Goal: Task Accomplishment & Management: Use online tool/utility

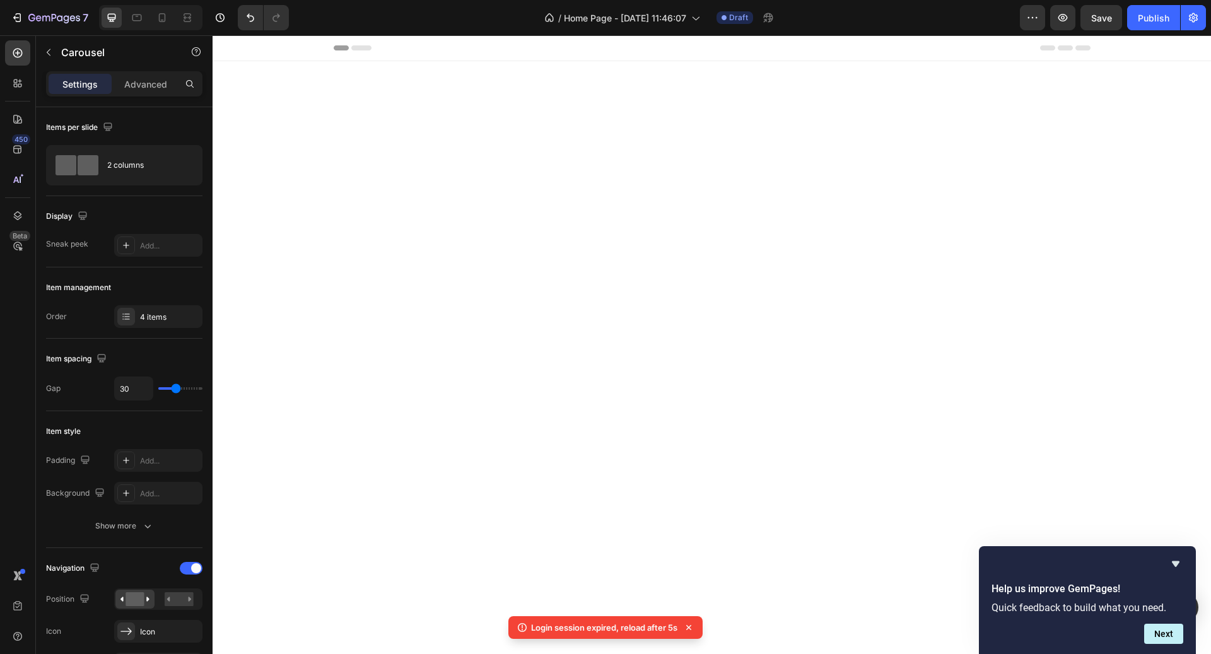
scroll to position [2157, 0]
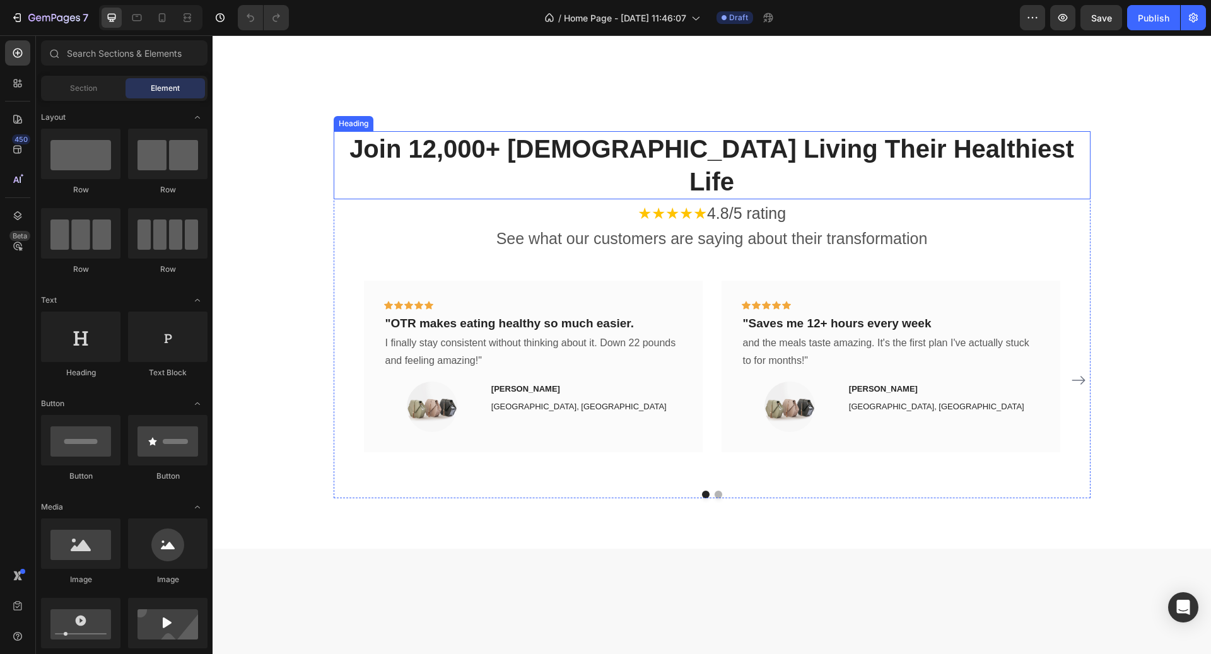
scroll to position [2160, 0]
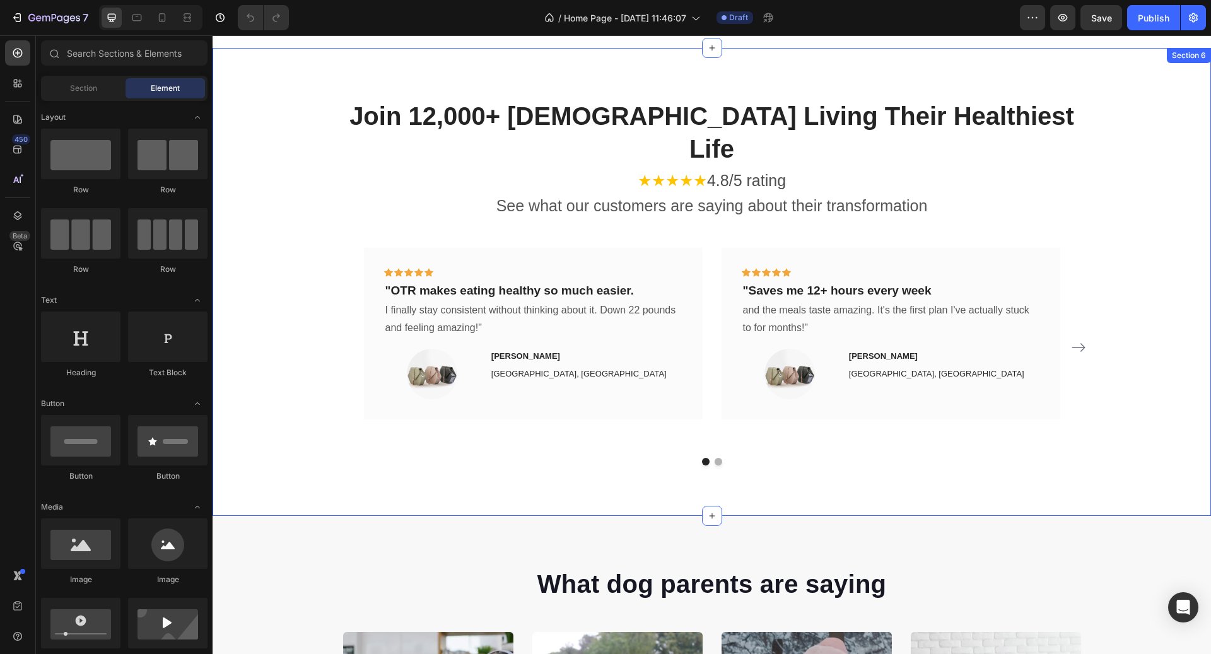
click at [1083, 340] on icon "Carousel Next Arrow" at bounding box center [1078, 347] width 15 height 15
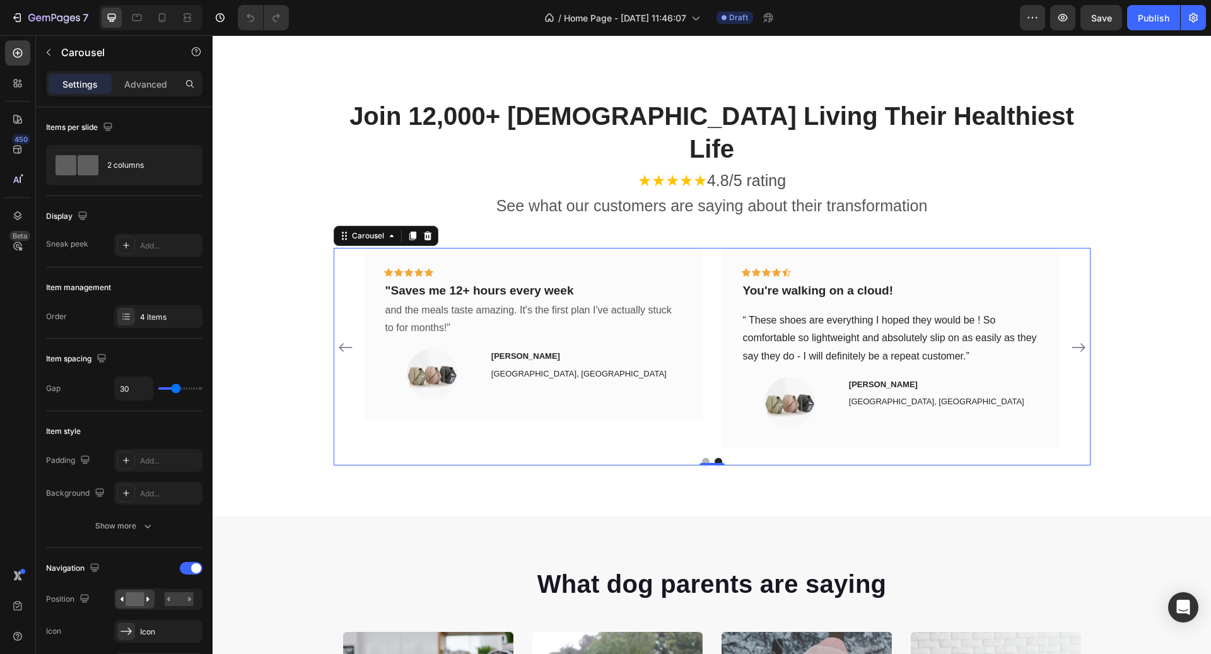
click at [1083, 340] on icon "Carousel Next Arrow" at bounding box center [1078, 347] width 15 height 15
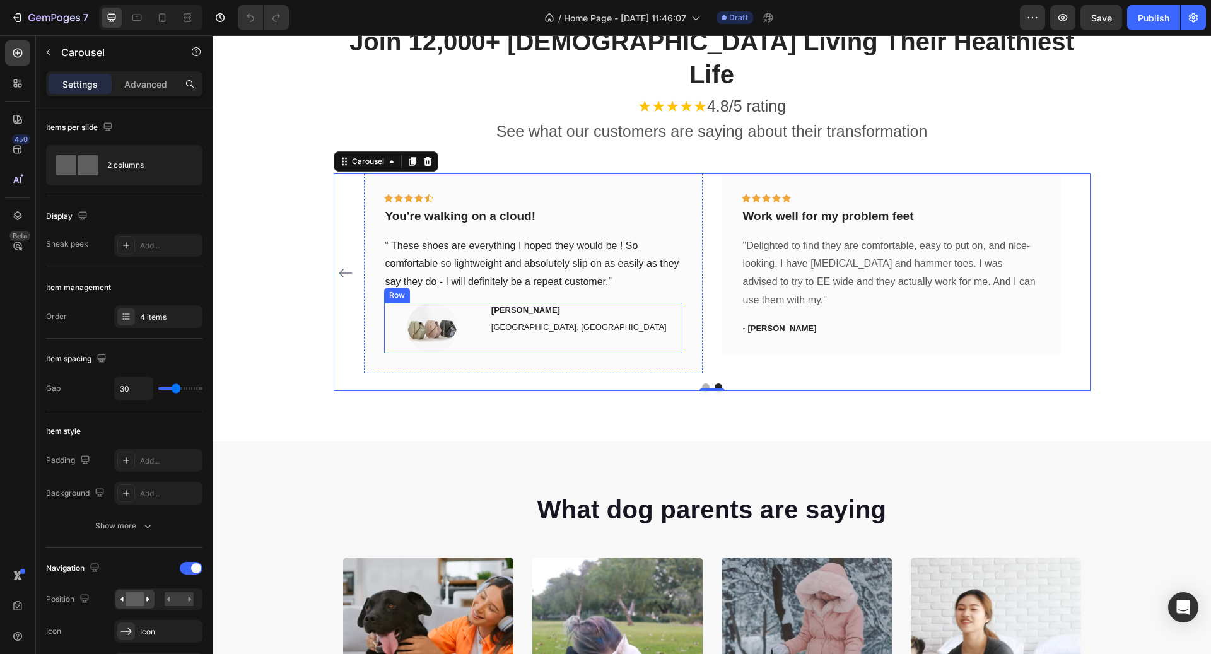
scroll to position [2240, 0]
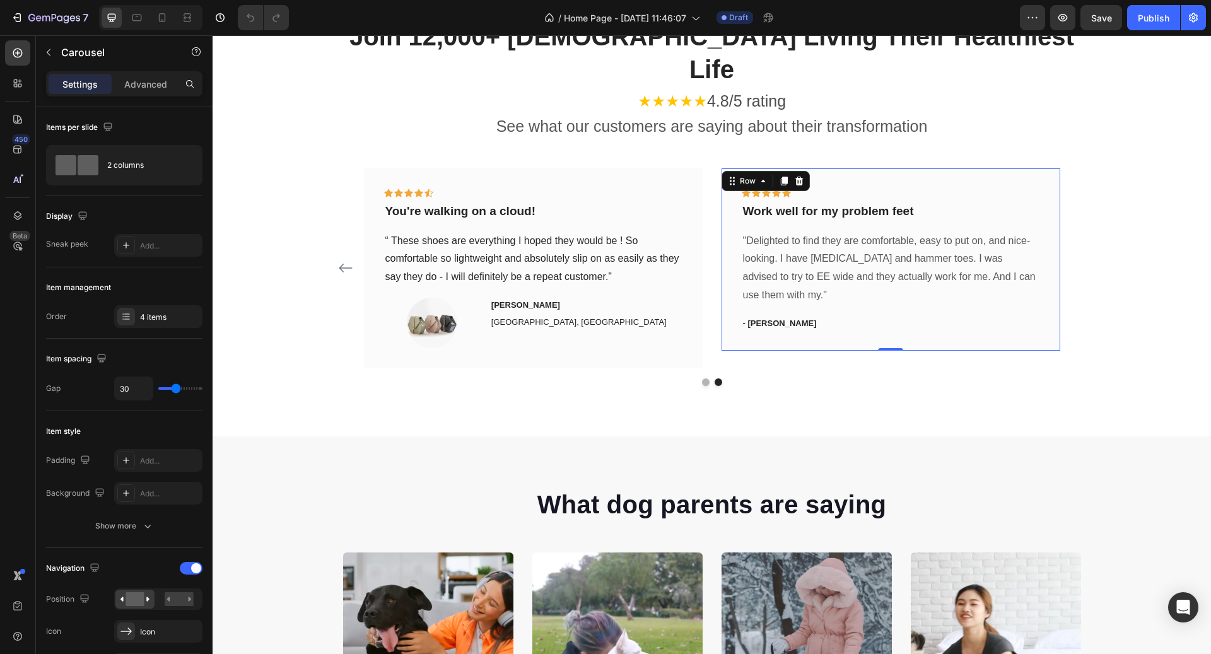
click at [933, 168] on div "Icon Icon Icon Icon Icon Row Work well for my problem feet Text block "Delighte…" at bounding box center [891, 259] width 339 height 182
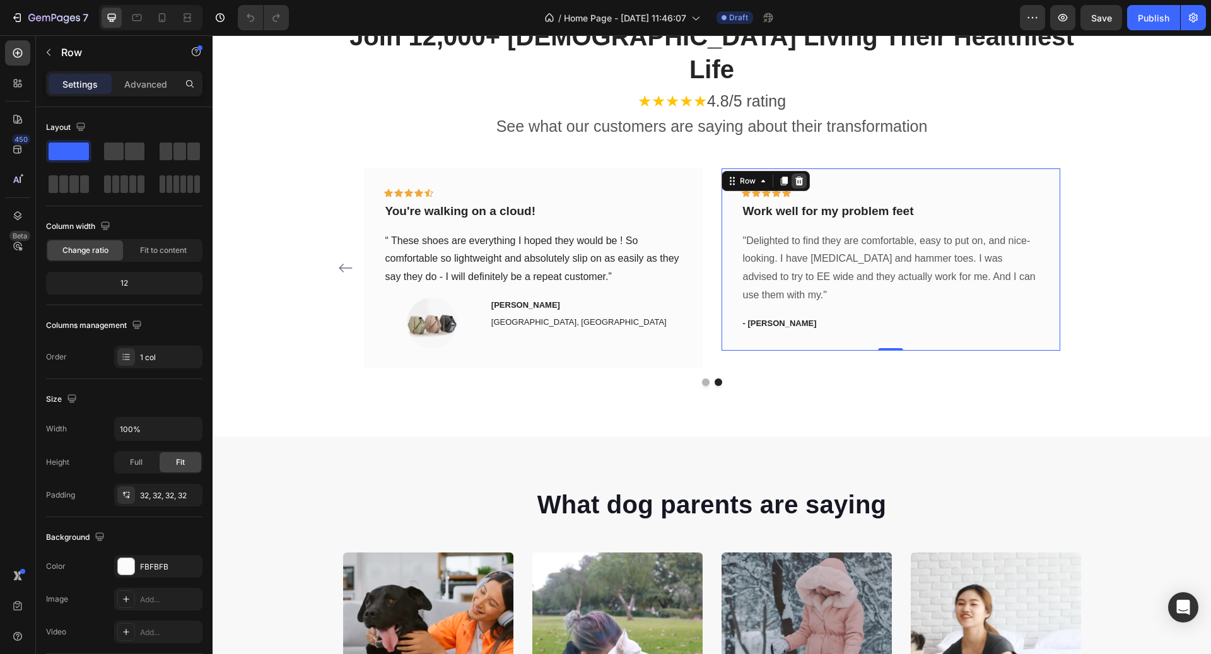
click at [804, 174] on div at bounding box center [799, 181] width 15 height 15
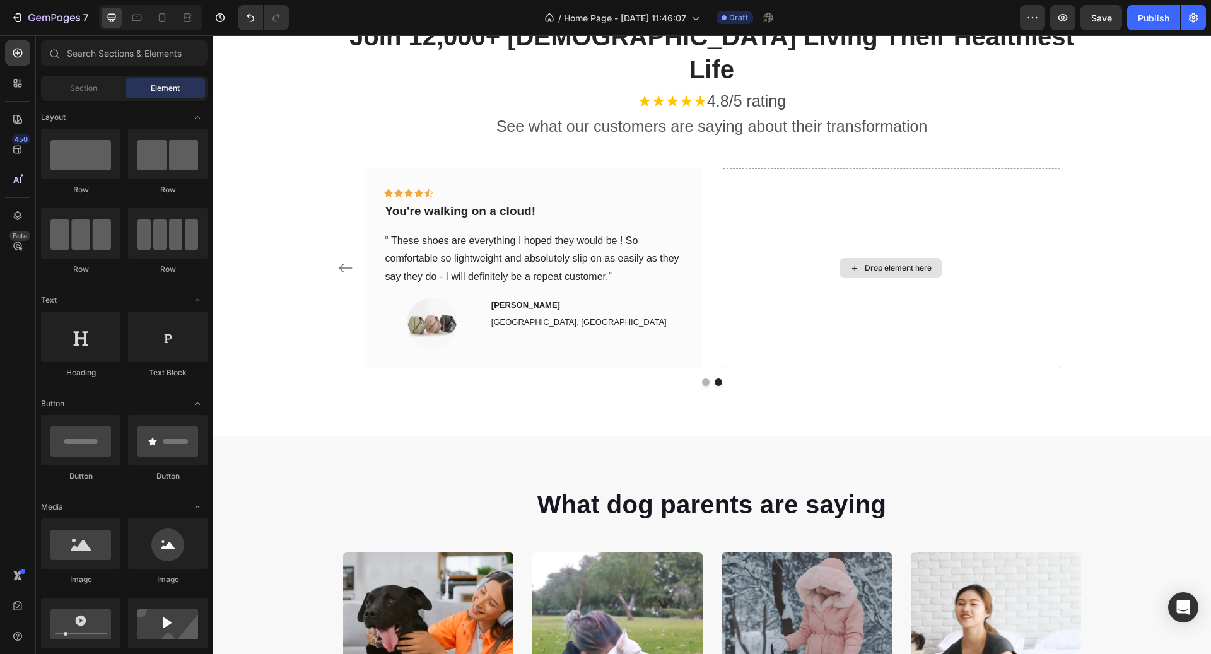
click at [804, 168] on div "Drop element here" at bounding box center [891, 268] width 339 height 200
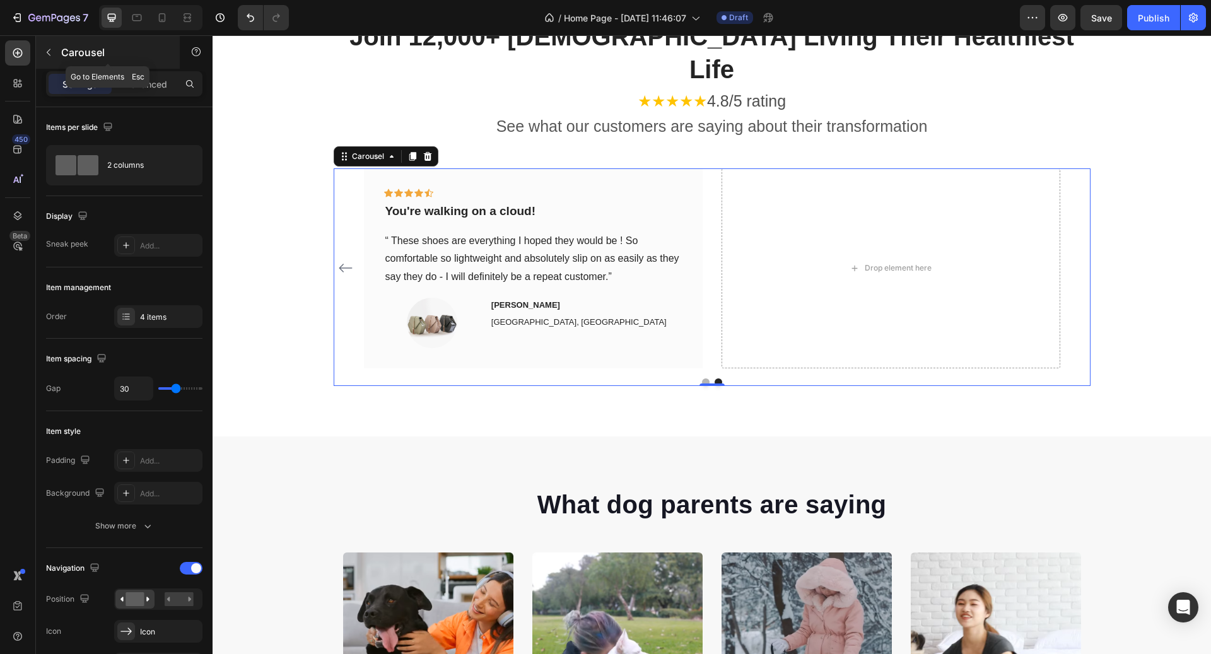
click at [66, 54] on p "Carousel" at bounding box center [114, 52] width 107 height 15
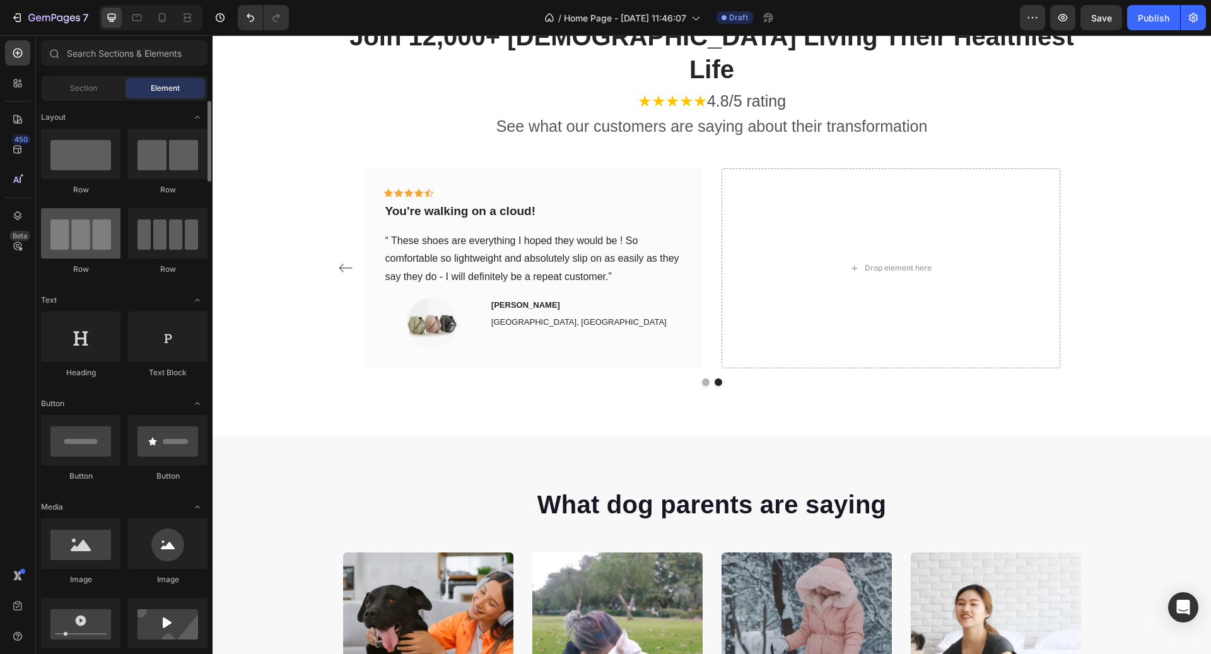
click at [85, 224] on div at bounding box center [80, 233] width 79 height 50
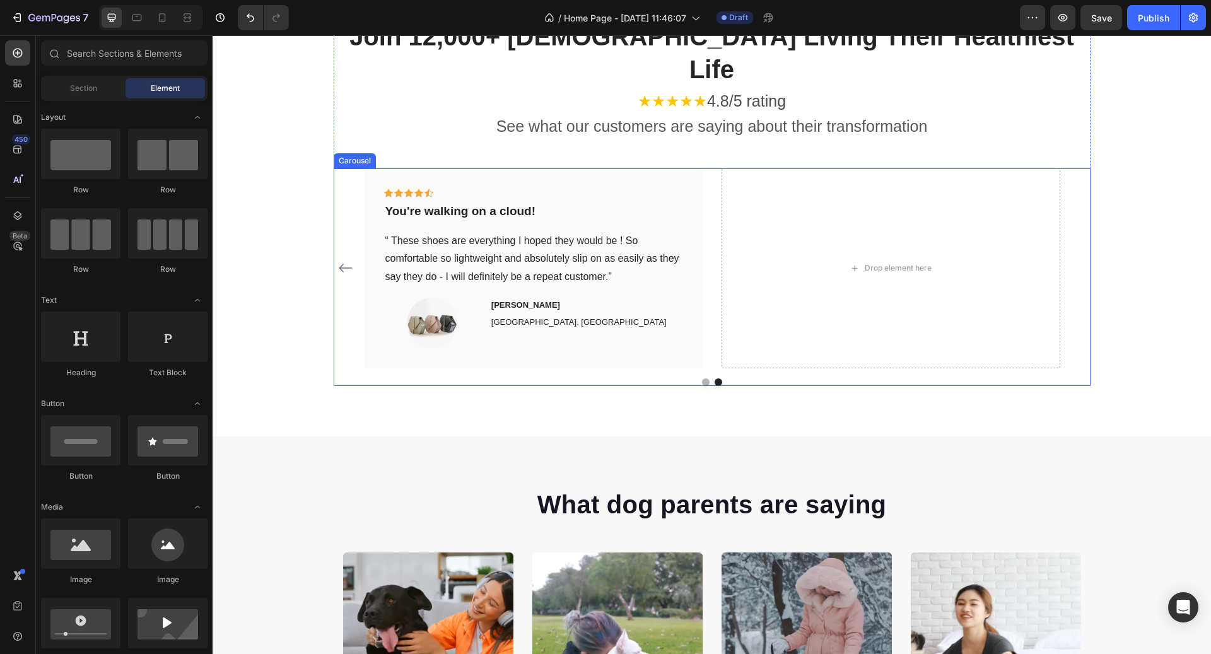
click at [339, 258] on button "Carousel Back Arrow" at bounding box center [346, 268] width 20 height 20
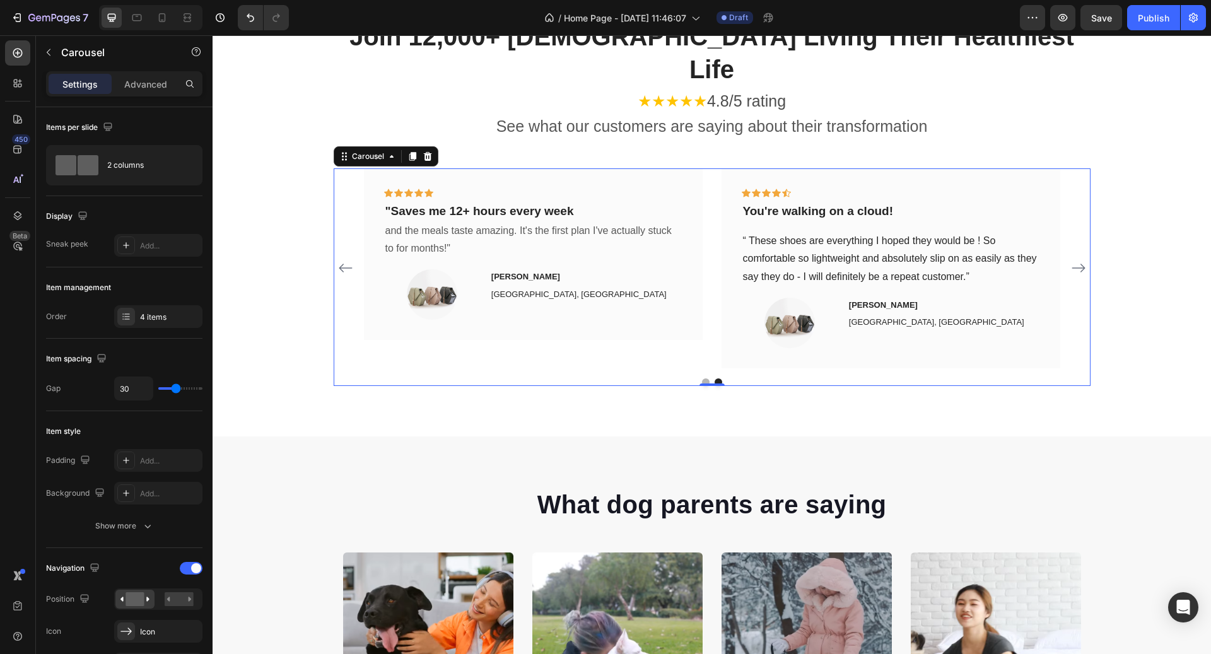
click at [339, 261] on icon "Carousel Back Arrow" at bounding box center [345, 268] width 15 height 15
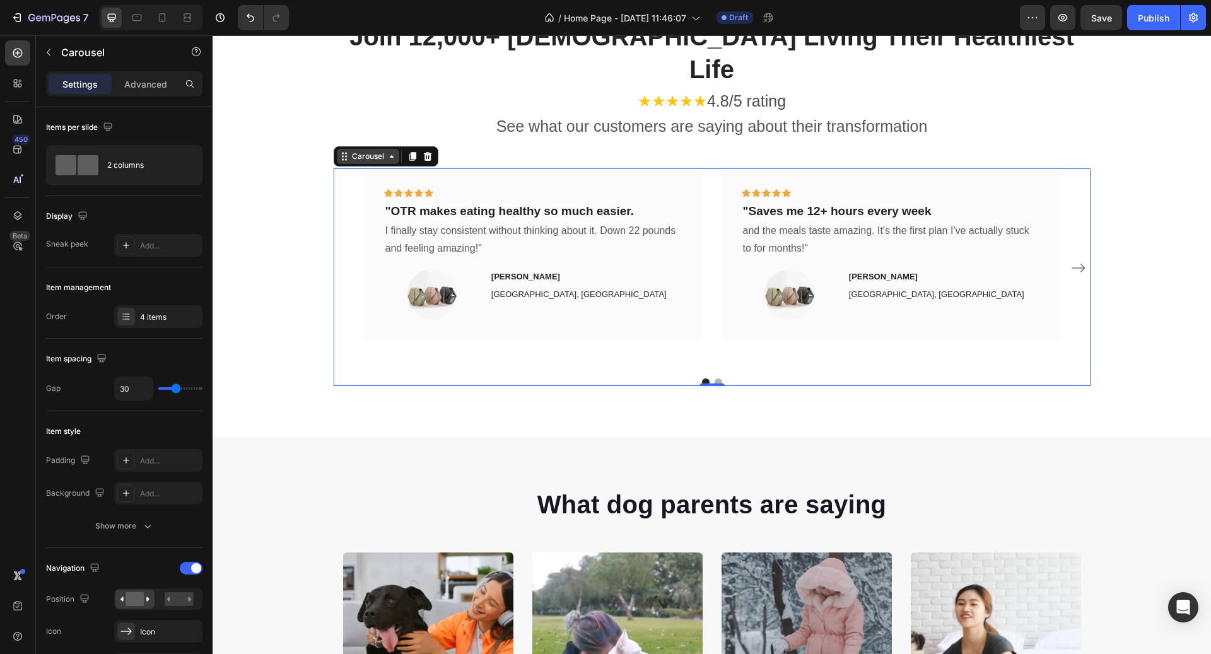
click at [375, 151] on div "Carousel" at bounding box center [368, 156] width 37 height 11
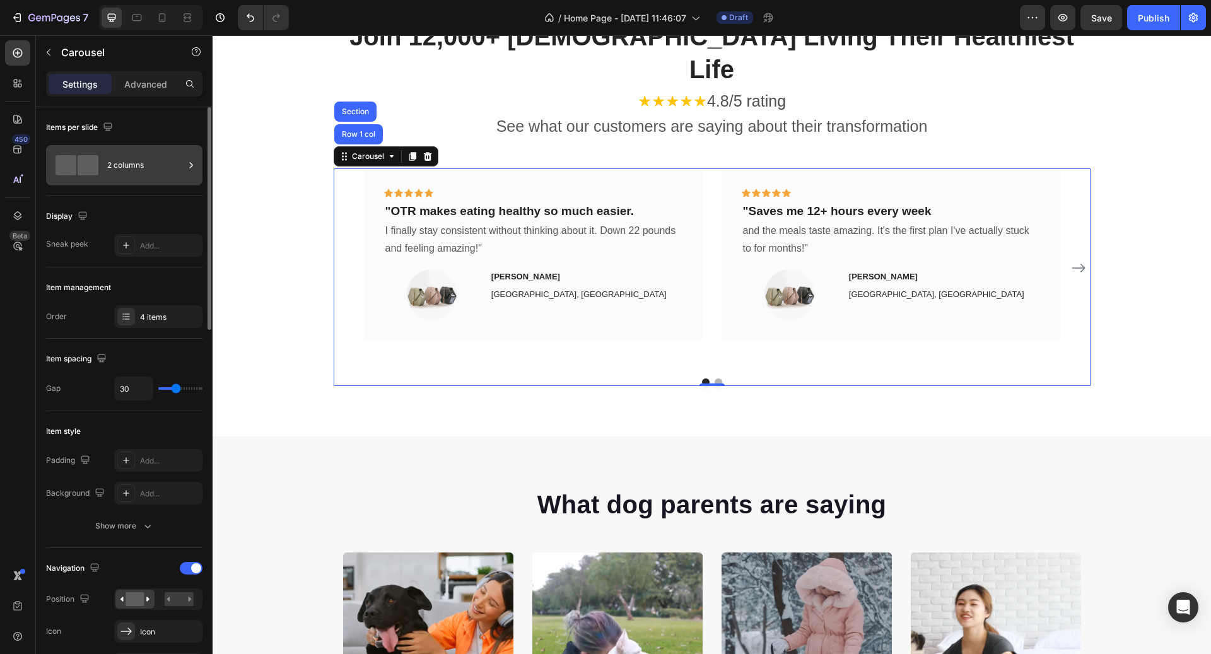
click at [137, 177] on div "2 columns" at bounding box center [145, 165] width 77 height 29
click at [1066, 227] on div "Icon Icon Icon Icon Icon Row "OTR makes eating healthy so much easier. Text blo…" at bounding box center [712, 268] width 757 height 200
click at [1081, 261] on icon "Carousel Next Arrow" at bounding box center [1078, 268] width 15 height 15
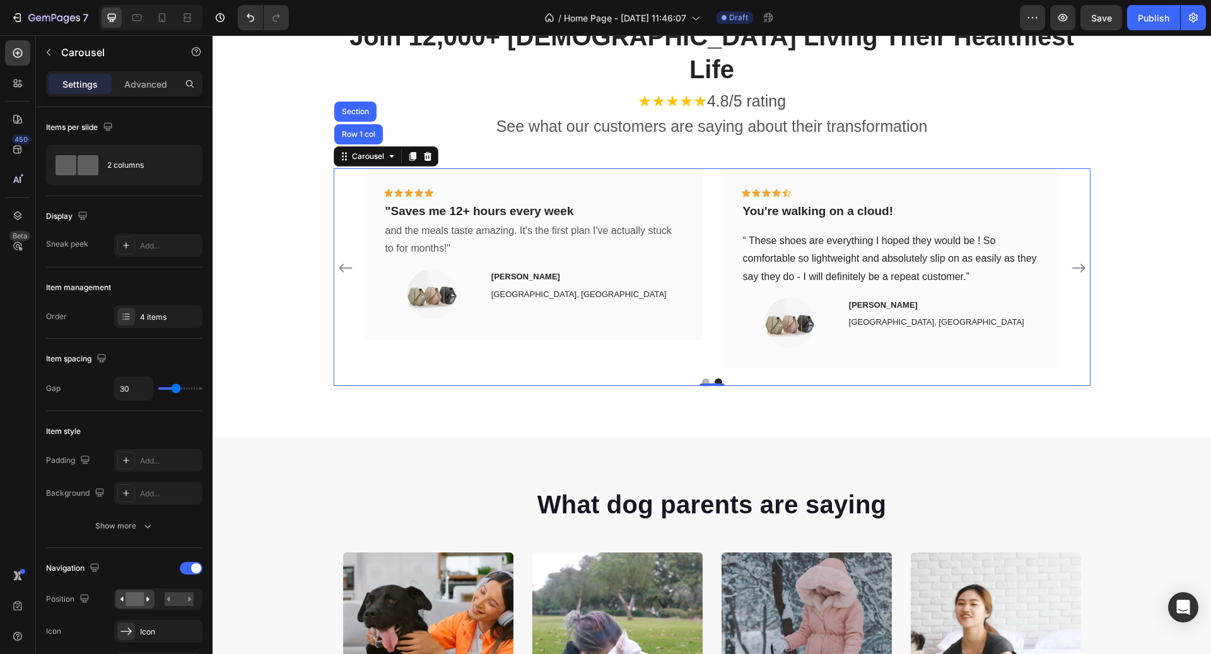
click at [1081, 261] on icon "Carousel Next Arrow" at bounding box center [1078, 268] width 15 height 15
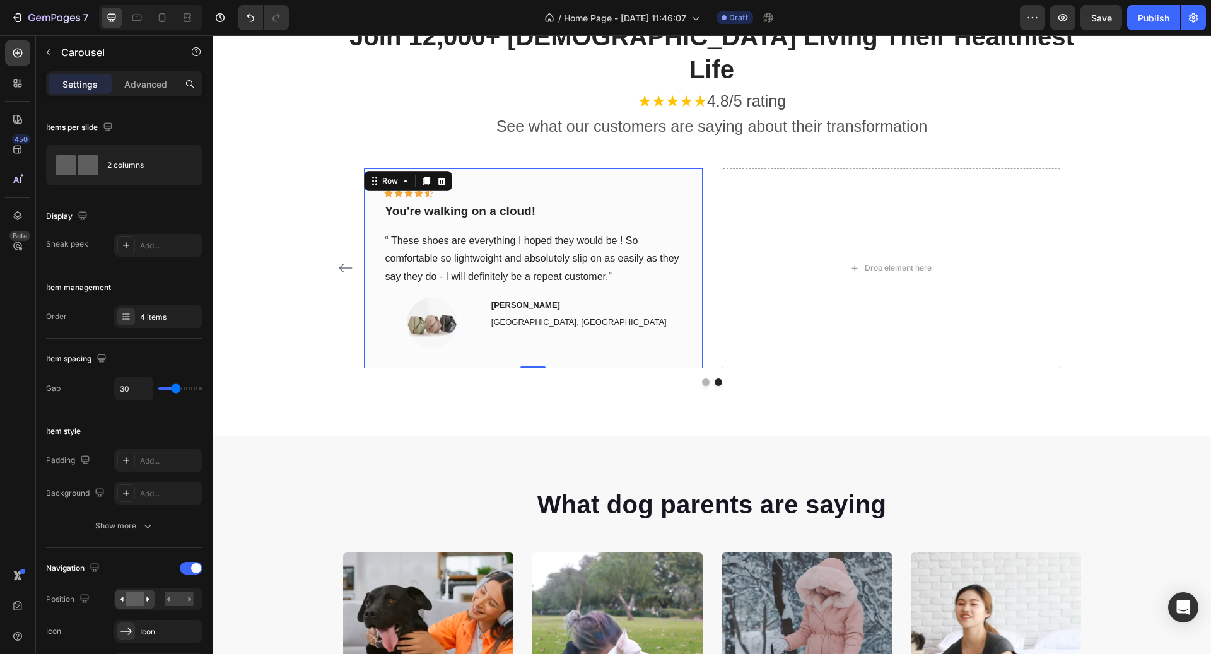
click at [607, 168] on div "Icon Icon Icon Icon Icon Row You're walking on a cloud! Text block “ These shoe…" at bounding box center [533, 268] width 339 height 200
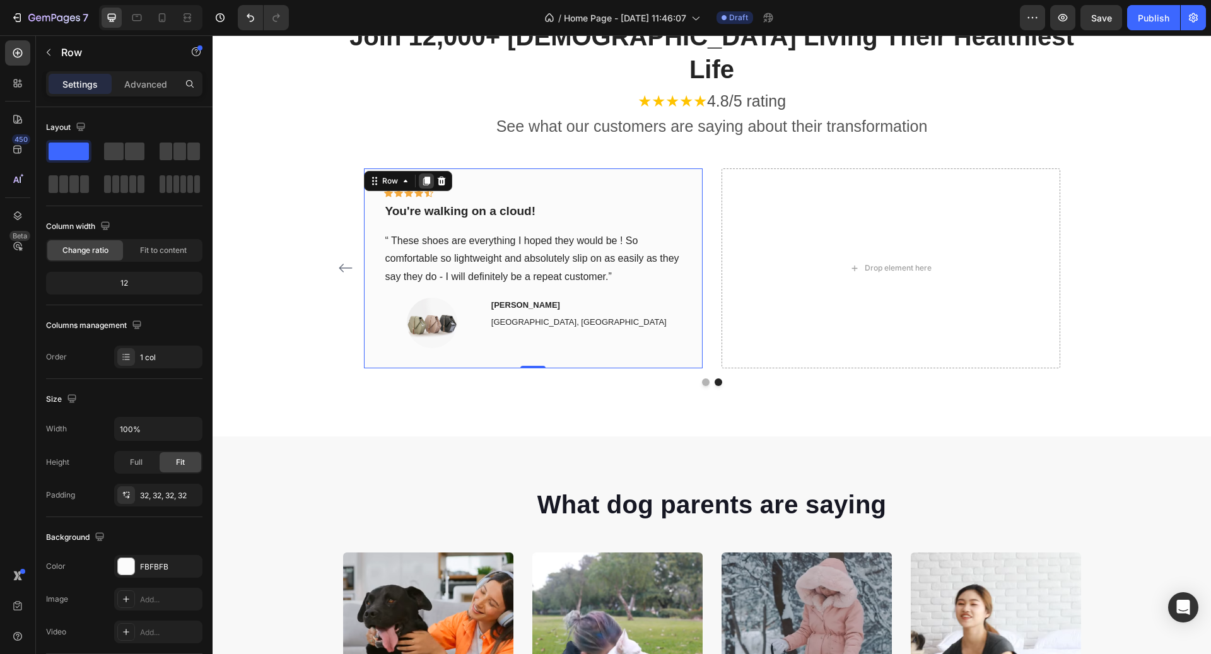
click at [429, 177] on icon at bounding box center [426, 181] width 7 height 9
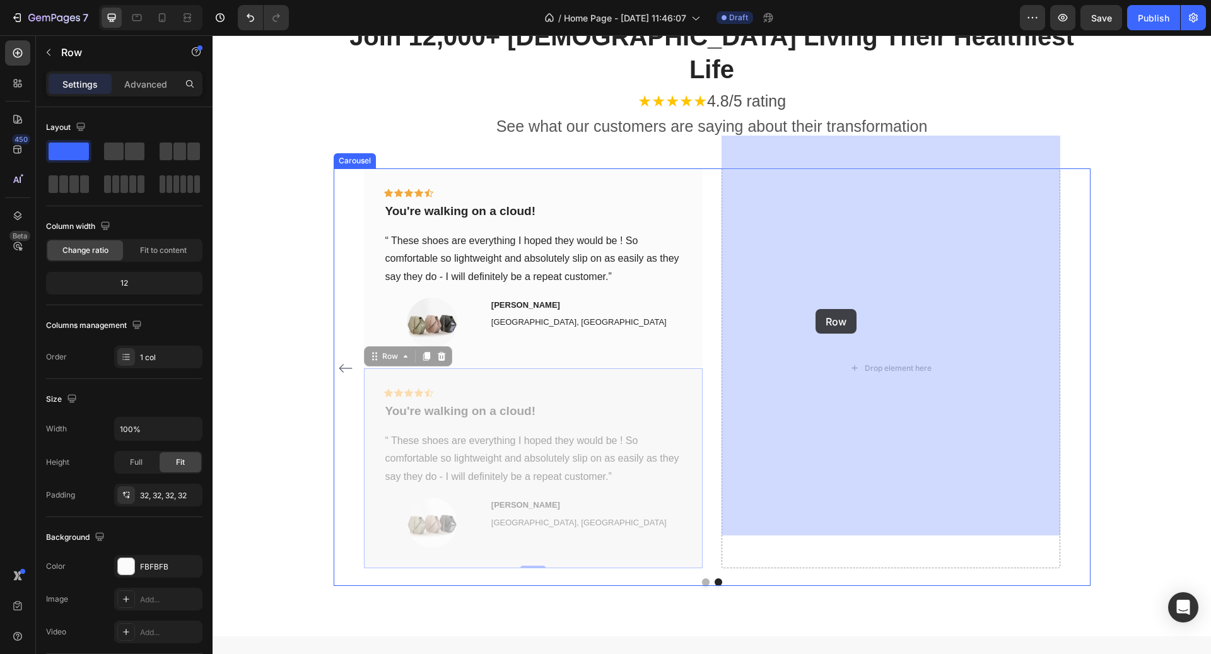
drag, startPoint x: 392, startPoint y: 321, endPoint x: 834, endPoint y: 295, distance: 442.4
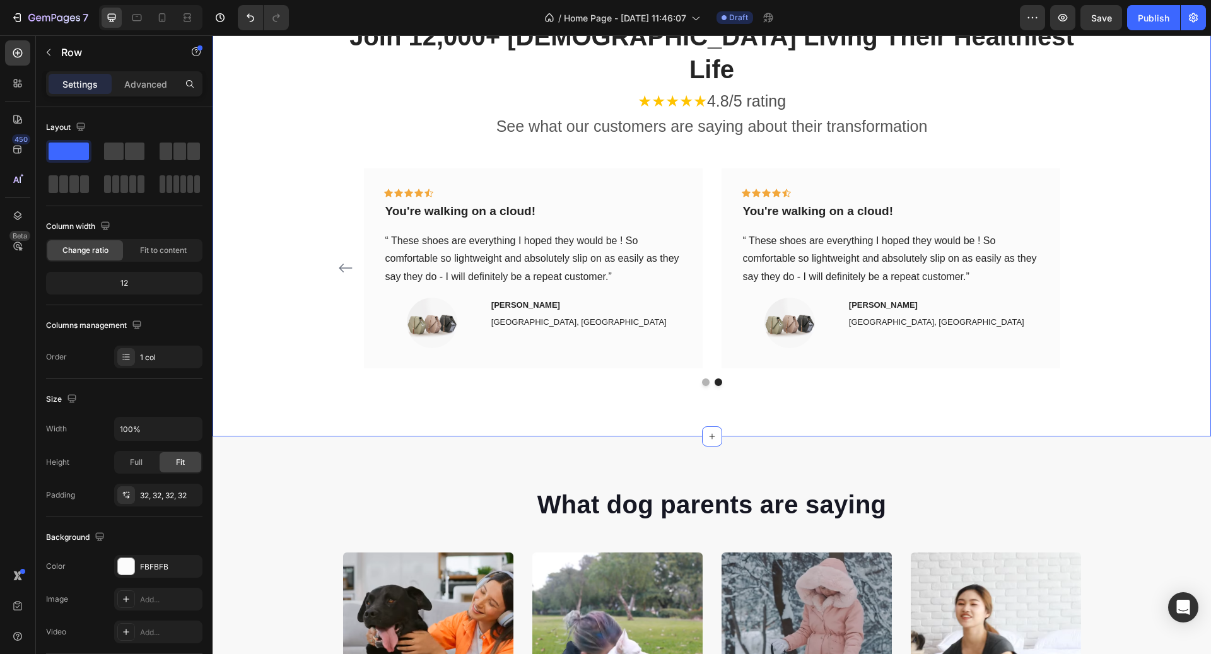
click at [1132, 221] on div "Join 12,000+ Canadians Living Their Healthiest Life Heading ★★★★★ 4.8/5 rating …" at bounding box center [712, 202] width 980 height 367
click at [514, 204] on p "You're walking on a cloud!" at bounding box center [533, 212] width 296 height 16
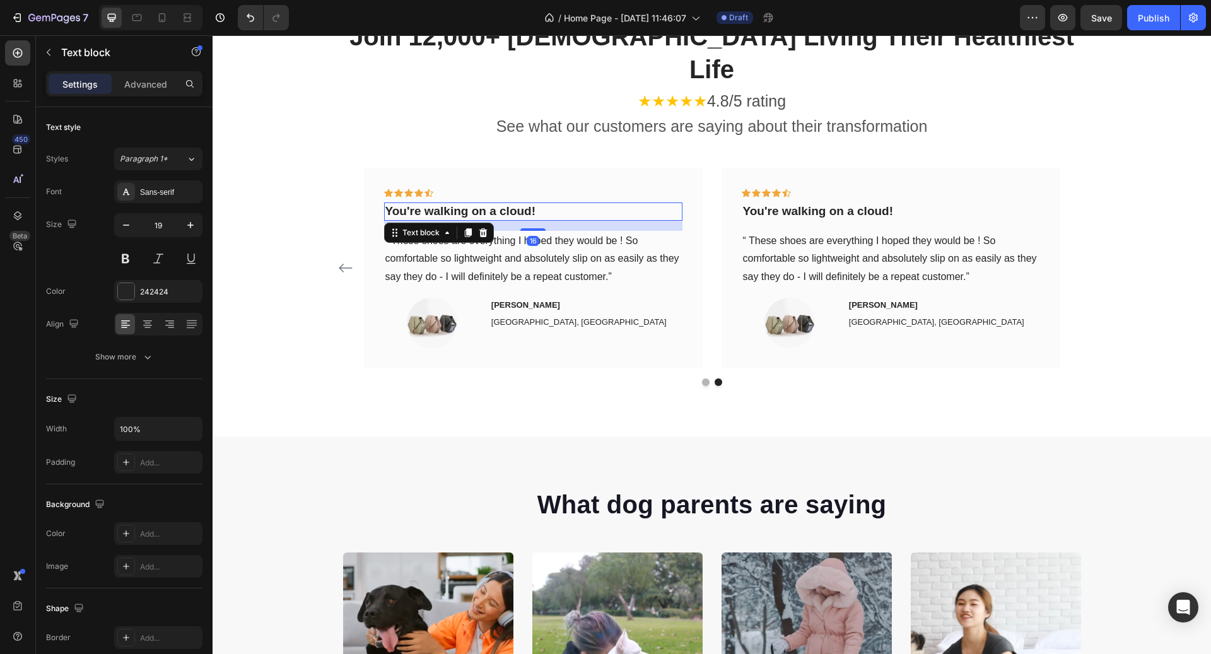
click at [514, 204] on p "You're walking on a cloud!" at bounding box center [533, 212] width 296 height 16
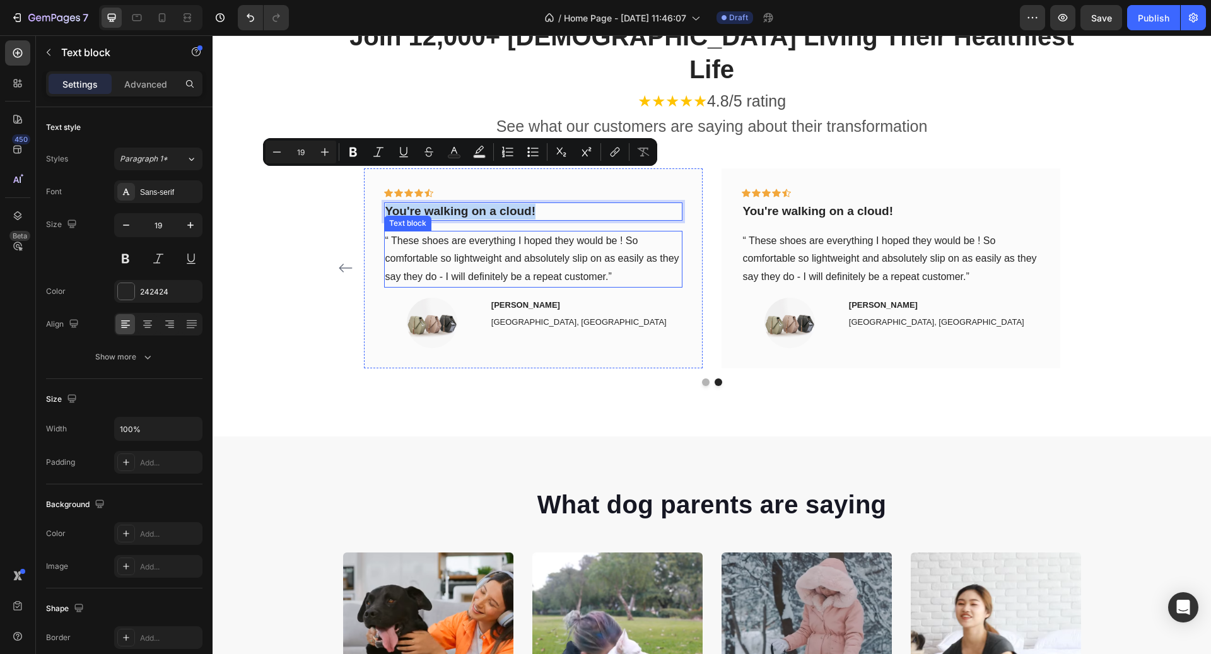
click at [584, 232] on p "“ These shoes are everything I hoped they would be ! So comfortable so lightwei…" at bounding box center [533, 259] width 296 height 54
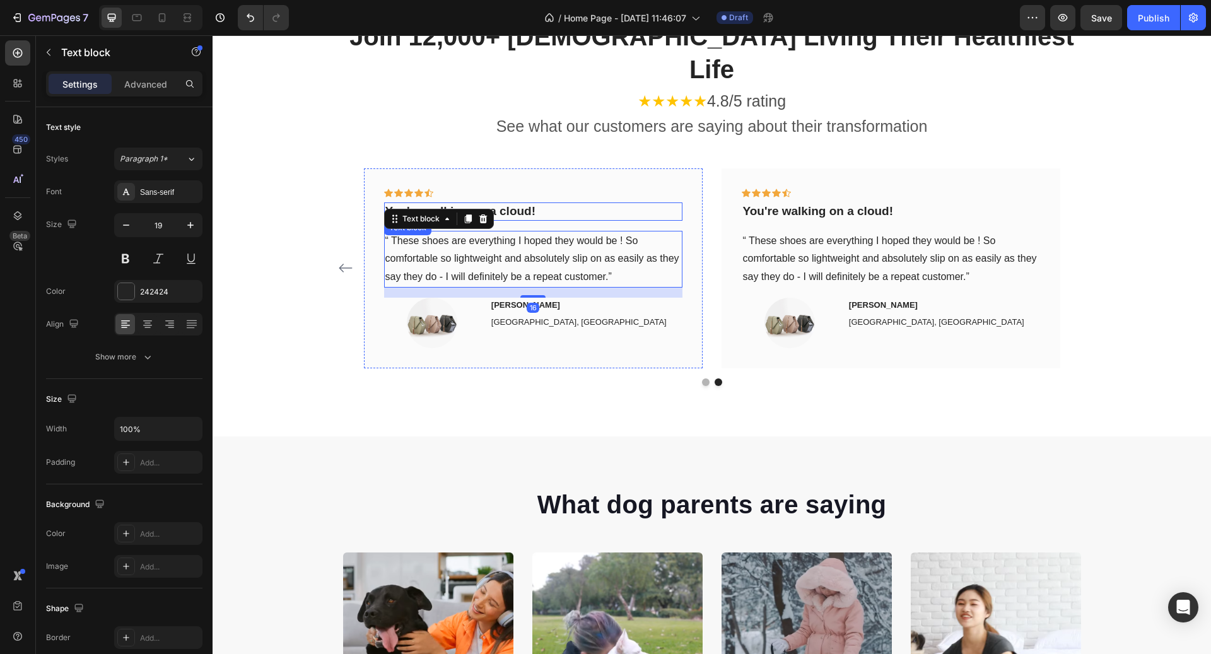
click at [524, 204] on p "You're walking on a cloud!" at bounding box center [533, 212] width 296 height 16
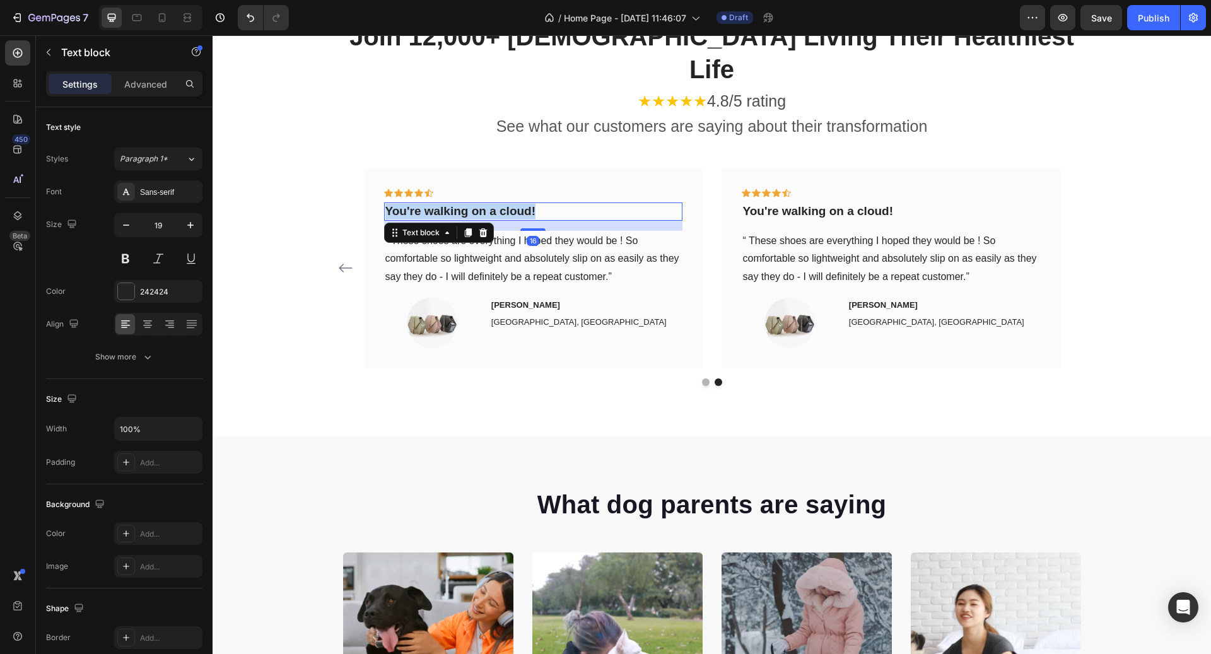
click at [524, 204] on p "You're walking on a cloud!" at bounding box center [533, 212] width 296 height 16
click at [481, 232] on p "“ These shoes are everything I hoped they would be ! So comfortable so lightwei…" at bounding box center [533, 259] width 296 height 54
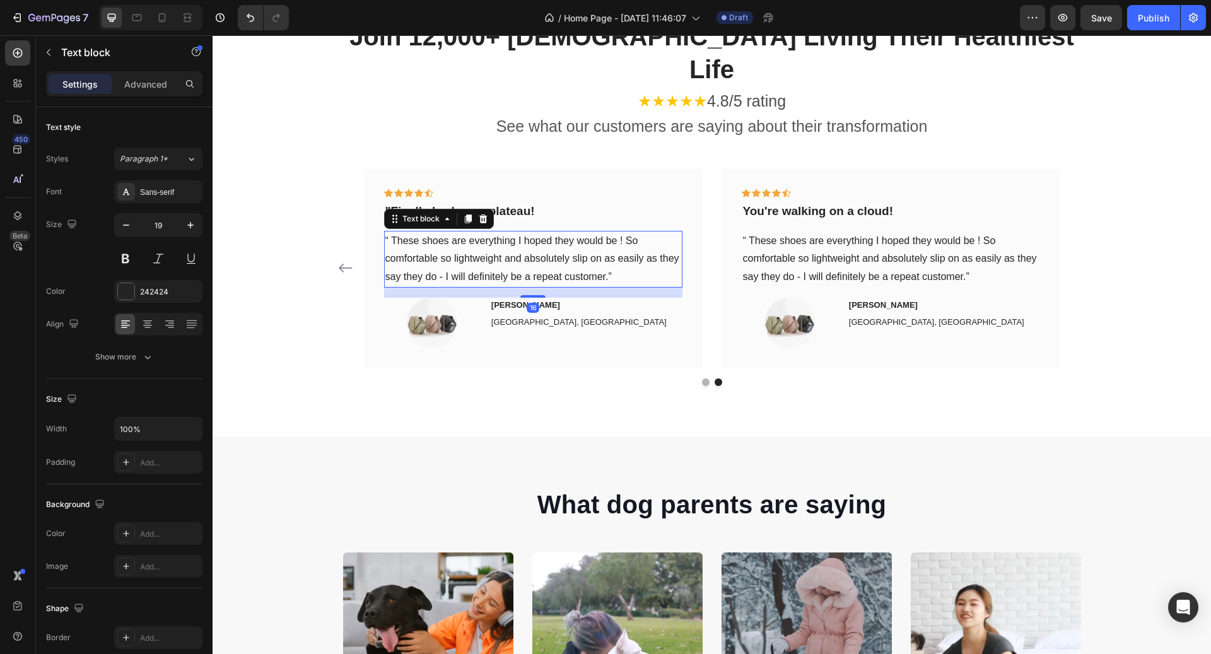
click at [481, 232] on p "“ These shoes are everything I hoped they would be ! So comfortable so lightwei…" at bounding box center [533, 259] width 296 height 54
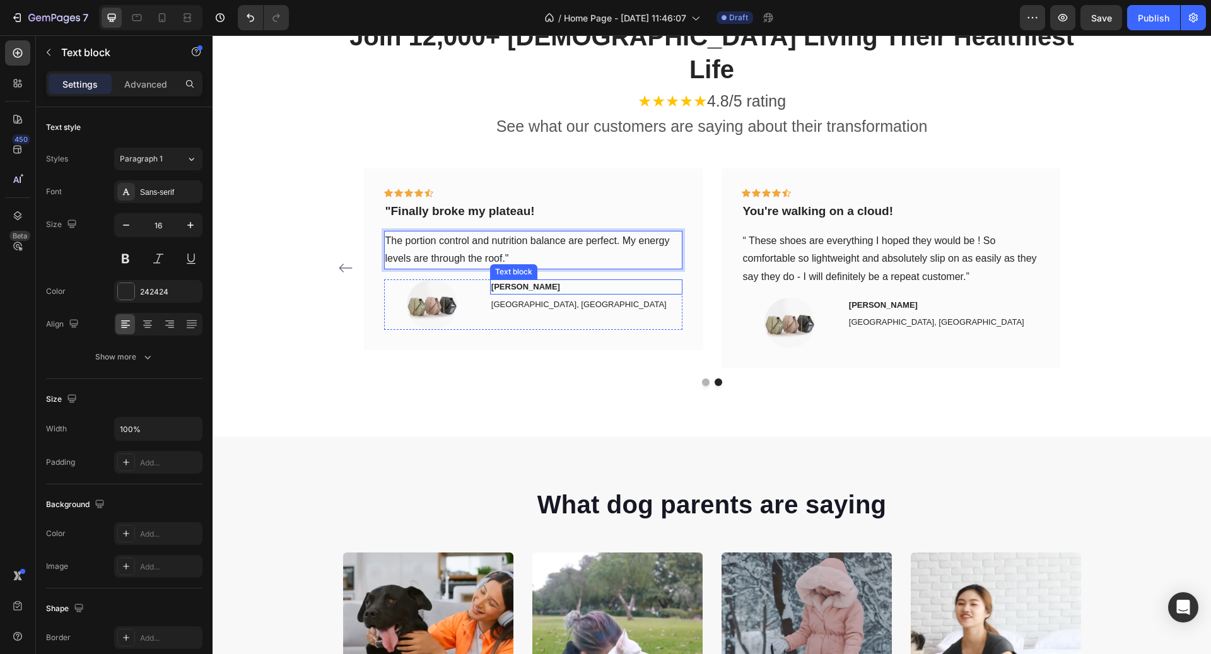
click at [585, 281] on p "[PERSON_NAME]" at bounding box center [586, 287] width 190 height 13
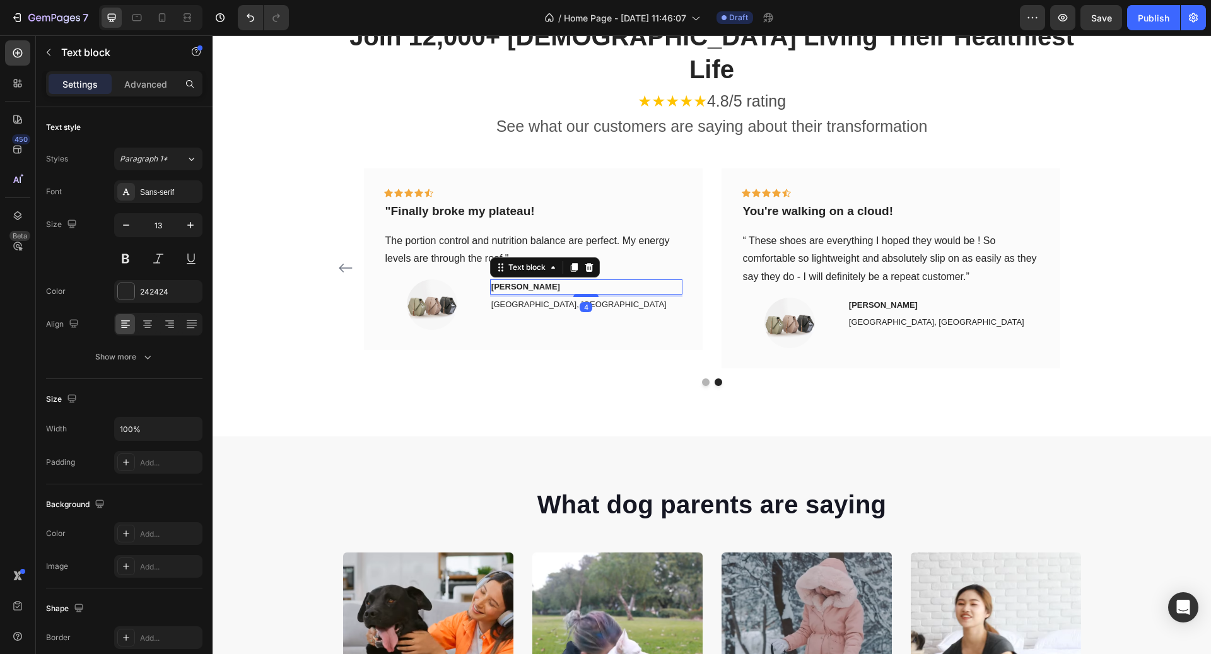
click at [503, 281] on p "[PERSON_NAME]" at bounding box center [586, 287] width 190 height 13
click at [539, 298] on p "[GEOGRAPHIC_DATA], [GEOGRAPHIC_DATA]" at bounding box center [586, 304] width 190 height 13
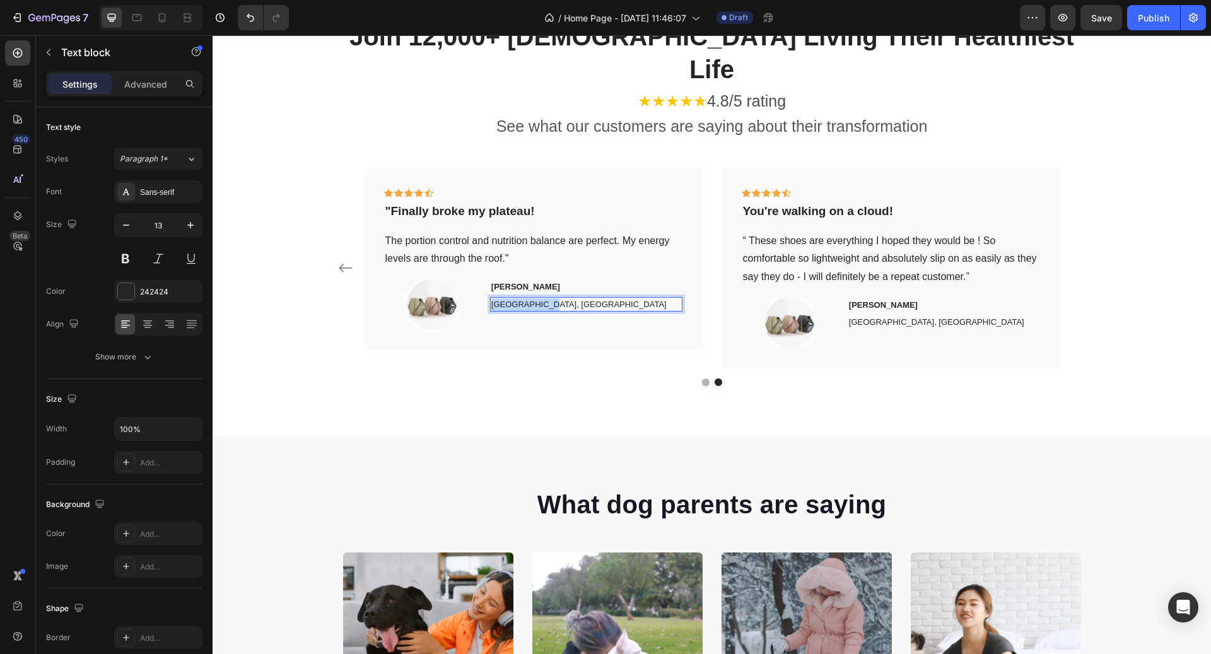
click at [539, 298] on p "[GEOGRAPHIC_DATA], [GEOGRAPHIC_DATA]" at bounding box center [586, 304] width 190 height 13
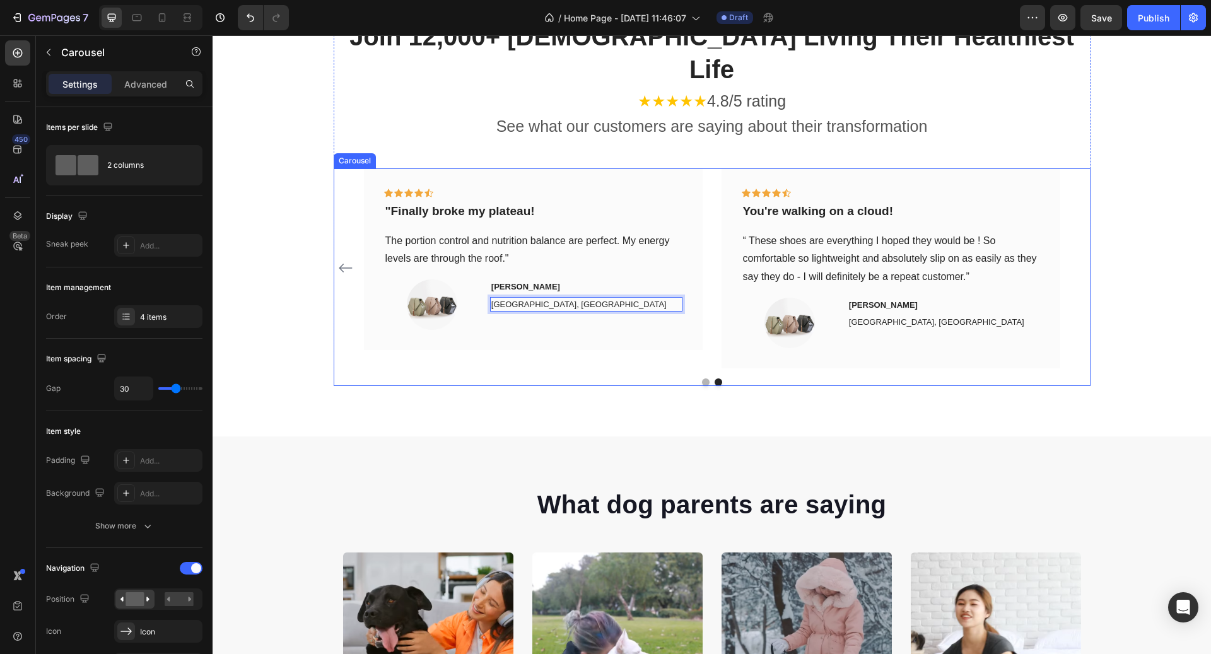
click at [344, 264] on icon "Carousel Back Arrow" at bounding box center [345, 268] width 13 height 9
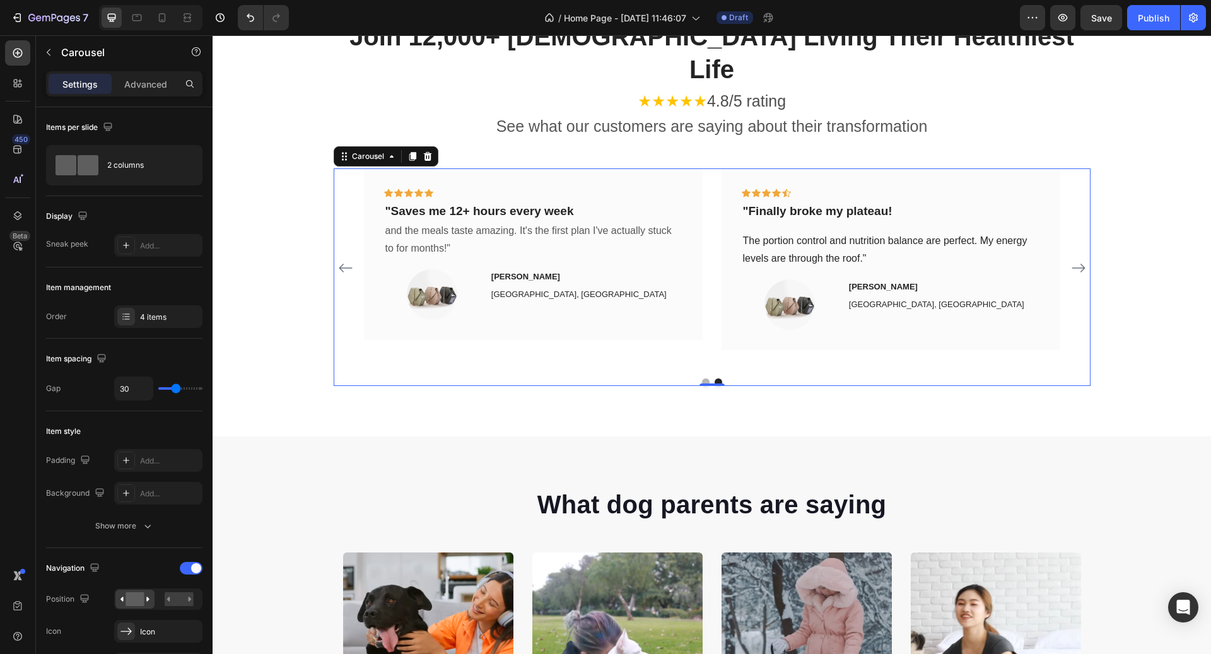
click at [344, 264] on icon "Carousel Back Arrow" at bounding box center [345, 268] width 13 height 9
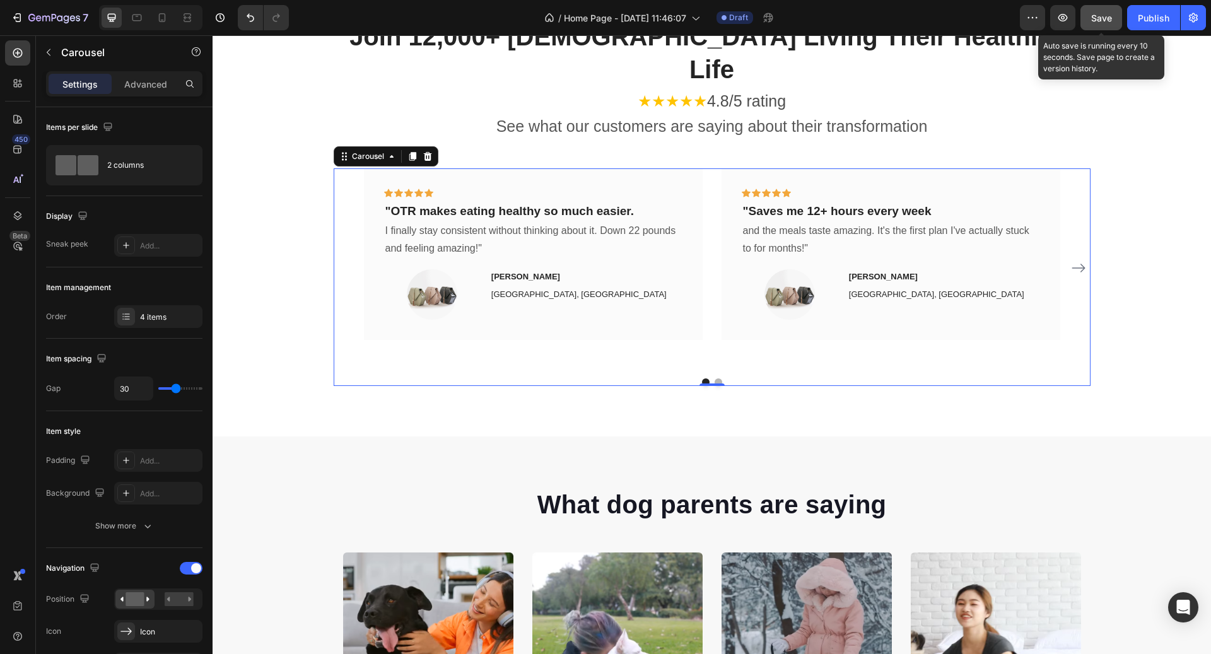
click at [1098, 30] on button "Save" at bounding box center [1102, 17] width 42 height 25
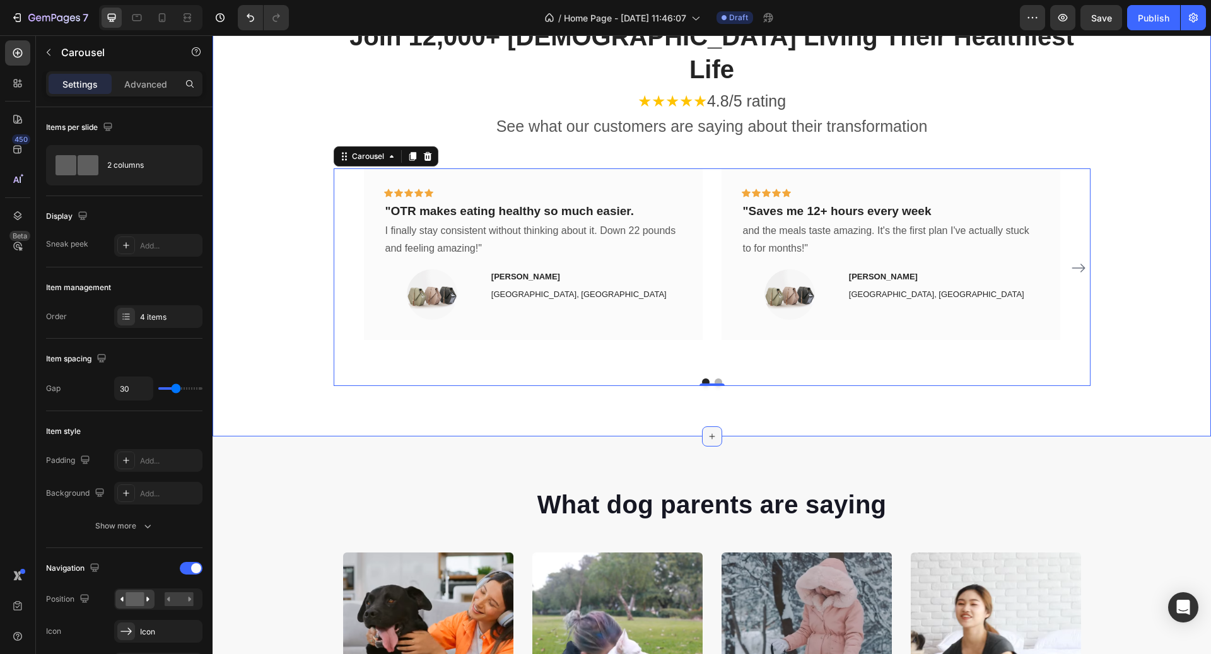
click at [712, 432] on icon at bounding box center [712, 437] width 10 height 10
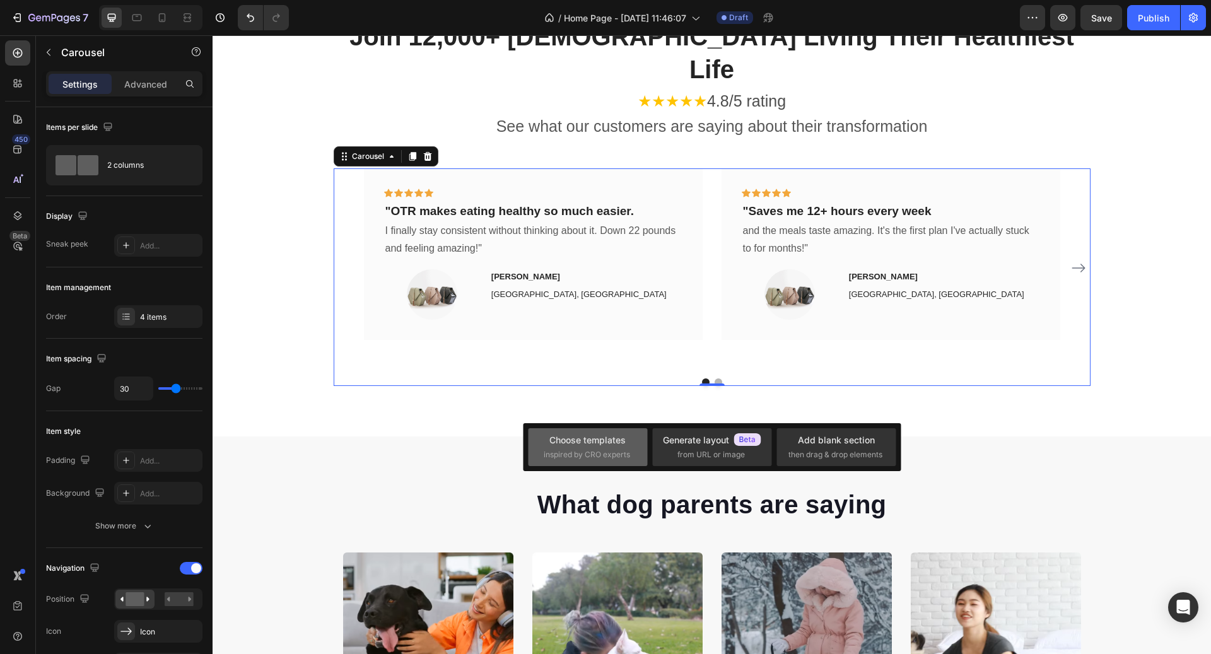
click at [591, 456] on span "inspired by CRO experts" at bounding box center [587, 454] width 86 height 11
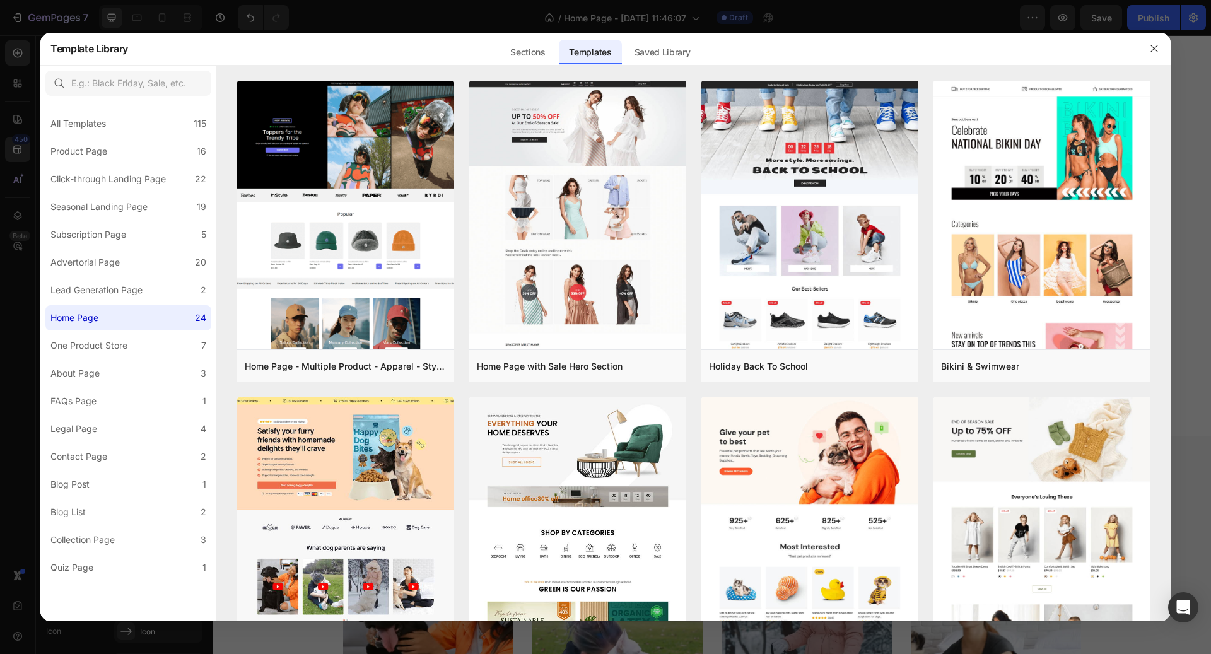
click at [1139, 56] on div at bounding box center [1154, 48] width 33 height 33
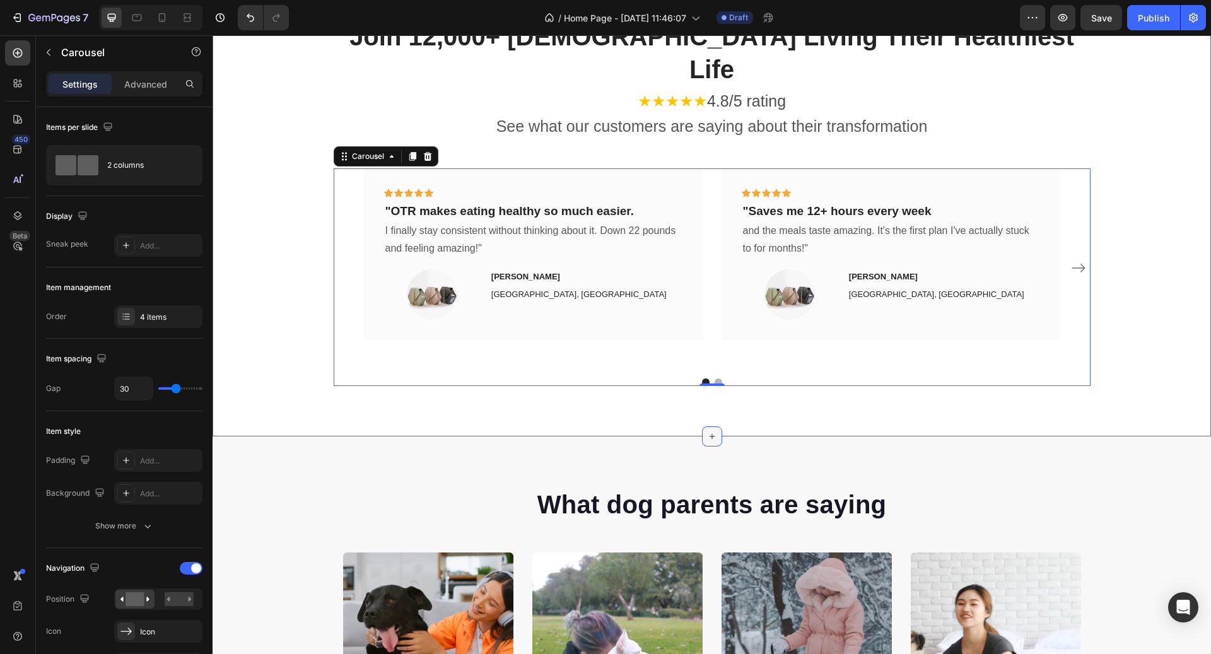
click at [704, 427] on div at bounding box center [712, 437] width 20 height 20
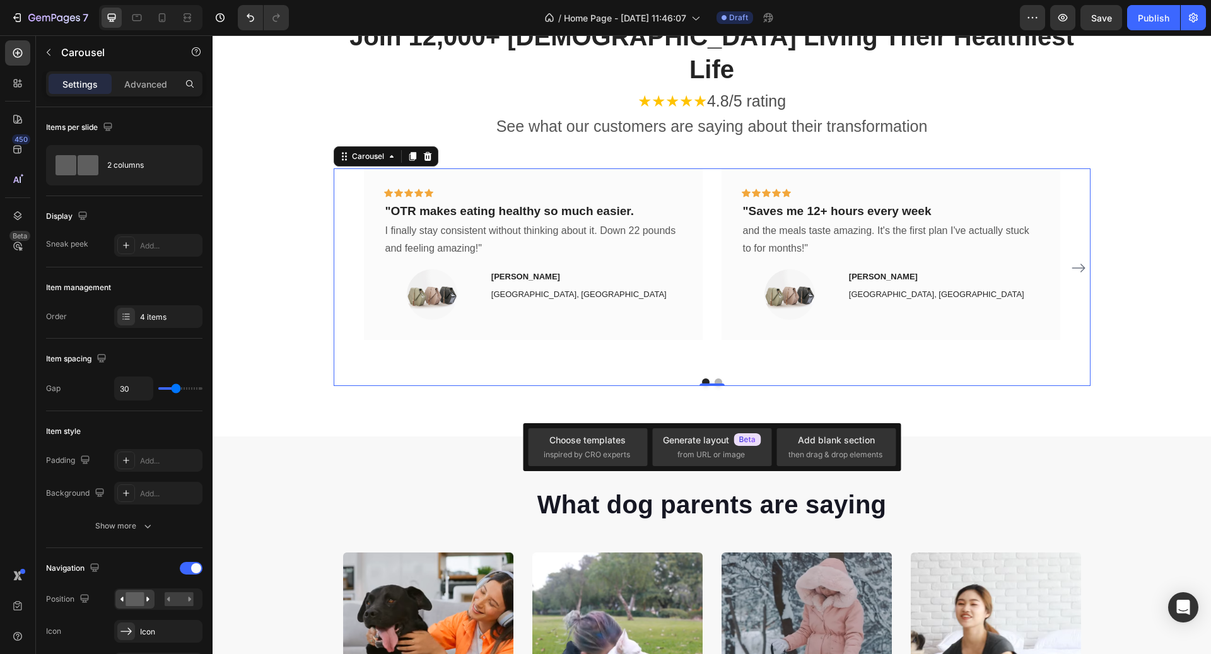
click at [591, 469] on div "Choose templates inspired by CRO experts Generate layout from URL or image Add …" at bounding box center [712, 447] width 378 height 48
click at [587, 451] on span "inspired by CRO experts" at bounding box center [587, 454] width 86 height 11
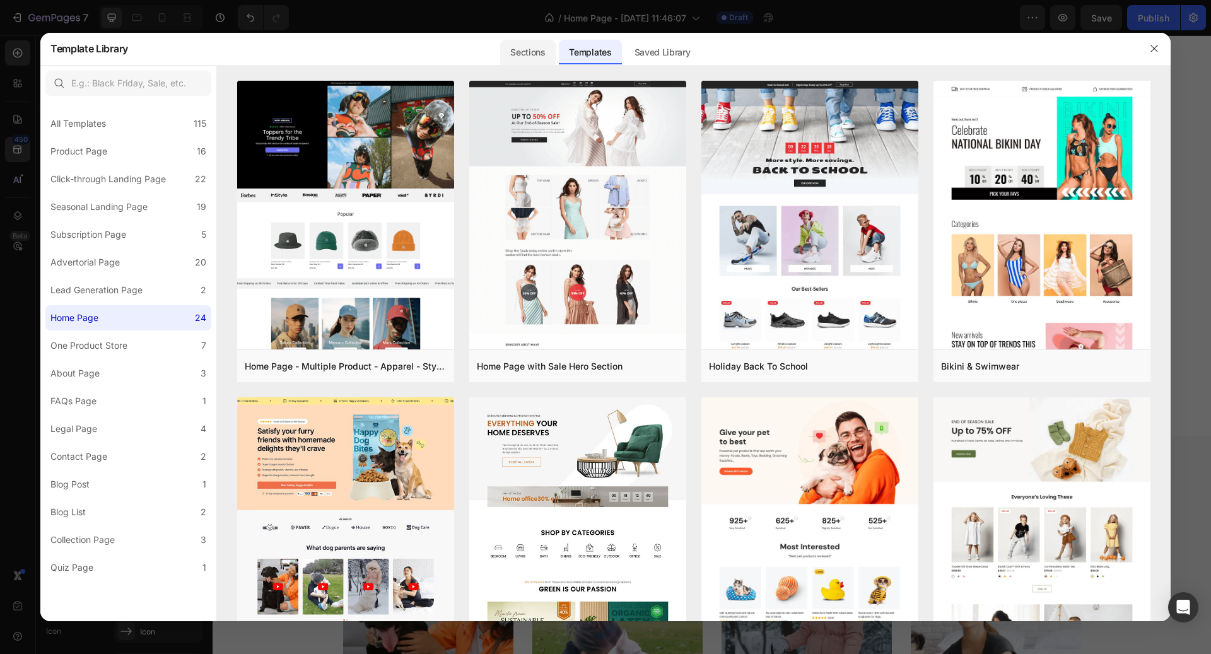
click at [537, 52] on div "Sections" at bounding box center [527, 52] width 55 height 25
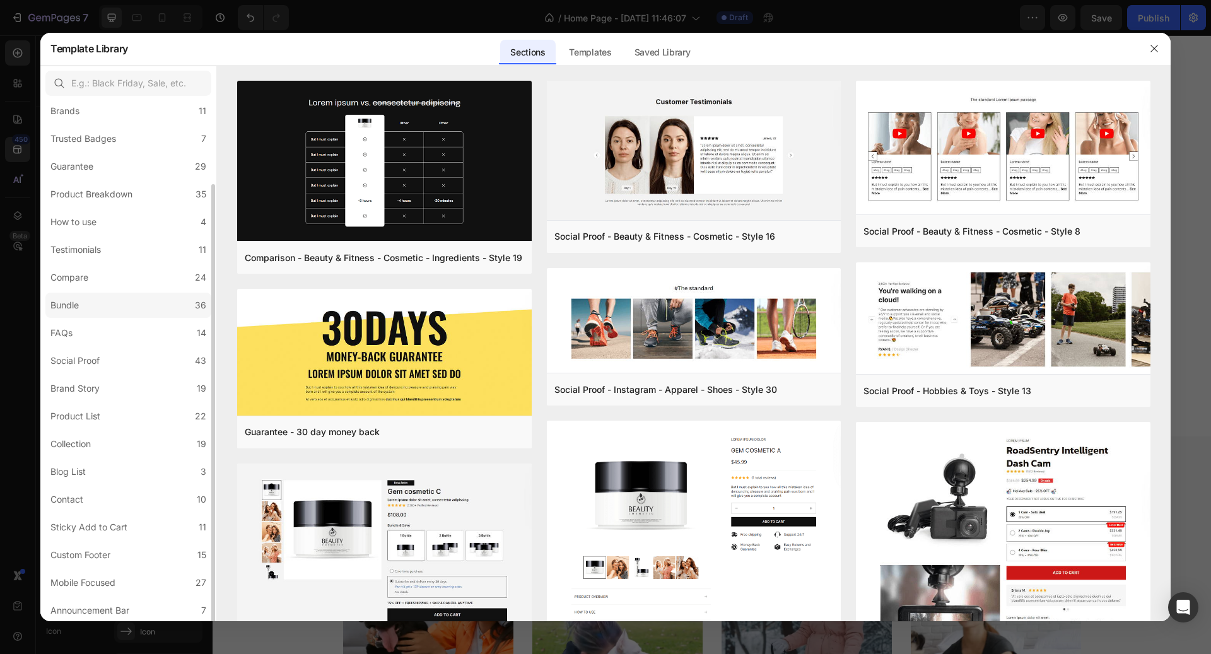
scroll to position [97, 0]
click at [102, 146] on label "Trusted Badges 7" at bounding box center [128, 137] width 166 height 25
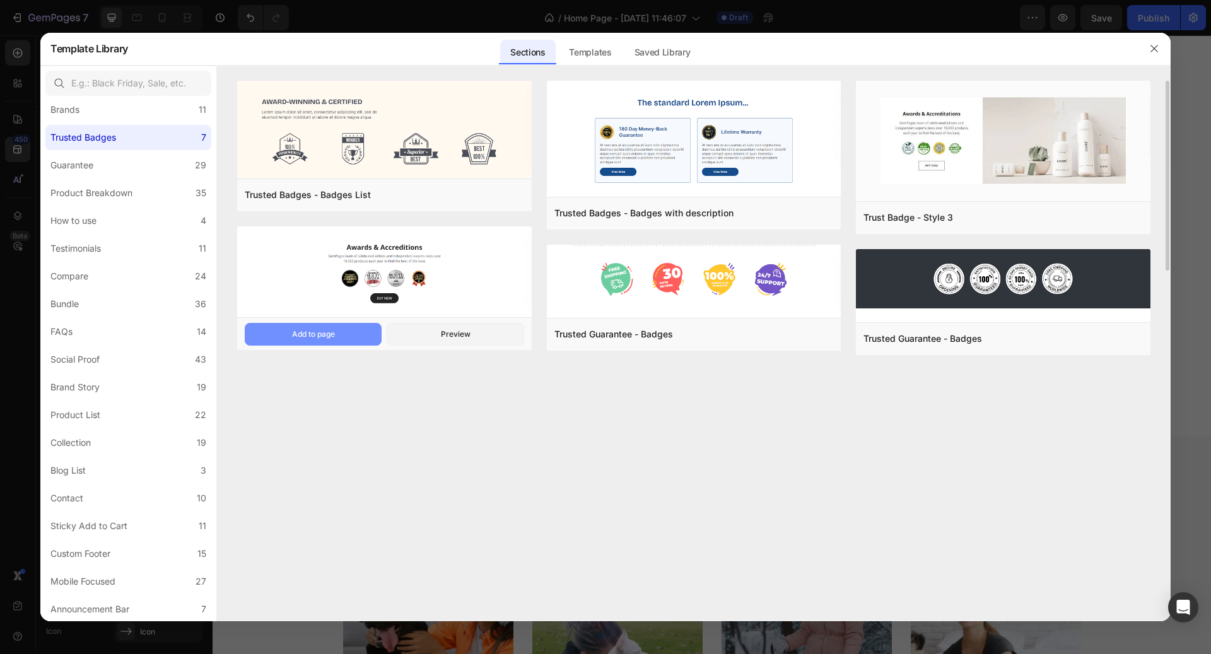
click at [320, 329] on div "Add to page" at bounding box center [313, 334] width 43 height 11
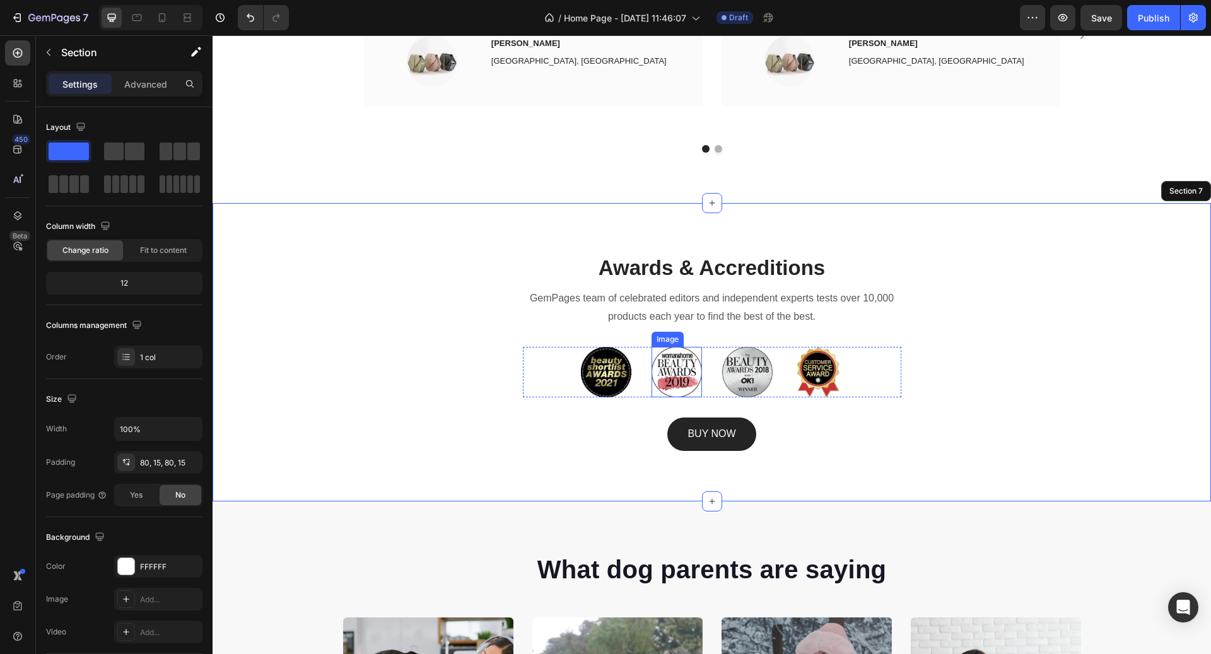
scroll to position [2302, 0]
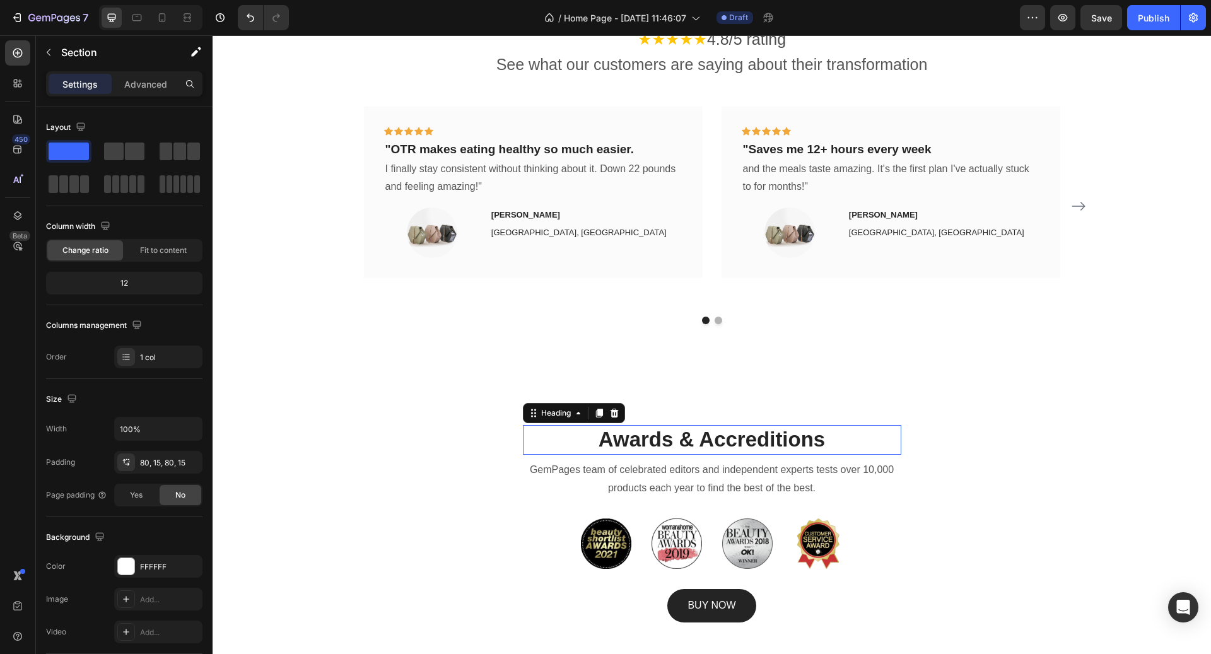
click at [751, 427] on p "Awards & Accreditions" at bounding box center [712, 440] width 376 height 27
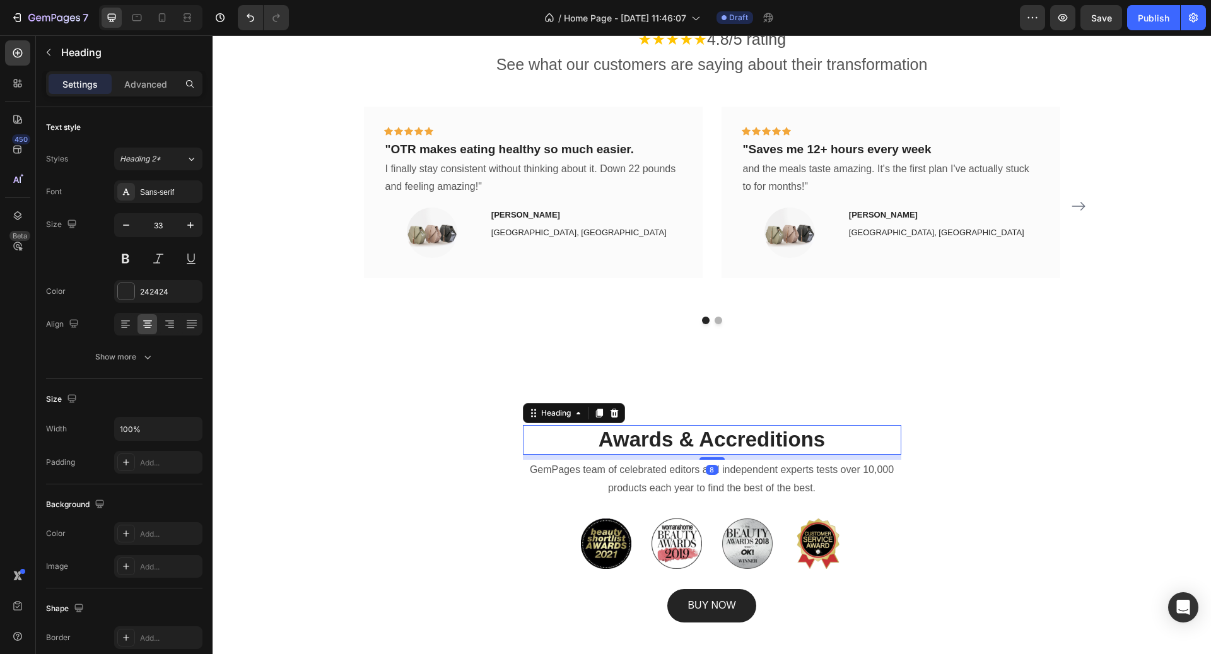
click at [686, 427] on p "Awards & Accreditions" at bounding box center [712, 440] width 376 height 27
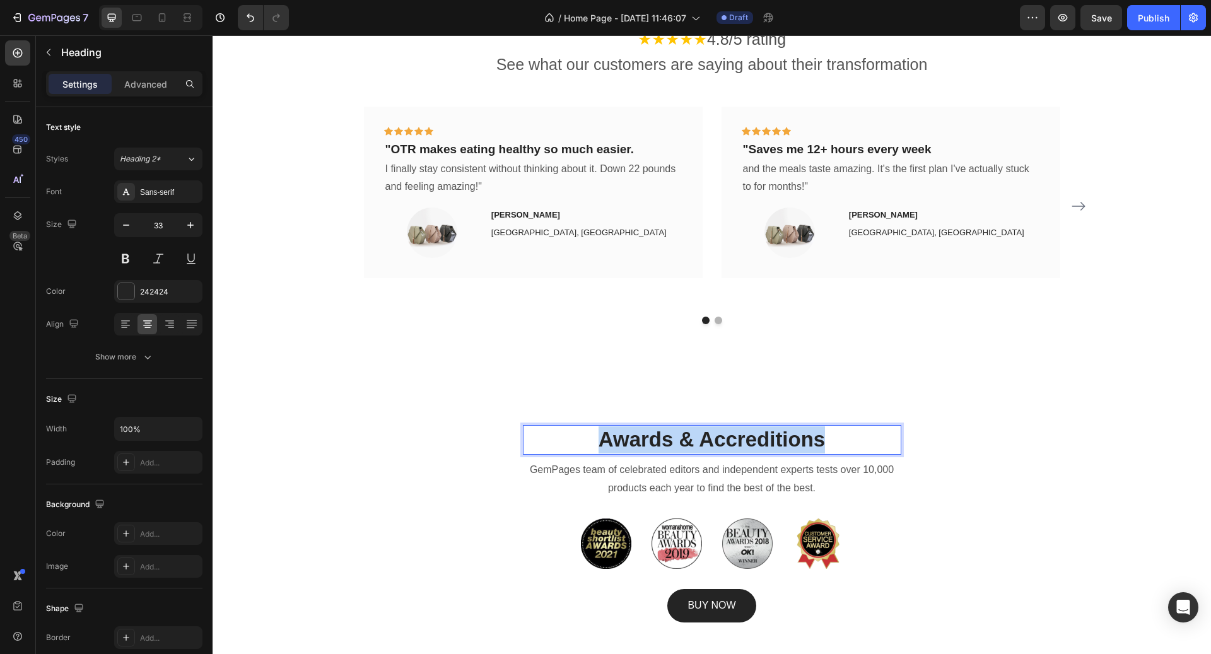
click at [686, 427] on p "Awards & Accreditions" at bounding box center [712, 440] width 376 height 27
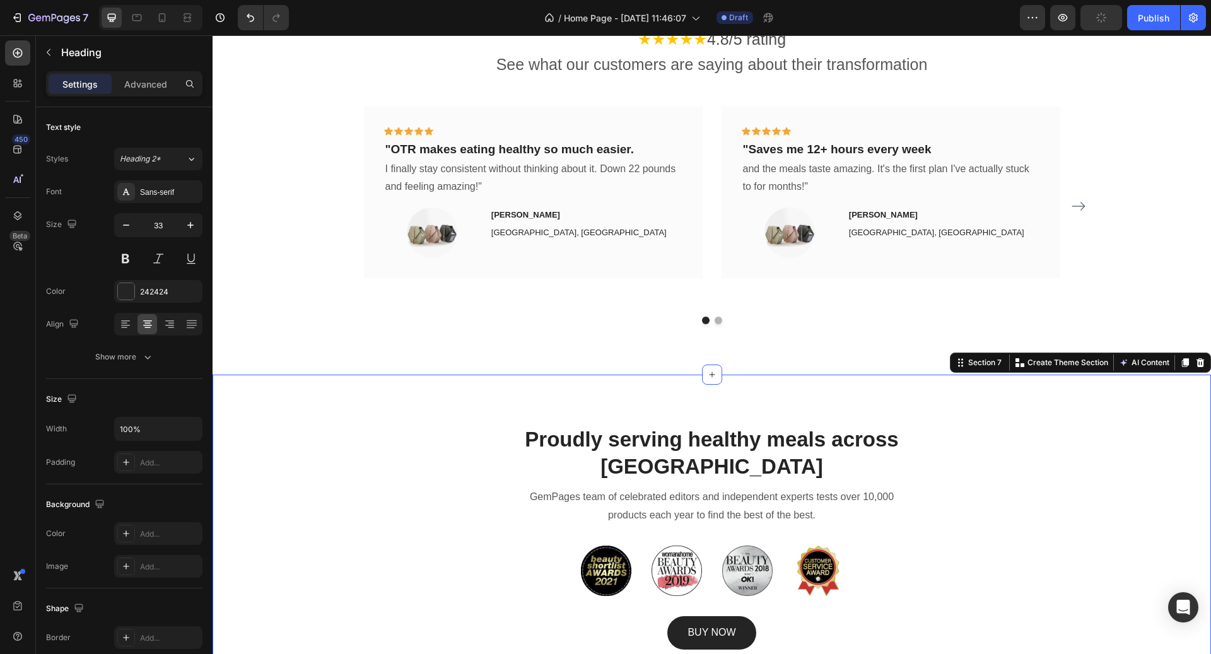
click at [1093, 385] on div "Proudly serving healthy meals across Canada Heading GemPages team of celebrated…" at bounding box center [712, 538] width 999 height 326
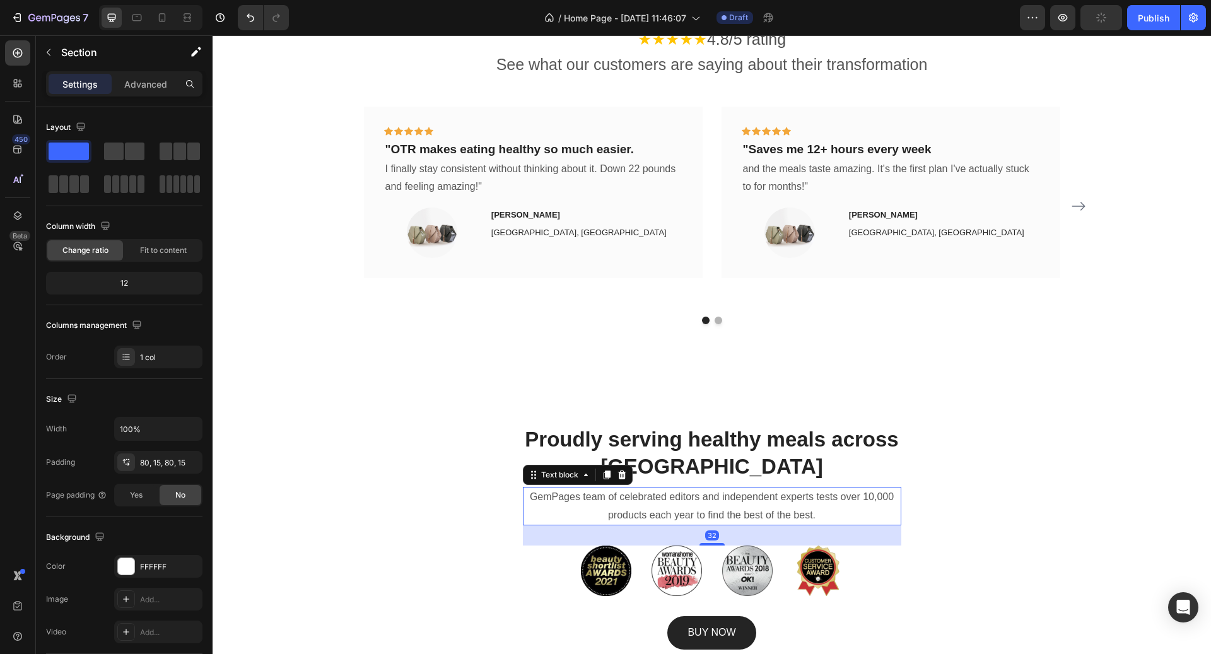
click at [803, 488] on p "GemPages team of celebrated editors and independent experts tests over 10,000 p…" at bounding box center [712, 506] width 376 height 37
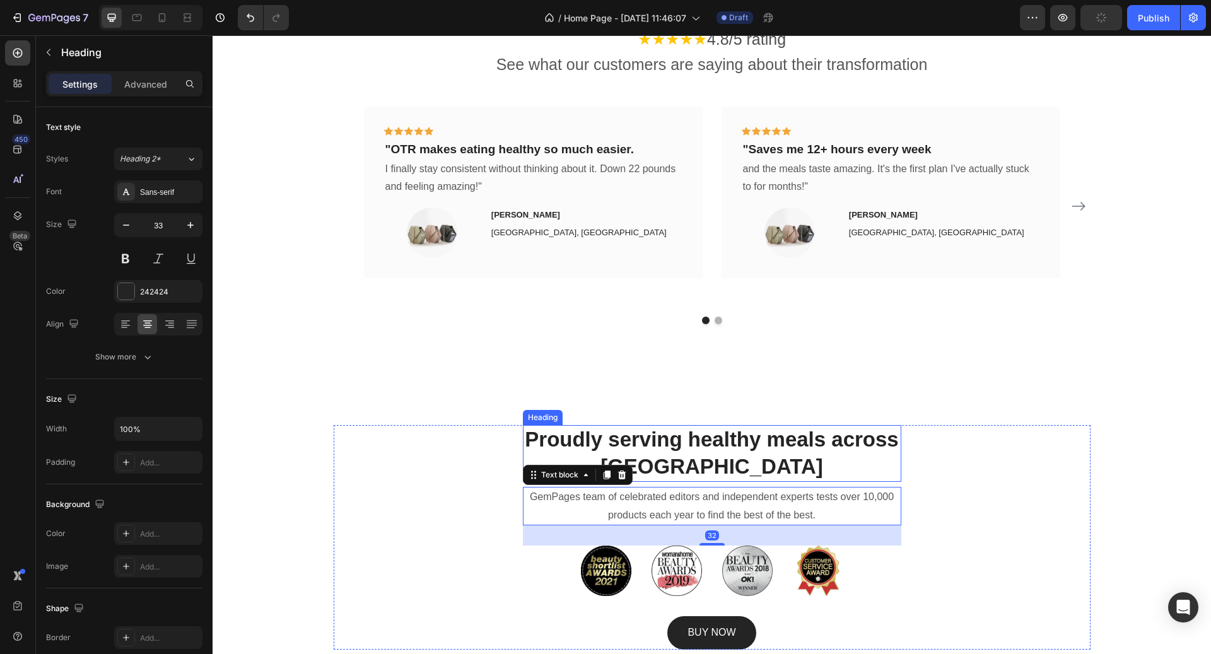
click at [636, 443] on p "Proudly serving healthy meals across [GEOGRAPHIC_DATA]" at bounding box center [712, 454] width 376 height 54
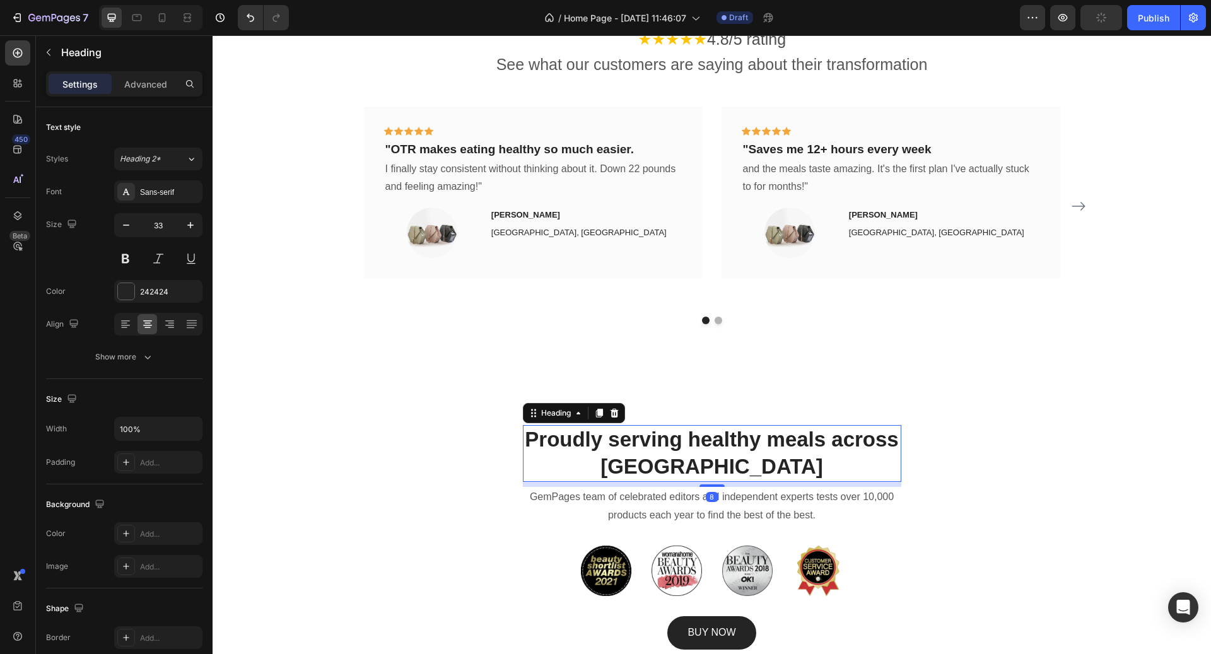
click at [632, 482] on div "8" at bounding box center [712, 484] width 379 height 5
click at [631, 488] on p "GemPages team of celebrated editors and independent experts tests over 10,000 p…" at bounding box center [712, 506] width 376 height 37
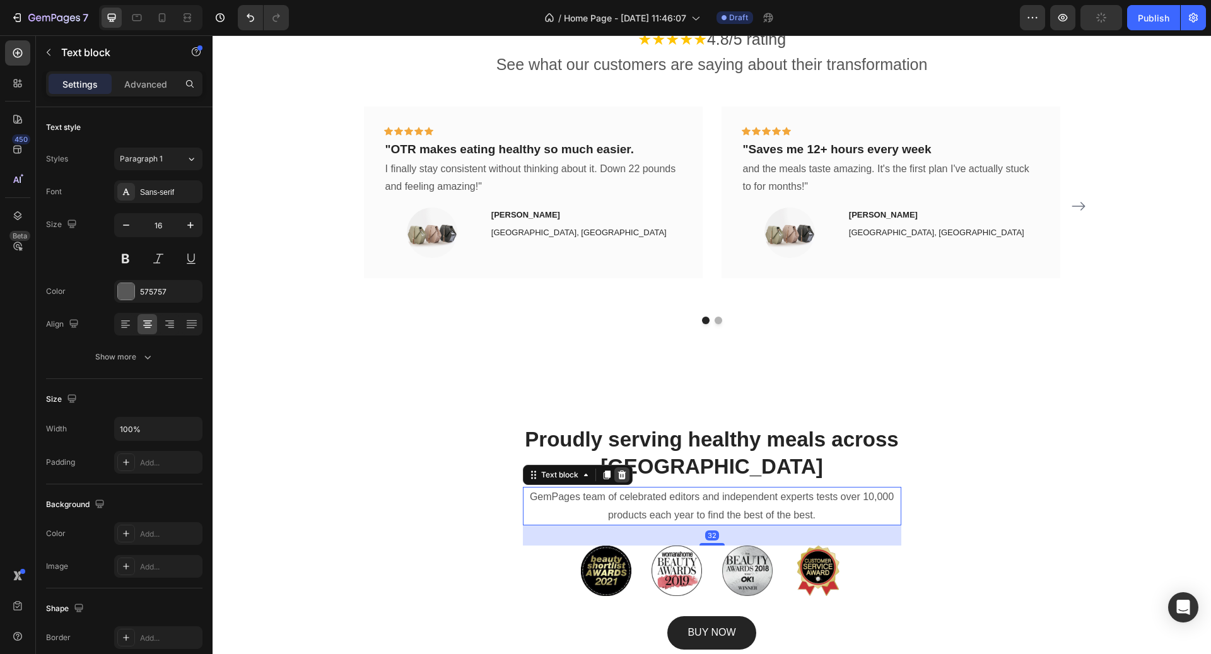
click at [621, 471] on icon at bounding box center [622, 475] width 8 height 9
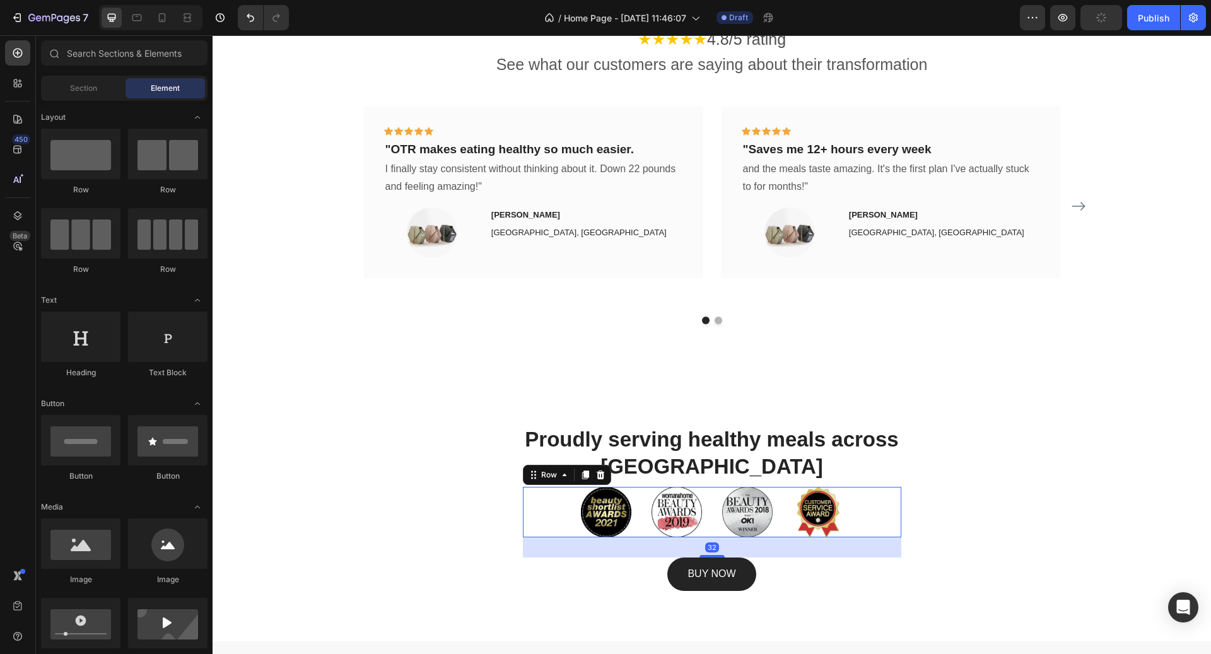
click at [886, 500] on div "Image Image Image Image Row 32" at bounding box center [712, 512] width 379 height 50
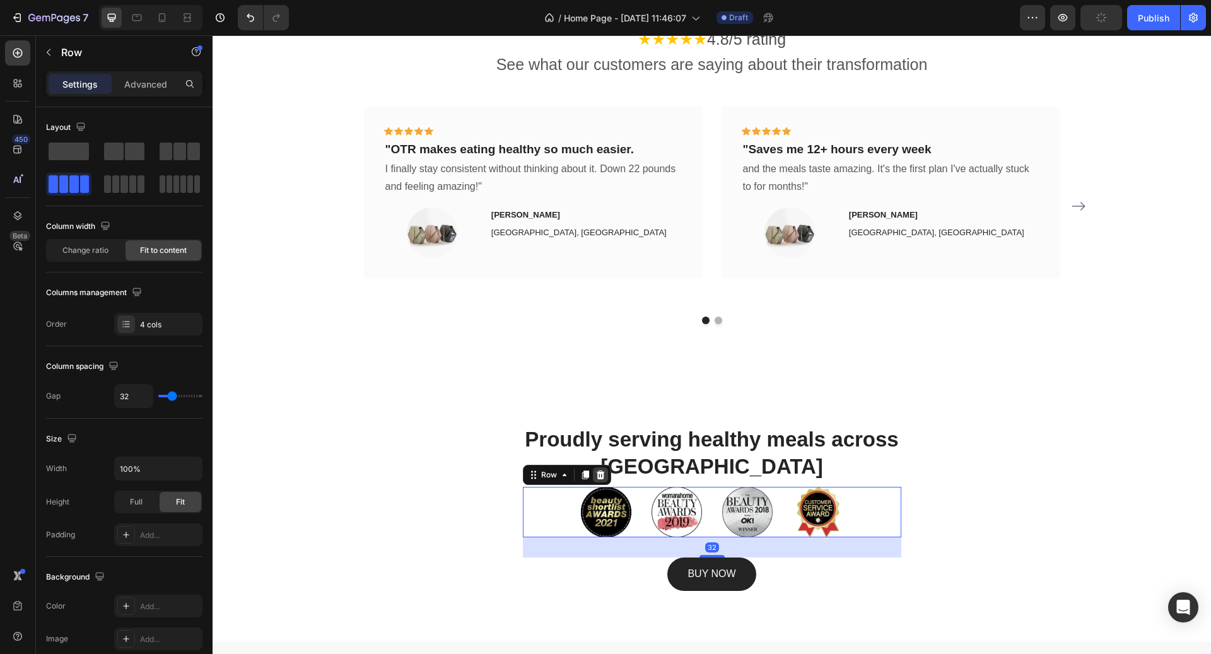
click at [605, 468] on div at bounding box center [600, 475] width 15 height 15
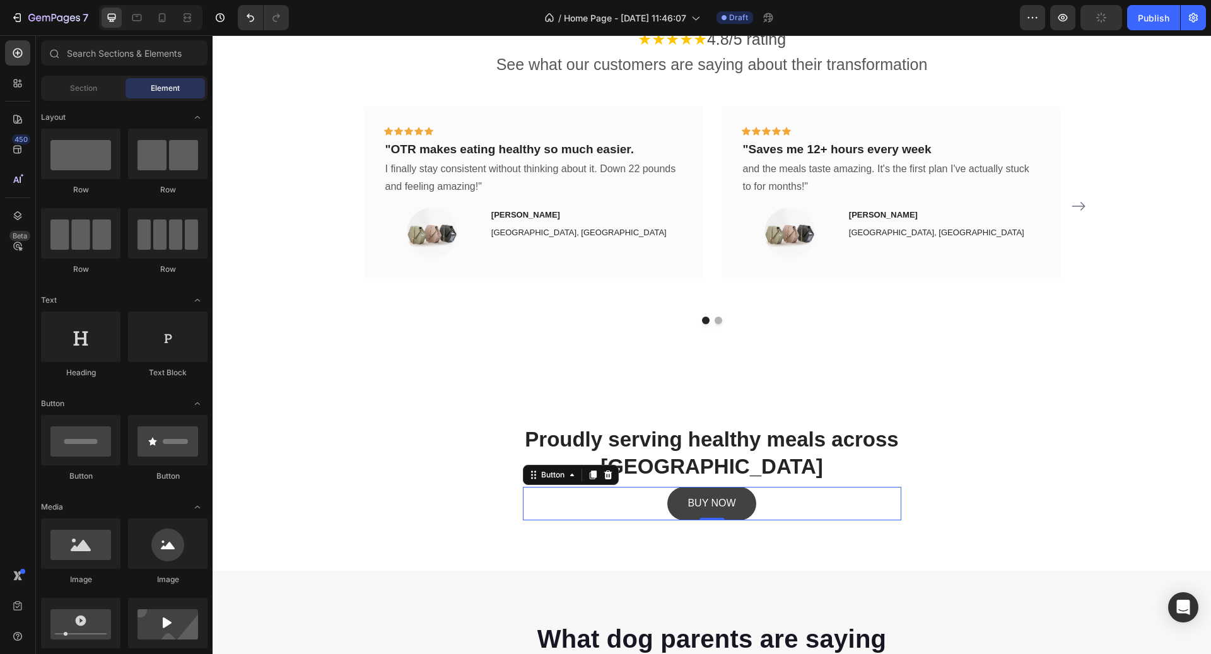
click at [701, 487] on button "BUY NOW" at bounding box center [712, 503] width 88 height 33
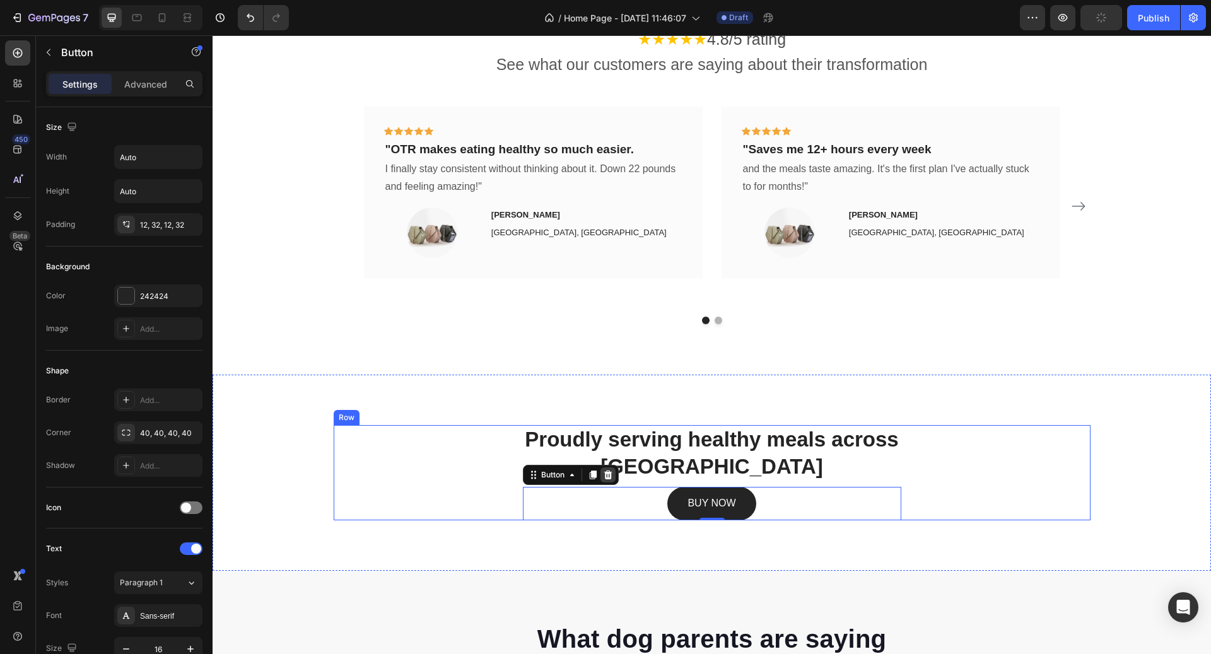
click at [614, 468] on div at bounding box center [608, 475] width 15 height 15
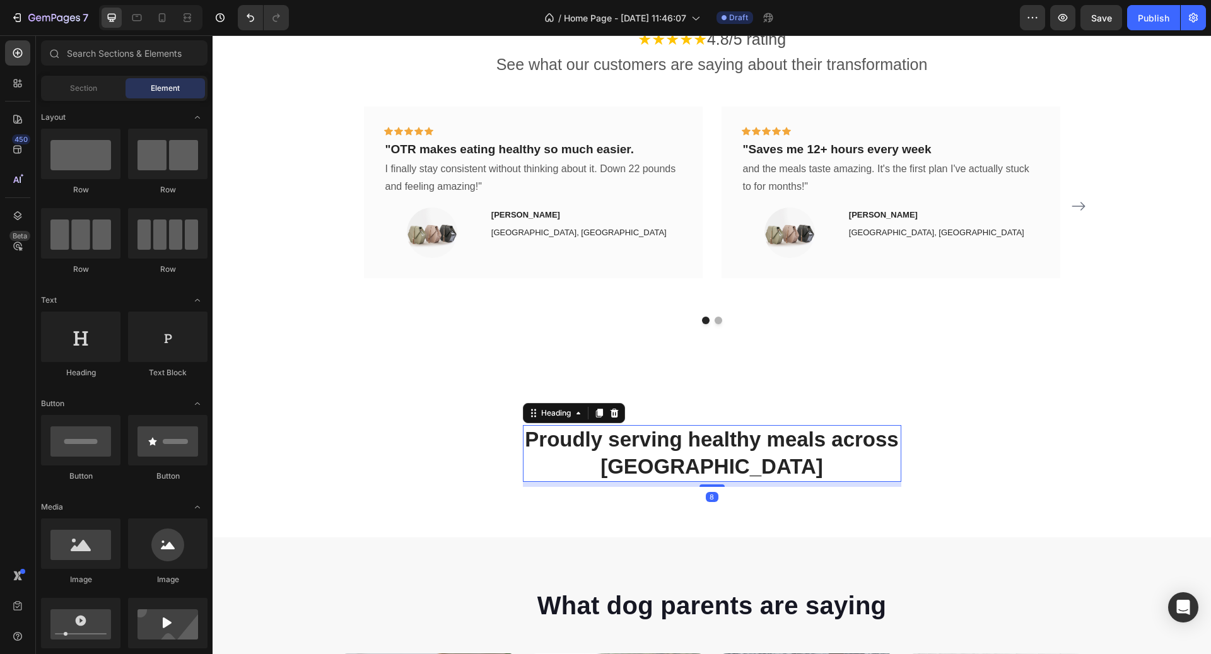
click at [671, 435] on p "Proudly serving healthy meals across [GEOGRAPHIC_DATA]" at bounding box center [712, 454] width 376 height 54
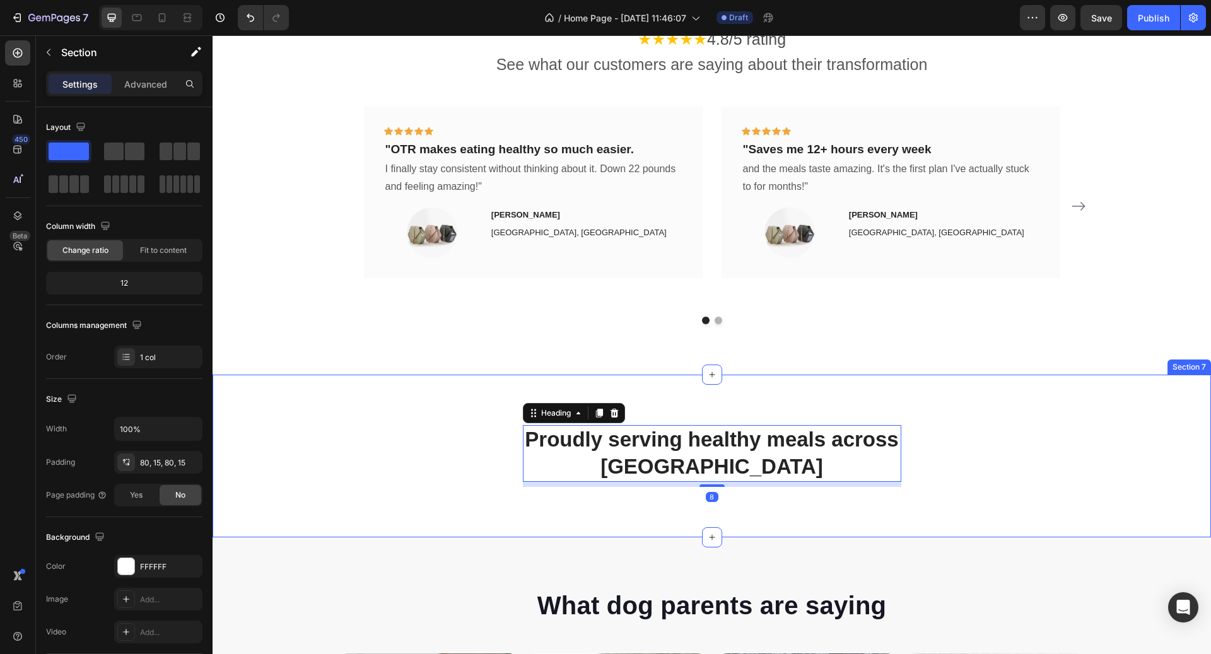
click at [661, 375] on div "Proudly serving healthy meals across Canada Heading 8 Row Section 7" at bounding box center [712, 456] width 999 height 163
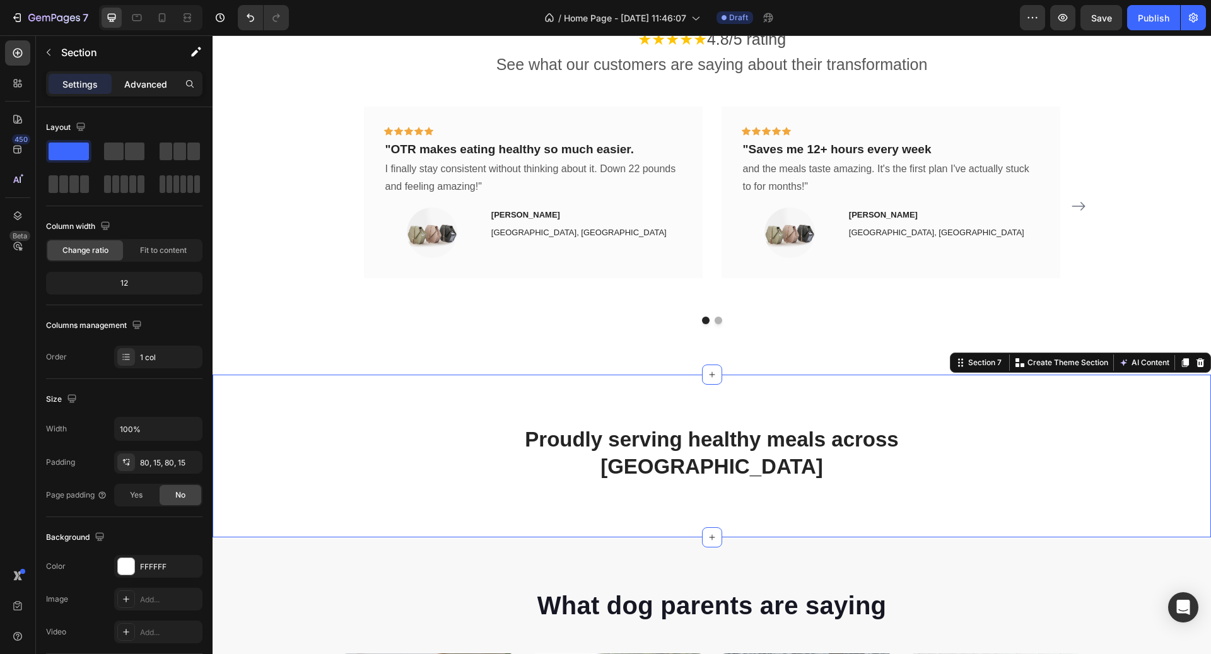
click at [153, 81] on p "Advanced" at bounding box center [145, 84] width 43 height 13
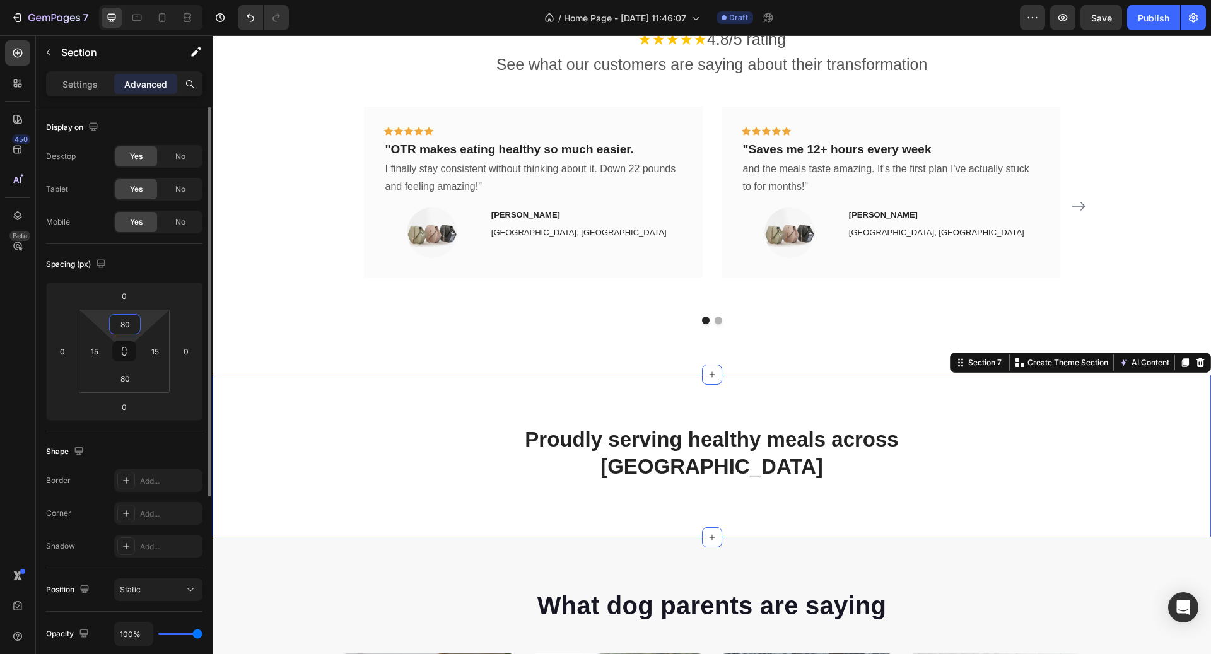
click at [122, 326] on input "80" at bounding box center [124, 324] width 25 height 19
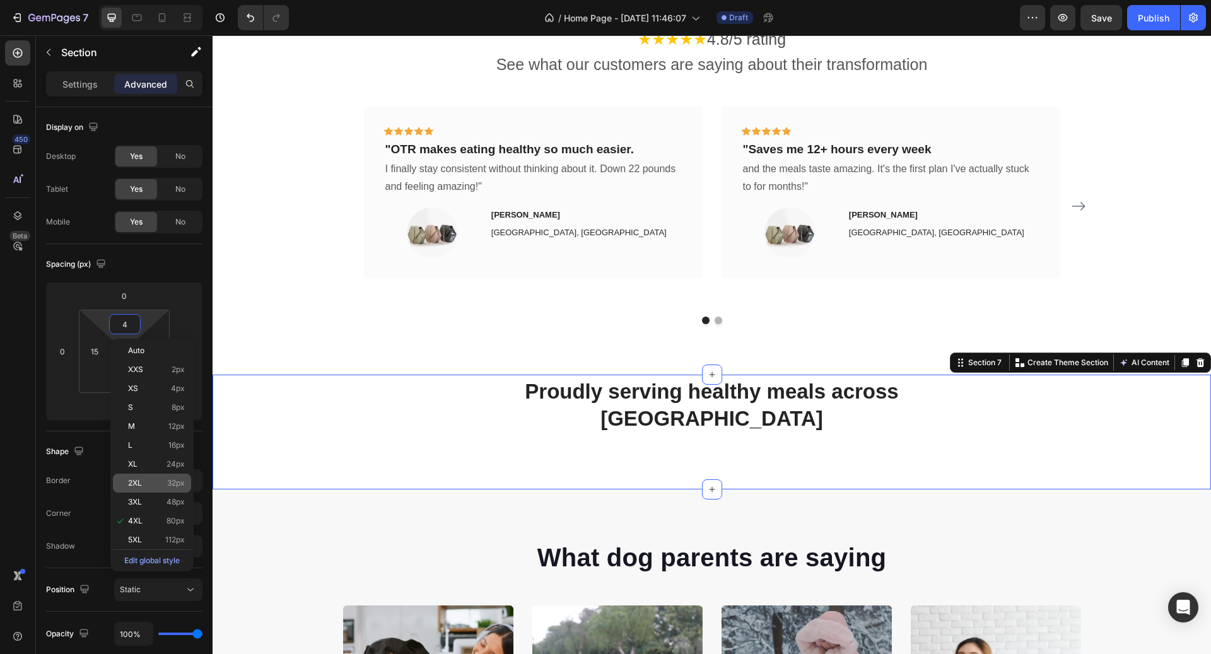
click at [151, 475] on div "2XL 32px" at bounding box center [152, 483] width 78 height 19
type input "32"
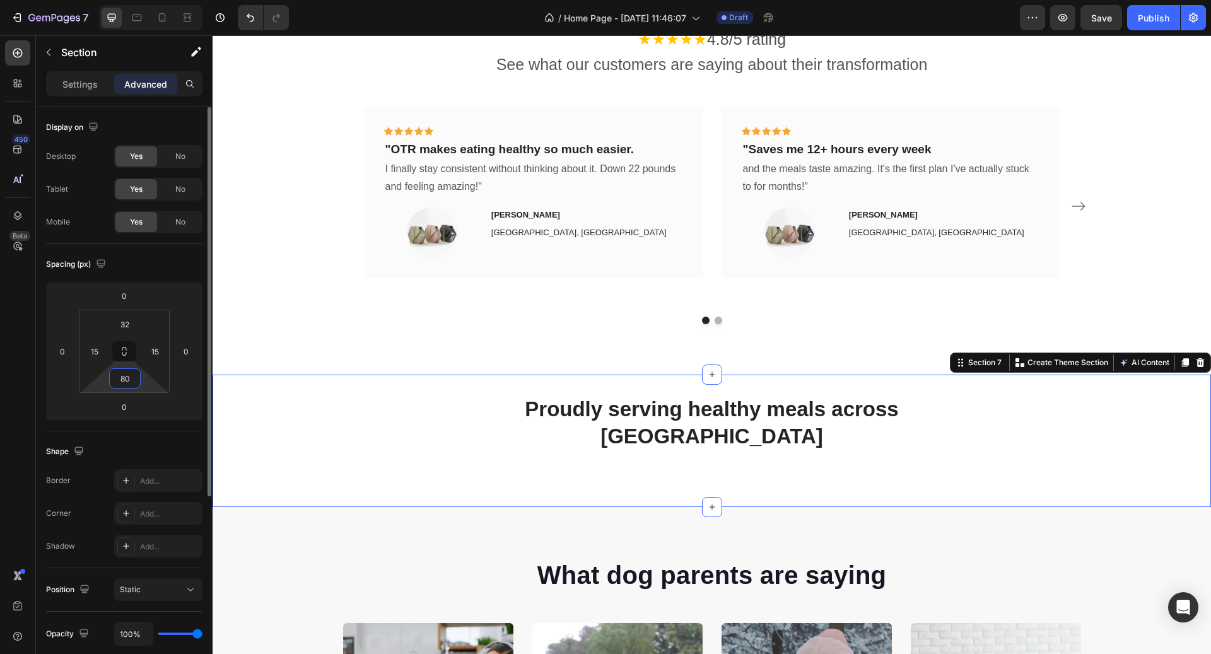
click at [129, 382] on input "80" at bounding box center [124, 378] width 25 height 19
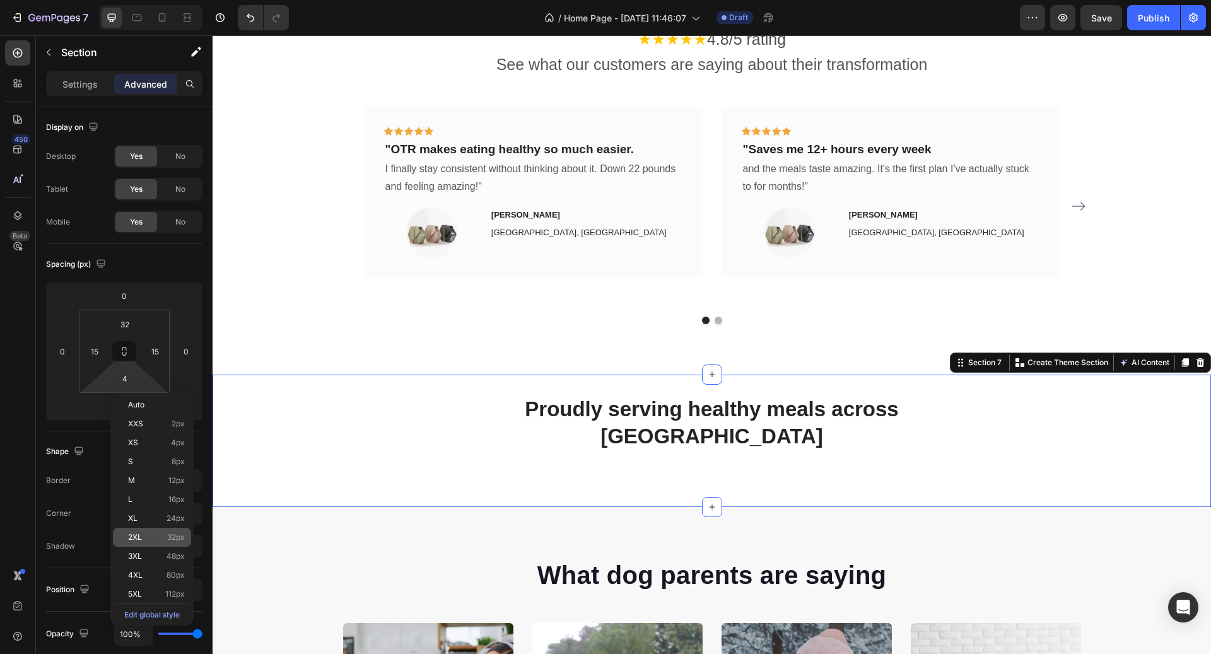
click at [174, 531] on div "2XL 32px" at bounding box center [152, 537] width 78 height 19
type input "32"
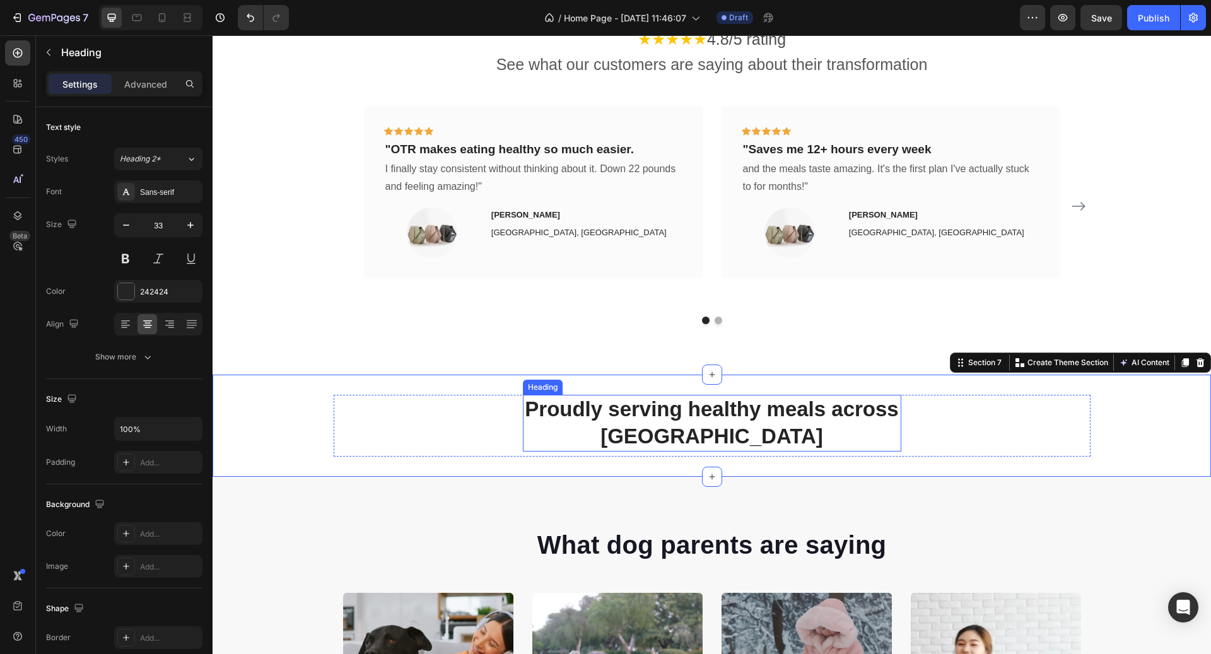
click at [710, 408] on p "Proudly serving healthy meals across [GEOGRAPHIC_DATA]" at bounding box center [712, 423] width 376 height 54
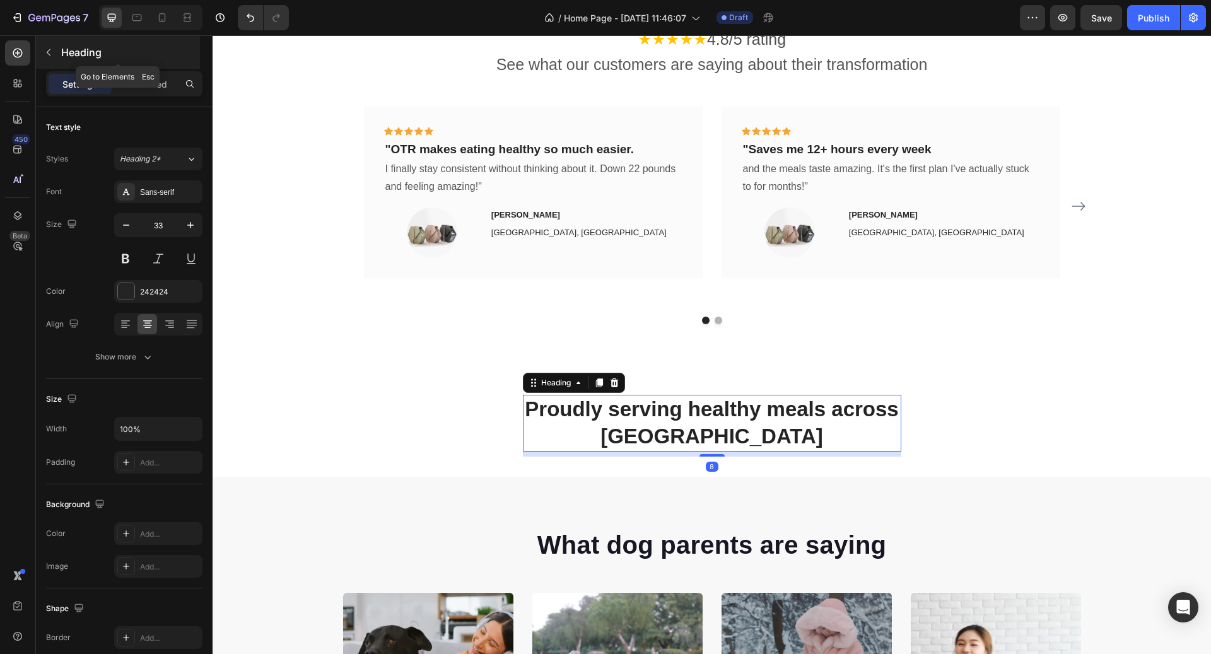
click at [59, 50] on div "Heading" at bounding box center [118, 52] width 164 height 33
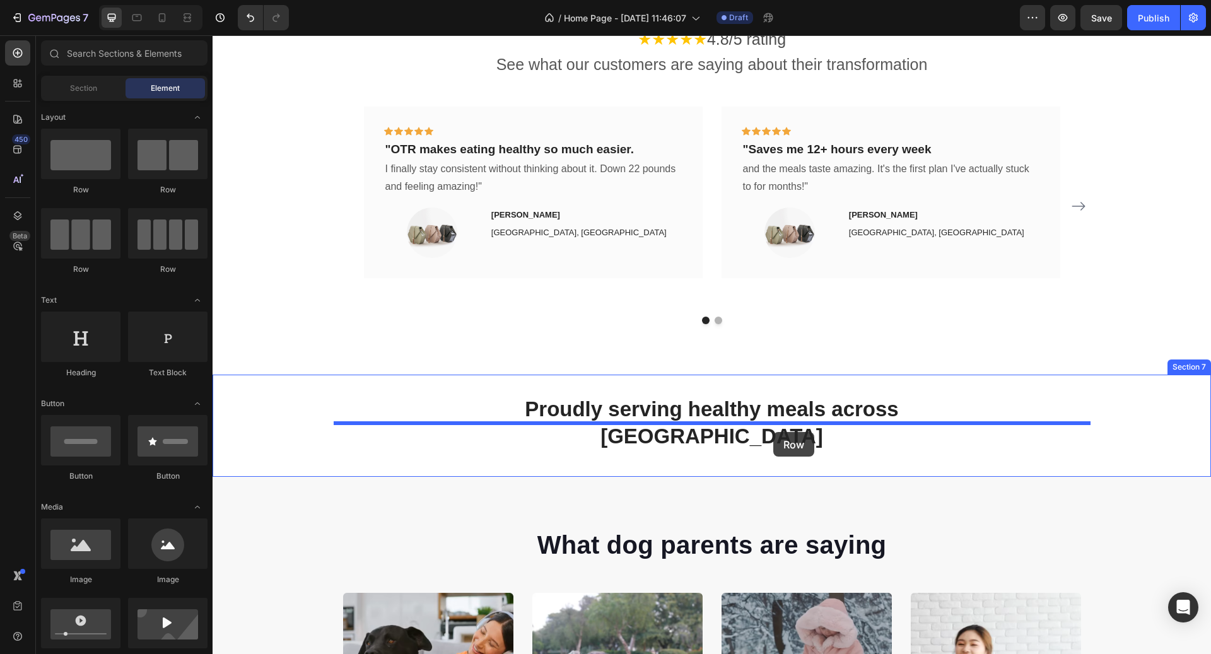
drag, startPoint x: 377, startPoint y: 264, endPoint x: 772, endPoint y: 430, distance: 428.2
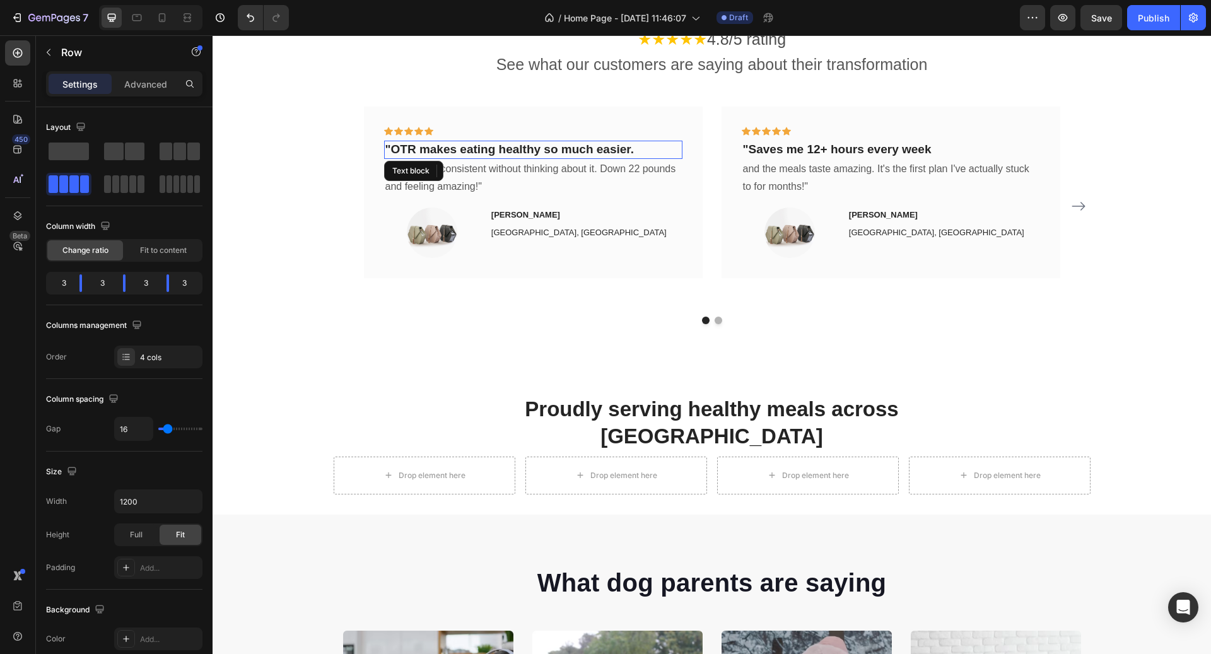
click at [506, 142] on p ""OTR makes eating healthy so much easier." at bounding box center [533, 150] width 296 height 16
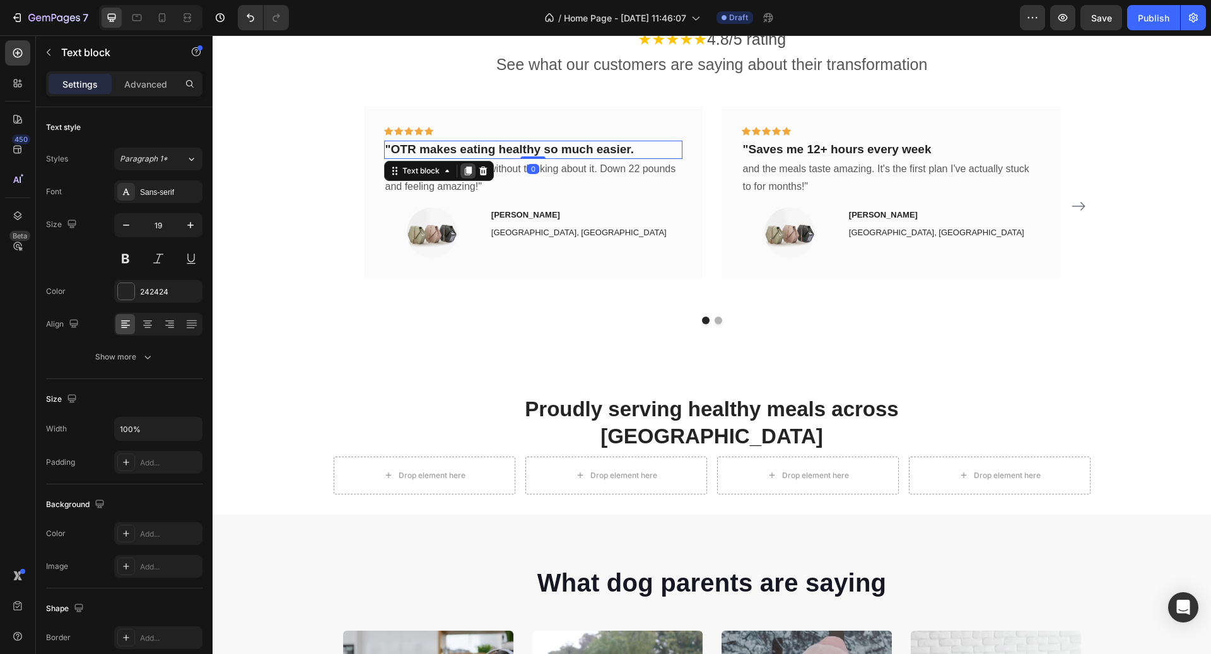
click at [468, 167] on icon at bounding box center [467, 171] width 7 height 9
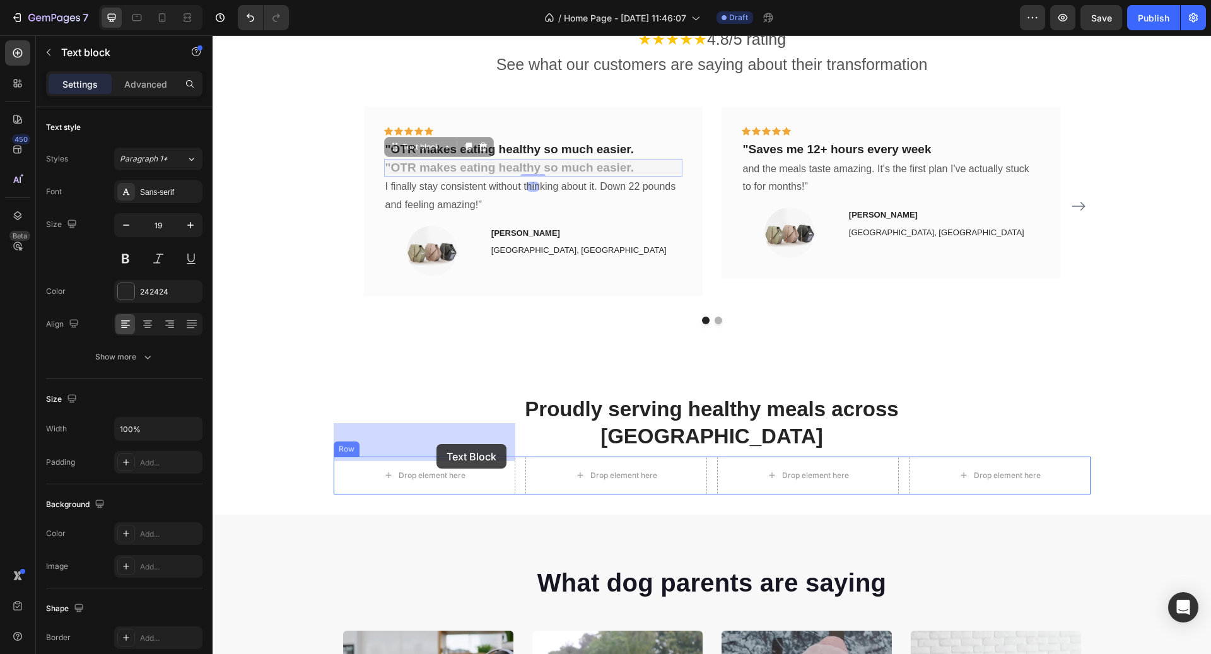
drag, startPoint x: 430, startPoint y: 116, endPoint x: 435, endPoint y: 445, distance: 328.8
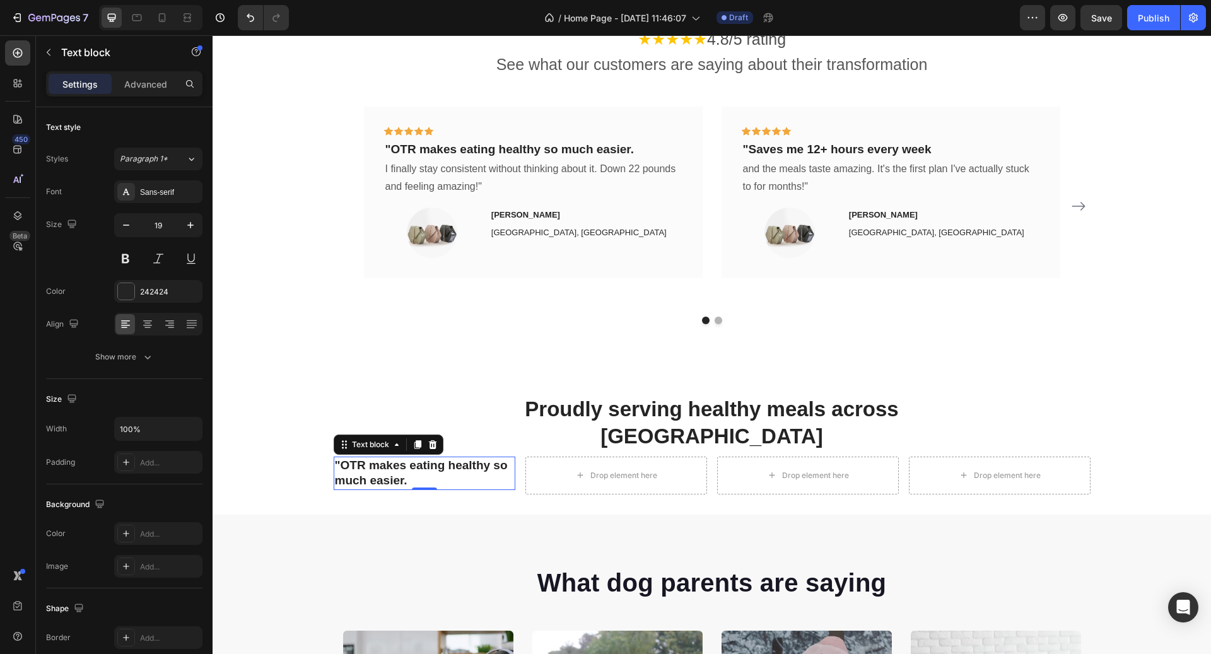
click at [416, 458] on p ""OTR makes eating healthy so much easier." at bounding box center [424, 473] width 179 height 31
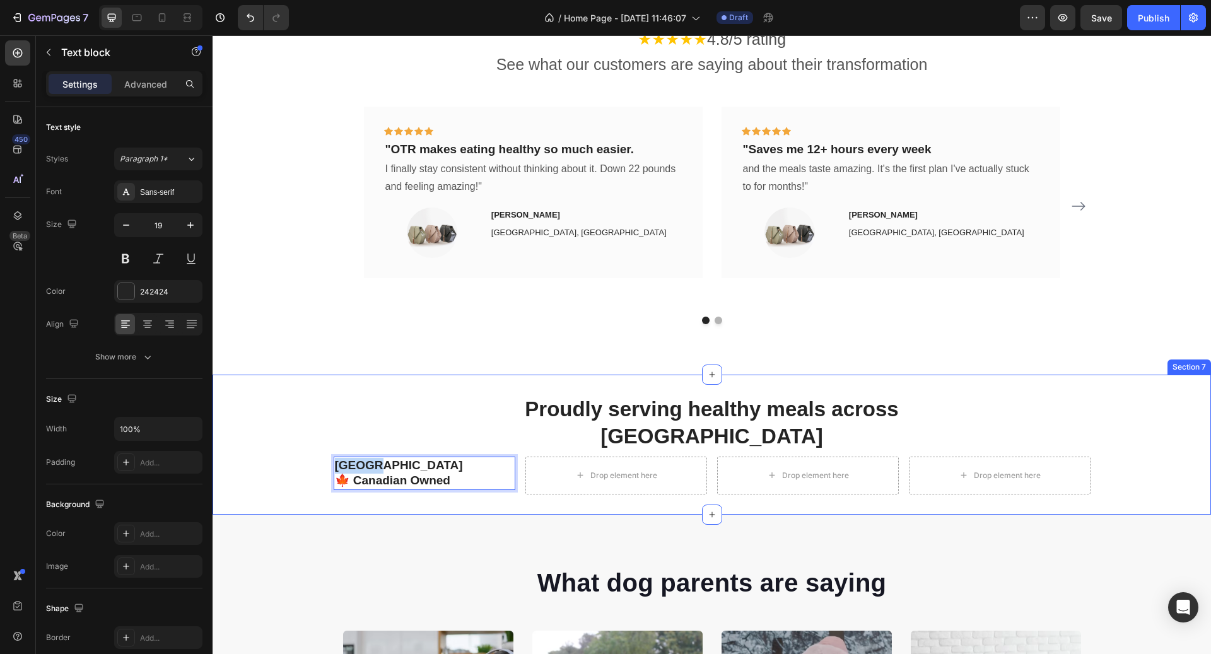
drag, startPoint x: 380, startPoint y: 434, endPoint x: 324, endPoint y: 435, distance: 56.8
click at [324, 435] on div "Proudly serving healthy meals across Canada Heading Row Canada 🍁 Canadian Owned…" at bounding box center [712, 445] width 980 height 100
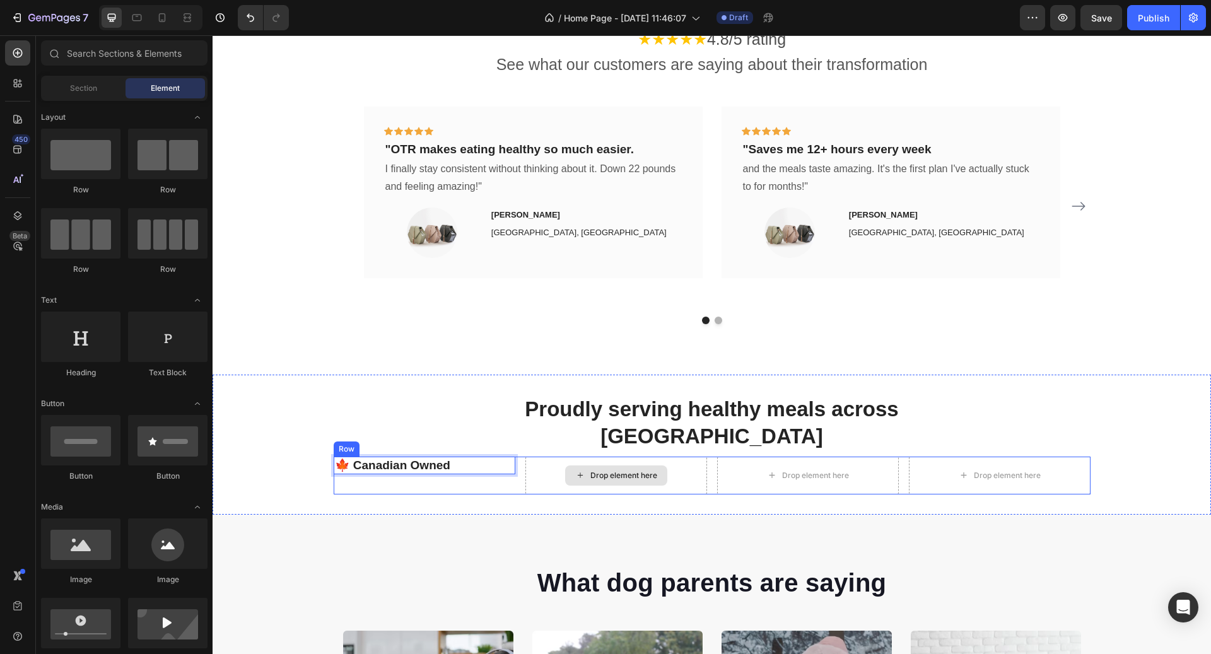
click at [628, 466] on div "Drop element here" at bounding box center [616, 476] width 102 height 20
click at [468, 458] on p "🍁 Canadian Owned" at bounding box center [424, 466] width 179 height 16
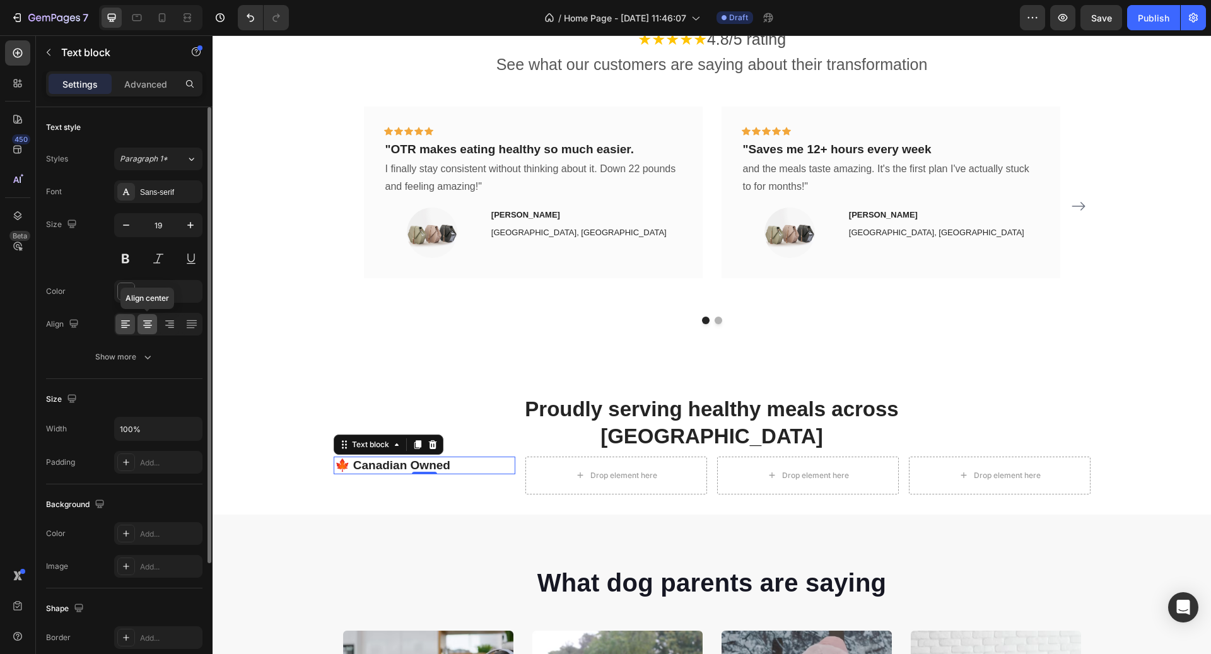
click at [148, 321] on icon at bounding box center [147, 324] width 13 height 13
click at [419, 440] on icon at bounding box center [417, 444] width 7 height 9
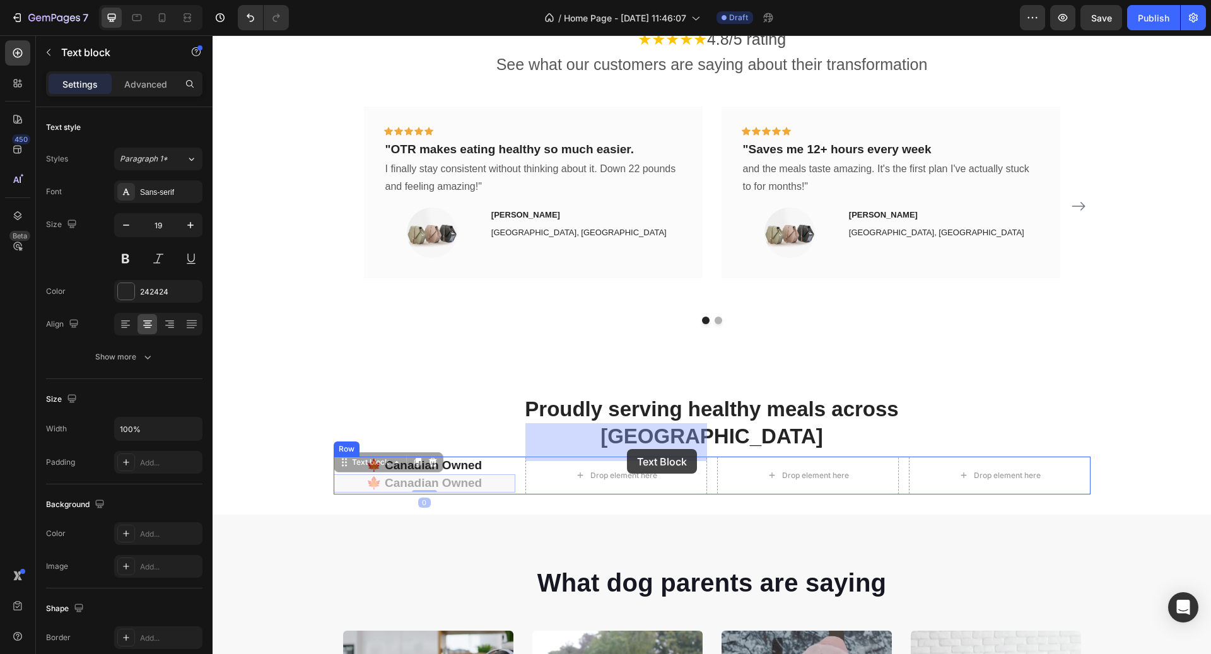
drag, startPoint x: 382, startPoint y: 427, endPoint x: 624, endPoint y: 447, distance: 242.4
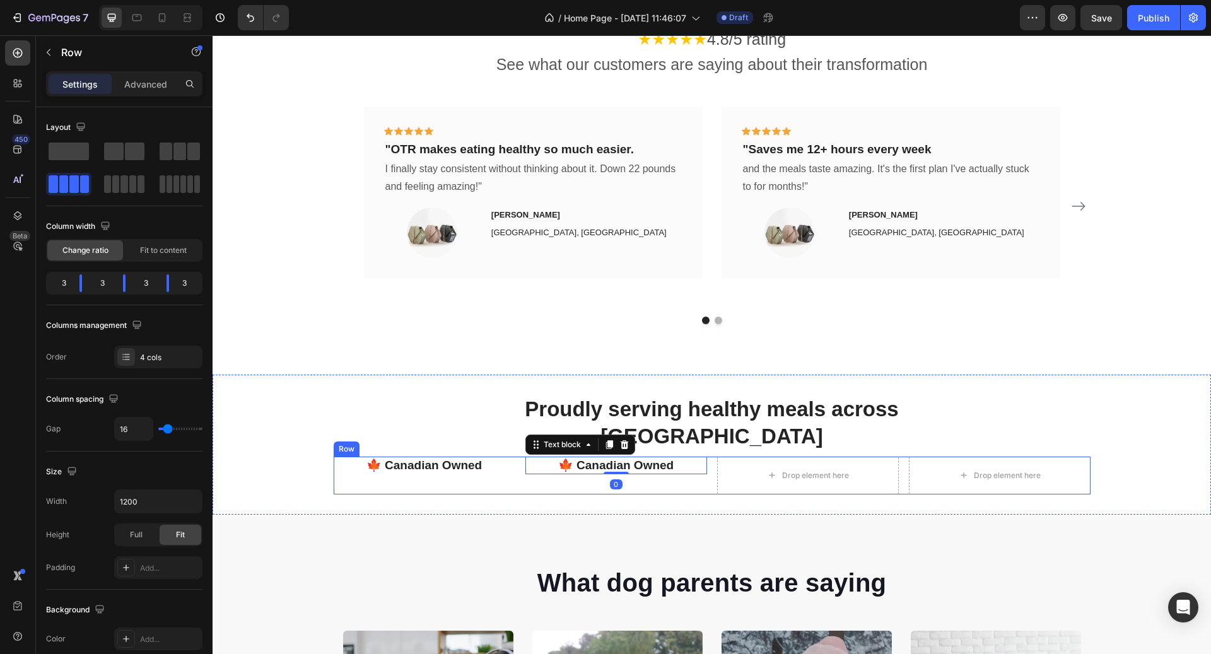
click at [620, 457] on div "🍁 Canadian Owned Text block 0" at bounding box center [617, 476] width 182 height 38
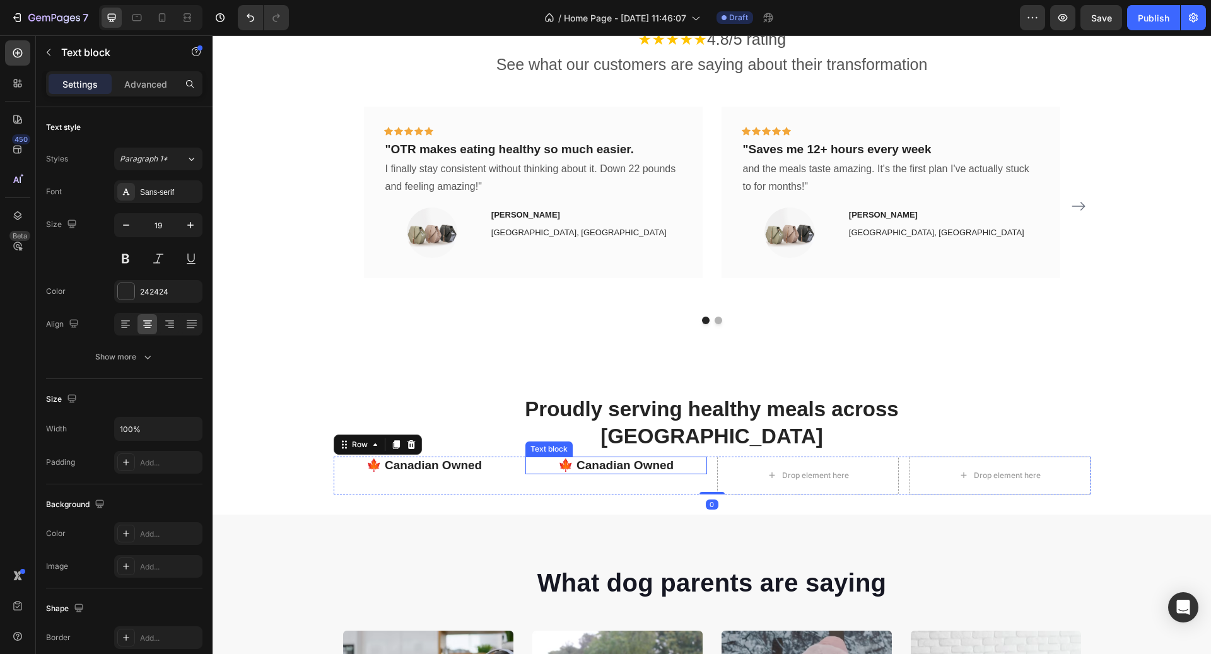
click at [637, 458] on p "🍁 Canadian Owned" at bounding box center [616, 466] width 179 height 16
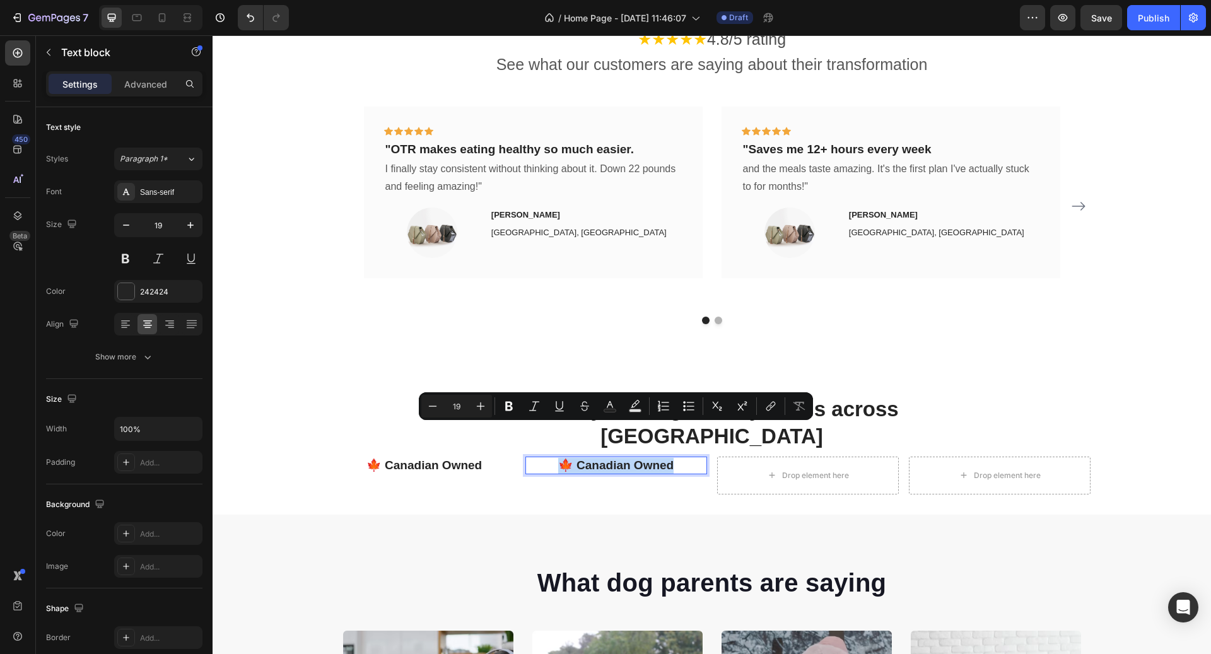
click at [637, 458] on p "🍁 Canadian Owned" at bounding box center [616, 466] width 179 height 16
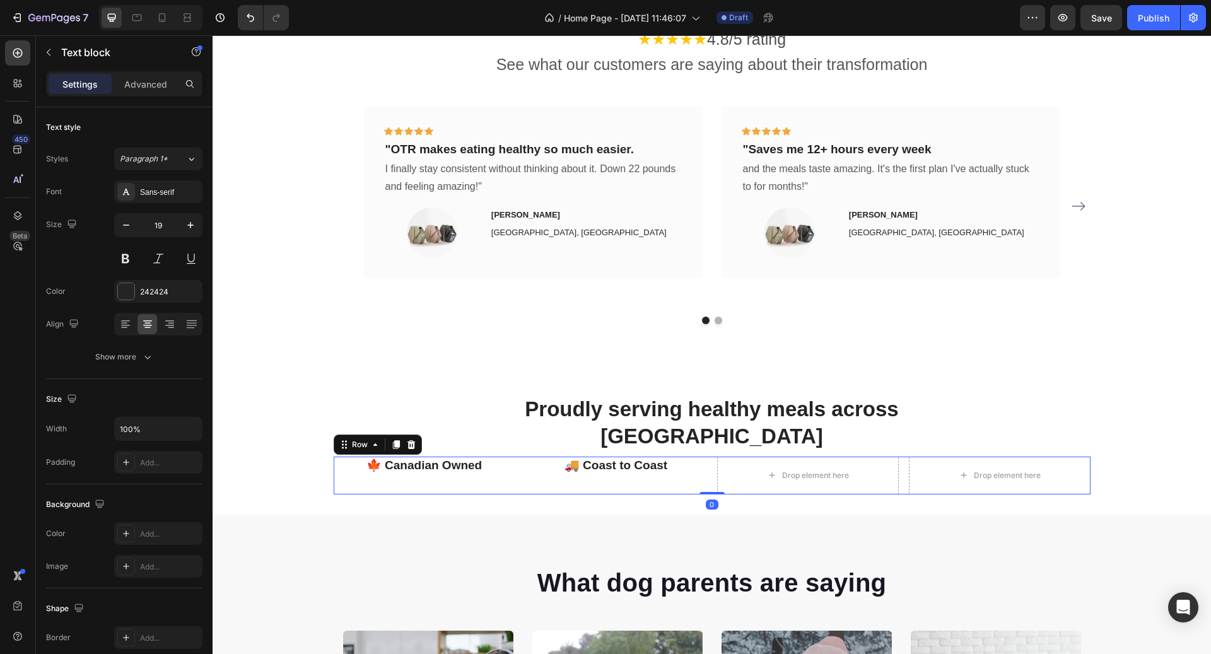
click at [679, 457] on div "🚚 Coast to Coast Text block" at bounding box center [617, 476] width 182 height 38
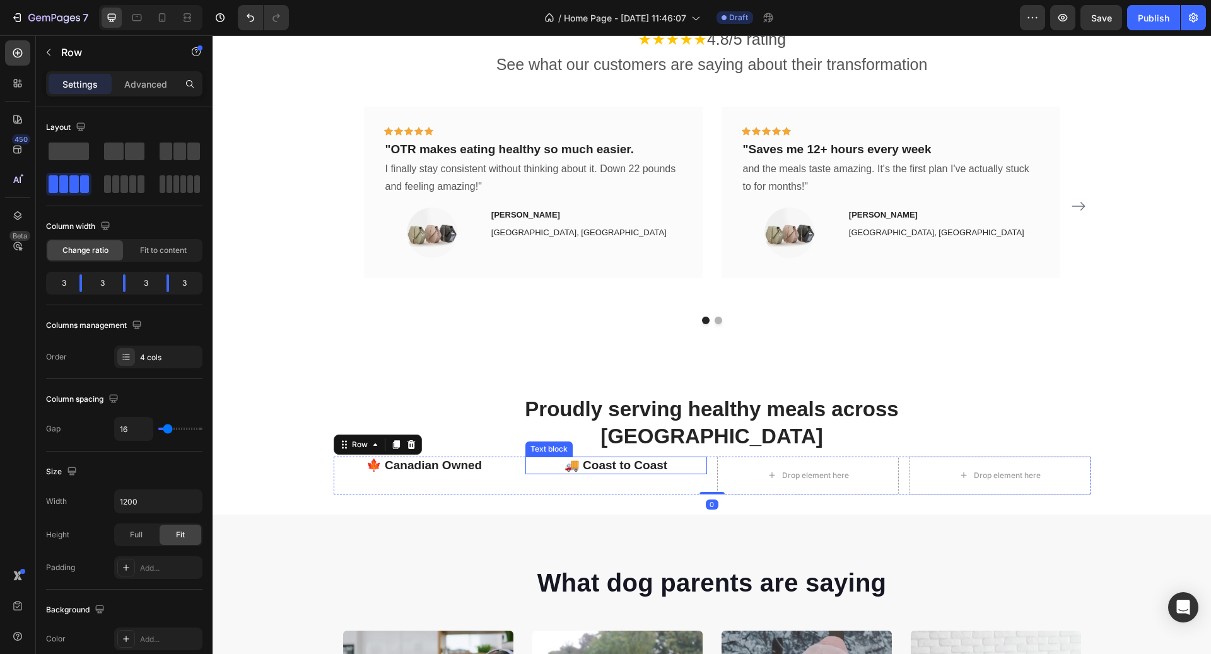
click at [676, 458] on p "🚚 Coast to Coast" at bounding box center [616, 466] width 179 height 16
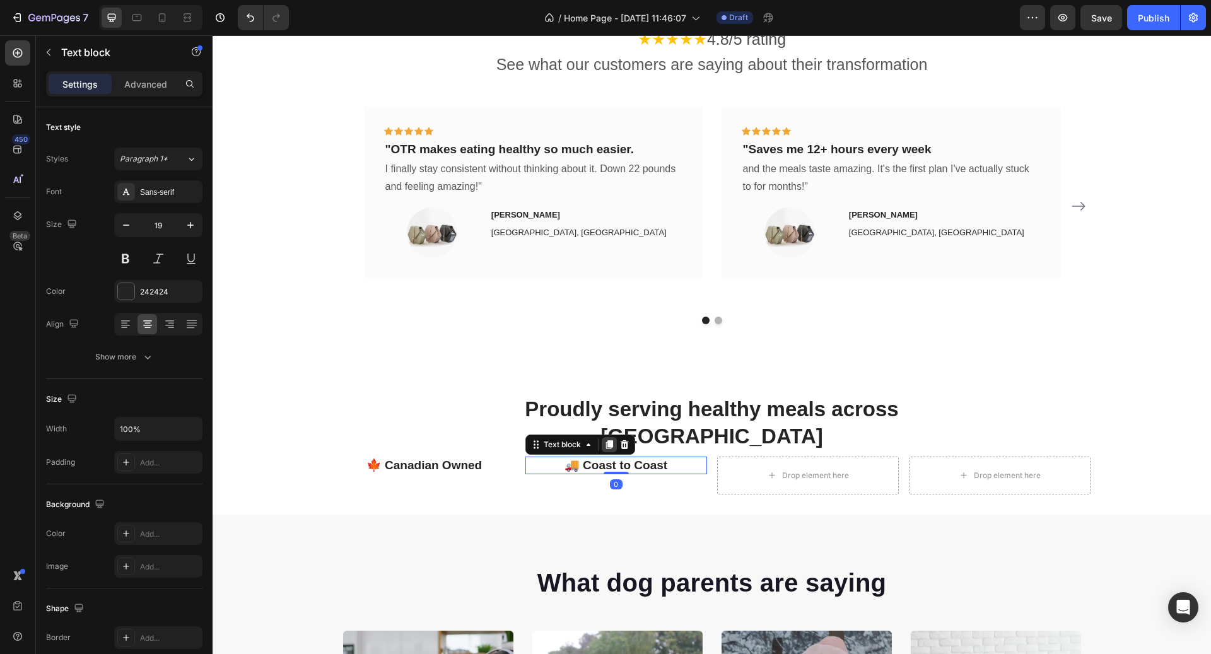
click at [607, 440] on icon at bounding box center [609, 445] width 10 height 10
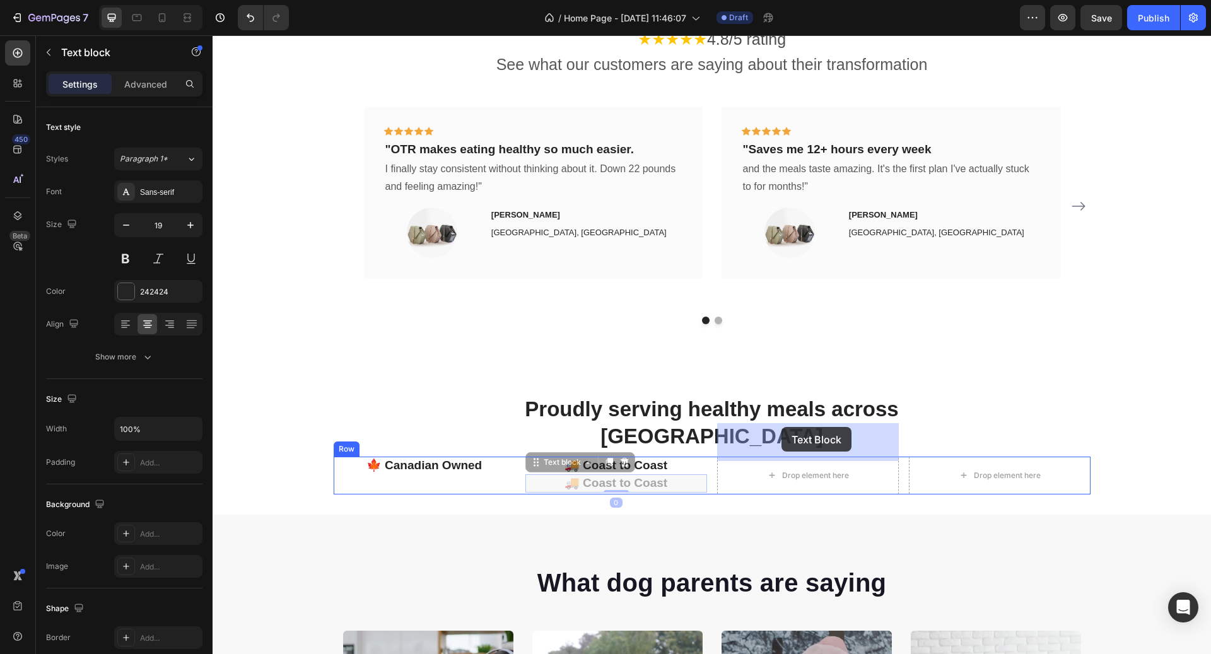
drag, startPoint x: 569, startPoint y: 427, endPoint x: 782, endPoint y: 427, distance: 212.6
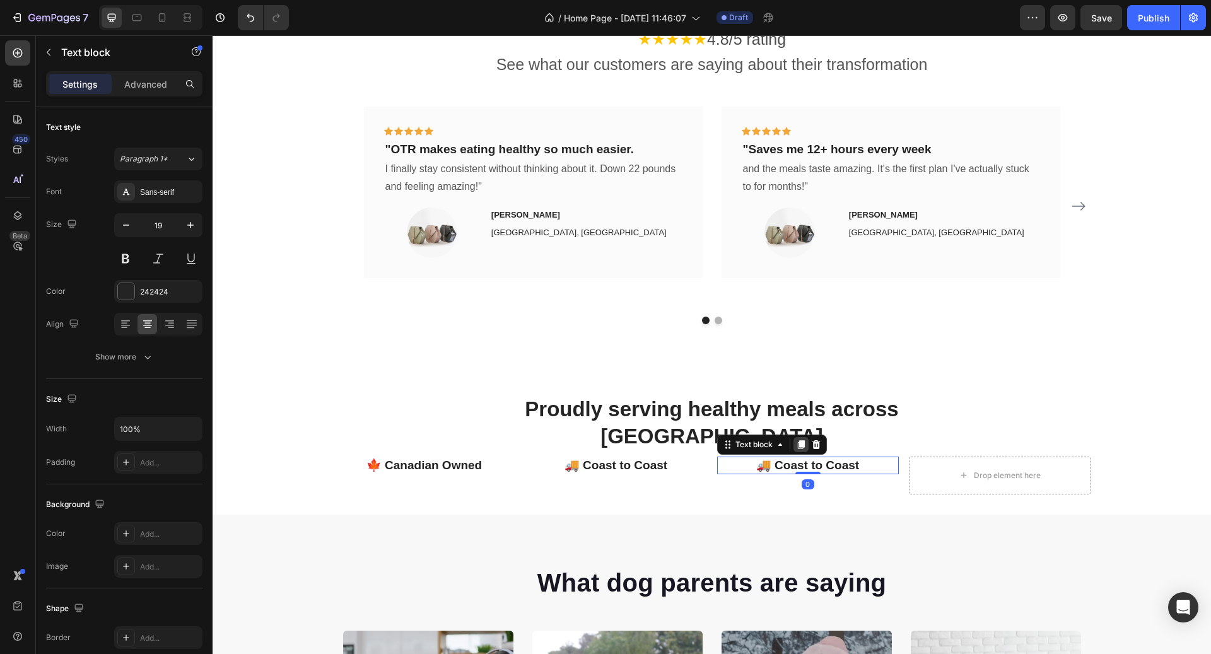
click at [803, 440] on icon at bounding box center [800, 444] width 7 height 9
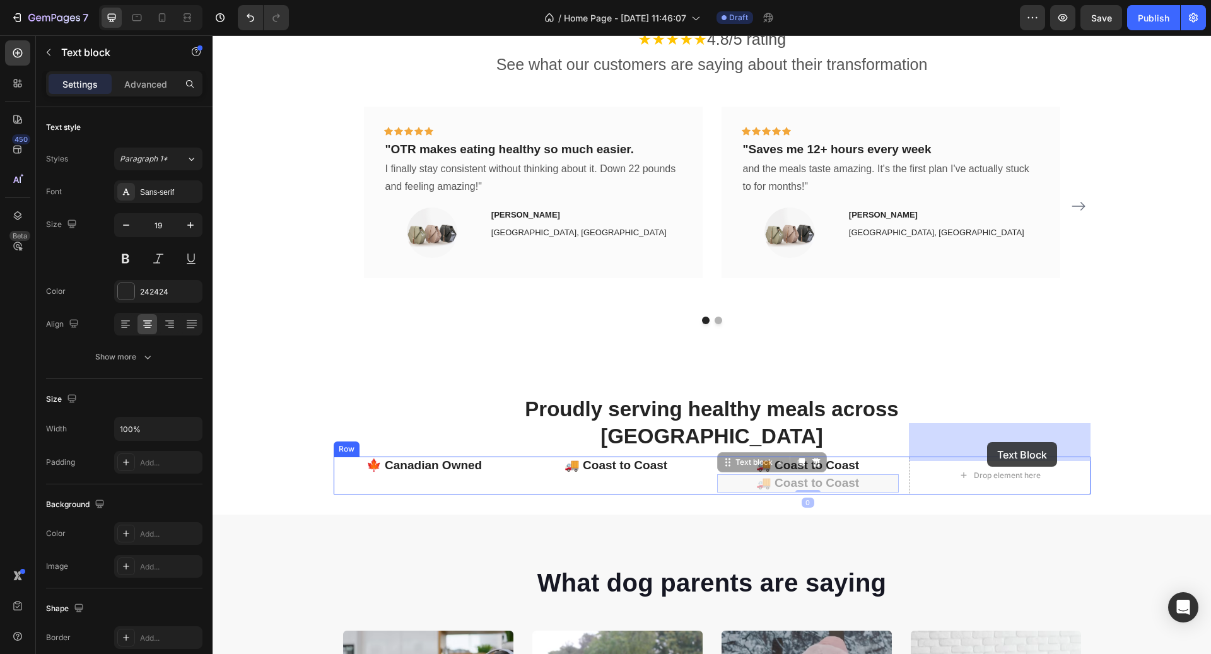
drag, startPoint x: 780, startPoint y: 431, endPoint x: 968, endPoint y: 435, distance: 188.1
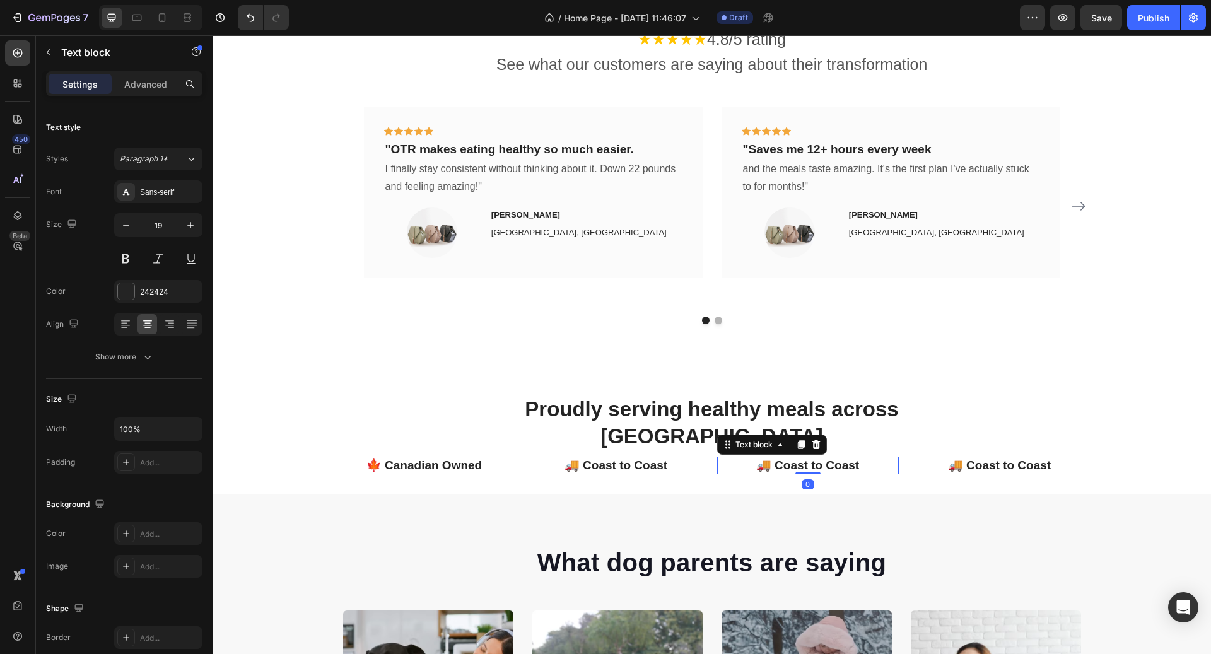
click at [840, 458] on p "🚚 Coast to Coast" at bounding box center [808, 466] width 179 height 16
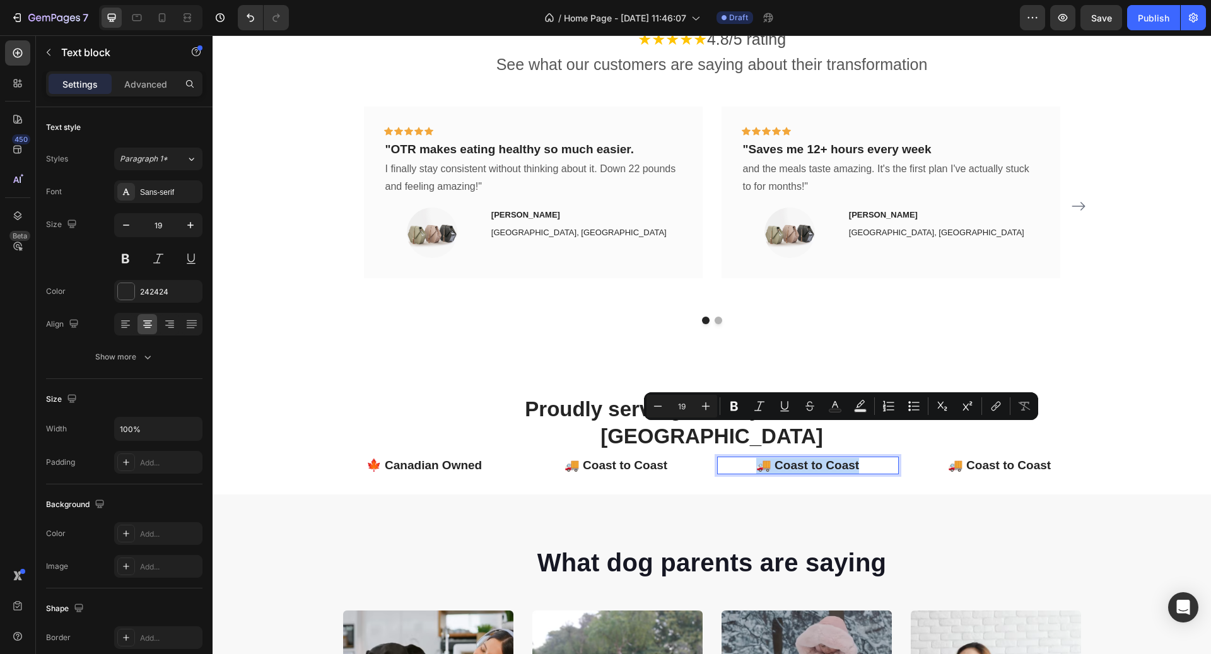
click at [840, 458] on p "🚚 Coast to Coast" at bounding box center [808, 466] width 179 height 16
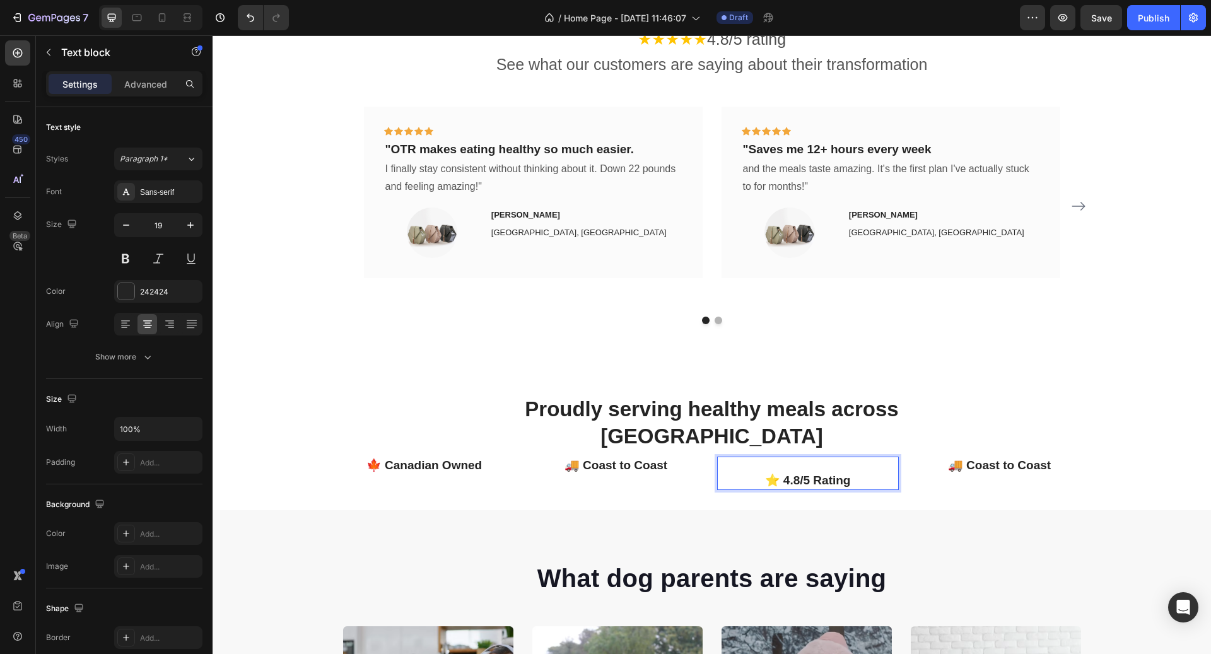
click at [768, 458] on p "⭐ 4.8/5 Rating" at bounding box center [808, 473] width 179 height 31
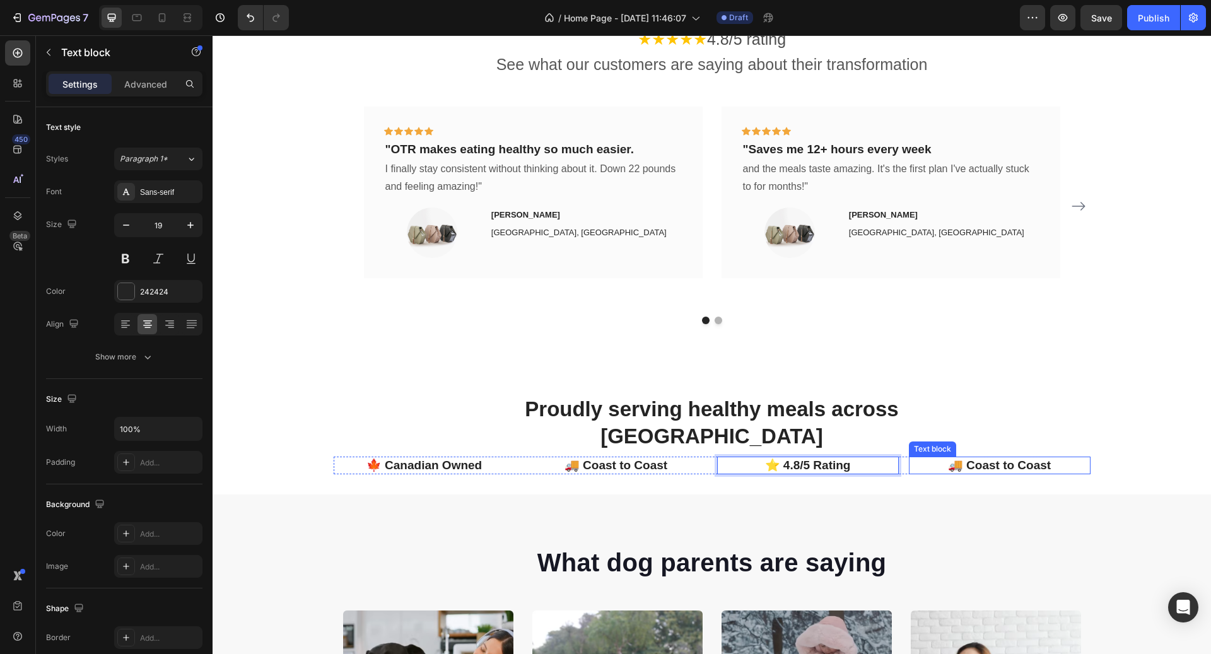
click at [1039, 422] on div "Proudly serving healthy meals across Canada Heading Row" at bounding box center [712, 426] width 757 height 62
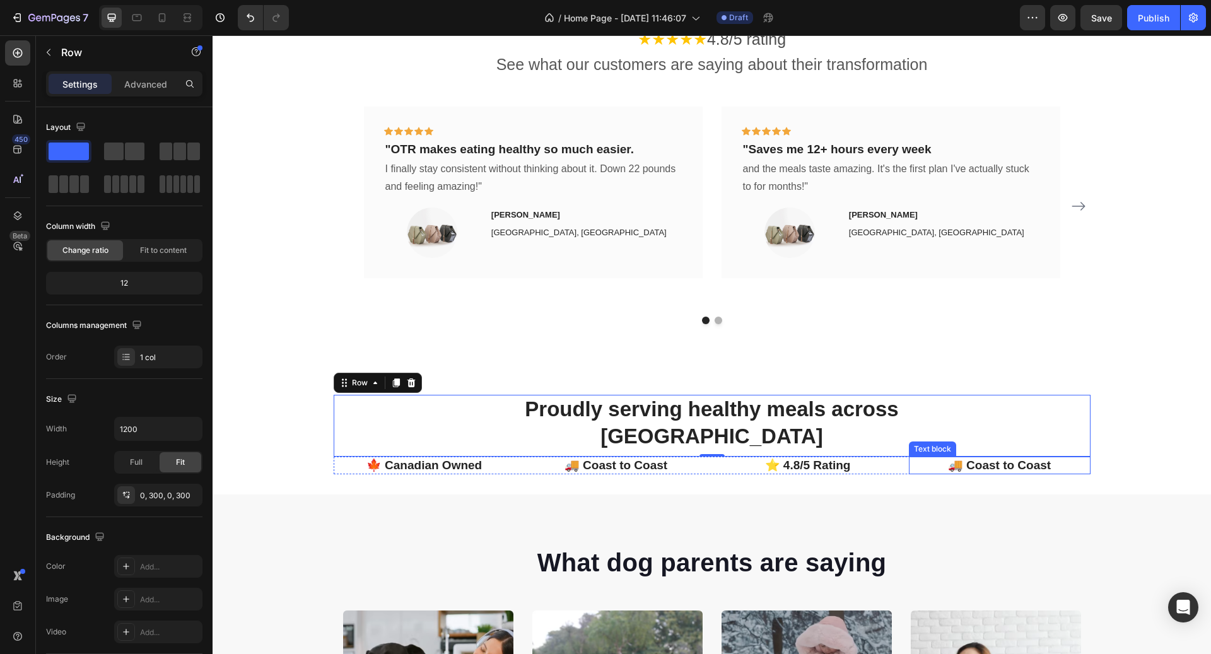
click at [1038, 458] on p "🚚 Coast to Coast" at bounding box center [999, 466] width 179 height 16
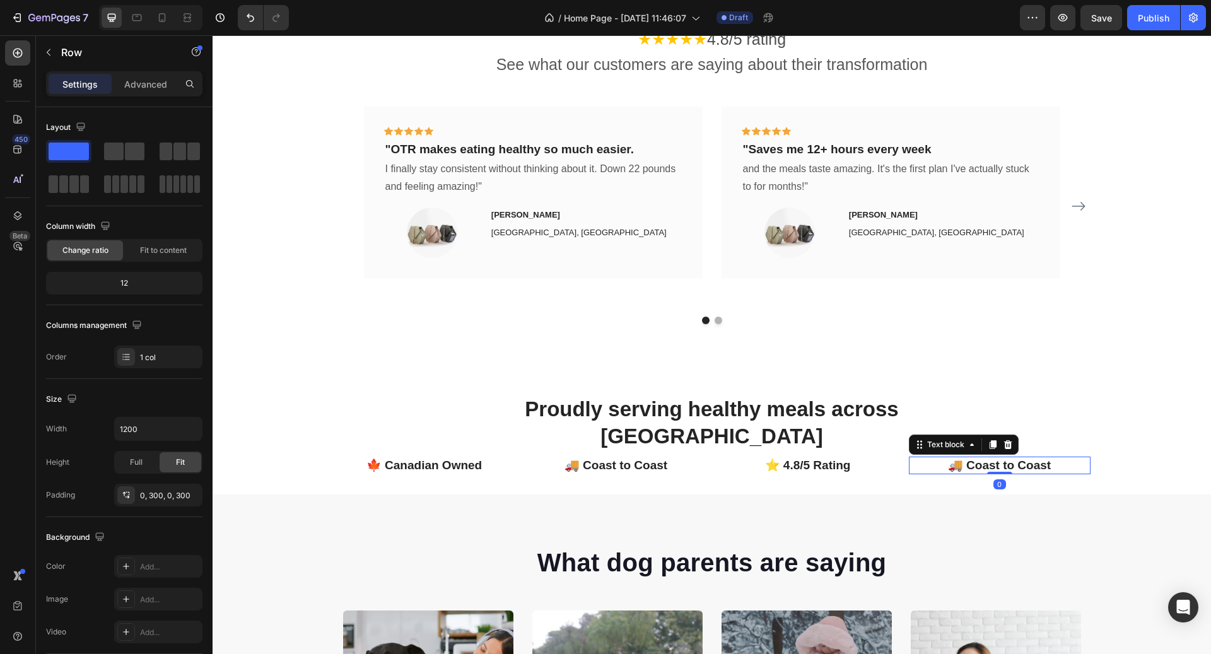
click at [1038, 458] on p "🚚 Coast to Coast" at bounding box center [999, 466] width 179 height 16
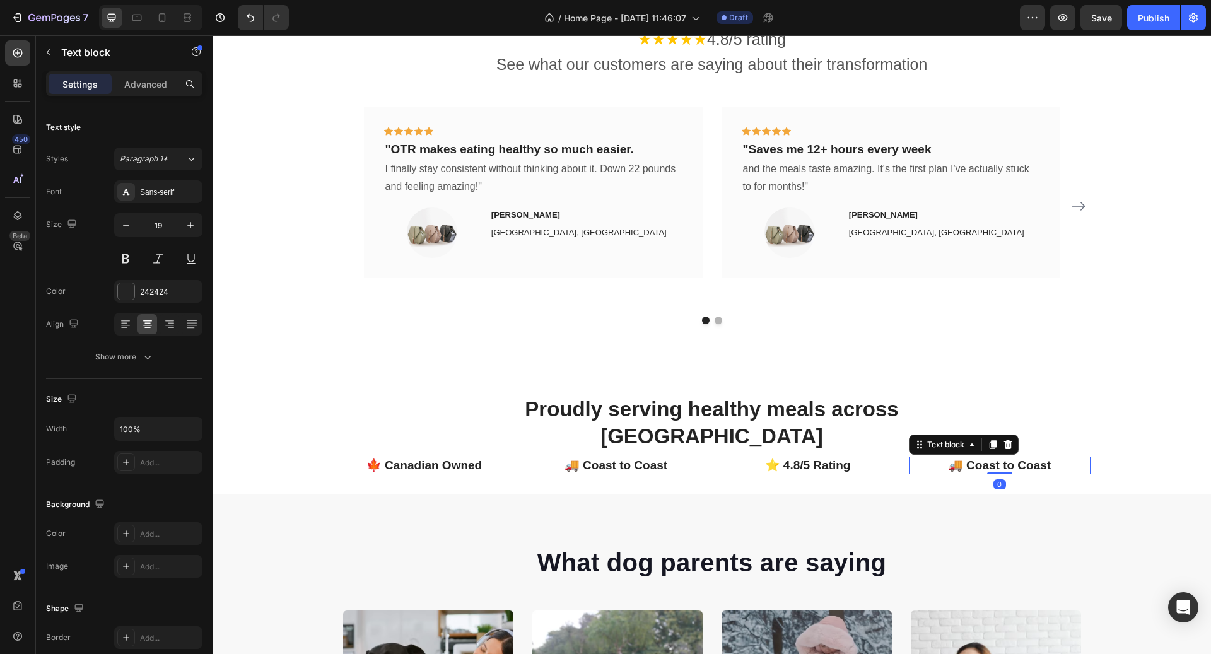
click at [1038, 458] on p "🚚 Coast to Coast" at bounding box center [999, 466] width 179 height 16
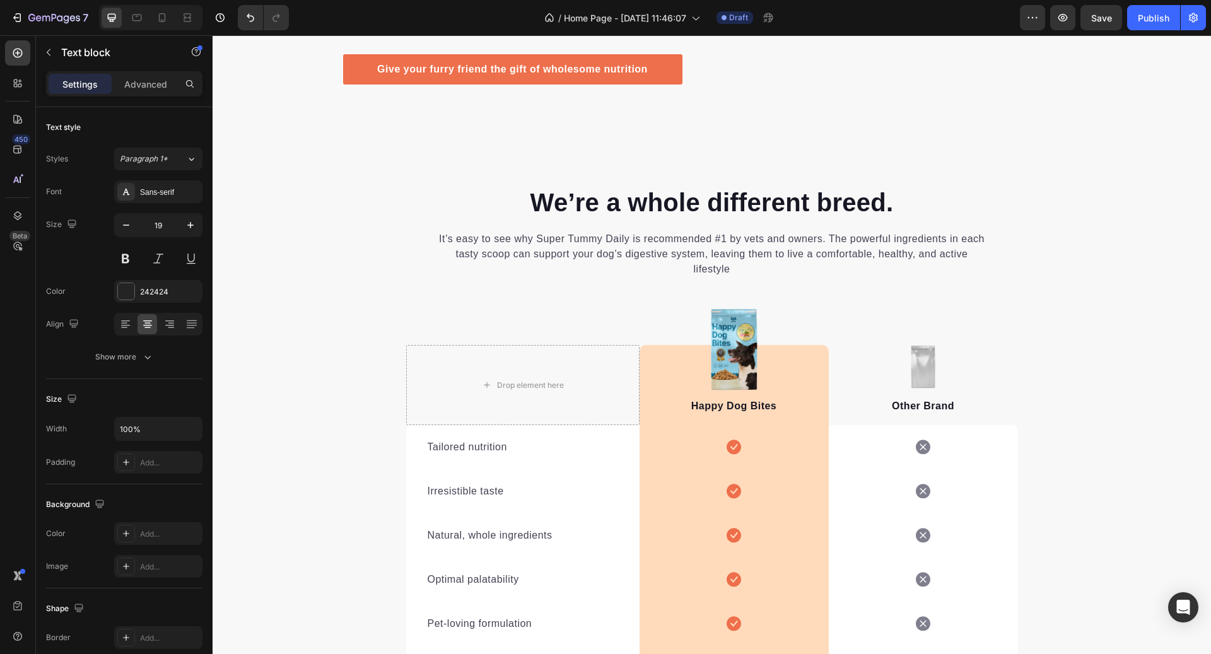
scroll to position [4026, 0]
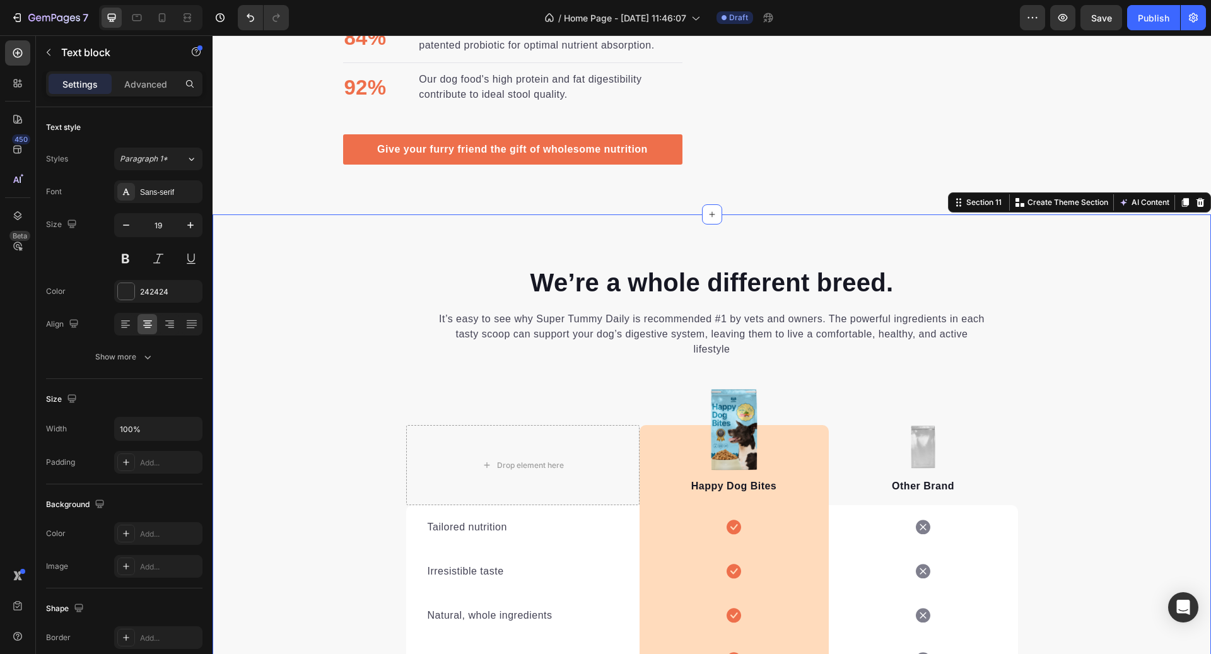
click at [823, 228] on div "We’re a whole different breed. Heading It’s easy to see why Super Tummy Daily i…" at bounding box center [712, 562] width 999 height 695
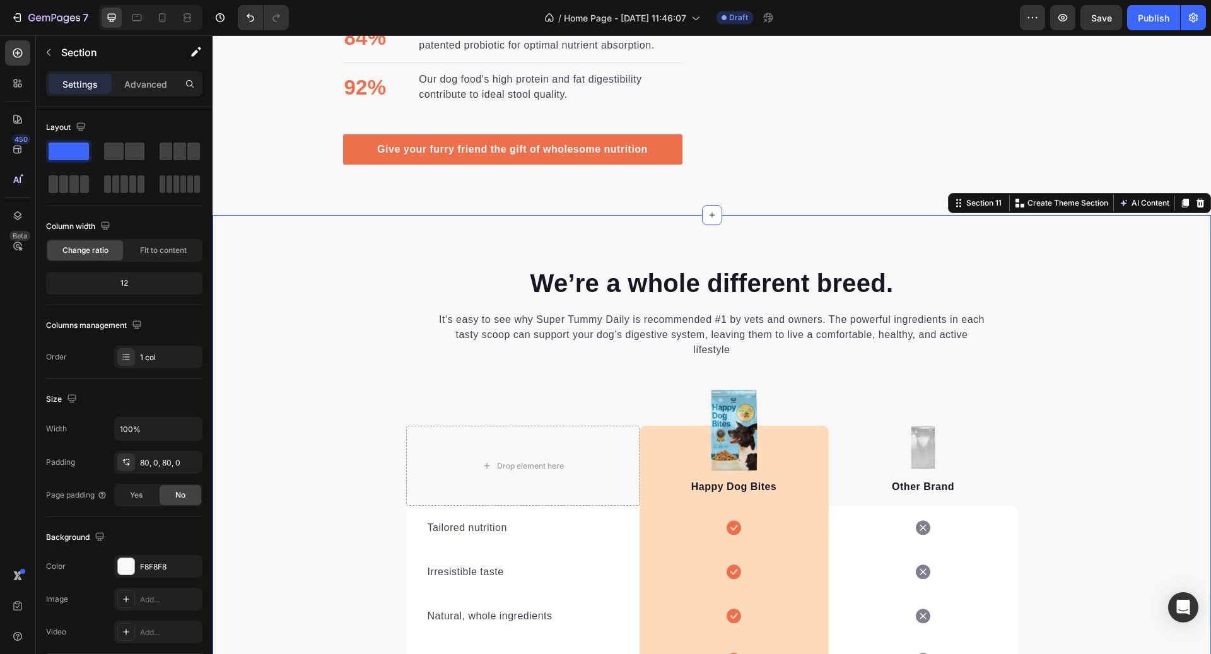
click at [1026, 237] on div "We’re a whole different breed. Heading It’s easy to see why Super Tummy Daily i…" at bounding box center [712, 562] width 999 height 695
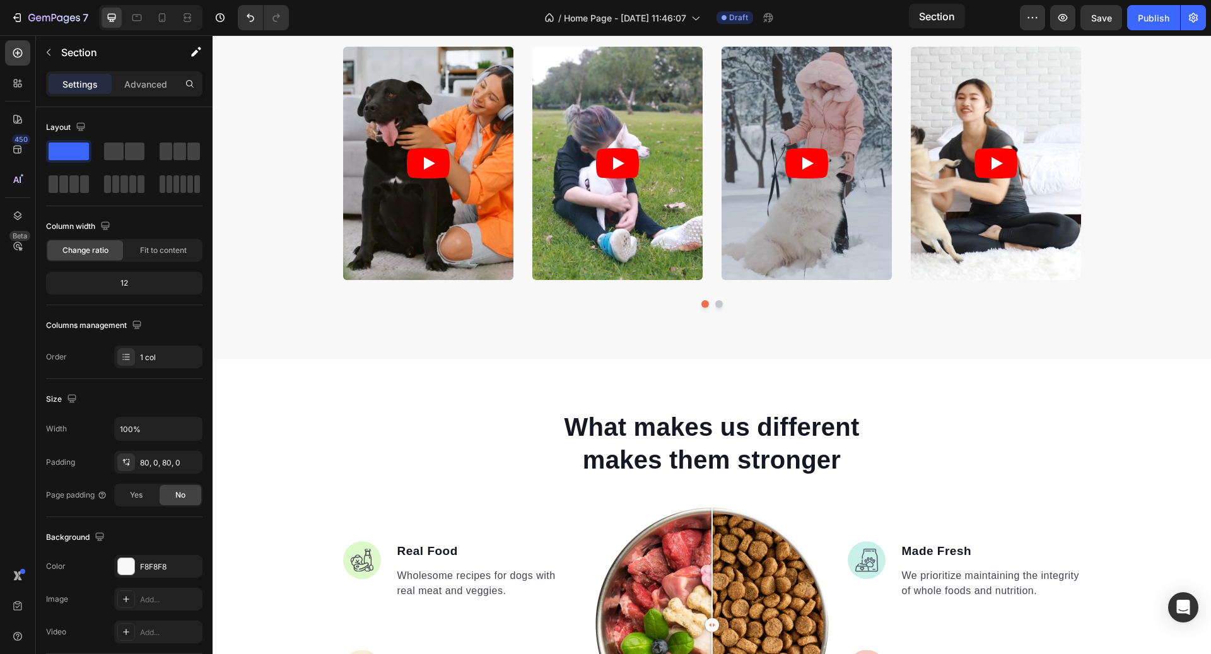
scroll to position [2490, 0]
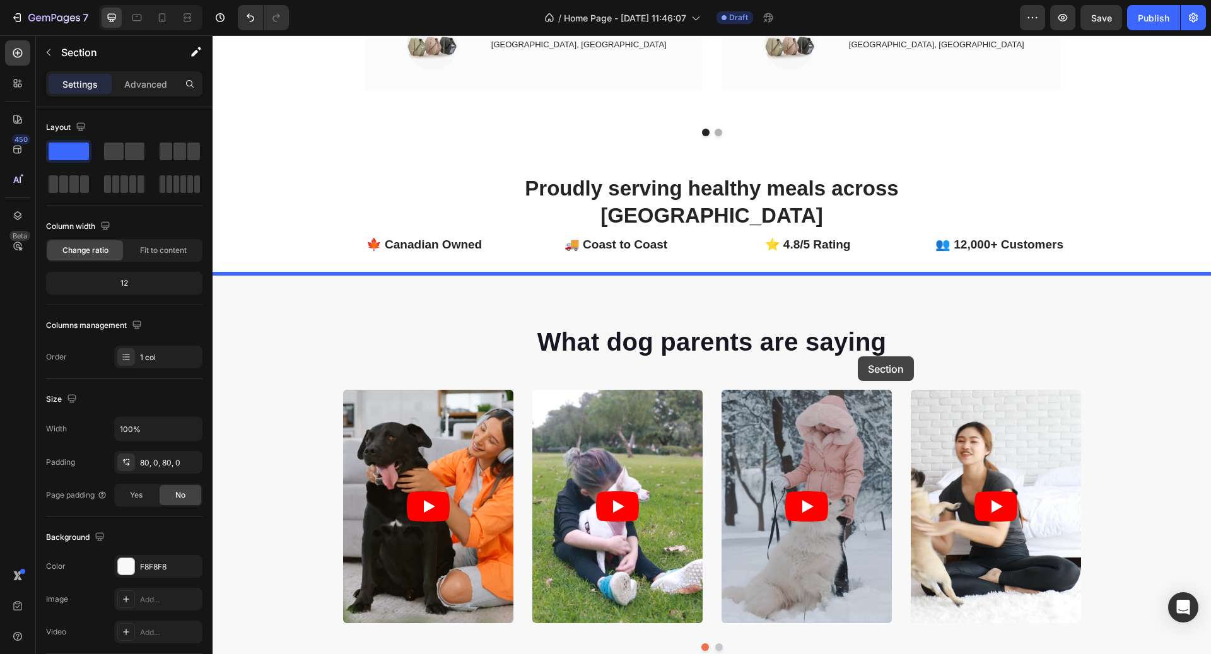
drag, startPoint x: 972, startPoint y: 199, endPoint x: 858, endPoint y: 356, distance: 194.4
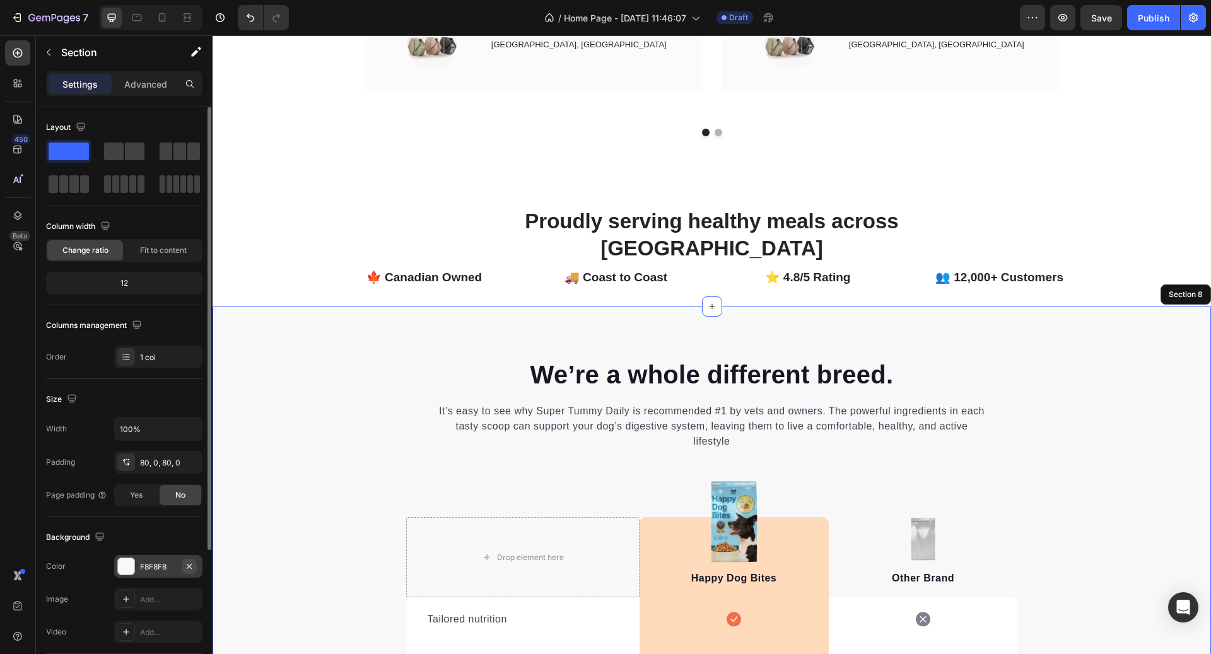
click at [194, 568] on icon "button" at bounding box center [189, 567] width 10 height 10
click at [732, 358] on p "We’re a whole different breed." at bounding box center [712, 374] width 609 height 33
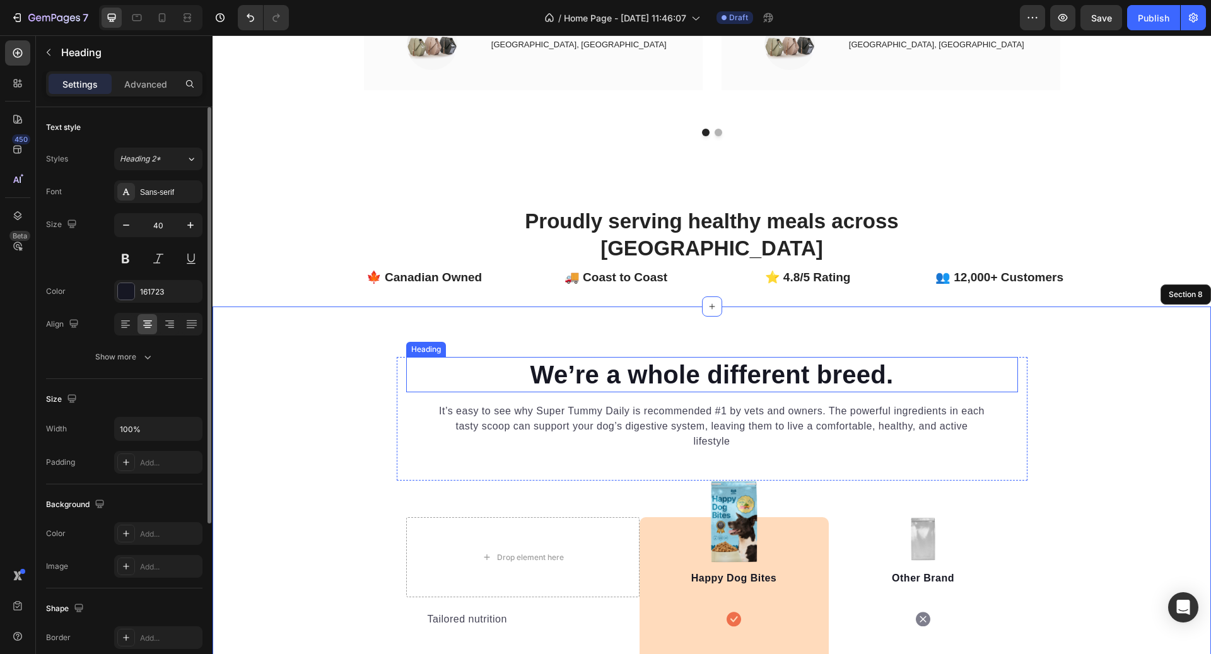
click at [732, 358] on p "We’re a whole different breed." at bounding box center [712, 374] width 609 height 33
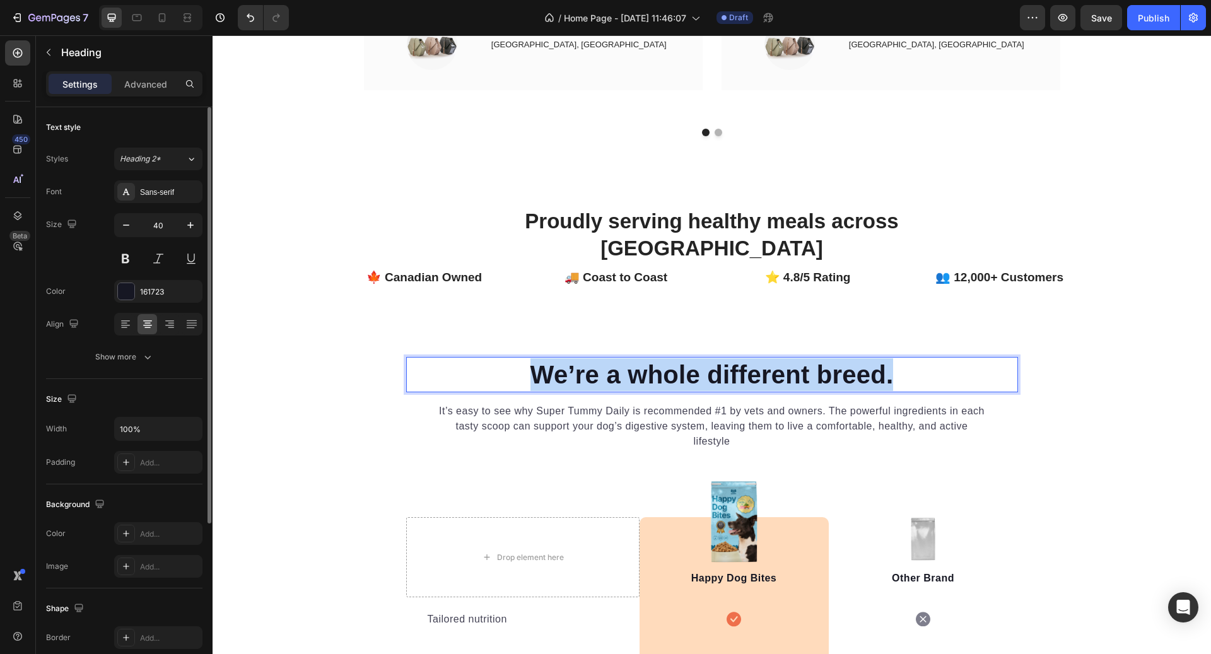
click at [732, 358] on p "We’re a whole different breed." at bounding box center [712, 374] width 609 height 33
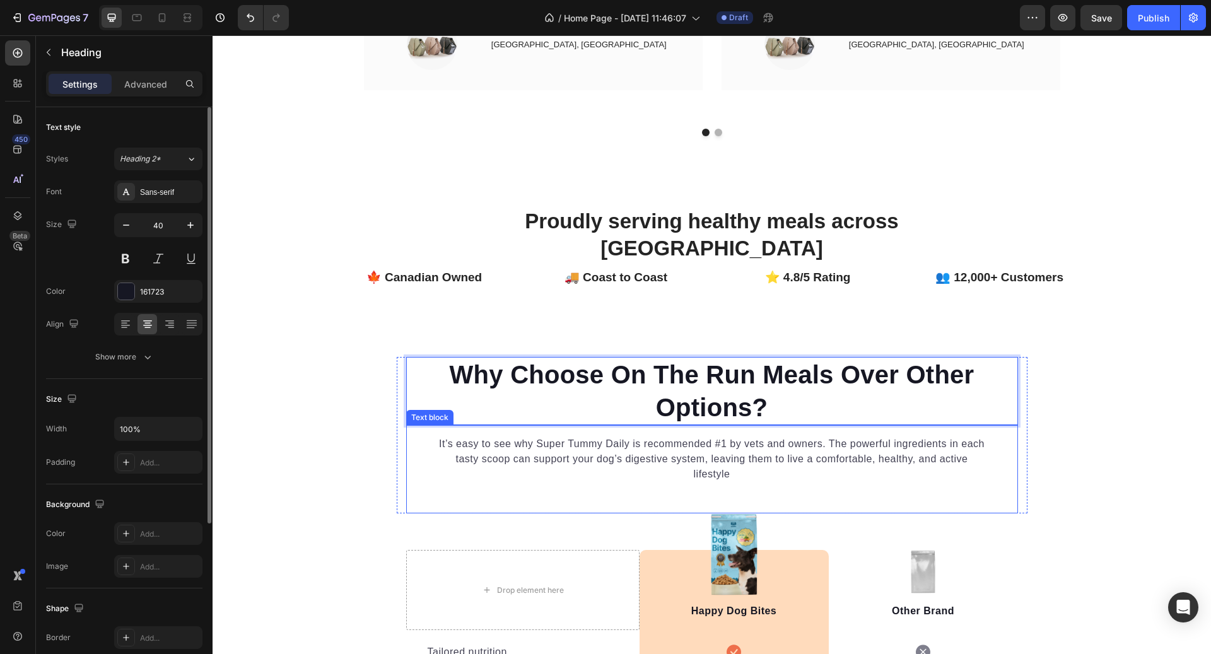
click at [738, 437] on p "It’s easy to see why Super Tummy Daily is recommended #1 by vets and owners. Th…" at bounding box center [712, 459] width 551 height 45
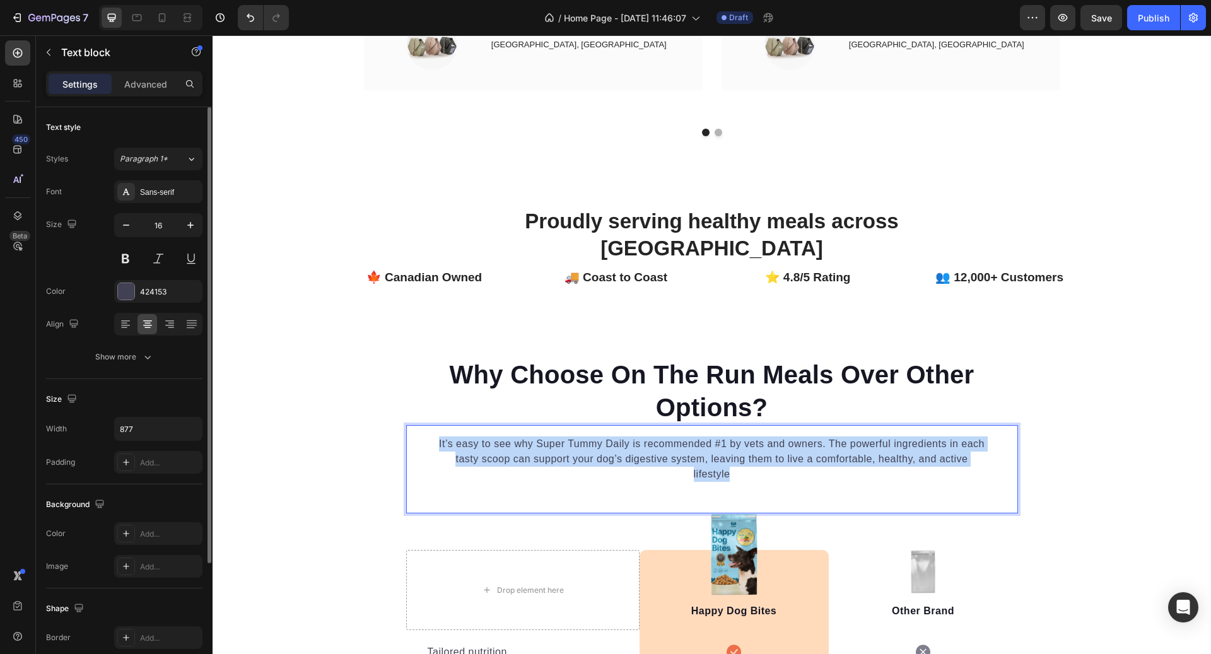
click at [738, 437] on p "It’s easy to see why Super Tummy Daily is recommended #1 by vets and owners. Th…" at bounding box center [712, 459] width 551 height 45
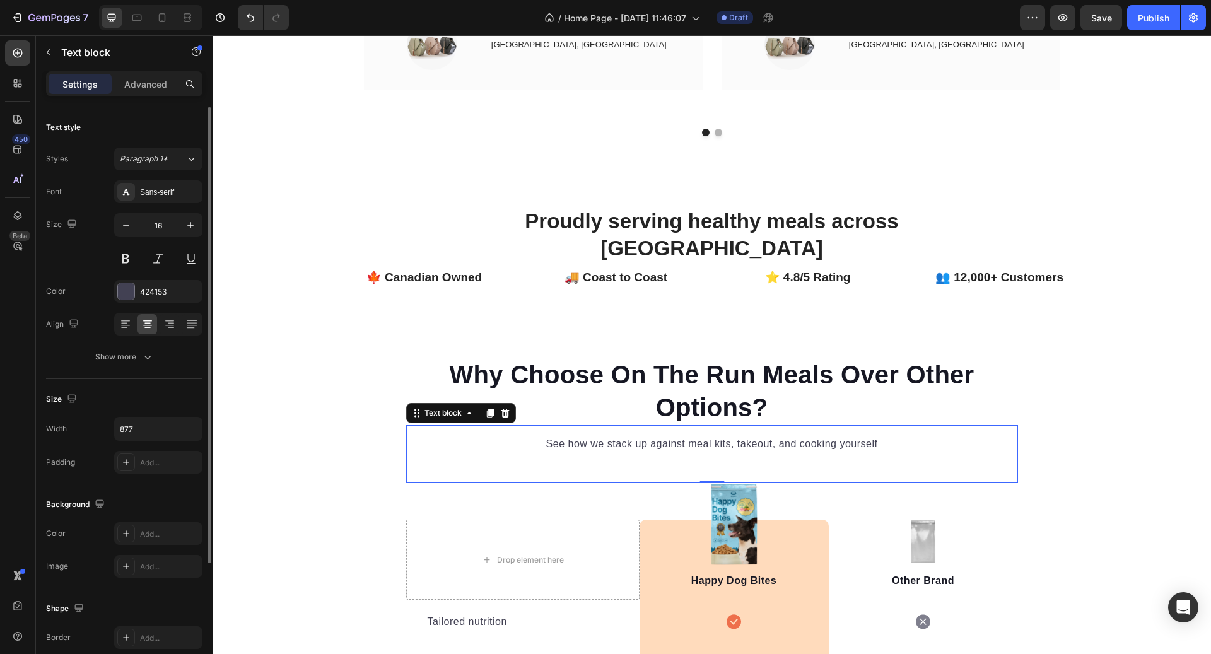
click at [777, 434] on div "See how we stack up against meal kits, takeout, and cooking yourself Text block…" at bounding box center [712, 454] width 612 height 58
drag, startPoint x: 714, startPoint y: 449, endPoint x: 714, endPoint y: 420, distance: 29.7
click at [714, 425] on div "See how we stack up against meal kits, takeout, and cooking yourself Text block…" at bounding box center [712, 454] width 612 height 58
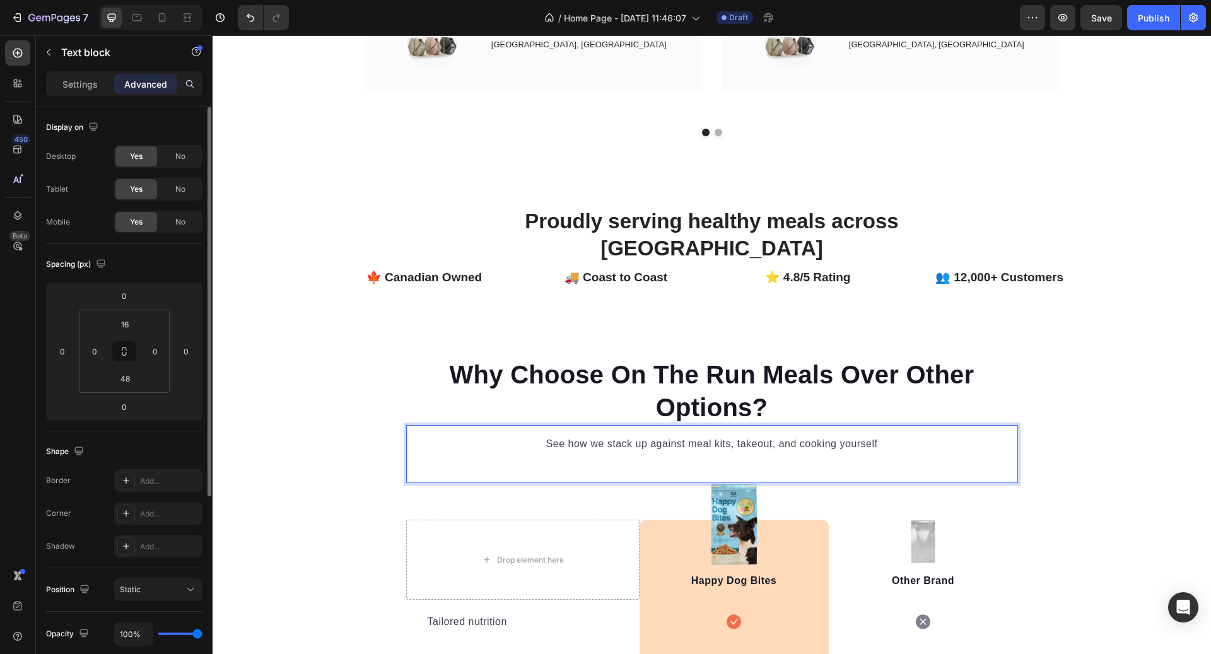
click at [719, 437] on p "See how we stack up against meal kits, takeout, and cooking yourself" at bounding box center [712, 444] width 551 height 15
click at [129, 380] on input "48" at bounding box center [124, 378] width 25 height 19
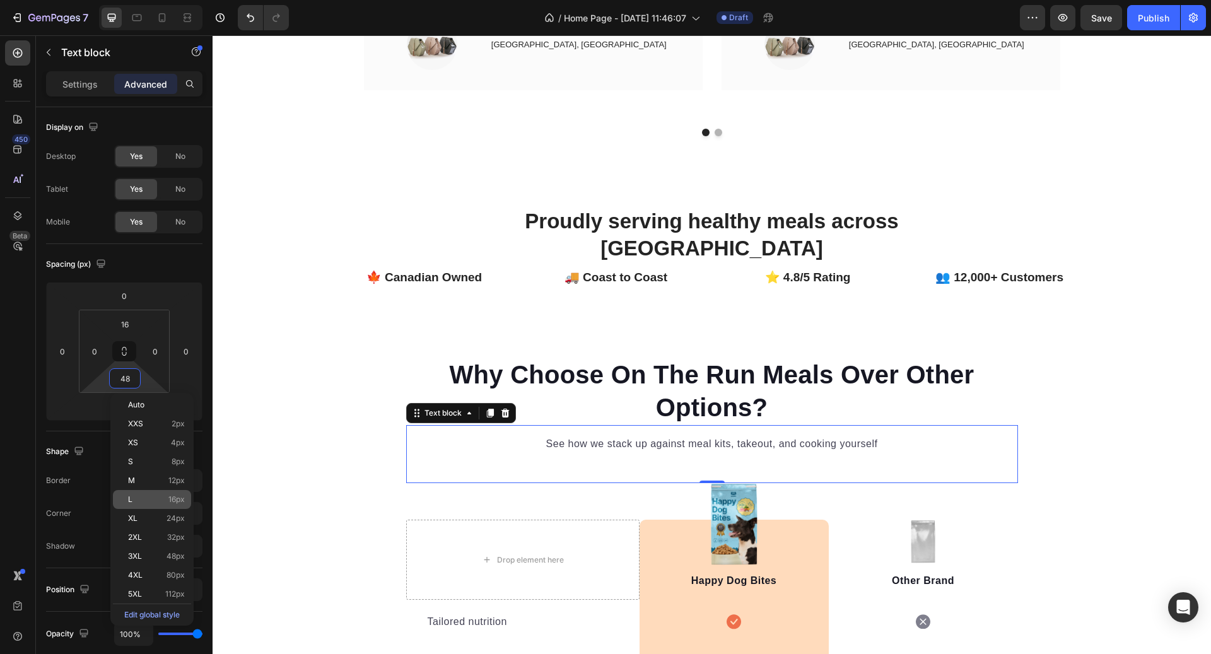
click at [174, 502] on span "16px" at bounding box center [176, 499] width 16 height 9
type input "16"
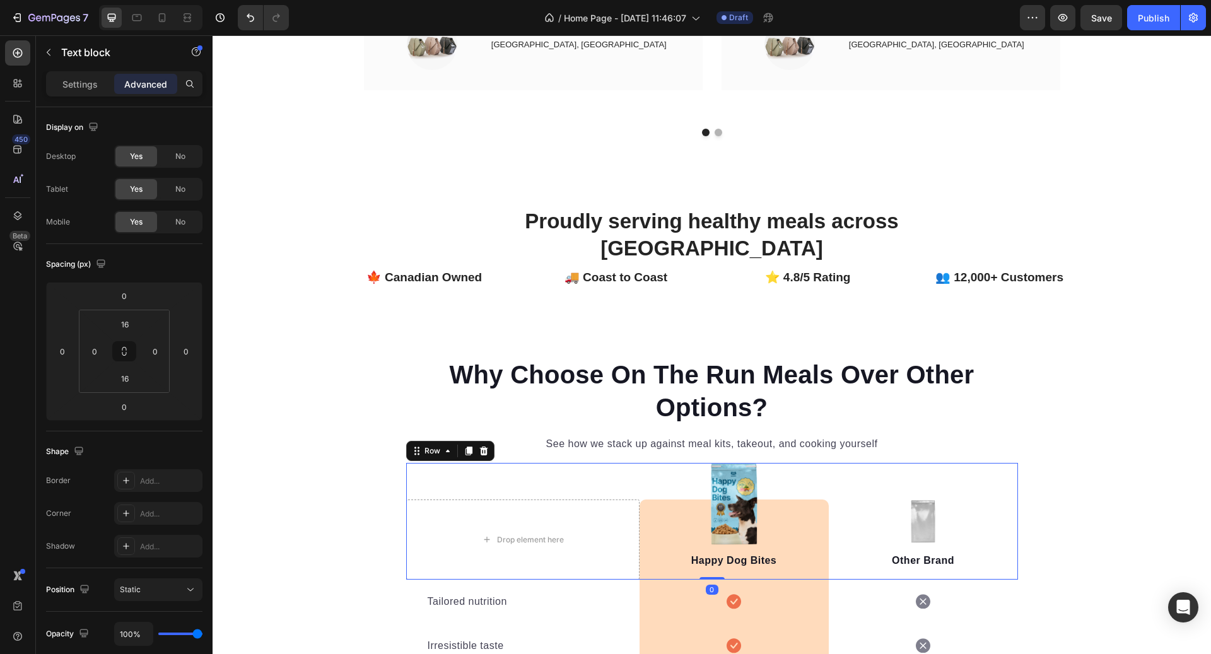
click at [775, 463] on div "Drop element here Image Happy Dog Bites Text block Row Image Other Brand Text b…" at bounding box center [712, 521] width 612 height 117
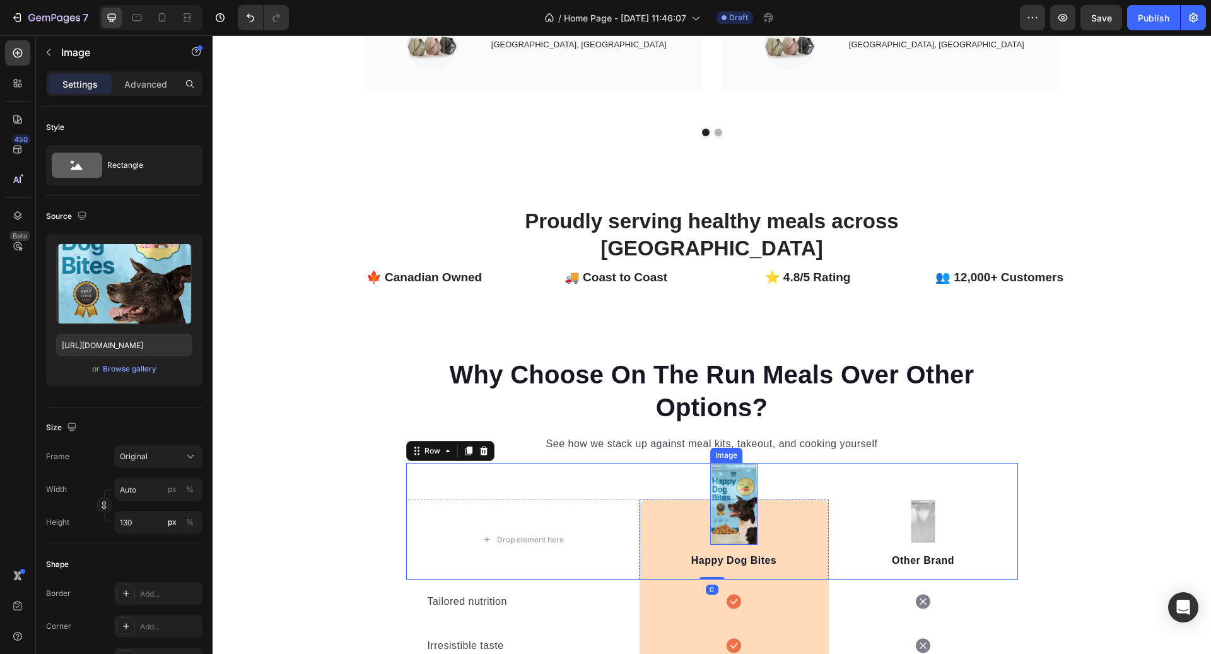
click at [729, 450] on div "Image" at bounding box center [726, 455] width 27 height 11
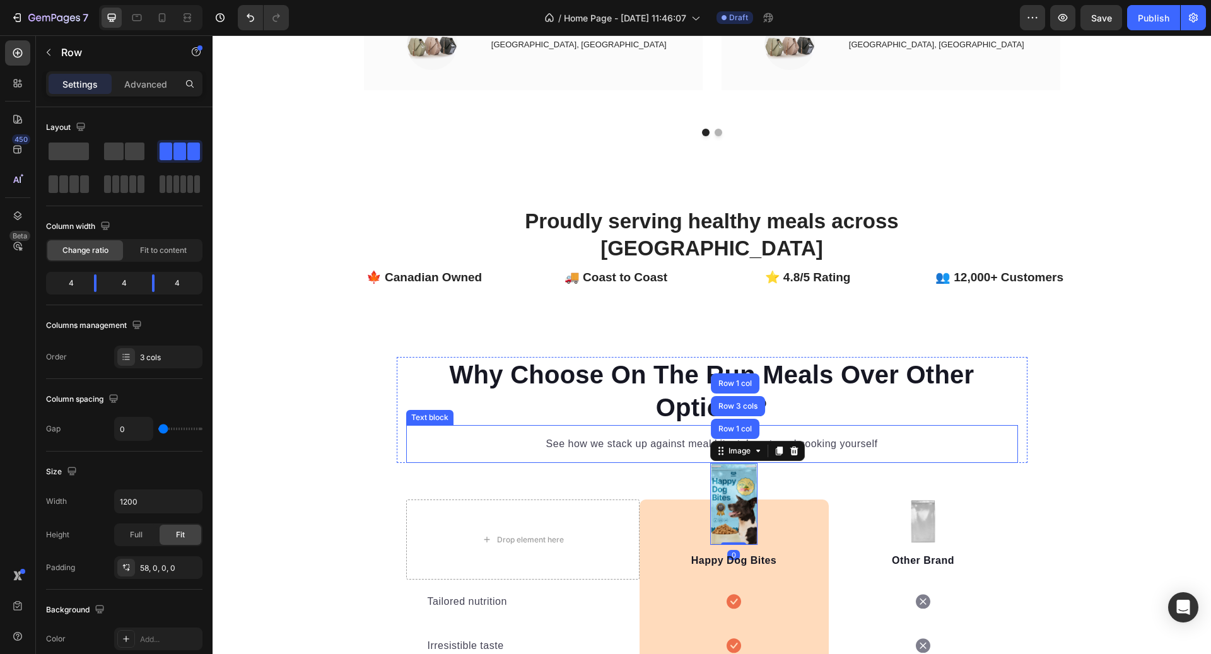
click at [1003, 463] on div "Drop element here Image Row 1 col Row 3 cols Row 1 col 0 Happy Dog Bites Text b…" at bounding box center [712, 521] width 612 height 117
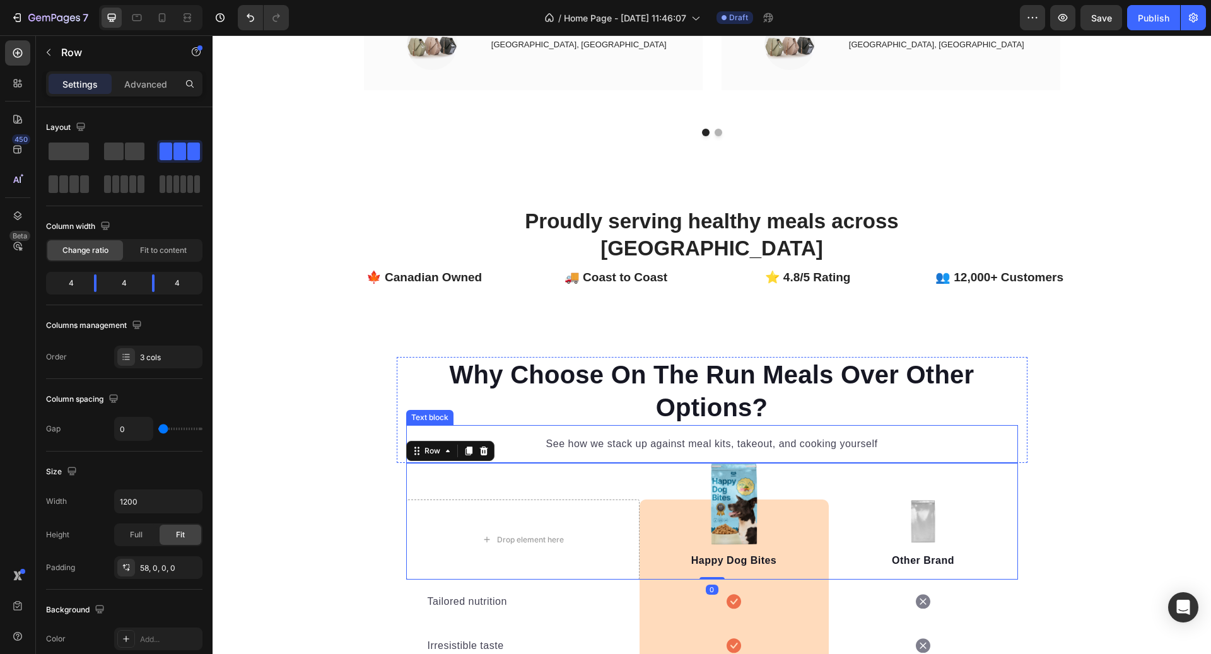
click at [437, 441] on div "Row" at bounding box center [450, 451] width 88 height 20
click at [792, 425] on div "See how we stack up against meal kits, takeout, and cooking yourself Text block…" at bounding box center [712, 444] width 612 height 38
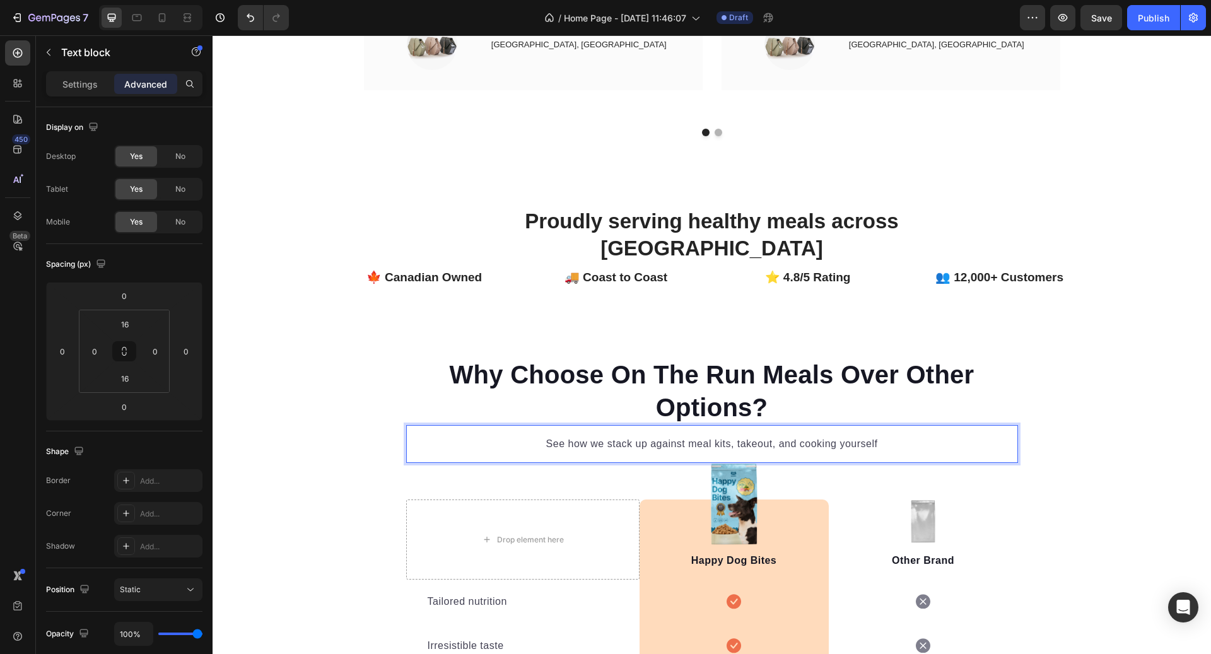
click at [736, 428] on div "See how we stack up against meal kits, takeout, and cooking yourself Text block…" at bounding box center [712, 444] width 612 height 38
click at [717, 425] on div "See how we stack up against meal kits, takeout, and cooking yourself Text block…" at bounding box center [712, 444] width 612 height 38
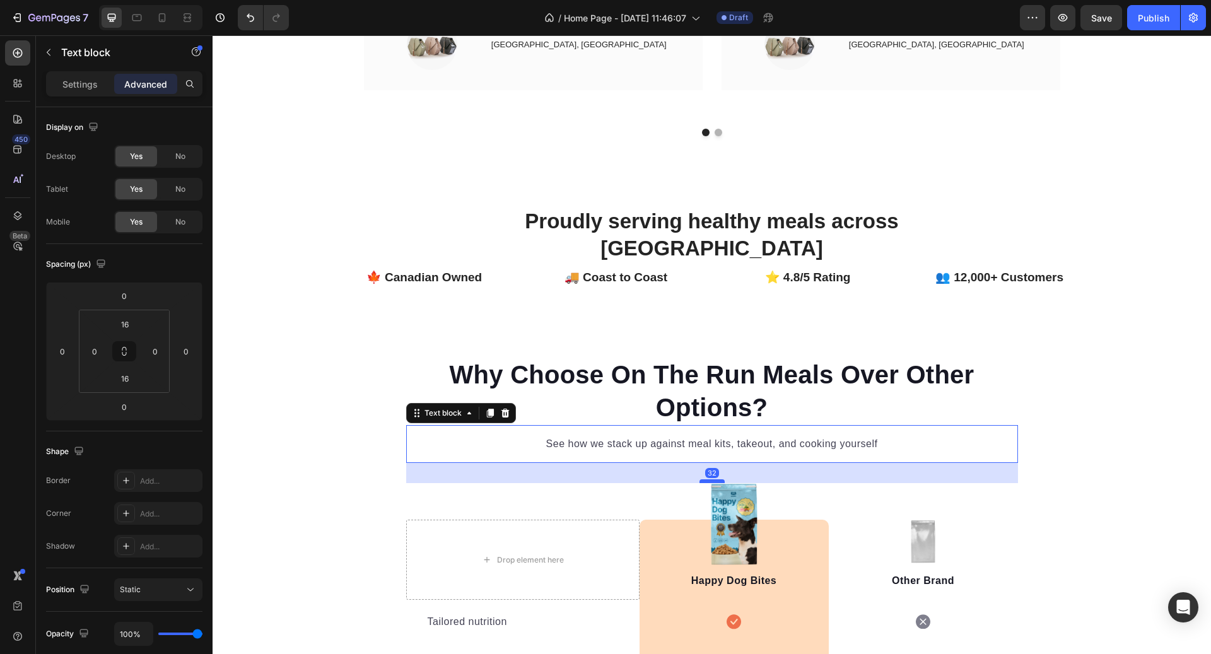
drag, startPoint x: 716, startPoint y: 428, endPoint x: 717, endPoint y: 448, distance: 20.2
click at [717, 479] on div at bounding box center [712, 481] width 25 height 4
type input "32"
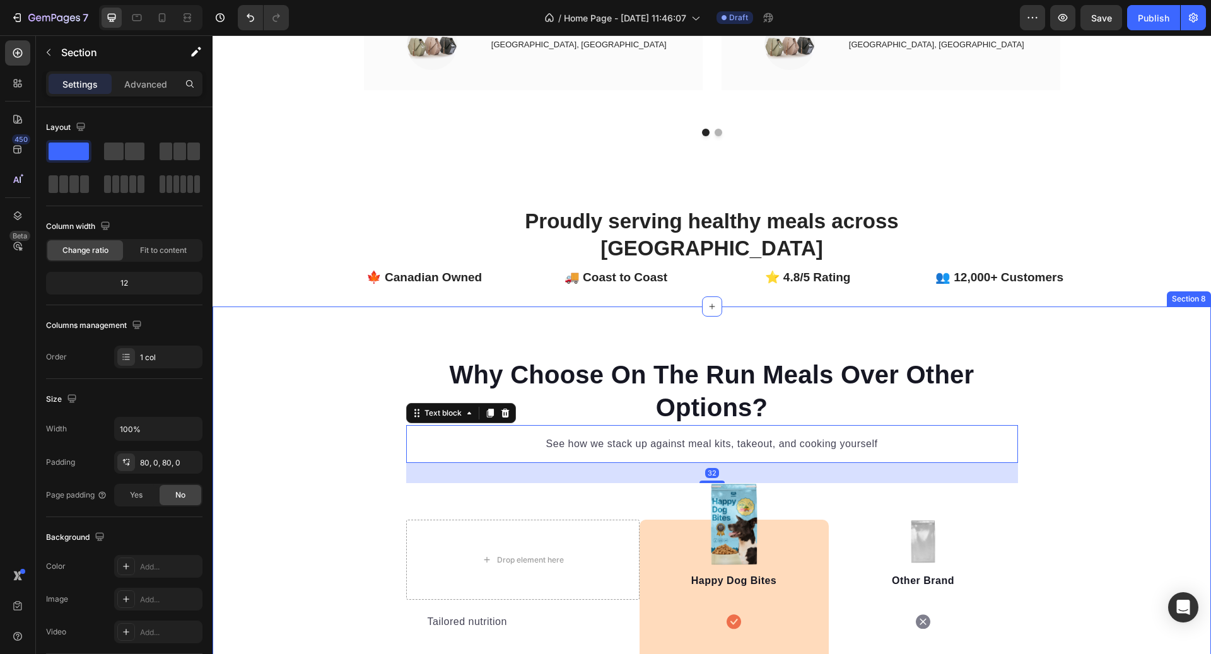
click at [1087, 419] on div "Why Choose On The Run Meals Over Other Options? Heading See how we stack up aga…" at bounding box center [712, 655] width 999 height 596
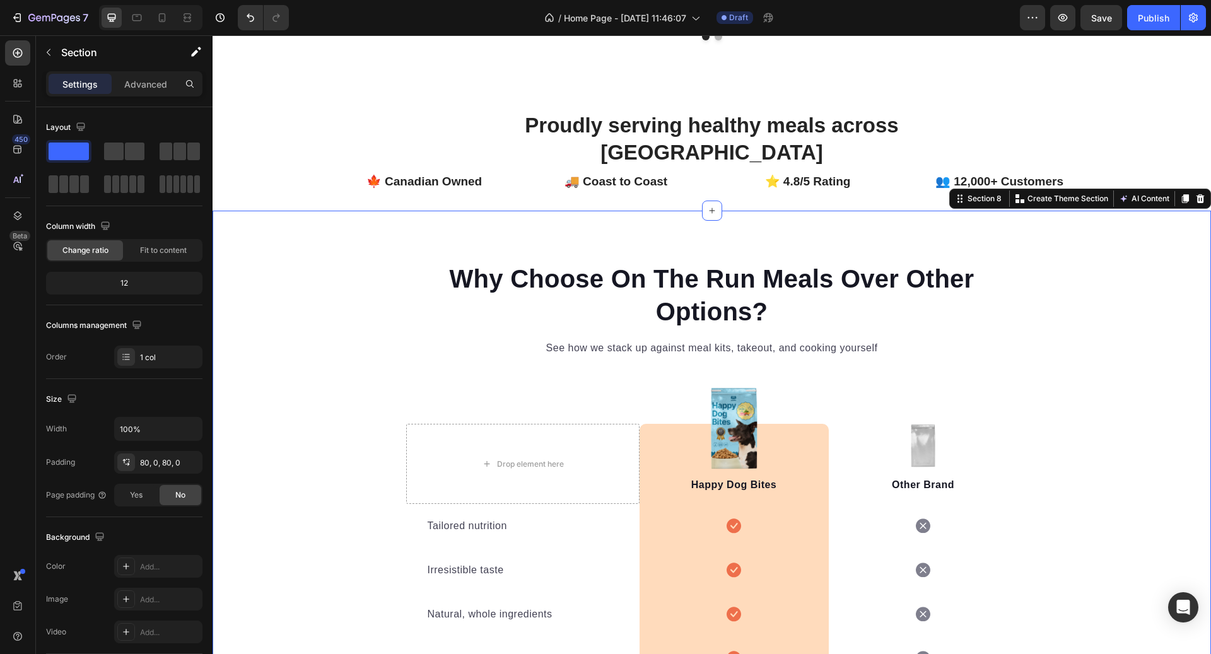
scroll to position [2579, 0]
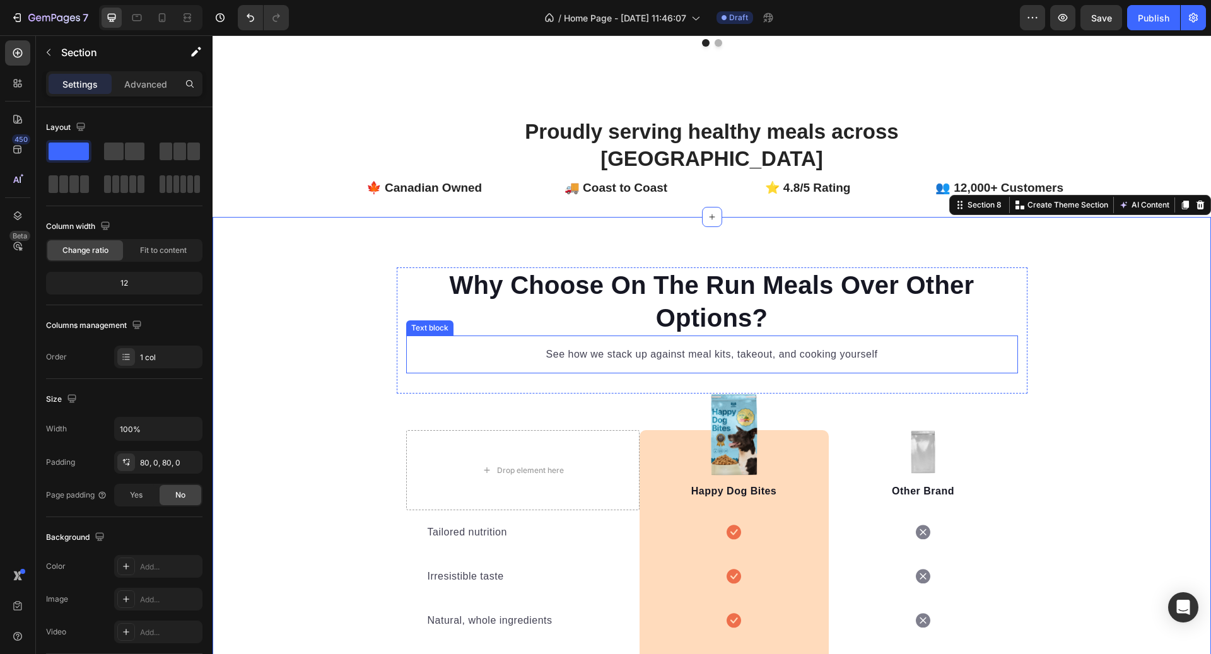
click at [655, 347] on p "See how we stack up against meal kits, takeout, and cooking yourself" at bounding box center [712, 354] width 551 height 15
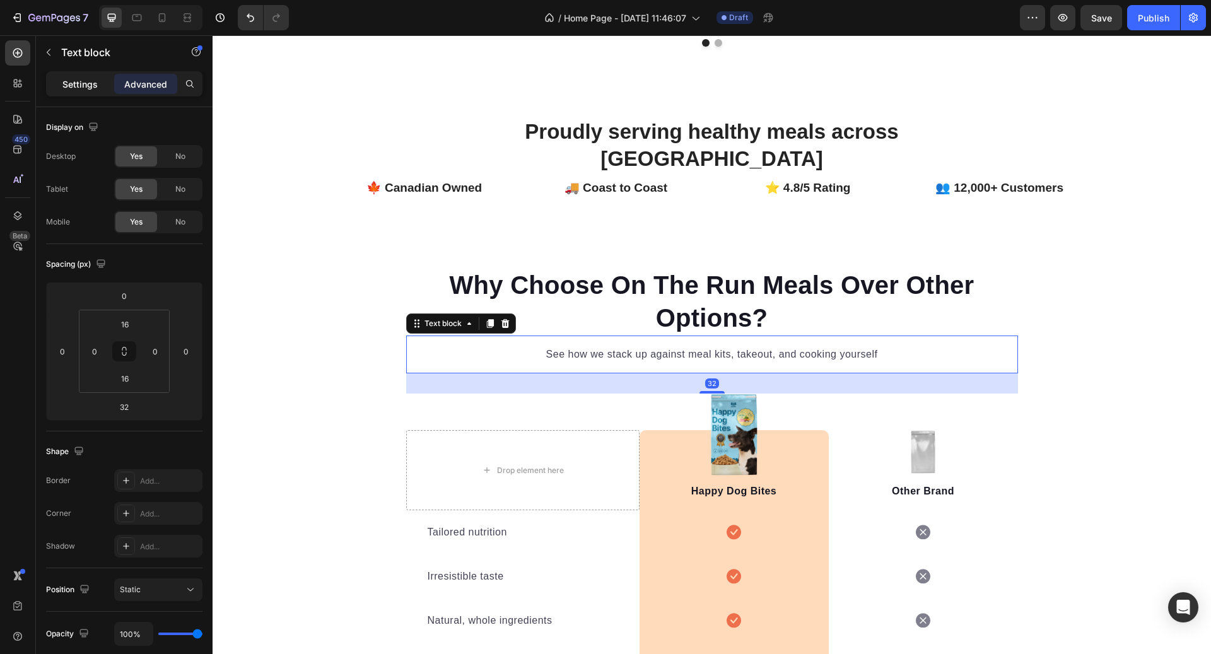
click at [92, 84] on p "Settings" at bounding box center [79, 84] width 35 height 13
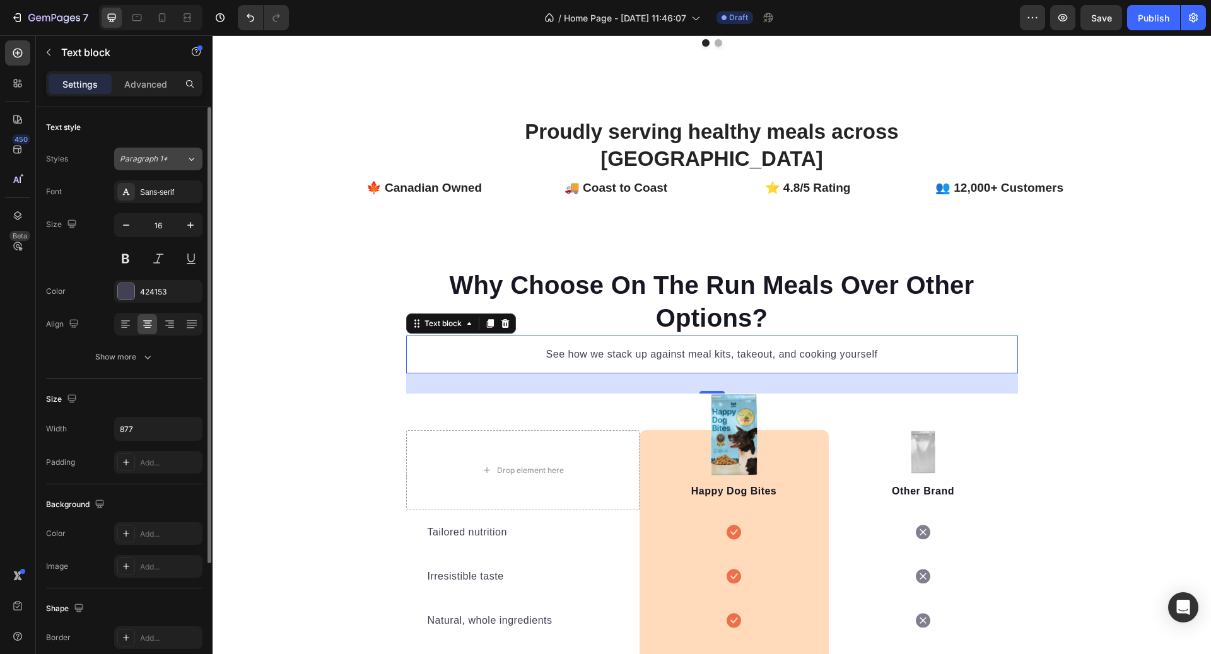
click at [175, 162] on div "Paragraph 1*" at bounding box center [153, 158] width 66 height 11
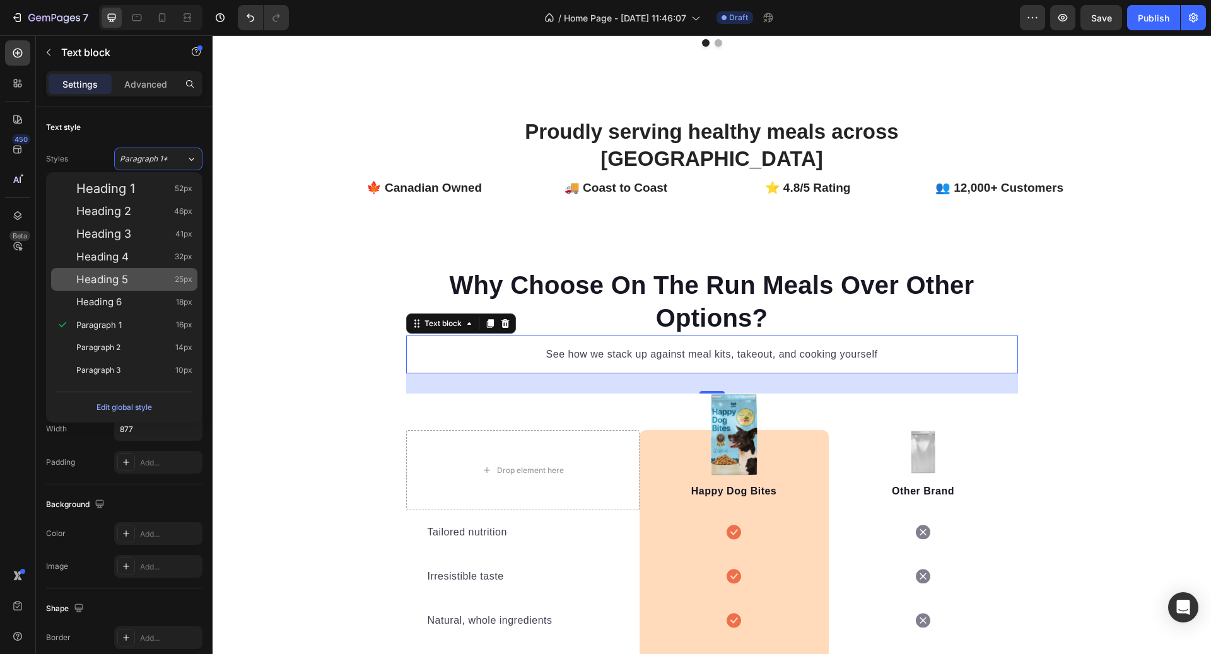
click at [182, 278] on span "25px" at bounding box center [184, 279] width 18 height 13
type input "25"
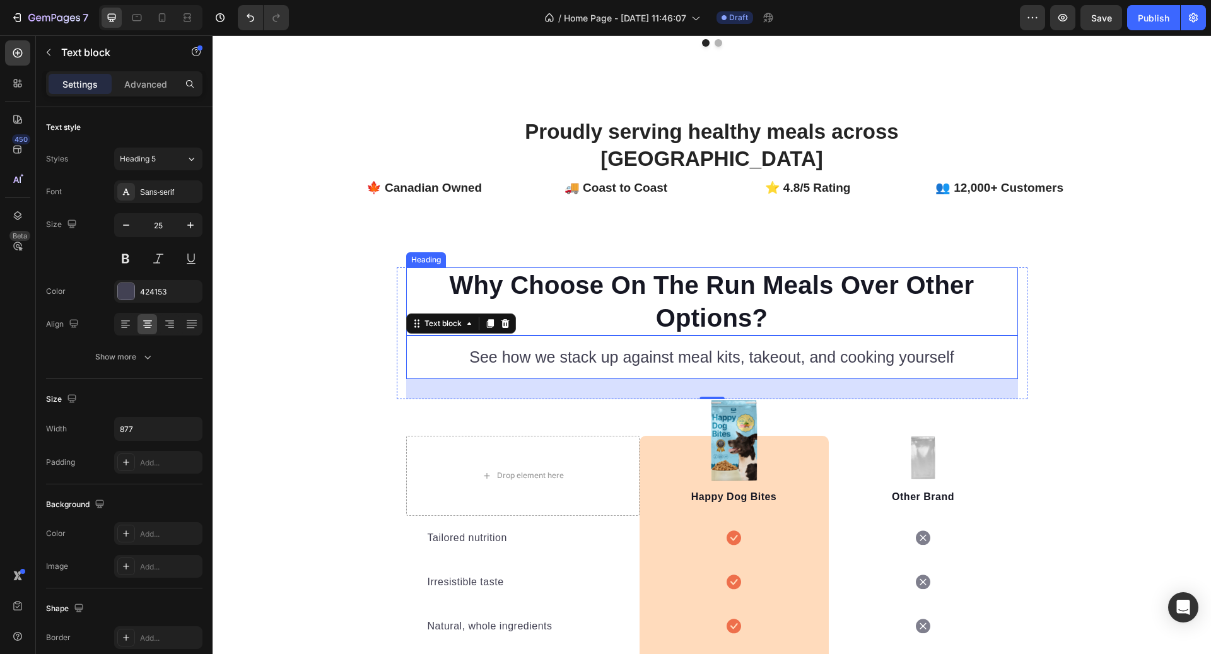
click at [713, 272] on p "Why Choose On The Run Meals Over Other Options?" at bounding box center [712, 302] width 609 height 66
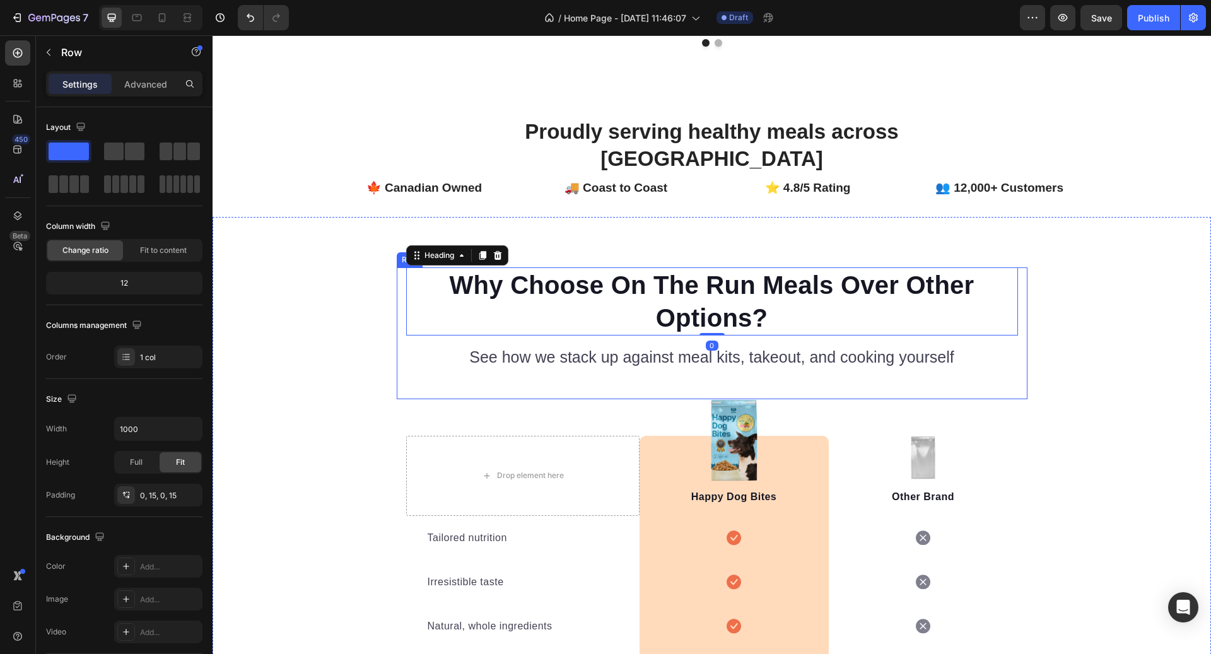
click at [1011, 355] on div "Why Choose On The Run Meals Over Other Options? Heading 0 See how we stack up a…" at bounding box center [712, 334] width 612 height 132
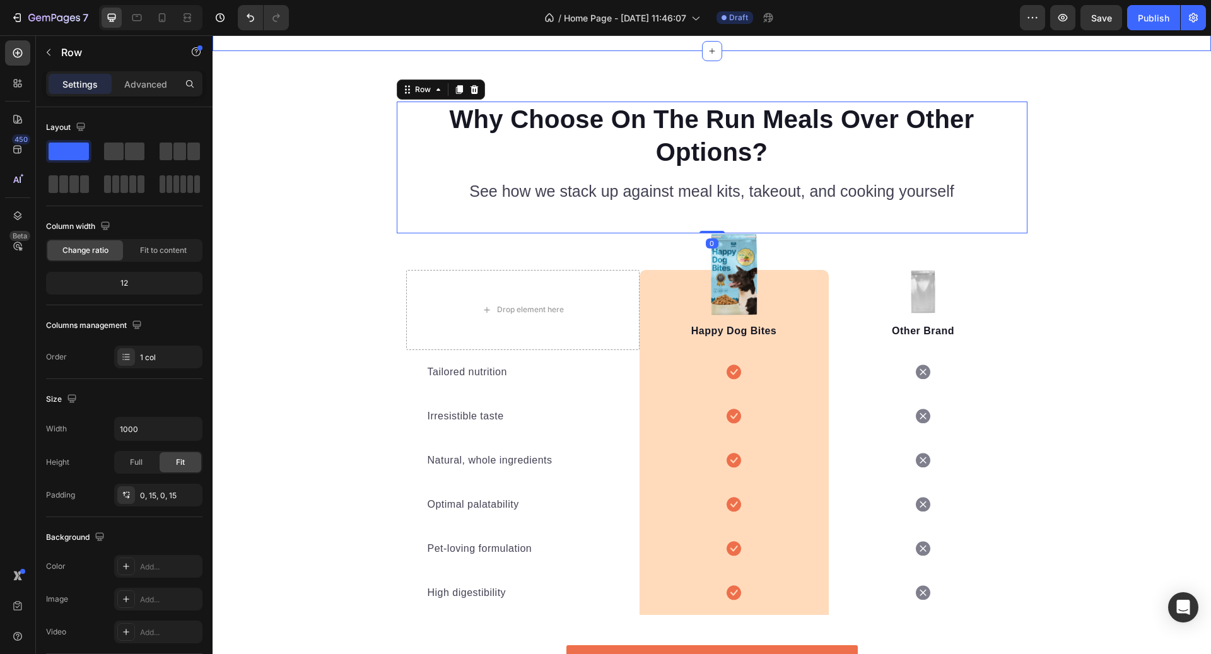
scroll to position [2719, 0]
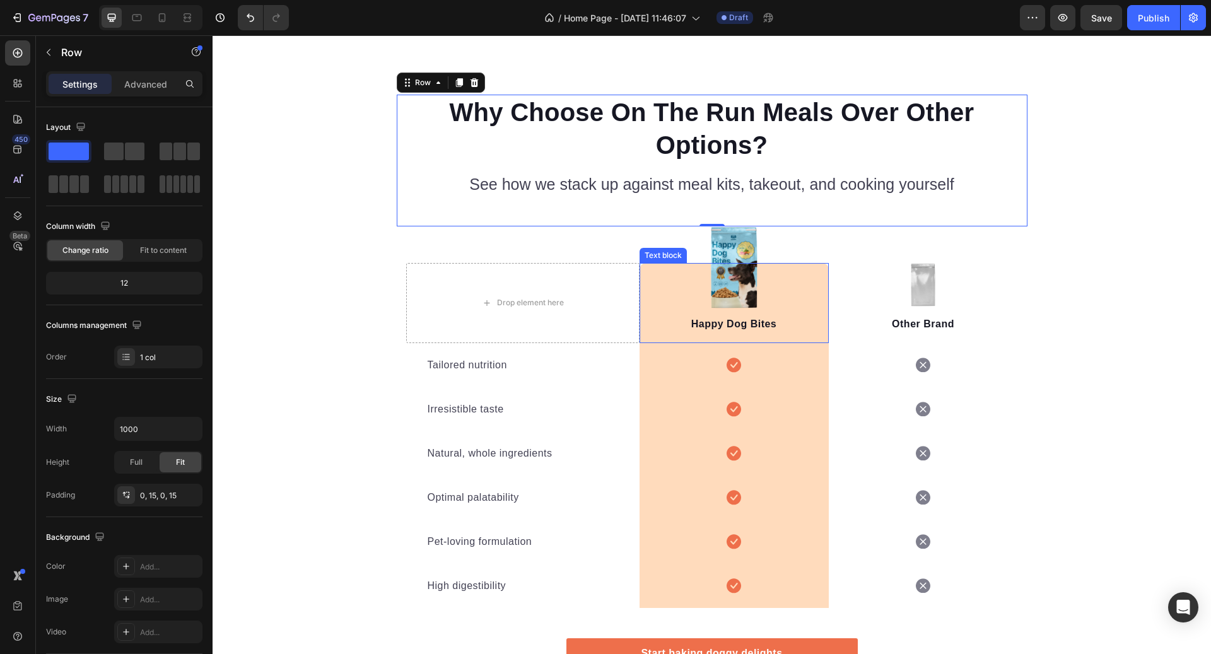
click at [683, 272] on div "Happy Dog Bites Text block" at bounding box center [734, 303] width 189 height 80
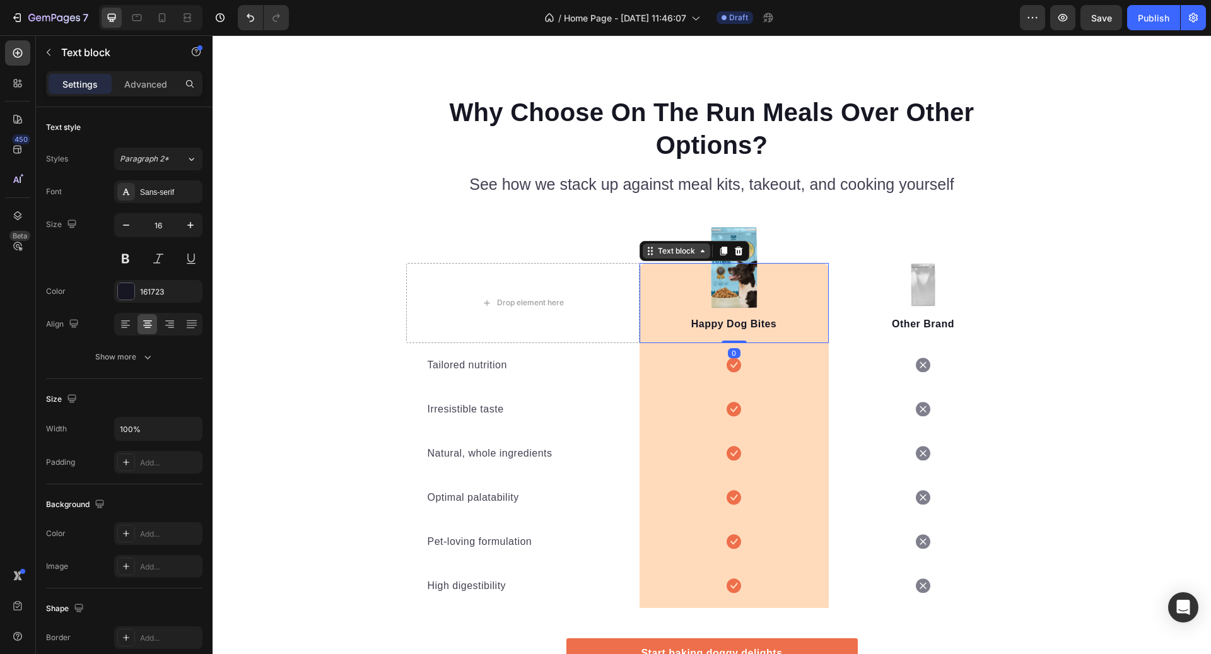
click at [673, 251] on div "Text block" at bounding box center [677, 250] width 42 height 11
click at [862, 309] on div "Other Brand Text block" at bounding box center [923, 325] width 189 height 37
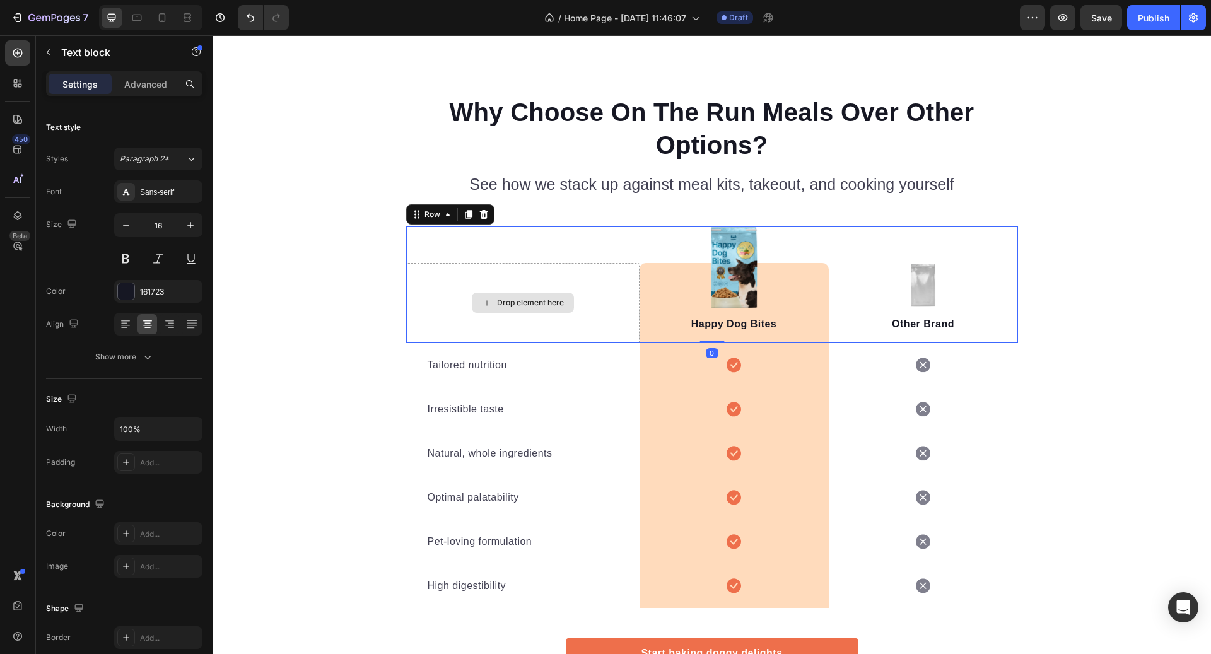
click at [469, 333] on div "Drop element here" at bounding box center [522, 303] width 233 height 80
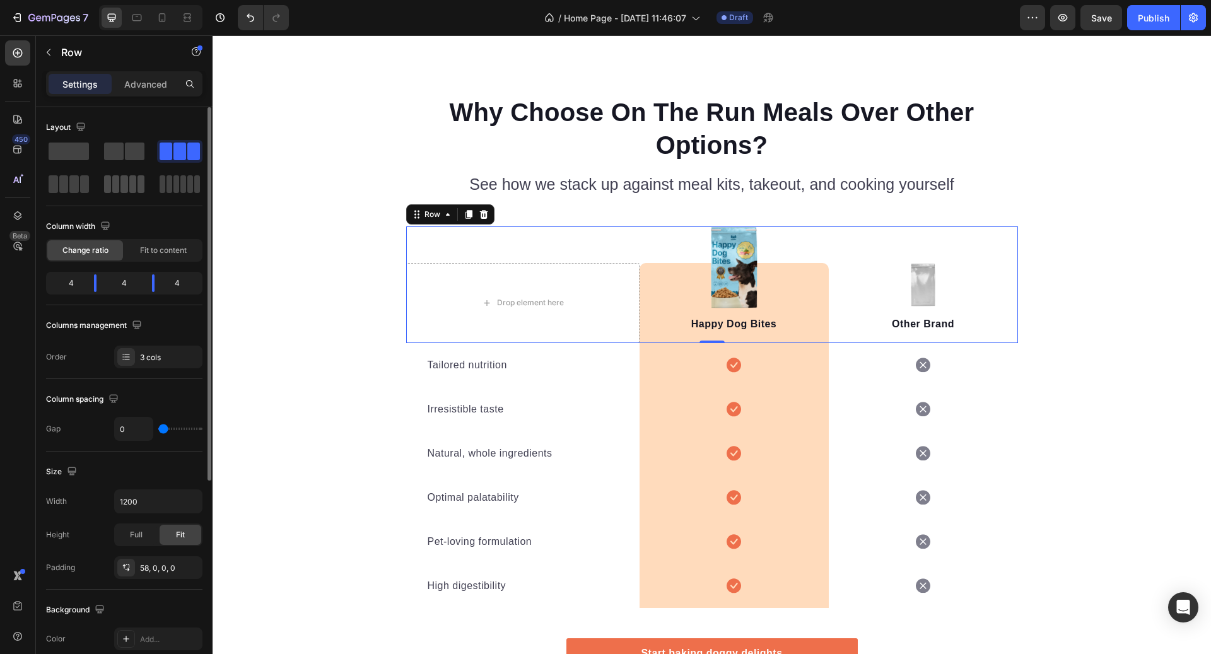
click at [118, 189] on span at bounding box center [115, 184] width 7 height 18
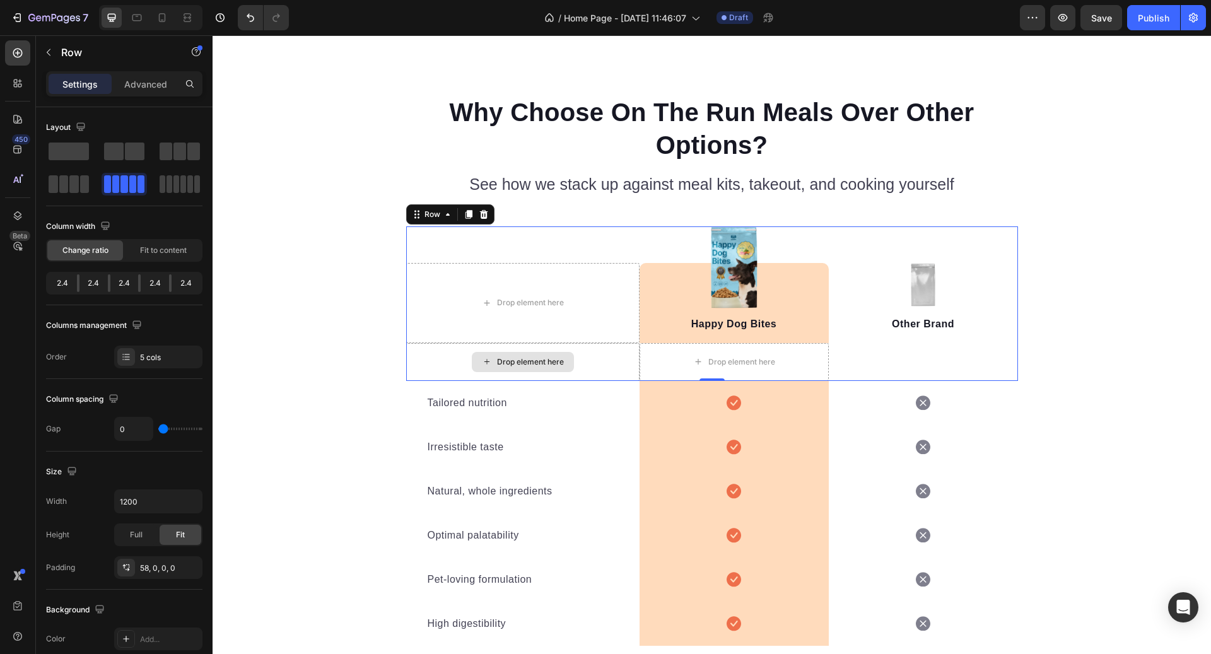
click at [612, 352] on div "Drop element here" at bounding box center [522, 362] width 233 height 38
click at [596, 352] on div "Drop element here" at bounding box center [522, 362] width 233 height 38
click at [242, 18] on button "Undo/Redo" at bounding box center [250, 17] width 25 height 25
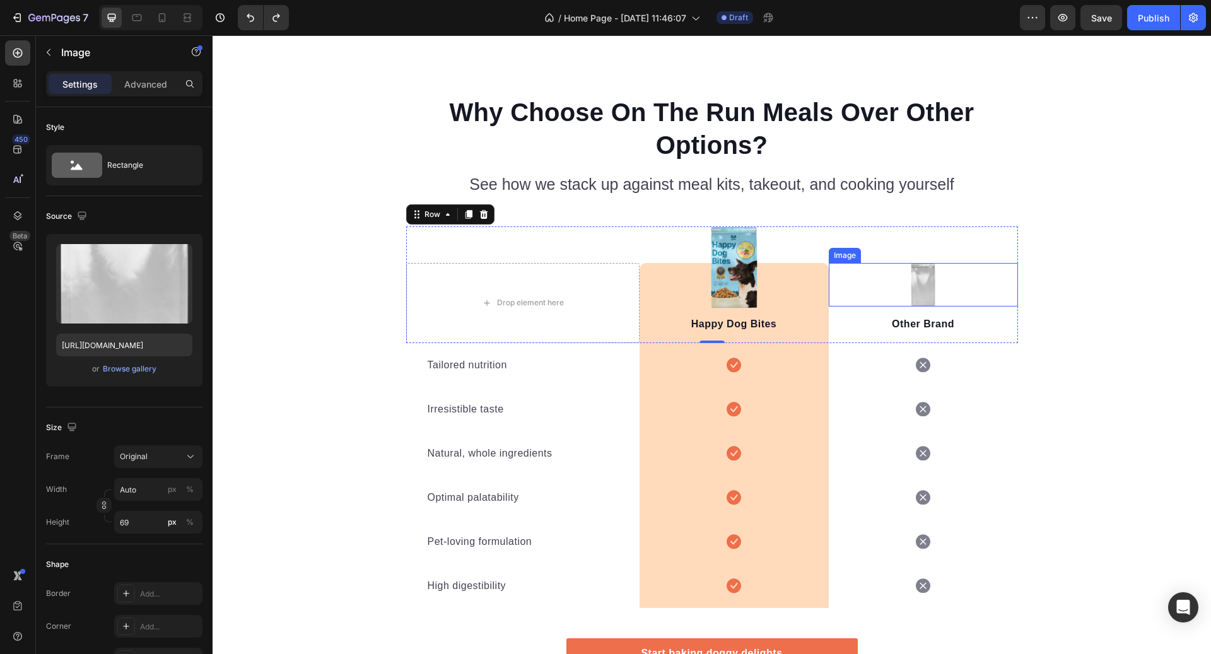
click at [961, 276] on div at bounding box center [923, 285] width 189 height 44
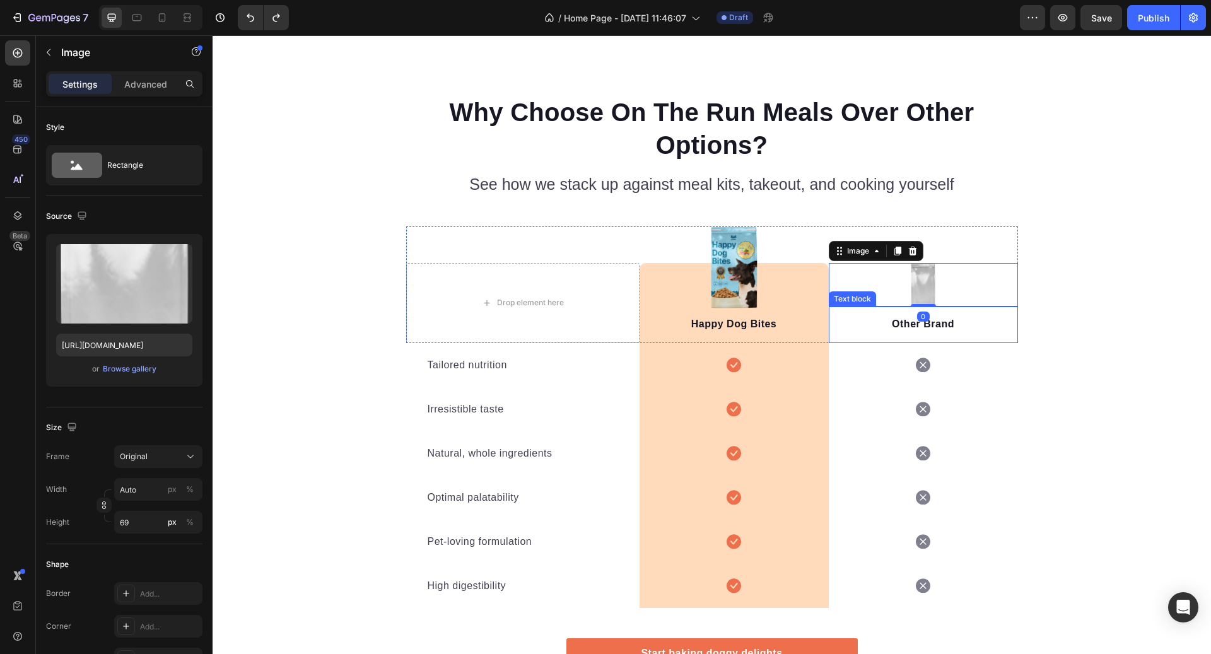
click at [891, 321] on p "Other Brand" at bounding box center [923, 324] width 187 height 15
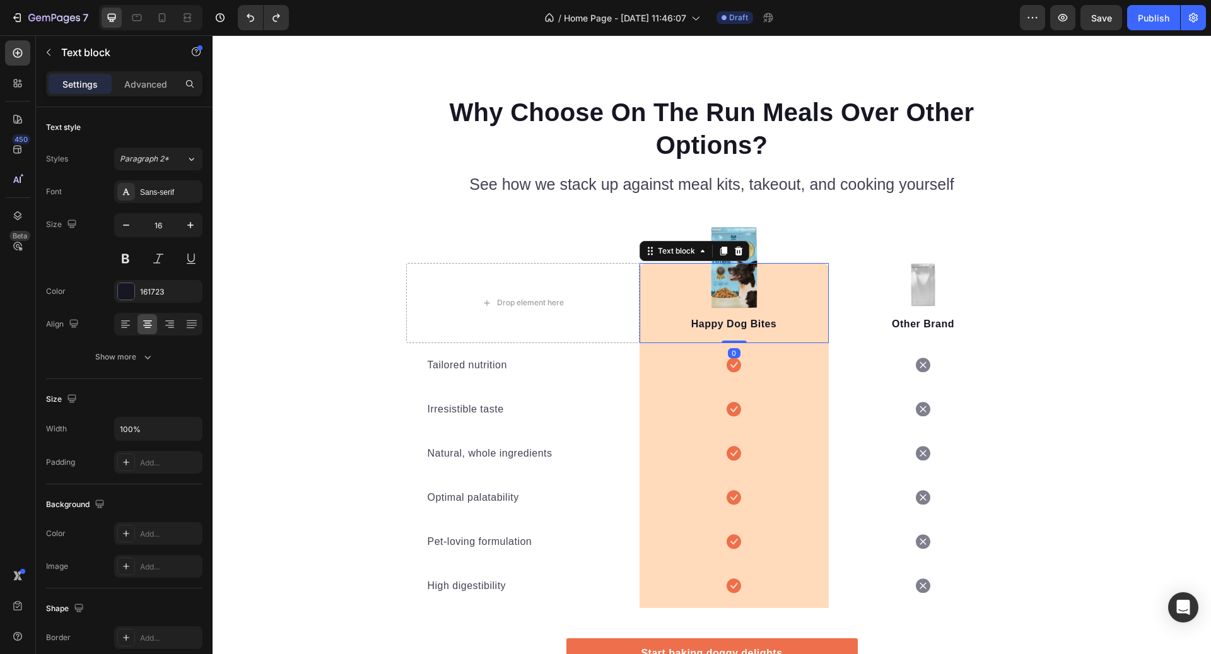
click at [804, 322] on p "Happy Dog Bites" at bounding box center [734, 324] width 187 height 15
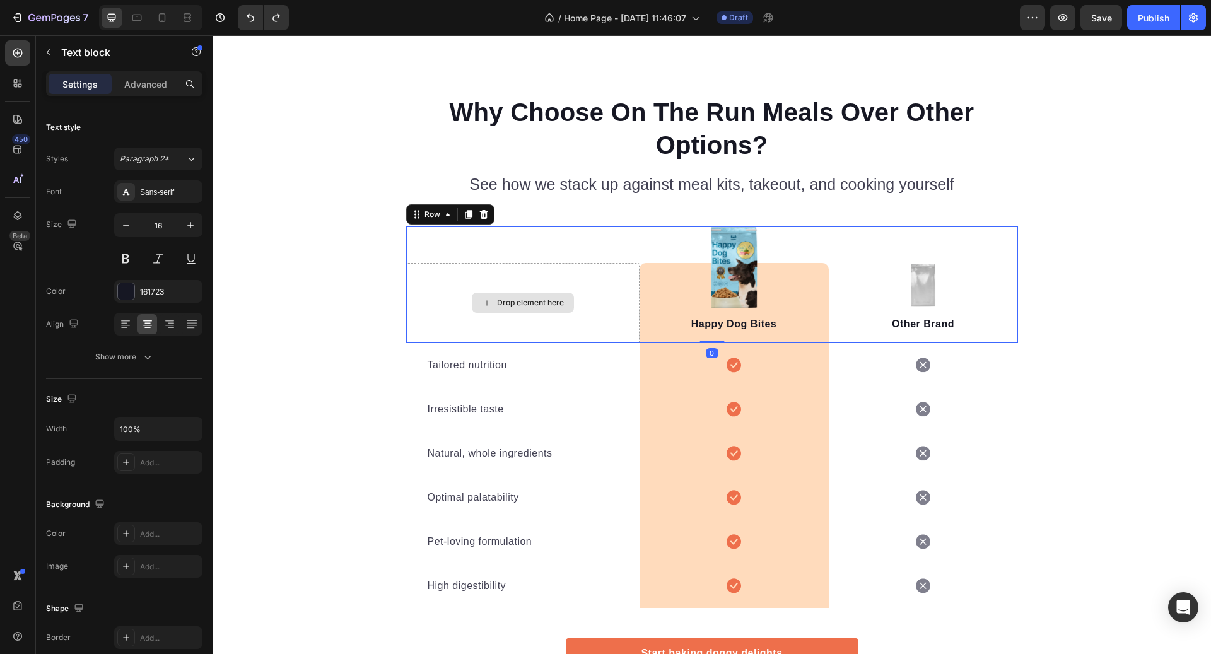
click at [603, 332] on div "Drop element here" at bounding box center [522, 303] width 233 height 80
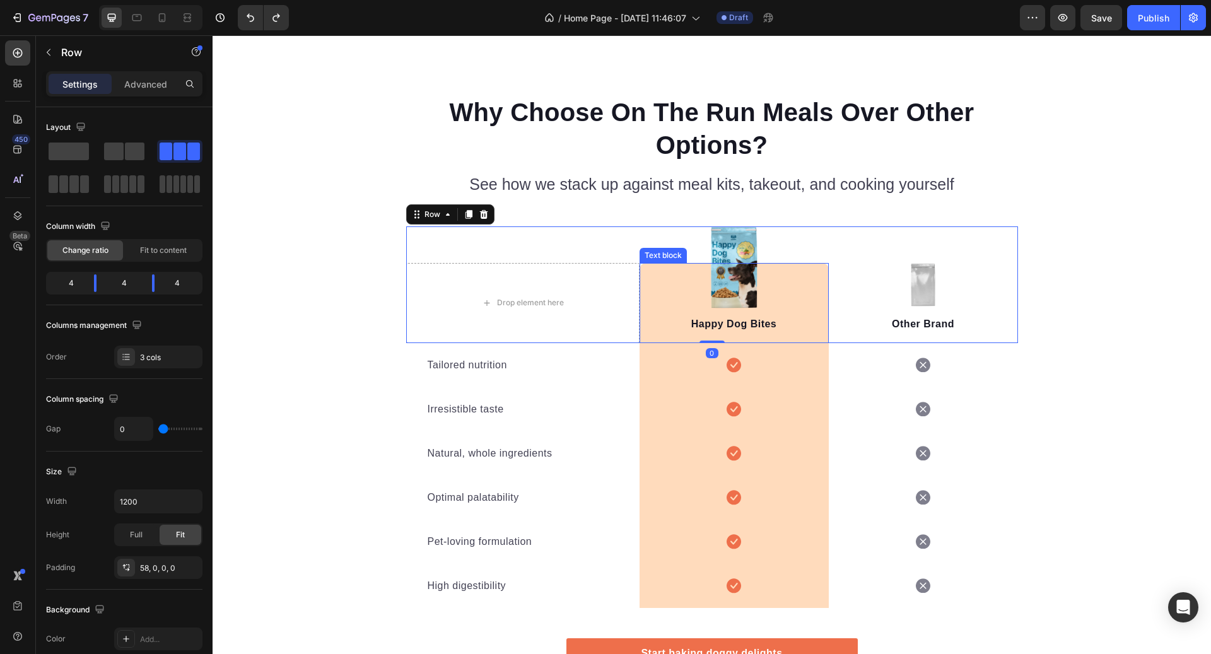
click at [664, 327] on p "Happy Dog Bites" at bounding box center [734, 324] width 187 height 15
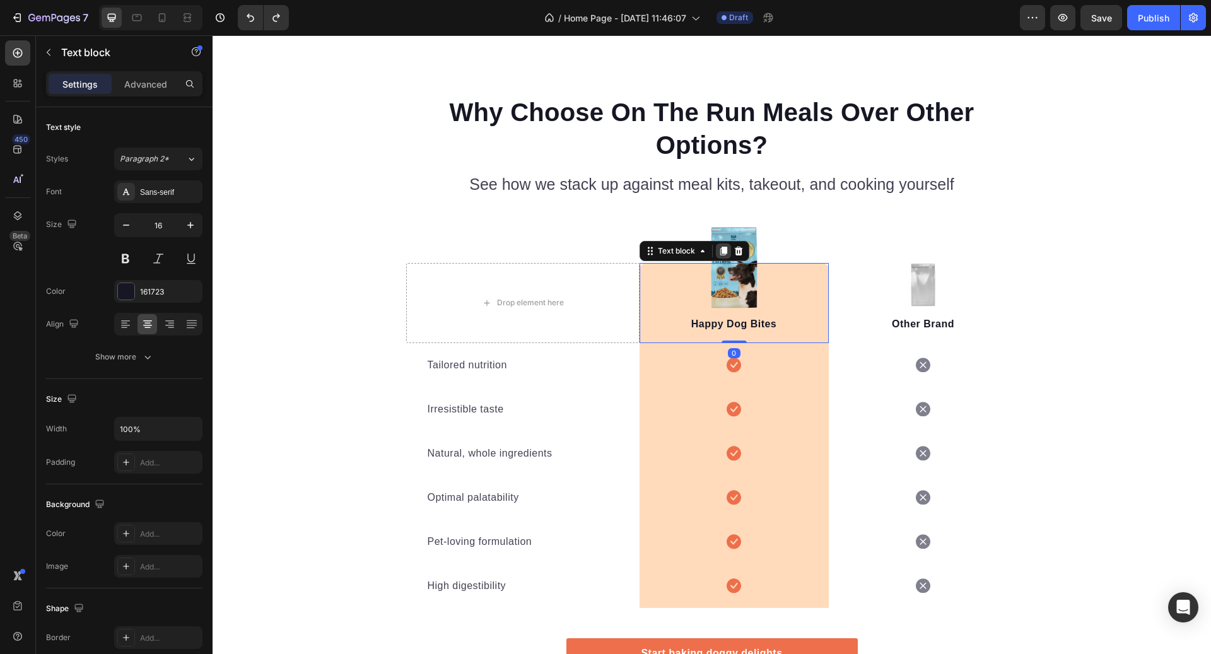
click at [724, 252] on icon at bounding box center [723, 251] width 7 height 9
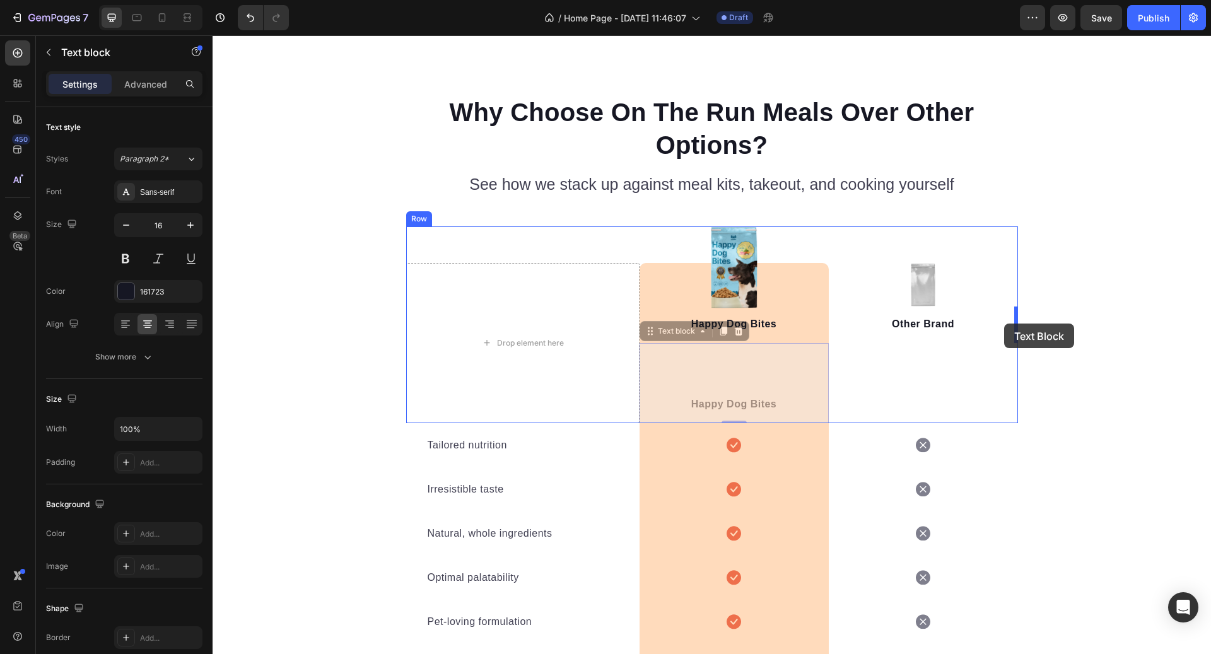
drag, startPoint x: 655, startPoint y: 329, endPoint x: 1000, endPoint y: 323, distance: 345.2
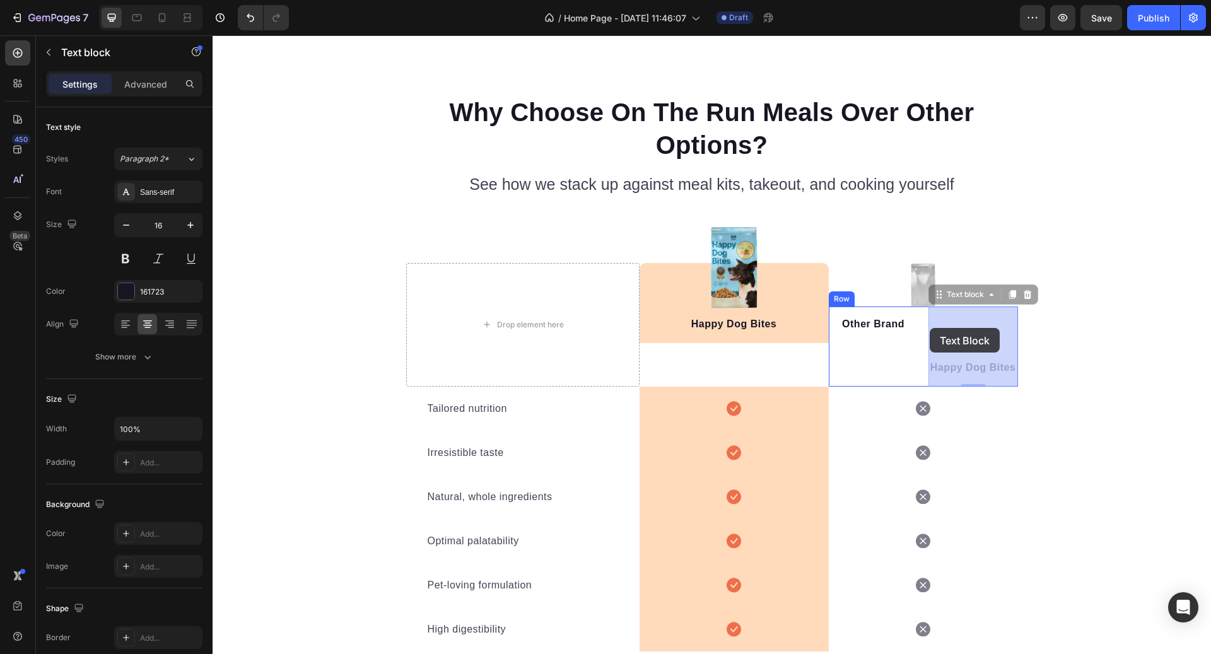
drag, startPoint x: 975, startPoint y: 297, endPoint x: 929, endPoint y: 328, distance: 55.8
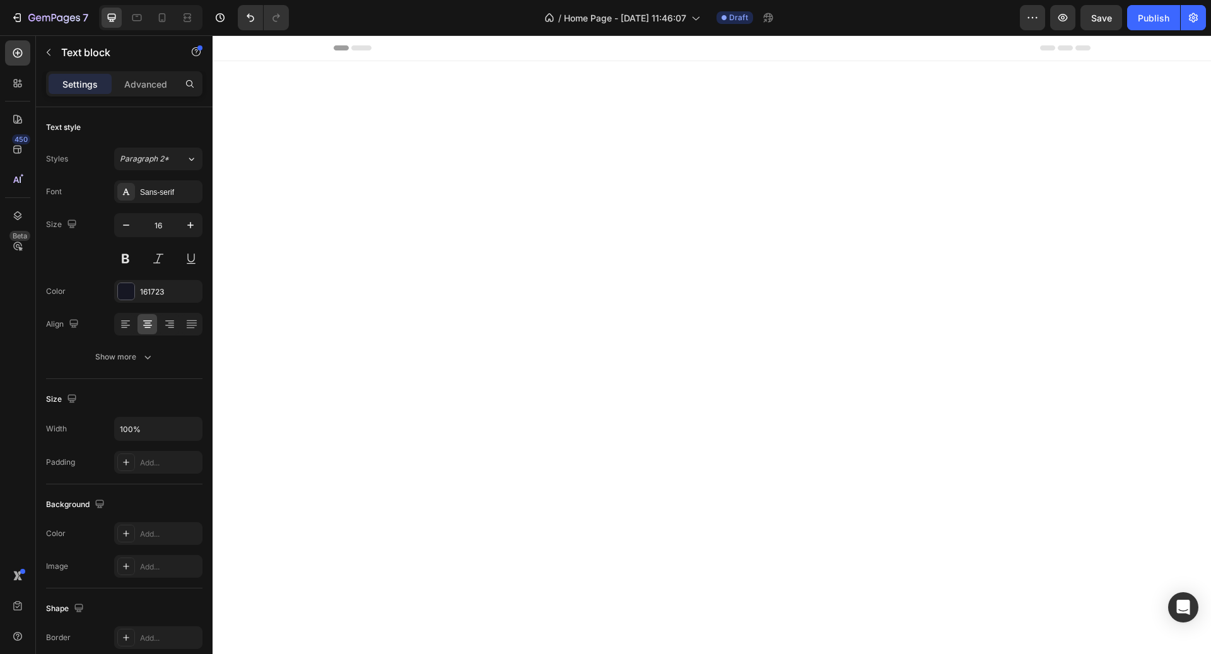
scroll to position [2719, 0]
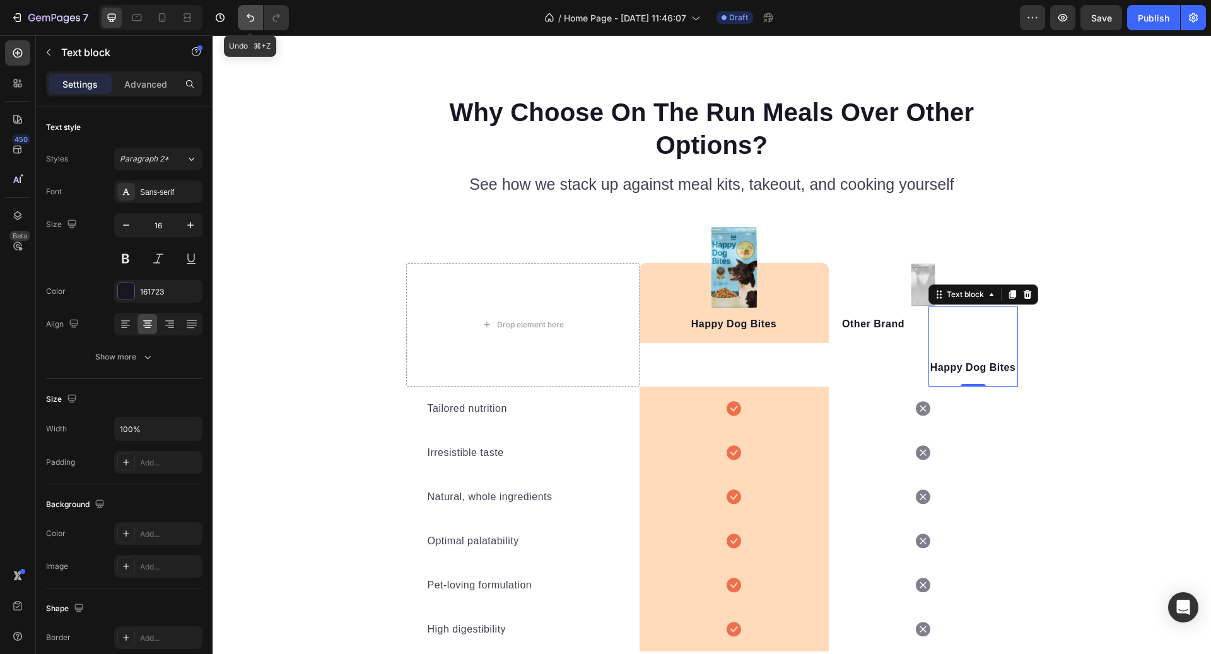
click at [247, 9] on button "Undo/Redo" at bounding box center [250, 17] width 25 height 25
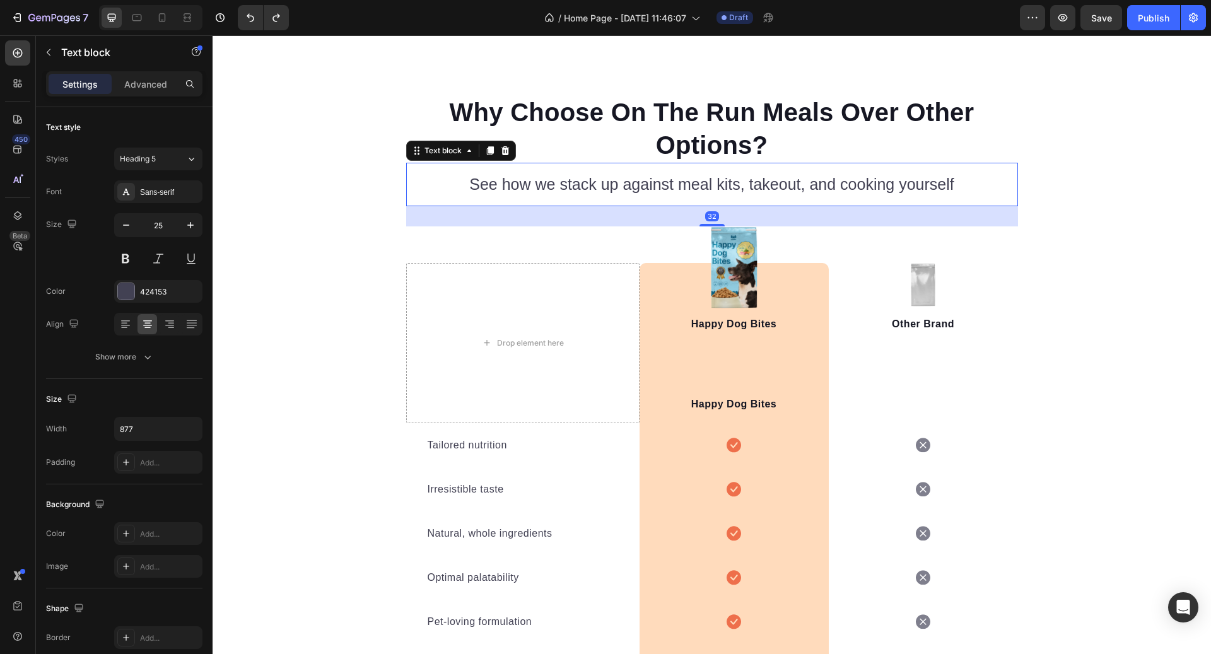
click at [503, 198] on div "See how we stack up against meal kits, takeout, and cooking yourself Text block…" at bounding box center [712, 185] width 612 height 44
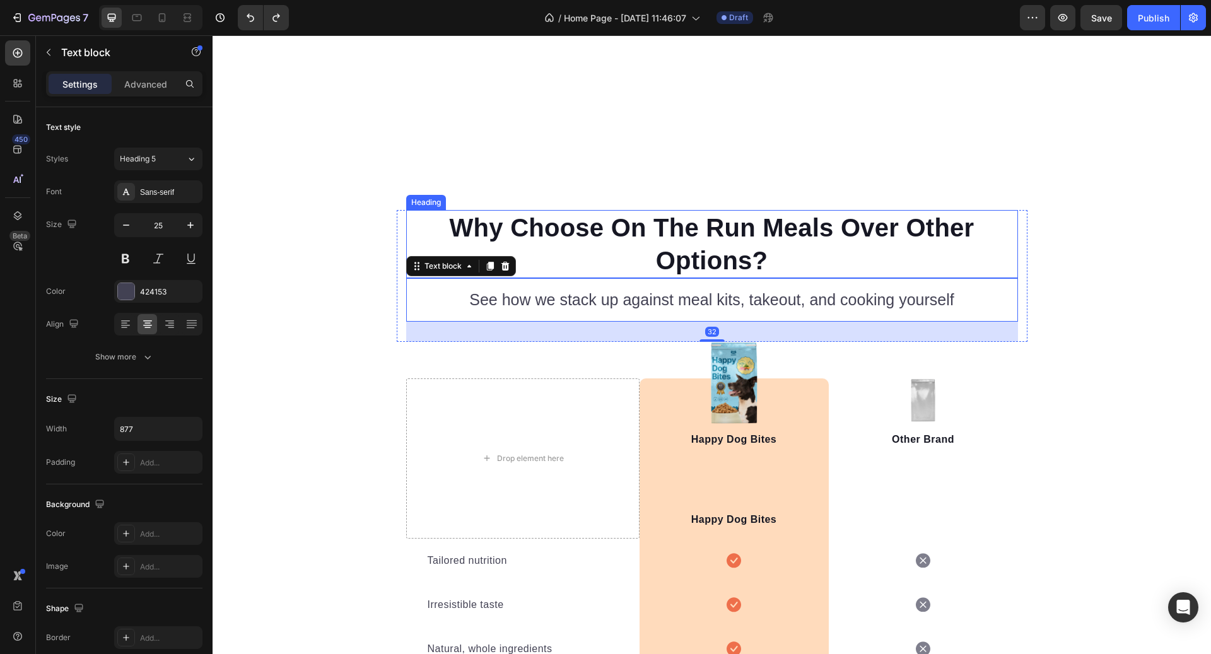
scroll to position [2924, 0]
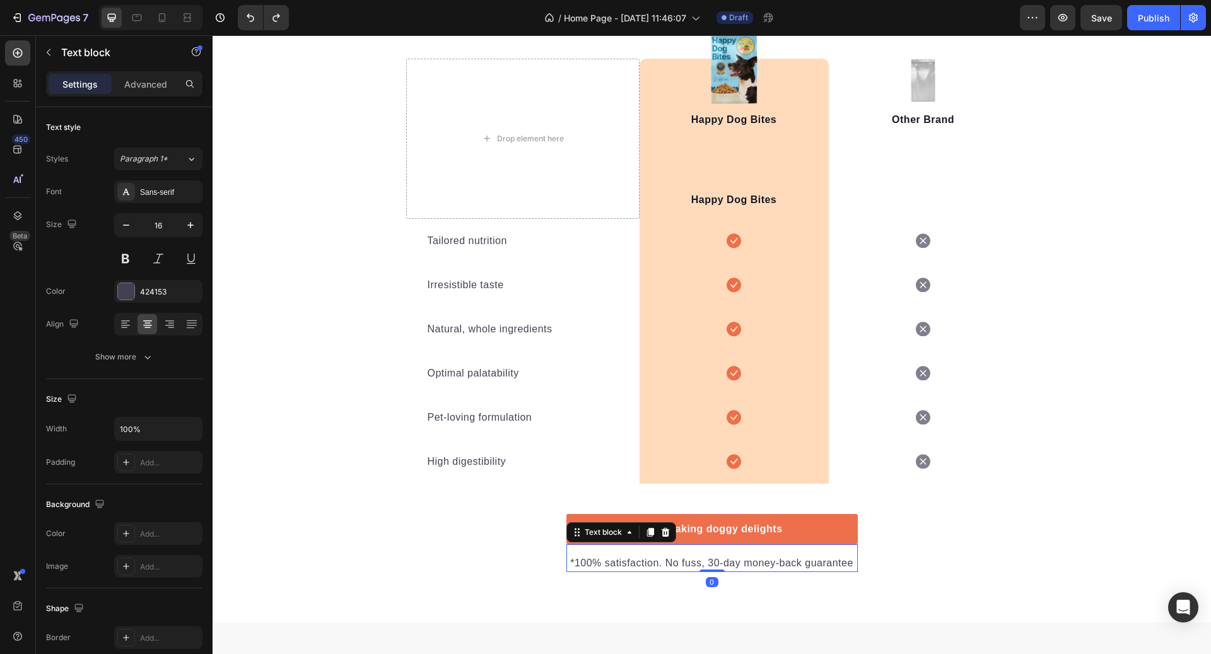
click at [708, 568] on p "*100% satisfaction. No fuss, 30-day money-back guarantee" at bounding box center [712, 563] width 289 height 15
click at [71, 53] on p "Text block" at bounding box center [114, 52] width 107 height 15
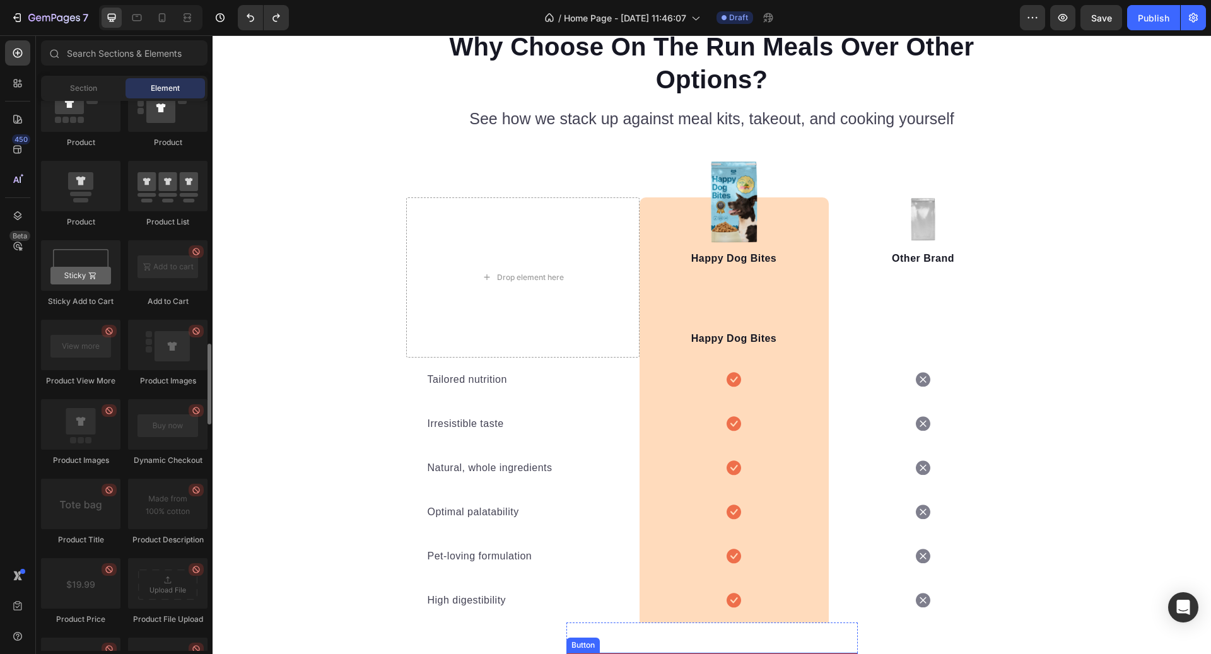
scroll to position [2391, 0]
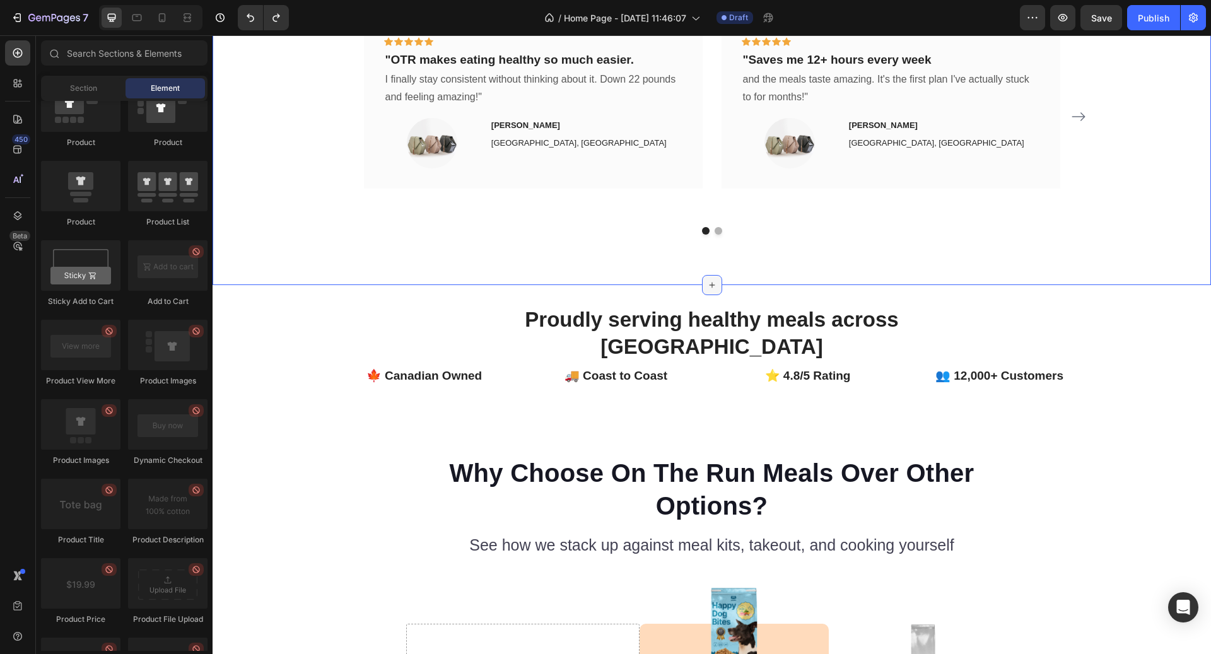
click at [715, 275] on div at bounding box center [712, 285] width 20 height 20
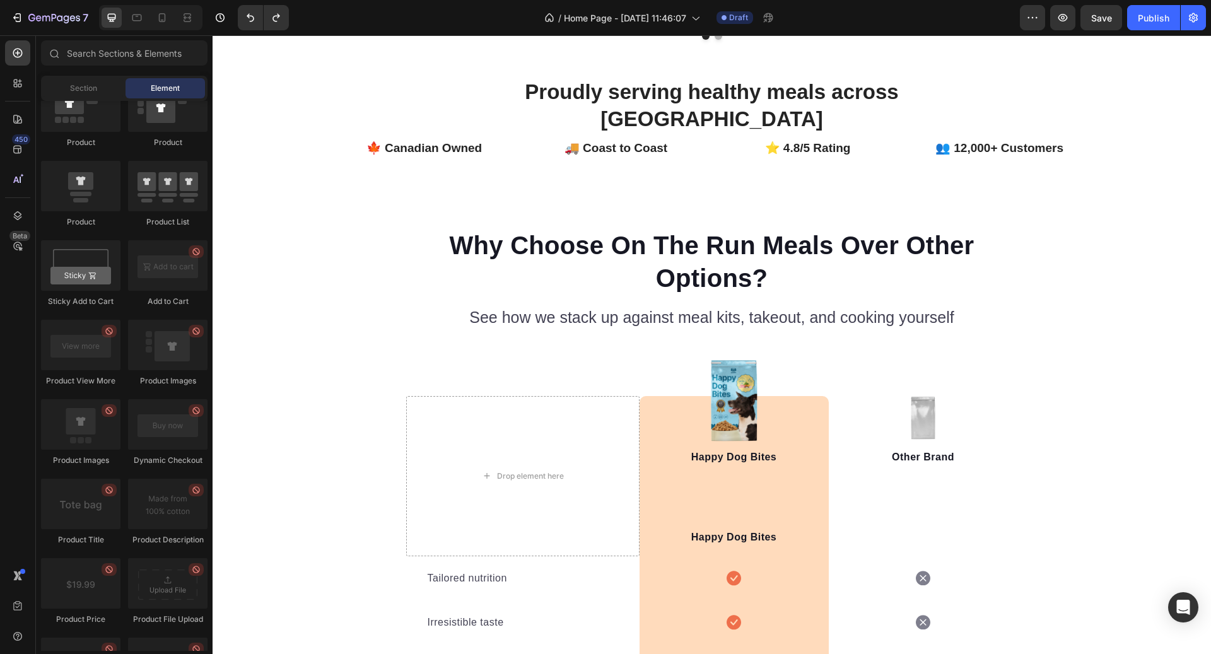
scroll to position [2483, 0]
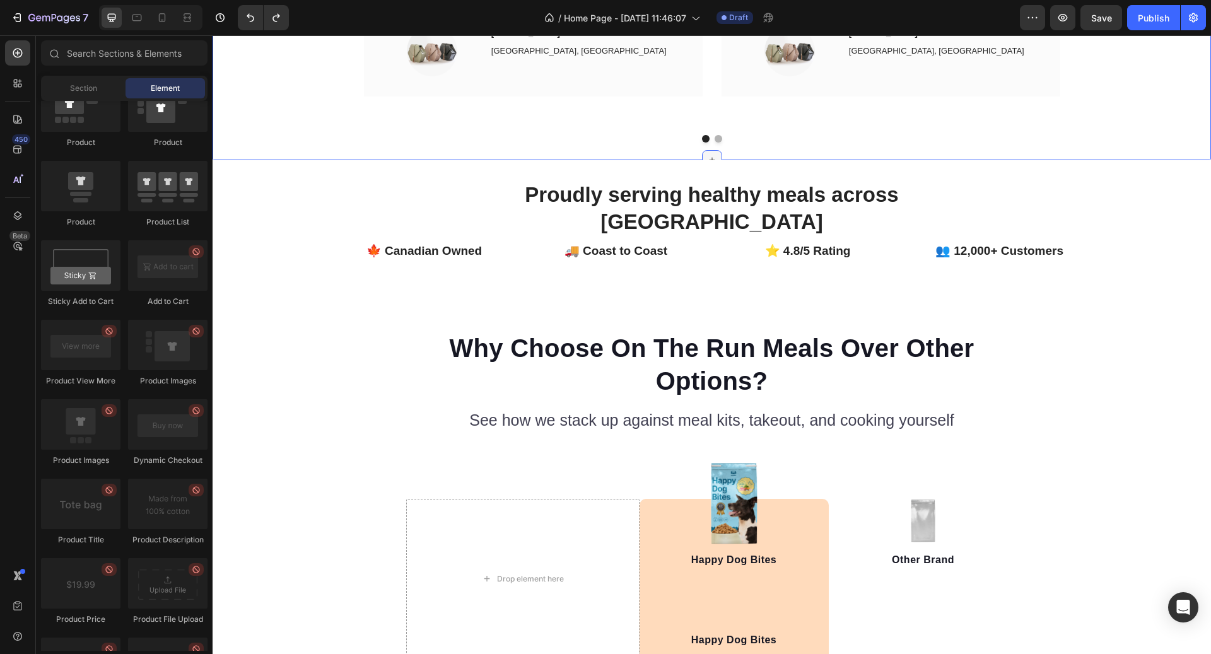
click at [705, 151] on div at bounding box center [712, 160] width 20 height 20
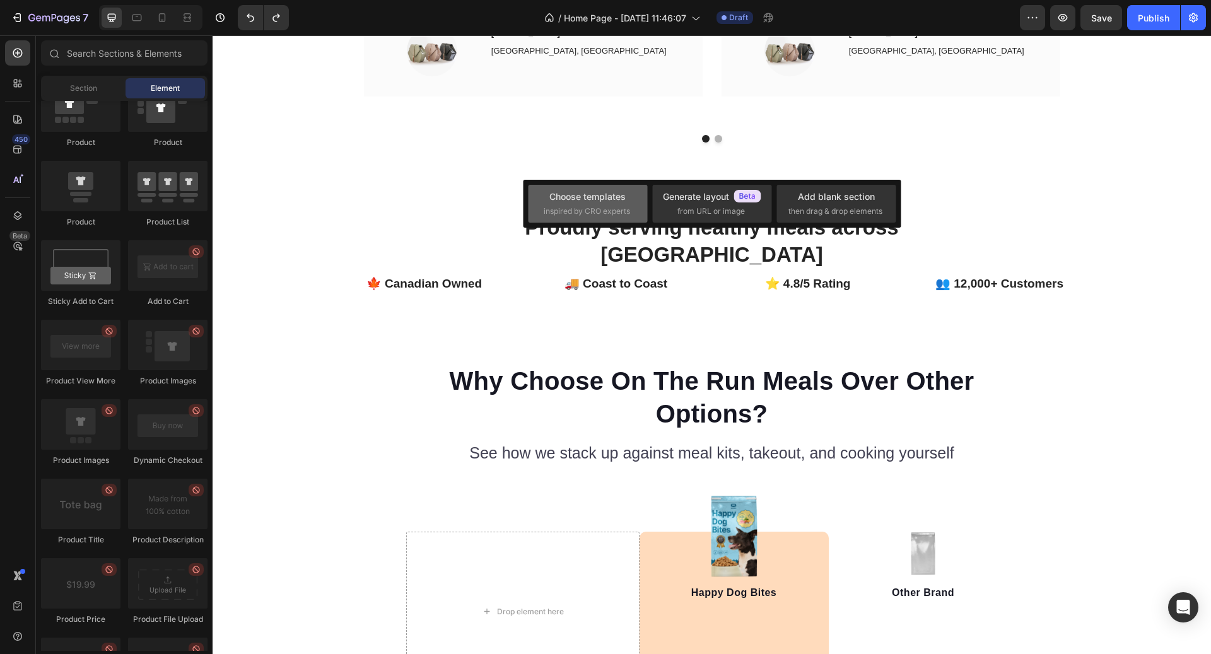
click at [621, 211] on span "inspired by CRO experts" at bounding box center [587, 211] width 86 height 11
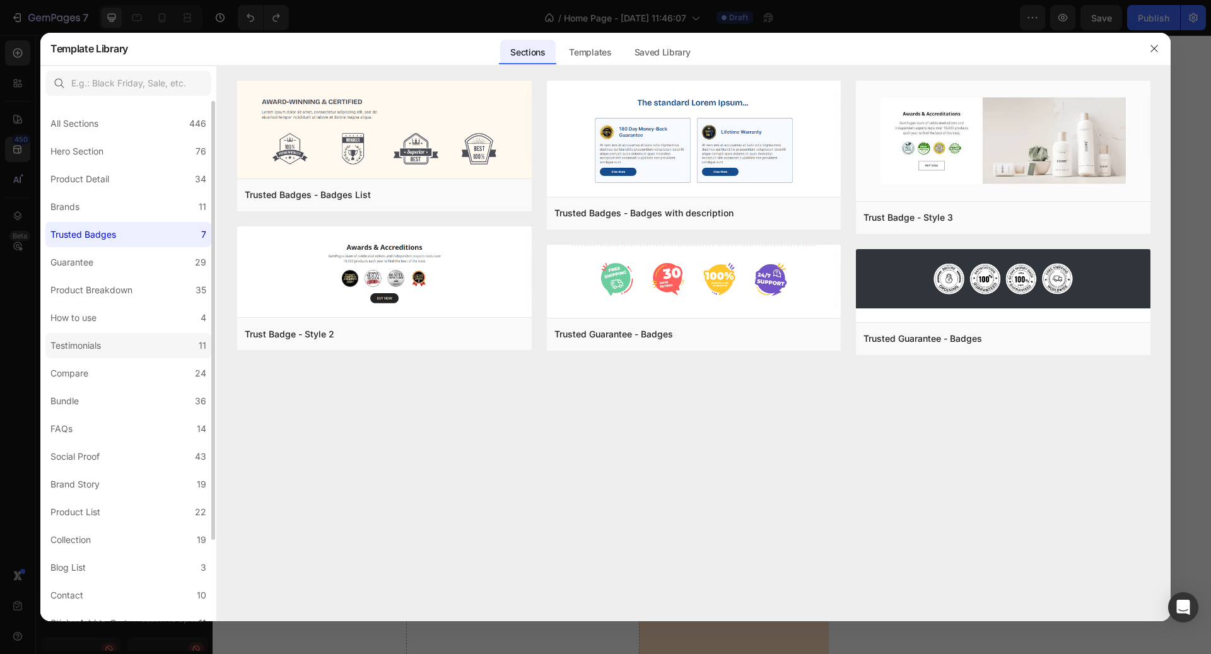
click at [108, 358] on label "Testimonials 11" at bounding box center [128, 345] width 166 height 25
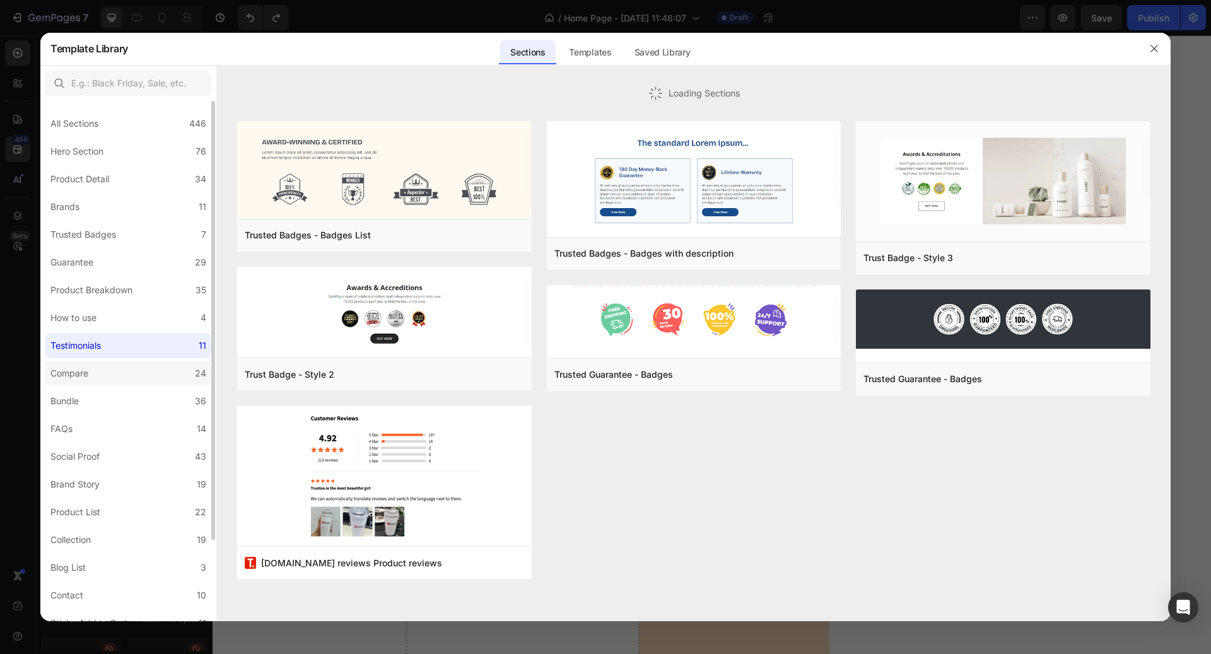
click at [103, 362] on label "Compare 24" at bounding box center [128, 373] width 166 height 25
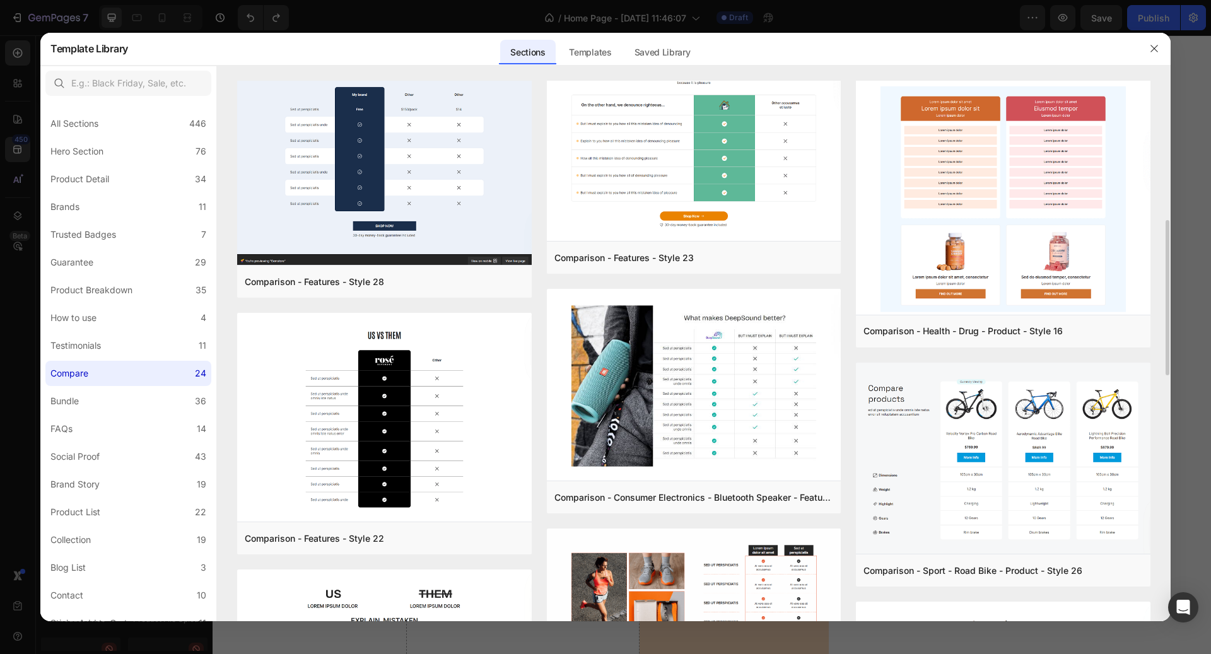
scroll to position [0, 0]
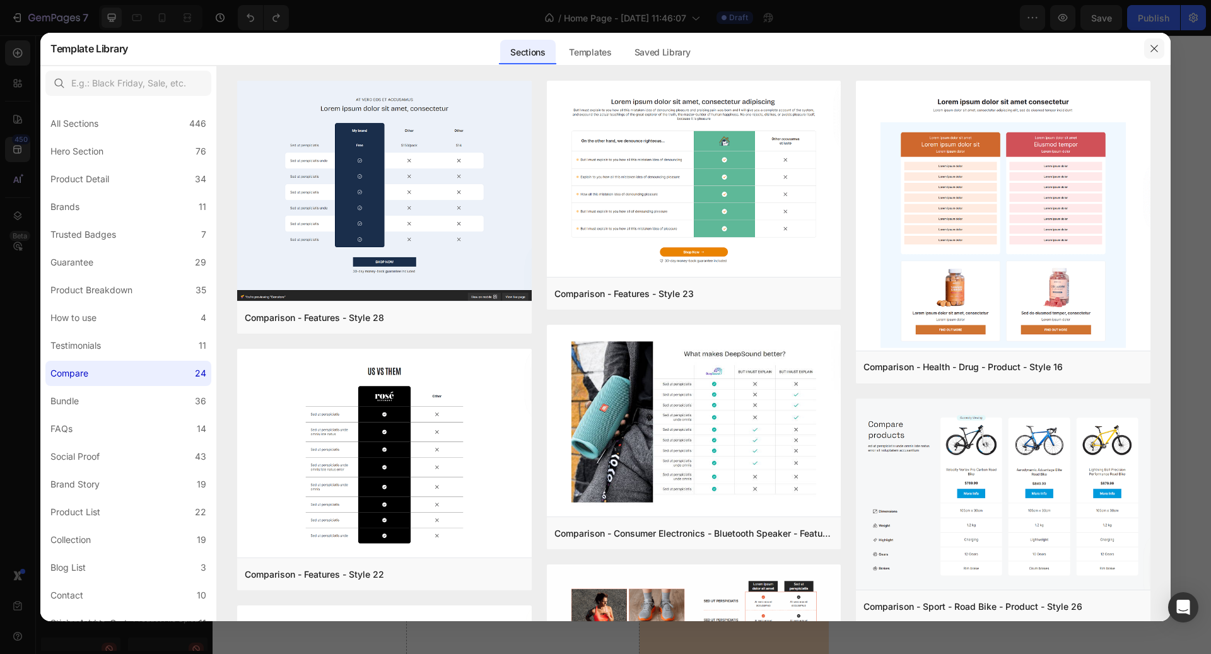
click at [1154, 45] on icon "button" at bounding box center [1155, 49] width 10 height 10
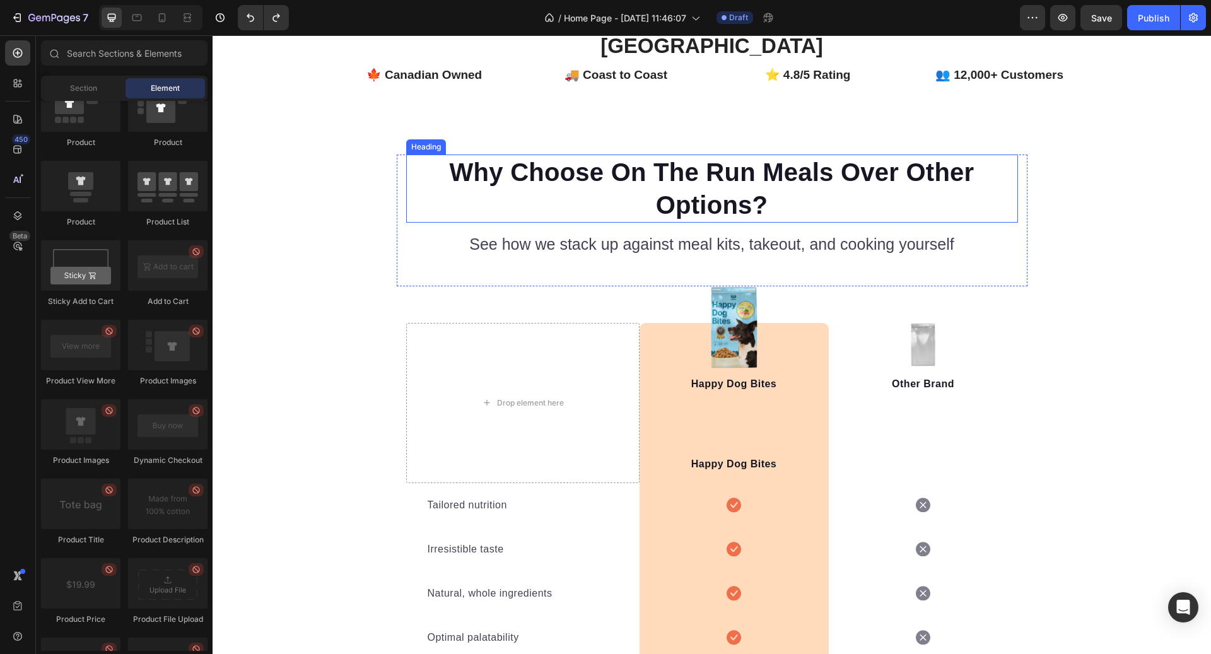
scroll to position [2505, 0]
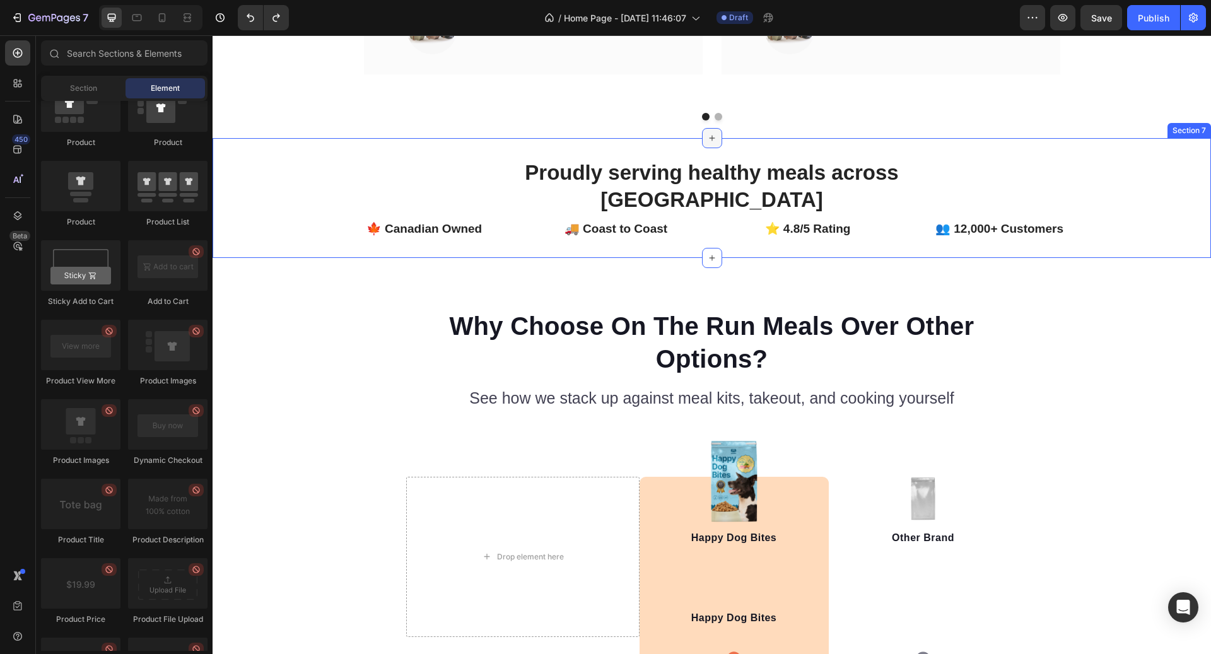
click at [710, 133] on icon at bounding box center [712, 138] width 10 height 10
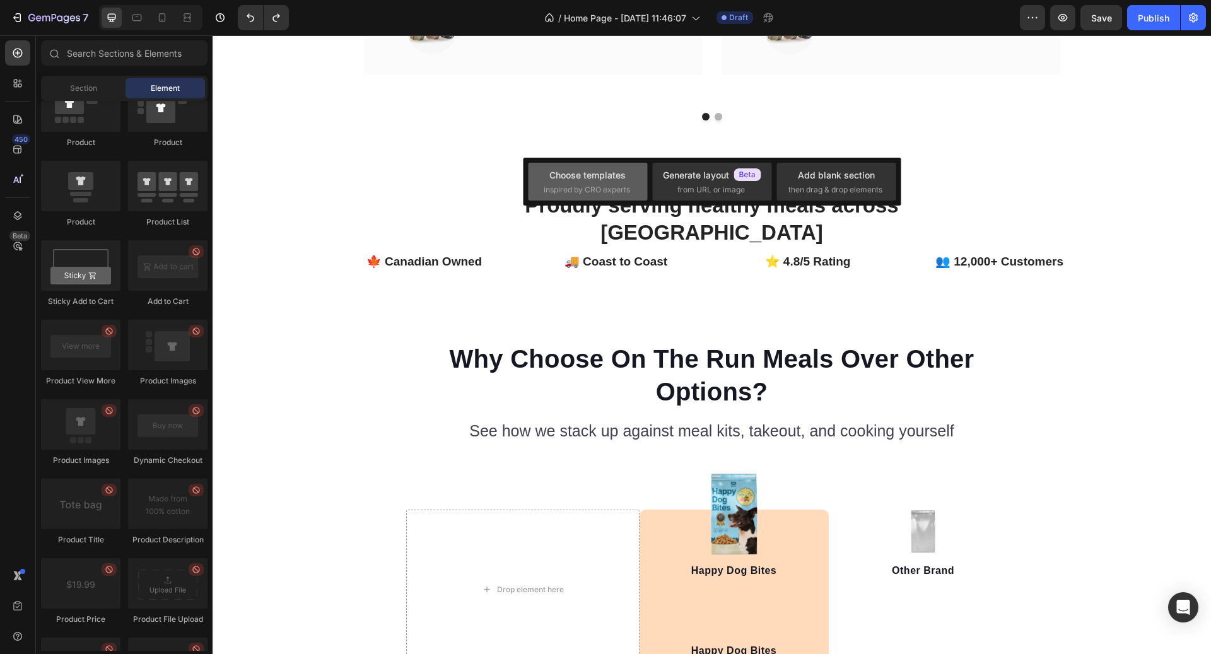
click at [603, 192] on span "inspired by CRO experts" at bounding box center [587, 189] width 86 height 11
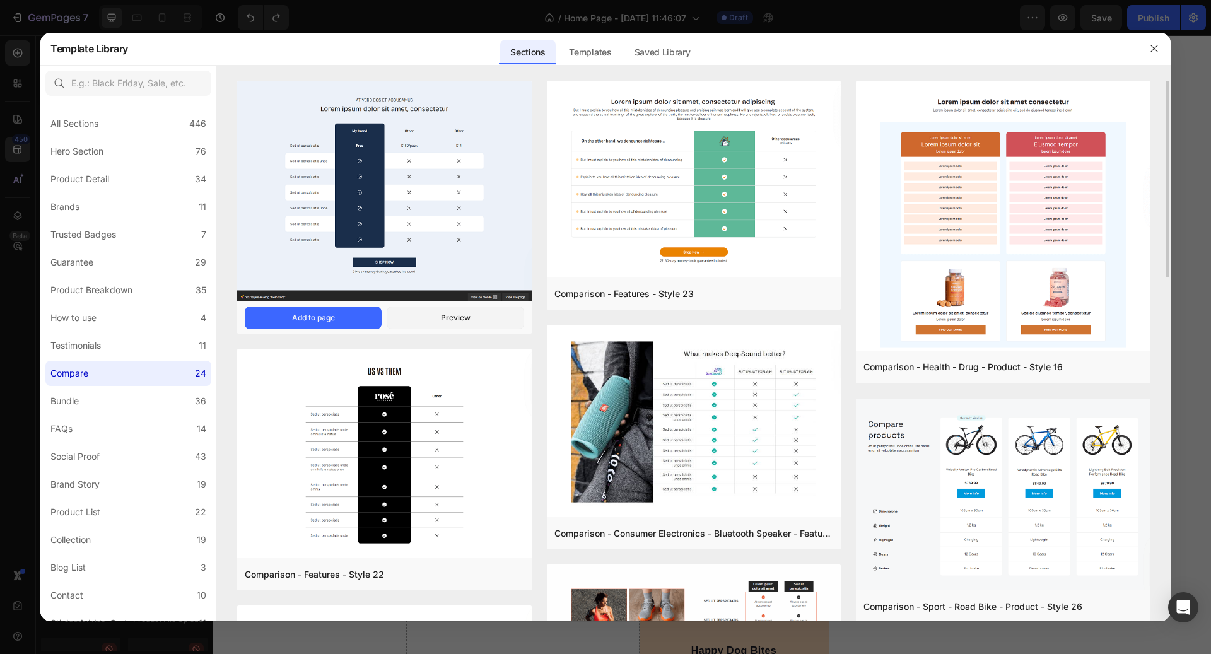
click at [335, 298] on img at bounding box center [384, 192] width 295 height 223
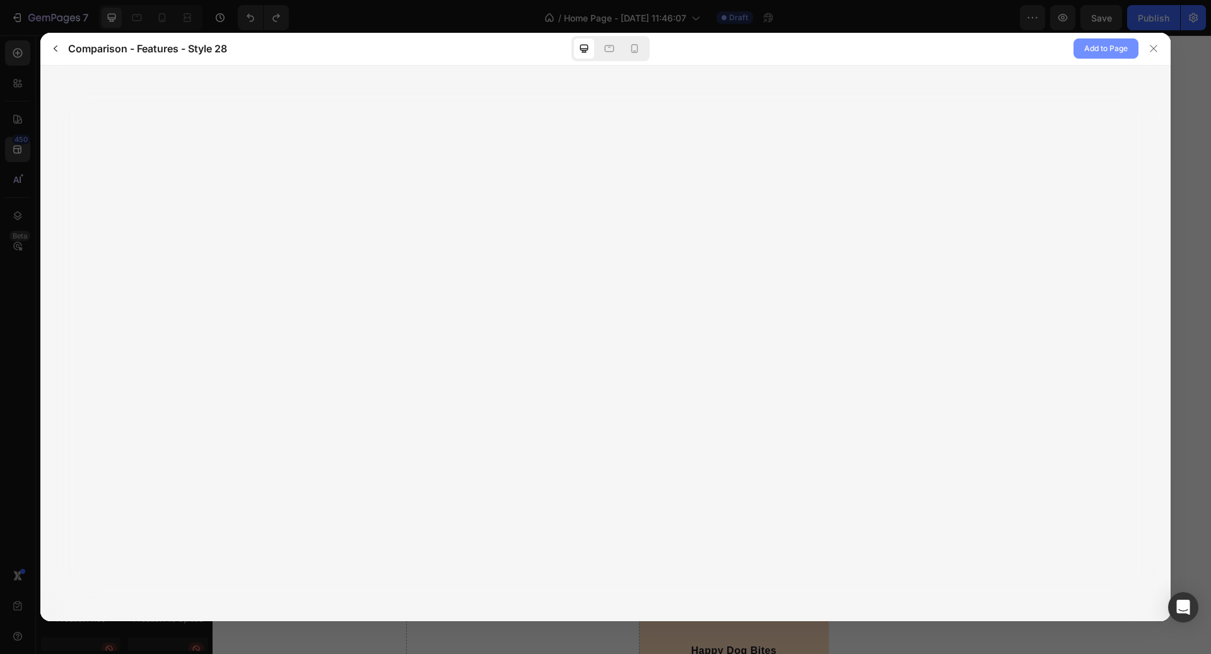
click at [1113, 46] on span "Add to Page" at bounding box center [1107, 48] width 44 height 15
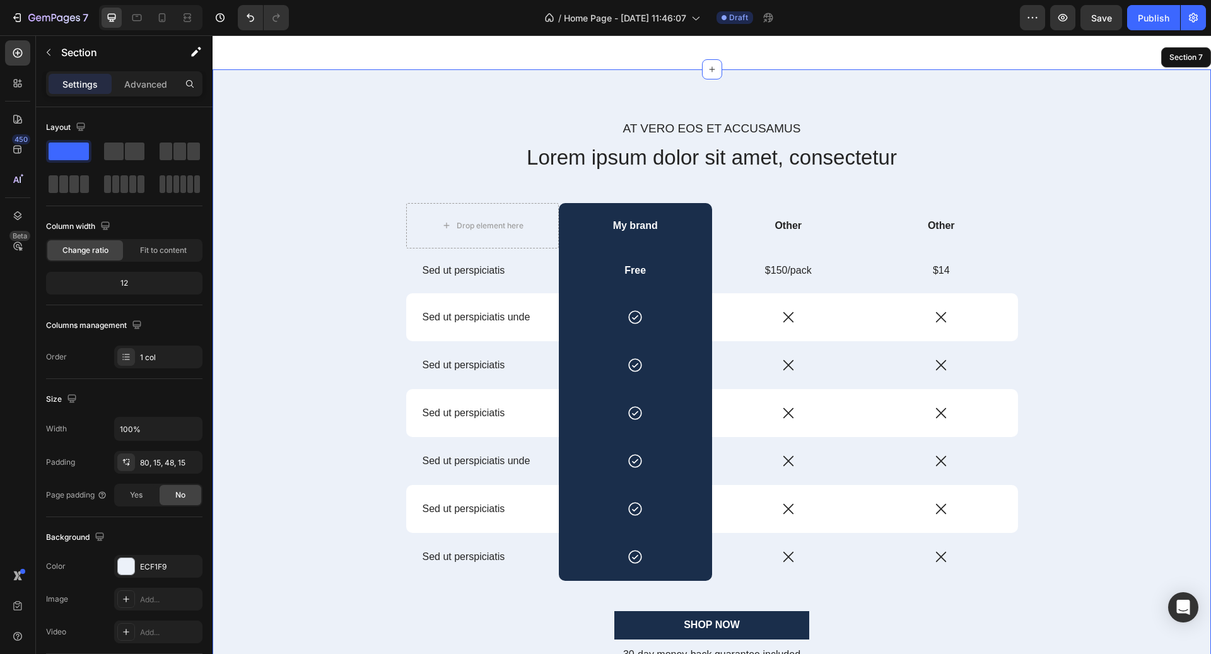
scroll to position [2608, 0]
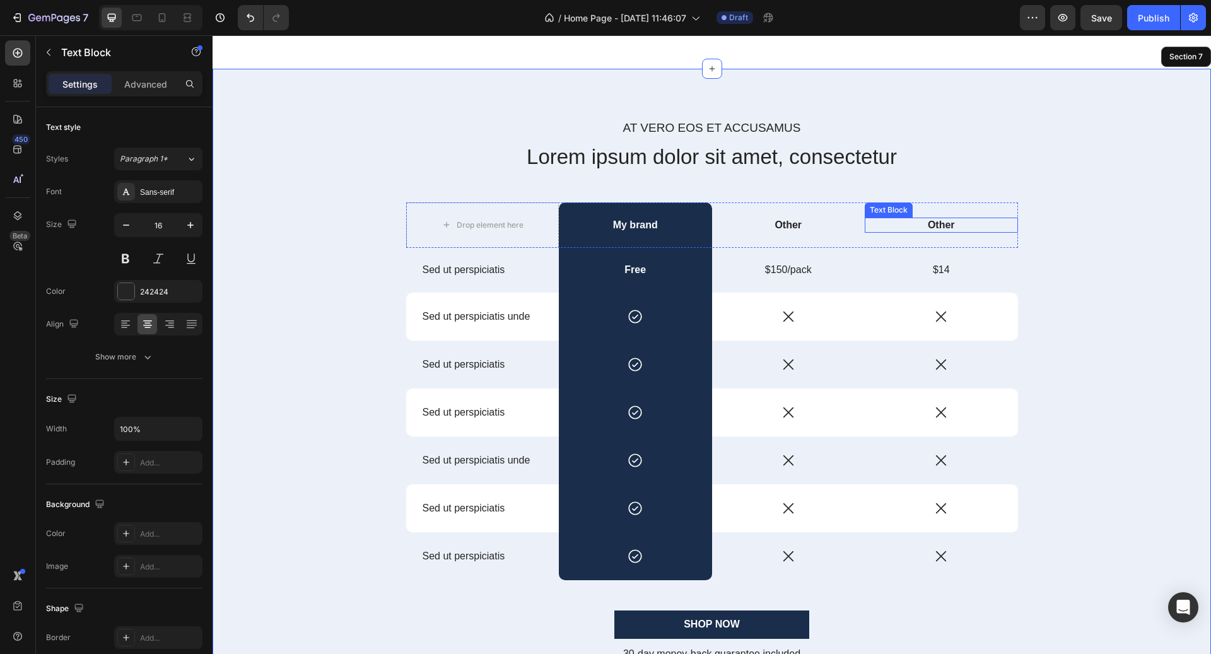
click at [905, 204] on div "Text Block" at bounding box center [889, 209] width 43 height 11
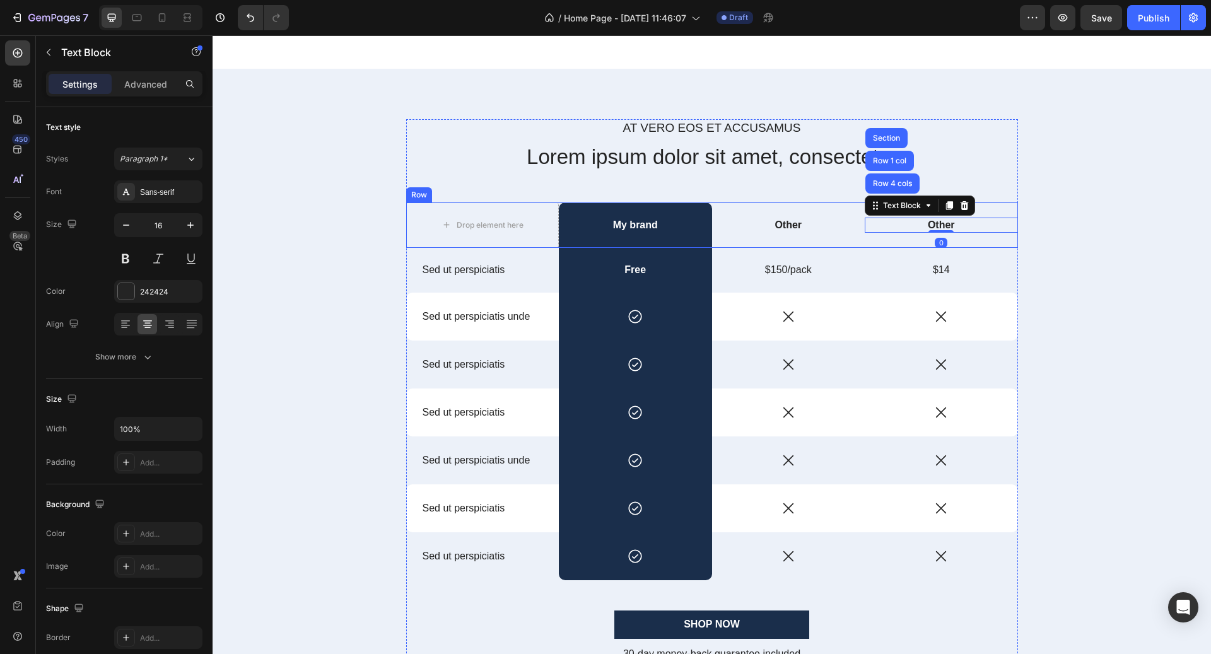
click at [1004, 209] on div "Other Text Block Row 4 cols Row 1 col Section 0" at bounding box center [941, 226] width 153 height 46
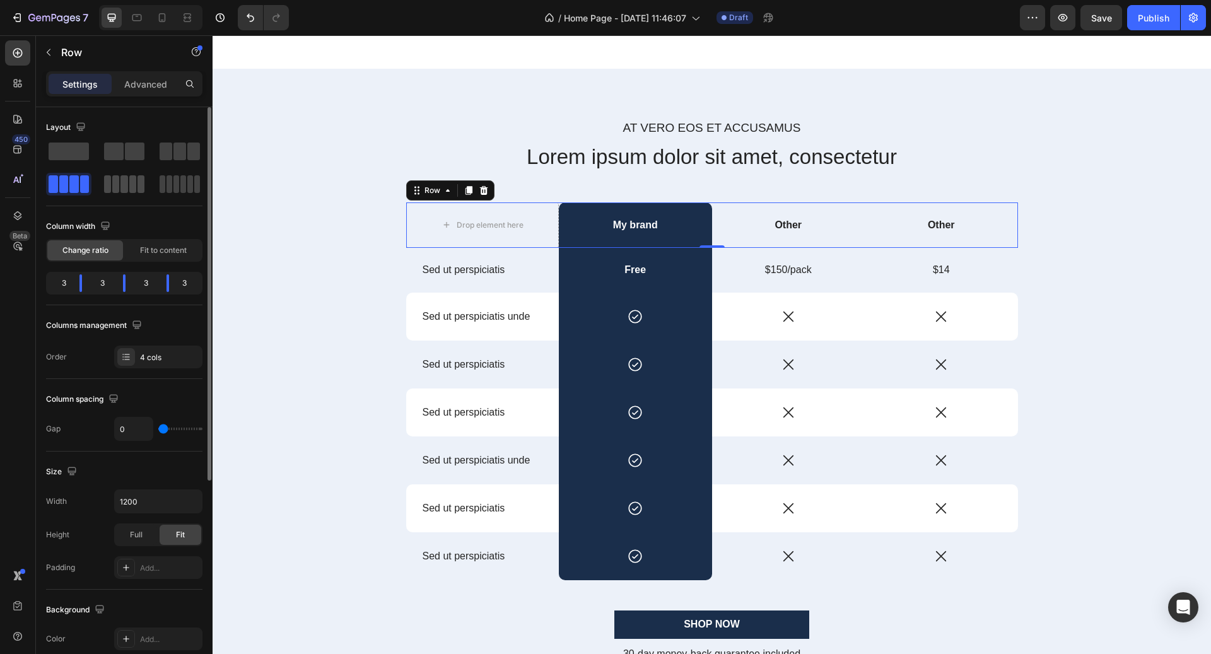
click at [135, 191] on span at bounding box center [132, 184] width 7 height 18
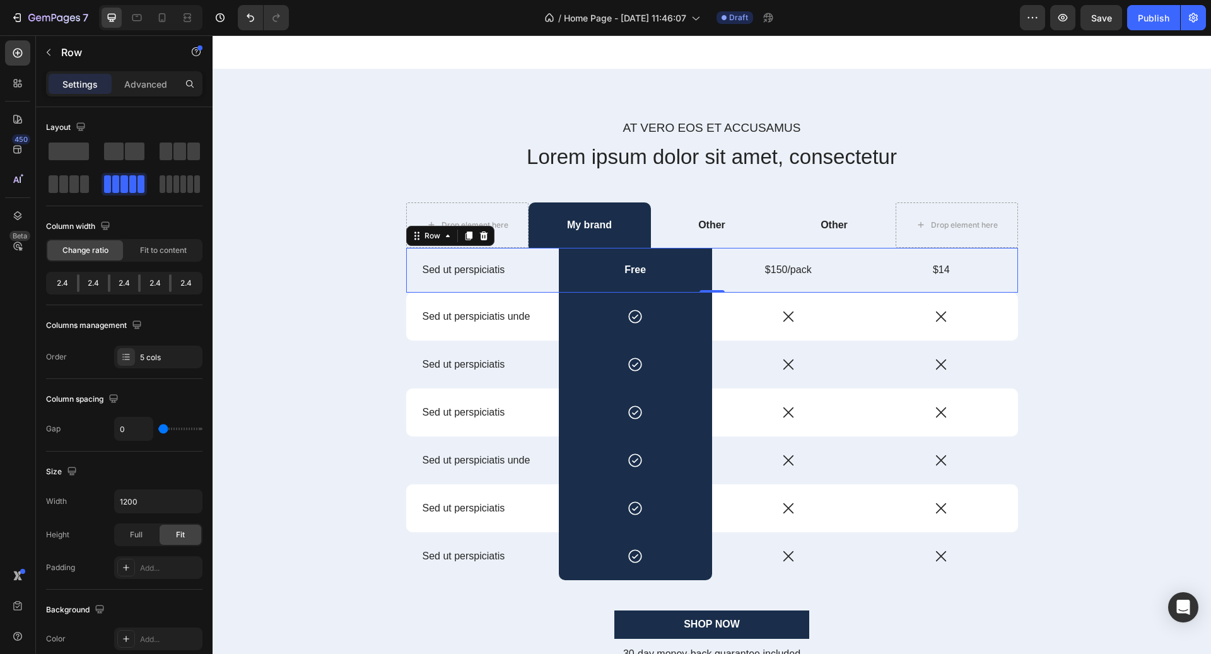
click at [480, 254] on div "Sed ut perspiciatis Text Block" at bounding box center [482, 270] width 153 height 45
click at [133, 180] on span at bounding box center [132, 184] width 7 height 18
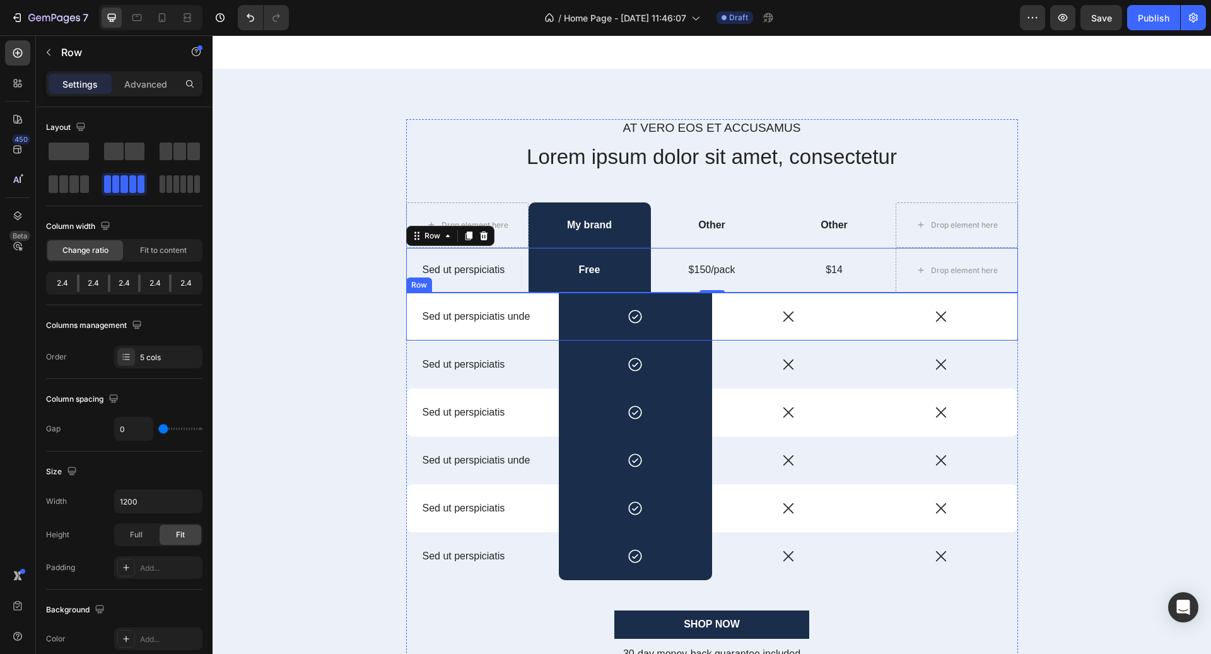
click at [521, 298] on div "Sed ut perspiciatis unde Text Block" at bounding box center [482, 317] width 153 height 48
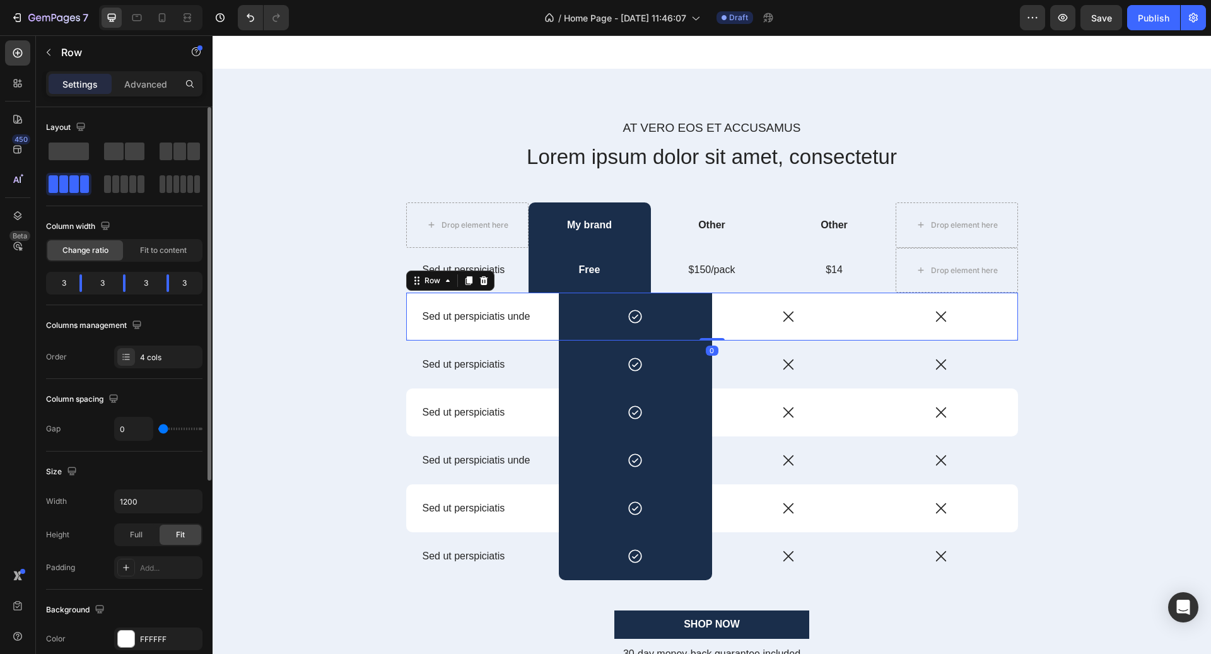
click at [147, 185] on div at bounding box center [124, 168] width 156 height 56
click at [139, 183] on span at bounding box center [141, 184] width 7 height 18
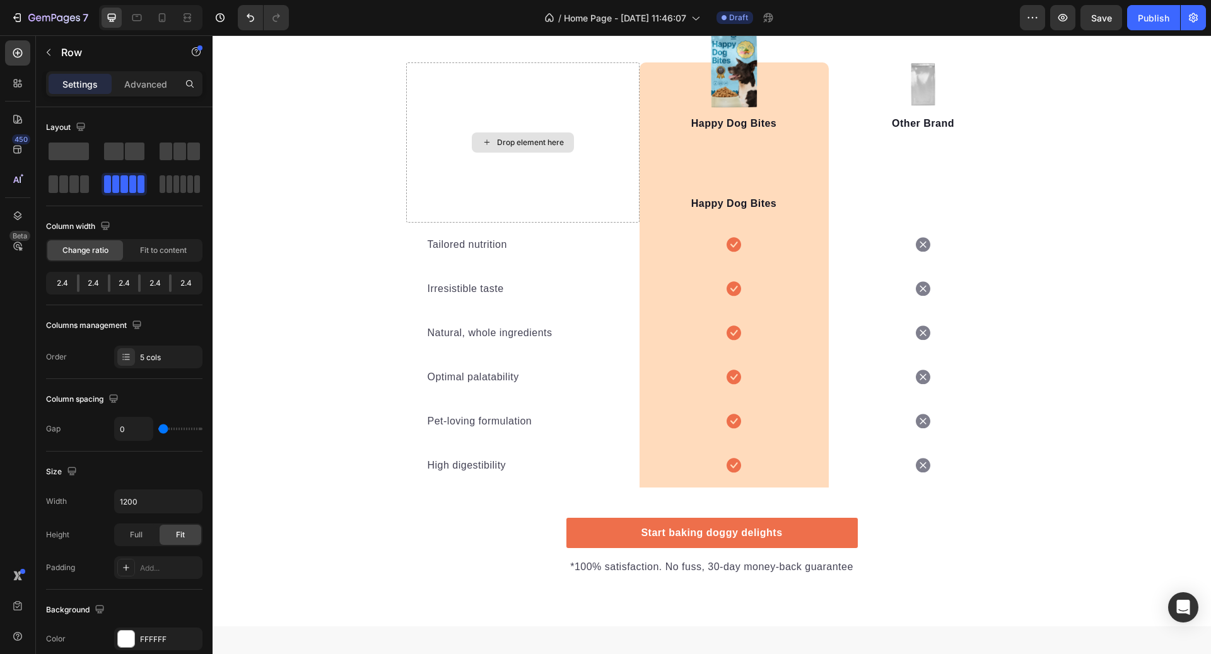
scroll to position [3476, 0]
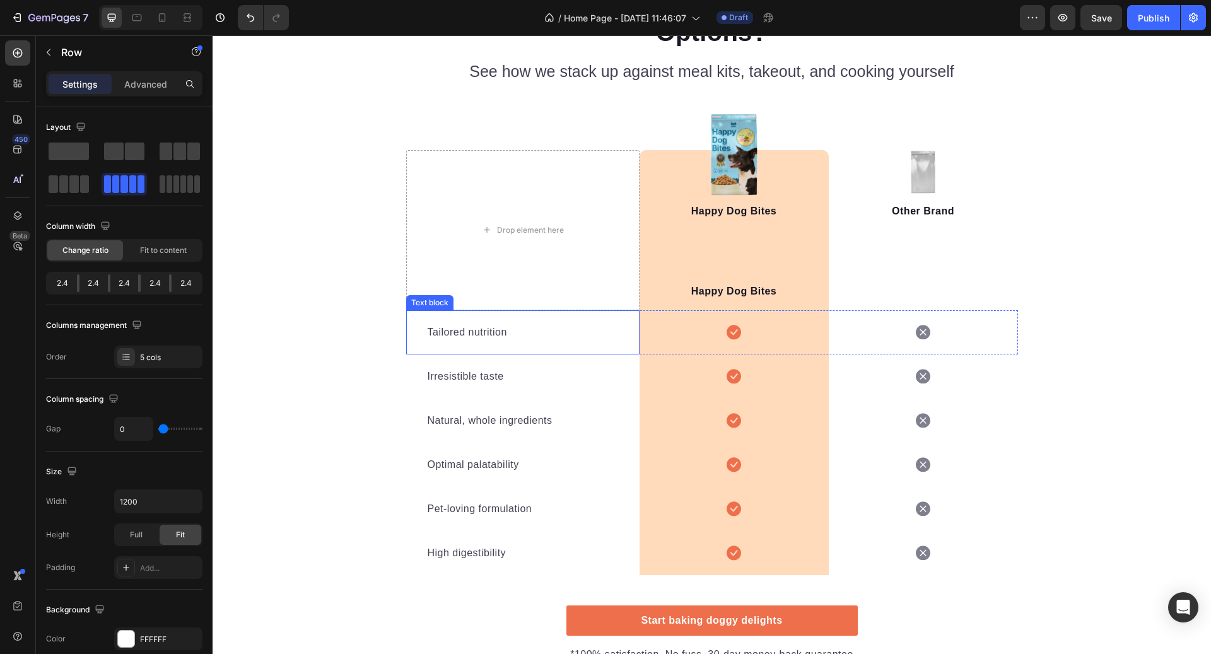
click at [592, 340] on div "Tailored nutrition" at bounding box center [523, 333] width 193 height 18
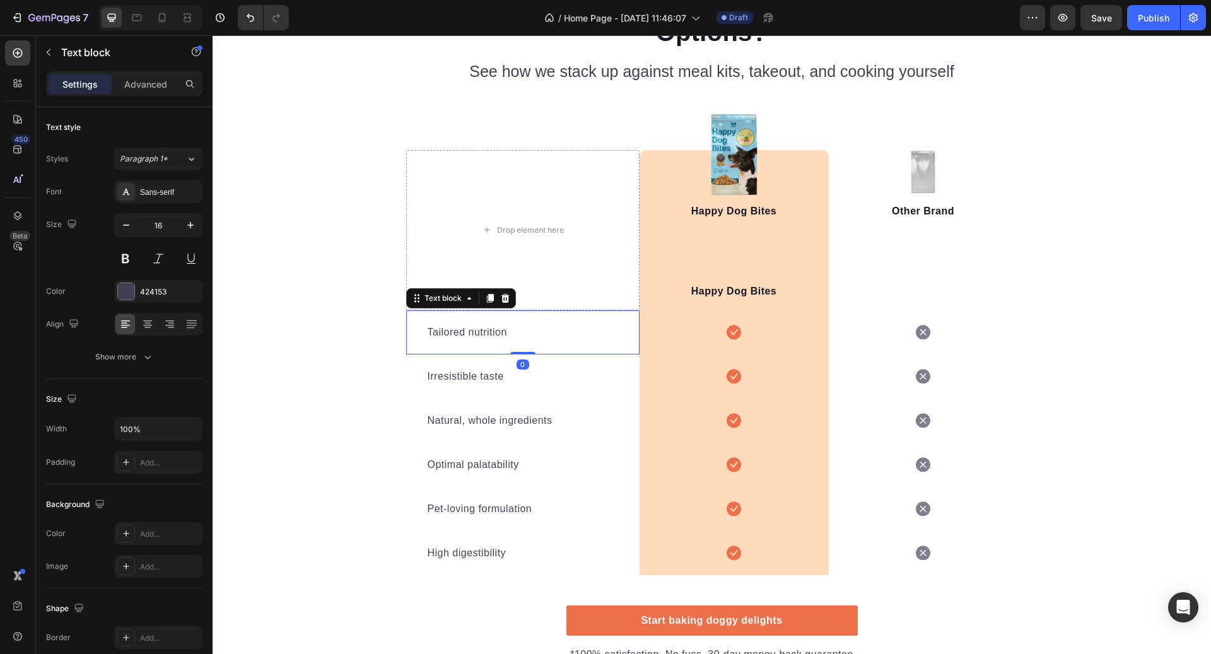
click at [635, 344] on div "Tailored nutrition Text block 0" at bounding box center [522, 332] width 233 height 44
click at [437, 291] on div "Text block" at bounding box center [443, 298] width 68 height 15
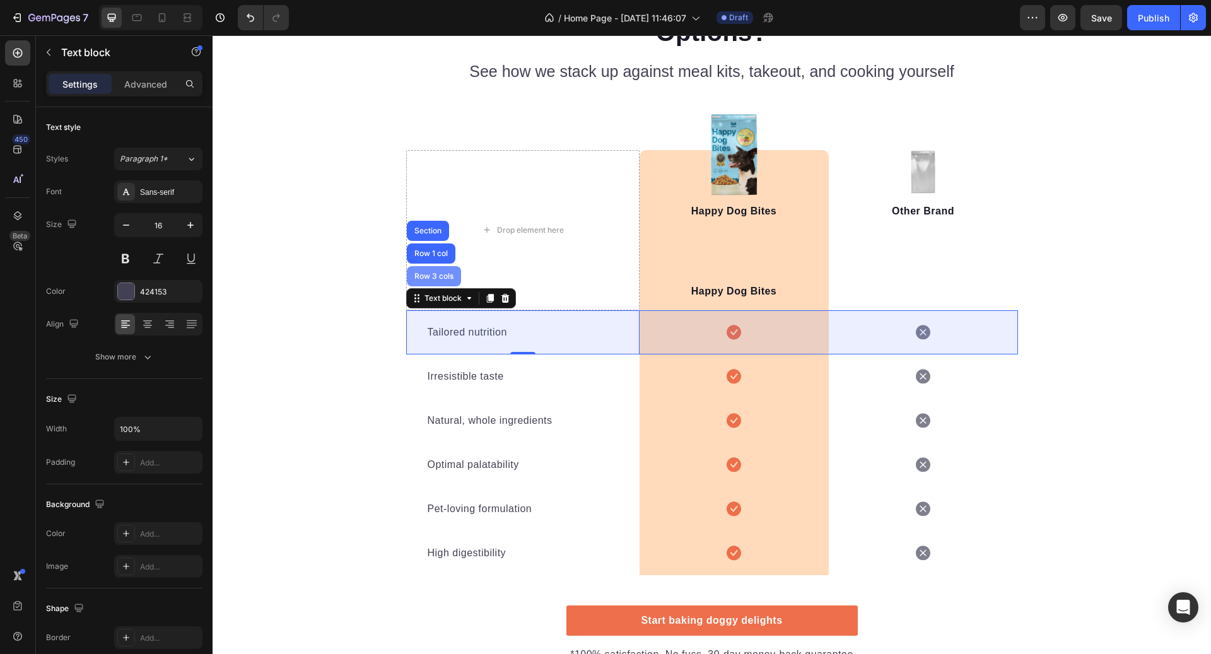
click at [433, 273] on div "Row 3 cols" at bounding box center [434, 277] width 44 height 8
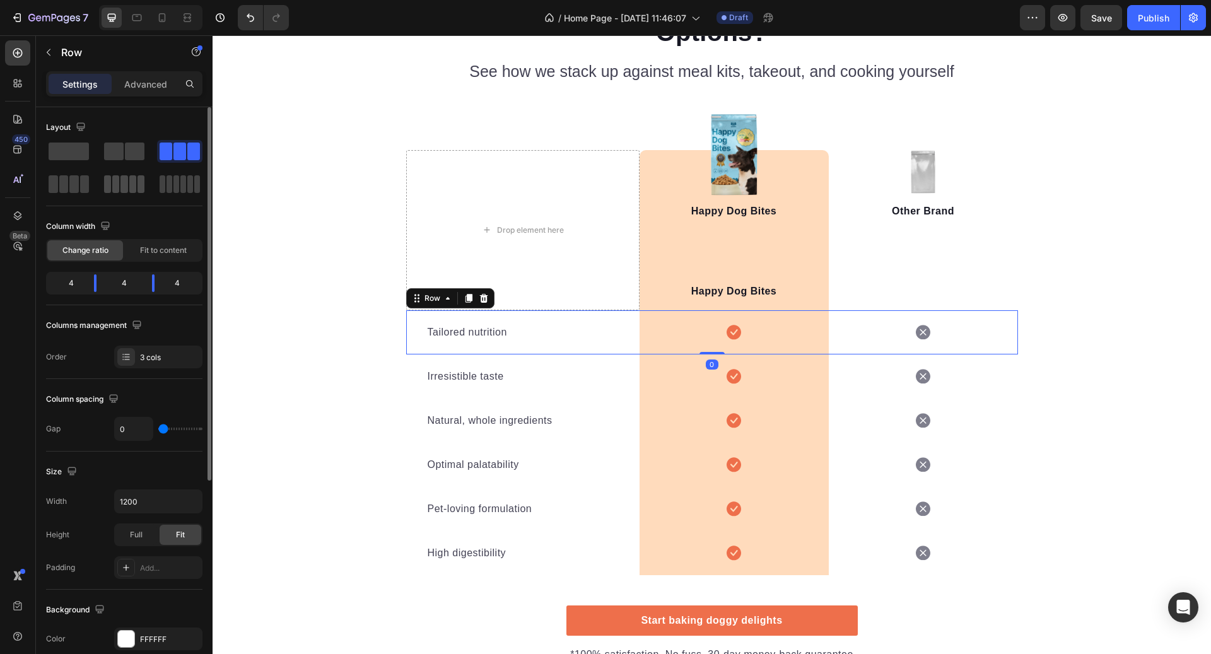
click at [141, 192] on span at bounding box center [141, 184] width 7 height 18
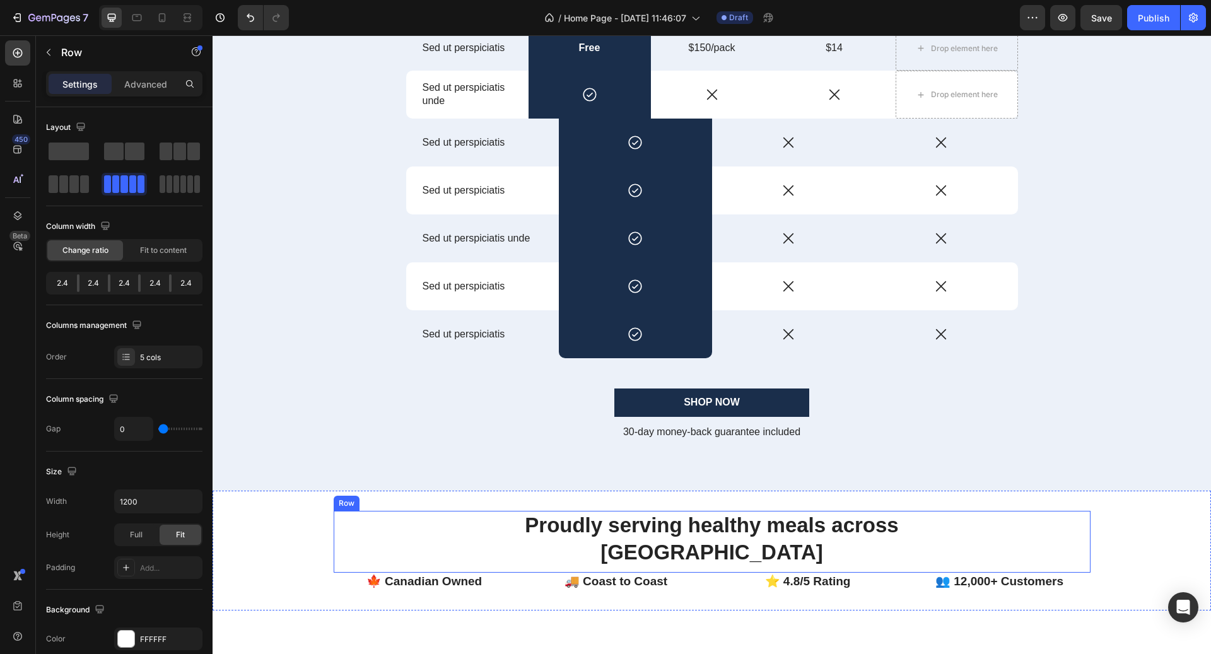
scroll to position [2565, 0]
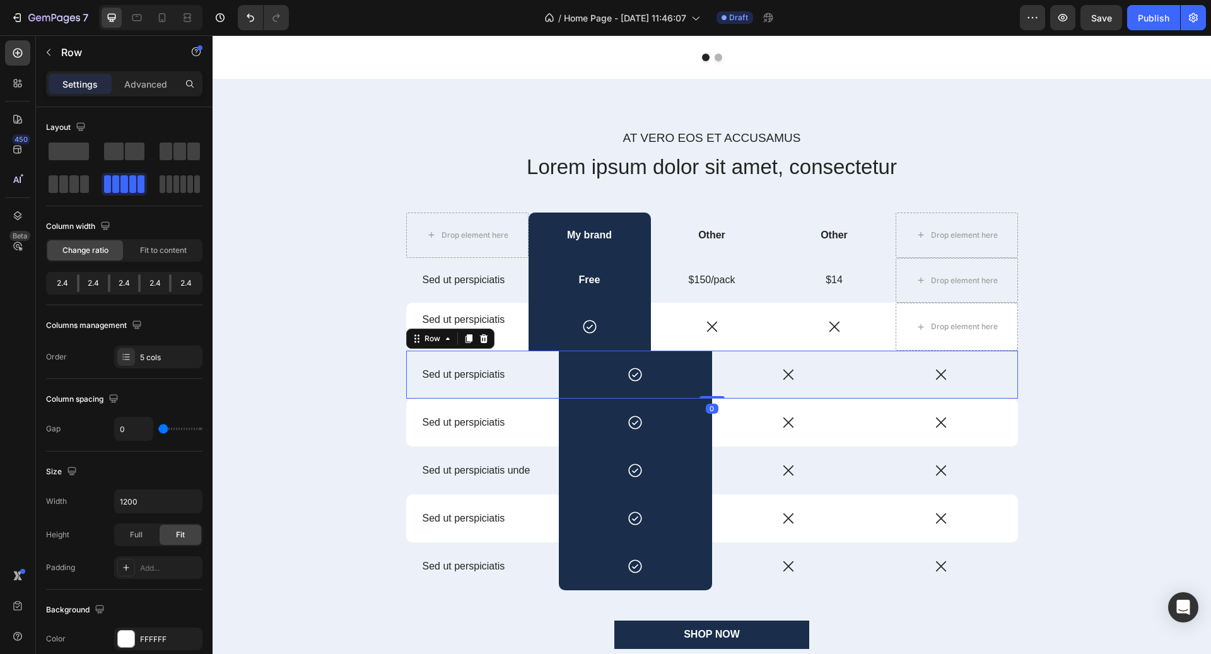
click at [507, 391] on div "Sed ut perspiciatis Text Block" at bounding box center [482, 375] width 153 height 48
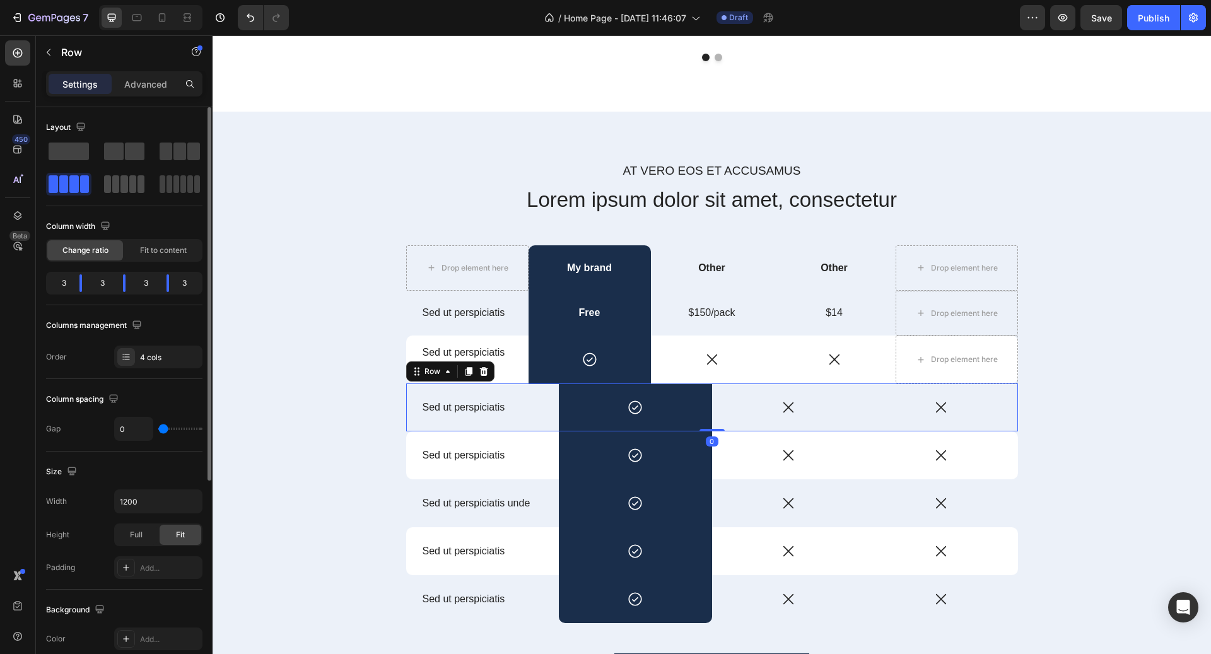
click at [129, 192] on div at bounding box center [124, 184] width 40 height 18
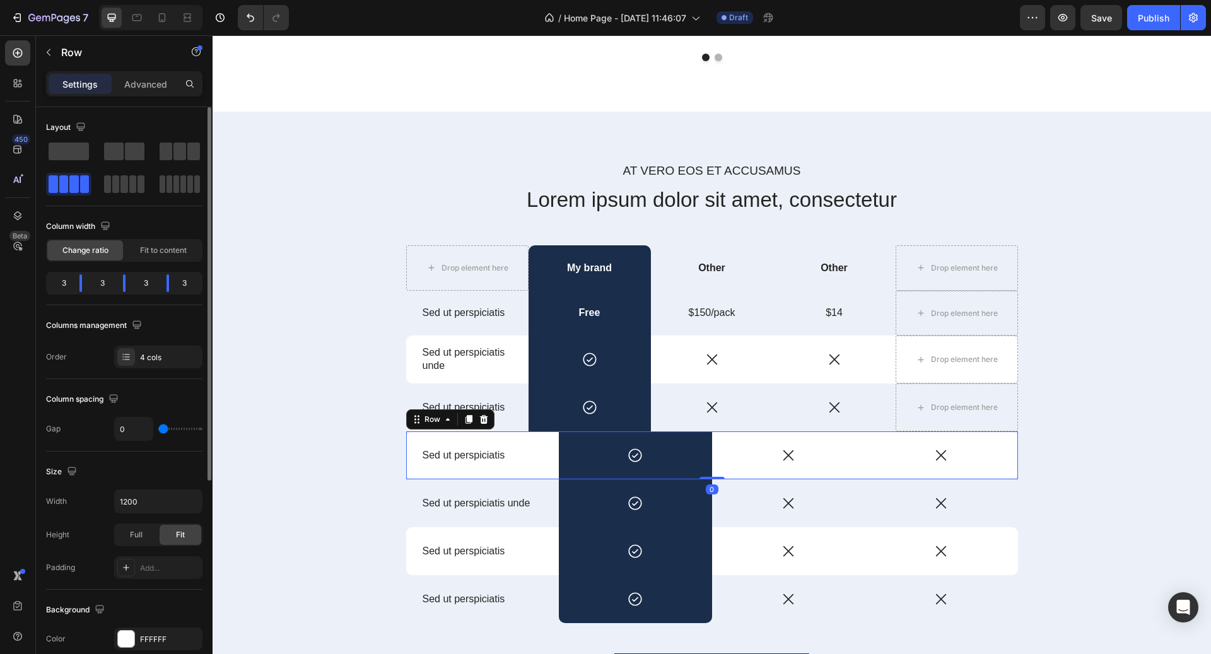
click at [495, 435] on div "Sed ut perspiciatis Text Block" at bounding box center [482, 456] width 153 height 48
click at [124, 196] on div "Layout" at bounding box center [124, 161] width 156 height 89
click at [124, 185] on span at bounding box center [124, 184] width 7 height 18
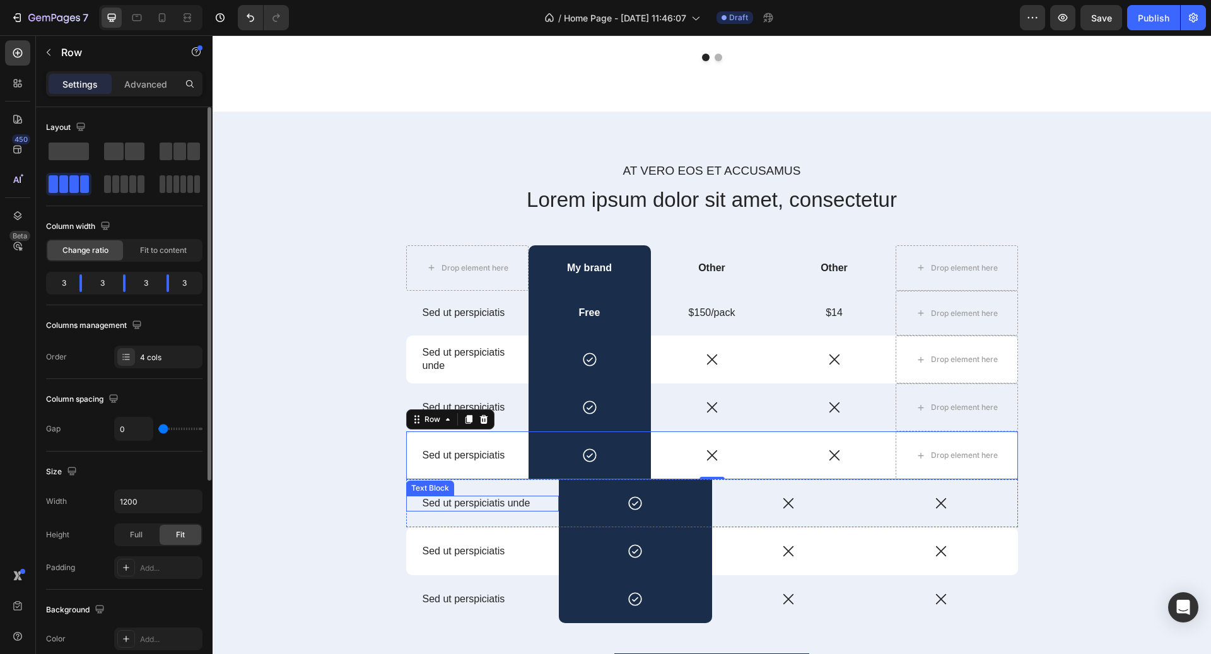
click at [464, 482] on div "Sed ut perspiciatis unde Text Block" at bounding box center [482, 503] width 153 height 48
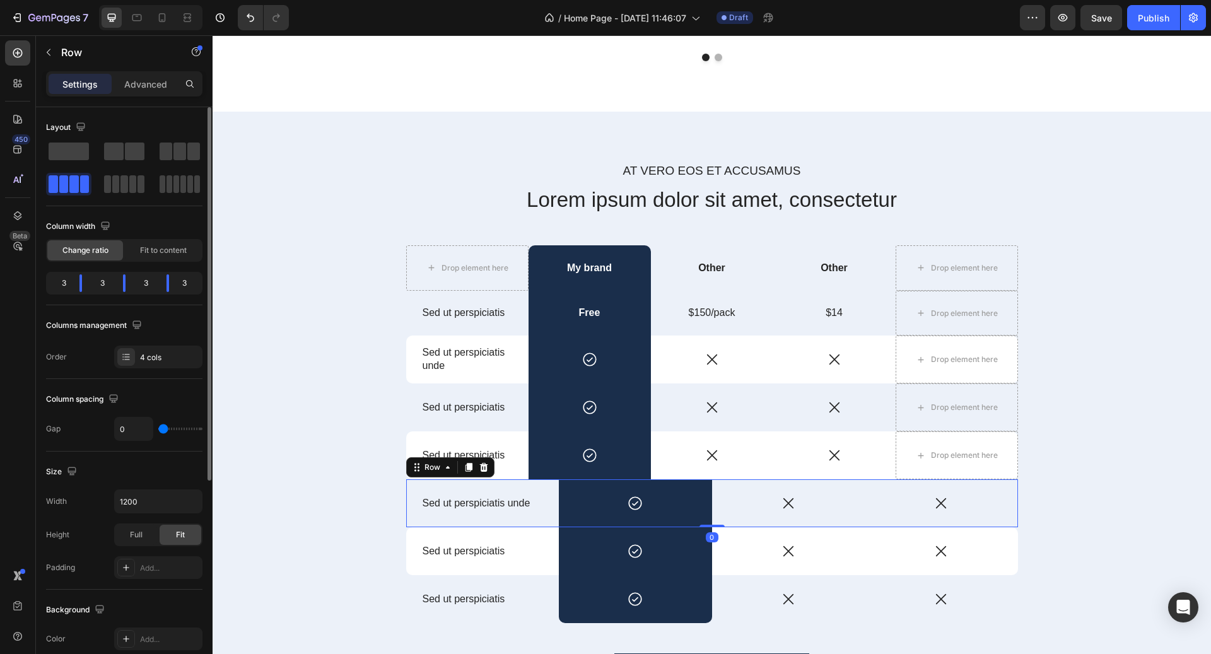
click at [127, 193] on div at bounding box center [124, 184] width 45 height 23
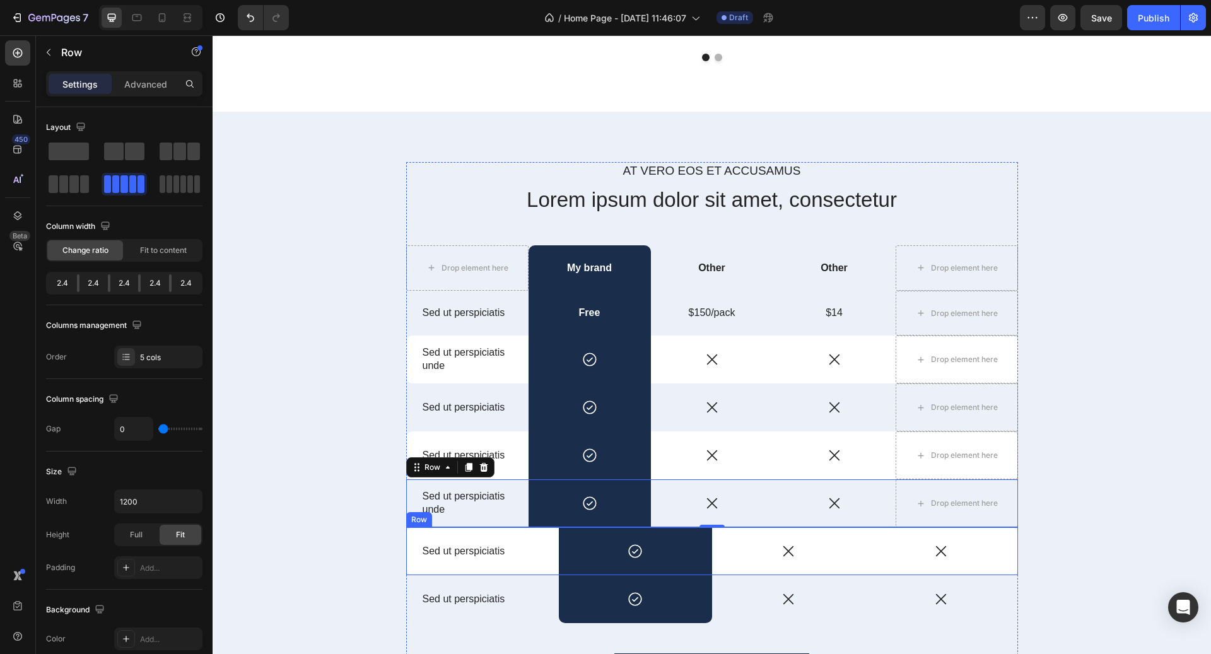
click at [488, 532] on div "Sed ut perspiciatis Text Block" at bounding box center [482, 551] width 153 height 48
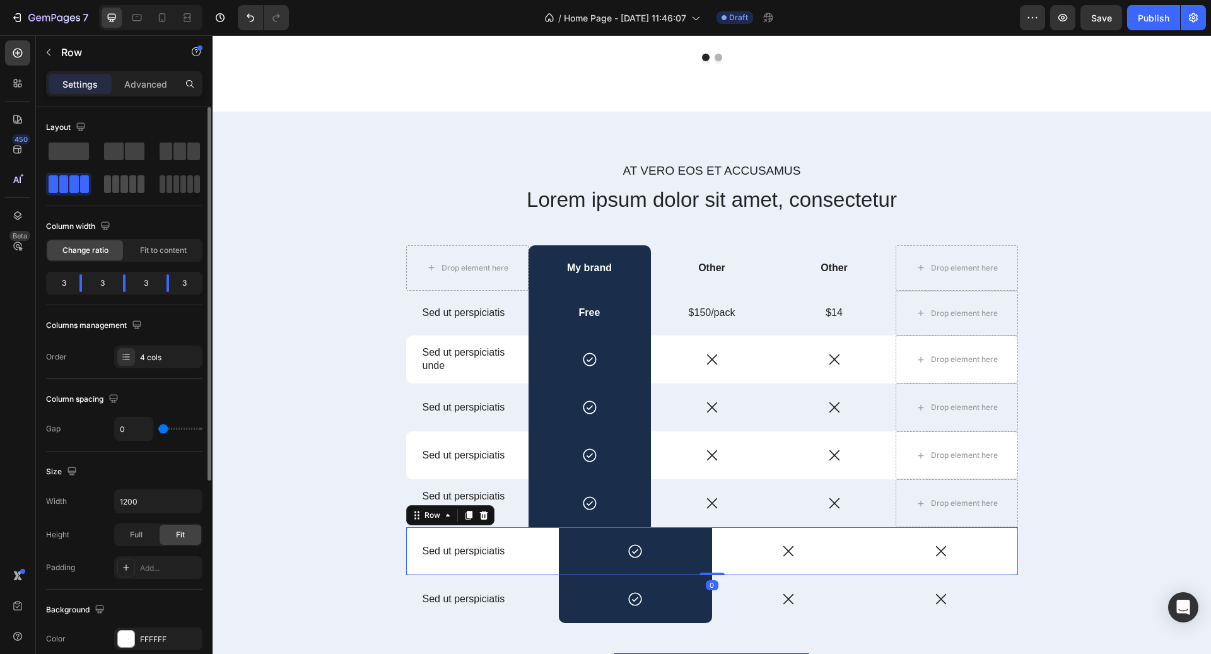
click at [136, 194] on div at bounding box center [124, 184] width 45 height 23
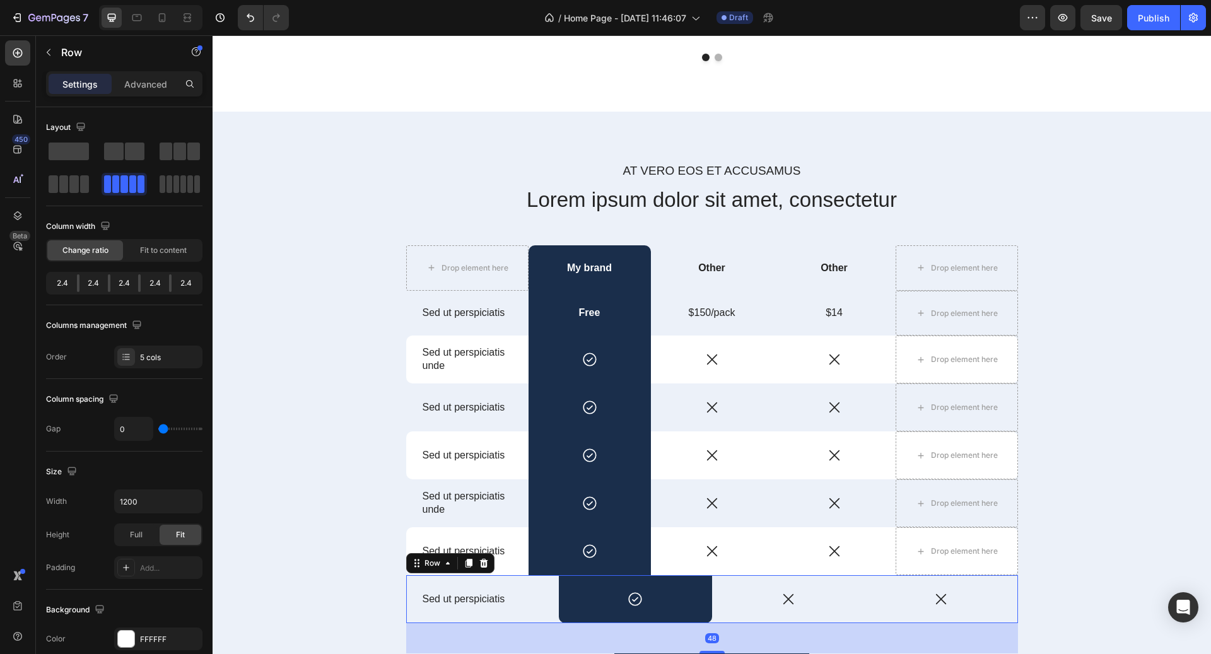
click at [464, 579] on div "Sed ut perspiciatis Text Block" at bounding box center [482, 599] width 153 height 48
click at [129, 196] on div "Layout" at bounding box center [124, 161] width 156 height 89
click at [126, 191] on span at bounding box center [124, 184] width 7 height 18
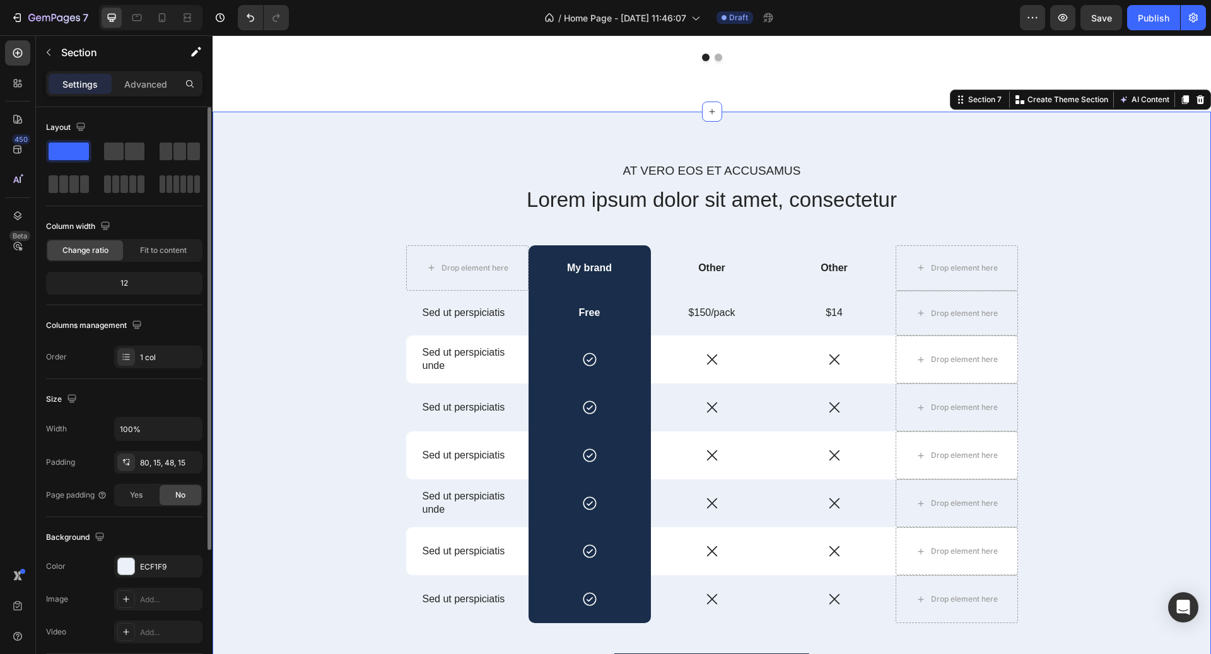
click at [1135, 329] on div "At vero eos et accusamus Text Block Lorem ipsum dolor sit amet, consectetur Hea…" at bounding box center [712, 443] width 980 height 563
click at [391, 162] on div "At vero eos et accusamus Text Block Lorem ipsum dolor sit amet, consectetur Hea…" at bounding box center [712, 443] width 980 height 563
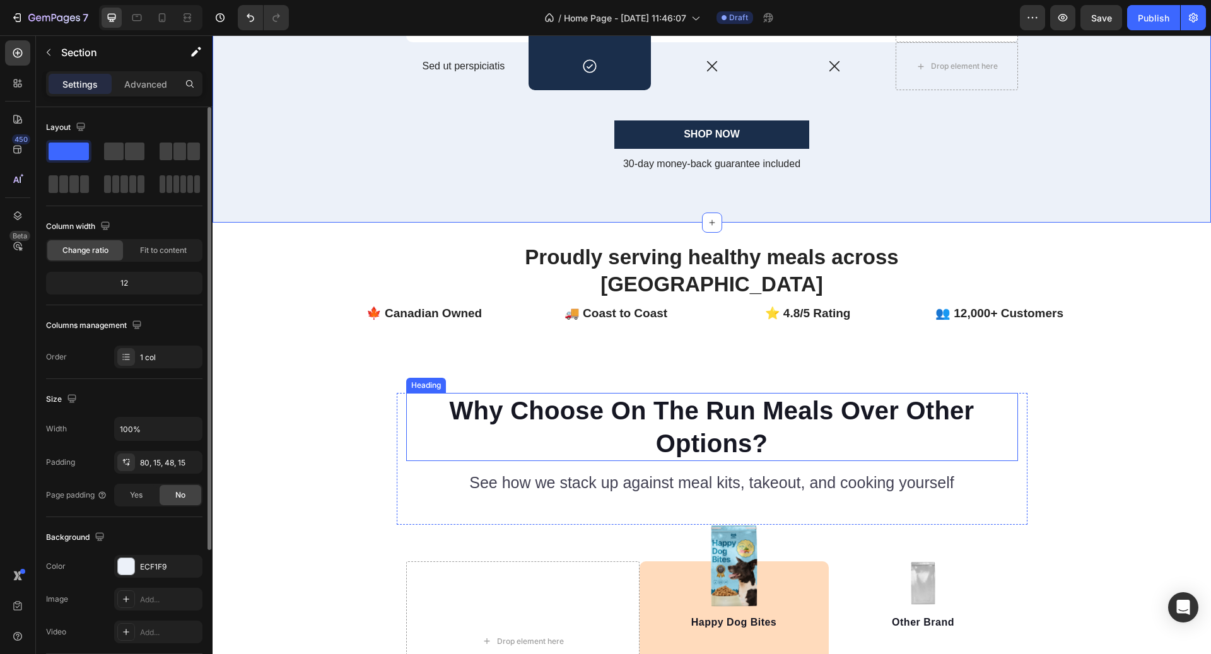
scroll to position [3057, 0]
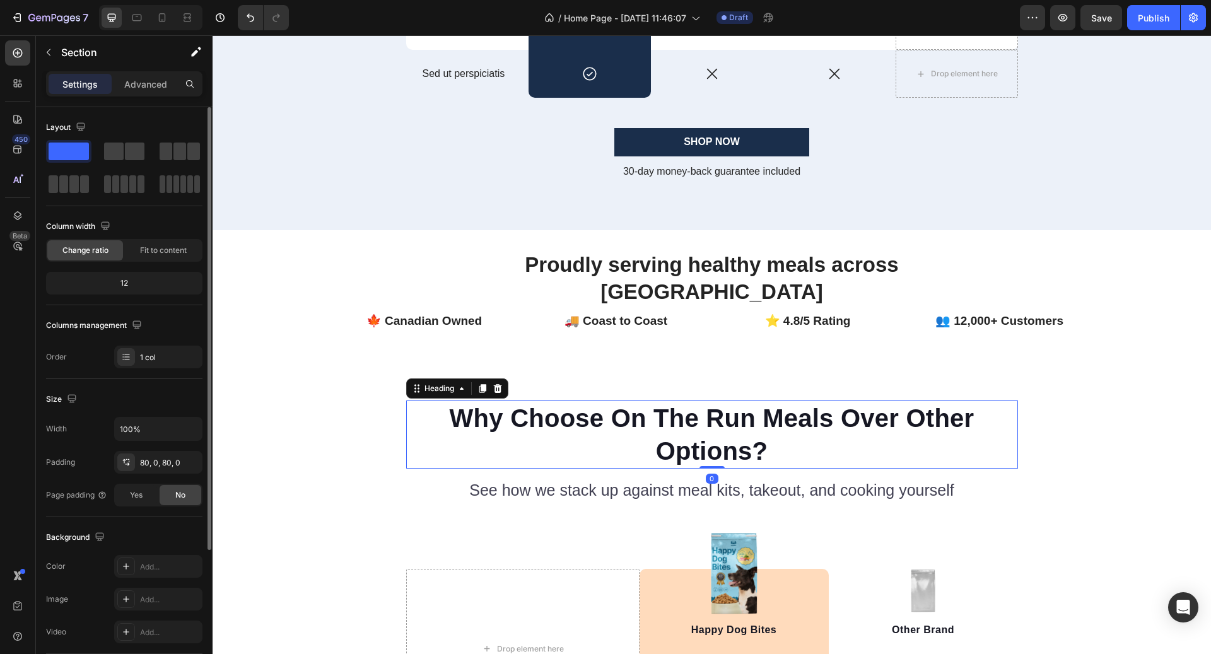
click at [784, 423] on h2 "Why Choose On The Run Meals Over Other Options?" at bounding box center [712, 435] width 612 height 68
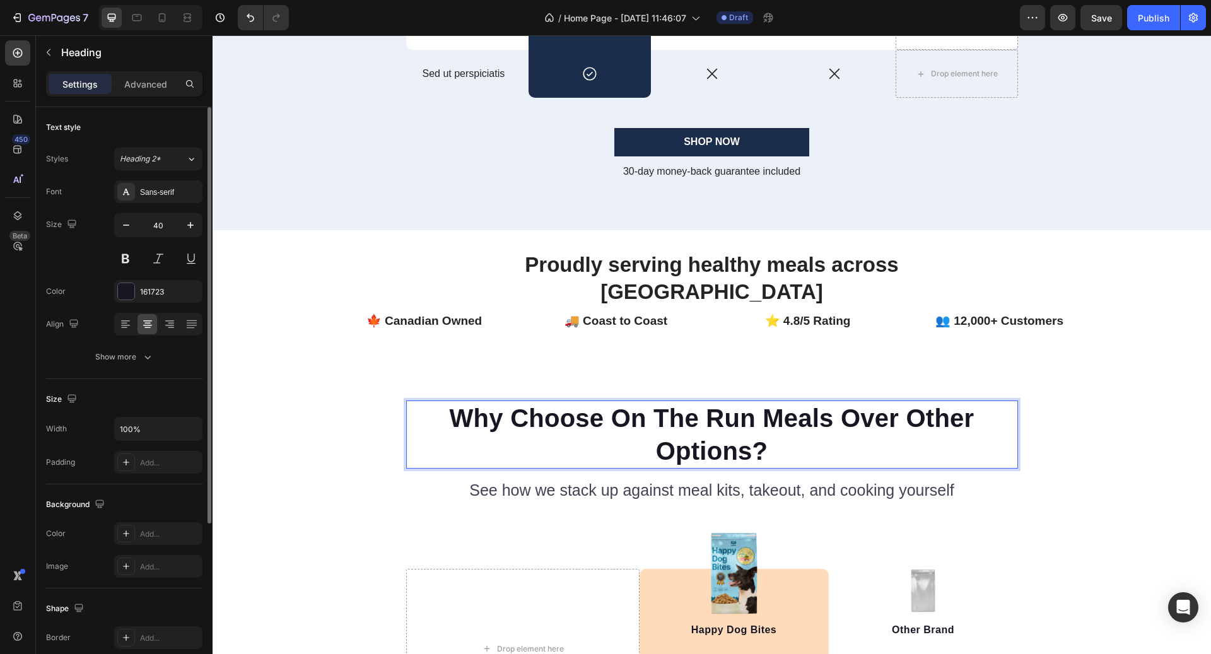
click at [784, 423] on p "Why Choose On The Run Meals Over Other Options?" at bounding box center [712, 435] width 609 height 66
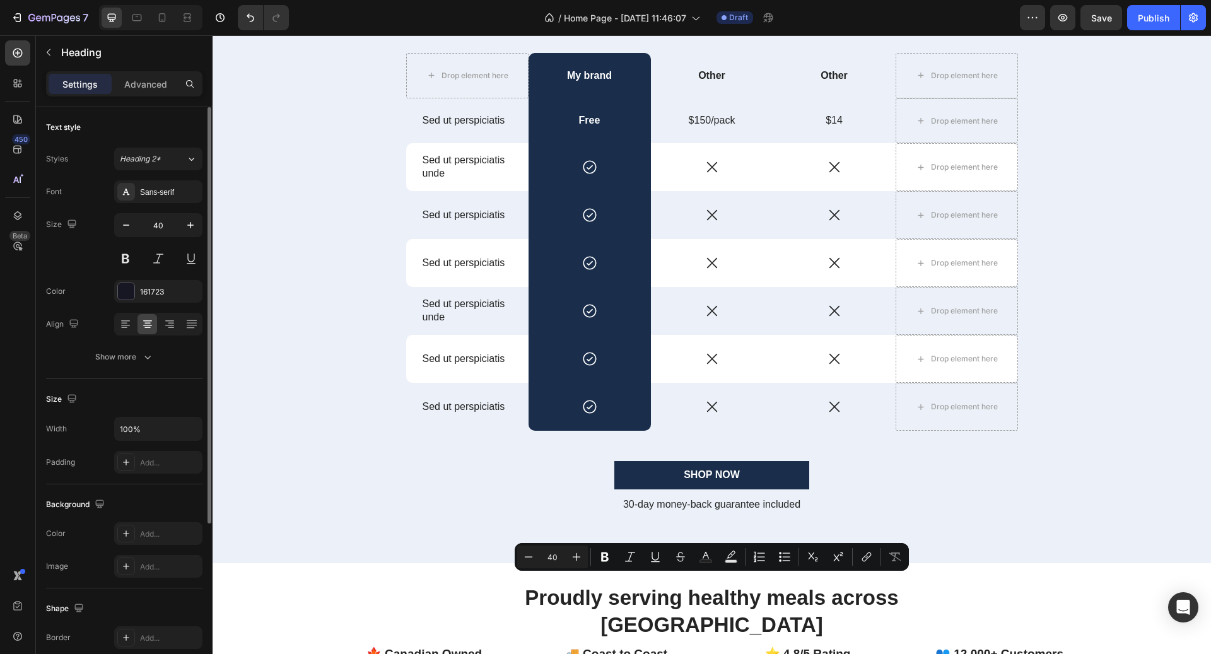
type input "16"
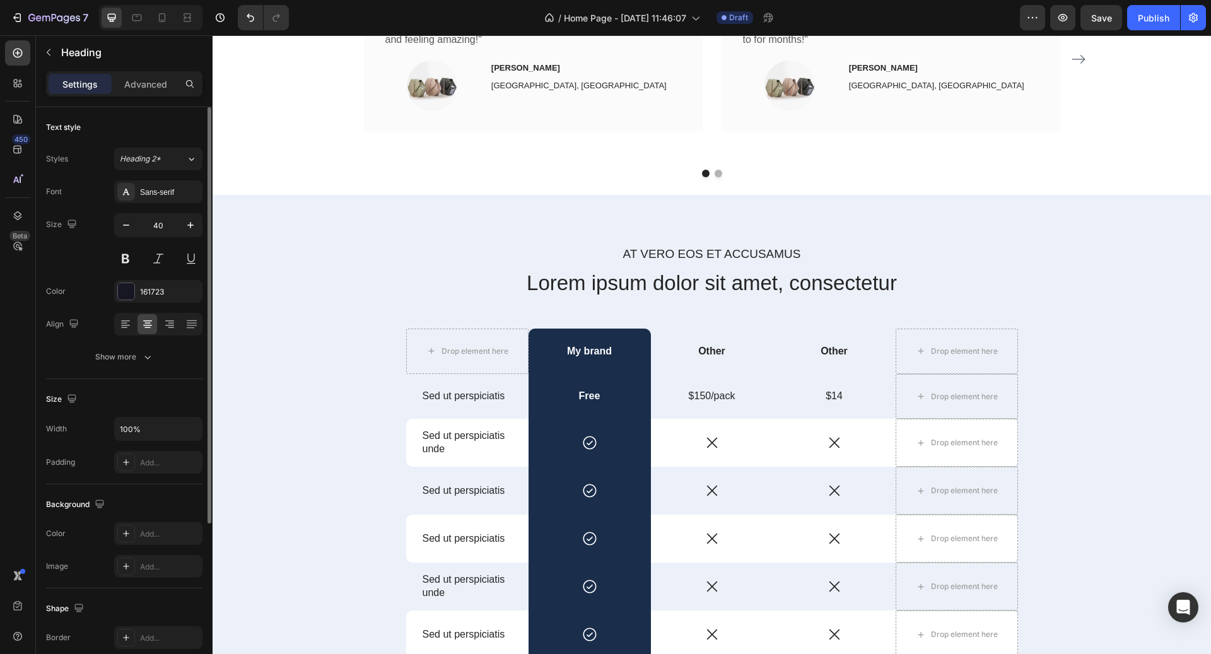
scroll to position [2370, 0]
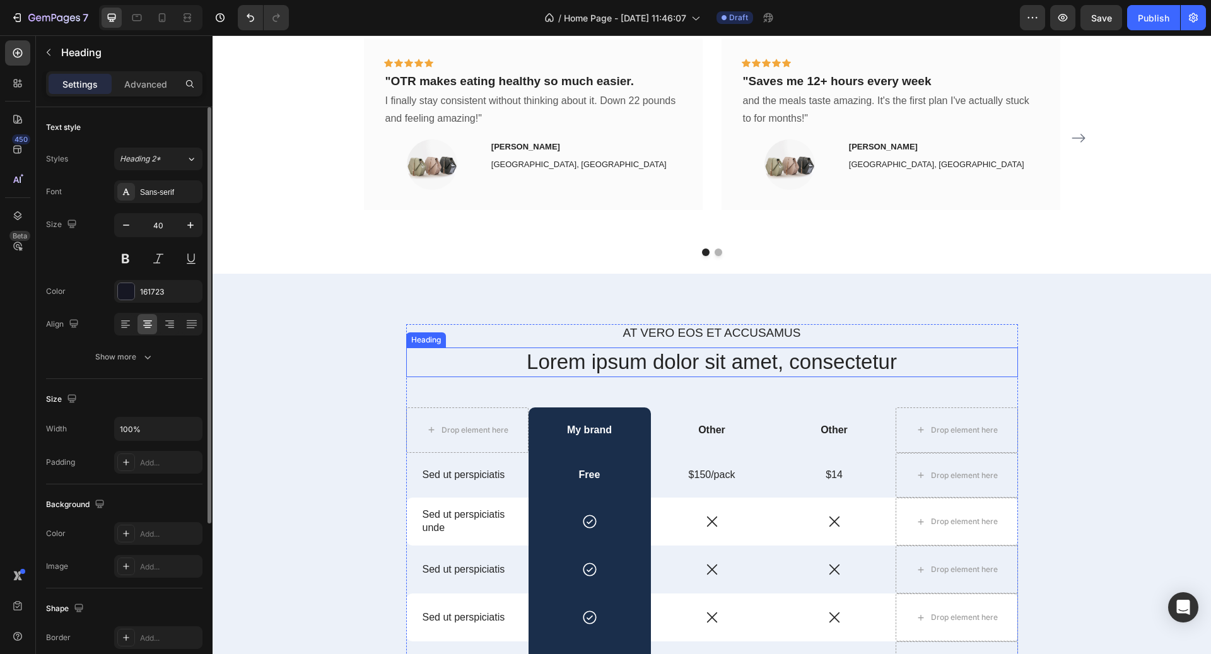
click at [758, 369] on h2 "Lorem ipsum dolor sit amet, consectetur" at bounding box center [712, 363] width 612 height 30
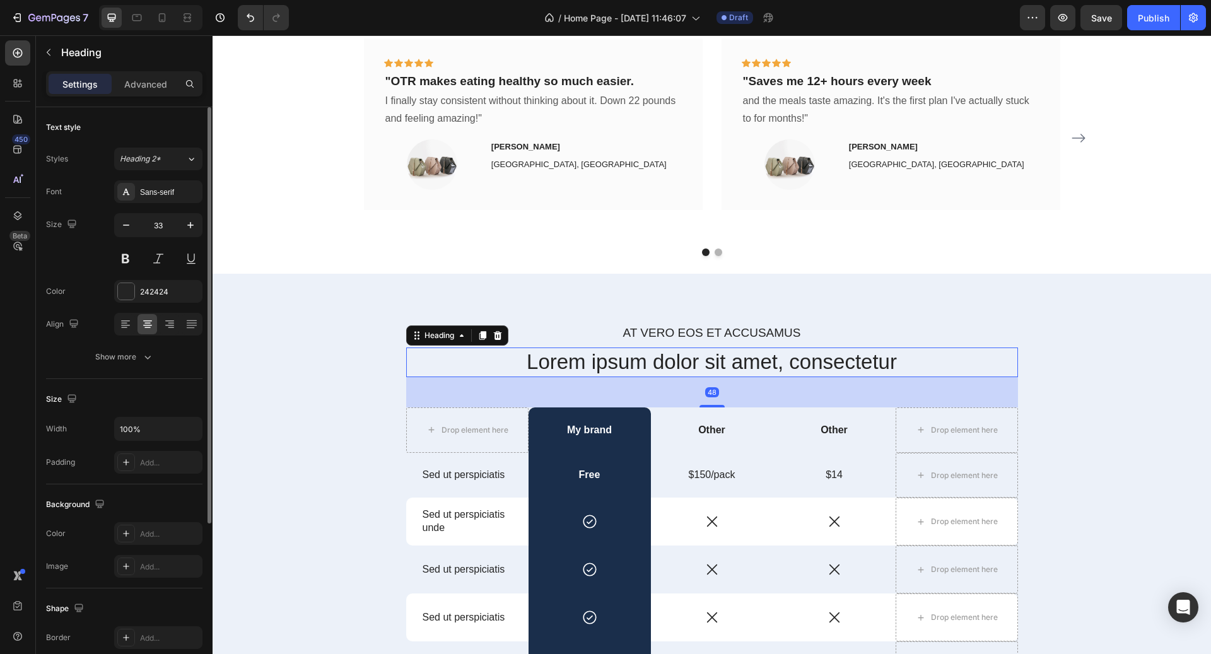
click at [758, 369] on h2 "Lorem ipsum dolor sit amet, consectetur" at bounding box center [712, 363] width 612 height 30
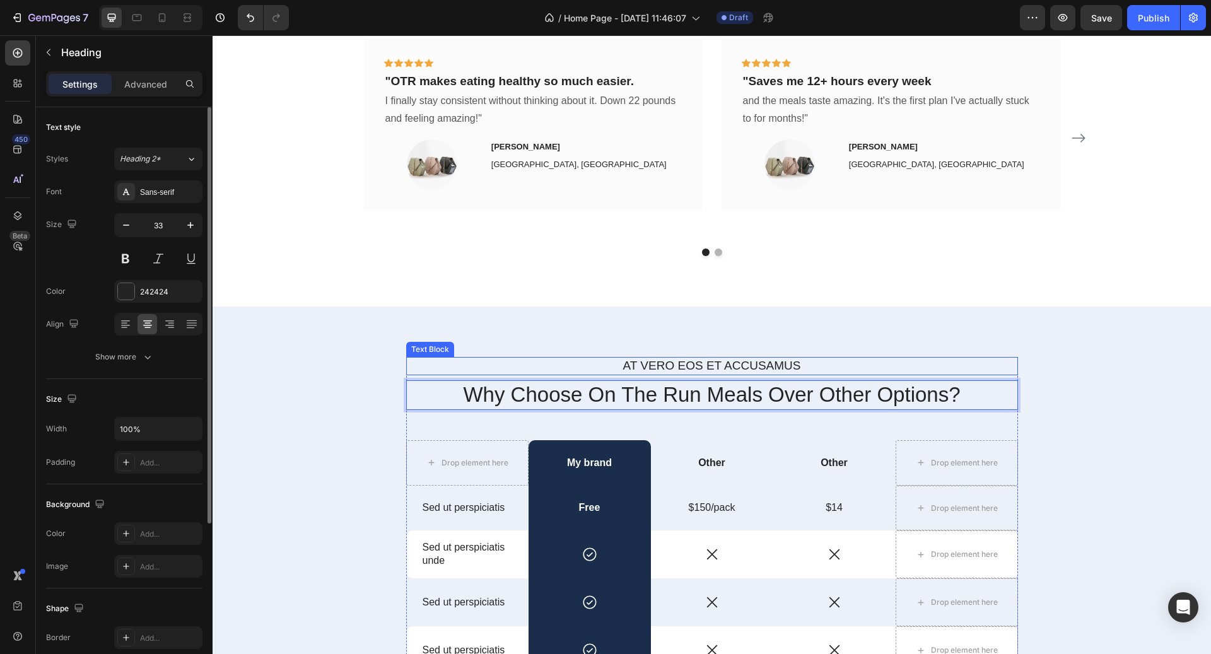
click at [784, 358] on p "At vero eos et accusamus" at bounding box center [712, 366] width 609 height 16
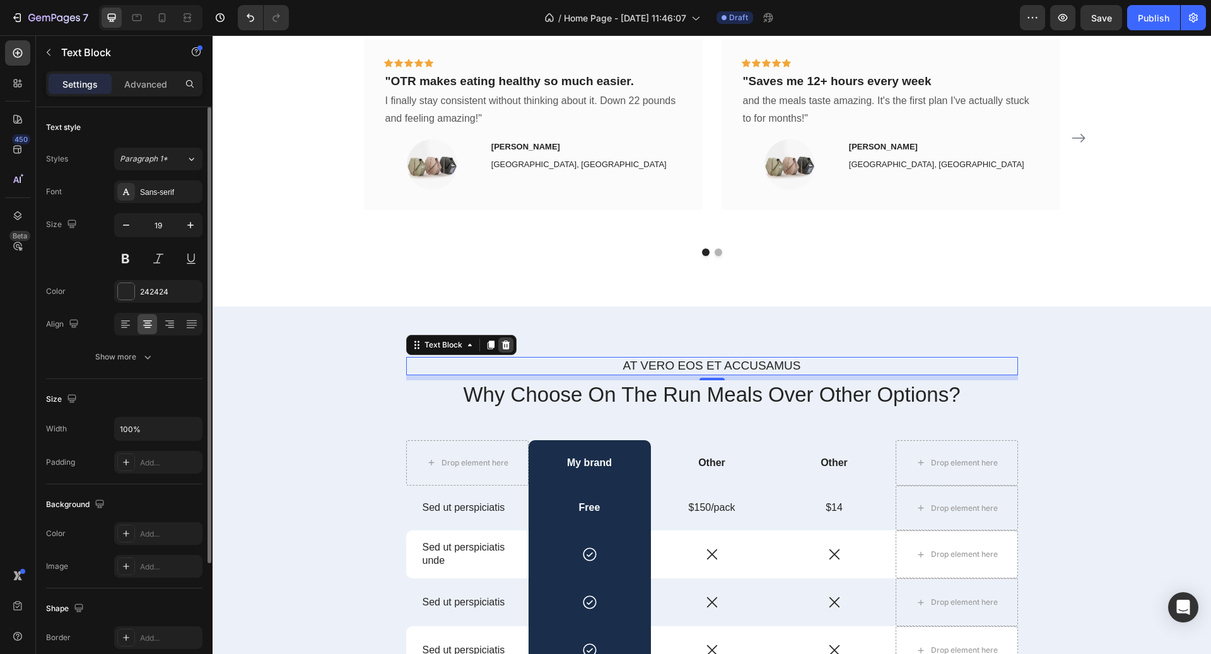
click at [505, 340] on icon at bounding box center [506, 345] width 10 height 10
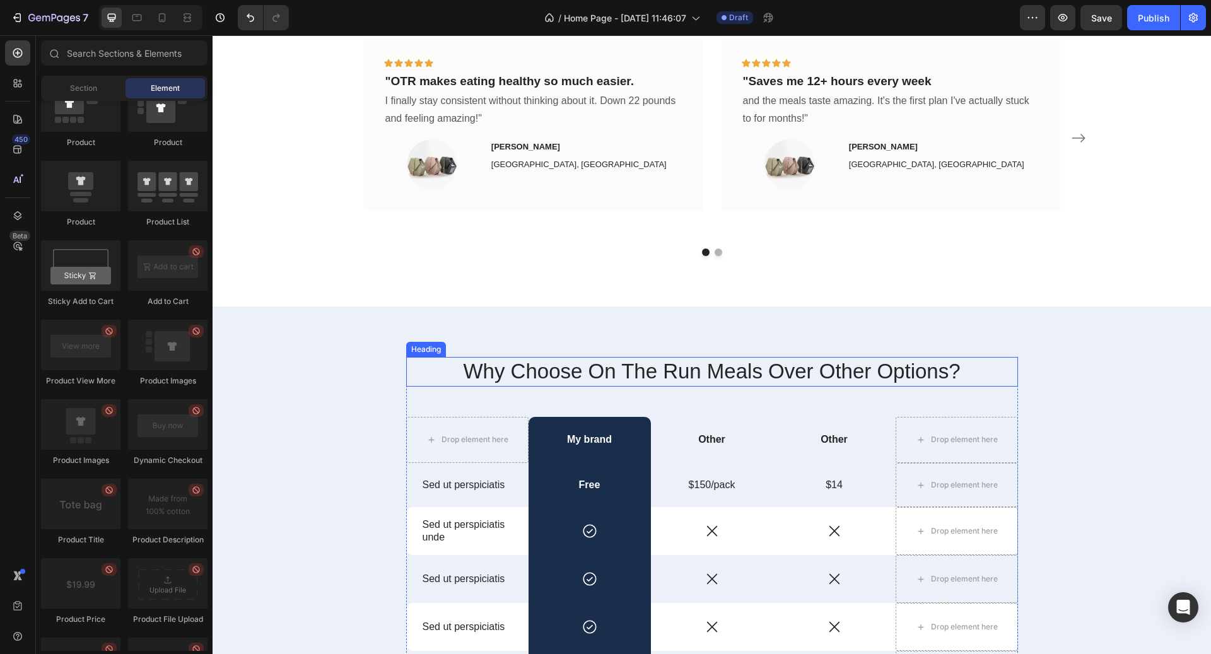
click at [618, 358] on p "Why Choose On The Run Meals Over Other Options?" at bounding box center [712, 371] width 609 height 27
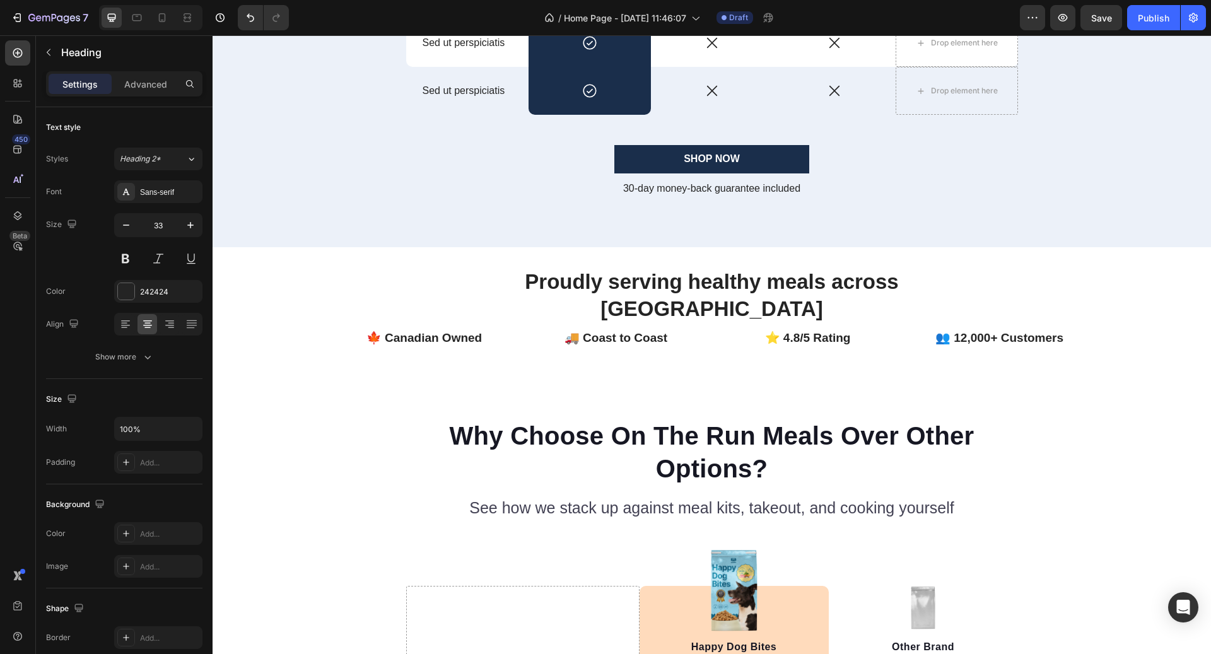
scroll to position [3021, 0]
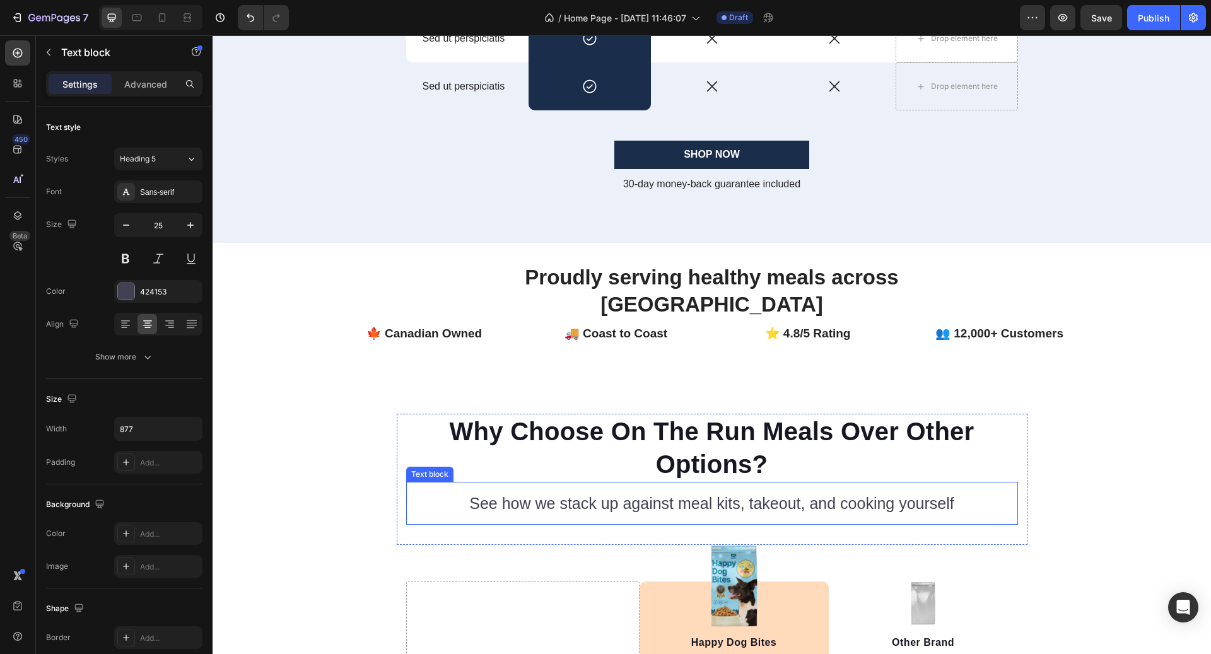
click at [637, 507] on p "See how we stack up against meal kits, takeout, and cooking yourself" at bounding box center [712, 503] width 551 height 21
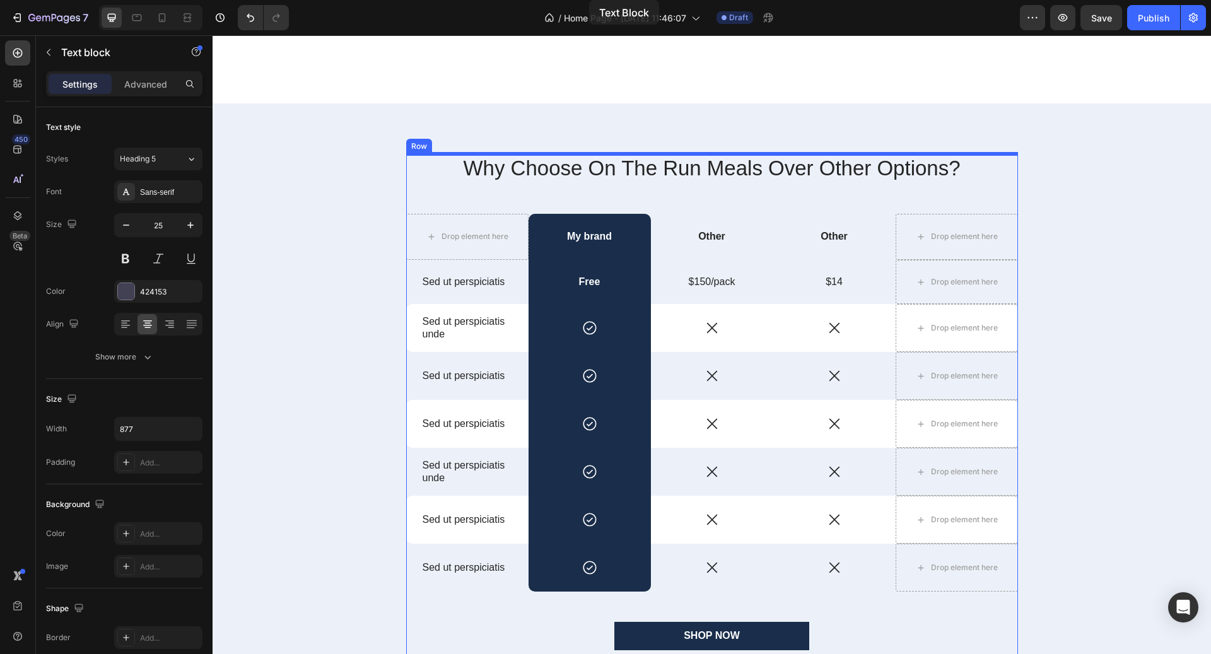
scroll to position [2394, 0]
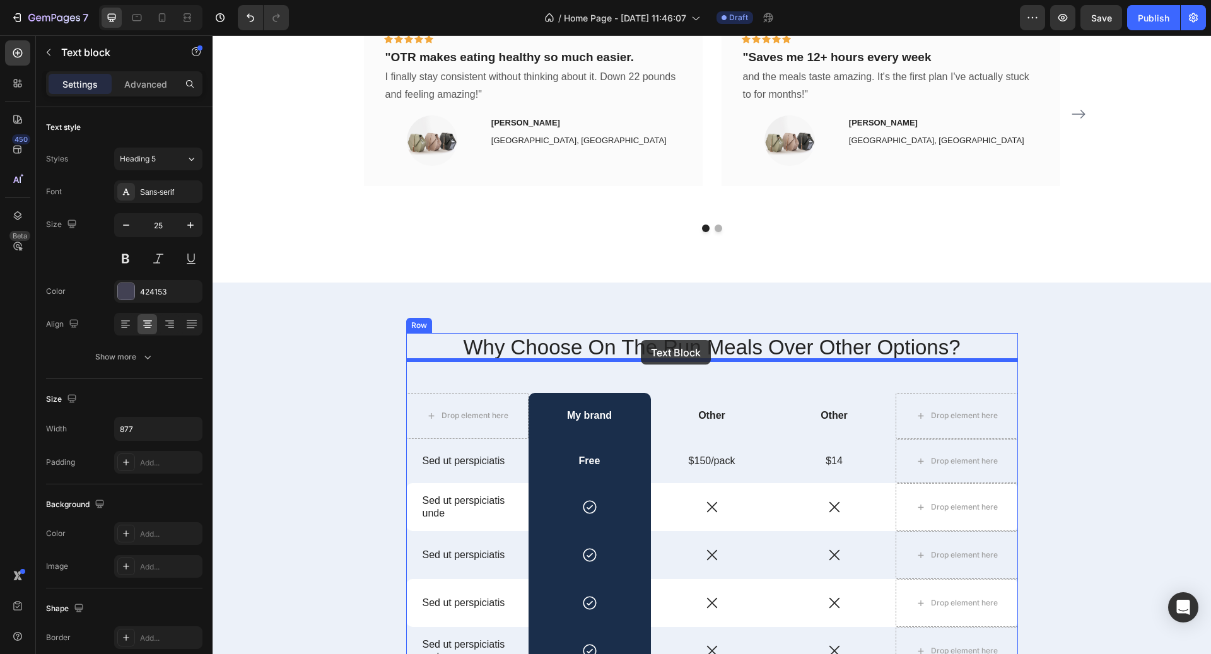
drag, startPoint x: 467, startPoint y: 474, endPoint x: 641, endPoint y: 339, distance: 220.0
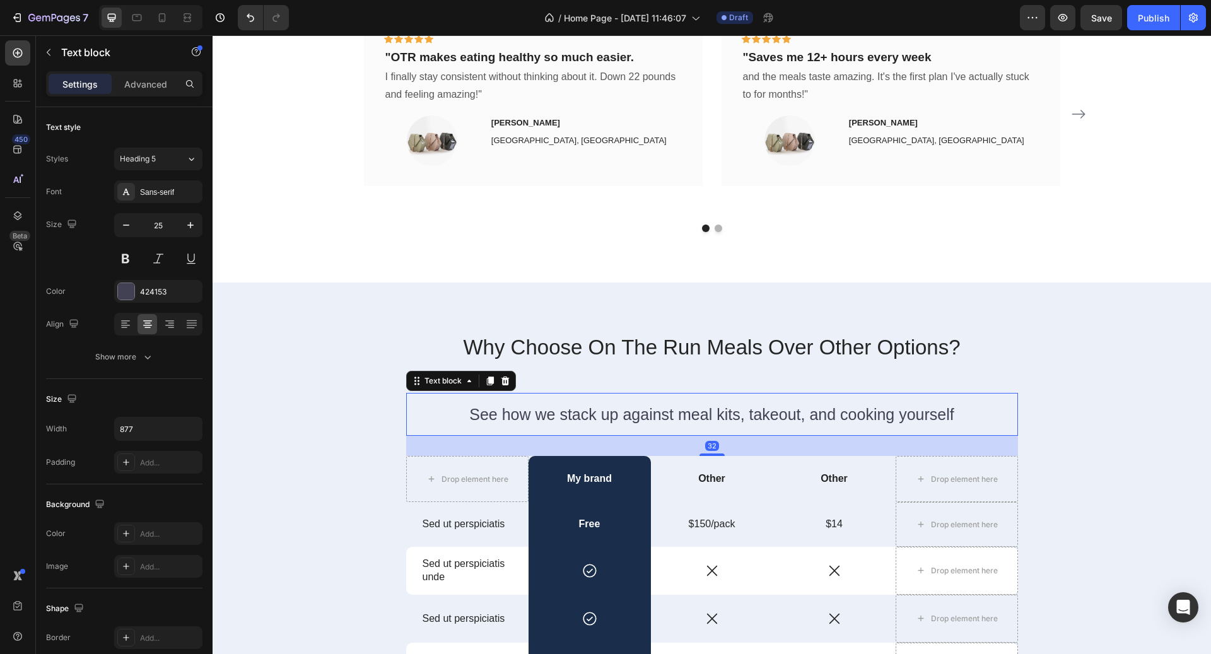
click at [678, 393] on div "See how we stack up against meal kits, takeout, and cooking yourself Text block…" at bounding box center [712, 415] width 612 height 44
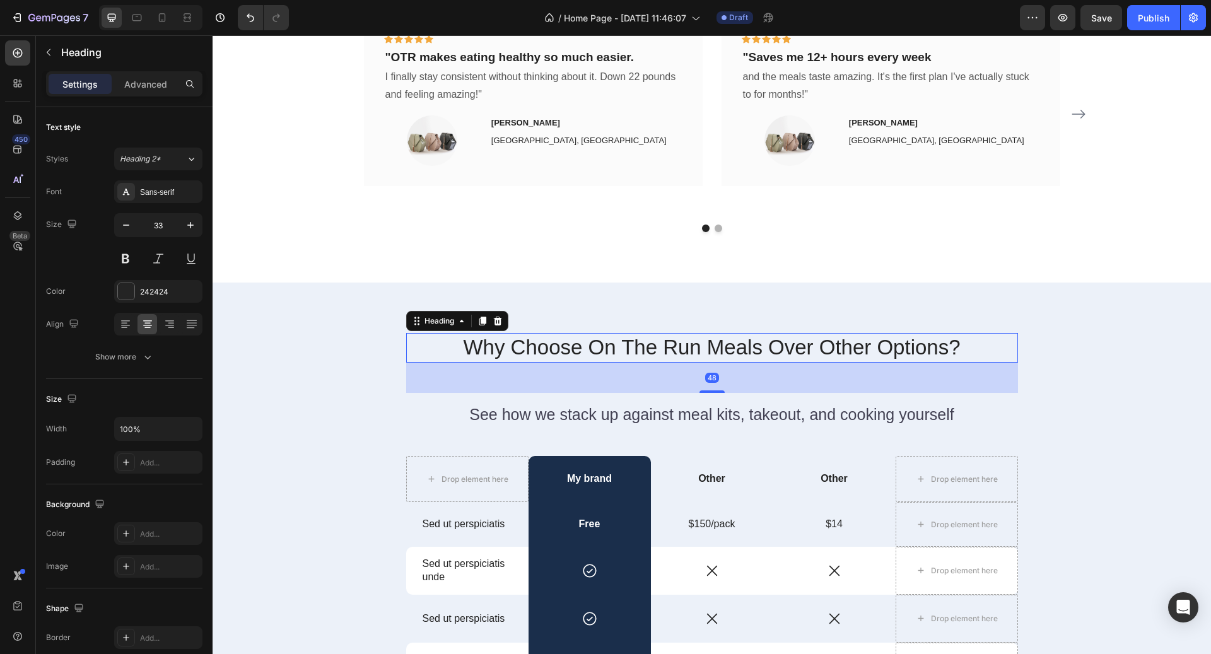
click at [688, 334] on p "Why Choose On The Run Meals Over Other Options?" at bounding box center [712, 347] width 609 height 27
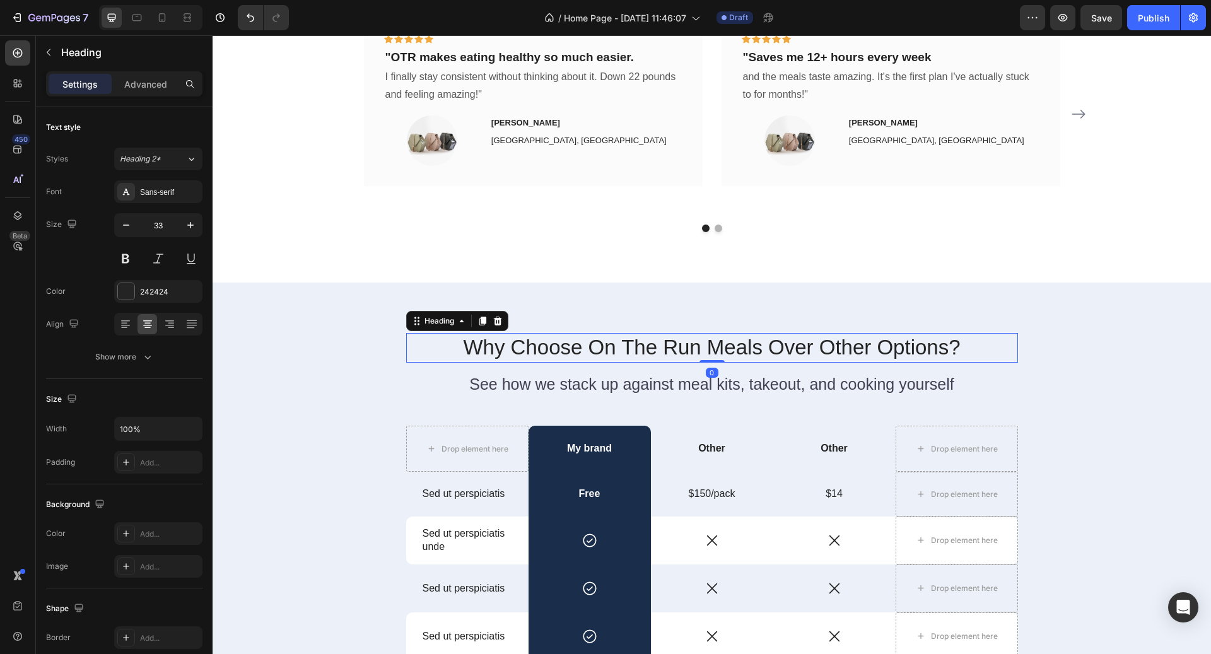
drag, startPoint x: 714, startPoint y: 358, endPoint x: 717, endPoint y: 303, distance: 54.9
click at [717, 333] on div "Why Choose On The Run Meals Over Other Options? Heading 0" at bounding box center [712, 348] width 612 height 30
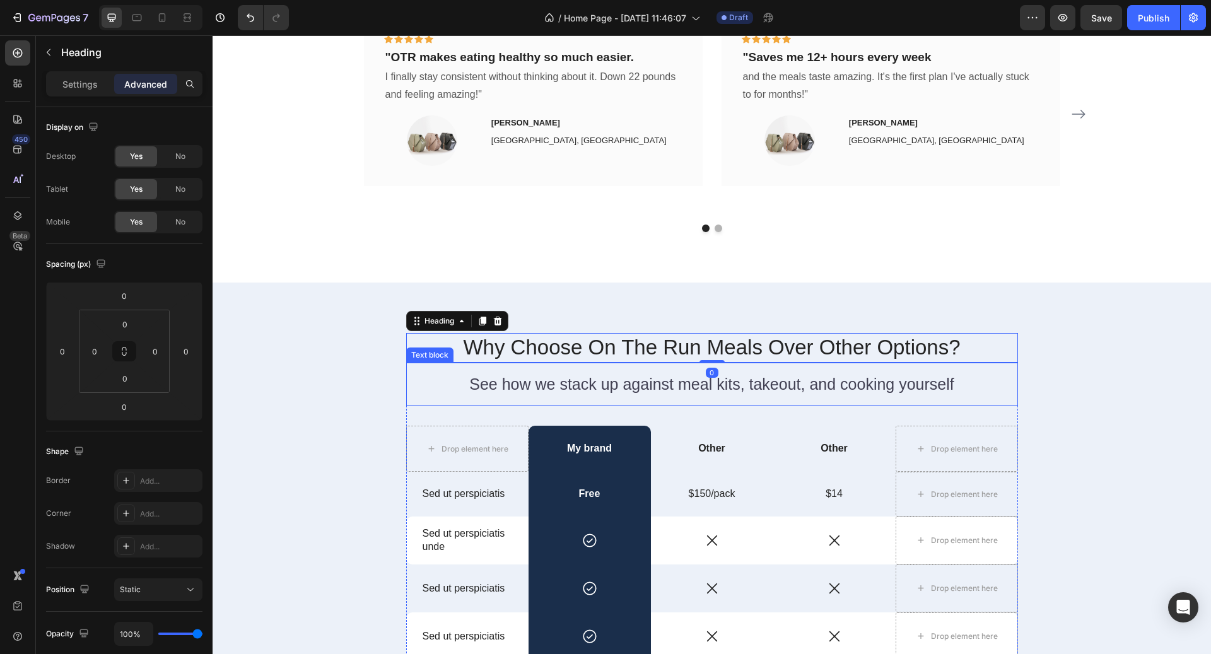
click at [735, 367] on div "See how we stack up against meal kits, takeout, and cooking yourself Text block" at bounding box center [712, 385] width 612 height 44
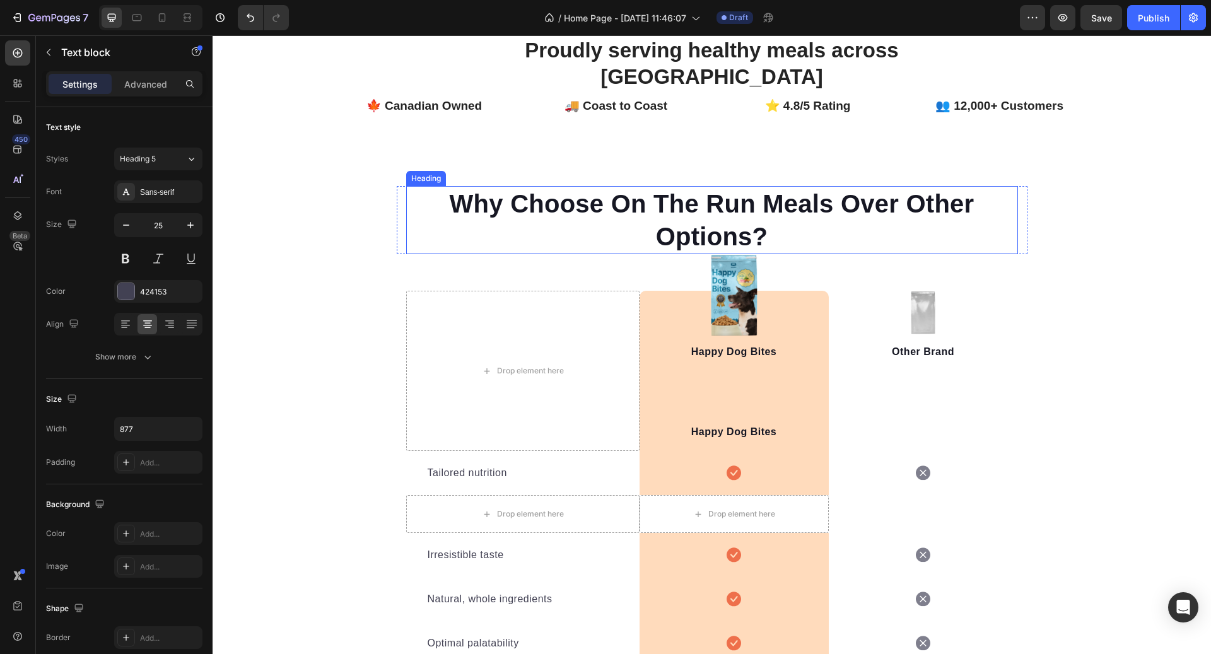
scroll to position [3281, 0]
click at [310, 231] on div "Why Choose On The Run Meals Over Other Options? Heading Row Drop element here I…" at bounding box center [712, 515] width 999 height 656
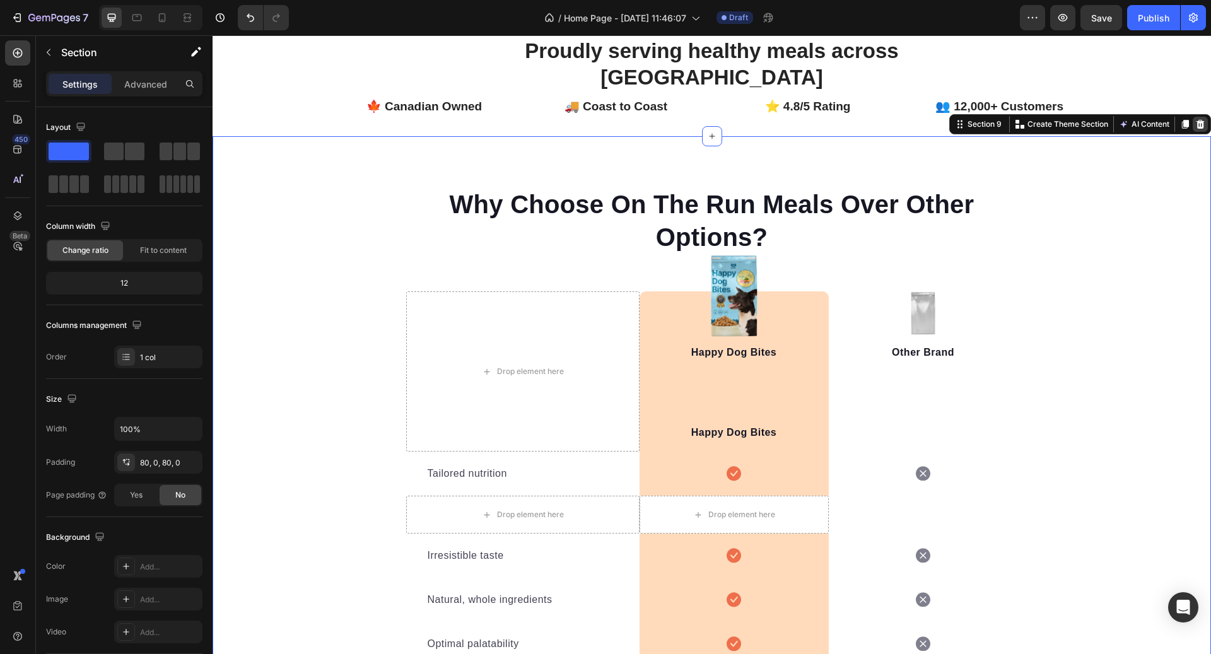
click at [1199, 121] on icon at bounding box center [1201, 124] width 10 height 10
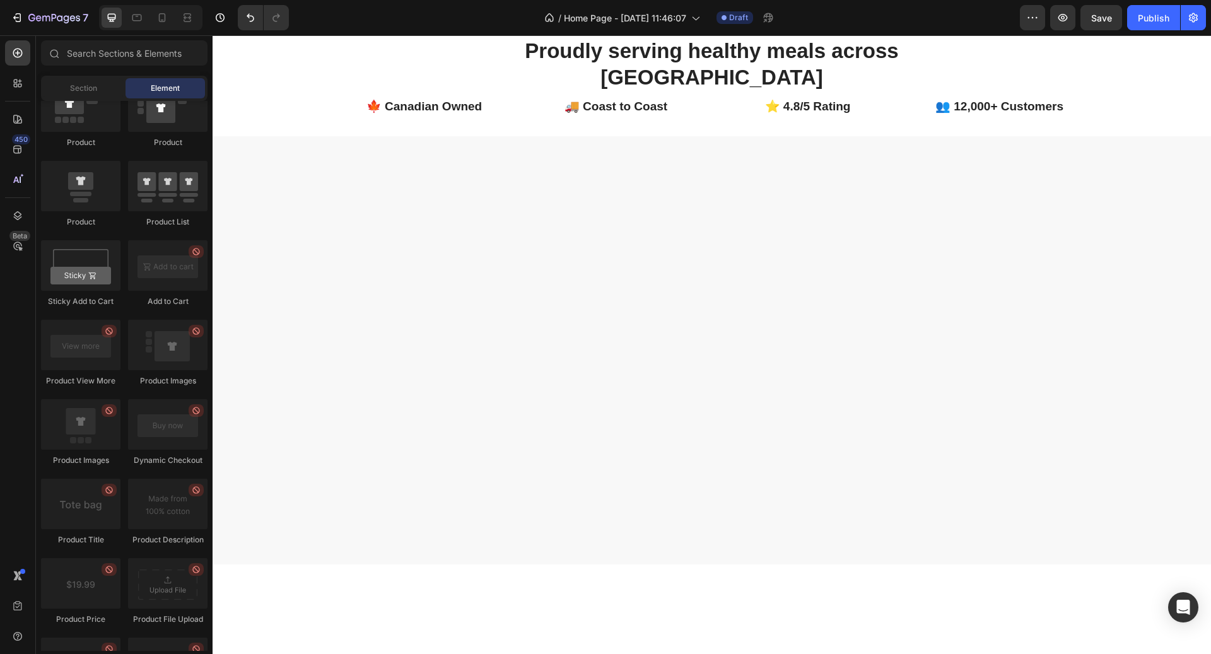
scroll to position [2996, 0]
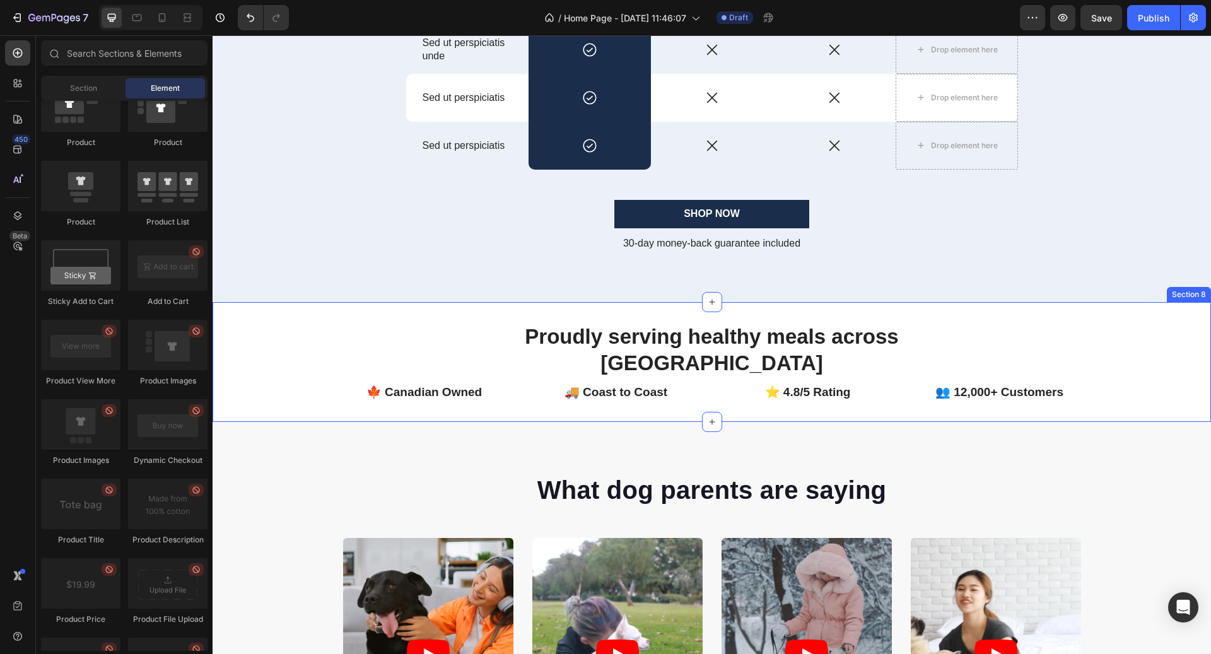
click at [954, 310] on div "Proudly serving healthy meals across Canada Heading Row 🍁 Canadian Owned Text b…" at bounding box center [712, 362] width 999 height 121
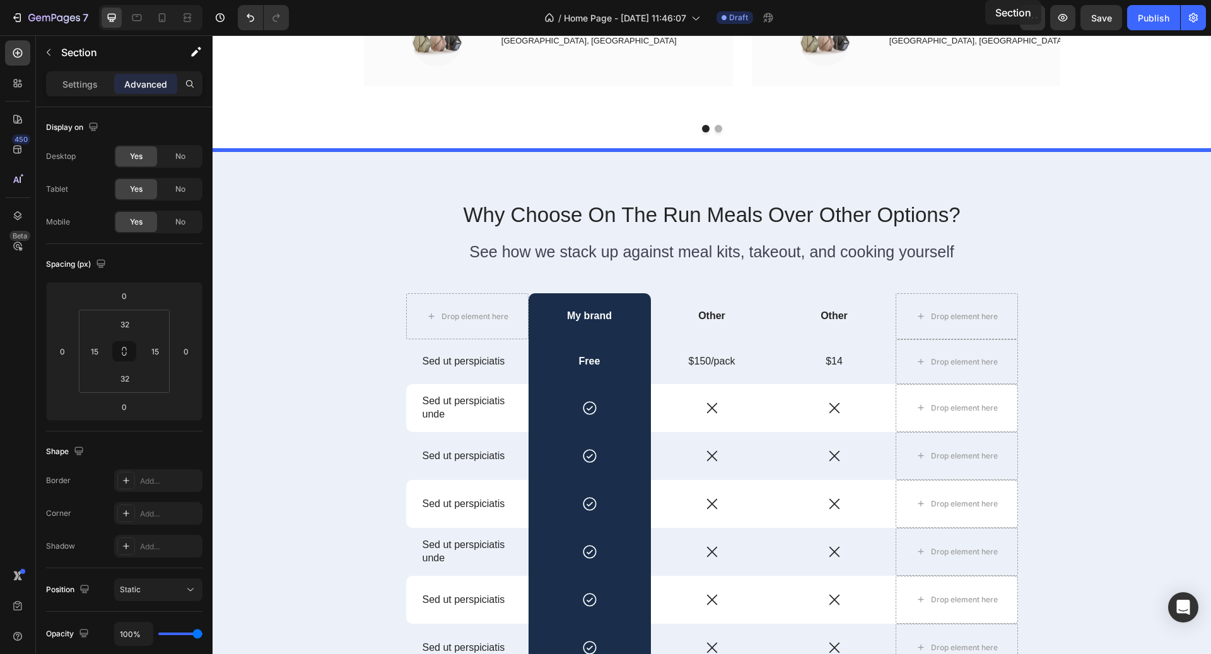
scroll to position [2474, 0]
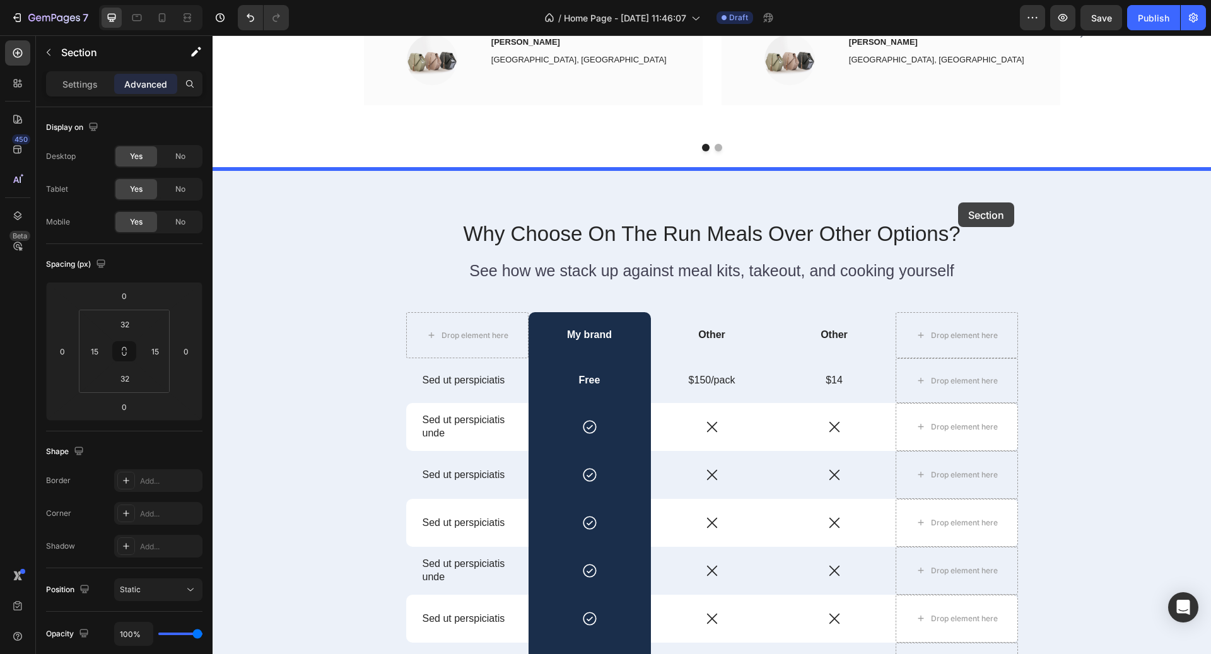
drag, startPoint x: 995, startPoint y: 290, endPoint x: 958, endPoint y: 203, distance: 94.4
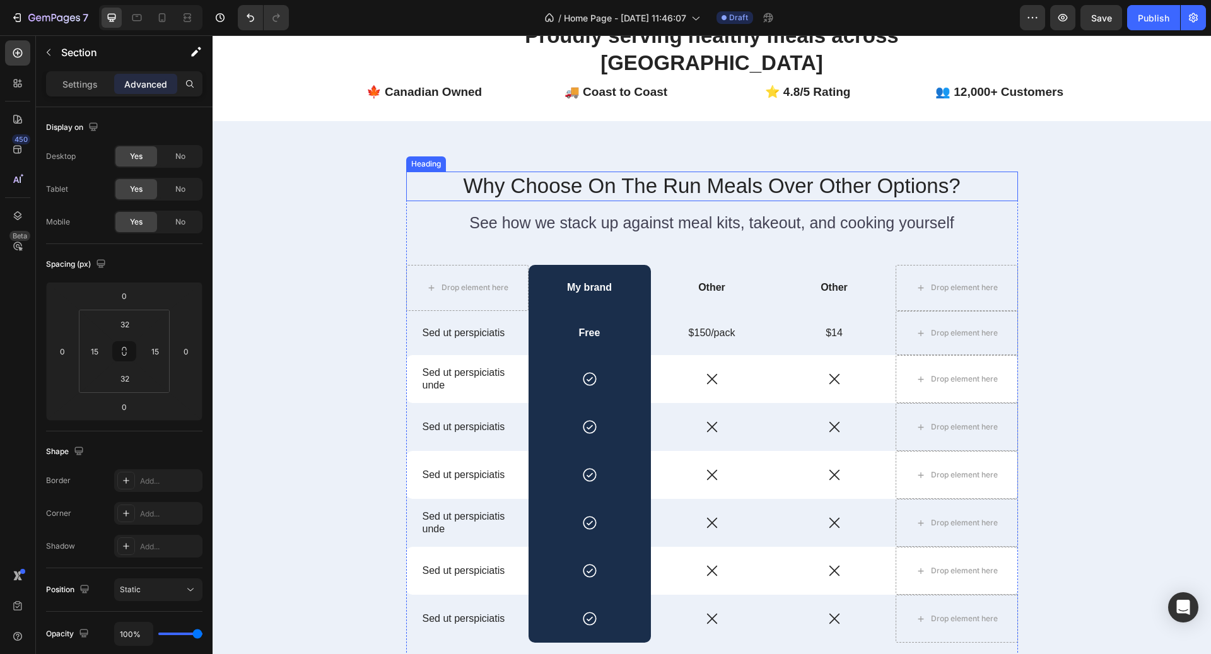
scroll to position [2635, 0]
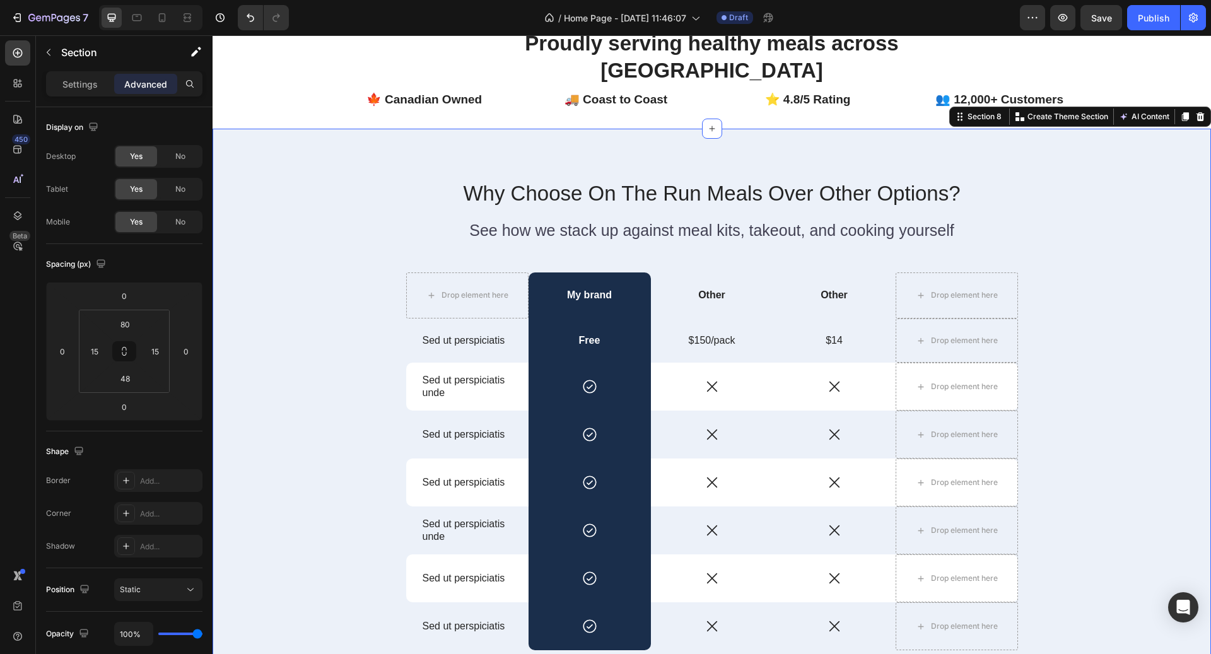
click at [1148, 194] on div "Why Choose On The Run Meals Over Other Options? Heading See how we stack up aga…" at bounding box center [712, 466] width 980 height 574
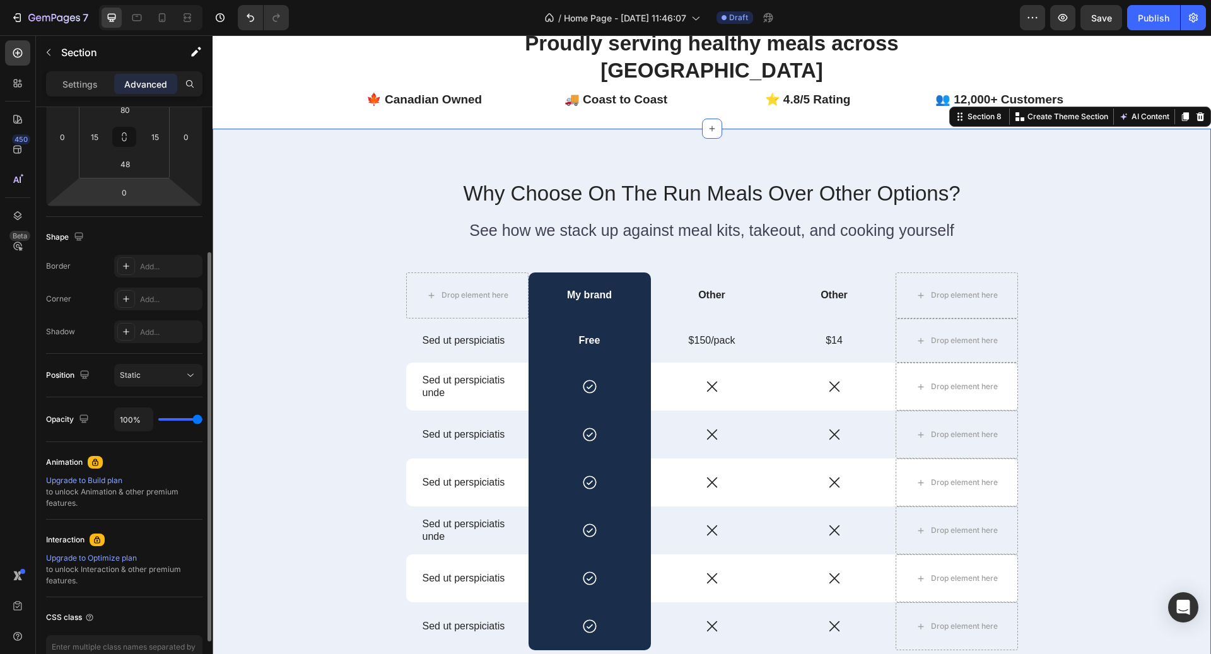
scroll to position [217, 0]
click at [91, 86] on p "Settings" at bounding box center [79, 84] width 35 height 13
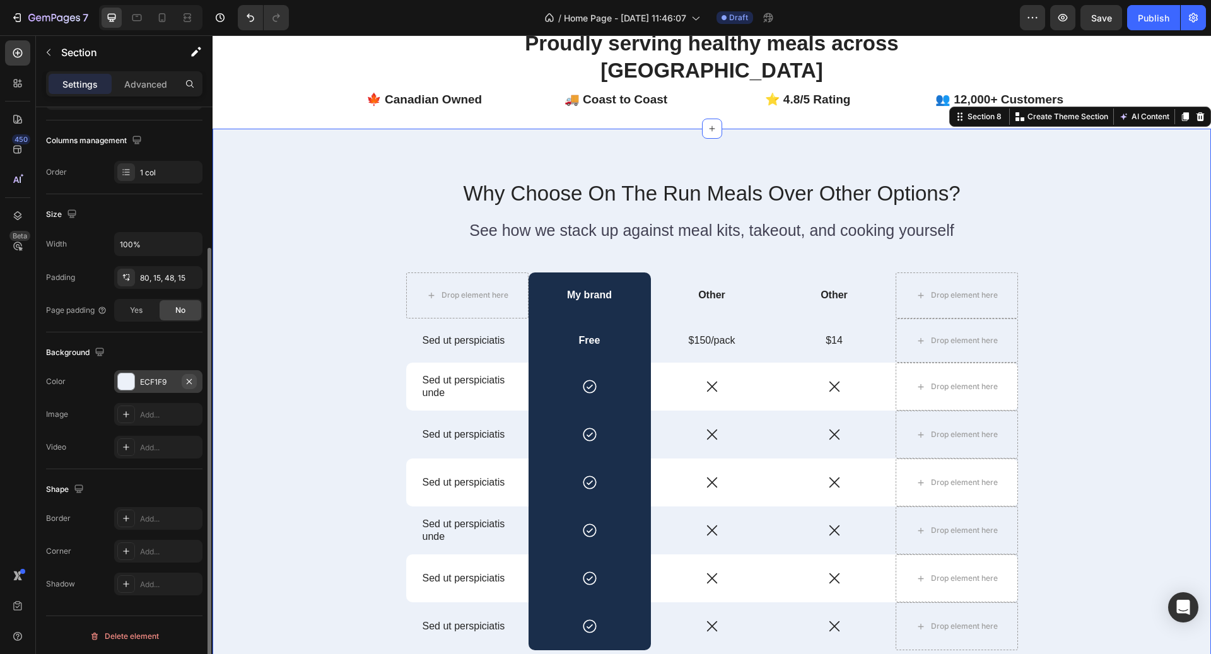
click at [191, 377] on icon "button" at bounding box center [189, 382] width 10 height 10
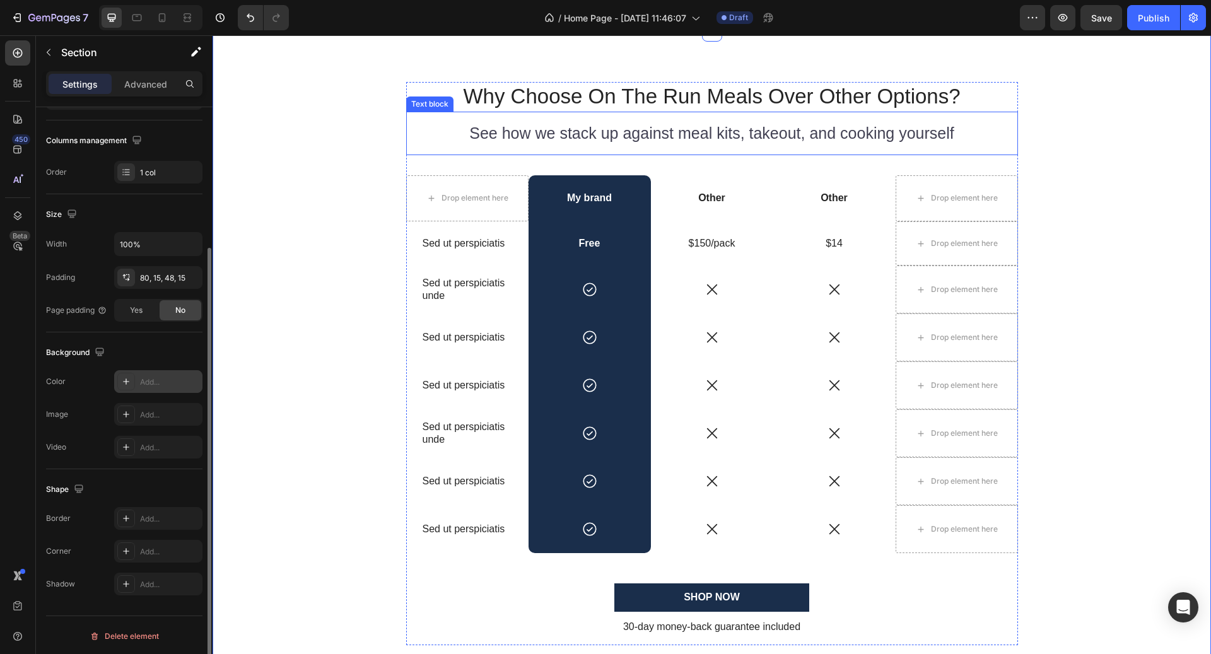
scroll to position [2746, 0]
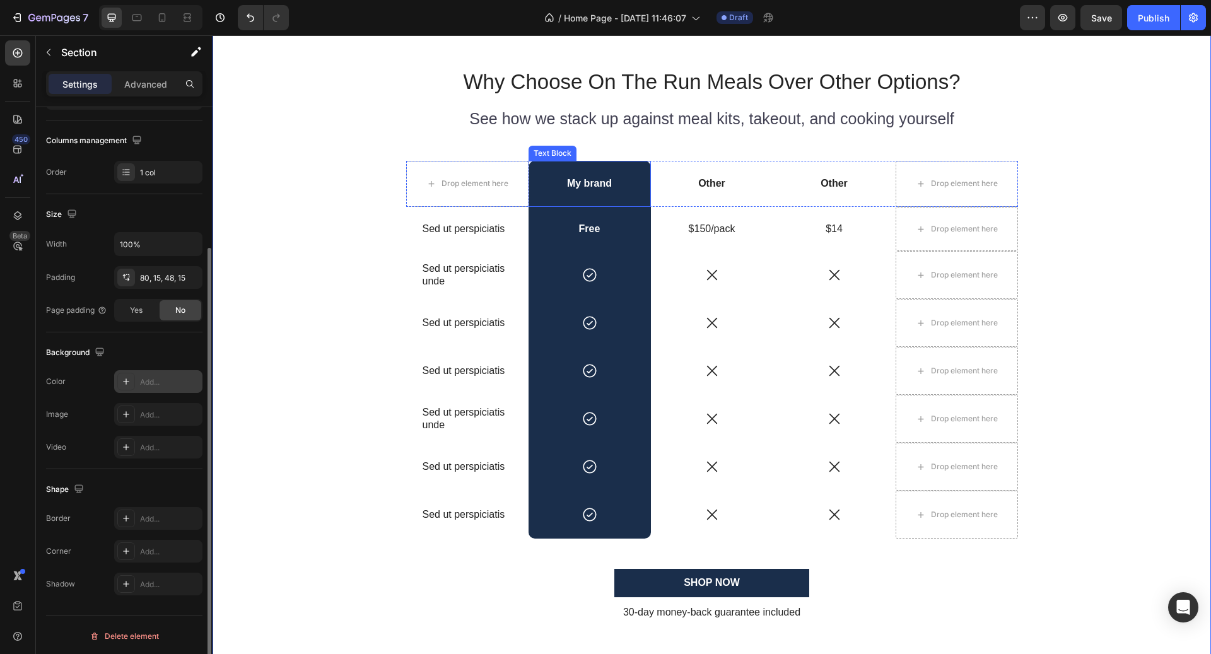
click at [595, 171] on div "My brand" at bounding box center [590, 184] width 122 height 46
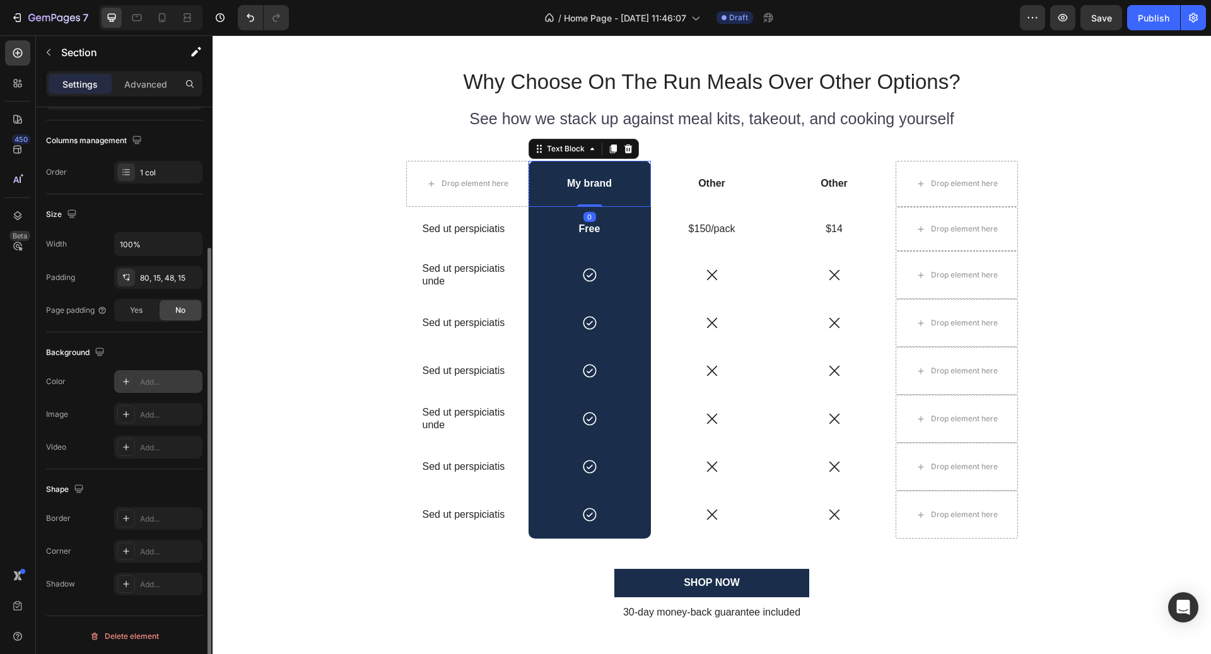
scroll to position [0, 0]
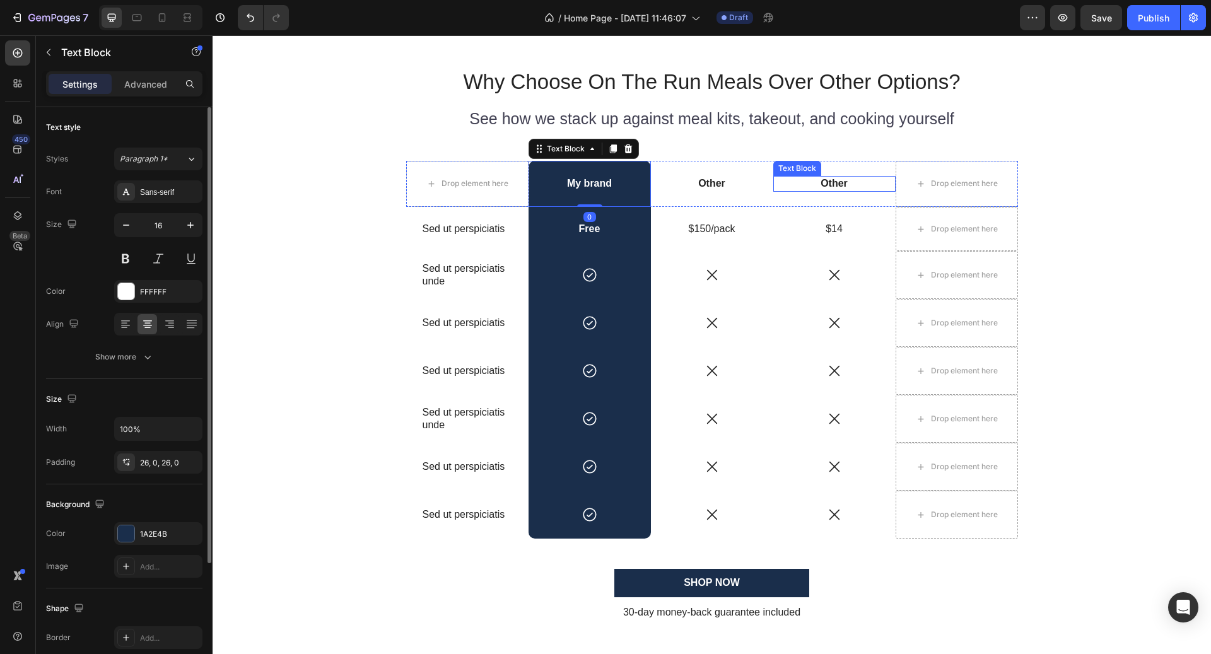
click at [823, 182] on p "Other" at bounding box center [835, 183] width 120 height 13
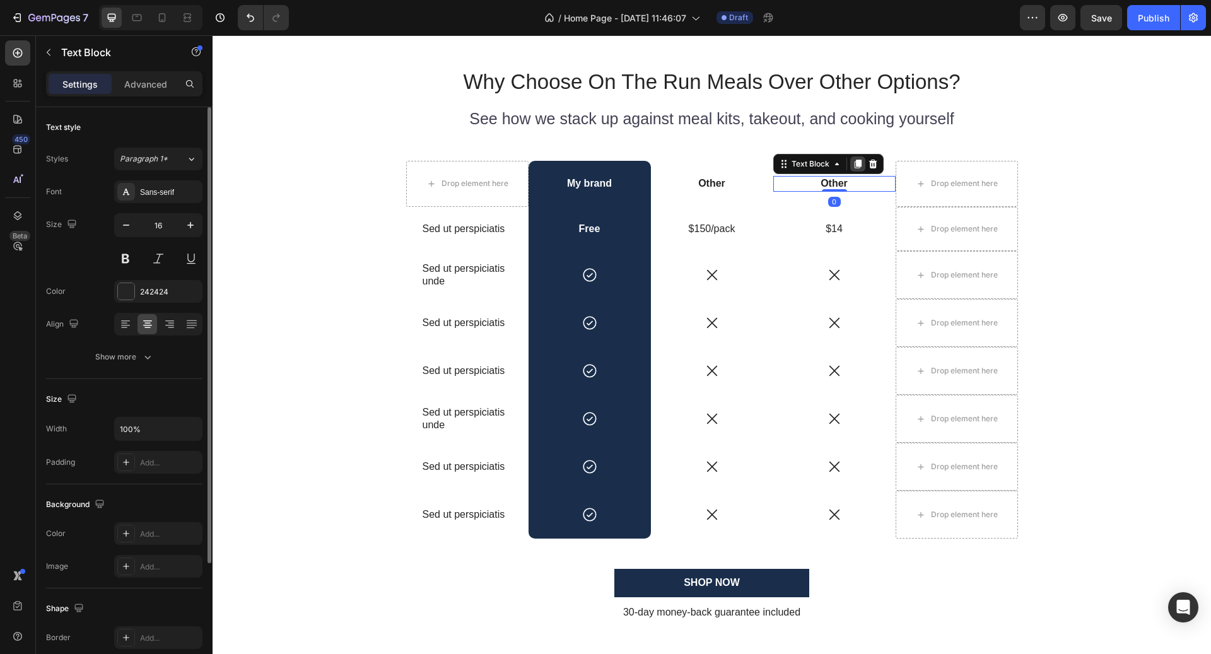
click at [855, 168] on div at bounding box center [857, 163] width 15 height 15
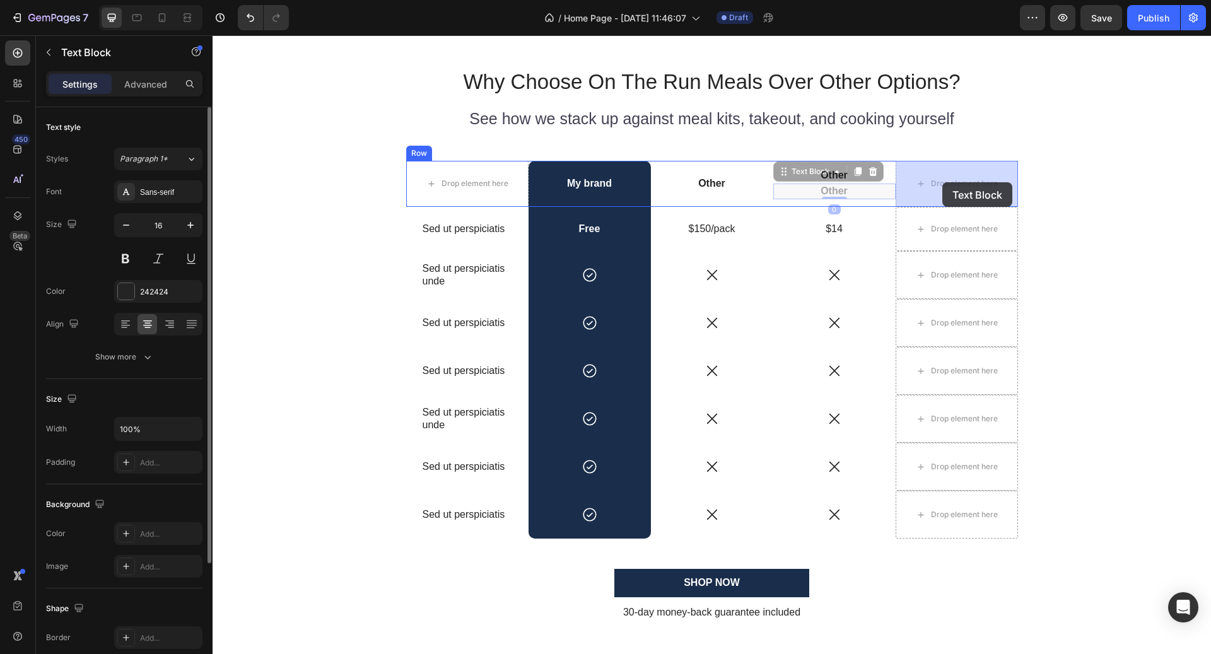
drag, startPoint x: 807, startPoint y: 174, endPoint x: 941, endPoint y: 182, distance: 134.6
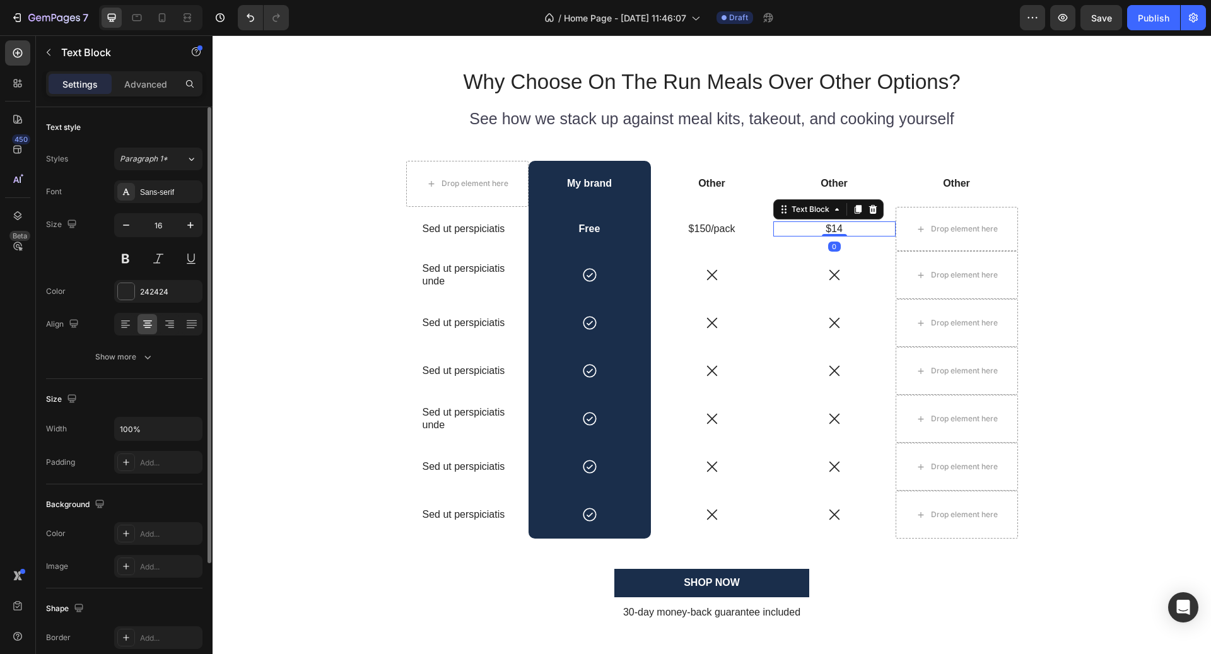
click at [868, 224] on p "$14" at bounding box center [835, 229] width 120 height 13
click at [863, 211] on div at bounding box center [857, 209] width 15 height 15
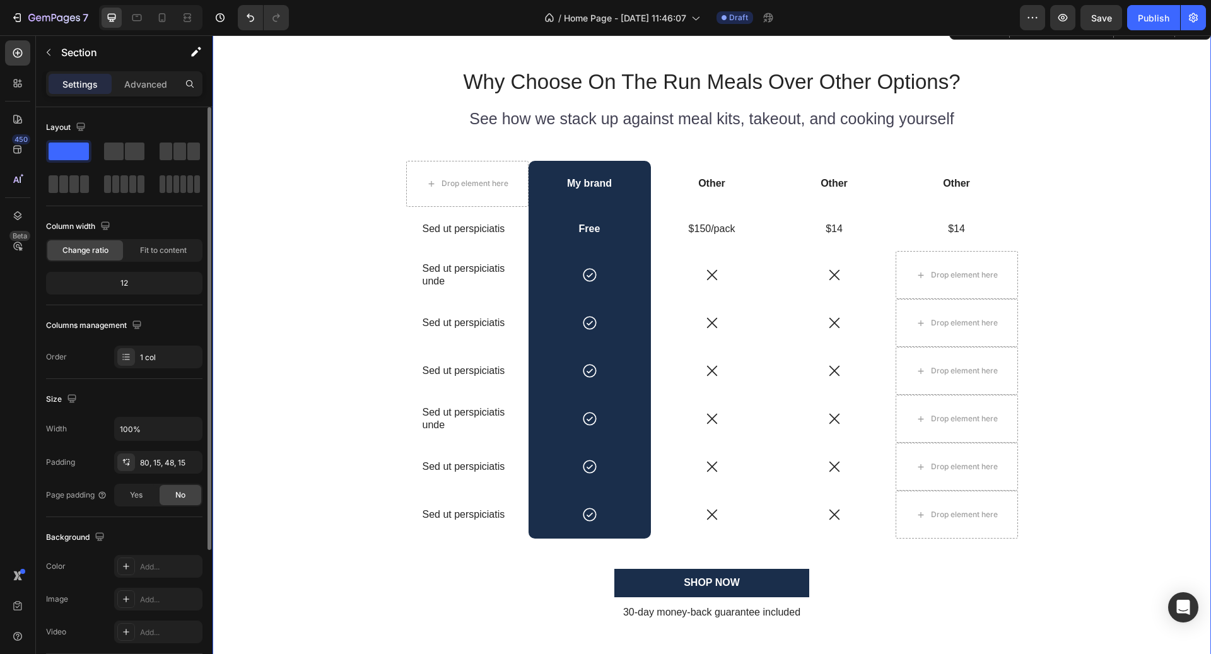
click at [1117, 285] on div "Why Choose On The Run Meals Over Other Options? Heading See how we stack up aga…" at bounding box center [712, 355] width 980 height 574
click at [867, 274] on div "Icon" at bounding box center [835, 275] width 122 height 16
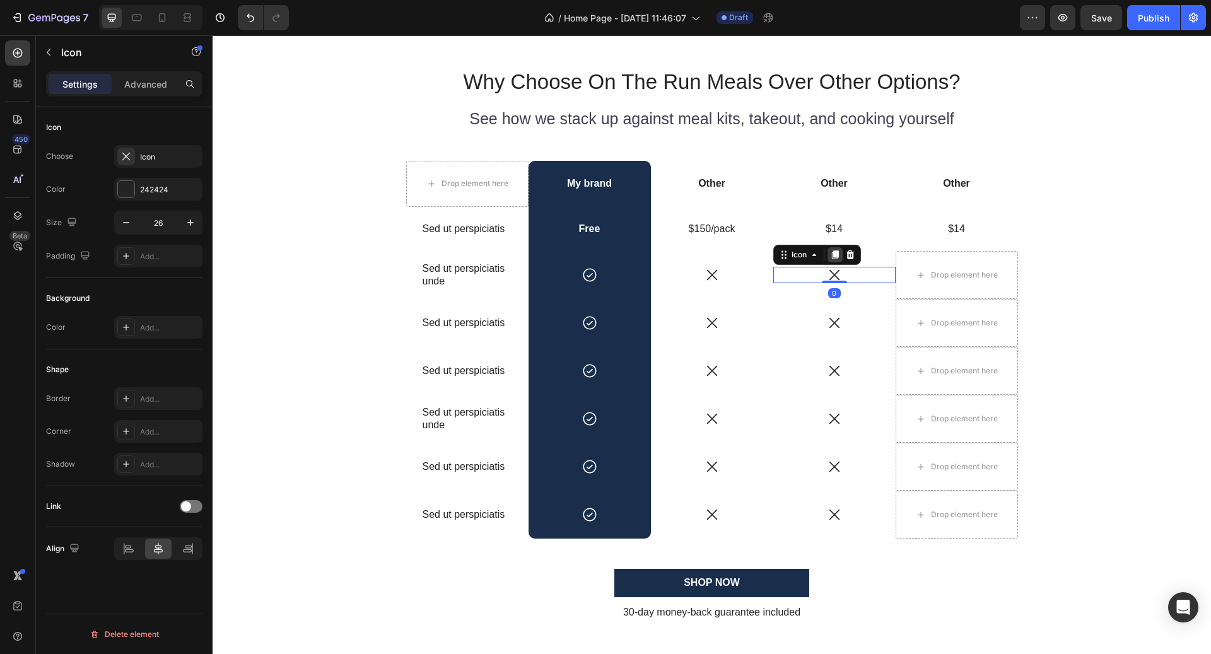
click at [839, 254] on icon at bounding box center [835, 255] width 10 height 10
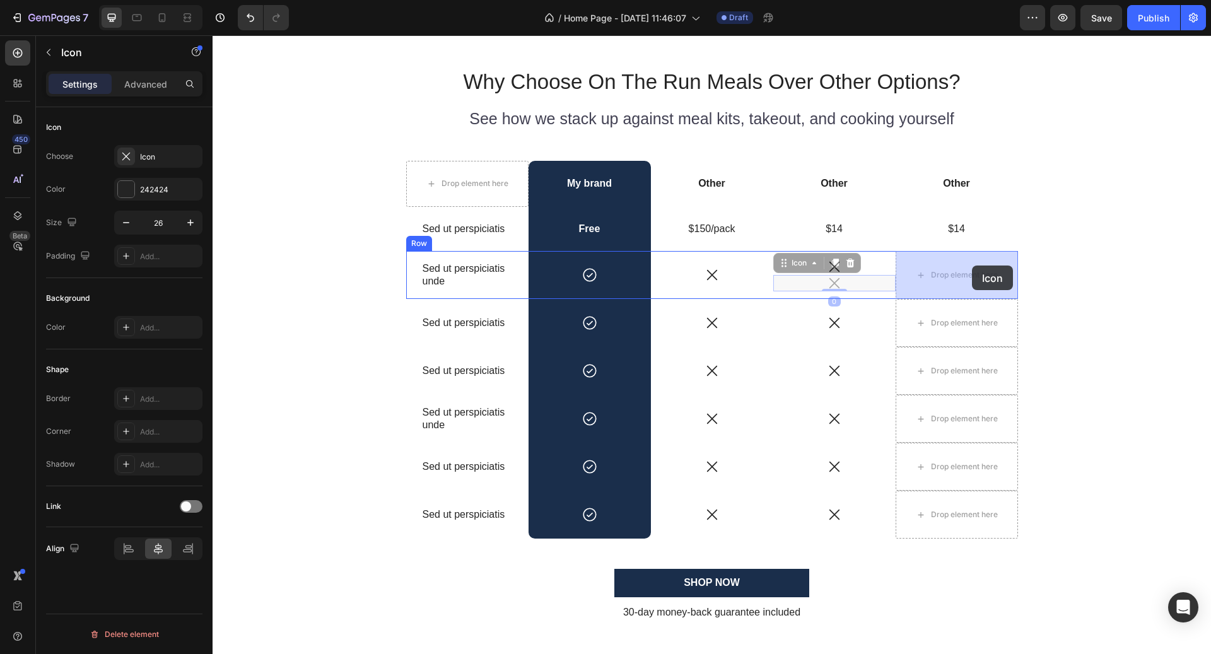
drag, startPoint x: 804, startPoint y: 261, endPoint x: 972, endPoint y: 268, distance: 167.3
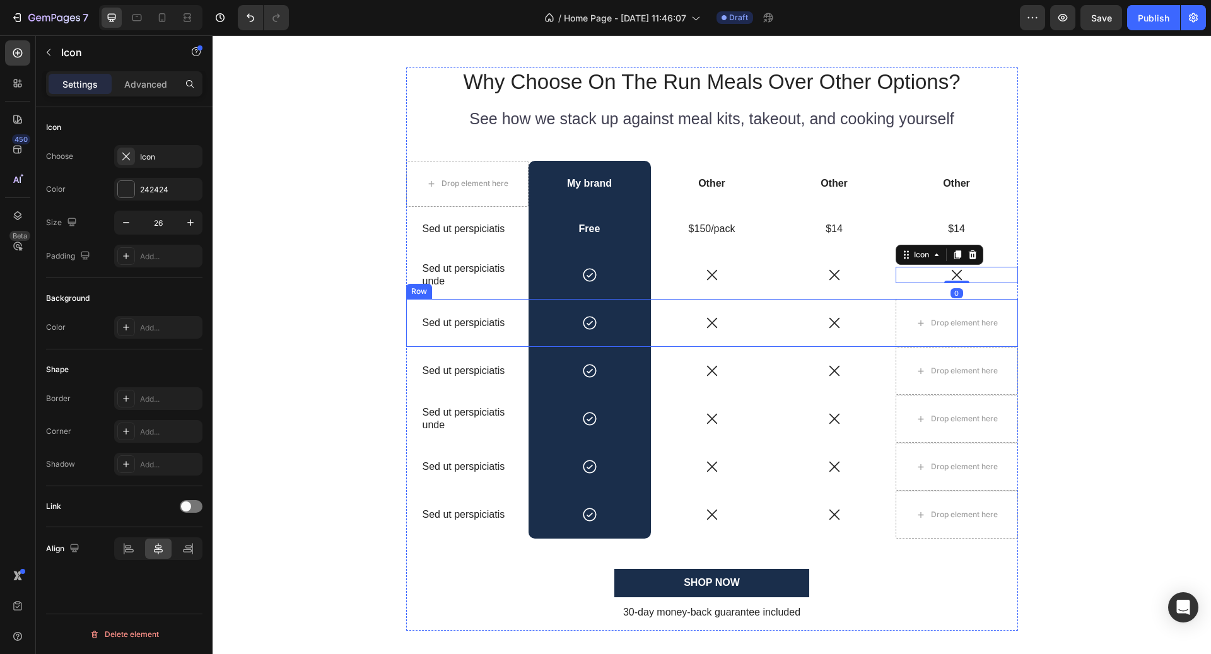
click at [875, 316] on div "Icon" at bounding box center [835, 323] width 122 height 16
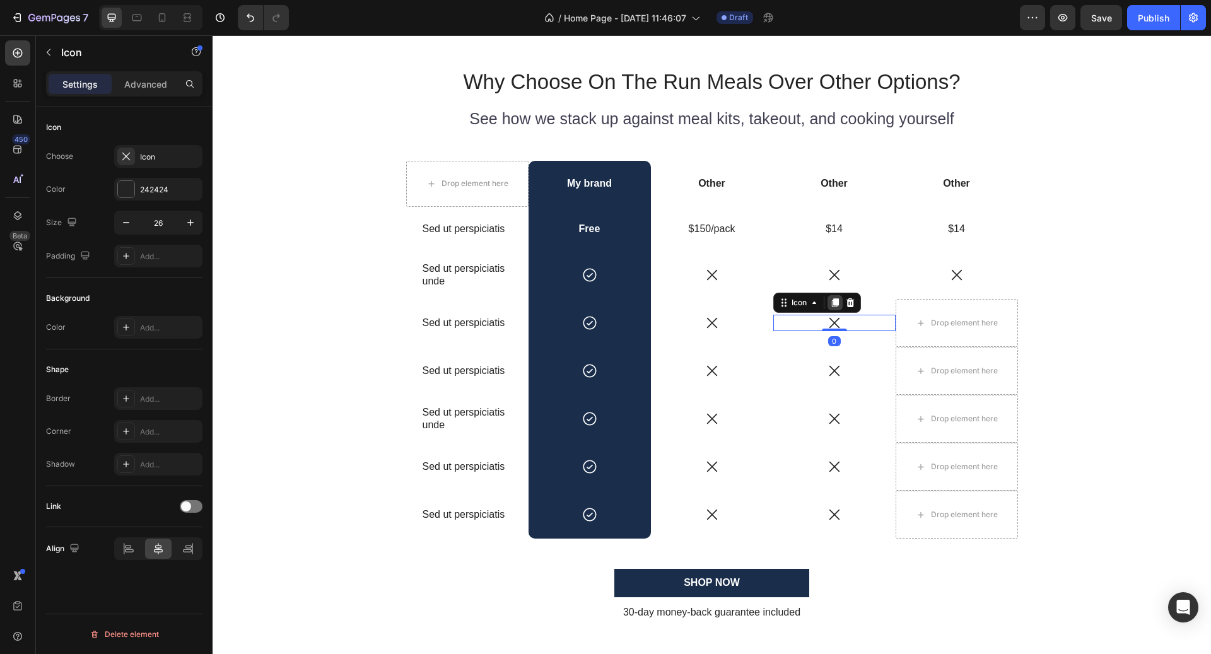
click at [840, 300] on div at bounding box center [835, 302] width 15 height 15
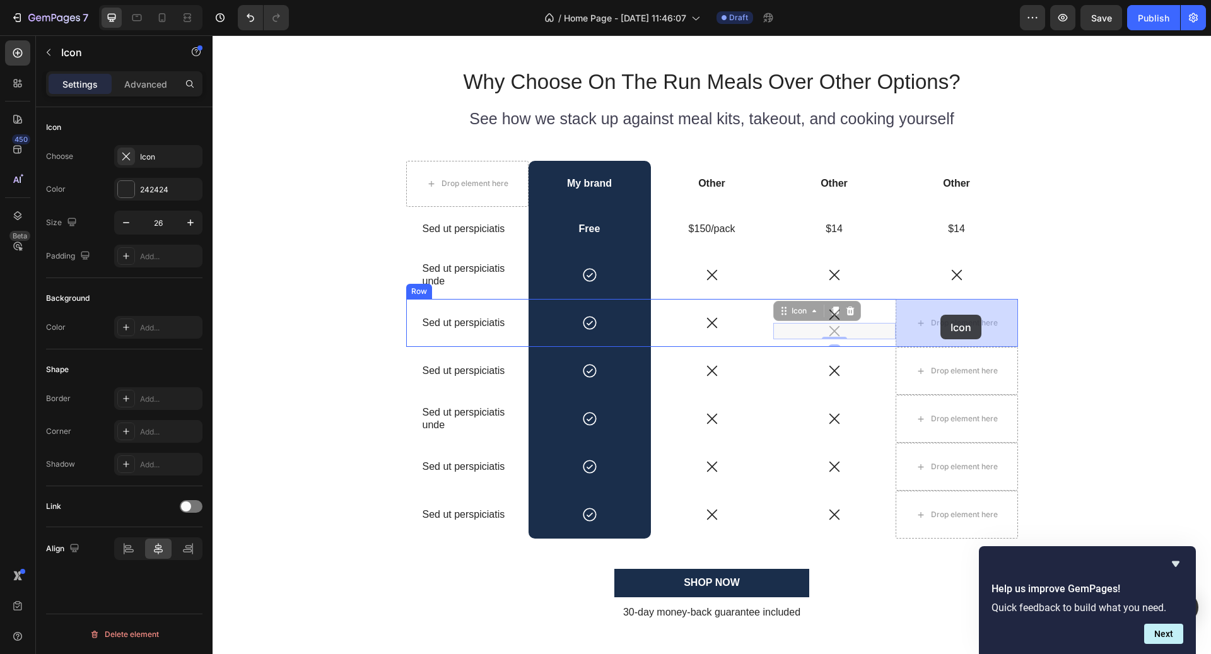
drag, startPoint x: 809, startPoint y: 314, endPoint x: 936, endPoint y: 314, distance: 127.4
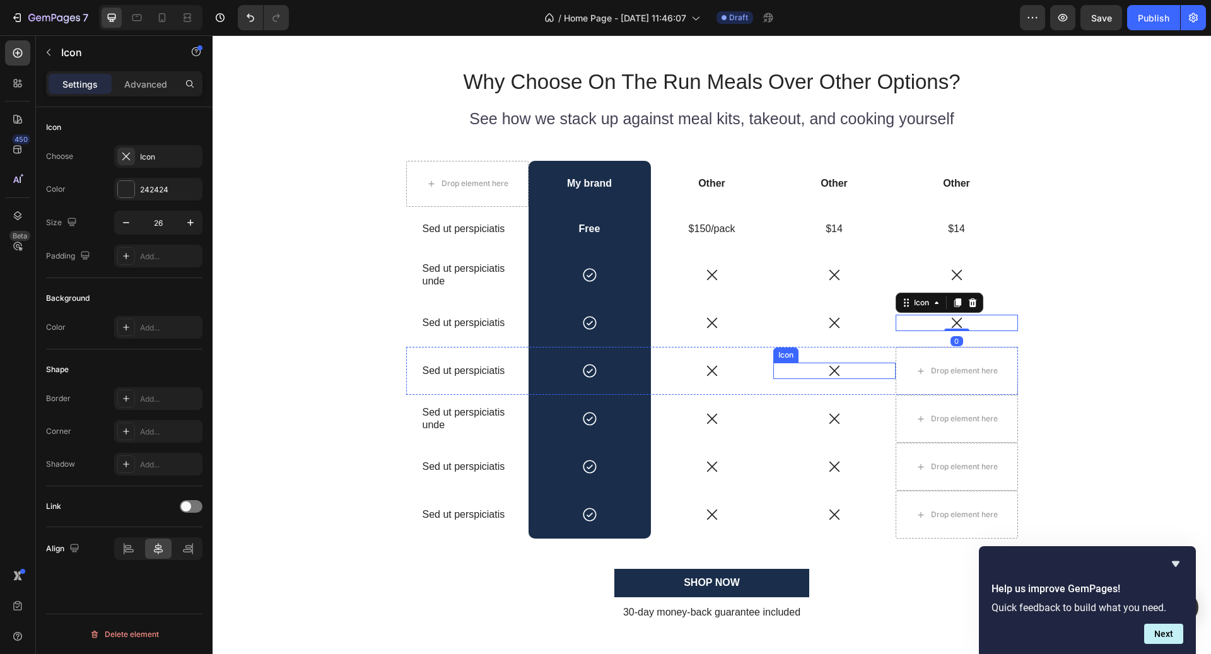
click at [863, 369] on div "Icon" at bounding box center [835, 371] width 122 height 16
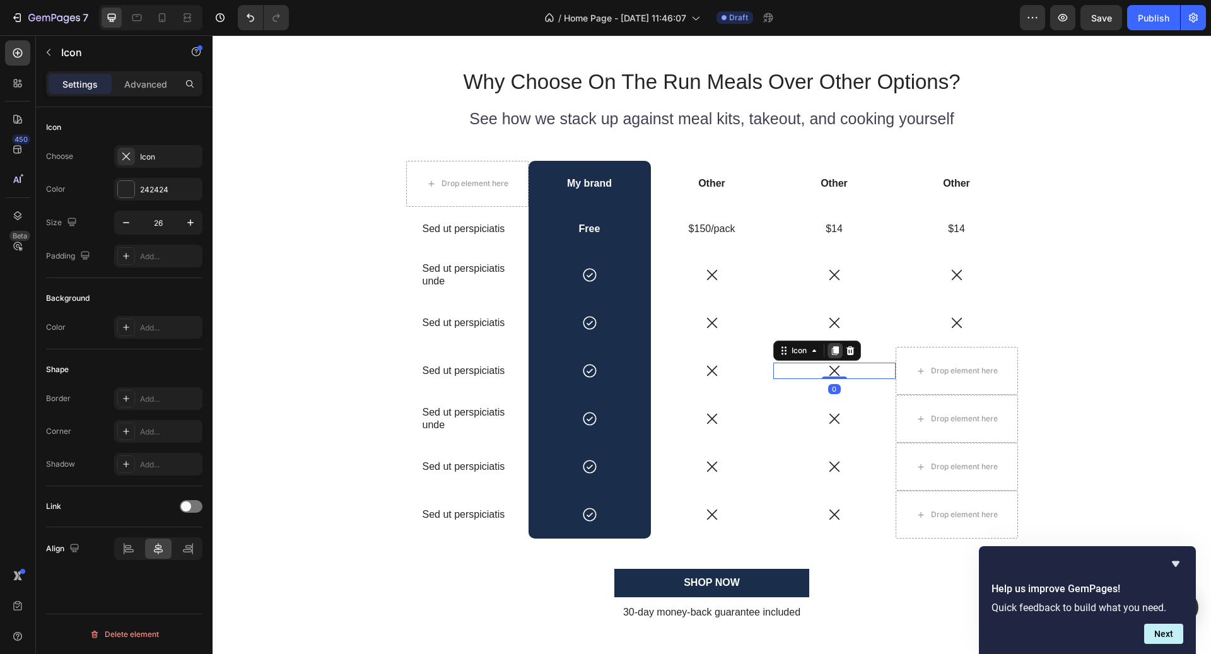
click at [835, 349] on icon at bounding box center [835, 351] width 7 height 9
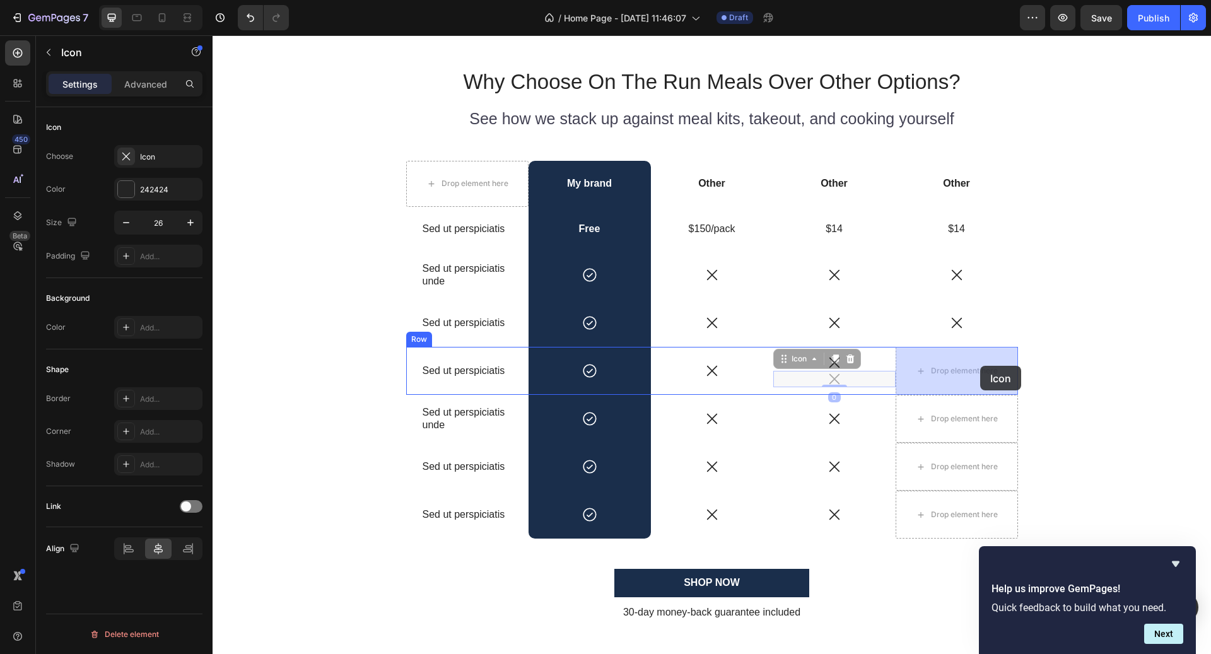
drag, startPoint x: 815, startPoint y: 360, endPoint x: 965, endPoint y: 362, distance: 150.2
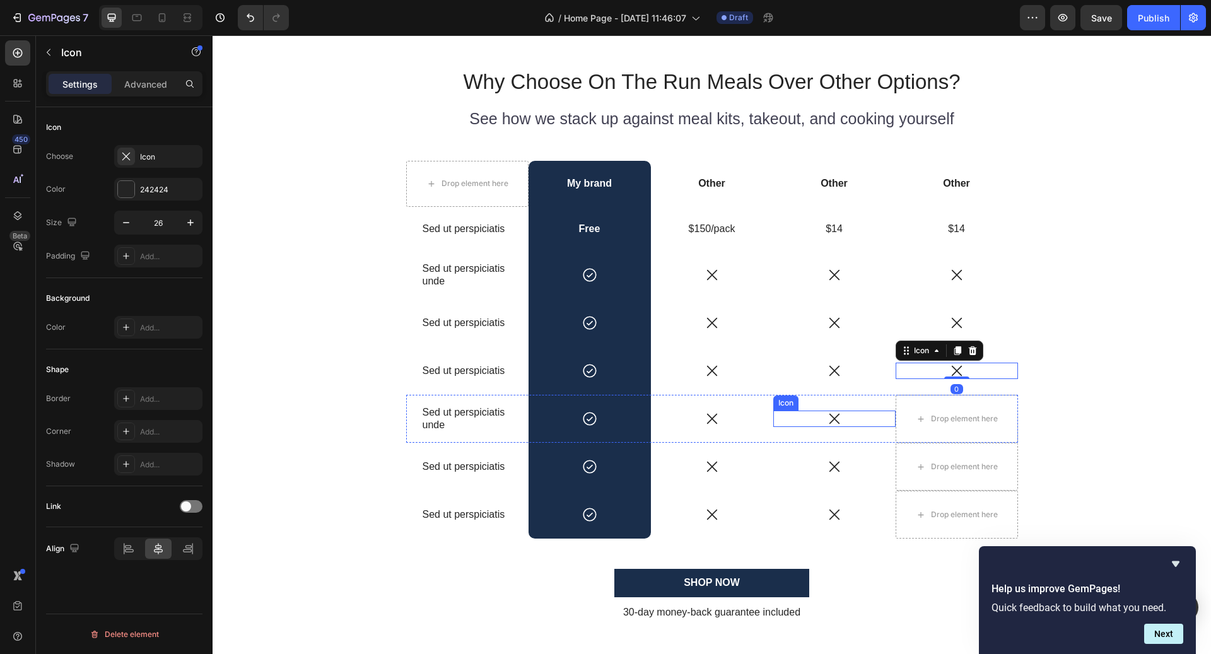
click at [858, 413] on div "Icon" at bounding box center [835, 419] width 122 height 16
click at [833, 396] on icon at bounding box center [835, 399] width 7 height 9
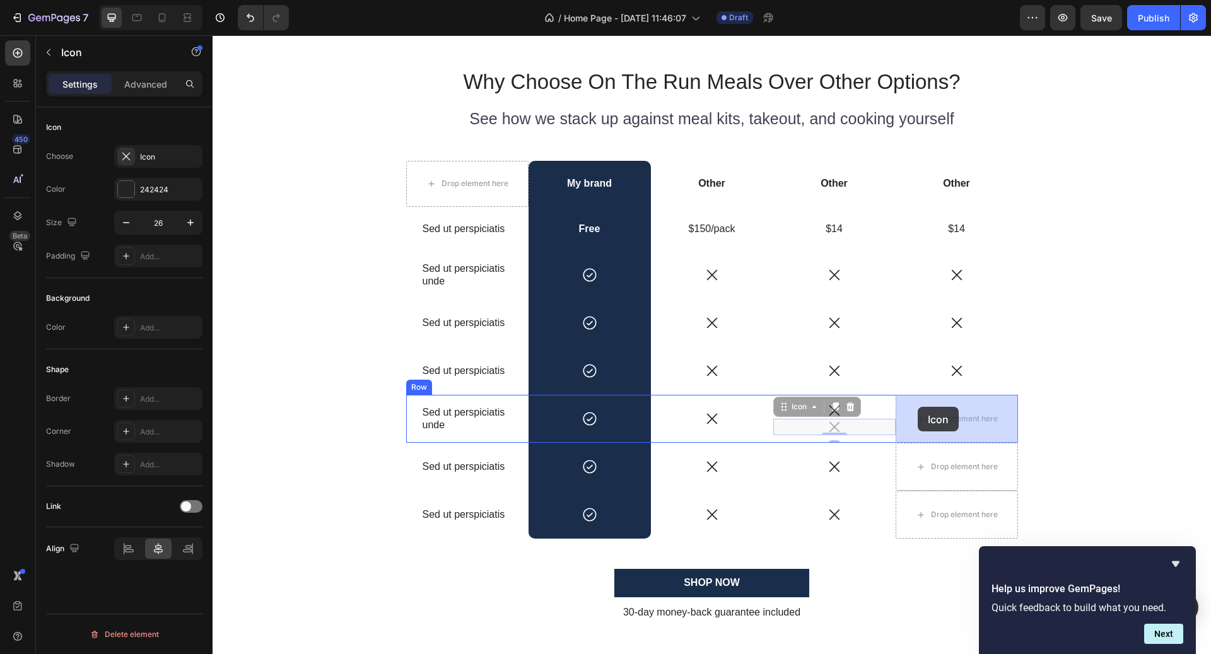
drag, startPoint x: 802, startPoint y: 406, endPoint x: 917, endPoint y: 407, distance: 114.8
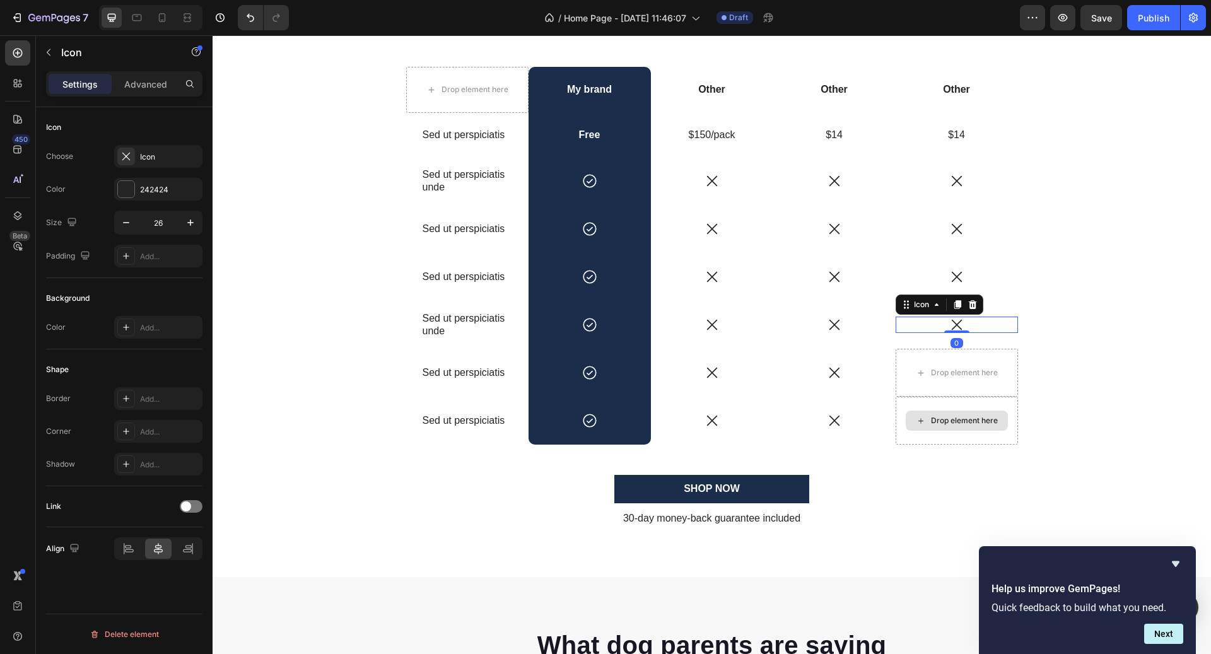
scroll to position [2858, 0]
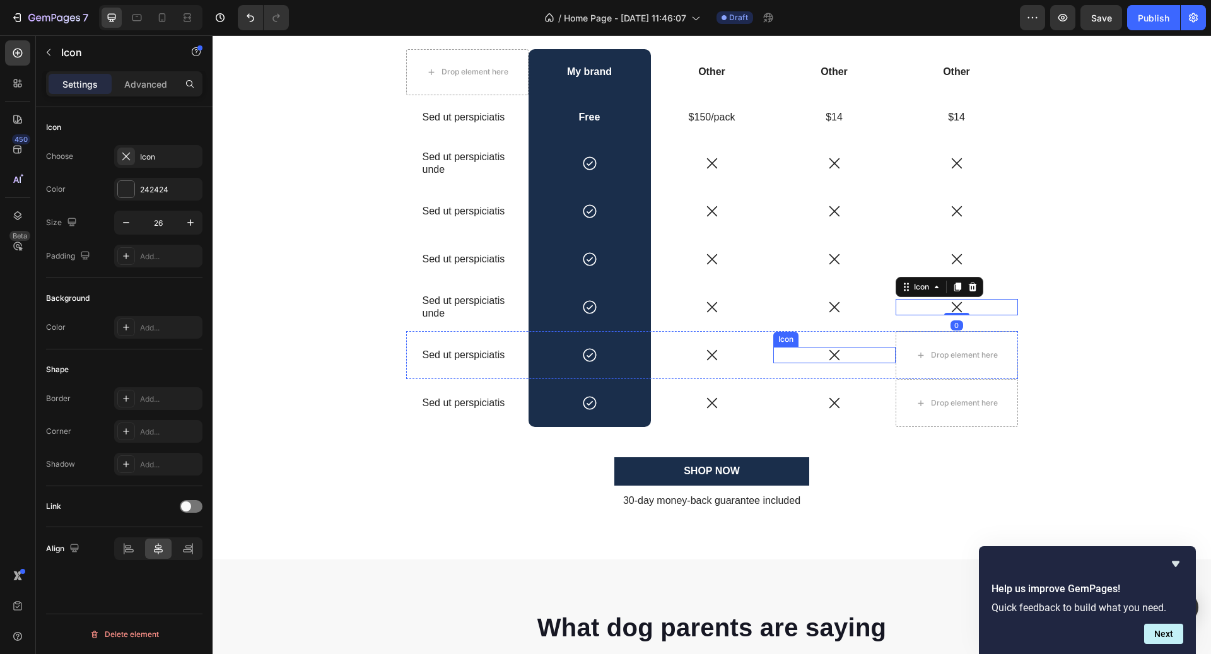
click at [861, 359] on div "Icon" at bounding box center [835, 355] width 122 height 16
click at [833, 332] on icon at bounding box center [835, 335] width 10 height 10
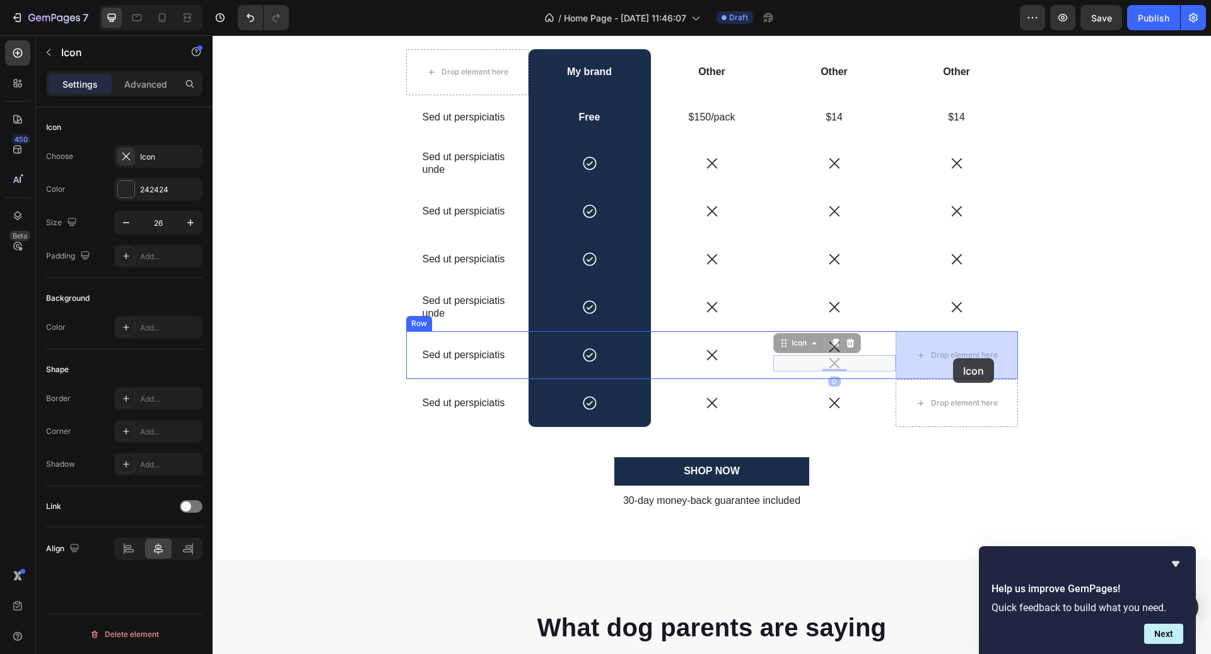
drag, startPoint x: 799, startPoint y: 345, endPoint x: 953, endPoint y: 358, distance: 153.9
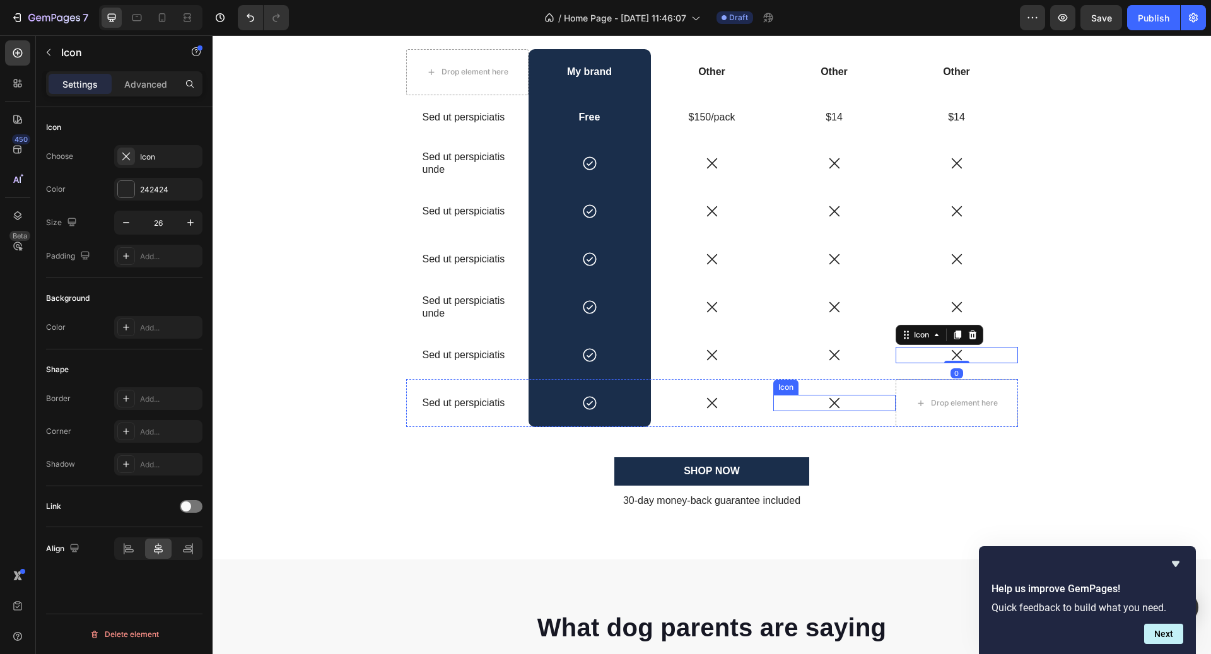
click at [848, 405] on div "Icon" at bounding box center [835, 403] width 122 height 16
click at [838, 382] on icon at bounding box center [835, 383] width 7 height 9
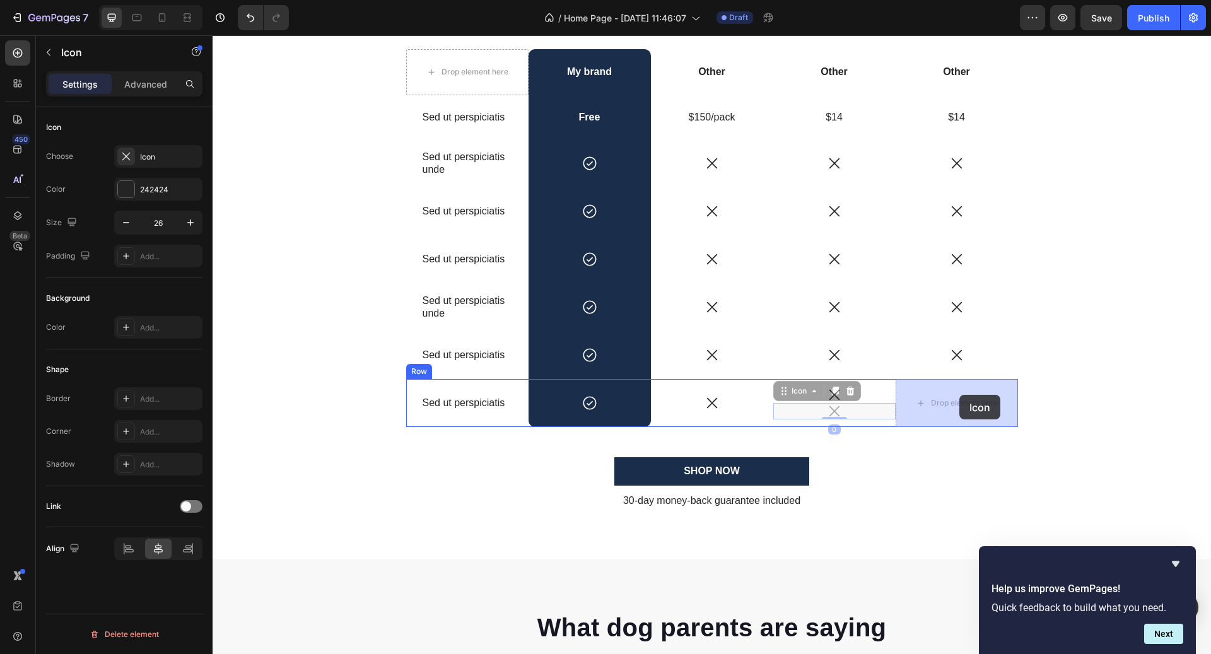
drag, startPoint x: 811, startPoint y: 392, endPoint x: 958, endPoint y: 395, distance: 147.7
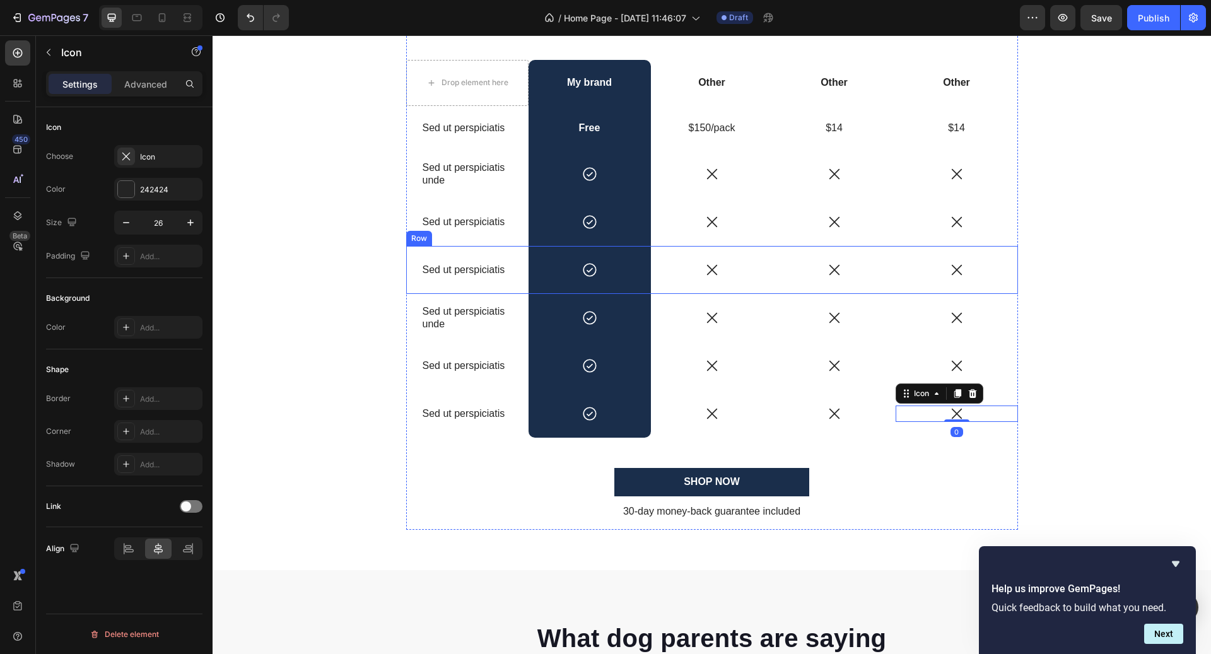
scroll to position [2837, 0]
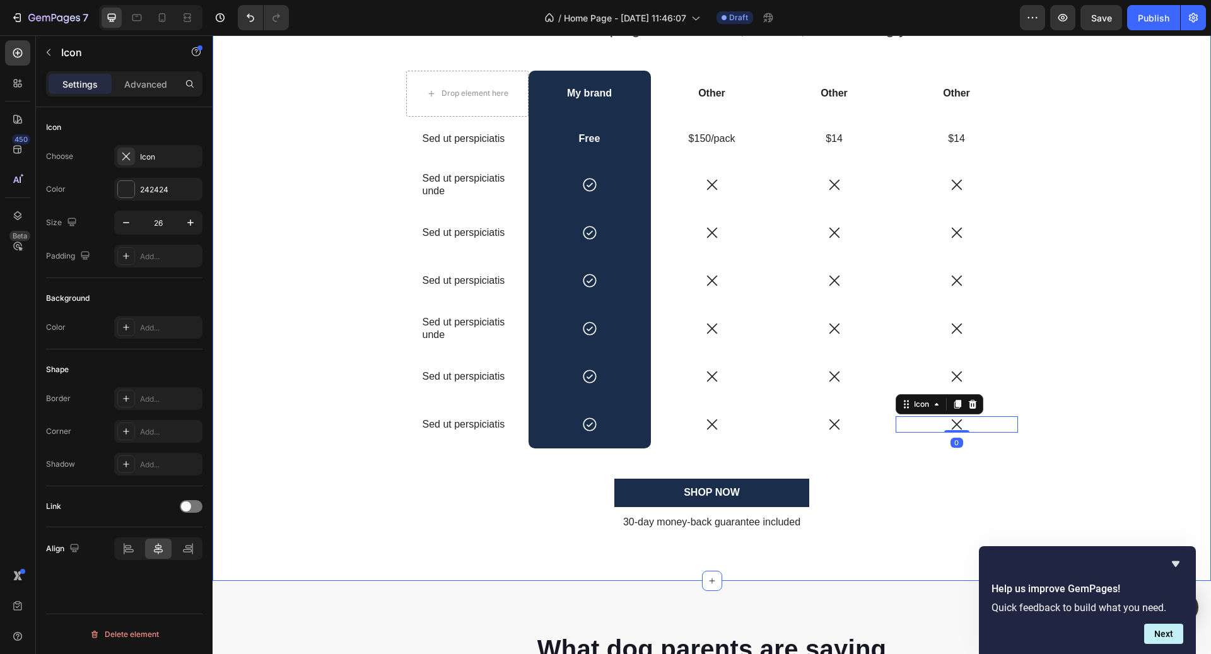
click at [1091, 334] on div "Why Choose On The Run Meals Over Other Options? Heading See how we stack up aga…" at bounding box center [712, 264] width 980 height 574
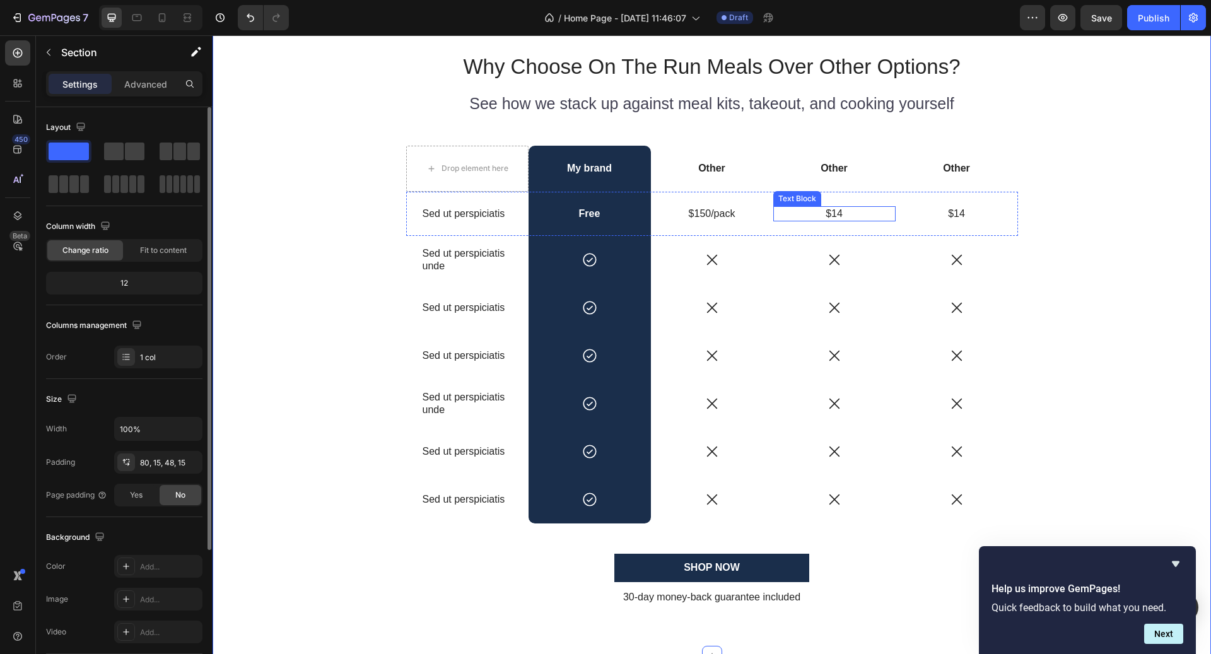
scroll to position [2732, 0]
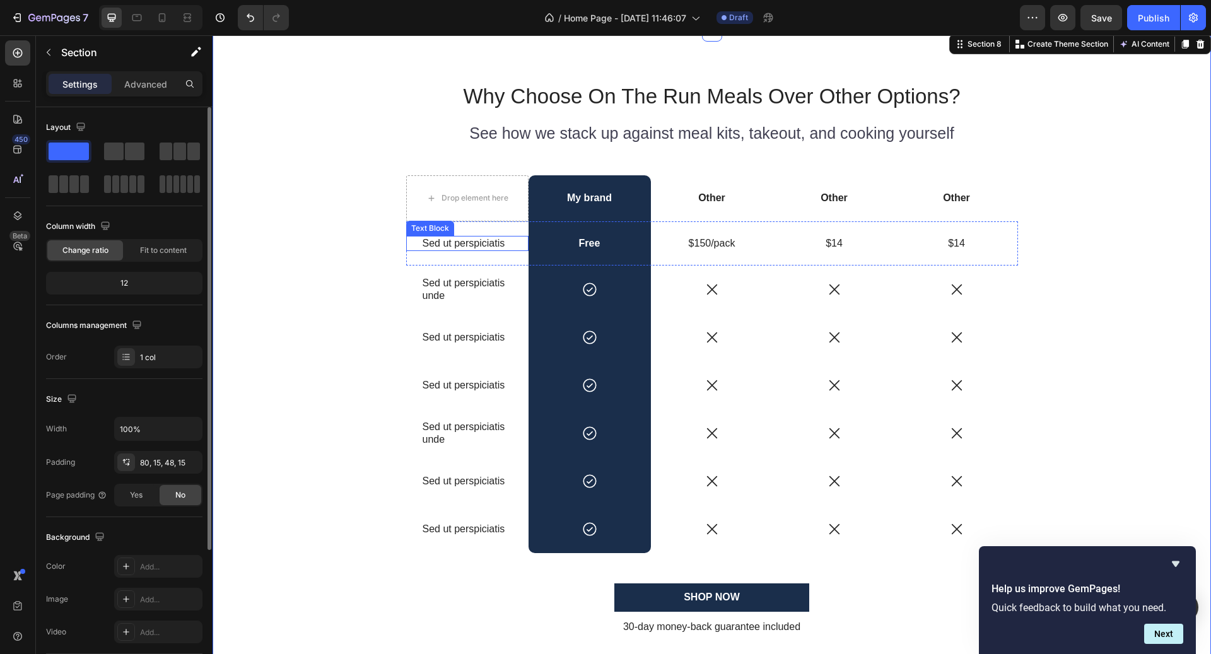
click at [483, 243] on p "Sed ut perspiciatis" at bounding box center [468, 243] width 90 height 13
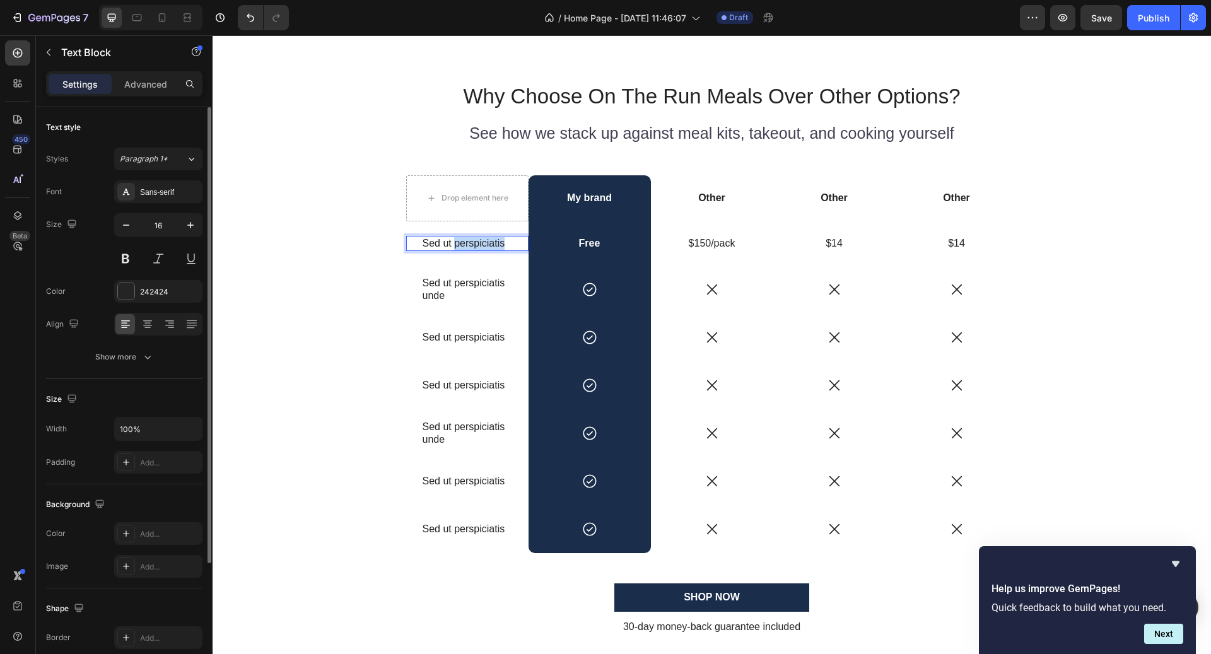
click at [483, 243] on p "Sed ut perspiciatis" at bounding box center [468, 243] width 90 height 13
click at [156, 21] on icon at bounding box center [162, 17] width 13 height 13
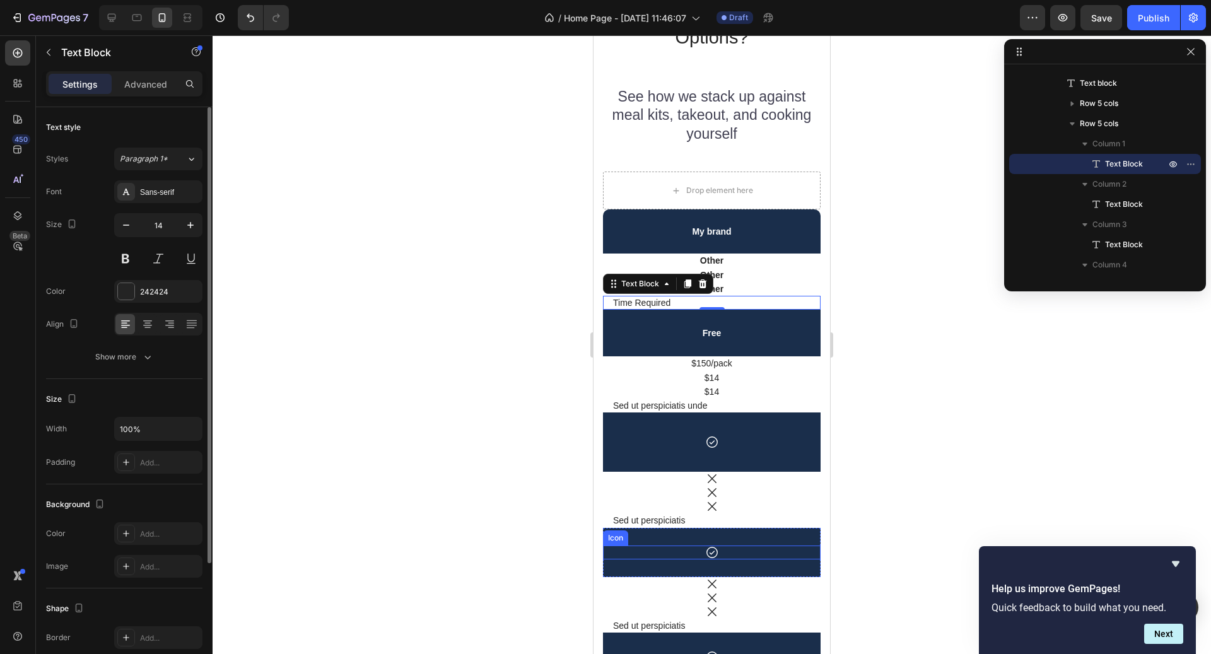
scroll to position [2830, 0]
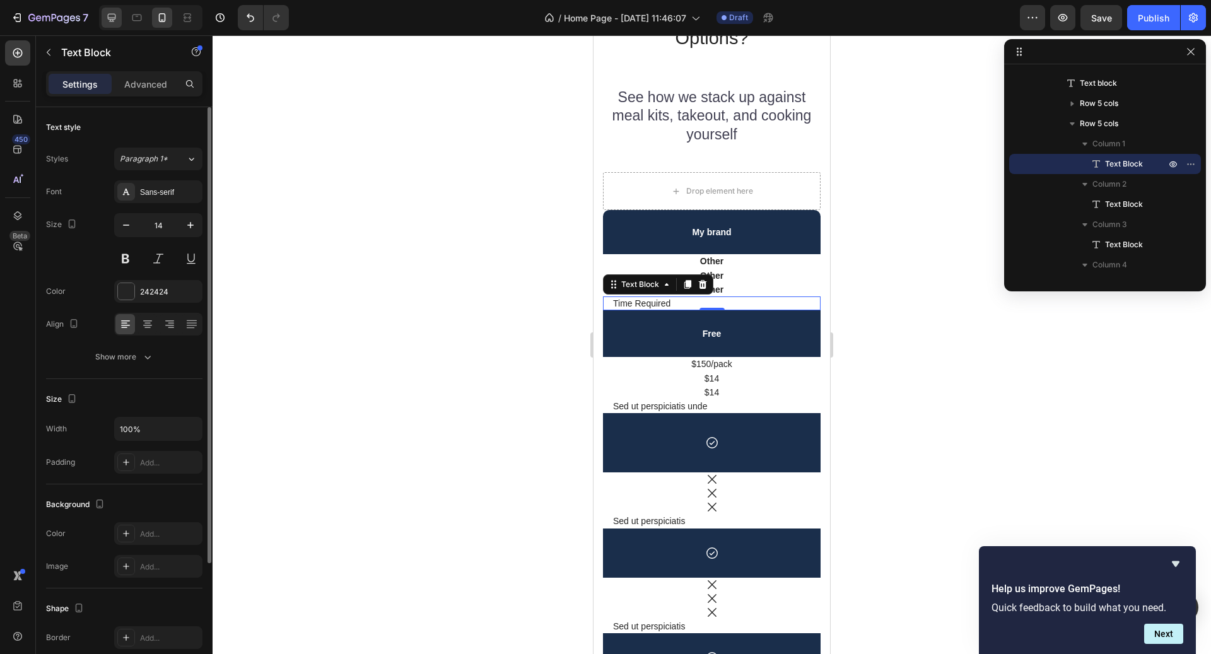
click at [112, 21] on icon at bounding box center [112, 18] width 8 height 8
type input "16"
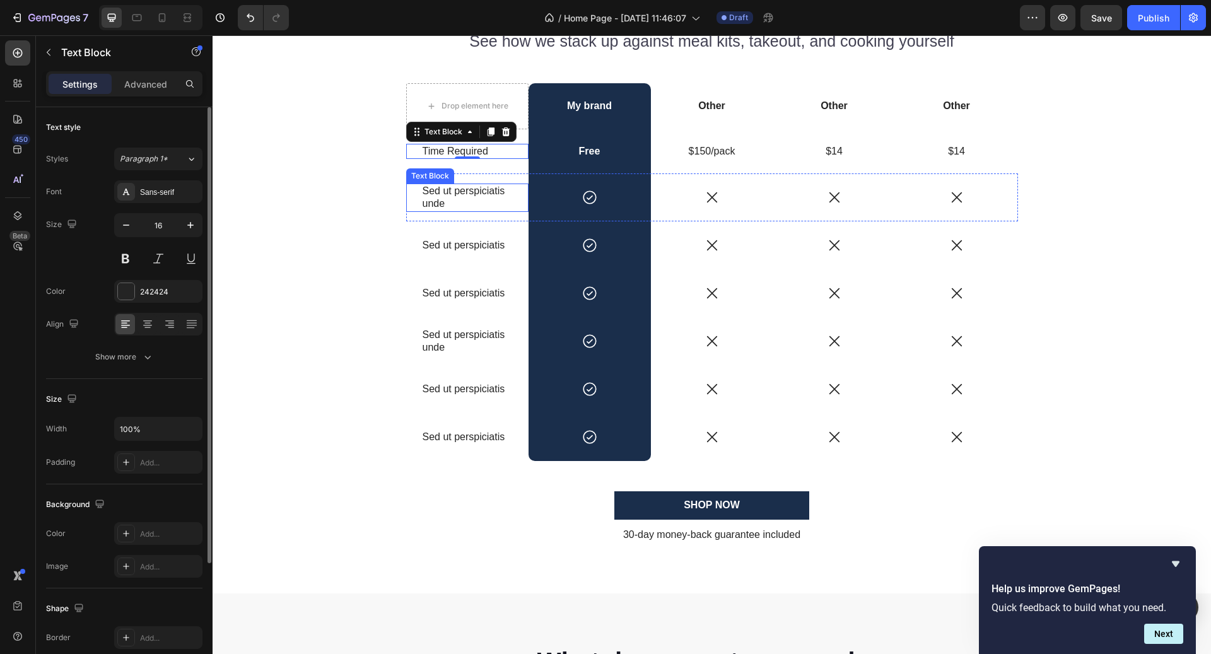
scroll to position [2808, 0]
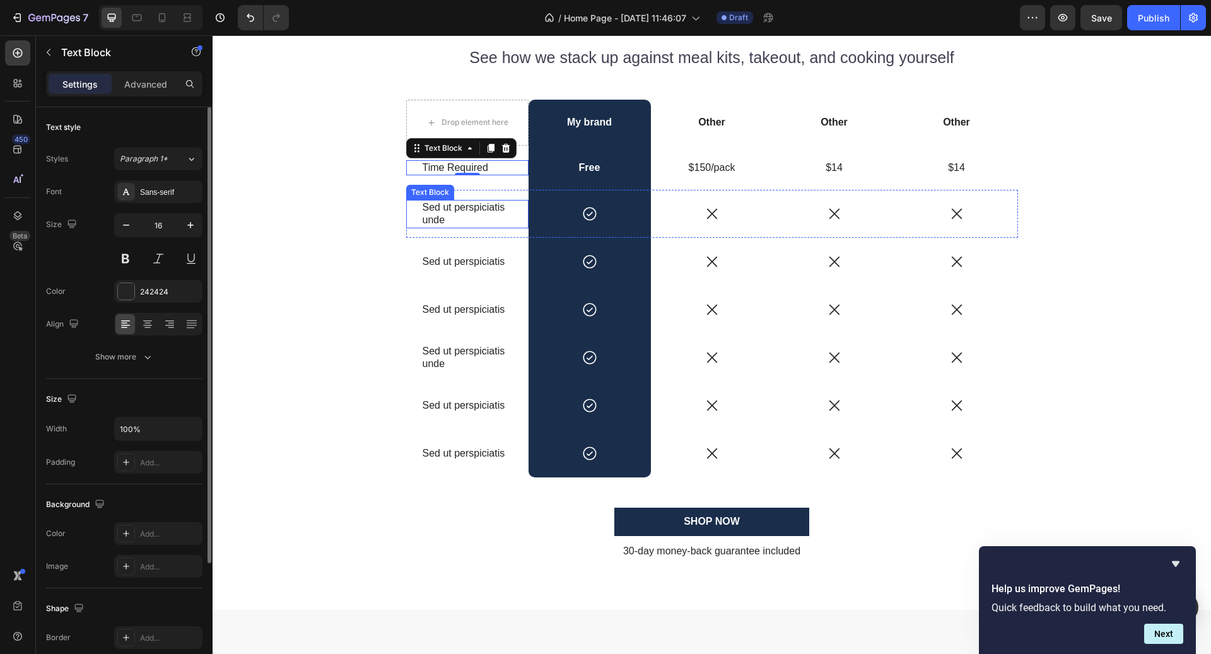
click at [462, 216] on p "Sed ut perspiciatis unde" at bounding box center [468, 214] width 90 height 26
click at [486, 214] on p "Nutritionist-Designed" at bounding box center [468, 214] width 90 height 26
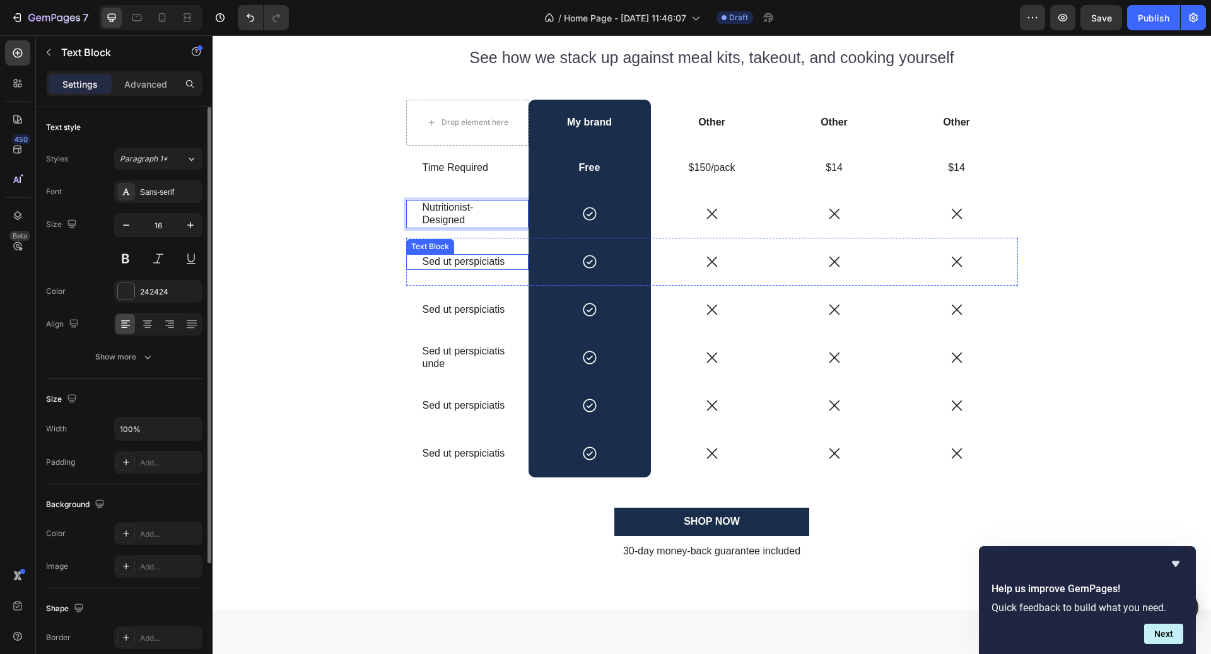
click at [466, 257] on p "Sed ut perspiciatis" at bounding box center [468, 262] width 90 height 13
click at [426, 213] on p "Nutritionist-Designed" at bounding box center [468, 214] width 90 height 26
click at [505, 218] on p "Nutritionist Designed" at bounding box center [468, 214] width 90 height 26
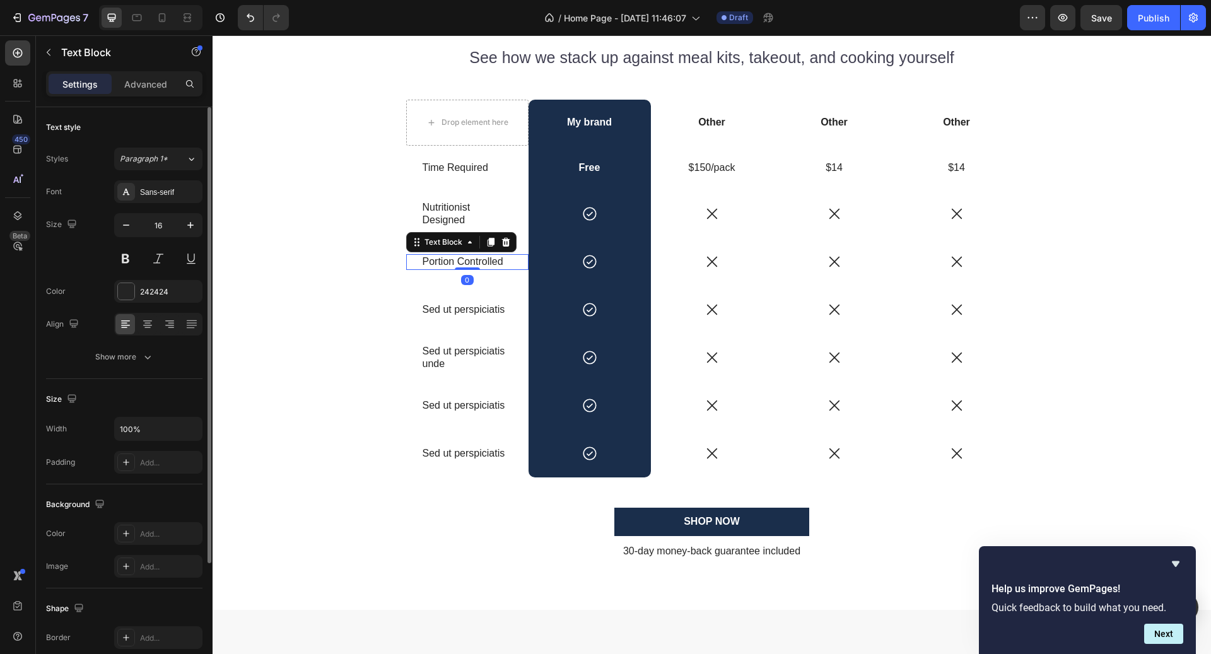
click at [482, 260] on p "Portion Controlled" at bounding box center [468, 262] width 90 height 13
click at [491, 310] on p "Sed ut perspiciatis" at bounding box center [468, 309] width 90 height 13
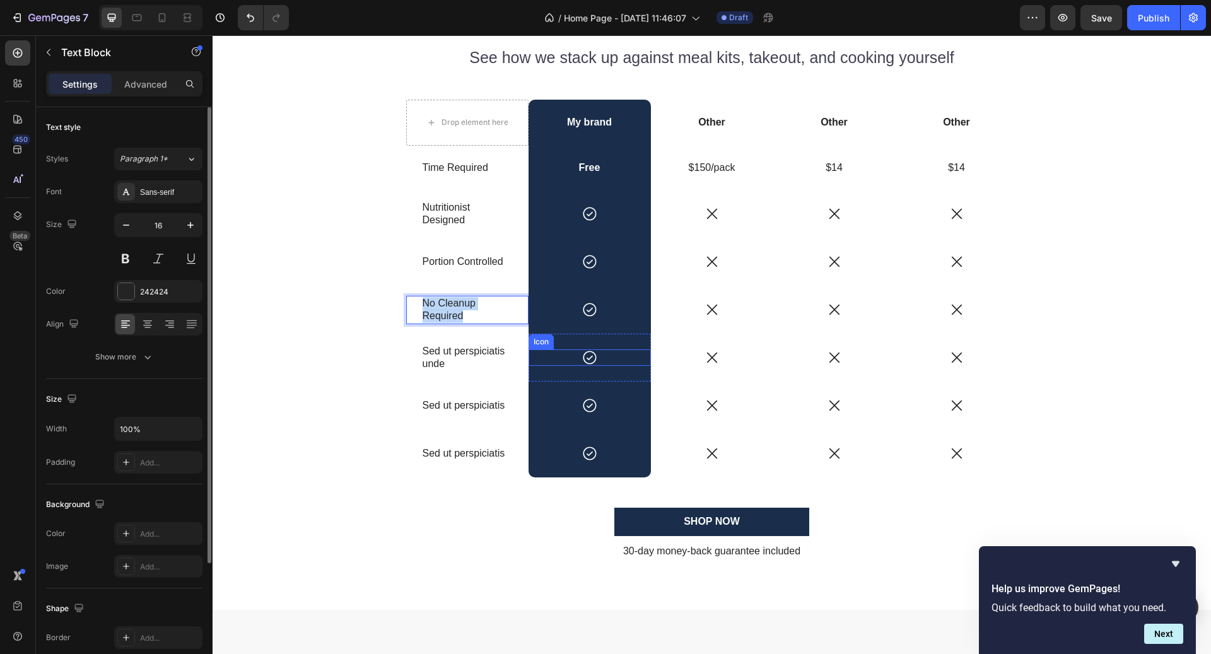
scroll to position [2801, 0]
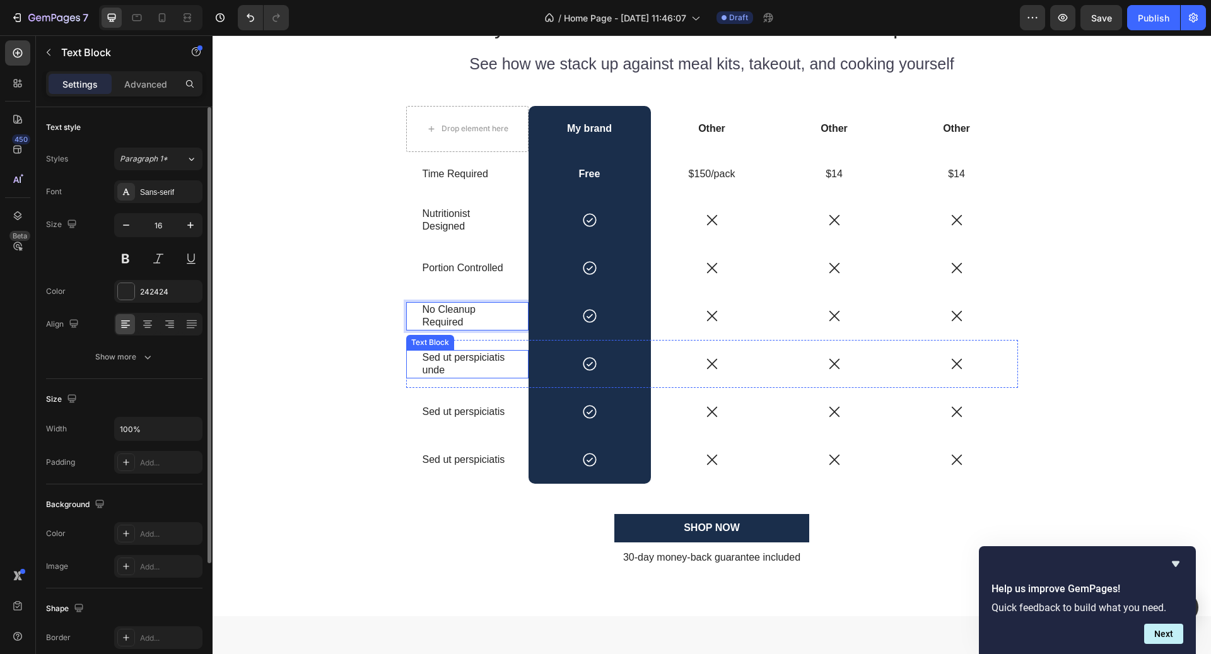
click at [457, 357] on p "Sed ut perspiciatis unde" at bounding box center [468, 364] width 90 height 26
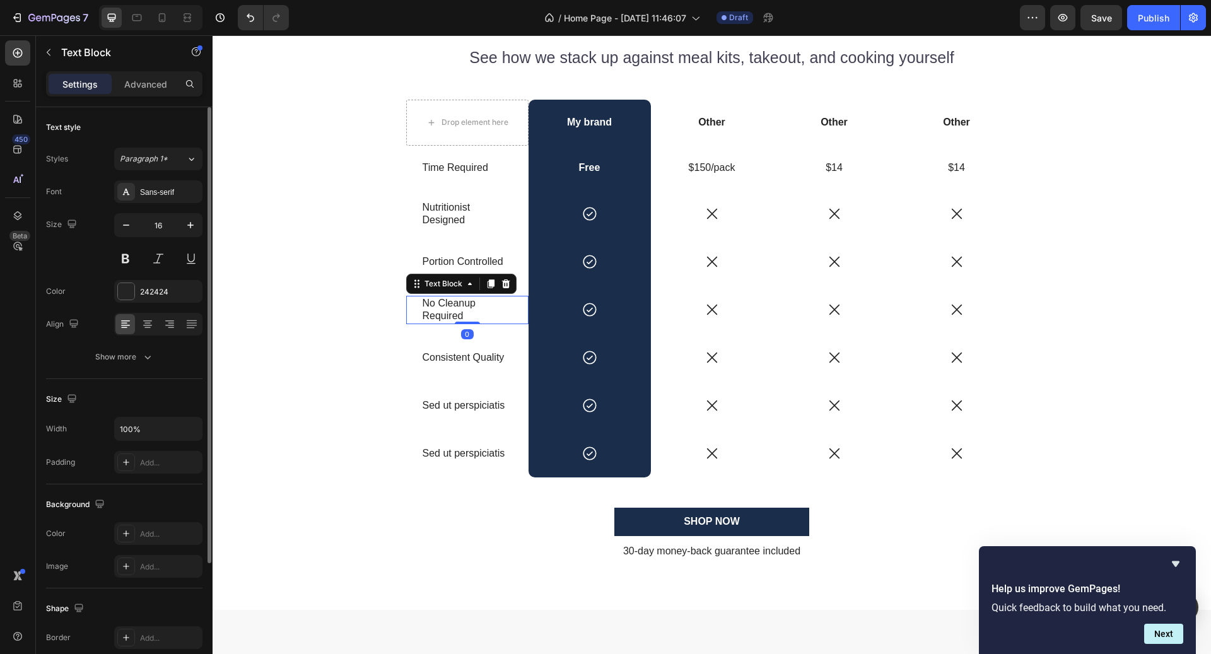
click at [487, 316] on p "No Cleanup Required" at bounding box center [468, 310] width 90 height 26
click at [480, 313] on p "No Cleanup Required" at bounding box center [468, 310] width 90 height 26
click at [430, 310] on p "No Cleanup Required" at bounding box center [468, 310] width 90 height 26
click at [424, 314] on p "No Cleanup Required" at bounding box center [468, 310] width 90 height 26
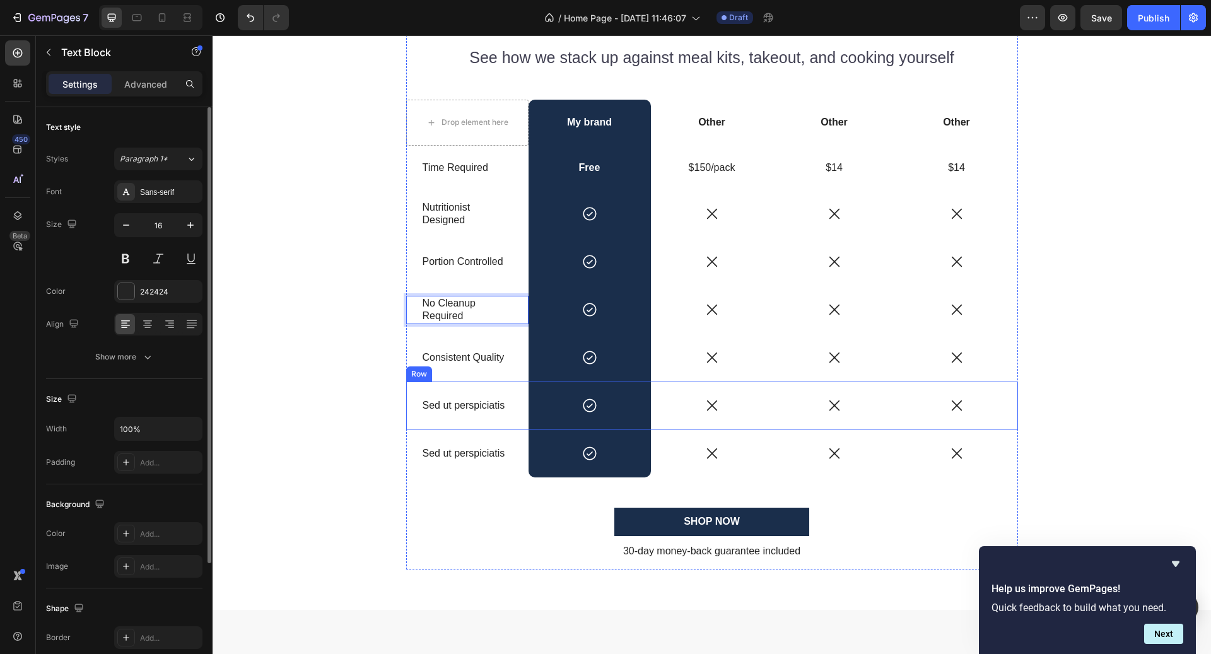
click at [436, 395] on div "Sed ut perspiciatis Text Block" at bounding box center [467, 406] width 122 height 48
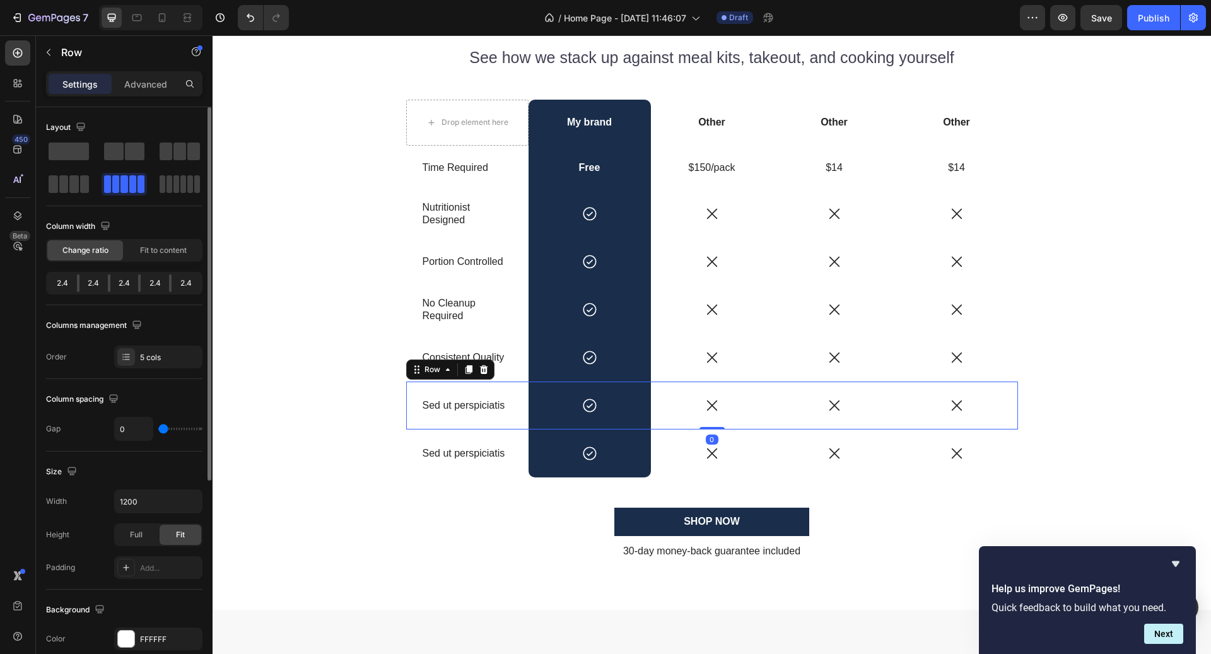
click at [488, 372] on icon at bounding box center [484, 370] width 10 height 10
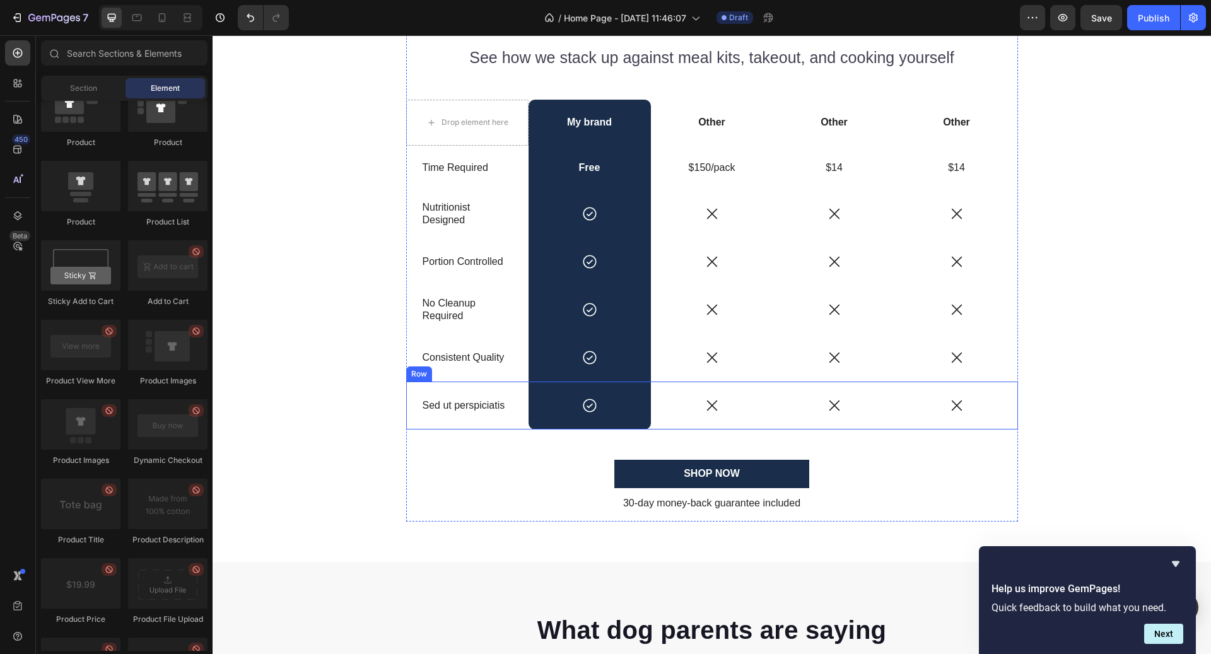
click at [477, 394] on div "Sed ut perspiciatis Text Block" at bounding box center [467, 406] width 122 height 48
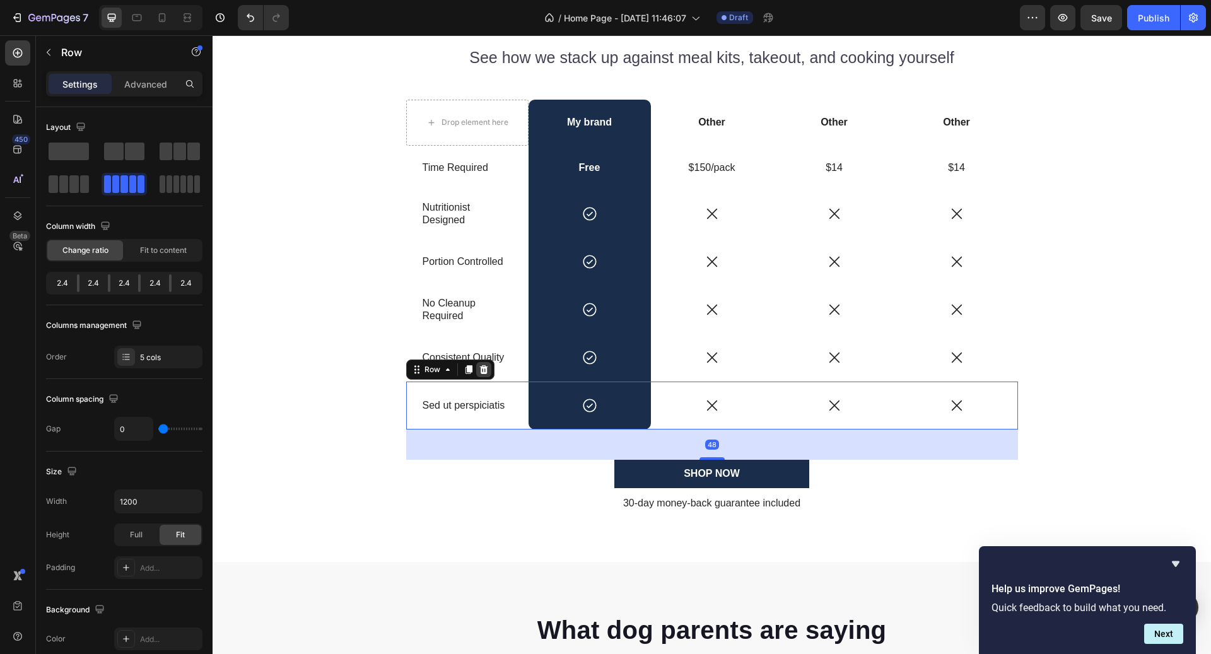
click at [487, 370] on icon at bounding box center [484, 370] width 10 height 10
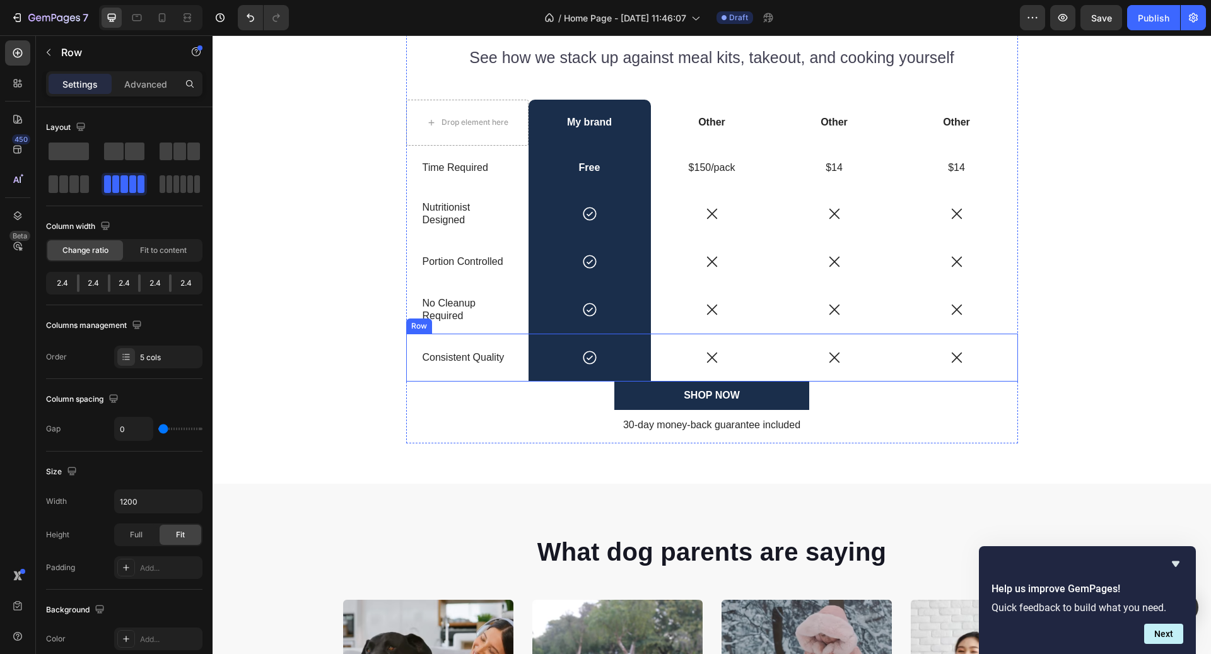
click at [768, 377] on div "Icon" at bounding box center [712, 358] width 122 height 48
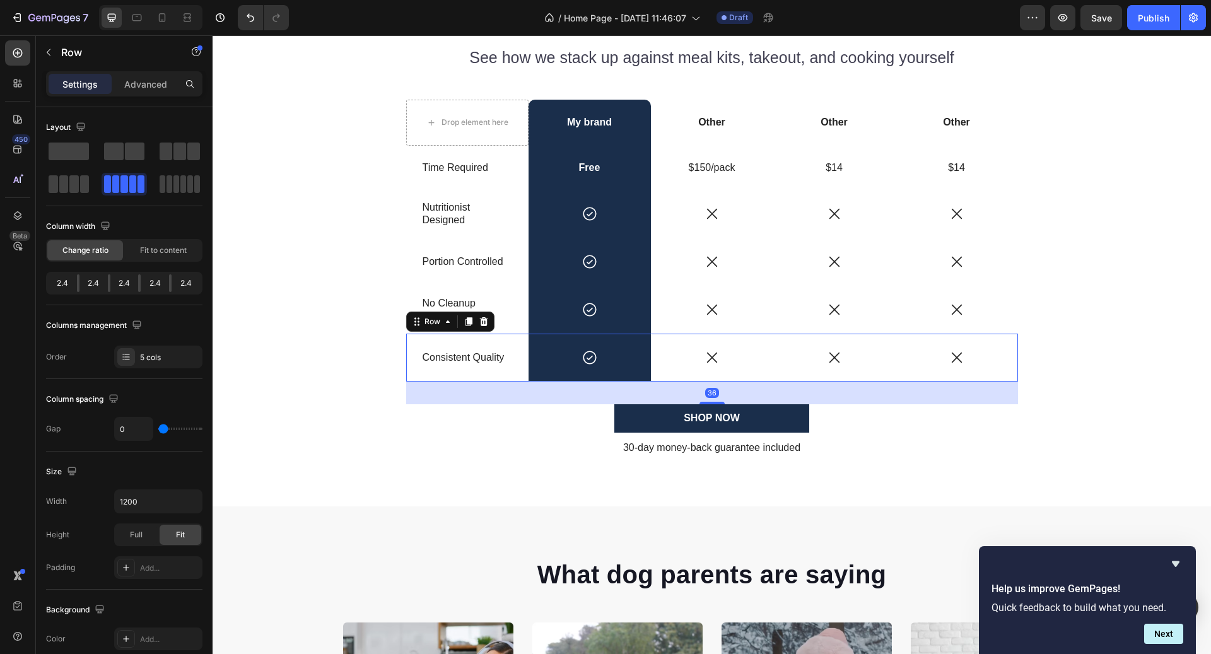
drag, startPoint x: 721, startPoint y: 380, endPoint x: 733, endPoint y: 403, distance: 25.7
click at [733, 382] on div "36" at bounding box center [712, 382] width 612 height 0
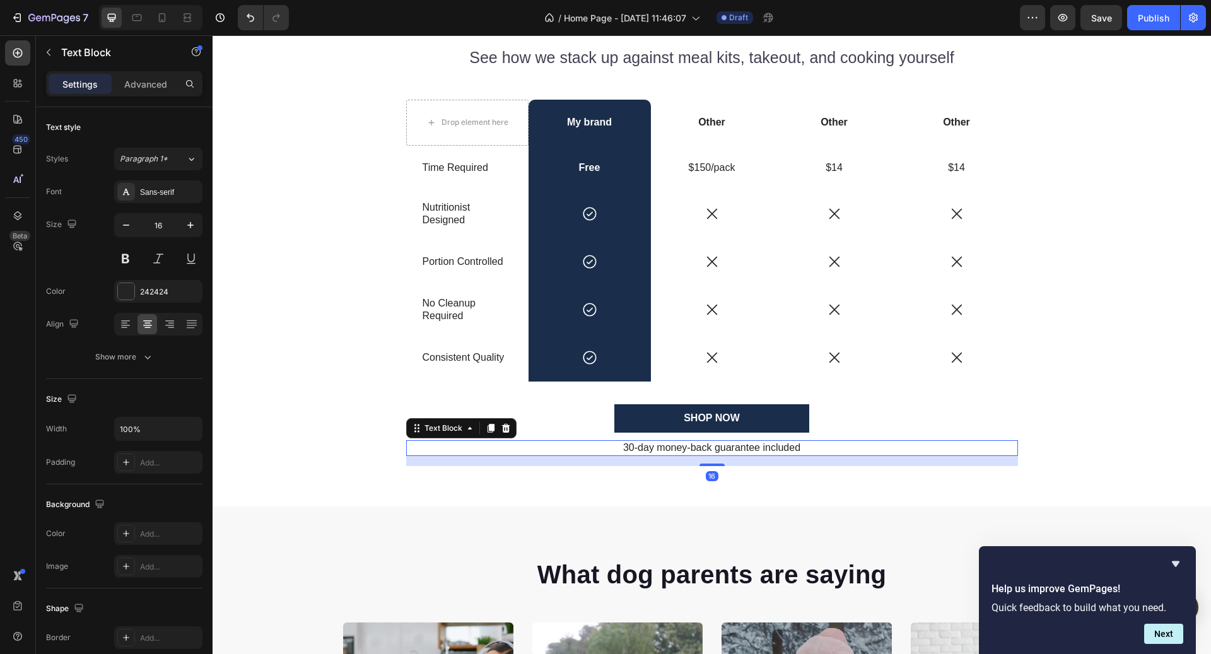
click at [909, 443] on p "30-day money-back guarantee included" at bounding box center [712, 448] width 609 height 13
click at [595, 121] on p "My brand" at bounding box center [590, 122] width 120 height 13
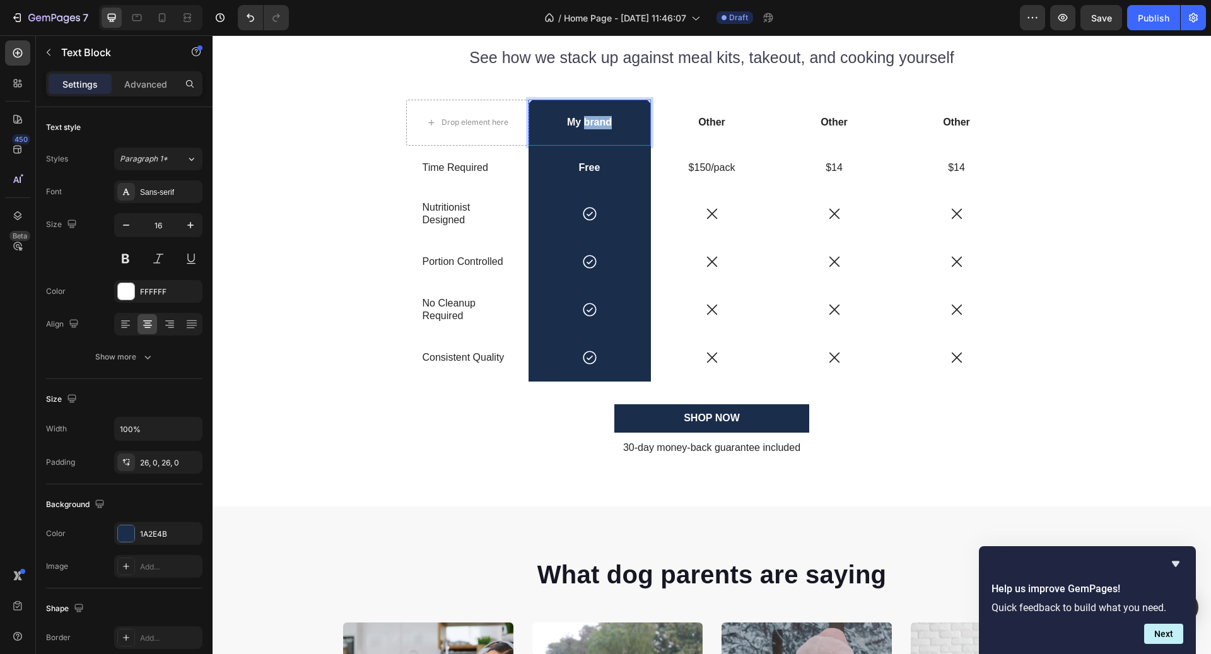
click at [595, 121] on p "My brand" at bounding box center [590, 122] width 120 height 13
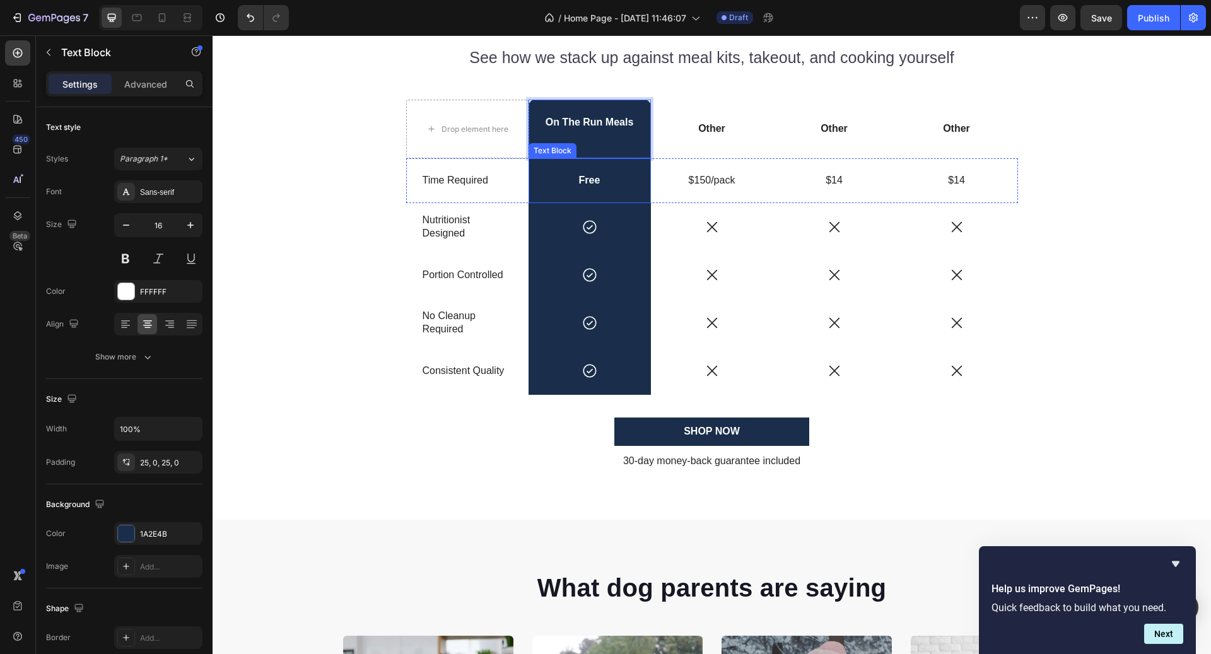
click at [584, 185] on p "Free" at bounding box center [590, 180] width 120 height 13
click at [609, 147] on icon at bounding box center [613, 146] width 10 height 10
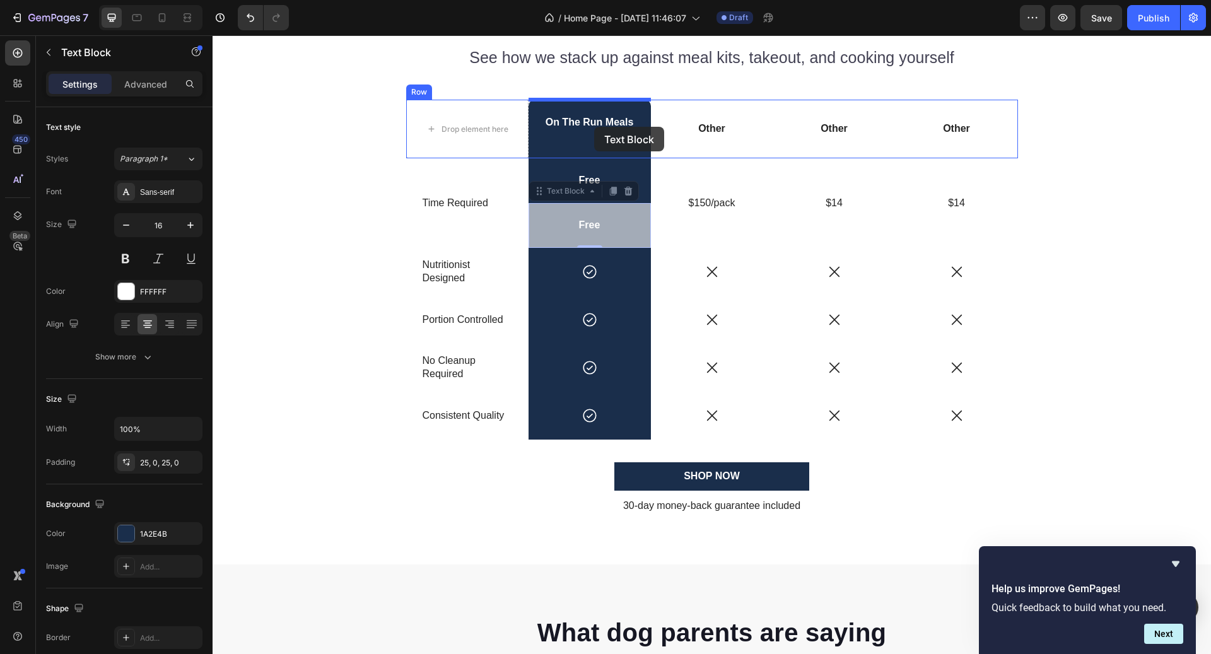
drag, startPoint x: 582, startPoint y: 189, endPoint x: 594, endPoint y: 128, distance: 62.4
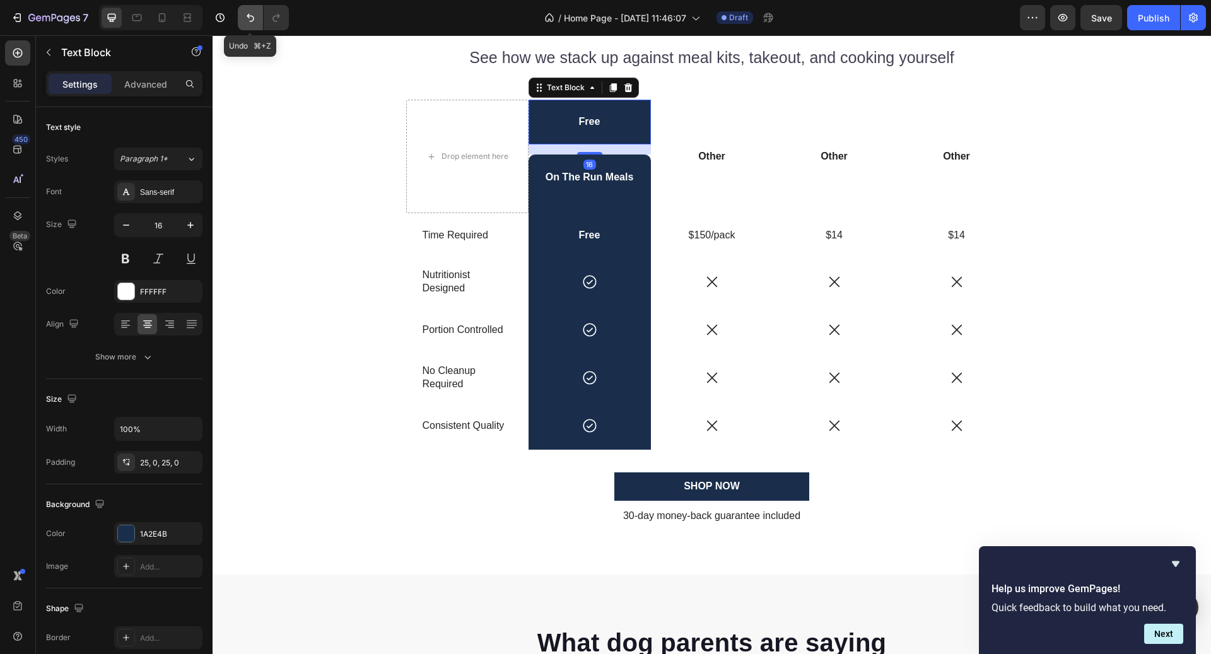
click at [255, 20] on icon "Undo/Redo" at bounding box center [250, 17] width 13 height 13
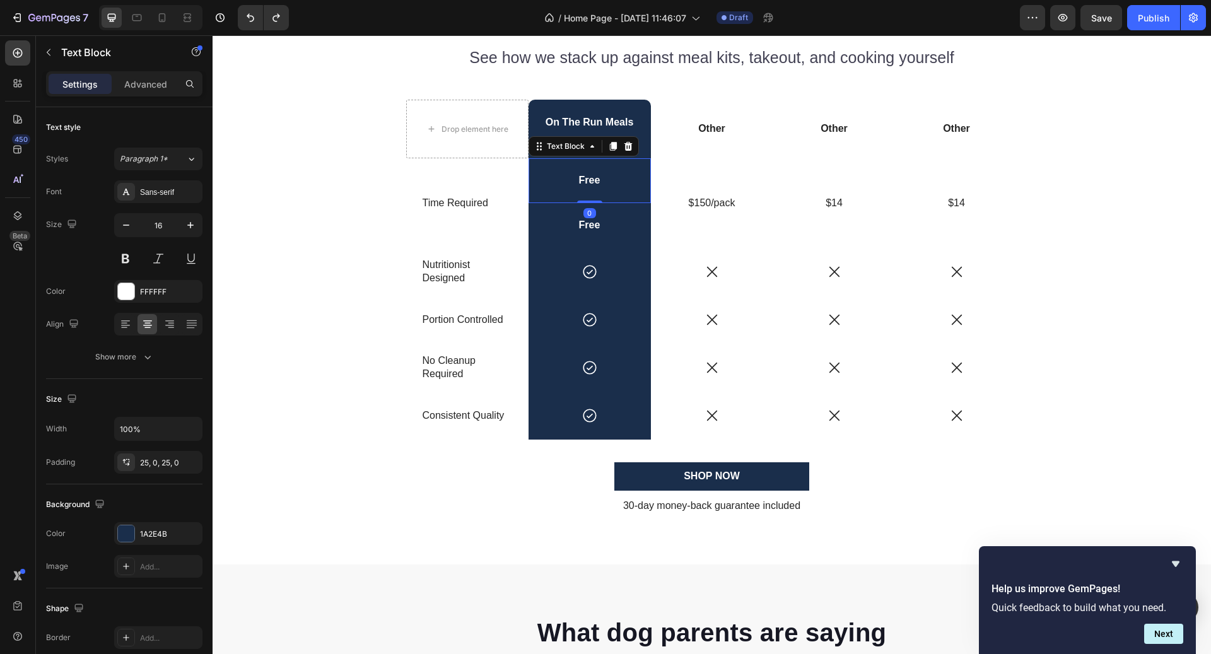
click at [625, 188] on div "Free" at bounding box center [590, 180] width 122 height 45
click at [625, 147] on icon at bounding box center [628, 146] width 8 height 9
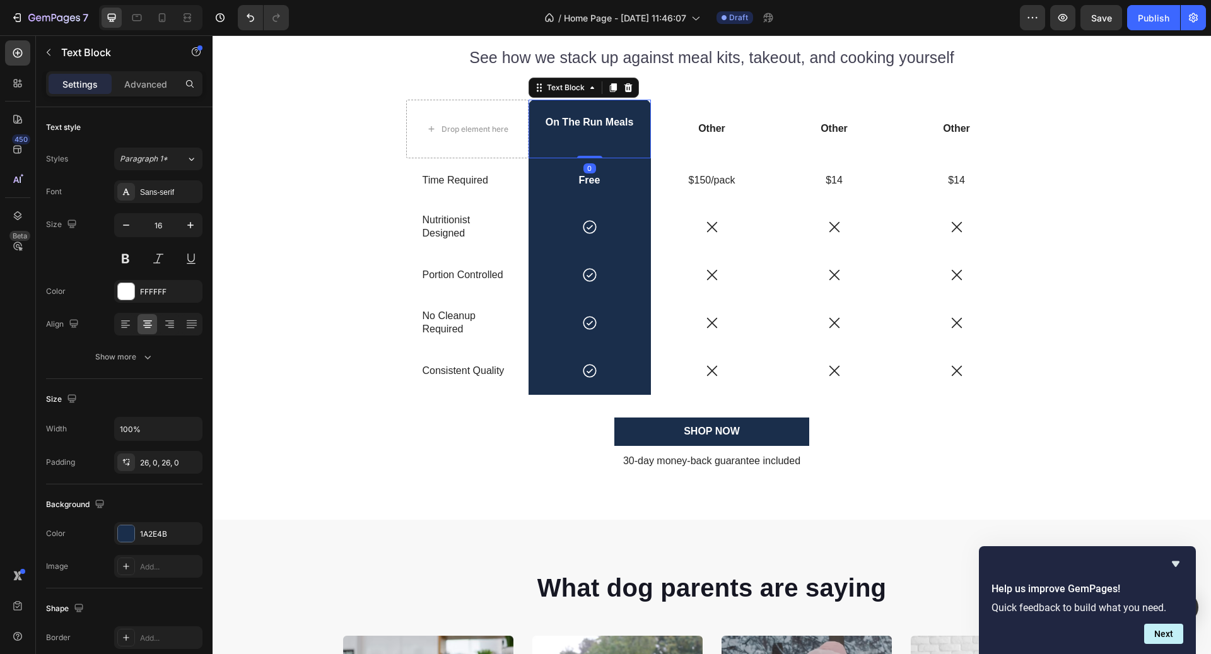
click at [619, 129] on p "On The Run Meals" at bounding box center [590, 129] width 120 height 26
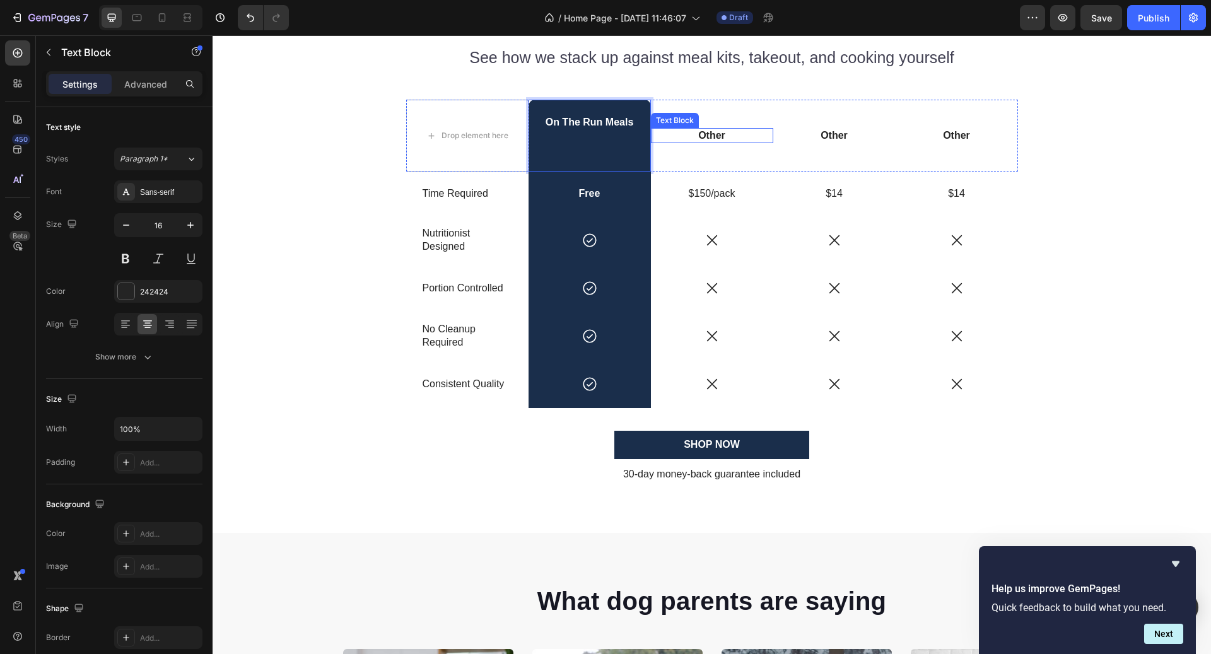
click at [669, 138] on p "Other" at bounding box center [712, 135] width 120 height 13
click at [611, 121] on p "On The Run Meals" at bounding box center [590, 135] width 120 height 39
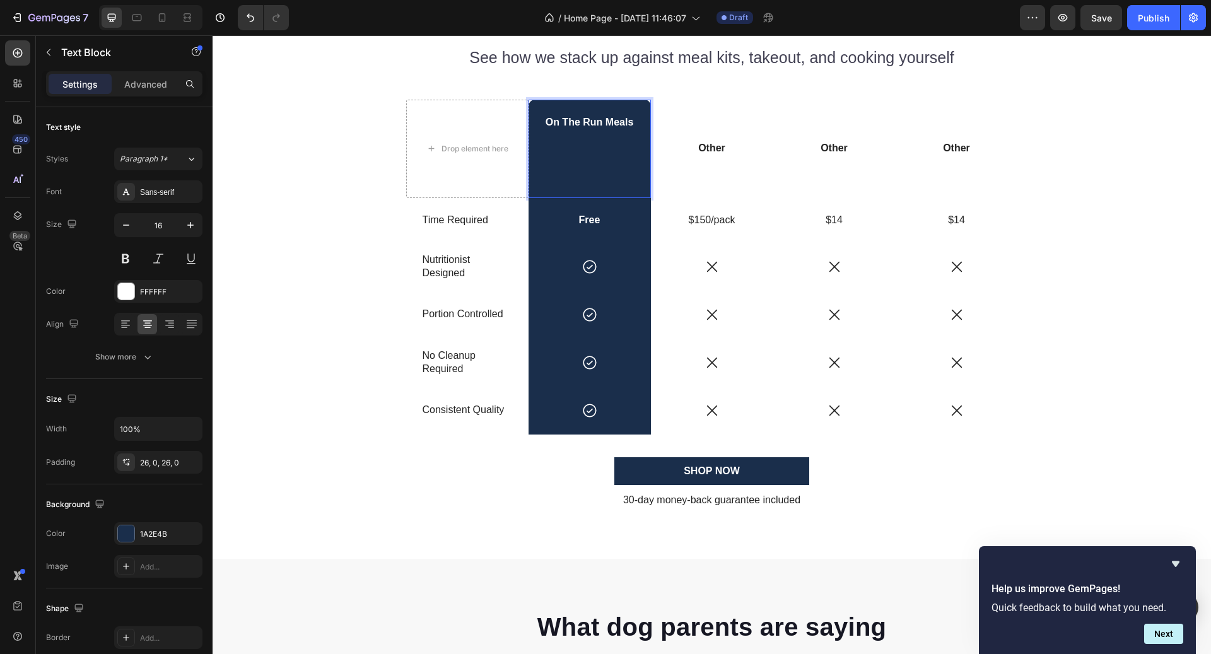
click at [597, 148] on p "⁠⁠⁠⁠⁠⁠⁠" at bounding box center [590, 155] width 120 height 52
click at [601, 172] on p "⁠⁠⁠⁠⁠⁠⁠" at bounding box center [590, 155] width 120 height 52
click at [601, 174] on p "Rich Text Editor. Editing area: main" at bounding box center [590, 155] width 120 height 52
click at [597, 189] on div "On The Run Meals" at bounding box center [590, 149] width 122 height 98
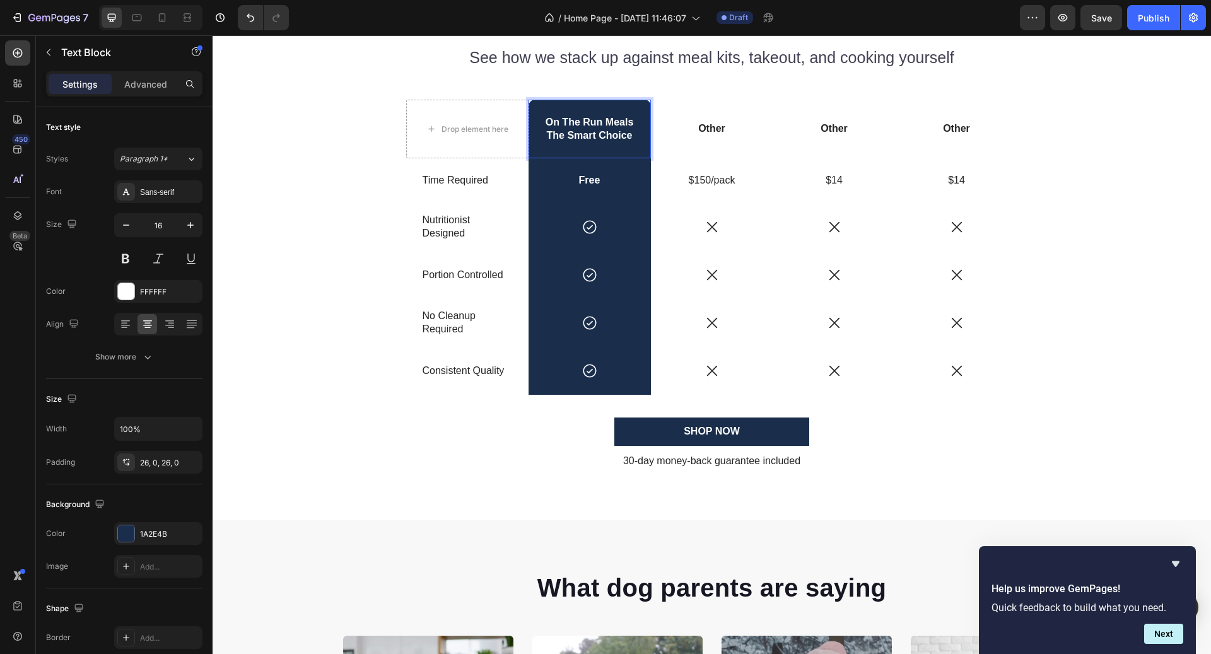
click at [591, 129] on p "The Smart Choice" at bounding box center [590, 135] width 120 height 13
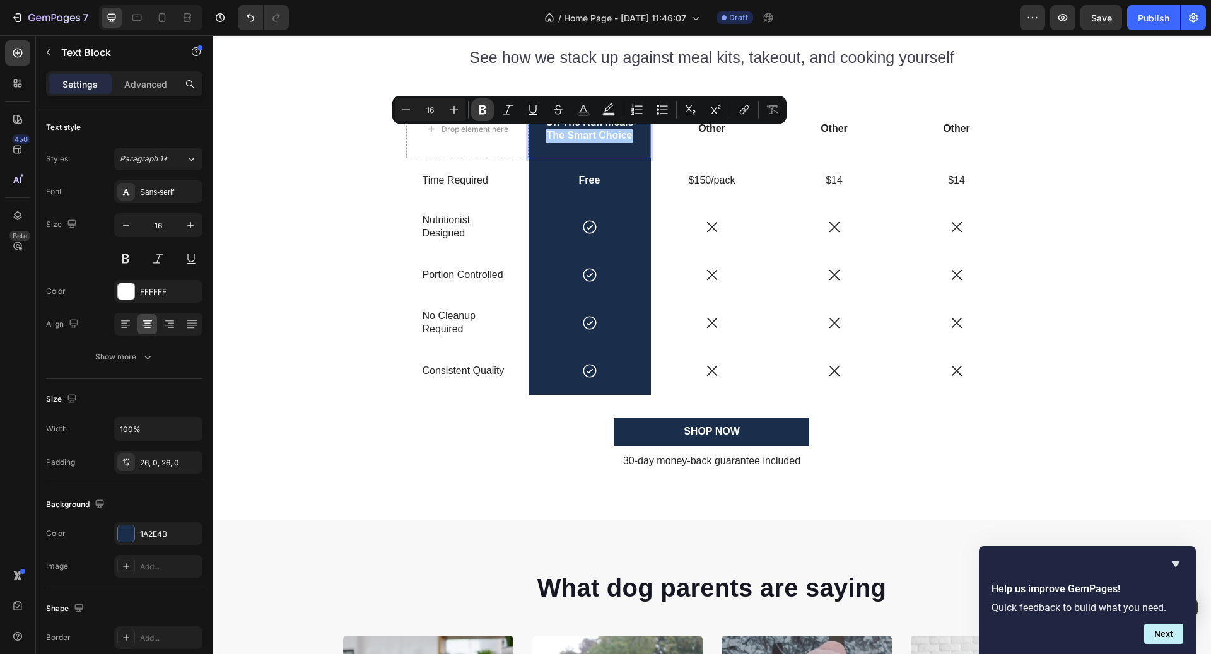
click at [488, 110] on icon "Editor contextual toolbar" at bounding box center [482, 109] width 13 height 13
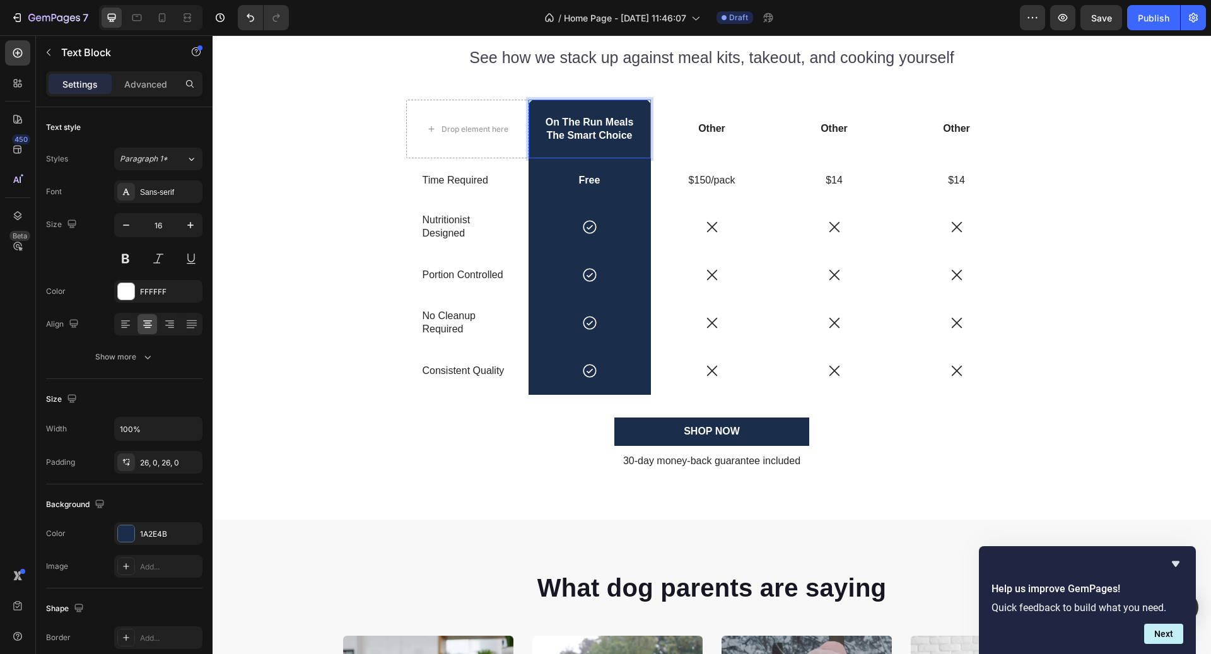
click at [582, 124] on p "On The Run Meals" at bounding box center [590, 122] width 120 height 13
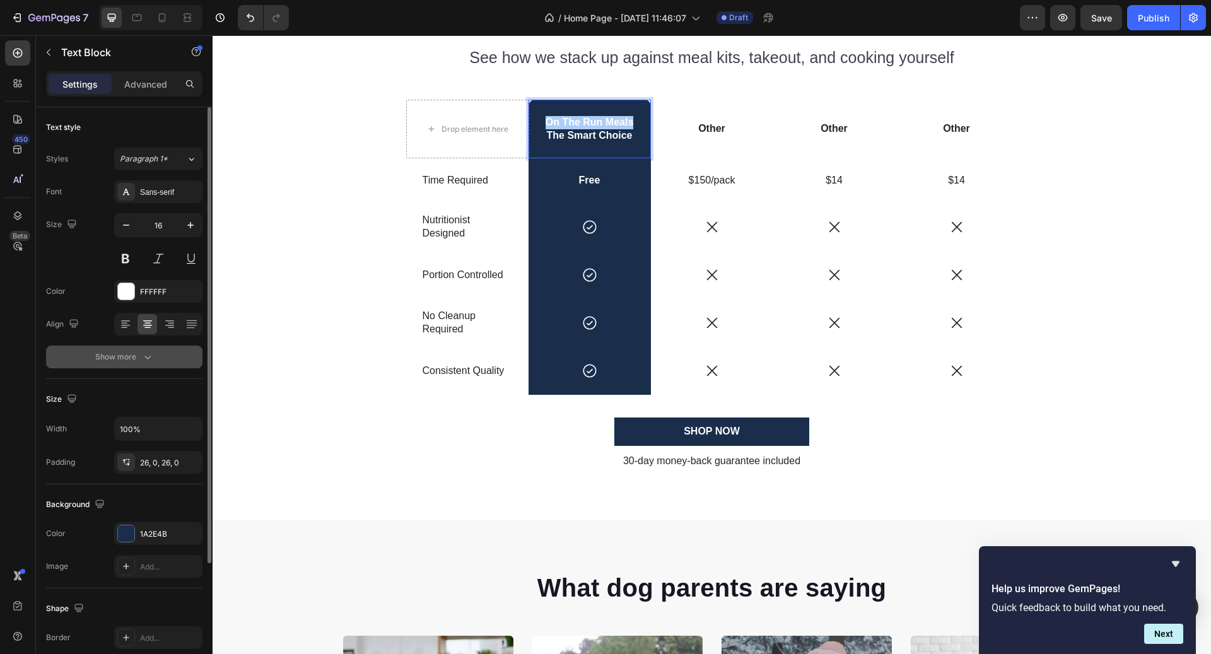
click at [141, 355] on icon "button" at bounding box center [147, 357] width 13 height 13
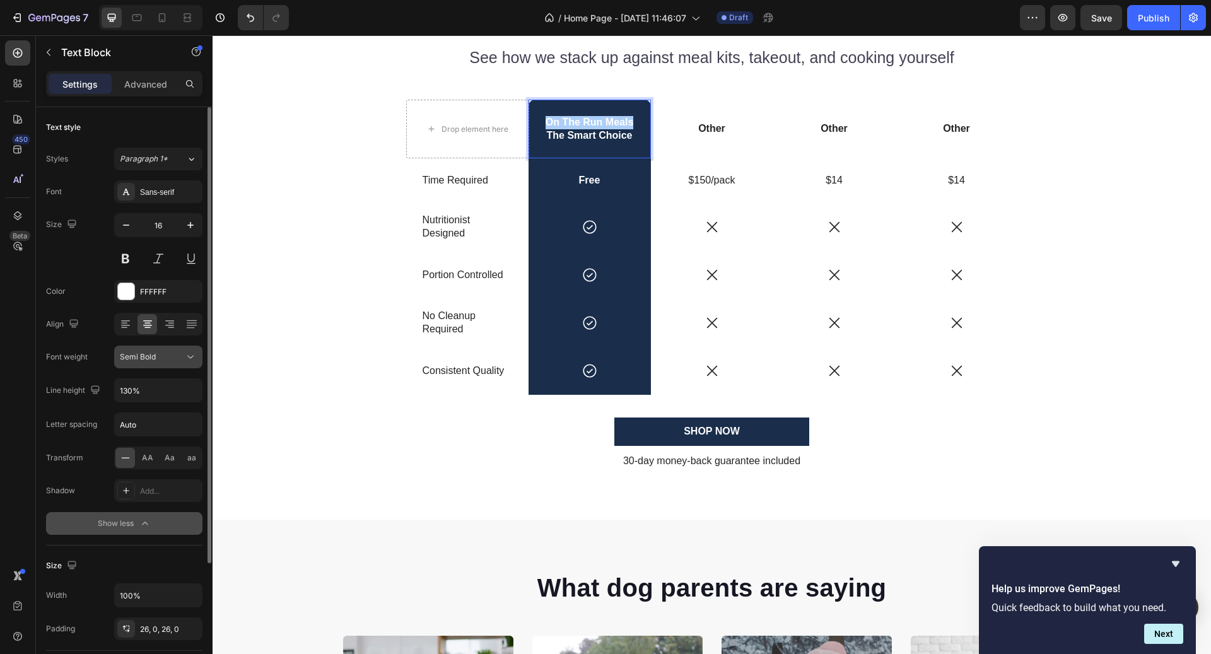
click at [143, 356] on span "Semi Bold" at bounding box center [138, 356] width 36 height 9
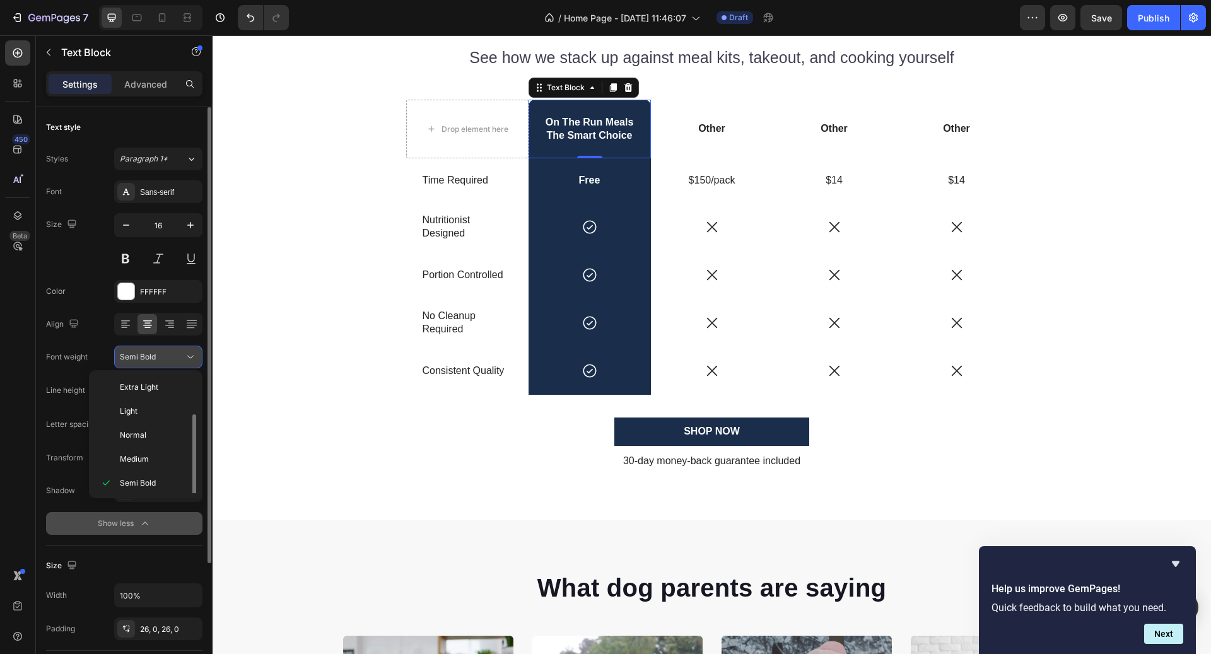
scroll to position [23, 0]
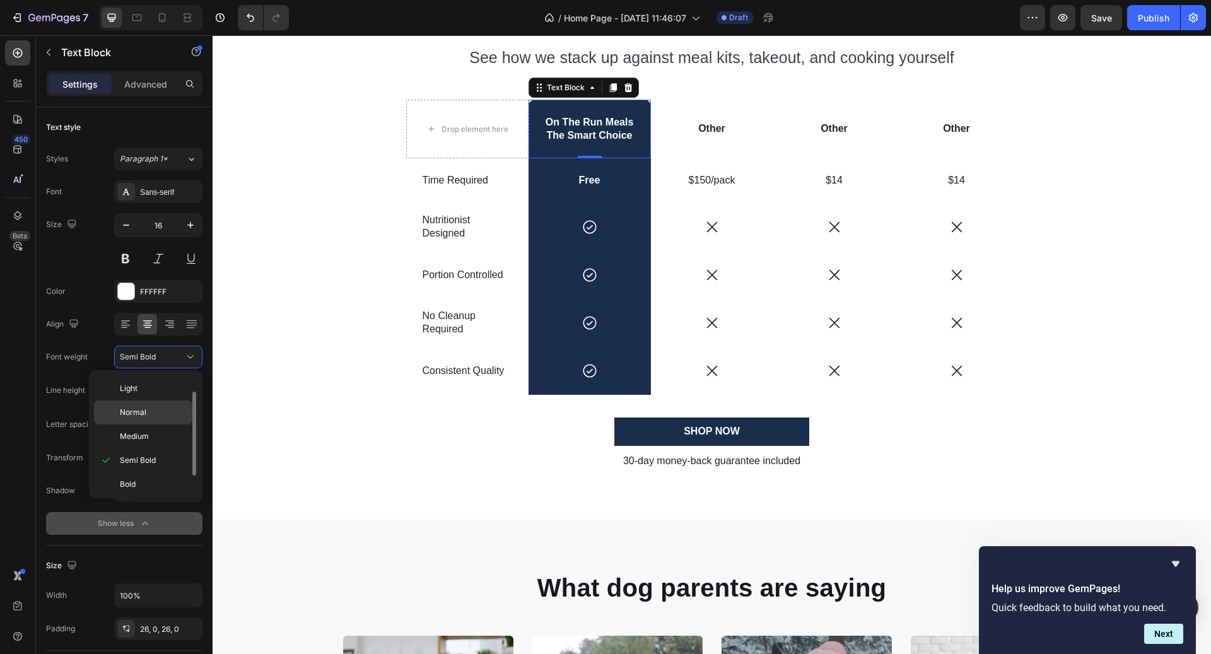
click at [148, 420] on div "Normal" at bounding box center [143, 413] width 98 height 24
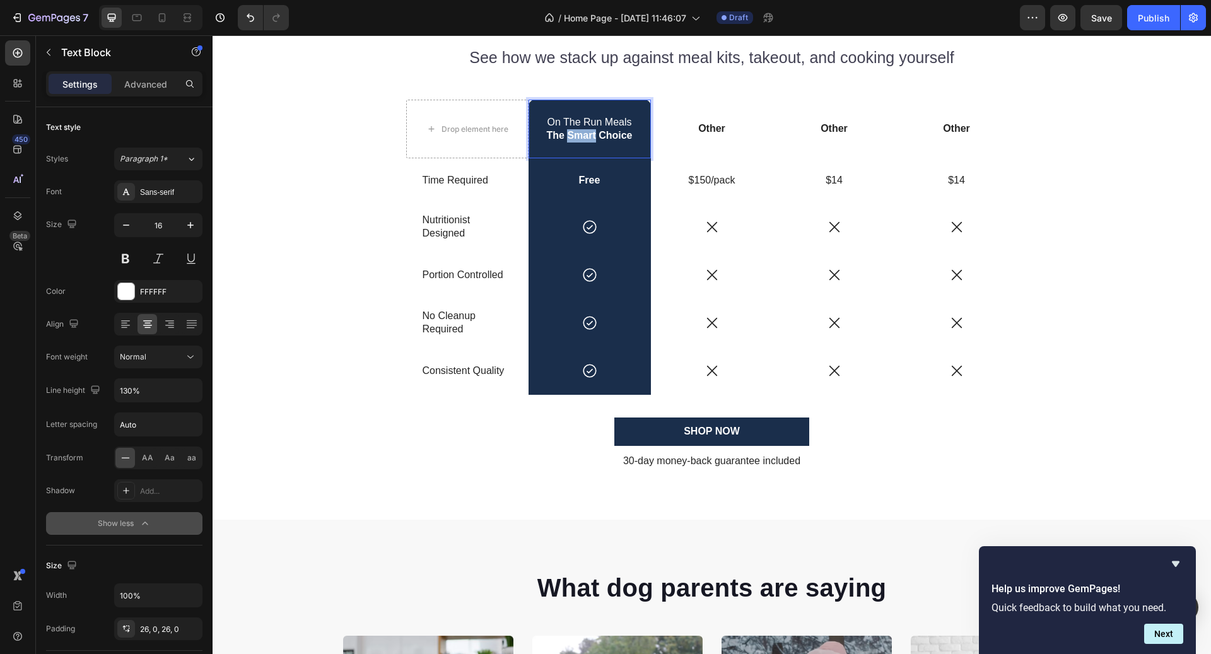
click at [591, 139] on strong "The Smart Choice" at bounding box center [589, 135] width 86 height 11
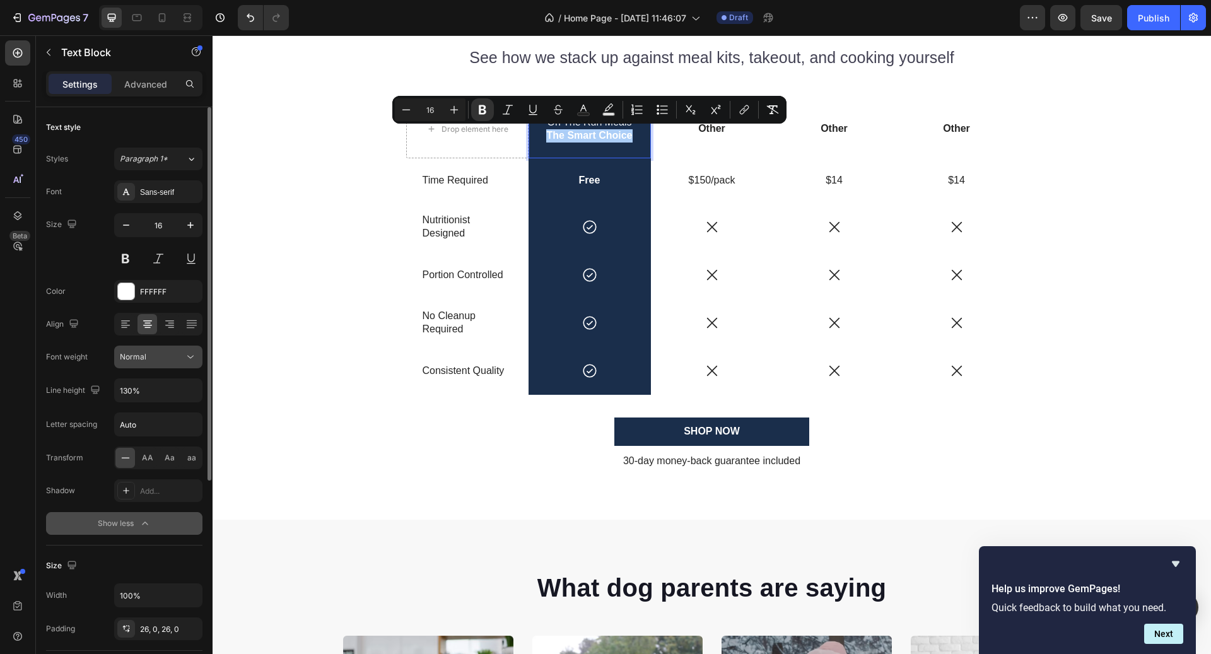
click at [169, 358] on div "Normal" at bounding box center [152, 356] width 64 height 11
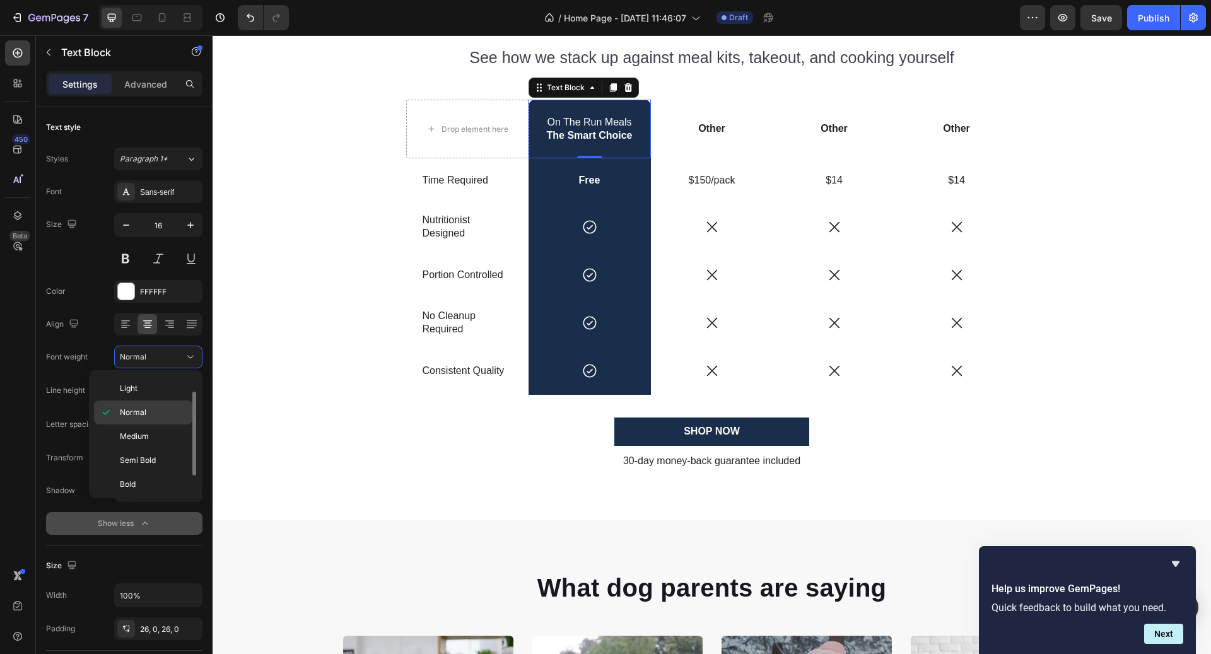
click at [160, 413] on p "Normal" at bounding box center [153, 412] width 67 height 11
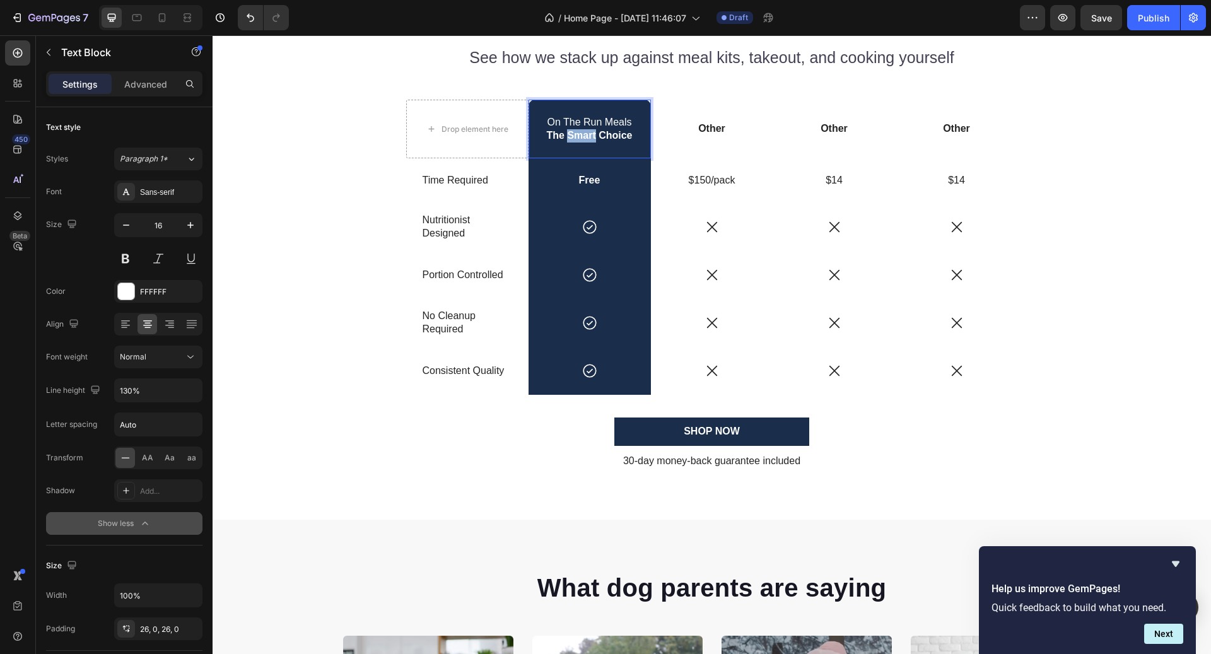
click at [575, 134] on strong "The Smart Choice" at bounding box center [589, 135] width 86 height 11
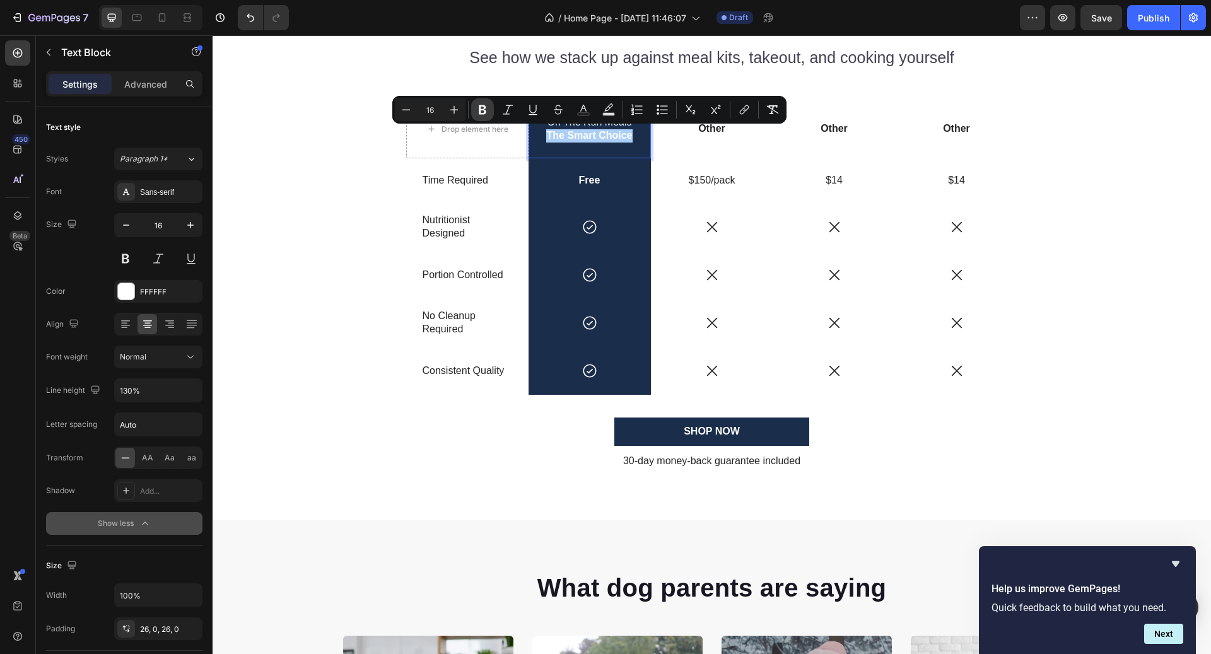
click at [486, 110] on icon "Editor contextual toolbar" at bounding box center [482, 109] width 13 height 13
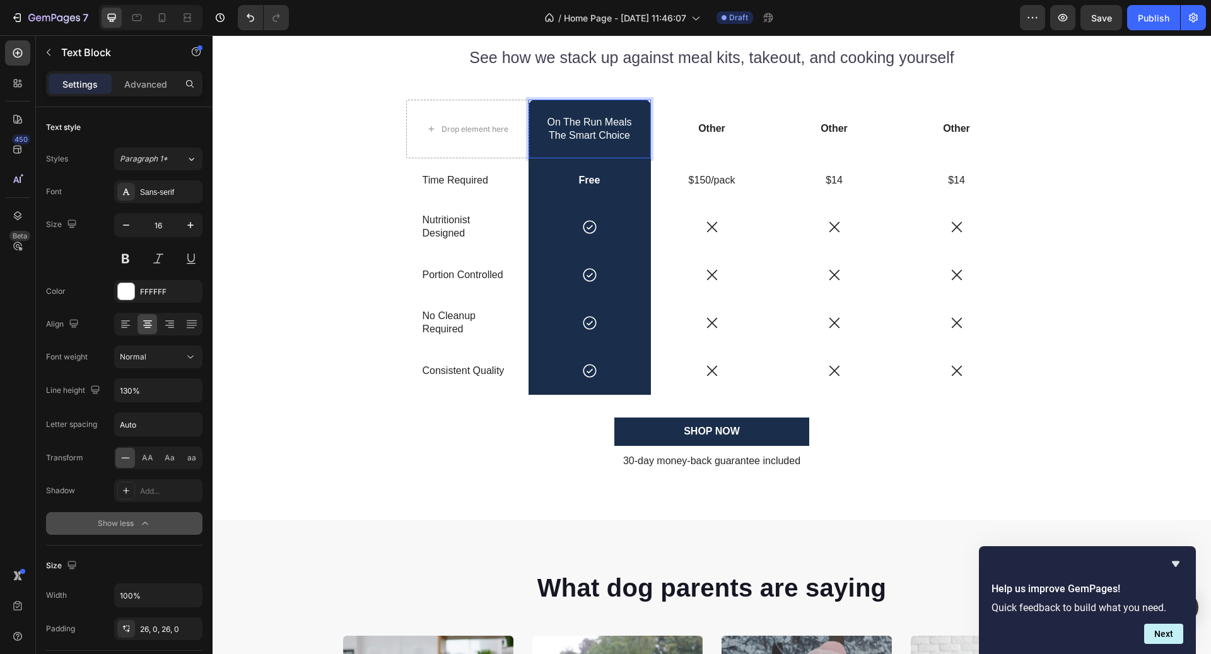
click at [612, 125] on p "On The Run Meals" at bounding box center [590, 122] width 120 height 13
click at [573, 132] on p "The Smart Choice" at bounding box center [590, 135] width 120 height 13
click at [572, 124] on p "On The Run Meals" at bounding box center [590, 122] width 120 height 13
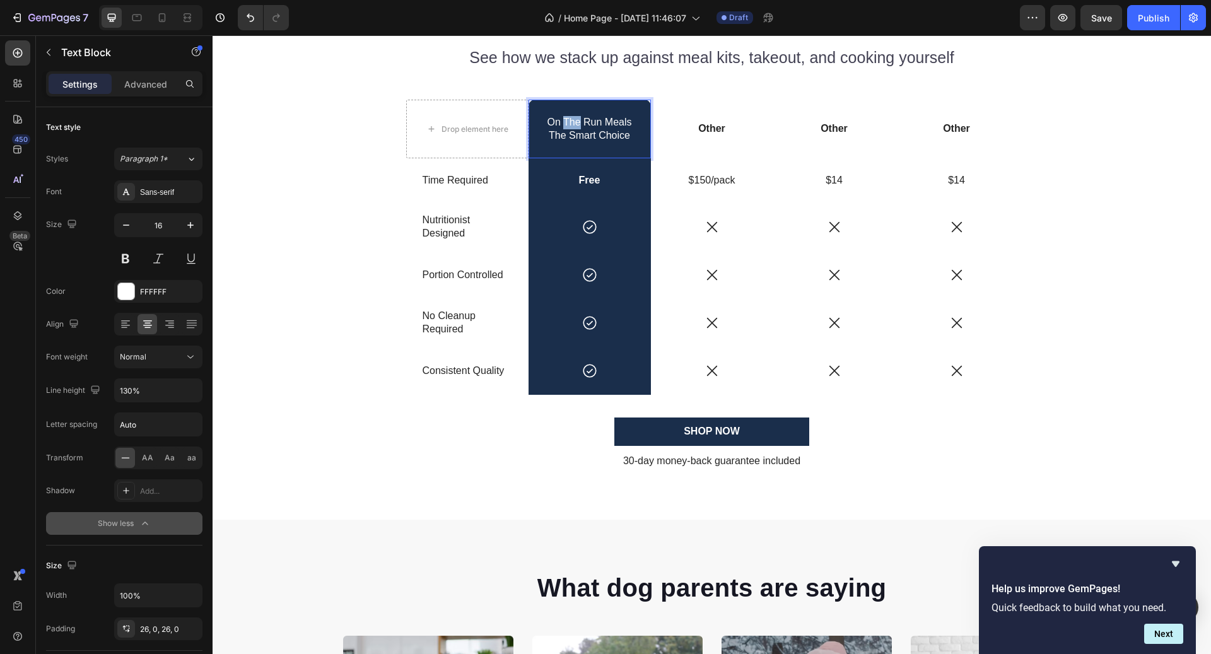
click at [572, 124] on p "On The Run Meals" at bounding box center [590, 122] width 120 height 13
click at [500, 225] on p "Nutritionist Designed" at bounding box center [468, 227] width 90 height 26
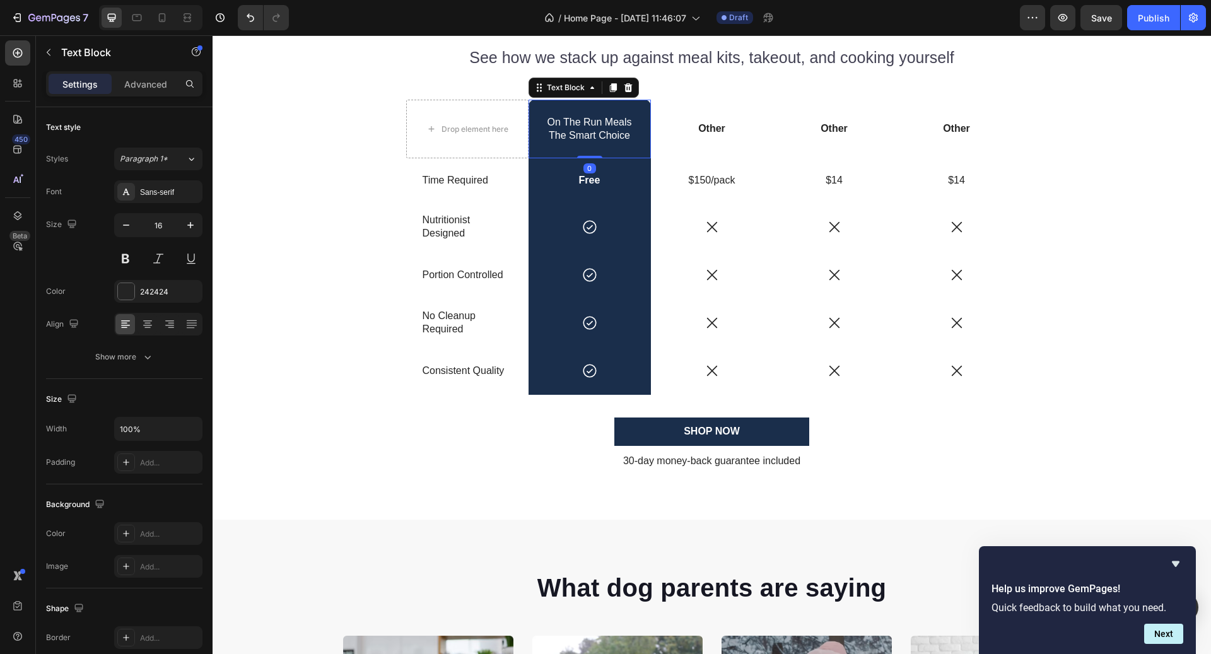
click at [596, 122] on p "On The Run Meals" at bounding box center [590, 122] width 120 height 13
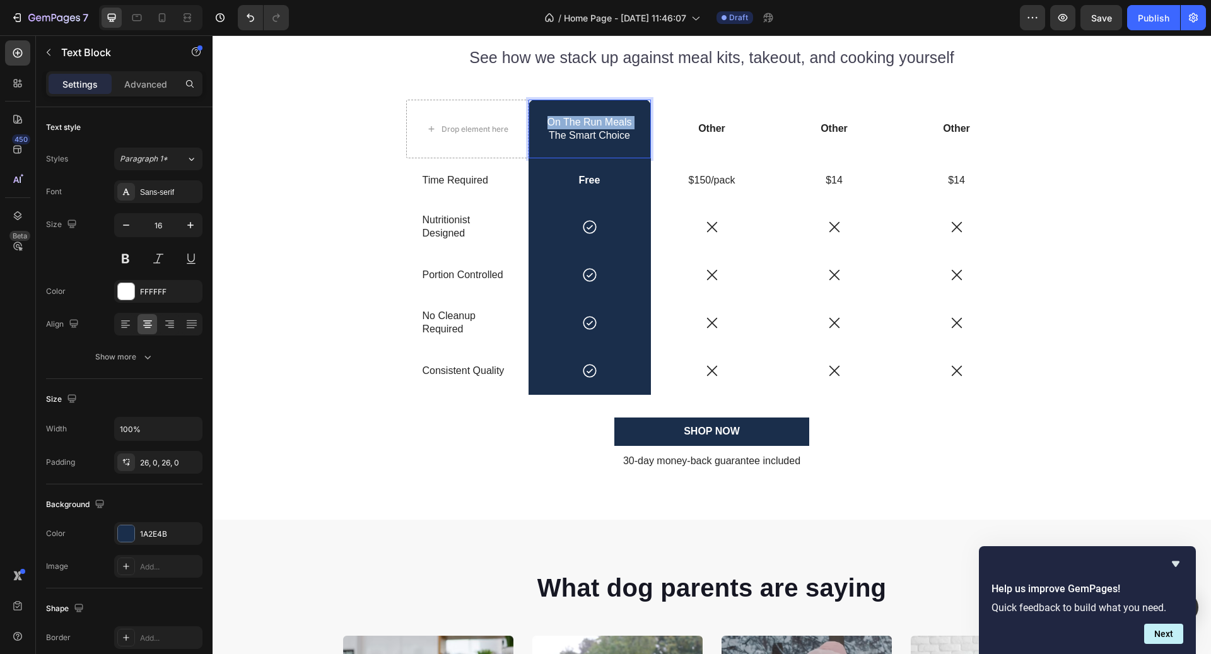
click at [596, 122] on p "On The Run Meals" at bounding box center [590, 122] width 120 height 13
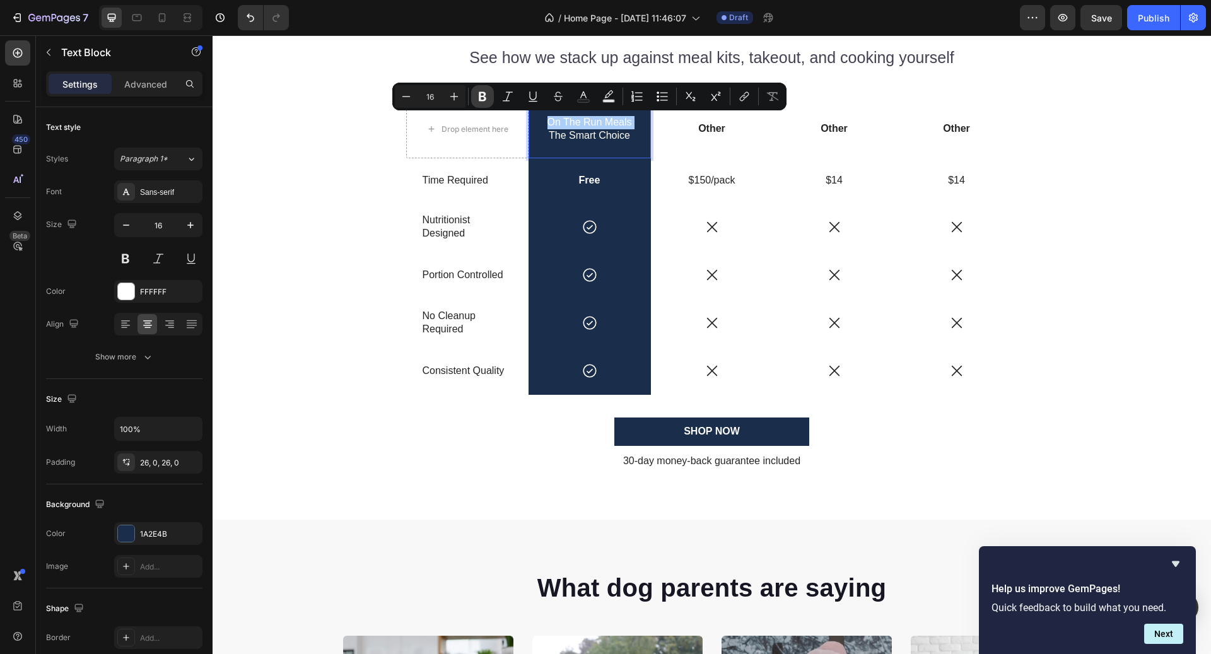
click at [487, 98] on icon "Editor contextual toolbar" at bounding box center [482, 96] width 13 height 13
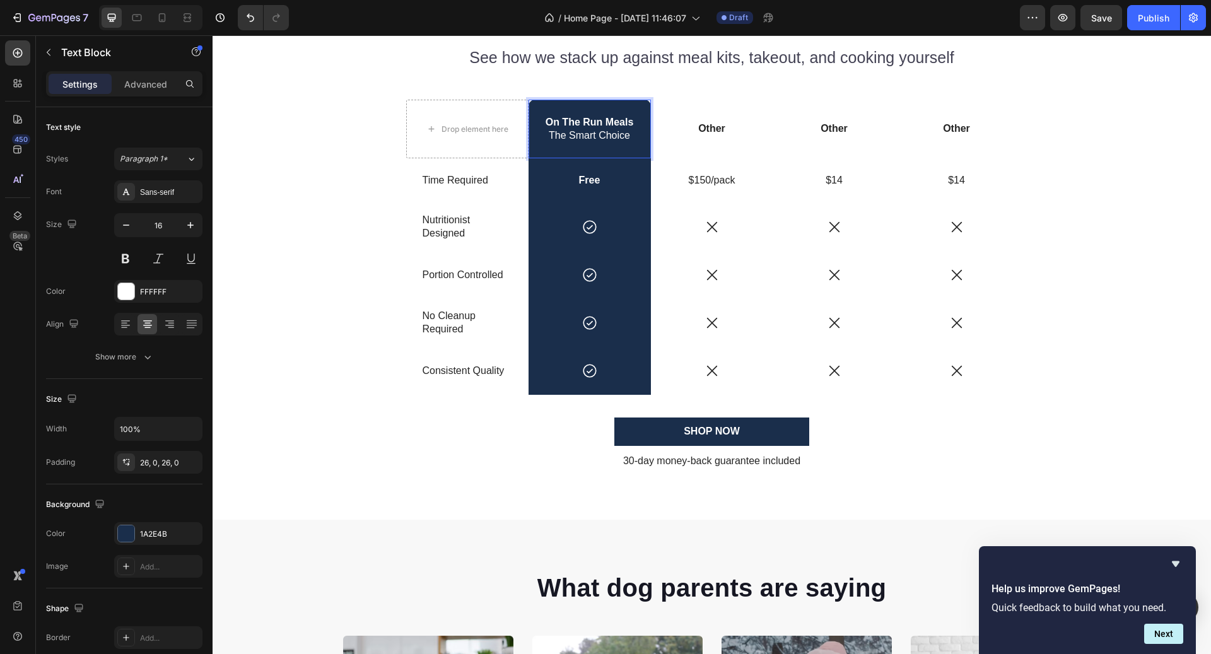
click at [615, 146] on div "On The Run Meals The Smart Choice" at bounding box center [590, 129] width 122 height 59
click at [613, 145] on div "On The Run Meals The Smart Choice" at bounding box center [590, 129] width 122 height 59
click at [730, 132] on p "Other" at bounding box center [712, 128] width 120 height 13
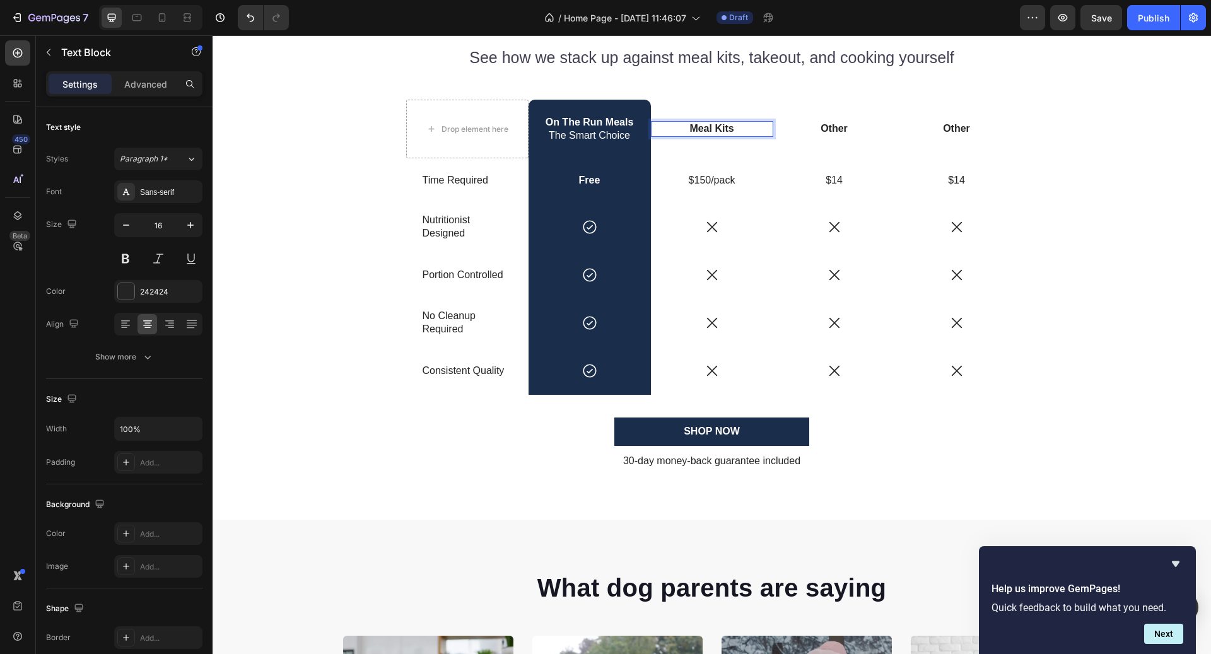
click at [688, 125] on p "Meal Kits" at bounding box center [712, 128] width 120 height 13
click at [832, 130] on p "Other" at bounding box center [835, 128] width 120 height 13
click at [958, 127] on p "Other" at bounding box center [957, 128] width 120 height 13
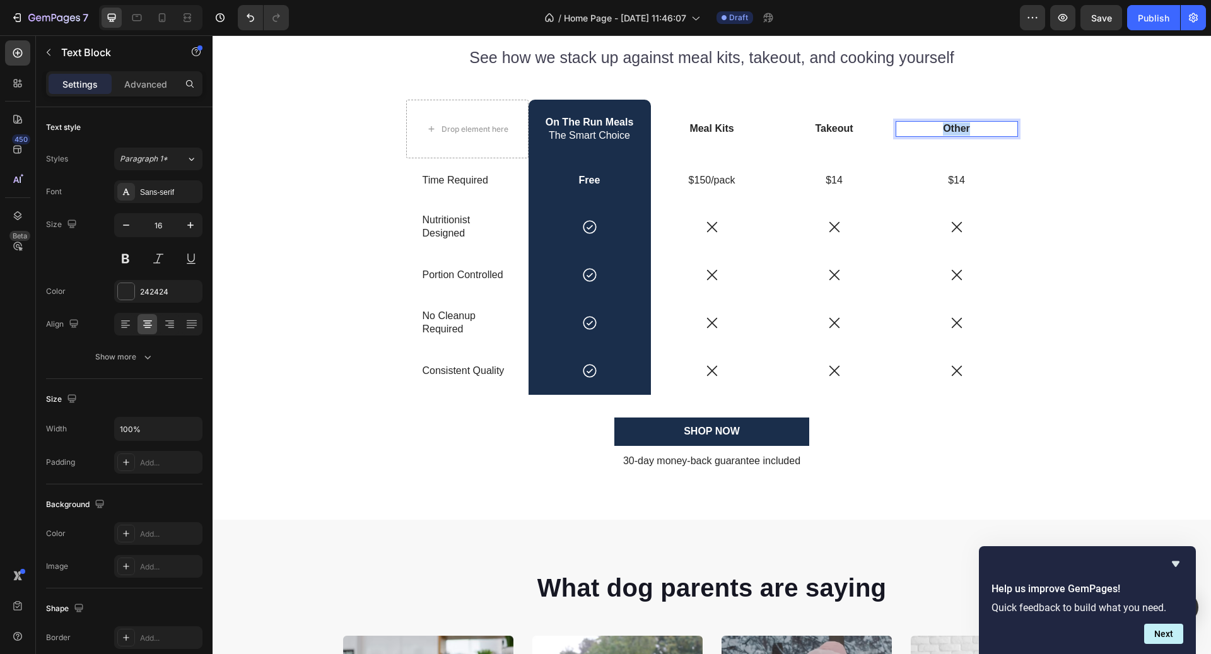
click at [958, 127] on p "Other" at bounding box center [957, 128] width 120 height 13
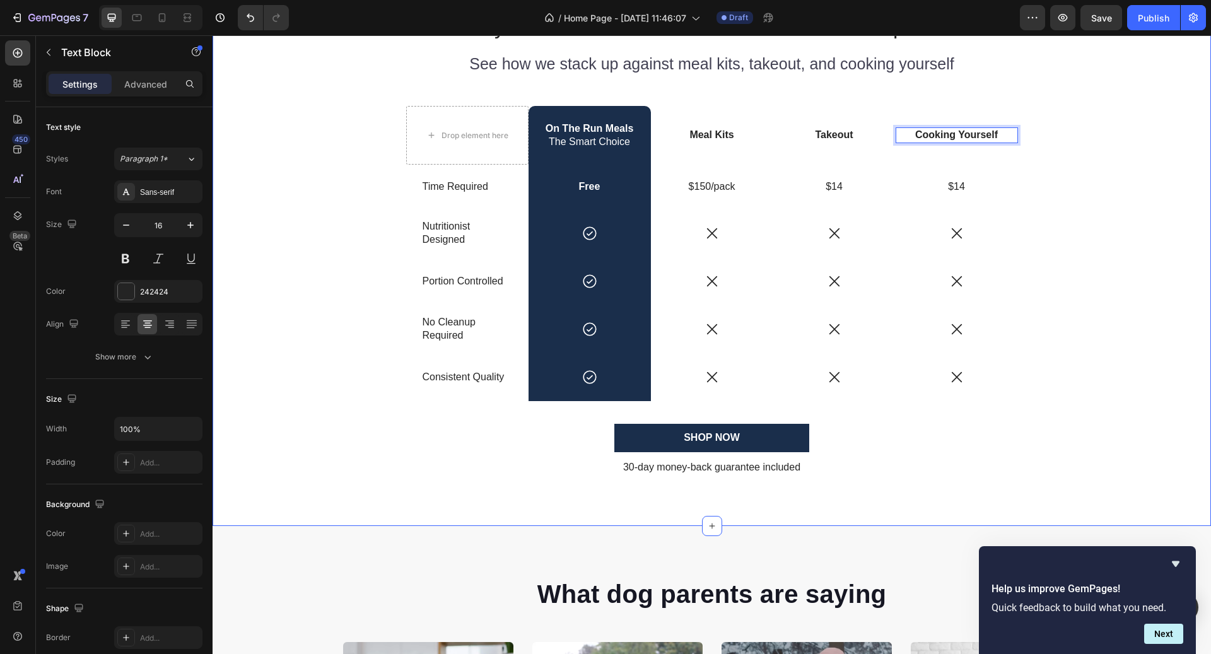
scroll to position [2808, 0]
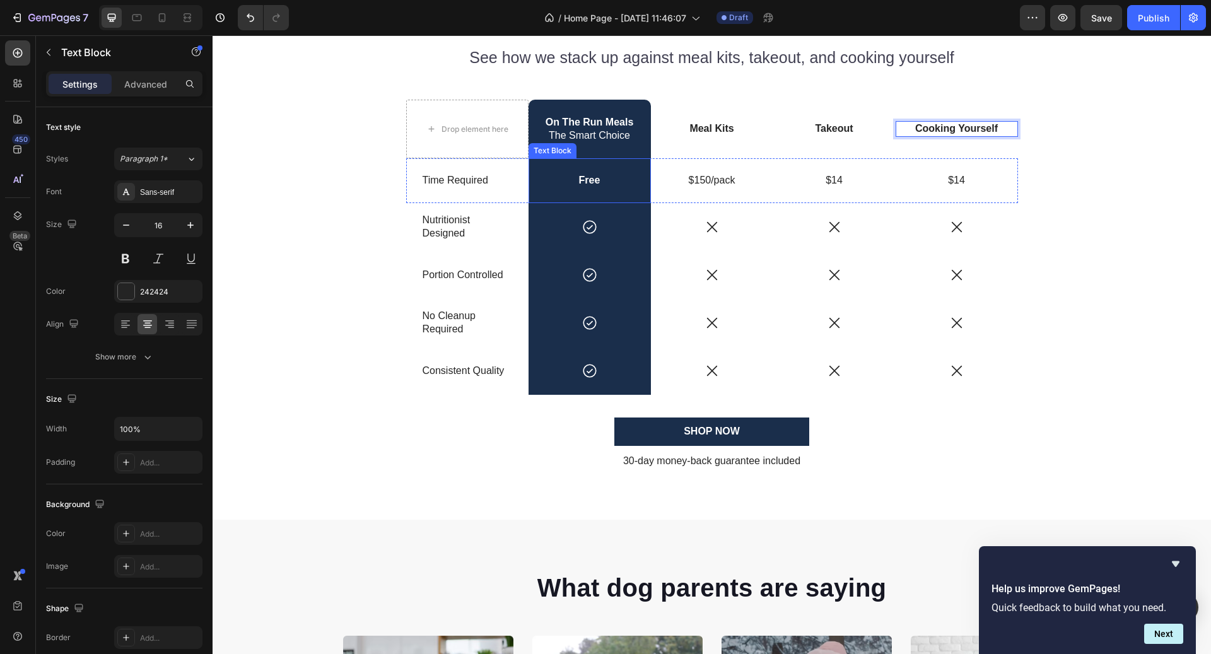
click at [597, 180] on p "Free" at bounding box center [590, 180] width 120 height 13
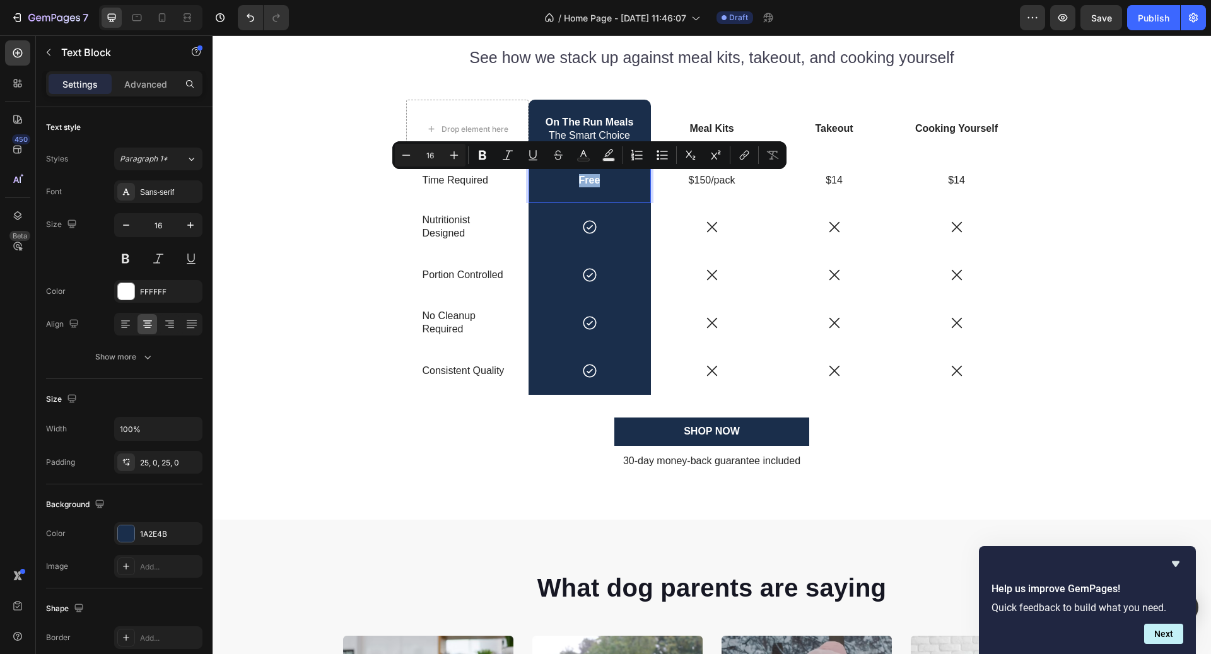
click at [597, 180] on p "Free" at bounding box center [590, 180] width 120 height 13
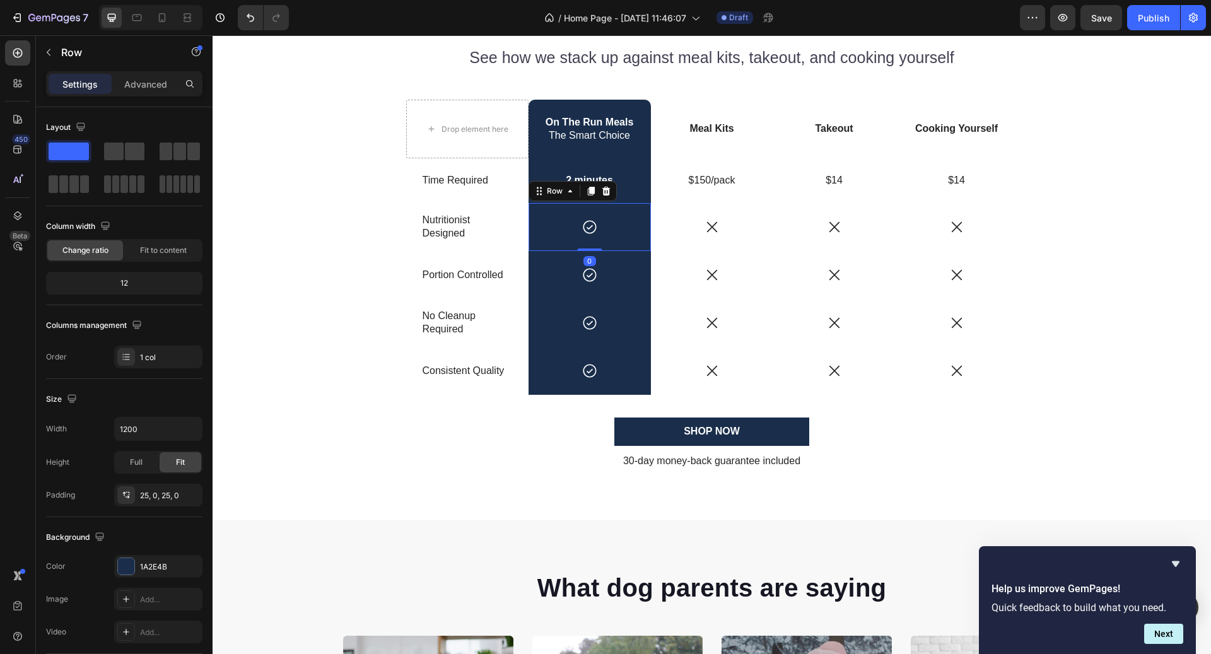
click at [590, 238] on div "Icon Row 0" at bounding box center [590, 227] width 122 height 48
click at [593, 228] on icon at bounding box center [590, 227] width 16 height 16
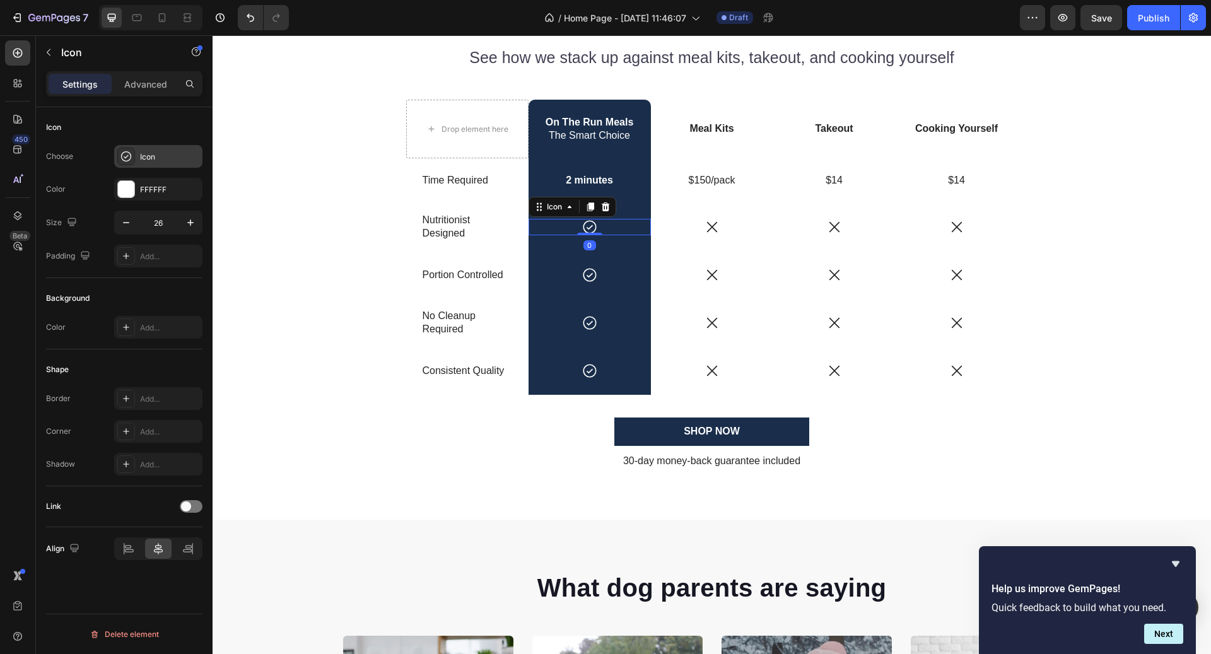
click at [140, 165] on div "Icon" at bounding box center [158, 156] width 88 height 23
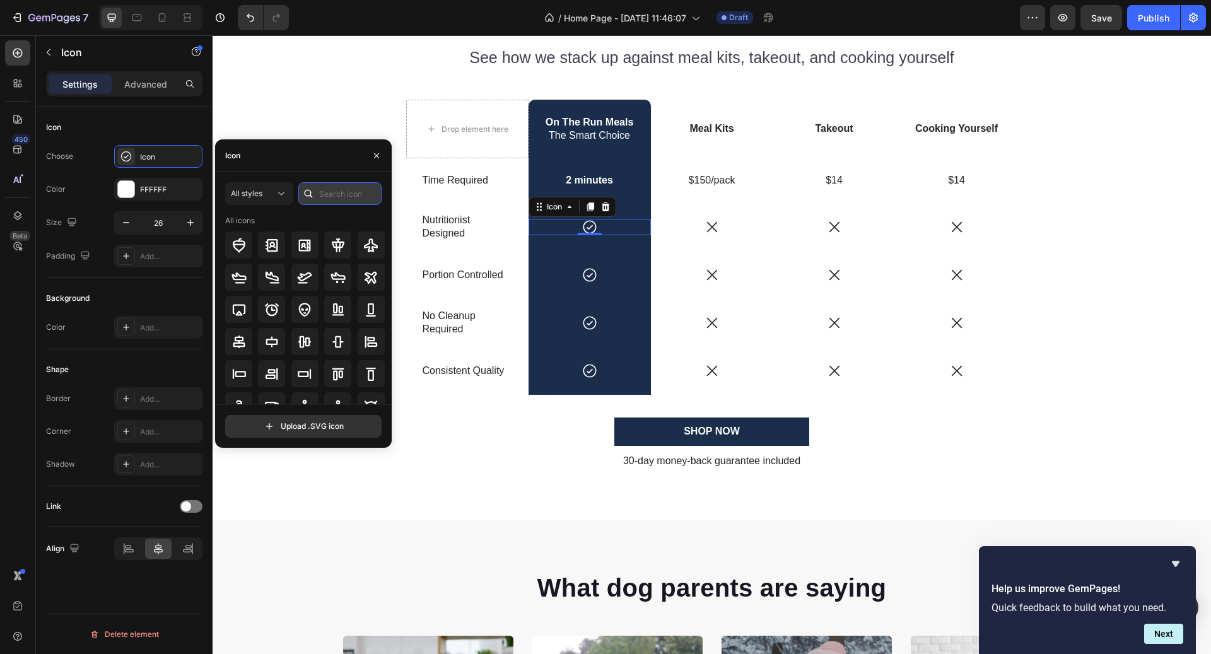
click at [341, 190] on input "text" at bounding box center [339, 193] width 83 height 23
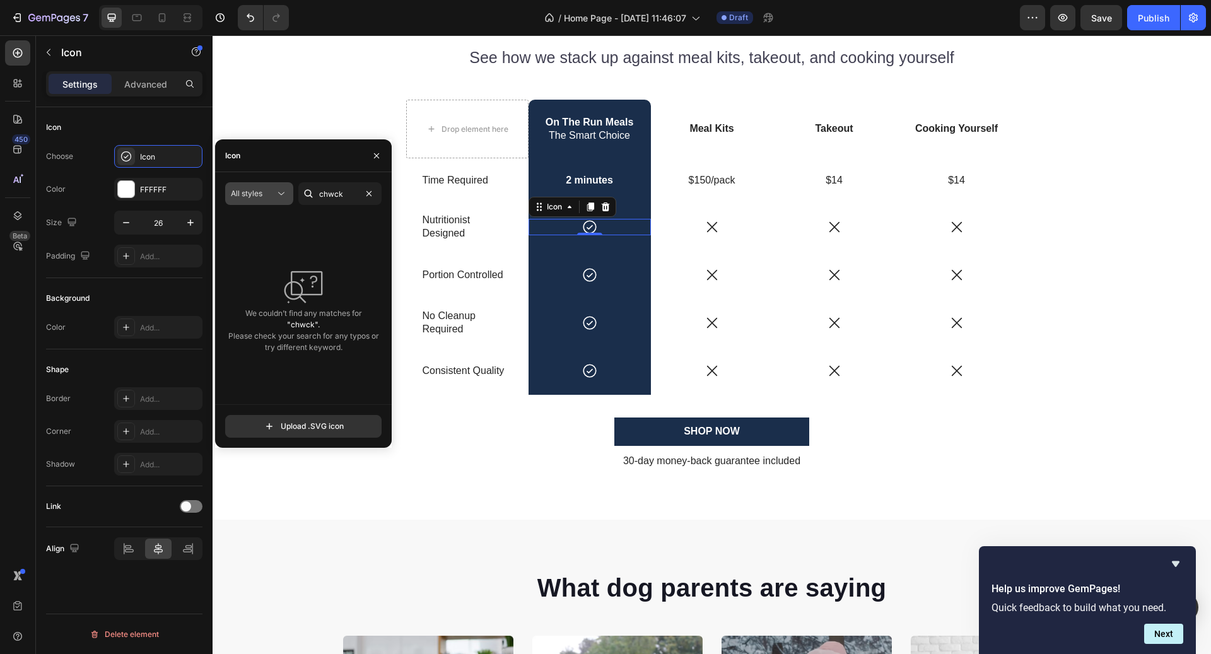
click at [276, 191] on icon at bounding box center [281, 193] width 13 height 13
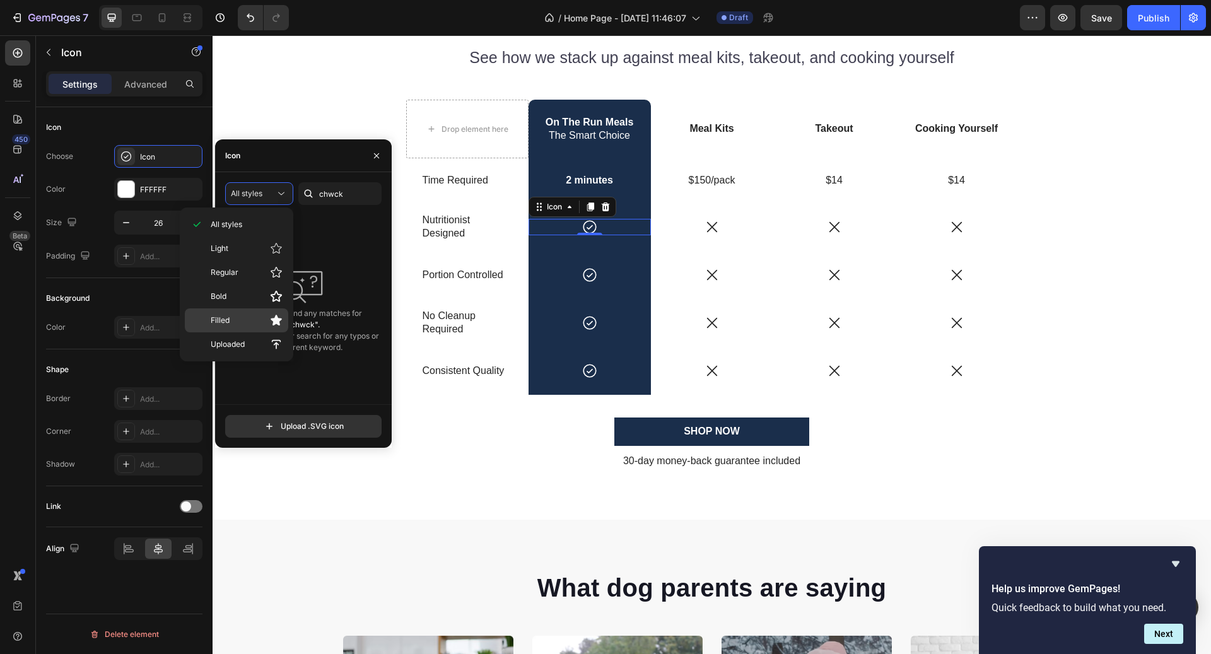
click at [276, 317] on icon at bounding box center [276, 320] width 11 height 11
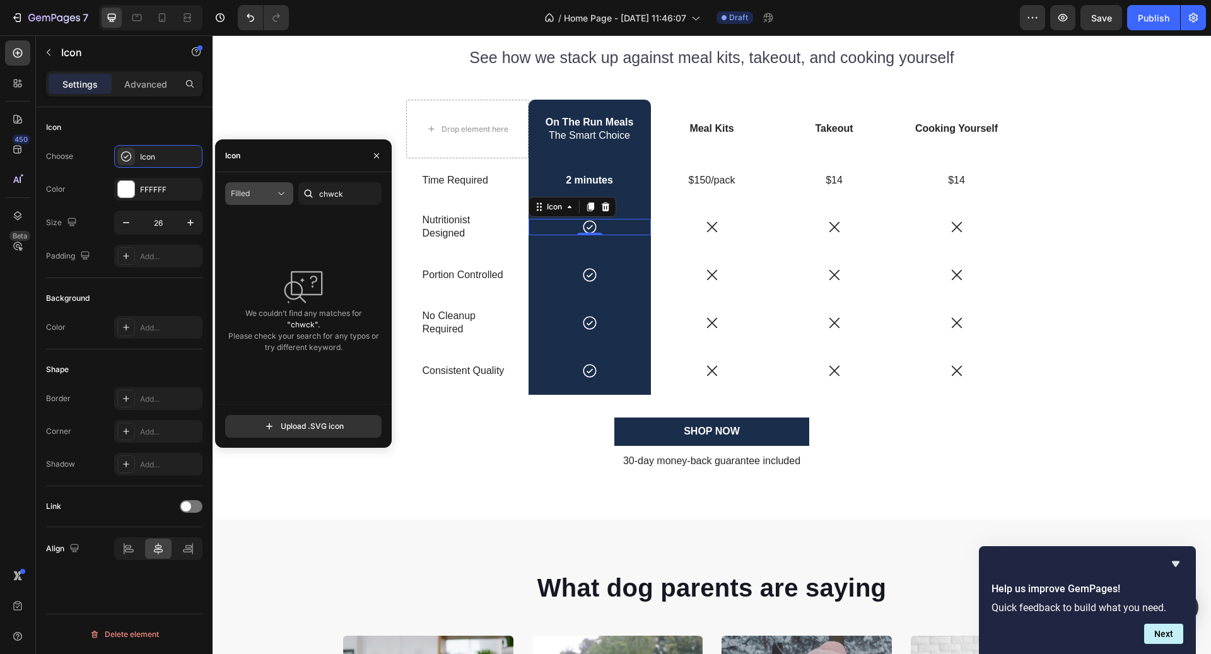
click at [276, 192] on icon at bounding box center [281, 193] width 13 height 13
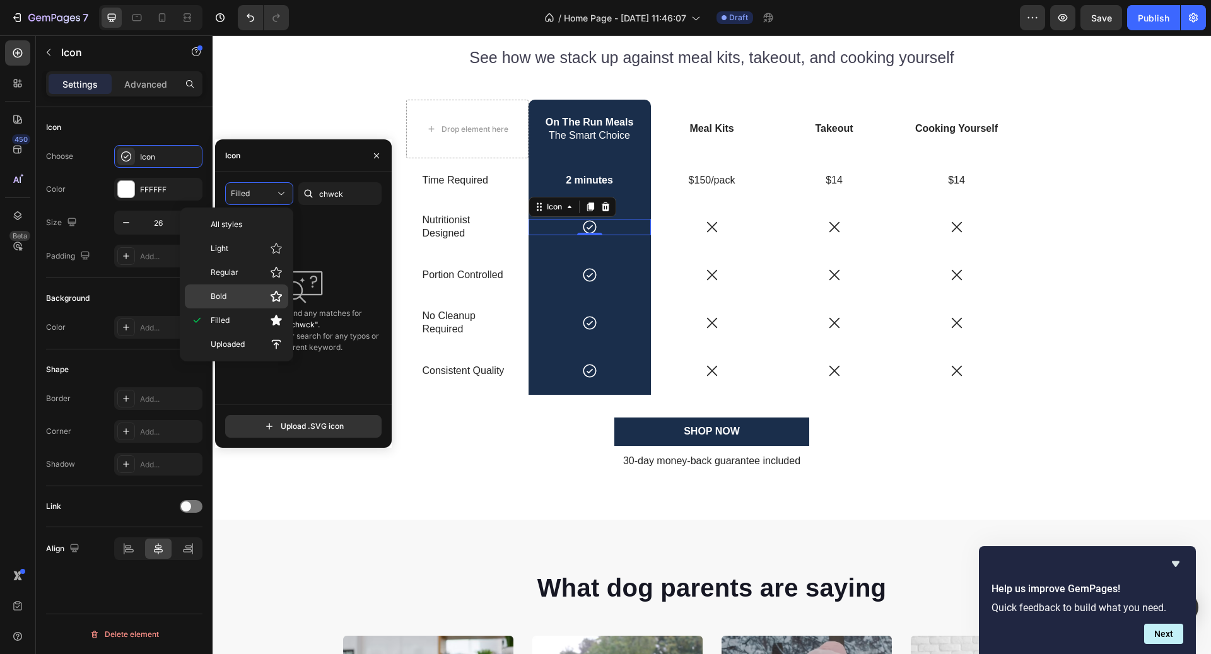
click at [272, 287] on div "Bold" at bounding box center [236, 297] width 103 height 24
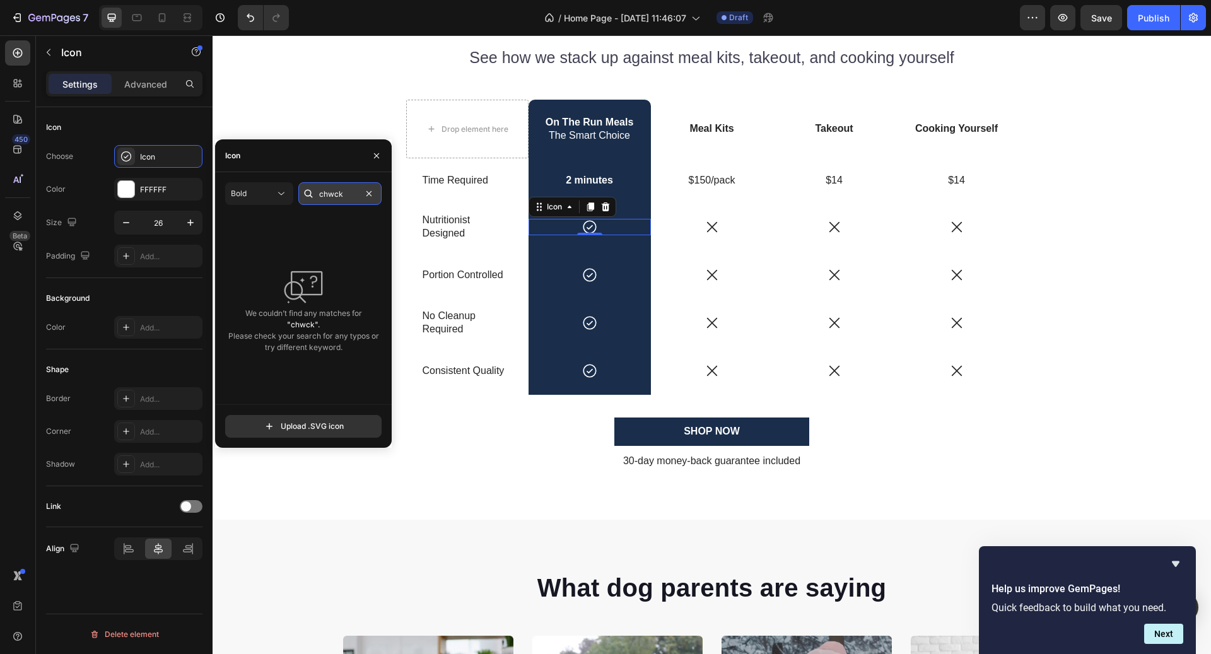
click at [360, 201] on input "chwck" at bounding box center [339, 193] width 83 height 23
type input "check"
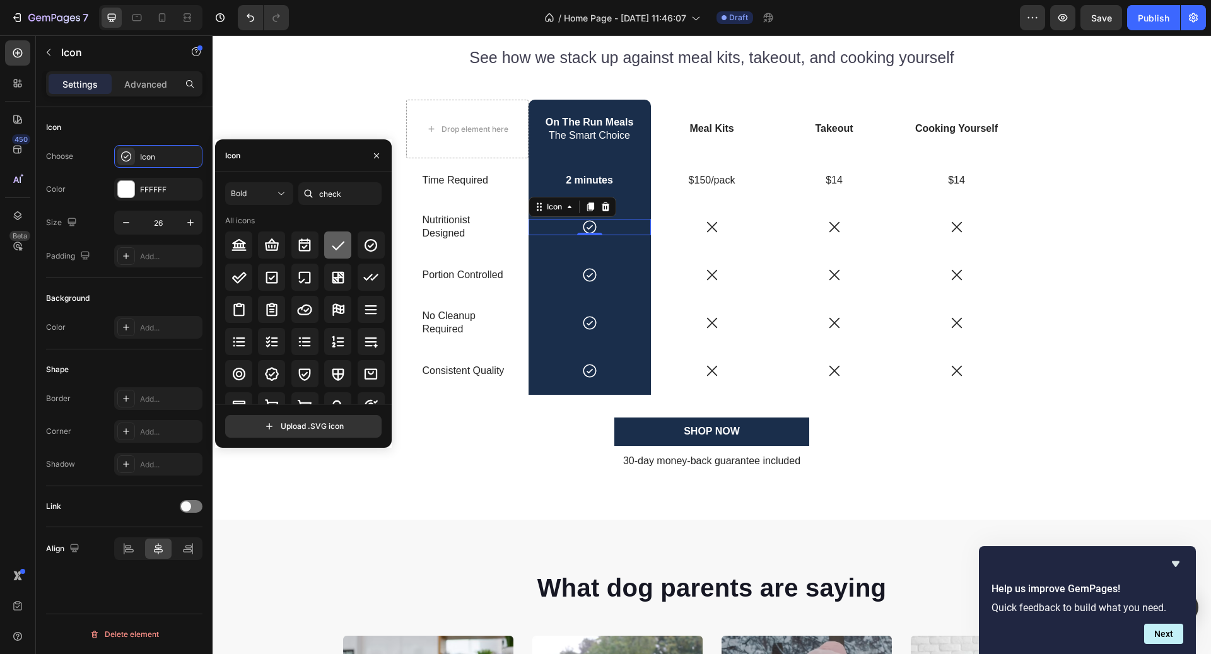
click at [336, 241] on icon at bounding box center [338, 245] width 15 height 15
click at [583, 261] on div "Icon Row" at bounding box center [590, 275] width 122 height 48
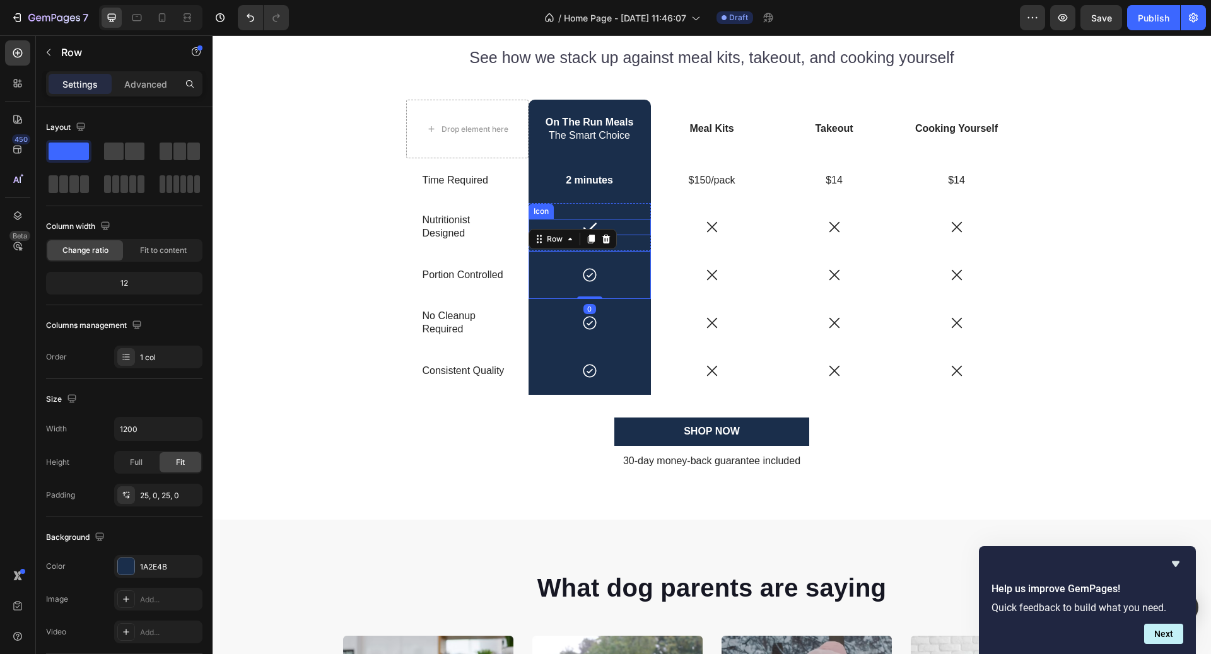
click at [599, 223] on div "Icon" at bounding box center [590, 227] width 122 height 16
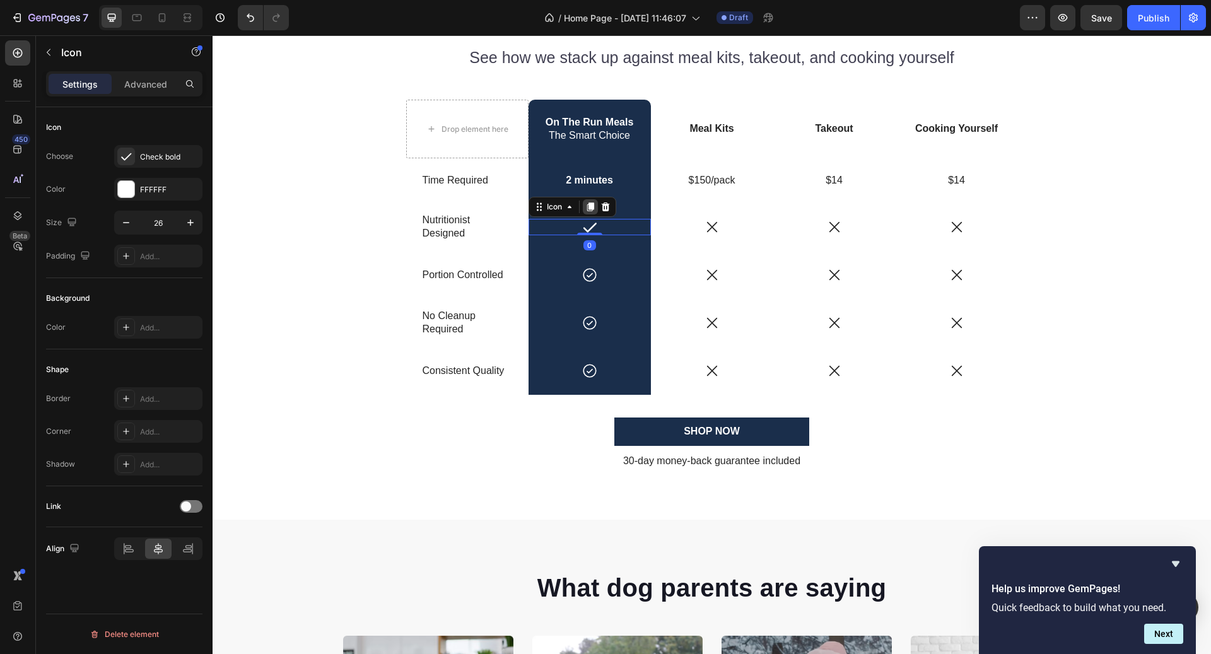
click at [595, 207] on icon at bounding box center [590, 207] width 10 height 10
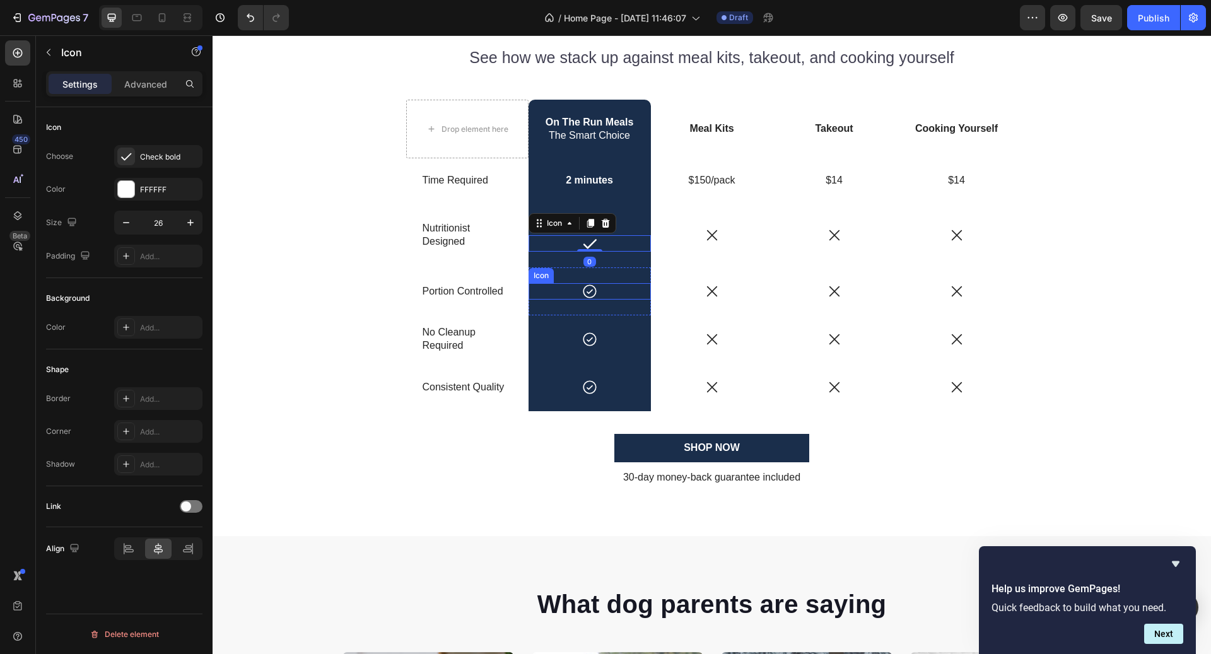
click at [604, 283] on div "Icon" at bounding box center [590, 291] width 122 height 16
click at [604, 274] on icon at bounding box center [605, 271] width 8 height 9
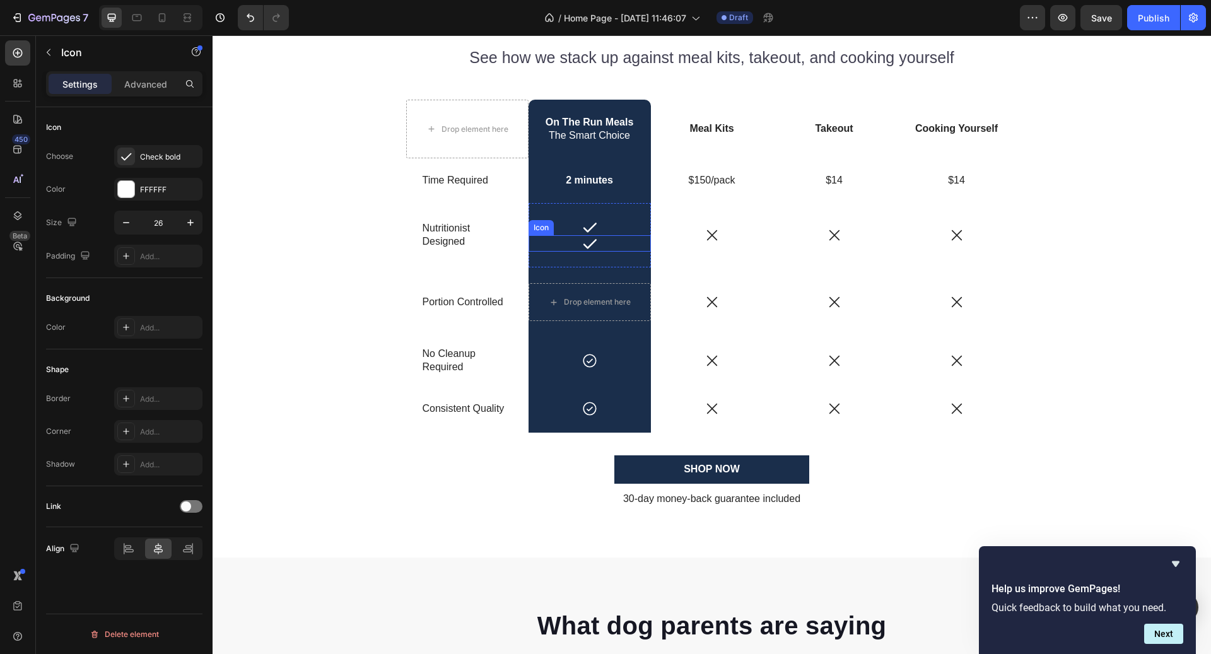
click at [606, 247] on div "Icon" at bounding box center [590, 243] width 122 height 16
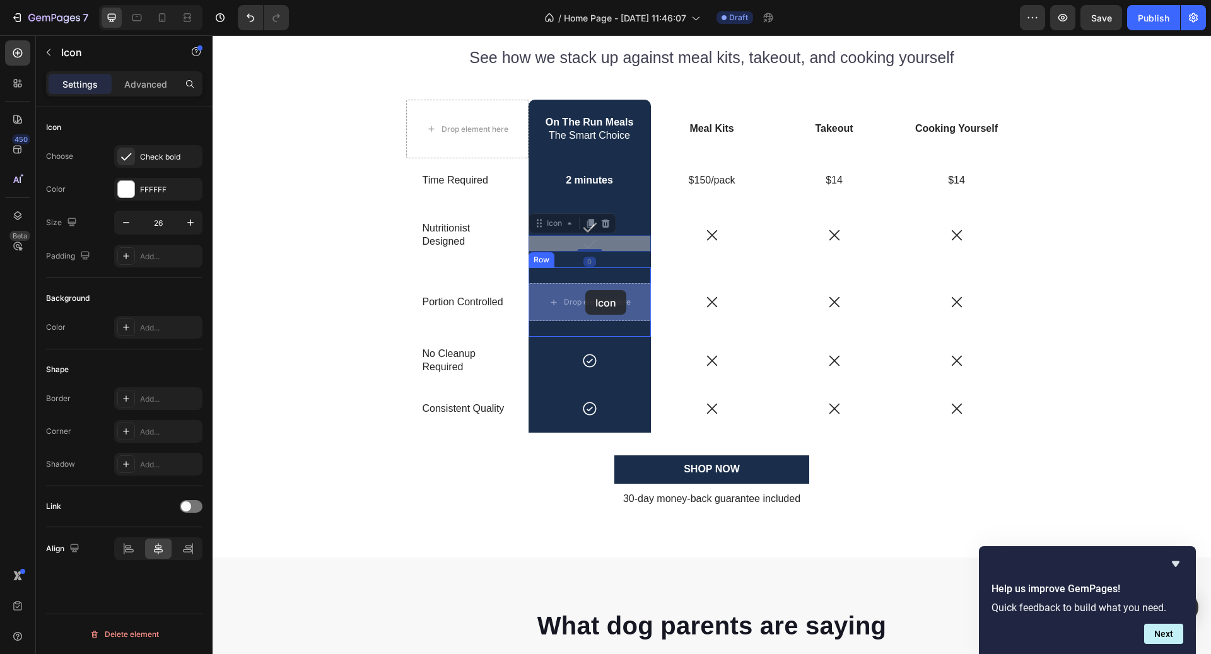
drag, startPoint x: 570, startPoint y: 224, endPoint x: 587, endPoint y: 297, distance: 75.1
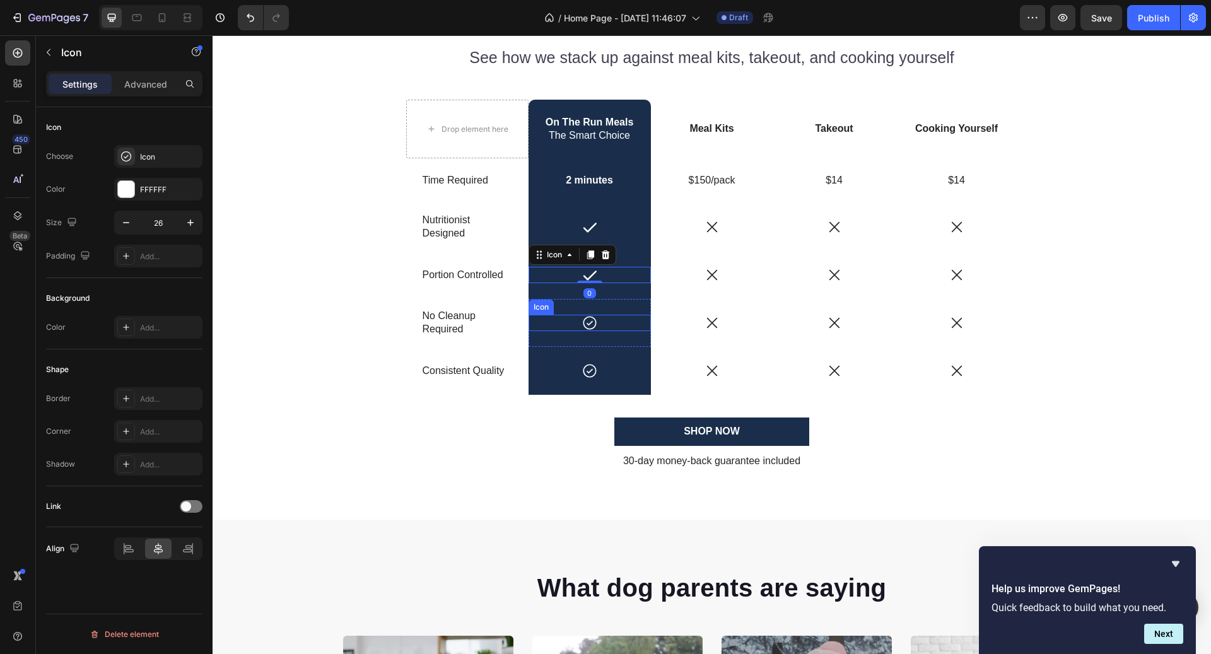
click at [606, 321] on div "Icon" at bounding box center [590, 323] width 122 height 16
click at [604, 306] on icon at bounding box center [605, 302] width 8 height 9
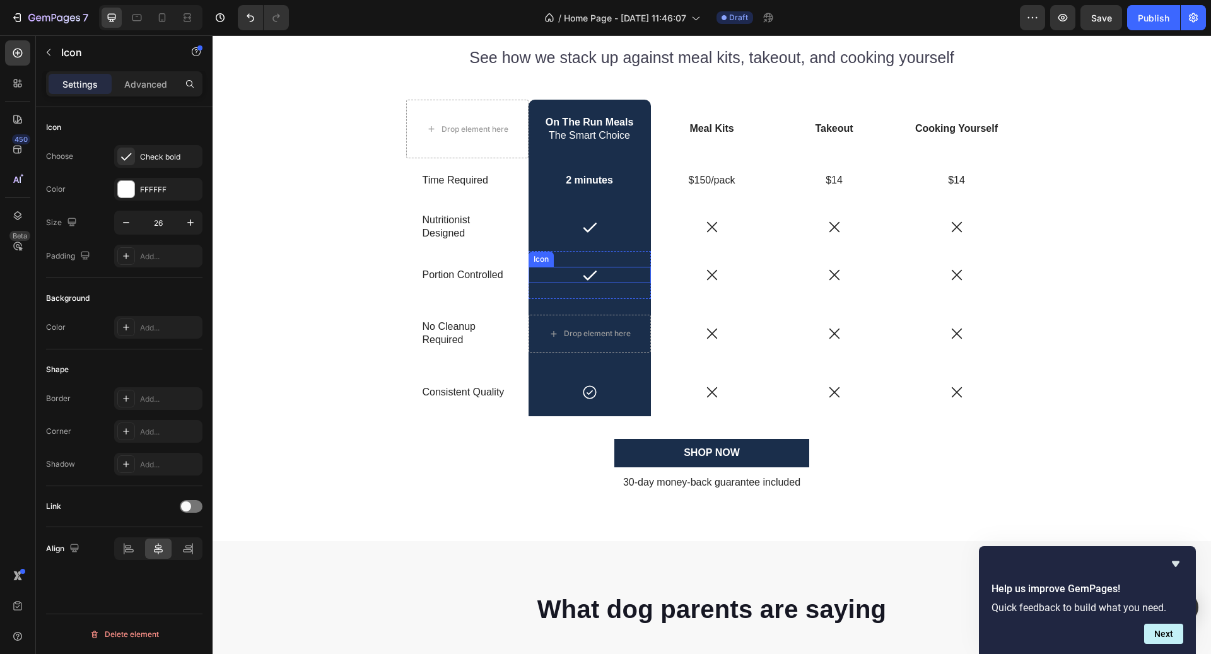
click at [603, 278] on div "Icon" at bounding box center [590, 275] width 122 height 16
click at [592, 259] on icon at bounding box center [590, 255] width 10 height 10
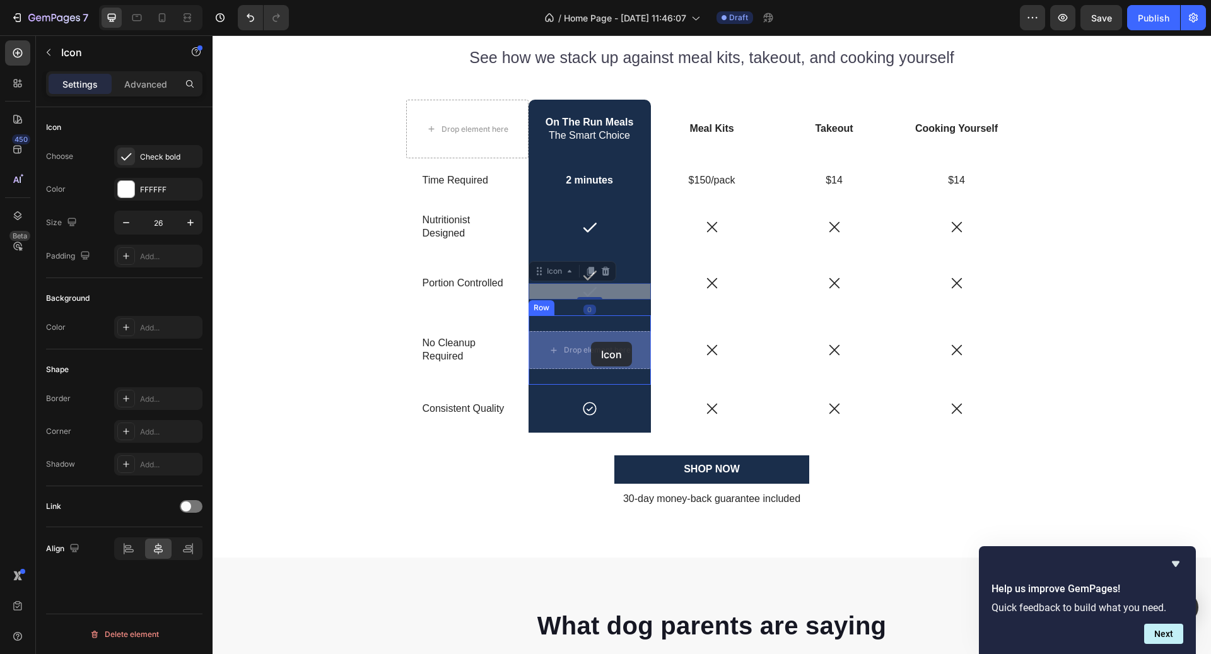
drag, startPoint x: 568, startPoint y: 271, endPoint x: 591, endPoint y: 343, distance: 74.8
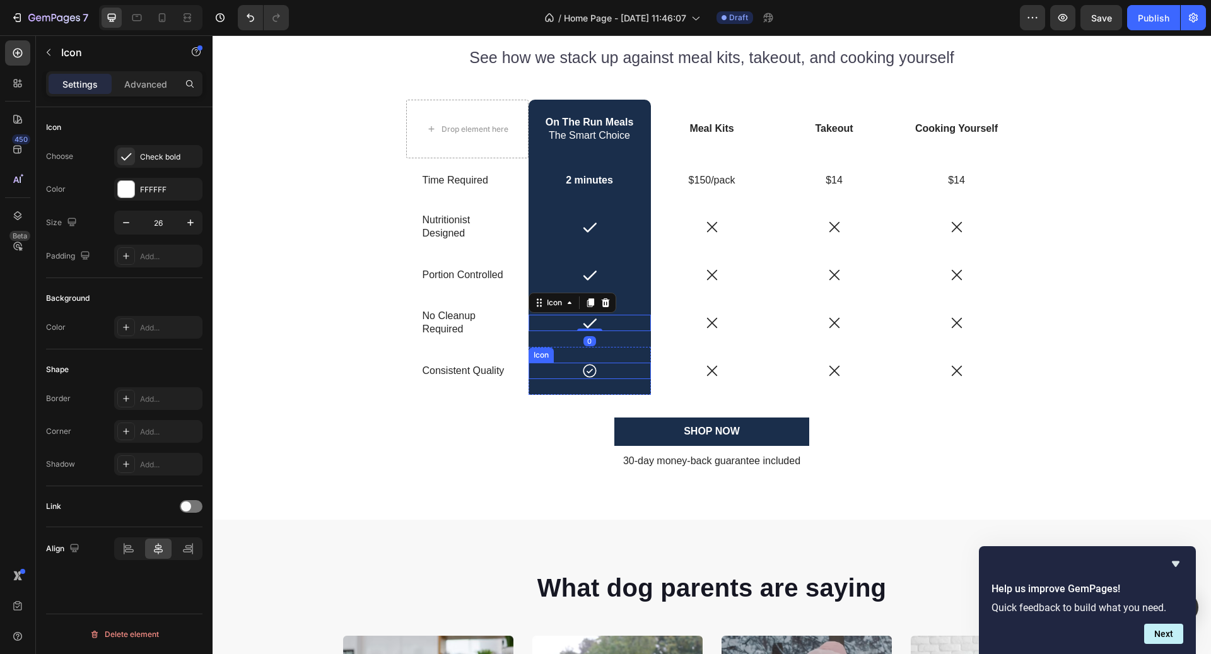
click at [603, 365] on div "Icon" at bounding box center [590, 371] width 122 height 16
click at [608, 344] on div at bounding box center [605, 350] width 15 height 15
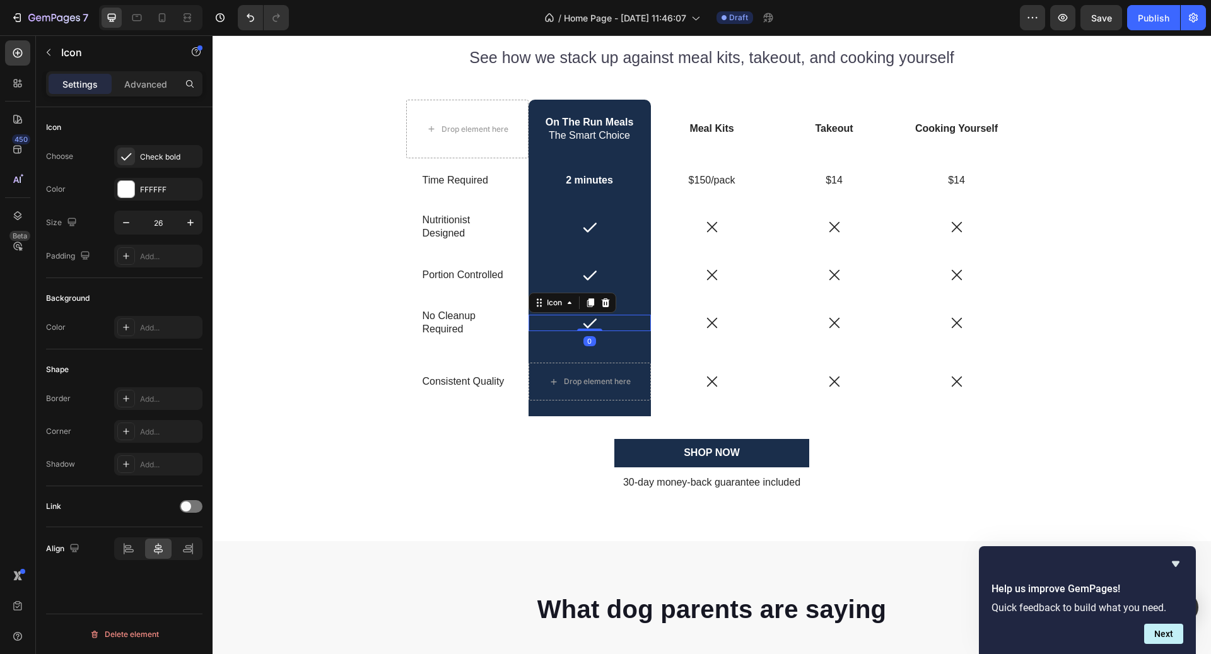
click at [608, 329] on div "Icon 0" at bounding box center [590, 323] width 122 height 16
click at [596, 307] on div at bounding box center [590, 302] width 15 height 15
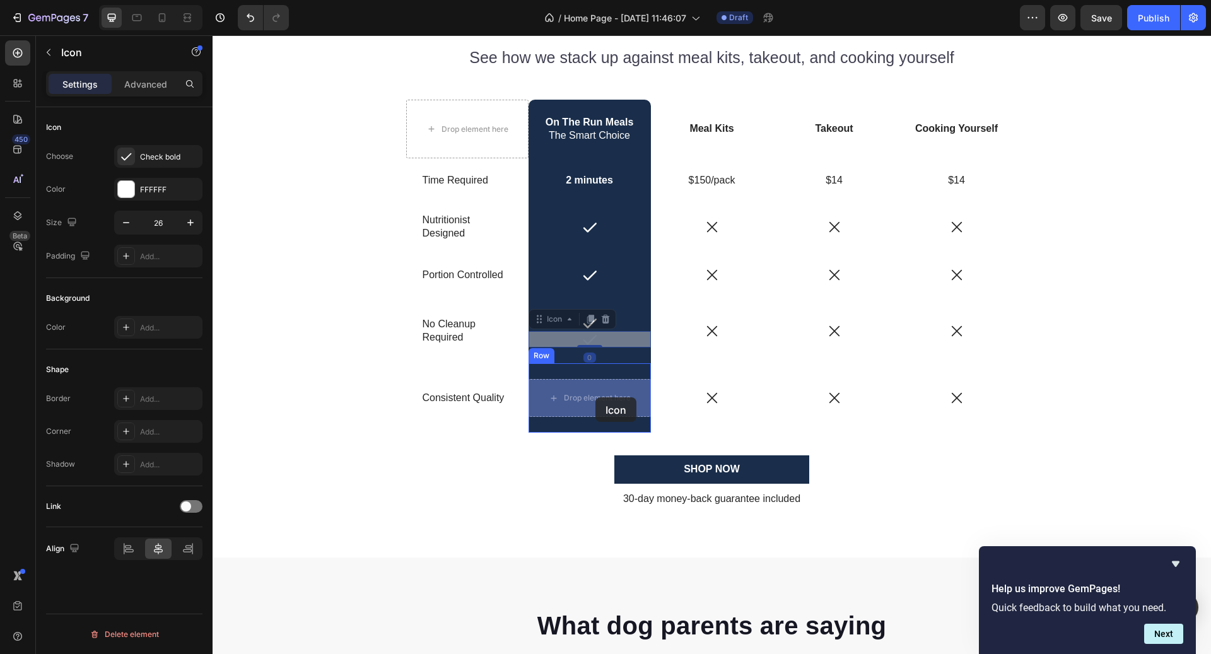
drag, startPoint x: 572, startPoint y: 317, endPoint x: 590, endPoint y: 385, distance: 69.9
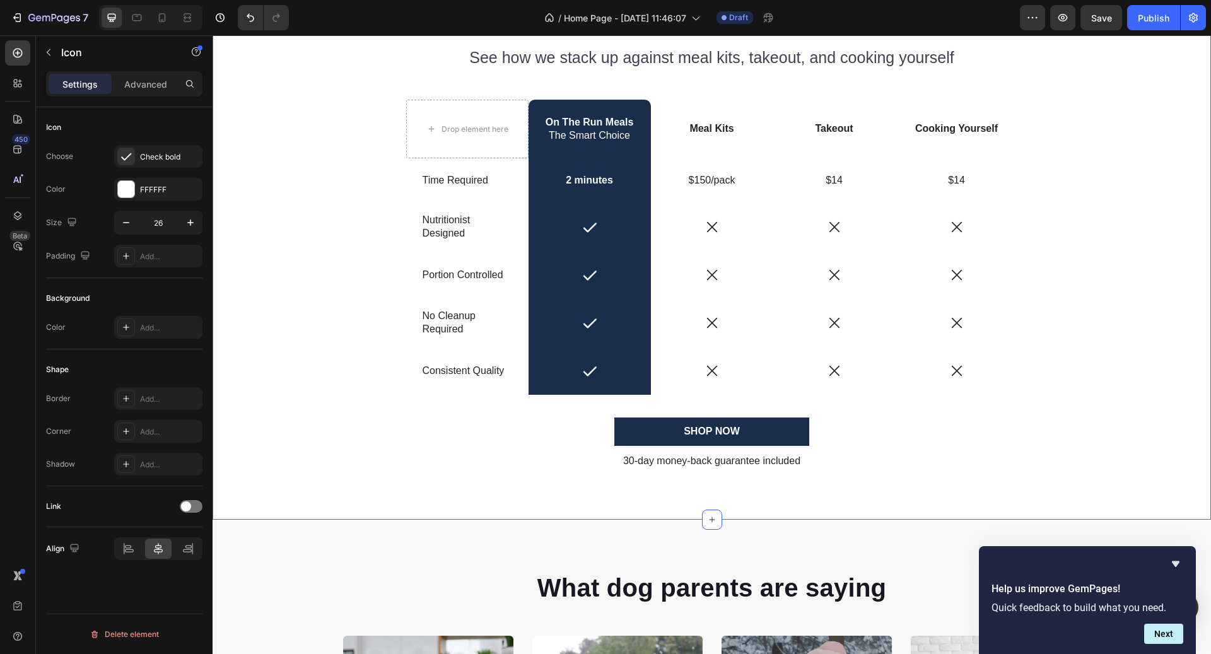
click at [1099, 320] on div "Why Choose On The Run Meals Over Other Options? Heading See how we stack up aga…" at bounding box center [712, 247] width 980 height 483
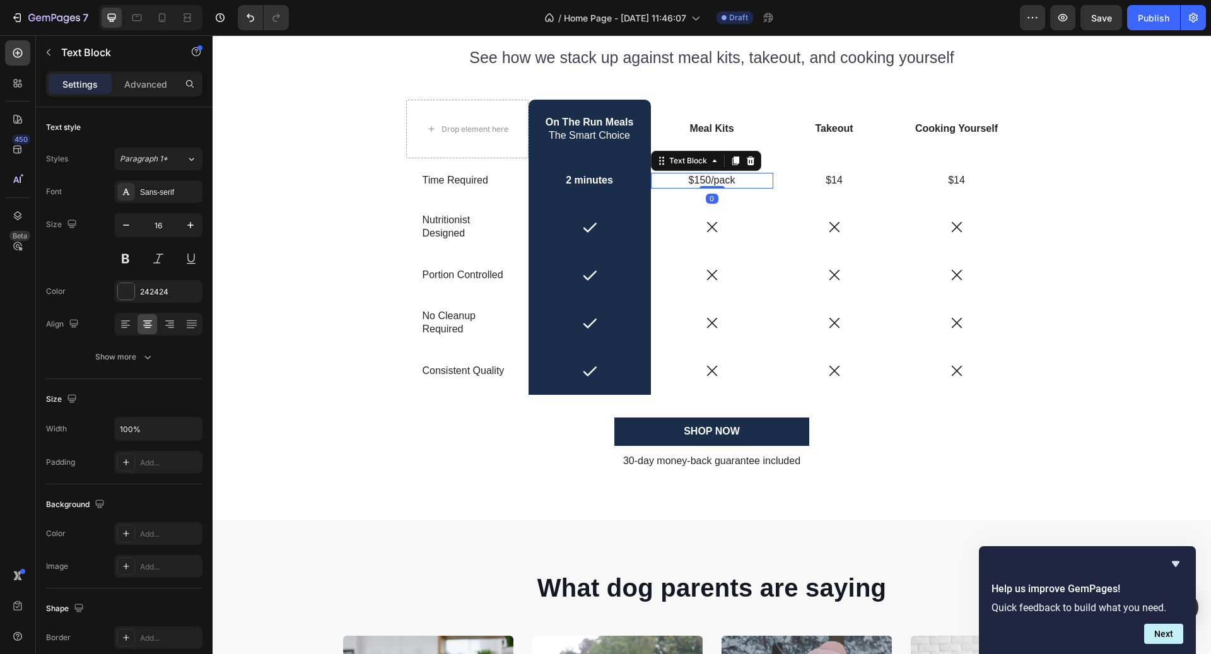
click at [722, 187] on div "$150/pack Text Block 0" at bounding box center [712, 181] width 122 height 16
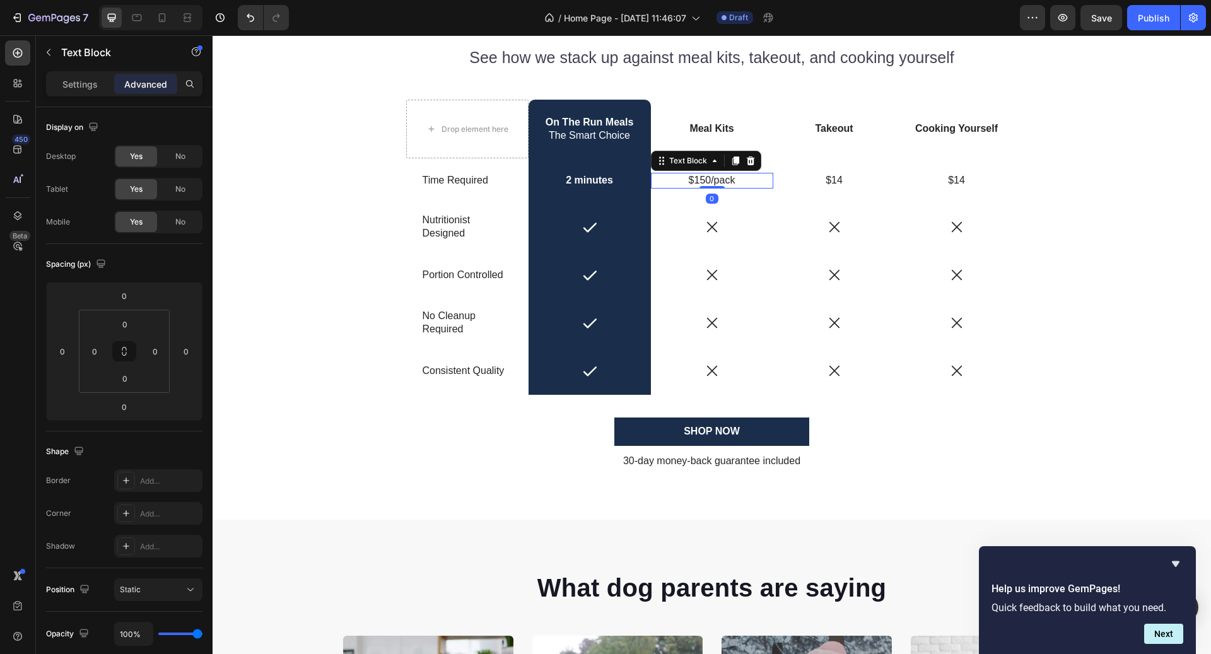
click at [719, 182] on p "$150/pack" at bounding box center [712, 180] width 120 height 13
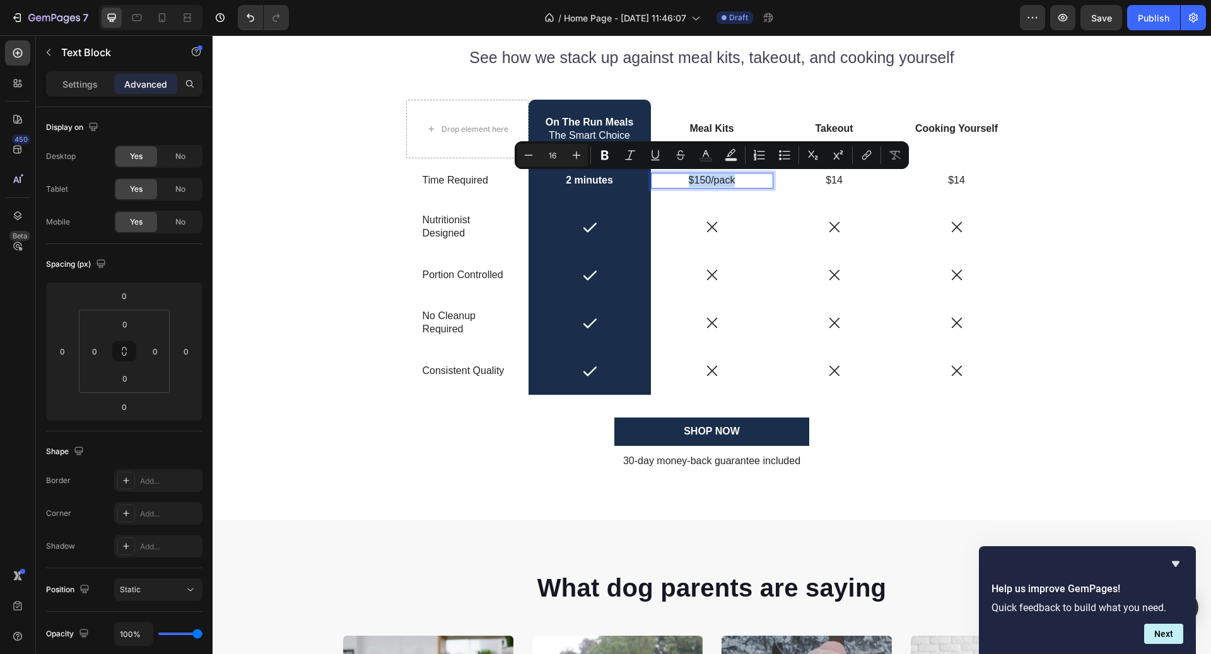
click at [719, 182] on p "$150/pack" at bounding box center [712, 180] width 120 height 13
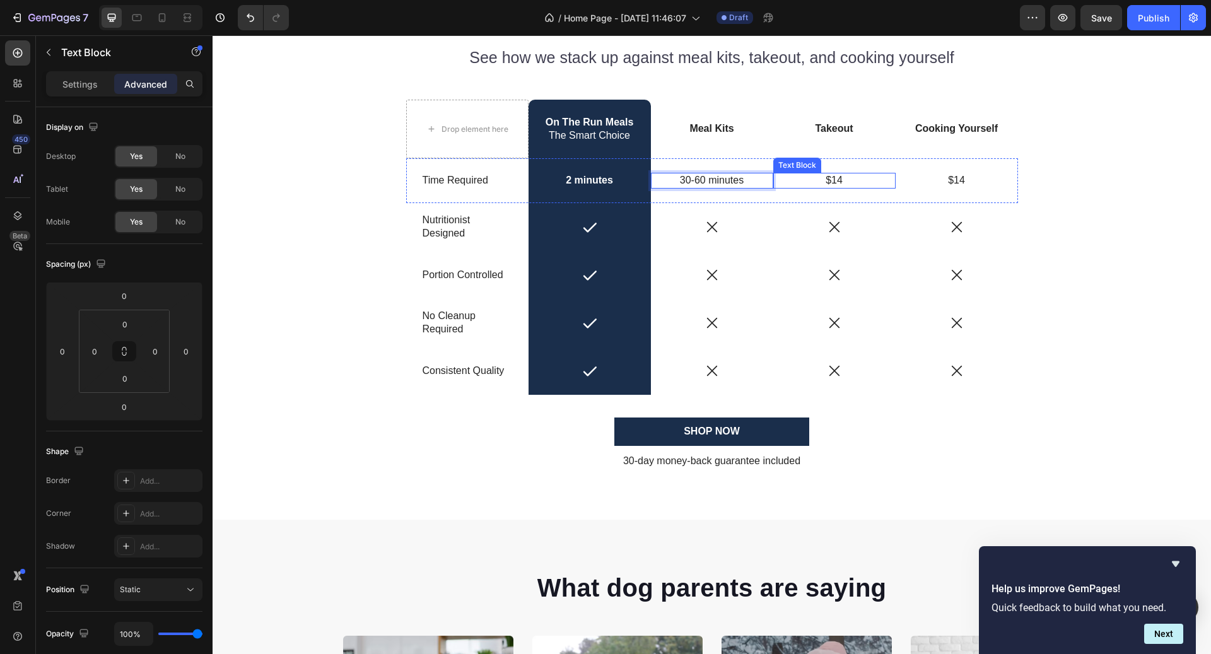
click at [842, 181] on p "$14" at bounding box center [835, 180] width 120 height 13
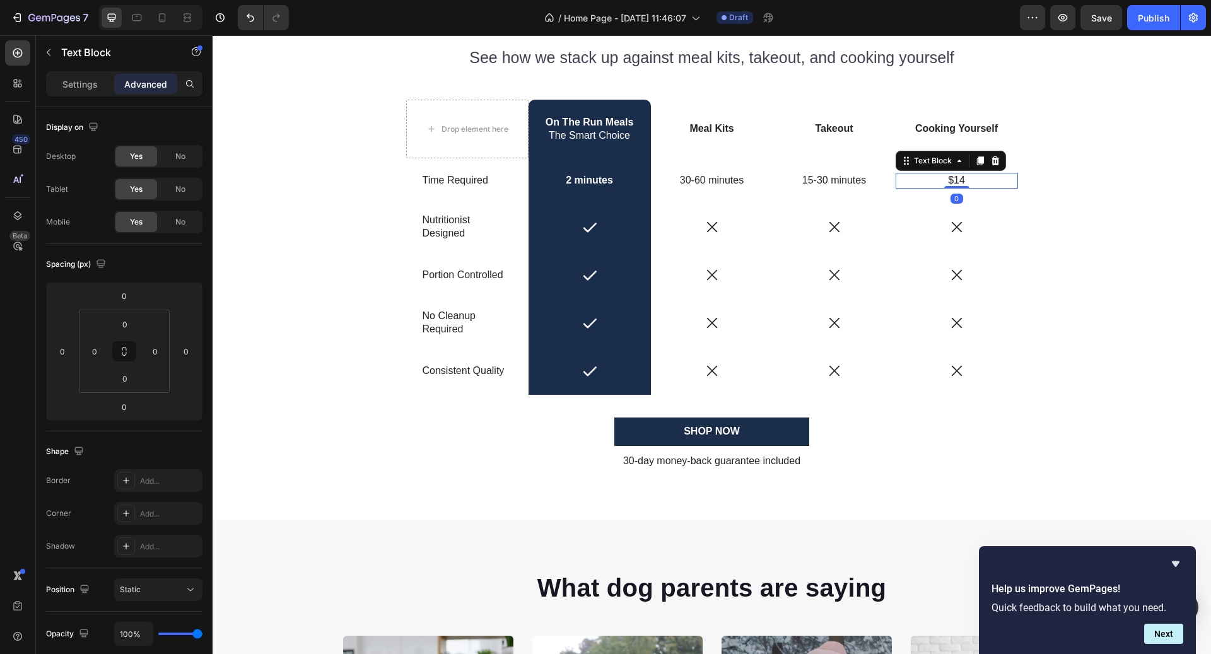
click at [948, 175] on p "$14" at bounding box center [957, 180] width 120 height 13
click at [948, 176] on p "$14" at bounding box center [957, 180] width 120 height 13
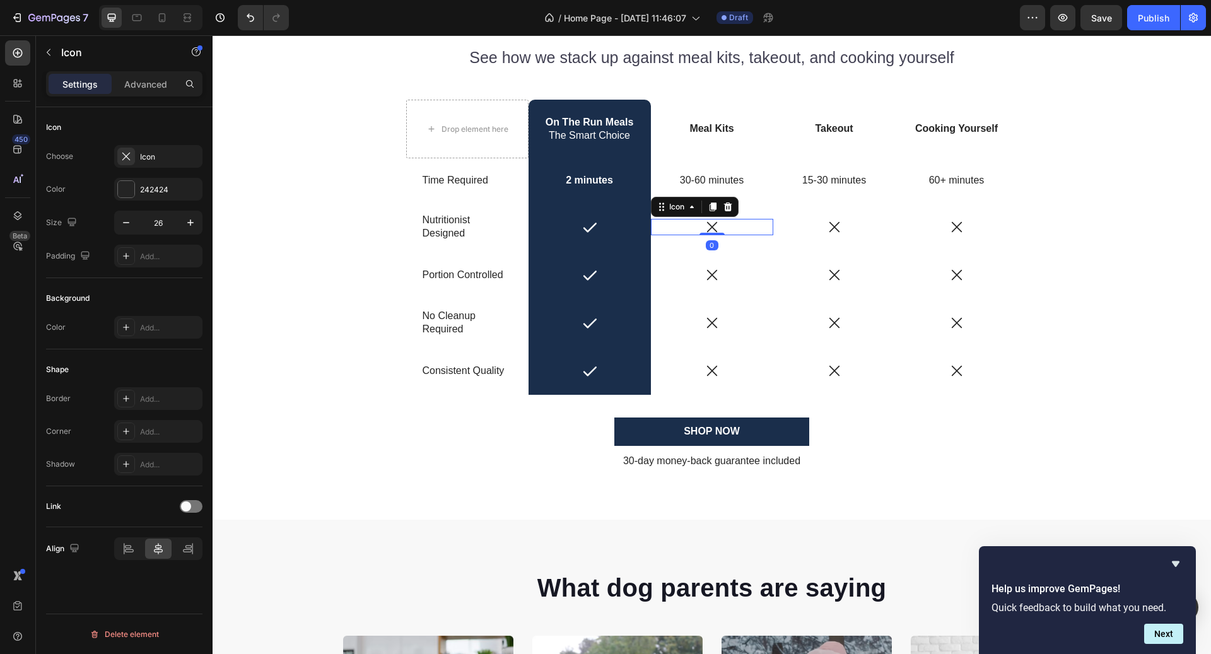
click at [720, 224] on icon at bounding box center [712, 227] width 16 height 16
click at [729, 208] on icon at bounding box center [728, 207] width 10 height 10
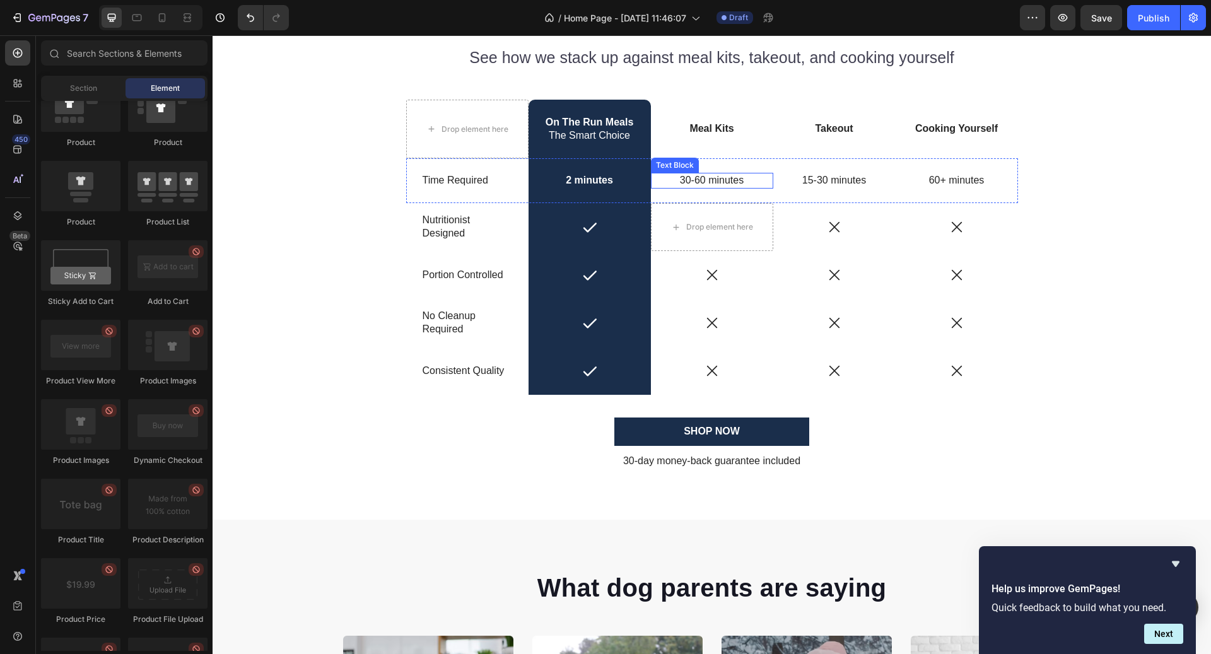
click at [733, 182] on p "30-60 minutes" at bounding box center [712, 180] width 120 height 13
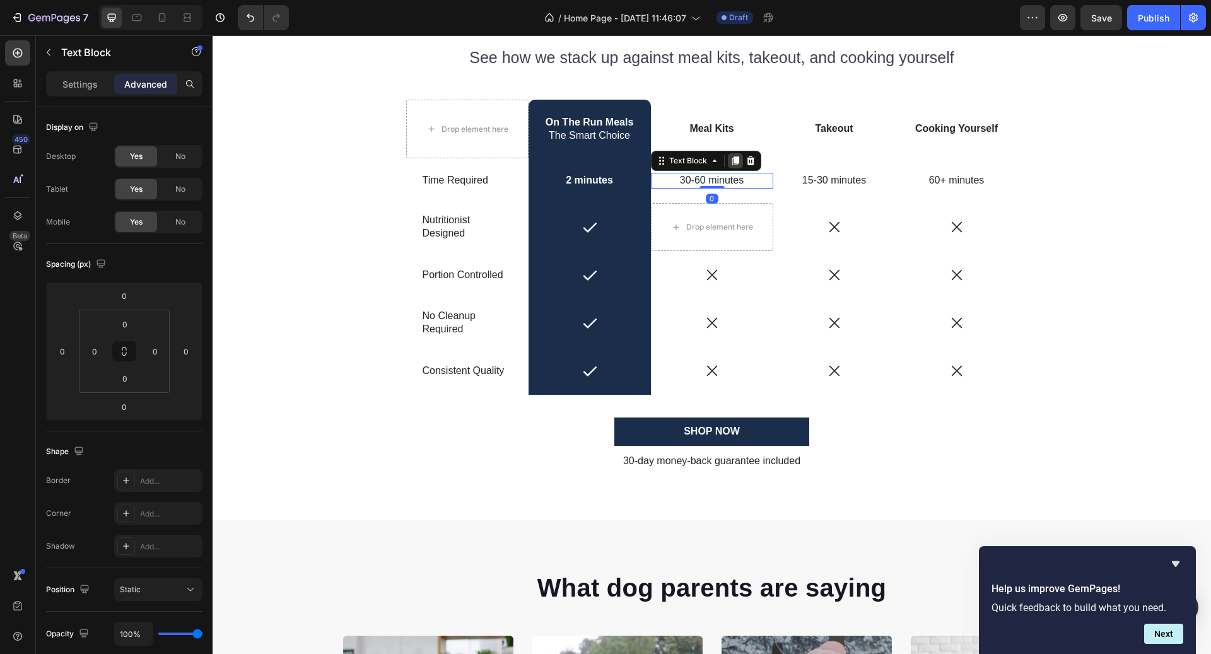
click at [734, 160] on icon at bounding box center [735, 161] width 7 height 9
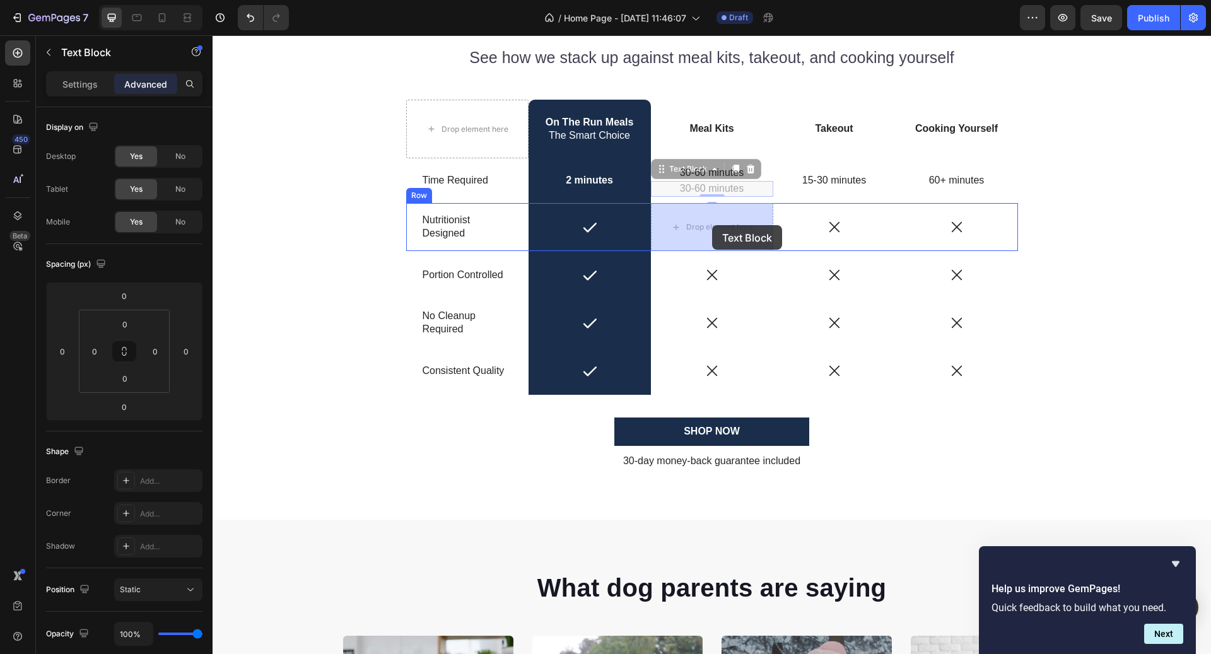
drag, startPoint x: 707, startPoint y: 170, endPoint x: 712, endPoint y: 223, distance: 53.8
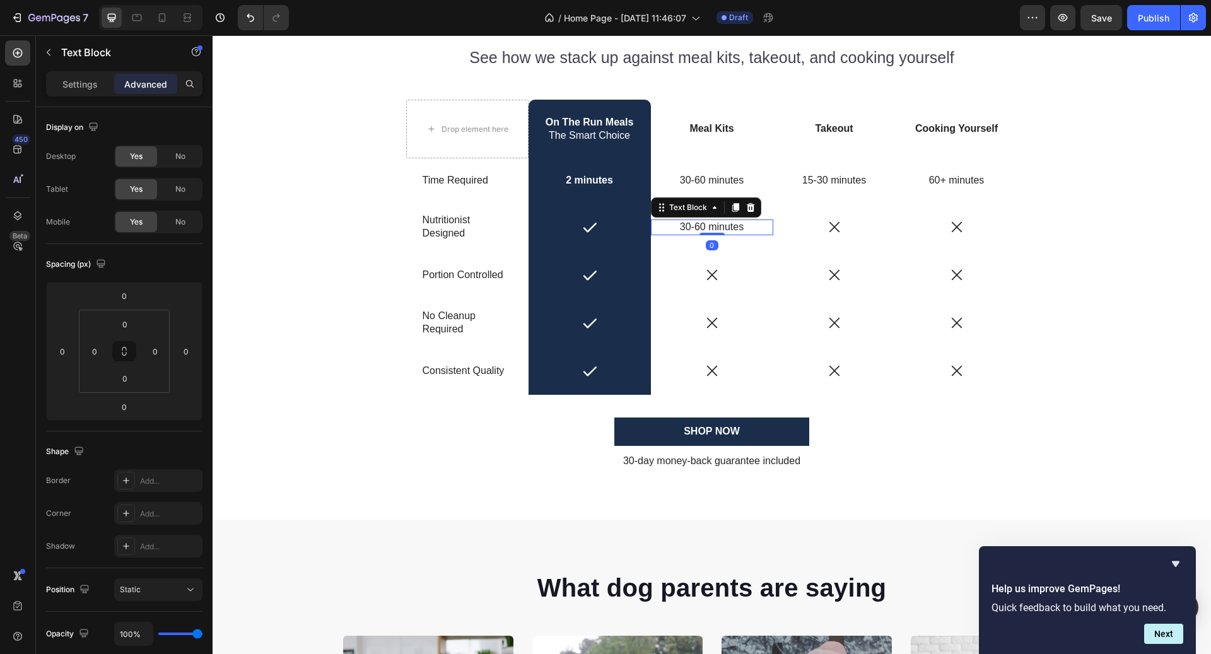
click at [712, 225] on p "30-60 minutes" at bounding box center [712, 227] width 120 height 13
click at [727, 274] on div "Icon" at bounding box center [712, 275] width 122 height 16
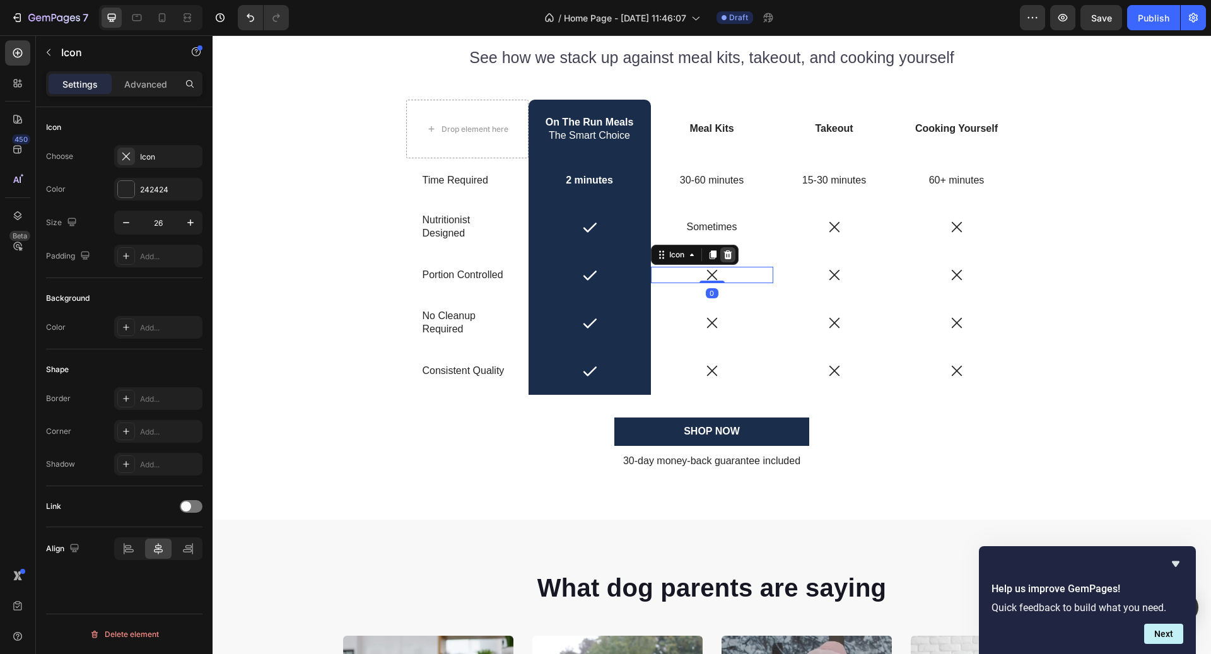
click at [725, 257] on icon at bounding box center [728, 254] width 8 height 9
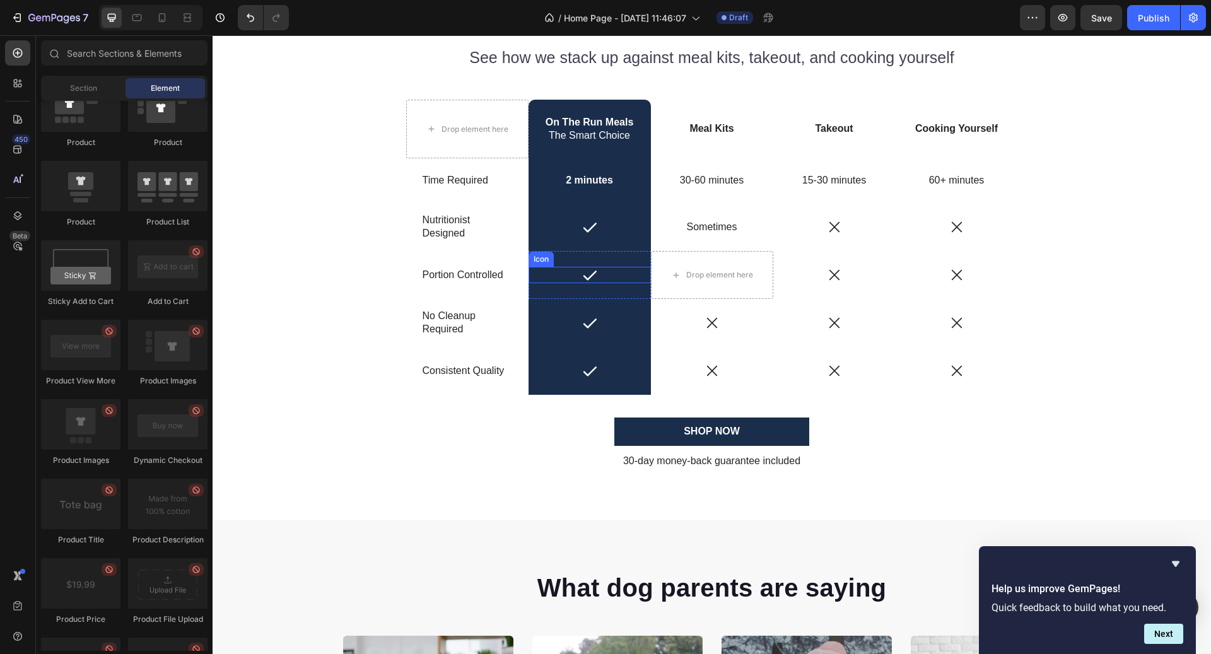
click at [618, 278] on div "Icon" at bounding box center [590, 275] width 122 height 16
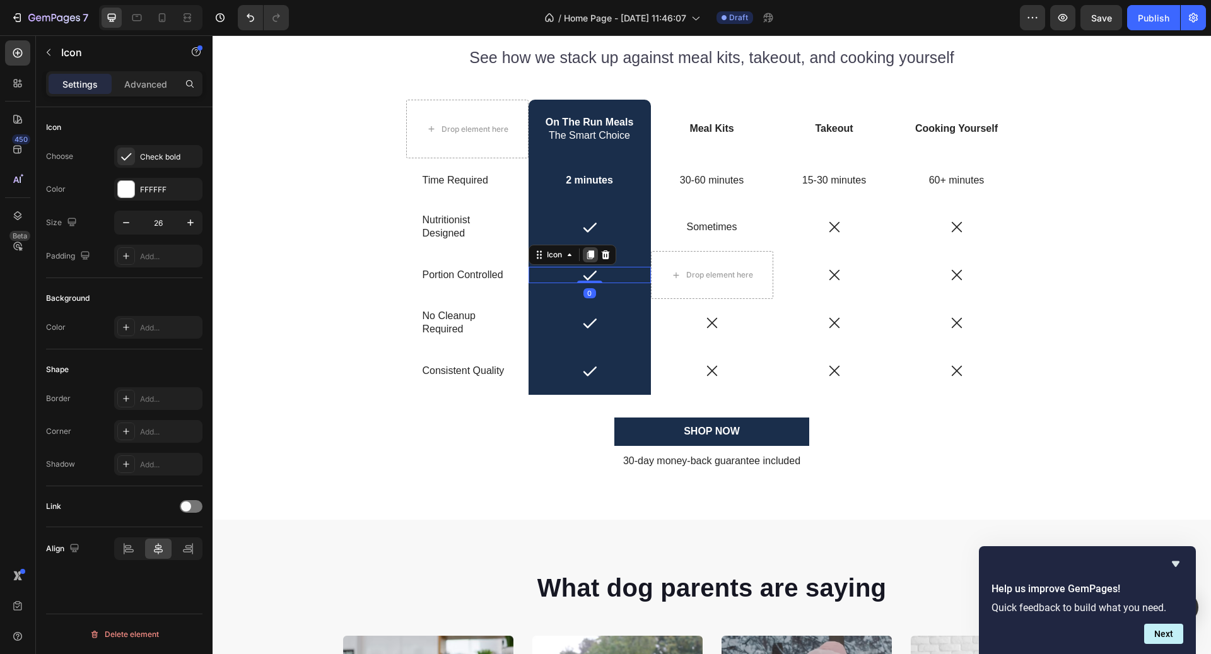
click at [593, 257] on icon at bounding box center [590, 255] width 10 height 10
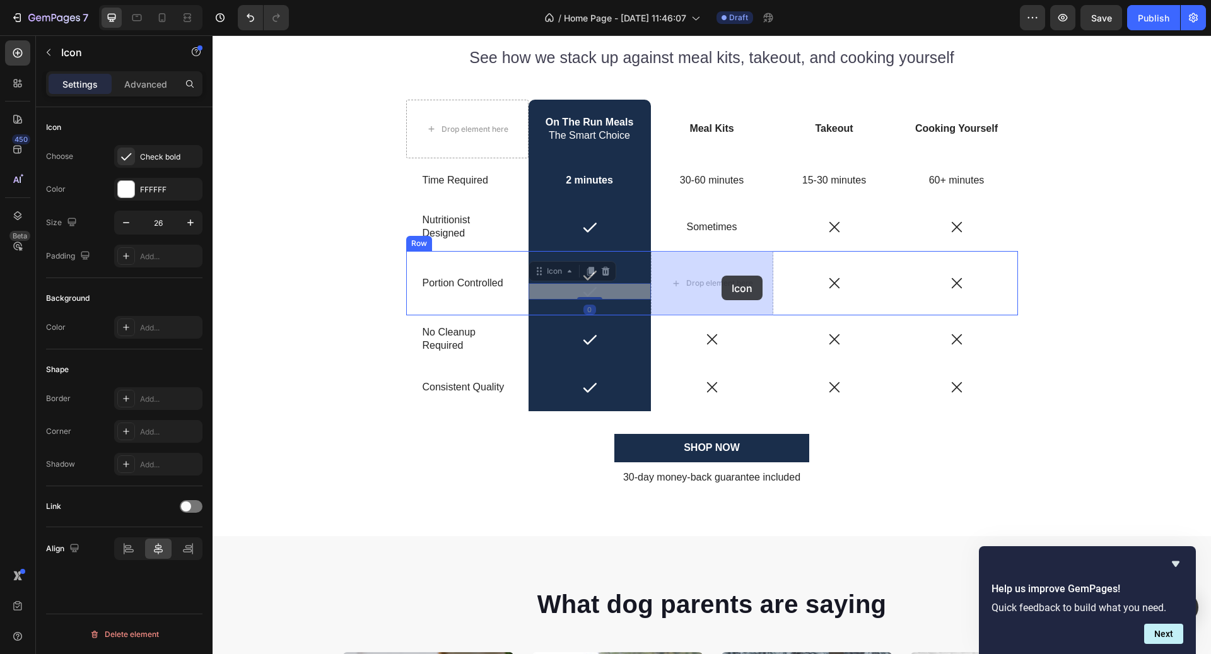
drag, startPoint x: 563, startPoint y: 274, endPoint x: 716, endPoint y: 274, distance: 152.7
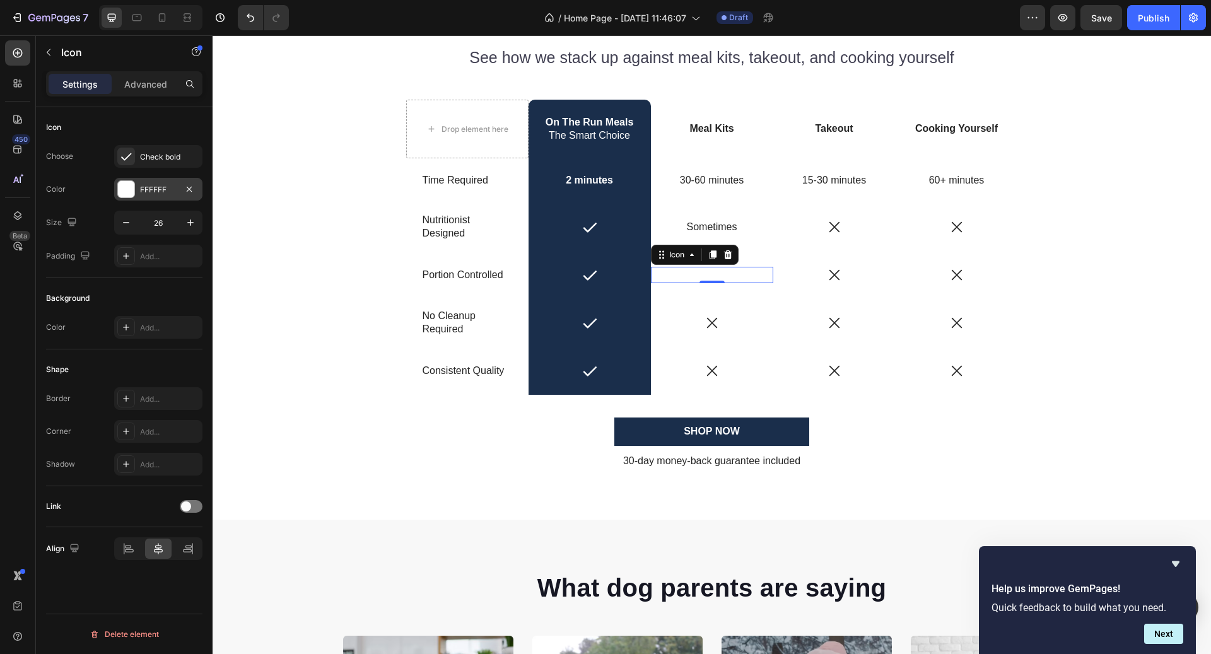
click at [161, 188] on div "FFFFFF" at bounding box center [158, 189] width 37 height 11
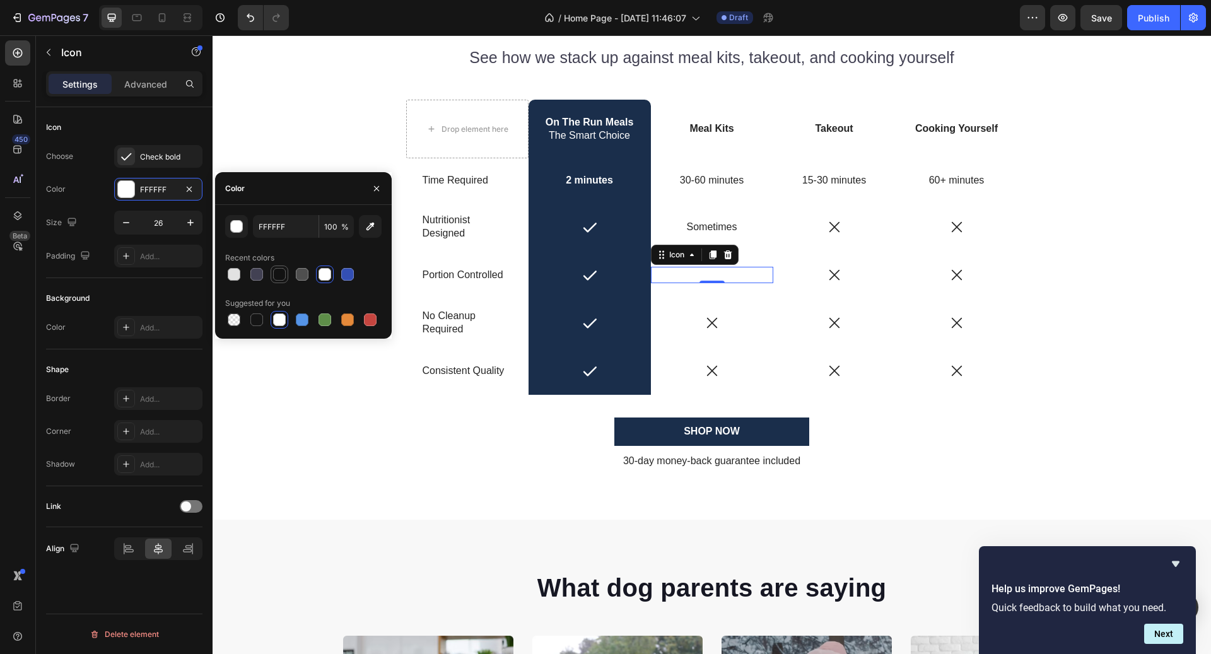
click at [277, 278] on div at bounding box center [279, 274] width 13 height 13
type input "121212"
click at [721, 307] on div "Icon" at bounding box center [712, 323] width 122 height 48
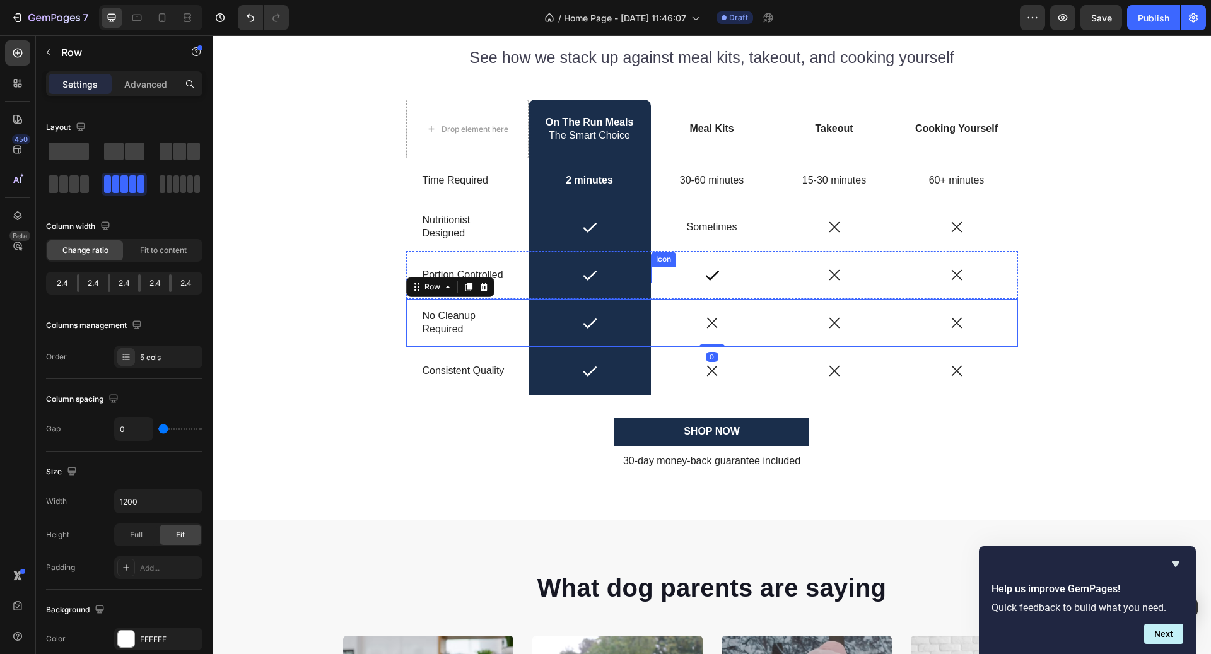
click at [722, 281] on div "Icon" at bounding box center [712, 275] width 122 height 16
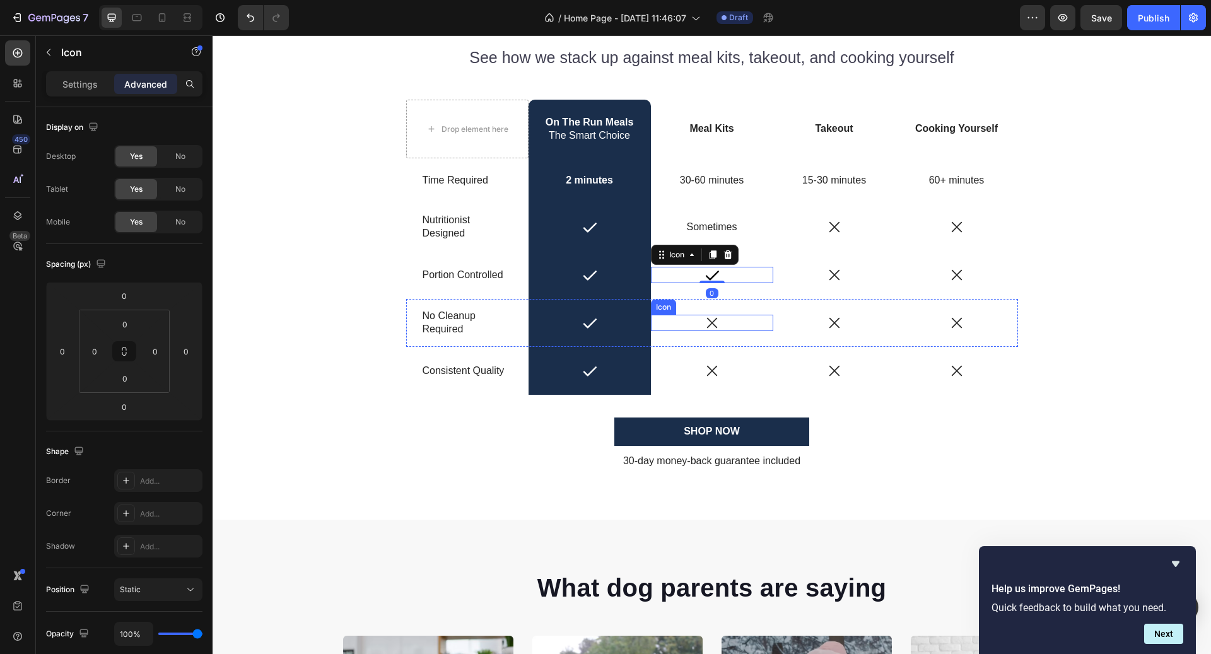
click at [718, 321] on icon at bounding box center [712, 323] width 16 height 16
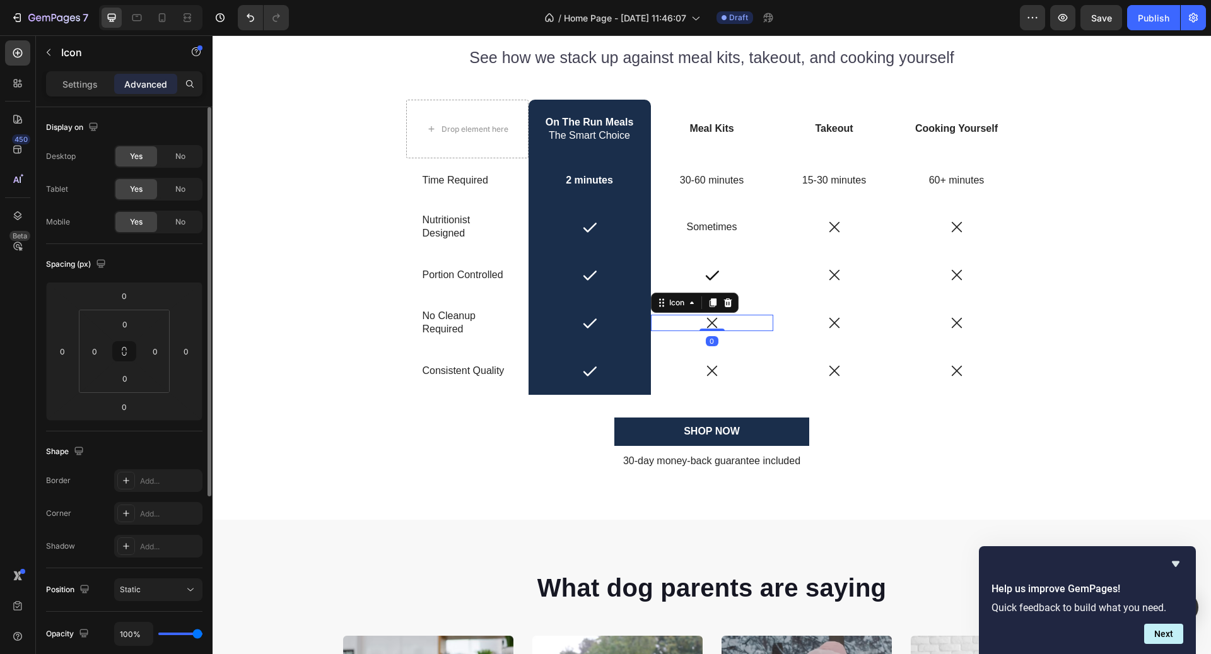
click at [87, 109] on div "Display on Desktop Yes No Tablet Yes No Mobile Yes No" at bounding box center [124, 175] width 156 height 137
click at [78, 88] on p "Settings" at bounding box center [79, 84] width 35 height 13
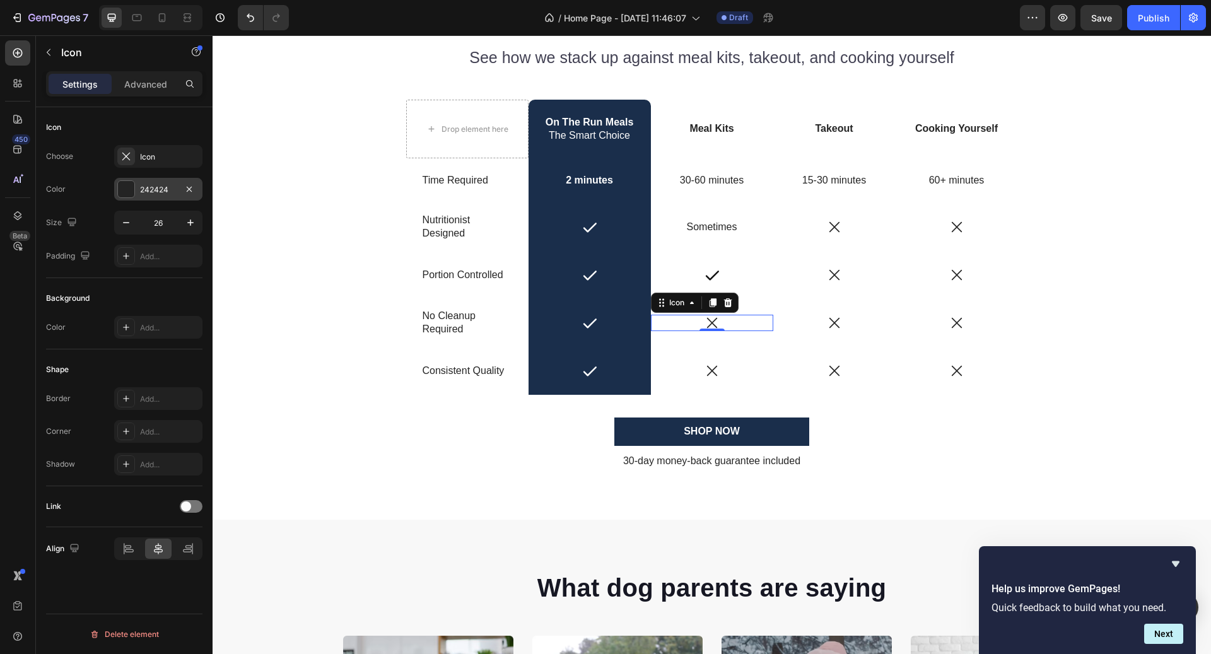
click at [155, 193] on div "242424" at bounding box center [158, 189] width 37 height 11
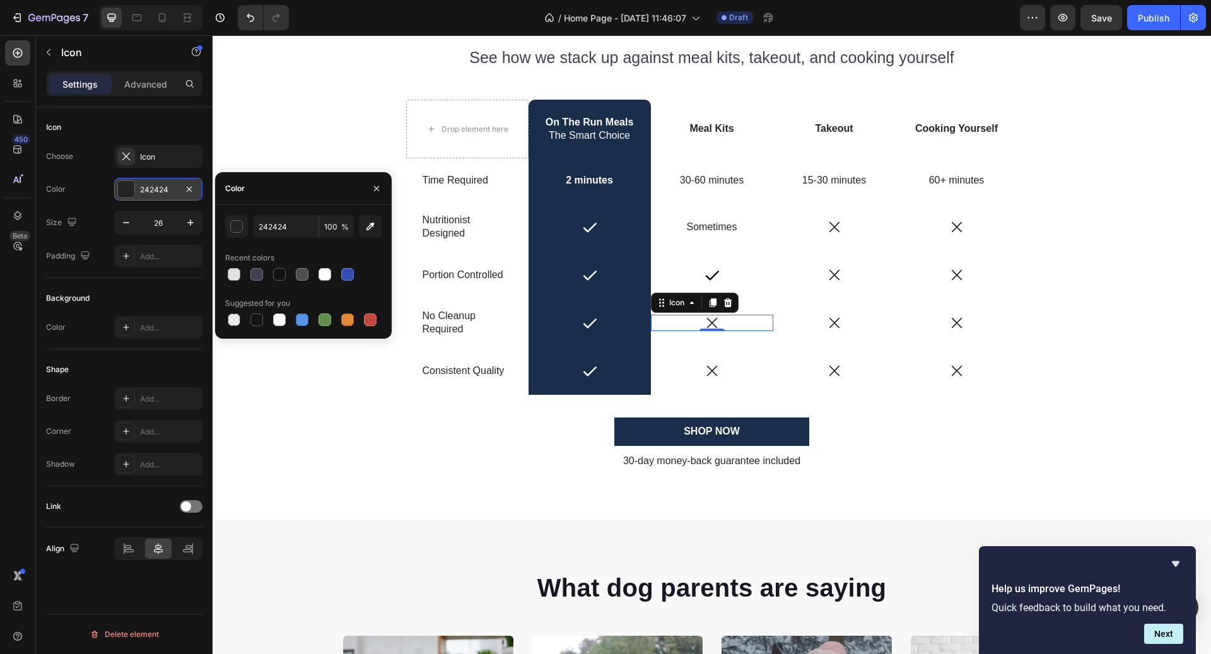
click at [155, 193] on div "242424" at bounding box center [158, 189] width 37 height 11
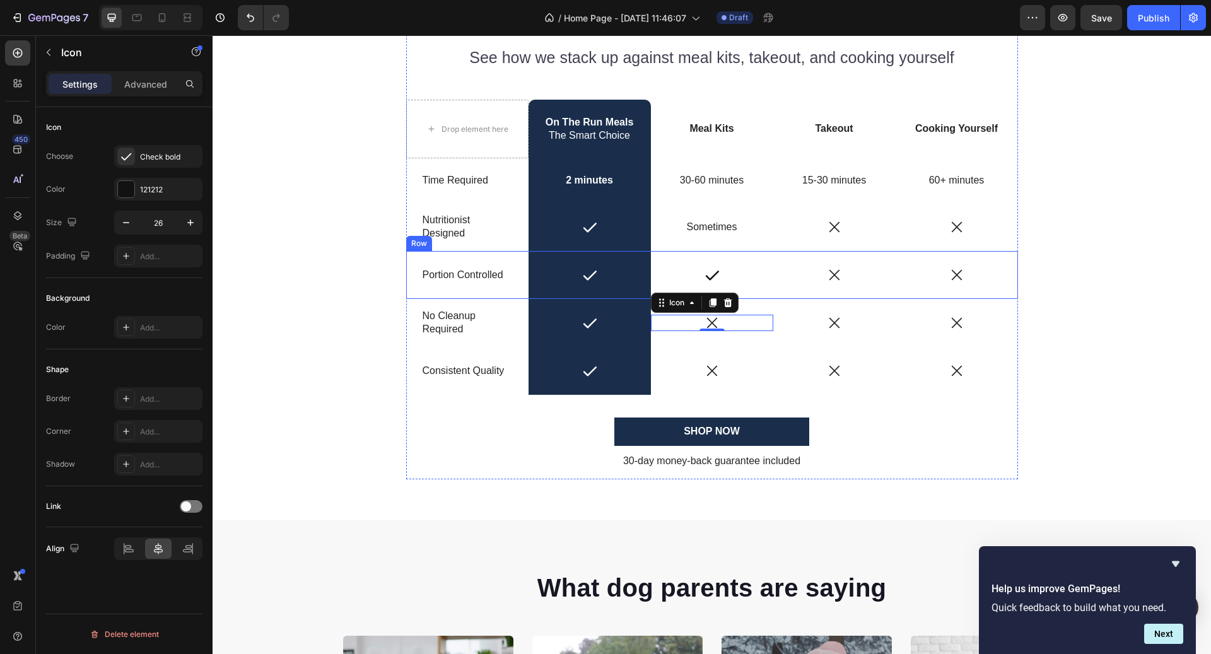
click at [729, 268] on div "Icon" at bounding box center [712, 275] width 122 height 16
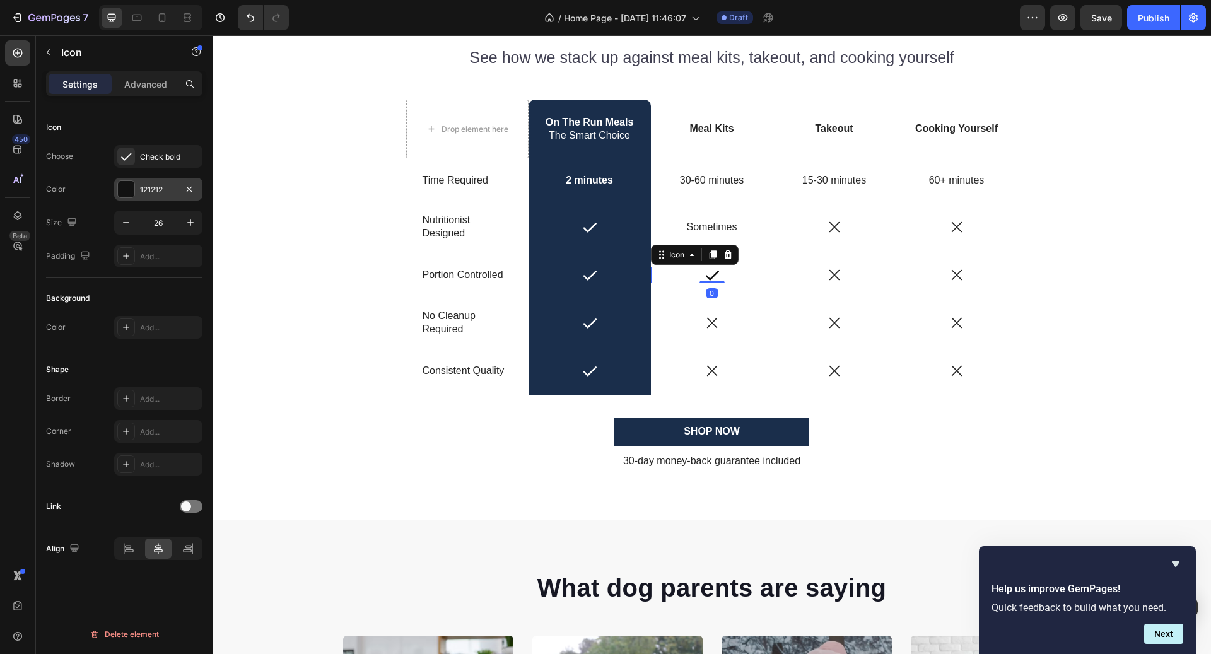
click at [139, 197] on div "121212" at bounding box center [158, 189] width 88 height 23
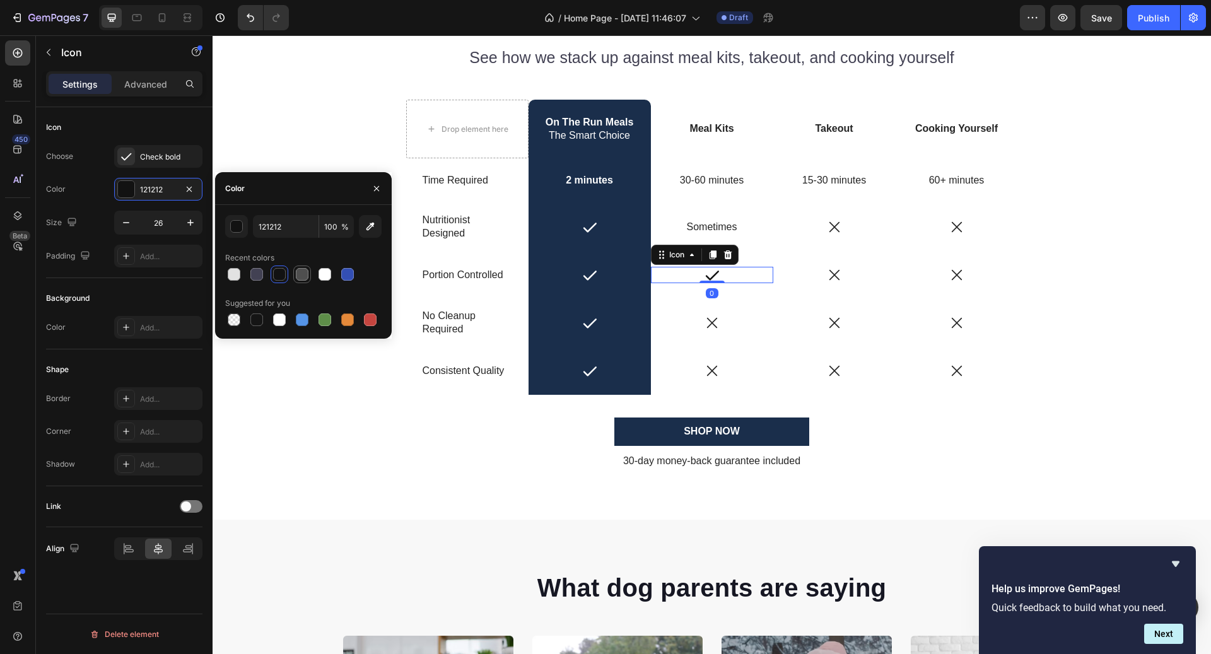
click at [302, 281] on div at bounding box center [302, 274] width 15 height 15
click at [260, 278] on div at bounding box center [256, 274] width 13 height 13
click at [234, 277] on div at bounding box center [234, 274] width 13 height 13
click at [301, 269] on div at bounding box center [302, 274] width 13 height 13
click at [252, 326] on div at bounding box center [256, 320] width 13 height 13
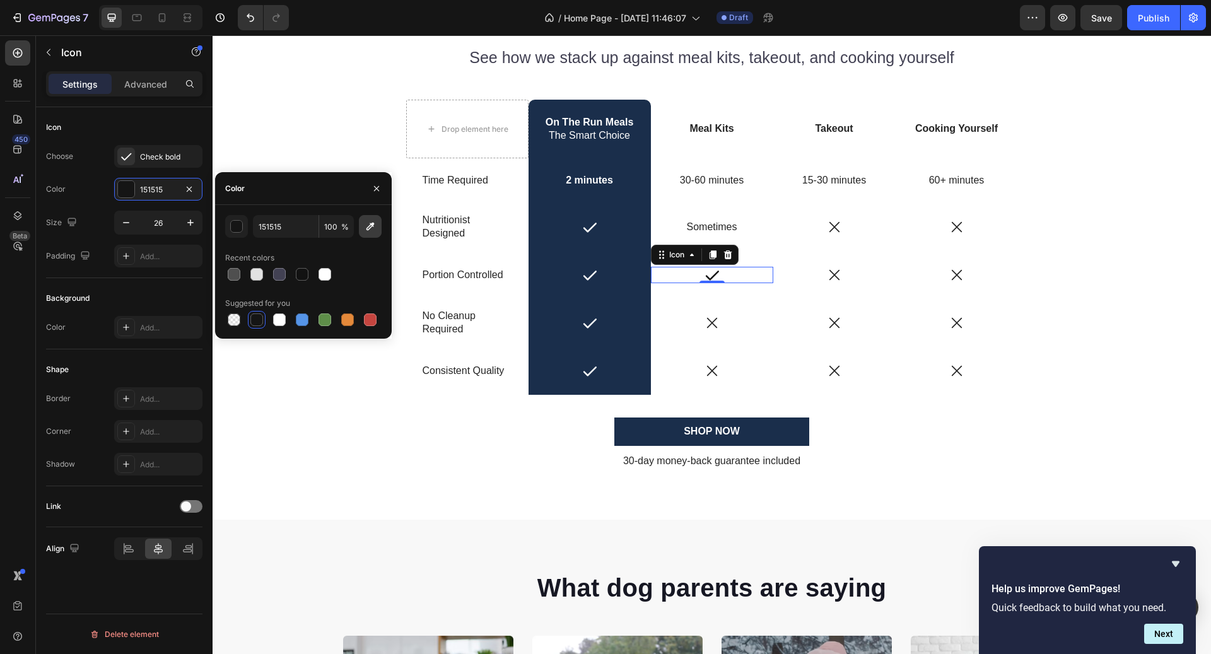
click at [364, 235] on button "button" at bounding box center [370, 226] width 23 height 23
type input "242424"
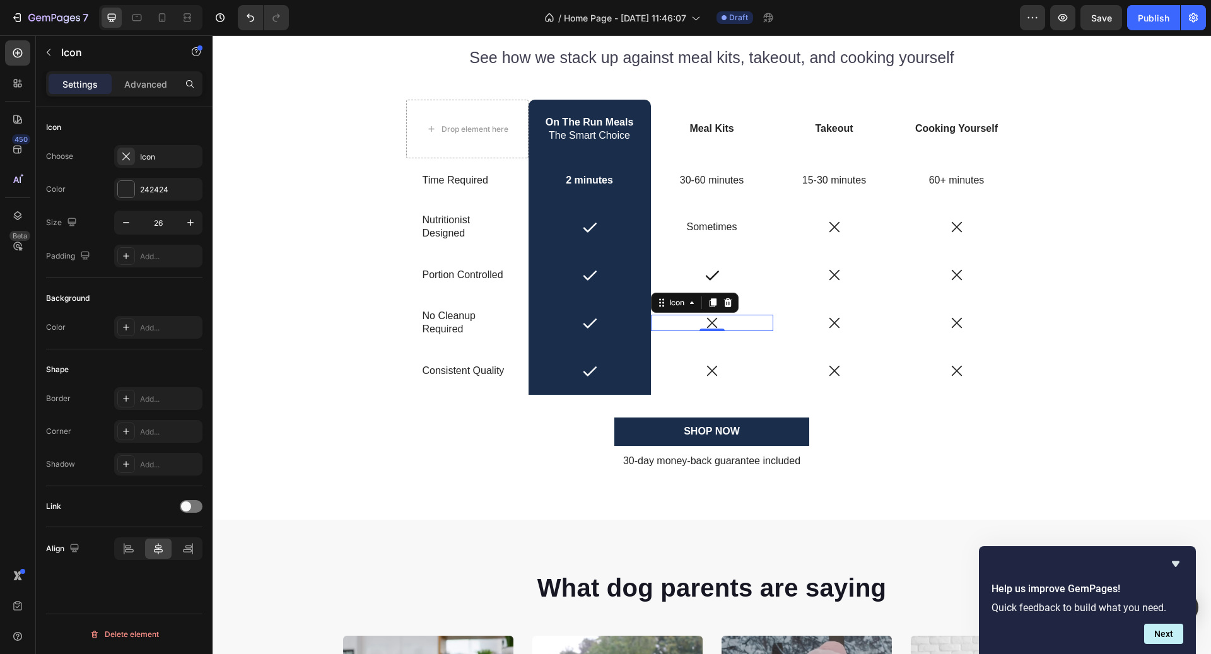
click at [755, 321] on div "Icon 0" at bounding box center [712, 323] width 122 height 16
click at [722, 360] on div "Icon" at bounding box center [712, 371] width 122 height 48
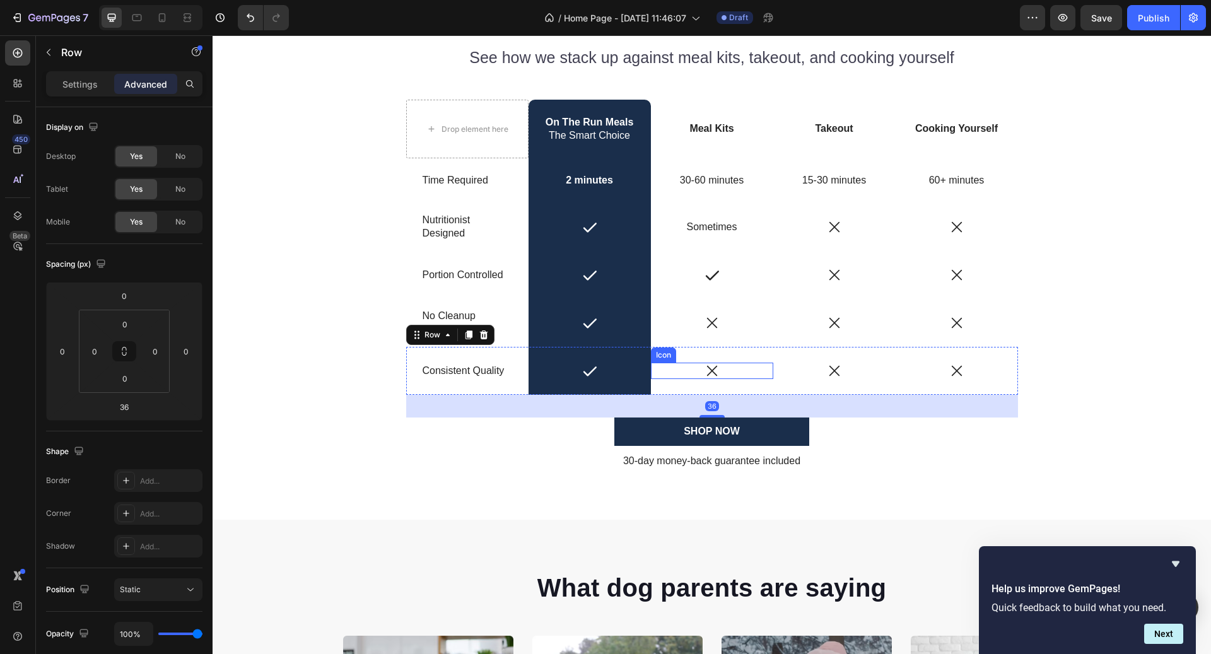
click at [715, 368] on icon at bounding box center [712, 371] width 10 height 10
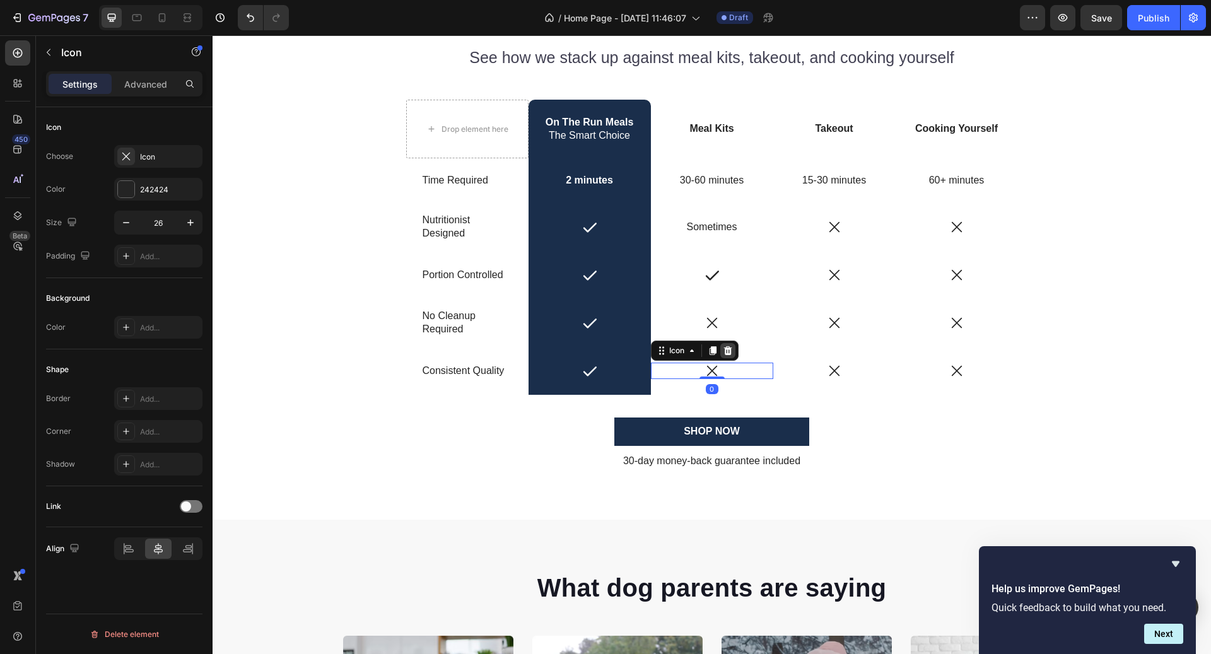
click at [724, 352] on icon at bounding box center [728, 351] width 10 height 10
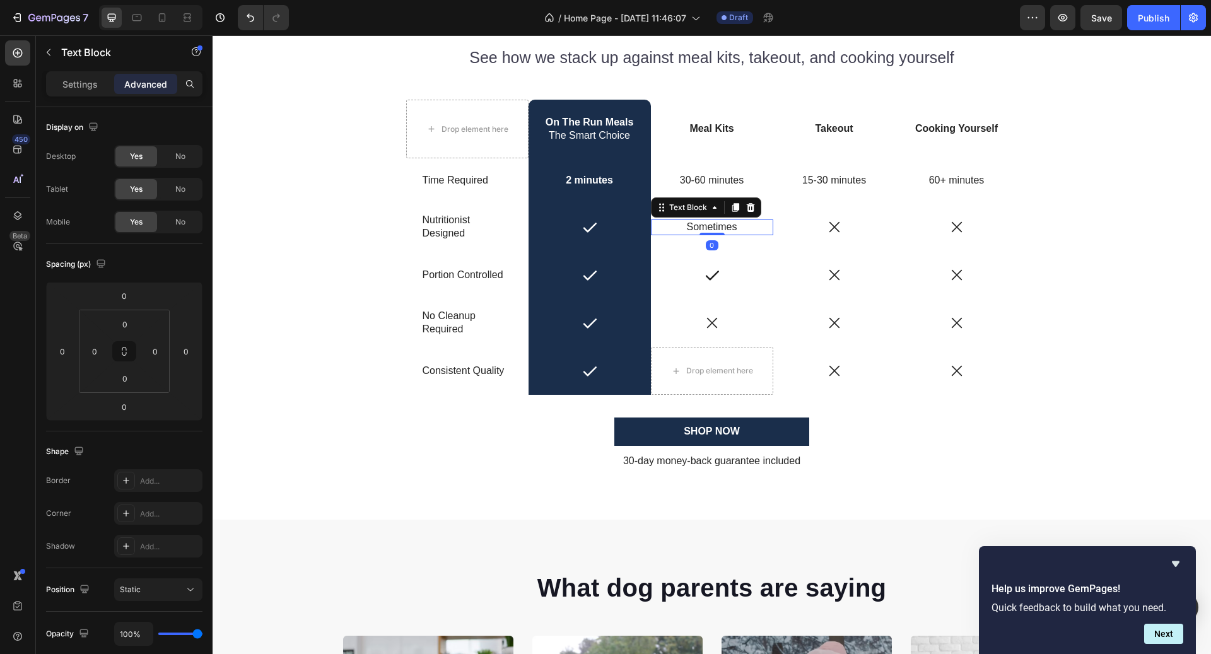
click at [728, 230] on p "Sometimes" at bounding box center [712, 227] width 120 height 13
click at [731, 206] on icon at bounding box center [736, 208] width 10 height 10
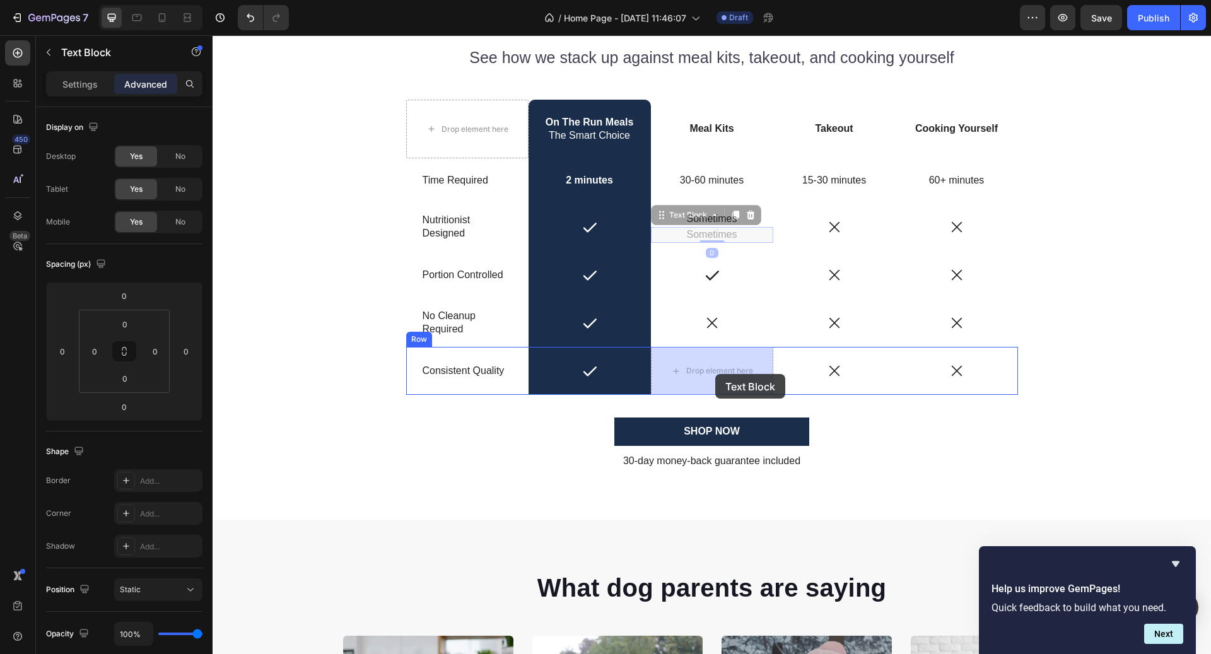
drag, startPoint x: 704, startPoint y: 212, endPoint x: 715, endPoint y: 374, distance: 162.5
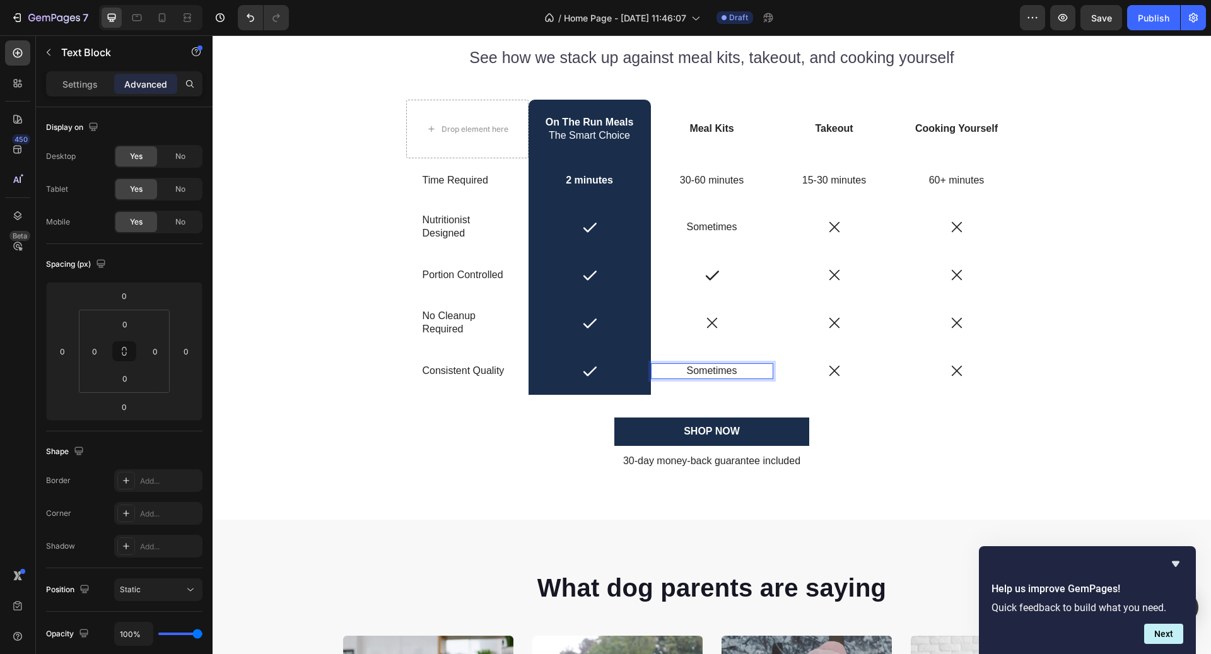
click at [714, 374] on p "Sometimes" at bounding box center [712, 371] width 120 height 13
click at [723, 372] on p "Sometimes" at bounding box center [712, 371] width 120 height 13
click at [696, 365] on p "Sometimes" at bounding box center [712, 371] width 120 height 13
click at [713, 365] on p "Sometimes" at bounding box center [712, 371] width 120 height 13
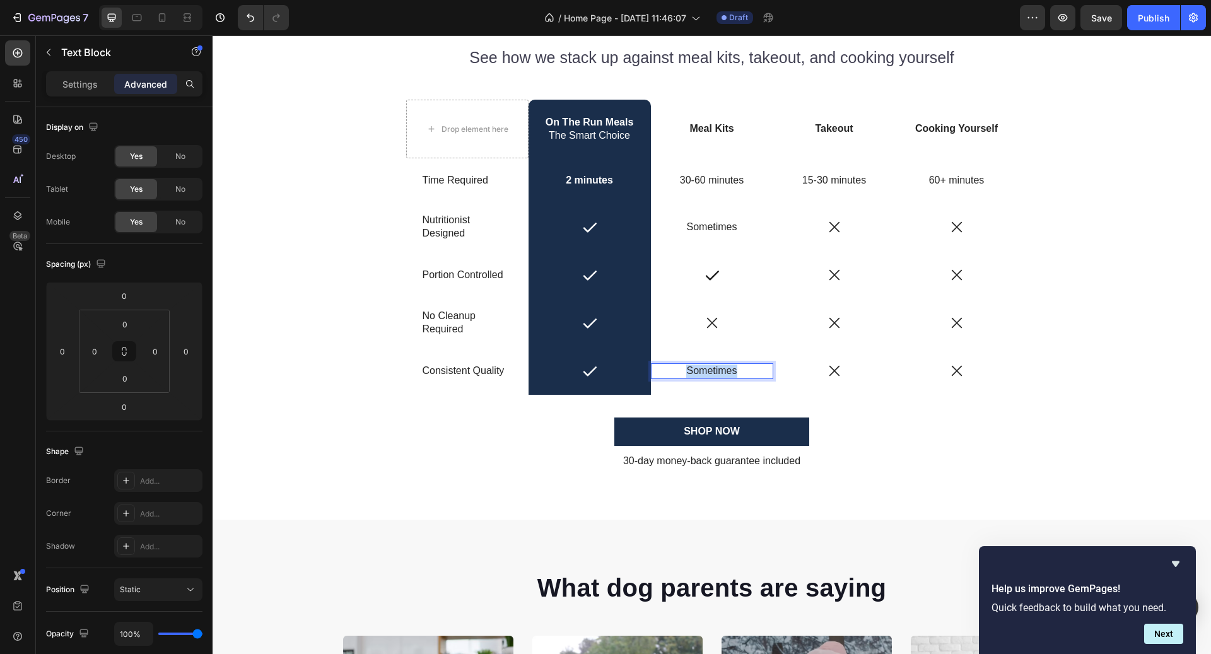
click at [713, 365] on p "Sometimes" at bounding box center [712, 371] width 120 height 13
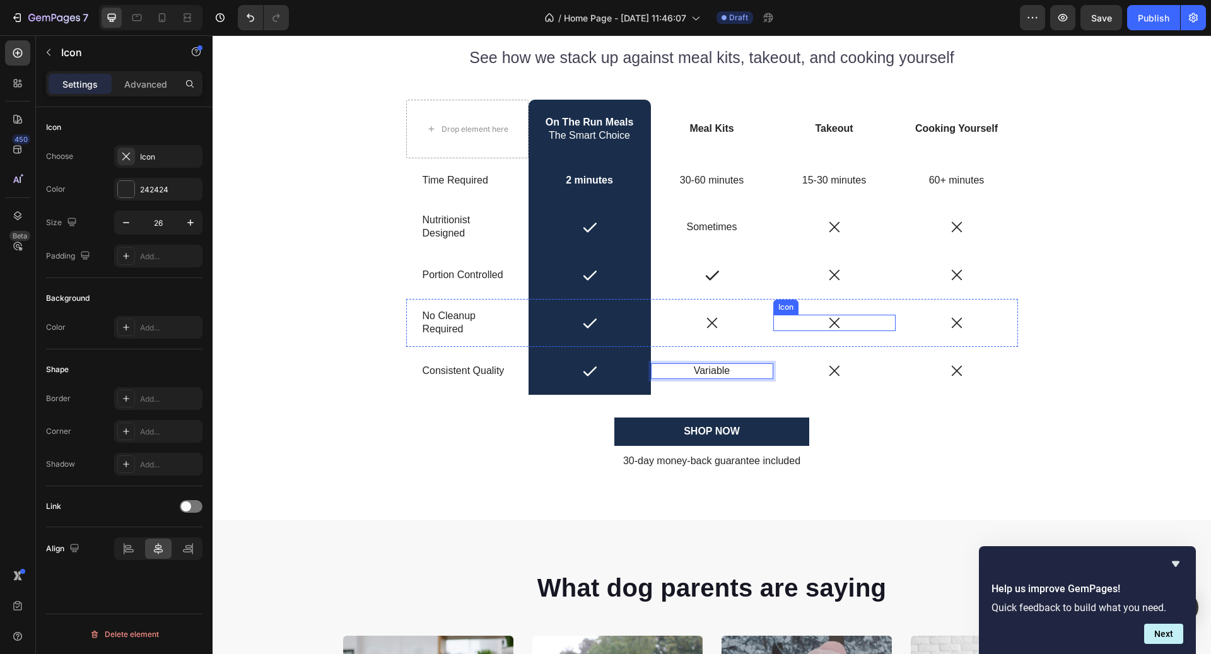
click at [841, 327] on icon at bounding box center [835, 323] width 16 height 16
click at [846, 303] on icon at bounding box center [850, 303] width 10 height 10
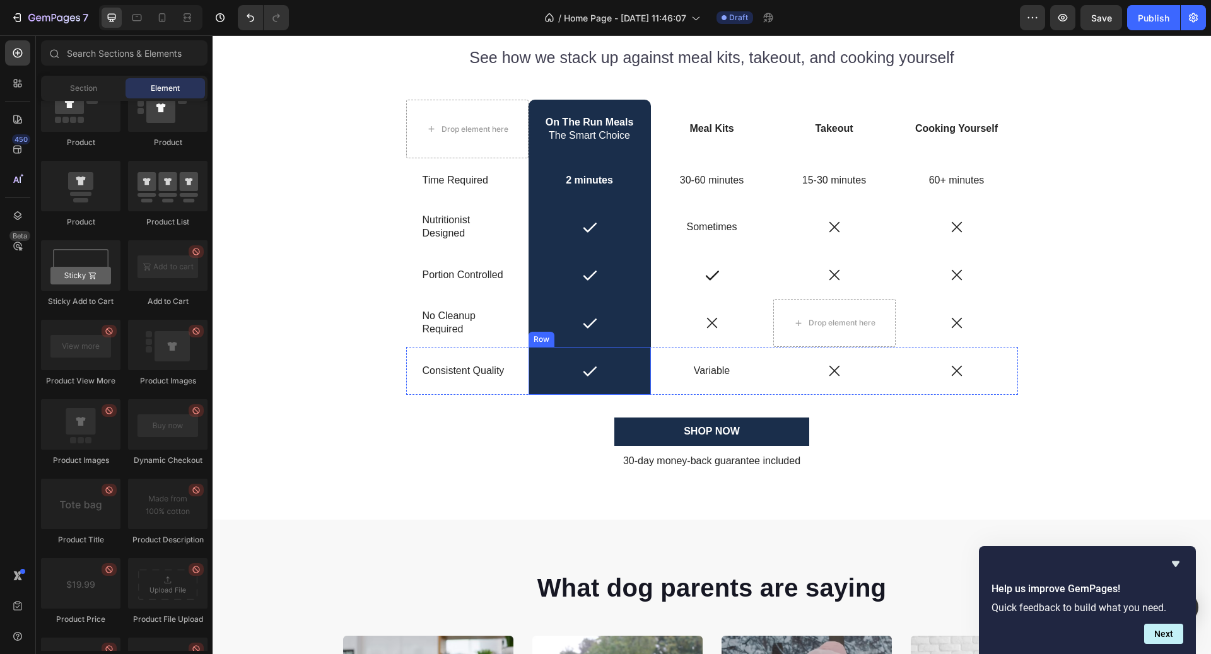
click at [592, 359] on div "Icon Row" at bounding box center [590, 371] width 122 height 48
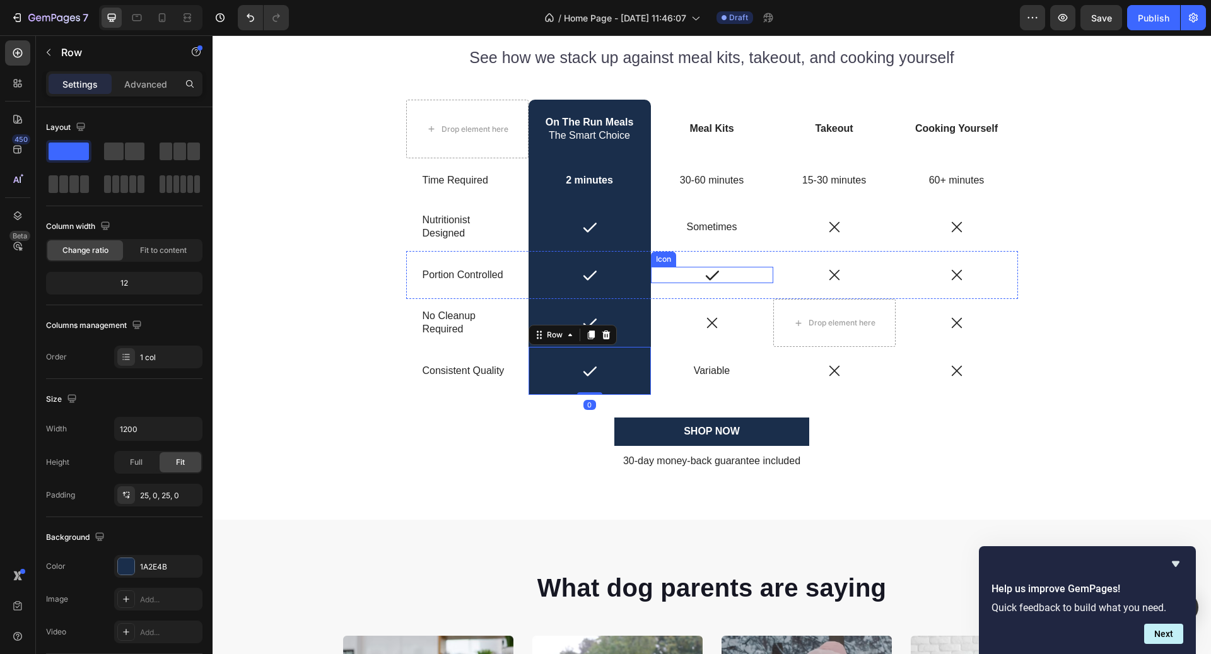
click at [718, 273] on icon at bounding box center [712, 275] width 16 height 16
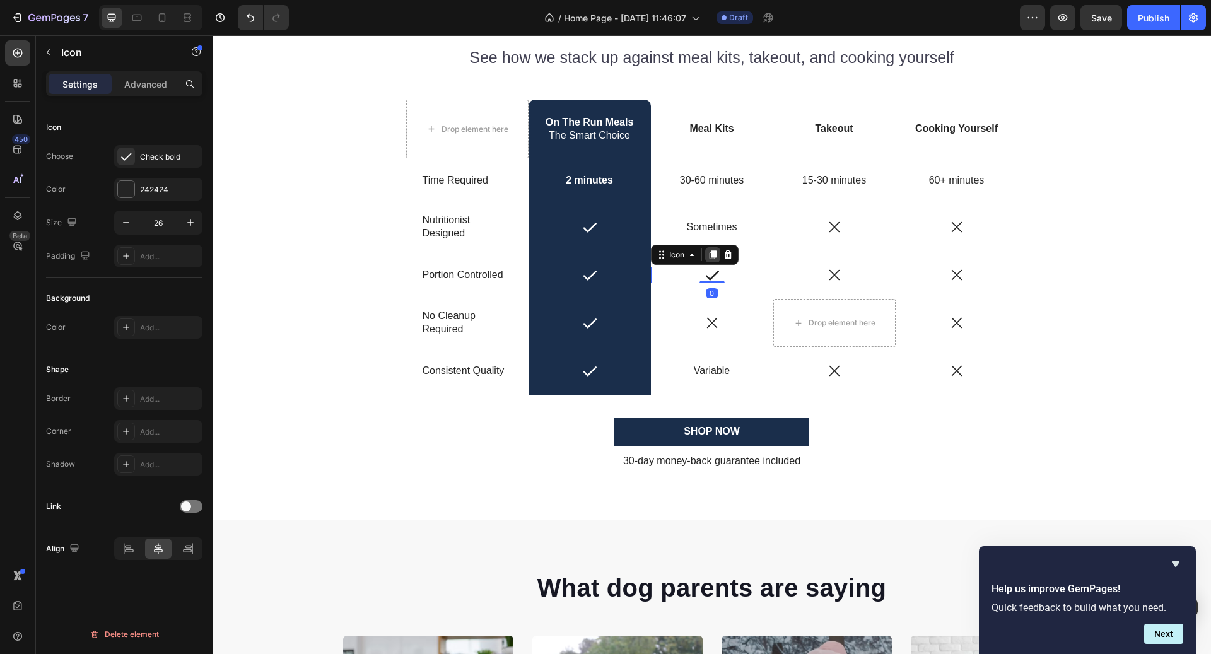
click at [715, 254] on icon at bounding box center [712, 254] width 7 height 9
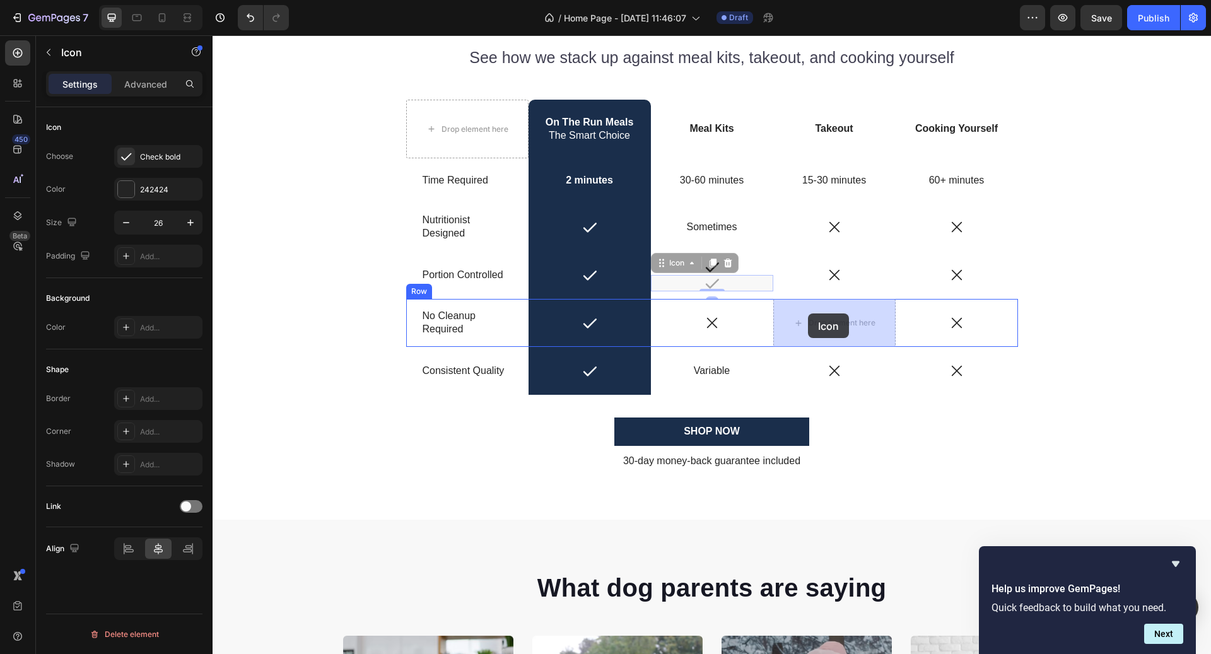
drag, startPoint x: 686, startPoint y: 264, endPoint x: 809, endPoint y: 315, distance: 133.2
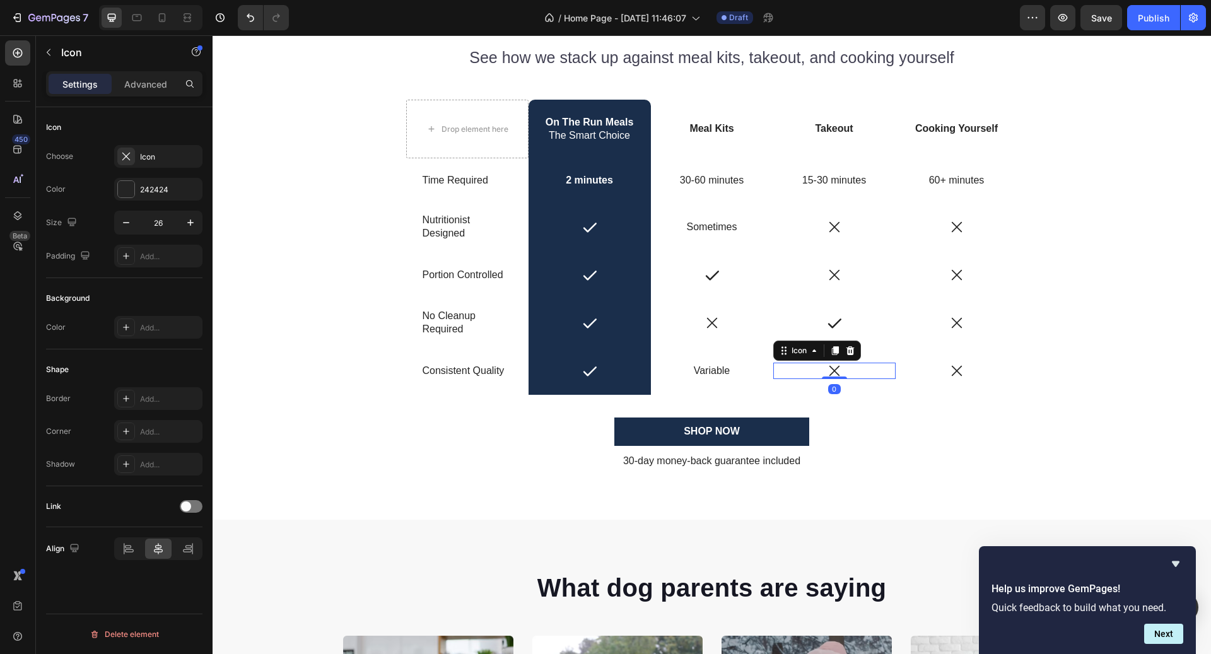
click at [839, 368] on icon at bounding box center [835, 371] width 16 height 16
click at [851, 354] on icon at bounding box center [850, 350] width 8 height 9
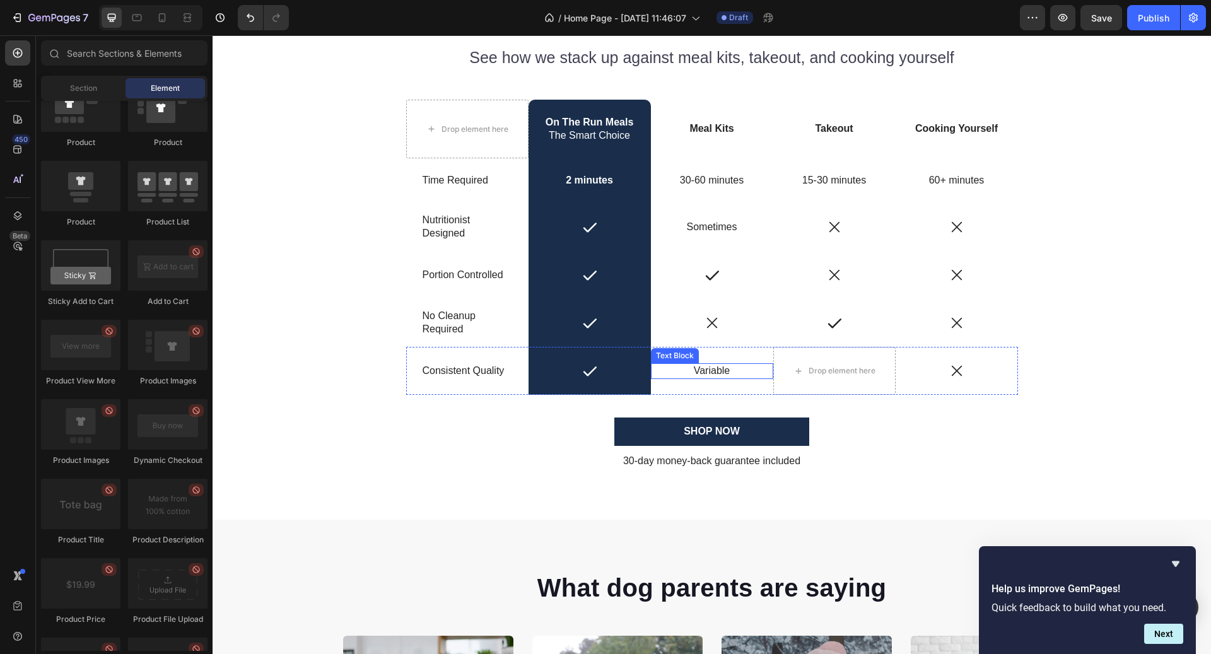
click at [729, 368] on p "Variable" at bounding box center [712, 371] width 120 height 13
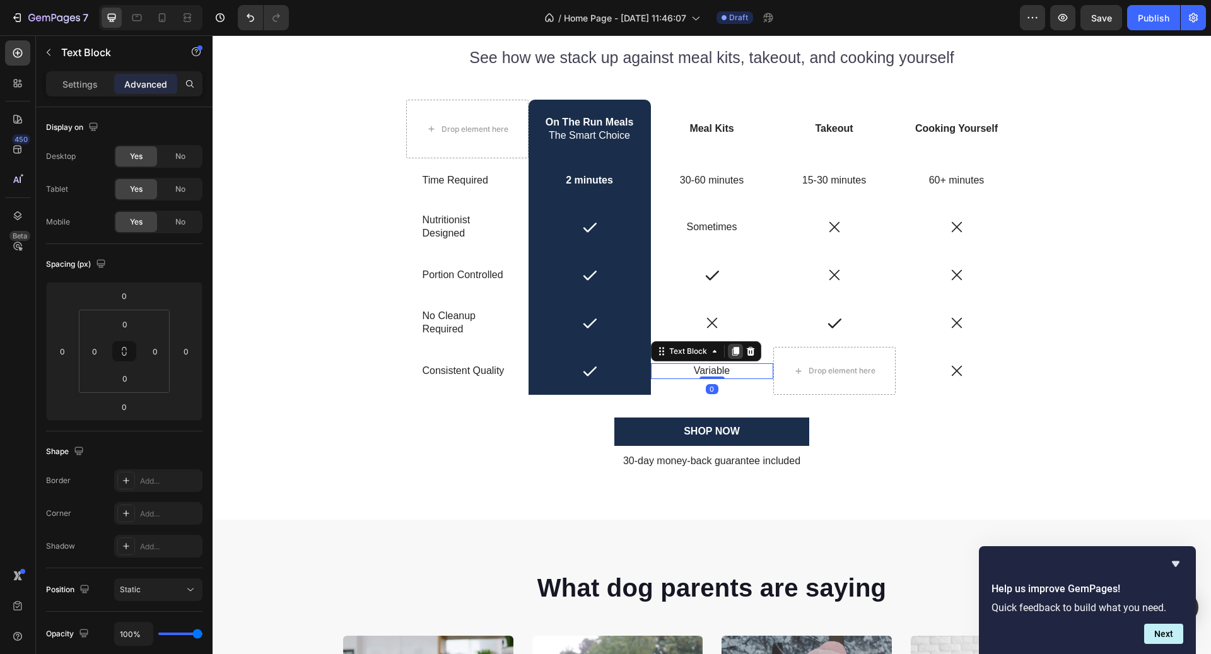
click at [735, 351] on icon at bounding box center [735, 351] width 7 height 9
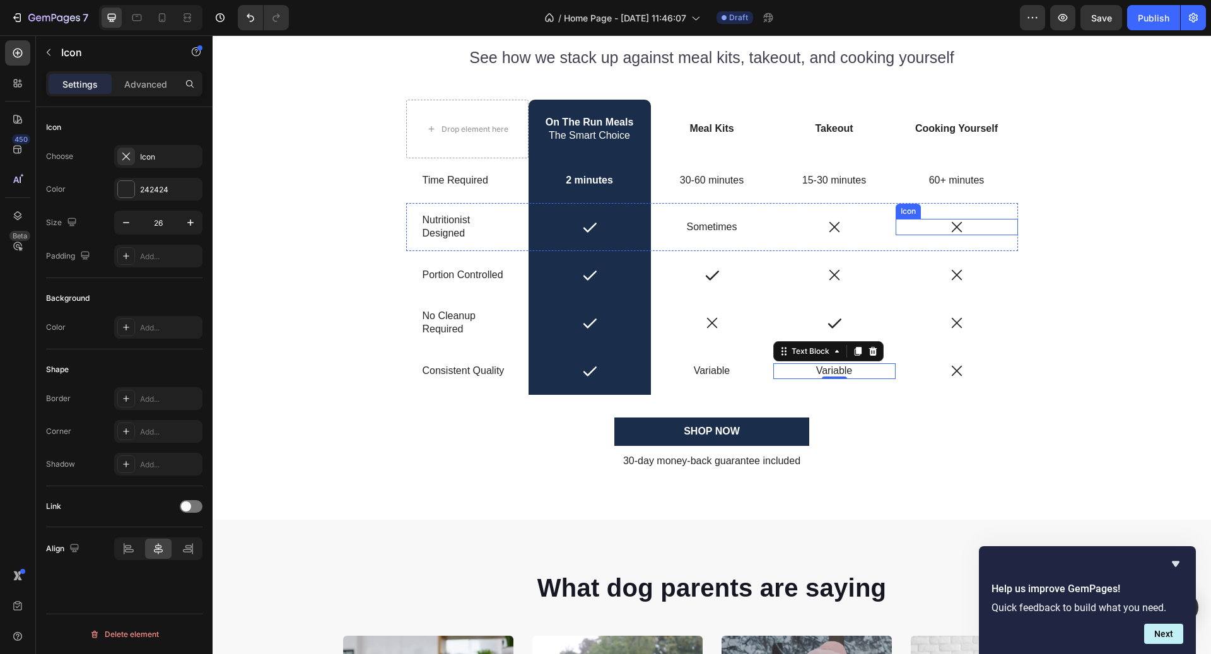
click at [955, 221] on icon at bounding box center [957, 227] width 16 height 16
click at [972, 206] on icon at bounding box center [973, 207] width 10 height 10
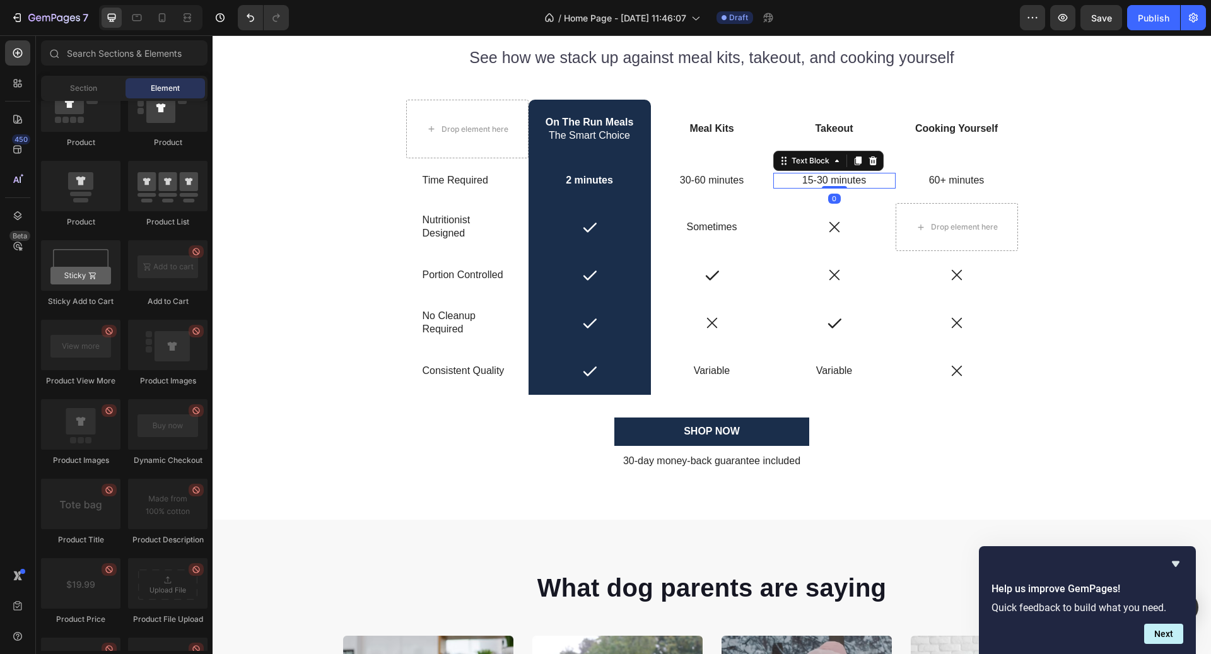
click at [820, 184] on p "15-30 minutes" at bounding box center [835, 180] width 120 height 13
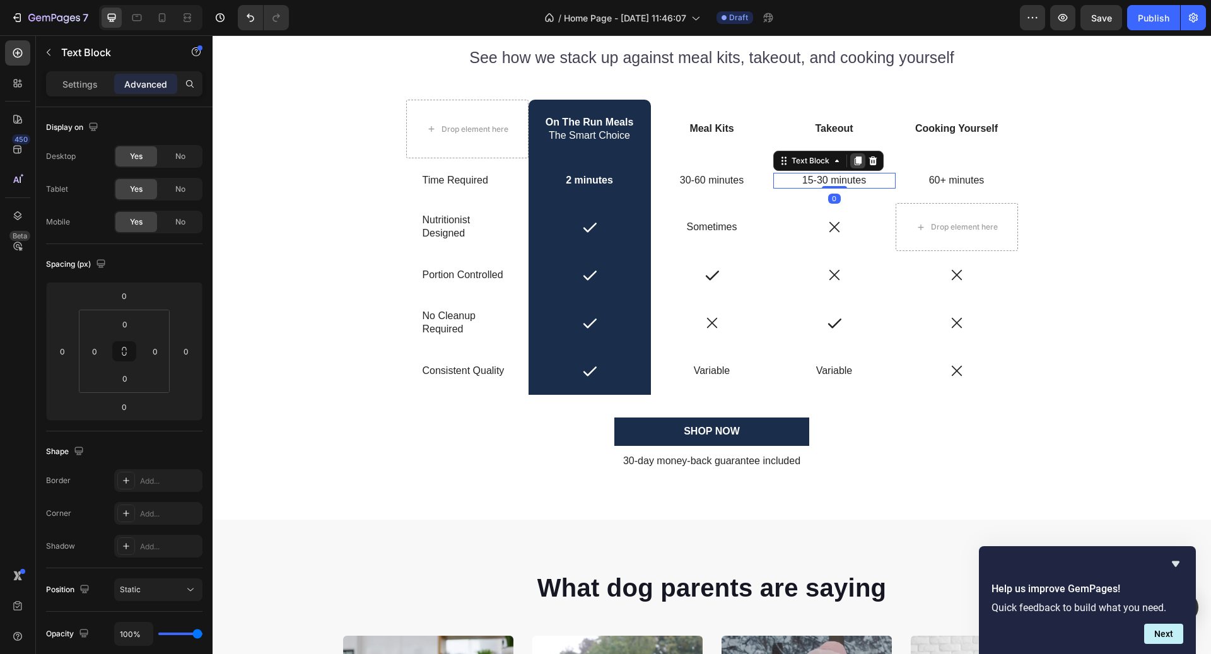
click at [861, 158] on icon at bounding box center [857, 161] width 7 height 9
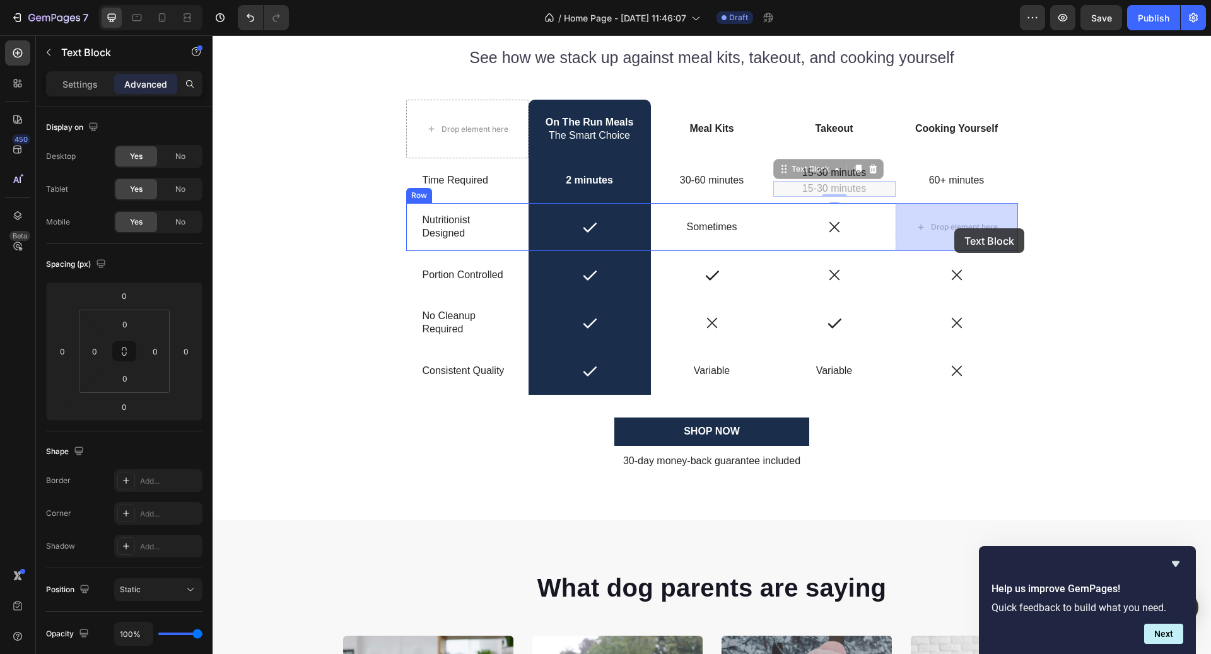
drag, startPoint x: 825, startPoint y: 170, endPoint x: 954, endPoint y: 228, distance: 141.8
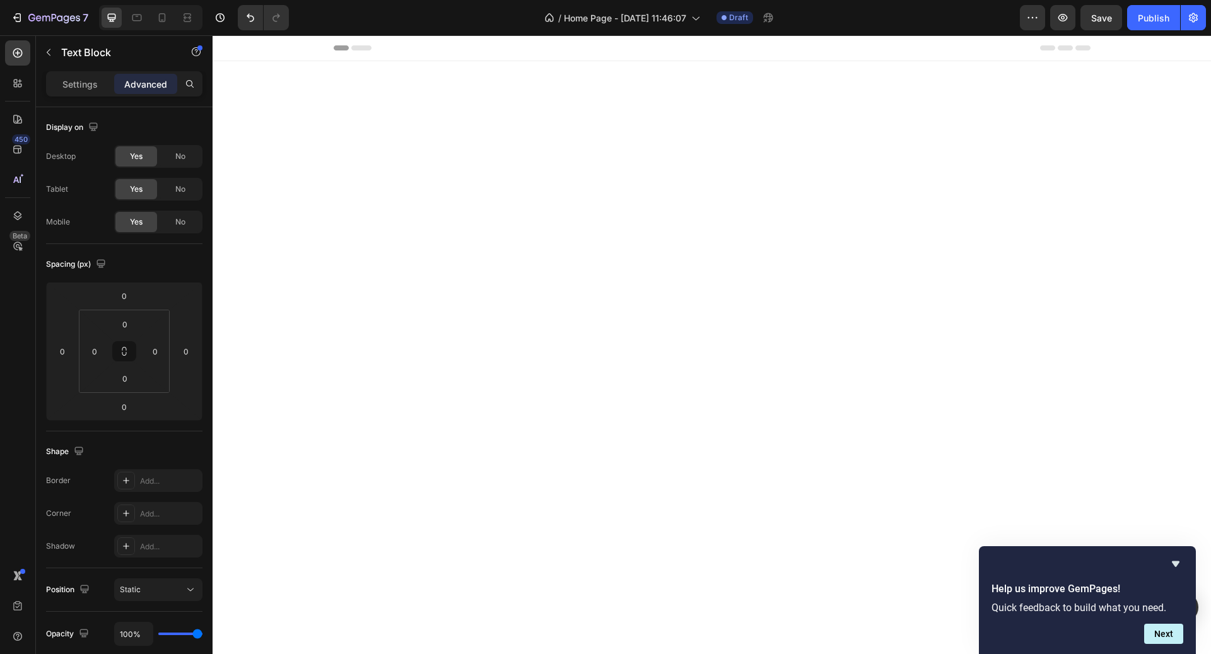
scroll to position [2808, 0]
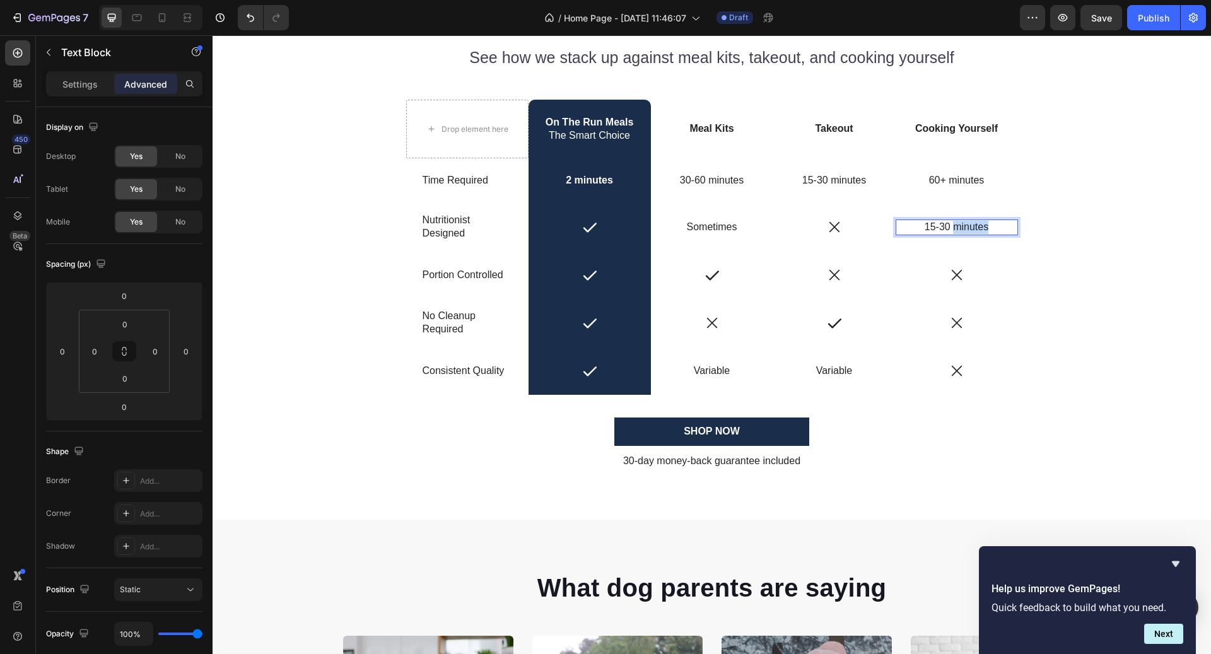
click at [955, 225] on p "15-30 minutes" at bounding box center [957, 227] width 120 height 13
click at [974, 224] on p "If You Know How" at bounding box center [957, 227] width 120 height 13
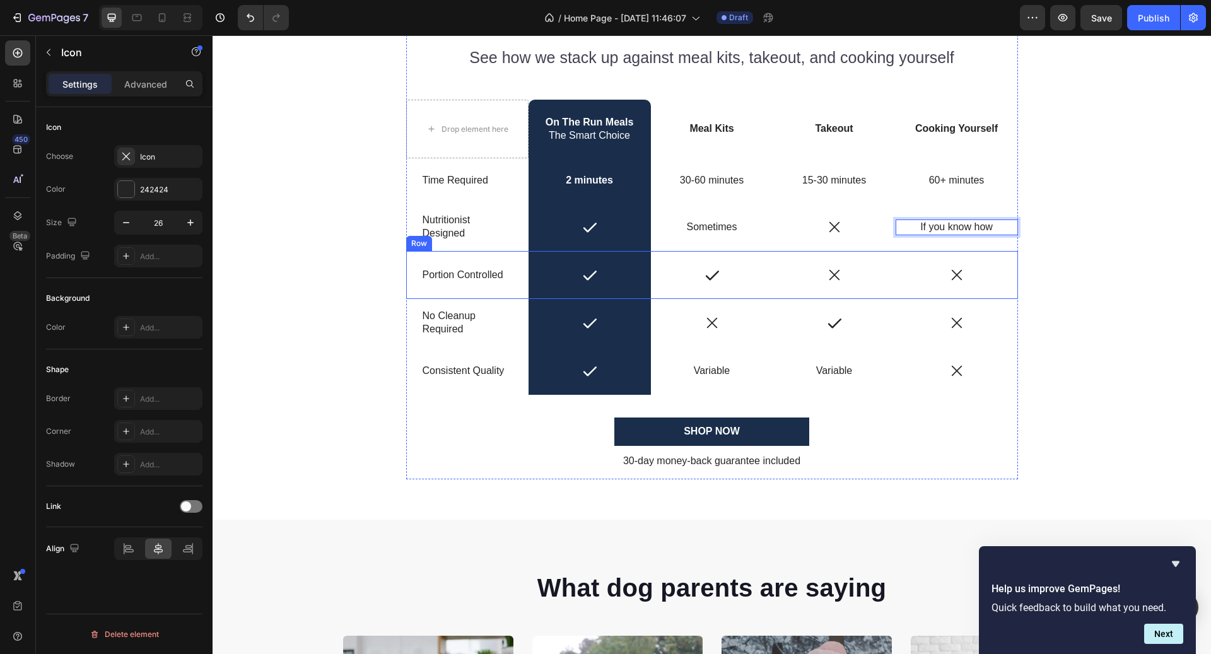
click at [980, 270] on div "Icon" at bounding box center [957, 275] width 122 height 16
click at [969, 255] on icon at bounding box center [973, 255] width 10 height 10
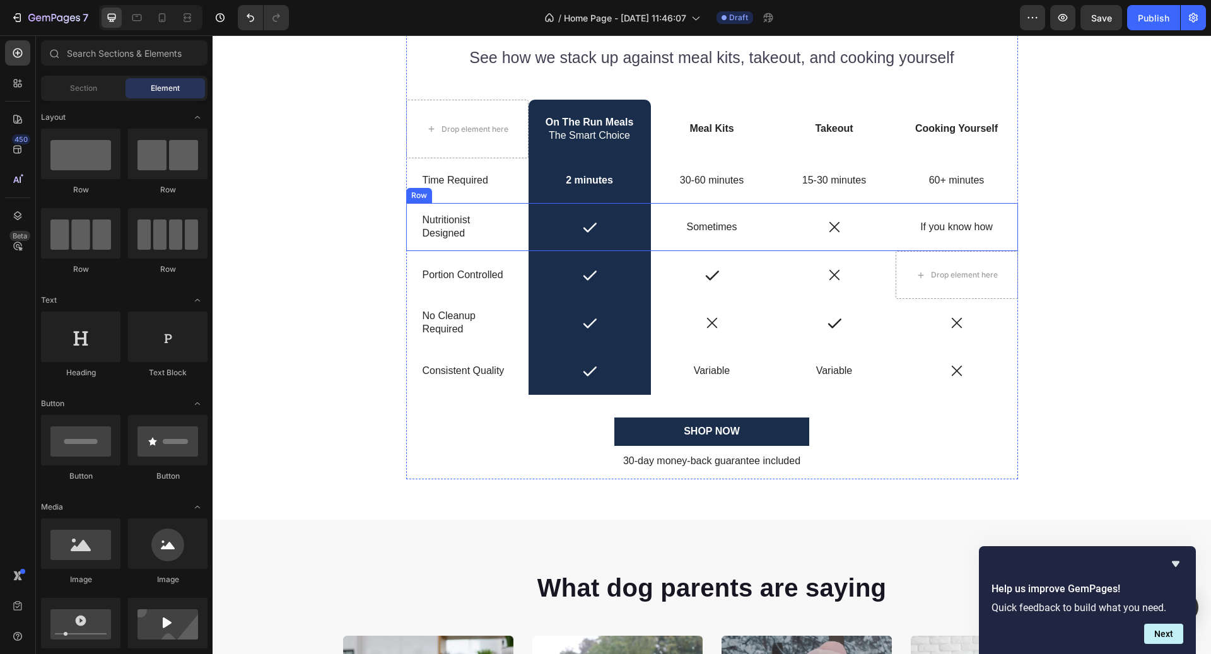
click at [969, 233] on div "If you know how" at bounding box center [957, 228] width 122 height 16
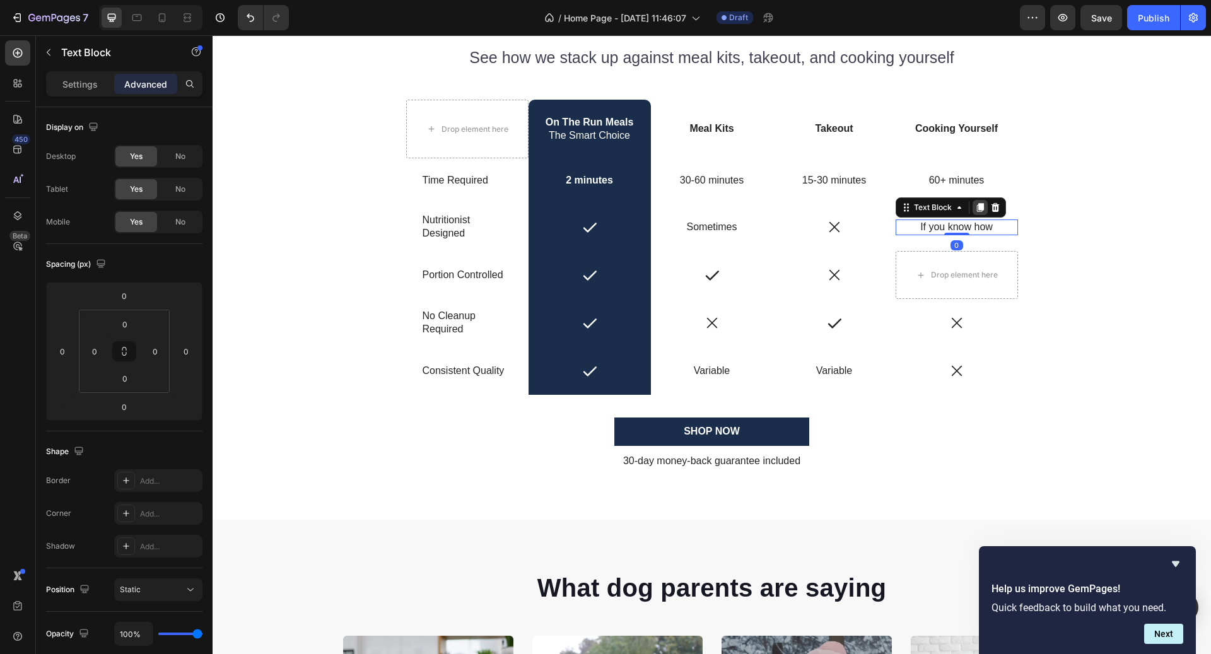
click at [984, 208] on icon at bounding box center [980, 208] width 10 height 10
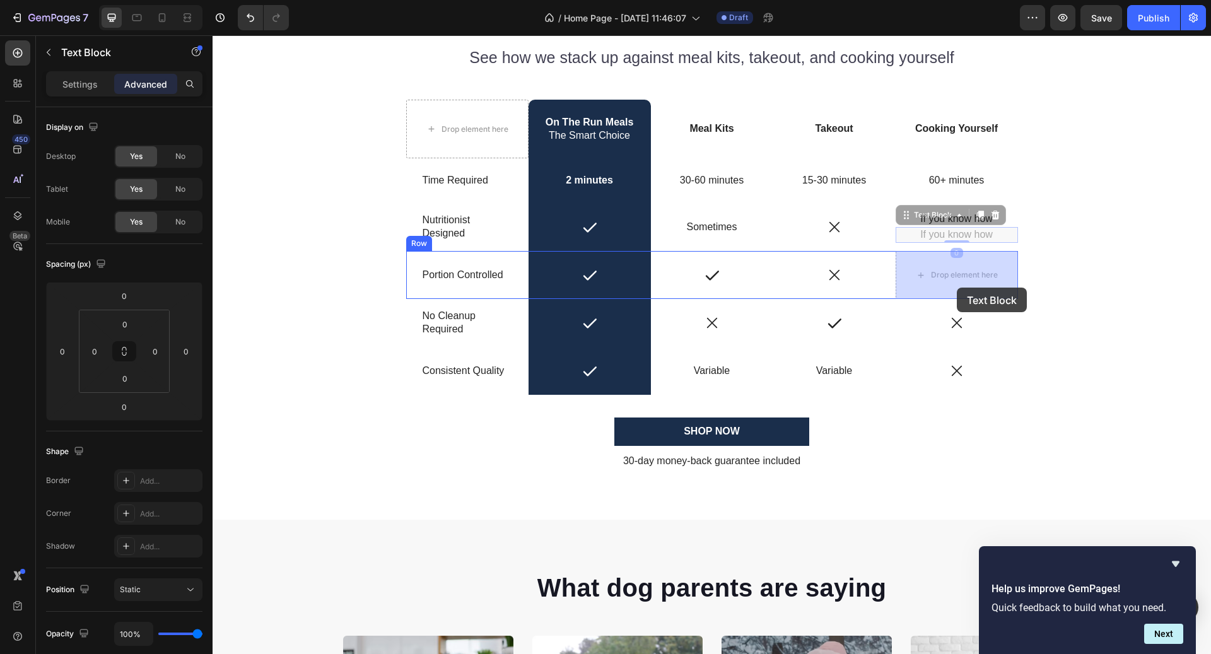
drag, startPoint x: 951, startPoint y: 215, endPoint x: 956, endPoint y: 285, distance: 70.2
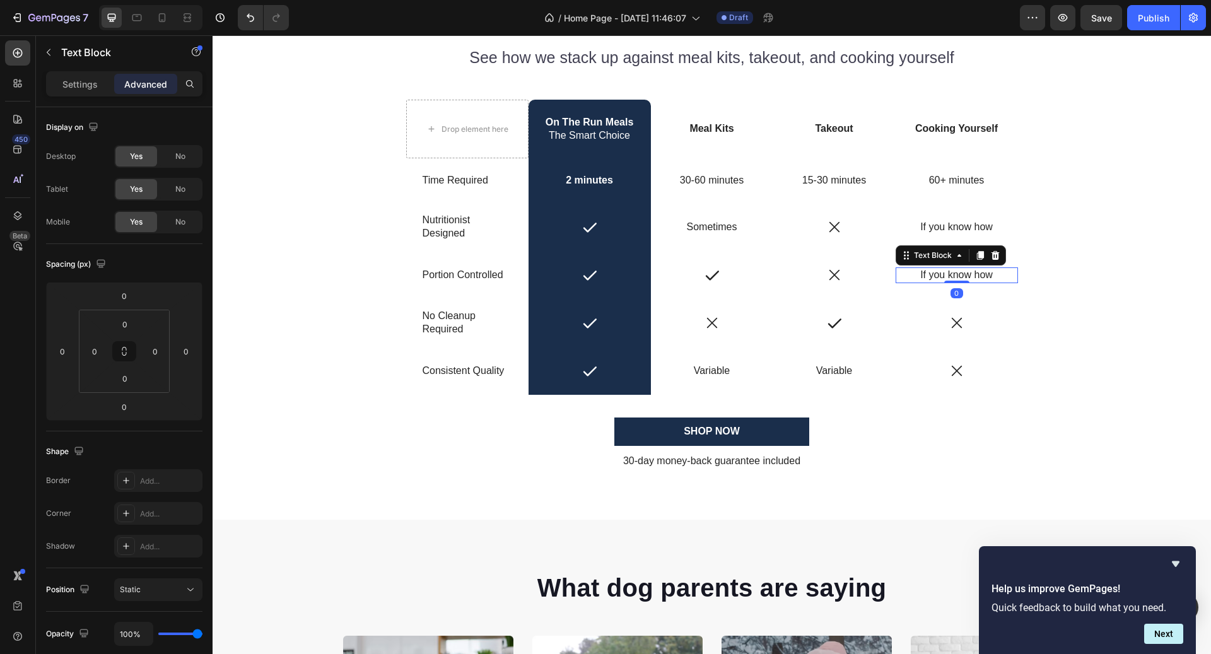
click at [951, 274] on p "If you know how" at bounding box center [957, 275] width 120 height 13
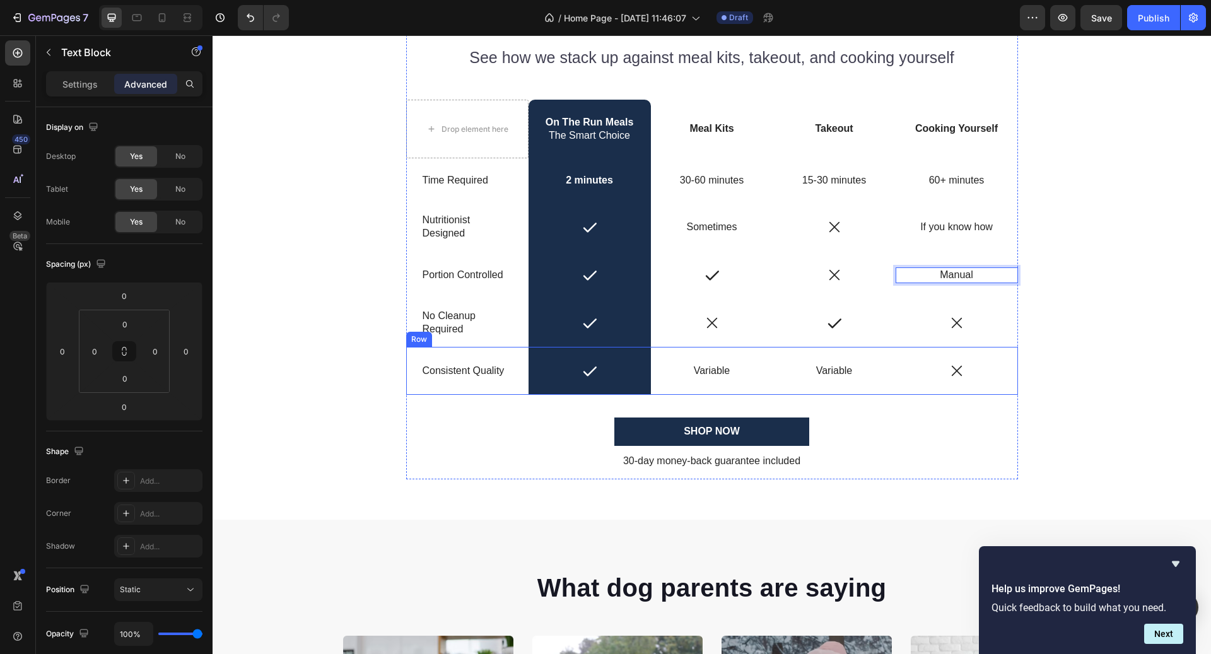
click at [960, 361] on div "Icon" at bounding box center [957, 371] width 122 height 48
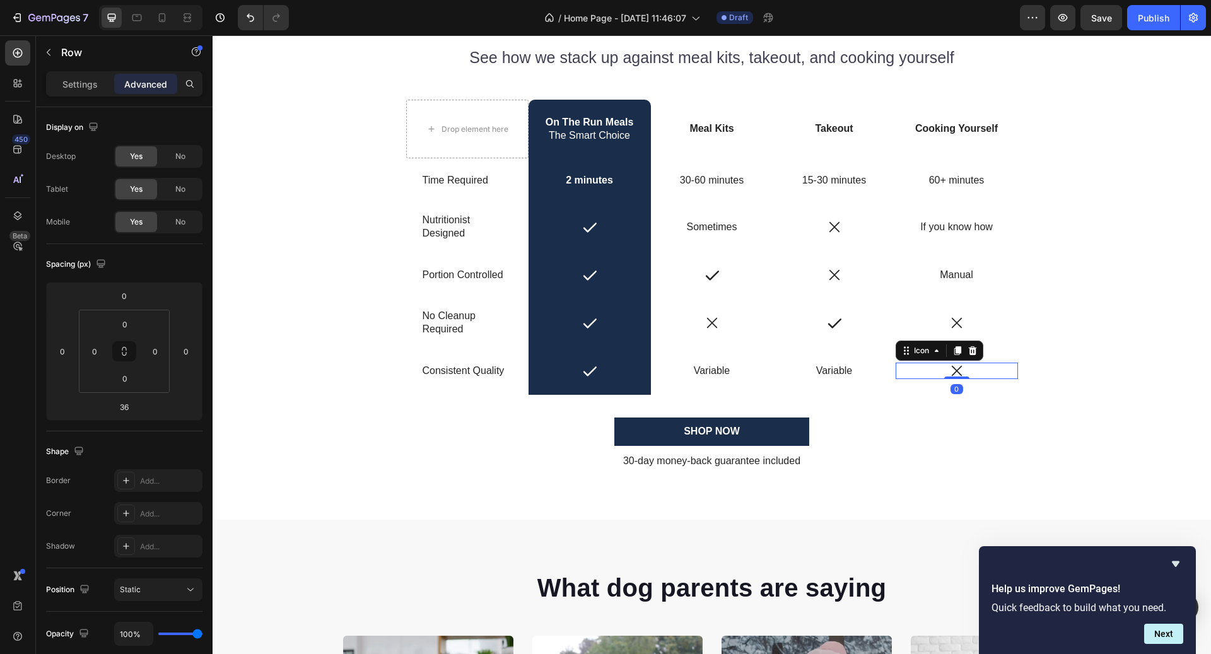
click at [960, 374] on icon at bounding box center [957, 371] width 16 height 16
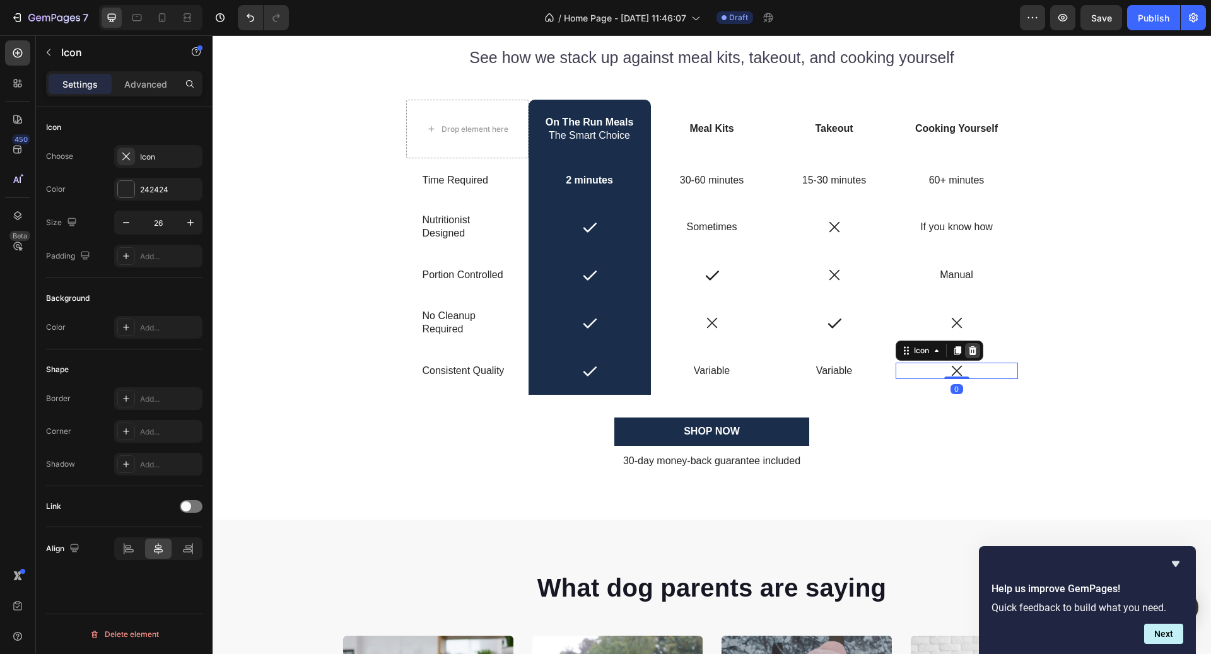
click at [977, 349] on icon at bounding box center [973, 351] width 10 height 10
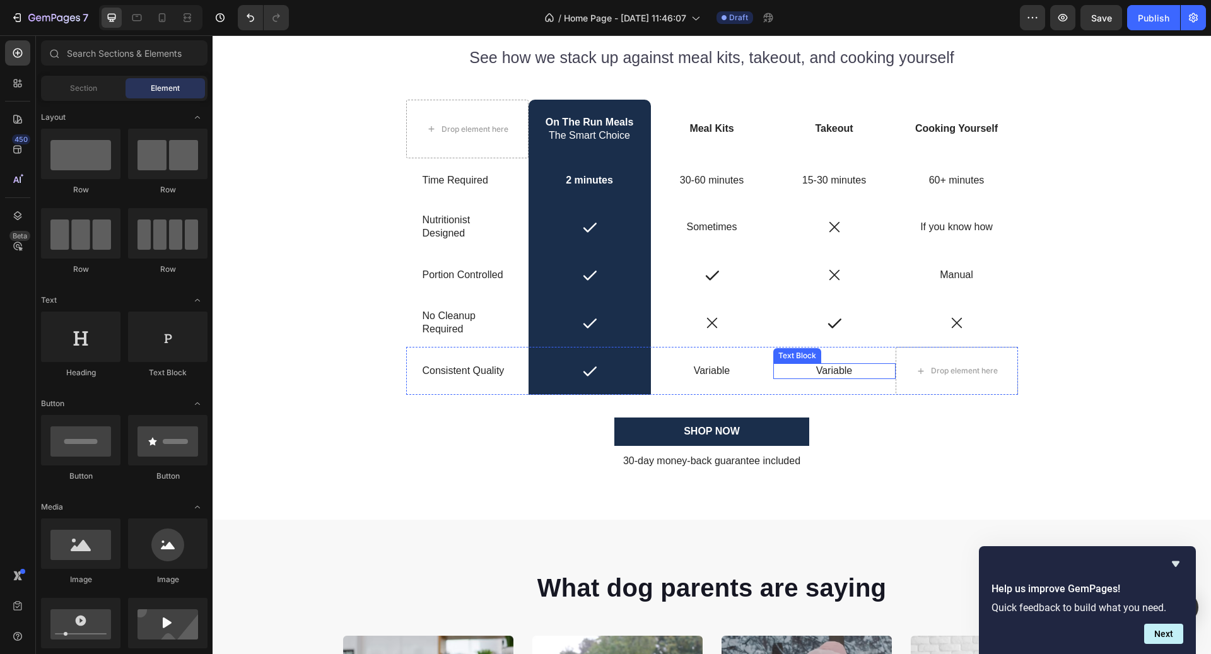
click at [854, 372] on p "Variable" at bounding box center [835, 371] width 120 height 13
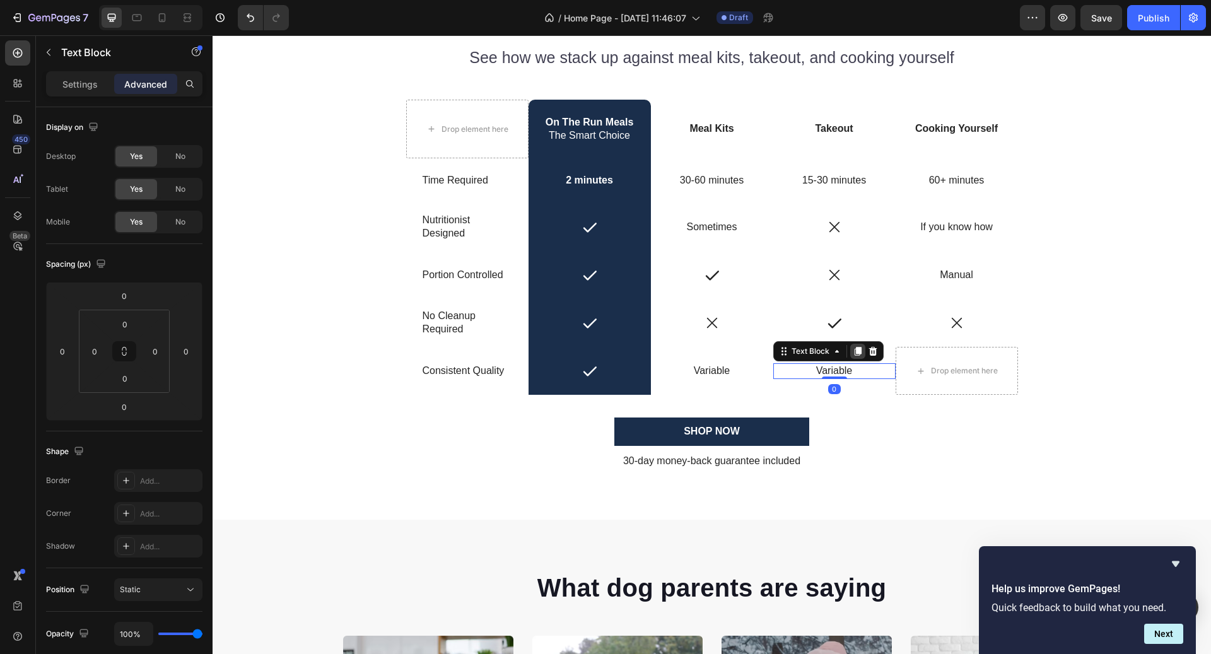
click at [859, 347] on icon at bounding box center [857, 351] width 7 height 9
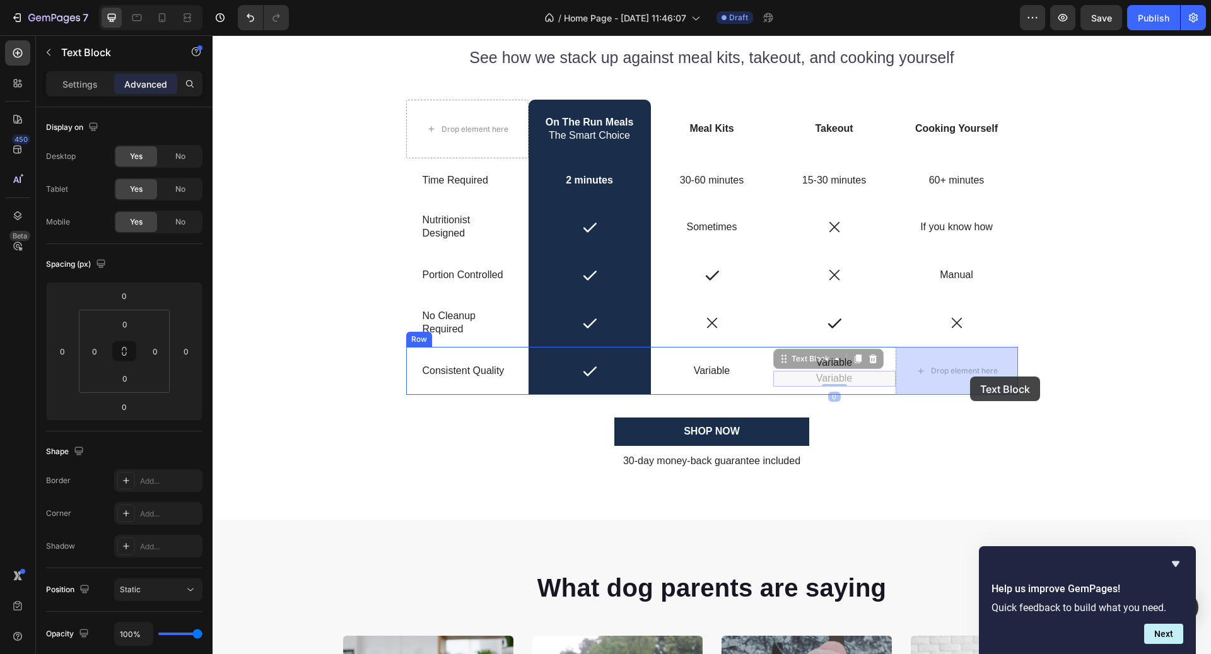
drag, startPoint x: 827, startPoint y: 360, endPoint x: 970, endPoint y: 377, distance: 144.8
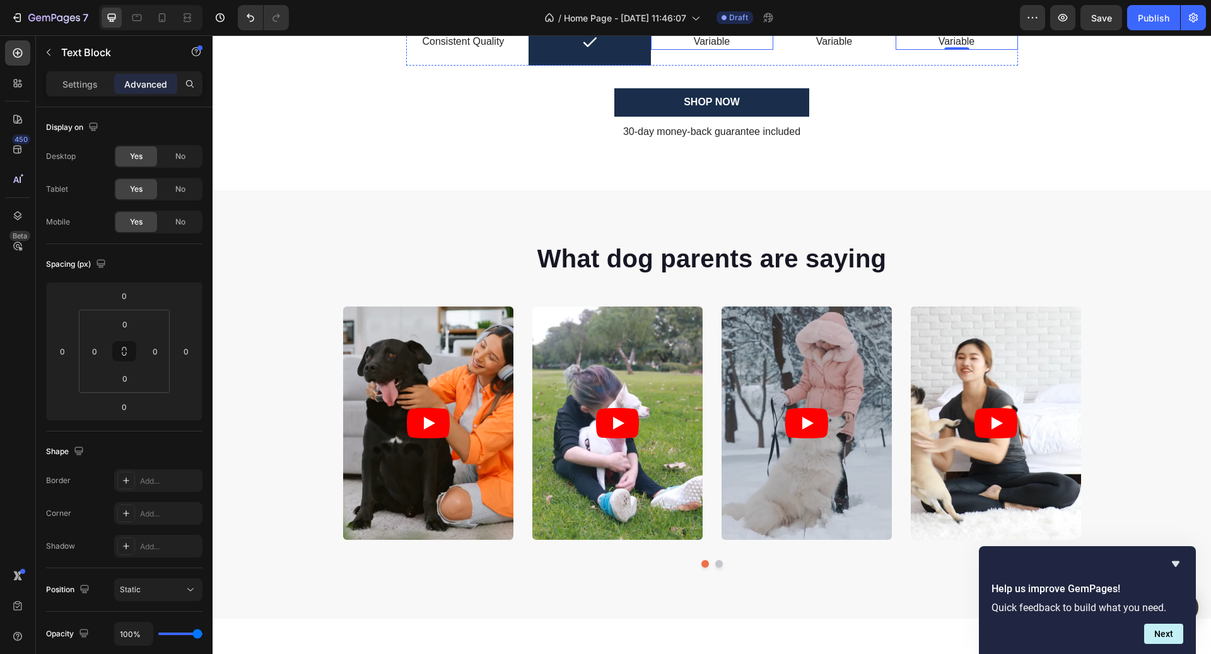
scroll to position [3108, 0]
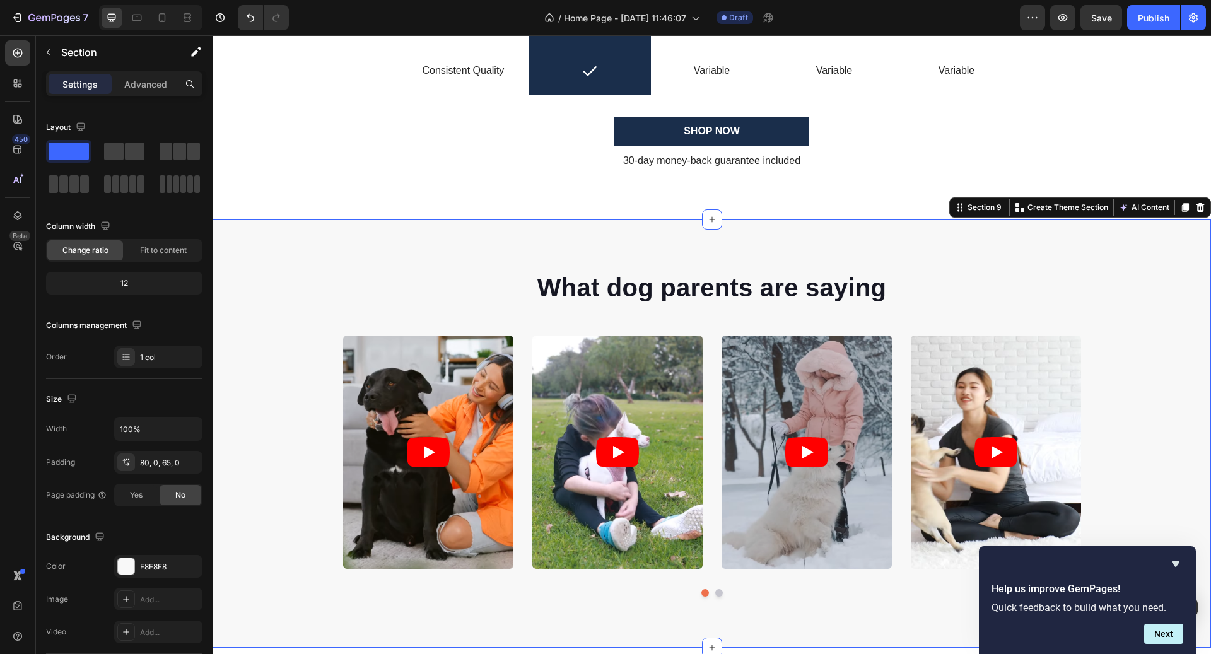
click at [767, 242] on div "What dog parents are saying Heading Video Video Video Video Video Carousel Row …" at bounding box center [712, 434] width 999 height 428
click at [1202, 208] on icon at bounding box center [1201, 208] width 10 height 10
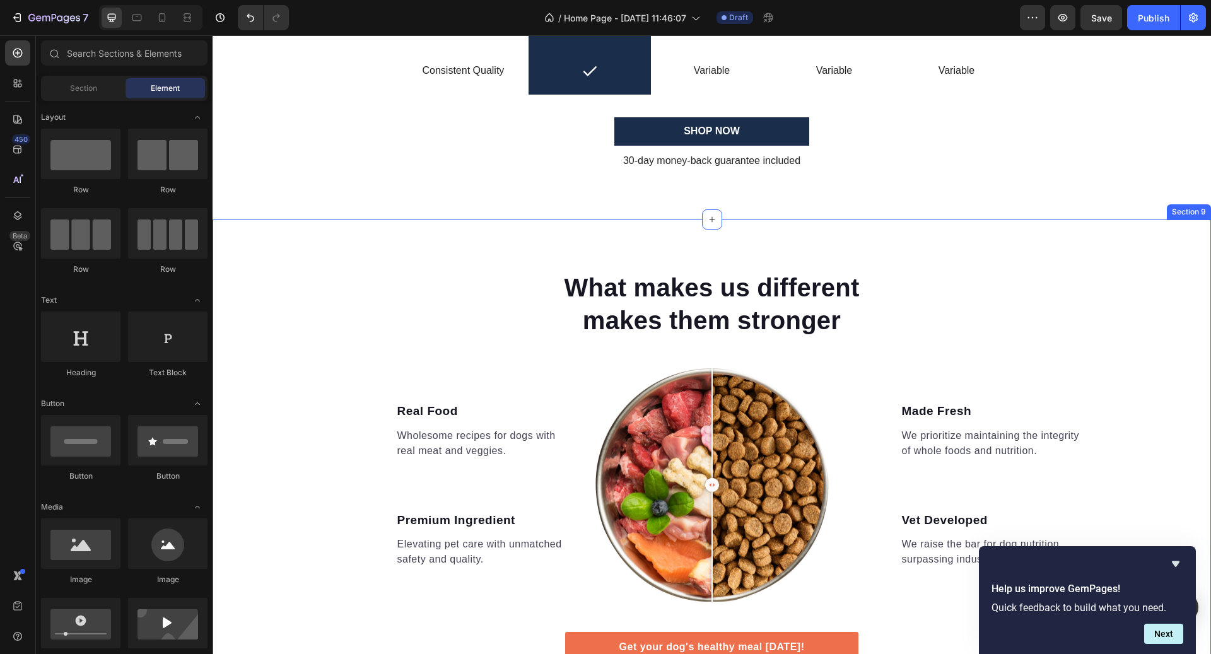
click at [1161, 242] on div "What makes us different makes them stronger Heading Image Real Food Text block …" at bounding box center [712, 480] width 999 height 521
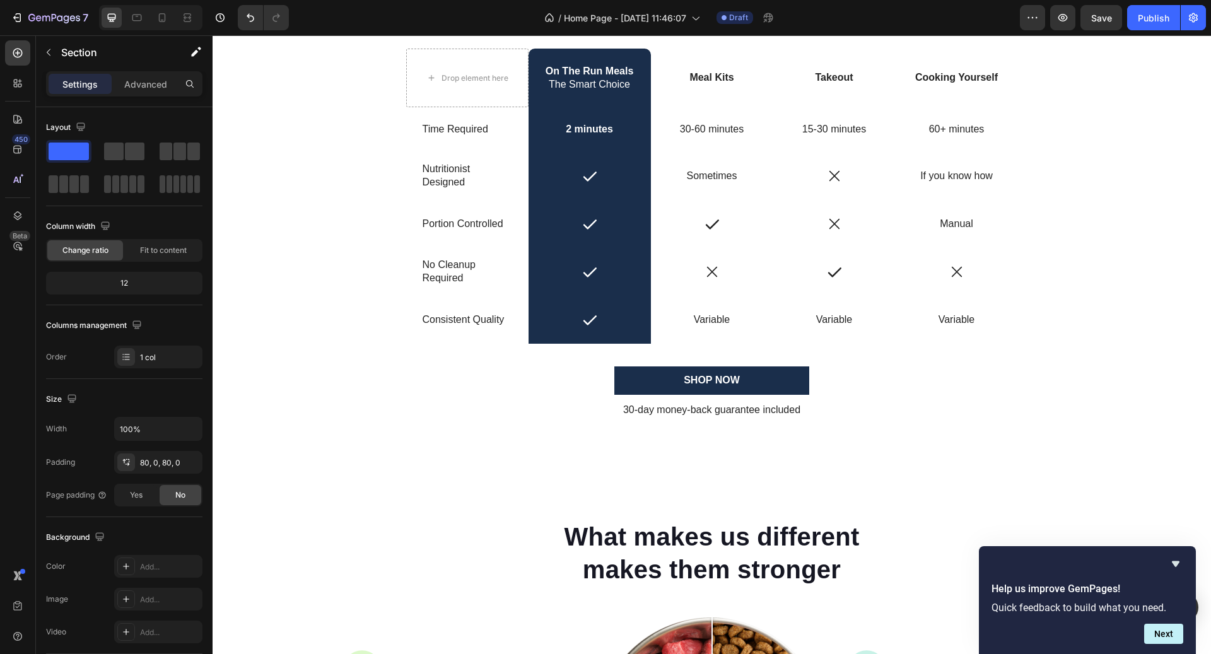
scroll to position [2977, 0]
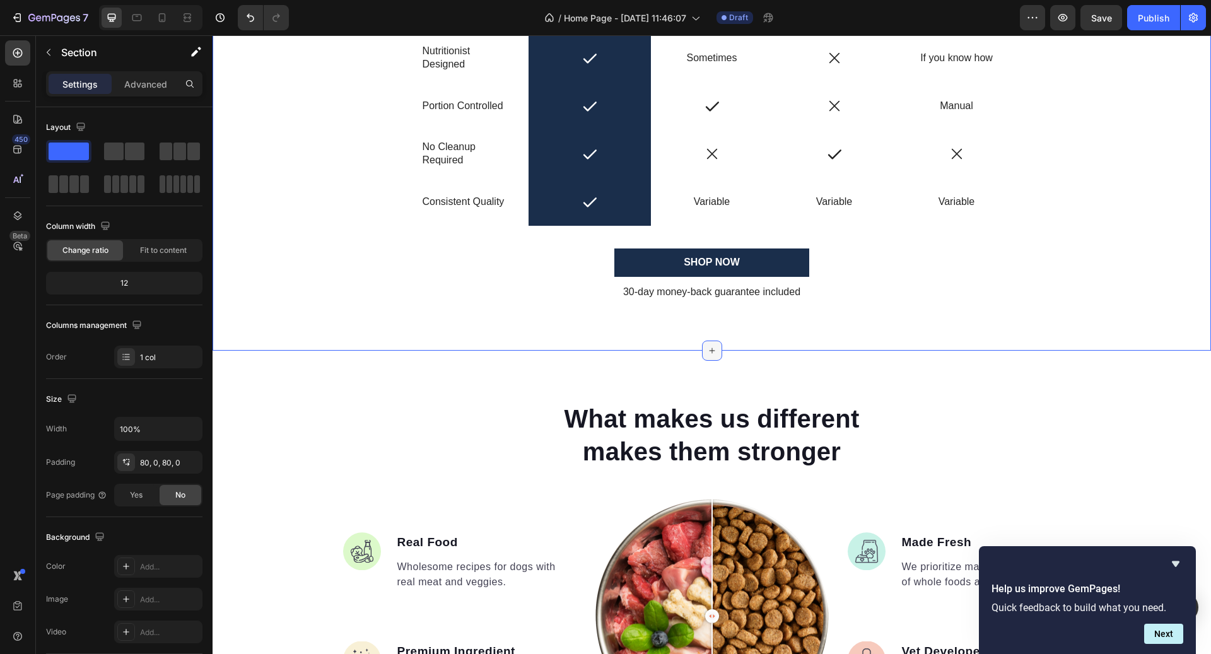
click at [719, 346] on div at bounding box center [712, 351] width 20 height 20
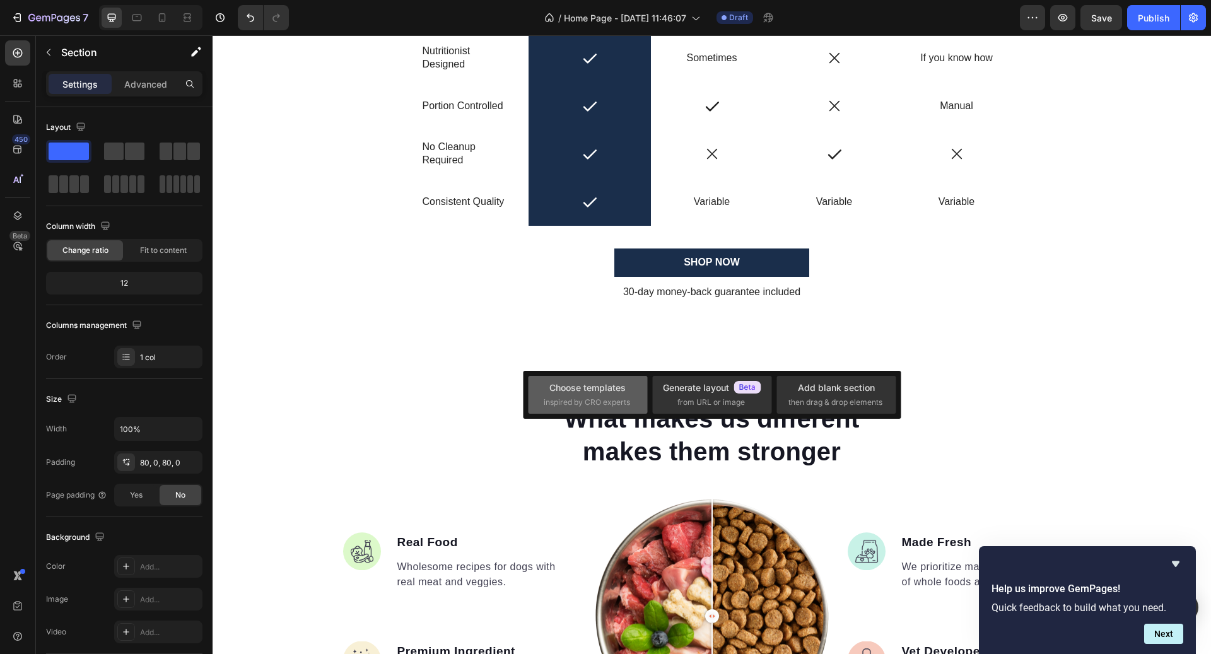
click at [606, 391] on div "Choose templates" at bounding box center [588, 387] width 76 height 13
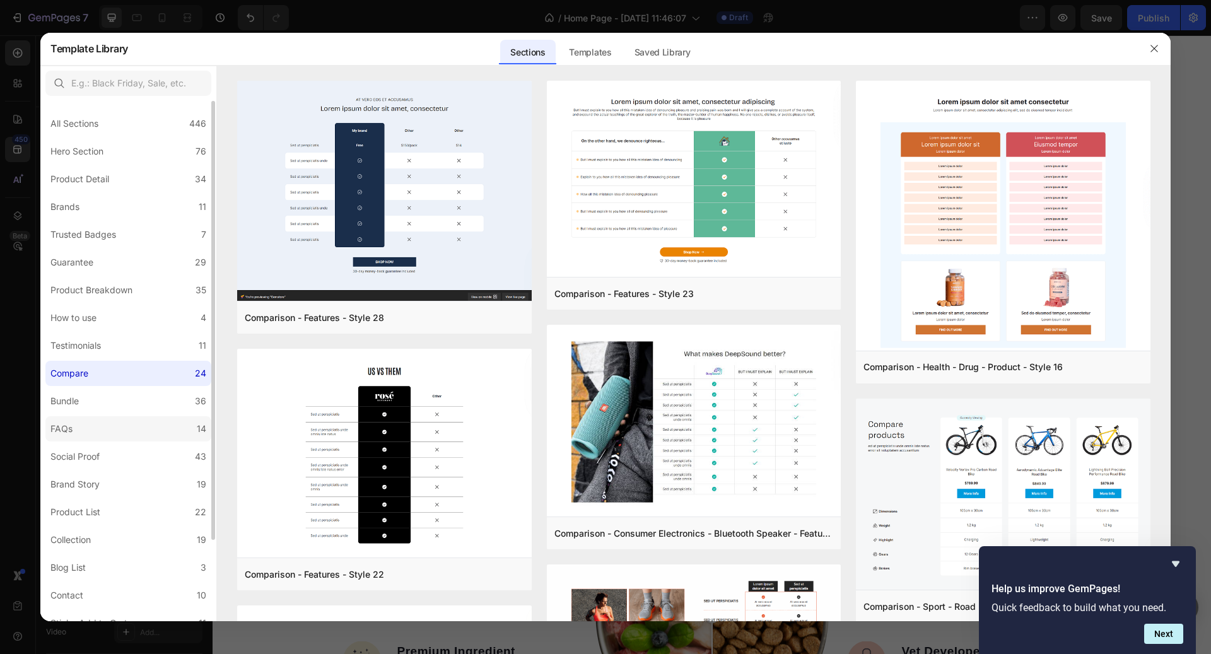
click at [93, 434] on label "FAQs 14" at bounding box center [128, 428] width 166 height 25
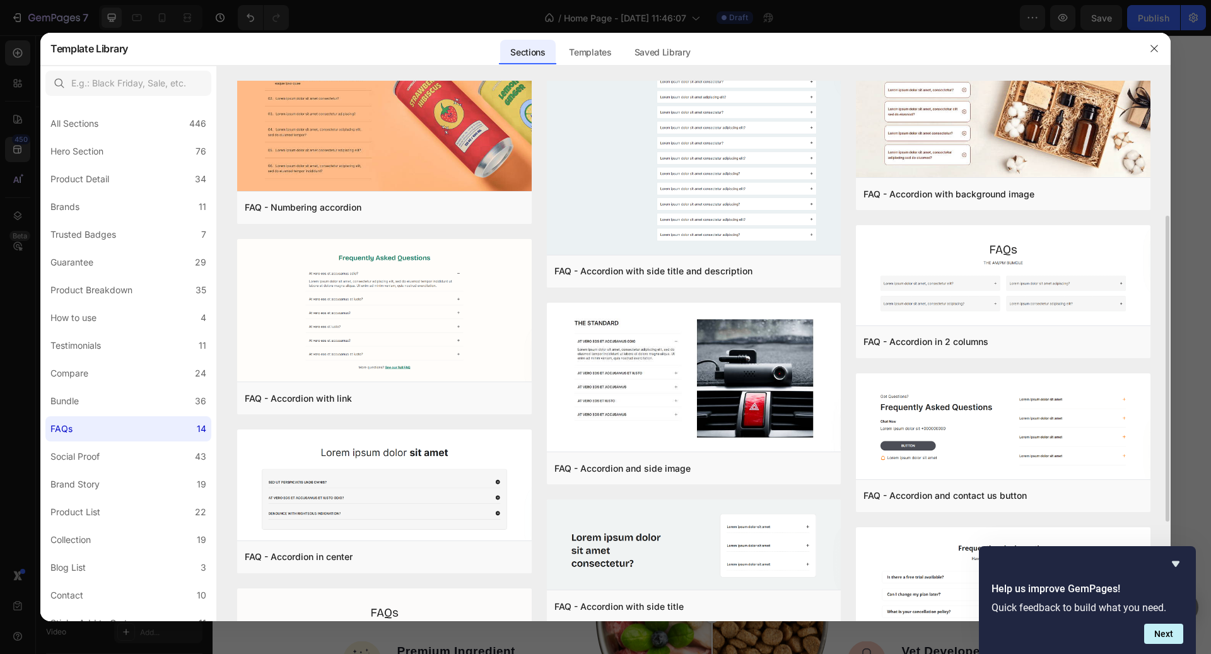
scroll to position [416, 0]
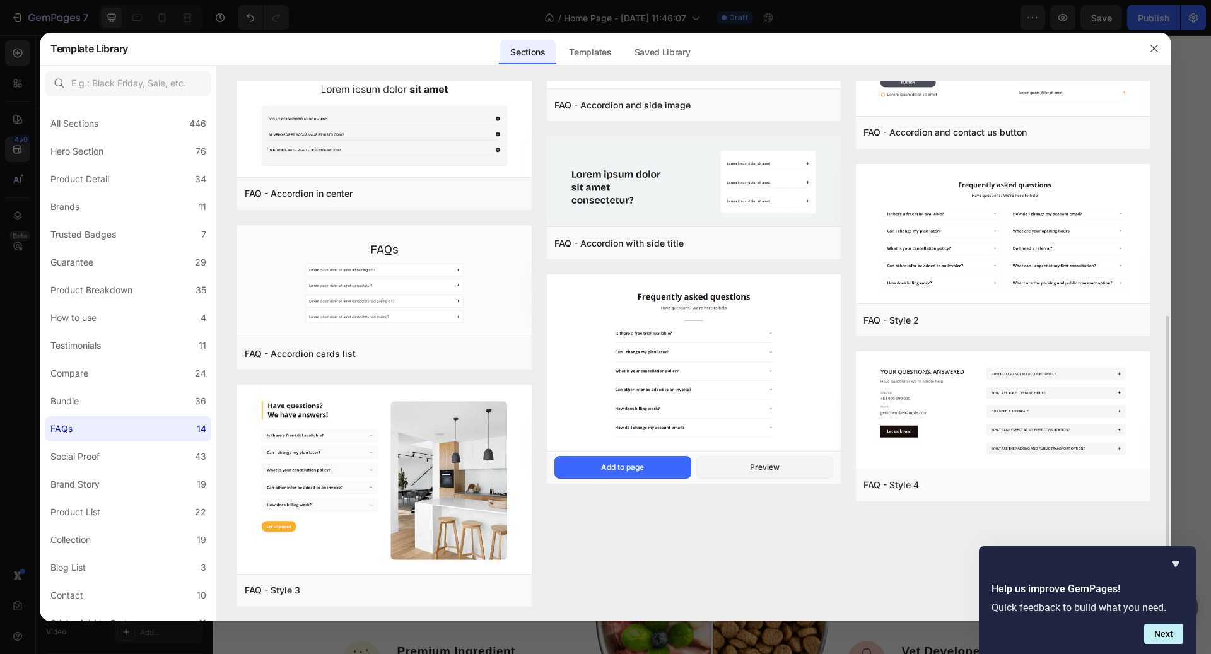
click at [753, 419] on img at bounding box center [694, 363] width 295 height 179
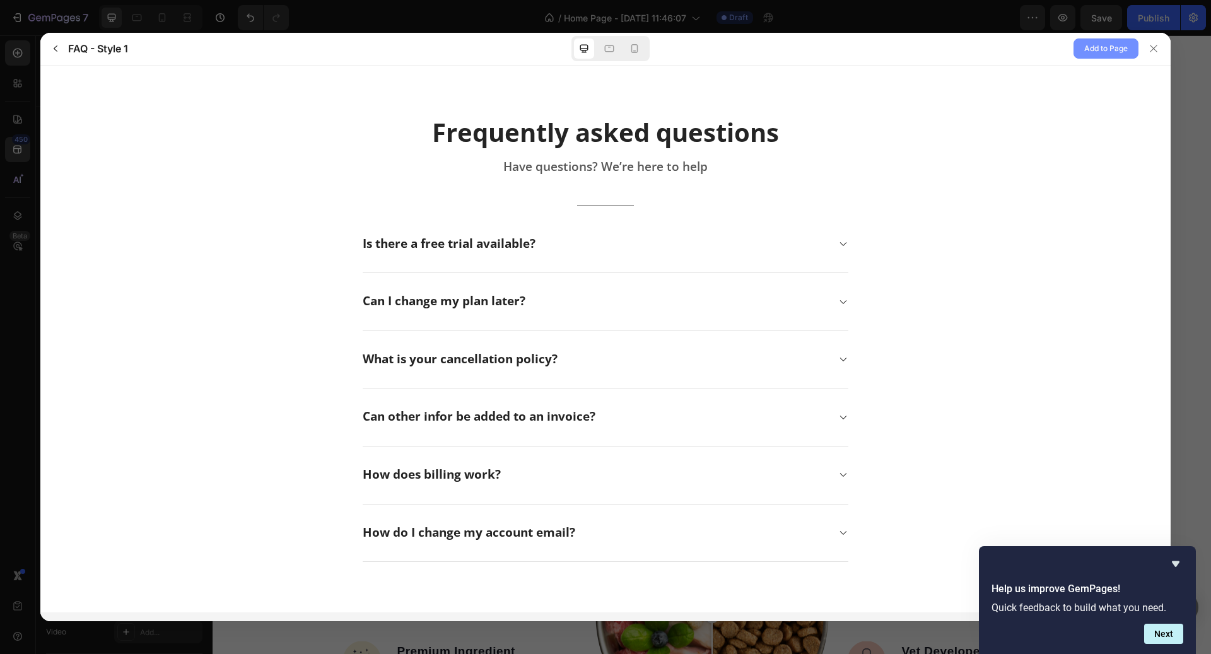
scroll to position [0, 0]
click at [1114, 45] on span "Add to Page" at bounding box center [1107, 48] width 44 height 15
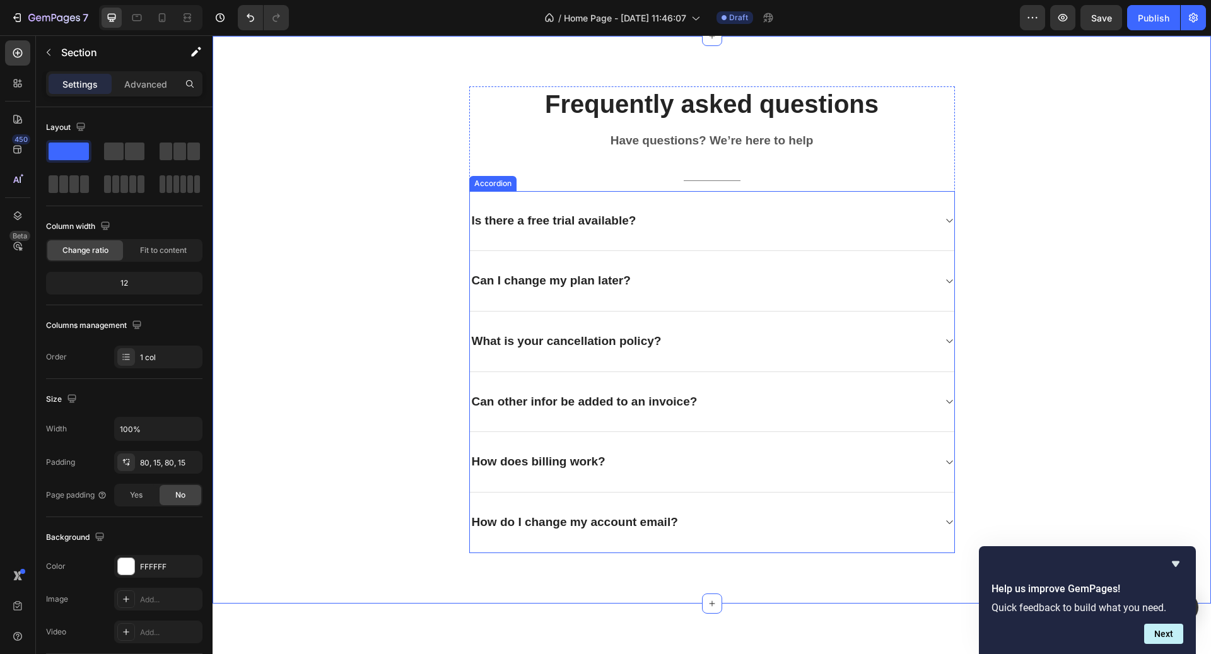
scroll to position [3315, 0]
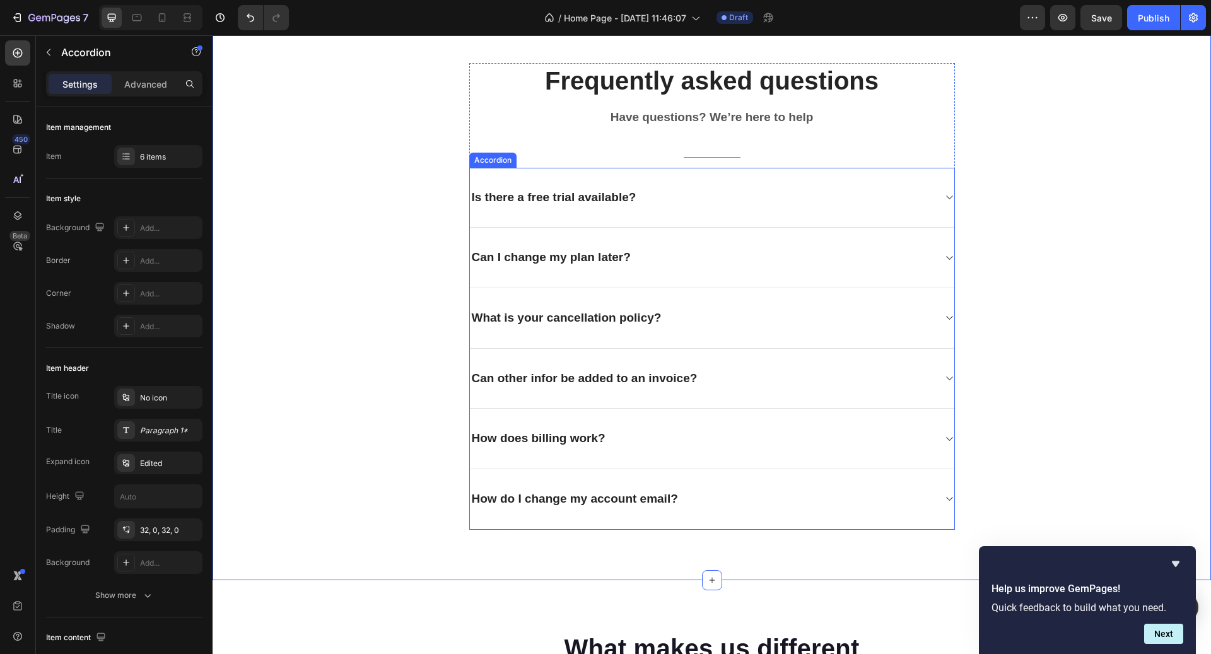
click at [750, 199] on div "Is there a free trial available?" at bounding box center [702, 198] width 464 height 20
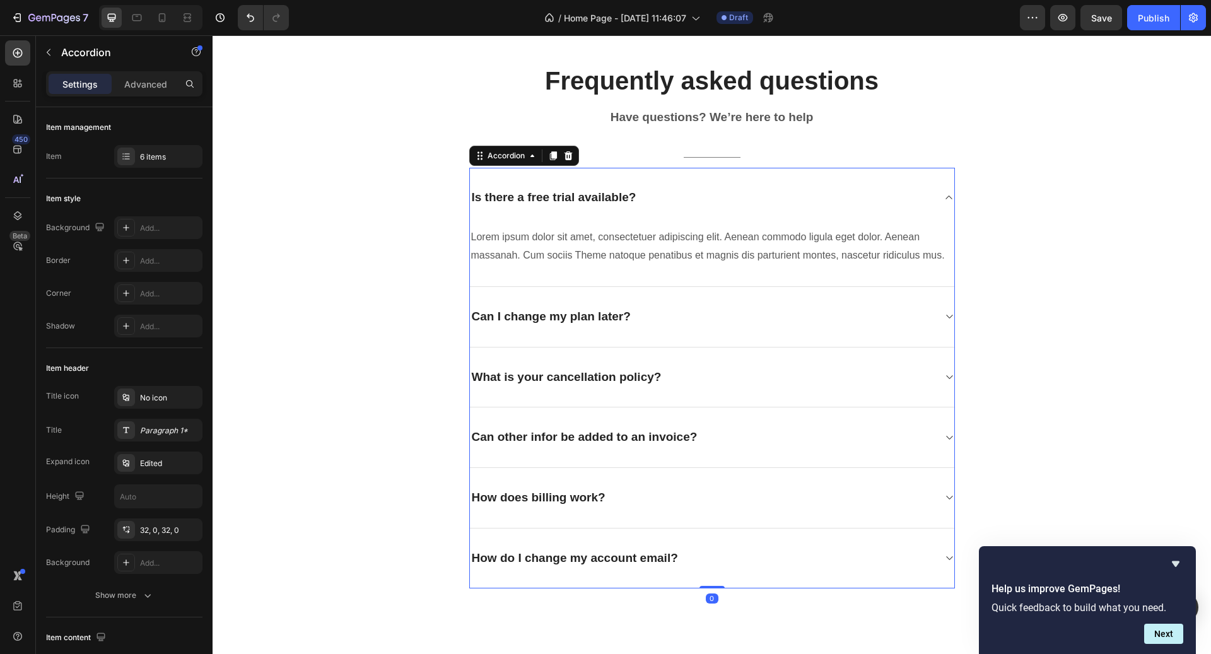
click at [750, 199] on div "Is there a free trial available?" at bounding box center [702, 198] width 464 height 20
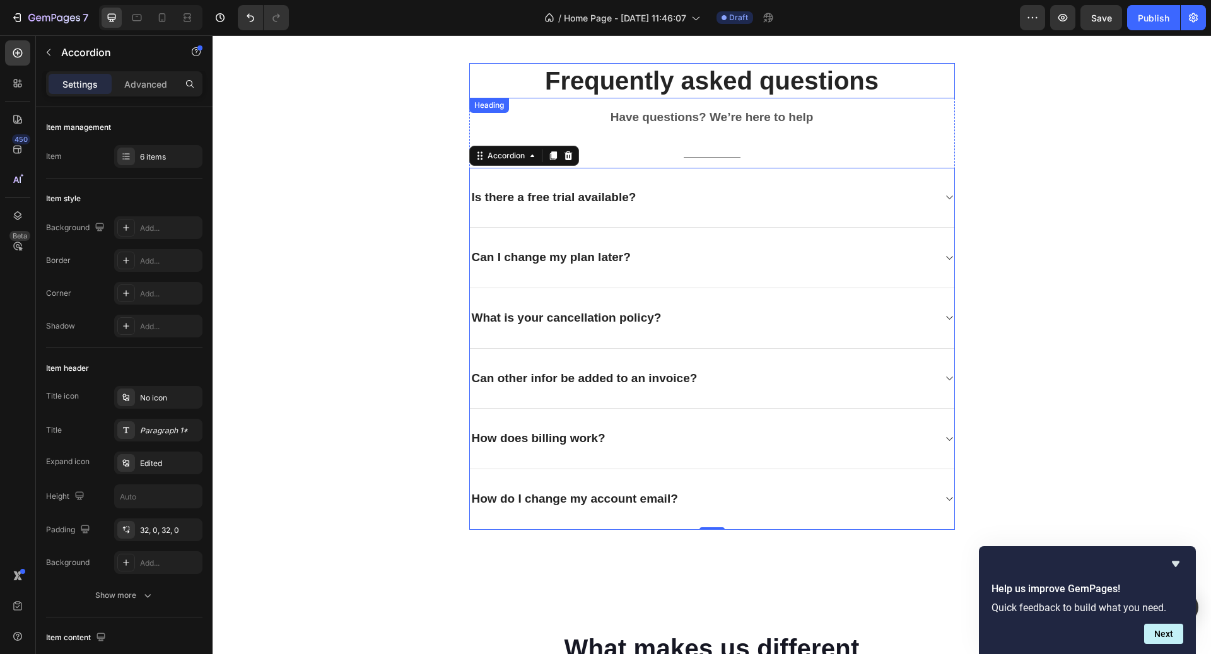
click at [710, 88] on p "Frequently asked questions" at bounding box center [712, 80] width 483 height 33
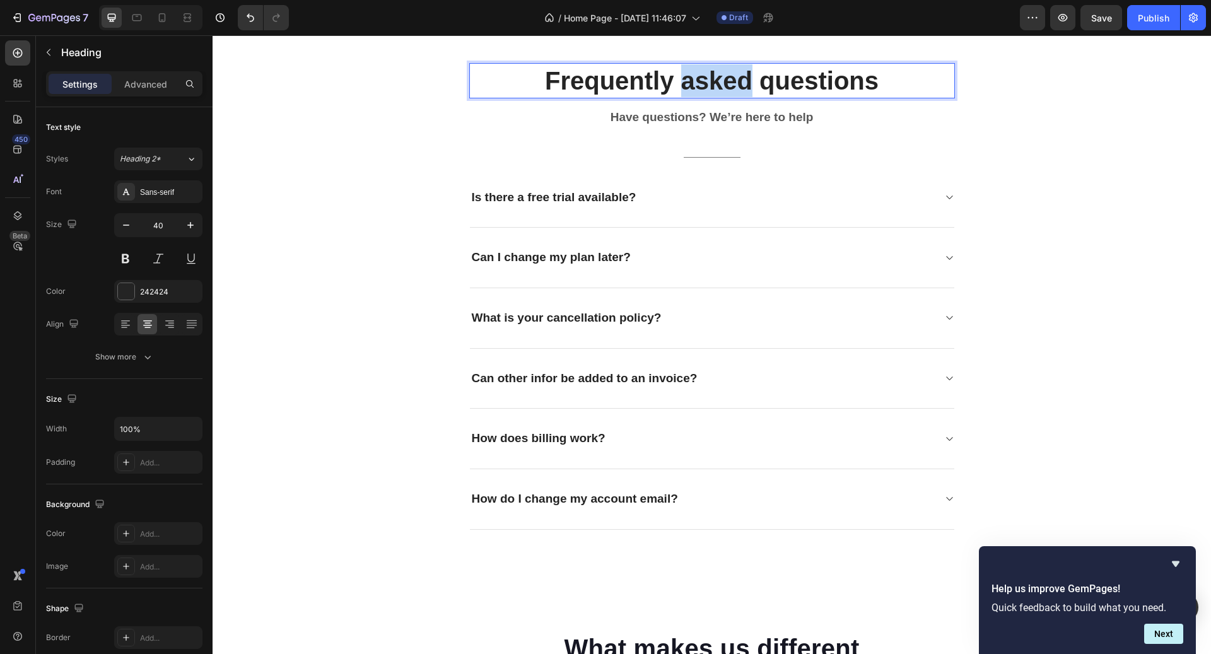
click at [710, 88] on p "Frequently asked questions" at bounding box center [712, 80] width 483 height 33
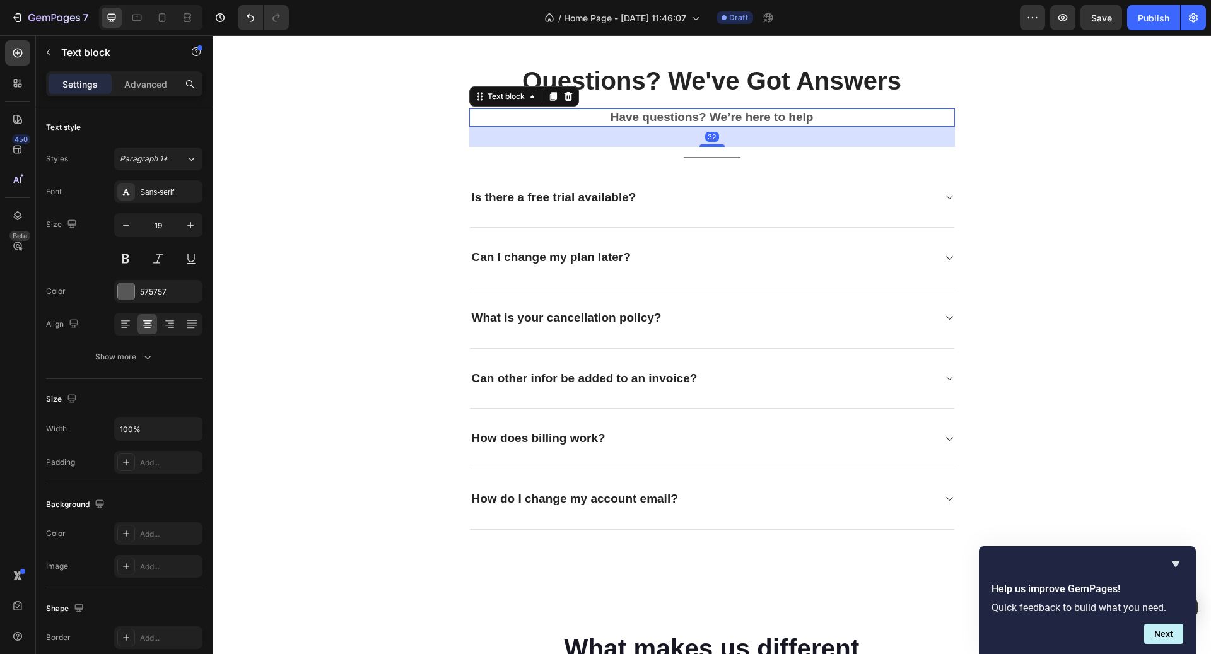
click at [698, 119] on p "Have questions? We’re here to help" at bounding box center [712, 118] width 483 height 16
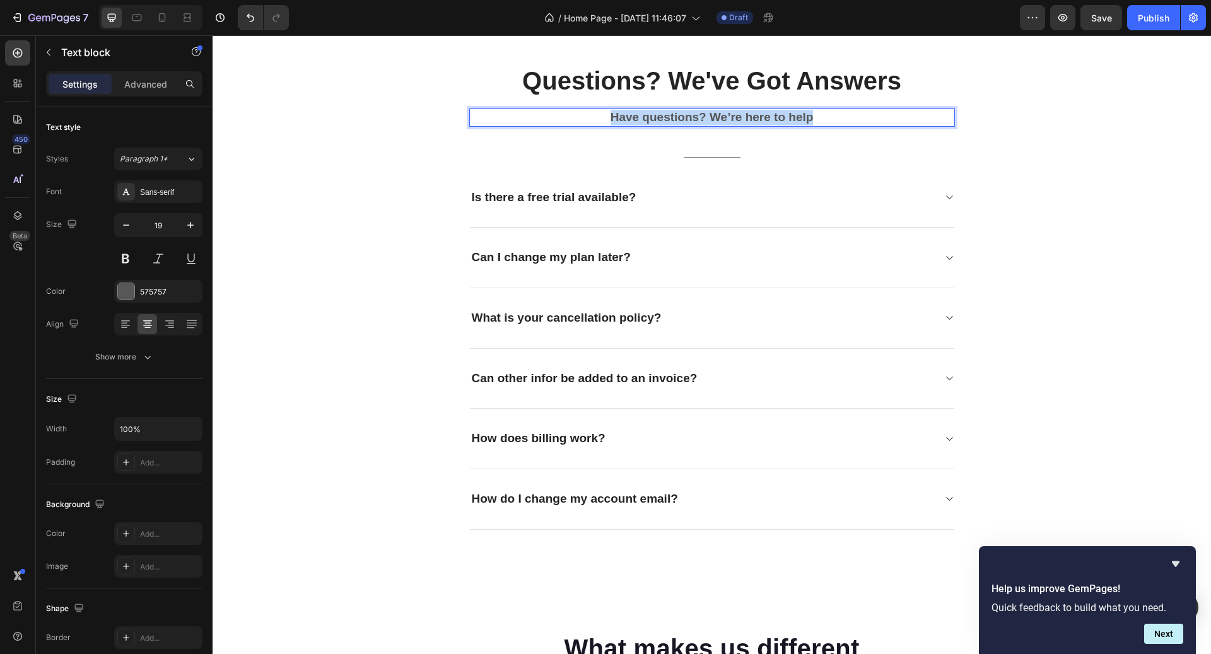
click at [698, 119] on p "Have questions? We’re here to help" at bounding box center [712, 118] width 483 height 16
click at [644, 196] on div "Is there a free trial available?" at bounding box center [702, 198] width 464 height 20
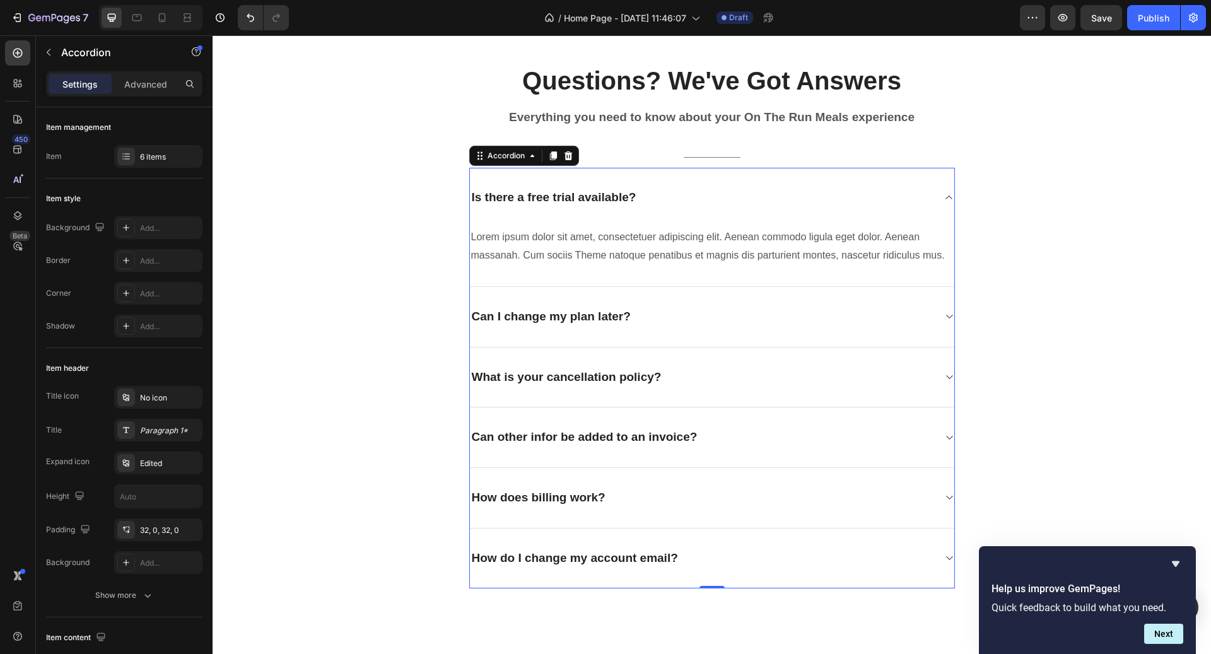
click at [606, 189] on div "Is there a free trial available?" at bounding box center [554, 198] width 168 height 20
click at [606, 190] on p "Is there a free trial available?" at bounding box center [554, 198] width 165 height 16
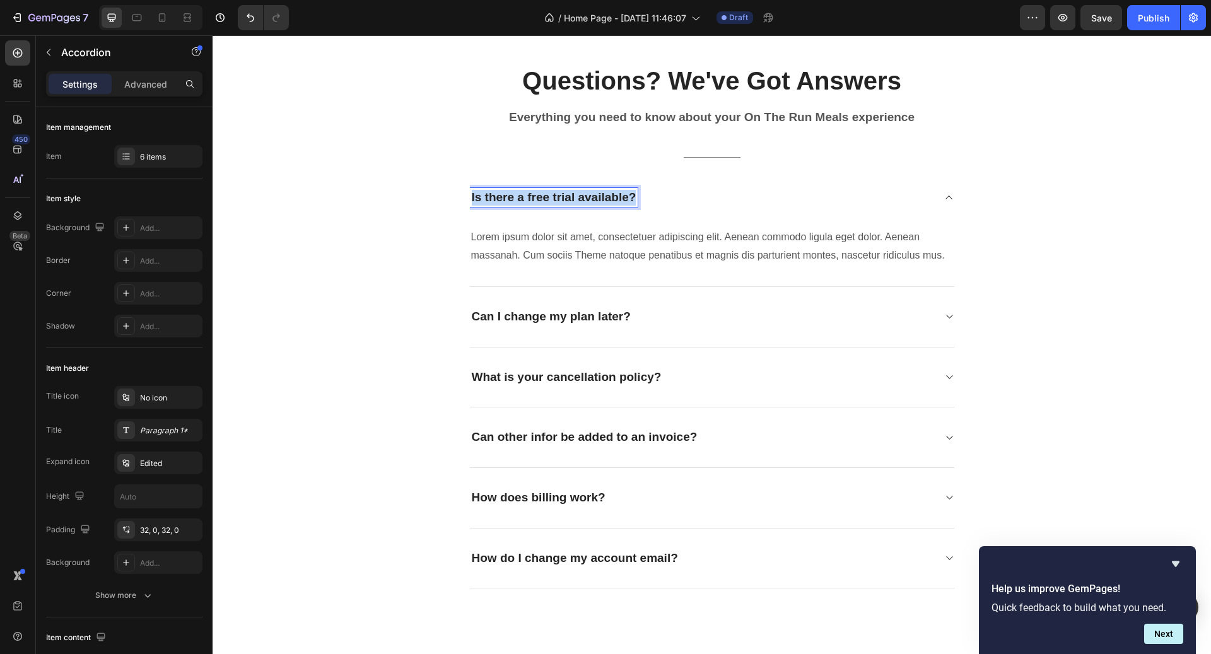
click at [606, 190] on p "Is there a free trial available?" at bounding box center [554, 198] width 165 height 16
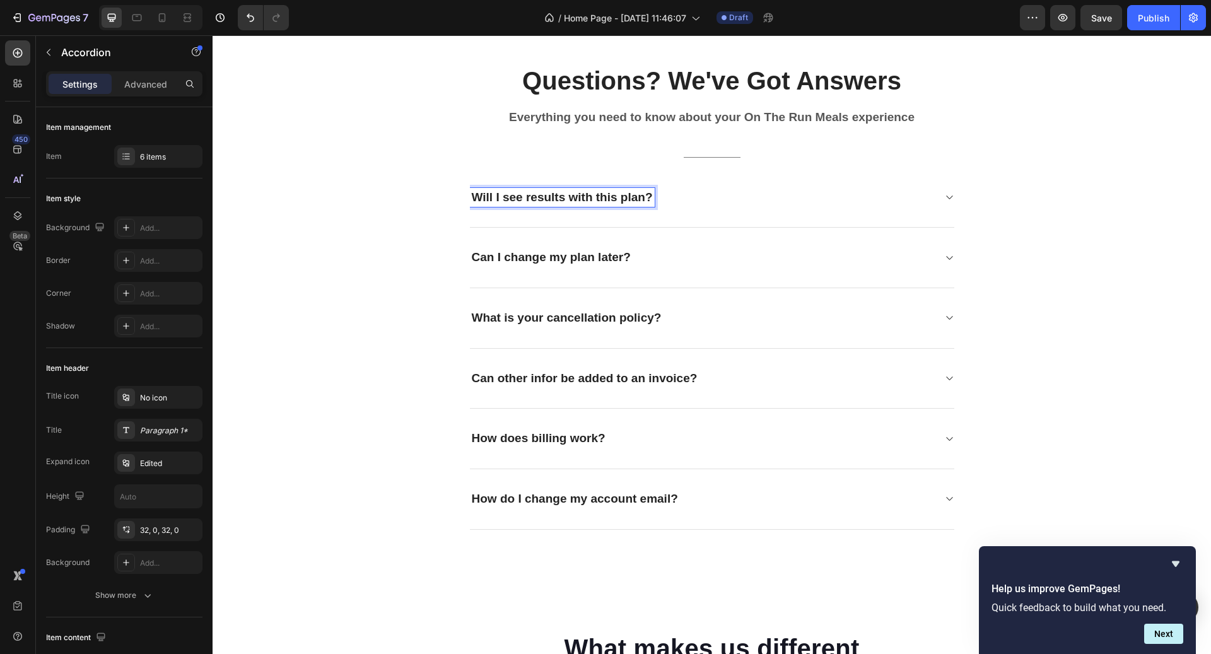
click at [651, 211] on div "Will I see results with this plan?" at bounding box center [712, 198] width 485 height 61
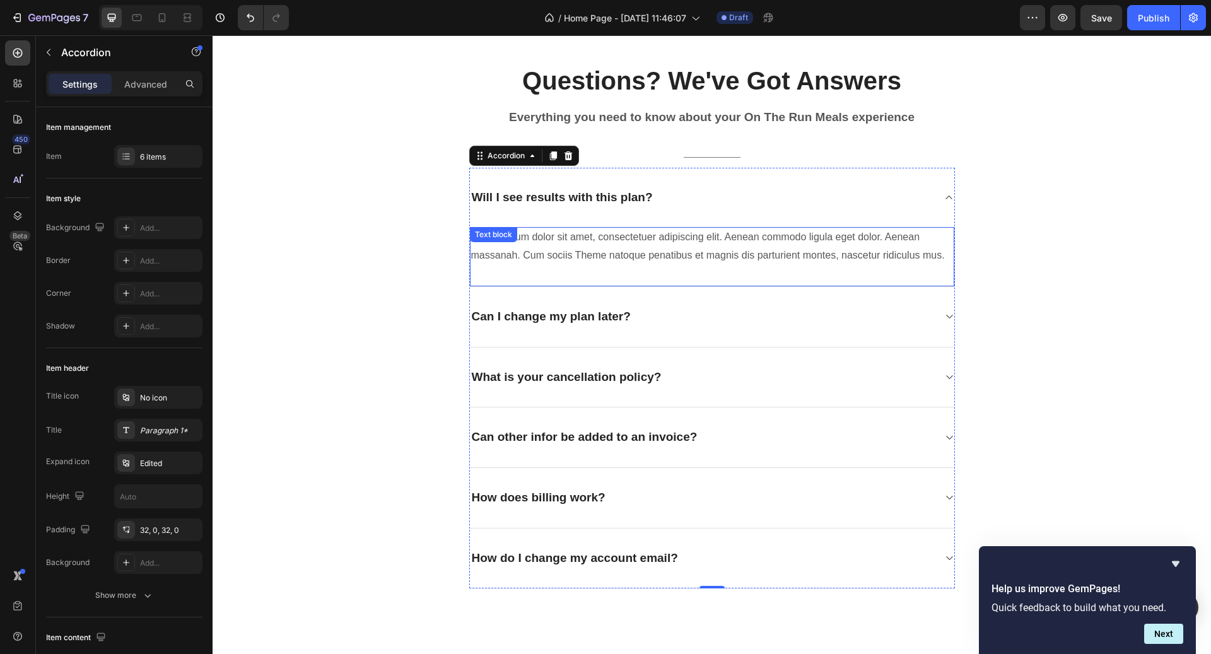
click at [620, 240] on p "Lorem ipsum dolor sit amet, consectetuer adipiscing elit. Aenean commodo ligula…" at bounding box center [712, 246] width 482 height 37
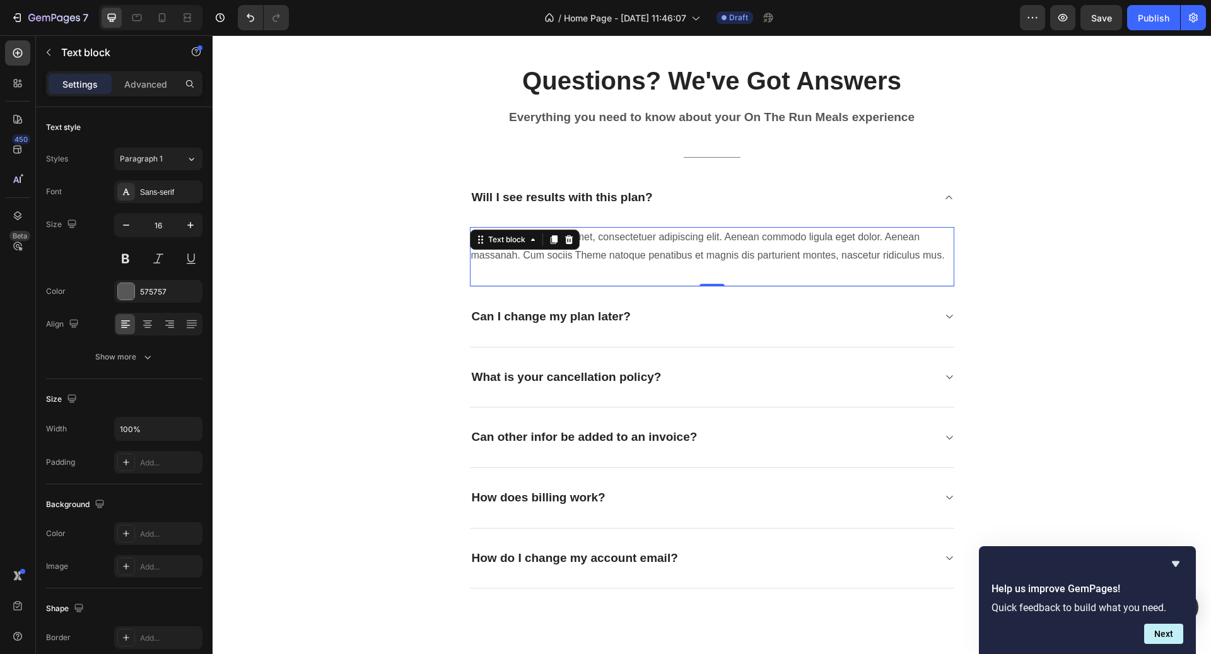
click at [620, 240] on p "Lorem ipsum dolor sit amet, consectetuer adipiscing elit. Aenean commodo ligula…" at bounding box center [712, 246] width 482 height 37
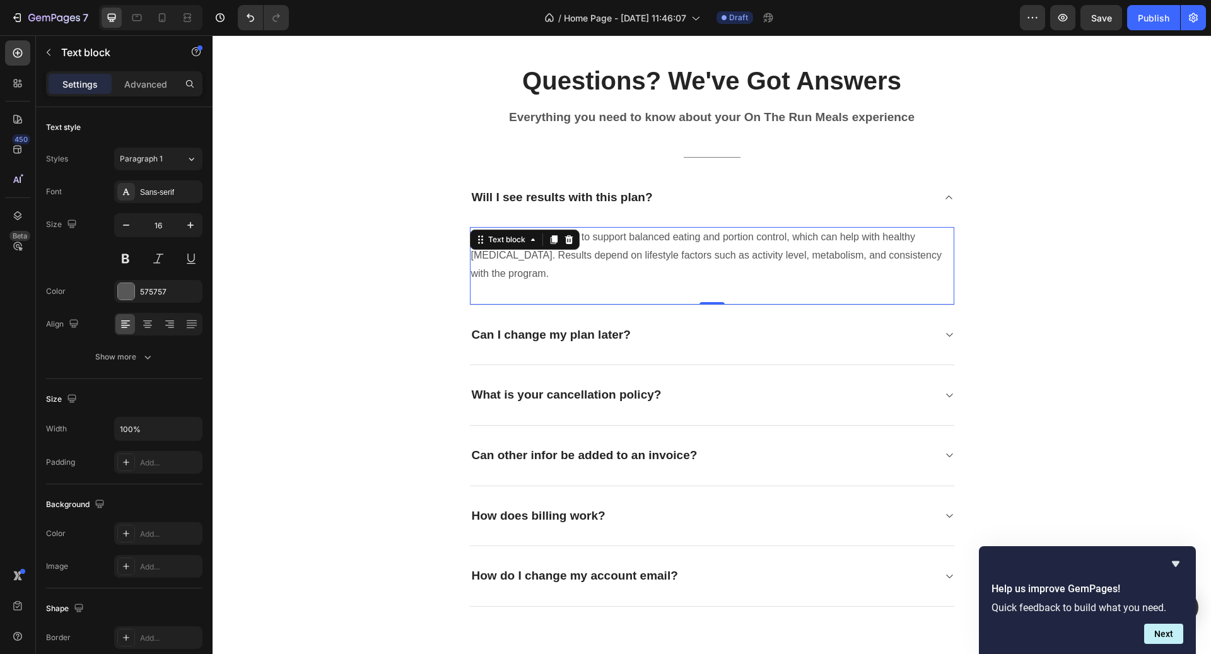
click at [633, 289] on div "Our meals are designed to support balanced eating and portion control, which ca…" at bounding box center [712, 266] width 485 height 78
click at [580, 331] on p "Can I change my plan later?" at bounding box center [551, 335] width 159 height 16
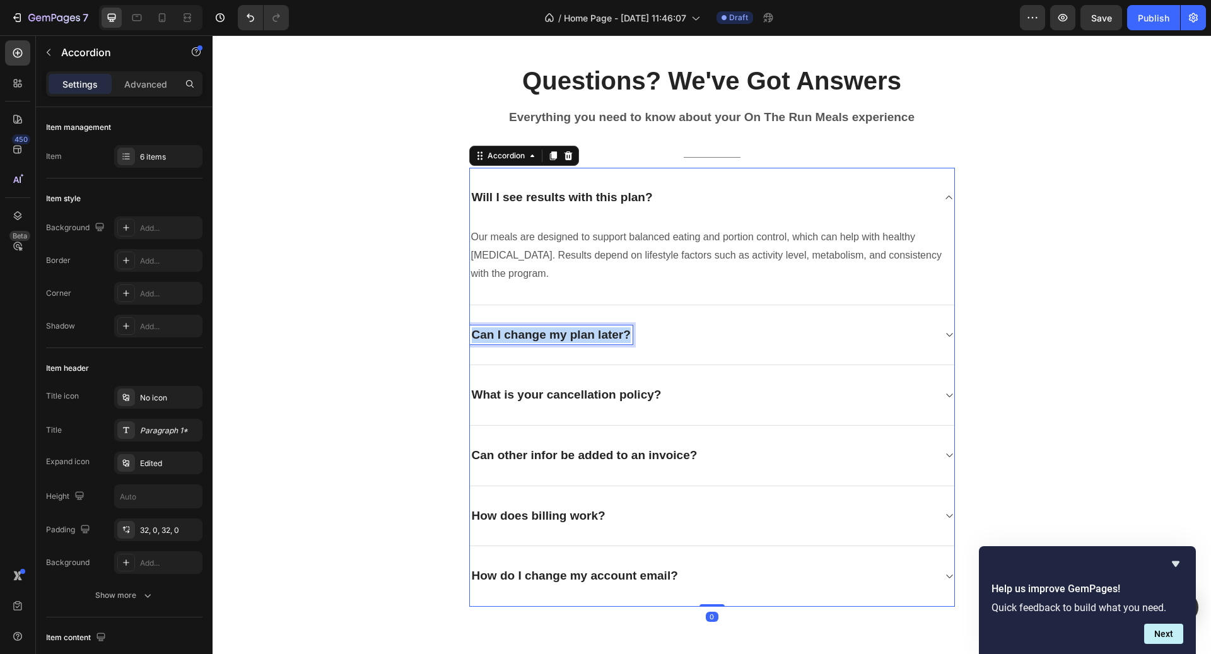
click at [580, 331] on p "Can I change my plan later?" at bounding box center [551, 335] width 159 height 16
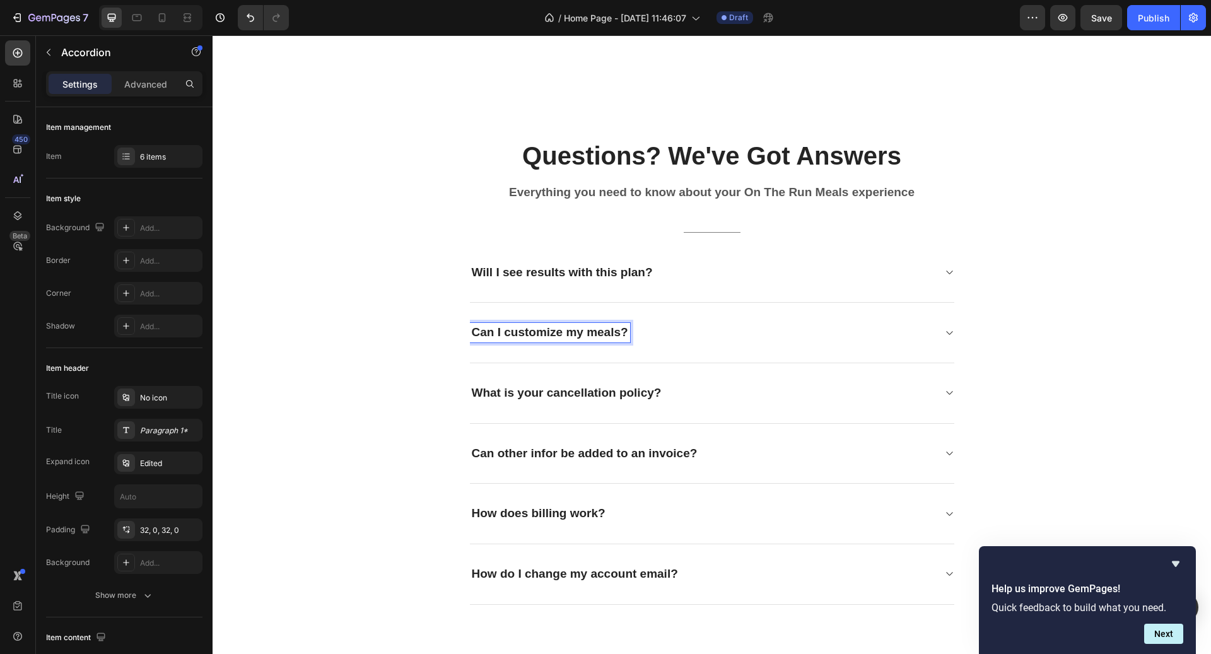
scroll to position [3238, 0]
click at [697, 350] on div "Can I customize my meals?" at bounding box center [712, 335] width 485 height 61
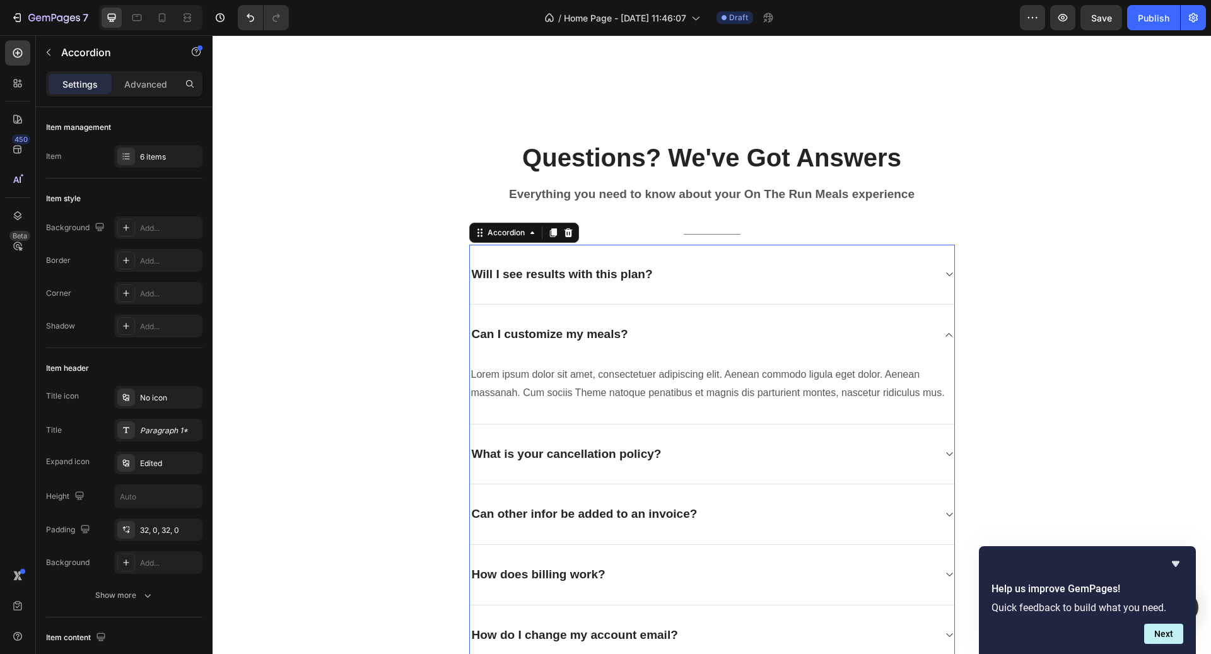
click at [611, 373] on p "Lorem ipsum dolor sit amet, consectetuer adipiscing elit. Aenean commodo ligula…" at bounding box center [712, 384] width 482 height 37
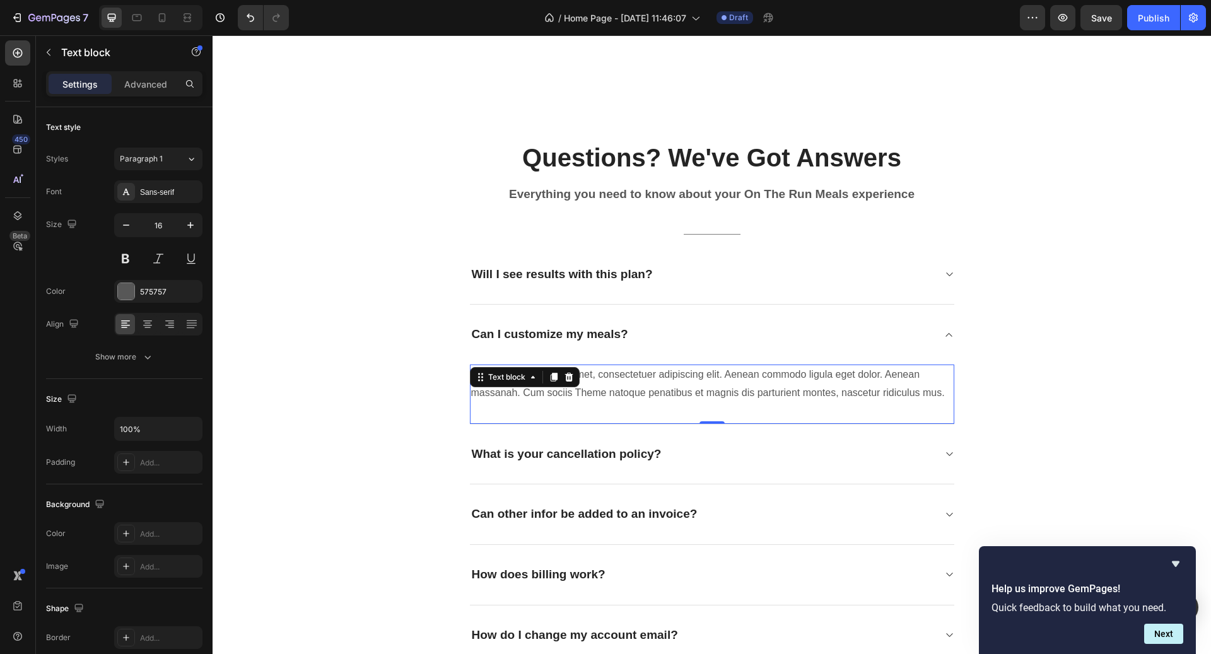
click at [611, 373] on p "Lorem ipsum dolor sit amet, consectetuer adipiscing elit. Aenean commodo ligula…" at bounding box center [712, 384] width 482 height 37
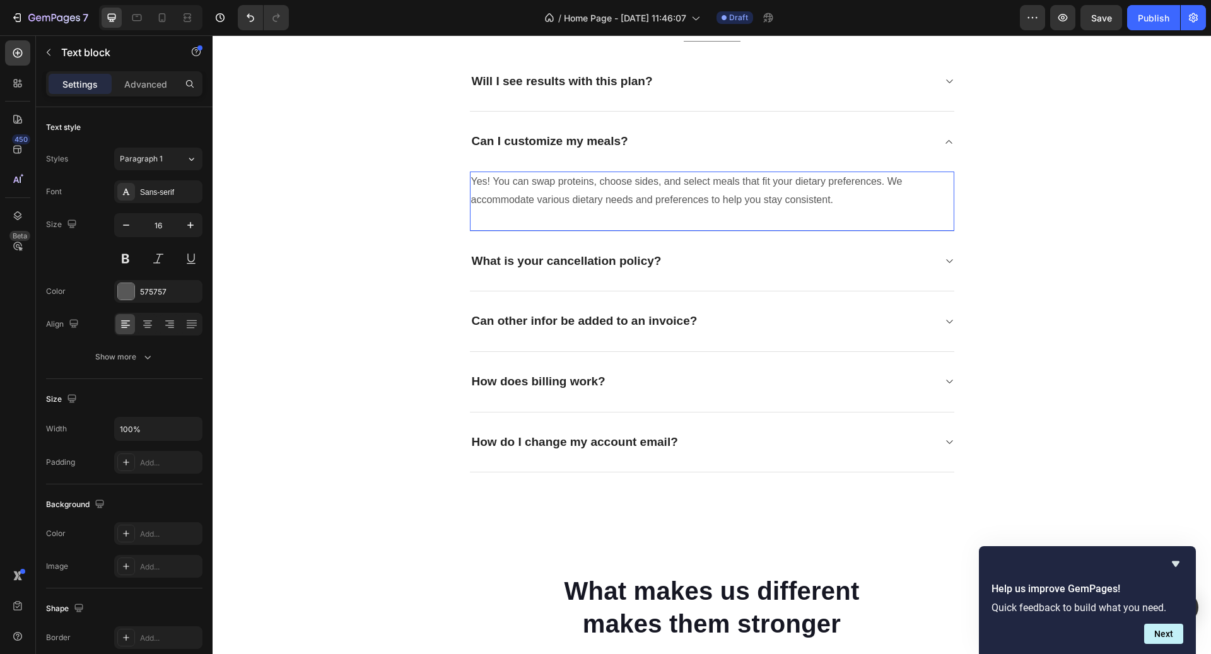
scroll to position [3433, 0]
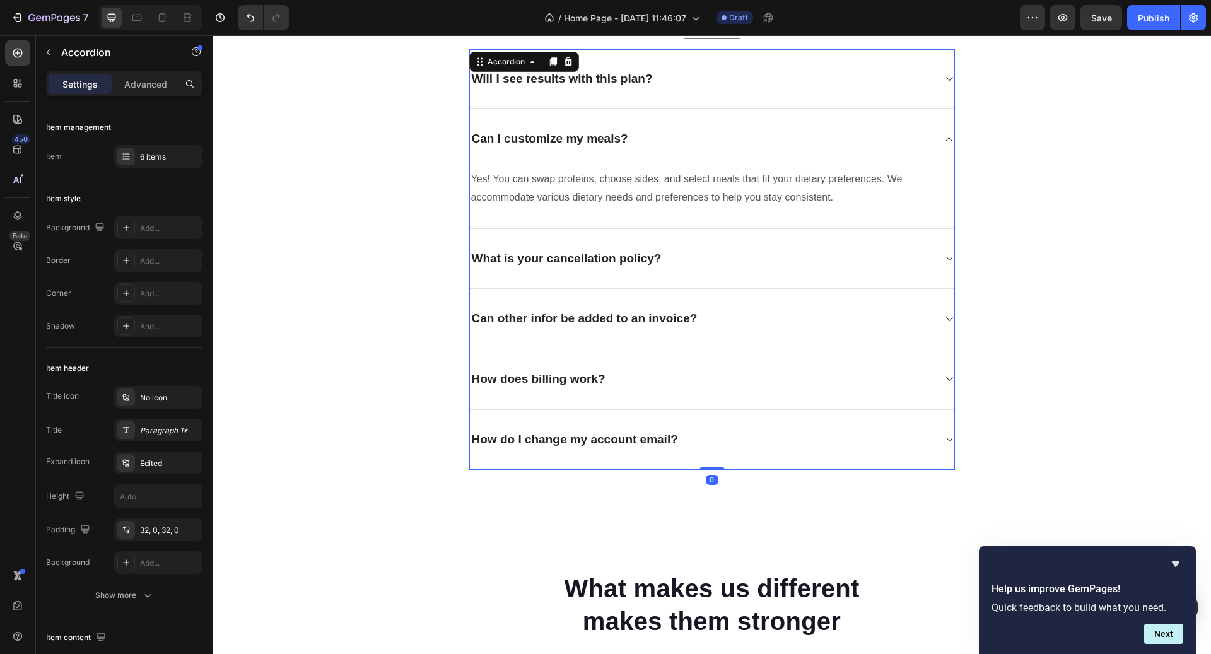
click at [575, 259] on p "What is your cancellation policy?" at bounding box center [567, 259] width 190 height 16
click at [575, 260] on p "What is your cancellation policy?" at bounding box center [567, 259] width 190 height 16
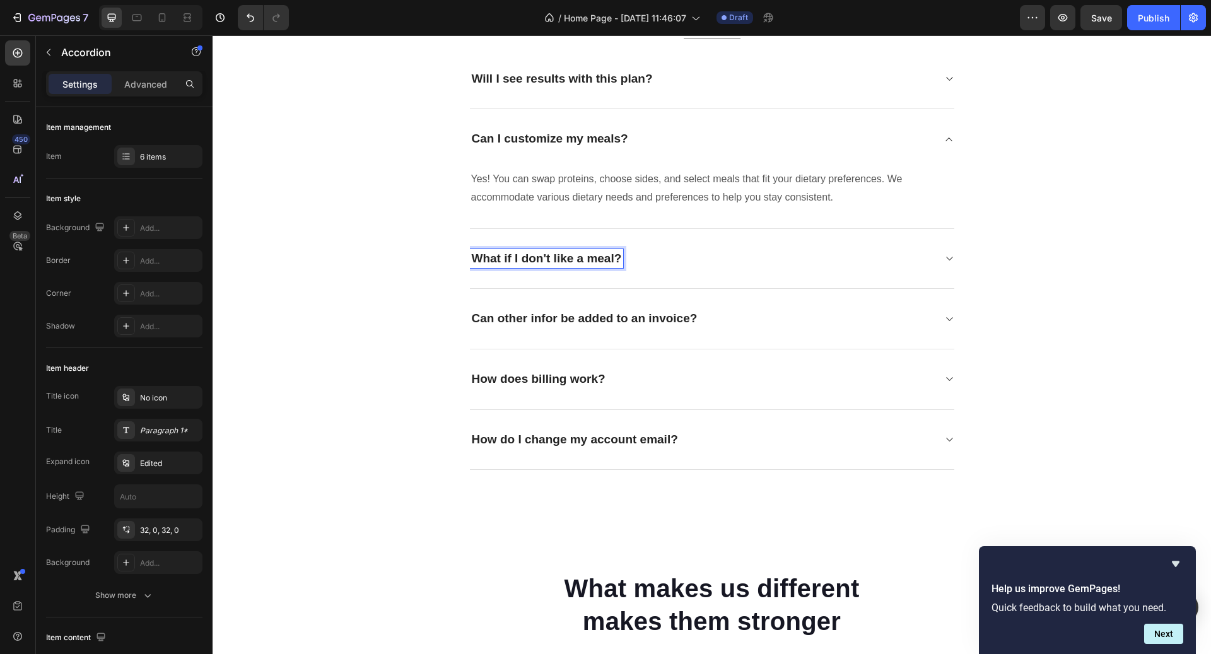
click at [742, 256] on div "What if I don't like a meal?" at bounding box center [702, 259] width 464 height 20
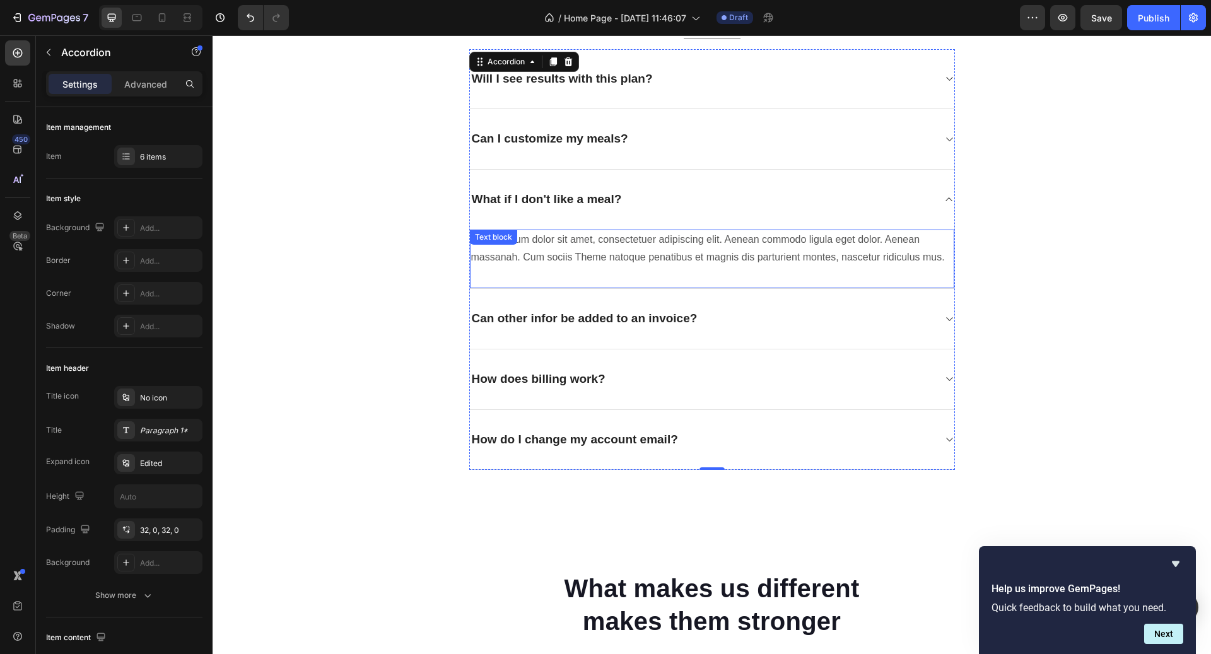
click at [554, 230] on div "Lorem ipsum dolor sit amet, consectetuer adipiscing elit. Aenean commodo ligula…" at bounding box center [712, 260] width 485 height 60
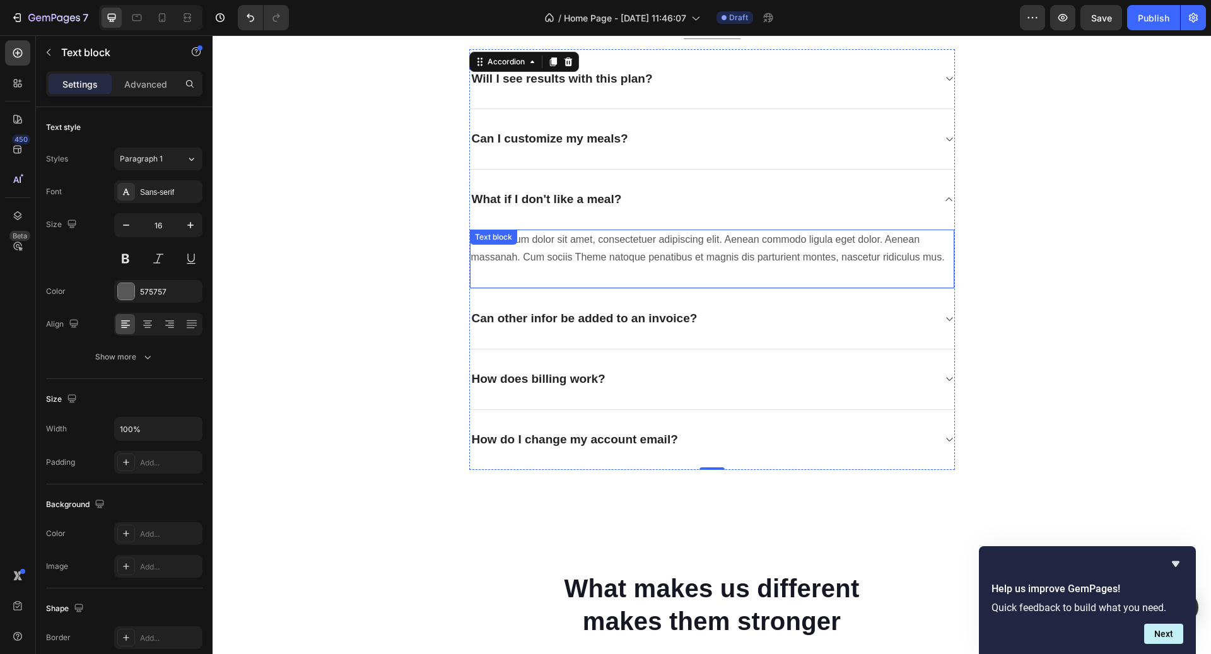
click at [517, 230] on div "Text block" at bounding box center [493, 237] width 47 height 15
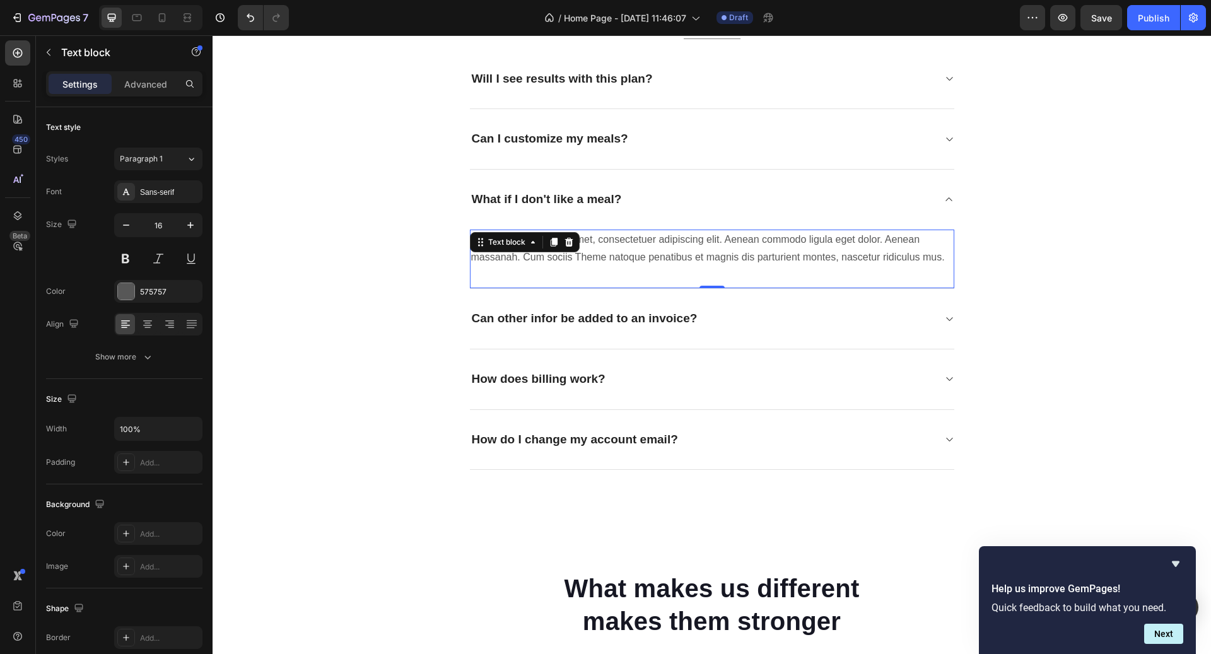
click at [554, 232] on div "Text block" at bounding box center [525, 242] width 110 height 20
click at [615, 242] on p "Lorem ipsum dolor sit amet, consectetuer adipiscing elit. Aenean commodo ligula…" at bounding box center [712, 249] width 482 height 37
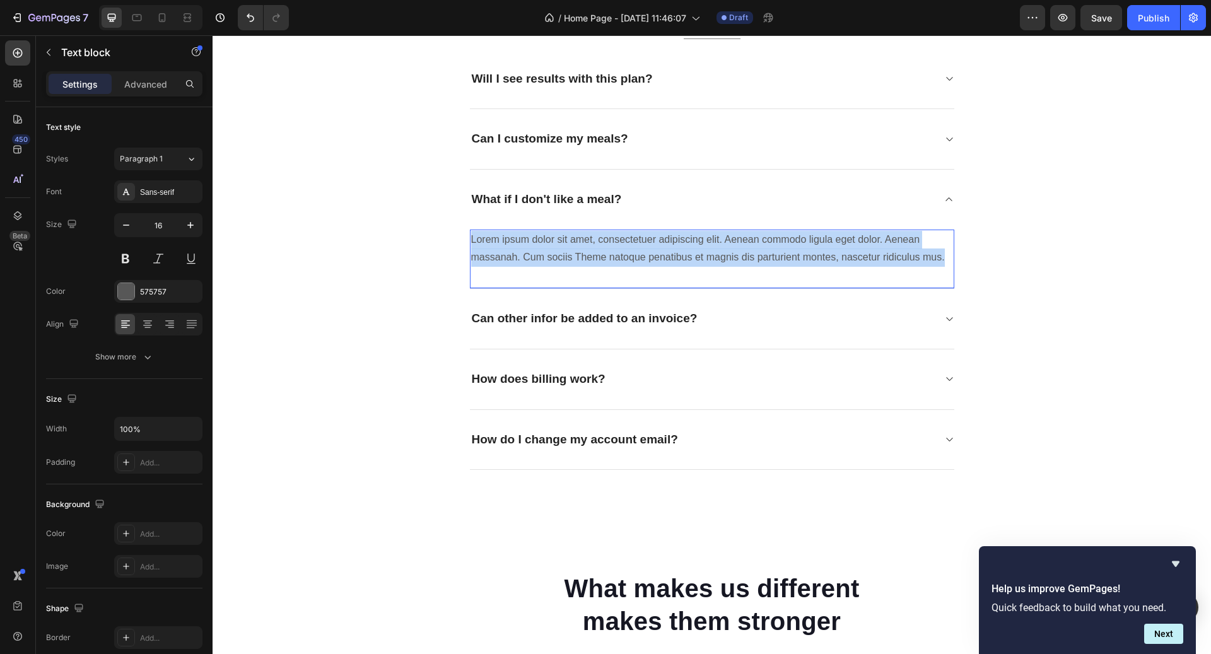
click at [615, 242] on p "Lorem ipsum dolor sit amet, consectetuer adipiscing elit. Aenean commodo ligula…" at bounding box center [712, 249] width 482 height 37
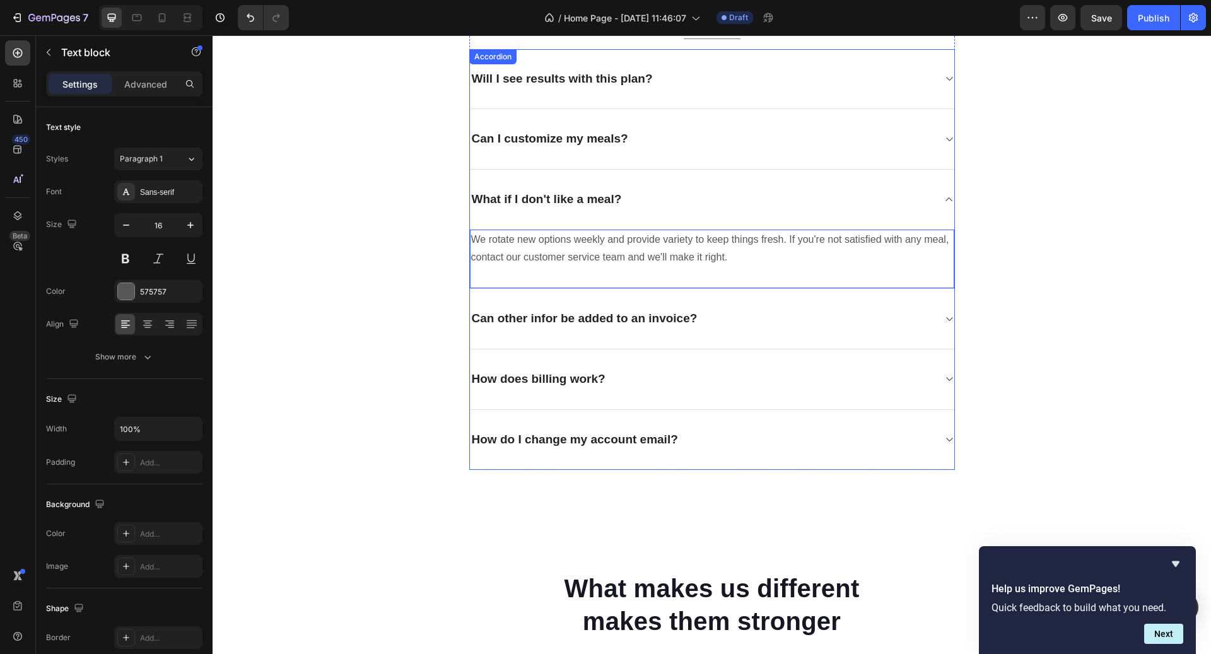
click at [748, 317] on div "Can other infor be added to an invoice?" at bounding box center [702, 319] width 464 height 20
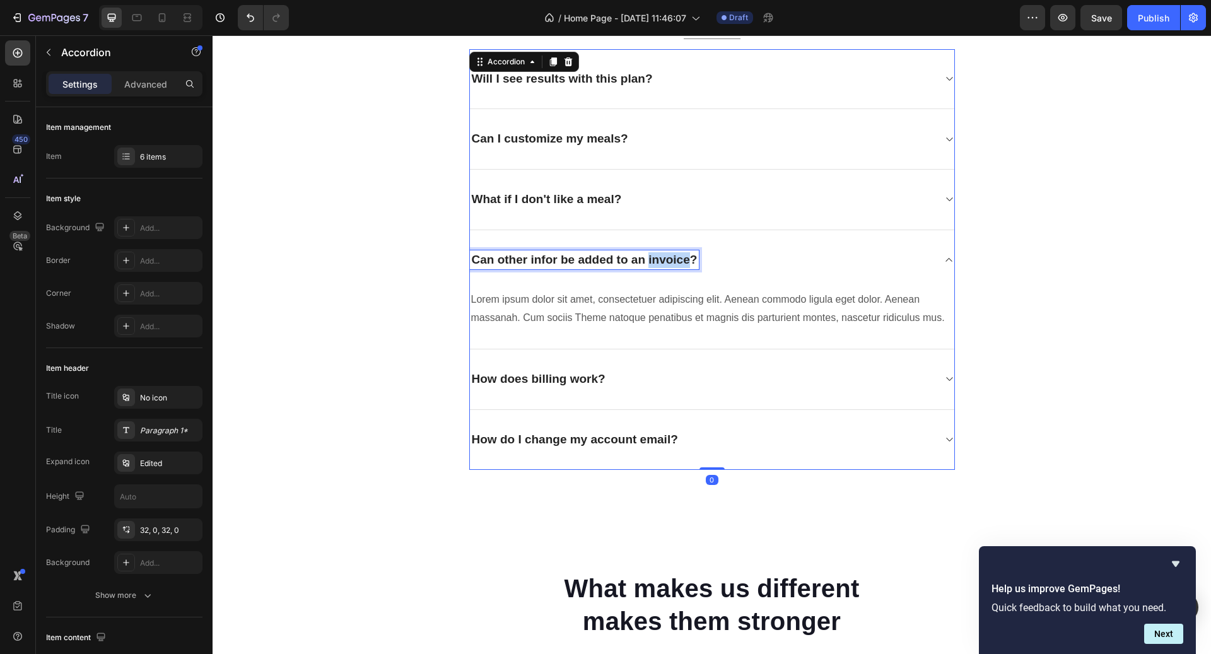
click at [677, 256] on p "Can other infor be added to an invoice?" at bounding box center [585, 260] width 226 height 16
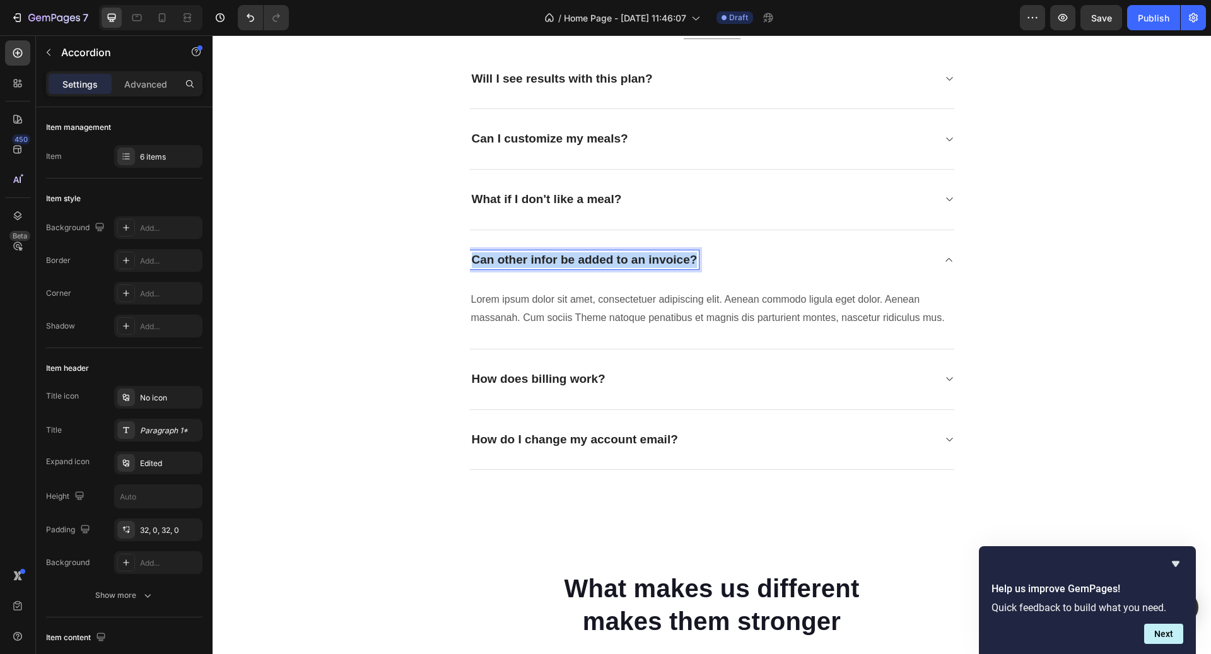
click at [677, 256] on p "Can other infor be added to an invoice?" at bounding box center [585, 260] width 226 height 16
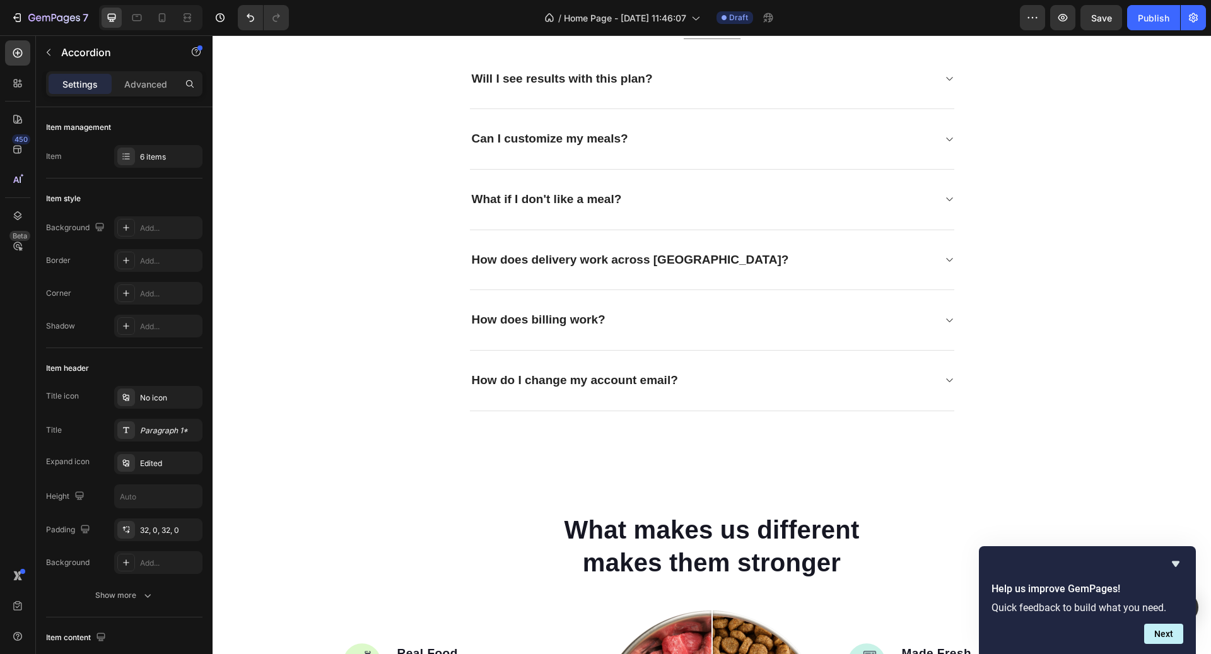
click at [739, 254] on div "How does delivery work across [GEOGRAPHIC_DATA]?" at bounding box center [702, 260] width 464 height 20
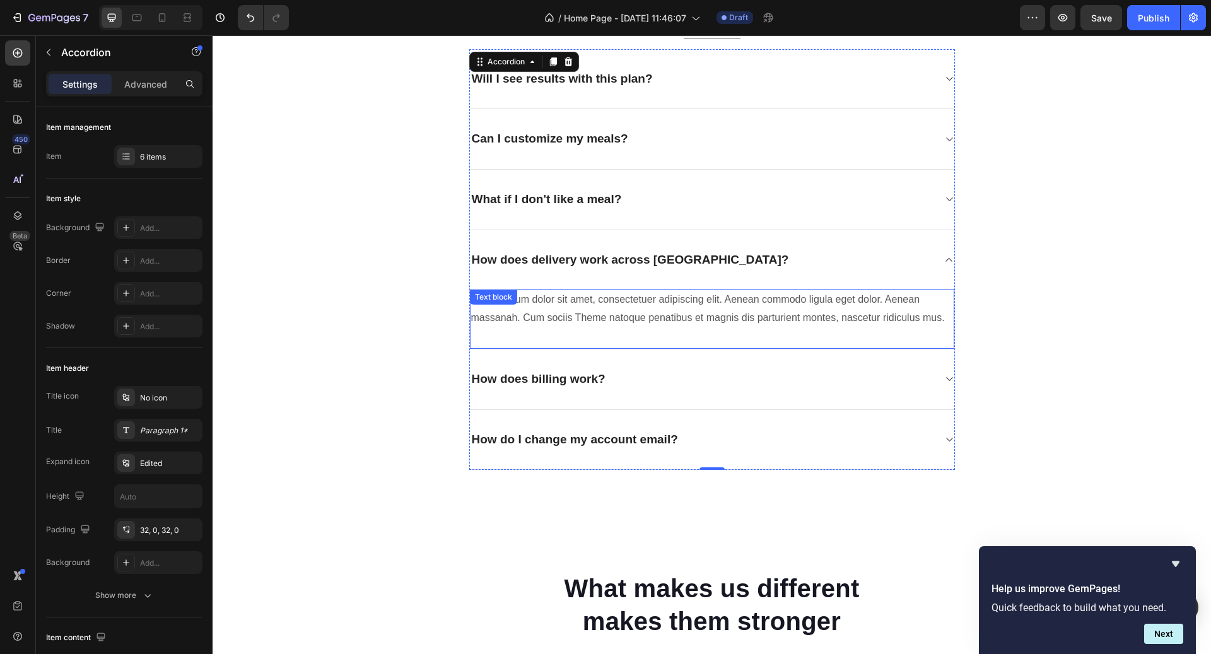
click at [656, 304] on p "Lorem ipsum dolor sit amet, consectetuer adipiscing elit. Aenean commodo ligula…" at bounding box center [712, 309] width 482 height 37
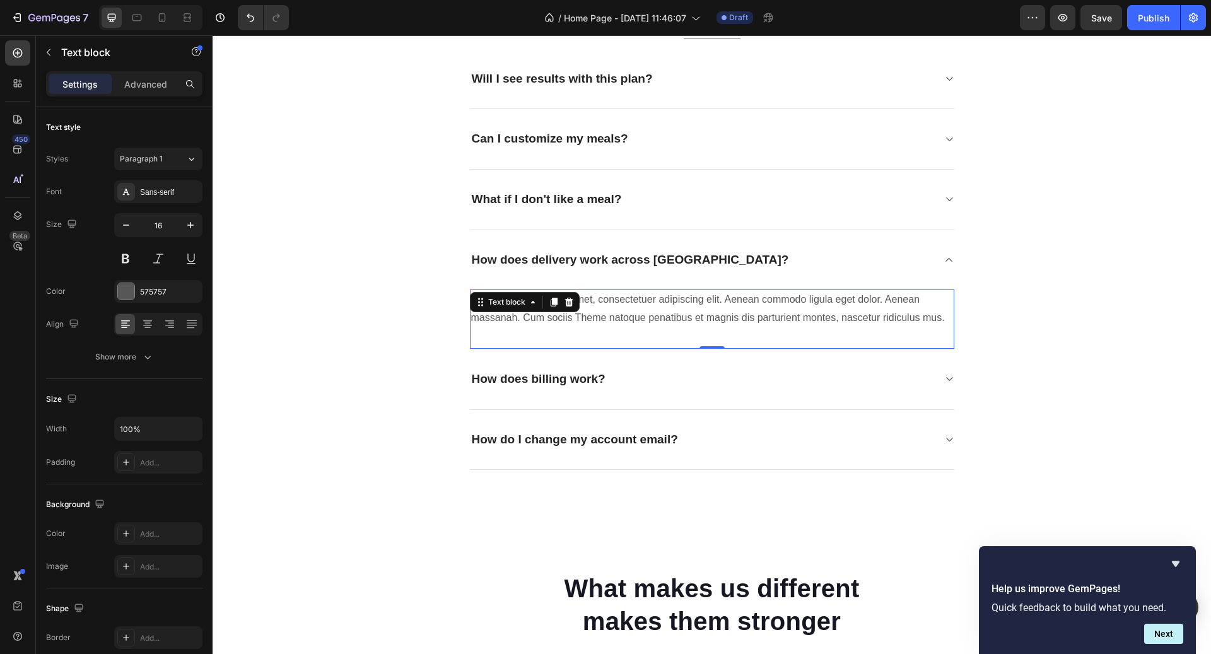
click at [656, 304] on p "Lorem ipsum dolor sit amet, consectetuer adipiscing elit. Aenean commodo ligula…" at bounding box center [712, 309] width 482 height 37
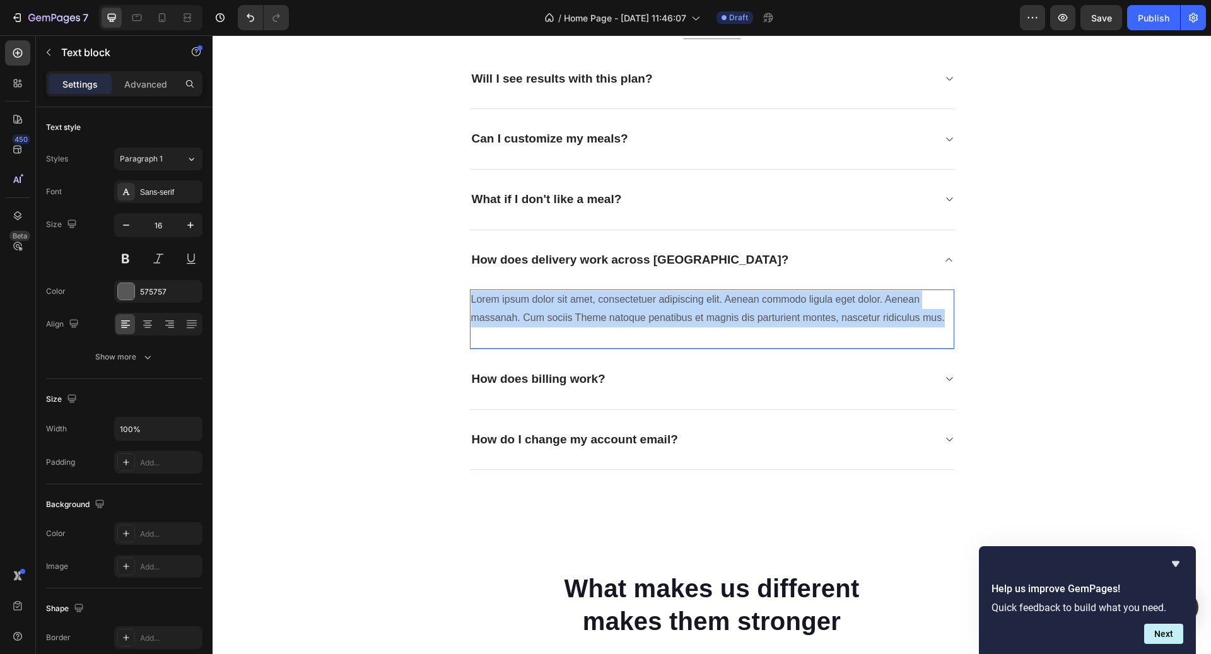
click at [656, 304] on p "Lorem ipsum dolor sit amet, consectetuer adipiscing elit. Aenean commodo ligula…" at bounding box center [712, 309] width 482 height 37
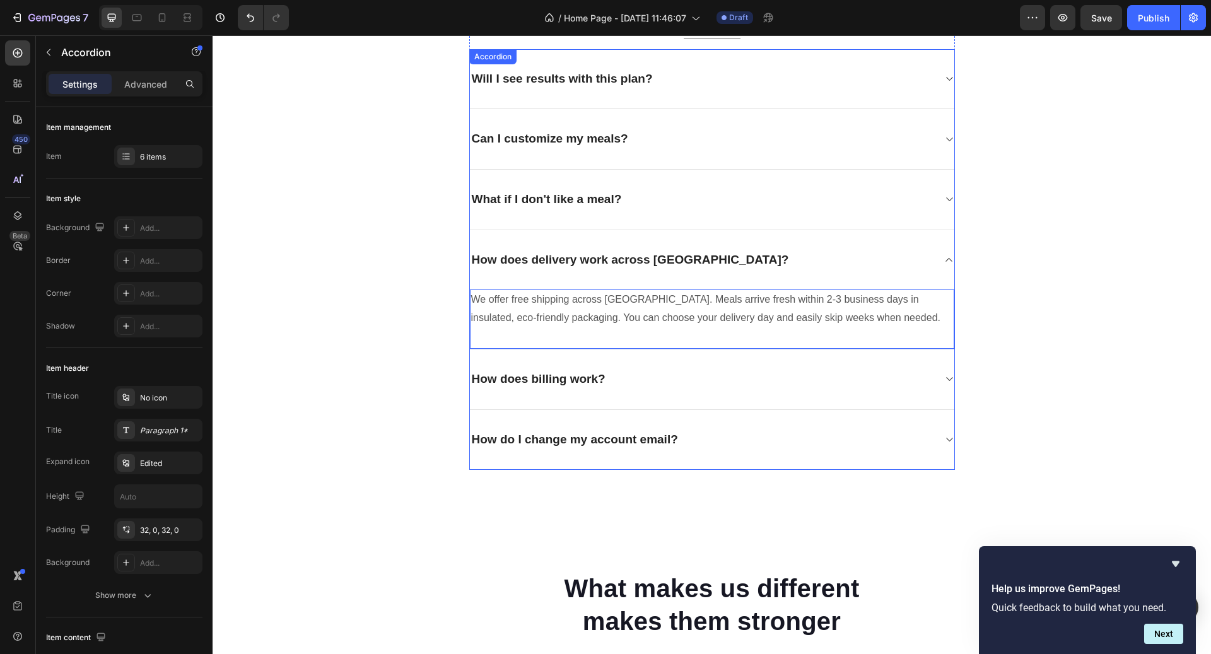
click at [595, 373] on p "How does billing work?" at bounding box center [539, 380] width 134 height 16
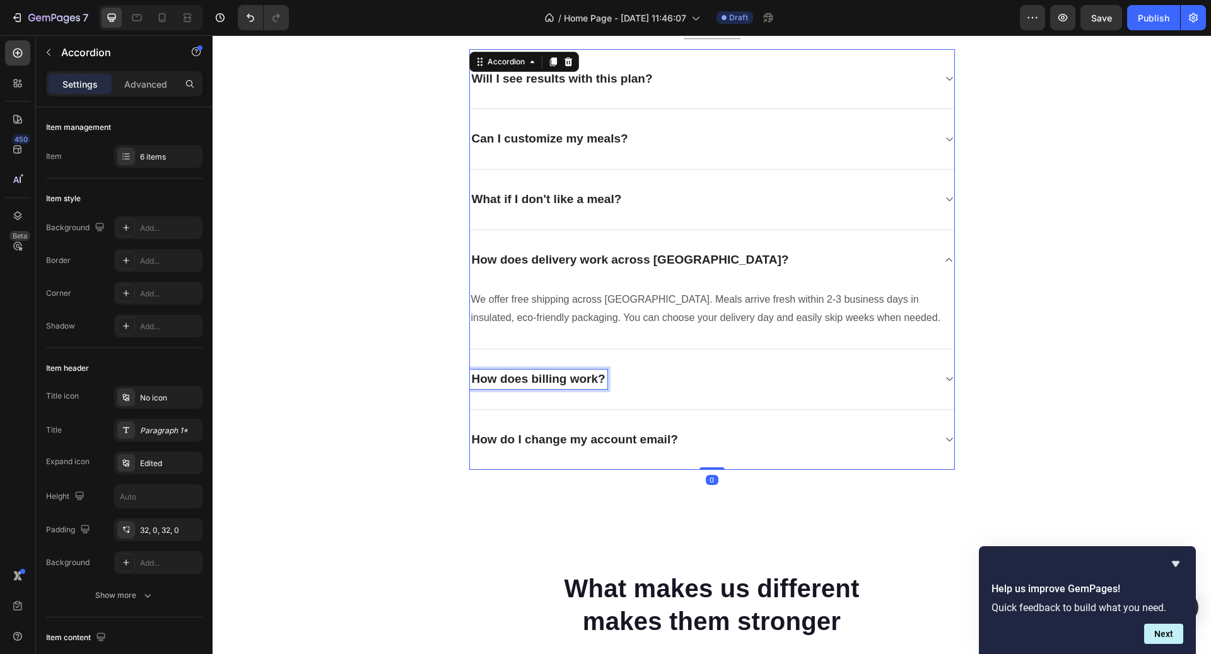
click at [595, 373] on p "How does billing work?" at bounding box center [539, 380] width 134 height 16
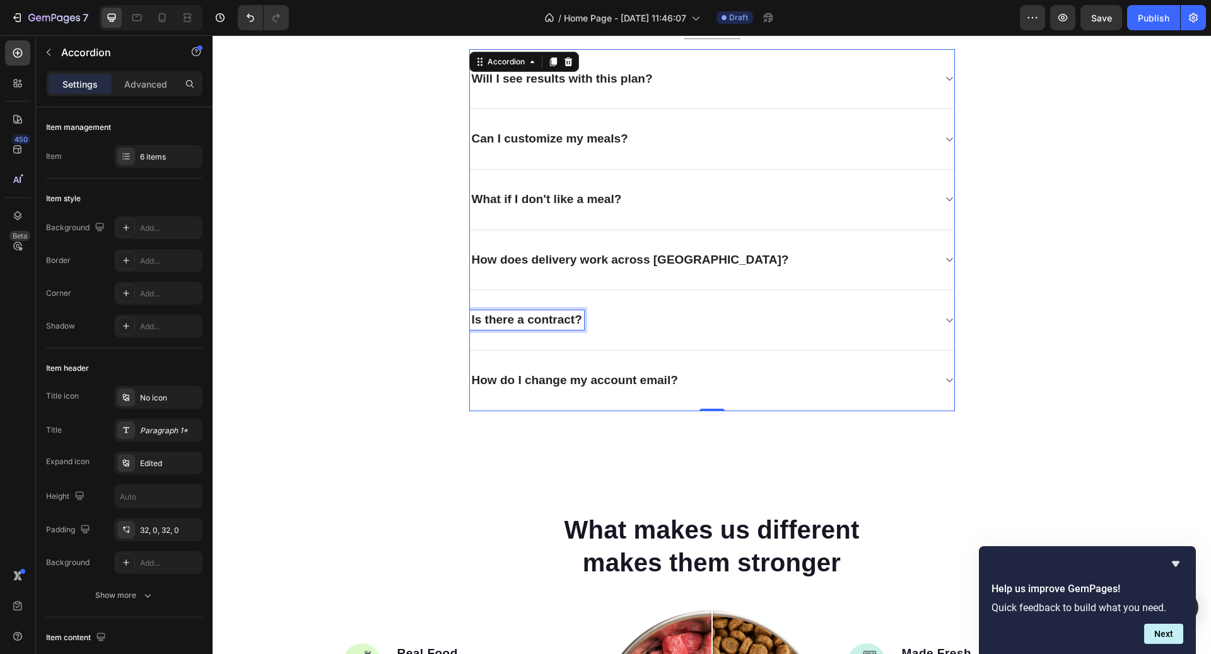
scroll to position [3375, 0]
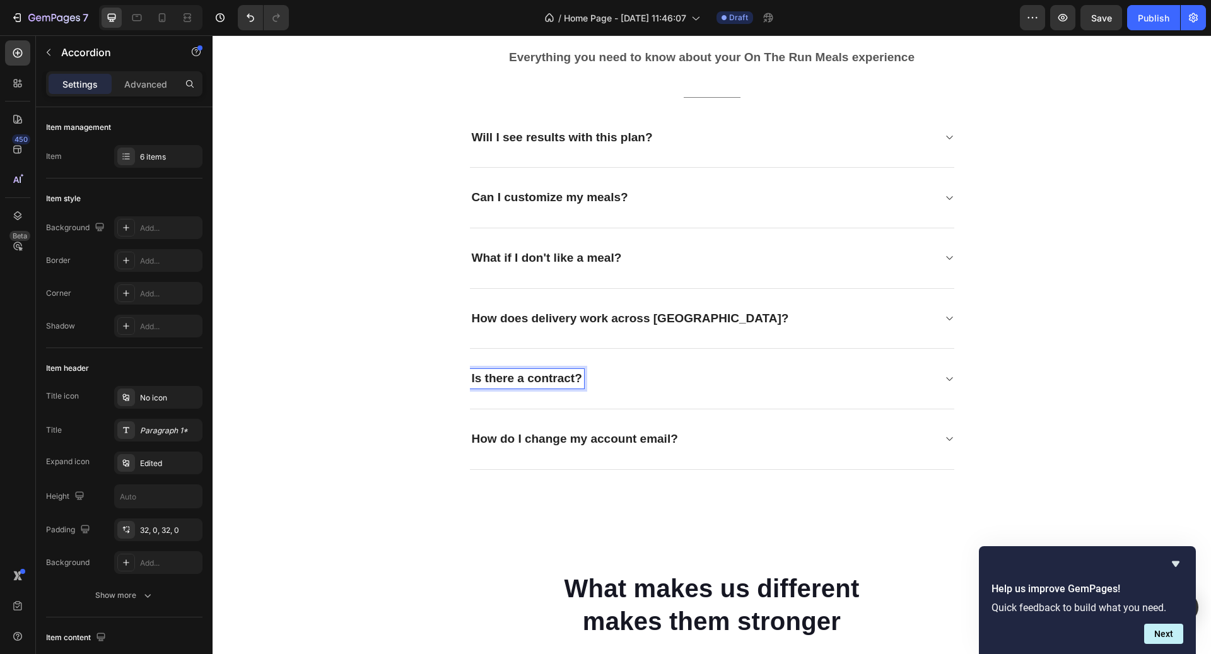
click at [674, 391] on div "Is there a contract?" at bounding box center [712, 379] width 485 height 61
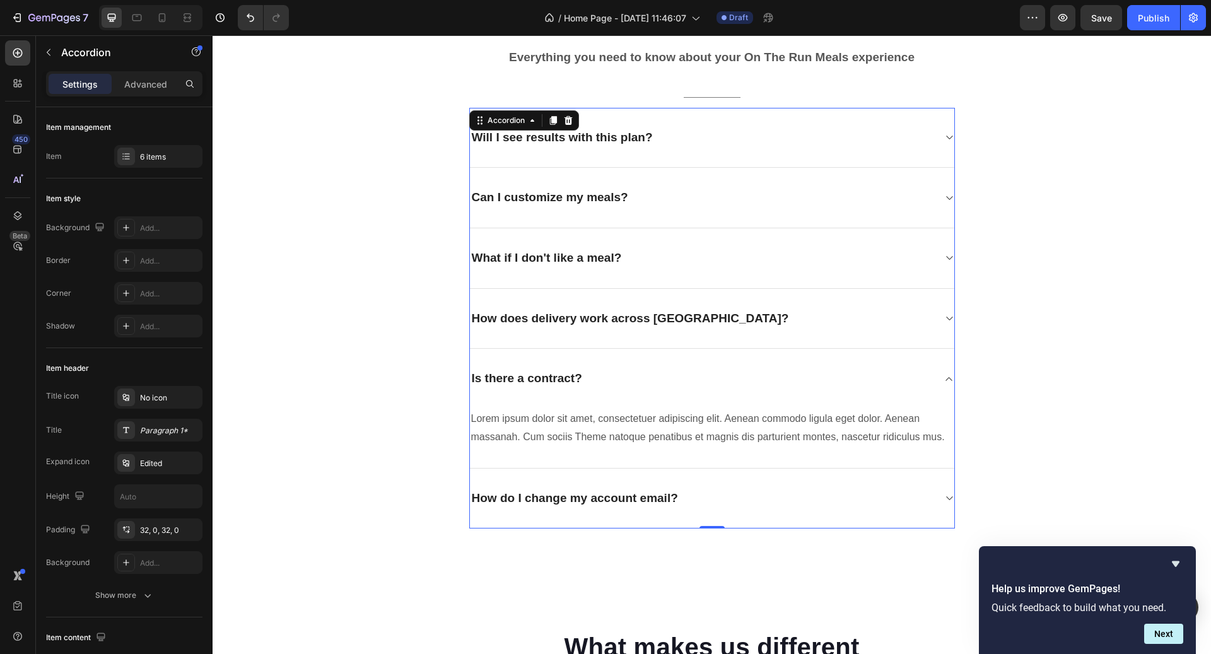
click at [647, 379] on div "Is there a contract?" at bounding box center [702, 379] width 464 height 20
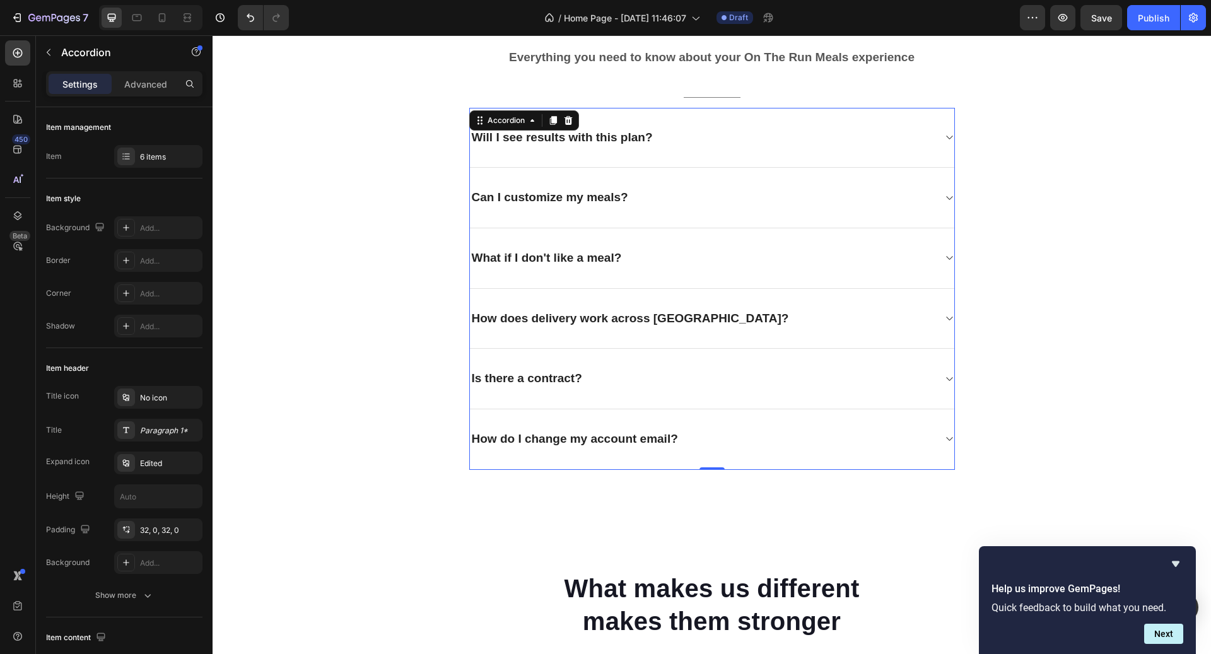
click at [647, 379] on div "Is there a contract?" at bounding box center [702, 379] width 464 height 20
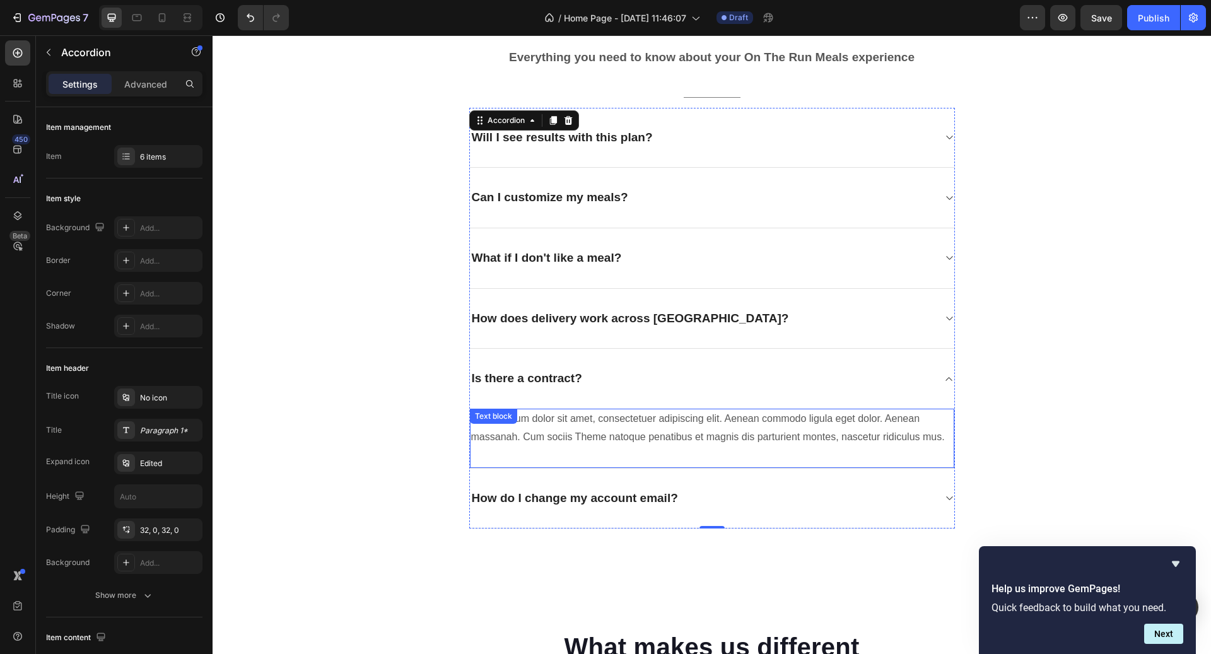
click at [628, 418] on p "Lorem ipsum dolor sit amet, consectetuer adipiscing elit. Aenean commodo ligula…" at bounding box center [712, 428] width 482 height 37
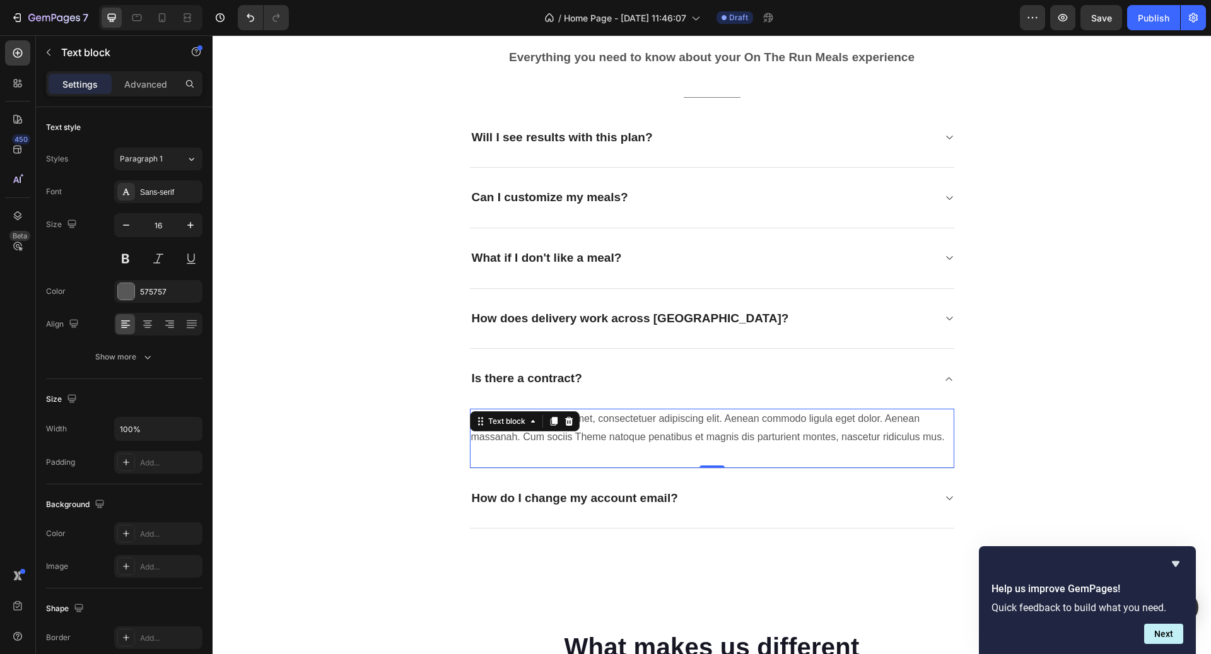
click at [628, 418] on p "Lorem ipsum dolor sit amet, consectetuer adipiscing elit. Aenean commodo ligula…" at bounding box center [712, 428] width 482 height 37
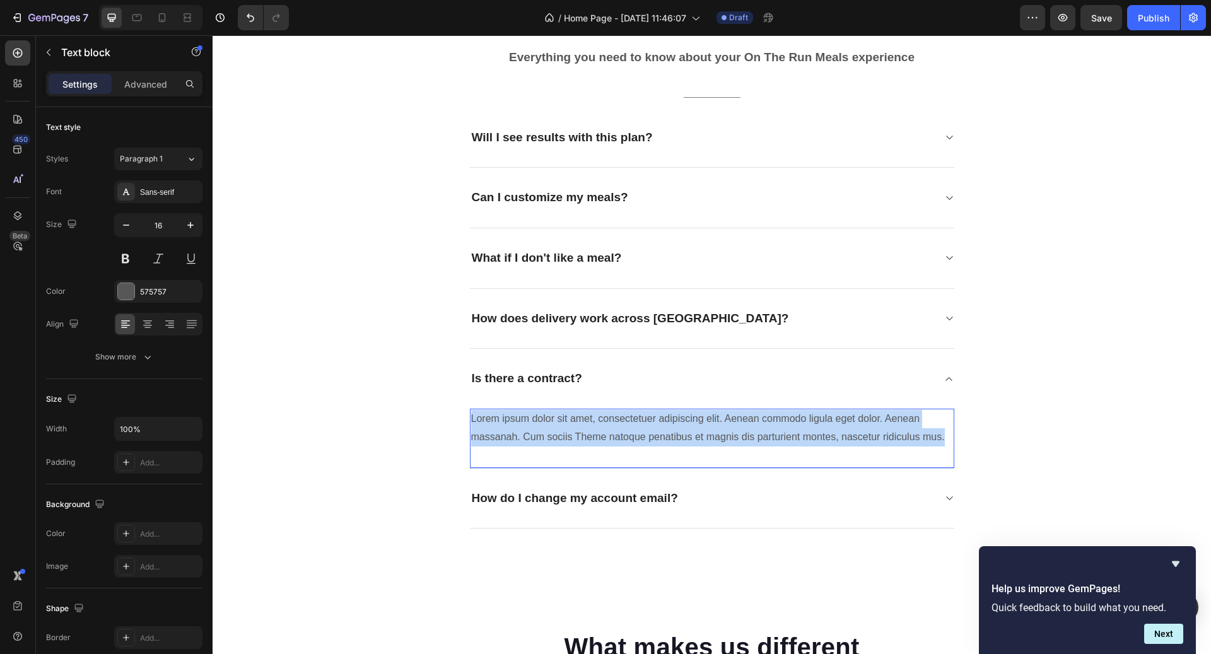
click at [628, 418] on p "Lorem ipsum dolor sit amet, consectetuer adipiscing elit. Aenean commodo ligula…" at bounding box center [712, 428] width 482 height 37
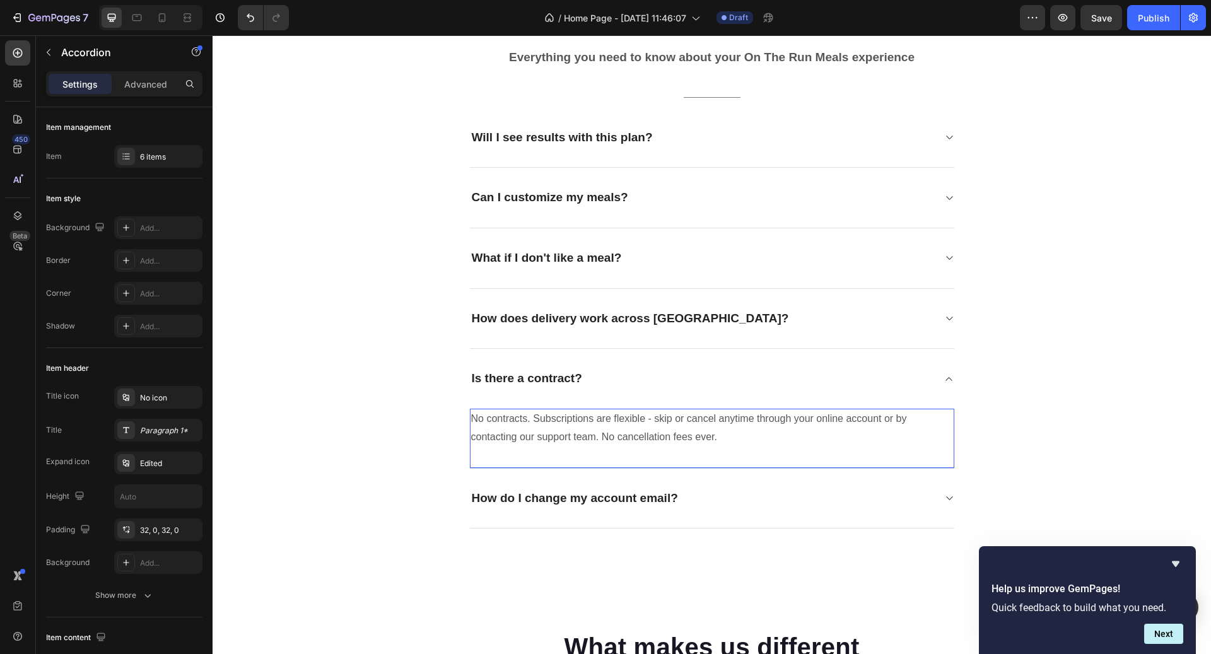
click at [739, 510] on div "How do I change my account email?" at bounding box center [712, 499] width 485 height 61
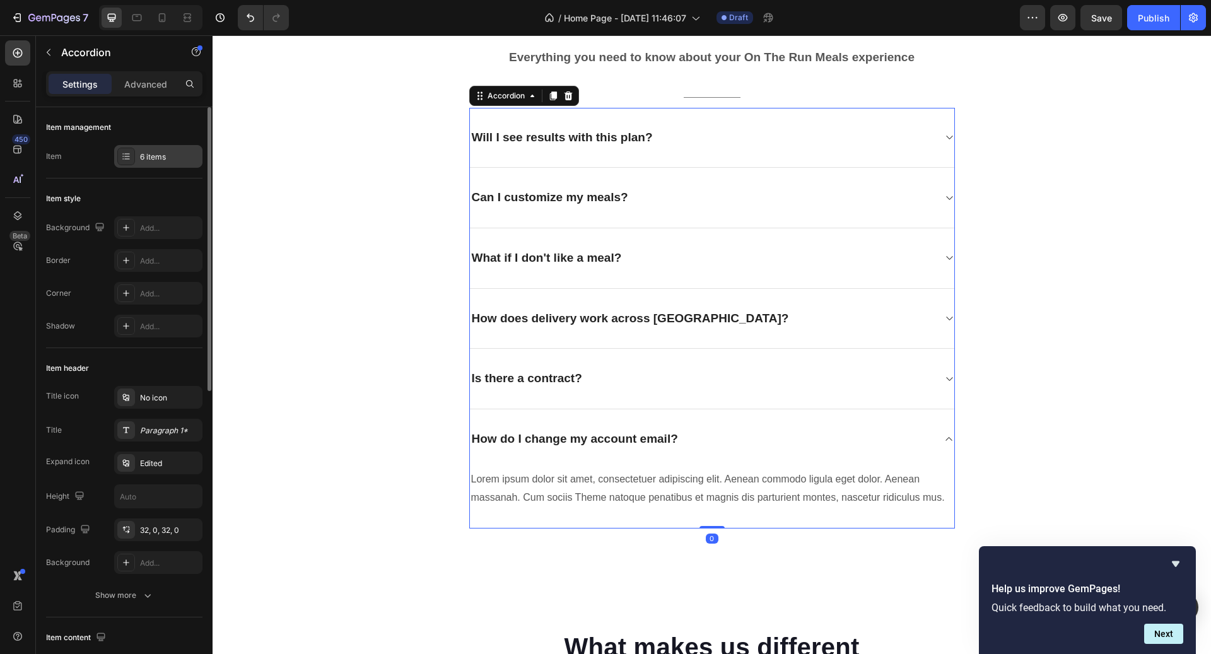
click at [140, 165] on div "6 items" at bounding box center [158, 156] width 88 height 23
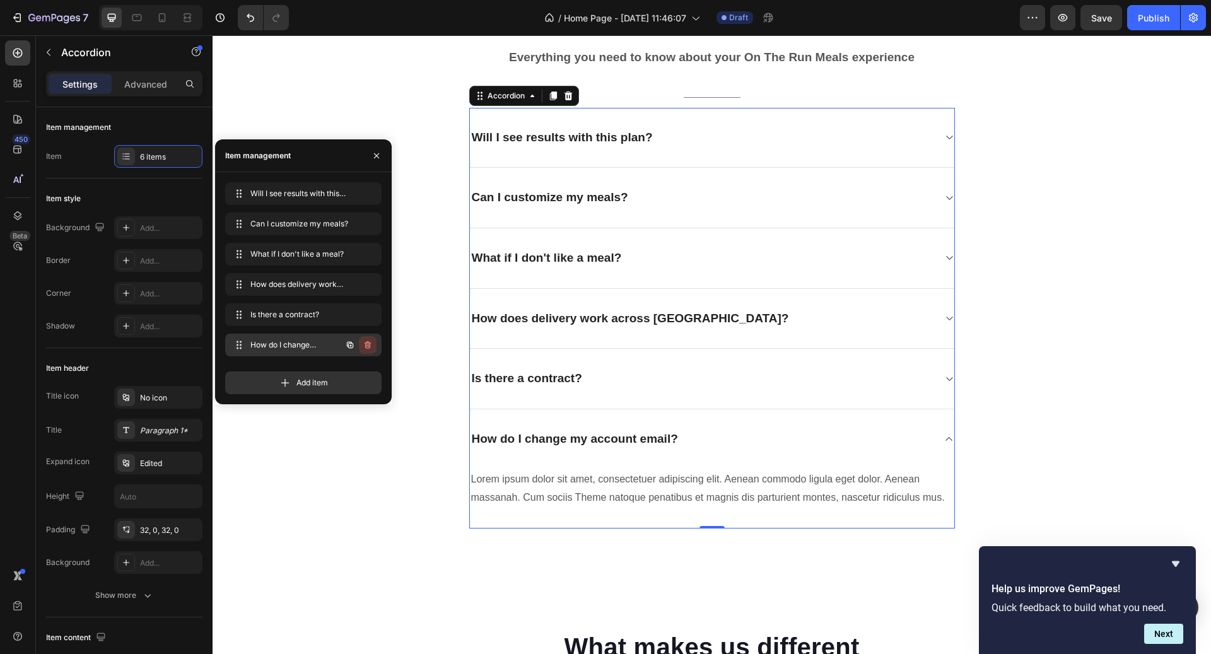
click at [367, 345] on icon "button" at bounding box center [367, 345] width 1 height 3
click at [362, 341] on div "Delete" at bounding box center [359, 344] width 23 height 11
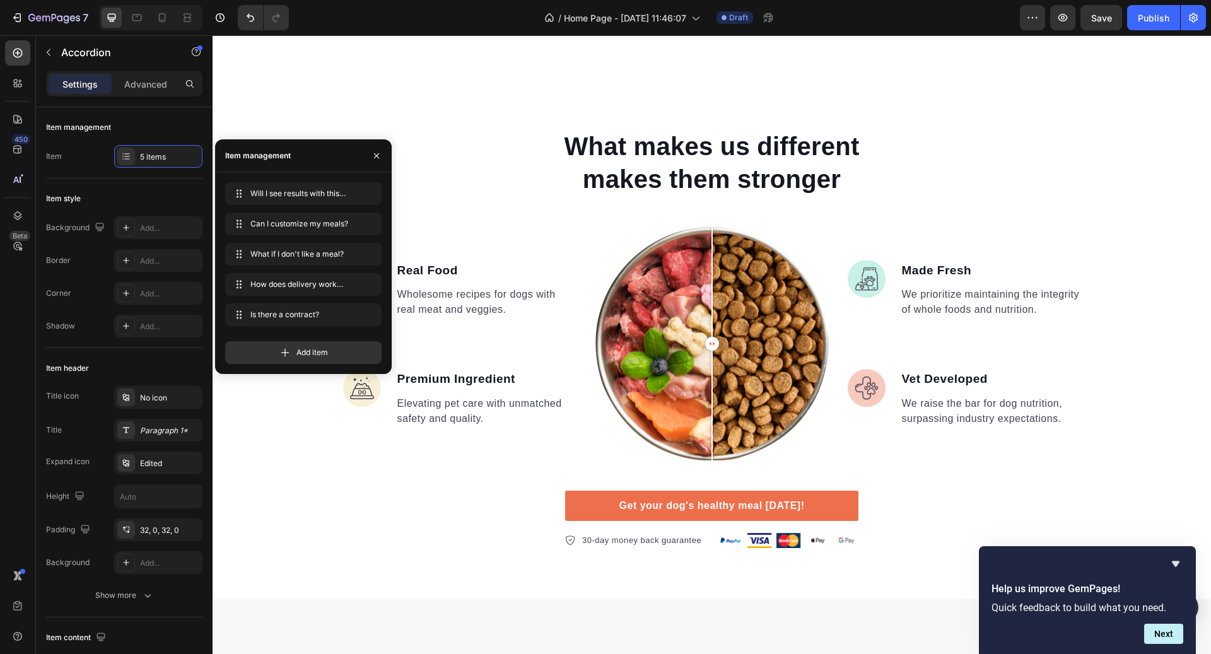
scroll to position [3651, 0]
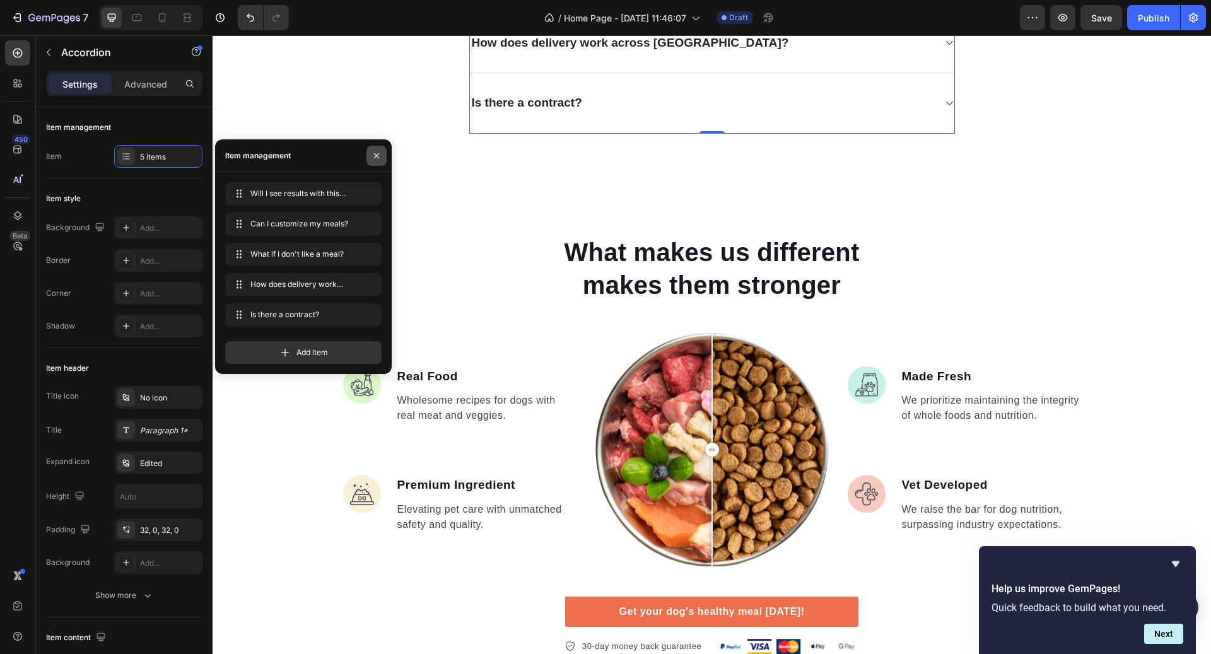
click at [382, 154] on button "button" at bounding box center [377, 156] width 20 height 20
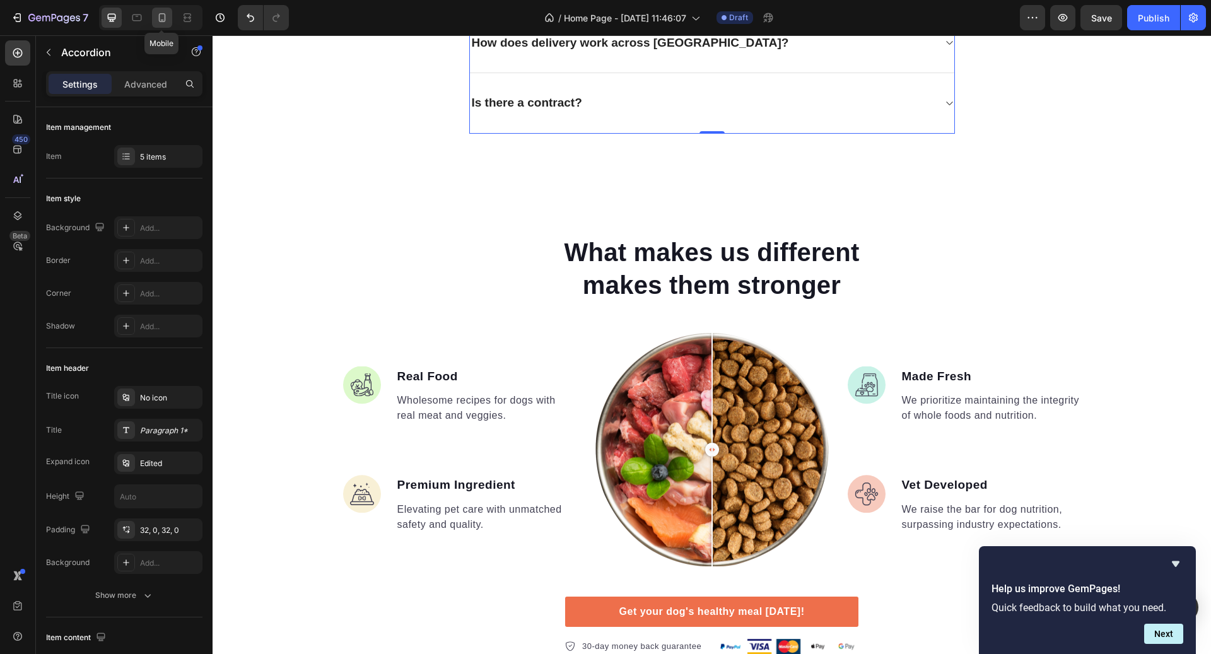
click at [165, 9] on div at bounding box center [162, 18] width 20 height 20
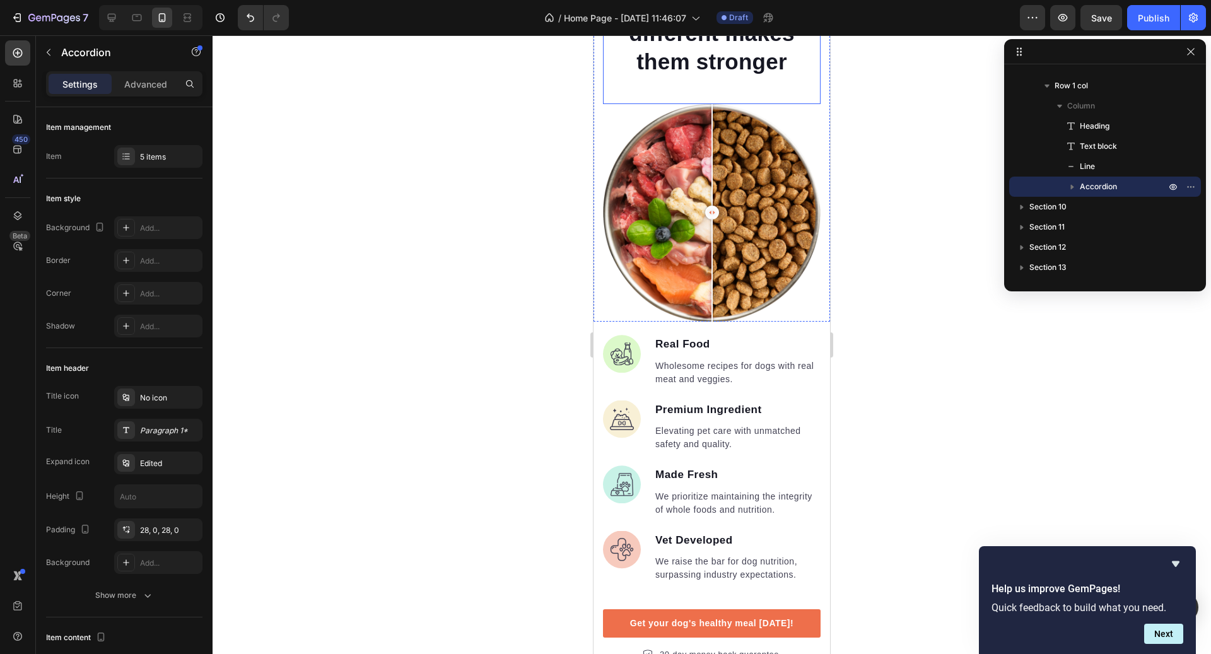
scroll to position [3921, 0]
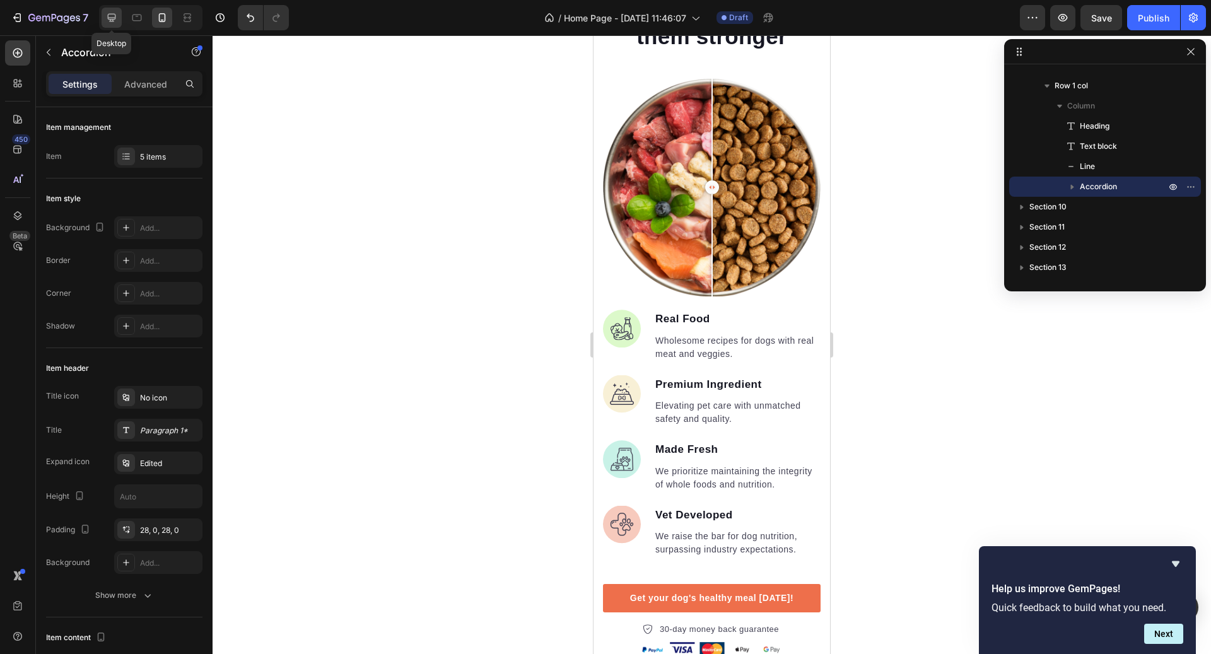
click at [113, 20] on icon at bounding box center [111, 17] width 13 height 13
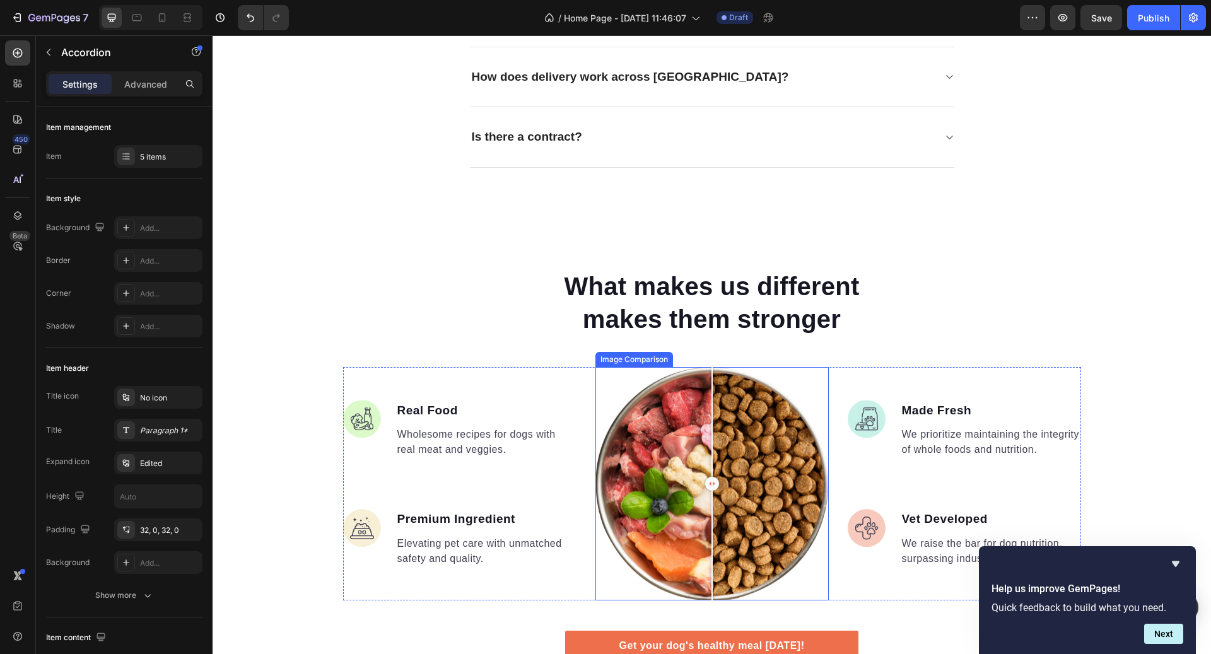
scroll to position [3689, 0]
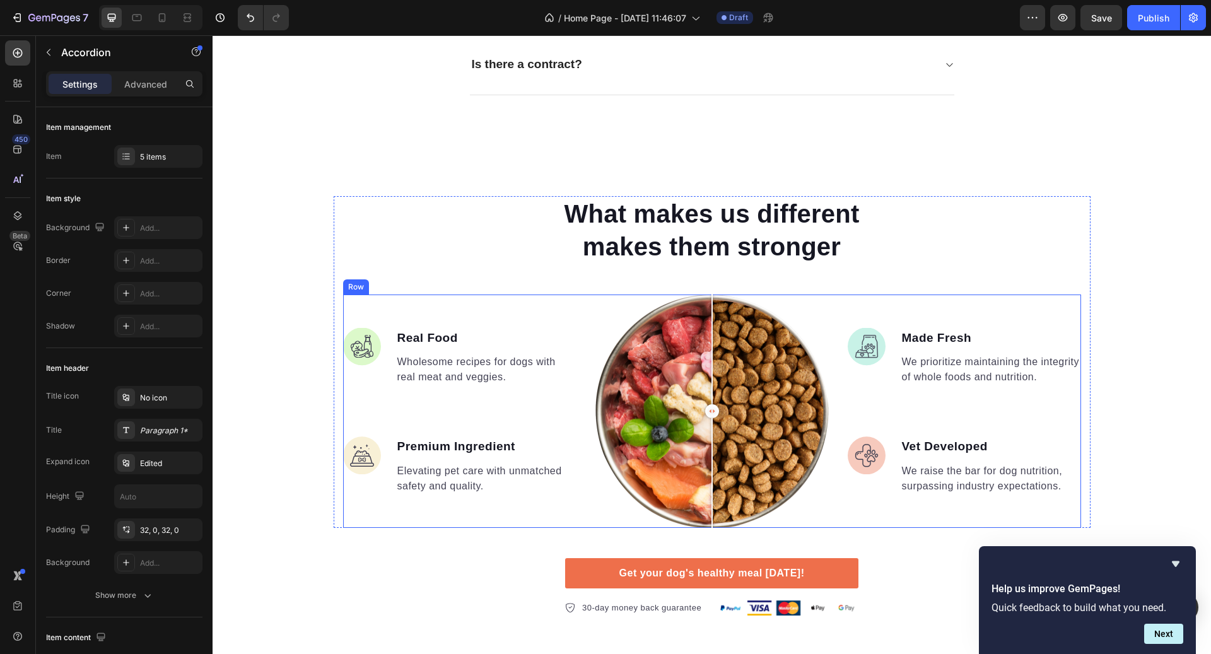
click at [570, 515] on div "Image Real Food Text block Wholesome recipes for dogs with real meat and veggie…" at bounding box center [459, 411] width 233 height 233
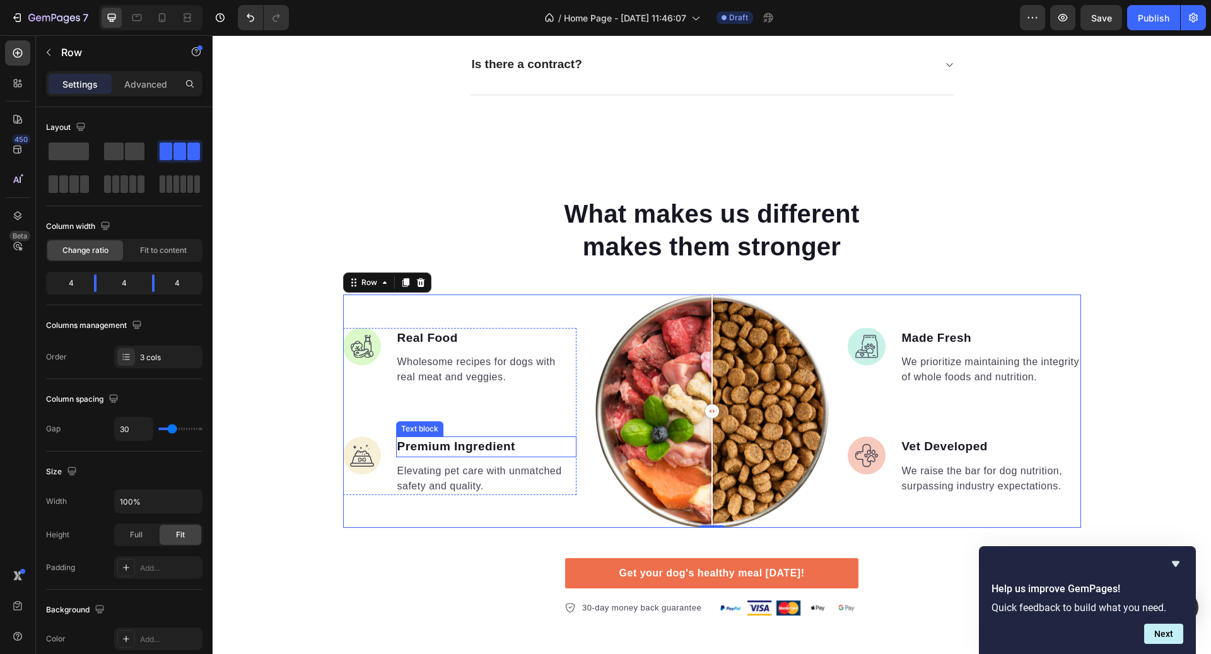
click at [509, 443] on p "Premium Ingredient" at bounding box center [486, 447] width 178 height 18
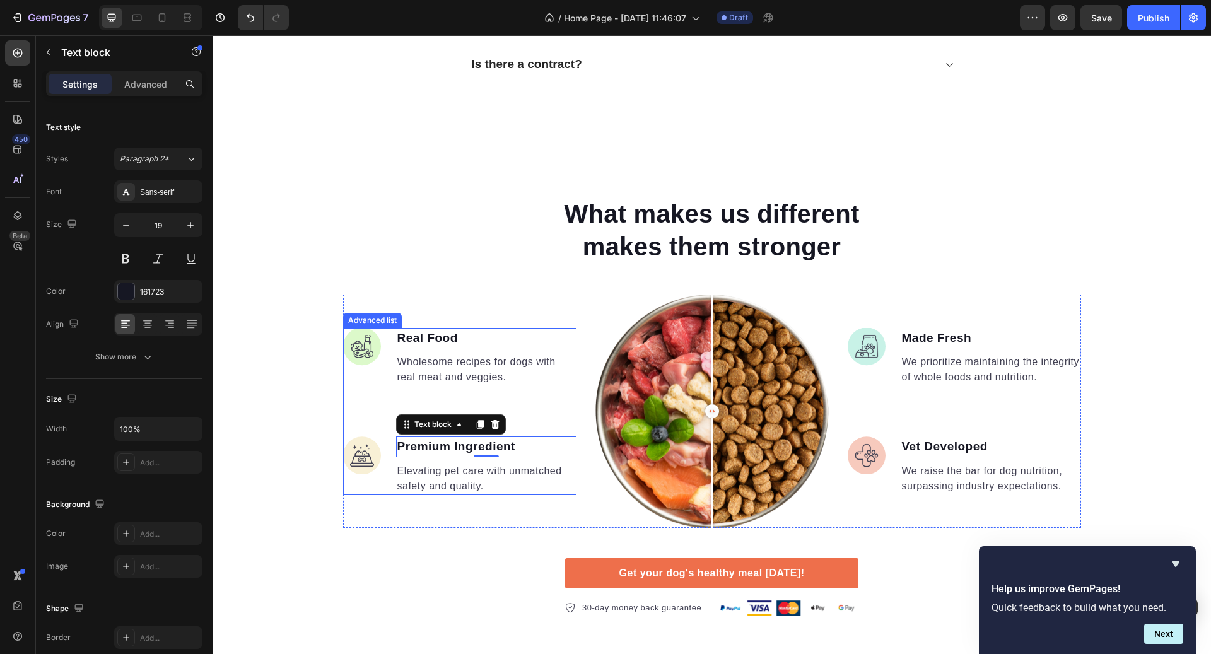
click at [536, 421] on ul "Image Real Food Text block Wholesome recipes for dogs with real meat and veggie…" at bounding box center [459, 411] width 233 height 167
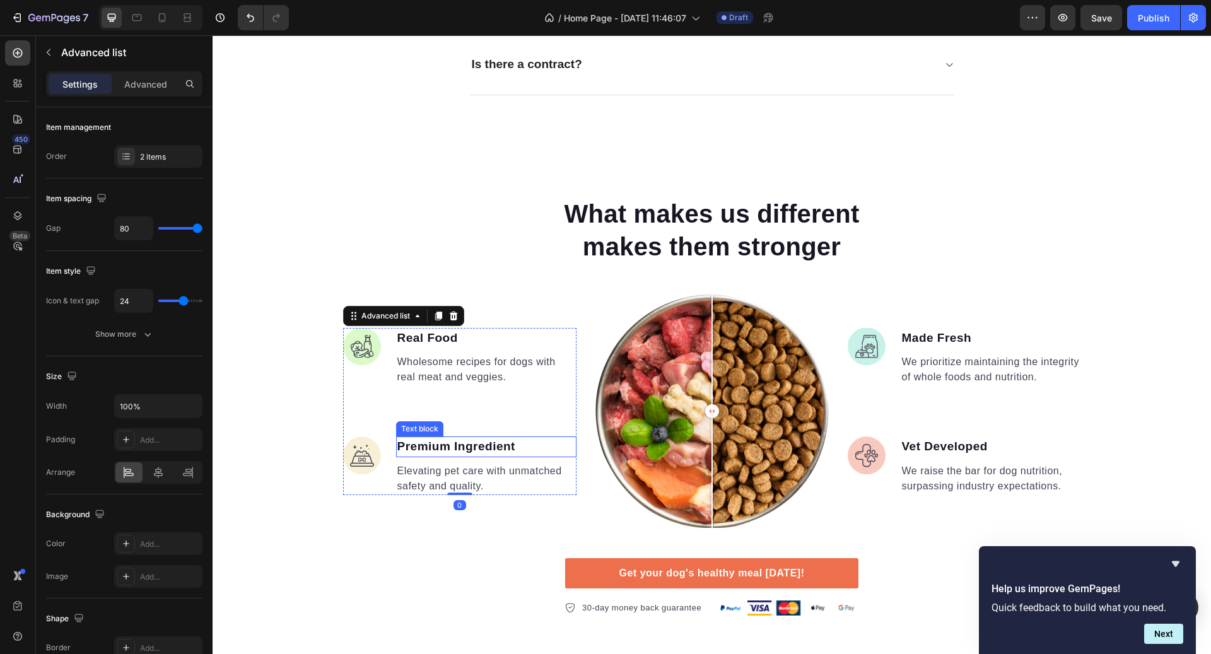
click at [495, 448] on p "Premium Ingredient" at bounding box center [486, 447] width 178 height 18
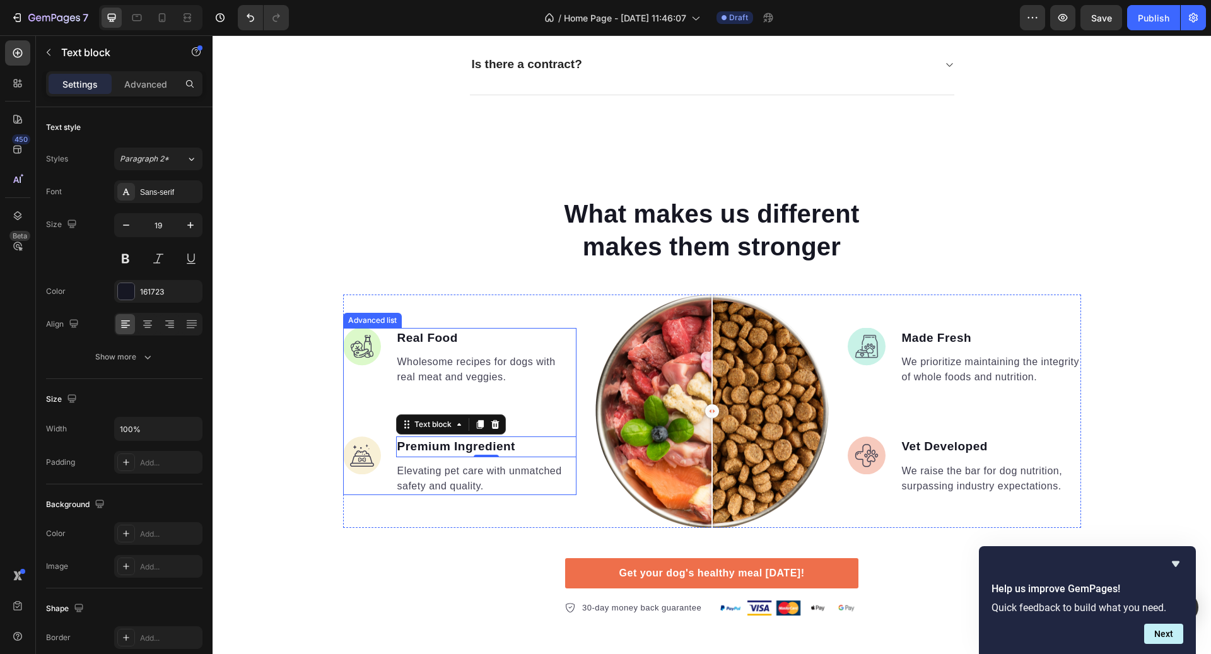
click at [546, 421] on ul "Image Real Food Text block Wholesome recipes for dogs with real meat and veggie…" at bounding box center [459, 411] width 233 height 167
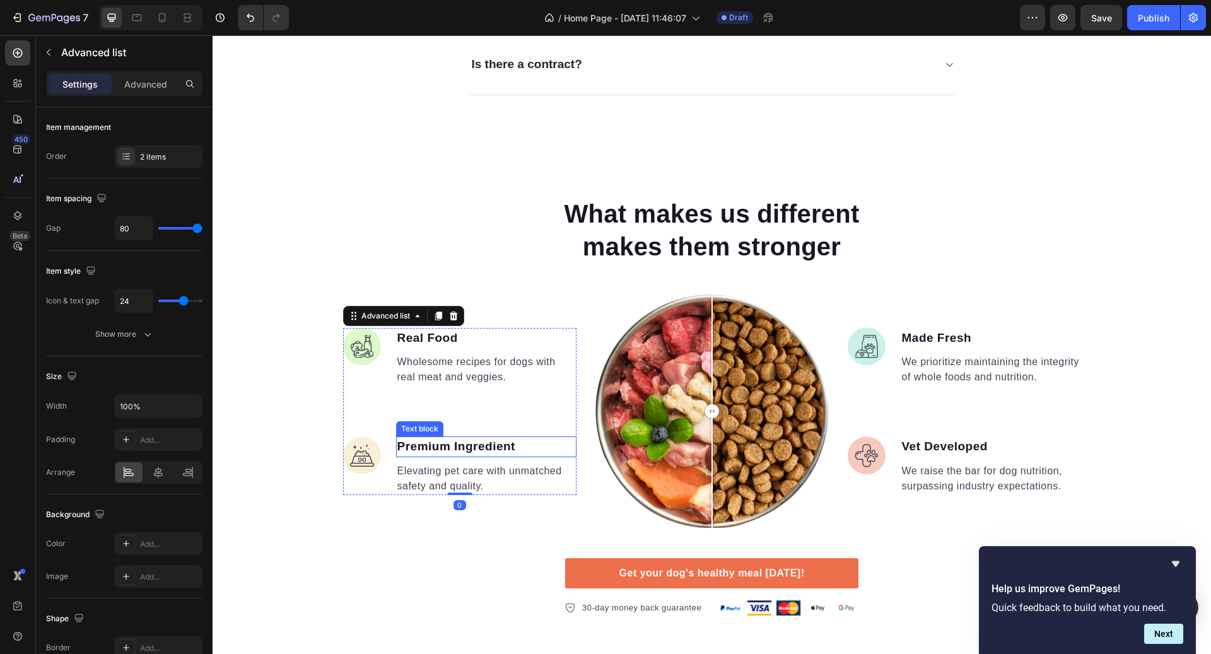
click at [490, 445] on p "Premium Ingredient" at bounding box center [486, 447] width 178 height 18
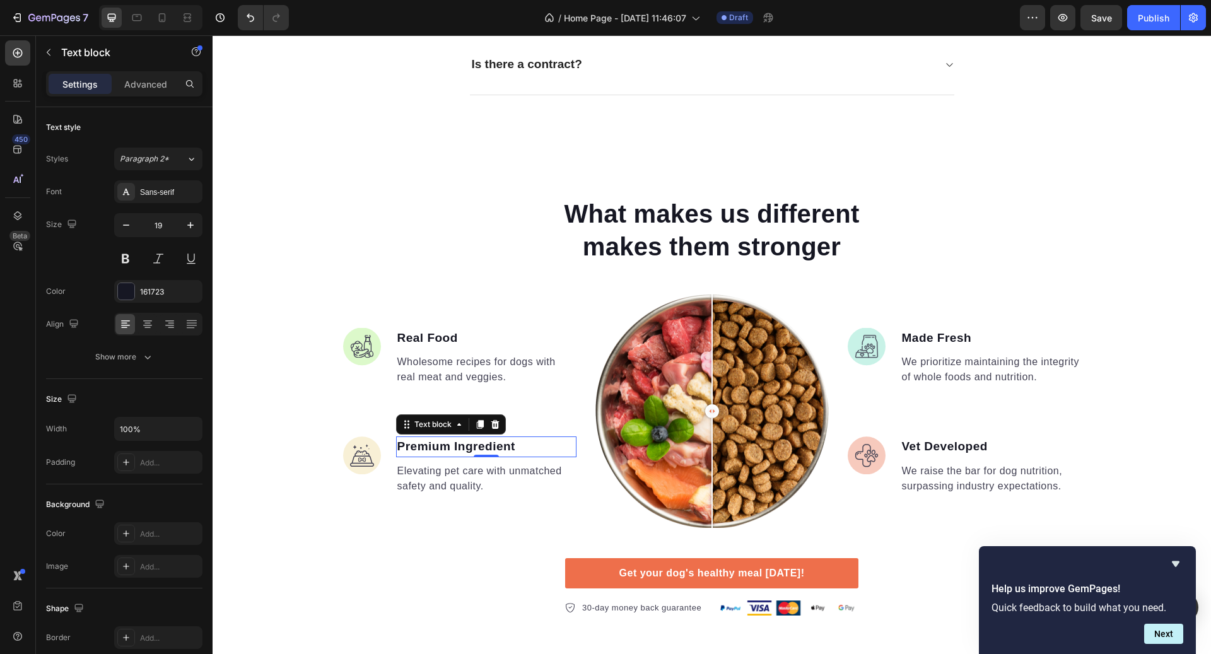
click at [492, 430] on div "Text block" at bounding box center [451, 425] width 110 height 20
click at [492, 427] on div at bounding box center [495, 424] width 15 height 15
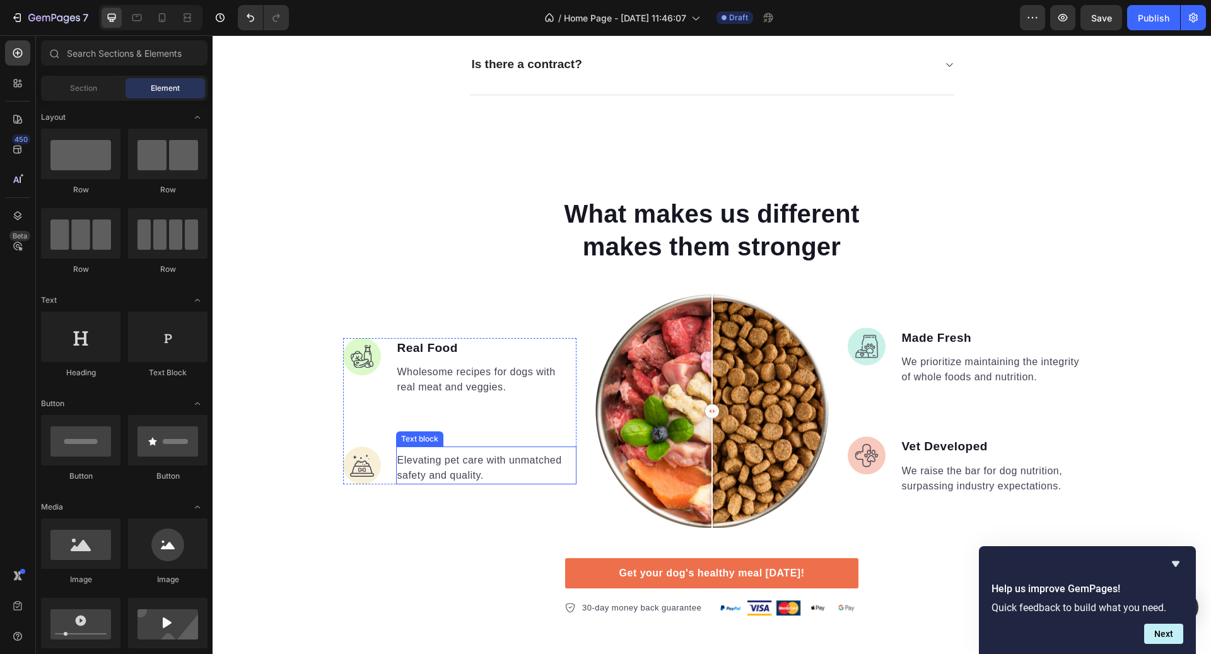
click at [475, 459] on p "Elevating pet care with unmatched safety and quality." at bounding box center [486, 468] width 178 height 30
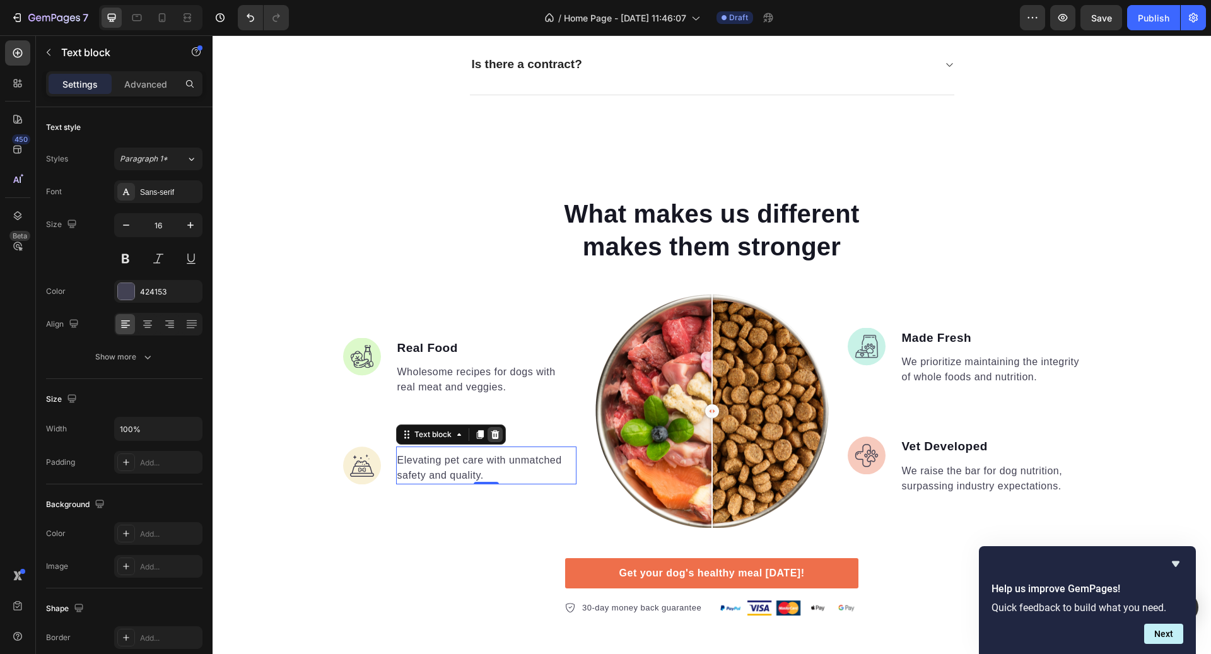
click at [495, 432] on icon at bounding box center [495, 434] width 8 height 9
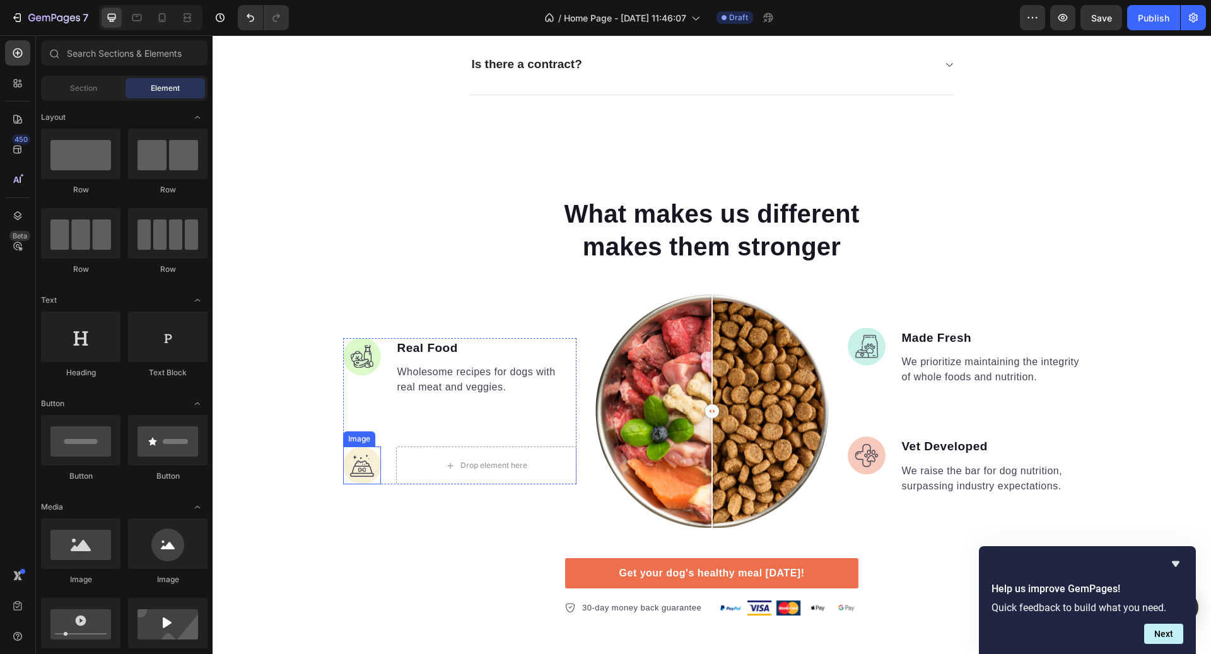
click at [372, 459] on img at bounding box center [362, 466] width 38 height 38
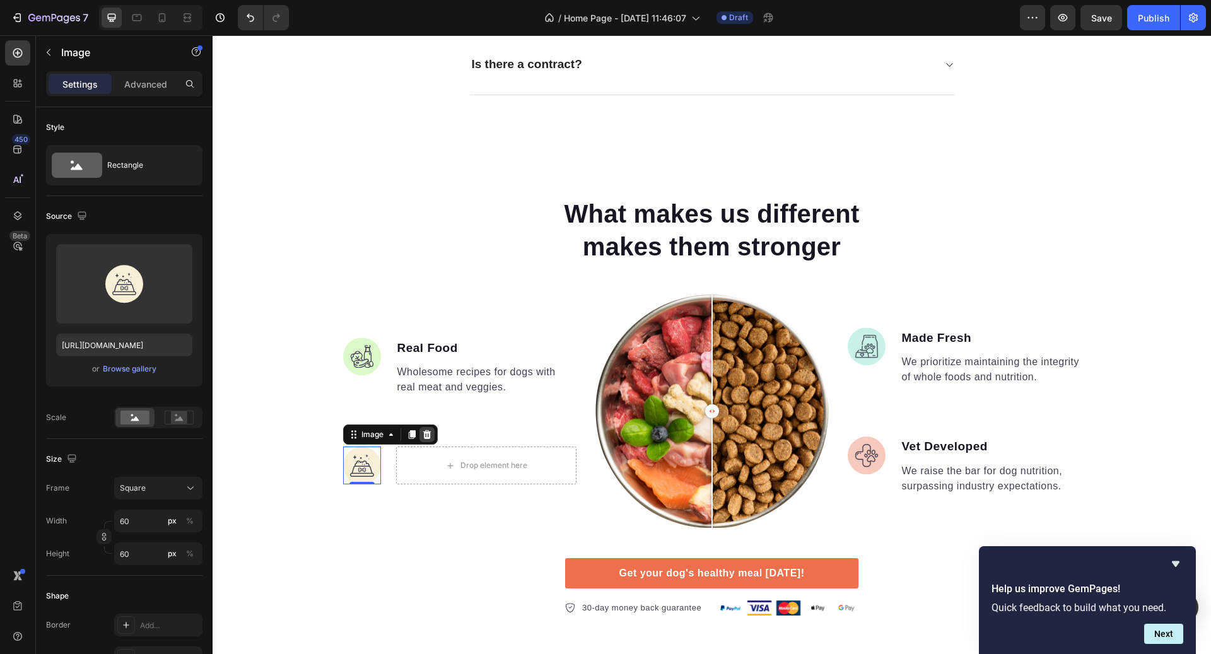
click at [429, 436] on div at bounding box center [427, 434] width 15 height 15
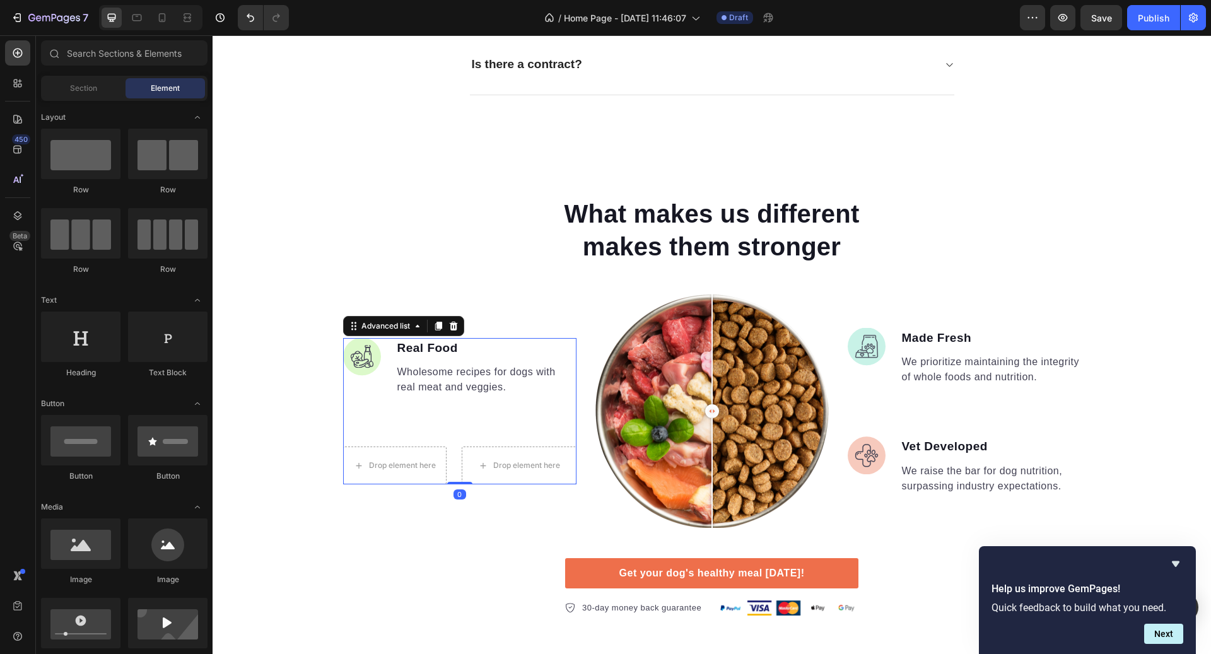
click at [456, 433] on ul "Image Real Food Text block Wholesome recipes for dogs with real meat and veggie…" at bounding box center [459, 411] width 233 height 147
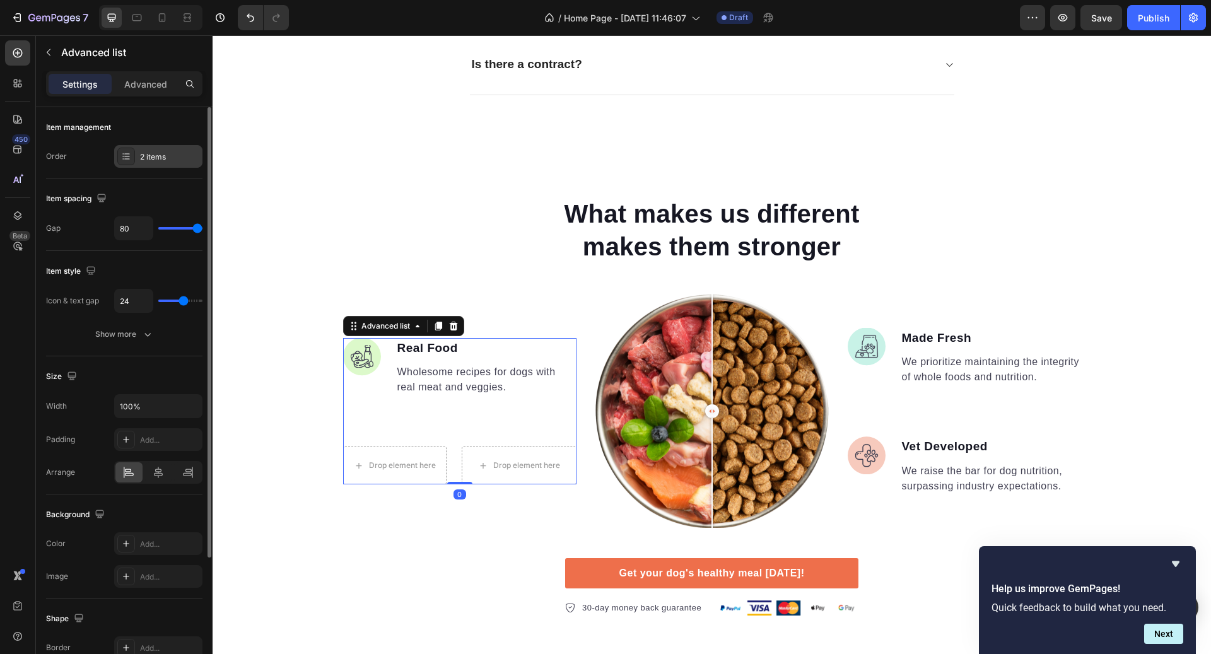
click at [140, 151] on div "2 items" at bounding box center [169, 156] width 59 height 11
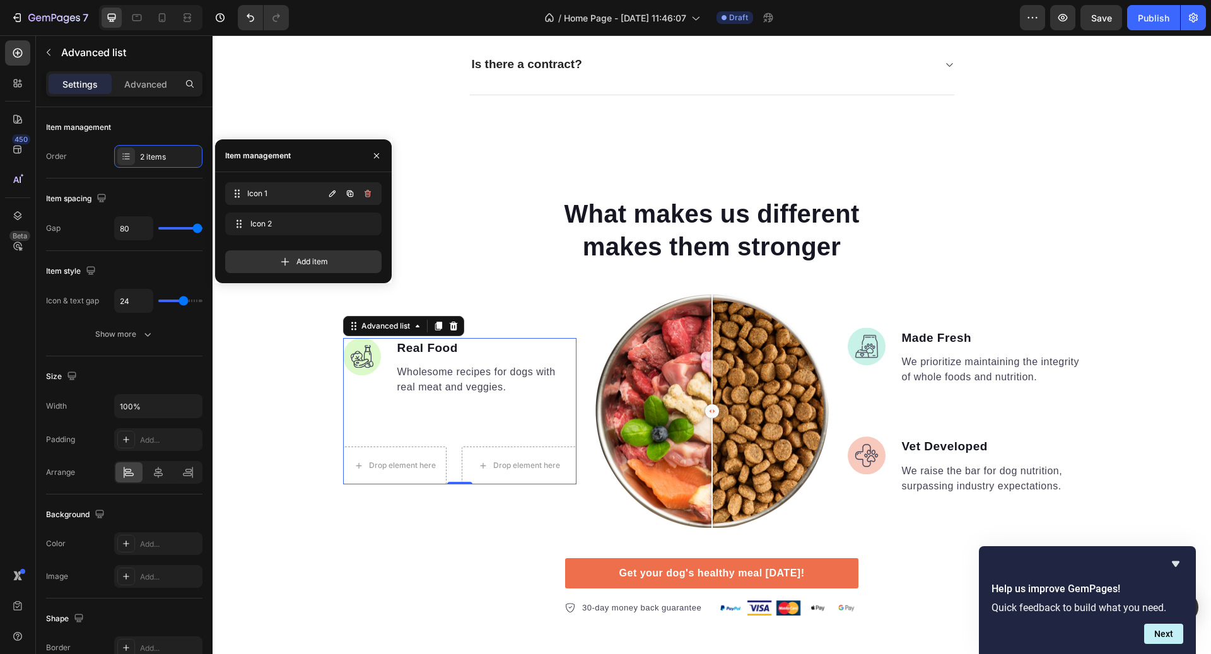
click at [246, 195] on div "Icon 1 Icon 1" at bounding box center [276, 194] width 93 height 18
click at [260, 221] on span "Icon 2" at bounding box center [285, 223] width 71 height 11
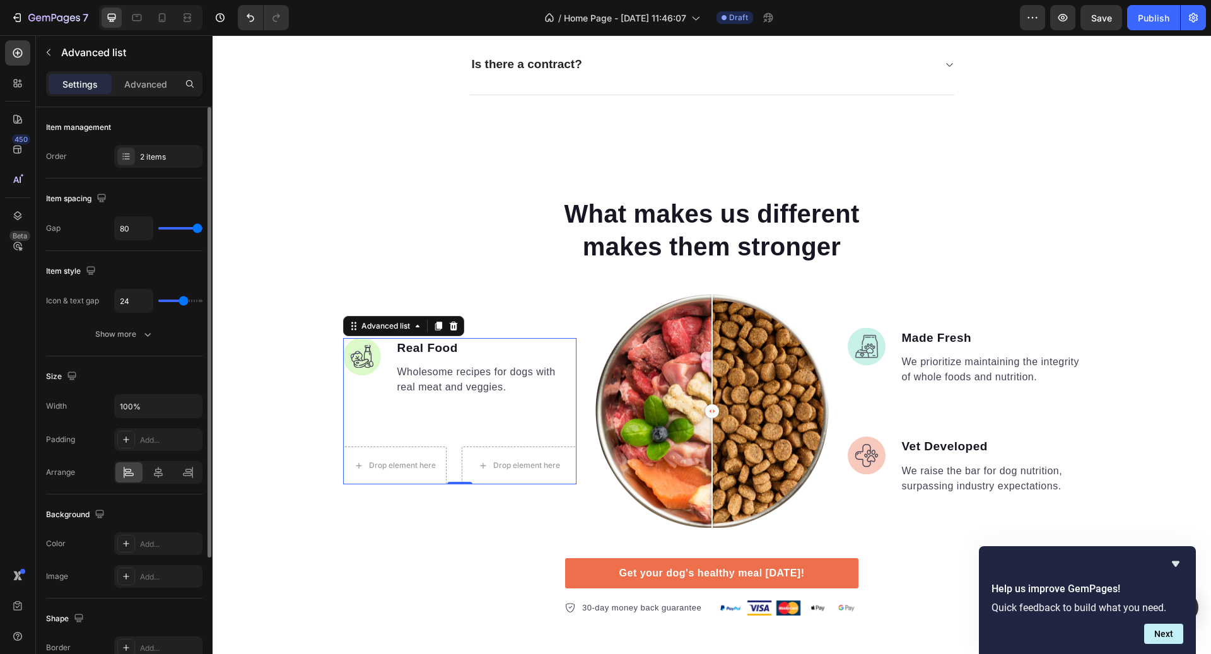
click at [129, 121] on div "Item management" at bounding box center [124, 127] width 156 height 20
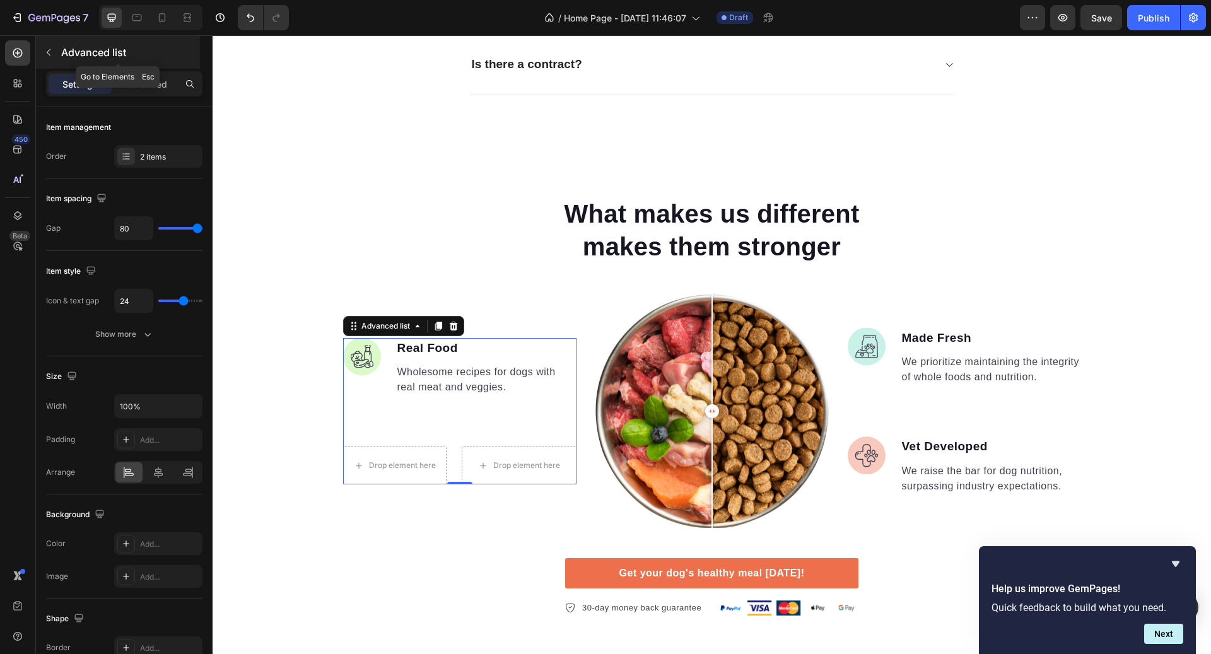
click at [66, 57] on p "Advanced list" at bounding box center [129, 52] width 136 height 15
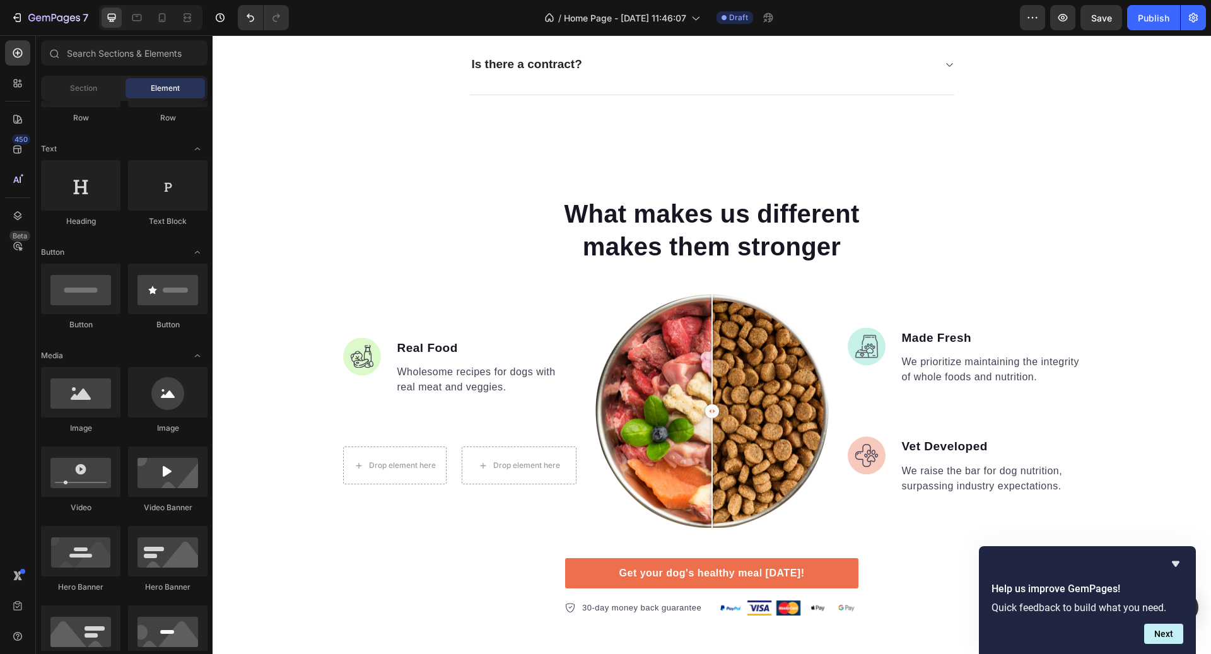
scroll to position [0, 0]
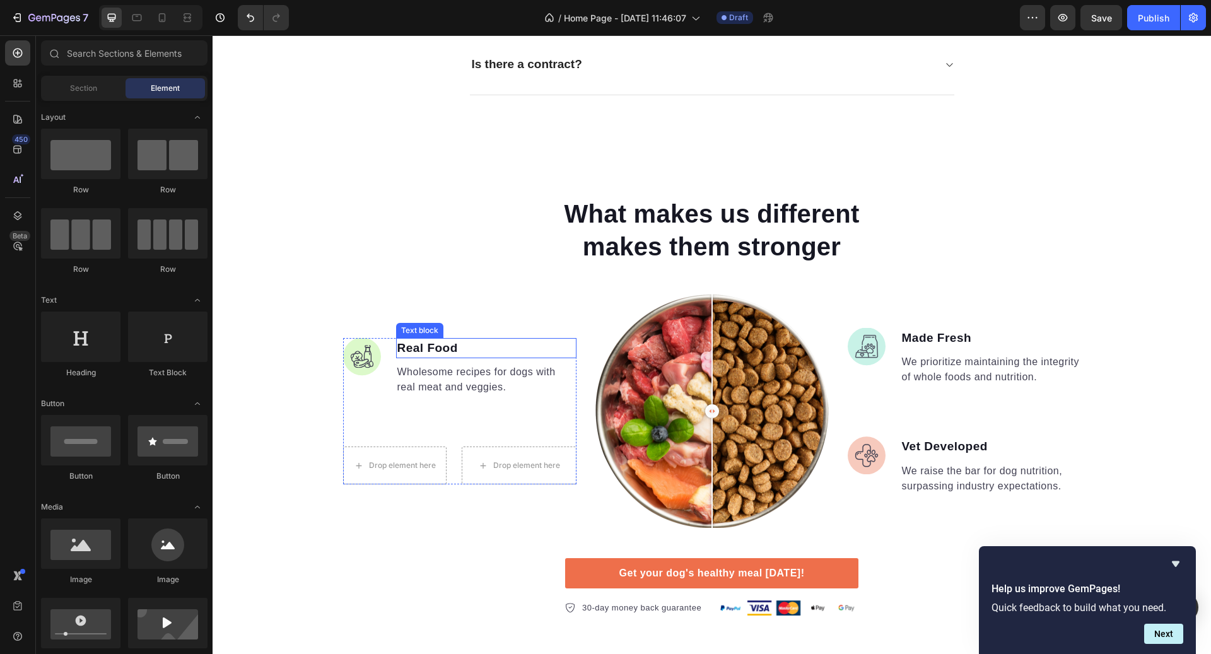
click at [430, 339] on p "Real Food" at bounding box center [486, 348] width 178 height 18
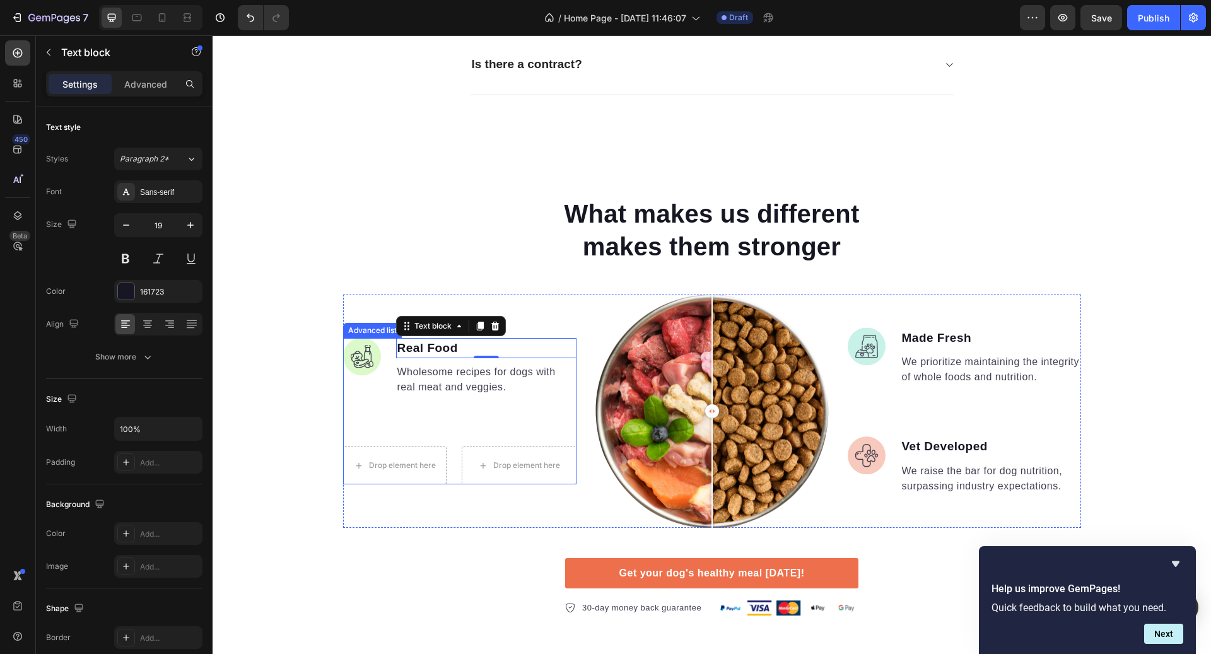
click at [379, 338] on img at bounding box center [362, 357] width 38 height 38
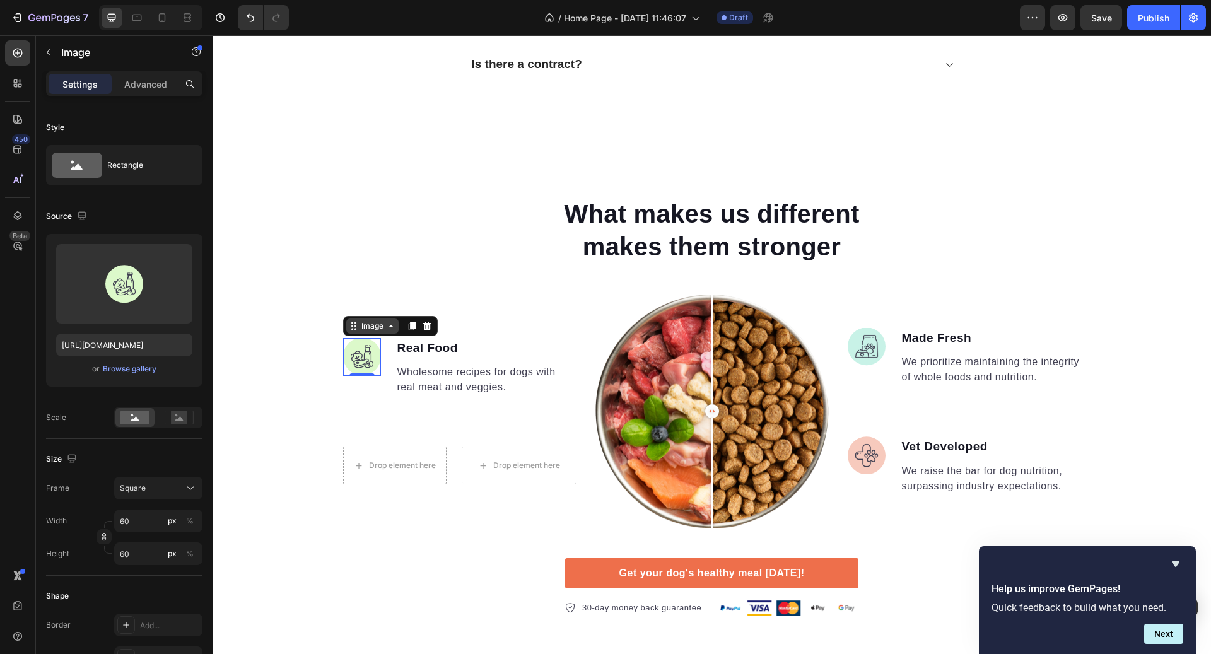
click at [375, 324] on div "Image" at bounding box center [372, 326] width 27 height 11
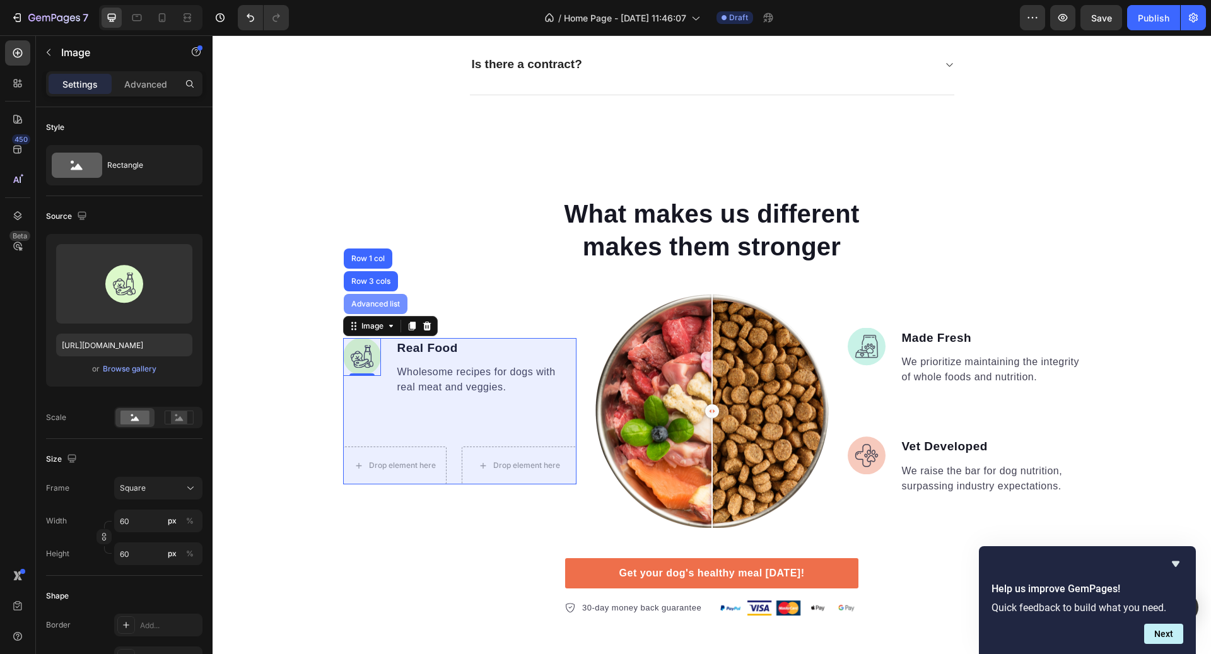
click at [382, 306] on div "Advanced list" at bounding box center [376, 304] width 64 height 20
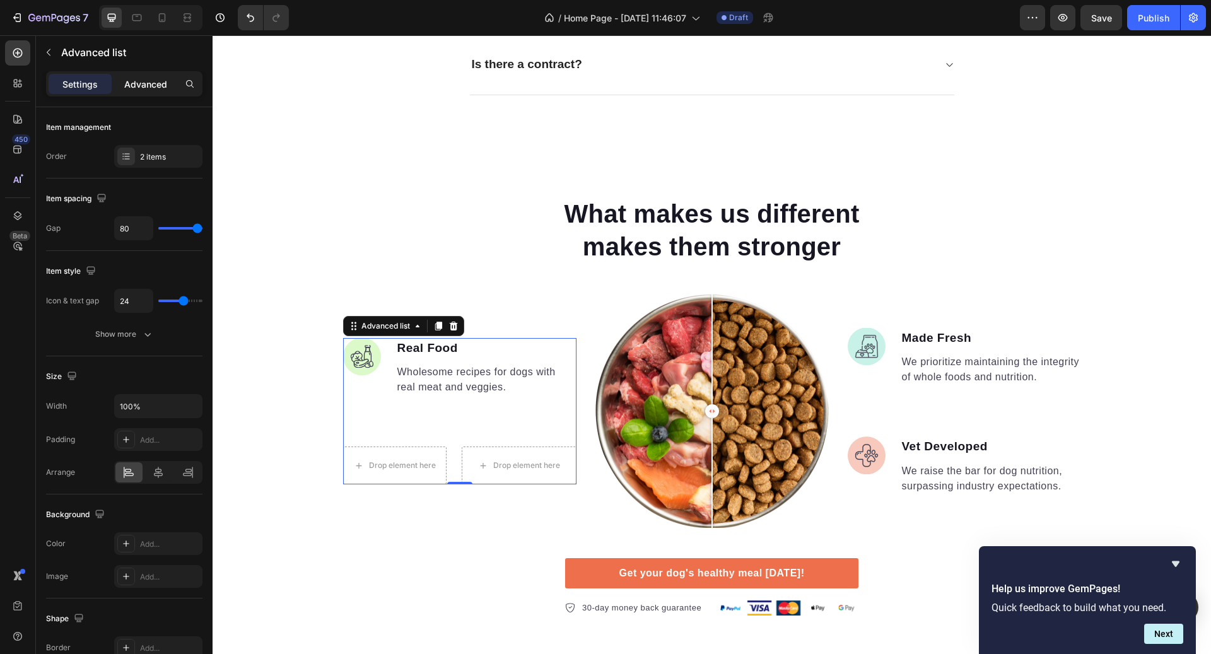
click at [139, 78] on p "Advanced" at bounding box center [145, 84] width 43 height 13
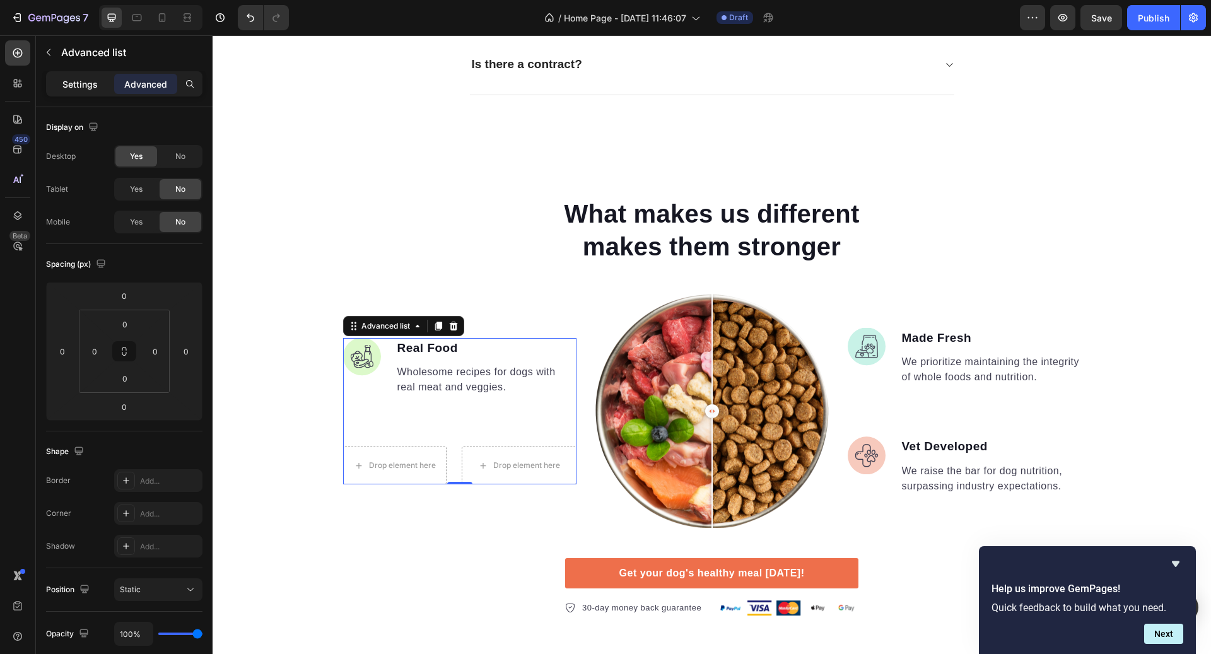
click at [88, 83] on p "Settings" at bounding box center [79, 84] width 35 height 13
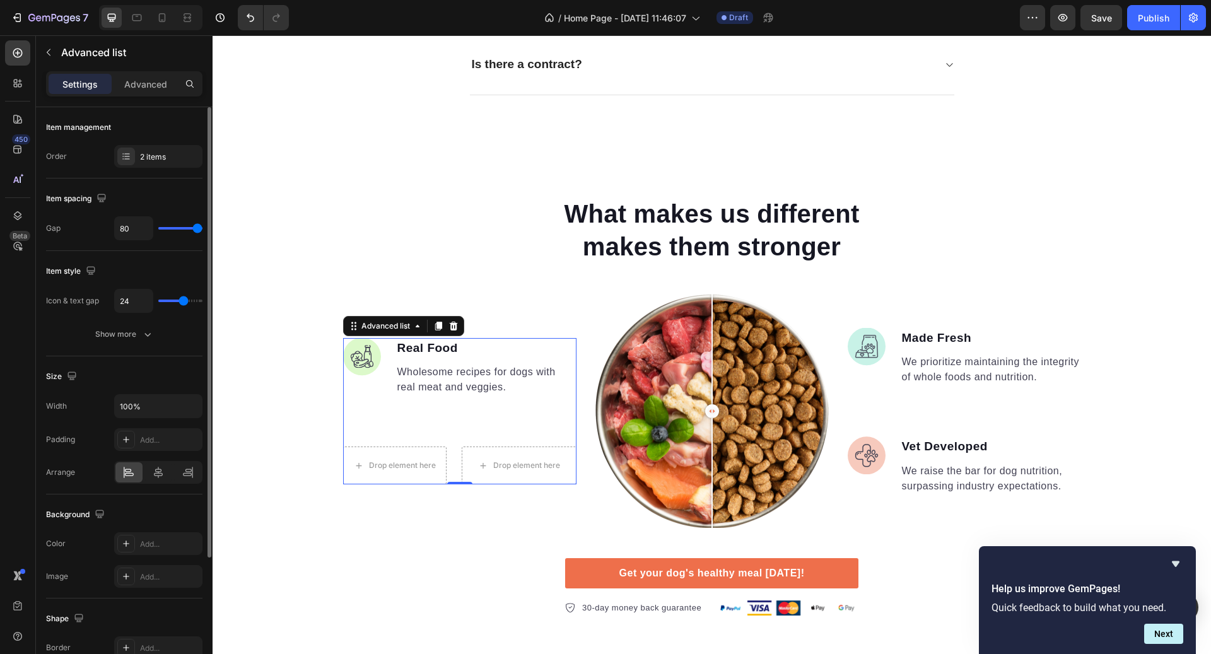
type input "37"
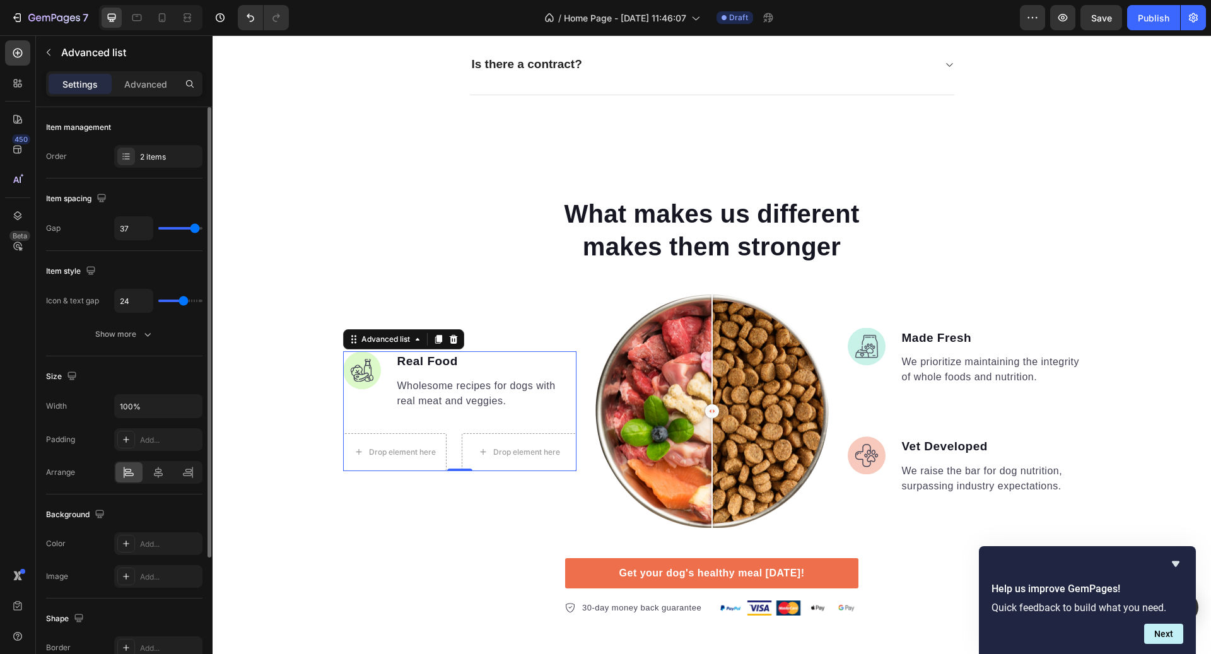
type input "35"
type input "30"
type input "28"
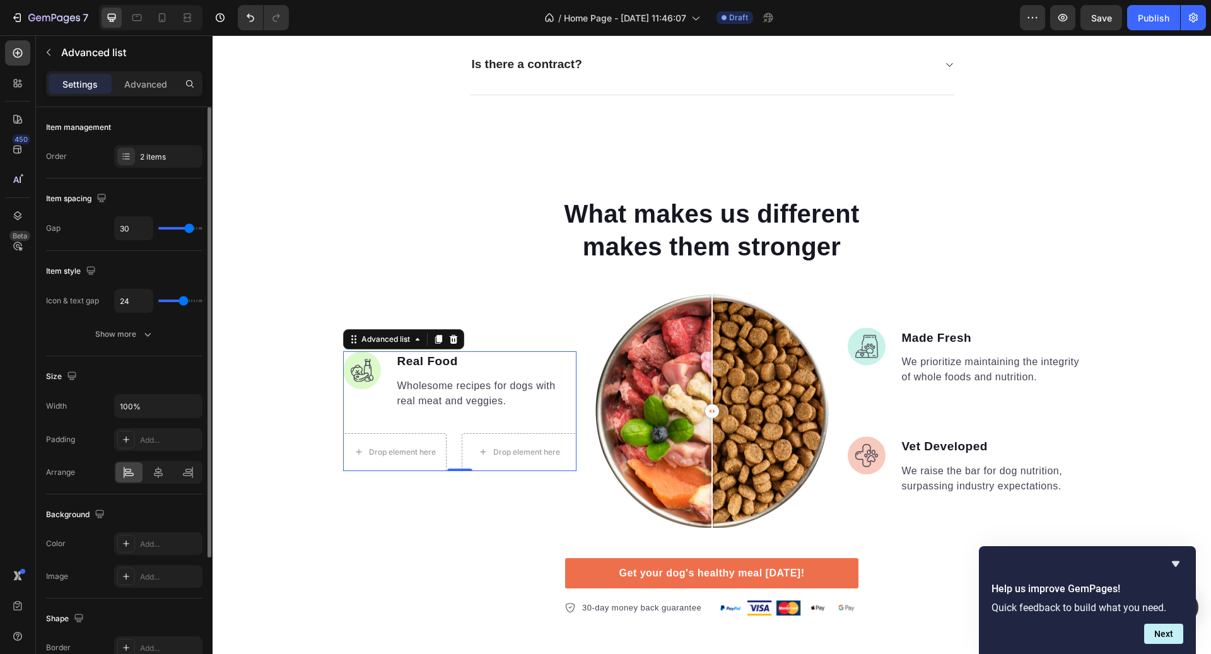
type input "28"
type input "24"
type input "20"
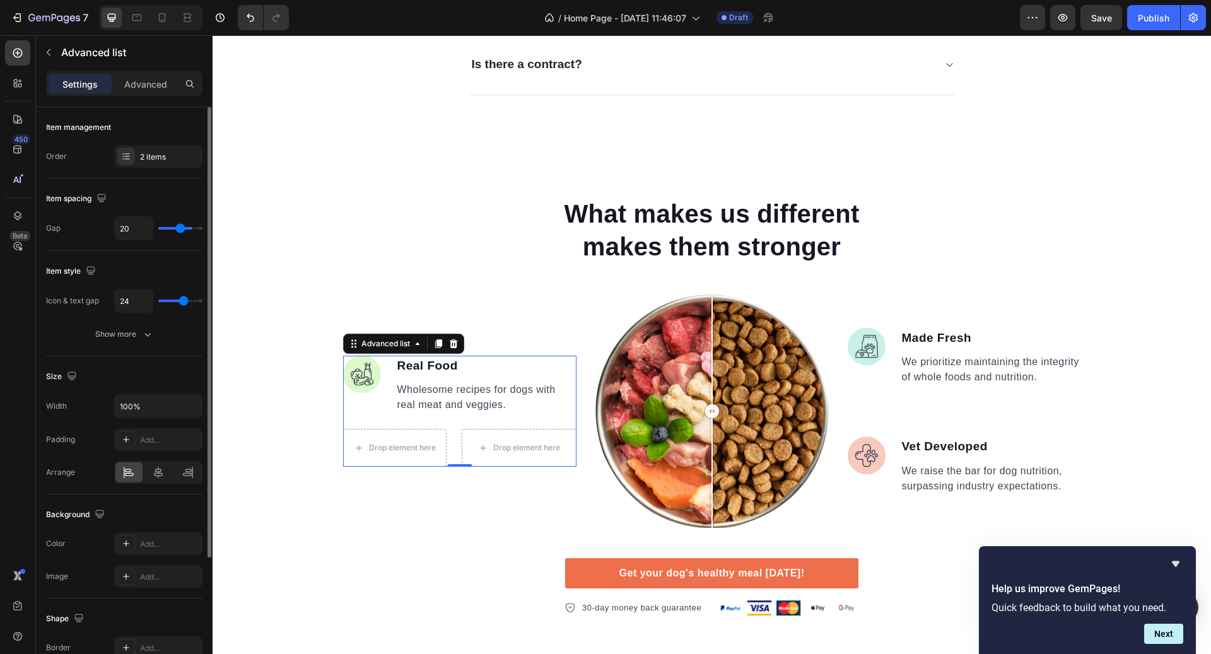
type input "17"
type input "13"
type input "11"
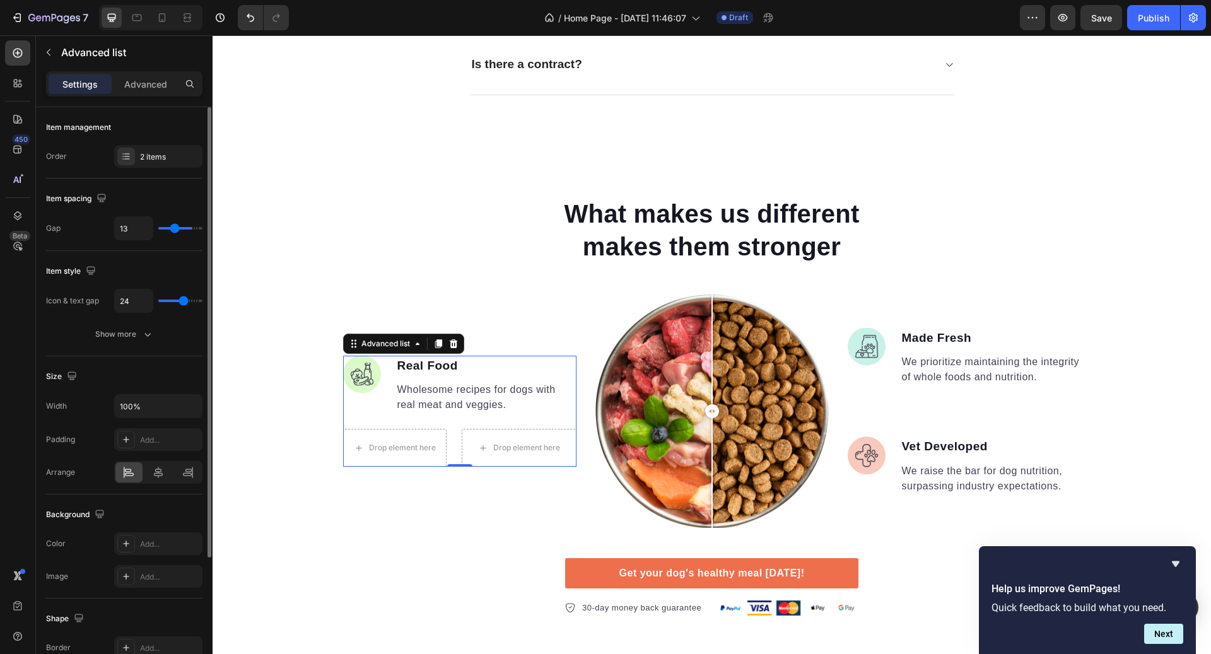
type input "11"
type input "9"
type input "8"
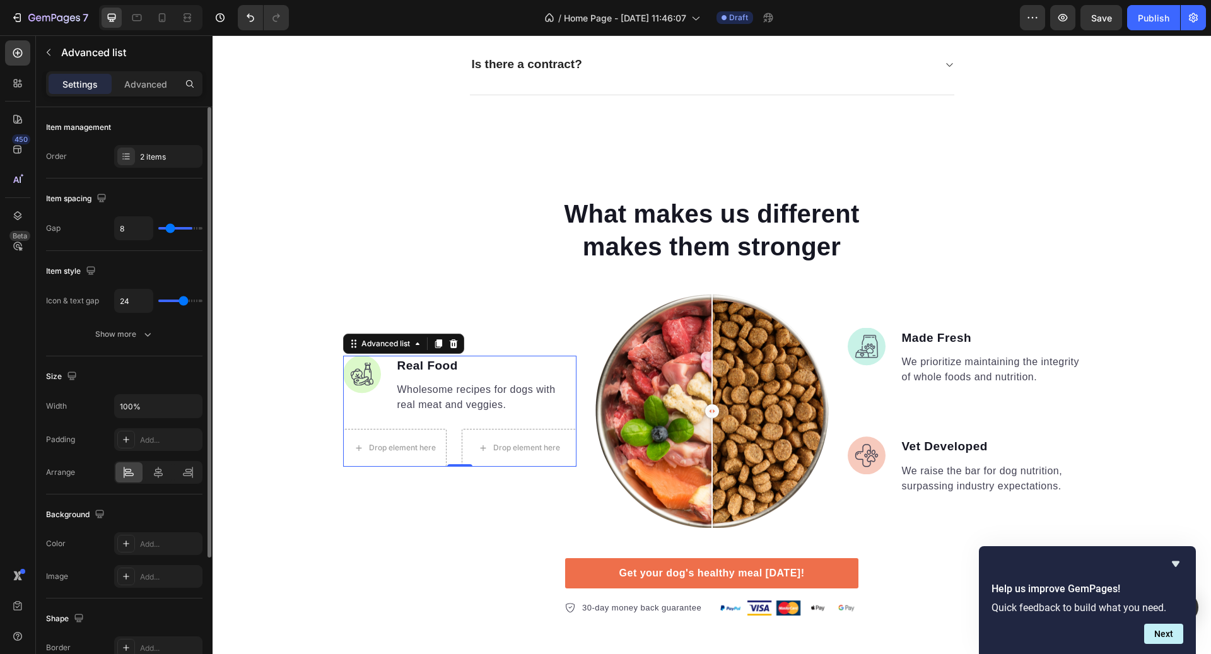
type input "7"
type input "6"
drag, startPoint x: 194, startPoint y: 224, endPoint x: 168, endPoint y: 227, distance: 26.6
type input "6"
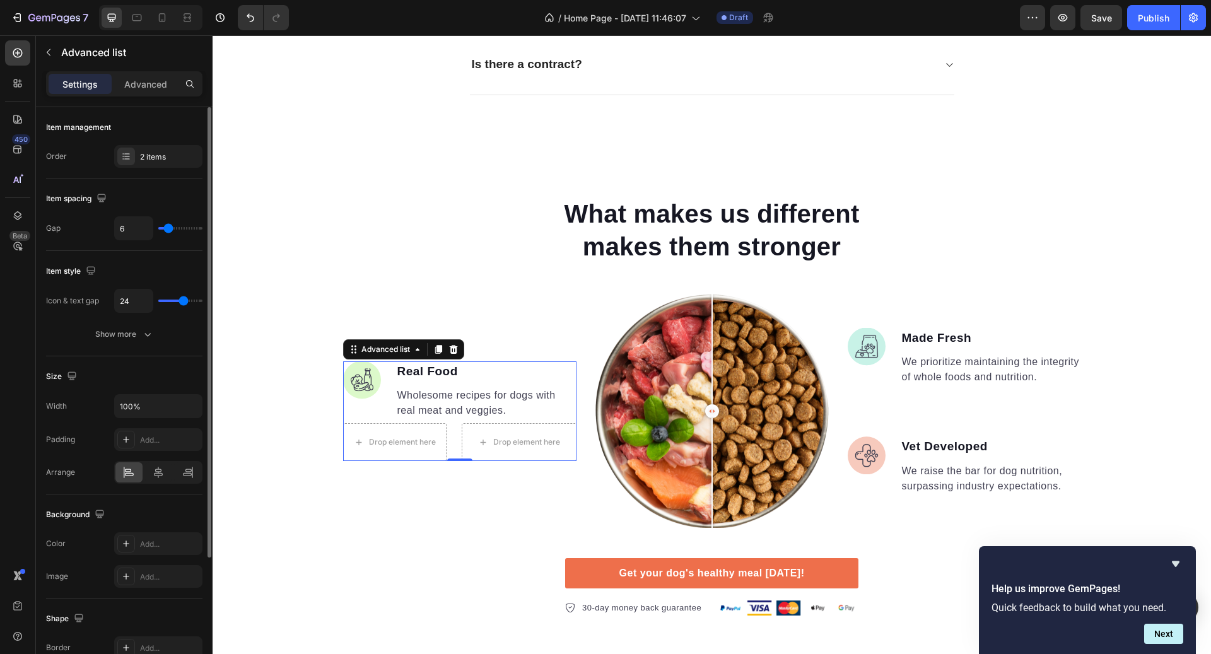
click at [168, 227] on input "range" at bounding box center [180, 228] width 44 height 3
click at [457, 430] on li "Drop element here Drop element here" at bounding box center [459, 442] width 233 height 38
click at [148, 158] on div "2 items" at bounding box center [169, 156] width 59 height 11
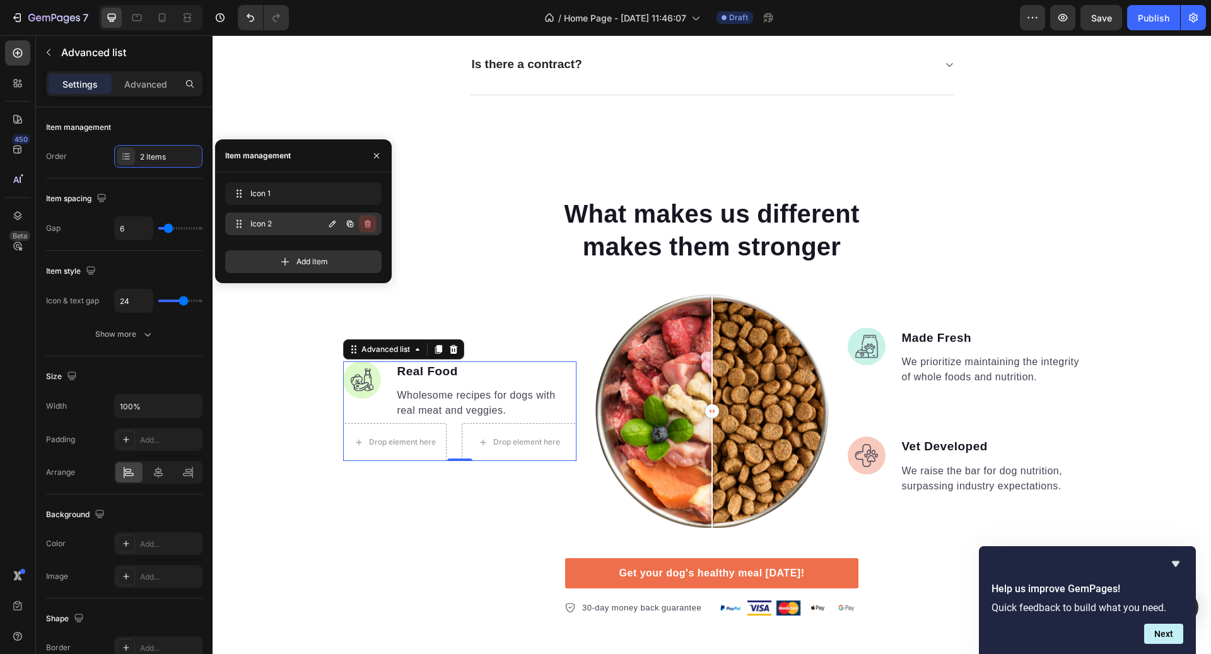
click at [370, 218] on button "button" at bounding box center [368, 224] width 18 height 18
click at [367, 221] on div "Delete" at bounding box center [359, 223] width 23 height 11
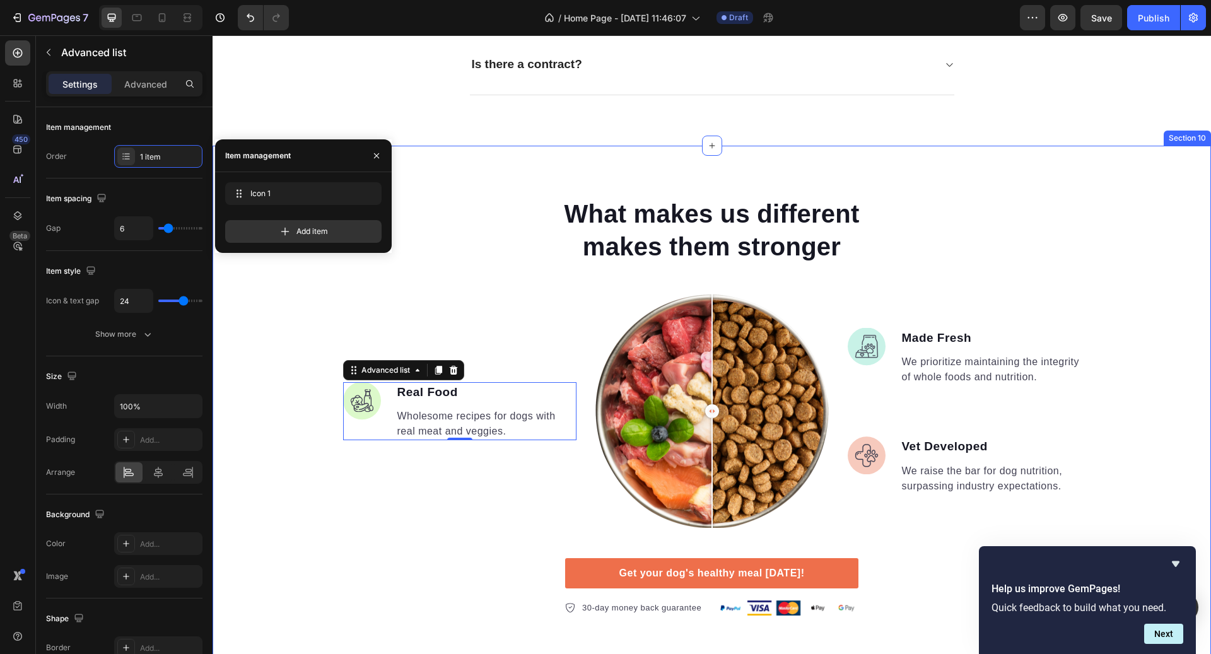
click at [1134, 409] on div "What makes us different makes them stronger Heading Image Real Food Text block …" at bounding box center [712, 406] width 999 height 420
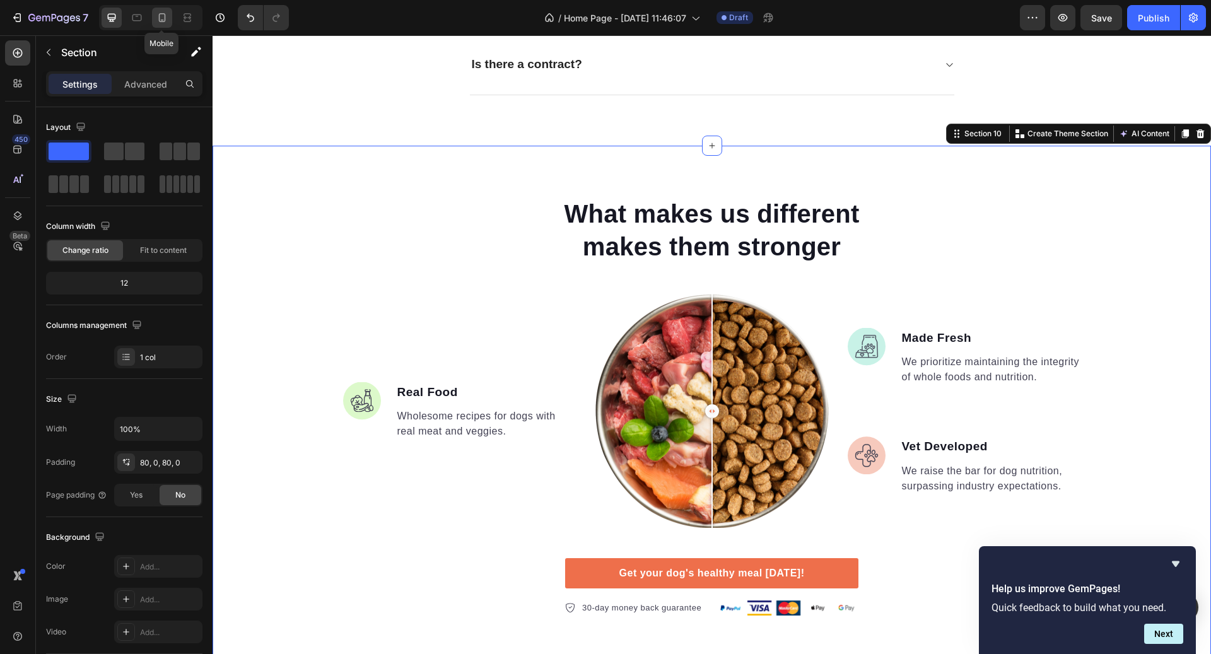
click at [170, 15] on div at bounding box center [162, 18] width 20 height 20
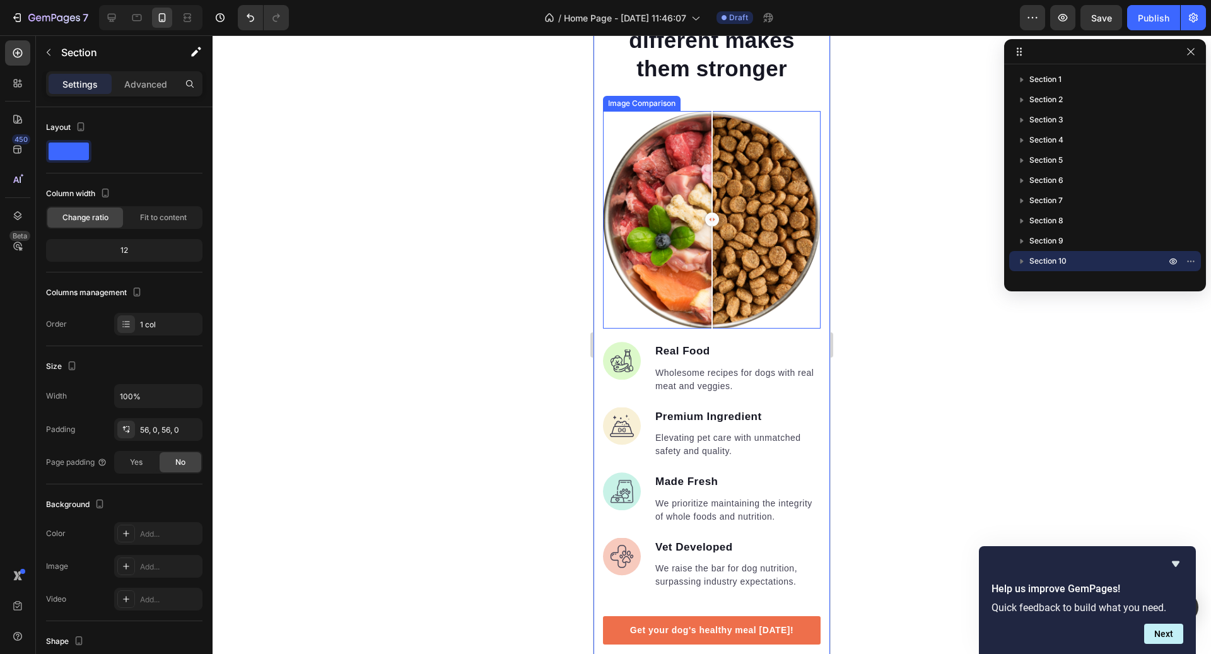
scroll to position [3892, 0]
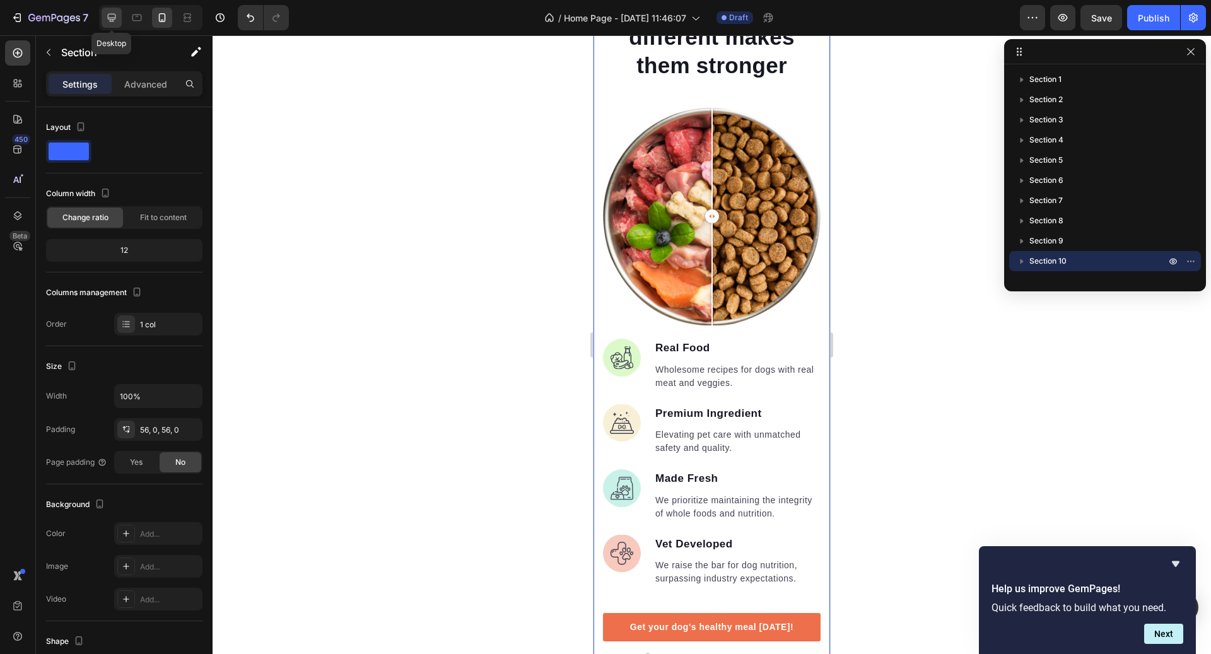
click at [112, 14] on icon at bounding box center [112, 18] width 8 height 8
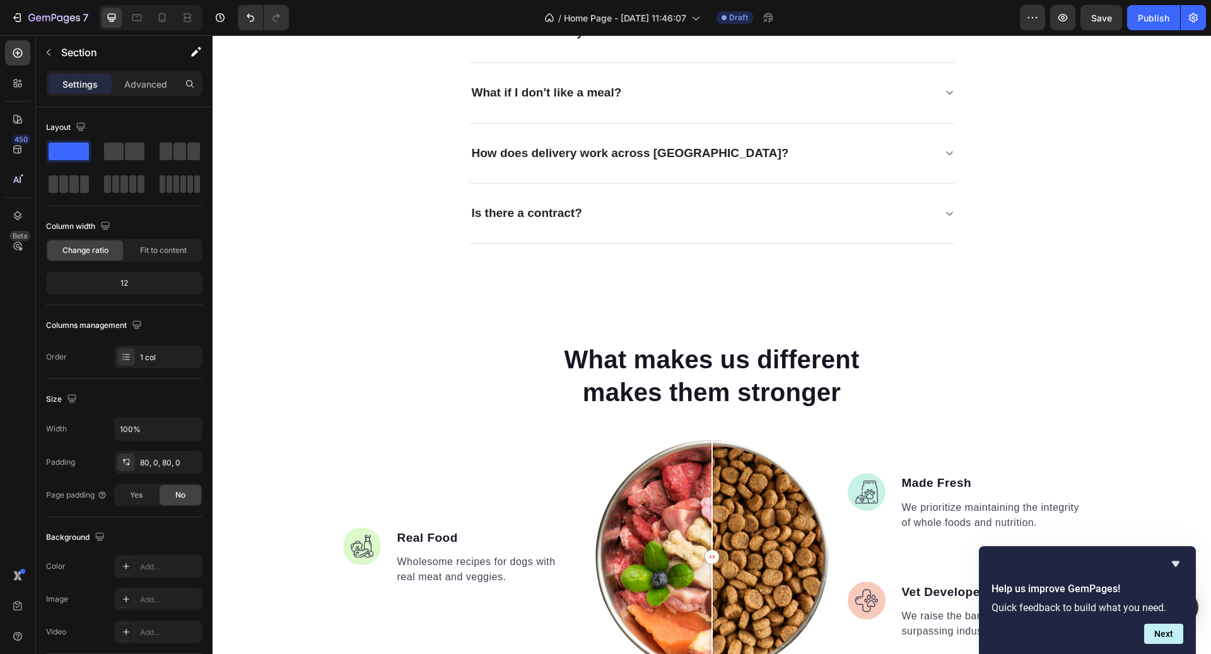
scroll to position [3534, 0]
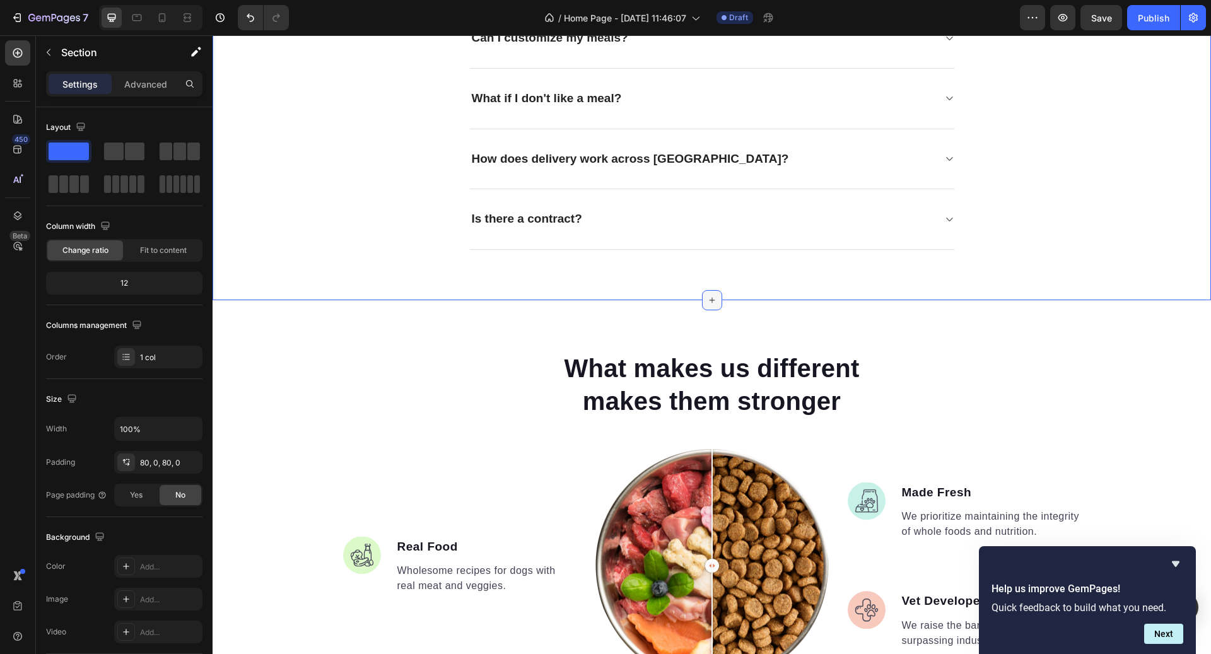
click at [713, 295] on icon at bounding box center [712, 300] width 10 height 10
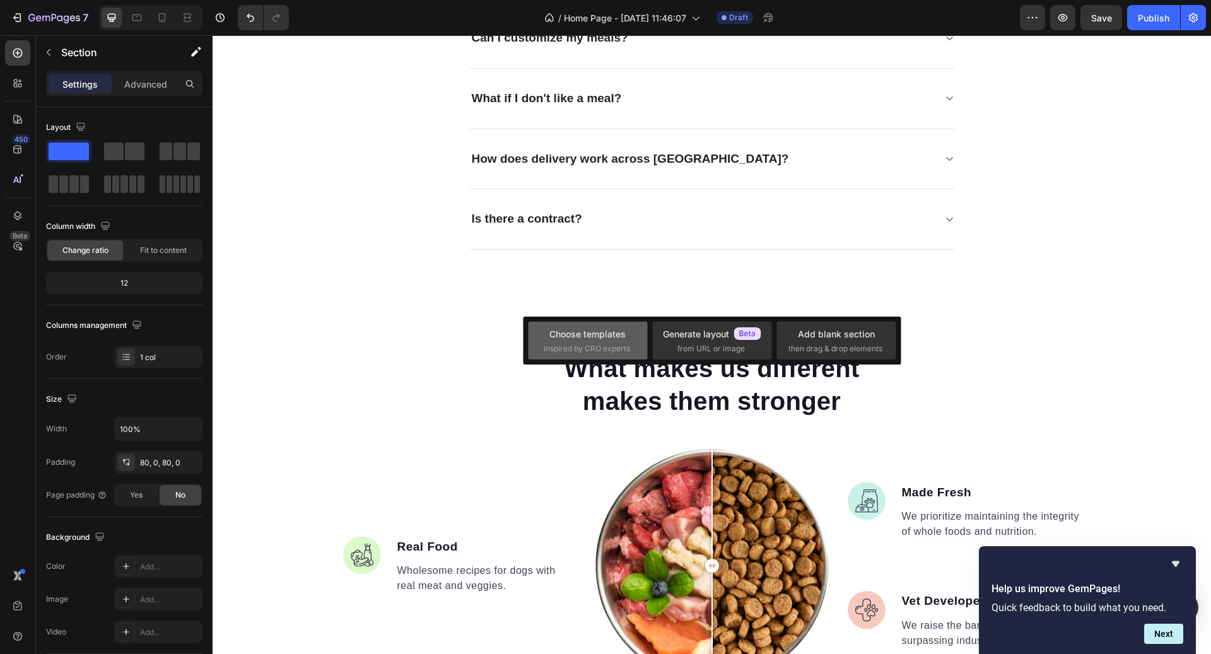
click at [589, 334] on div "Choose templates" at bounding box center [588, 333] width 76 height 13
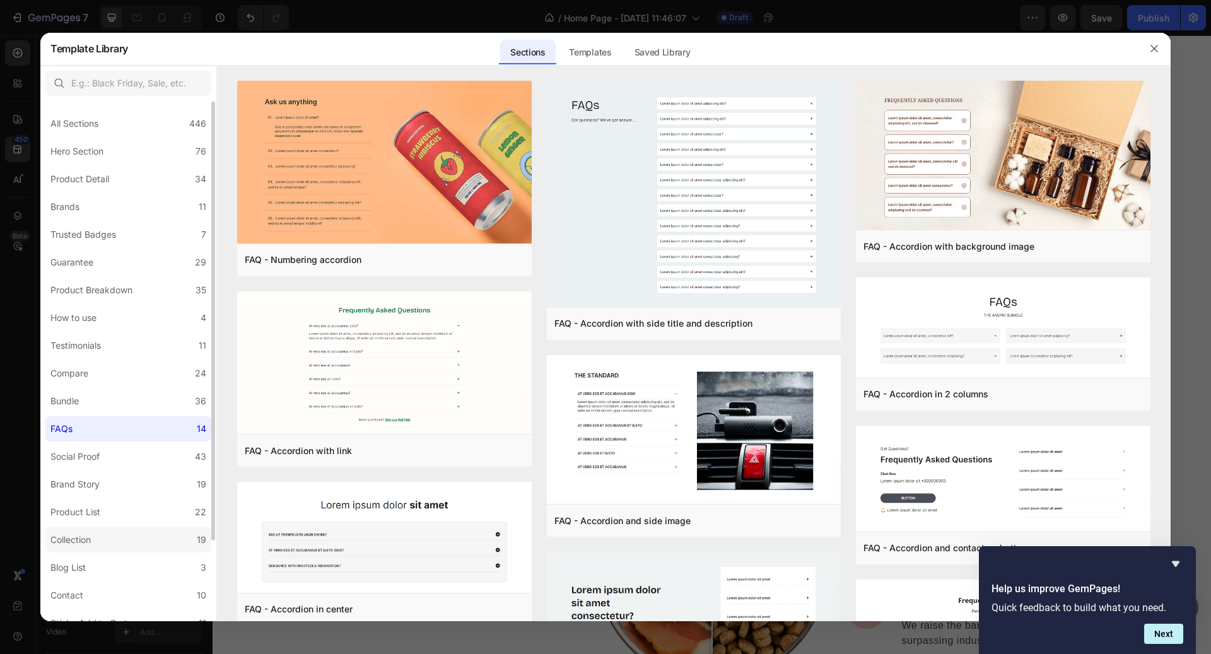
scroll to position [97, 0]
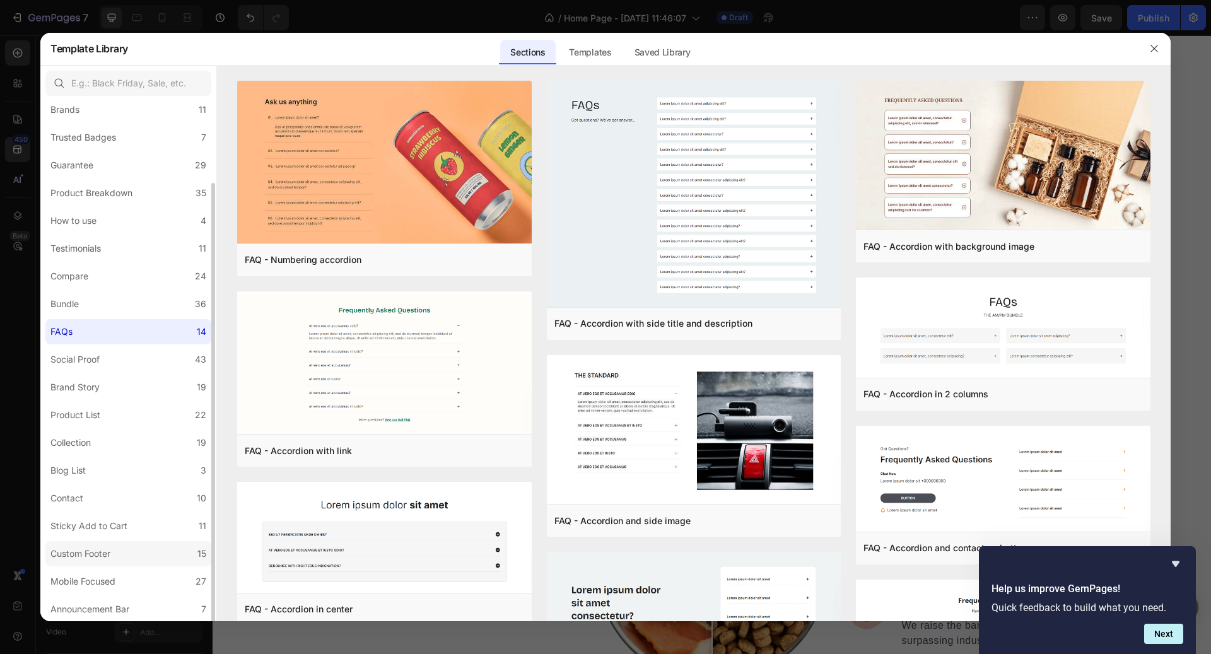
click at [100, 547] on div "Custom Footer" at bounding box center [80, 553] width 60 height 15
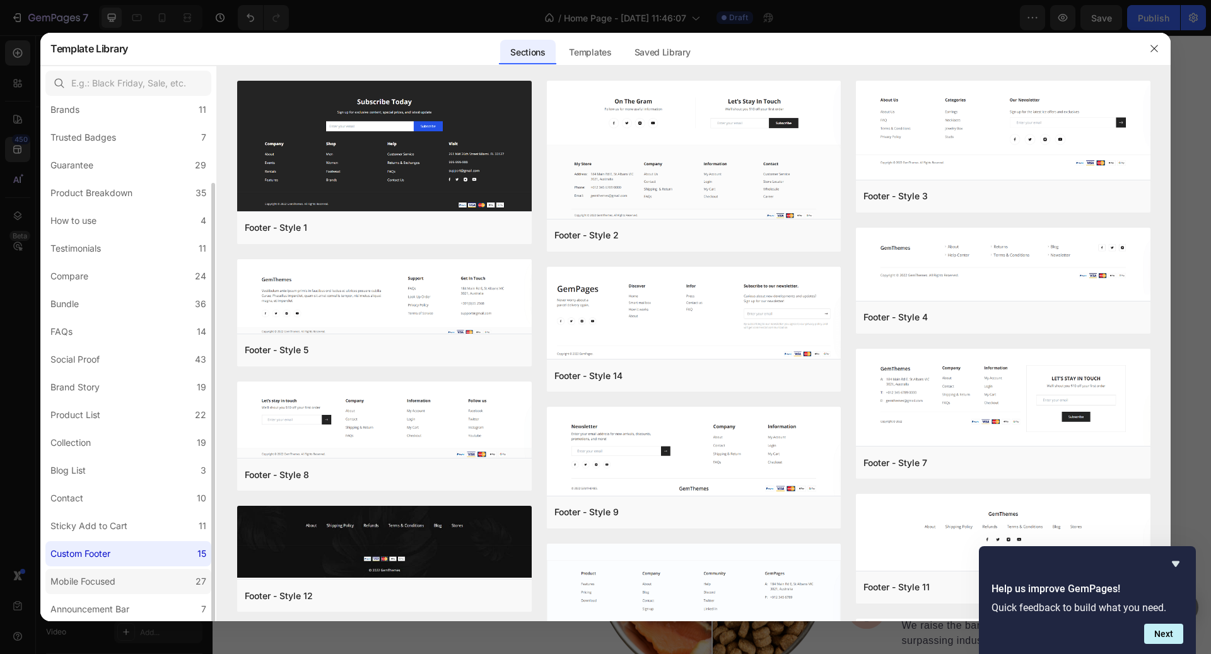
click at [106, 580] on div "Mobile Focused" at bounding box center [82, 581] width 65 height 15
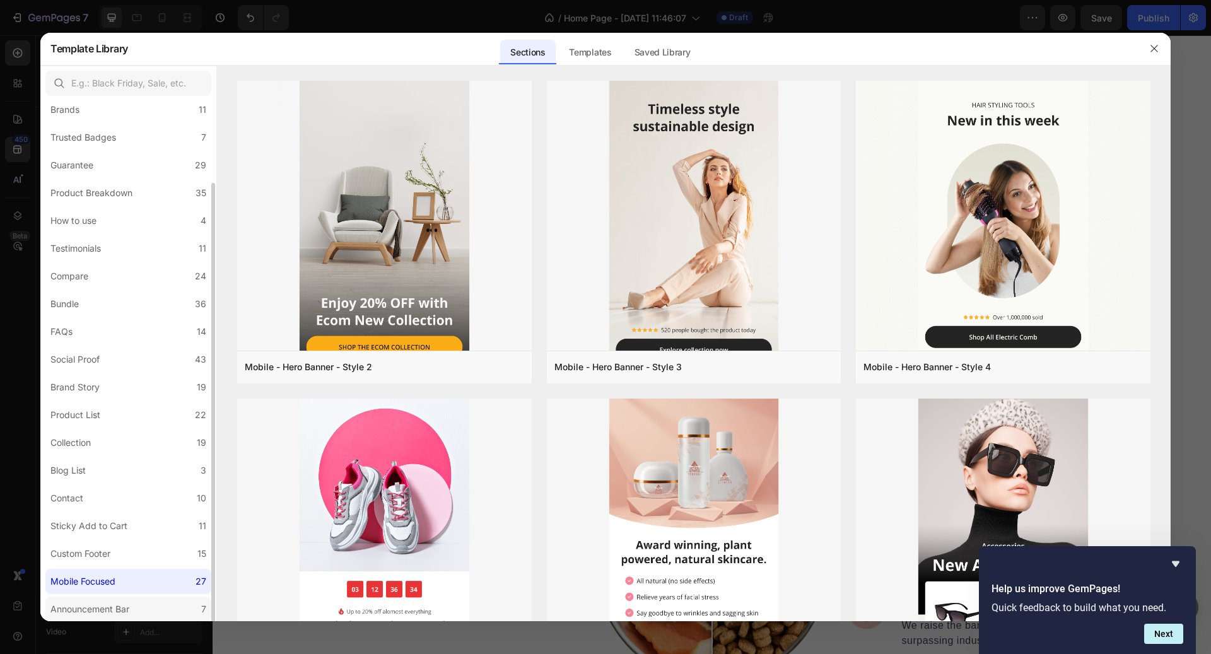
click at [110, 602] on div "Announcement Bar" at bounding box center [89, 609] width 79 height 15
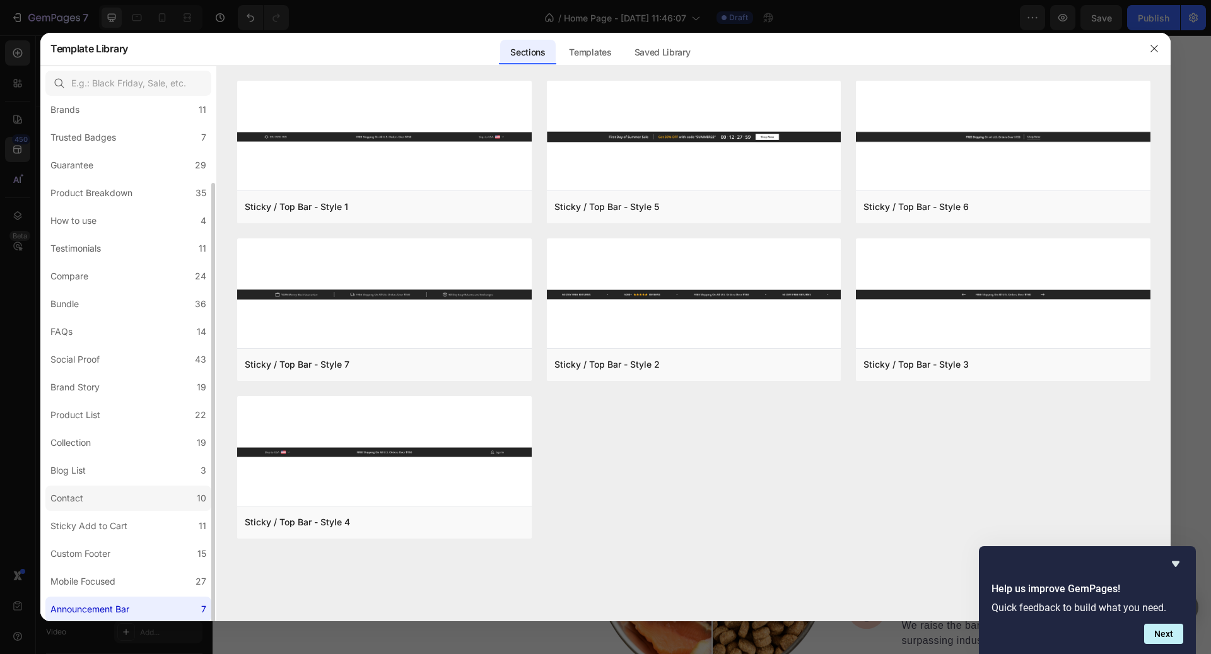
click at [127, 495] on label "Contact 10" at bounding box center [128, 498] width 166 height 25
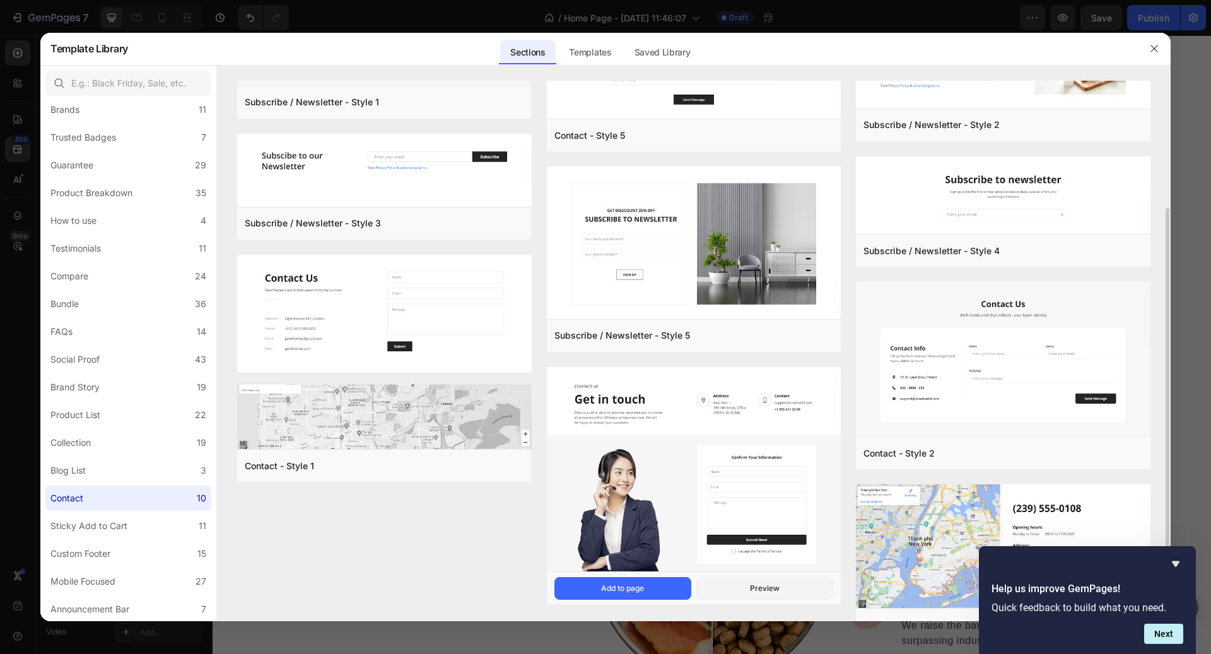
scroll to position [112, 0]
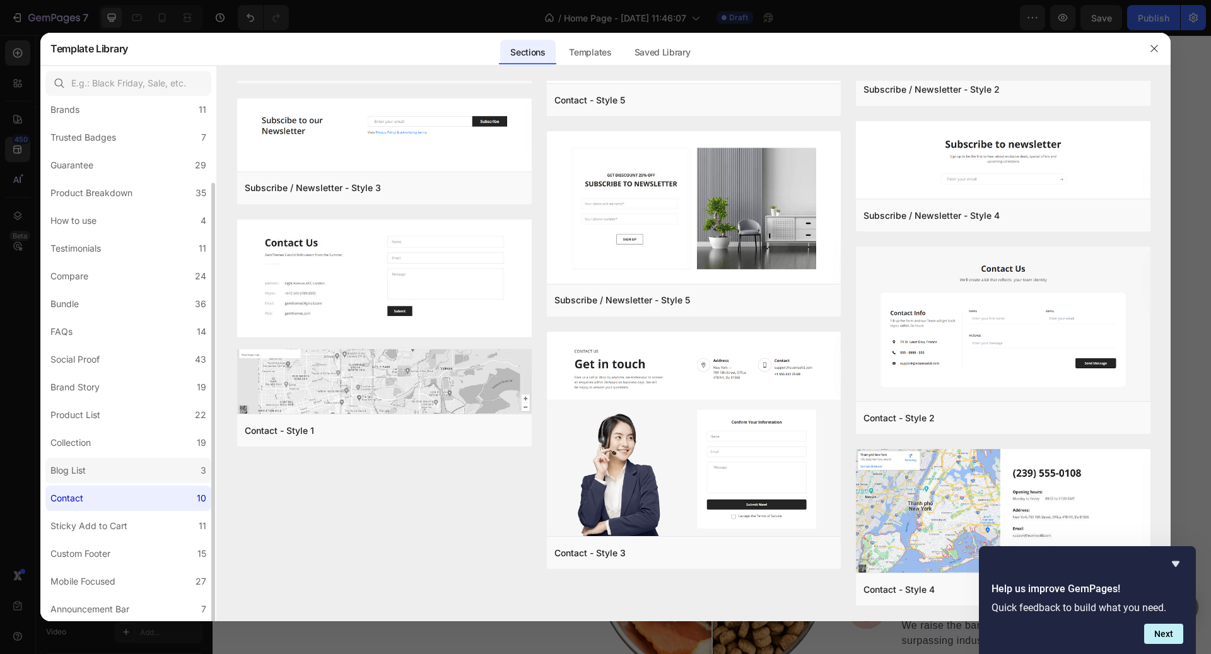
click at [159, 462] on label "Blog List 3" at bounding box center [128, 470] width 166 height 25
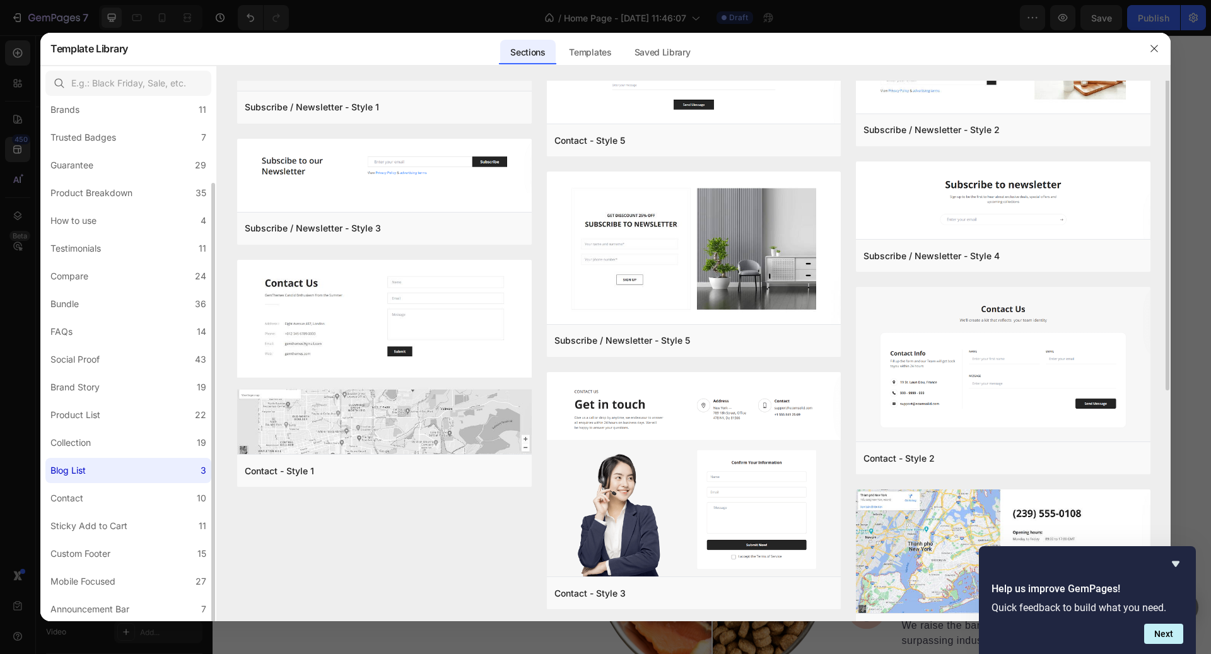
scroll to position [0, 0]
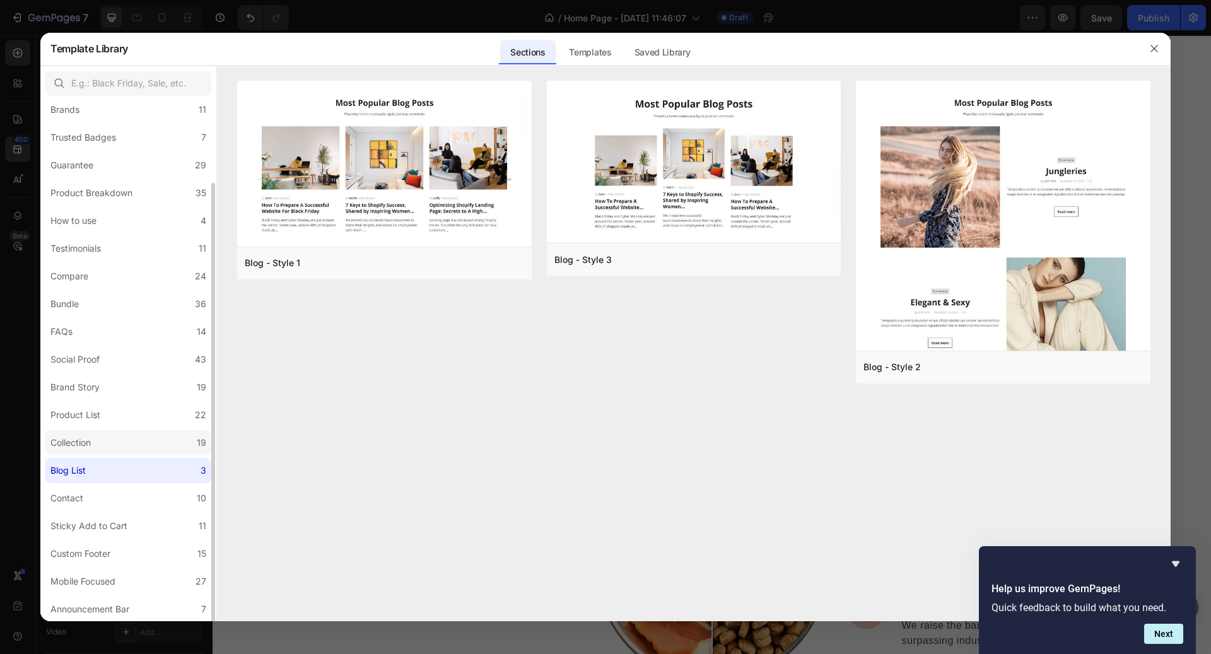
click at [153, 445] on label "Collection 19" at bounding box center [128, 442] width 166 height 25
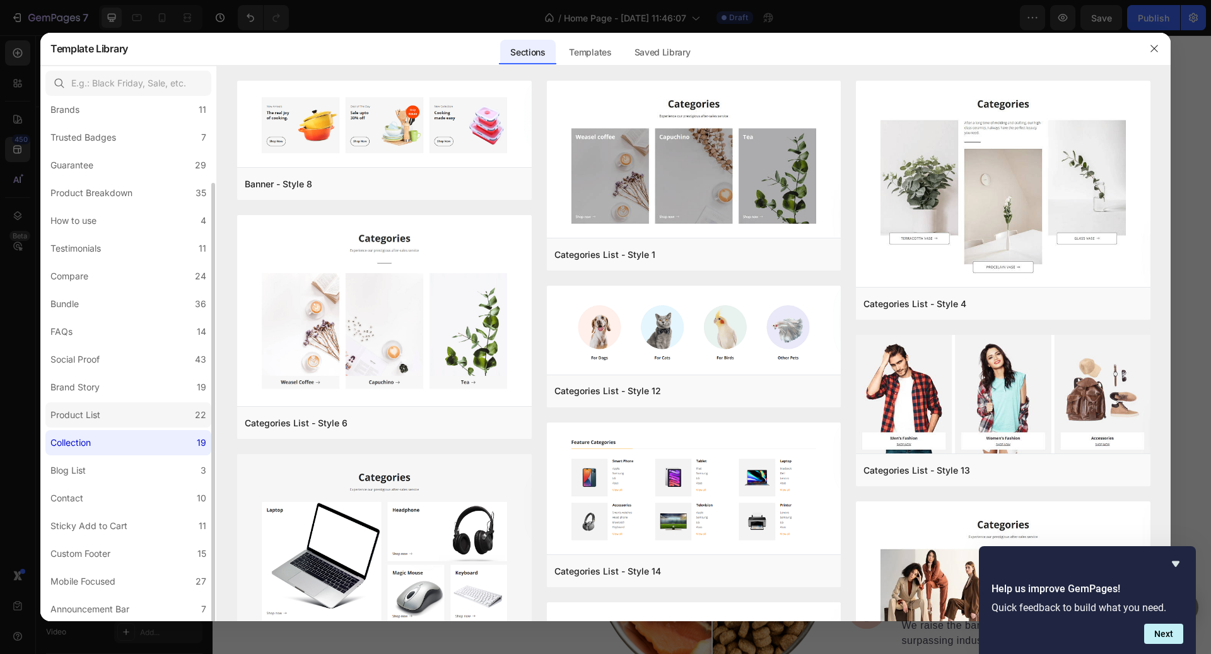
click at [143, 423] on label "Product List 22" at bounding box center [128, 415] width 166 height 25
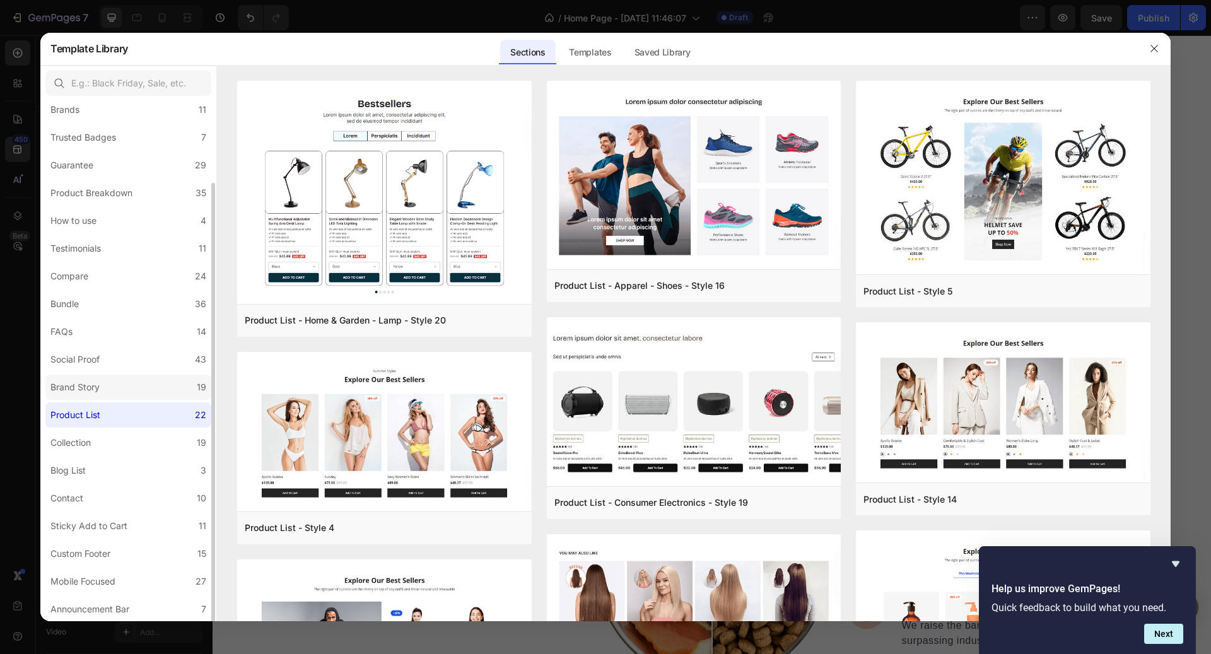
click at [127, 392] on label "Brand Story 19" at bounding box center [128, 387] width 166 height 25
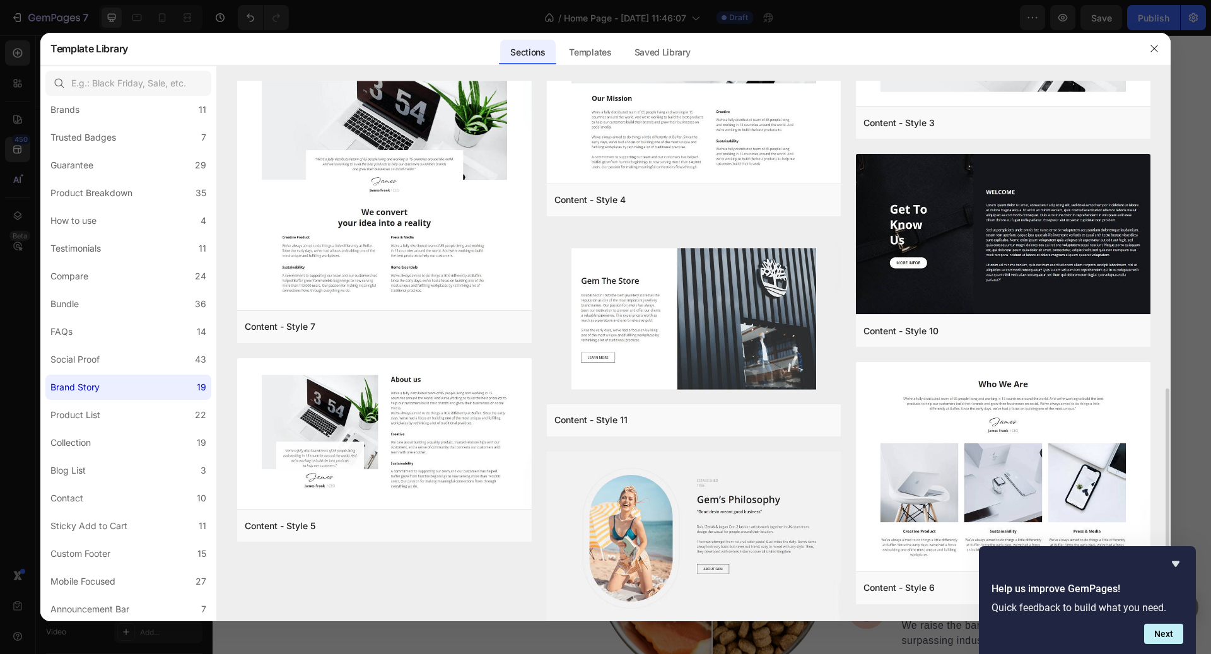
scroll to position [827, 0]
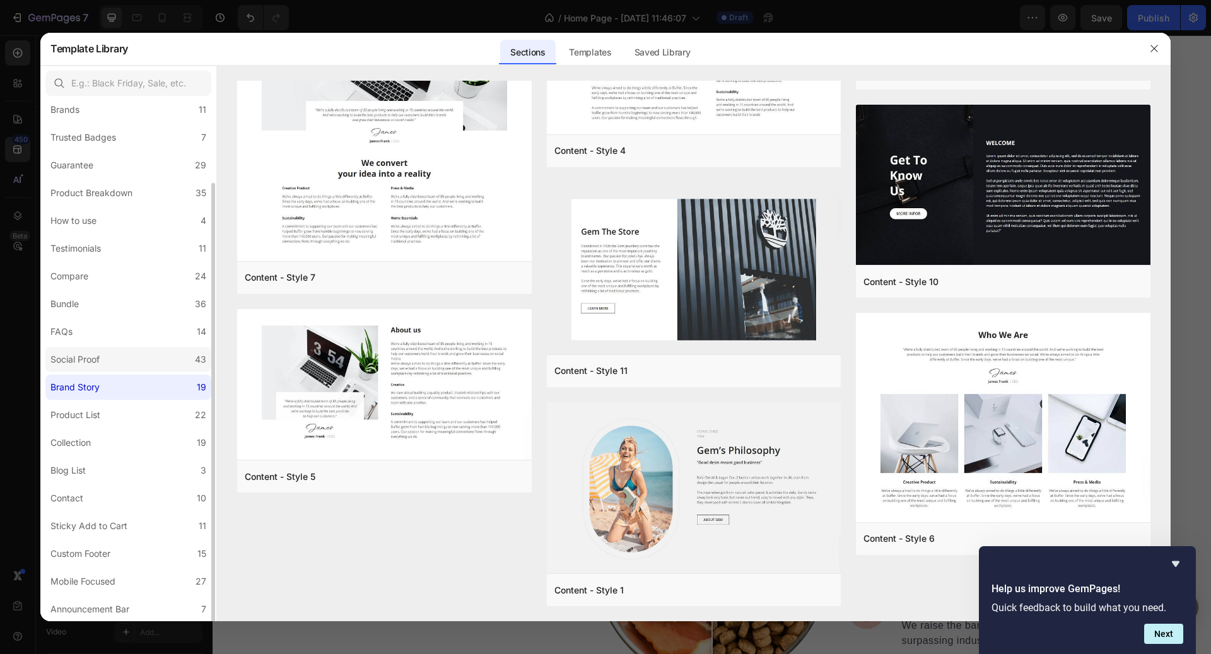
click at [143, 359] on label "Social Proof 43" at bounding box center [128, 359] width 166 height 25
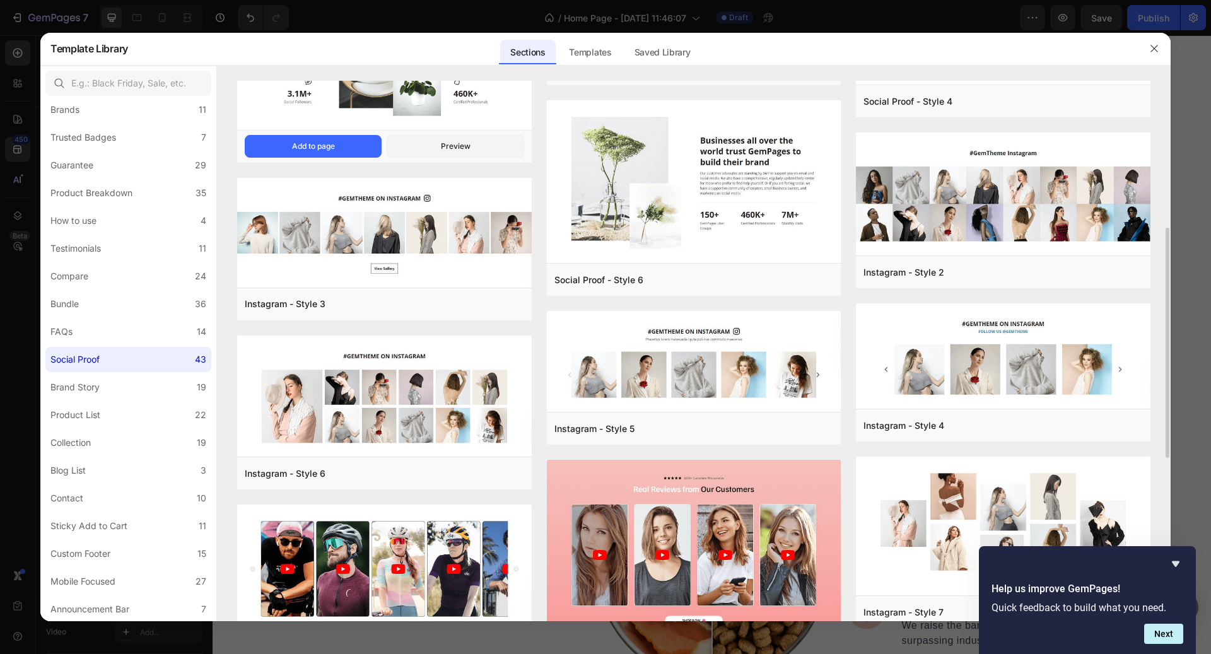
scroll to position [346, 0]
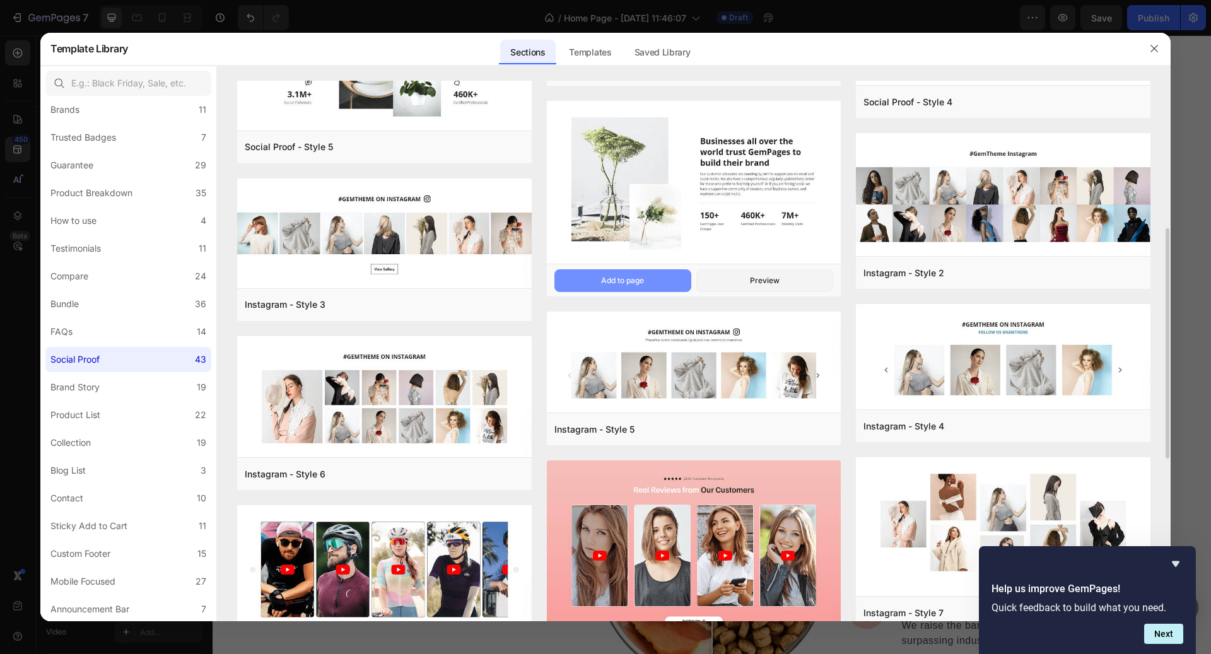
click at [656, 280] on button "Add to page" at bounding box center [623, 280] width 137 height 23
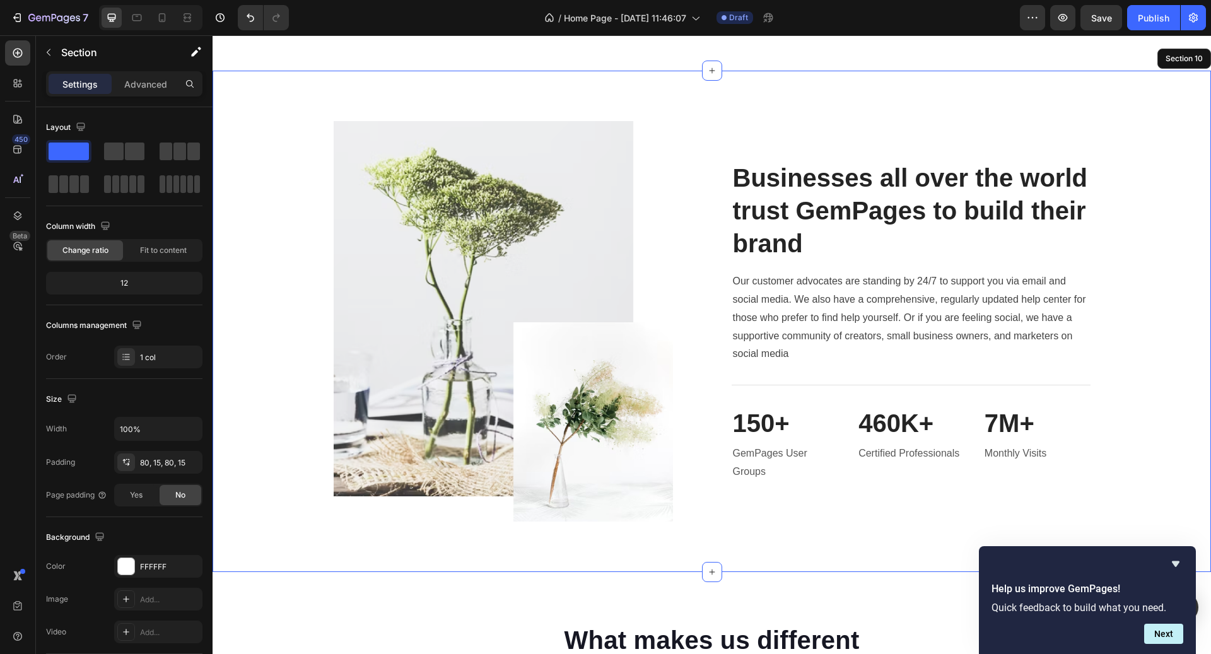
scroll to position [3796, 0]
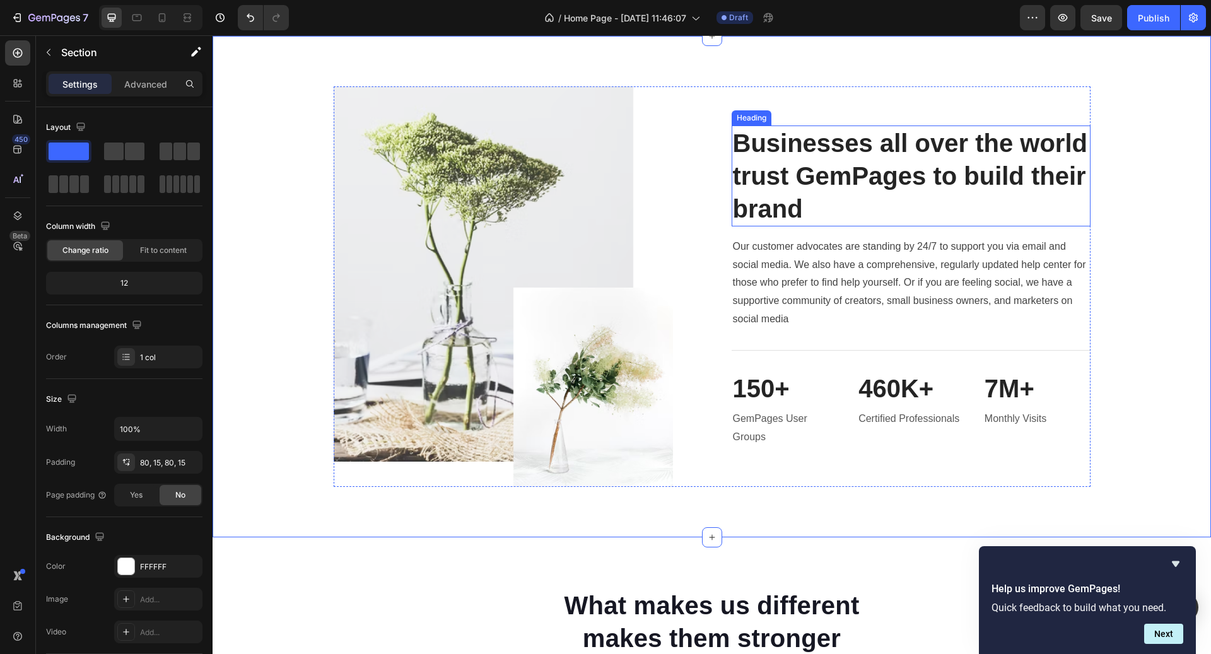
click at [827, 171] on h2 "Businesses all over the world trust GemPages to build their brand" at bounding box center [911, 176] width 359 height 101
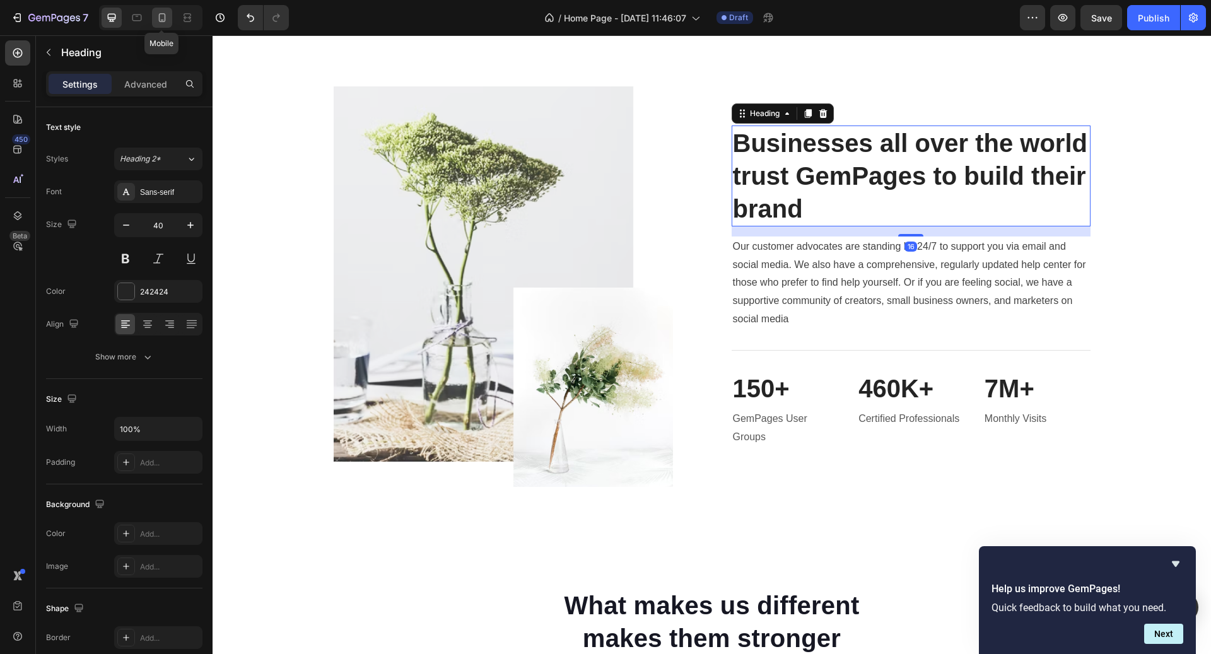
click at [160, 25] on div at bounding box center [162, 18] width 20 height 20
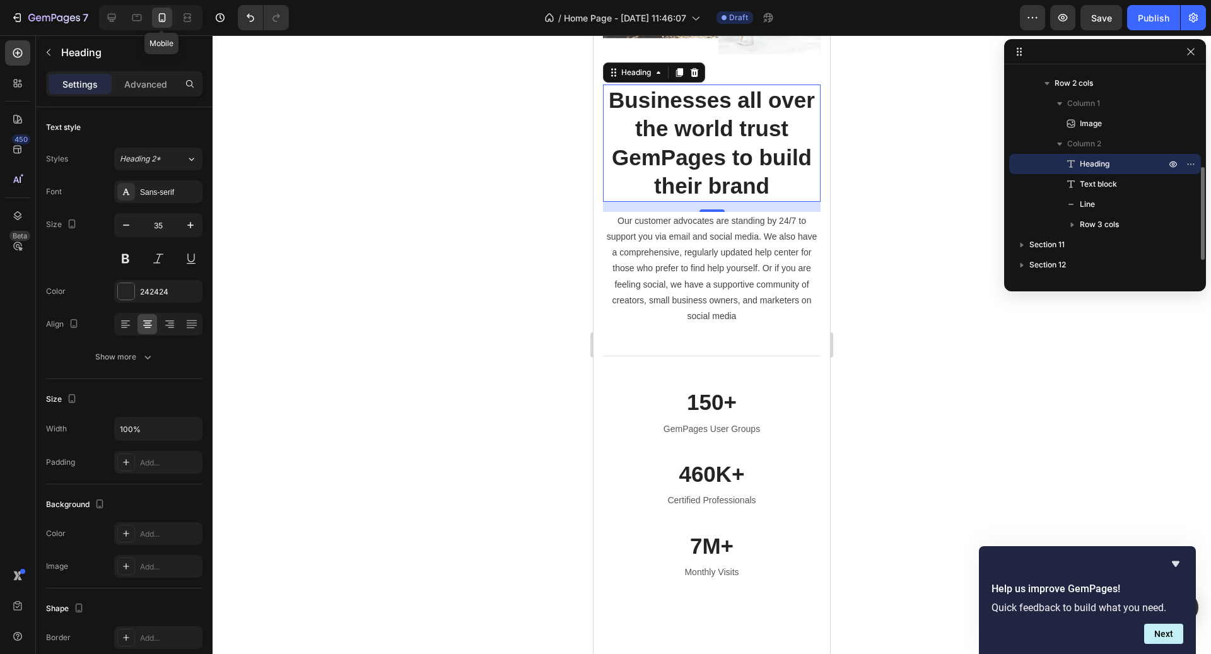
scroll to position [4090, 0]
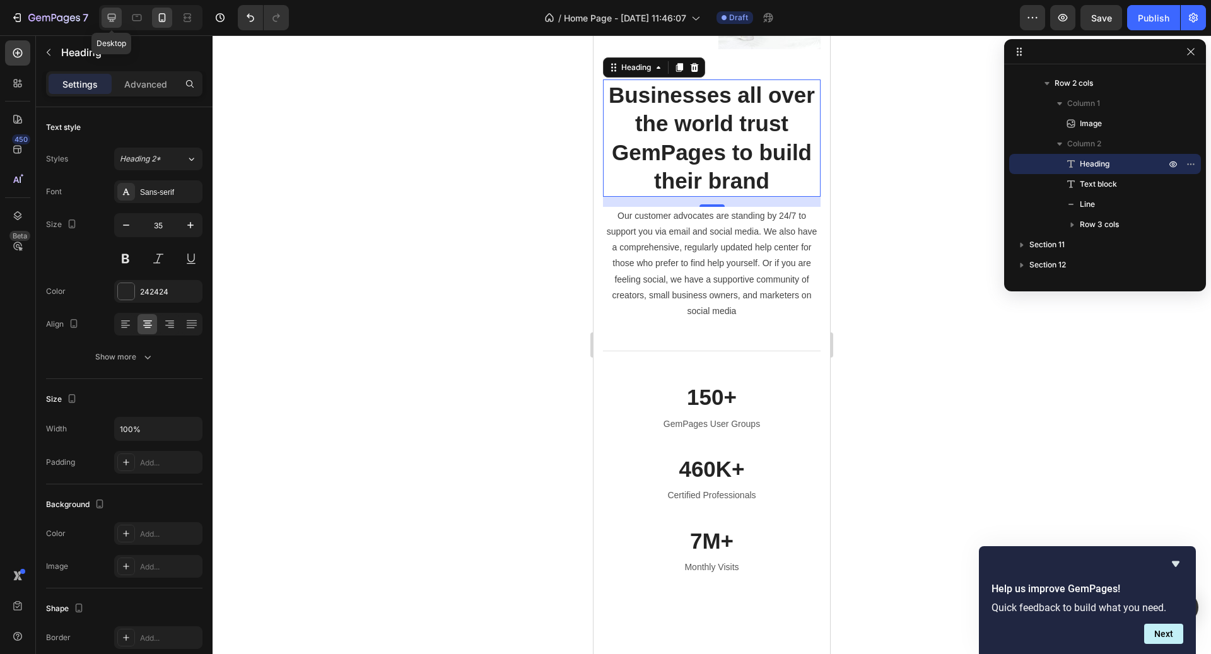
click at [117, 21] on icon at bounding box center [111, 17] width 13 height 13
type input "40"
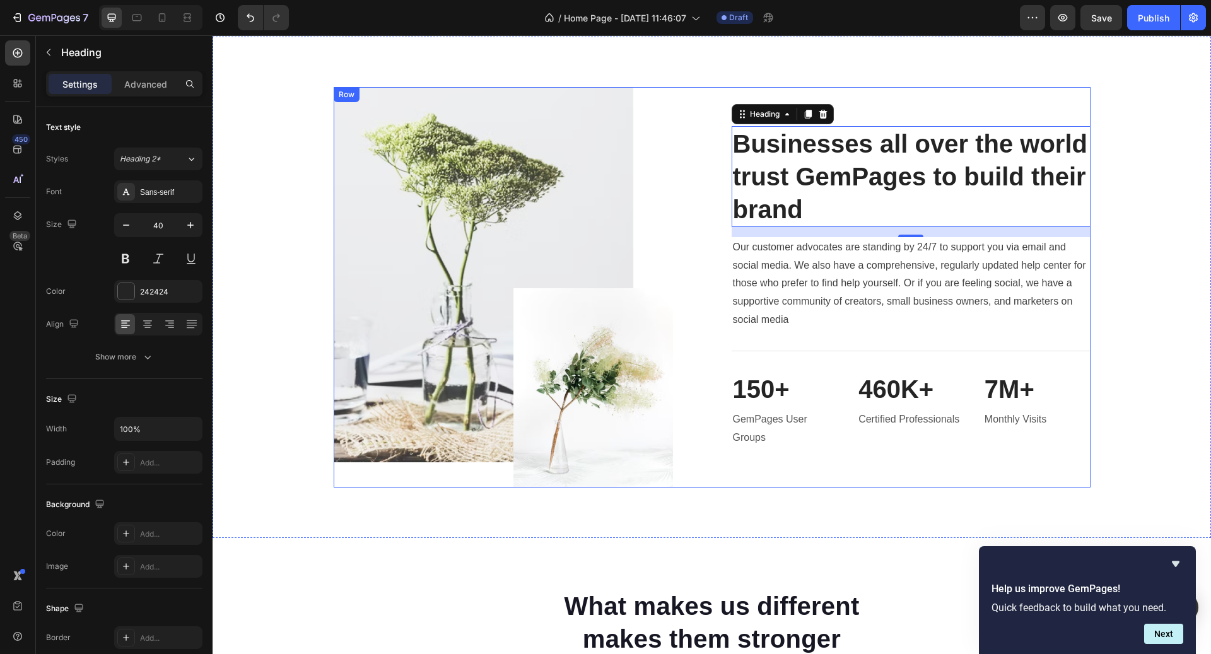
scroll to position [3719, 0]
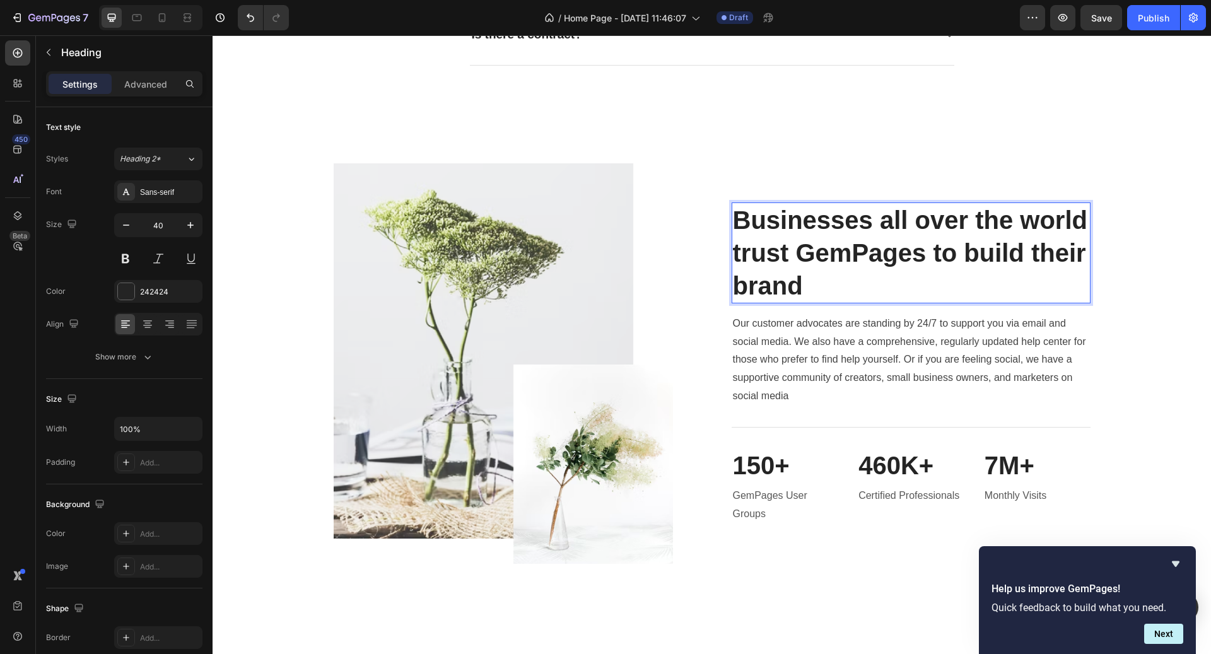
click at [792, 264] on h2 "Businesses all over the world trust GemPages to build their brand" at bounding box center [911, 253] width 359 height 101
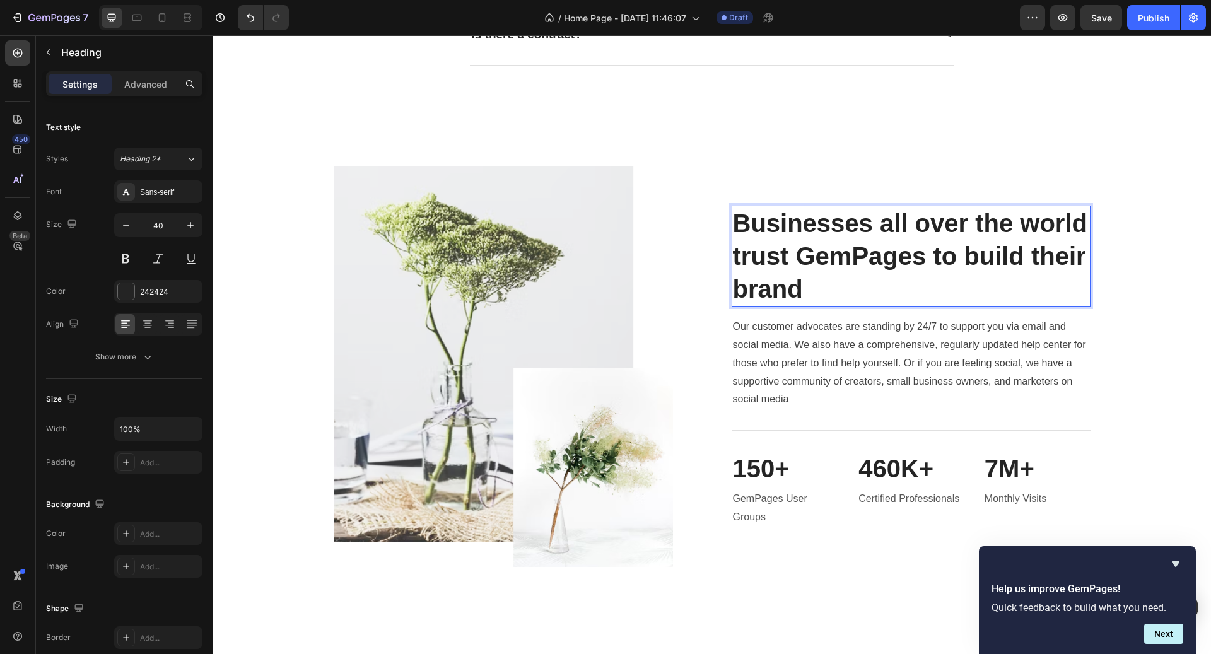
click at [787, 246] on p "Businesses all over the world trust GemPages to build their brand" at bounding box center [911, 256] width 356 height 98
click at [787, 247] on p "Businesses all over the world trust GemPages to build their brand" at bounding box center [911, 256] width 356 height 98
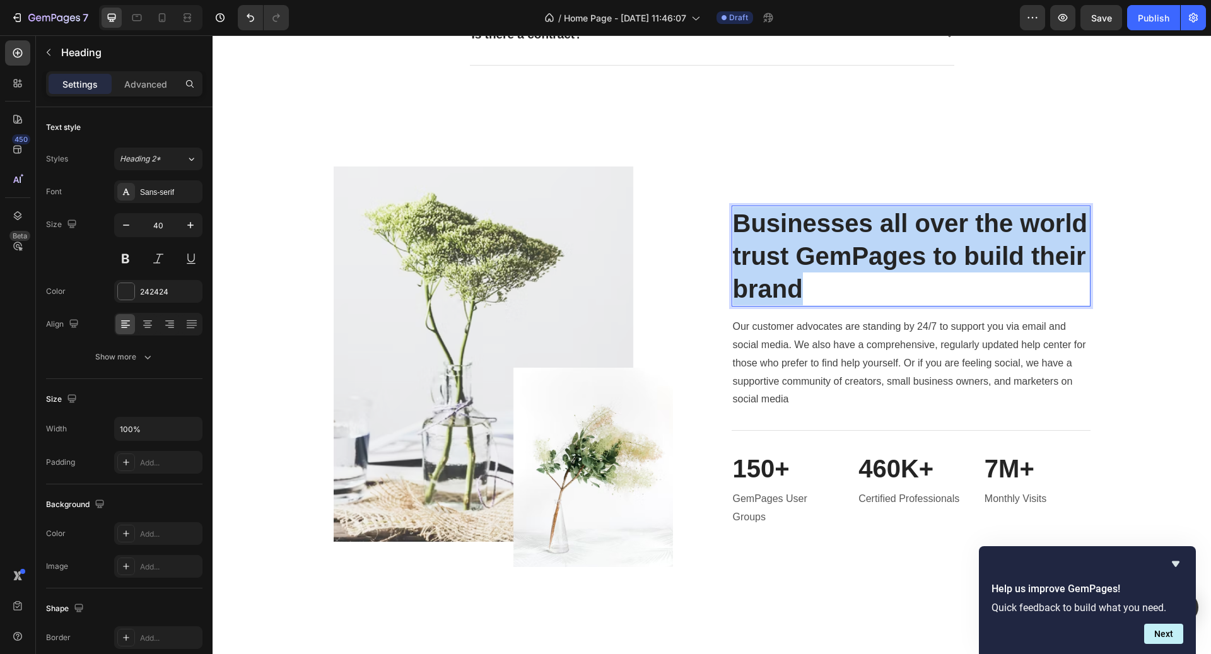
click at [787, 247] on p "Businesses all over the world trust GemPages to build their brand" at bounding box center [911, 256] width 356 height 98
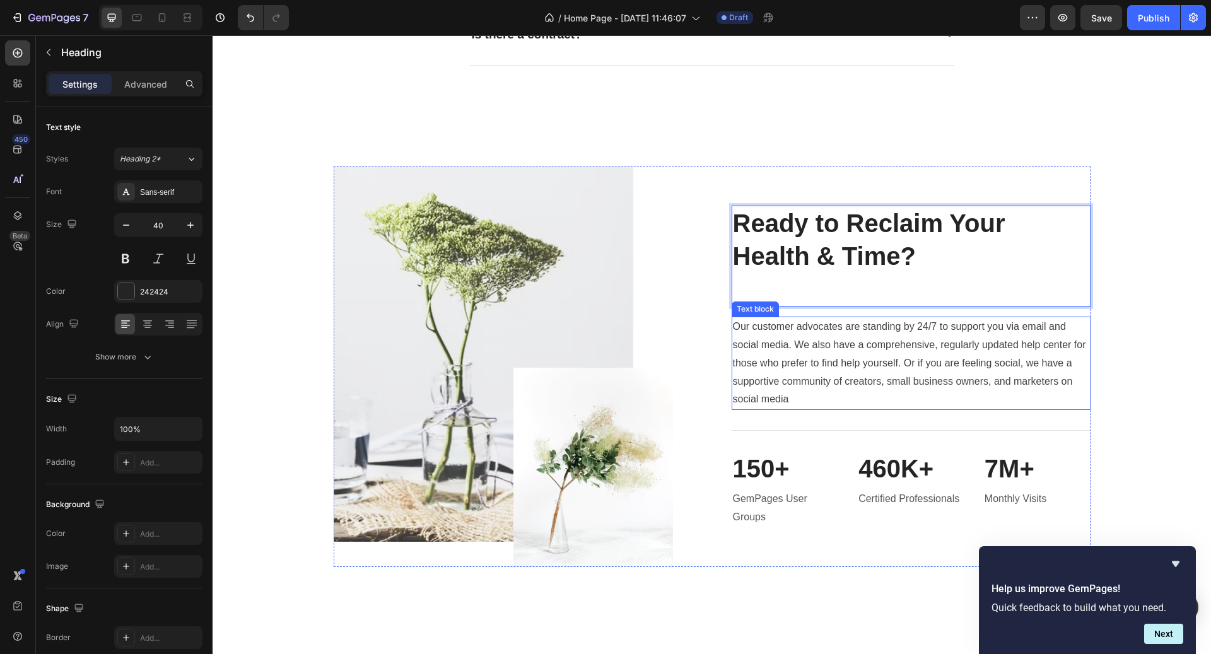
scroll to position [3735, 0]
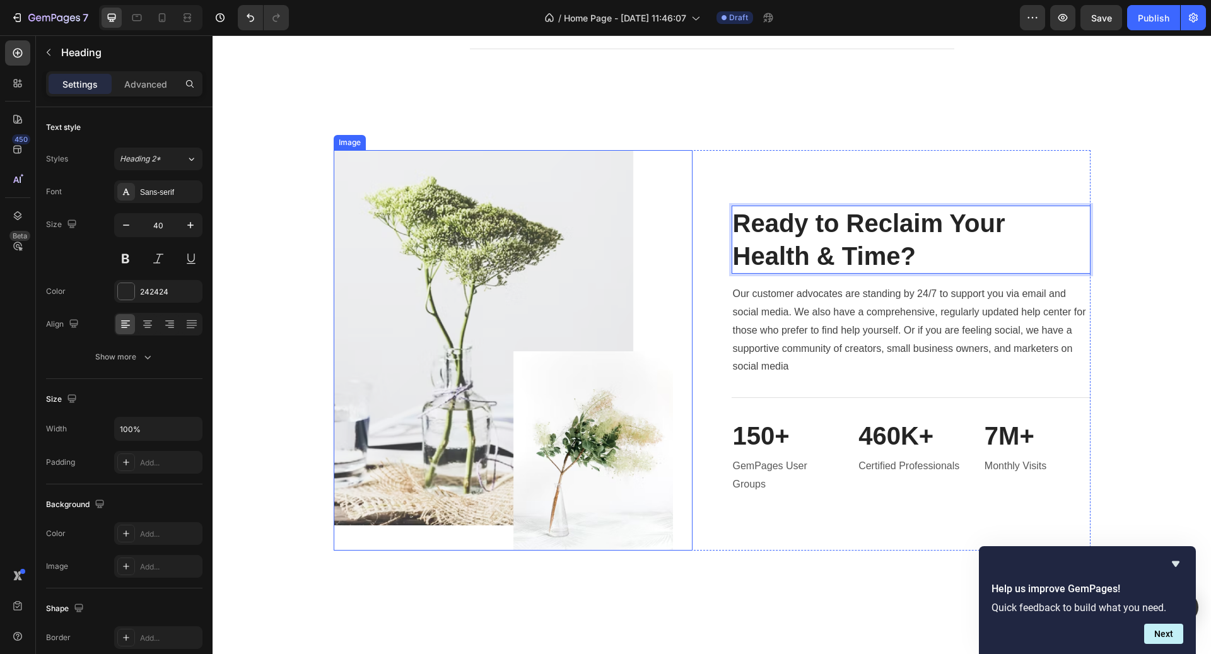
click at [619, 161] on img at bounding box center [503, 350] width 339 height 401
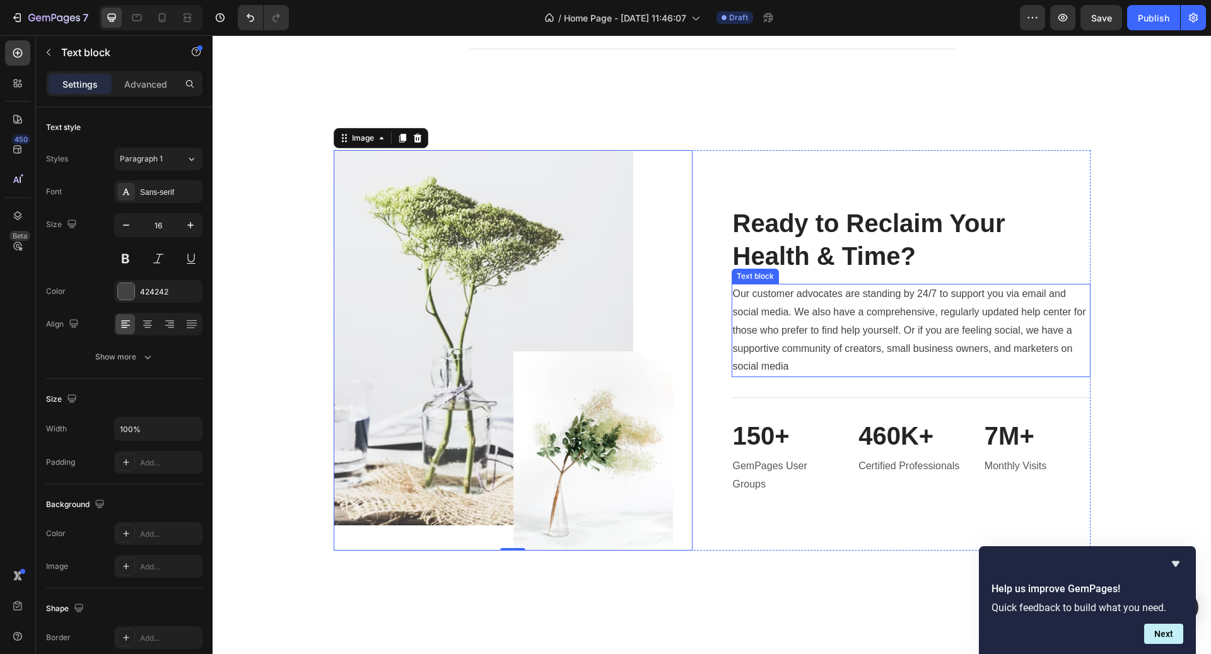
click at [900, 317] on p "Our customer advocates are standing by 24/7 to support you via email and social…" at bounding box center [911, 330] width 356 height 91
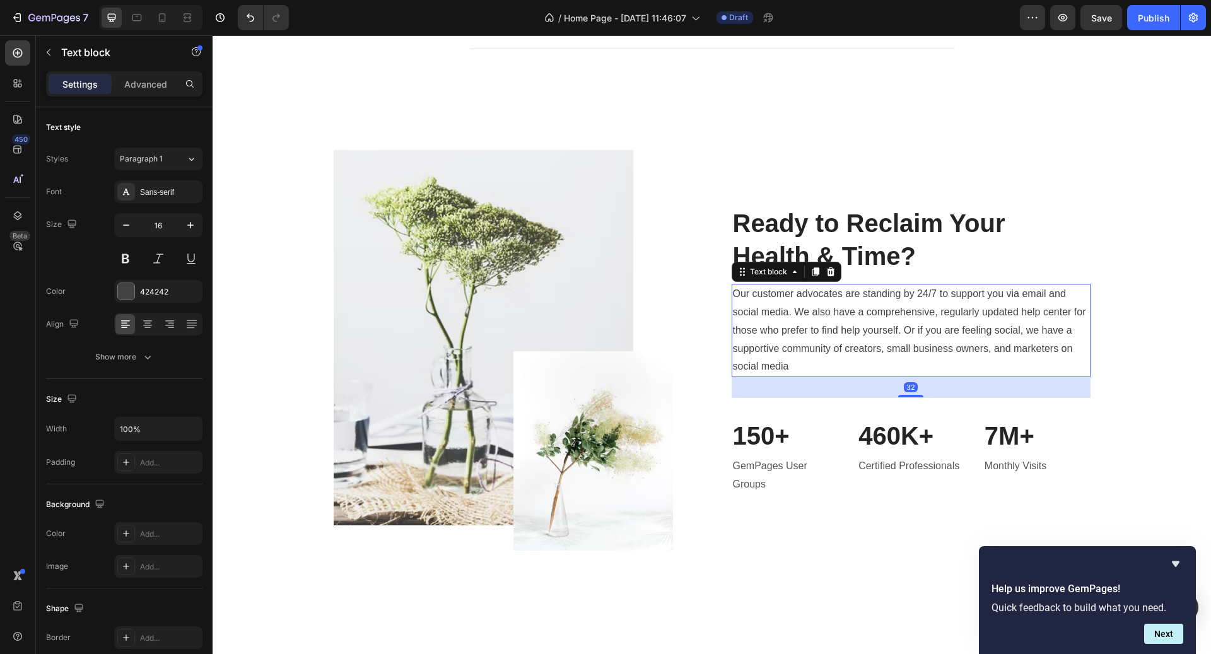
click at [900, 317] on p "Our customer advocates are standing by 24/7 to support you via email and social…" at bounding box center [911, 330] width 356 height 91
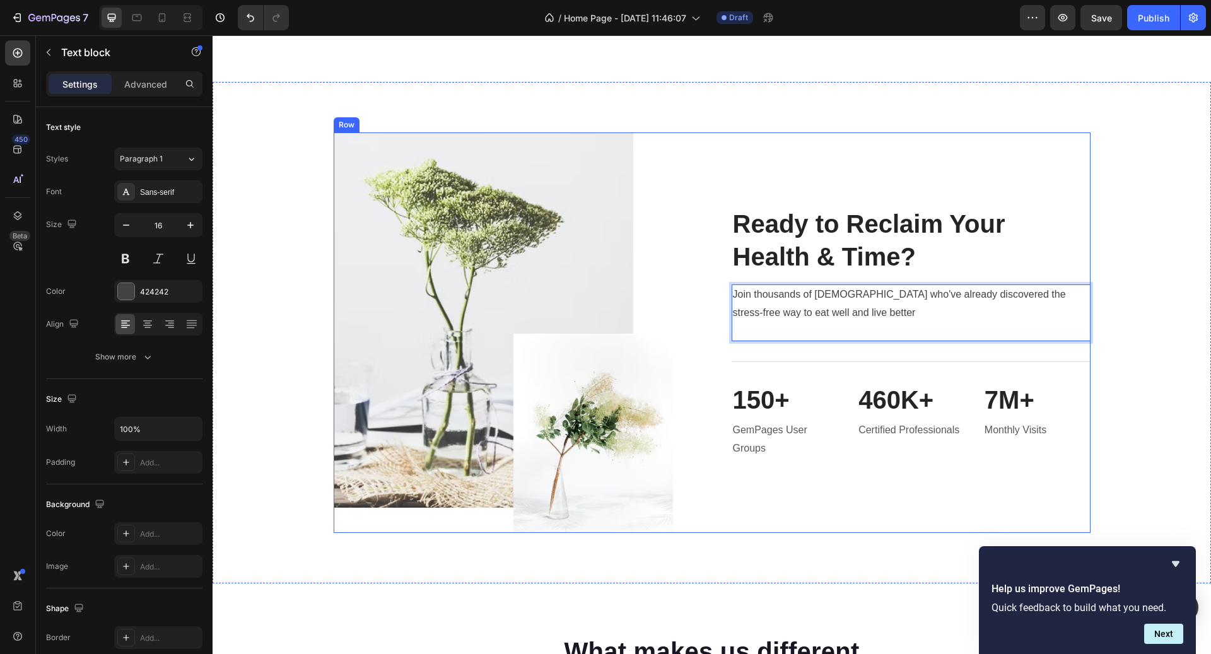
scroll to position [3762, 0]
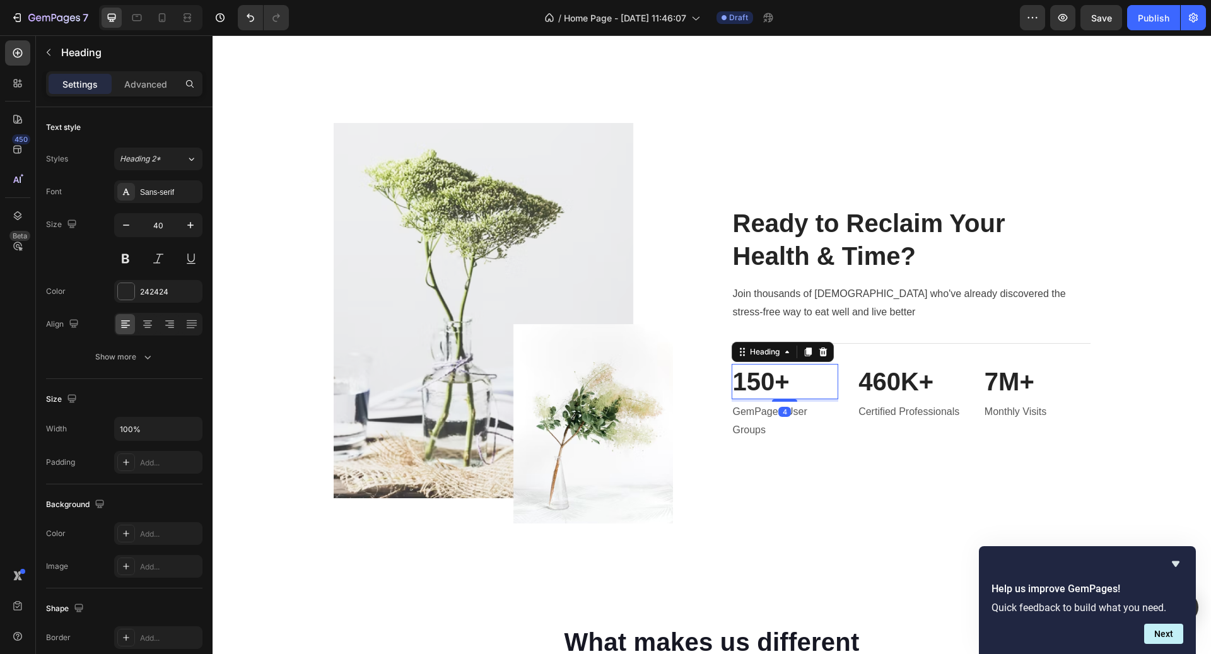
click at [791, 383] on p "150+" at bounding box center [785, 381] width 105 height 33
click at [762, 403] on p "GemPages User Groups" at bounding box center [785, 421] width 105 height 37
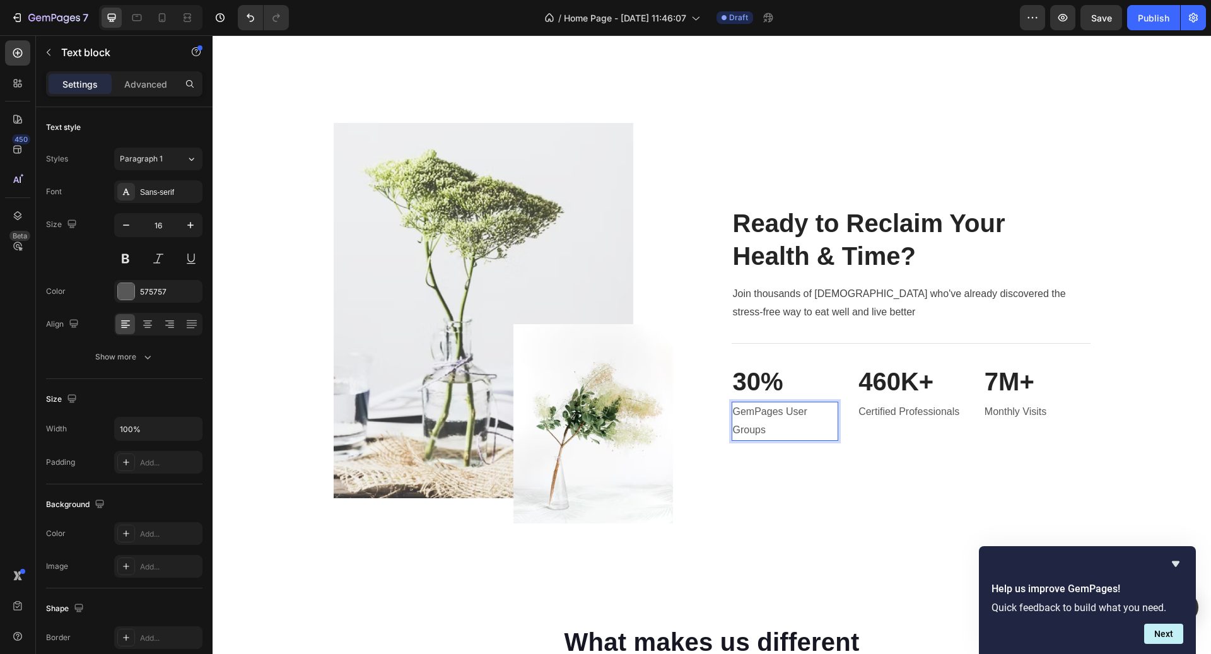
click at [784, 423] on p "GemPages User Groups" at bounding box center [785, 421] width 105 height 37
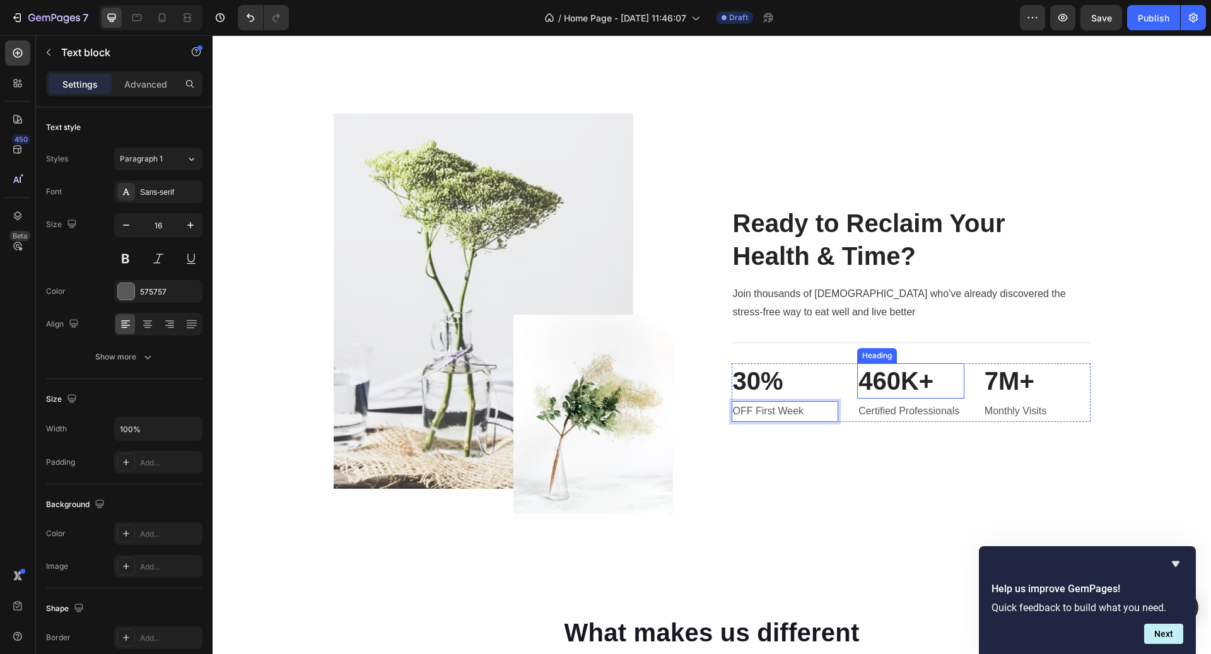
click at [900, 375] on p "460K+" at bounding box center [911, 381] width 105 height 33
click at [897, 405] on p "Certified Professionals" at bounding box center [911, 412] width 105 height 18
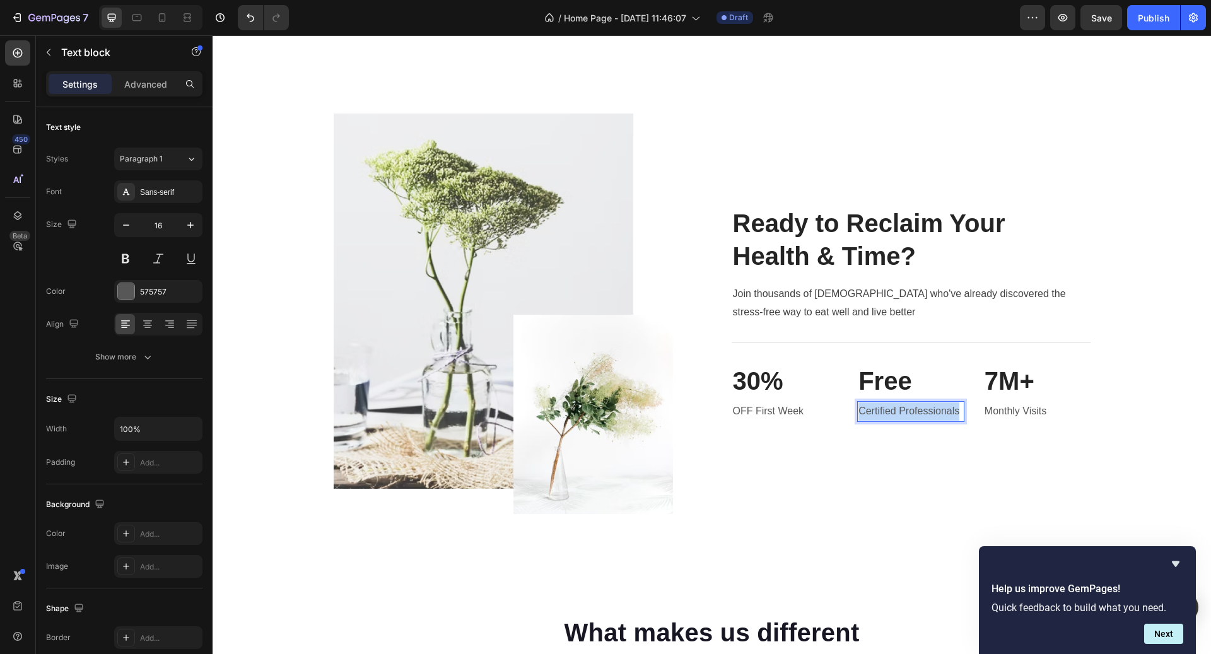
click at [897, 405] on p "Certified Professionals" at bounding box center [911, 412] width 105 height 18
click at [759, 386] on div "Text block" at bounding box center [755, 393] width 47 height 15
click at [903, 408] on p "Shipping" at bounding box center [911, 412] width 105 height 18
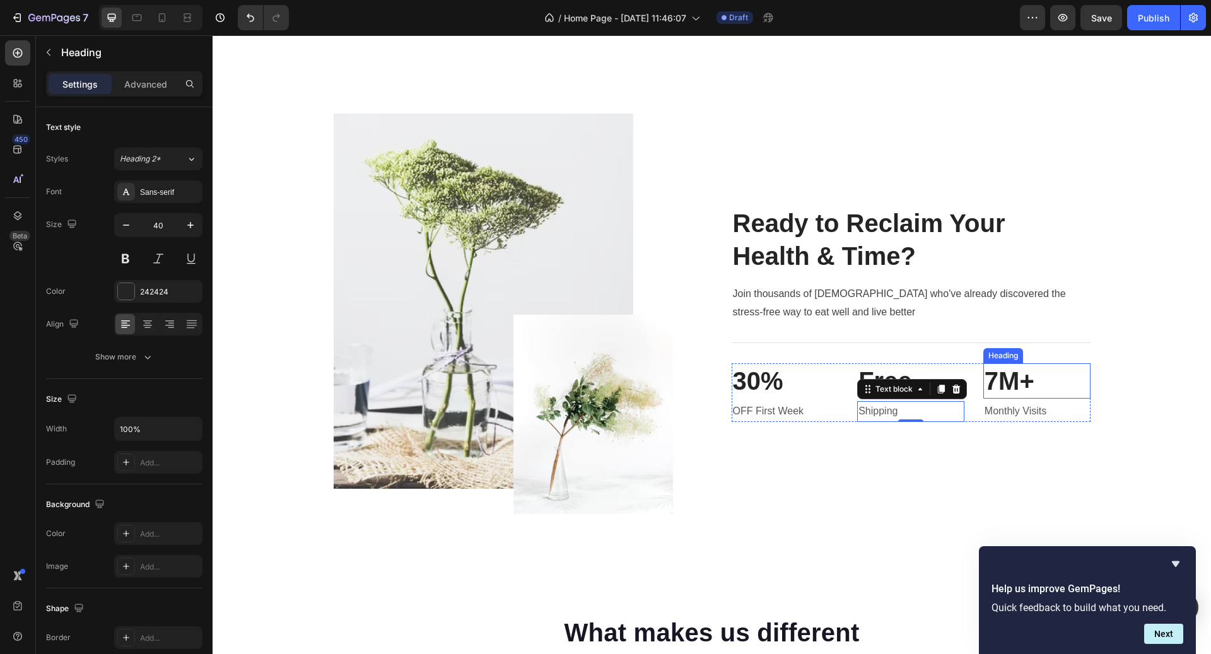
click at [1005, 369] on p "7M+" at bounding box center [1037, 381] width 105 height 33
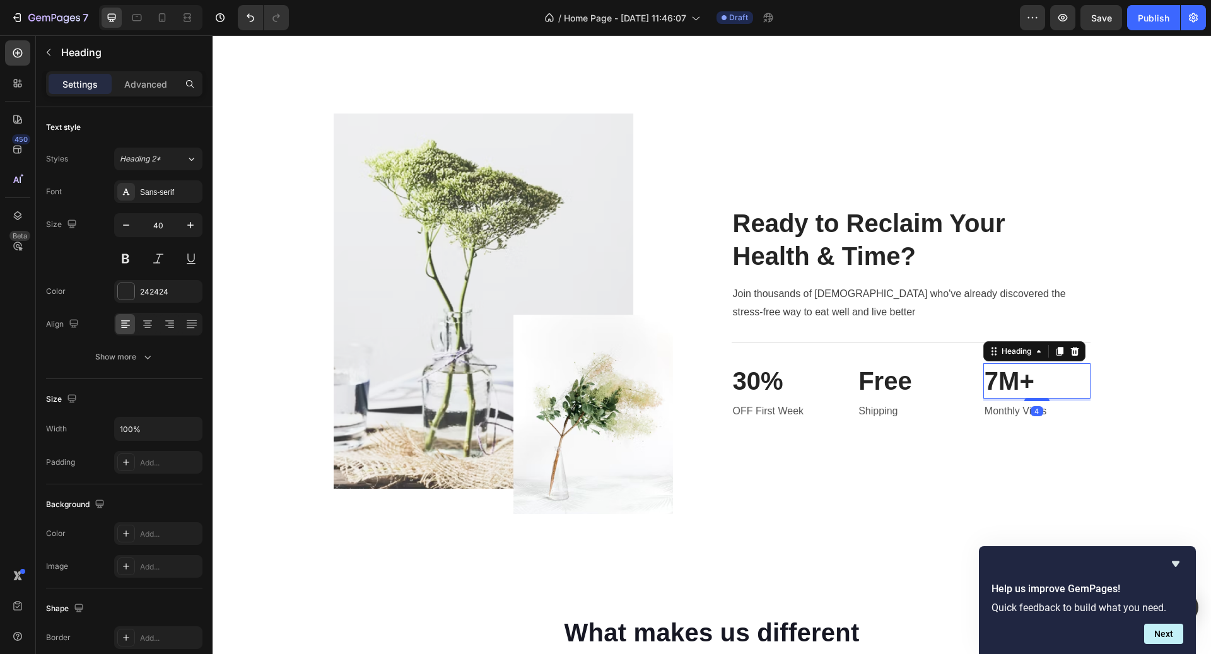
click at [1005, 369] on p "7M+" at bounding box center [1037, 381] width 105 height 33
click at [1026, 406] on p "Monthly Visits" at bounding box center [1037, 412] width 105 height 18
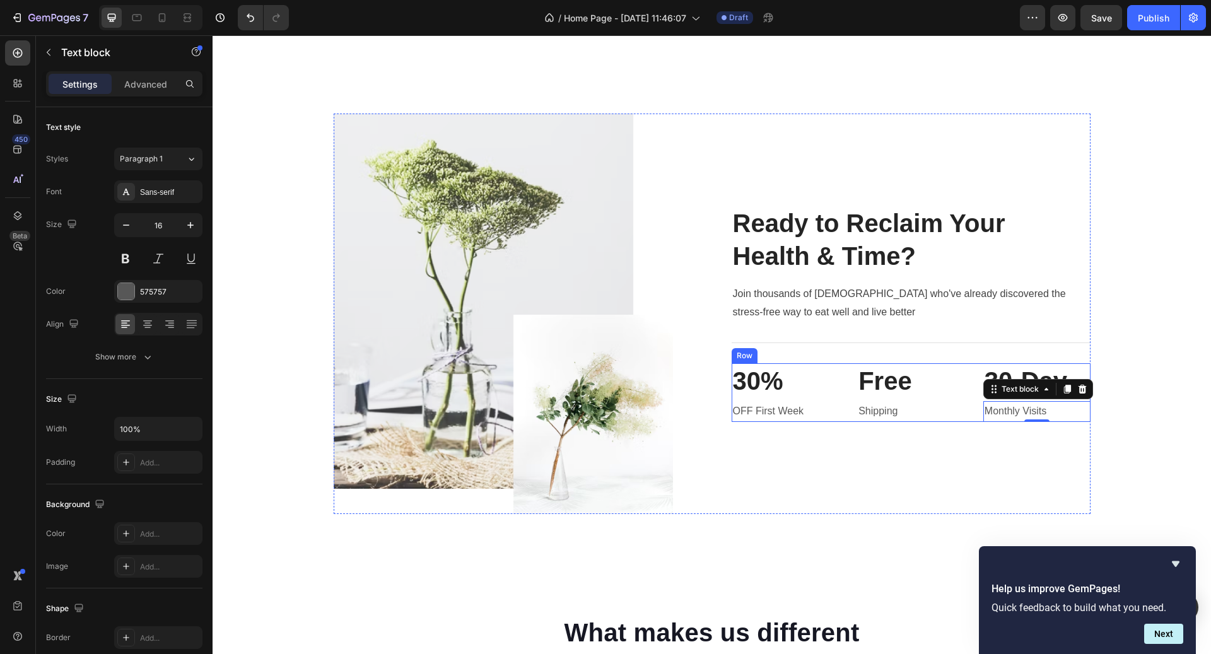
click at [1041, 403] on p "Monthly Visits" at bounding box center [1037, 412] width 105 height 18
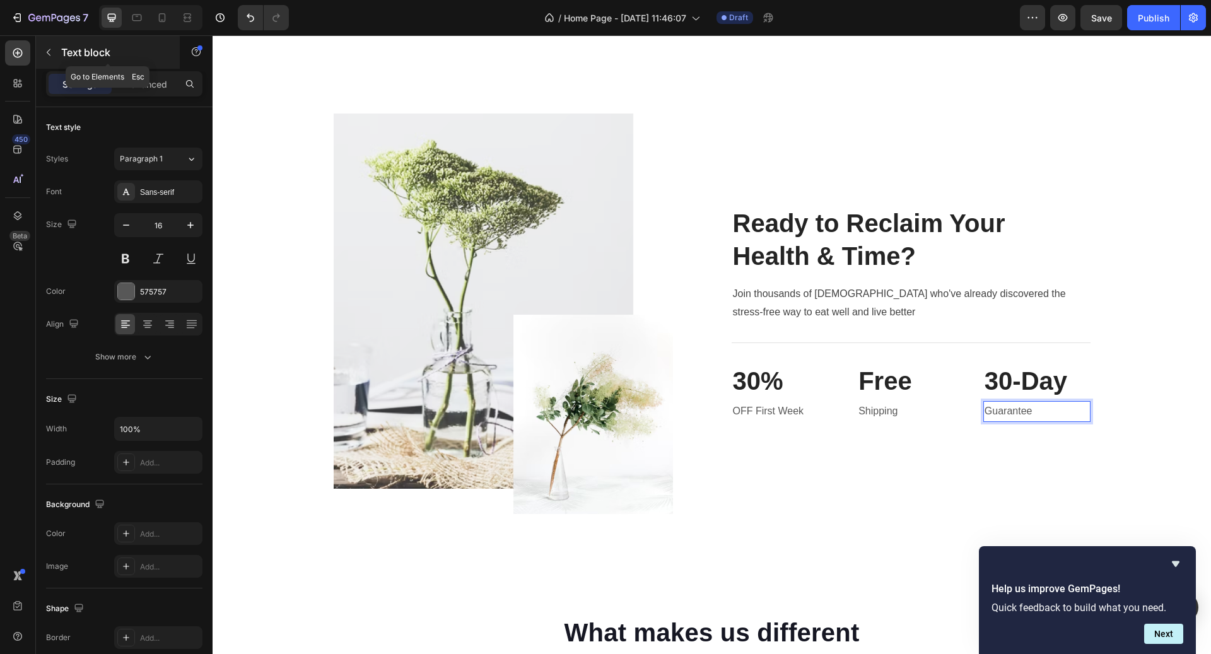
click at [44, 39] on div "Text block" at bounding box center [108, 52] width 144 height 33
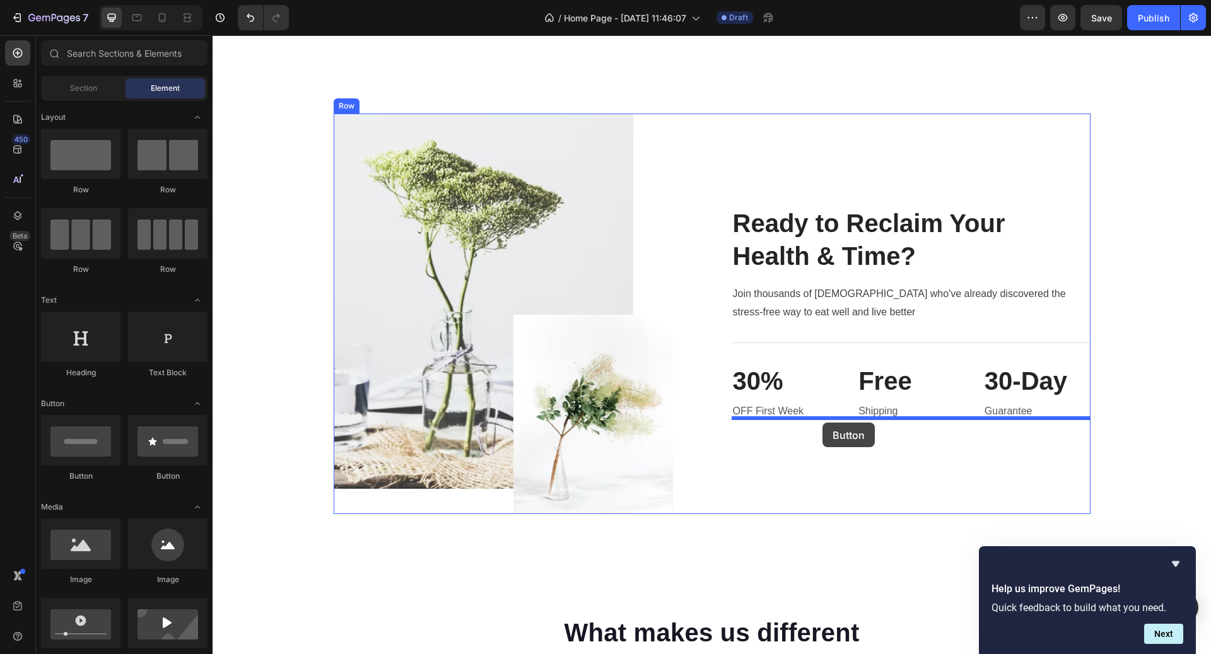
drag, startPoint x: 300, startPoint y: 489, endPoint x: 822, endPoint y: 422, distance: 526.0
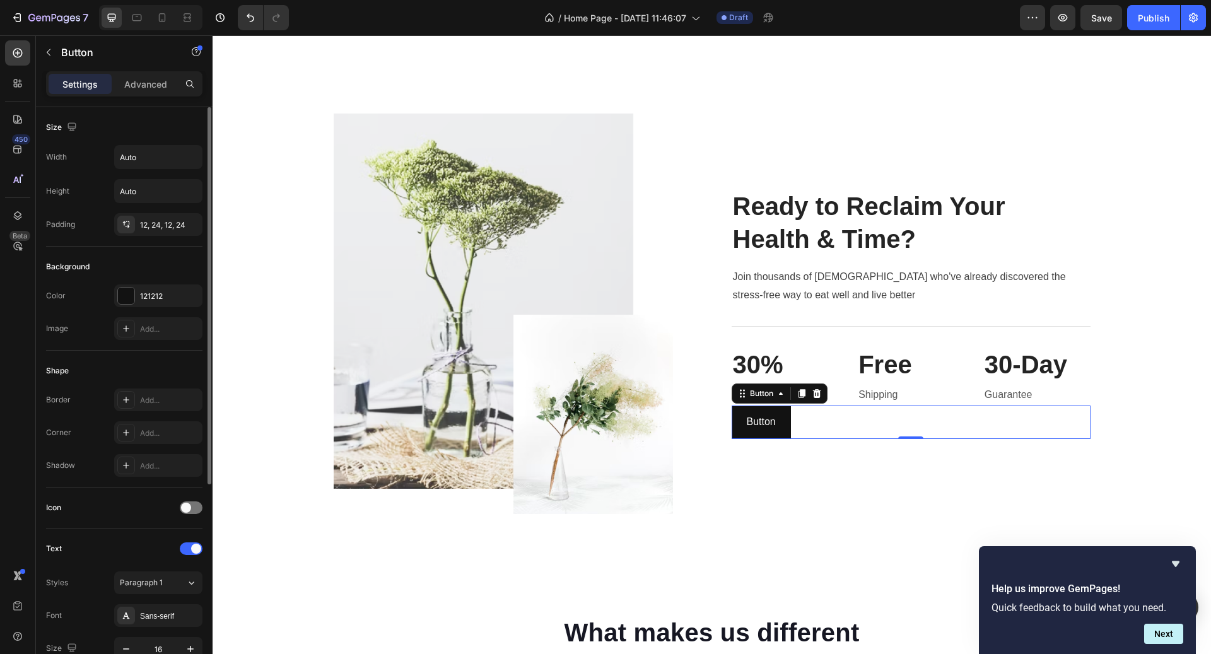
scroll to position [319, 0]
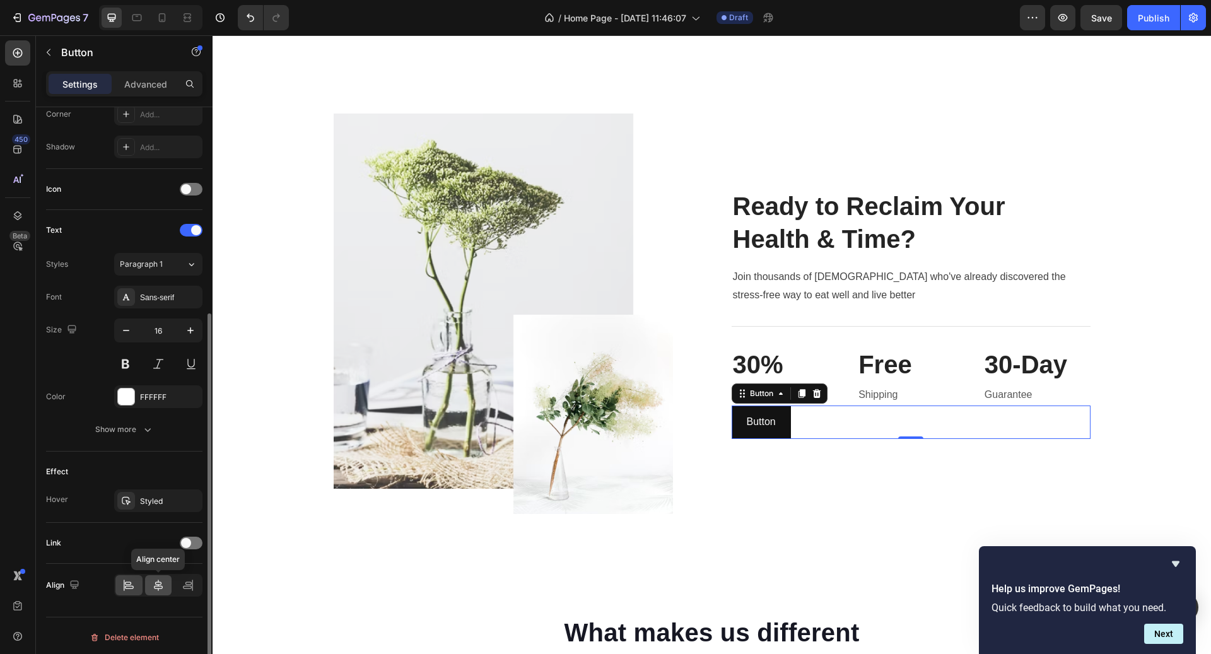
click at [161, 580] on icon at bounding box center [158, 585] width 9 height 11
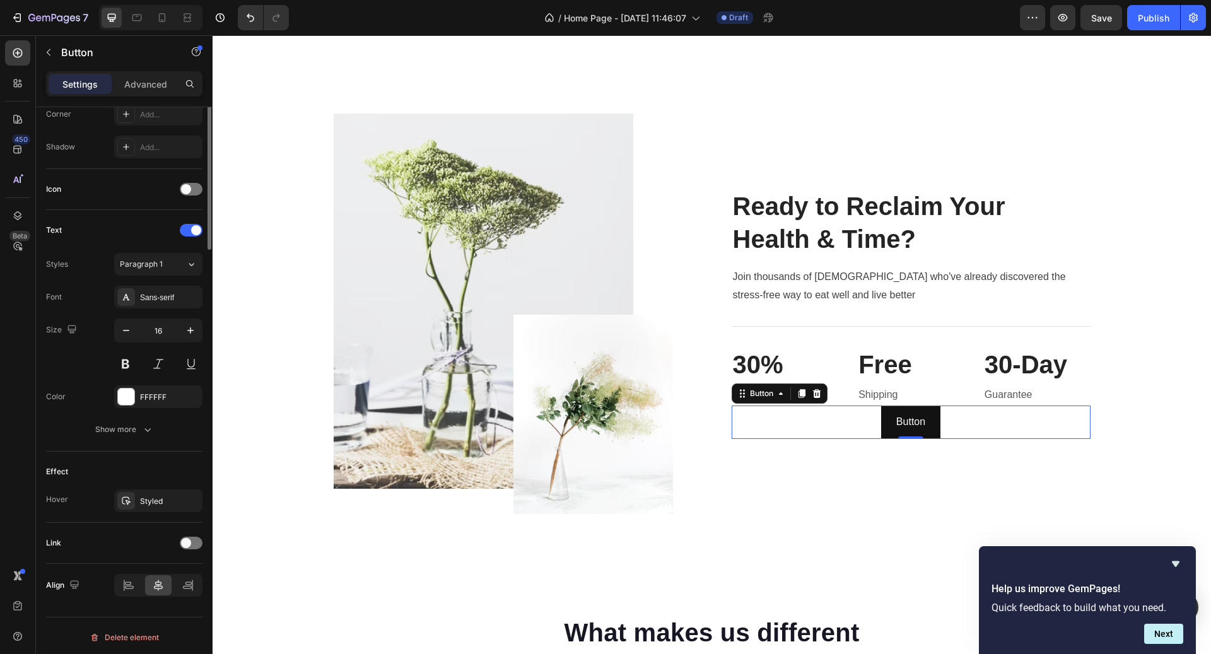
scroll to position [0, 0]
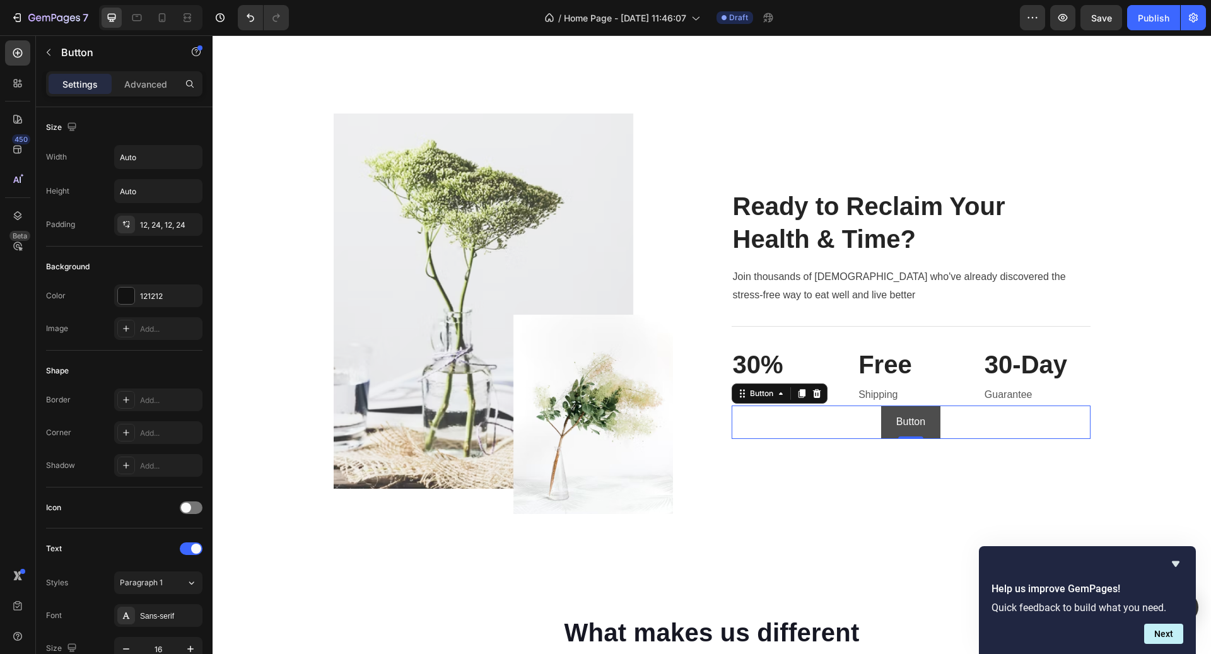
click at [931, 425] on button "Button" at bounding box center [910, 422] width 59 height 33
click at [922, 418] on p "Button" at bounding box center [911, 422] width 29 height 18
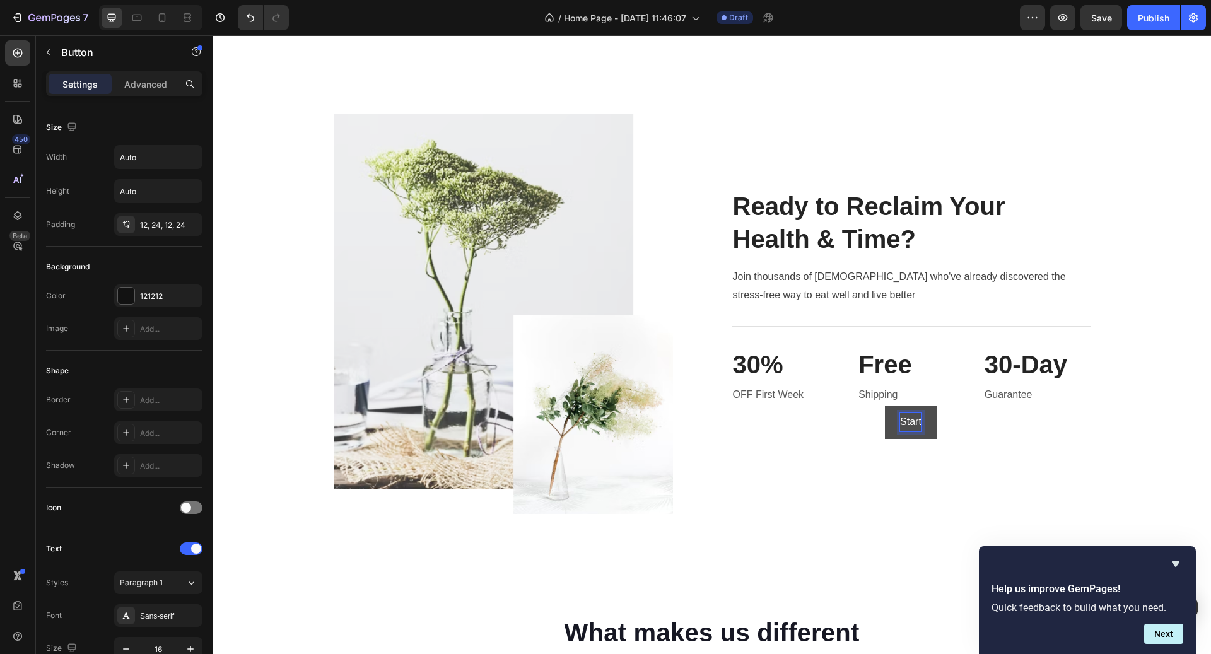
click at [885, 406] on button "Start" at bounding box center [911, 422] width 52 height 33
click at [874, 406] on button "Start Your" at bounding box center [911, 422] width 74 height 33
click at [838, 406] on button "Start Your Transformation" at bounding box center [910, 422] width 144 height 33
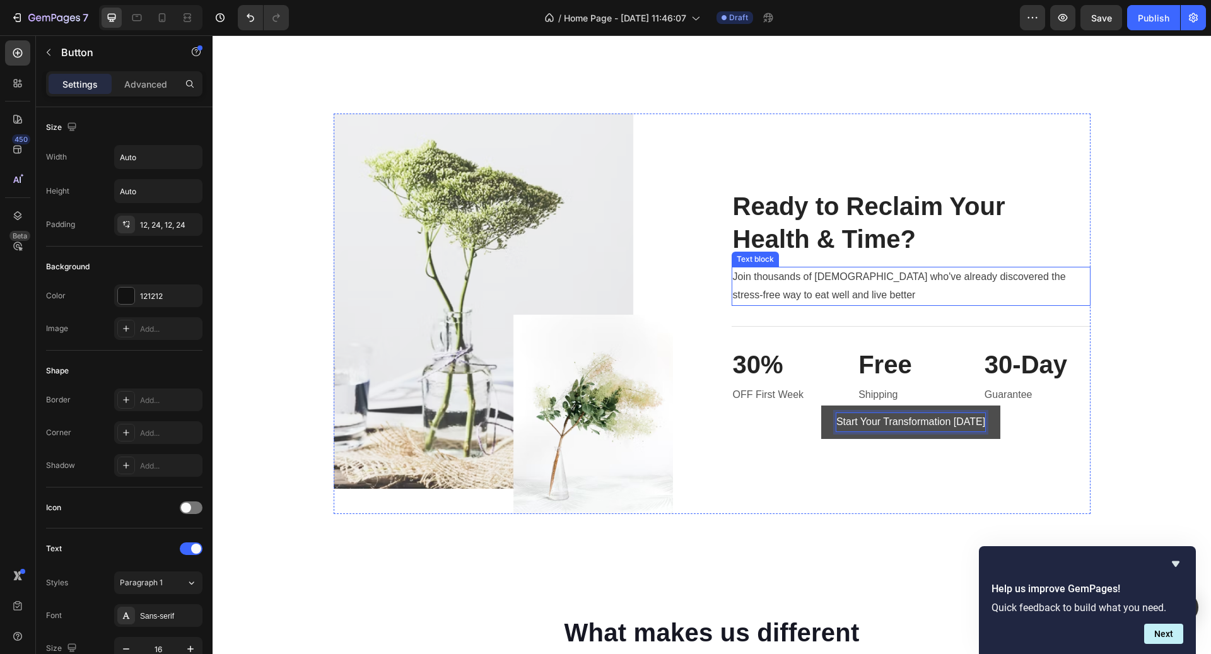
click at [833, 288] on p "Join thousands of [DEMOGRAPHIC_DATA] who've already discovered the stress-free …" at bounding box center [911, 286] width 356 height 37
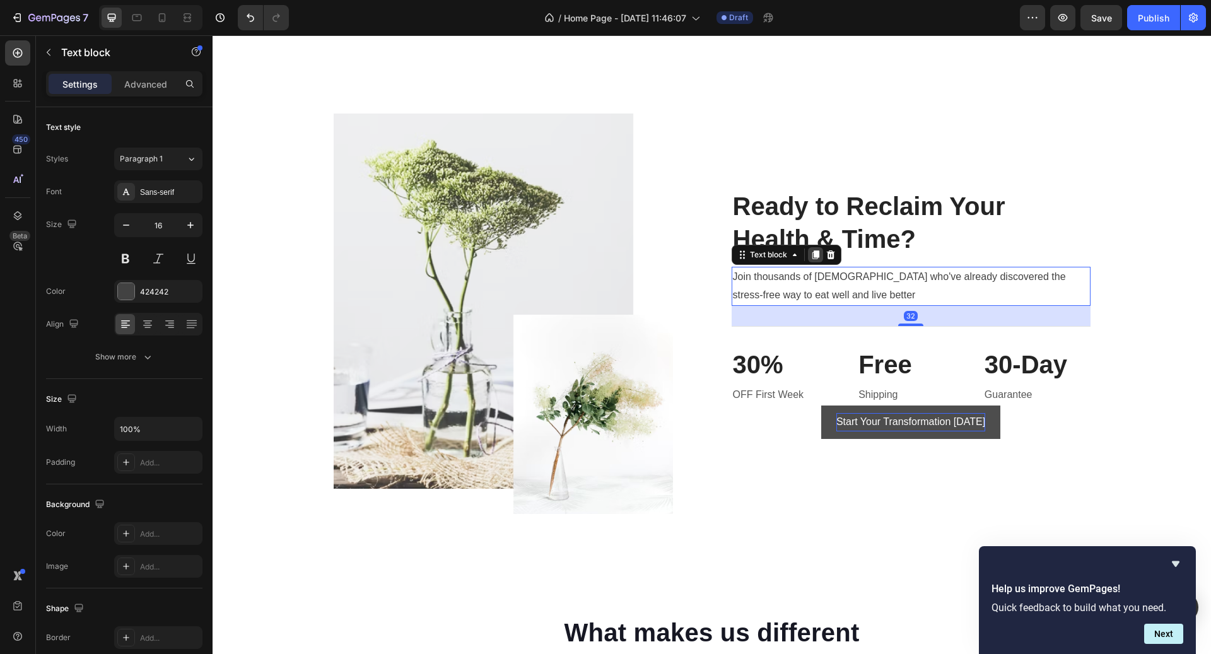
click at [815, 254] on icon at bounding box center [815, 255] width 7 height 9
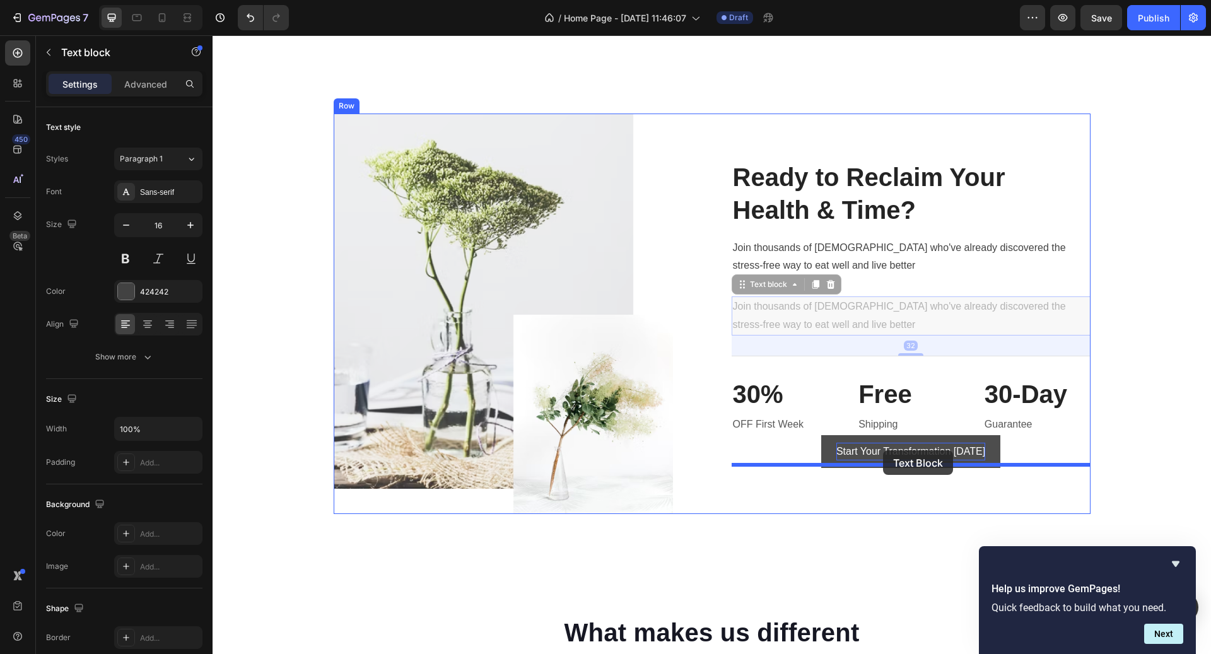
drag, startPoint x: 779, startPoint y: 279, endPoint x: 883, endPoint y: 450, distance: 200.0
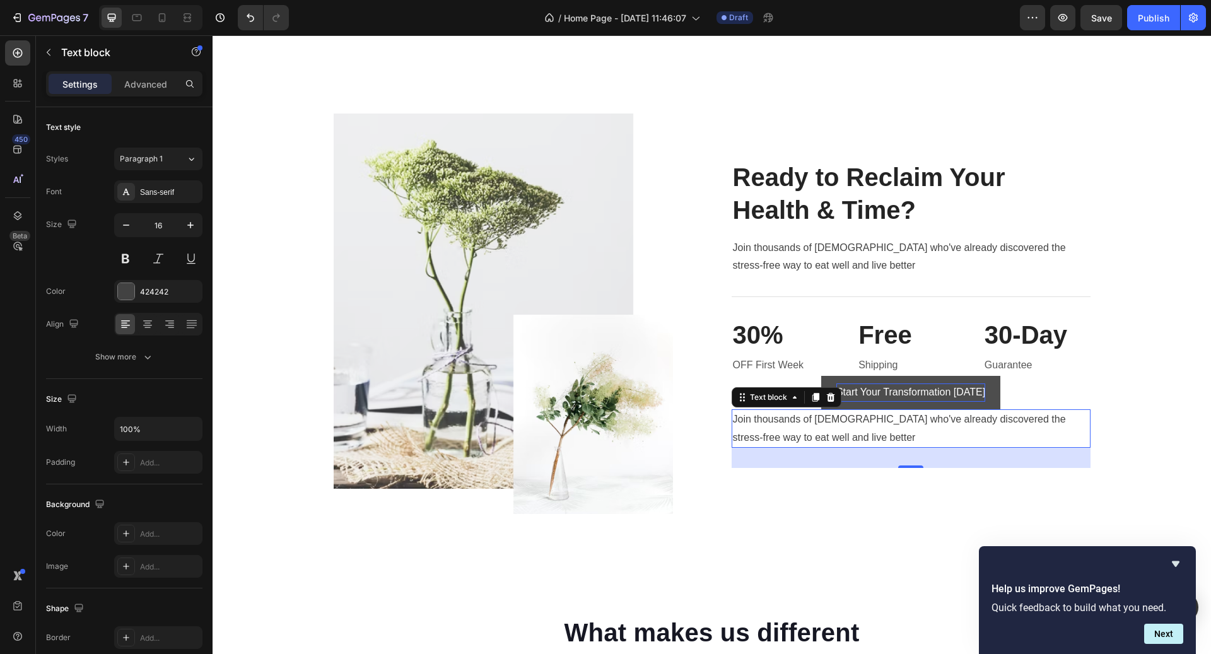
click at [859, 428] on p "Join thousands of [DEMOGRAPHIC_DATA] who've already discovered the stress-free …" at bounding box center [911, 429] width 356 height 37
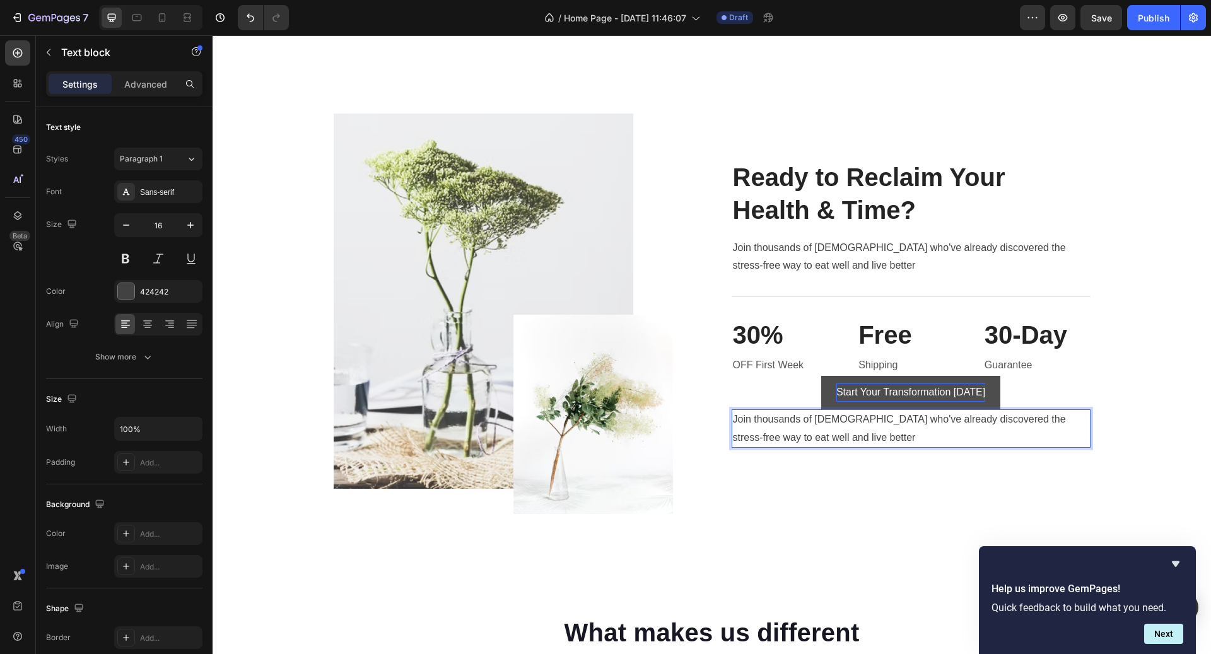
click at [859, 428] on p "Join thousands of Canadians who've already discovered the stress-free way to ea…" at bounding box center [911, 429] width 356 height 37
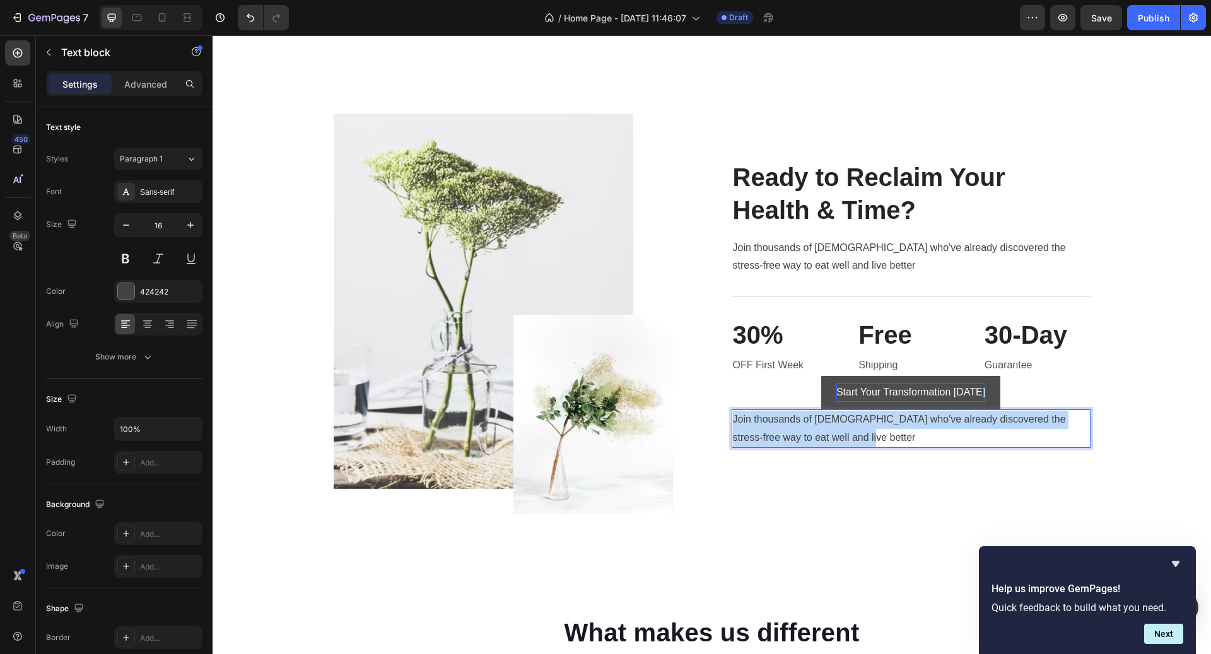
click at [859, 428] on p "Join thousands of Canadians who've already discovered the stress-free way to ea…" at bounding box center [911, 429] width 356 height 37
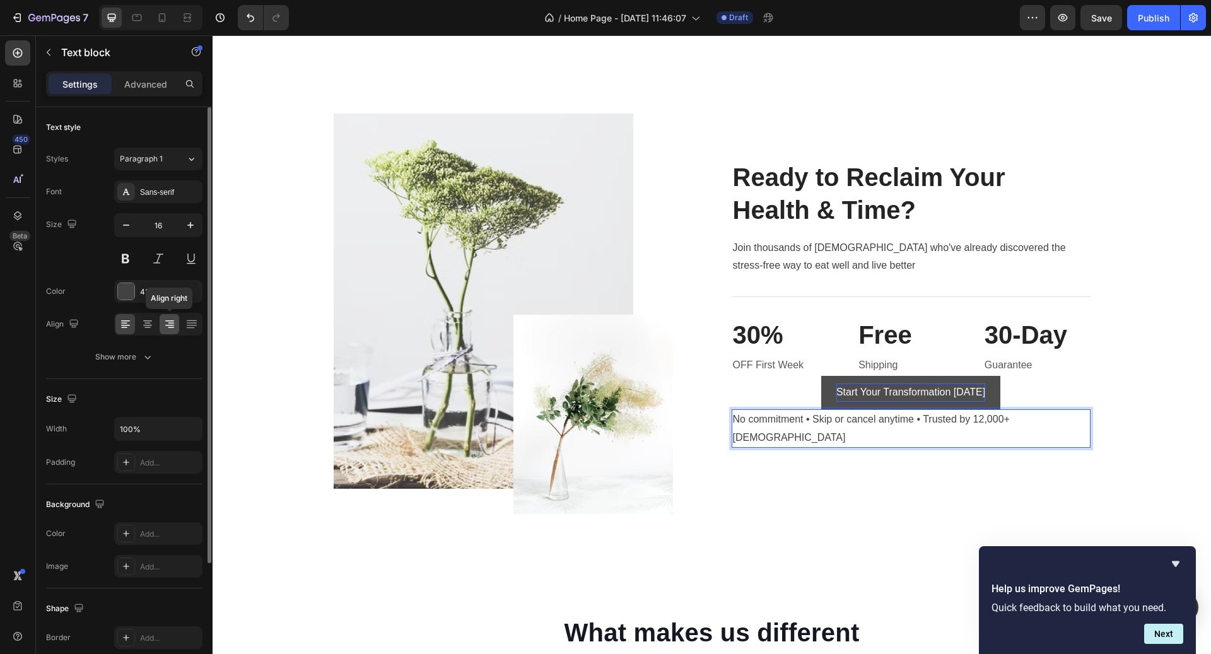
scroll to position [3780, 0]
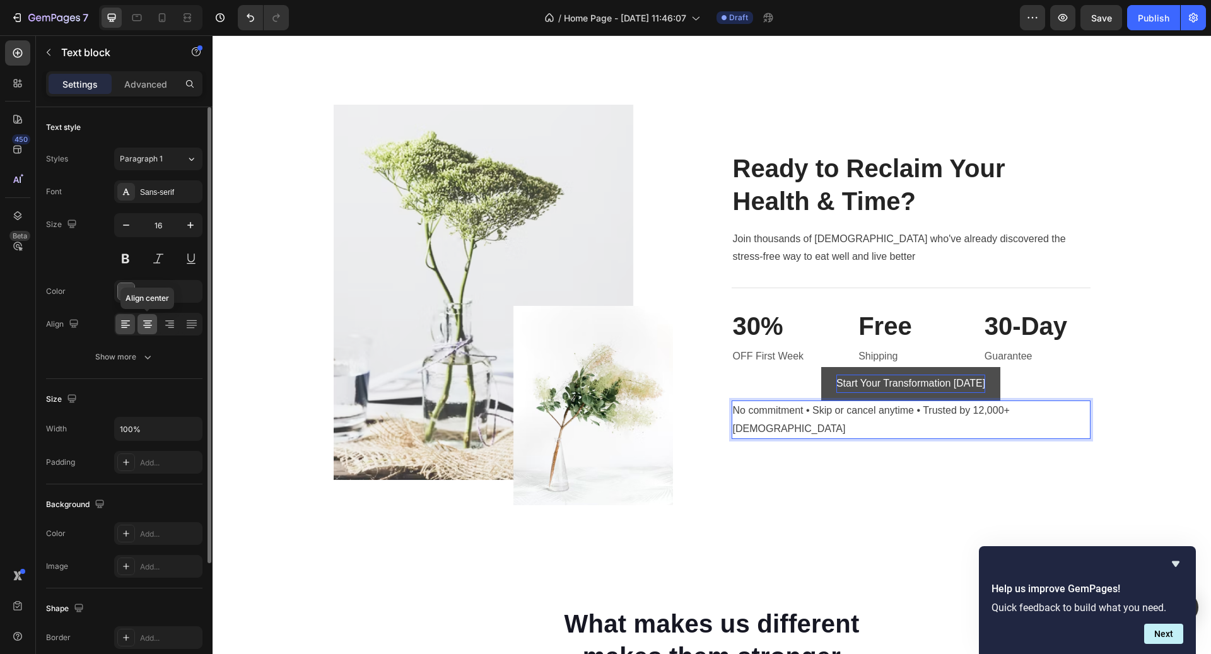
click at [144, 315] on div at bounding box center [148, 324] width 20 height 20
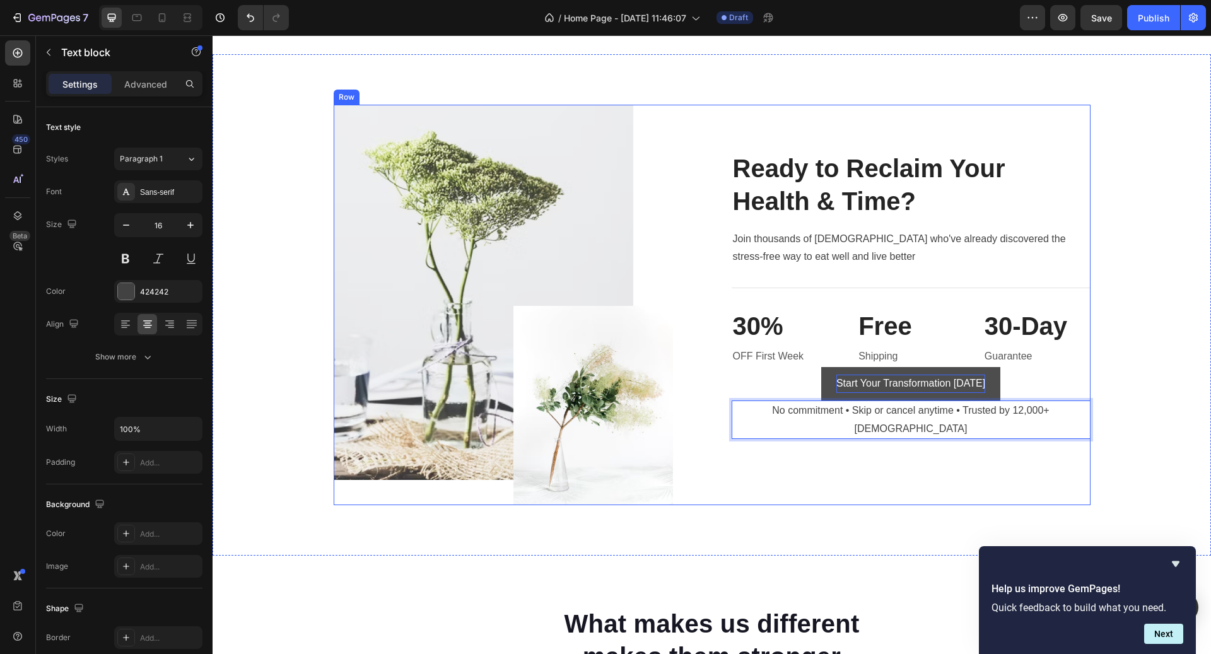
click at [816, 413] on p "No commitment • Skip or cancel anytime • Trusted by 12,000+ Canadians" at bounding box center [911, 420] width 356 height 37
click at [827, 415] on p "No commitment • Skip or cancel anytime • Trusted by 12,000+ Canadians" at bounding box center [911, 420] width 356 height 37
click at [819, 415] on p "No commitment • Skip or cancel anytime • Trusted by 12,000+ Canadians" at bounding box center [911, 420] width 356 height 37
click at [933, 416] on p "No commitment • Skip or cancel anytime • Trusted by 12,000+ Canadians" at bounding box center [911, 420] width 356 height 37
click at [944, 415] on p "No commitment • Skip or cancel anytime • Trusted by 12,000+ Canadians" at bounding box center [911, 420] width 356 height 37
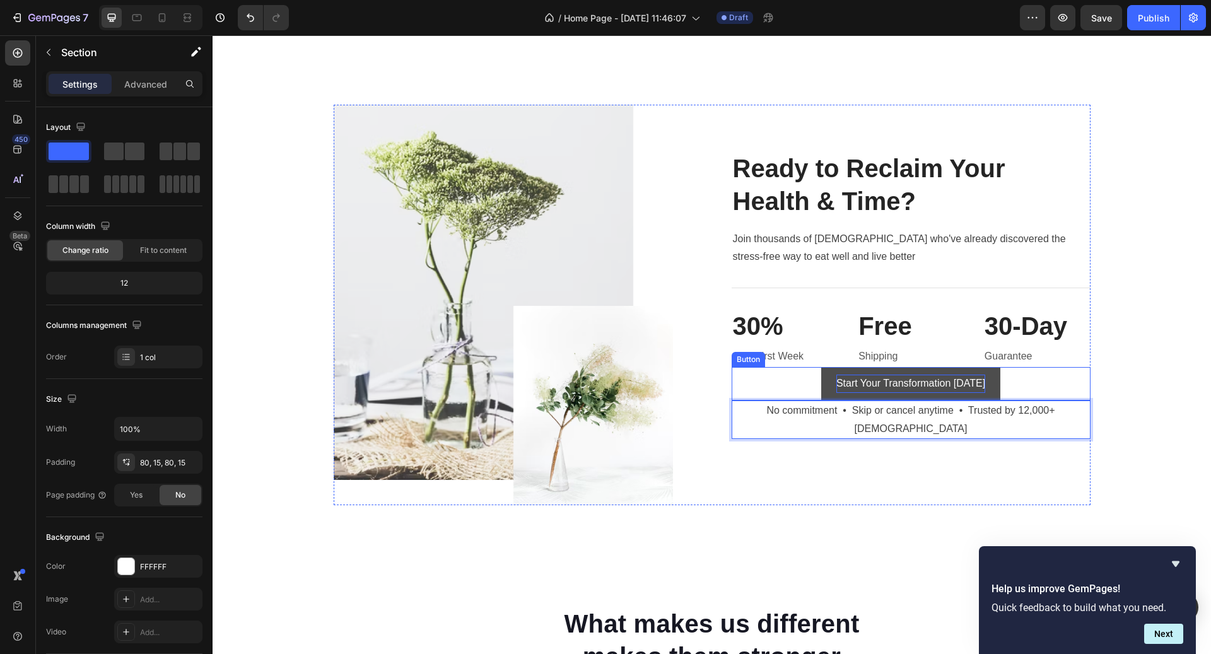
click at [1211, 411] on div "Image Ready to Reclaim Your Health & Time? Heading Join thousands of Canadians …" at bounding box center [712, 305] width 999 height 502
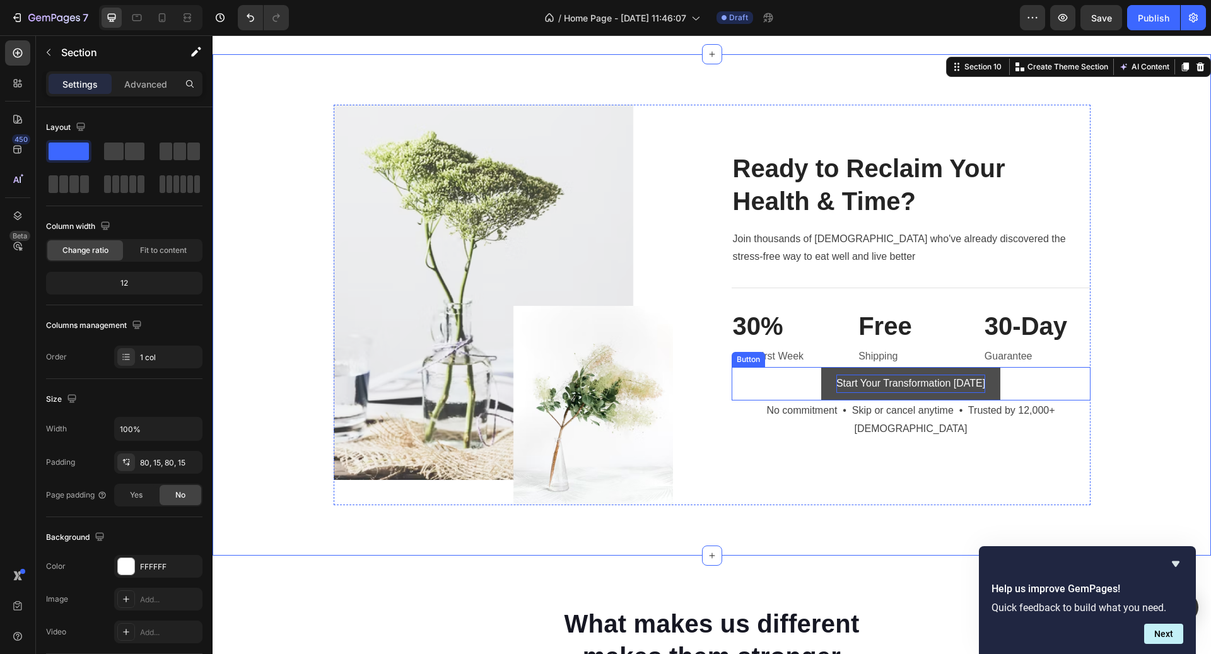
click at [1042, 401] on div "Start Your Transformation Today Button" at bounding box center [911, 383] width 359 height 33
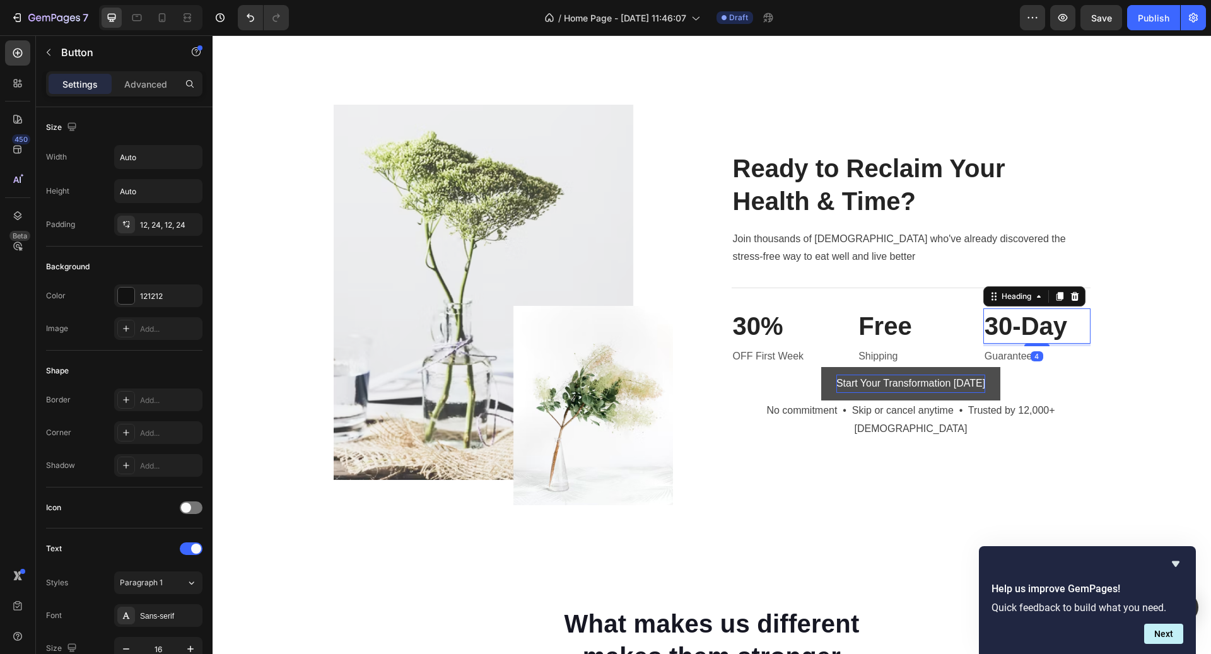
click at [1088, 319] on p "30-Day" at bounding box center [1037, 326] width 105 height 33
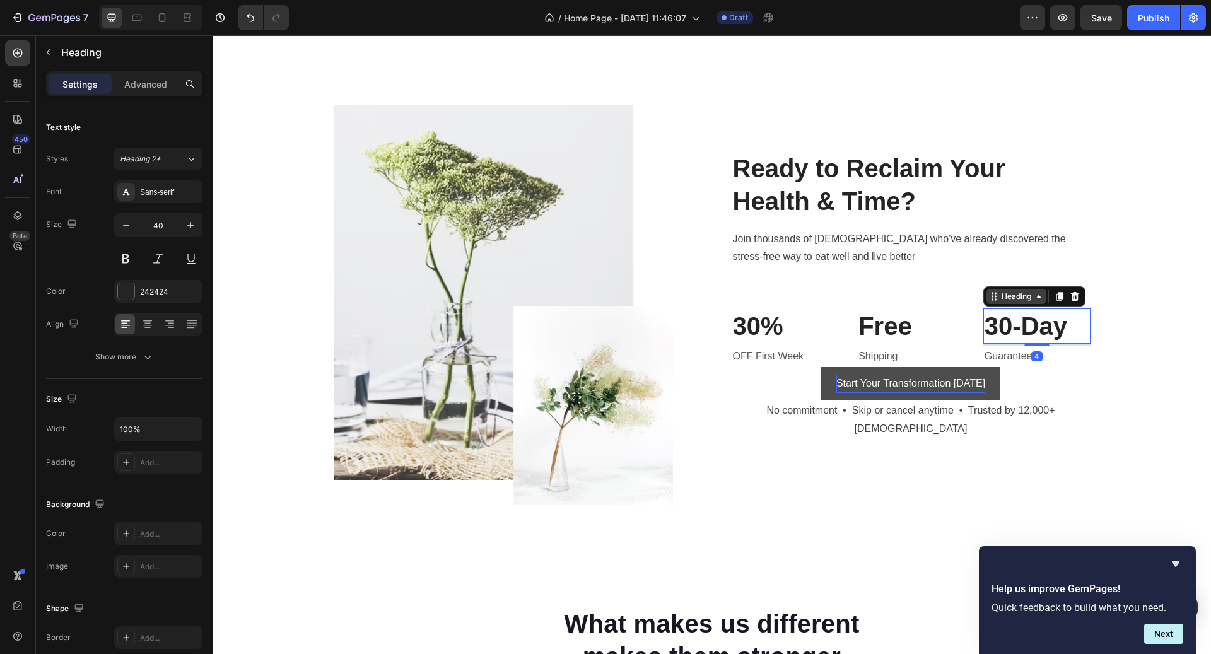
click at [1035, 302] on icon at bounding box center [1039, 296] width 10 height 10
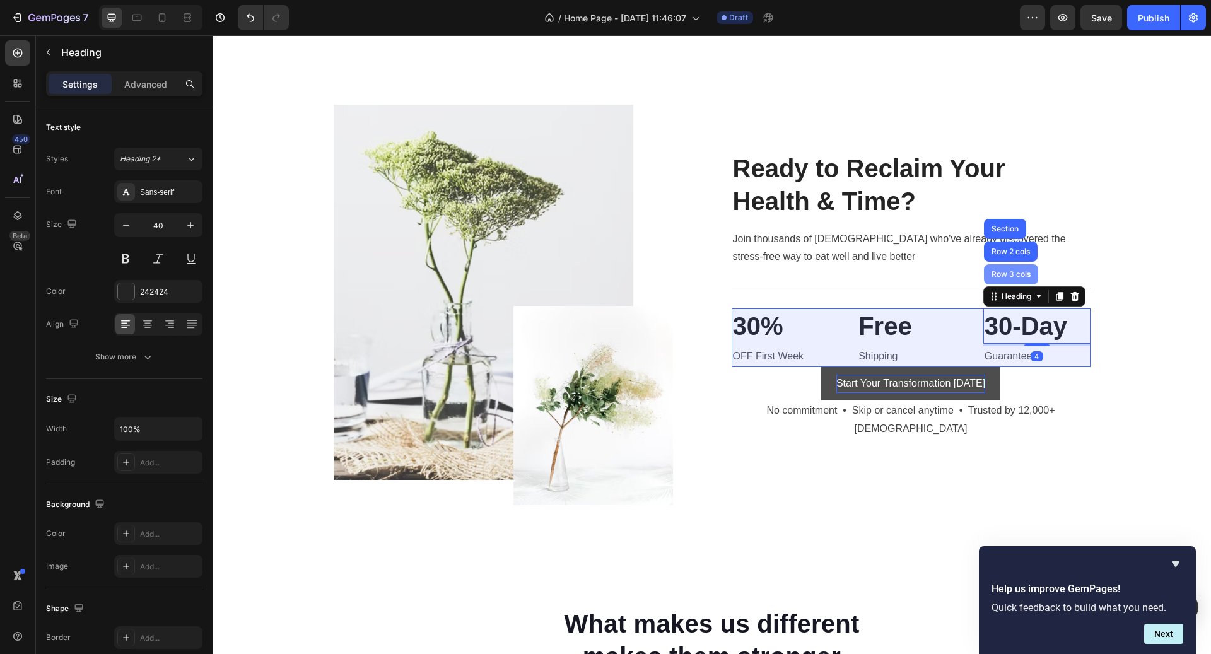
click at [1023, 285] on div "Row 3 cols" at bounding box center [1011, 274] width 54 height 20
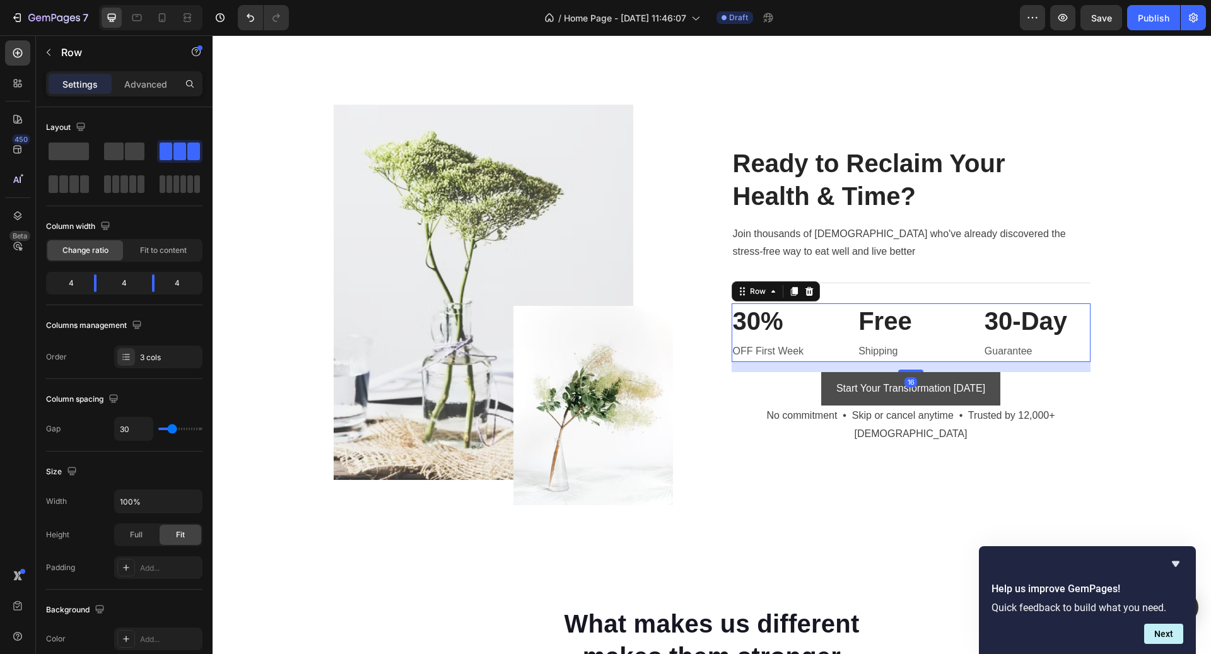
drag, startPoint x: 917, startPoint y: 371, endPoint x: 918, endPoint y: 381, distance: 10.1
click at [918, 381] on div "Ready to Reclaim Your Health & Time? Heading Join thousands of [DEMOGRAPHIC_DAT…" at bounding box center [911, 305] width 359 height 401
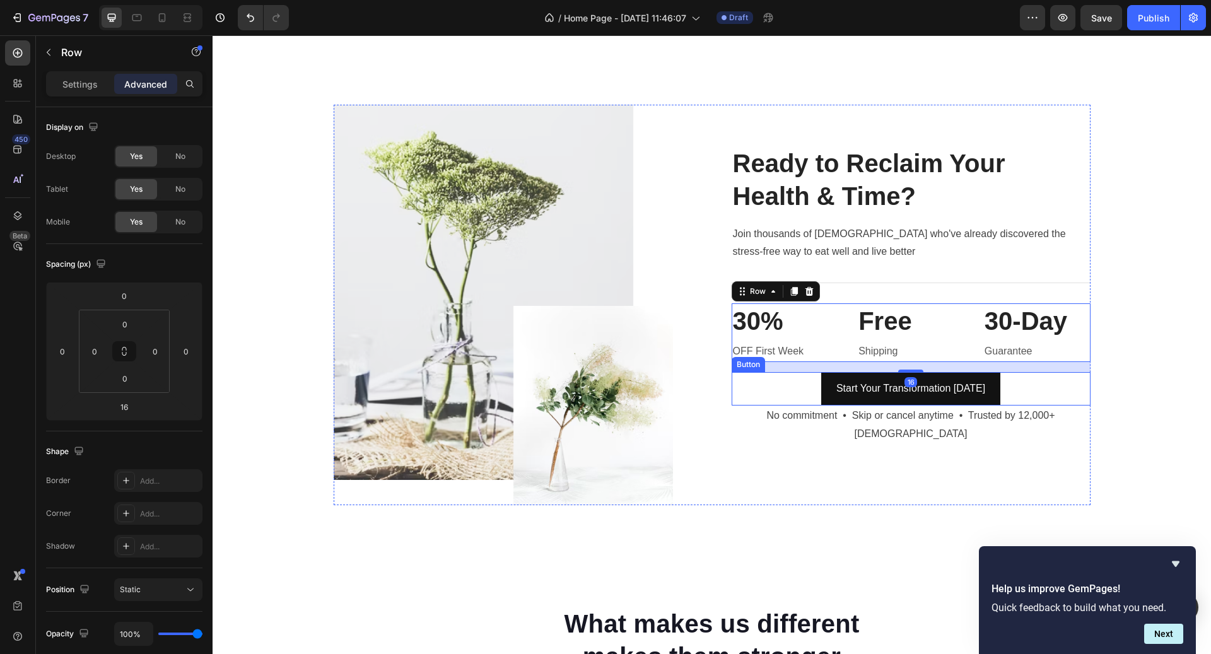
click at [1025, 392] on div "Start Your Transformation [DATE] Button" at bounding box center [911, 388] width 359 height 33
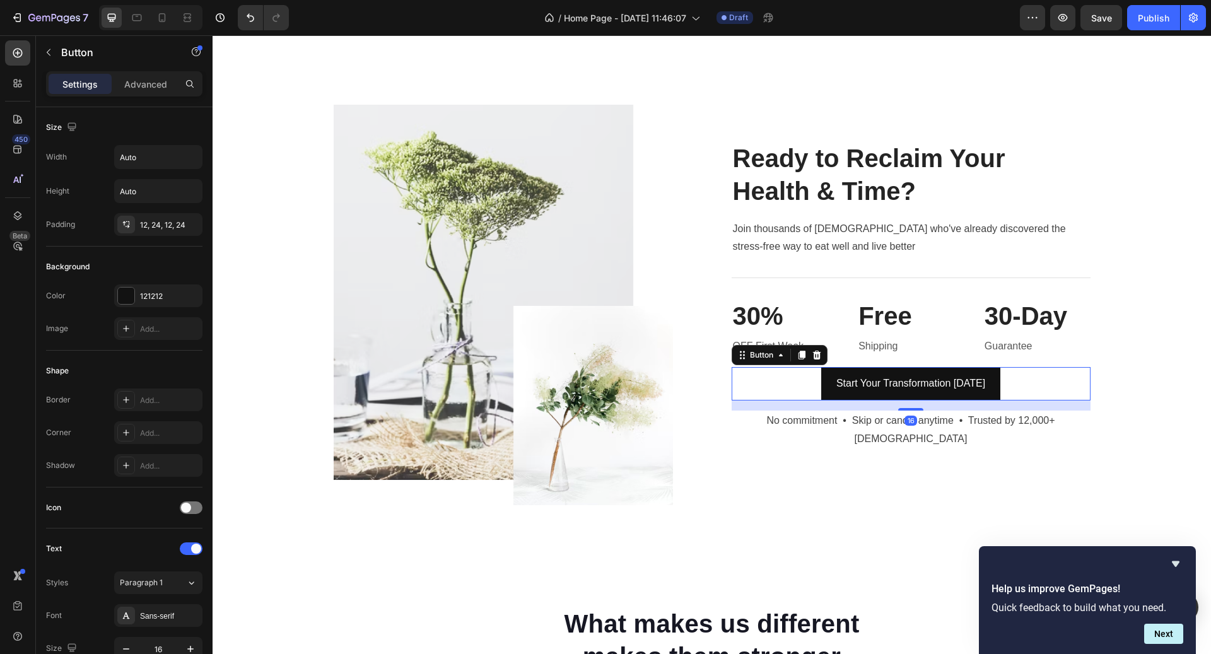
drag, startPoint x: 917, startPoint y: 409, endPoint x: 917, endPoint y: 419, distance: 10.1
click at [917, 419] on div "Ready to Reclaim Your Health & Time? Heading Join thousands of [DEMOGRAPHIC_DAT…" at bounding box center [911, 305] width 359 height 401
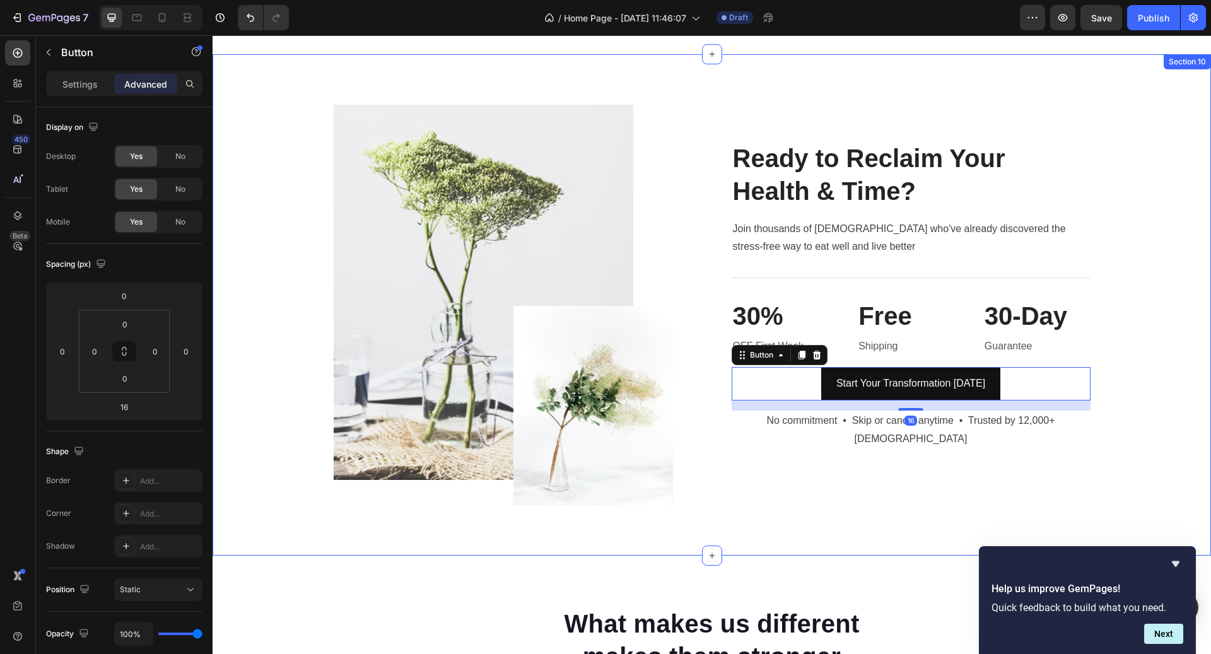
click at [1151, 380] on div "Image Ready to Reclaim Your Health & Time? Heading Join thousands of [DEMOGRAPH…" at bounding box center [712, 305] width 980 height 401
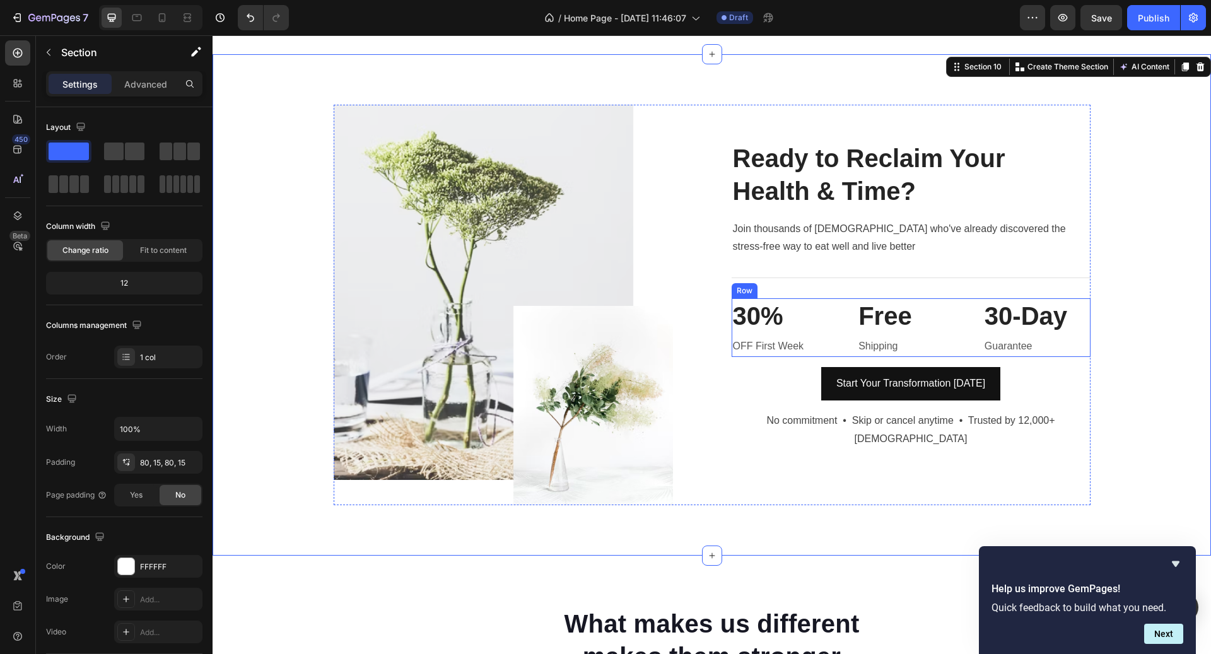
click at [967, 357] on div "30% Heading OFF First Week Text block Free Heading Shipping Text block 30-Day H…" at bounding box center [911, 327] width 359 height 59
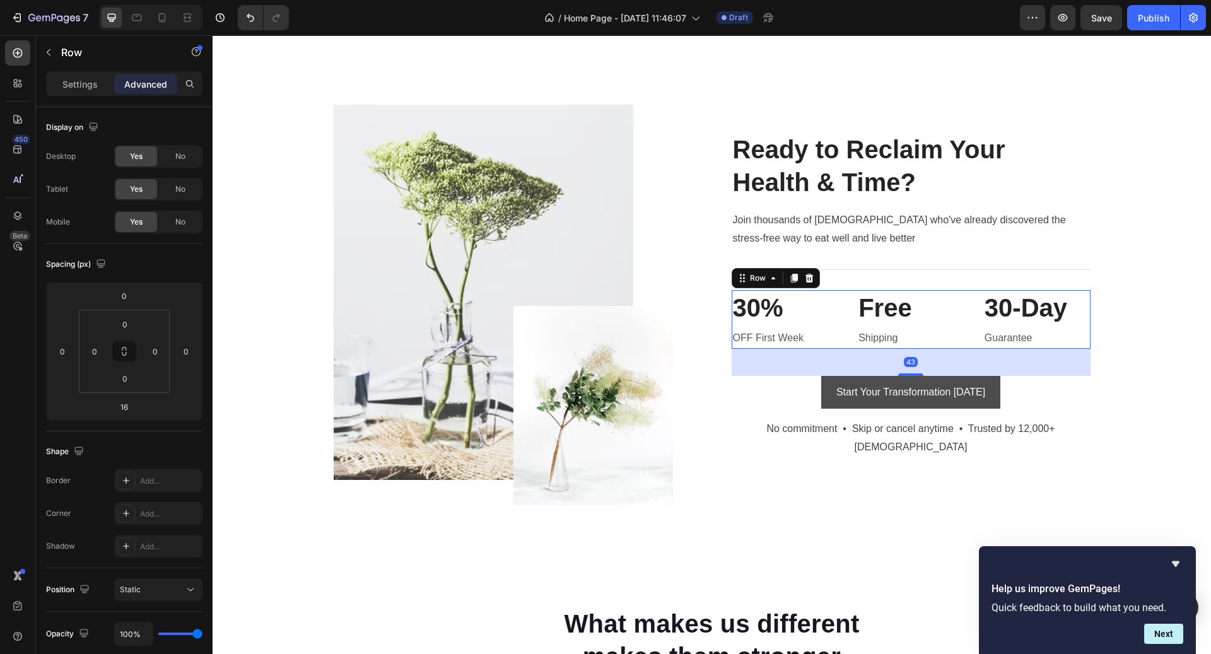
drag, startPoint x: 915, startPoint y: 371, endPoint x: 917, endPoint y: 387, distance: 16.5
click at [917, 387] on div "Ready to Reclaim Your Health & Time? Heading Join thousands of [DEMOGRAPHIC_DAT…" at bounding box center [911, 305] width 359 height 401
type input "42"
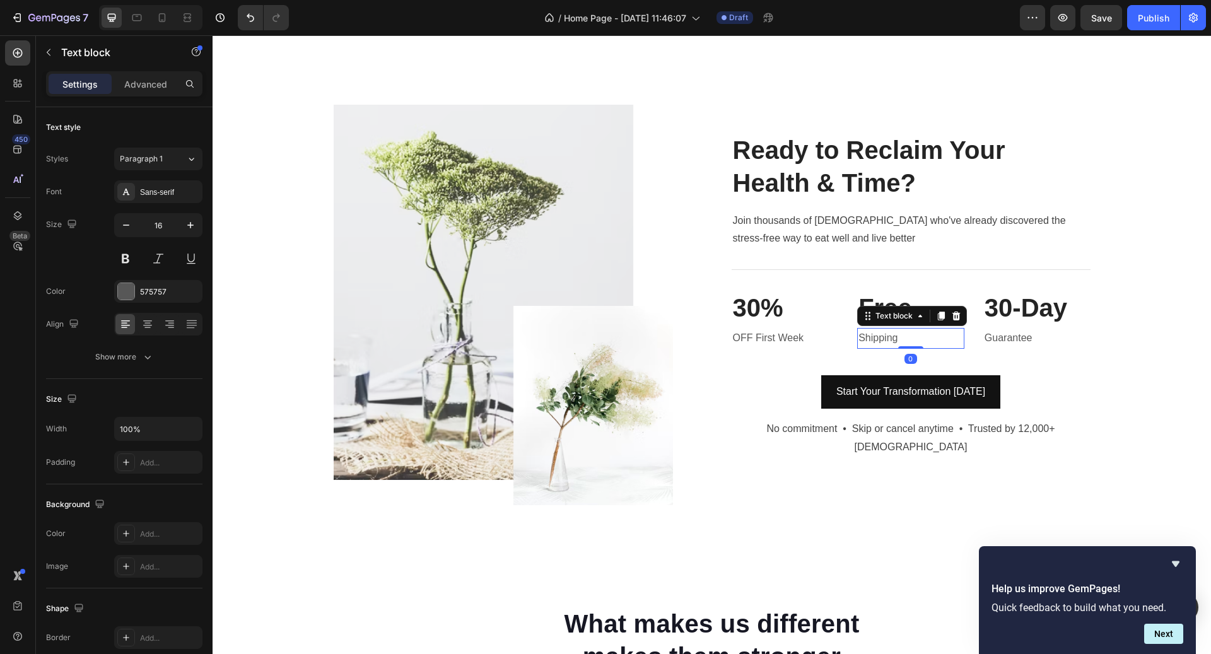
click at [931, 349] on div "Shipping" at bounding box center [910, 338] width 107 height 21
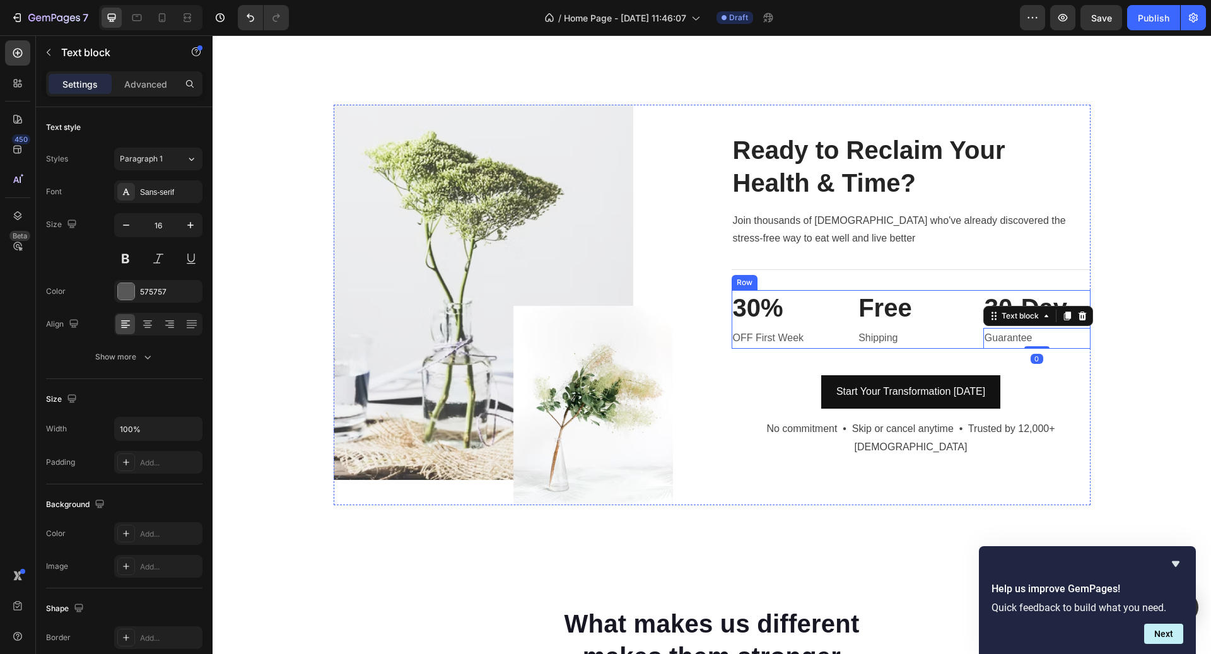
click at [1018, 332] on div "30-Day Heading Guarantee Text block 0" at bounding box center [1037, 319] width 107 height 59
click at [1015, 321] on div "Text block" at bounding box center [1020, 315] width 42 height 11
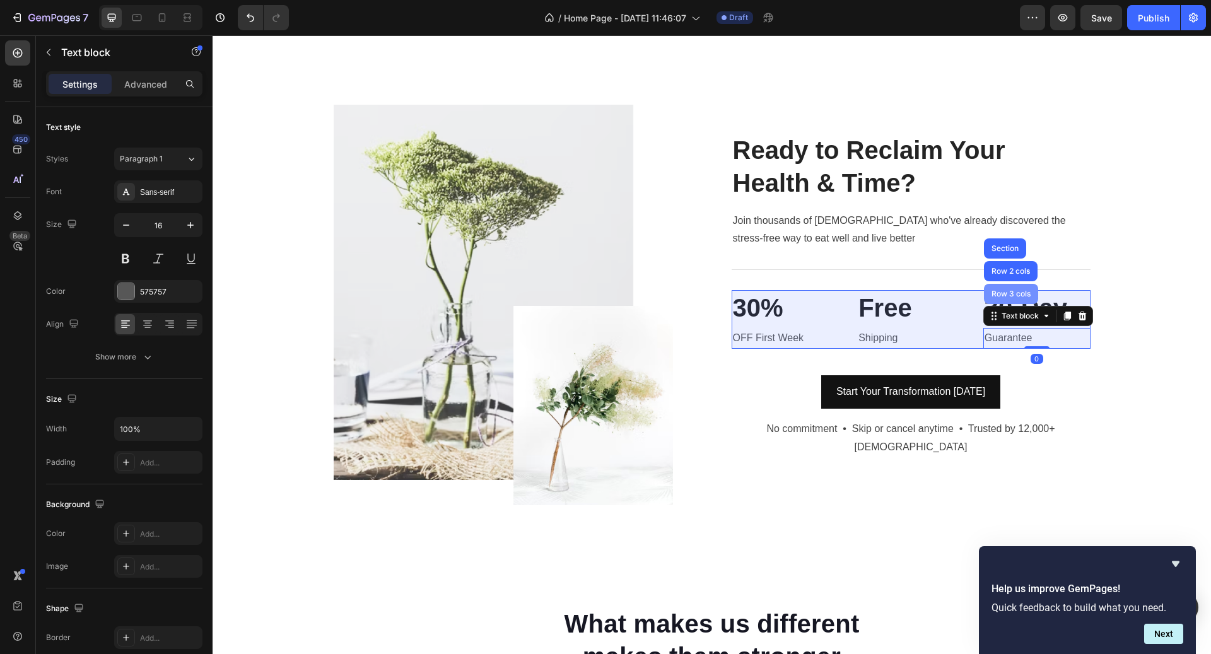
click at [1012, 304] on div "Row 3 cols" at bounding box center [1011, 294] width 54 height 20
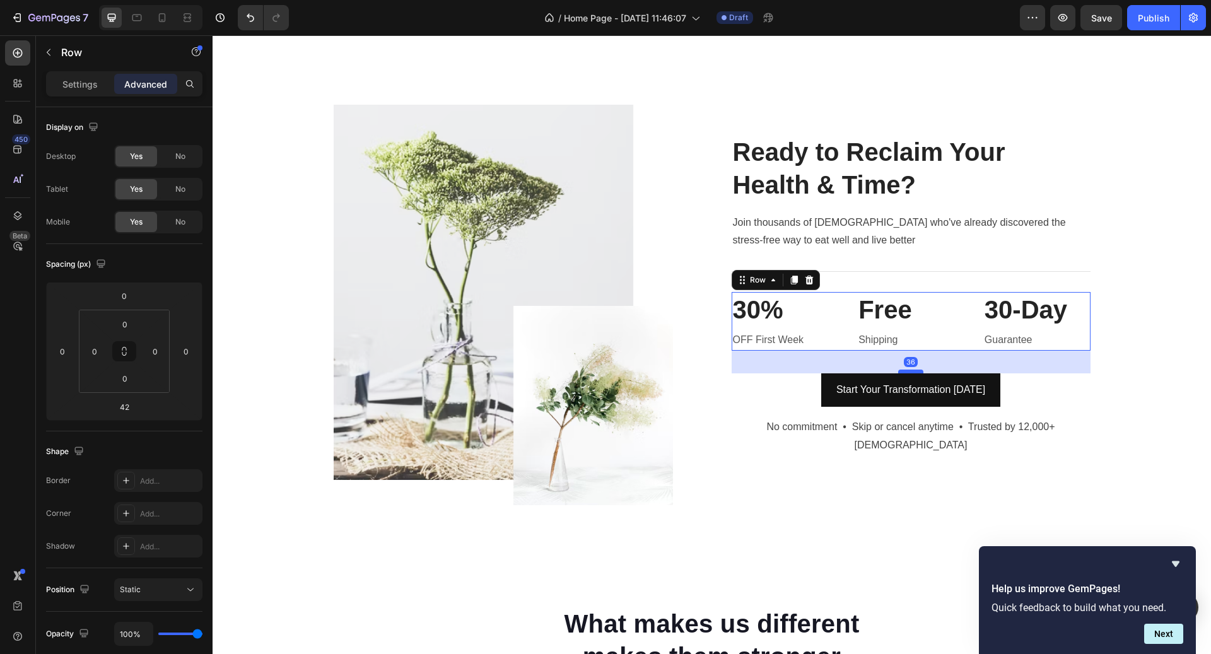
click at [911, 374] on div at bounding box center [910, 372] width 25 height 4
type input "36"
click at [1103, 402] on div "Image Ready to Reclaim Your Health & Time? Heading Join thousands of [DEMOGRAPH…" at bounding box center [712, 305] width 980 height 401
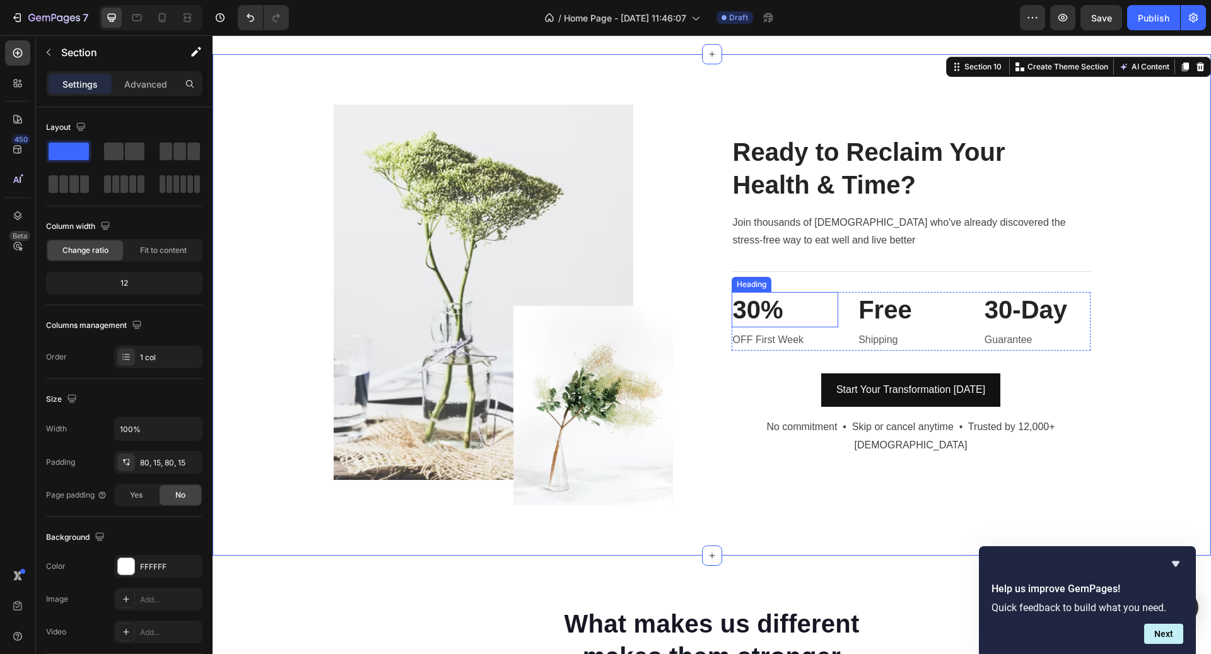
click at [792, 309] on p "30%" at bounding box center [785, 309] width 105 height 33
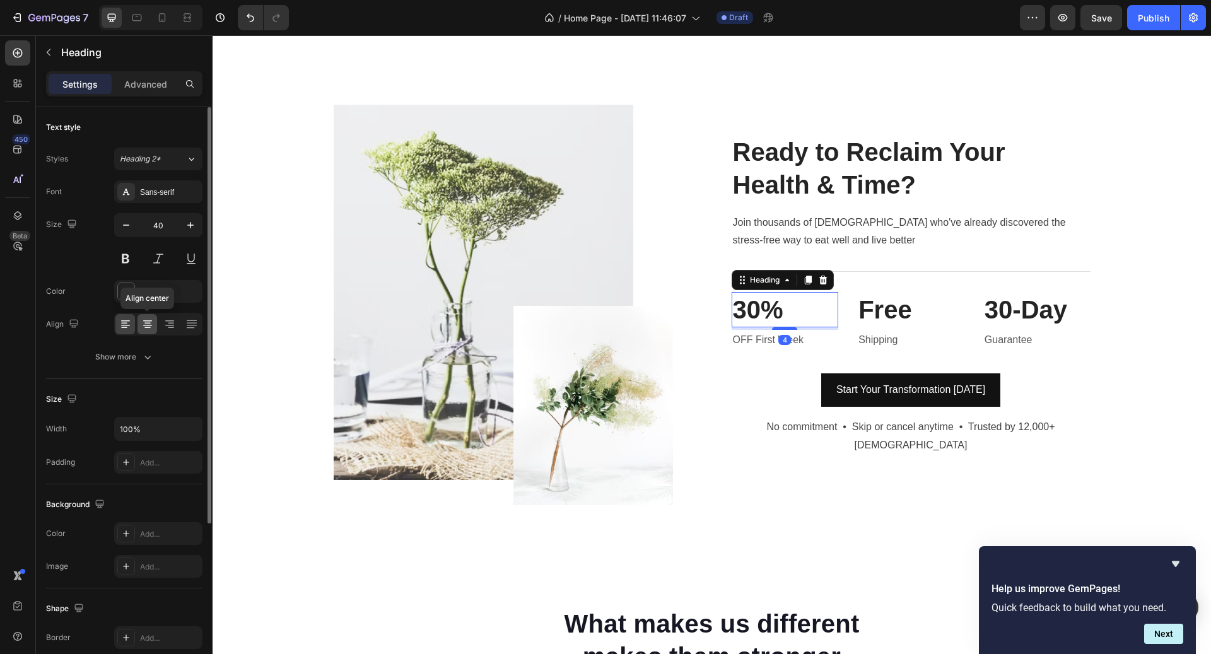
click at [151, 328] on icon at bounding box center [147, 324] width 13 height 13
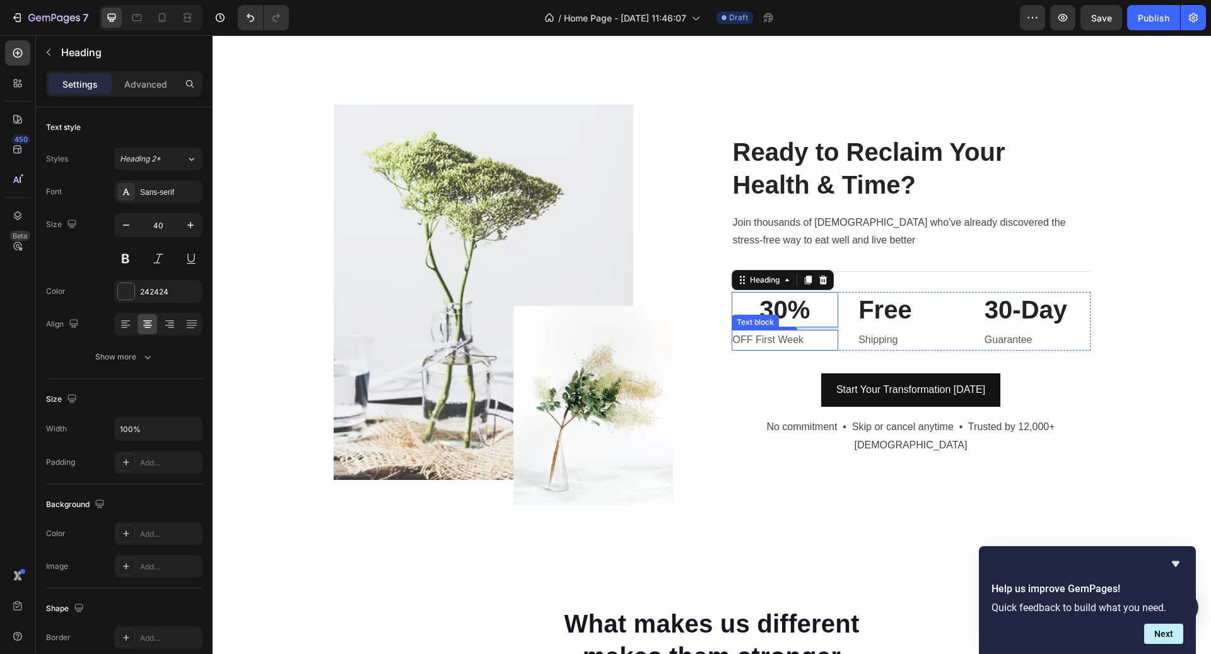
click at [752, 344] on p "OFF First Week" at bounding box center [785, 340] width 105 height 18
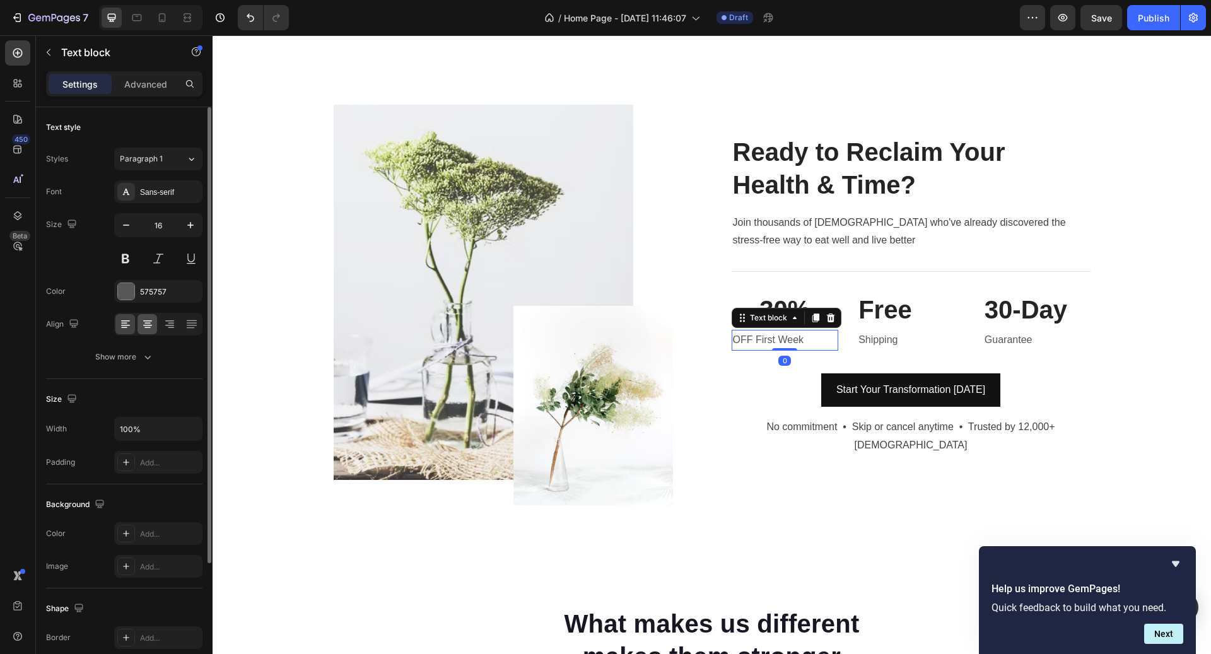
click at [146, 319] on icon at bounding box center [147, 324] width 13 height 13
click at [893, 310] on p "Free" at bounding box center [911, 309] width 105 height 33
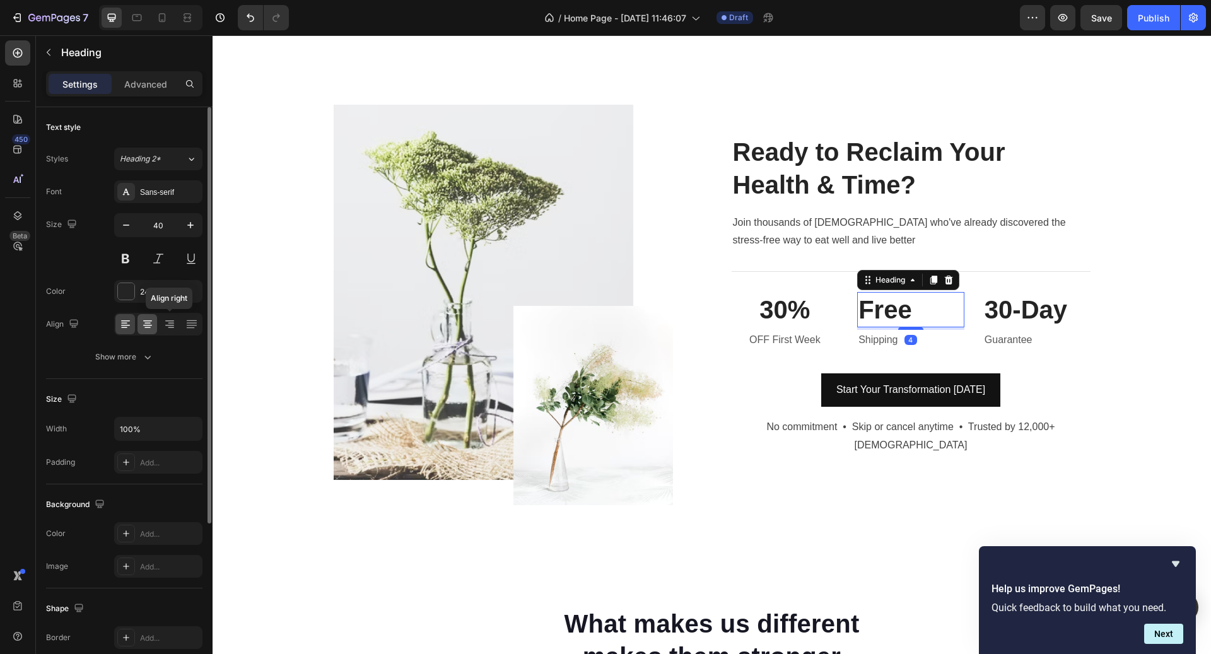
click at [149, 323] on icon at bounding box center [147, 324] width 13 height 13
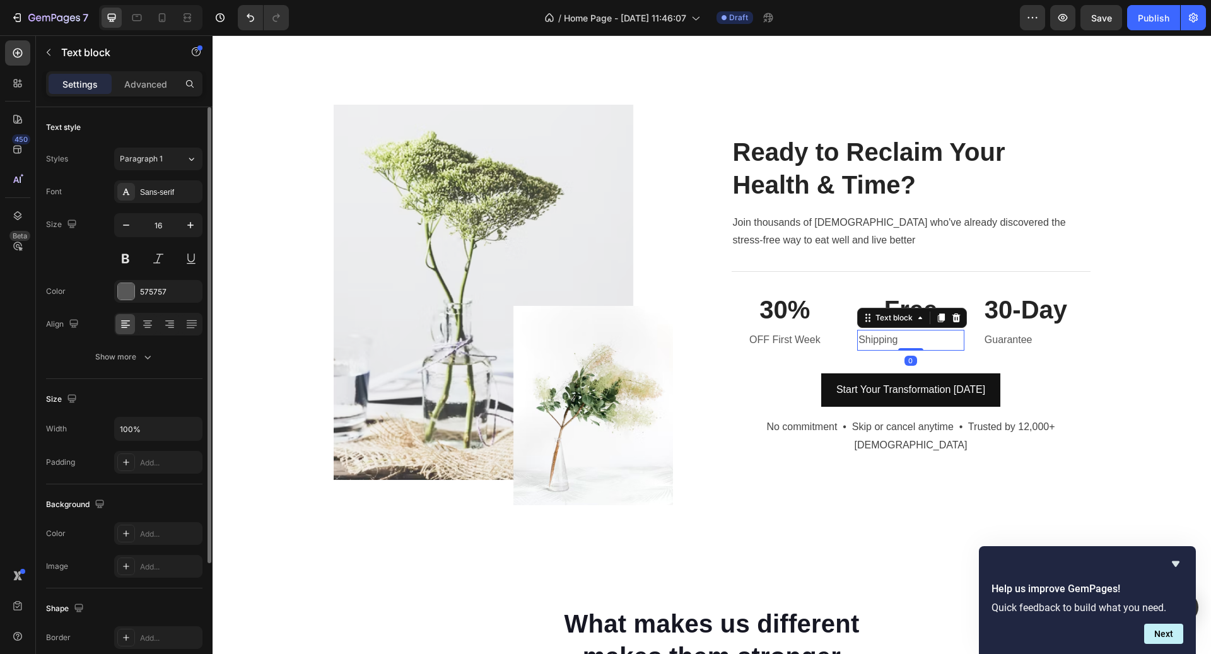
click at [874, 341] on p "Shipping" at bounding box center [911, 340] width 105 height 18
click at [150, 318] on icon at bounding box center [147, 324] width 13 height 13
click at [1006, 322] on p "30-Day" at bounding box center [1037, 309] width 105 height 33
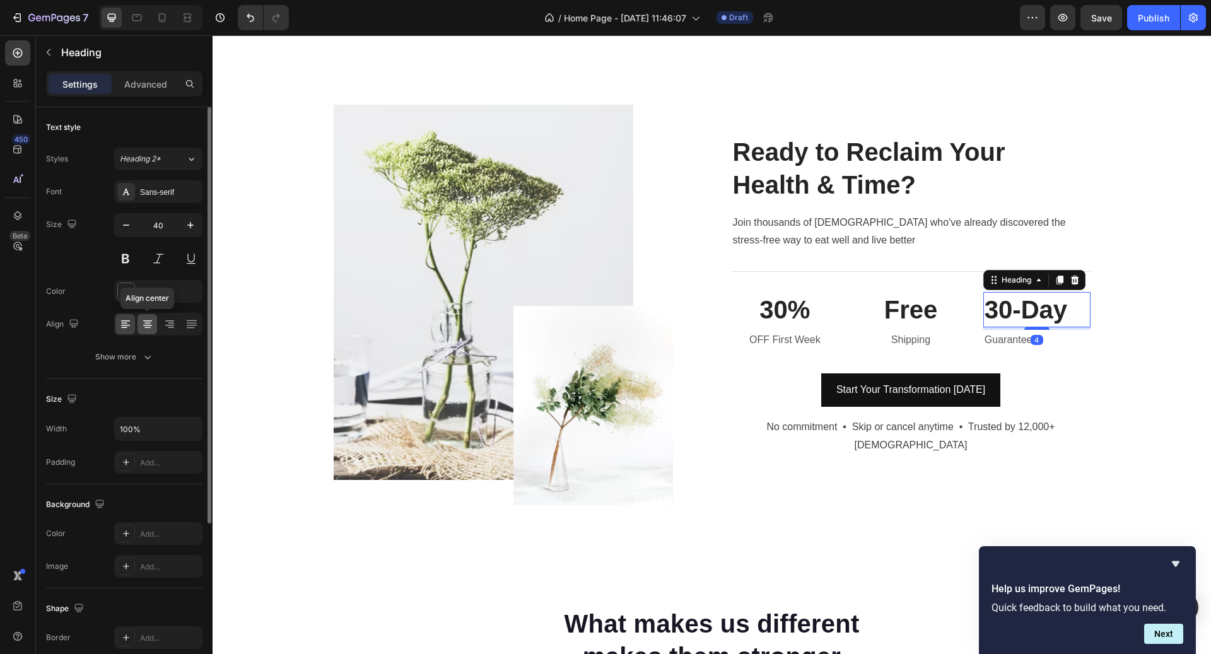
click at [143, 326] on icon at bounding box center [147, 324] width 13 height 13
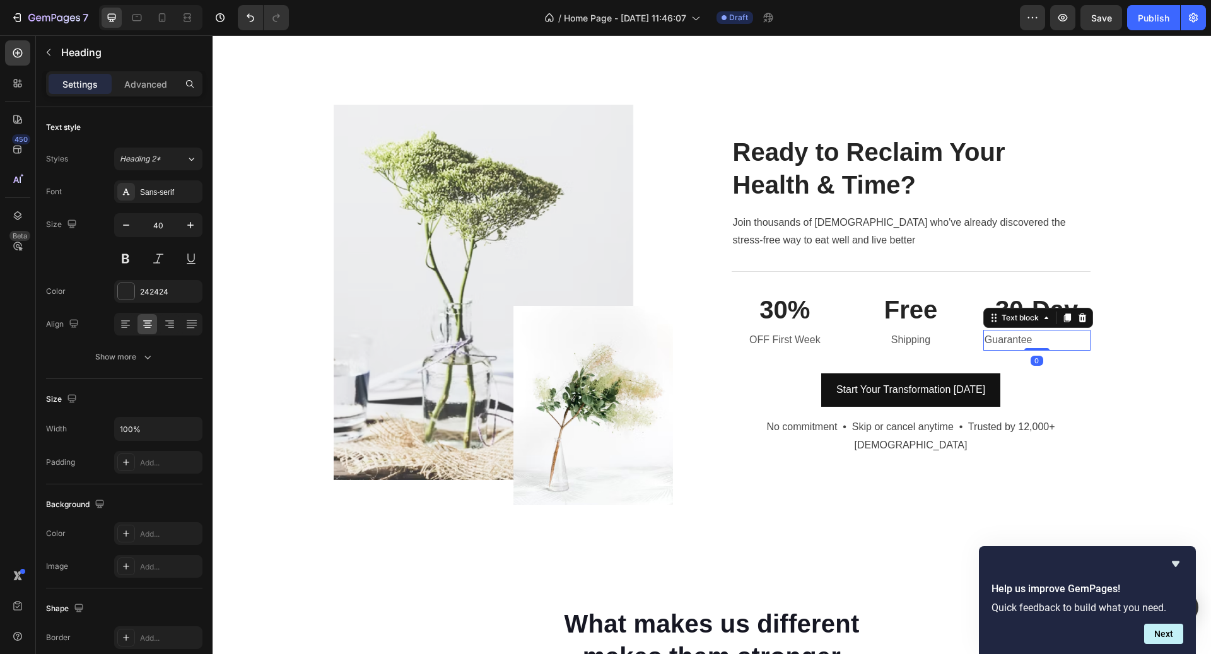
click at [1009, 342] on p "Guarantee" at bounding box center [1037, 340] width 105 height 18
click at [146, 326] on icon at bounding box center [147, 324] width 13 height 13
click at [1035, 417] on div "Start Your Transformation [DATE] Button" at bounding box center [911, 396] width 359 height 44
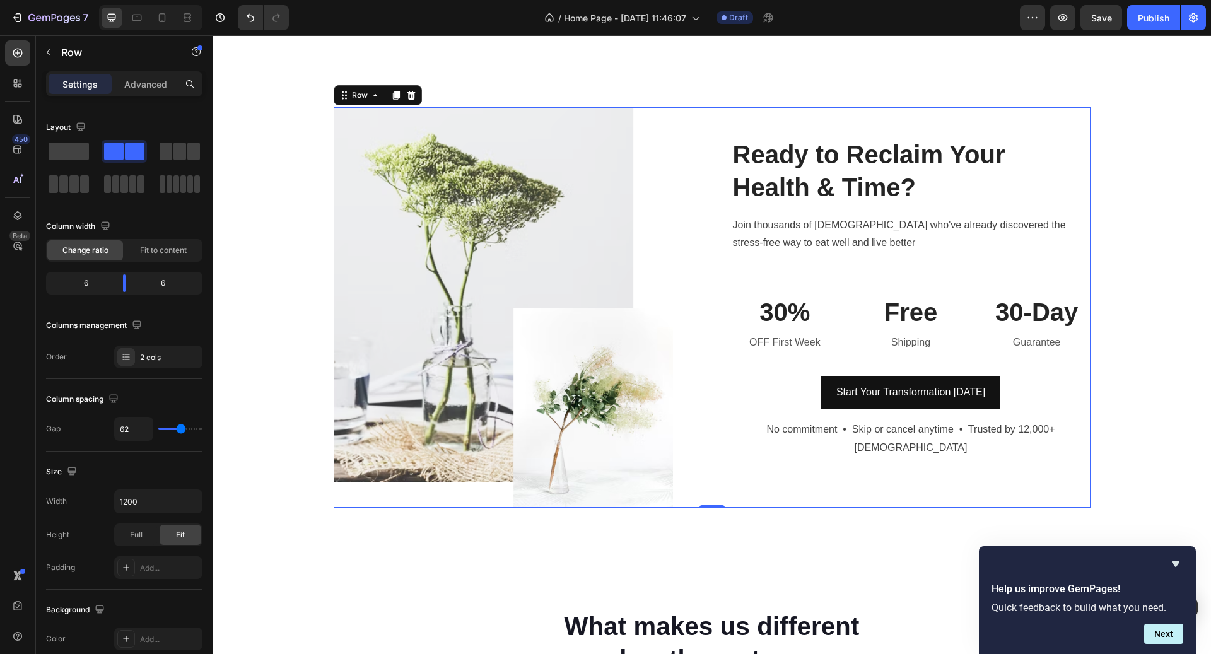
scroll to position [3779, 0]
click at [792, 202] on p "Ready to Reclaim Your Health & Time?" at bounding box center [911, 171] width 356 height 66
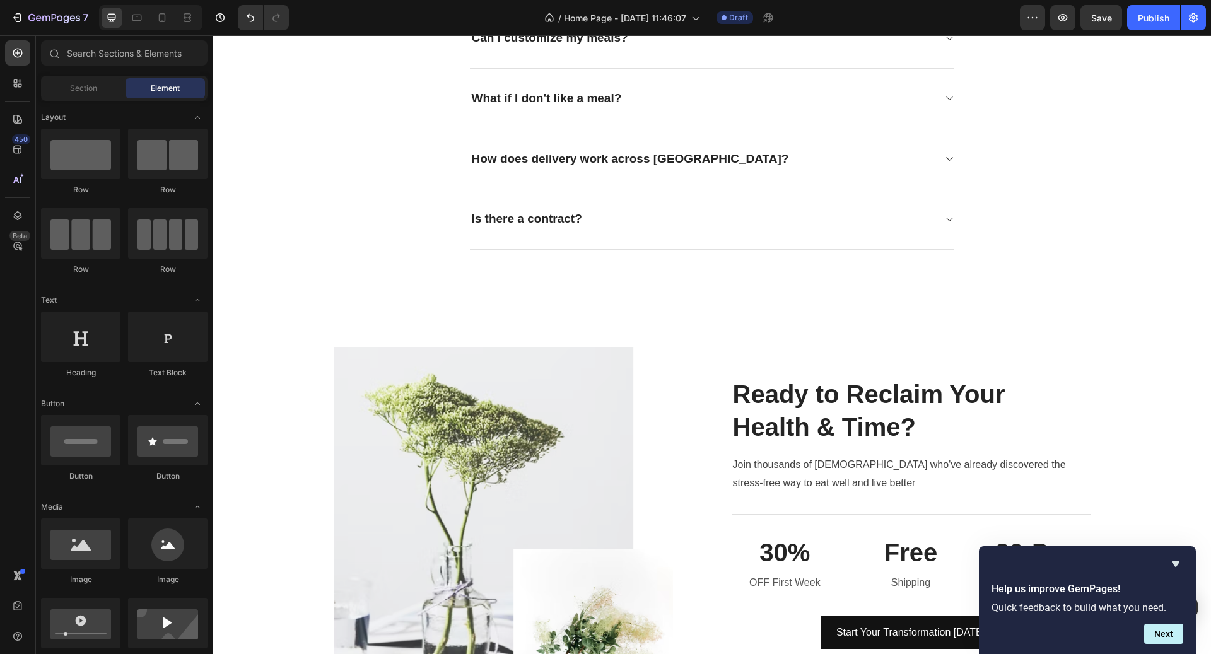
scroll to position [3920, 0]
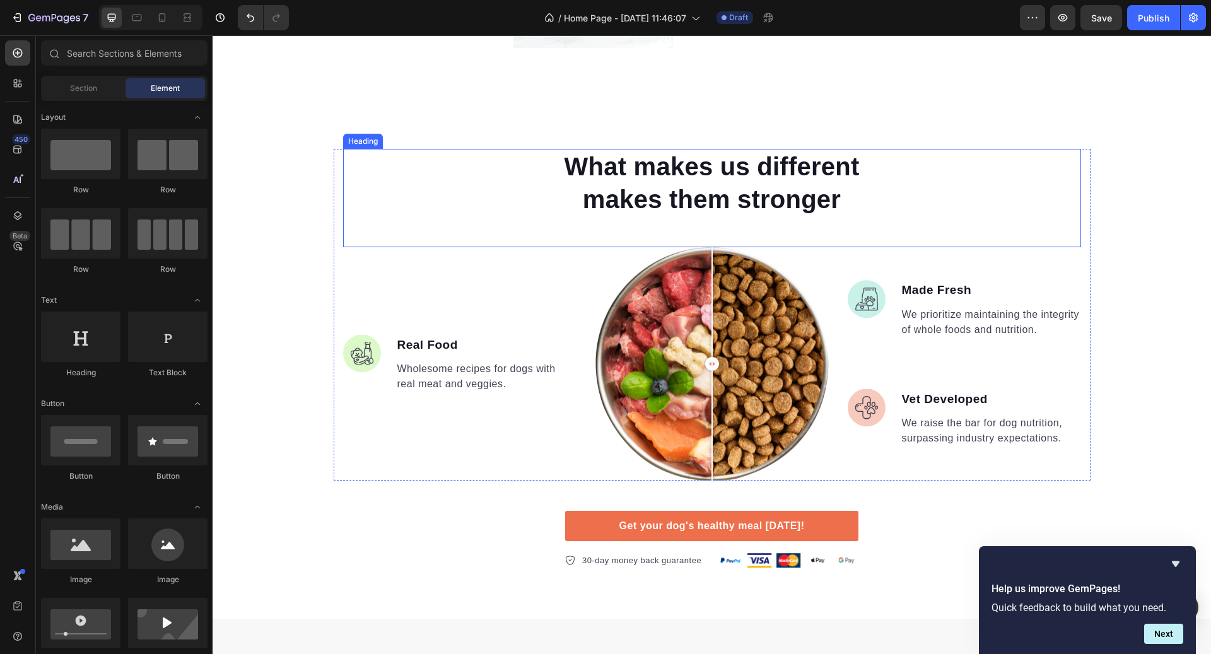
scroll to position [4215, 0]
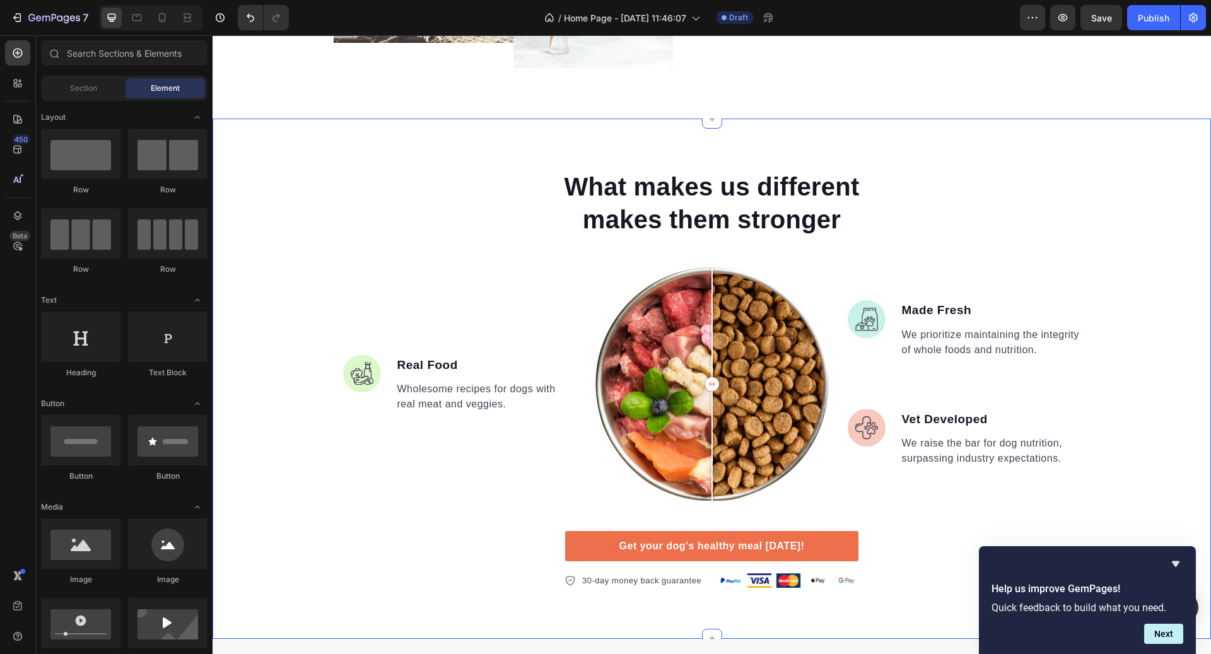
click at [1124, 159] on div "What makes us different makes them stronger Heading Image Real Food Text block …" at bounding box center [712, 379] width 999 height 521
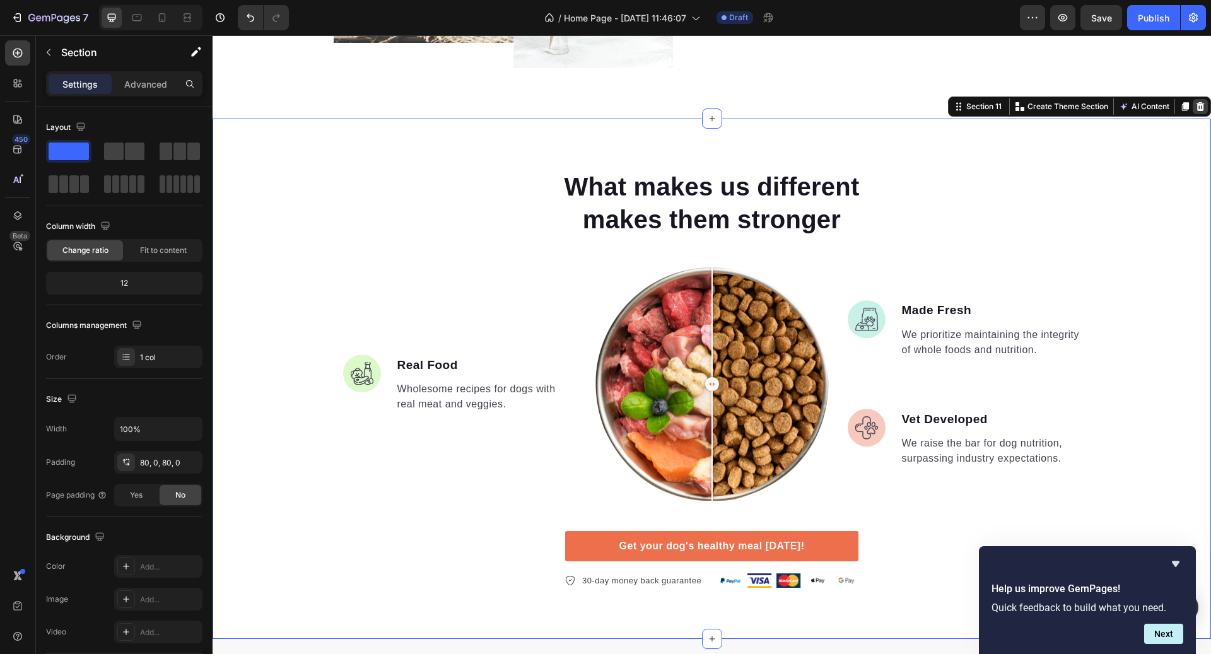
click at [1201, 107] on icon at bounding box center [1201, 106] width 8 height 9
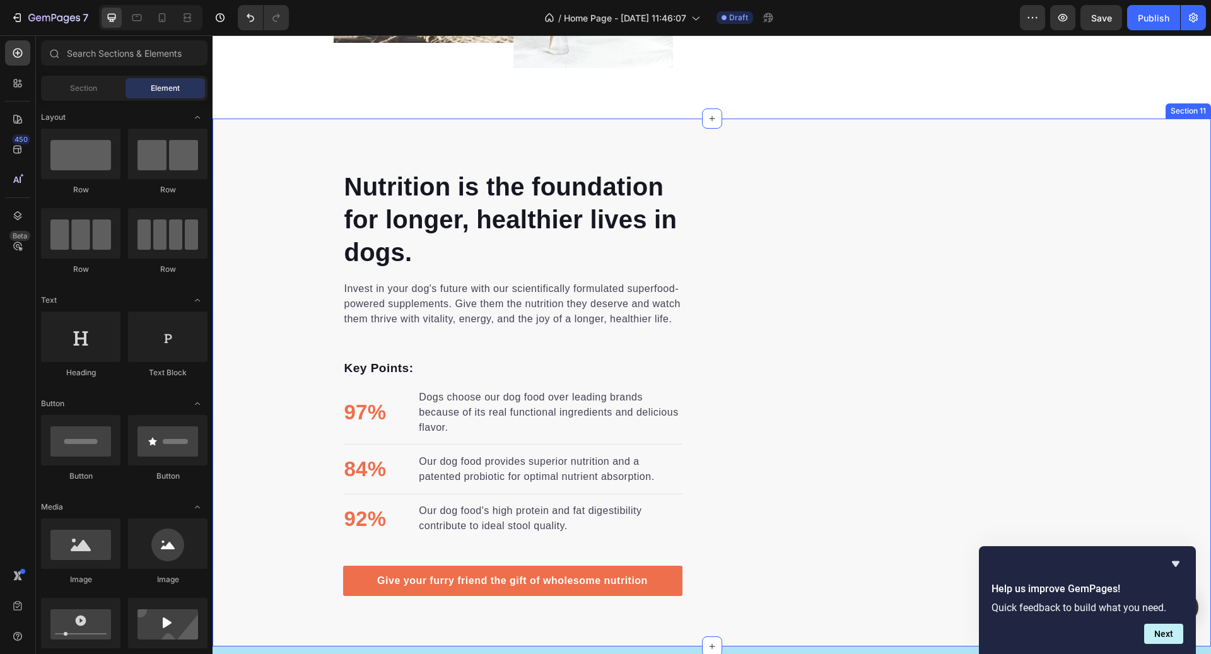
click at [1153, 138] on div "Nutrition is the foundation for longer, healthier lives in dogs. Heading Invest…" at bounding box center [712, 383] width 999 height 529
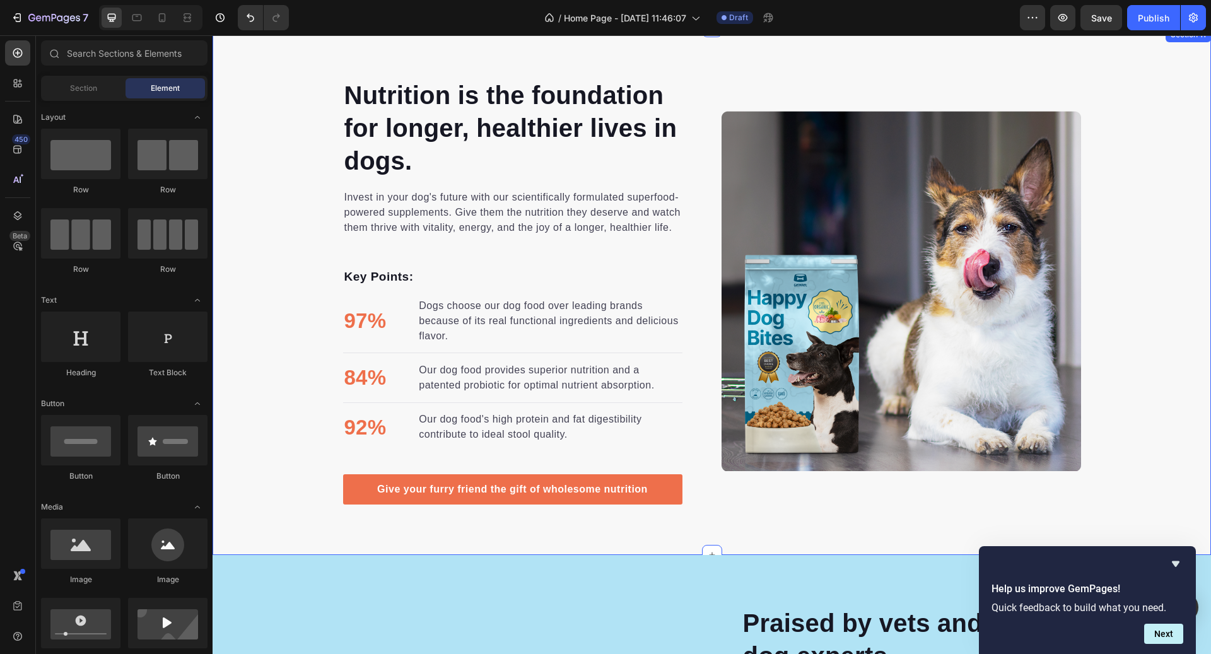
scroll to position [4305, 0]
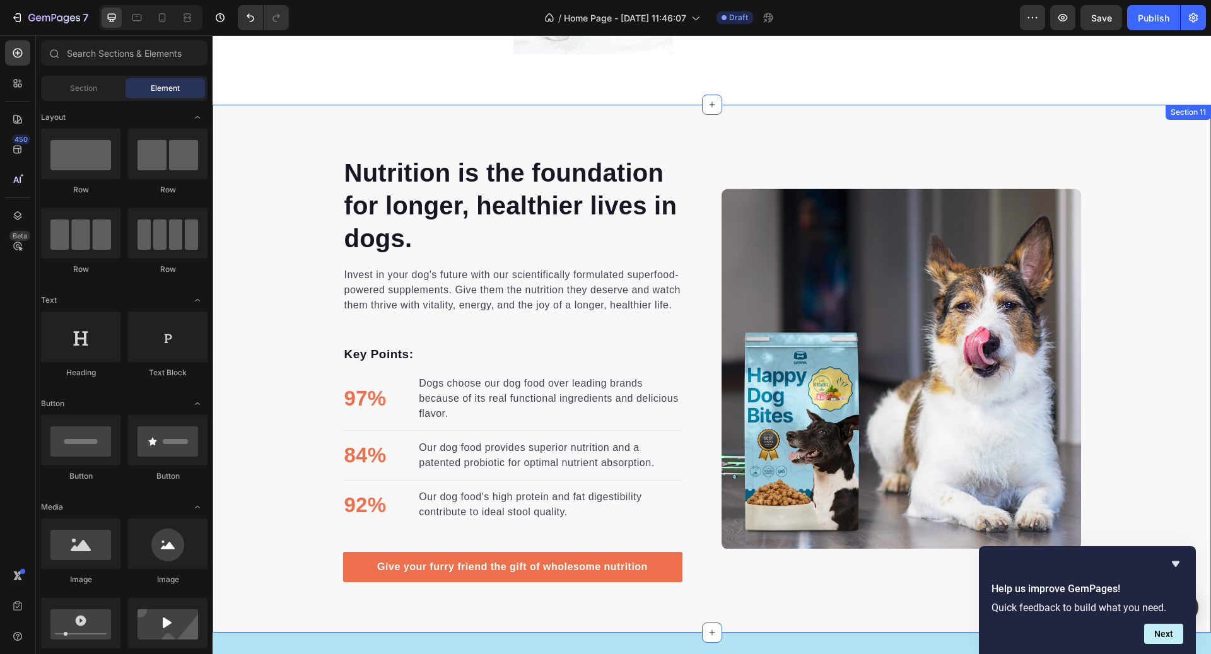
click at [1184, 134] on div "Nutrition is the foundation for longer, healthier lives in dogs. Heading Invest…" at bounding box center [712, 369] width 999 height 529
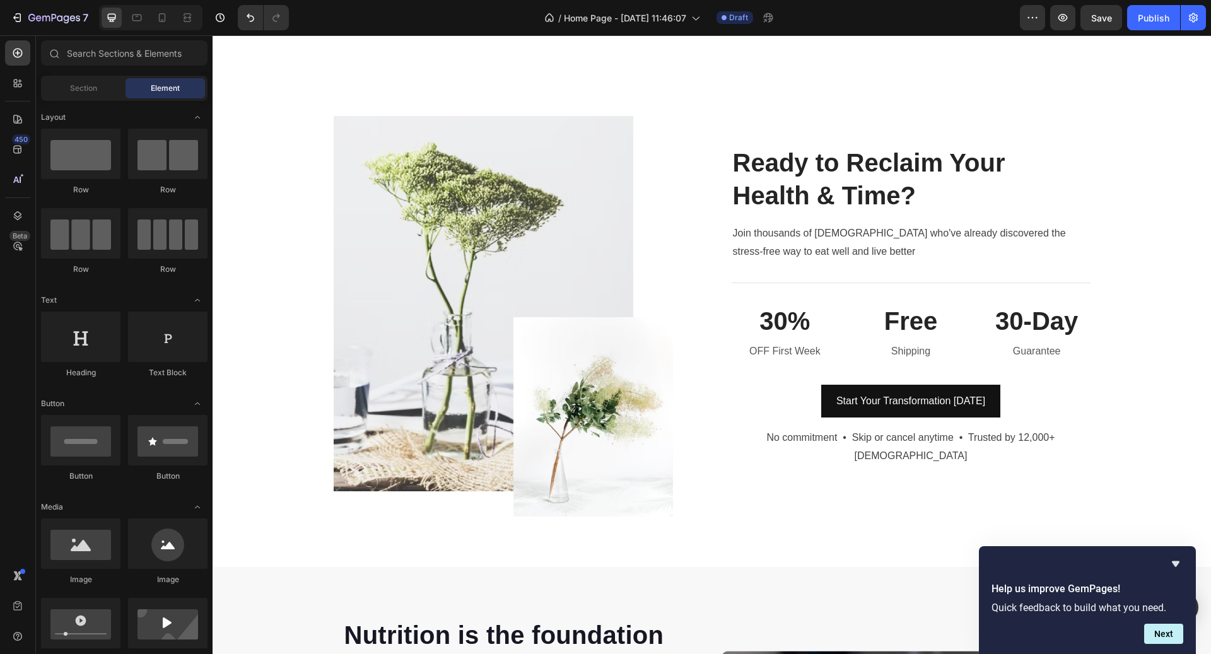
scroll to position [4048, 0]
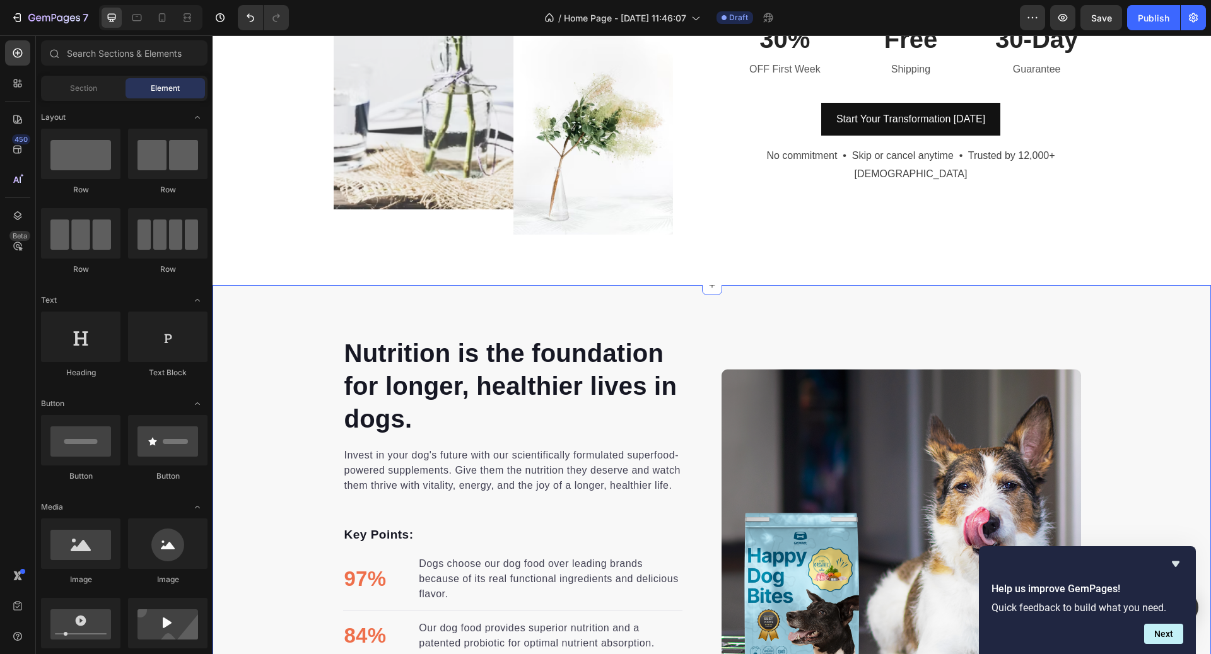
click at [1147, 294] on div "Nutrition is the foundation for longer, healthier lives in dogs. Heading Invest…" at bounding box center [712, 549] width 999 height 528
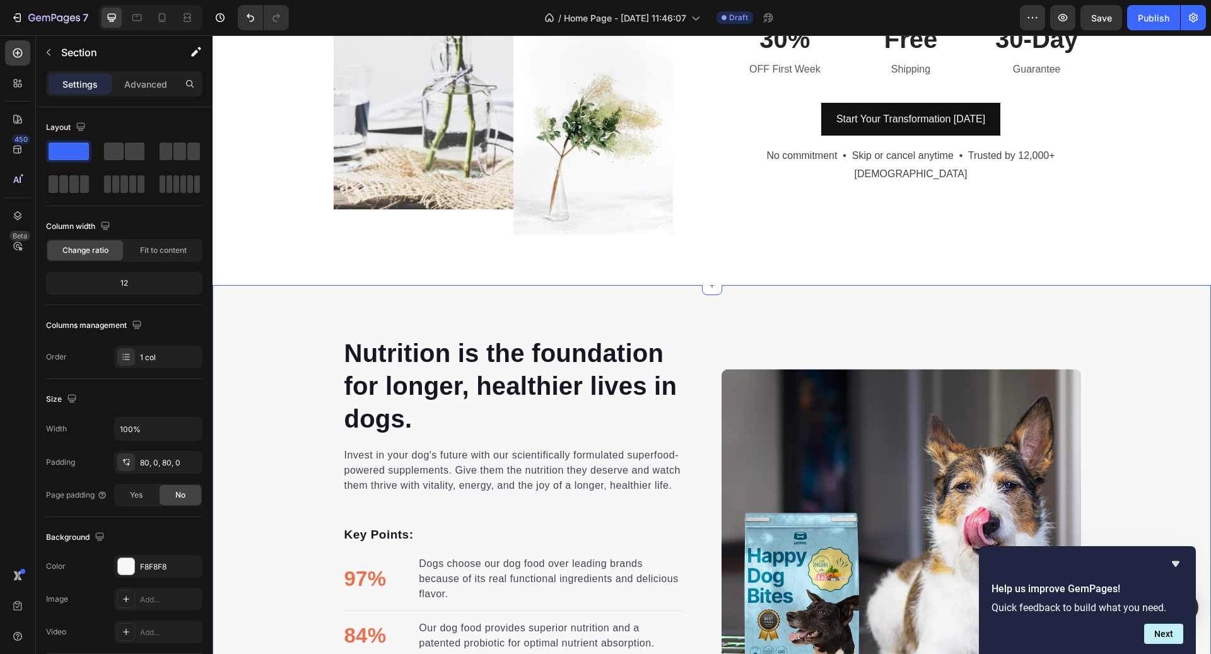
click at [1153, 336] on div "Nutrition is the foundation for longer, healthier lives in dogs. Heading Invest…" at bounding box center [712, 550] width 999 height 428
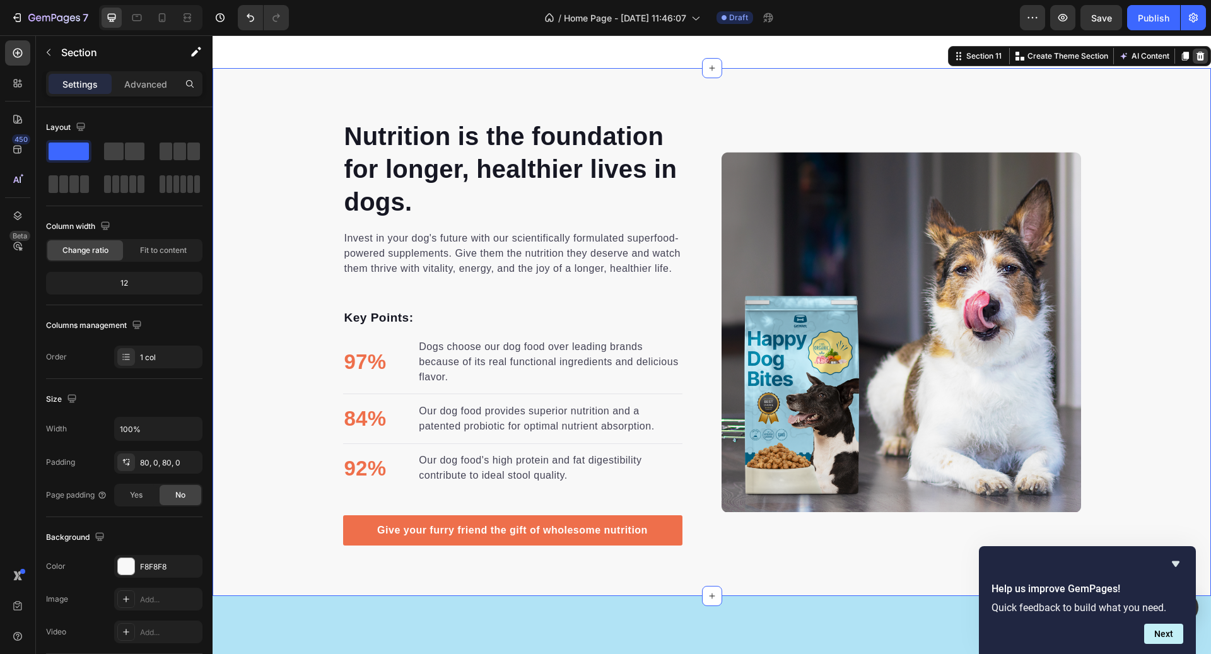
click at [1201, 51] on icon at bounding box center [1201, 56] width 10 height 10
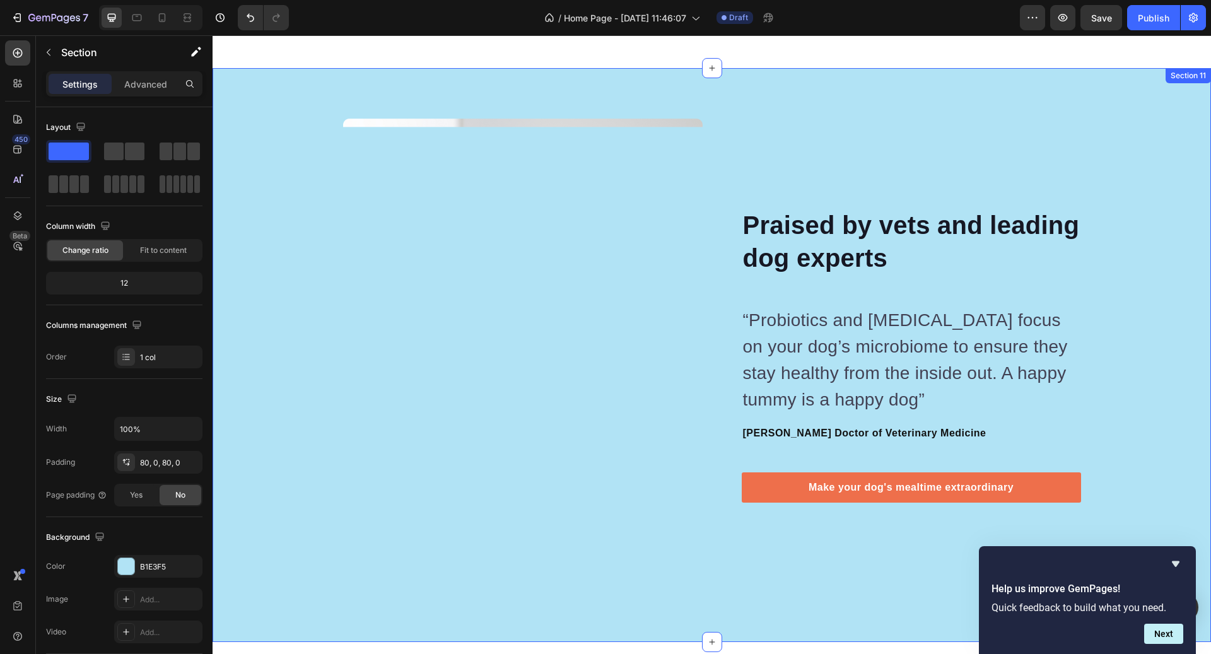
click at [1061, 79] on div "Image Image Praised by vets and leading dog experts Heading “Probiotics and [ME…" at bounding box center [712, 355] width 999 height 574
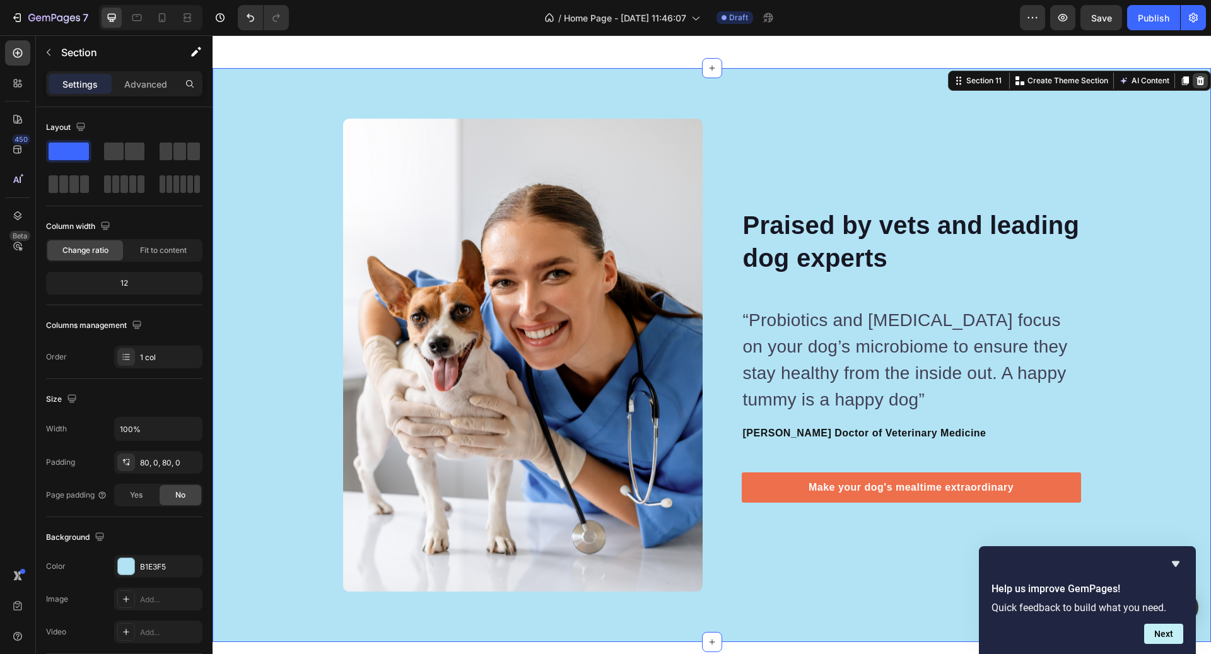
click at [1204, 80] on icon at bounding box center [1201, 81] width 10 height 10
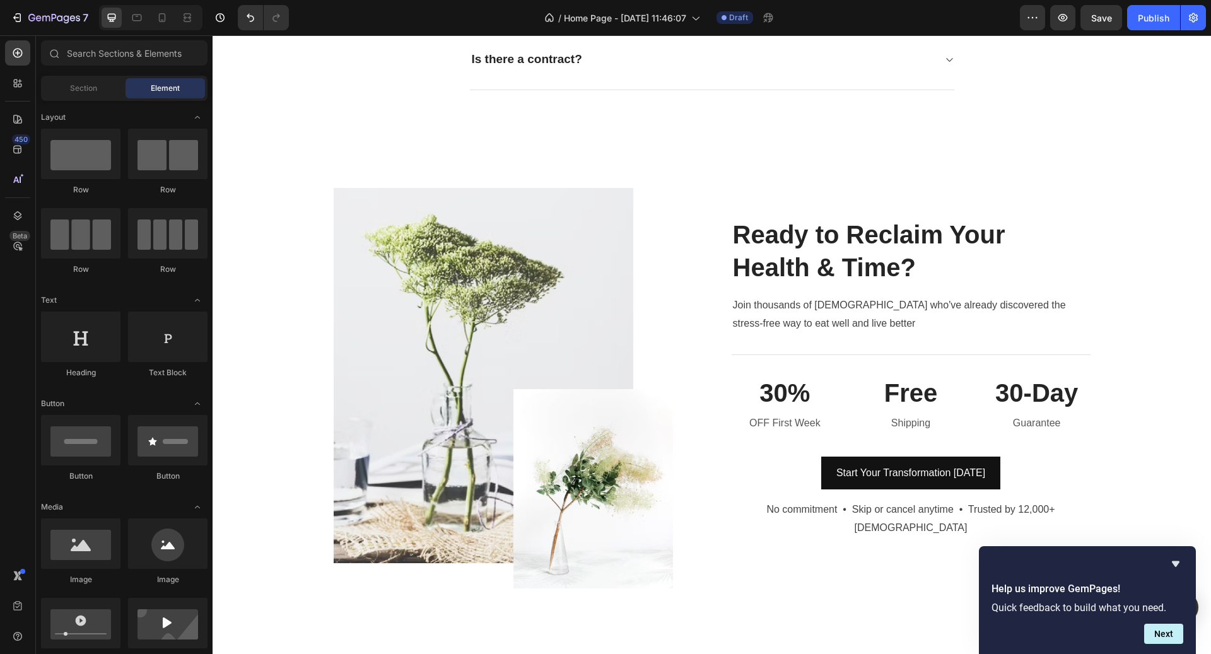
scroll to position [3639, 0]
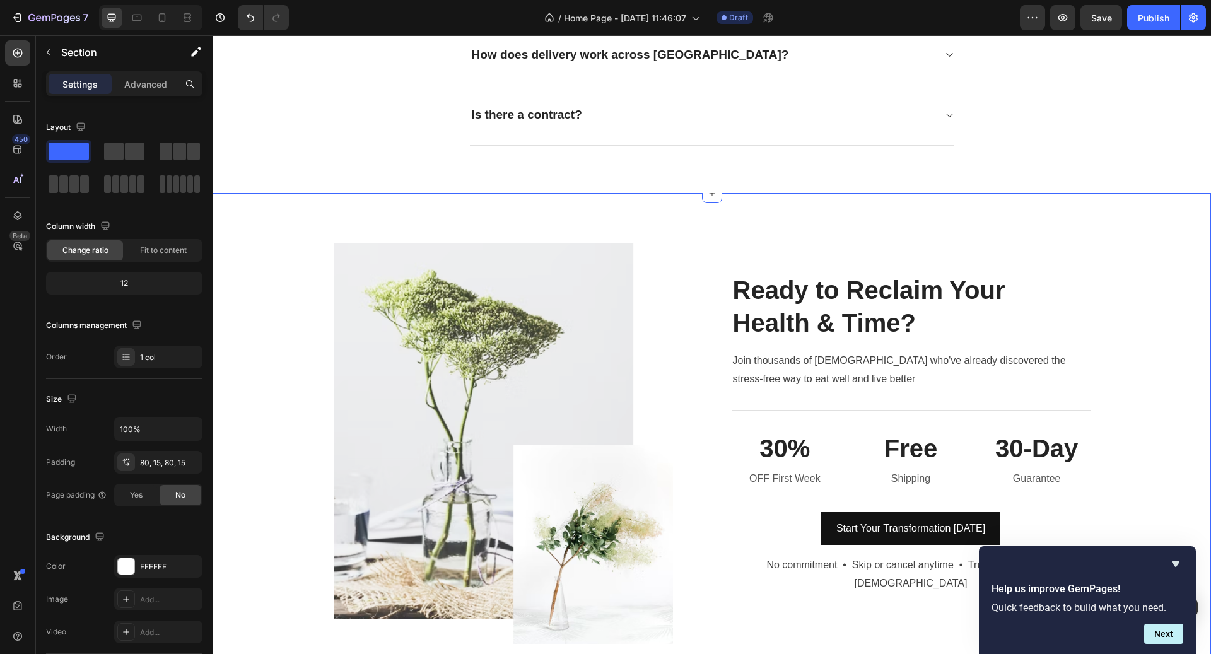
click at [991, 211] on div "Image Ready to Reclaim Your Health & Time? Heading Join thousands of [DEMOGRAPH…" at bounding box center [712, 444] width 999 height 502
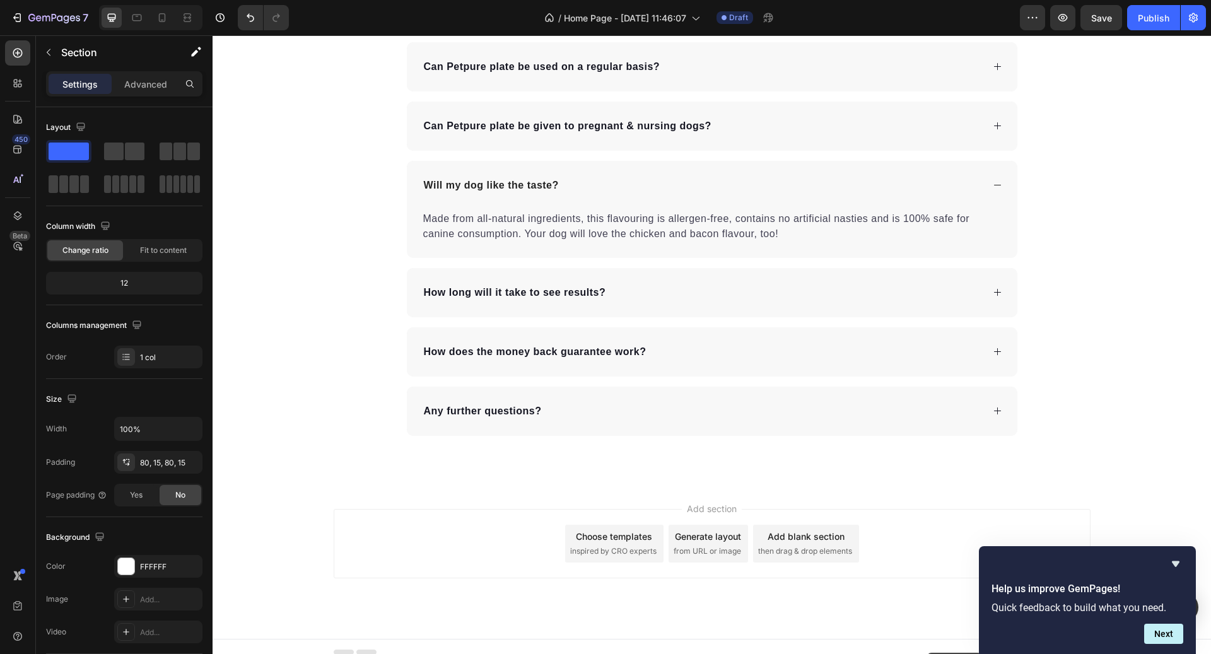
scroll to position [4416, 0]
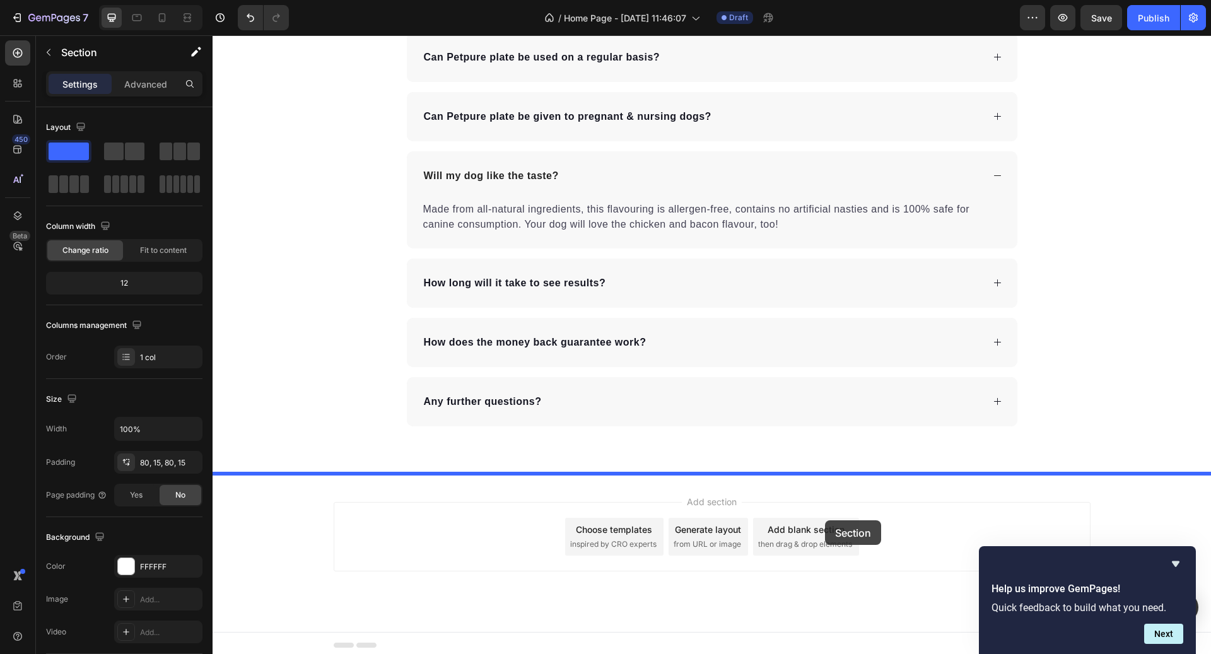
drag, startPoint x: 982, startPoint y: 180, endPoint x: 827, endPoint y: 521, distance: 374.1
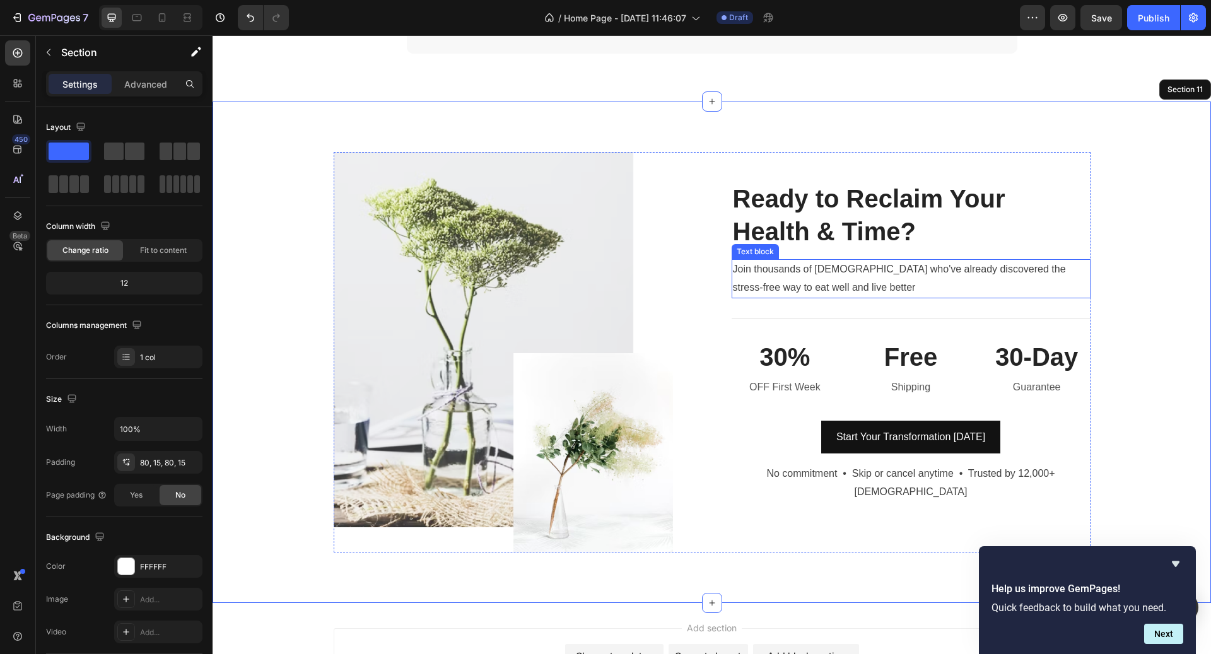
scroll to position [4265, 0]
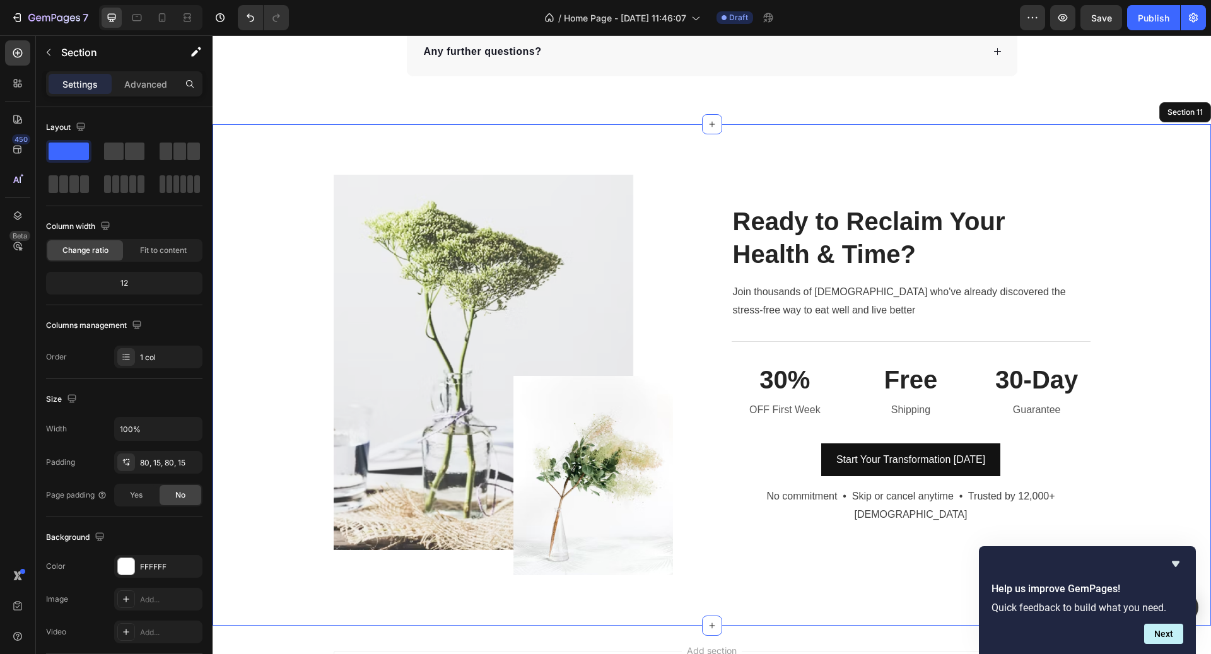
click at [833, 147] on div "Image Ready to Reclaim Your Health & Time? Heading Join thousands of [DEMOGRAPH…" at bounding box center [712, 375] width 999 height 502
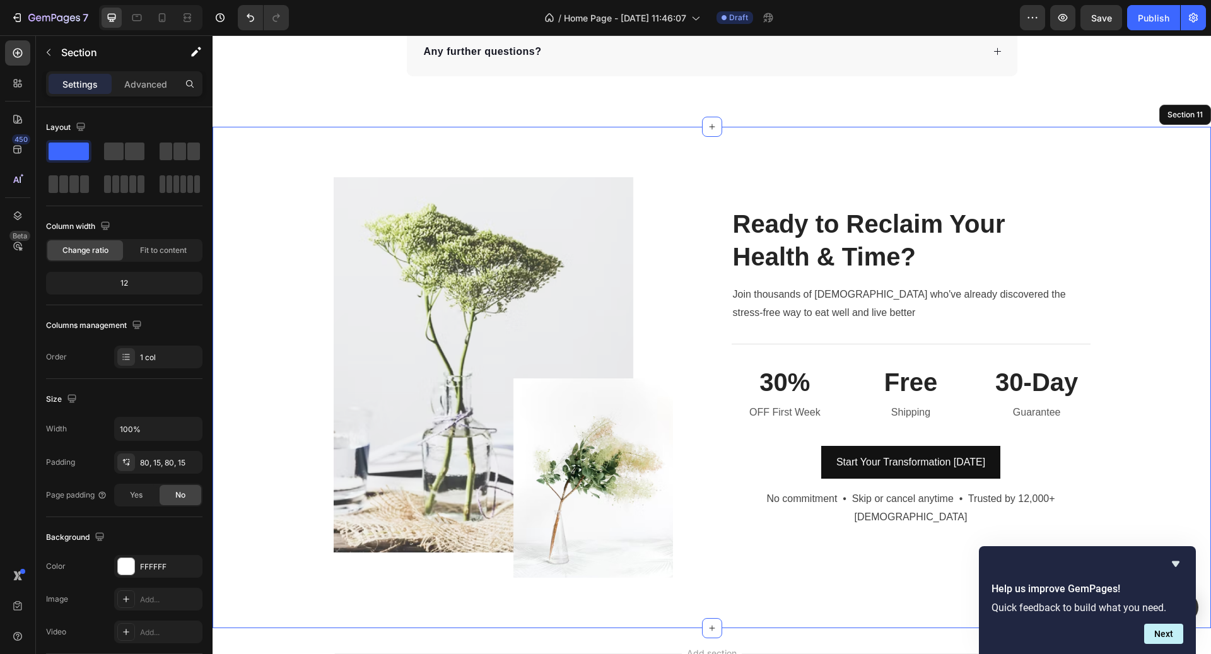
click at [1121, 139] on div "Image Ready to Reclaim Your Health & Time? Heading Join thousands of [DEMOGRAPH…" at bounding box center [712, 378] width 999 height 502
click at [1119, 127] on div "Image Ready to Reclaim Your Health & Time? Heading Join thousands of [DEMOGRAPH…" at bounding box center [712, 378] width 999 height 502
click at [1182, 112] on icon at bounding box center [1185, 115] width 10 height 10
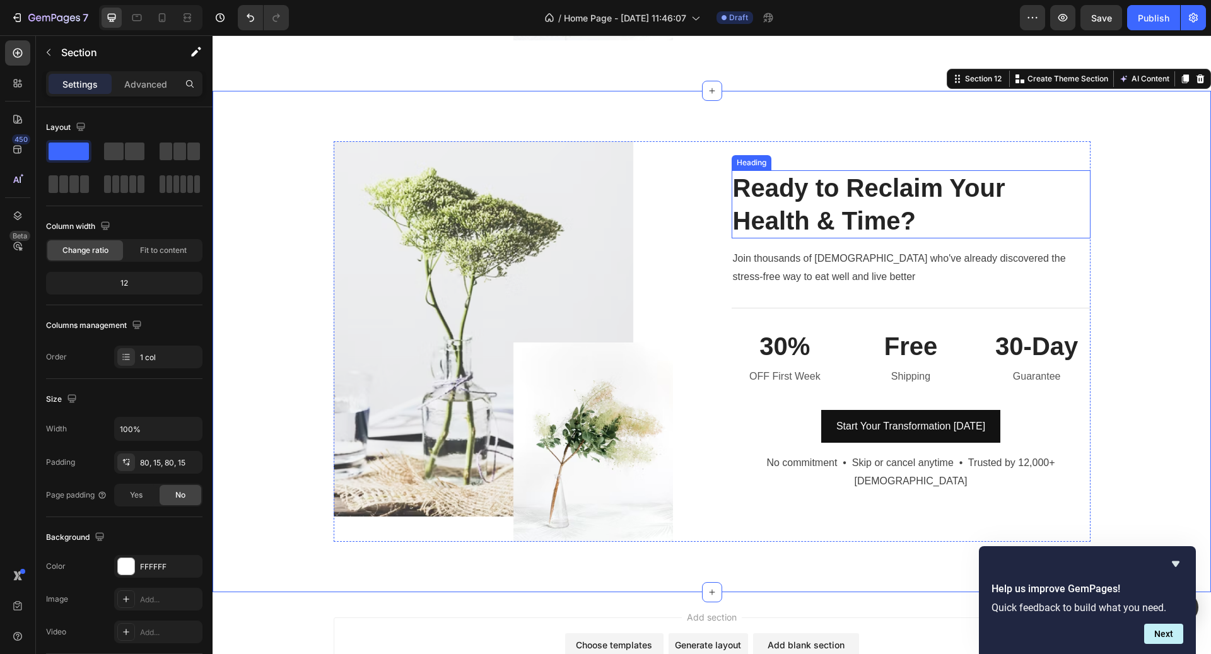
scroll to position [4811, 0]
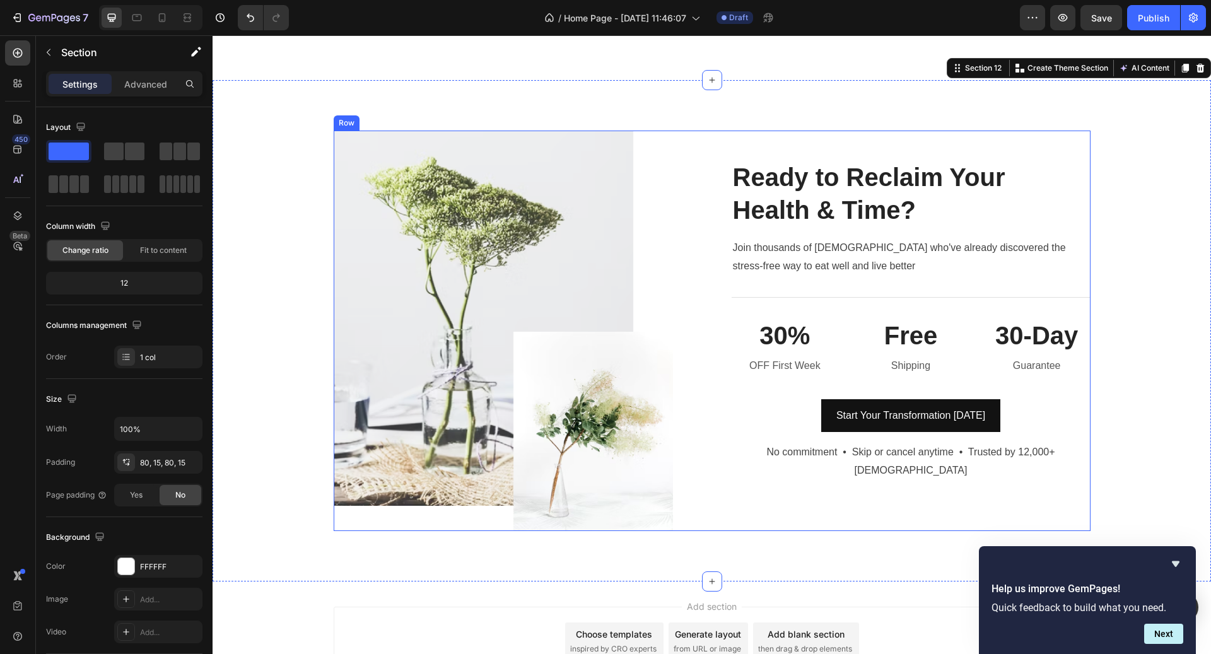
click at [772, 134] on div "Ready to Reclaim Your Health & Time? Heading Join thousands of [DEMOGRAPHIC_DAT…" at bounding box center [911, 331] width 359 height 401
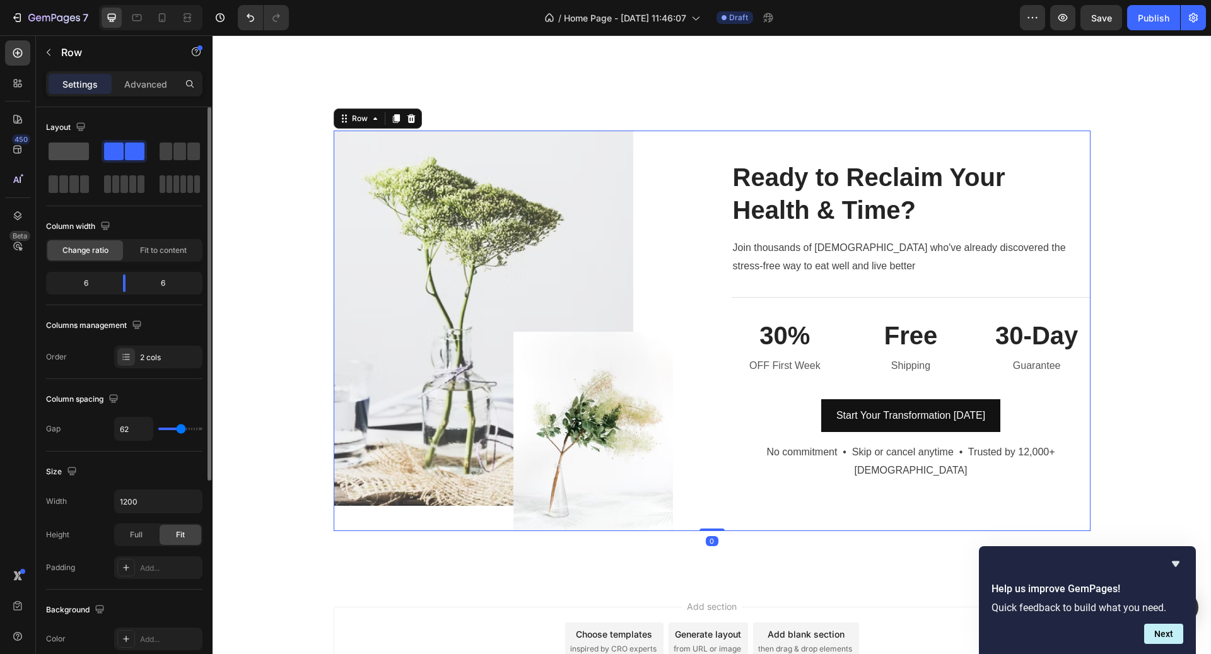
click at [78, 151] on span at bounding box center [69, 152] width 40 height 18
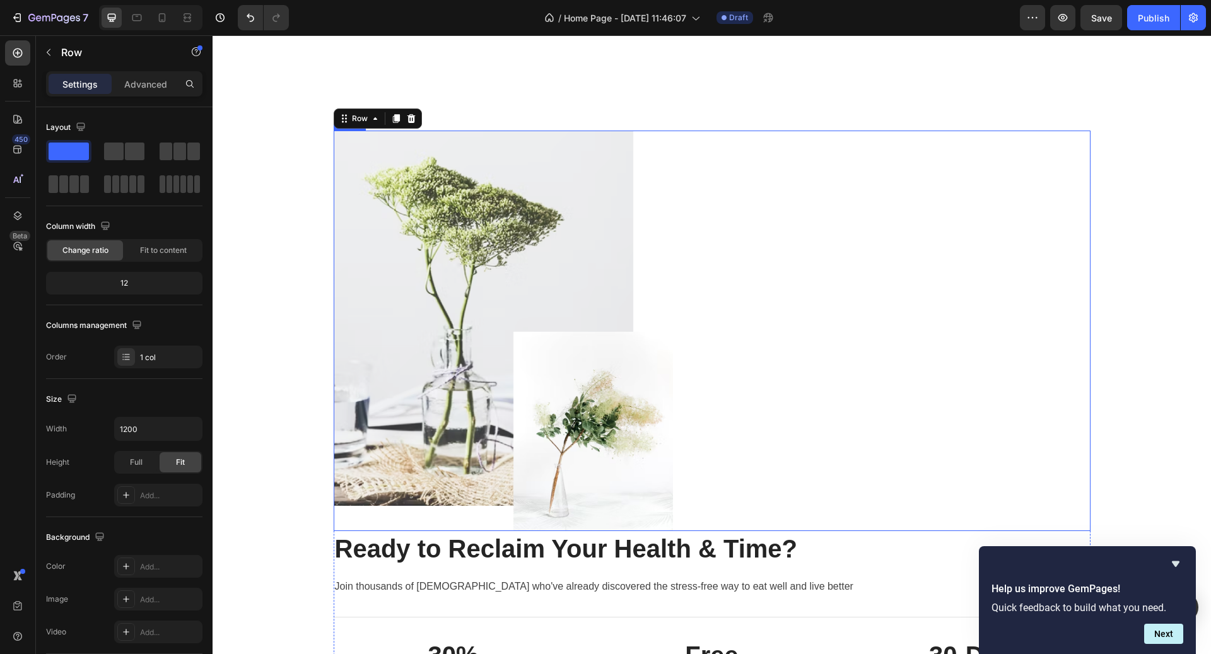
click at [568, 253] on img at bounding box center [503, 331] width 339 height 401
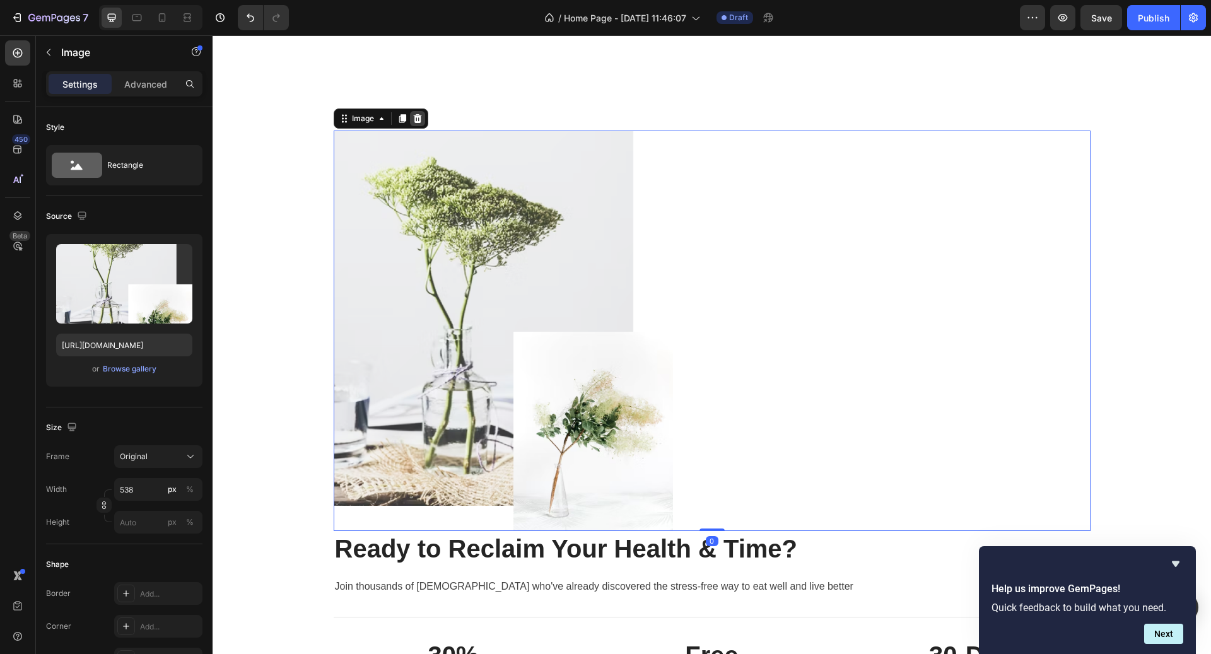
click at [416, 118] on icon at bounding box center [418, 119] width 10 height 10
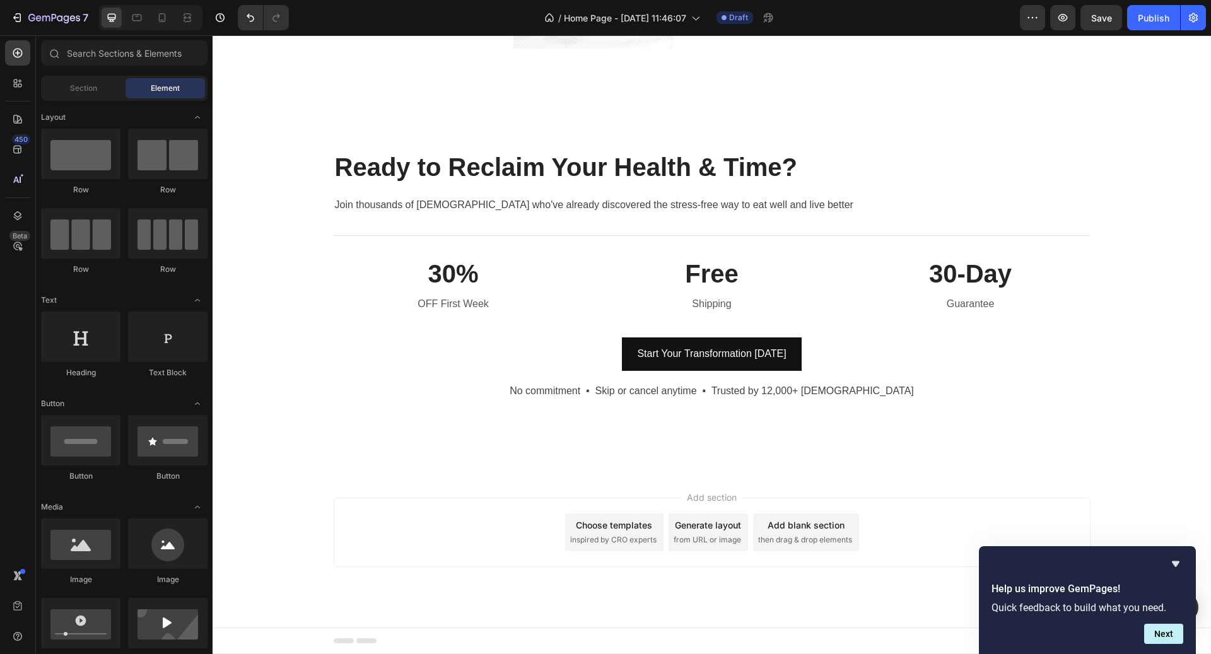
scroll to position [4790, 0]
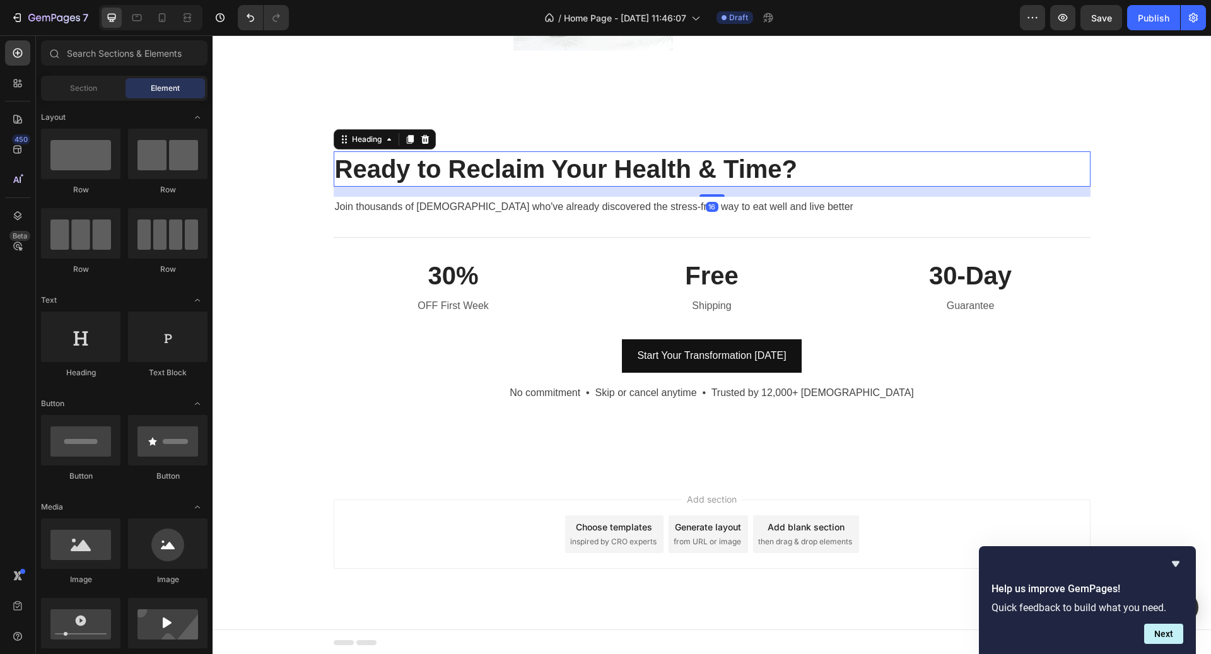
click at [603, 162] on h2 "Ready to Reclaim Your Health & Time?" at bounding box center [712, 168] width 757 height 35
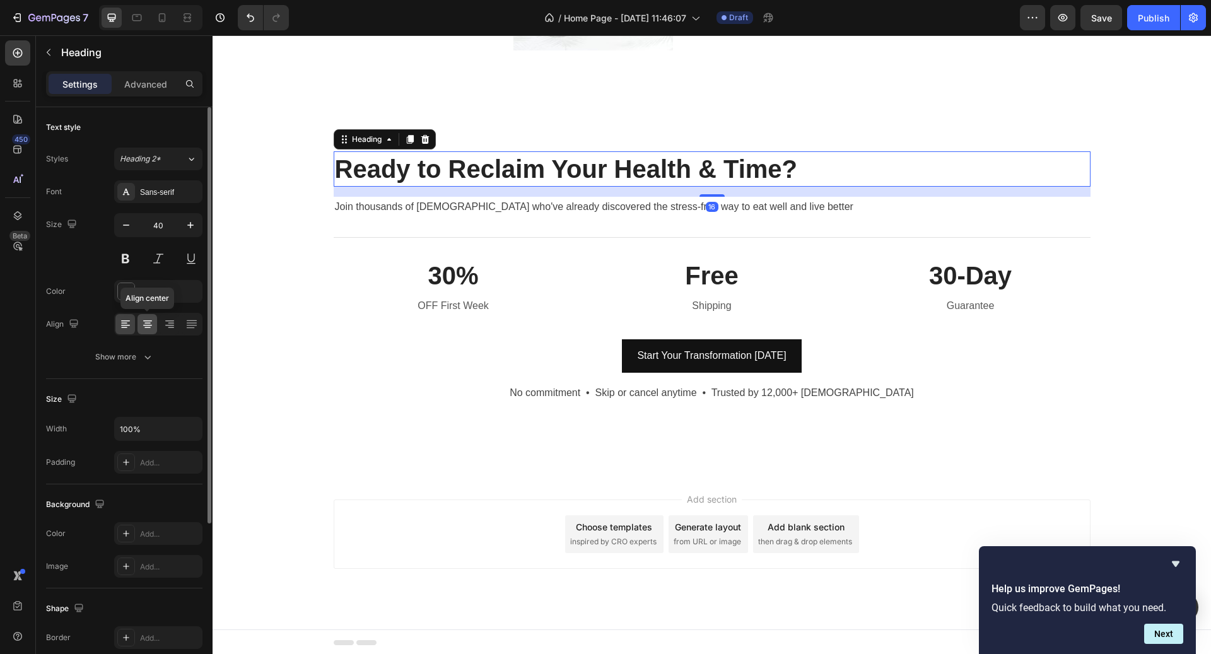
click at [153, 318] on icon at bounding box center [147, 324] width 13 height 13
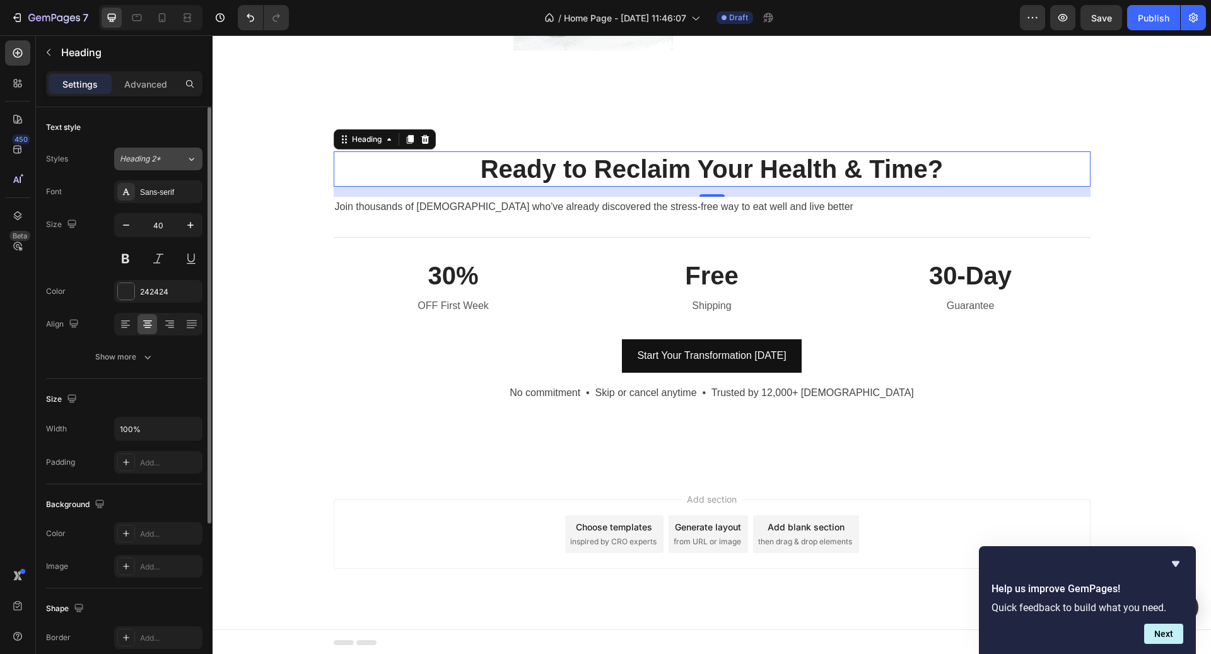
click at [163, 155] on div "Heading 2*" at bounding box center [145, 158] width 51 height 11
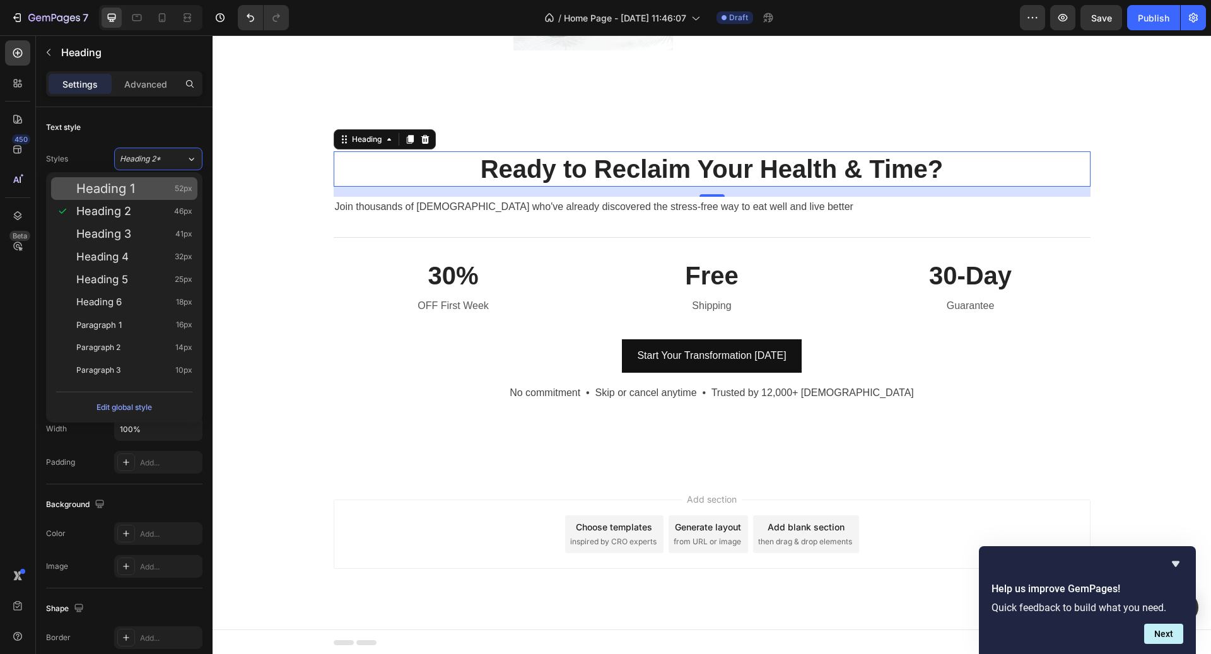
click at [176, 192] on span "52px" at bounding box center [184, 188] width 18 height 13
type input "52"
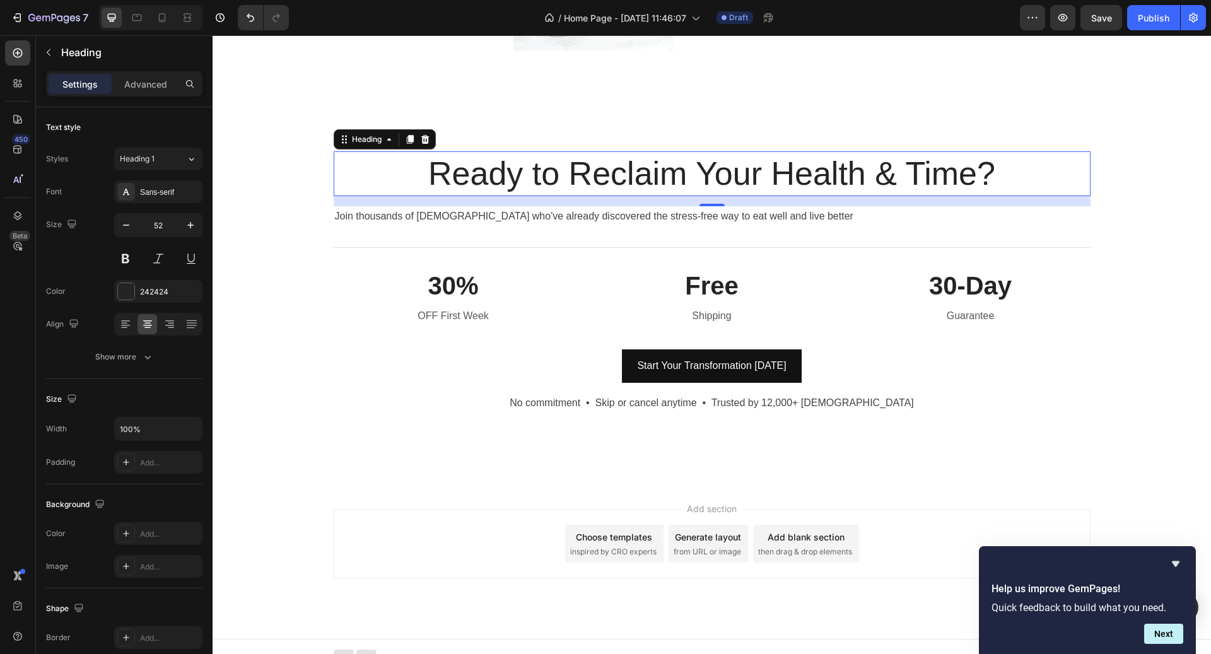
scroll to position [4800, 0]
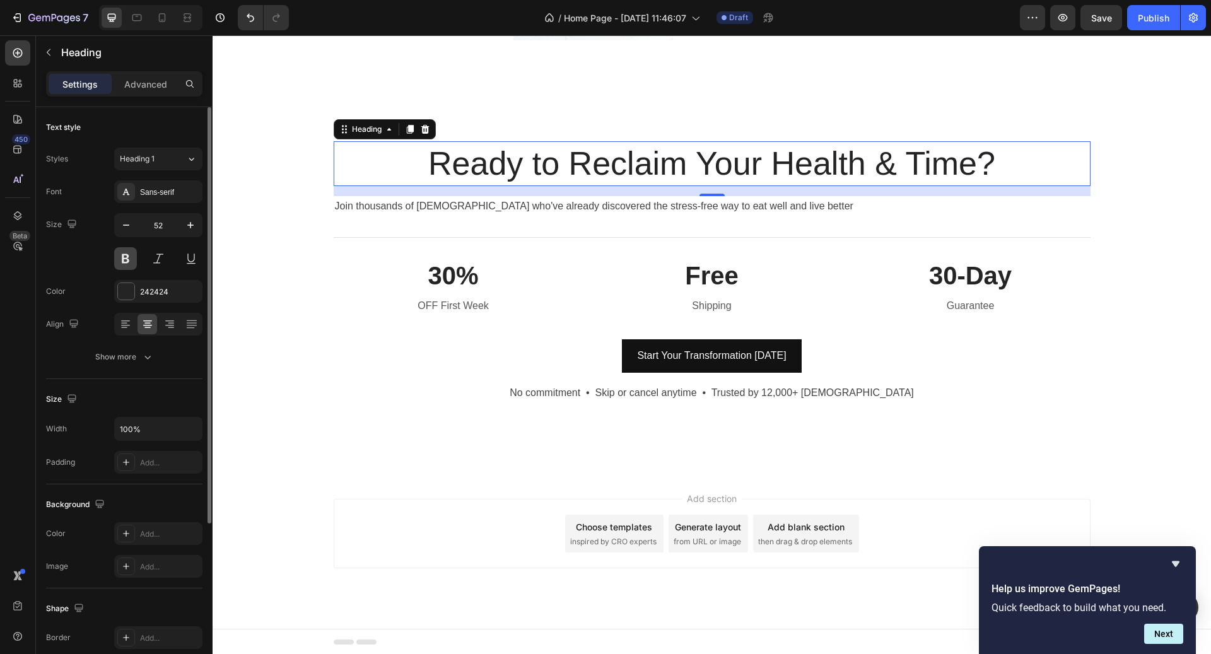
click at [126, 254] on button at bounding box center [125, 258] width 23 height 23
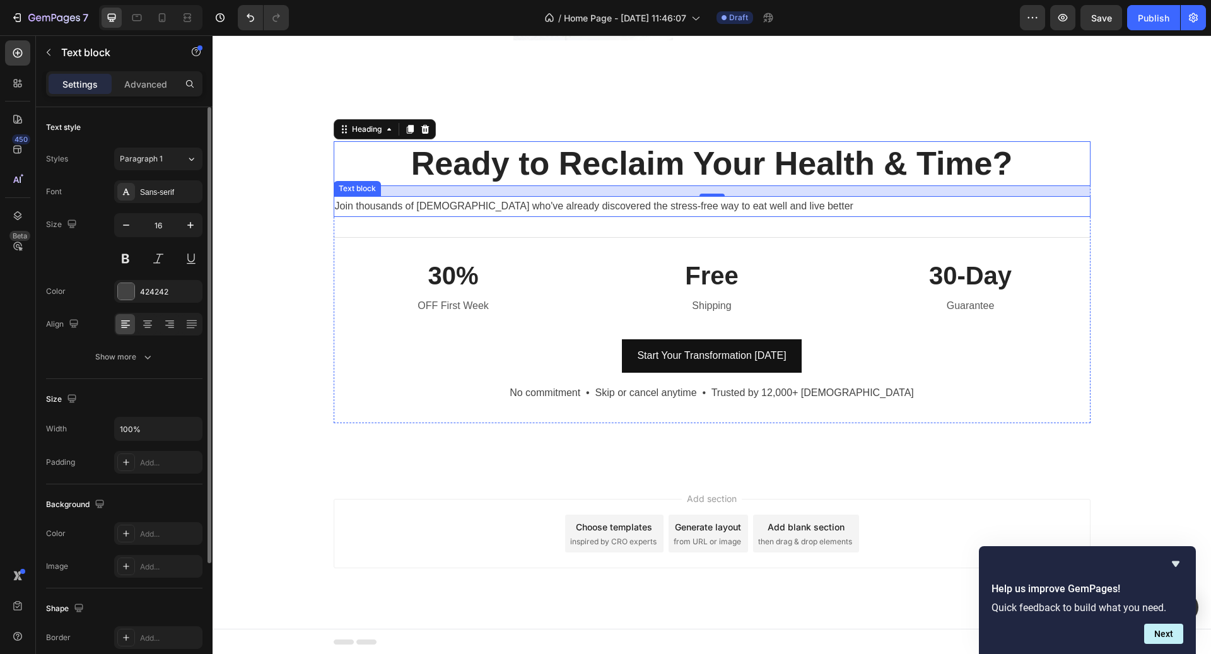
click at [612, 205] on p "Join thousands of [DEMOGRAPHIC_DATA] who've already discovered the stress-free …" at bounding box center [712, 206] width 755 height 18
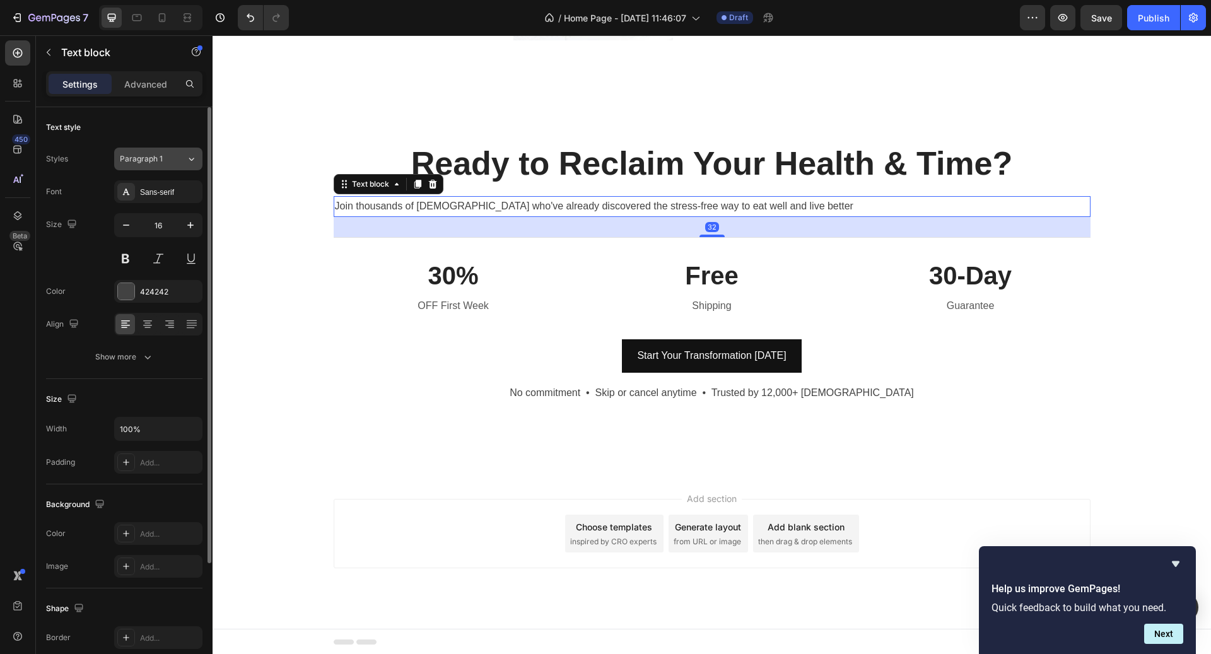
click at [166, 162] on div "Paragraph 1" at bounding box center [145, 158] width 51 height 11
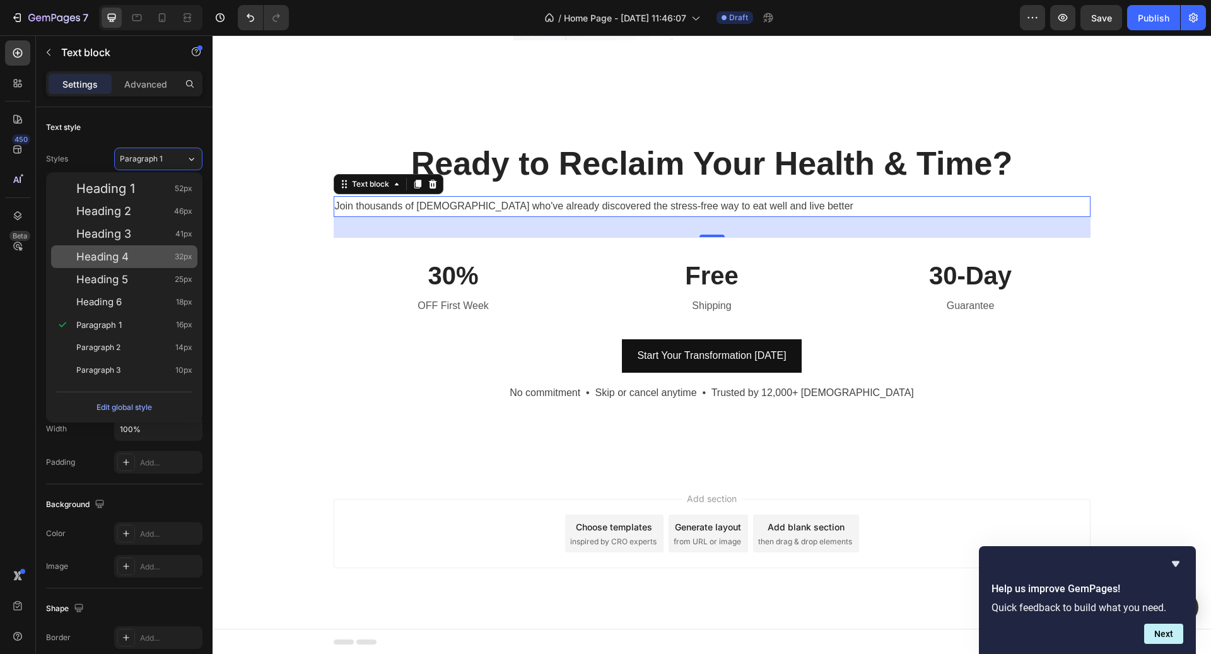
click at [173, 264] on div "Heading 4 32px" at bounding box center [124, 256] width 146 height 23
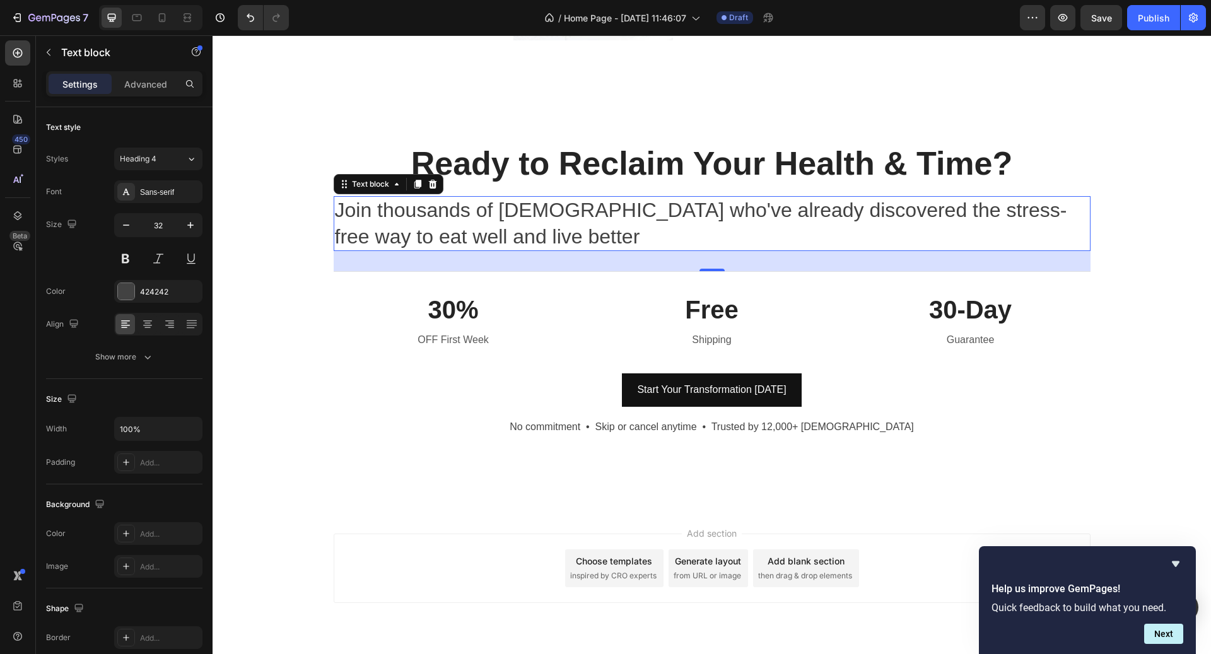
scroll to position [4811, 0]
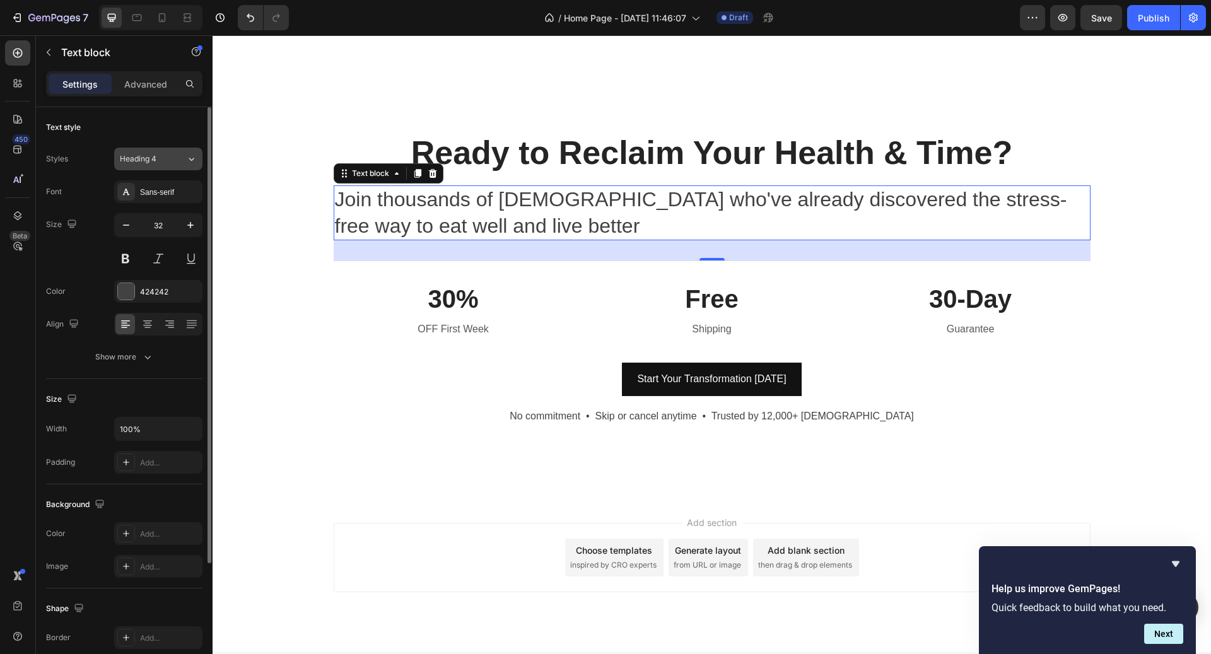
click at [177, 162] on div "Heading 4" at bounding box center [153, 158] width 66 height 11
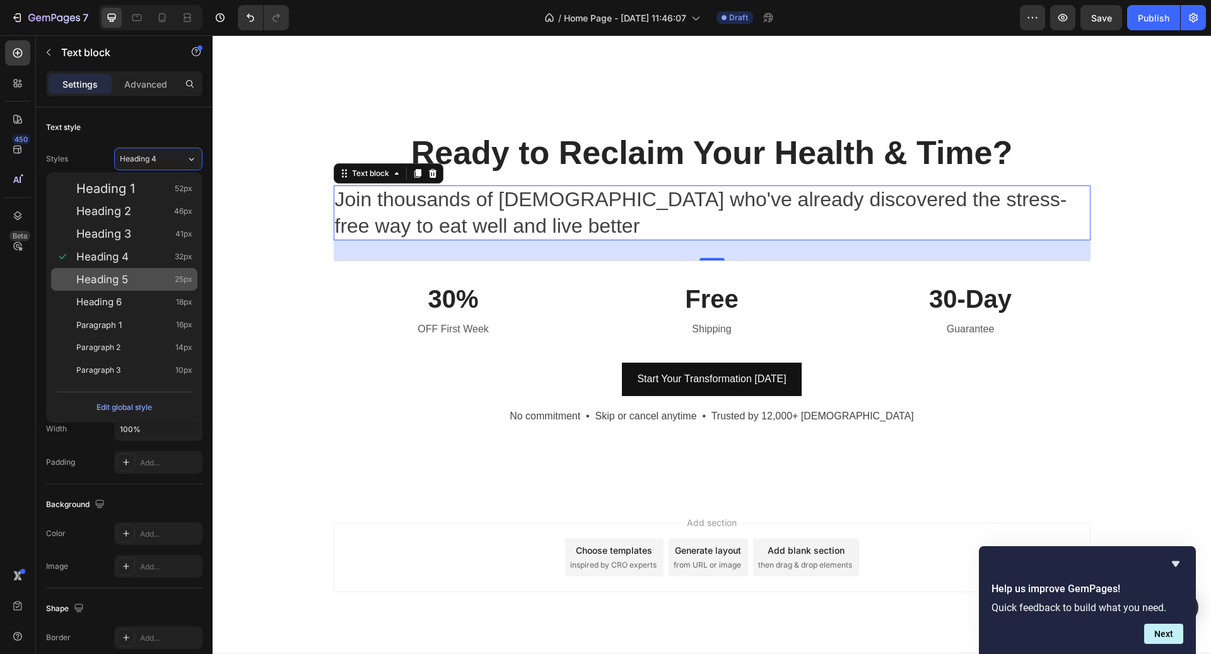
click at [178, 271] on div "Heading 5 25px" at bounding box center [124, 279] width 146 height 23
type input "25"
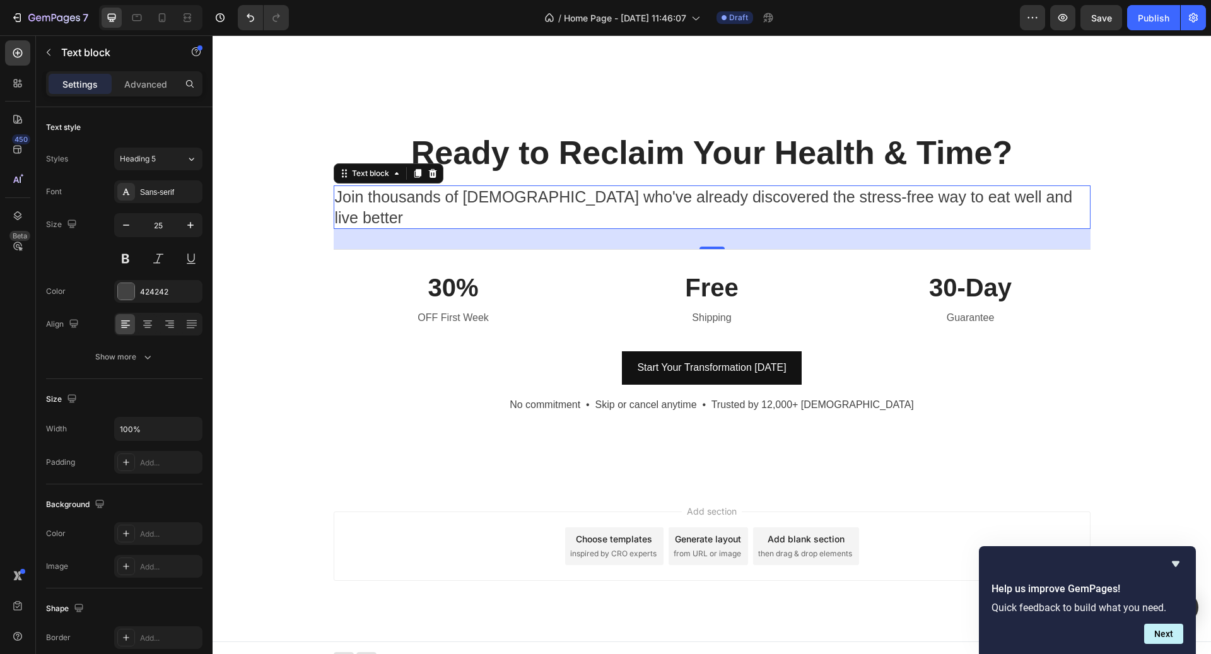
scroll to position [4803, 0]
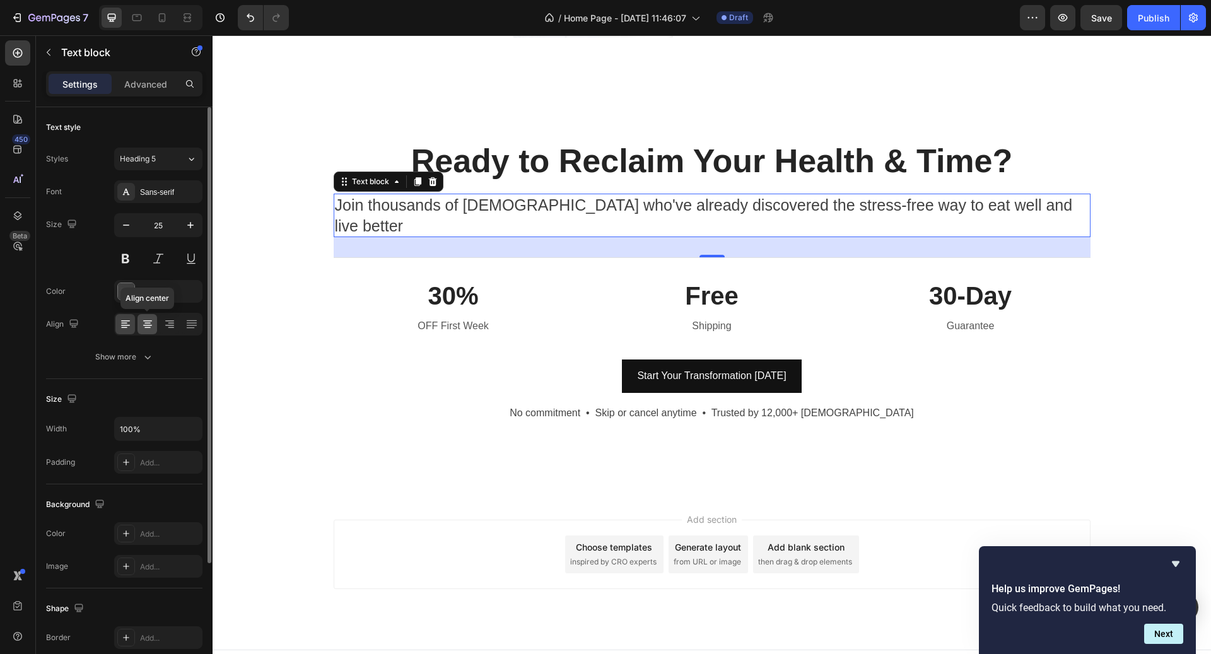
click at [148, 323] on icon at bounding box center [147, 323] width 6 height 1
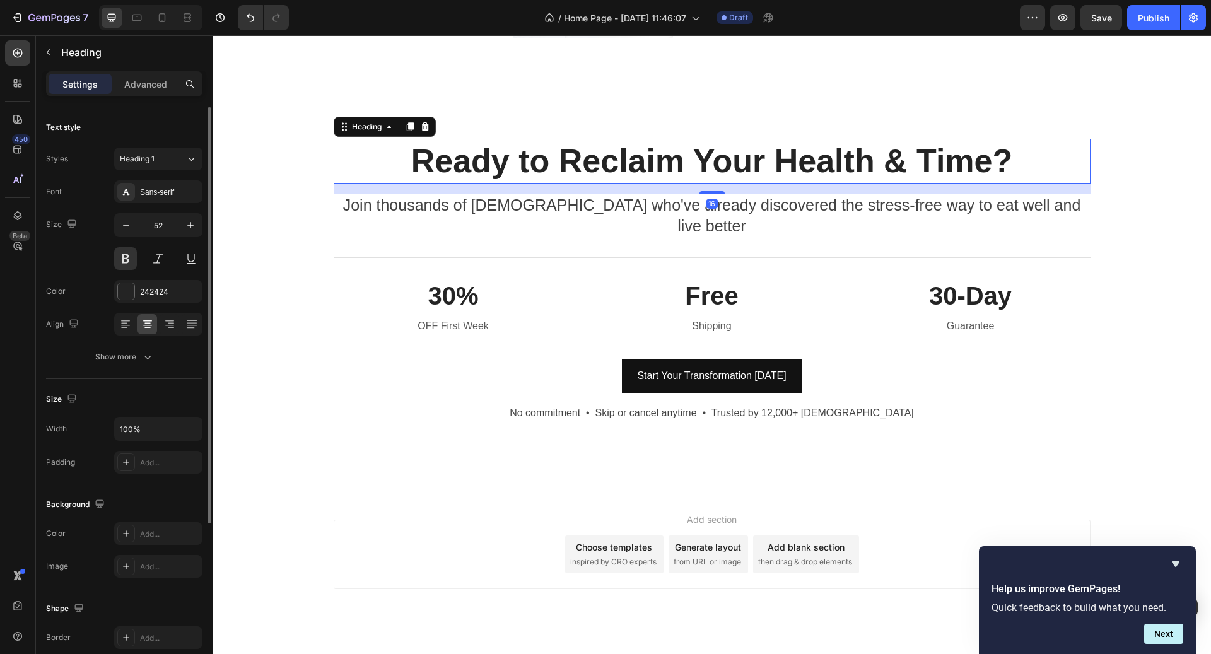
click at [594, 175] on h2 "Ready to Reclaim Your Health & Time?" at bounding box center [712, 161] width 757 height 45
click at [170, 228] on input "52" at bounding box center [159, 225] width 42 height 23
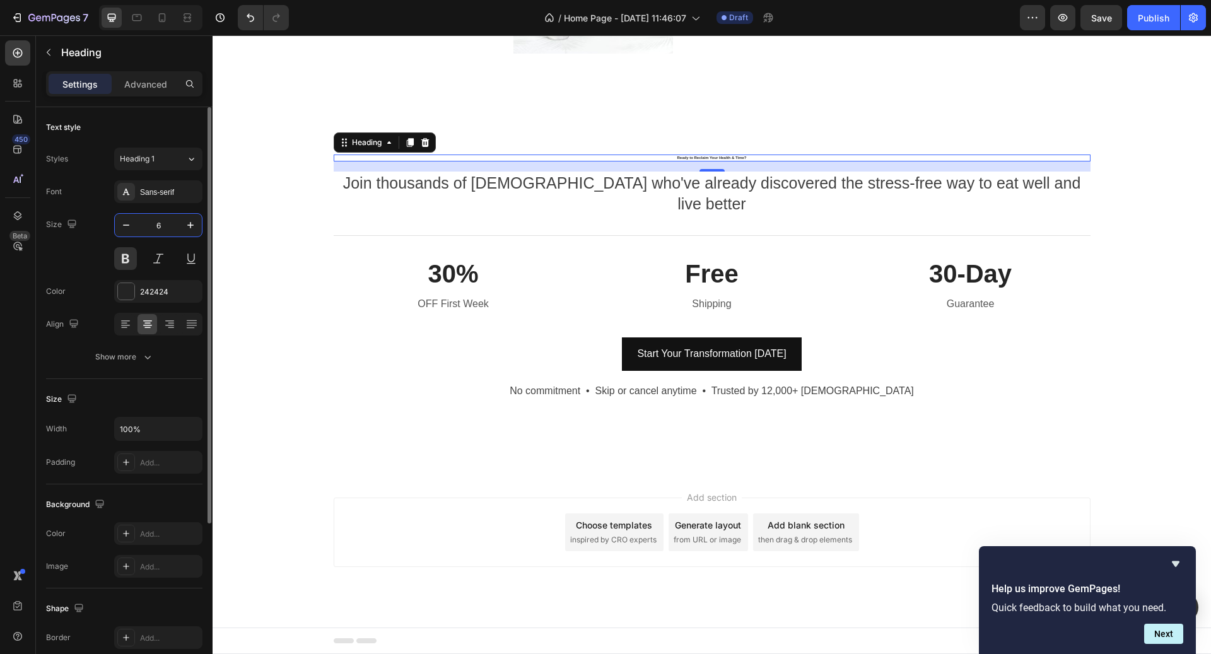
scroll to position [4811, 0]
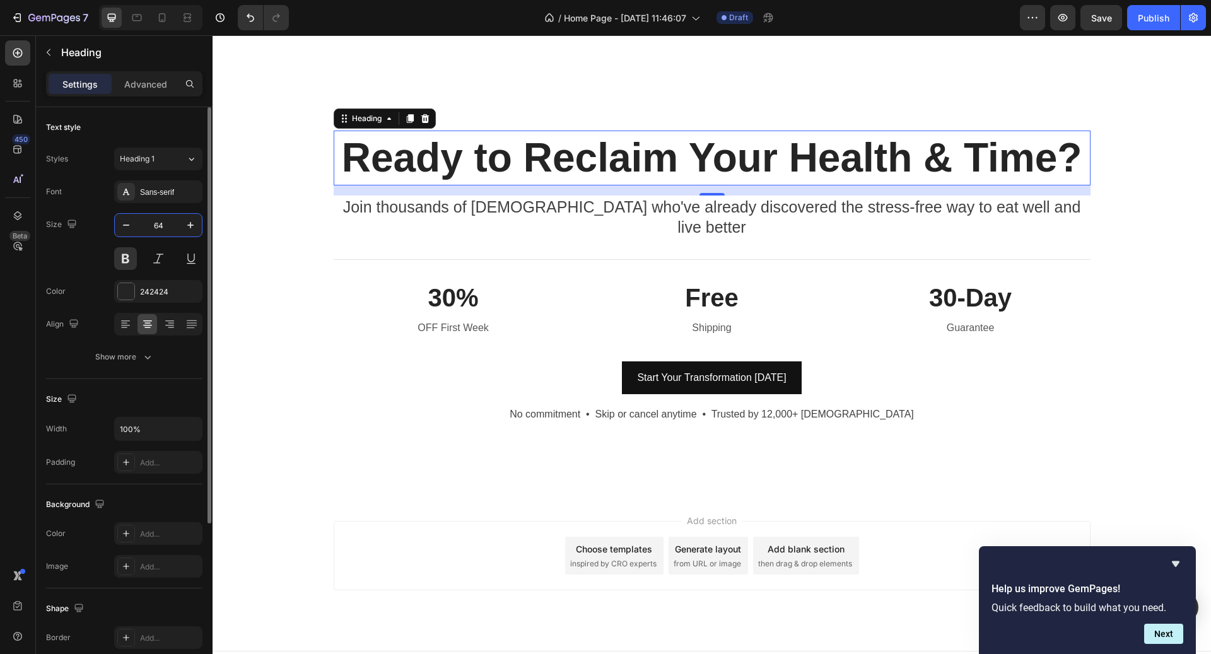
type input "64"
click at [468, 281] on h3 "30%" at bounding box center [454, 297] width 240 height 35
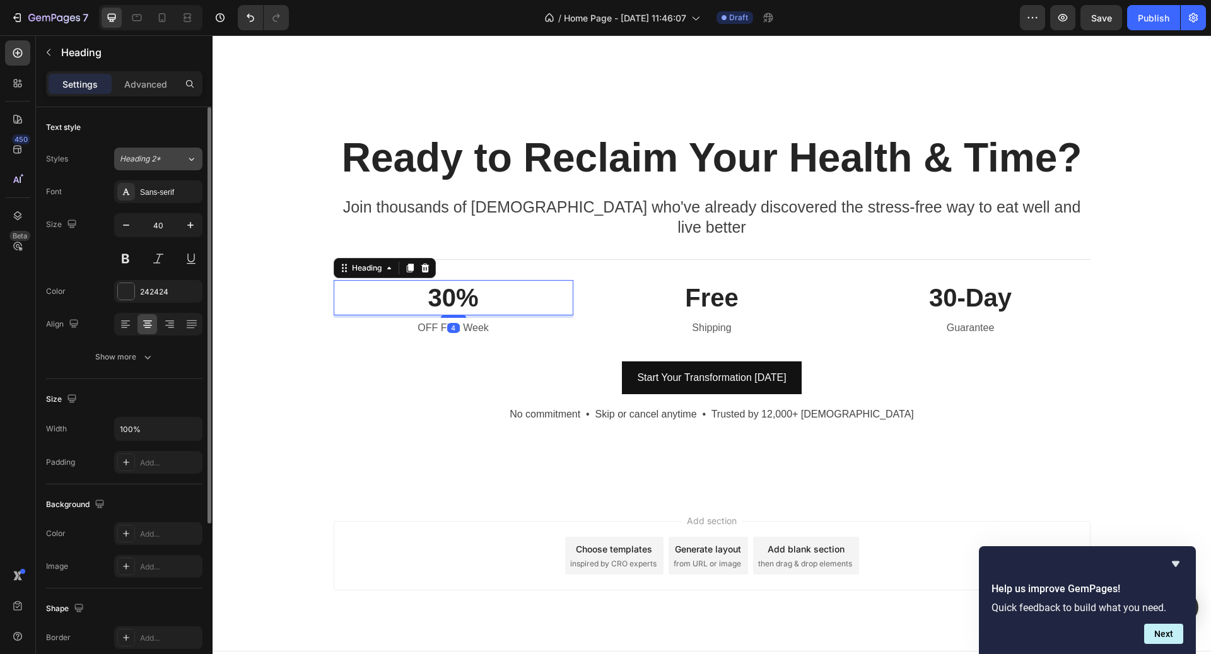
click at [167, 164] on div "Heading 2*" at bounding box center [145, 158] width 51 height 11
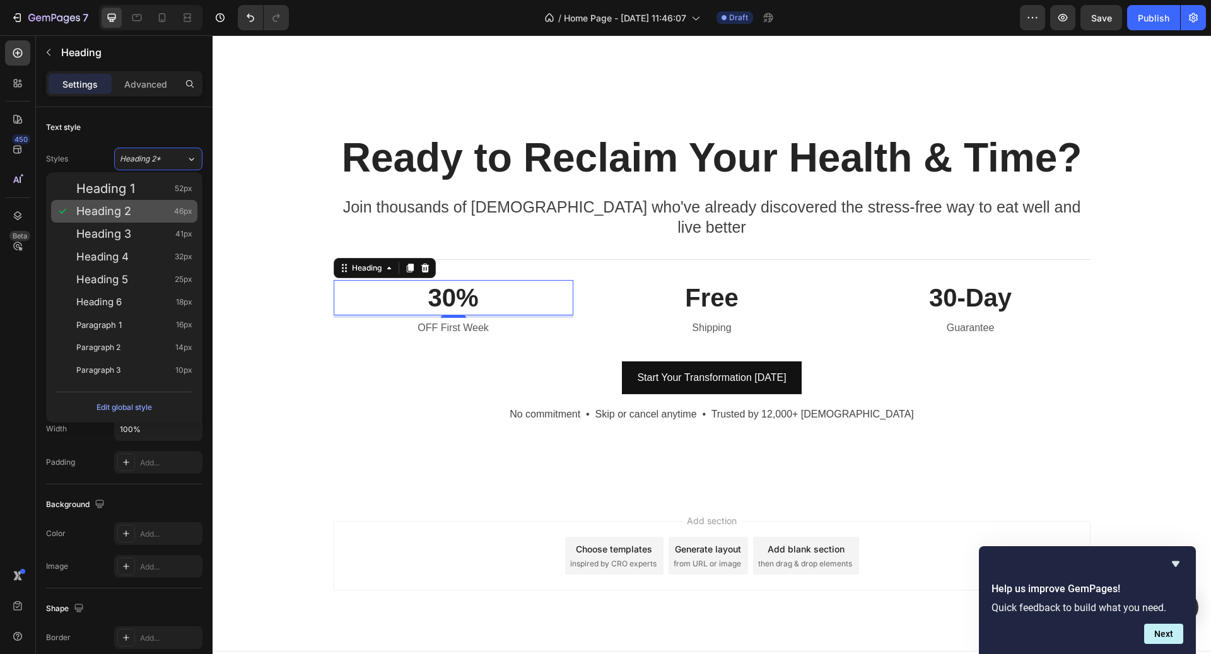
click at [179, 216] on span "46px" at bounding box center [183, 211] width 18 height 13
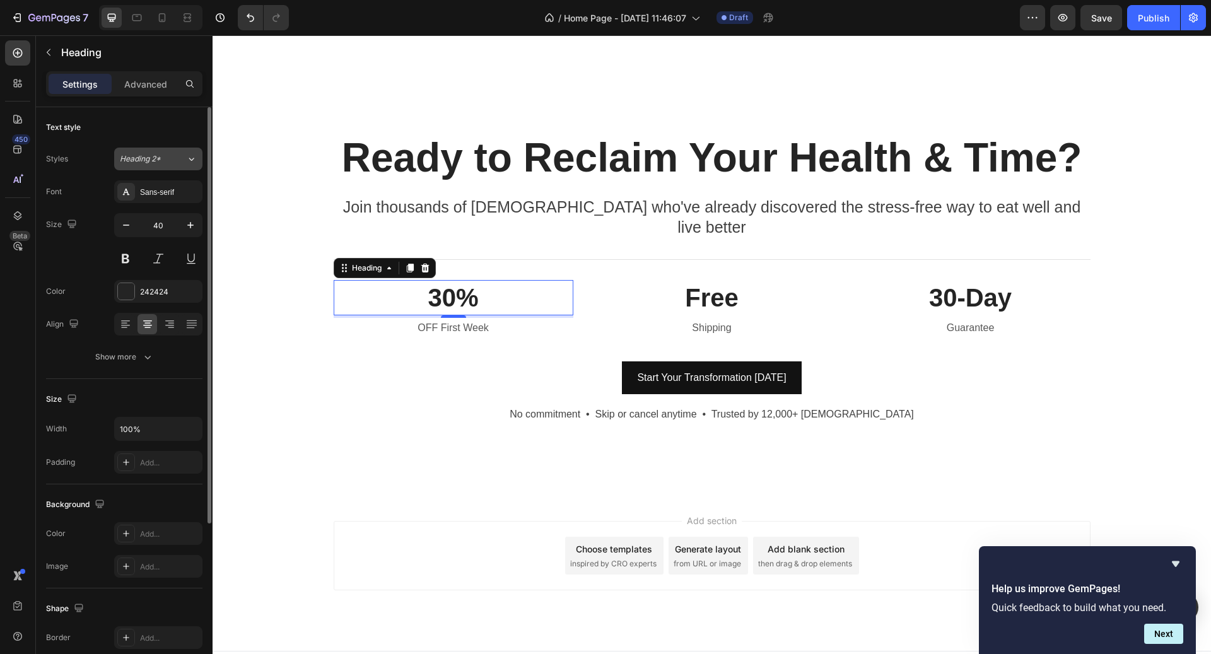
click at [163, 168] on button "Heading 2*" at bounding box center [158, 159] width 88 height 23
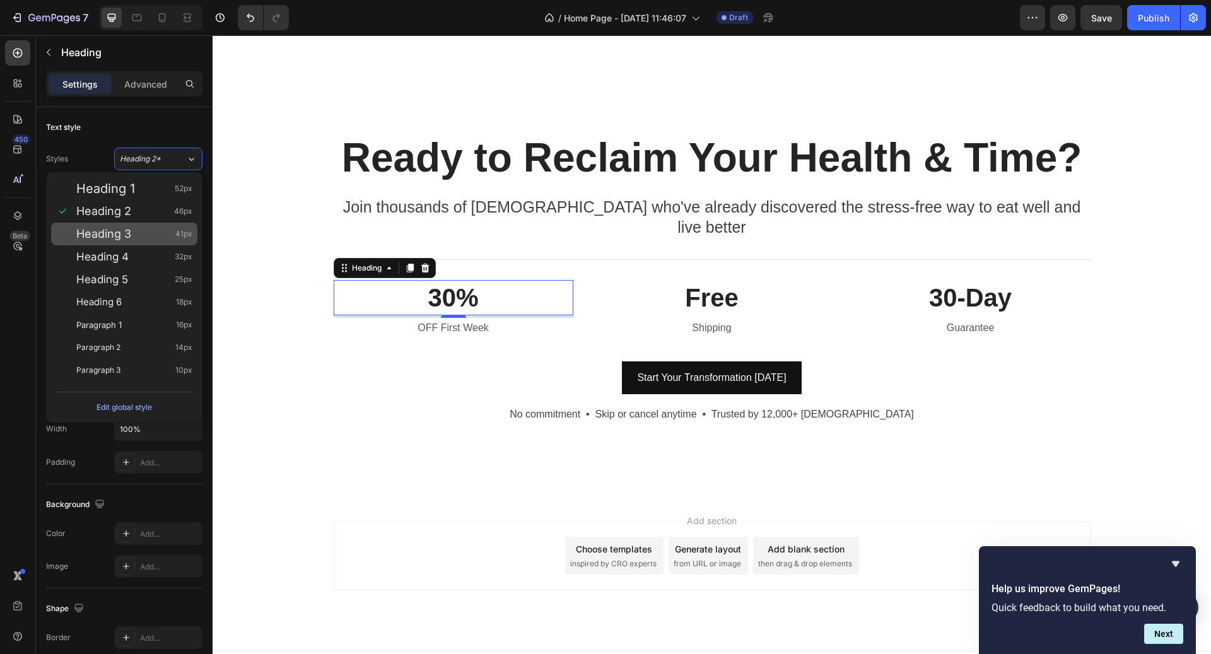
click at [172, 232] on div "Heading 3 41px" at bounding box center [134, 234] width 116 height 13
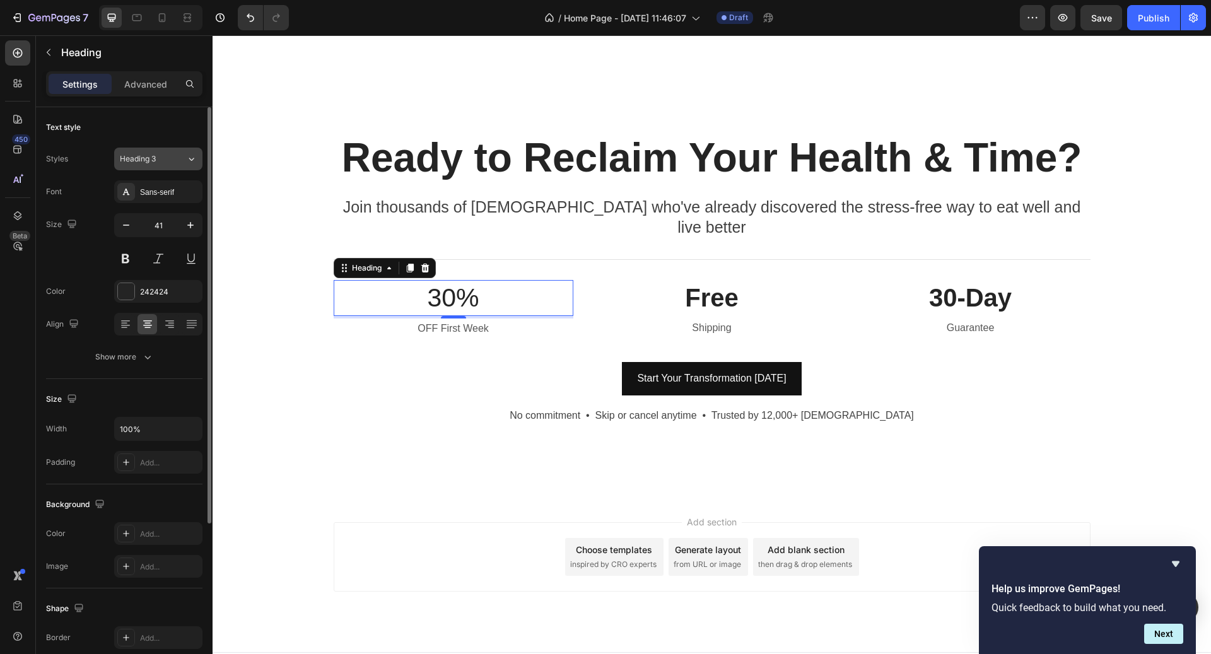
click at [177, 162] on div "Heading 3" at bounding box center [153, 158] width 66 height 11
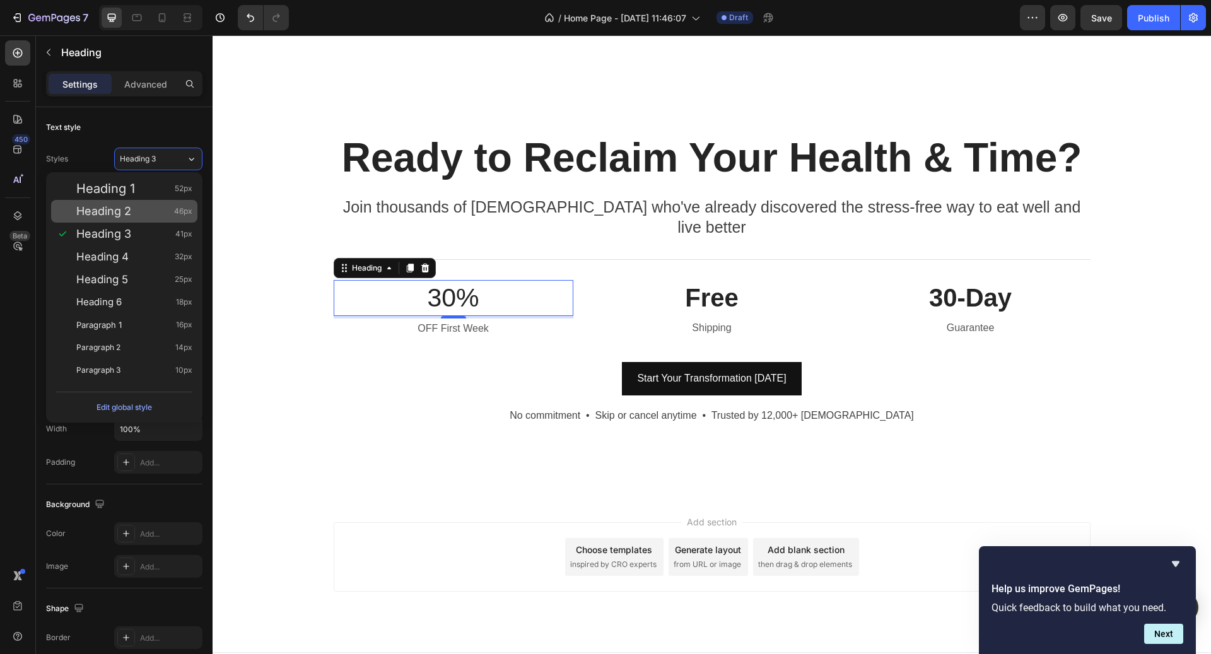
click at [167, 208] on div "Heading 2 46px" at bounding box center [134, 211] width 116 height 13
type input "46"
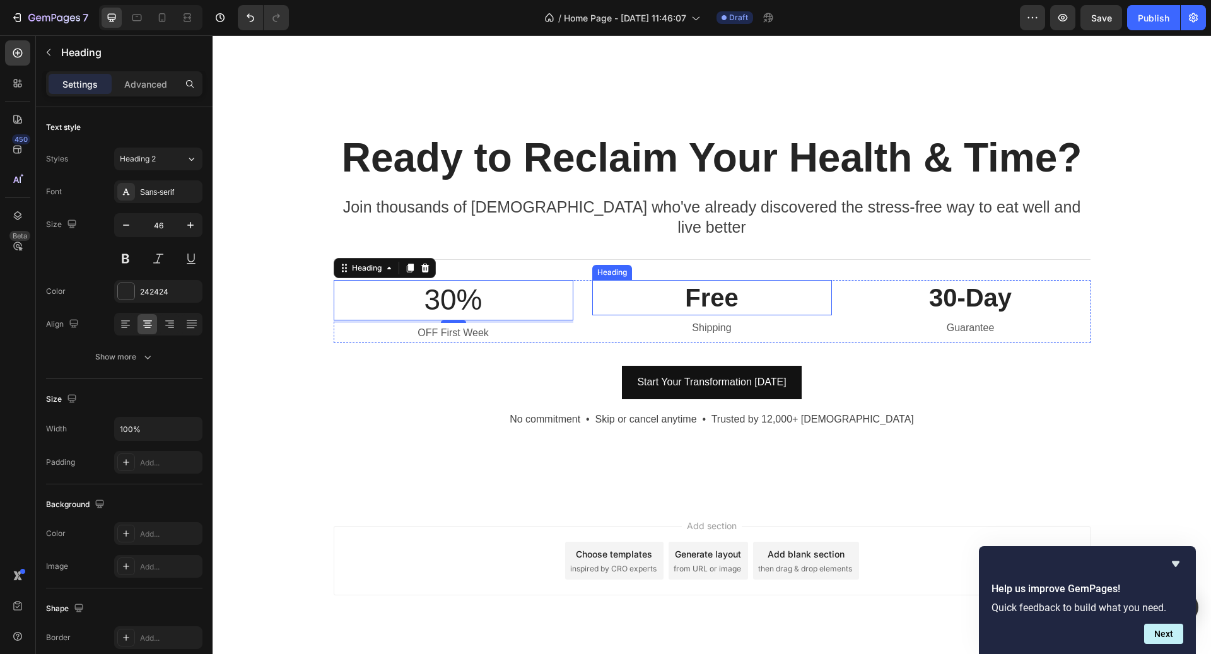
click at [673, 280] on h3 "Free" at bounding box center [712, 297] width 240 height 35
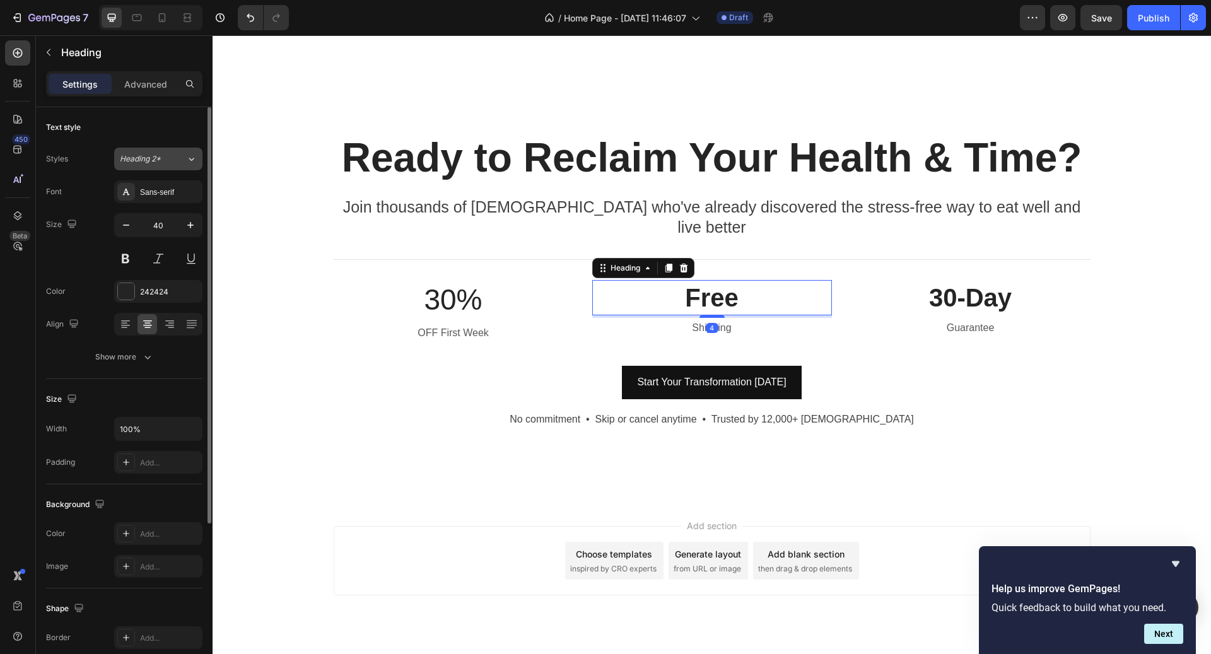
click at [176, 153] on div "Heading 2*" at bounding box center [153, 158] width 66 height 11
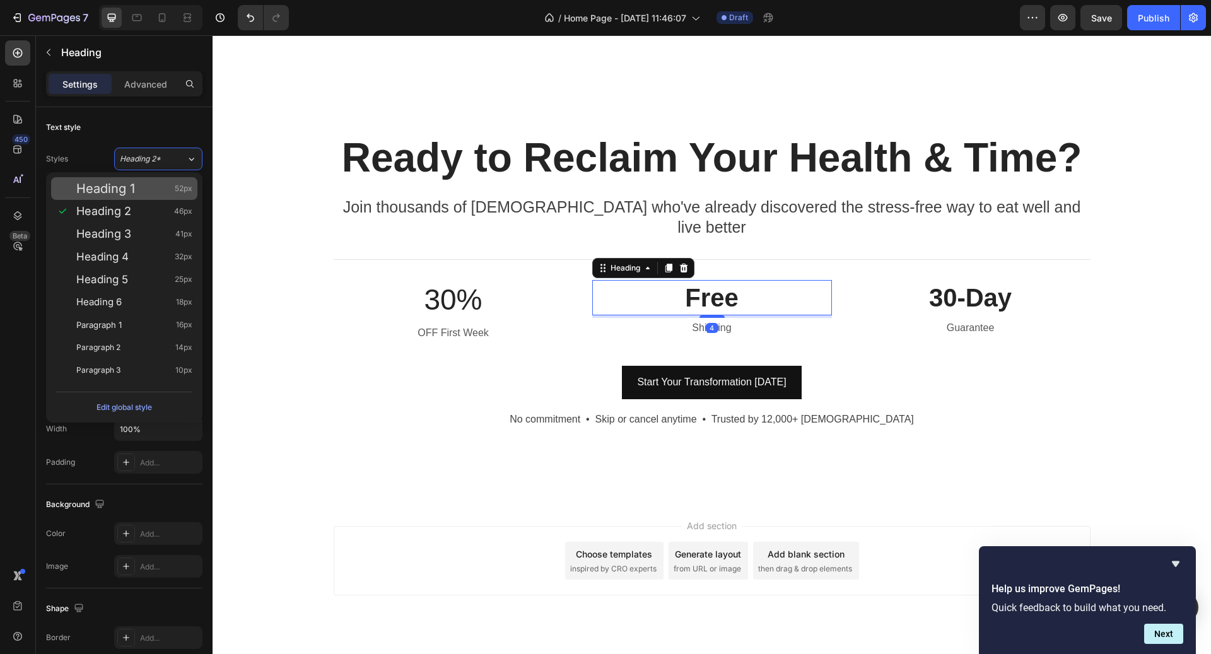
click at [165, 188] on div "Heading 1 52px" at bounding box center [134, 188] width 116 height 13
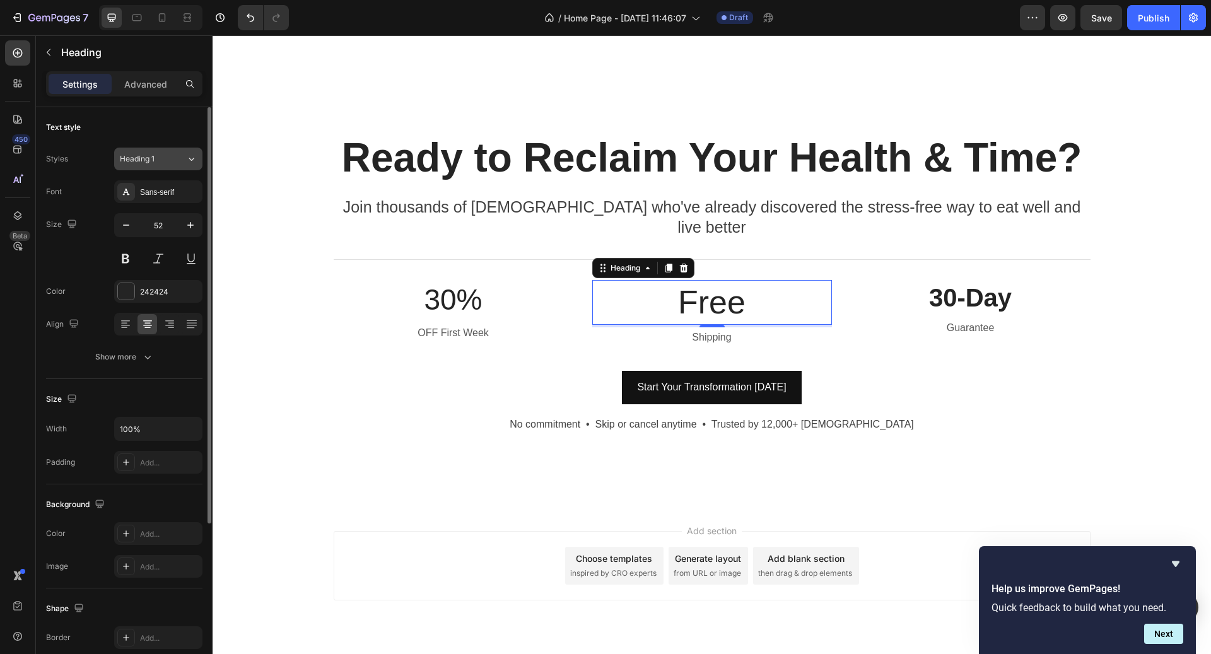
click at [170, 168] on button "Heading 1" at bounding box center [158, 159] width 88 height 23
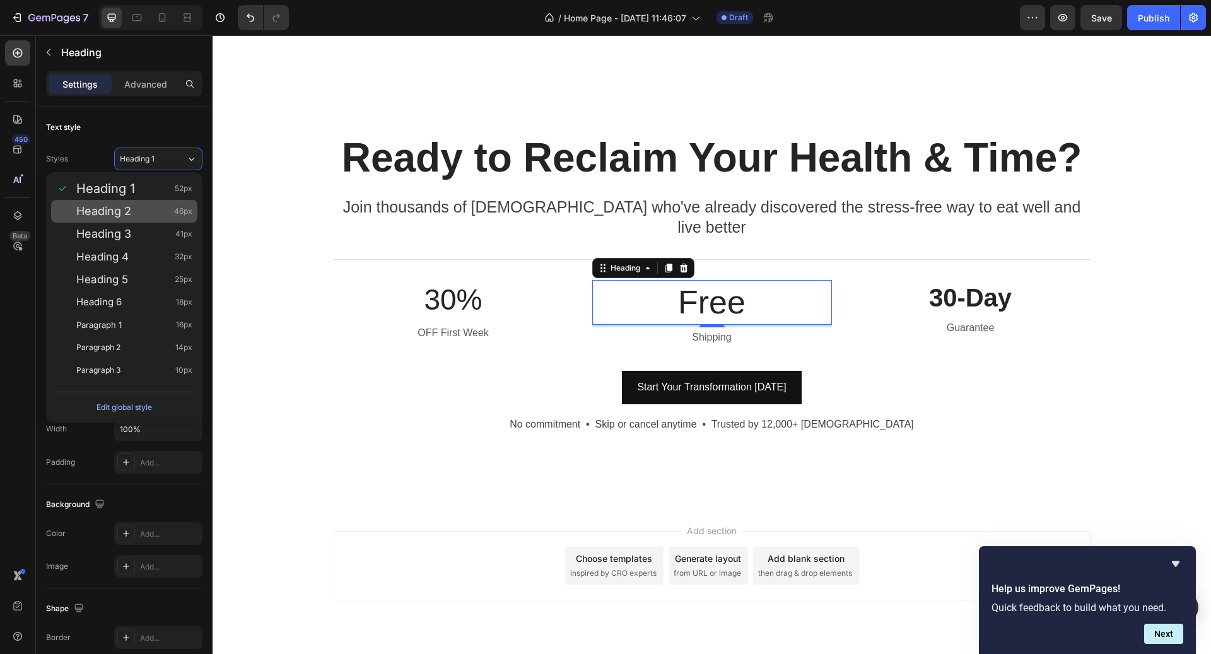
click at [168, 217] on div "Heading 2 46px" at bounding box center [134, 211] width 116 height 13
type input "46"
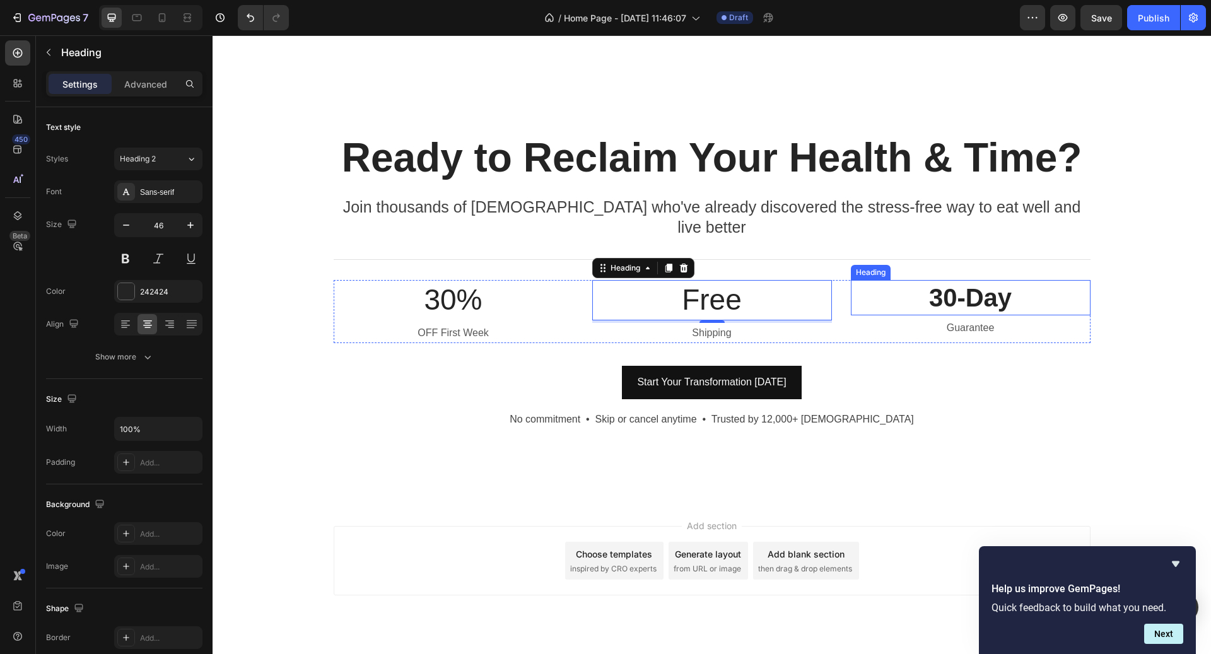
click at [967, 282] on h3 "30-Day" at bounding box center [971, 297] width 240 height 35
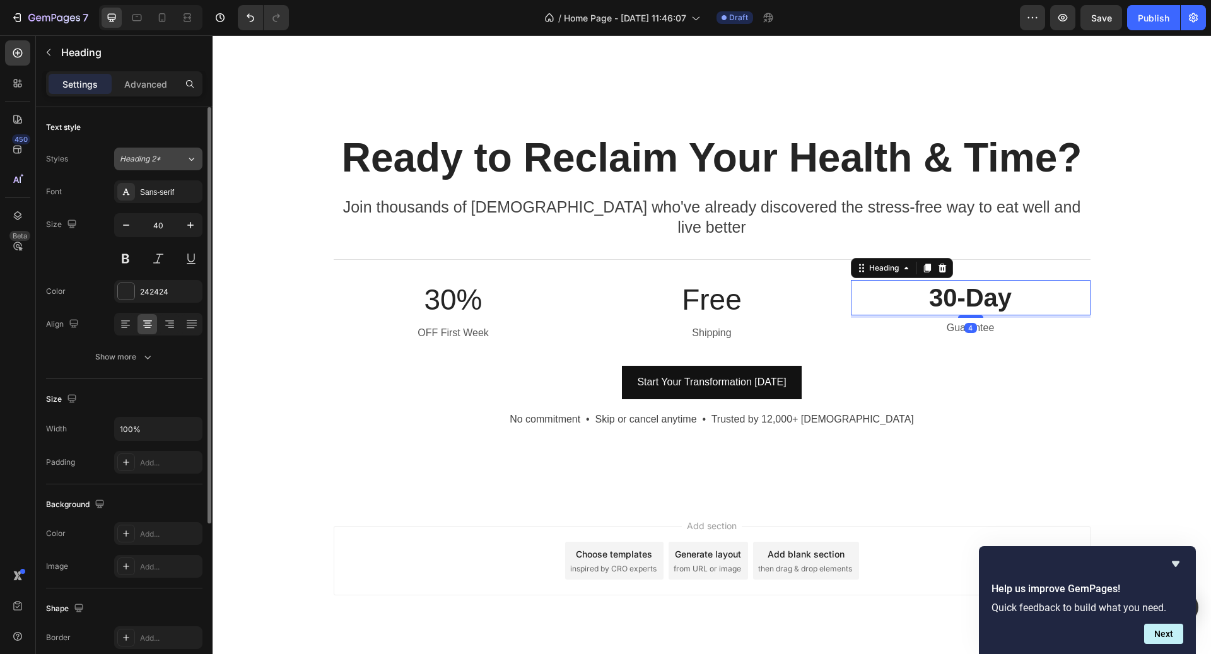
click at [159, 161] on span "Heading 2*" at bounding box center [140, 158] width 41 height 11
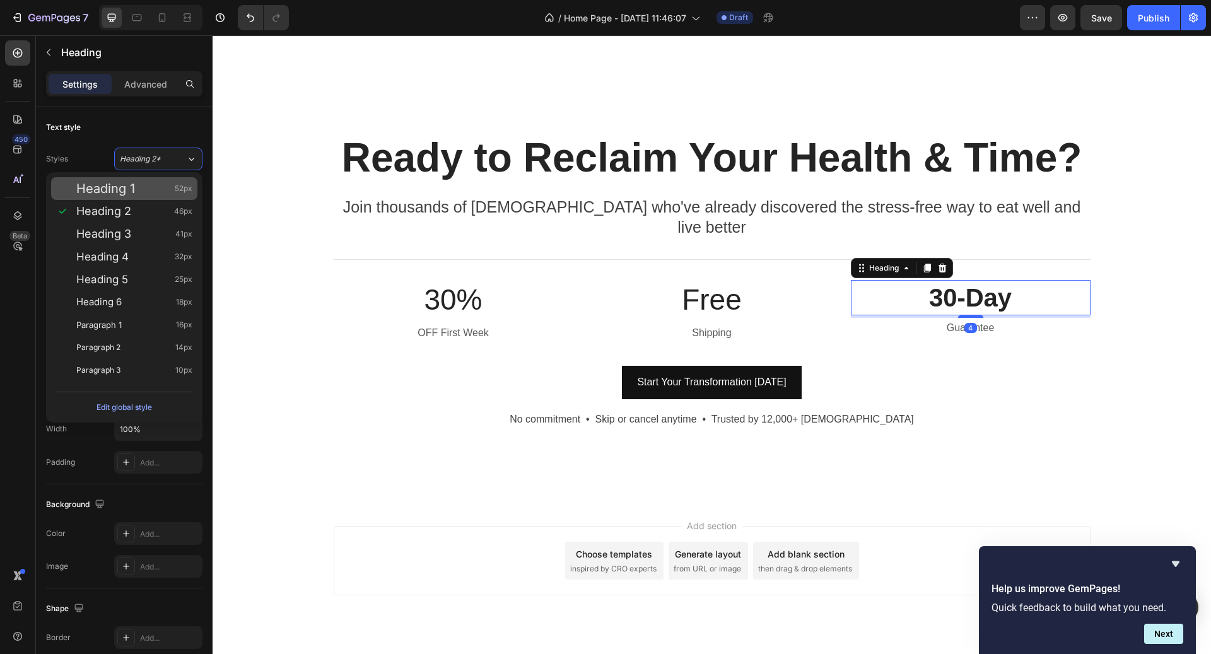
click at [156, 187] on div "Heading 1 52px" at bounding box center [134, 188] width 116 height 13
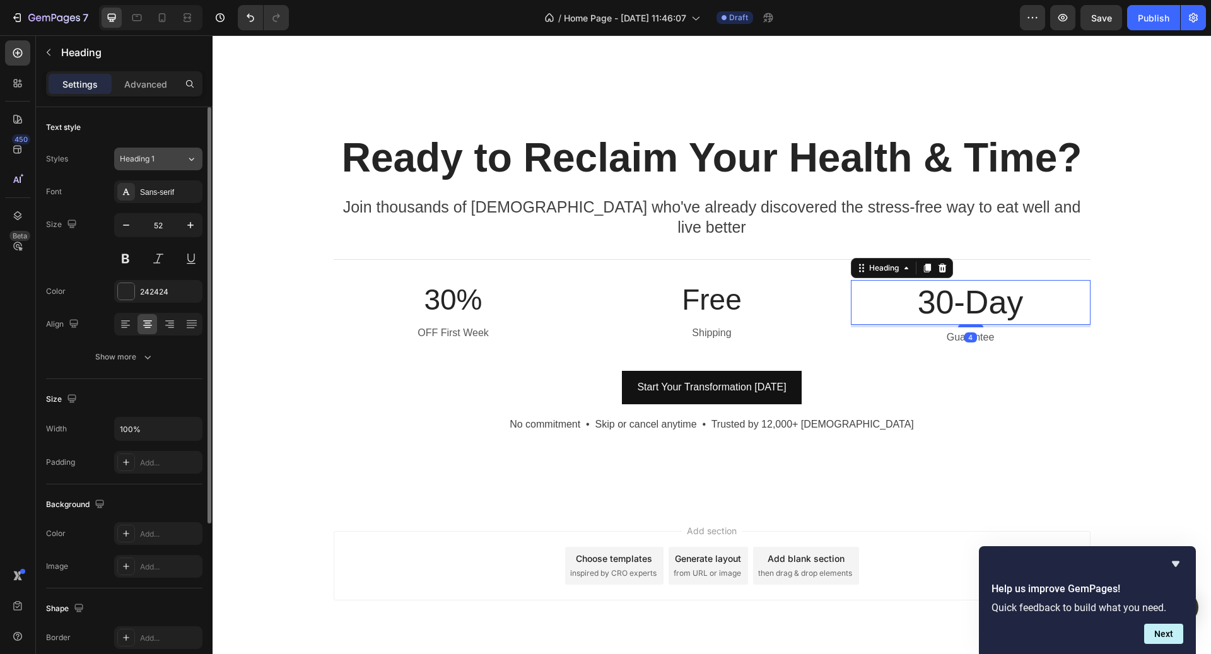
click at [177, 163] on div "Heading 1" at bounding box center [153, 158] width 66 height 11
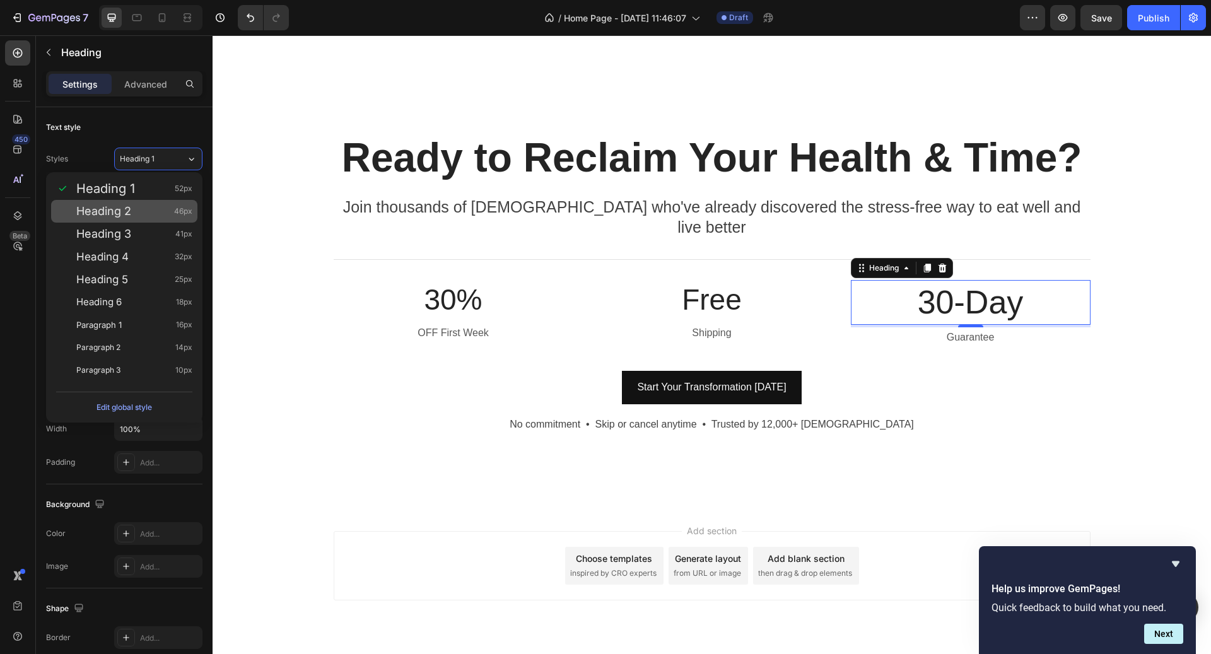
click at [176, 213] on span "46px" at bounding box center [183, 211] width 18 height 13
type input "46"
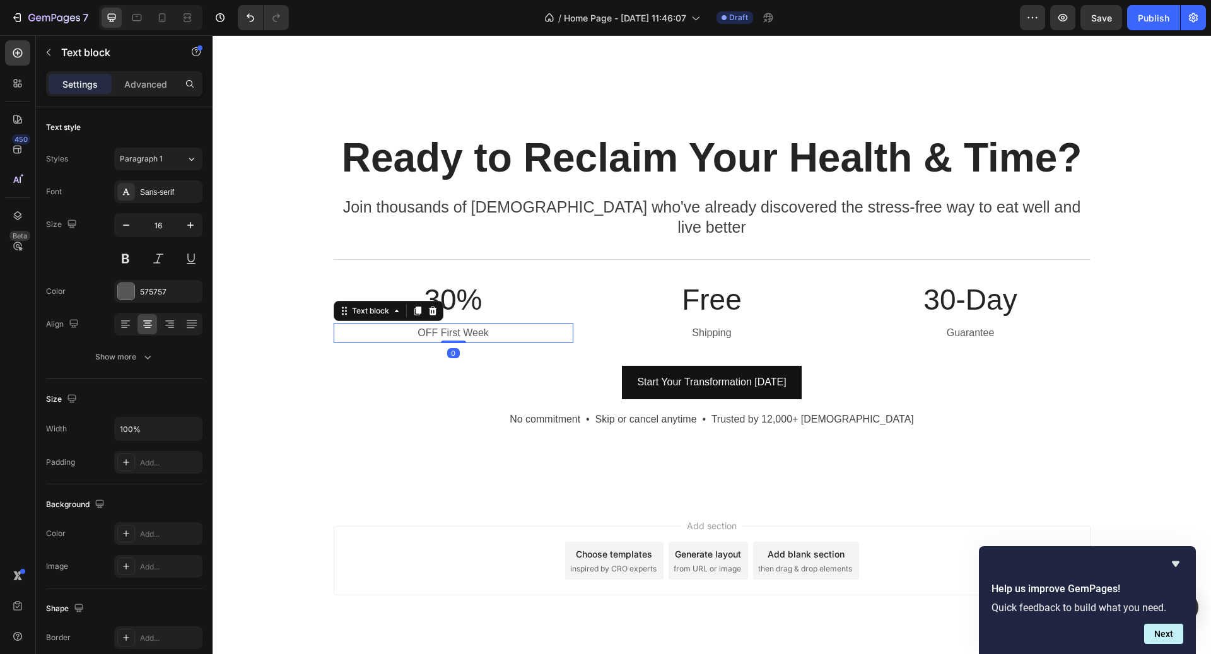
click at [505, 324] on p "OFF First Week" at bounding box center [453, 333] width 237 height 18
click at [177, 167] on button "Paragraph 1" at bounding box center [158, 159] width 88 height 23
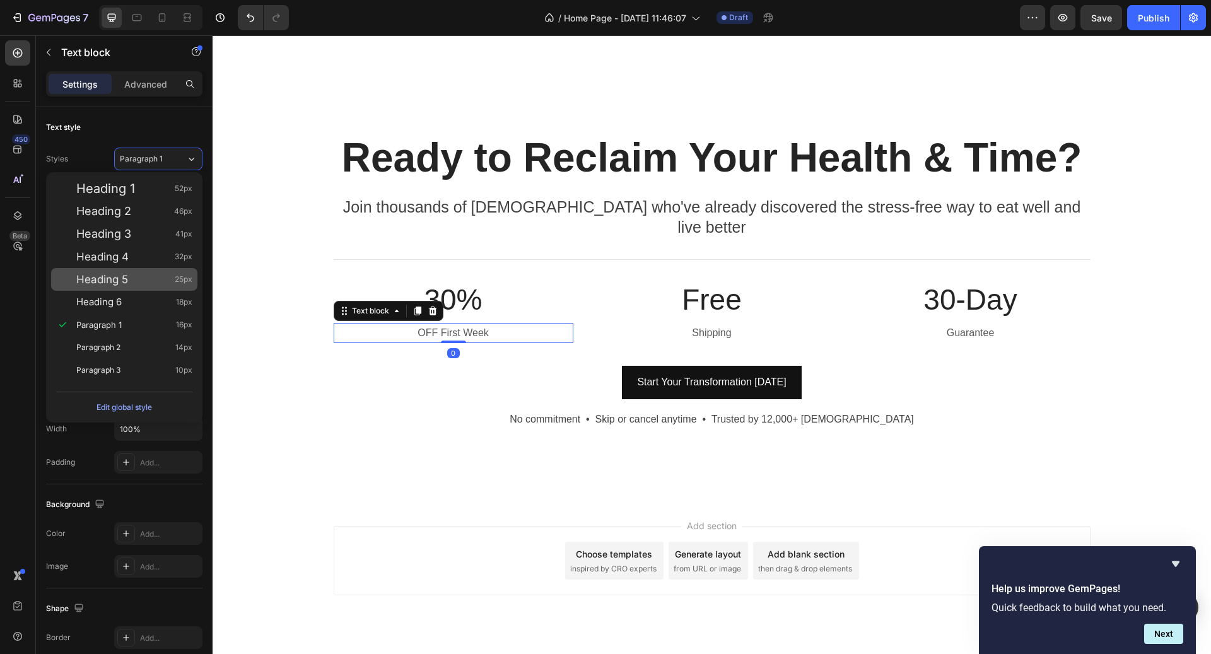
click at [189, 280] on span "25px" at bounding box center [184, 279] width 18 height 13
type input "25"
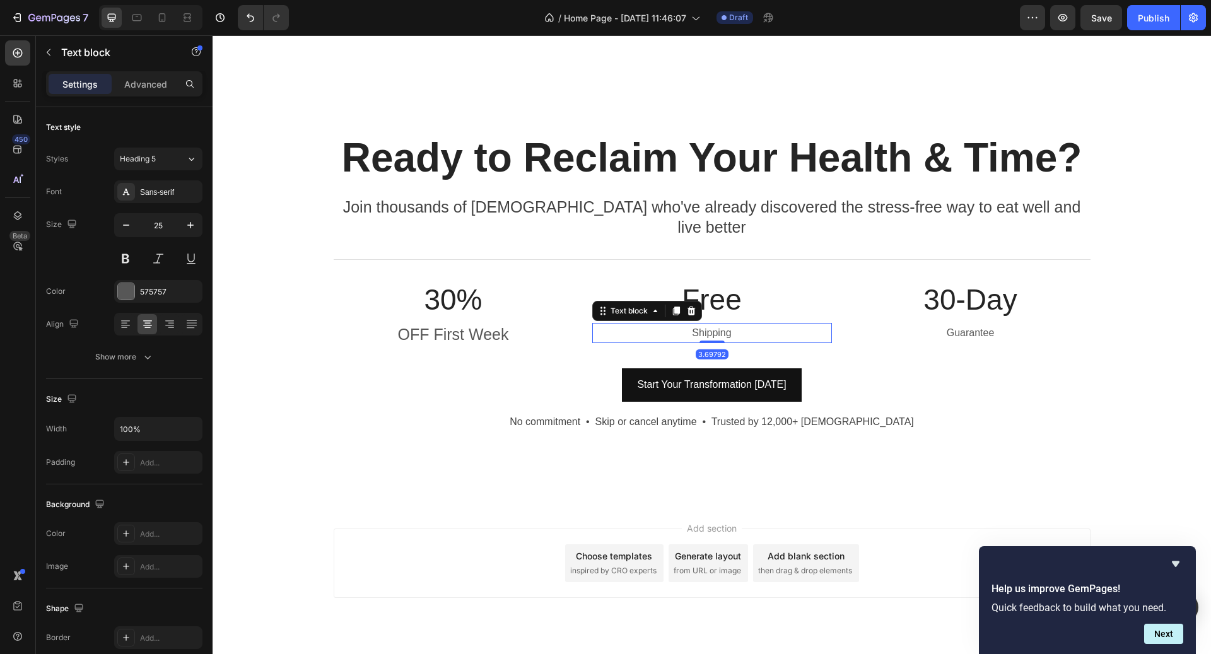
click at [734, 324] on p "Shipping" at bounding box center [712, 333] width 237 height 18
click at [161, 159] on span "Paragraph 1" at bounding box center [141, 158] width 43 height 11
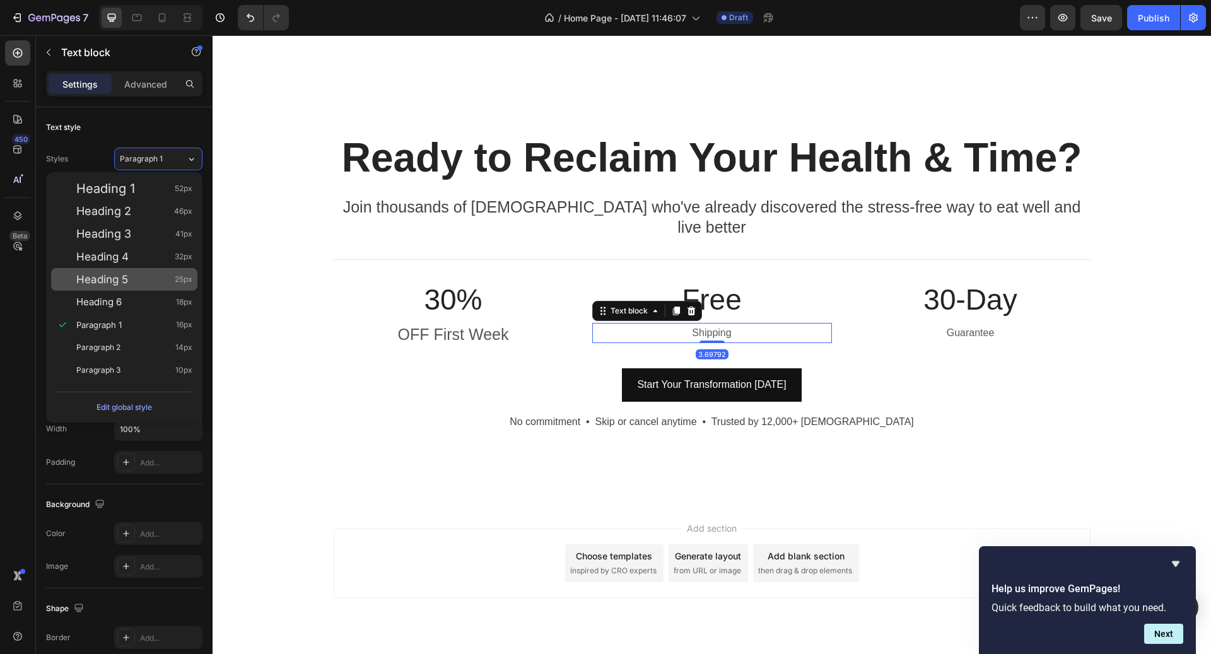
click at [175, 272] on div "Heading 5 25px" at bounding box center [124, 279] width 146 height 23
type input "25"
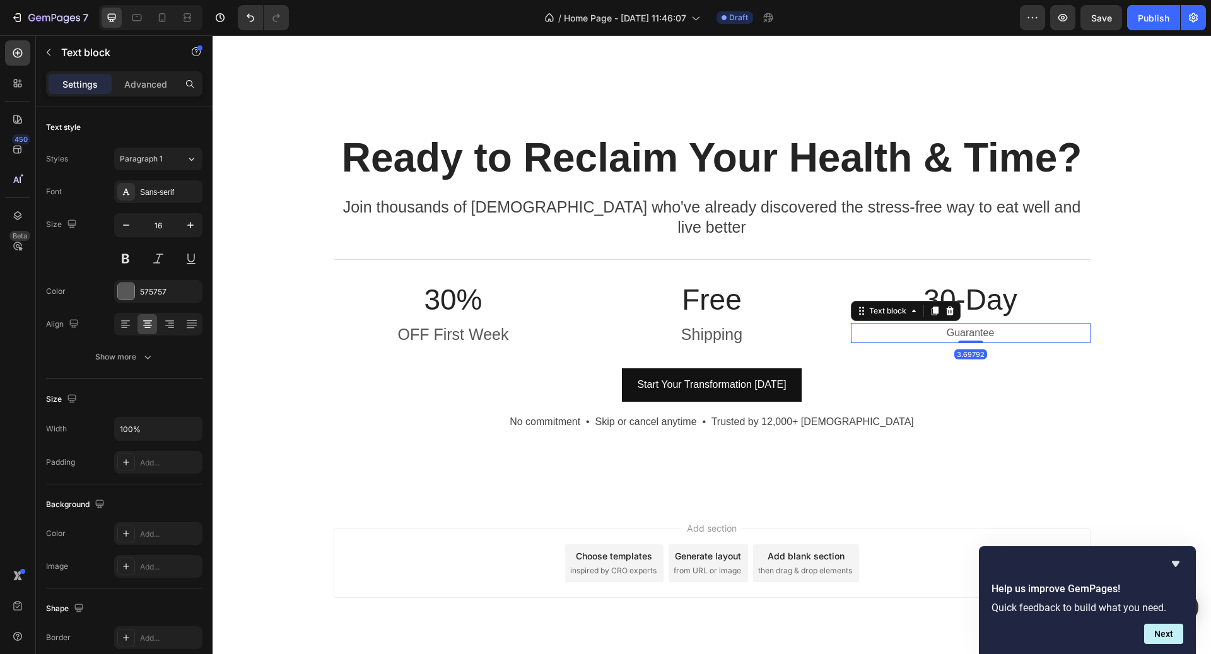
click at [950, 324] on p "Guarantee" at bounding box center [970, 333] width 237 height 18
click at [186, 162] on icon at bounding box center [191, 159] width 11 height 13
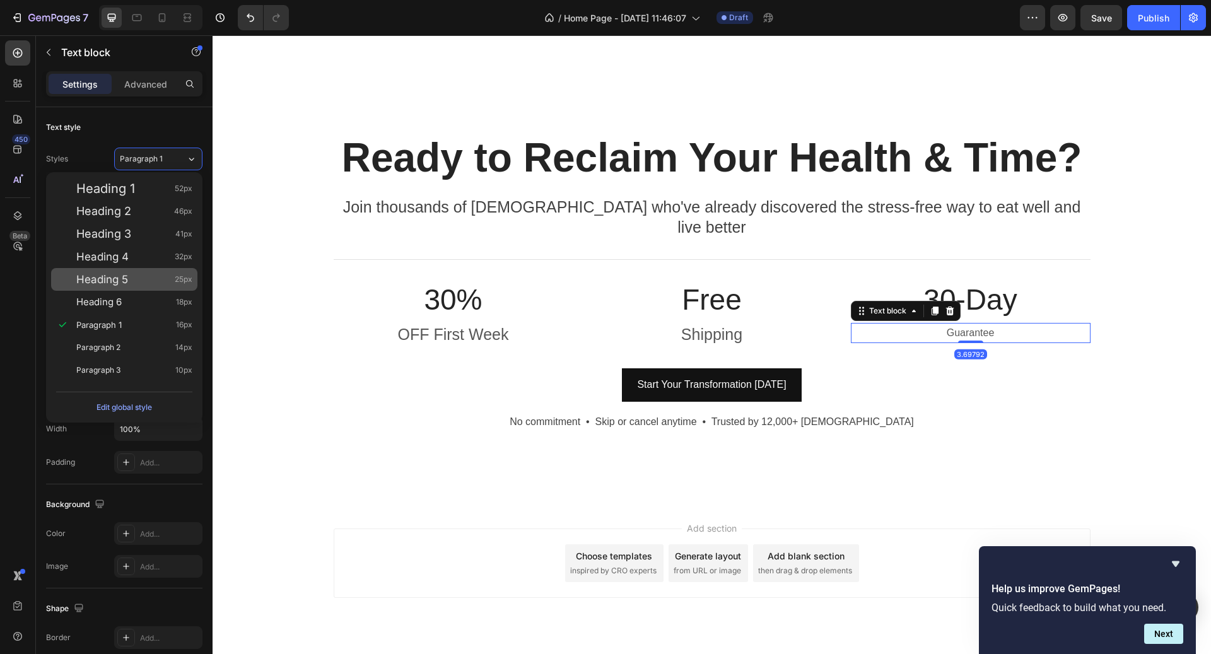
click at [146, 272] on div "Heading 5 25px" at bounding box center [124, 279] width 146 height 23
type input "25"
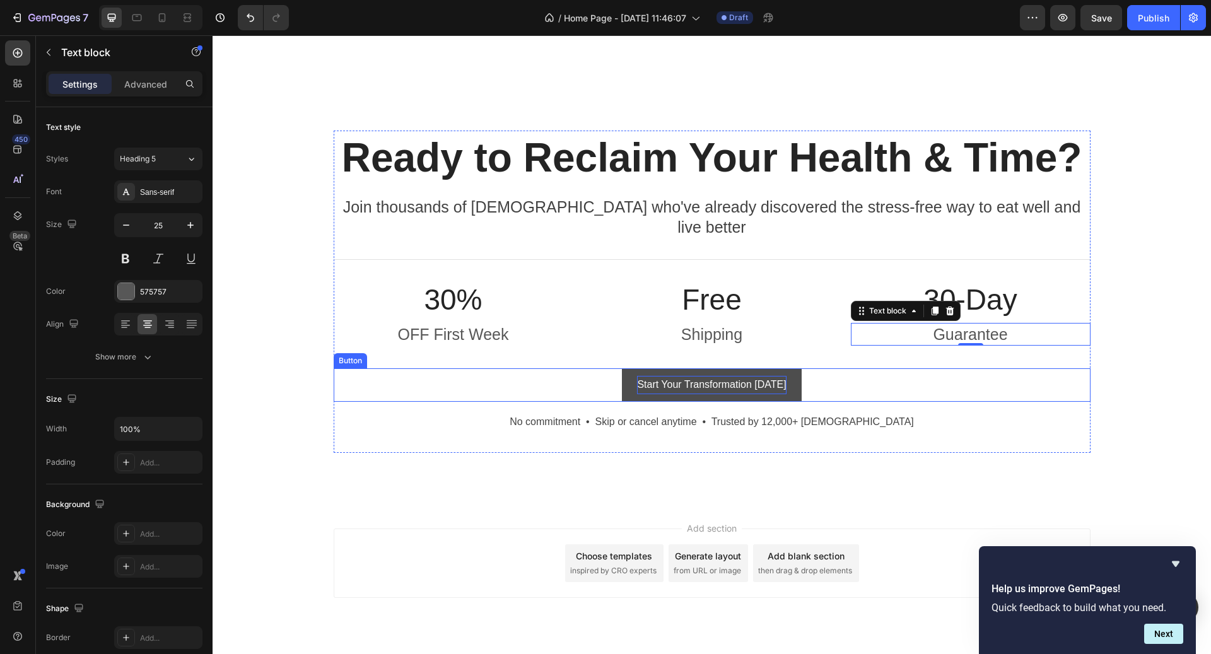
click at [718, 376] on p "Start Your Transformation [DATE]" at bounding box center [711, 385] width 149 height 18
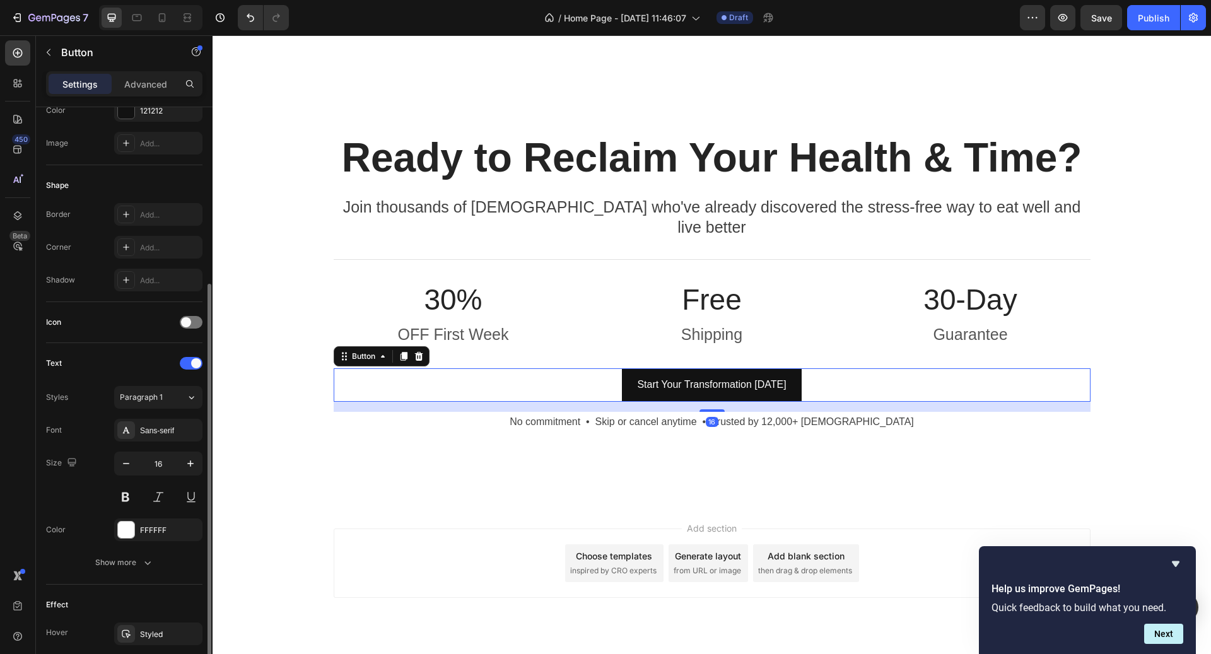
scroll to position [220, 0]
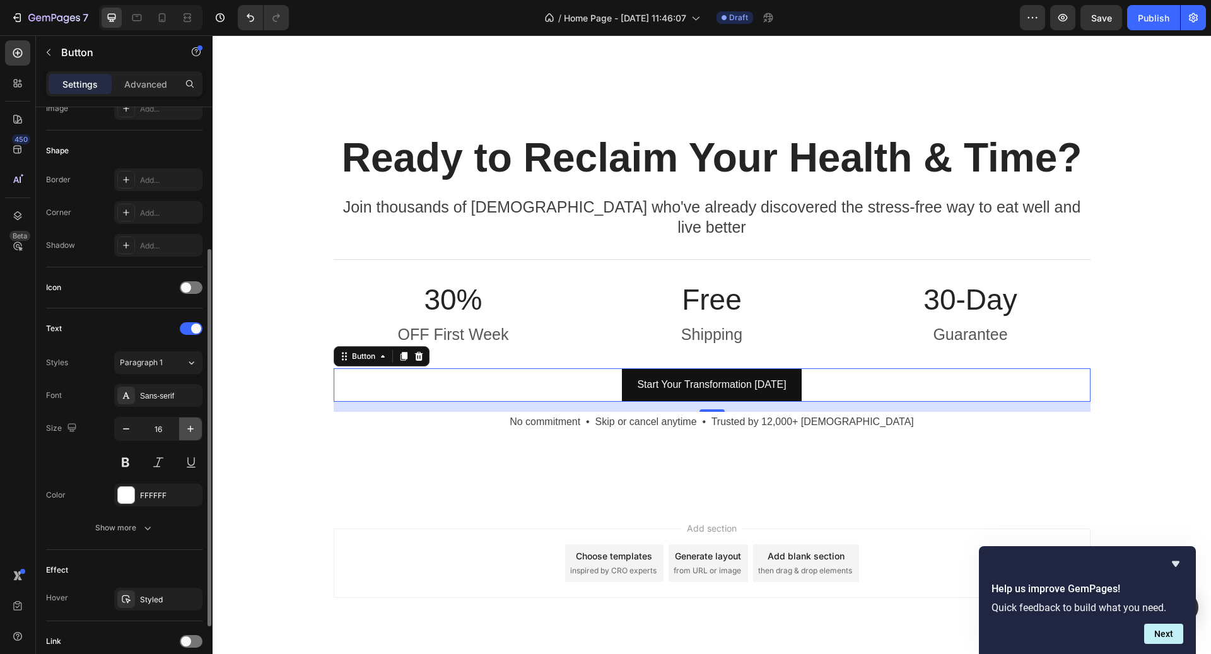
click at [188, 434] on button "button" at bounding box center [190, 429] width 23 height 23
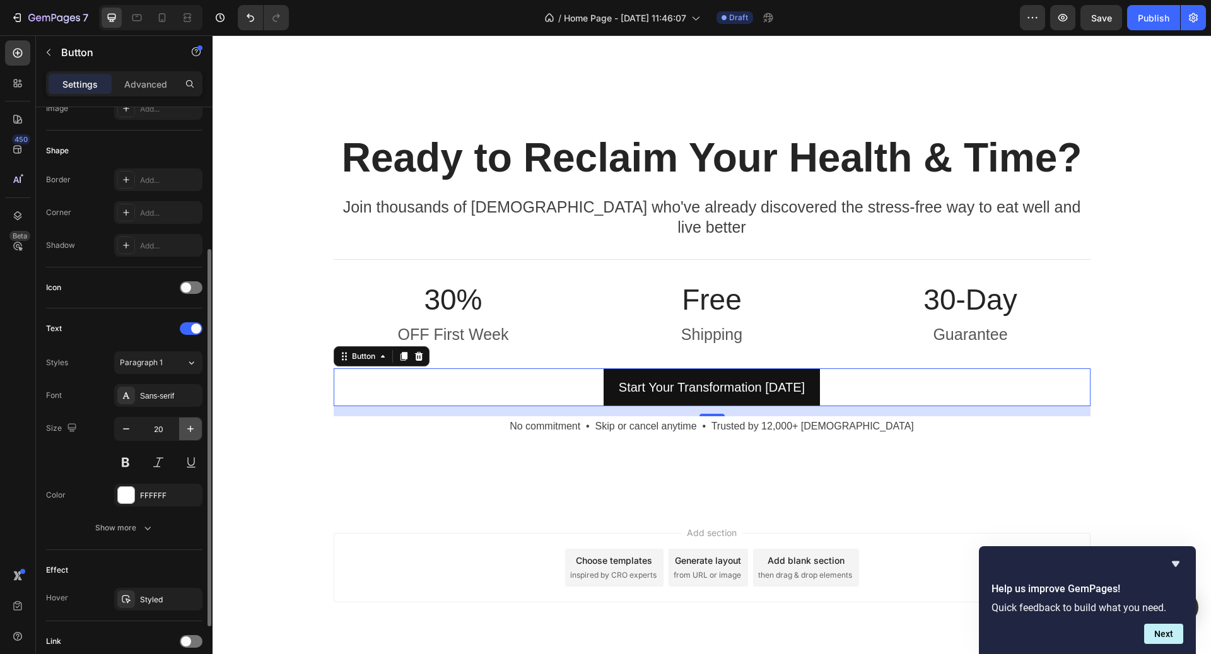
click at [188, 434] on button "button" at bounding box center [190, 429] width 23 height 23
click at [122, 425] on icon "button" at bounding box center [126, 429] width 13 height 13
type input "20"
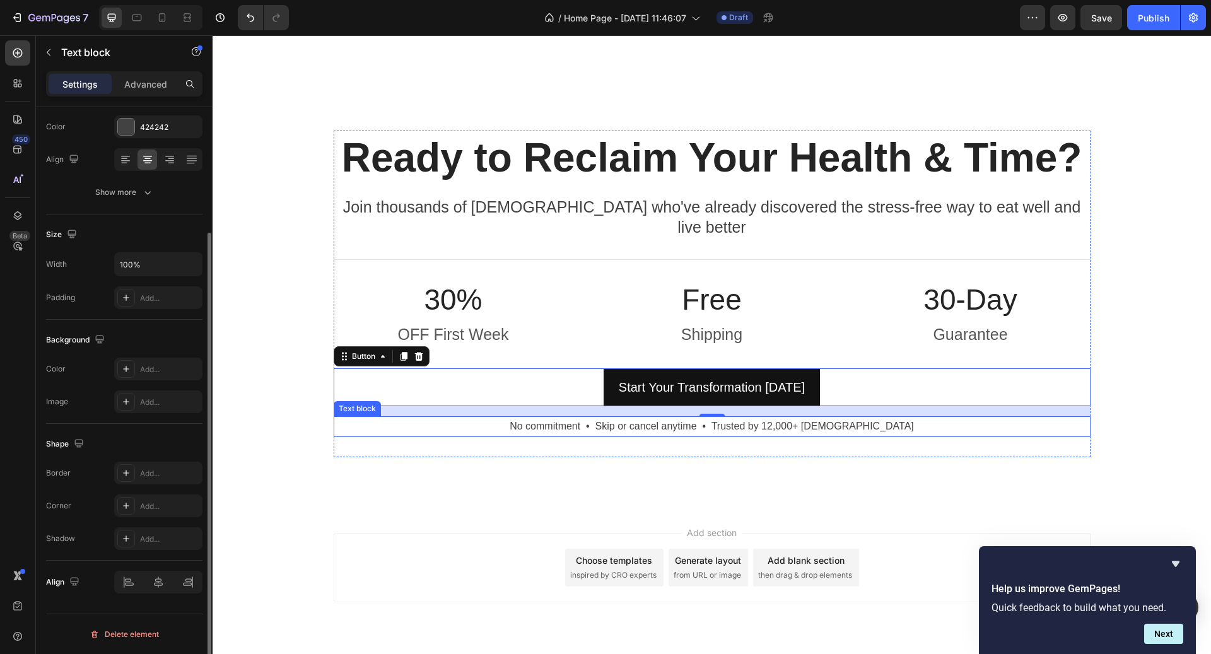
click at [556, 418] on p "No commitment • Skip or cancel anytime • Trusted by 12,000+ [DEMOGRAPHIC_DATA]" at bounding box center [712, 427] width 755 height 18
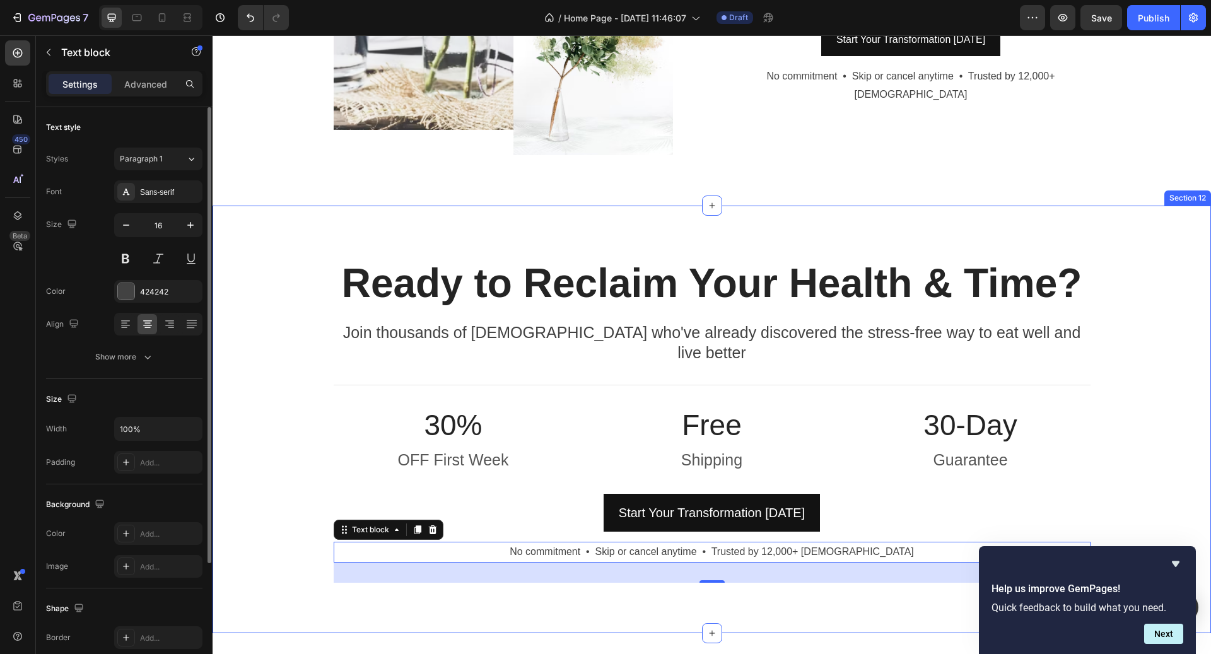
scroll to position [4666, 0]
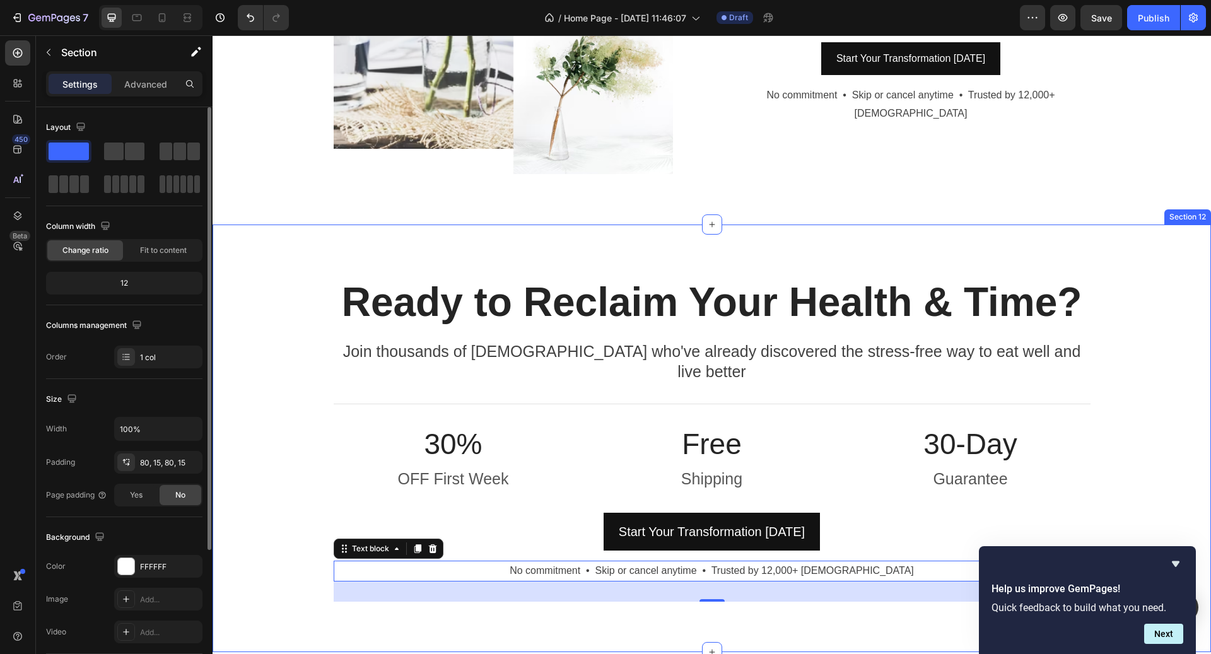
click at [912, 245] on div "Ready to Reclaim Your Health & Time? Heading Join thousands of [DEMOGRAPHIC_DAT…" at bounding box center [712, 439] width 999 height 428
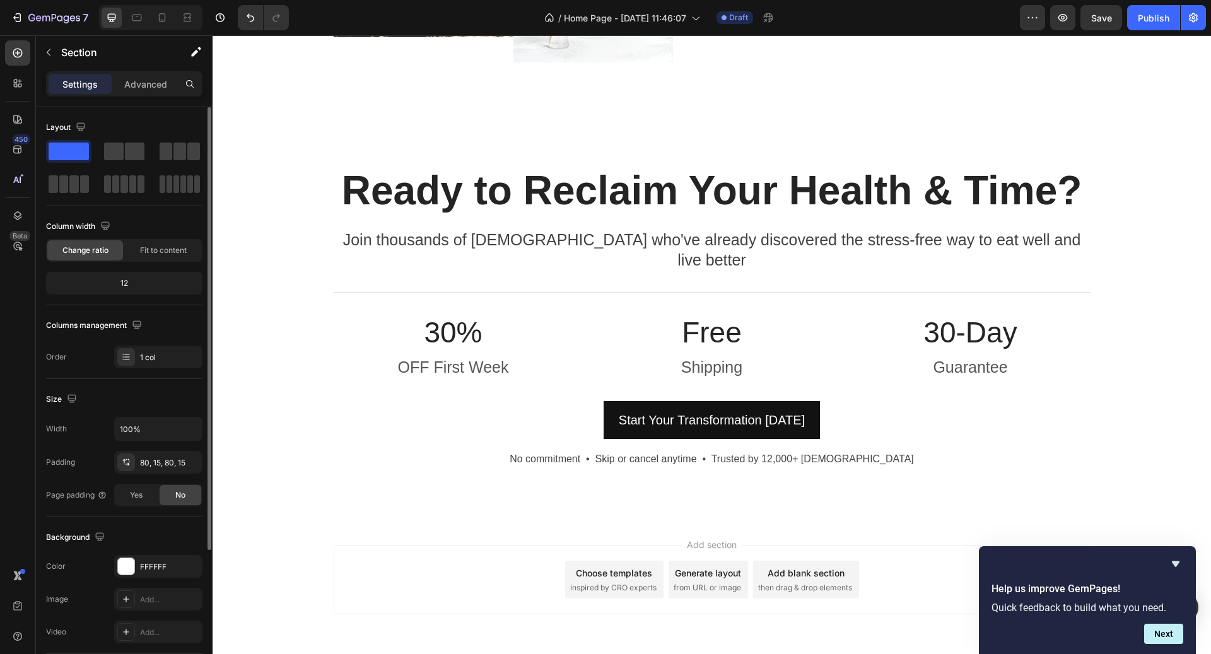
scroll to position [4810, 0]
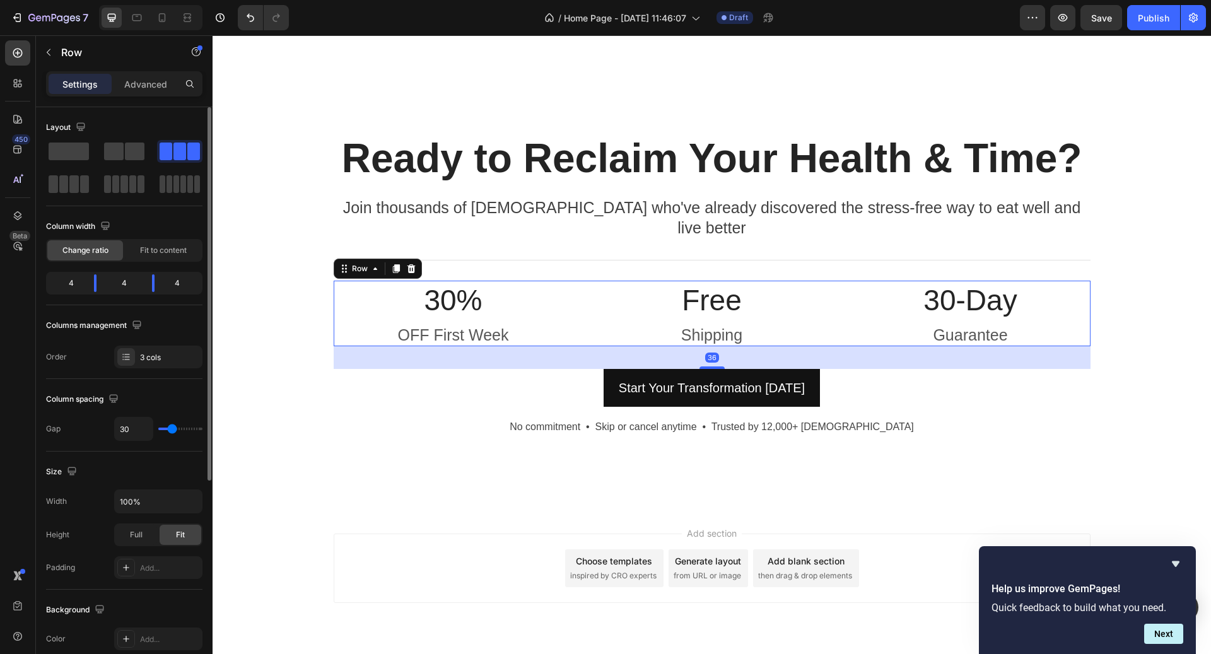
click at [850, 320] on div "30% Heading OFF First Week Text block Free Heading Shipping Text block 30-Day H…" at bounding box center [712, 314] width 757 height 66
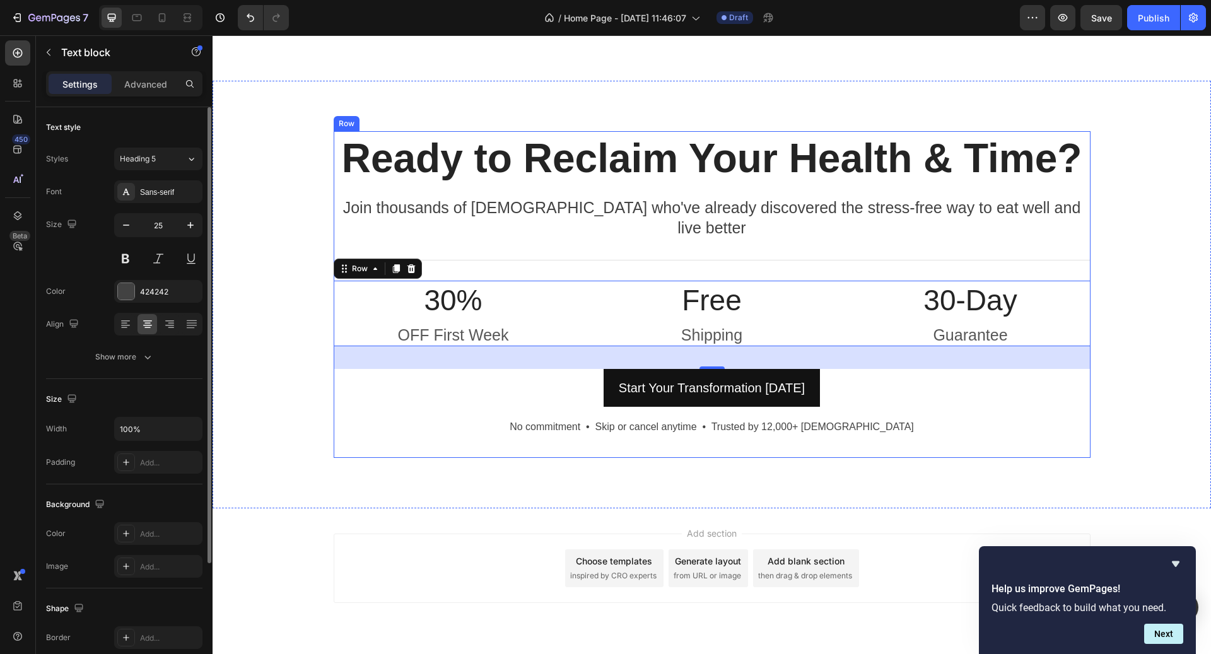
click at [727, 213] on p "Join thousands of [DEMOGRAPHIC_DATA] who've already discovered the stress-free …" at bounding box center [712, 217] width 755 height 41
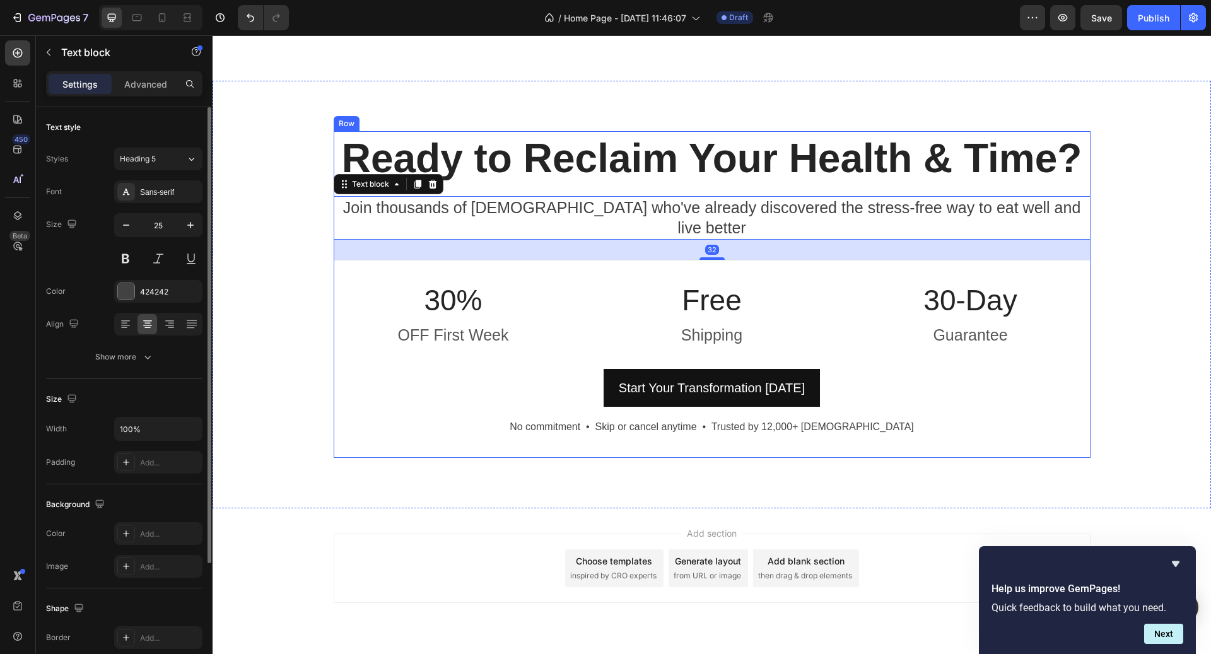
click at [726, 336] on div "Ready to Reclaim Your Health & Time? Heading Join thousands of [DEMOGRAPHIC_DAT…" at bounding box center [712, 294] width 757 height 327
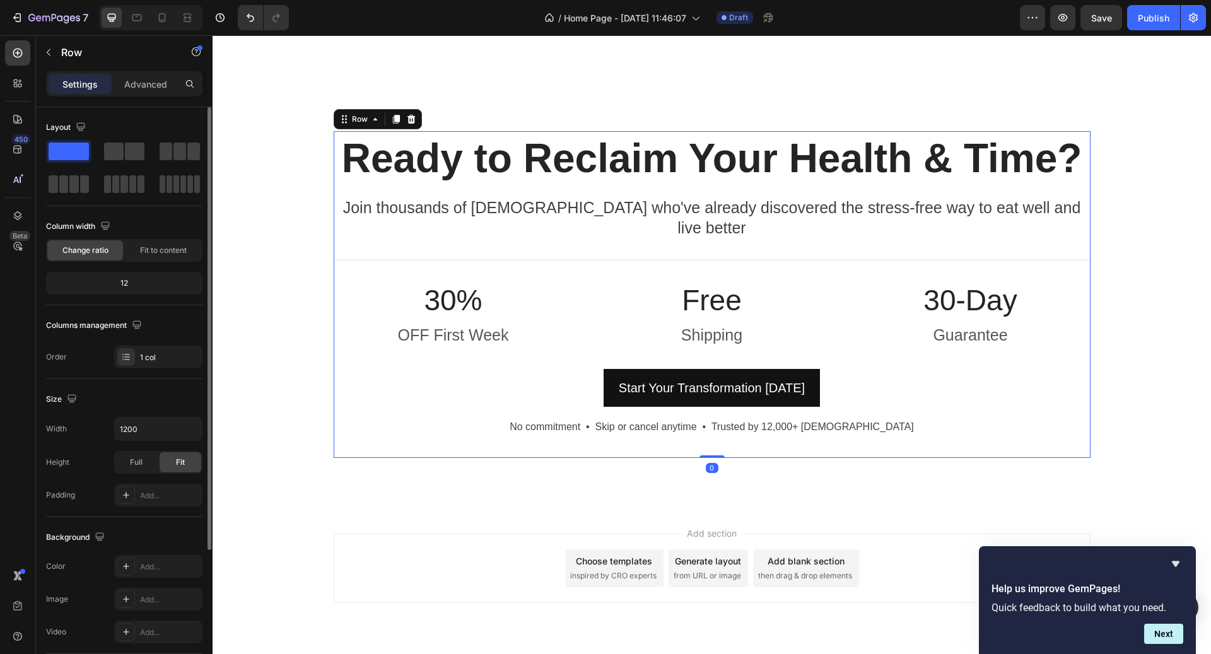
click at [806, 325] on p "Shipping" at bounding box center [712, 335] width 237 height 21
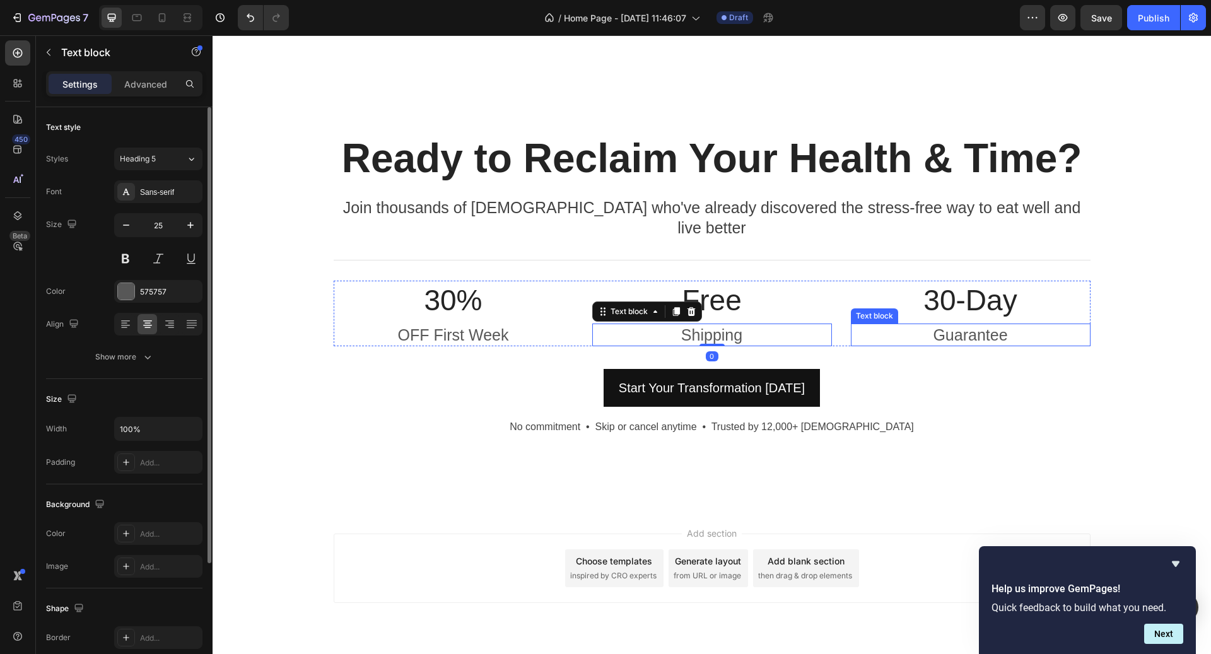
click at [867, 325] on p "Guarantee" at bounding box center [970, 335] width 237 height 21
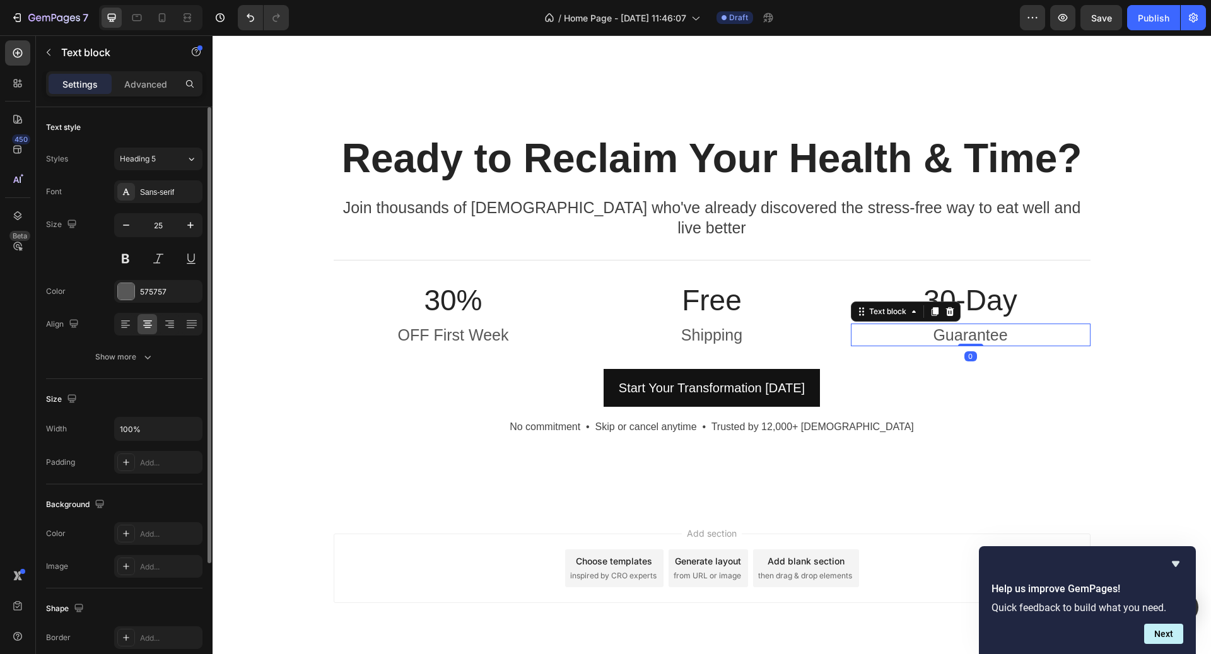
click at [839, 319] on div "30% Heading OFF First Week Text block Free Heading Shipping Text block 30-Day H…" at bounding box center [712, 314] width 757 height 66
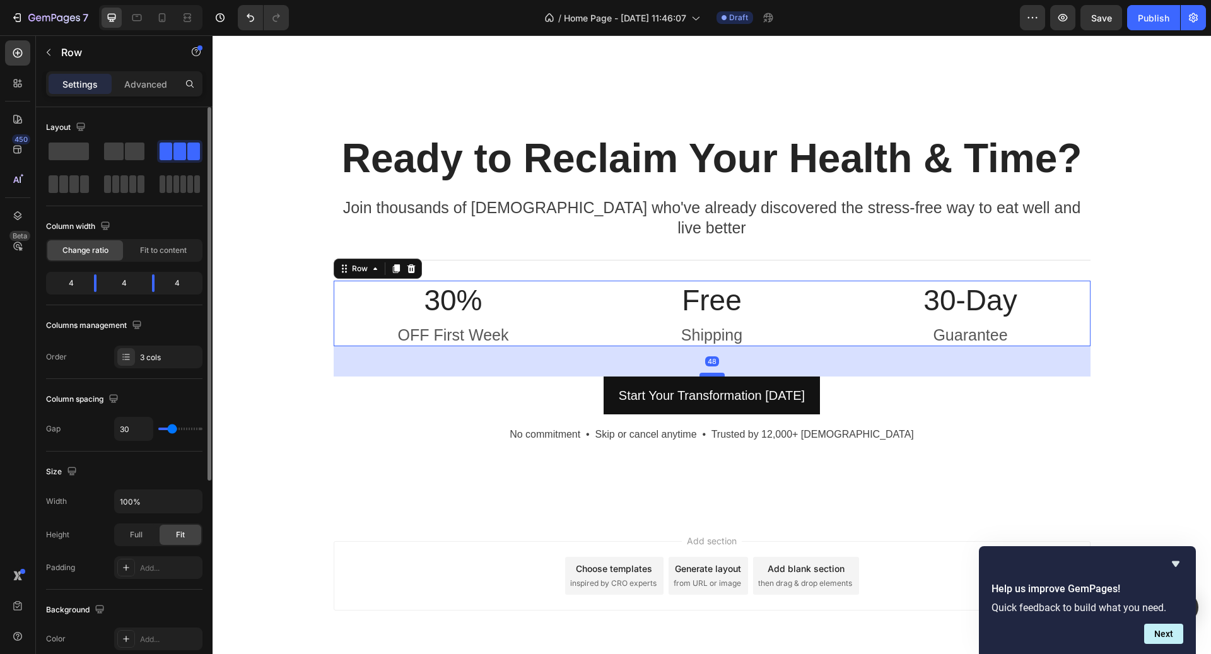
drag, startPoint x: 712, startPoint y: 346, endPoint x: 716, endPoint y: 353, distance: 8.8
click at [716, 373] on div at bounding box center [712, 375] width 25 height 4
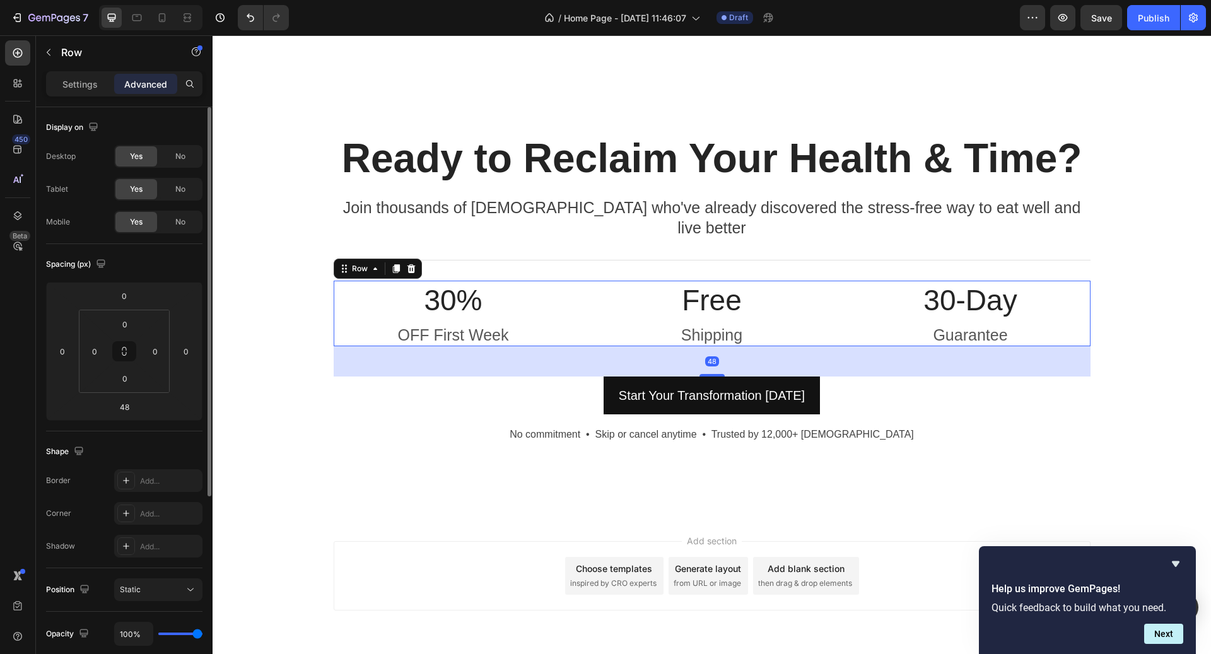
click at [929, 391] on div "Start Your Transformation [DATE] Button" at bounding box center [712, 396] width 757 height 38
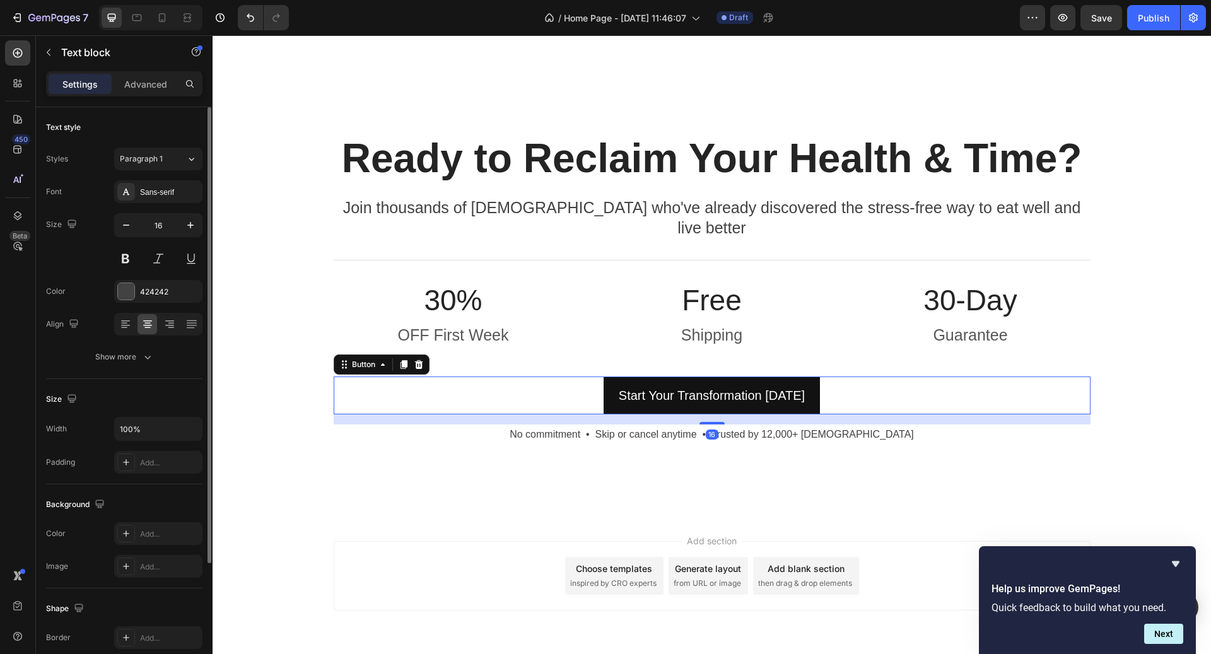
click at [949, 426] on p "No commitment • Skip or cancel anytime • Trusted by 12,000+ [DEMOGRAPHIC_DATA]" at bounding box center [712, 435] width 755 height 18
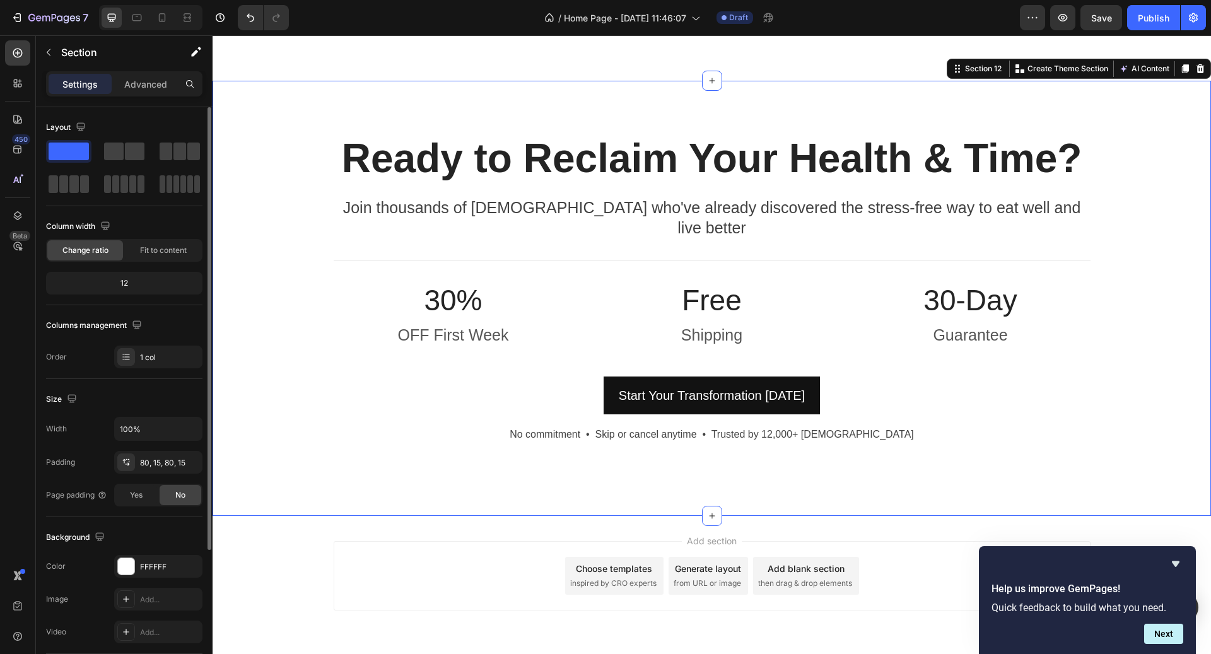
click at [1176, 362] on div "Ready to Reclaim Your Health & Time? Heading Join thousands of [DEMOGRAPHIC_DAT…" at bounding box center [712, 298] width 980 height 334
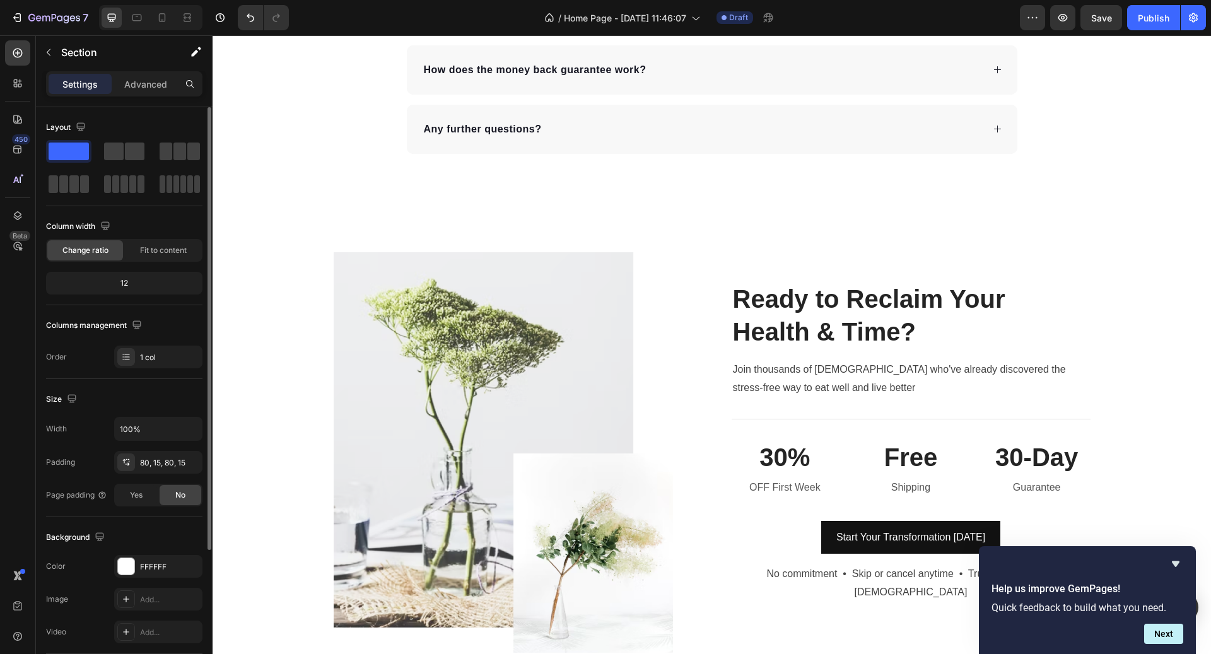
scroll to position [4069, 0]
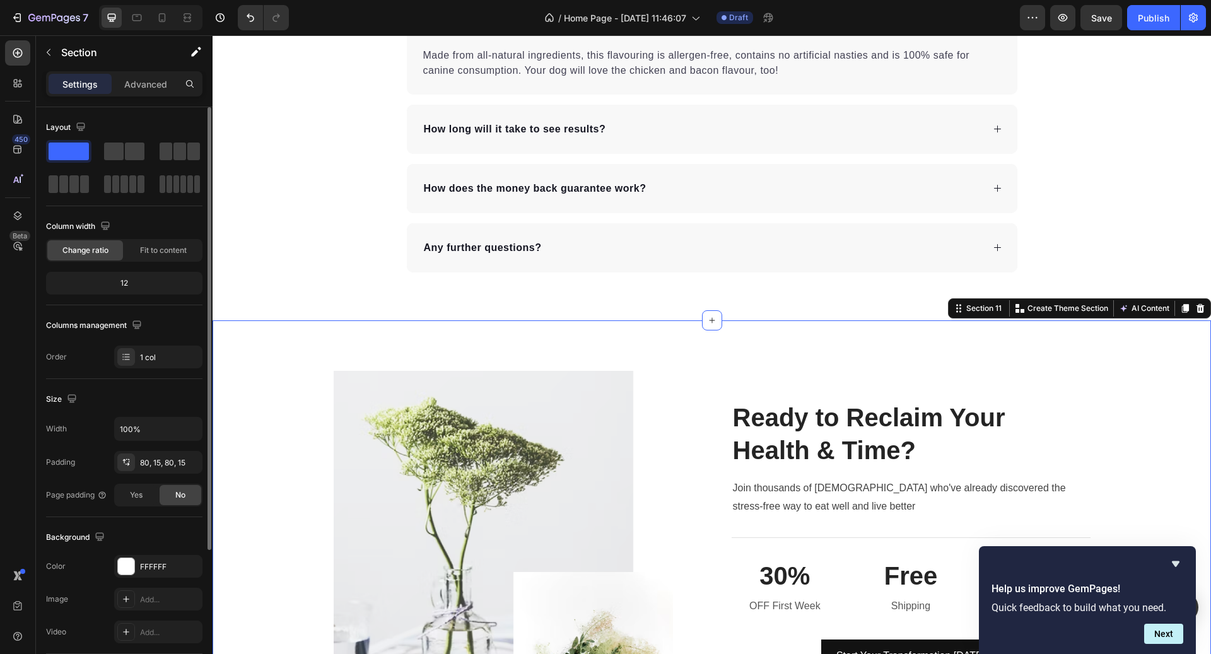
click at [1080, 362] on div "Image Ready to Reclaim Your Health & Time? Heading Join thousands of [DEMOGRAPH…" at bounding box center [712, 572] width 999 height 502
click at [1205, 306] on icon at bounding box center [1201, 308] width 10 height 10
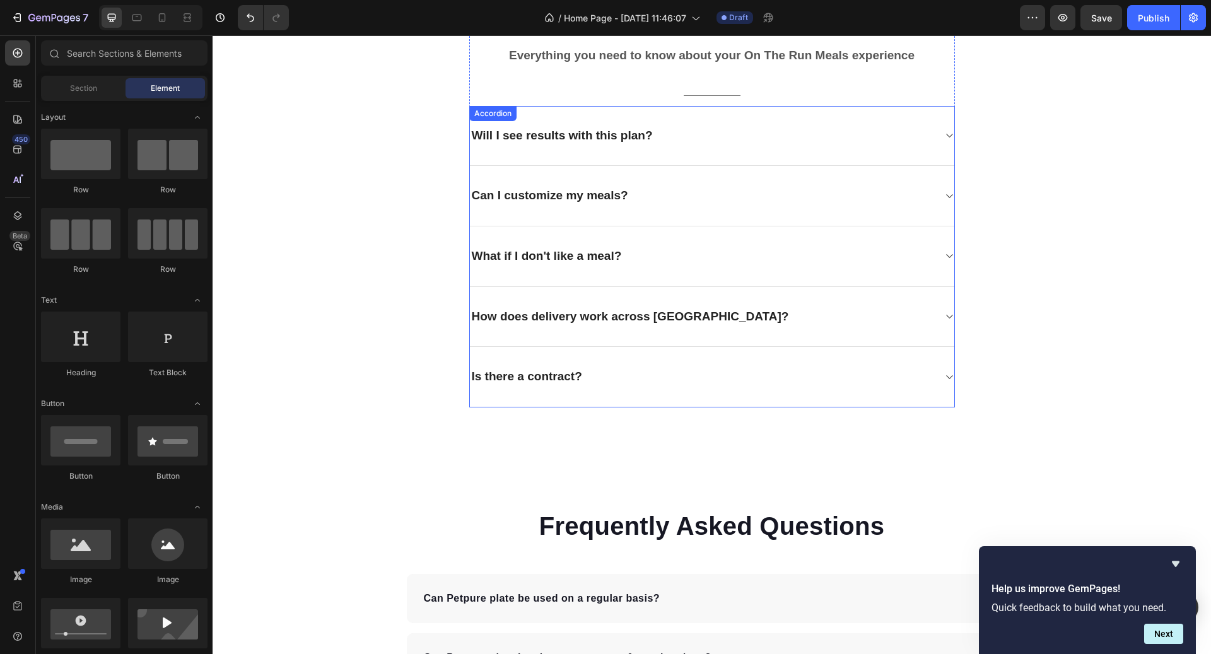
scroll to position [3325, 0]
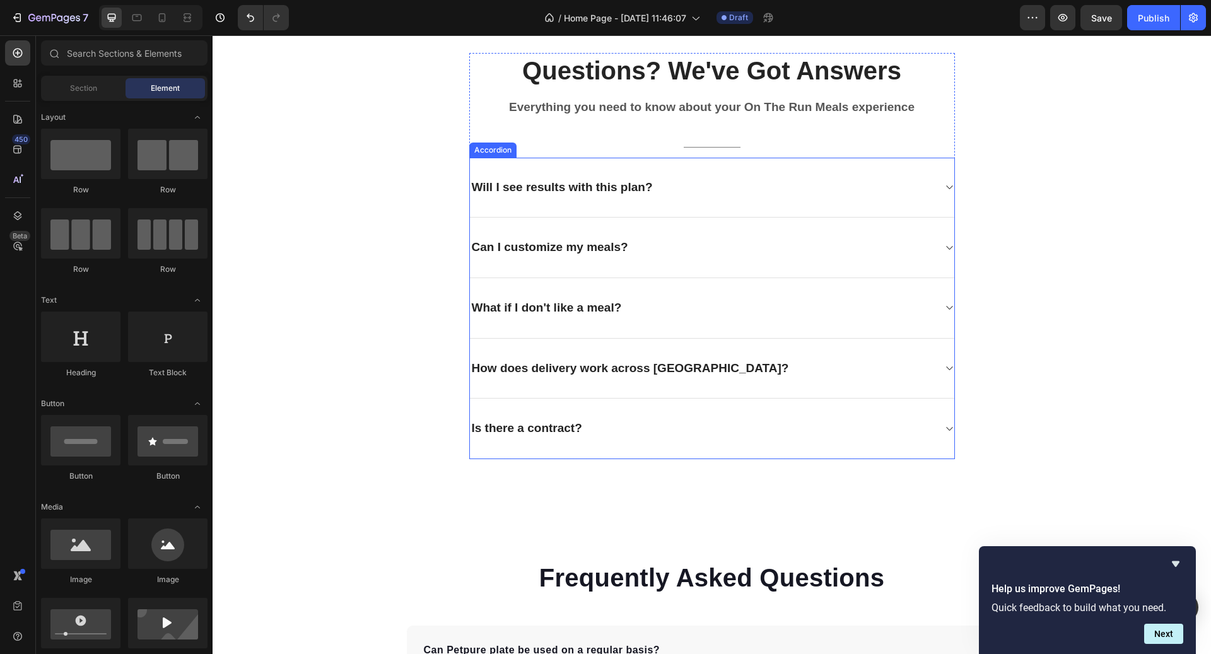
click at [828, 191] on div "Will I see results with this plan?" at bounding box center [702, 188] width 464 height 20
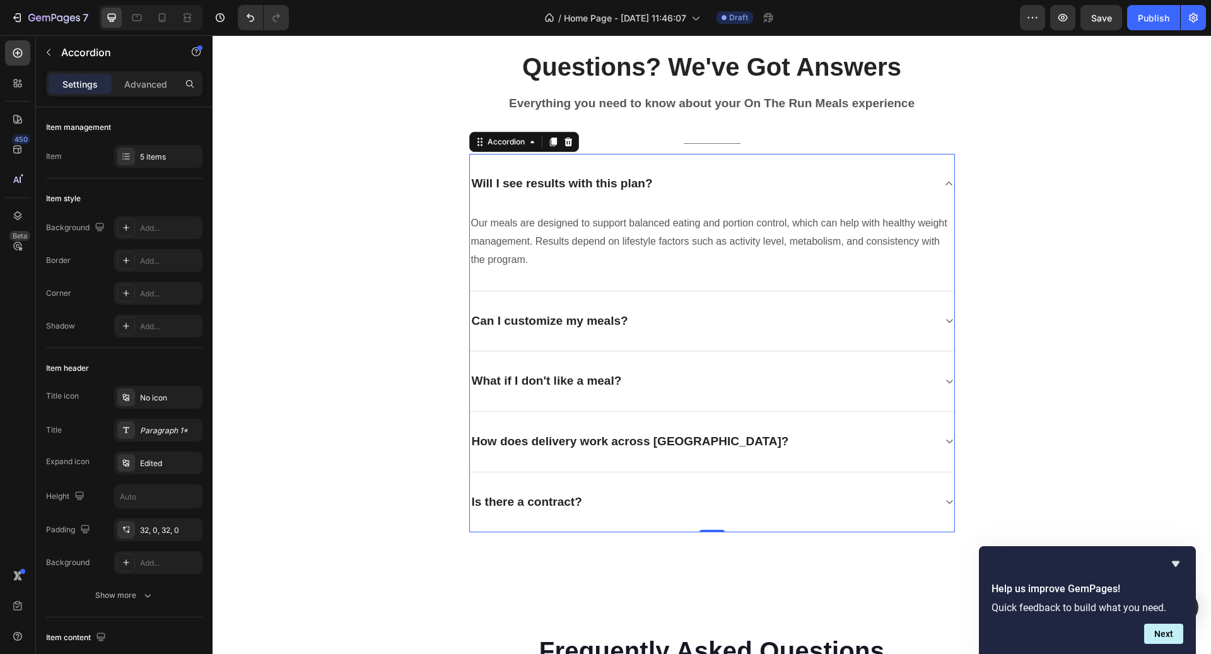
scroll to position [3330, 0]
click at [739, 244] on p "Our meals are designed to support balanced eating and portion control, which ca…" at bounding box center [712, 240] width 482 height 54
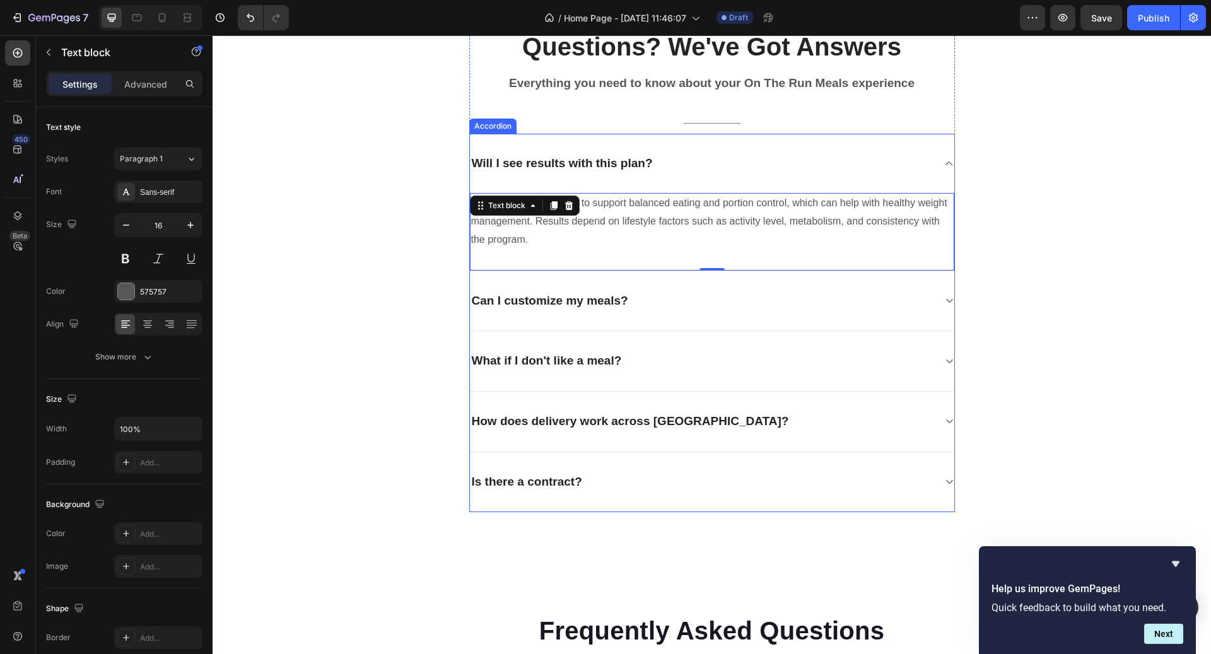
scroll to position [3202, 0]
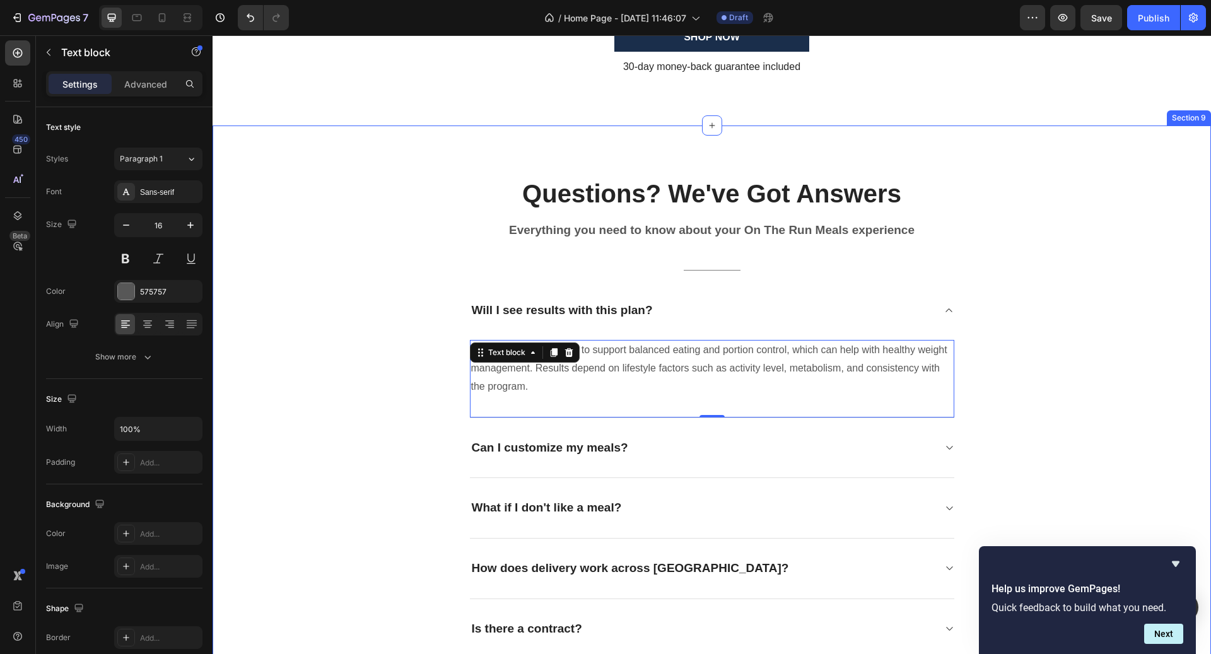
click at [390, 233] on div "Questions? We've Got Answers Heading Everything you need to know about your On …" at bounding box center [712, 418] width 980 height 484
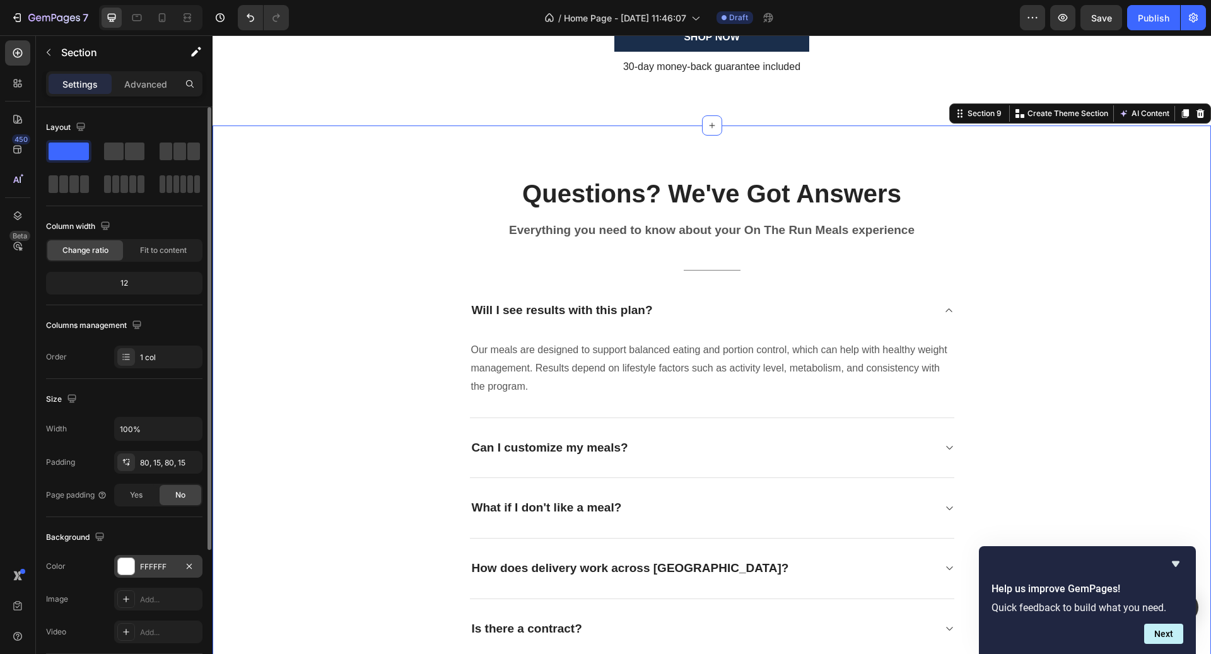
click at [173, 563] on div "FFFFFF" at bounding box center [158, 567] width 37 height 11
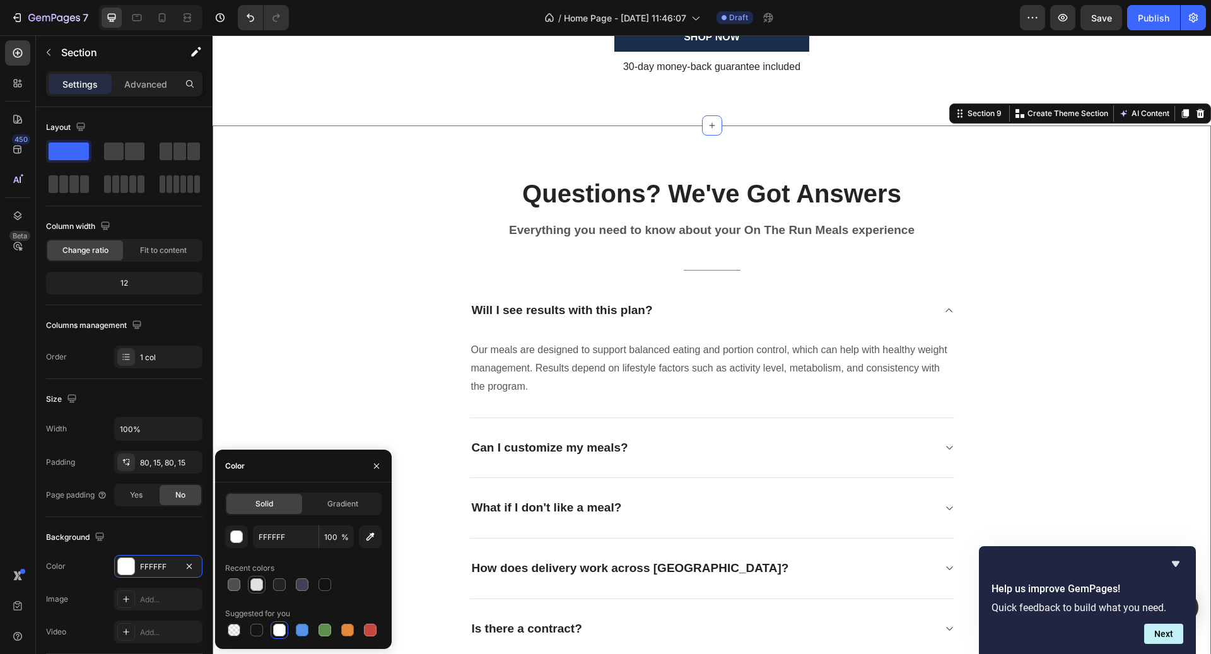
click at [256, 584] on div at bounding box center [256, 585] width 13 height 13
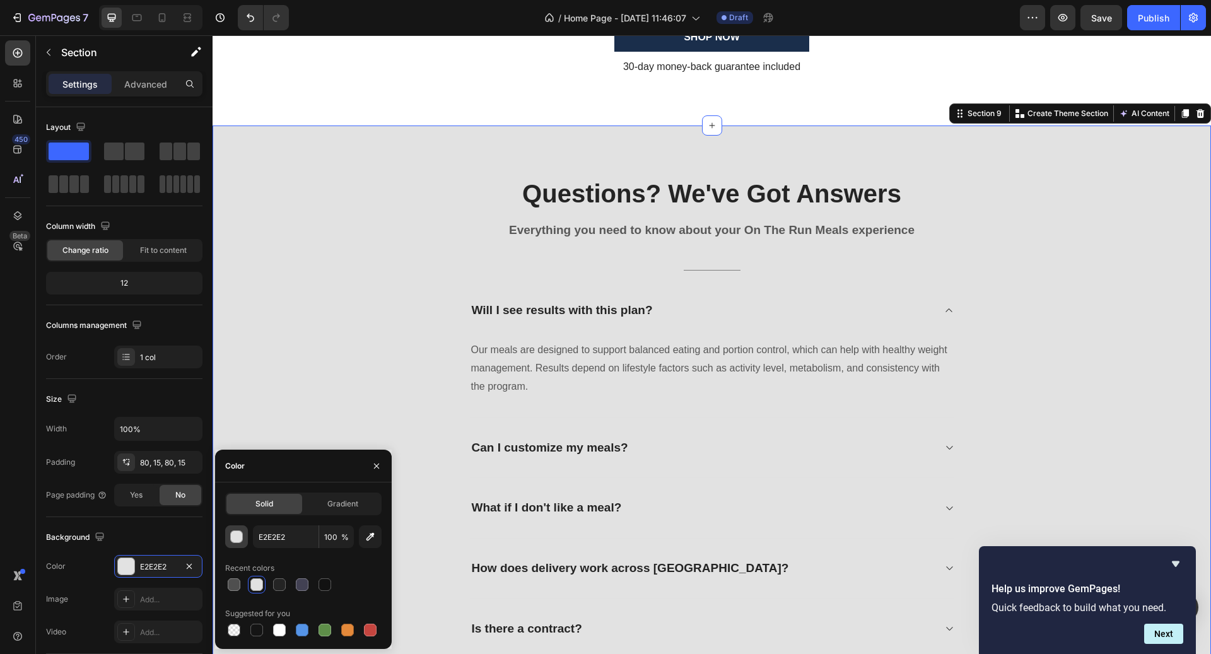
click at [242, 536] on div "button" at bounding box center [237, 537] width 13 height 13
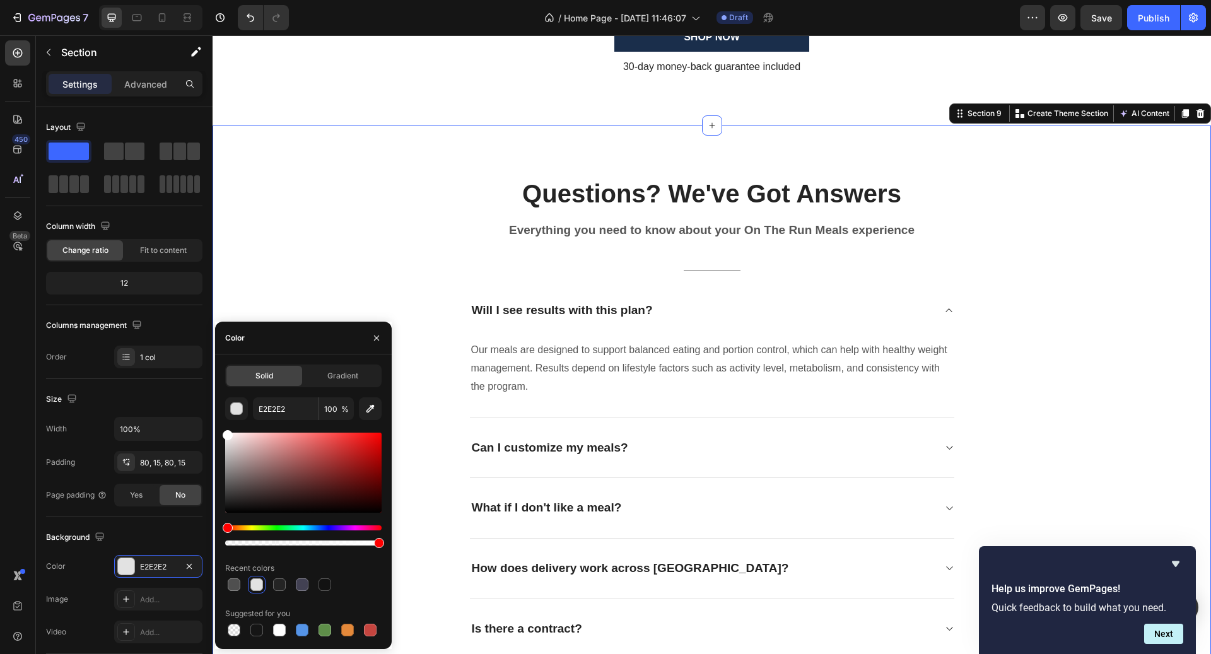
drag, startPoint x: 461, startPoint y: 488, endPoint x: 213, endPoint y: 433, distance: 254.6
type input "FFFFFF"
drag, startPoint x: 231, startPoint y: 440, endPoint x: 219, endPoint y: 433, distance: 13.9
click at [219, 433] on div "Solid Gradient FFFFFF 100 % Recent colors Suggested for you" at bounding box center [303, 502] width 177 height 274
click at [594, 294] on div "Will I see results with this plan?" at bounding box center [712, 311] width 485 height 60
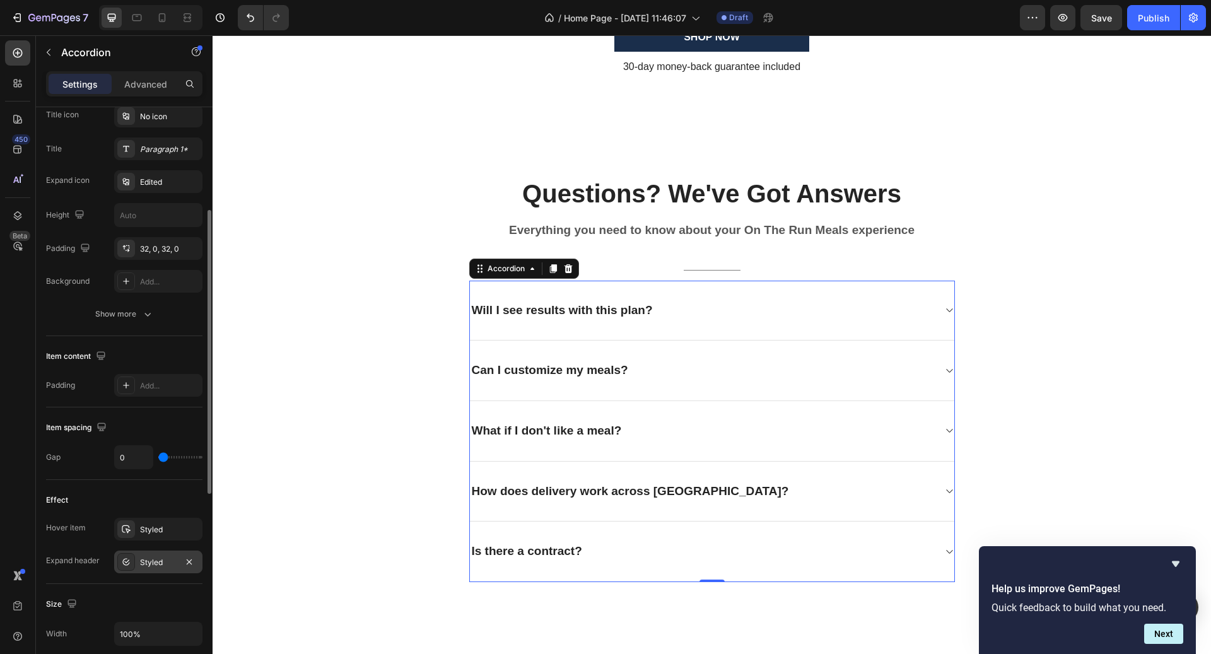
scroll to position [240, 0]
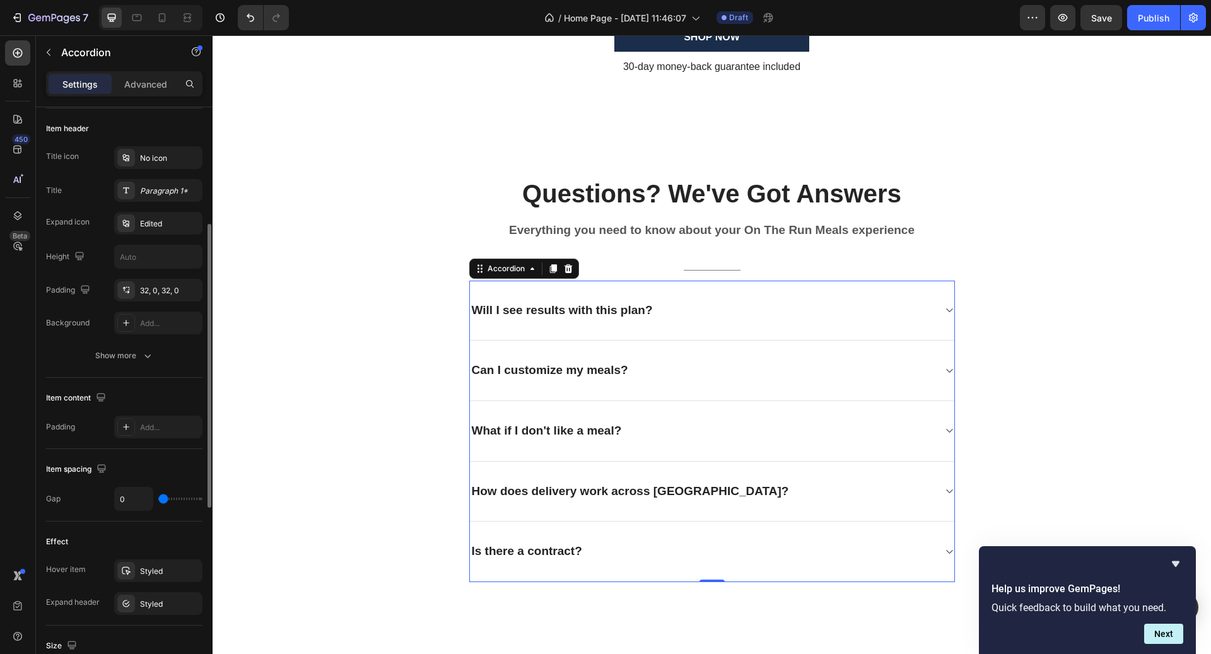
click at [612, 310] on p "Will I see results with this plan?" at bounding box center [562, 311] width 181 height 16
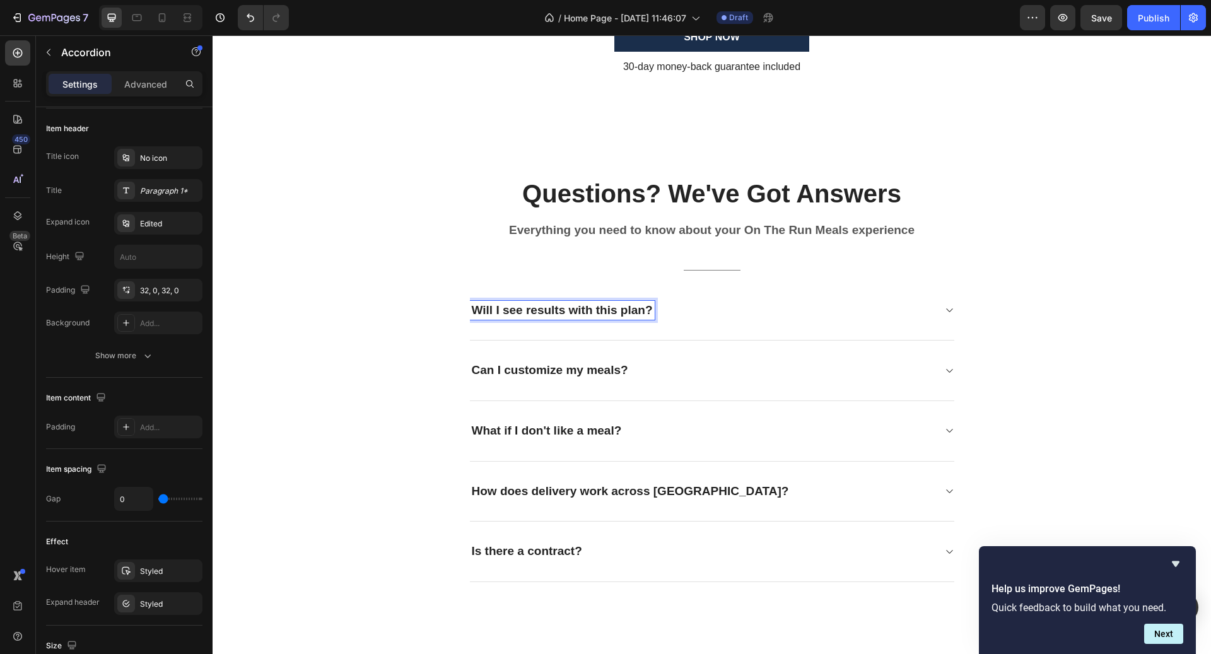
click at [729, 313] on div "Will I see results with this plan?" at bounding box center [702, 311] width 464 height 20
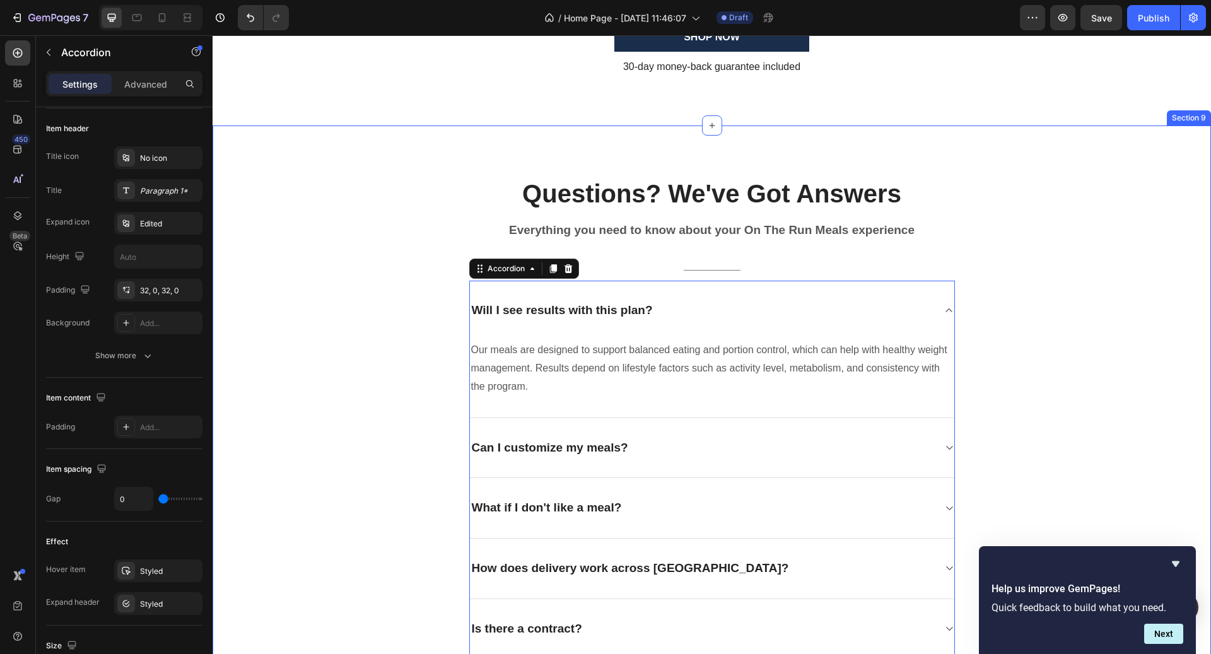
click at [315, 241] on div "Questions? We've Got Answers Heading Everything you need to know about your On …" at bounding box center [712, 418] width 980 height 484
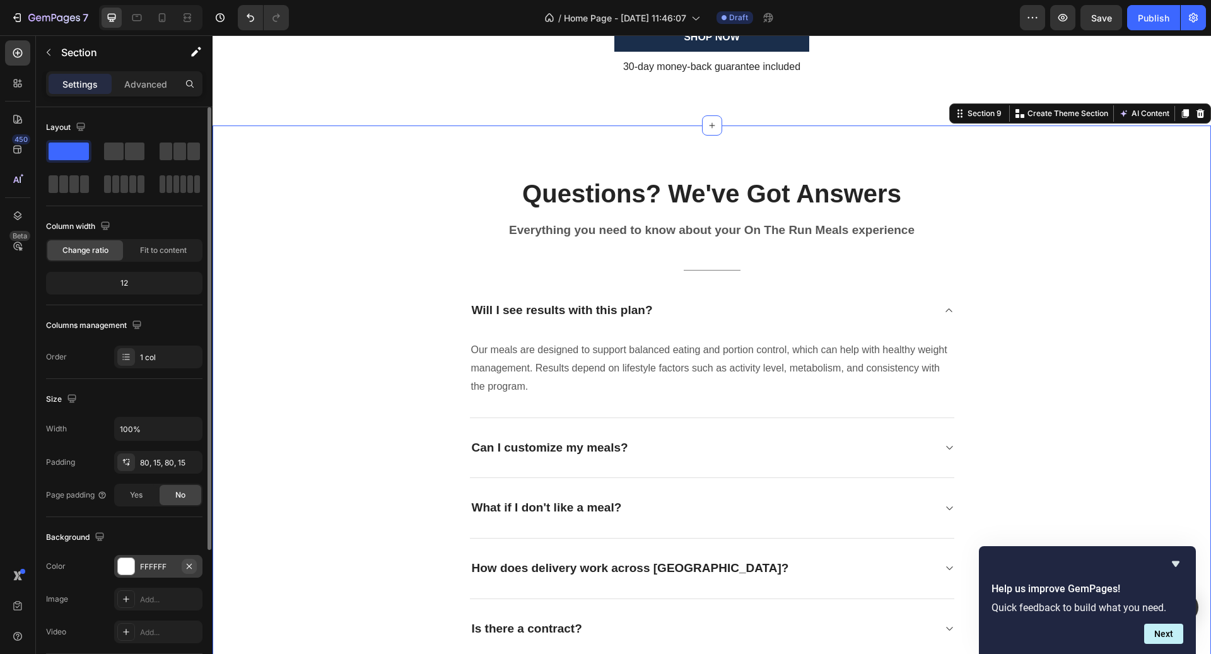
click at [189, 562] on icon "button" at bounding box center [189, 567] width 10 height 10
click at [314, 353] on div "Questions? We've Got Answers Heading Everything you need to know about your On …" at bounding box center [712, 418] width 980 height 484
click at [137, 562] on div "Add..." at bounding box center [158, 566] width 88 height 23
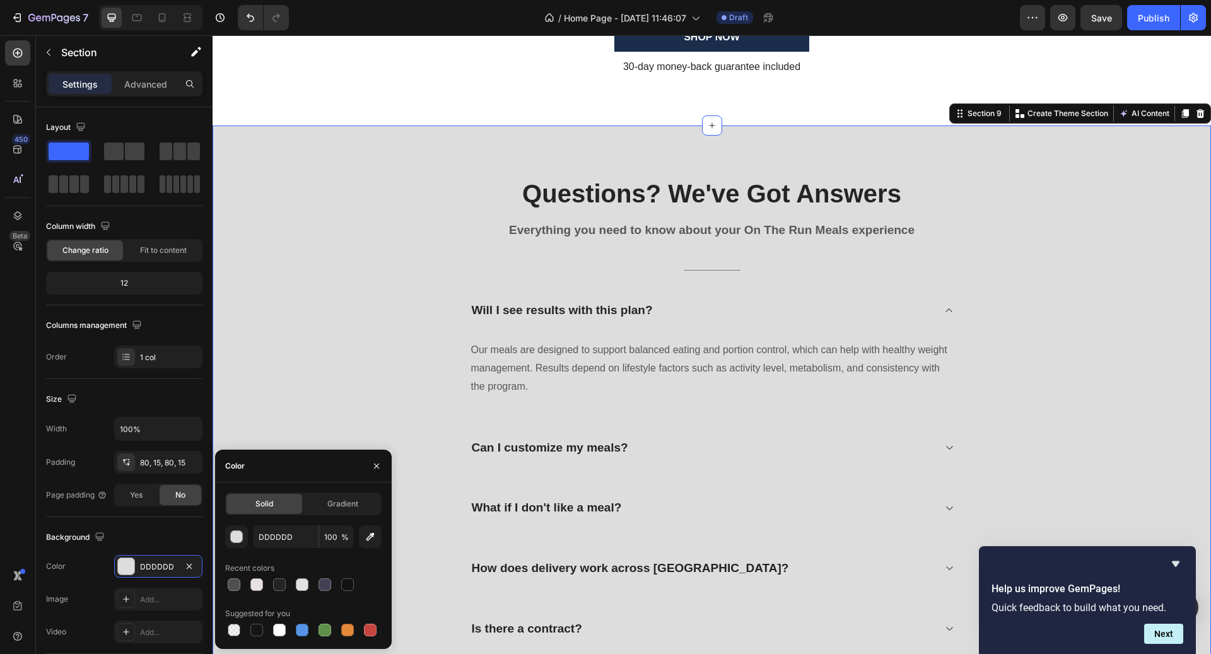
click at [378, 312] on div "Questions? We've Got Answers Heading Everything you need to know about your On …" at bounding box center [712, 418] width 980 height 484
click at [203, 560] on div at bounding box center [207, 399] width 9 height 584
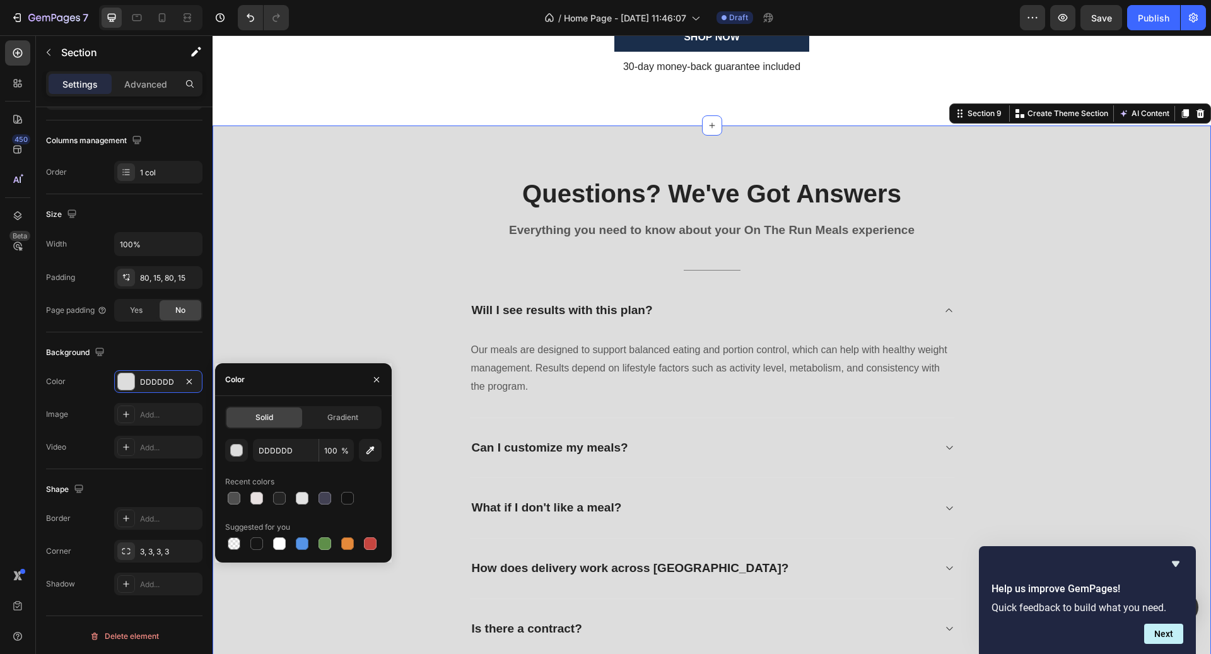
click at [310, 256] on div "Questions? We've Got Answers Heading Everything you need to know about your On …" at bounding box center [712, 418] width 980 height 484
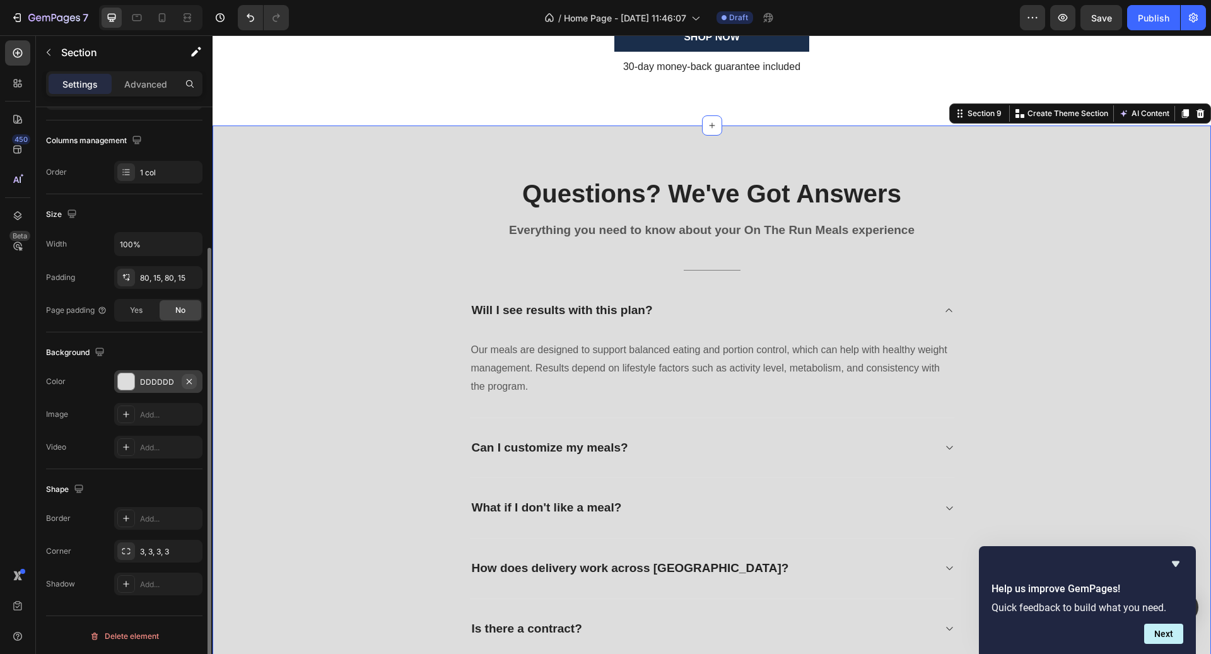
click at [192, 380] on icon "button" at bounding box center [189, 382] width 10 height 10
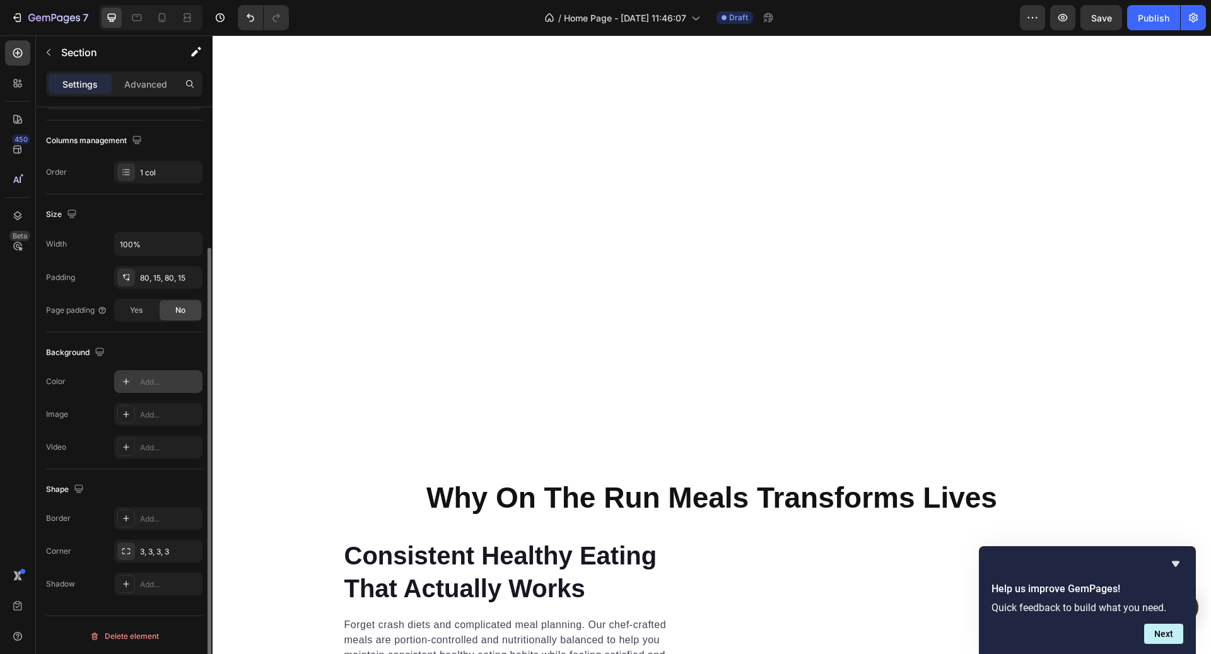
scroll to position [0, 0]
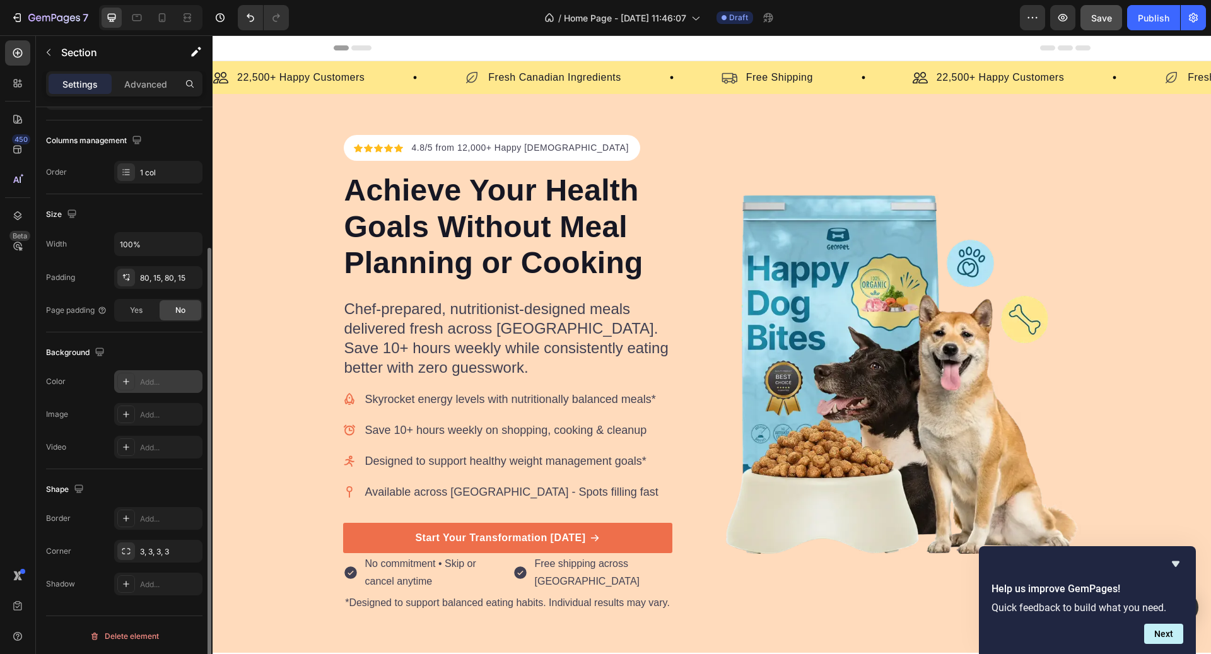
click at [1110, 7] on button "Save" at bounding box center [1102, 17] width 42 height 25
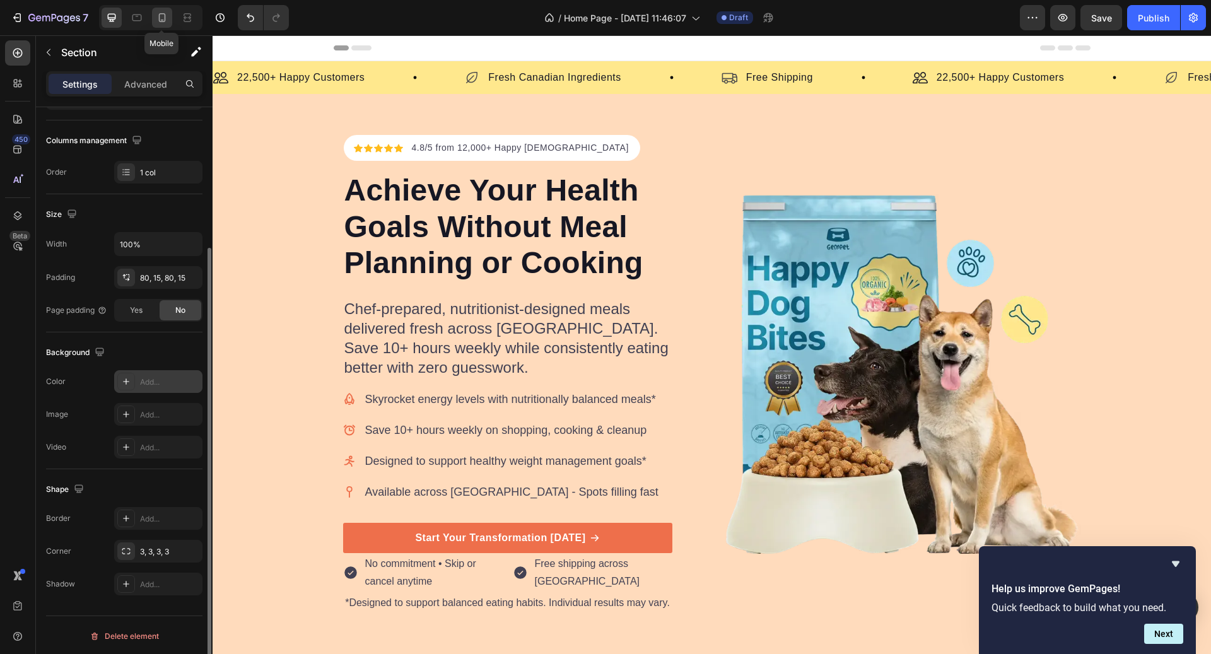
click at [160, 20] on icon at bounding box center [162, 17] width 13 height 13
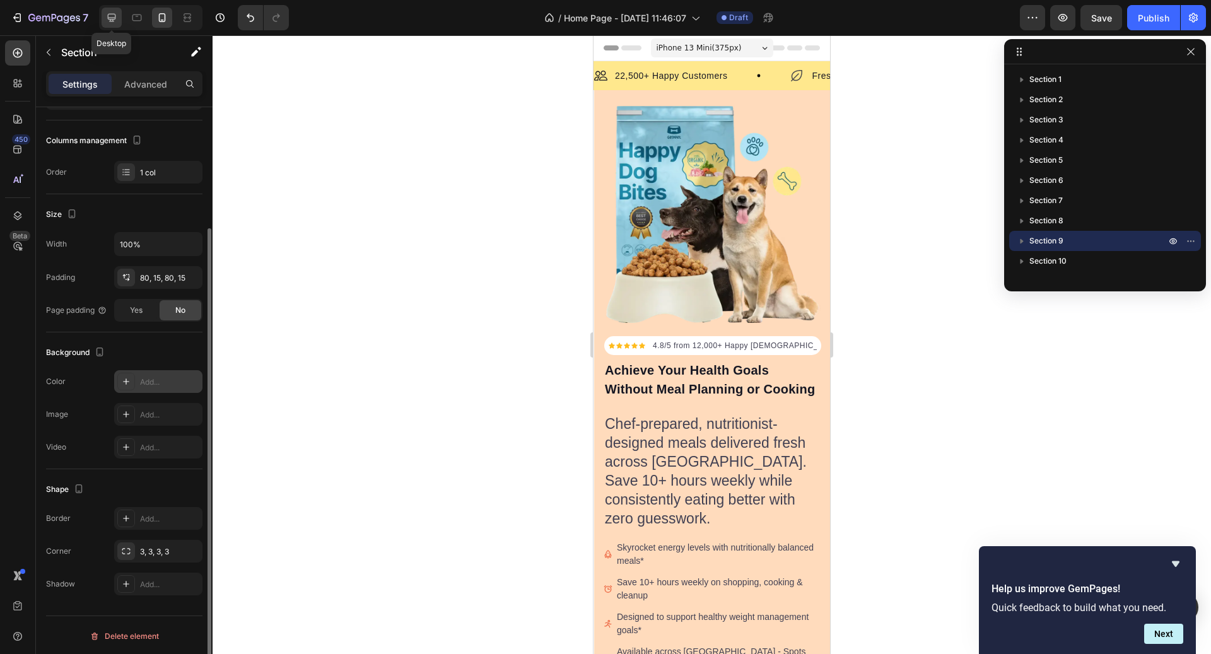
click at [104, 15] on div at bounding box center [112, 18] width 20 height 20
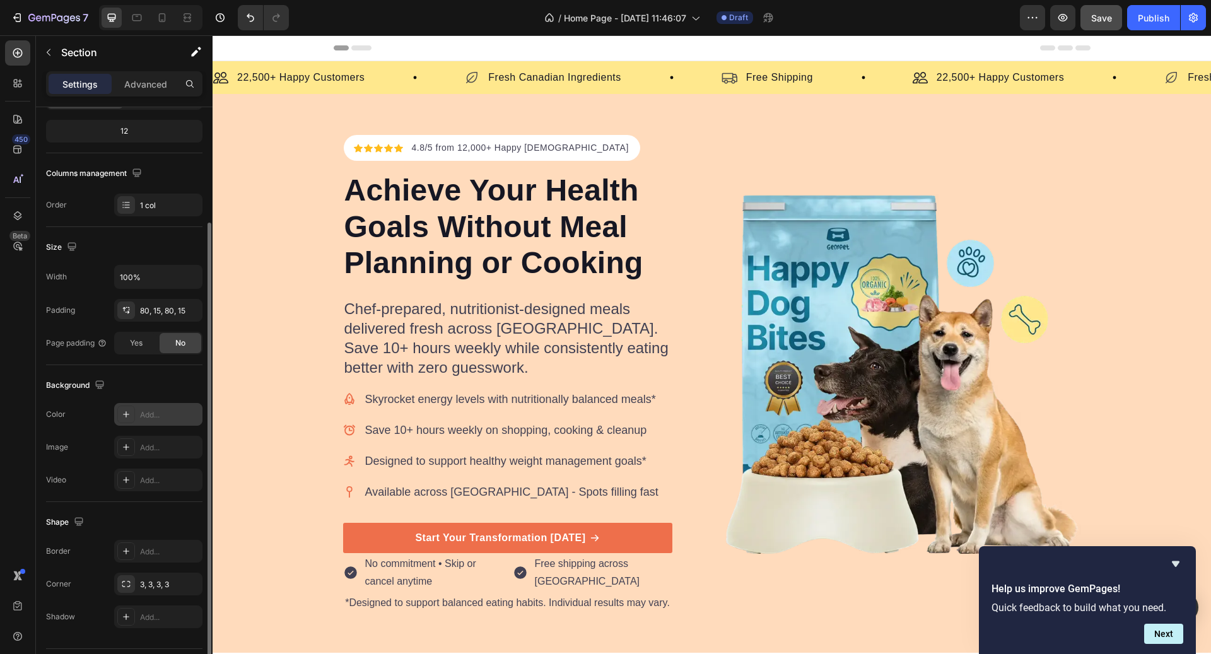
click at [1112, 9] on button "Save" at bounding box center [1102, 17] width 42 height 25
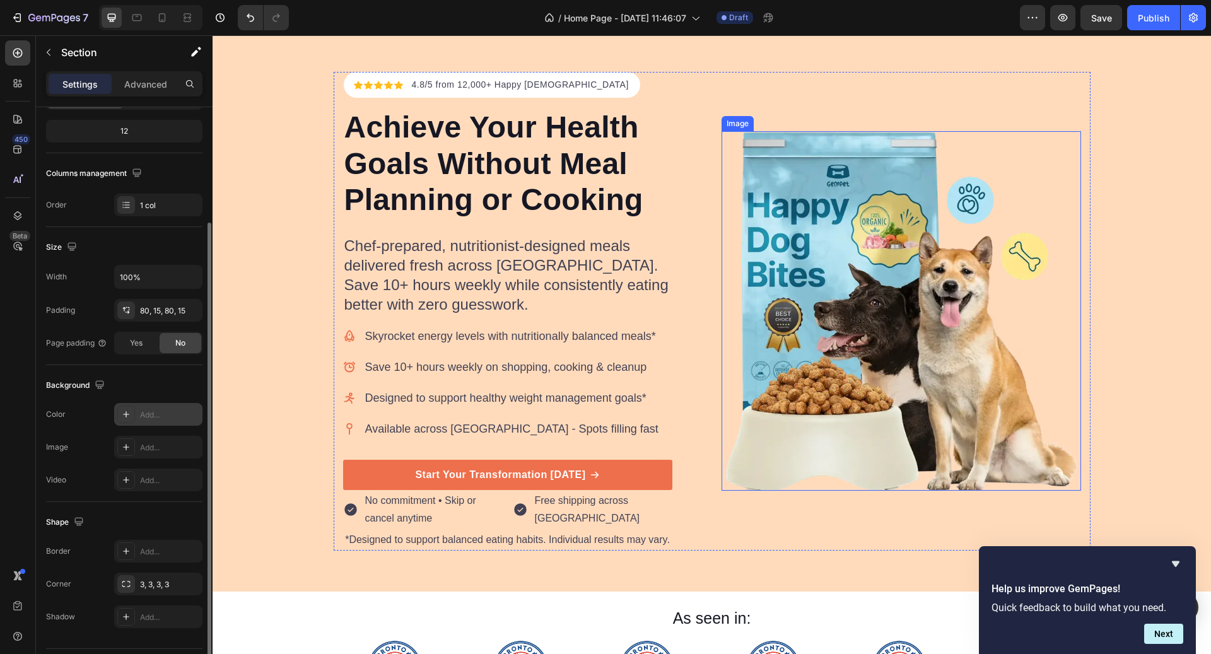
scroll to position [68, 0]
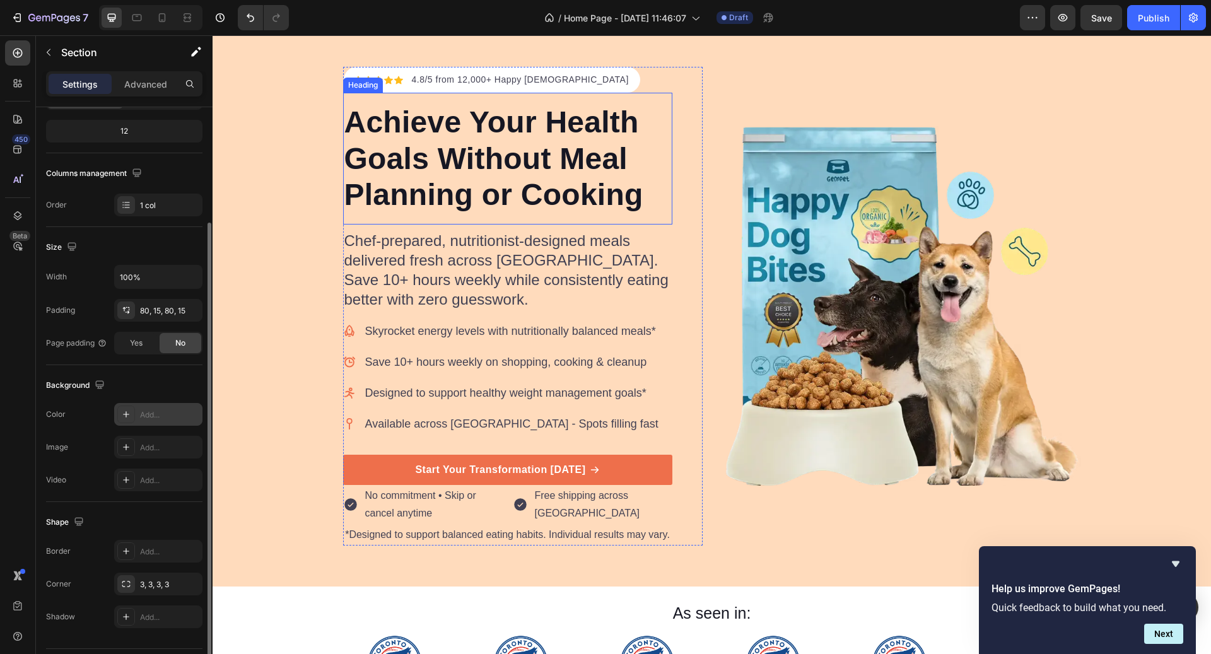
click at [541, 139] on h2 "Achieve Your Health Goals Without Meal Planning or Cooking" at bounding box center [507, 159] width 329 height 112
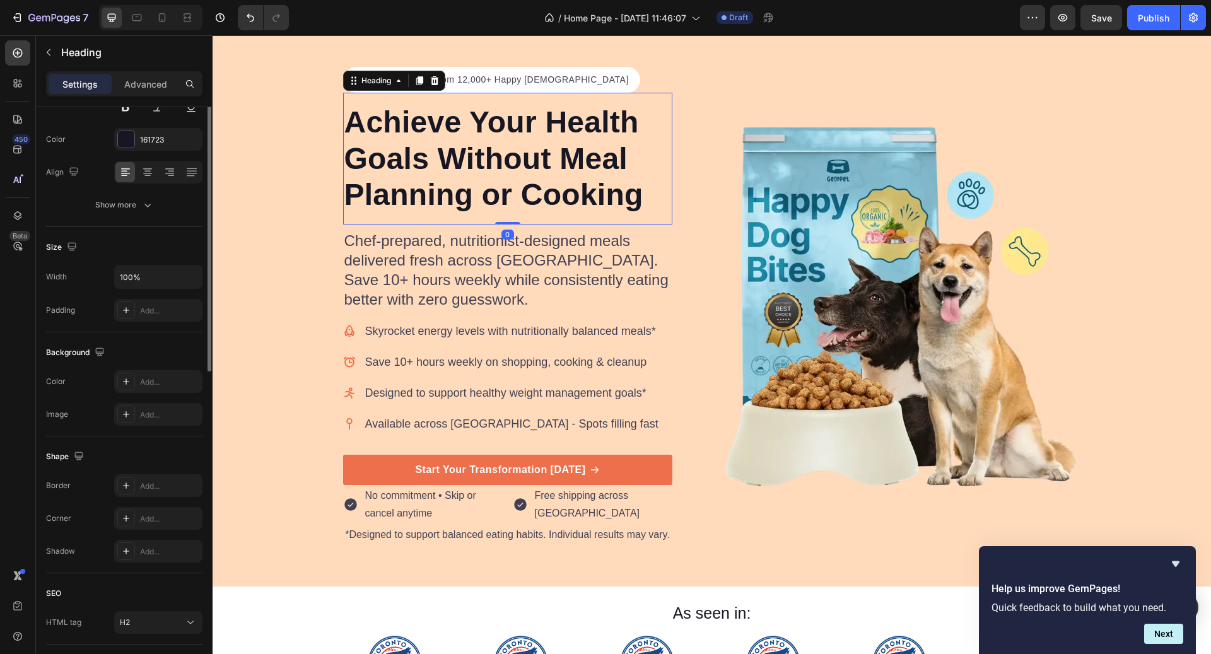
scroll to position [0, 0]
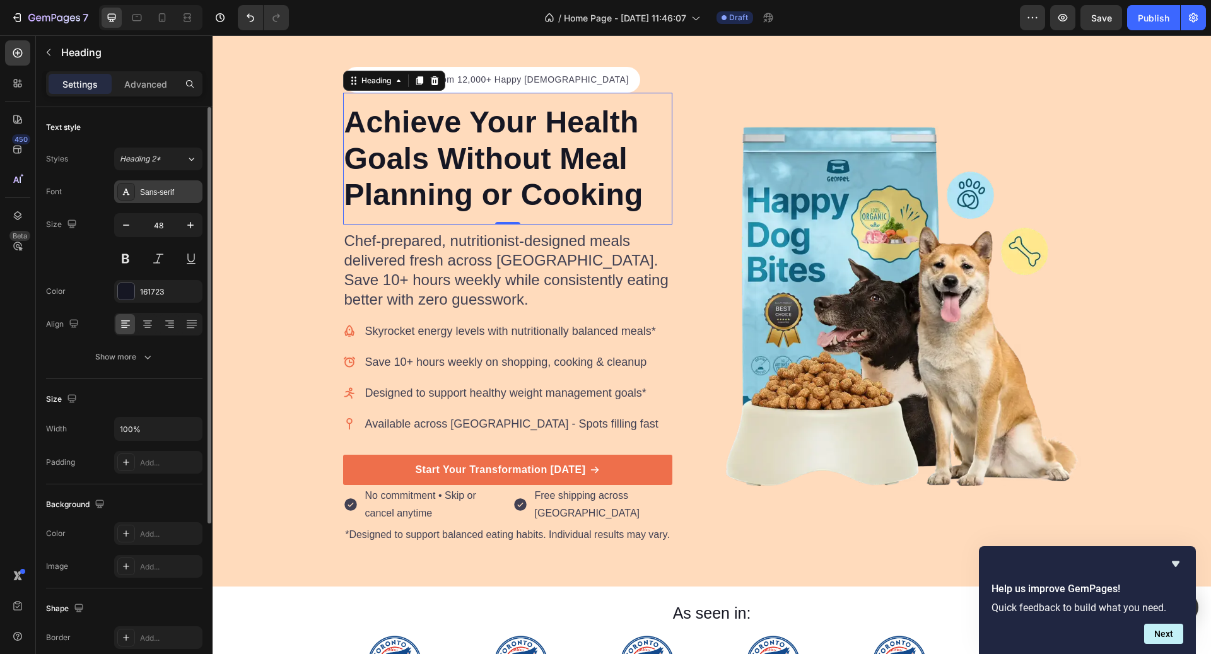
click at [152, 180] on div "Sans-serif" at bounding box center [158, 191] width 88 height 23
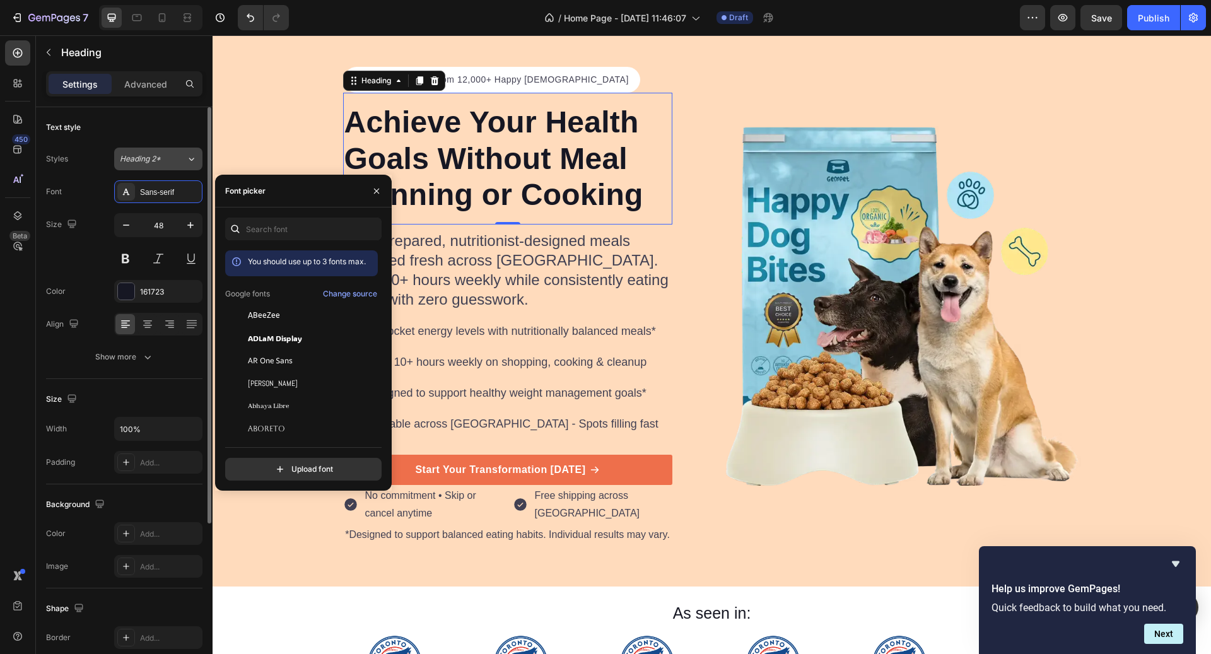
click at [160, 163] on span "Heading 2*" at bounding box center [140, 158] width 41 height 11
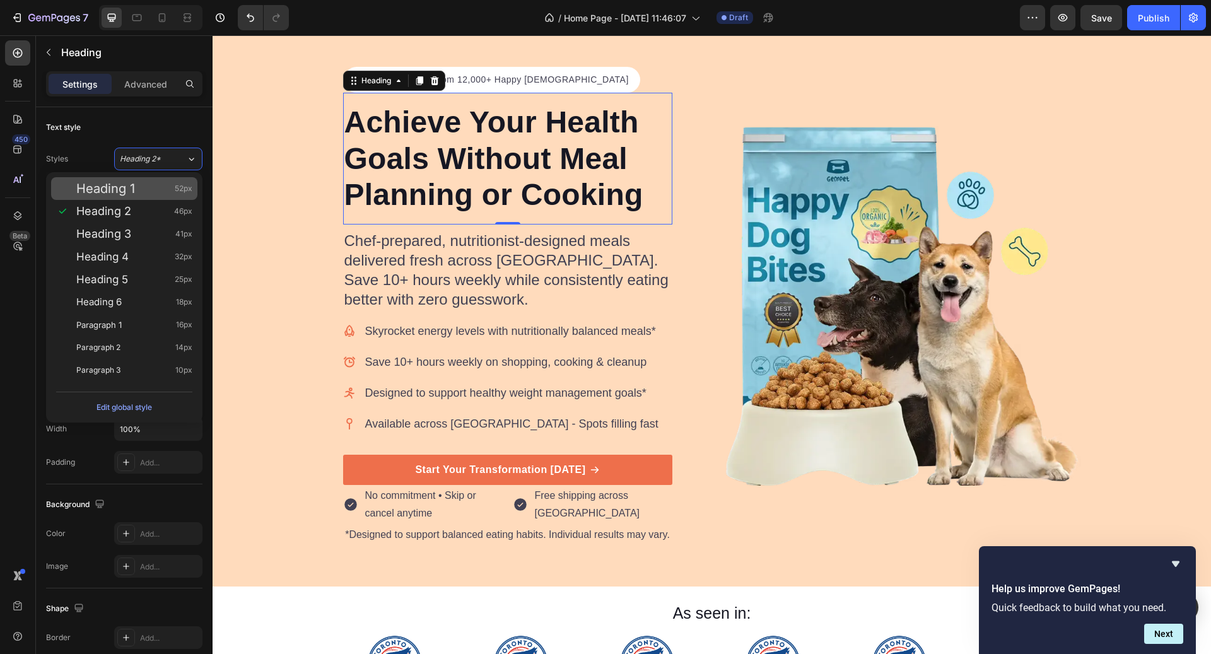
click at [156, 193] on div "Heading 1 52px" at bounding box center [134, 188] width 116 height 13
type input "52"
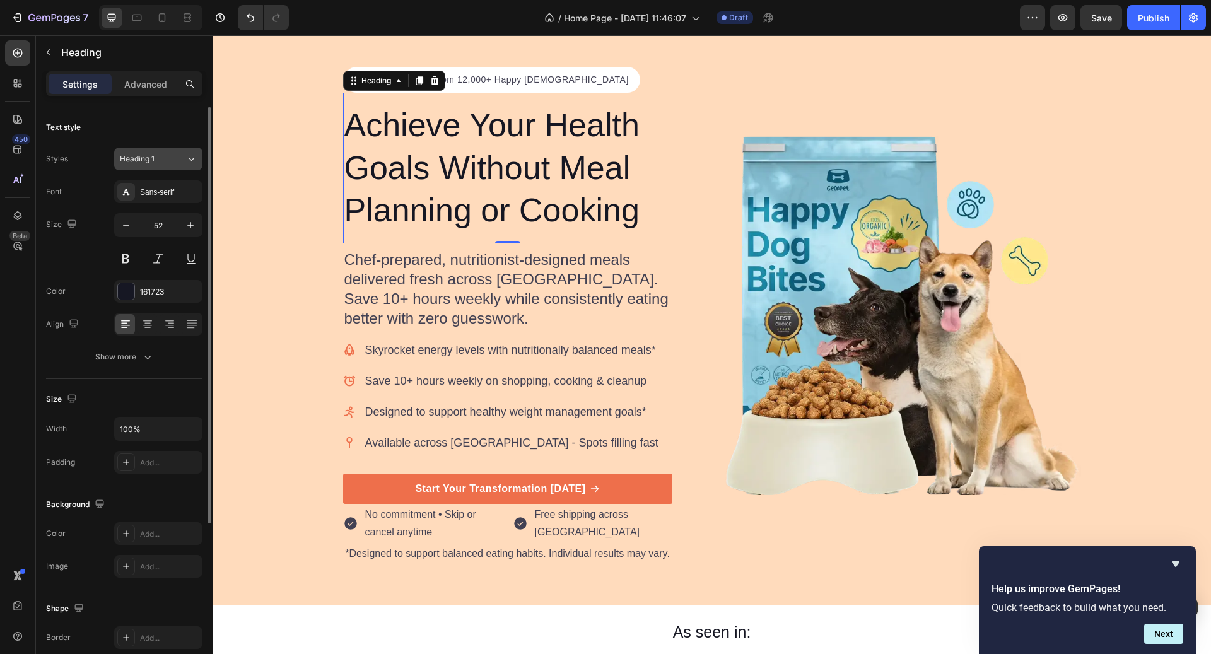
click at [169, 160] on div "Heading 1" at bounding box center [145, 158] width 51 height 11
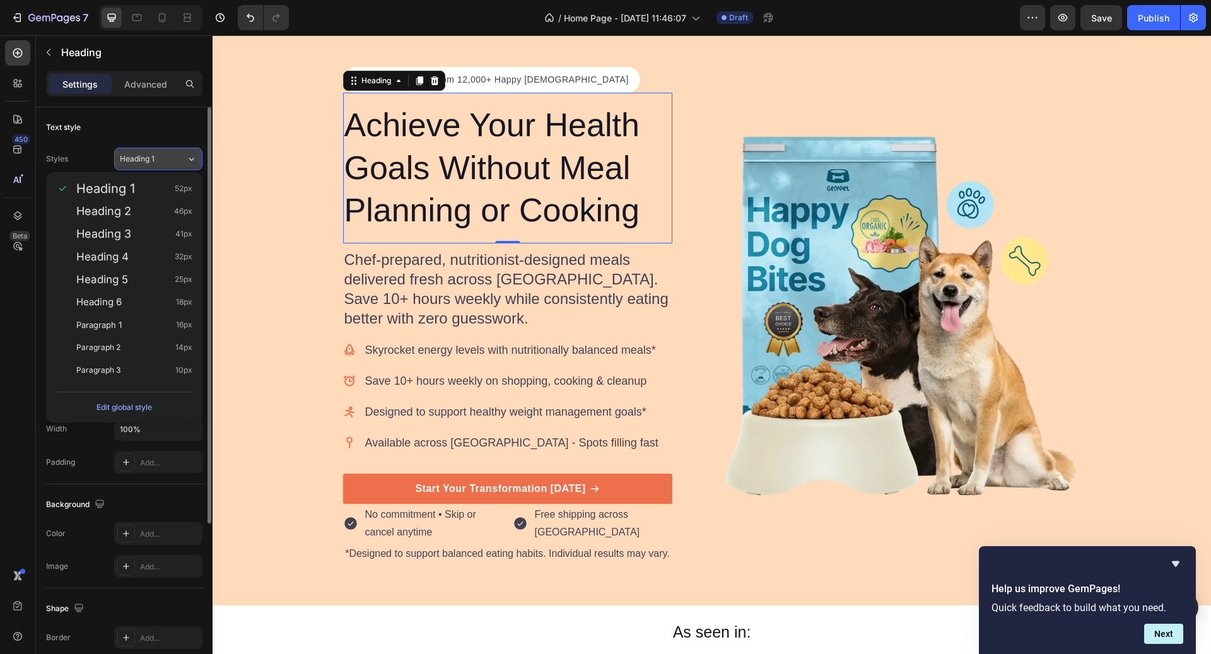
click at [163, 160] on div "Heading 1" at bounding box center [145, 158] width 51 height 11
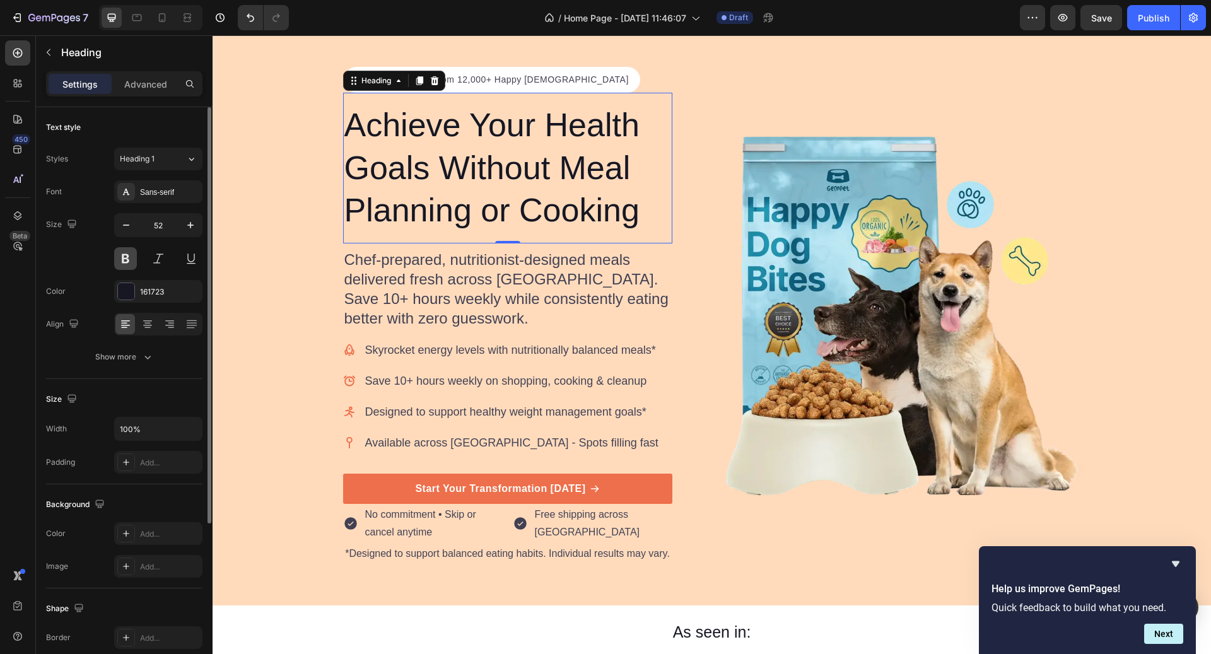
click at [126, 251] on button at bounding box center [125, 258] width 23 height 23
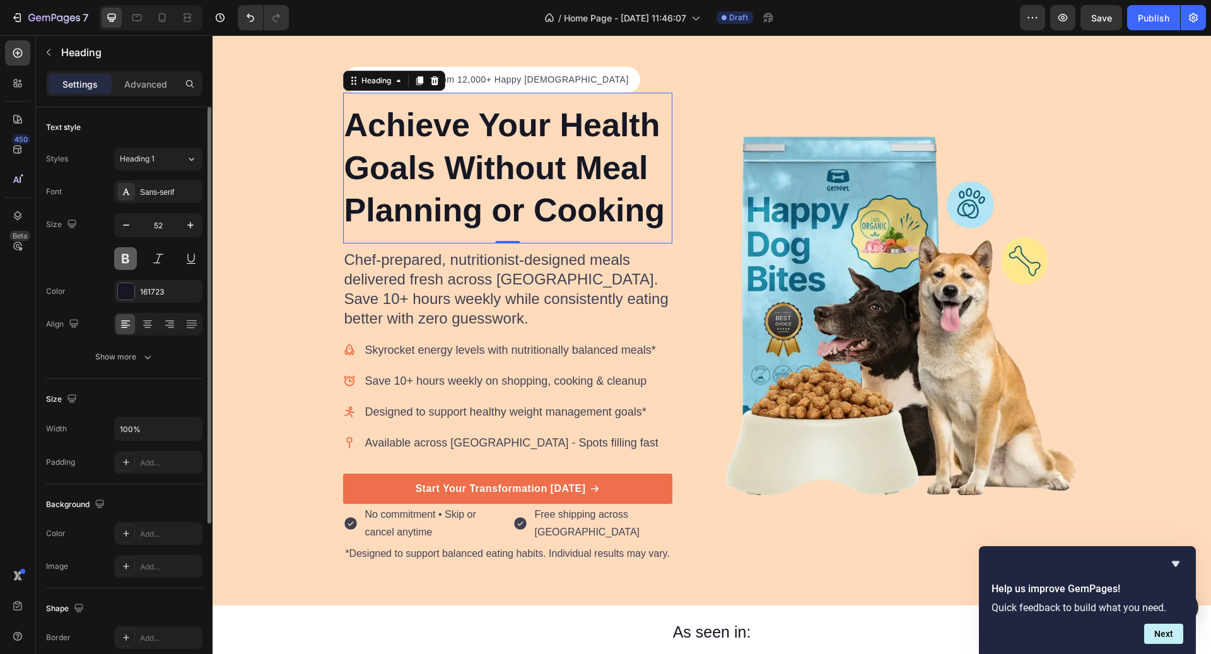
click at [126, 251] on button at bounding box center [125, 258] width 23 height 23
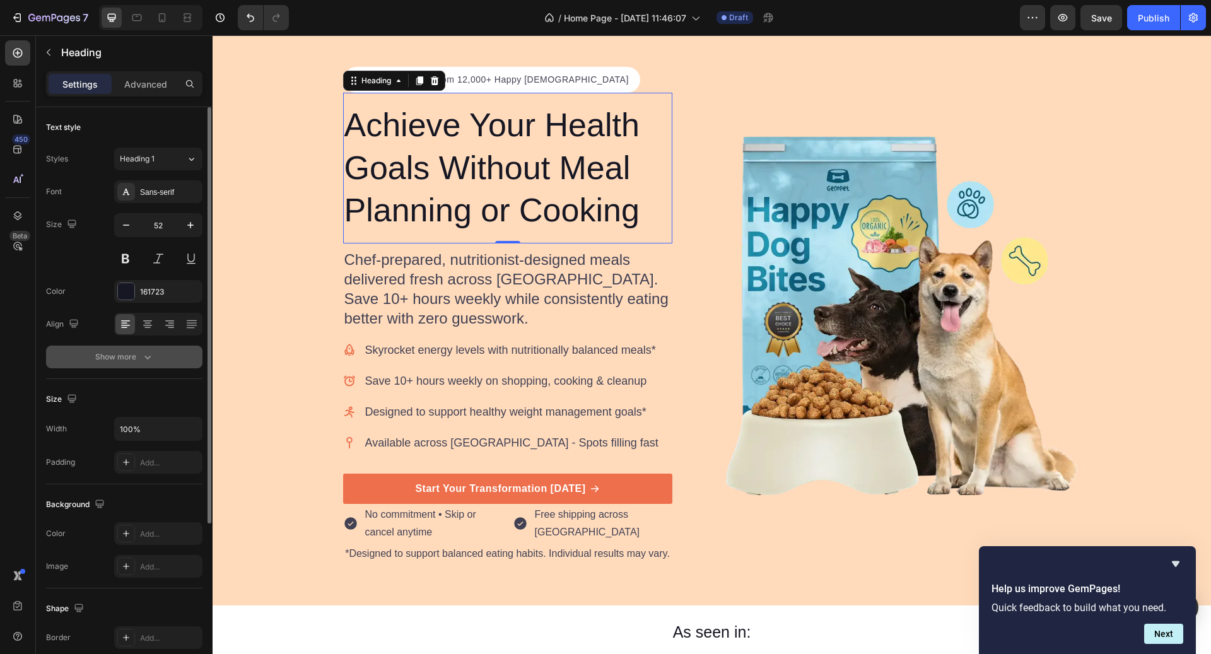
click at [135, 347] on button "Show more" at bounding box center [124, 357] width 156 height 23
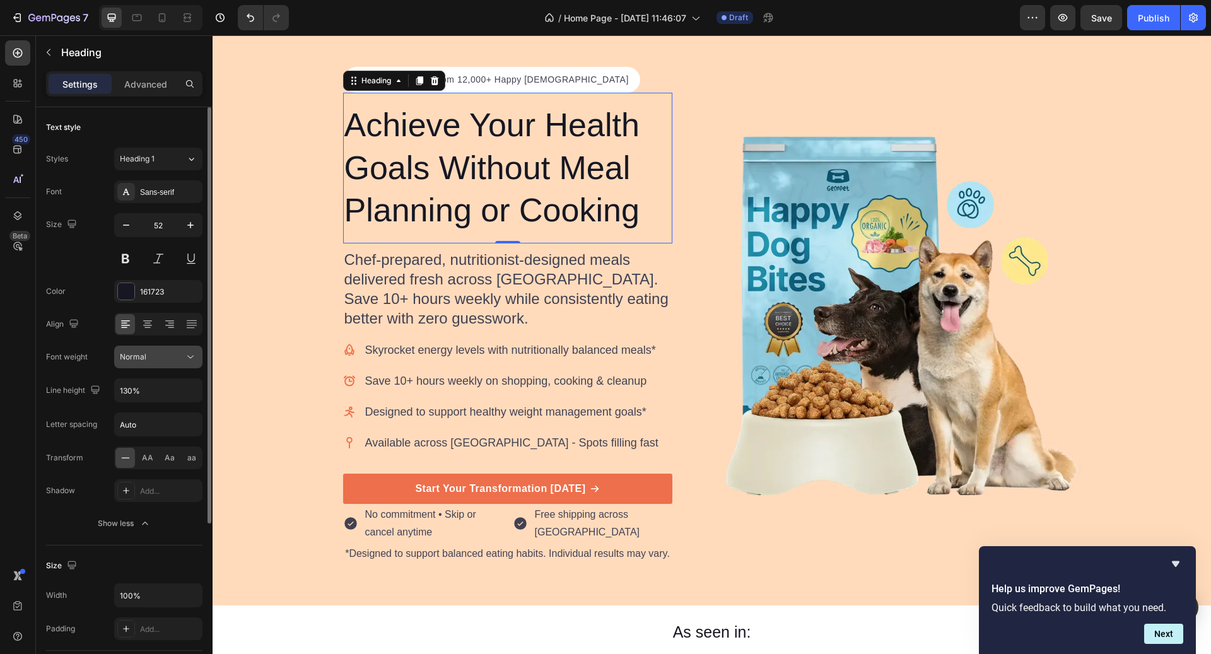
click at [152, 359] on div "Normal" at bounding box center [152, 356] width 64 height 11
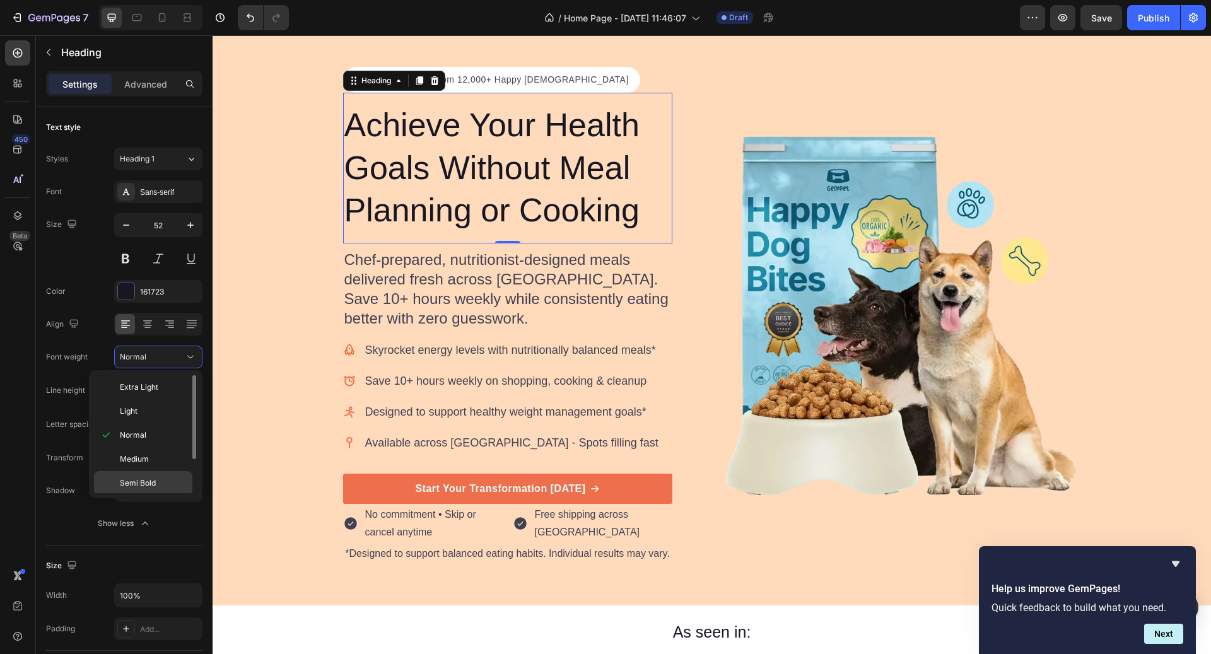
click at [145, 485] on span "Semi Bold" at bounding box center [138, 483] width 36 height 11
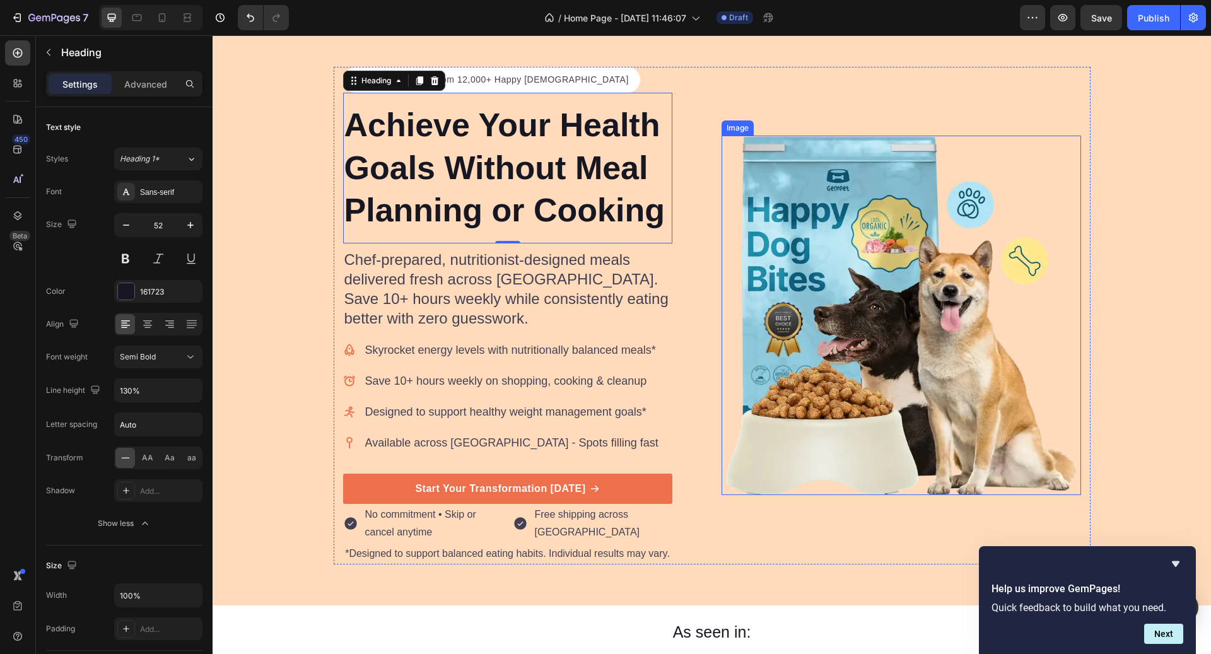
click at [1064, 266] on img at bounding box center [902, 316] width 360 height 360
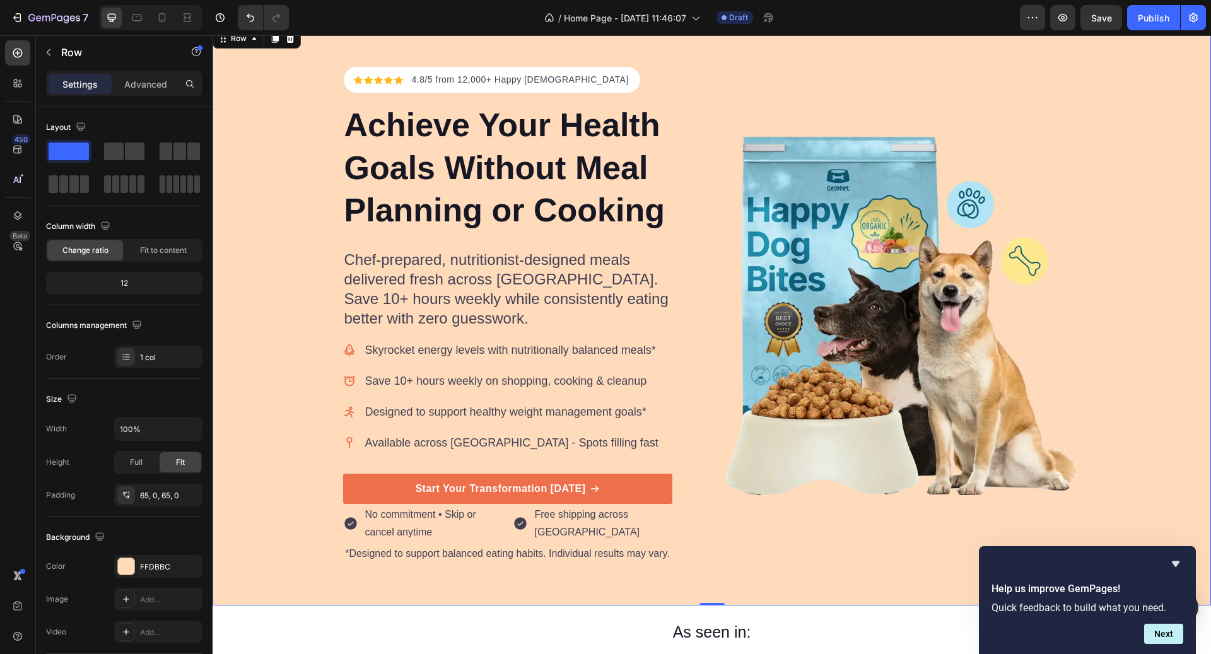
click at [1113, 240] on div "Icon Icon Icon Icon Icon Icon List Hoz 4.8/5 from 12,000+ Happy Canadians Text …" at bounding box center [712, 316] width 999 height 498
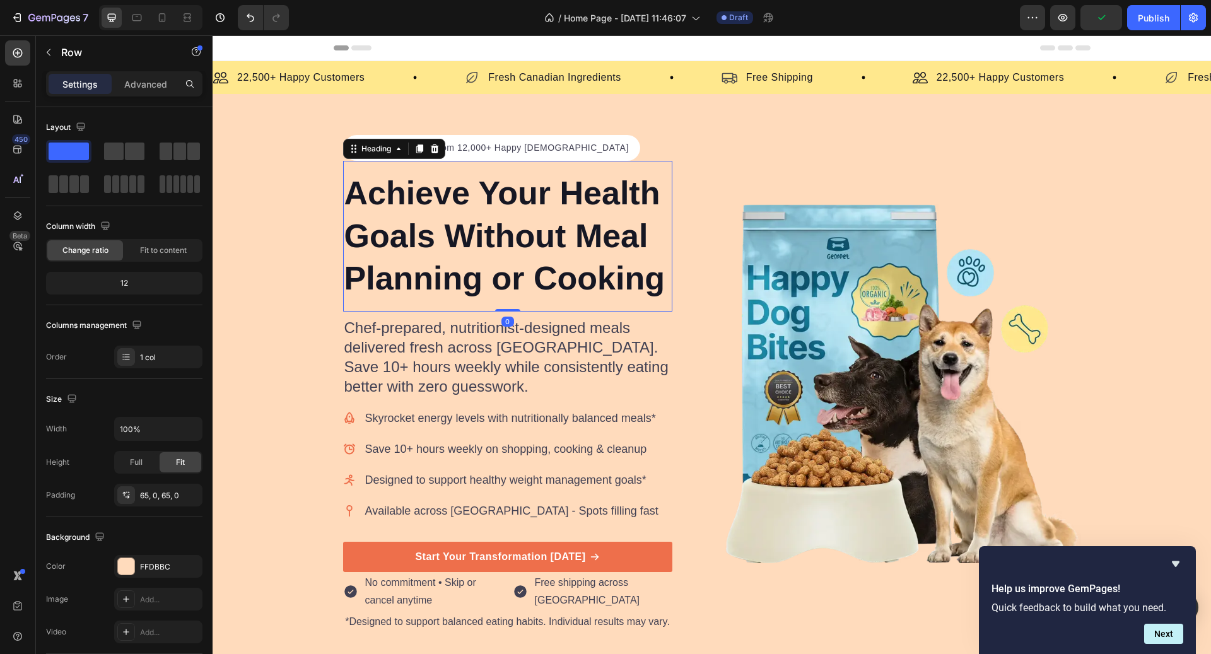
click at [560, 253] on h2 "Achieve Your Health Goals Without Meal Planning or Cooking" at bounding box center [507, 236] width 329 height 131
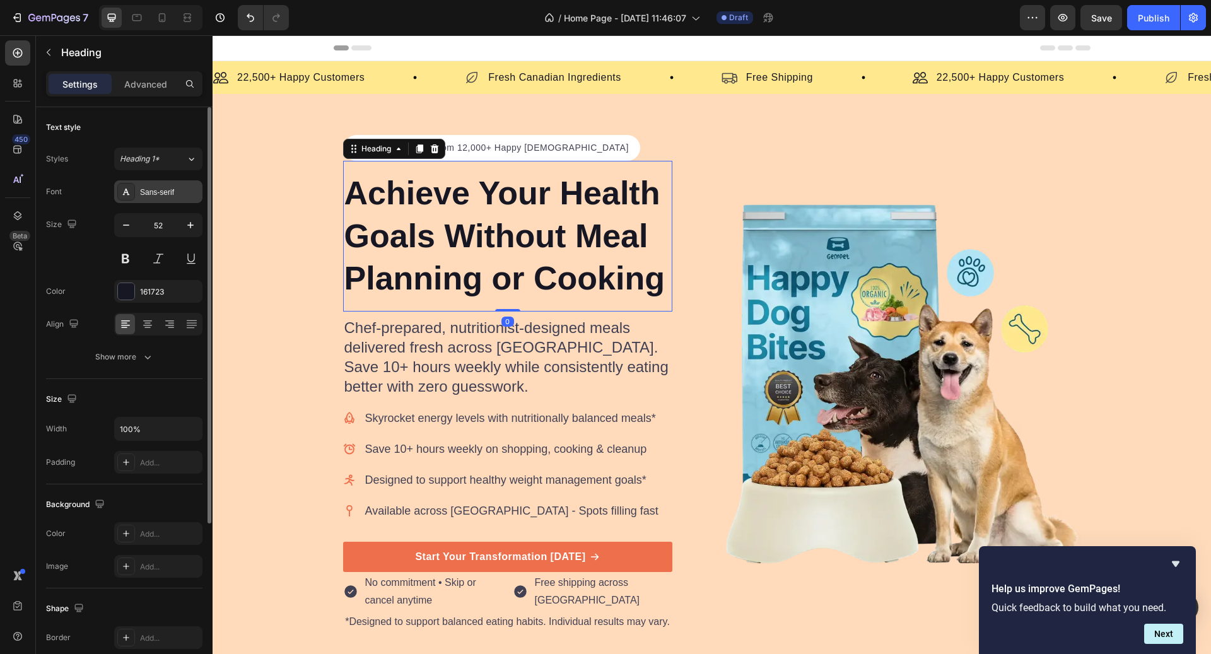
click at [146, 196] on div "Sans-serif" at bounding box center [169, 192] width 59 height 11
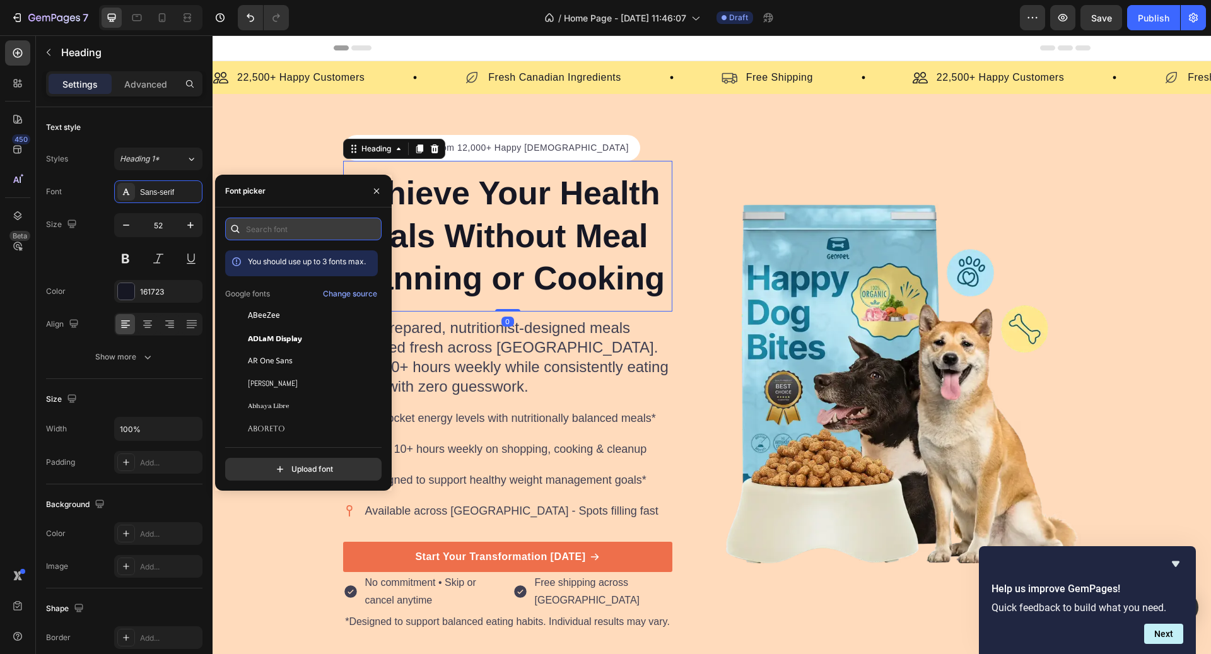
click at [281, 223] on input "text" at bounding box center [303, 229] width 156 height 23
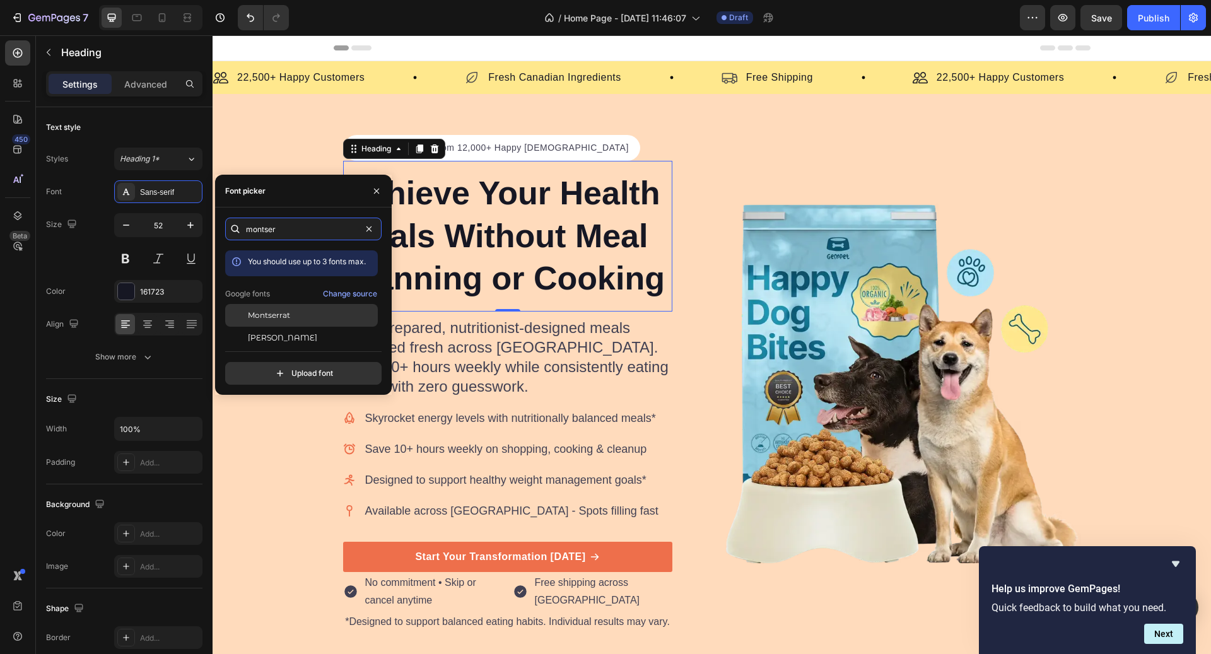
type input "montser"
click at [295, 317] on div "Montserrat" at bounding box center [311, 315] width 127 height 11
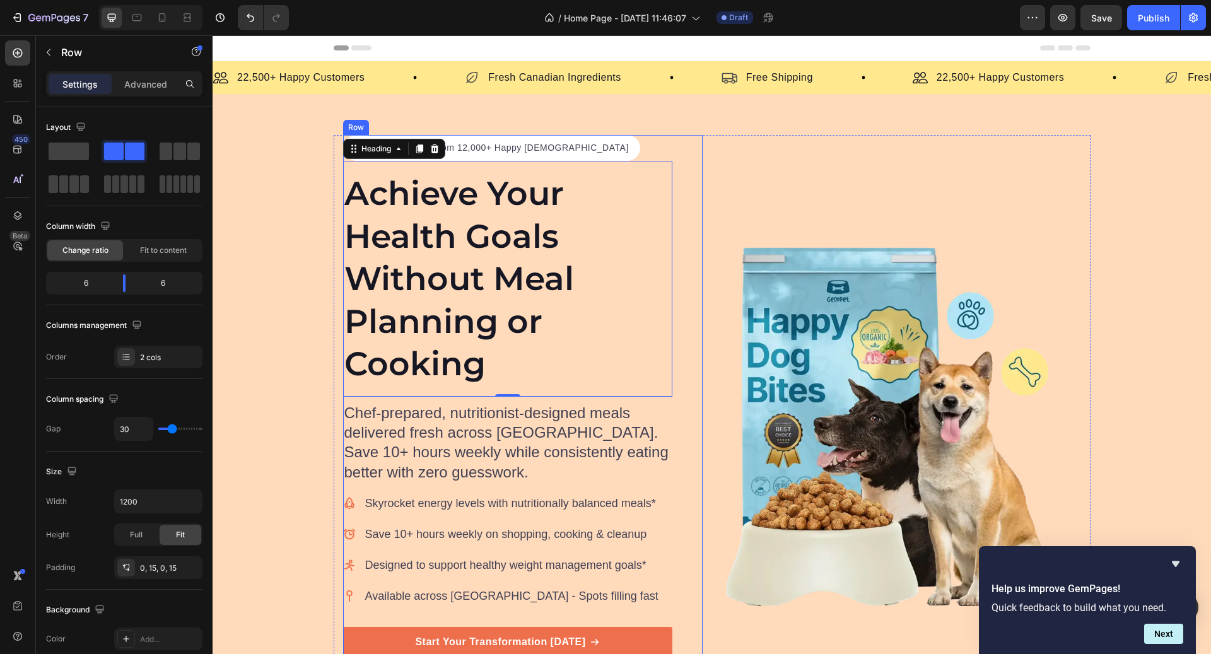
click at [703, 308] on div "Icon Icon Icon Icon Icon Icon List Hoz 4.8/5 from 12,000+ Happy Canadians Text …" at bounding box center [712, 426] width 757 height 583
click at [705, 302] on div "Icon Icon Icon Icon Icon Icon List Hoz 4.8/5 from 12,000+ Happy Canadians Text …" at bounding box center [712, 426] width 757 height 583
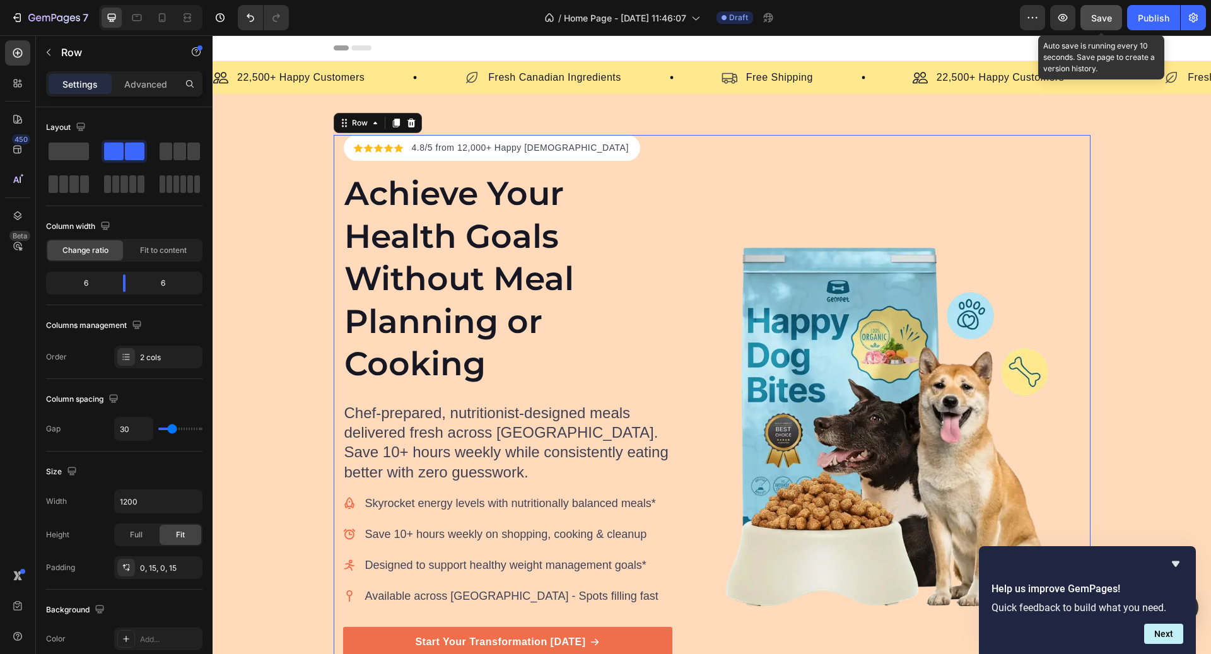
click at [1100, 19] on span "Save" at bounding box center [1101, 18] width 21 height 11
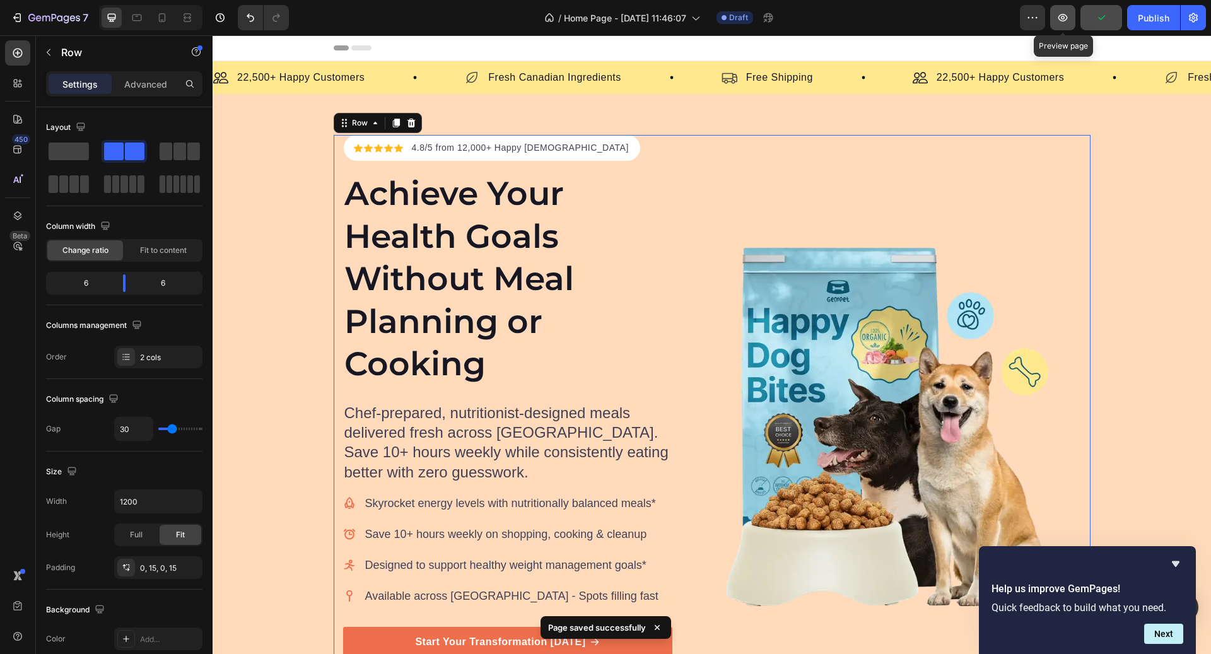
click at [1069, 18] on icon "button" at bounding box center [1063, 17] width 13 height 13
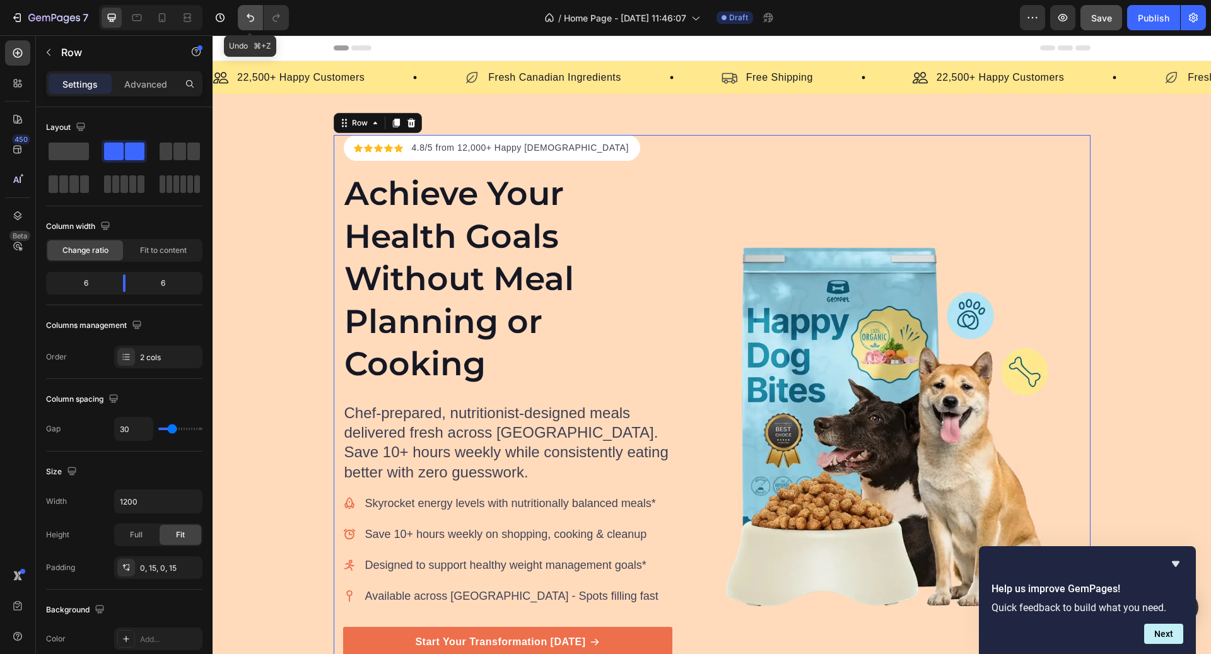
click at [247, 16] on icon "Undo/Redo" at bounding box center [251, 18] width 8 height 8
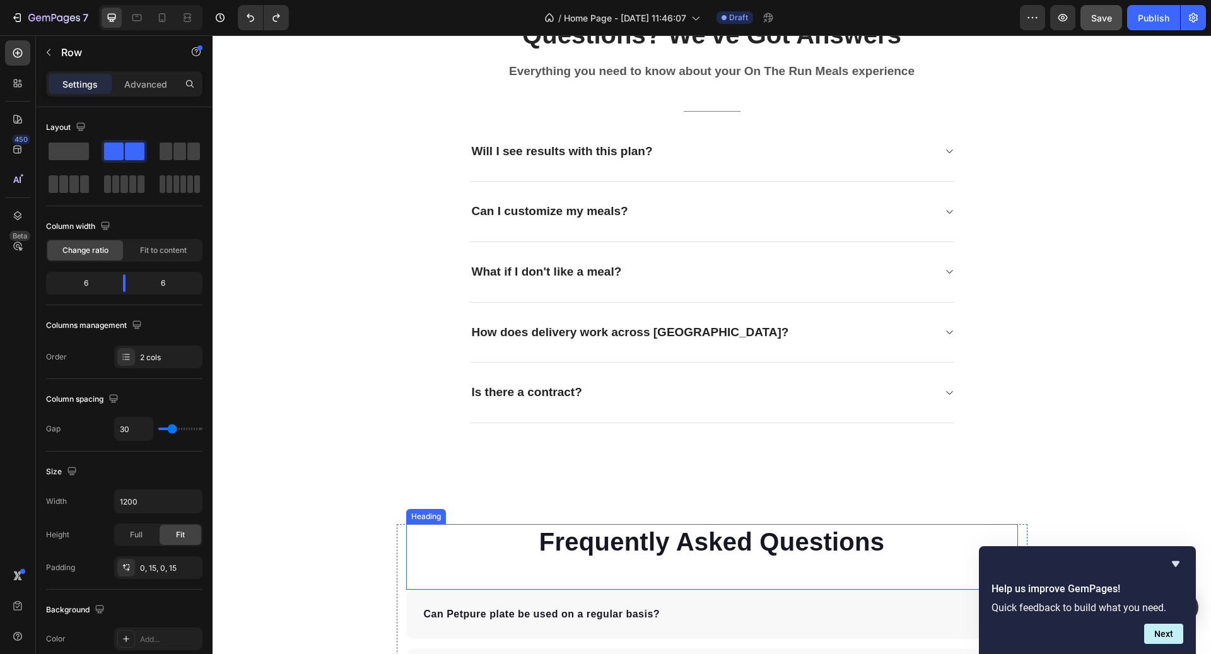
scroll to position [3304, 0]
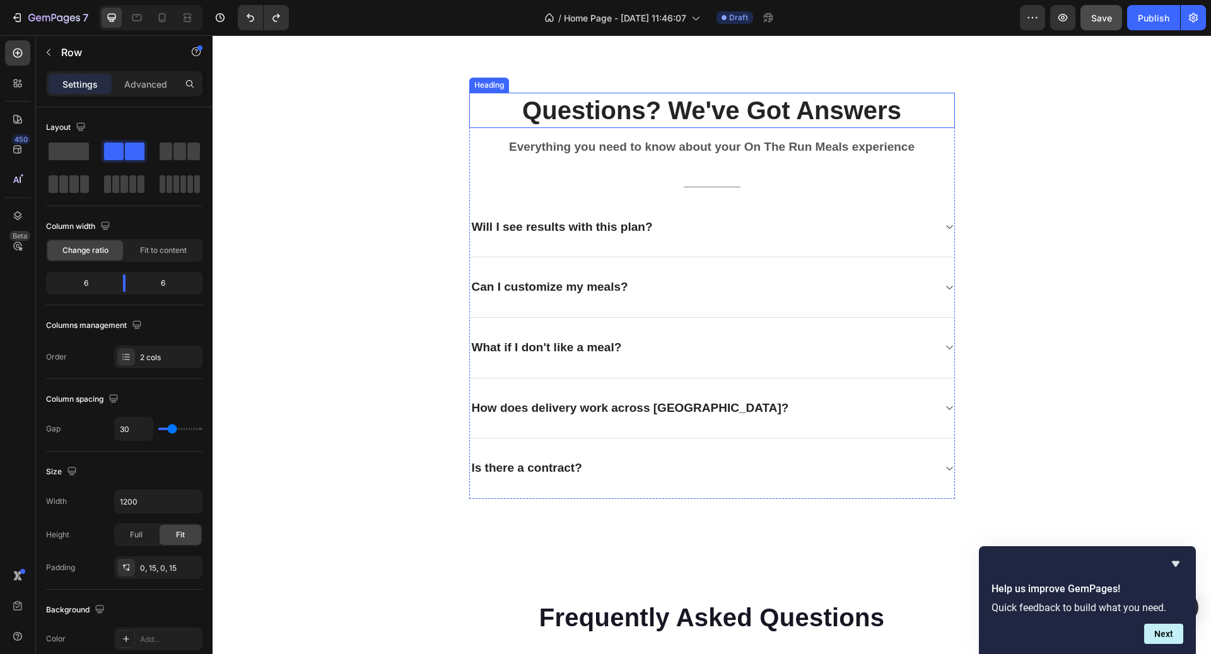
click at [704, 112] on h2 "Questions? We've Got Answers" at bounding box center [712, 110] width 486 height 35
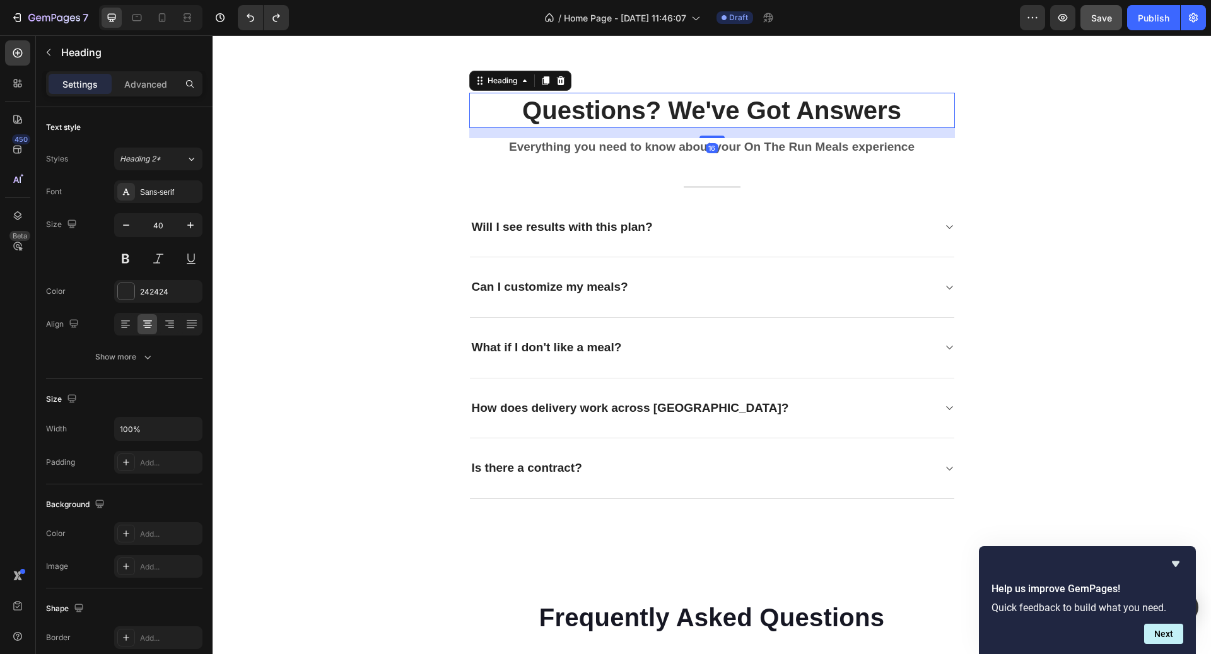
click at [704, 112] on h2 "Questions? We've Got Answers" at bounding box center [712, 110] width 486 height 35
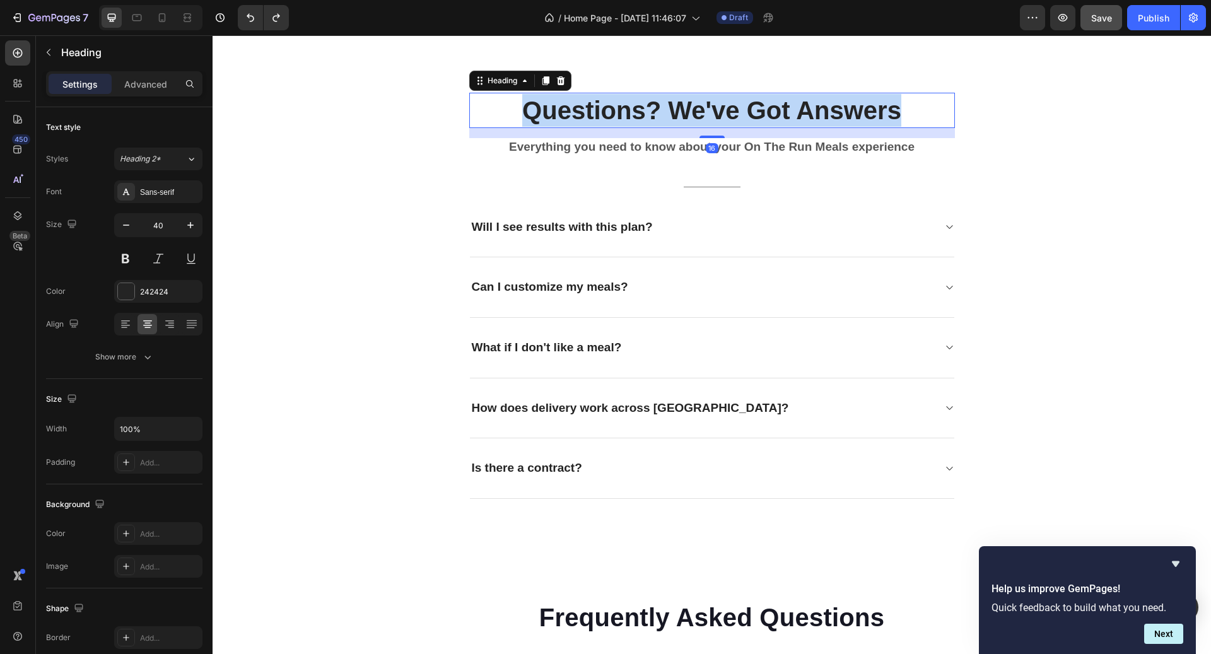
click at [704, 112] on p "Questions? We've Got Answers" at bounding box center [712, 110] width 483 height 33
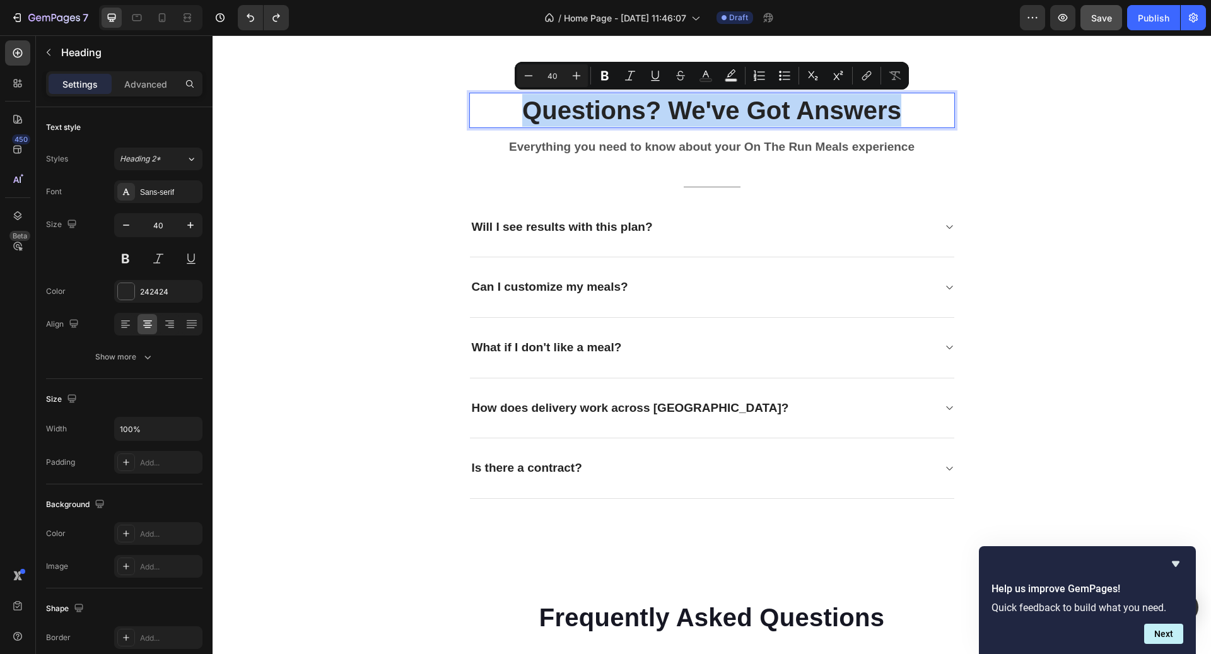
copy p "Questions? We've Got Answers"
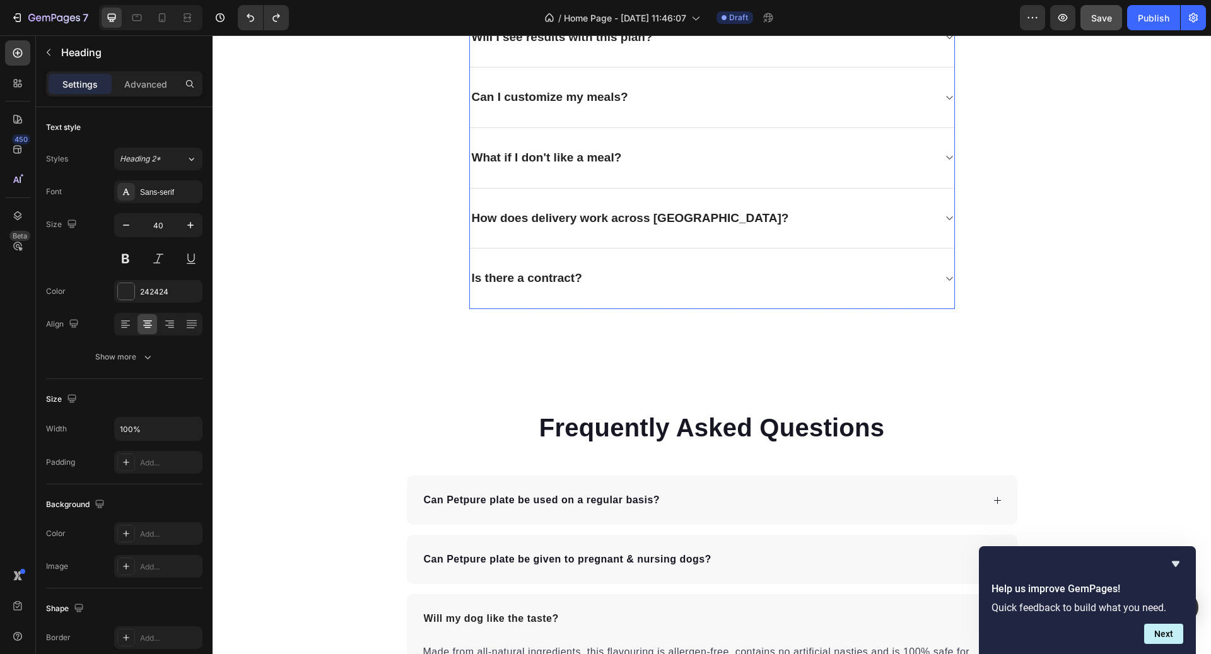
scroll to position [3505, 0]
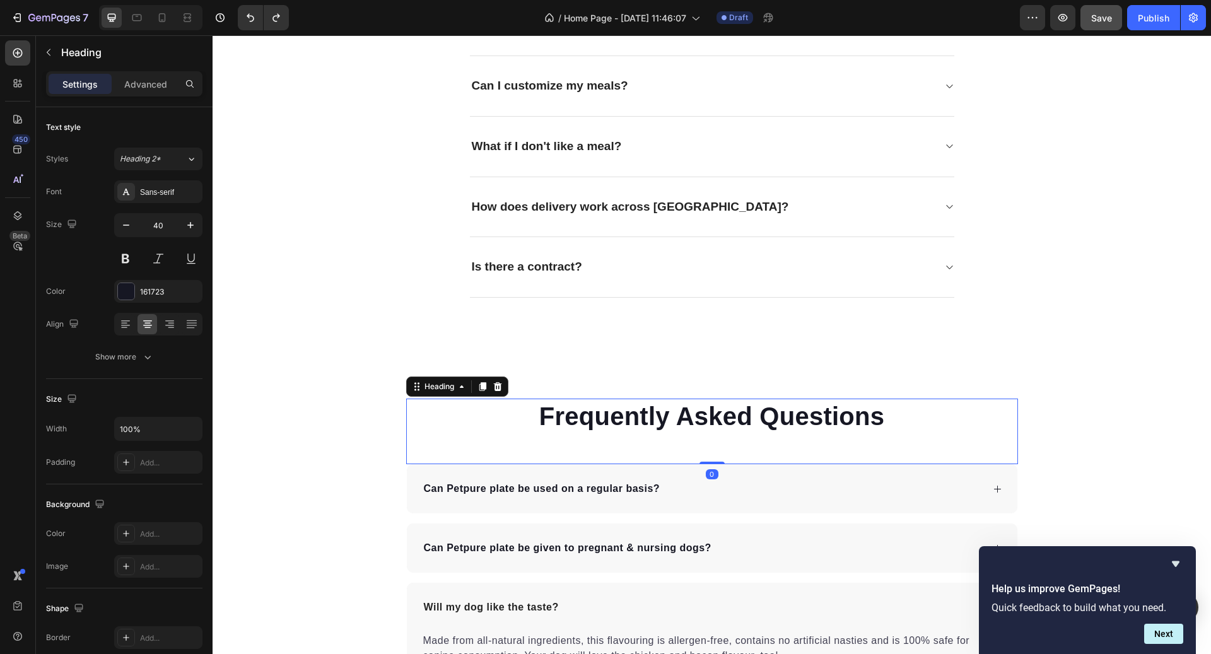
click at [714, 421] on p "Frequently Asked Questions" at bounding box center [712, 416] width 609 height 33
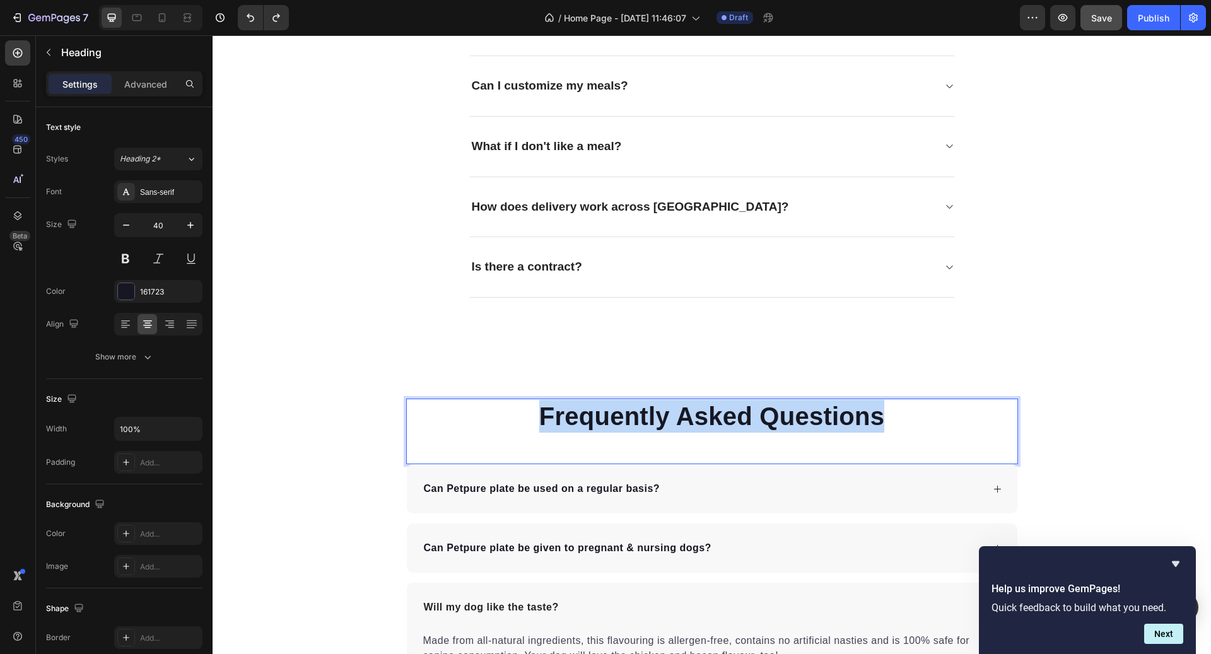
click at [714, 421] on p "Frequently Asked Questions" at bounding box center [712, 416] width 609 height 33
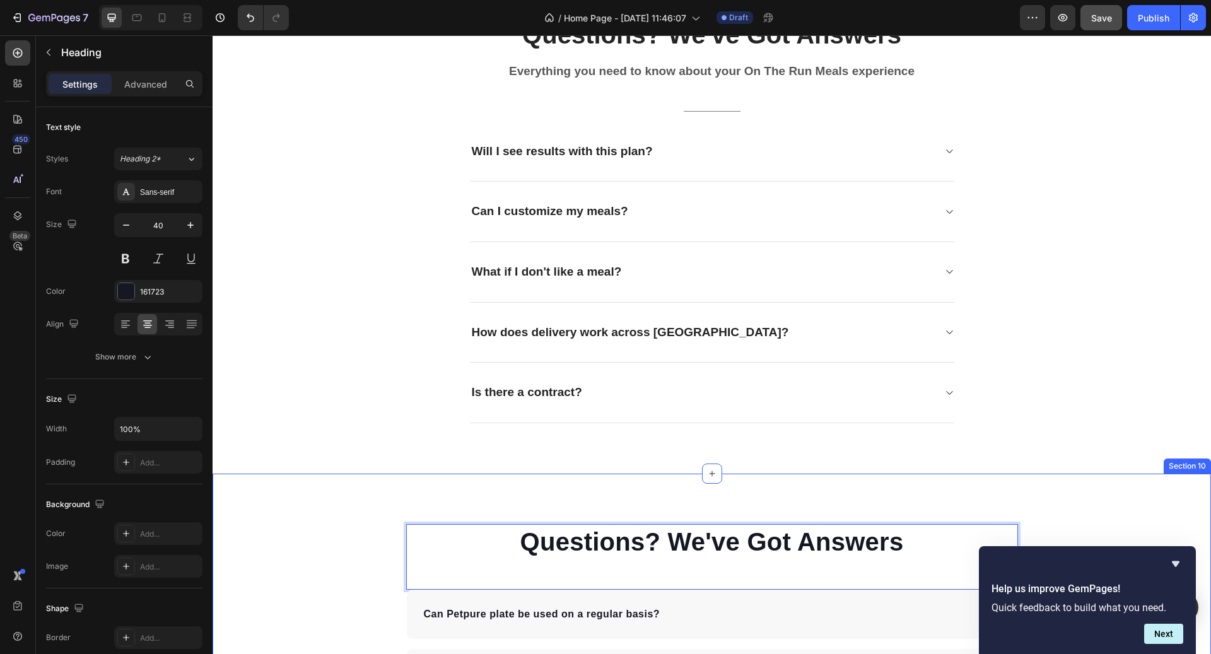
scroll to position [3302, 0]
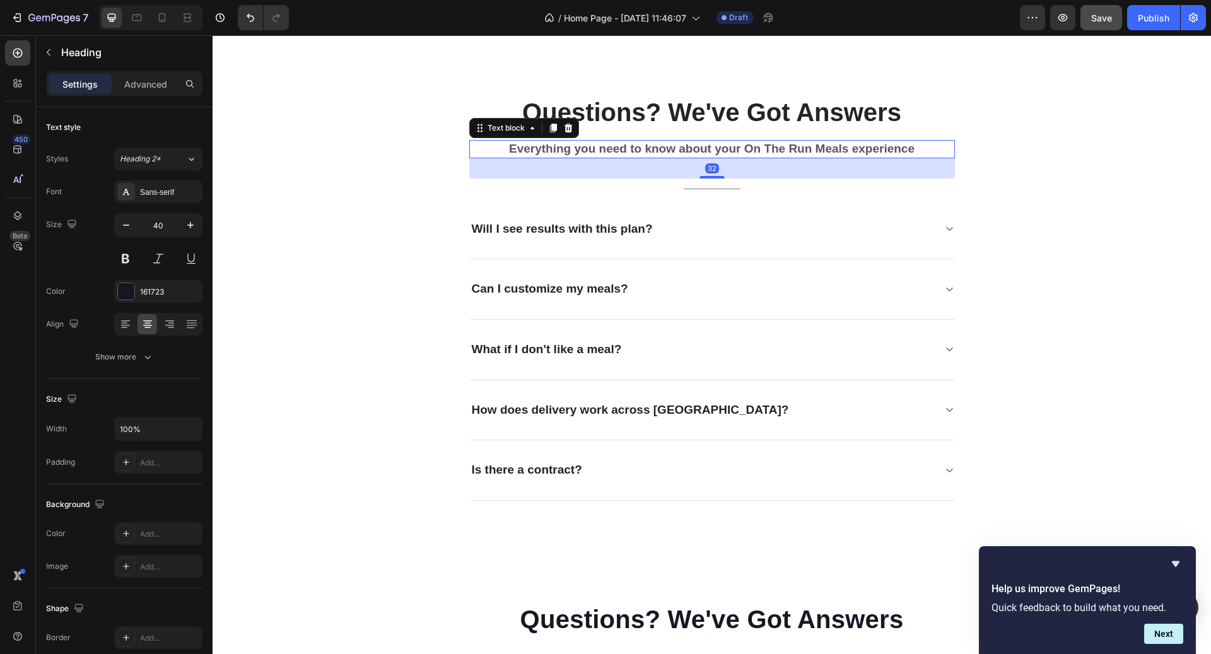
click at [775, 148] on p "Everything you need to know about your On The Run Meals experience" at bounding box center [712, 149] width 483 height 16
click at [552, 130] on icon at bounding box center [553, 128] width 10 height 10
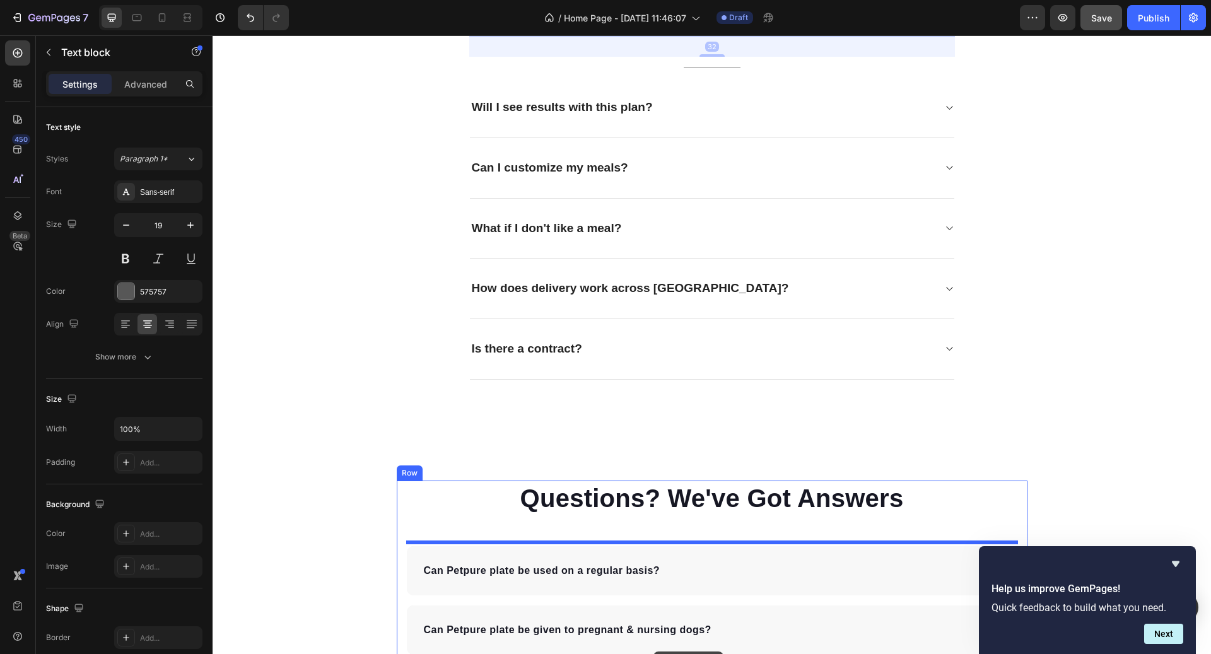
scroll to position [3553, 0]
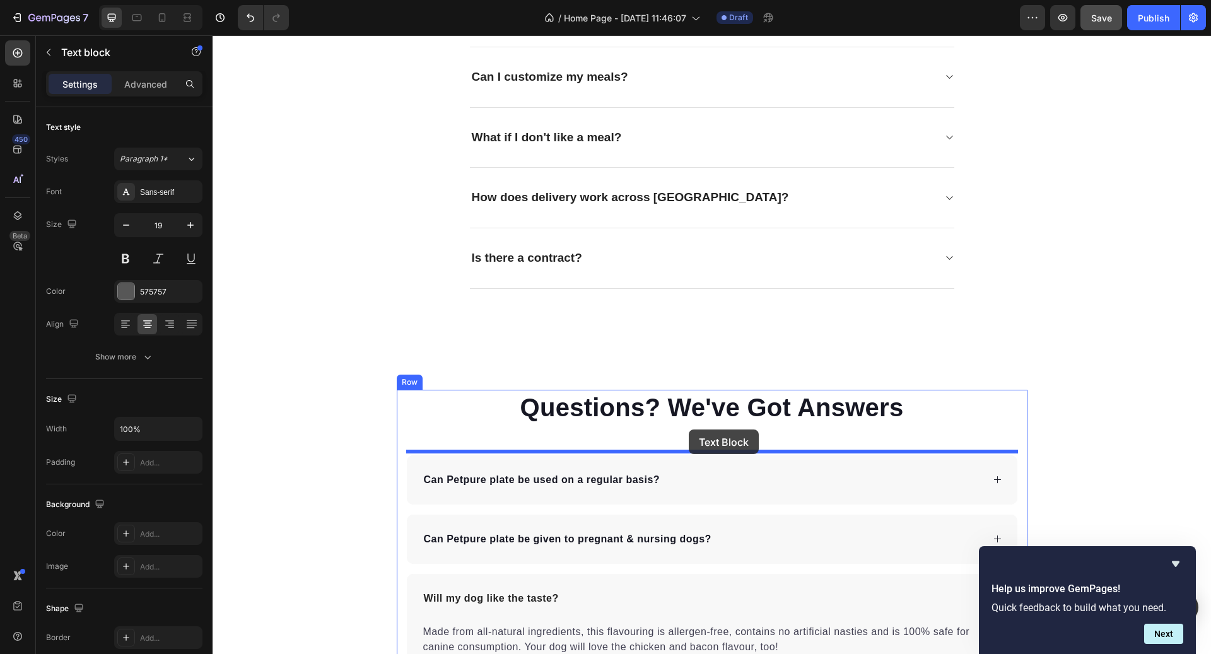
drag, startPoint x: 521, startPoint y: 161, endPoint x: 689, endPoint y: 430, distance: 317.2
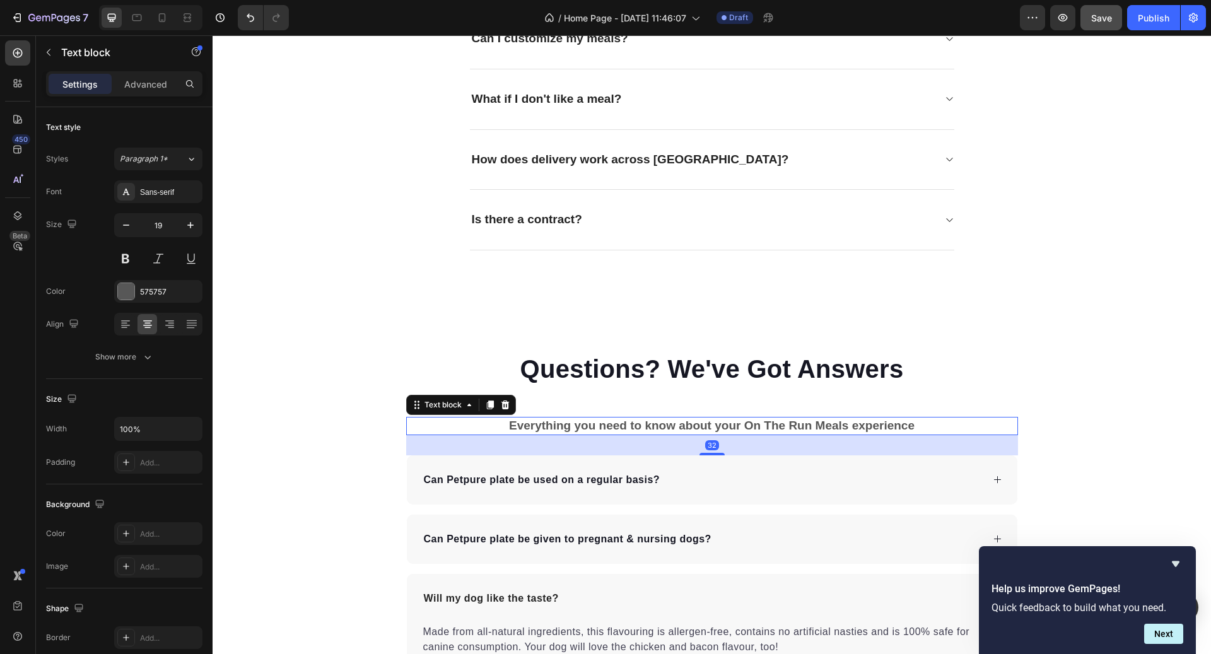
scroll to position [3514, 0]
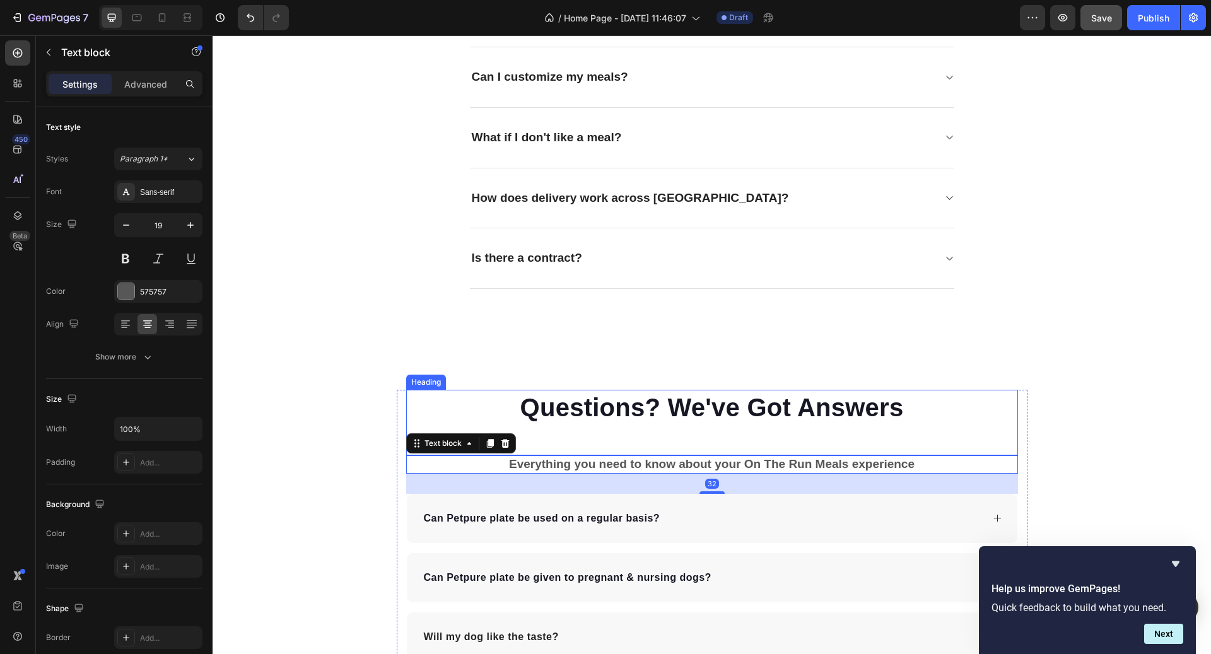
click at [690, 418] on p "Questions? We've Got Answers" at bounding box center [712, 407] width 609 height 33
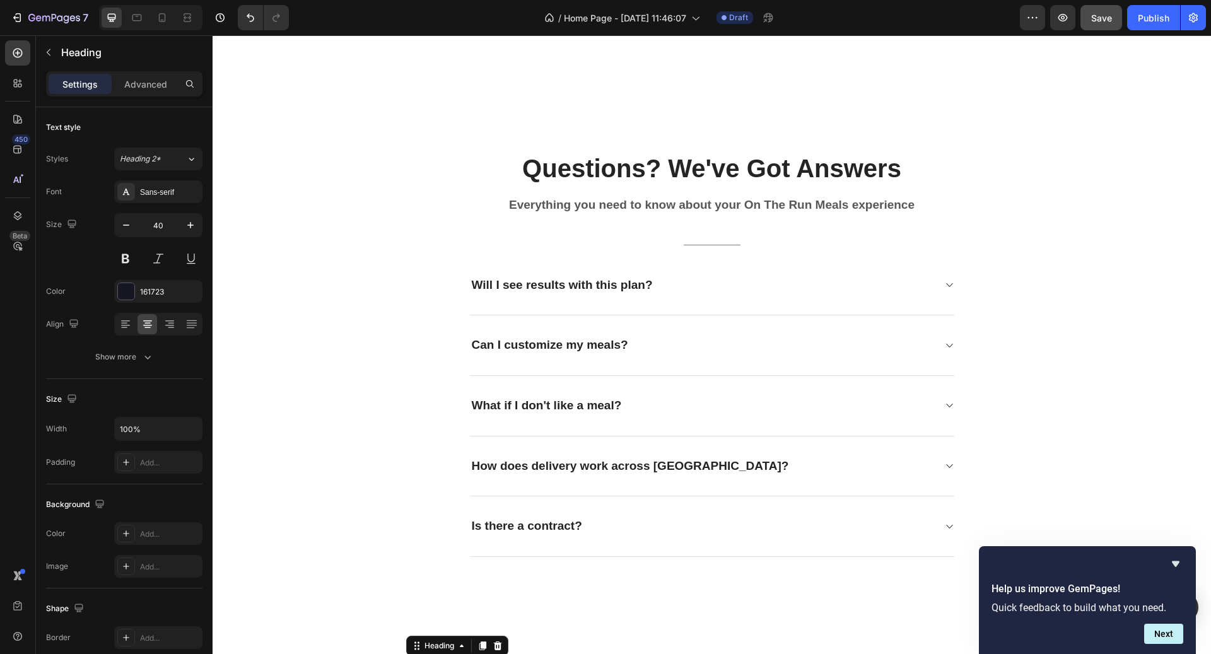
scroll to position [3160, 0]
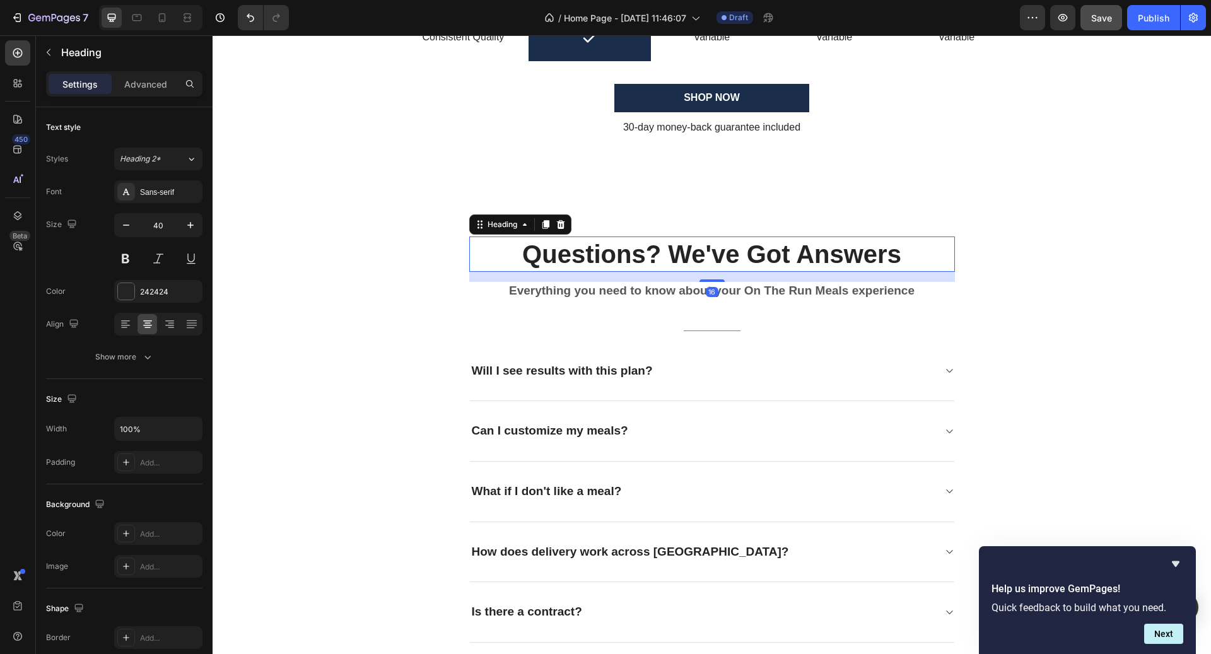
click at [741, 249] on p "Questions? We've Got Answers" at bounding box center [712, 254] width 483 height 33
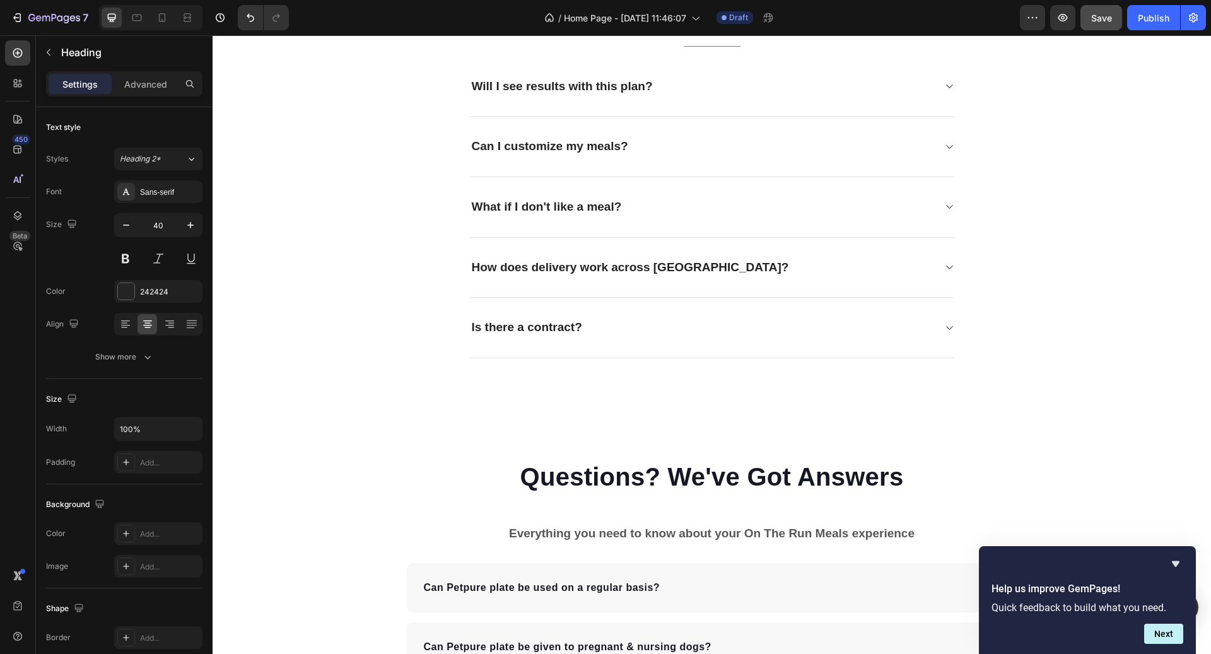
scroll to position [3471, 0]
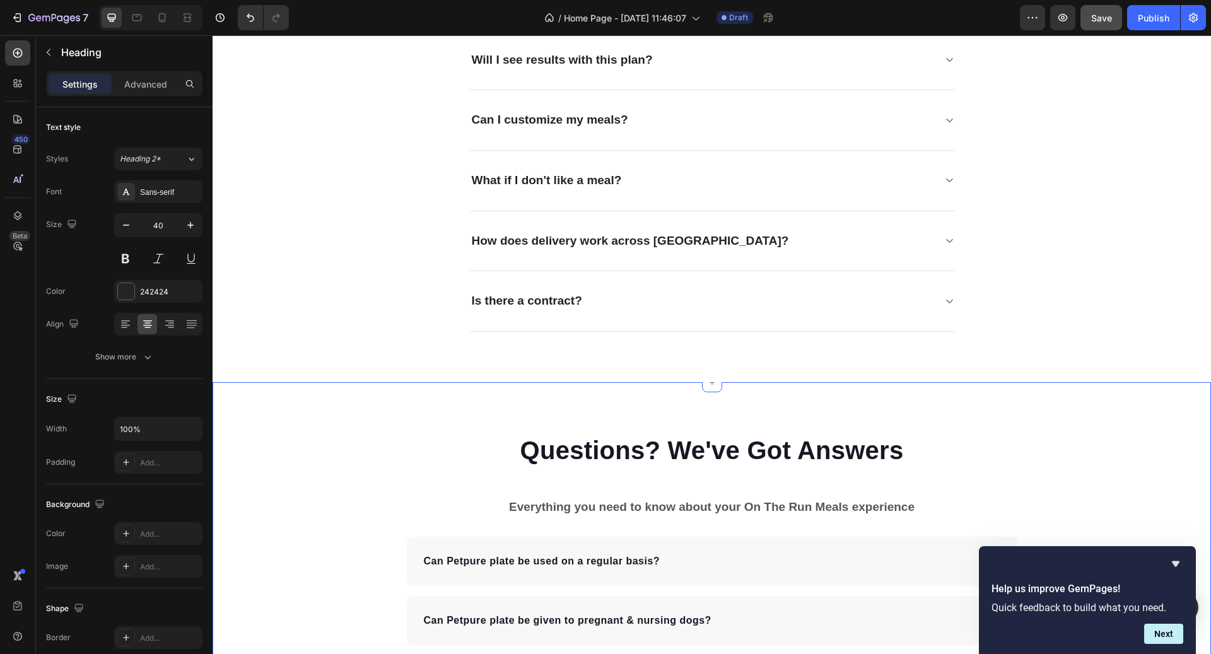
click at [724, 433] on h2 "Questions? We've Got Answers" at bounding box center [712, 450] width 612 height 35
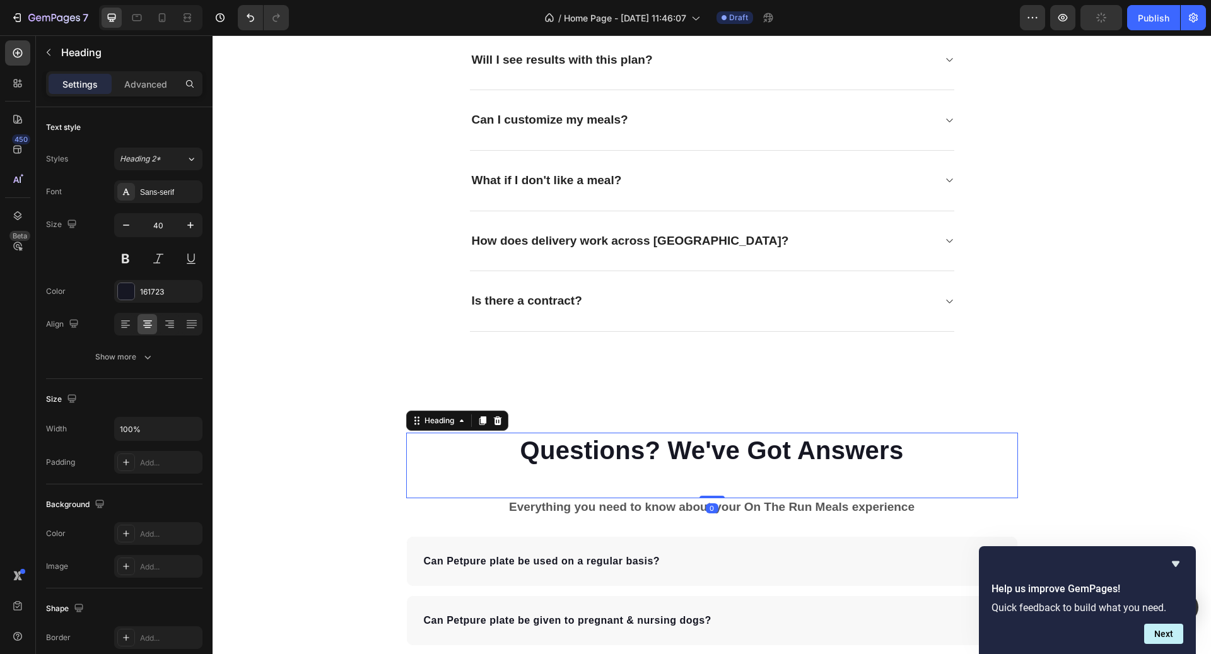
click at [719, 455] on h2 "Questions? We've Got Answers" at bounding box center [712, 450] width 612 height 35
click at [716, 483] on div "Questions? We've Got Answers Heading 0" at bounding box center [712, 466] width 612 height 66
drag, startPoint x: 716, startPoint y: 492, endPoint x: 716, endPoint y: 411, distance: 80.8
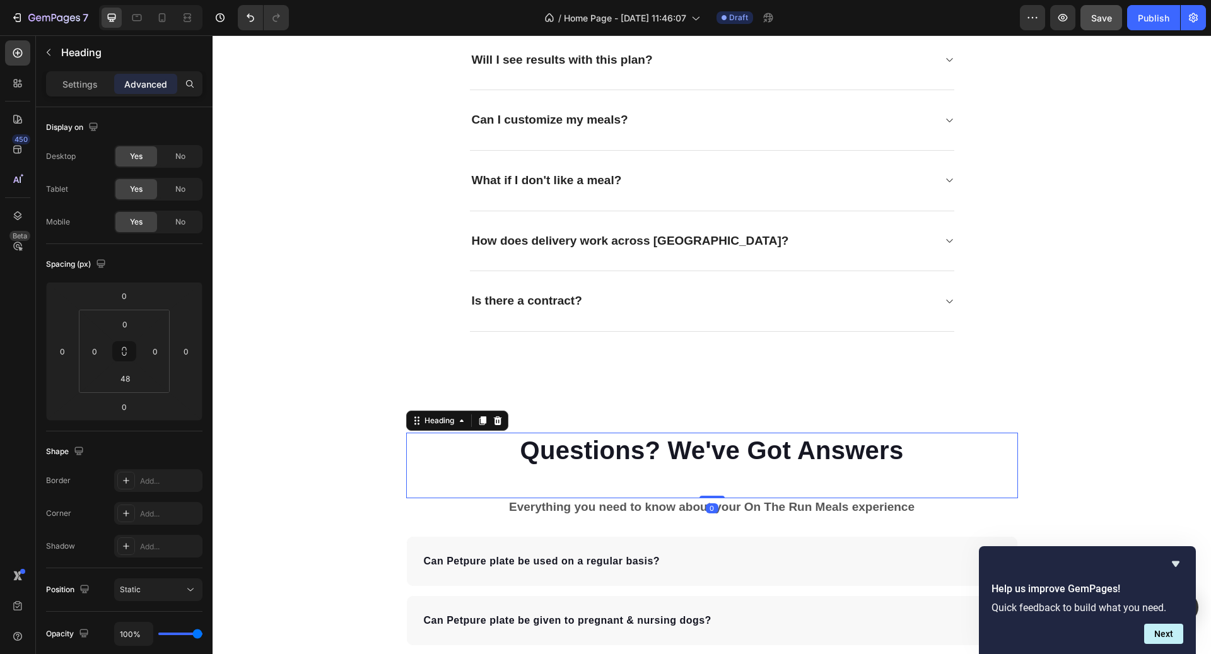
click at [716, 464] on div "Questions? We've Got Answers Heading 0" at bounding box center [712, 466] width 612 height 66
click at [129, 383] on input "48" at bounding box center [124, 378] width 25 height 19
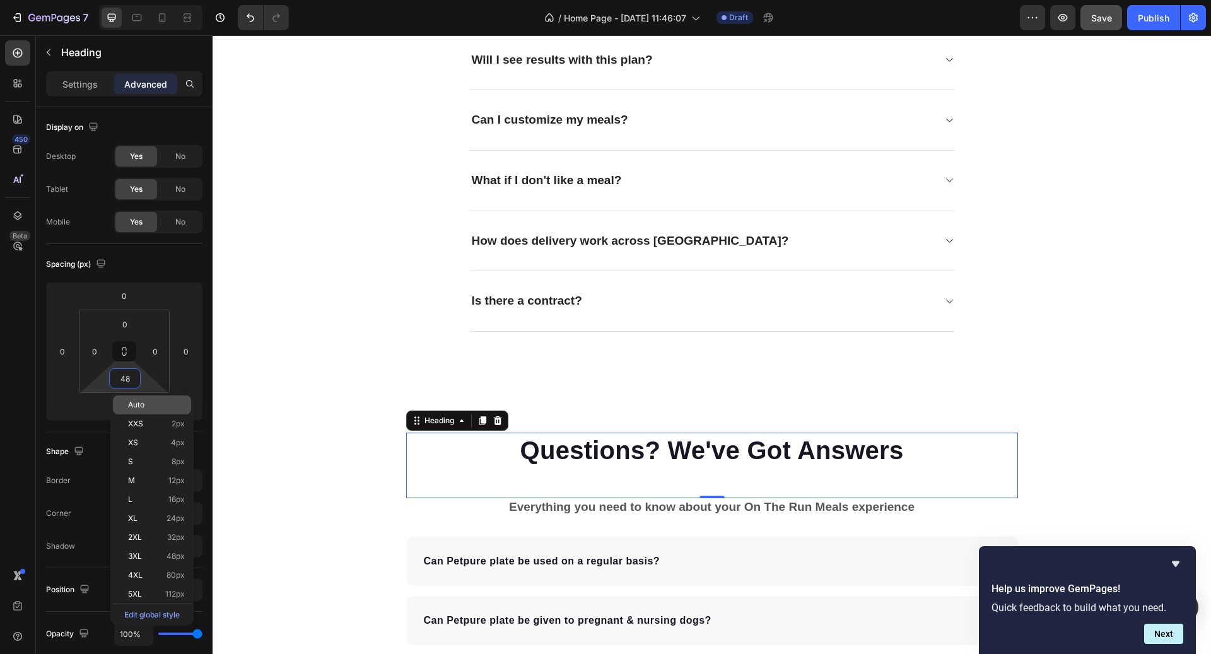
click at [144, 402] on span "Auto" at bounding box center [136, 405] width 16 height 9
type input "Auto"
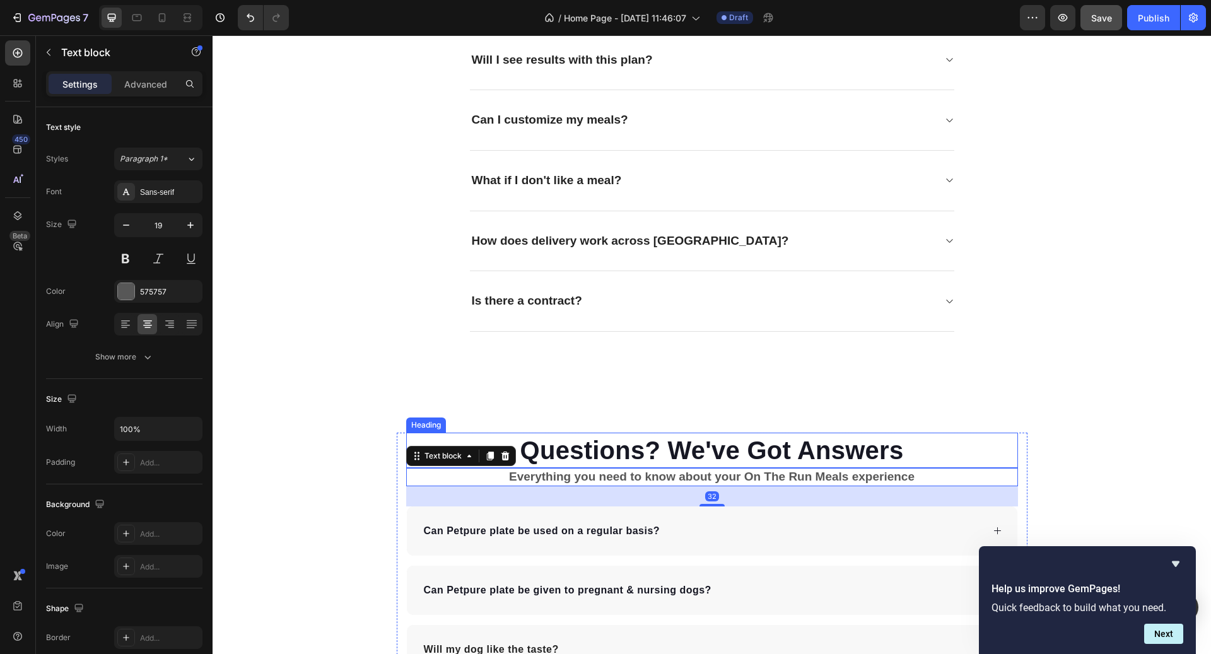
click at [715, 454] on p "Questions? We've Got Answers" at bounding box center [712, 450] width 609 height 33
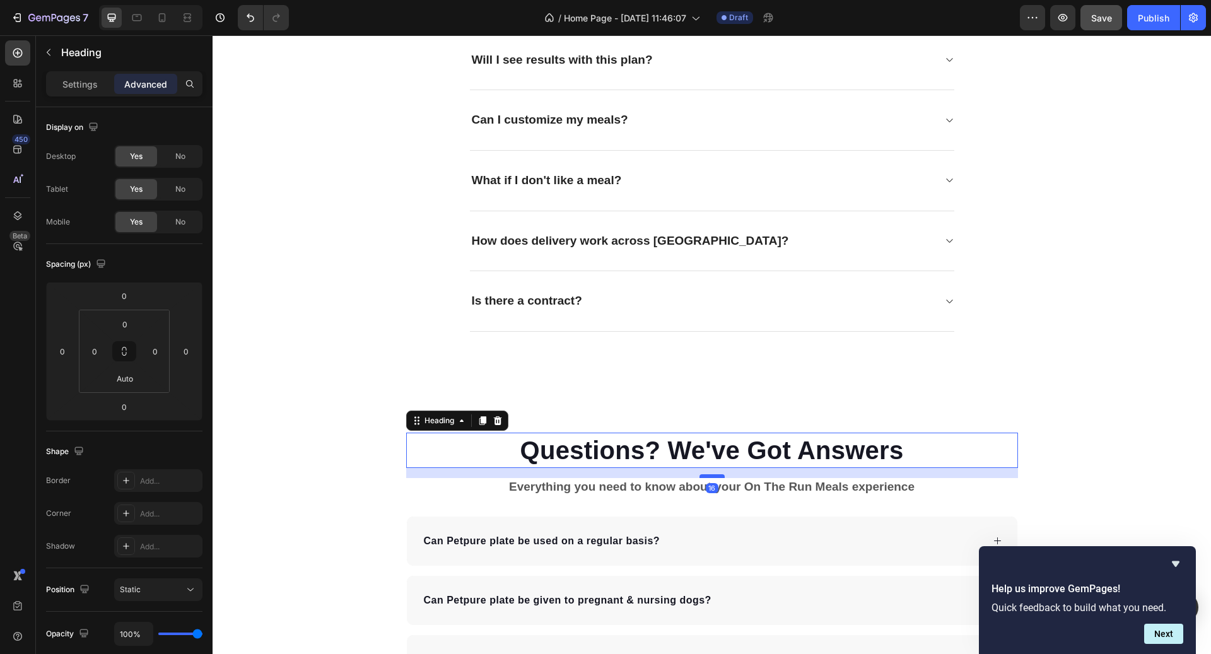
drag, startPoint x: 715, startPoint y: 462, endPoint x: 714, endPoint y: 473, distance: 10.2
click at [714, 474] on div at bounding box center [712, 476] width 25 height 4
type input "16"
click at [681, 490] on p "Everything you need to know about your On The Run Meals experience" at bounding box center [712, 487] width 609 height 16
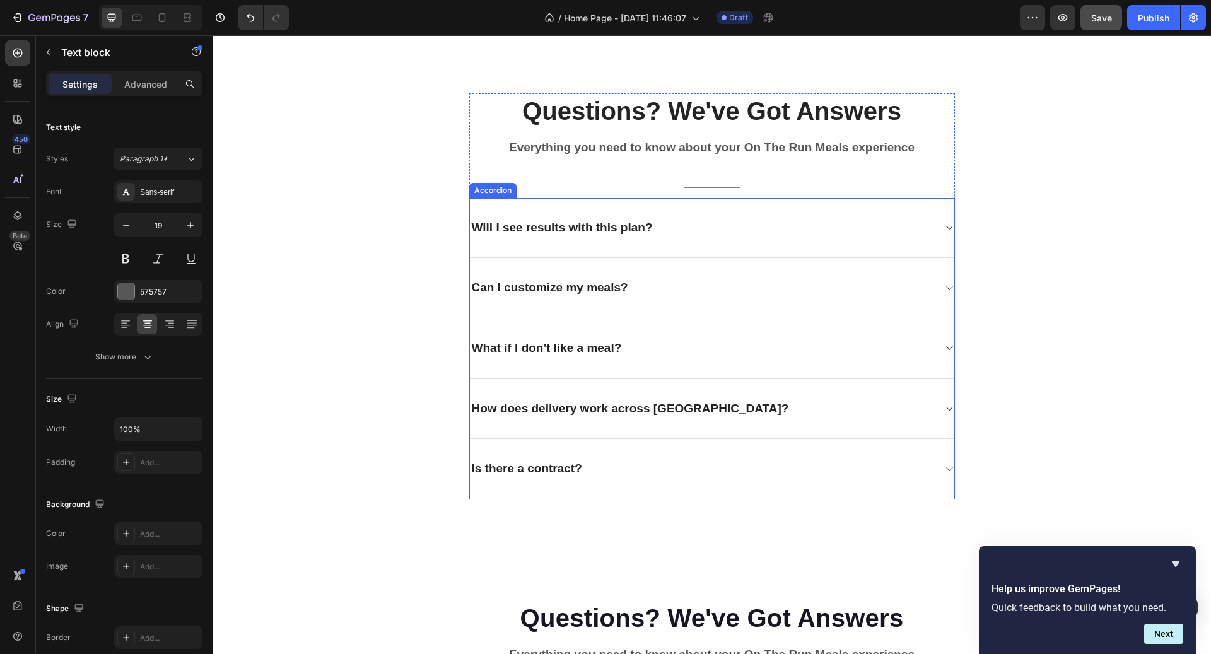
scroll to position [3157, 0]
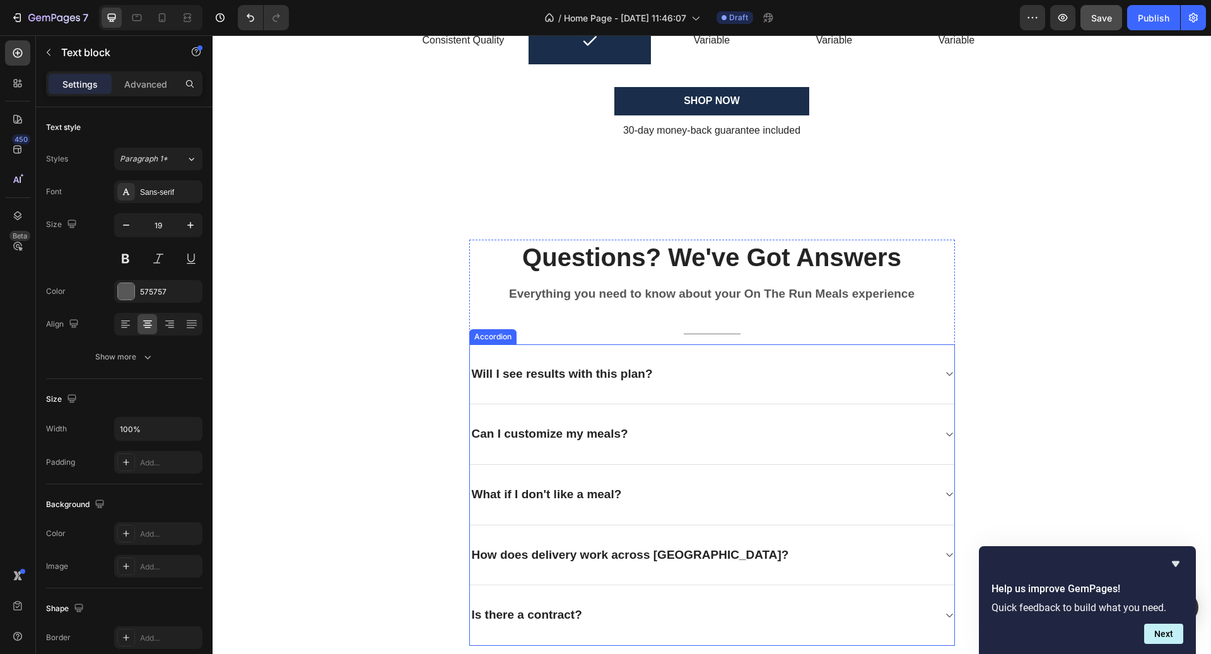
click at [618, 378] on p "Will I see results with this plan?" at bounding box center [562, 375] width 181 height 16
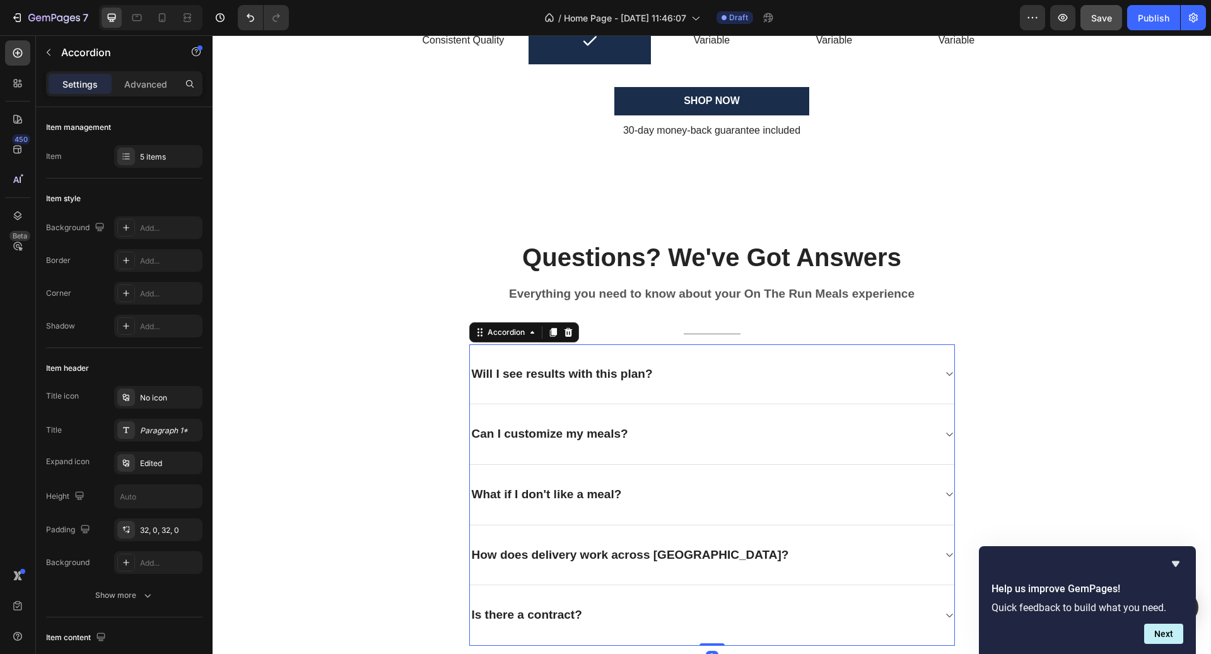
click at [618, 378] on p "Will I see results with this plan?" at bounding box center [562, 375] width 181 height 16
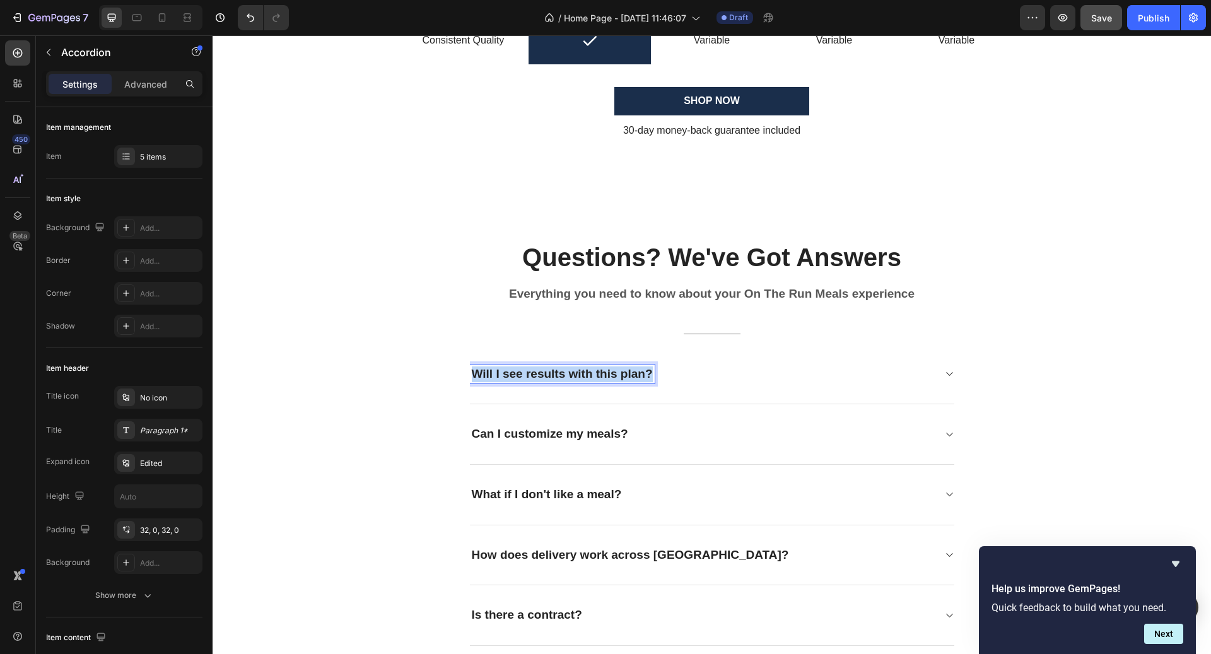
click at [618, 378] on p "Will I see results with this plan?" at bounding box center [562, 375] width 181 height 16
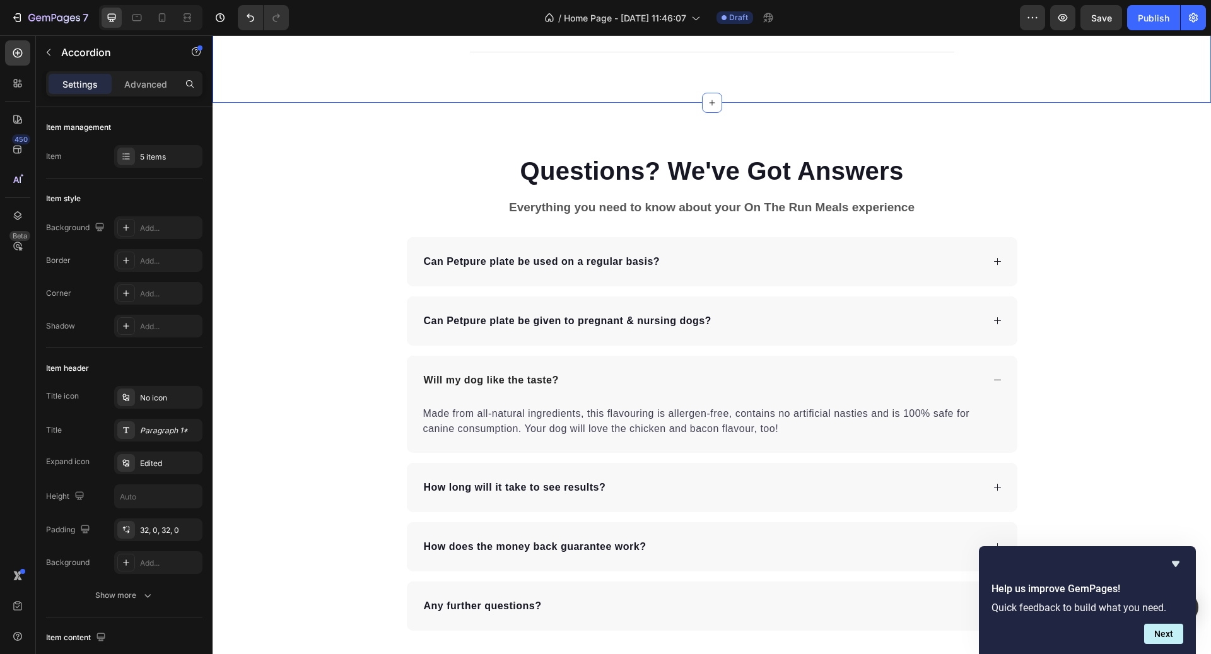
scroll to position [3794, 0]
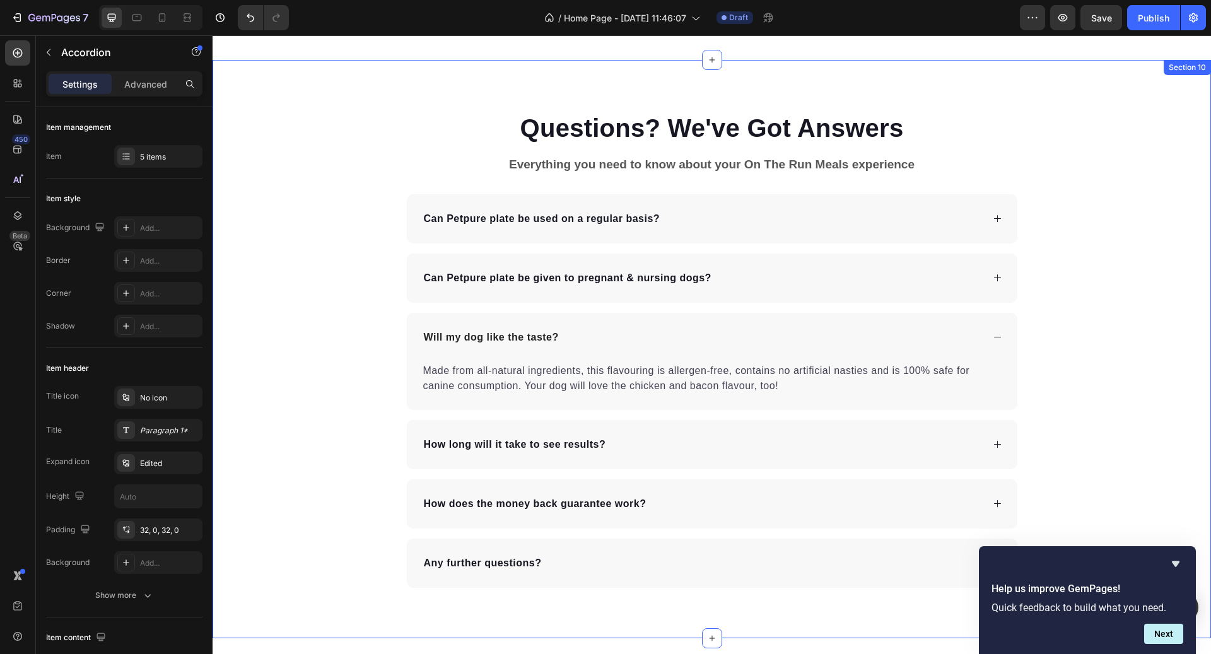
click at [1087, 161] on div "Questions? We've Got Answers Heading Everything you need to know about your On …" at bounding box center [712, 349] width 999 height 478
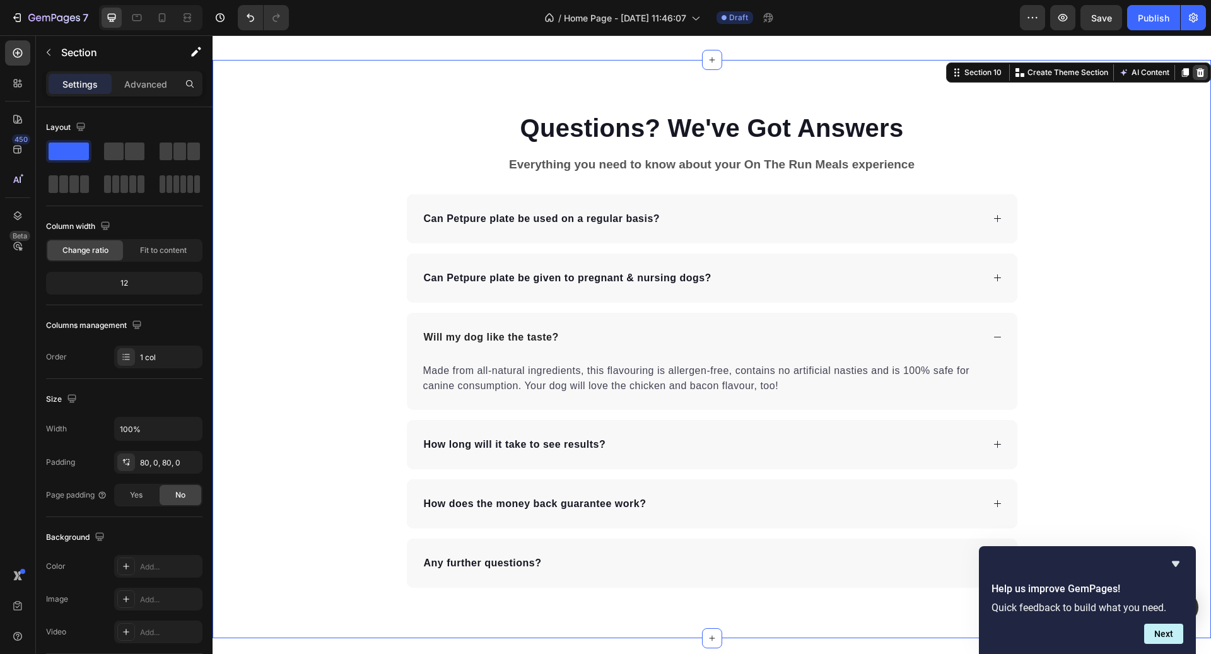
click at [1198, 74] on icon at bounding box center [1201, 73] width 10 height 10
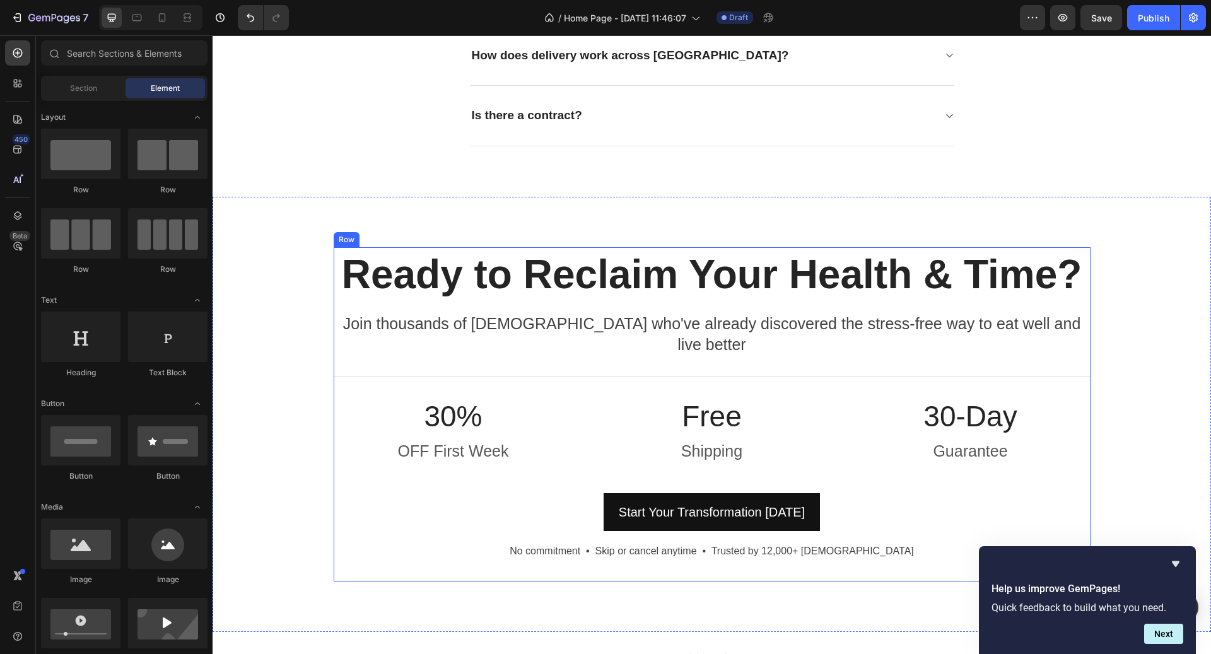
scroll to position [3550, 0]
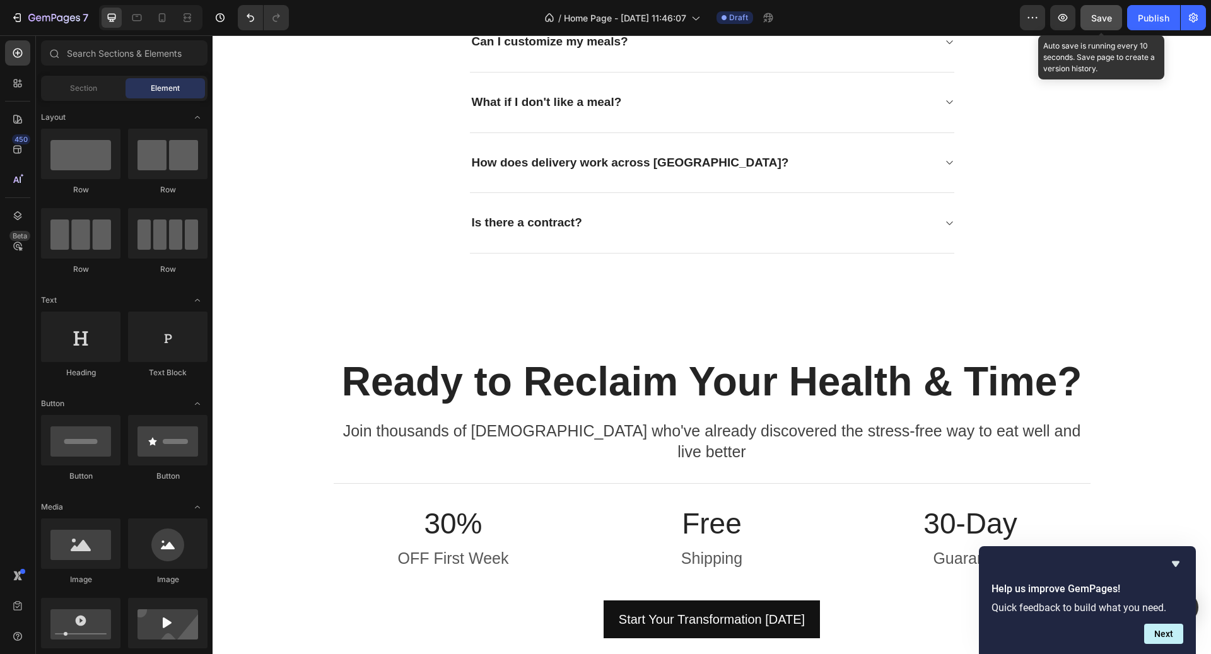
click at [1106, 14] on span "Save" at bounding box center [1101, 18] width 21 height 11
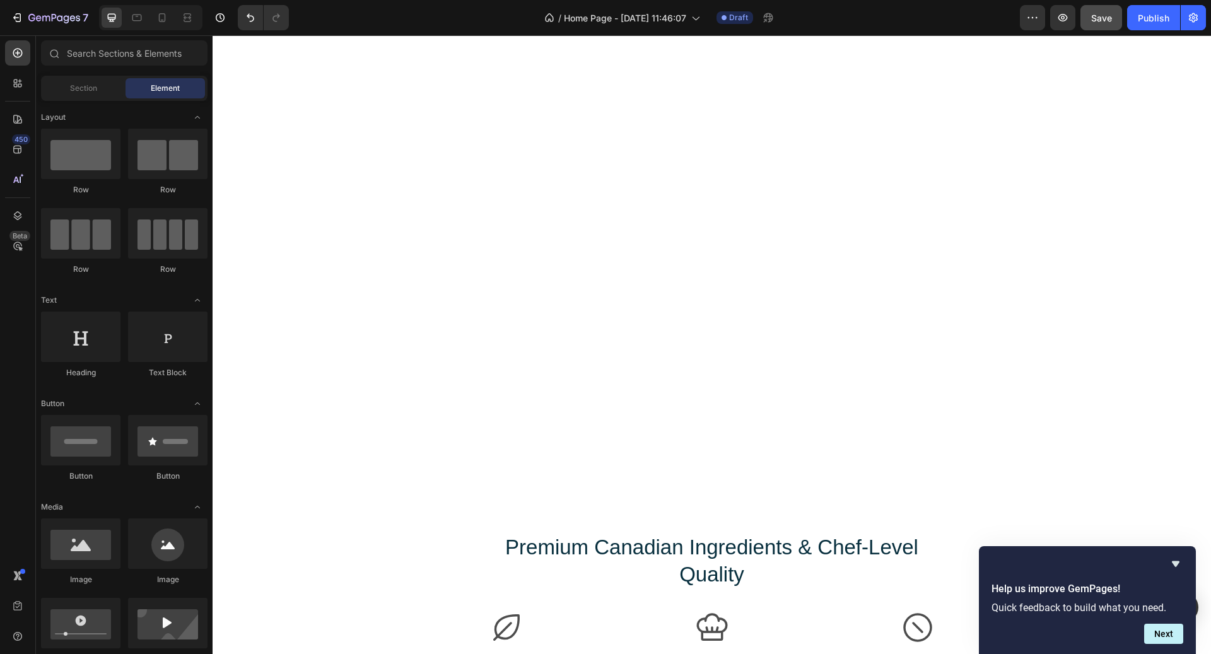
scroll to position [0, 0]
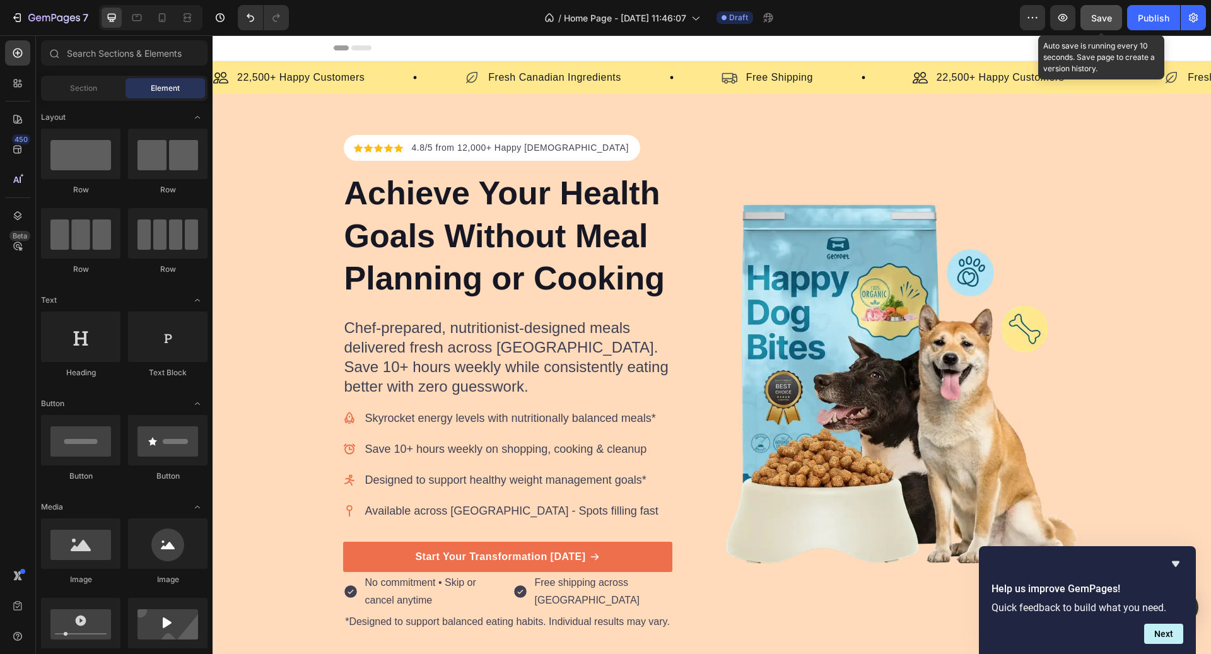
click at [1093, 20] on span "Save" at bounding box center [1101, 18] width 21 height 11
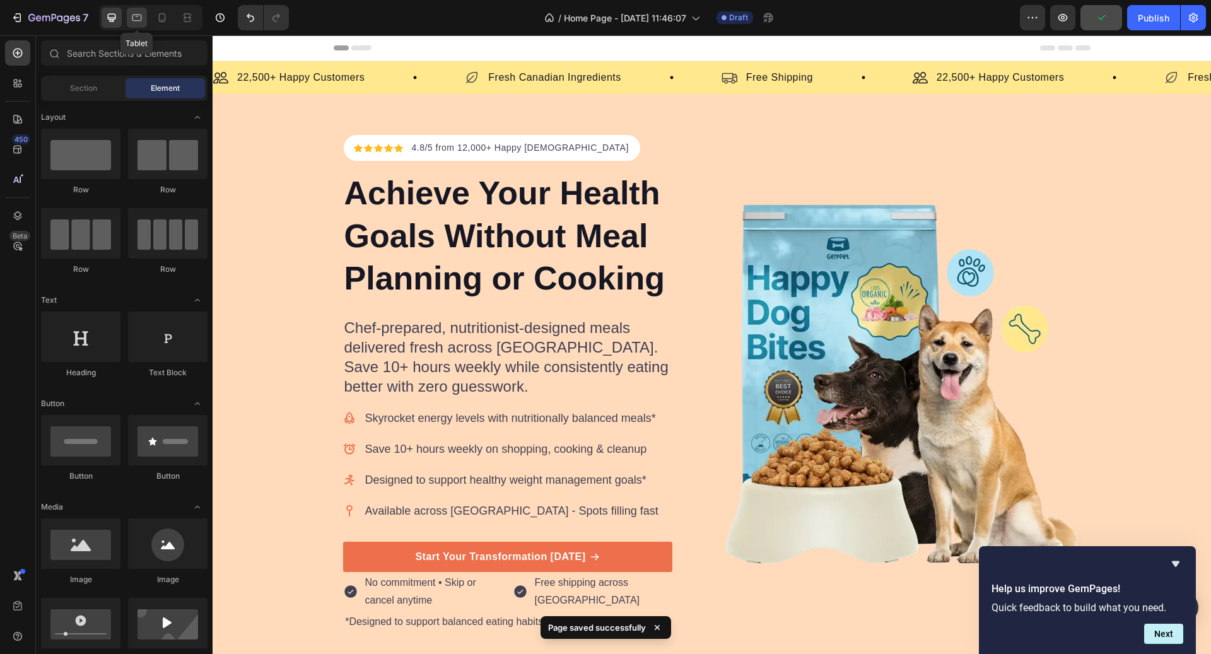
click at [141, 19] on icon at bounding box center [137, 17] width 13 height 13
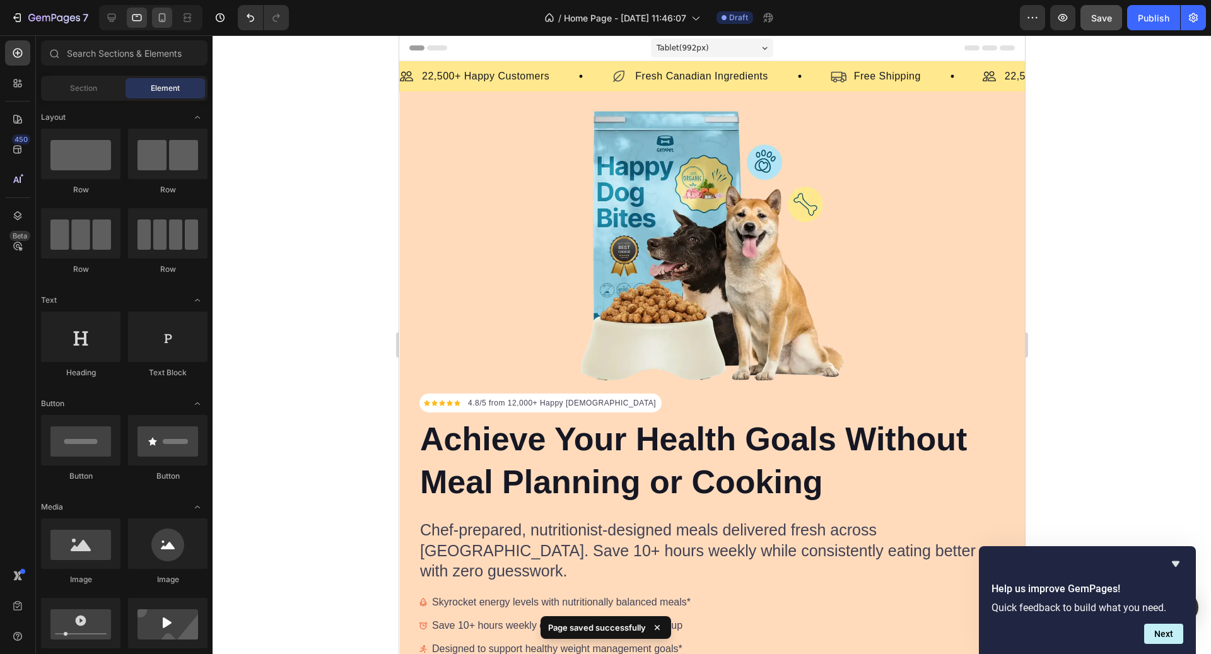
click at [168, 21] on icon at bounding box center [162, 17] width 13 height 13
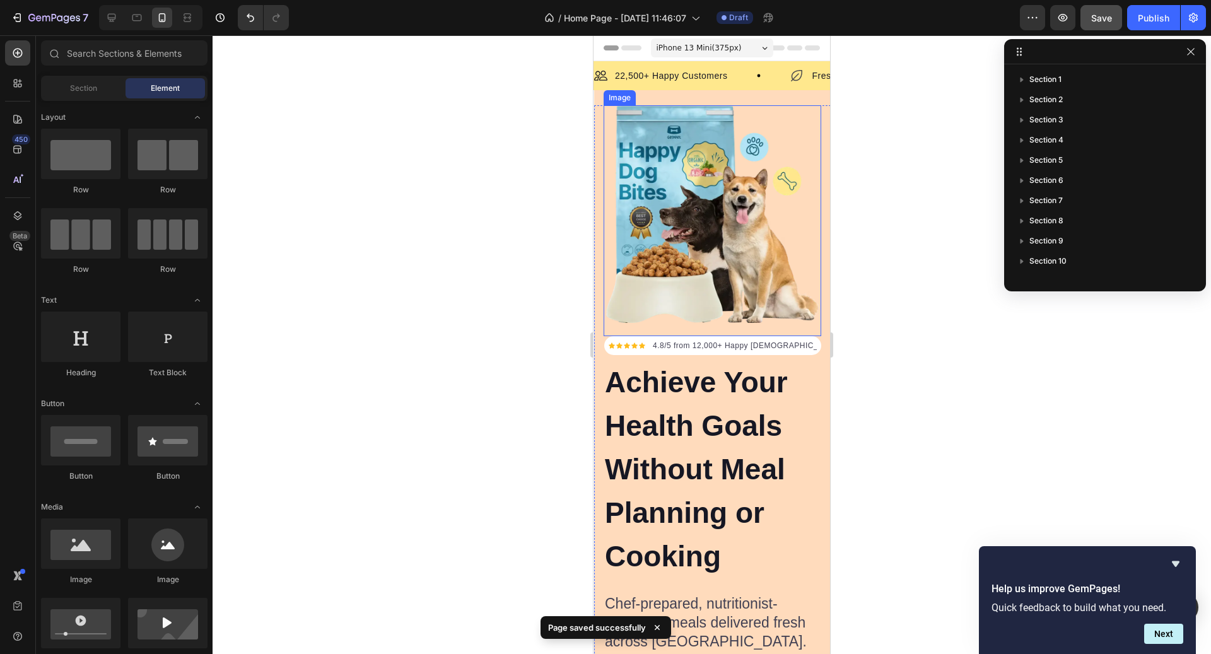
scroll to position [8, 0]
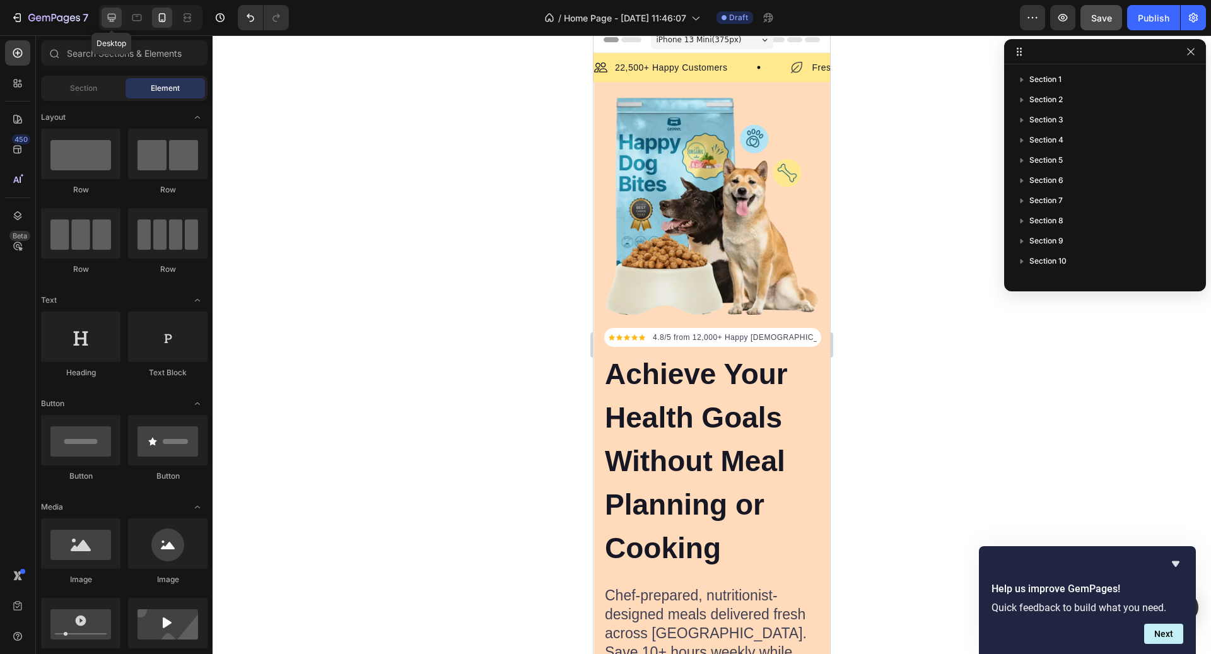
click at [113, 22] on icon at bounding box center [111, 17] width 13 height 13
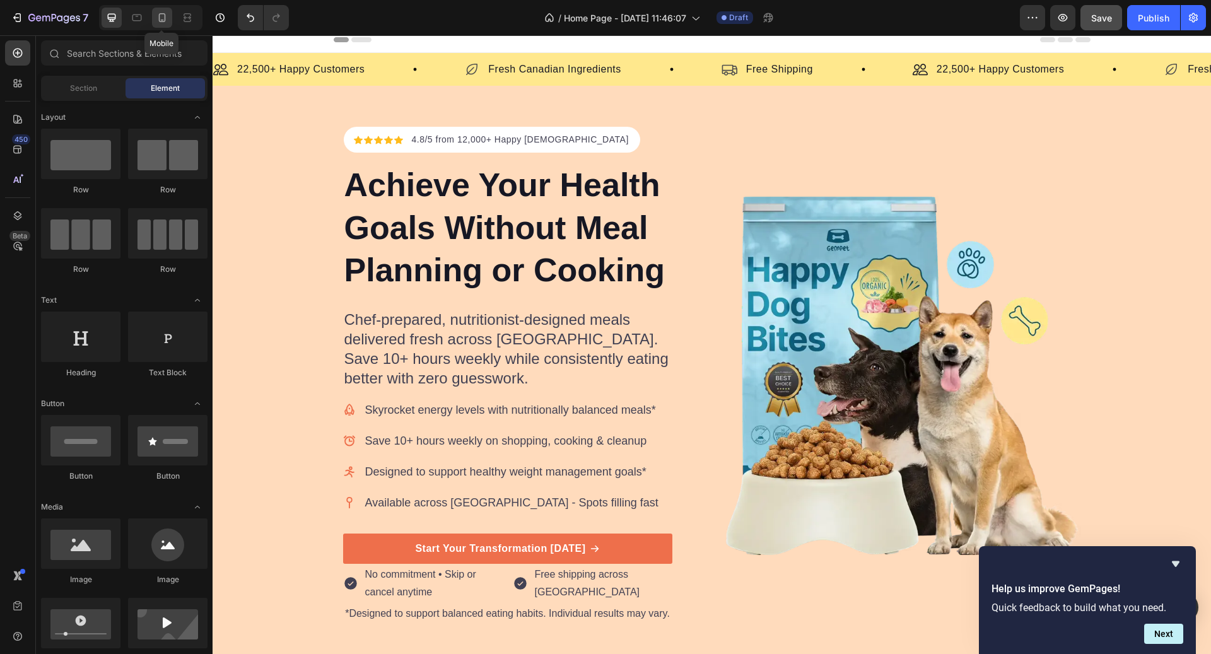
click at [170, 16] on div at bounding box center [162, 18] width 20 height 20
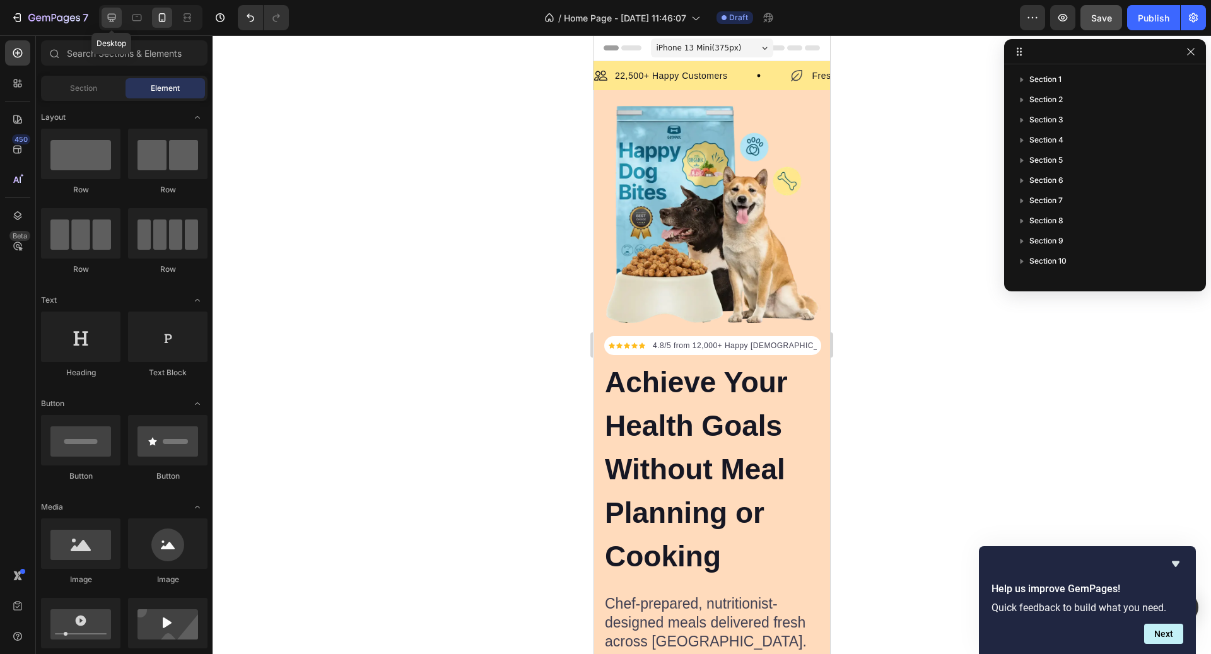
click at [114, 18] on icon at bounding box center [112, 18] width 8 height 8
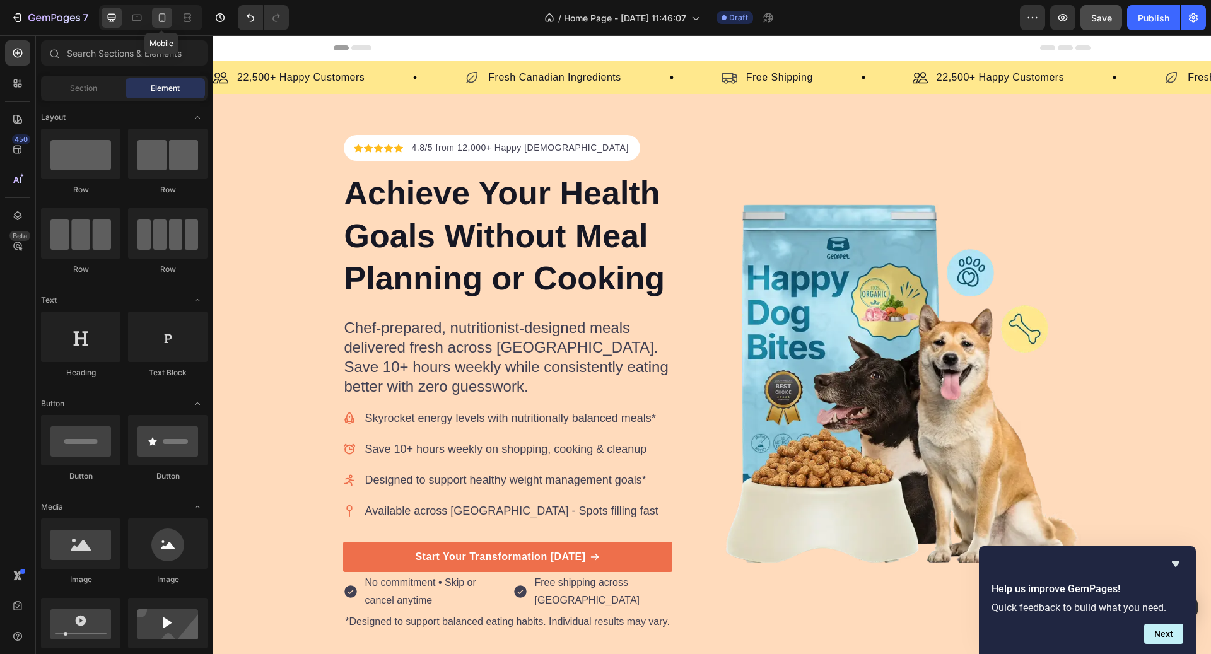
click at [161, 23] on icon at bounding box center [162, 17] width 13 height 13
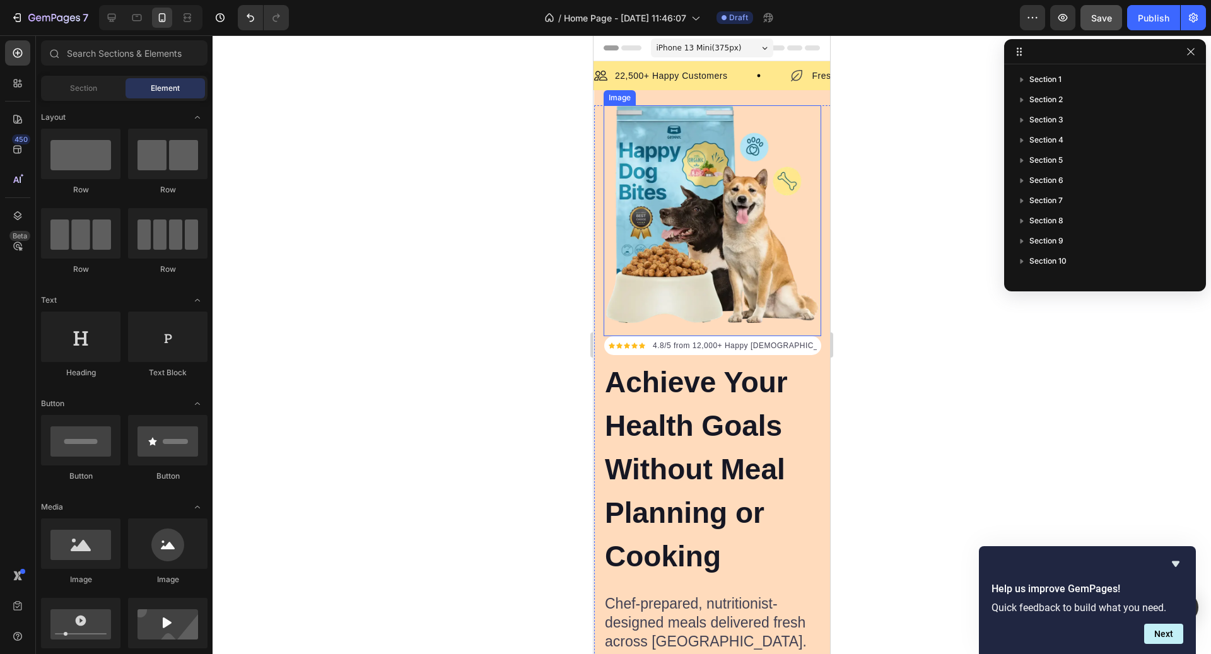
click at [772, 237] on img at bounding box center [713, 214] width 218 height 218
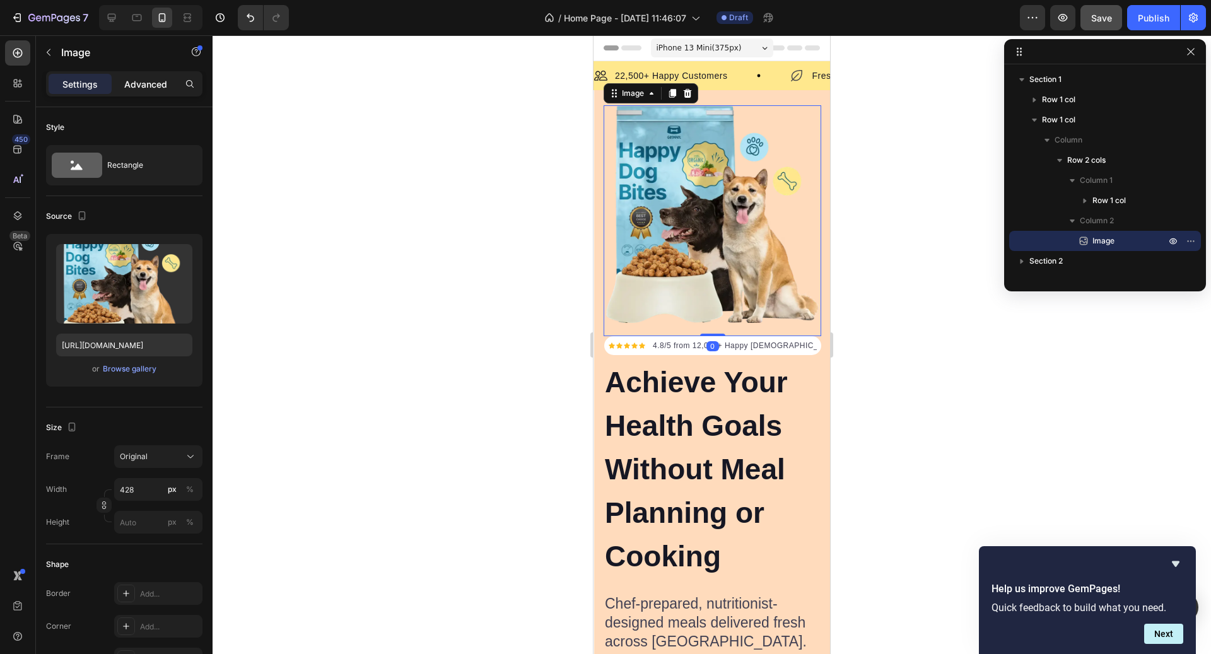
click at [126, 83] on p "Advanced" at bounding box center [145, 84] width 43 height 13
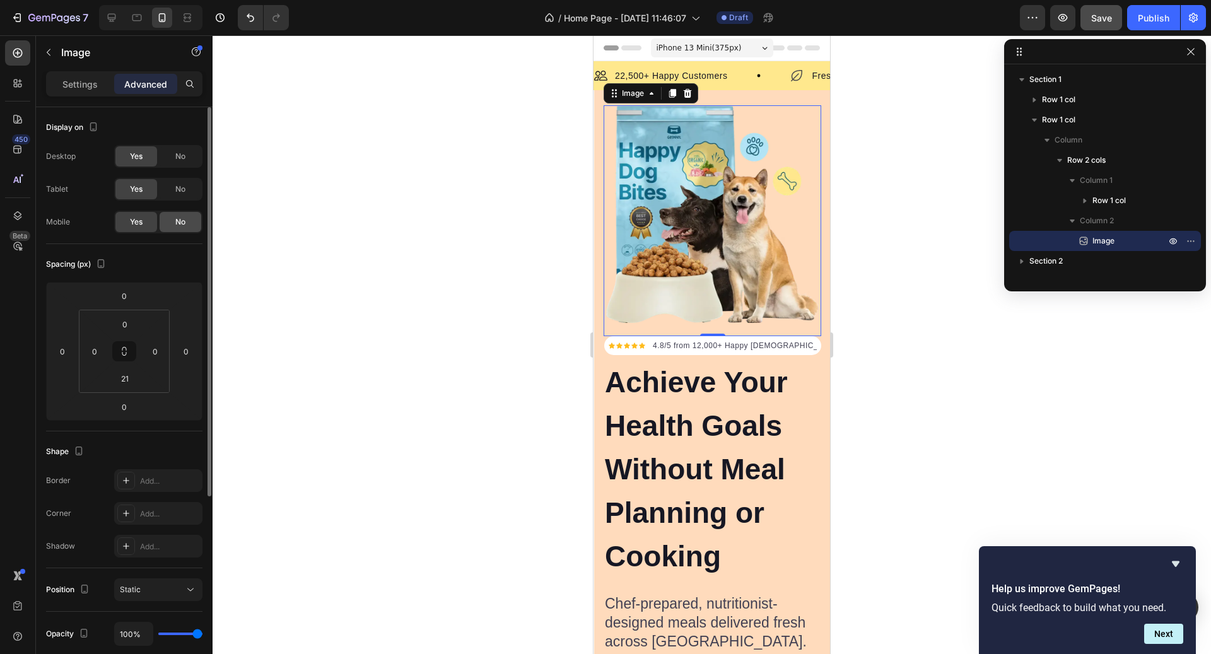
click at [177, 221] on span "No" at bounding box center [180, 221] width 10 height 11
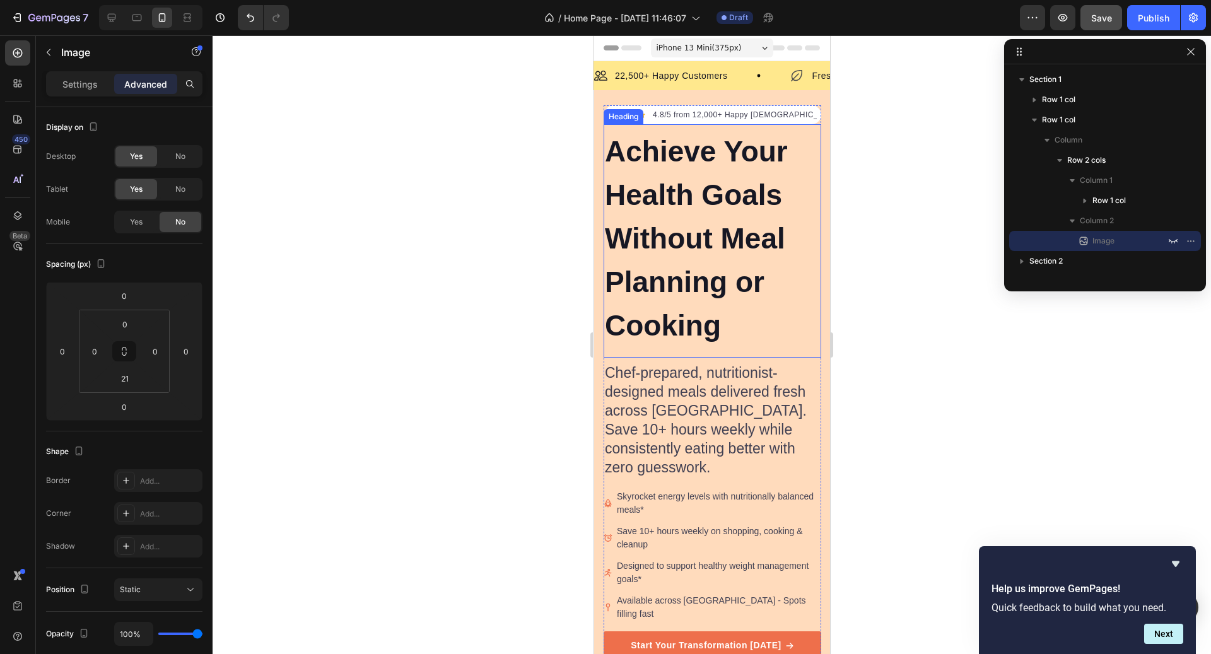
click at [739, 251] on h2 "Achieve Your Health Goals Without Meal Planning or Cooking" at bounding box center [713, 239] width 218 height 220
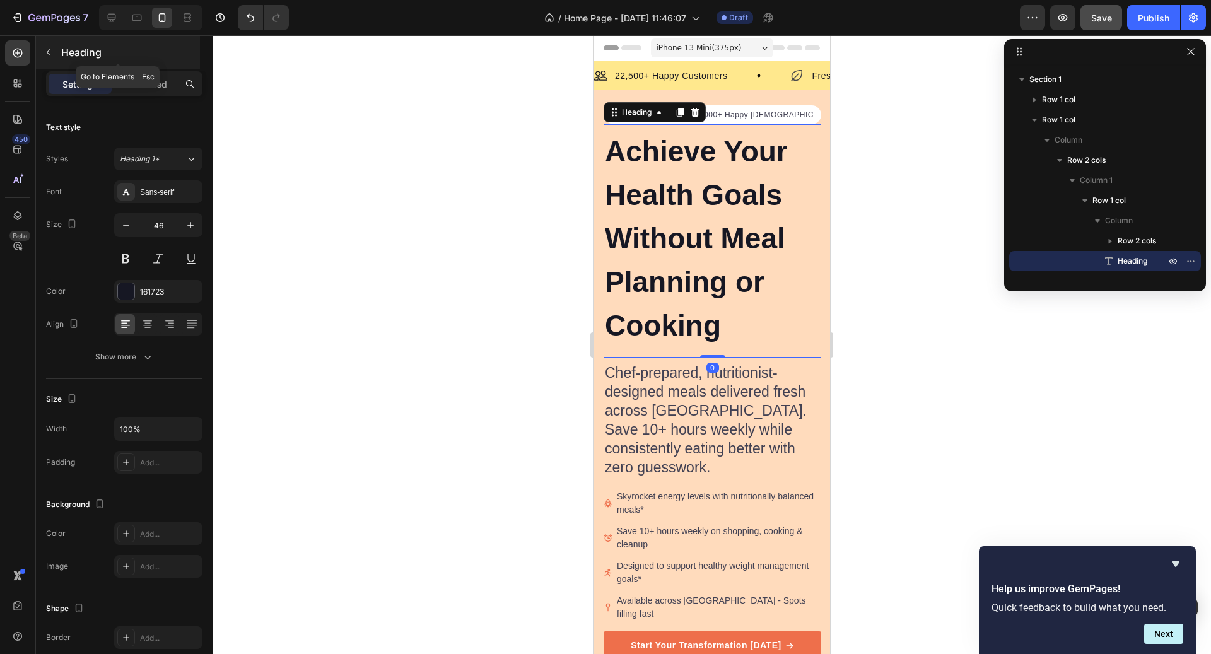
click at [48, 52] on icon "button" at bounding box center [49, 52] width 10 height 10
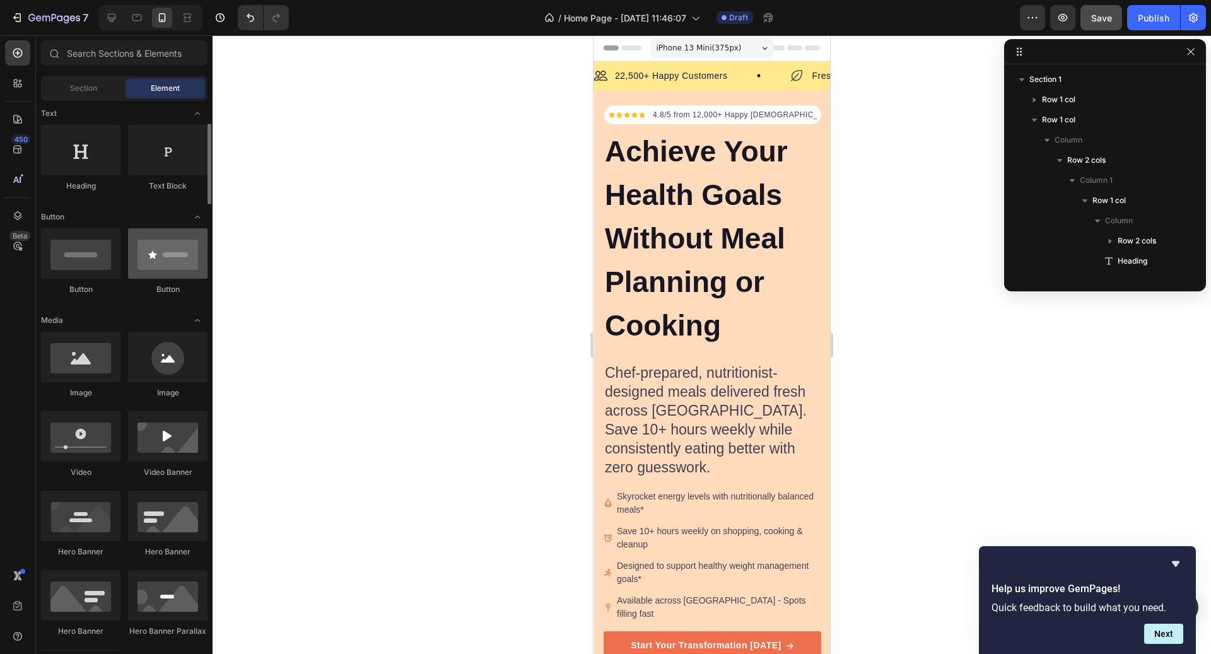
scroll to position [206, 0]
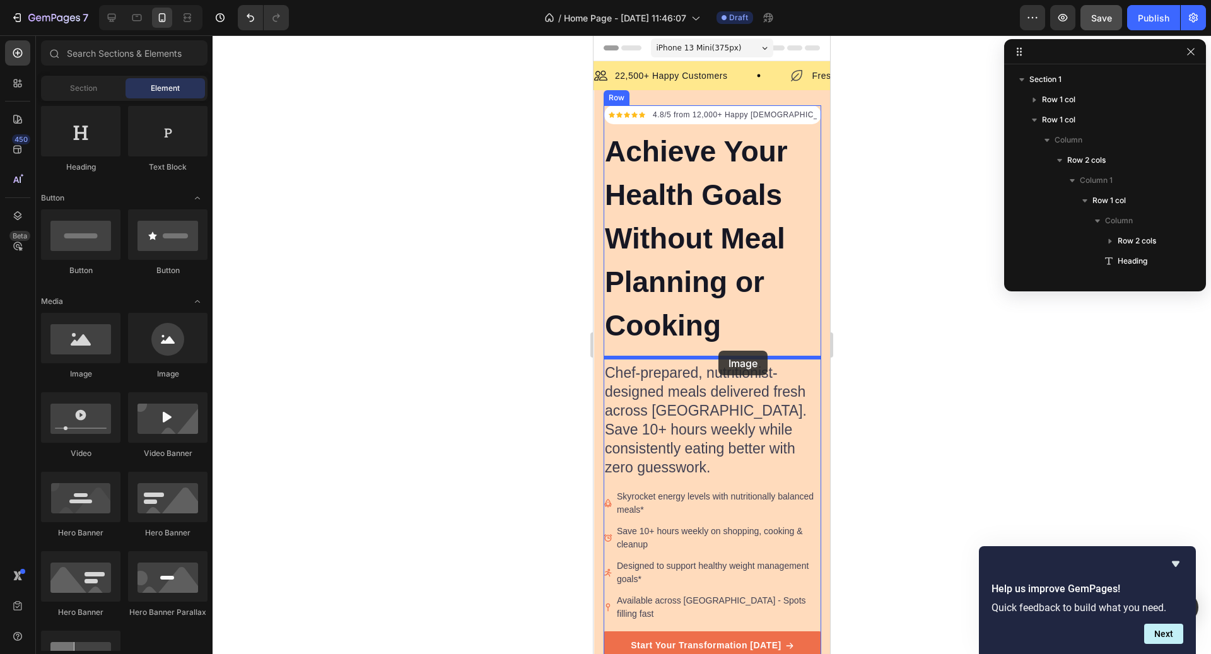
drag, startPoint x: 689, startPoint y: 399, endPoint x: 718, endPoint y: 350, distance: 57.7
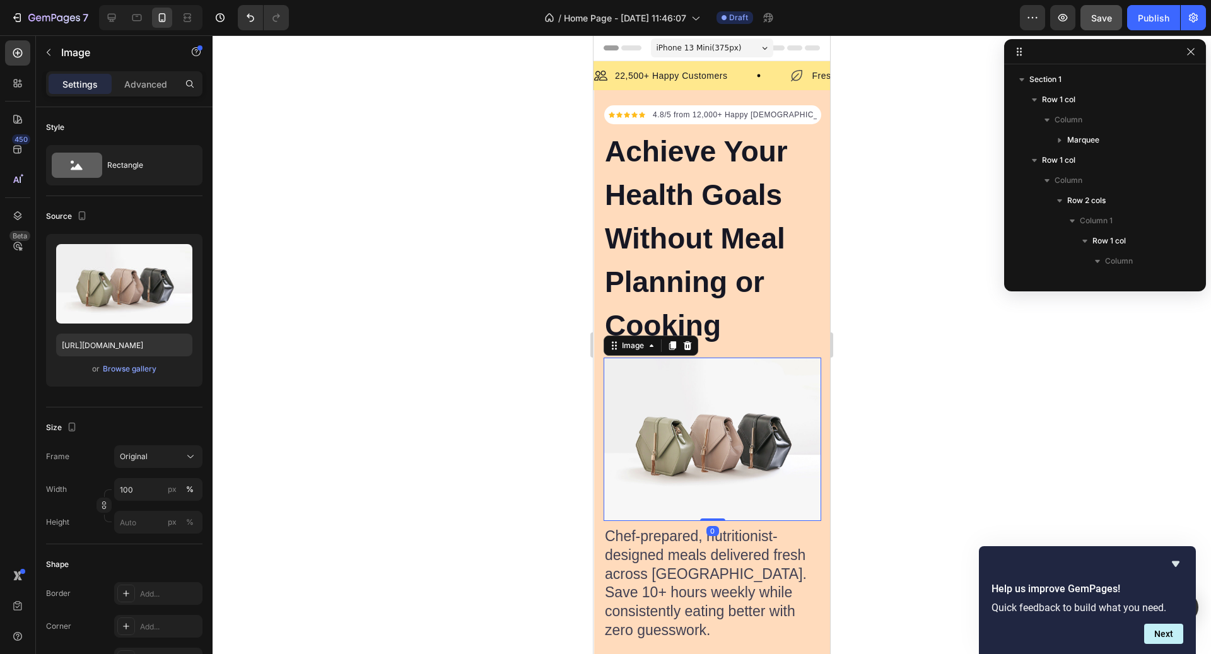
scroll to position [238, 0]
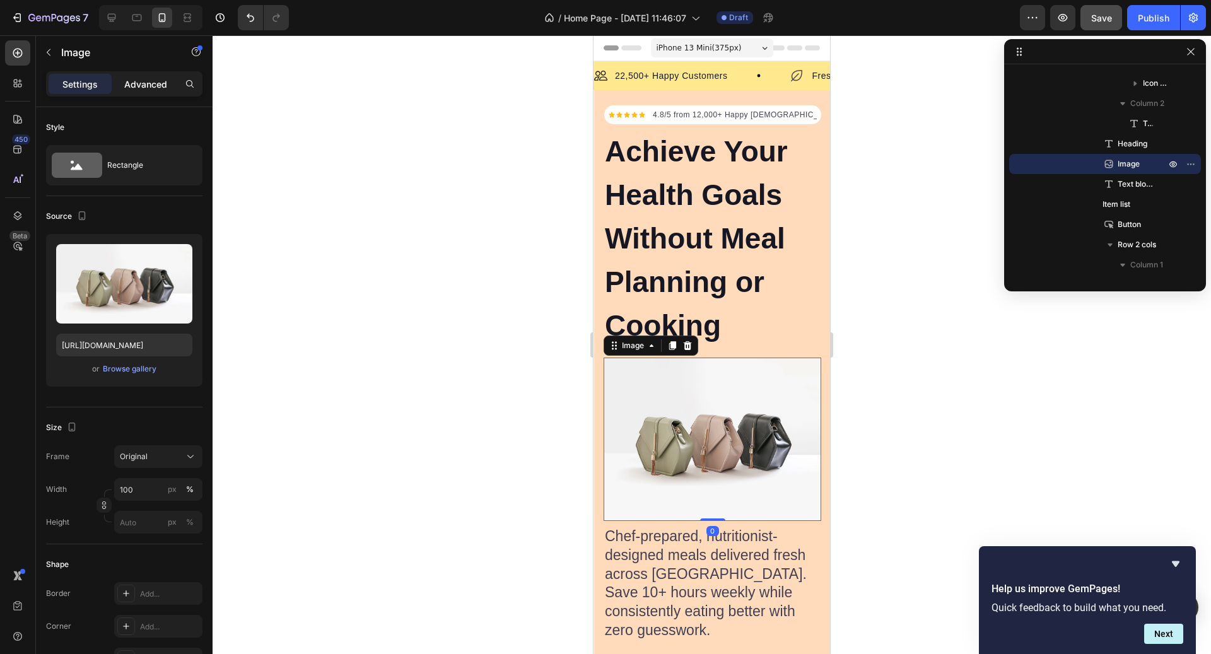
click at [151, 93] on div "Advanced" at bounding box center [145, 84] width 63 height 20
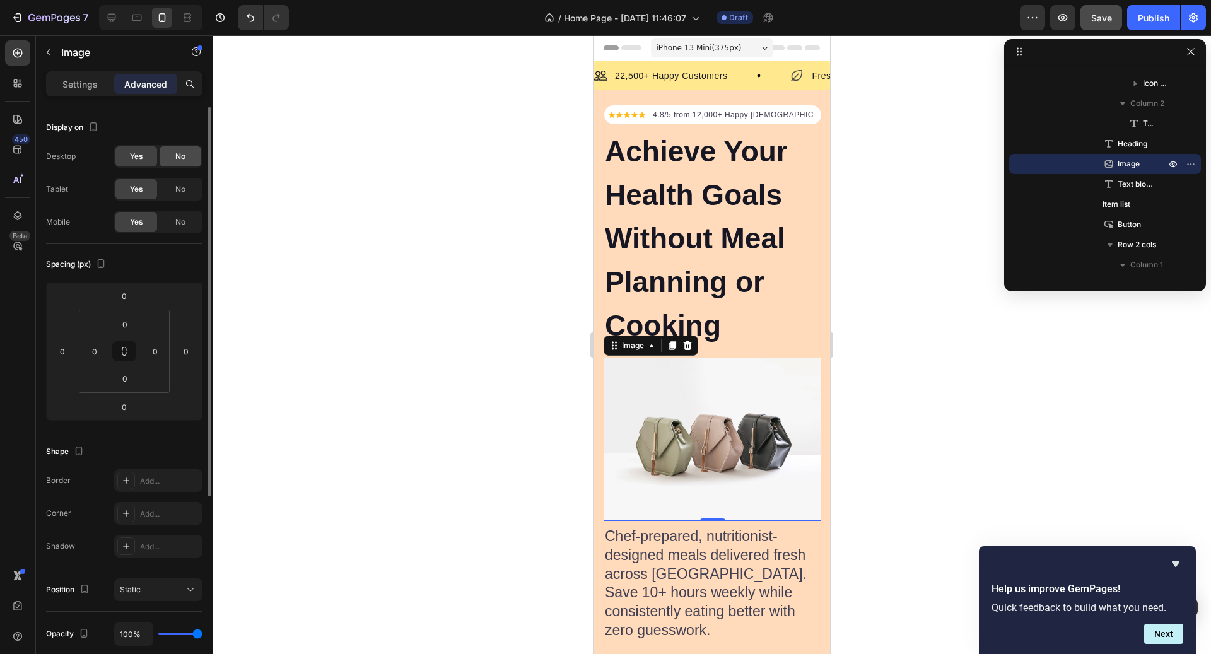
click at [178, 162] on div "No" at bounding box center [181, 156] width 42 height 20
click at [183, 185] on span "No" at bounding box center [180, 189] width 10 height 11
click at [142, 19] on icon at bounding box center [137, 17] width 13 height 13
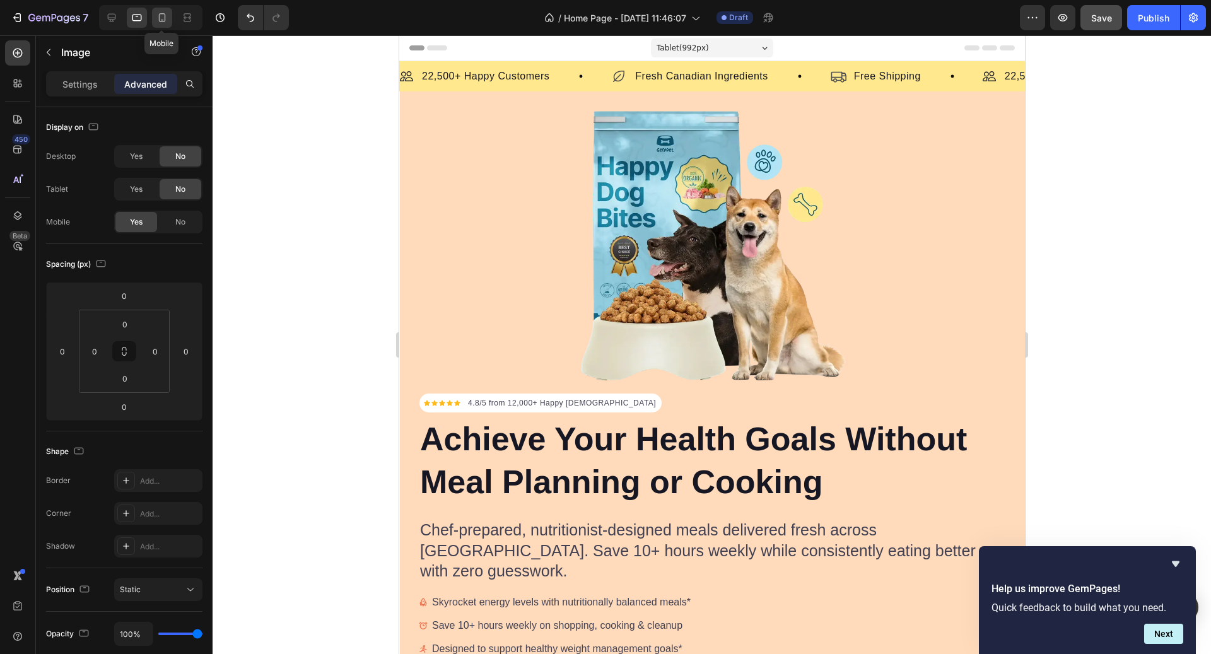
click at [163, 18] on icon at bounding box center [162, 17] width 13 height 13
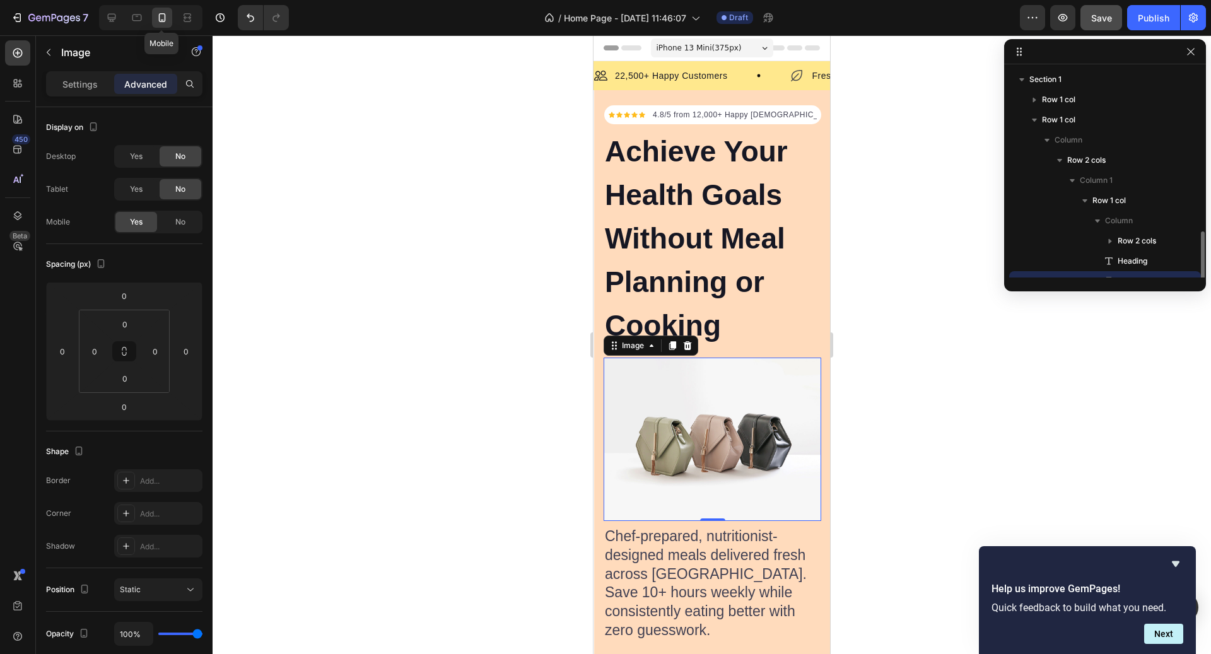
scroll to position [117, 0]
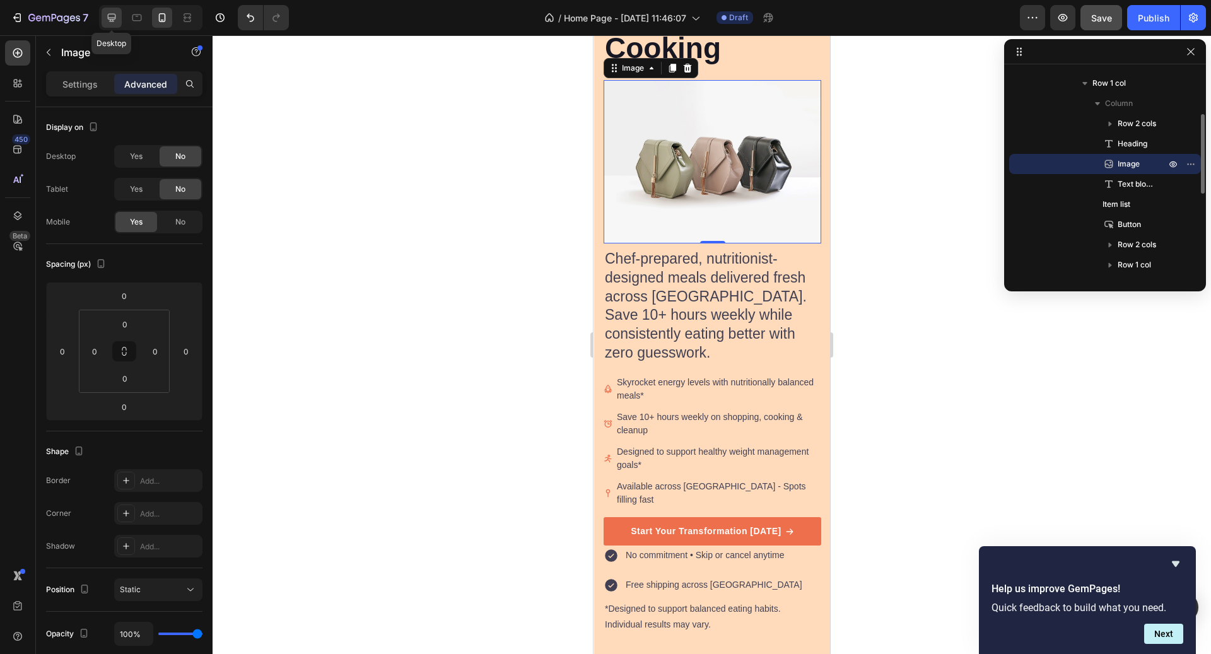
click at [116, 18] on icon at bounding box center [111, 17] width 13 height 13
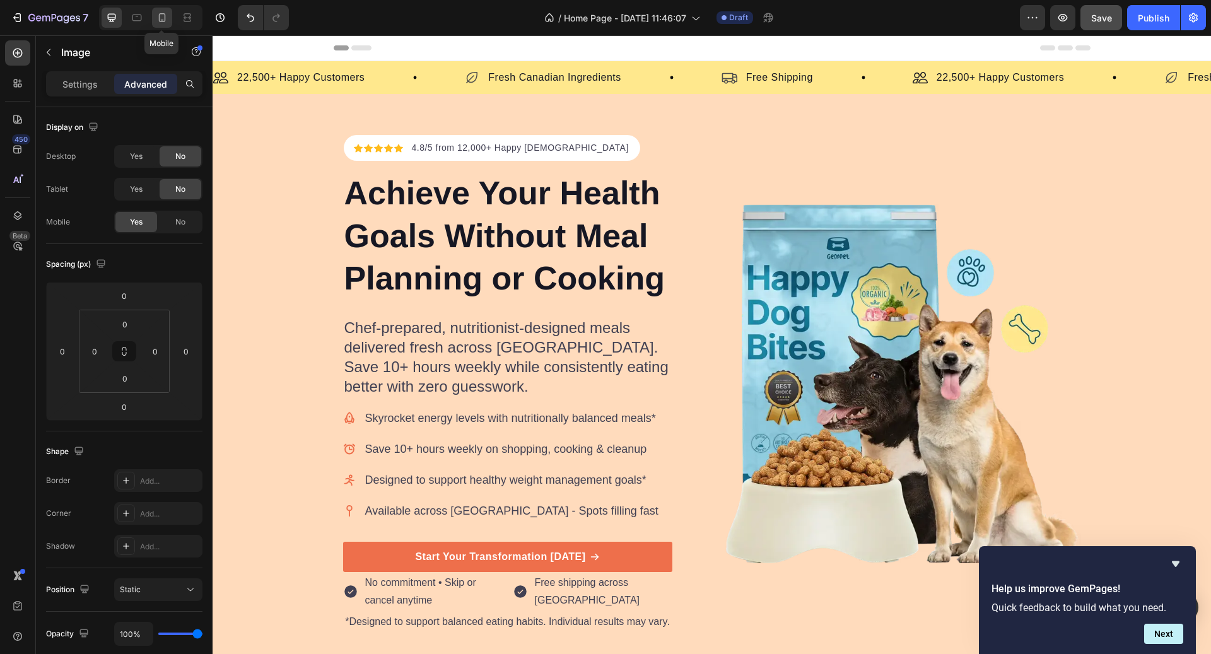
click at [158, 12] on icon at bounding box center [162, 17] width 13 height 13
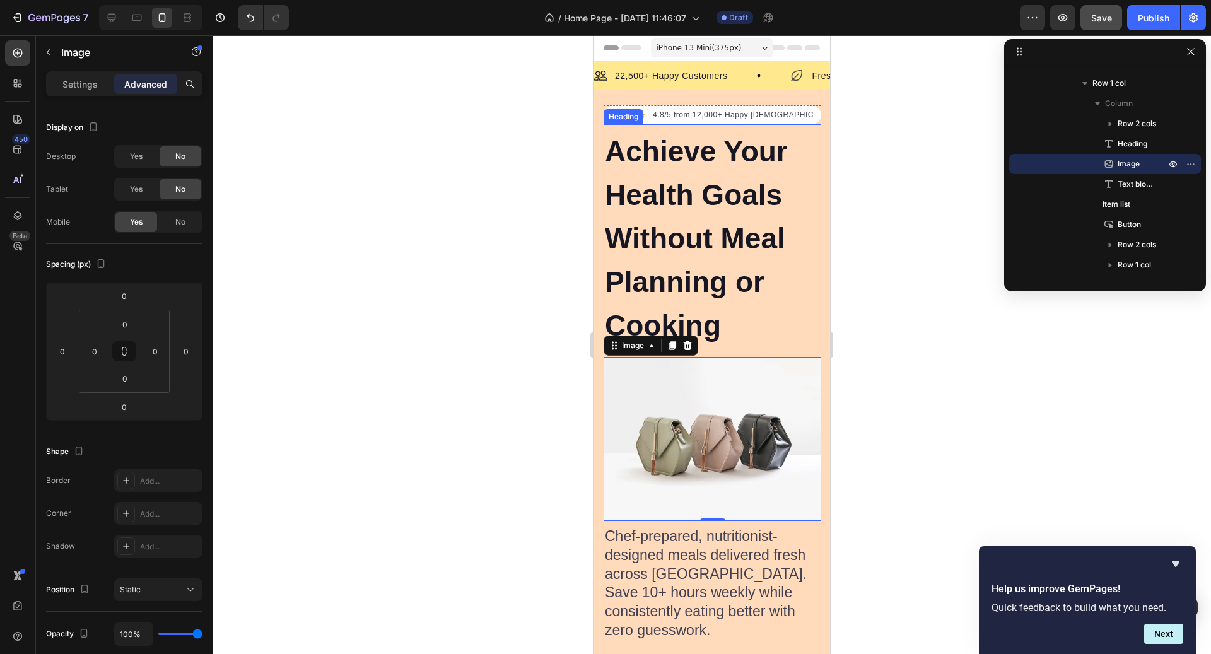
click at [732, 211] on h2 "Achieve Your Health Goals Without Meal Planning or Cooking" at bounding box center [713, 239] width 218 height 220
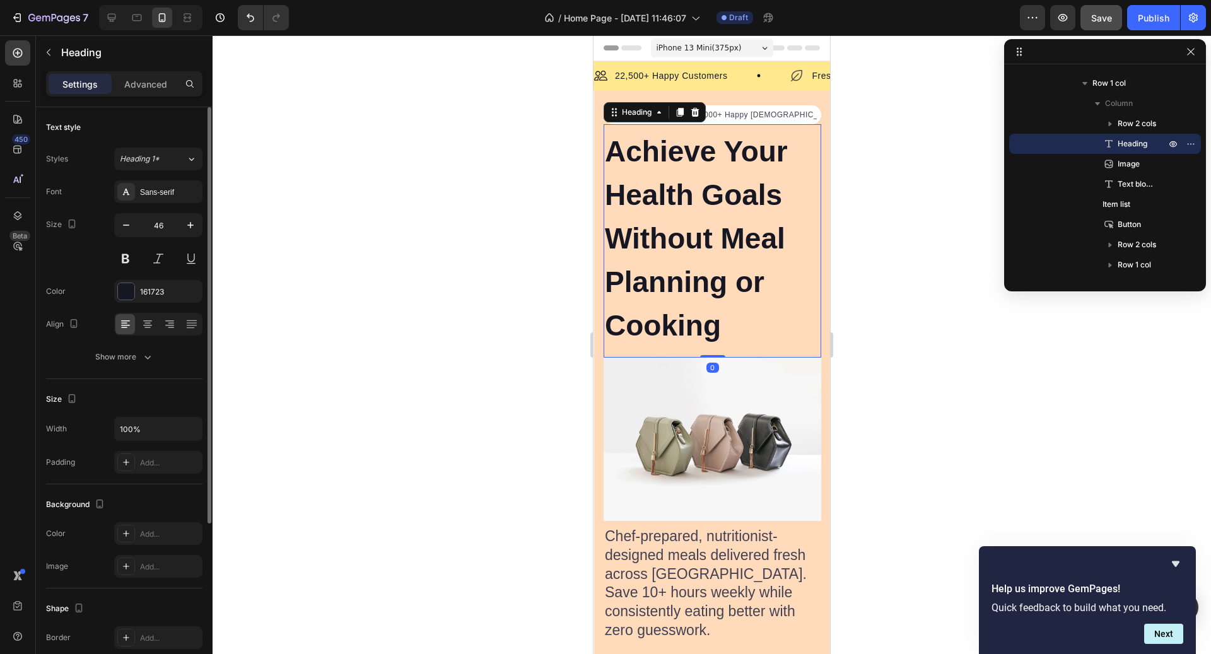
click at [148, 370] on div "Text style Styles Heading 1* Font Sans-serif Size 46 Color 161723 Align Show mo…" at bounding box center [124, 243] width 156 height 272
click at [139, 362] on div "Show more" at bounding box center [124, 357] width 59 height 13
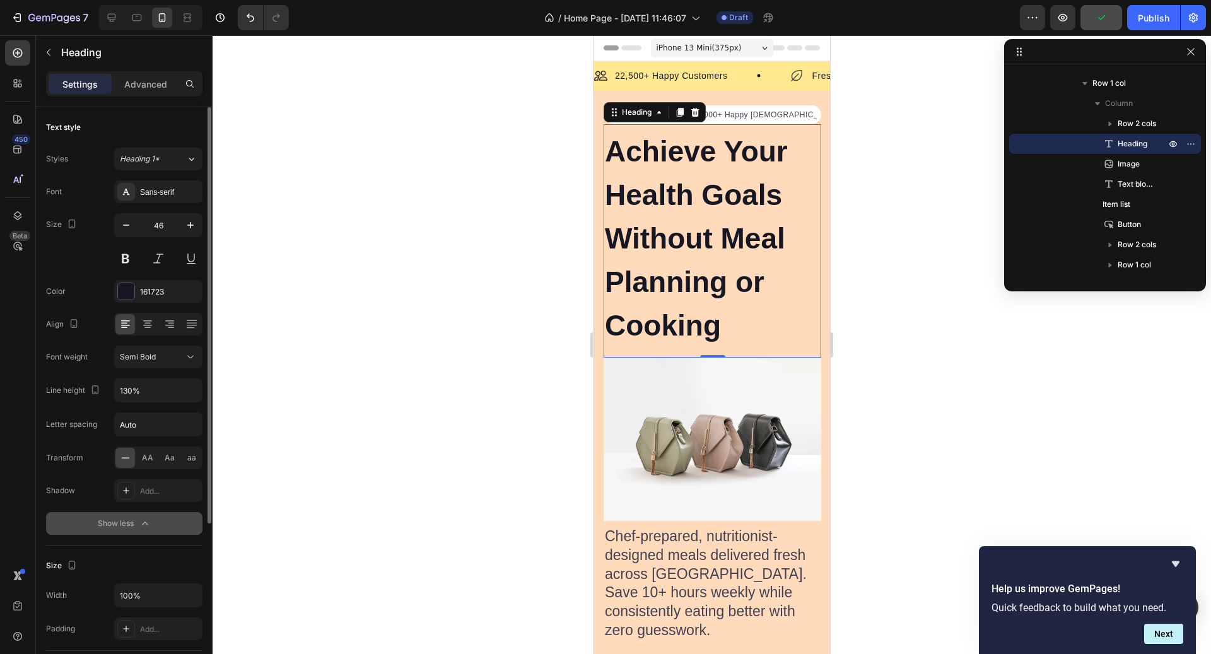
scroll to position [16, 0]
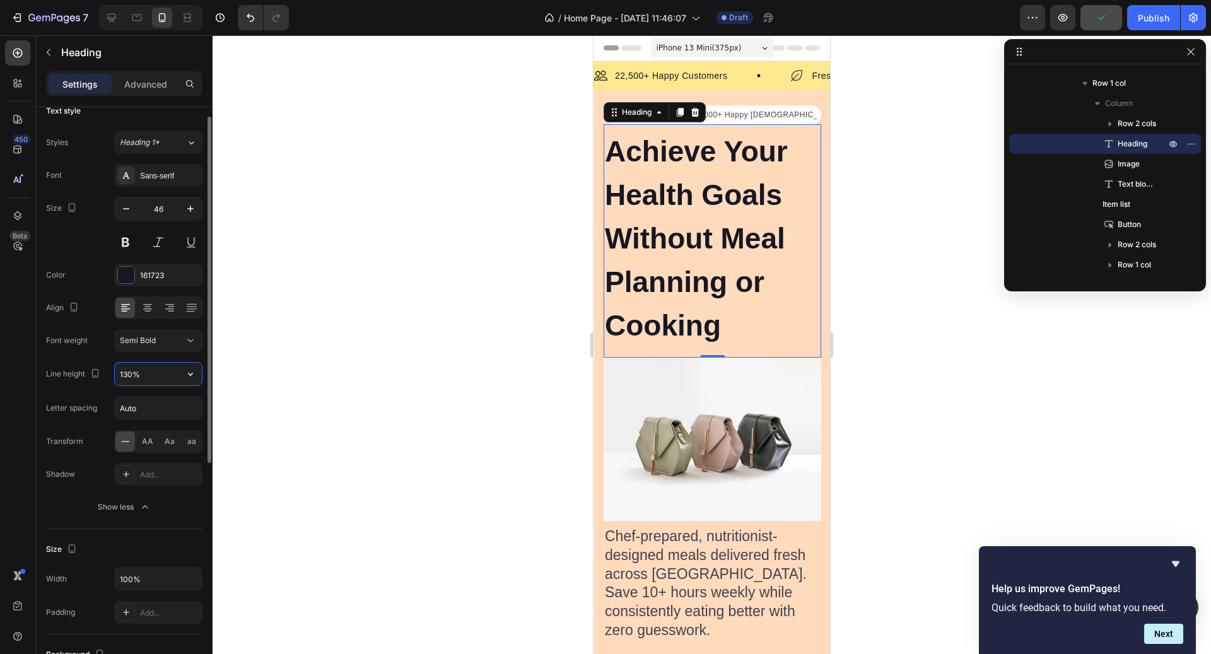
click at [148, 368] on input "130%" at bounding box center [158, 374] width 87 height 23
click at [167, 374] on input "130%" at bounding box center [158, 374] width 87 height 23
click at [188, 375] on icon "button" at bounding box center [190, 374] width 13 height 13
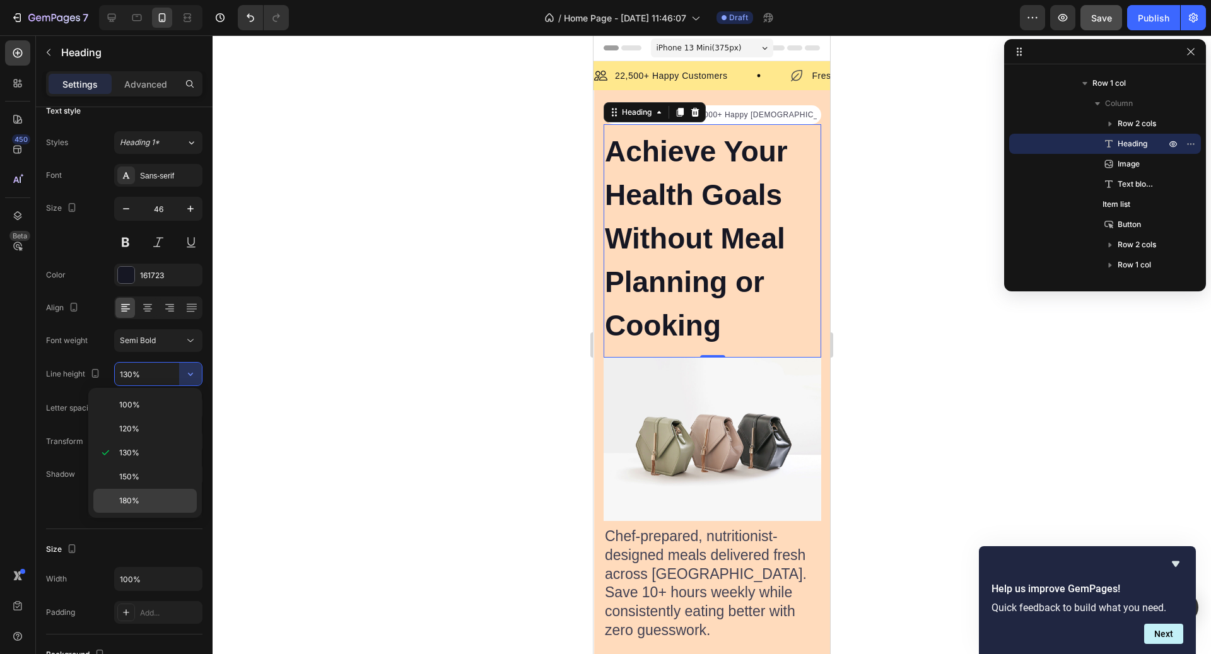
click at [156, 499] on p "180%" at bounding box center [155, 500] width 72 height 11
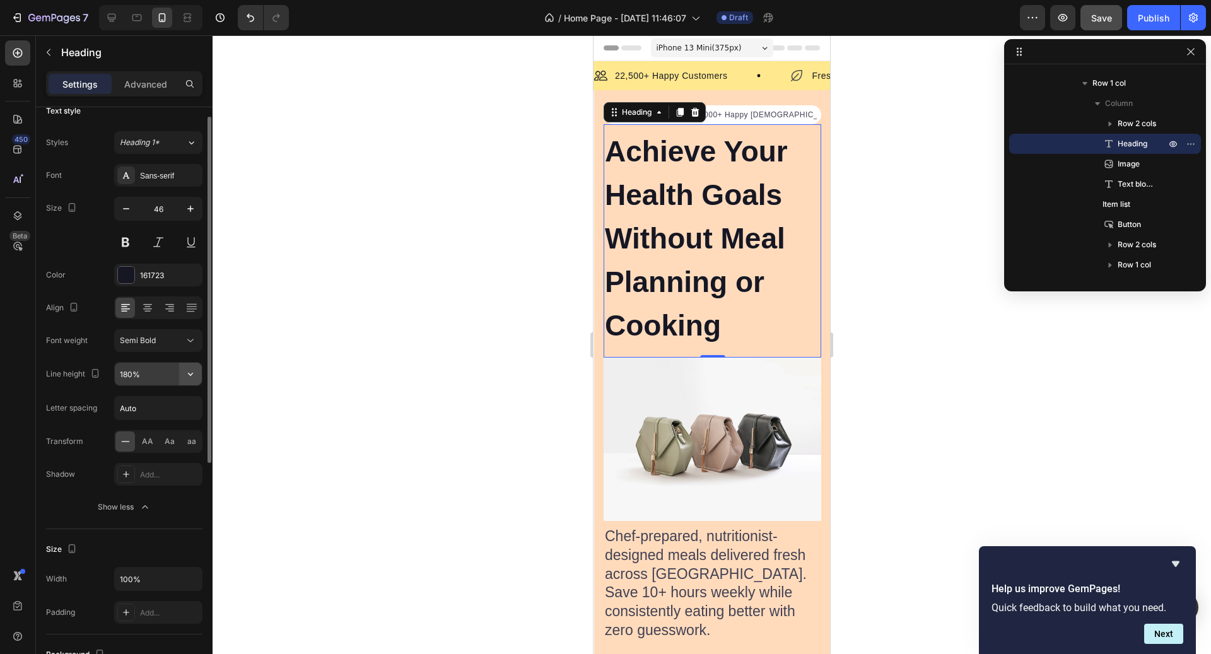
click at [195, 365] on button "button" at bounding box center [190, 374] width 23 height 23
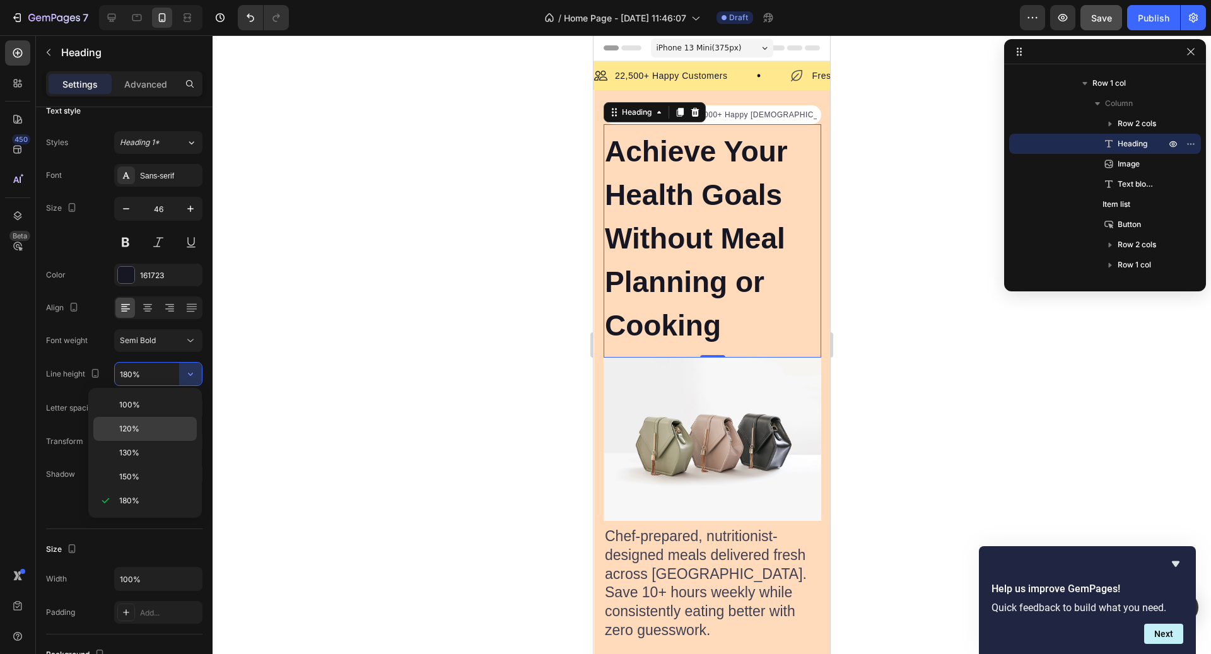
click at [160, 424] on p "120%" at bounding box center [155, 428] width 72 height 11
click at [808, 339] on h2 "Achieve Your Health Goals Without Meal Planning or Cooking" at bounding box center [713, 239] width 218 height 220
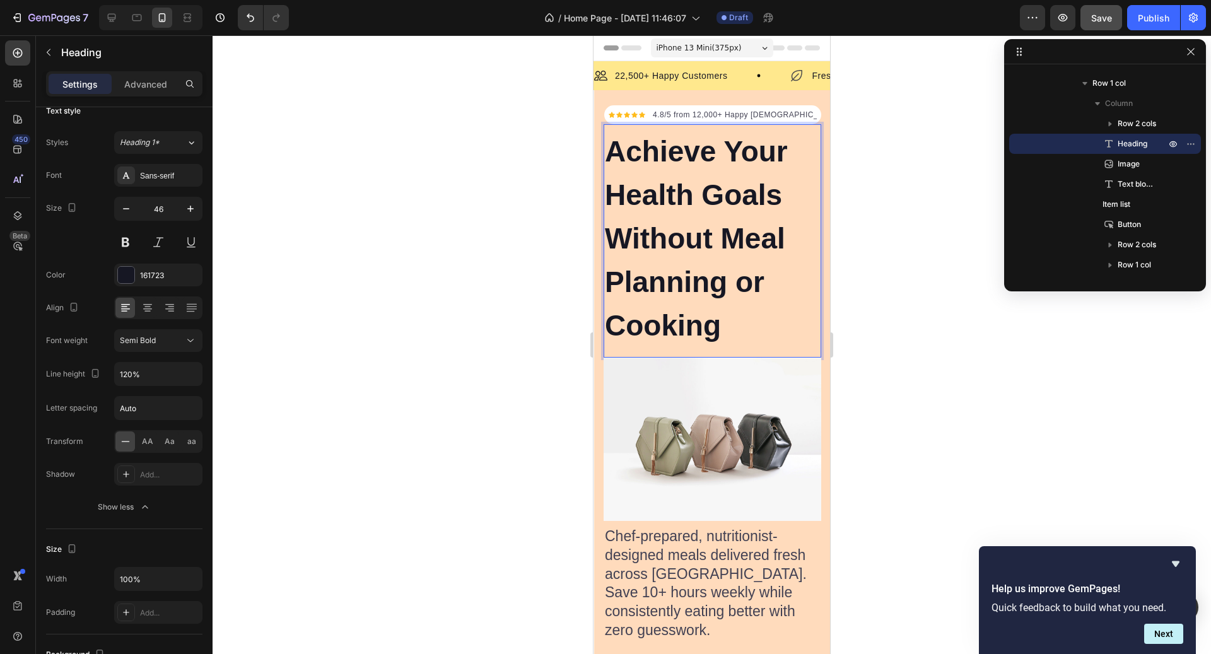
click at [765, 321] on p "Achieve Your Health Goals Without Meal Planning or Cooking" at bounding box center [712, 239] width 215 height 218
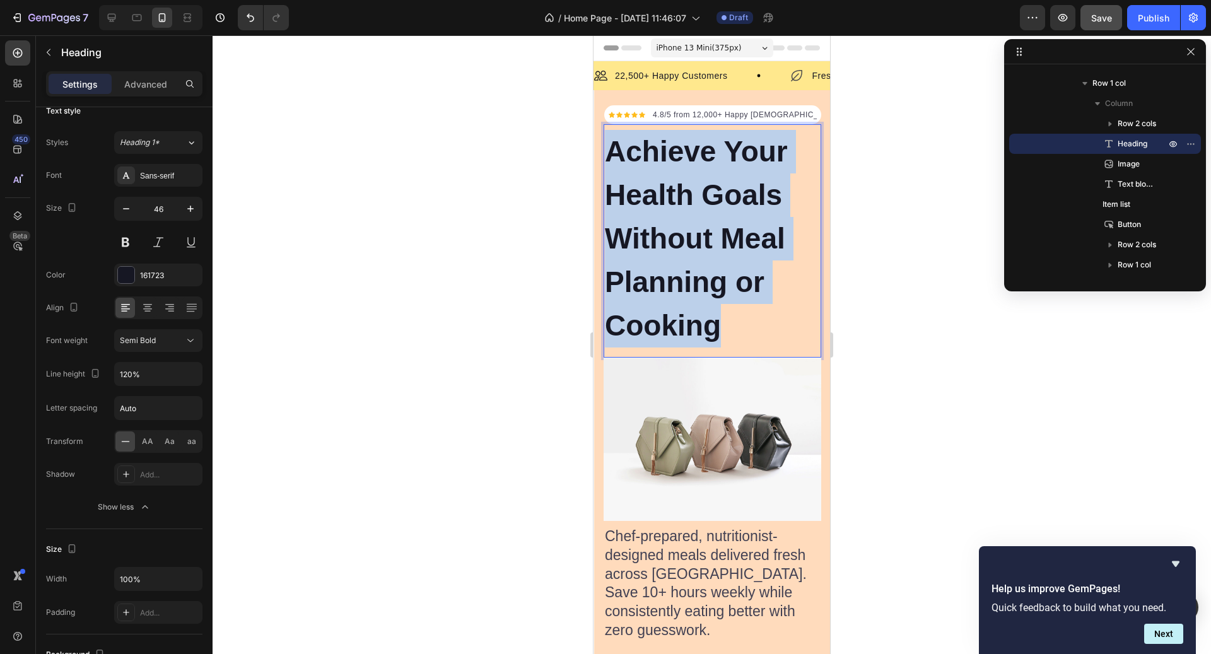
click at [765, 321] on p "Achieve Your Health Goals Without Meal Planning or Cooking" at bounding box center [712, 239] width 215 height 218
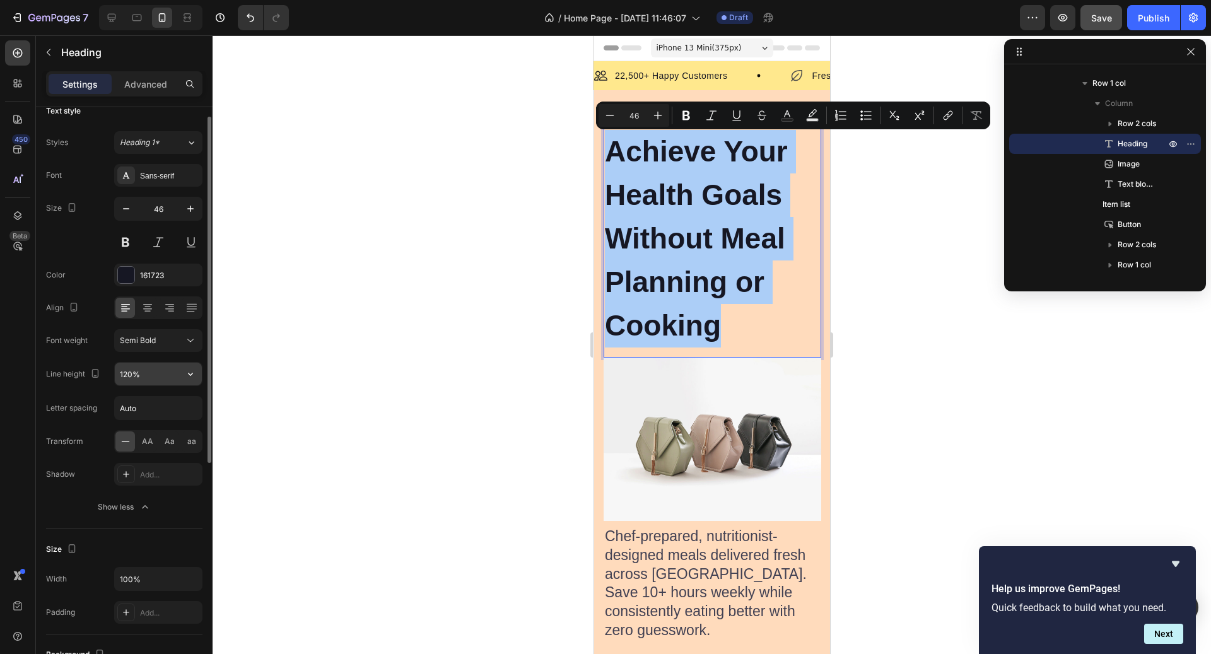
click at [175, 374] on input "120%" at bounding box center [158, 374] width 87 height 23
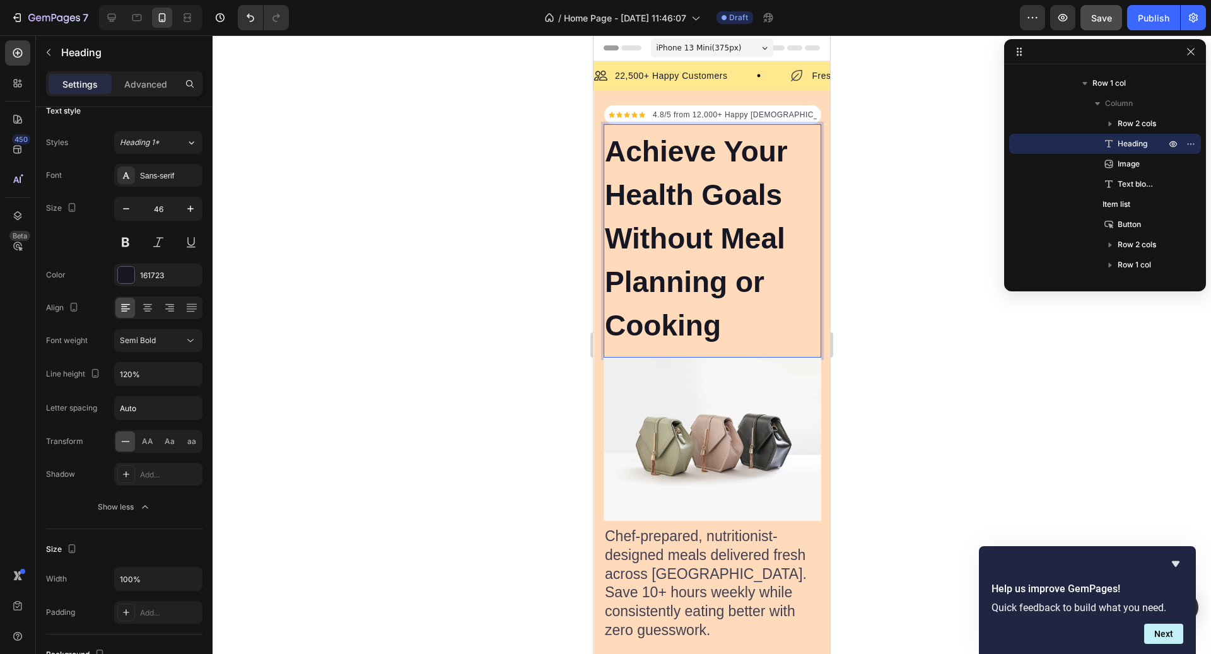
click at [753, 261] on p "Achieve Your Health Goals Without Meal Planning or Cooking" at bounding box center [712, 239] width 215 height 218
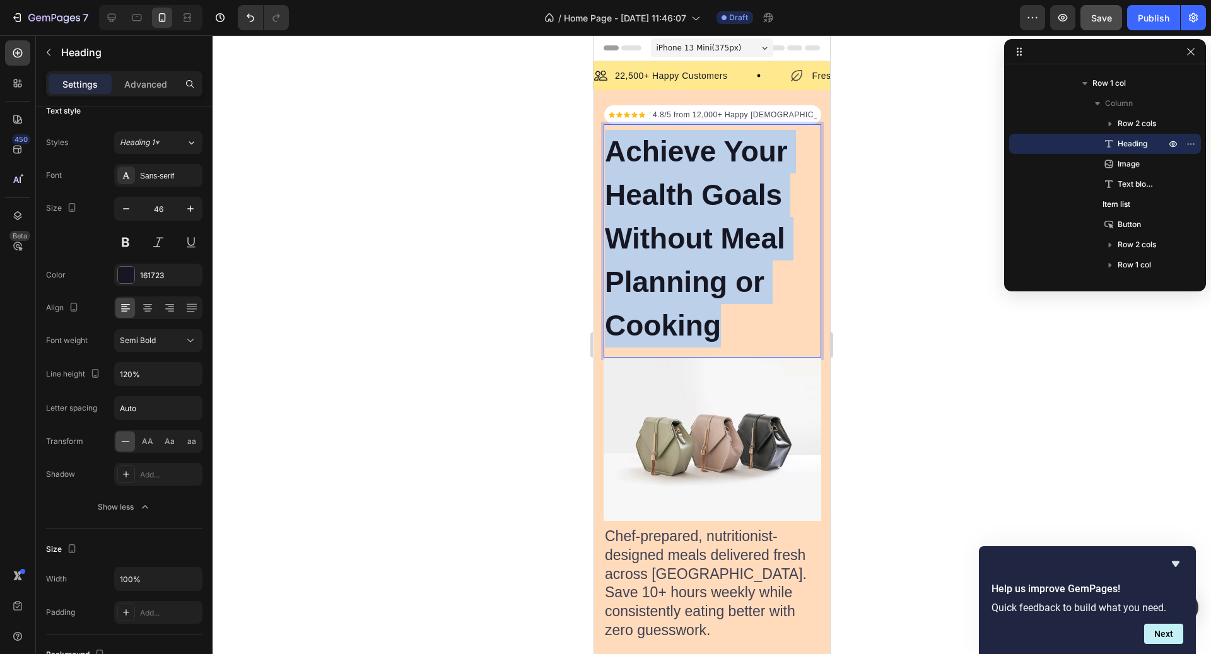
click at [753, 261] on p "Achieve Your Health Goals Without Meal Planning or Cooking" at bounding box center [712, 239] width 215 height 218
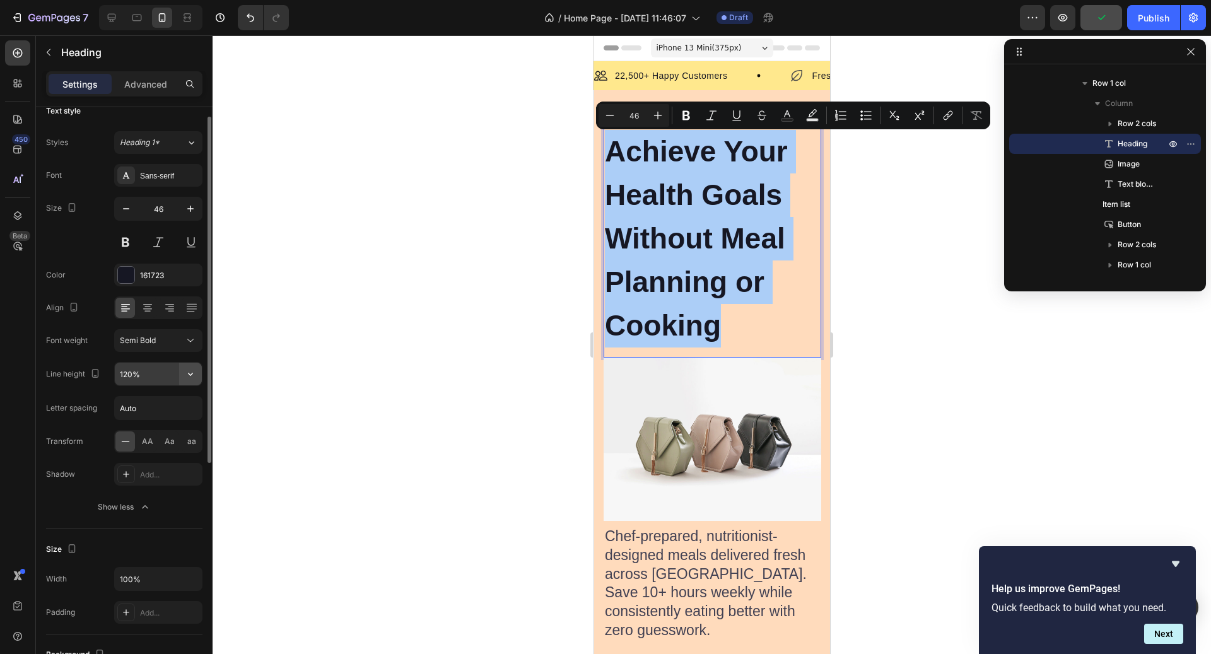
click at [191, 369] on icon "button" at bounding box center [190, 374] width 13 height 13
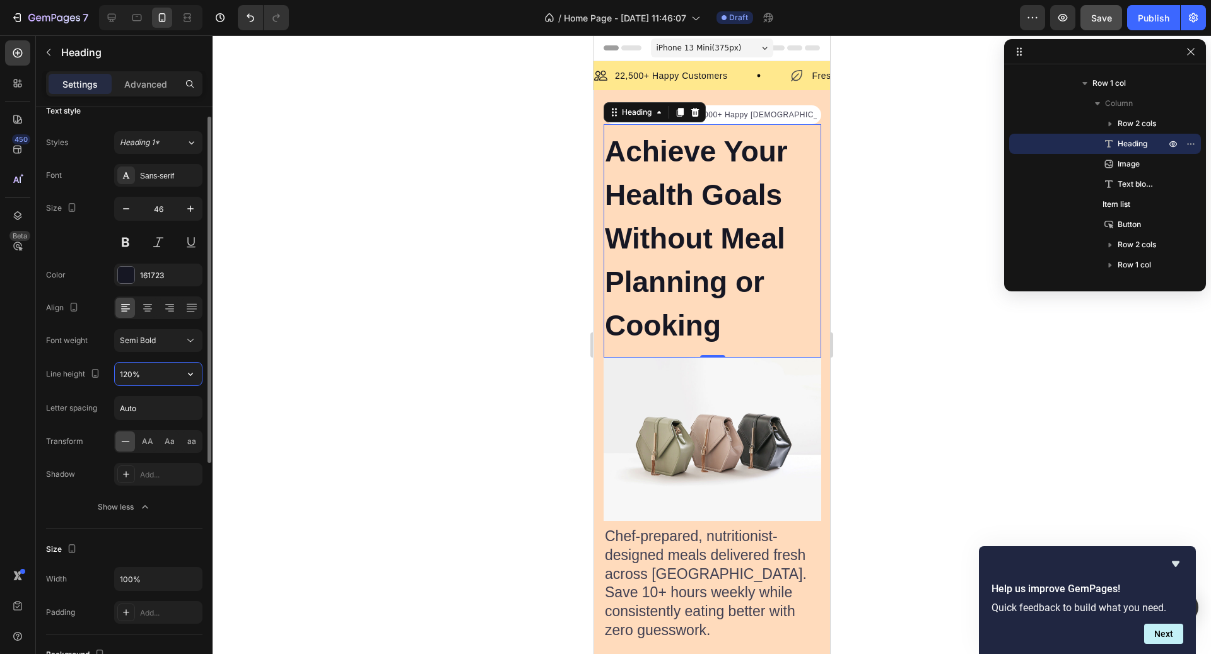
click at [156, 372] on input "120%" at bounding box center [158, 374] width 87 height 23
type input "1"
type input "70"
click at [230, 369] on div at bounding box center [712, 344] width 999 height 619
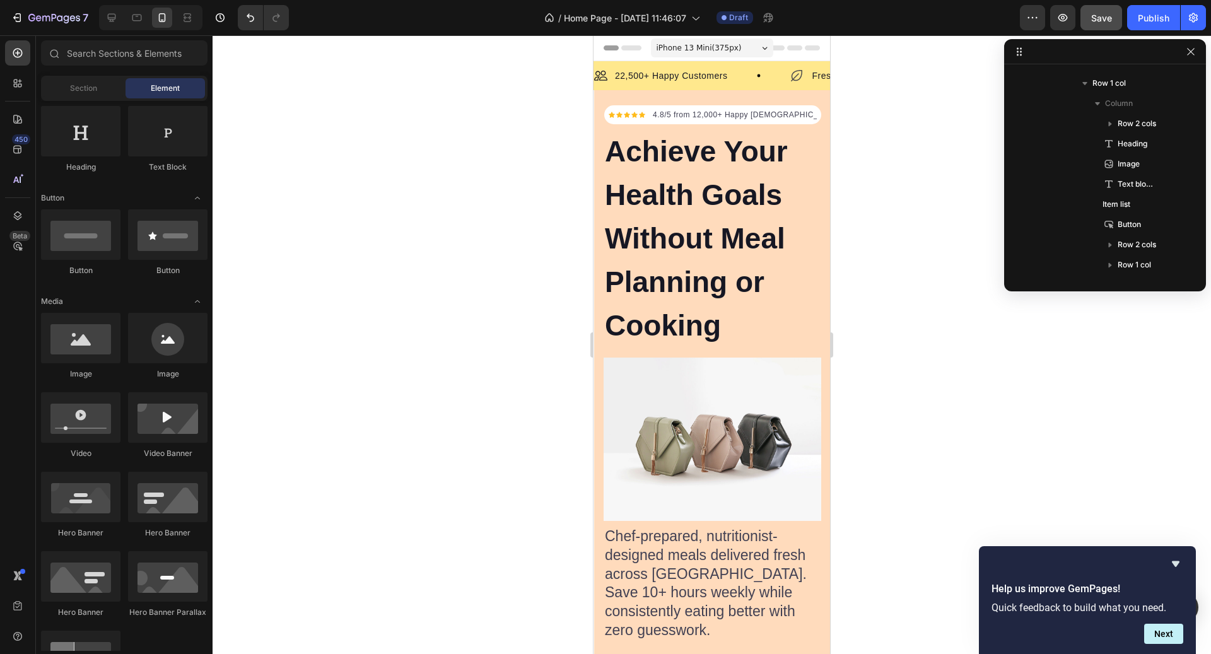
click at [649, 258] on p "Achieve Your Health Goals Without Meal Planning or Cooking" at bounding box center [712, 239] width 215 height 218
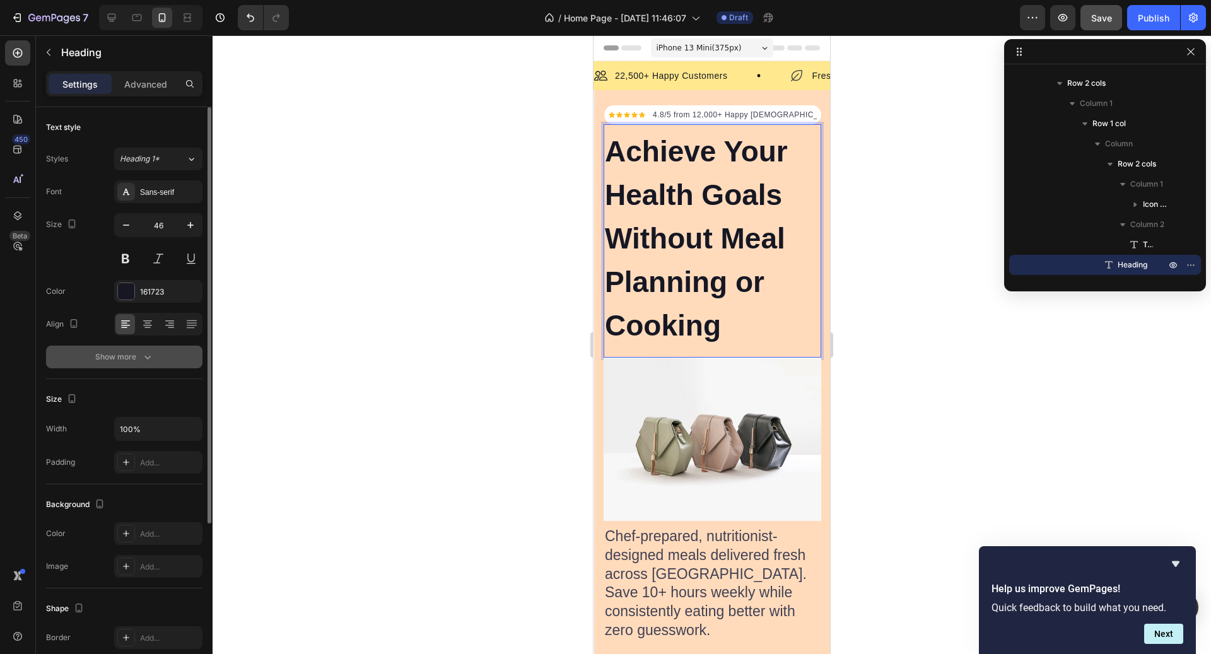
click at [143, 353] on icon "button" at bounding box center [147, 357] width 13 height 13
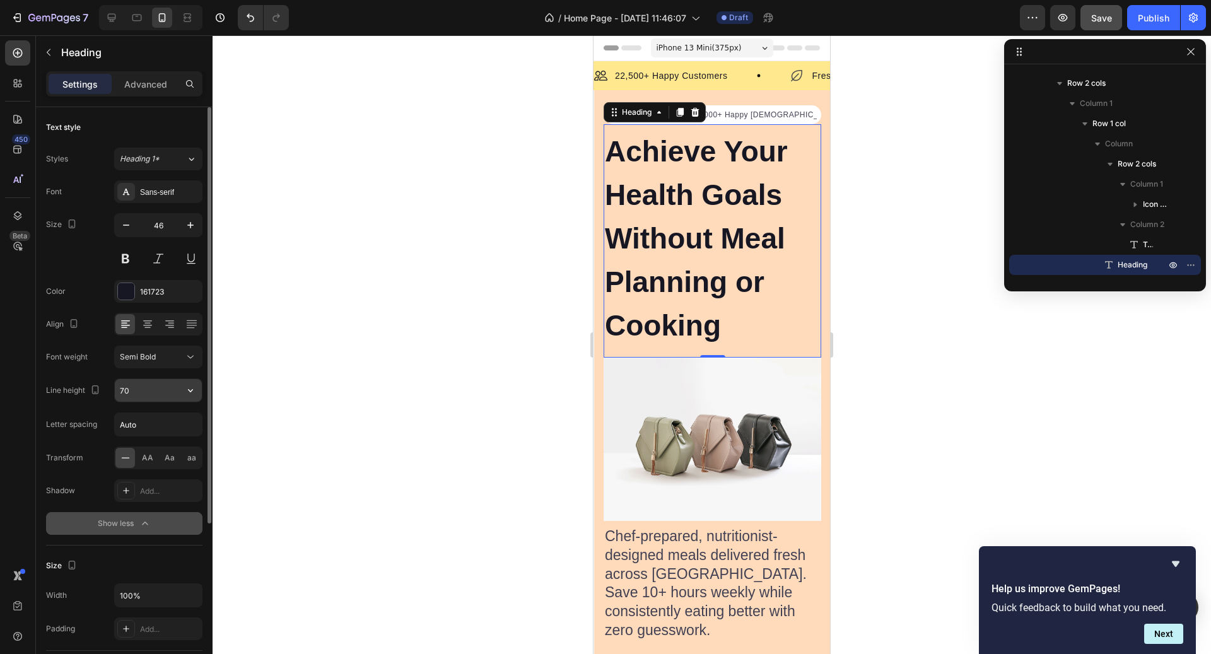
click at [135, 383] on input "70" at bounding box center [158, 390] width 87 height 23
click at [140, 386] on input "70" at bounding box center [158, 390] width 87 height 23
type input "70%"
click at [384, 409] on div at bounding box center [712, 344] width 999 height 619
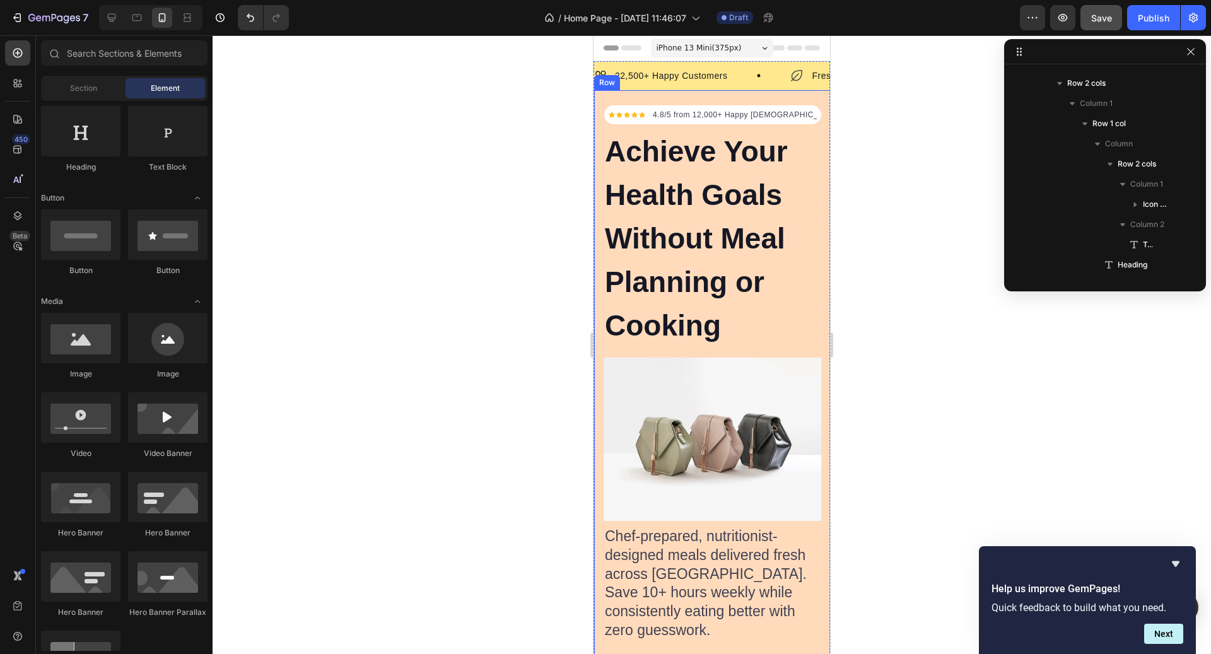
click at [873, 110] on div at bounding box center [712, 344] width 999 height 619
click at [735, 208] on p "Achieve Your Health Goals Without Meal Planning or Cooking" at bounding box center [712, 239] width 215 height 218
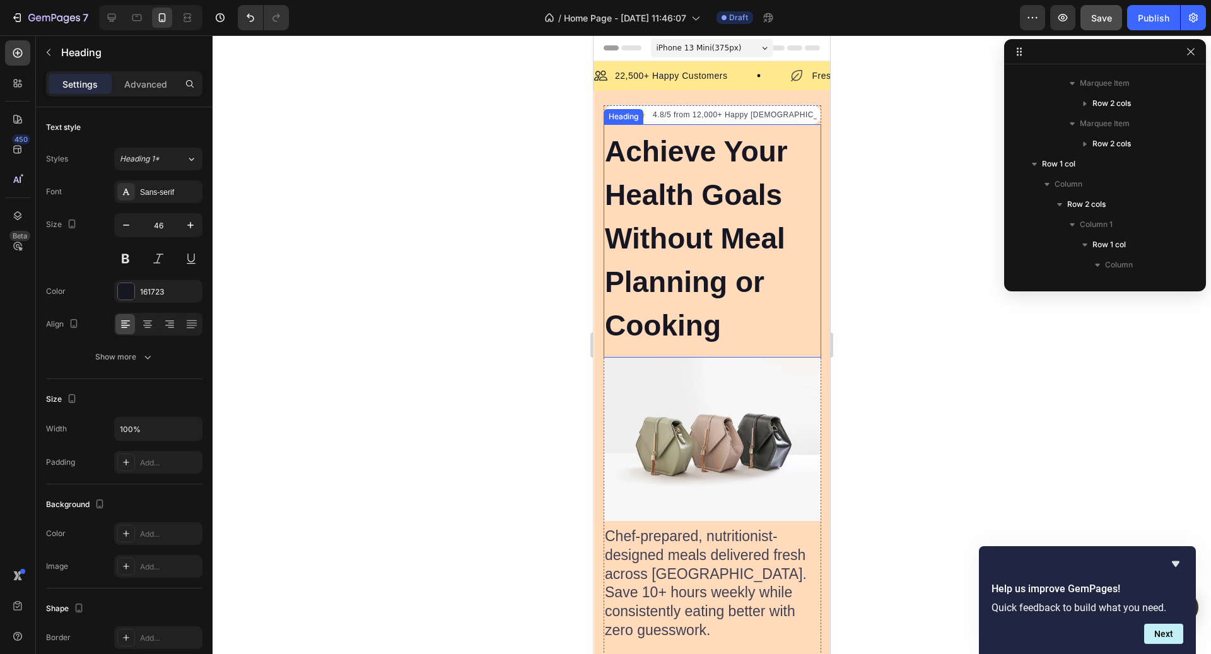
scroll to position [541, 0]
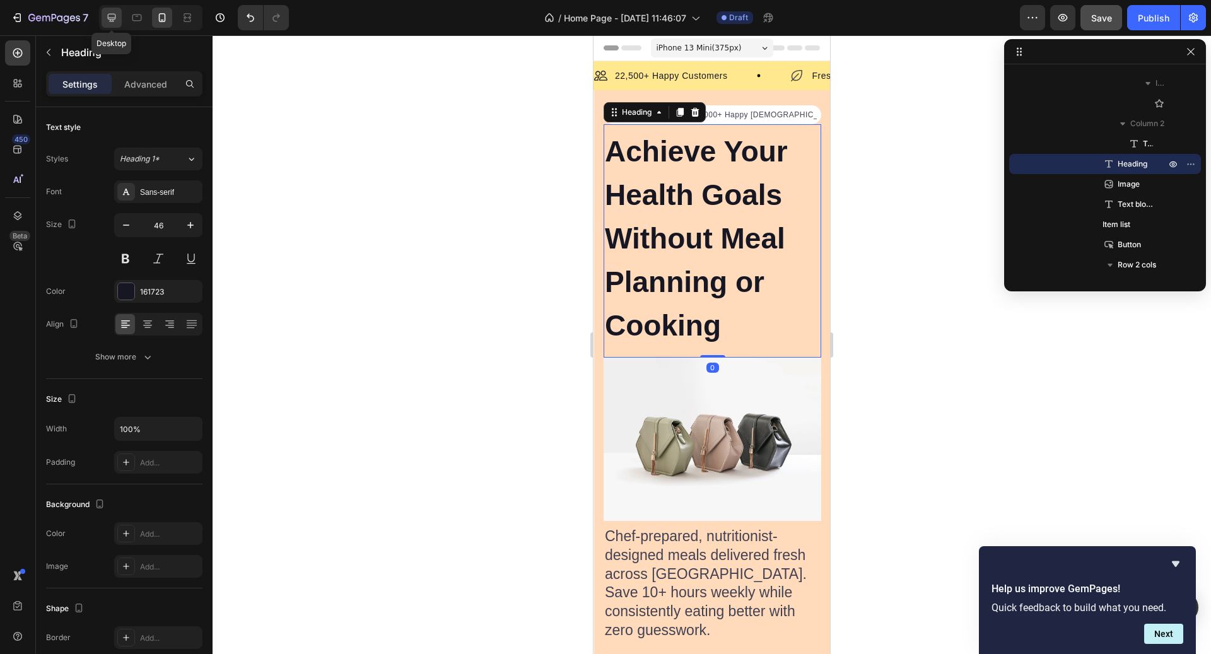
click at [112, 19] on icon at bounding box center [112, 18] width 8 height 8
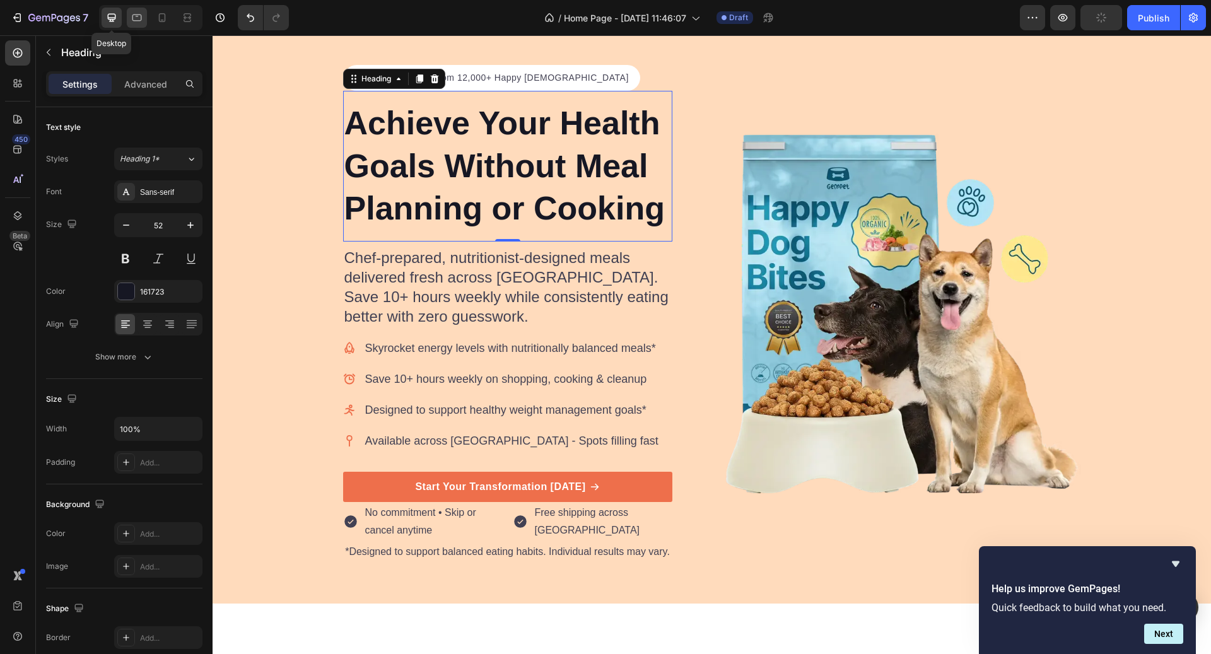
scroll to position [81, 0]
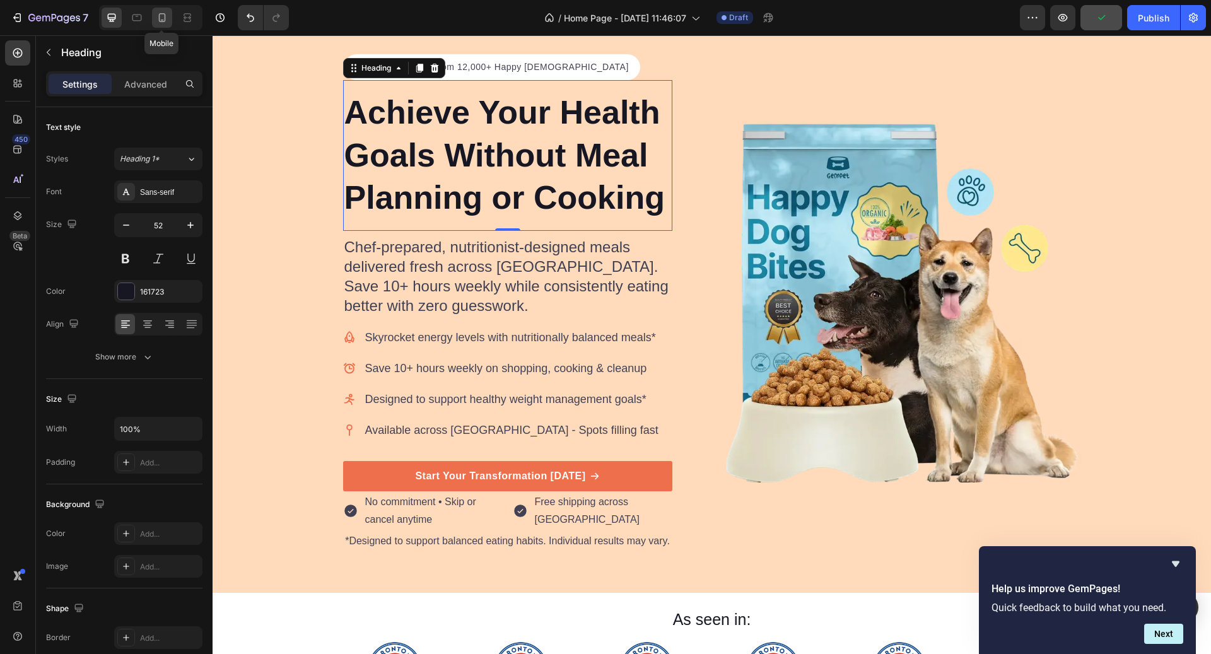
click at [165, 18] on icon at bounding box center [162, 17] width 7 height 9
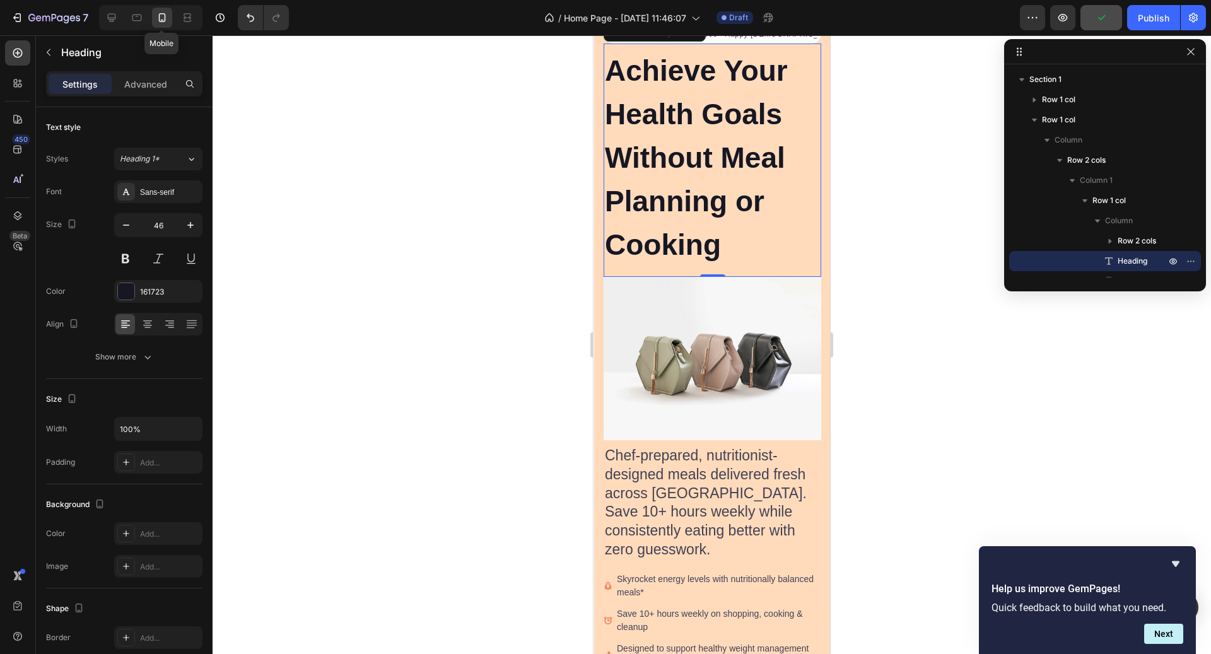
scroll to position [44, 0]
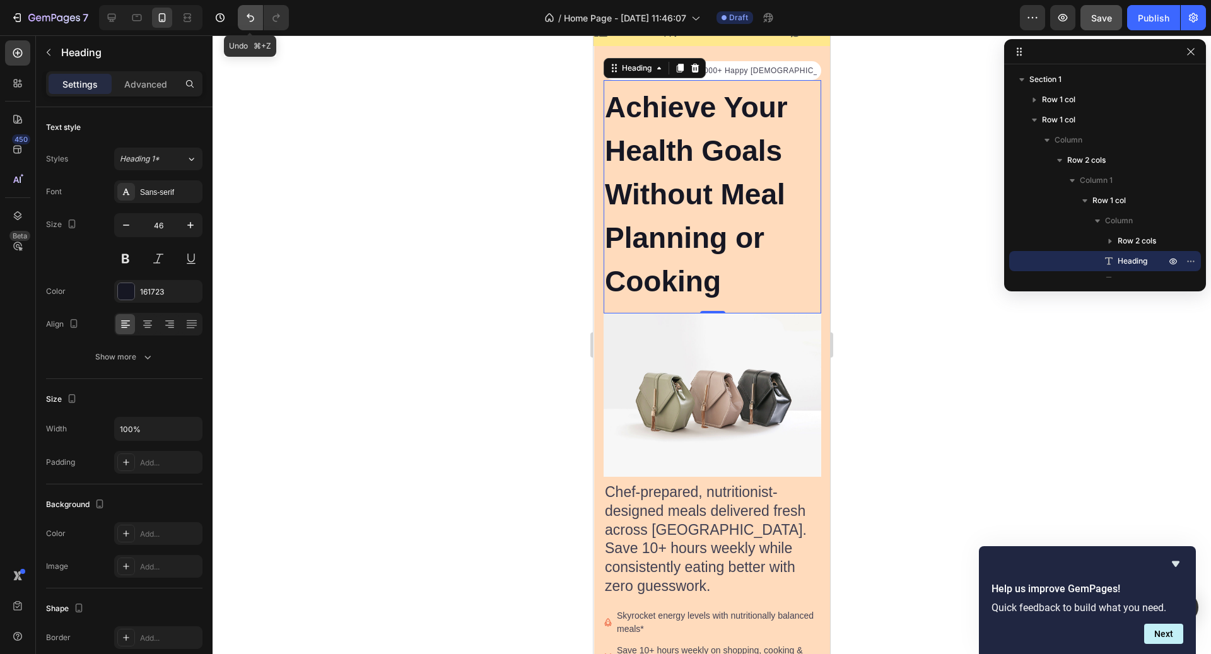
click at [247, 21] on icon "Undo/Redo" at bounding box center [250, 17] width 13 height 13
click at [249, 18] on icon "Undo/Redo" at bounding box center [250, 17] width 13 height 13
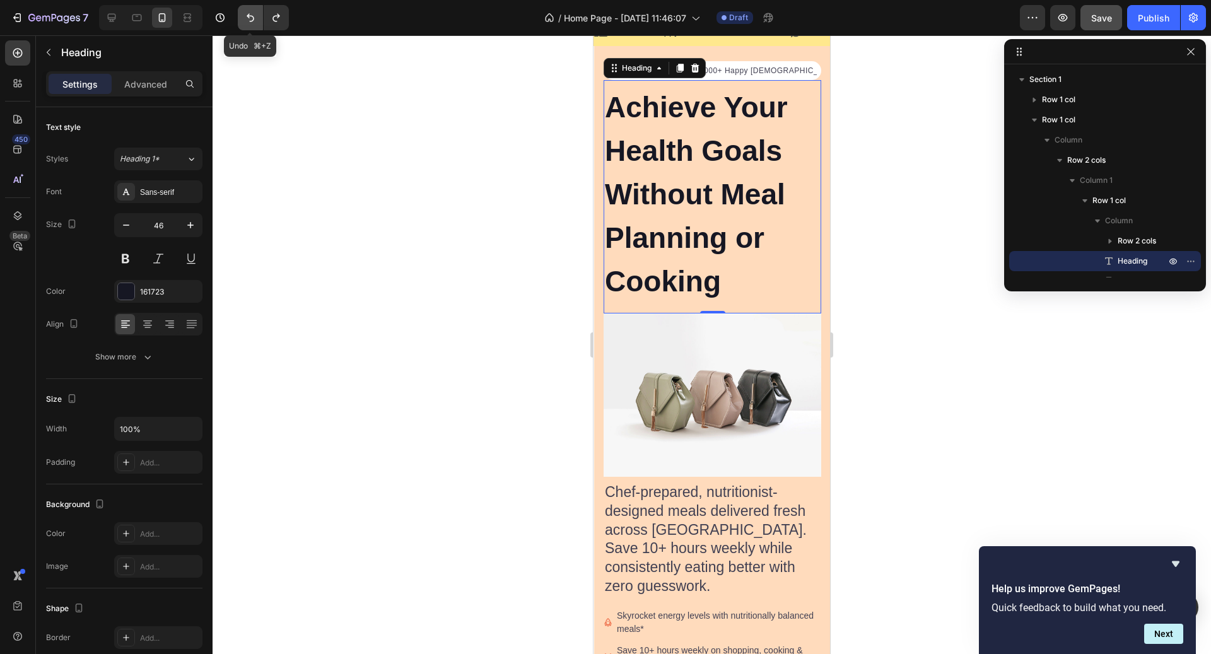
click at [249, 18] on icon "Undo/Redo" at bounding box center [250, 17] width 13 height 13
click at [114, 19] on icon at bounding box center [112, 18] width 8 height 8
type input "52"
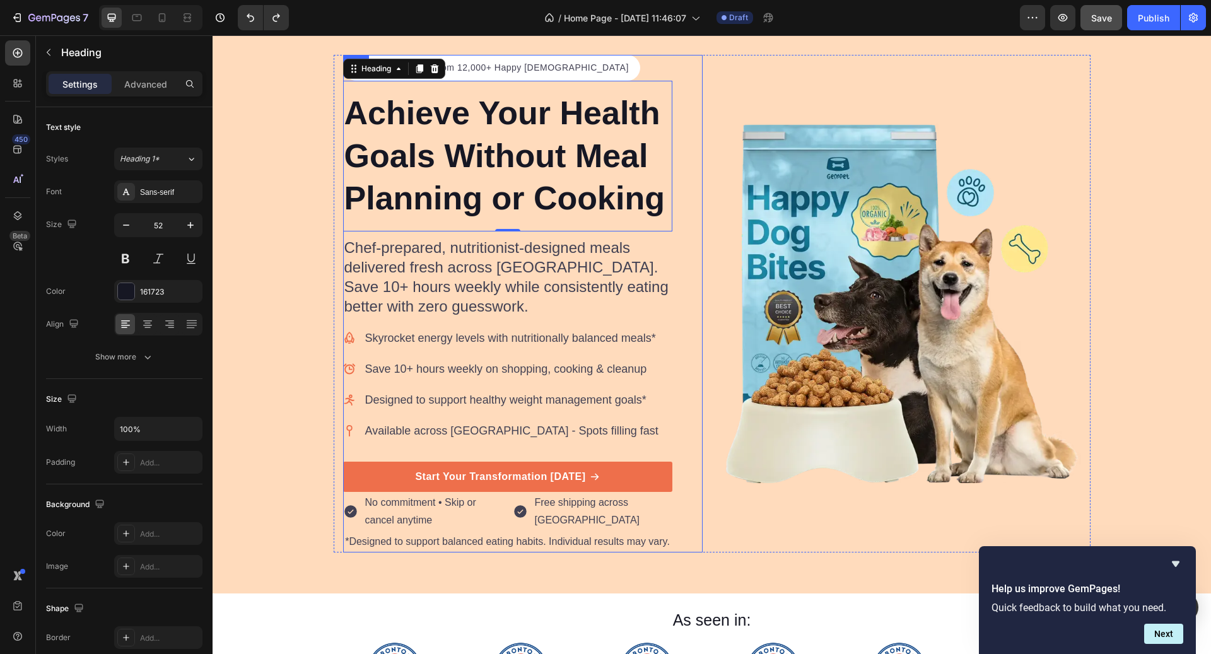
scroll to position [81, 0]
click at [763, 252] on img at bounding box center [902, 303] width 360 height 360
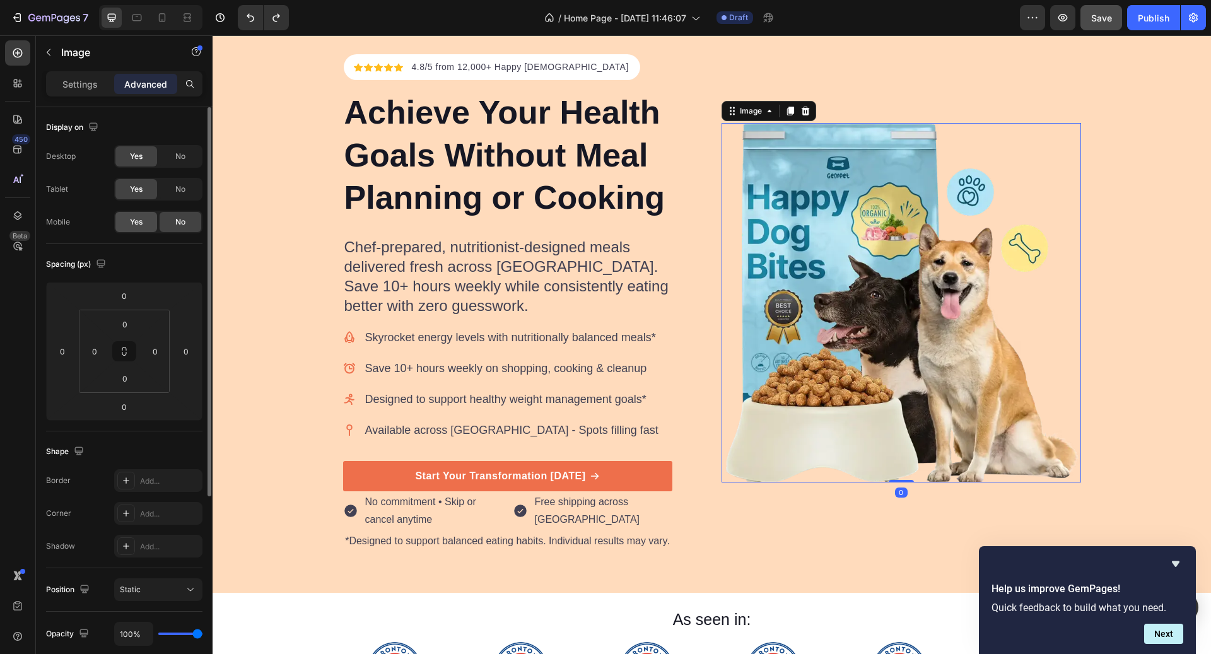
click at [144, 215] on div "Yes" at bounding box center [136, 222] width 42 height 20
click at [161, 18] on icon at bounding box center [162, 17] width 13 height 13
type input "21"
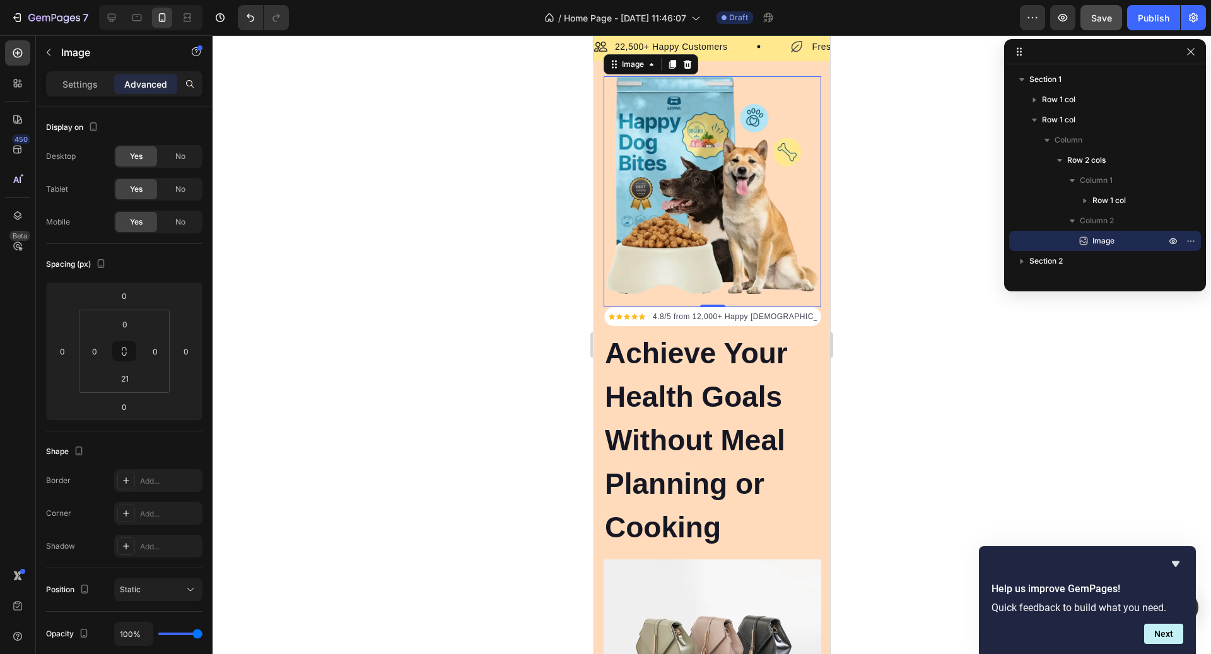
scroll to position [25, 0]
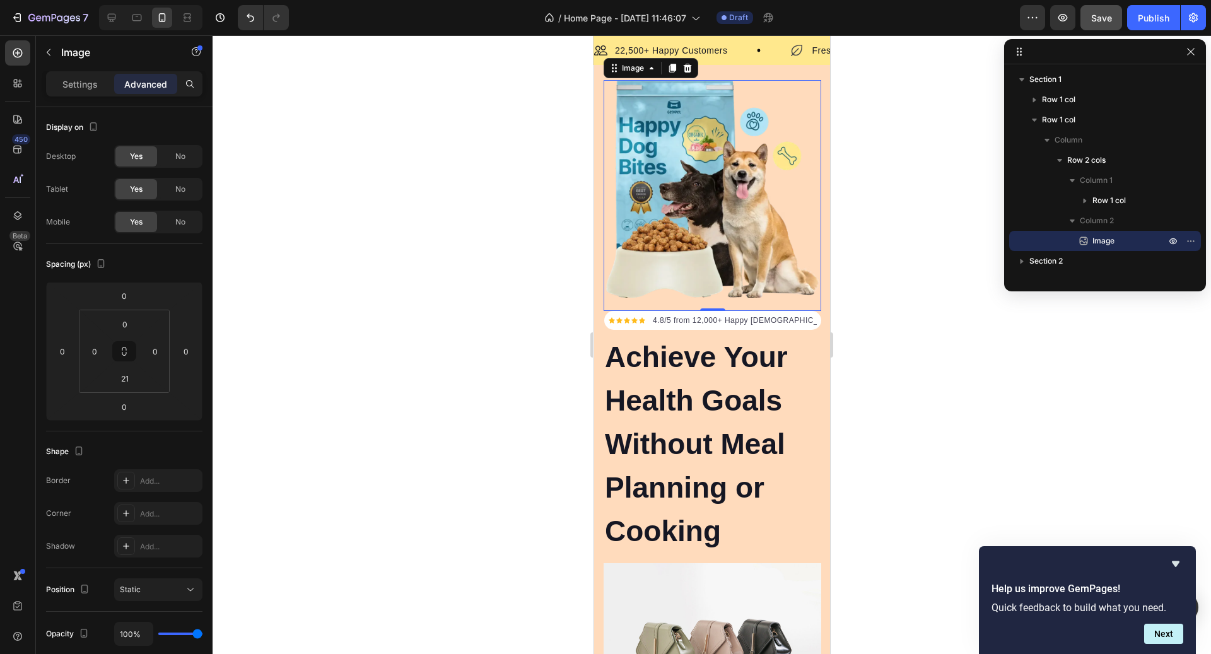
click at [726, 238] on img at bounding box center [713, 189] width 218 height 218
click at [782, 296] on img at bounding box center [713, 189] width 218 height 218
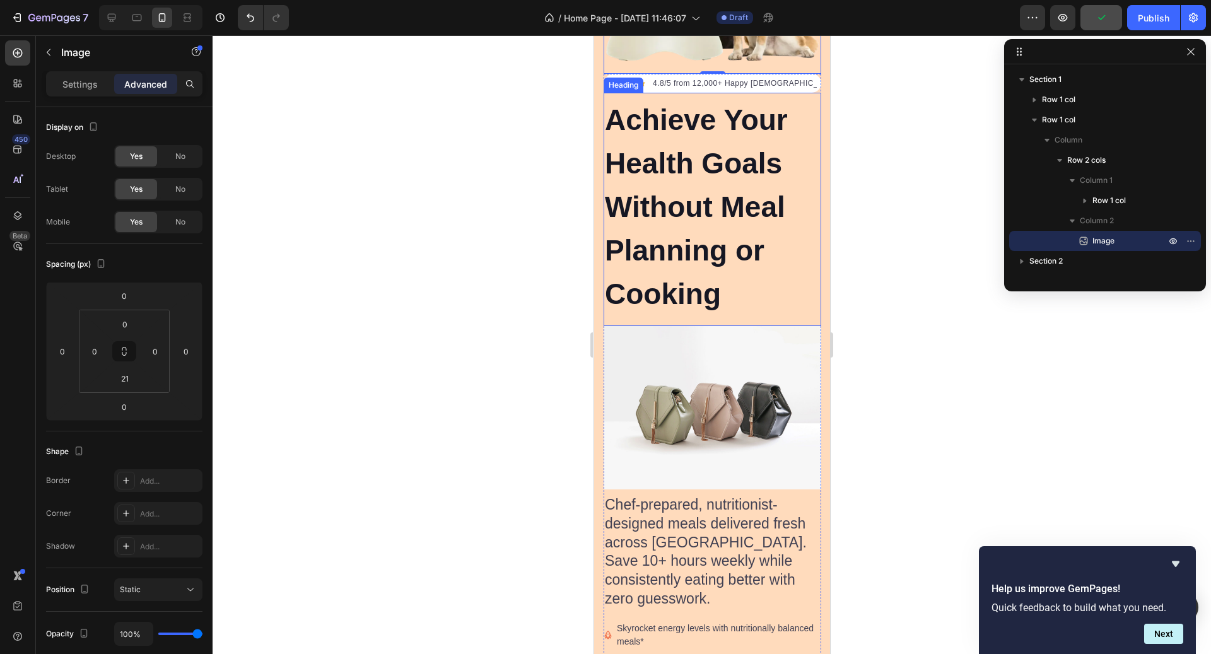
scroll to position [278, 0]
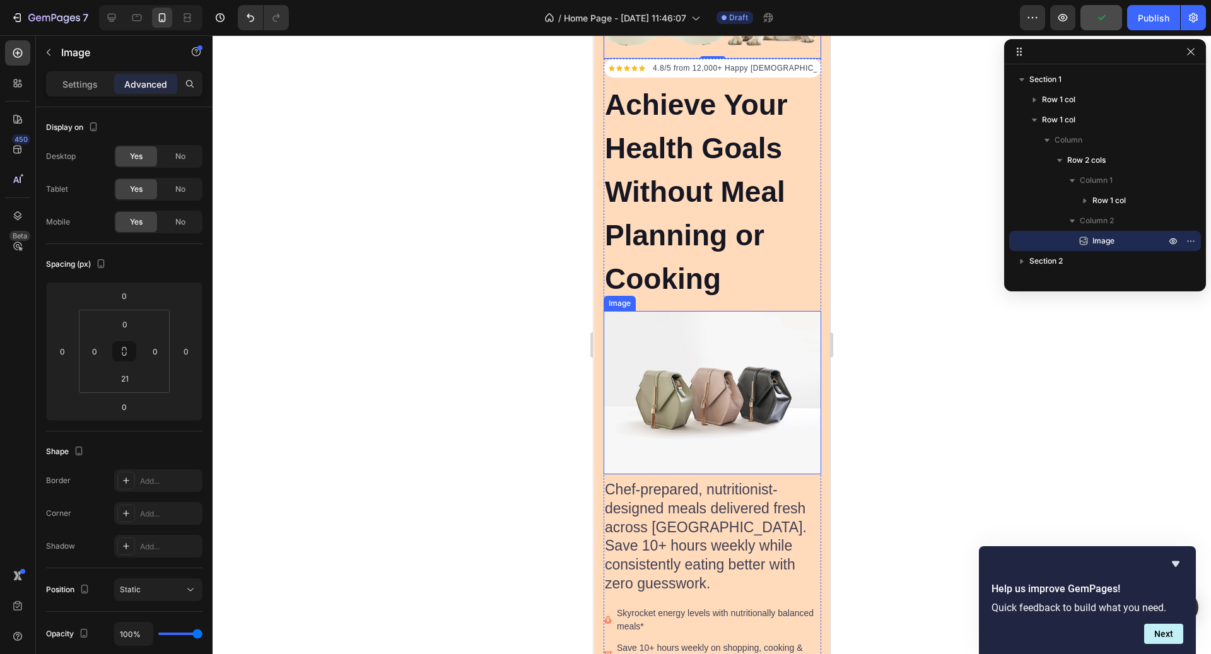
click at [742, 392] on img at bounding box center [713, 392] width 218 height 163
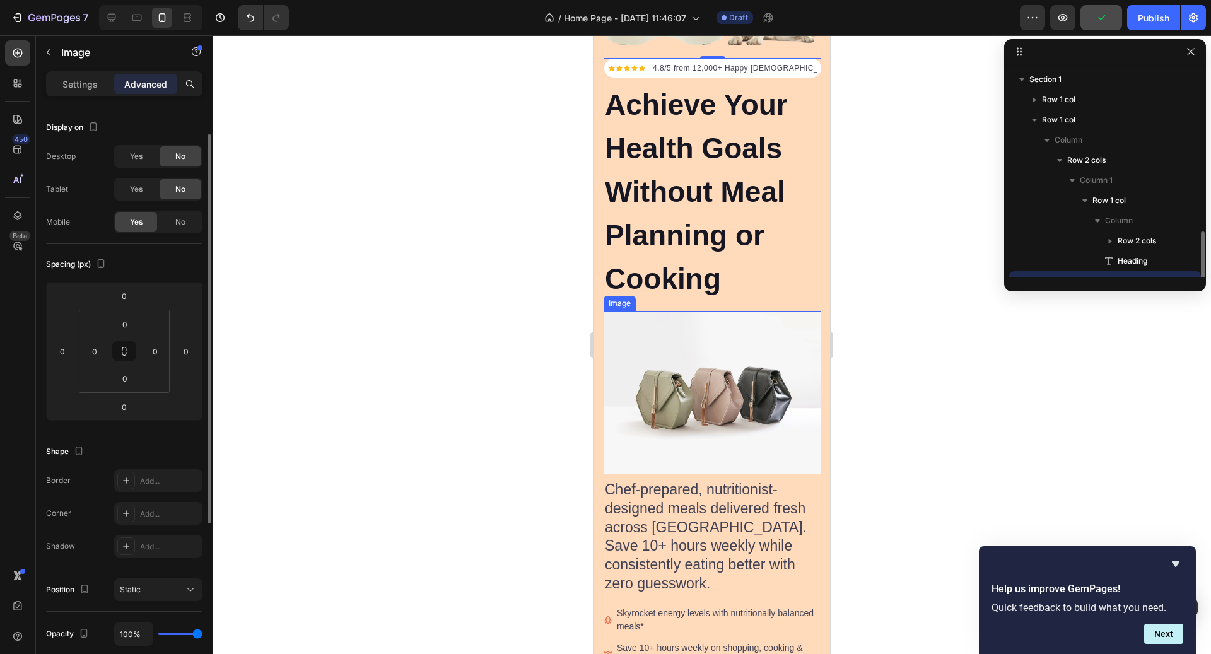
scroll to position [117, 0]
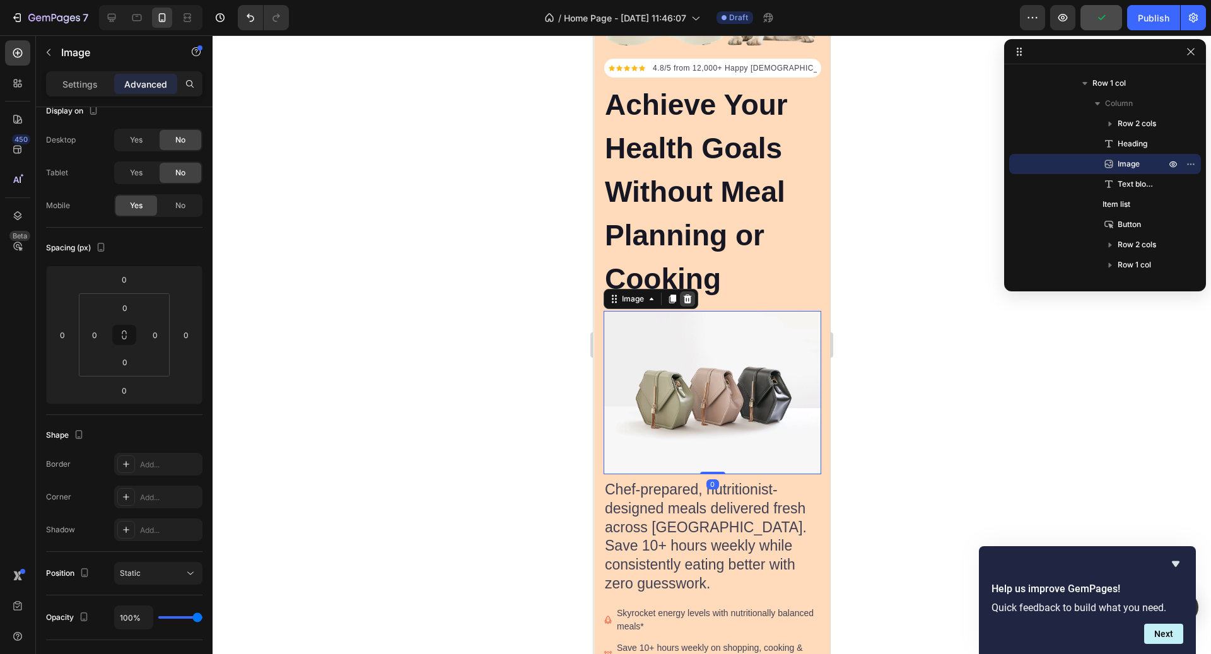
click at [686, 303] on div at bounding box center [687, 298] width 15 height 15
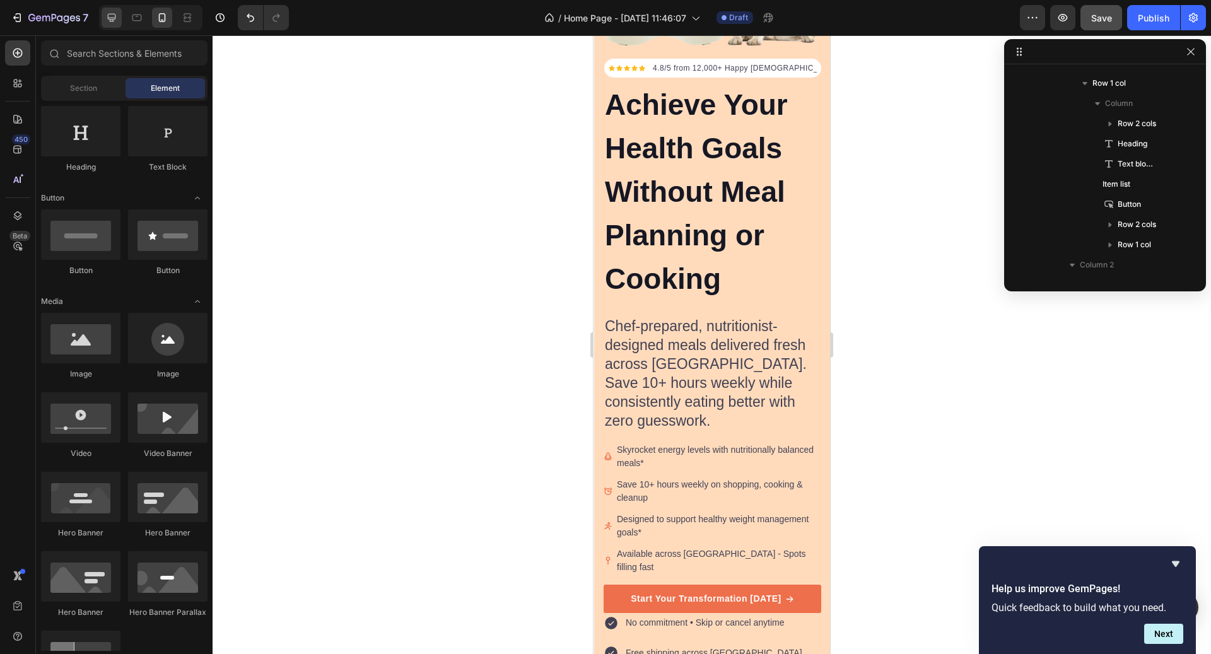
click at [119, 18] on div at bounding box center [112, 18] width 20 height 20
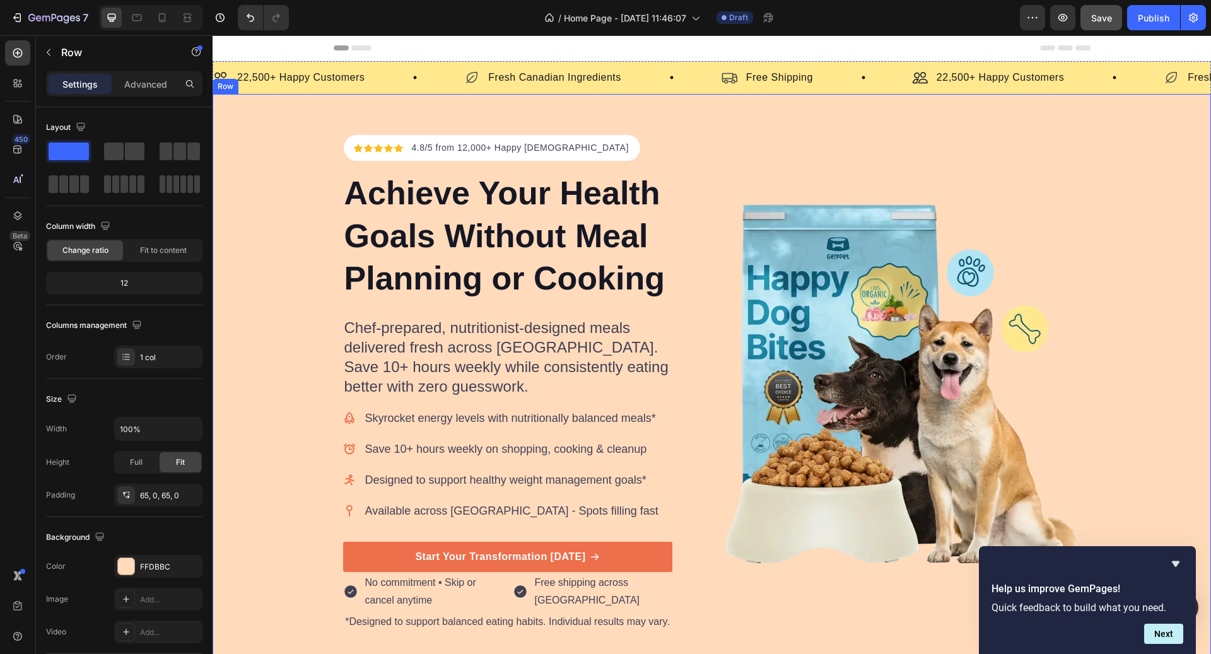
click at [289, 141] on div "Icon Icon Icon Icon Icon Icon List Hoz 4.8/5 from 12,000+ Happy Canadians Text …" at bounding box center [712, 384] width 999 height 498
click at [167, 20] on icon at bounding box center [162, 17] width 13 height 13
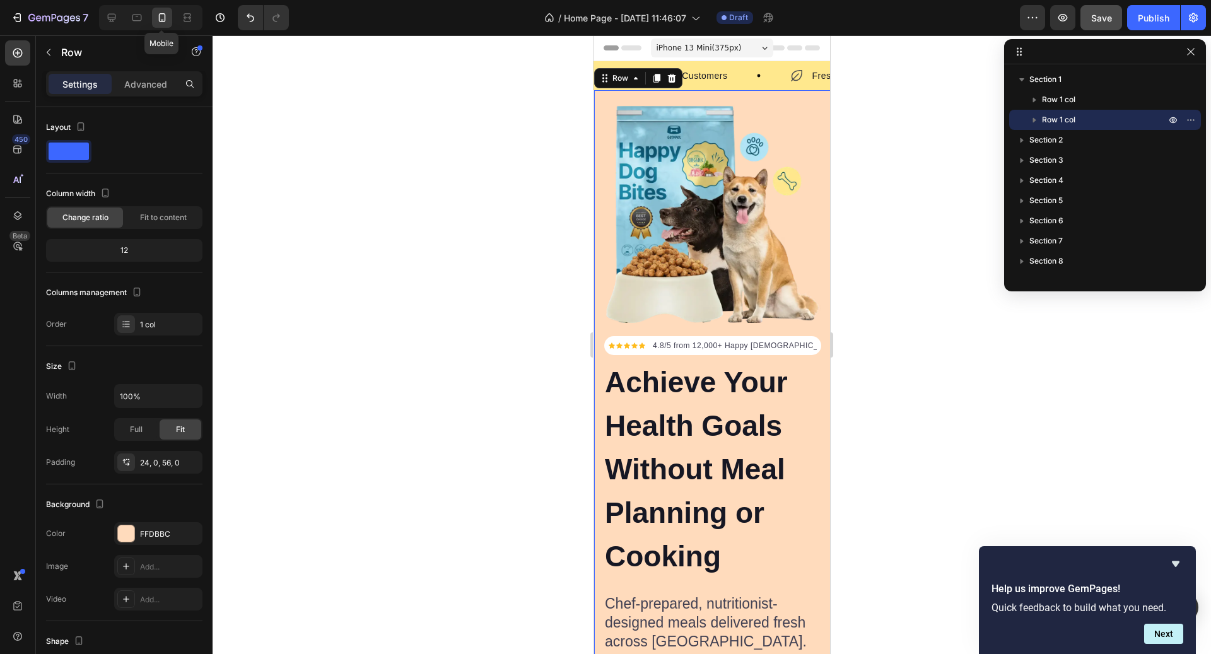
scroll to position [10, 0]
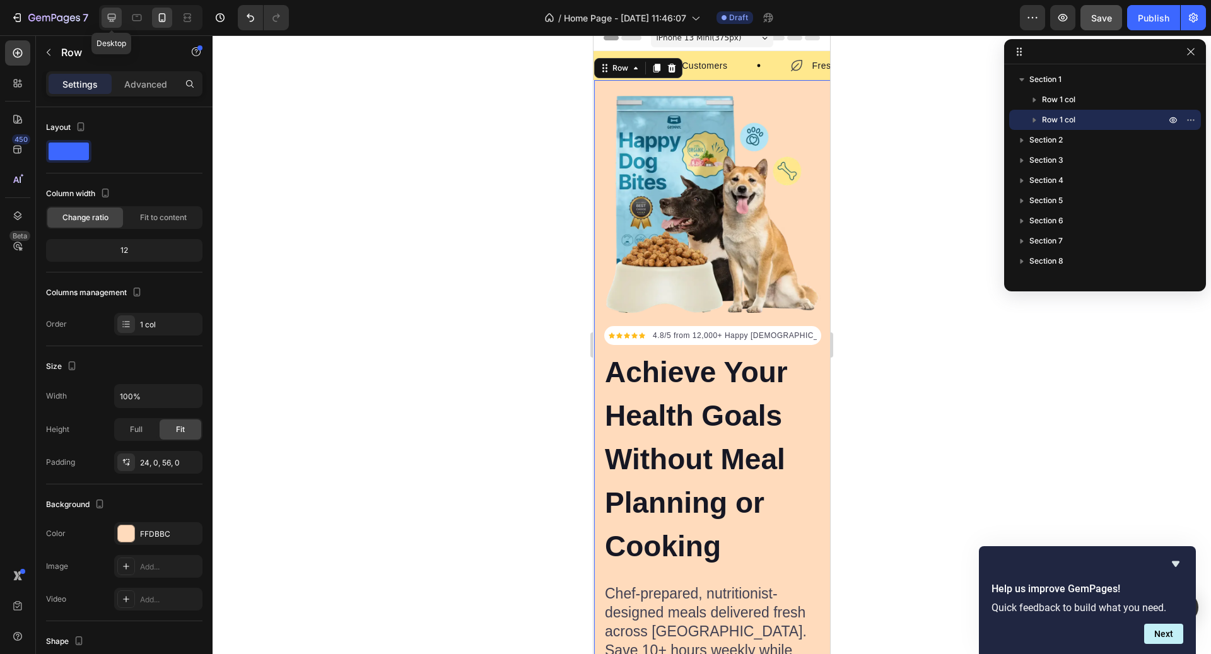
click at [114, 18] on icon at bounding box center [112, 18] width 8 height 8
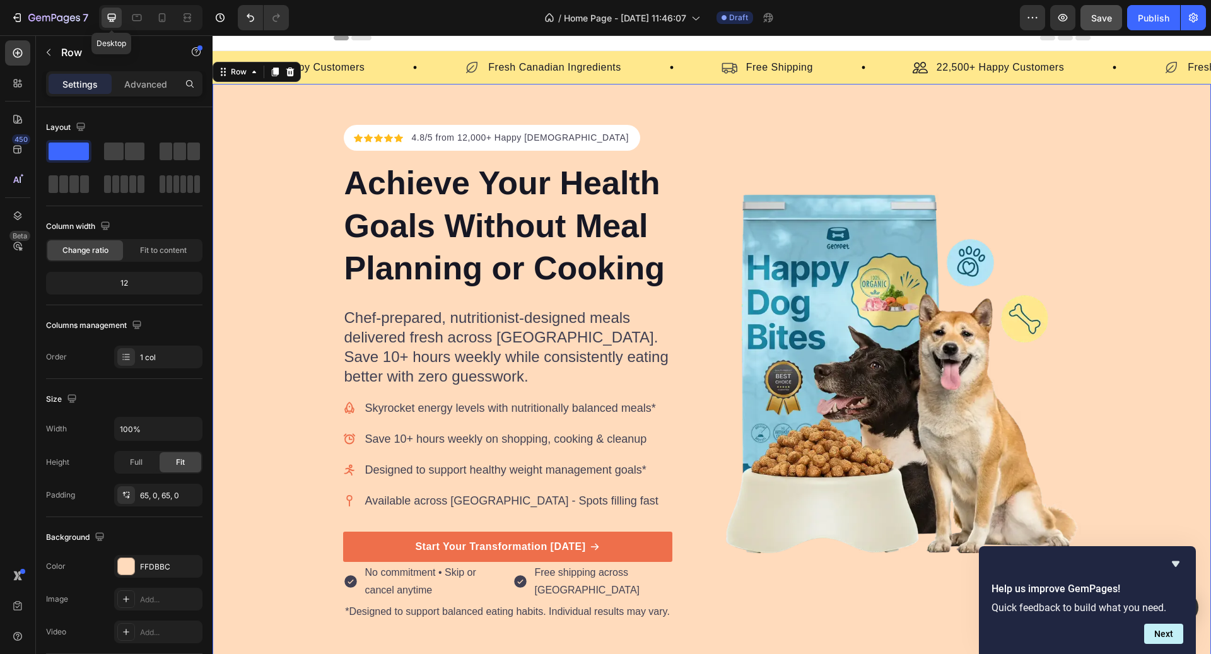
scroll to position [14, 0]
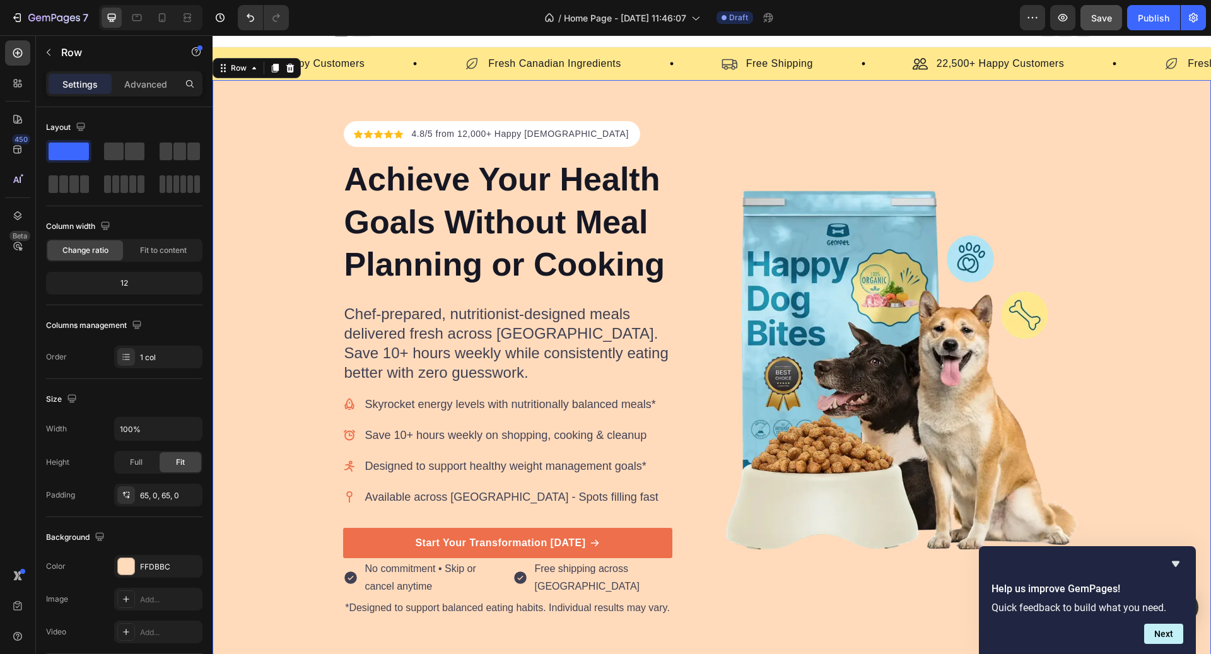
click at [309, 115] on div "Icon Icon Icon Icon Icon Icon List Hoz 4.8/5 from 12,000+ Happy Canadians Text …" at bounding box center [712, 370] width 999 height 580
click at [268, 68] on div at bounding box center [275, 68] width 15 height 15
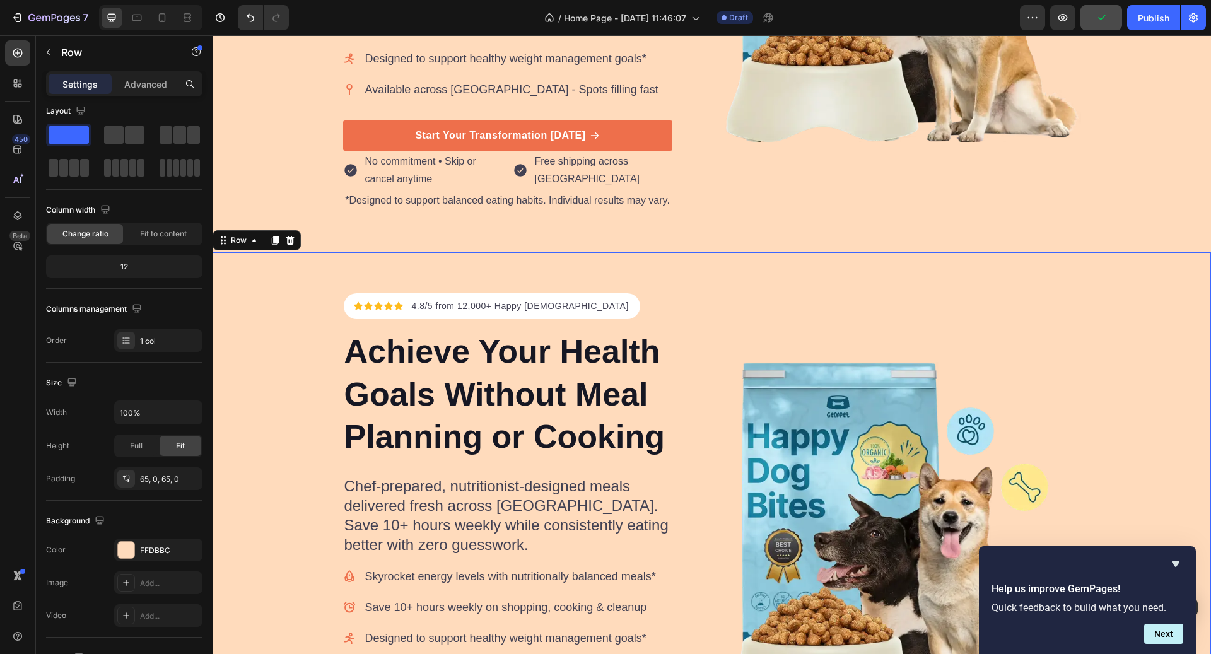
scroll to position [286, 0]
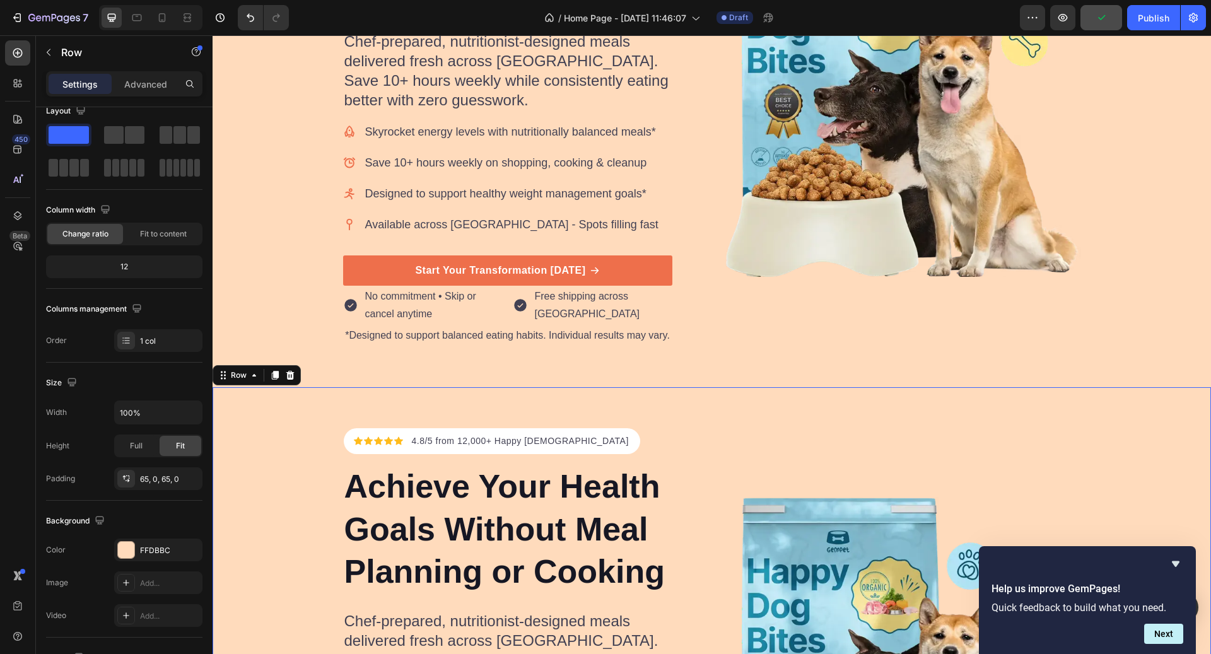
click at [271, 200] on div "Icon Icon Icon Icon Icon Icon List Hoz 4.8/5 from 12,000+ Happy Canadians Text …" at bounding box center [712, 98] width 999 height 498
click at [145, 76] on div "Advanced" at bounding box center [145, 84] width 63 height 20
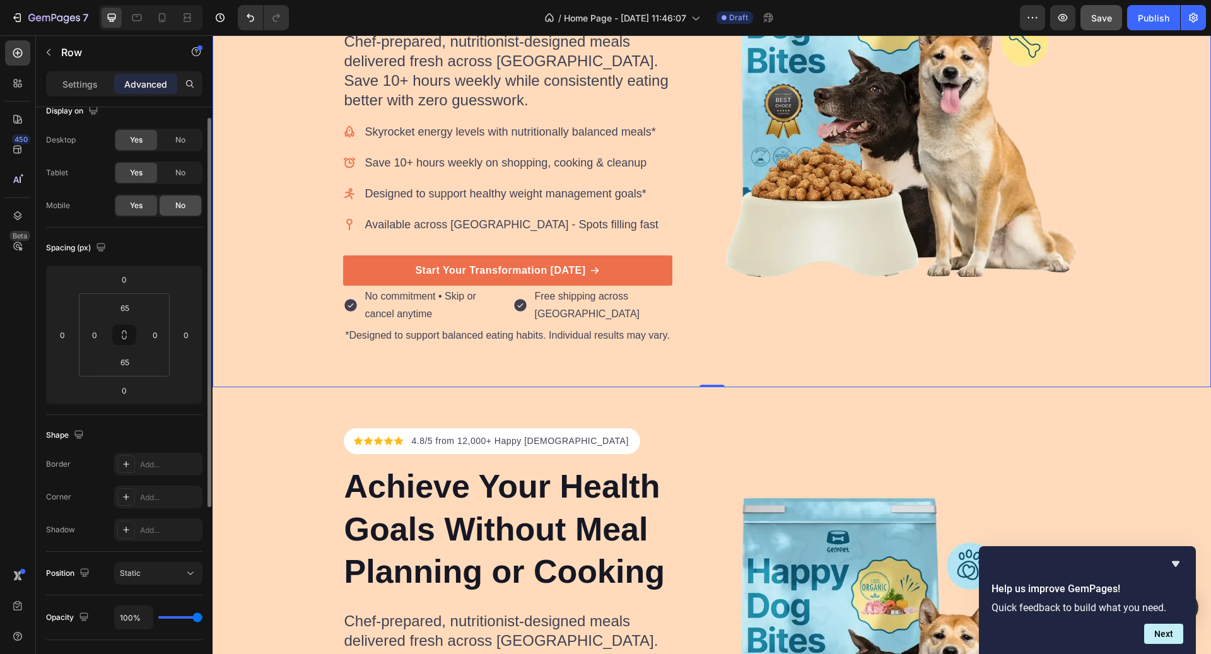
click at [179, 206] on span "No" at bounding box center [180, 205] width 10 height 11
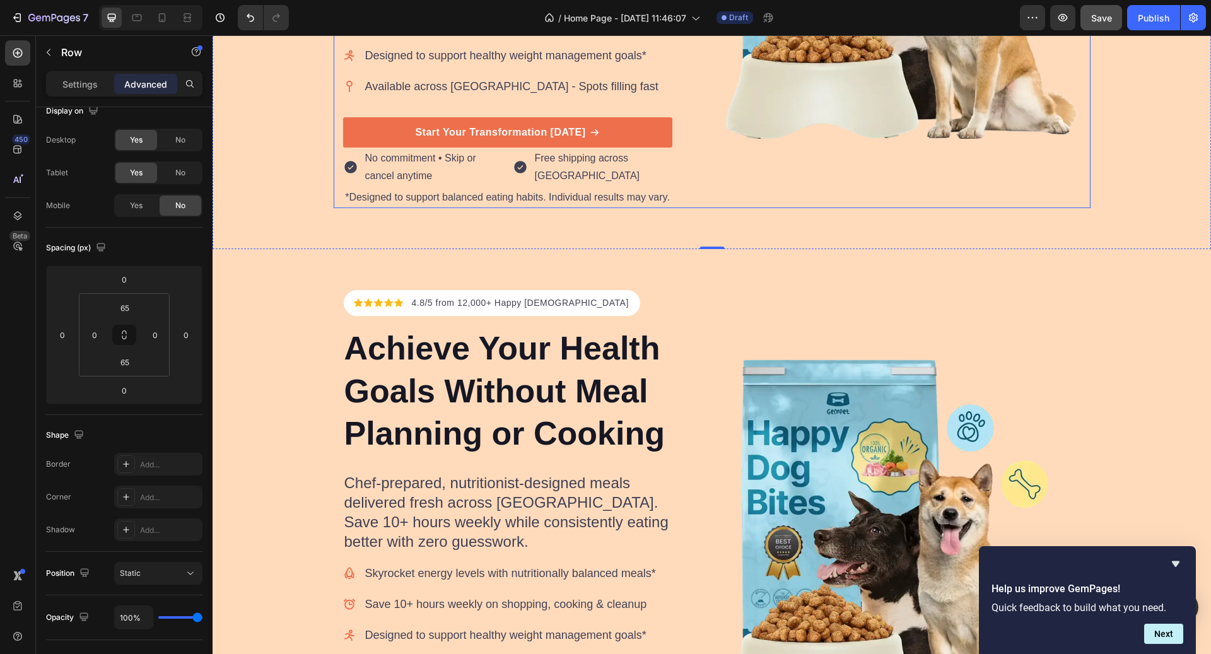
scroll to position [444, 0]
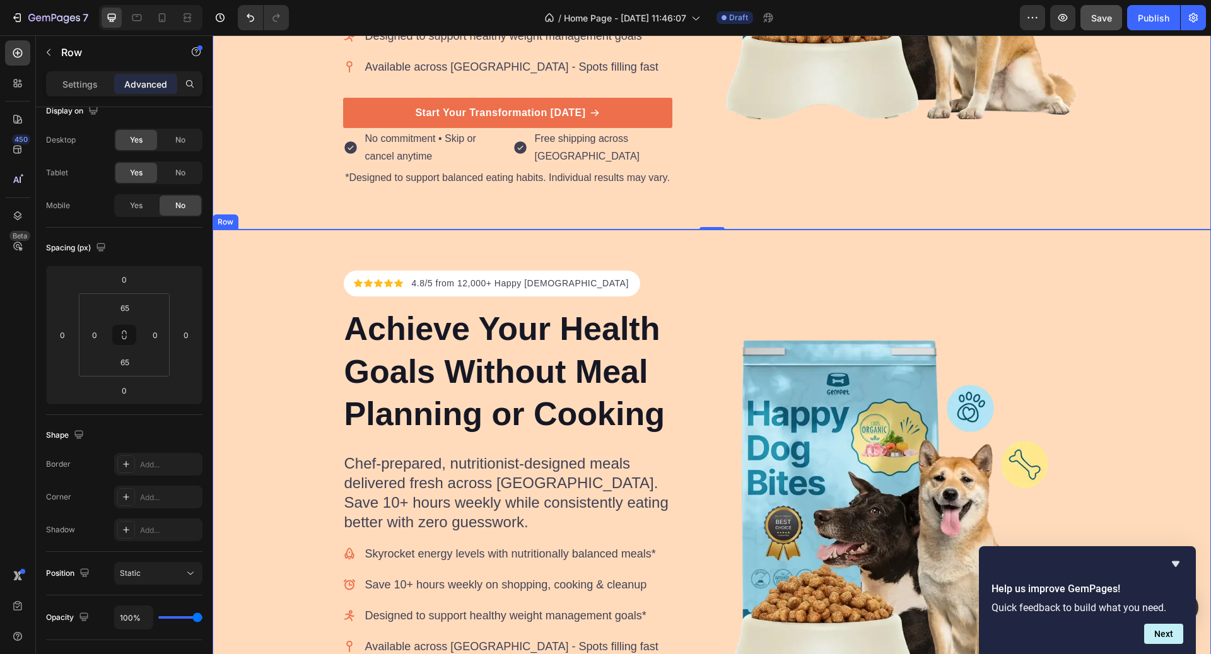
click at [292, 253] on div "Icon Icon Icon Icon Icon Icon List Hoz 4.8/5 from 12,000+ Happy Canadians Text …" at bounding box center [712, 520] width 999 height 580
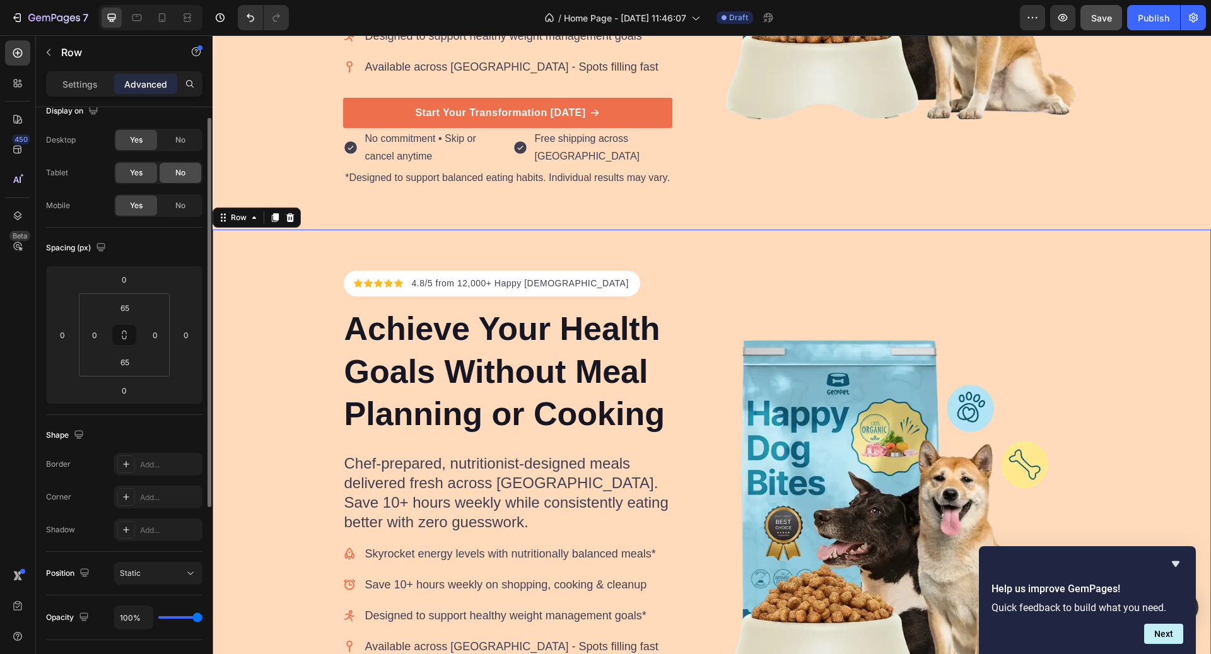
click at [188, 172] on div "No" at bounding box center [181, 173] width 42 height 20
click at [177, 143] on span "No" at bounding box center [180, 139] width 10 height 11
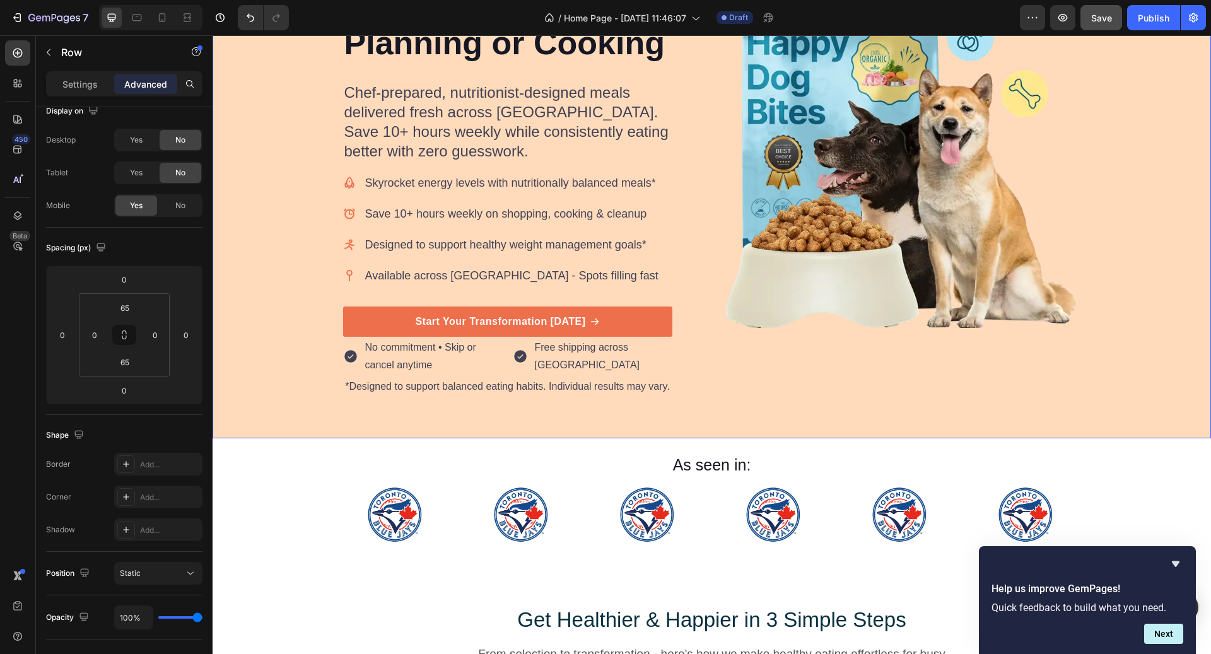
scroll to position [0, 0]
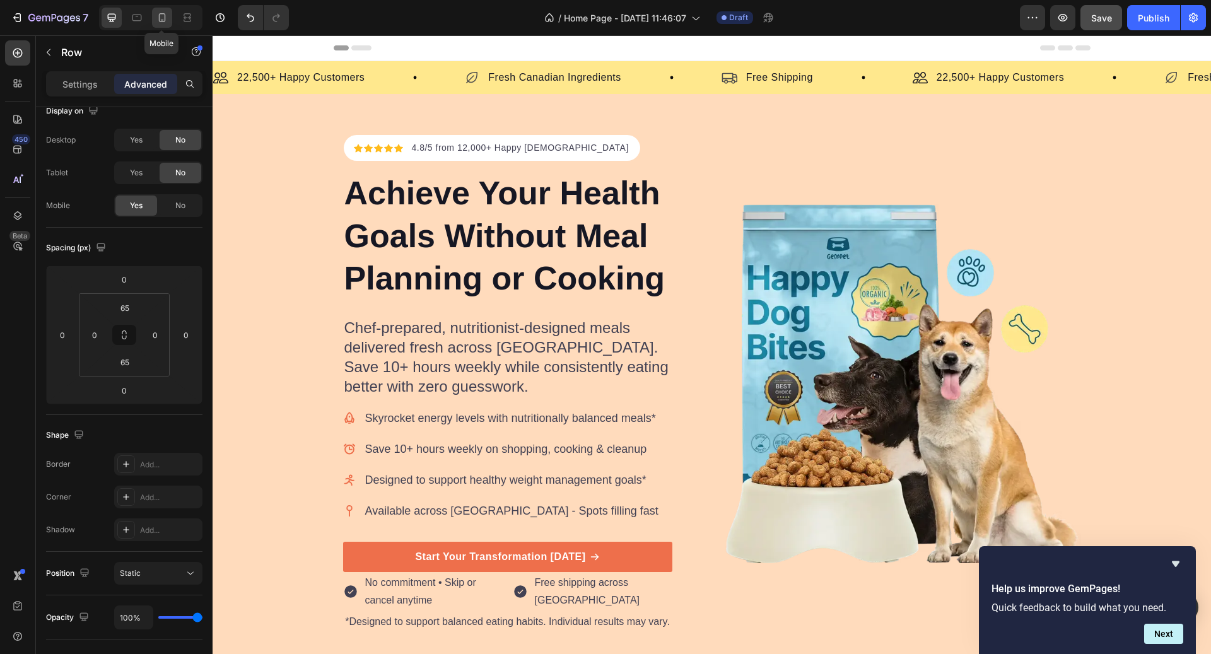
click at [156, 18] on icon at bounding box center [162, 17] width 13 height 13
type input "24"
type input "56"
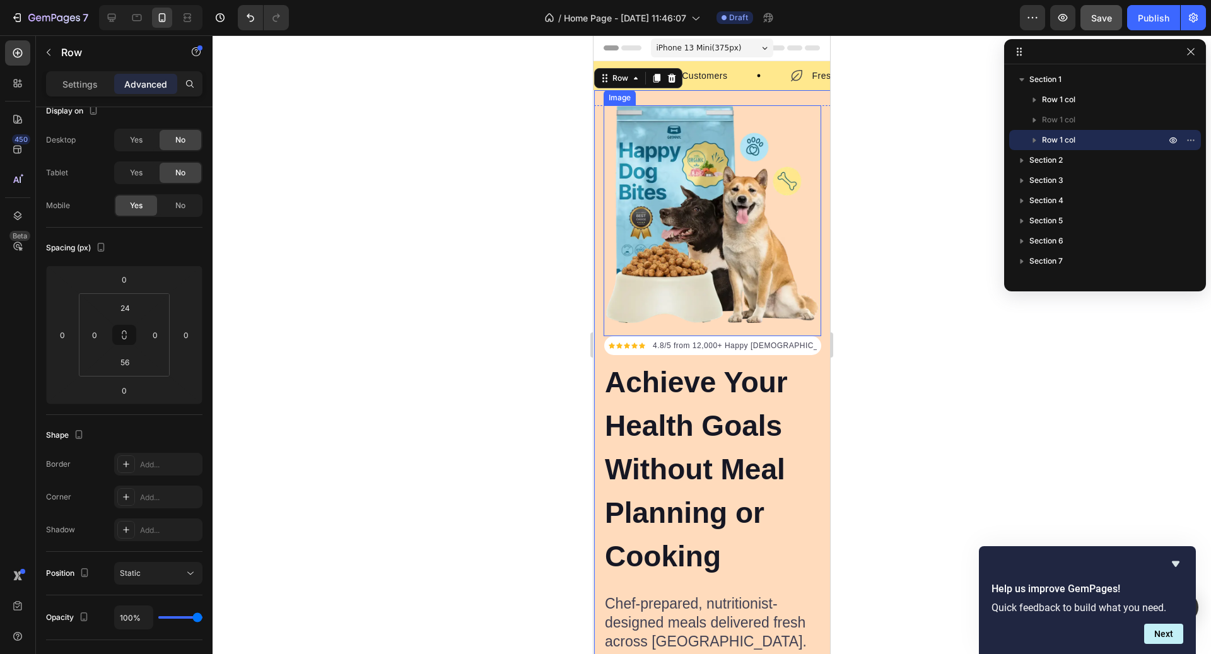
scroll to position [10, 0]
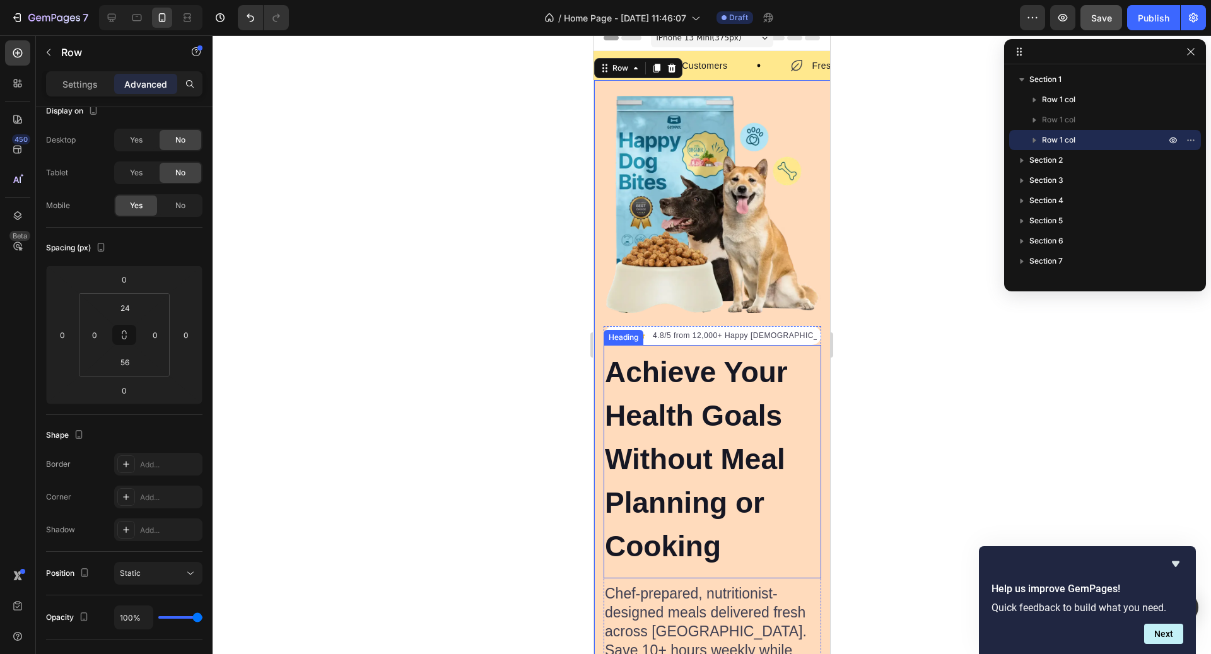
click at [738, 482] on h2 "Achieve Your Health Goals Without Meal Planning or Cooking" at bounding box center [713, 460] width 218 height 220
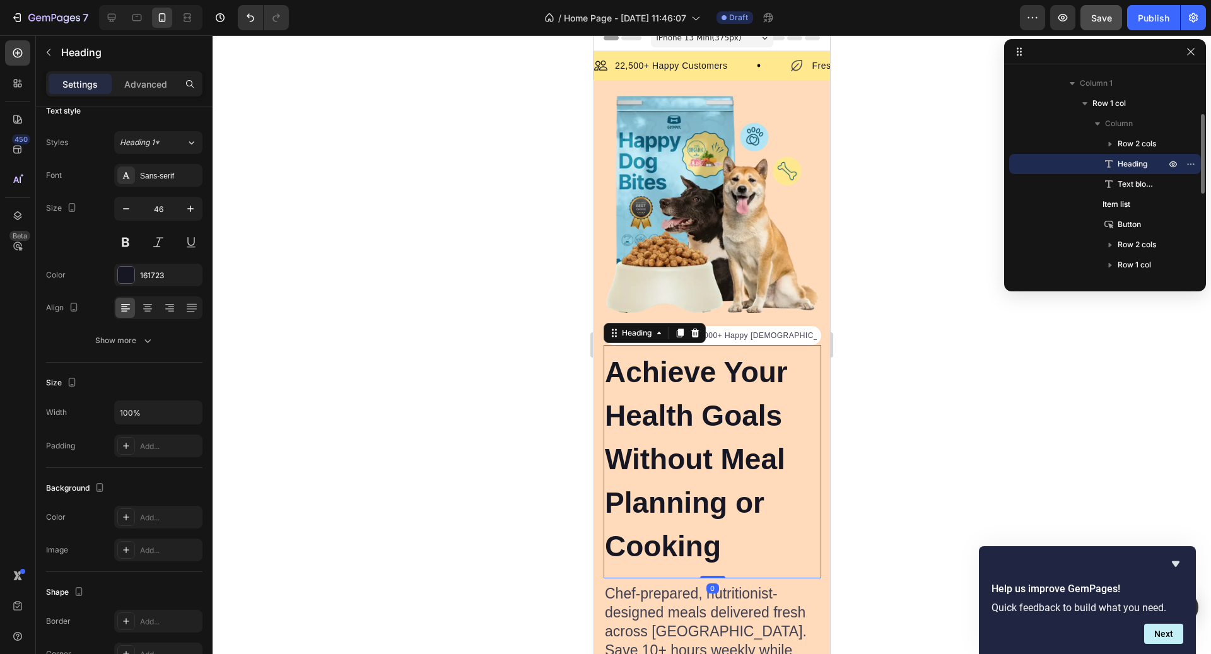
scroll to position [0, 0]
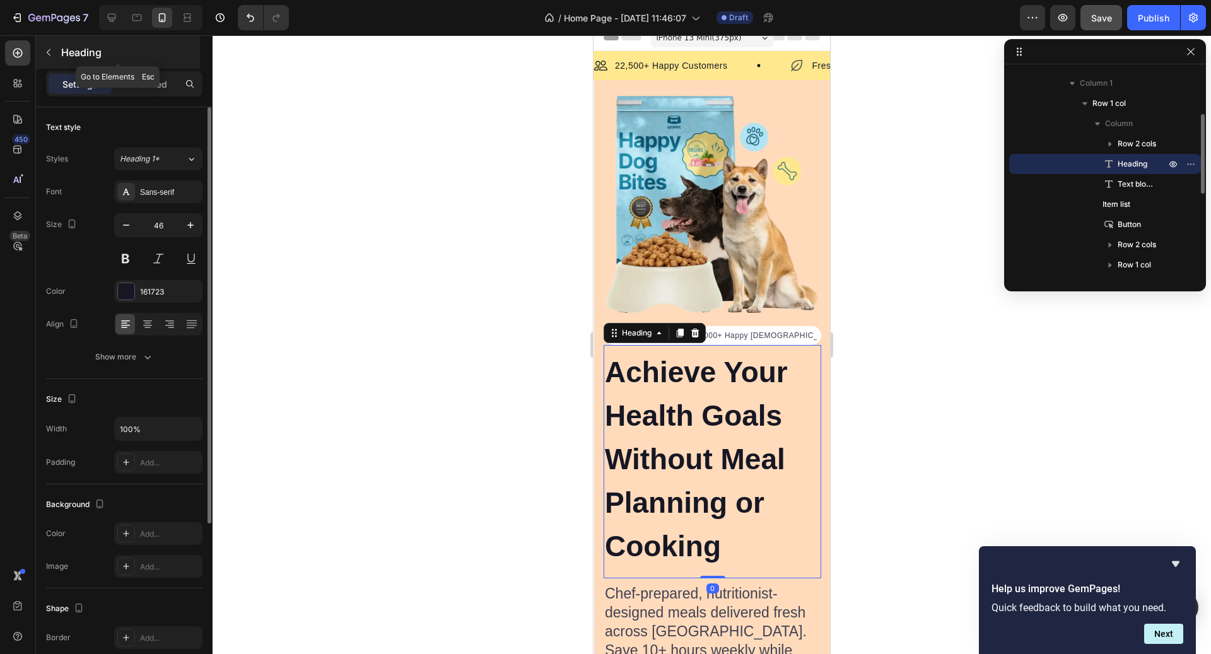
click at [54, 43] on button "button" at bounding box center [48, 52] width 20 height 20
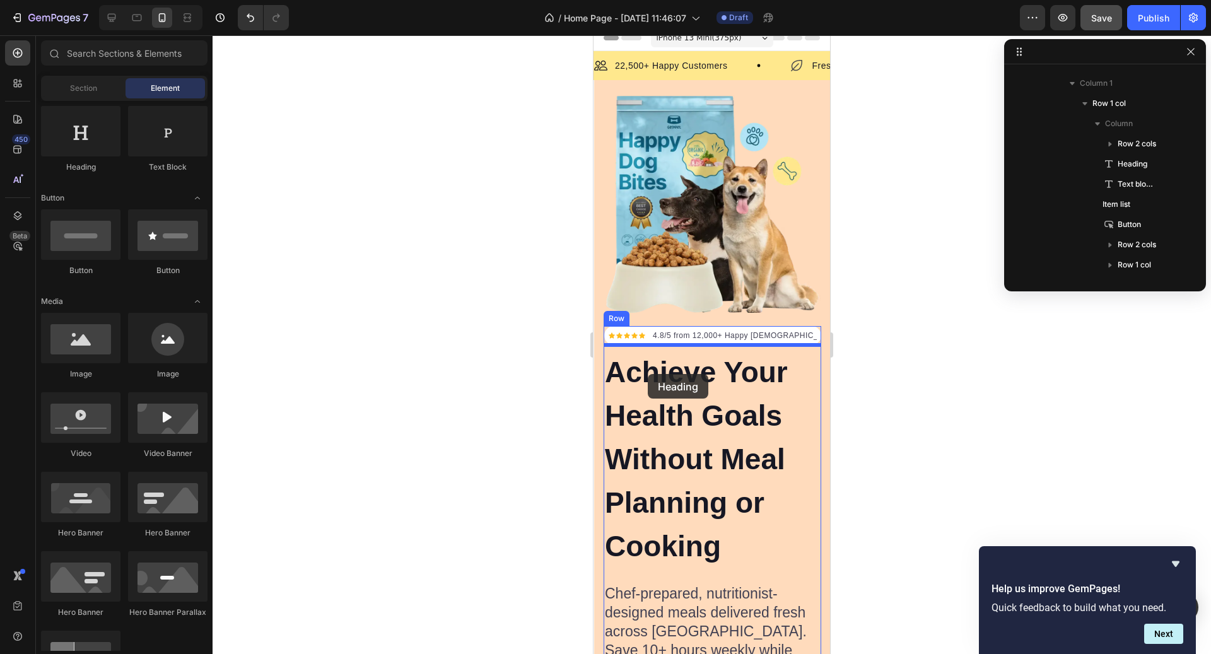
drag, startPoint x: 691, startPoint y: 188, endPoint x: 649, endPoint y: 374, distance: 190.4
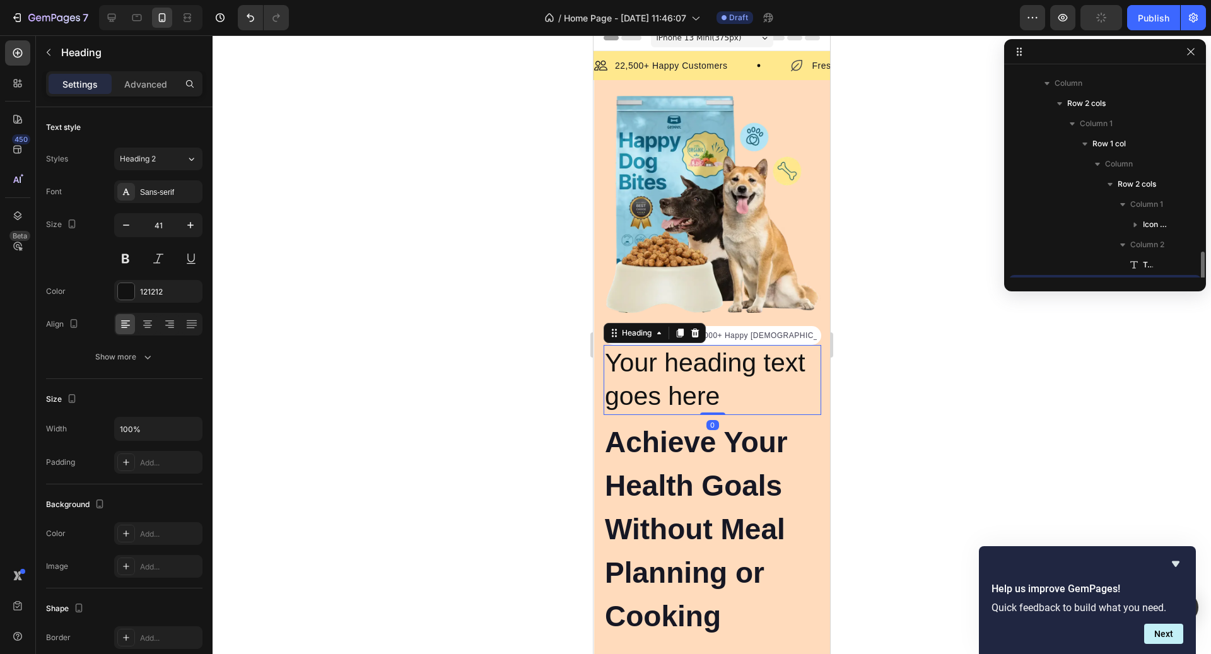
scroll to position [238, 0]
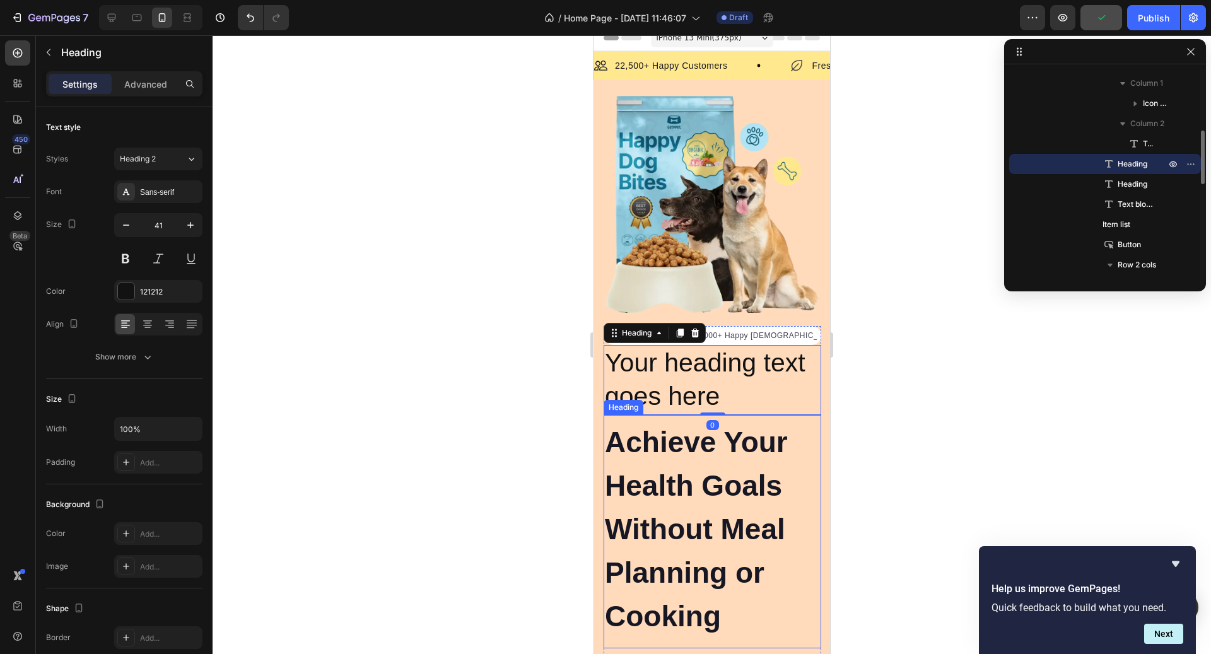
click at [688, 478] on h2 "Achieve Your Health Goals Without Meal Planning or Cooking" at bounding box center [713, 530] width 218 height 220
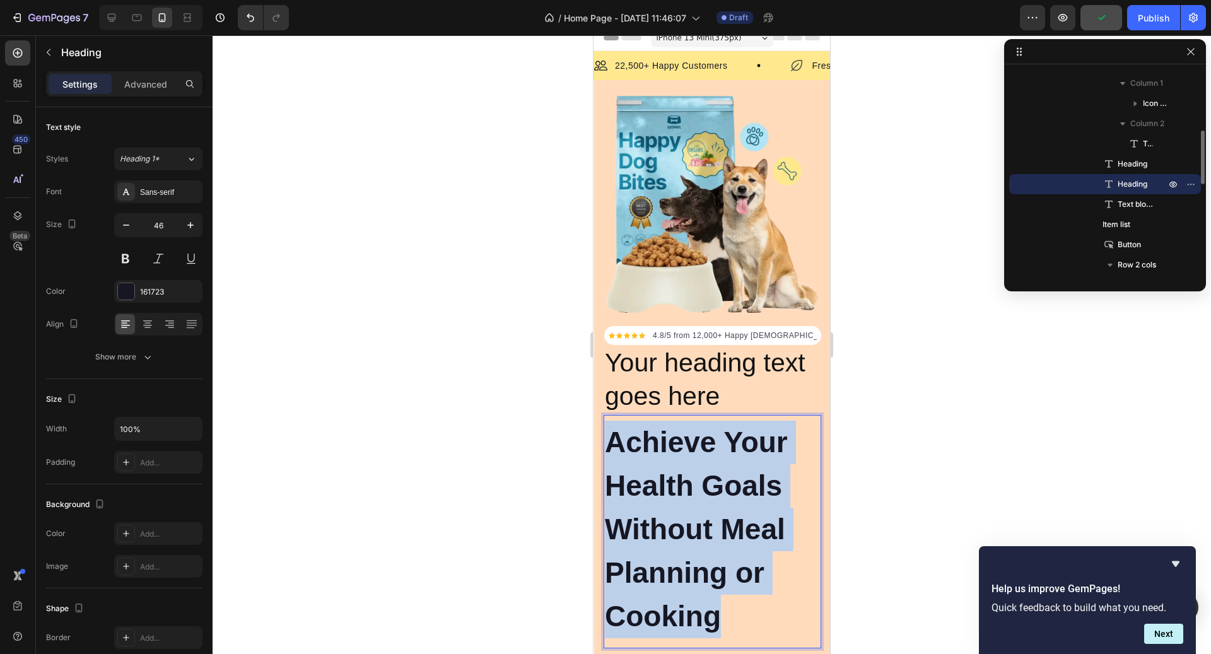
click at [688, 478] on p "Achieve Your Health Goals Without Meal Planning or Cooking" at bounding box center [712, 530] width 215 height 218
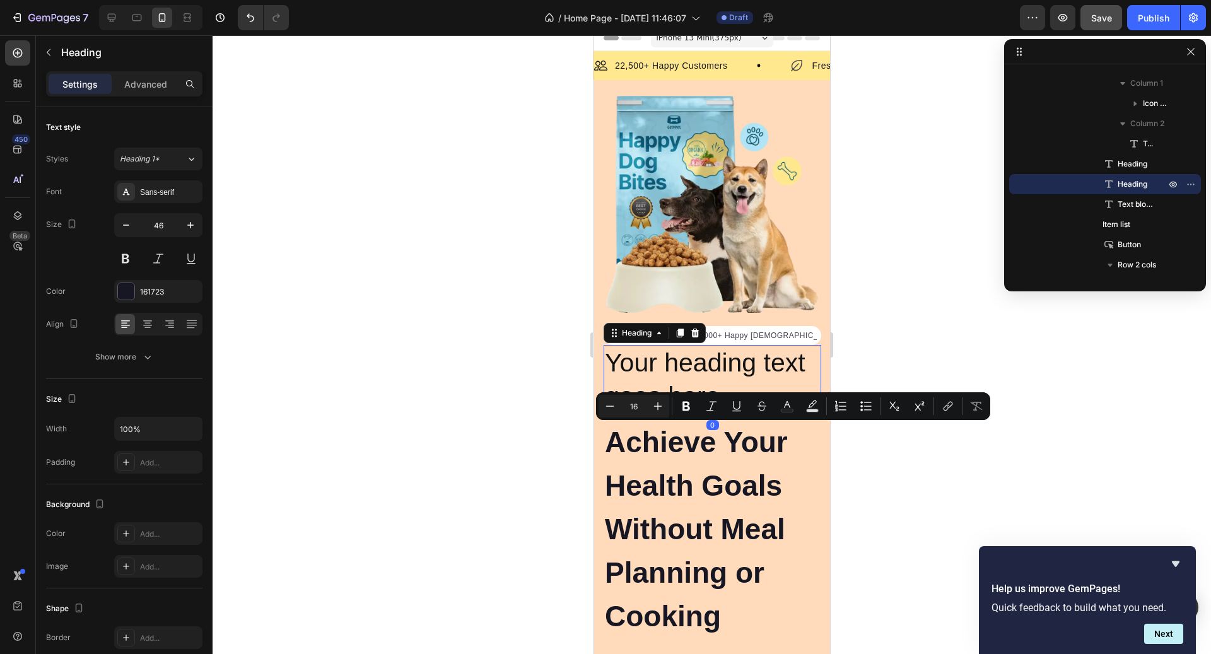
click at [688, 372] on h2 "Your heading text goes here" at bounding box center [713, 380] width 218 height 70
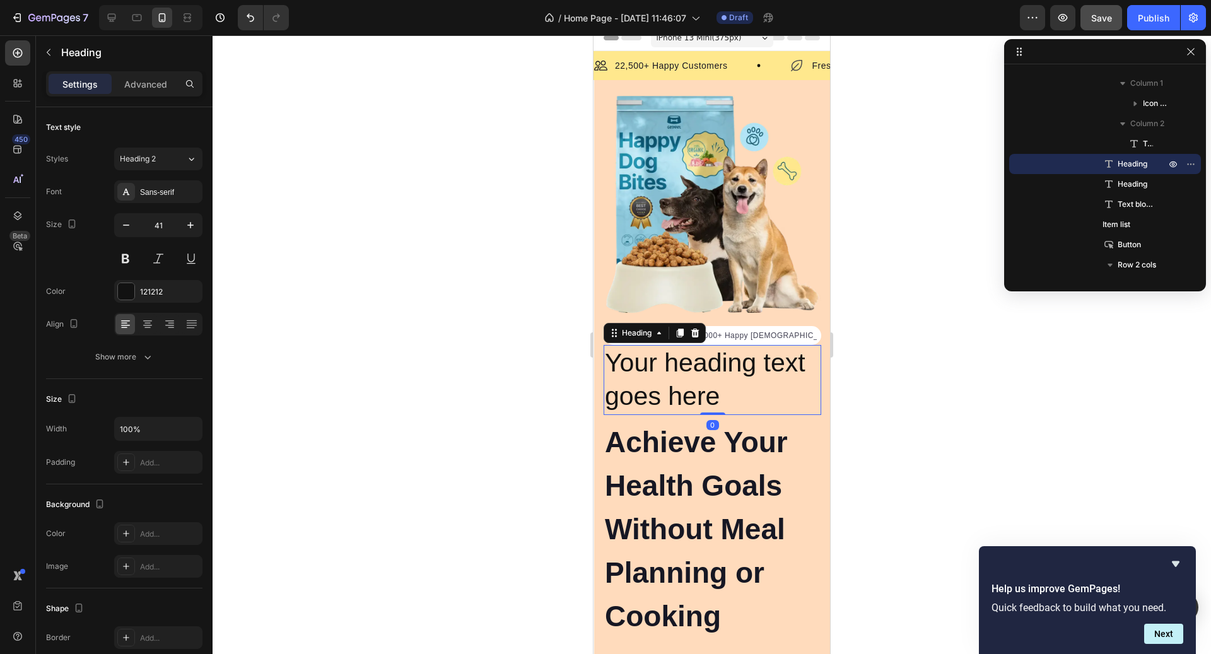
click at [688, 372] on h2 "Your heading text goes here" at bounding box center [713, 380] width 218 height 70
click at [688, 372] on p "Your heading text goes here" at bounding box center [712, 380] width 215 height 68
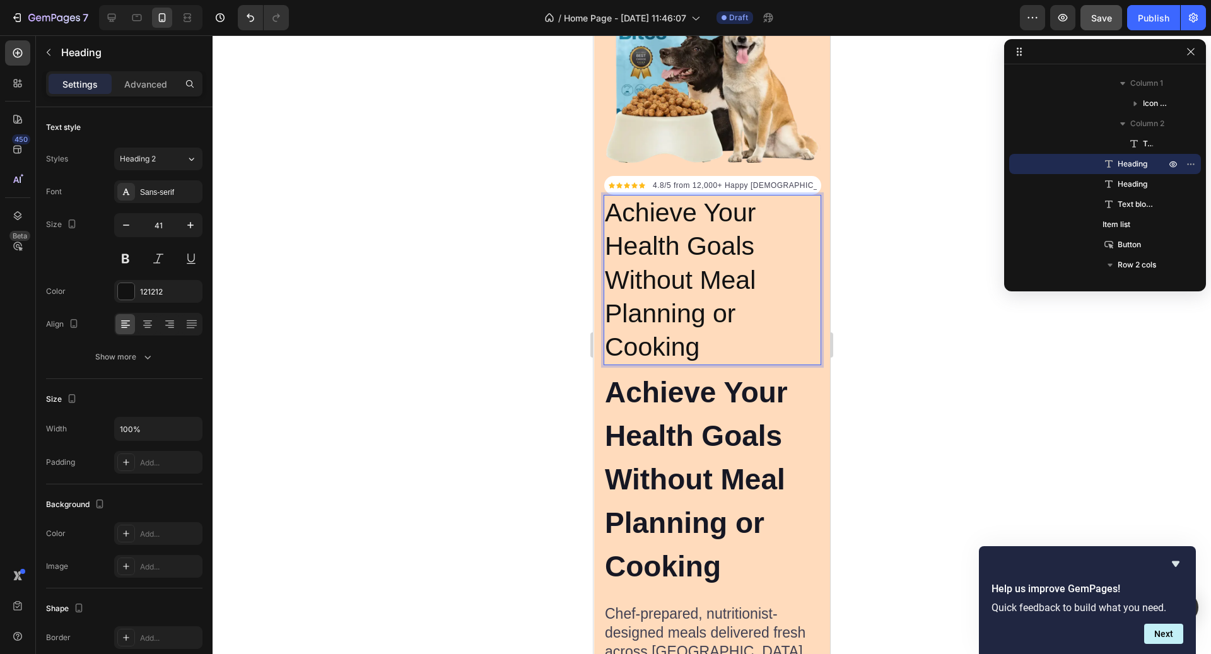
scroll to position [162, 0]
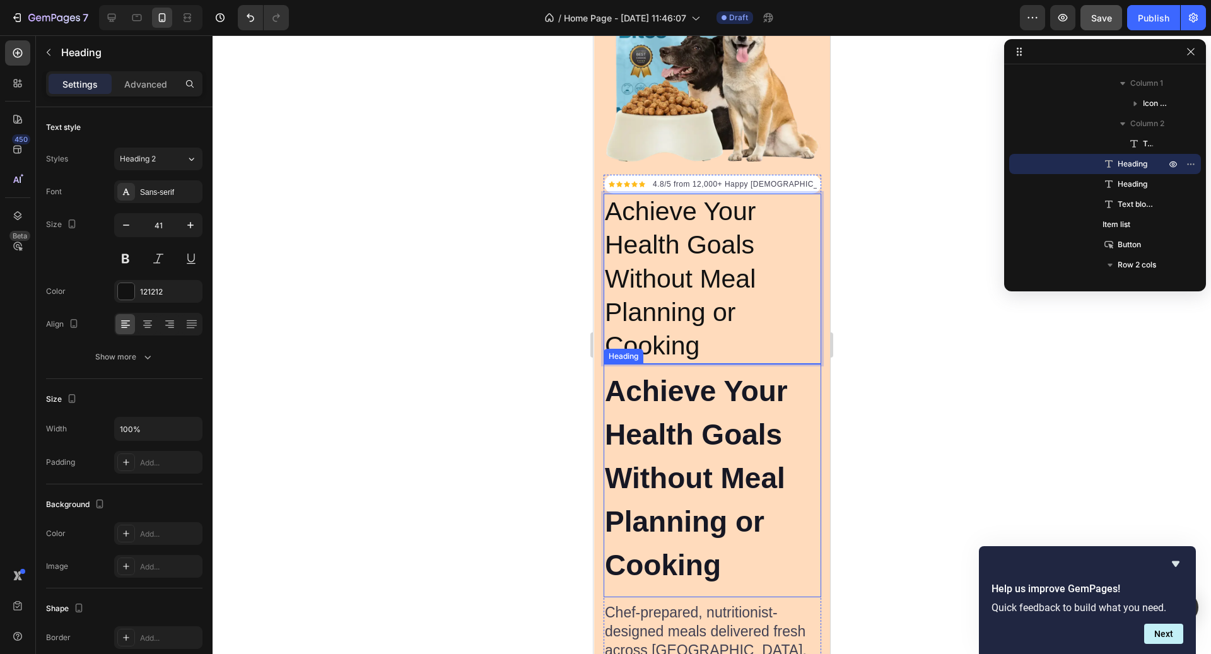
click at [721, 499] on p "Achieve Your Health Goals Without Meal Planning or Cooking" at bounding box center [712, 479] width 215 height 218
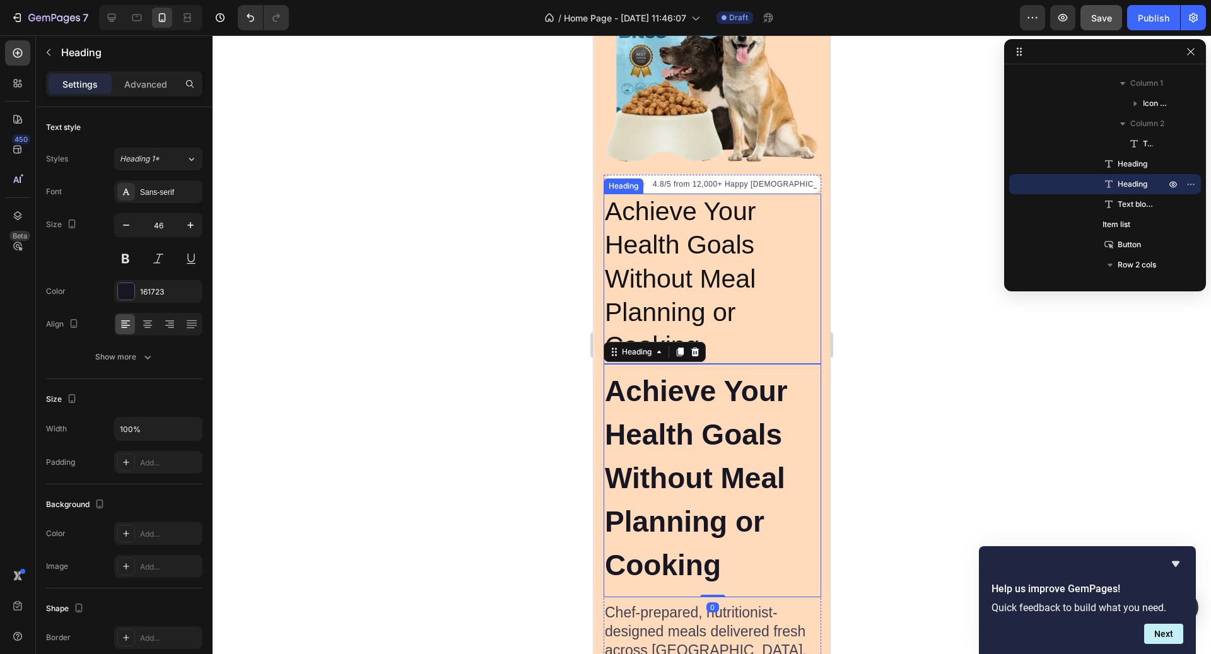
click at [764, 335] on p "Achieve Your Health Goals Without Meal Planning or Cooking" at bounding box center [712, 279] width 215 height 168
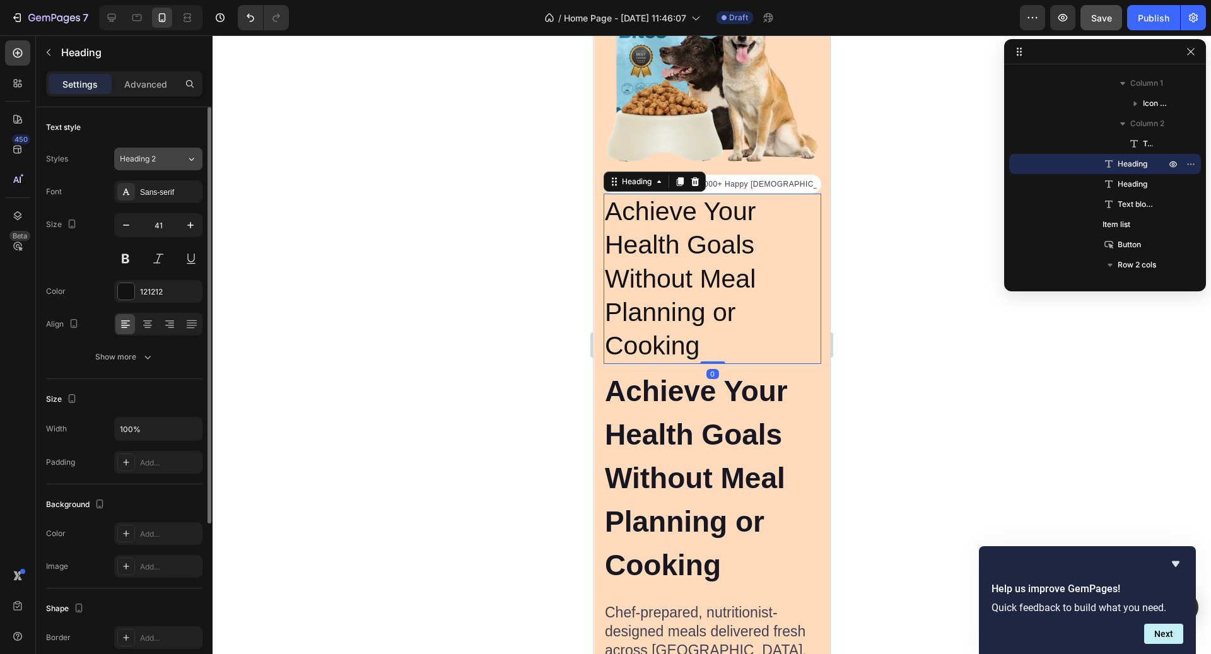
click at [115, 159] on button "Heading 2" at bounding box center [158, 159] width 88 height 23
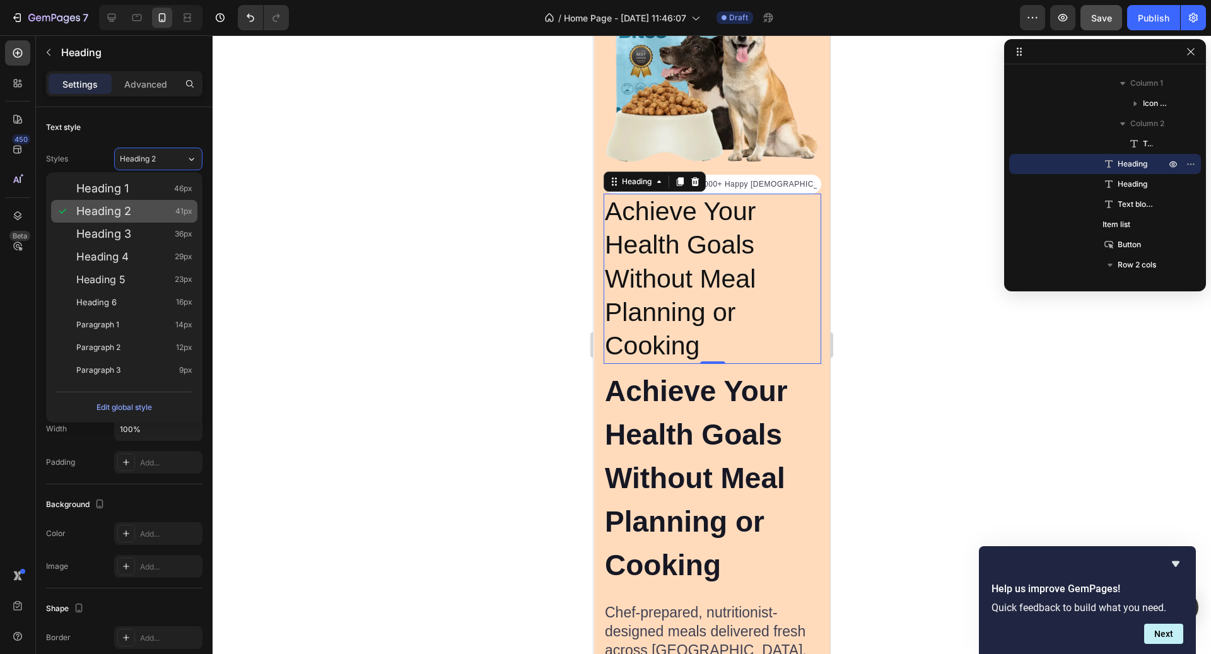
click at [181, 215] on span "41px" at bounding box center [183, 211] width 17 height 13
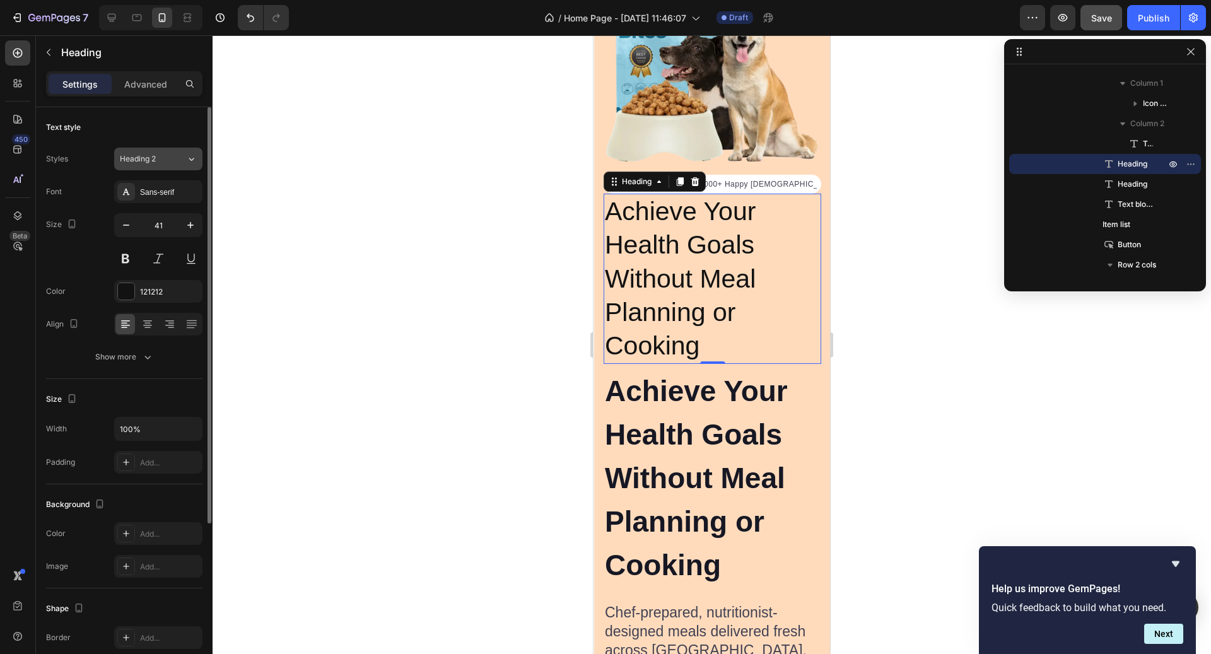
click at [169, 164] on div "Heading 2" at bounding box center [145, 158] width 51 height 11
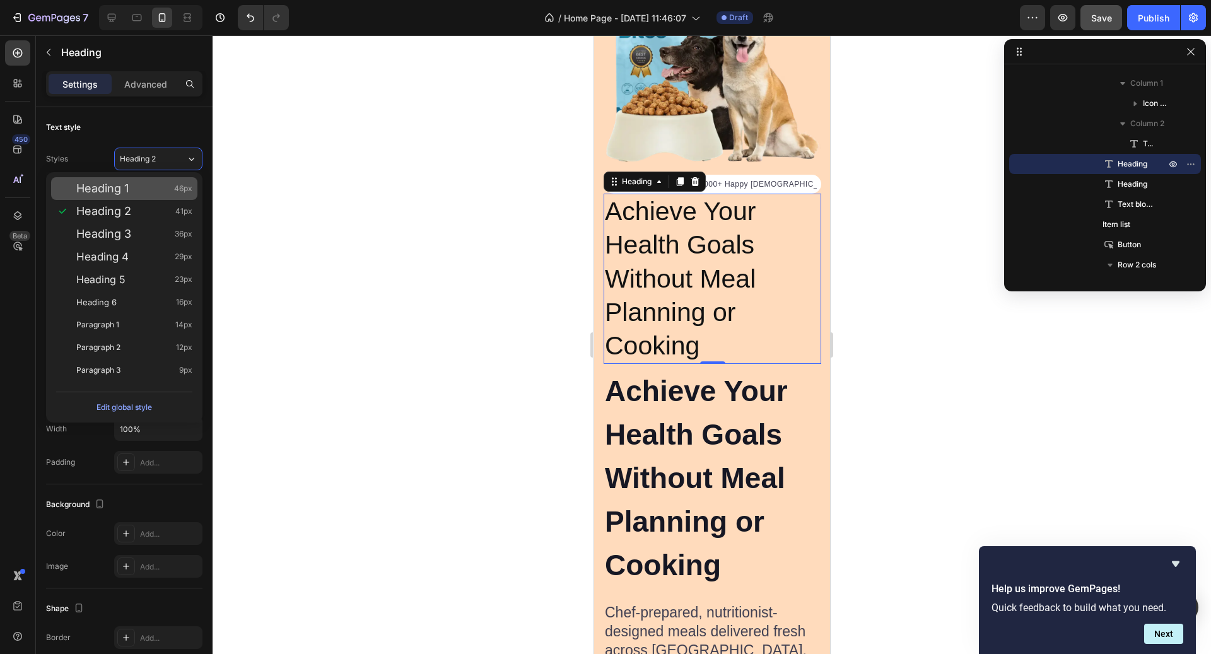
click at [171, 188] on div "Heading 1 46px" at bounding box center [134, 188] width 116 height 13
type input "46"
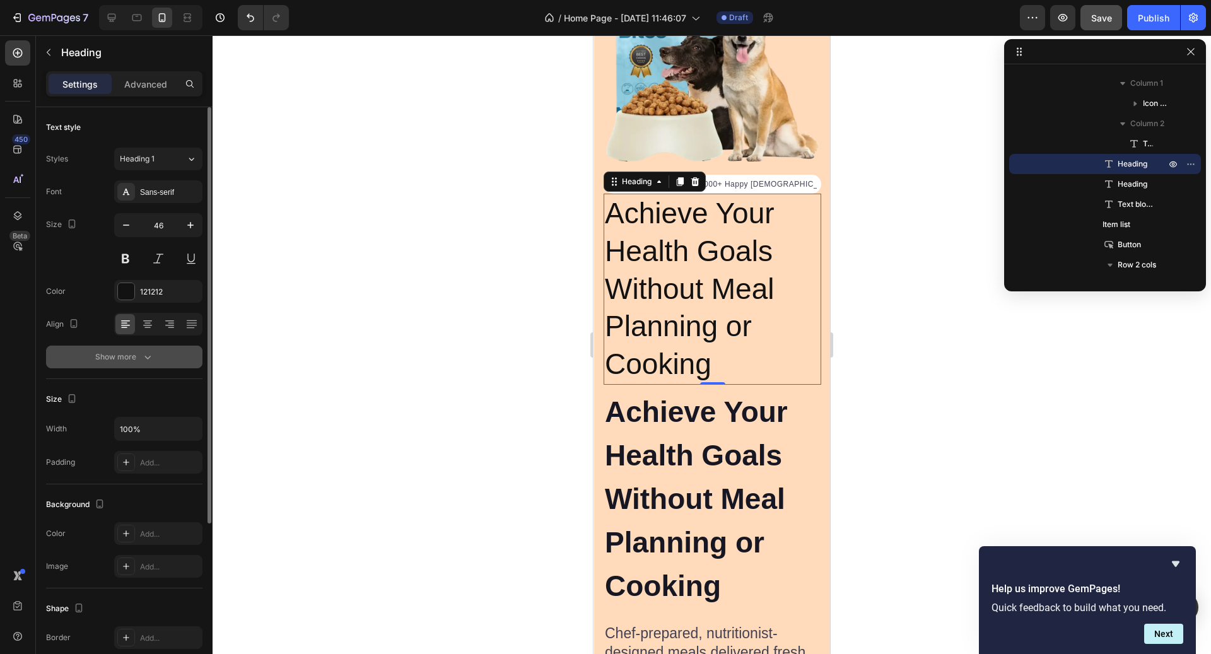
click at [131, 363] on button "Show more" at bounding box center [124, 357] width 156 height 23
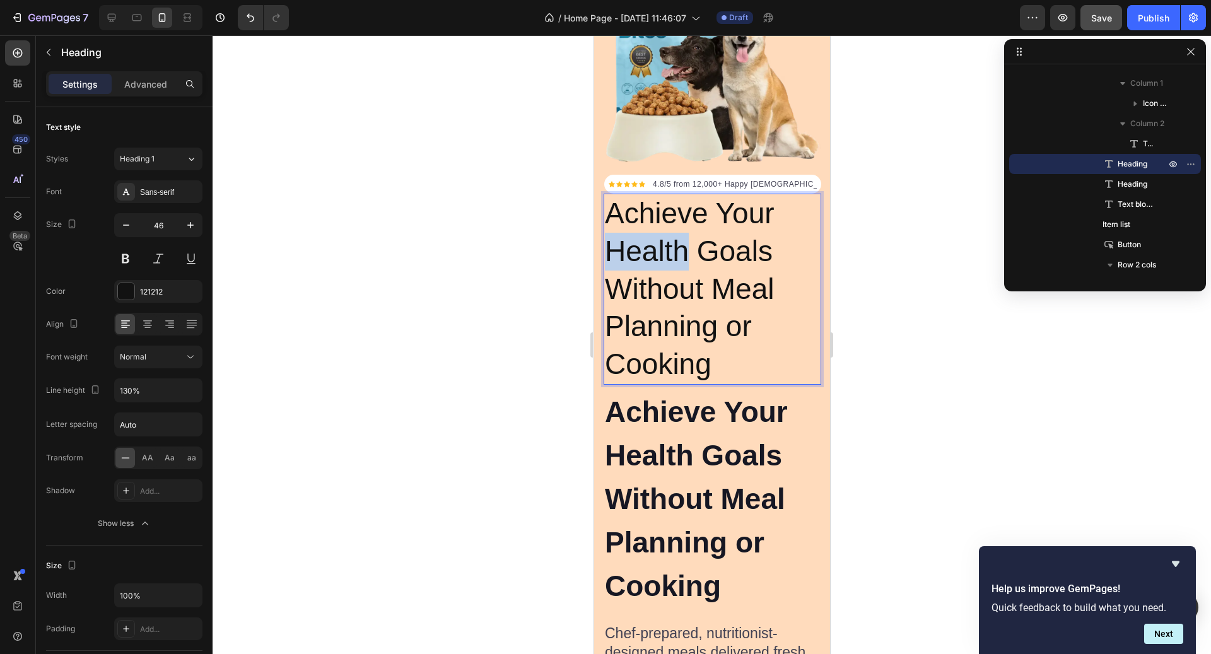
click at [633, 252] on p "Achieve Your Health Goals Without Meal Planning or Cooking" at bounding box center [712, 289] width 215 height 189
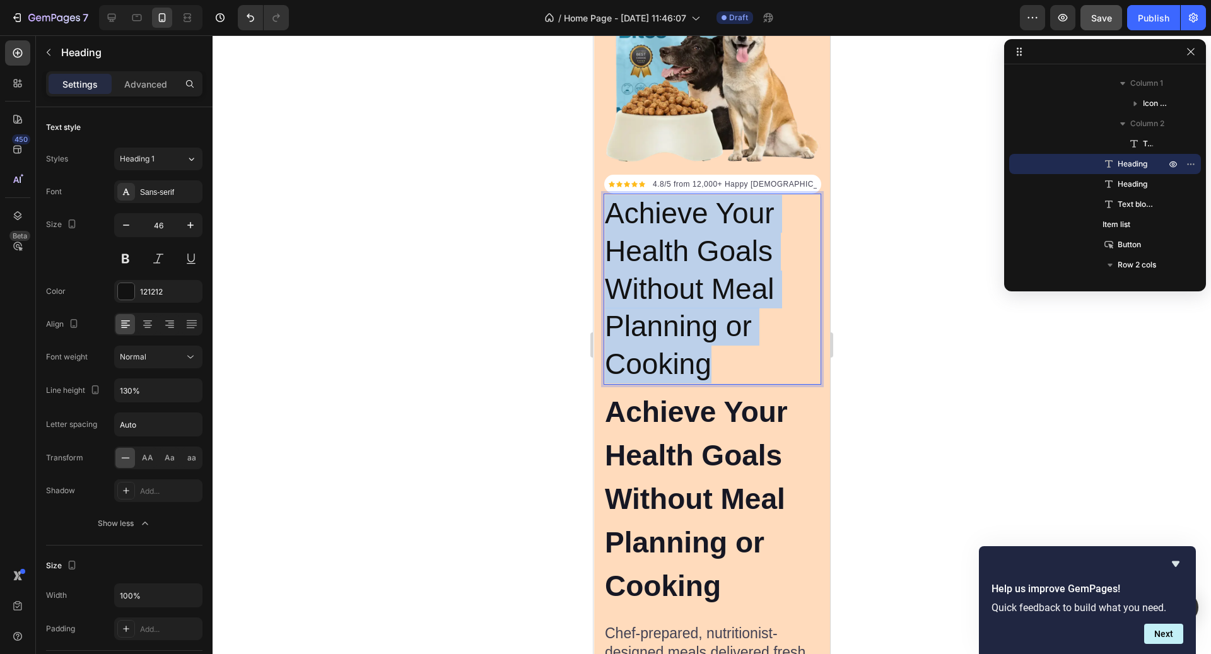
click at [633, 252] on p "Achieve Your Health Goals Without Meal Planning or Cooking" at bounding box center [712, 289] width 215 height 189
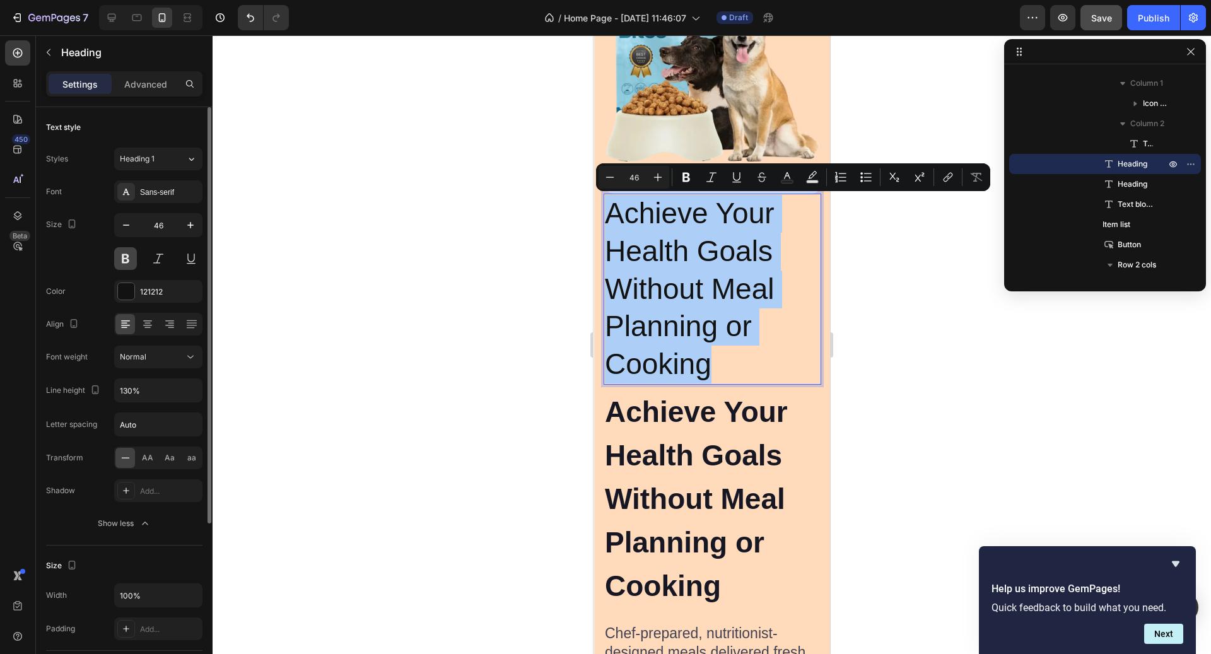
click at [126, 257] on button at bounding box center [125, 258] width 23 height 23
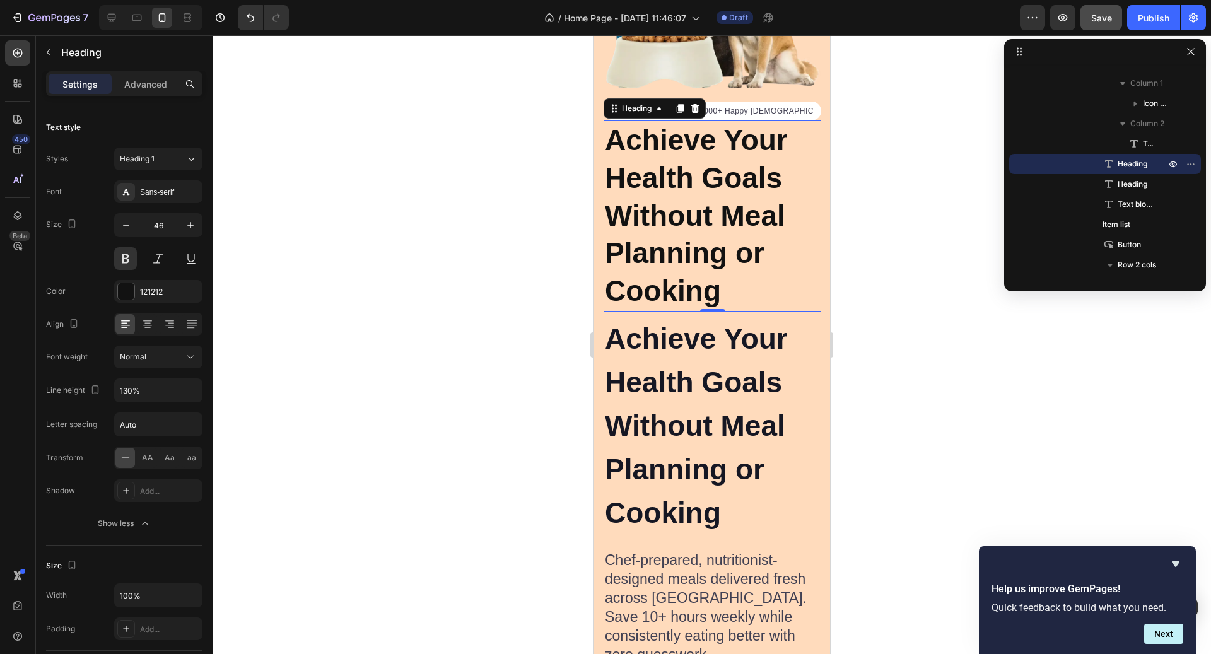
scroll to position [234, 0]
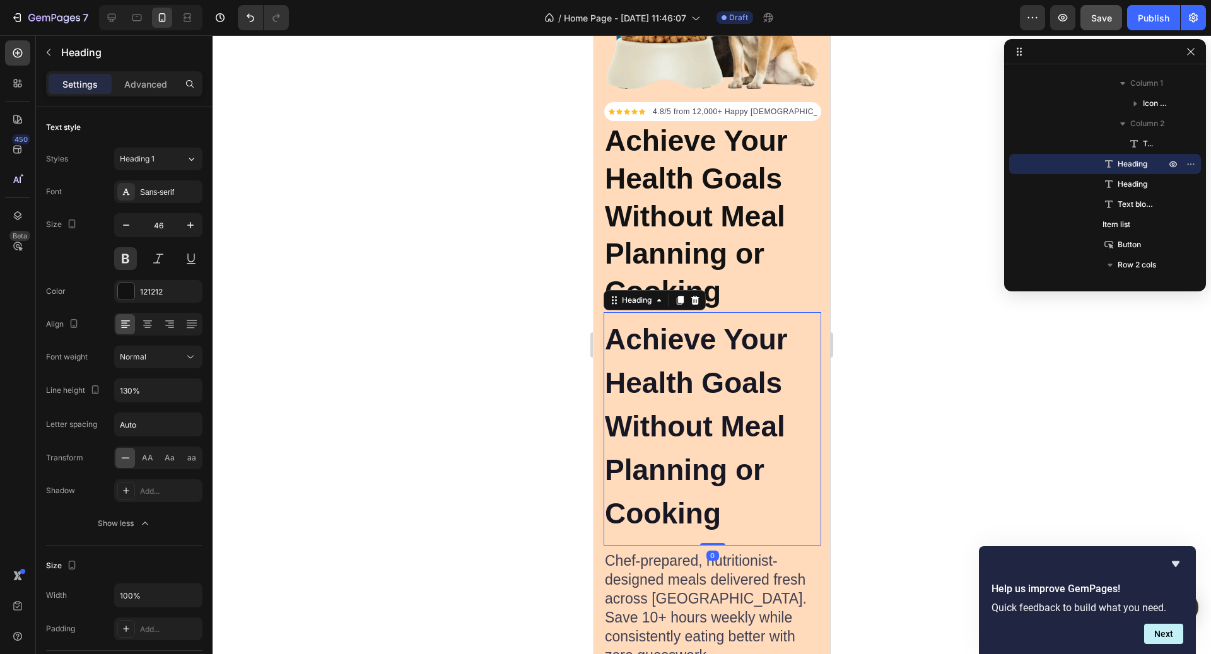
click at [750, 370] on p "Achieve Your Health Goals Without Meal Planning or Cooking" at bounding box center [712, 427] width 215 height 218
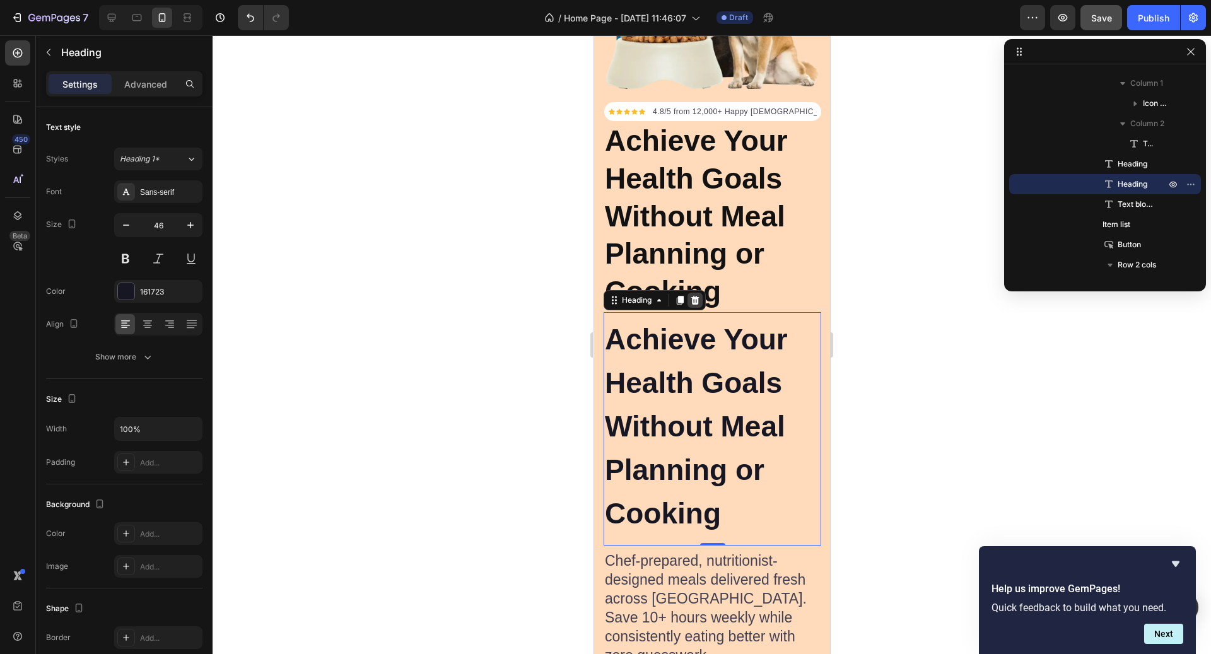
click at [699, 304] on icon at bounding box center [695, 300] width 10 height 10
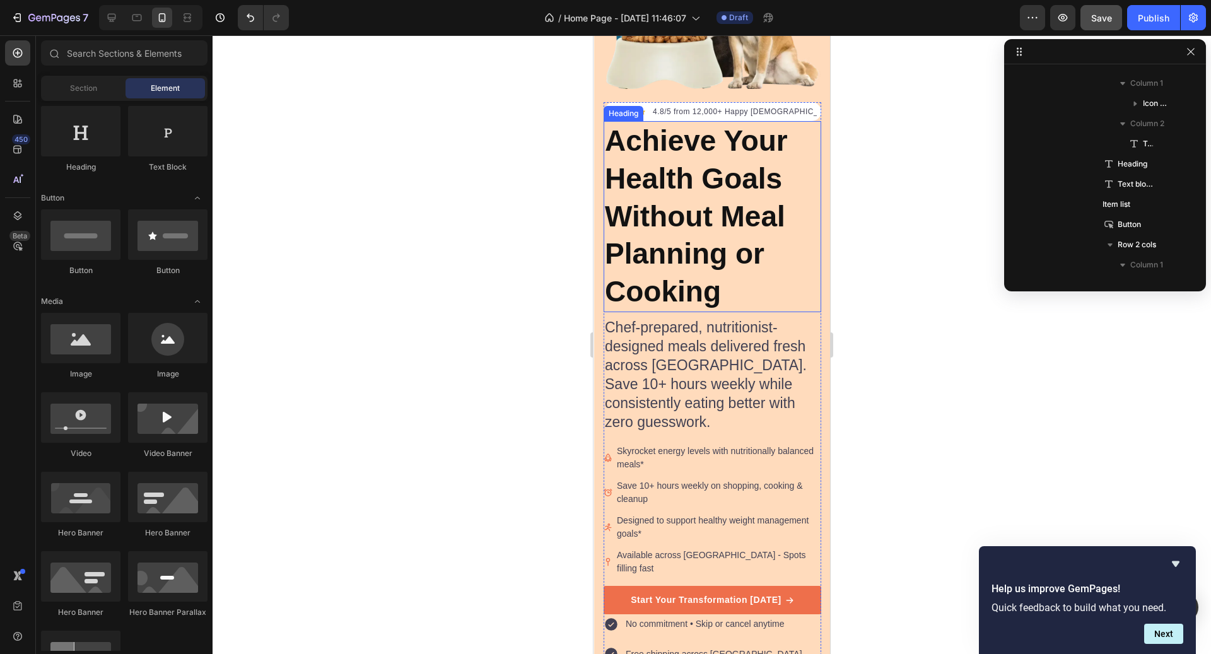
click at [705, 279] on p "Achieve Your Health Goals Without Meal Planning or Cooking" at bounding box center [712, 216] width 215 height 189
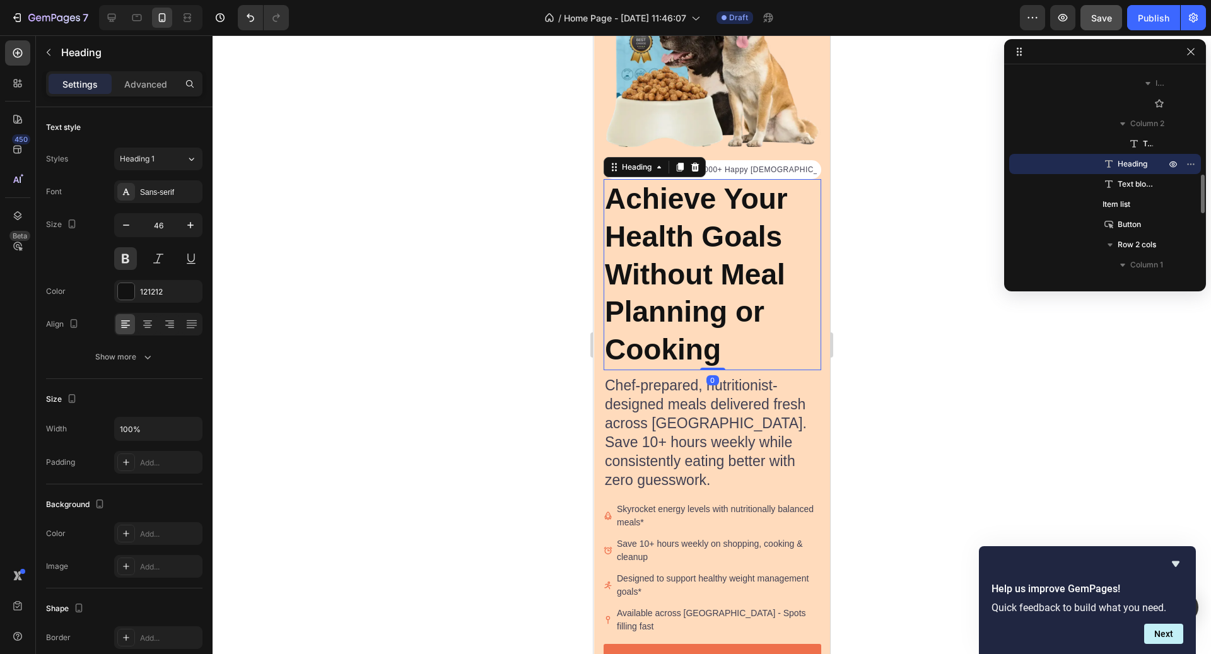
scroll to position [156, 0]
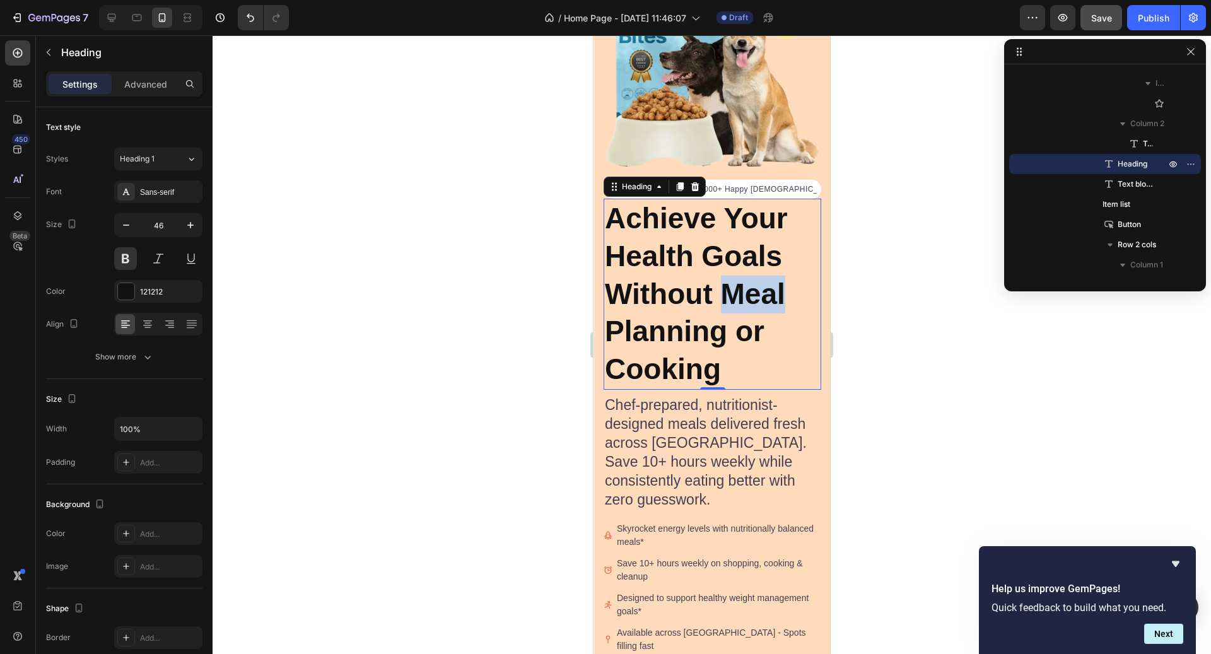
click at [773, 303] on p "Achieve Your Health Goals Without Meal Planning or Cooking" at bounding box center [712, 294] width 215 height 189
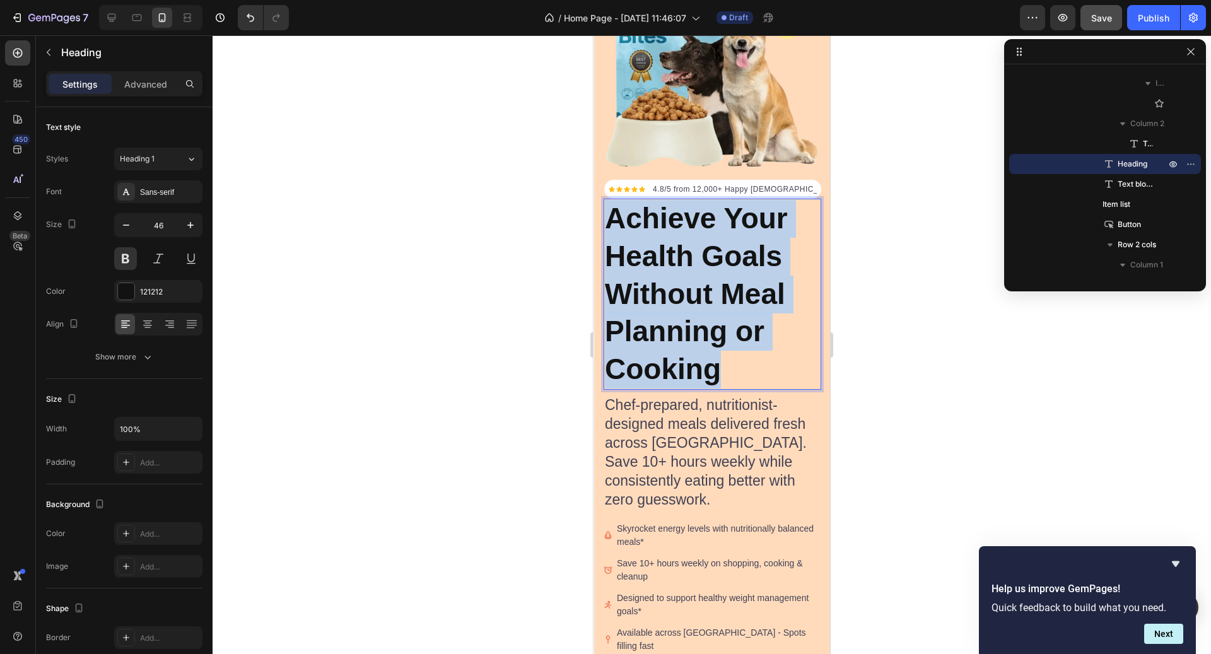
click at [773, 303] on p "Achieve Your Health Goals Without Meal Planning or Cooking" at bounding box center [712, 294] width 215 height 189
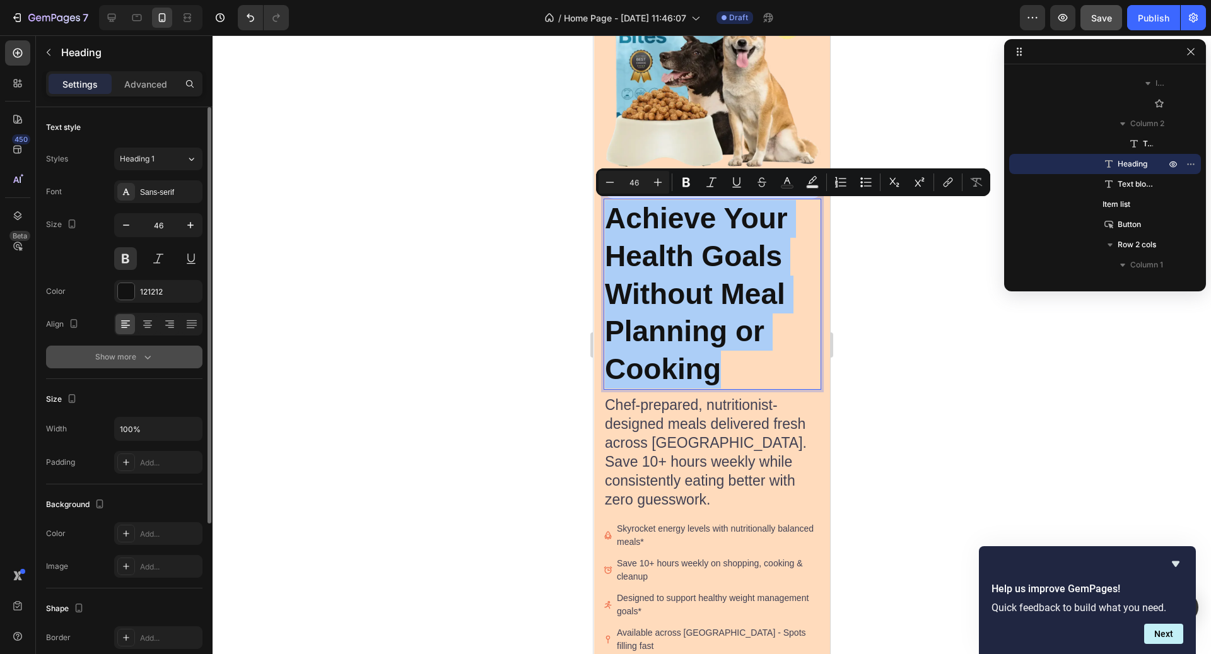
click at [114, 352] on div "Show more" at bounding box center [124, 357] width 59 height 13
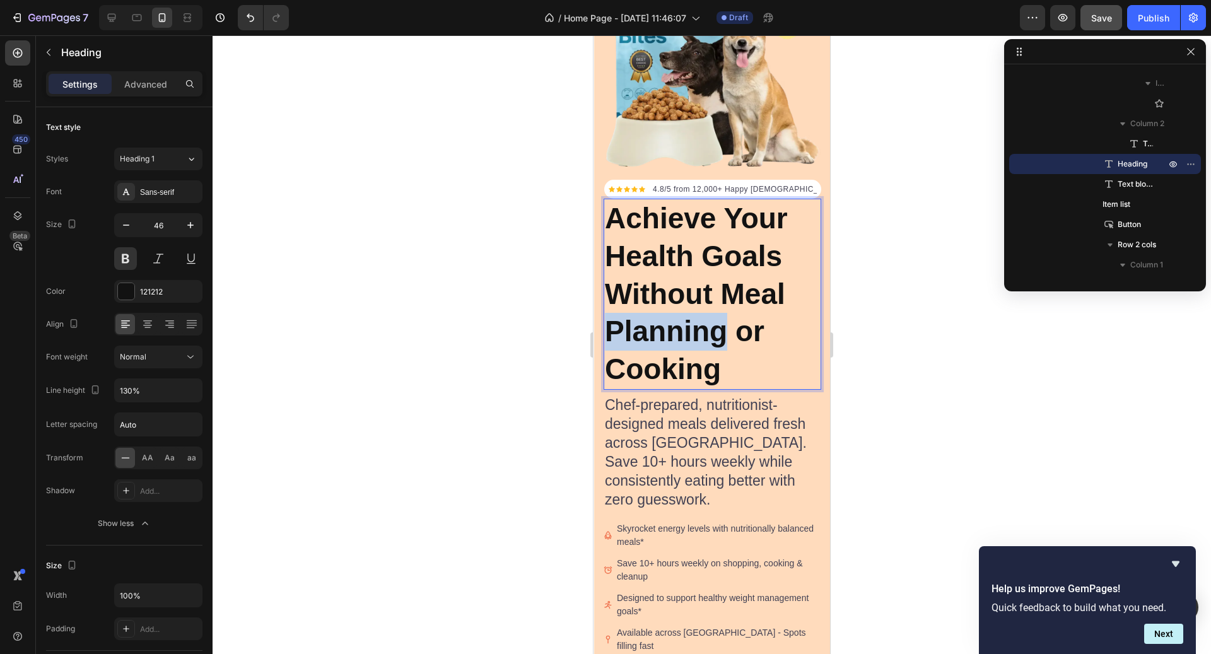
click at [652, 345] on p "Achieve Your Health Goals Without Meal Planning or Cooking" at bounding box center [712, 294] width 215 height 189
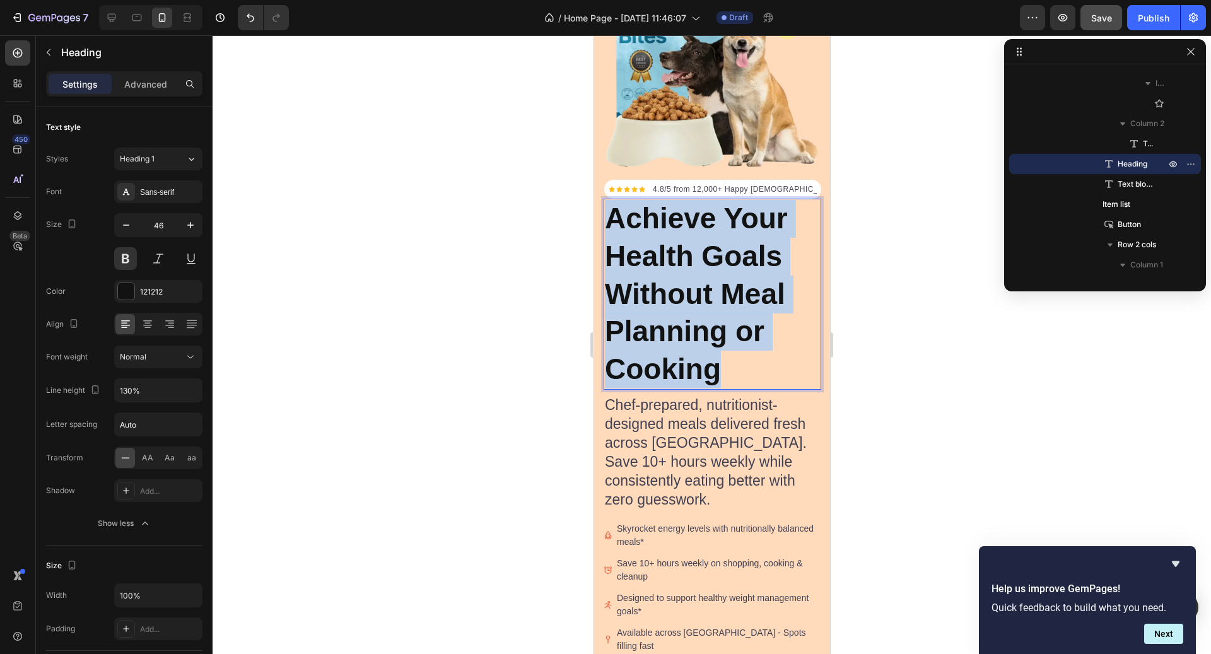
click at [652, 345] on p "Achieve Your Health Goals Without Meal Planning or Cooking" at bounding box center [712, 294] width 215 height 189
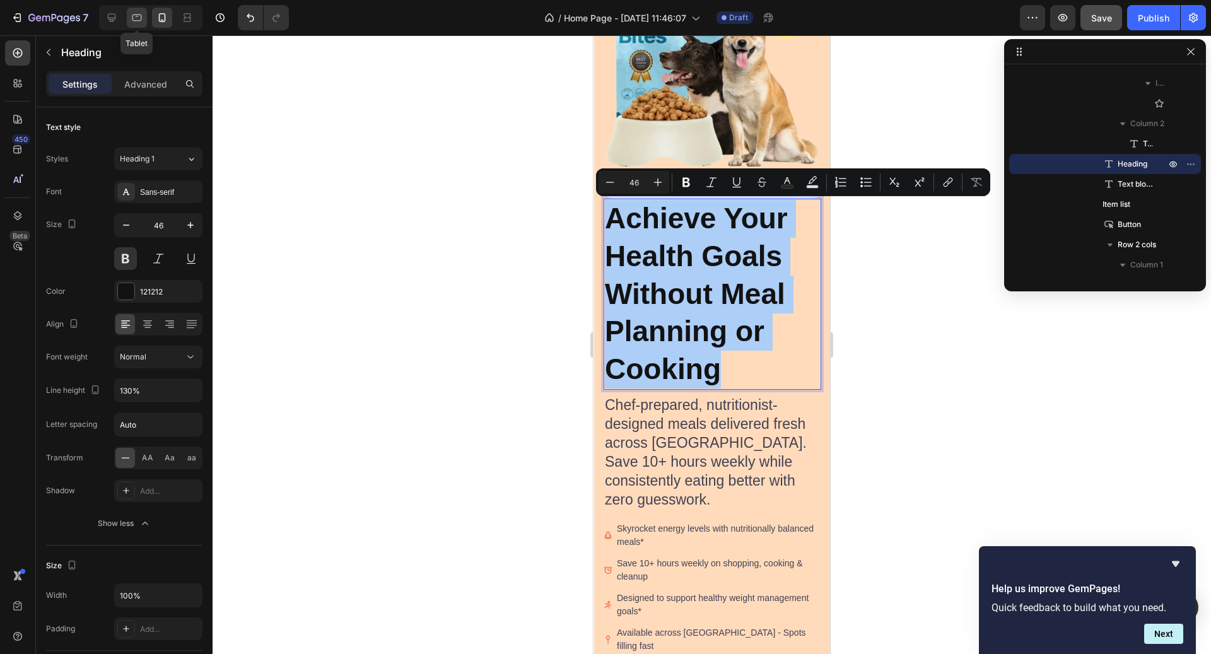
click at [127, 20] on div at bounding box center [137, 18] width 20 height 20
type input "52"
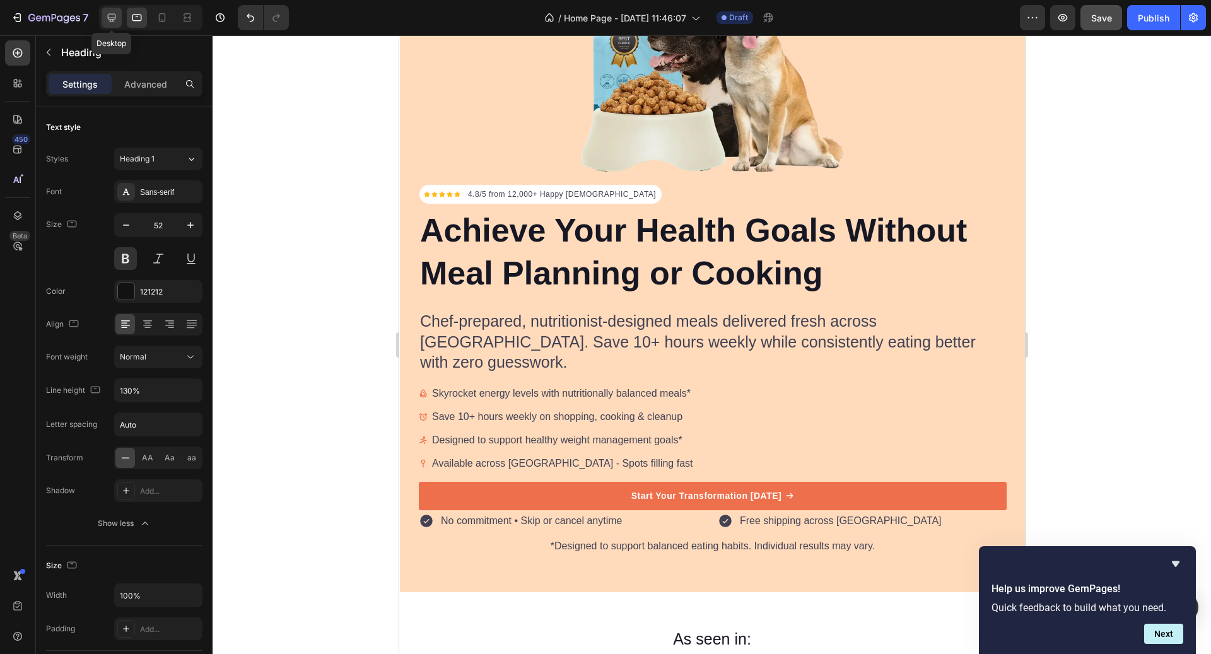
click at [109, 19] on icon at bounding box center [112, 18] width 8 height 8
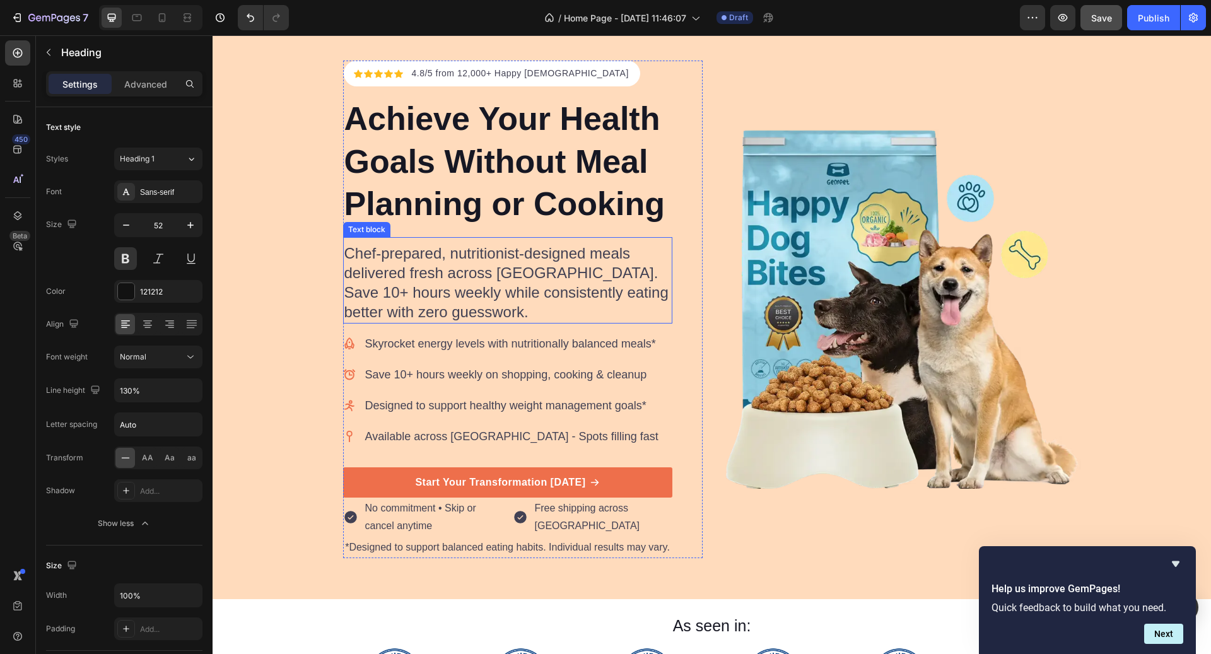
scroll to position [45, 0]
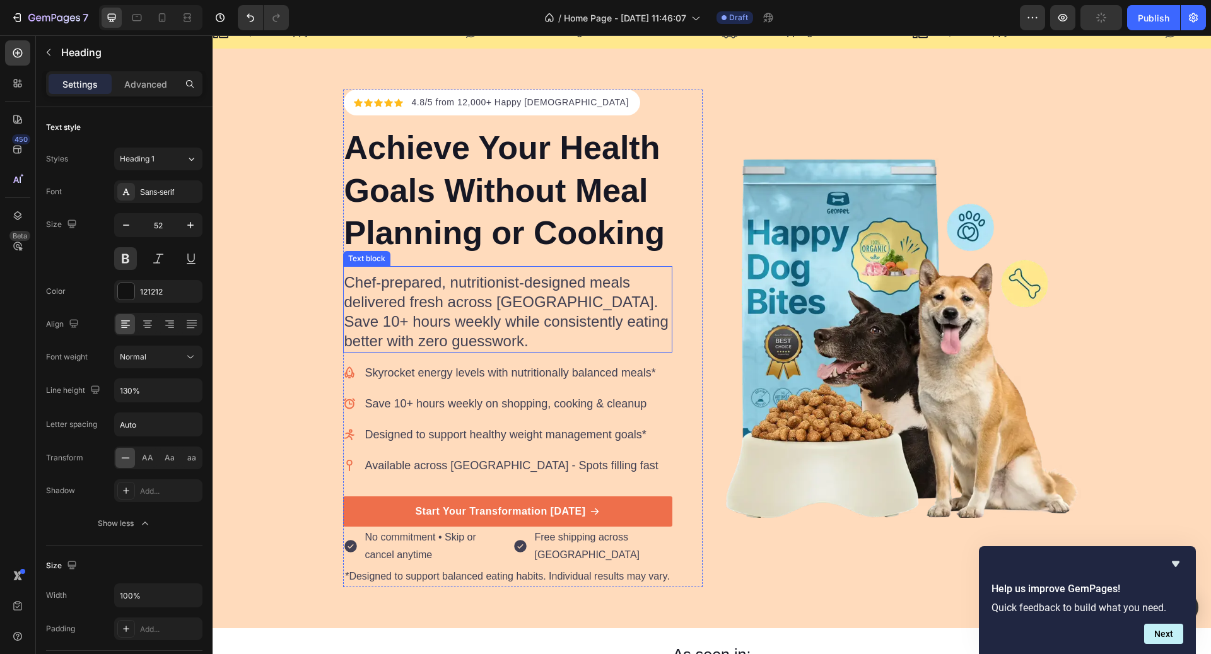
click at [438, 205] on p "Achieve Your Health Goals Without Meal Planning or Cooking" at bounding box center [507, 191] width 327 height 128
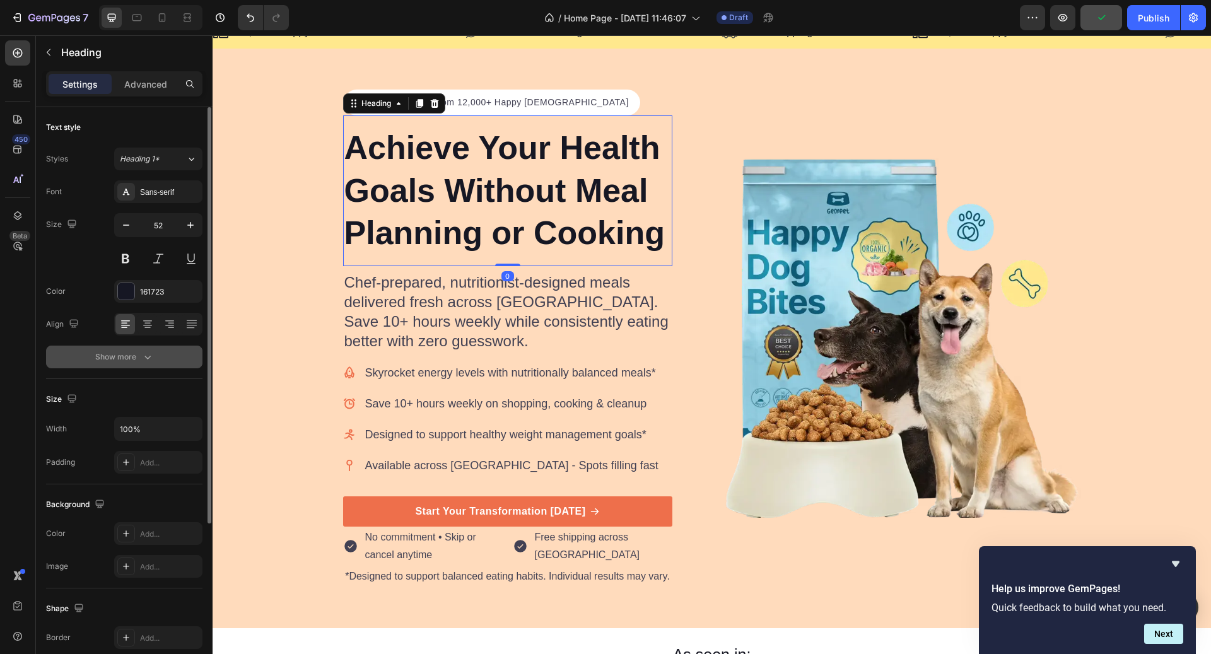
click at [139, 360] on div "Show more" at bounding box center [124, 357] width 59 height 13
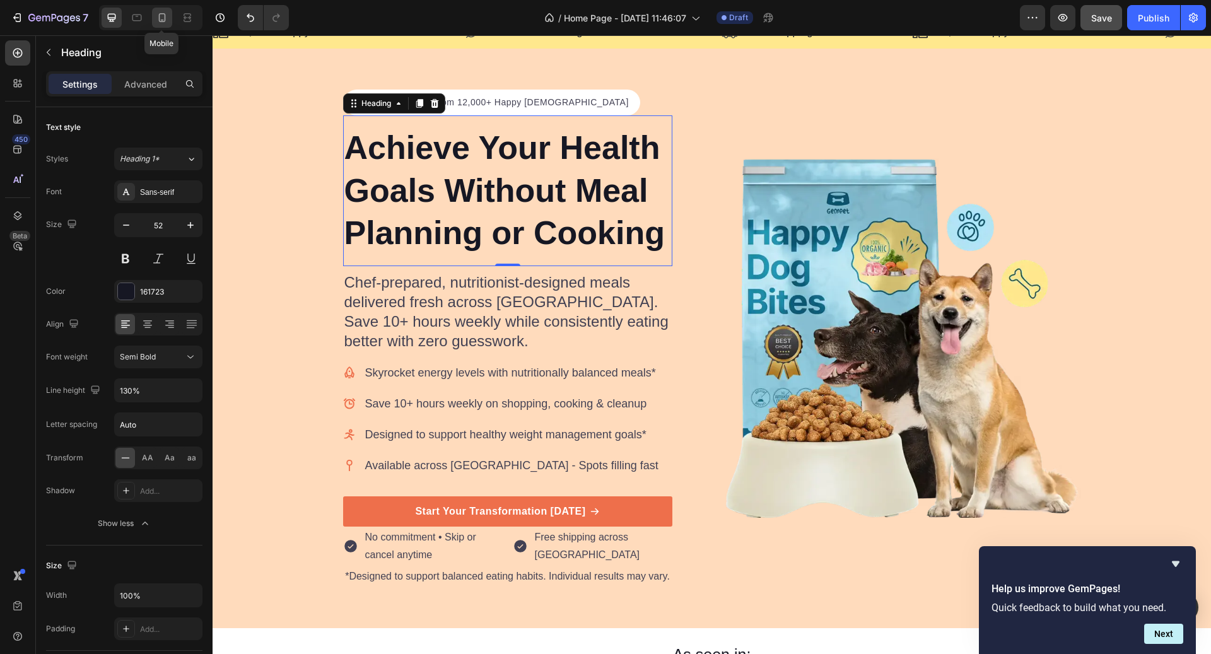
click at [159, 17] on icon at bounding box center [162, 17] width 7 height 9
type input "46"
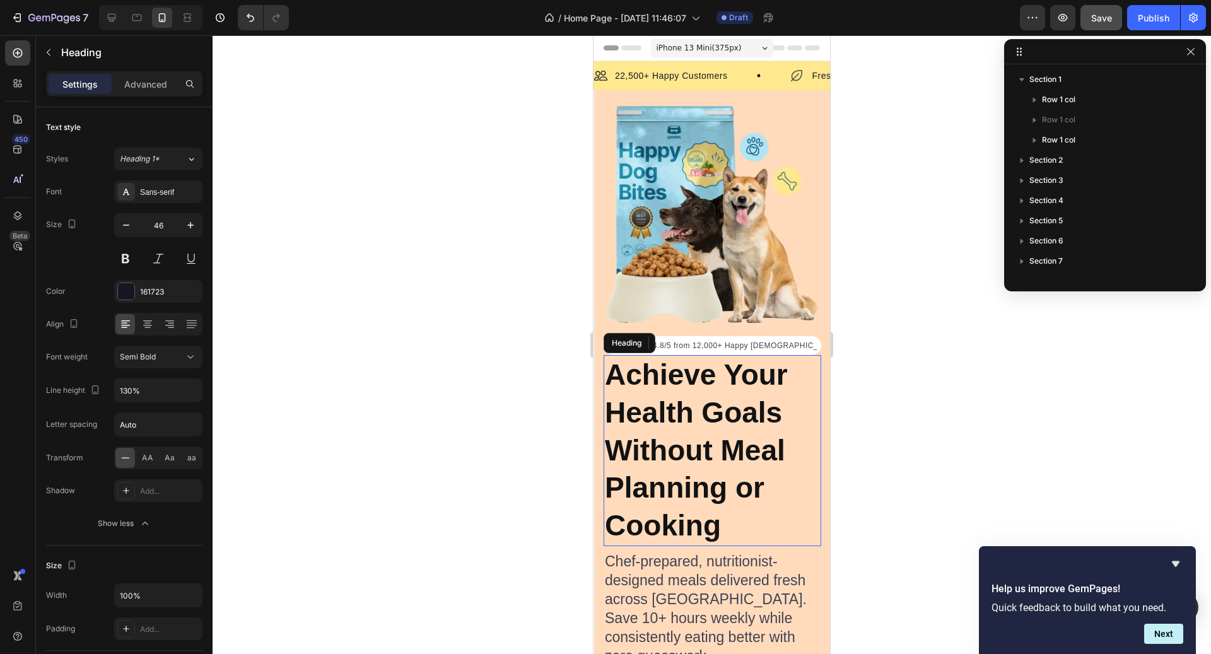
click at [662, 445] on p "Achieve Your Health Goals Without Meal Planning or Cooking" at bounding box center [712, 450] width 215 height 189
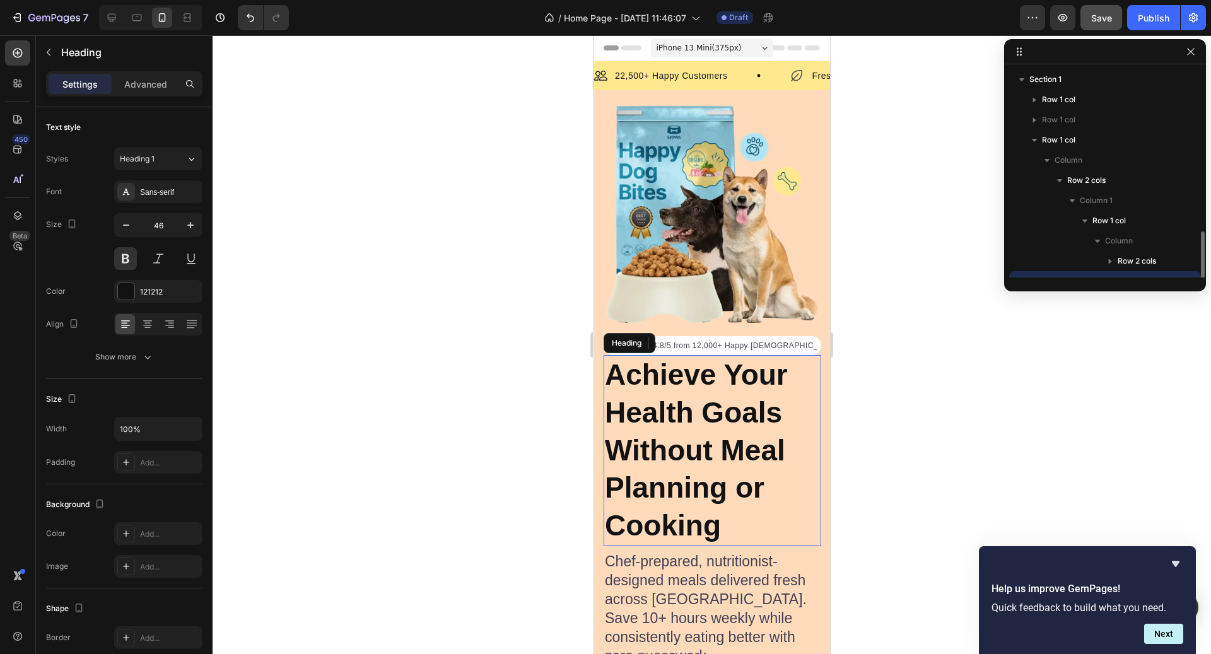
scroll to position [117, 0]
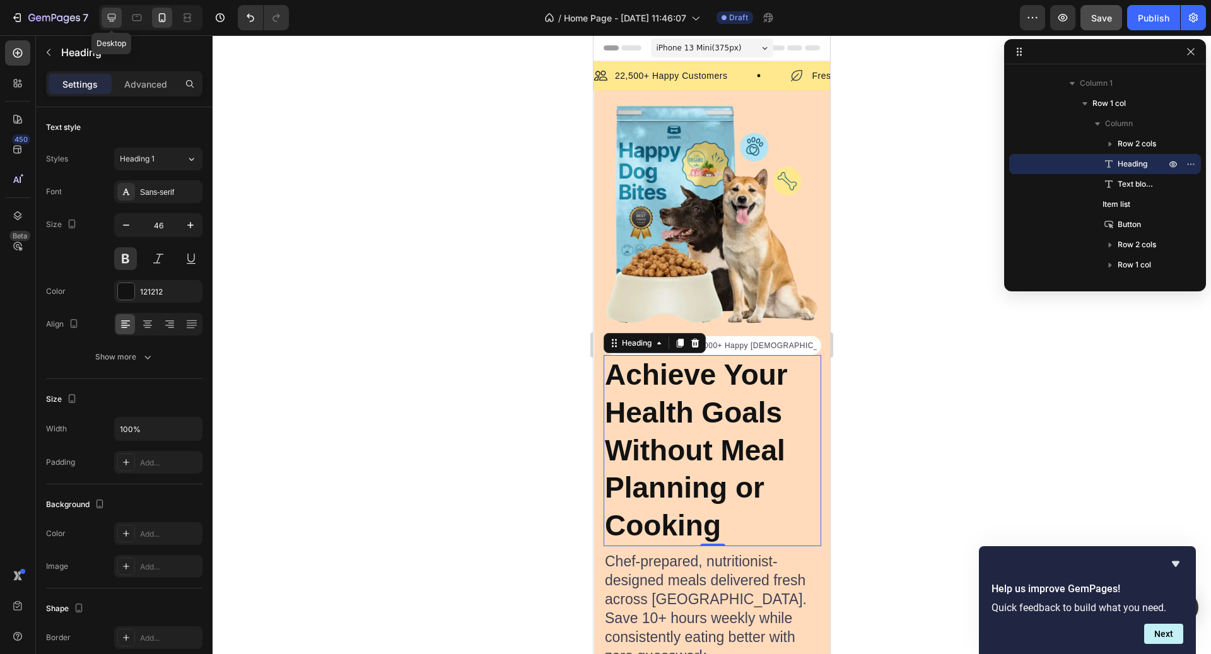
click at [115, 18] on icon at bounding box center [111, 17] width 13 height 13
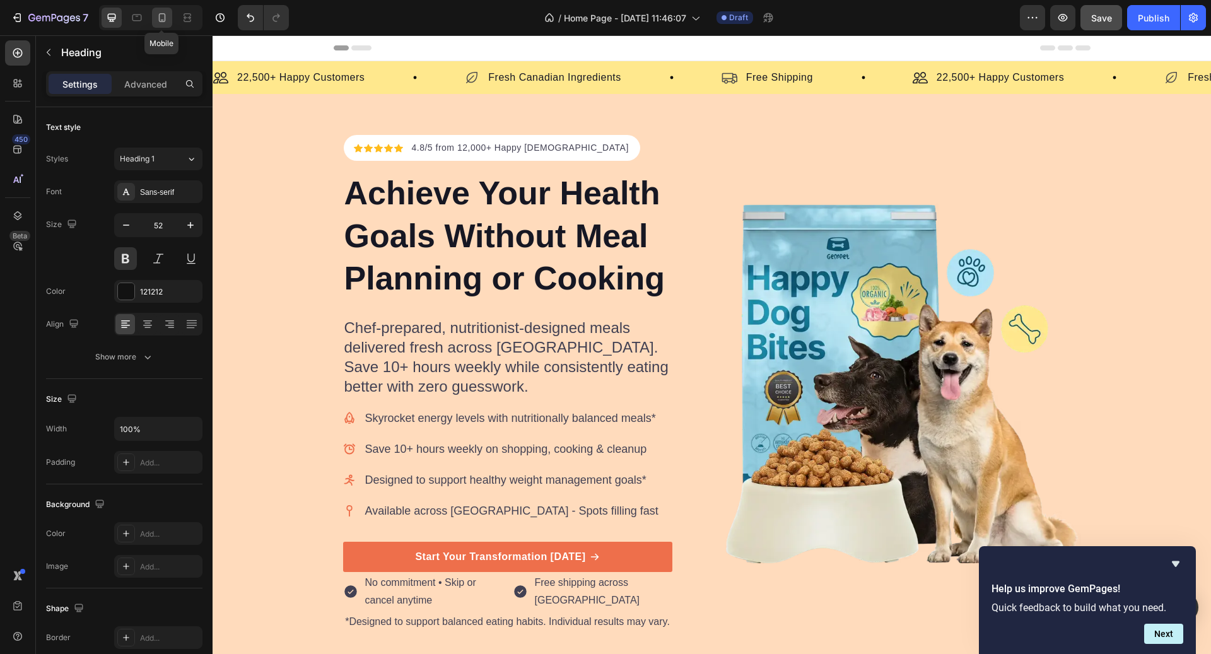
click at [160, 20] on icon at bounding box center [162, 17] width 13 height 13
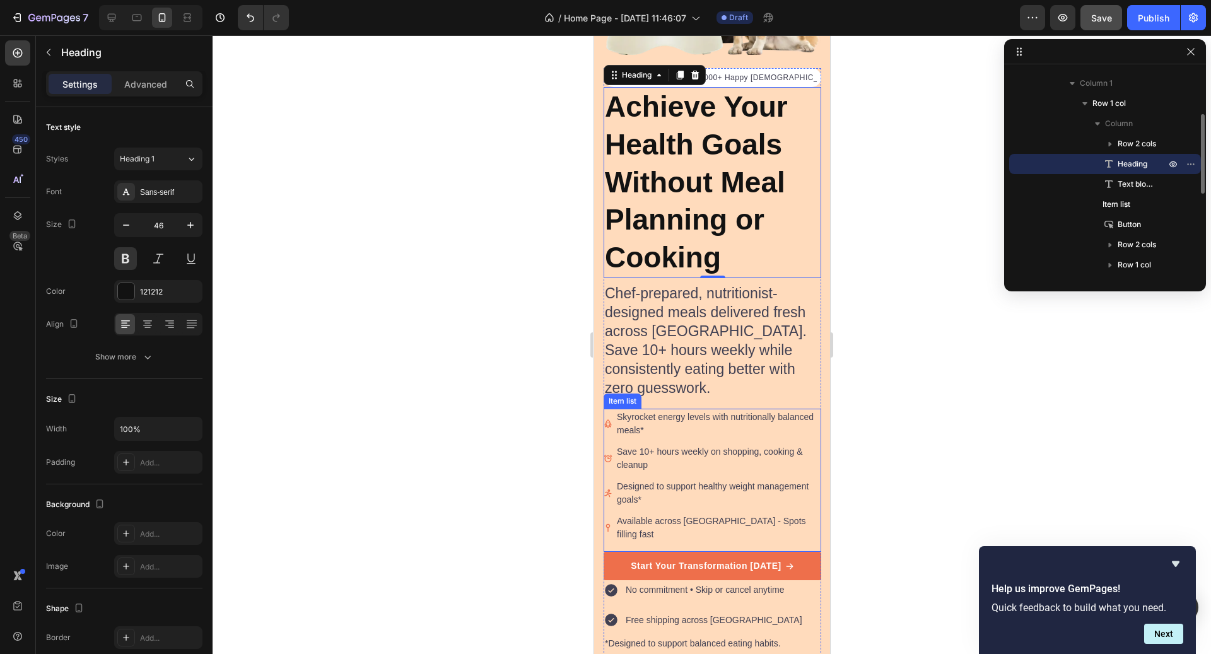
scroll to position [276, 0]
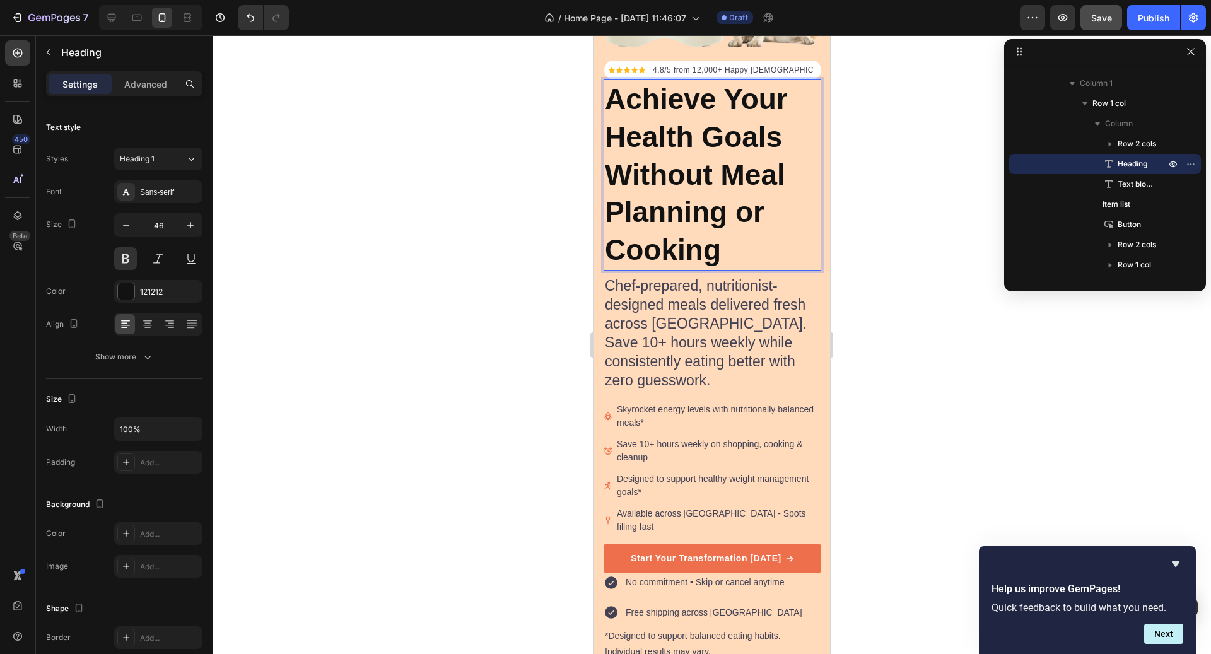
click at [710, 202] on p "Achieve Your Health Goals Without Meal Planning or Cooking" at bounding box center [712, 175] width 215 height 189
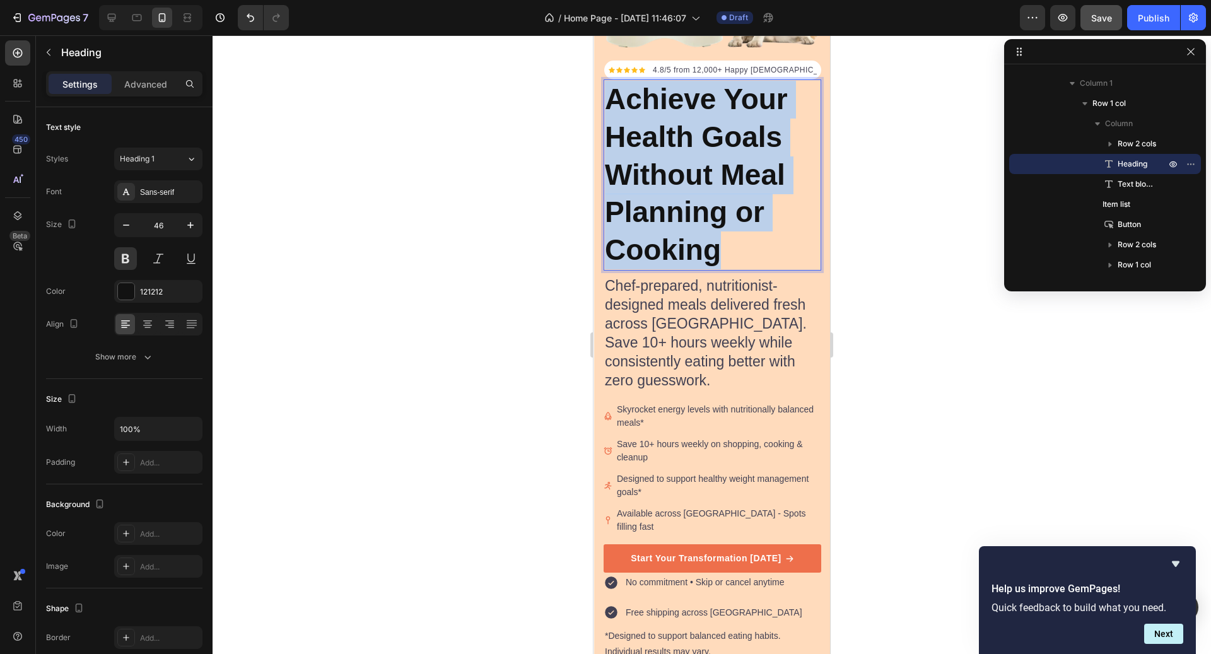
click at [710, 202] on p "Achieve Your Health Goals Without Meal Planning or Cooking" at bounding box center [712, 175] width 215 height 189
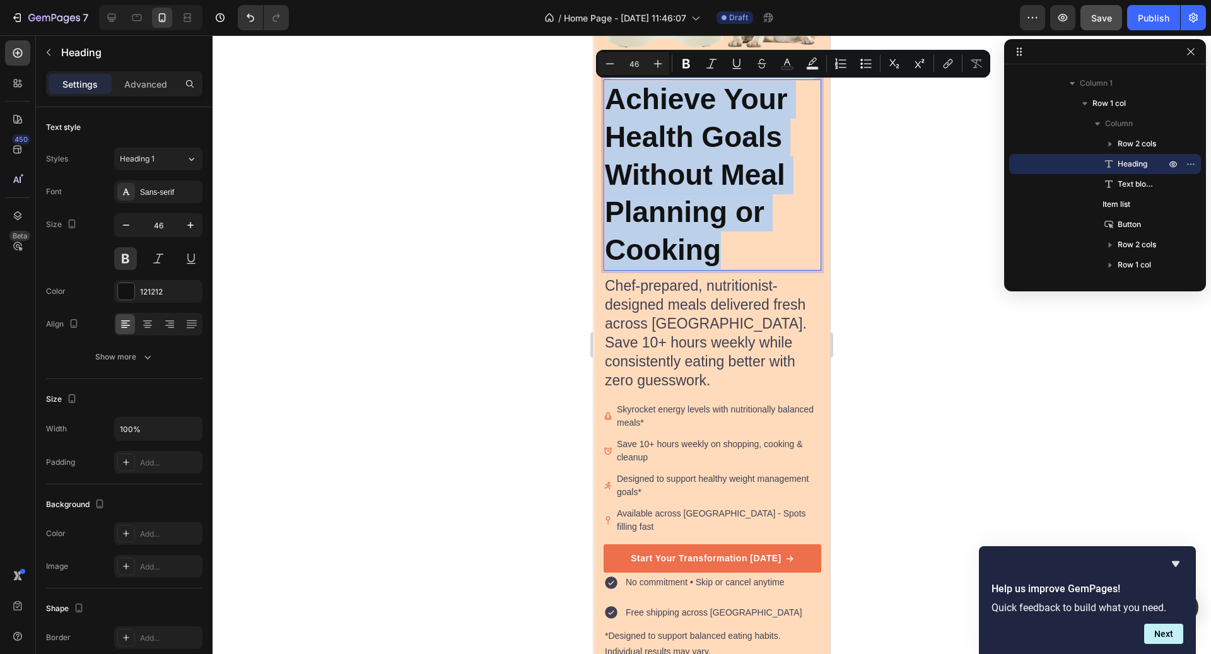
click at [734, 257] on p "Achieve Your Health Goals Without Meal Planning or Cooking" at bounding box center [712, 175] width 215 height 189
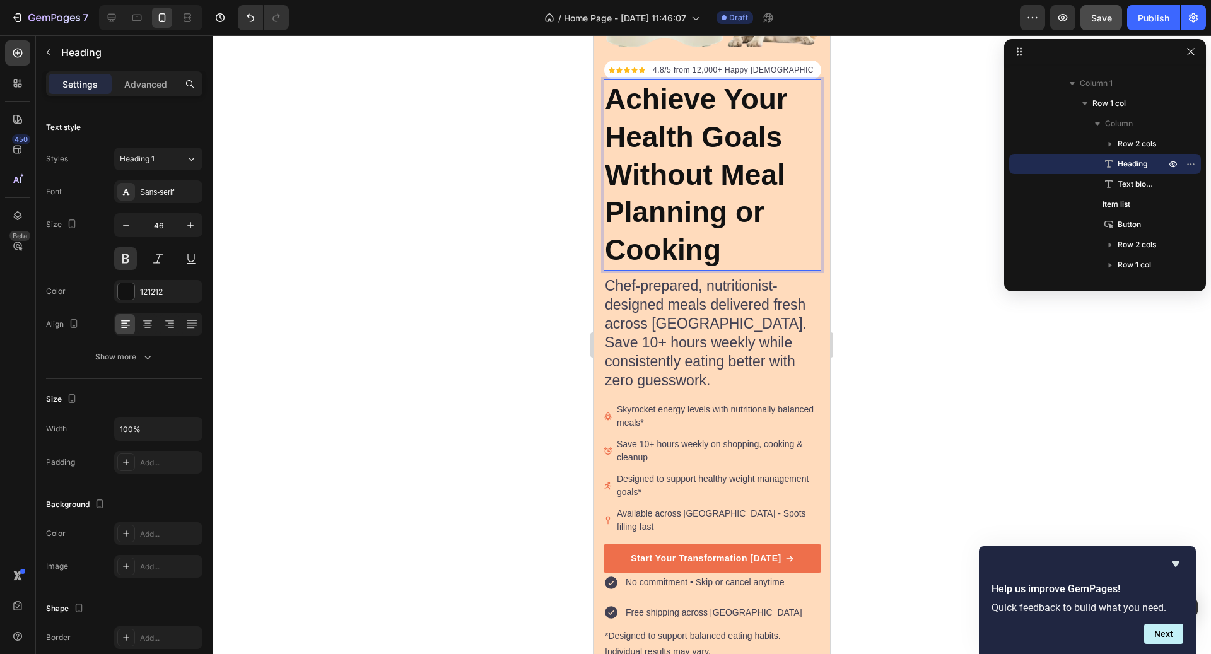
click at [735, 257] on p "Achieve Your Health Goals Without Meal Planning or Cooking" at bounding box center [712, 175] width 215 height 189
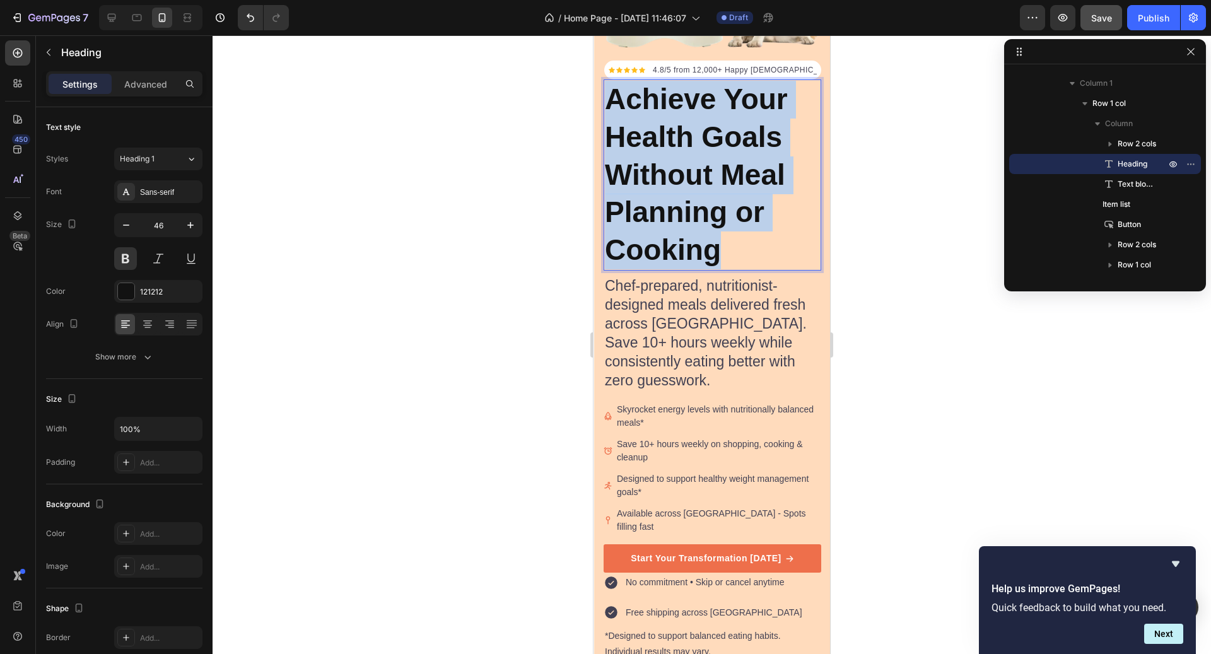
click at [735, 257] on p "Achieve Your Health Goals Without Meal Planning or Cooking" at bounding box center [712, 175] width 215 height 189
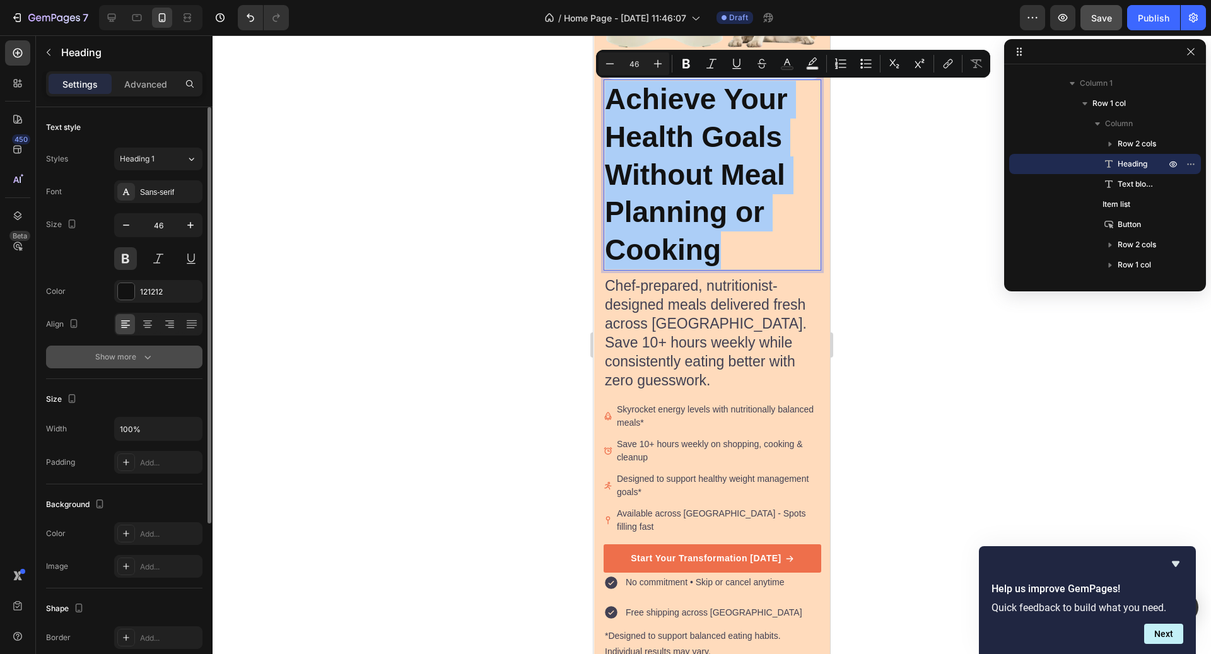
click at [171, 357] on button "Show more" at bounding box center [124, 357] width 156 height 23
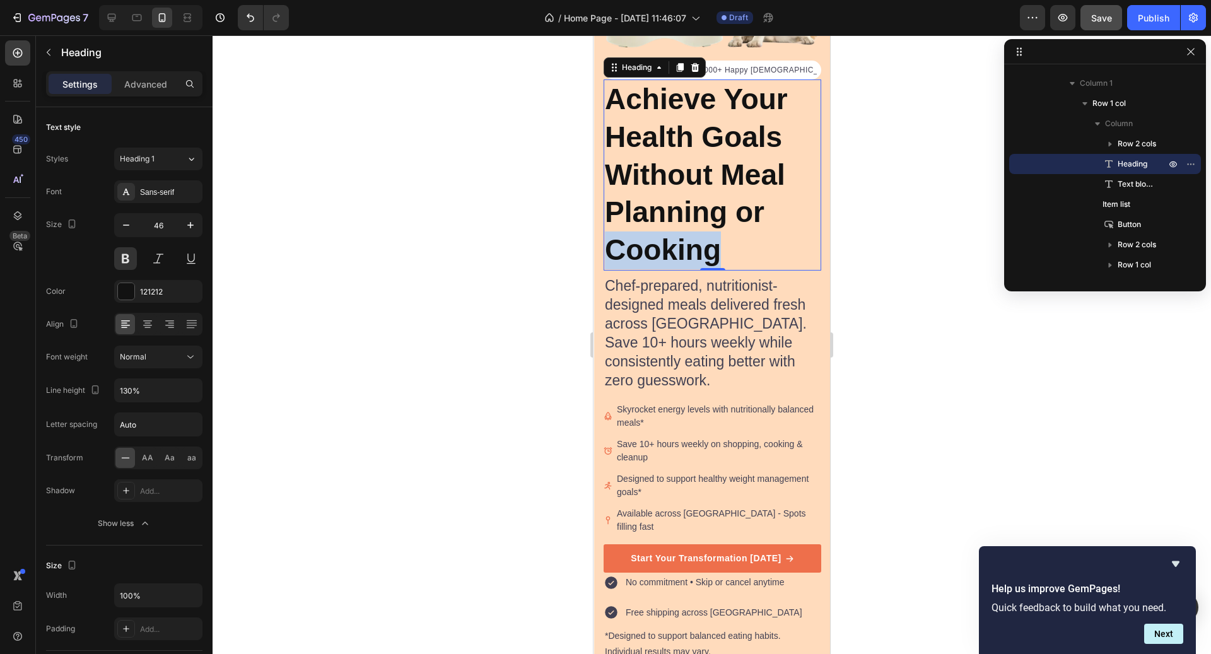
click at [695, 235] on p "Achieve Your Health Goals Without Meal Planning or Cooking" at bounding box center [712, 175] width 215 height 189
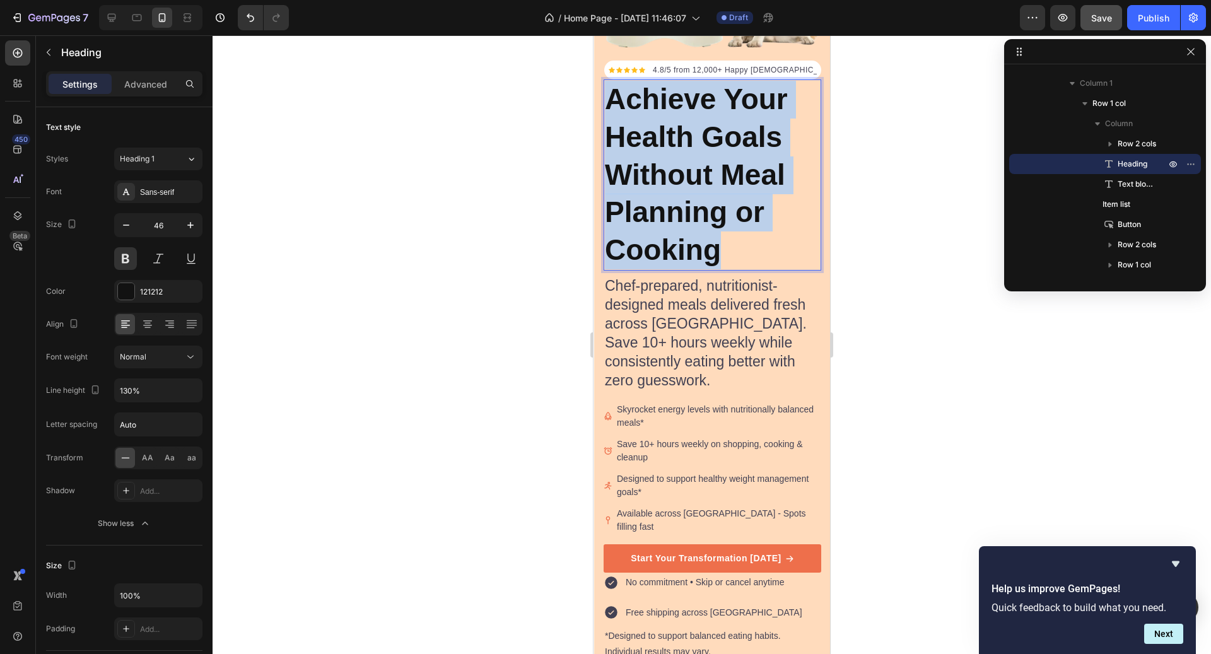
click at [695, 235] on p "Achieve Your Health Goals Without Meal Planning or Cooking" at bounding box center [712, 175] width 215 height 189
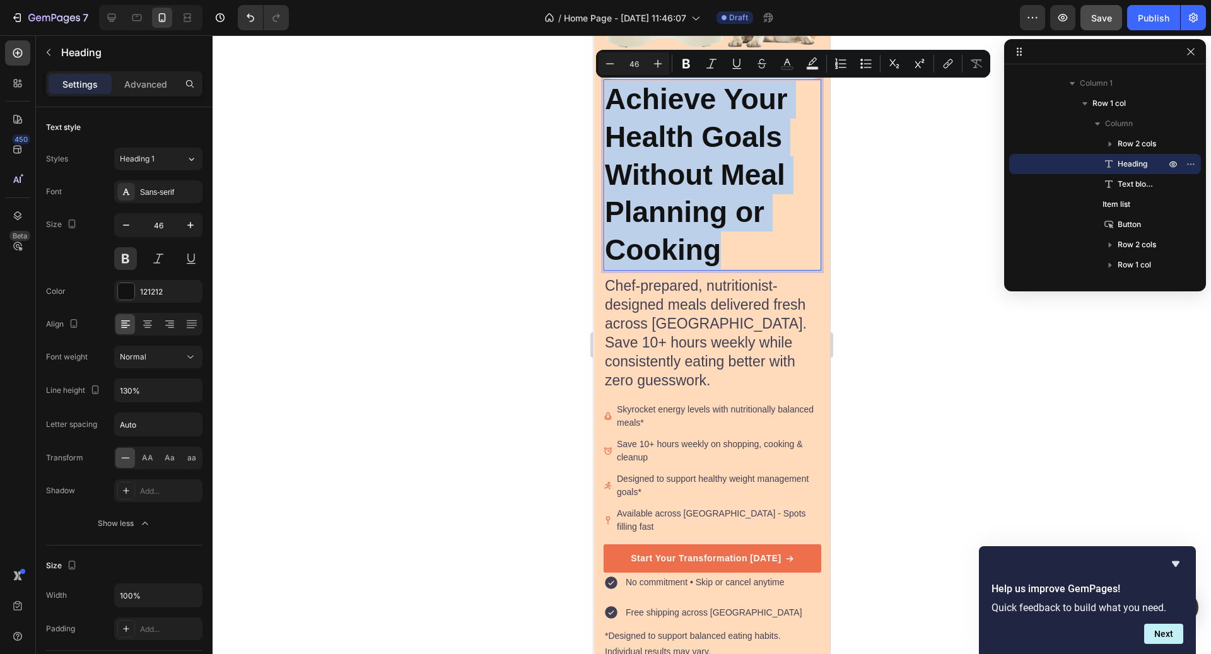
click at [792, 249] on p "Achieve Your Health Goals Without Meal Planning or Cooking" at bounding box center [712, 175] width 215 height 189
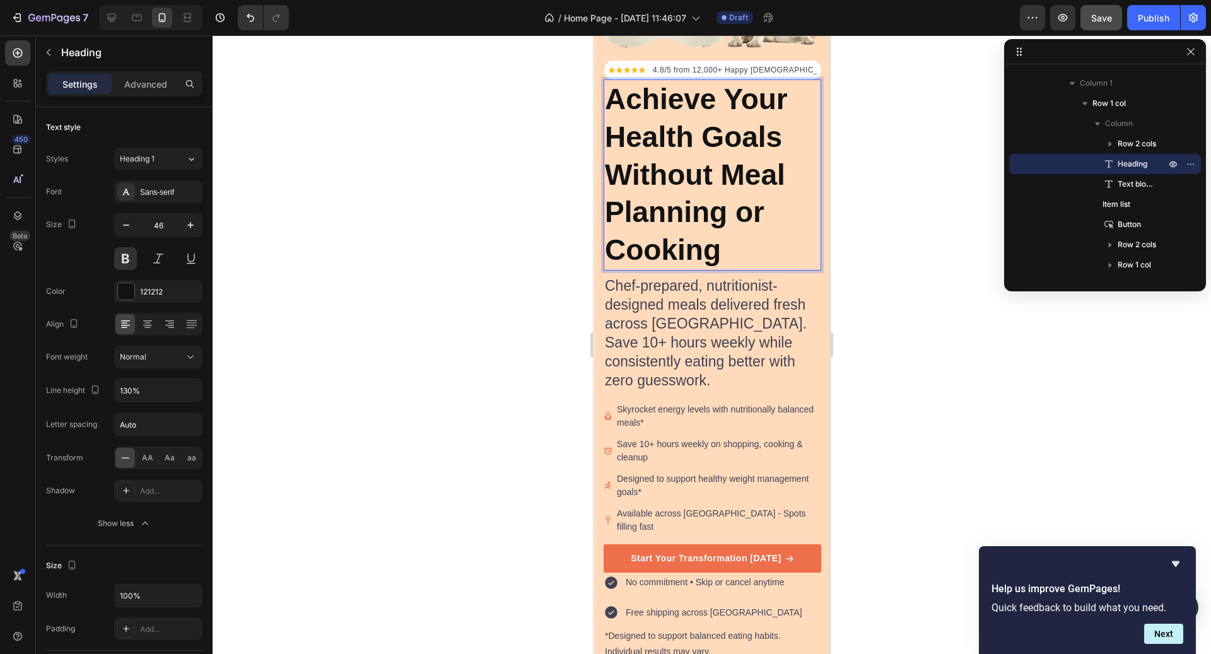
click at [792, 249] on p "Achieve Your Health Goals Without Meal Planning or Cooking" at bounding box center [712, 175] width 215 height 189
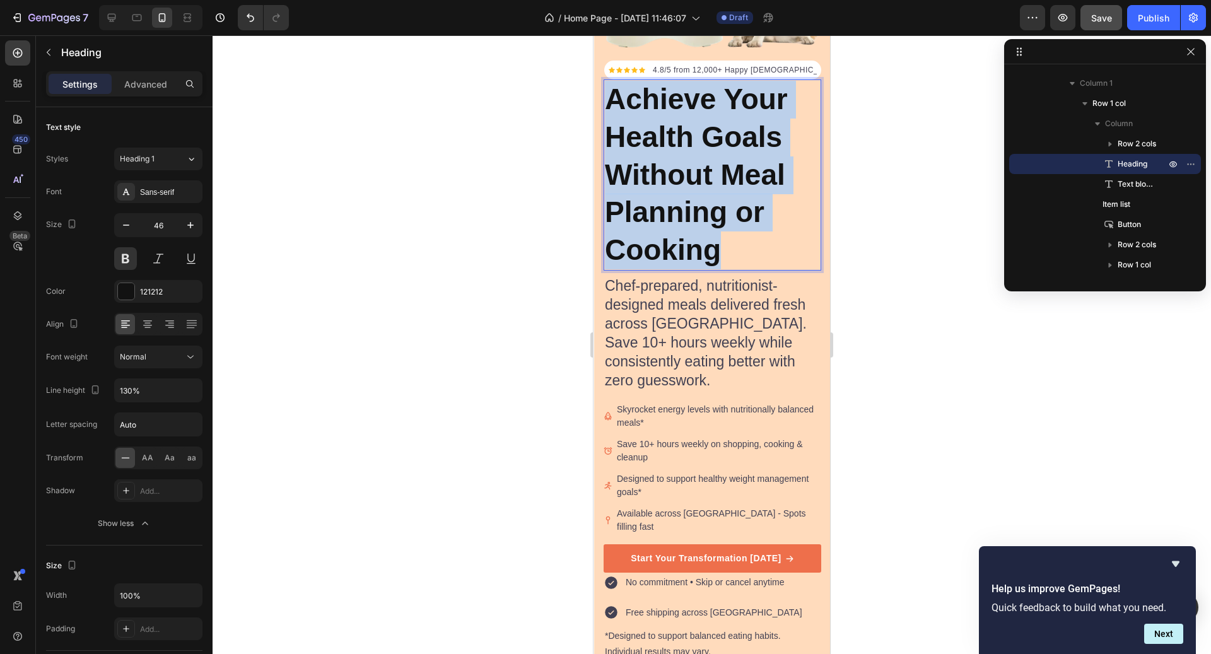
click at [792, 249] on p "Achieve Your Health Goals Without Meal Planning or Cooking" at bounding box center [712, 175] width 215 height 189
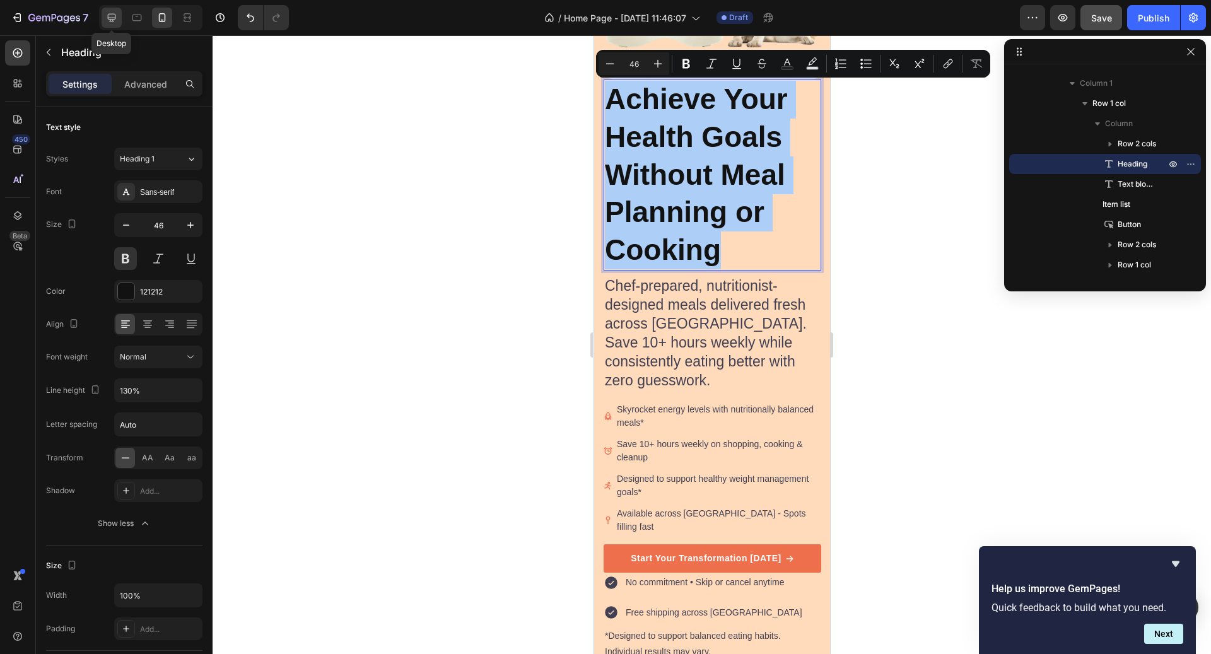
click at [112, 25] on div at bounding box center [112, 18] width 20 height 20
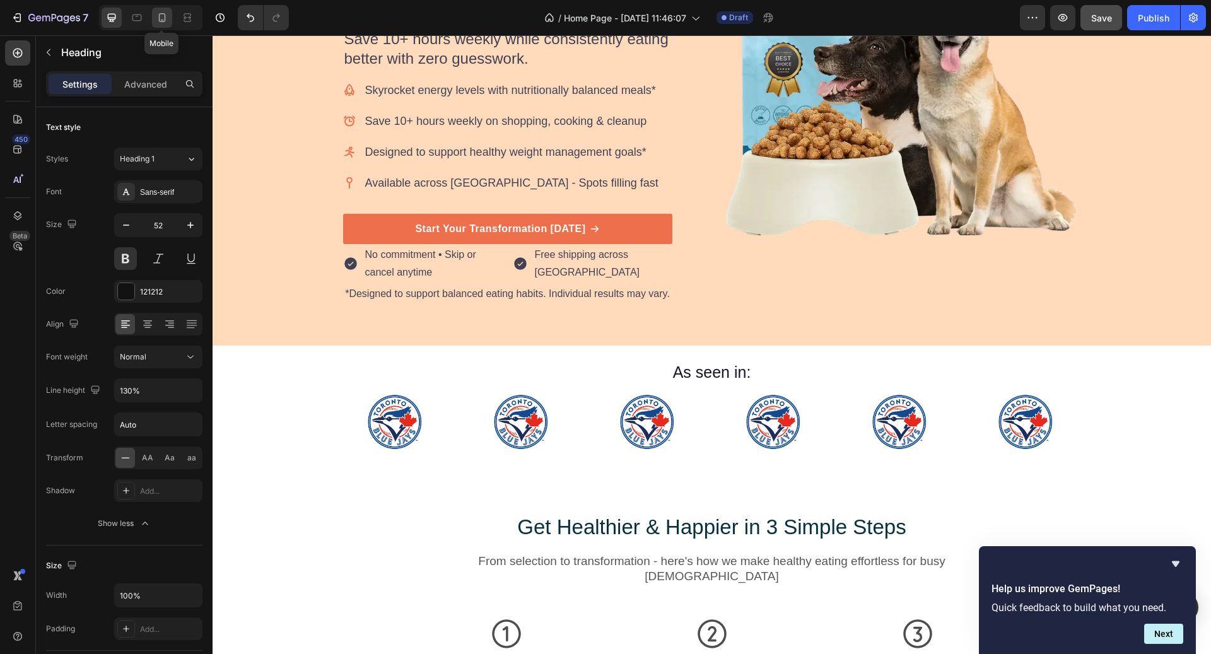
scroll to position [284, 0]
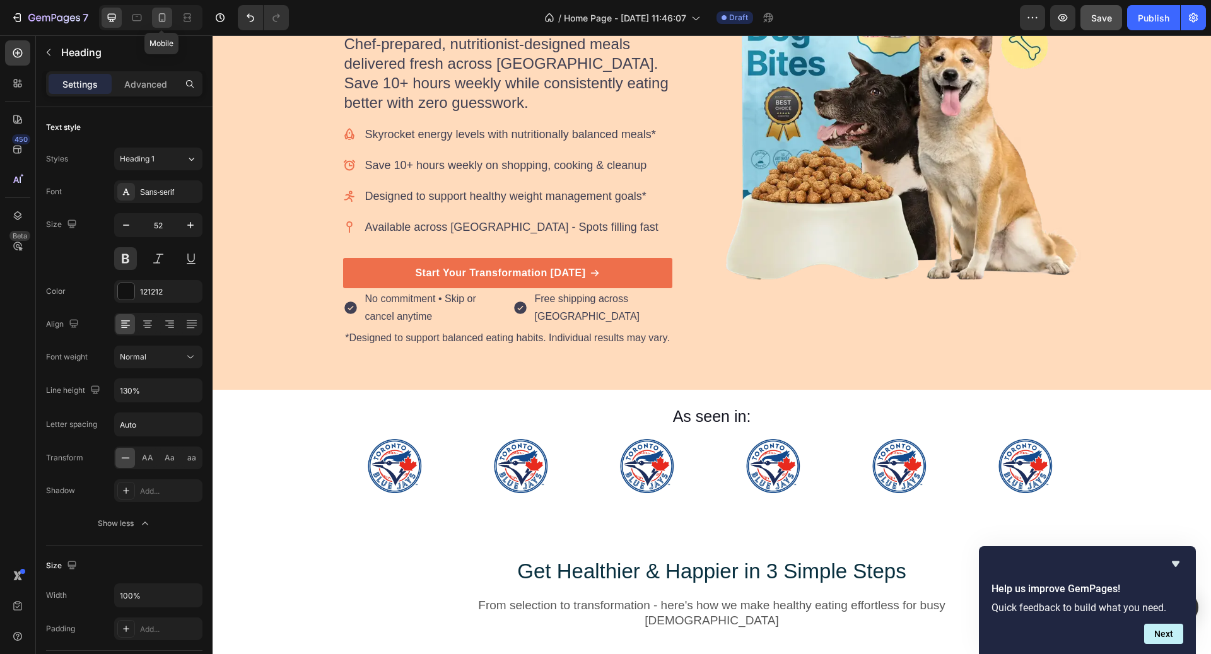
click at [164, 19] on icon at bounding box center [162, 17] width 13 height 13
type input "46"
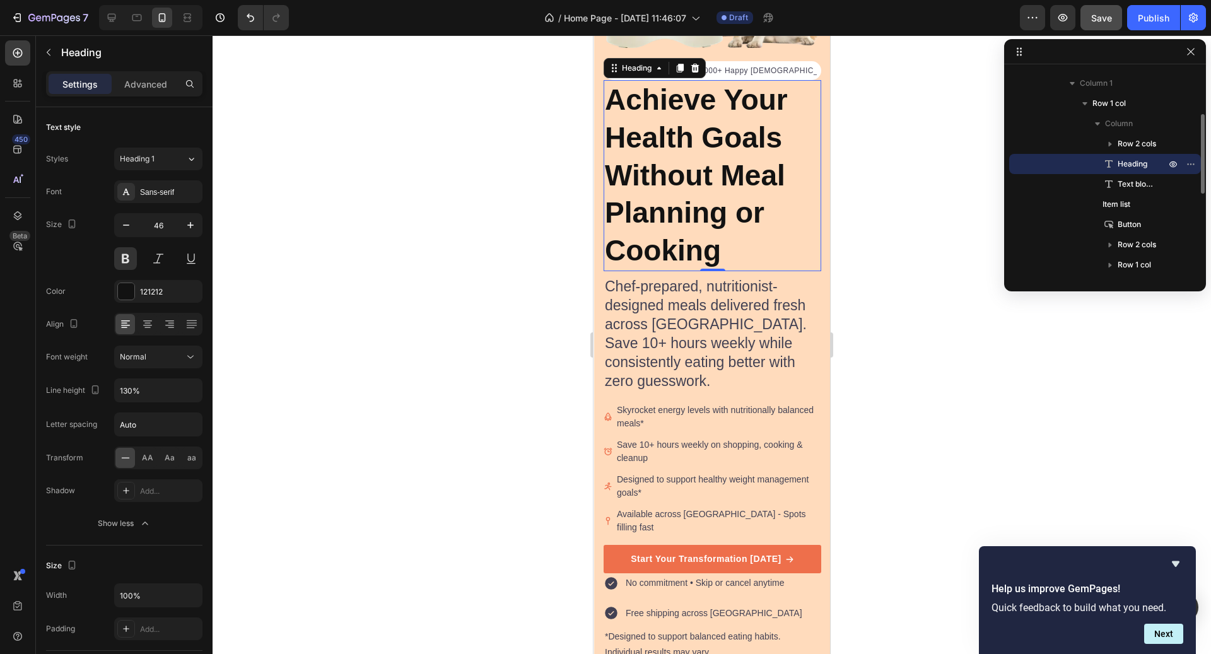
scroll to position [225, 0]
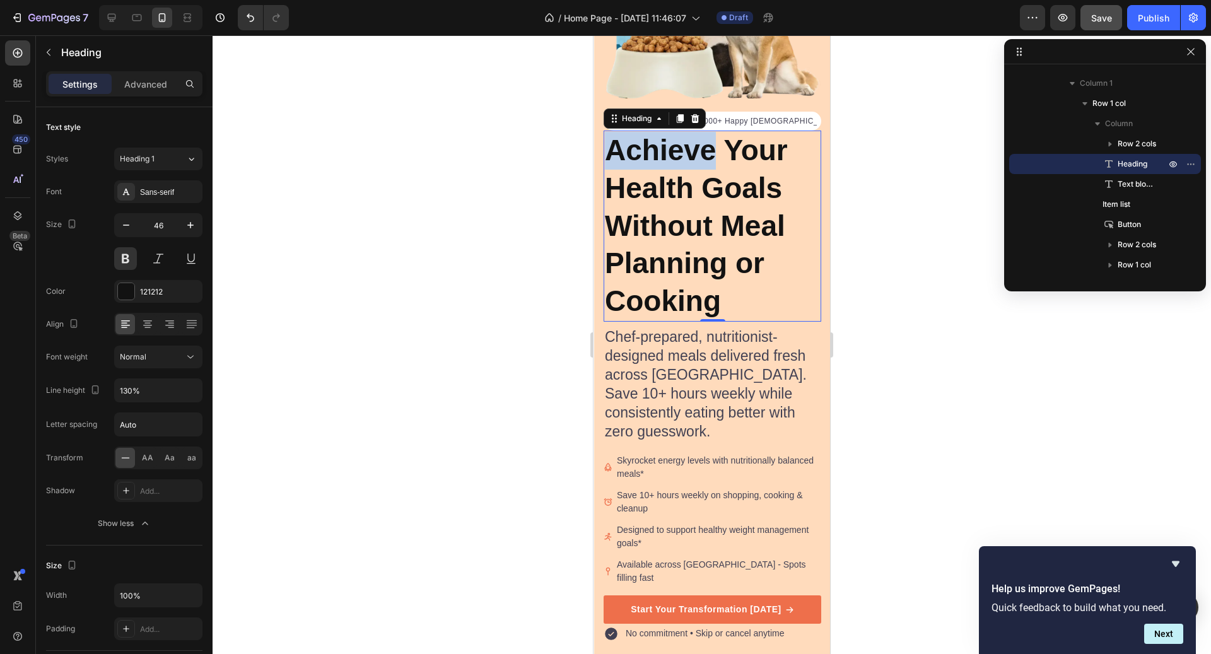
click at [635, 168] on p "Achieve Your Health Goals Without Meal Planning or Cooking" at bounding box center [712, 226] width 215 height 189
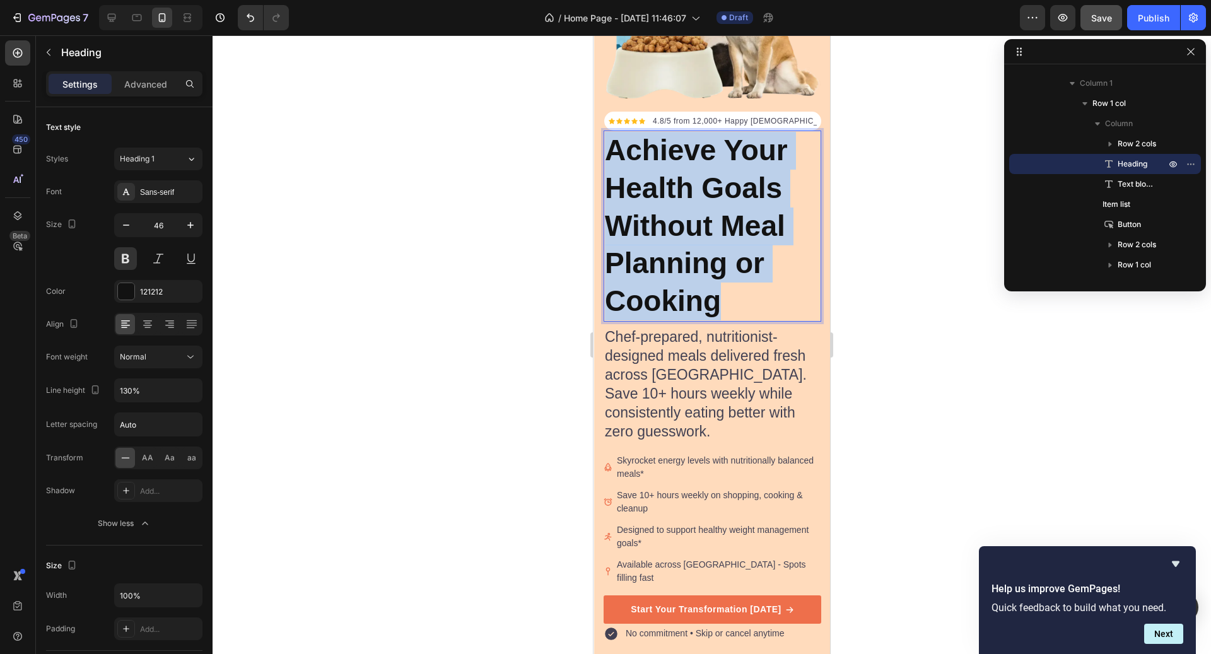
click at [635, 168] on p "Achieve Your Health Goals Without Meal Planning or Cooking" at bounding box center [712, 226] width 215 height 189
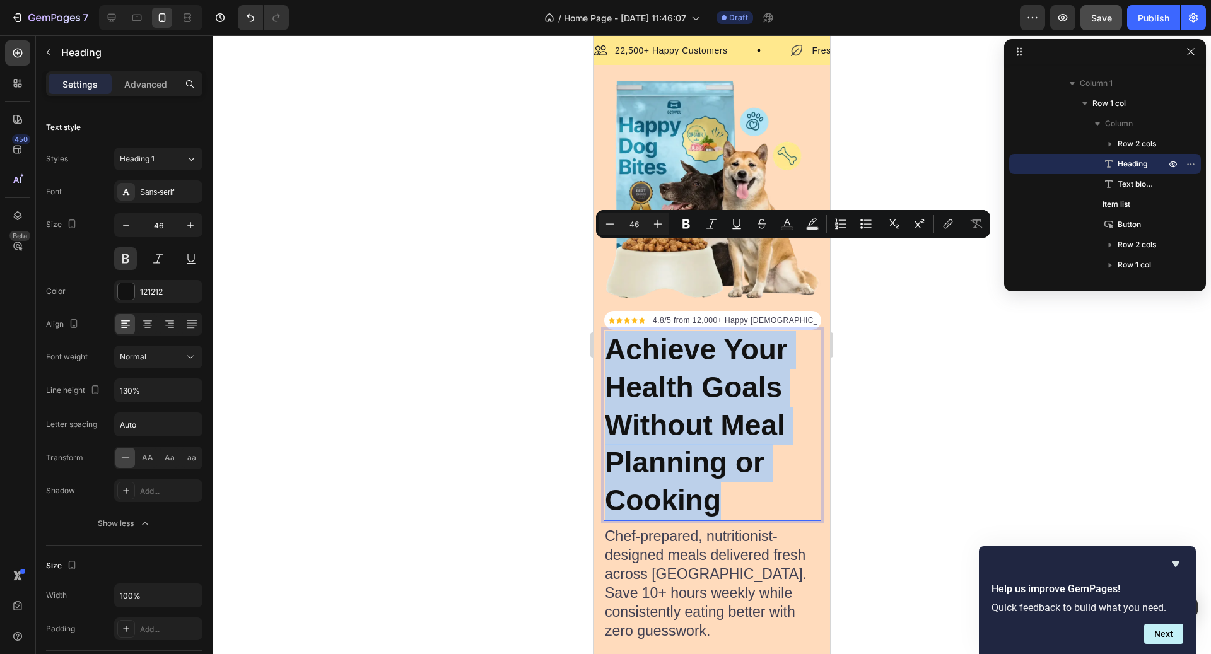
scroll to position [0, 0]
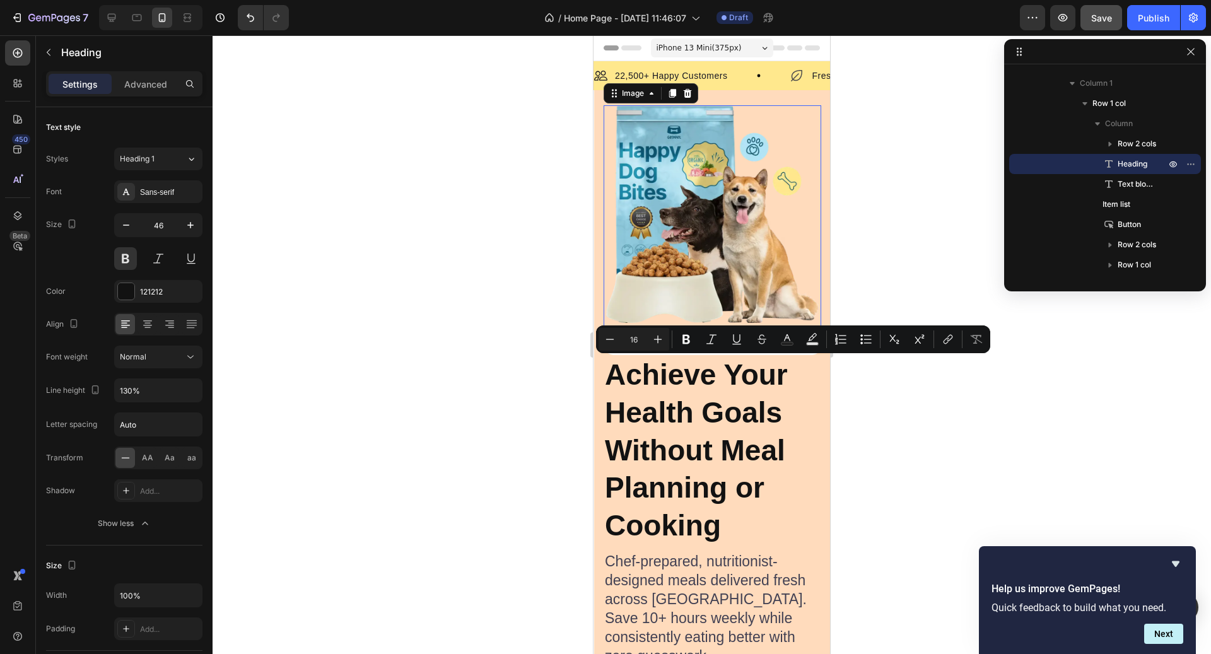
click at [655, 141] on img at bounding box center [713, 214] width 218 height 218
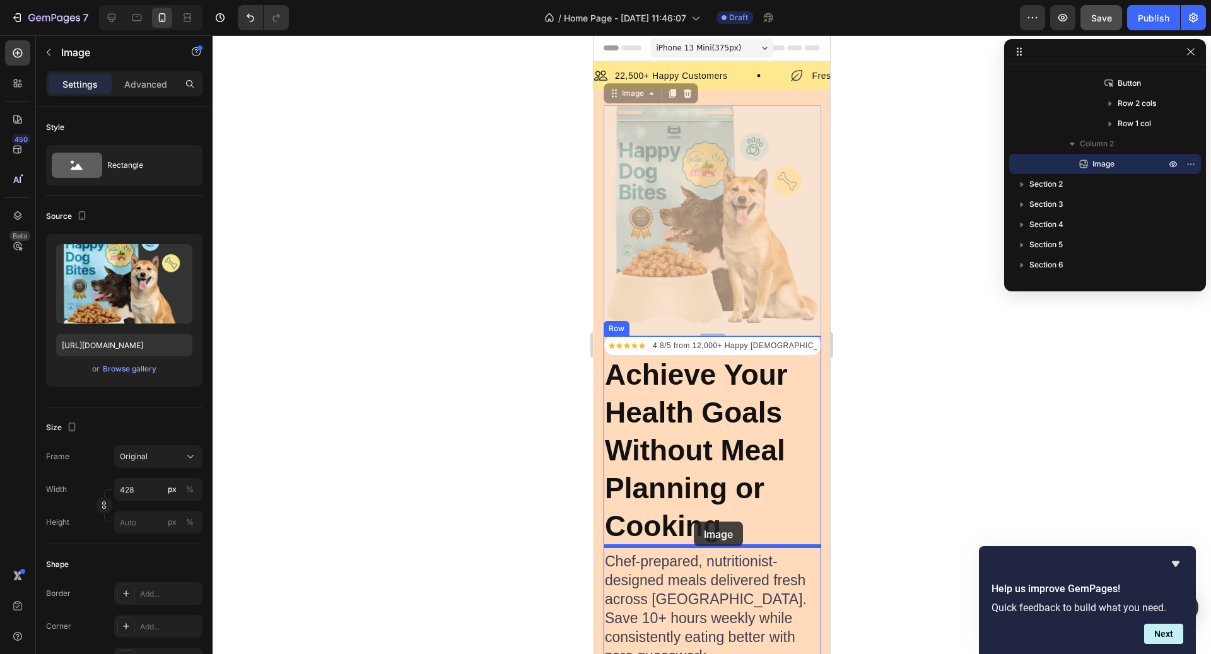
drag, startPoint x: 646, startPoint y: 93, endPoint x: 695, endPoint y: 533, distance: 442.4
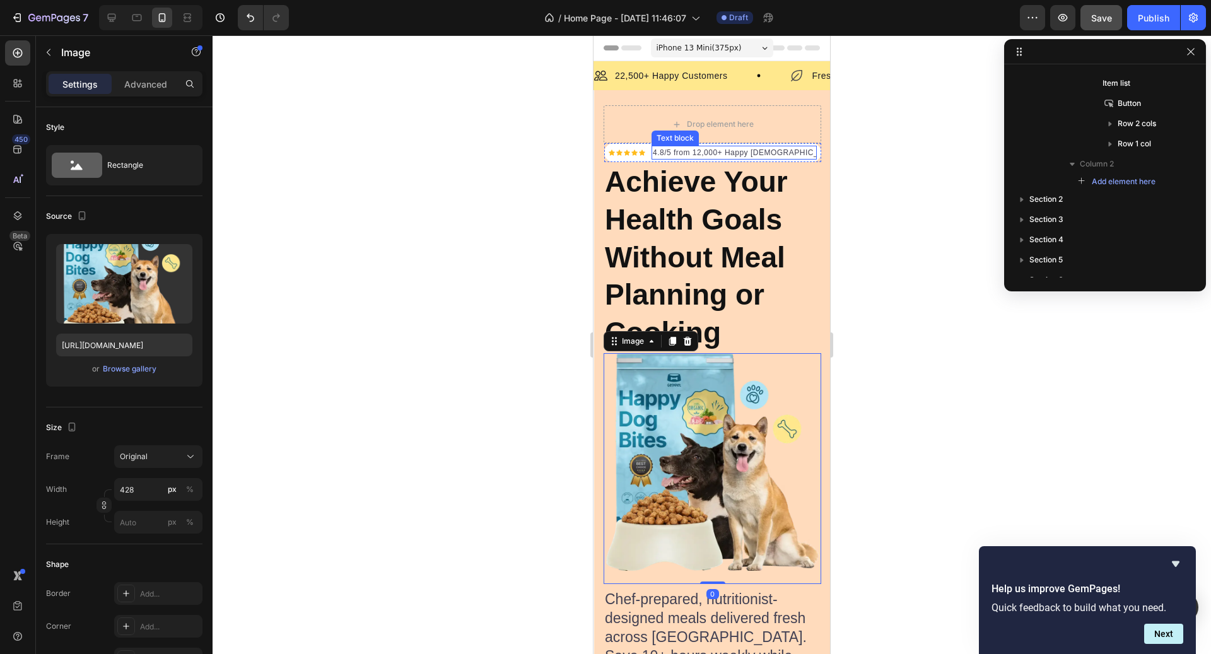
click at [758, 149] on p "4.8/5 from 12,000+ Happy [DEMOGRAPHIC_DATA]" at bounding box center [734, 152] width 163 height 11
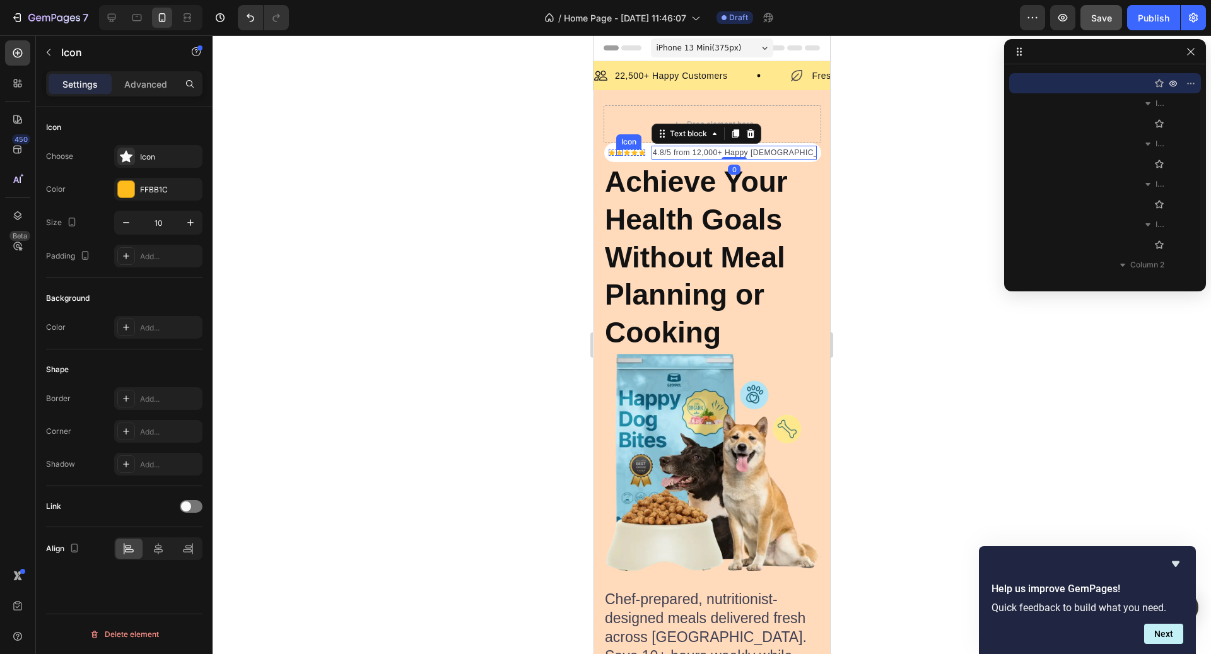
click at [609, 155] on div "Icon" at bounding box center [612, 153] width 6 height 6
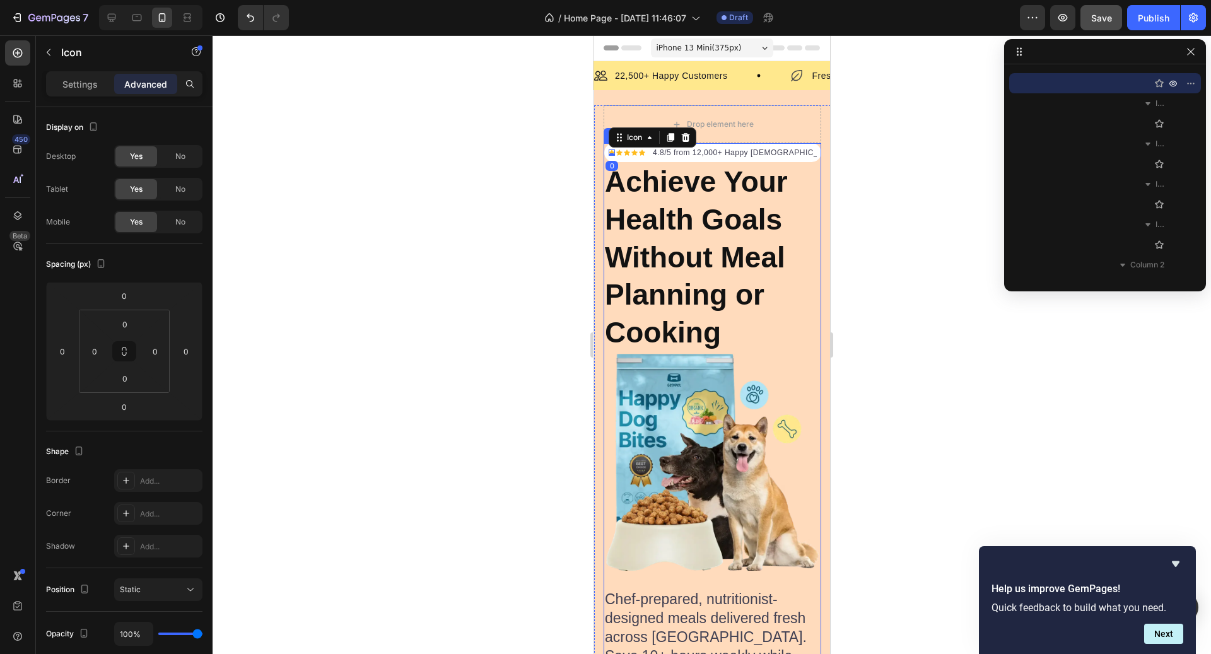
click at [804, 153] on div "Icon 0 Icon Icon Icon Icon Icon List Hoz 4.8/5 from 12,000+ Happy Canadians Tex…" at bounding box center [713, 559] width 218 height 832
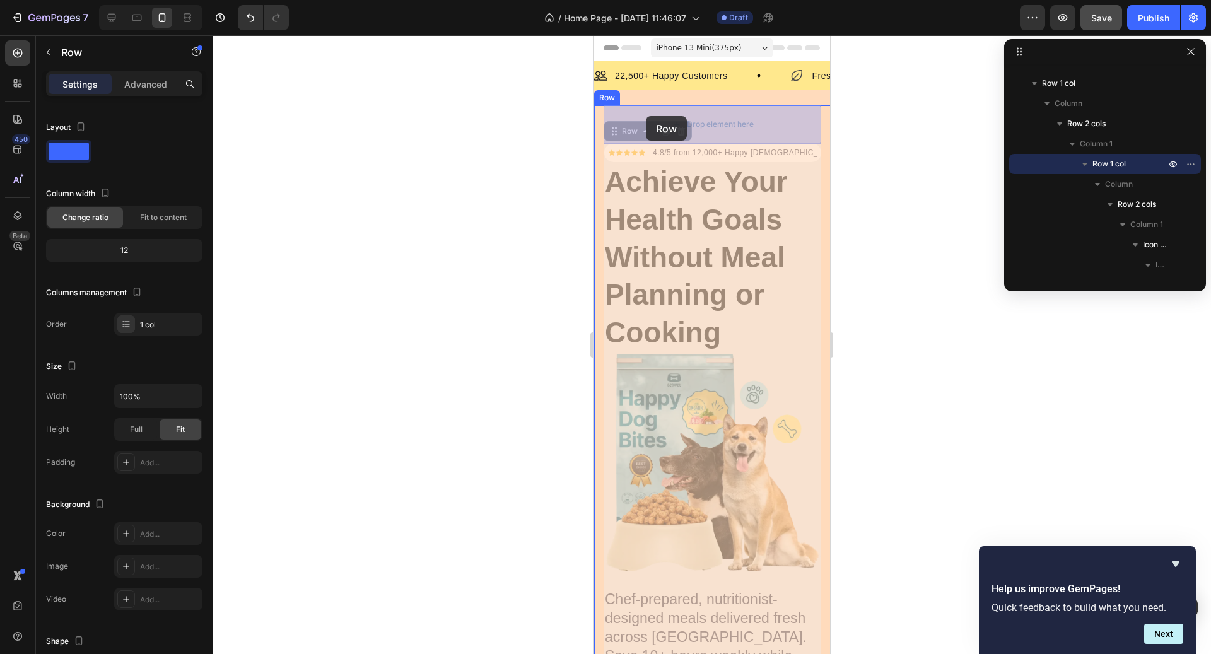
drag, startPoint x: 648, startPoint y: 131, endPoint x: 646, endPoint y: 117, distance: 14.0
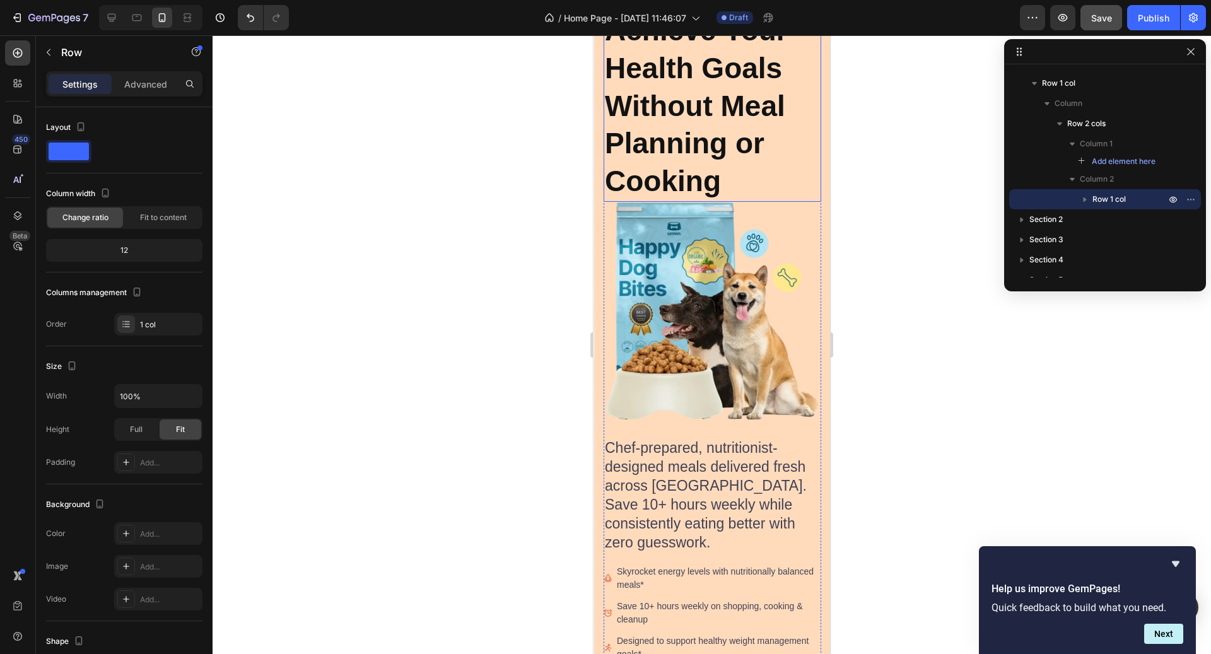
scroll to position [119, 0]
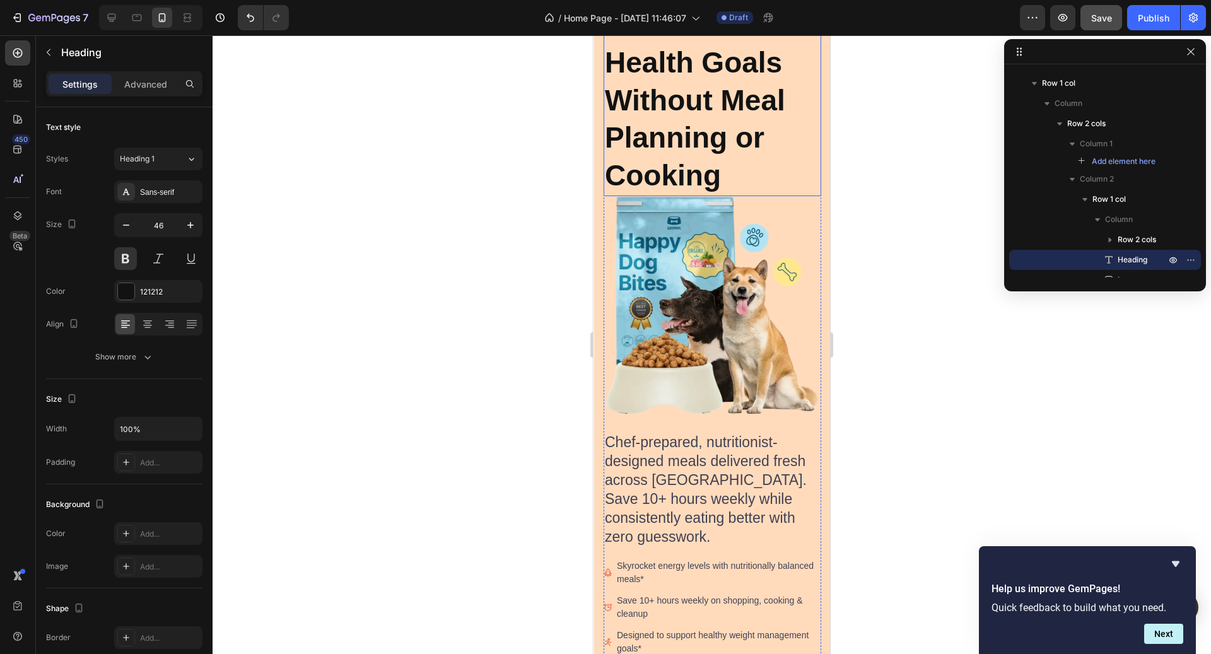
click at [754, 174] on h2 "Achieve Your Health Goals Without Meal Planning or Cooking" at bounding box center [713, 100] width 218 height 191
click at [103, 368] on div "Text style Styles Heading 1 Font Sans-serif Size 46 Color 121212 Align Show more" at bounding box center [124, 243] width 156 height 272
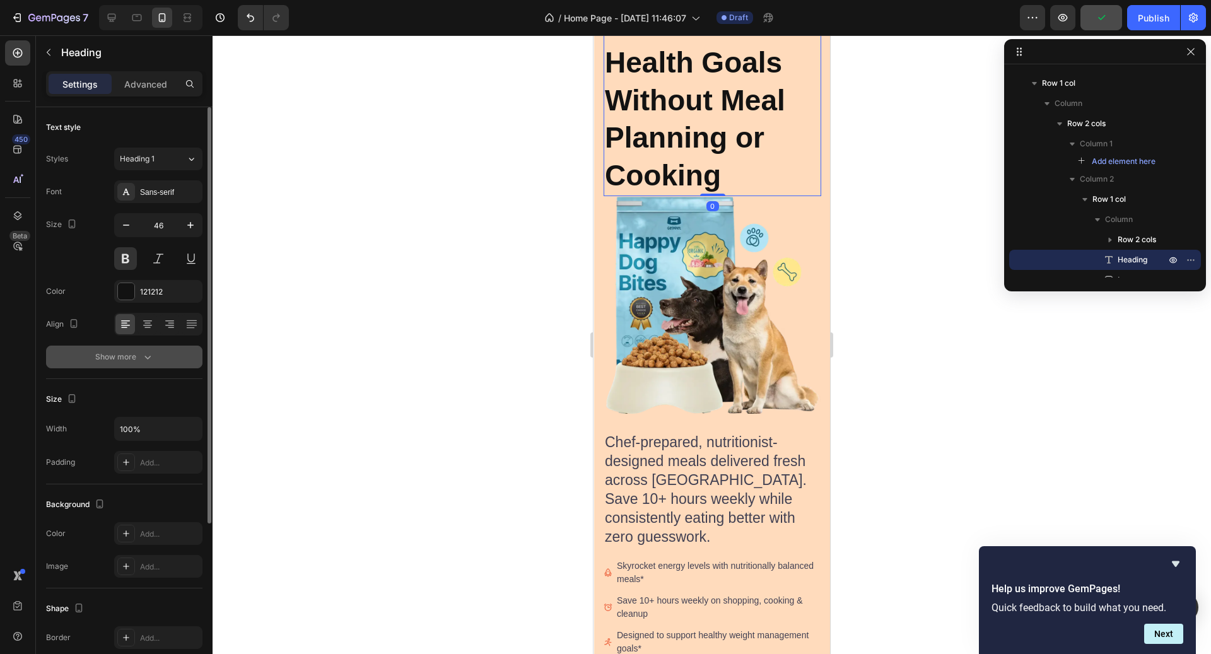
click at [102, 362] on button "Show more" at bounding box center [124, 357] width 156 height 23
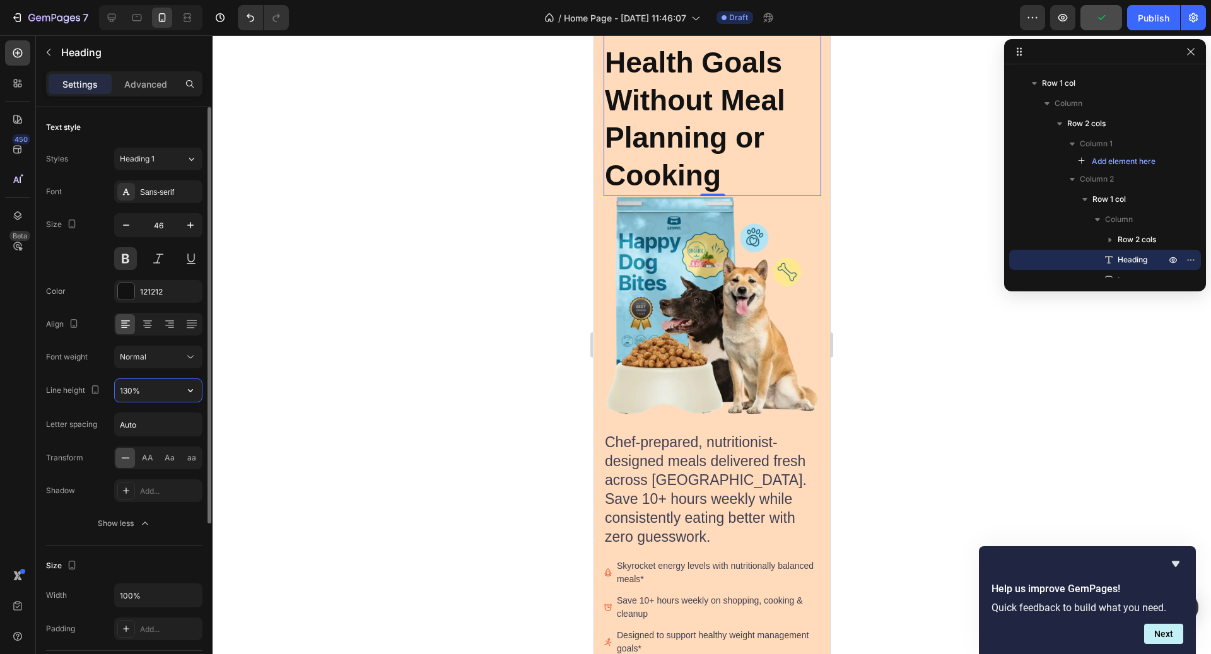
click at [149, 385] on input "130%" at bounding box center [158, 390] width 87 height 23
click at [187, 393] on icon "button" at bounding box center [190, 390] width 13 height 13
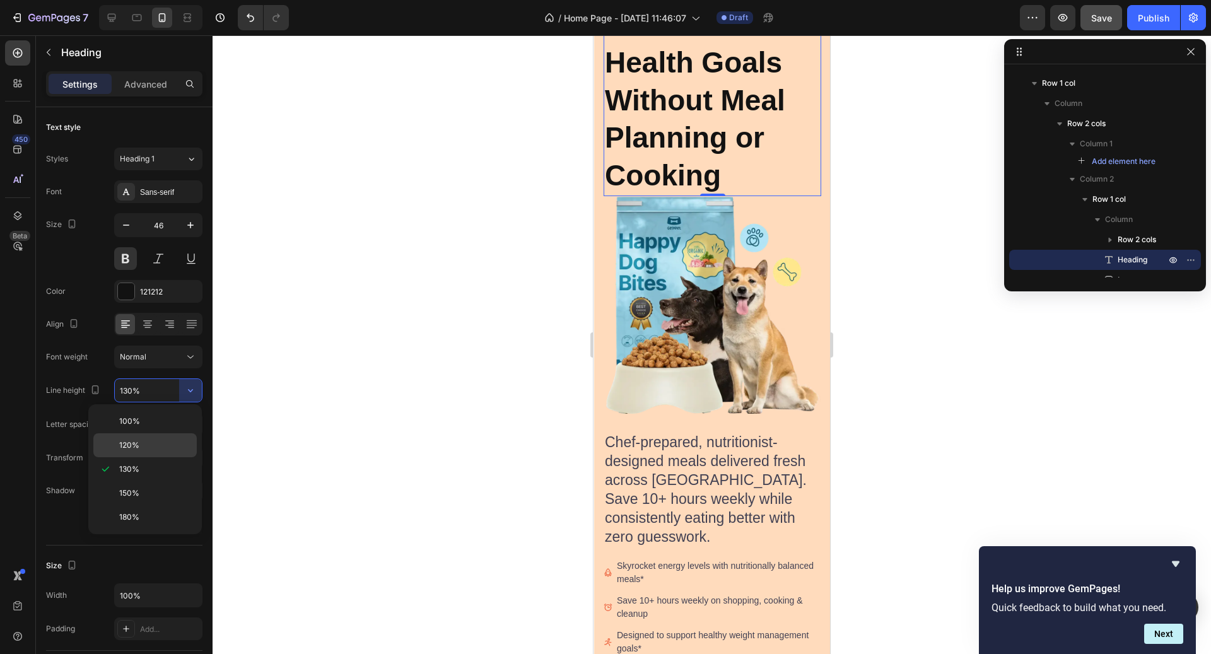
click at [161, 442] on p "120%" at bounding box center [155, 445] width 72 height 11
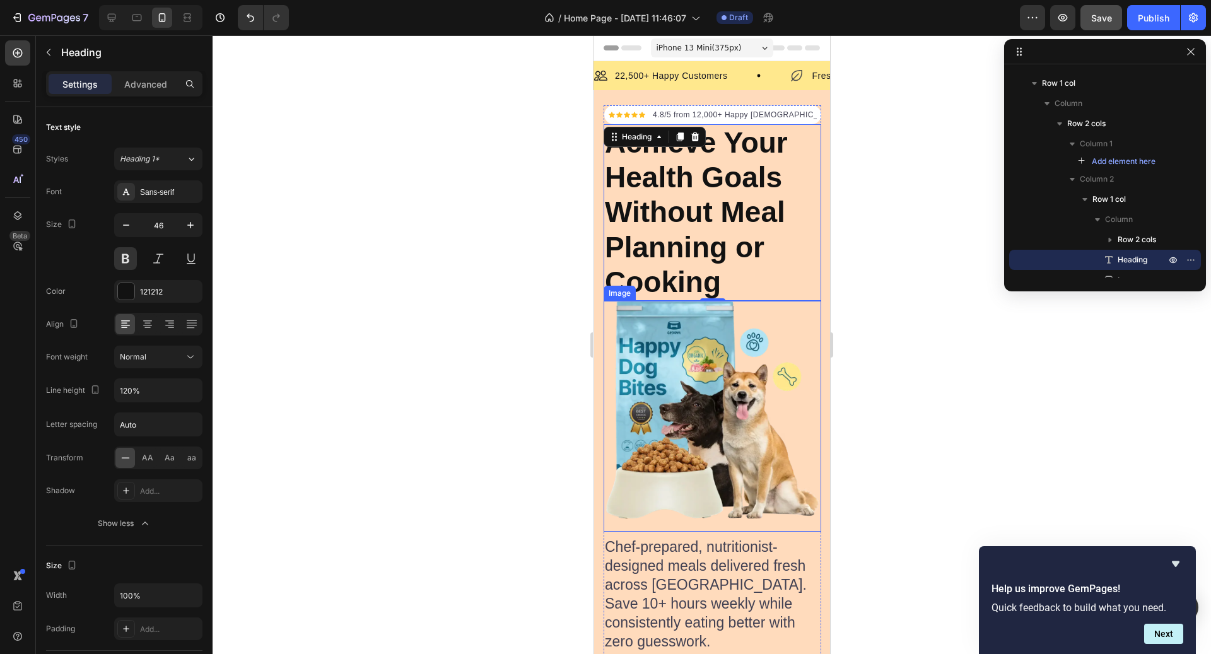
scroll to position [3, 0]
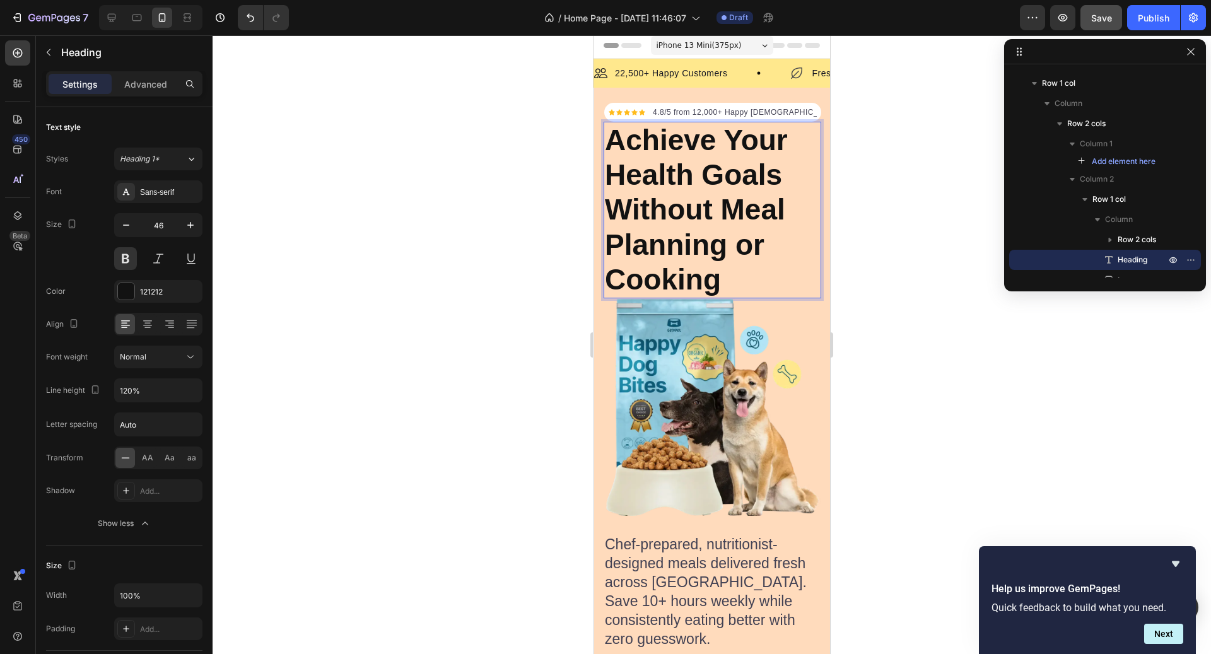
click at [810, 211] on h2 "Achieve Your Health Goals Without Meal Planning or Cooking" at bounding box center [713, 210] width 218 height 177
click at [754, 187] on p "Achieve Your Health Goals Without Meal Planning or Cooking" at bounding box center [712, 210] width 215 height 174
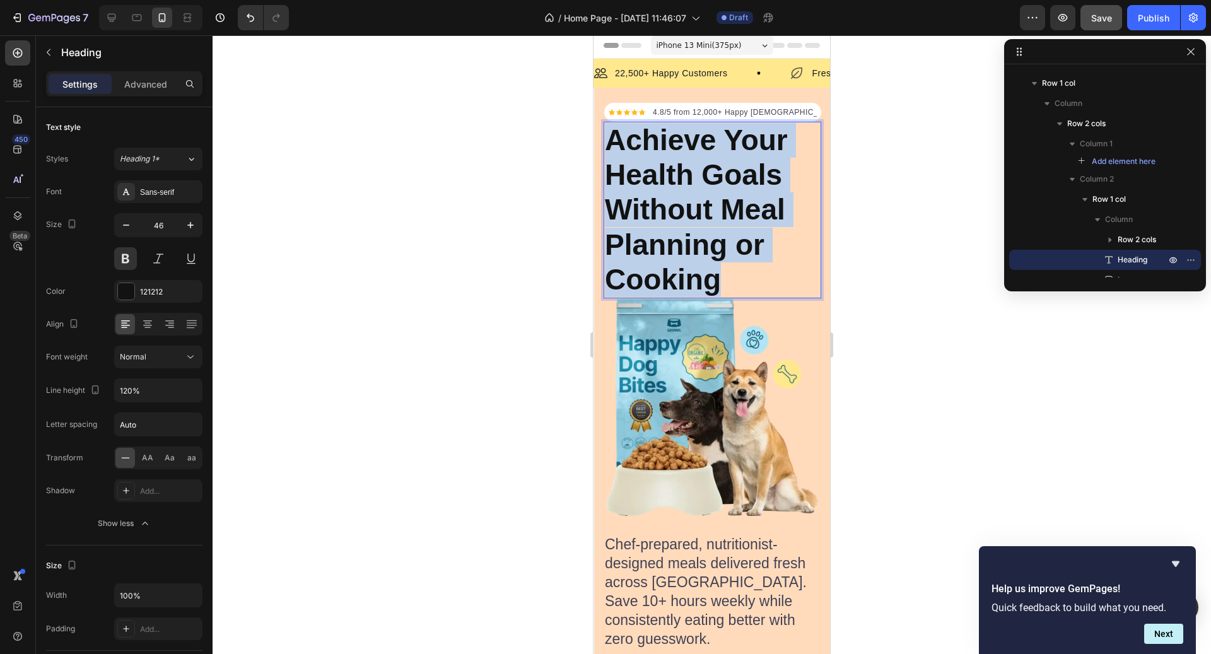
click at [754, 187] on p "Achieve Your Health Goals Without Meal Planning or Cooking" at bounding box center [712, 210] width 215 height 174
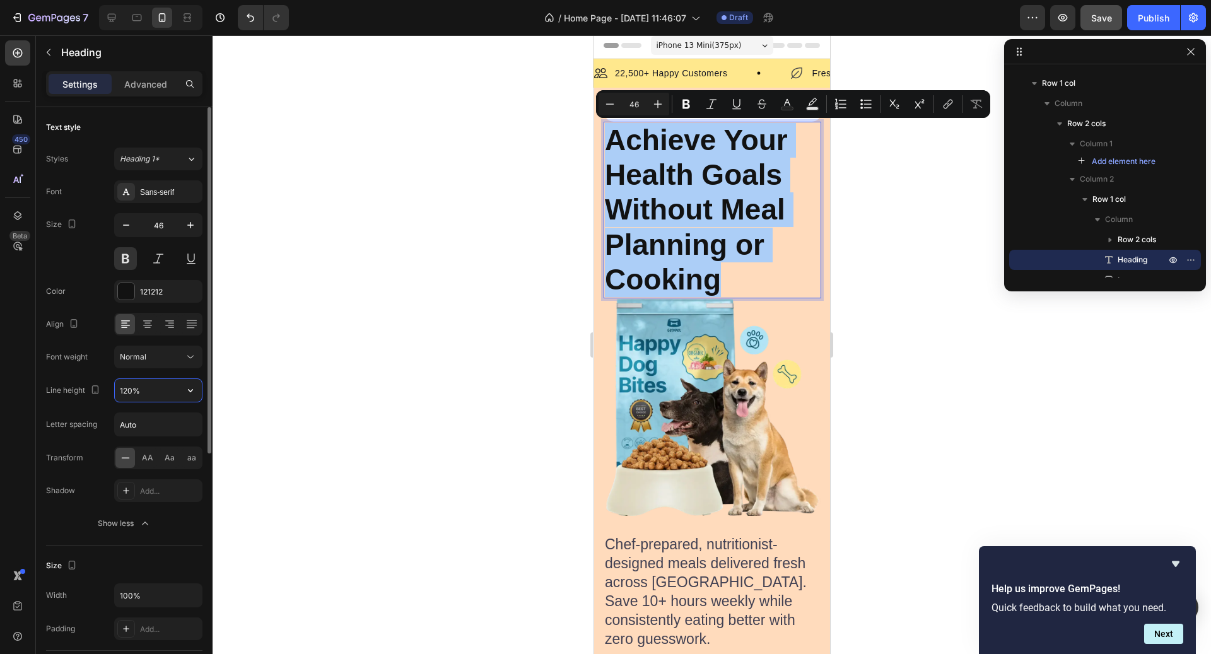
click at [174, 382] on input "120%" at bounding box center [158, 390] width 87 height 23
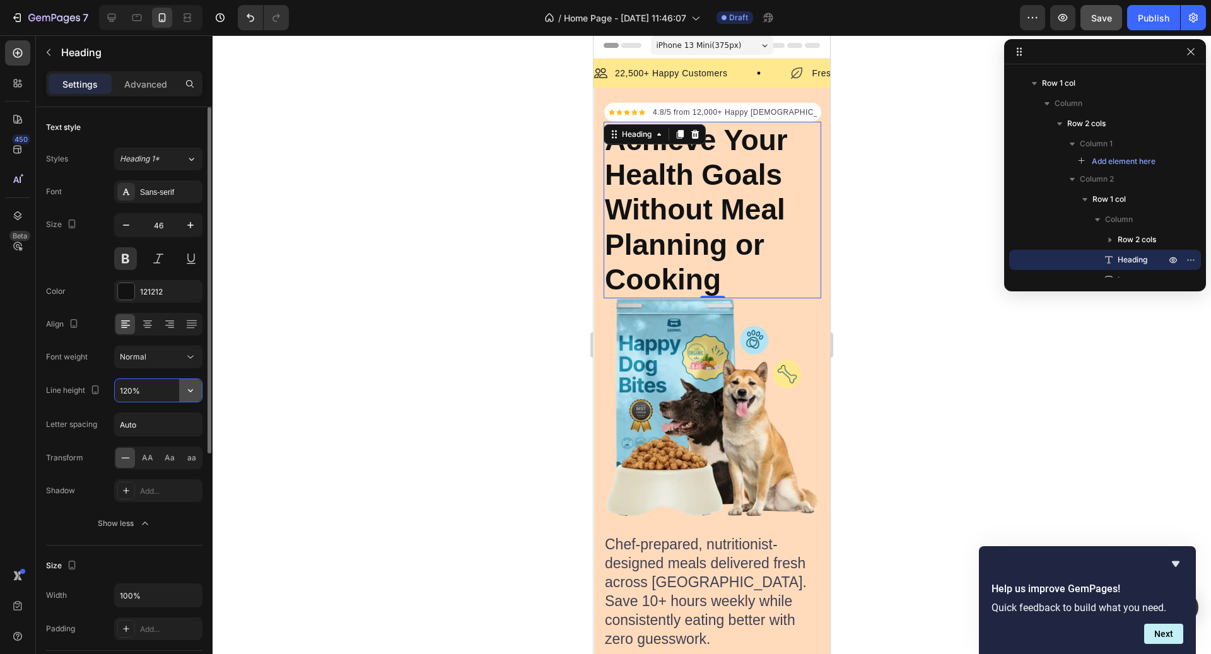
click at [184, 387] on button "button" at bounding box center [190, 390] width 23 height 23
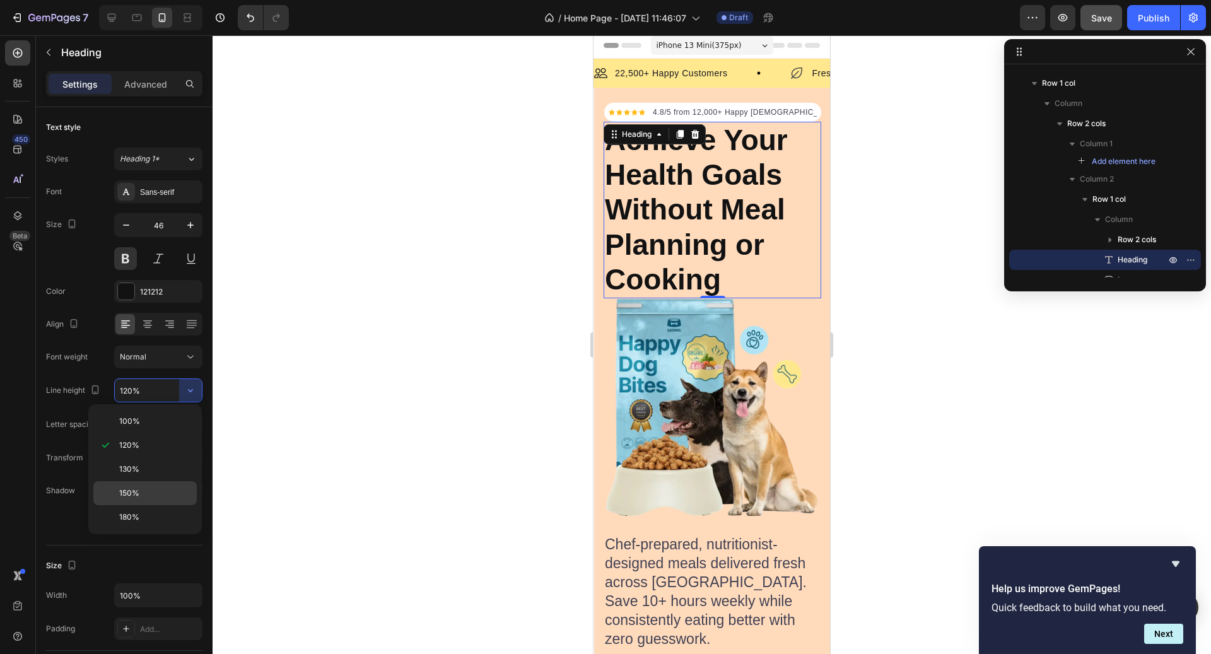
click at [162, 488] on p "150%" at bounding box center [155, 493] width 72 height 11
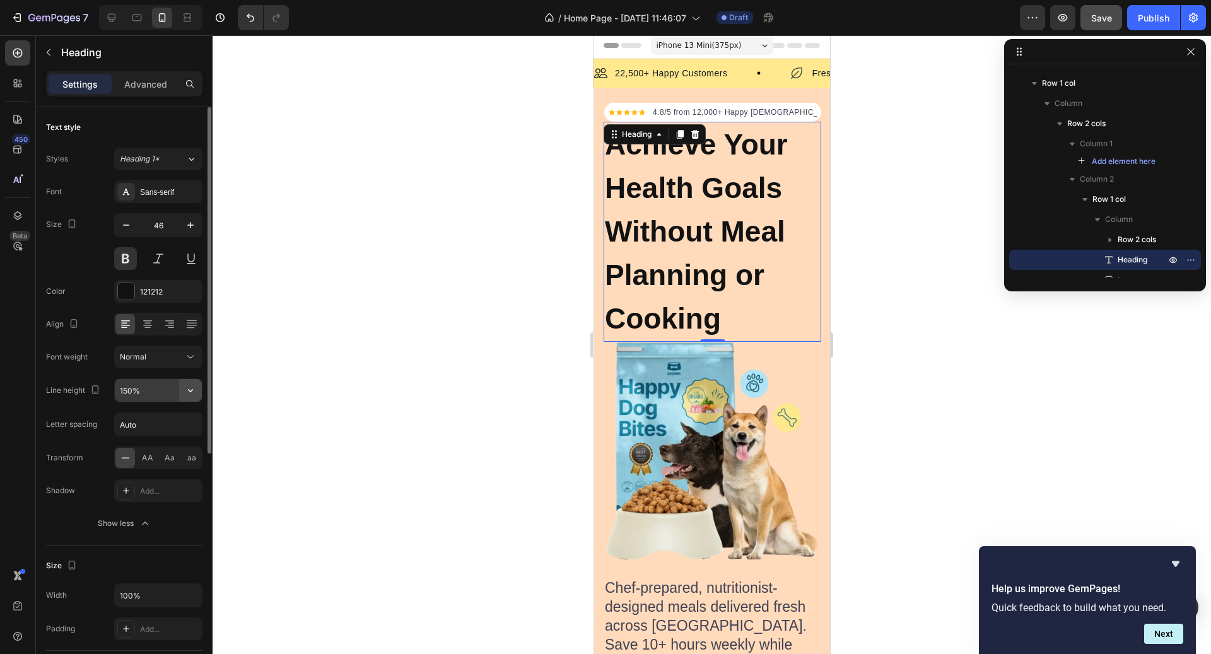
click at [179, 394] on button "button" at bounding box center [190, 390] width 23 height 23
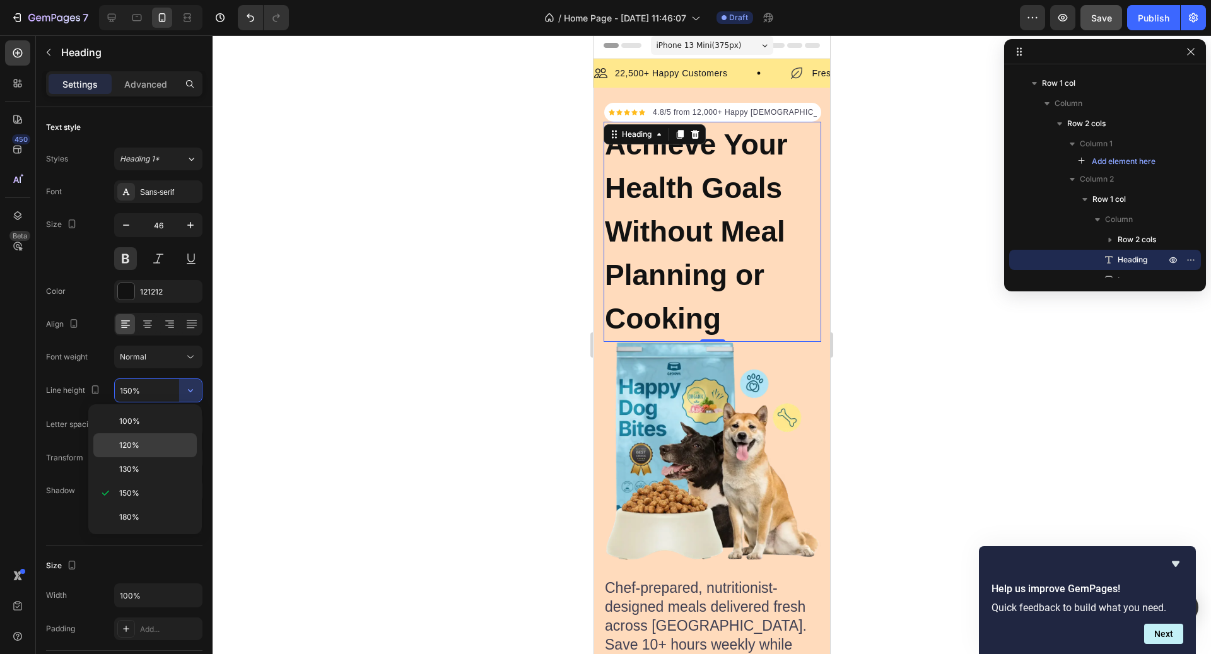
click at [163, 437] on div "120%" at bounding box center [144, 445] width 103 height 24
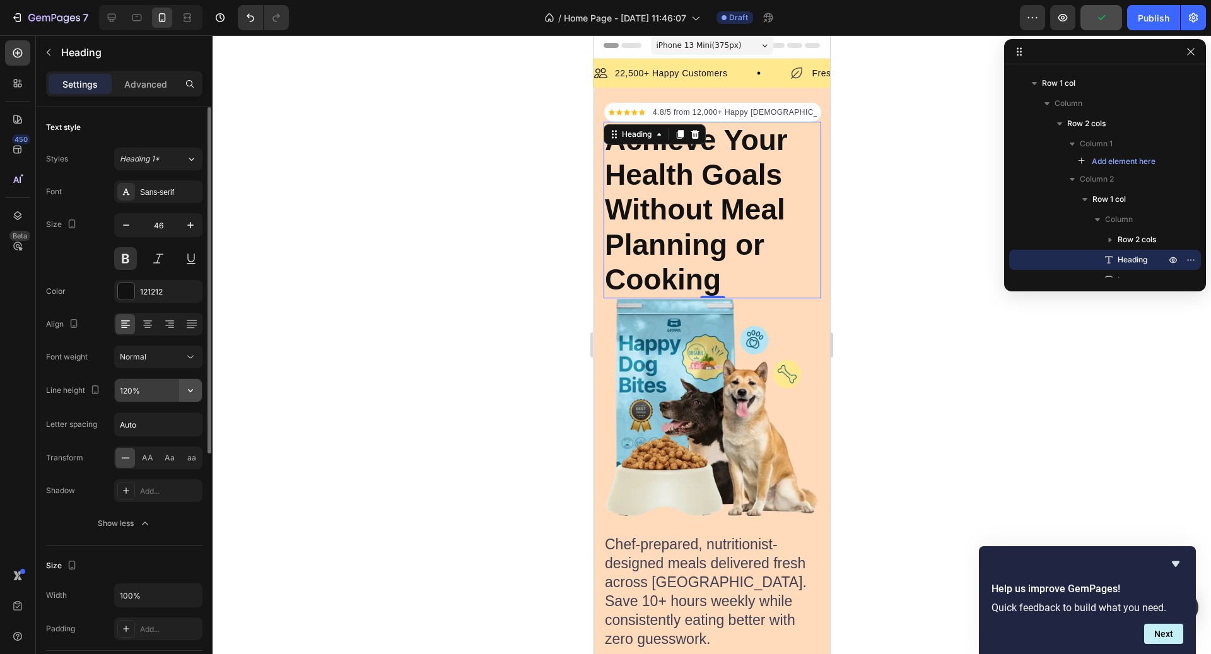
click at [191, 386] on icon "button" at bounding box center [190, 390] width 13 height 13
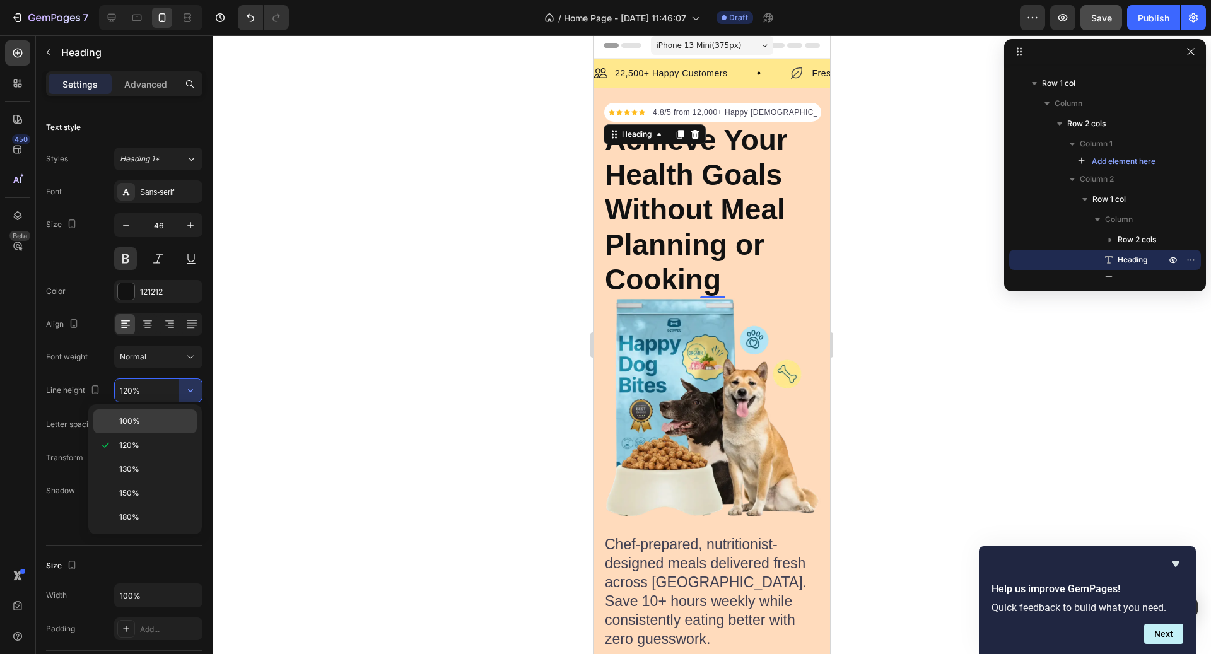
click at [164, 416] on p "100%" at bounding box center [155, 421] width 72 height 11
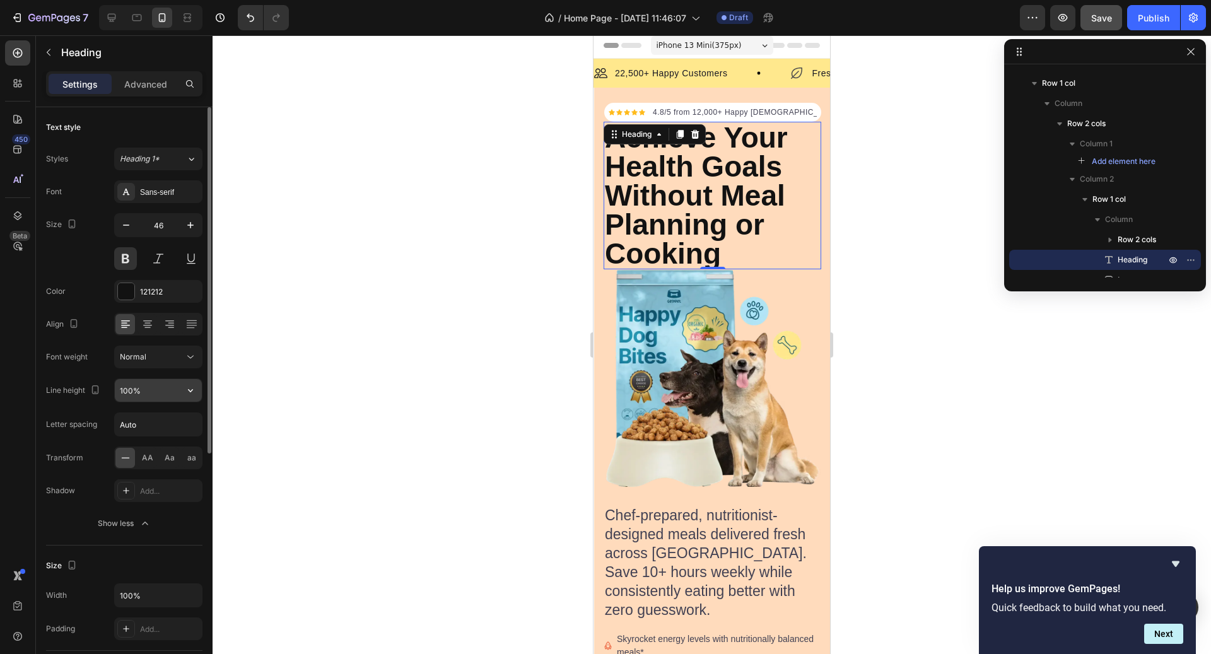
click at [169, 385] on input "100%" at bounding box center [158, 390] width 87 height 23
click at [179, 389] on input "100%" at bounding box center [158, 390] width 87 height 23
click at [191, 390] on icon "button" at bounding box center [190, 390] width 5 height 3
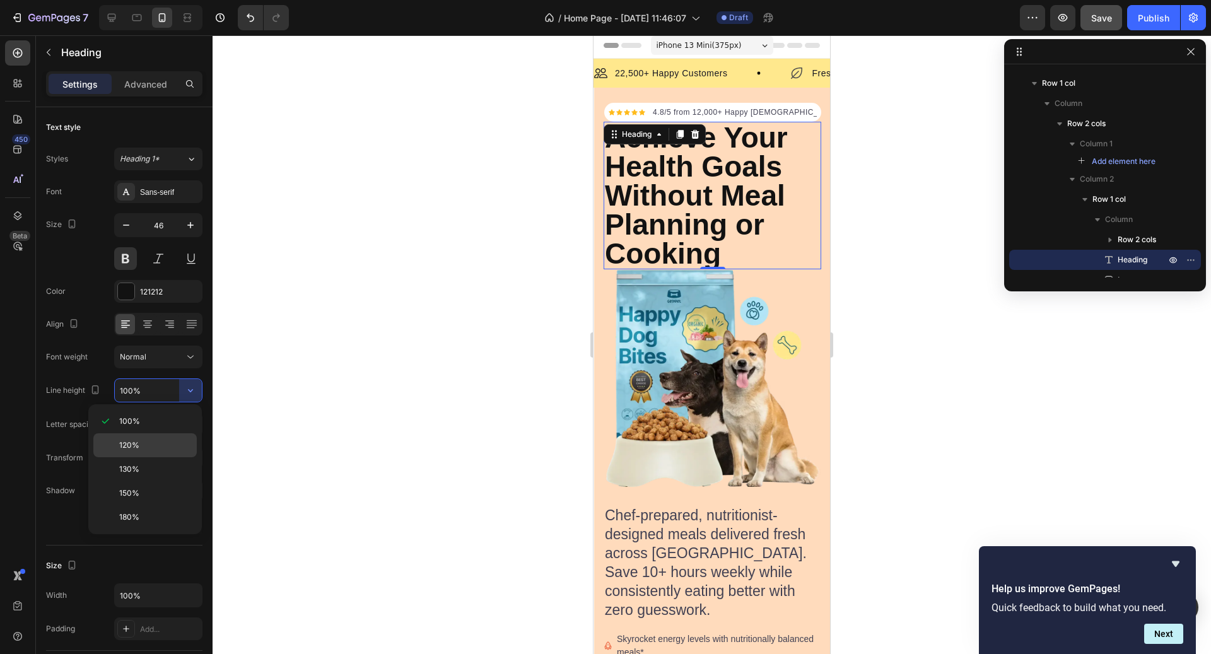
click at [150, 449] on p "120%" at bounding box center [155, 445] width 72 height 11
type input "120%"
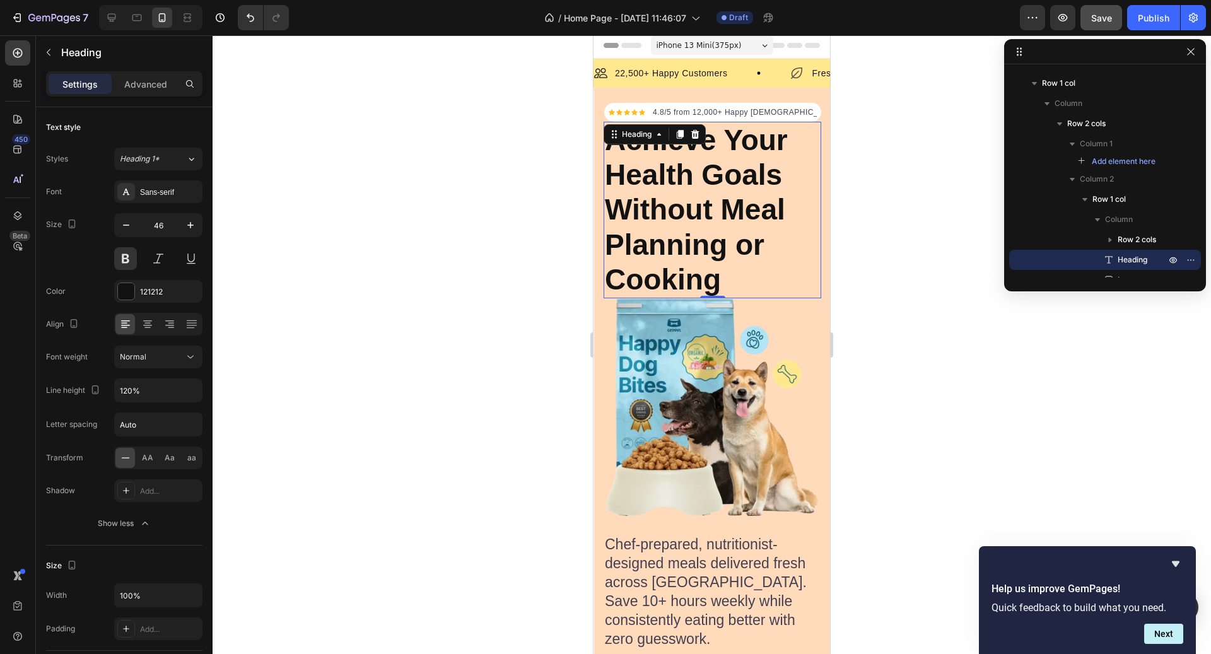
click at [528, 343] on div at bounding box center [712, 344] width 999 height 619
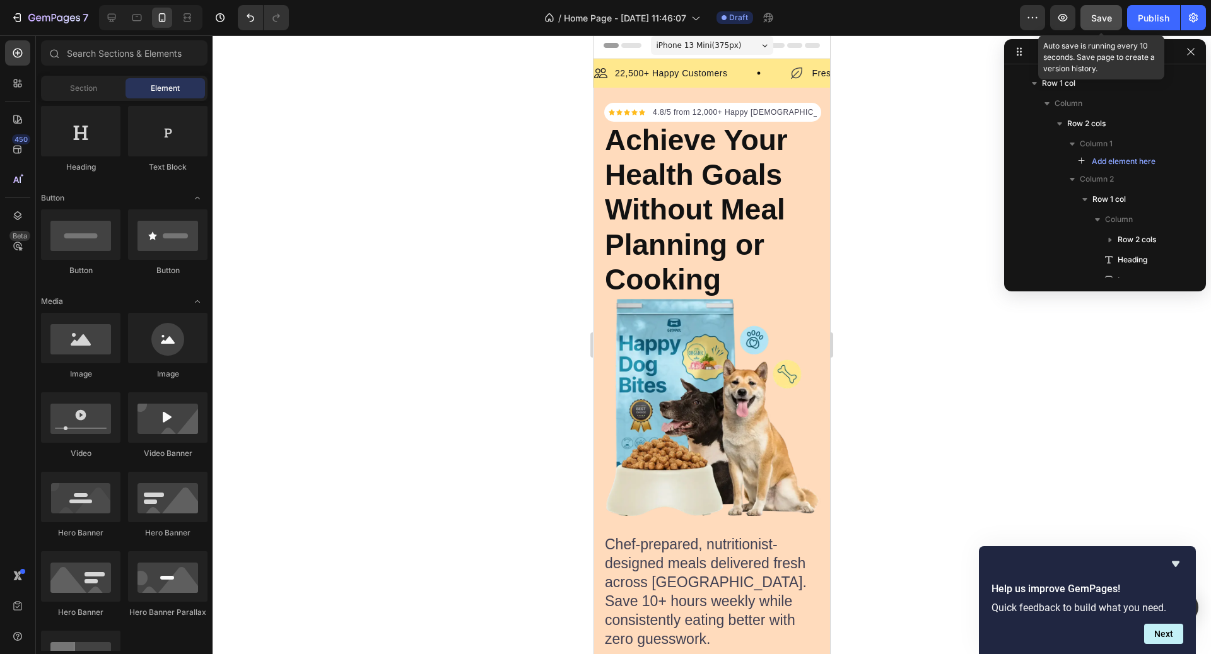
click at [1102, 25] on button "Save" at bounding box center [1102, 17] width 42 height 25
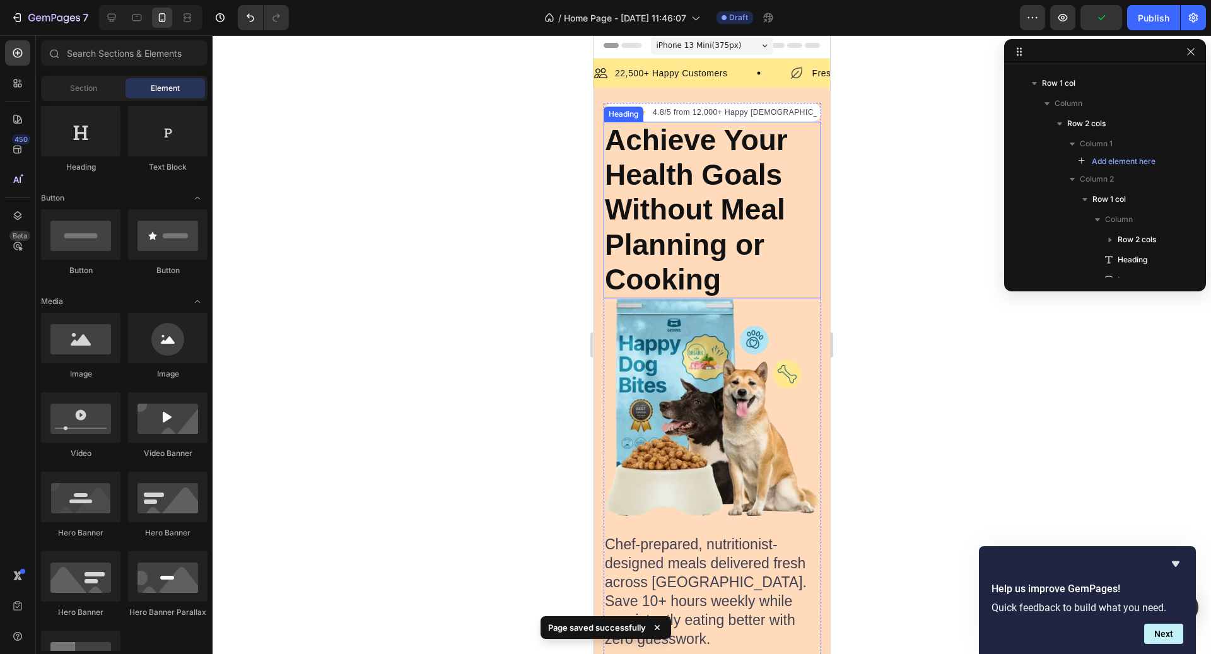
scroll to position [76, 0]
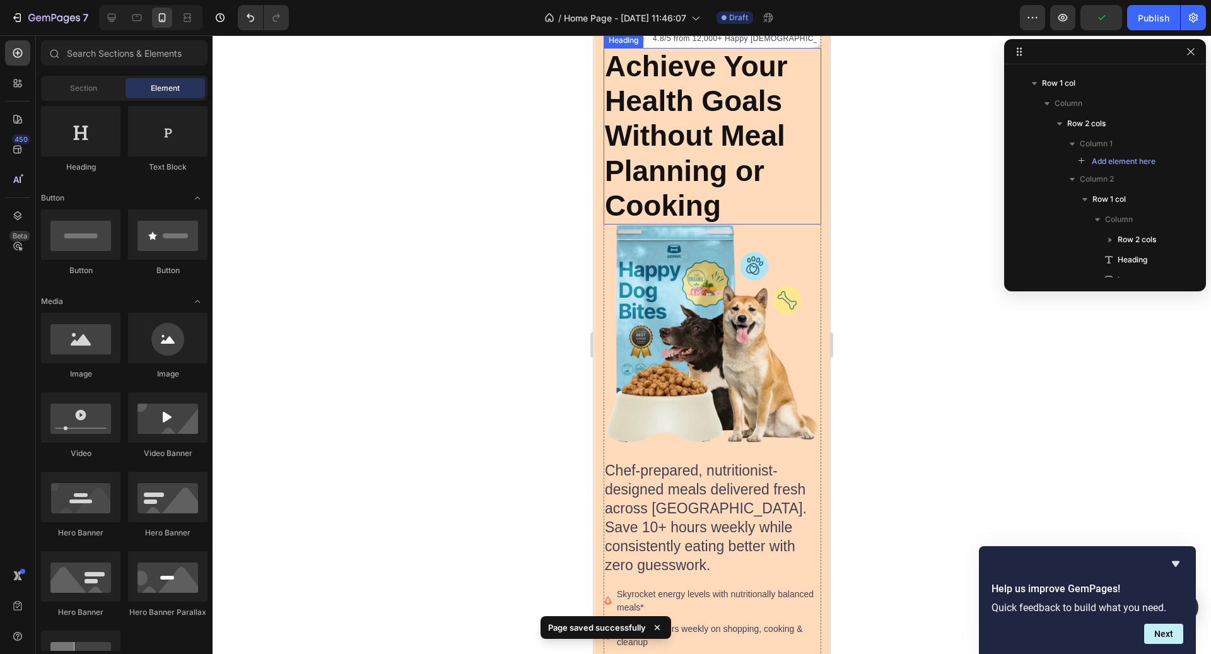
click at [760, 206] on p "Achieve Your Health Goals Without Meal Planning or Cooking" at bounding box center [712, 136] width 215 height 174
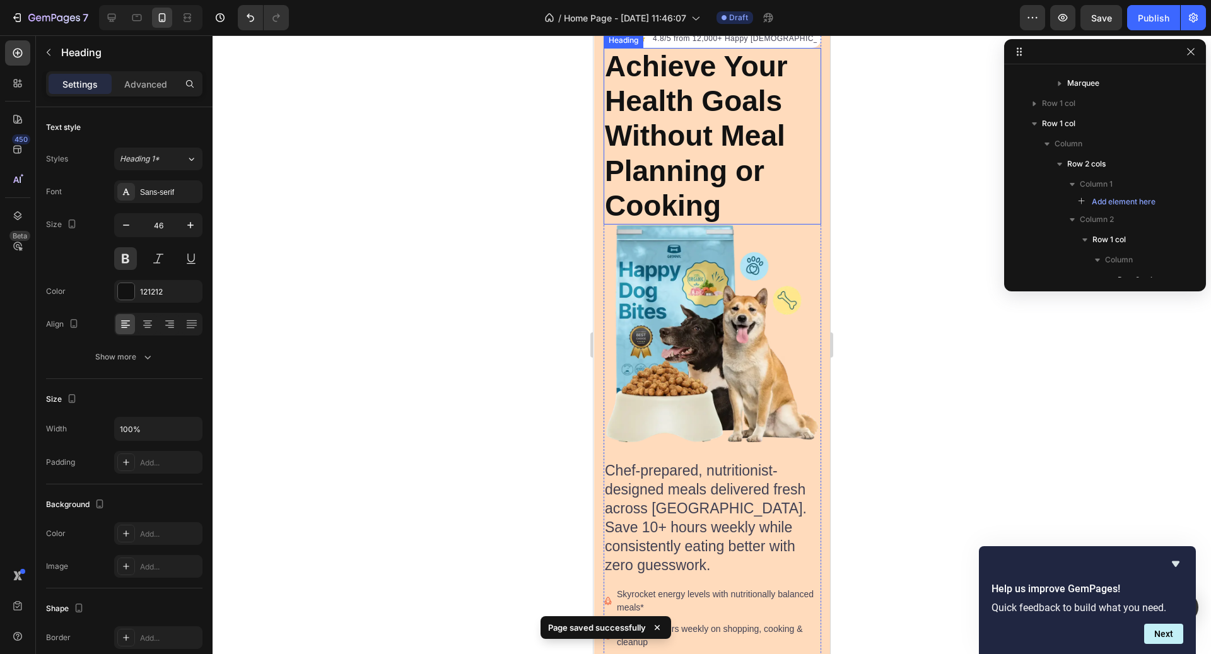
scroll to position [274, 0]
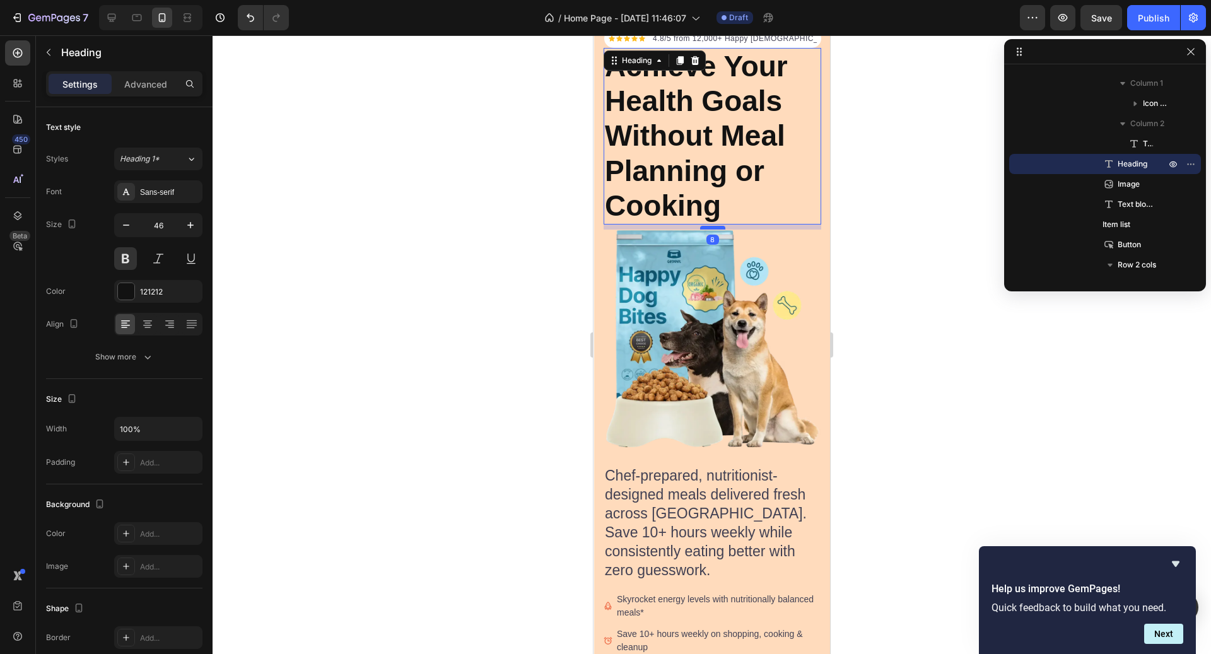
click at [707, 227] on div at bounding box center [712, 228] width 25 height 4
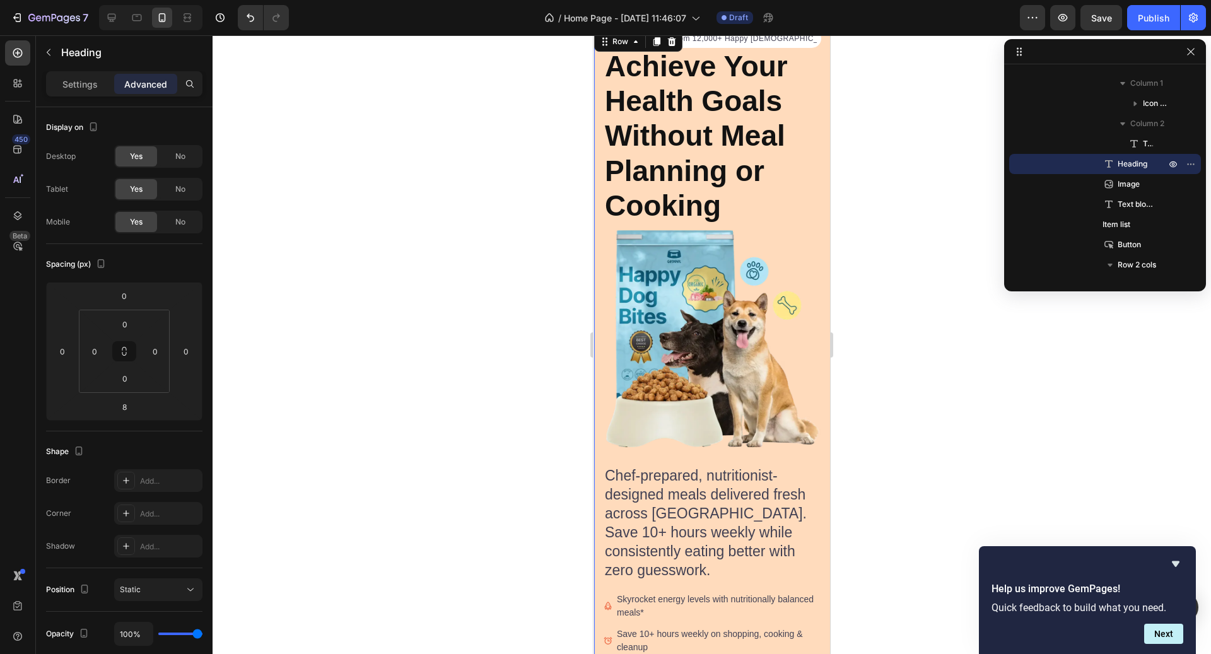
click at [827, 238] on div "Drop element here Icon Icon Icon Icon Icon Icon List Hoz 4.8/5 from 12,000+ Hap…" at bounding box center [712, 459] width 237 height 860
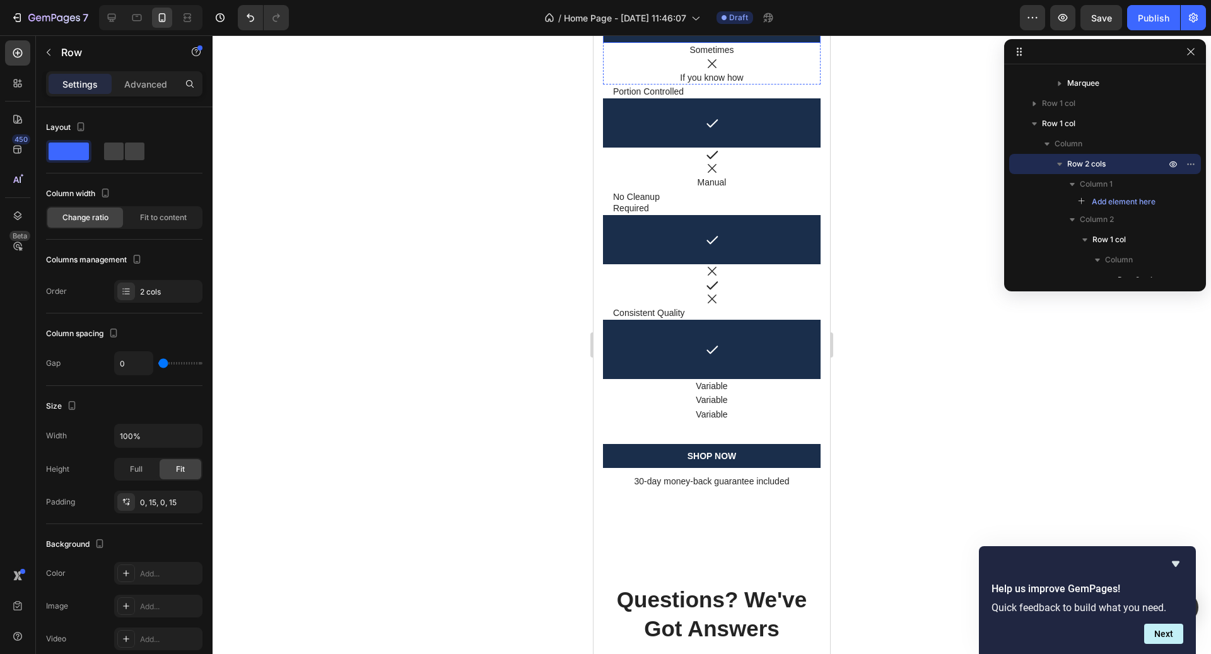
scroll to position [4057, 0]
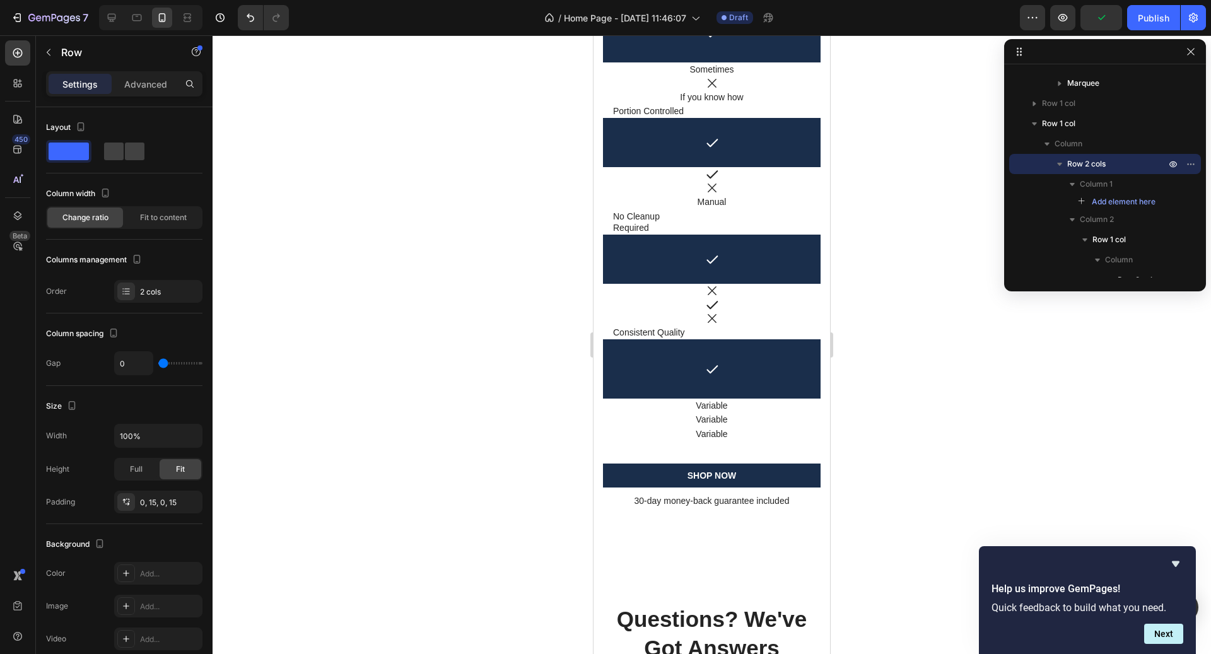
click at [106, 6] on div at bounding box center [150, 17] width 103 height 25
click at [106, 13] on icon at bounding box center [111, 17] width 13 height 13
type input "30"
type input "1200"
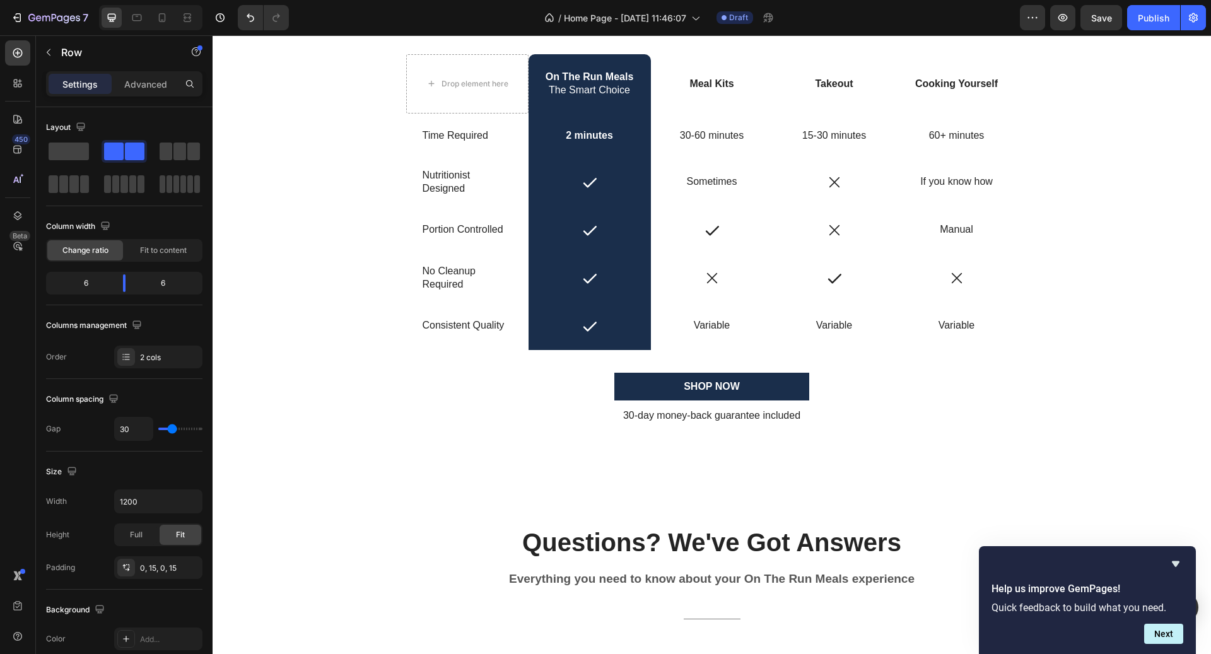
scroll to position [3637, 0]
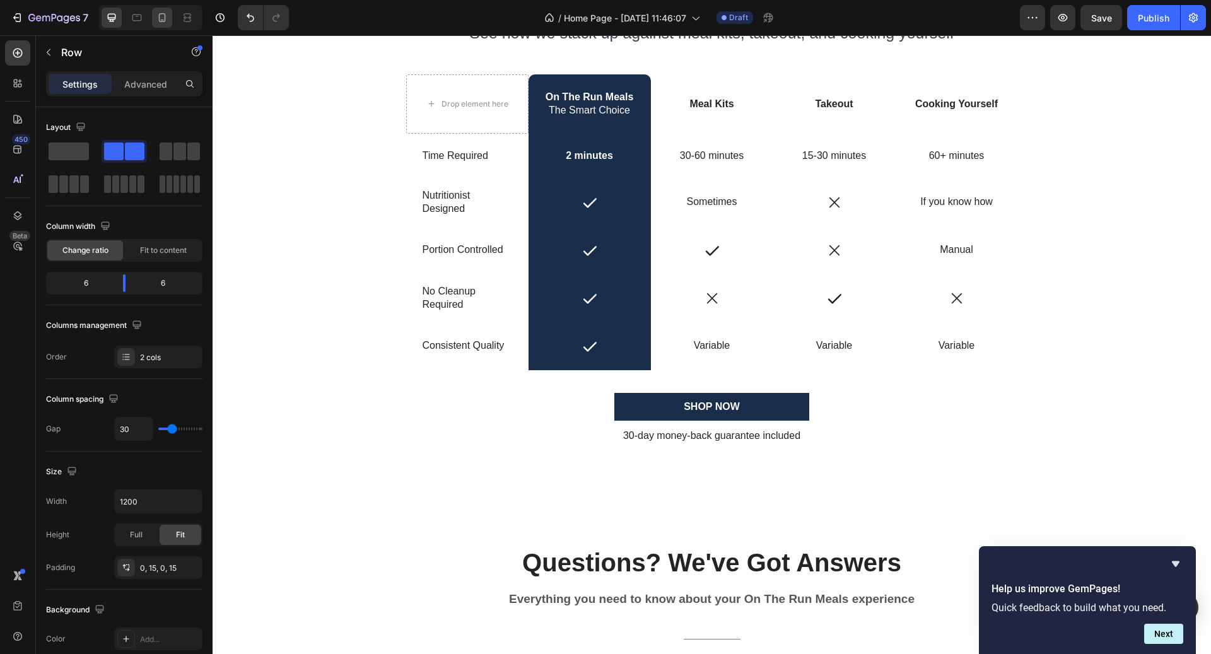
click at [170, 25] on div at bounding box center [162, 18] width 20 height 20
type input "0"
type input "100%"
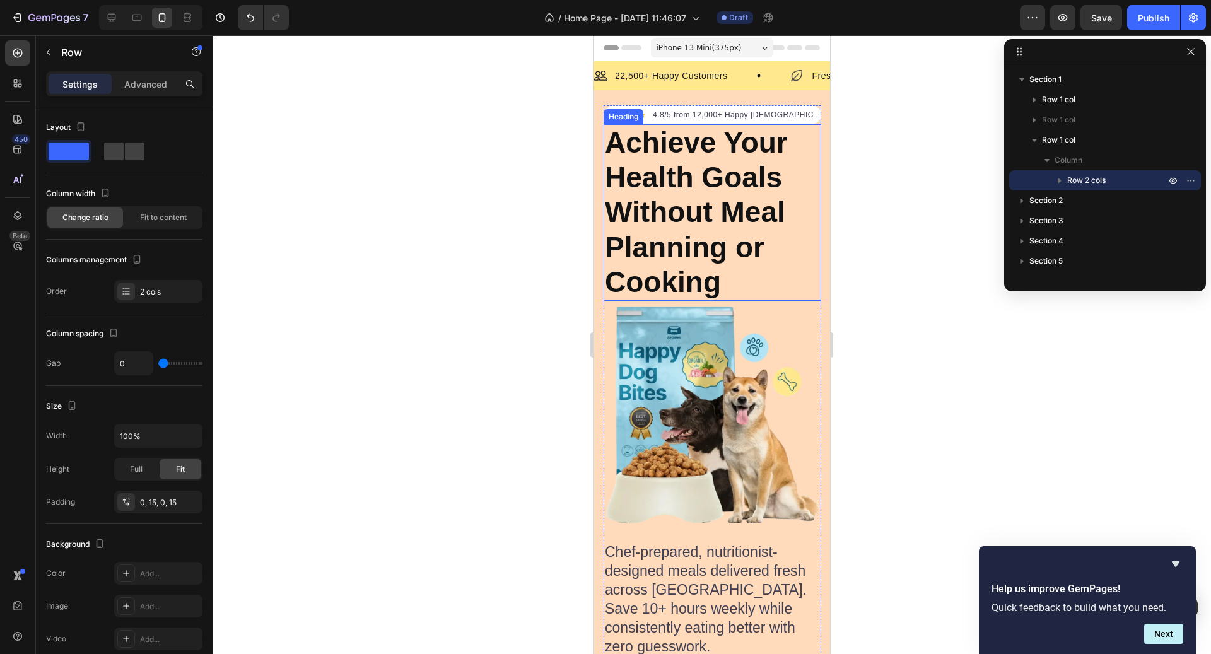
scroll to position [66, 0]
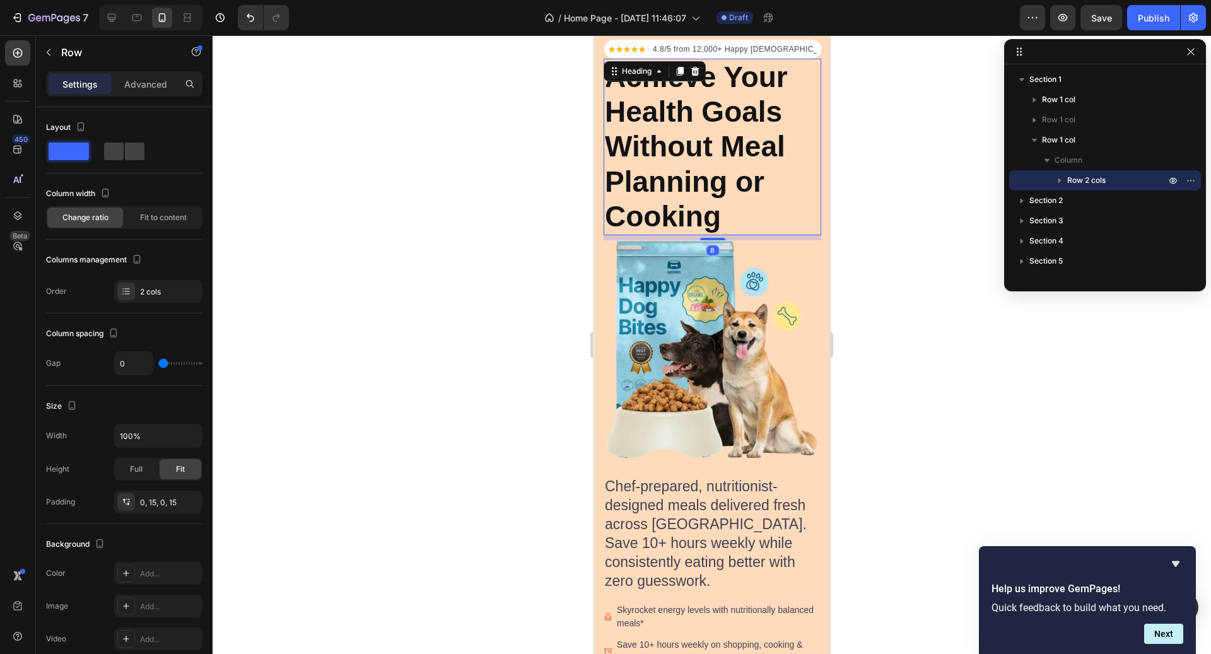
click at [741, 172] on h2 "Achieve Your Health Goals Without Meal Planning or Cooking" at bounding box center [713, 147] width 218 height 177
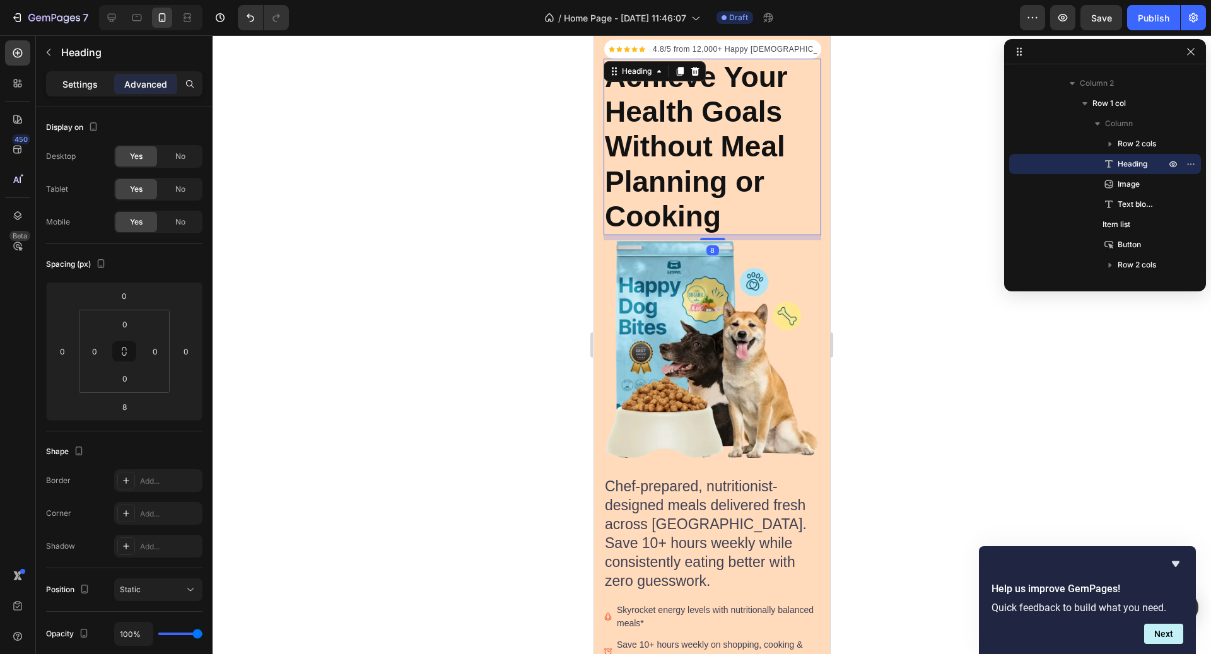
click at [82, 74] on div "Settings" at bounding box center [80, 84] width 63 height 20
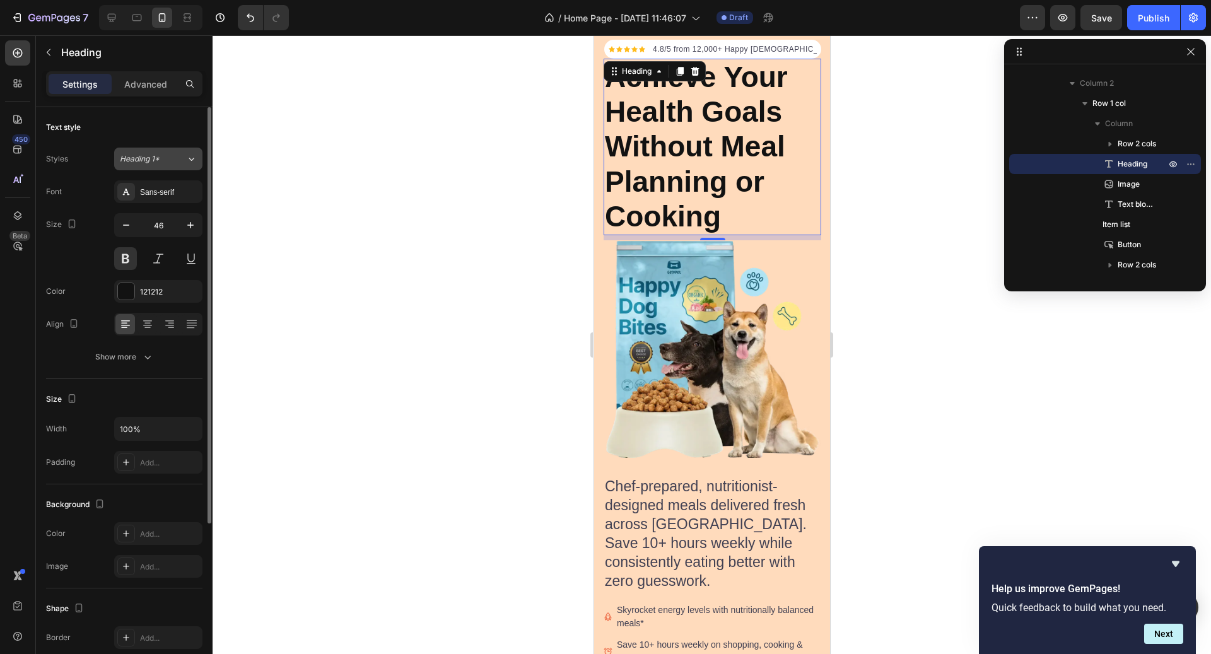
click at [167, 148] on button "Heading 1*" at bounding box center [158, 159] width 88 height 23
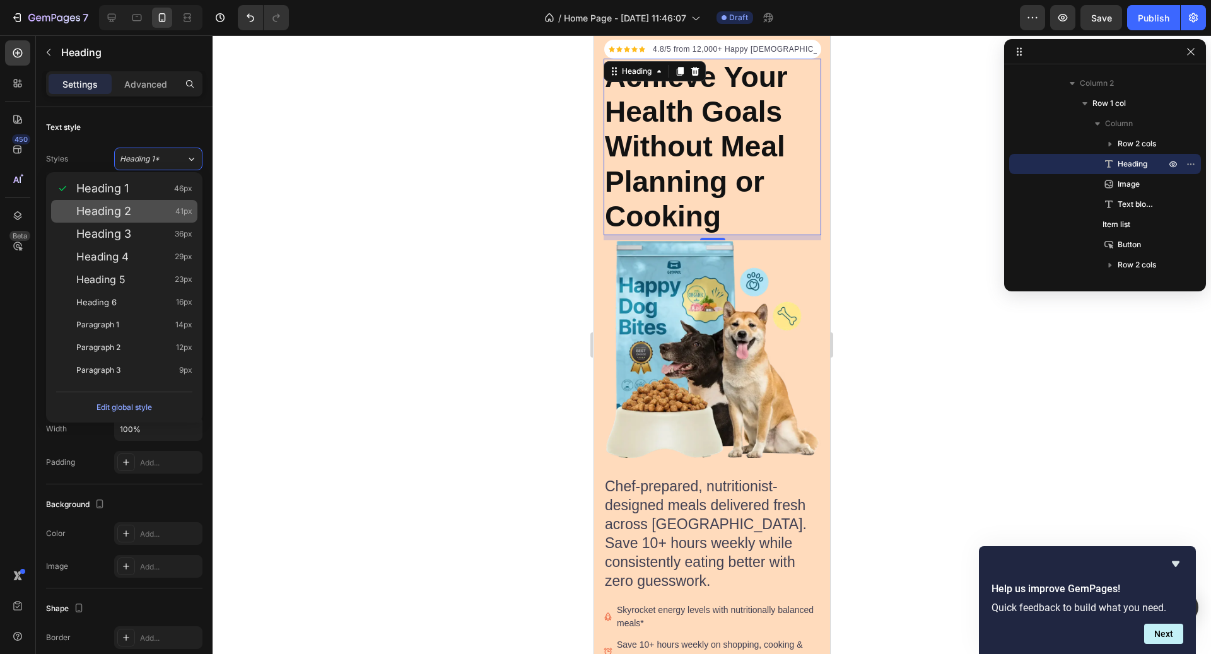
click at [189, 215] on span "41px" at bounding box center [183, 211] width 17 height 13
type input "41"
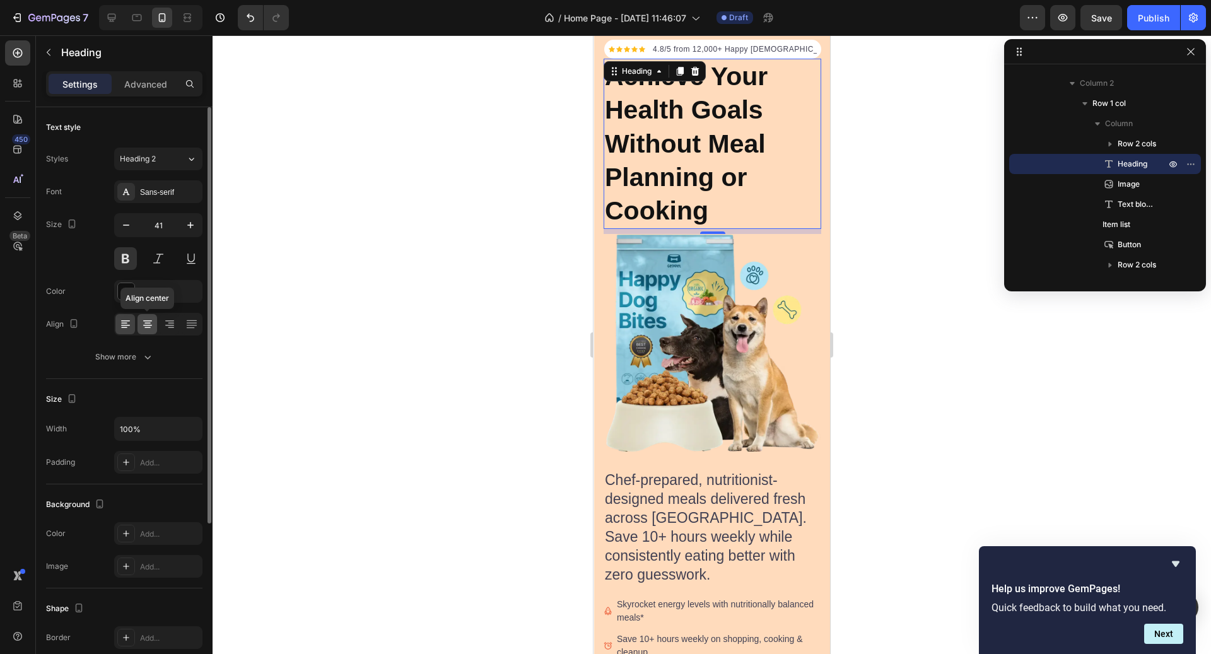
click at [150, 324] on icon at bounding box center [147, 324] width 13 height 13
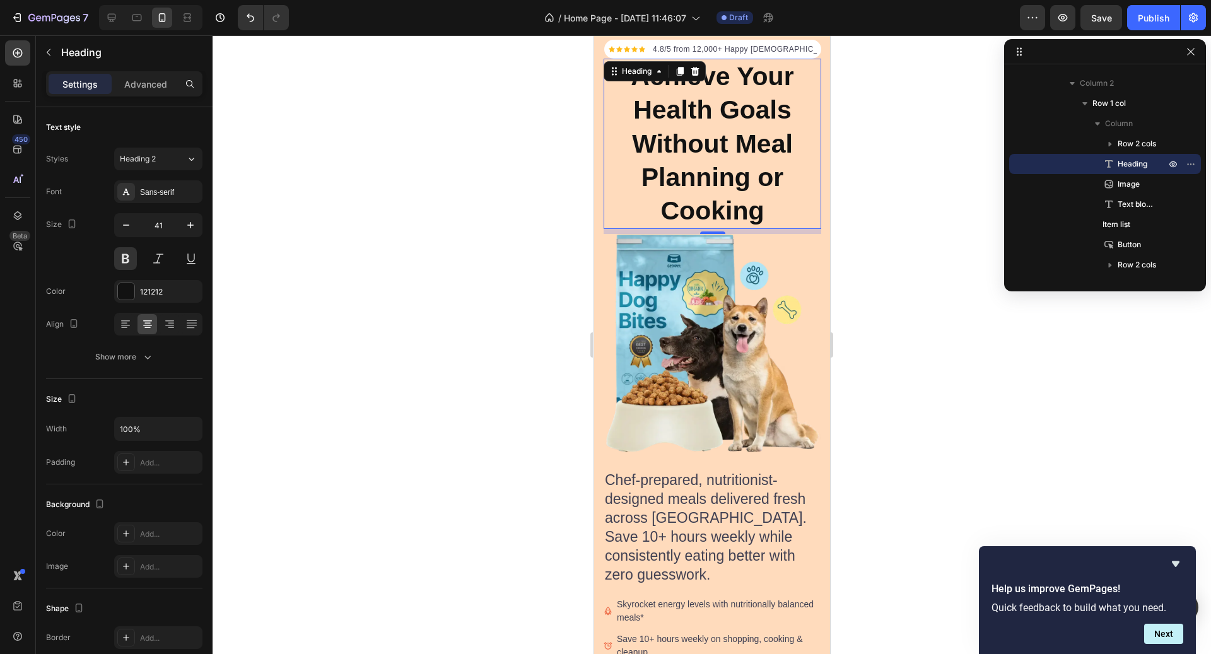
click at [163, 71] on div "Settings Advanced" at bounding box center [124, 83] width 156 height 25
click at [150, 81] on p "Advanced" at bounding box center [145, 84] width 43 height 13
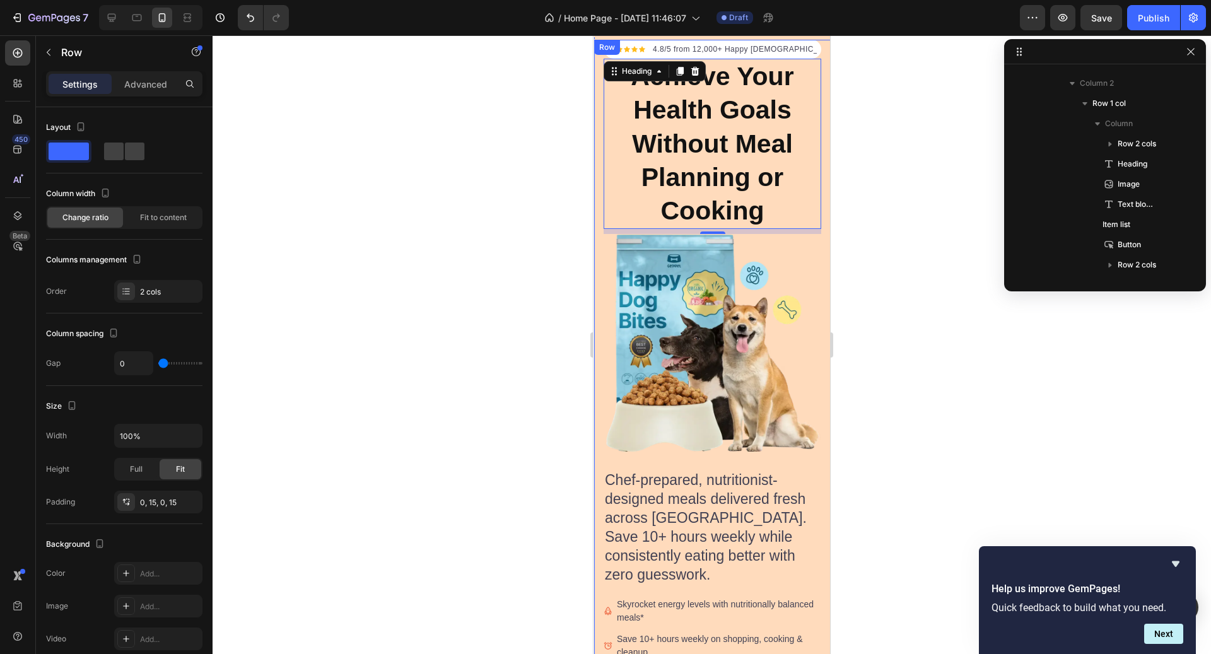
click at [600, 158] on div "Drop element here Icon Icon Icon Icon Icon Icon List Hoz 4.8/5 from 12,000+ Hap…" at bounding box center [712, 467] width 237 height 854
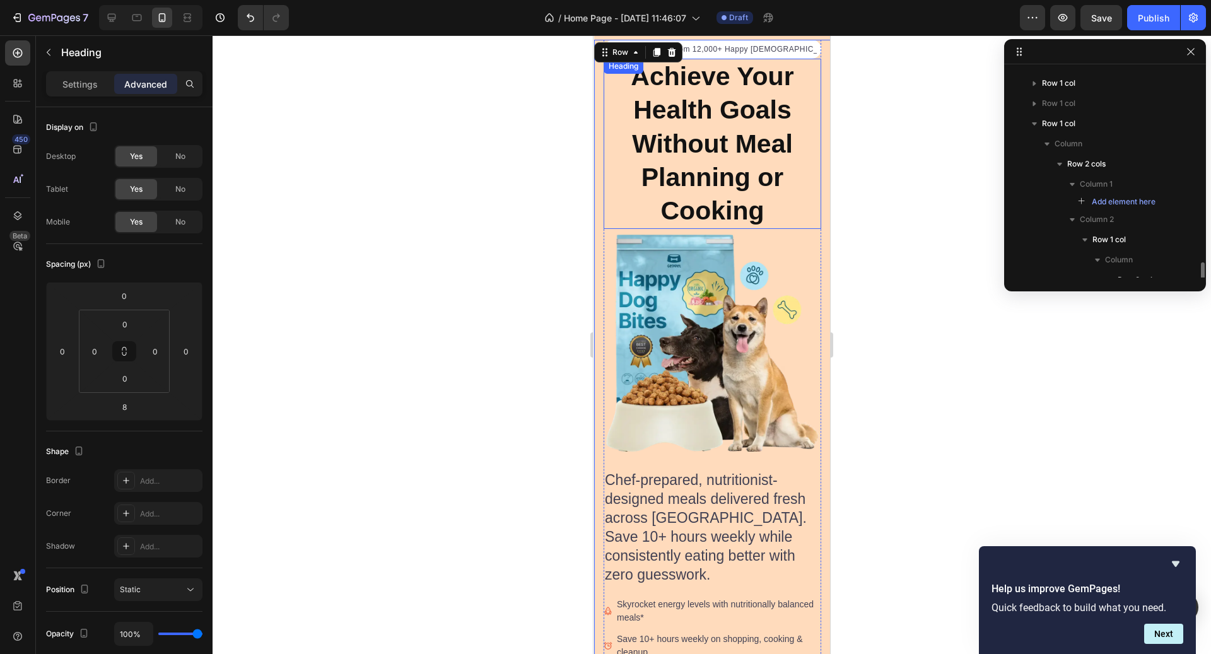
click at [618, 162] on h2 "Achieve Your Health Goals Without Meal Planning or Cooking" at bounding box center [713, 144] width 218 height 170
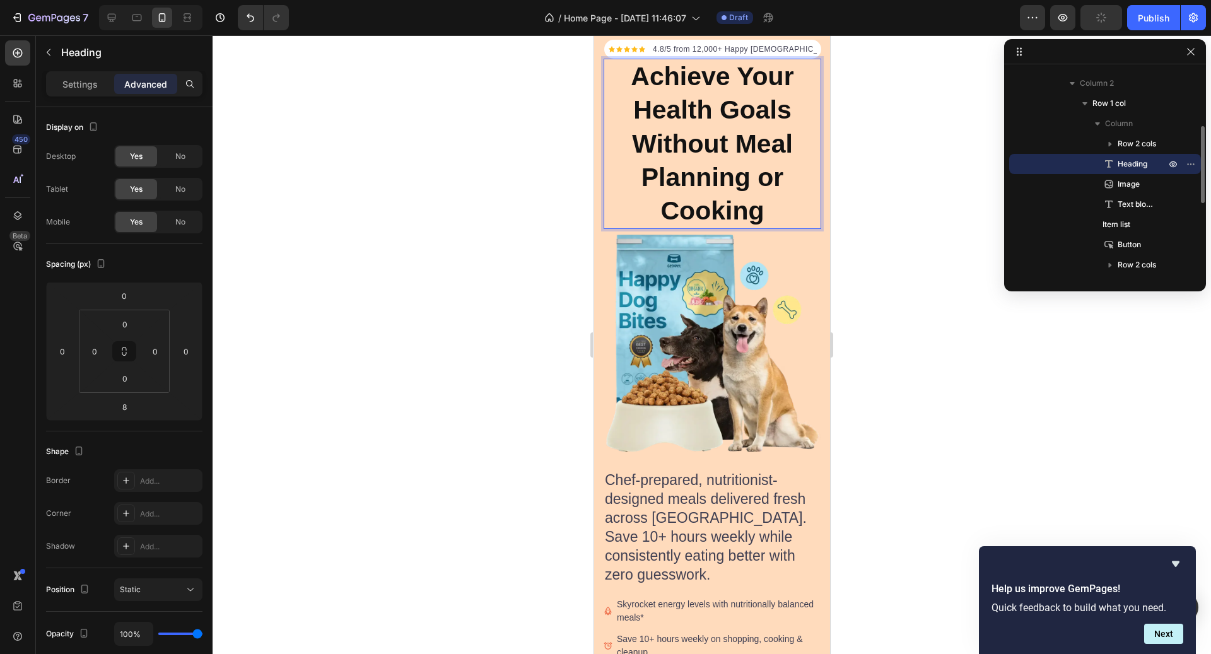
click at [618, 162] on h2 "Achieve Your Health Goals Without Meal Planning or Cooking" at bounding box center [713, 144] width 218 height 170
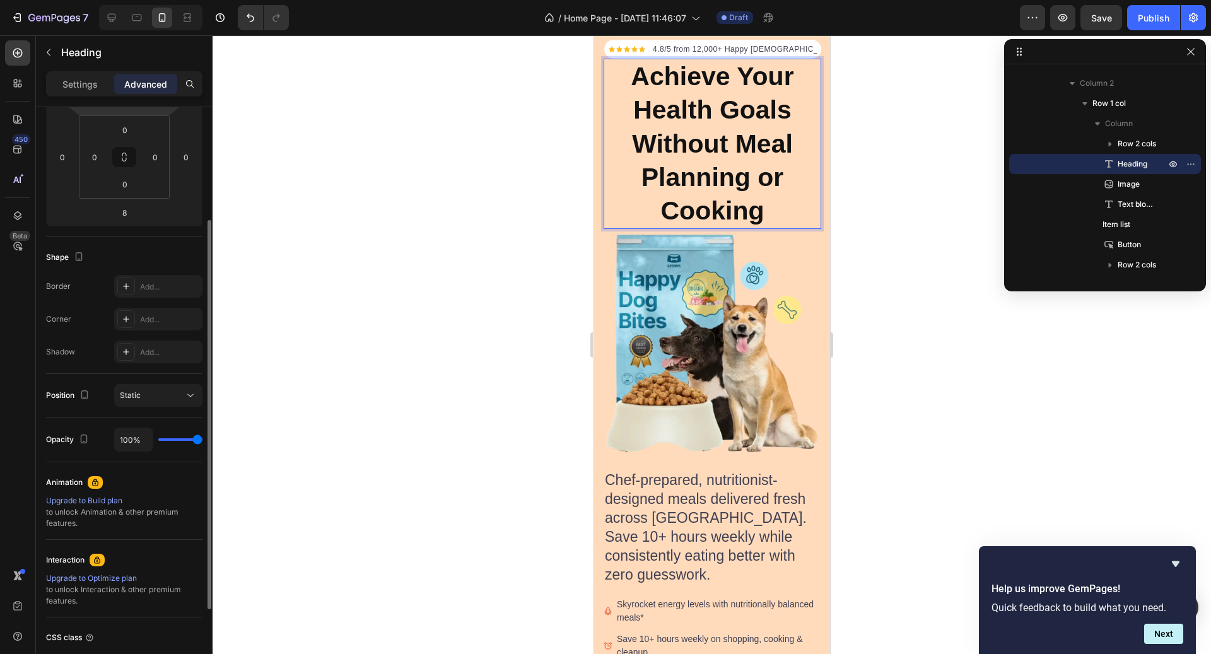
scroll to position [0, 0]
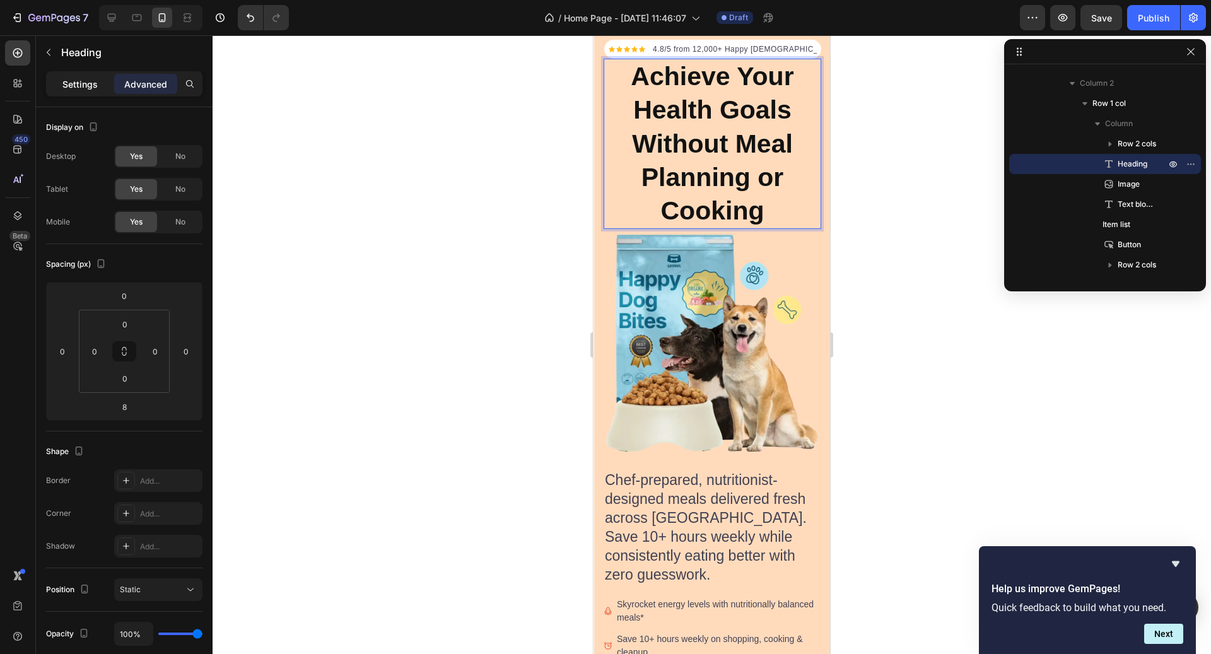
click at [88, 74] on div "Settings" at bounding box center [80, 84] width 63 height 20
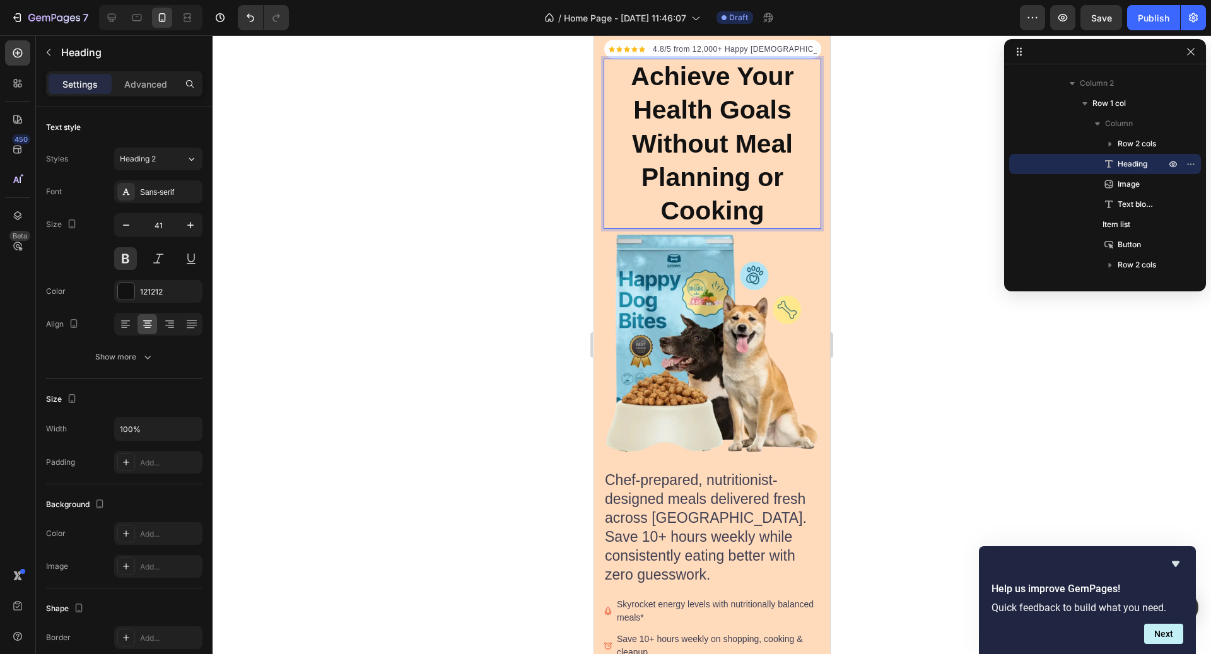
click at [809, 216] on p "Achieve Your Health Goals Without Meal Planning or Cooking" at bounding box center [712, 144] width 215 height 168
click at [825, 236] on div "Drop element here Icon Icon Icon Icon Icon Icon List Hoz 4.8/5 from 12,000+ Hap…" at bounding box center [712, 467] width 237 height 854
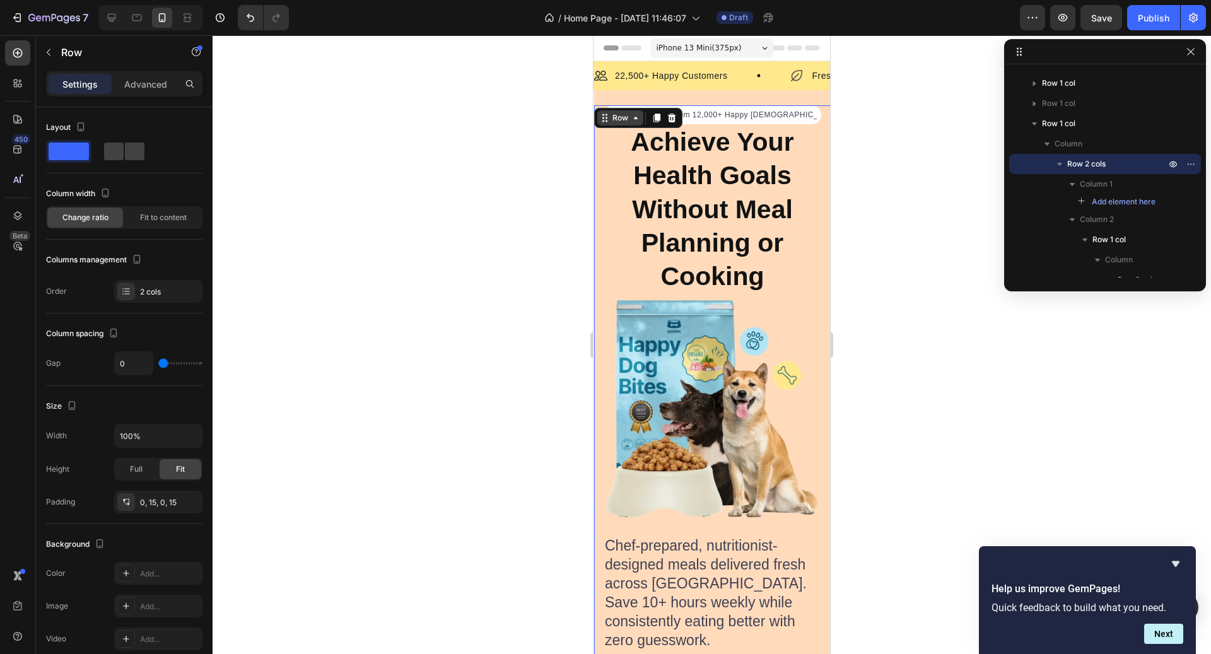
click at [626, 118] on div "Row" at bounding box center [620, 117] width 21 height 11
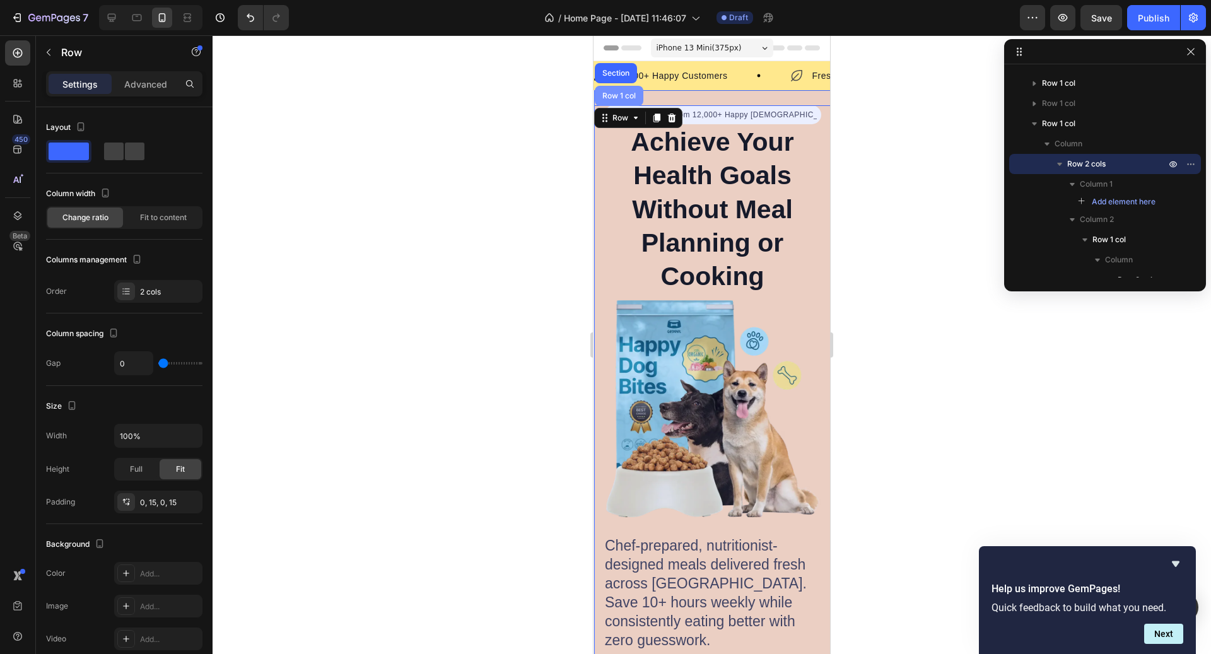
click at [618, 102] on div "Row 1 col" at bounding box center [619, 96] width 49 height 20
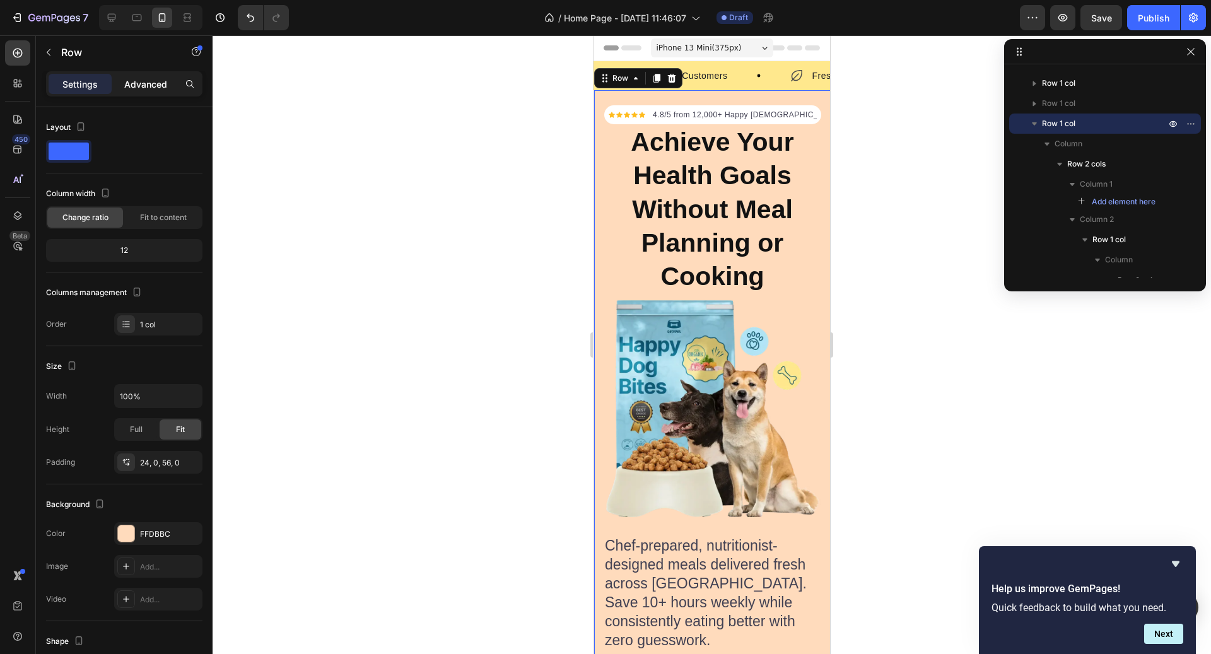
click at [139, 86] on p "Advanced" at bounding box center [145, 84] width 43 height 13
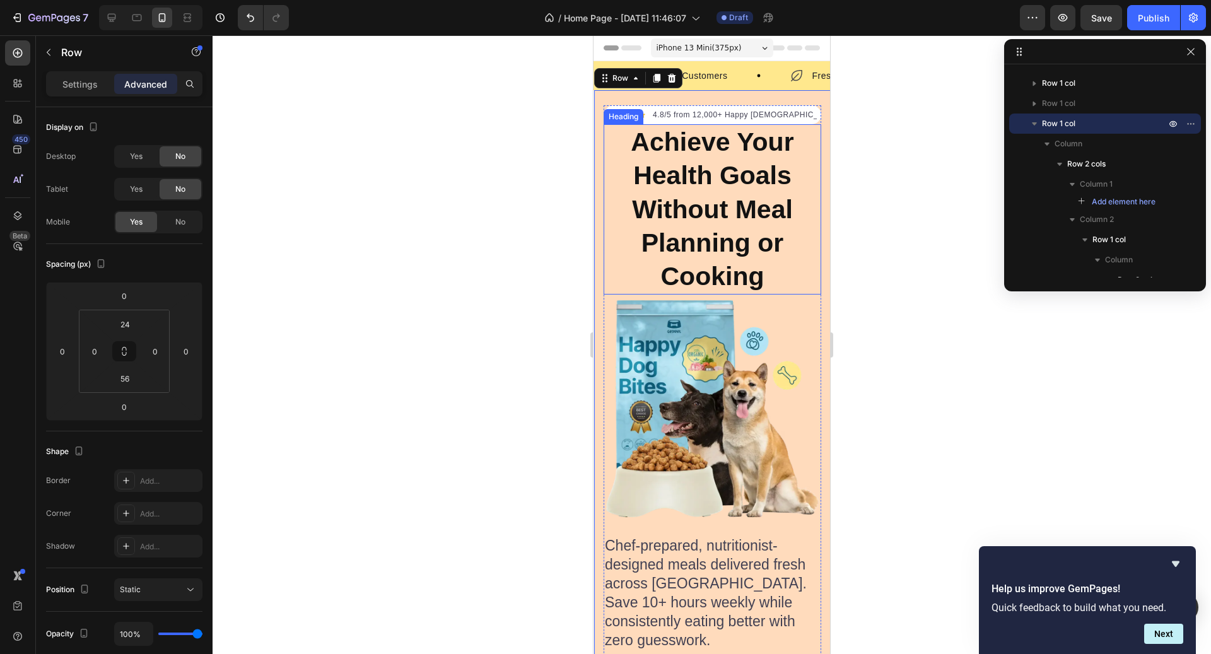
click at [711, 272] on p "Achieve Your Health Goals Without Meal Planning or Cooking" at bounding box center [712, 210] width 215 height 168
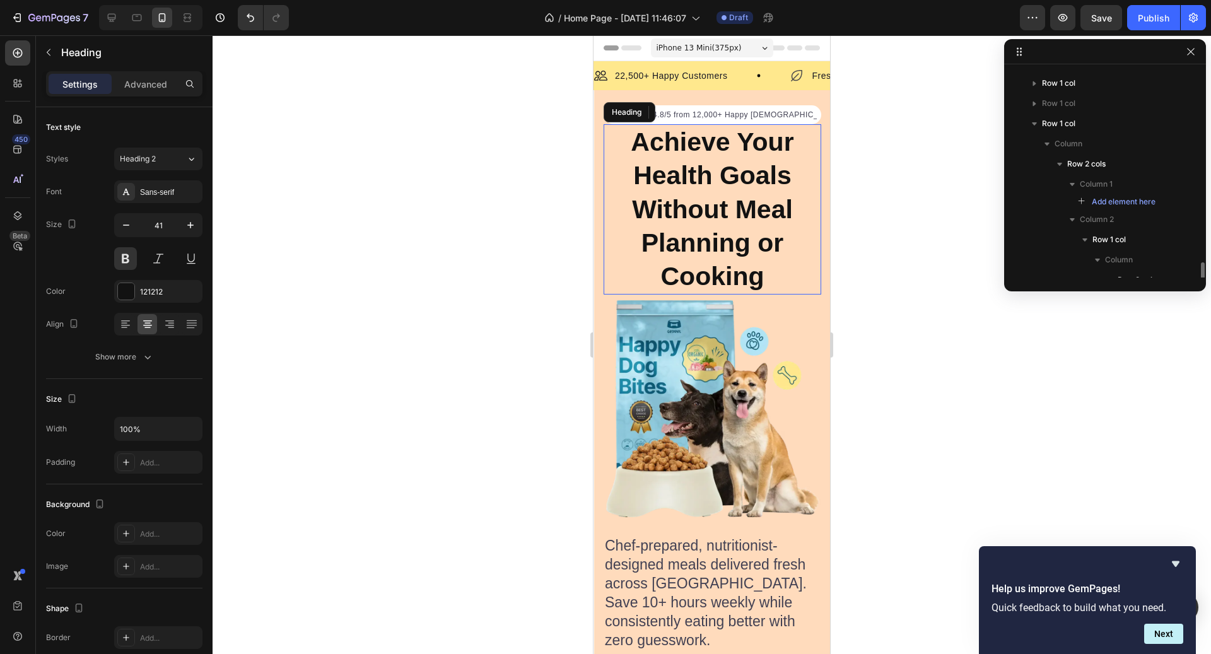
scroll to position [153, 0]
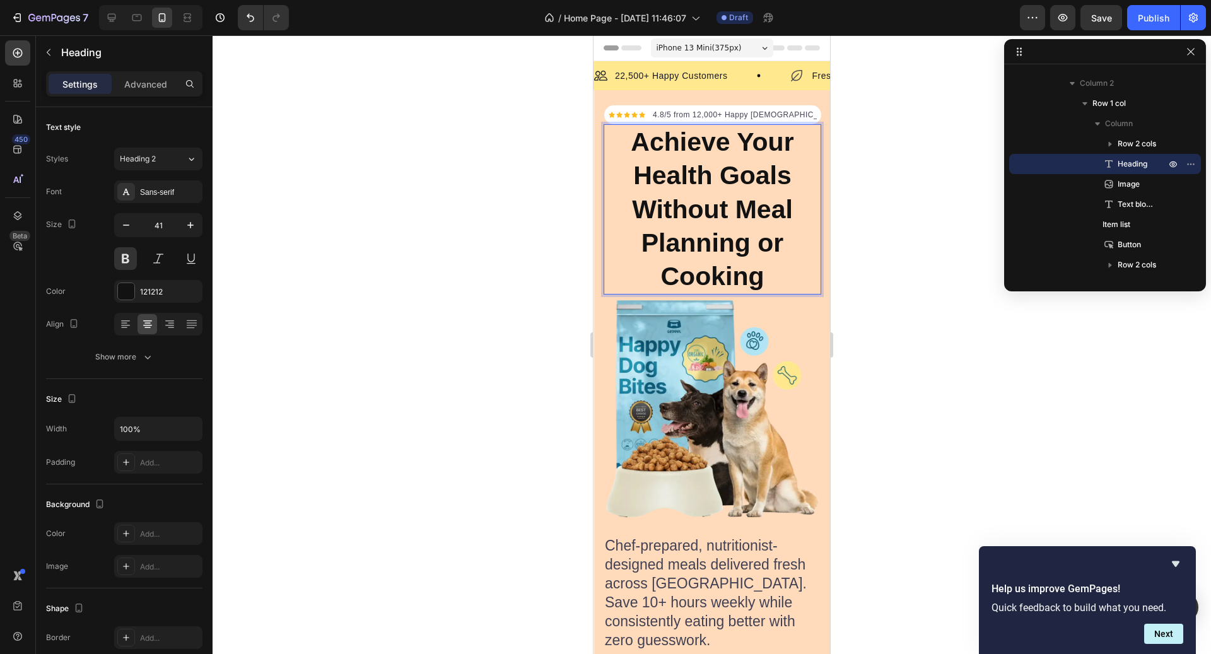
click at [630, 262] on p "Achieve Your Health Goals Without Meal Planning or Cooking" at bounding box center [712, 210] width 215 height 168
click at [146, 95] on div "Settings Advanced" at bounding box center [124, 83] width 156 height 25
click at [139, 90] on p "Advanced" at bounding box center [145, 84] width 43 height 13
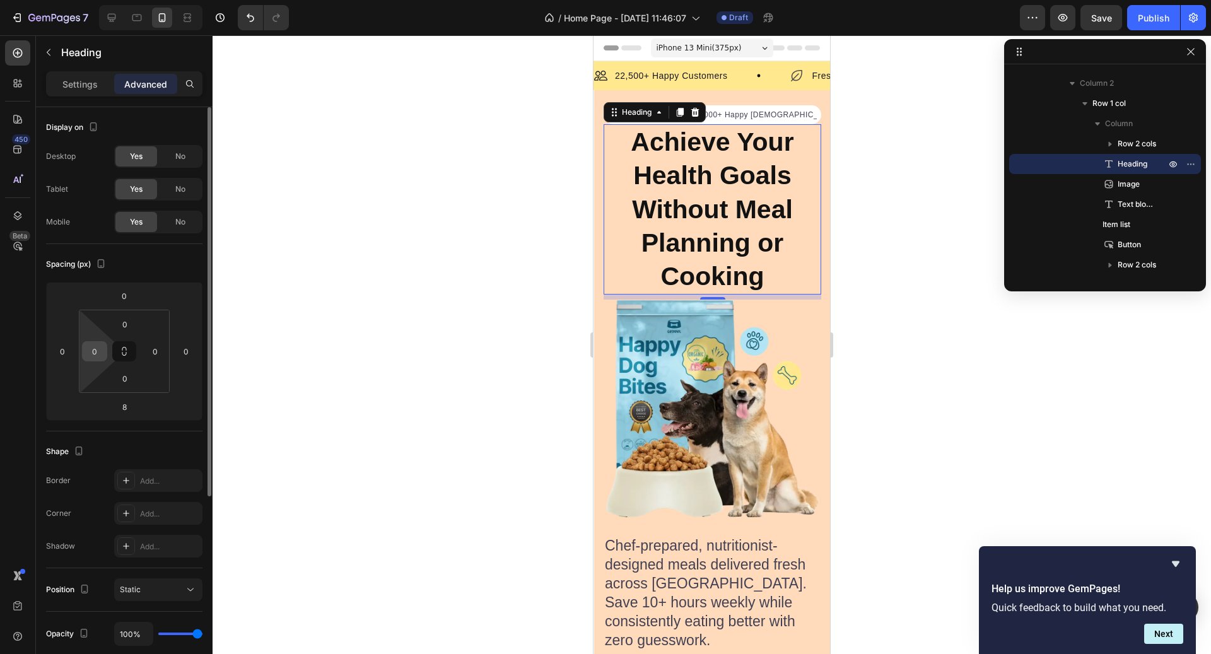
click at [100, 351] on input "0" at bounding box center [94, 351] width 19 height 19
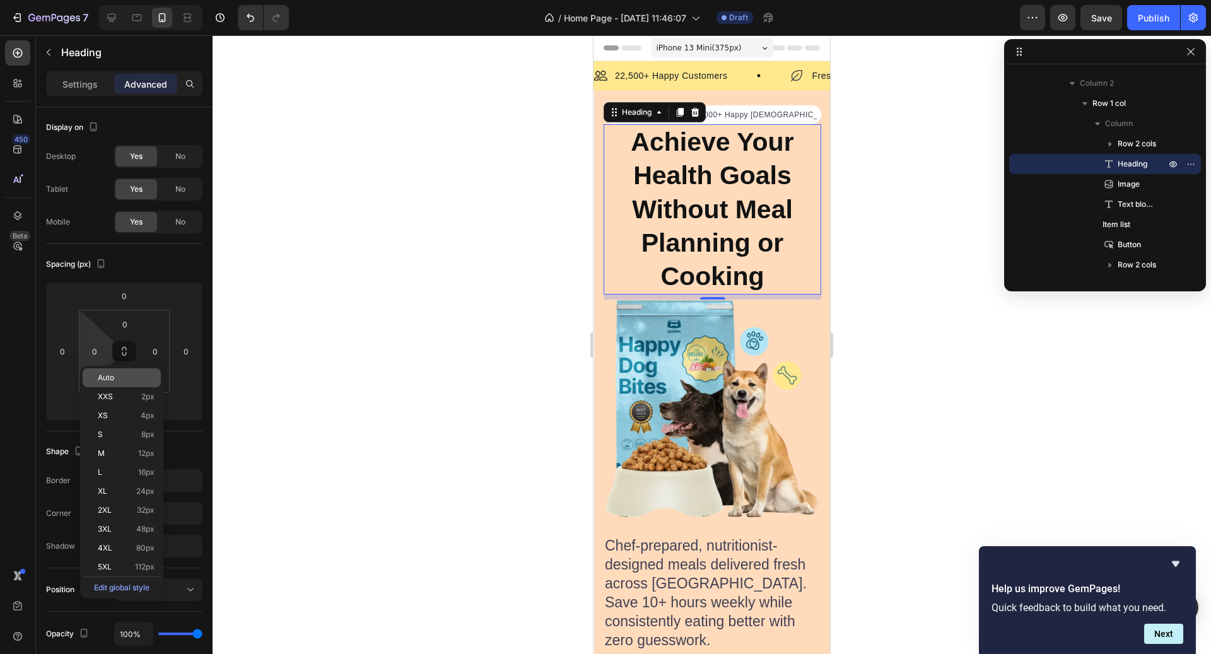
click at [126, 382] on p "Auto" at bounding box center [126, 378] width 57 height 9
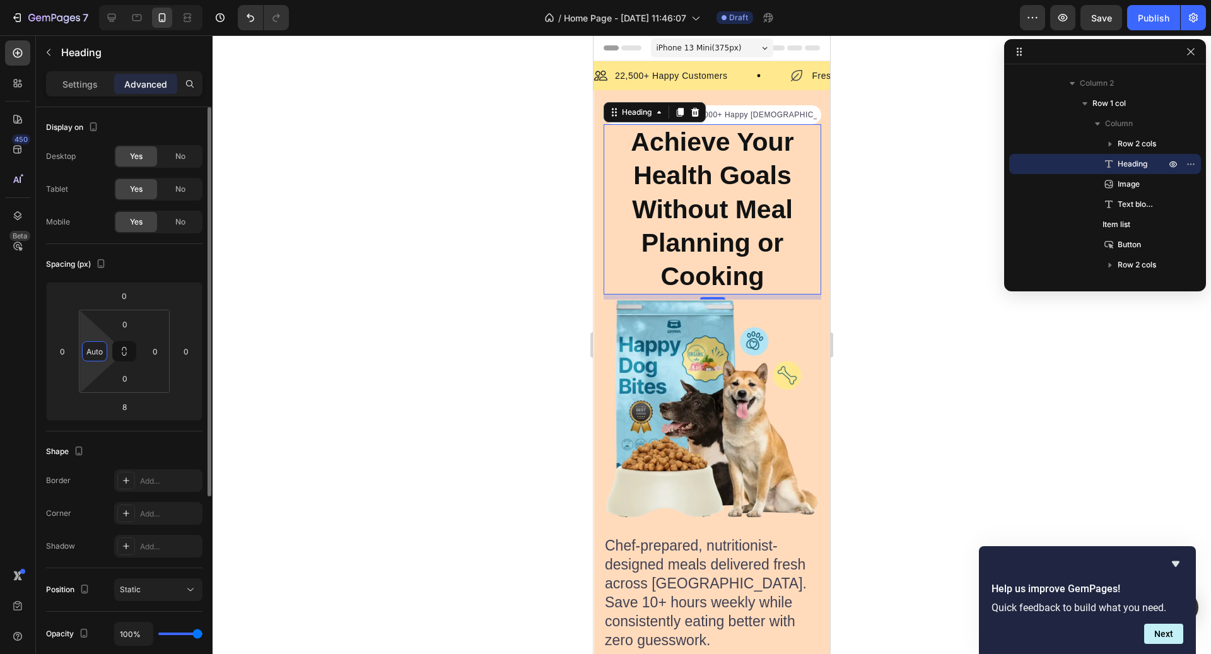
click at [95, 355] on input "Auto" at bounding box center [94, 351] width 19 height 19
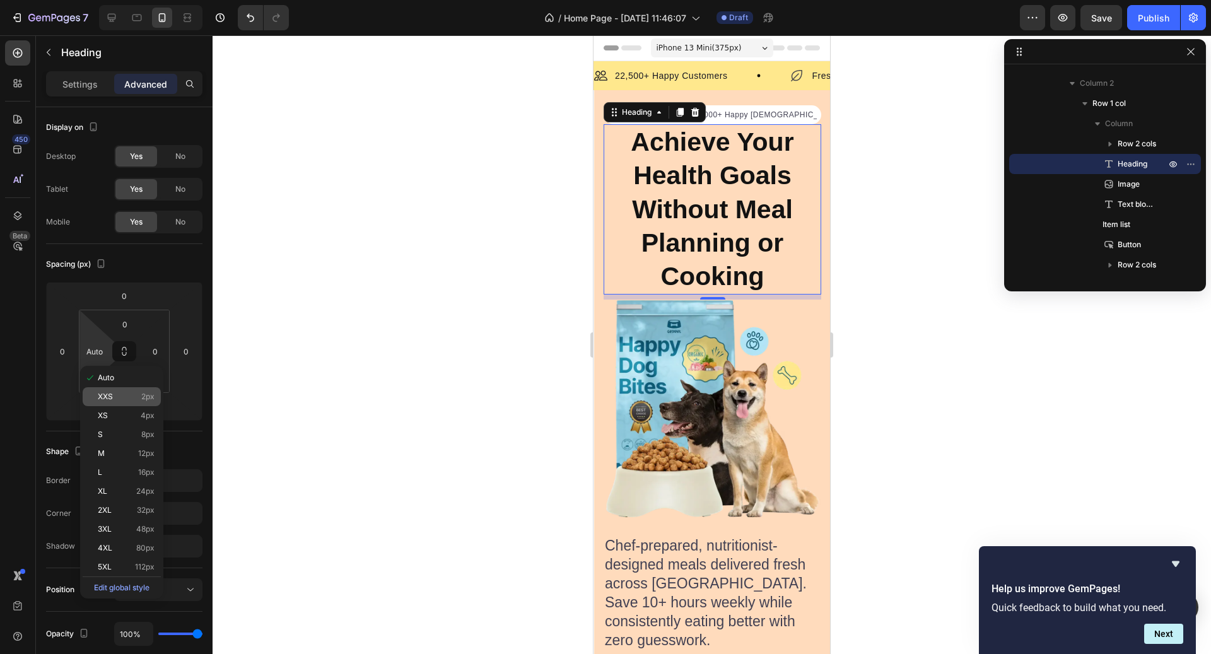
click at [121, 392] on div "XXS 2px" at bounding box center [122, 396] width 78 height 19
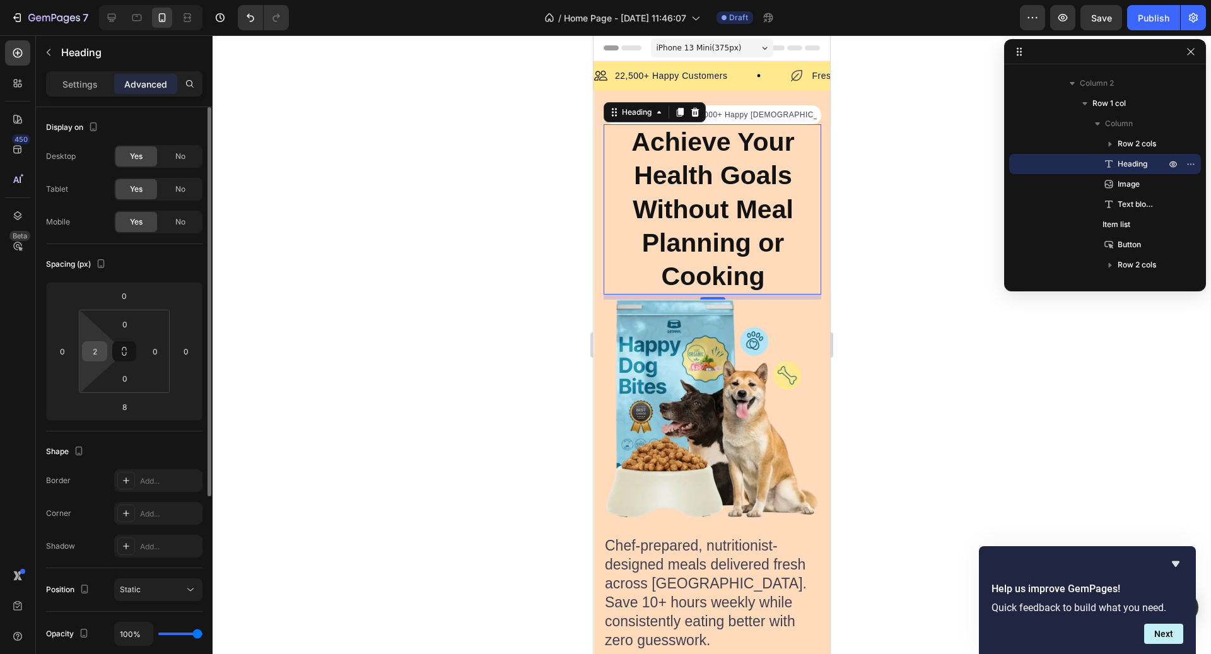
click at [95, 353] on input "2" at bounding box center [94, 351] width 19 height 19
type input "0"
click at [345, 460] on div at bounding box center [712, 344] width 999 height 619
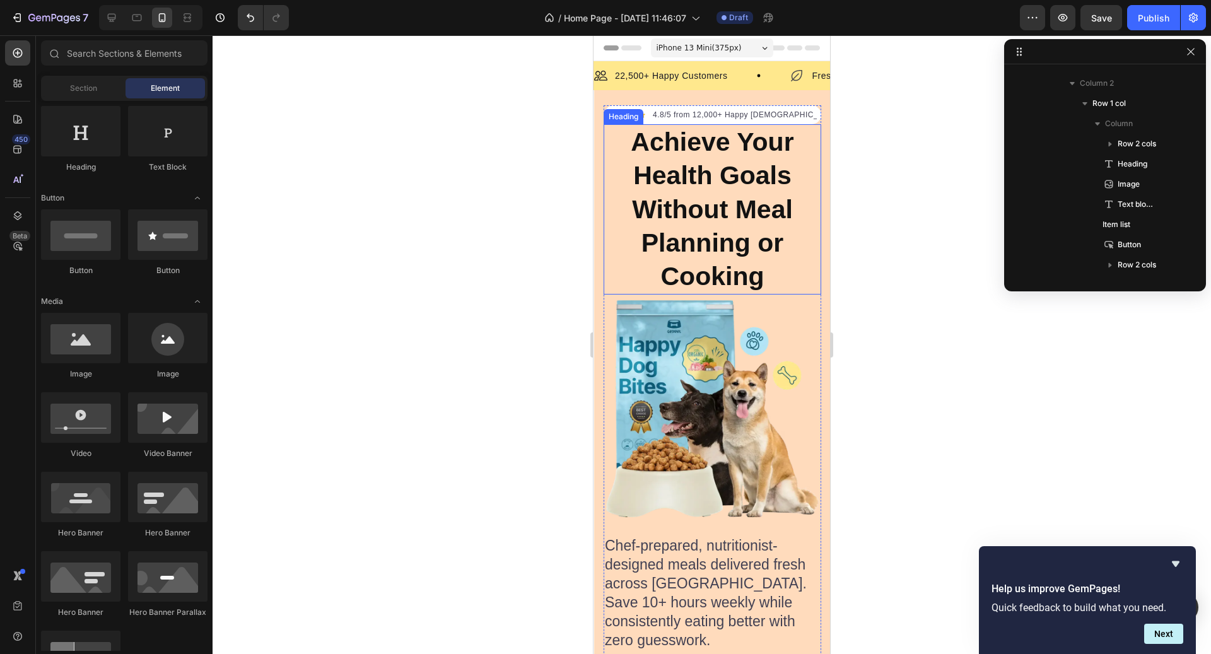
click at [688, 285] on p "Achieve Your Health Goals Without Meal Planning or Cooking" at bounding box center [712, 210] width 215 height 168
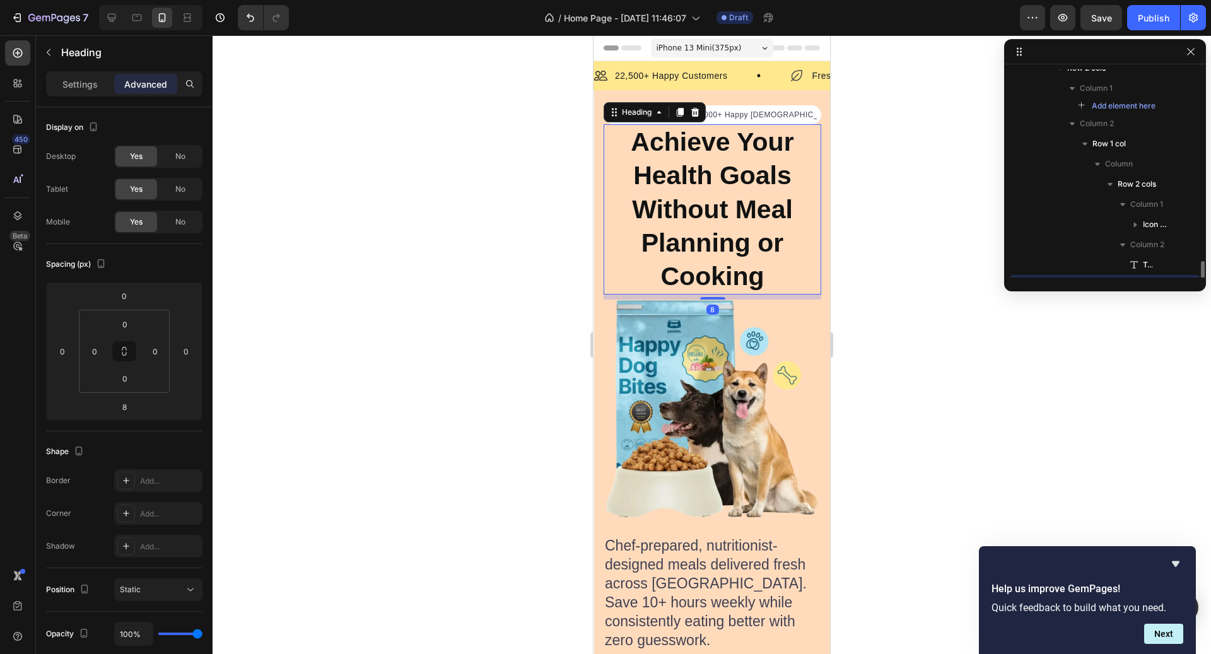
scroll to position [274, 0]
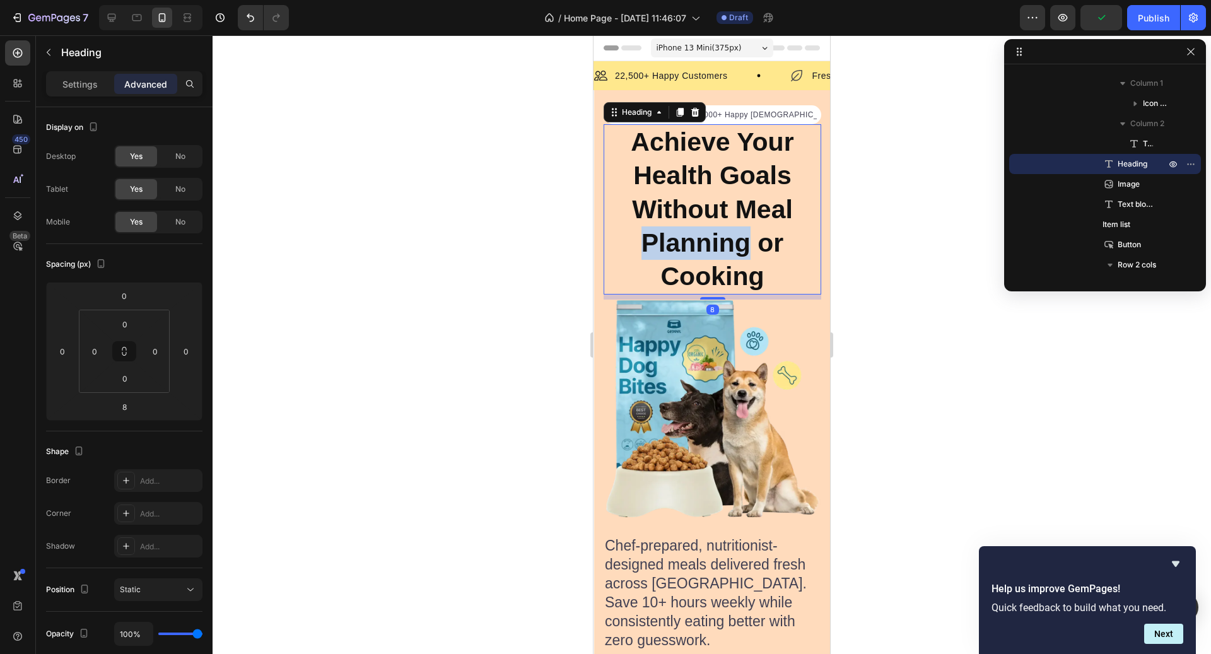
click at [672, 235] on p "Achieve Your Health Goals Without Meal Planning or Cooking" at bounding box center [712, 210] width 215 height 168
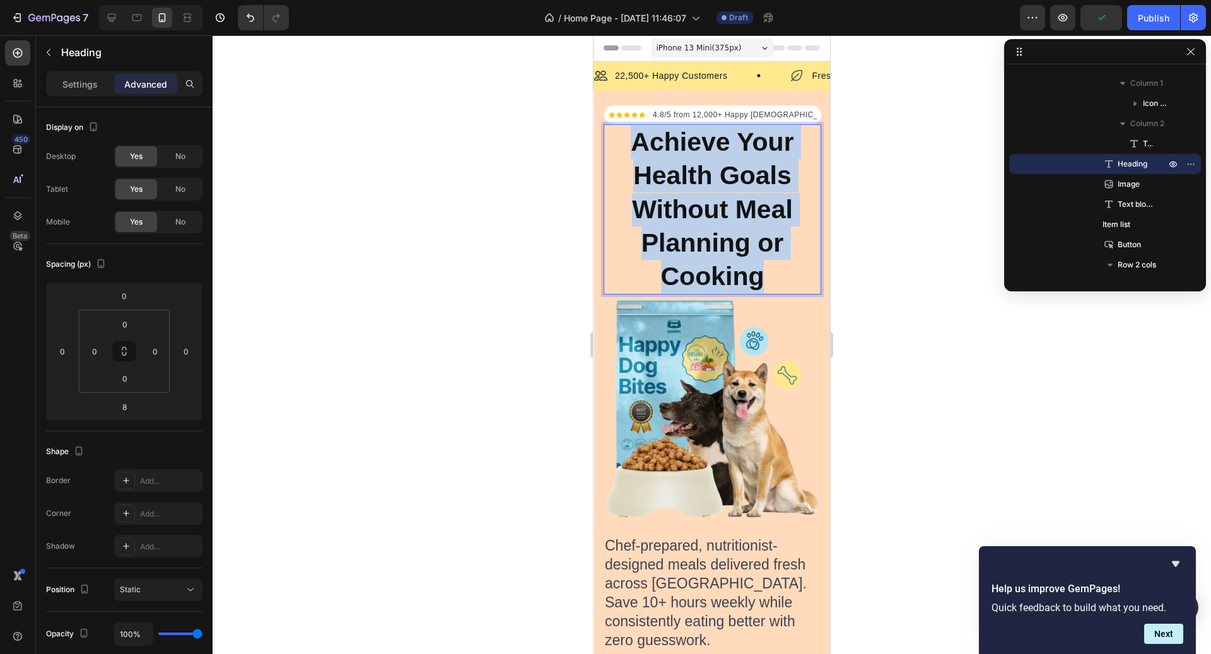
click at [672, 235] on p "Achieve Your Health Goals Without Meal Planning or Cooking" at bounding box center [712, 210] width 215 height 168
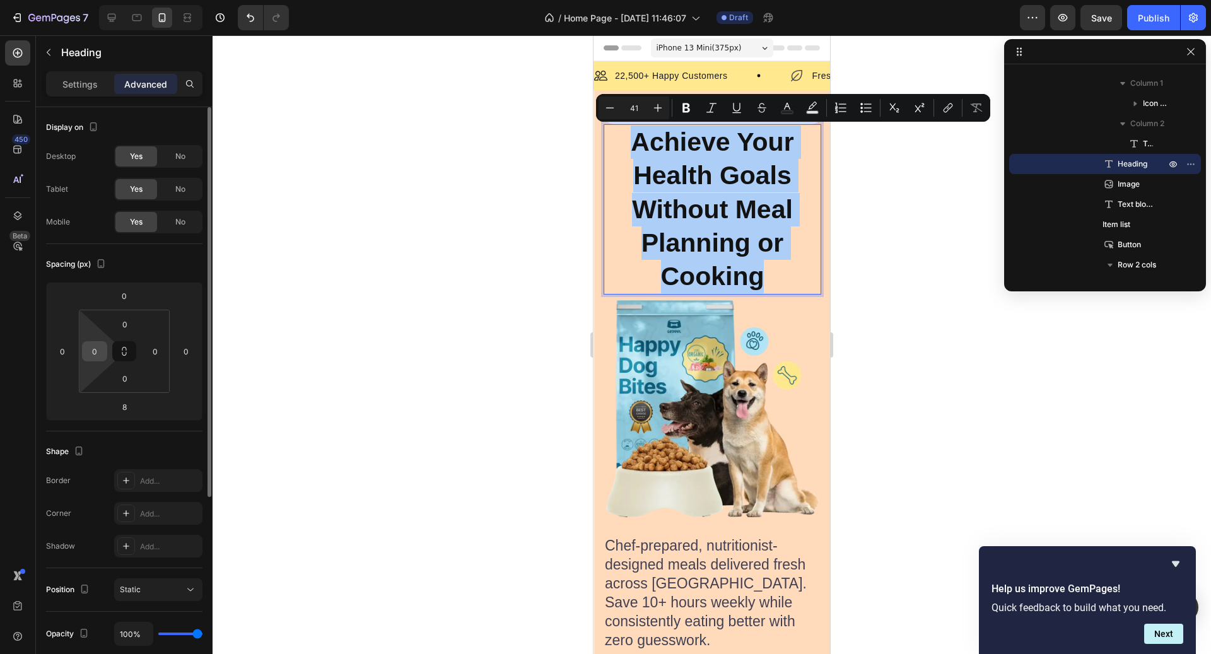
click at [97, 346] on input "0" at bounding box center [94, 351] width 19 height 19
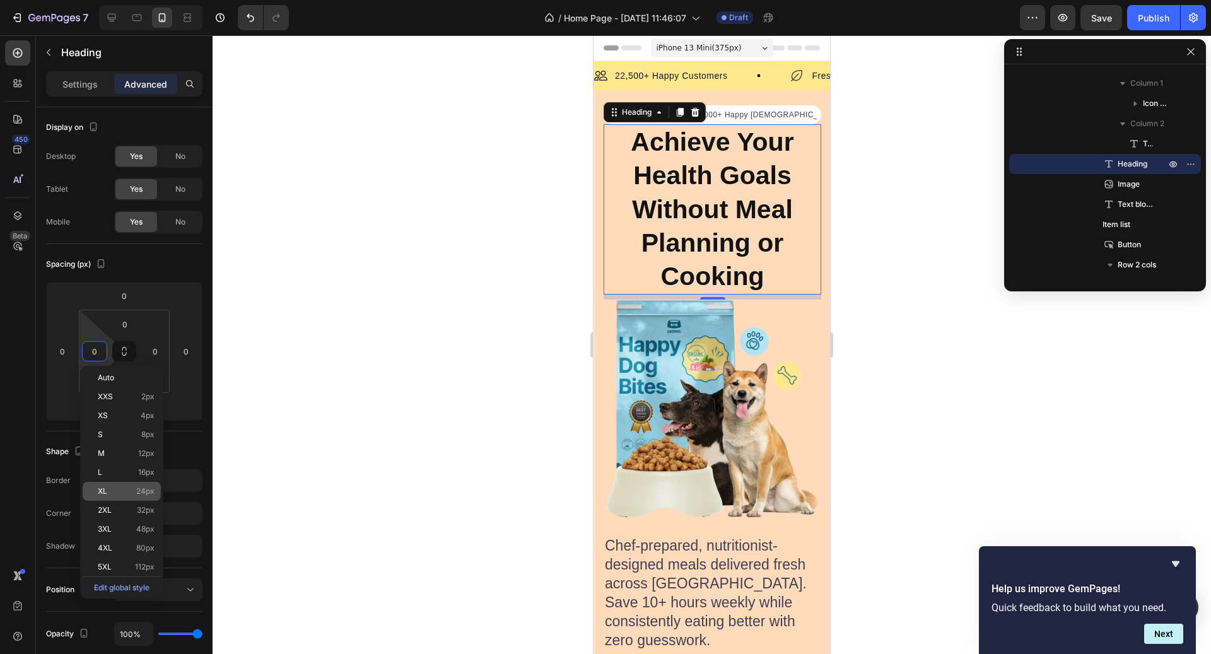
click at [143, 490] on span "24px" at bounding box center [145, 491] width 18 height 9
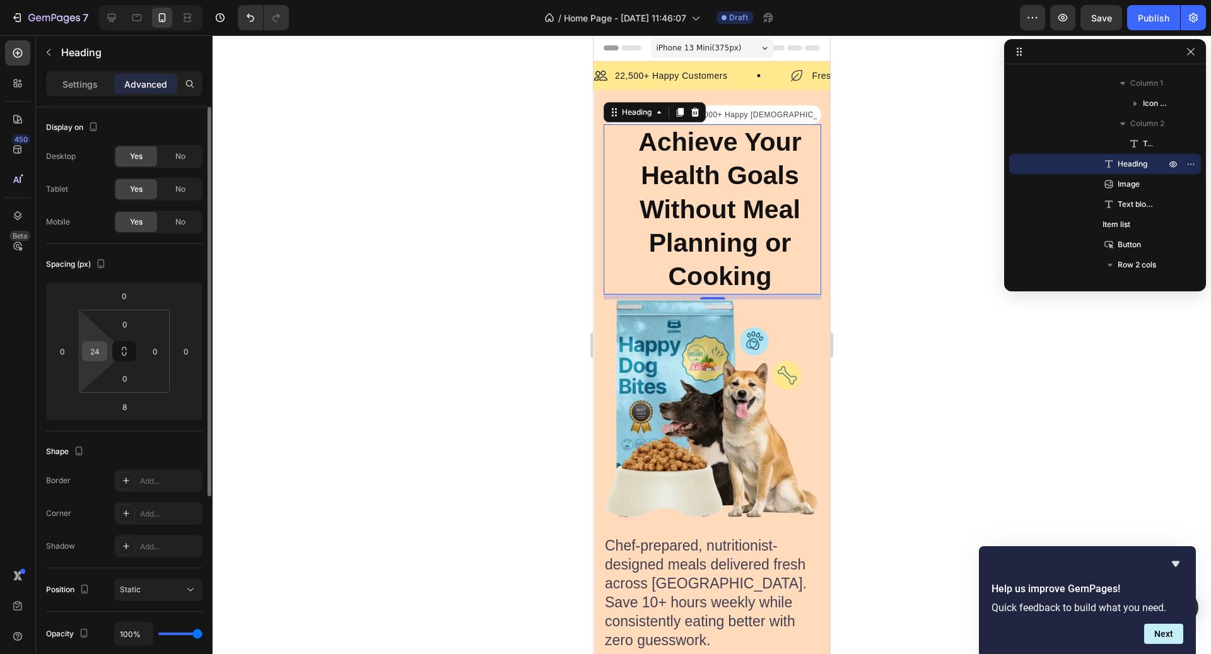
click at [95, 348] on input "24" at bounding box center [94, 351] width 19 height 19
type input "0"
click at [355, 360] on div at bounding box center [712, 344] width 999 height 619
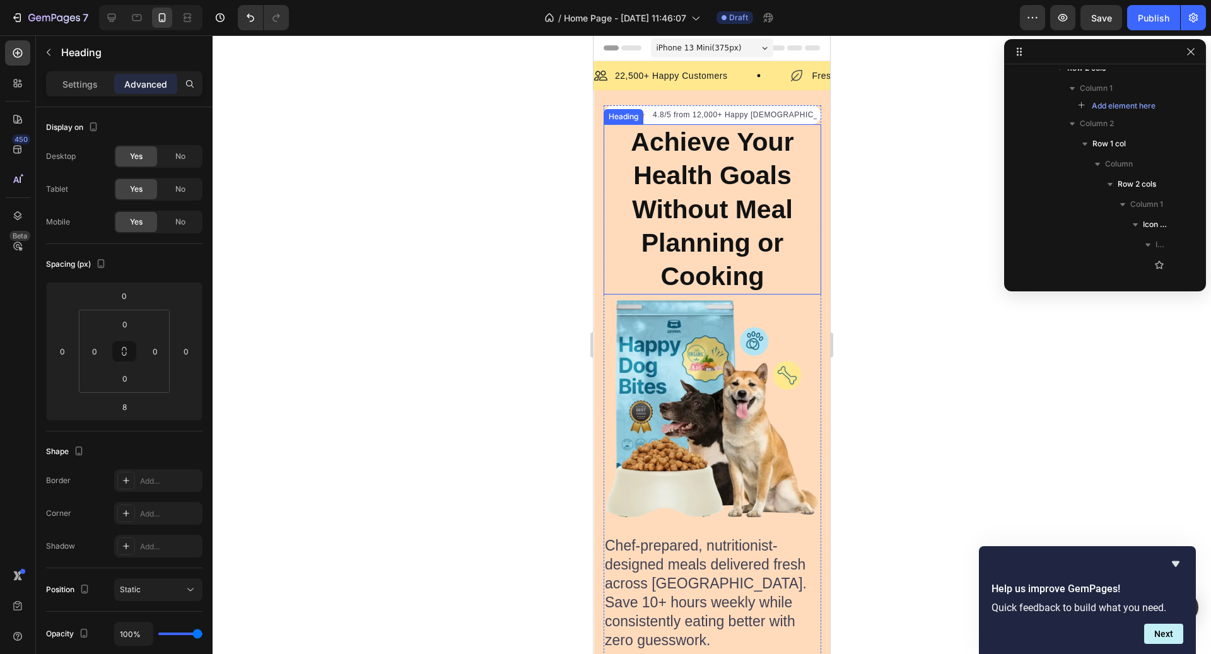
click at [766, 254] on p "Achieve Your Health Goals Without Meal Planning or Cooking" at bounding box center [712, 210] width 215 height 168
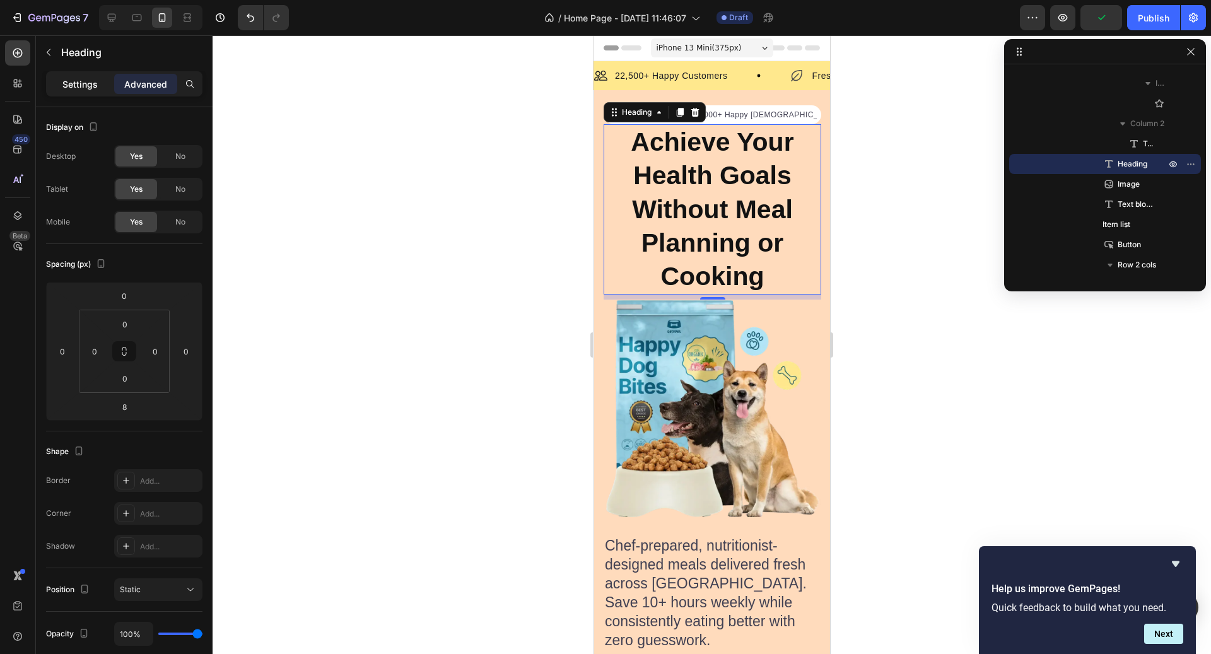
click at [86, 90] on div "Settings" at bounding box center [80, 84] width 63 height 20
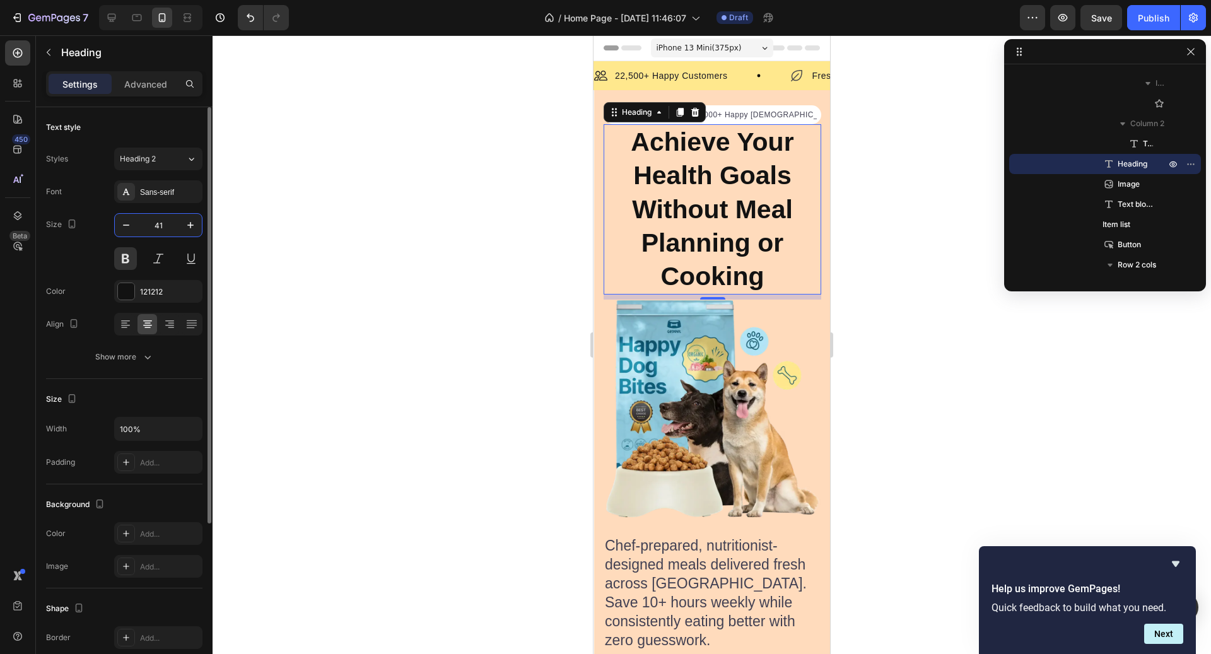
click at [168, 227] on input "41" at bounding box center [159, 225] width 42 height 23
click at [160, 151] on button "Heading 2" at bounding box center [158, 159] width 88 height 23
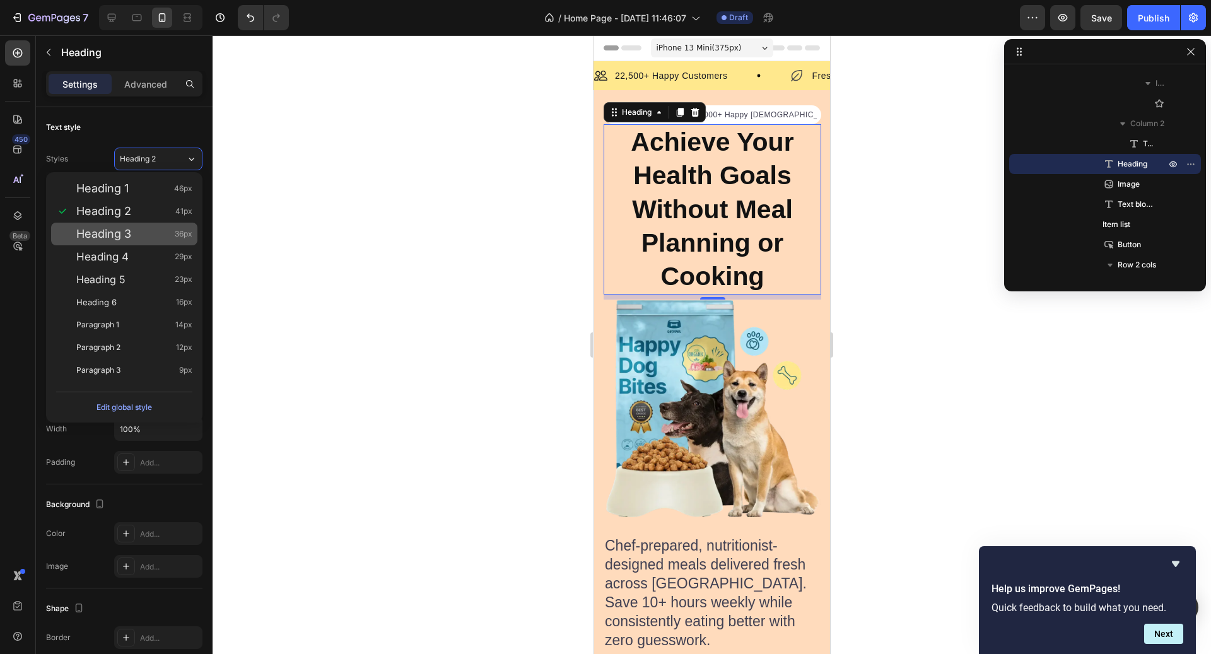
click at [141, 231] on div "Heading 3 36px" at bounding box center [134, 234] width 116 height 13
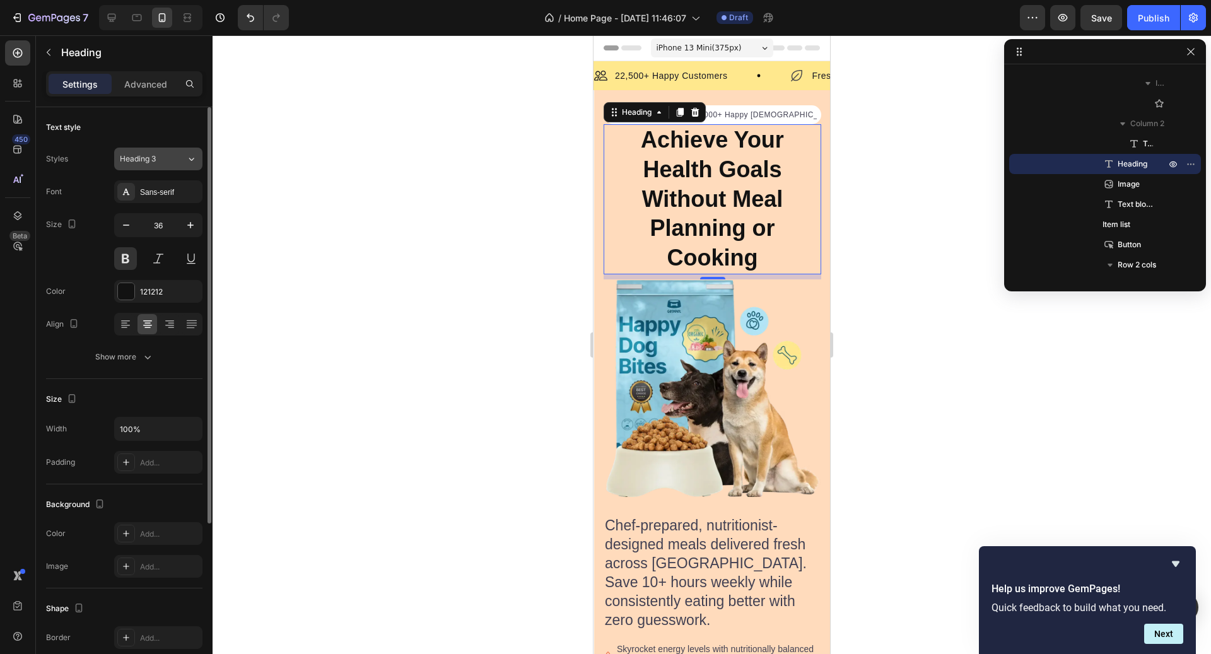
click at [169, 162] on div "Heading 3" at bounding box center [145, 158] width 51 height 11
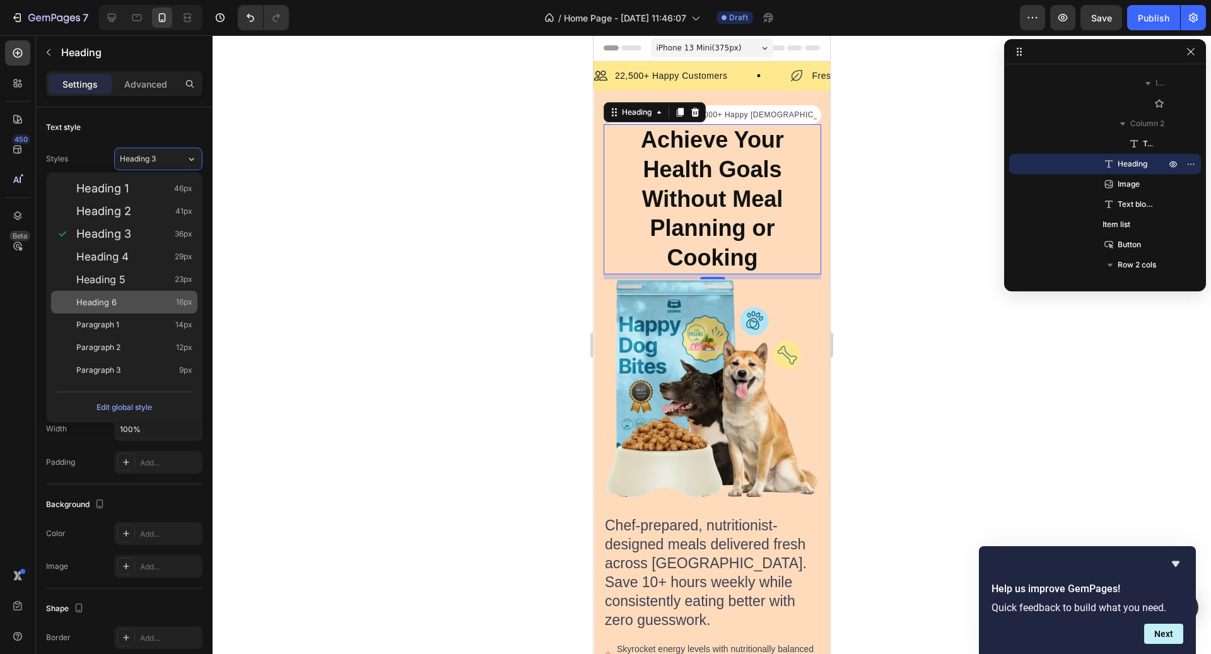
click at [154, 297] on div "Heading 6 16px" at bounding box center [134, 302] width 116 height 13
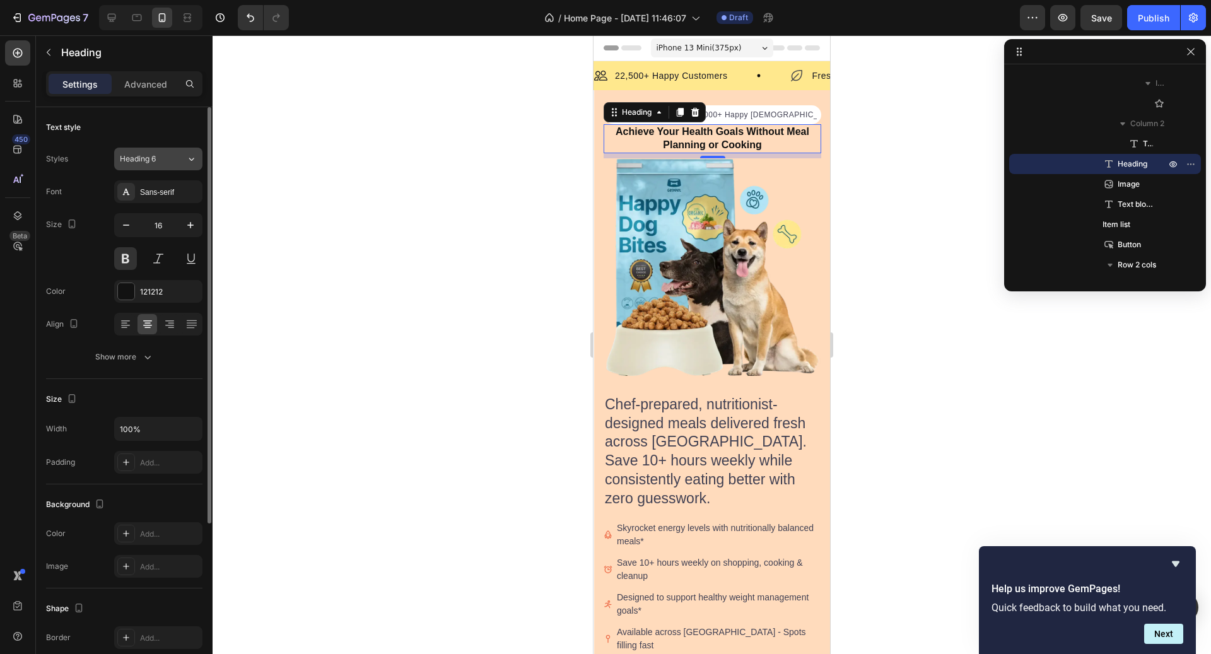
click at [179, 160] on div "Heading 6" at bounding box center [153, 158] width 66 height 11
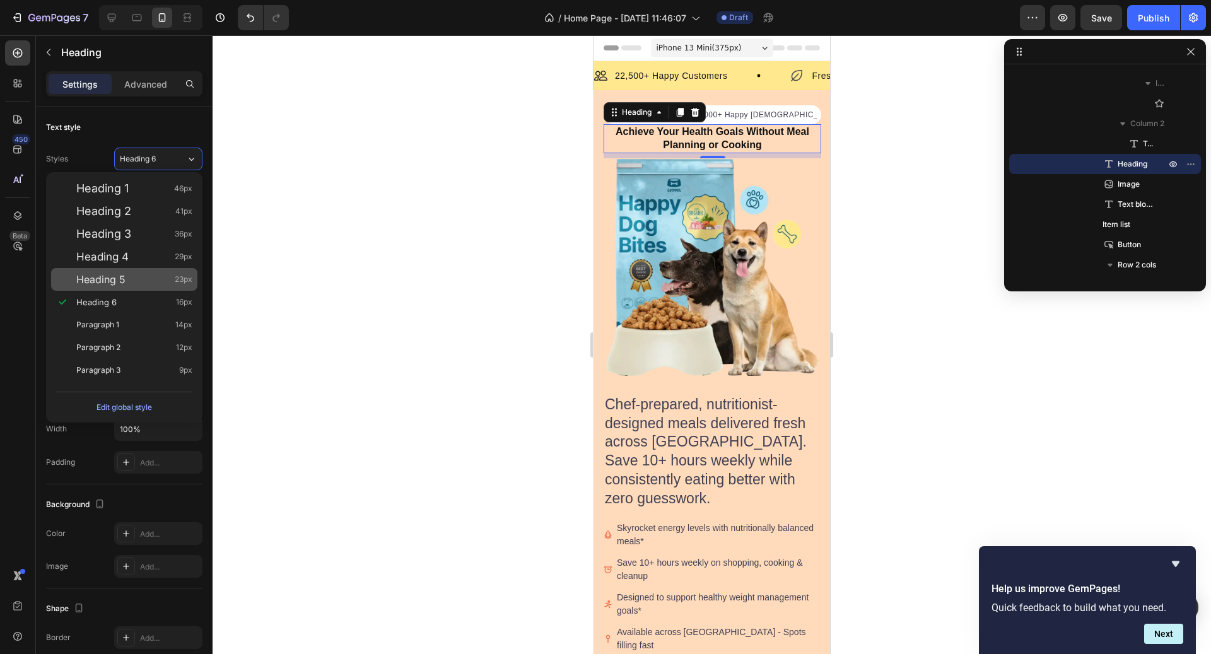
click at [143, 280] on div "Heading 5 23px" at bounding box center [134, 279] width 116 height 13
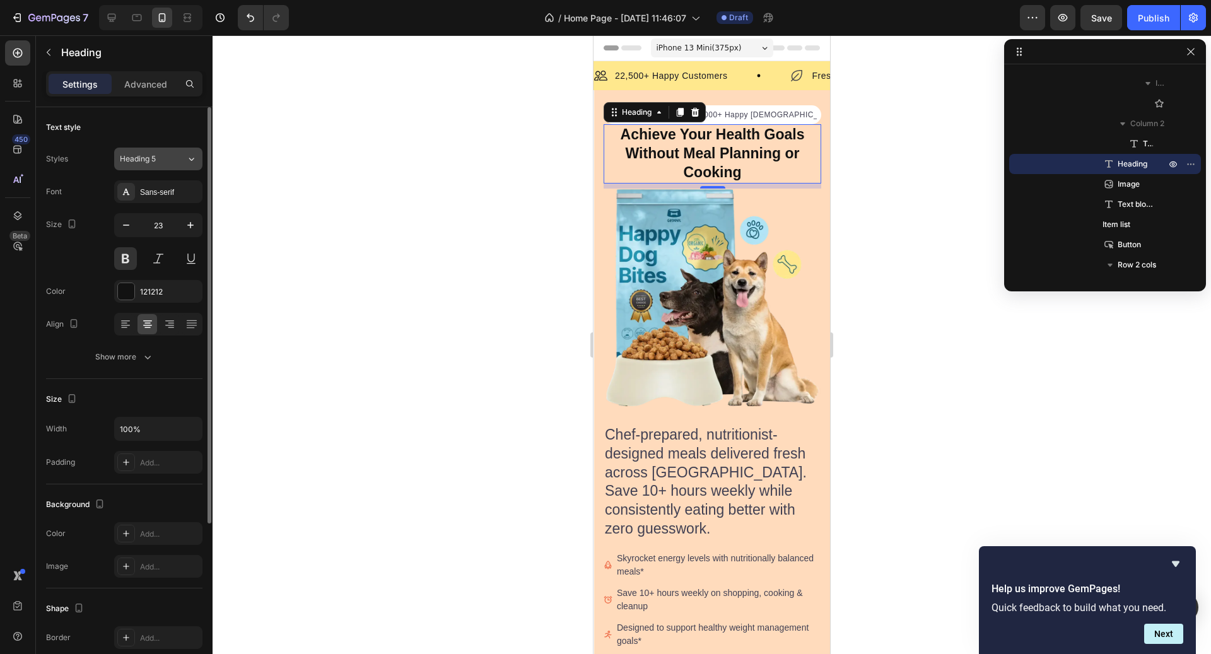
click at [168, 155] on div "Heading 5" at bounding box center [145, 158] width 51 height 11
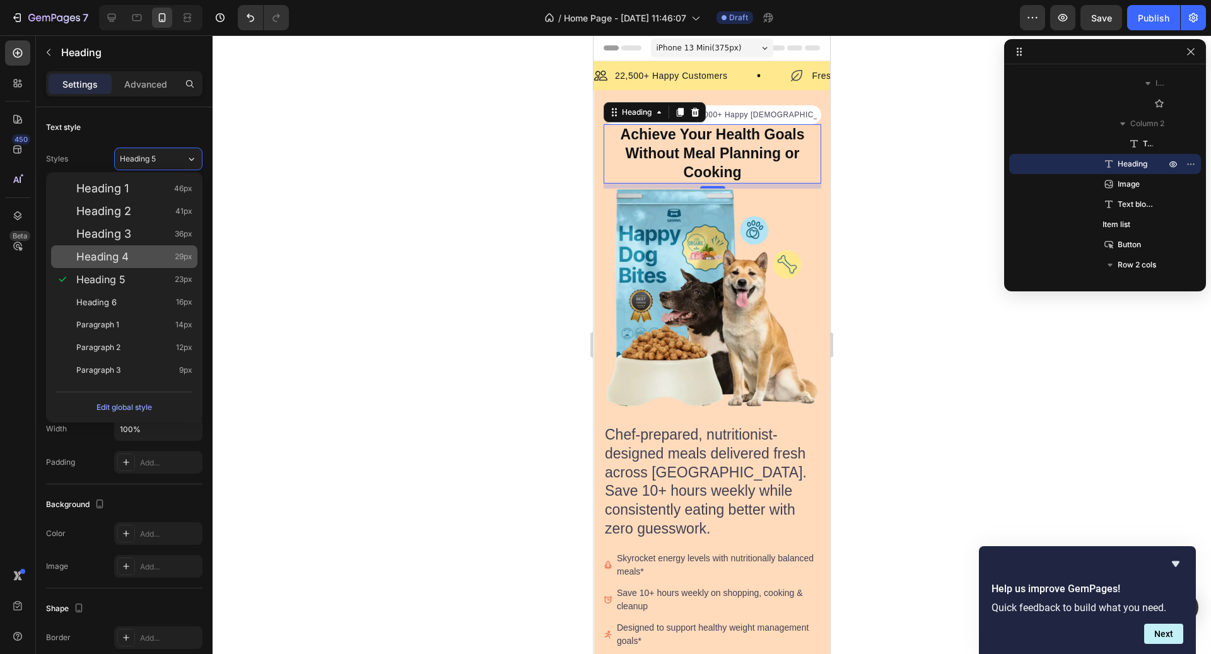
click at [124, 264] on div "Heading 4 29px" at bounding box center [124, 256] width 146 height 23
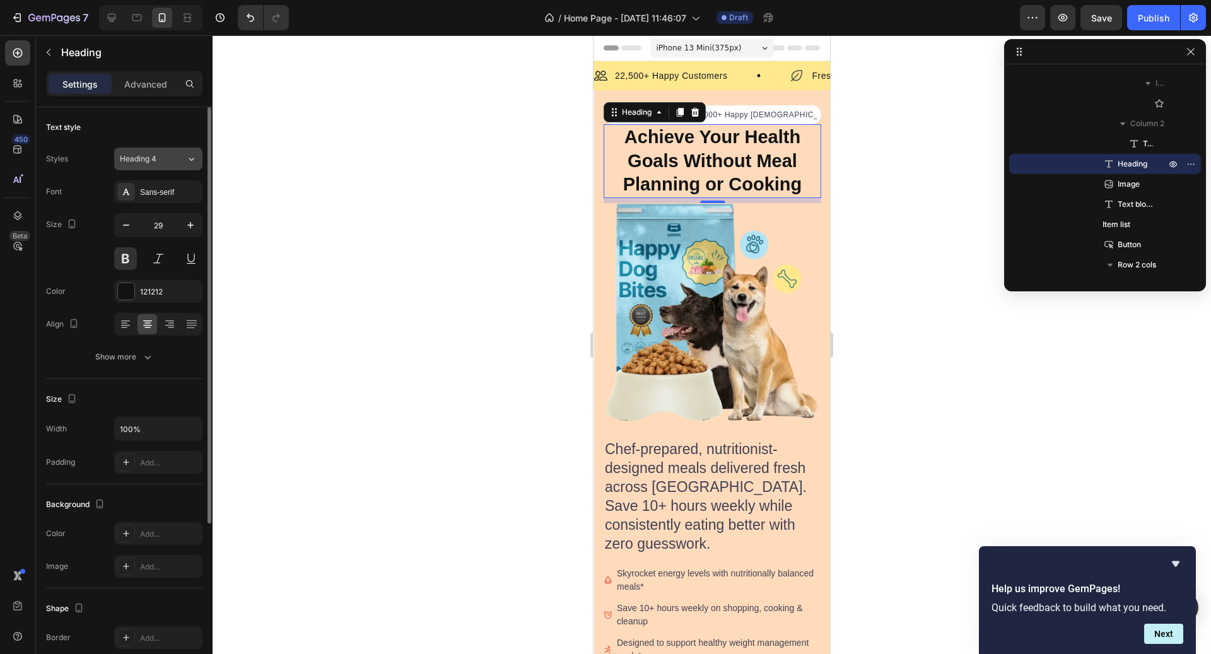
click at [151, 158] on span "Heading 4" at bounding box center [138, 158] width 37 height 11
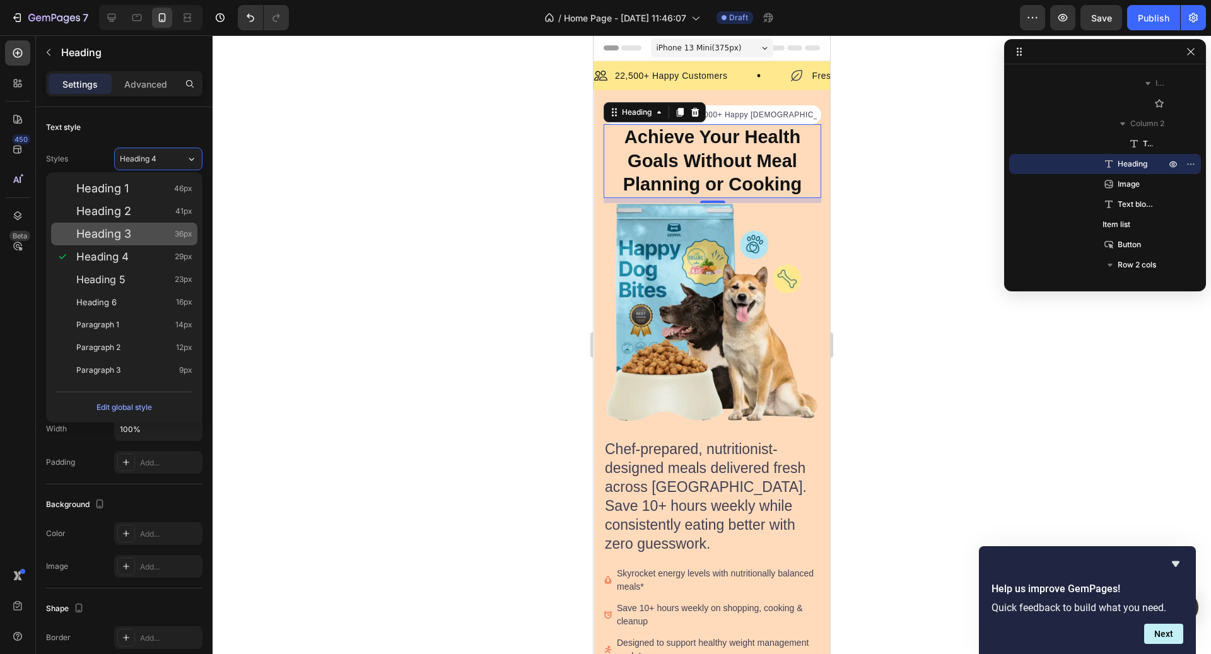
click at [120, 240] on span "Heading 3" at bounding box center [103, 234] width 55 height 13
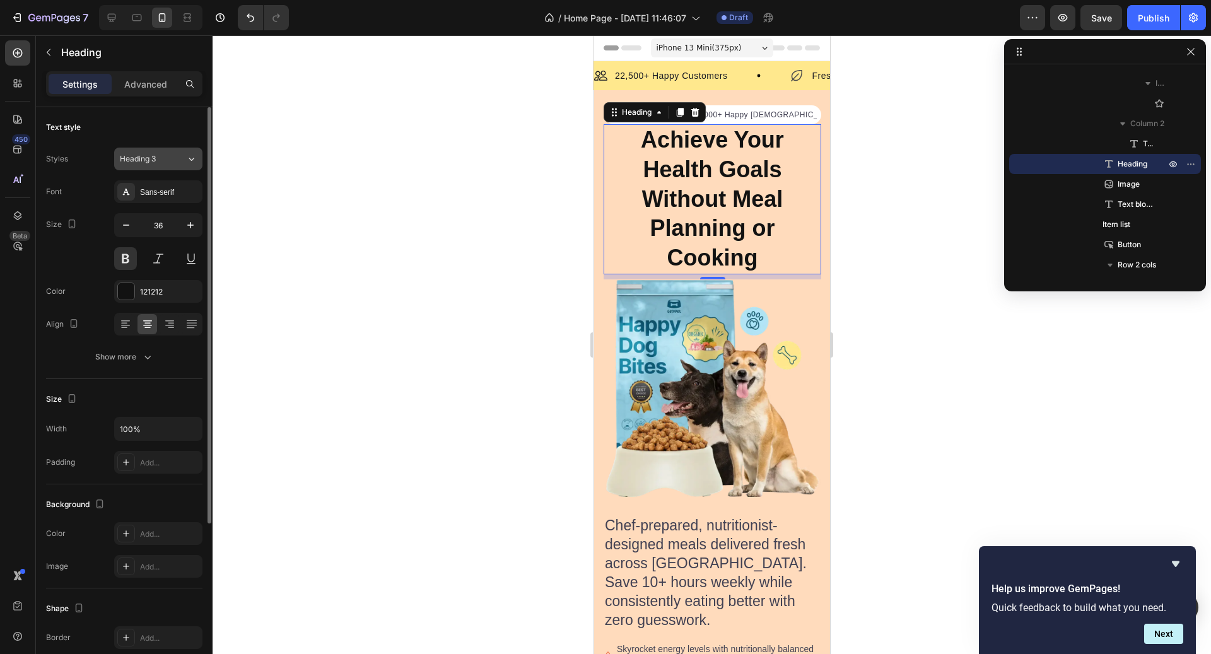
click at [144, 160] on span "Heading 3" at bounding box center [138, 158] width 36 height 11
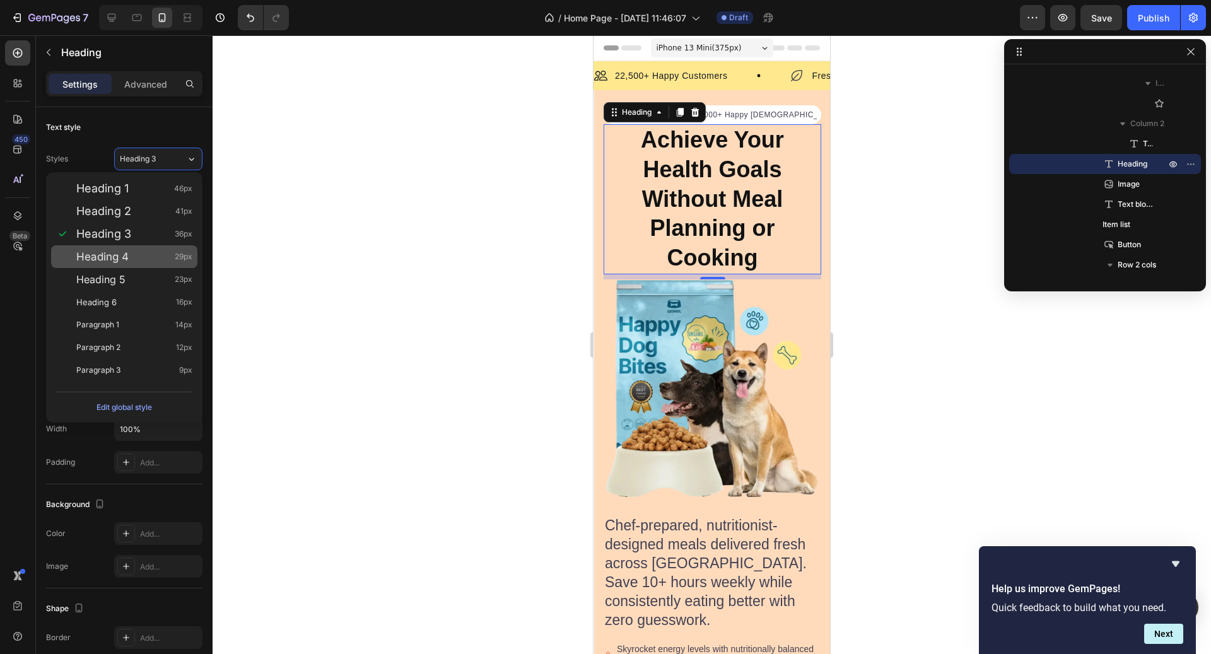
click at [124, 256] on span "Heading 4" at bounding box center [102, 256] width 52 height 13
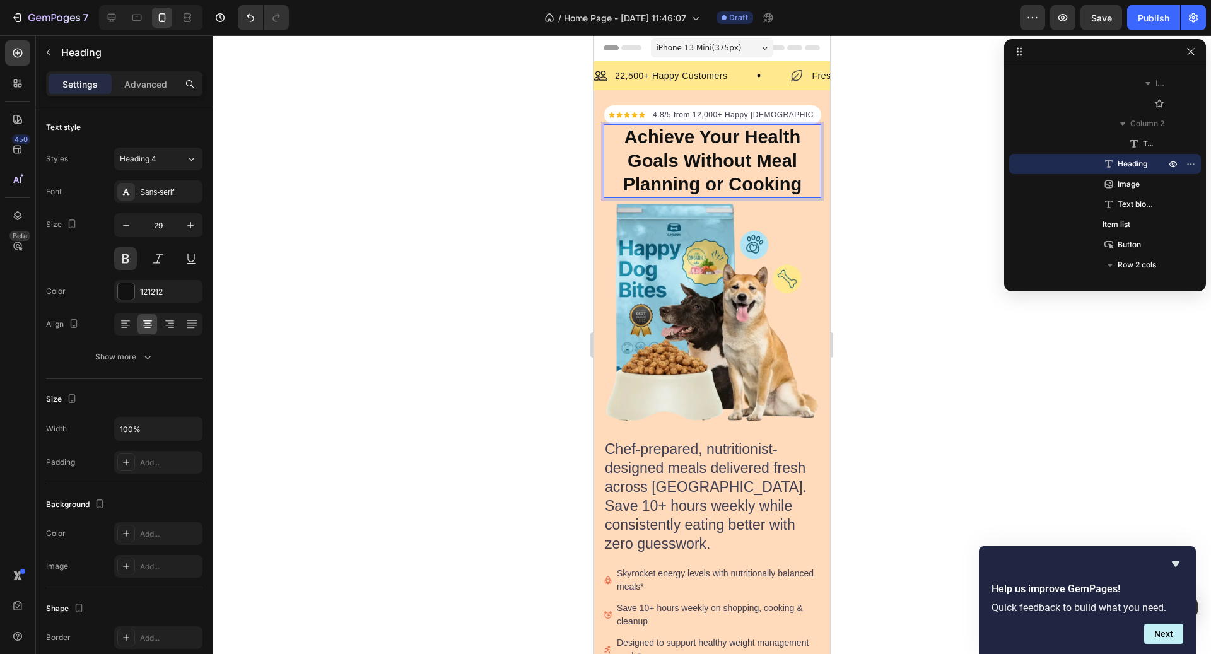
click at [738, 172] on p "Achieve Your Health Goals Without Meal Planning or Cooking" at bounding box center [712, 161] width 215 height 71
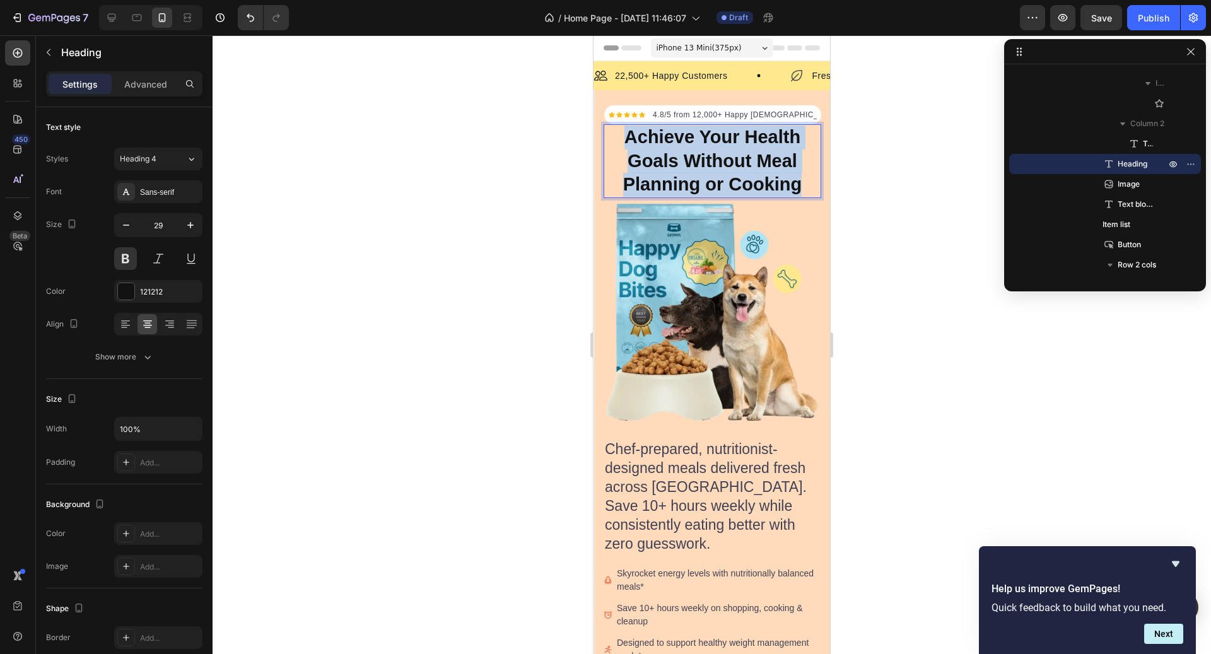
click at [738, 172] on p "Achieve Your Health Goals Without Meal Planning or Cooking" at bounding box center [712, 161] width 215 height 71
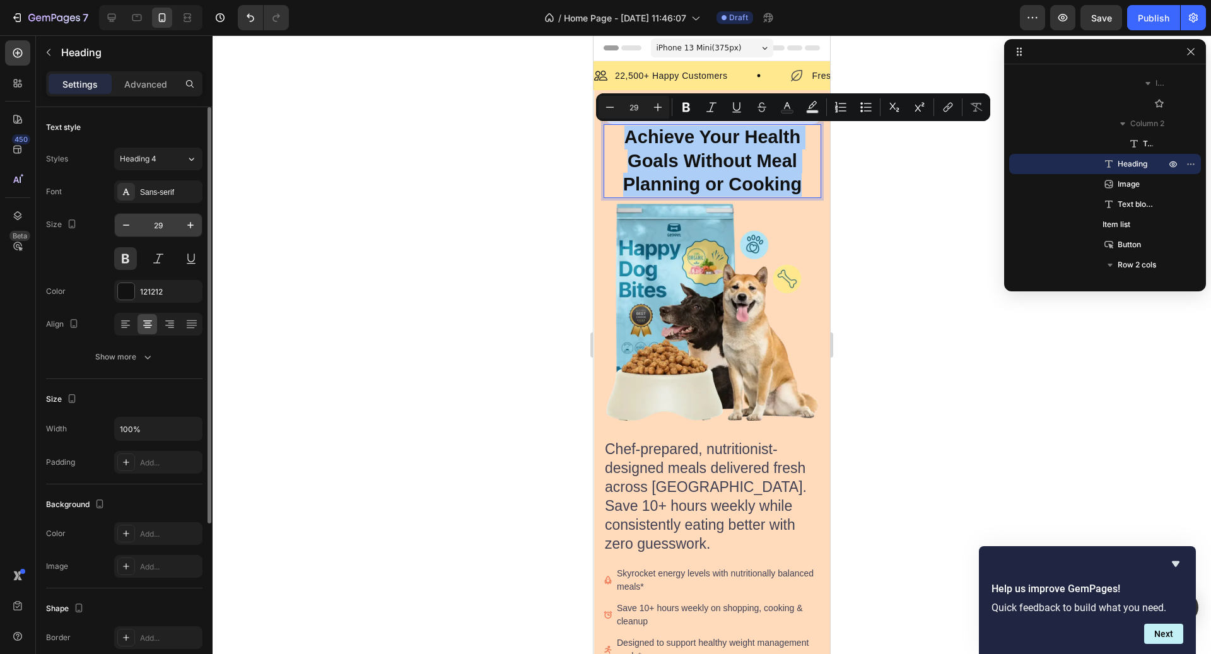
click at [160, 224] on input "29" at bounding box center [159, 225] width 42 height 23
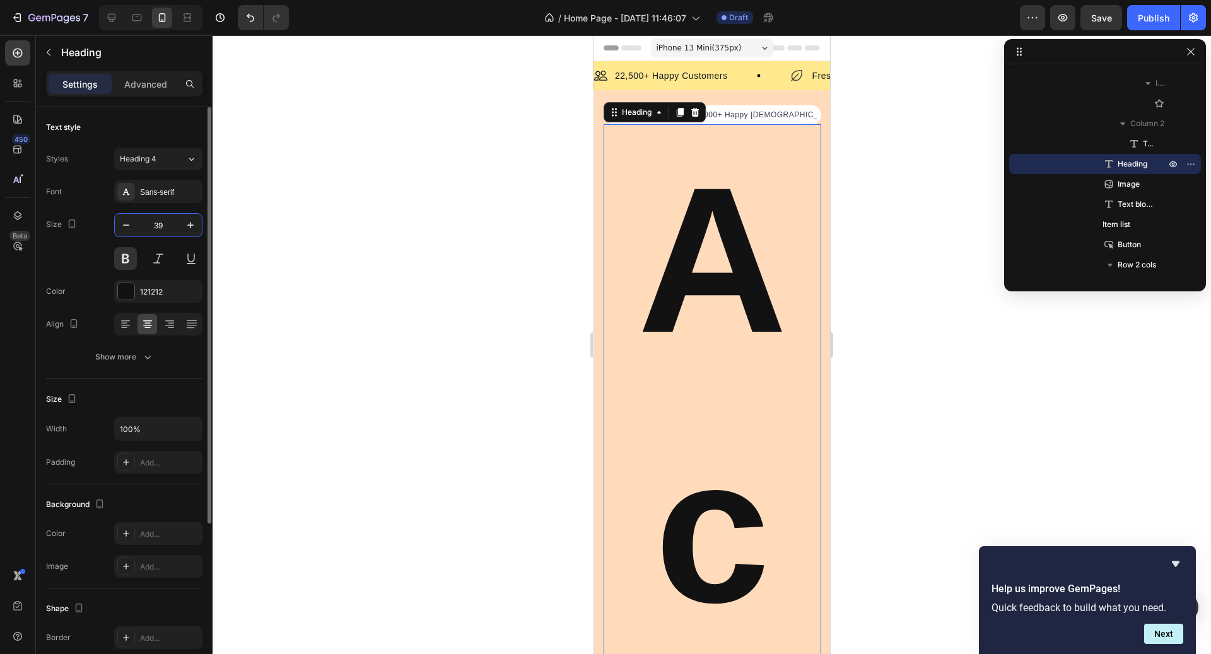
type input "9"
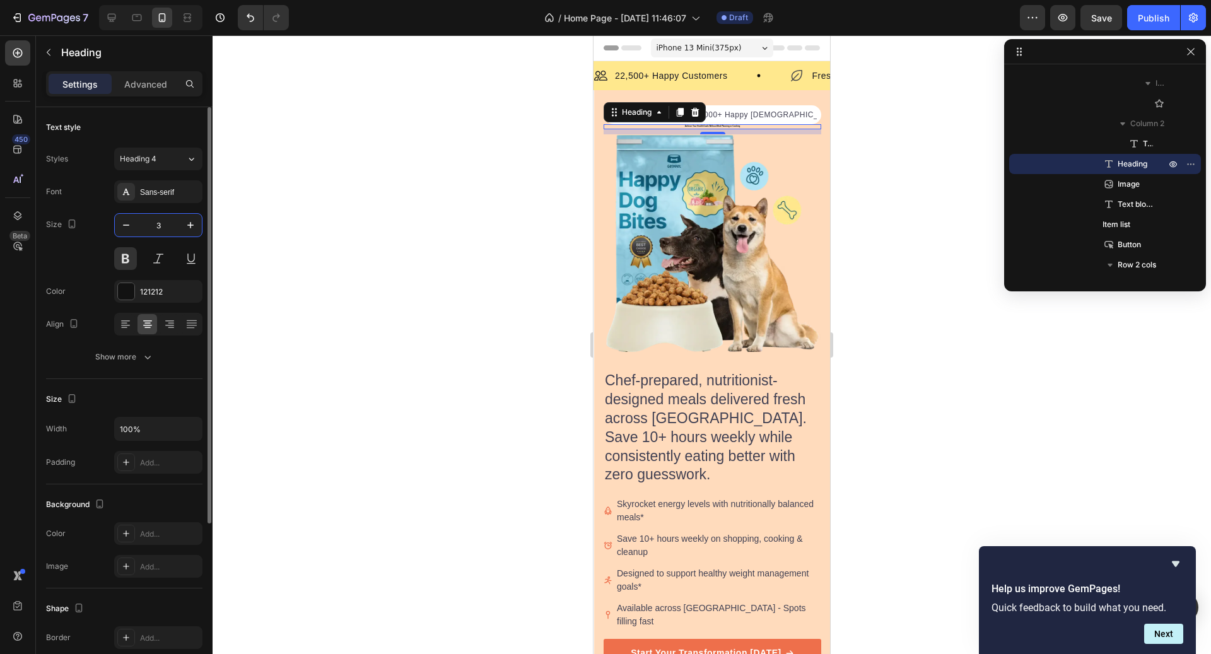
type input "32"
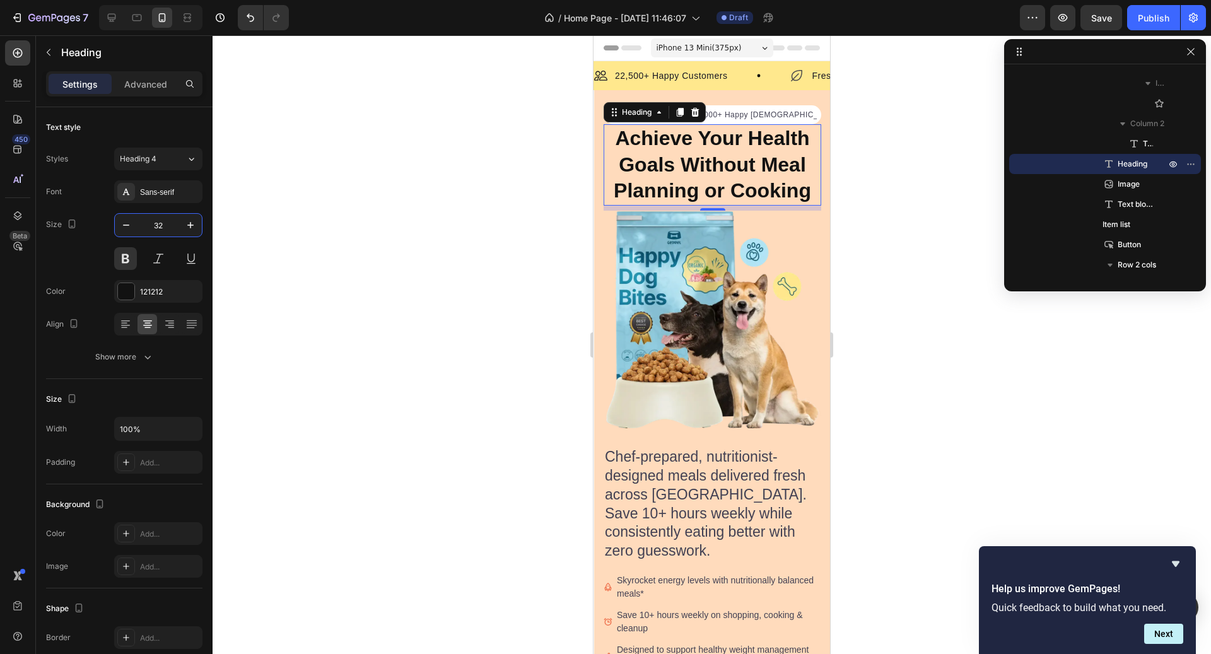
click at [874, 245] on div at bounding box center [712, 344] width 999 height 619
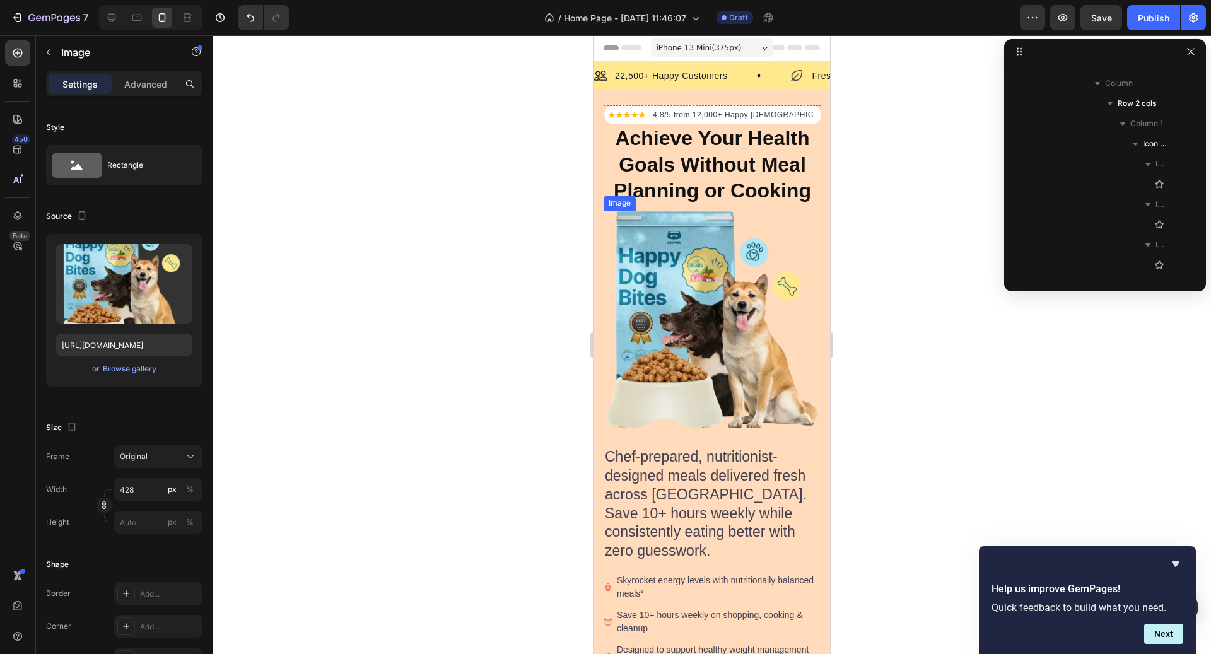
click at [803, 252] on img at bounding box center [713, 320] width 218 height 218
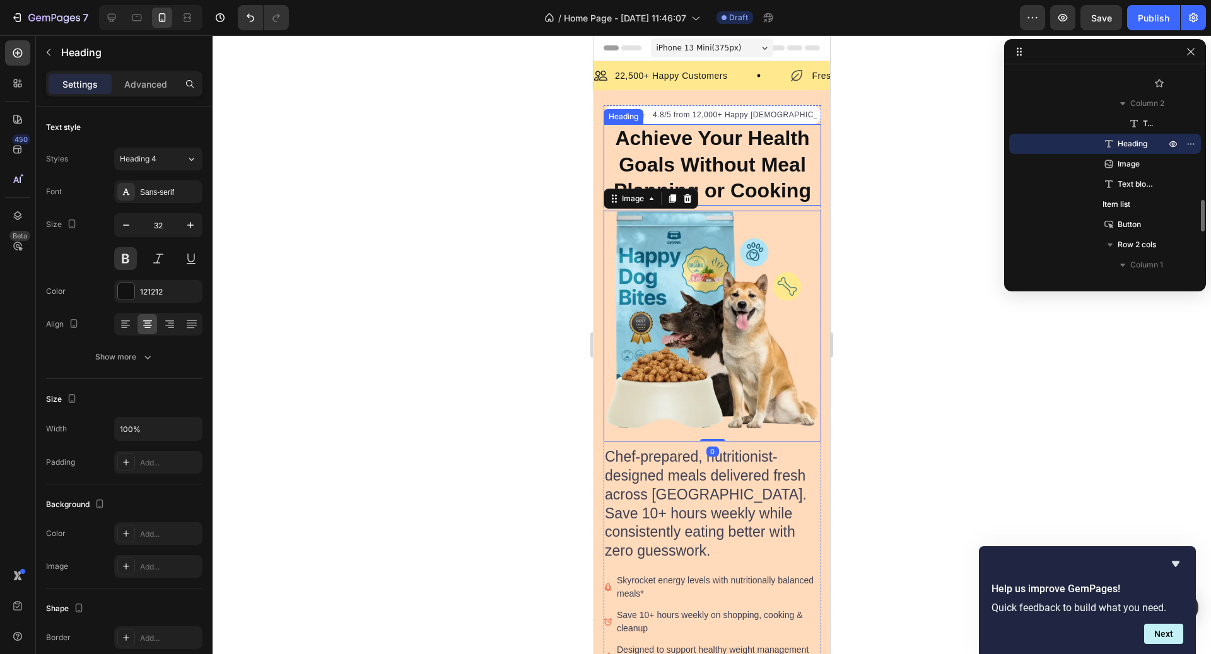
click at [786, 201] on p "Achieve Your Health Goals Without Meal Planning or Cooking" at bounding box center [712, 165] width 215 height 79
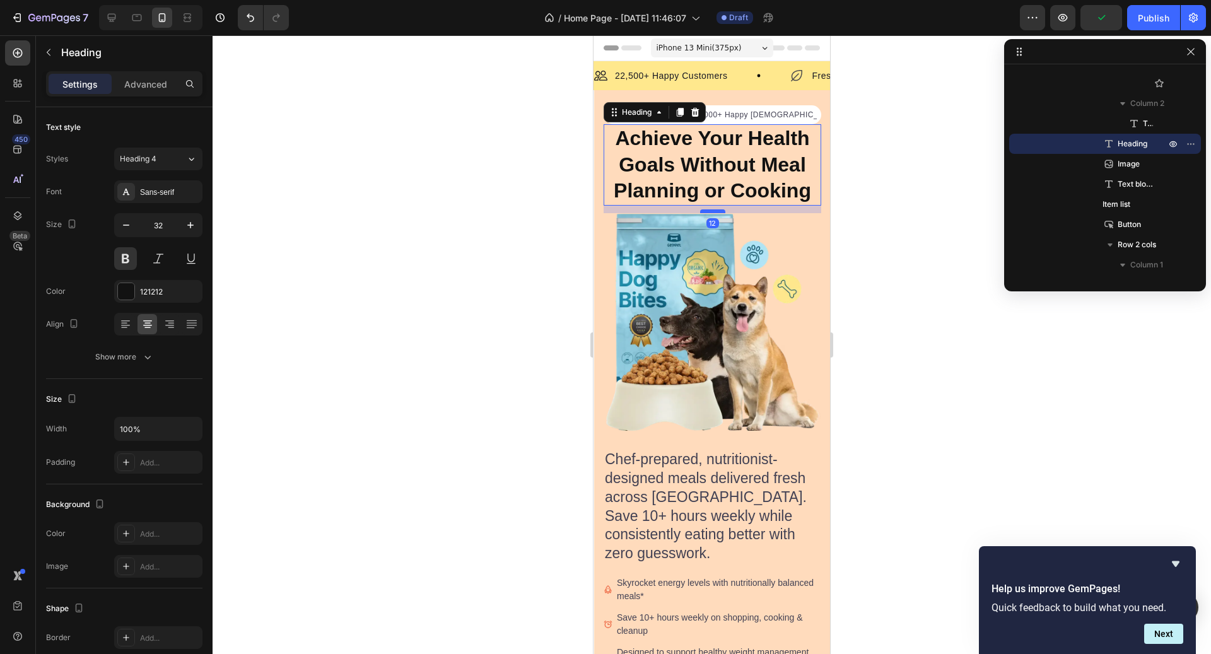
click at [720, 211] on div at bounding box center [712, 211] width 25 height 4
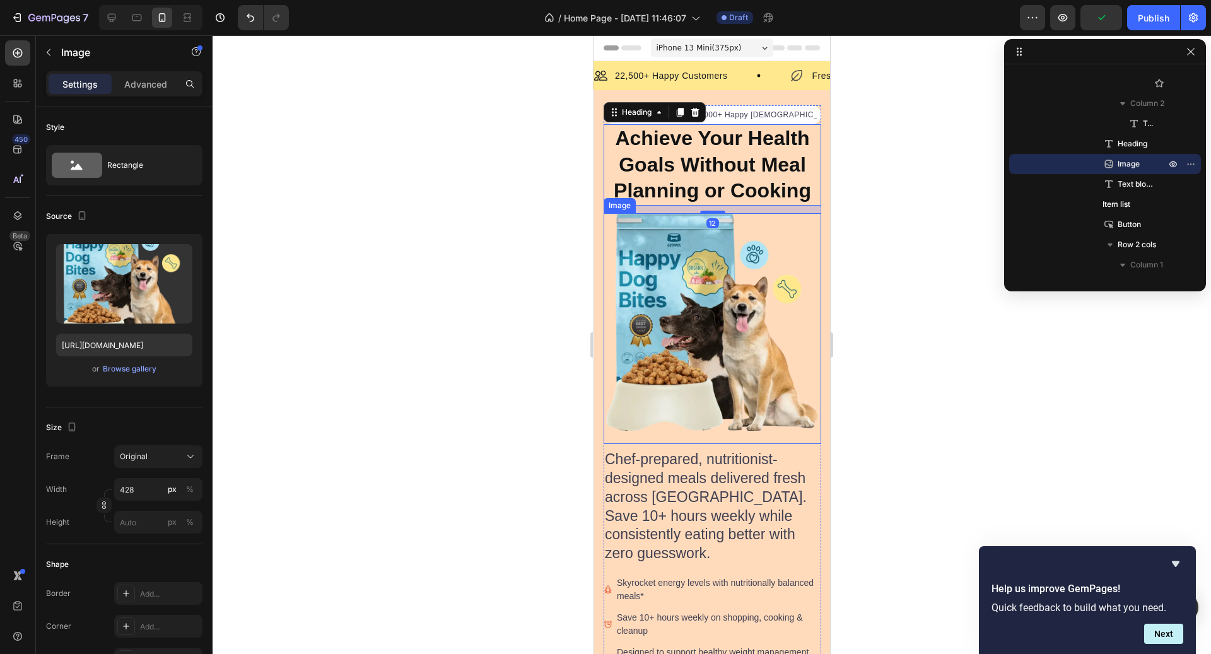
click at [741, 271] on img at bounding box center [713, 322] width 218 height 218
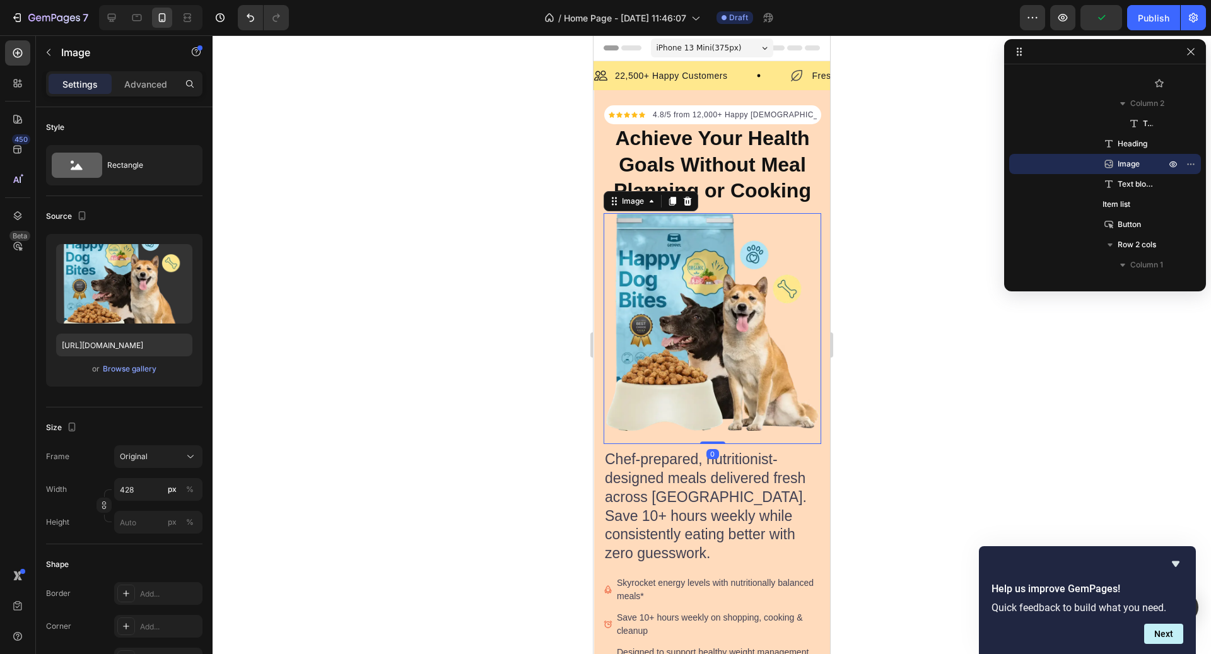
click at [963, 259] on div at bounding box center [712, 344] width 999 height 619
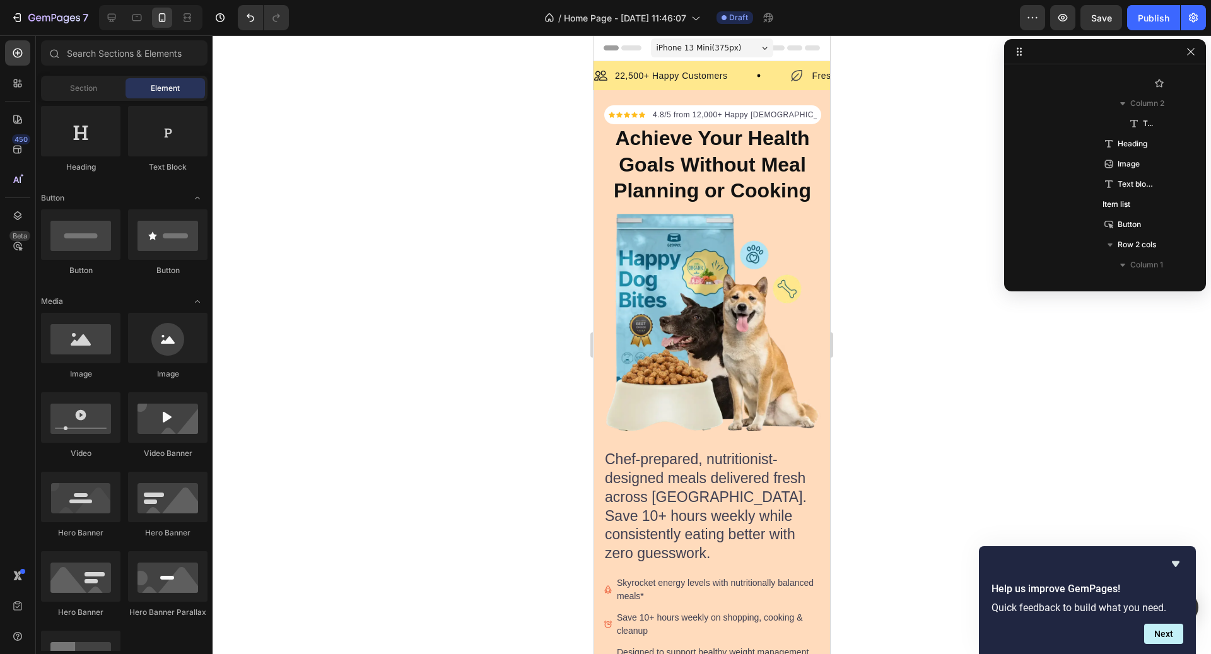
click at [927, 242] on div at bounding box center [712, 344] width 999 height 619
click at [787, 114] on p "4.8/5 from 12,000+ Happy [DEMOGRAPHIC_DATA]" at bounding box center [734, 114] width 163 height 11
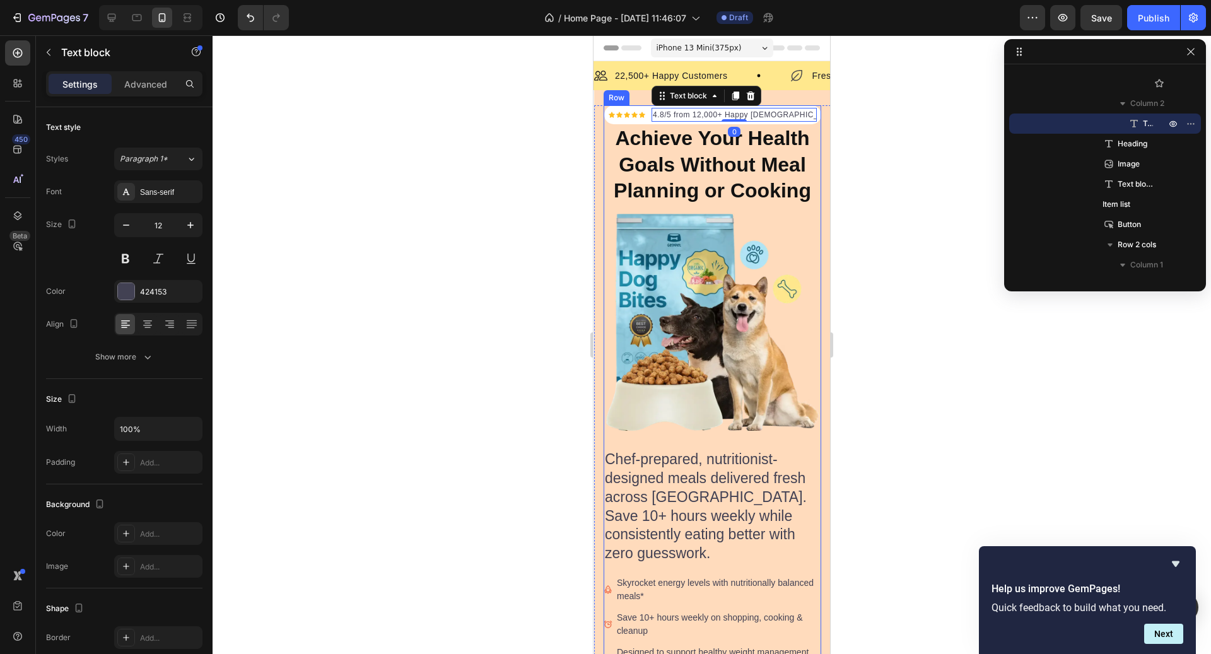
click at [805, 112] on div "Icon Icon Icon Icon Icon Icon List Hoz 4.8/5 from 12,000+ Happy Canadians Text …" at bounding box center [713, 469] width 218 height 729
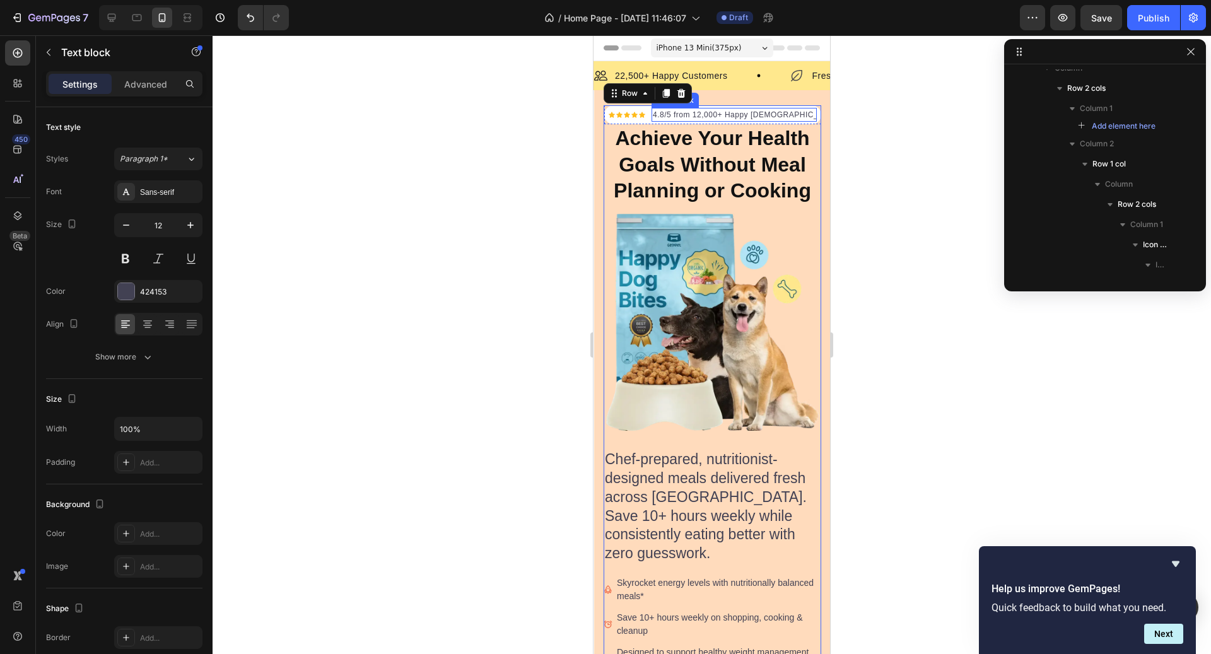
click at [777, 121] on div "4.8/5 from 12,000+ Happy [DEMOGRAPHIC_DATA]" at bounding box center [734, 115] width 165 height 14
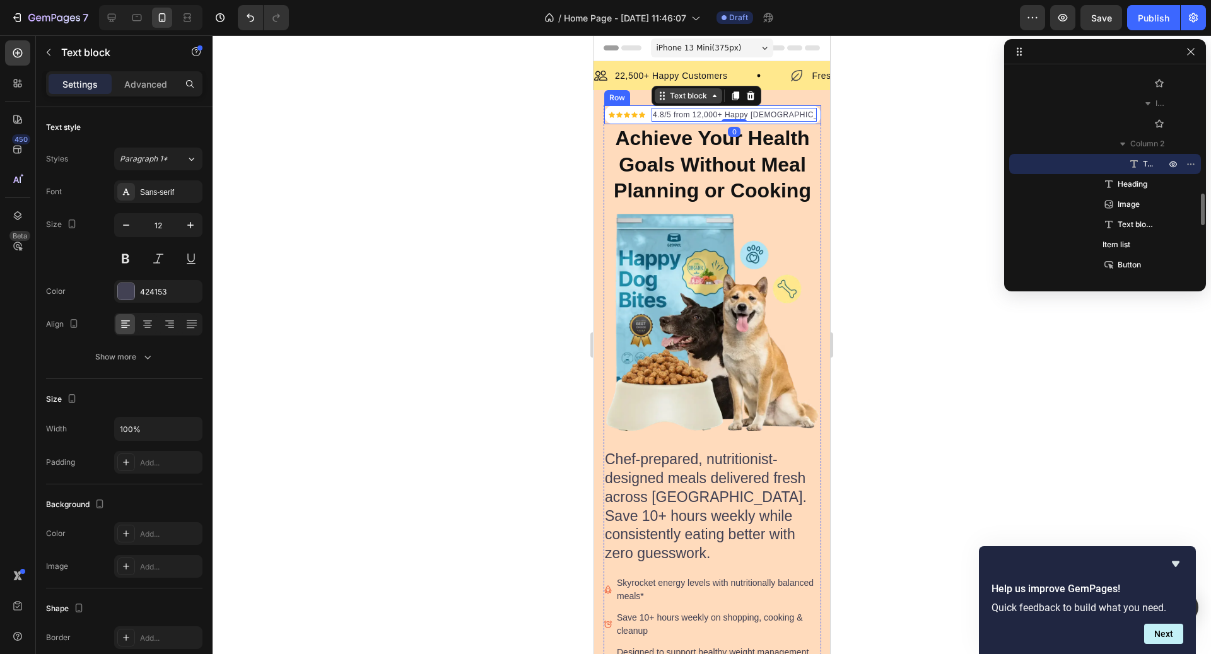
click at [676, 98] on div "Text block" at bounding box center [689, 95] width 42 height 11
click at [673, 122] on div "Row 2 cols" at bounding box center [679, 119] width 54 height 20
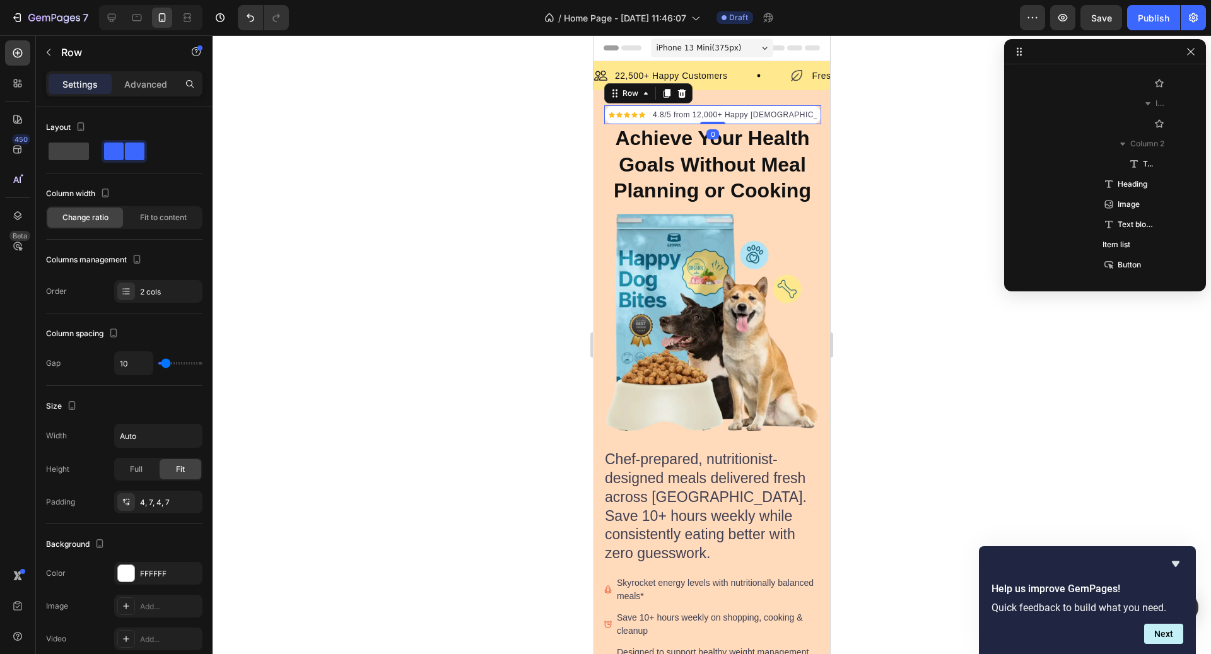
scroll to position [536, 0]
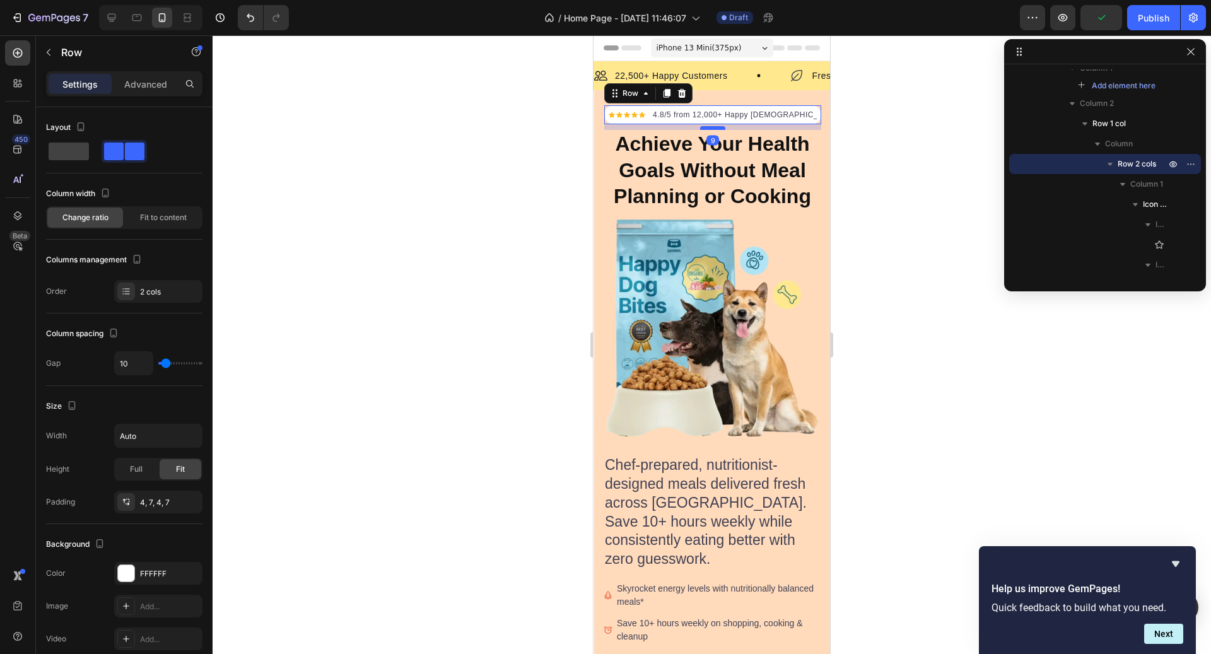
click at [701, 128] on div at bounding box center [712, 128] width 25 height 4
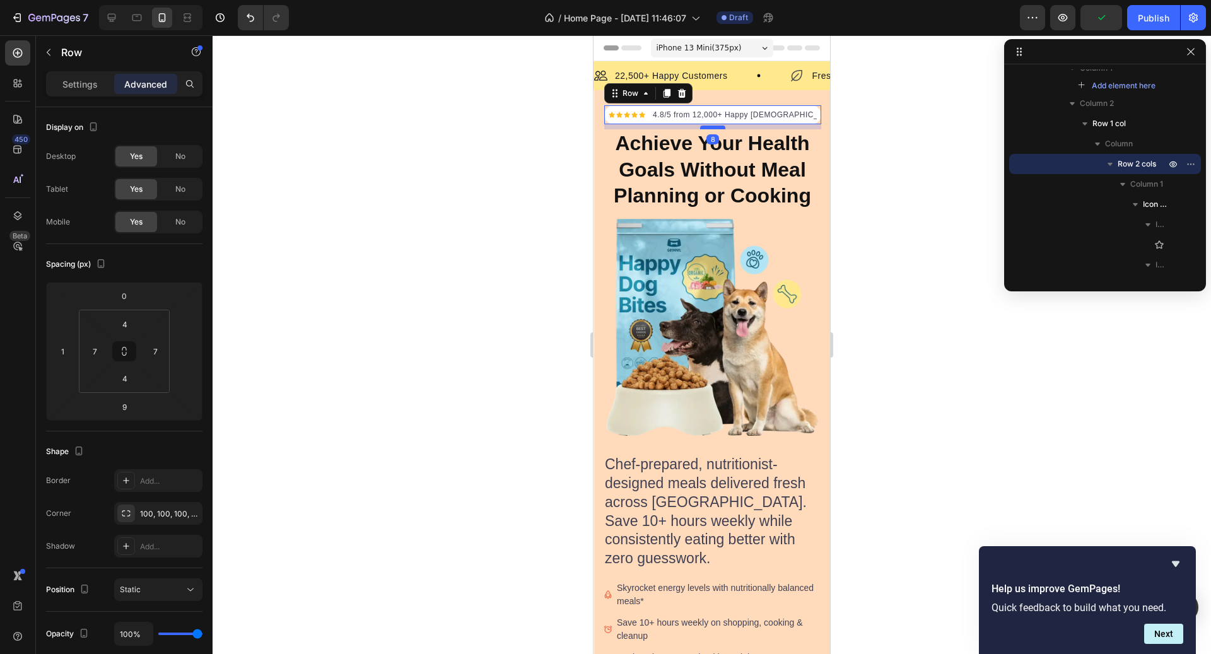
click at [701, 127] on div at bounding box center [712, 128] width 25 height 4
type input "8"
click at [845, 166] on div at bounding box center [712, 344] width 999 height 619
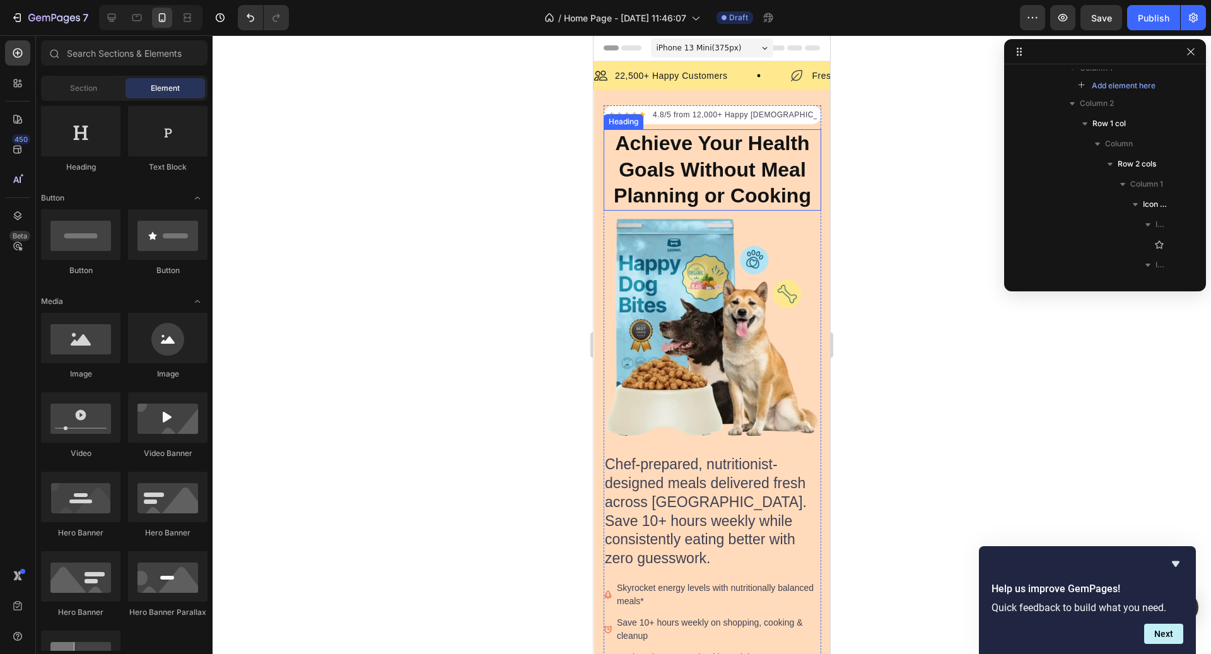
click at [845, 166] on div at bounding box center [712, 344] width 999 height 619
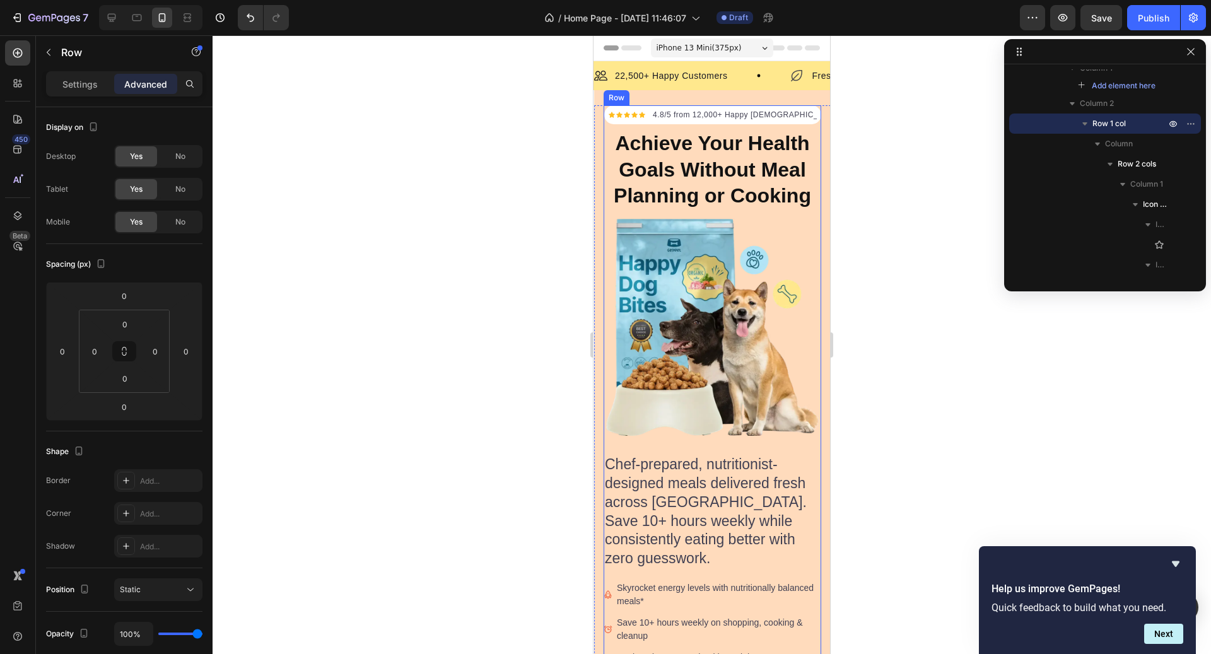
click at [805, 114] on div "Icon Icon Icon Icon Icon Icon List Hoz 4.8/5 from 12,000+ Happy Canadians Text …" at bounding box center [713, 472] width 218 height 734
click at [785, 122] on div "Icon Icon Icon Icon Icon Icon List Hoz 4.8/5 from 12,000+ Happy Canadians Text …" at bounding box center [712, 114] width 217 height 19
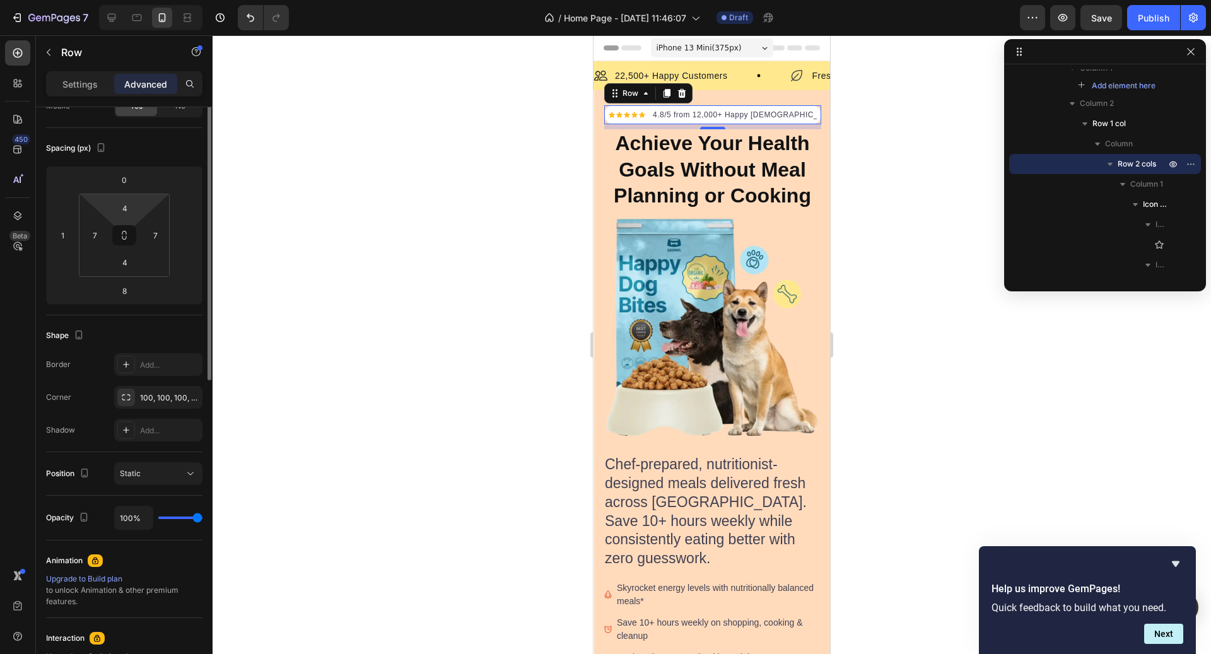
scroll to position [0, 0]
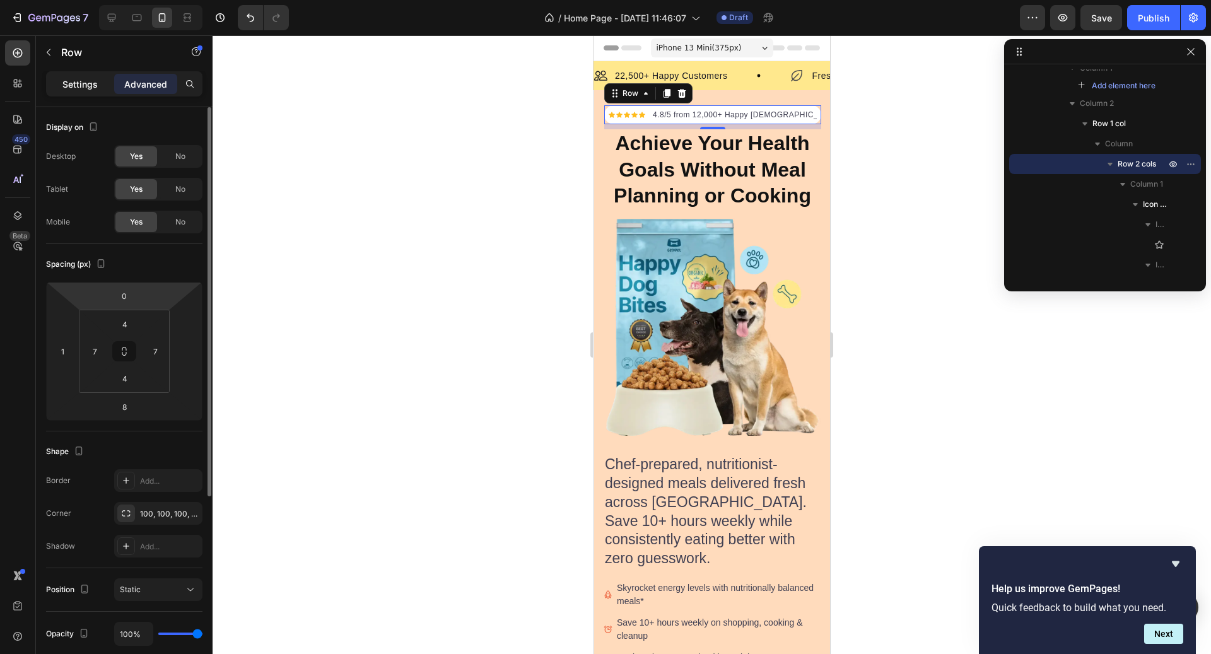
click at [97, 93] on div "Settings" at bounding box center [80, 84] width 63 height 20
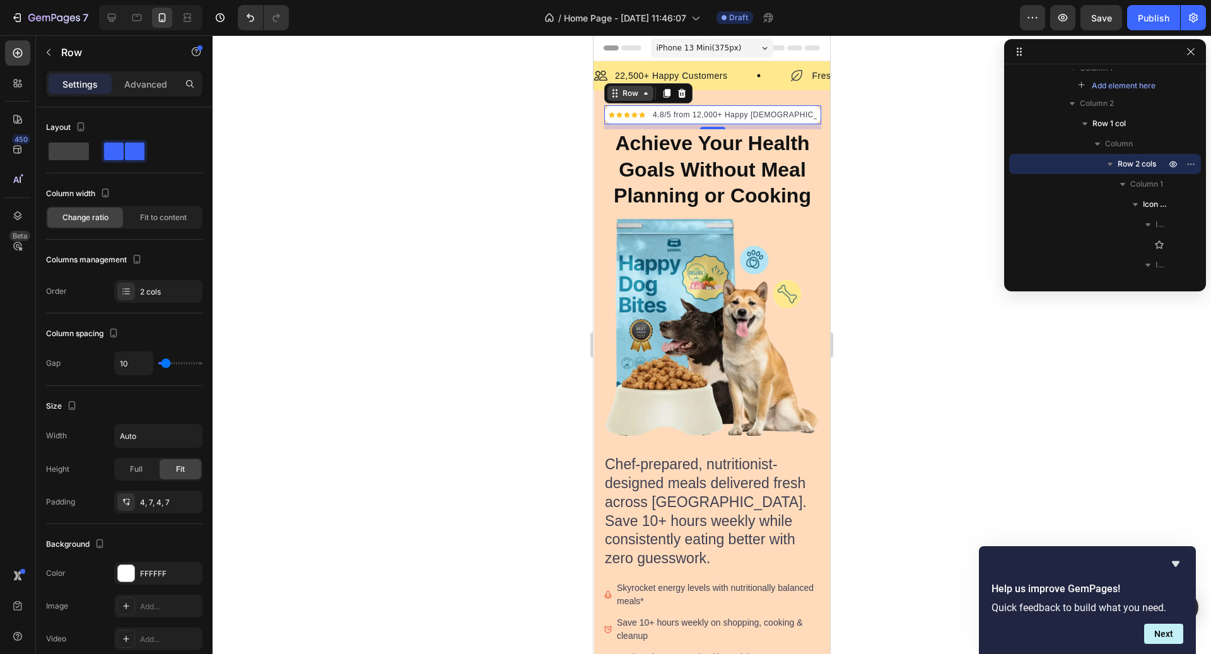
click at [628, 95] on div "Row" at bounding box center [630, 93] width 21 height 11
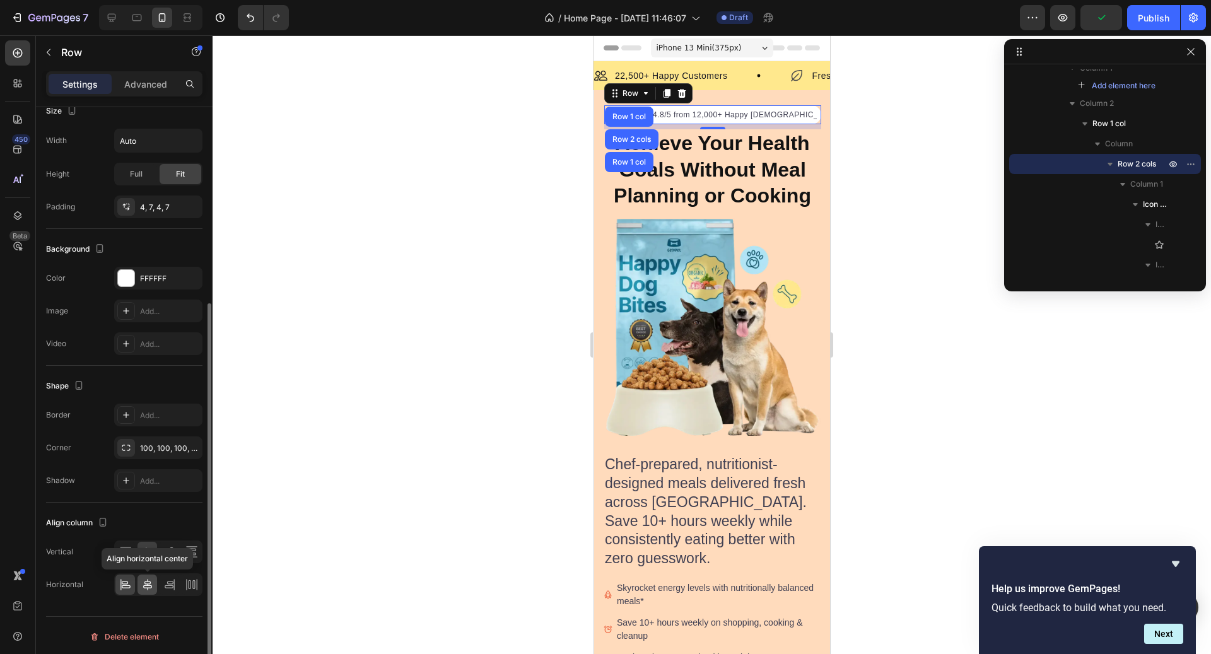
click at [146, 575] on div at bounding box center [148, 585] width 20 height 20
click at [148, 580] on icon at bounding box center [147, 585] width 13 height 13
click at [143, 548] on icon at bounding box center [147, 552] width 13 height 13
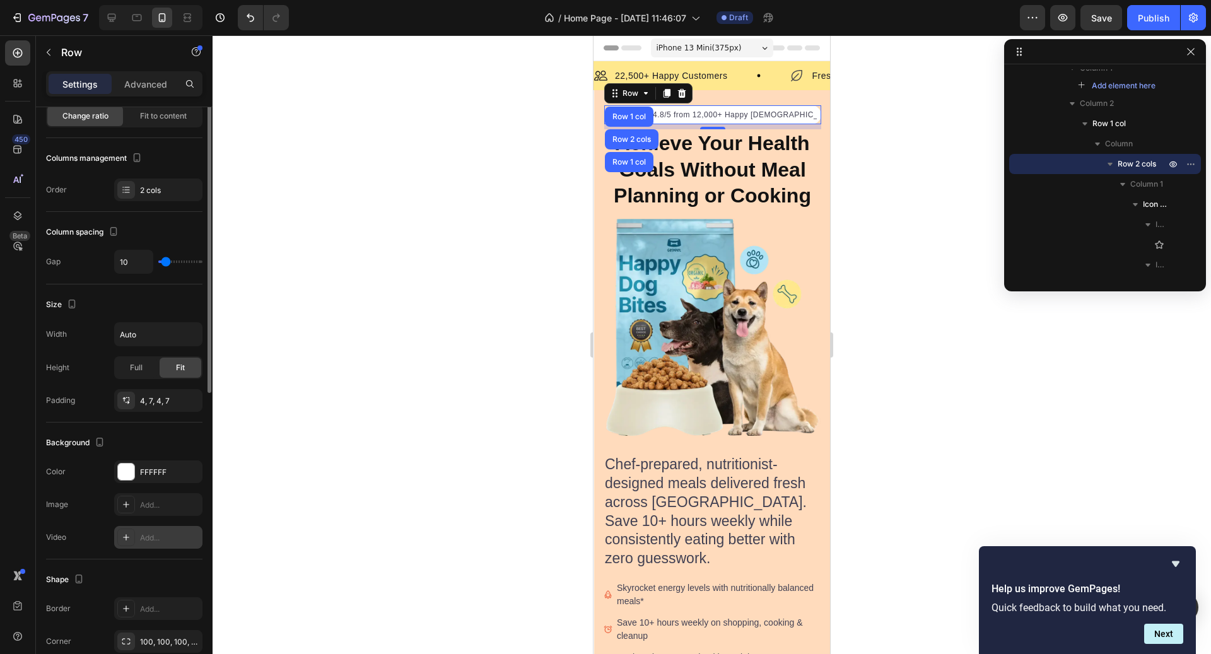
scroll to position [0, 0]
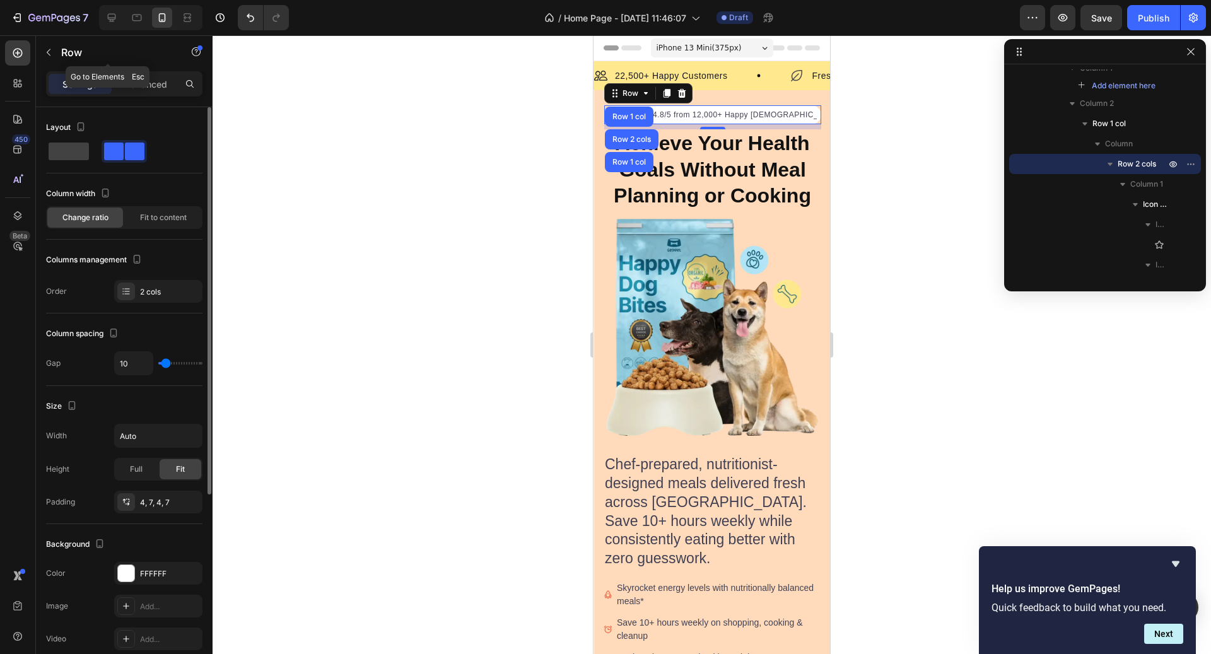
click at [93, 78] on p "Settings" at bounding box center [79, 84] width 35 height 13
click at [55, 50] on button "button" at bounding box center [48, 52] width 20 height 20
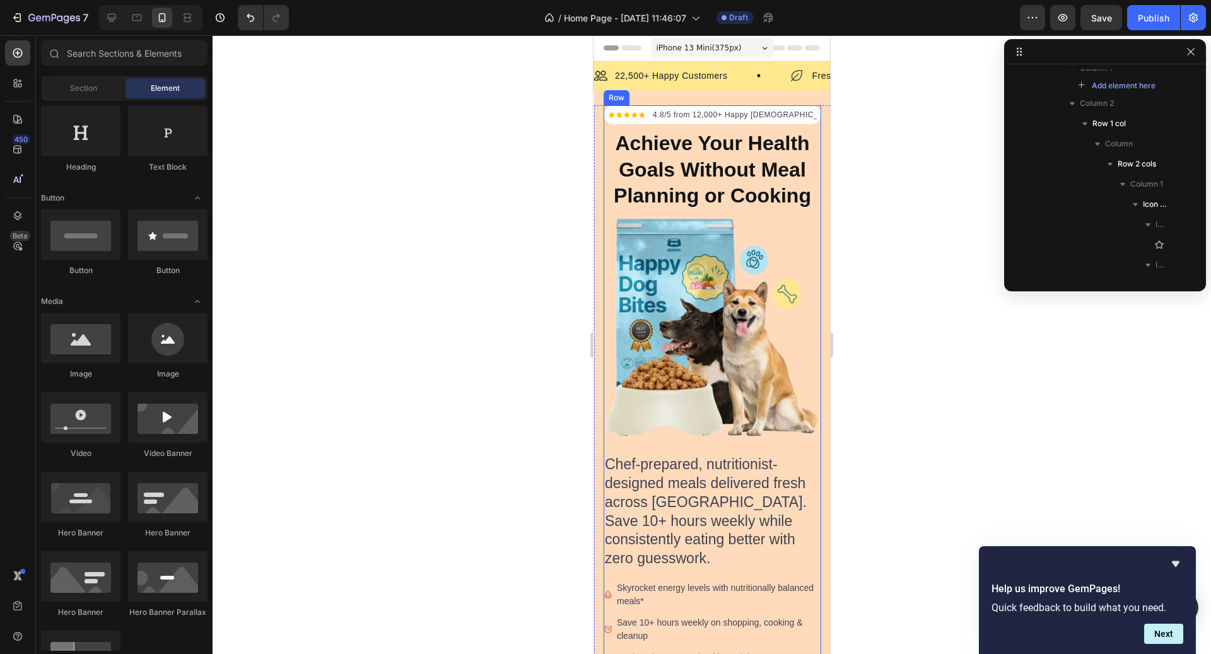
click at [802, 119] on div "Icon Icon Icon Icon Icon Icon List Hoz 4.8/5 from 12,000+ Happy Canadians Text …" at bounding box center [713, 472] width 218 height 734
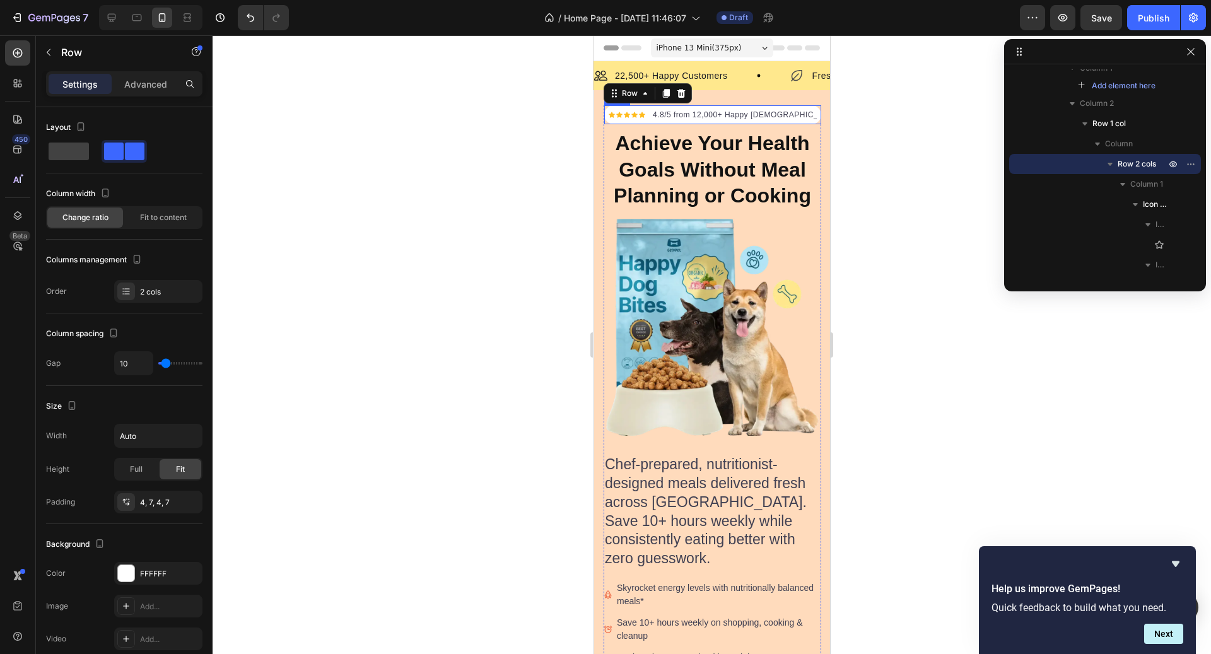
click at [787, 122] on div "Icon Icon Icon Icon Icon Icon List Hoz 4.8/5 from 12,000+ Happy Canadians Text …" at bounding box center [712, 114] width 217 height 19
click at [146, 84] on p "Advanced" at bounding box center [145, 84] width 43 height 13
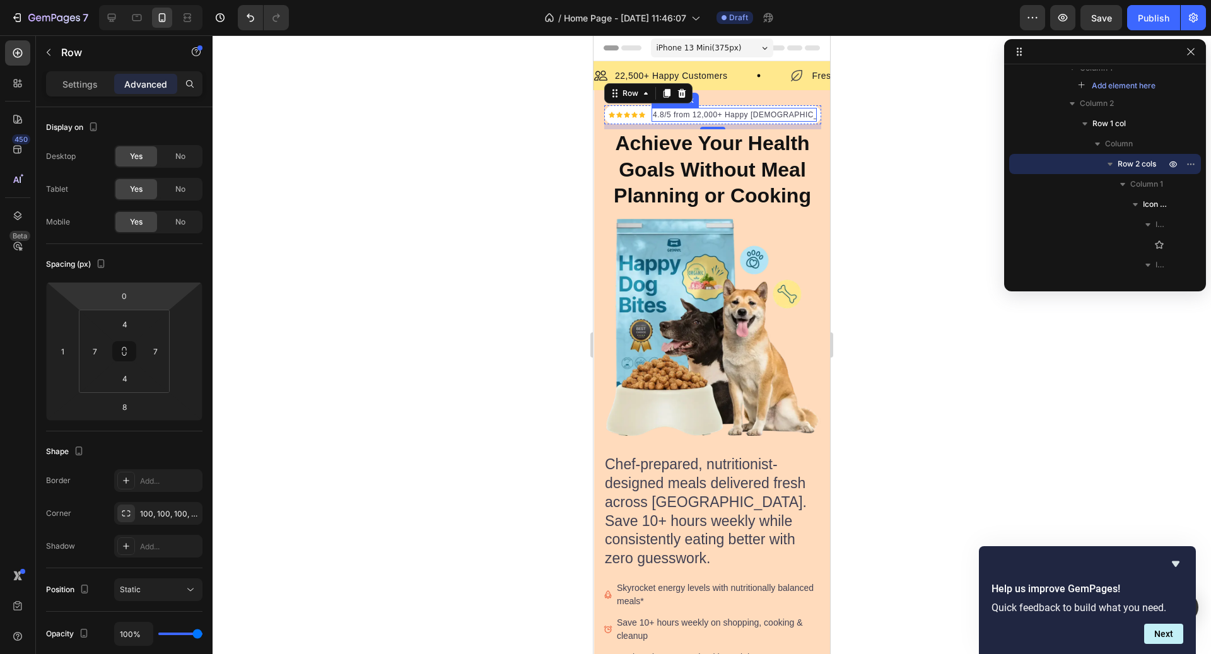
click at [751, 116] on p "4.8/5 from 12,000+ Happy [DEMOGRAPHIC_DATA]" at bounding box center [734, 114] width 163 height 11
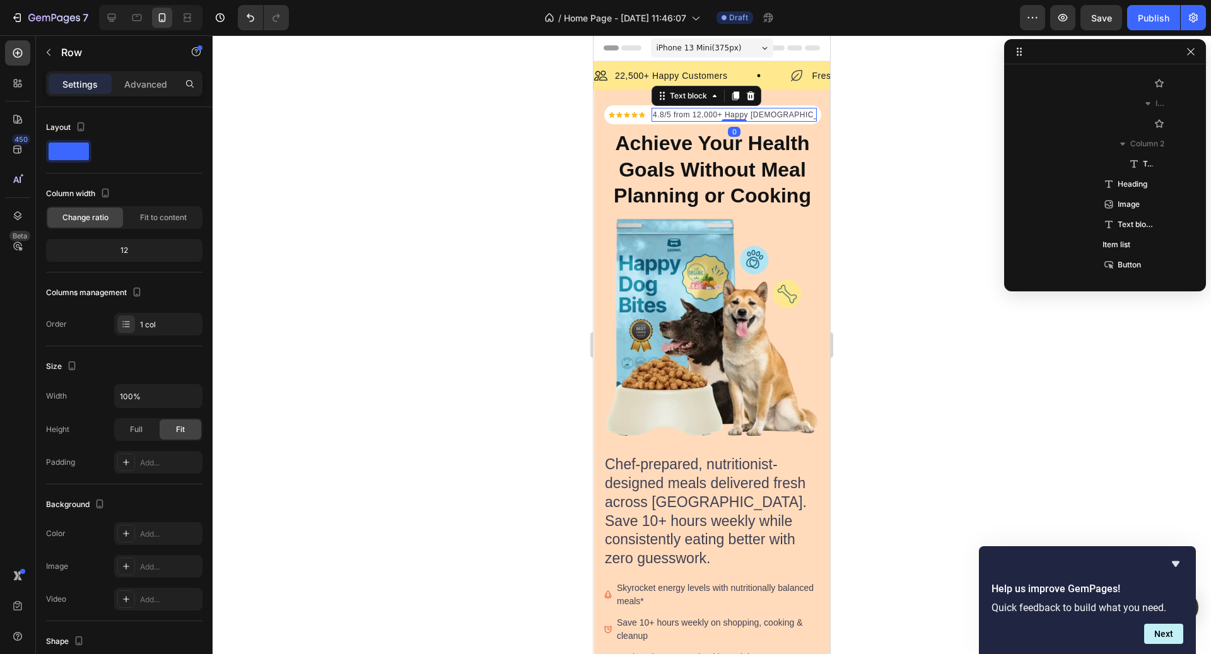
click at [799, 112] on div "Icon Icon Icon Icon Icon Icon List Hoz 4.8/5 from 12,000+ Happy Canadians Text …" at bounding box center [713, 472] width 218 height 734
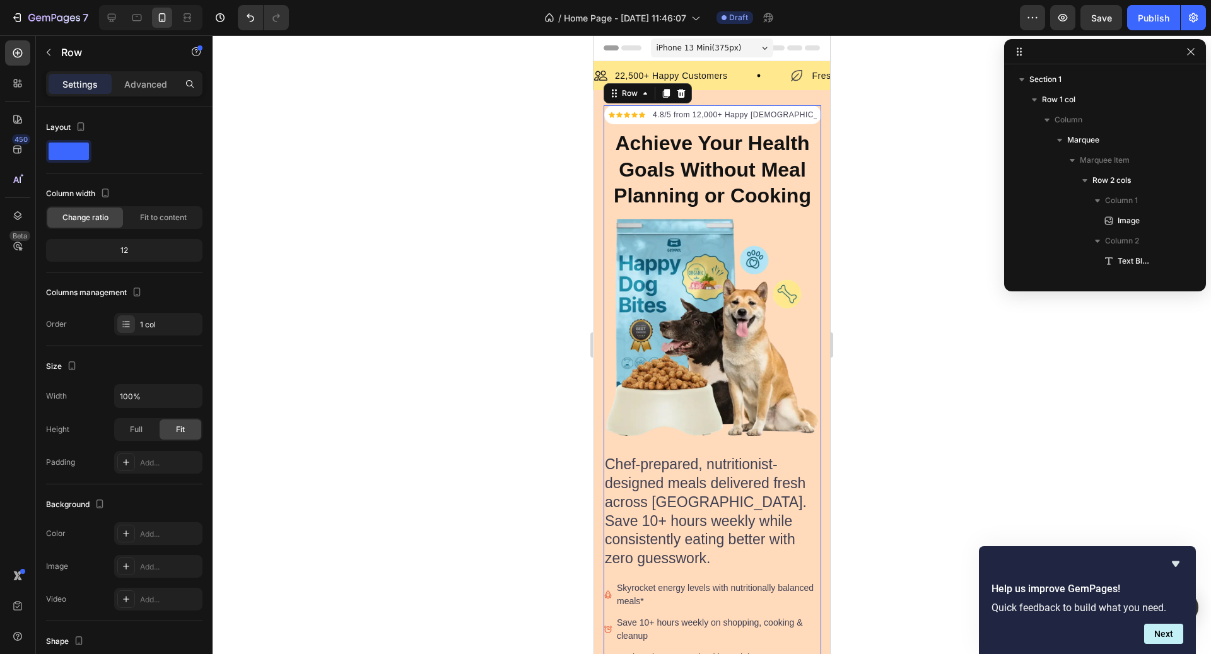
scroll to position [496, 0]
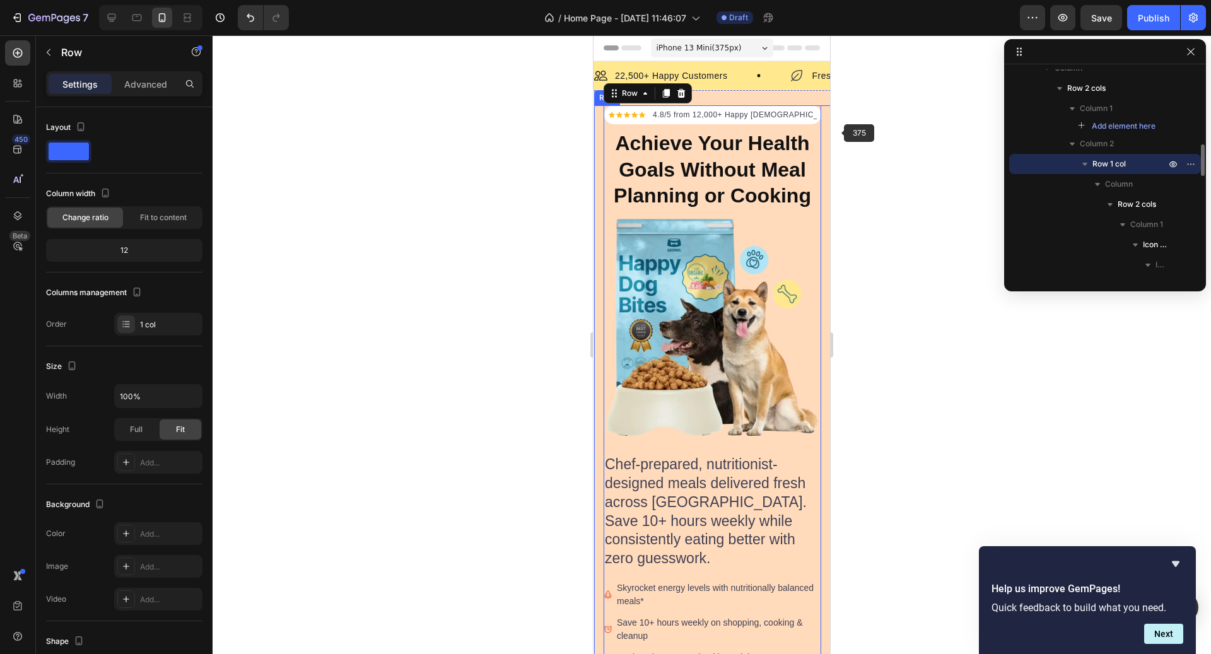
click at [838, 143] on div at bounding box center [712, 344] width 999 height 619
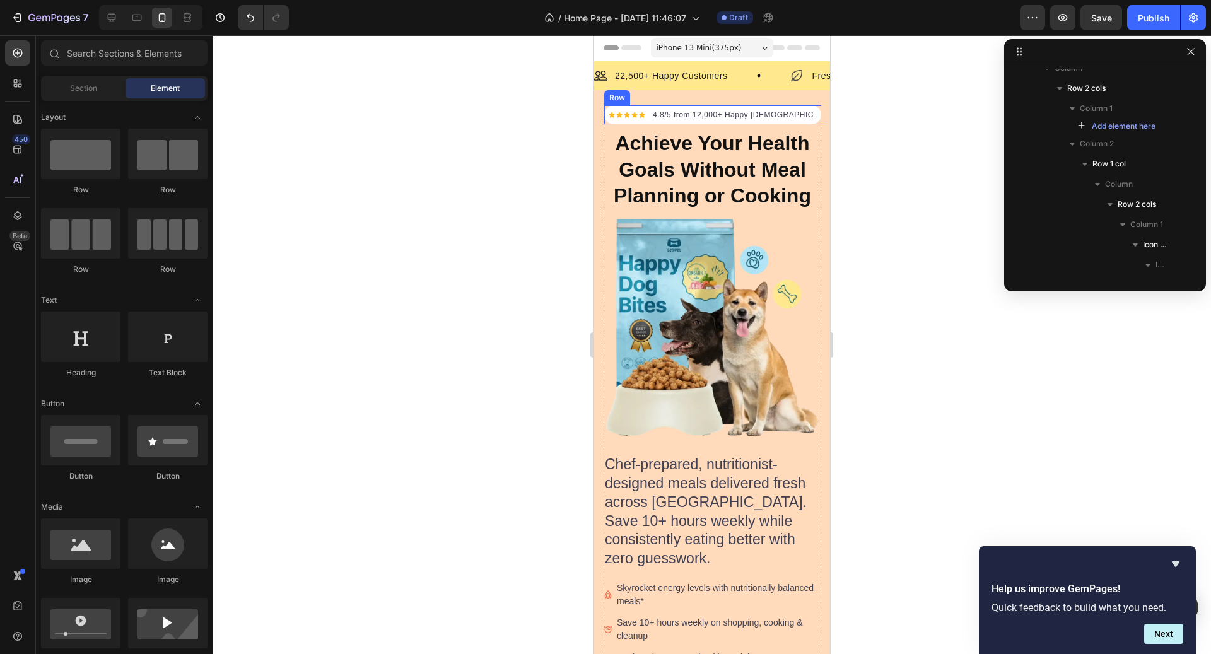
click at [770, 124] on div "Icon Icon Icon Icon Icon Icon List Hoz 4.8/5 from 12,000+ Happy Canadians Text …" at bounding box center [712, 114] width 217 height 19
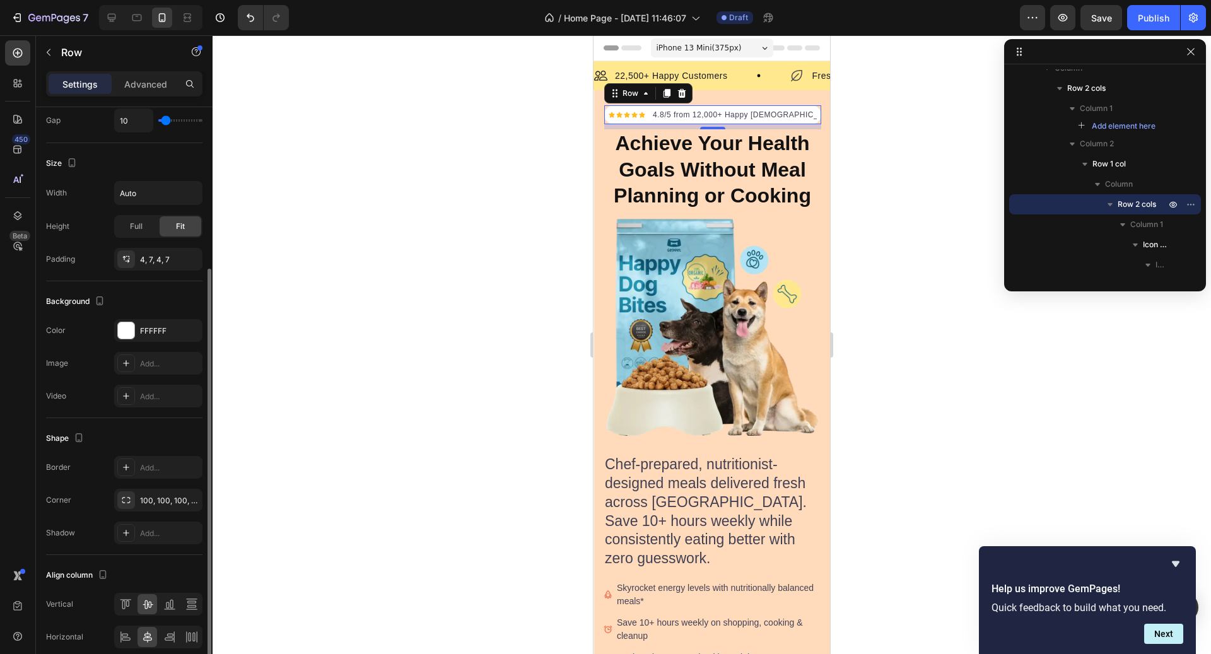
scroll to position [295, 0]
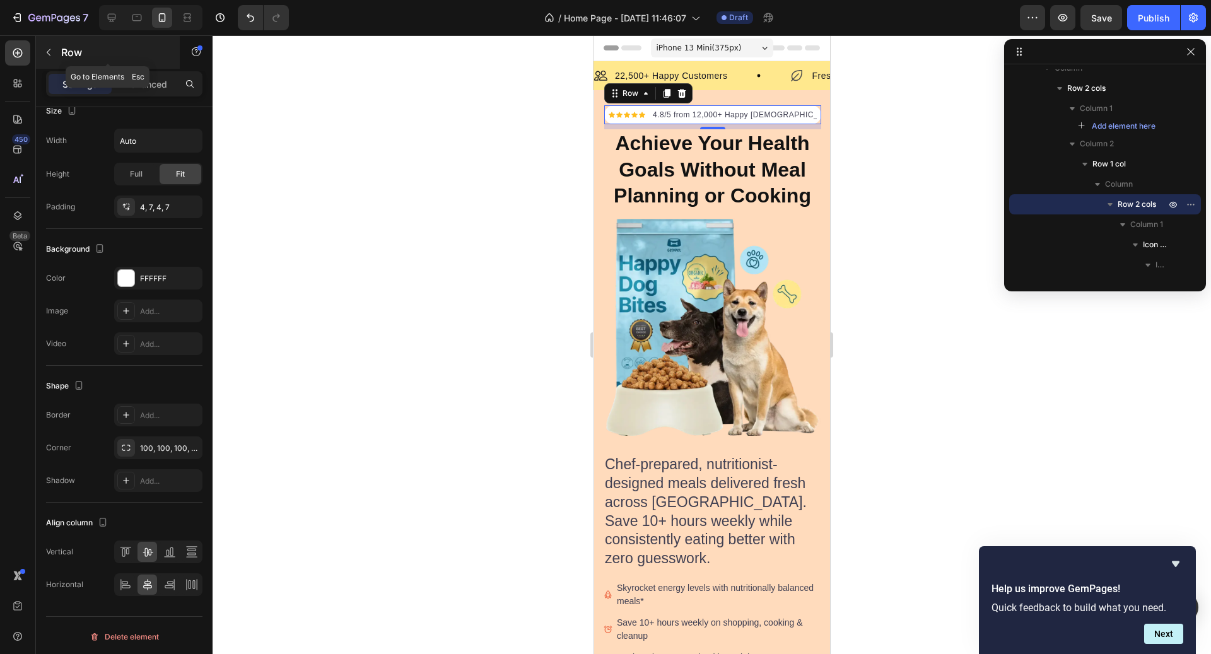
click at [68, 53] on p "Row" at bounding box center [114, 52] width 107 height 15
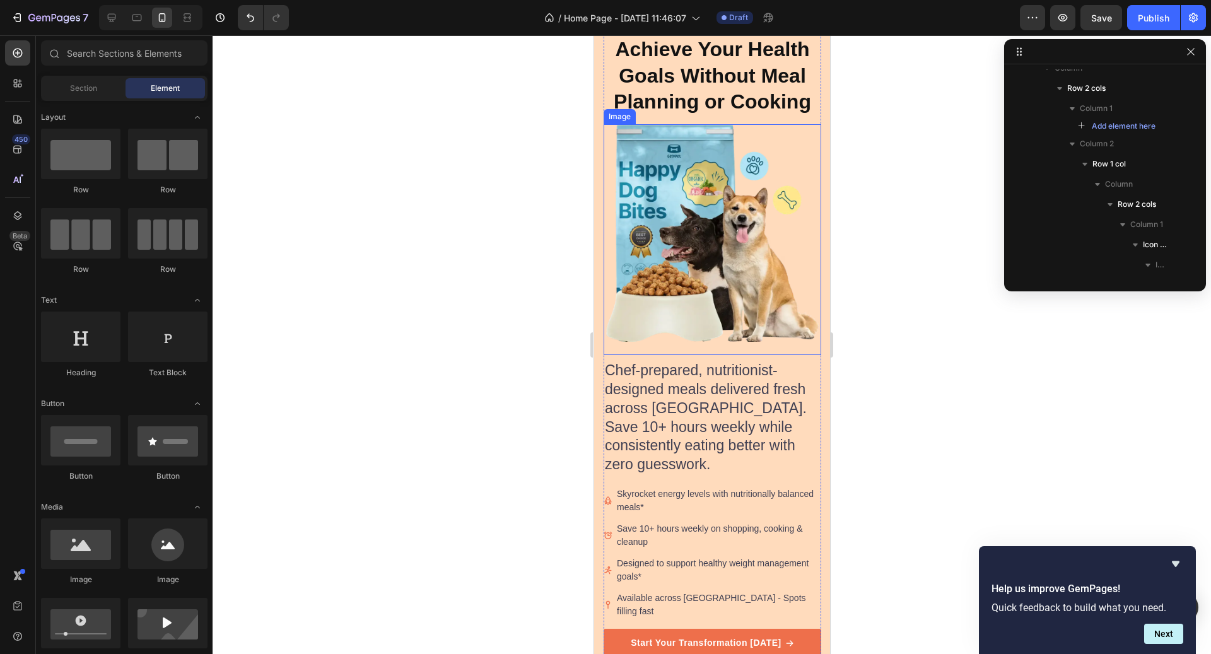
scroll to position [110, 0]
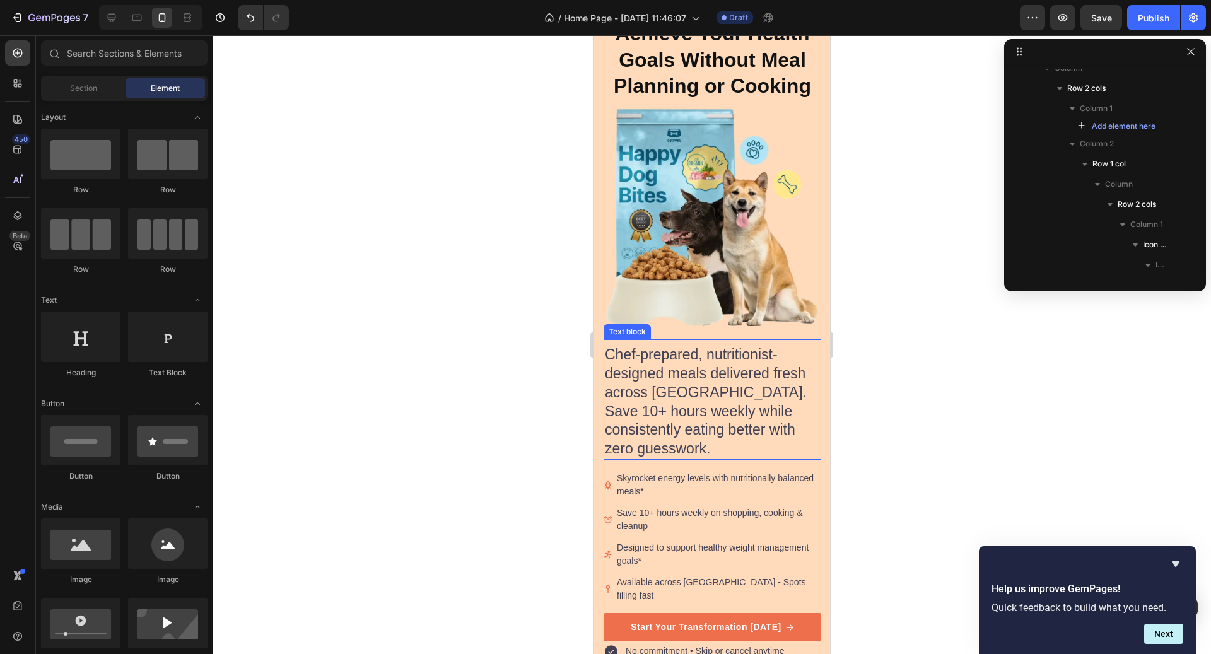
click at [729, 360] on p "Chef-prepared, nutritionist-designed meals delivered fresh across [GEOGRAPHIC_D…" at bounding box center [712, 402] width 215 height 113
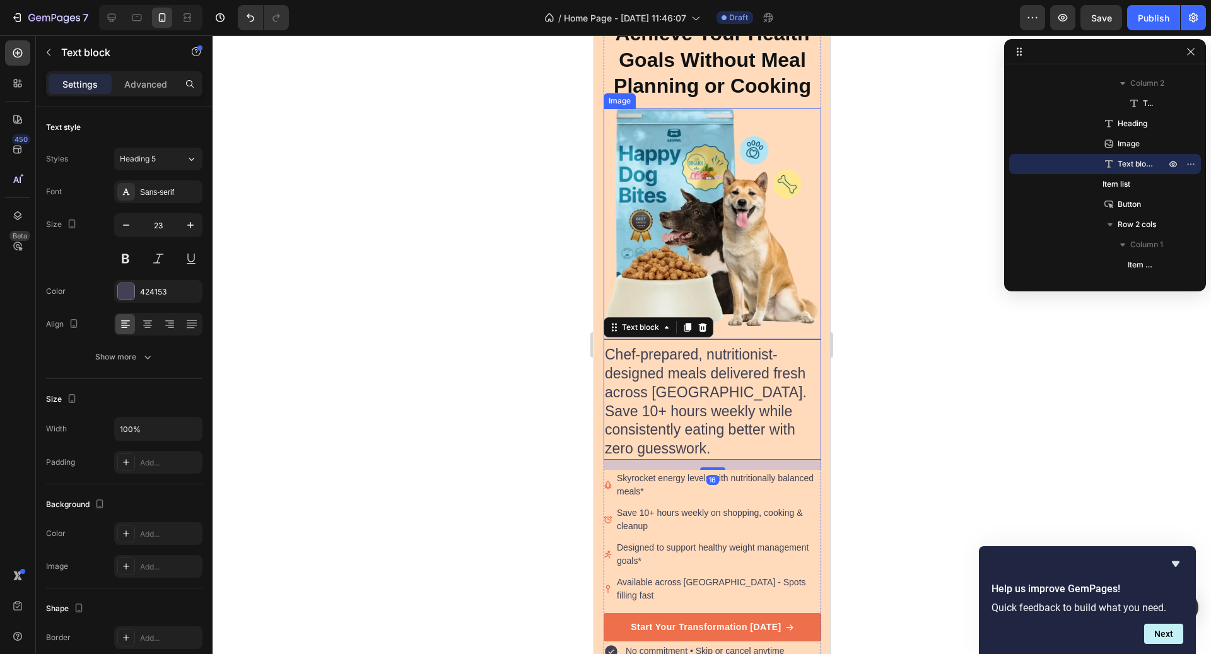
scroll to position [0, 0]
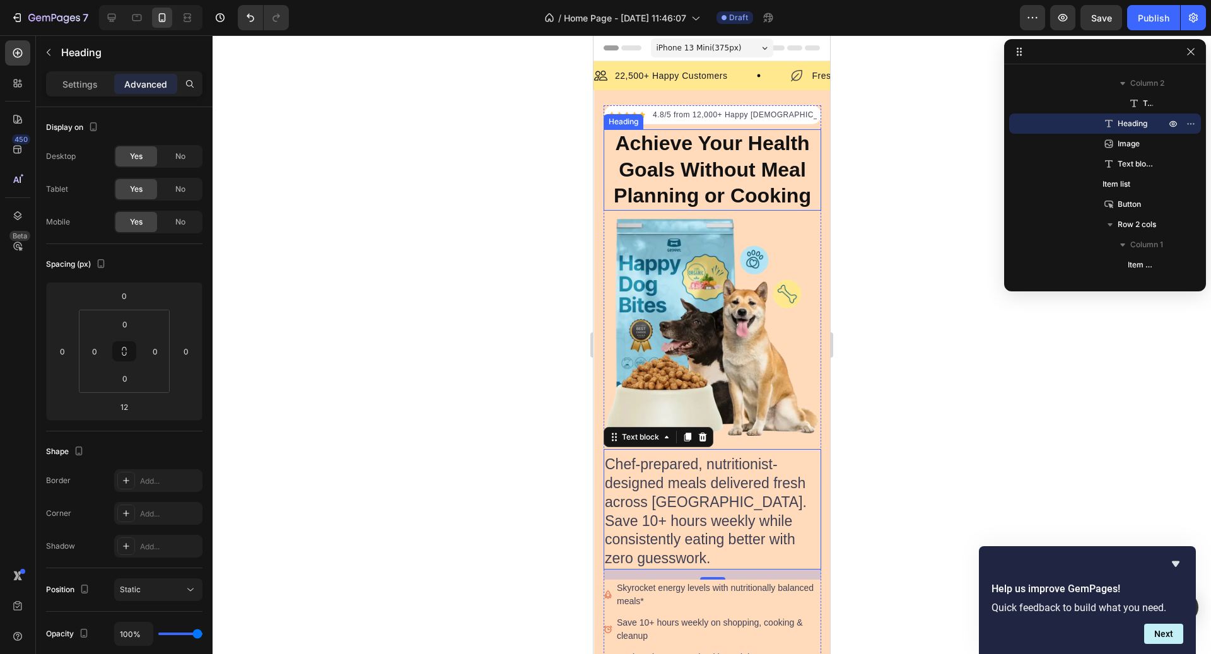
click at [741, 197] on p "Achieve Your Health Goals Without Meal Planning or Cooking" at bounding box center [712, 170] width 215 height 79
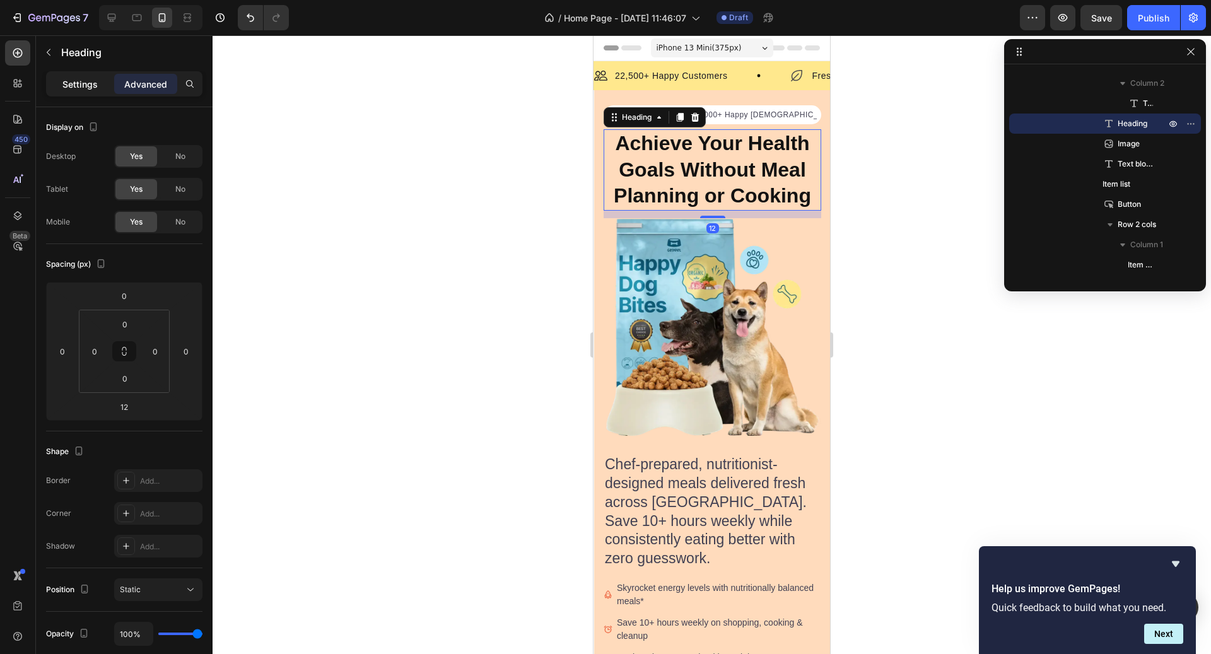
click at [86, 78] on p "Settings" at bounding box center [79, 84] width 35 height 13
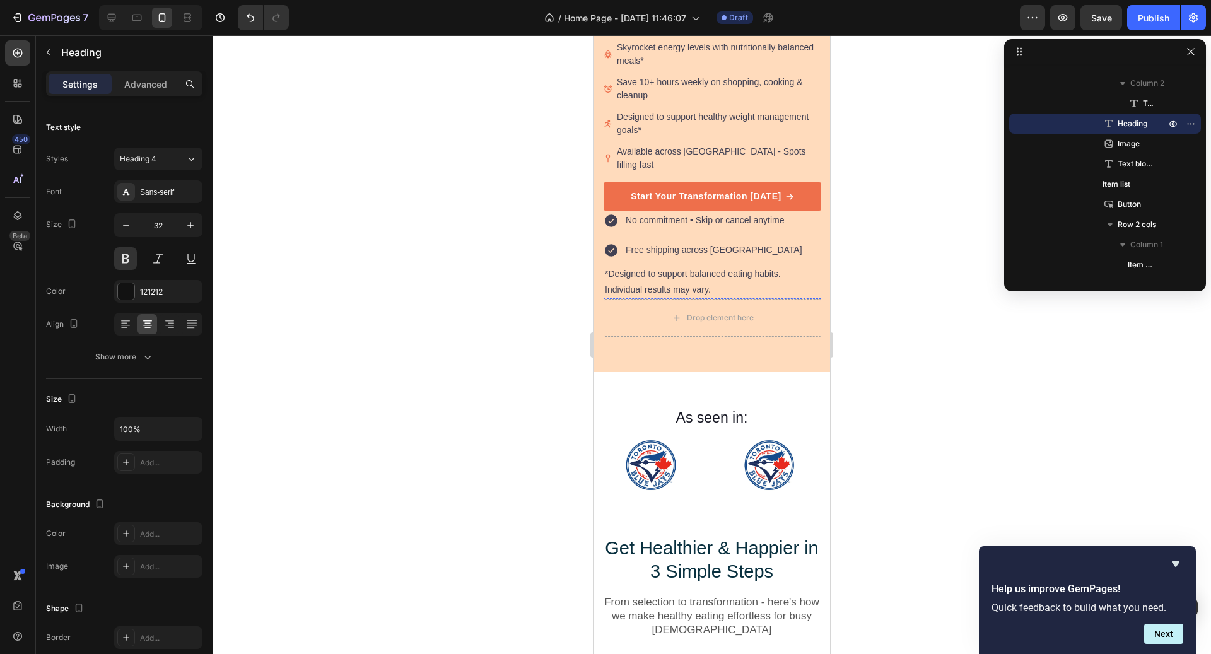
scroll to position [791, 0]
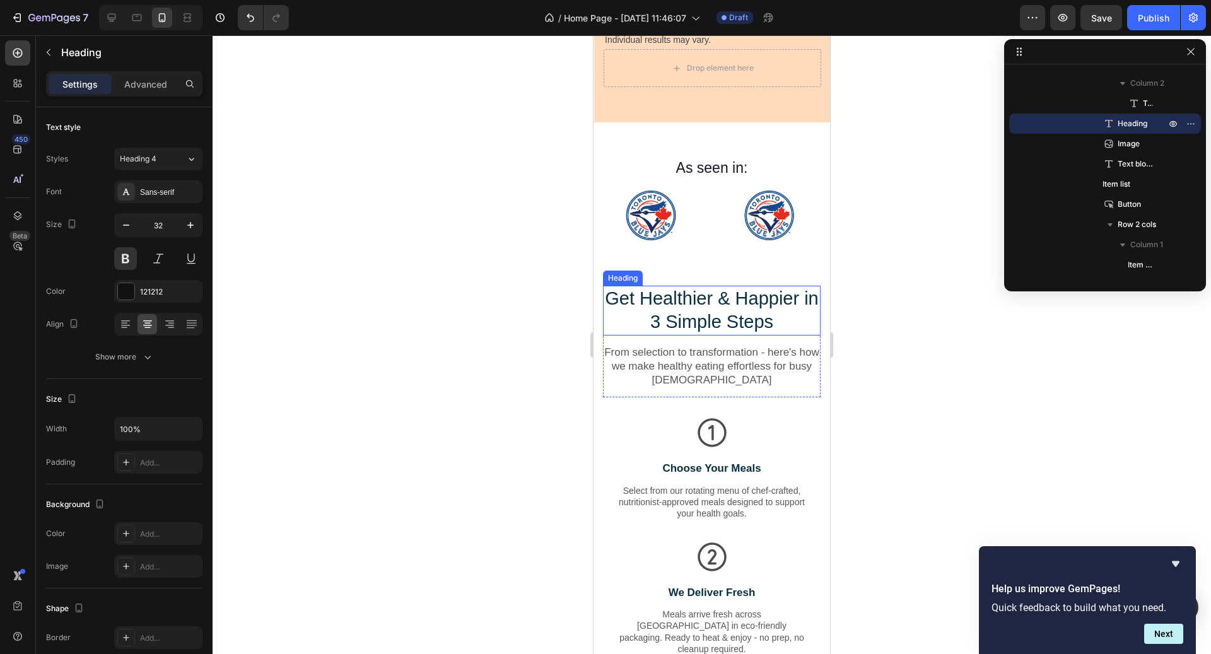
click at [697, 286] on h2 "Get Healthier & Happier in 3 Simple Steps" at bounding box center [712, 311] width 218 height 50
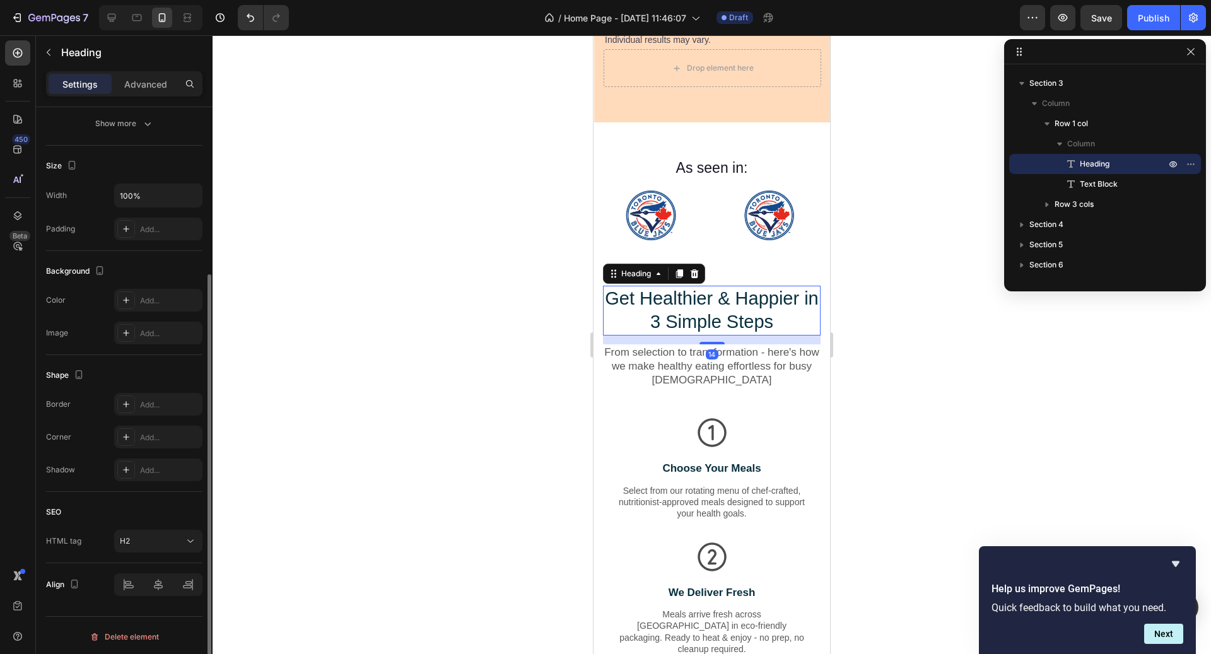
scroll to position [0, 0]
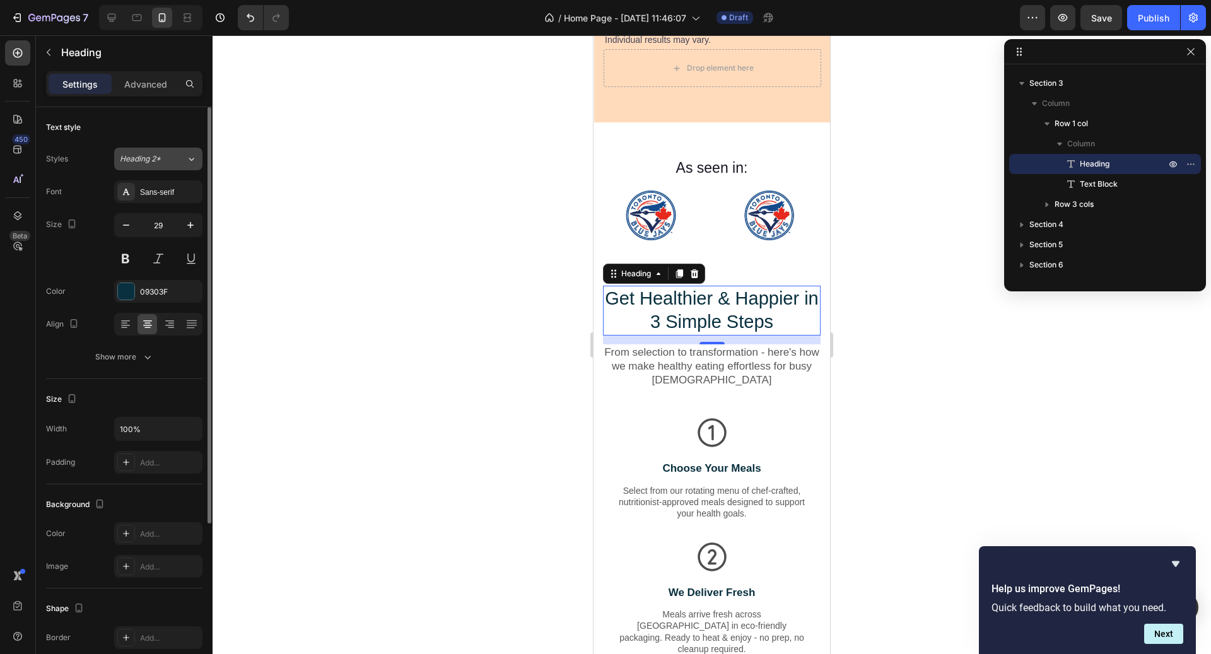
click at [168, 157] on div "Heading 2*" at bounding box center [145, 158] width 51 height 11
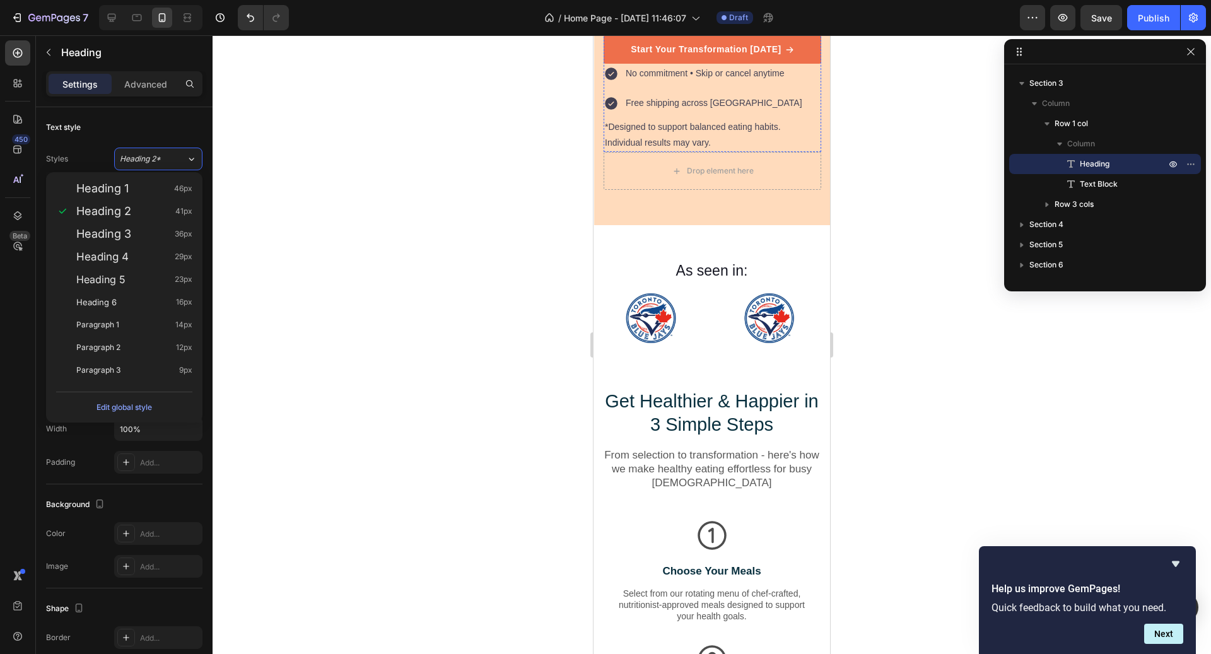
scroll to position [690, 0]
click at [130, 410] on div "Edit global style" at bounding box center [125, 407] width 56 height 15
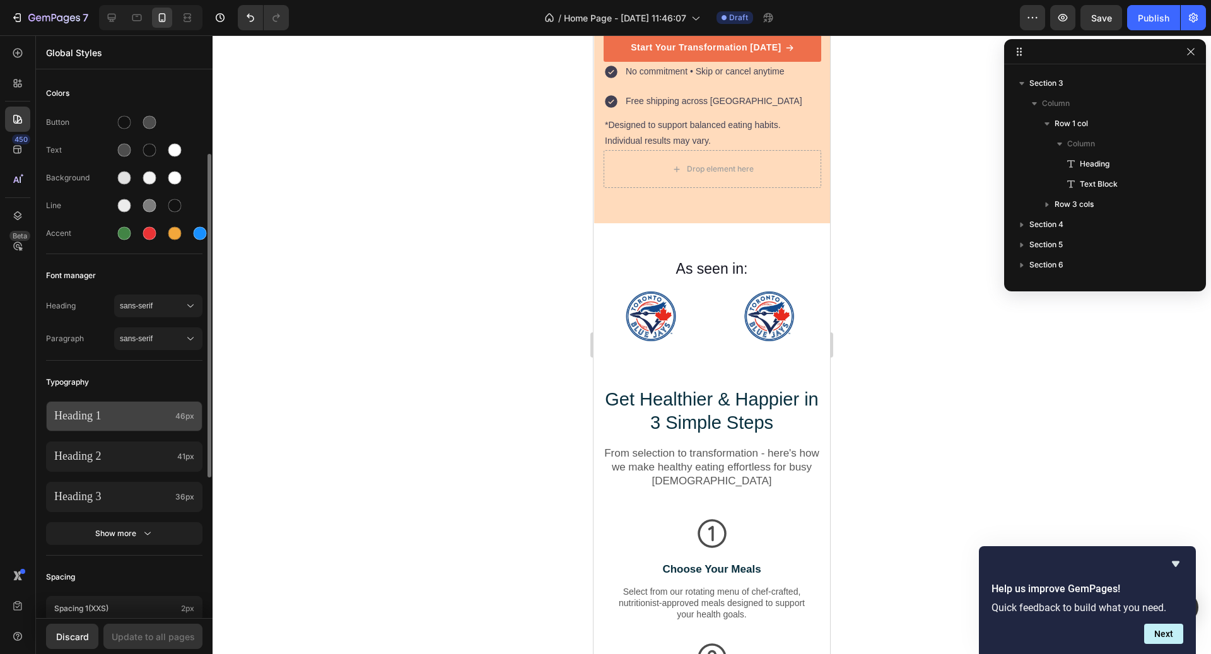
scroll to position [66, 0]
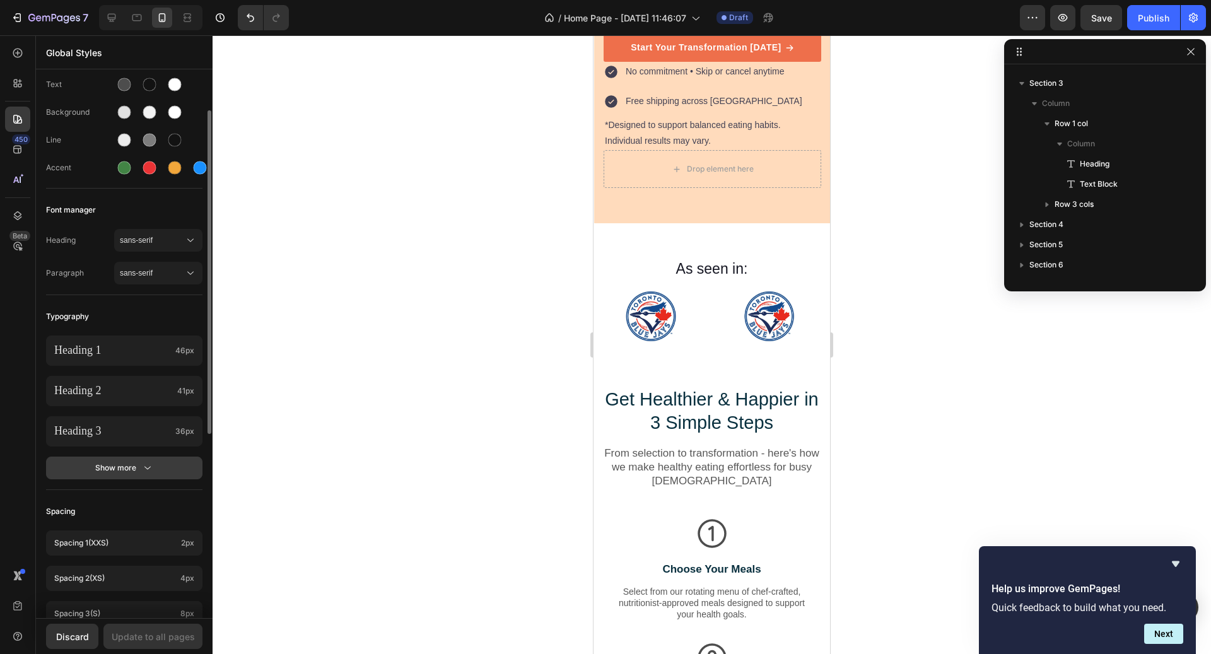
click at [131, 474] on button "Show more" at bounding box center [124, 468] width 156 height 23
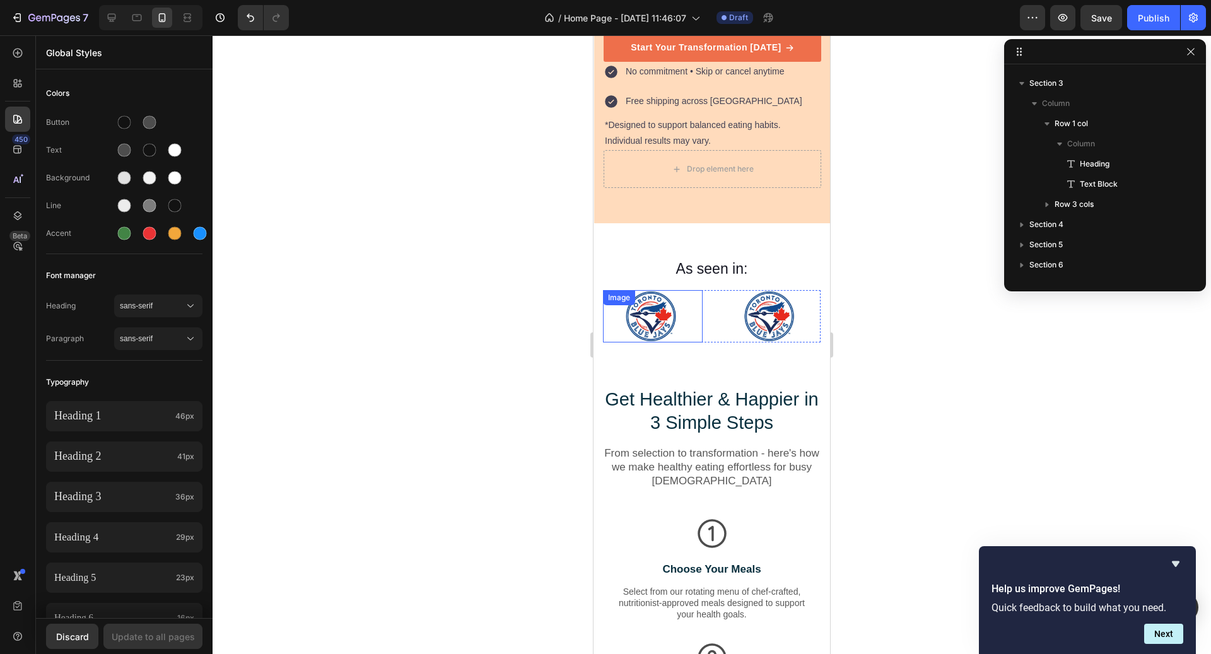
scroll to position [0, 0]
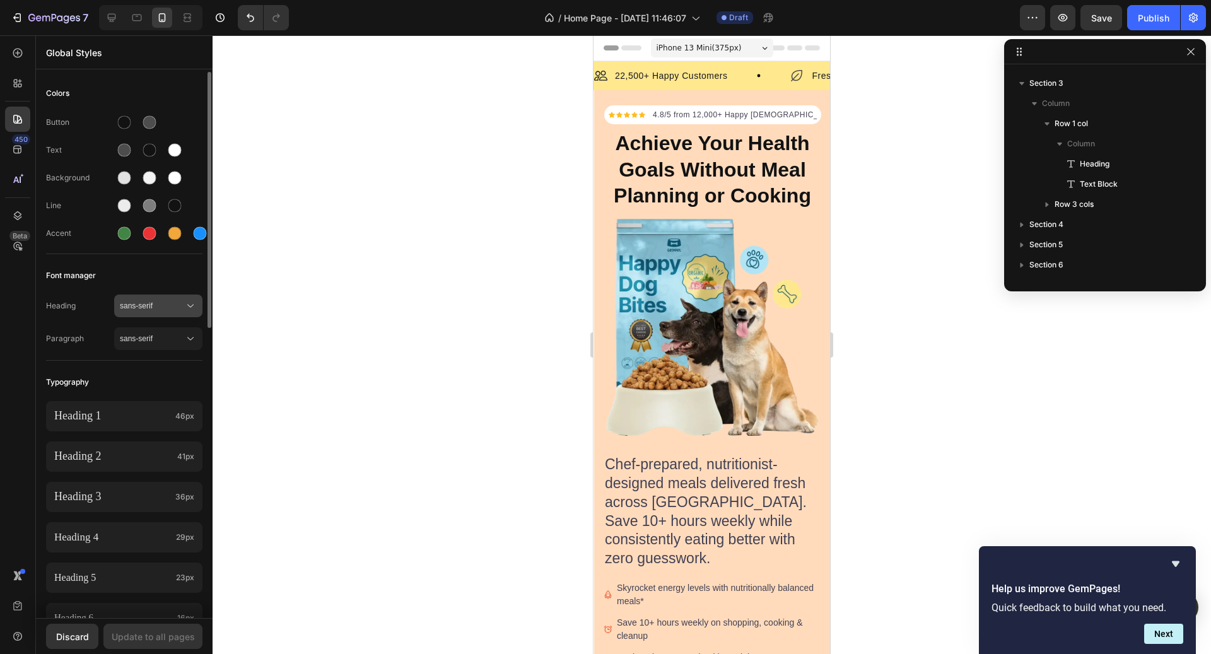
click at [129, 303] on span "sans-serif" at bounding box center [152, 305] width 64 height 11
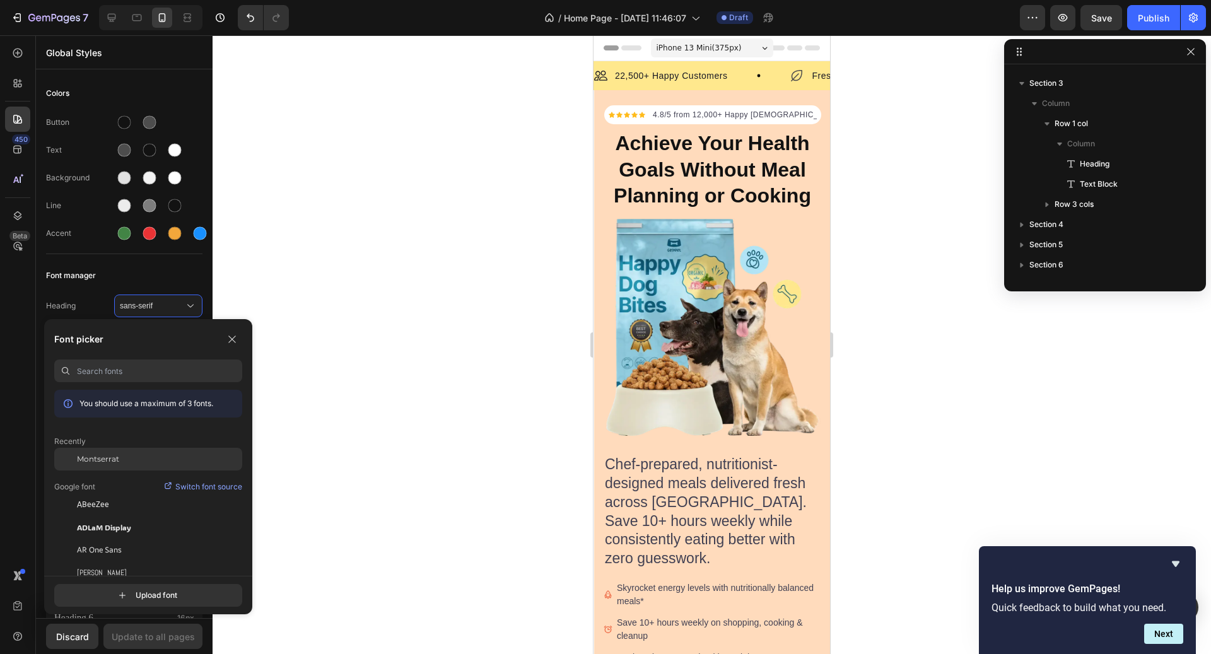
click at [125, 456] on div "Montserrat" at bounding box center [159, 459] width 165 height 11
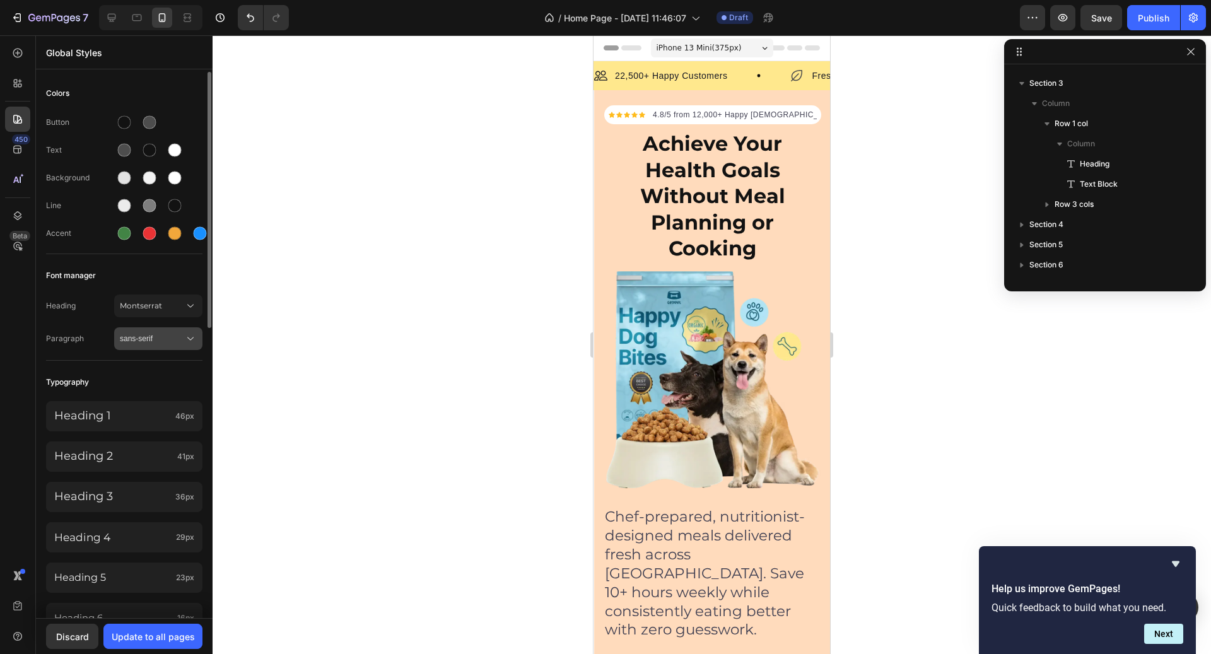
click at [165, 338] on span "sans-serif" at bounding box center [152, 338] width 64 height 11
click at [234, 321] on div at bounding box center [712, 344] width 999 height 619
click at [255, 21] on icon "Undo/Redo" at bounding box center [250, 17] width 13 height 13
click at [69, 631] on div "Discard" at bounding box center [72, 636] width 33 height 13
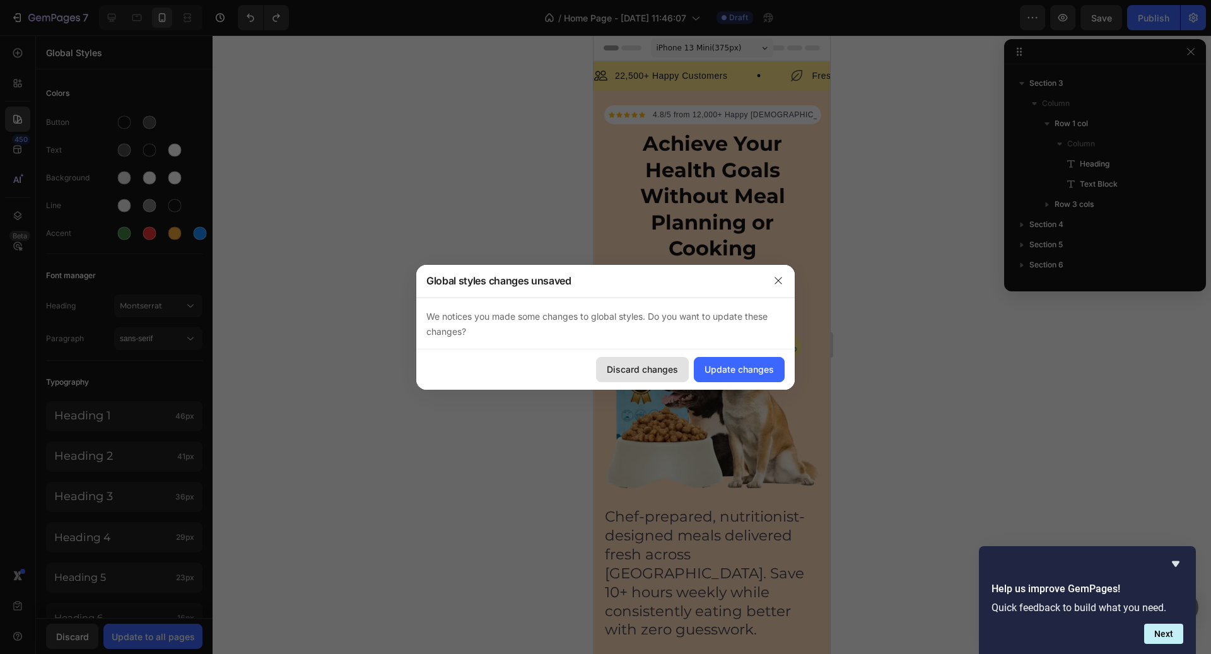
click at [678, 377] on button "Discard changes" at bounding box center [642, 369] width 93 height 25
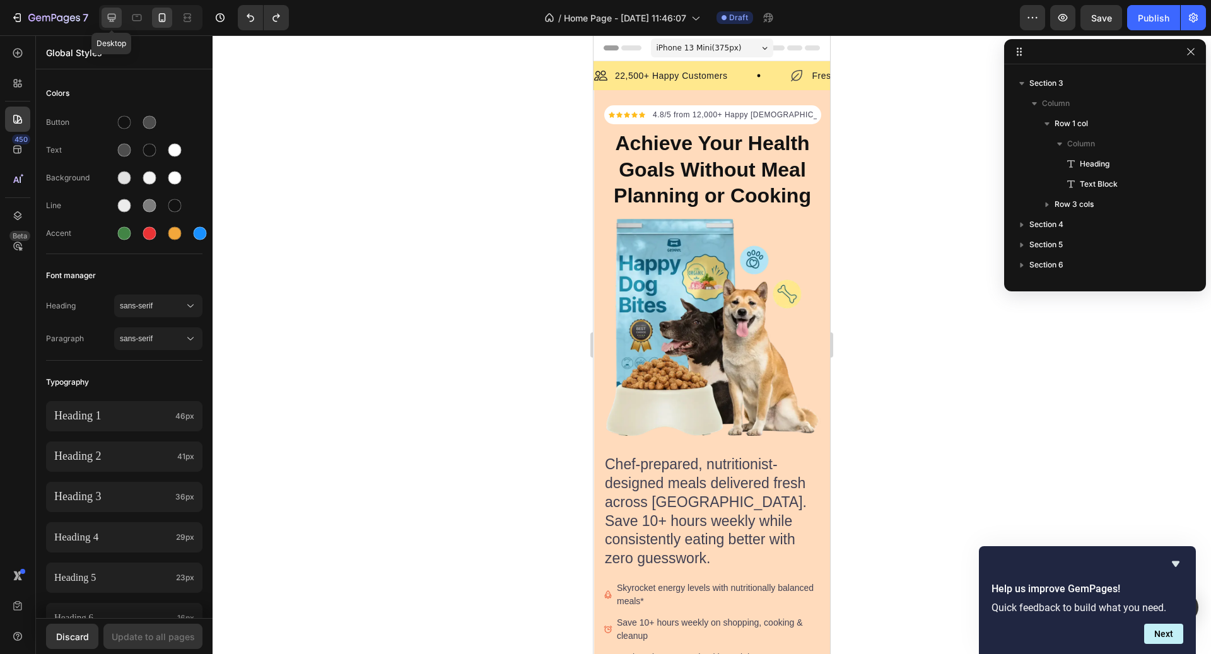
click at [114, 20] on icon at bounding box center [112, 18] width 8 height 8
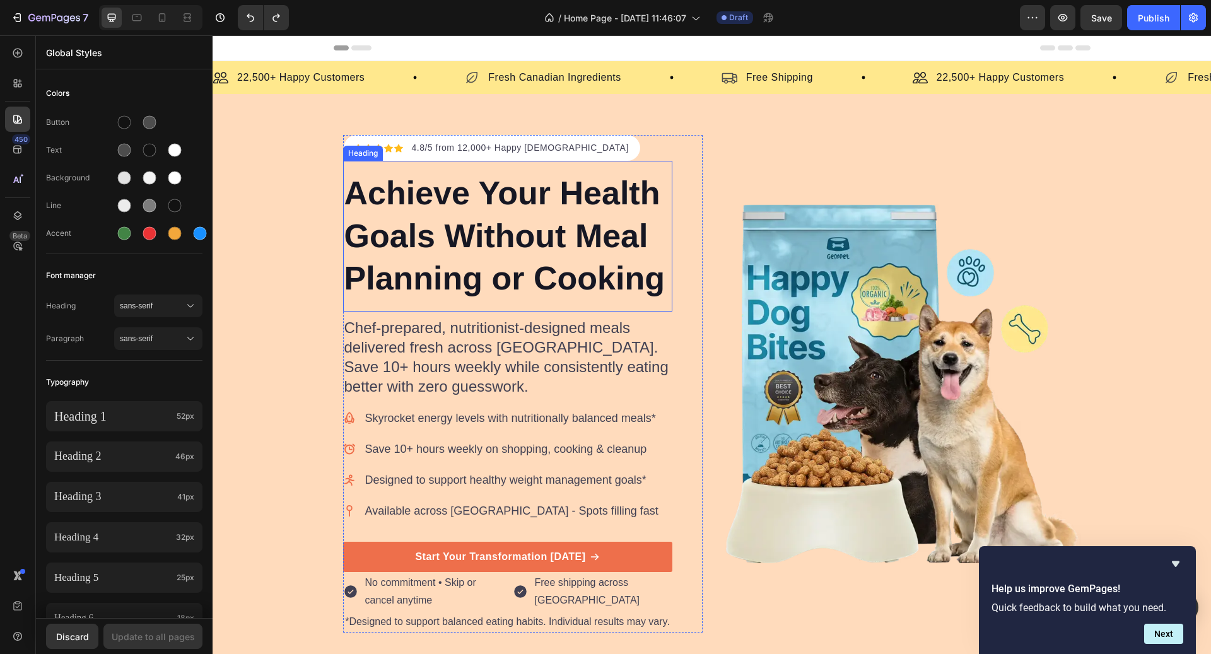
click at [466, 203] on h2 "Achieve Your Health Goals Without Meal Planning or Cooking" at bounding box center [507, 236] width 329 height 131
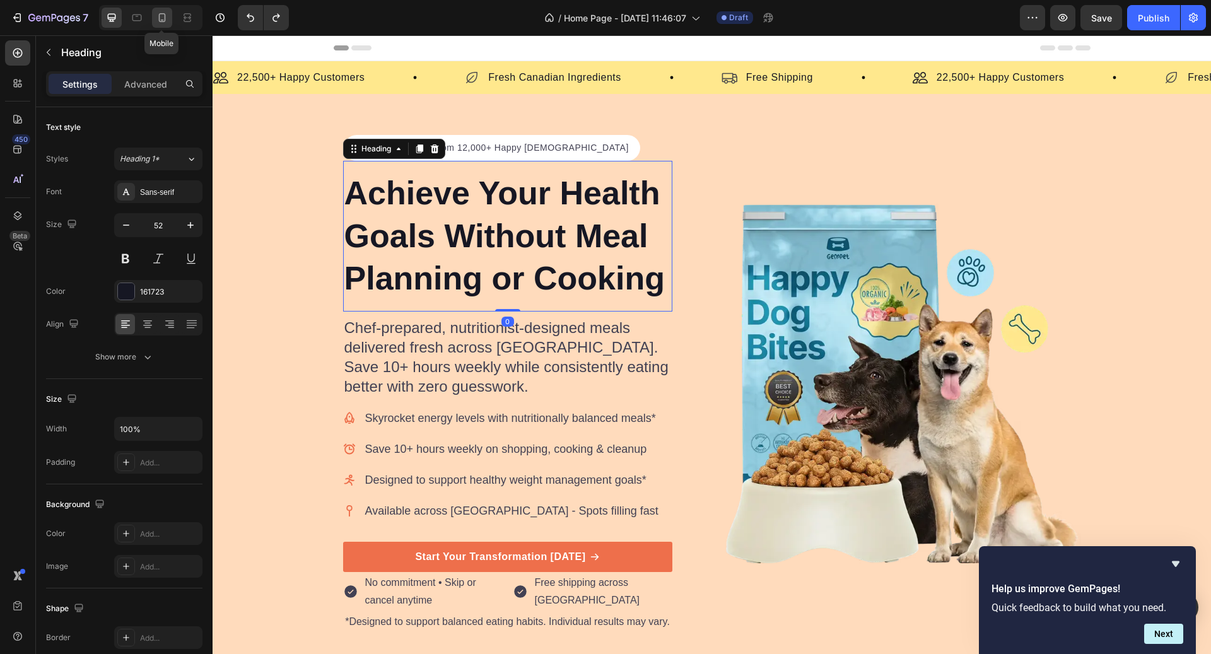
click at [167, 13] on icon at bounding box center [162, 17] width 13 height 13
type input "46"
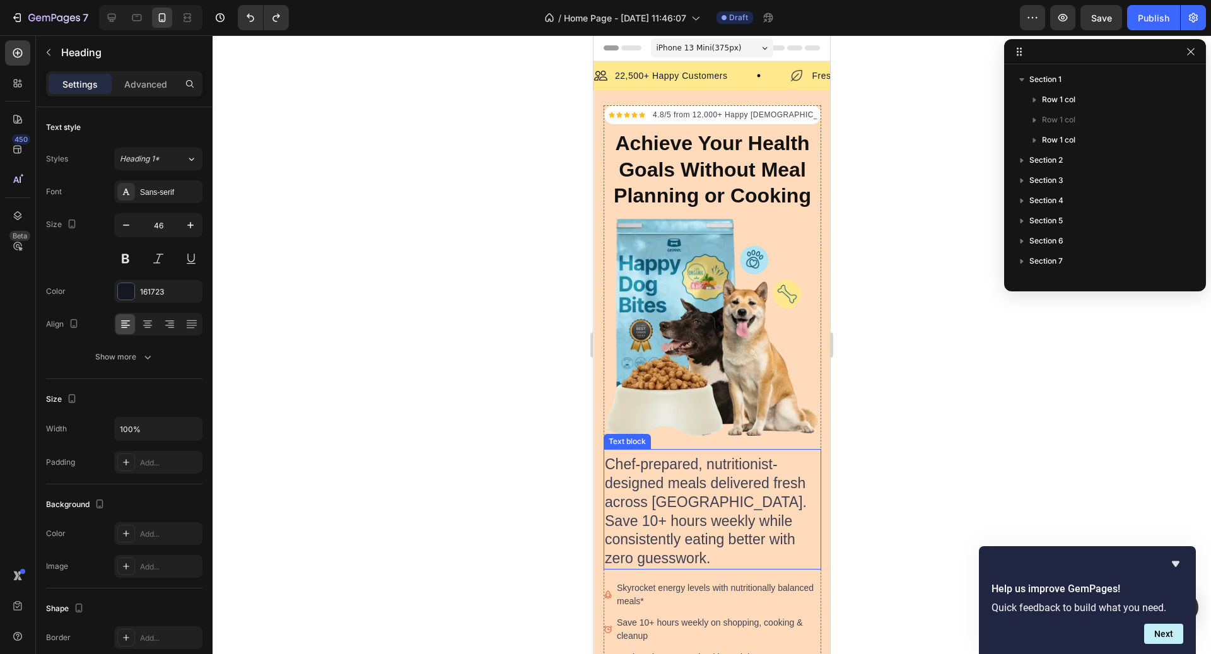
click at [728, 523] on p "Chef-prepared, nutritionist-designed meals delivered fresh across [GEOGRAPHIC_D…" at bounding box center [712, 512] width 215 height 113
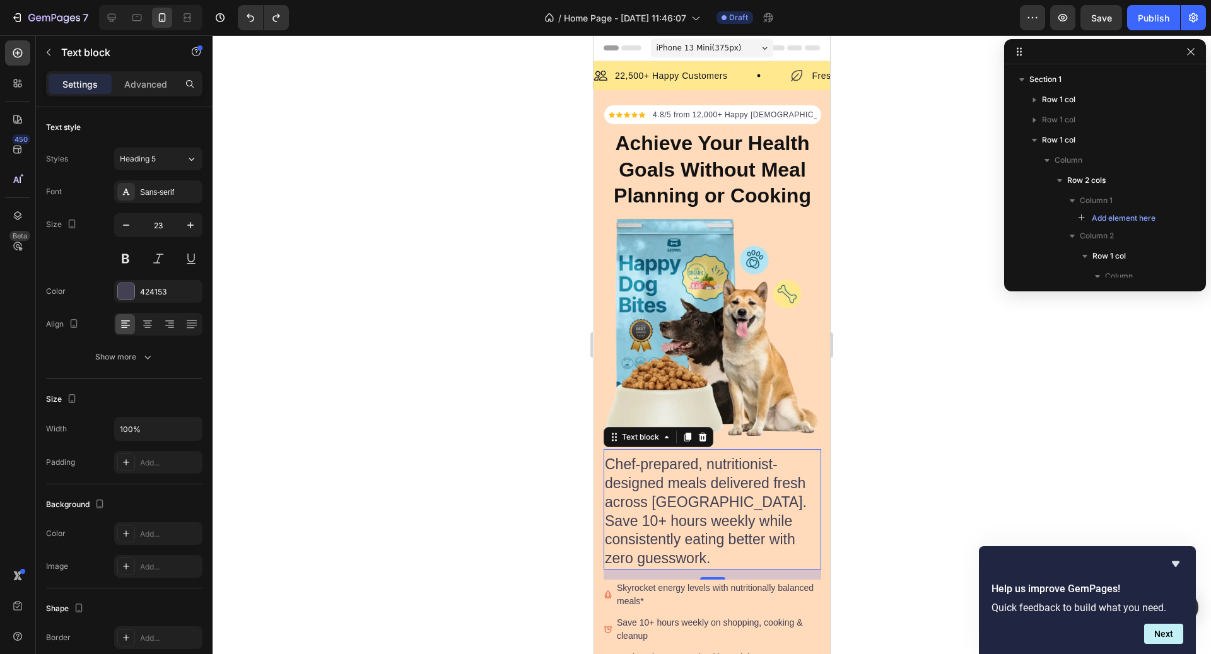
scroll to position [193, 0]
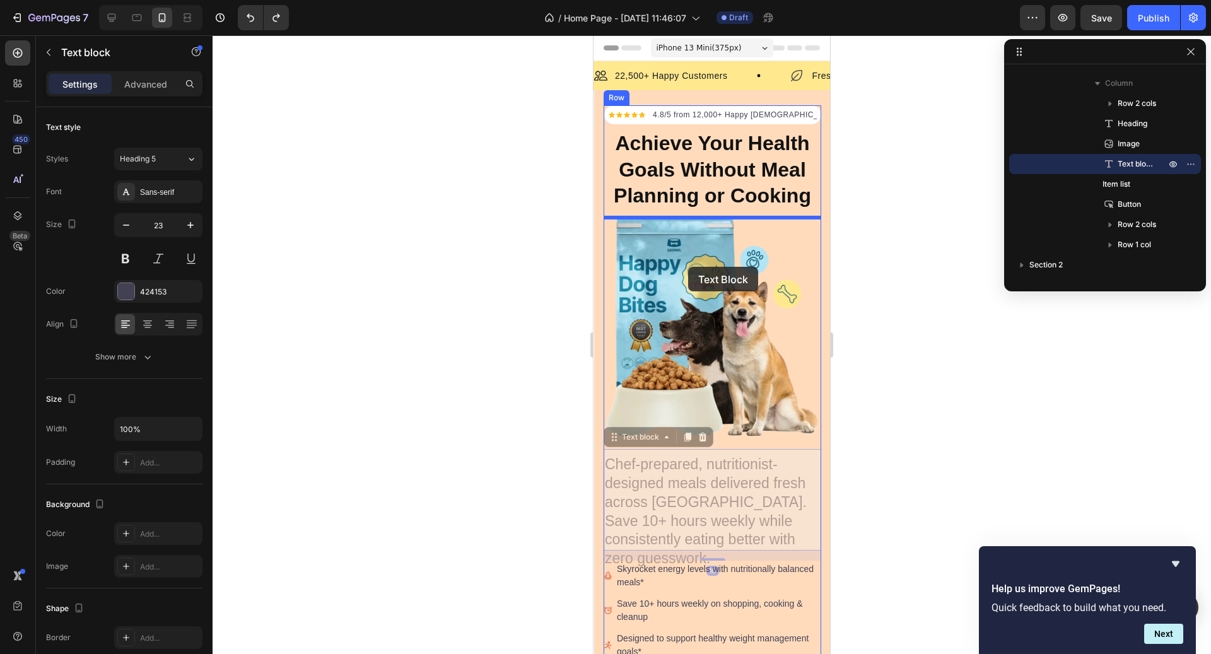
drag, startPoint x: 659, startPoint y: 436, endPoint x: 686, endPoint y: 261, distance: 176.8
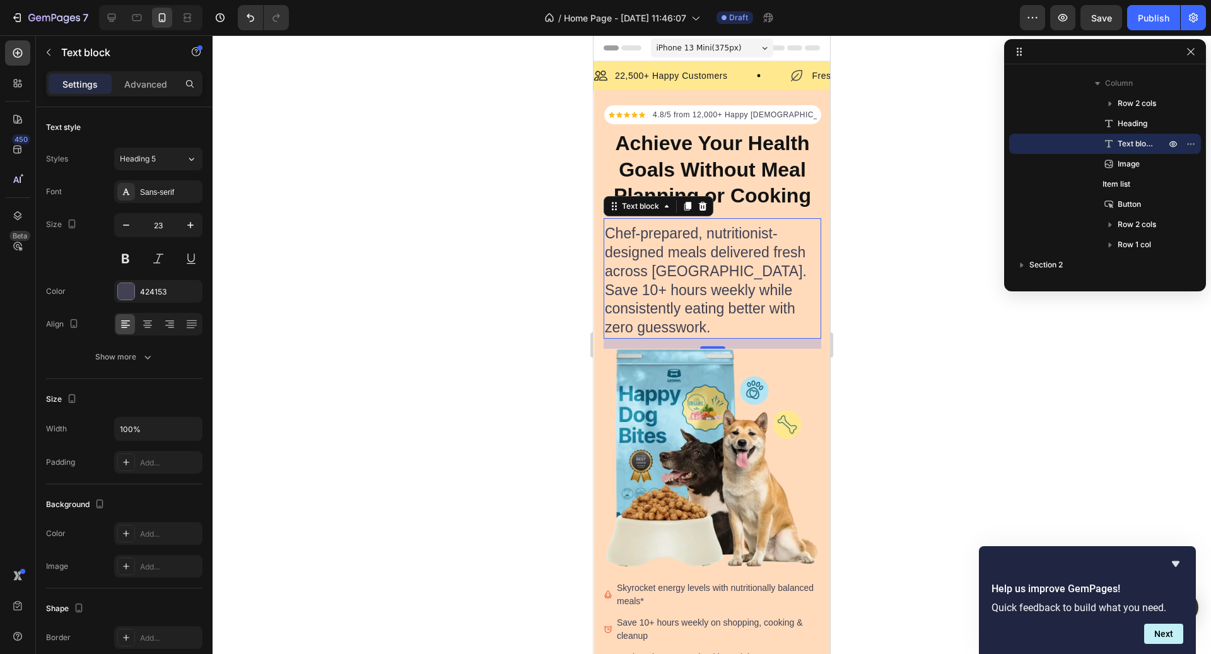
click at [686, 261] on p "Chef-prepared, nutritionist-designed meals delivered fresh across [GEOGRAPHIC_D…" at bounding box center [712, 281] width 215 height 113
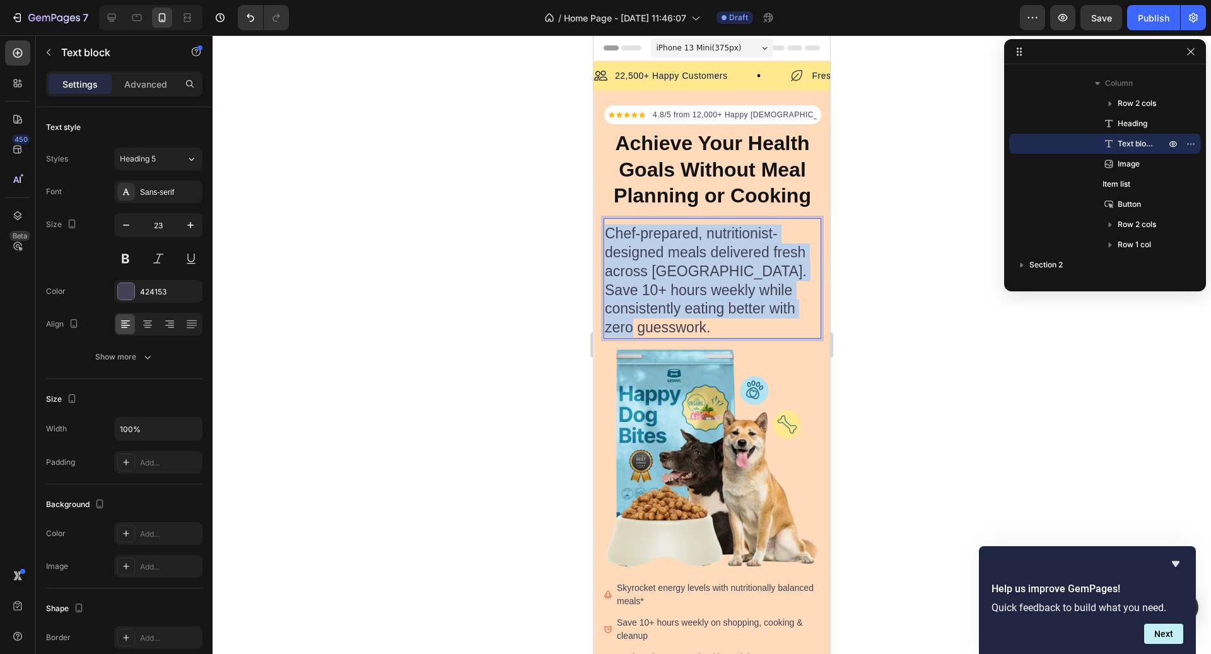
click at [686, 261] on p "Chef-prepared, nutritionist-designed meals delivered fresh across [GEOGRAPHIC_D…" at bounding box center [712, 281] width 215 height 113
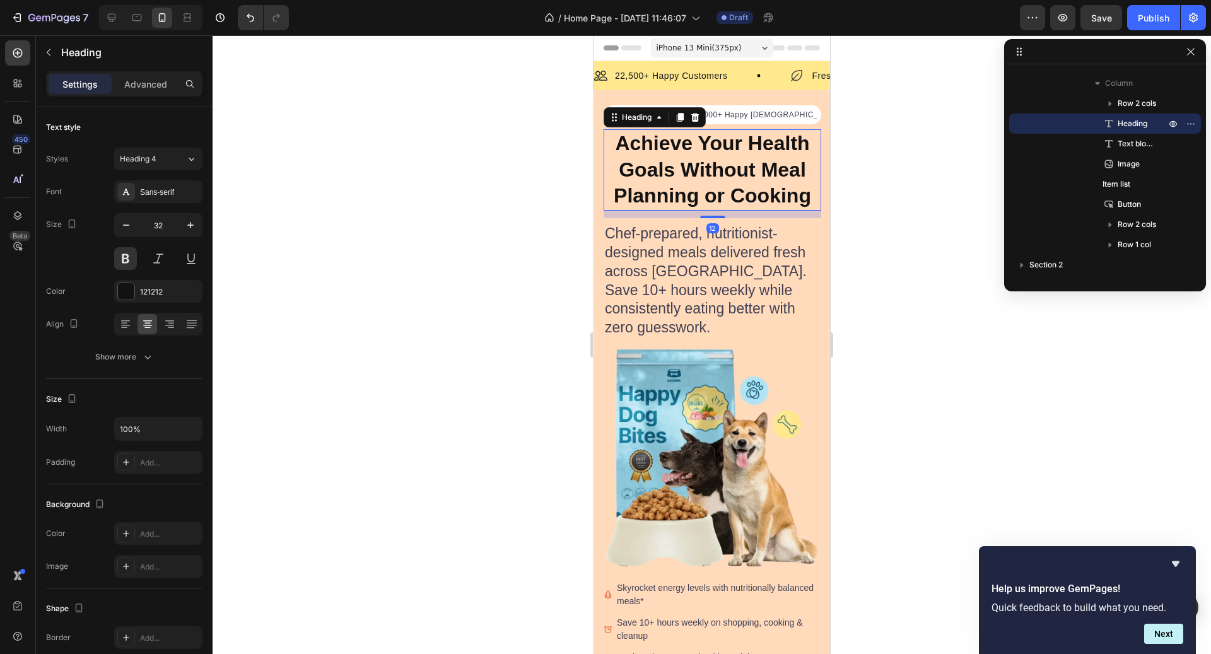
click at [671, 150] on p "Achieve Your Health Goals Without Meal Planning or Cooking" at bounding box center [712, 170] width 215 height 79
click at [654, 243] on p "Chef-prepared, nutritionist-designed meals delivered fresh across [GEOGRAPHIC_D…" at bounding box center [712, 281] width 215 height 113
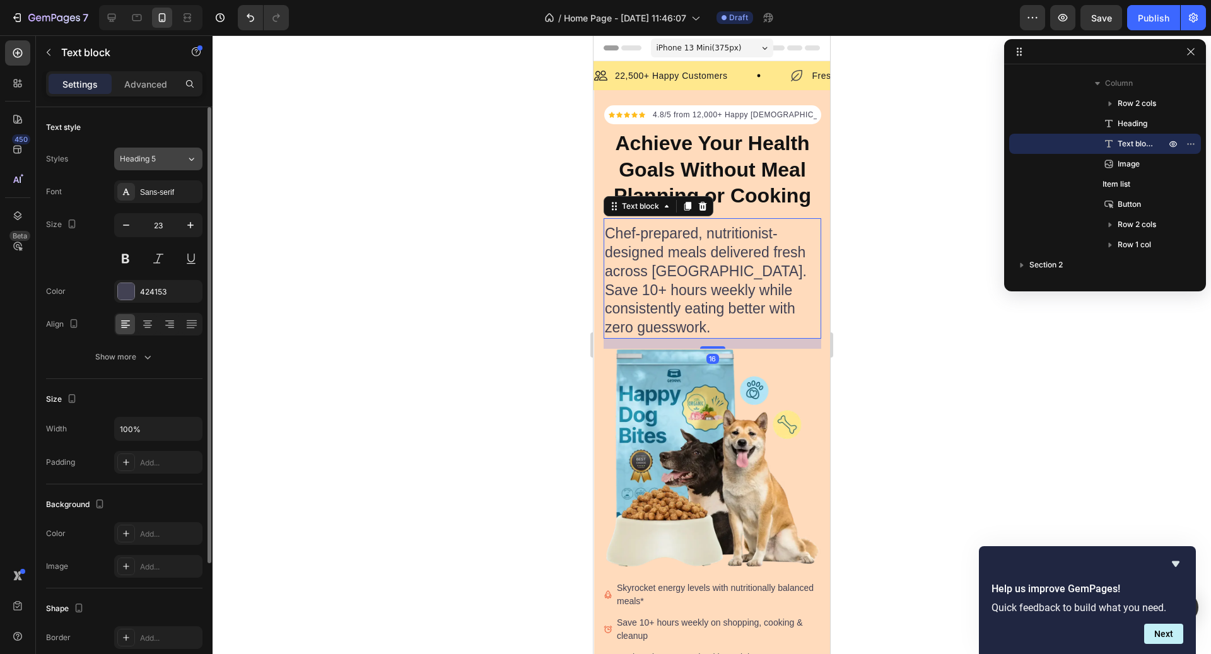
click at [189, 164] on icon at bounding box center [191, 159] width 11 height 13
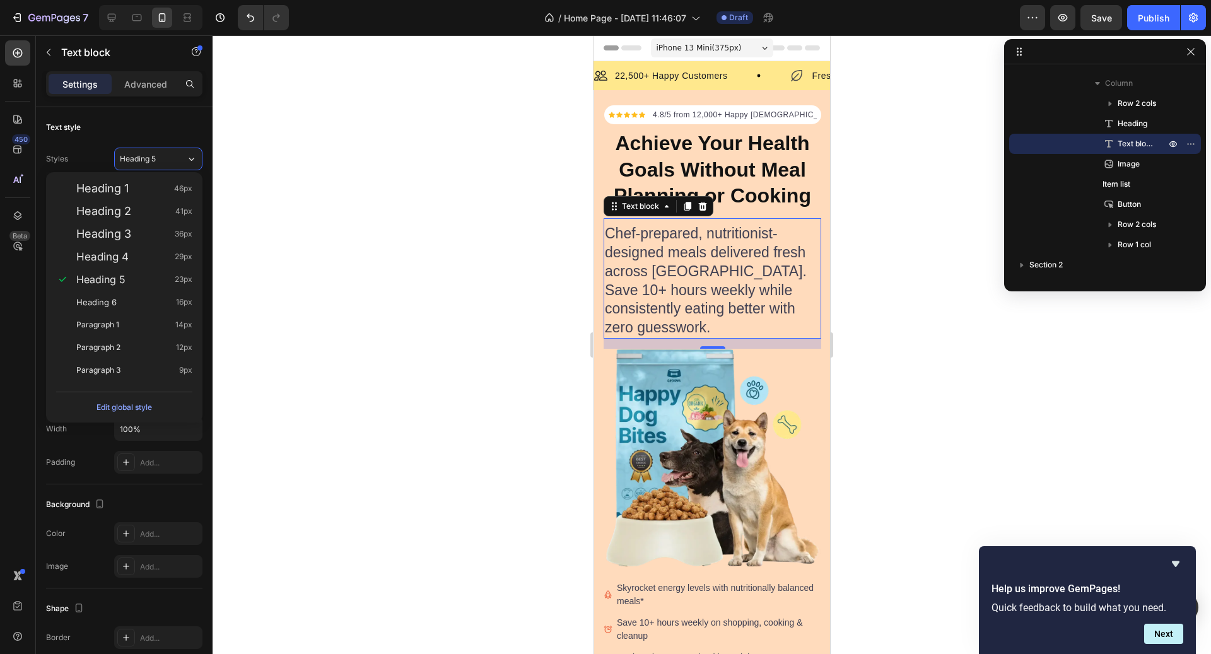
click at [289, 208] on div at bounding box center [712, 344] width 999 height 619
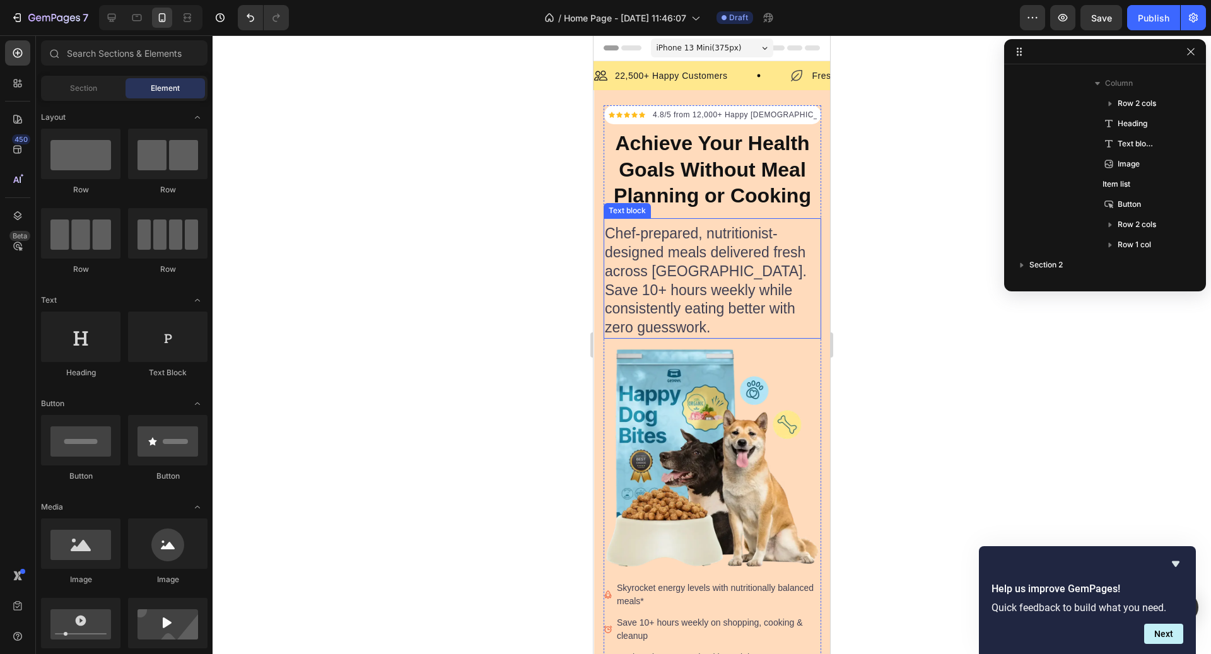
click at [724, 262] on p "Chef-prepared, nutritionist-designed meals delivered fresh across [GEOGRAPHIC_D…" at bounding box center [712, 281] width 215 height 113
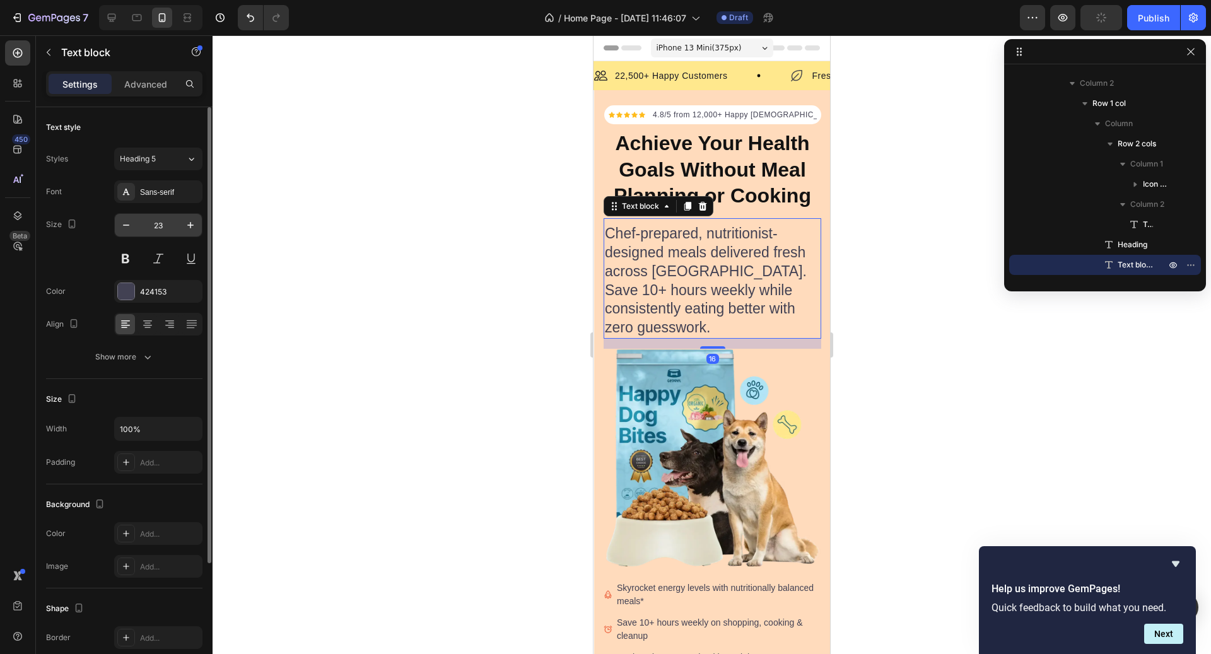
click at [168, 230] on input "23" at bounding box center [159, 225] width 42 height 23
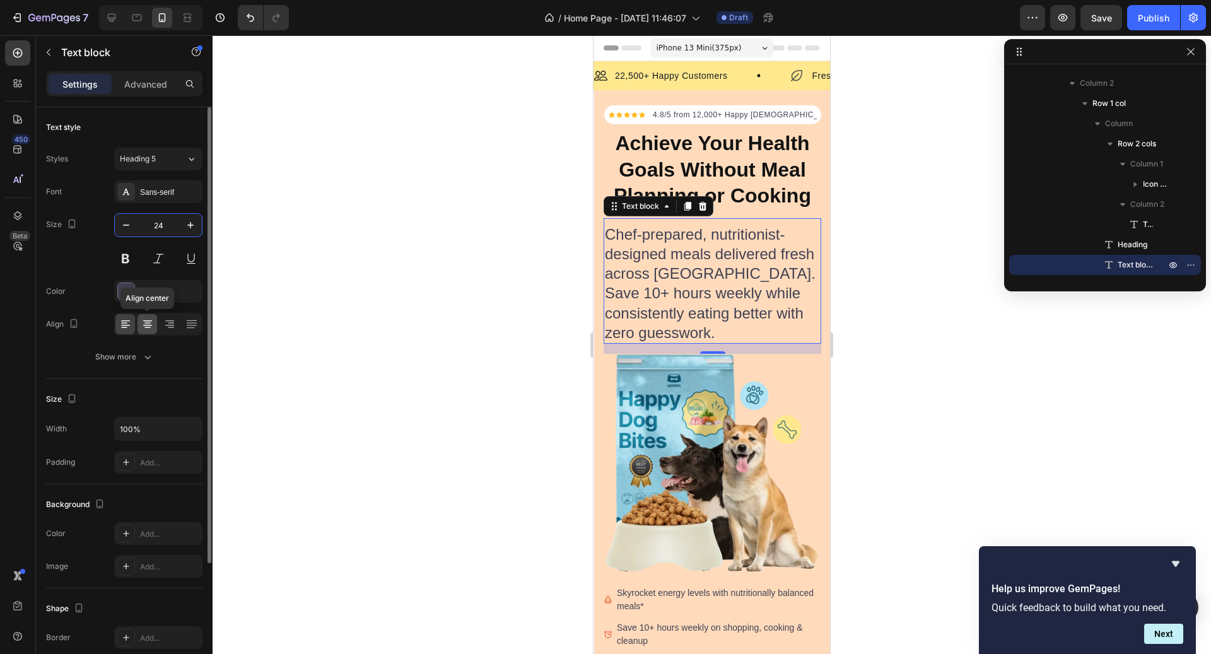
type input "24"
click at [150, 323] on icon at bounding box center [147, 323] width 6 height 1
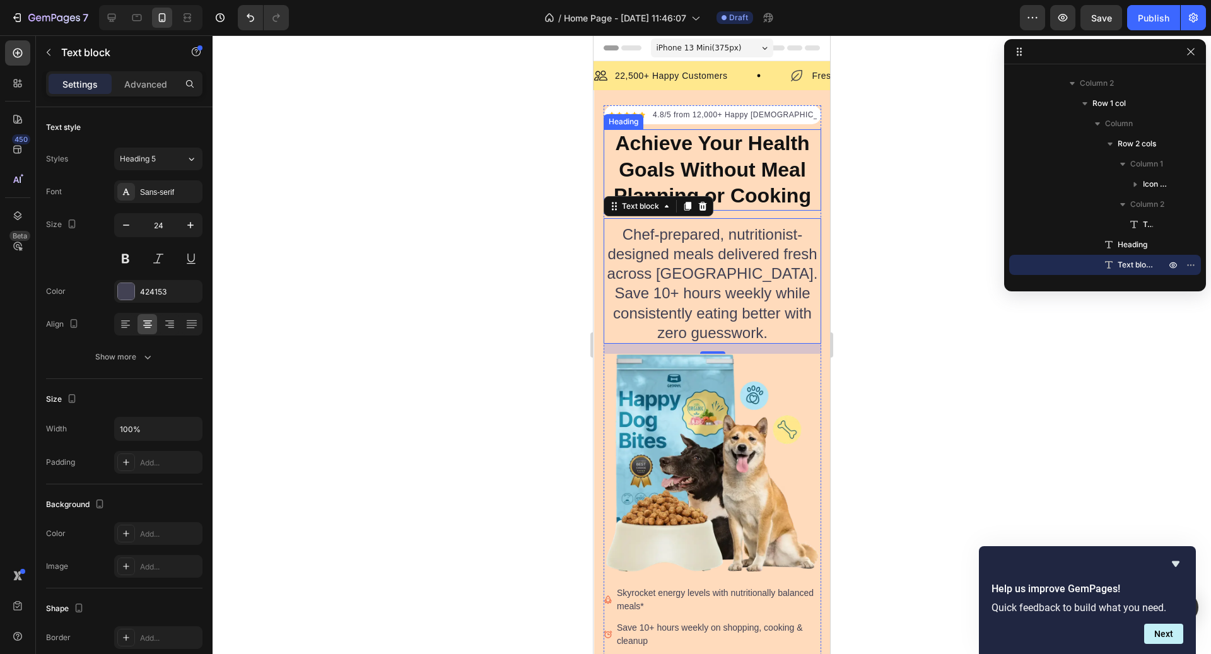
click at [791, 208] on p "Achieve Your Health Goals Without Meal Planning or Cooking" at bounding box center [712, 170] width 215 height 79
click at [779, 254] on p "Chef-prepared, nutritionist-designed meals delivered fresh across [GEOGRAPHIC_D…" at bounding box center [712, 284] width 215 height 118
click at [151, 156] on span "Heading 5" at bounding box center [138, 158] width 36 height 11
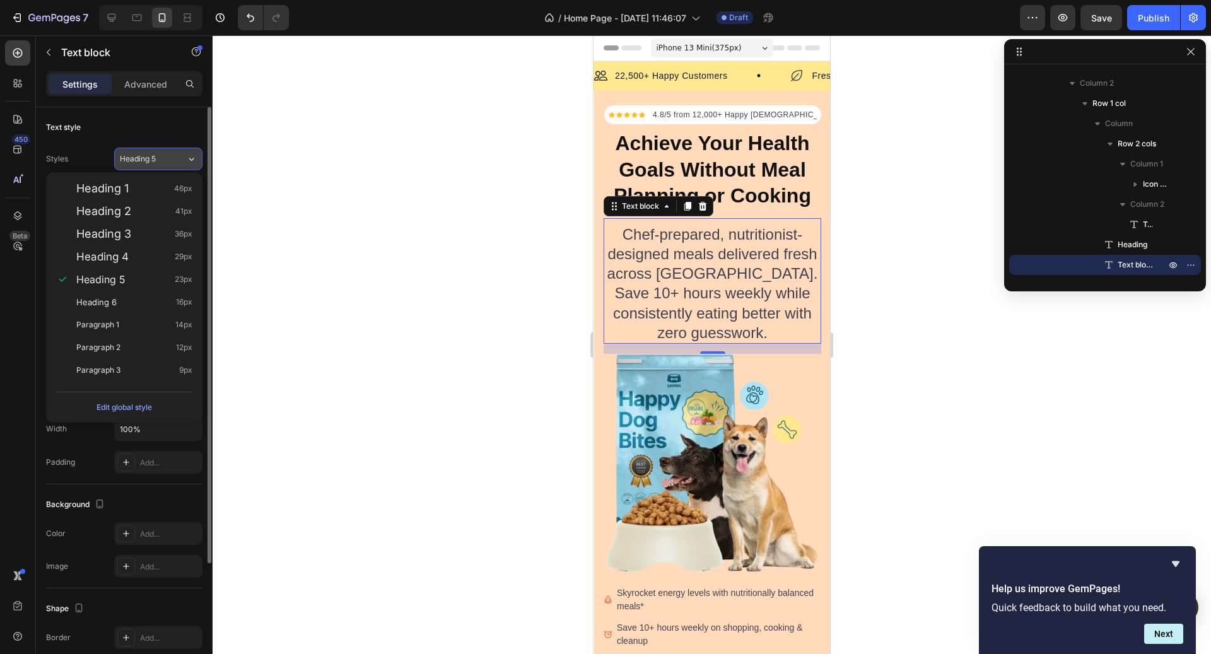
click at [148, 157] on span "Heading 5" at bounding box center [138, 158] width 36 height 11
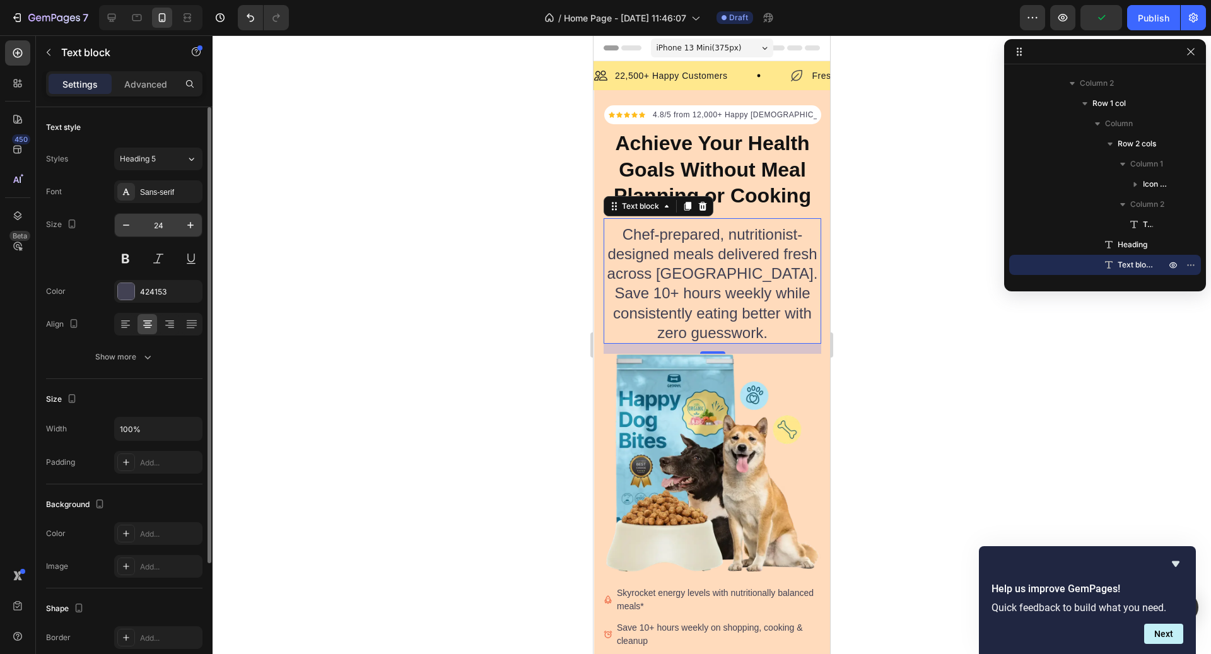
click at [162, 232] on input "24" at bounding box center [159, 225] width 42 height 23
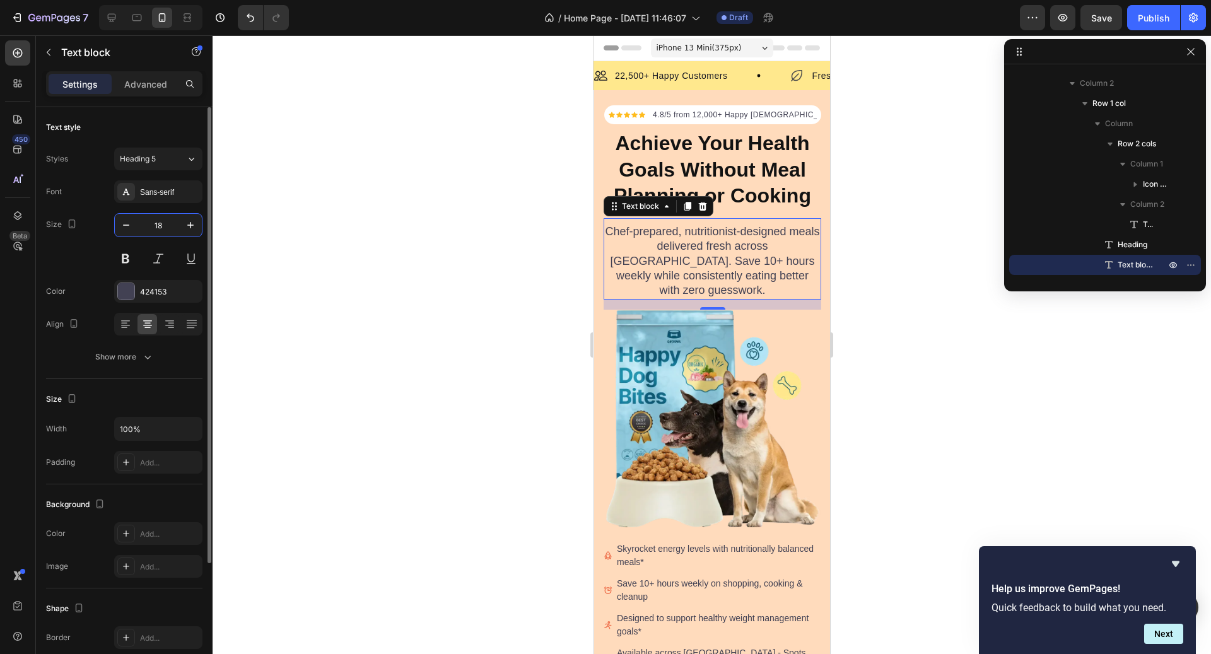
type input "1"
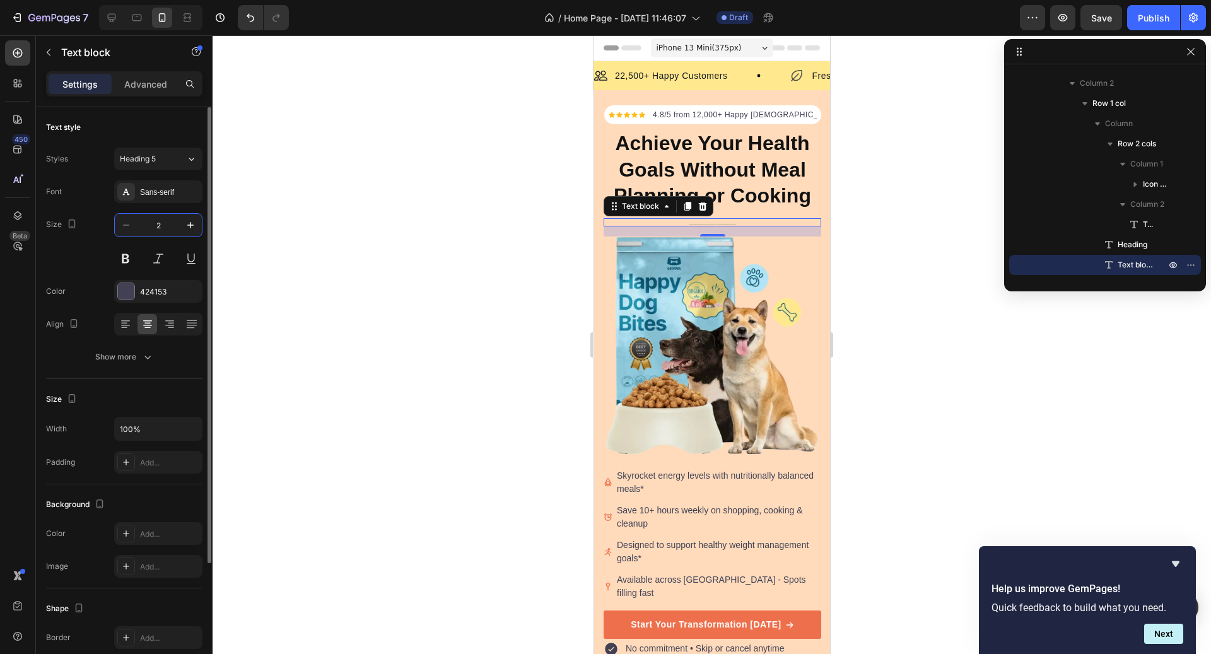
type input "20"
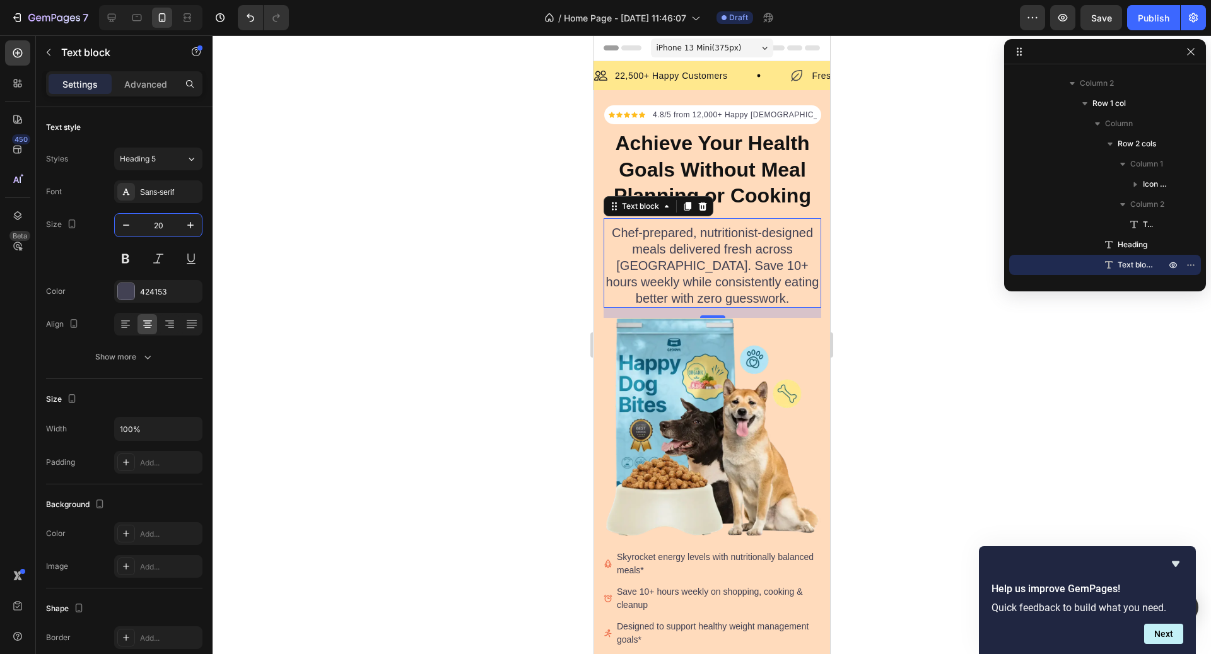
click at [898, 340] on div at bounding box center [712, 344] width 999 height 619
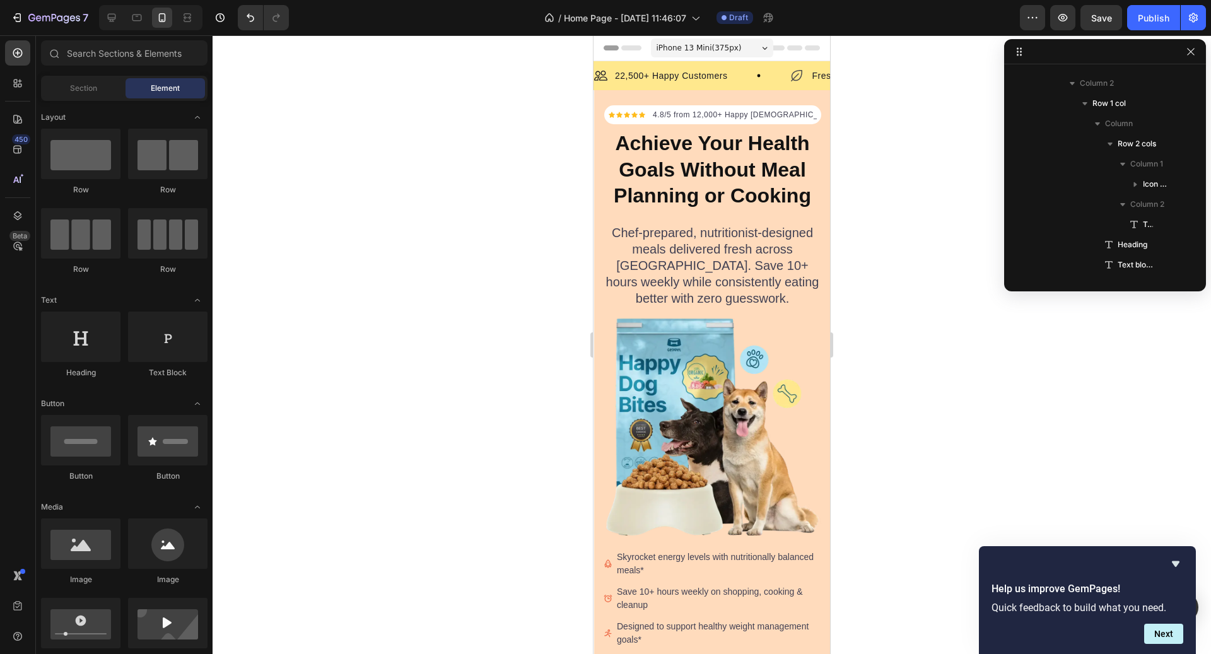
click at [799, 296] on p "Chef-prepared, nutritionist-designed meals delivered fresh across [GEOGRAPHIC_D…" at bounding box center [712, 266] width 215 height 82
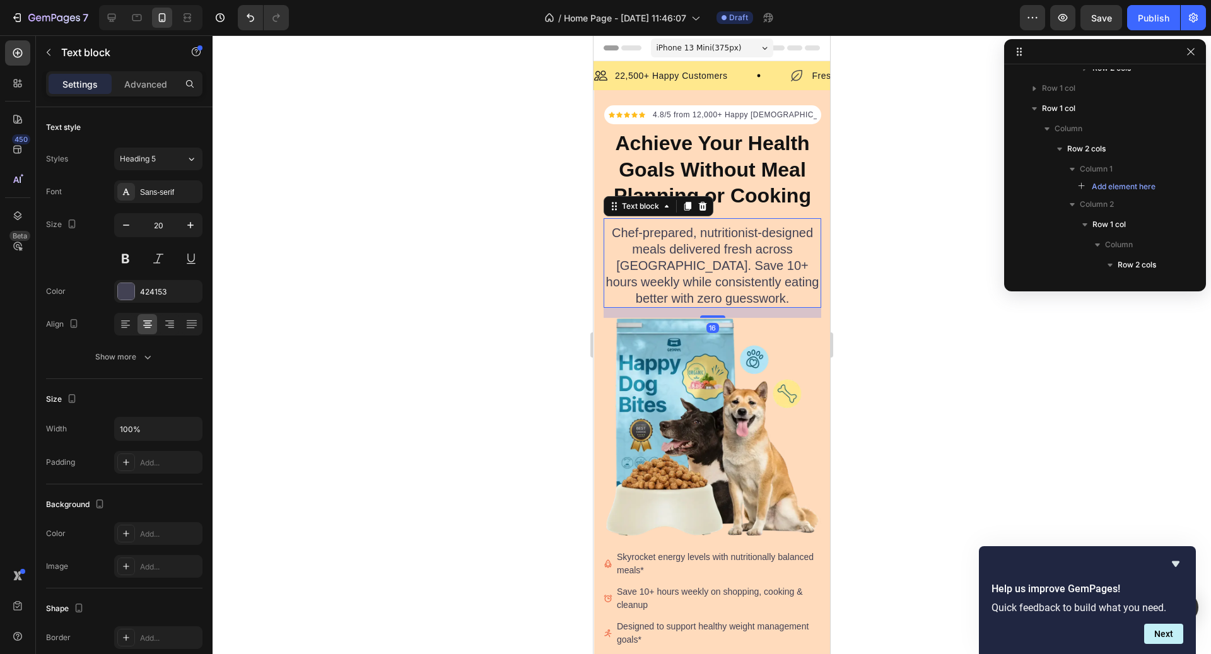
scroll to position [617, 0]
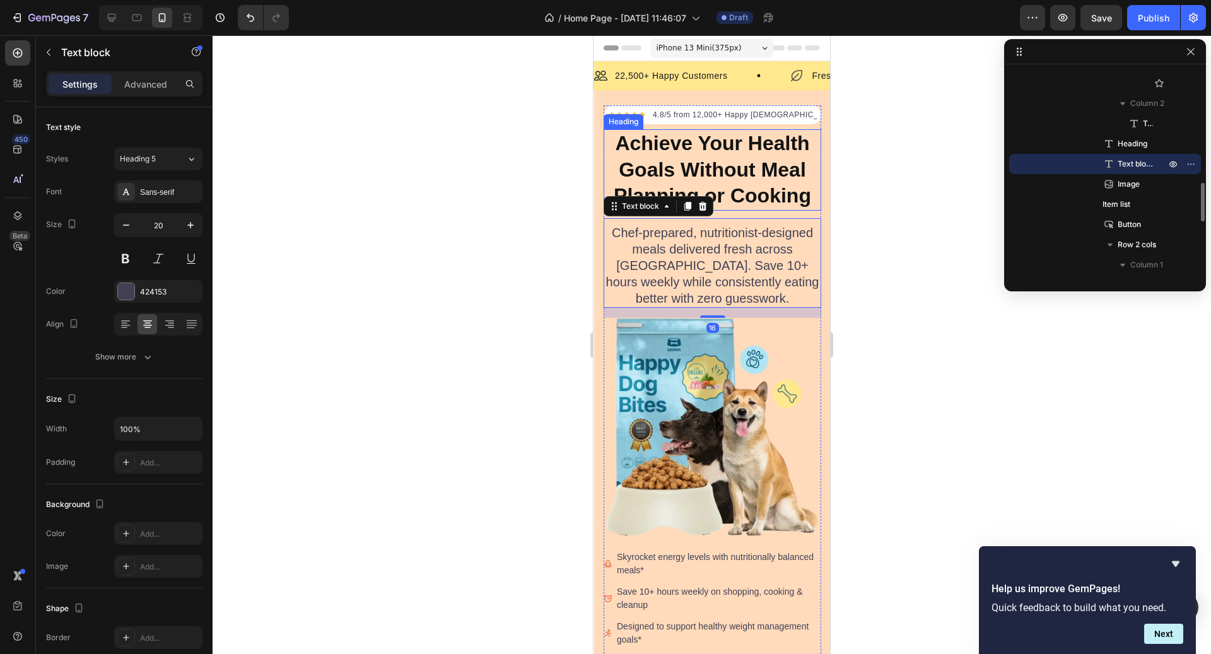
click at [784, 201] on p "Achieve Your Health Goals Without Meal Planning or Cooking" at bounding box center [712, 170] width 215 height 79
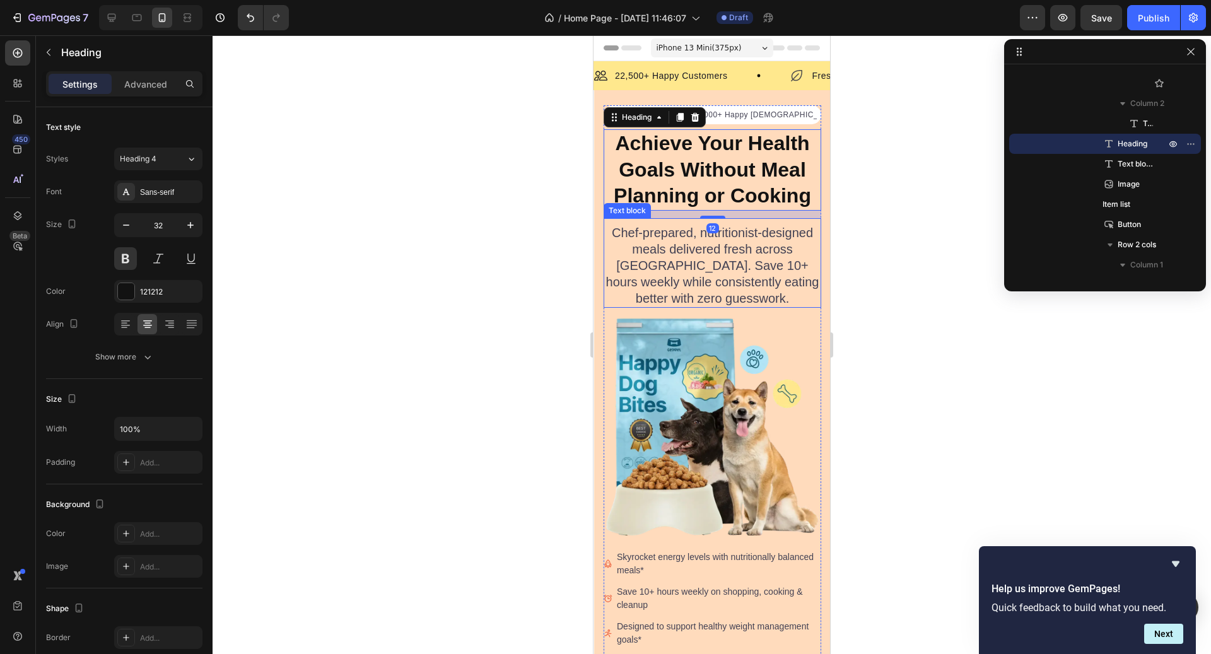
click at [757, 219] on div "Chef-prepared, nutritionist-designed meals delivered fresh across Canada. Save …" at bounding box center [713, 263] width 218 height 90
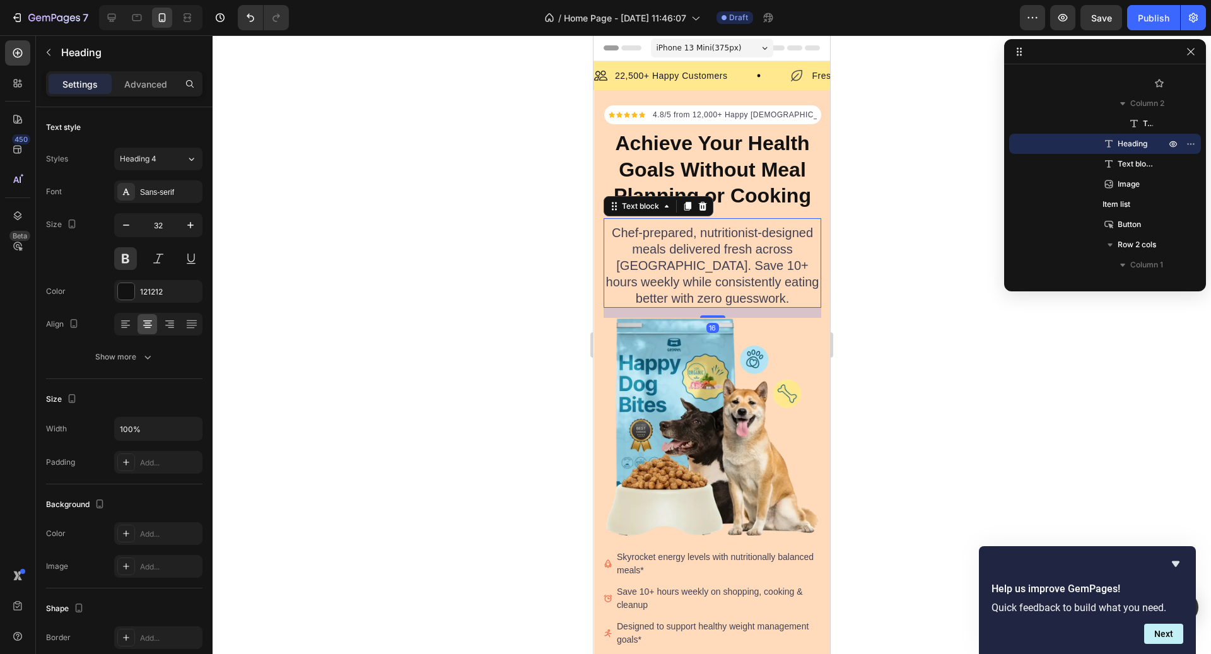
click at [751, 208] on p "Achieve Your Health Goals Without Meal Planning or Cooking" at bounding box center [712, 170] width 215 height 79
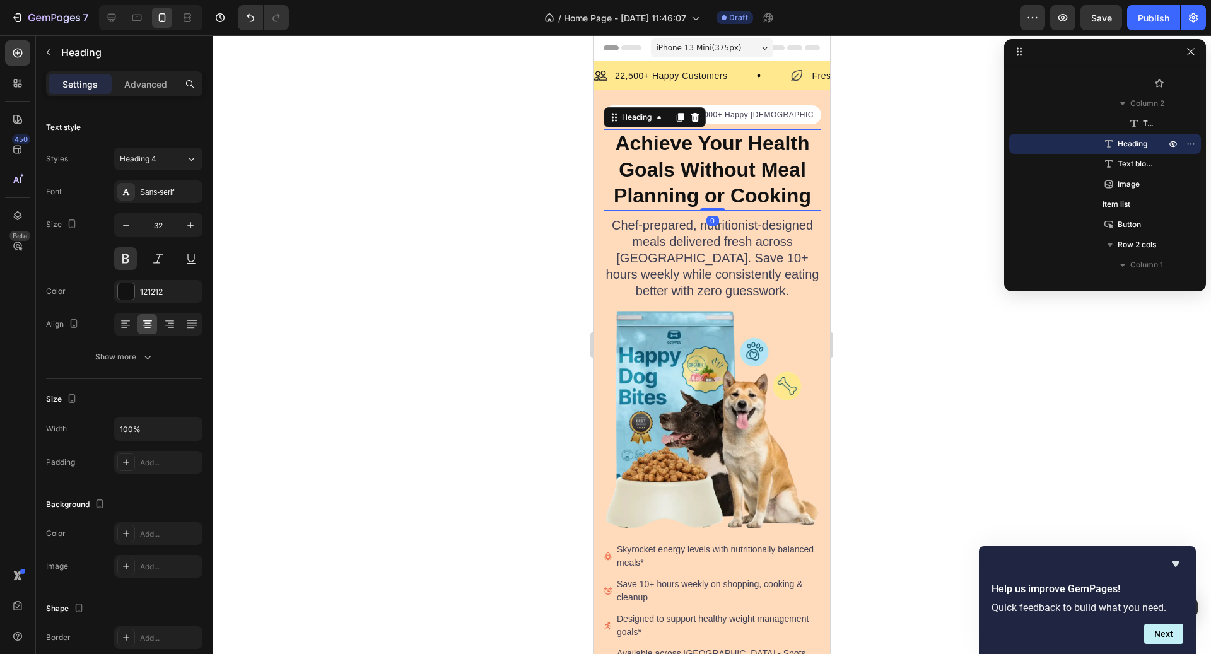
drag, startPoint x: 722, startPoint y: 217, endPoint x: 724, endPoint y: 189, distance: 27.8
click at [724, 189] on div "Achieve Your Health Goals Without Meal Planning or Cooking Heading 0" at bounding box center [713, 169] width 218 height 81
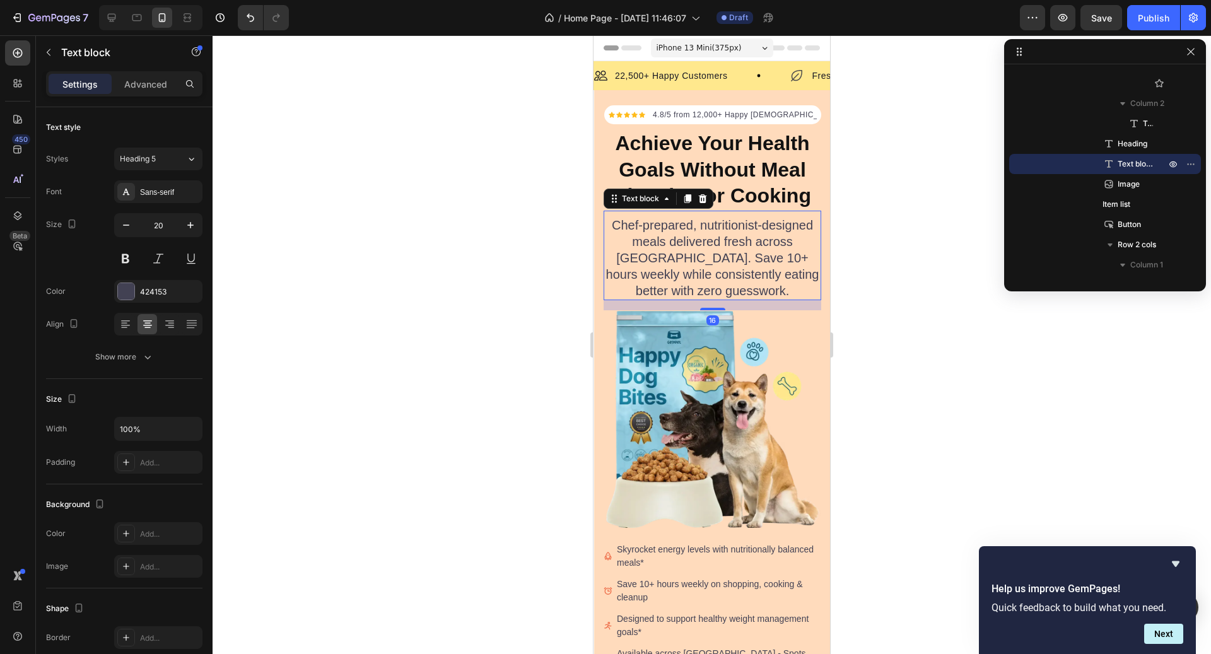
click at [749, 259] on p "Chef-prepared, nutritionist-designed meals delivered fresh across [GEOGRAPHIC_D…" at bounding box center [712, 258] width 215 height 82
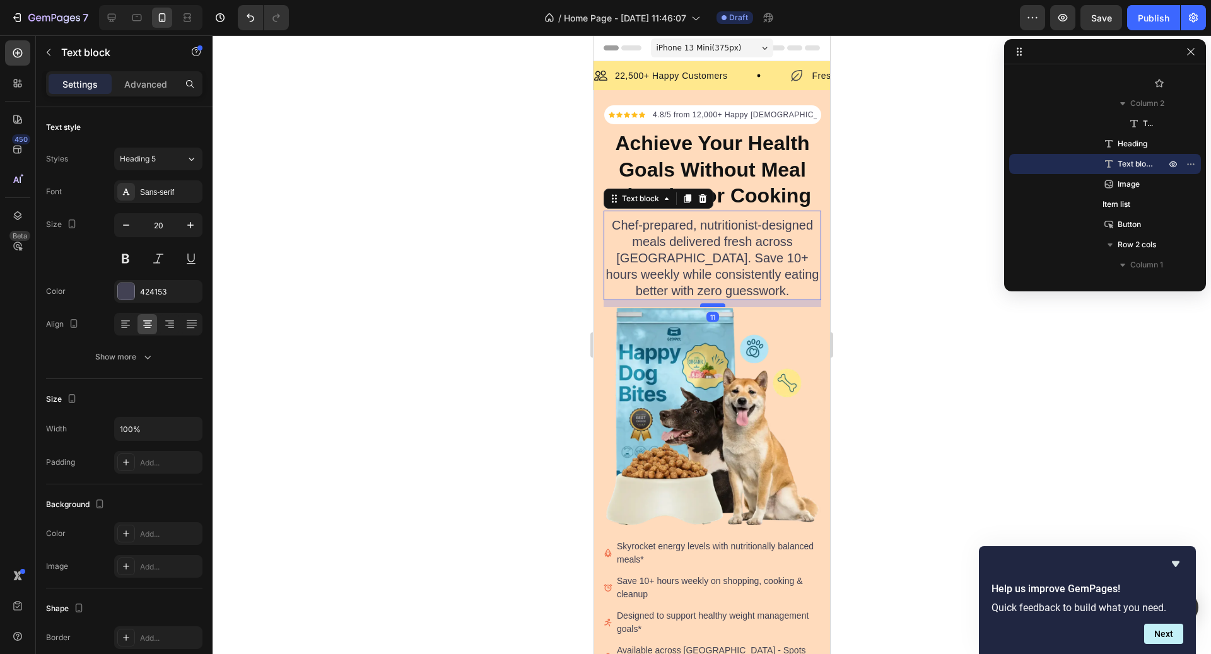
click at [717, 305] on div at bounding box center [712, 305] width 25 height 4
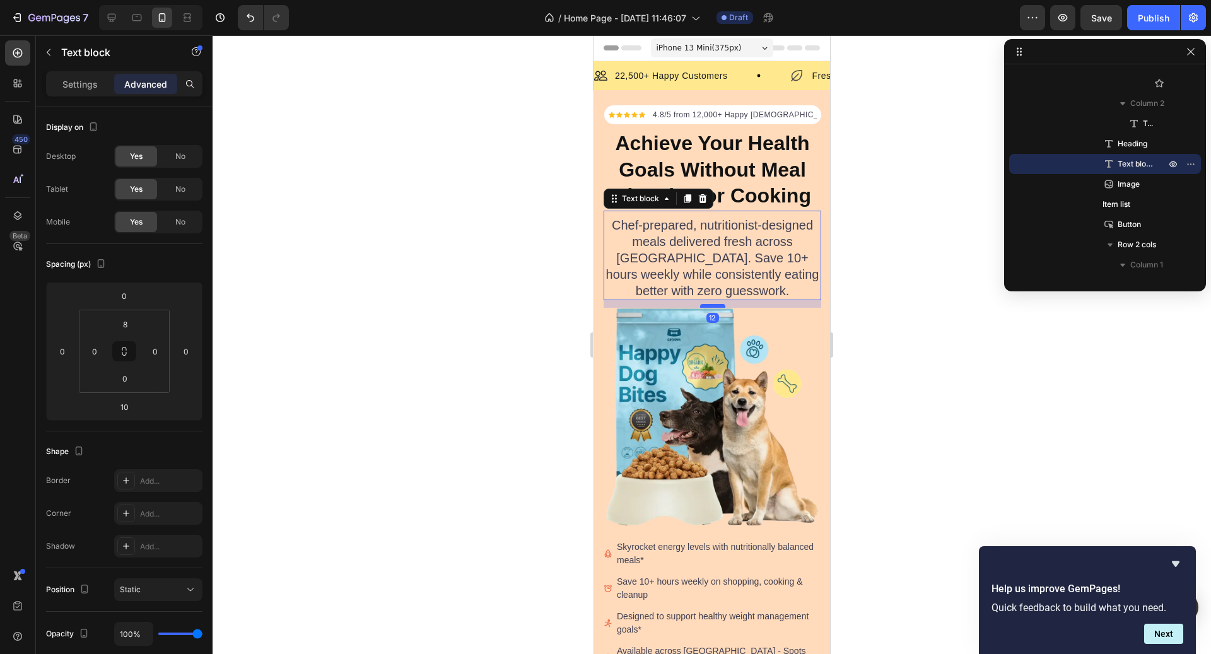
click at [717, 306] on div at bounding box center [712, 306] width 25 height 4
type input "12"
click at [732, 362] on img at bounding box center [713, 417] width 218 height 218
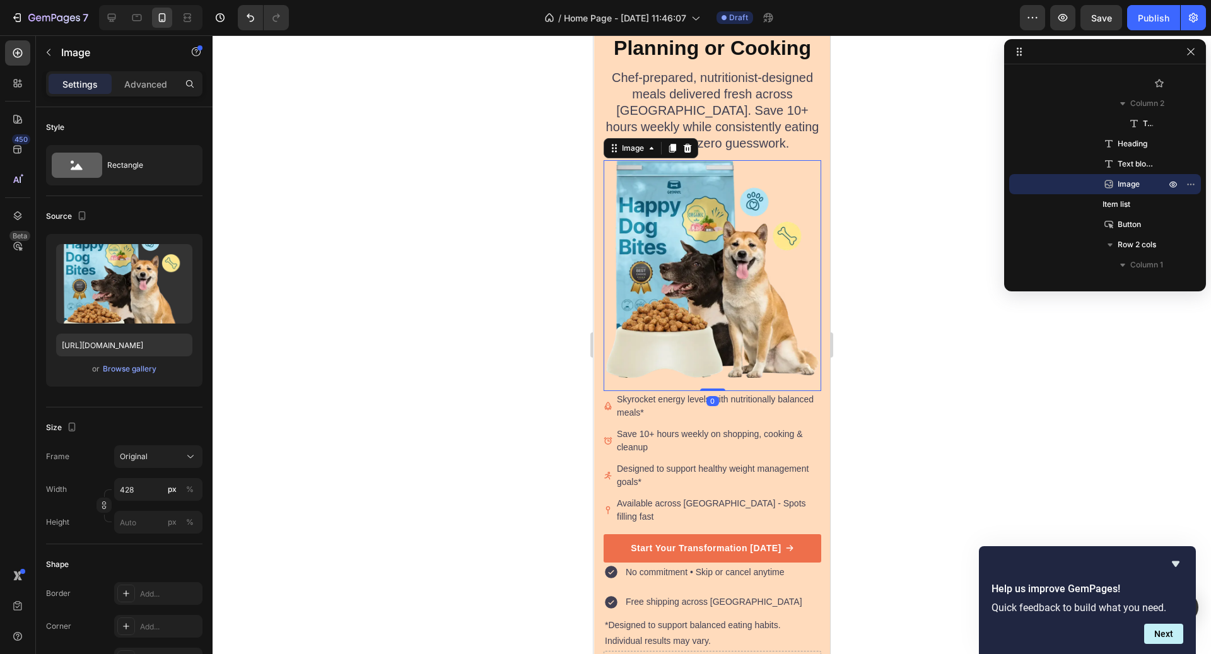
scroll to position [213, 0]
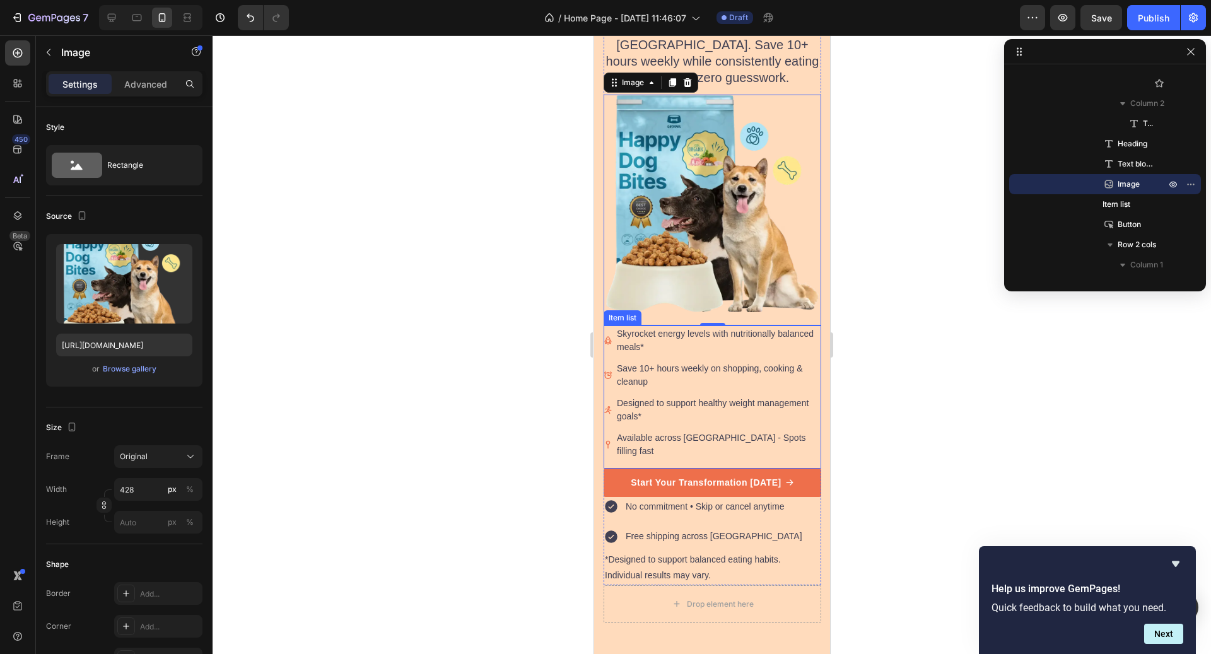
click at [695, 338] on p "Skyrocket energy levels with nutritionally balanced meals*" at bounding box center [718, 340] width 203 height 26
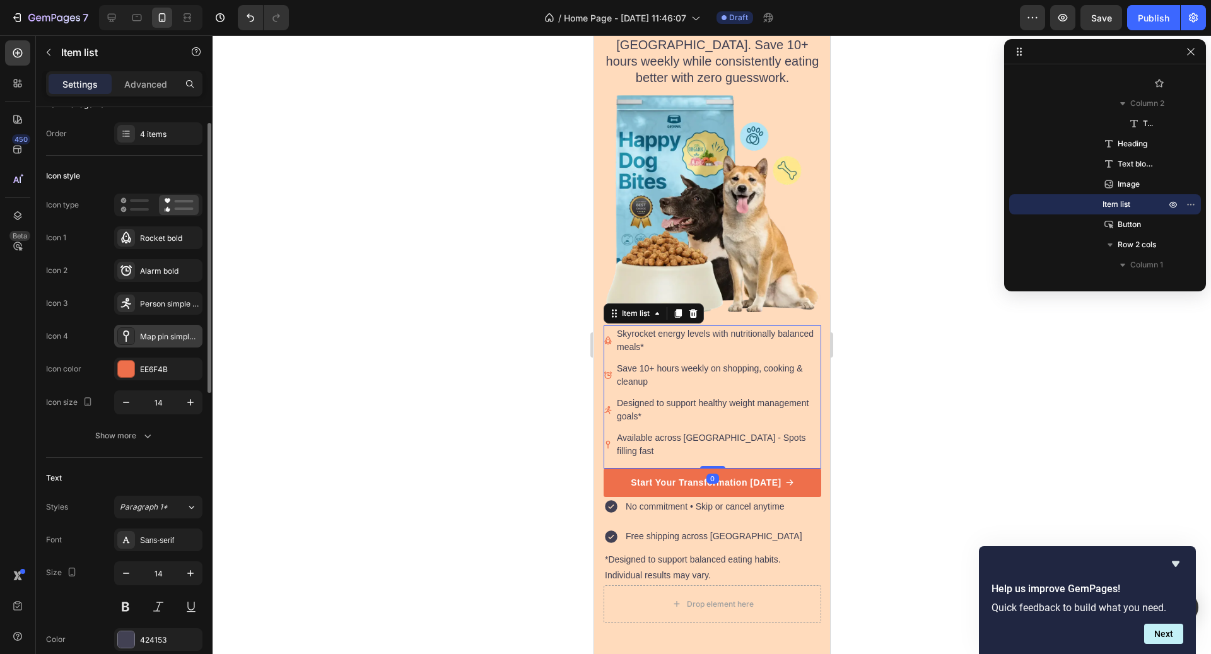
scroll to position [26, 0]
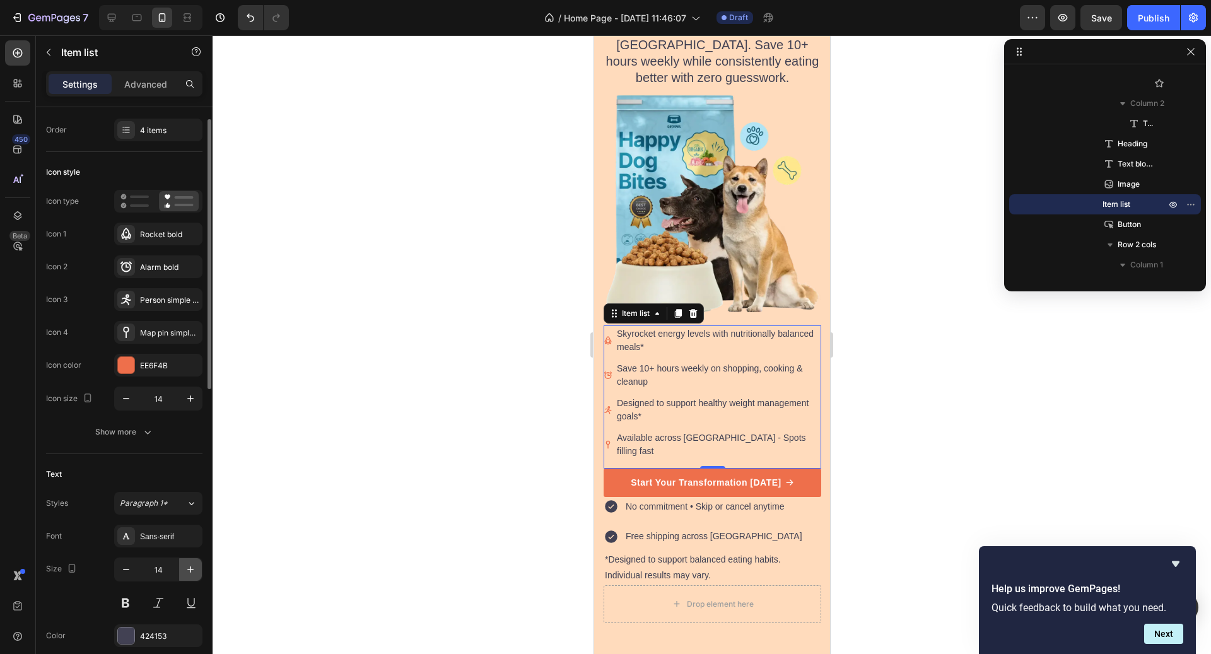
click at [187, 570] on icon "button" at bounding box center [190, 569] width 13 height 13
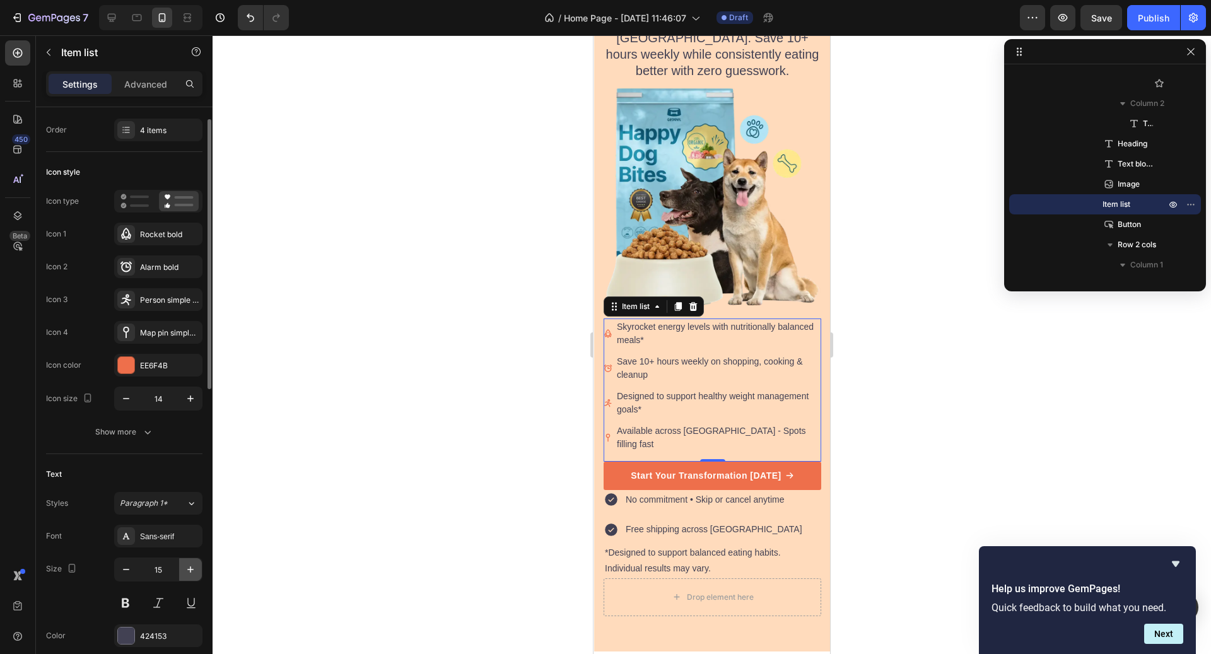
type input "16"
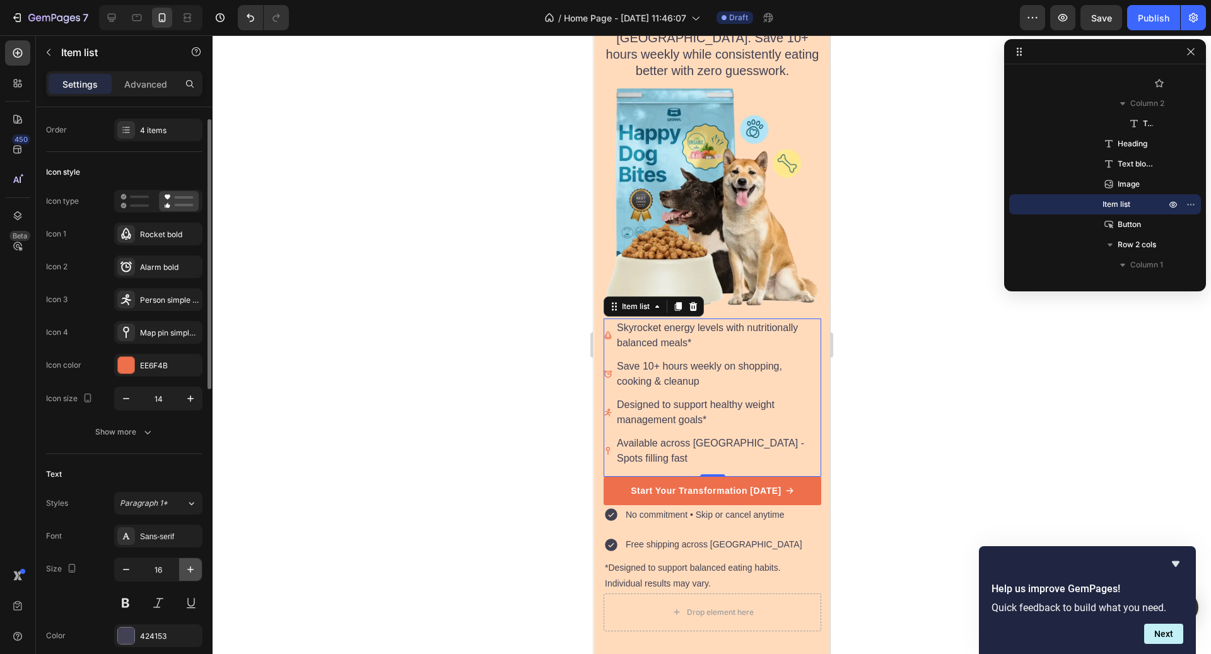
scroll to position [227, 0]
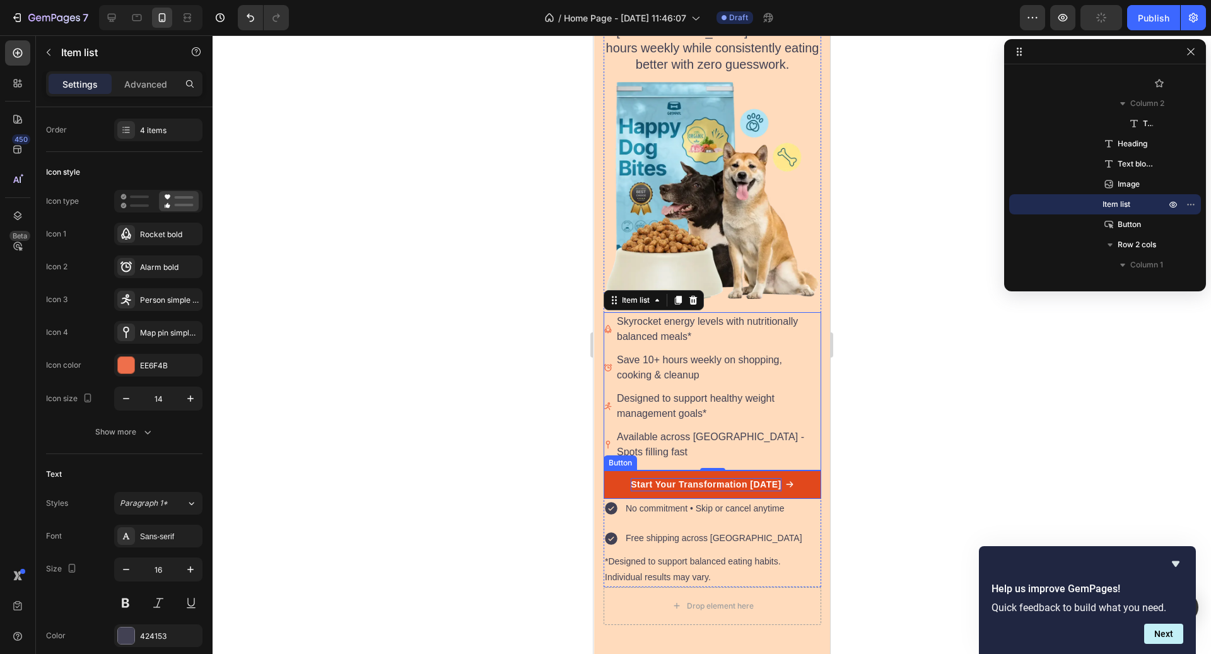
click at [744, 478] on p "Start Your Transformation [DATE]" at bounding box center [706, 484] width 150 height 13
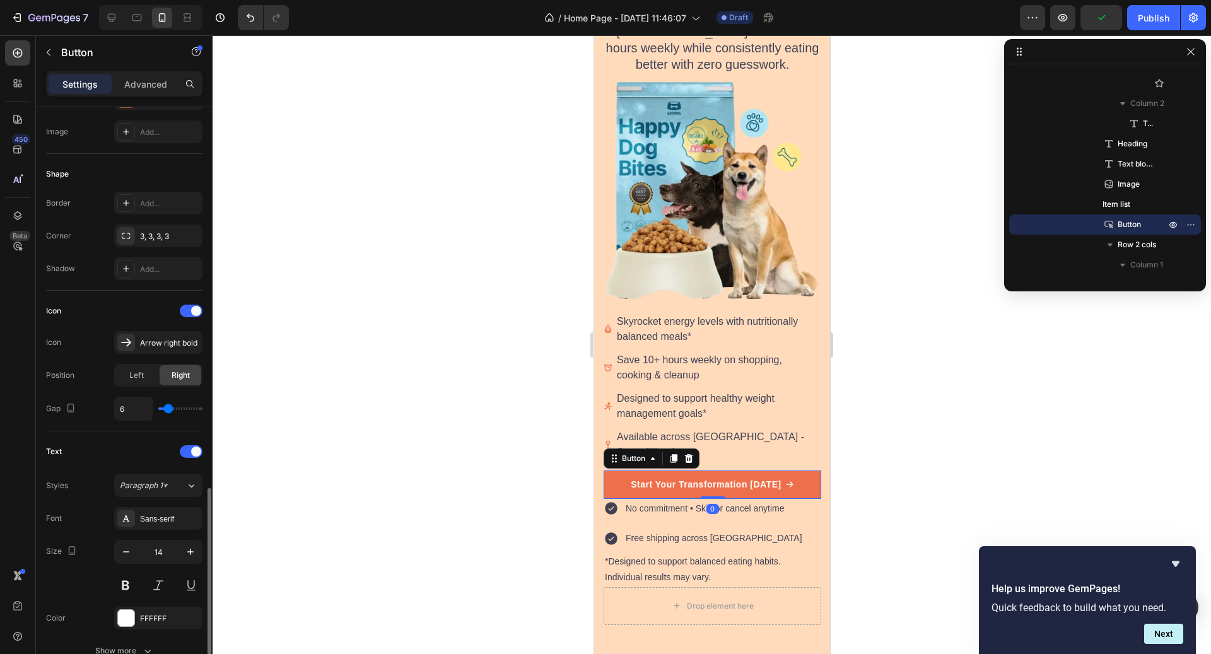
scroll to position [377, 0]
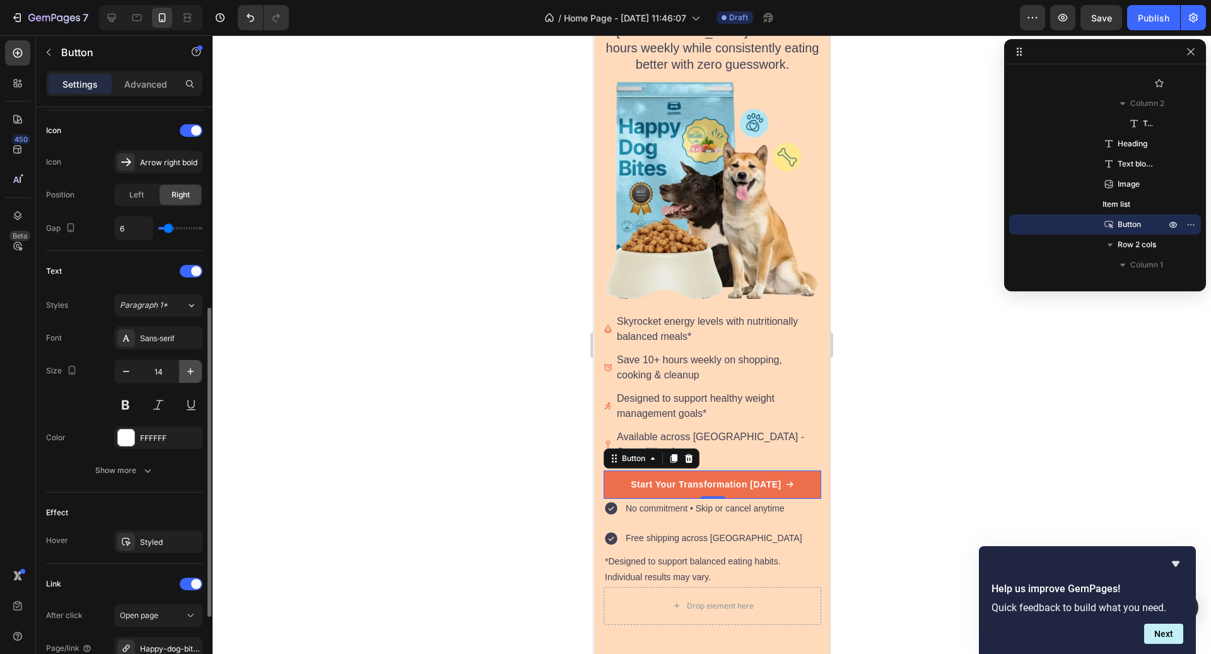
click at [190, 365] on icon "button" at bounding box center [190, 371] width 13 height 13
type input "16"
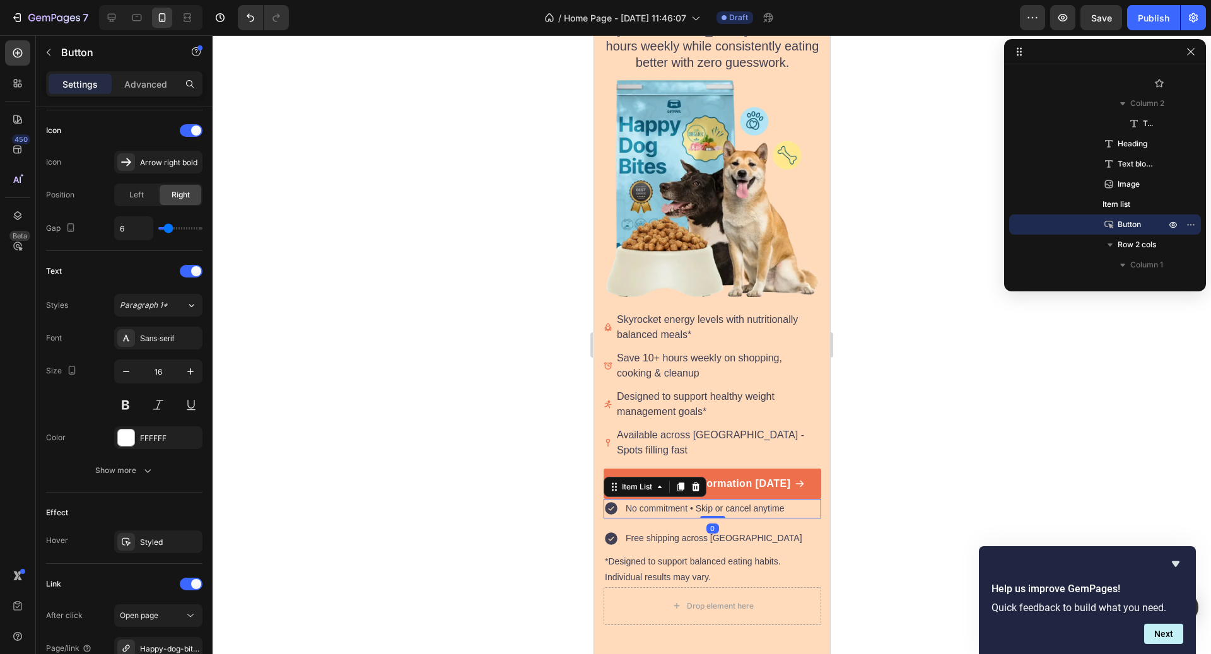
click at [755, 501] on p "No commitment • Skip or cancel anytime" at bounding box center [705, 509] width 159 height 16
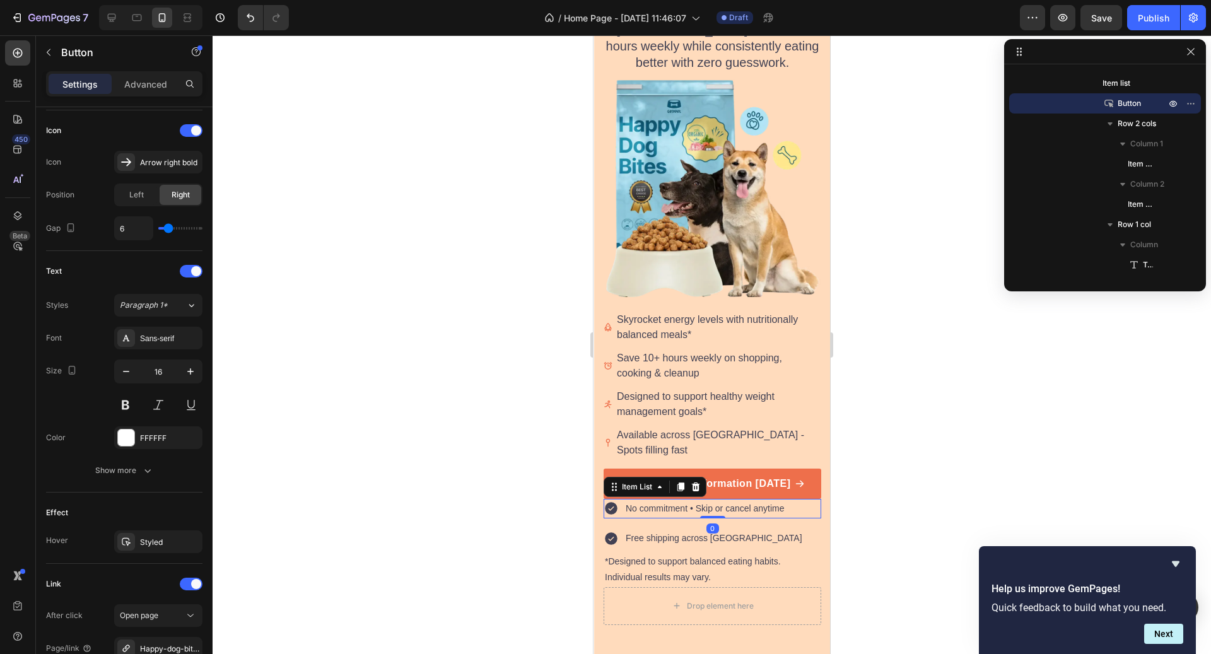
scroll to position [0, 0]
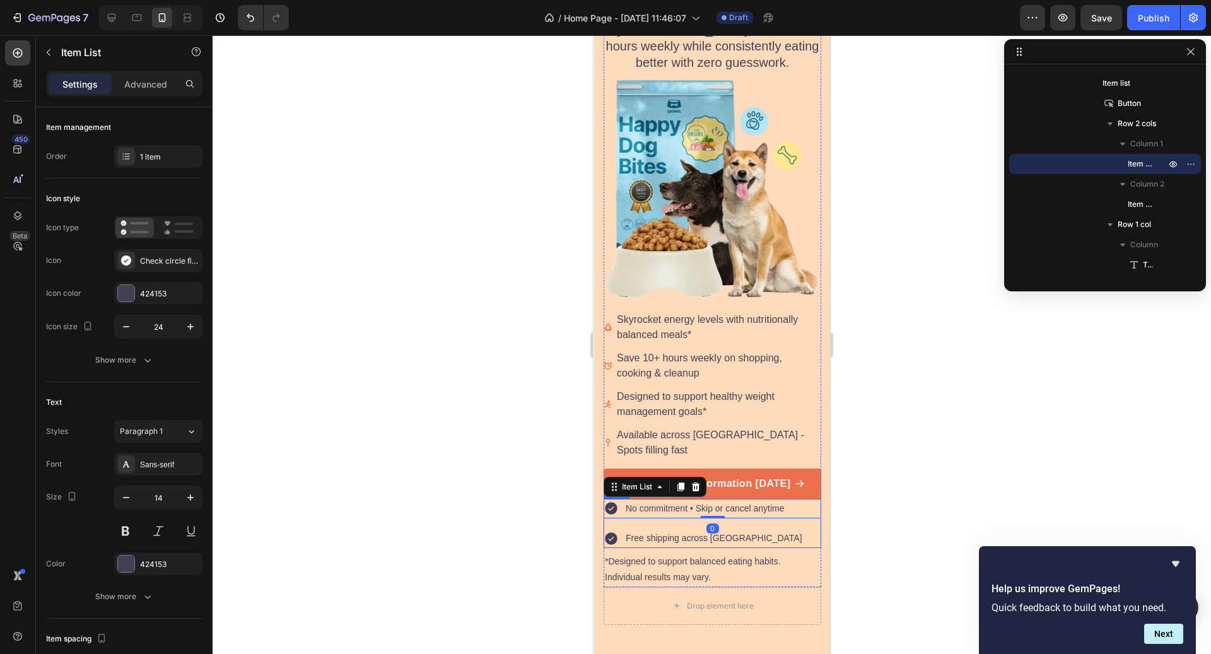
click at [770, 510] on div "No commitment • Skip or cancel anytime Item List 0 Free shipping across Canada …" at bounding box center [713, 523] width 218 height 49
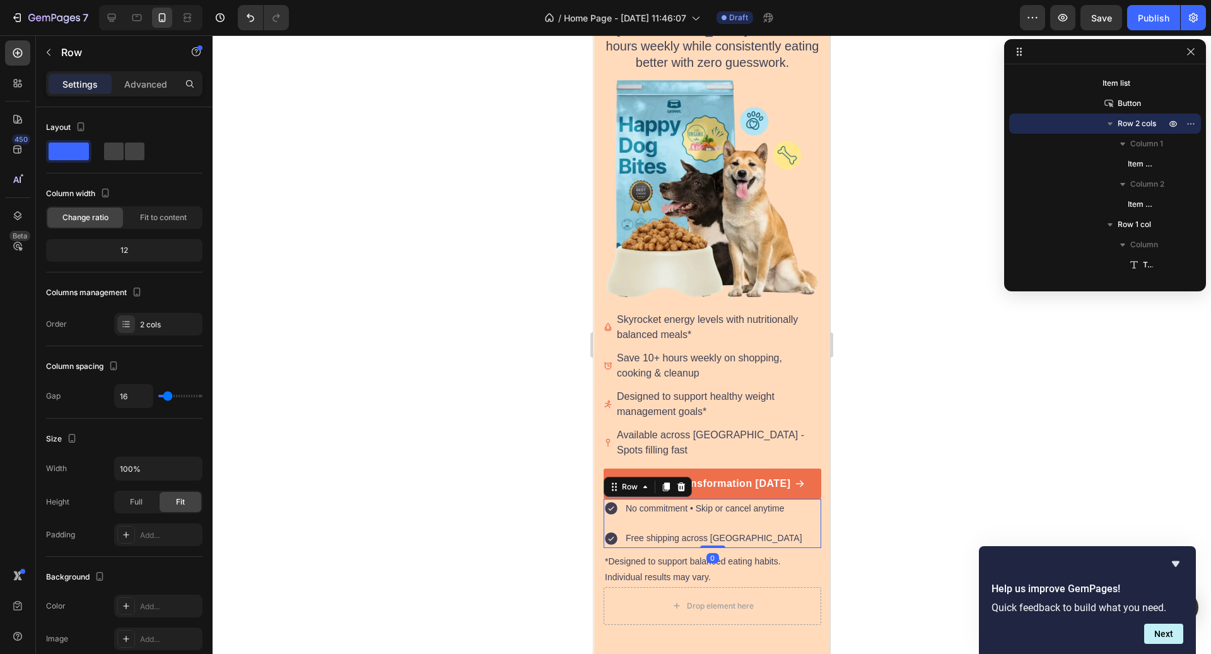
click at [764, 504] on div "No commitment • Skip or cancel anytime Item List Free shipping across Canada It…" at bounding box center [713, 523] width 218 height 49
click at [756, 501] on p "No commitment • Skip or cancel anytime" at bounding box center [705, 509] width 159 height 16
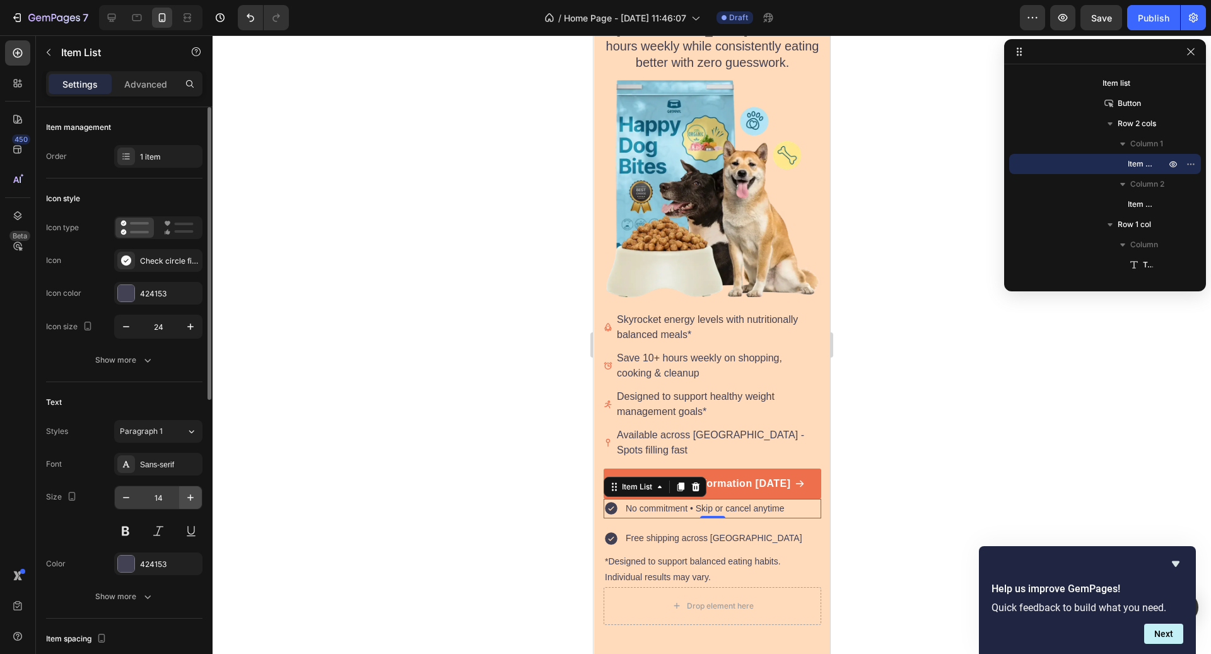
click at [184, 500] on icon "button" at bounding box center [190, 497] width 13 height 13
type input "16"
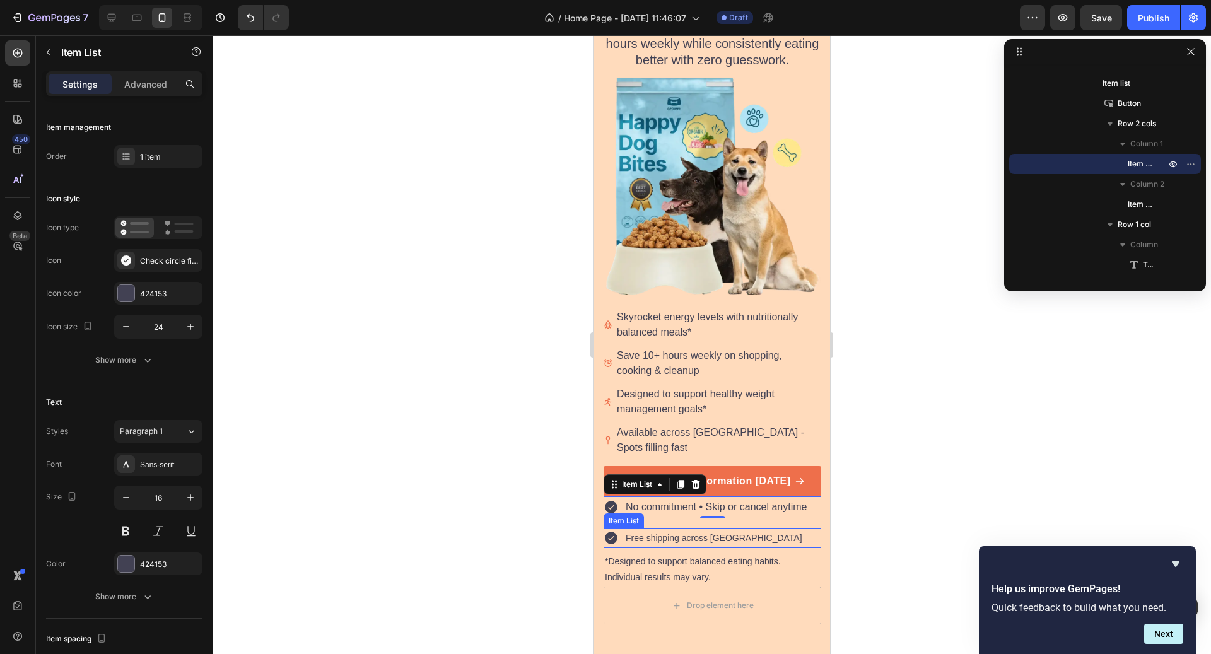
click at [705, 531] on p "Free shipping across [GEOGRAPHIC_DATA]" at bounding box center [714, 539] width 177 height 16
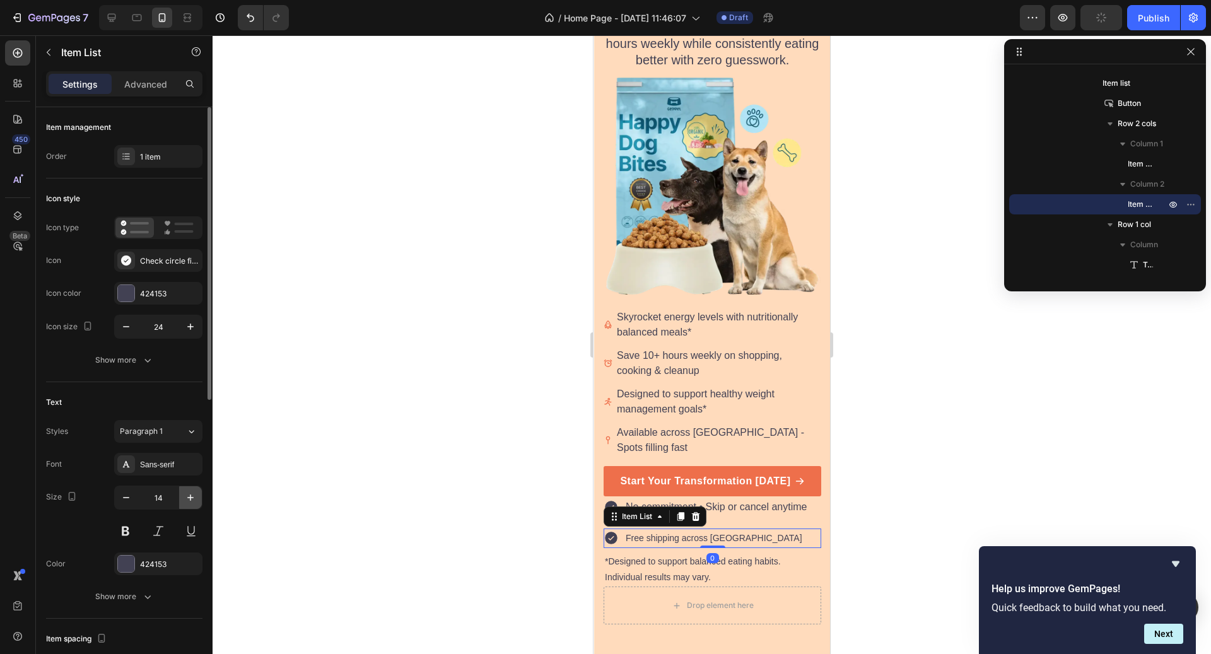
click at [187, 498] on icon "button" at bounding box center [190, 497] width 13 height 13
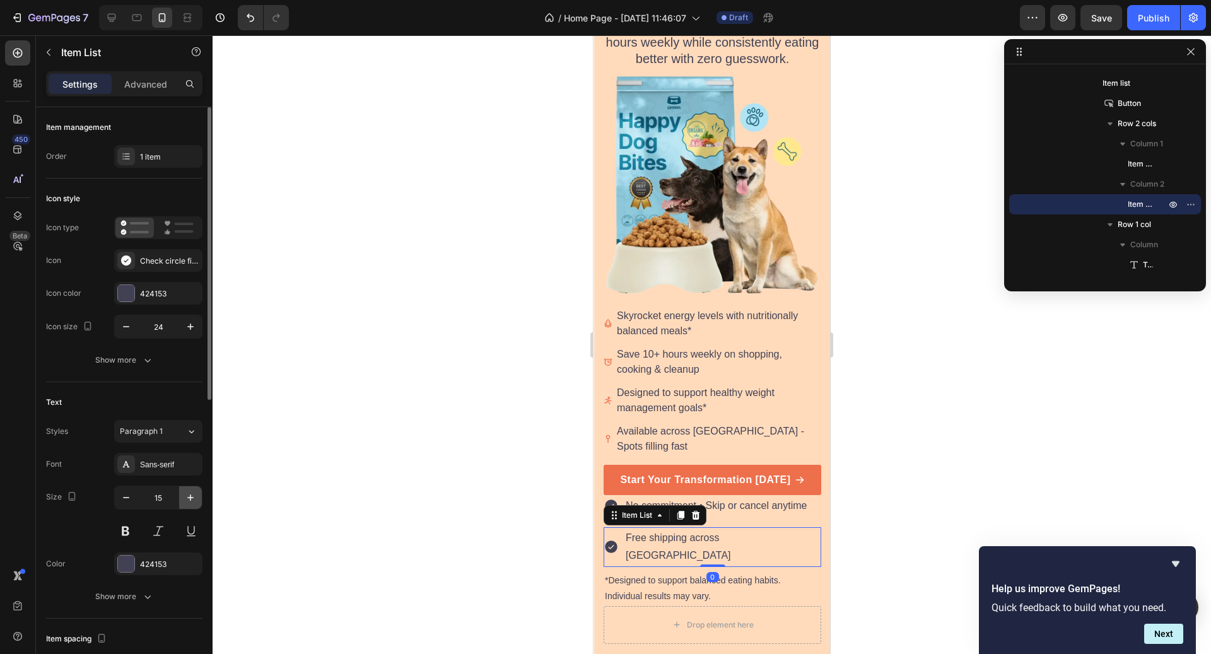
type input "16"
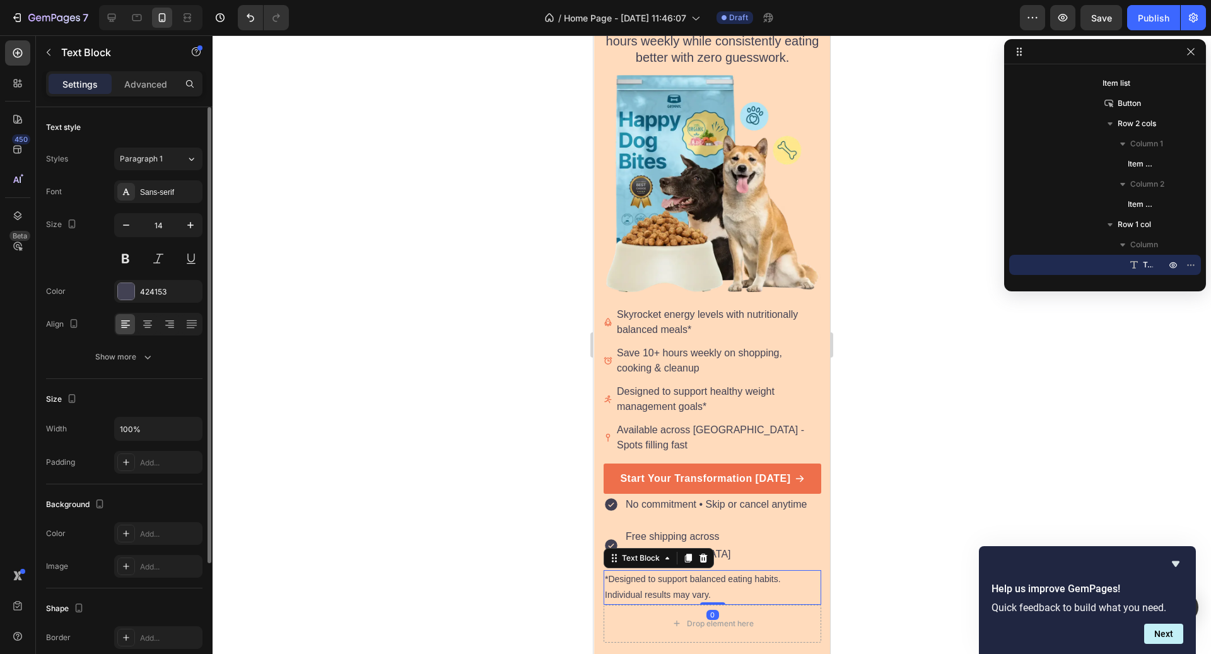
click at [669, 572] on p "*Designed to support balanced eating habits. Individual results may vary." at bounding box center [712, 588] width 215 height 32
click at [633, 572] on p "*Designed to support balanced eating habits. Individual results may vary." at bounding box center [712, 588] width 215 height 32
click at [608, 572] on p "*Designed to support balanced eating habits. Individual results may vary." at bounding box center [712, 588] width 215 height 32
click at [288, 407] on div at bounding box center [712, 344] width 999 height 619
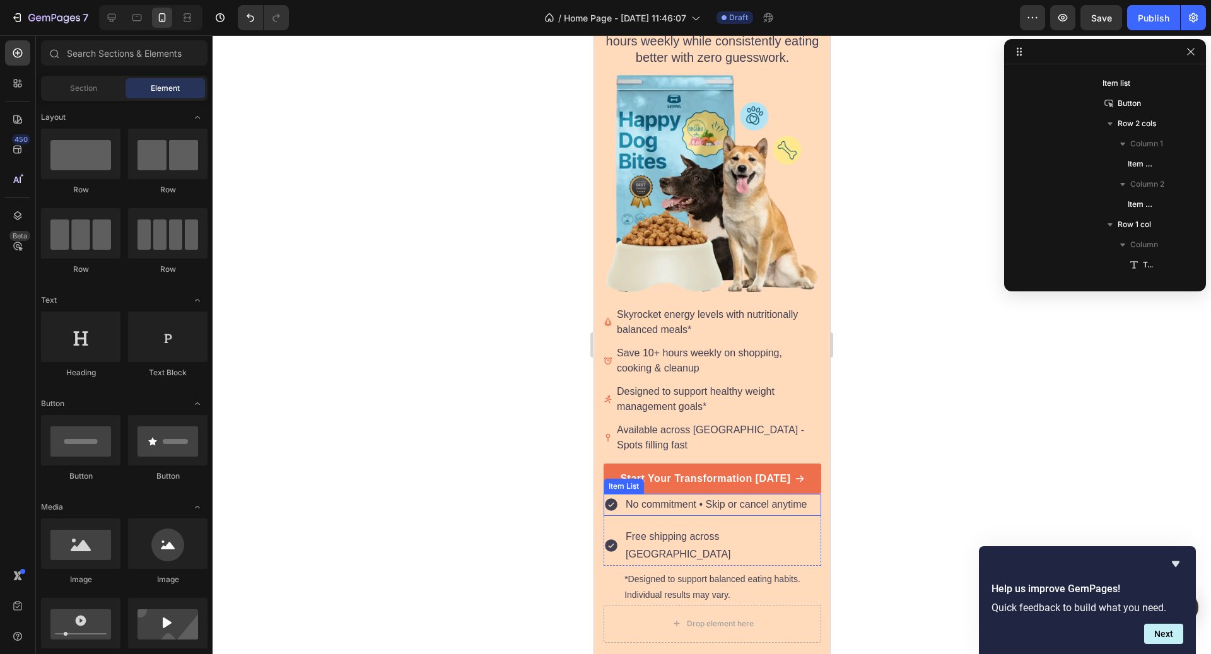
click at [655, 496] on p "No commitment • Skip or cancel anytime" at bounding box center [716, 505] width 181 height 18
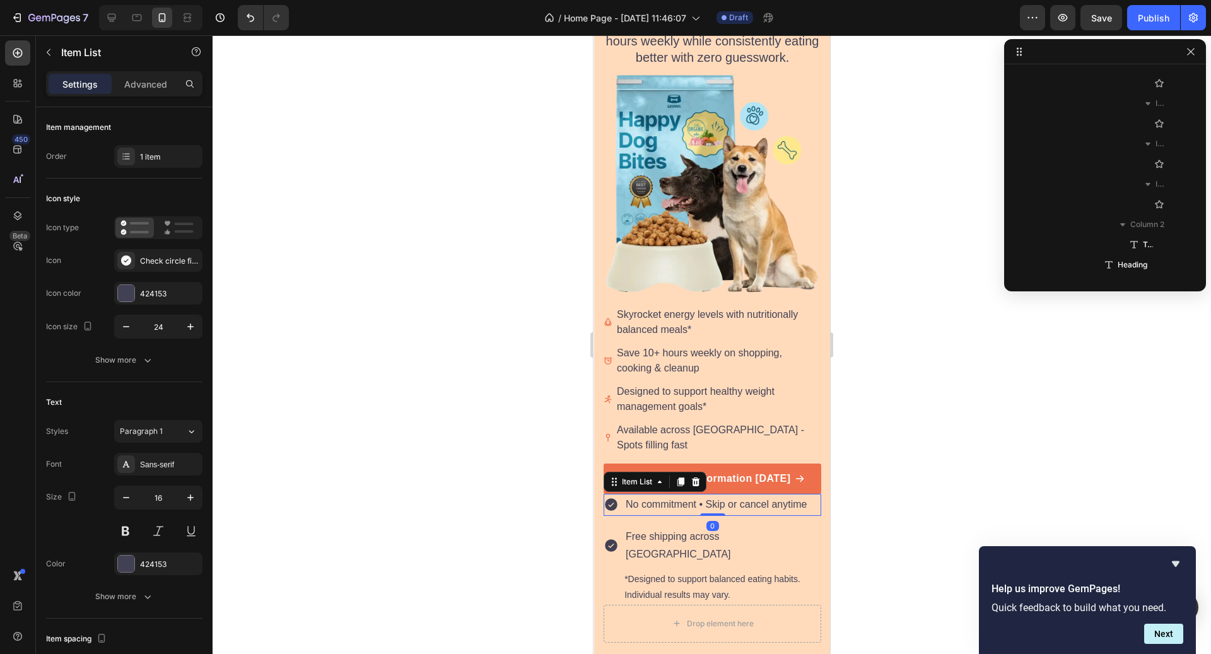
scroll to position [980, 0]
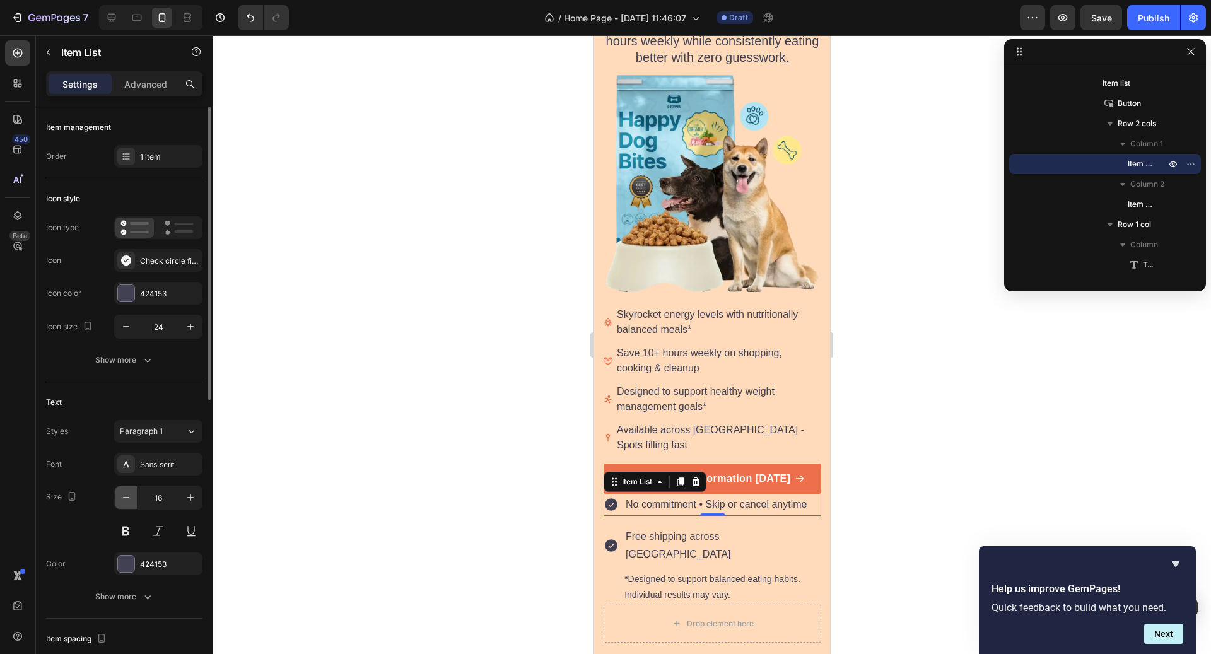
click at [132, 501] on icon "button" at bounding box center [126, 497] width 13 height 13
type input "14"
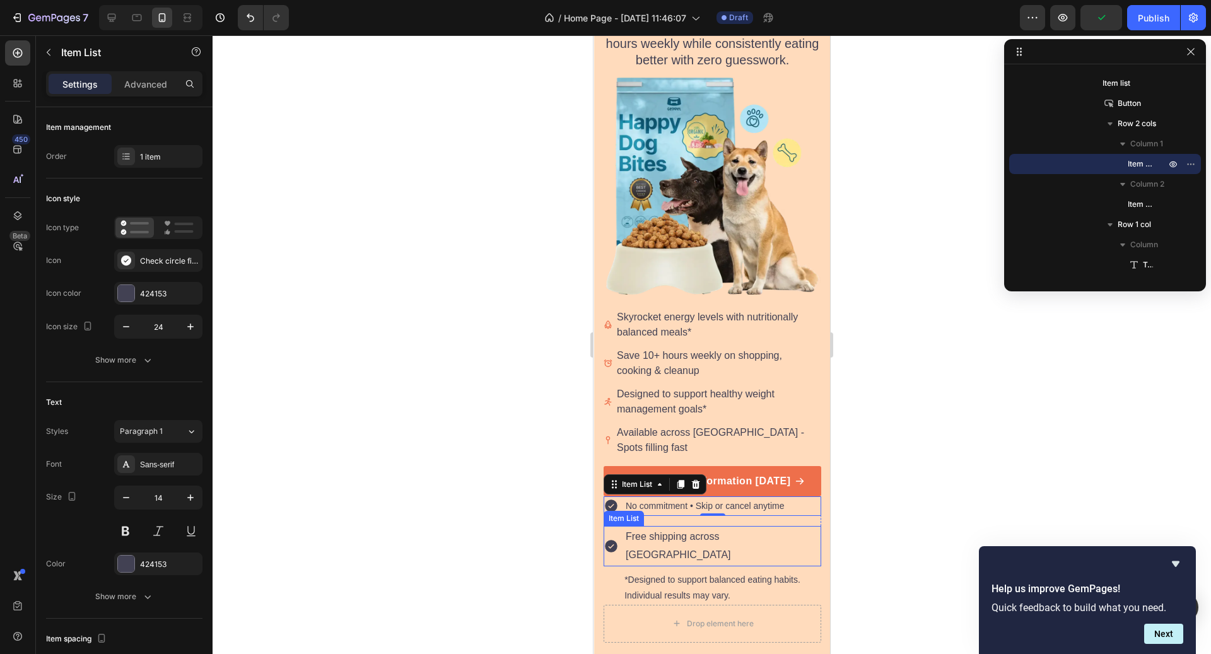
click at [718, 528] on p "Free shipping across [GEOGRAPHIC_DATA]" at bounding box center [723, 546] width 194 height 37
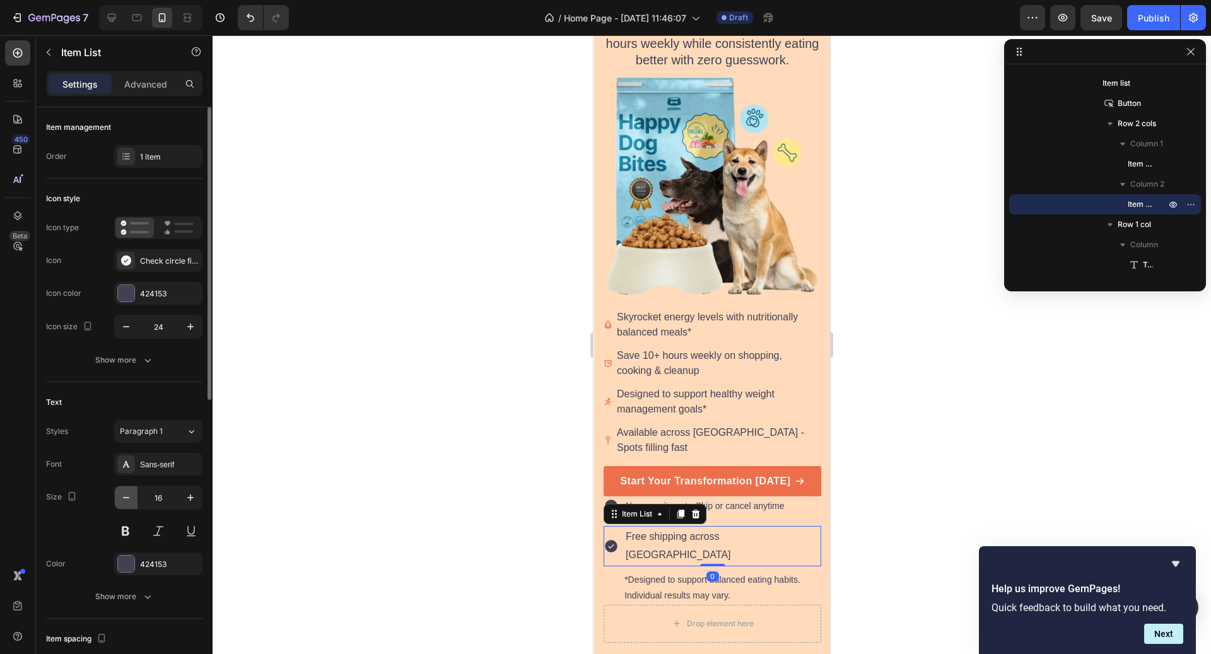
click at [131, 498] on icon "button" at bounding box center [126, 497] width 13 height 13
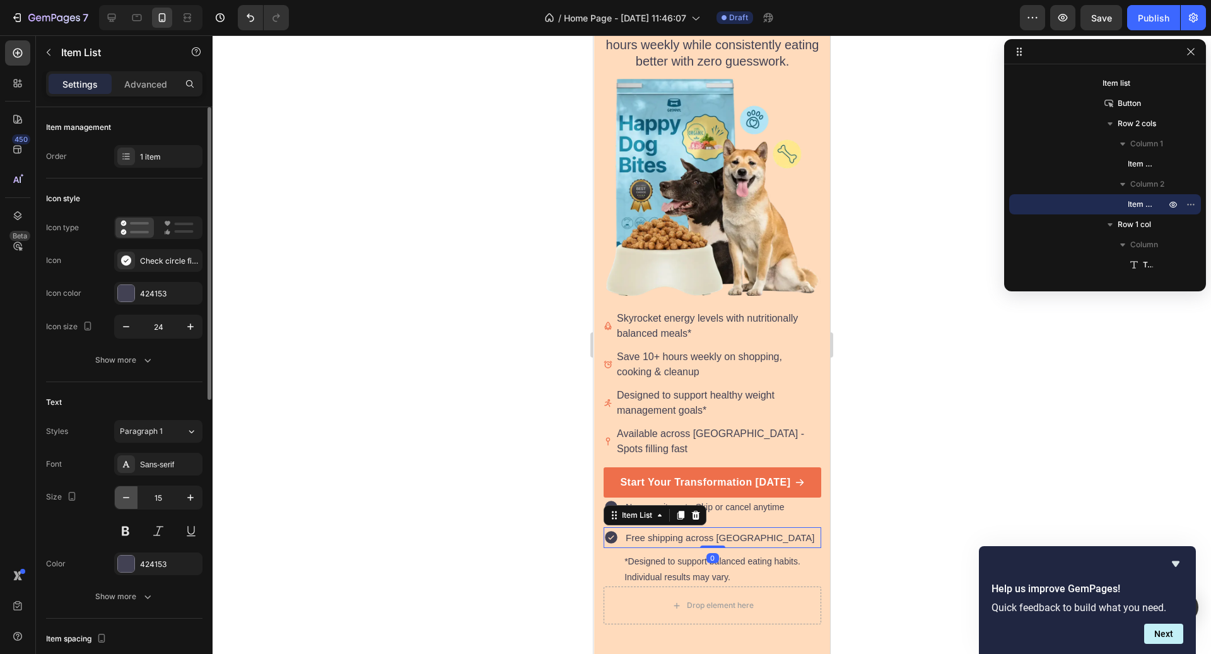
type input "14"
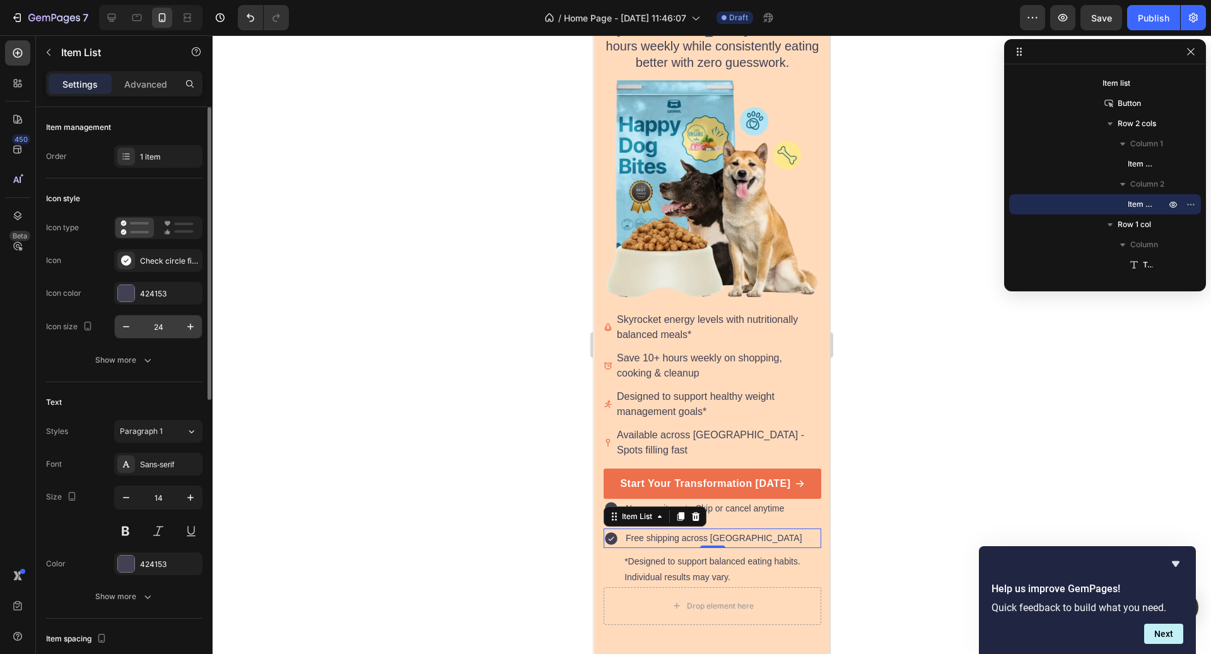
click at [164, 326] on input "24" at bounding box center [159, 326] width 42 height 23
type input "18"
click at [759, 501] on p "No commitment • Skip or cancel anytime" at bounding box center [705, 509] width 159 height 16
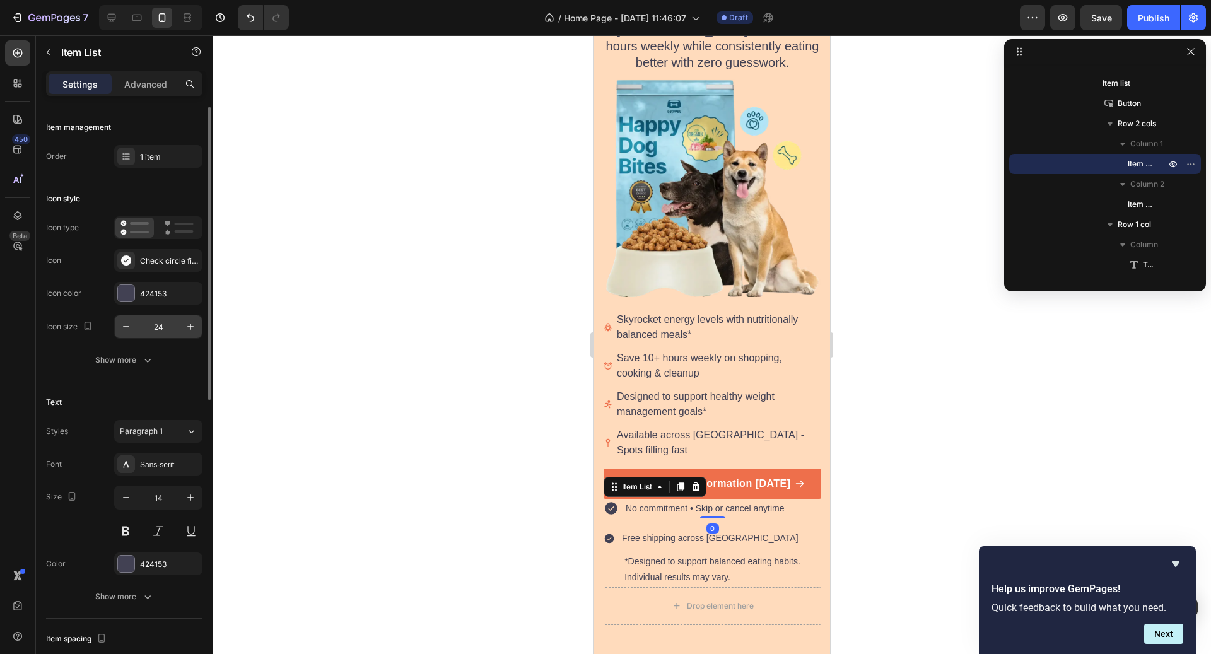
click at [161, 323] on input "24" at bounding box center [159, 326] width 42 height 23
type input "18"
click at [808, 548] on div "*Designed to support balanced eating habits. Individual results may vary. Text …" at bounding box center [713, 567] width 218 height 38
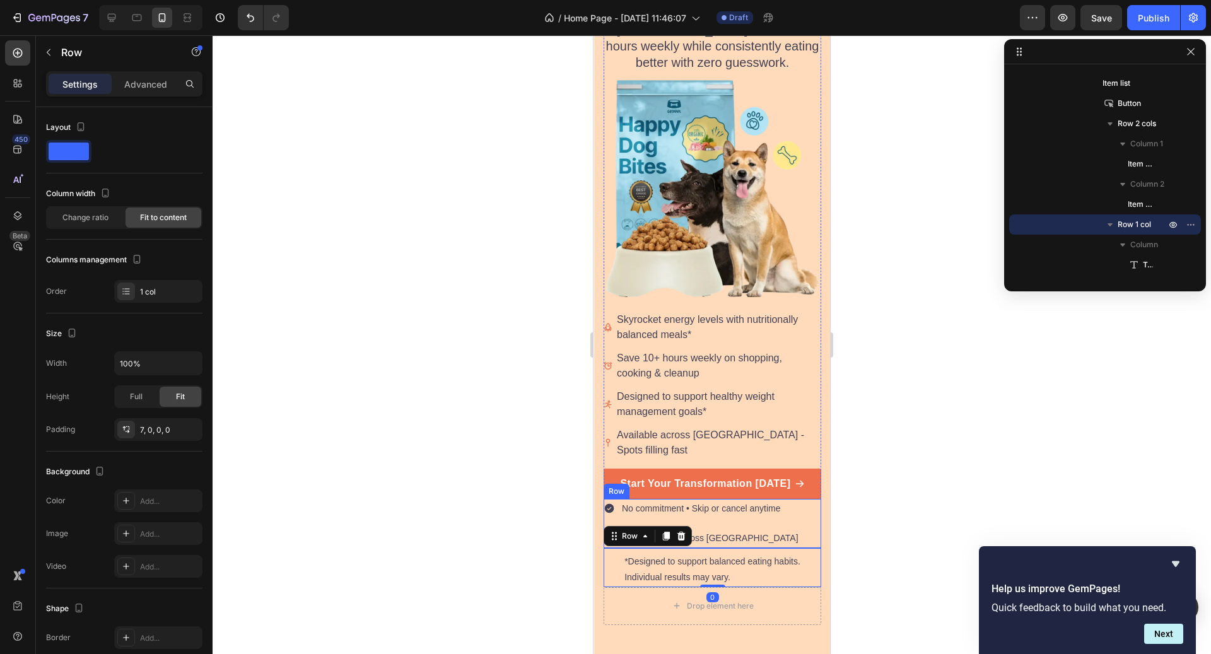
click at [757, 500] on div "No commitment • Skip or cancel anytime" at bounding box center [701, 509] width 163 height 20
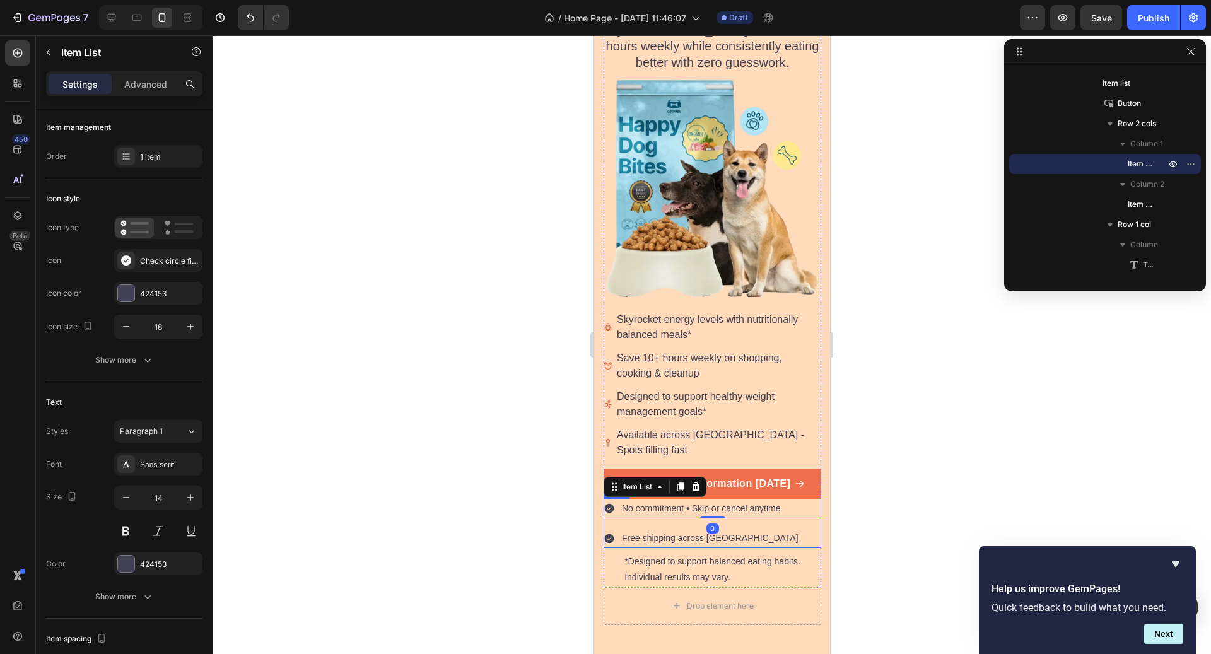
click at [713, 503] on div "No commitment • Skip or cancel anytime Item List 0 Free shipping across Canada …" at bounding box center [713, 523] width 218 height 49
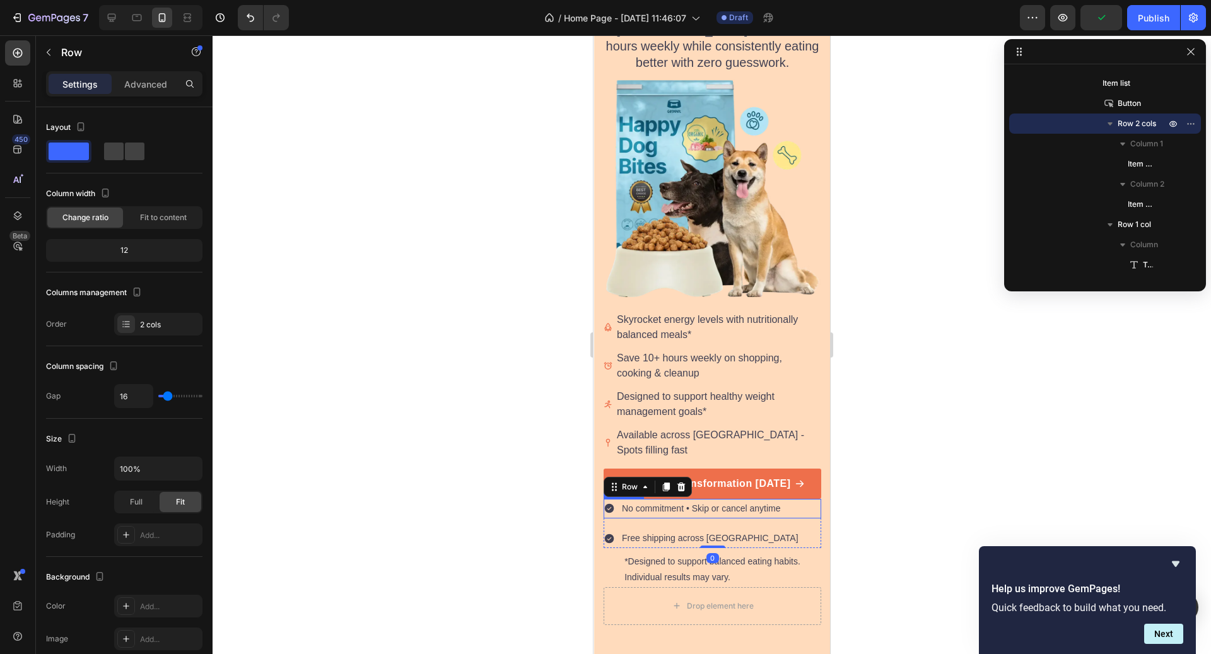
click at [715, 501] on p "No commitment • Skip or cancel anytime" at bounding box center [701, 509] width 159 height 16
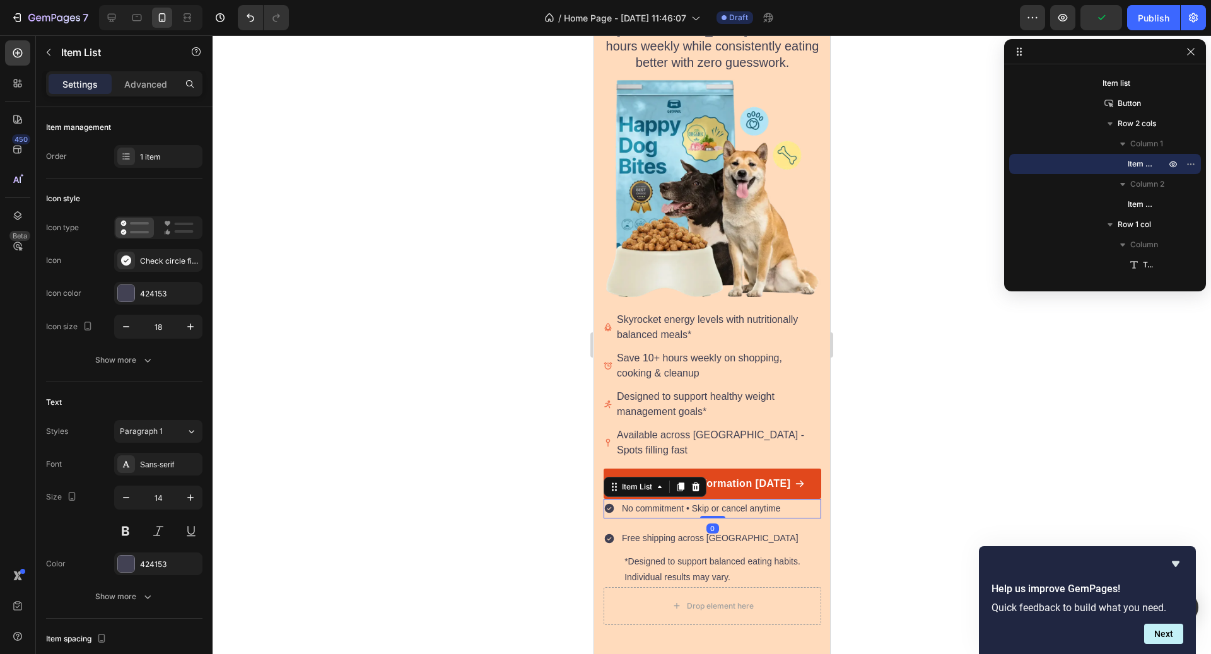
drag, startPoint x: 715, startPoint y: 498, endPoint x: 715, endPoint y: 474, distance: 24.6
click at [715, 474] on div "Icon Icon Icon Icon Icon Icon List Hoz 4.8/5 from 12,000+ Happy Canadians Text …" at bounding box center [713, 232] width 218 height 710
type input "100%"
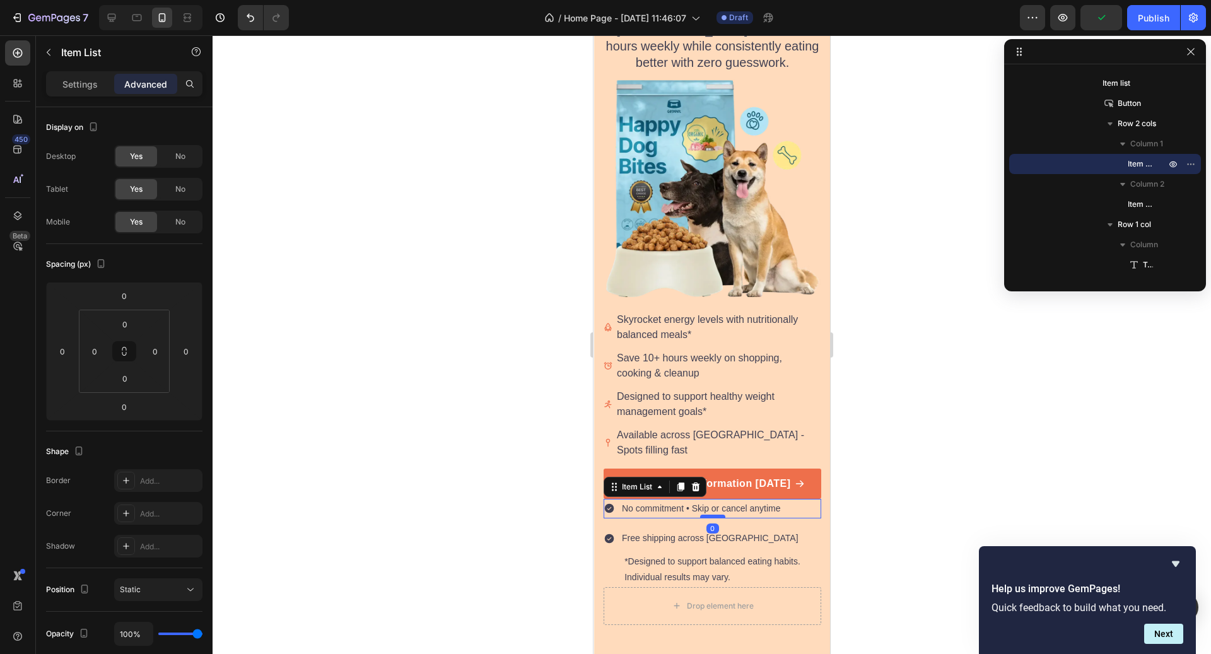
click at [715, 515] on div at bounding box center [712, 517] width 25 height 4
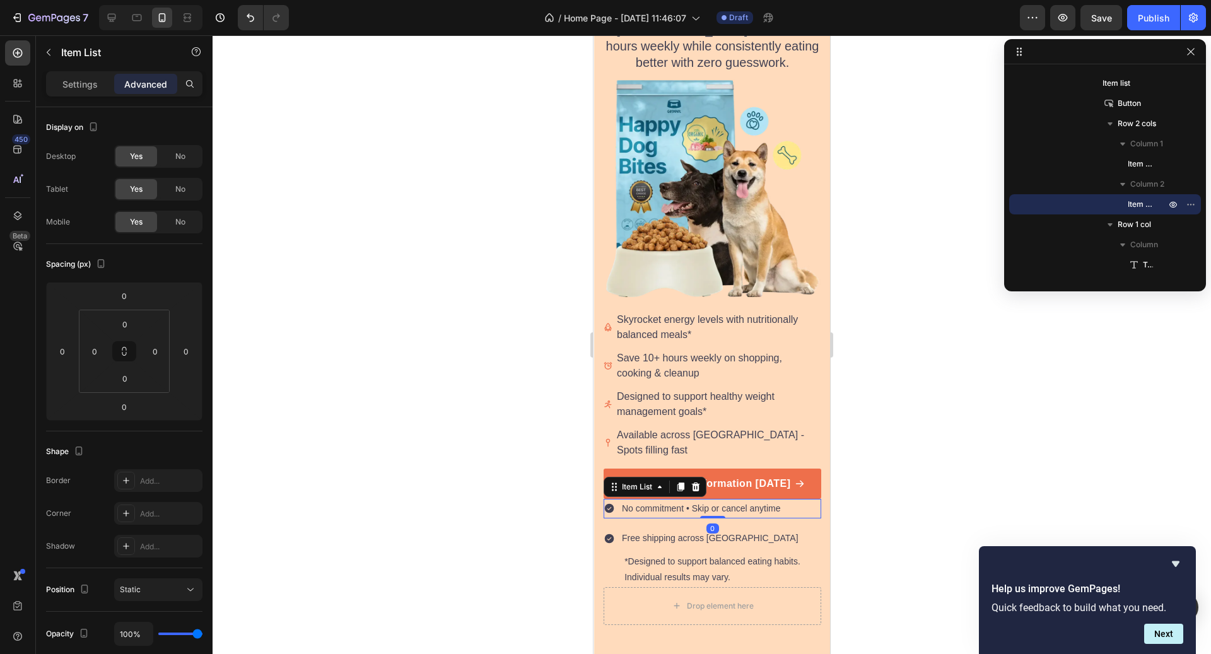
click at [741, 529] on div "Free shipping across [GEOGRAPHIC_DATA]" at bounding box center [713, 539] width 218 height 20
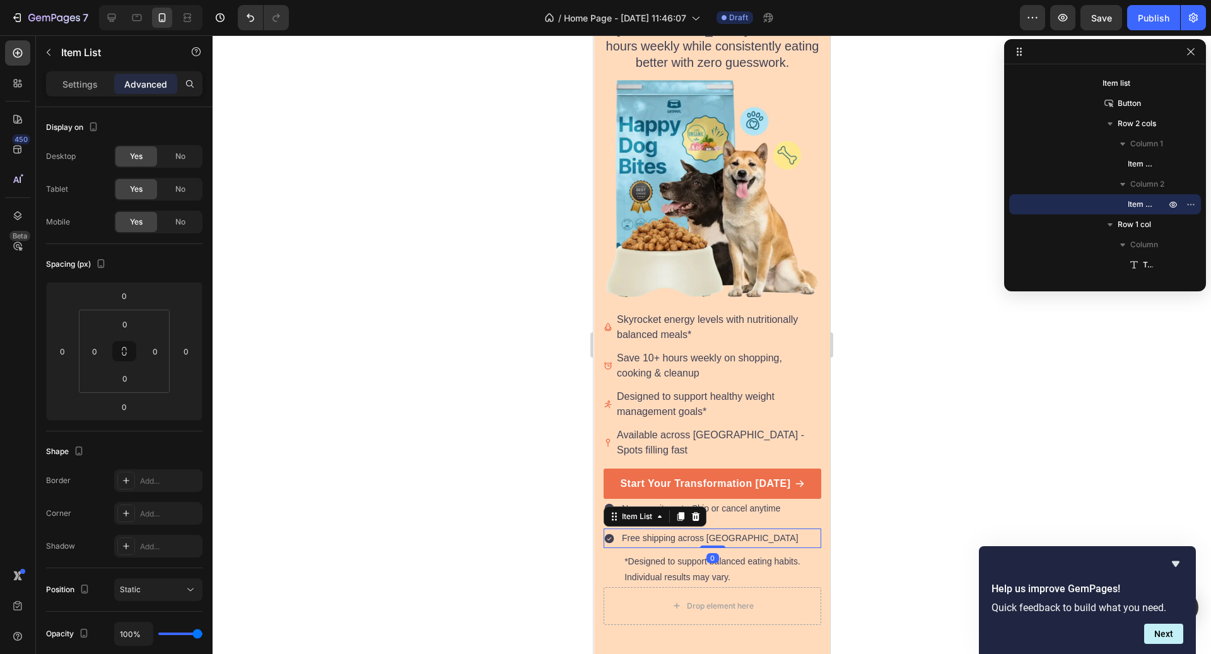
click at [746, 529] on div "Free shipping across [GEOGRAPHIC_DATA]" at bounding box center [713, 539] width 218 height 20
click at [744, 503] on div "No commitment • Skip or cancel anytime Item List Free shipping across Canada It…" at bounding box center [713, 523] width 218 height 49
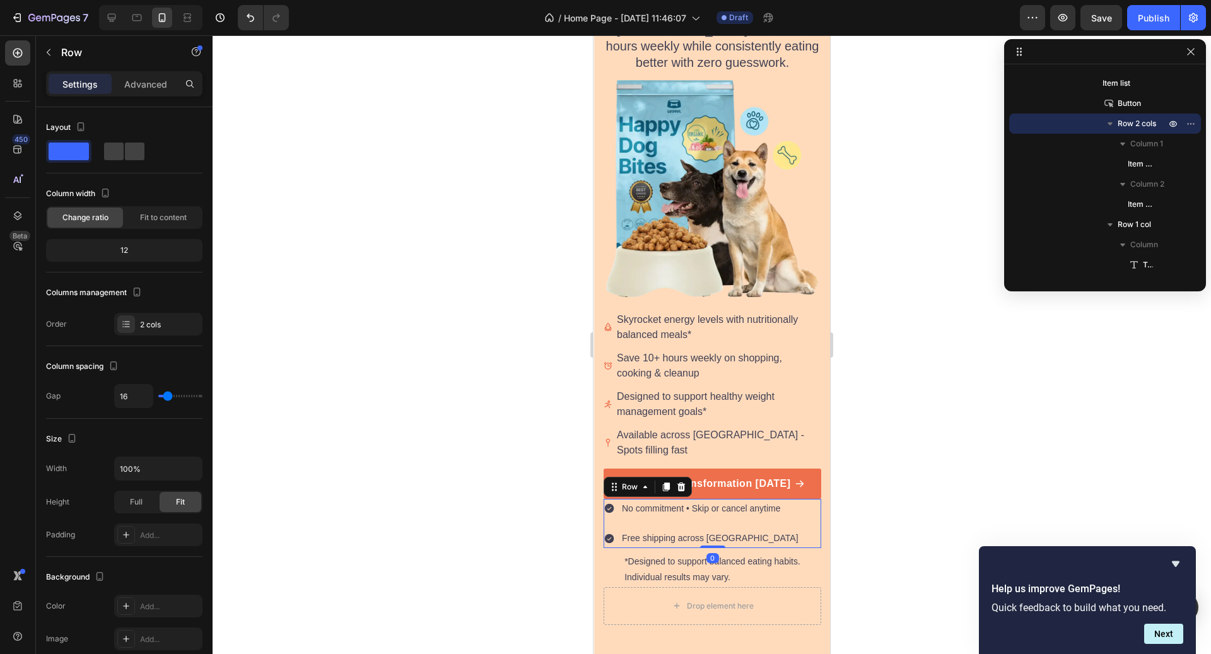
click at [139, 100] on div "Settings Advanced" at bounding box center [124, 89] width 177 height 36
click at [136, 86] on p "Advanced" at bounding box center [145, 84] width 43 height 13
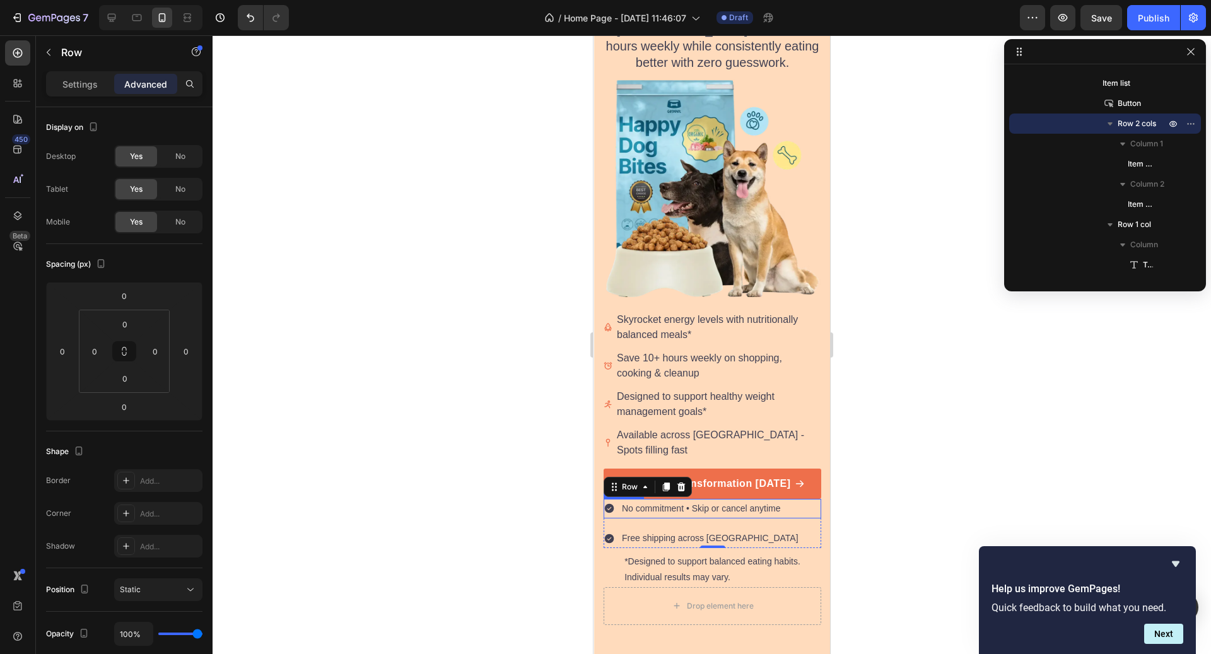
click at [686, 501] on p "No commitment • Skip or cancel anytime" at bounding box center [701, 509] width 159 height 16
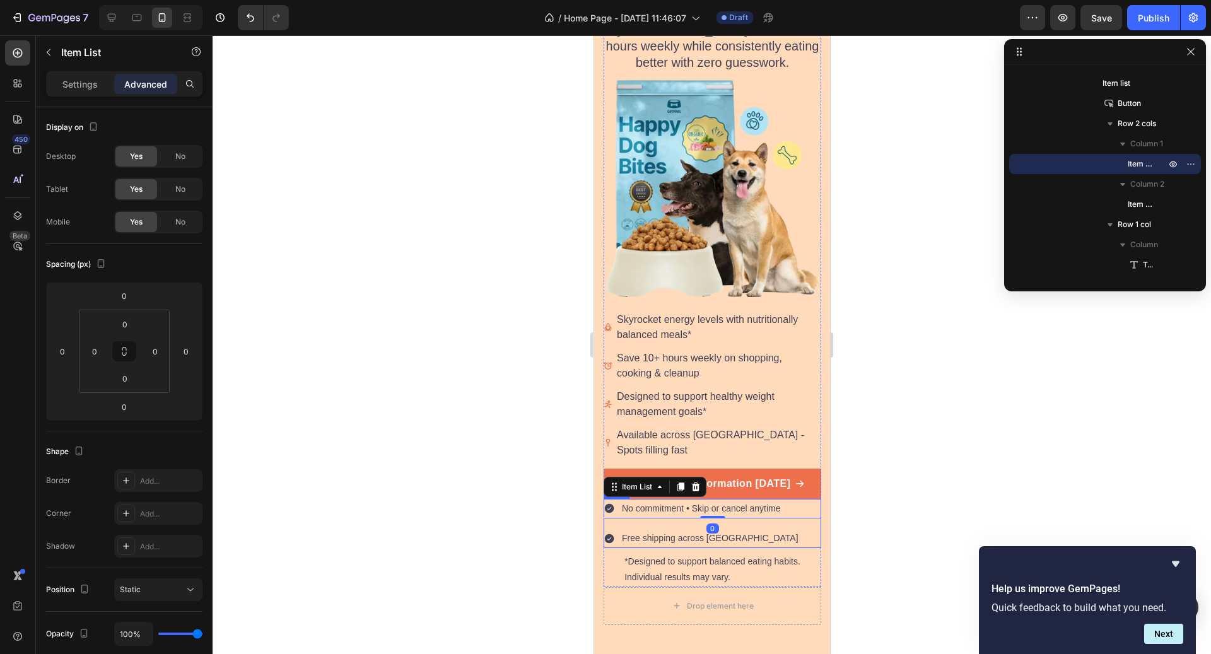
click at [671, 505] on div "No commitment • Skip or cancel anytime Item List 0 Free shipping across Canada …" at bounding box center [713, 523] width 218 height 49
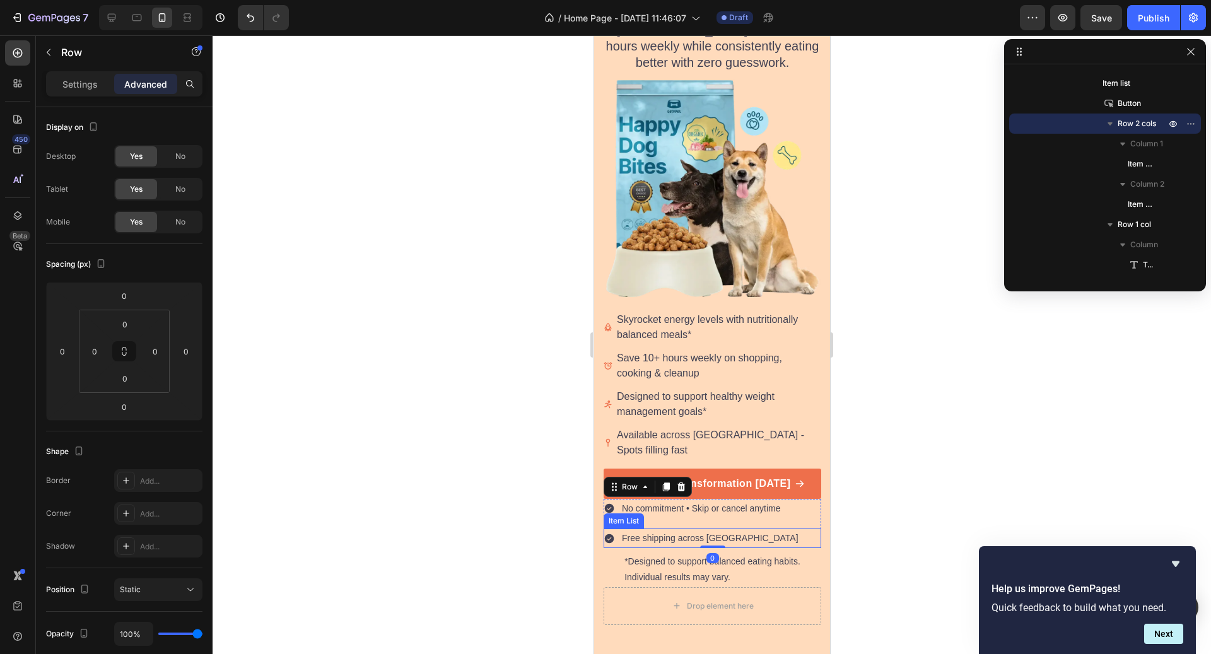
click at [669, 531] on p "Free shipping across [GEOGRAPHIC_DATA]" at bounding box center [710, 539] width 177 height 16
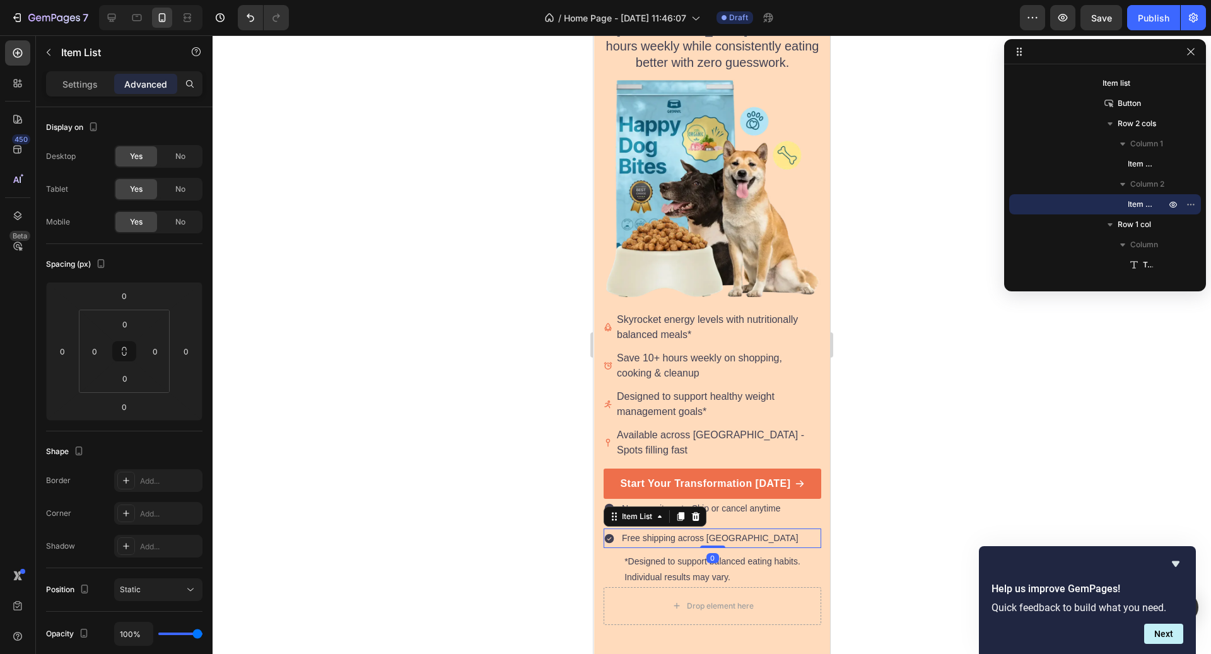
click at [786, 529] on div "Free shipping across [GEOGRAPHIC_DATA]" at bounding box center [713, 539] width 218 height 20
click at [870, 494] on div at bounding box center [712, 344] width 999 height 619
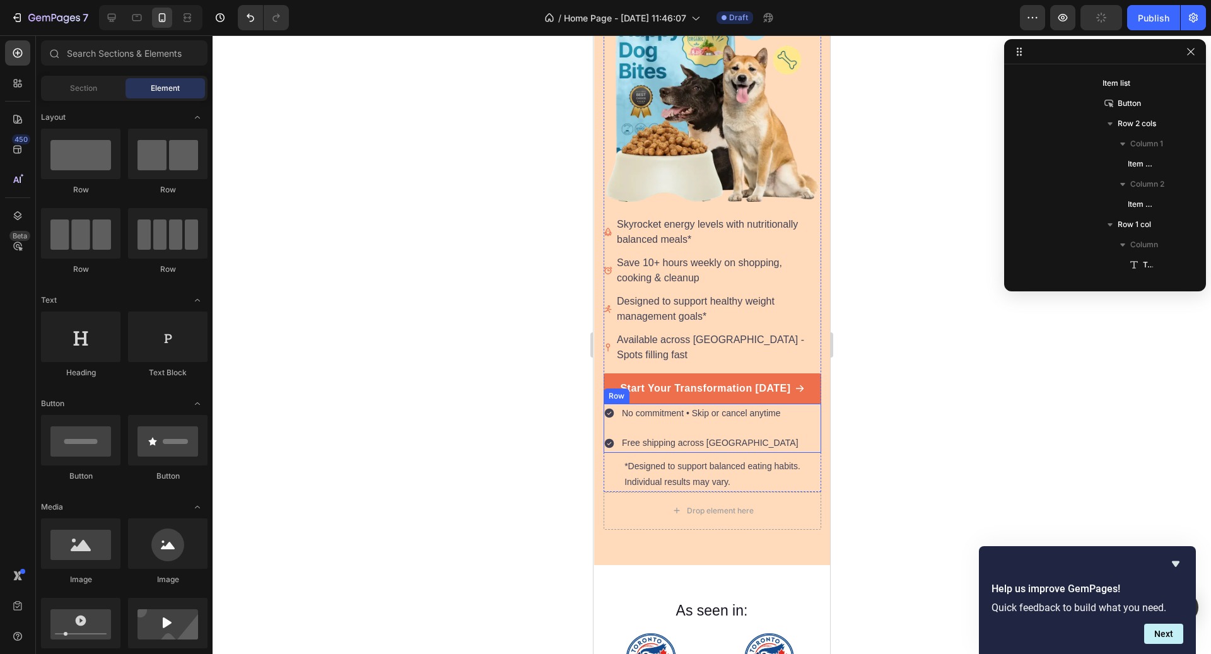
scroll to position [326, 0]
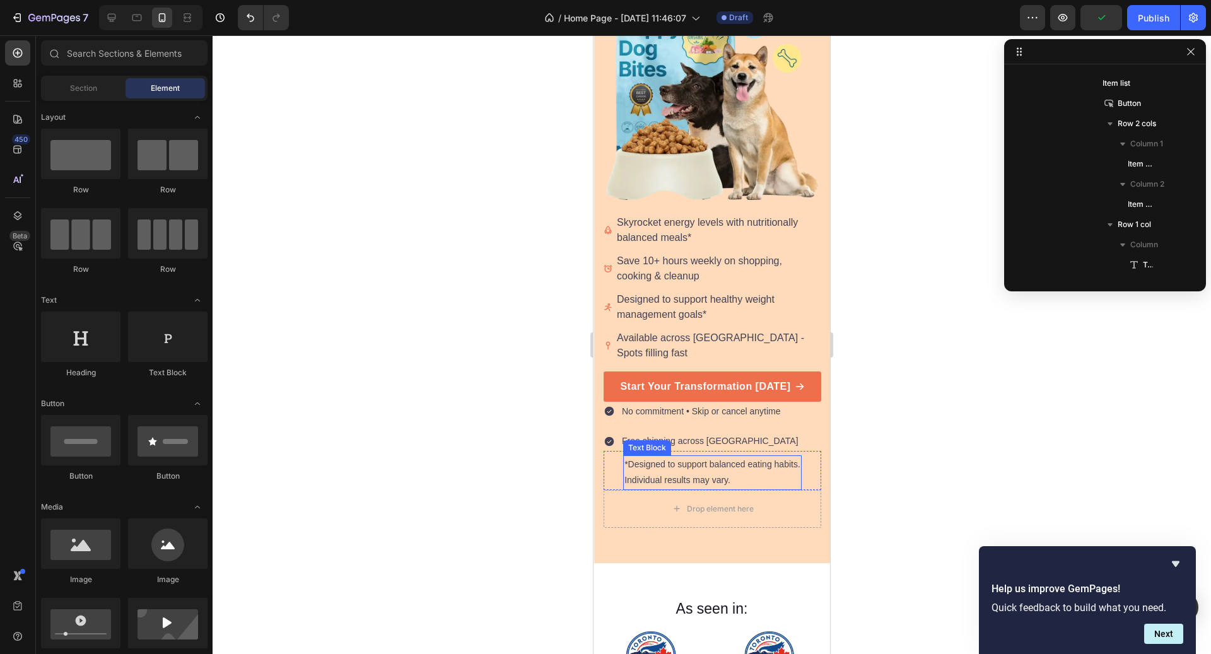
click at [741, 457] on p "*Designed to support balanced eating habits." at bounding box center [713, 465] width 176 height 16
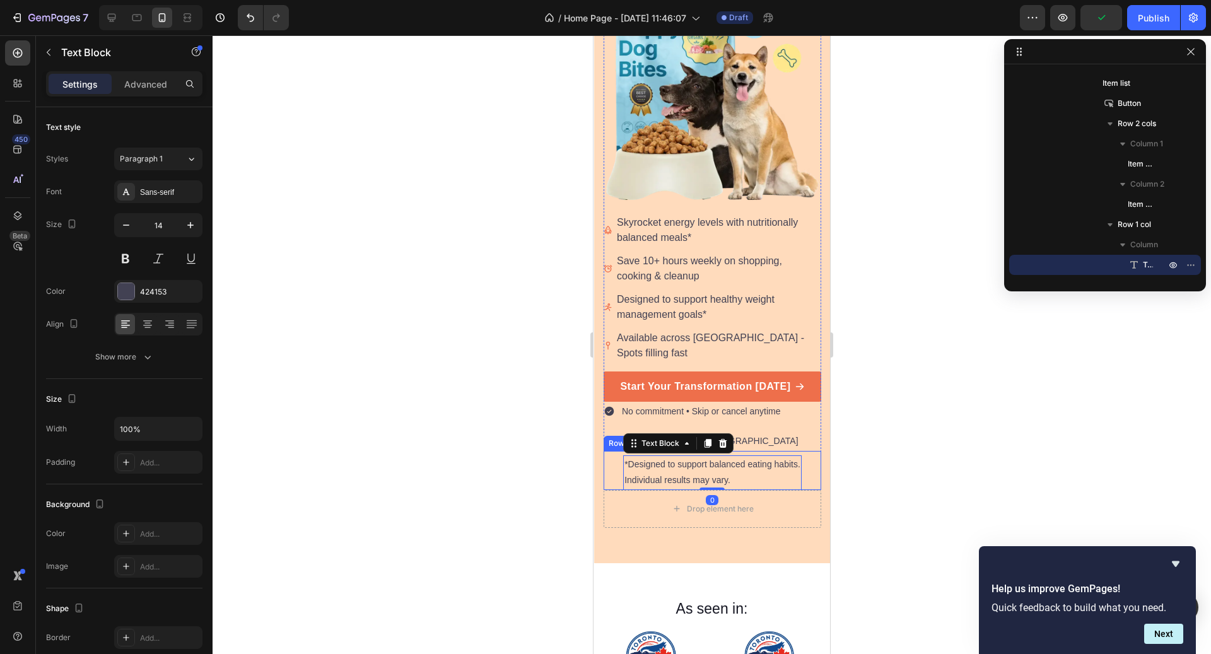
click at [809, 451] on div "*Designed to support balanced eating habits. Individual results may vary. Text …" at bounding box center [713, 470] width 218 height 38
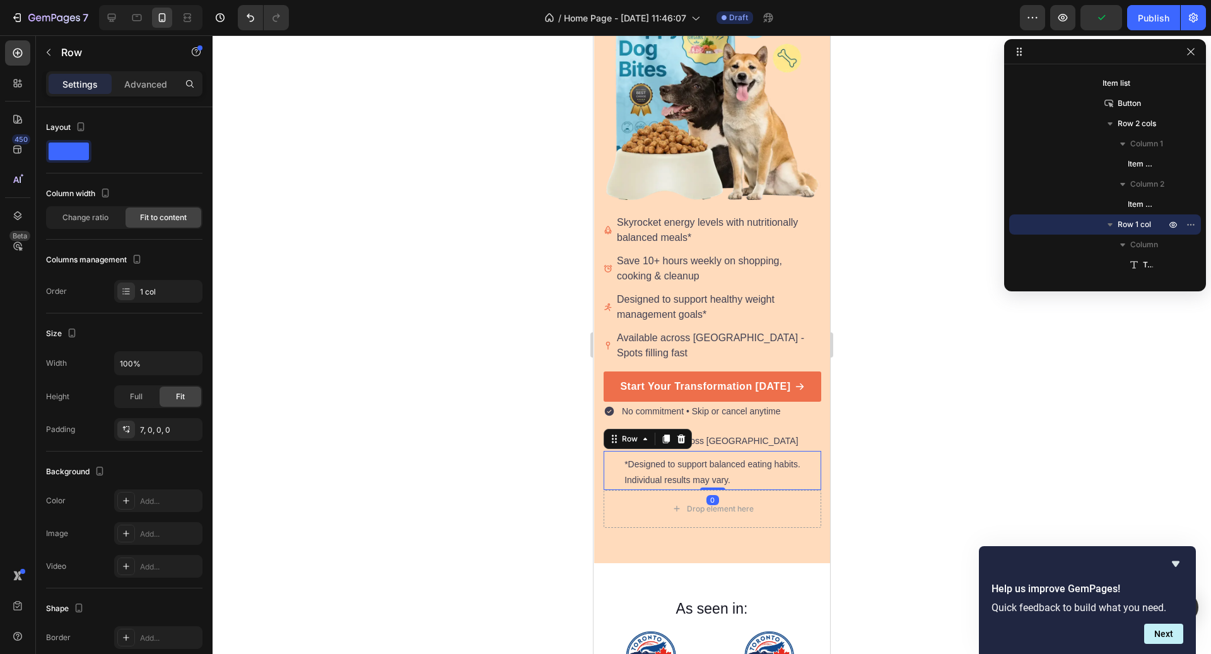
click at [801, 490] on div "Drop element here" at bounding box center [713, 509] width 218 height 38
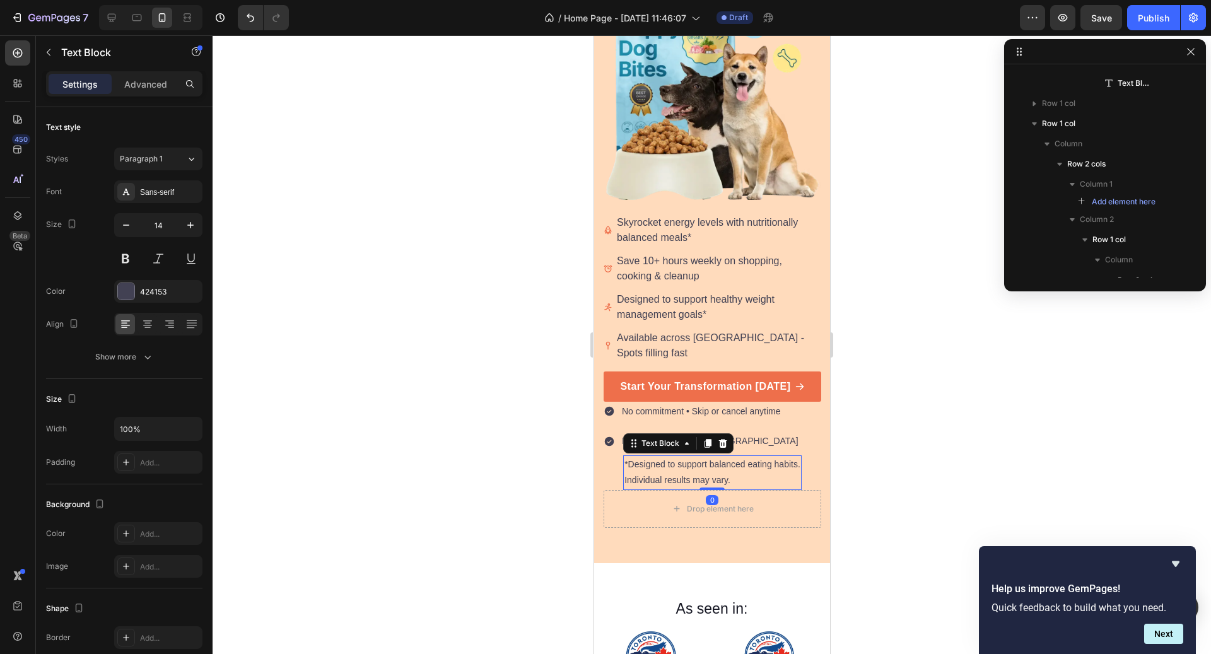
click at [794, 473] on p "Individual results may vary." at bounding box center [713, 481] width 176 height 16
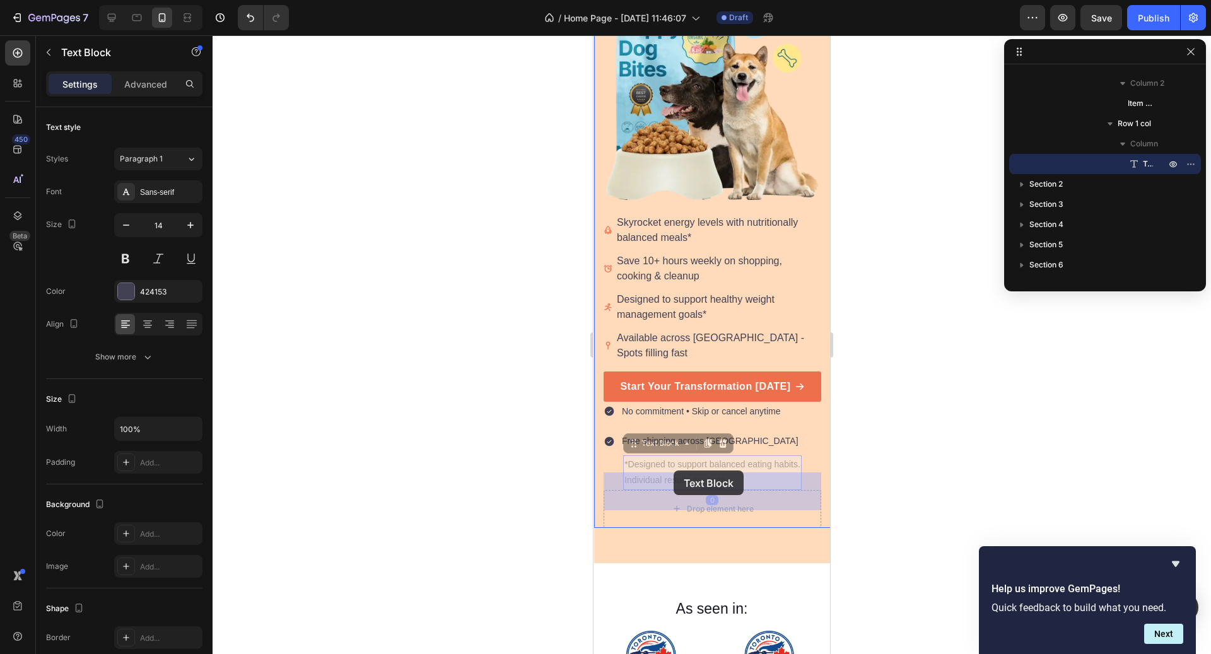
drag, startPoint x: 674, startPoint y: 427, endPoint x: 674, endPoint y: 478, distance: 51.1
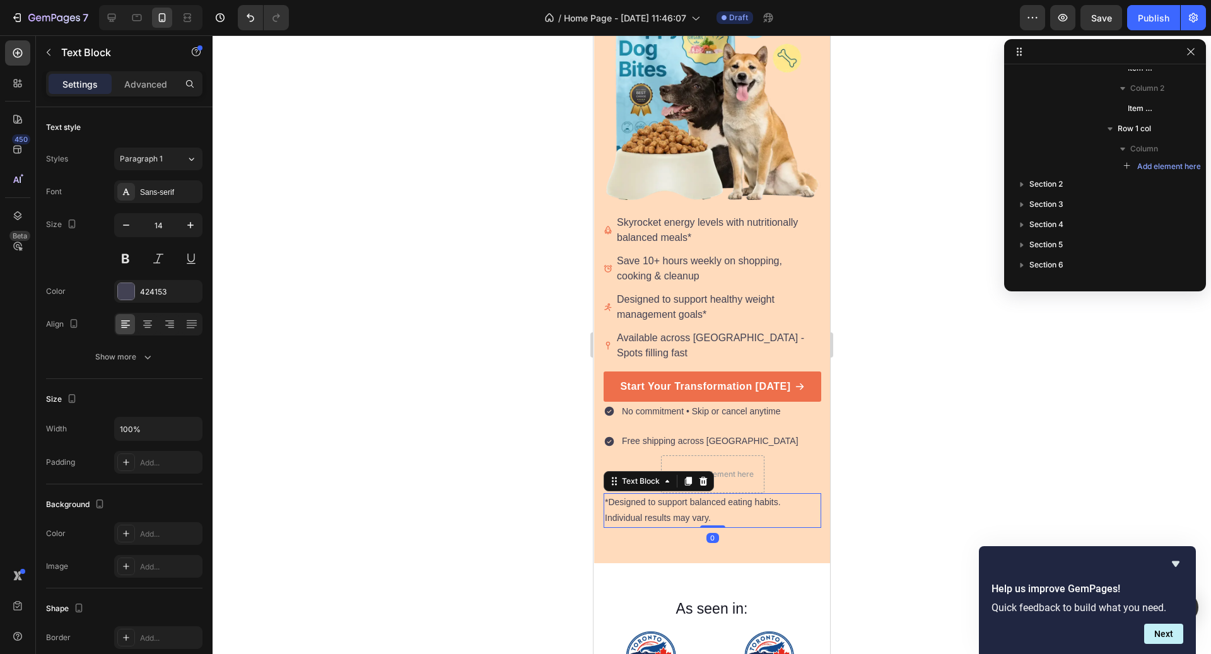
scroll to position [329, 0]
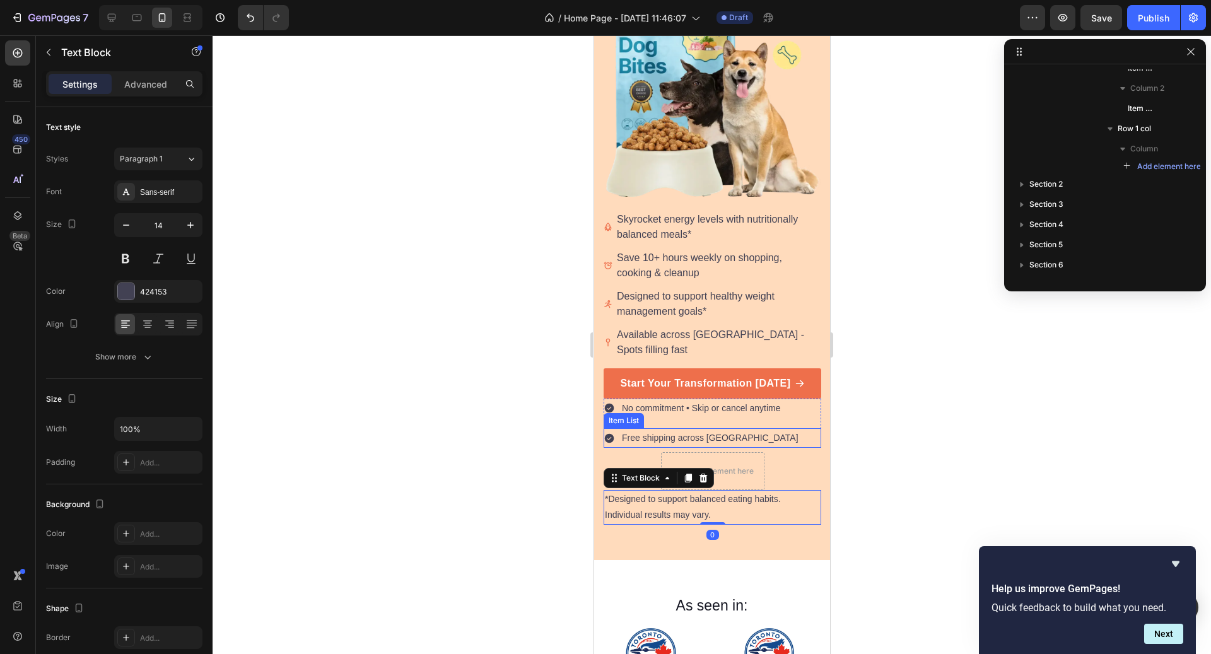
click at [736, 430] on p "Free shipping across [GEOGRAPHIC_DATA]" at bounding box center [710, 438] width 177 height 16
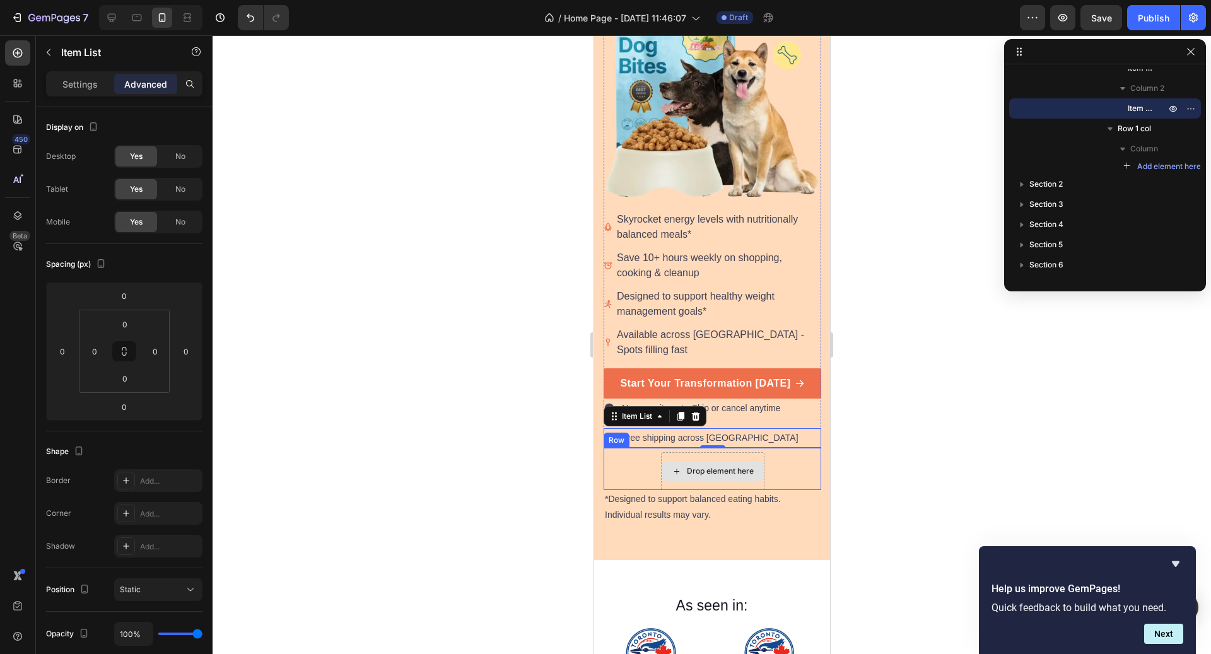
click at [785, 448] on div "Drop element here Row" at bounding box center [713, 469] width 218 height 42
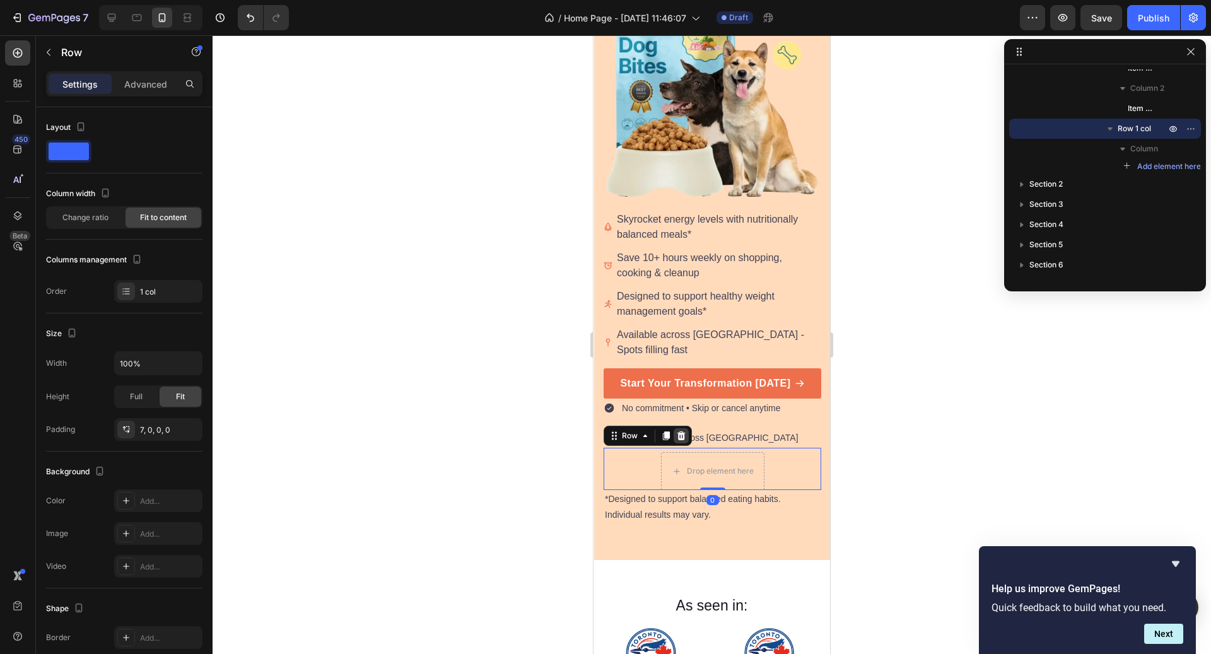
click at [683, 432] on icon at bounding box center [682, 436] width 8 height 9
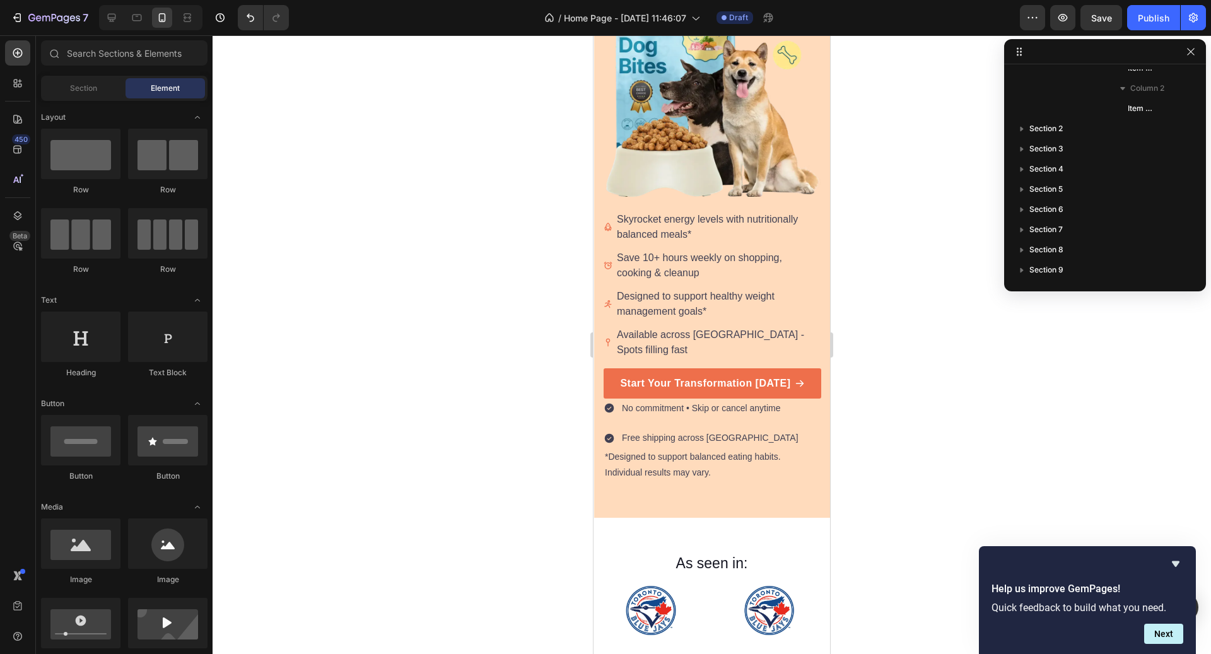
scroll to position [286, 0]
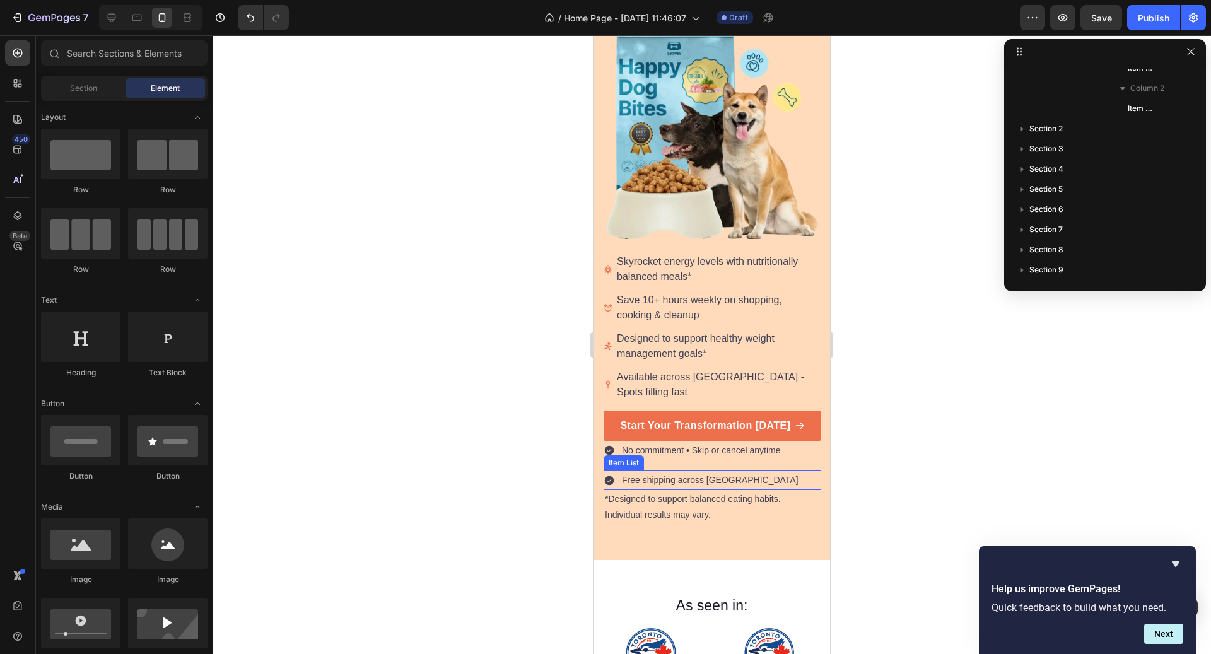
click at [698, 473] on p "Free shipping across [GEOGRAPHIC_DATA]" at bounding box center [710, 481] width 177 height 16
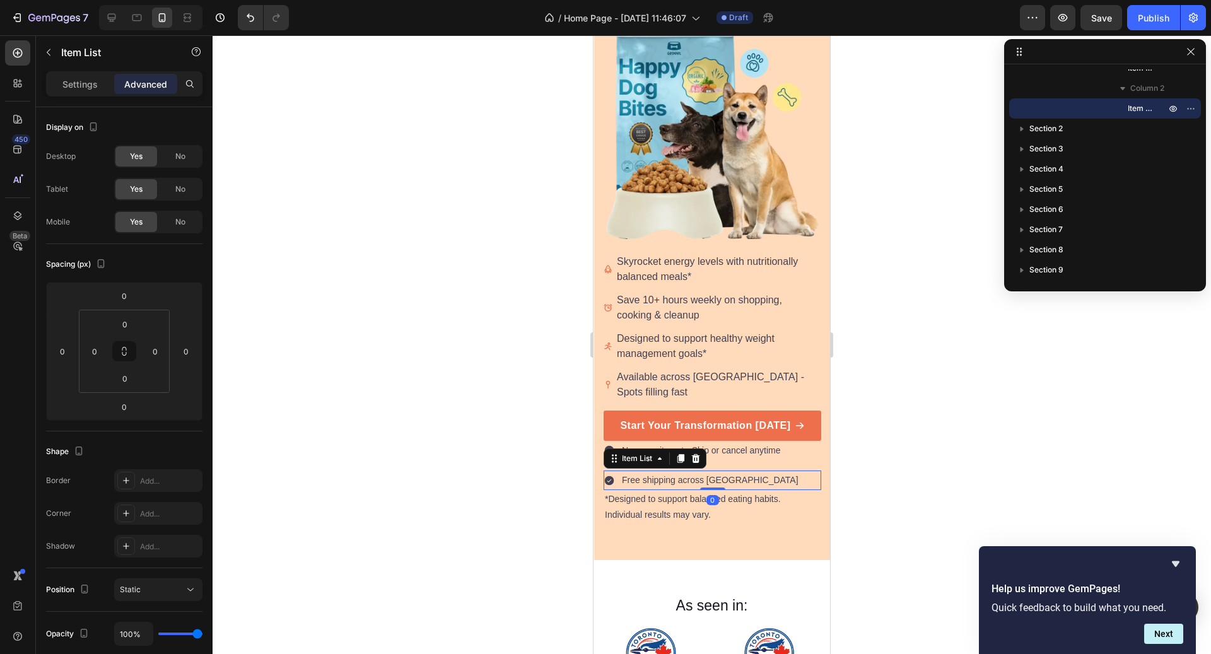
click at [787, 471] on div "Free shipping across [GEOGRAPHIC_DATA]" at bounding box center [713, 481] width 218 height 20
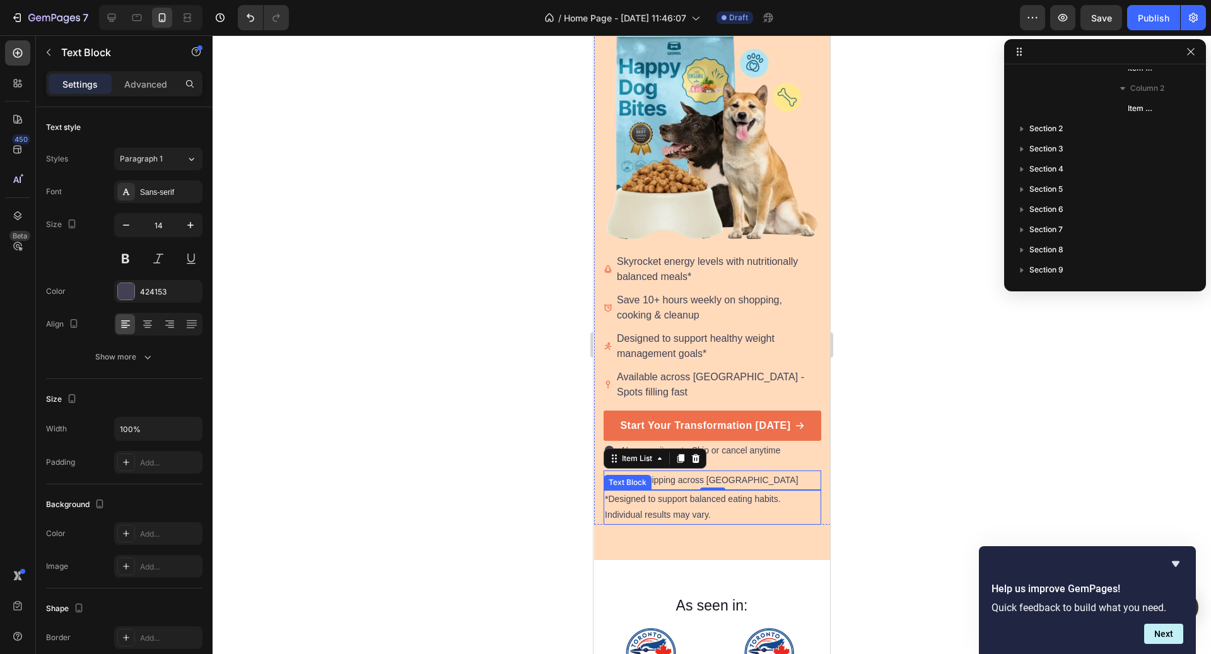
click at [809, 507] on p "Individual results may vary." at bounding box center [712, 515] width 215 height 16
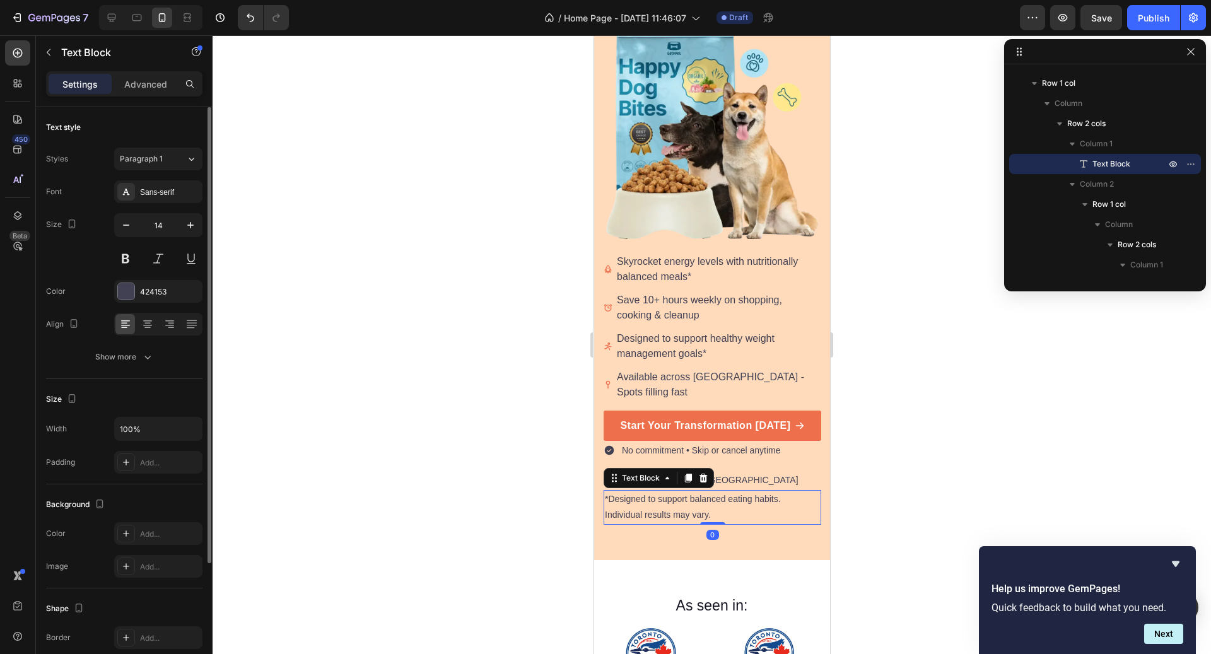
click at [151, 336] on div "Font Sans-serif Size 14 Color 424153 Align Show more" at bounding box center [124, 274] width 156 height 188
click at [146, 329] on icon at bounding box center [147, 324] width 13 height 13
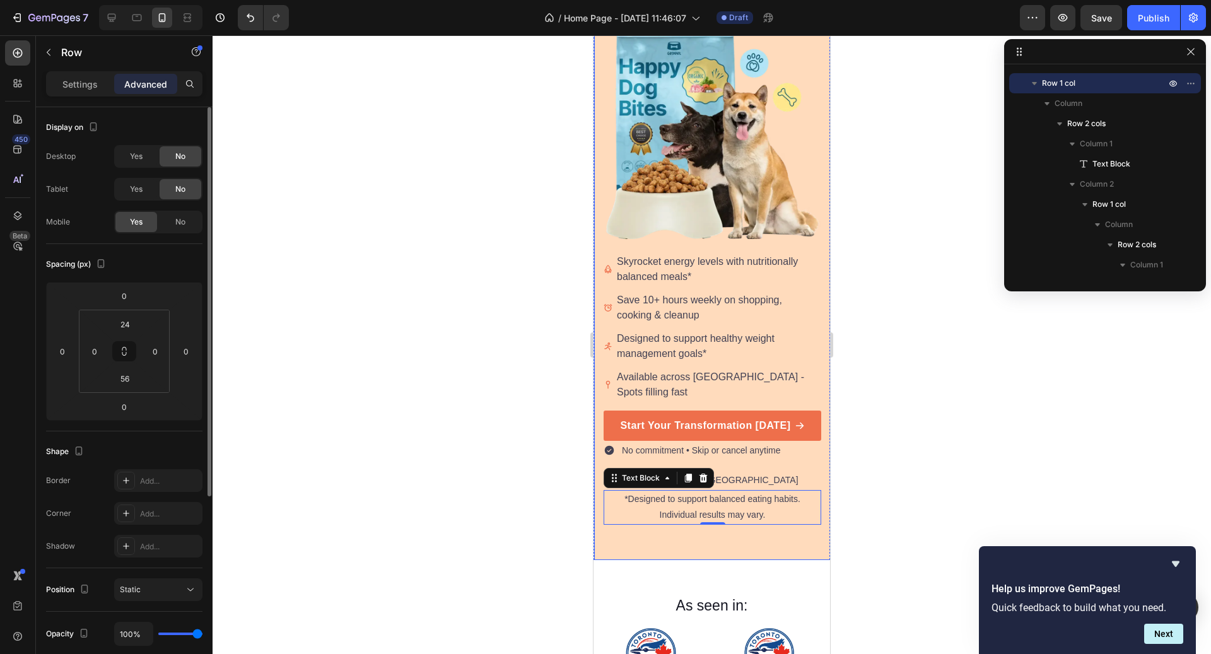
click at [758, 522] on div "*Designed to support balanced eating habits. Individual results may vary. Text …" at bounding box center [712, 182] width 237 height 756
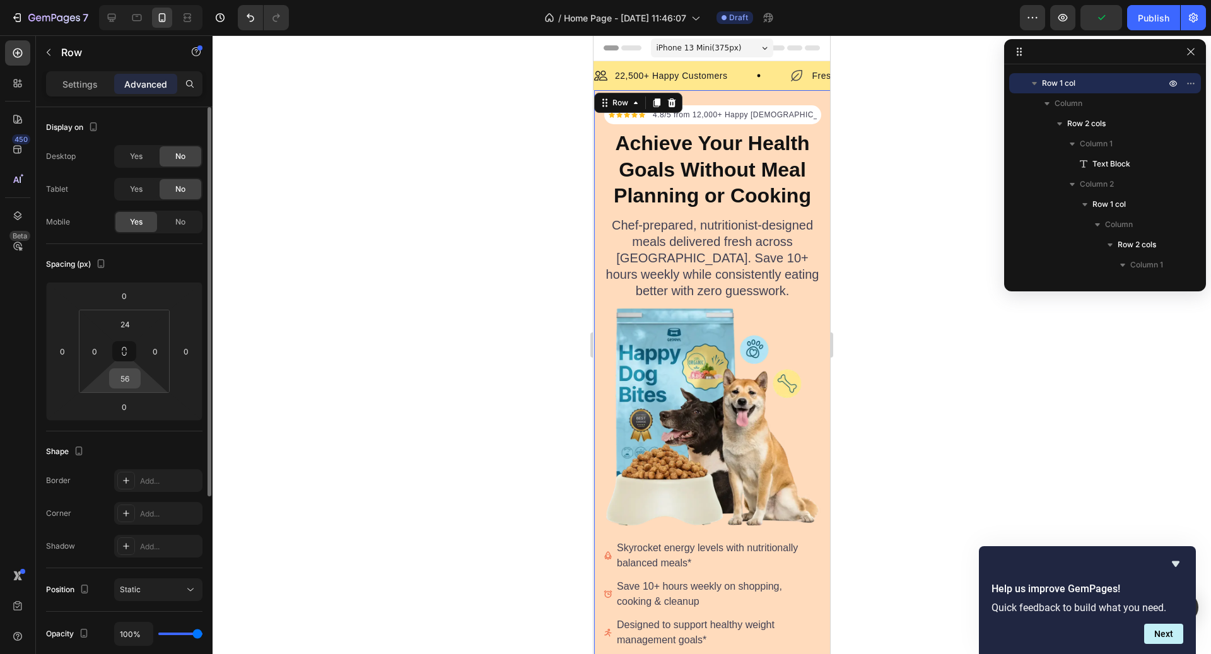
click at [122, 386] on input "56" at bounding box center [124, 378] width 25 height 19
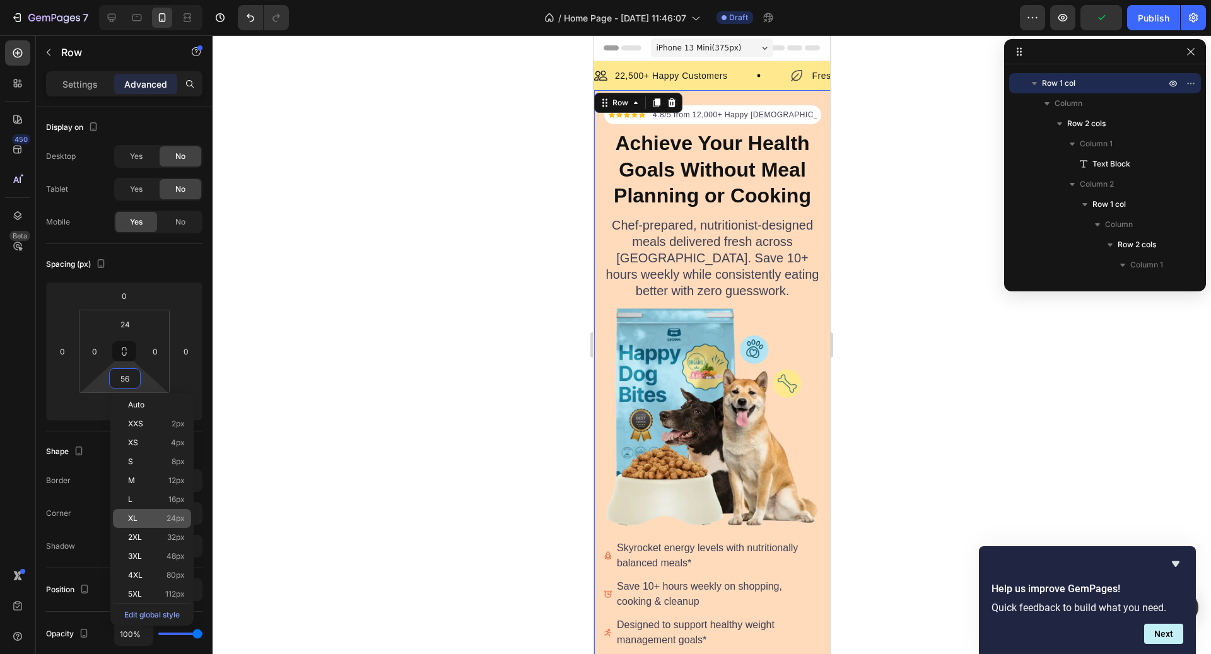
click at [178, 523] on div "XL 24px" at bounding box center [152, 518] width 78 height 19
type input "24"
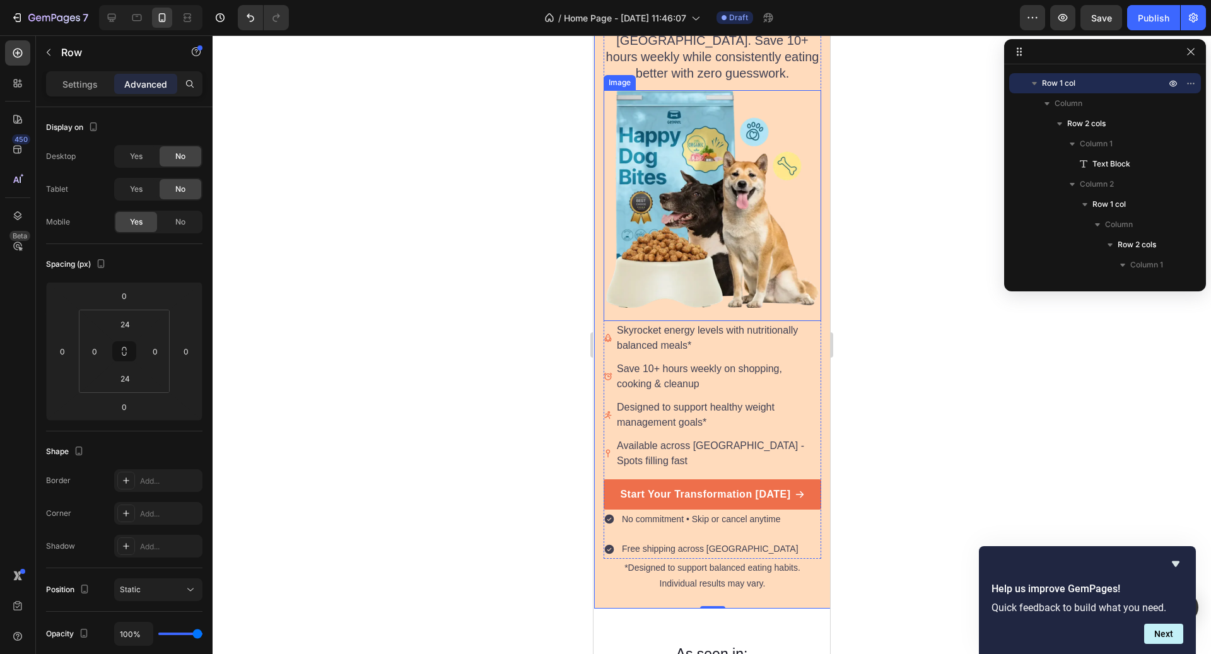
scroll to position [230, 0]
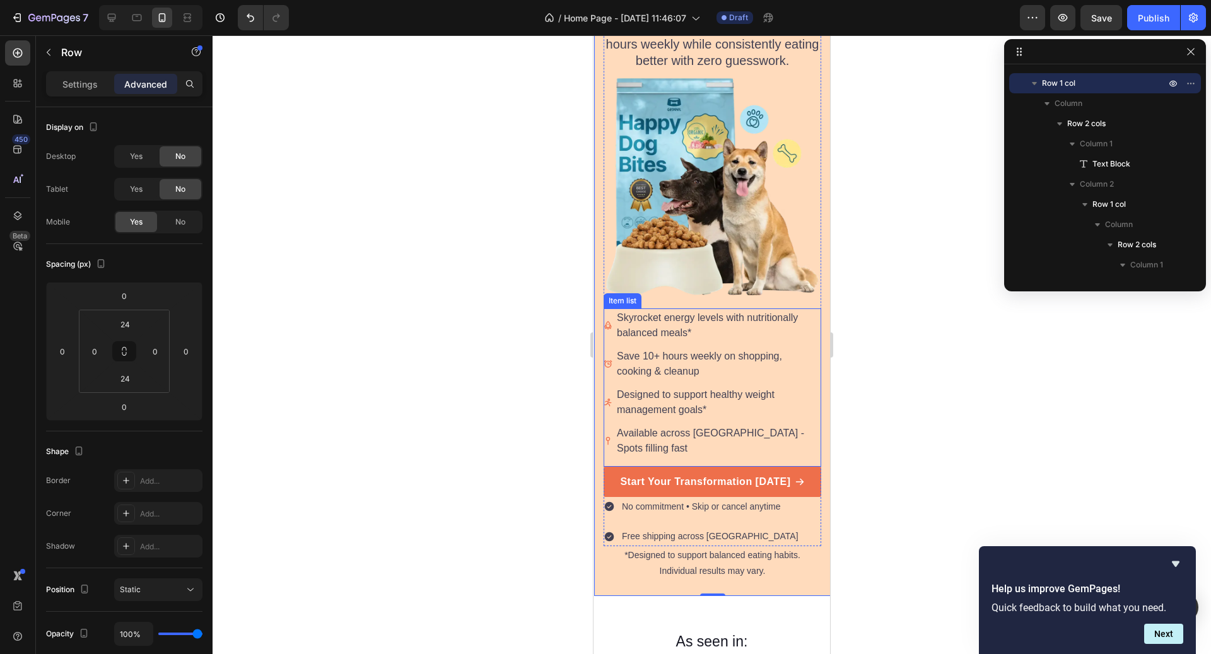
click at [932, 478] on div at bounding box center [712, 344] width 999 height 619
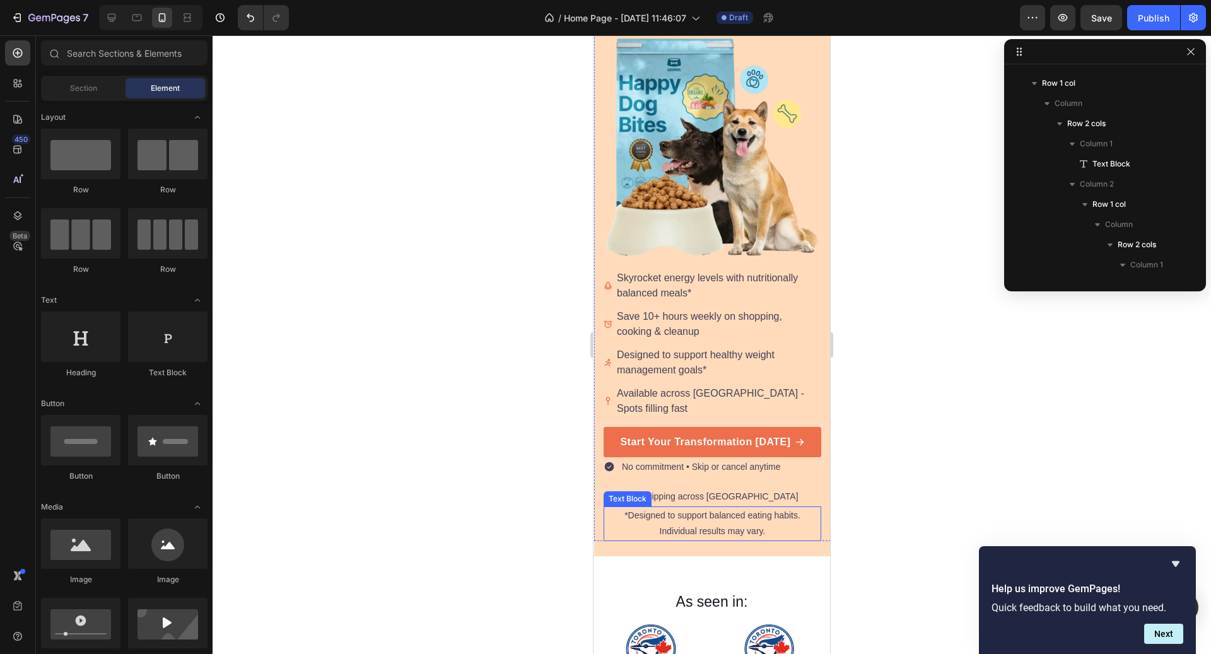
scroll to position [271, 0]
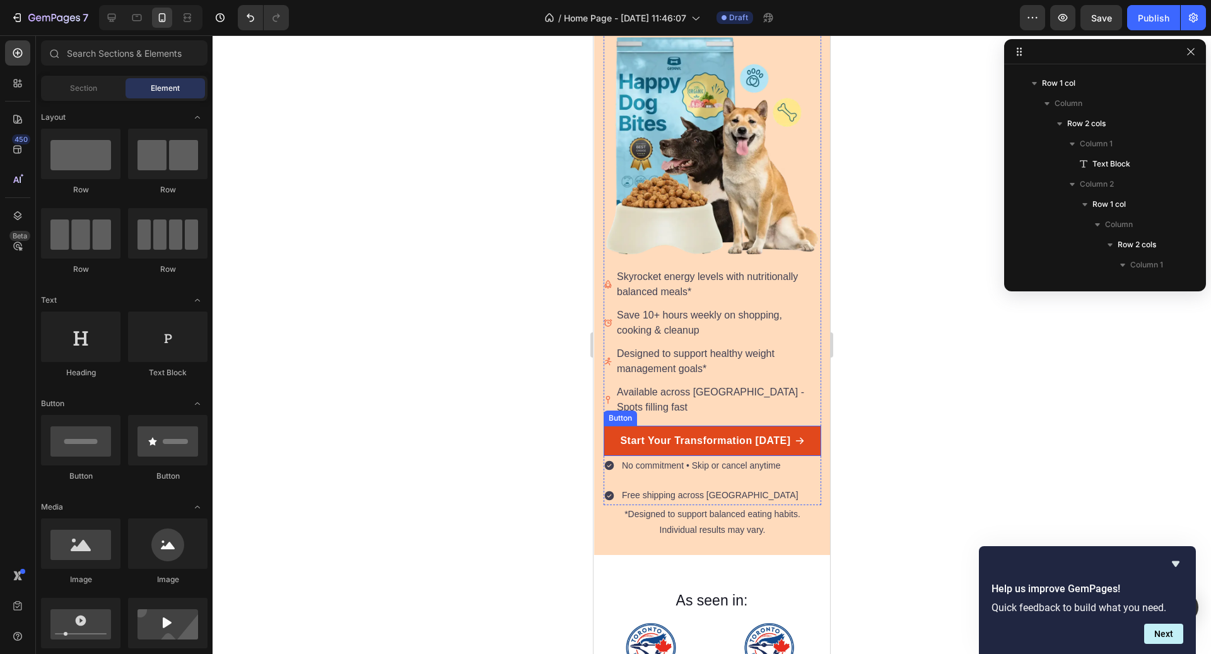
click at [811, 437] on link "Start Your Transformation [DATE]" at bounding box center [713, 441] width 218 height 30
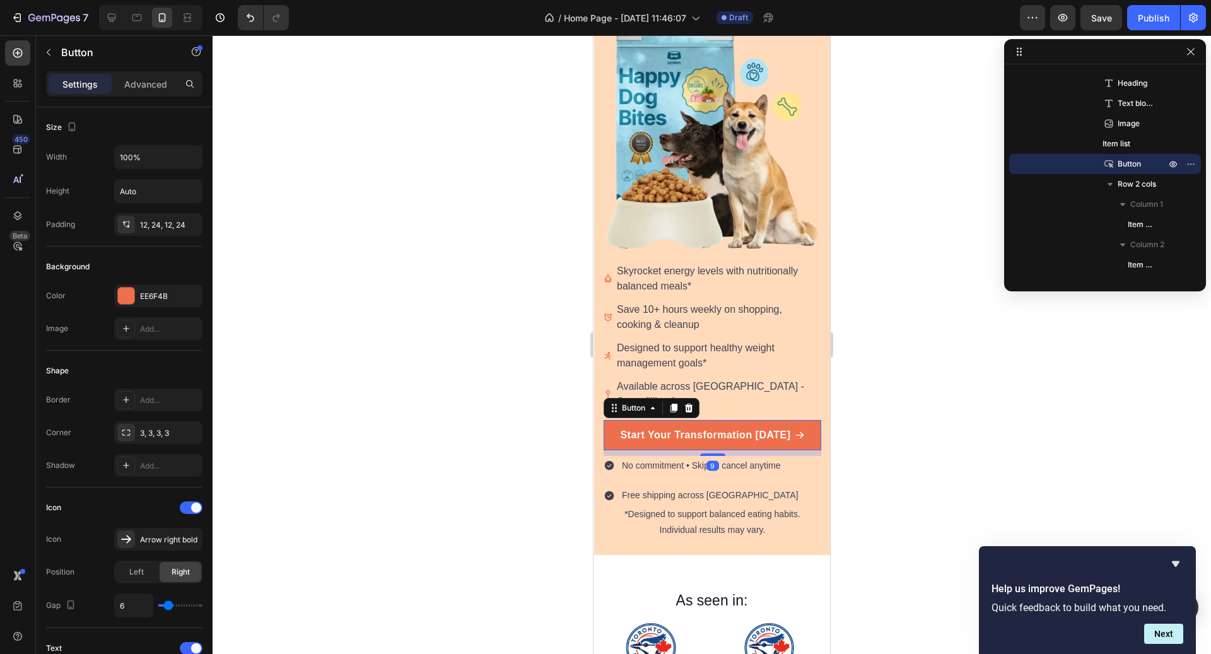
scroll to position [276, 0]
click at [716, 443] on div "Icon Icon Icon Icon Icon Icon List Hoz 4.8/5 from 12,000+ Happy Canadians Text …" at bounding box center [713, 167] width 218 height 676
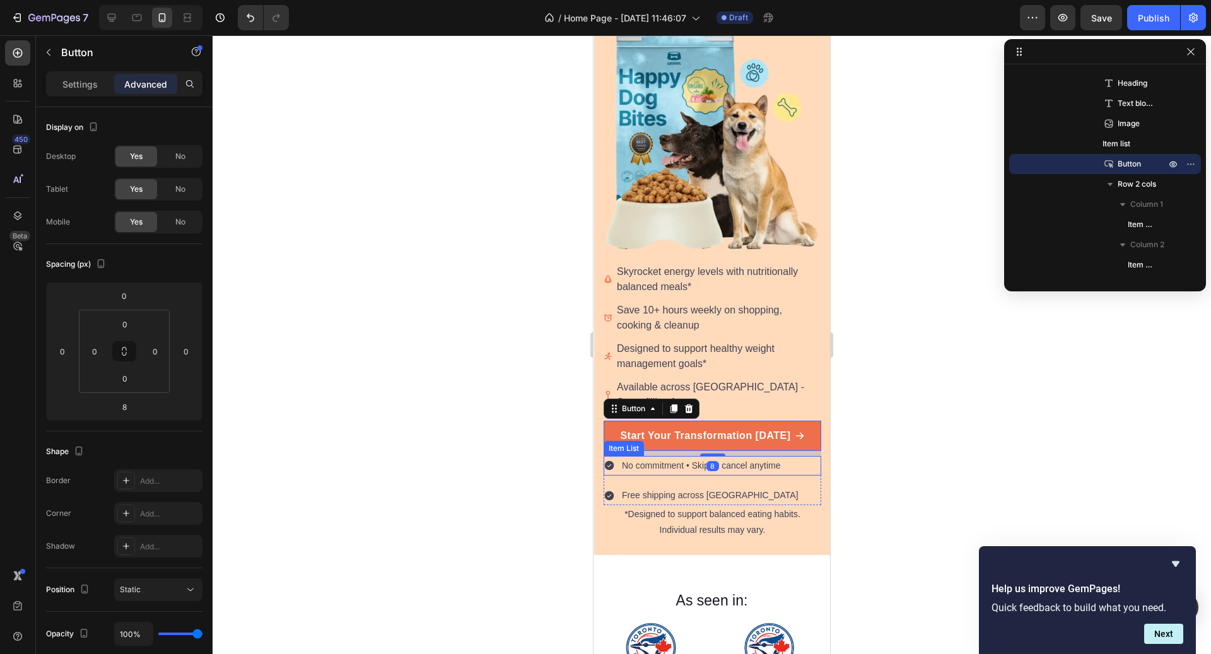
click at [840, 463] on div at bounding box center [712, 344] width 999 height 619
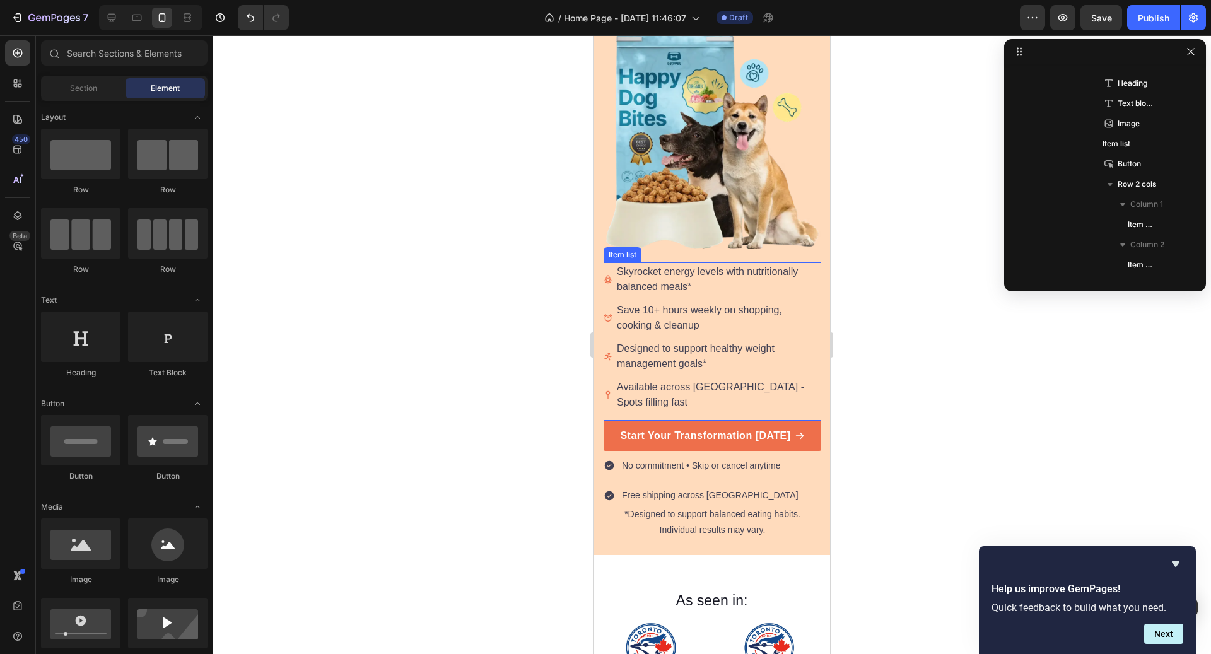
click at [799, 378] on div "Available across [GEOGRAPHIC_DATA] - Spots filling fast" at bounding box center [718, 395] width 206 height 34
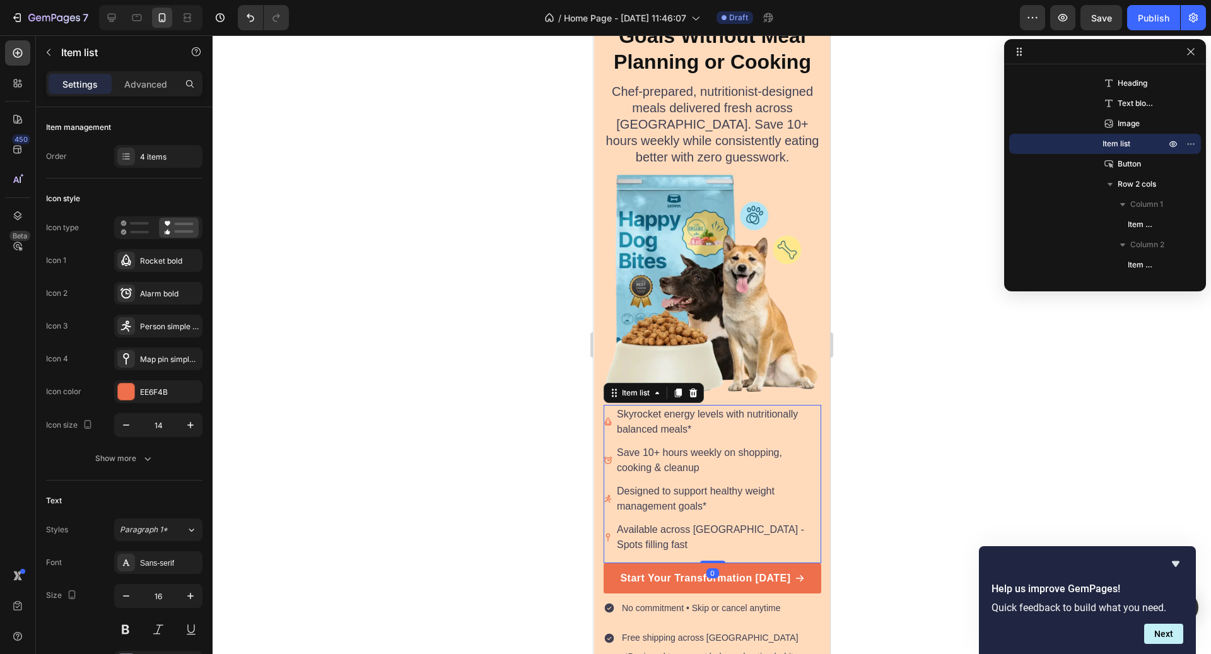
scroll to position [0, 0]
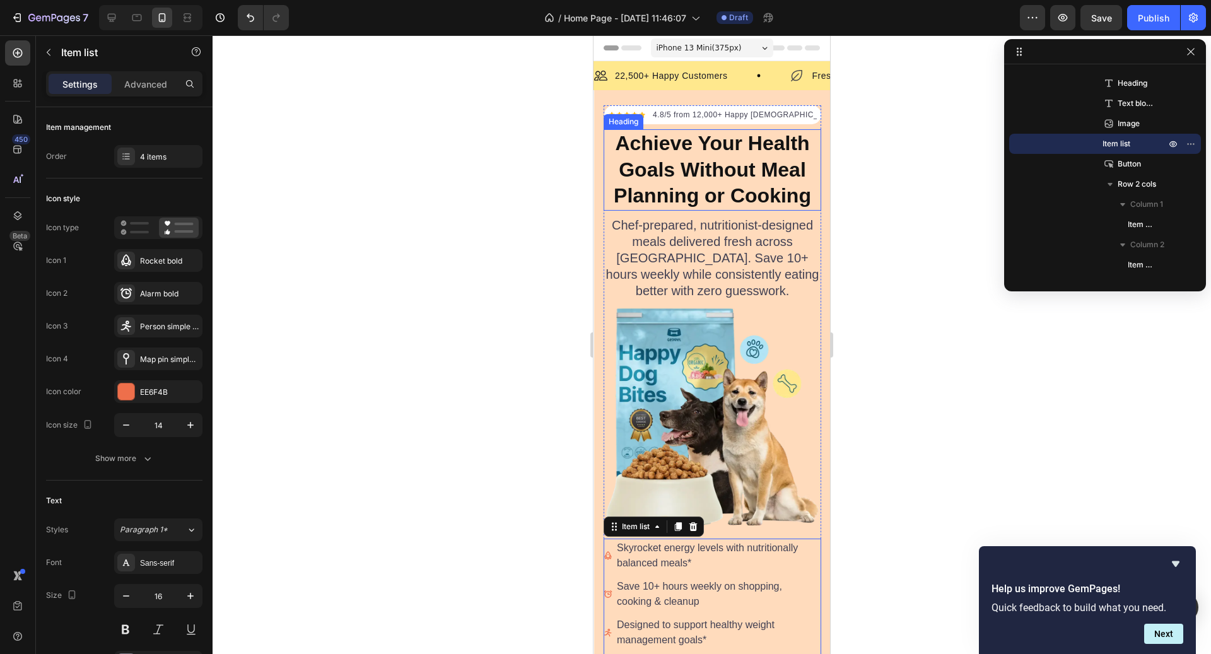
click at [752, 187] on p "Achieve Your Health Goals Without Meal Planning or Cooking" at bounding box center [712, 170] width 215 height 79
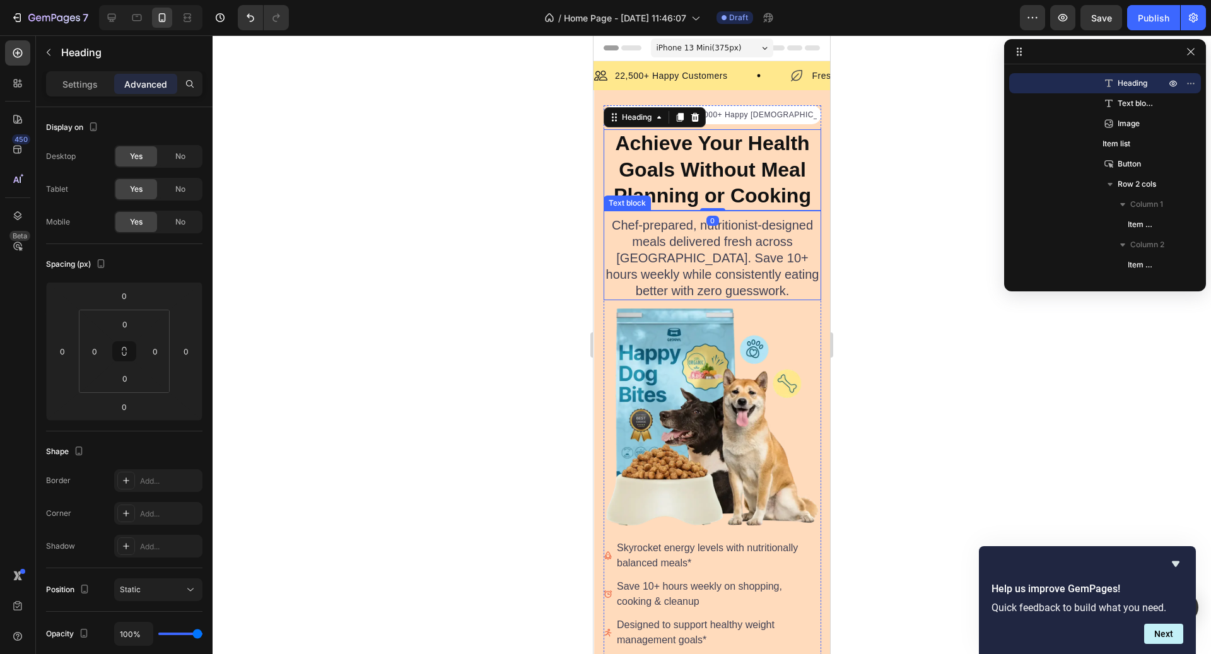
click at [732, 216] on div "Chef-prepared, nutritionist-designed meals delivered fresh across [GEOGRAPHIC_D…" at bounding box center [713, 258] width 218 height 85
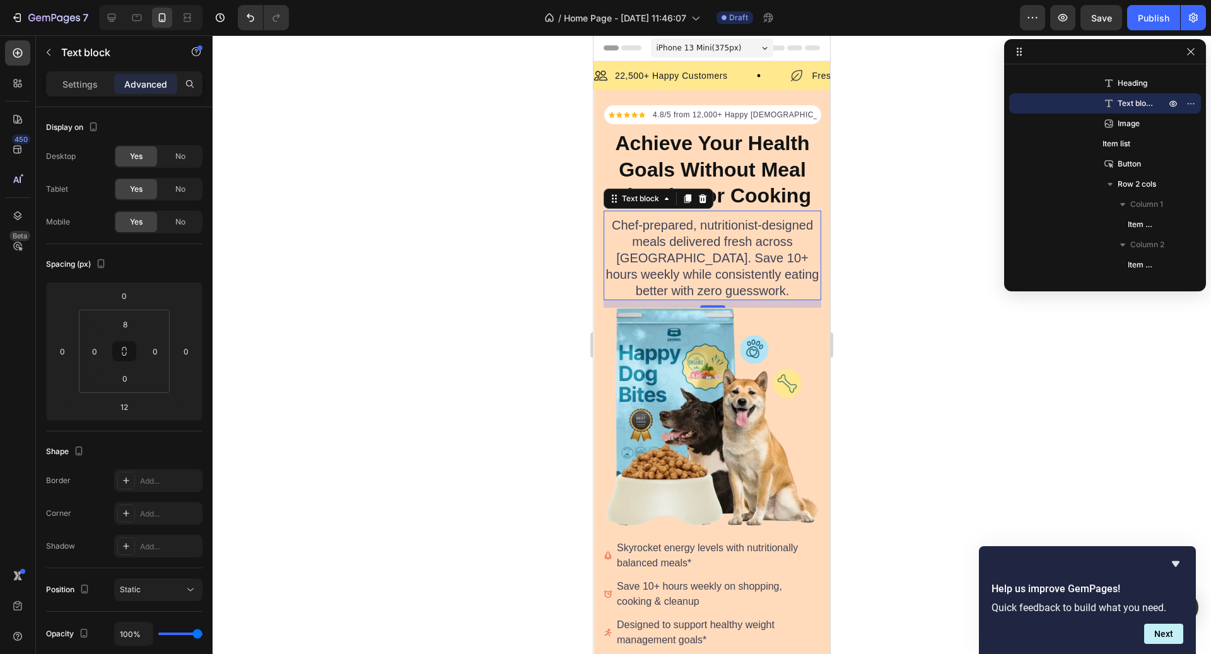
click at [868, 348] on div at bounding box center [712, 344] width 999 height 619
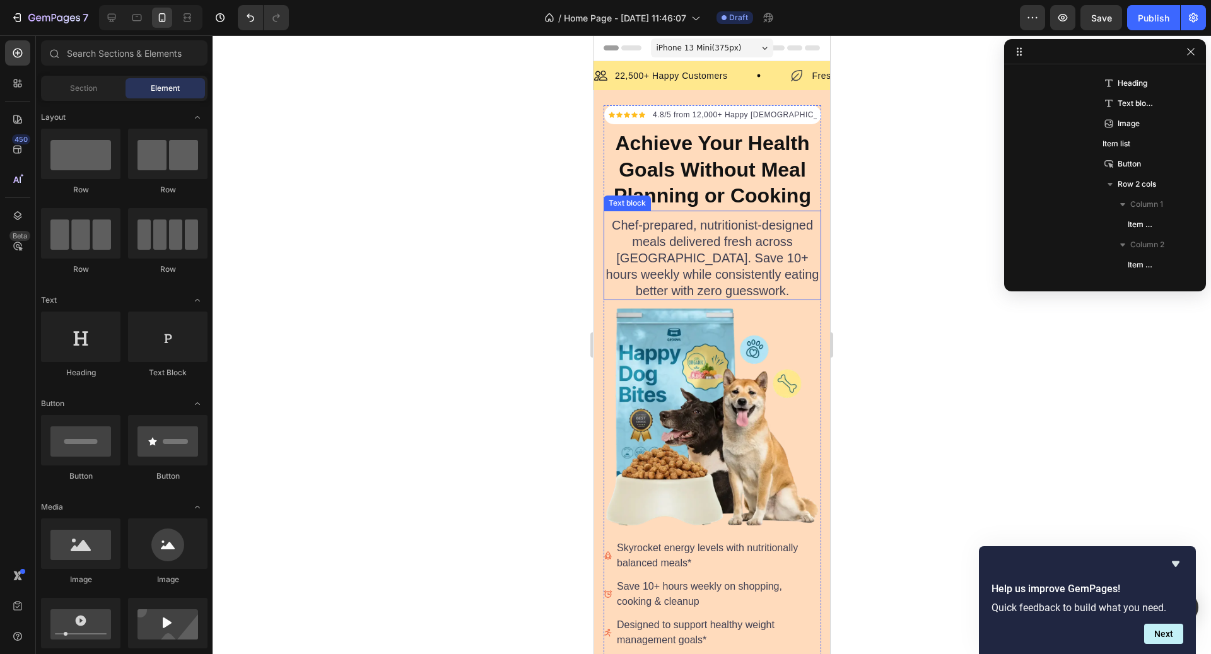
click at [796, 275] on p "Chef-prepared, nutritionist-designed meals delivered fresh across [GEOGRAPHIC_D…" at bounding box center [712, 258] width 215 height 82
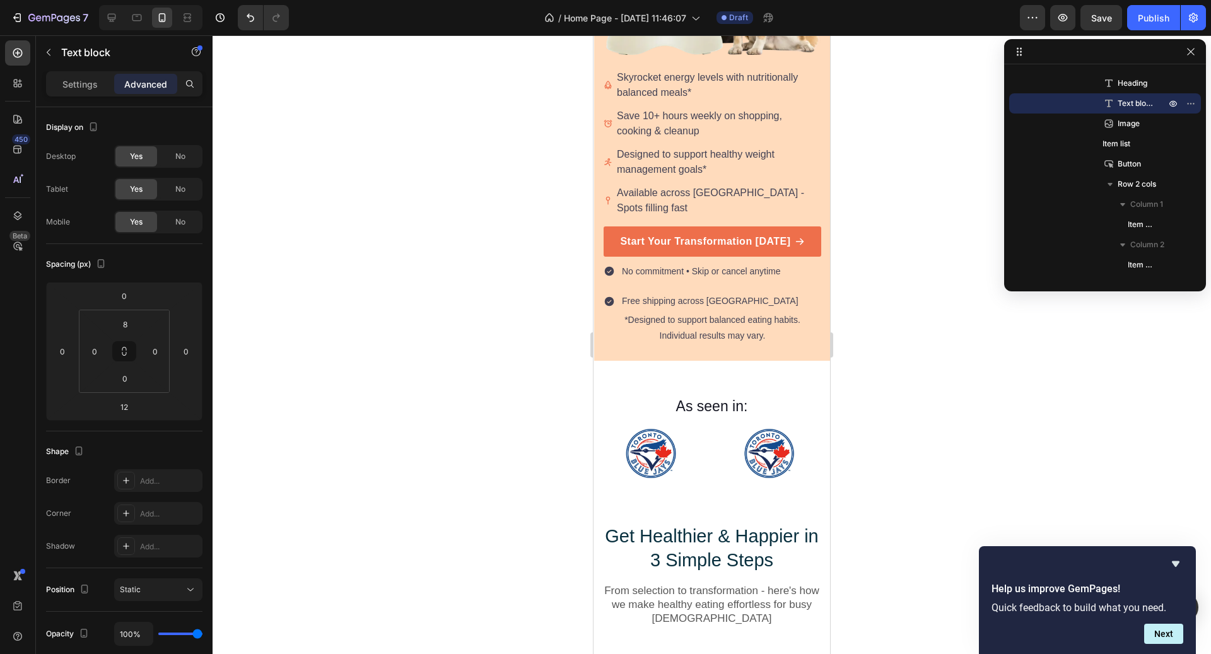
scroll to position [472, 0]
click at [756, 360] on div "As seen in: Text block Image Image Image Image Image Image Carousel Row Section…" at bounding box center [712, 419] width 237 height 119
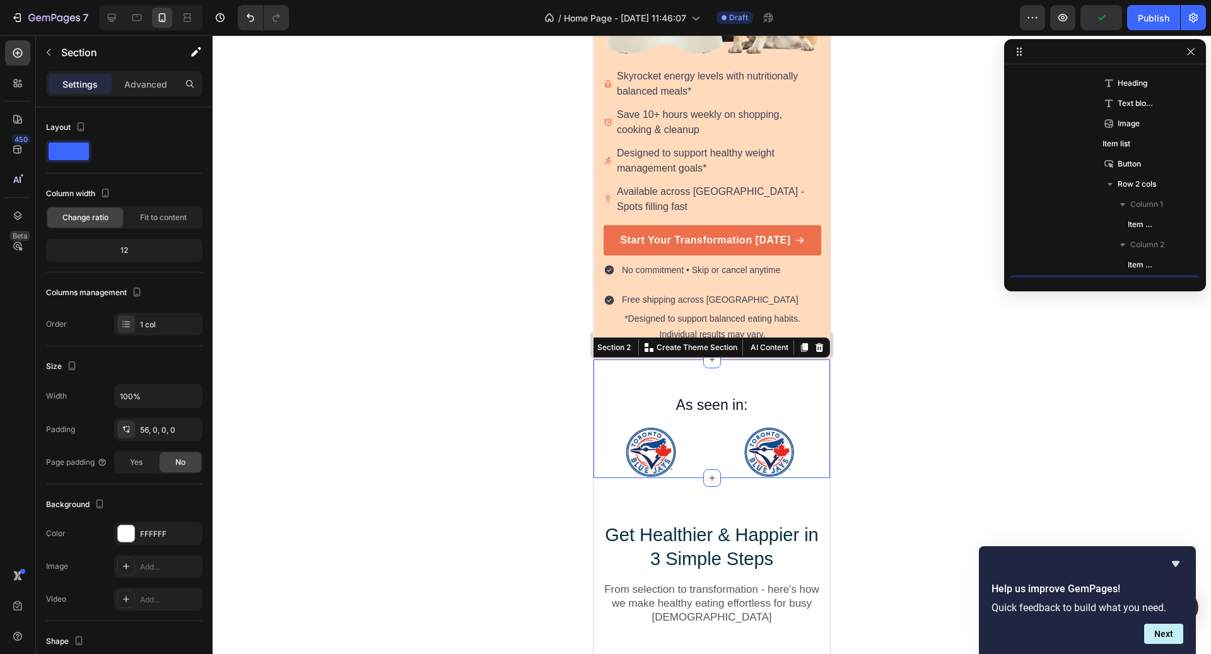
scroll to position [1046, 0]
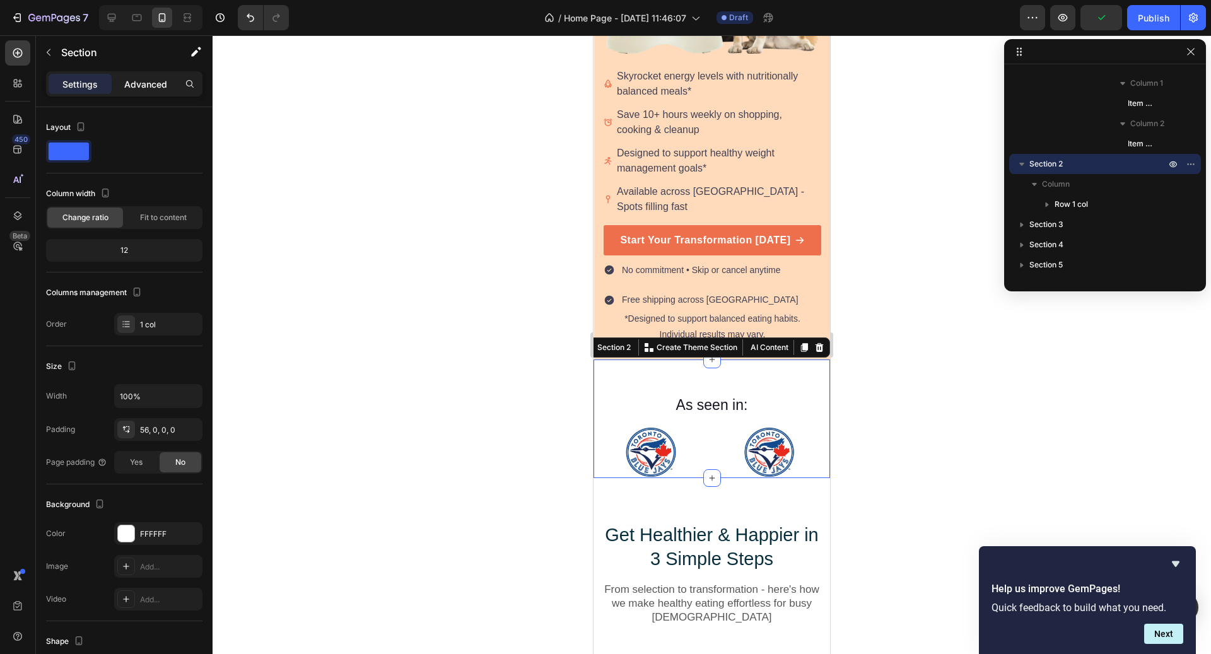
click at [134, 79] on p "Advanced" at bounding box center [145, 84] width 43 height 13
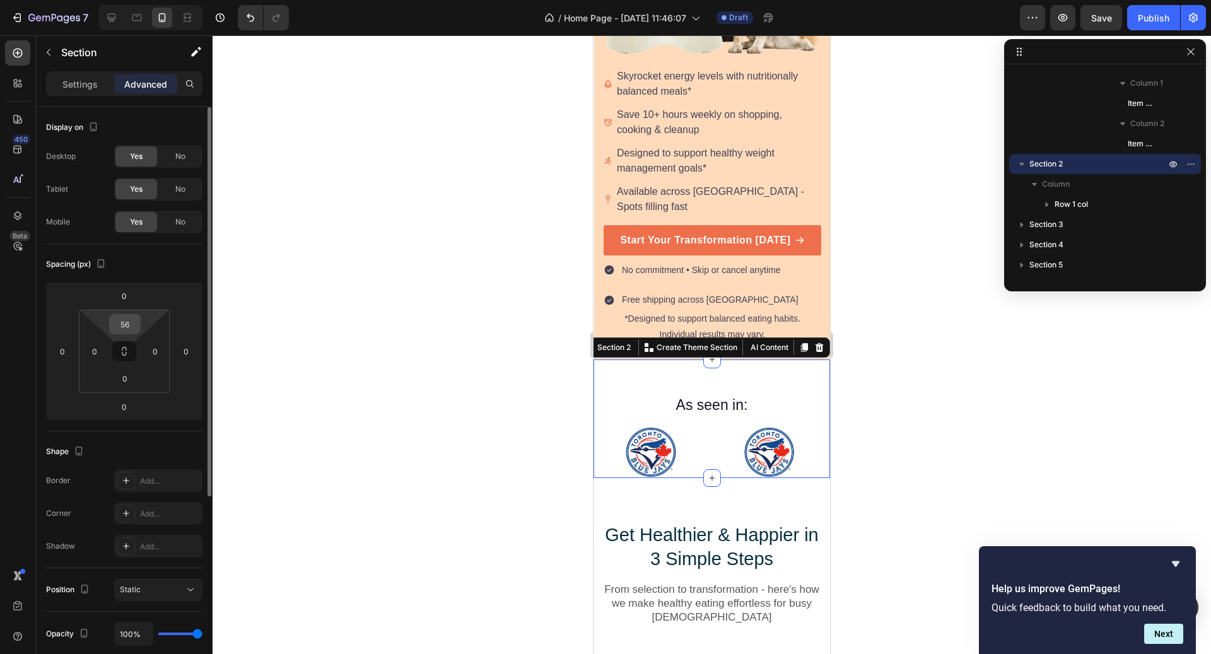
click at [124, 323] on input "56" at bounding box center [124, 324] width 25 height 19
click at [129, 322] on input "56" at bounding box center [124, 324] width 25 height 19
type input "24"
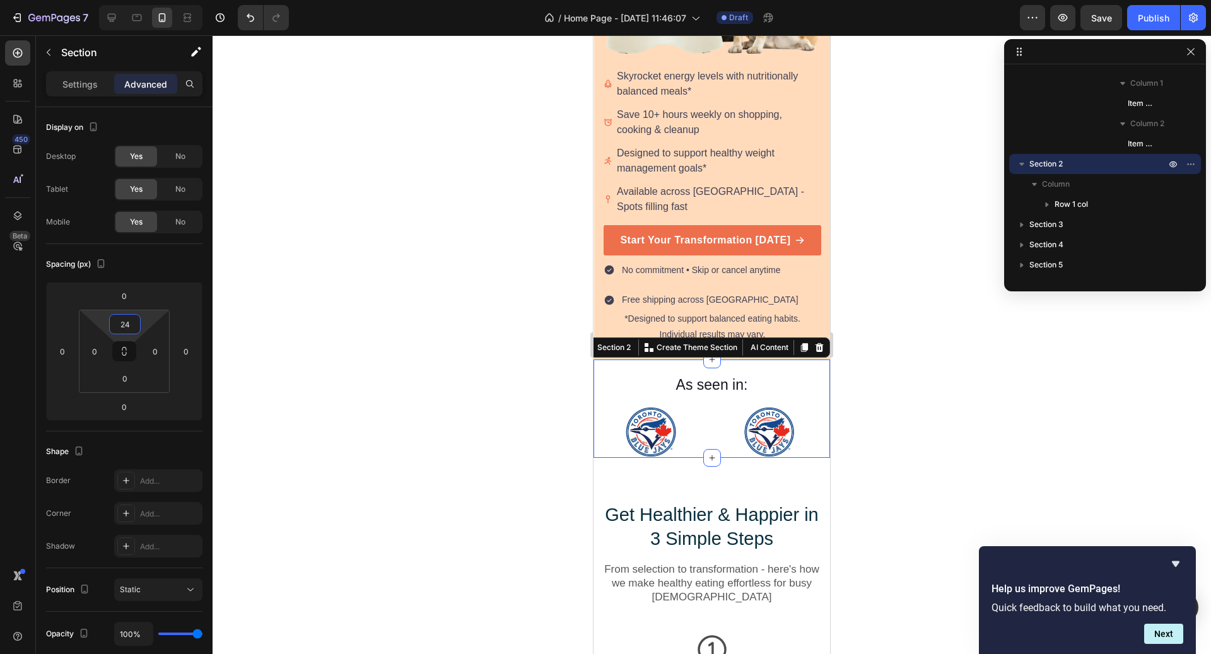
click at [290, 367] on div at bounding box center [712, 344] width 999 height 619
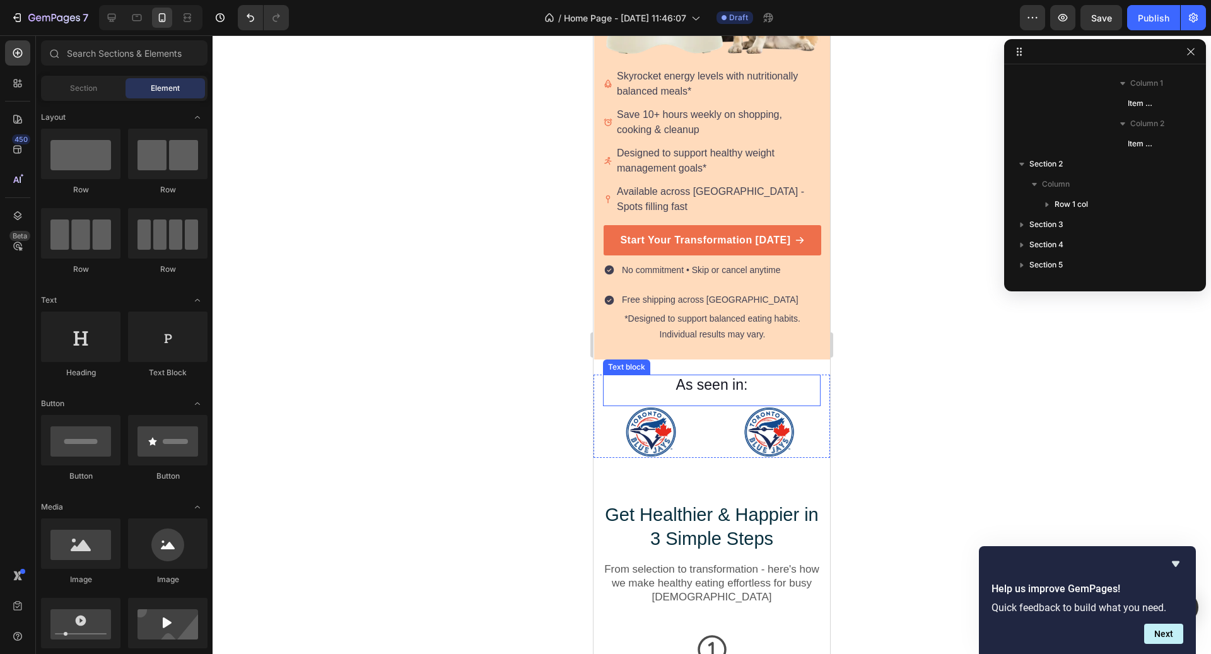
click at [621, 360] on div "Text block" at bounding box center [626, 367] width 47 height 15
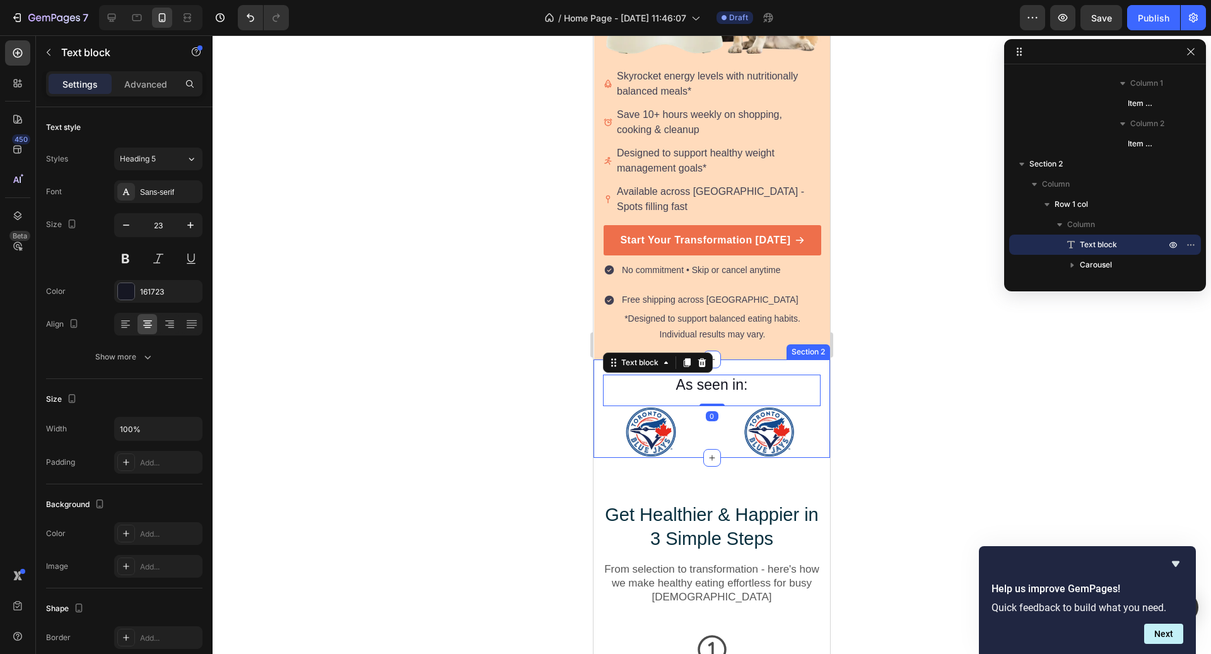
click at [597, 360] on div "As seen in: Text block 0 Image Image Image Image Image Image Carousel Row Secti…" at bounding box center [712, 409] width 237 height 99
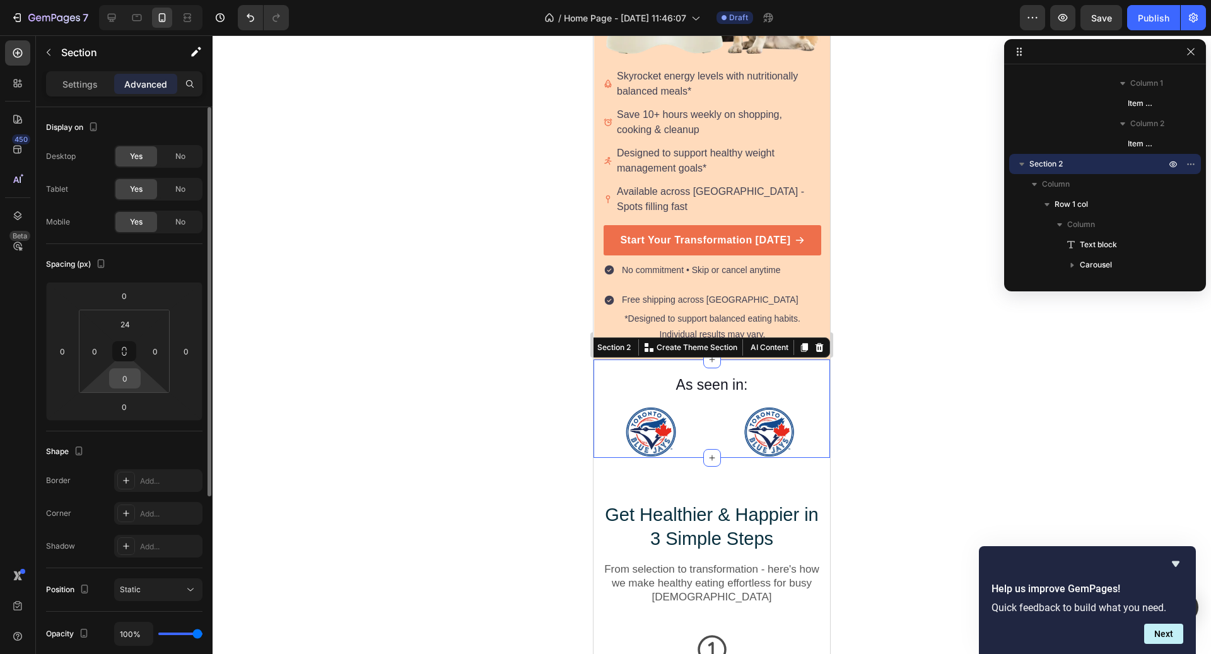
click at [121, 380] on input "0" at bounding box center [124, 378] width 25 height 19
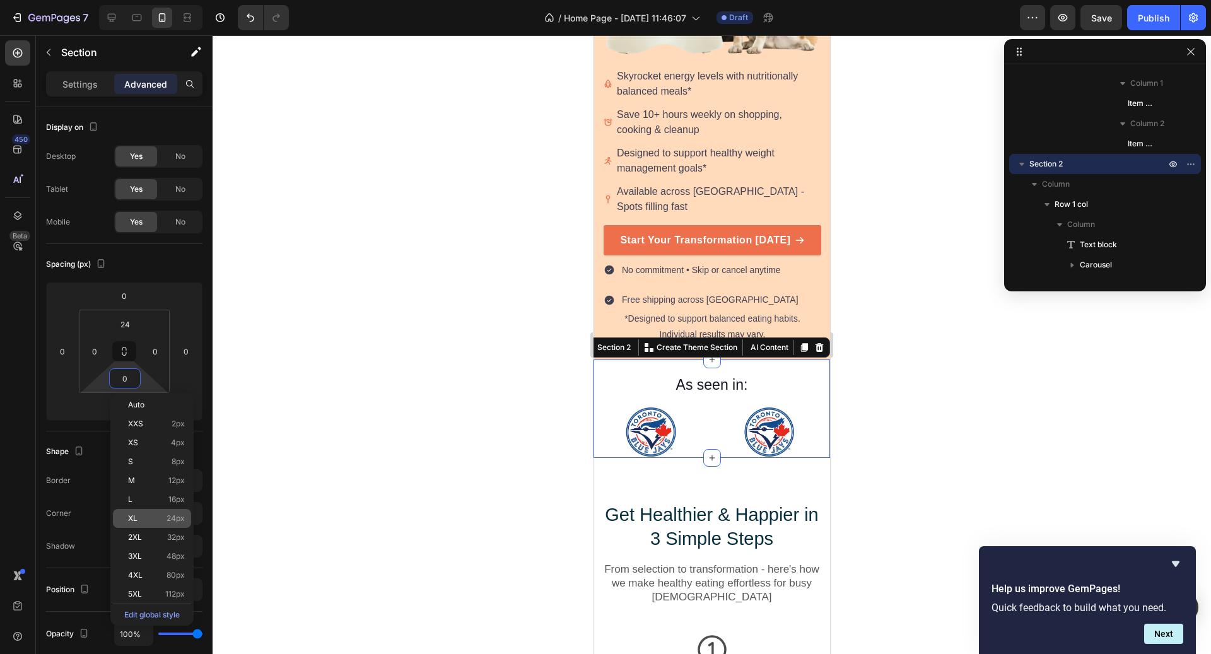
click at [163, 514] on div "XL 24px" at bounding box center [152, 518] width 78 height 19
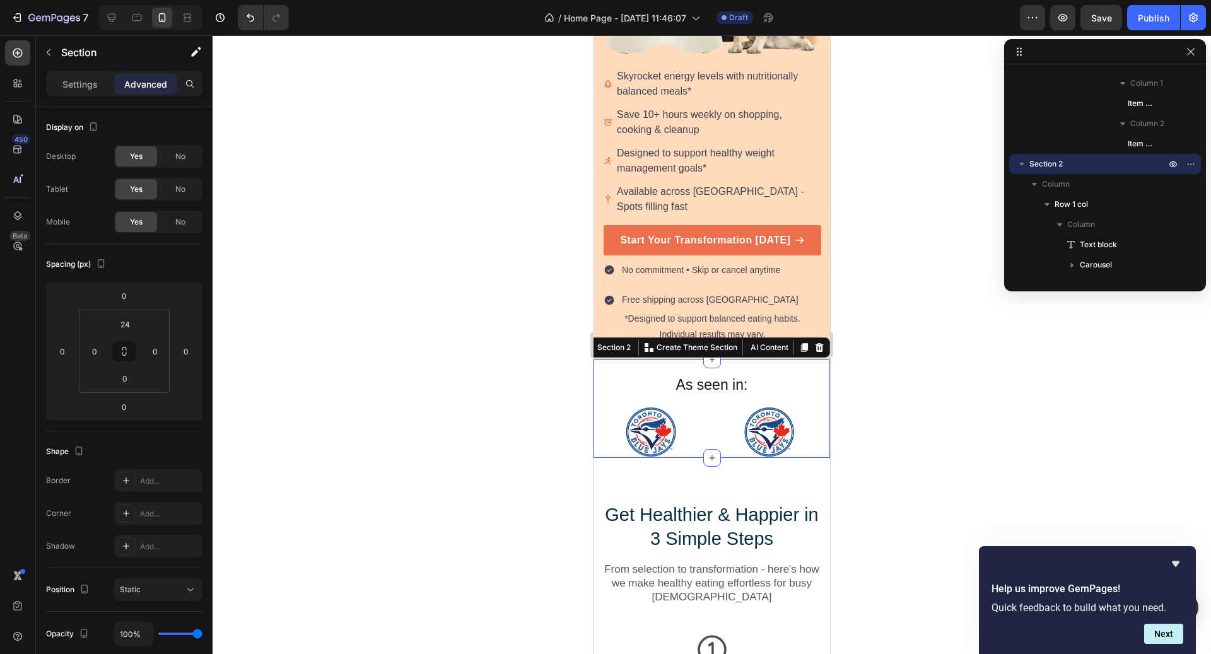
type input "24"
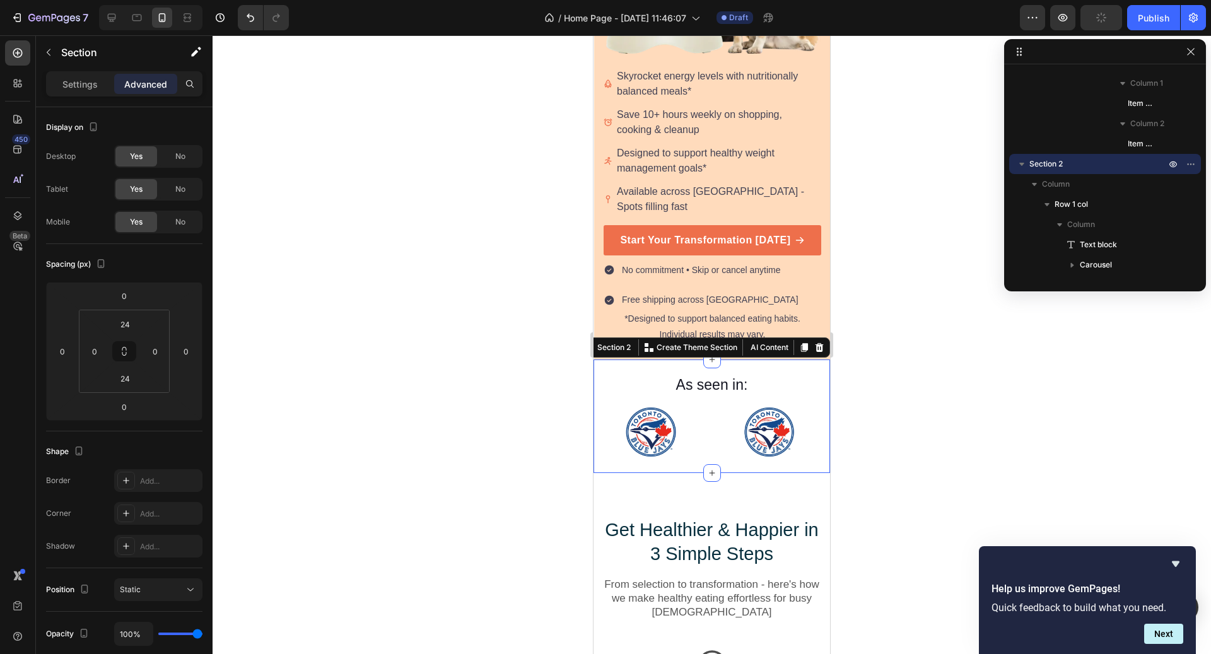
click at [502, 413] on div at bounding box center [712, 344] width 999 height 619
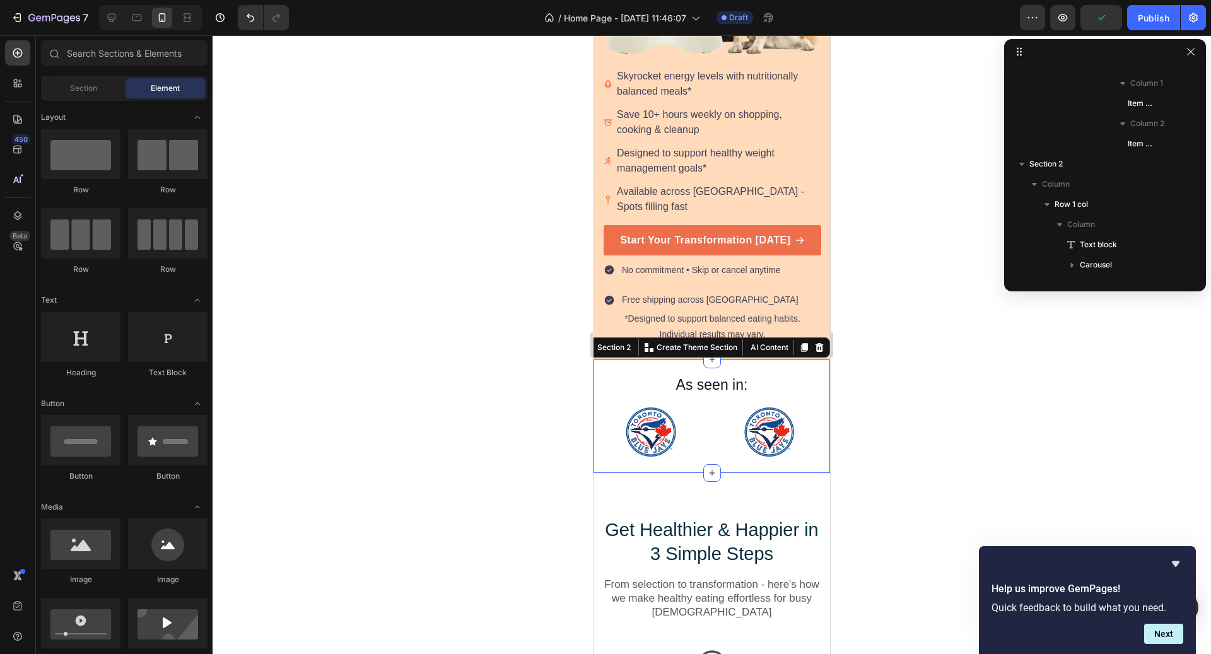
click at [615, 448] on div "As seen in: Text block Image Image Image Image Image Image Carousel Row Section…" at bounding box center [712, 417] width 237 height 114
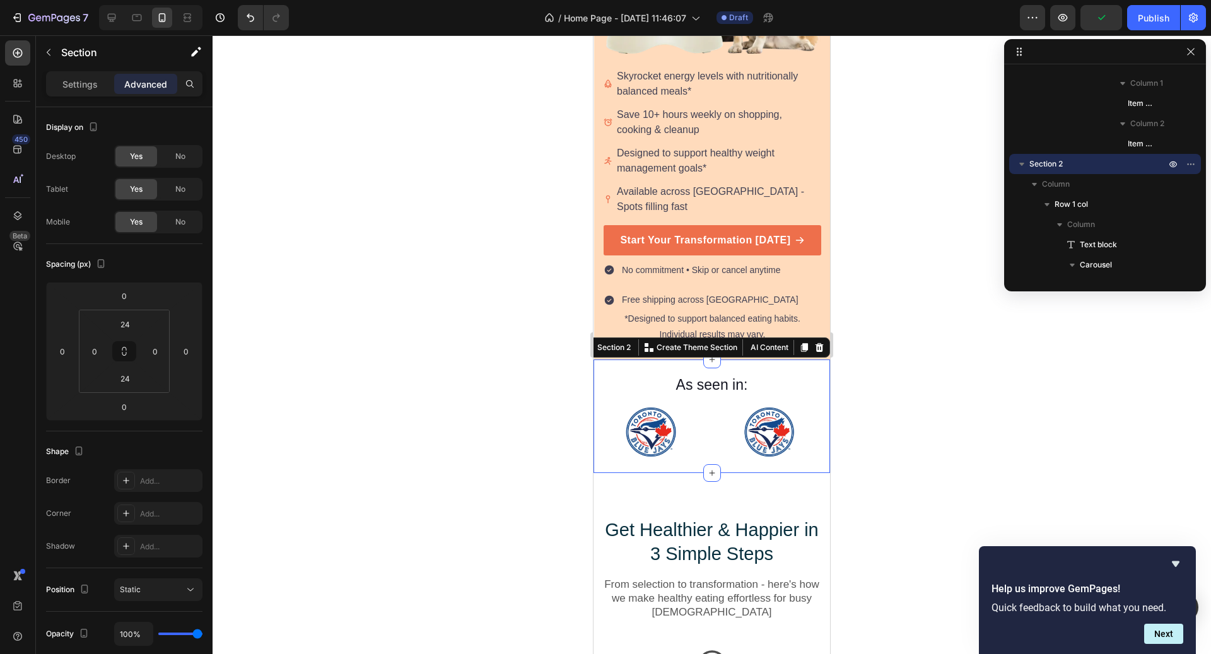
click at [568, 471] on div at bounding box center [712, 344] width 999 height 619
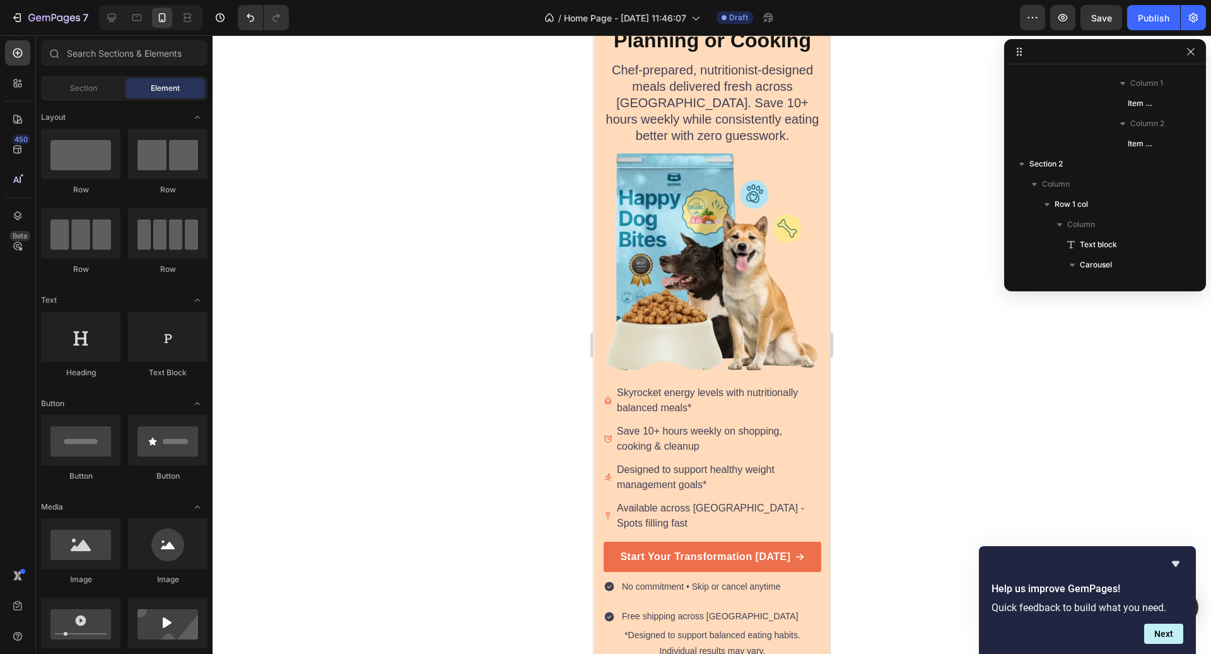
scroll to position [0, 0]
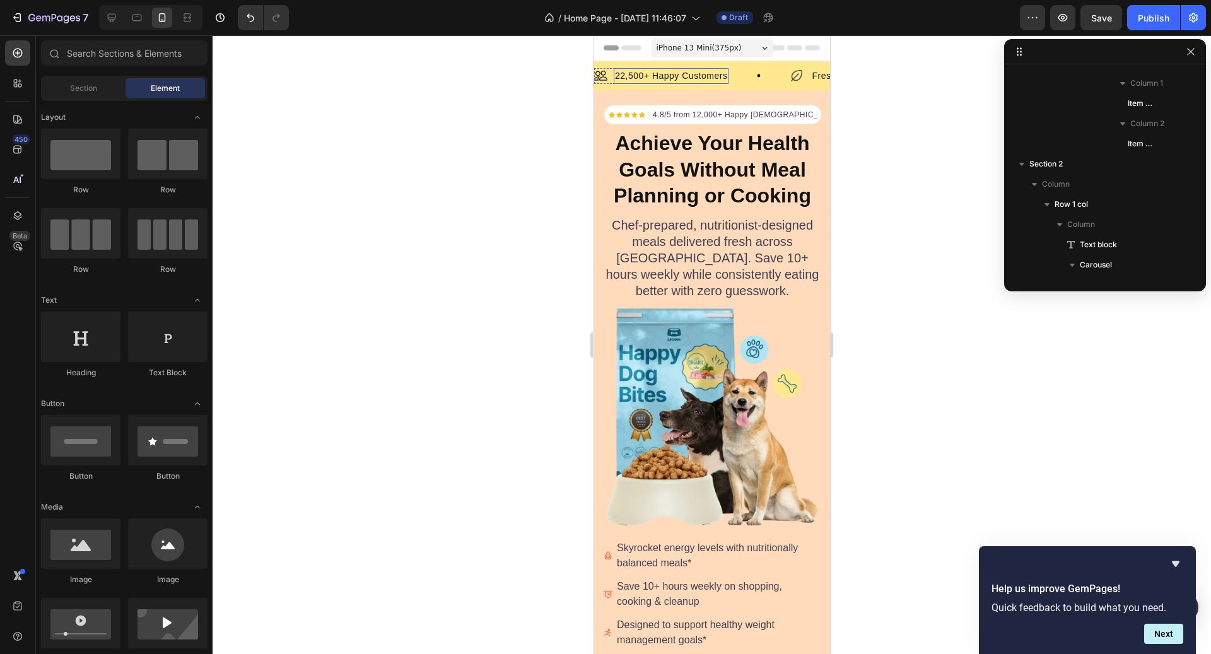
click at [699, 76] on p "22,500+ Happy Customers" at bounding box center [671, 75] width 112 height 13
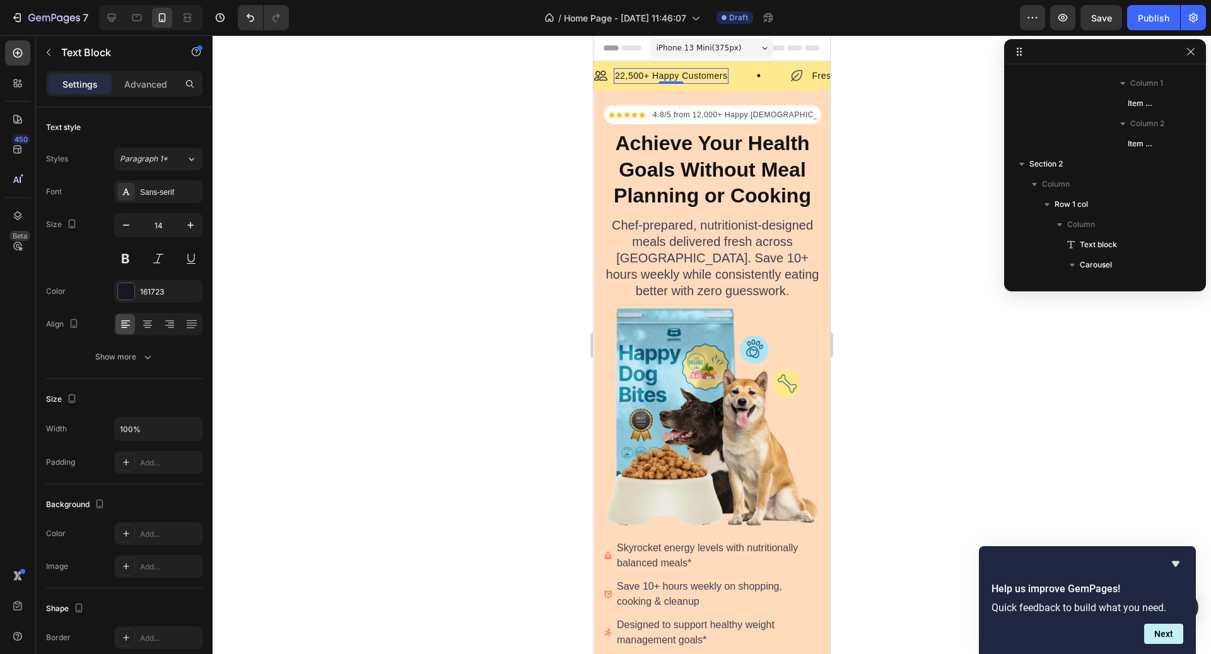
scroll to position [97, 0]
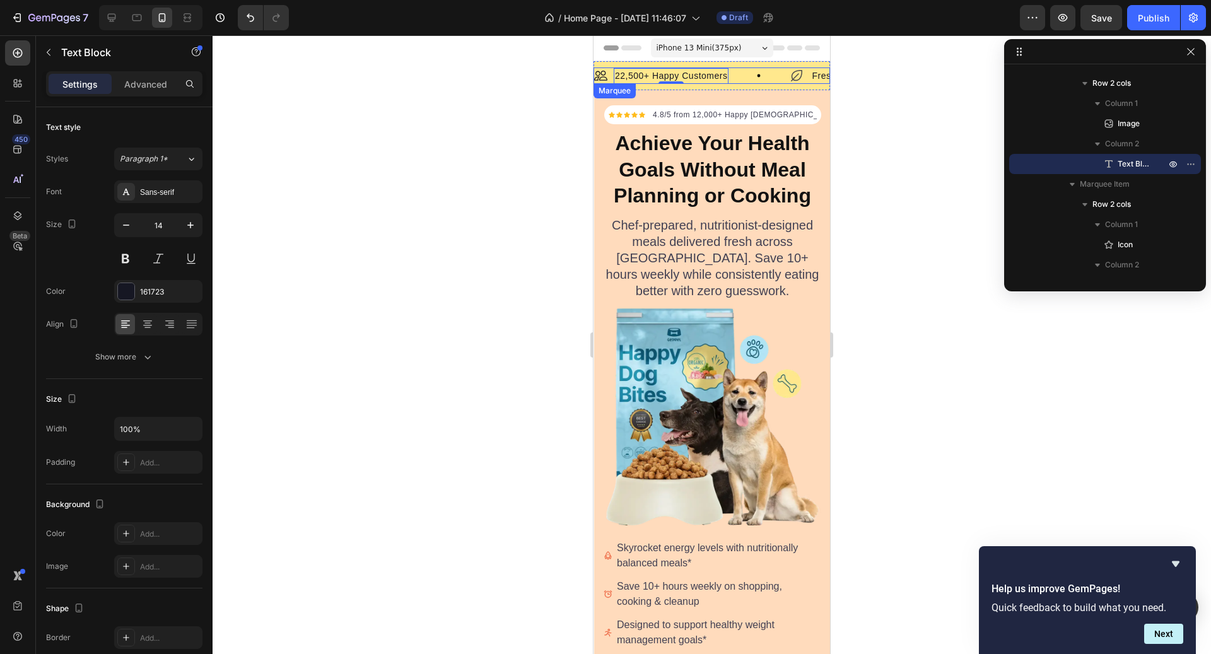
click at [747, 76] on div "Image 22,500+ Happy Customers Text Block 0 Row" at bounding box center [691, 76] width 195 height 16
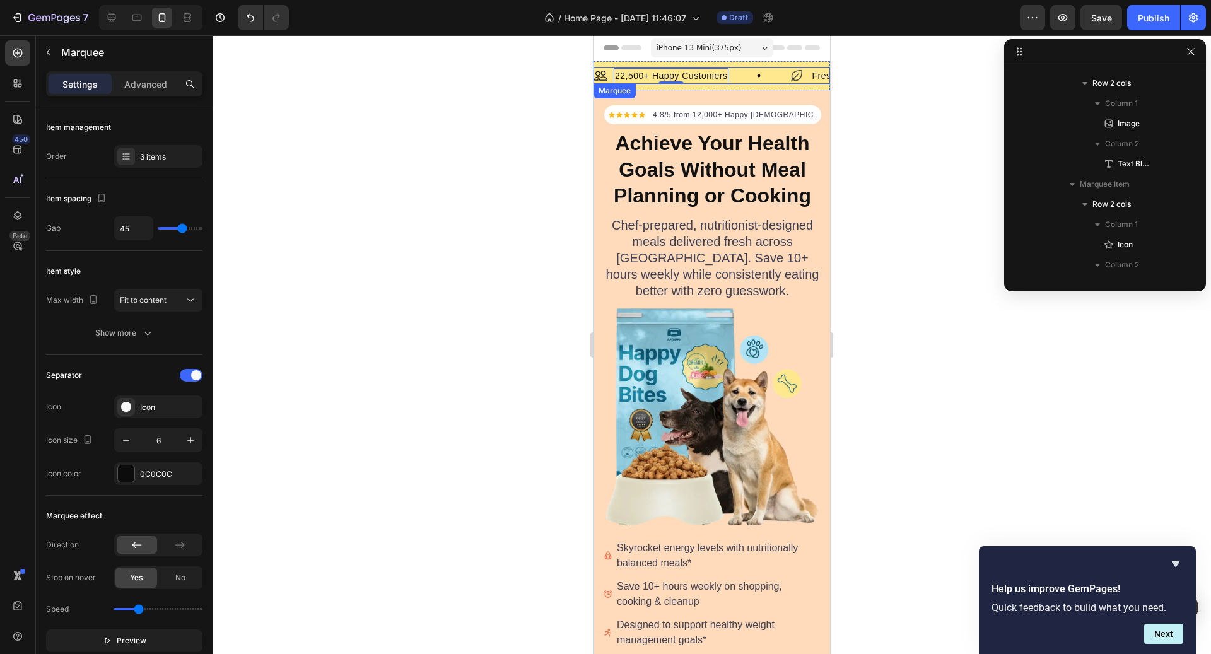
scroll to position [0, 0]
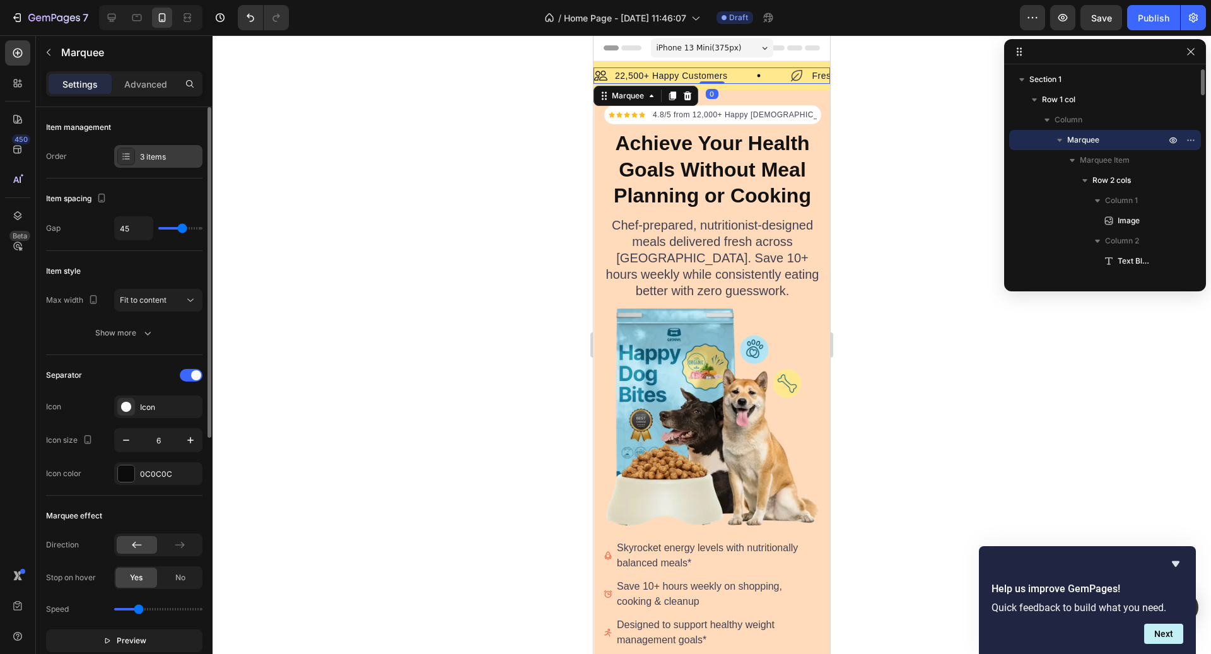
click at [150, 155] on div "3 items" at bounding box center [169, 156] width 59 height 11
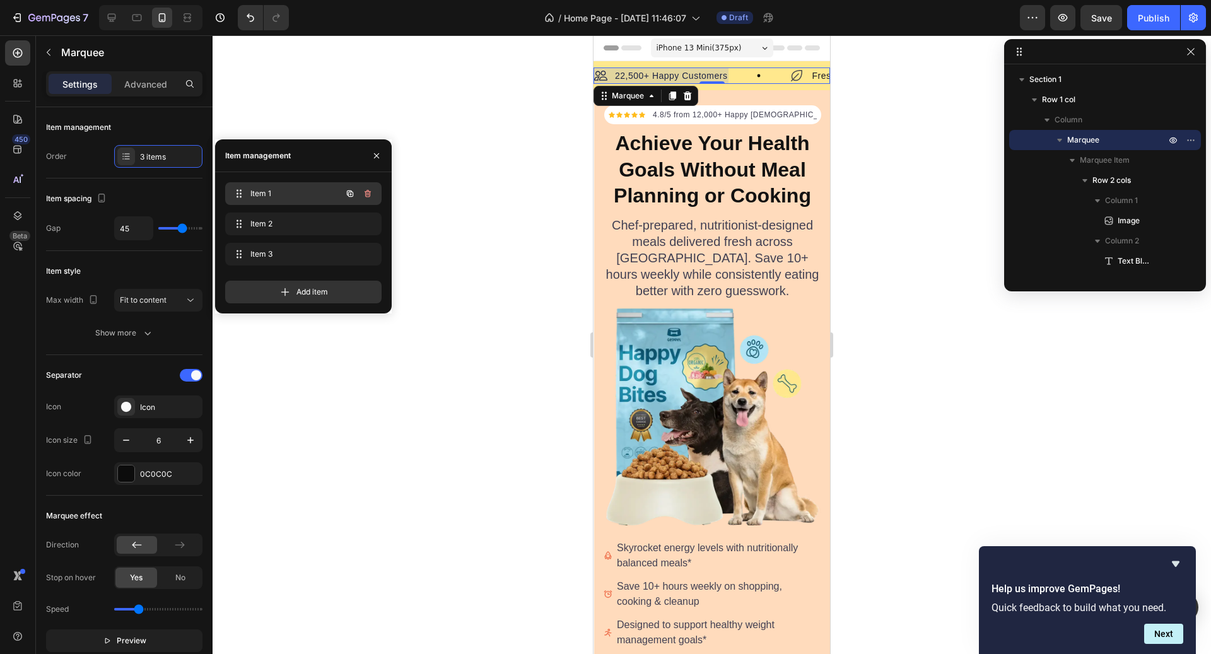
click at [271, 187] on div "Item 1 Item 1" at bounding box center [285, 194] width 111 height 18
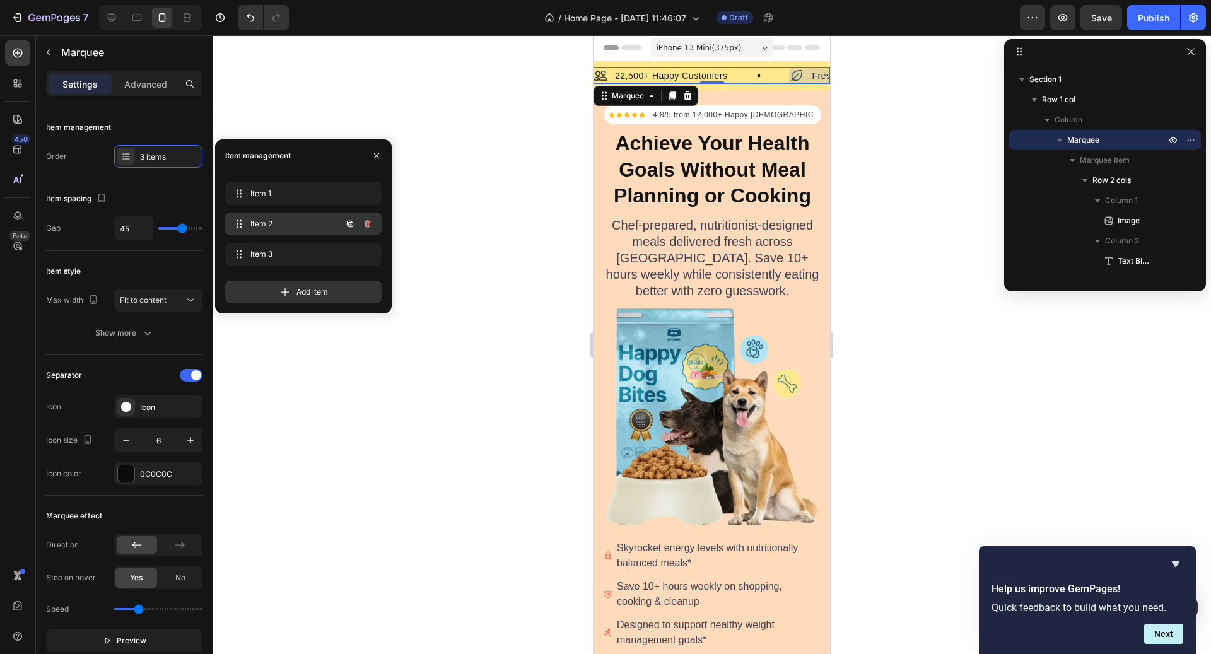
click at [266, 218] on span "Item 2" at bounding box center [285, 223] width 71 height 11
click at [266, 253] on span "Item 3" at bounding box center [285, 254] width 71 height 11
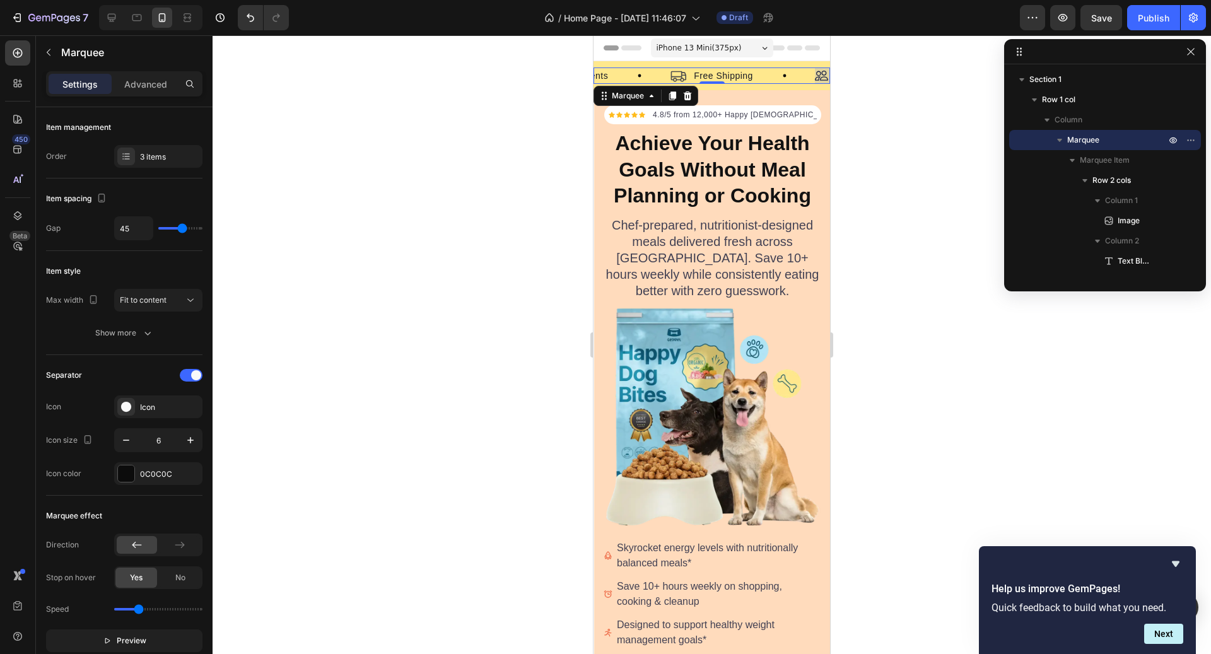
click at [481, 202] on div at bounding box center [712, 344] width 999 height 619
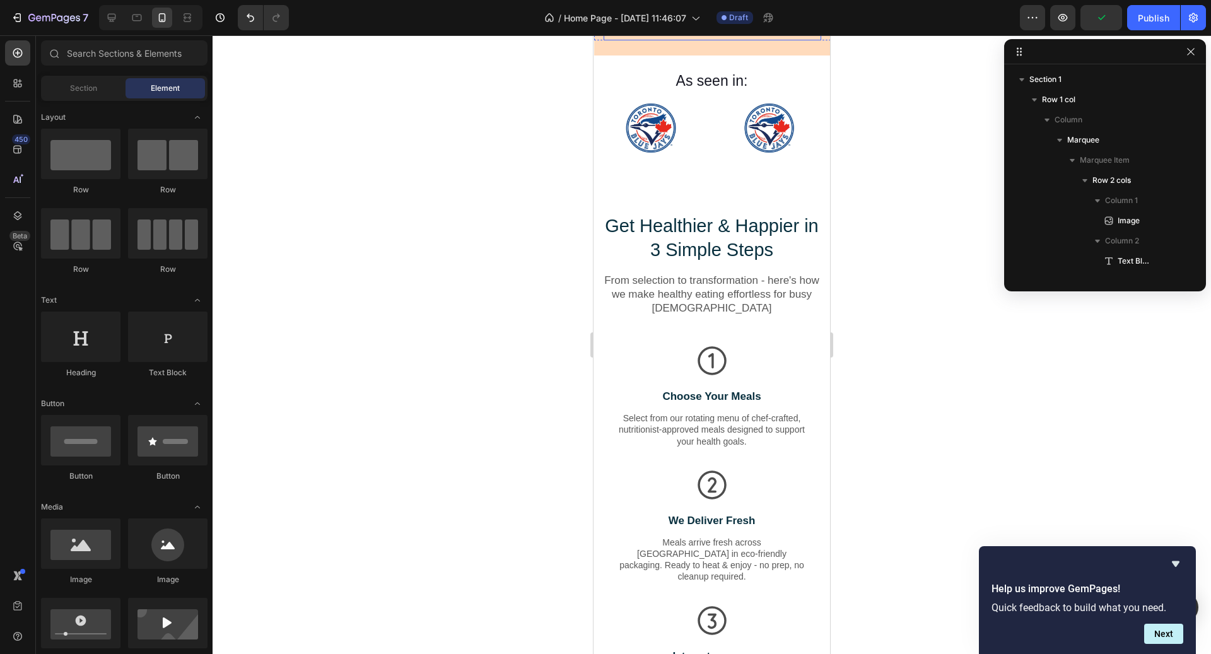
scroll to position [647, 0]
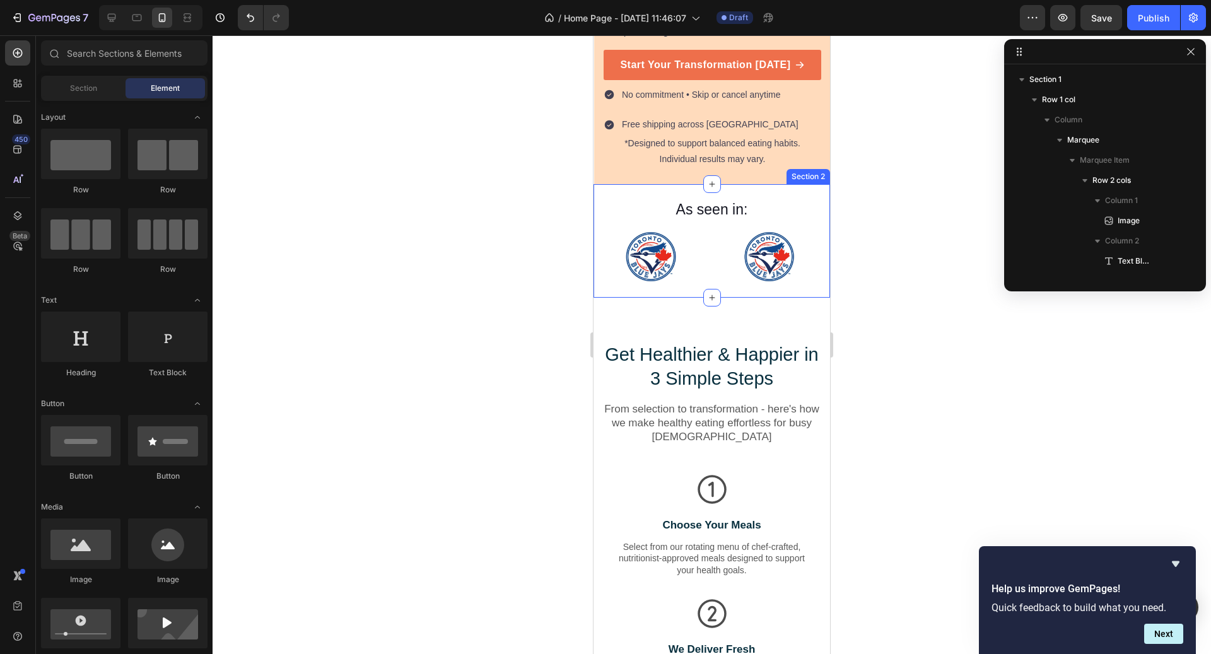
click at [712, 269] on div "As seen in: Text block Image Image Image Image Image Image Carousel Row Section…" at bounding box center [712, 241] width 237 height 114
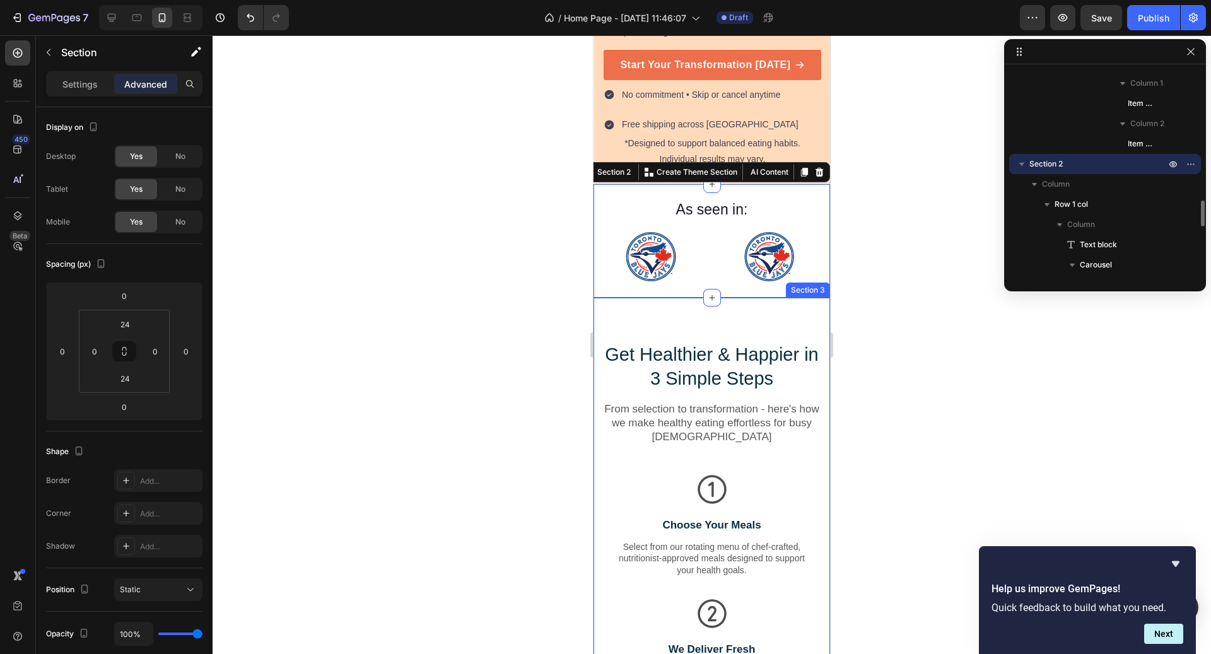
click at [743, 306] on div "Get Healthier & Happier in 3 Simple Steps Heading From selection to transformat…" at bounding box center [712, 589] width 237 height 583
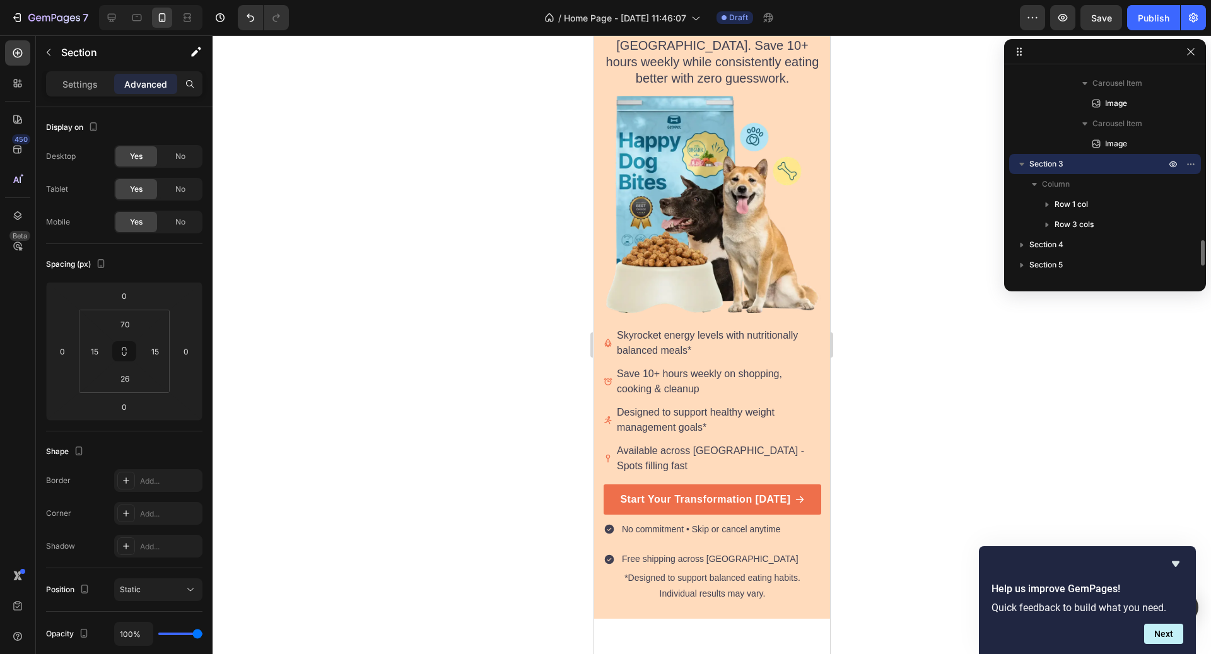
scroll to position [0, 0]
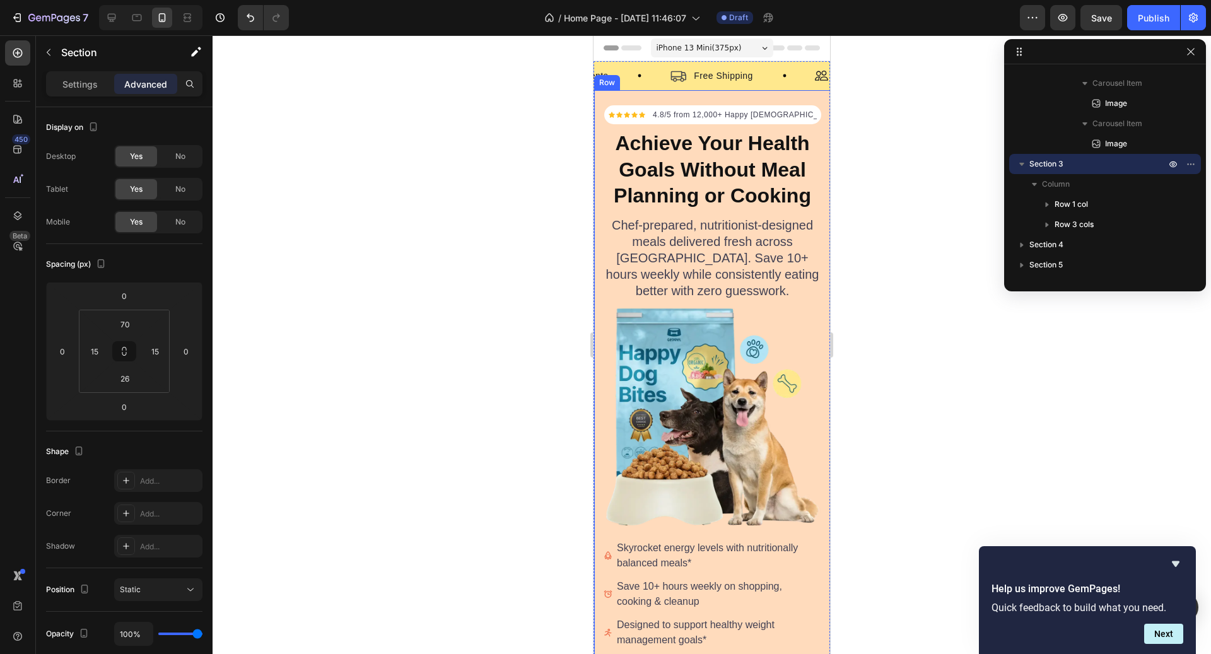
click at [775, 97] on div "*Designed to support balanced eating habits. Individual results may vary. Text …" at bounding box center [712, 460] width 237 height 741
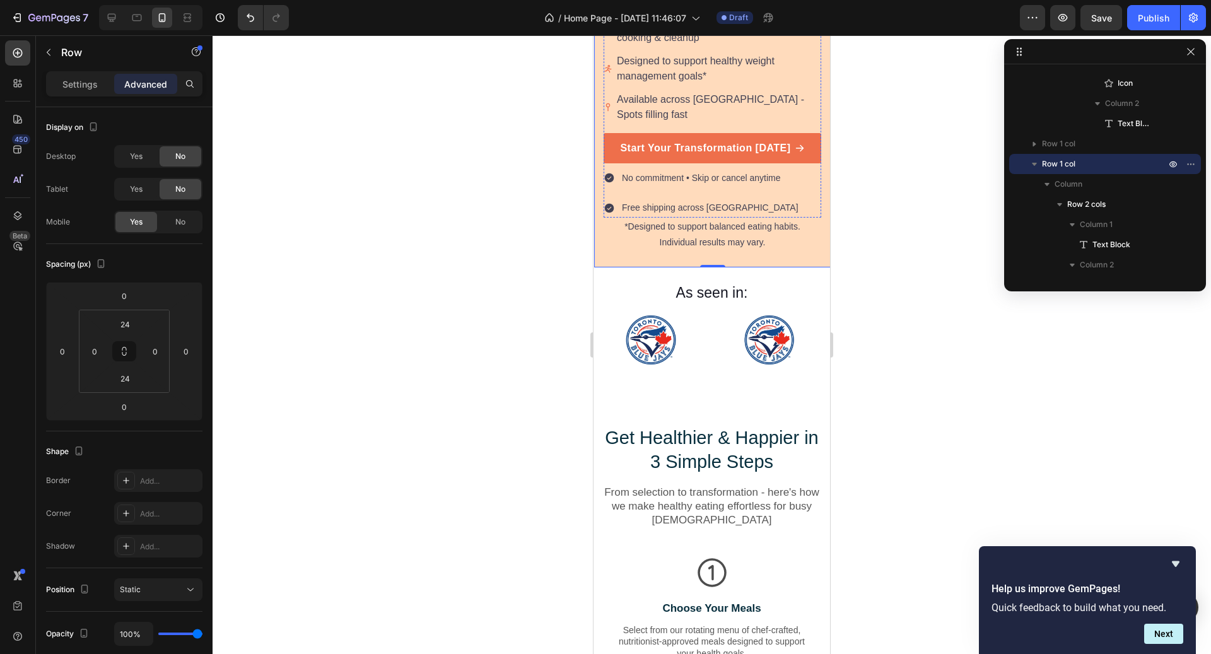
scroll to position [565, 0]
click at [652, 266] on div "As seen in: Text block Image Image Image Image Image Image Carousel Row Section…" at bounding box center [712, 323] width 237 height 114
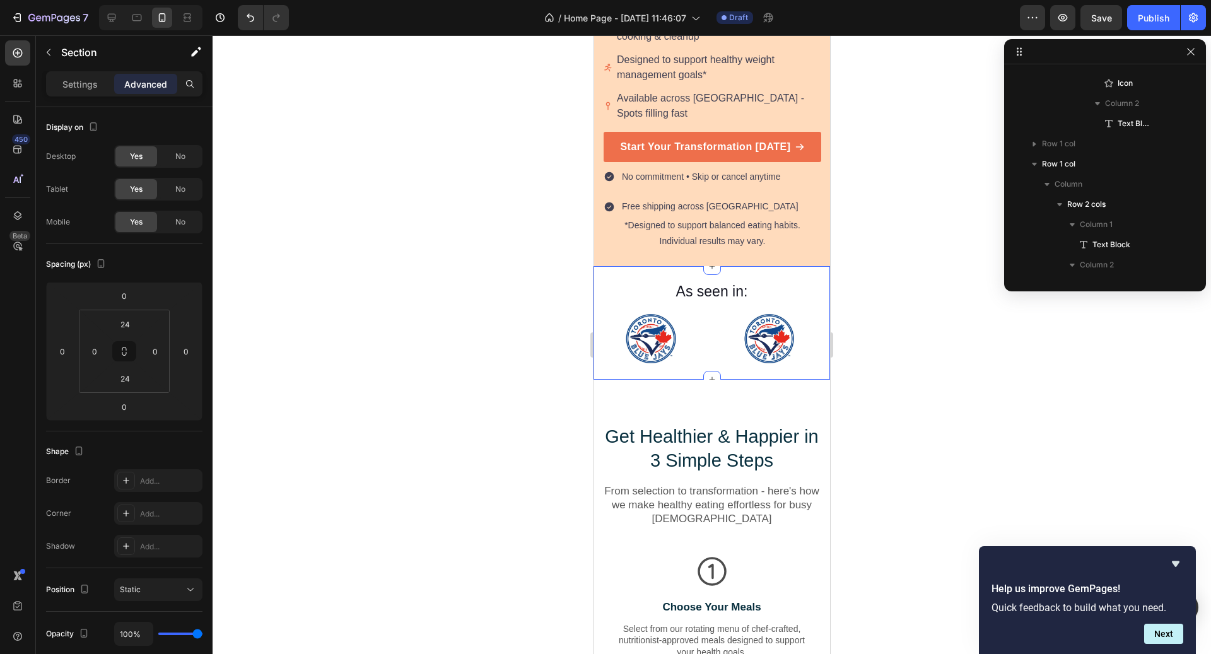
scroll to position [1046, 0]
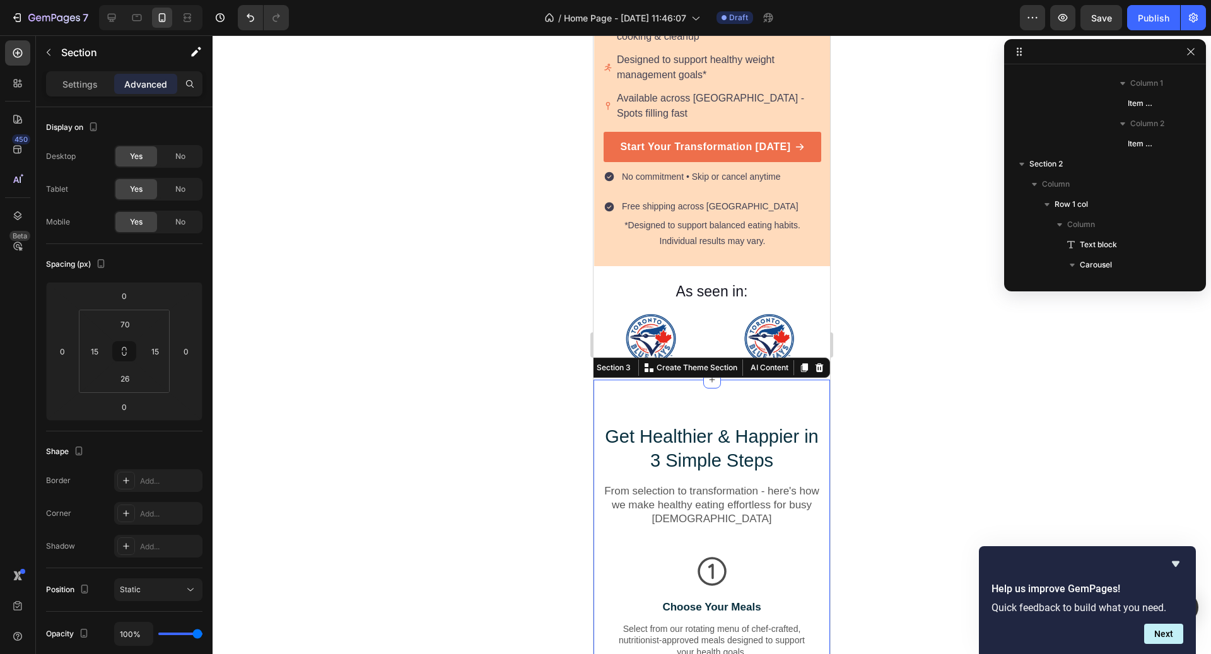
scroll to position [1409, 0]
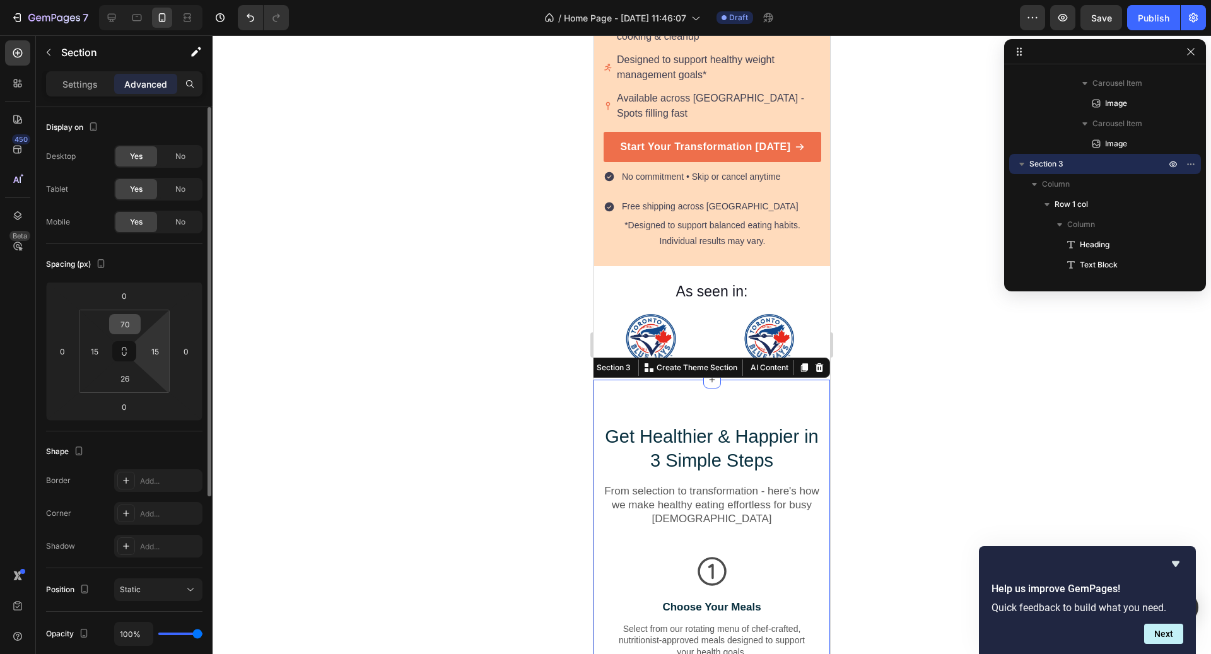
click at [123, 324] on input "70" at bounding box center [124, 324] width 25 height 19
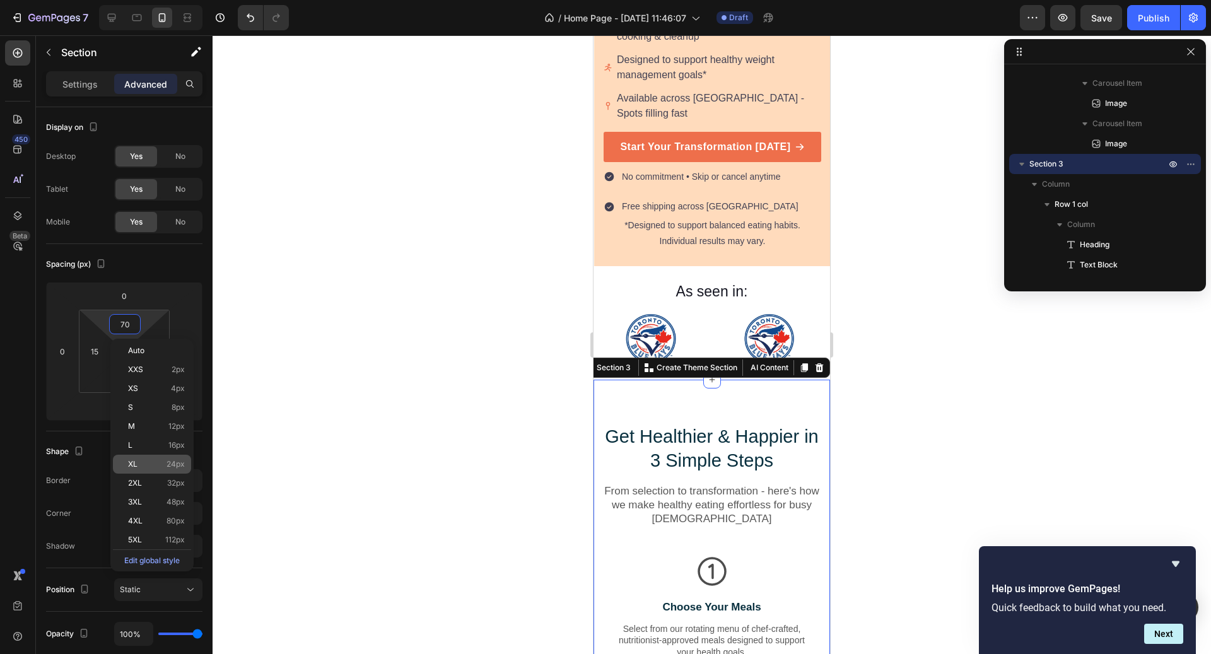
click at [173, 465] on span "24px" at bounding box center [176, 464] width 18 height 9
type input "24"
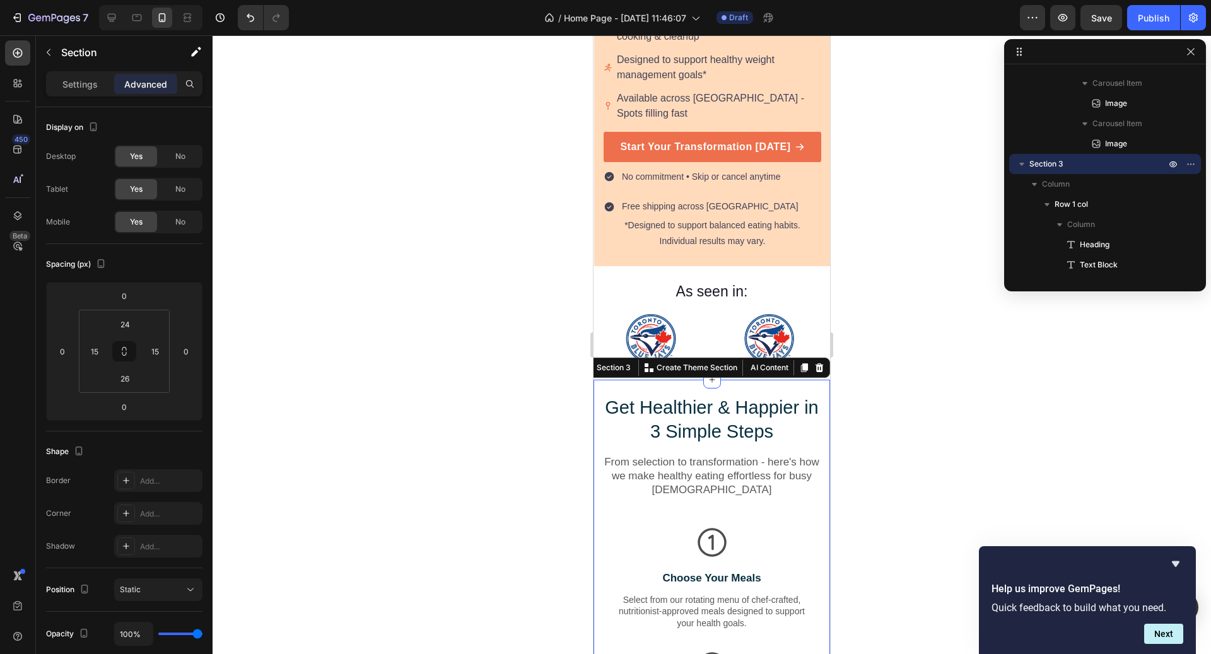
click at [934, 423] on div at bounding box center [712, 344] width 999 height 619
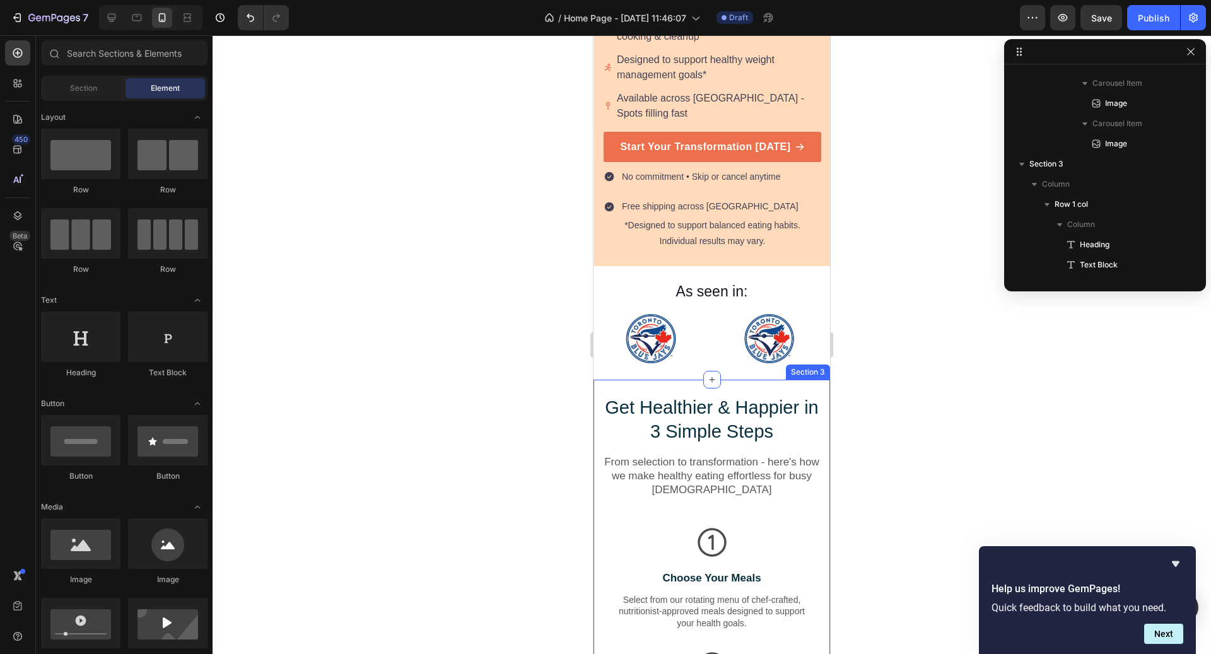
click at [789, 380] on div "Get Healthier & Happier in 3 Simple Steps Heading From selection to transformat…" at bounding box center [712, 657] width 237 height 554
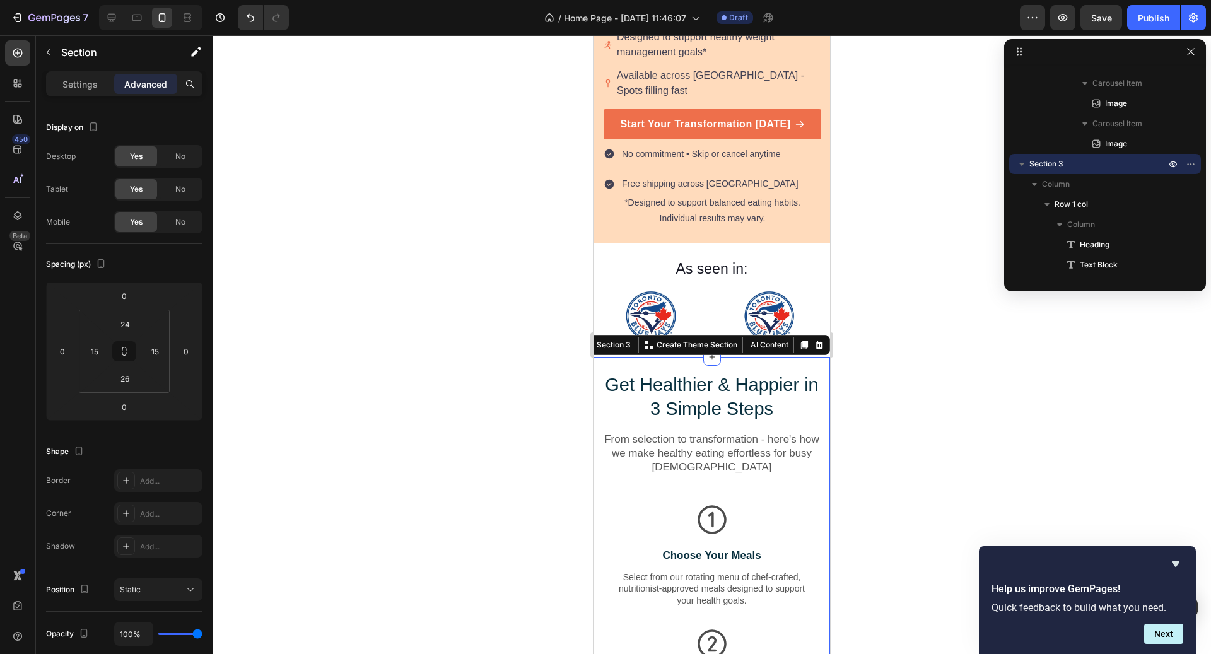
scroll to position [591, 0]
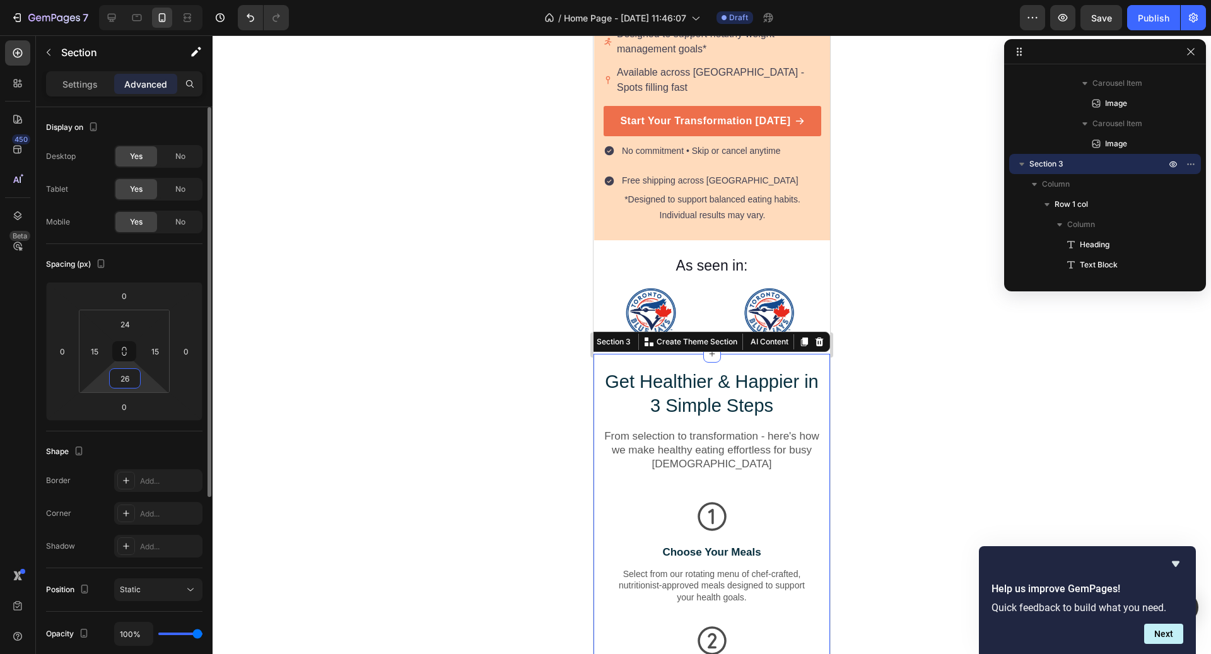
click at [132, 382] on input "26" at bounding box center [124, 378] width 25 height 19
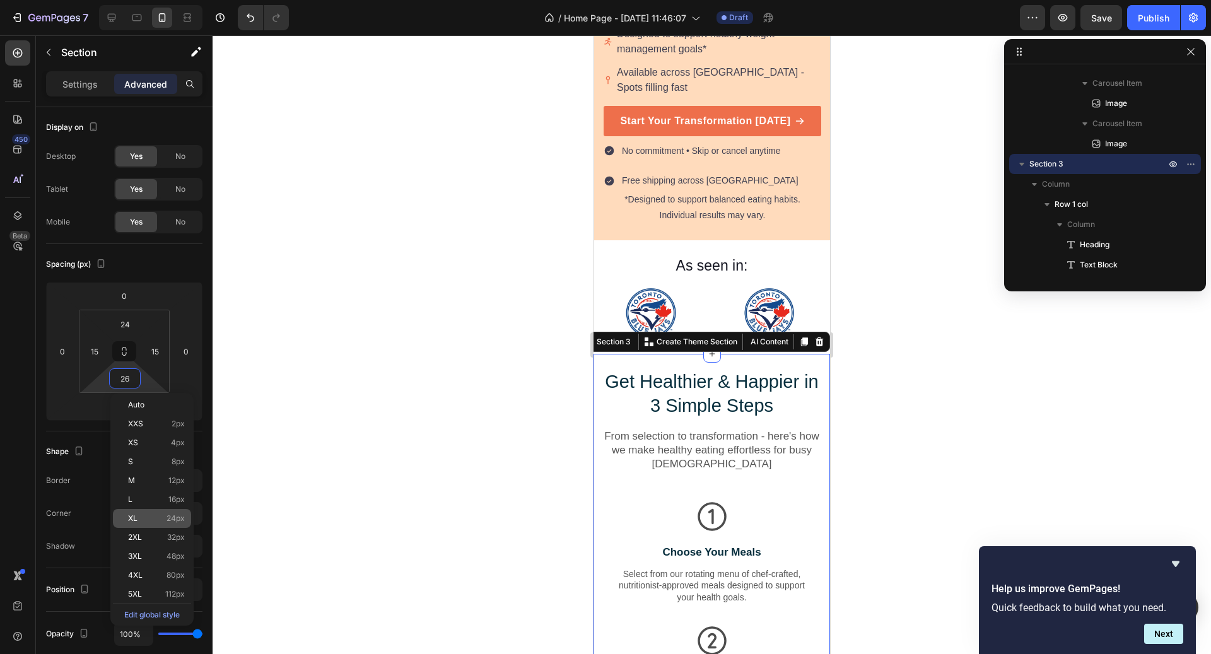
click at [176, 511] on div "XL 24px" at bounding box center [152, 518] width 78 height 19
type input "24"
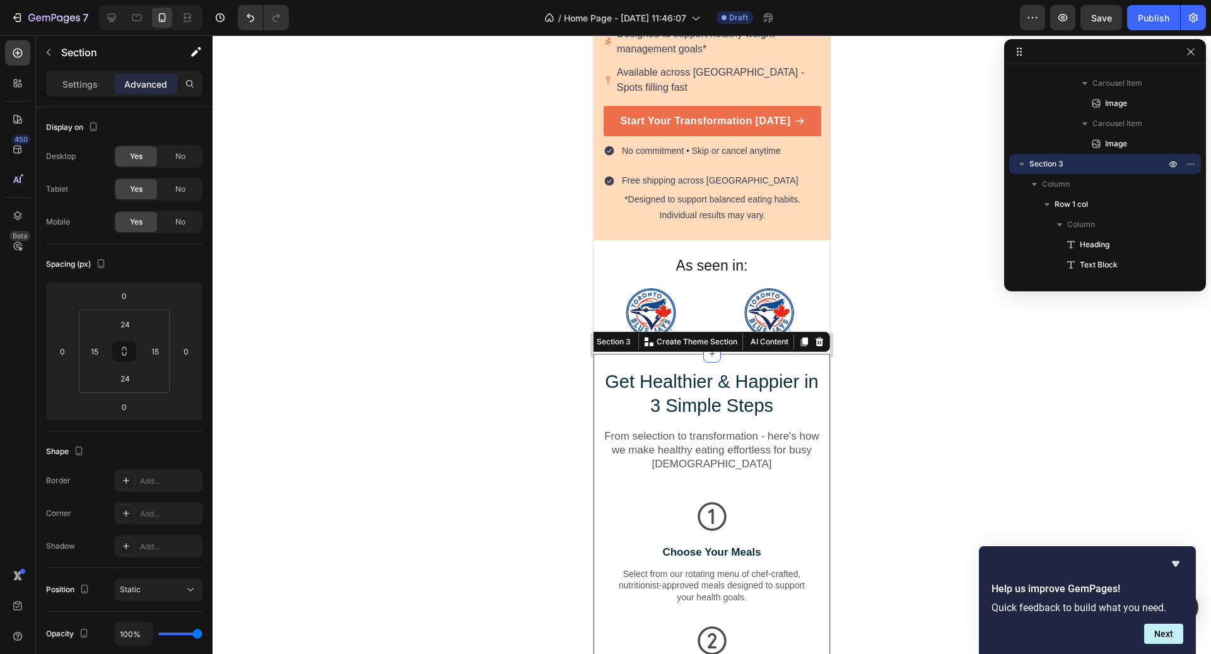
click at [775, 354] on div "Get Healthier & Happier in 3 Simple Steps Heading From selection to transformat…" at bounding box center [712, 630] width 237 height 553
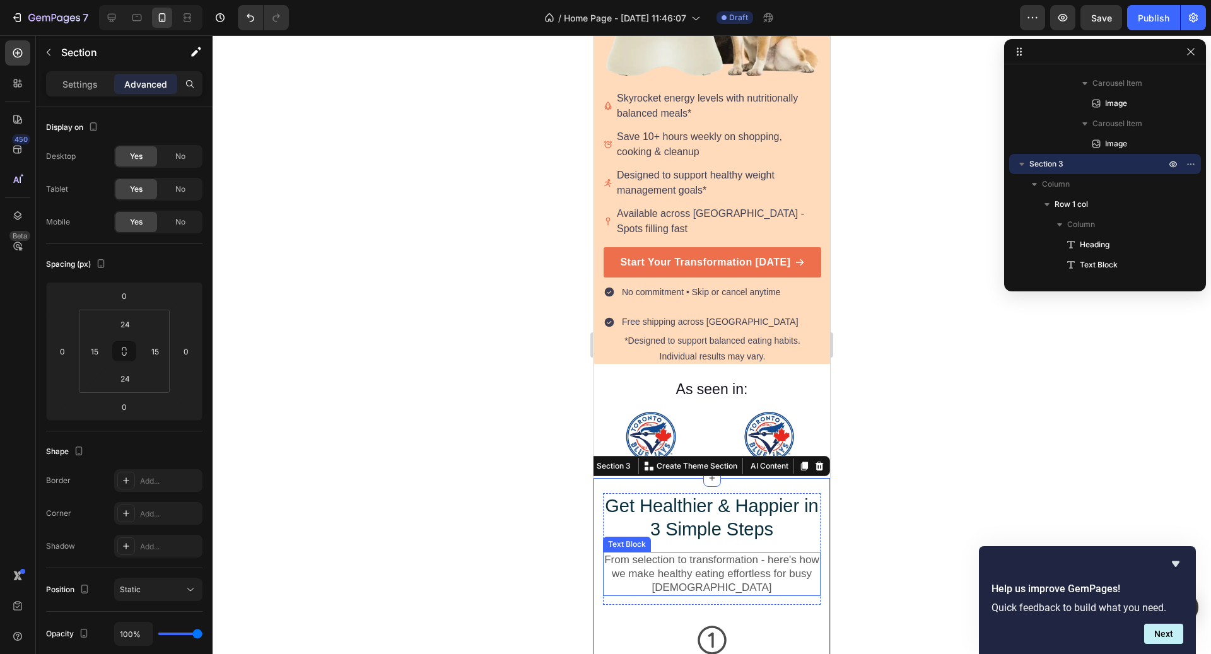
scroll to position [549, 0]
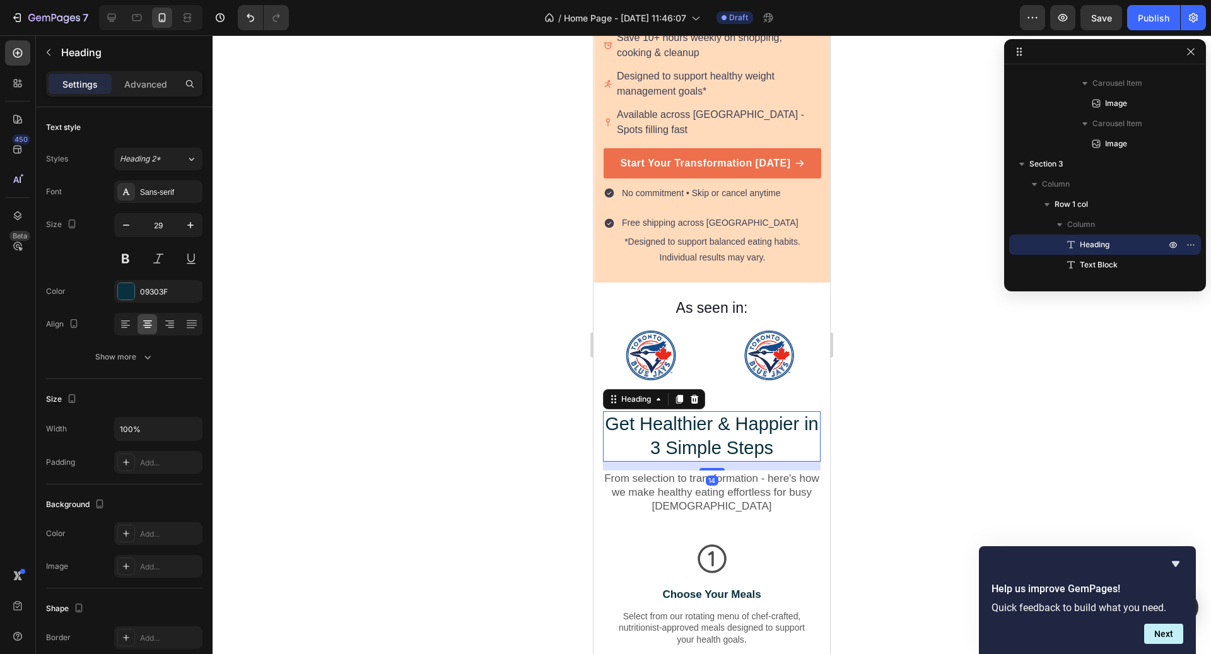
click at [741, 427] on h2 "Get Healthier & Happier in 3 Simple Steps" at bounding box center [712, 436] width 218 height 50
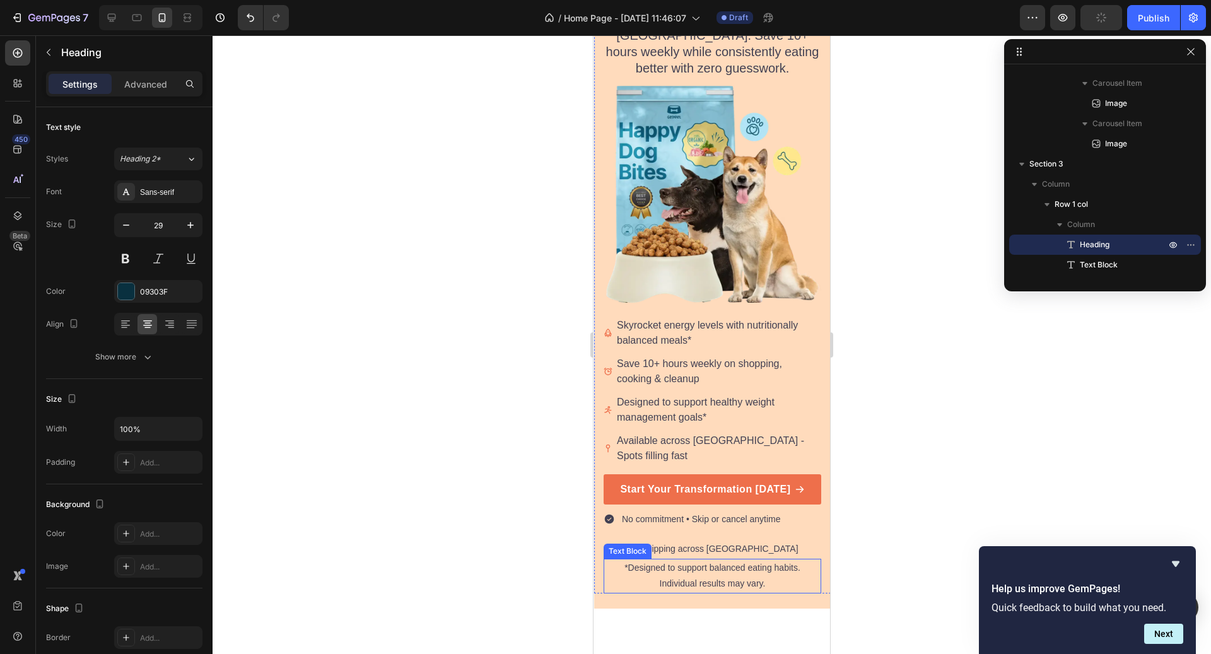
scroll to position [0, 0]
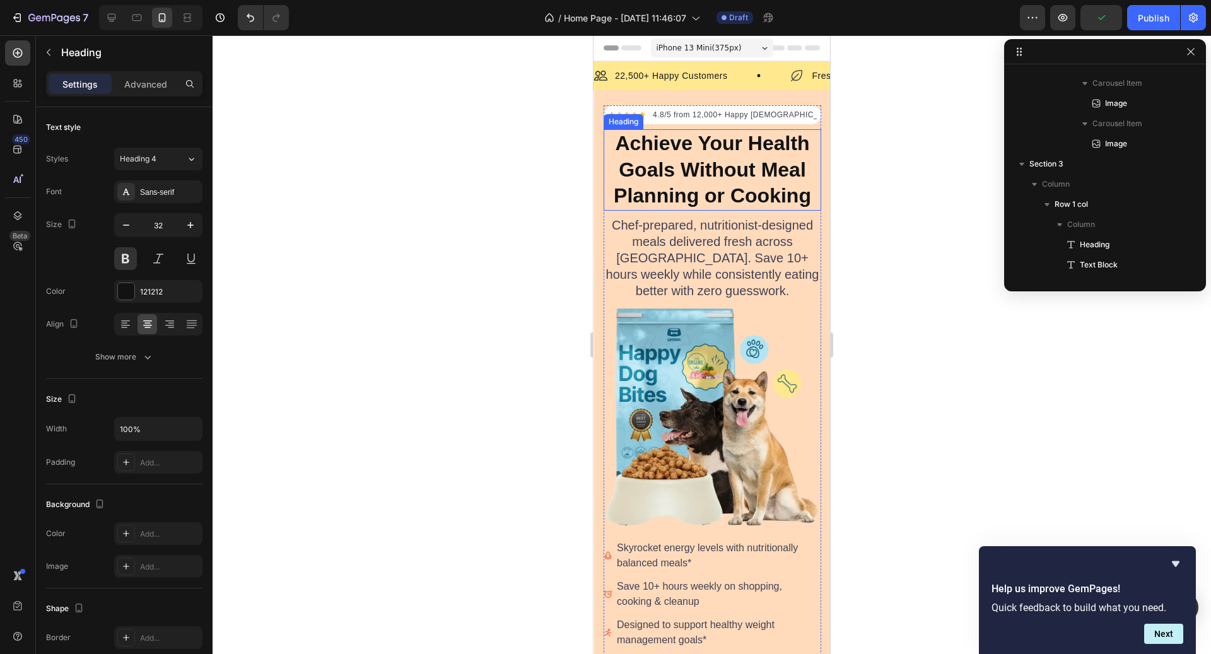
click at [725, 182] on h2 "Achieve Your Health Goals Without Meal Planning or Cooking" at bounding box center [713, 169] width 218 height 81
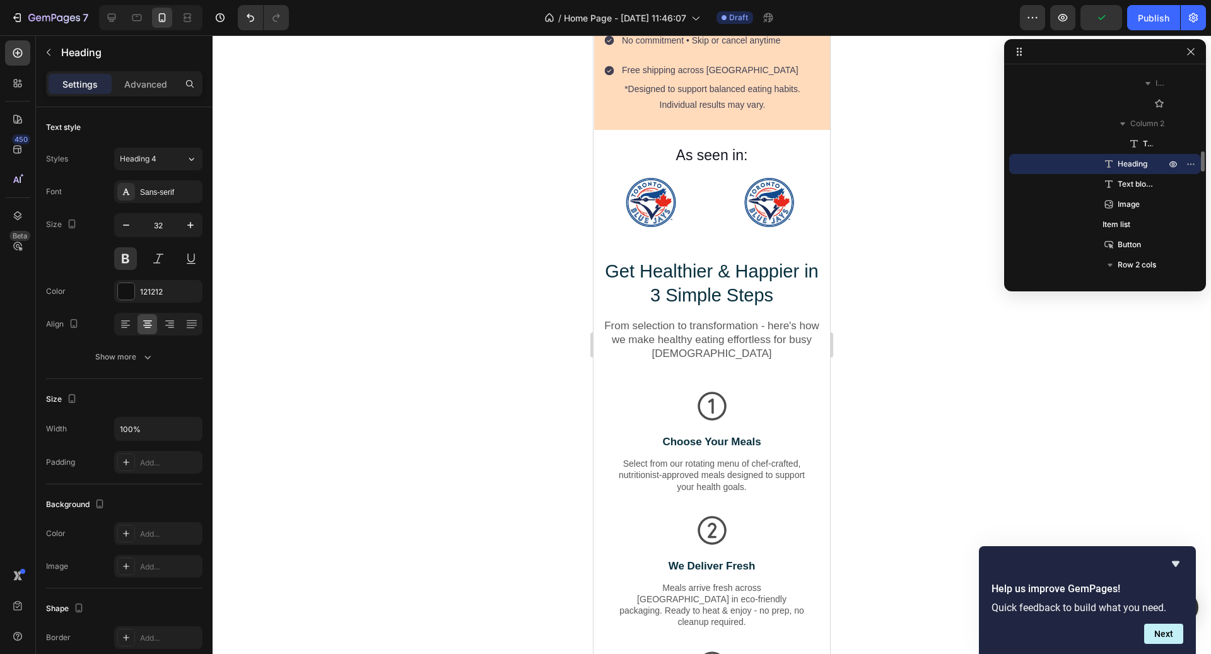
scroll to position [775, 0]
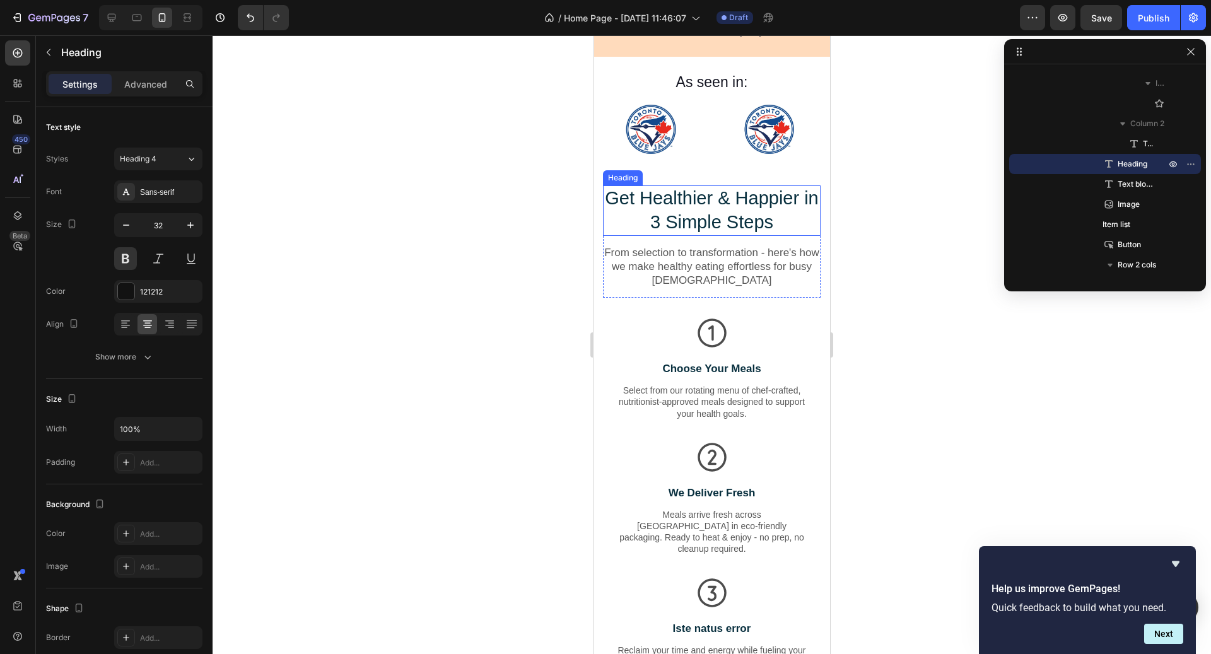
click at [724, 196] on h2 "Get Healthier & Happier in 3 Simple Steps" at bounding box center [712, 210] width 218 height 50
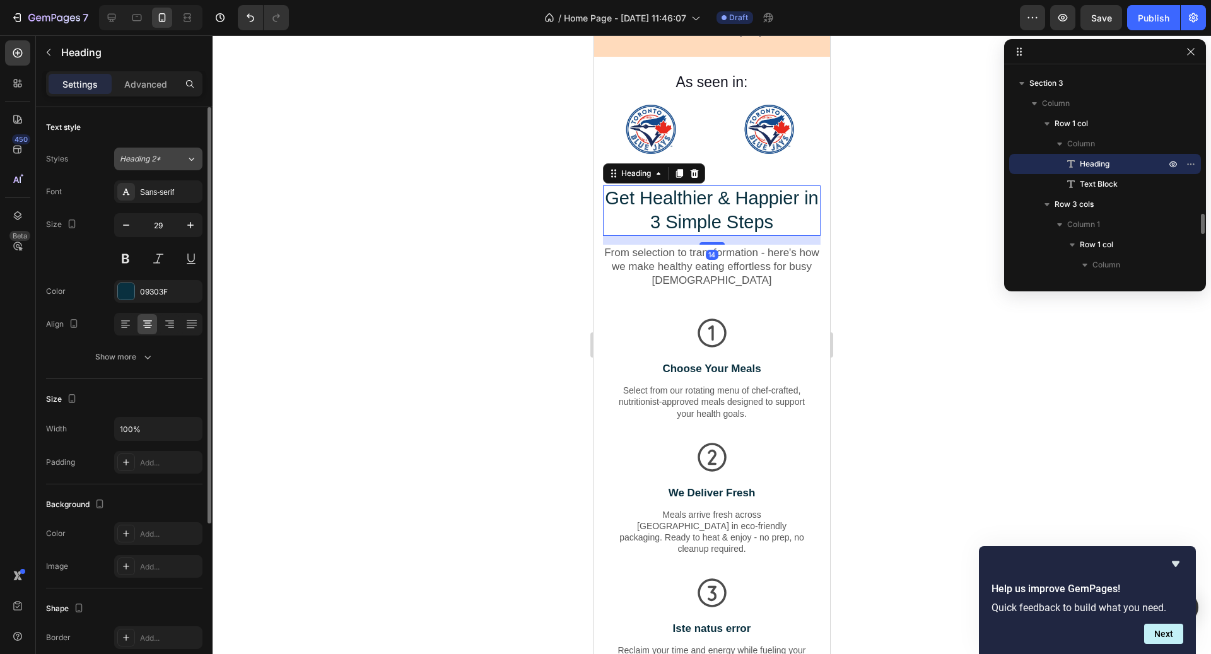
click at [144, 155] on span "Heading 2*" at bounding box center [140, 158] width 41 height 11
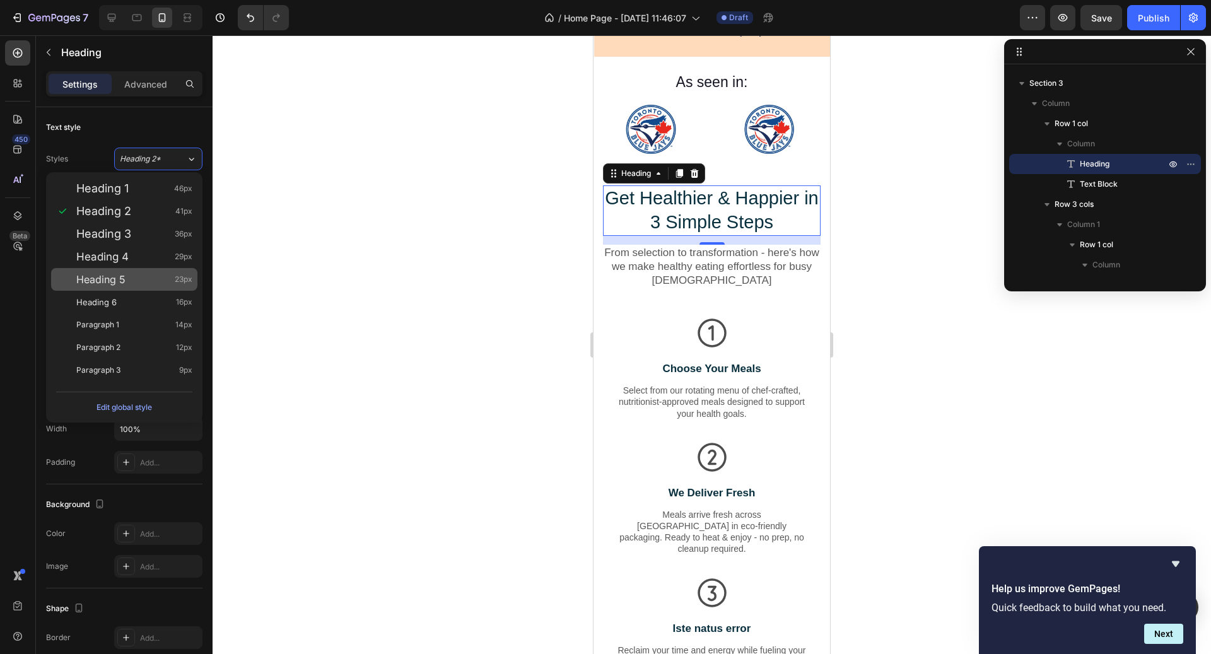
click at [179, 285] on span "23px" at bounding box center [184, 279] width 18 height 13
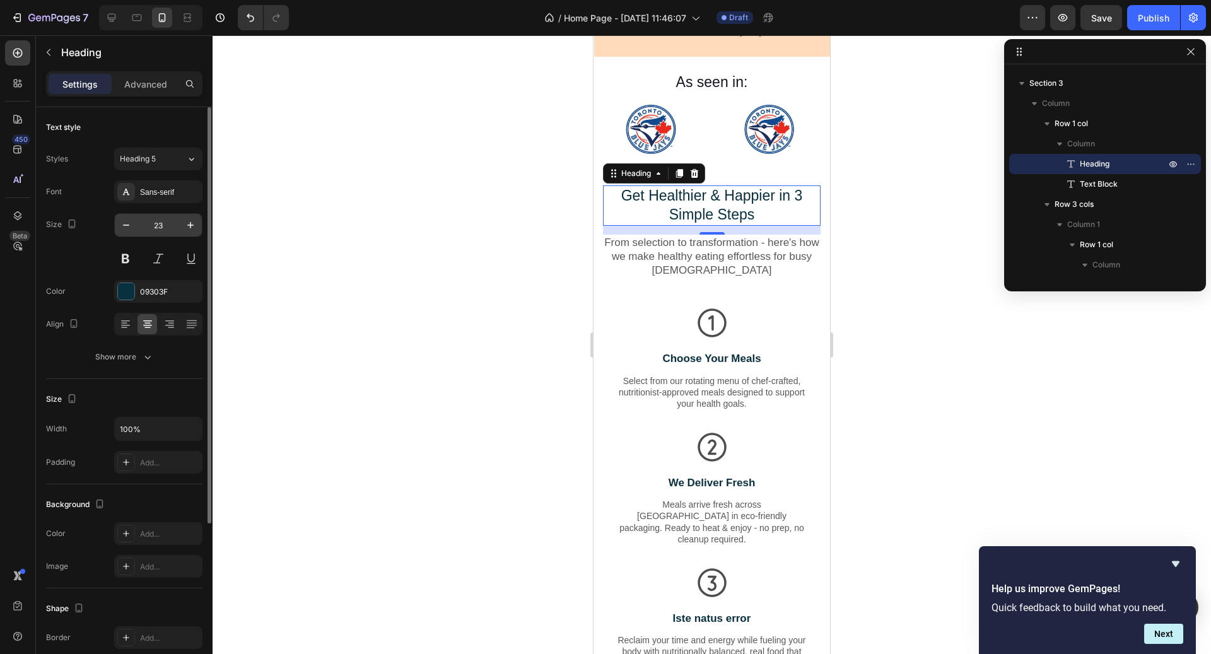
click at [167, 225] on input "23" at bounding box center [159, 225] width 42 height 23
click at [187, 225] on icon "button" at bounding box center [190, 225] width 13 height 13
type input "24"
click at [468, 315] on div at bounding box center [712, 344] width 999 height 619
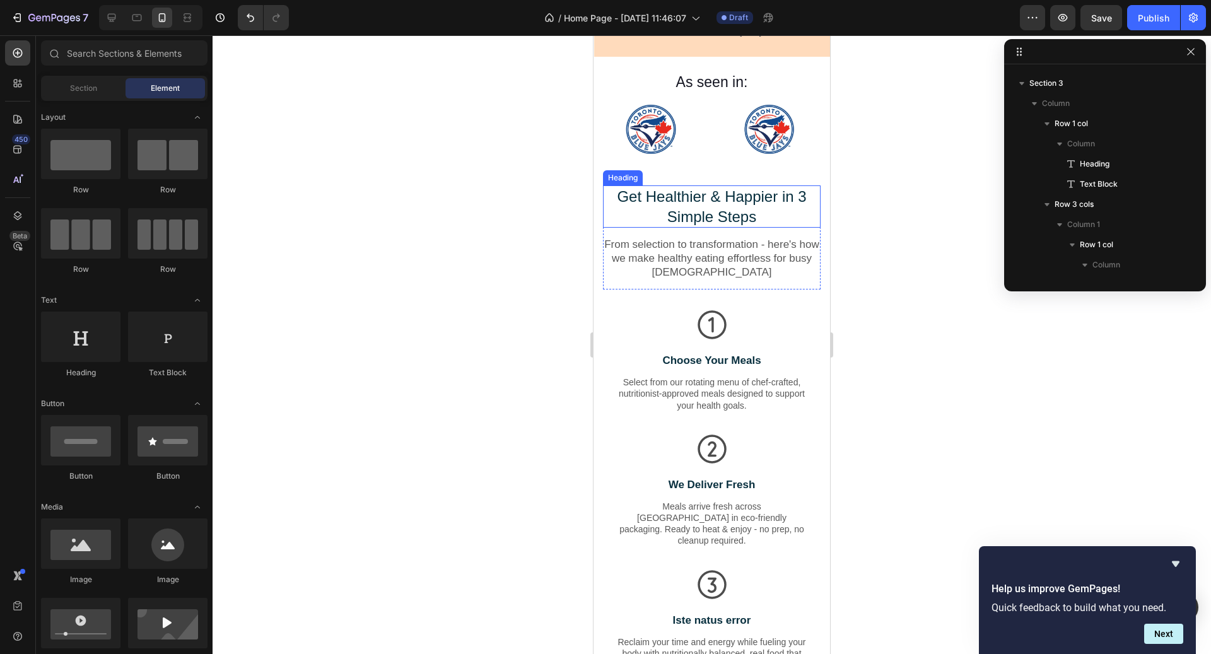
click at [724, 191] on h2 "Get Healthier & Happier in 3 Simple Steps" at bounding box center [712, 206] width 218 height 42
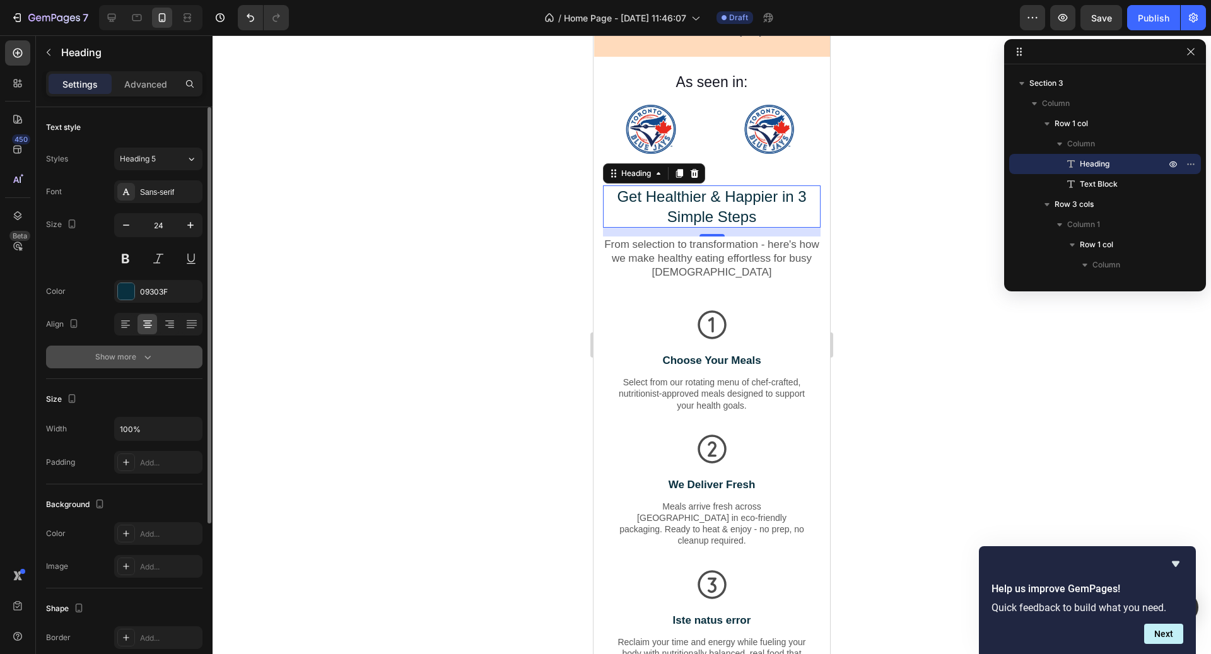
click at [143, 351] on icon "button" at bounding box center [147, 357] width 13 height 13
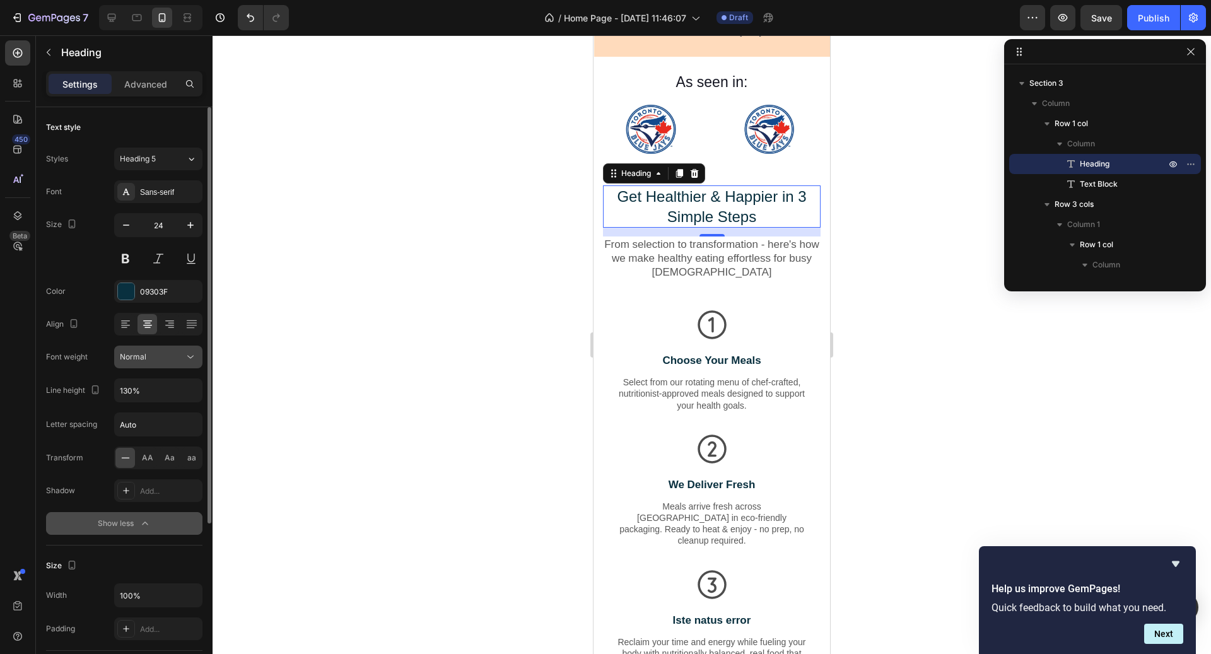
click at [145, 365] on button "Normal" at bounding box center [158, 357] width 88 height 23
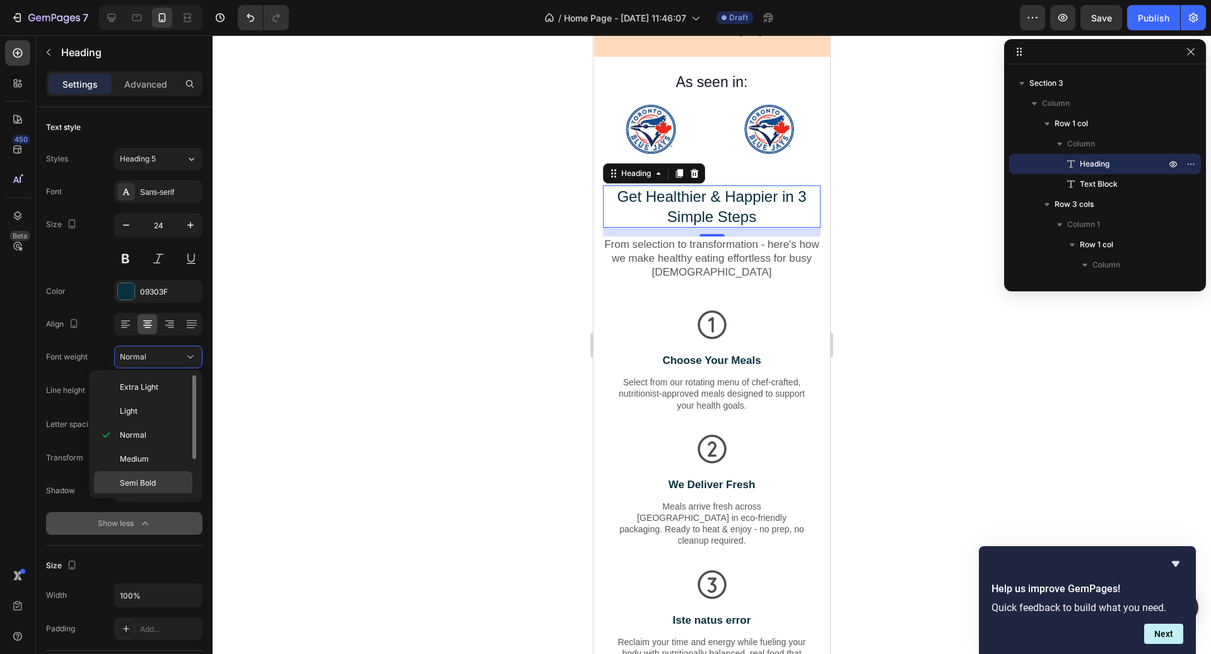
click at [152, 481] on span "Semi Bold" at bounding box center [138, 483] width 36 height 11
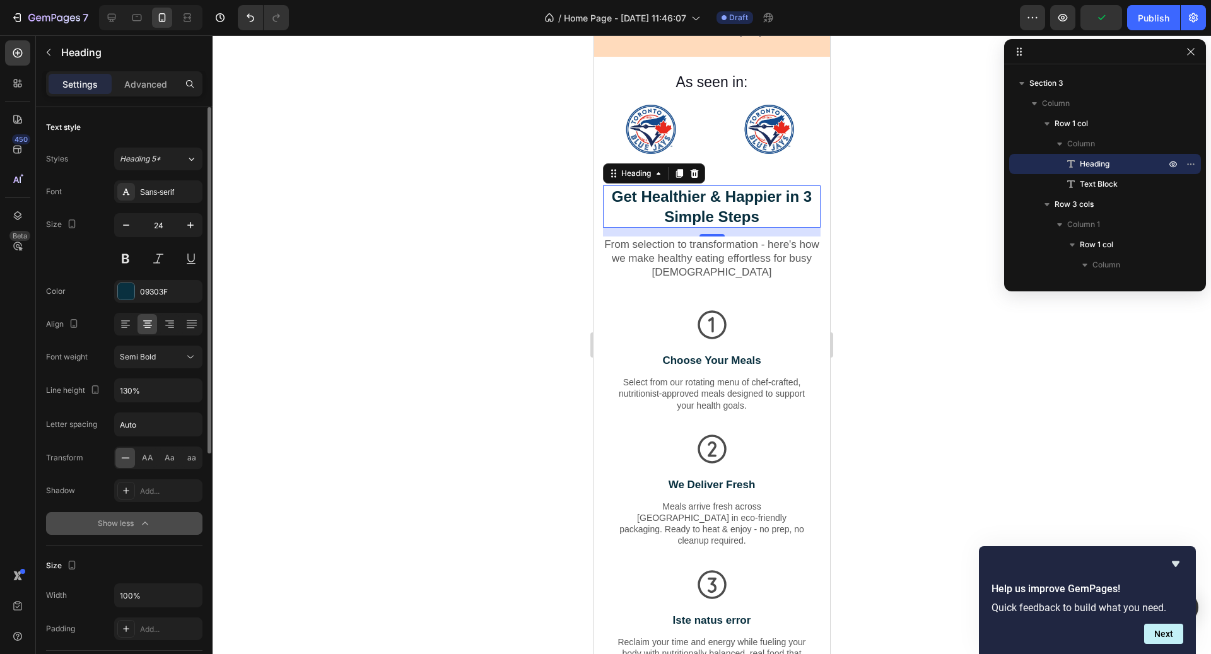
click at [158, 368] on div "Font Sans-serif Size 24 Color 09303F Align Font weight Semi Bold Line height 13…" at bounding box center [124, 357] width 156 height 355
click at [155, 360] on div "Semi Bold" at bounding box center [152, 356] width 64 height 11
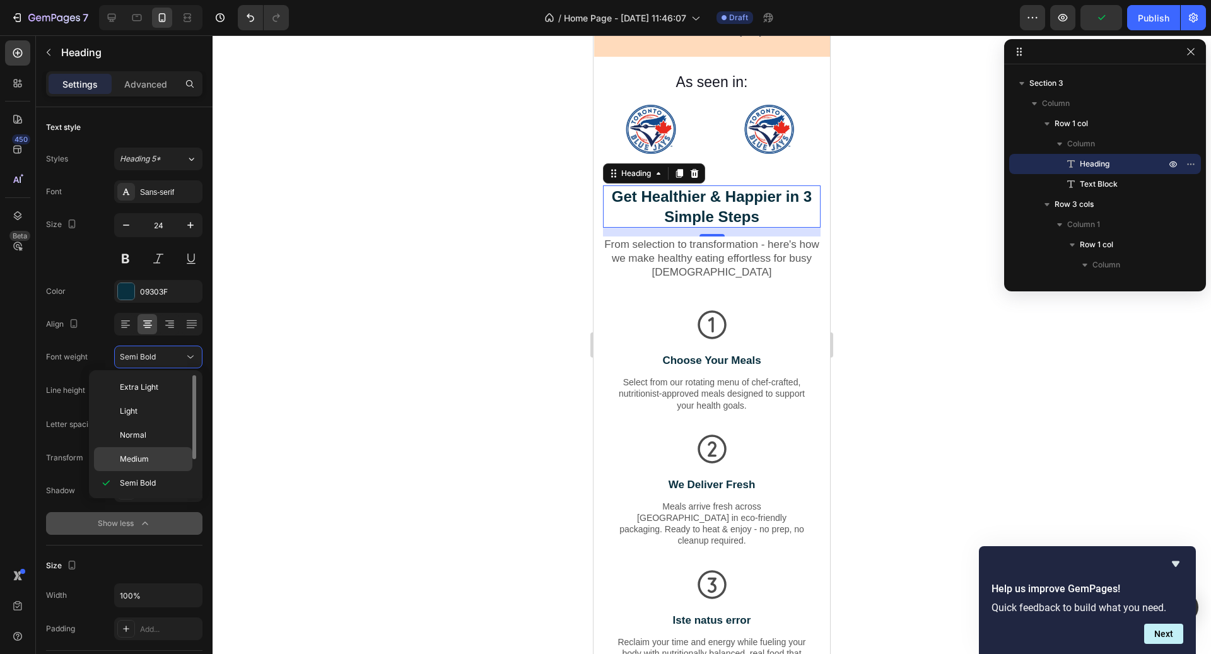
click at [146, 459] on span "Medium" at bounding box center [134, 459] width 29 height 11
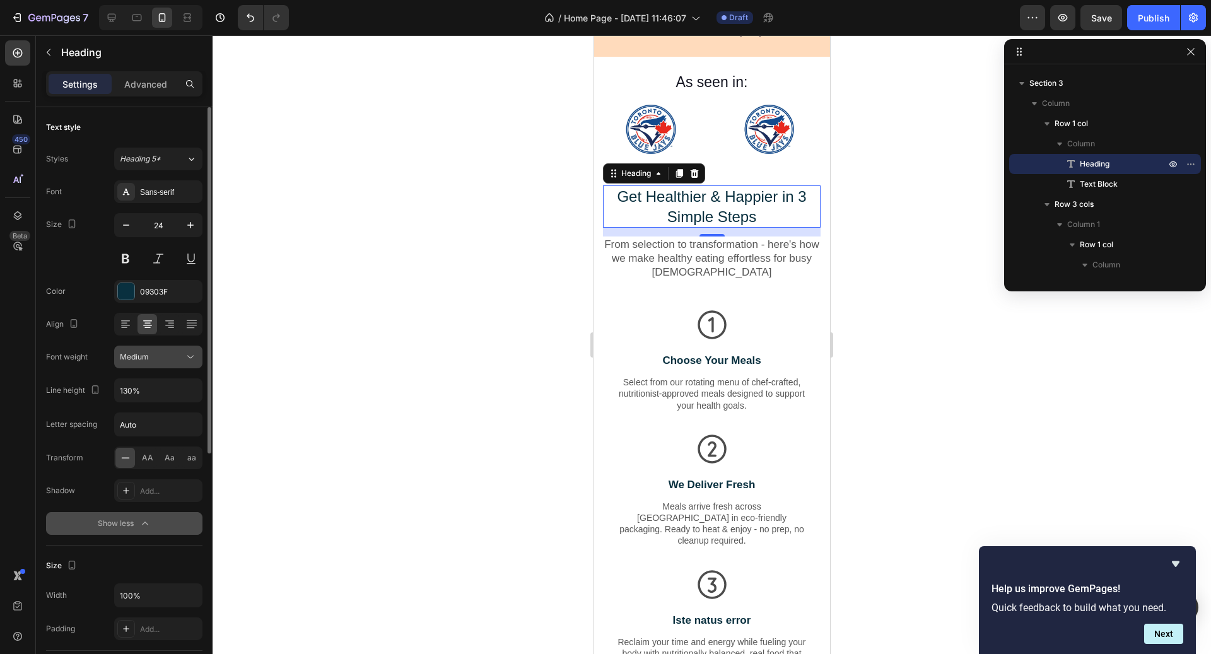
click at [162, 359] on div "Medium" at bounding box center [152, 356] width 64 height 11
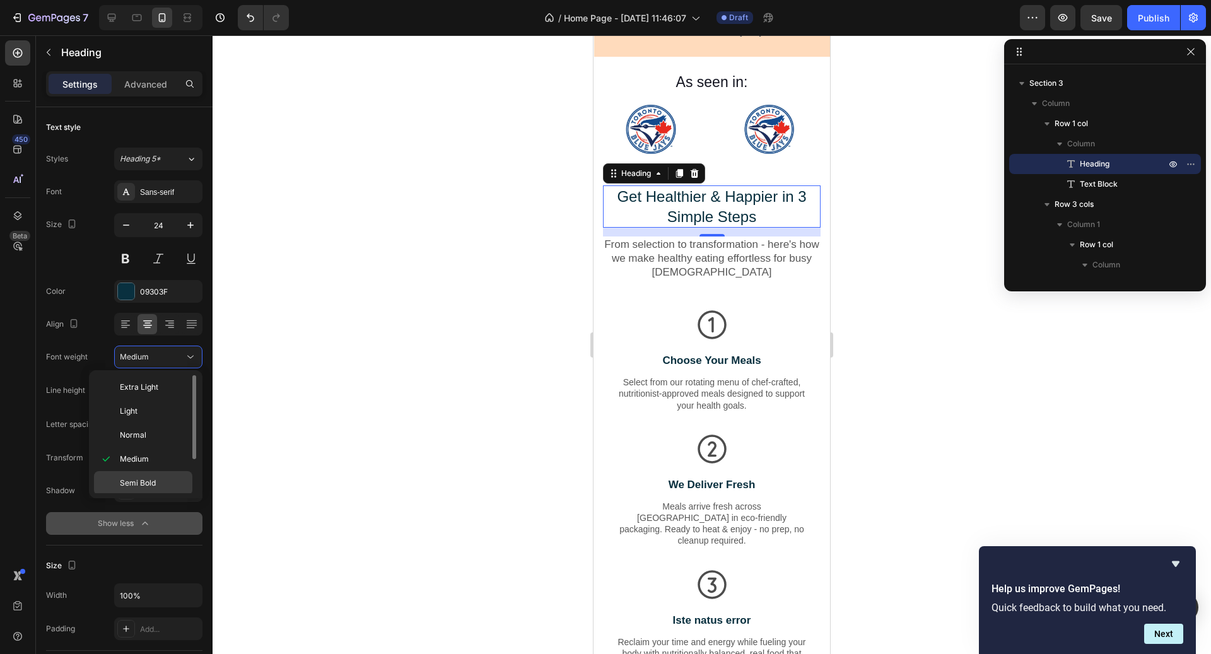
click at [149, 478] on span "Semi Bold" at bounding box center [138, 483] width 36 height 11
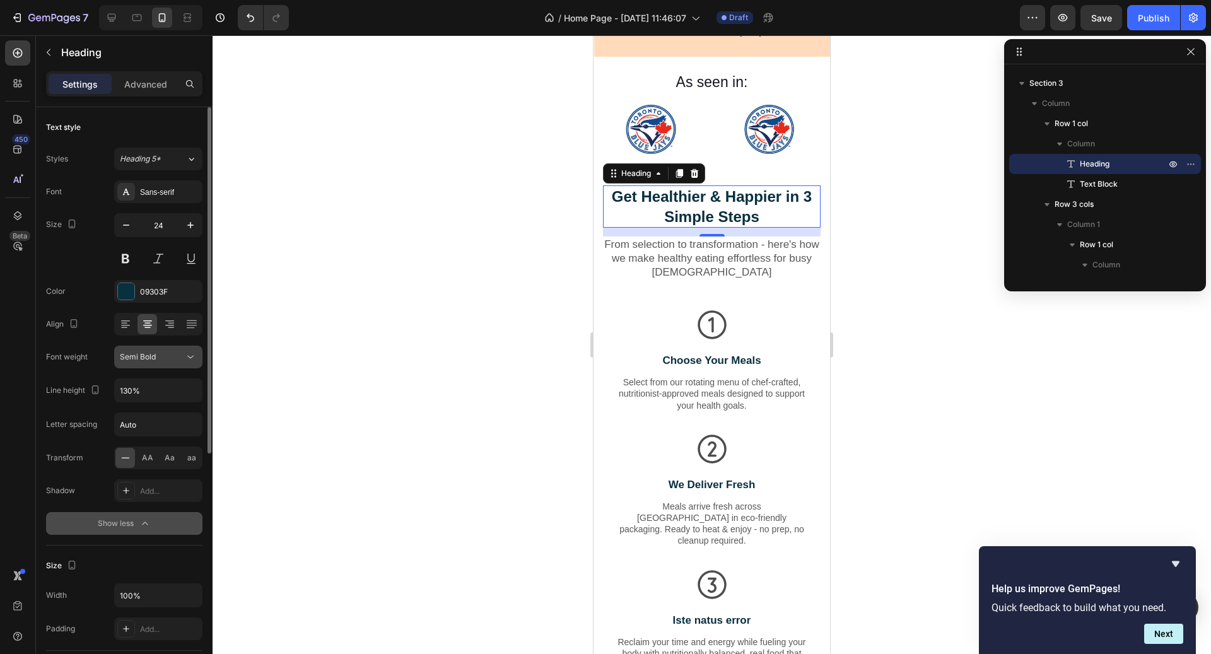
click at [160, 356] on div "Semi Bold" at bounding box center [152, 356] width 64 height 11
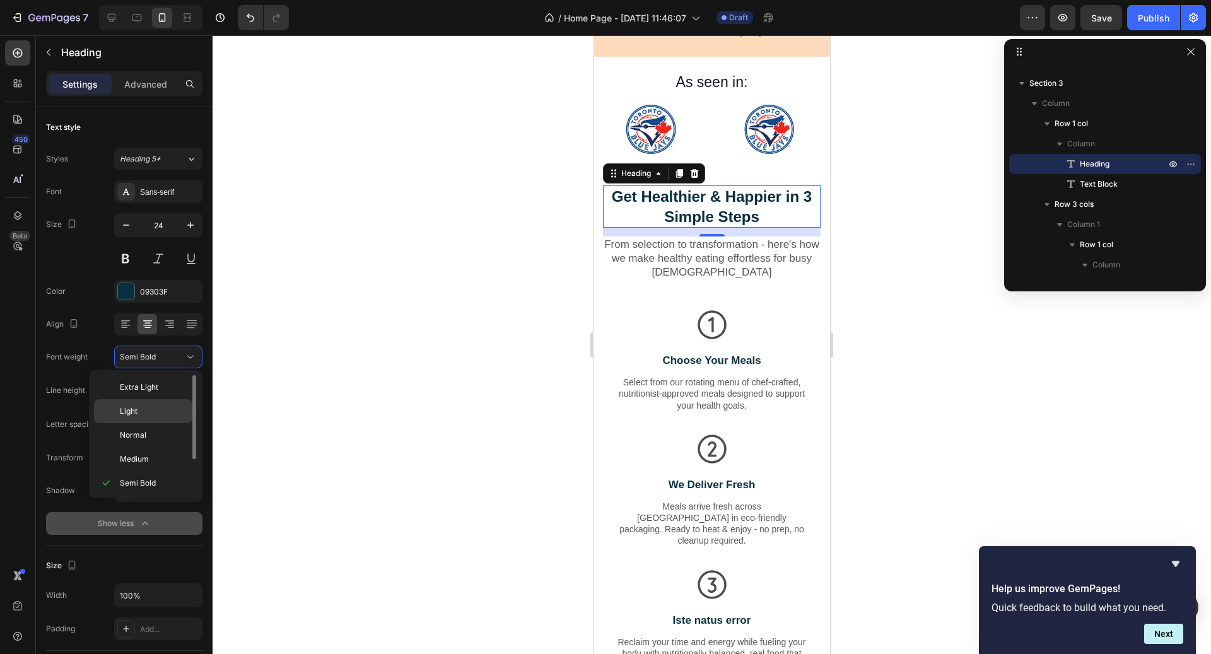
click at [145, 407] on p "Light" at bounding box center [153, 411] width 67 height 11
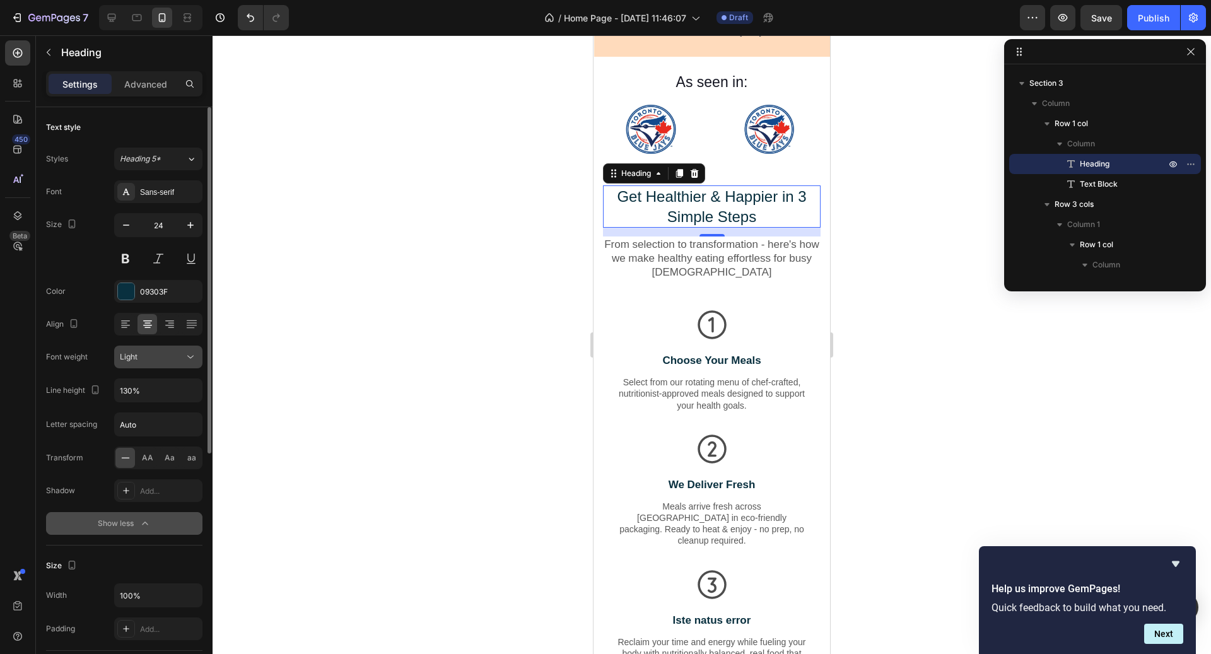
click at [151, 362] on div "Light" at bounding box center [152, 356] width 64 height 11
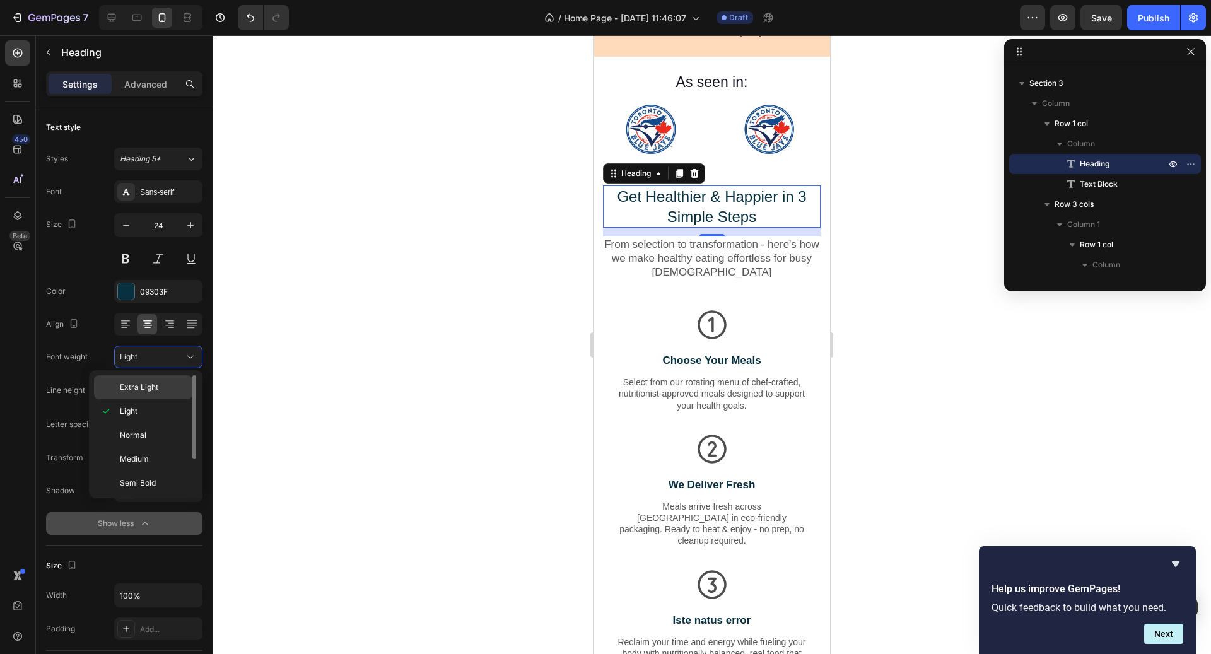
click at [143, 389] on span "Extra Light" at bounding box center [139, 387] width 38 height 11
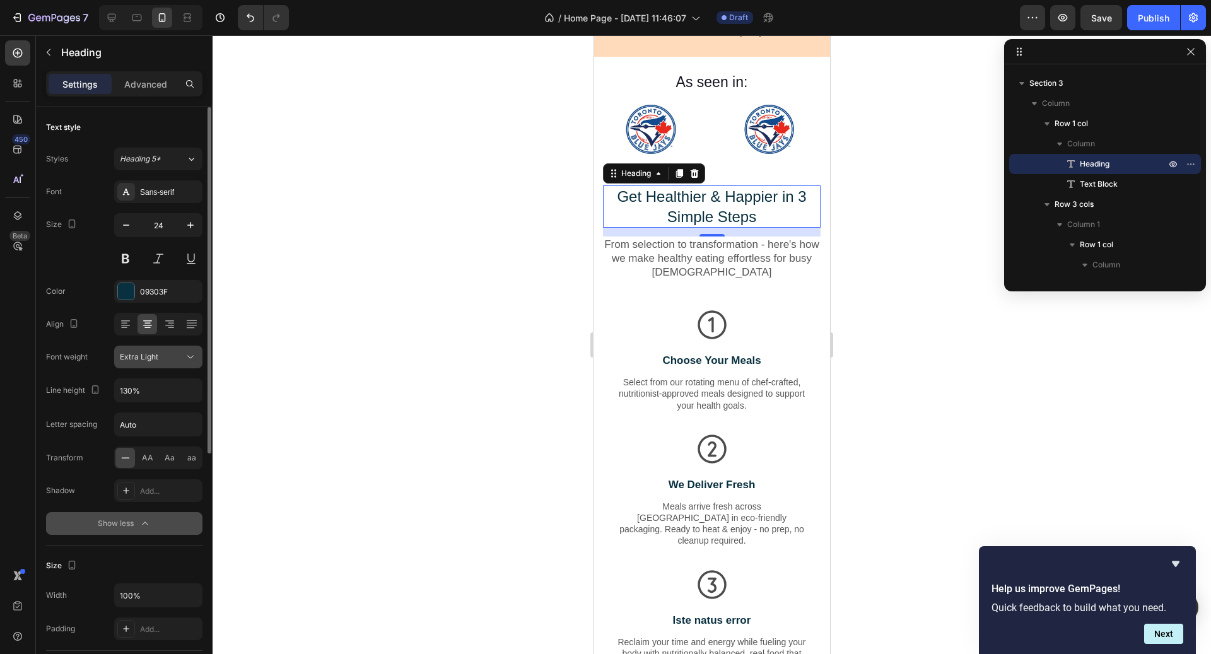
click at [151, 346] on button "Extra Light" at bounding box center [158, 357] width 88 height 23
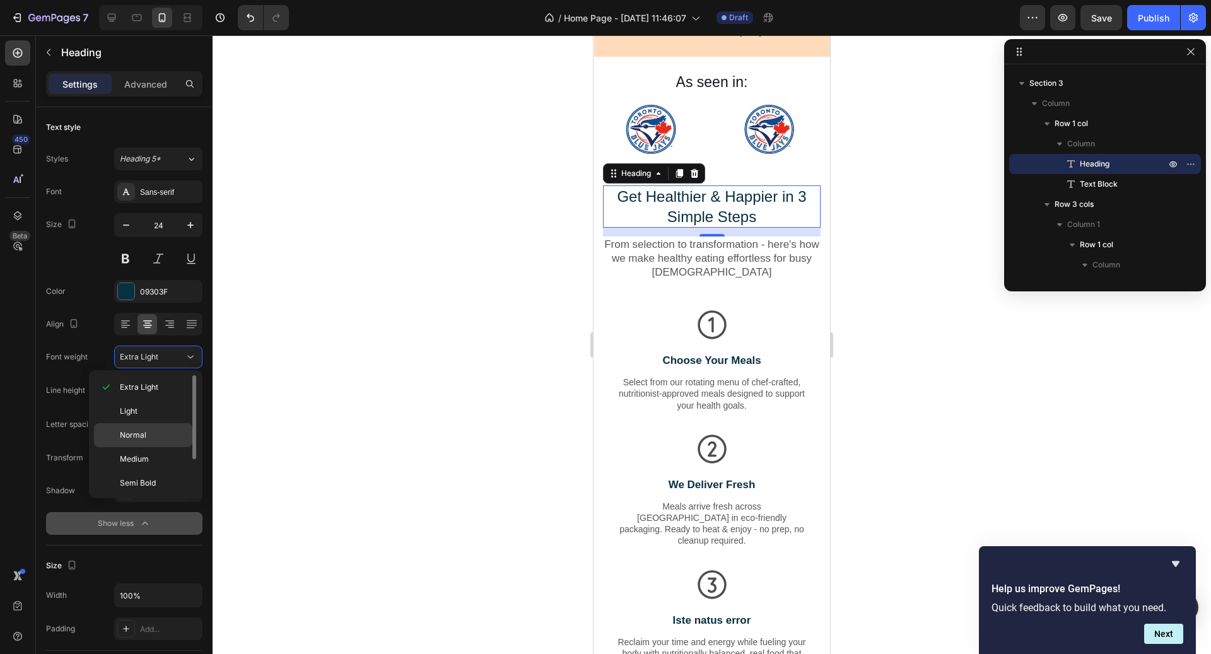
click at [139, 430] on span "Normal" at bounding box center [133, 435] width 26 height 11
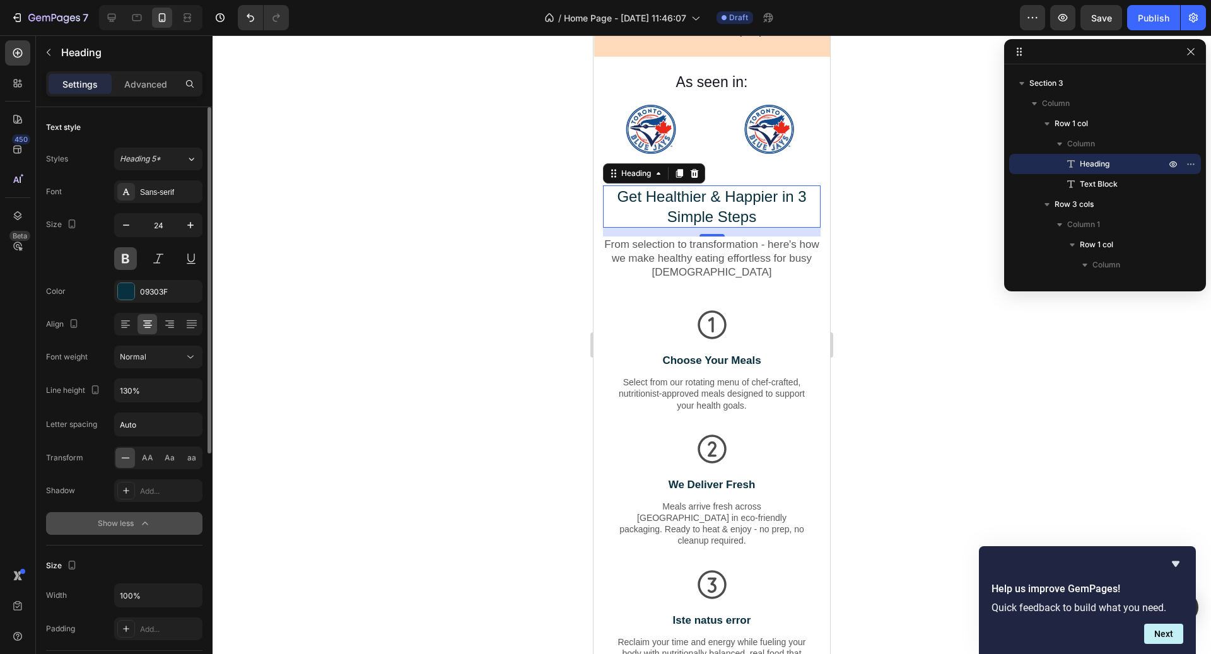
click at [128, 256] on button at bounding box center [125, 258] width 23 height 23
click at [153, 348] on button "Normal" at bounding box center [158, 357] width 88 height 23
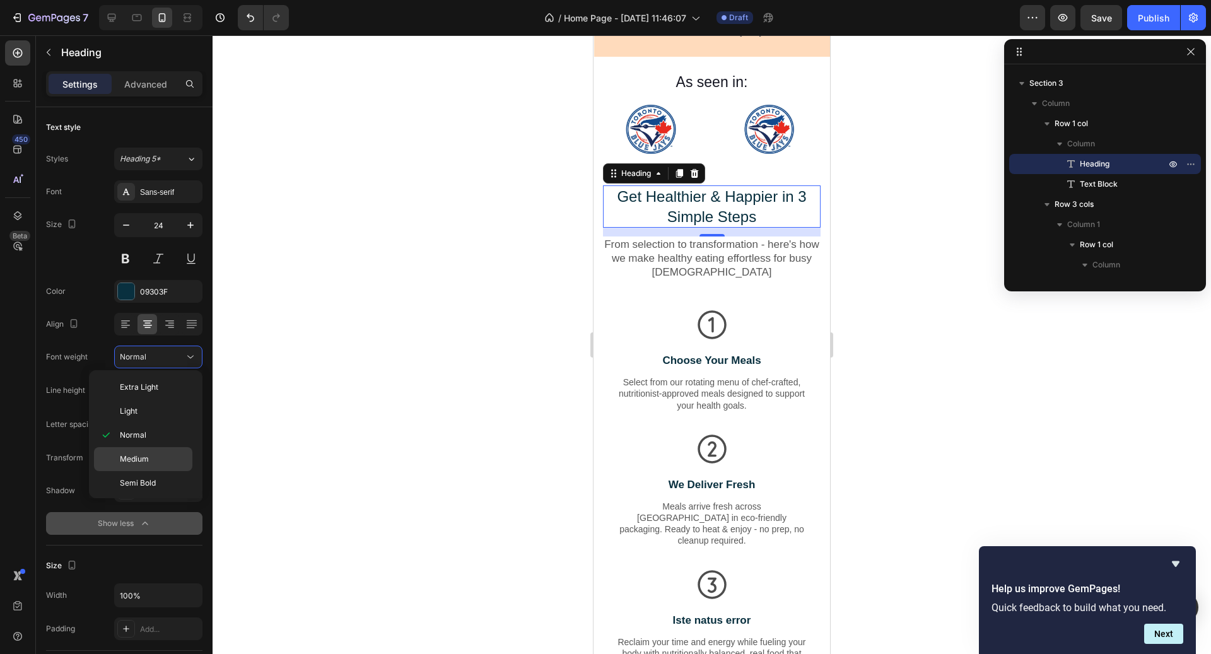
click at [156, 454] on p "Medium" at bounding box center [153, 459] width 67 height 11
click at [738, 187] on h2 "Get Healthier & Happier in 3 Simple Steps" at bounding box center [712, 206] width 218 height 42
click at [738, 187] on p "Get Healthier & Happier in 3 Simple Steps" at bounding box center [711, 206] width 215 height 39
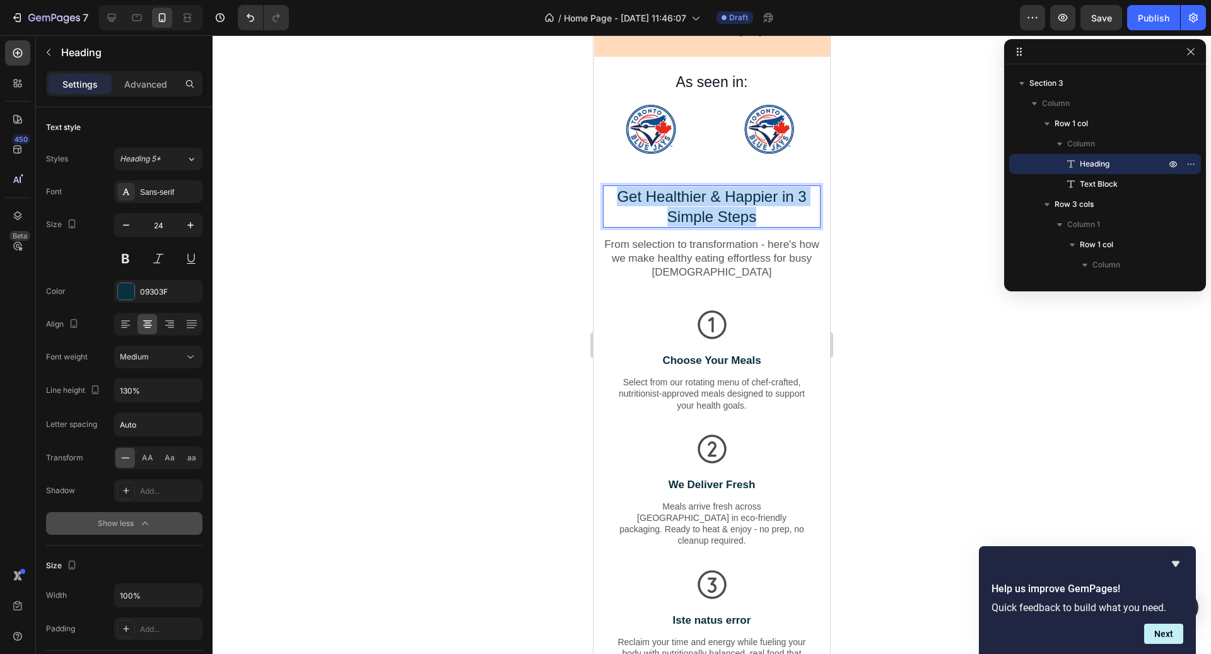
click at [738, 187] on p "Get Healthier & Happier in 3 Simple Steps" at bounding box center [711, 206] width 215 height 39
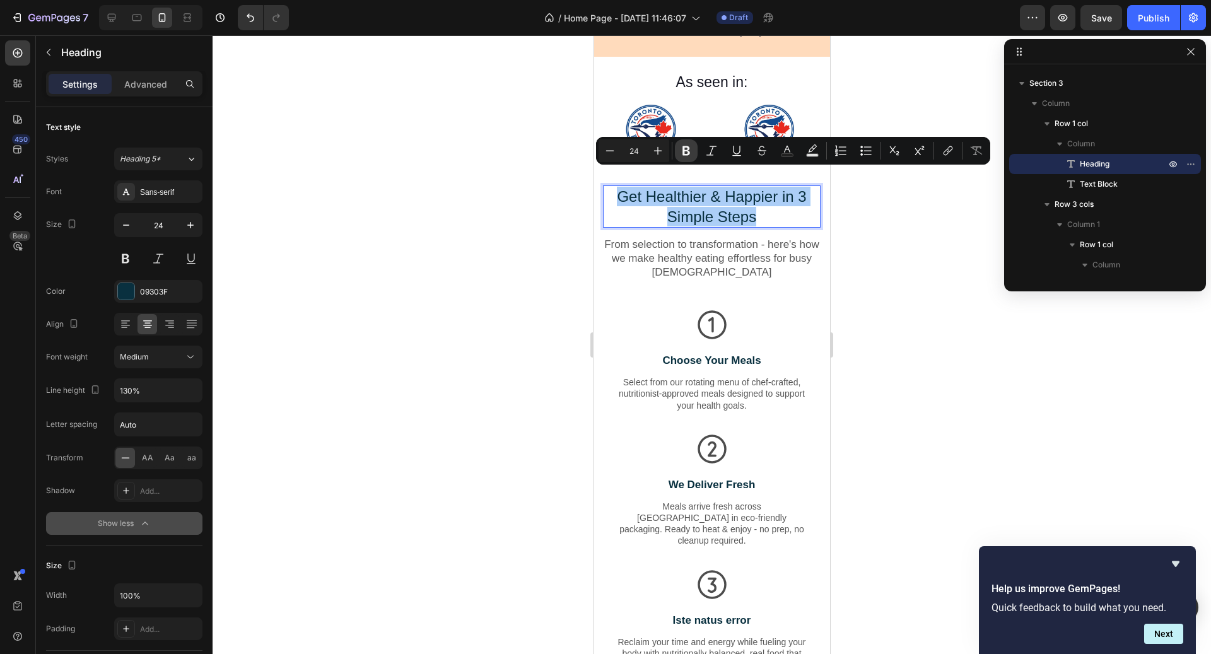
click at [686, 153] on icon "Editor contextual toolbar" at bounding box center [686, 150] width 13 height 13
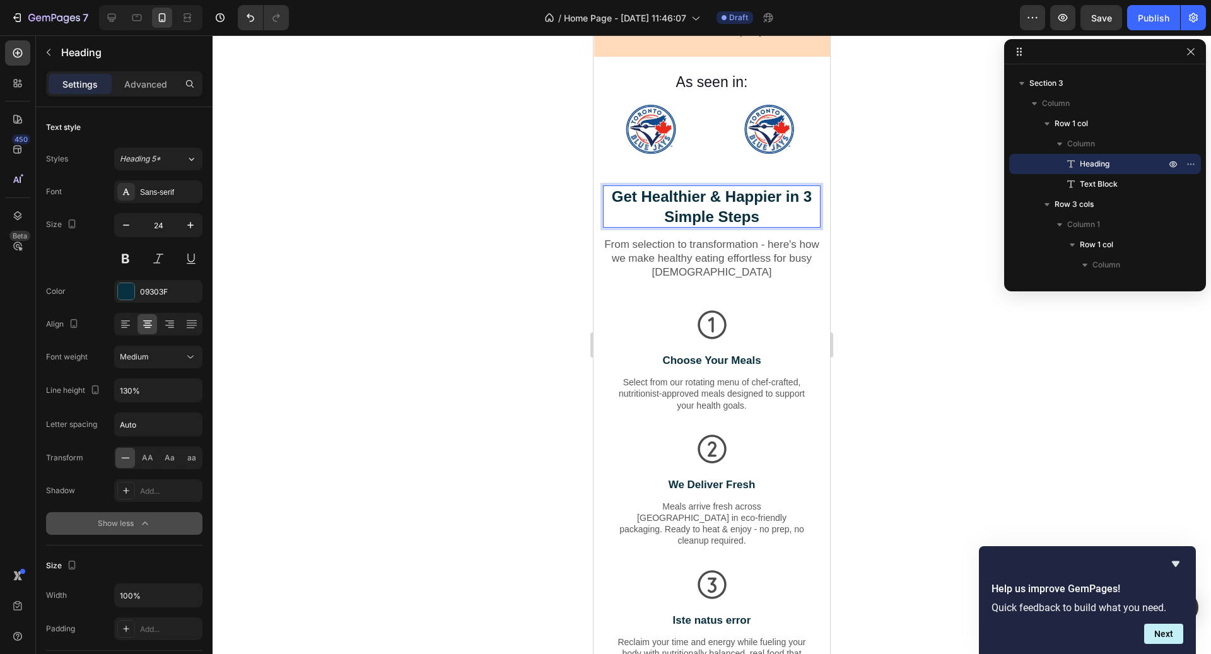
click at [686, 196] on strong "Get Healthier & Happier in 3 Simple Steps" at bounding box center [712, 206] width 200 height 37
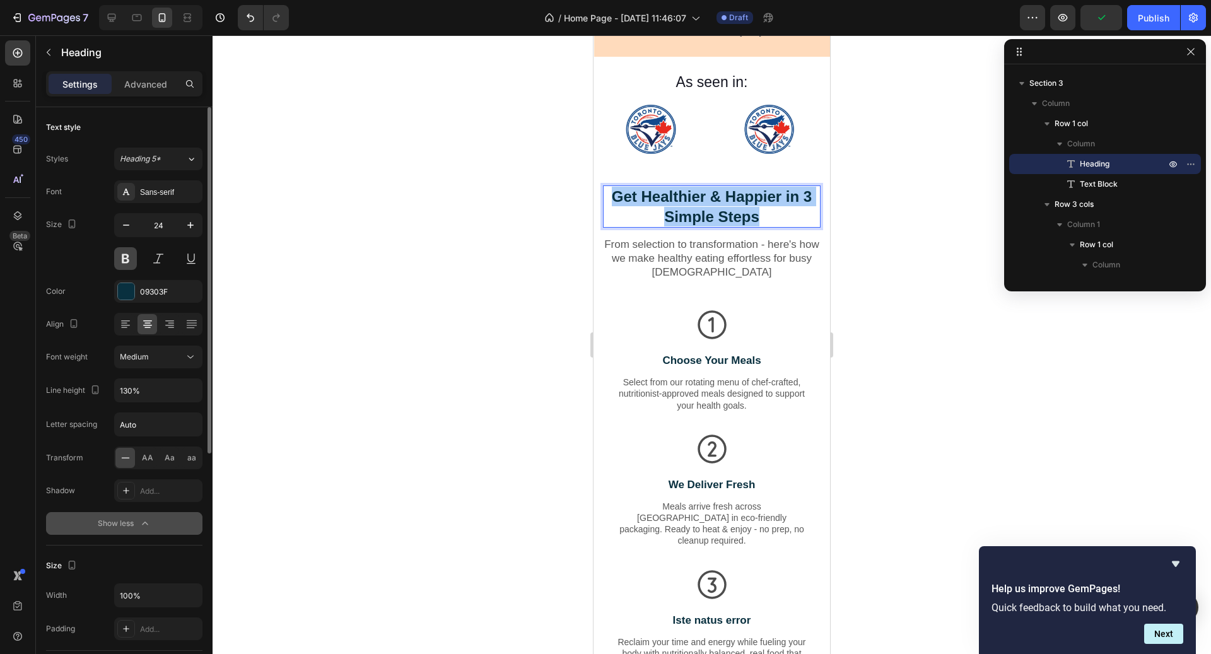
click at [121, 252] on button at bounding box center [125, 258] width 23 height 23
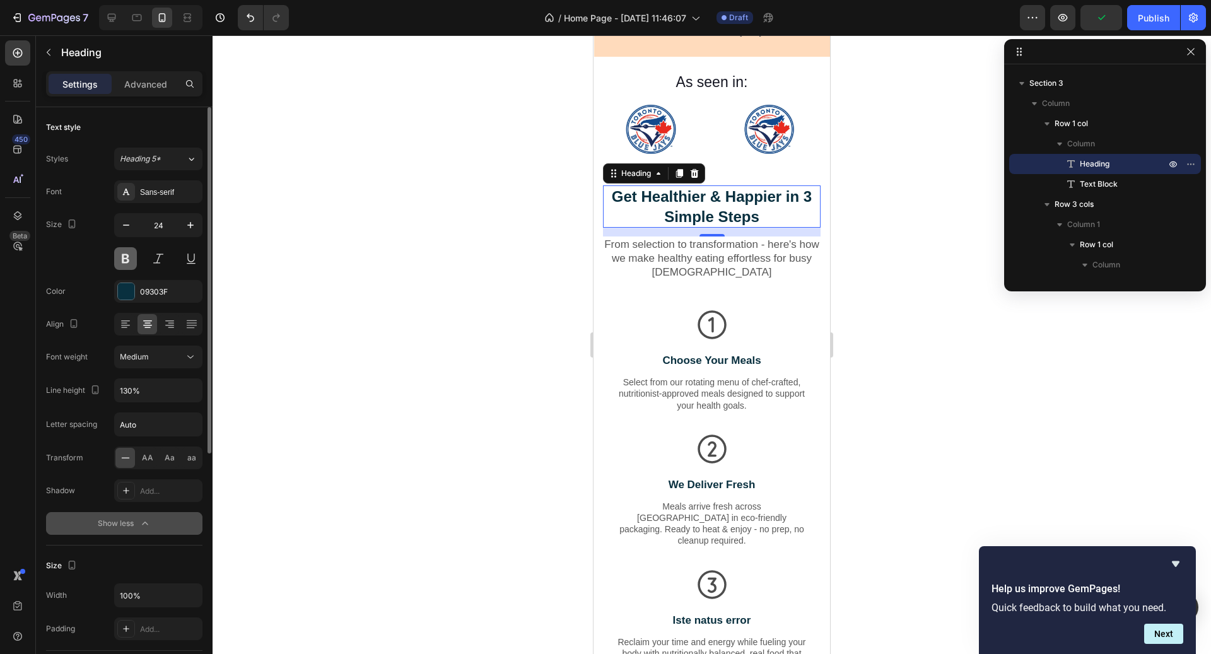
click at [121, 252] on button at bounding box center [125, 258] width 23 height 23
click at [703, 194] on strong "Get Healthier & Happier in 3 Simple Steps" at bounding box center [712, 206] width 200 height 37
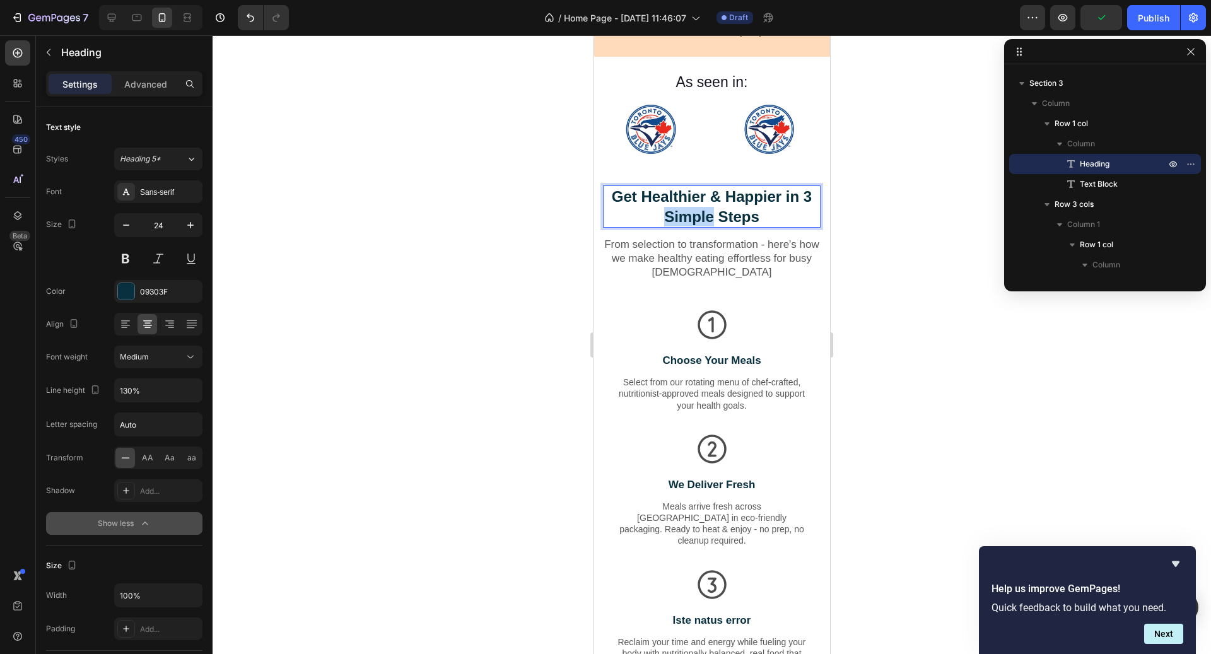
click at [703, 194] on strong "Get Healthier & Happier in 3 Simple Steps" at bounding box center [712, 206] width 200 height 37
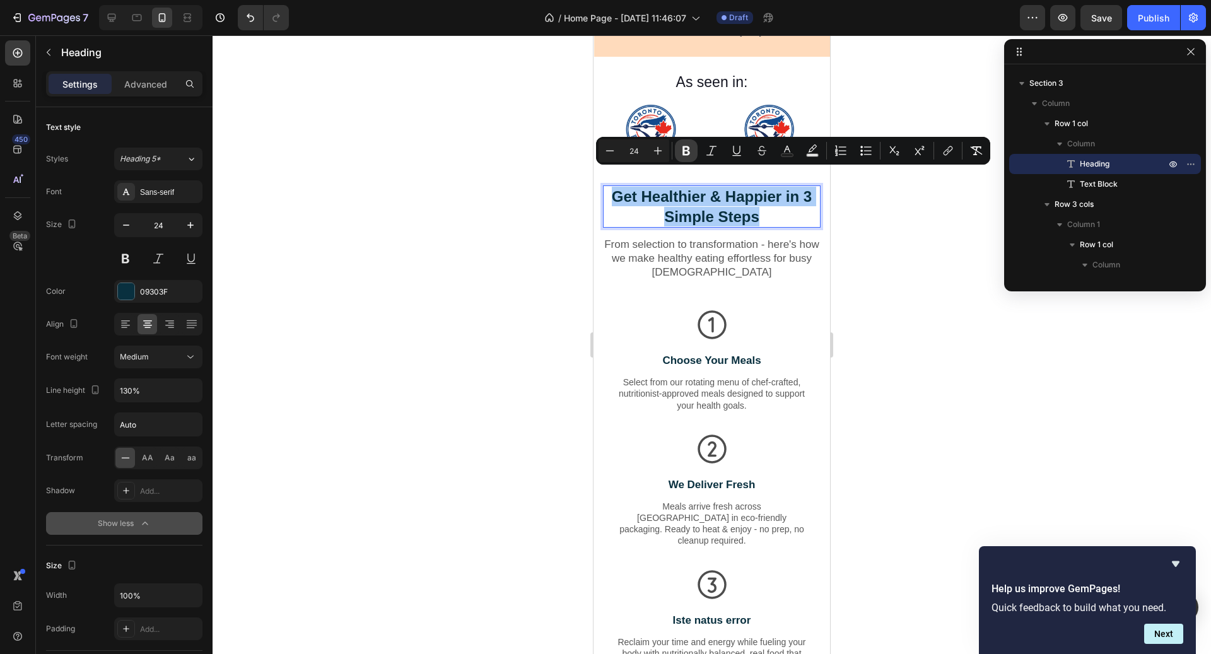
click at [682, 150] on icon "Editor contextual toolbar" at bounding box center [686, 150] width 13 height 13
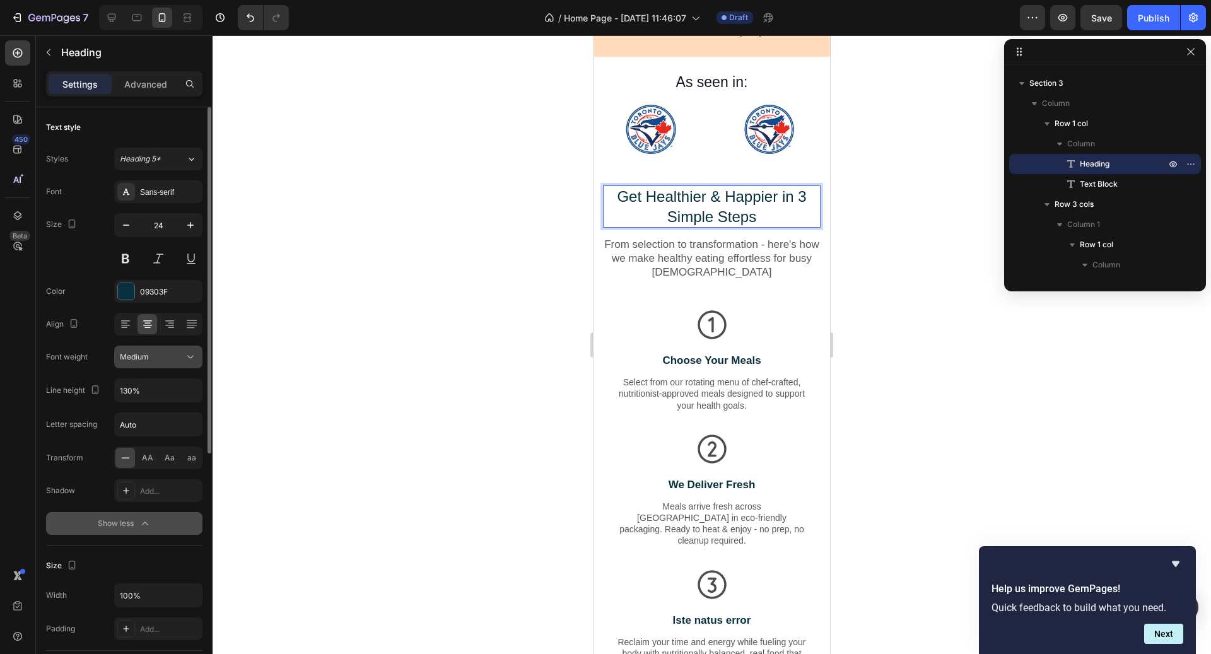
click at [161, 347] on button "Medium" at bounding box center [158, 357] width 88 height 23
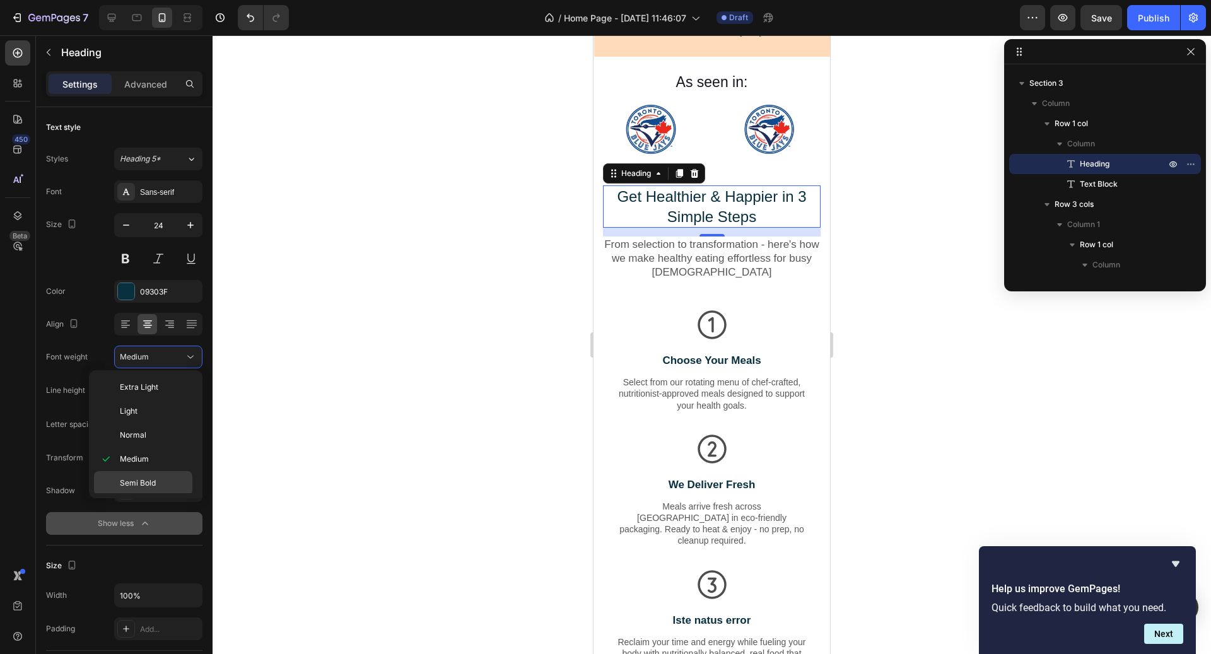
click at [136, 474] on div "Semi Bold" at bounding box center [143, 483] width 98 height 24
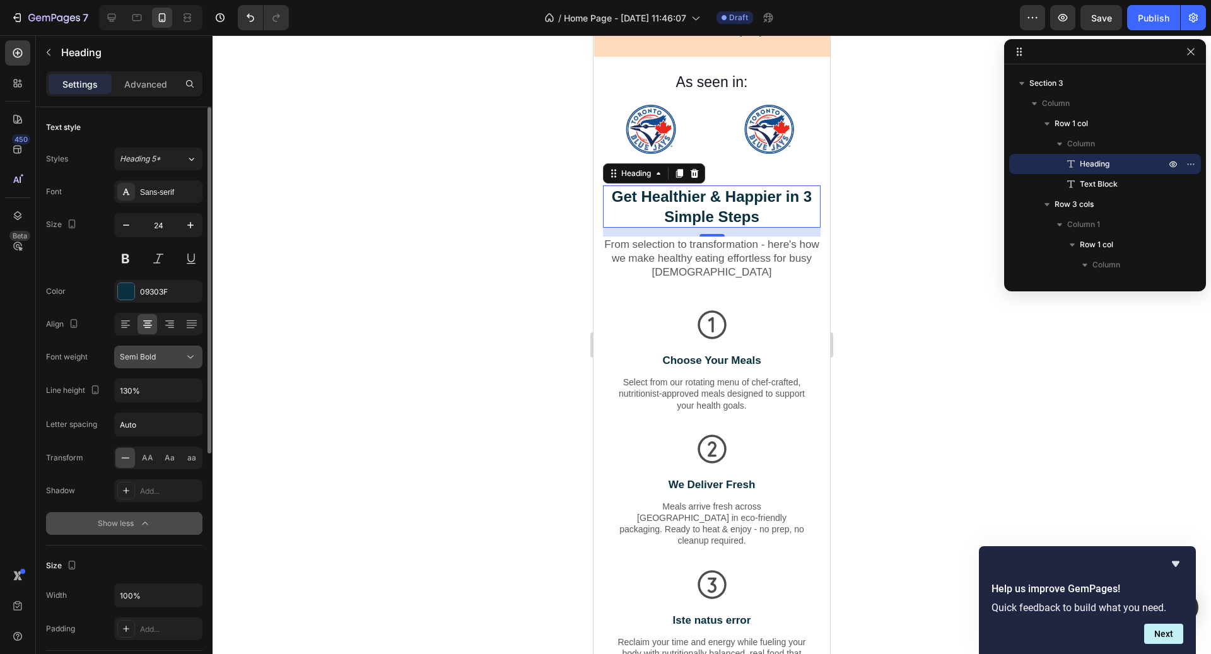
click at [168, 353] on div "Semi Bold" at bounding box center [152, 356] width 64 height 11
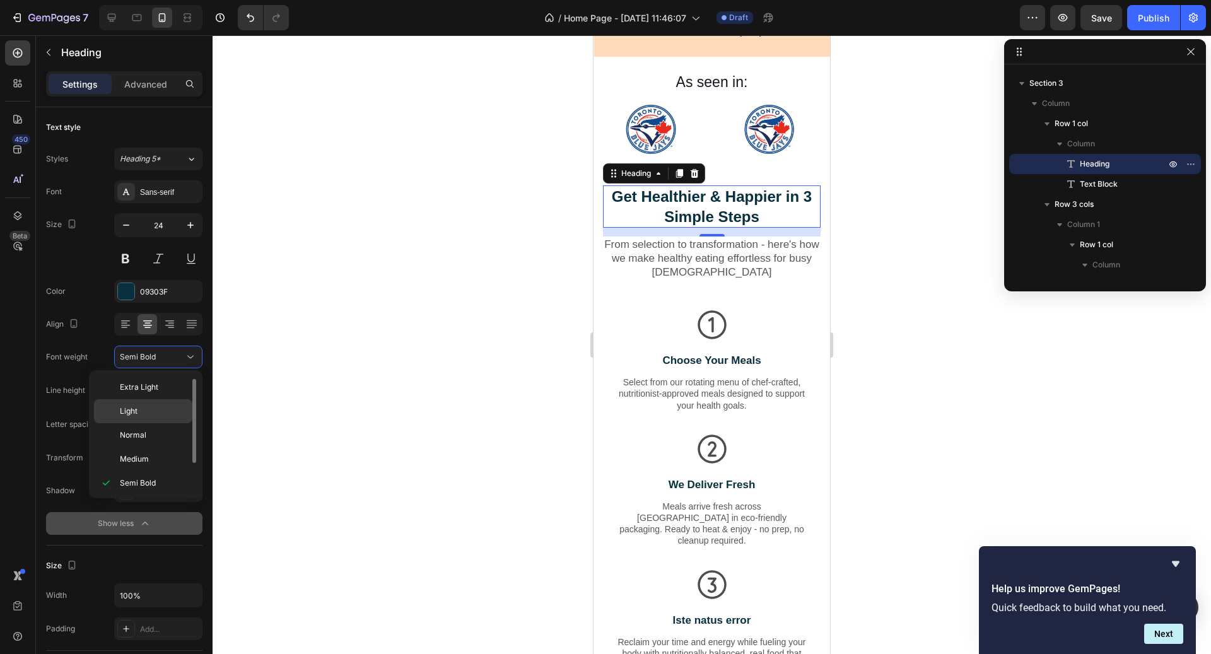
scroll to position [47, 0]
click at [153, 481] on span "Extra Bold" at bounding box center [138, 484] width 37 height 11
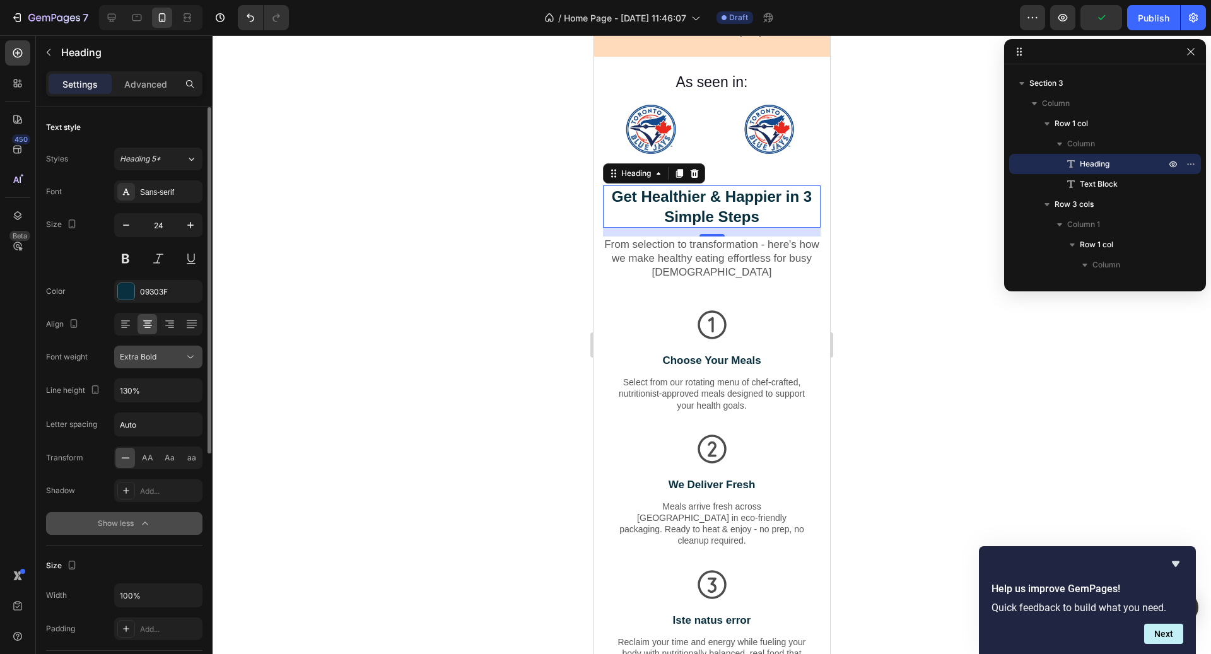
click at [156, 351] on div "Extra Bold" at bounding box center [152, 356] width 64 height 11
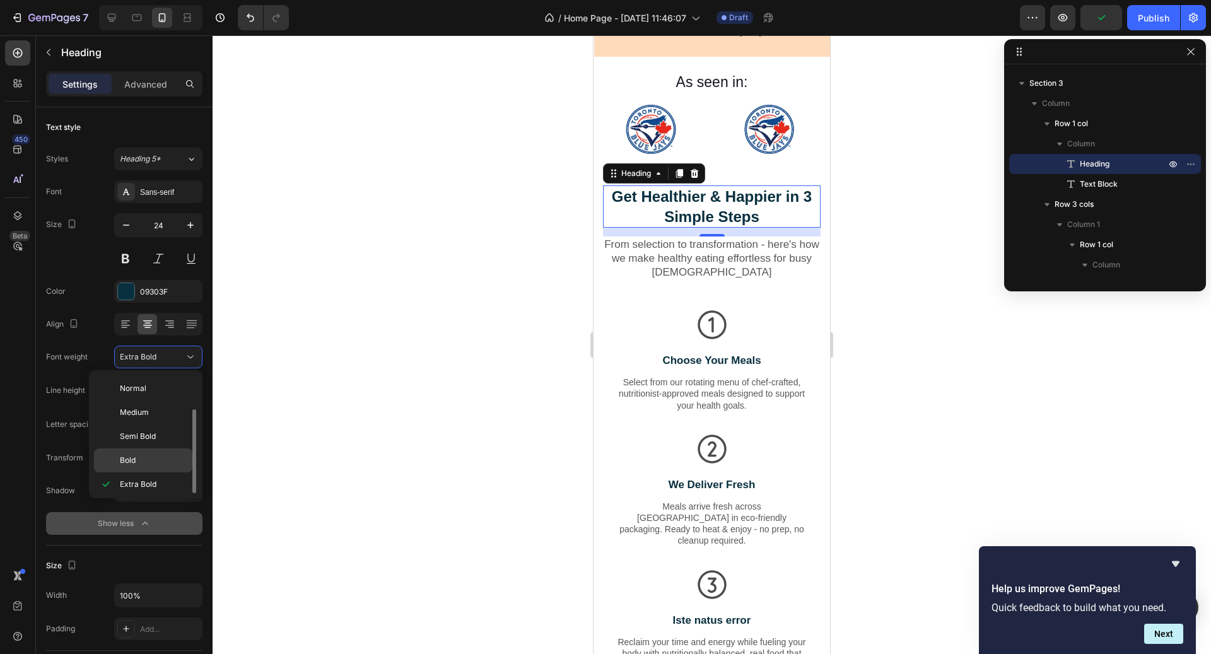
click at [151, 464] on div "Bold" at bounding box center [143, 461] width 98 height 24
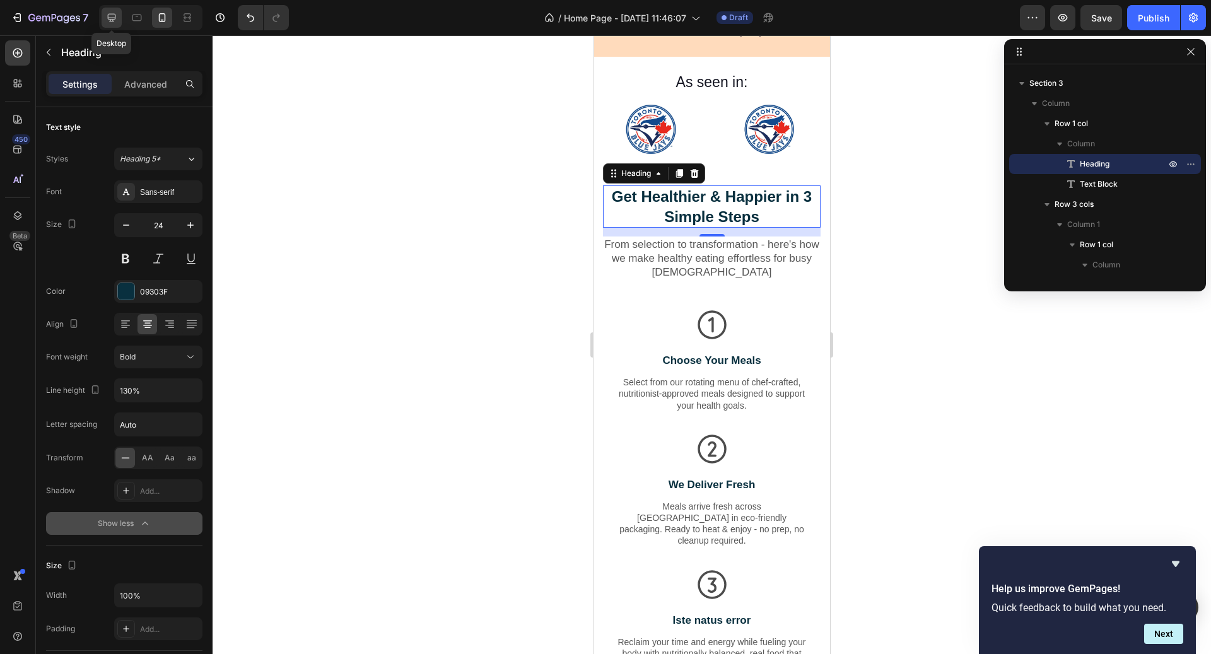
click at [110, 11] on icon at bounding box center [111, 17] width 13 height 13
type input "25"
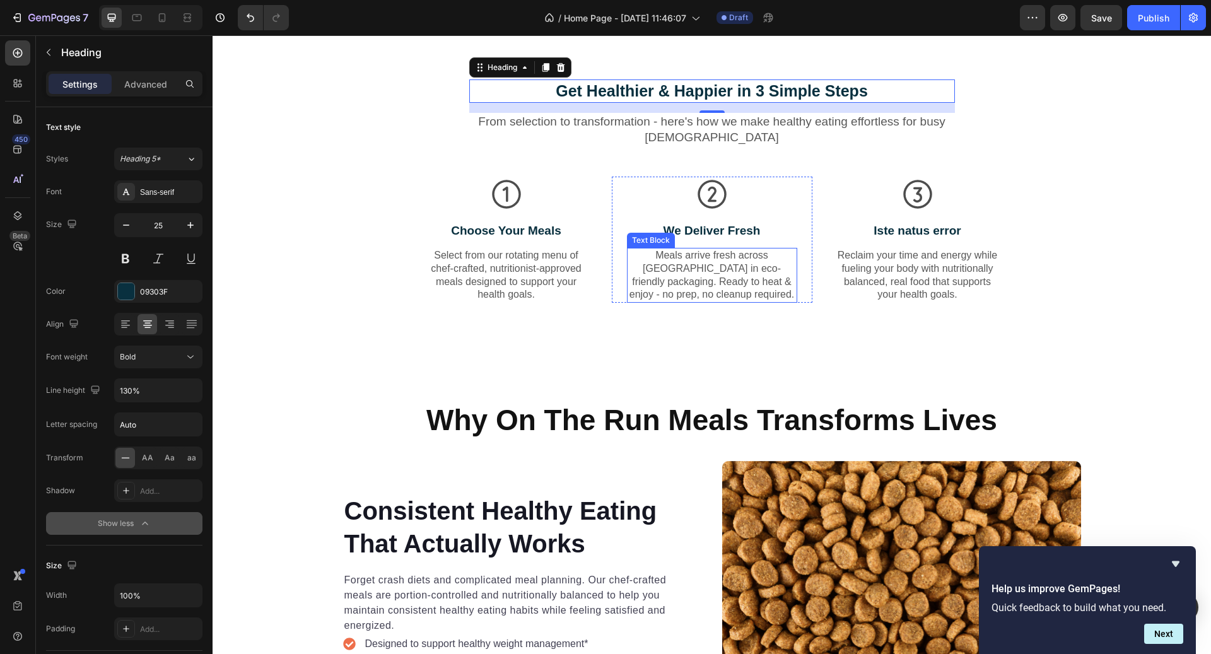
scroll to position [623, 0]
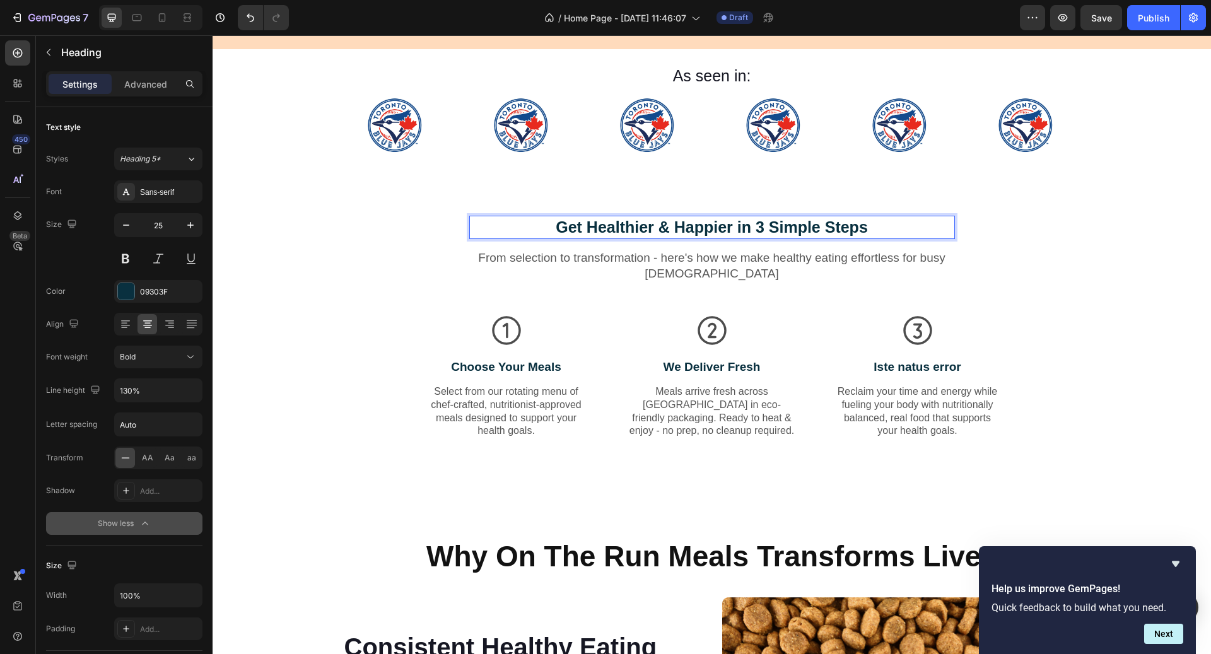
click at [691, 227] on p "Get Healthier & Happier in 3 Simple Steps" at bounding box center [712, 227] width 483 height 21
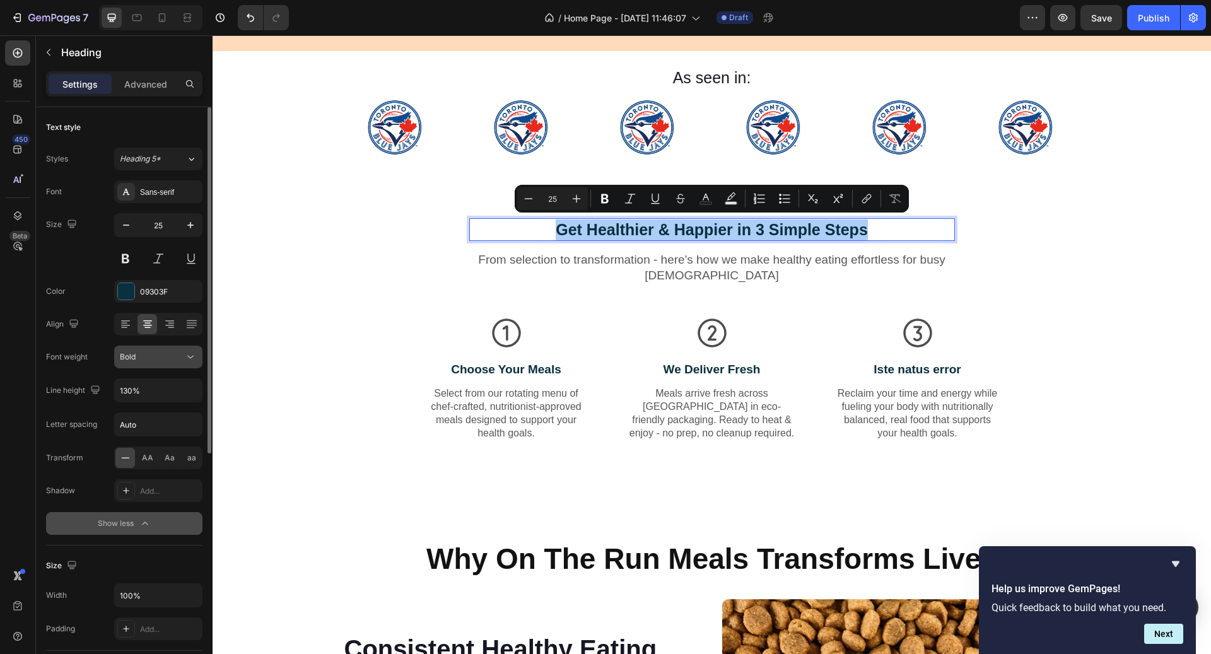
click at [148, 363] on button "Bold" at bounding box center [158, 357] width 88 height 23
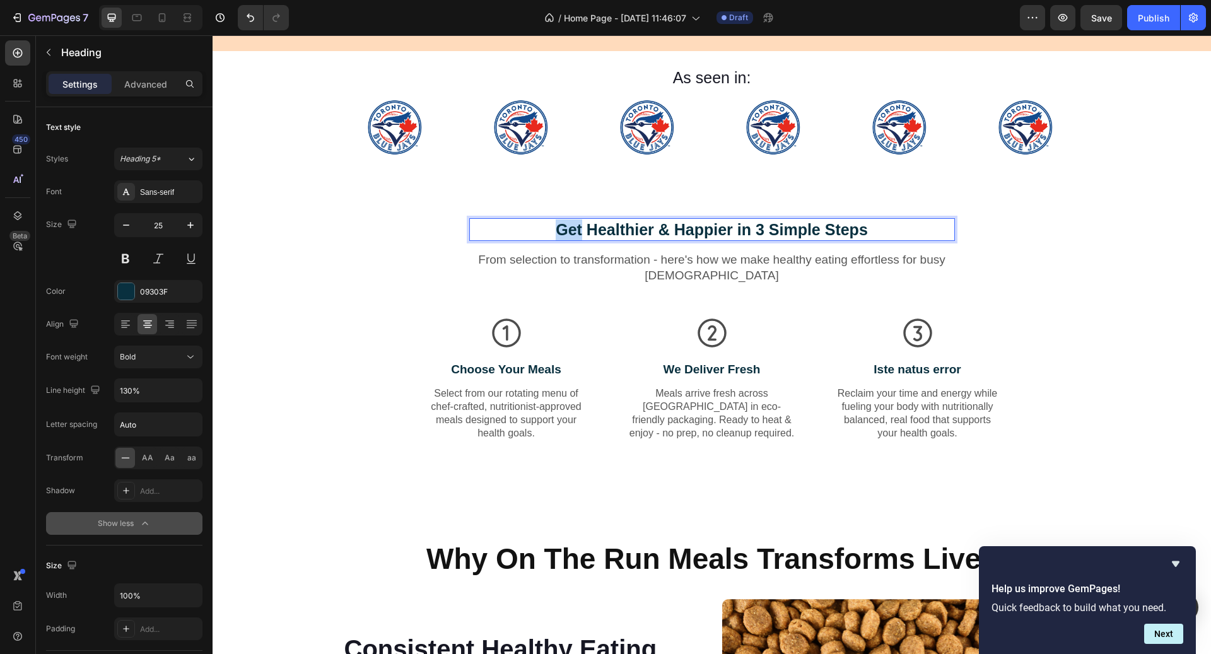
click at [579, 225] on p "Get Healthier & Happier in 3 Simple Steps" at bounding box center [712, 230] width 483 height 21
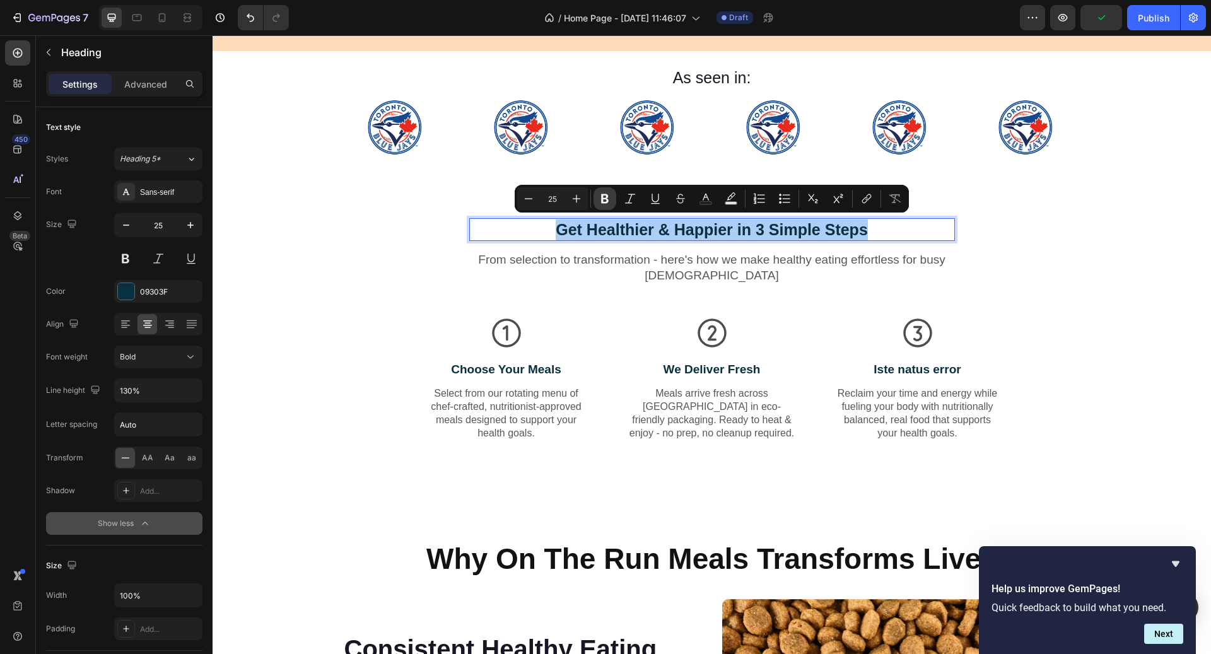
click at [597, 199] on button "Bold" at bounding box center [605, 198] width 23 height 23
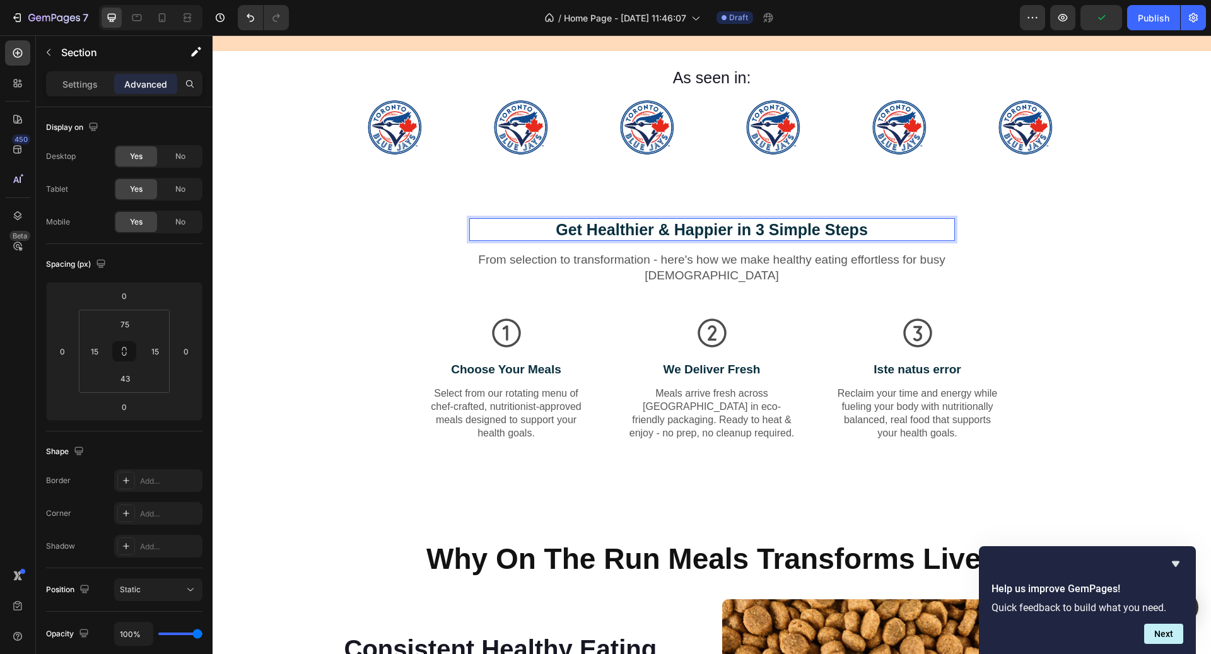
click at [597, 199] on div "Get Healthier & Happier in 3 Simple Steps Heading 14 From selection to transfor…" at bounding box center [712, 330] width 999 height 318
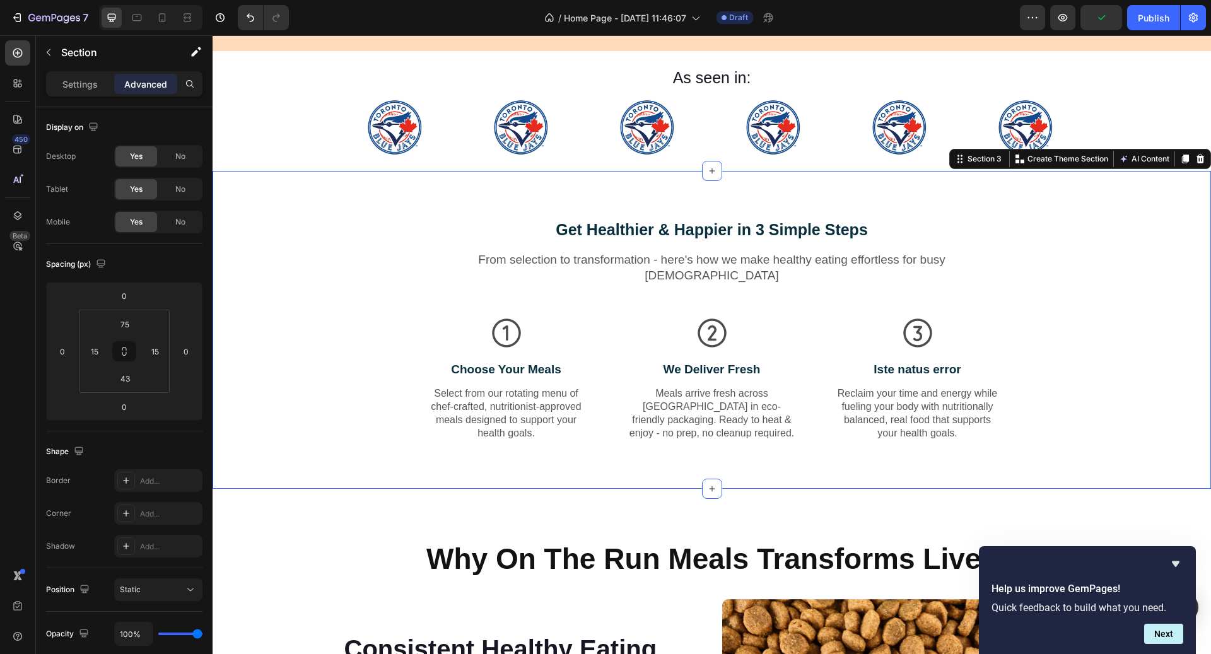
click at [585, 238] on div "⁠⁠⁠⁠⁠⁠⁠ Get Healthier & Happier in 3 Simple Steps Heading From selection to tra…" at bounding box center [712, 256] width 486 height 77
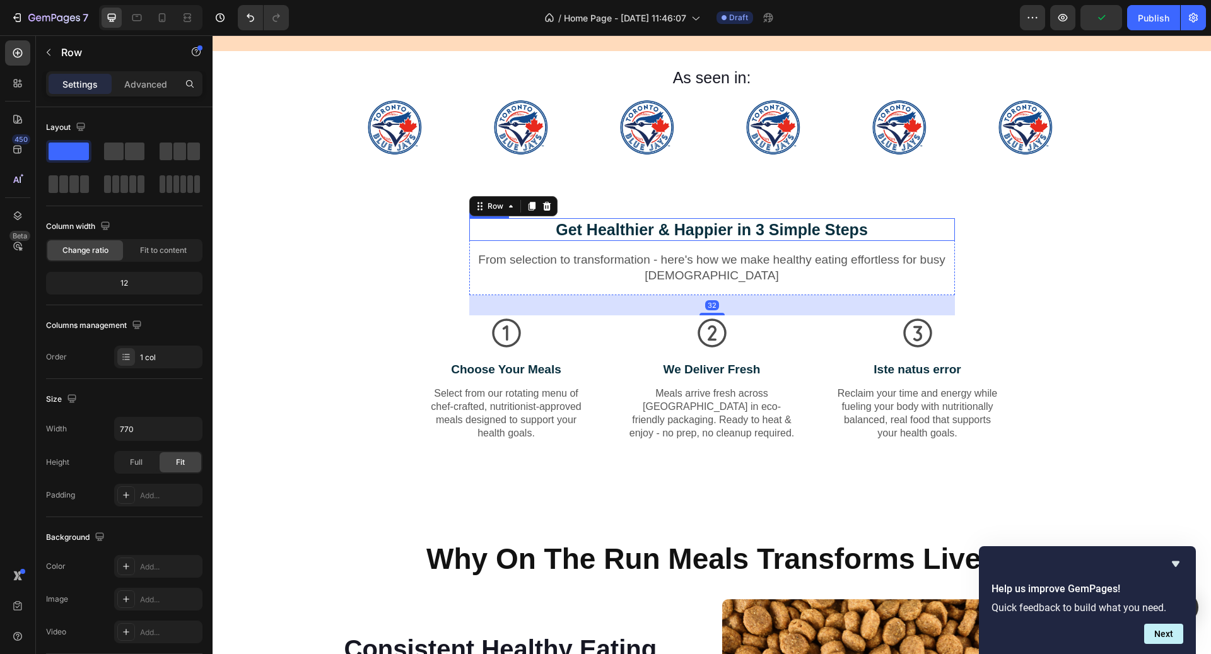
click at [582, 225] on strong "Get Healthier & Happier in 3 Simple Steps" at bounding box center [712, 230] width 312 height 18
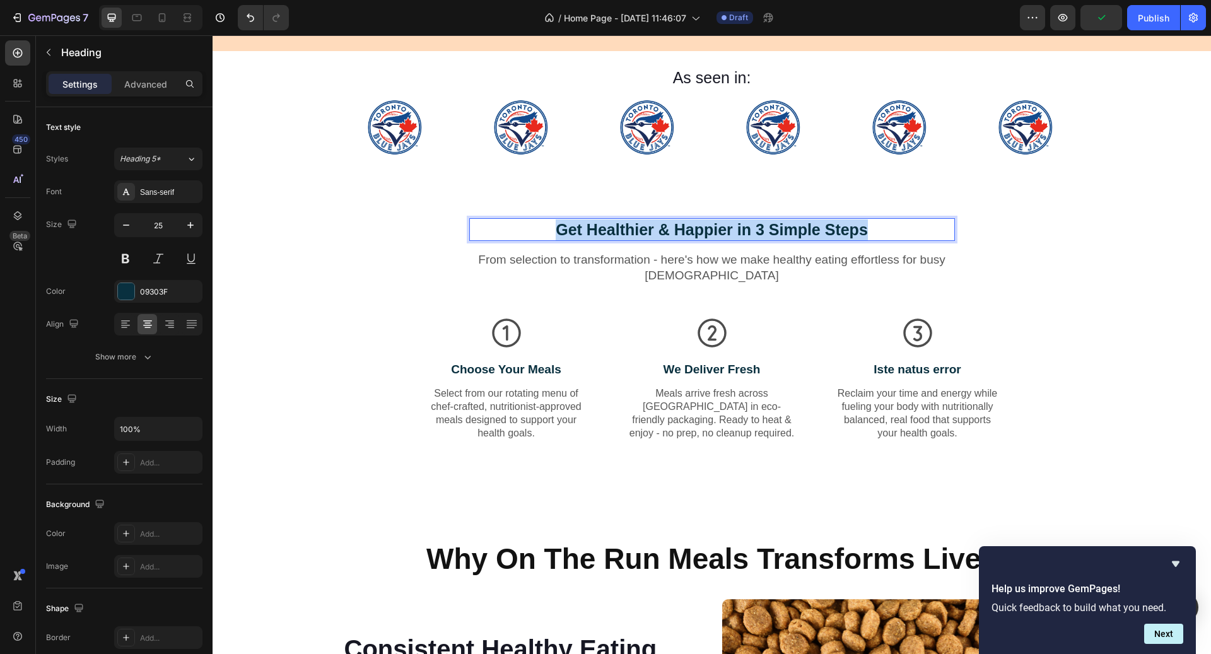
click at [582, 225] on strong "Get Healthier & Happier in 3 Simple Steps" at bounding box center [712, 230] width 312 height 18
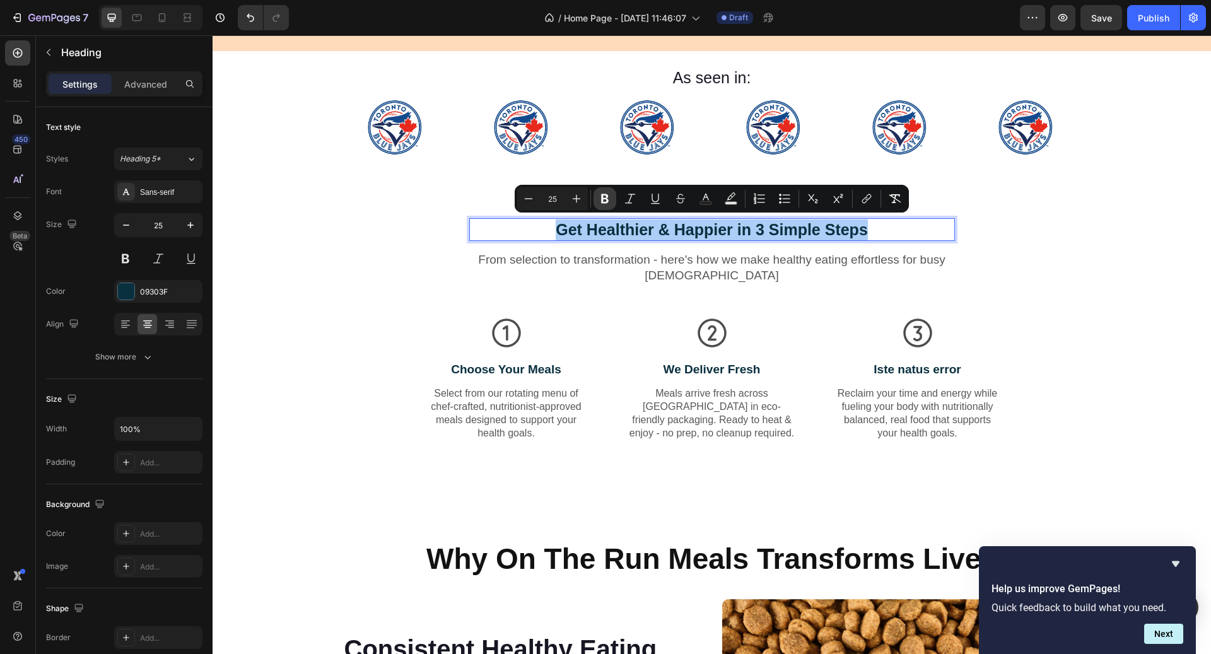
click at [601, 201] on icon "Editor contextual toolbar" at bounding box center [605, 198] width 13 height 13
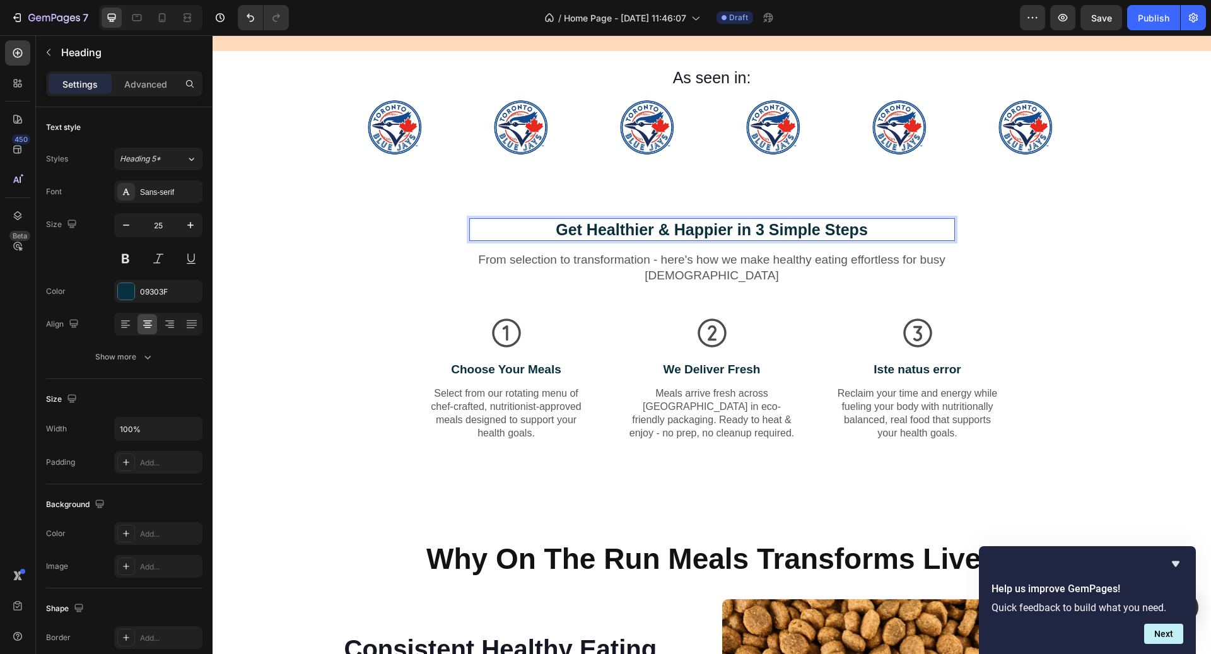
click at [604, 220] on p "Get Healthier & Happier in 3 Simple Steps" at bounding box center [712, 230] width 483 height 21
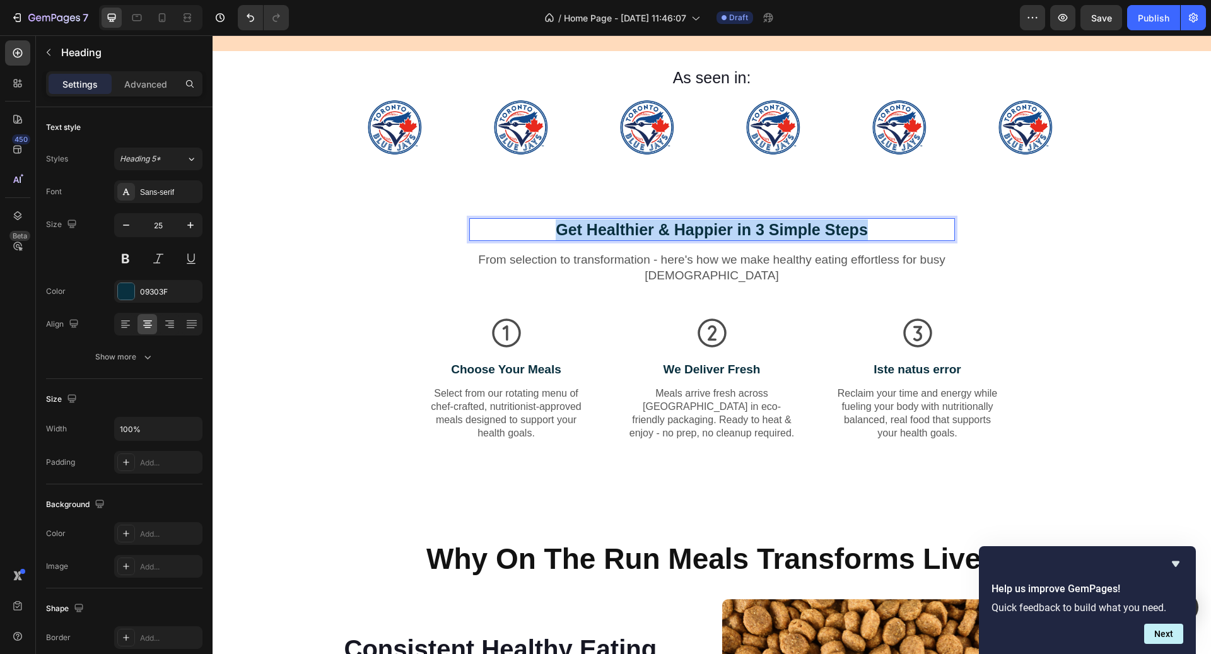
click at [604, 220] on p "Get Healthier & Happier in 3 Simple Steps" at bounding box center [712, 230] width 483 height 21
click at [592, 229] on p "Get Healthier & Happier in 3 Simple Steps" at bounding box center [712, 230] width 483 height 21
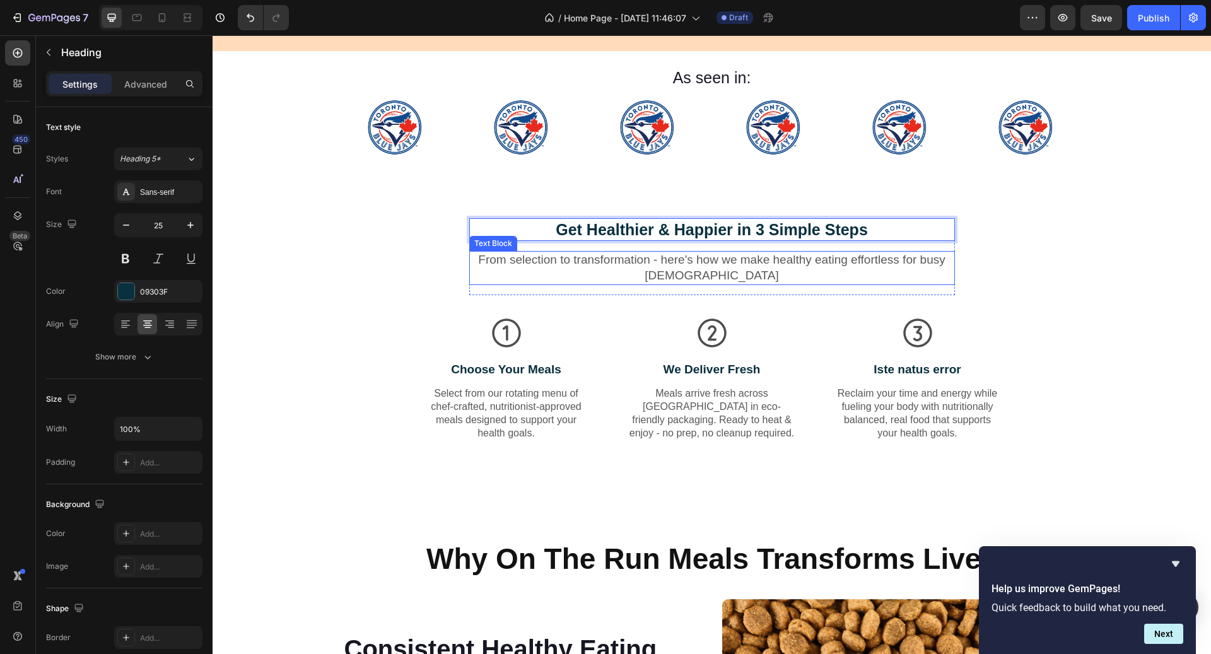
click at [592, 257] on p "From selection to transformation - here's how we make healthy eating effortless…" at bounding box center [712, 267] width 483 height 31
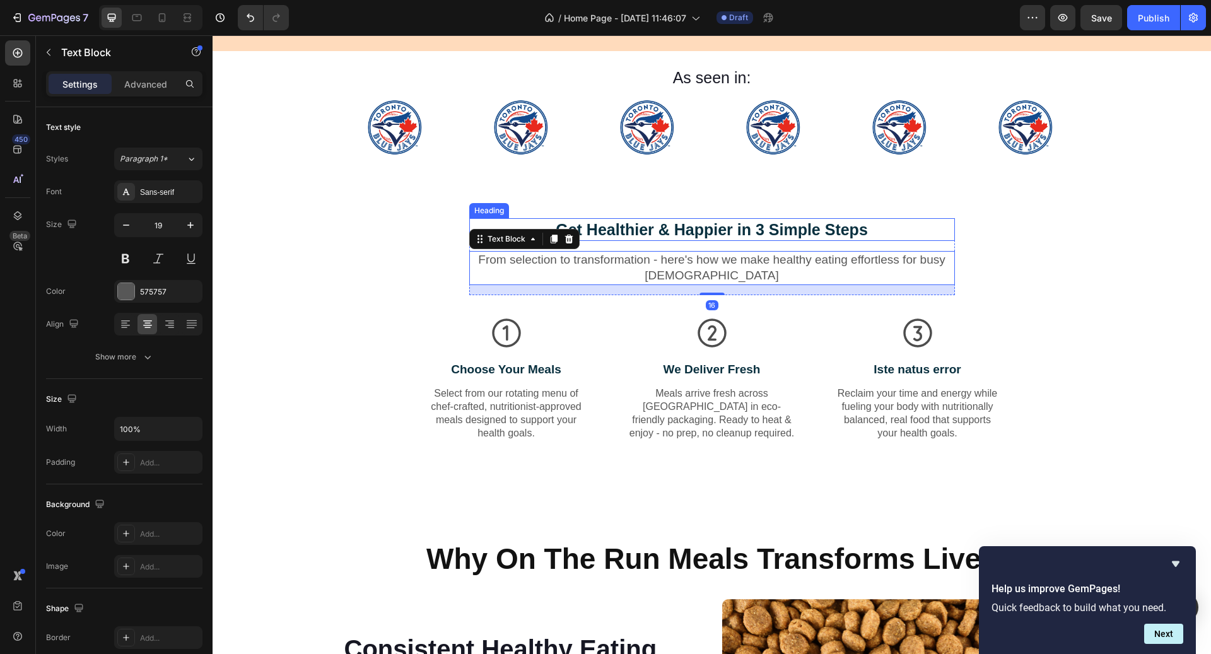
click at [597, 228] on p "Get Healthier & Happier in 3 Simple Steps" at bounding box center [712, 230] width 483 height 21
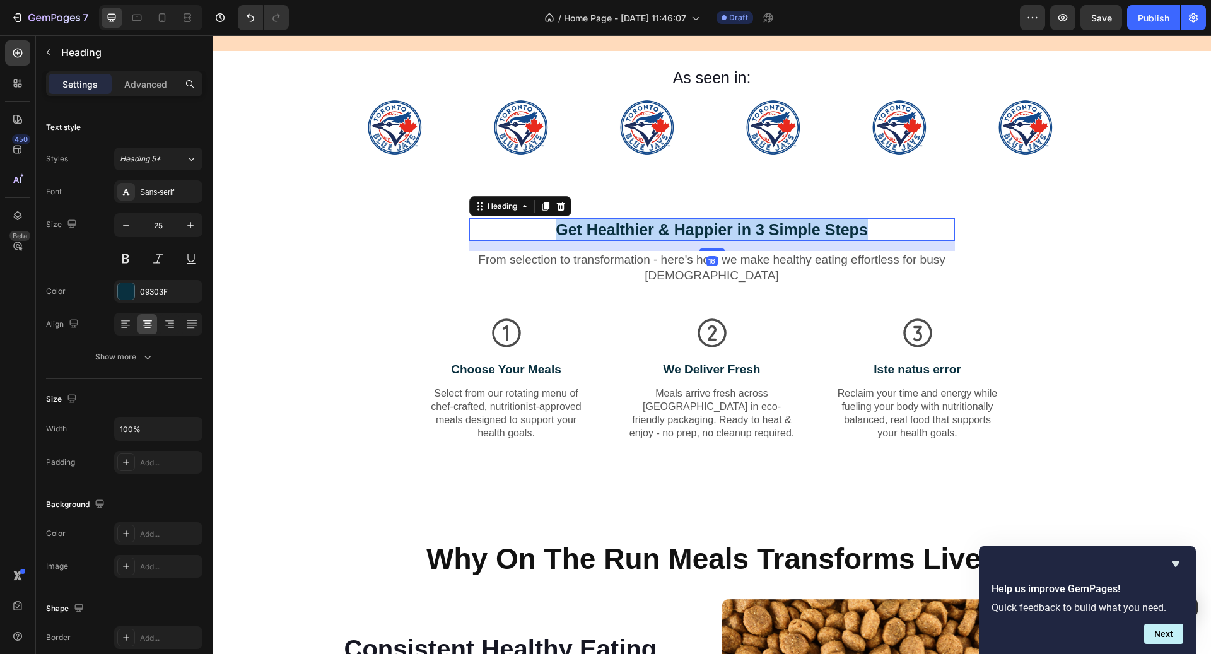
click at [597, 228] on p "Get Healthier & Happier in 3 Simple Steps" at bounding box center [712, 230] width 483 height 21
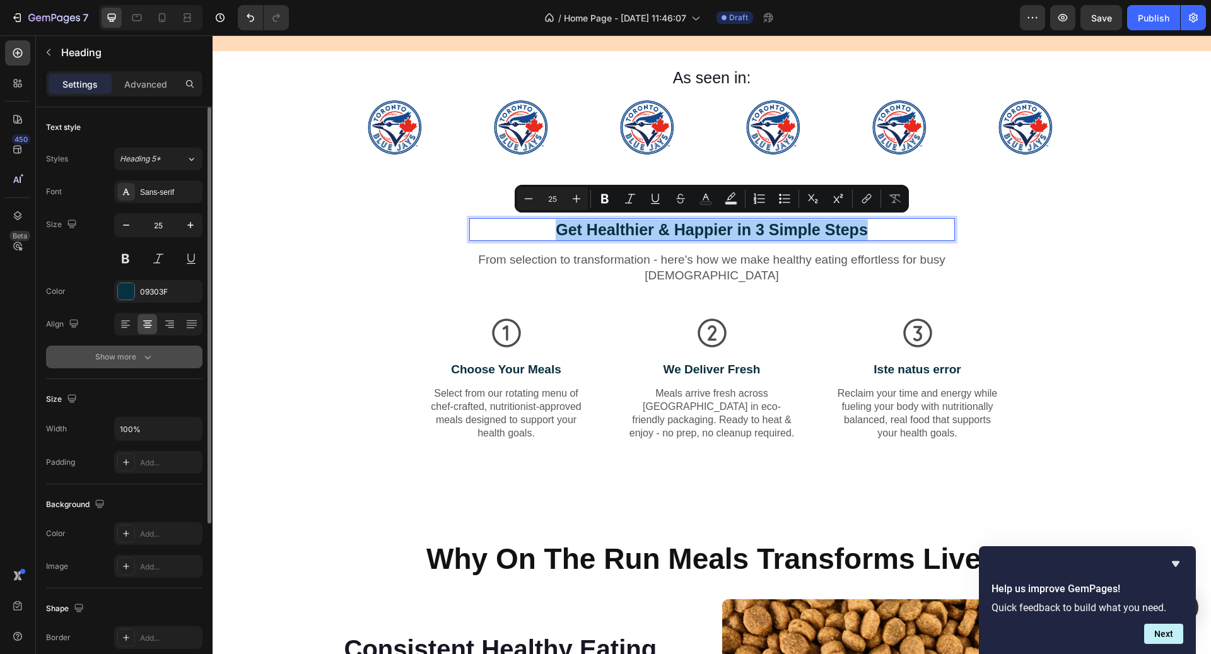
click at [131, 351] on div "Show more" at bounding box center [124, 357] width 59 height 13
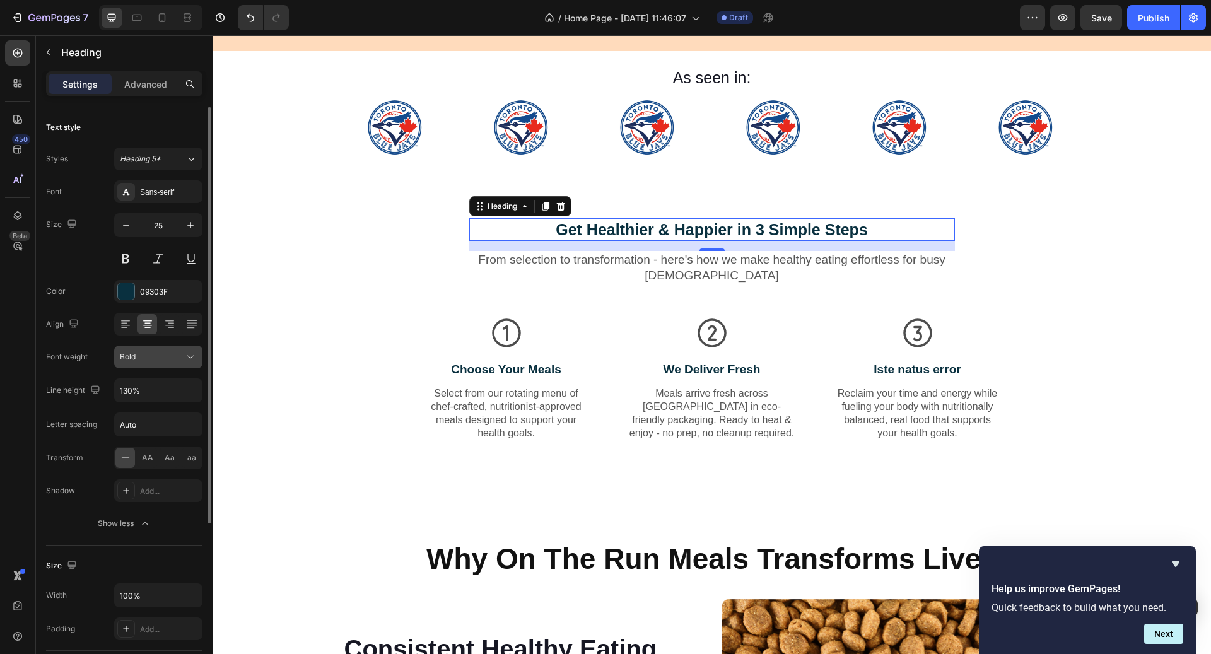
click at [158, 359] on div "Bold" at bounding box center [152, 356] width 64 height 11
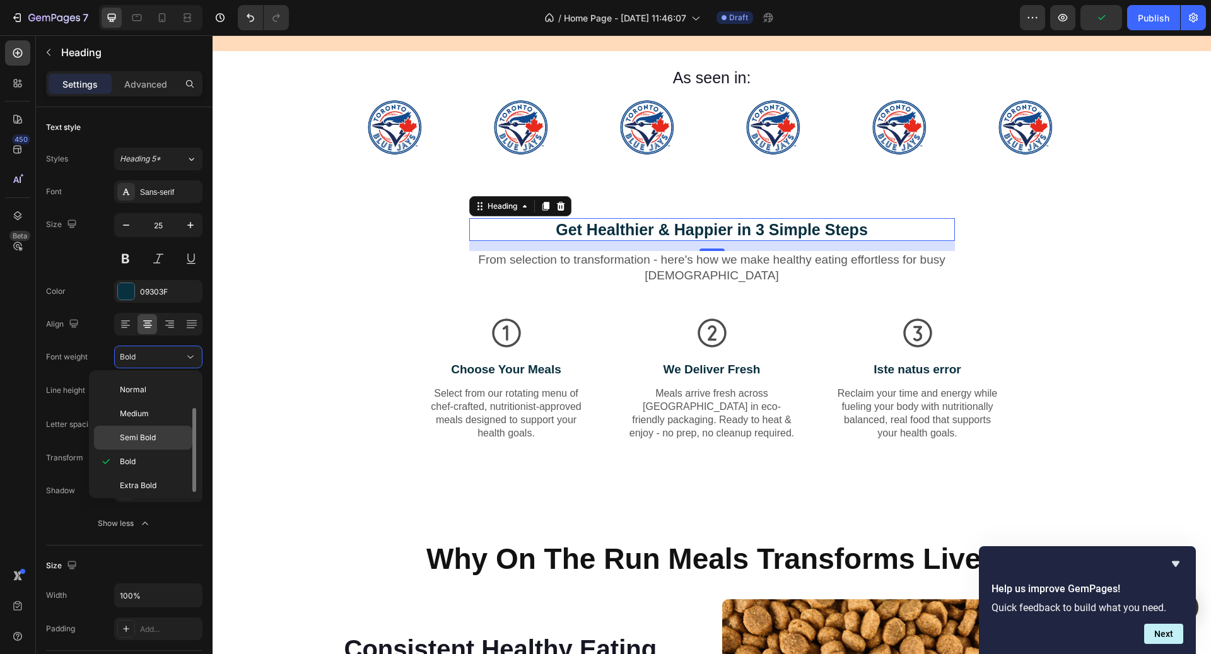
click at [151, 435] on span "Semi Bold" at bounding box center [138, 437] width 36 height 11
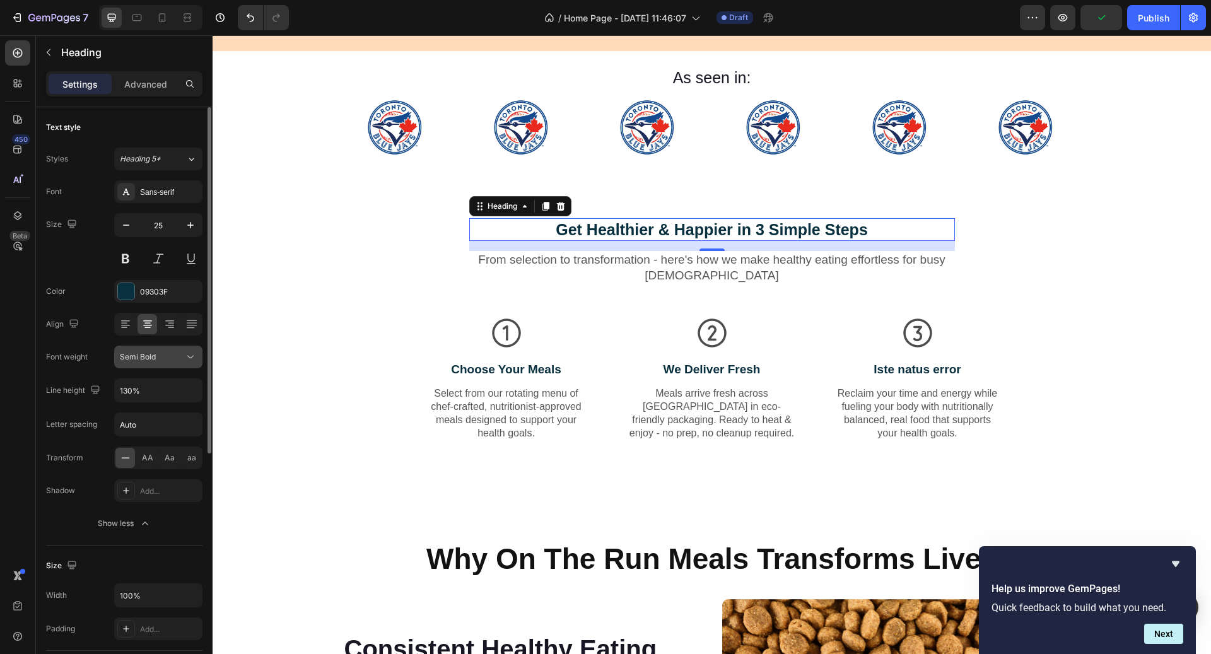
click at [158, 362] on div "Semi Bold" at bounding box center [152, 356] width 64 height 11
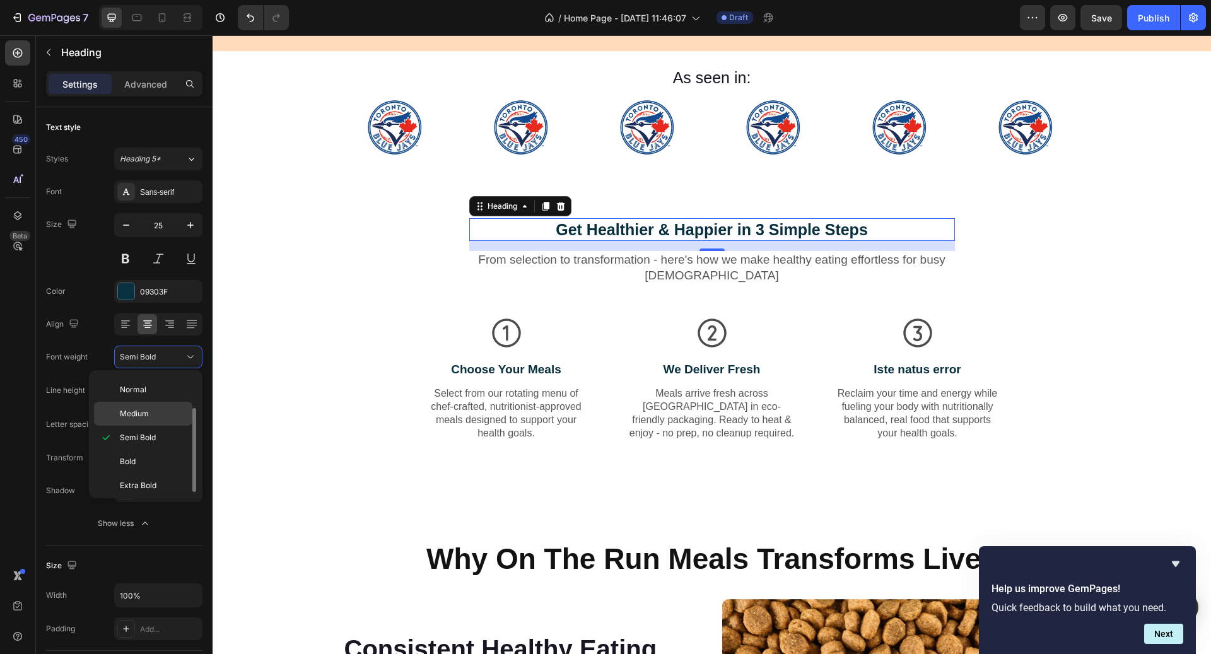
click at [153, 408] on p "Medium" at bounding box center [153, 413] width 67 height 11
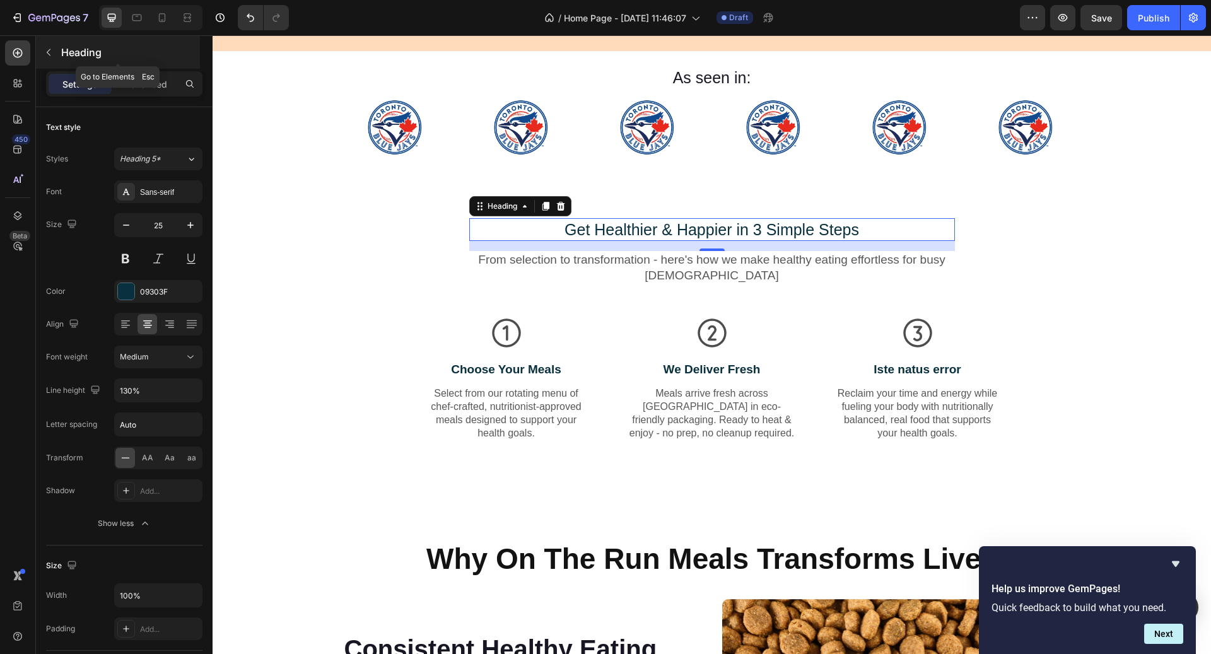
click at [58, 51] on button "button" at bounding box center [48, 52] width 20 height 20
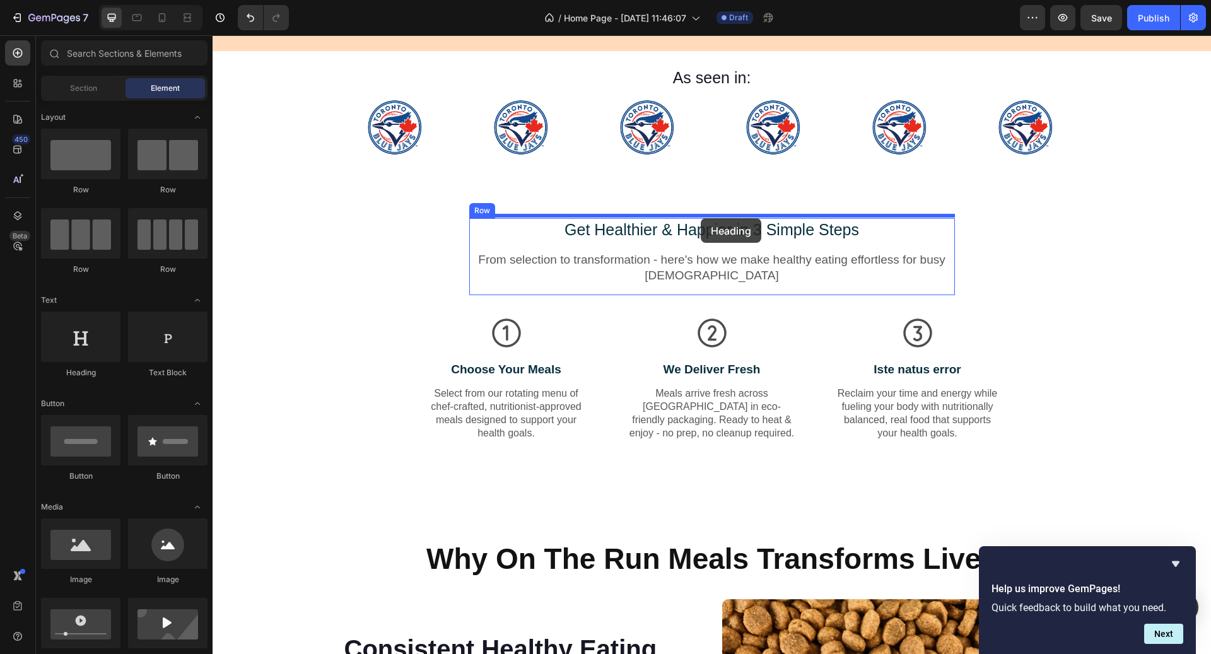
drag, startPoint x: 305, startPoint y: 382, endPoint x: 700, endPoint y: 218, distance: 427.7
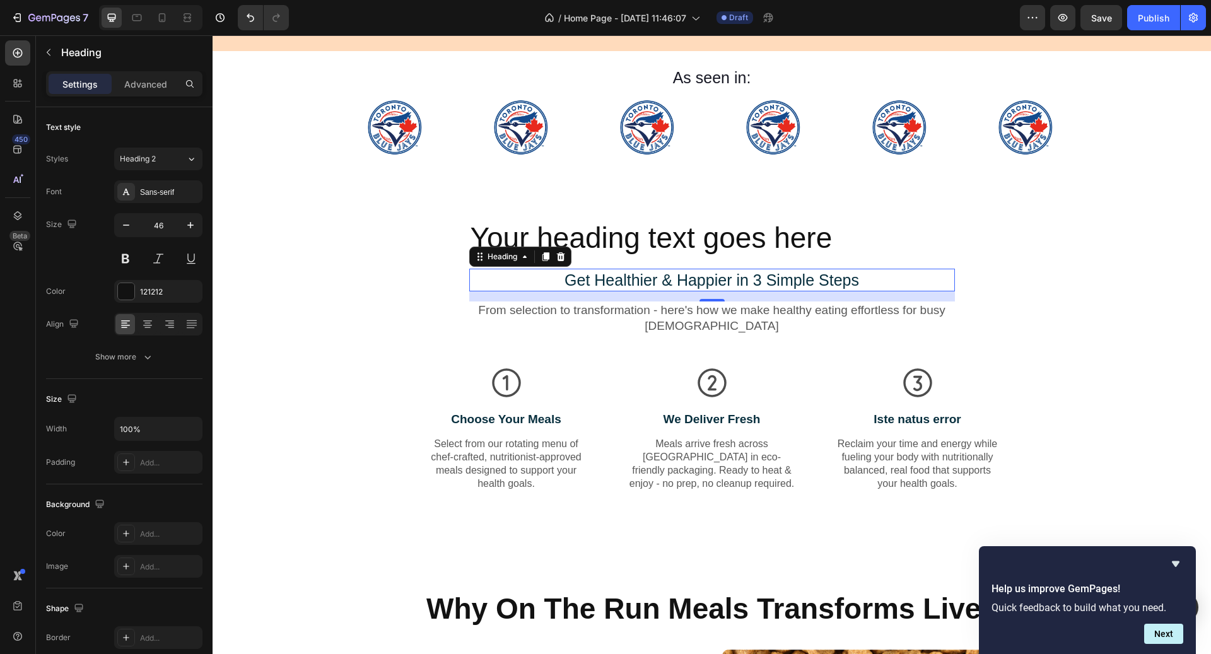
click at [659, 271] on p "Get Healthier & Happier in 3 Simple Steps" at bounding box center [712, 280] width 483 height 21
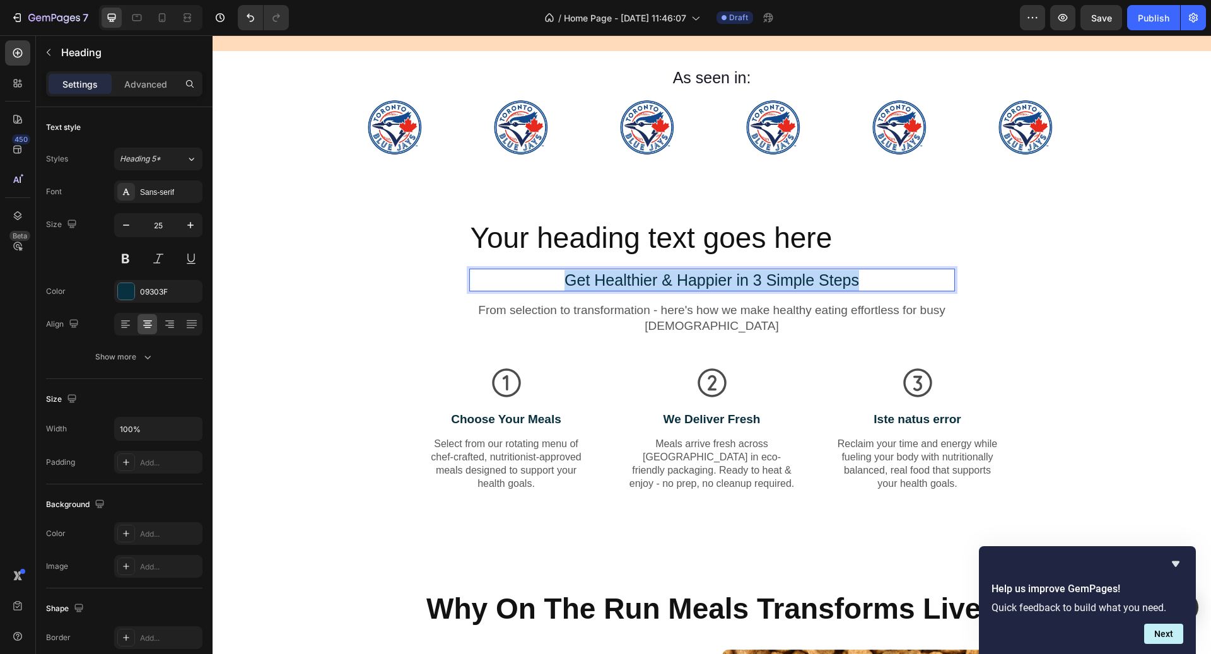
click at [659, 271] on p "Get Healthier & Happier in 3 Simple Steps" at bounding box center [712, 280] width 483 height 21
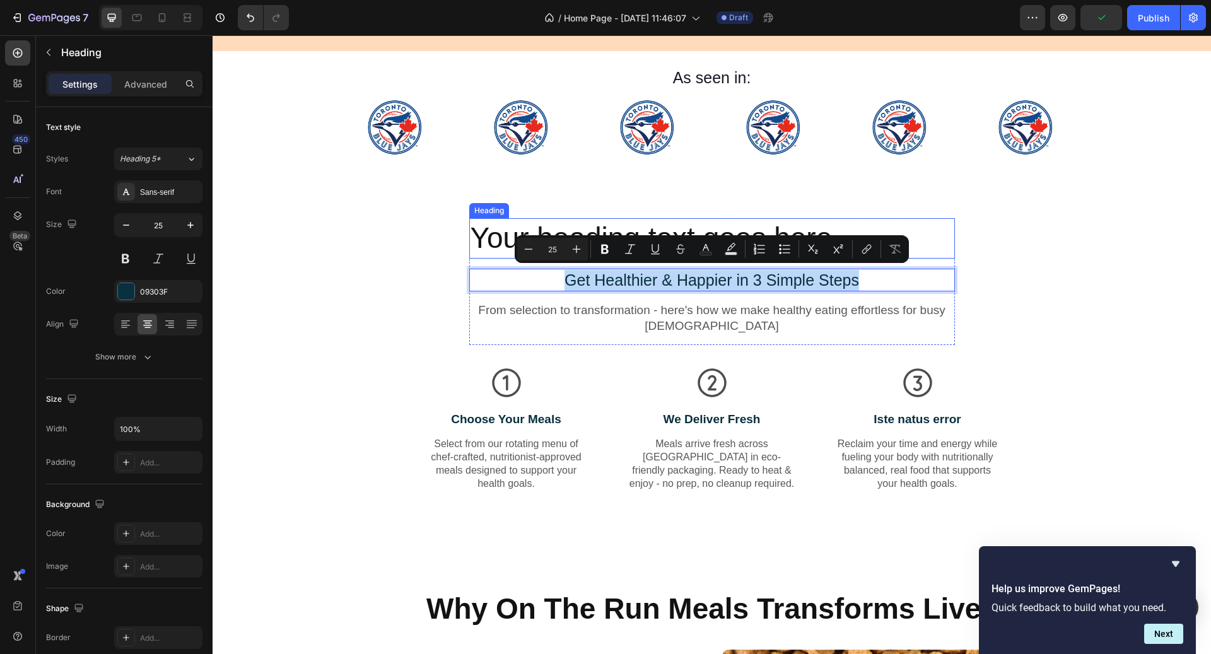
click at [511, 235] on h2 "Your heading text goes here" at bounding box center [712, 238] width 486 height 40
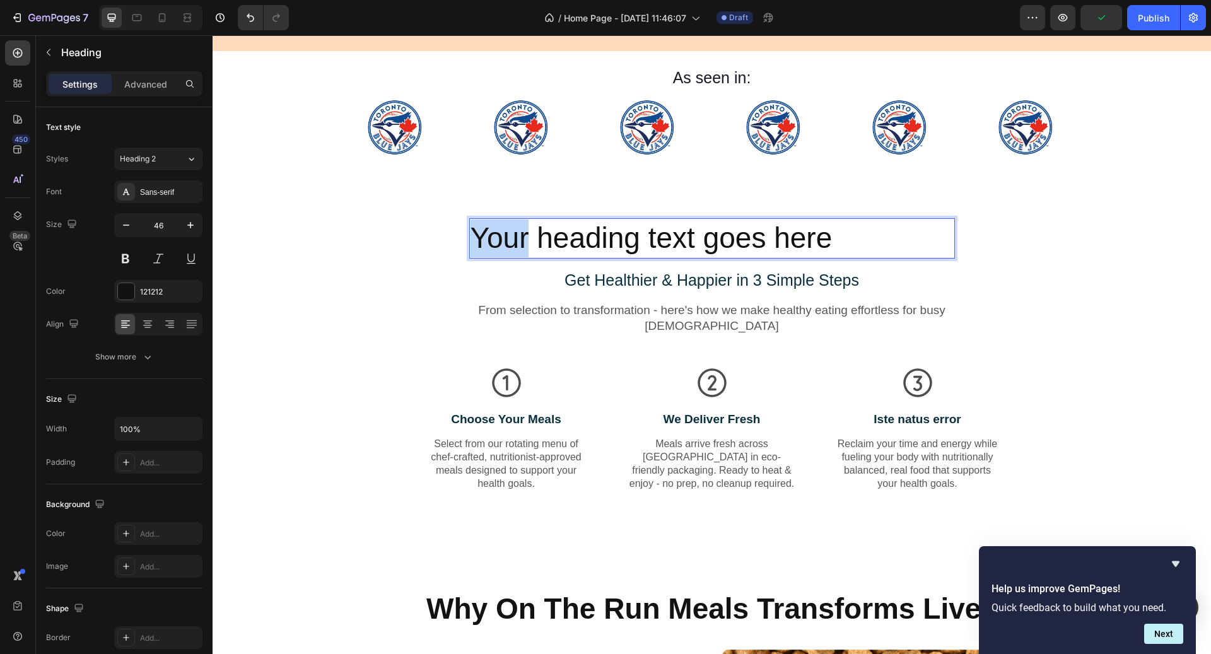
click at [511, 235] on h2 "Your heading text goes here" at bounding box center [712, 238] width 486 height 40
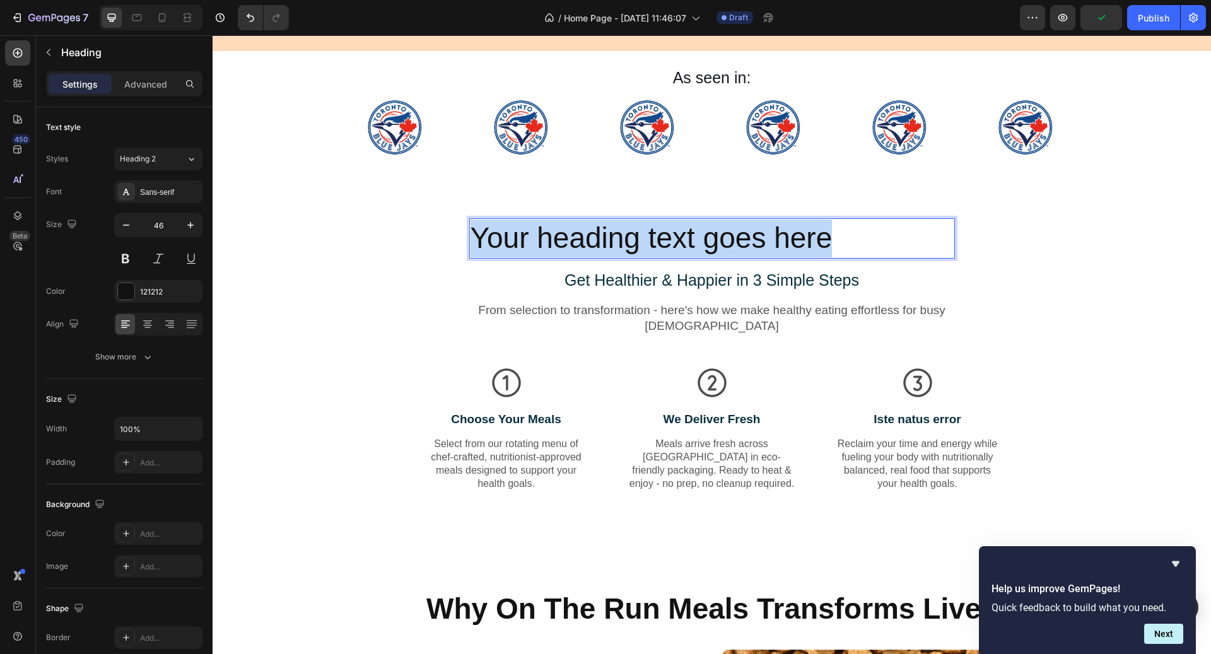
click at [511, 235] on p "Your heading text goes here" at bounding box center [712, 239] width 483 height 38
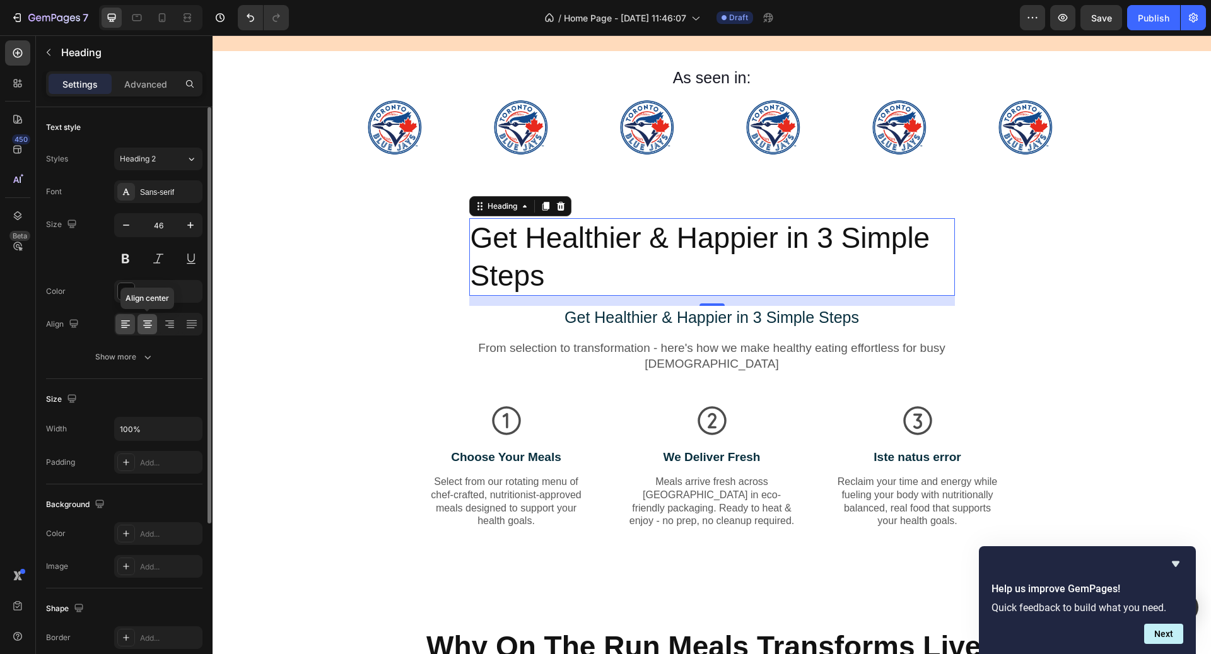
click at [144, 333] on div at bounding box center [148, 324] width 20 height 20
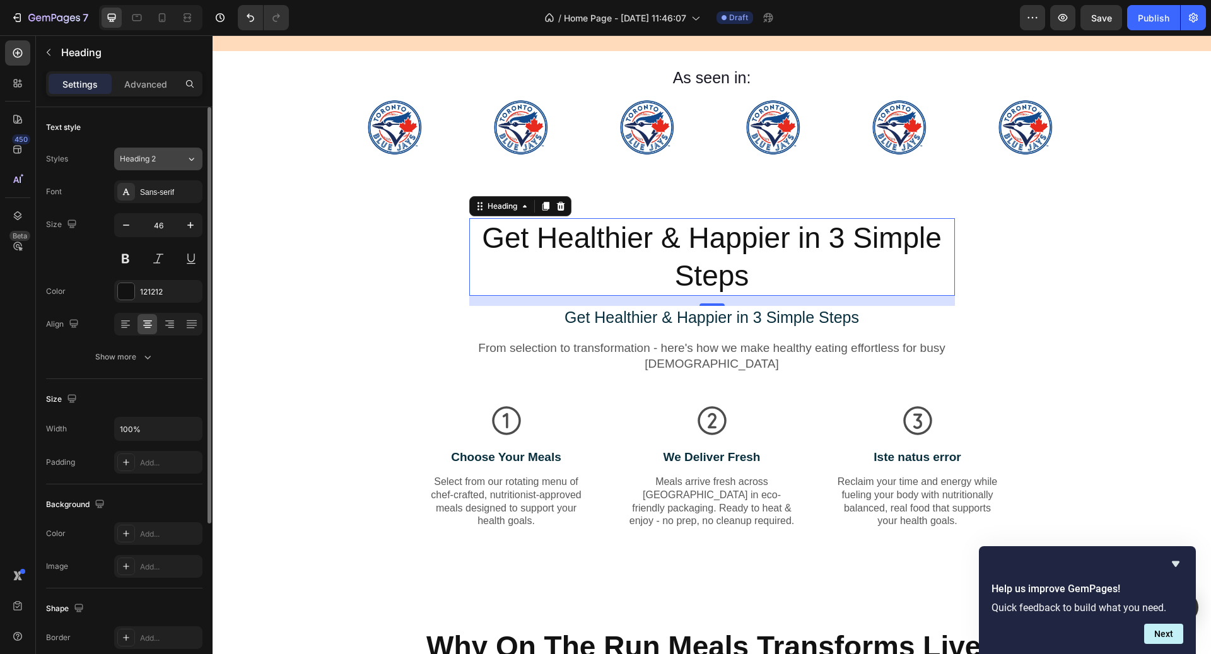
click at [175, 158] on div "Heading 2" at bounding box center [153, 158] width 66 height 11
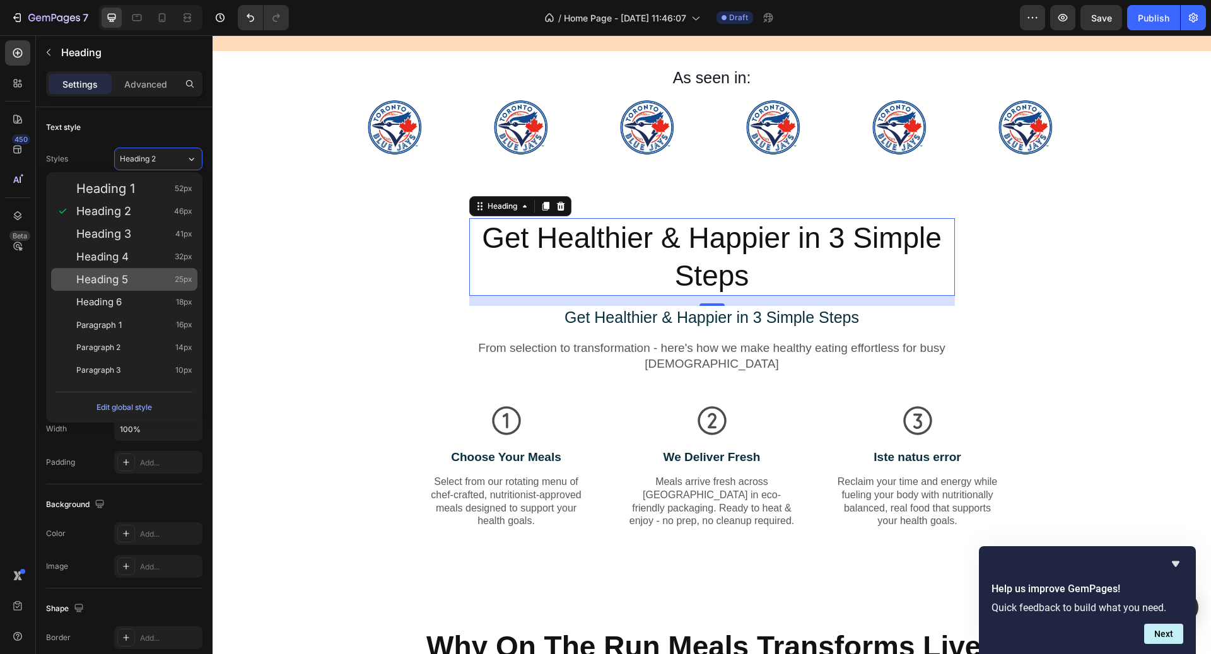
click at [182, 282] on span "25px" at bounding box center [184, 279] width 18 height 13
type input "25"
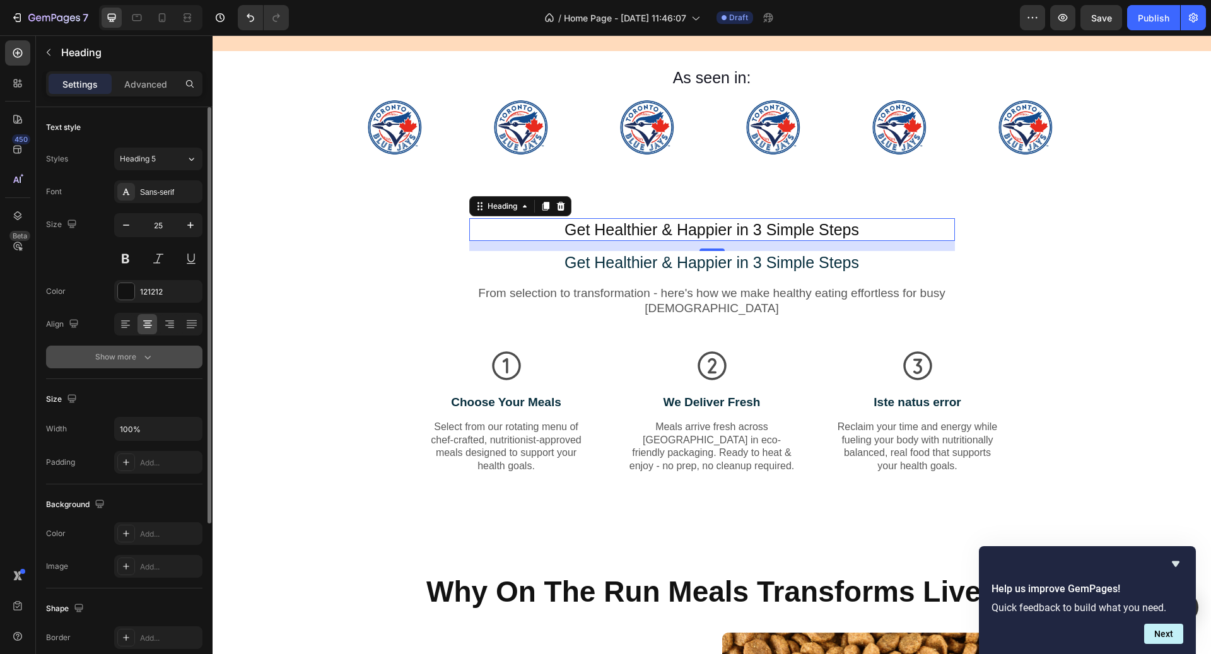
click at [139, 346] on button "Show more" at bounding box center [124, 357] width 156 height 23
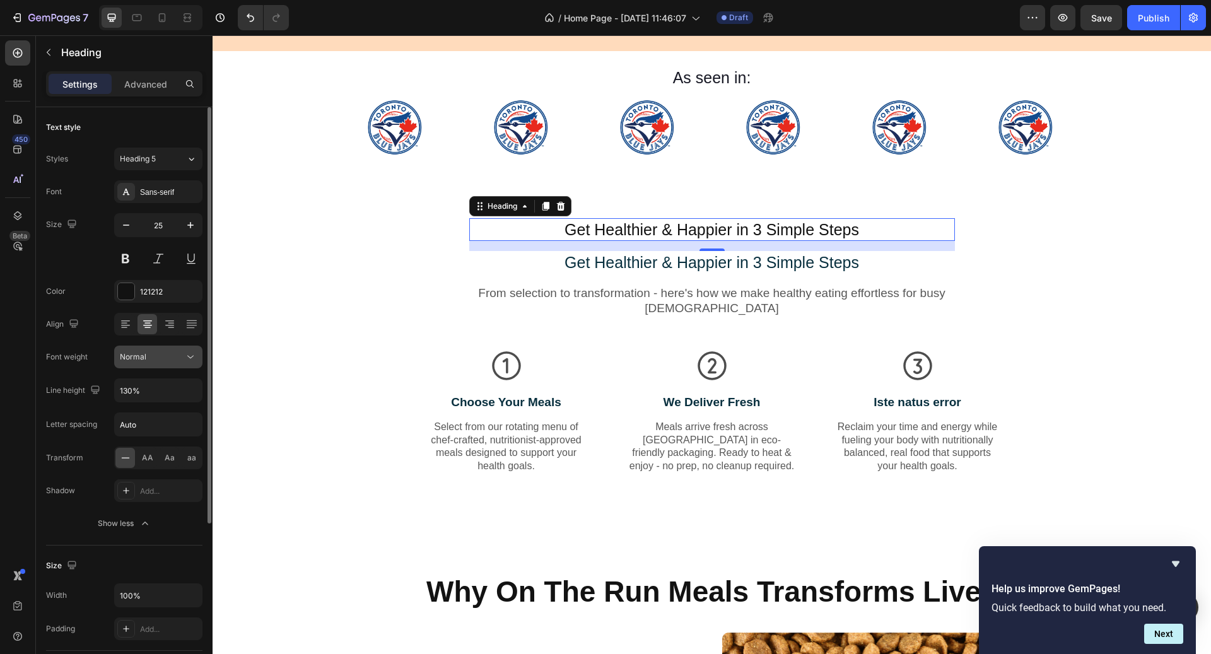
click at [145, 365] on button "Normal" at bounding box center [158, 357] width 88 height 23
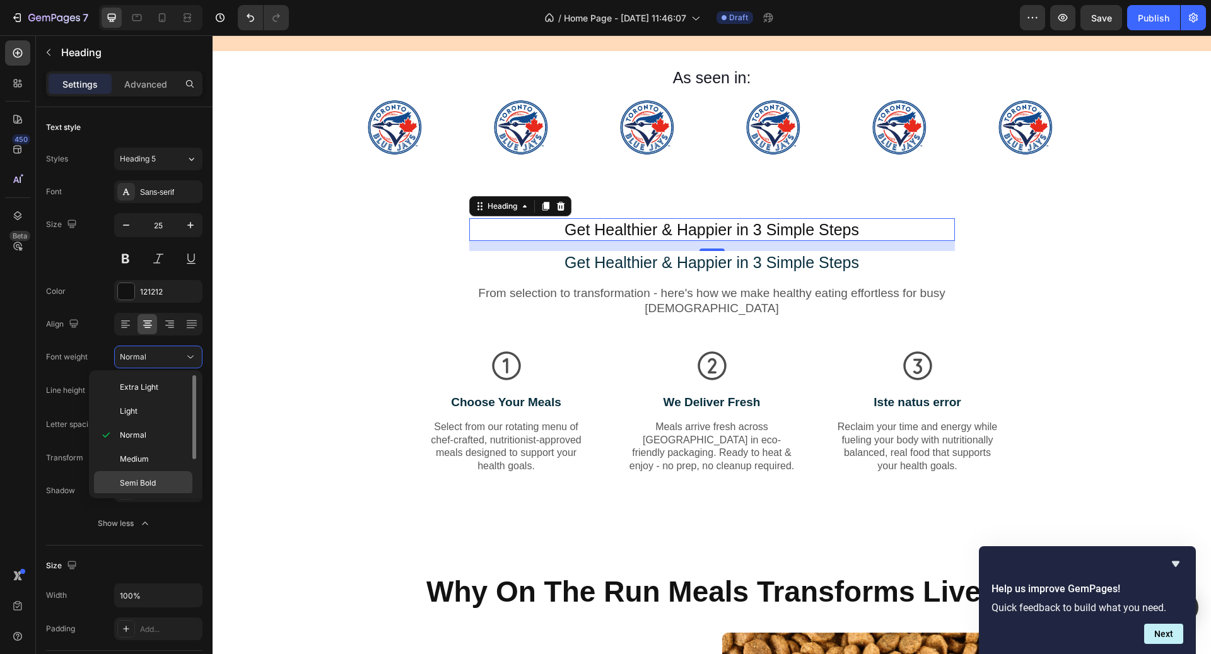
click at [153, 474] on div "Semi Bold" at bounding box center [143, 483] width 98 height 24
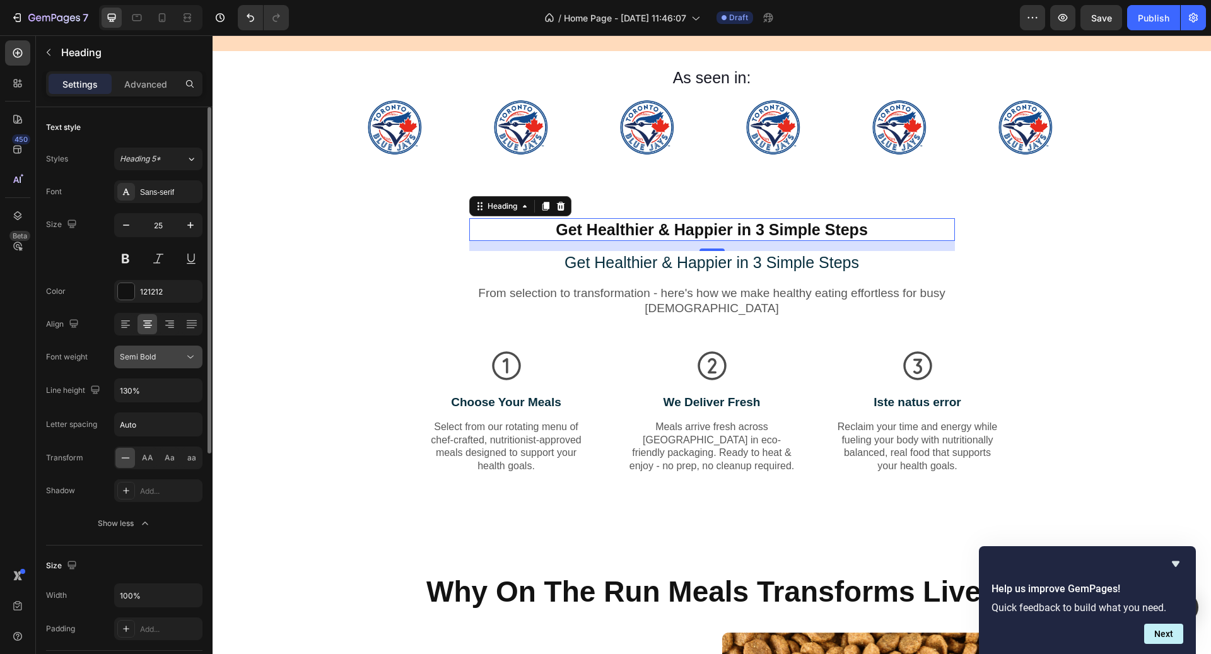
click at [168, 365] on button "Semi Bold" at bounding box center [158, 357] width 88 height 23
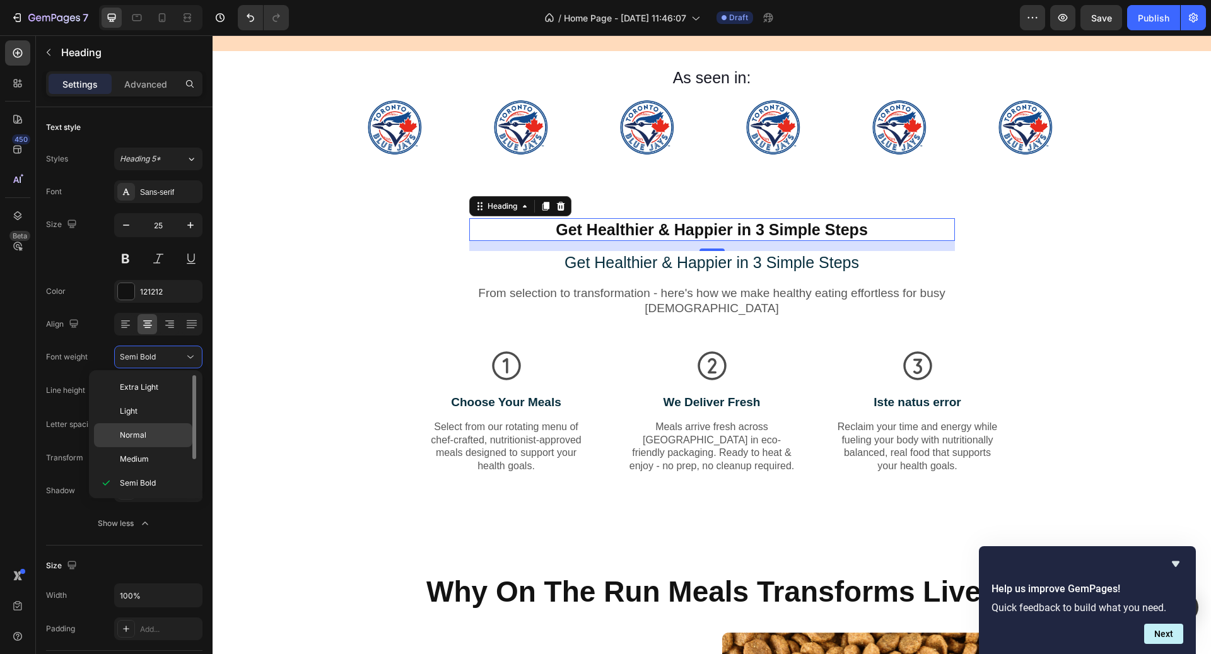
click at [143, 438] on span "Normal" at bounding box center [133, 435] width 26 height 11
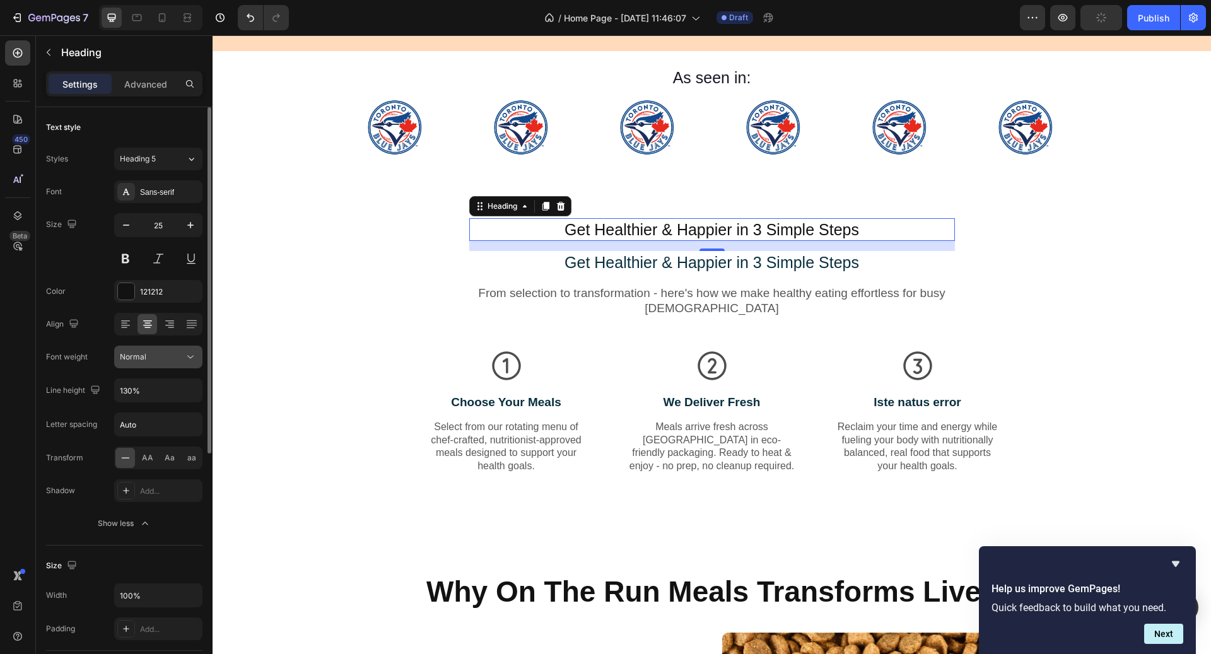
click at [167, 362] on div "Normal" at bounding box center [158, 357] width 77 height 13
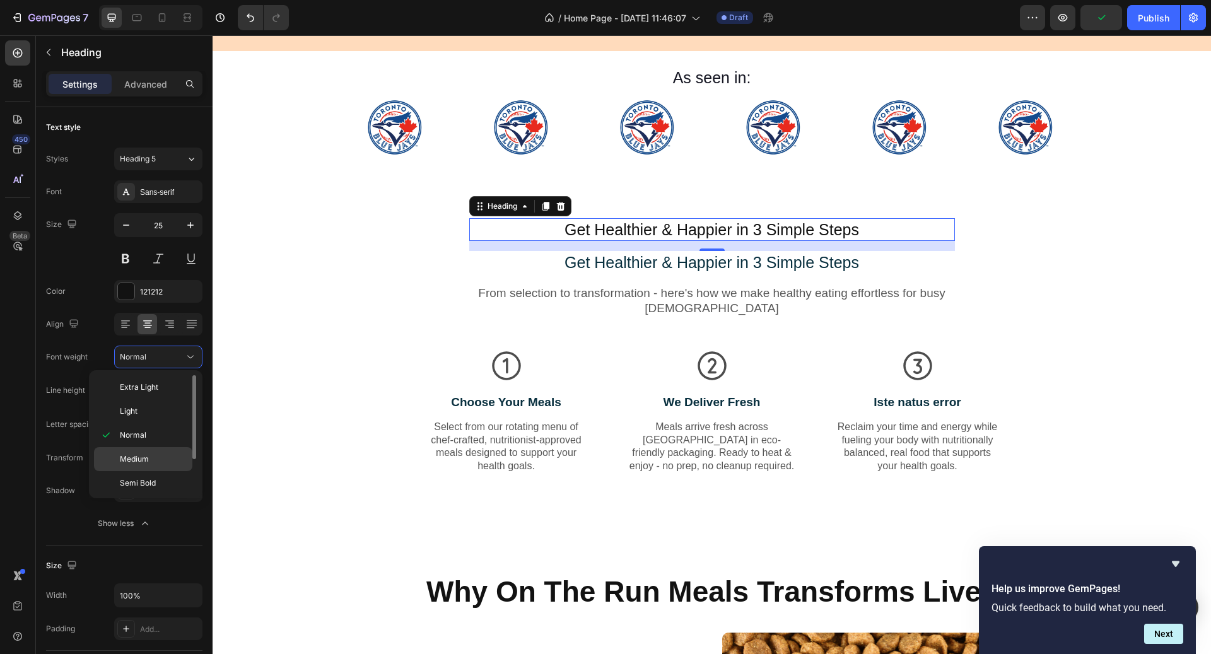
click at [143, 456] on span "Medium" at bounding box center [134, 459] width 29 height 11
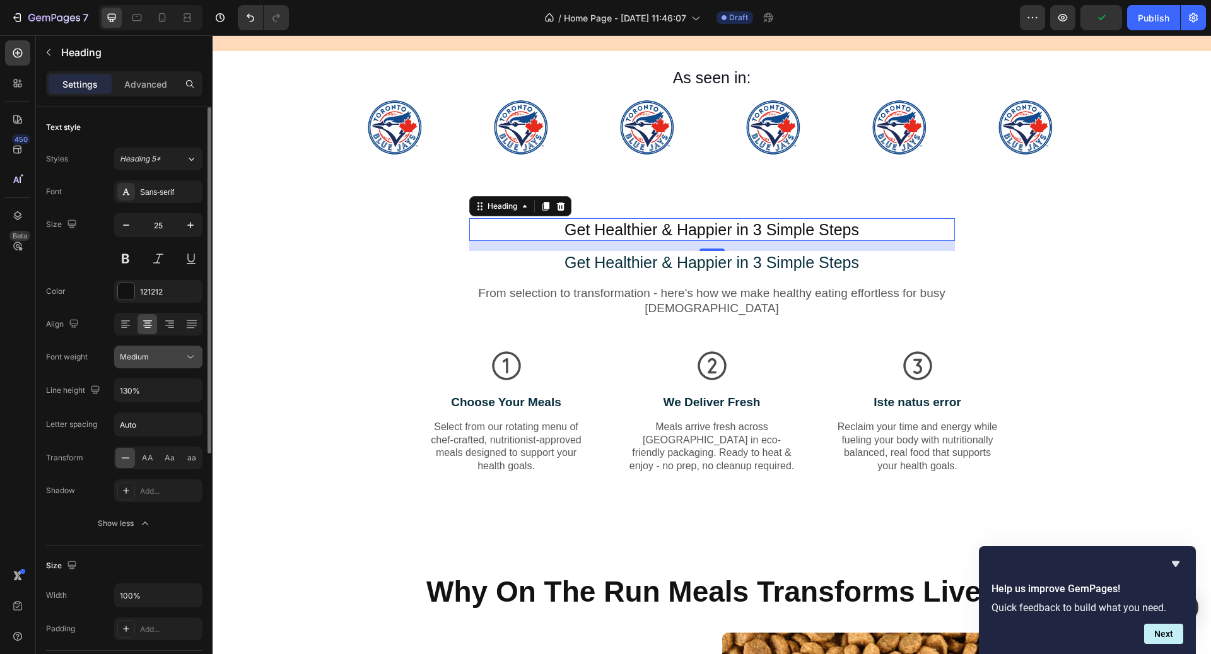
click at [172, 360] on div "Medium" at bounding box center [152, 356] width 64 height 11
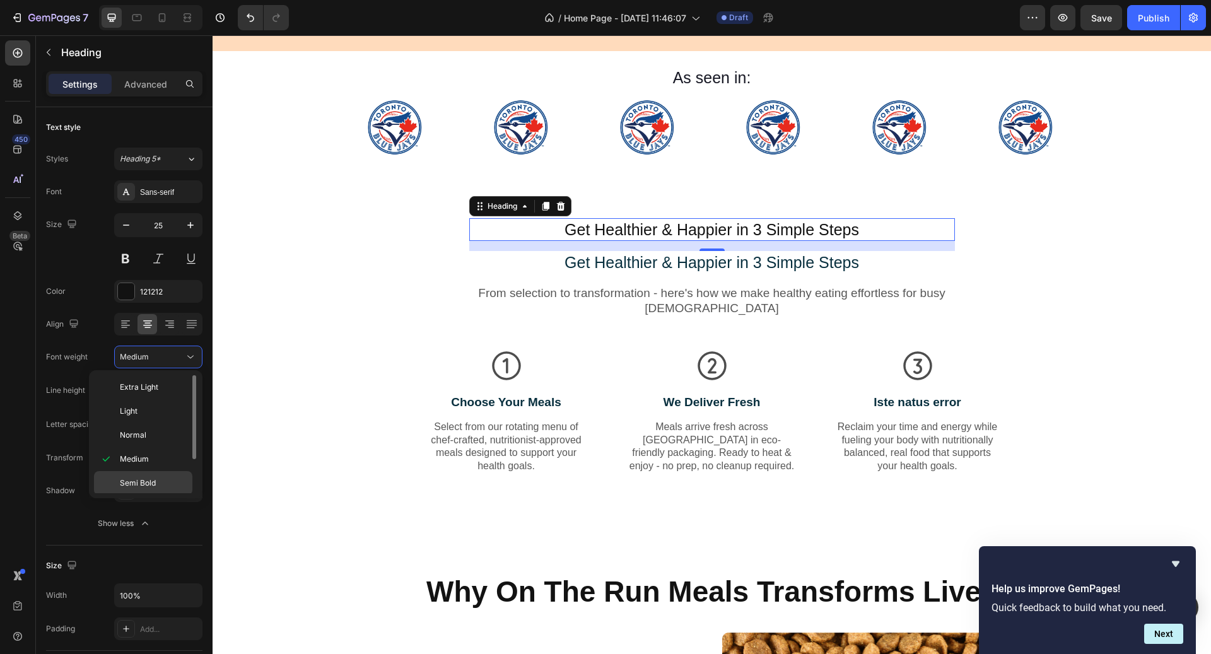
click at [155, 479] on span "Semi Bold" at bounding box center [138, 483] width 36 height 11
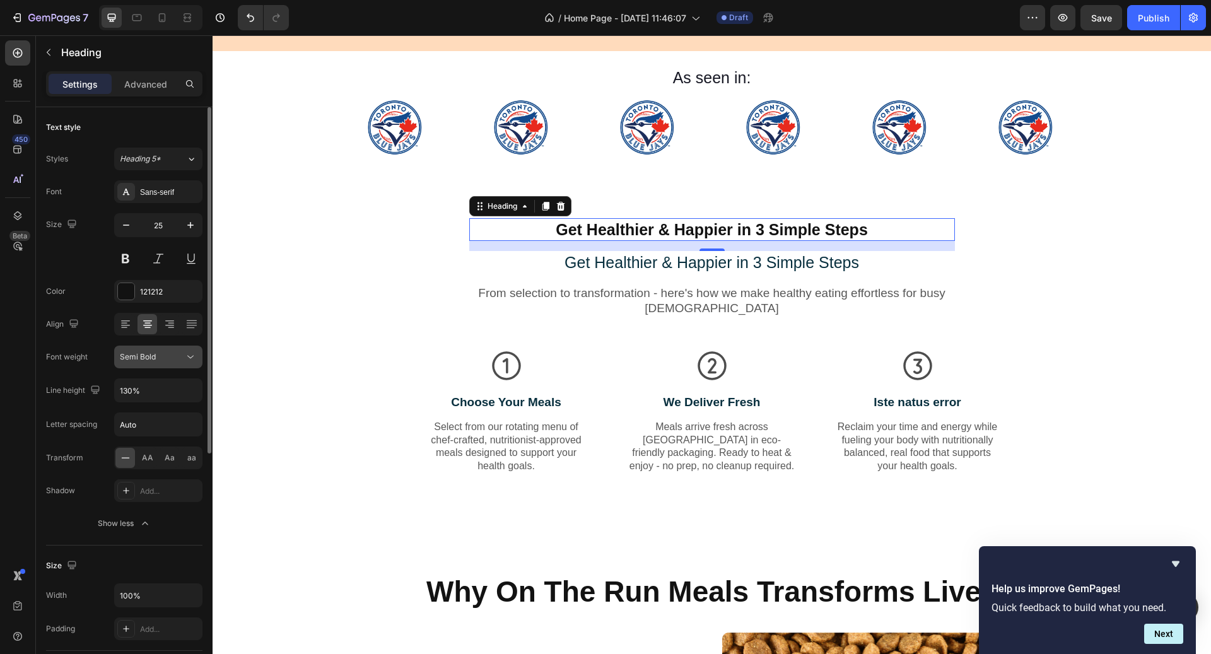
click at [172, 358] on div "Semi Bold" at bounding box center [152, 356] width 64 height 11
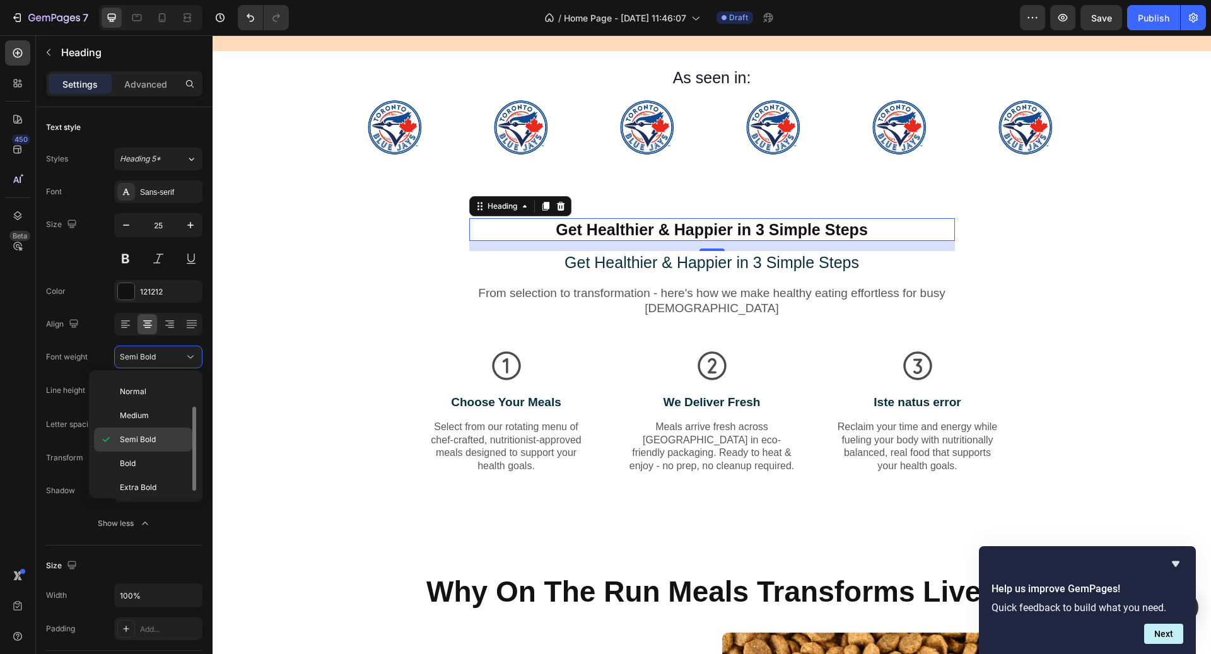
scroll to position [47, 0]
click at [162, 459] on p "Bold" at bounding box center [153, 460] width 67 height 11
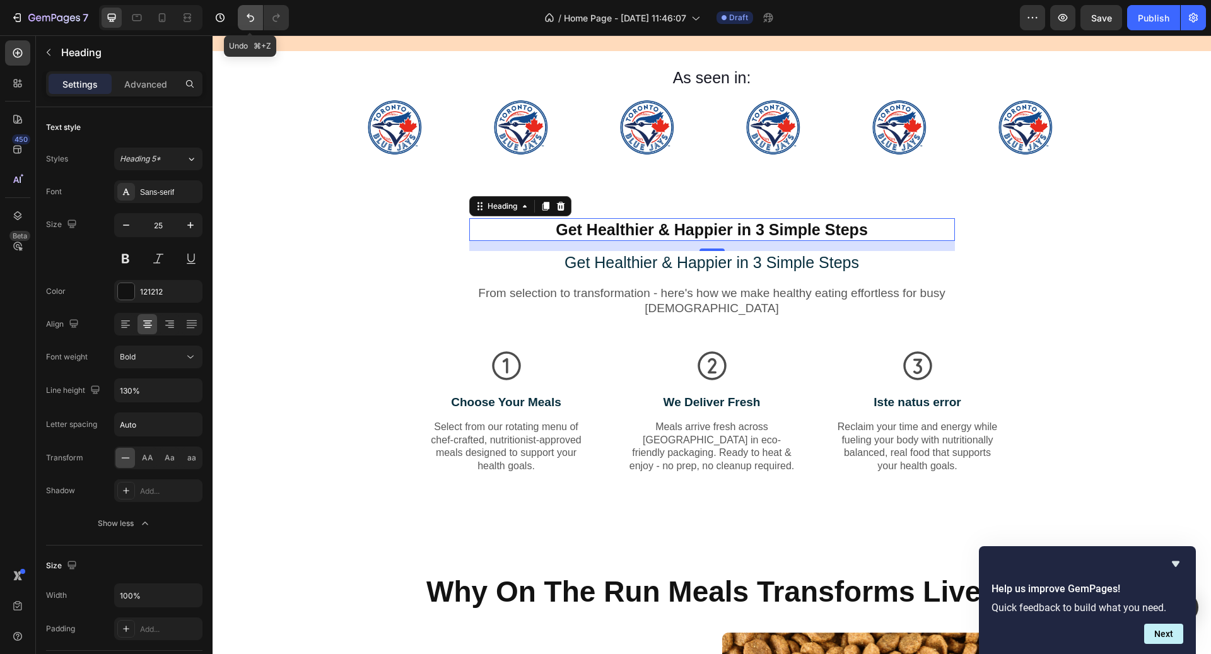
click at [240, 18] on button "Undo/Redo" at bounding box center [250, 17] width 25 height 25
click at [562, 203] on icon at bounding box center [561, 206] width 10 height 10
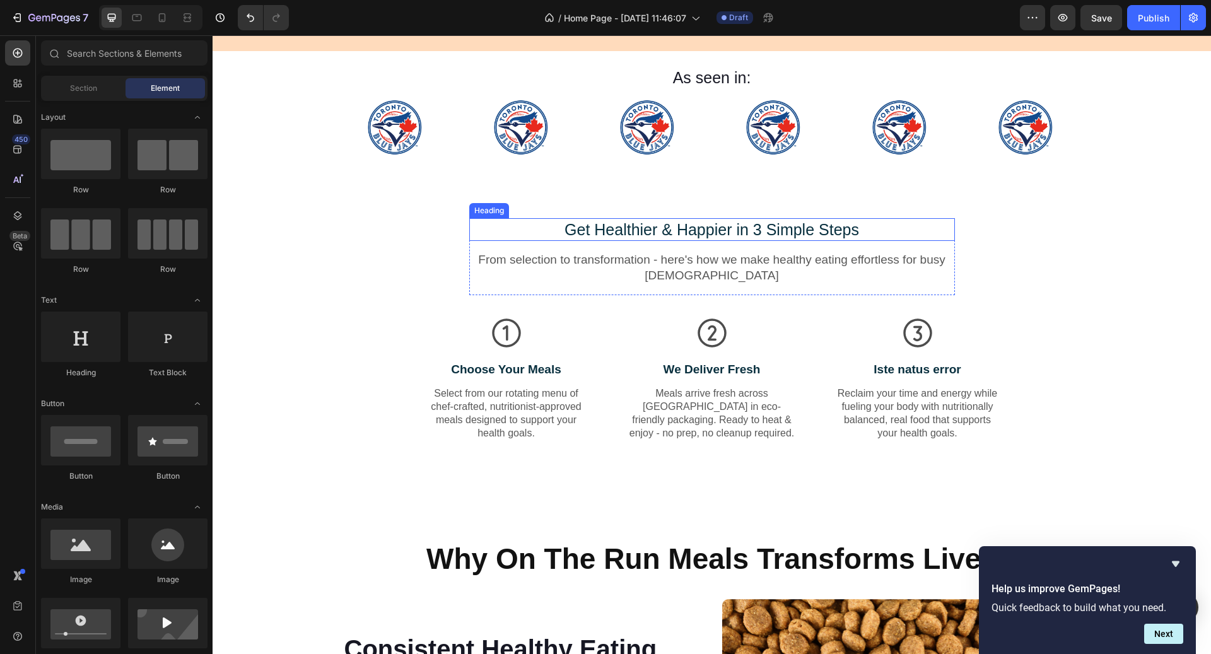
click at [587, 232] on p "Get Healthier & Happier in 3 Simple Steps" at bounding box center [712, 230] width 483 height 21
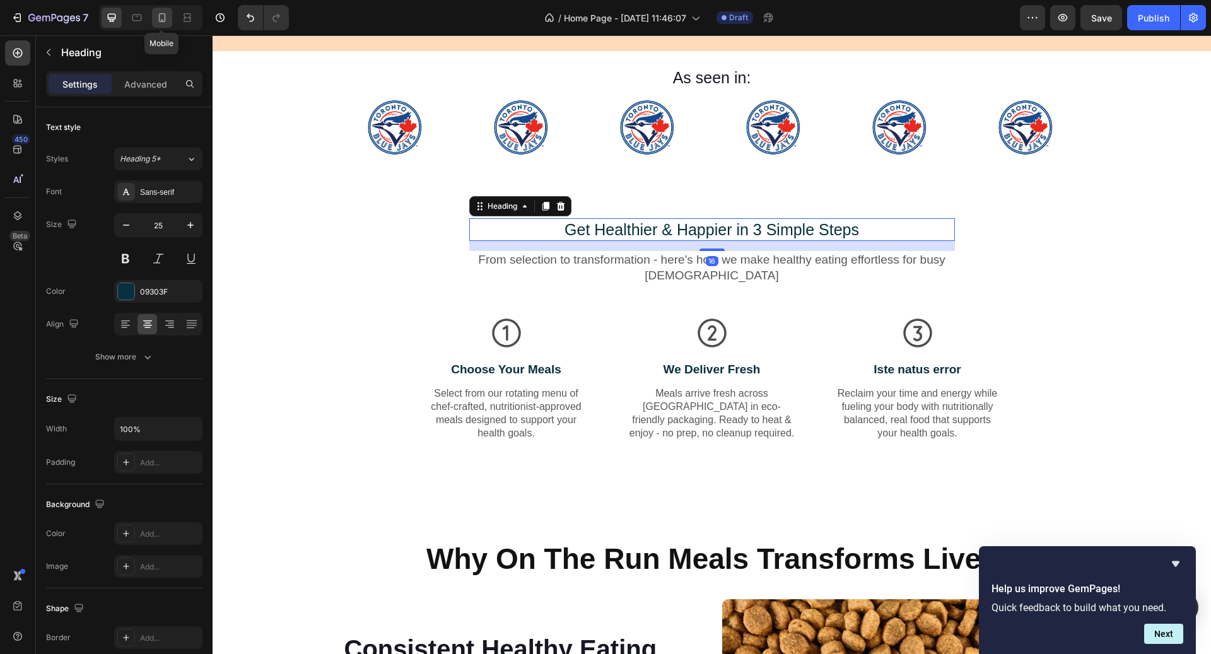
click at [165, 16] on icon at bounding box center [162, 17] width 7 height 9
type input "24"
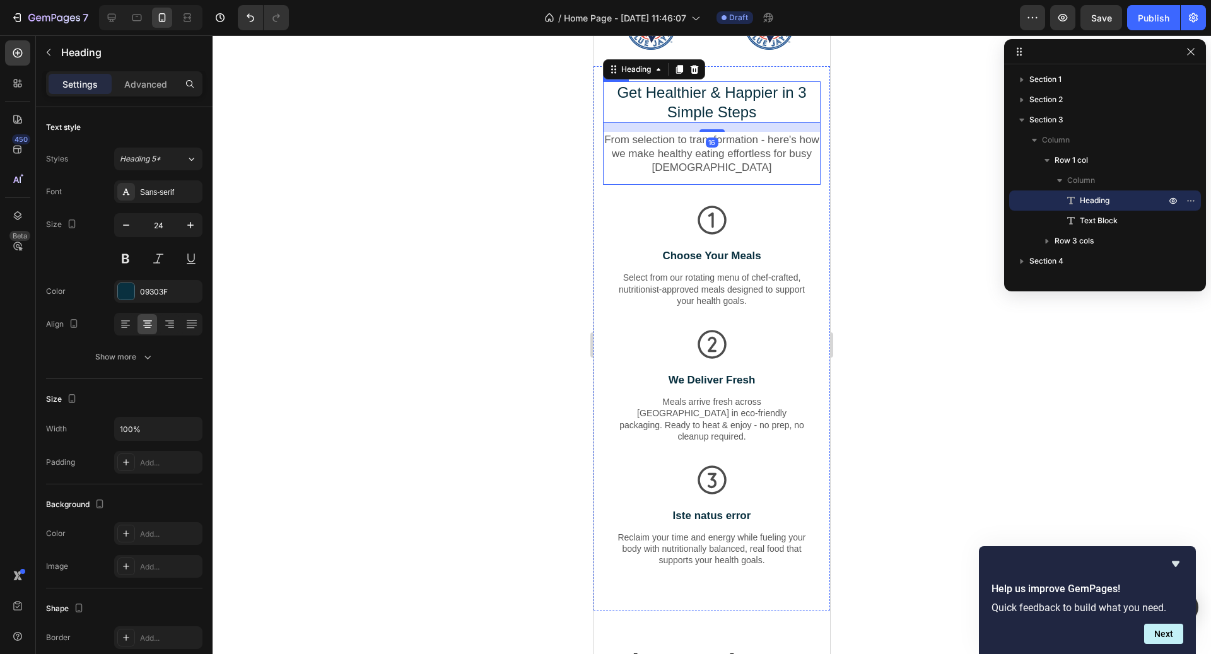
scroll to position [863, 0]
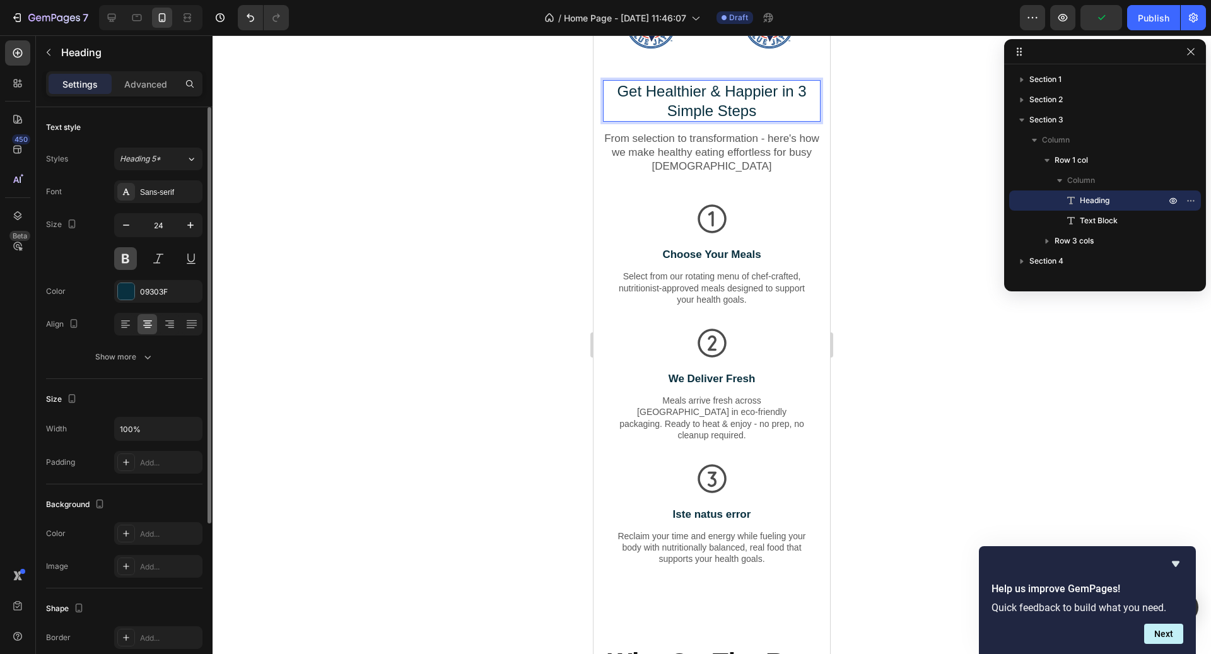
click at [127, 250] on button at bounding box center [125, 258] width 23 height 23
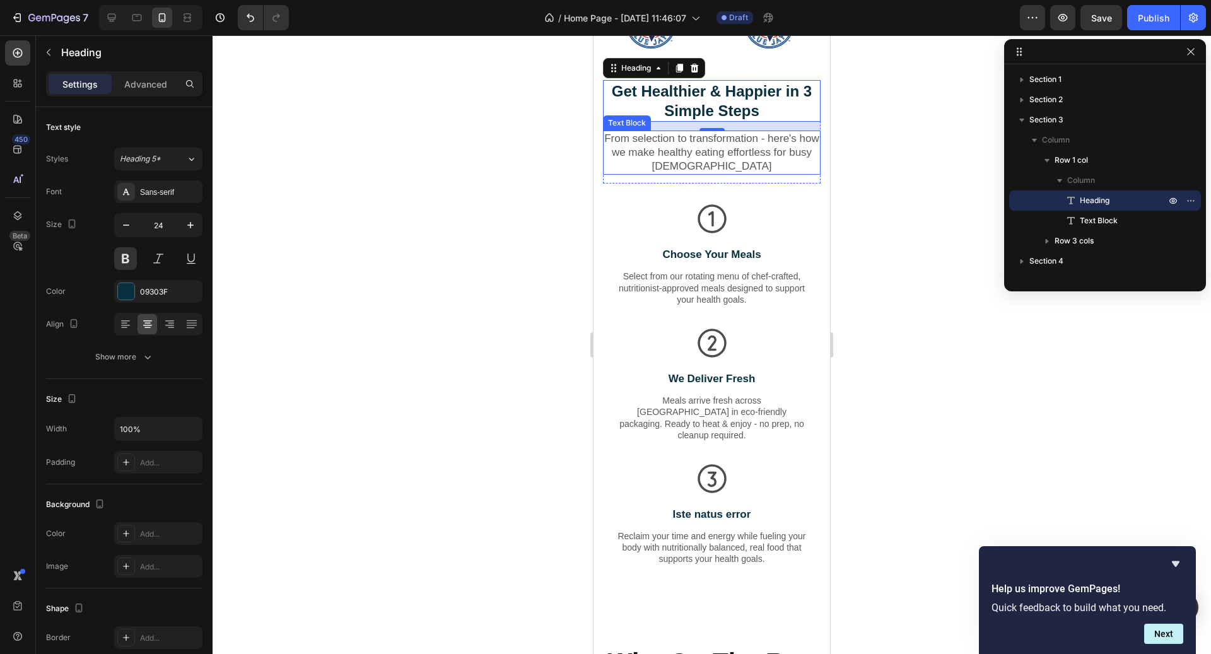
click at [796, 153] on p "From selection to transformation - here's how we make healthy eating effortless…" at bounding box center [711, 153] width 215 height 42
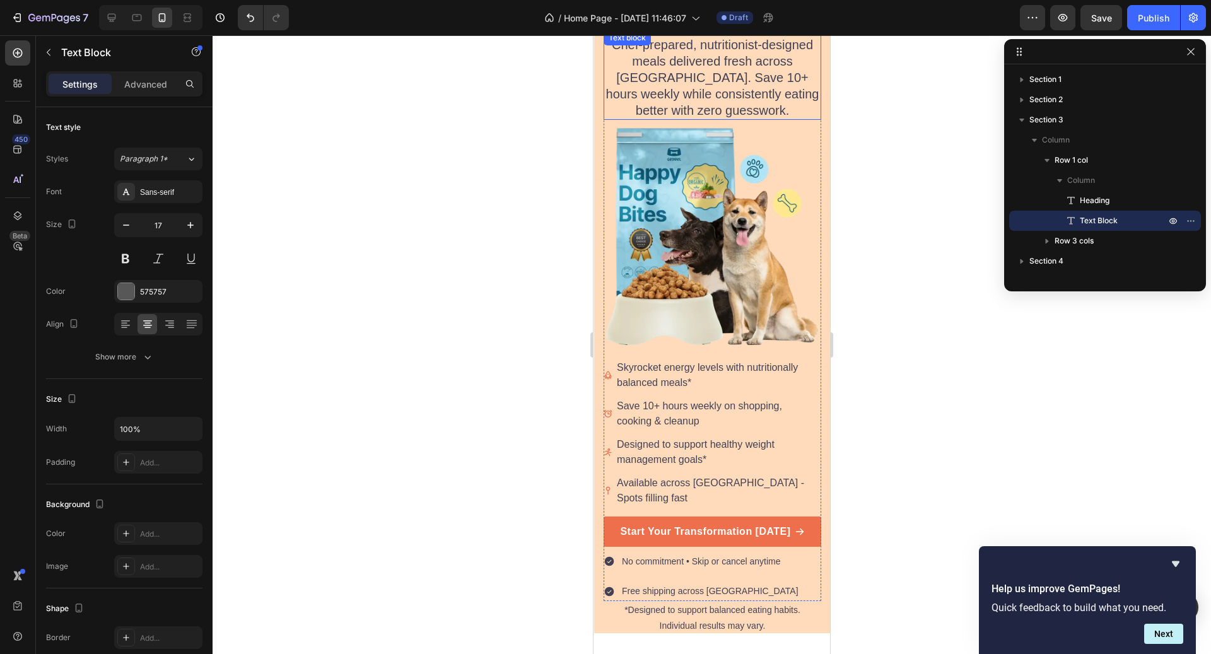
scroll to position [73, 0]
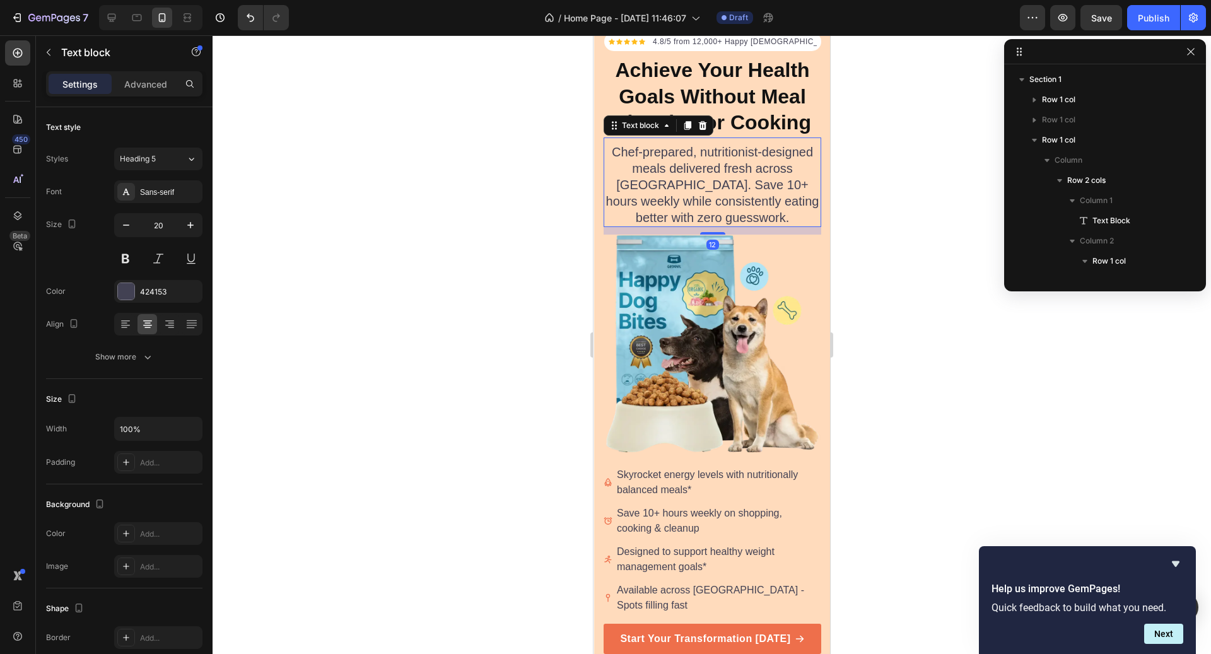
click at [693, 180] on p "Chef-prepared, nutritionist-designed meals delivered fresh across [GEOGRAPHIC_D…" at bounding box center [712, 185] width 215 height 82
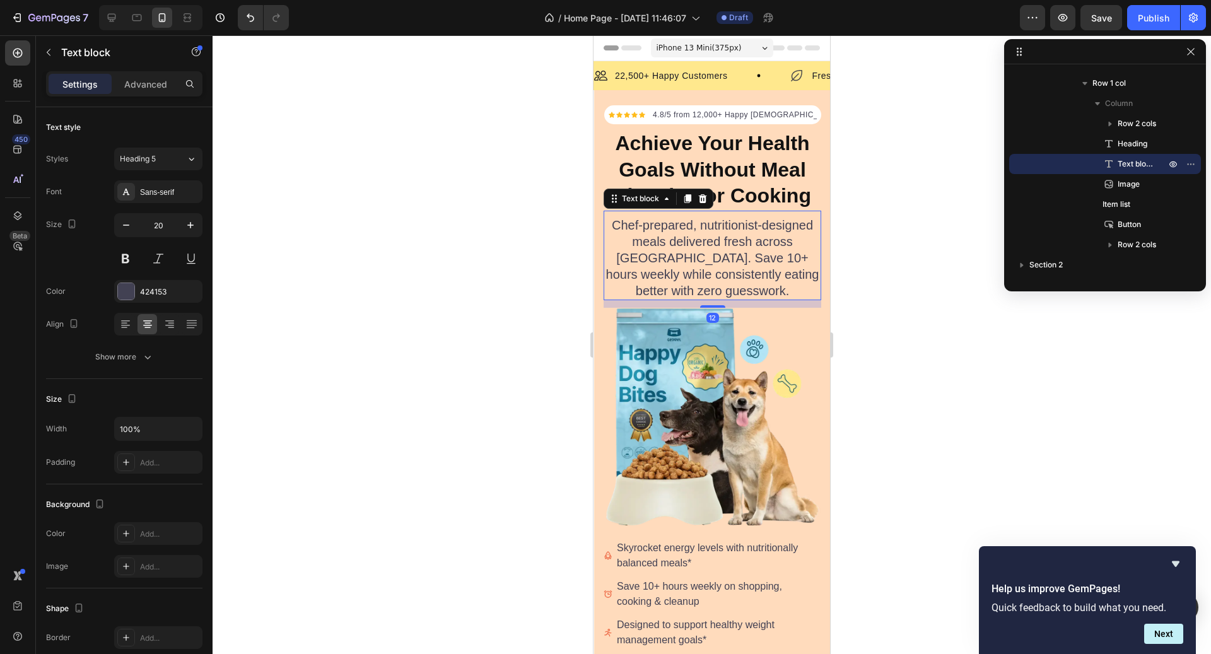
scroll to position [1, 0]
click at [748, 138] on h2 "Achieve Your Health Goals Without Meal Planning or Cooking" at bounding box center [713, 168] width 218 height 81
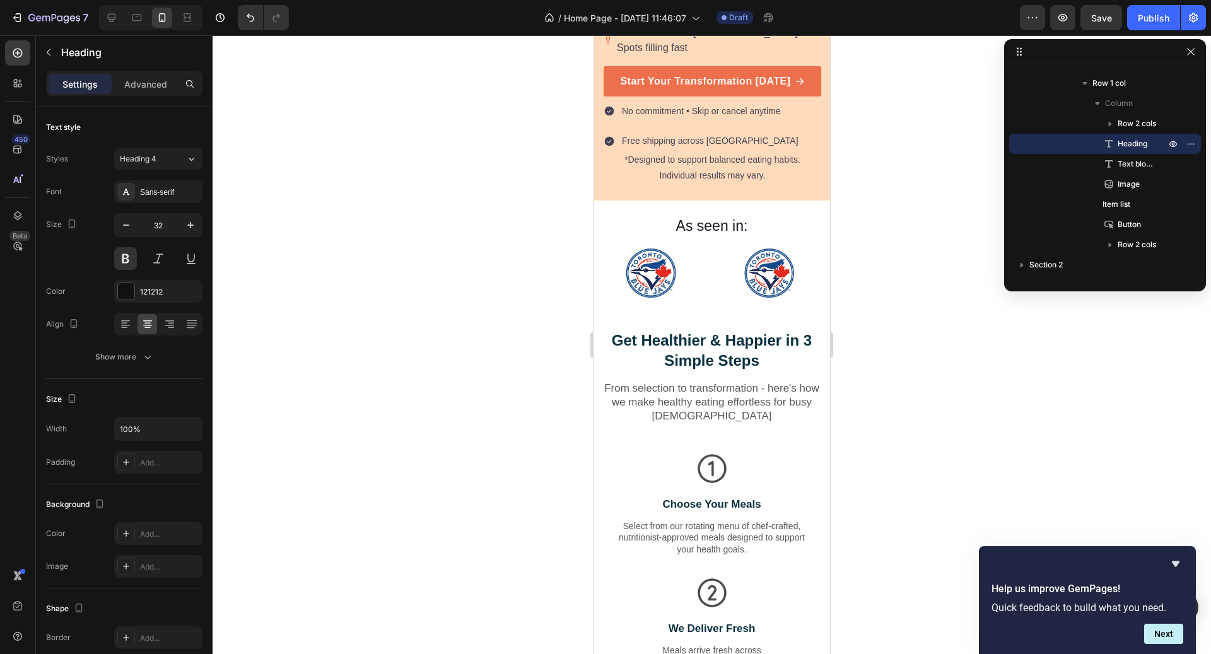
scroll to position [767, 0]
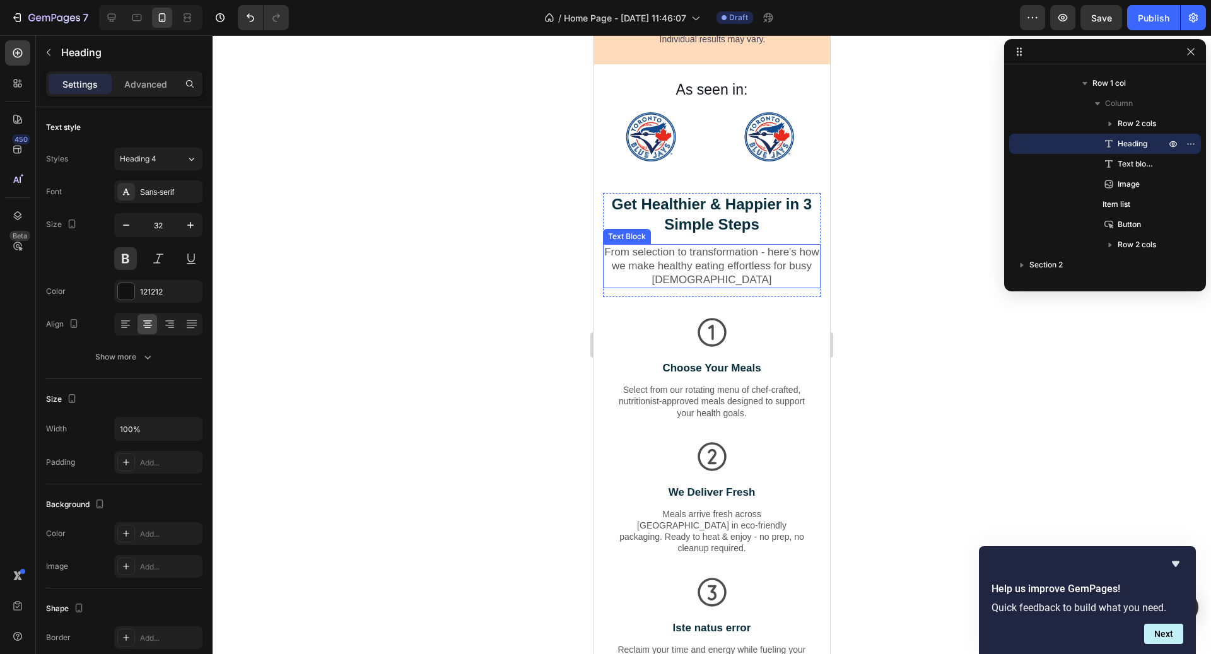
click at [715, 245] on p "From selection to transformation - here's how we make healthy eating effortless…" at bounding box center [711, 266] width 215 height 42
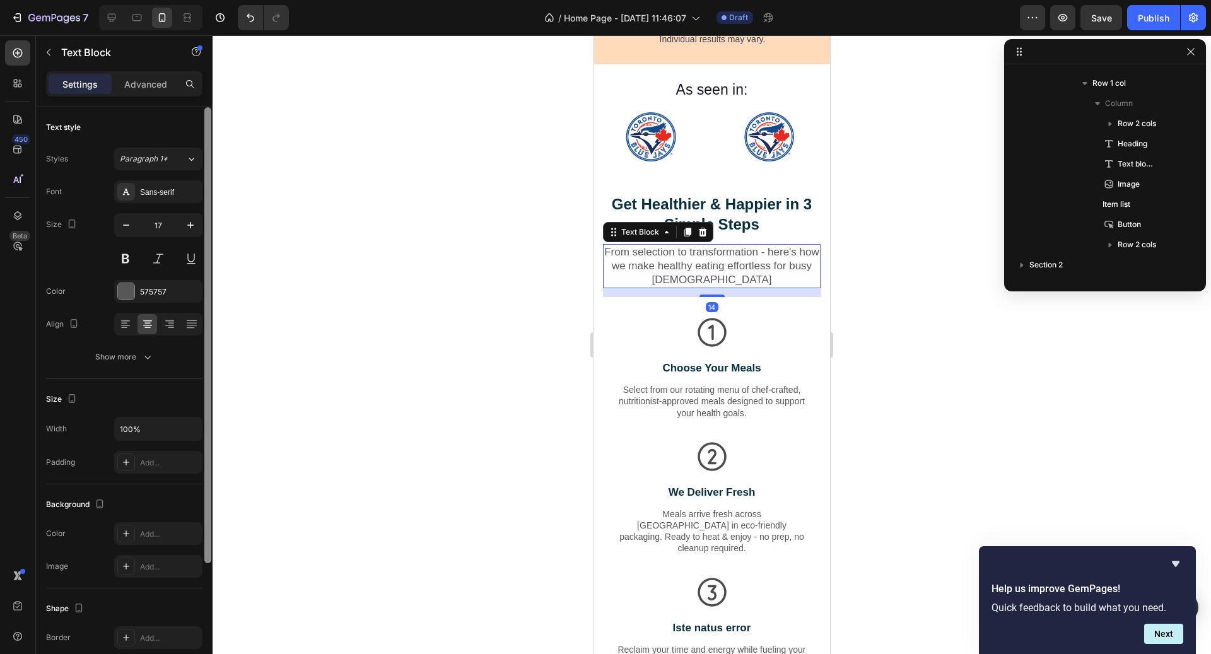
scroll to position [400, 0]
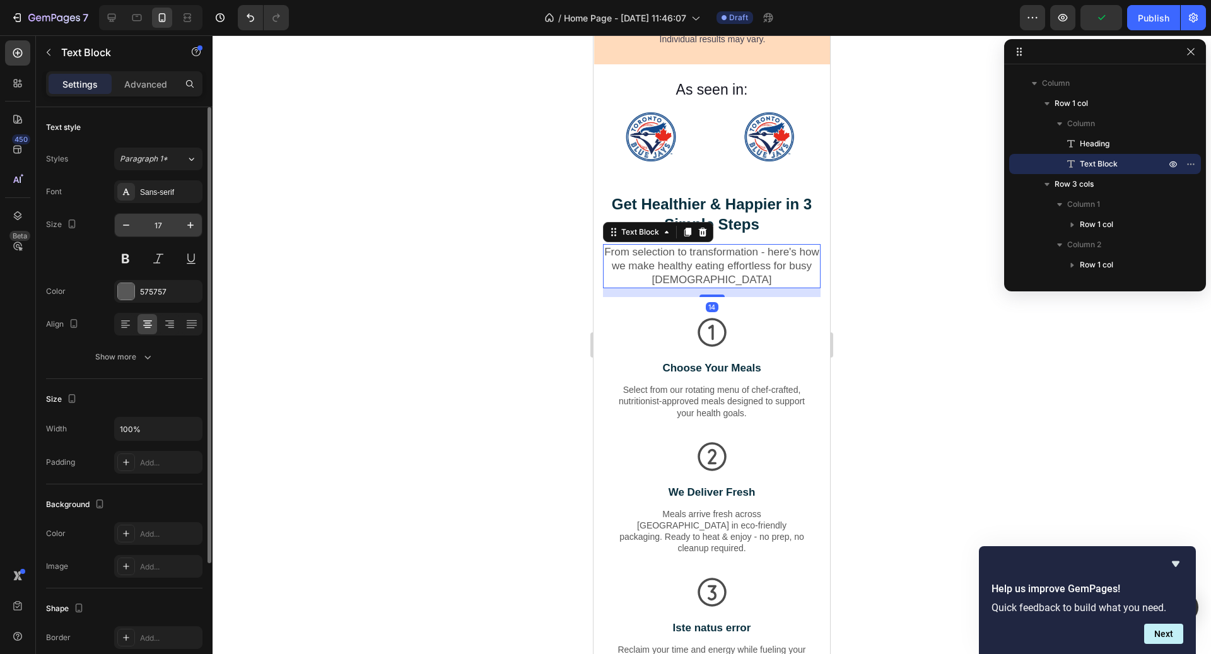
click at [164, 223] on input "17" at bounding box center [159, 225] width 42 height 23
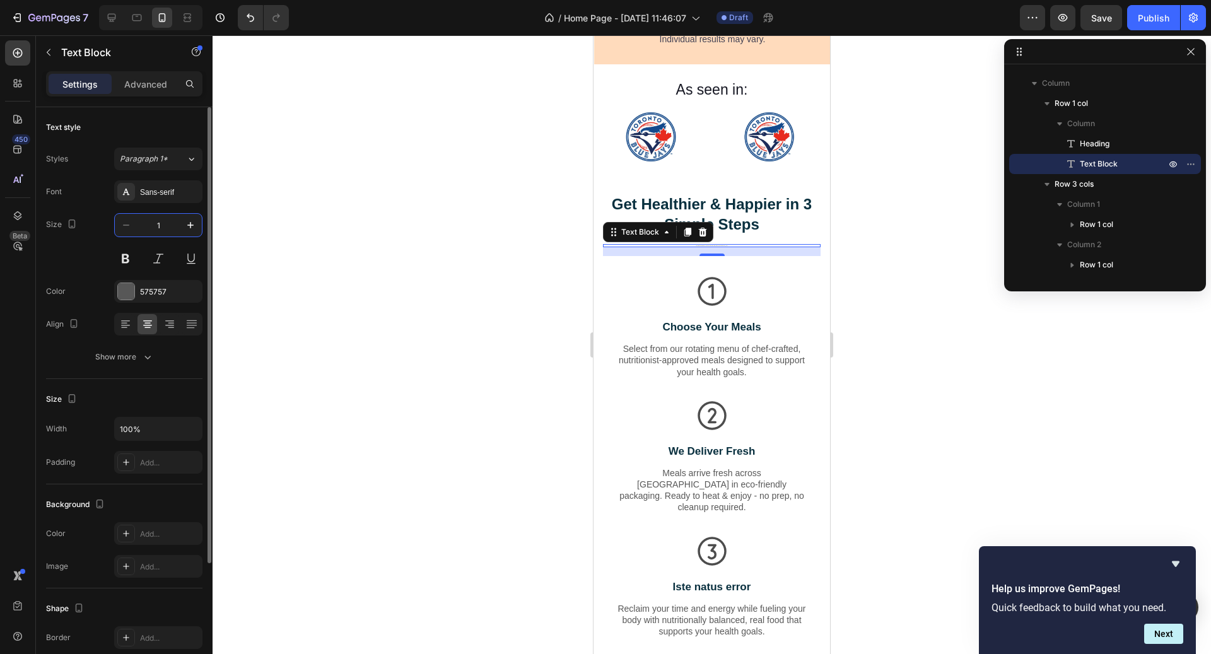
type input "18"
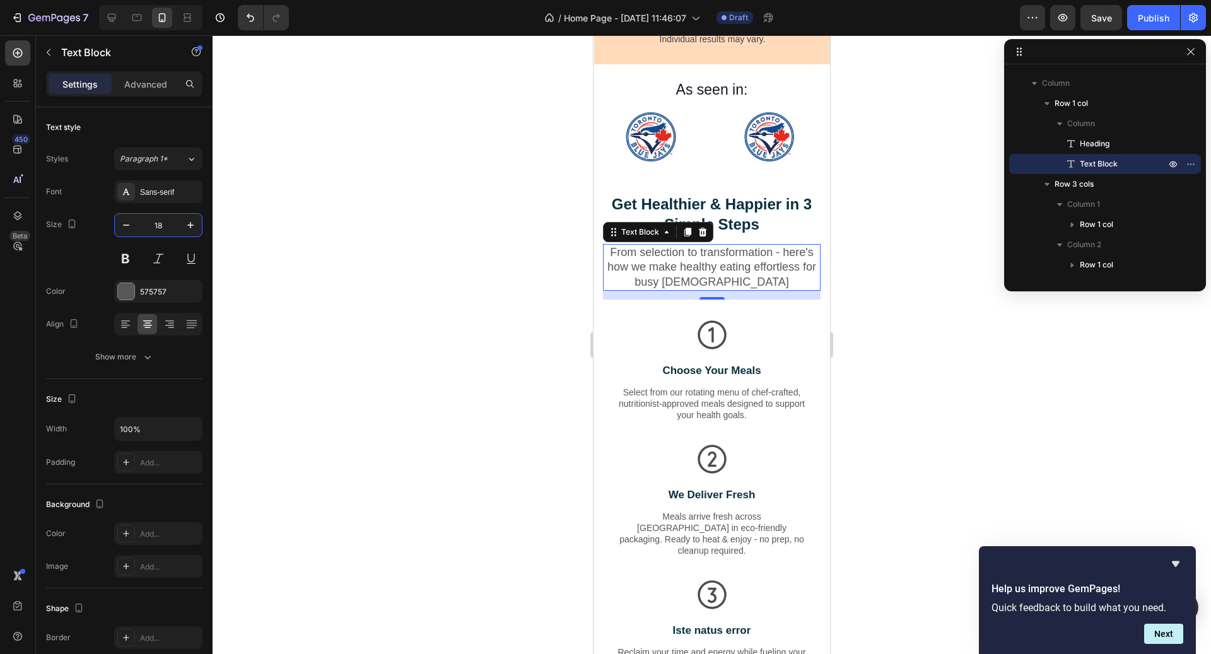
click at [425, 389] on div at bounding box center [712, 344] width 999 height 619
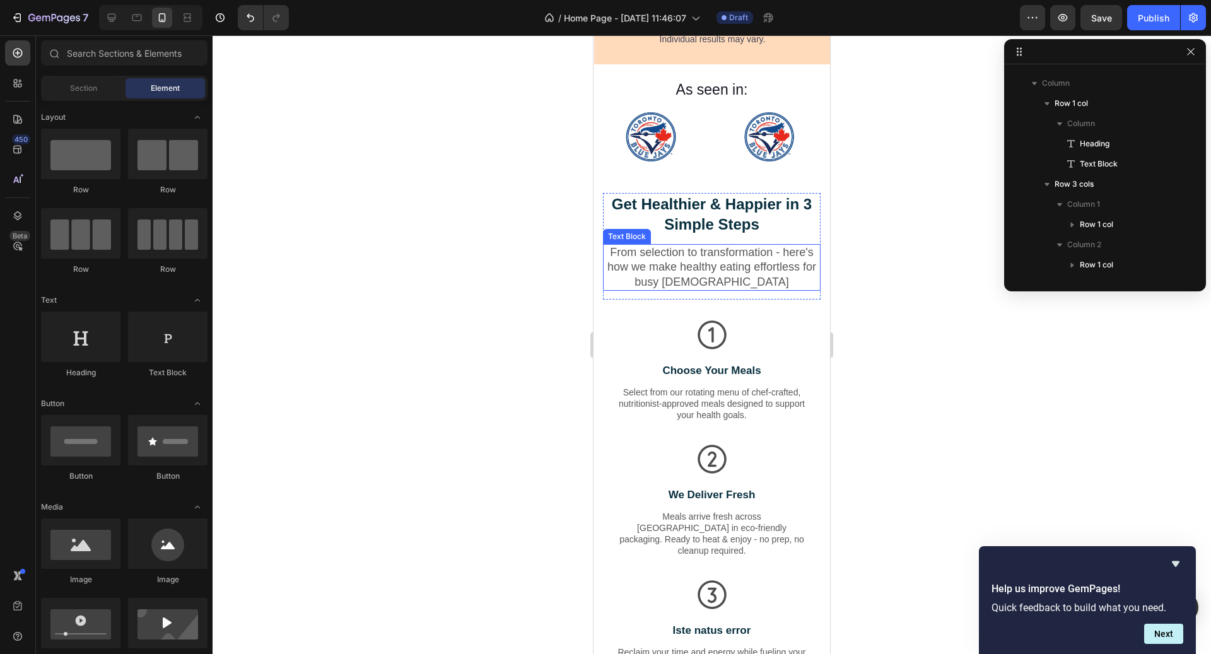
click at [767, 247] on p "From selection to transformation - here's how we make healthy eating effortless…" at bounding box center [711, 267] width 215 height 44
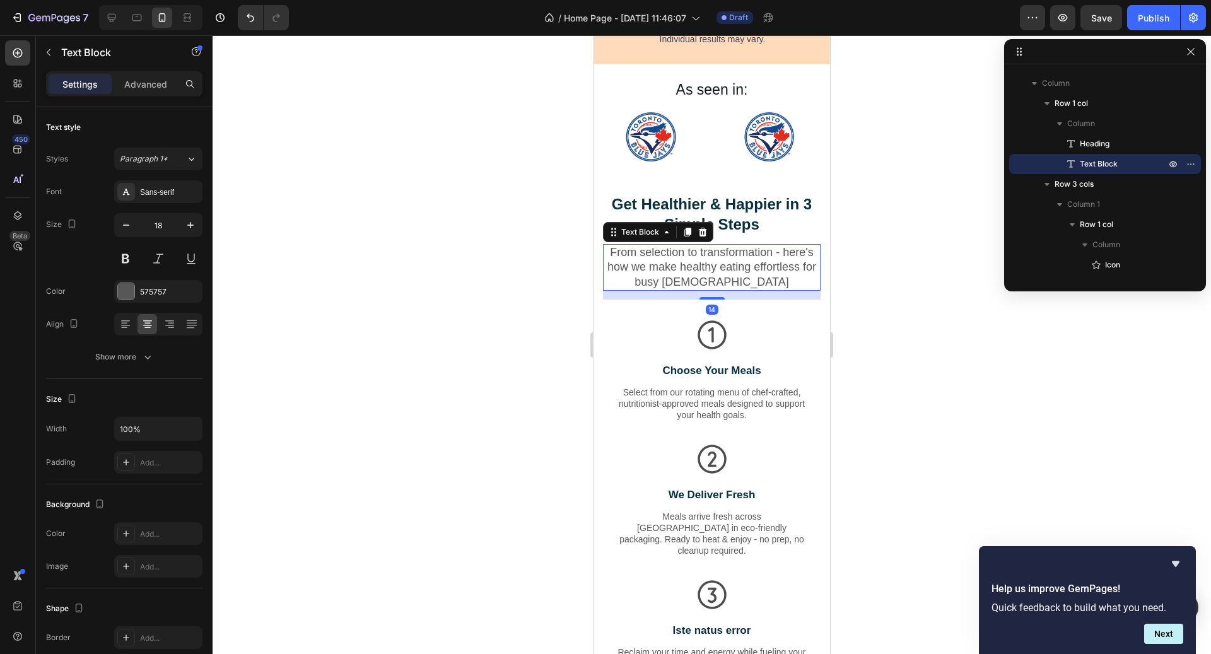
click at [845, 335] on div at bounding box center [712, 344] width 999 height 619
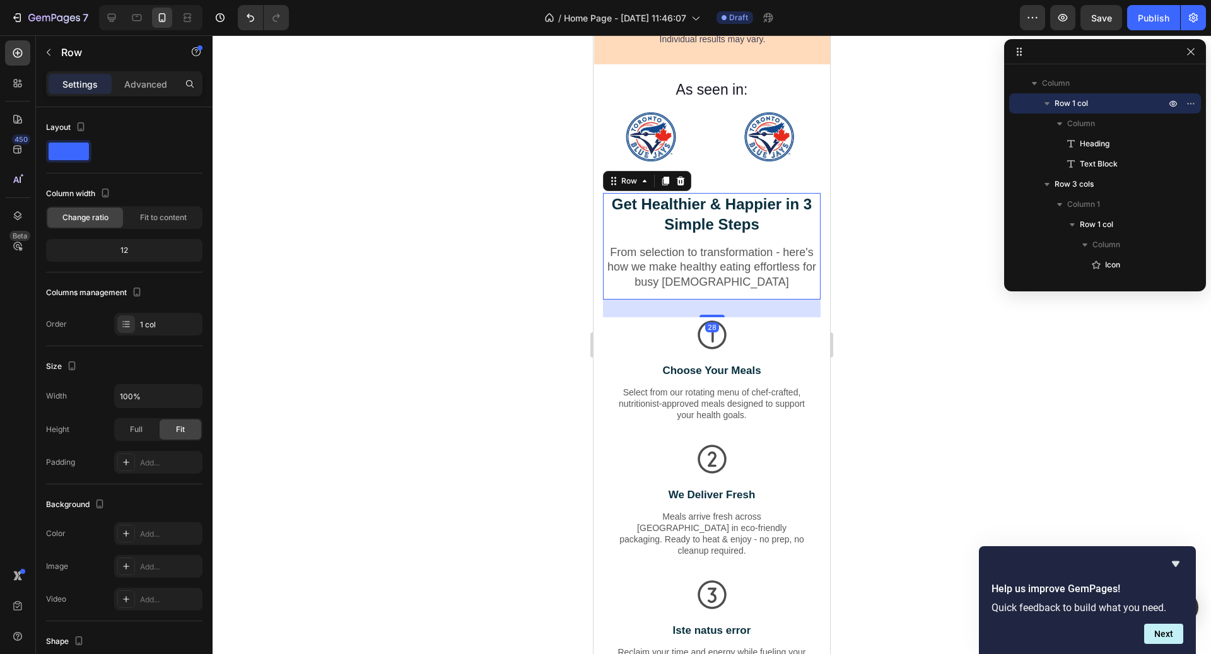
click at [729, 274] on div "Get Healthier & Happier in 3 Simple Steps Heading From selection to transformat…" at bounding box center [712, 246] width 218 height 107
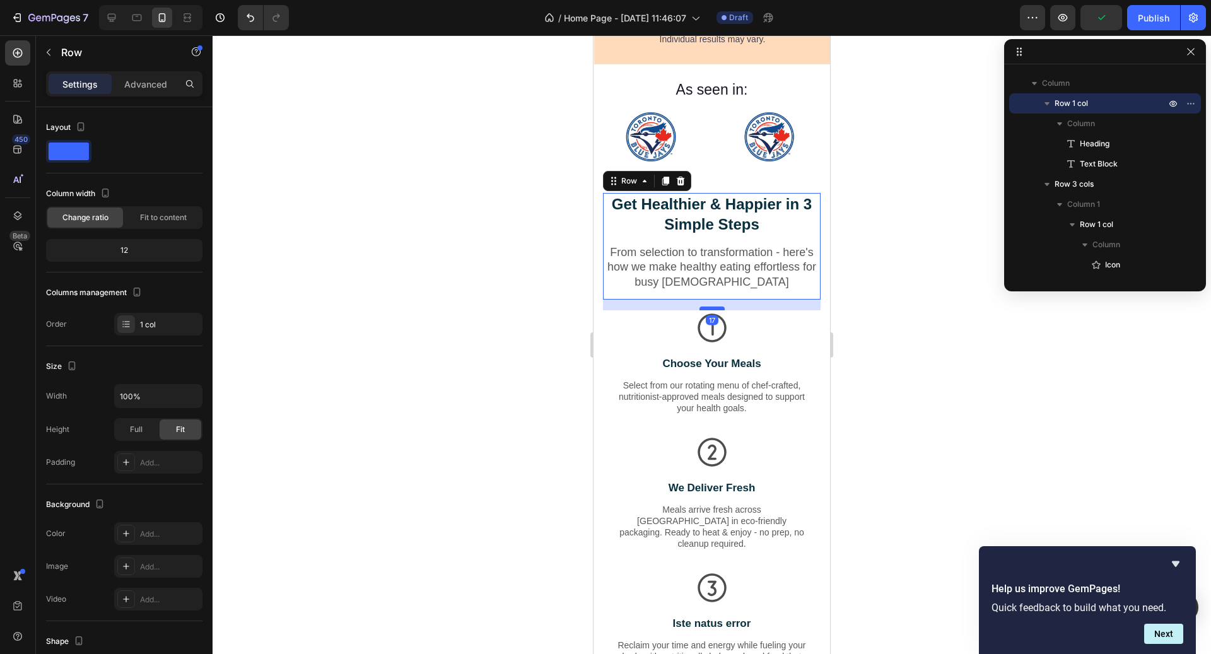
drag, startPoint x: 719, startPoint y: 298, endPoint x: 717, endPoint y: 291, distance: 7.2
click at [717, 307] on div at bounding box center [712, 309] width 25 height 4
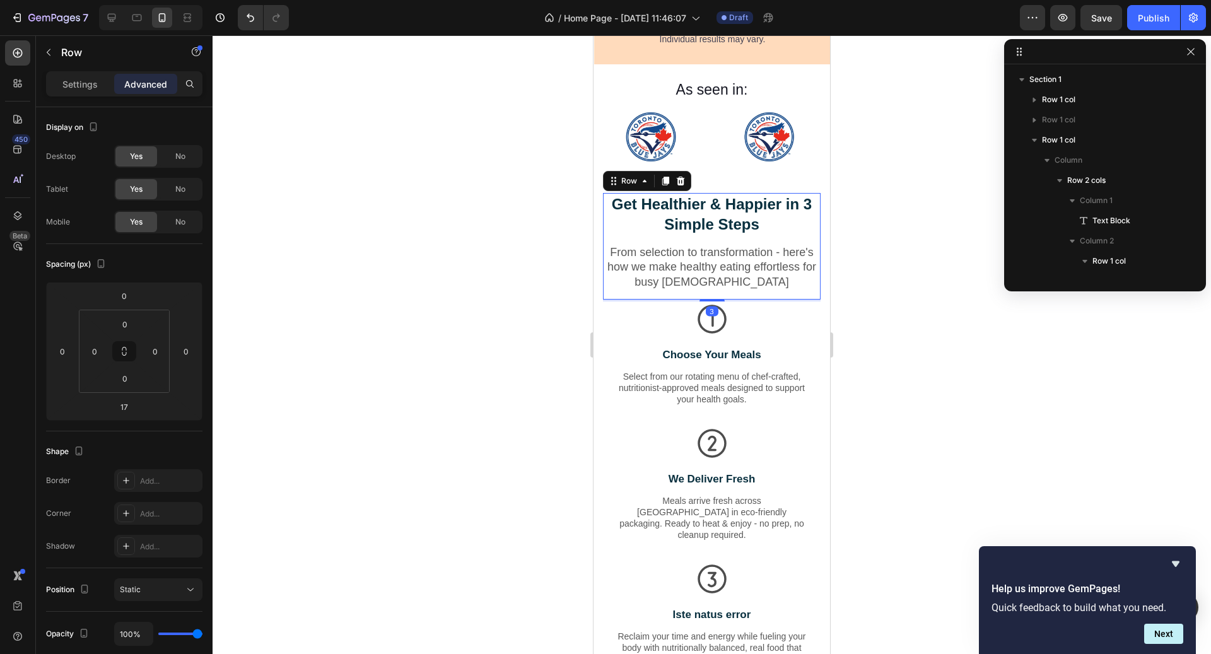
scroll to position [400, 0]
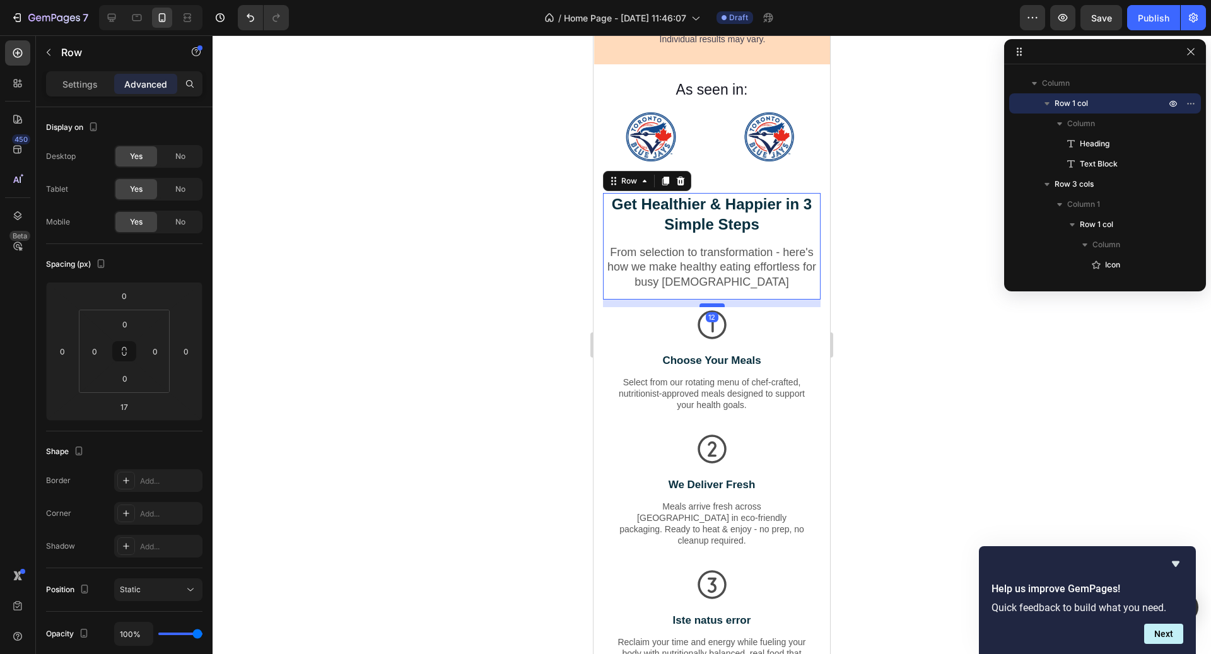
click at [716, 303] on div at bounding box center [712, 305] width 25 height 4
type input "12"
click at [847, 300] on div at bounding box center [712, 344] width 999 height 619
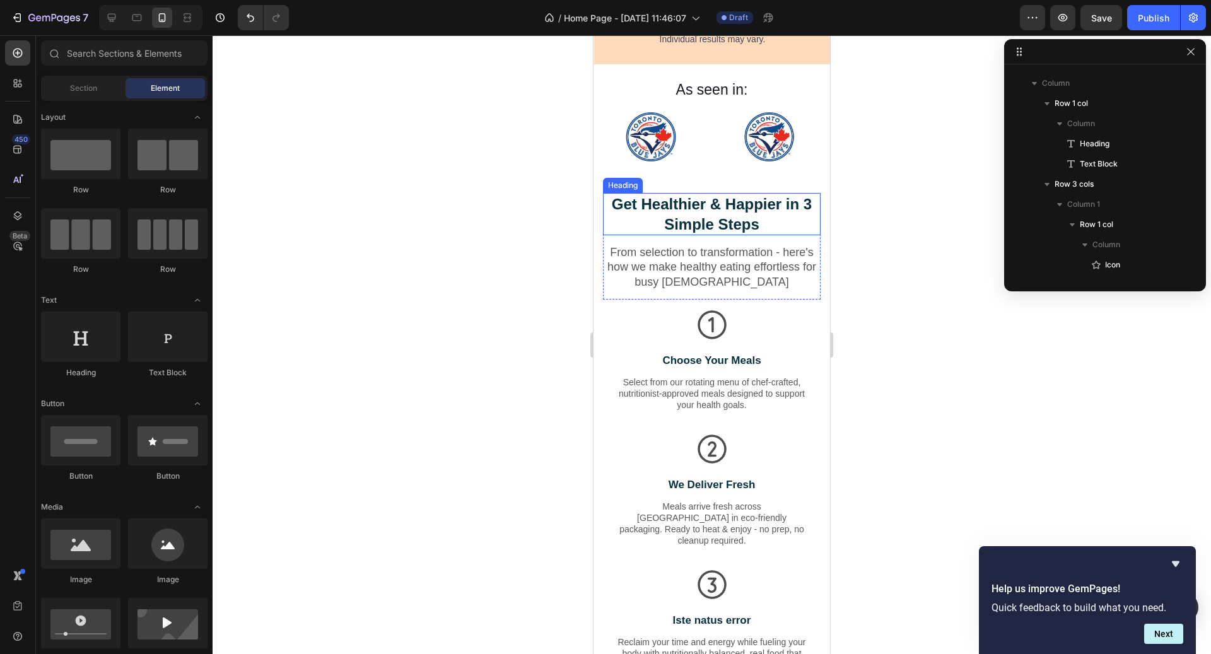
click at [777, 210] on h2 "Get Healthier & Happier in 3 Simple Steps" at bounding box center [712, 214] width 218 height 42
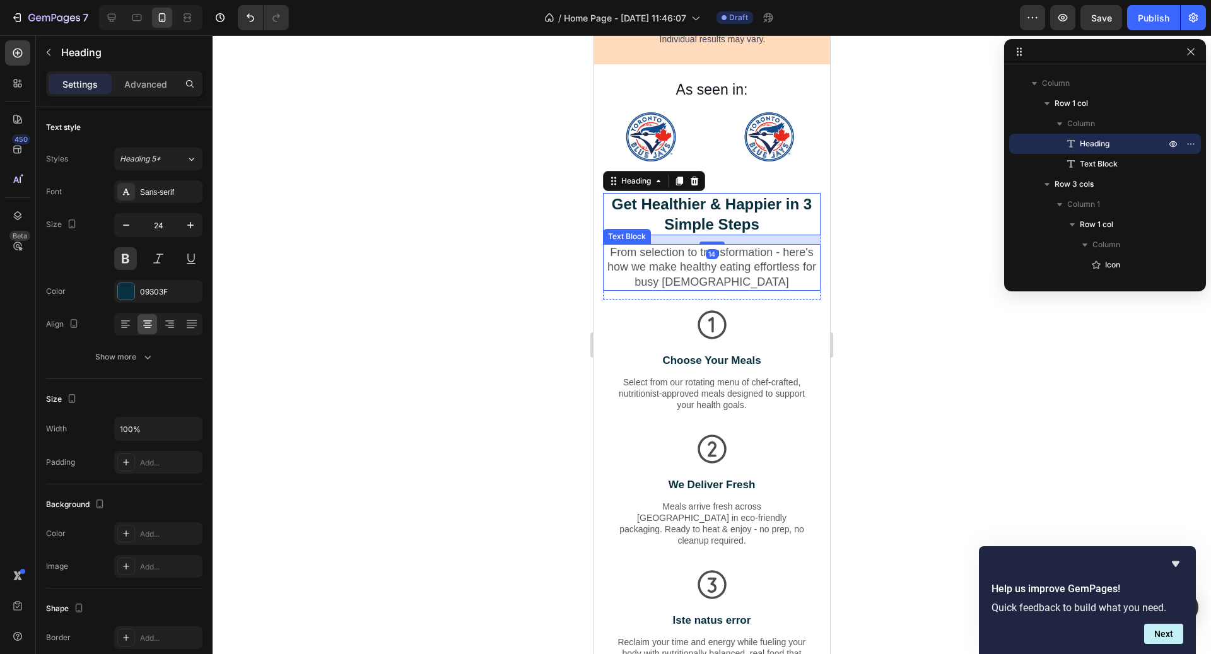
click at [717, 245] on p "From selection to transformation - here's how we make healthy eating effortless…" at bounding box center [711, 267] width 215 height 44
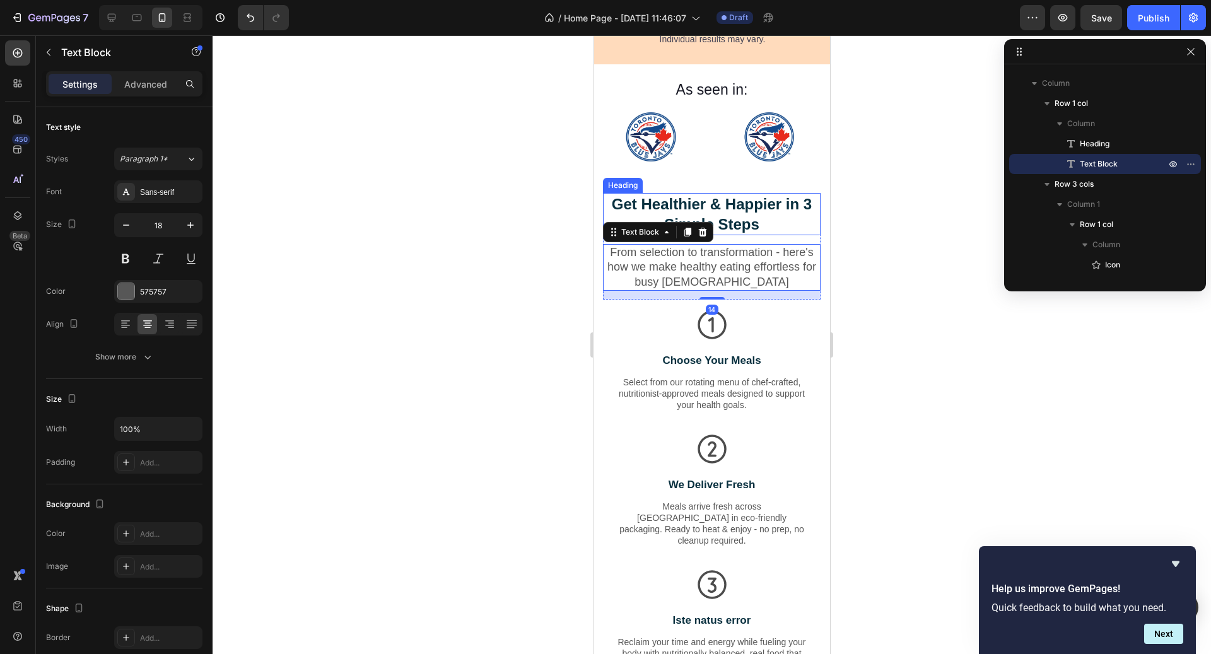
click at [725, 199] on h2 "Get Healthier & Happier in 3 Simple Steps" at bounding box center [712, 214] width 218 height 42
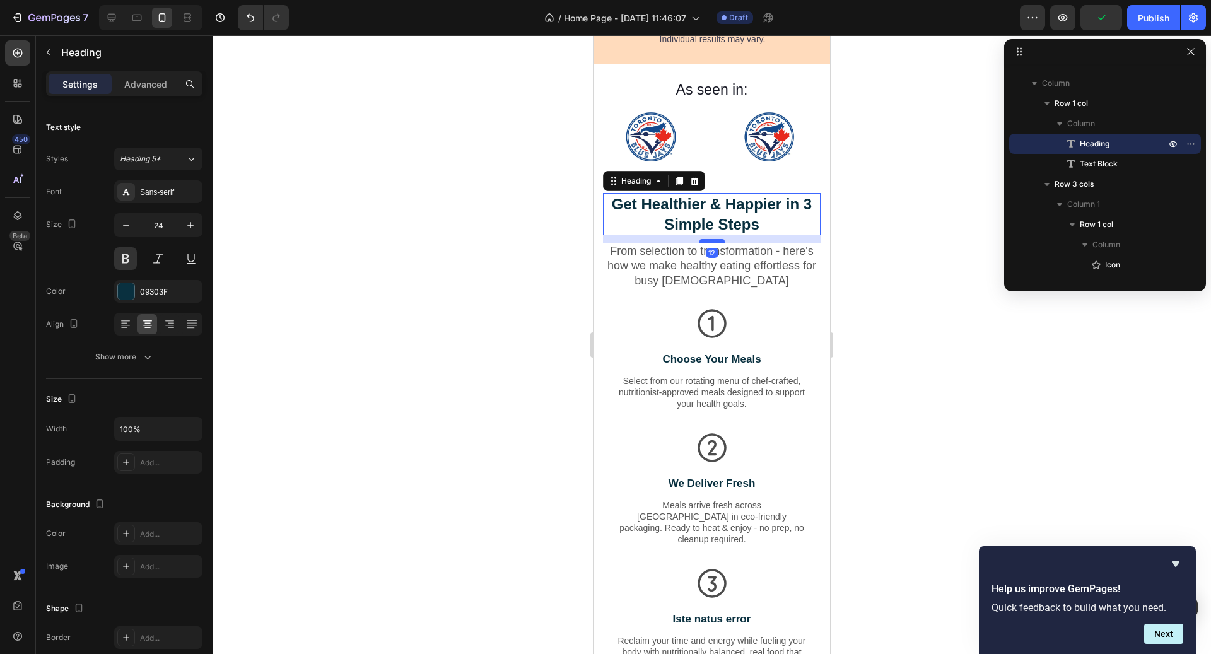
click at [721, 239] on div at bounding box center [712, 241] width 25 height 4
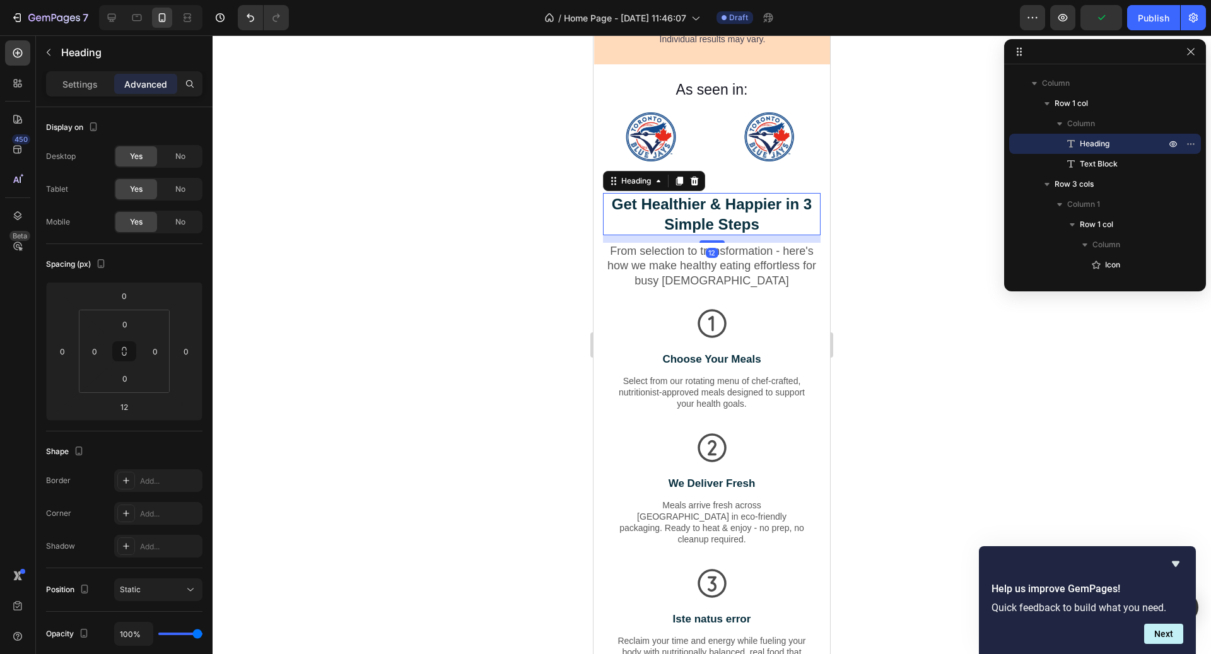
click at [842, 221] on div at bounding box center [712, 344] width 999 height 619
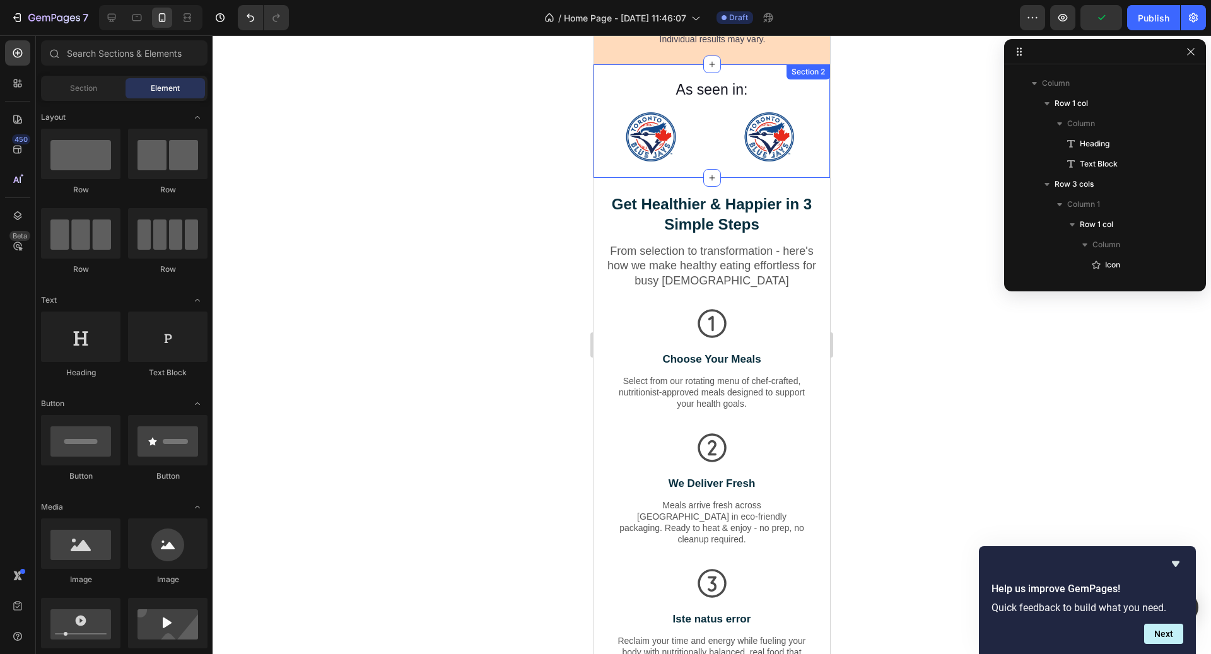
click at [780, 156] on div "As seen in: Text block Image Image Image Image Image Image Carousel Row Section…" at bounding box center [712, 121] width 237 height 114
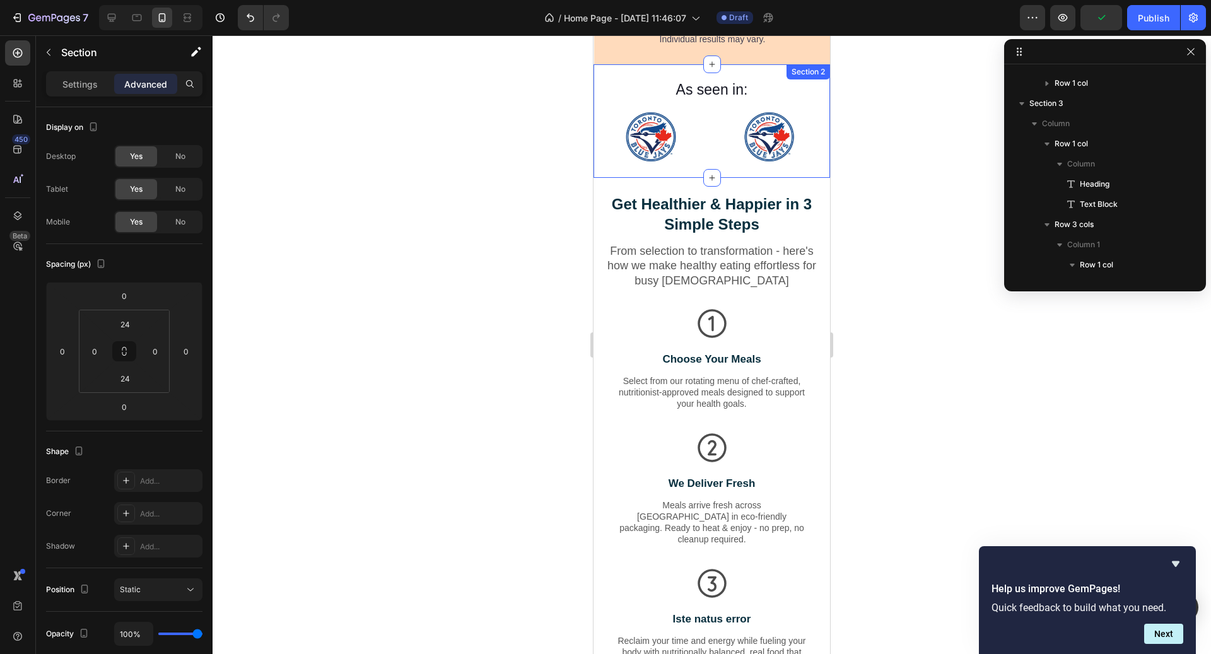
scroll to position [279, 0]
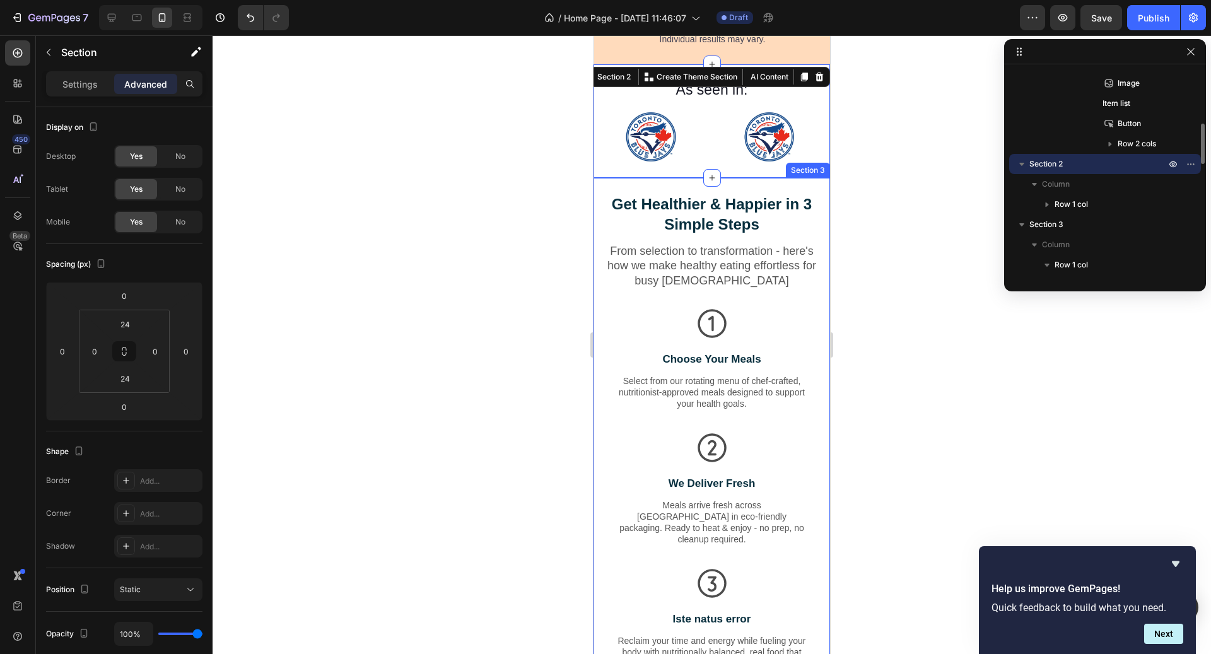
click at [770, 178] on div "Get Healthier & Happier in 3 Simple Steps Heading From selection to transformat…" at bounding box center [712, 446] width 237 height 536
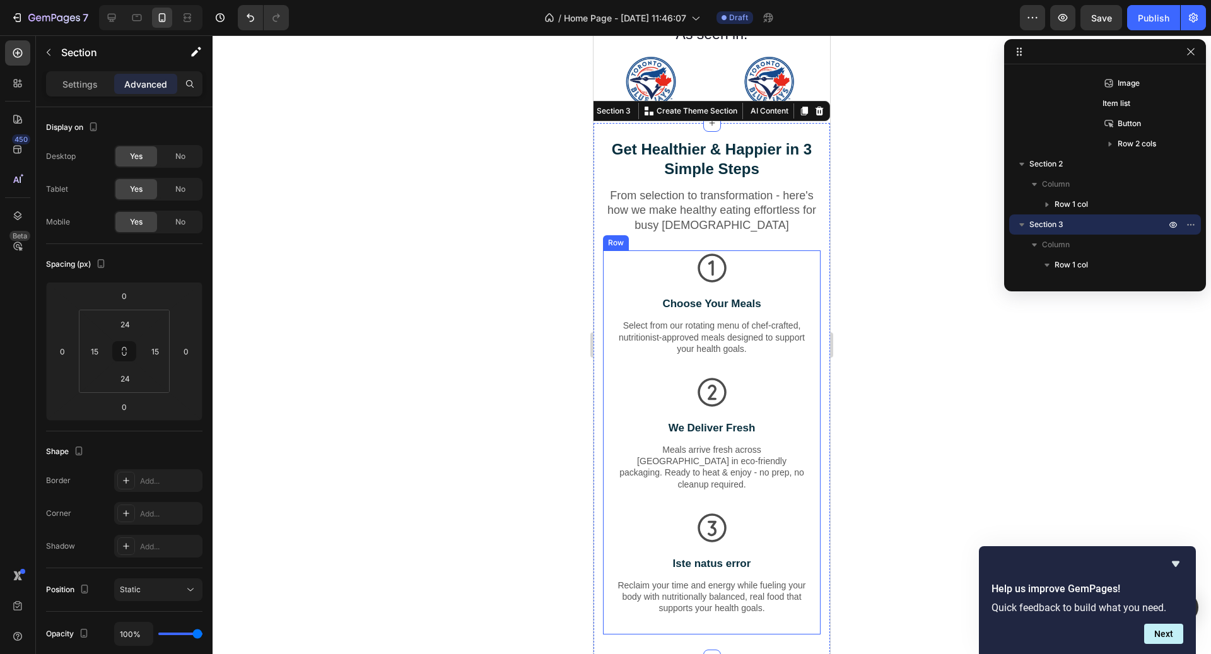
scroll to position [745, 0]
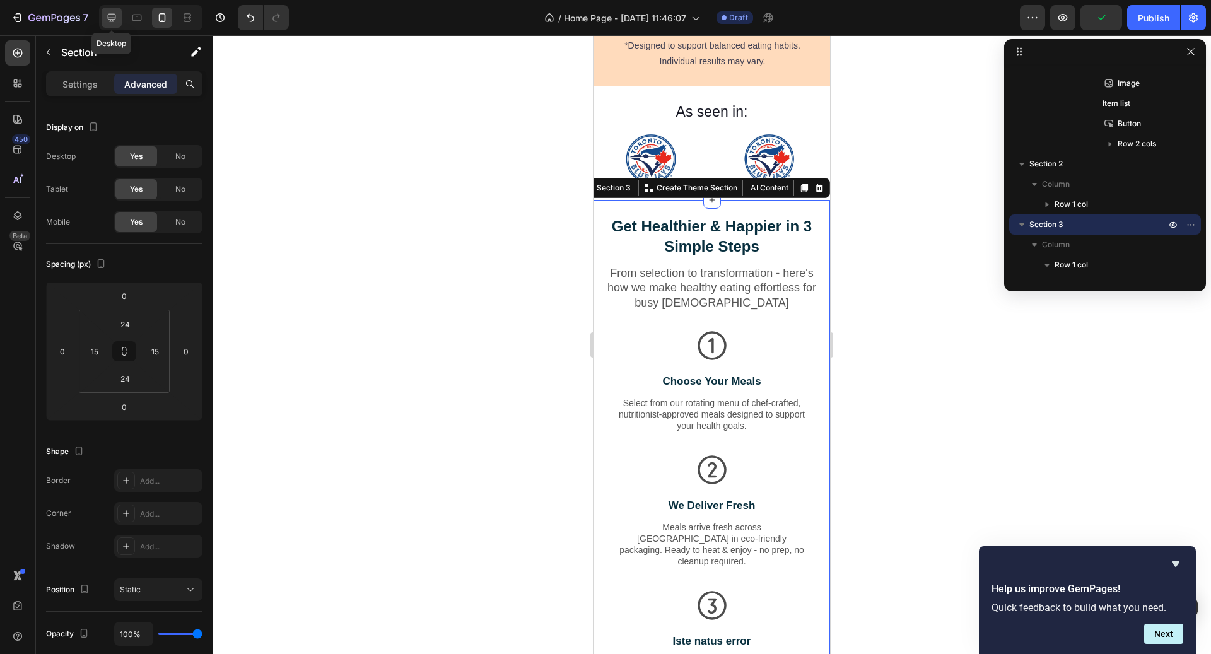
click at [107, 18] on icon at bounding box center [111, 17] width 13 height 13
type input "75"
type input "43"
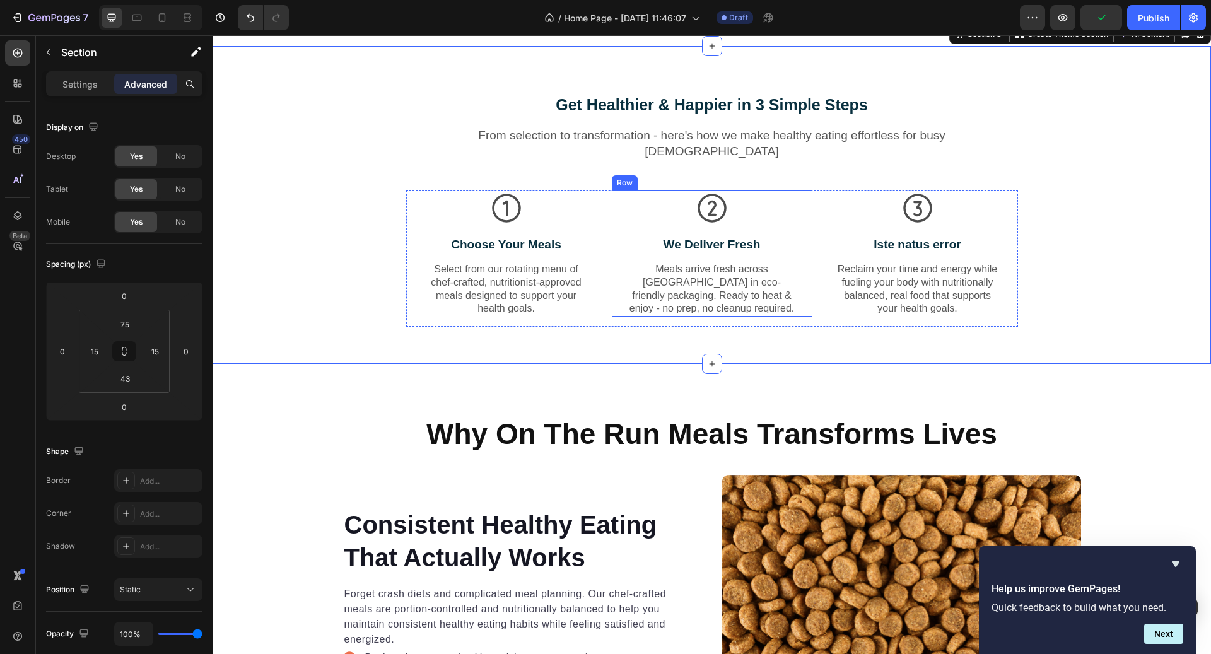
scroll to position [712, 0]
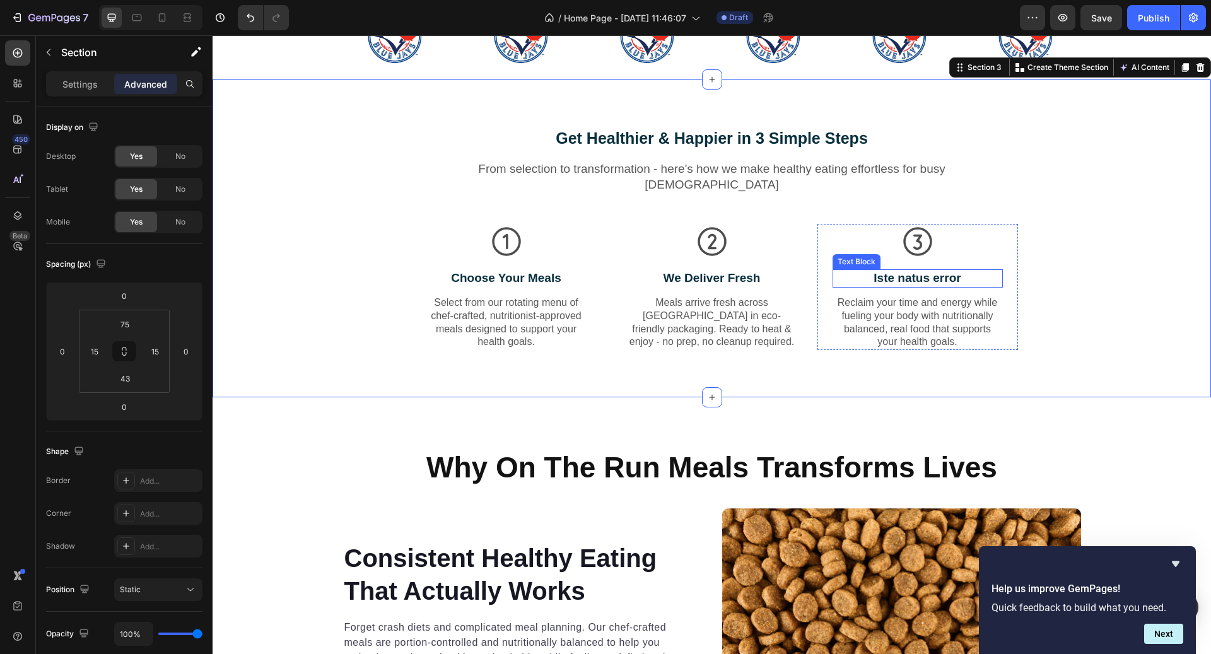
click at [891, 281] on p "Iste natus error" at bounding box center [918, 279] width 168 height 16
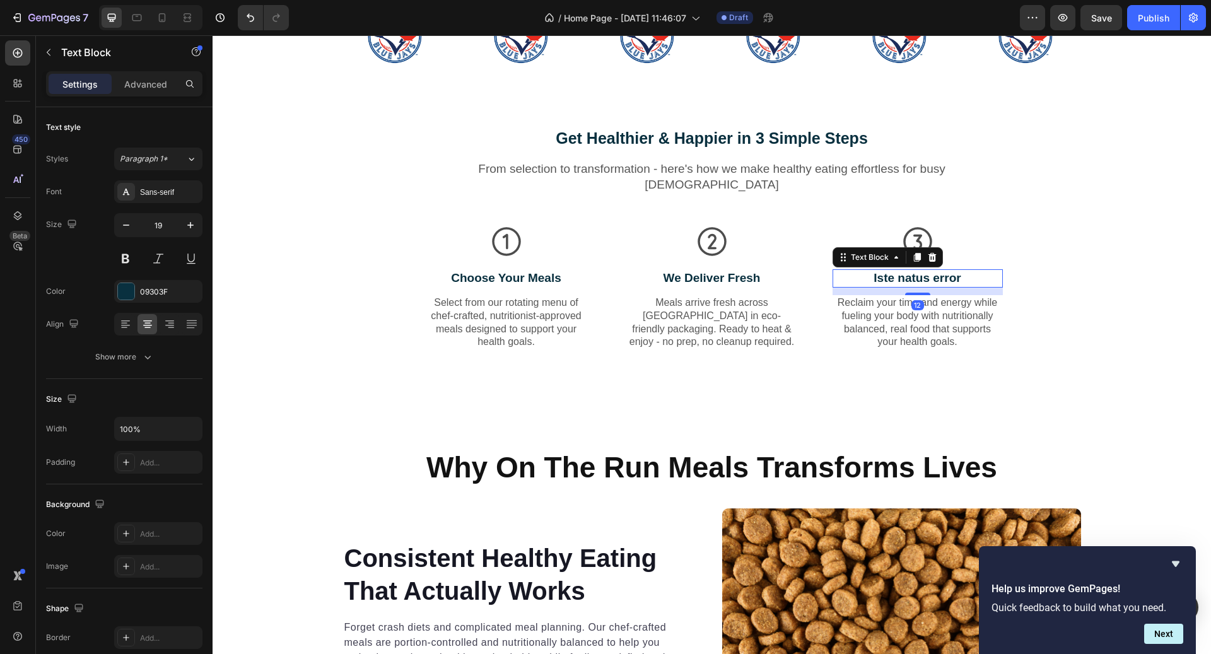
click at [891, 281] on p "Iste natus error" at bounding box center [918, 279] width 168 height 16
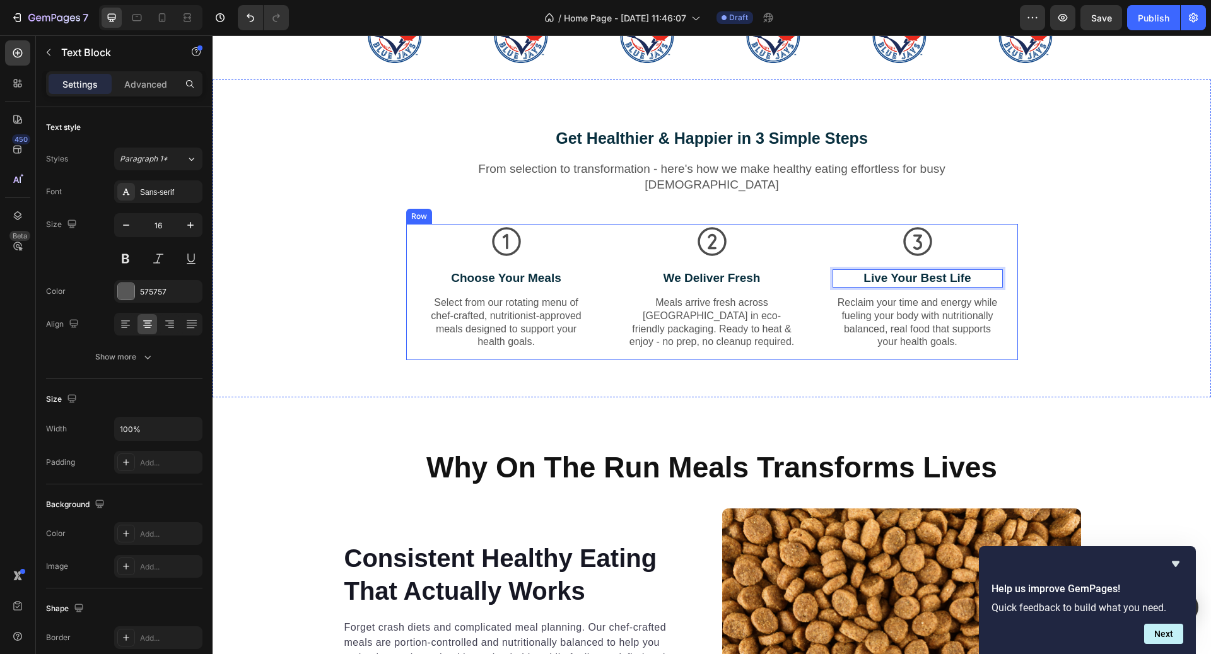
click at [919, 310] on p "Reclaim your time and energy while fueling your body with nutritionally balance…" at bounding box center [918, 323] width 168 height 52
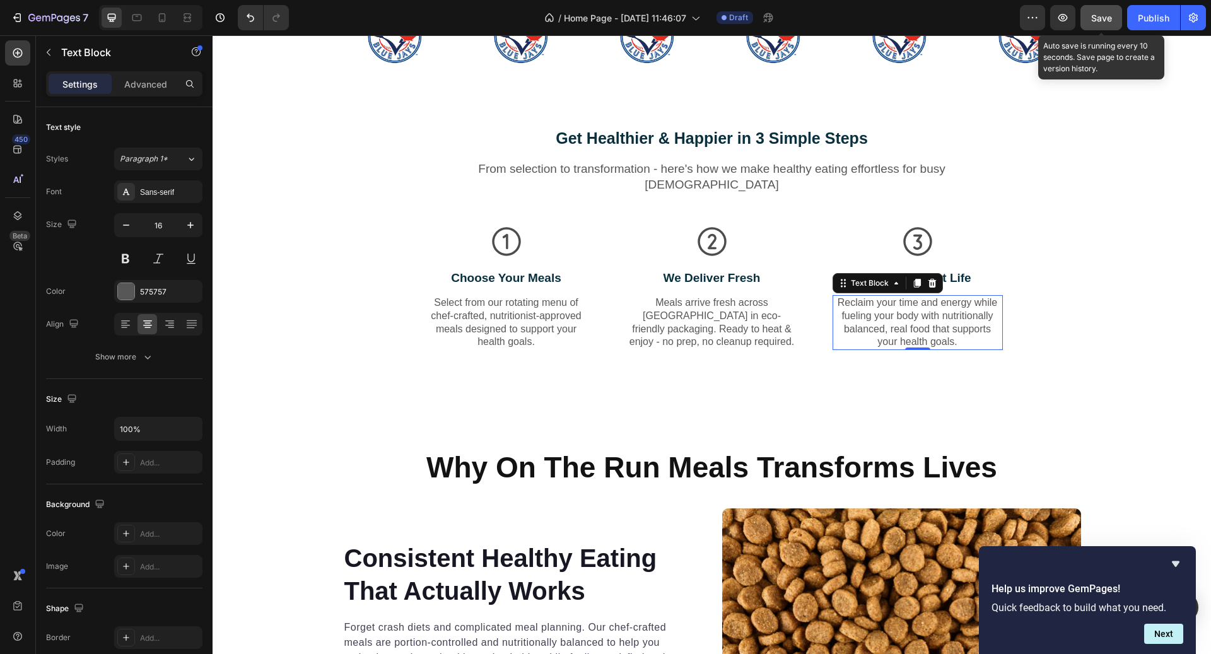
click at [1098, 25] on button "Save" at bounding box center [1102, 17] width 42 height 25
click at [161, 18] on icon at bounding box center [162, 17] width 13 height 13
type input "14"
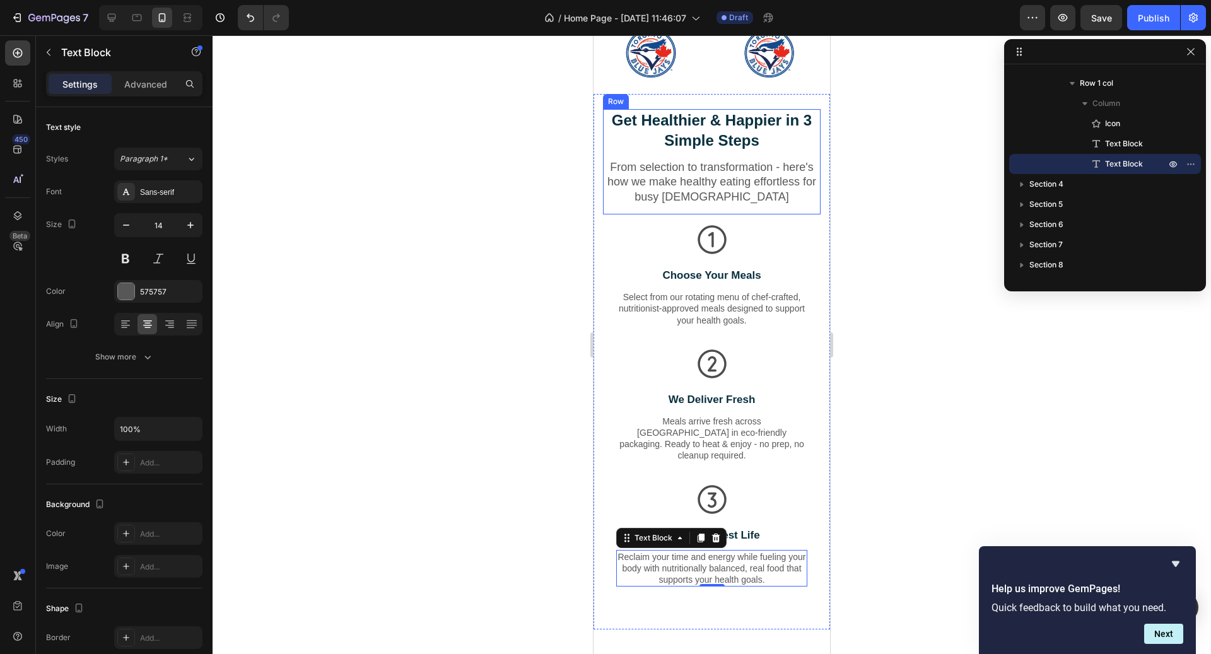
scroll to position [659, 0]
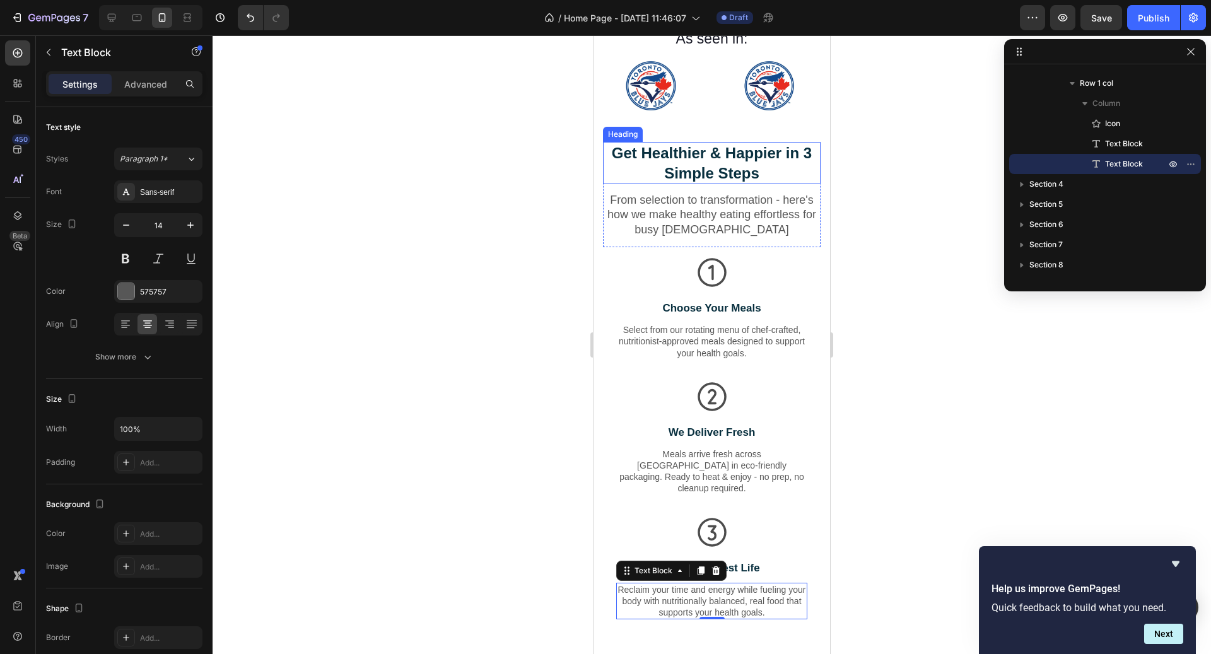
click at [773, 174] on h2 "Get Healthier & Happier in 3 Simple Steps" at bounding box center [712, 163] width 218 height 42
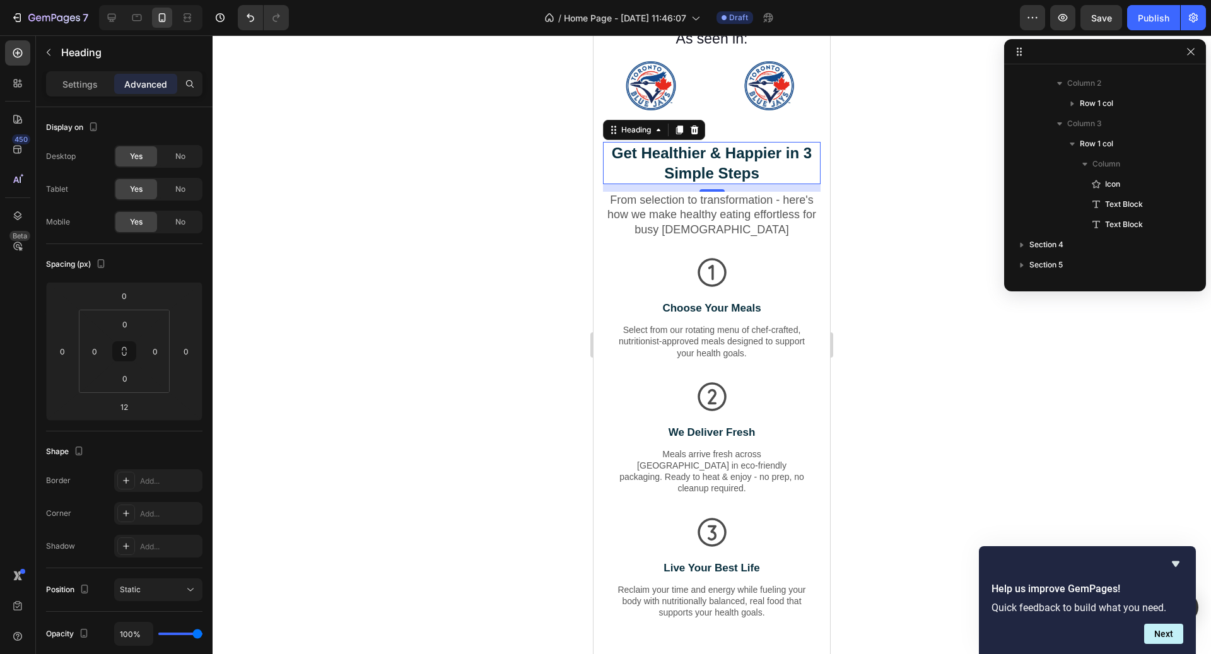
scroll to position [37, 0]
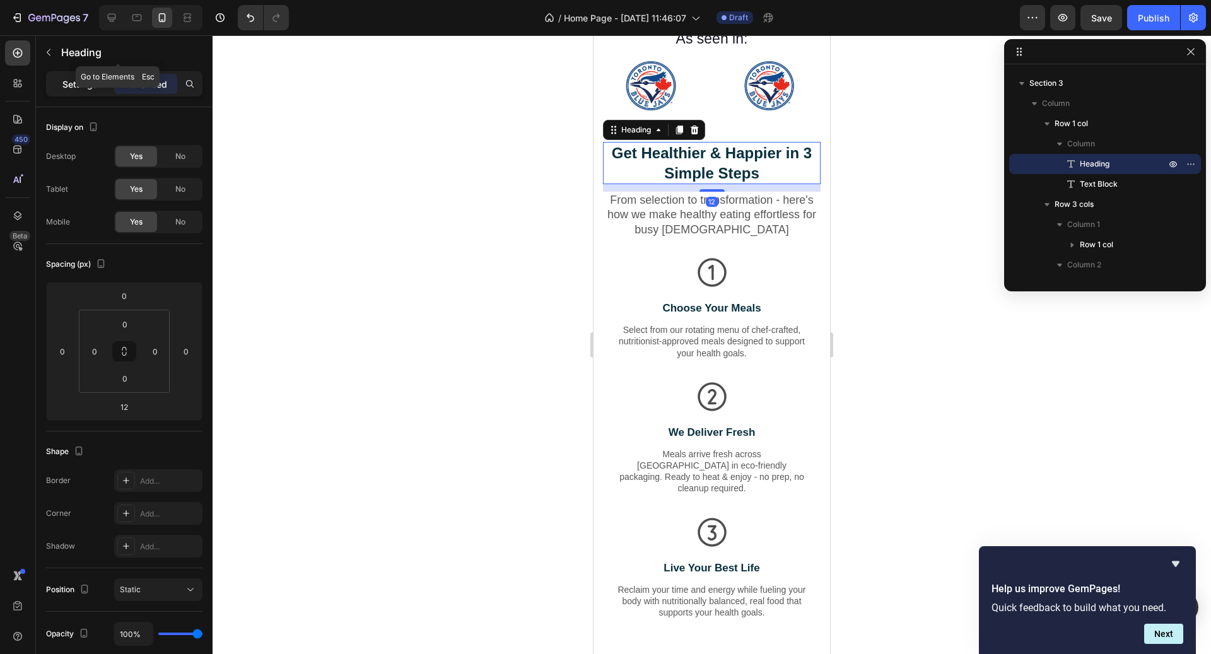
click at [78, 83] on p "Settings" at bounding box center [79, 84] width 35 height 13
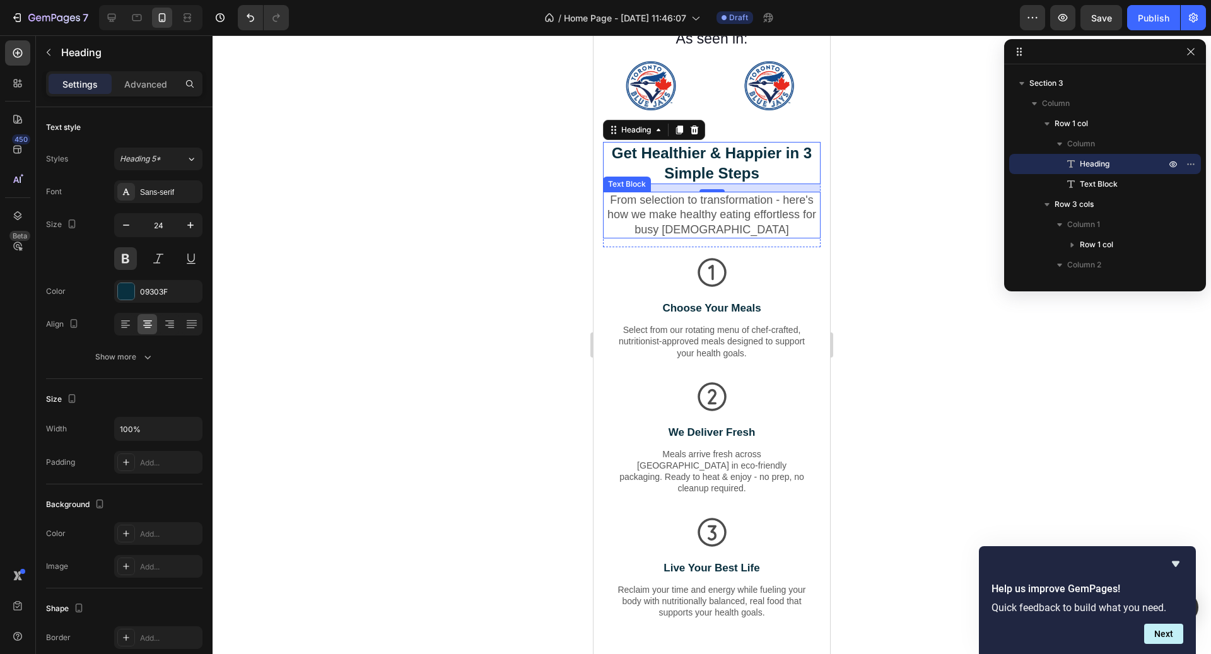
click at [724, 234] on p "From selection to transformation - here's how we make healthy eating effortless…" at bounding box center [711, 215] width 215 height 44
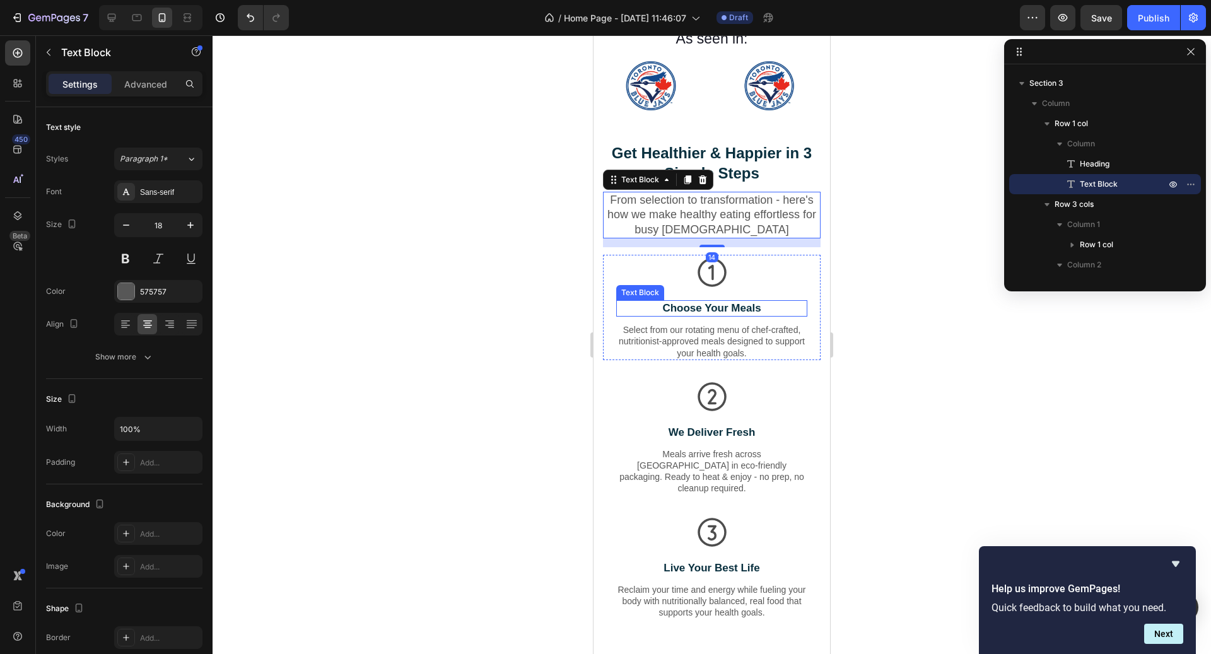
click at [703, 309] on p "Choose Your Meals" at bounding box center [712, 309] width 189 height 14
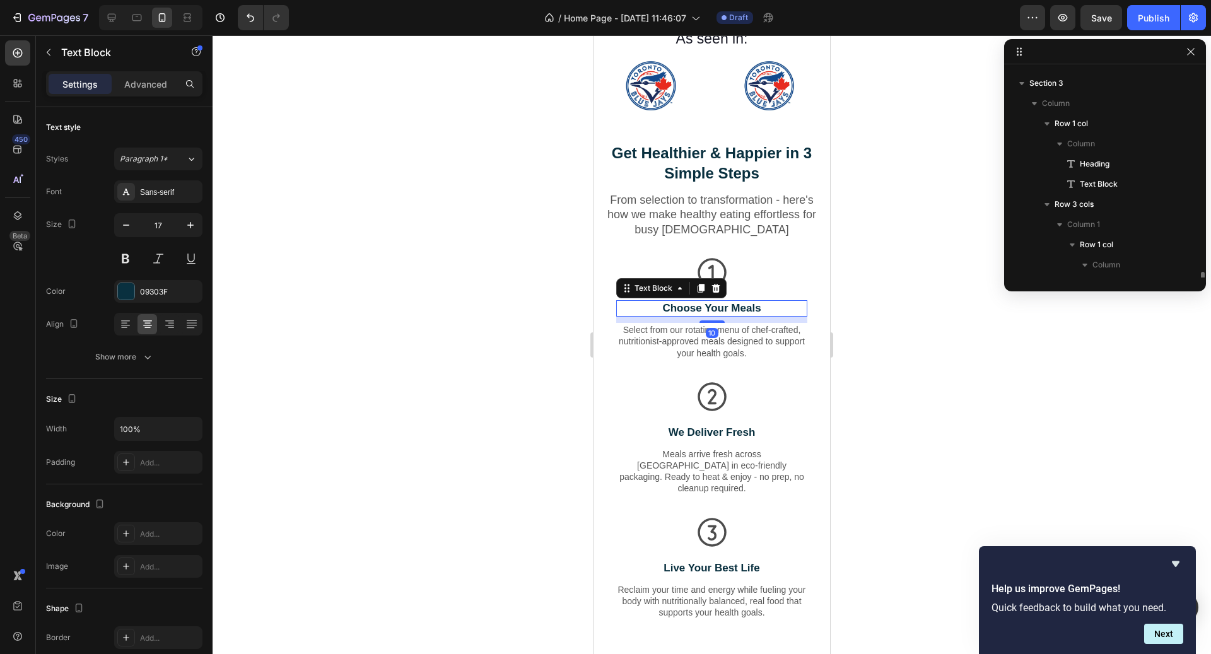
scroll to position [178, 0]
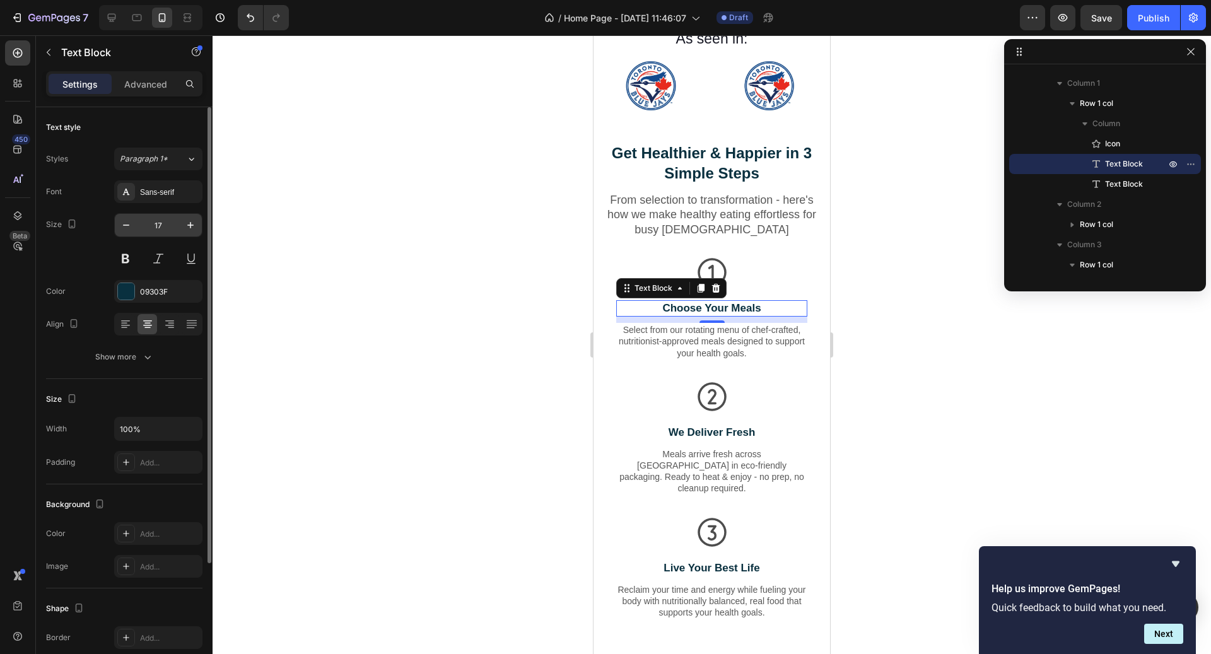
click at [169, 226] on input "17" at bounding box center [159, 225] width 42 height 23
click at [165, 223] on input "20" at bounding box center [159, 225] width 42 height 23
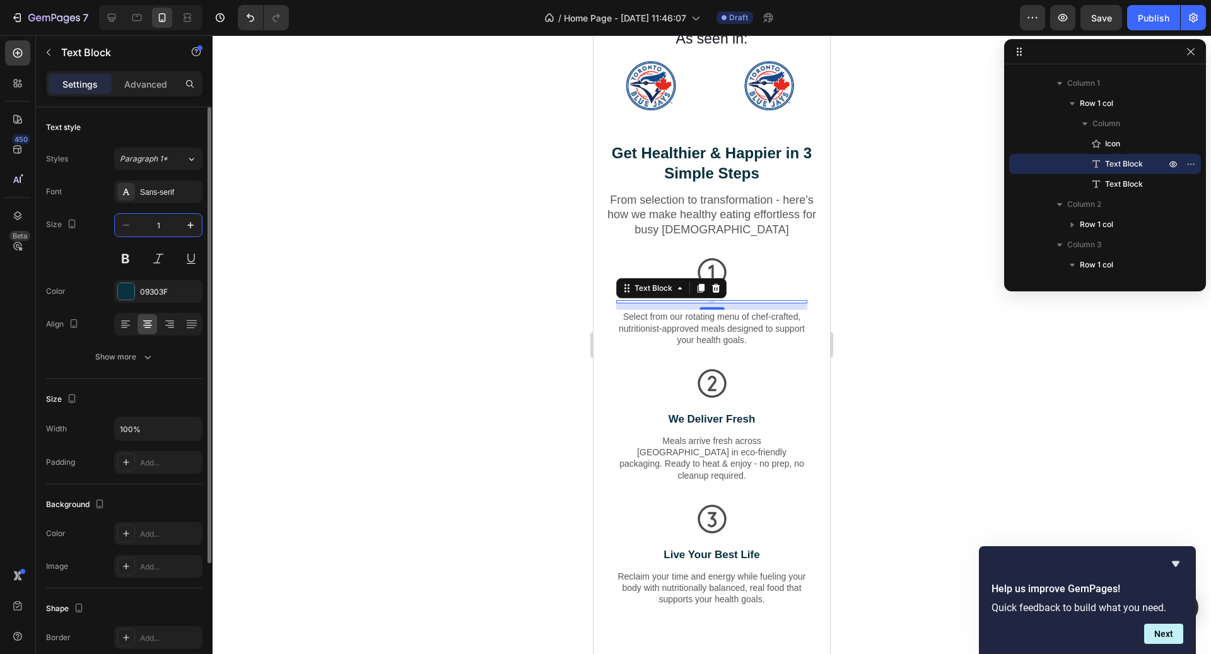
type input "18"
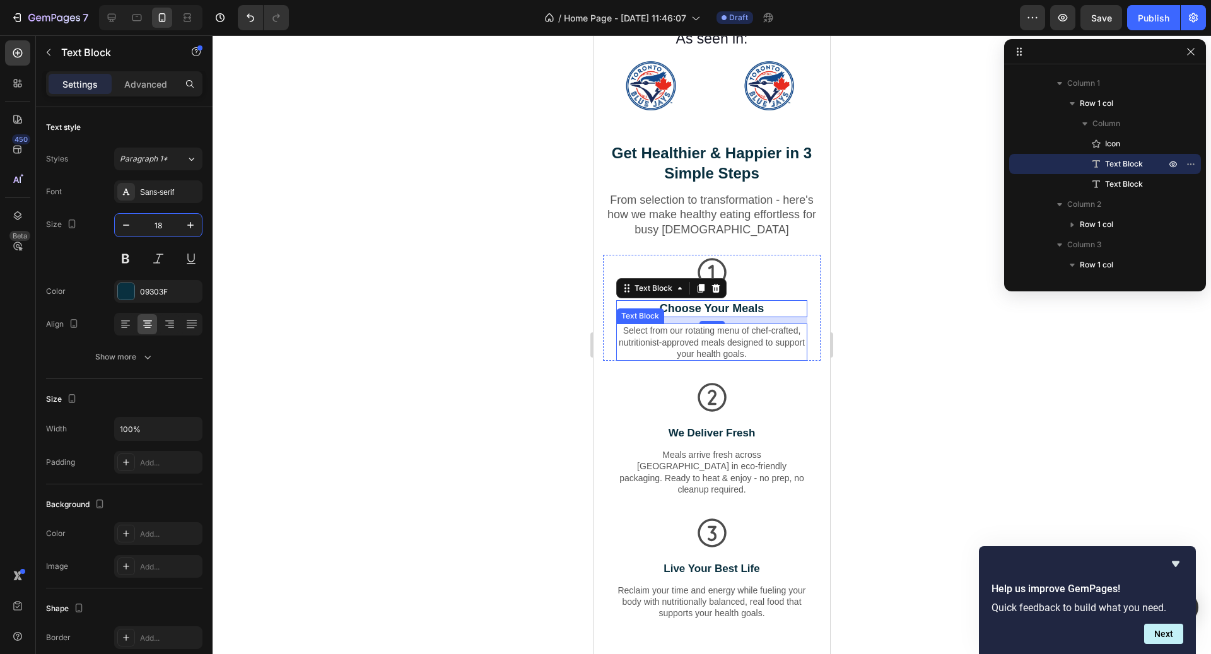
click at [690, 341] on p "Select from our rotating menu of chef-crafted, nutritionist-approved meals desi…" at bounding box center [712, 342] width 189 height 35
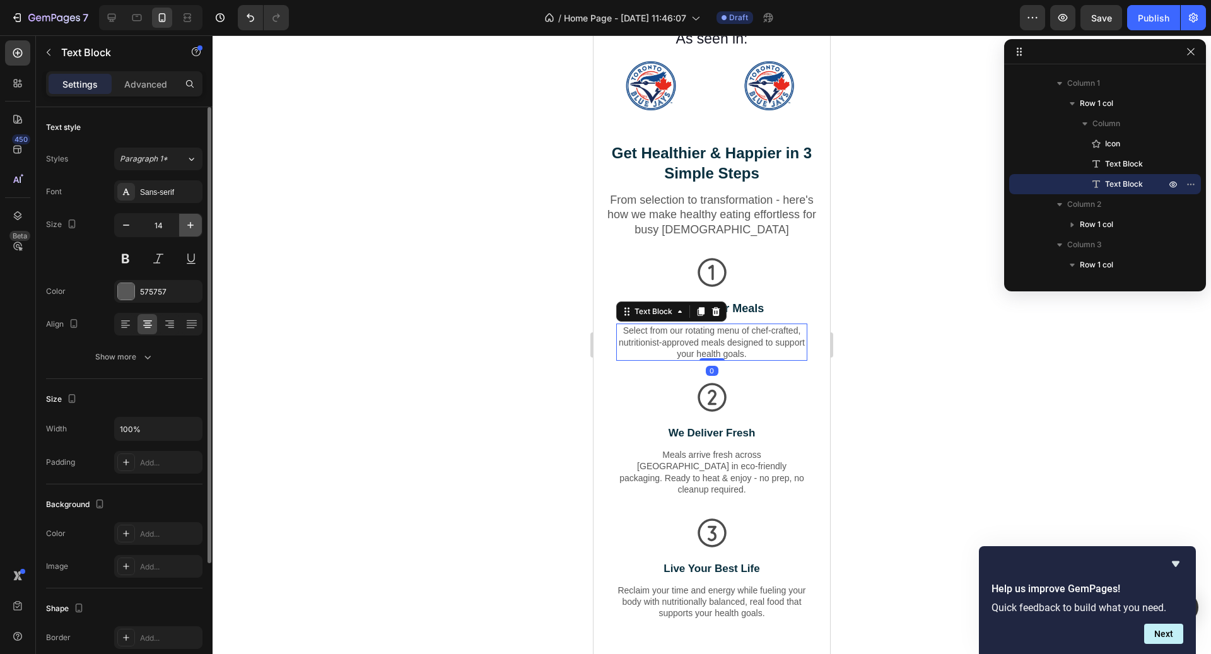
click at [186, 216] on button "button" at bounding box center [190, 225] width 23 height 23
type input "16"
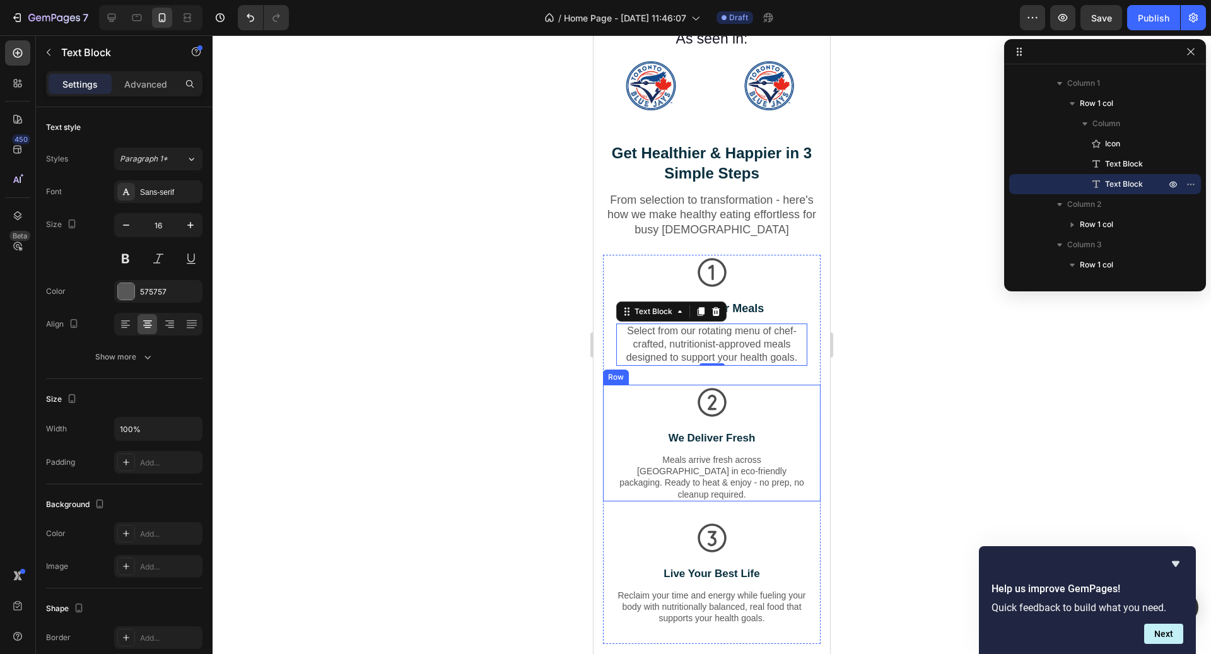
click at [716, 432] on p "We Deliver Fresh" at bounding box center [712, 439] width 189 height 14
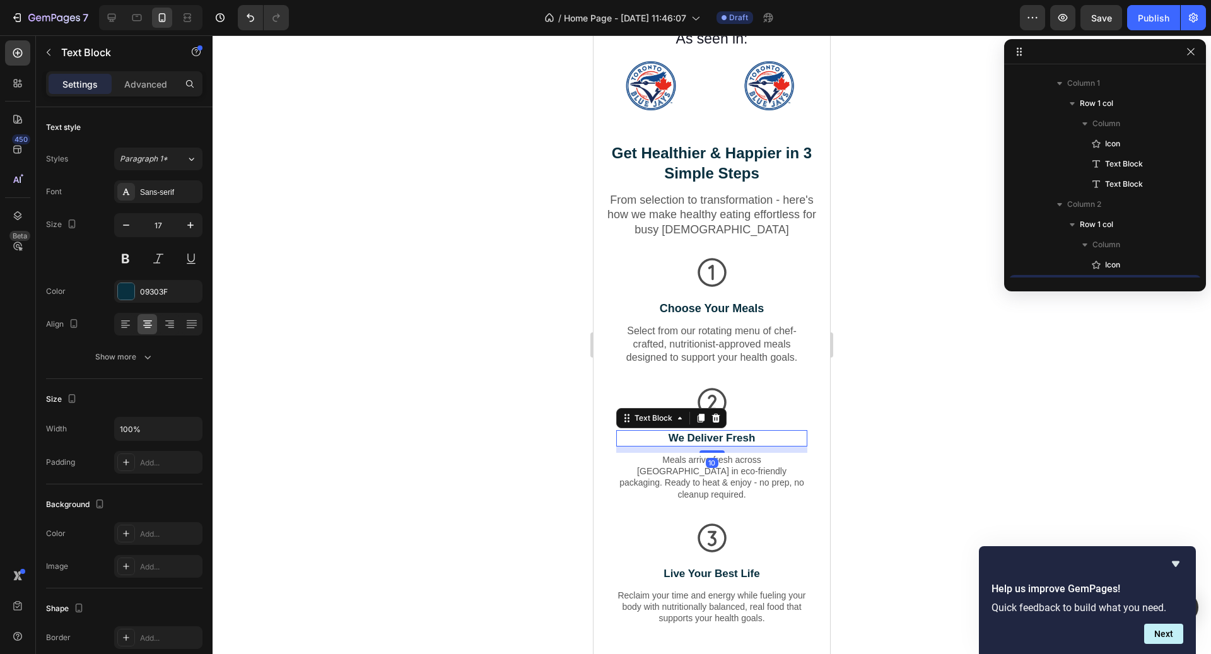
scroll to position [299, 0]
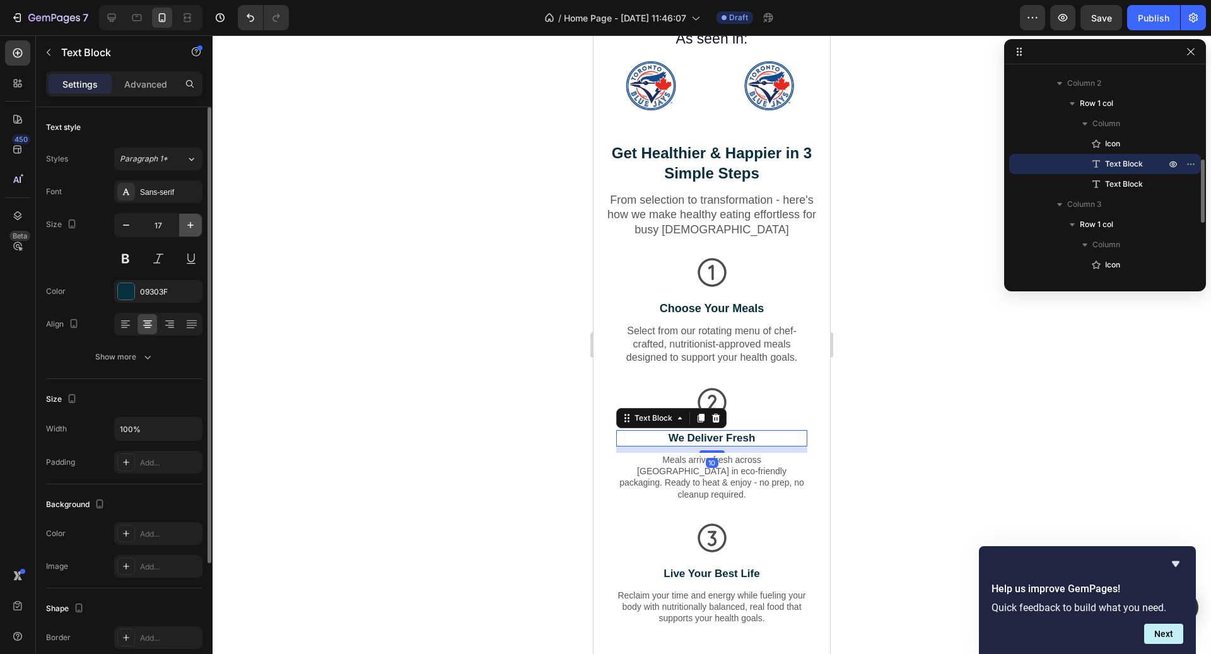
click at [192, 225] on icon "button" at bounding box center [190, 225] width 13 height 13
type input "18"
click at [680, 469] on p "Meals arrive fresh across [GEOGRAPHIC_DATA] in eco-friendly packaging. Ready to…" at bounding box center [712, 478] width 189 height 46
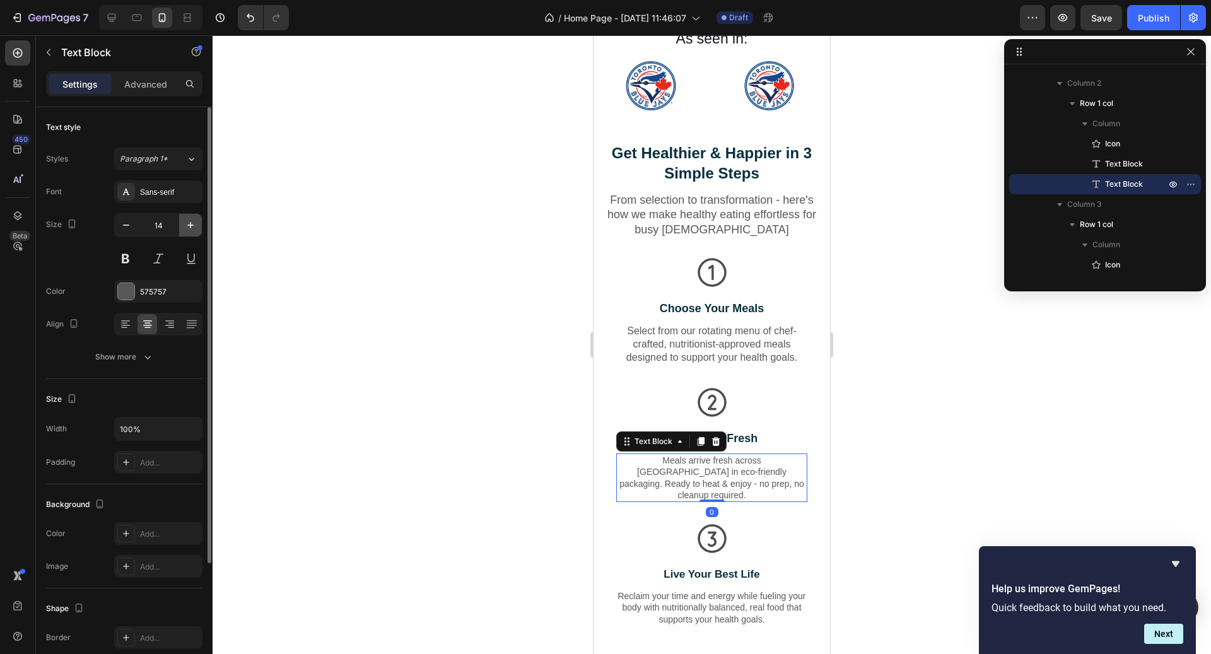
click at [188, 223] on icon "button" at bounding box center [190, 225] width 13 height 13
type input "16"
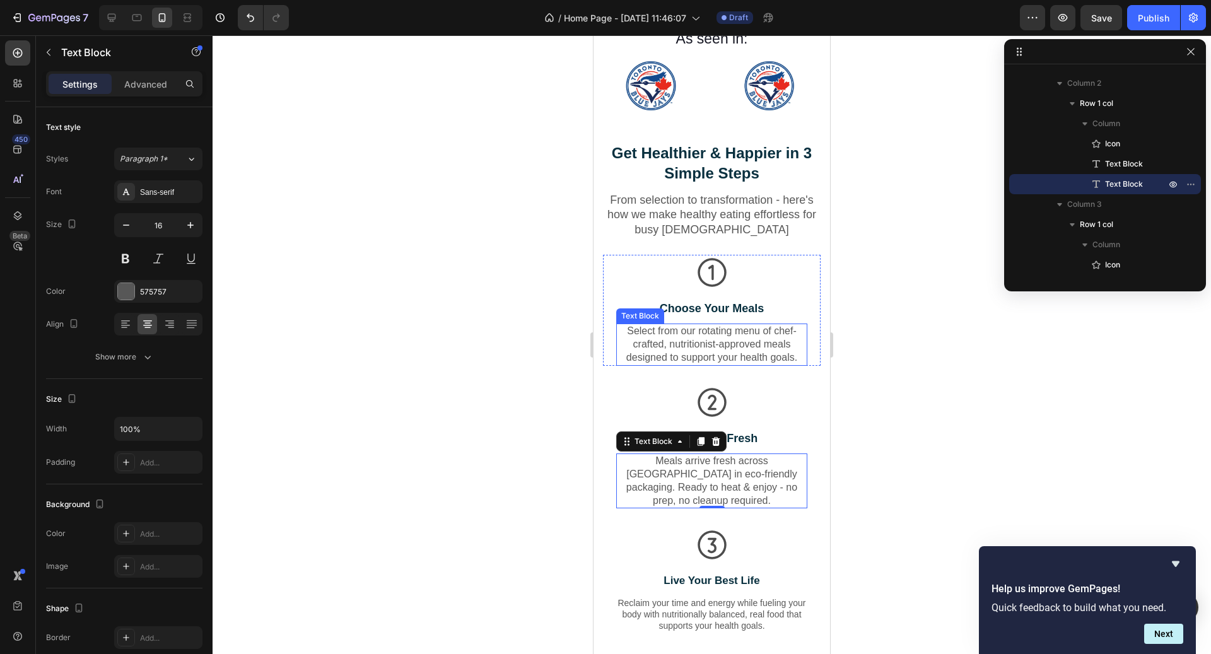
scroll to position [688, 0]
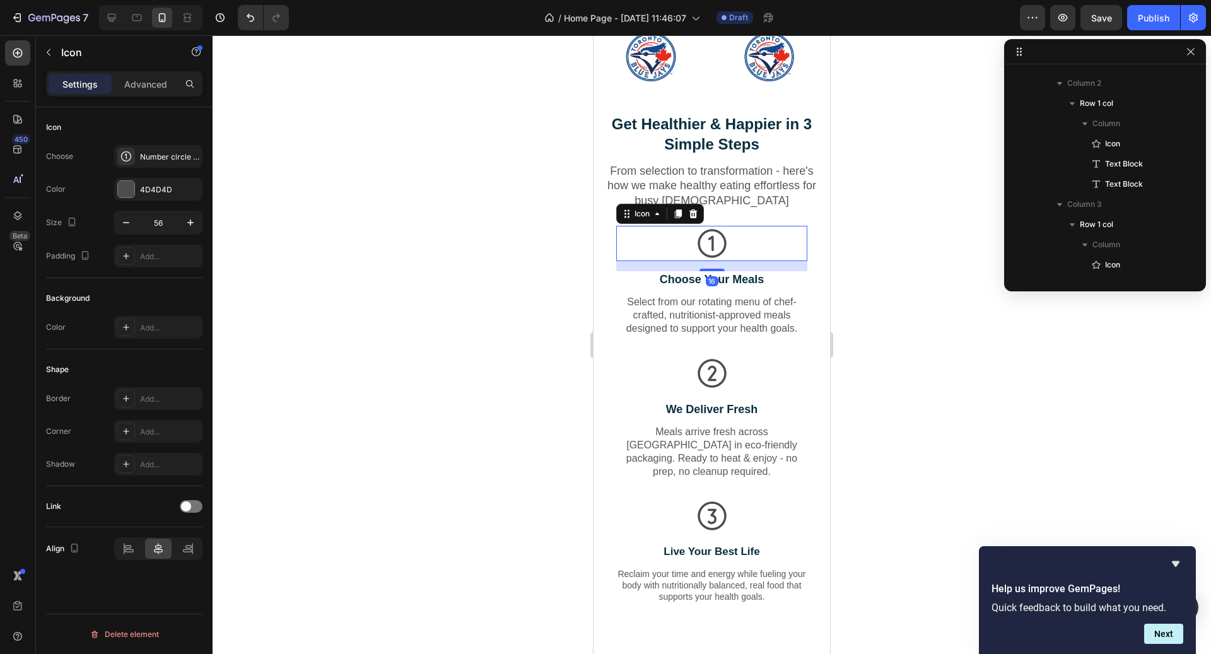
click at [728, 252] on icon at bounding box center [712, 243] width 35 height 35
click at [722, 268] on div at bounding box center [712, 267] width 25 height 4
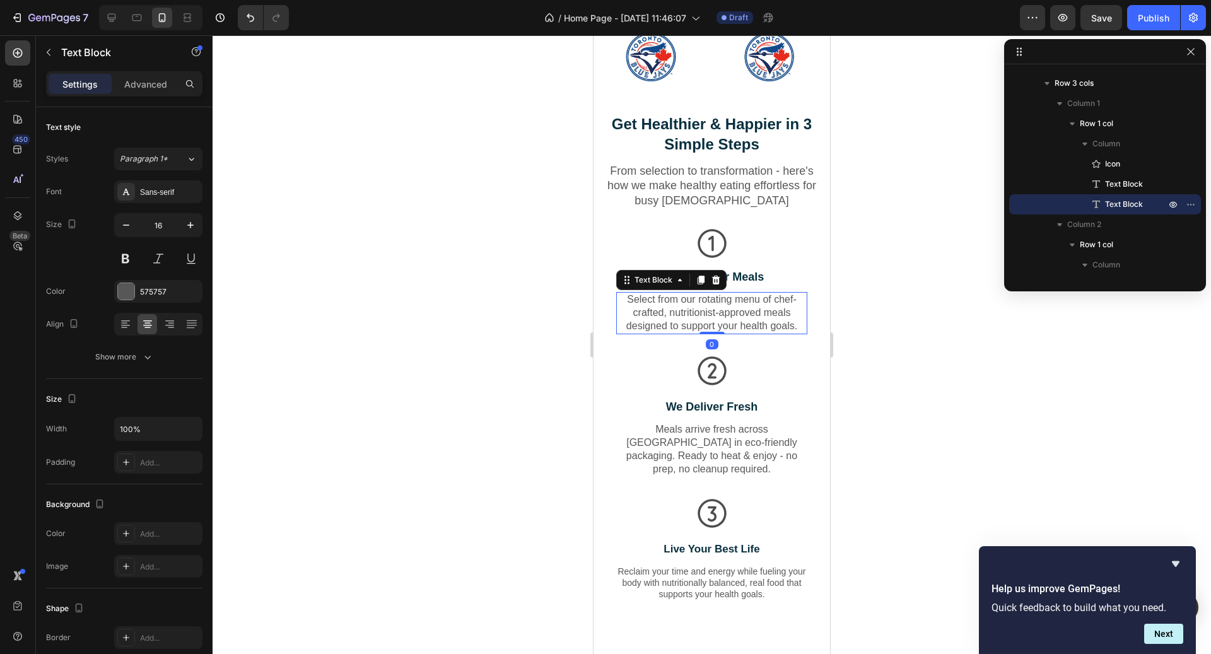
click at [759, 303] on p "Select from our rotating menu of chef-crafted, nutritionist-approved meals desi…" at bounding box center [712, 312] width 189 height 39
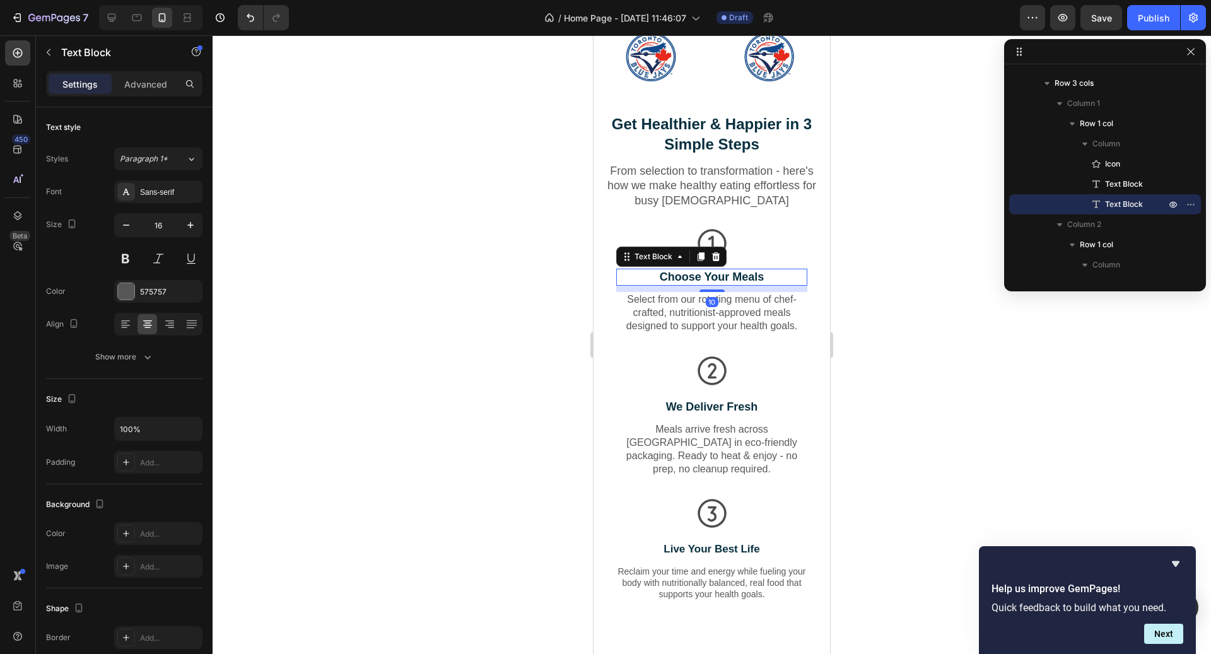
click at [765, 284] on p "Choose Your Meals" at bounding box center [712, 277] width 189 height 15
click at [722, 289] on div at bounding box center [712, 289] width 25 height 4
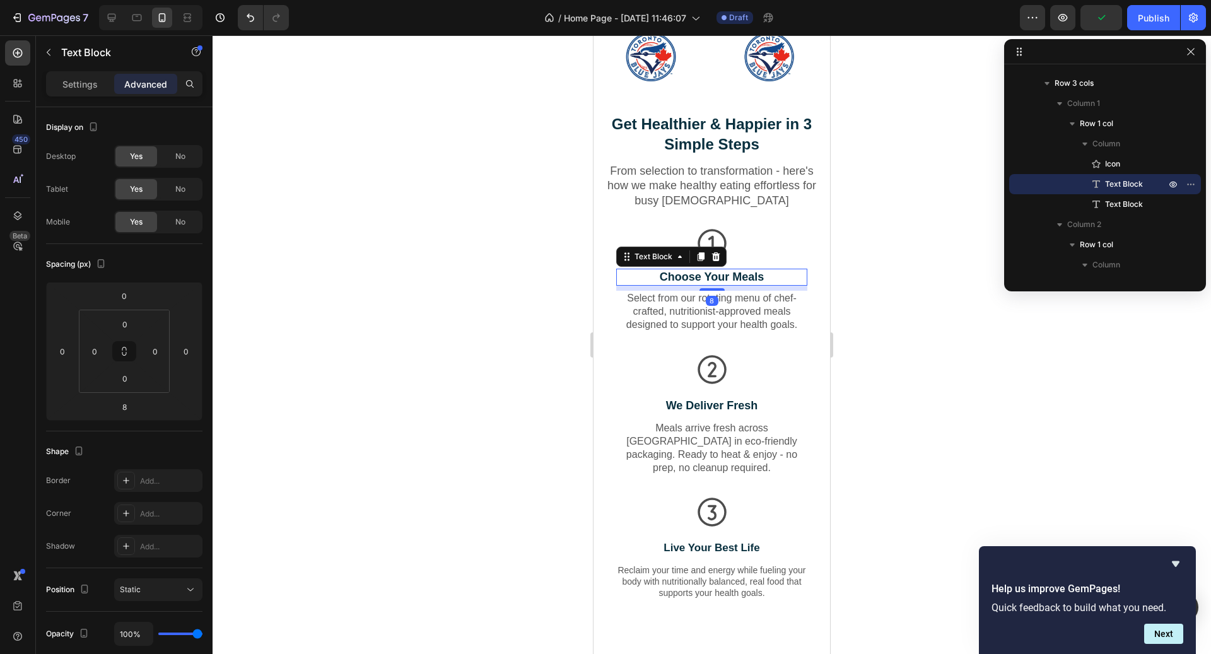
click at [729, 342] on div "Icon Choose Your Meals Text Block 8 Select from our rotating menu of chef-craft…" at bounding box center [712, 289] width 218 height 126
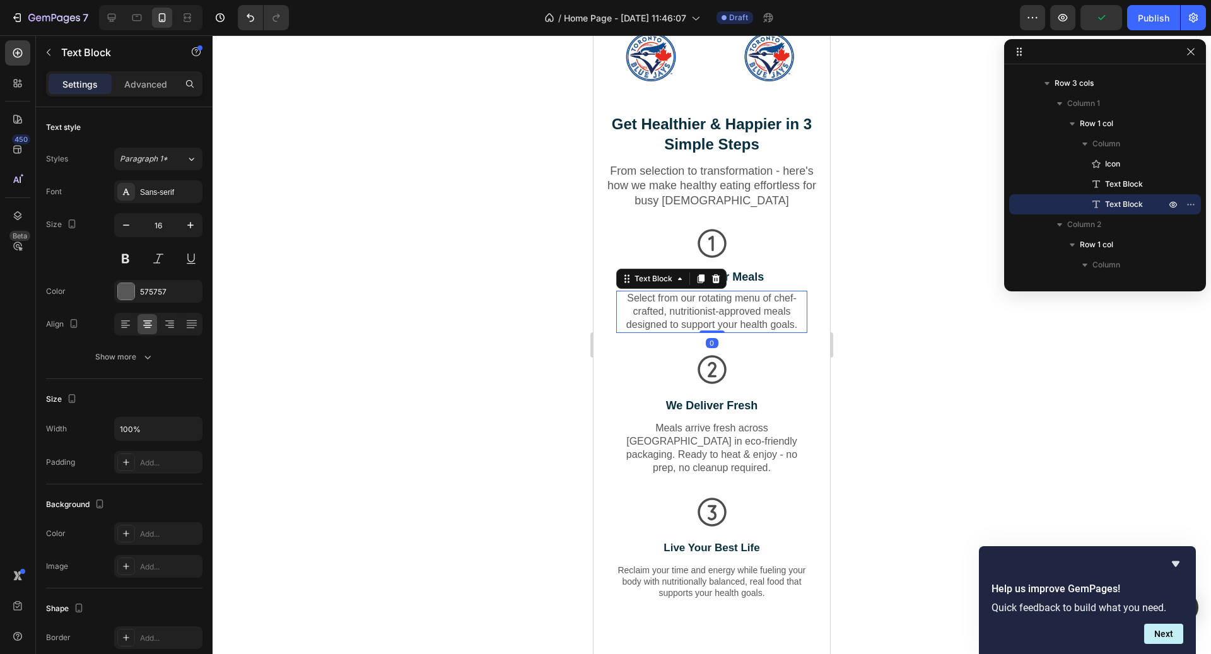
click at [731, 330] on p "Select from our rotating menu of chef-crafted, nutritionist-approved meals desi…" at bounding box center [712, 311] width 189 height 39
click at [727, 349] on div "Icon Choose Your Meals Text Block Select from our rotating menu of chef-crafted…" at bounding box center [712, 289] width 218 height 126
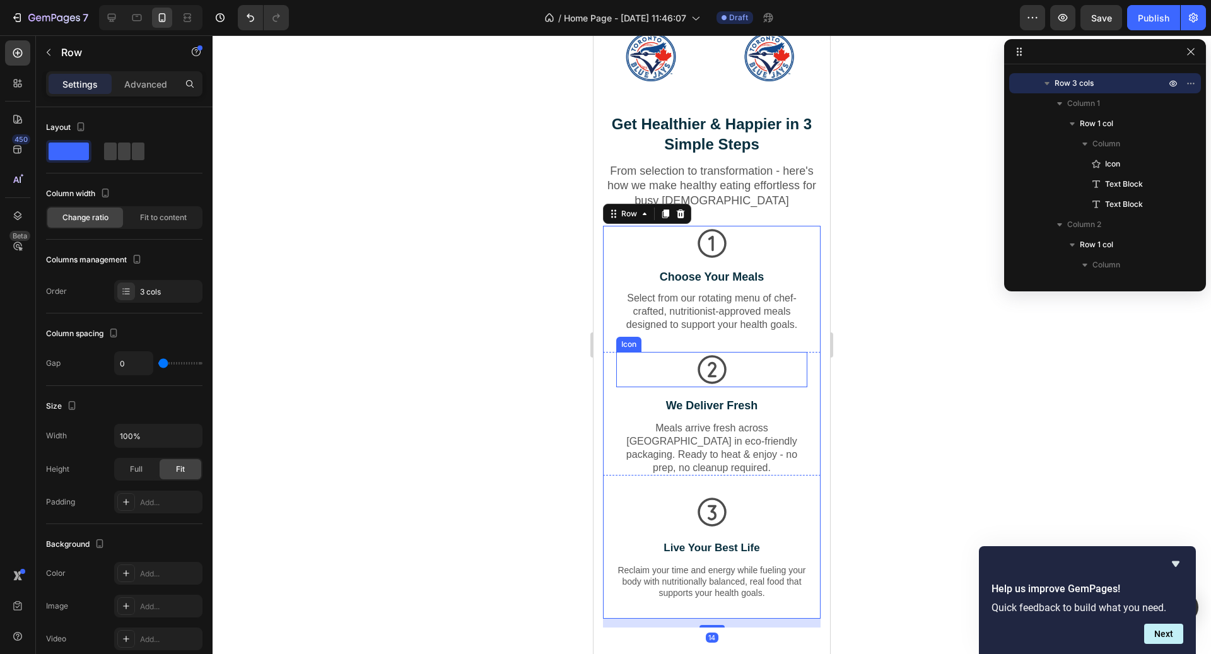
click at [724, 356] on icon at bounding box center [712, 369] width 35 height 35
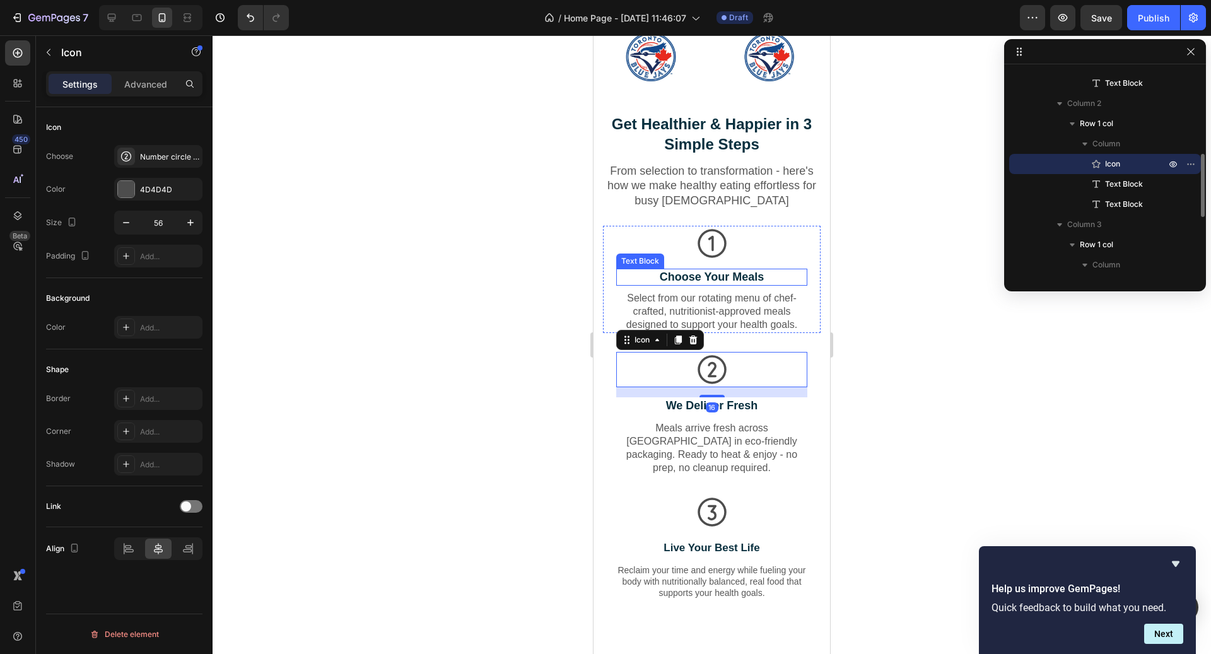
click at [755, 264] on div "Icon Choose Your Meals Text Block Select from our rotating menu of chef-crafted…" at bounding box center [711, 279] width 191 height 107
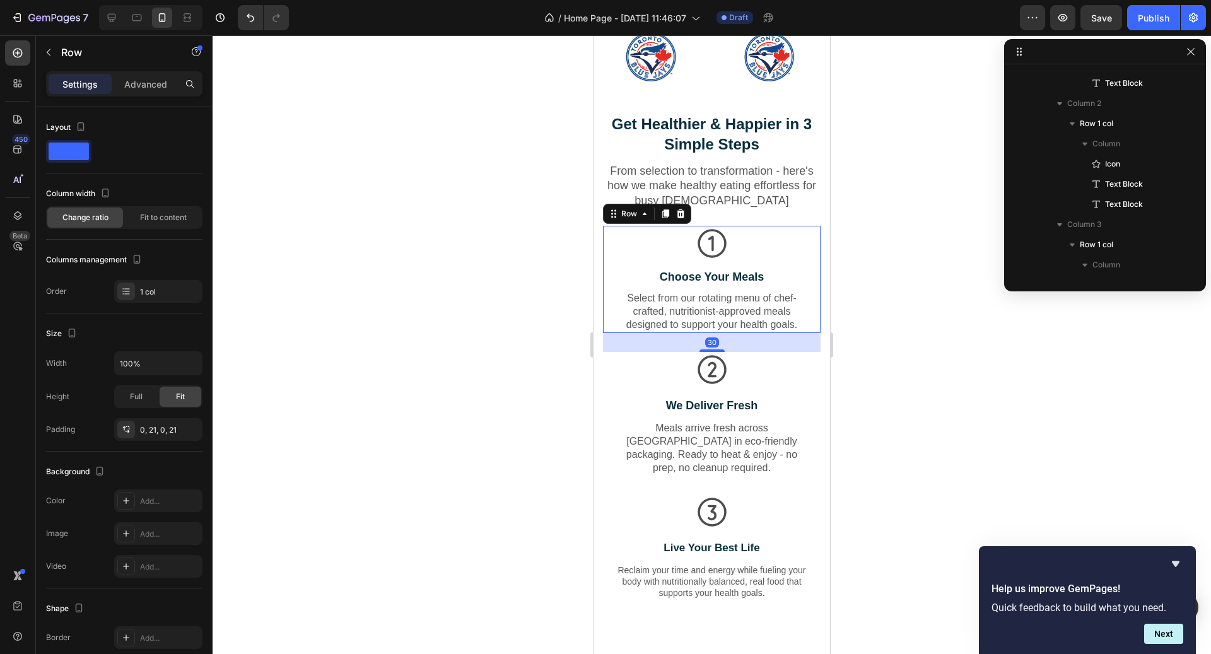
scroll to position [117, 0]
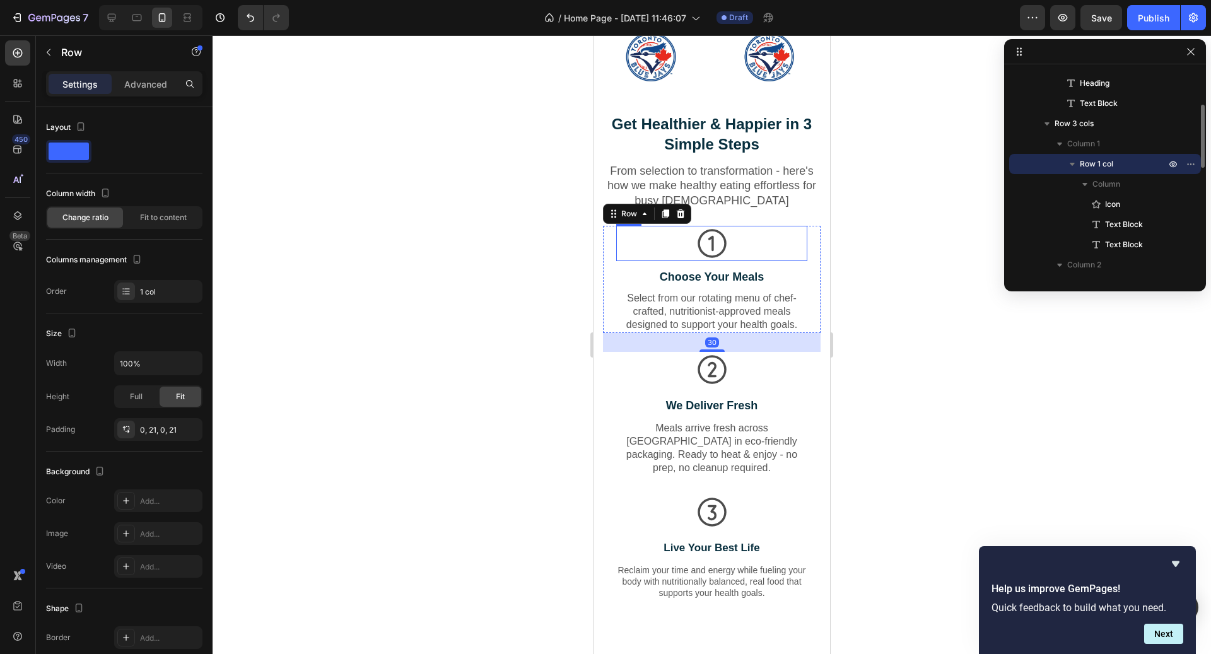
click at [744, 245] on div "Icon" at bounding box center [711, 243] width 191 height 35
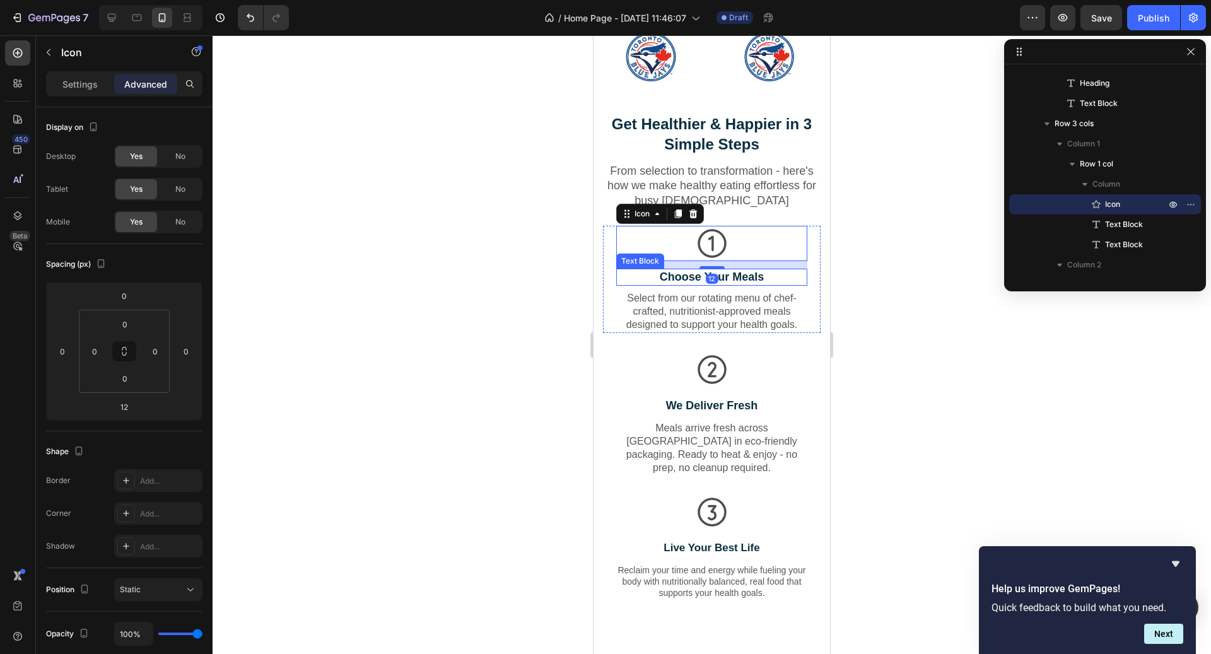
click at [744, 282] on p "Choose Your Meals" at bounding box center [712, 277] width 189 height 15
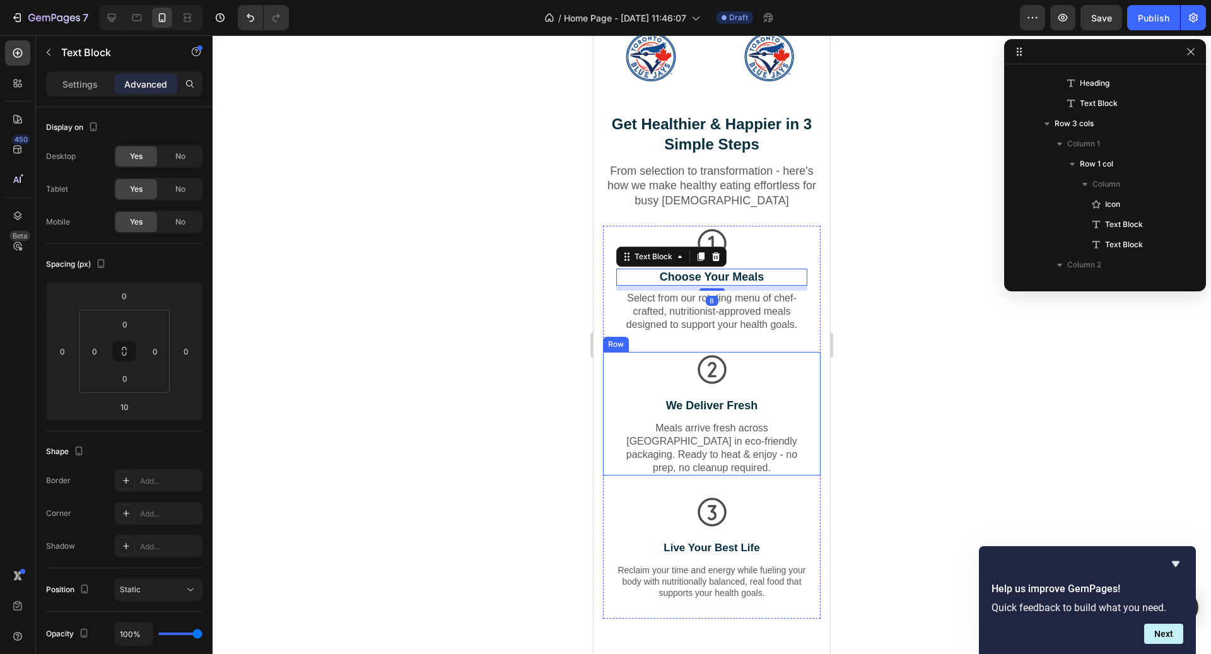
click at [734, 403] on p "We Deliver Fresh" at bounding box center [712, 406] width 189 height 15
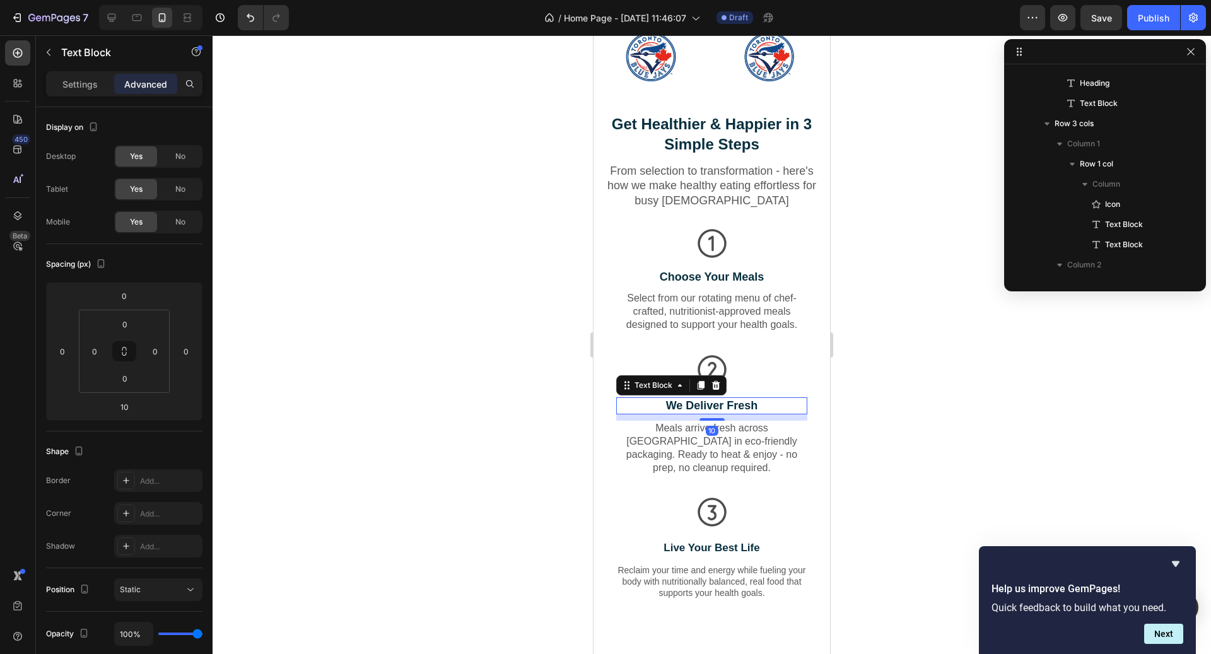
scroll to position [299, 0]
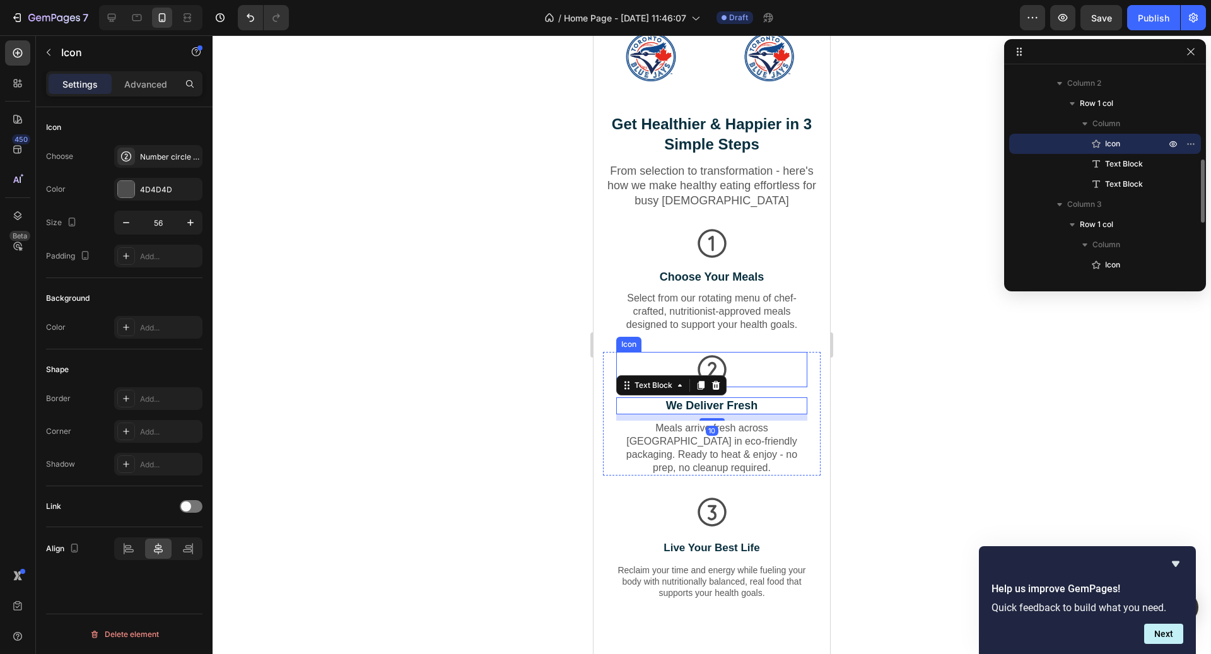
click at [731, 370] on div "Icon" at bounding box center [711, 369] width 191 height 35
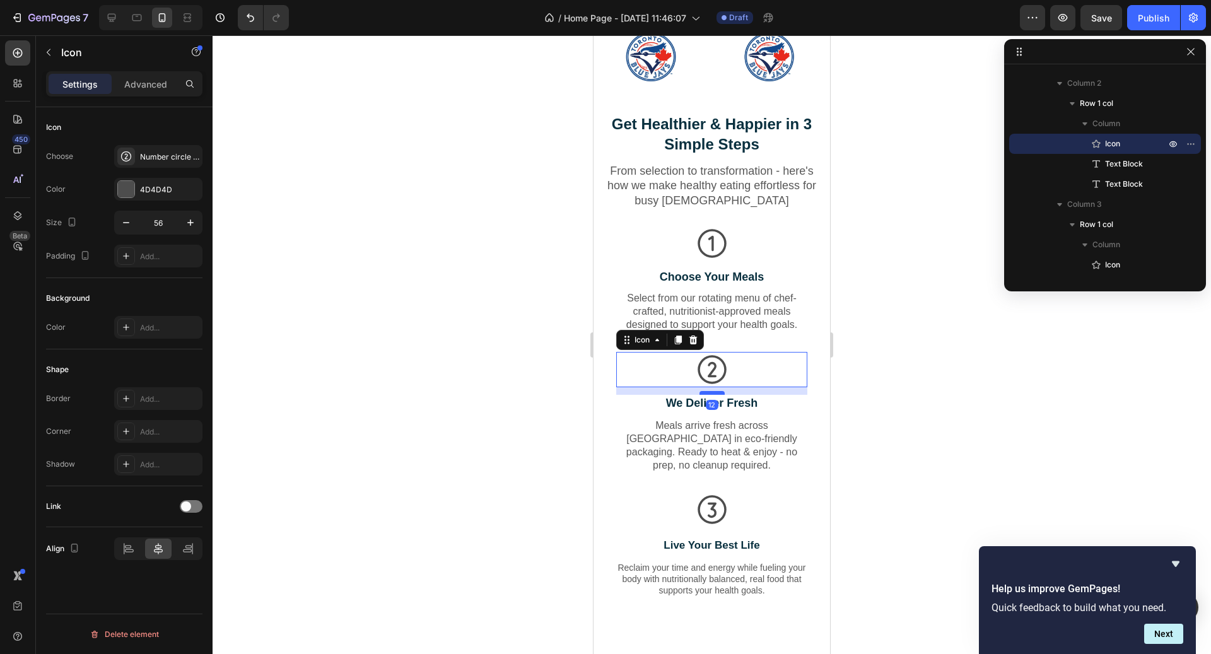
click at [718, 392] on div at bounding box center [712, 393] width 25 height 4
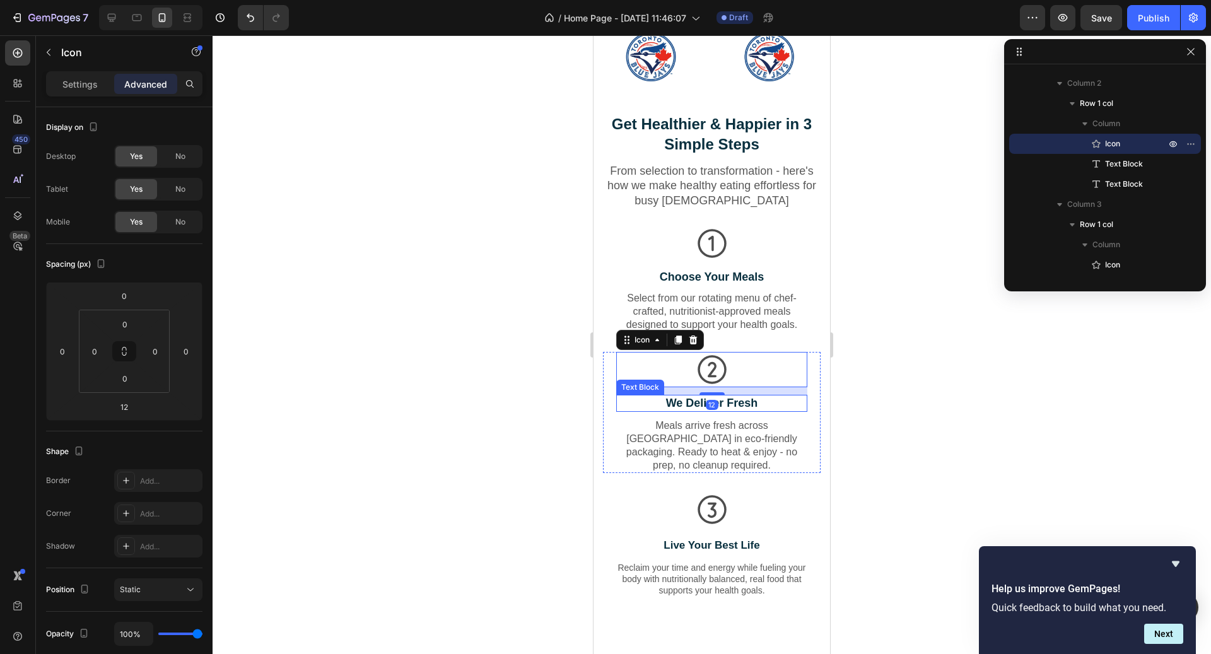
click at [736, 403] on p "We Deliver Fresh" at bounding box center [712, 403] width 189 height 15
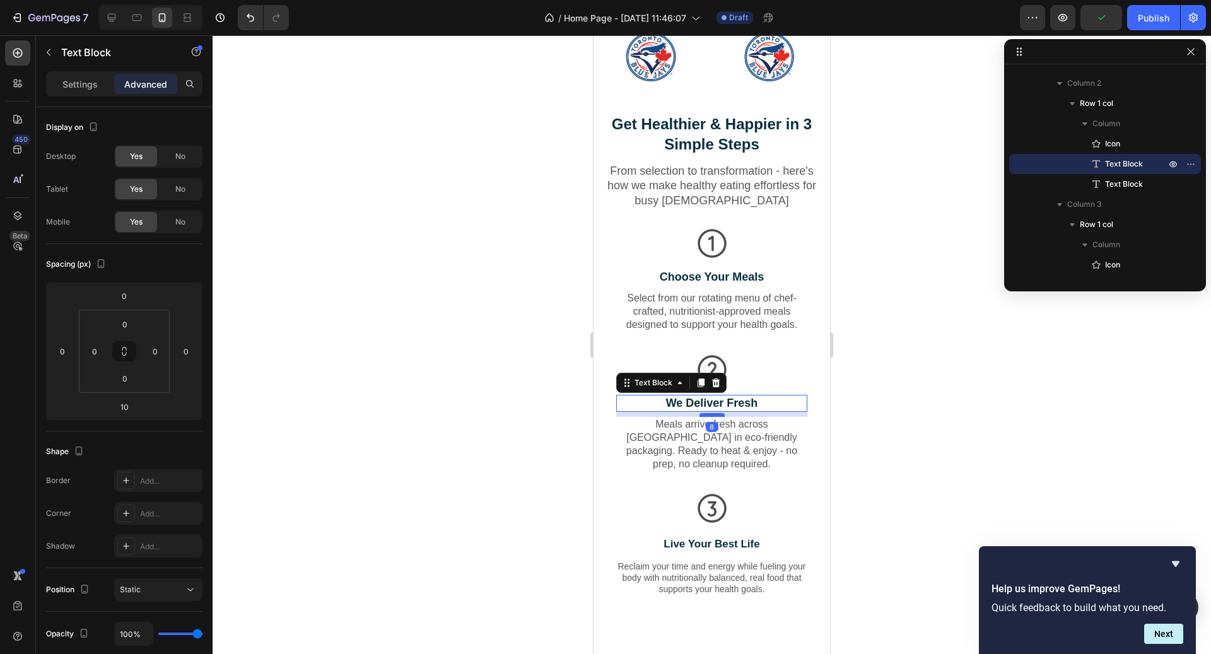
click at [717, 416] on div at bounding box center [712, 415] width 25 height 4
type input "8"
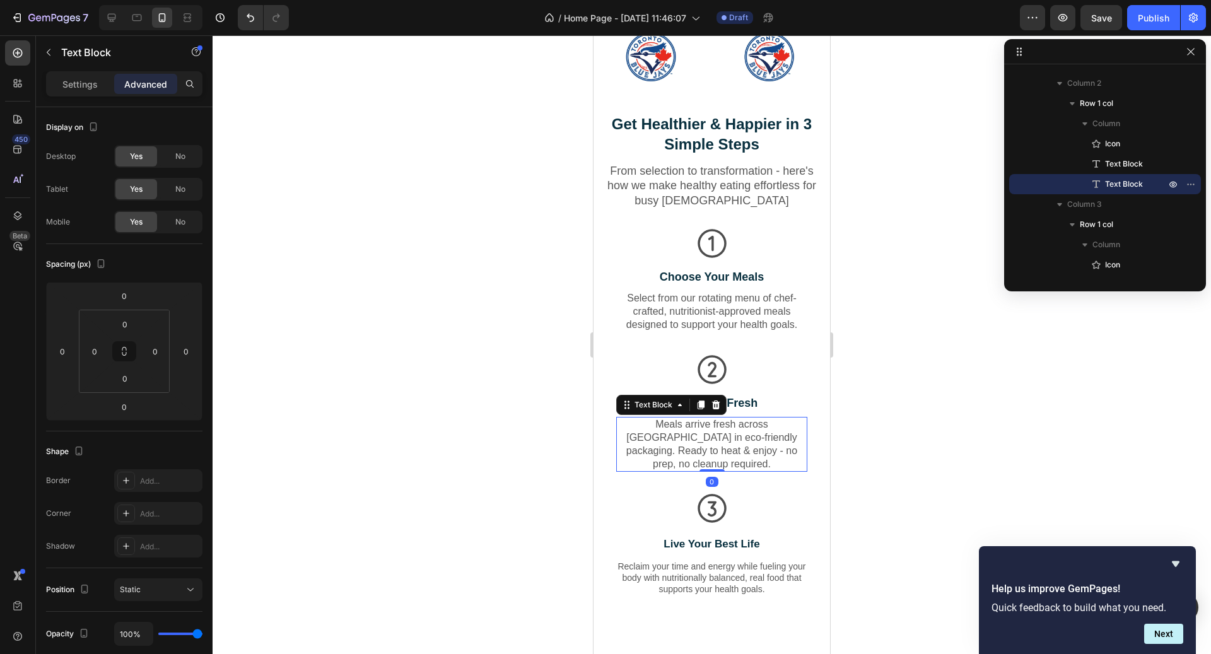
click at [723, 435] on p "Meals arrive fresh across [GEOGRAPHIC_DATA] in eco-friendly packaging. Ready to…" at bounding box center [712, 444] width 189 height 52
click at [734, 403] on p "We Deliver Fresh" at bounding box center [712, 403] width 189 height 15
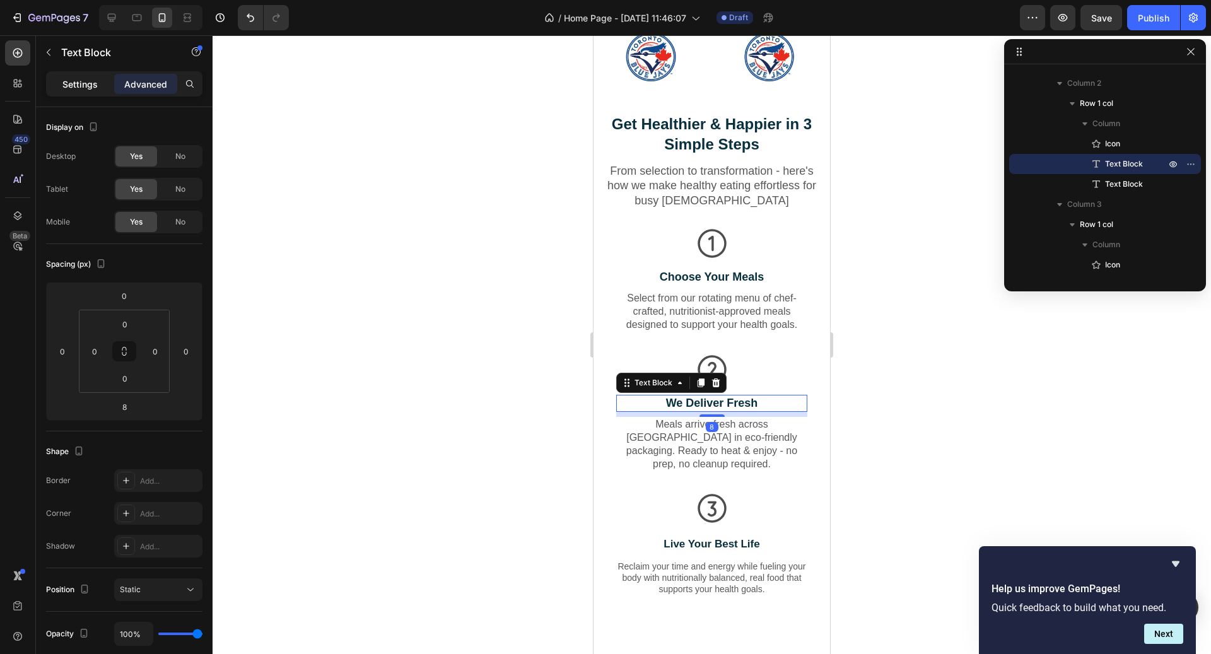
click at [86, 85] on p "Settings" at bounding box center [79, 84] width 35 height 13
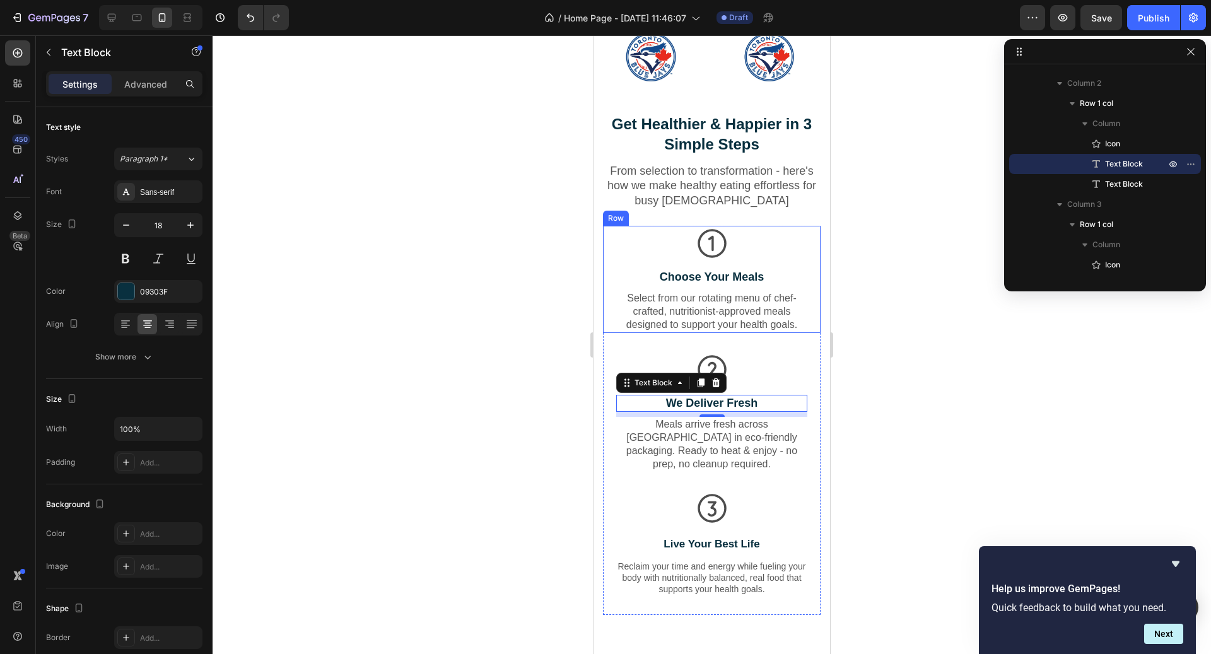
click at [721, 279] on p "Choose Your Meals" at bounding box center [712, 277] width 189 height 15
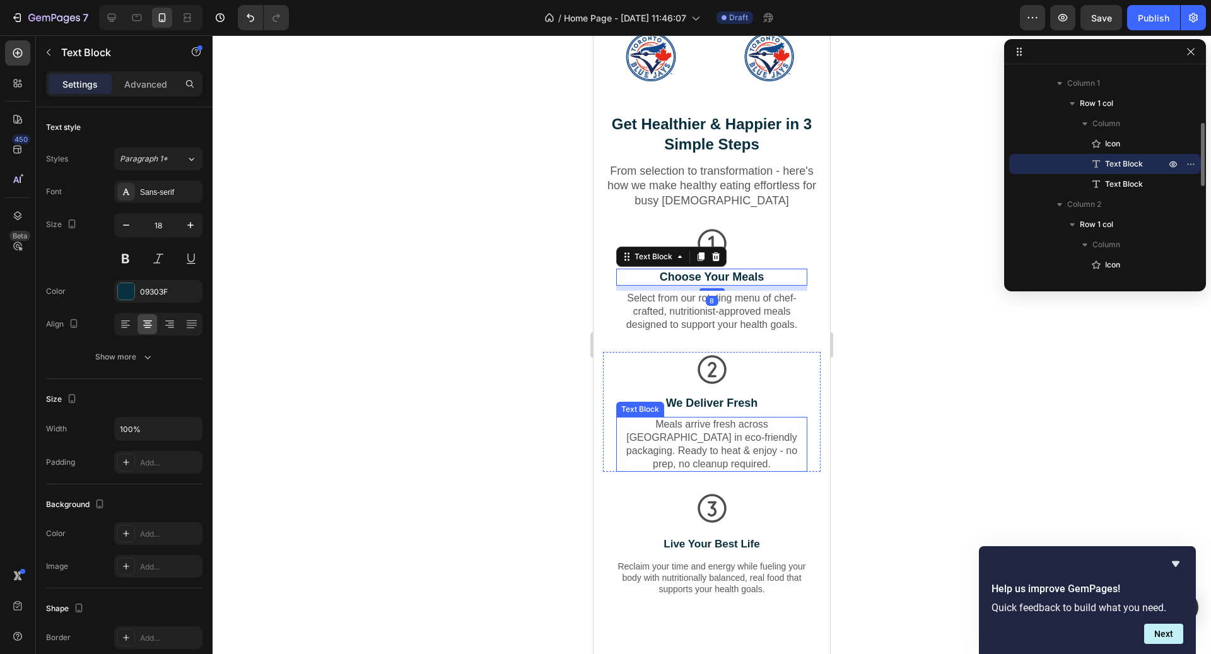
click at [779, 437] on p "Meals arrive fresh across [GEOGRAPHIC_DATA] in eco-friendly packaging. Ready to…" at bounding box center [712, 444] width 189 height 52
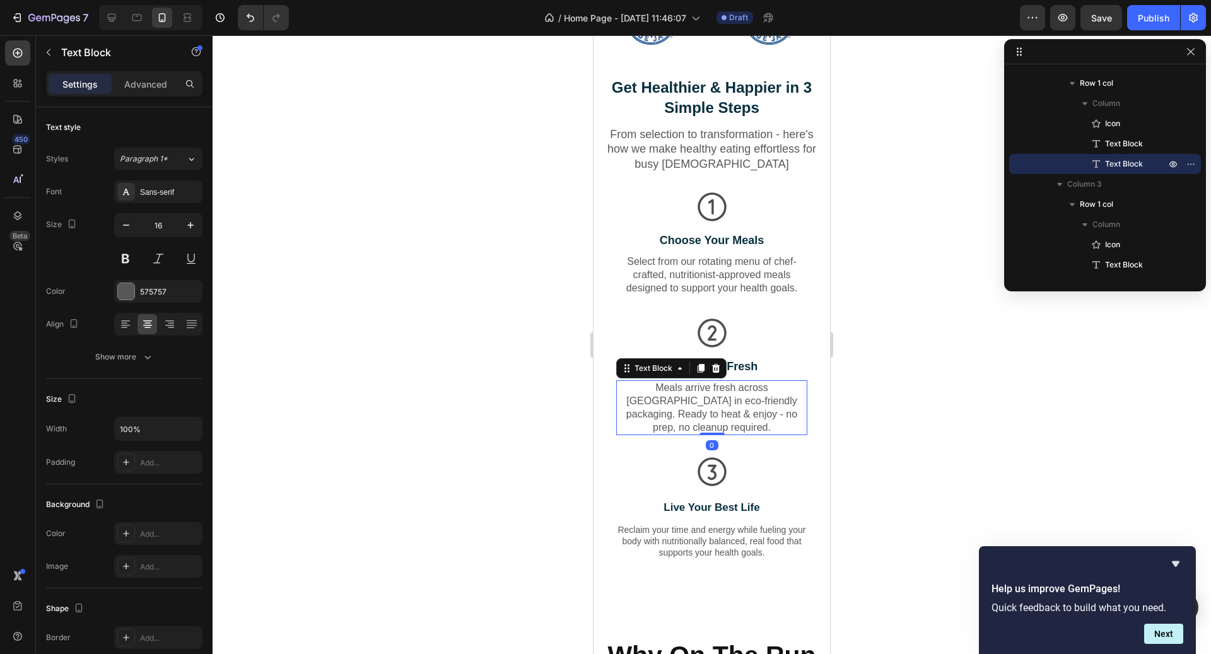
scroll to position [726, 0]
click at [763, 454] on div "Icon" at bounding box center [711, 470] width 191 height 35
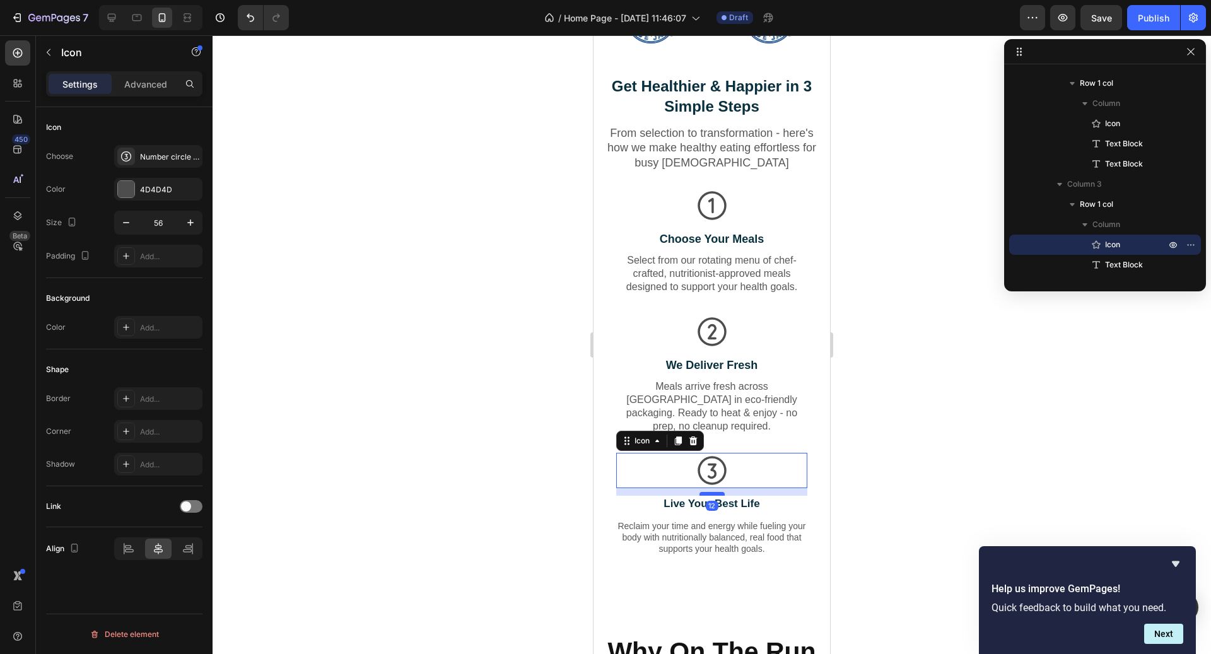
click at [718, 492] on div at bounding box center [712, 494] width 25 height 4
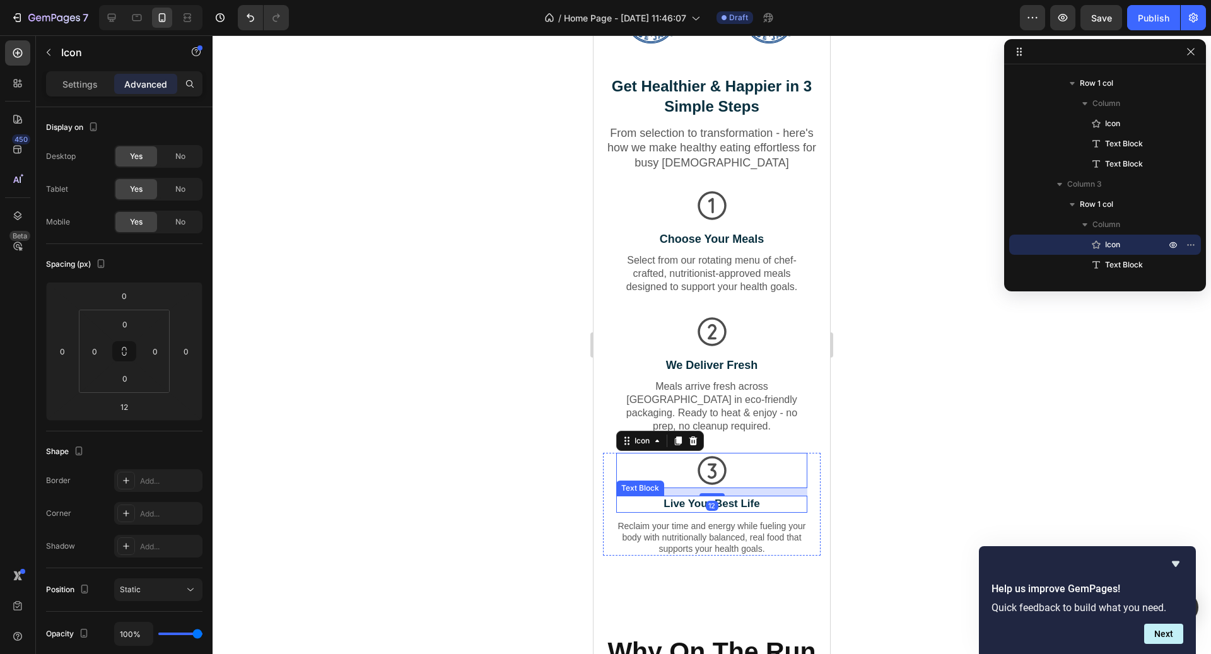
click at [745, 497] on p "Live Your Best Life" at bounding box center [712, 504] width 189 height 14
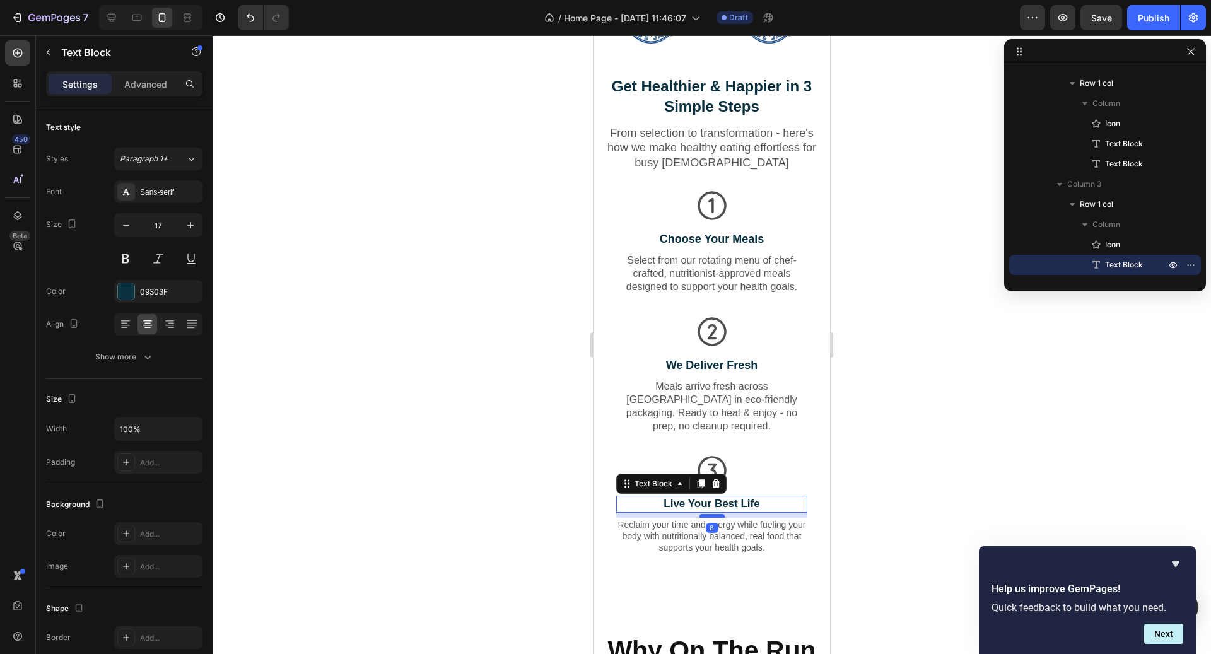
click at [721, 514] on div at bounding box center [712, 516] width 25 height 4
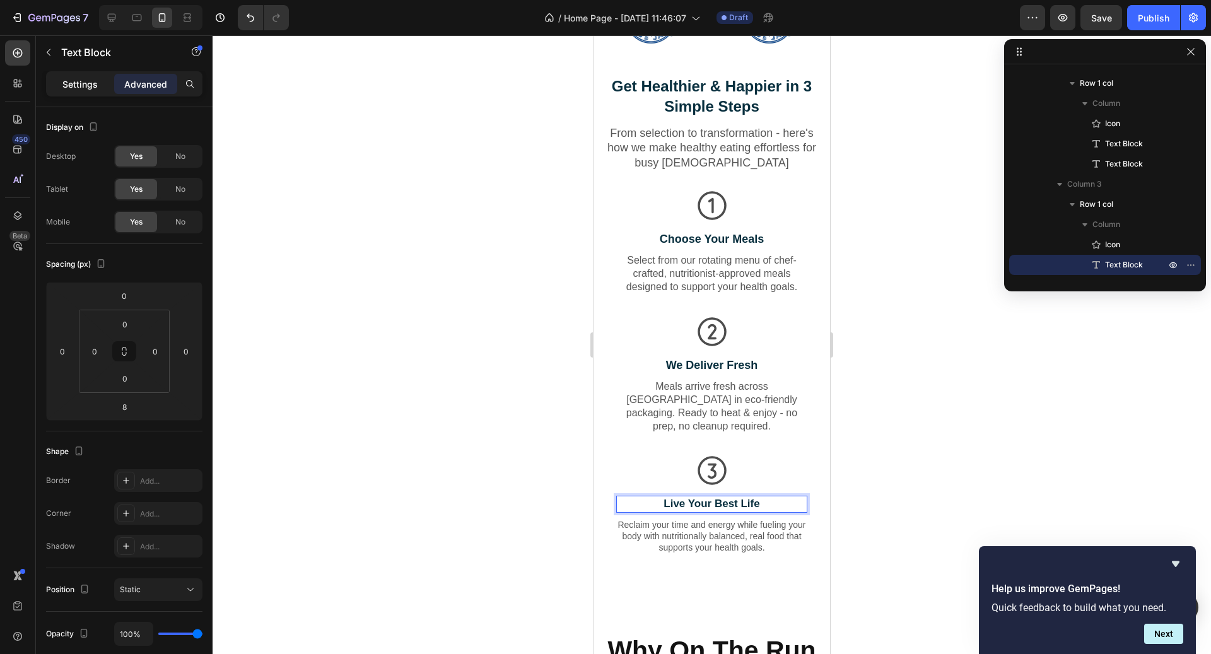
click at [95, 83] on p "Settings" at bounding box center [79, 84] width 35 height 13
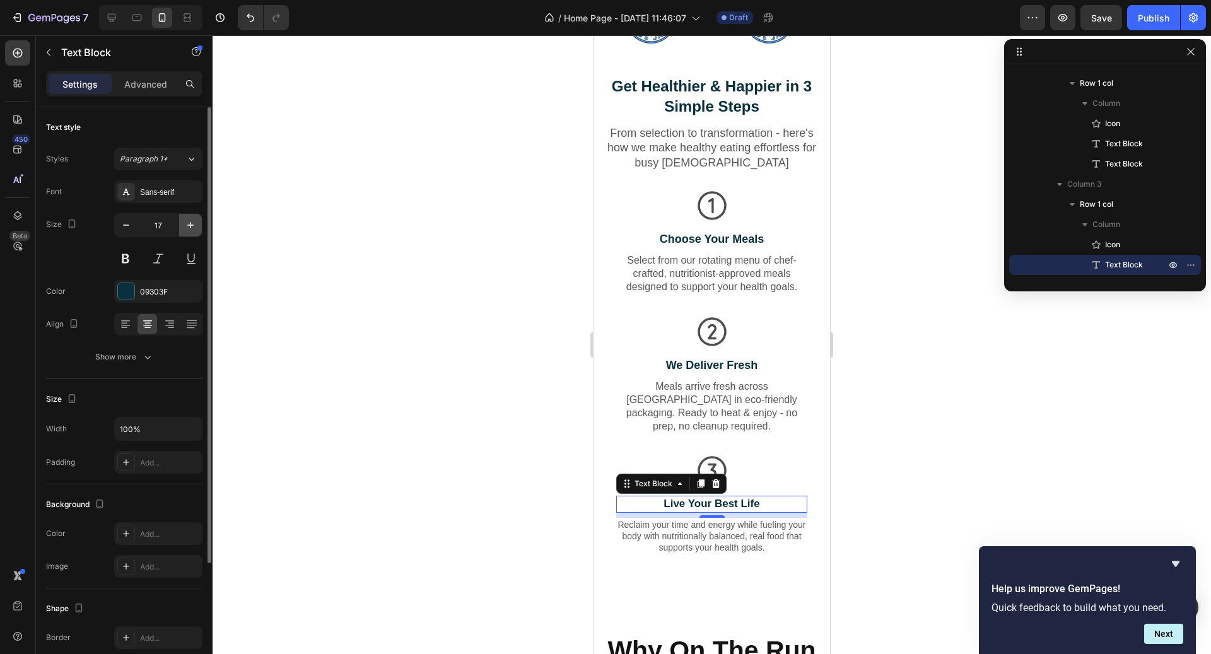
click at [191, 224] on icon "button" at bounding box center [190, 225] width 6 height 6
type input "18"
click at [644, 526] on p "Reclaim your time and energy while fueling your body with nutritionally balance…" at bounding box center [712, 537] width 189 height 35
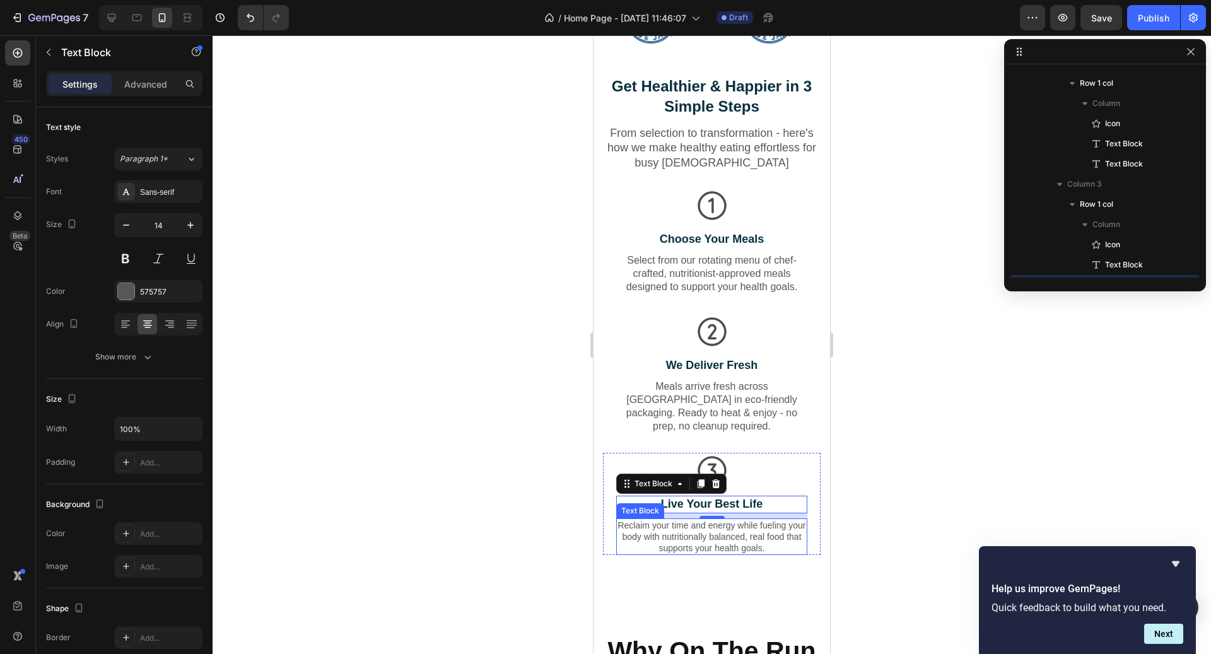
scroll to position [440, 0]
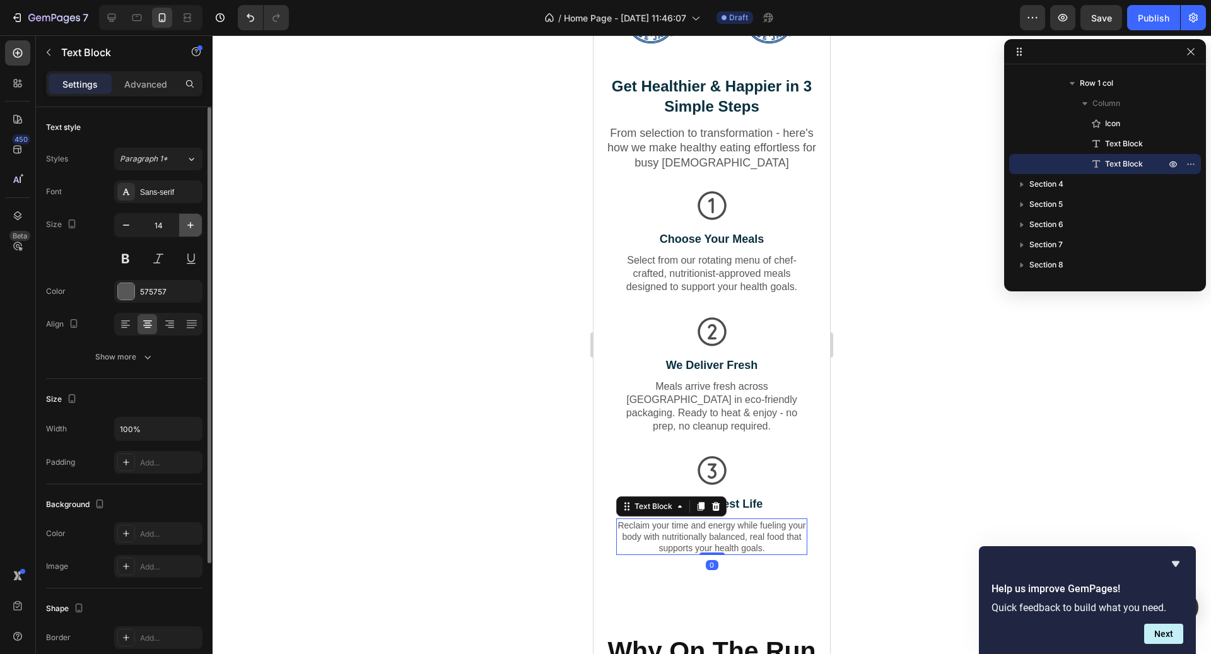
click at [193, 226] on icon "button" at bounding box center [190, 225] width 13 height 13
type input "16"
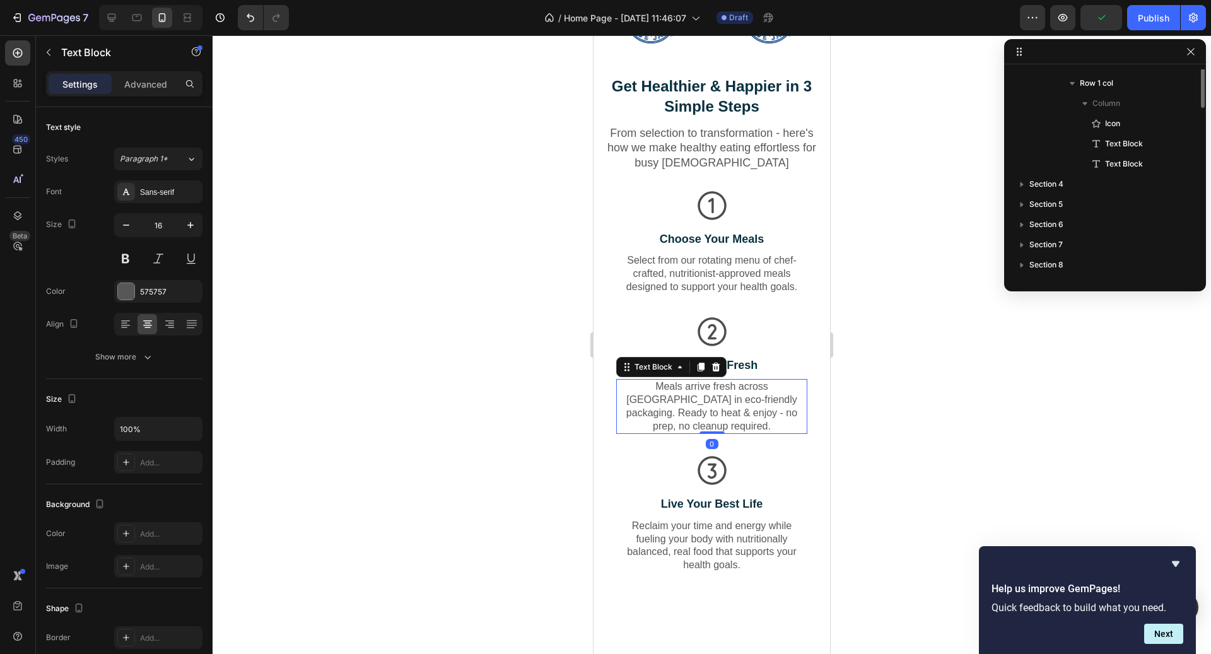
click at [688, 404] on p "Meals arrive fresh across [GEOGRAPHIC_DATA] in eco-friendly packaging. Ready to…" at bounding box center [712, 406] width 189 height 52
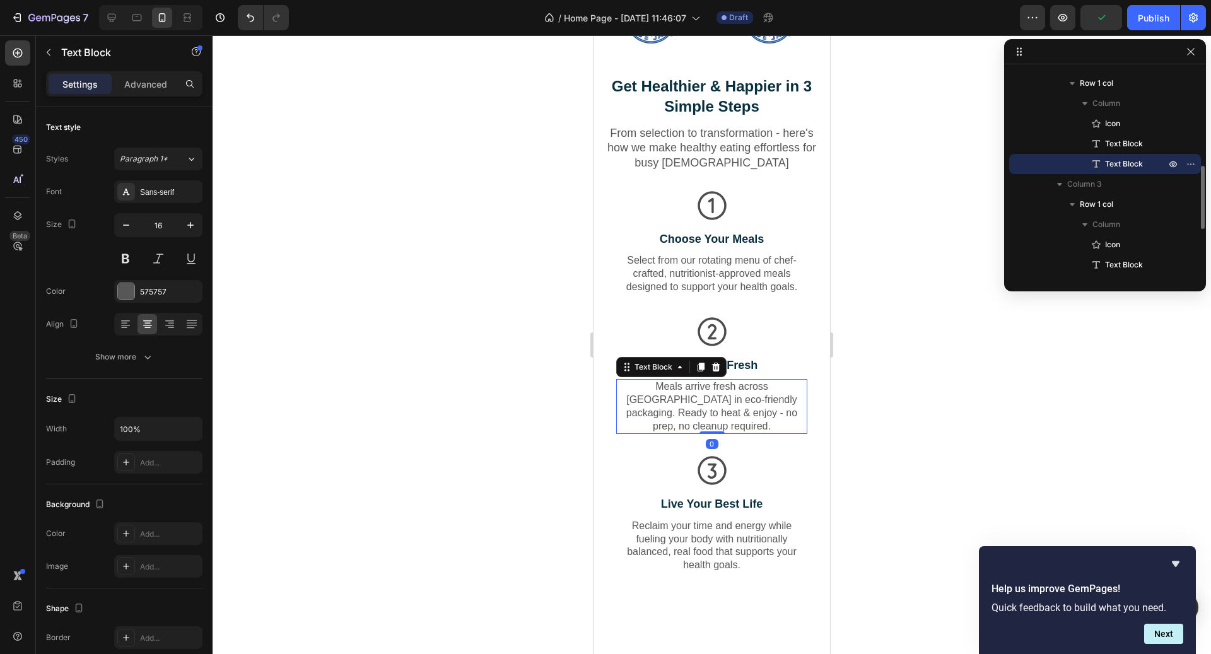
click at [480, 338] on div at bounding box center [712, 344] width 999 height 619
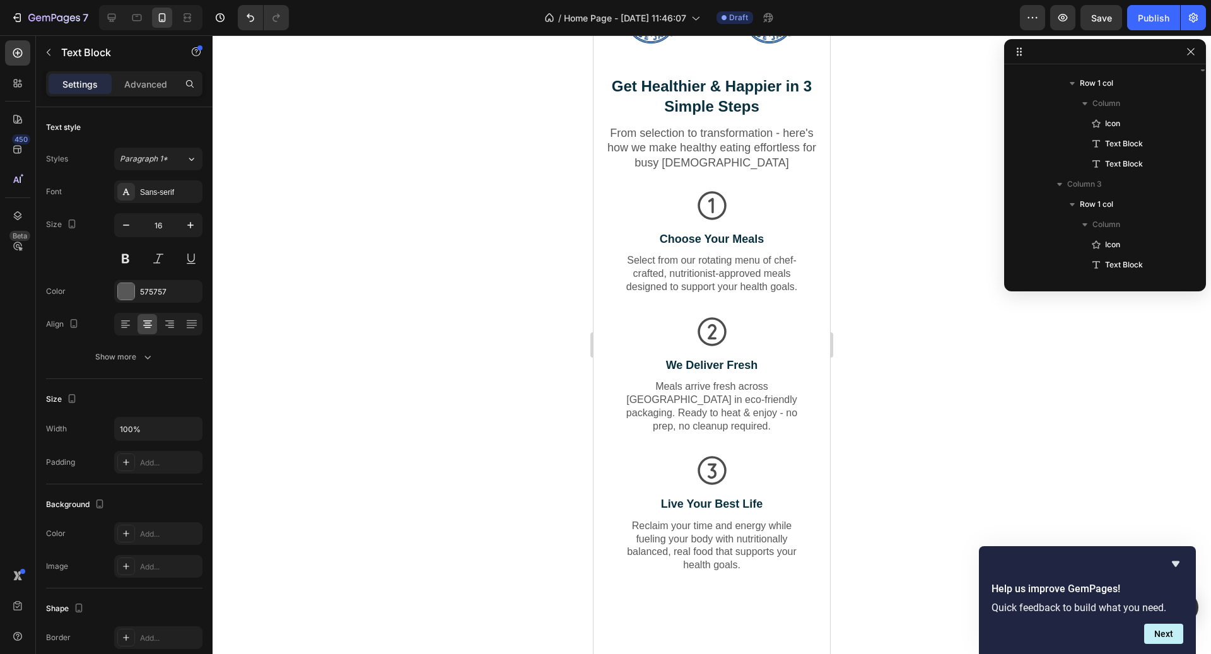
click at [786, 265] on p "Select from our rotating menu of chef-crafted, nutritionist-approved meals desi…" at bounding box center [712, 273] width 189 height 39
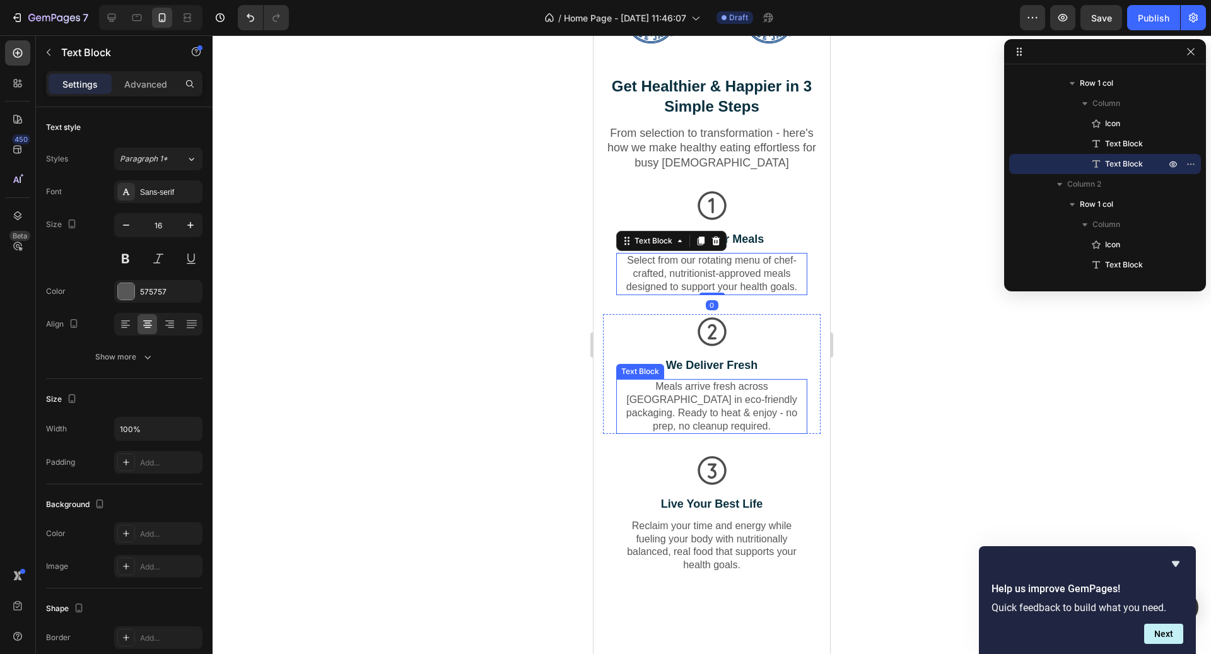
click at [767, 385] on p "Meals arrive fresh across [GEOGRAPHIC_DATA] in eco-friendly packaging. Ready to…" at bounding box center [712, 406] width 189 height 52
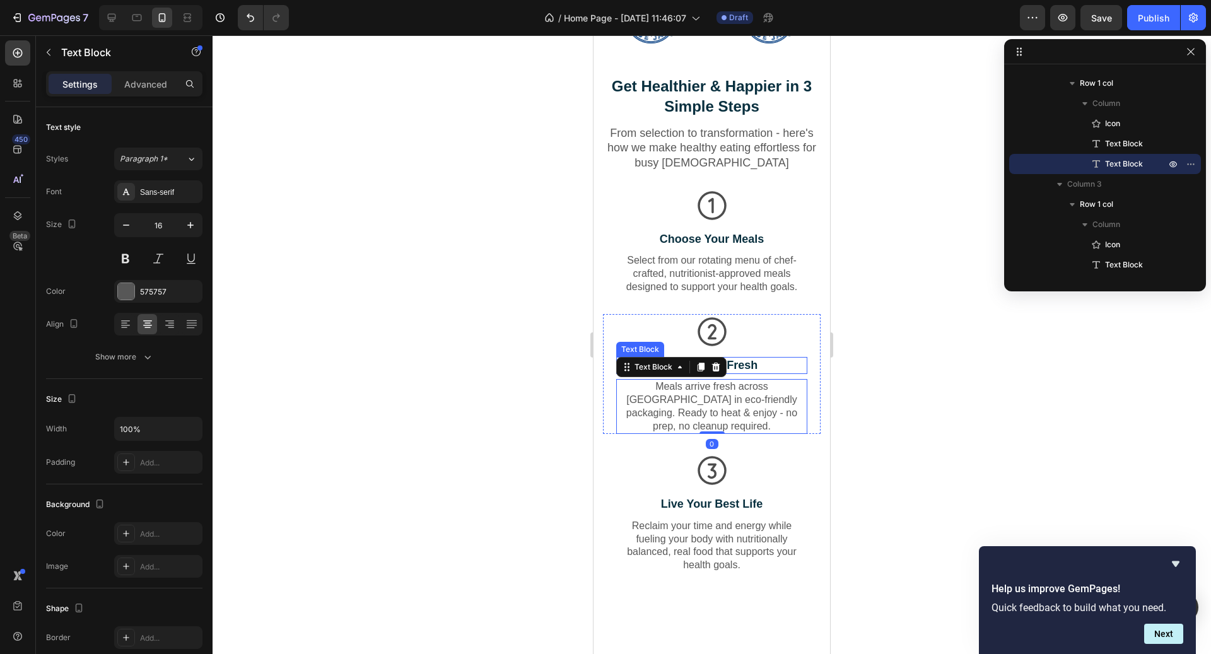
click at [804, 367] on p "We Deliver Fresh" at bounding box center [712, 365] width 189 height 15
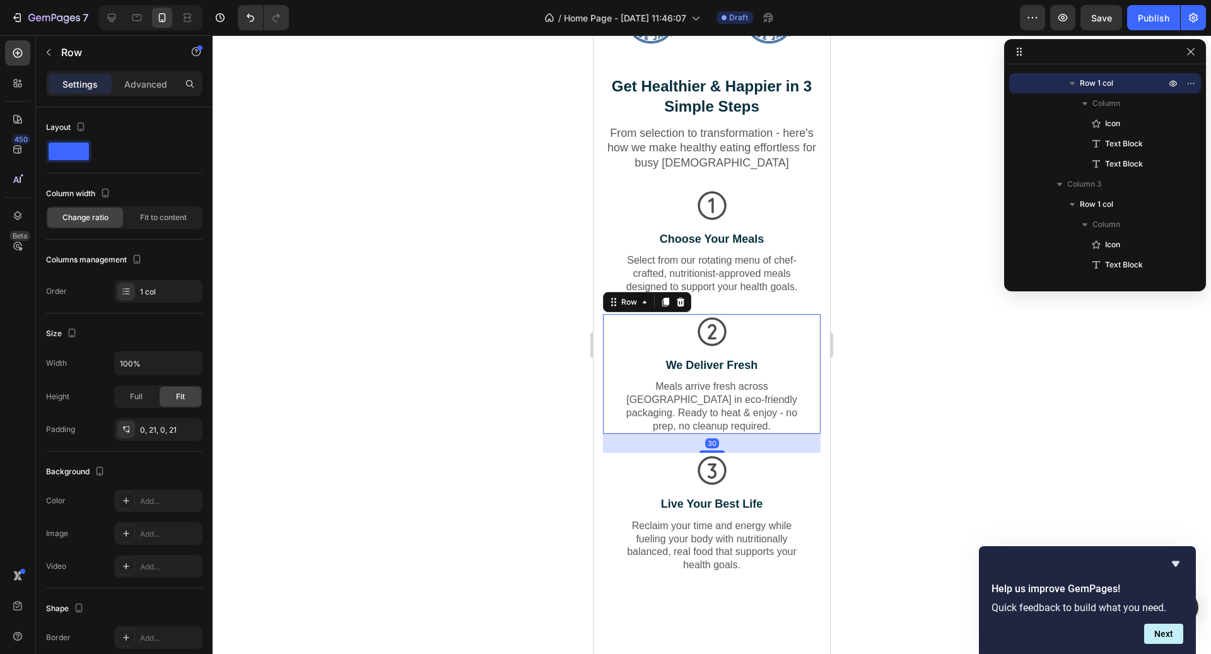
click at [812, 378] on div "Icon We Deliver Fresh Text Block Meals arrive fresh across Canada in eco-friend…" at bounding box center [712, 374] width 218 height 121
click at [812, 282] on div "Icon Choose Your Meals Text Block Select from our rotating menu of chef-crafted…" at bounding box center [712, 241] width 218 height 107
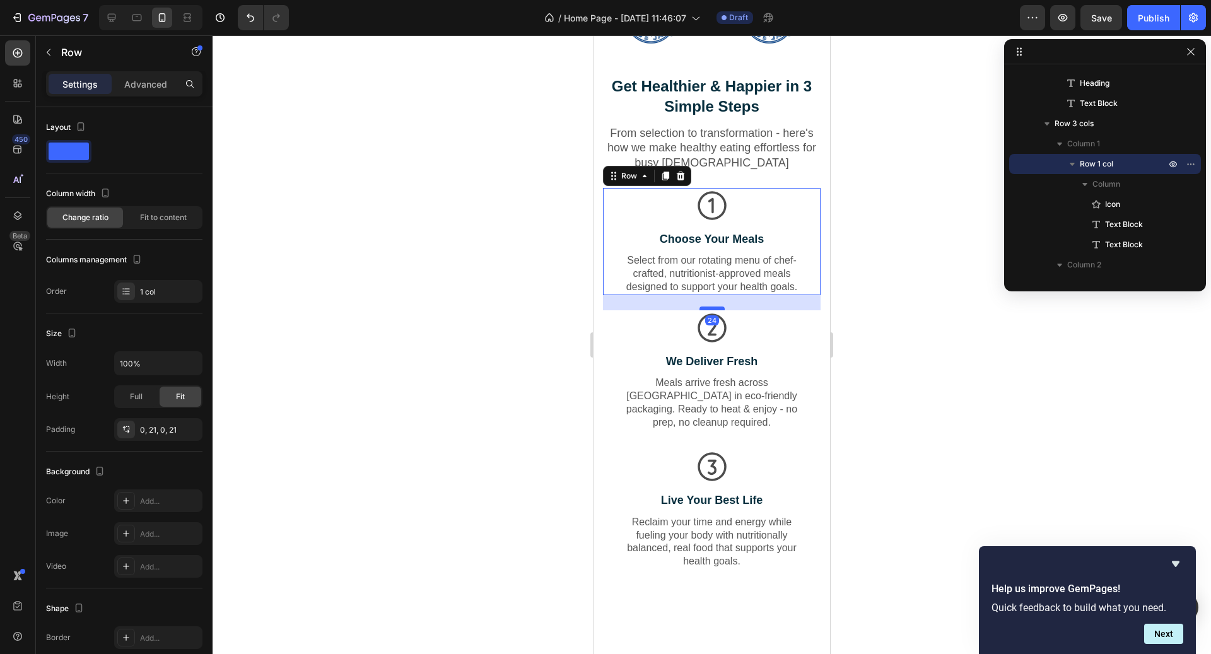
click at [722, 309] on div at bounding box center [712, 309] width 25 height 4
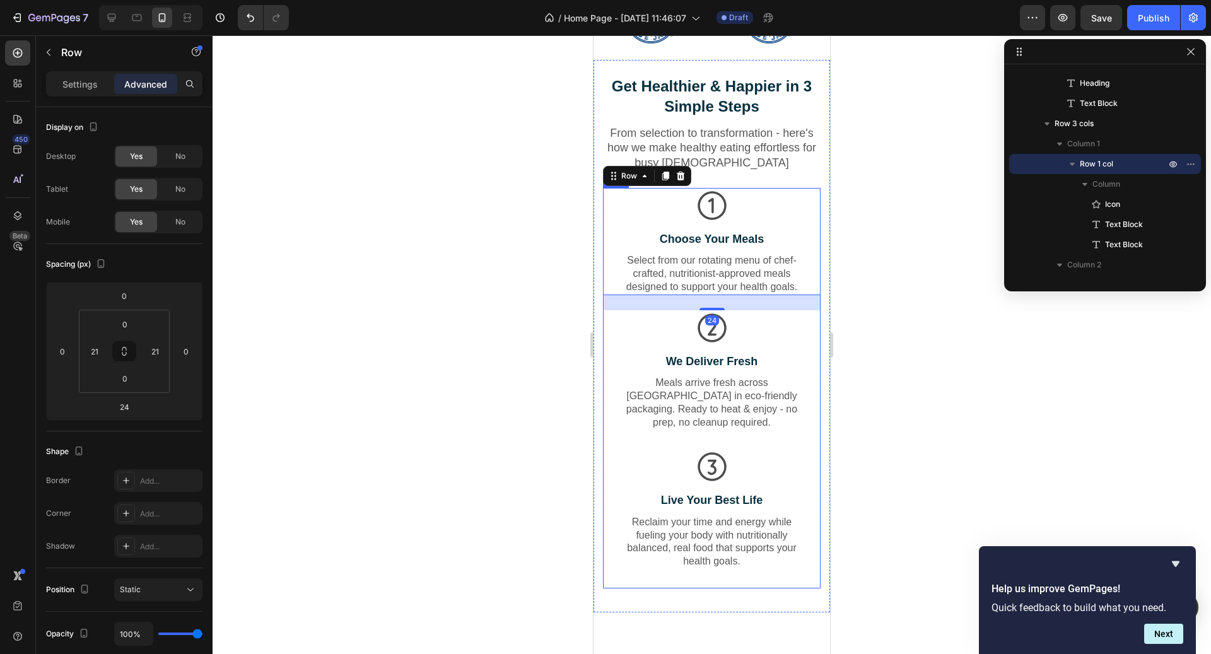
click at [772, 420] on div "Icon We Deliver Fresh Text Block Meals arrive fresh across Canada in eco-friend…" at bounding box center [712, 379] width 218 height 139
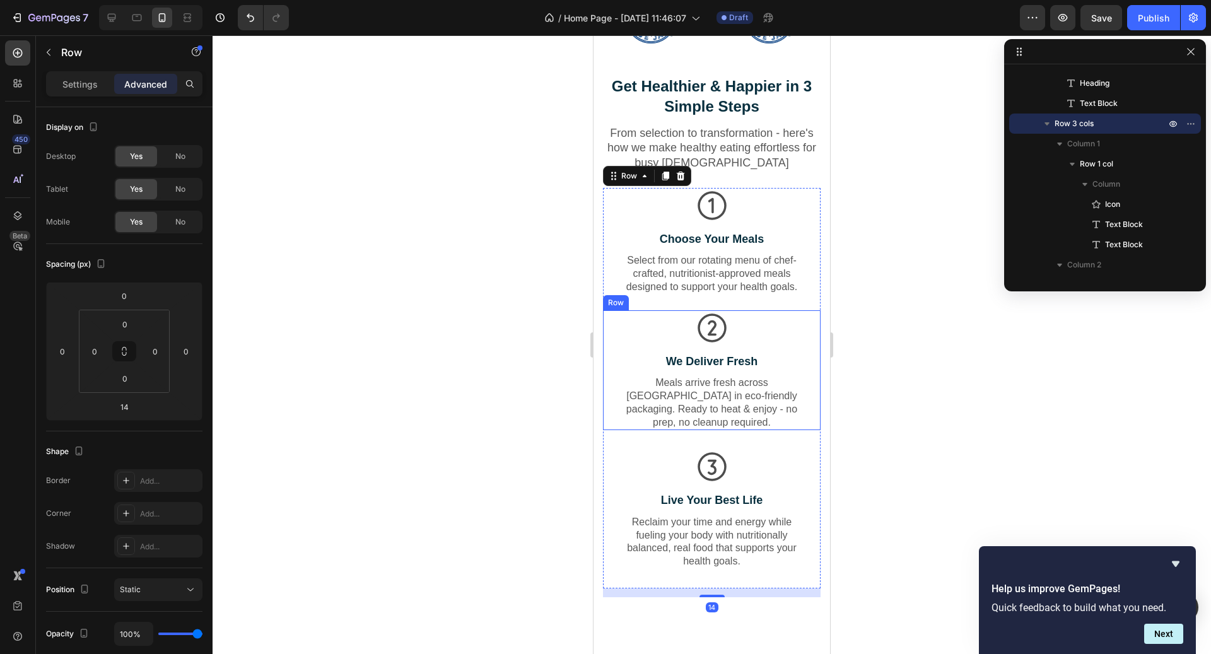
click at [815, 399] on div "Icon We Deliver Fresh Text Block Meals arrive fresh across Canada in eco-friend…" at bounding box center [712, 370] width 218 height 121
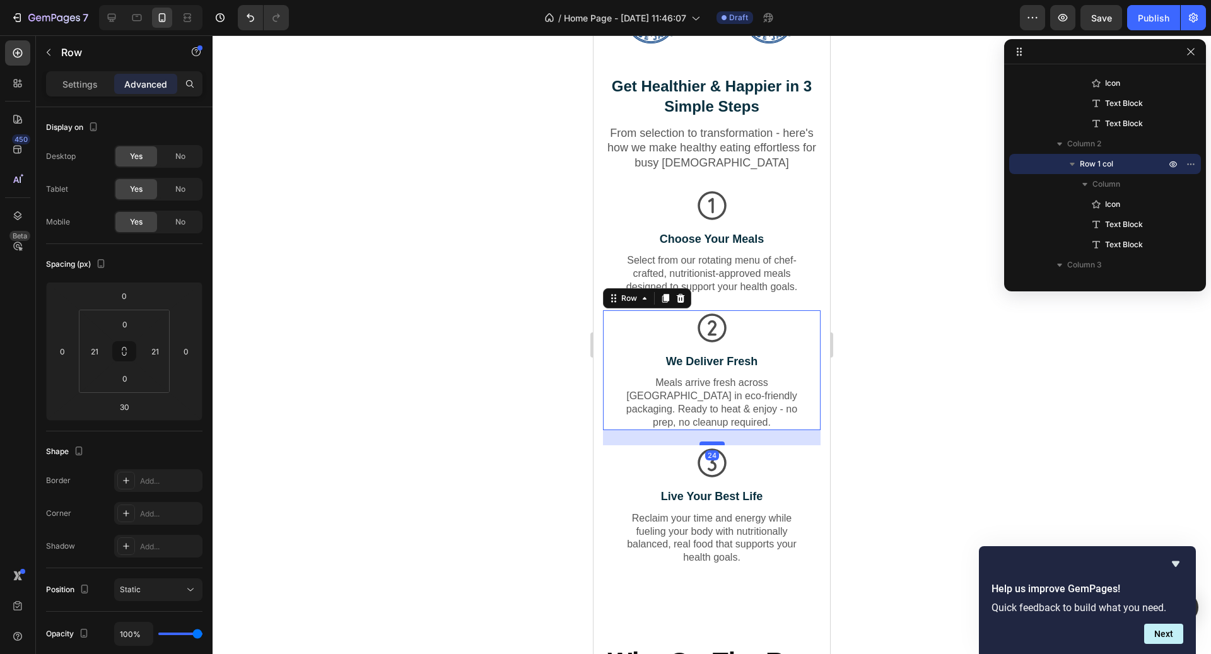
click at [717, 442] on div at bounding box center [712, 444] width 25 height 4
type input "24"
click at [880, 476] on div at bounding box center [712, 344] width 999 height 619
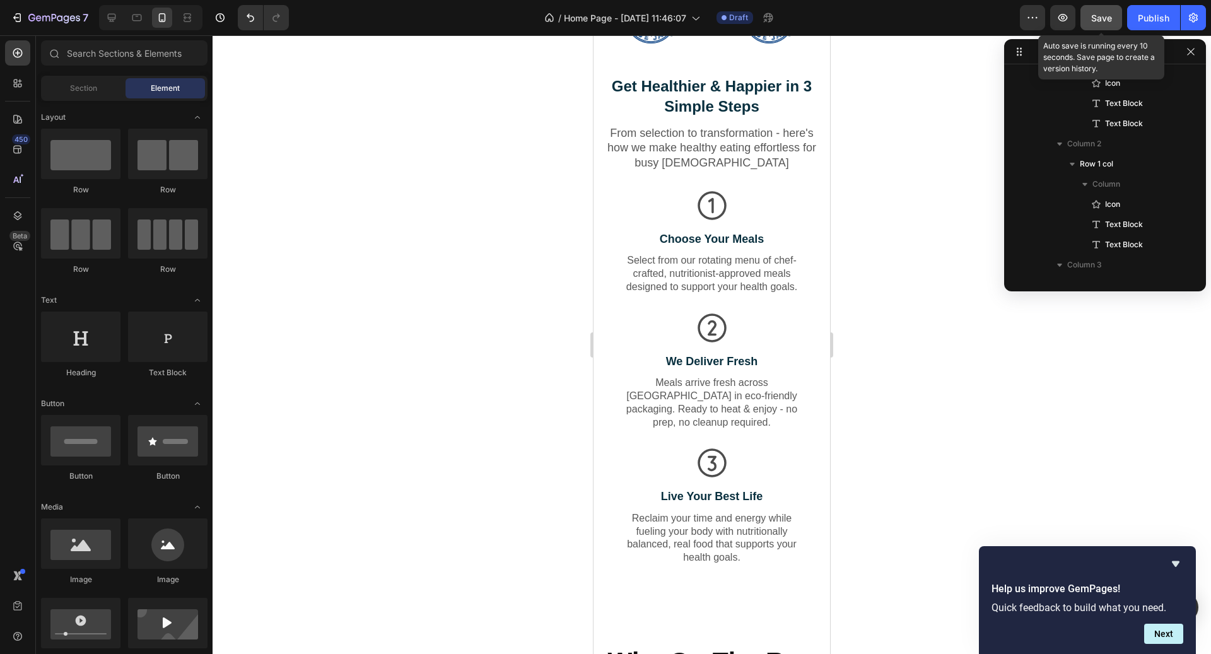
click at [1115, 18] on button "Save" at bounding box center [1102, 17] width 42 height 25
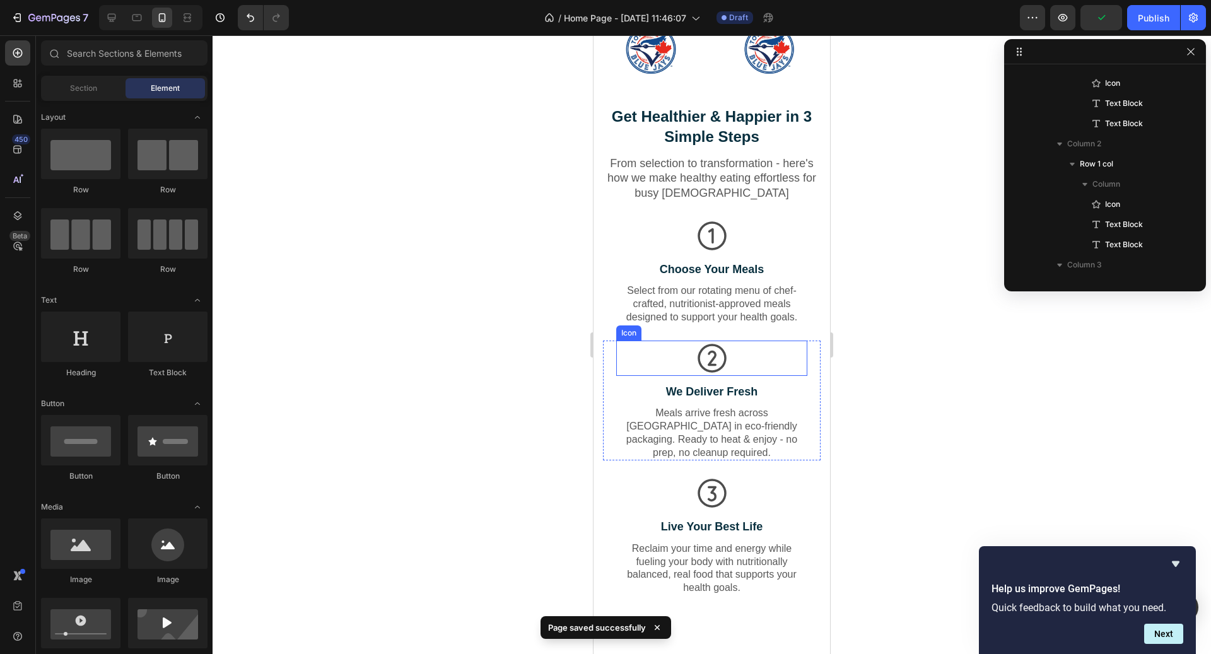
scroll to position [697, 0]
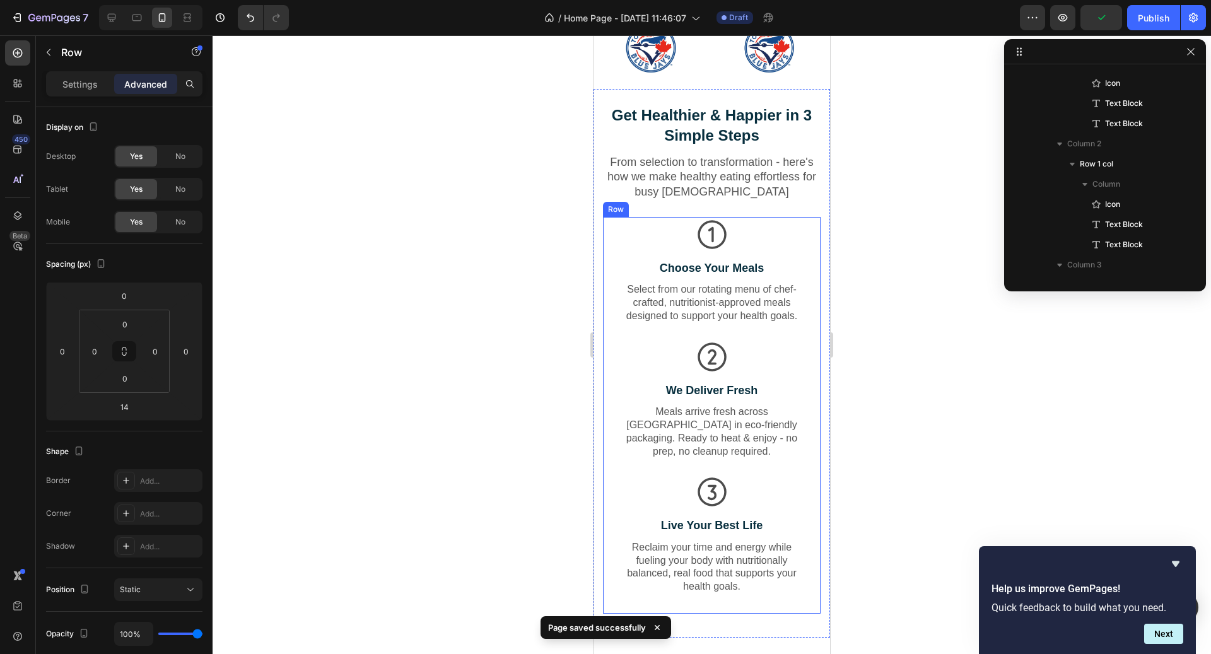
click at [782, 599] on div "Icon Live Your Best Life Text Block Reclaim your time and energy while fueling …" at bounding box center [712, 543] width 218 height 139
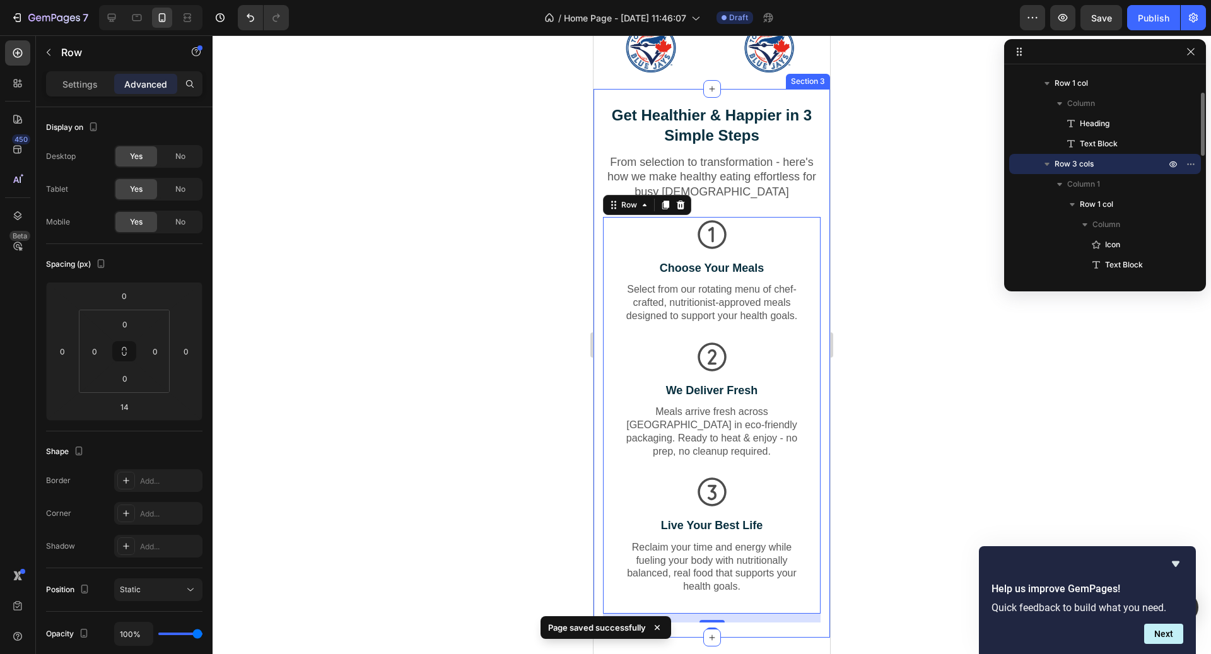
click at [797, 615] on div "Get Healthier & Happier in 3 Simple Steps Heading From selection to transformat…" at bounding box center [712, 363] width 237 height 549
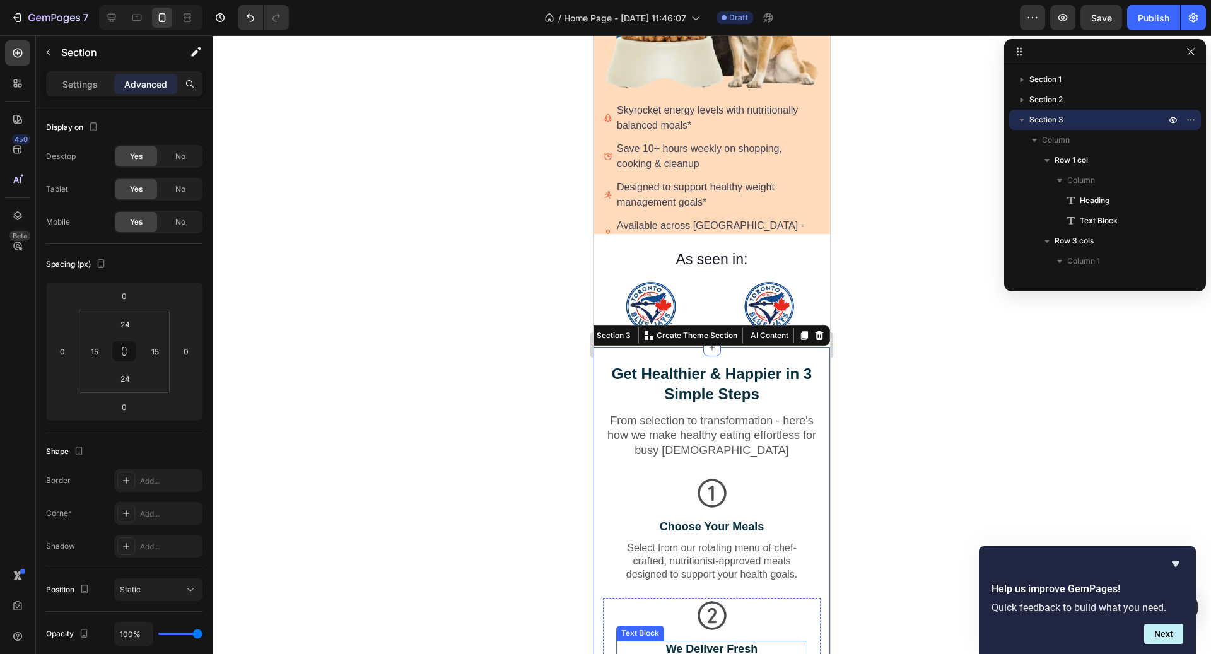
scroll to position [421, 0]
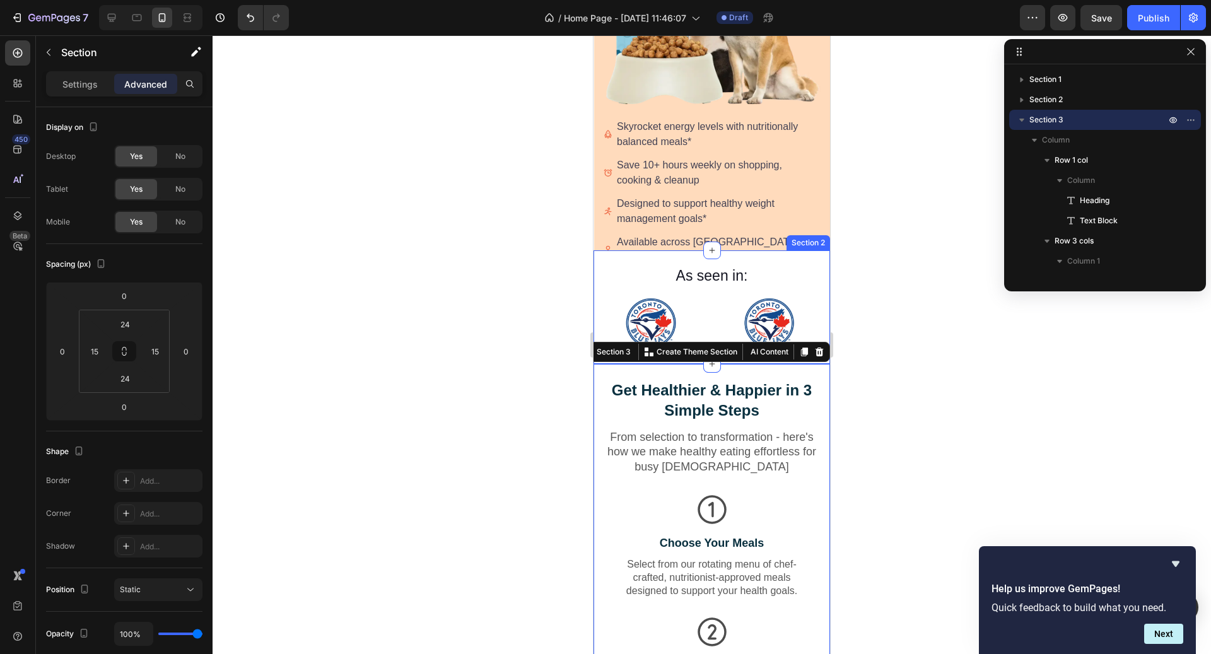
click at [784, 257] on div "As seen in: Text block Image Image Image Image Image Image Carousel Row Section…" at bounding box center [712, 307] width 237 height 114
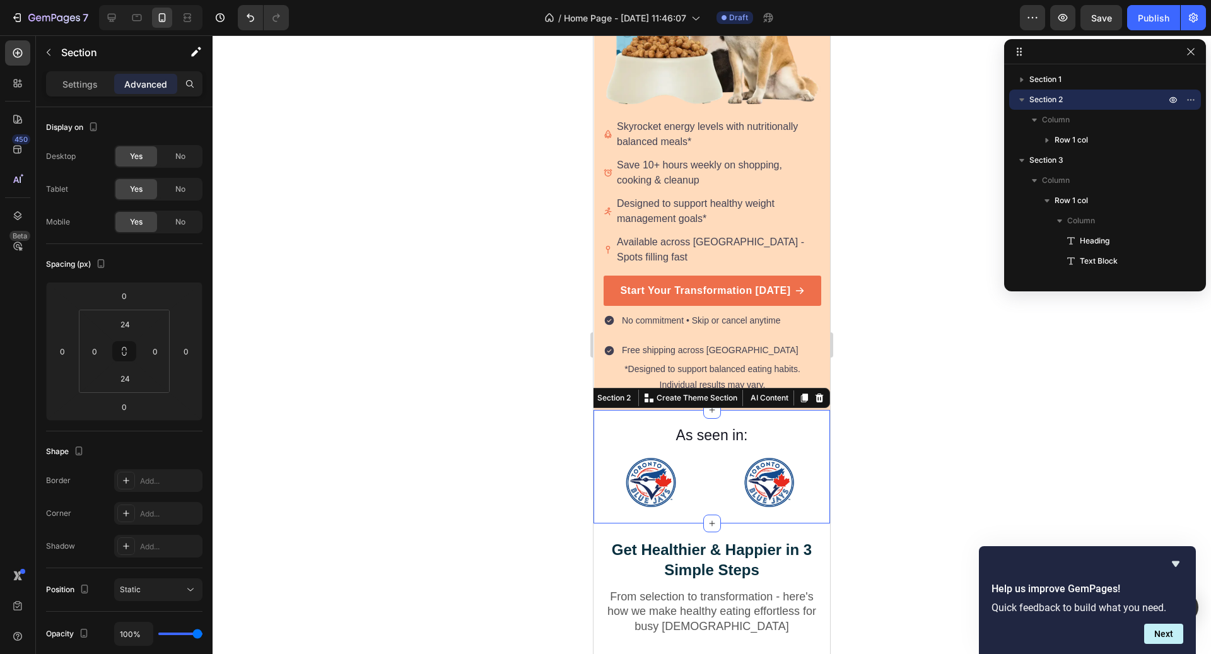
click at [931, 221] on div at bounding box center [712, 344] width 999 height 619
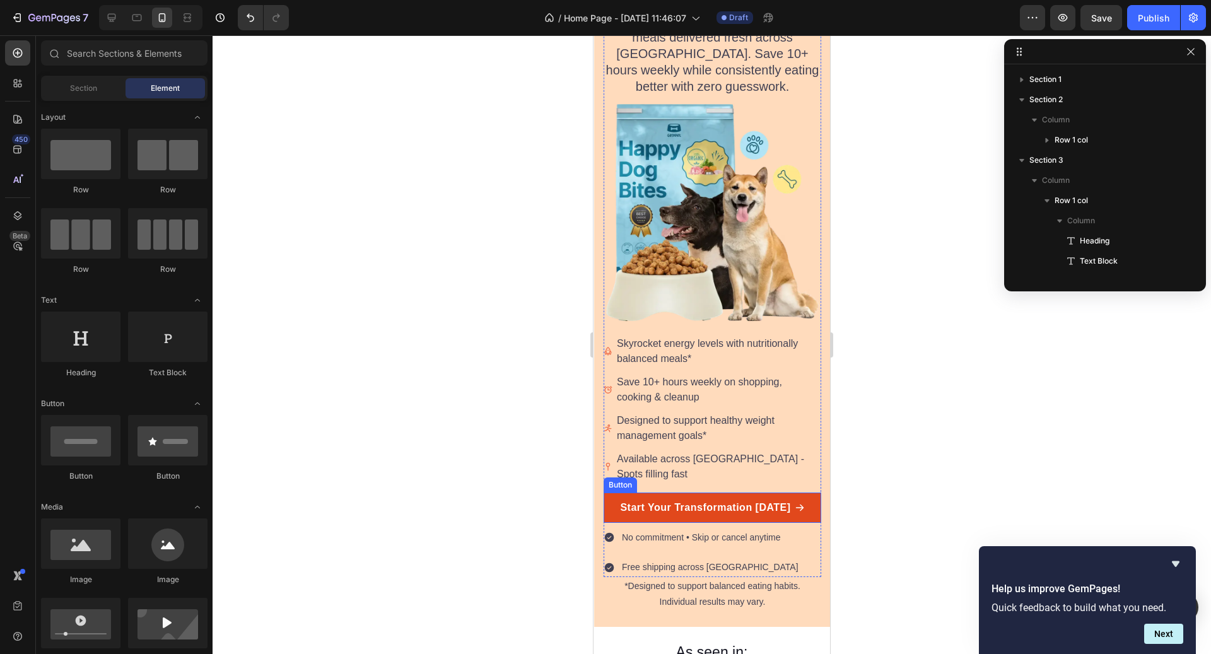
scroll to position [206, 0]
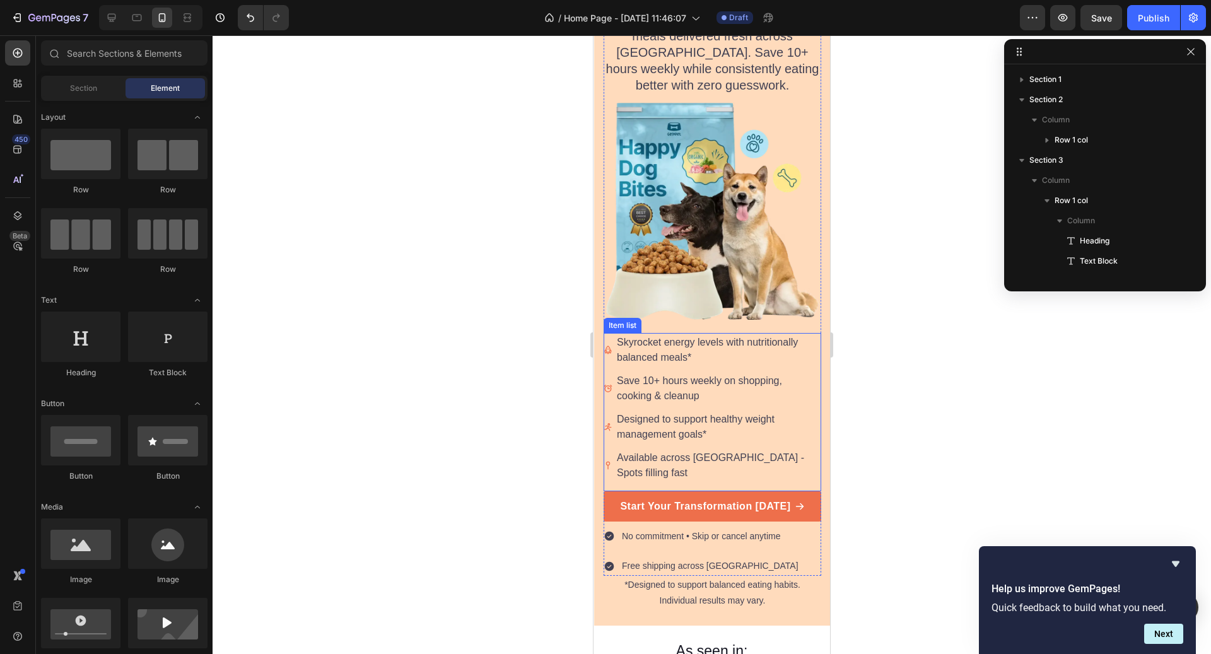
click at [745, 351] on p "Skyrocket energy levels with nutritionally balanced meals*" at bounding box center [718, 350] width 203 height 30
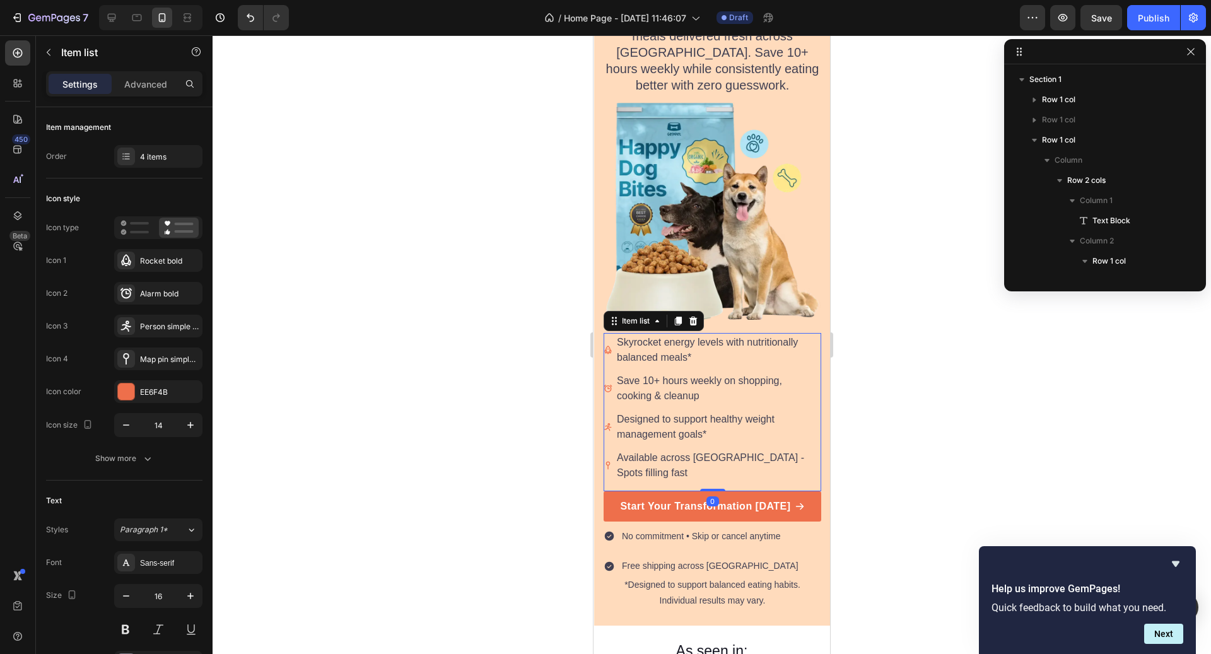
scroll to position [218, 0]
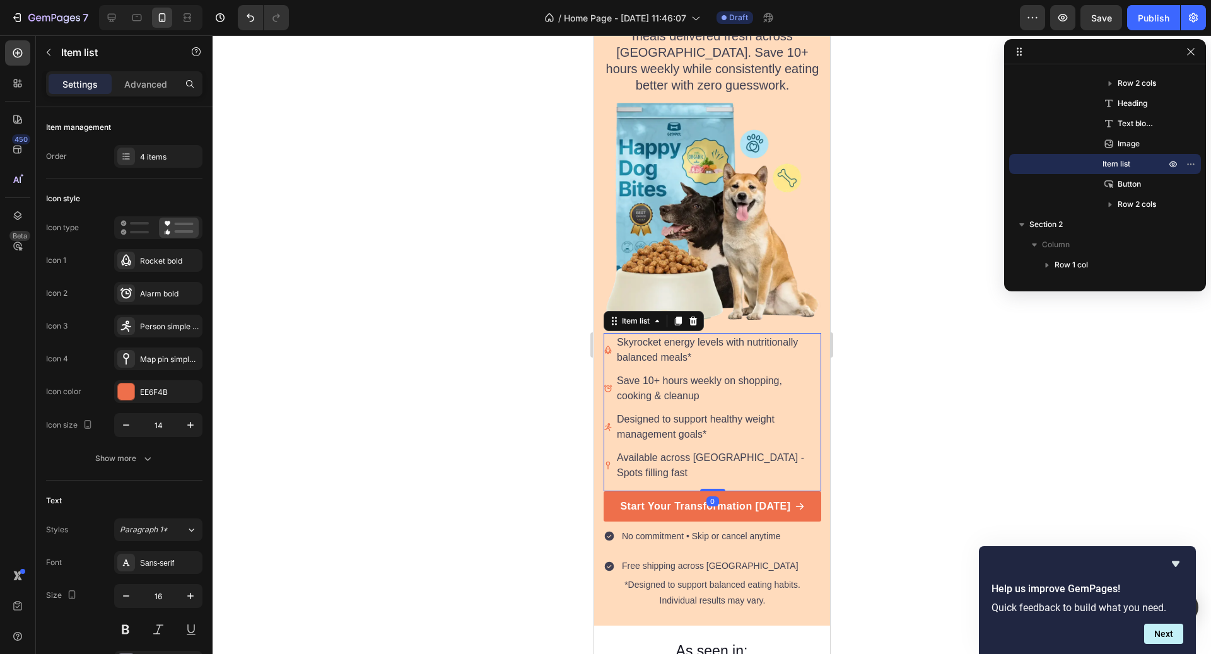
click at [609, 357] on div "Skyrocket energy levels with nutritionally balanced meals*" at bounding box center [713, 350] width 218 height 34
click at [625, 362] on p "Skyrocket energy levels with nutritionally balanced meals*" at bounding box center [718, 350] width 203 height 30
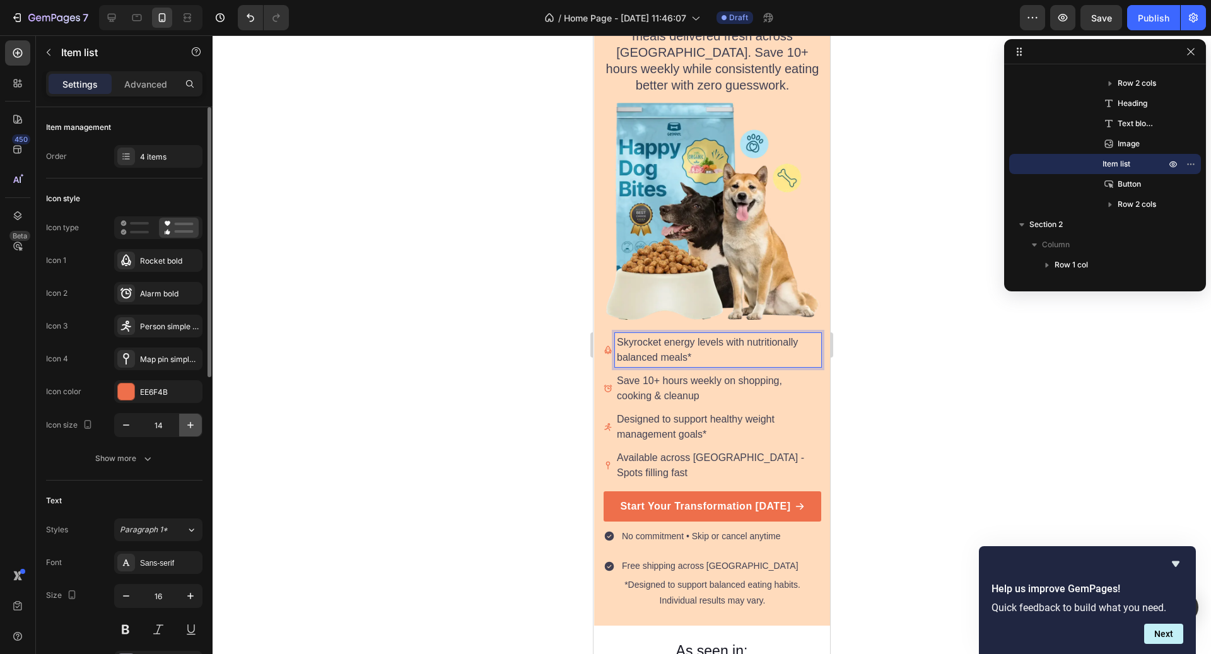
click at [184, 422] on icon "button" at bounding box center [190, 425] width 13 height 13
click at [184, 420] on icon "button" at bounding box center [190, 425] width 13 height 13
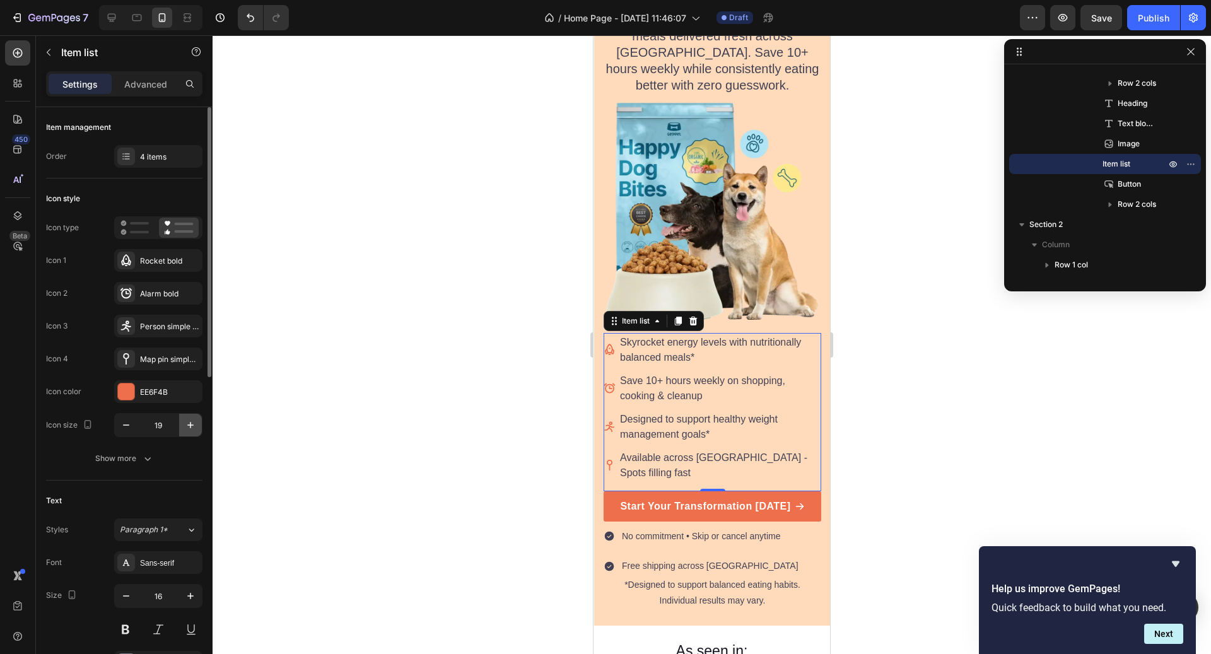
click at [184, 420] on icon "button" at bounding box center [190, 425] width 13 height 13
type input "23"
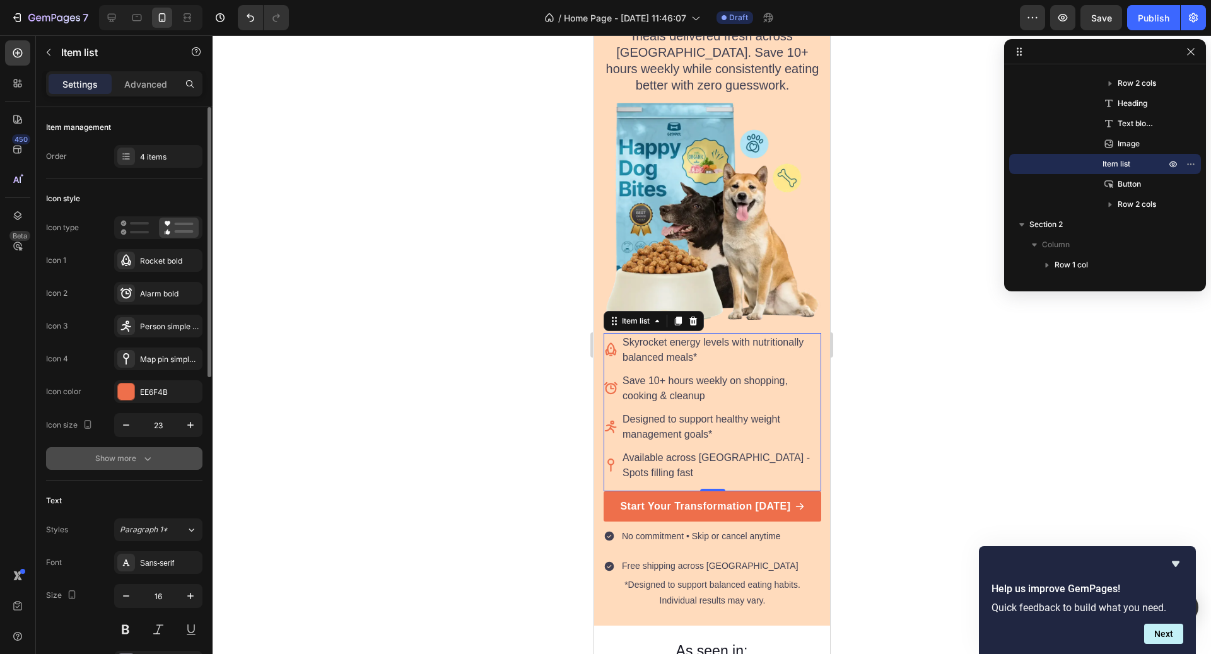
click at [157, 459] on button "Show more" at bounding box center [124, 458] width 156 height 23
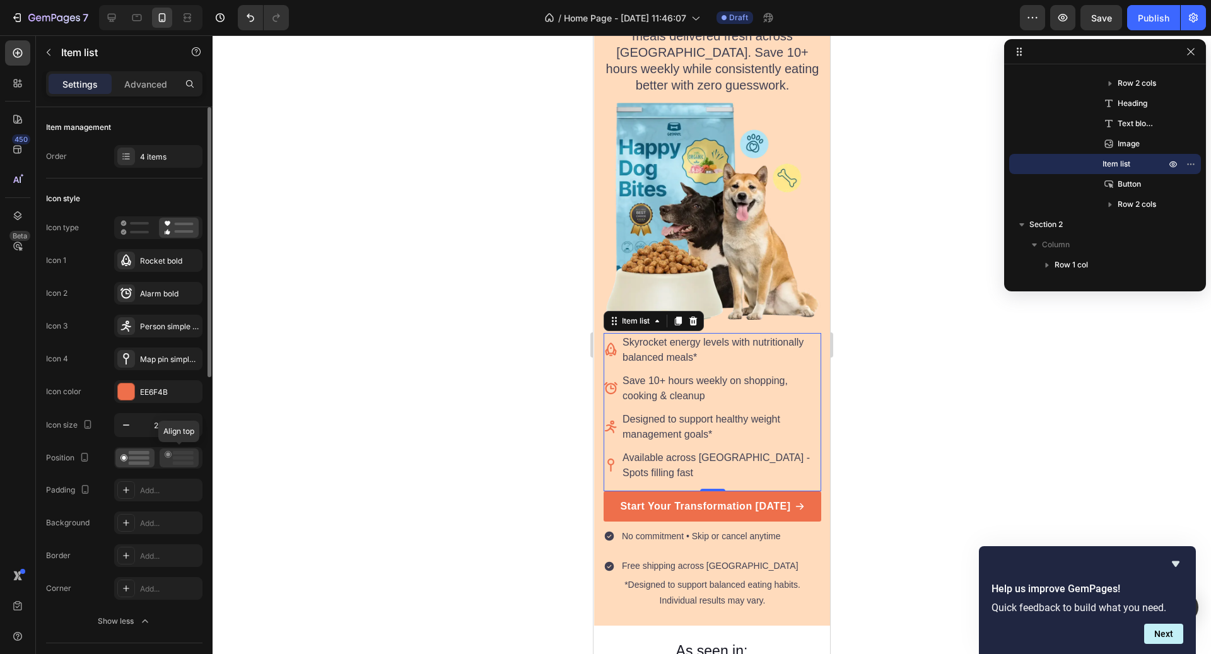
click at [185, 452] on rect at bounding box center [183, 453] width 21 height 4
click at [844, 531] on div at bounding box center [712, 344] width 999 height 619
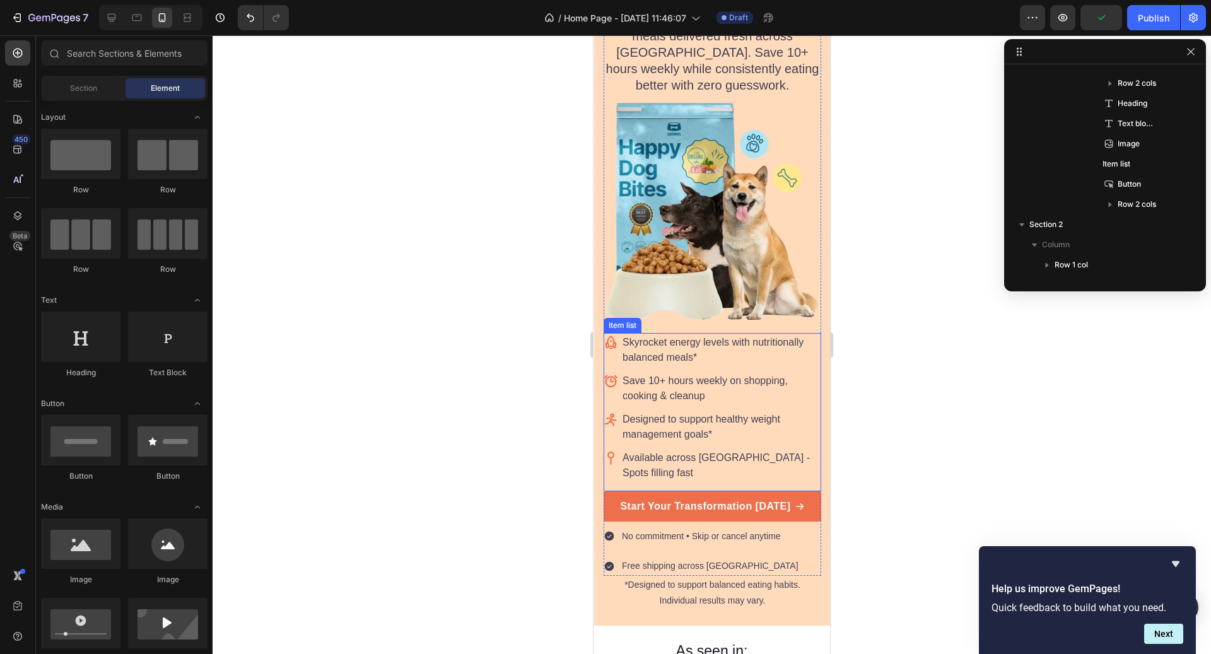
click at [608, 363] on div "Skyrocket energy levels with nutritionally balanced meals*" at bounding box center [713, 350] width 218 height 34
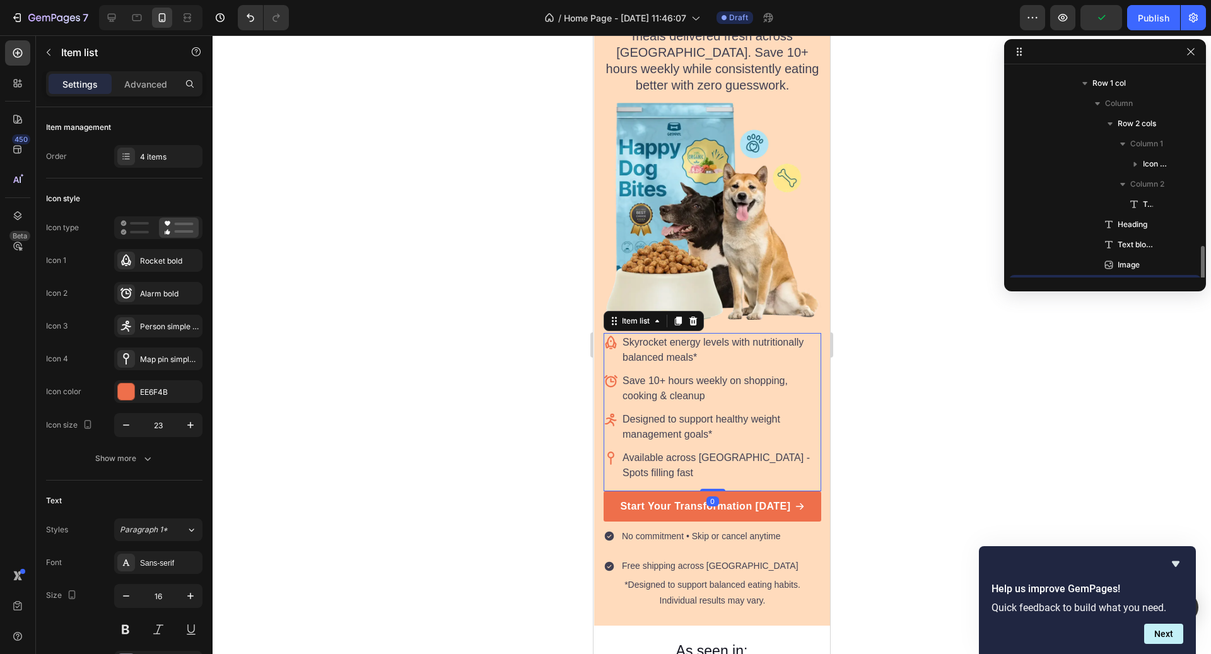
scroll to position [339, 0]
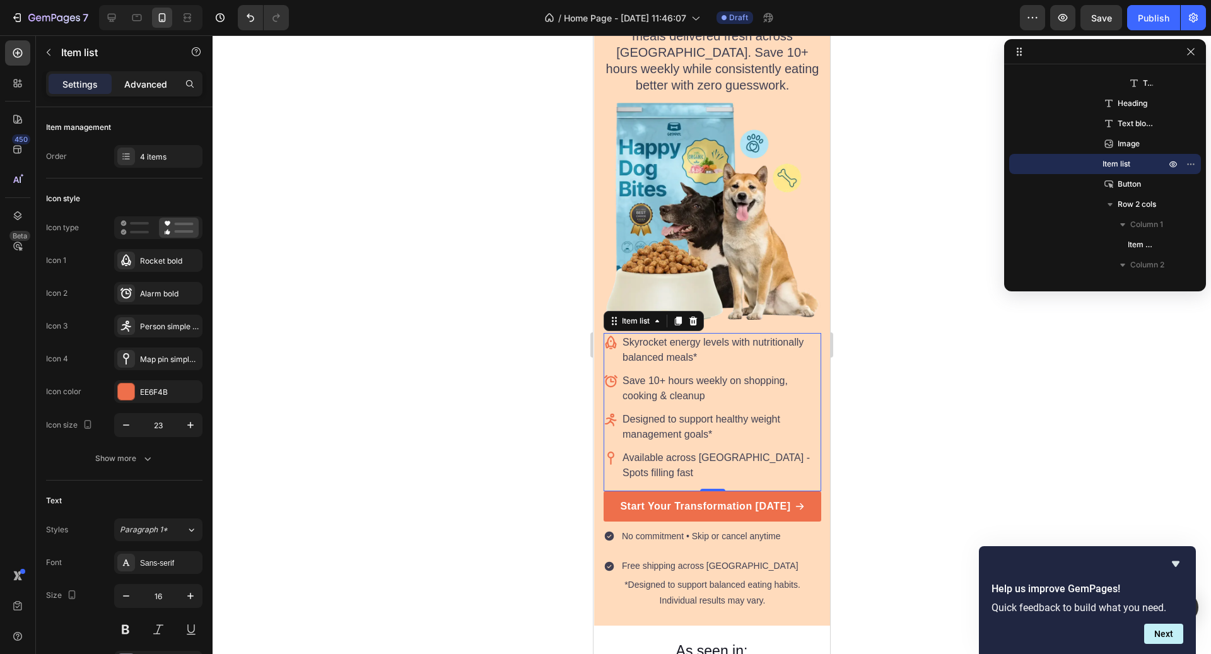
click at [153, 86] on p "Advanced" at bounding box center [145, 84] width 43 height 13
type input "100%"
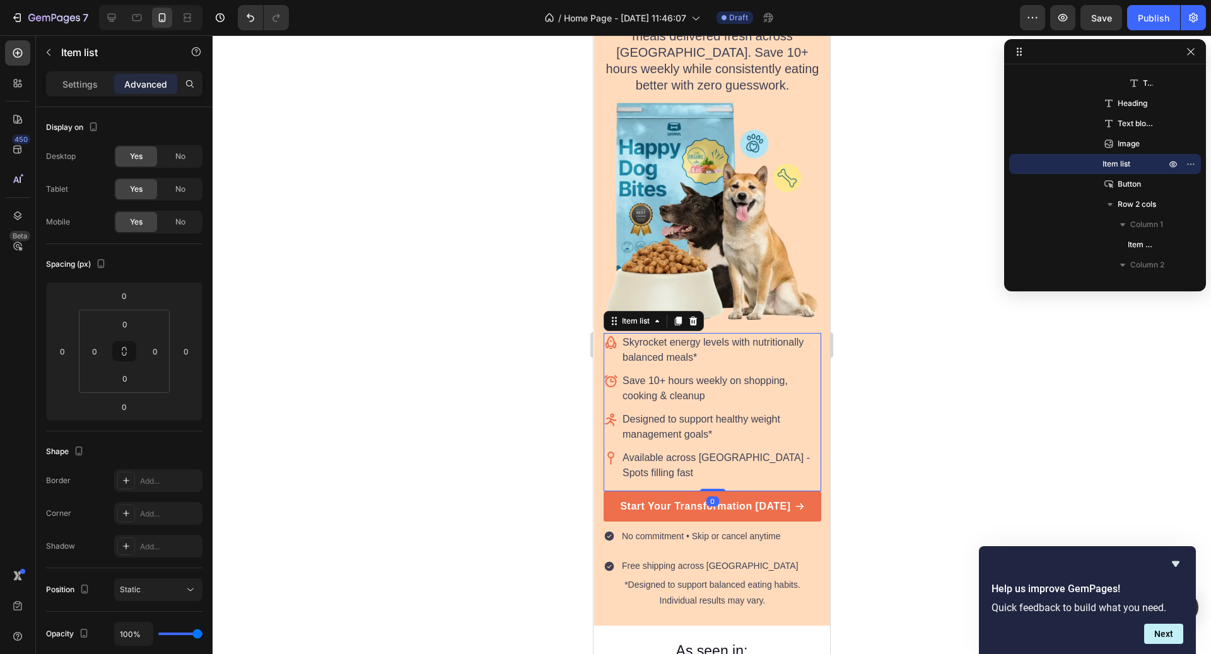
click at [838, 400] on div at bounding box center [712, 344] width 999 height 619
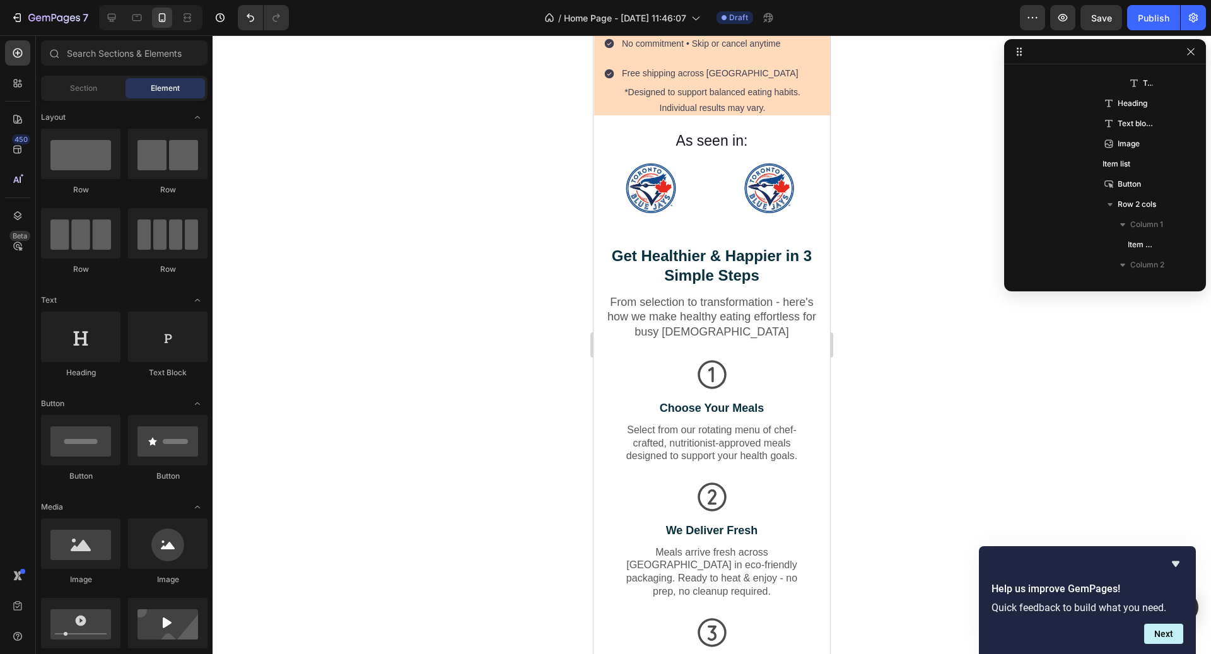
scroll to position [686, 0]
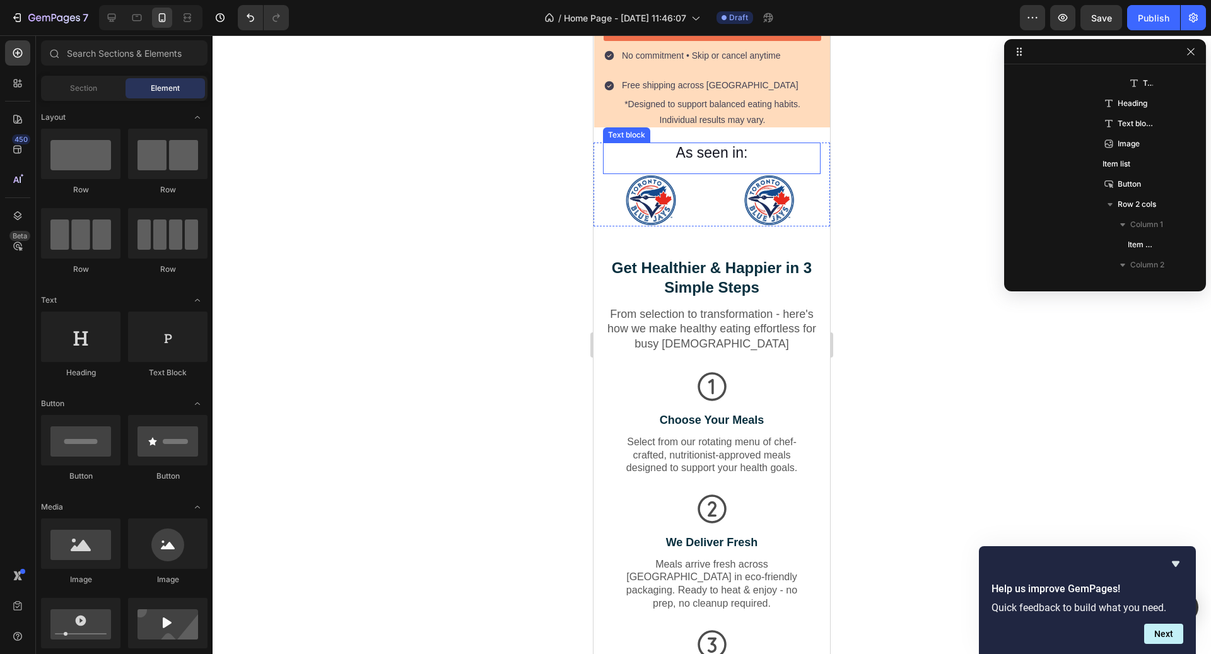
click at [736, 152] on p "As seen in:" at bounding box center [711, 153] width 215 height 19
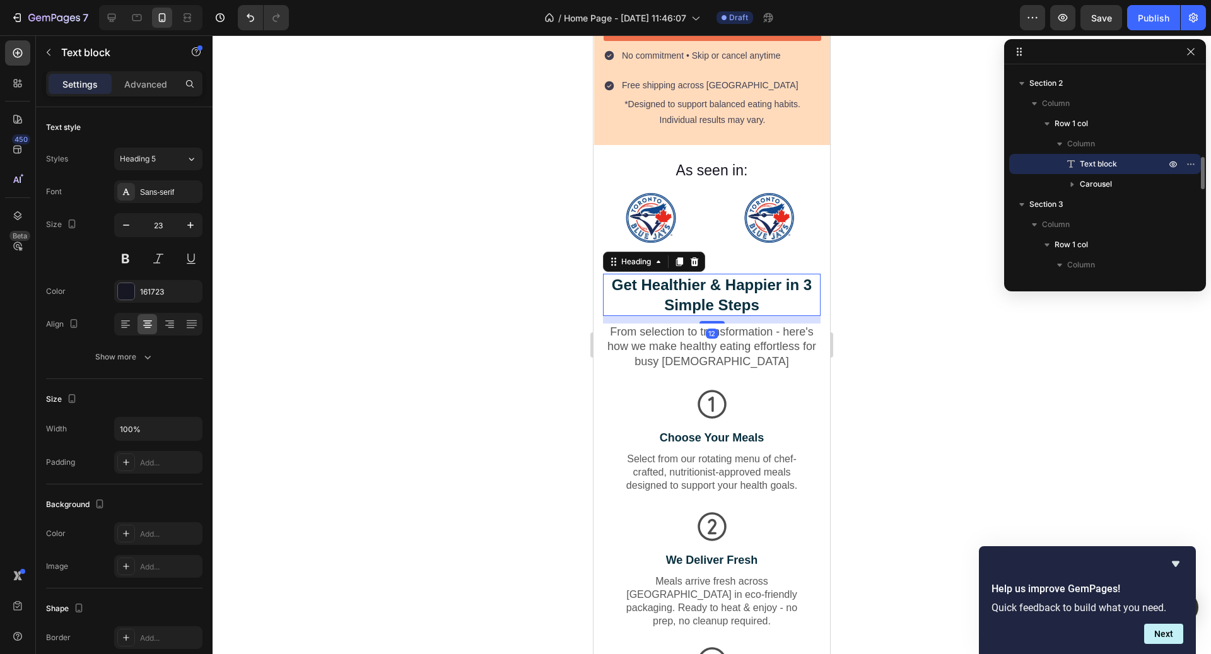
click at [732, 274] on h2 "Get Healthier & Happier in 3 Simple Steps" at bounding box center [712, 295] width 218 height 42
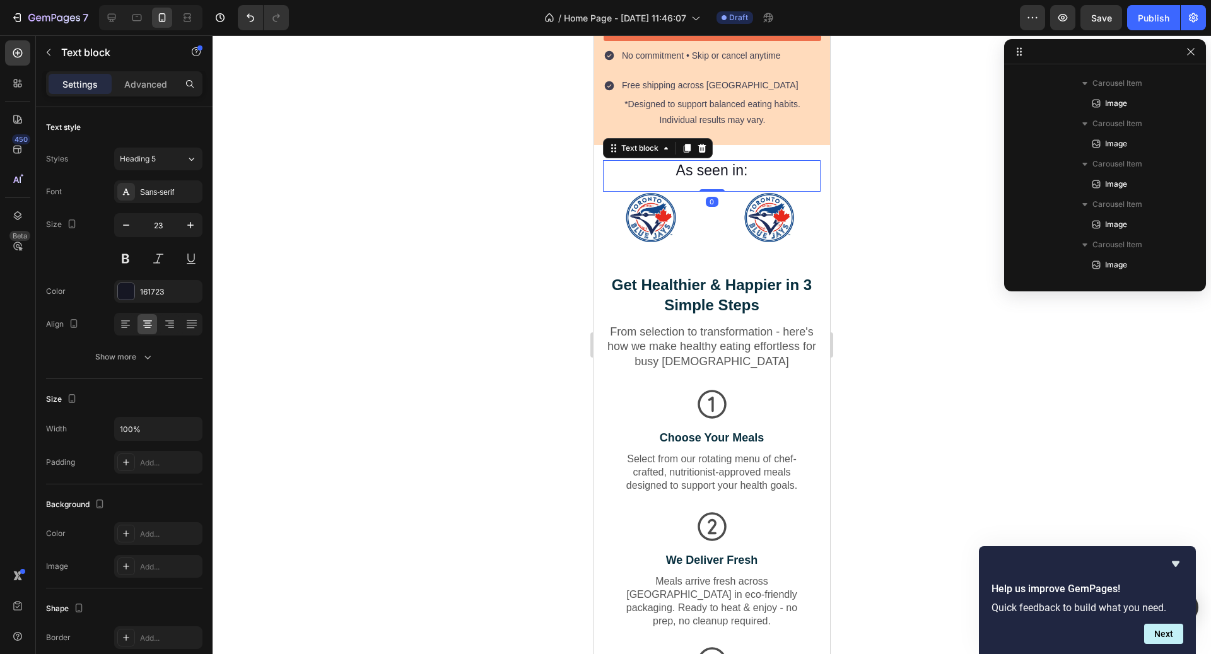
click at [729, 162] on p "As seen in:" at bounding box center [711, 171] width 215 height 19
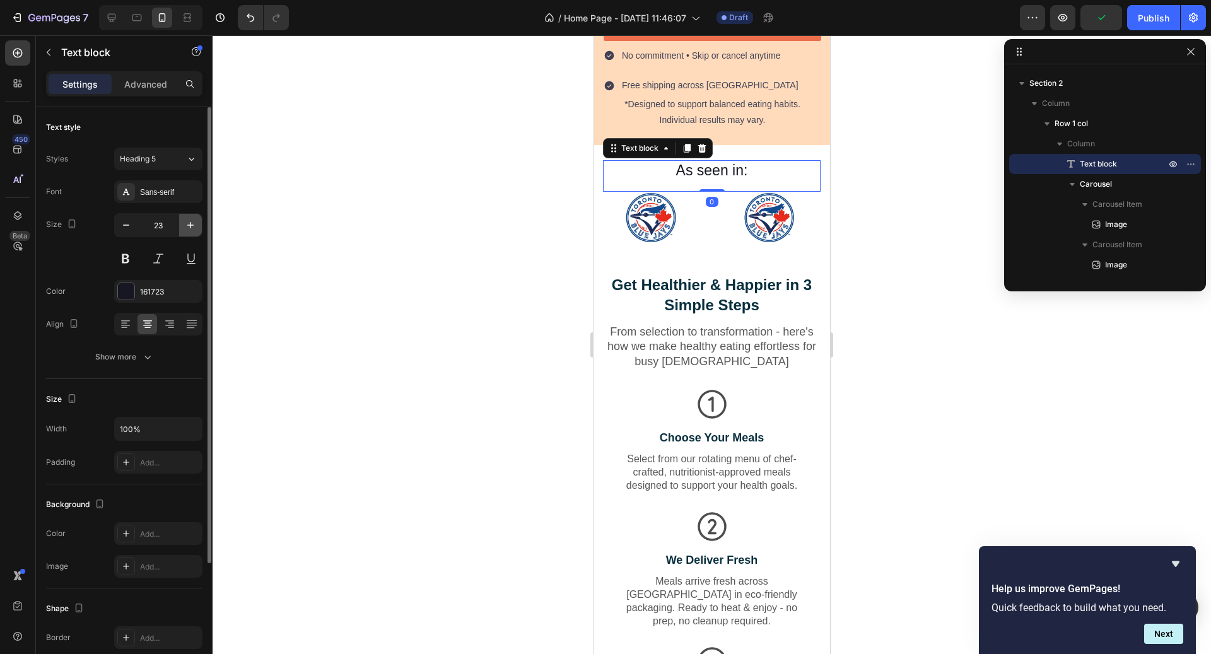
click at [189, 228] on icon "button" at bounding box center [190, 225] width 13 height 13
type input "24"
click at [739, 275] on h2 "Get Healthier & Happier in 3 Simple Steps" at bounding box center [712, 296] width 218 height 42
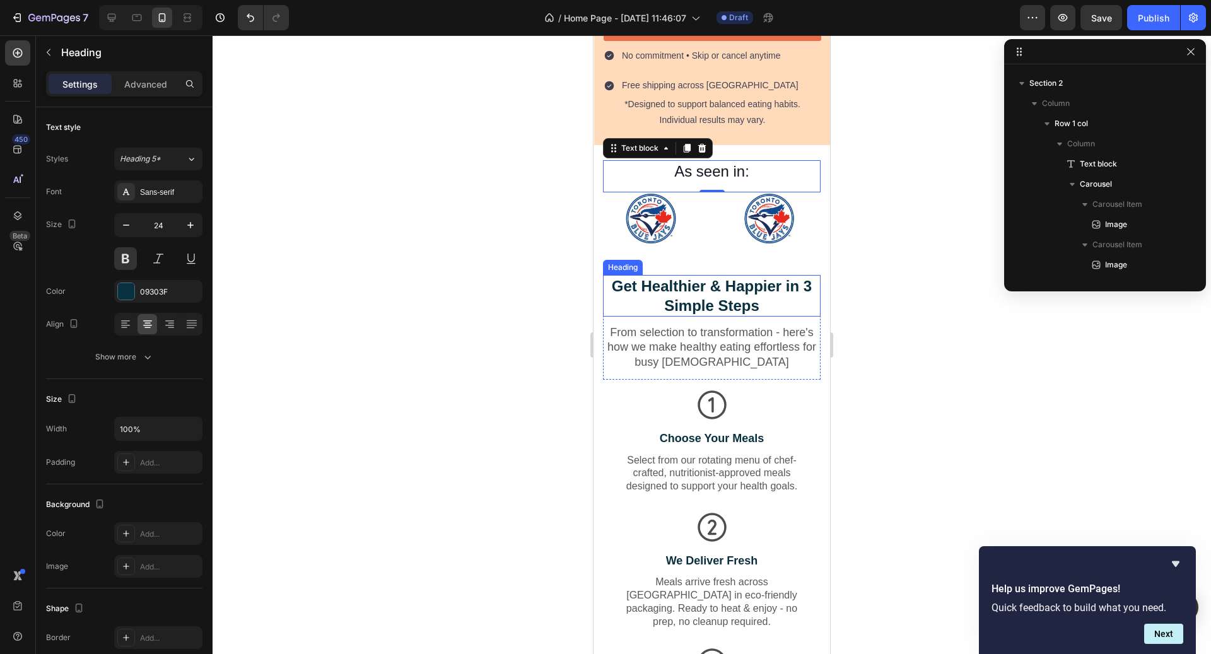
scroll to position [925, 0]
click at [728, 162] on p "As seen in:" at bounding box center [711, 172] width 215 height 20
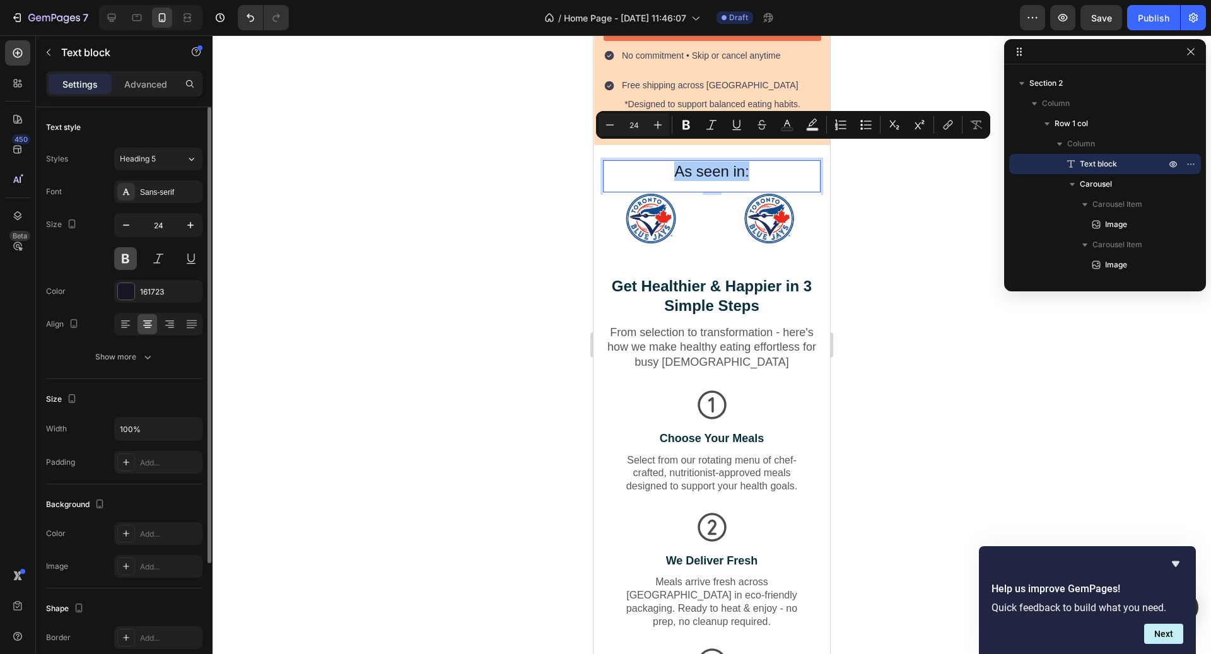
click at [127, 258] on button at bounding box center [125, 258] width 23 height 23
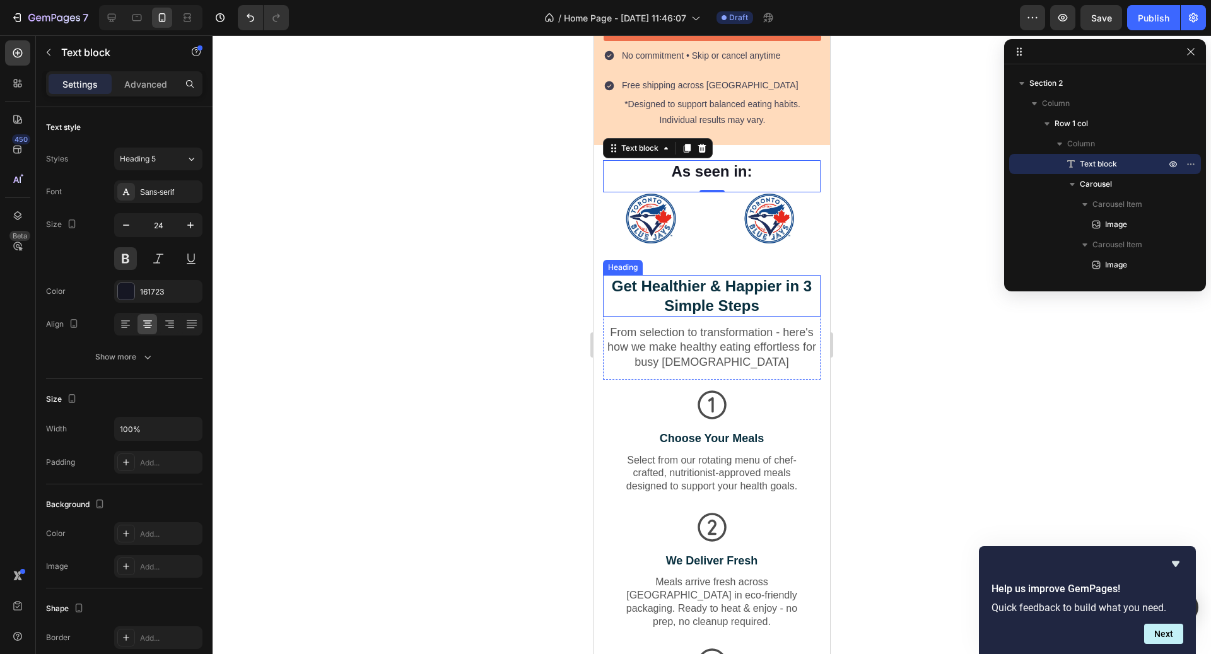
click at [707, 275] on h2 "Get Healthier & Happier in 3 Simple Steps" at bounding box center [712, 296] width 218 height 42
click at [731, 162] on p "As seen in:" at bounding box center [711, 172] width 215 height 20
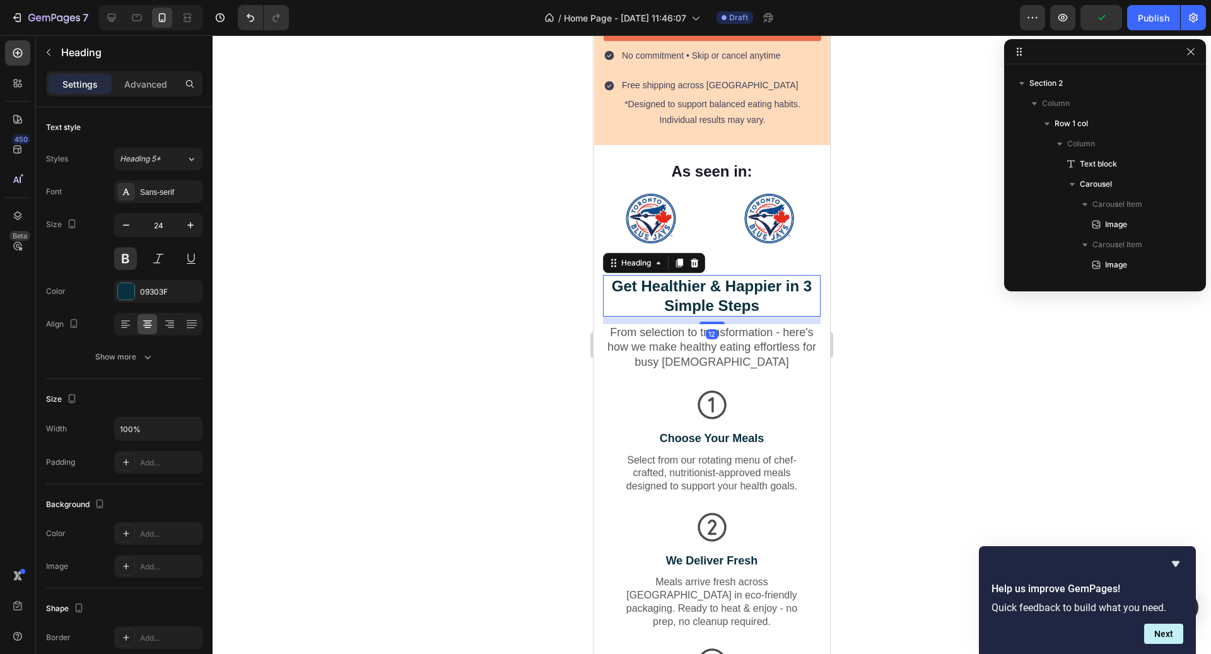
click at [717, 291] on h2 "Get Healthier & Happier in 3 Simple Steps" at bounding box center [712, 296] width 218 height 42
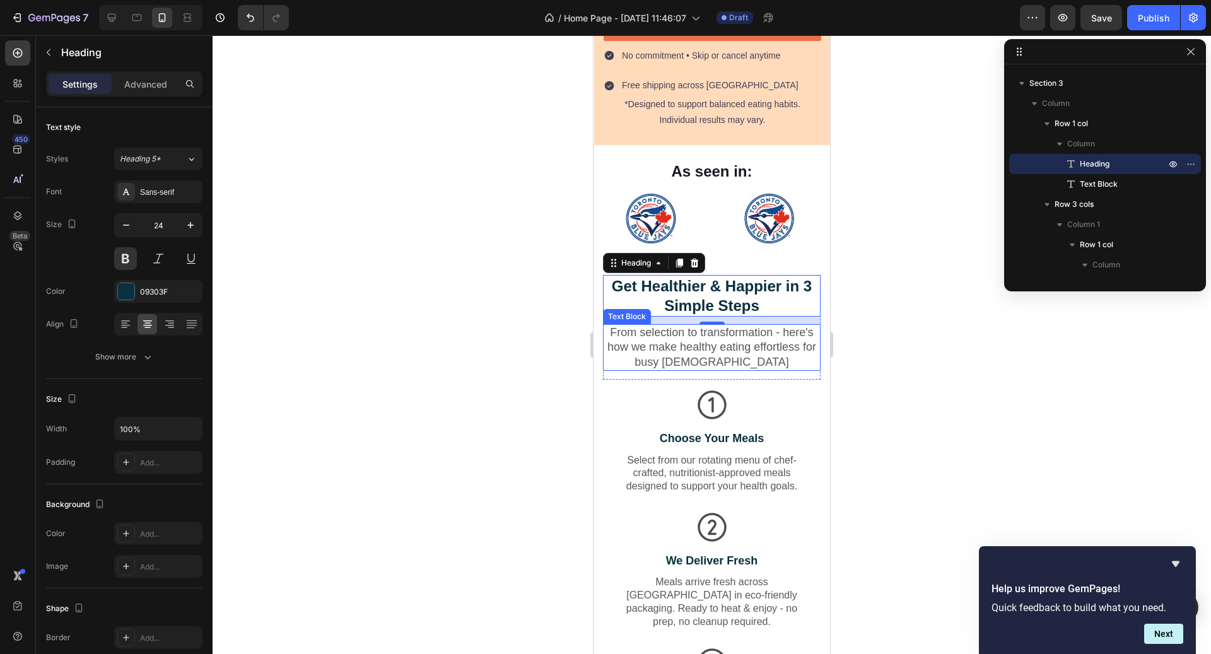
click at [709, 346] on p "From selection to transformation - here's how we make healthy eating effortless…" at bounding box center [711, 348] width 215 height 44
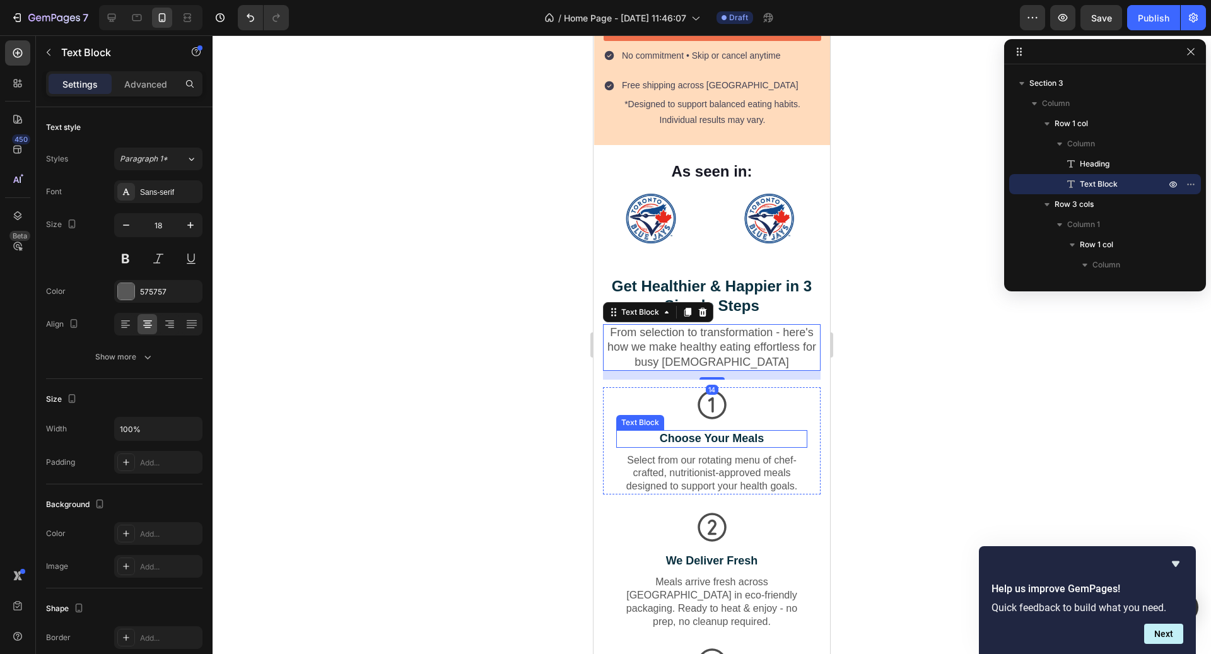
click at [726, 432] on p "Choose Your Meals" at bounding box center [712, 439] width 189 height 15
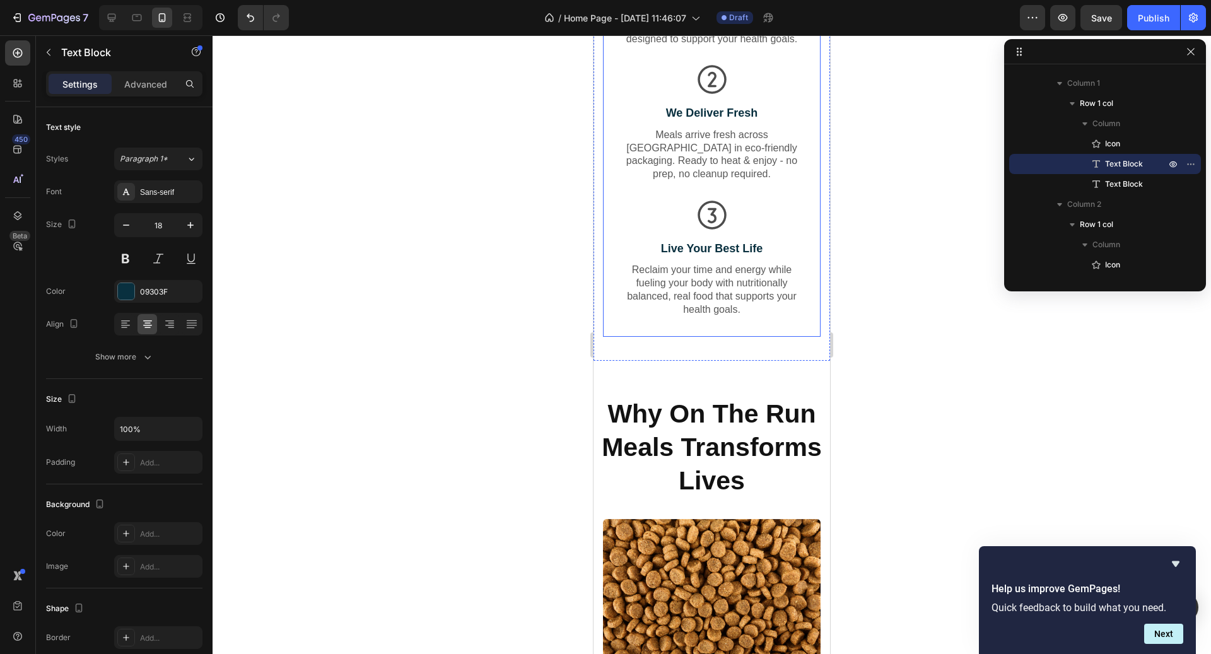
scroll to position [1115, 0]
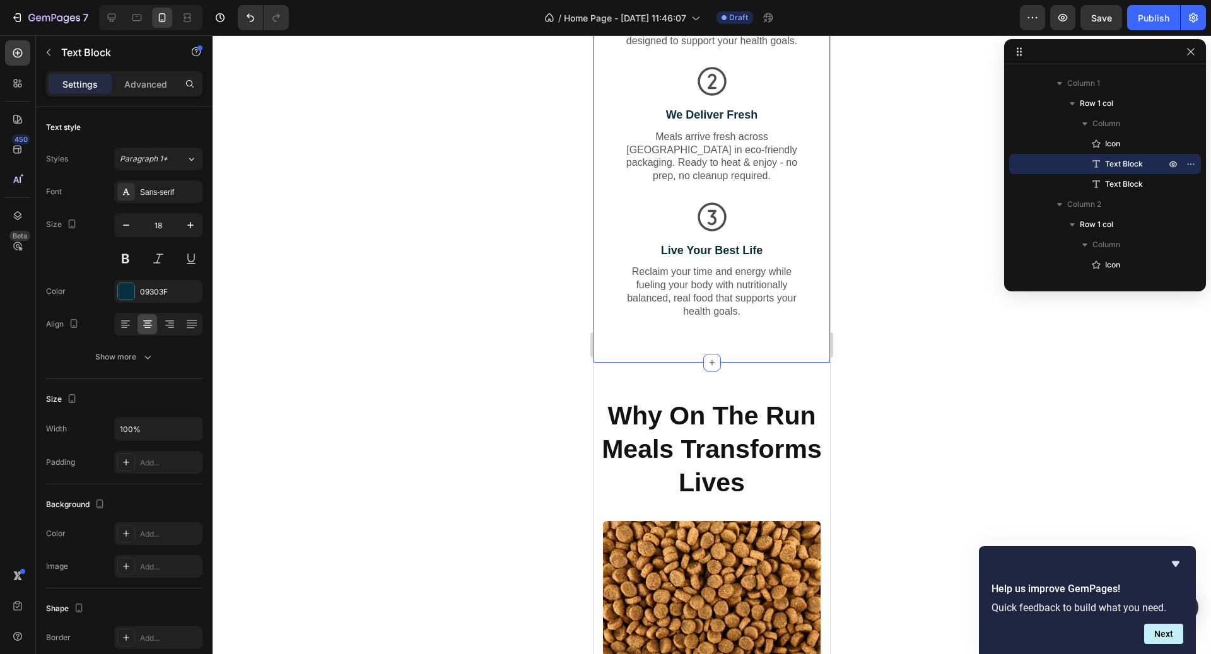
click at [726, 347] on div "Get Healthier & Happier in 3 Simple Steps Heading From selection to transformat…" at bounding box center [712, 88] width 237 height 549
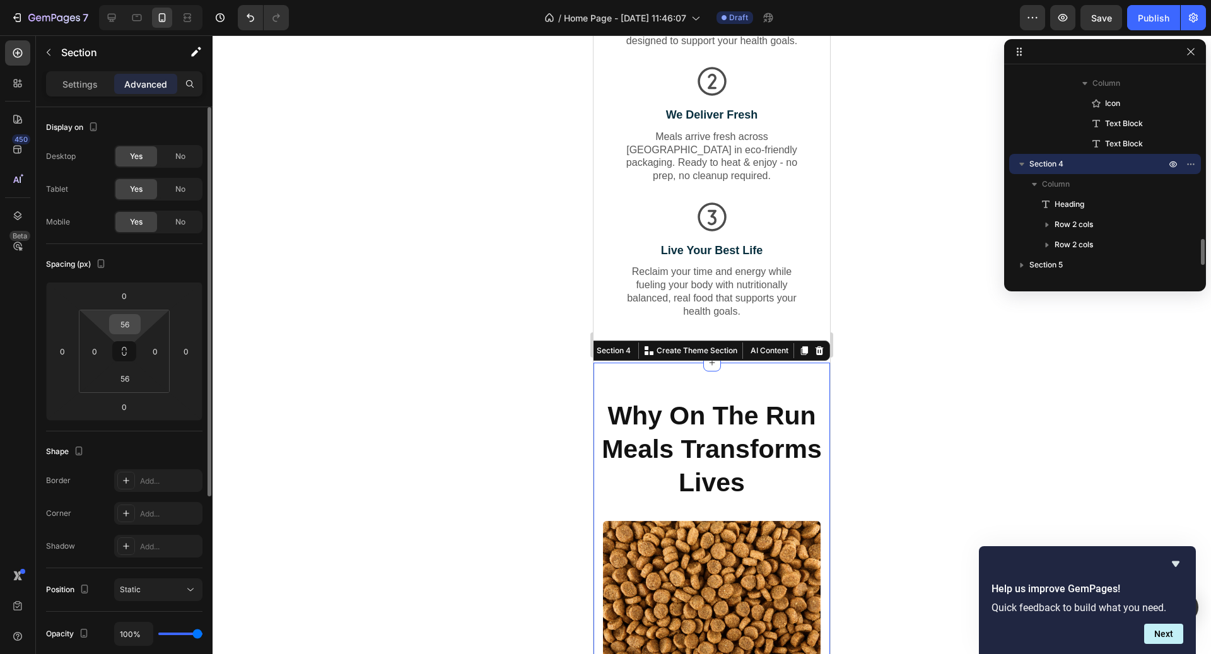
click at [131, 327] on input "56" at bounding box center [124, 324] width 25 height 19
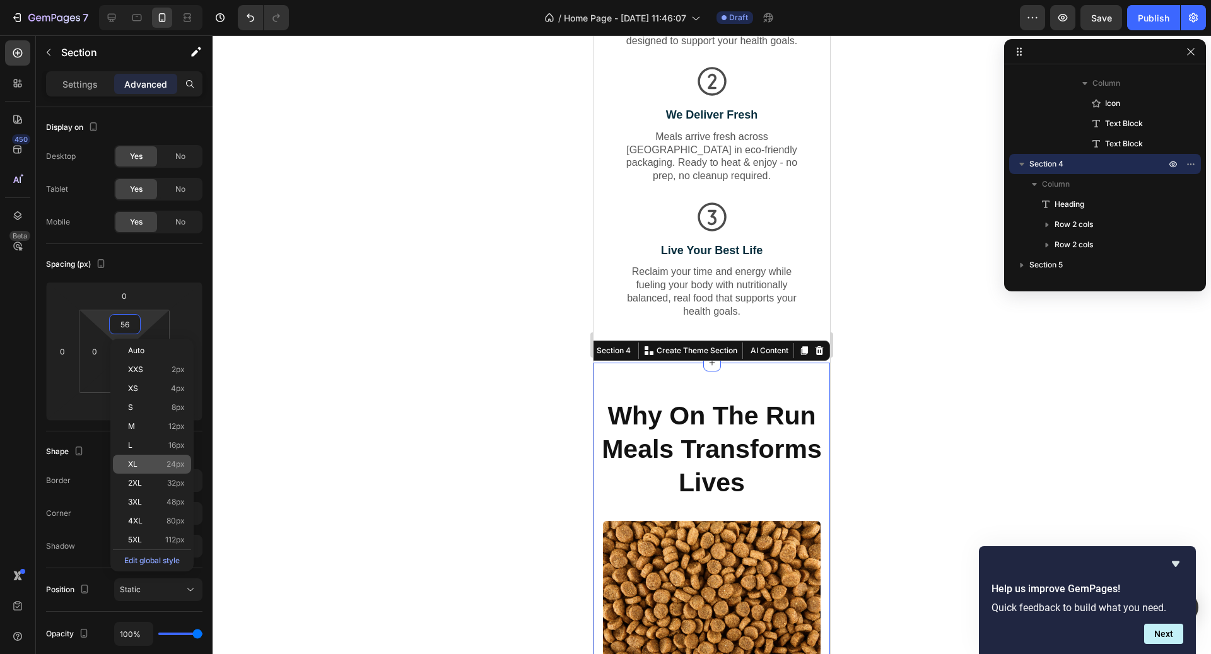
click at [168, 468] on div "XL 24px" at bounding box center [152, 464] width 78 height 19
type input "24"
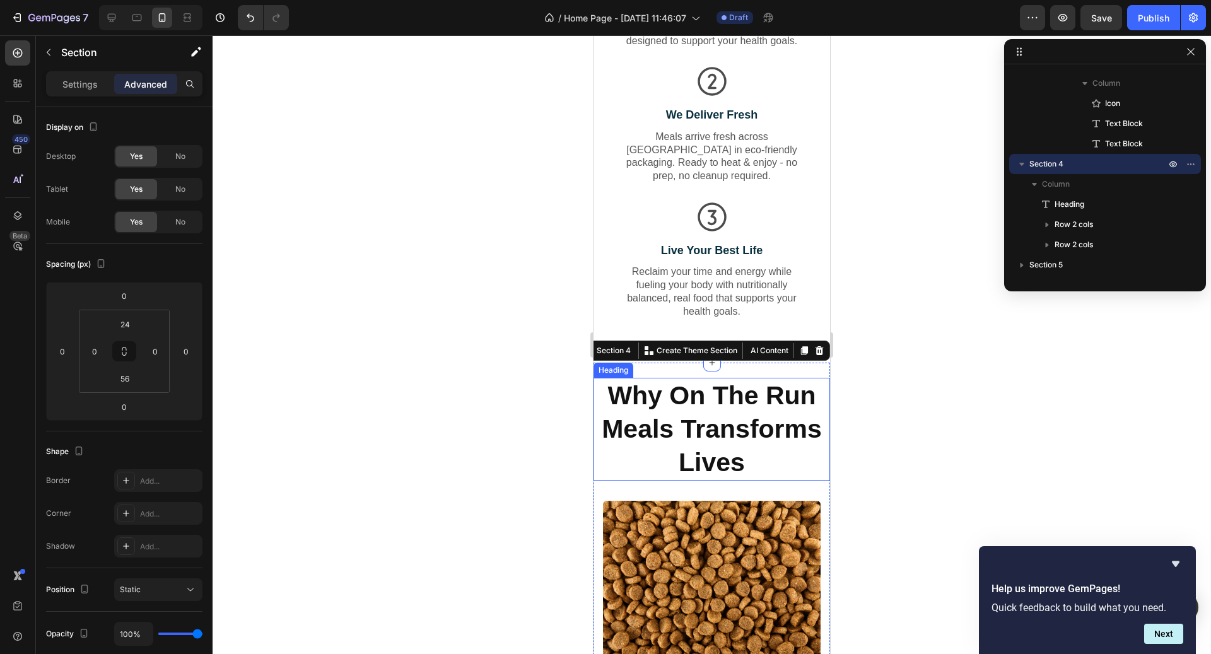
click at [710, 446] on h2 "Why On The Run Meals Transforms Lives" at bounding box center [712, 429] width 237 height 103
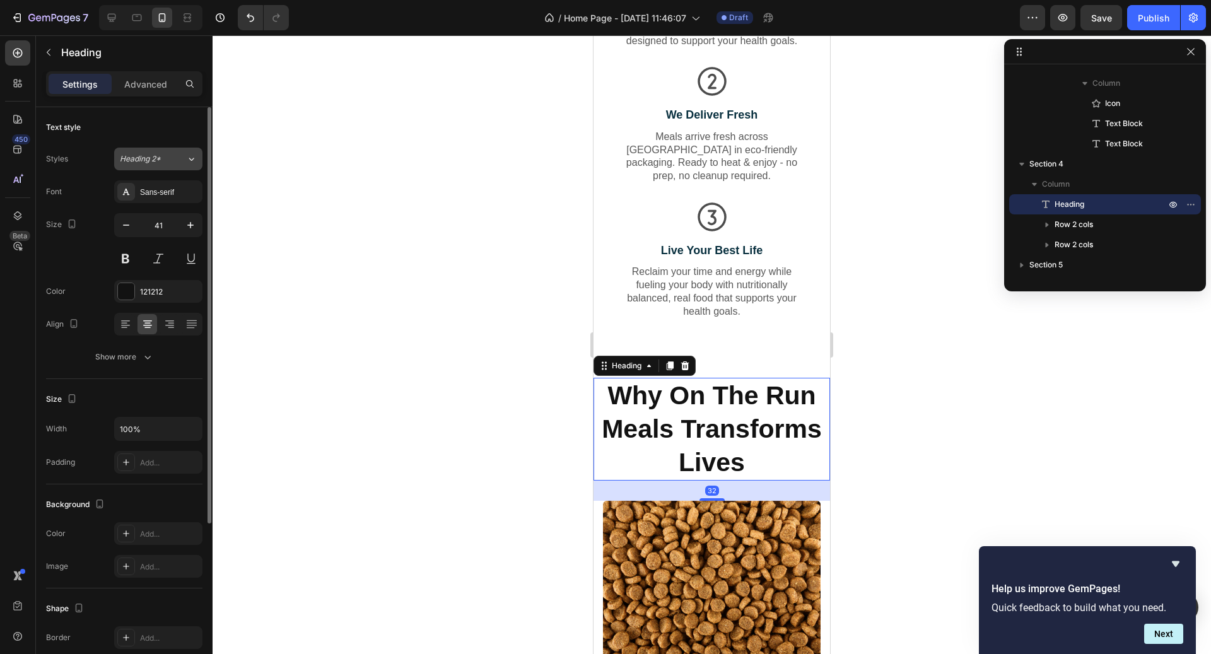
click at [147, 165] on button "Heading 2*" at bounding box center [158, 159] width 88 height 23
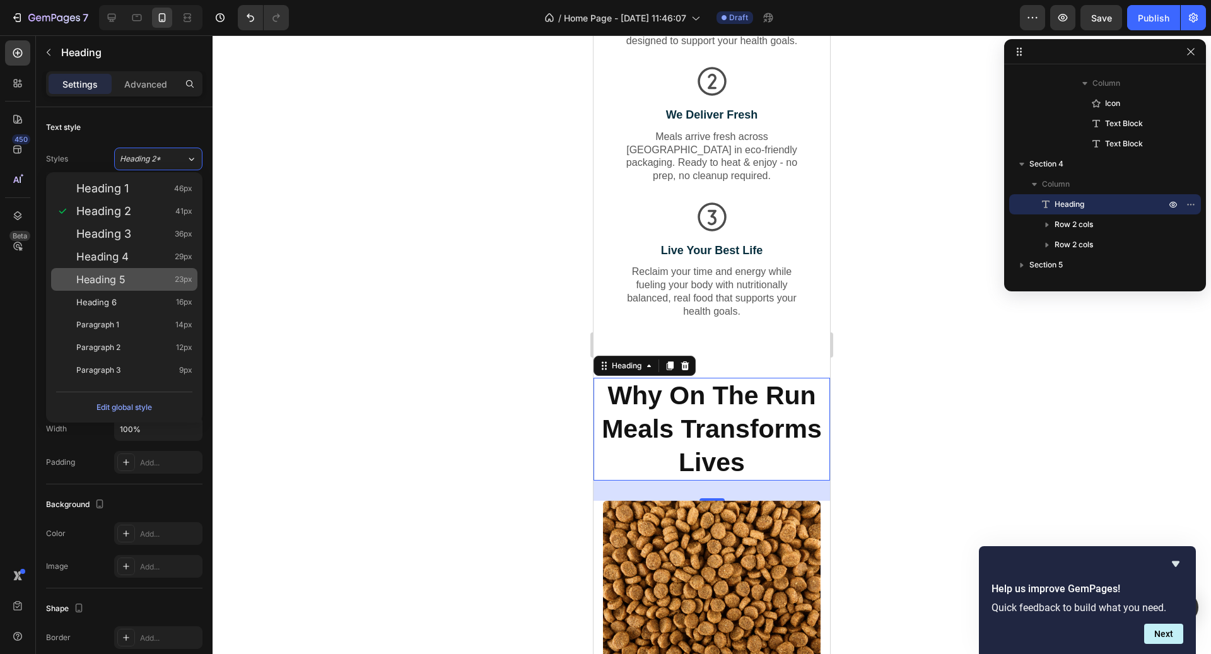
click at [182, 273] on span "23px" at bounding box center [184, 279] width 18 height 13
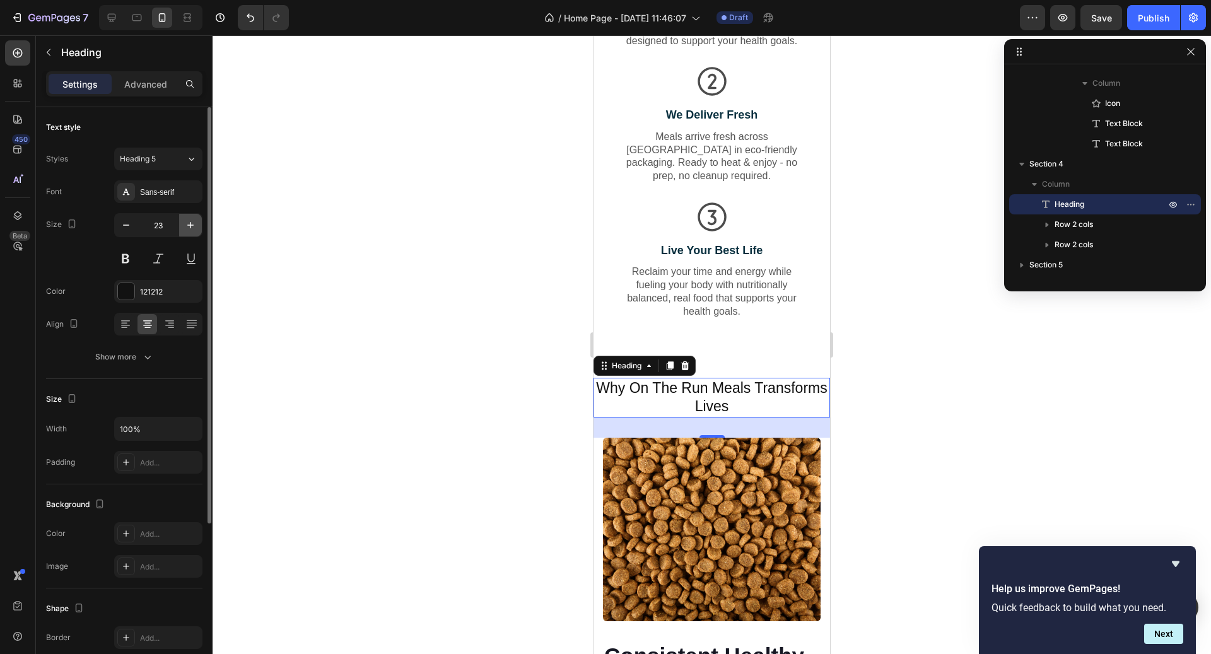
click at [184, 232] on button "button" at bounding box center [190, 225] width 23 height 23
type input "24"
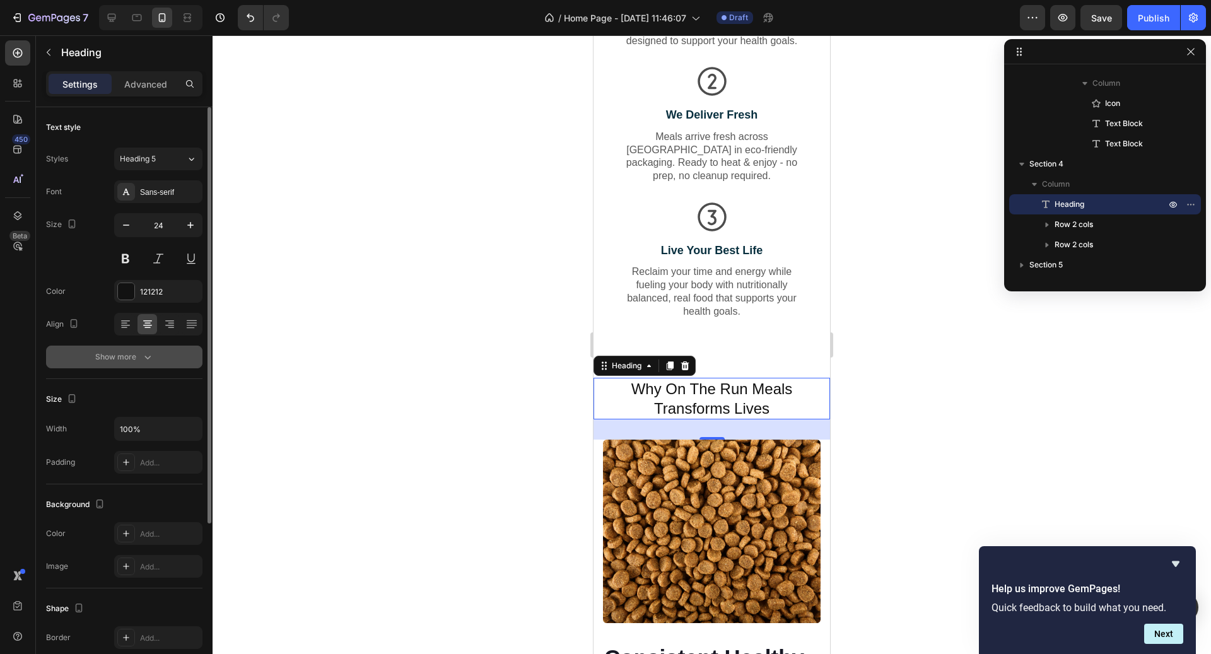
click at [131, 349] on button "Show more" at bounding box center [124, 357] width 156 height 23
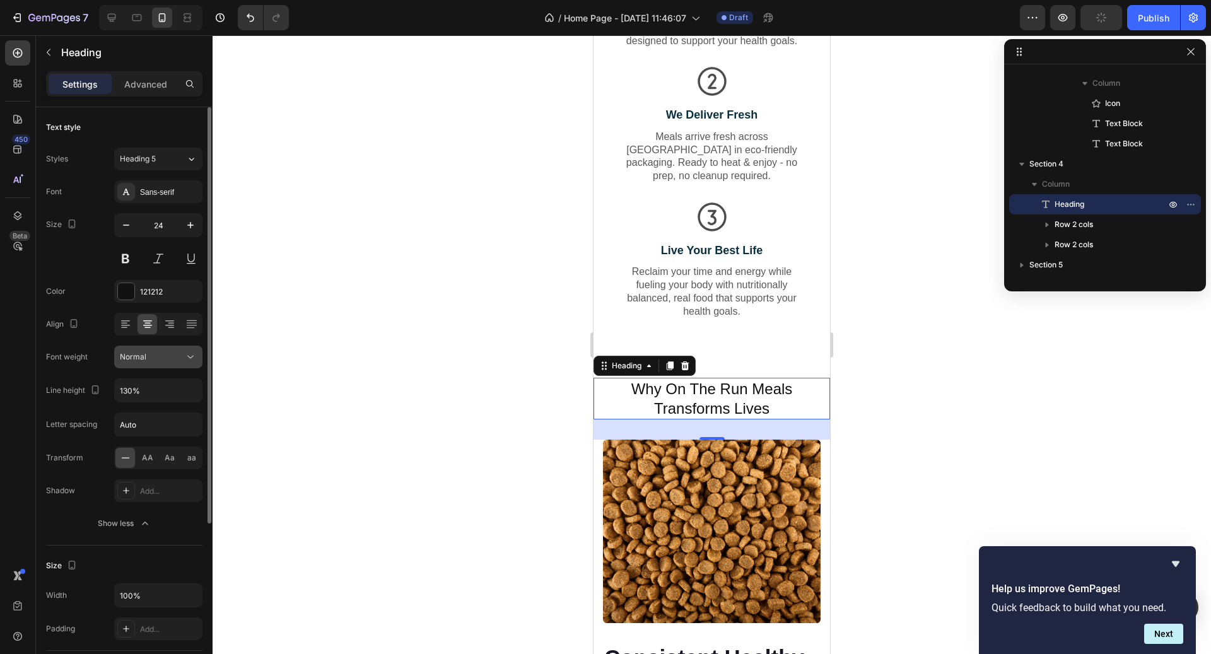
click at [141, 356] on span "Normal" at bounding box center [133, 356] width 26 height 9
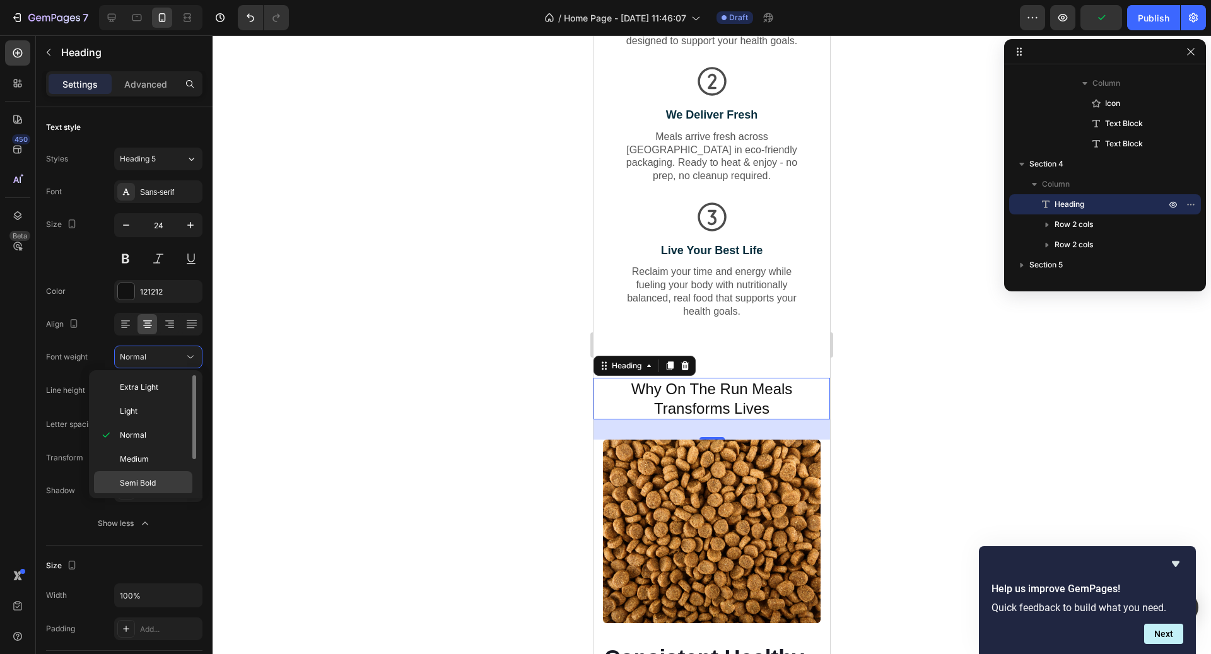
click at [155, 478] on span "Semi Bold" at bounding box center [138, 483] width 36 height 11
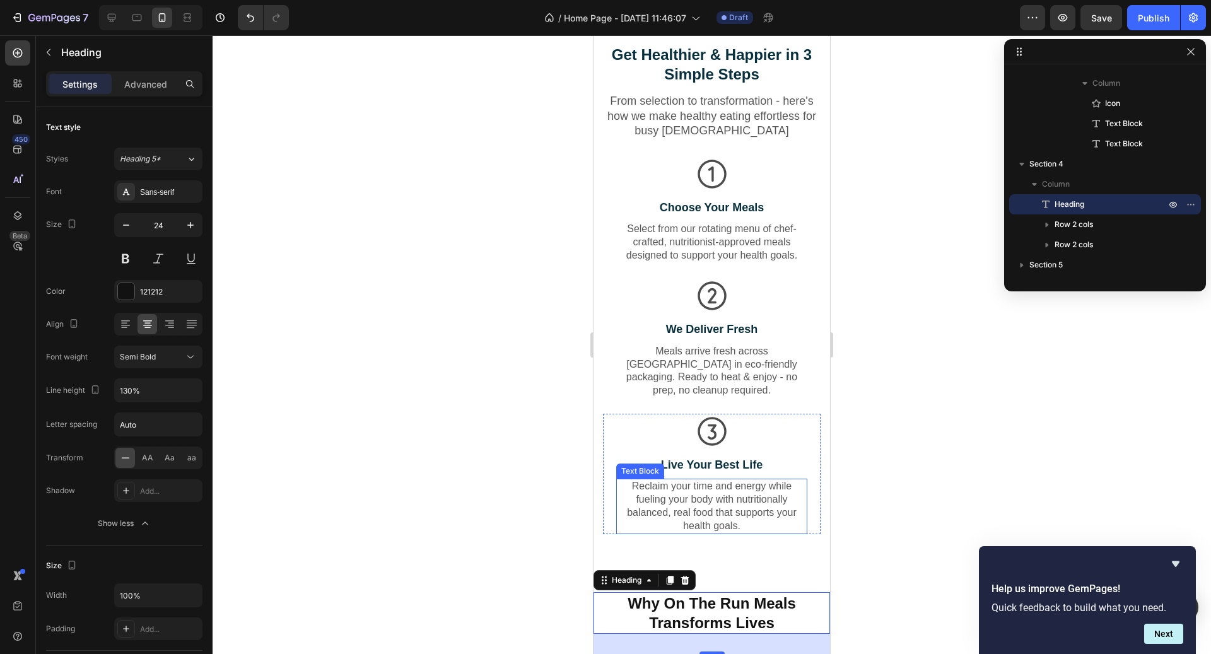
scroll to position [822, 0]
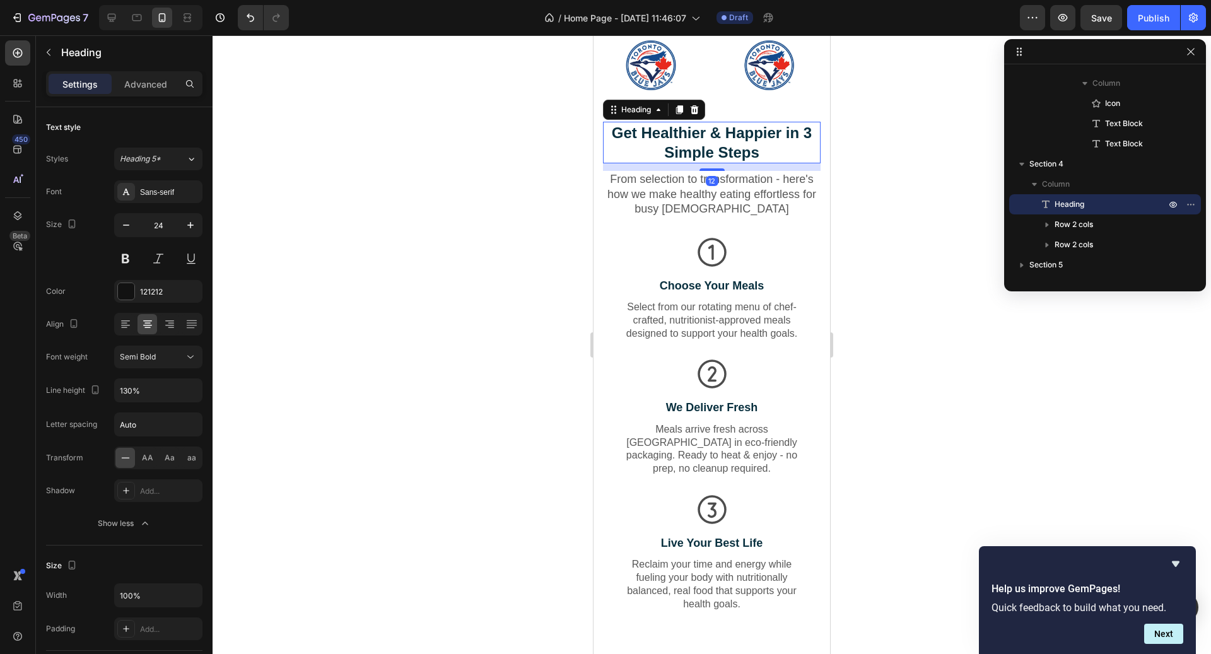
click at [698, 153] on h2 "Get Healthier & Happier in 3 Simple Steps" at bounding box center [712, 143] width 218 height 42
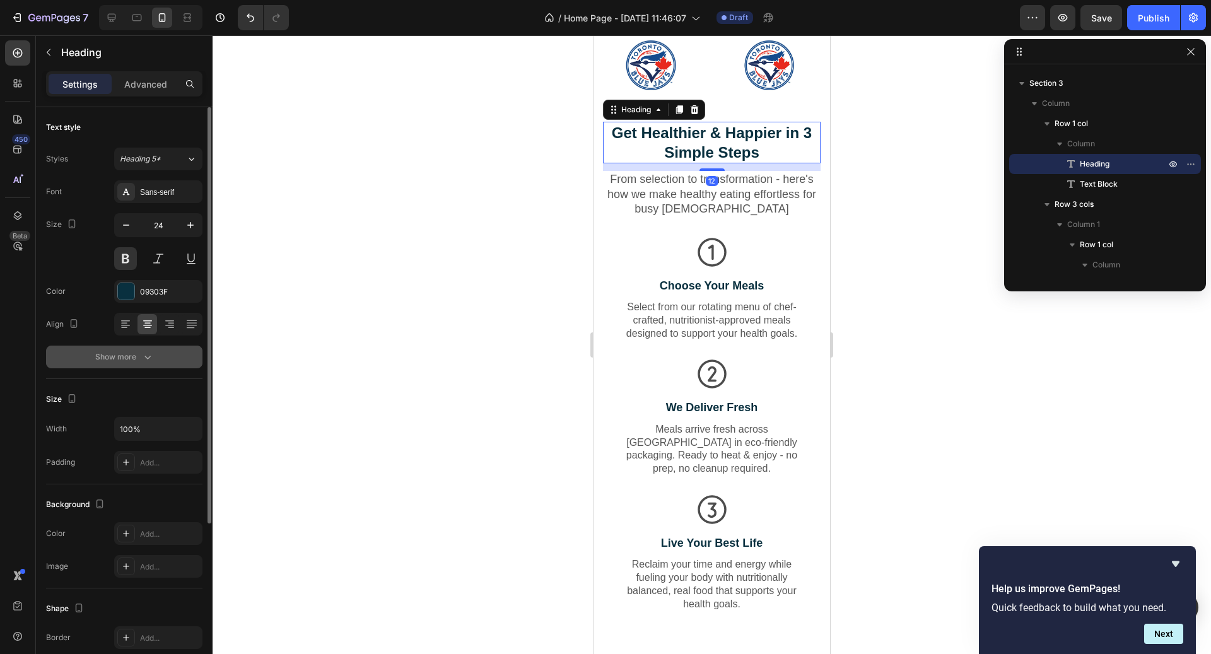
click at [149, 354] on icon "button" at bounding box center [147, 357] width 13 height 13
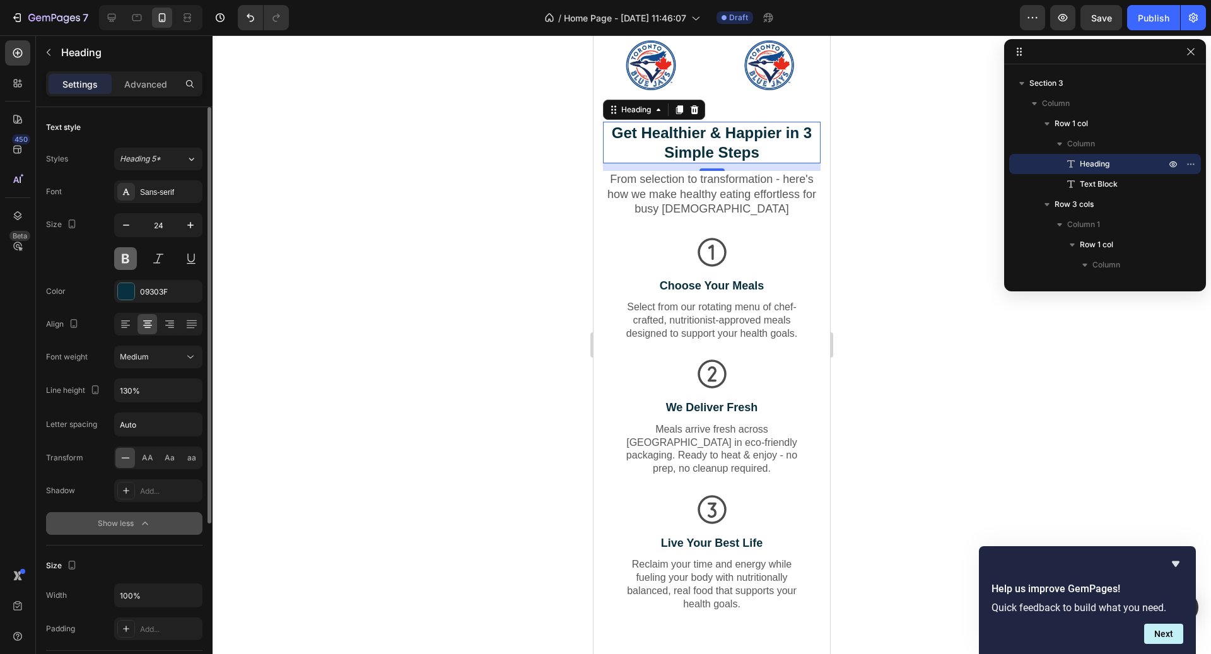
click at [126, 262] on button at bounding box center [125, 258] width 23 height 23
click at [162, 353] on div "Medium" at bounding box center [152, 356] width 64 height 11
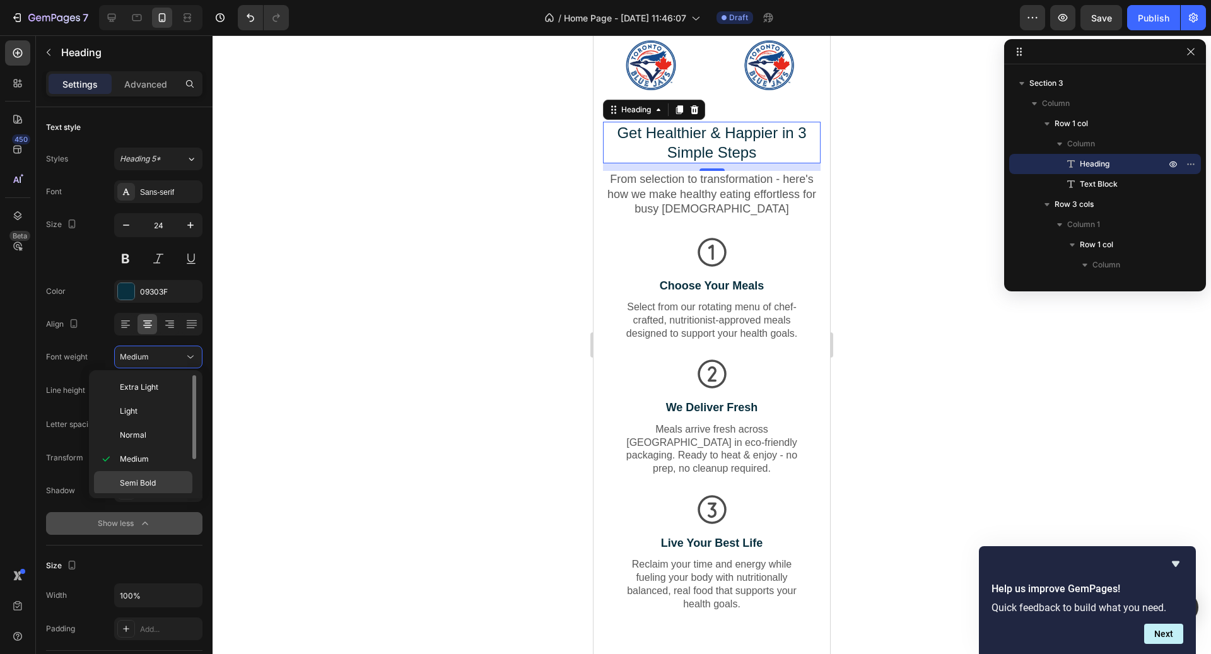
click at [139, 485] on span "Semi Bold" at bounding box center [138, 483] width 36 height 11
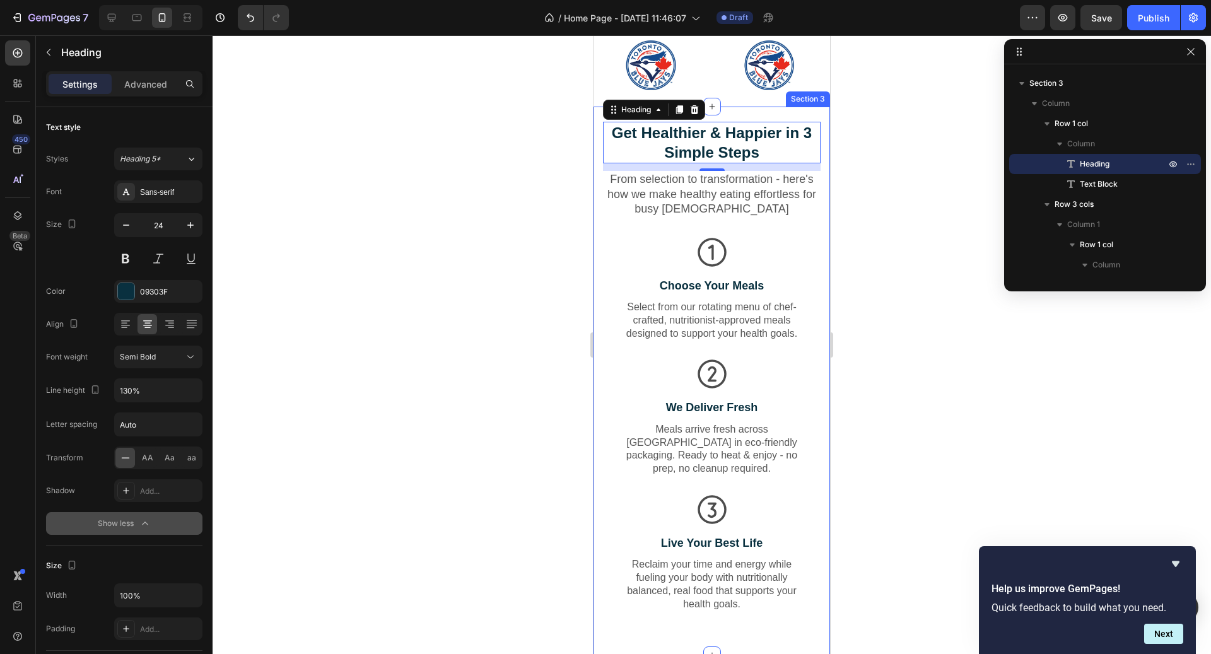
click at [732, 194] on p "From selection to transformation - here's how we make healthy eating effortless…" at bounding box center [711, 194] width 215 height 44
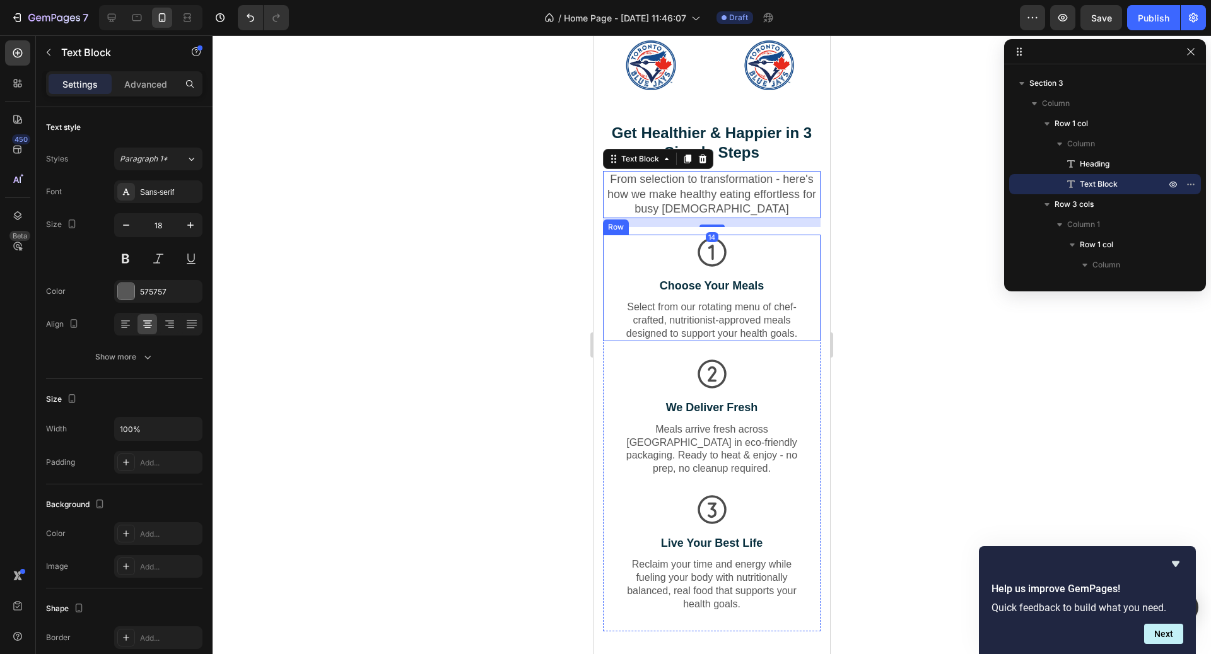
click at [715, 295] on div "Icon Choose Your Meals Text Block Select from our rotating menu of chef-crafted…" at bounding box center [711, 288] width 191 height 107
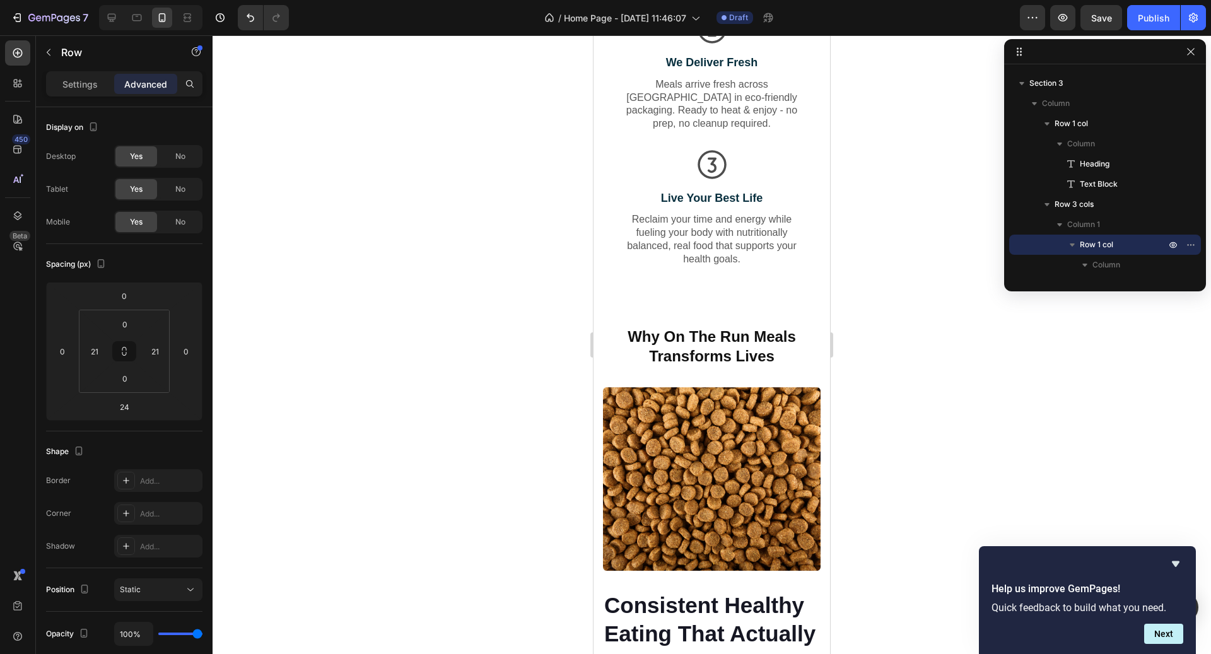
scroll to position [1206, 0]
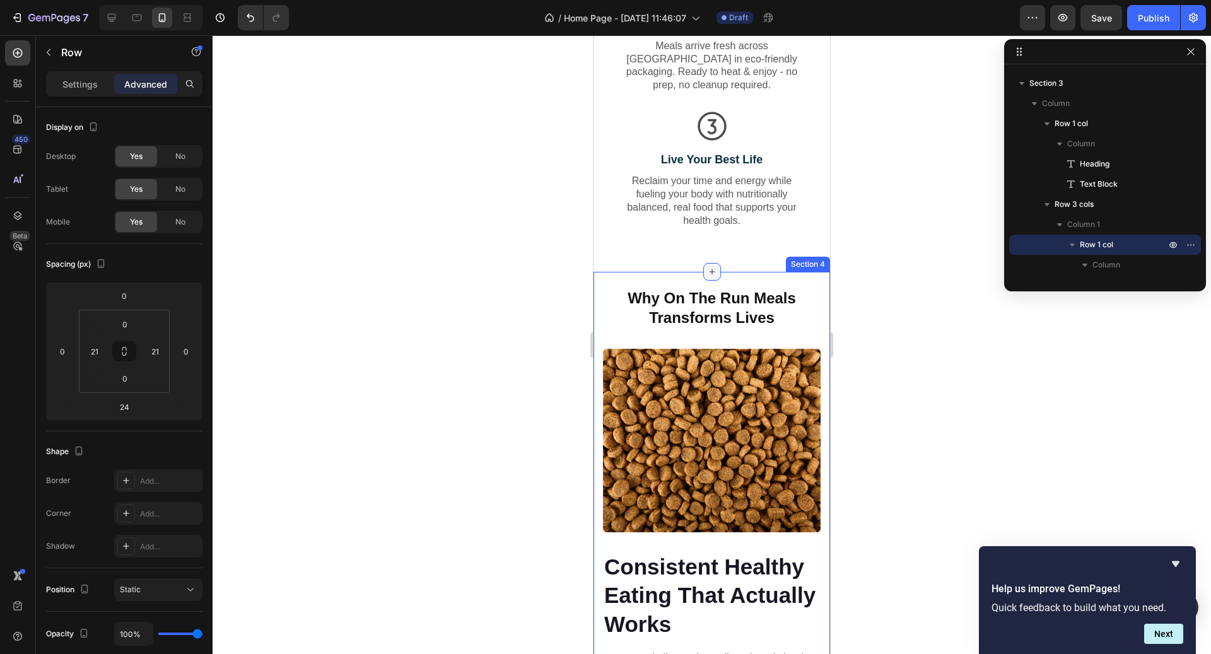
click at [709, 264] on div at bounding box center [712, 272] width 18 height 18
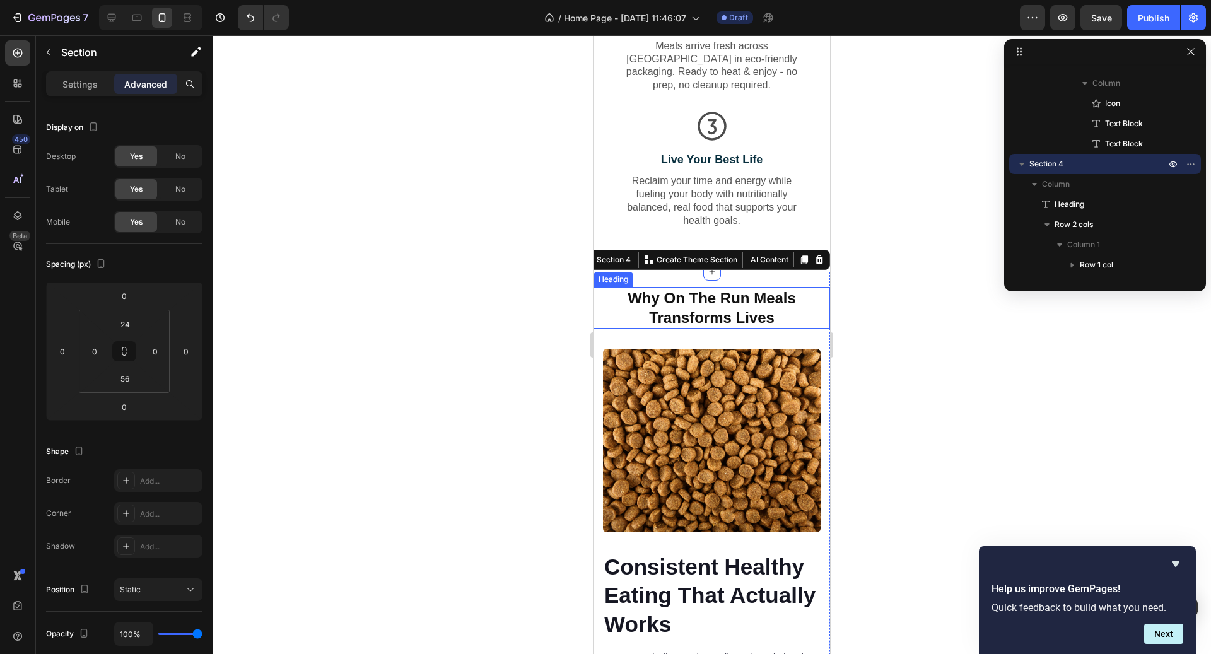
click at [684, 291] on h2 "Why On The Run Meals Transforms Lives" at bounding box center [712, 308] width 237 height 42
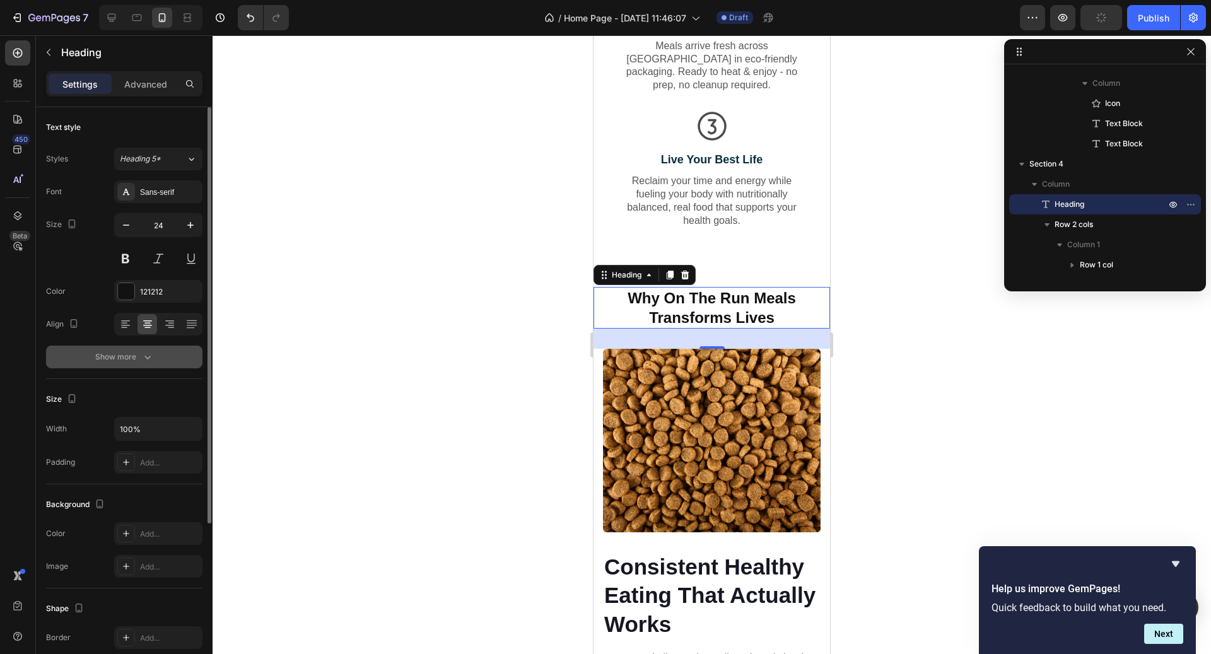
click at [142, 352] on icon "button" at bounding box center [147, 357] width 13 height 13
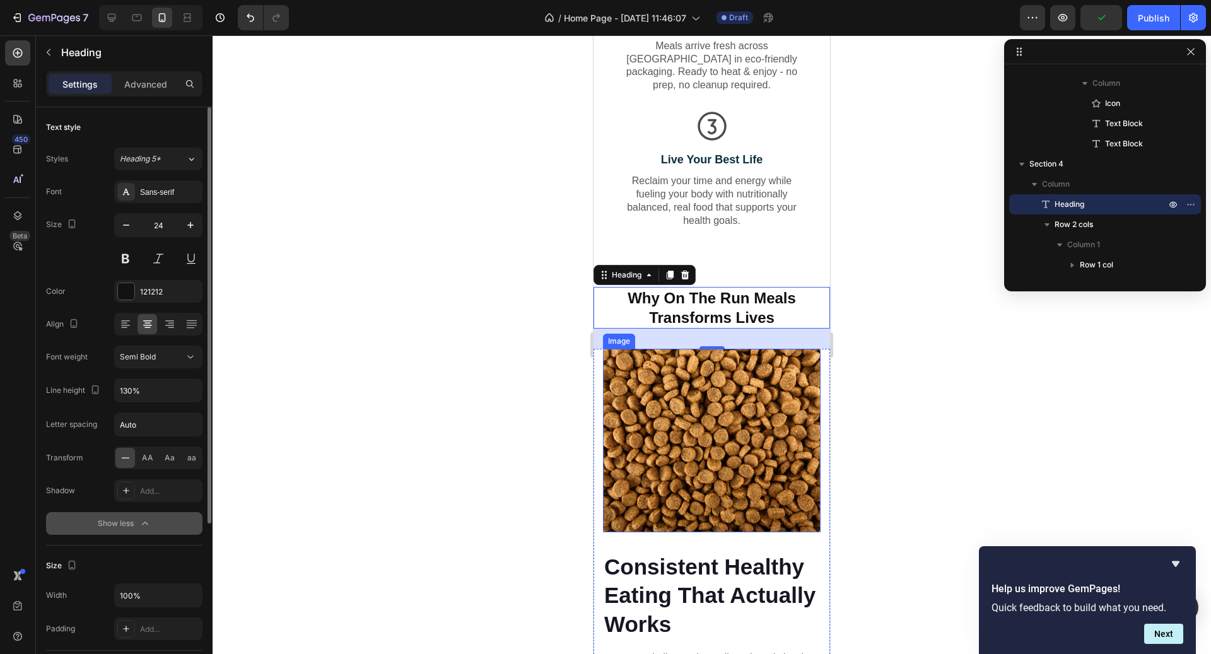
click at [727, 386] on img at bounding box center [712, 441] width 218 height 184
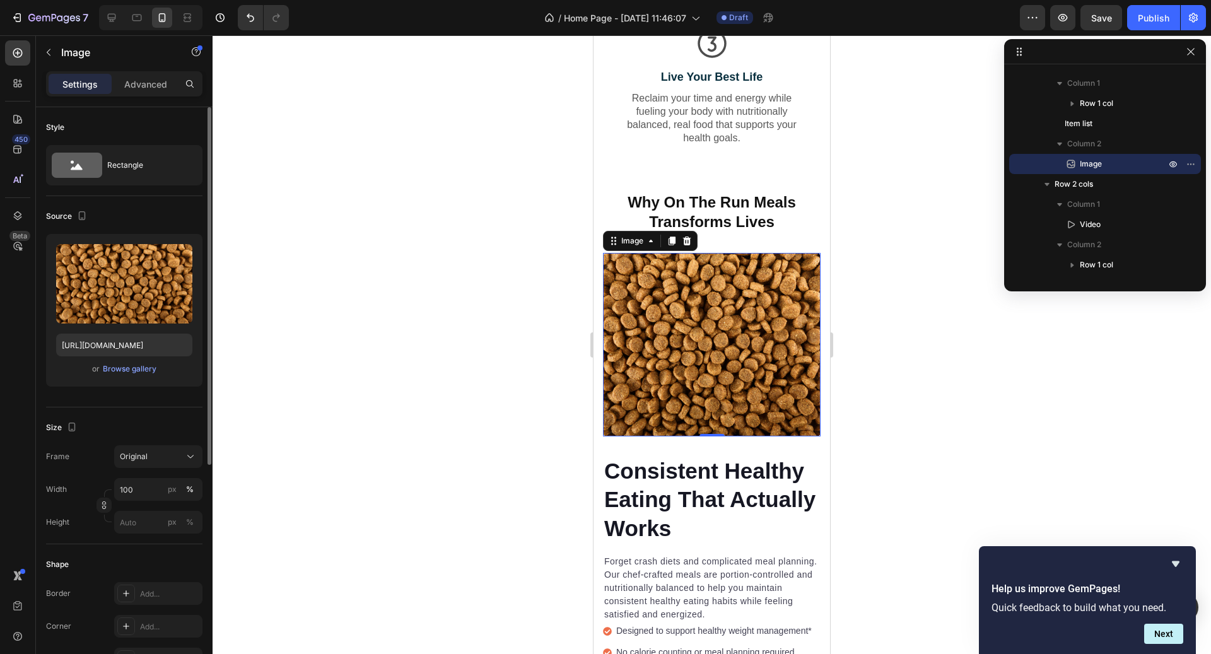
scroll to position [1223, 0]
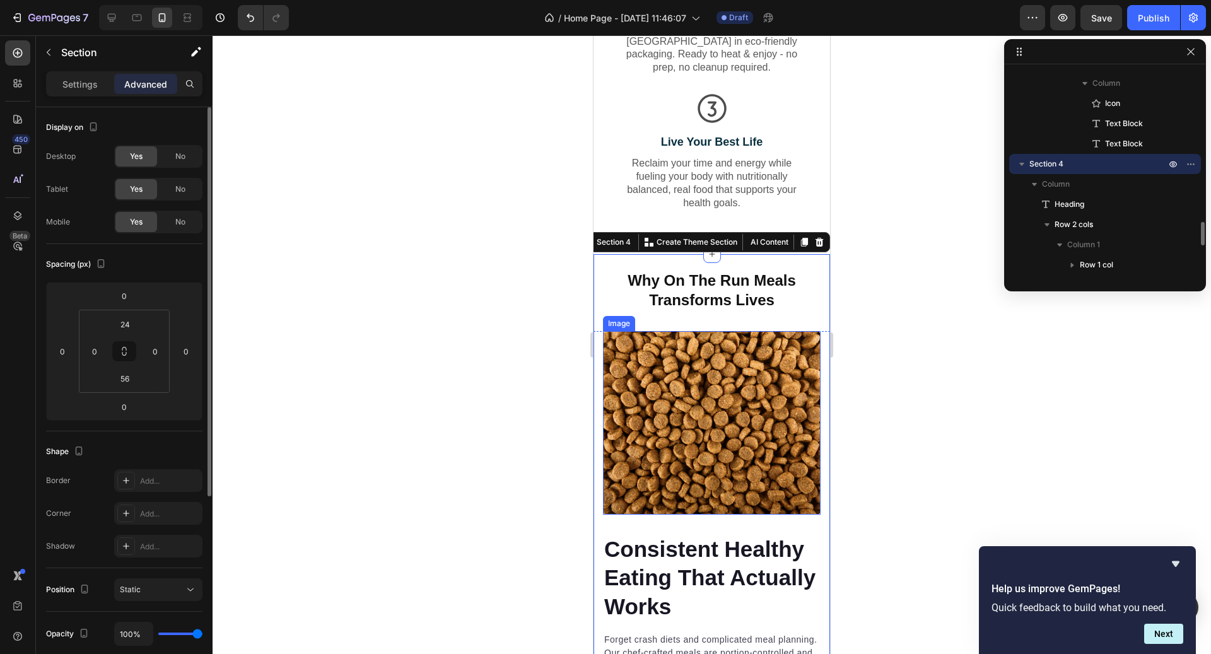
click at [697, 344] on img at bounding box center [712, 423] width 218 height 184
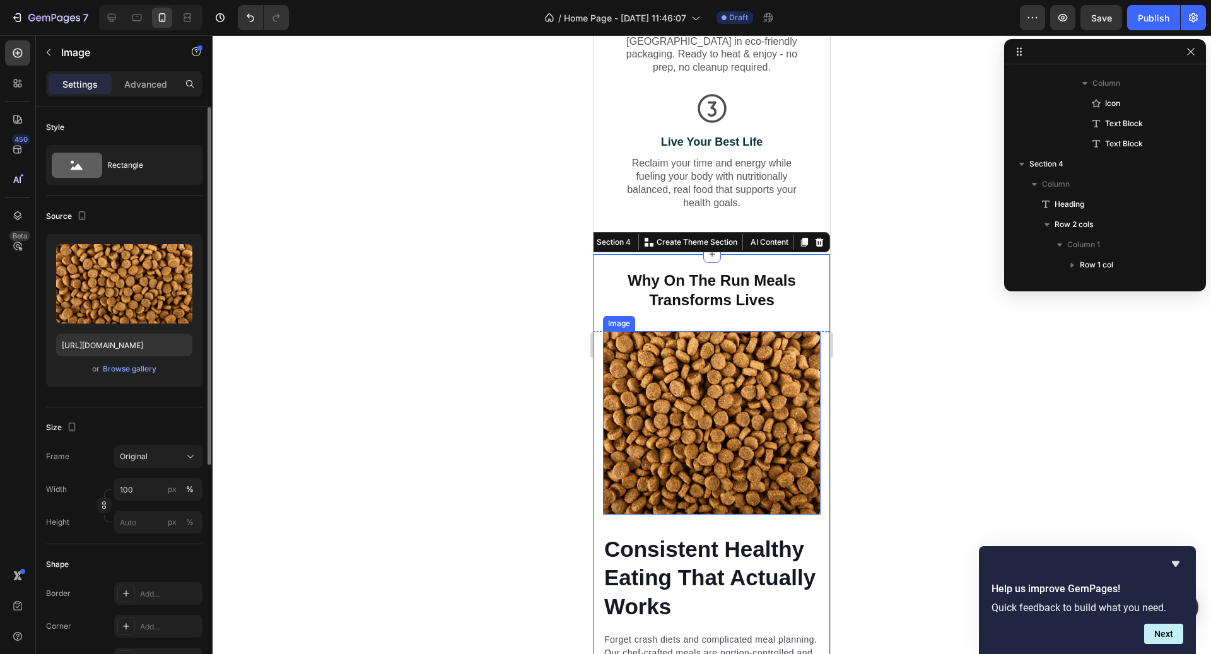
scroll to position [1510, 0]
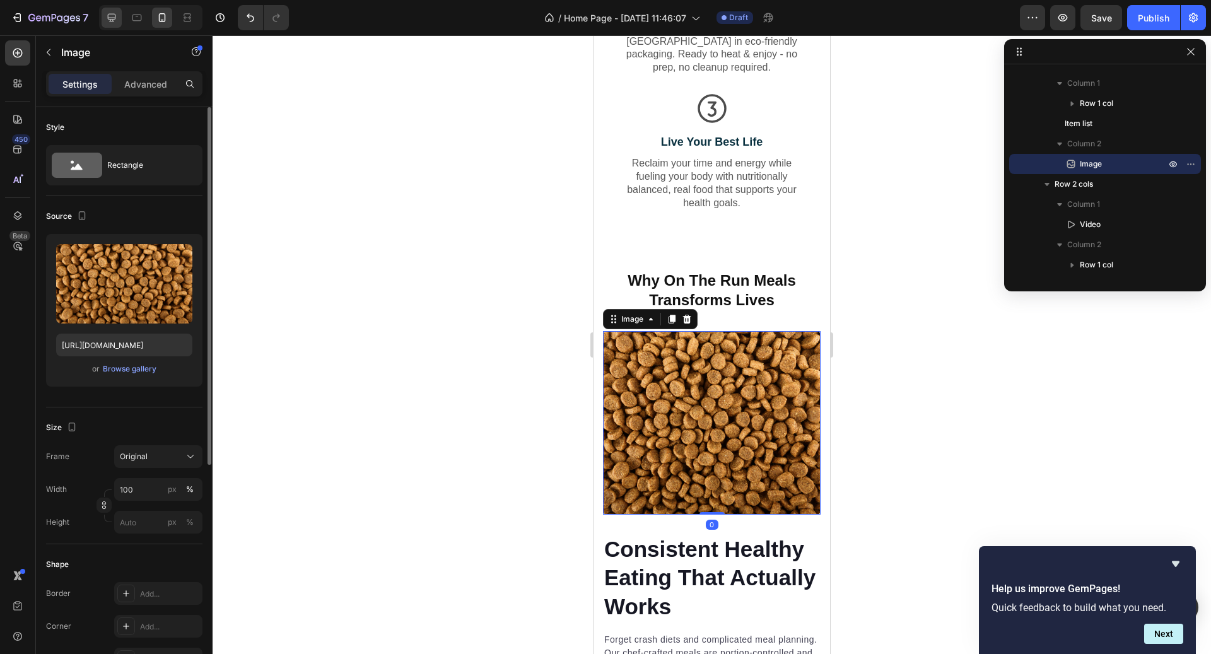
click at [109, 21] on icon at bounding box center [111, 17] width 13 height 13
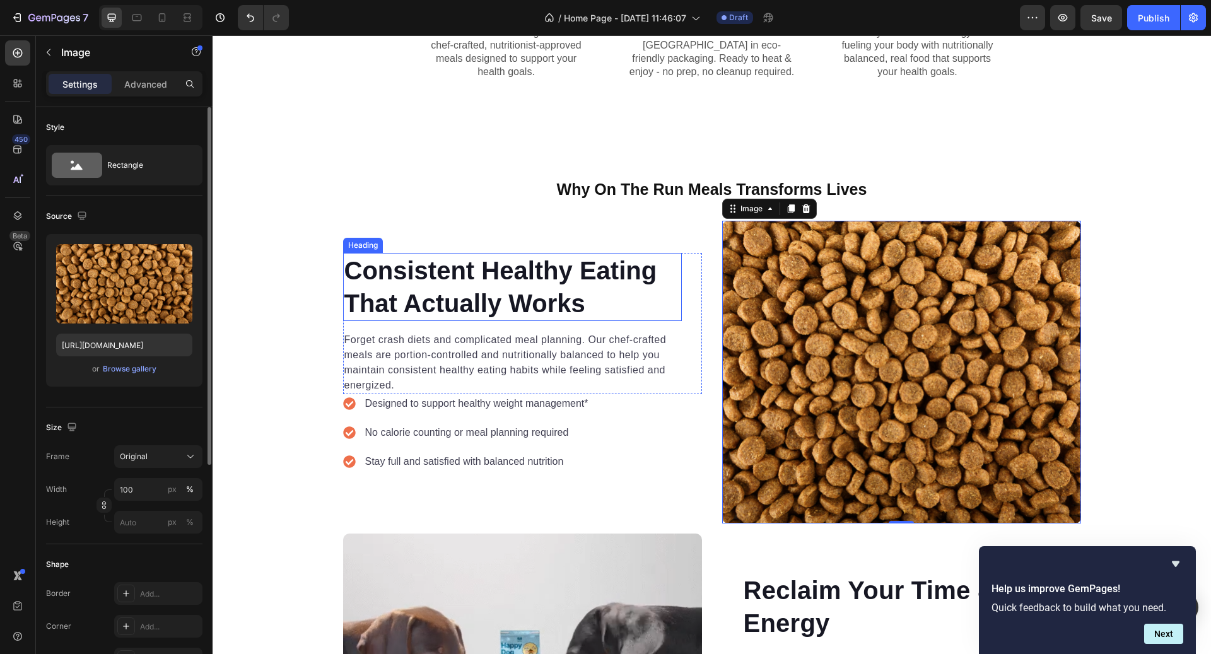
scroll to position [1062, 0]
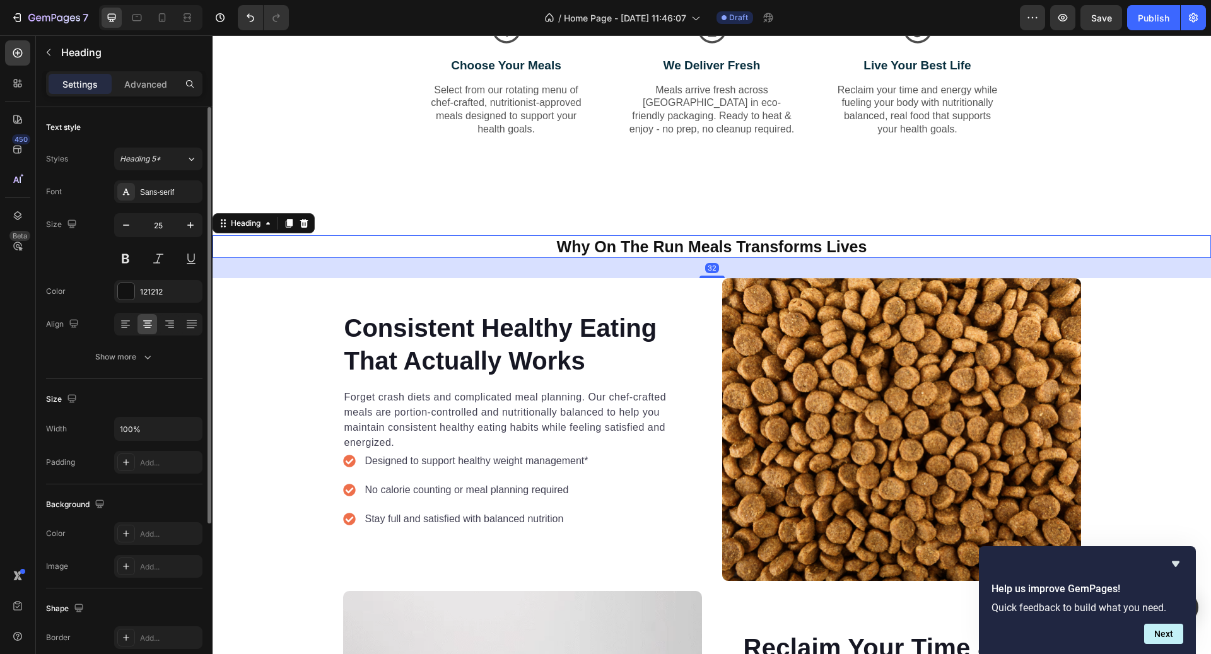
click at [609, 252] on h2 "Why On The Run Meals Transforms Lives" at bounding box center [712, 246] width 999 height 23
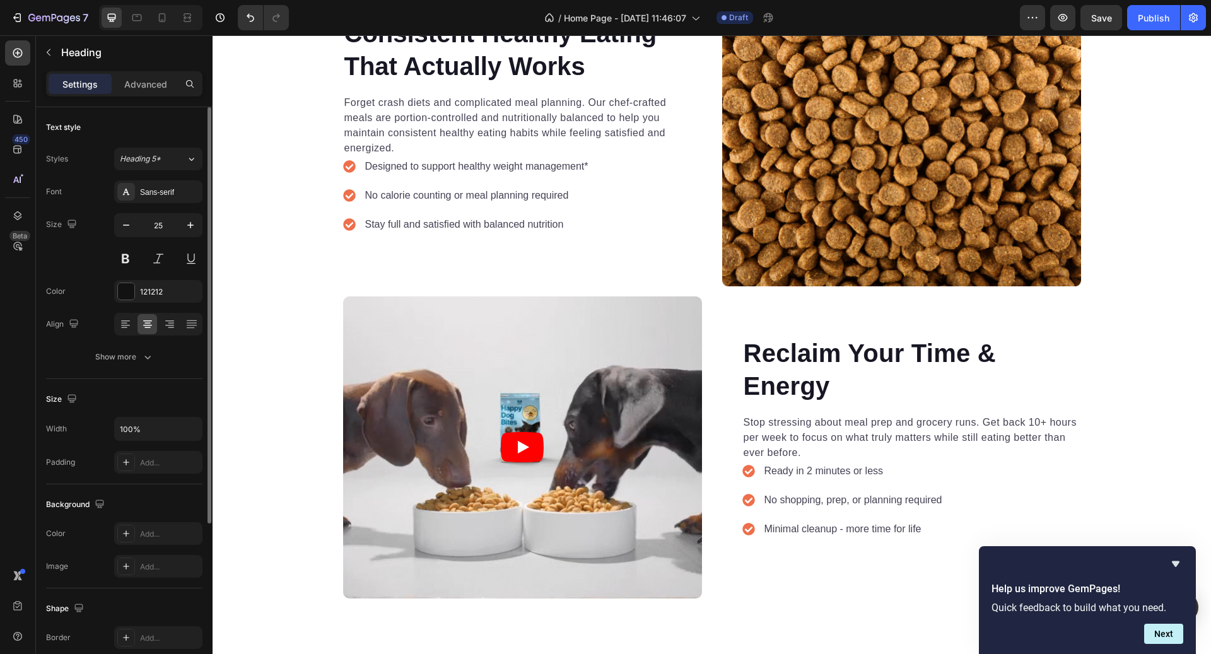
scroll to position [1399, 0]
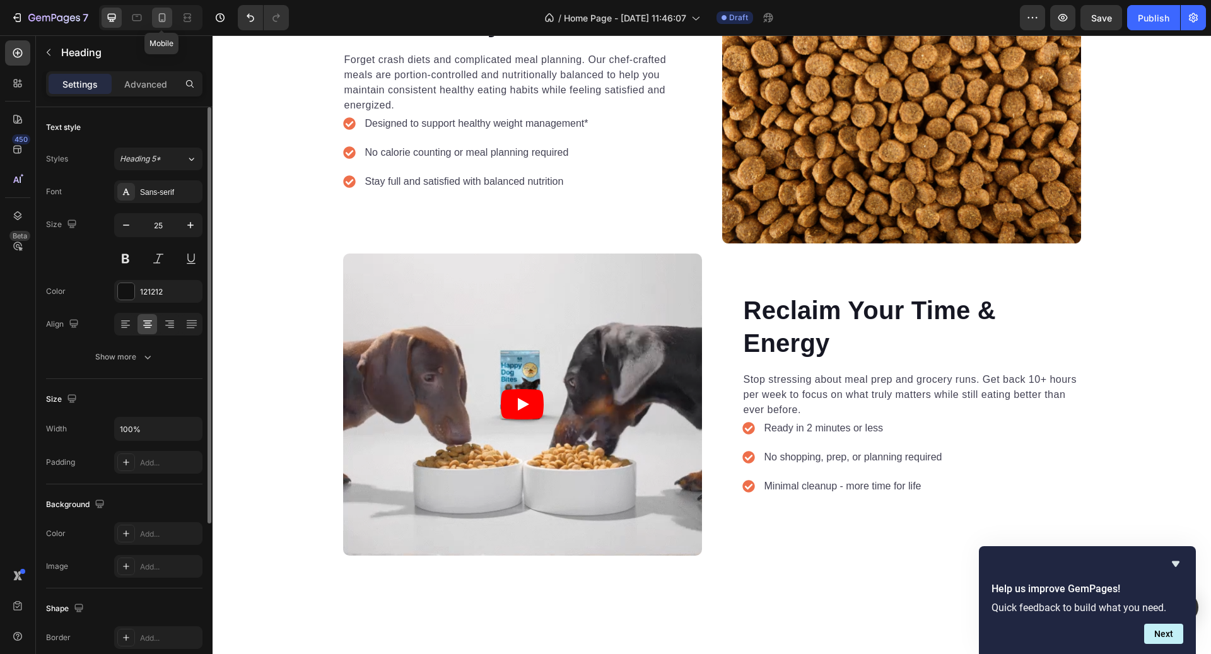
click at [165, 16] on icon at bounding box center [162, 17] width 7 height 9
type input "24"
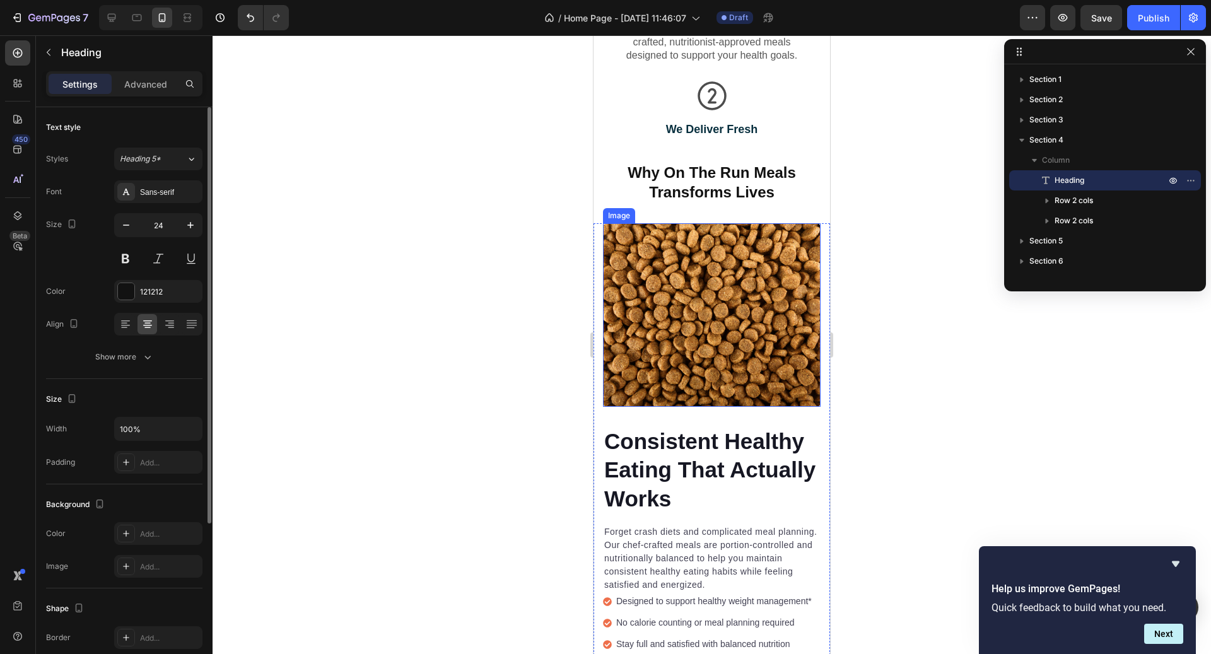
scroll to position [1098, 0]
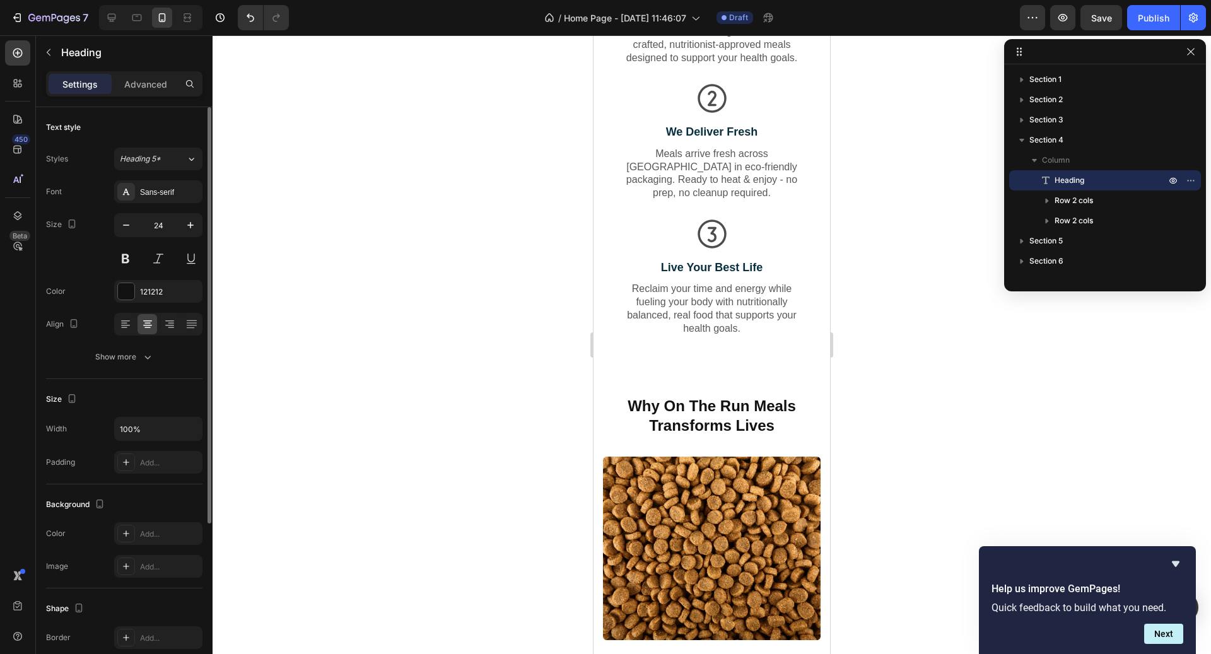
click at [699, 395] on h2 "Why On The Run Meals Transforms Lives" at bounding box center [712, 416] width 237 height 42
click at [688, 411] on p "Why On The Run Meals Transforms Lives" at bounding box center [712, 415] width 234 height 39
click at [688, 413] on p "Why On The Run Meals Transforms Lives" at bounding box center [712, 415] width 234 height 39
click at [635, 396] on p "Why On The Run Meals Transforms Lives" at bounding box center [712, 415] width 234 height 39
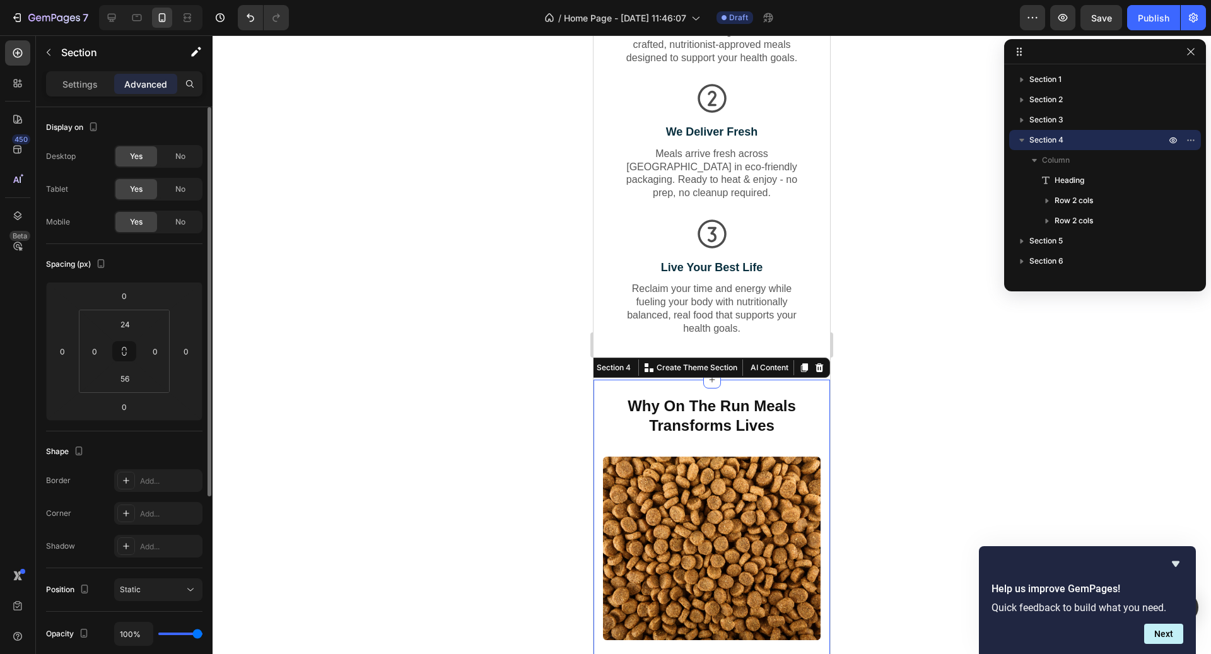
click at [661, 415] on p "Why On The Run Meals Transforms Lives" at bounding box center [712, 415] width 234 height 39
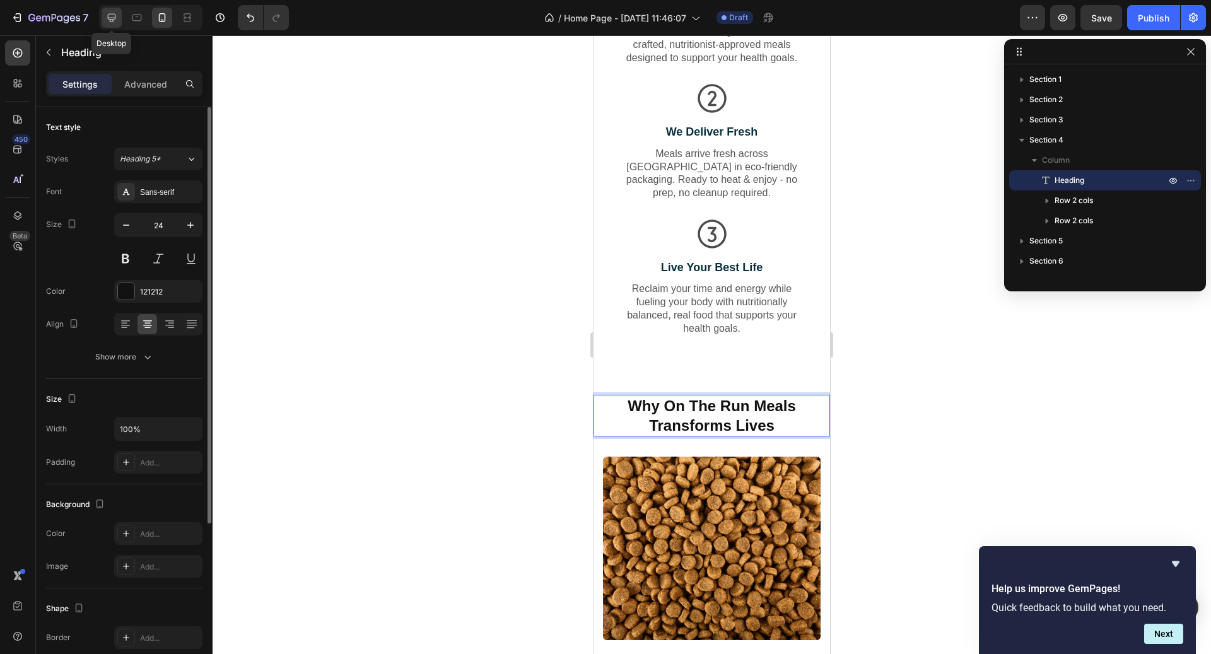
click at [105, 16] on icon at bounding box center [111, 17] width 13 height 13
type input "25"
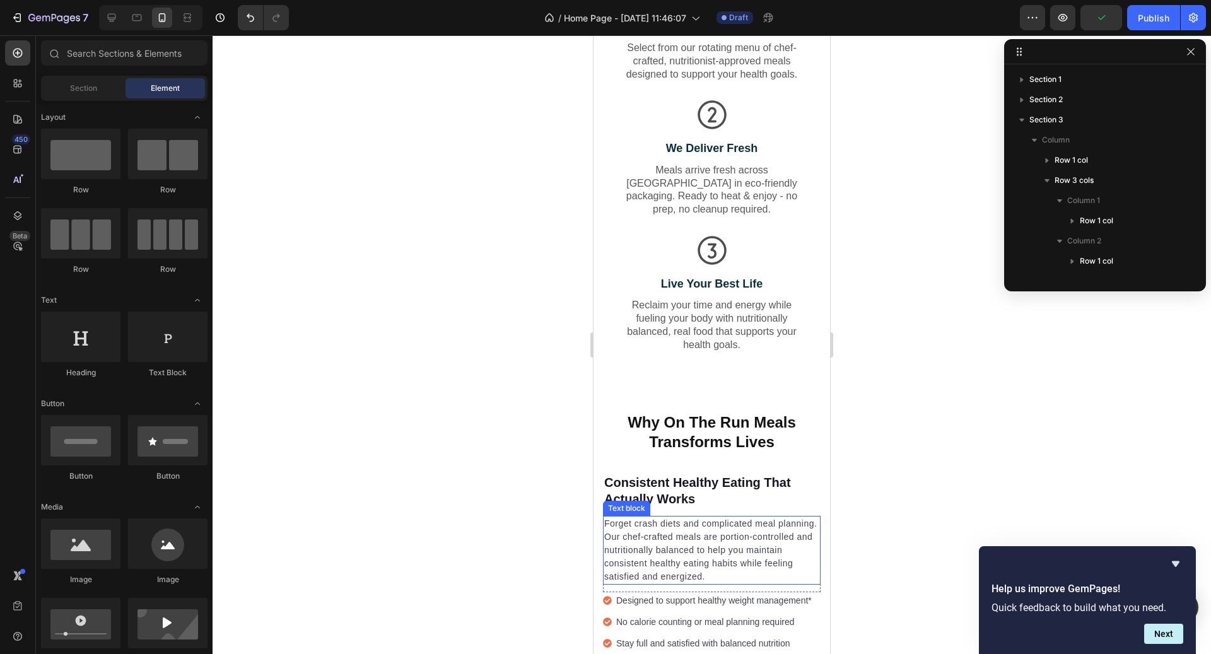
scroll to position [400, 0]
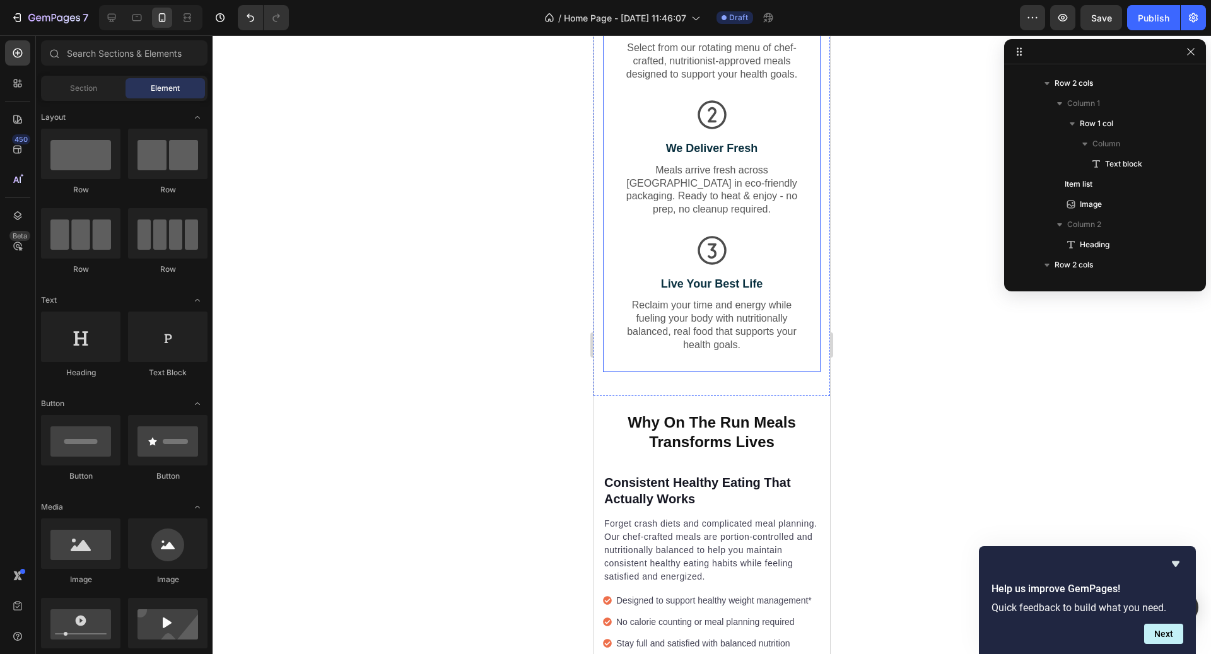
click at [780, 356] on div "Icon Live Your Best Life Text Block Reclaim your time and energy while fueling …" at bounding box center [712, 302] width 218 height 139
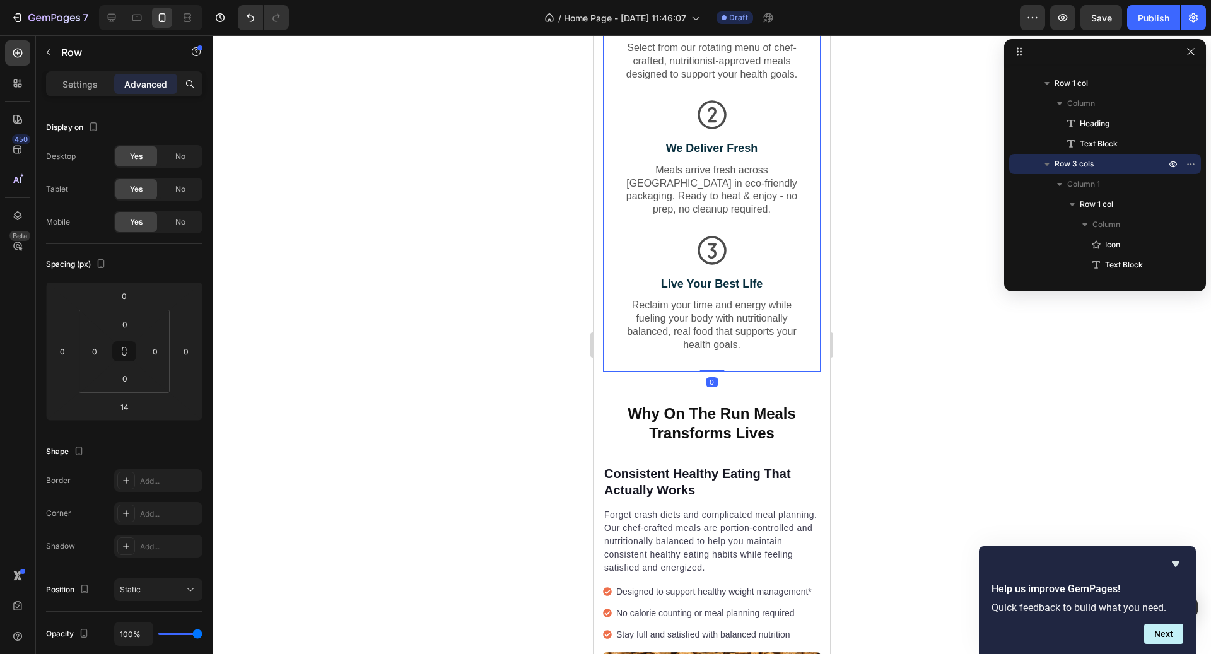
drag, startPoint x: 717, startPoint y: 365, endPoint x: 717, endPoint y: 323, distance: 42.3
click at [717, 323] on div "Icon Choose Your Meals Text Block Select from our rotating menu of chef-crafted…" at bounding box center [712, 173] width 218 height 397
type input "0"
click at [767, 344] on div "Icon Live Your Best Life Text Block Reclaim your time and energy while fueling …" at bounding box center [712, 302] width 218 height 139
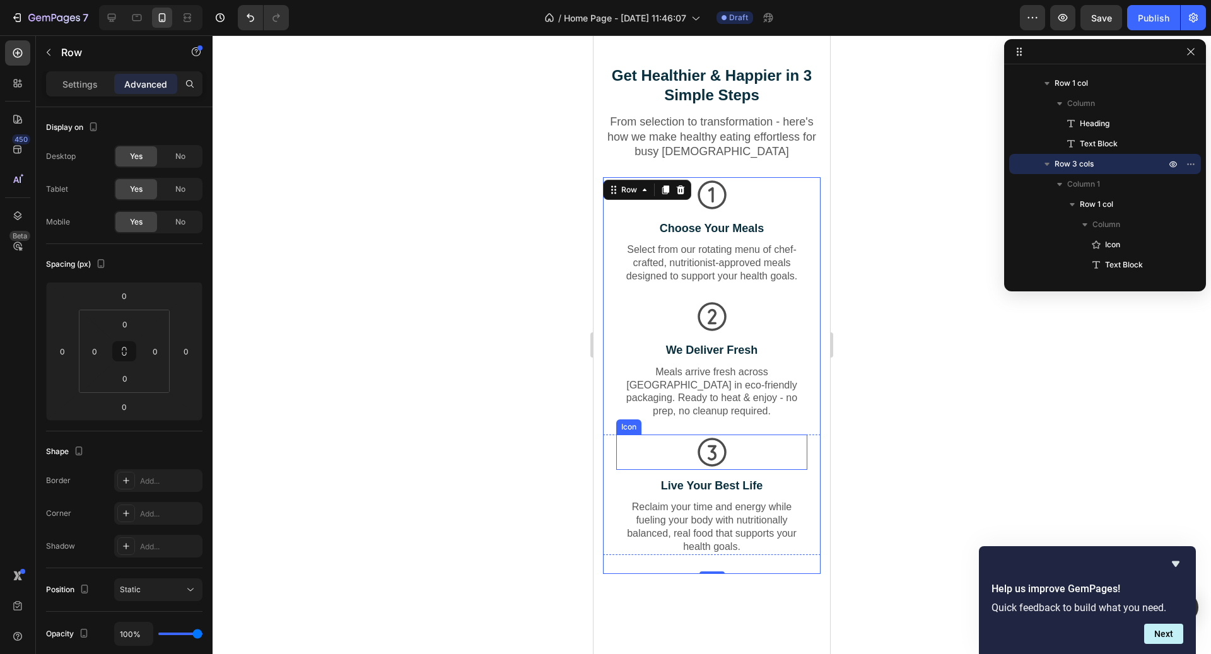
scroll to position [515, 0]
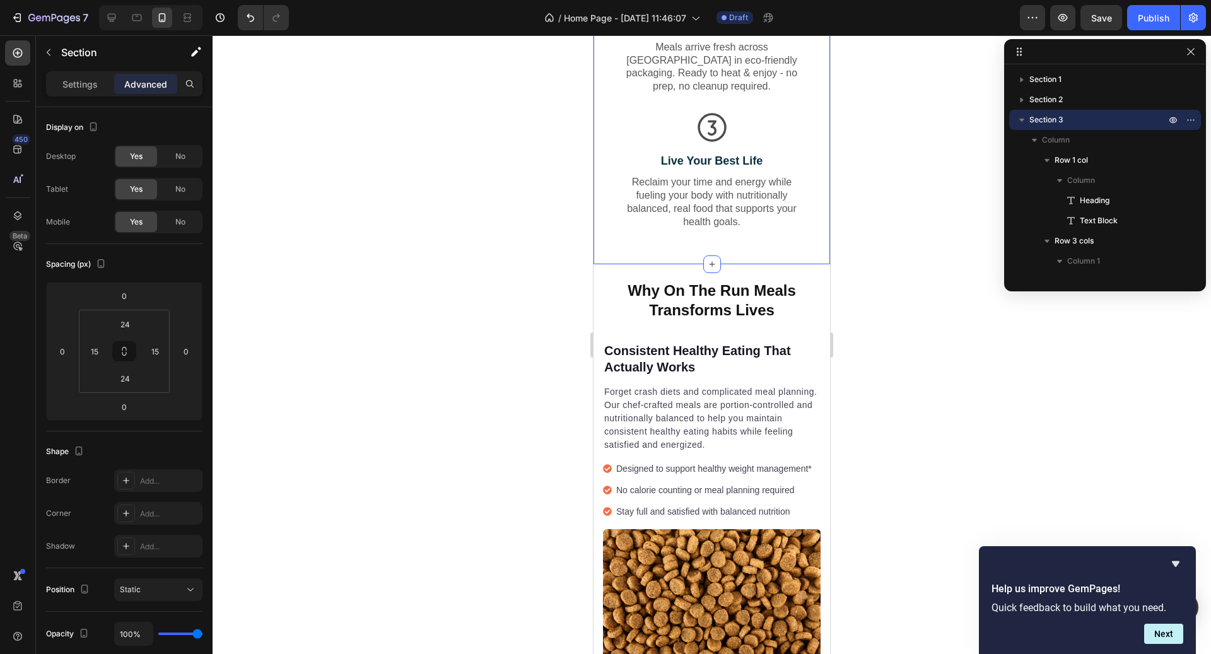
scroll to position [1206, 0]
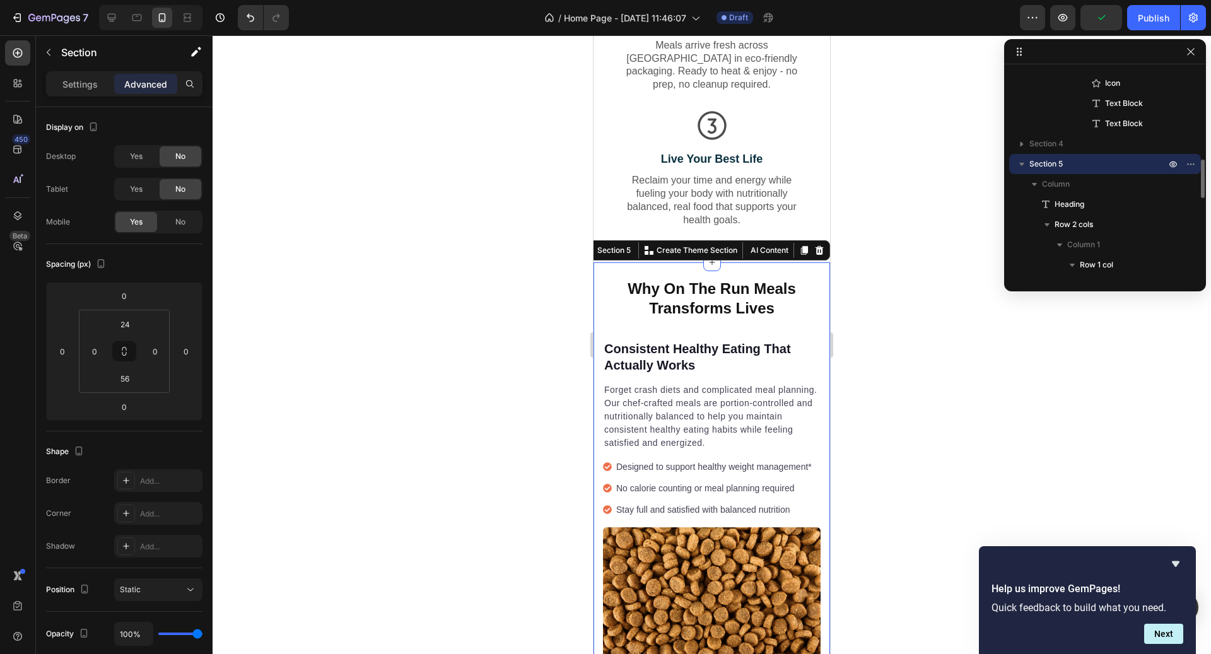
click at [143, 0] on html "7 / Home Page - [DATE] 11:46:07 Draft Preview Publish 450 Beta Sections(18) Ele…" at bounding box center [605, 0] width 1211 height 0
click at [123, 379] on input "56" at bounding box center [124, 378] width 25 height 19
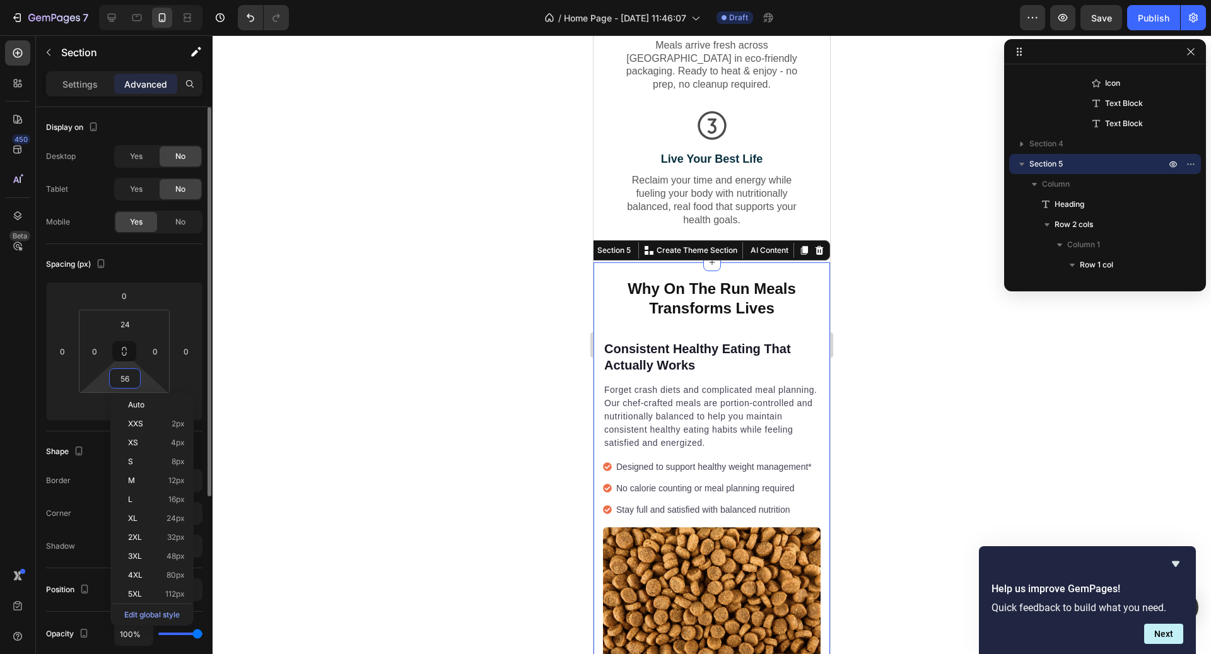
click at [123, 379] on input "56" at bounding box center [124, 378] width 25 height 19
type input "24"
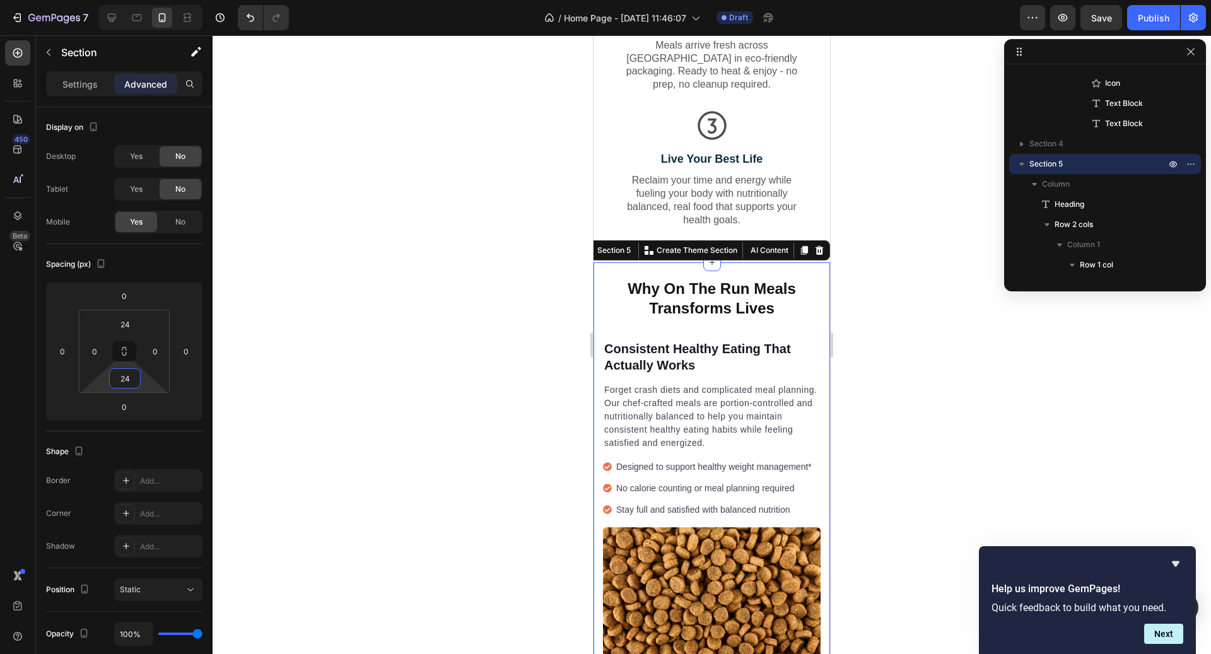
click at [928, 485] on div at bounding box center [712, 344] width 999 height 619
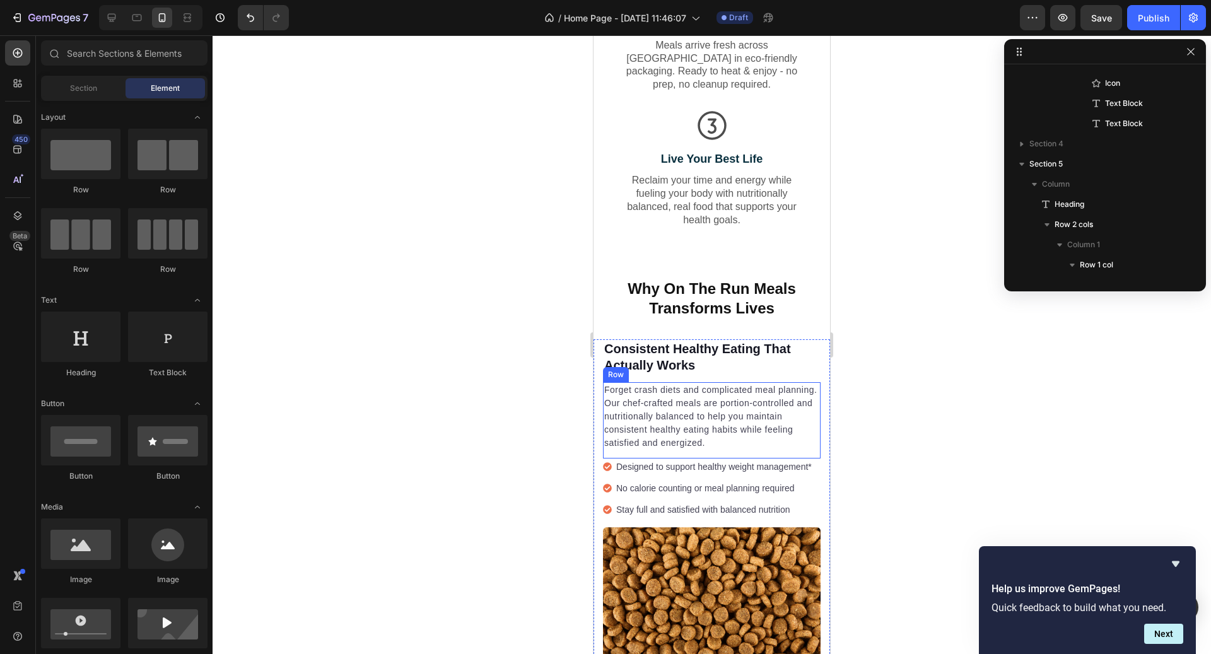
scroll to position [1268, 0]
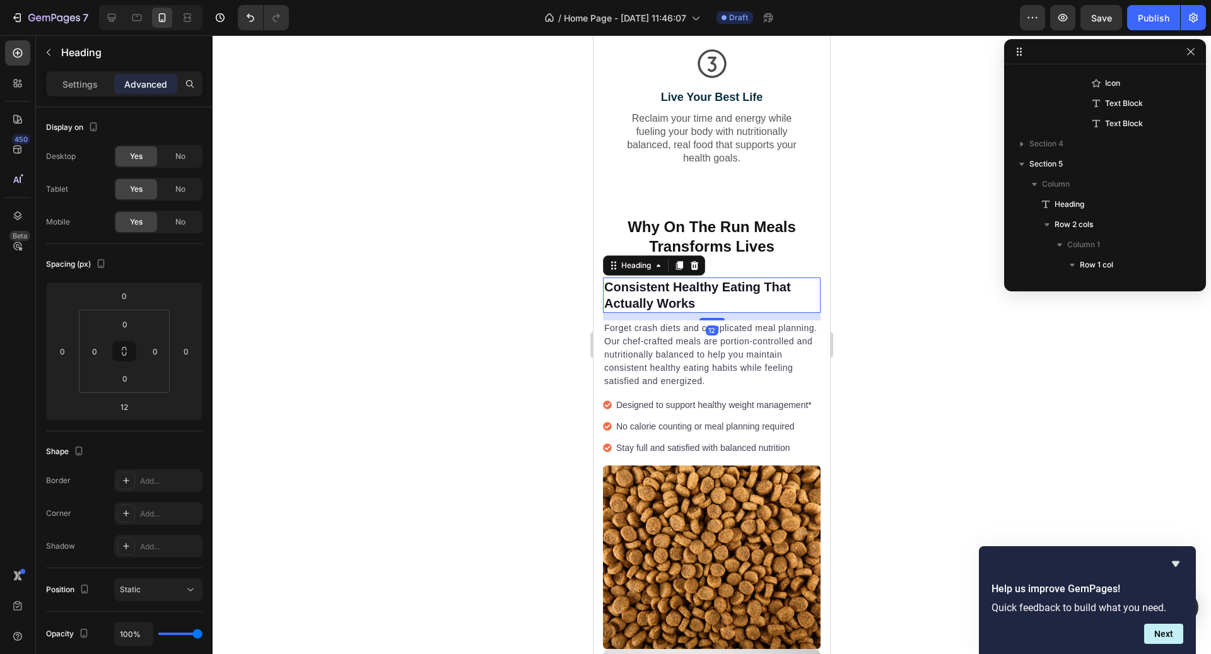
click at [751, 293] on h2 "Consistent Healthy Eating That Actually Works" at bounding box center [712, 295] width 218 height 35
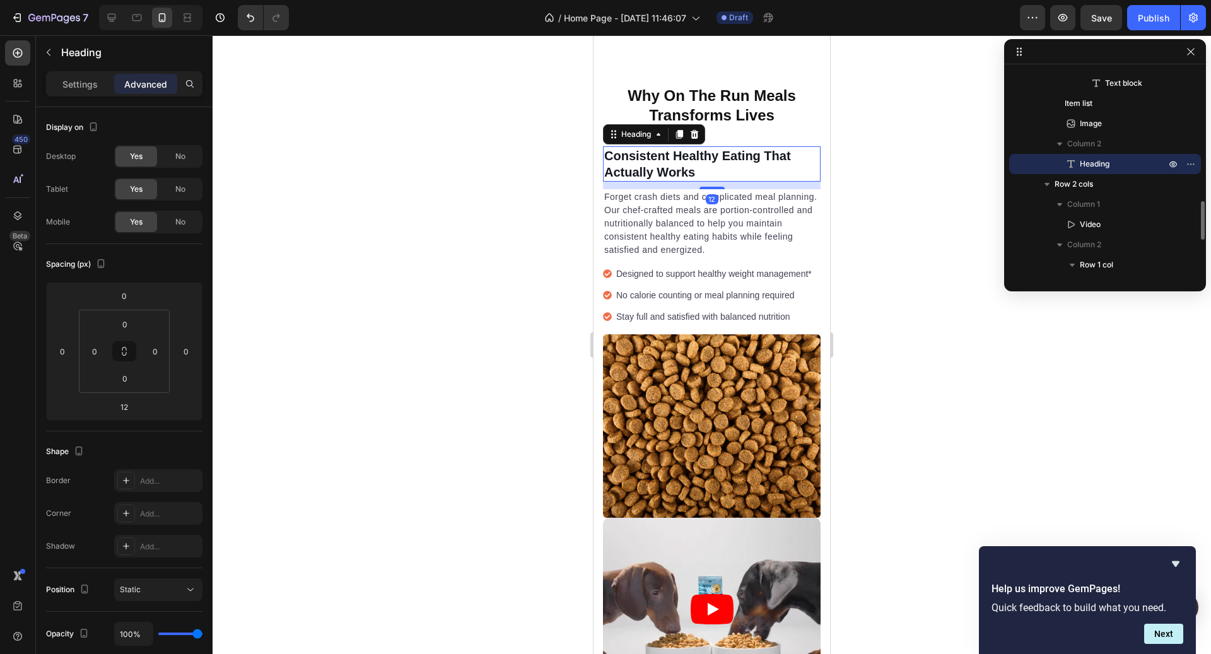
scroll to position [1401, 0]
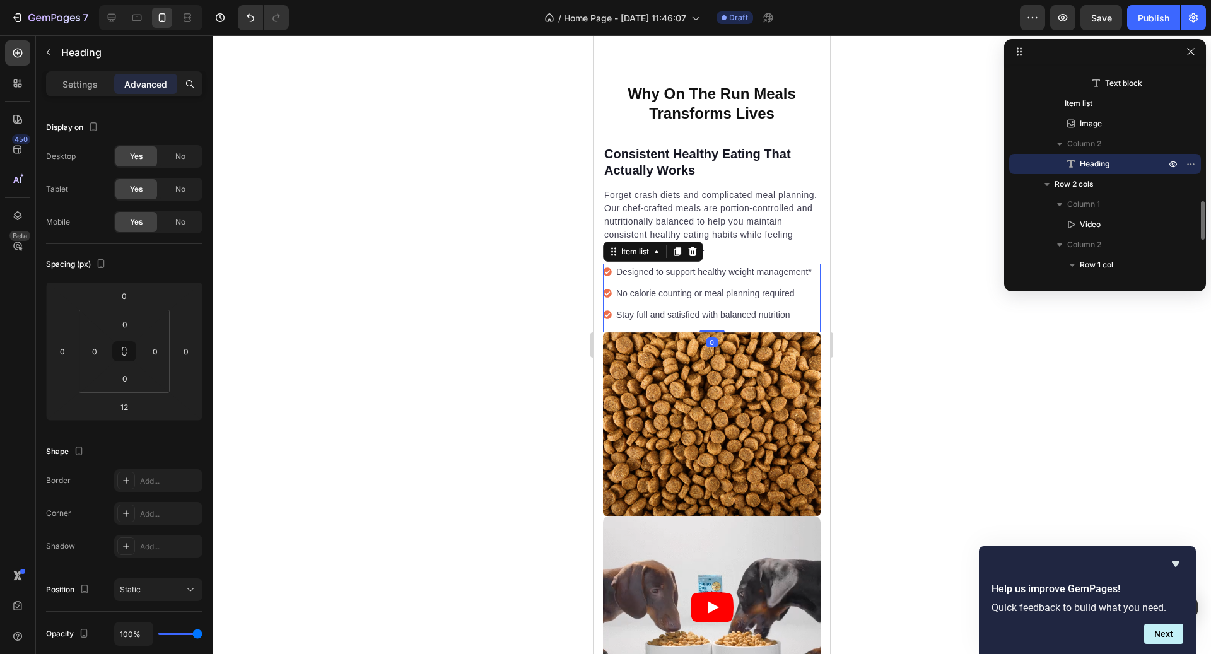
click at [751, 309] on p "Stay full and satisfied with balanced nutrition" at bounding box center [714, 315] width 196 height 13
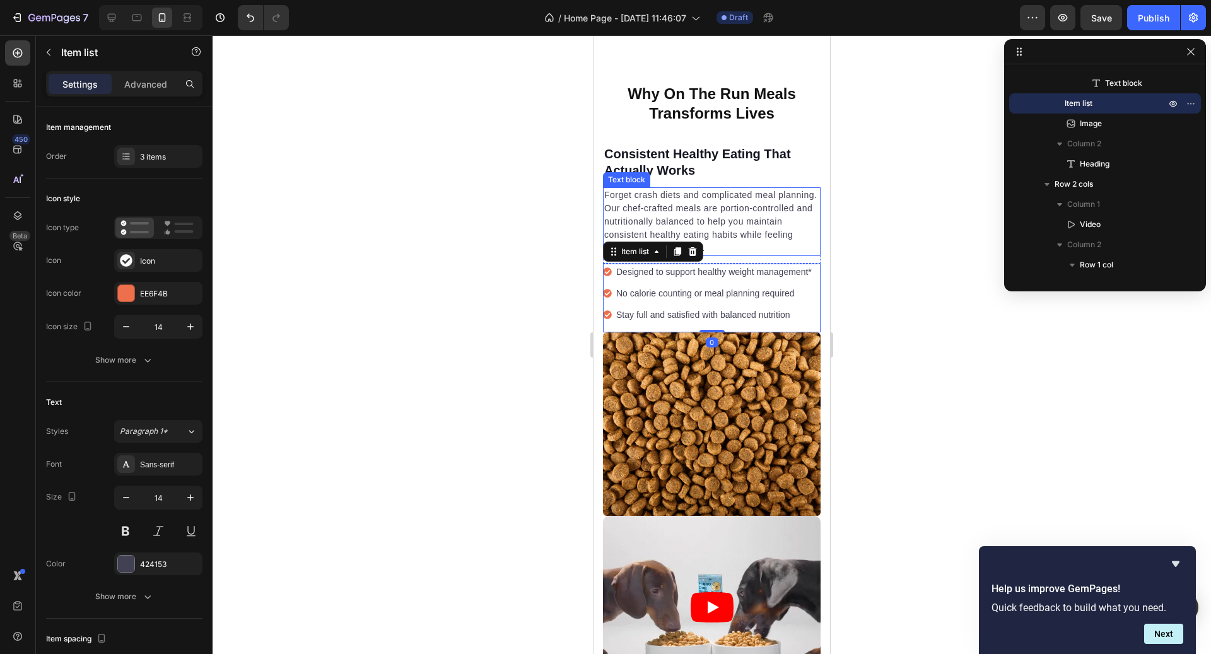
click at [742, 206] on p "Forget crash diets and complicated meal planning. Our chef-crafted meals are po…" at bounding box center [711, 222] width 215 height 66
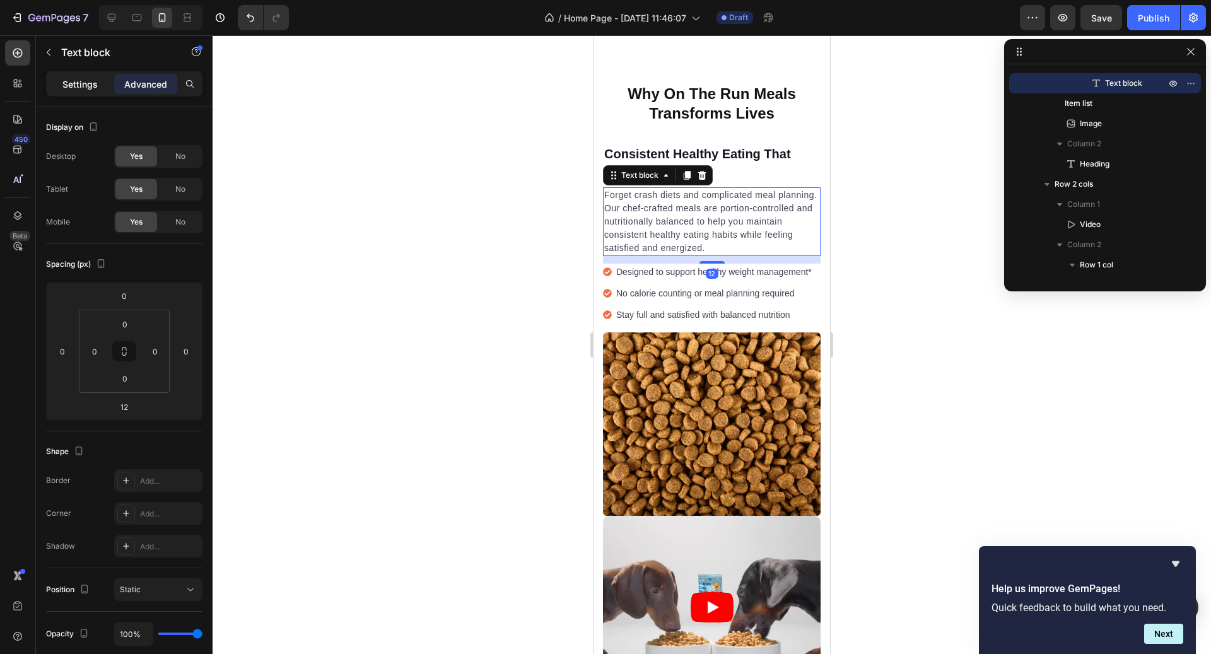
click at [91, 81] on p "Settings" at bounding box center [79, 84] width 35 height 13
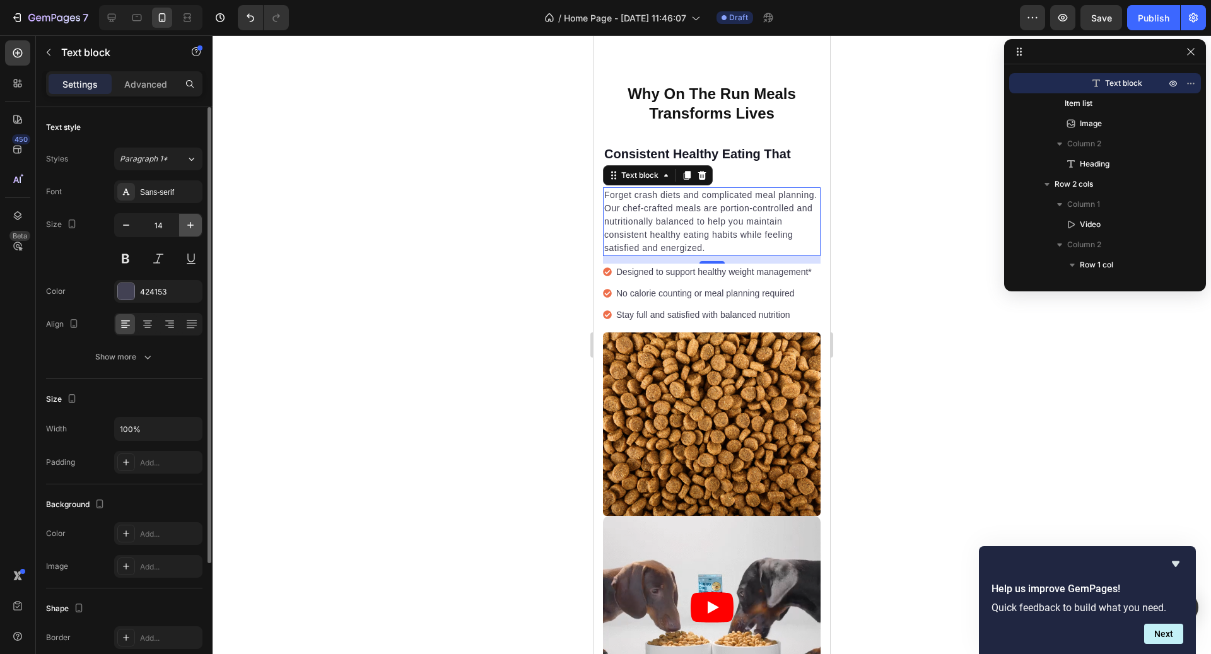
click at [196, 231] on button "button" at bounding box center [190, 225] width 23 height 23
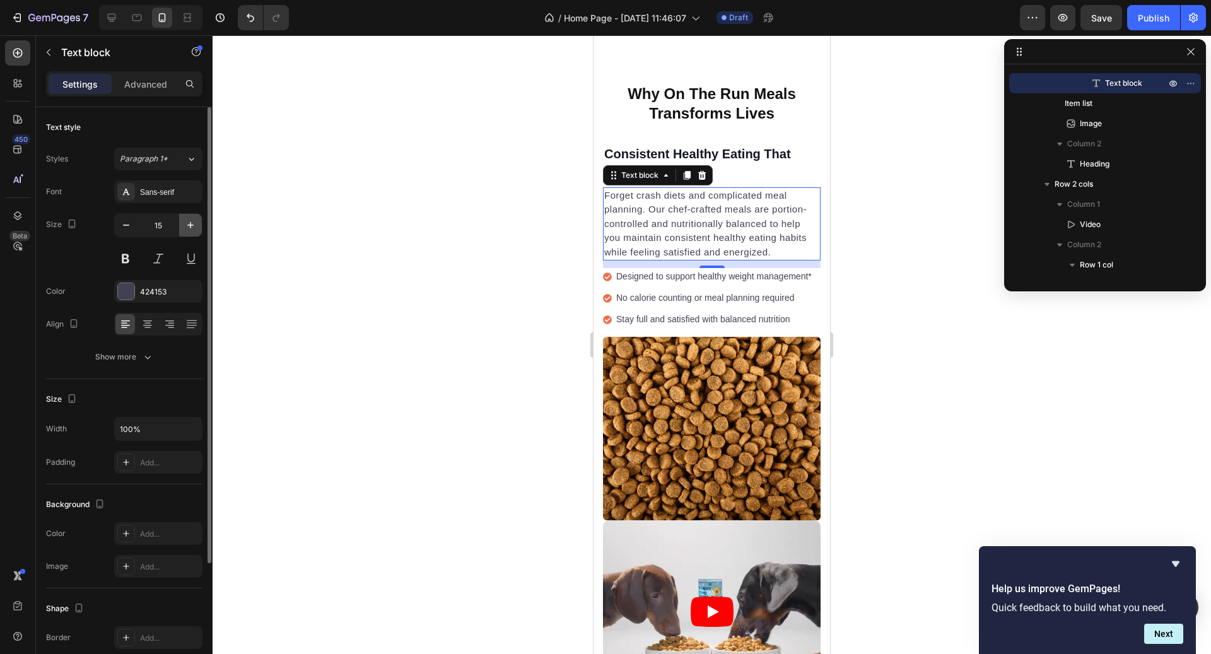
click at [196, 231] on button "button" at bounding box center [190, 225] width 23 height 23
type input "16"
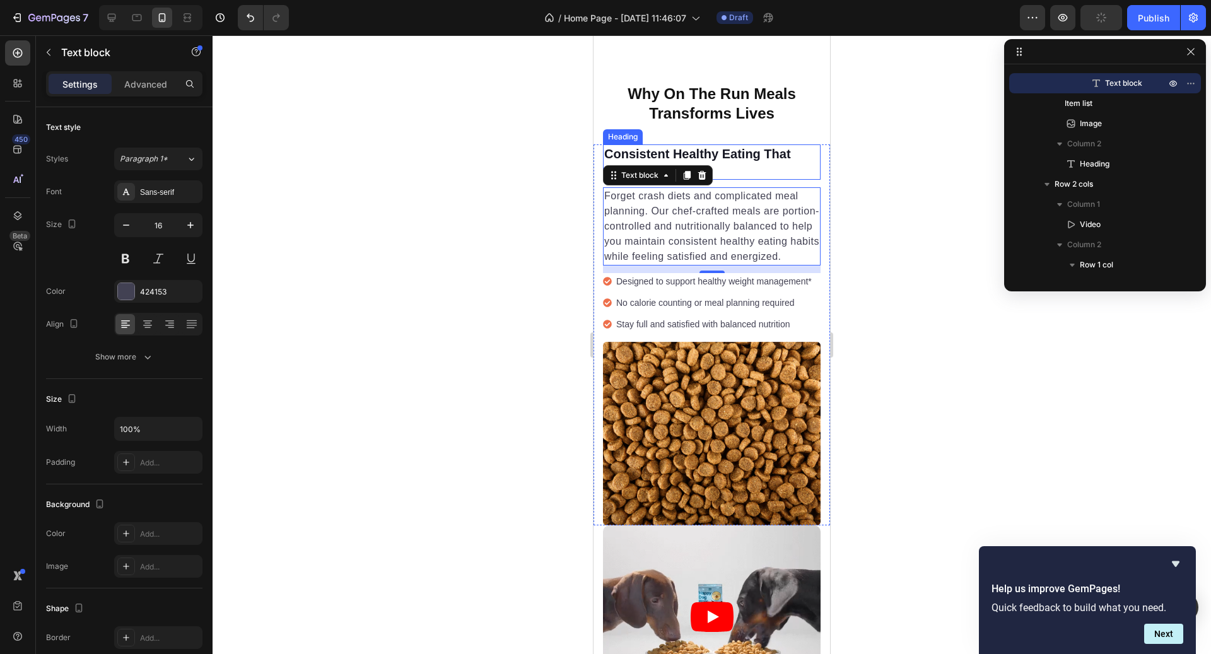
click at [751, 154] on h2 "Consistent Healthy Eating That Actually Works" at bounding box center [712, 161] width 218 height 35
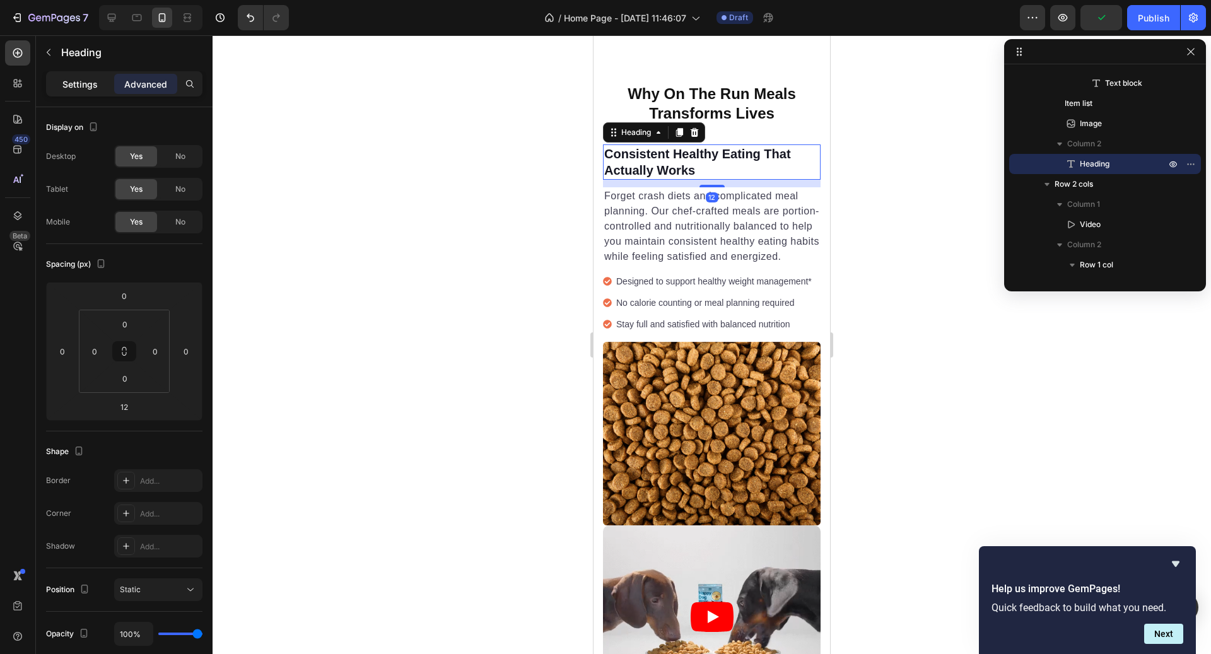
click at [83, 79] on p "Settings" at bounding box center [79, 84] width 35 height 13
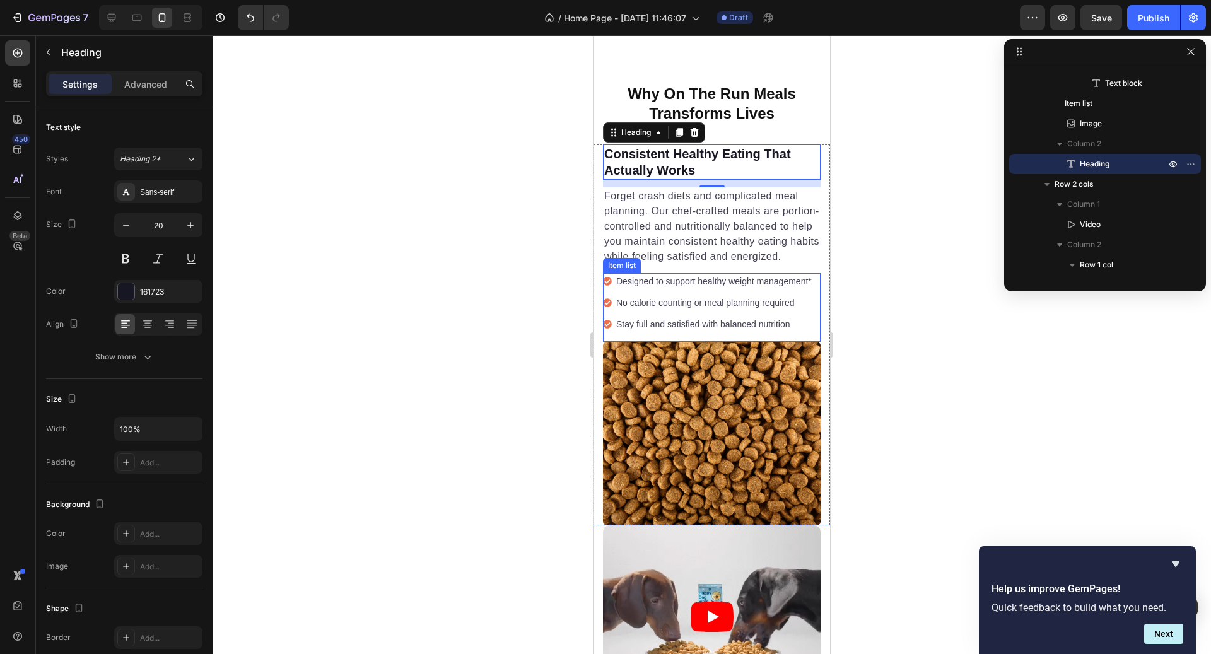
click at [747, 275] on p "Designed to support healthy weight management*" at bounding box center [714, 281] width 196 height 13
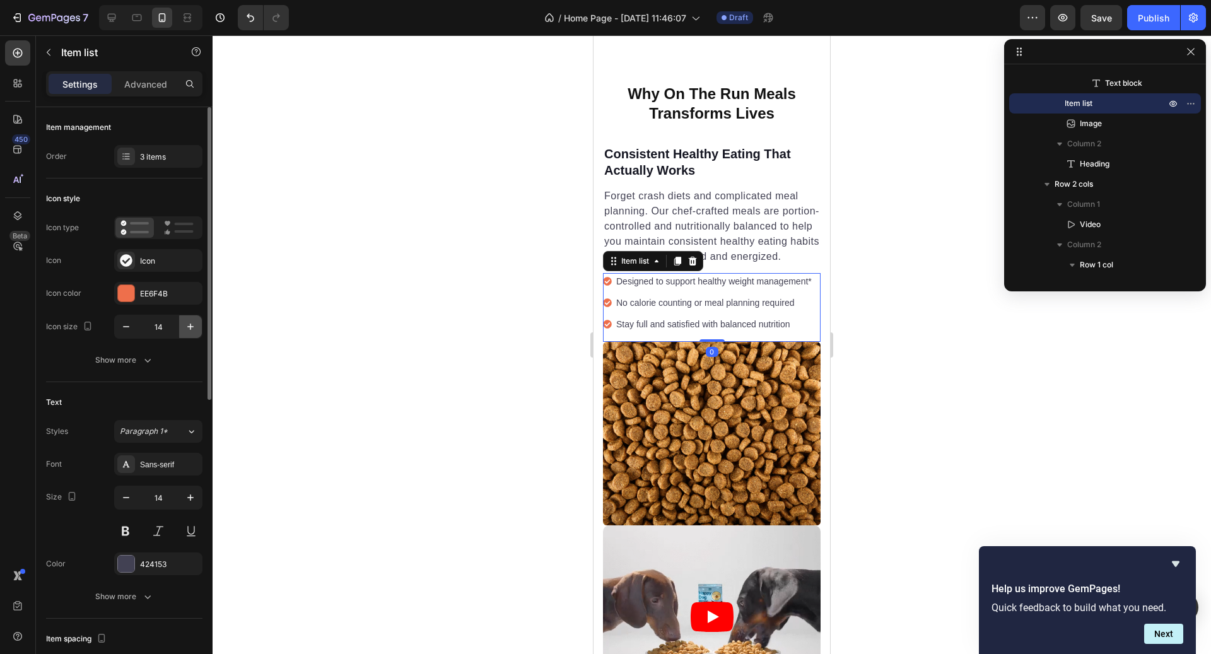
click at [190, 332] on button "button" at bounding box center [190, 326] width 23 height 23
type input "16"
click at [763, 297] on p "No calorie counting or meal planning required" at bounding box center [716, 303] width 196 height 13
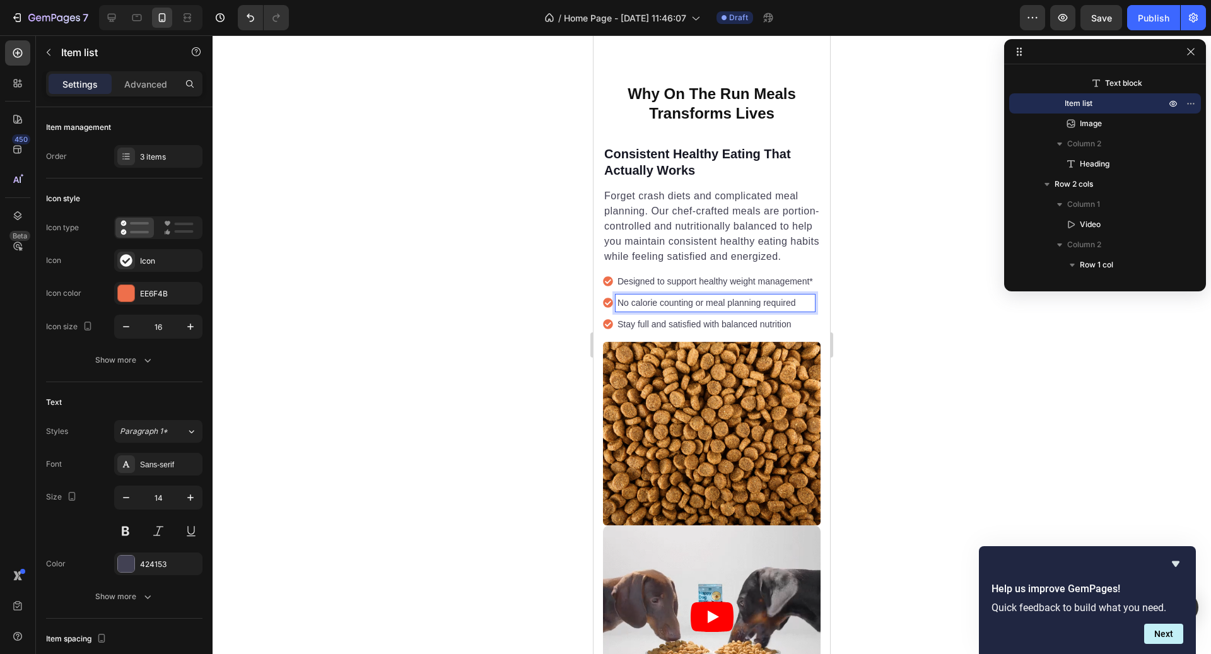
click at [645, 297] on p "No calorie counting or meal planning required" at bounding box center [716, 303] width 196 height 13
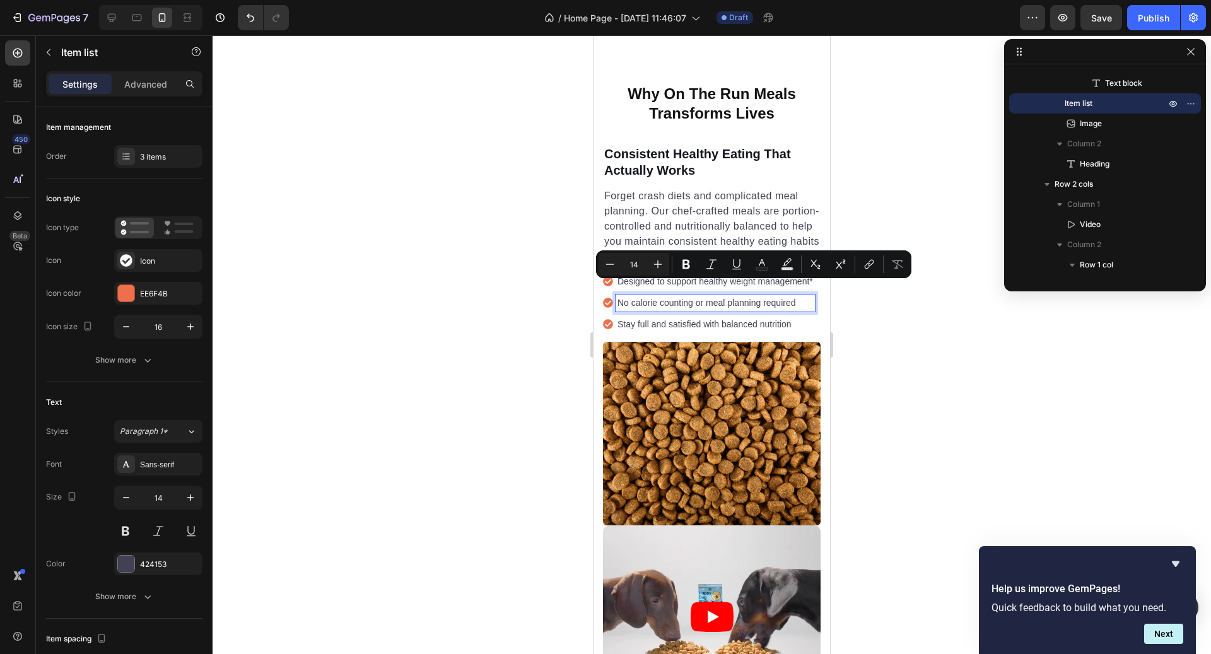
click at [681, 318] on p "Stay full and satisfied with balanced nutrition" at bounding box center [716, 324] width 196 height 13
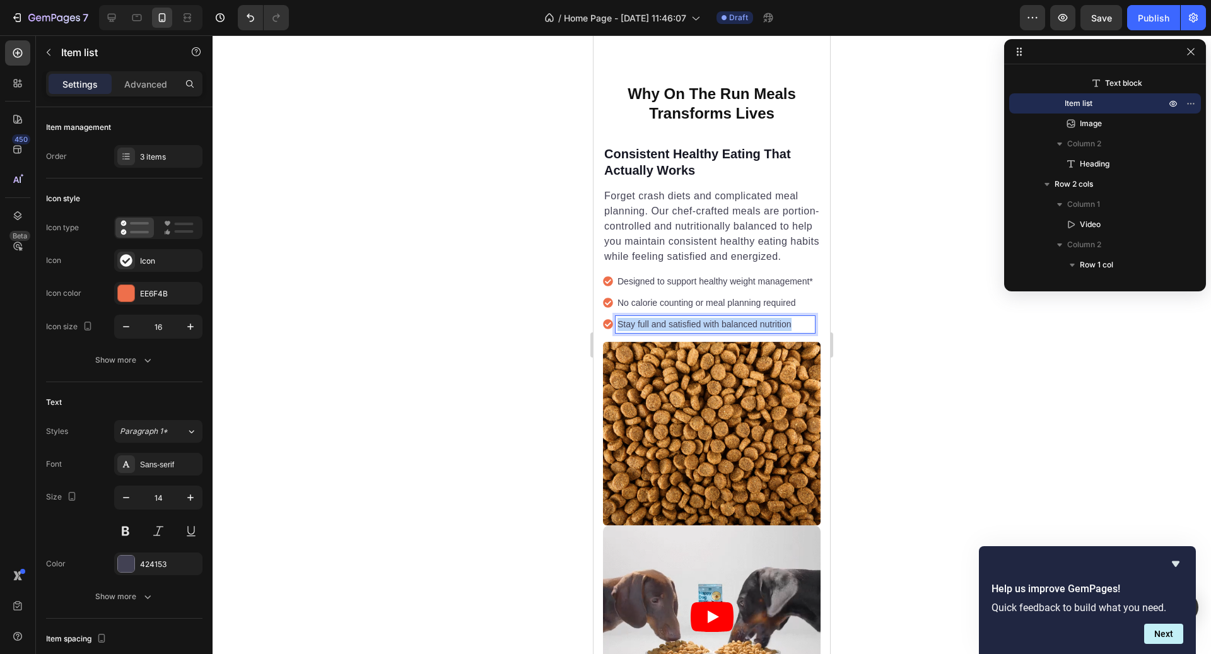
click at [681, 318] on p "Stay full and satisfied with balanced nutrition" at bounding box center [716, 324] width 196 height 13
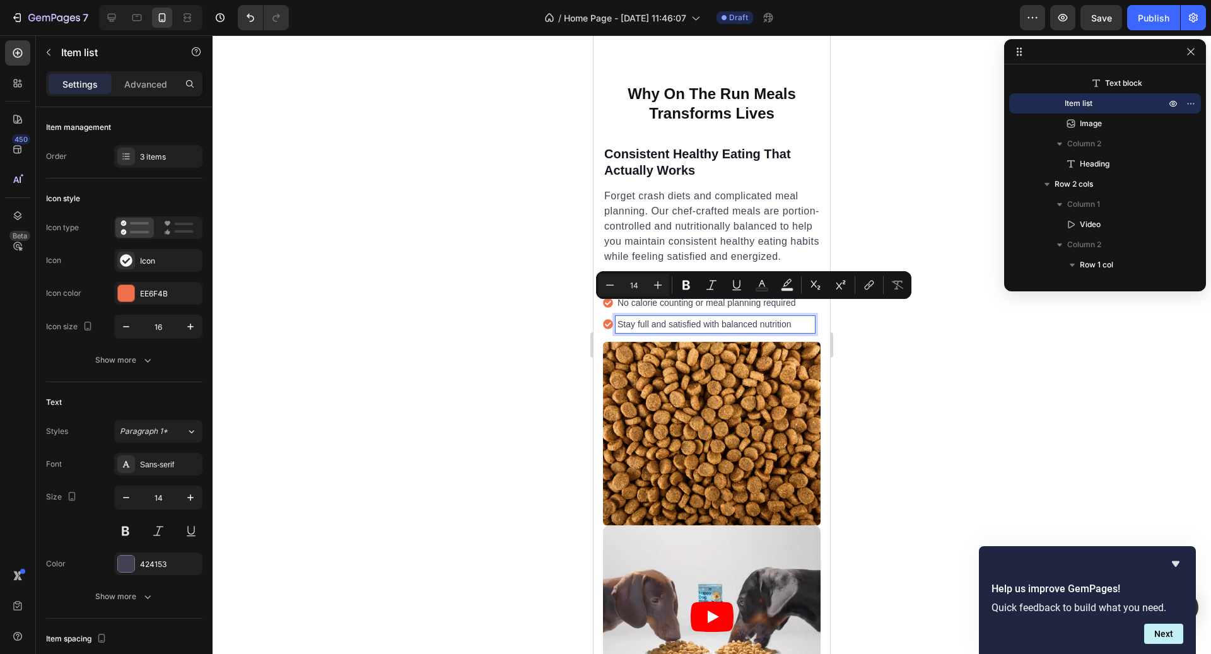
click at [668, 275] on p "Designed to support healthy weight management*" at bounding box center [716, 281] width 196 height 13
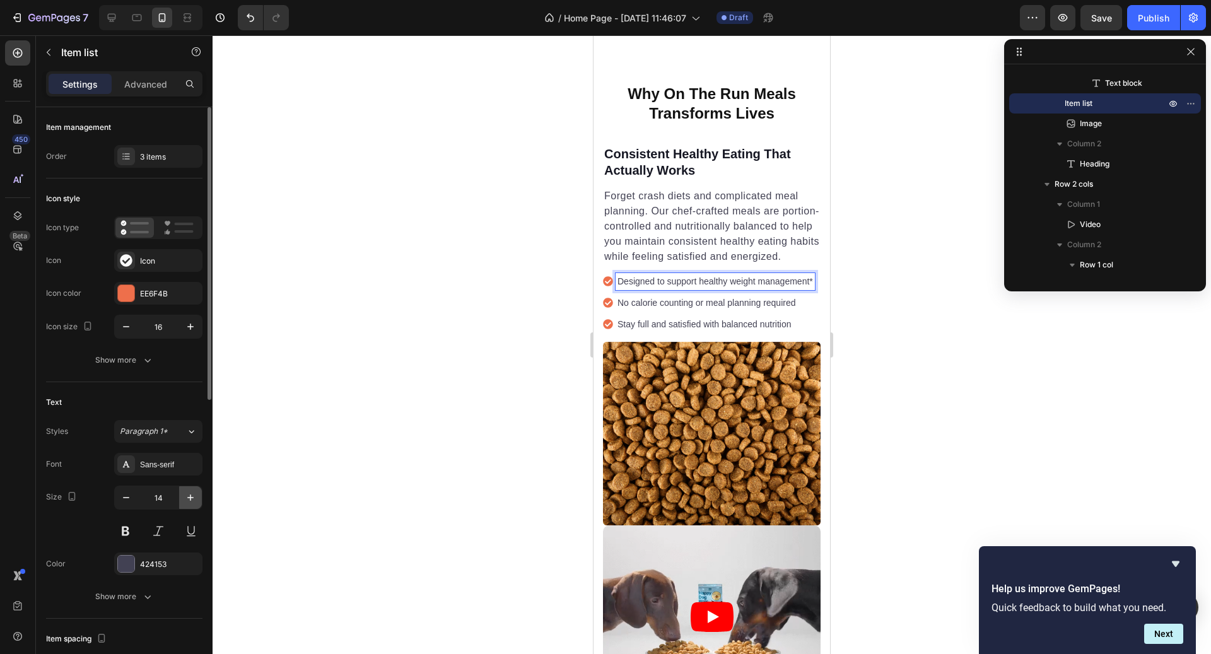
click at [188, 496] on icon "button" at bounding box center [190, 498] width 6 height 6
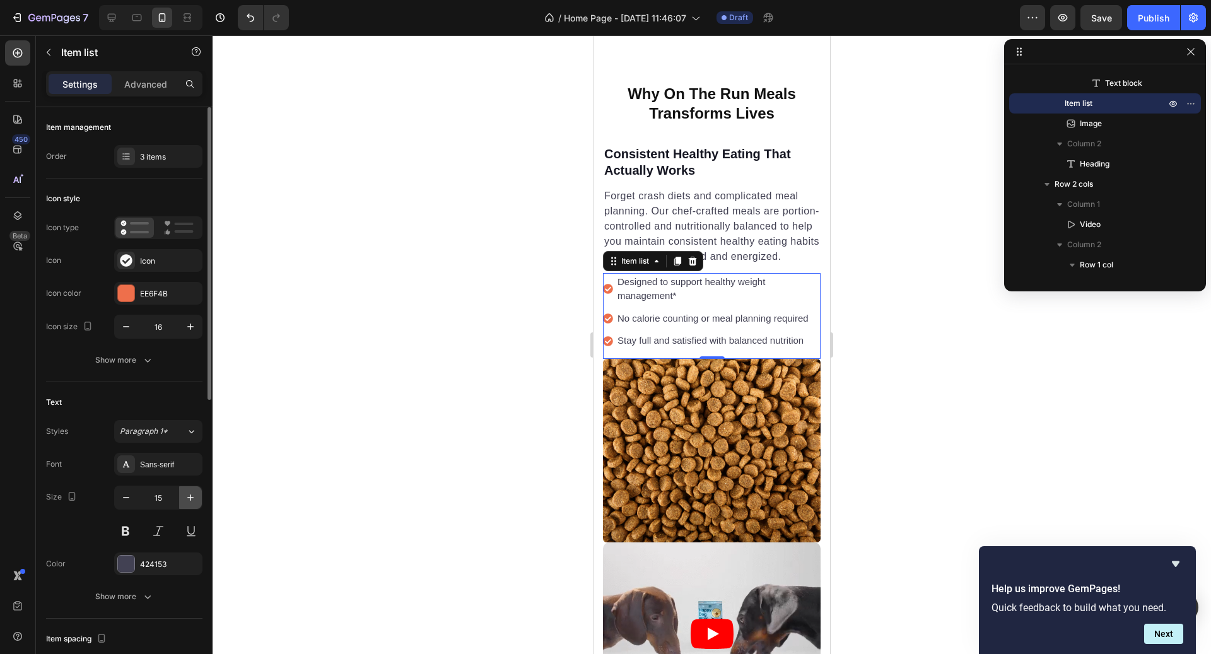
type input "16"
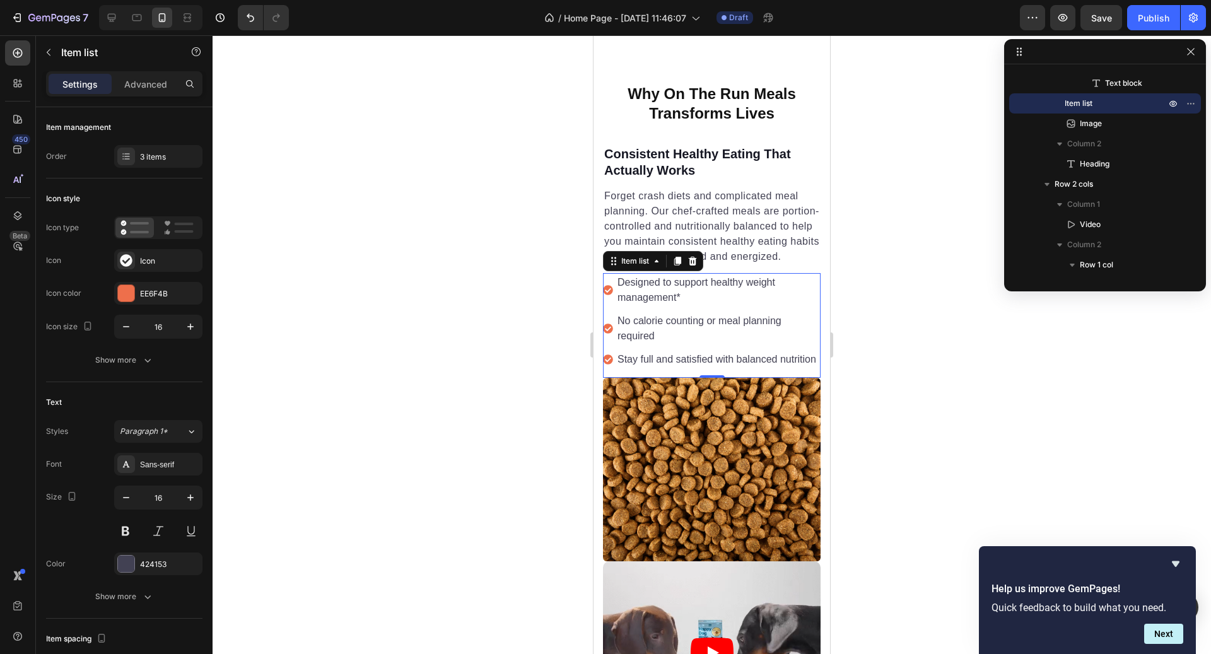
click at [690, 314] on p "No calorie counting or meal planning required" at bounding box center [718, 329] width 201 height 30
click at [674, 352] on p "Stay full and satisfied with balanced nutrition" at bounding box center [718, 359] width 201 height 15
click at [892, 325] on div at bounding box center [712, 344] width 999 height 619
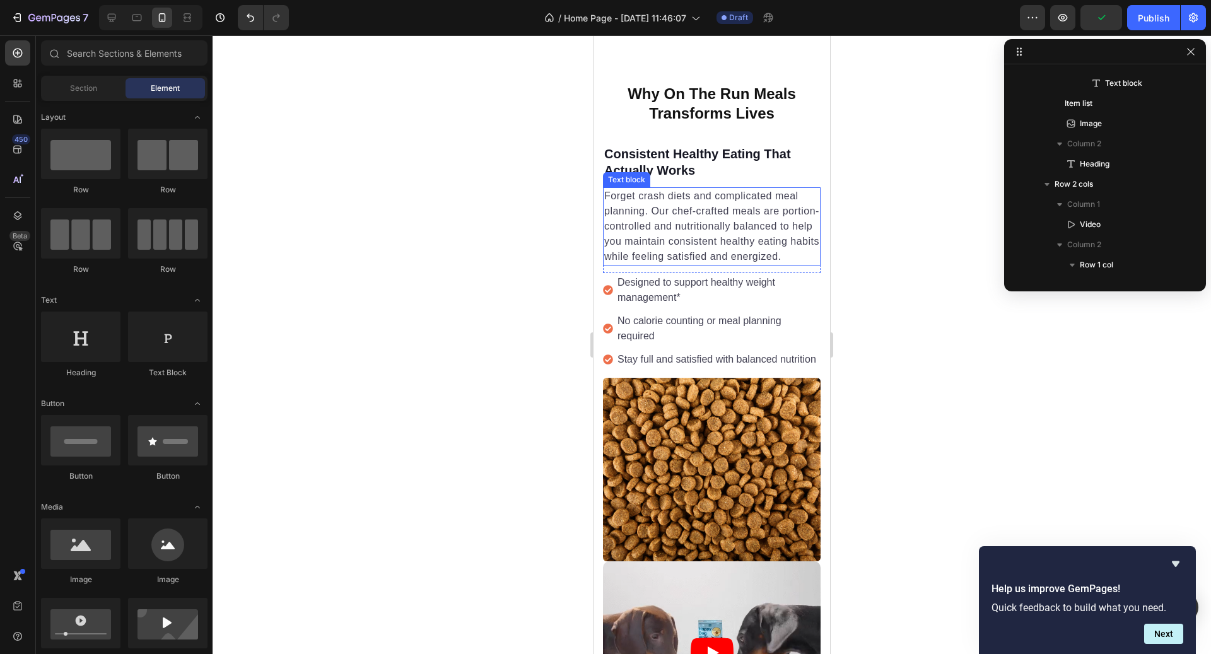
click at [717, 220] on p "Forget crash diets and complicated meal planning. Our chef-crafted meals are po…" at bounding box center [711, 227] width 215 height 76
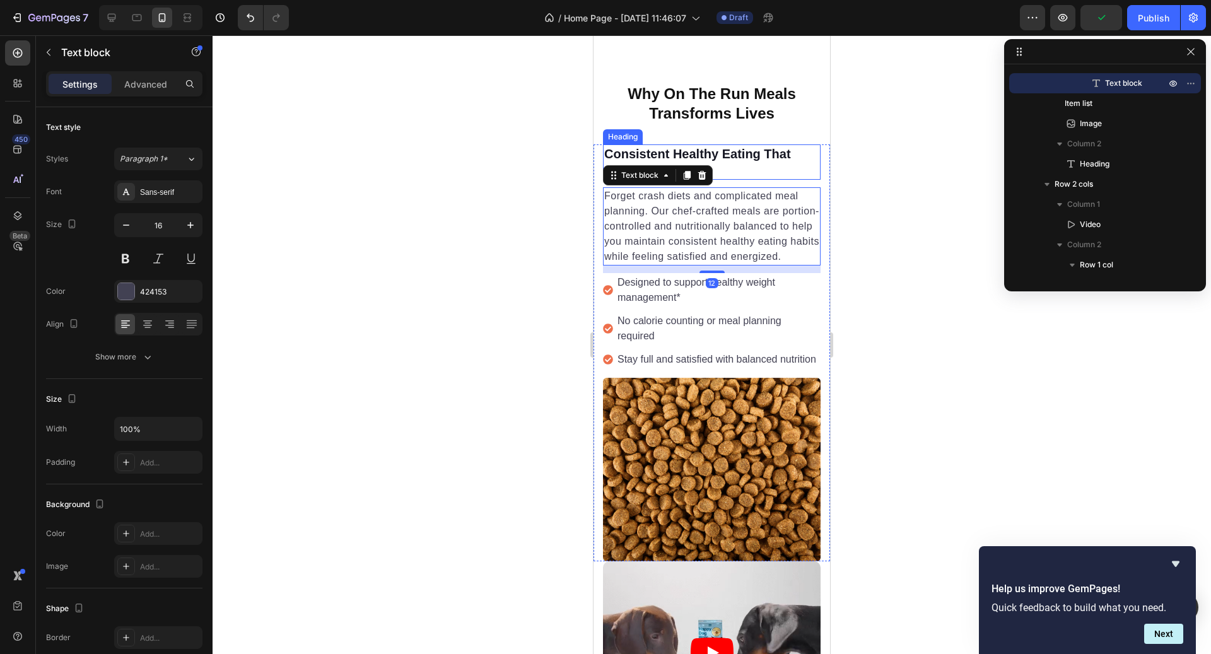
click at [714, 147] on h2 "Consistent Healthy Eating That Actually Works" at bounding box center [712, 161] width 218 height 35
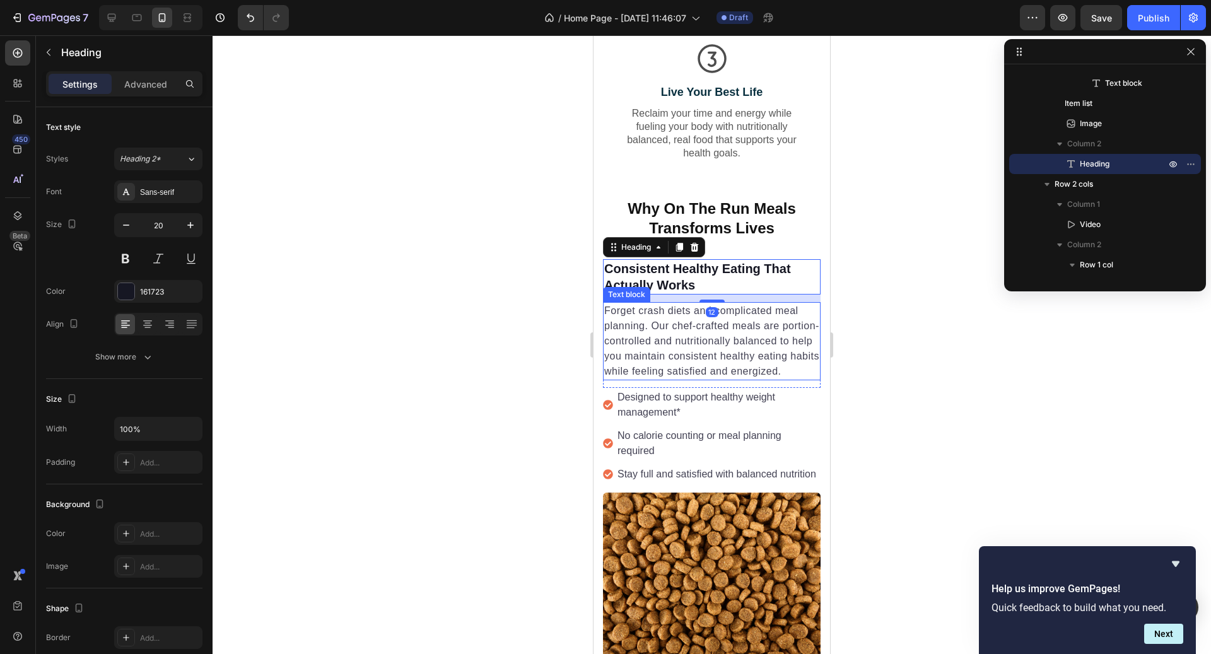
scroll to position [1213, 0]
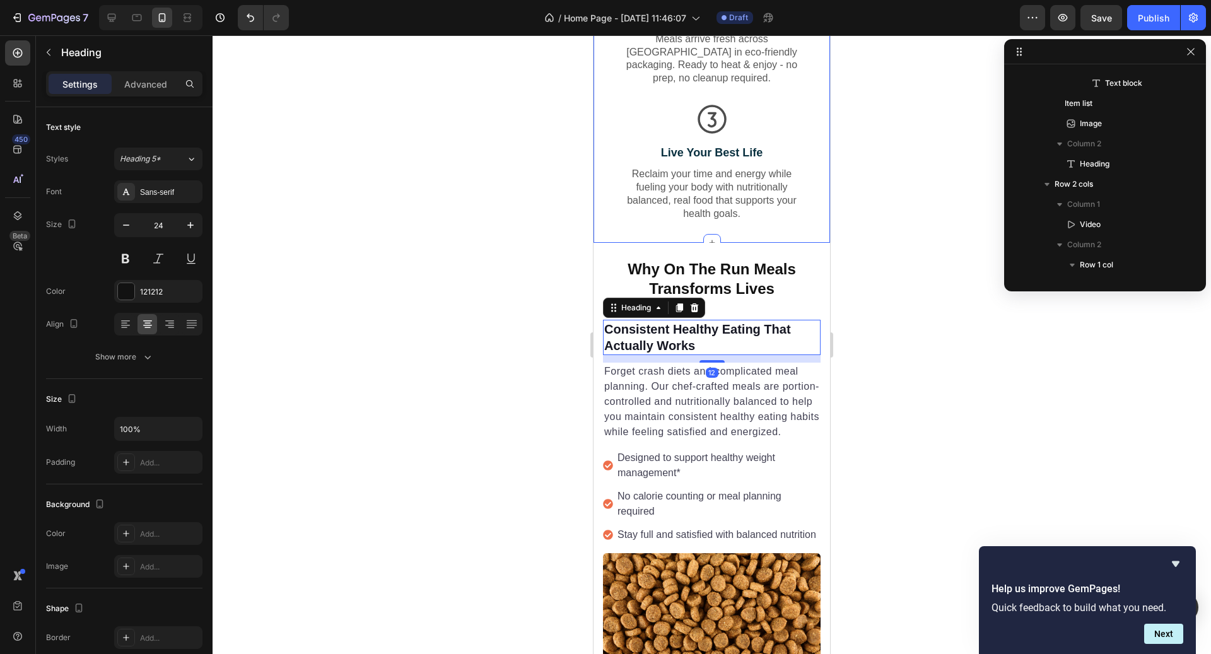
click at [736, 278] on h2 "Why On The Run Meals Transforms Lives" at bounding box center [712, 279] width 237 height 42
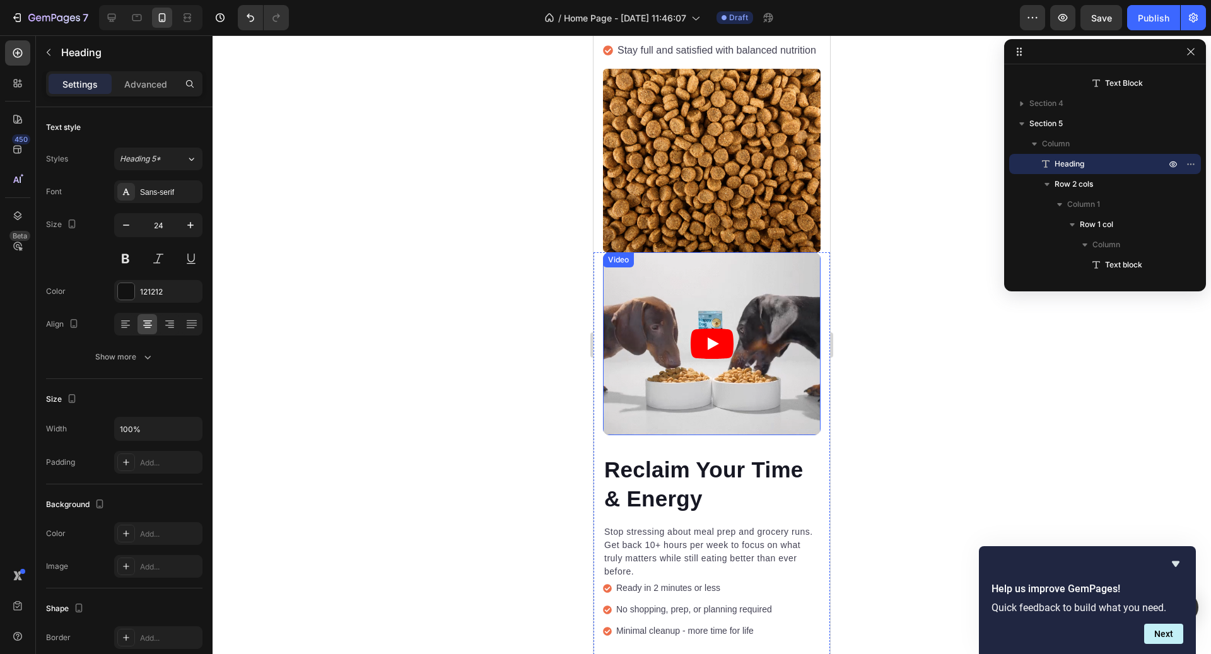
scroll to position [1697, 0]
click at [702, 359] on article at bounding box center [712, 345] width 218 height 184
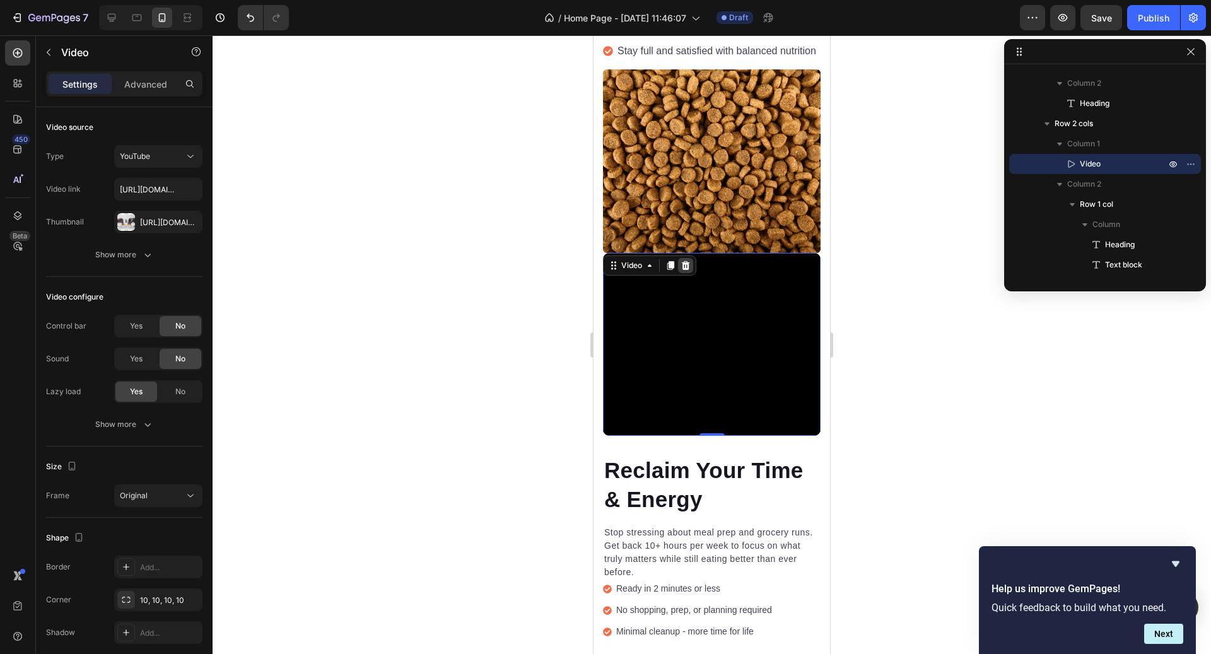
click at [687, 266] on icon at bounding box center [686, 265] width 8 height 9
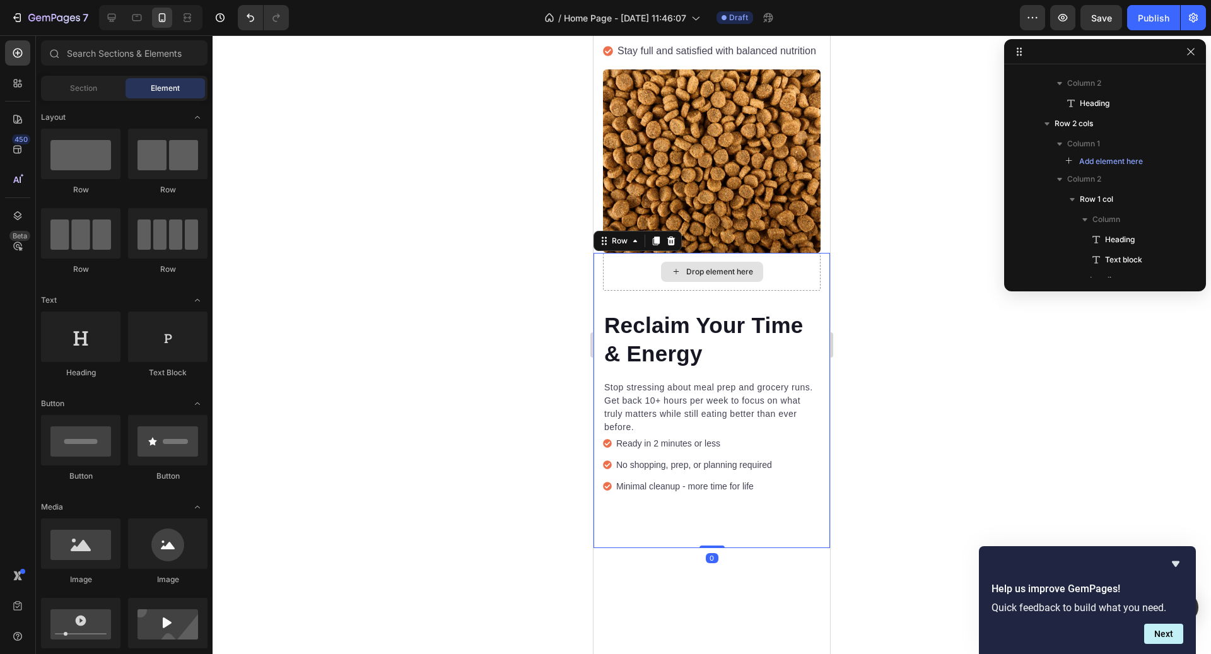
click at [631, 275] on div "Drop element here" at bounding box center [712, 272] width 218 height 38
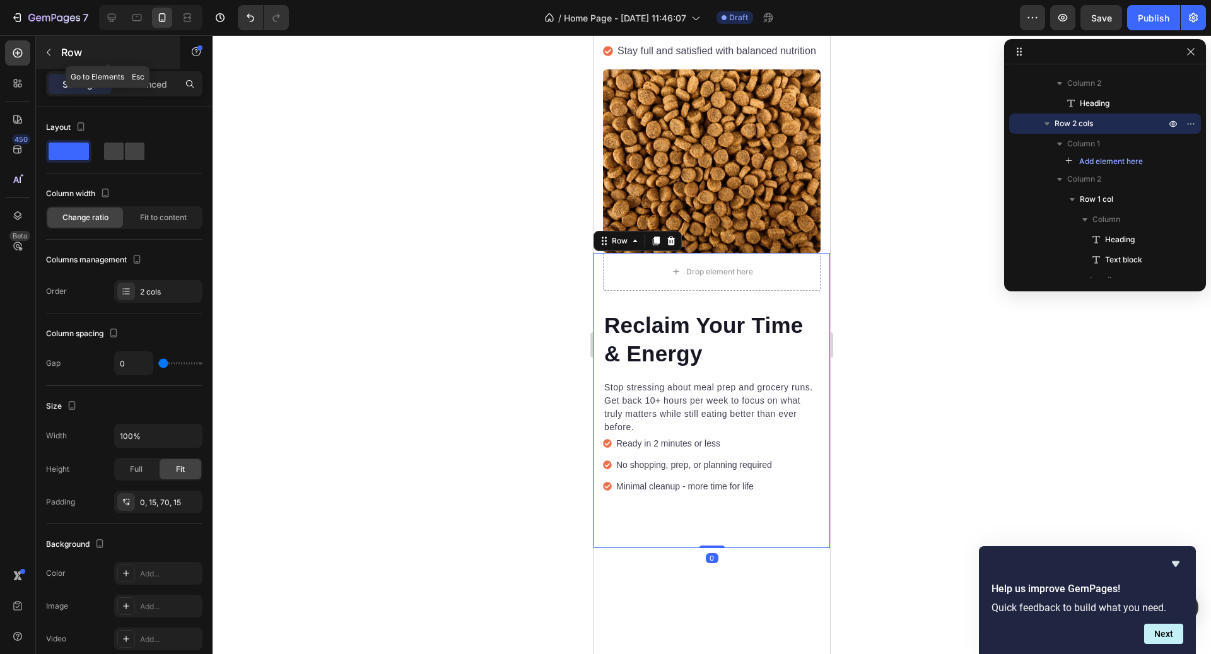
click at [66, 54] on p "Row" at bounding box center [114, 52] width 107 height 15
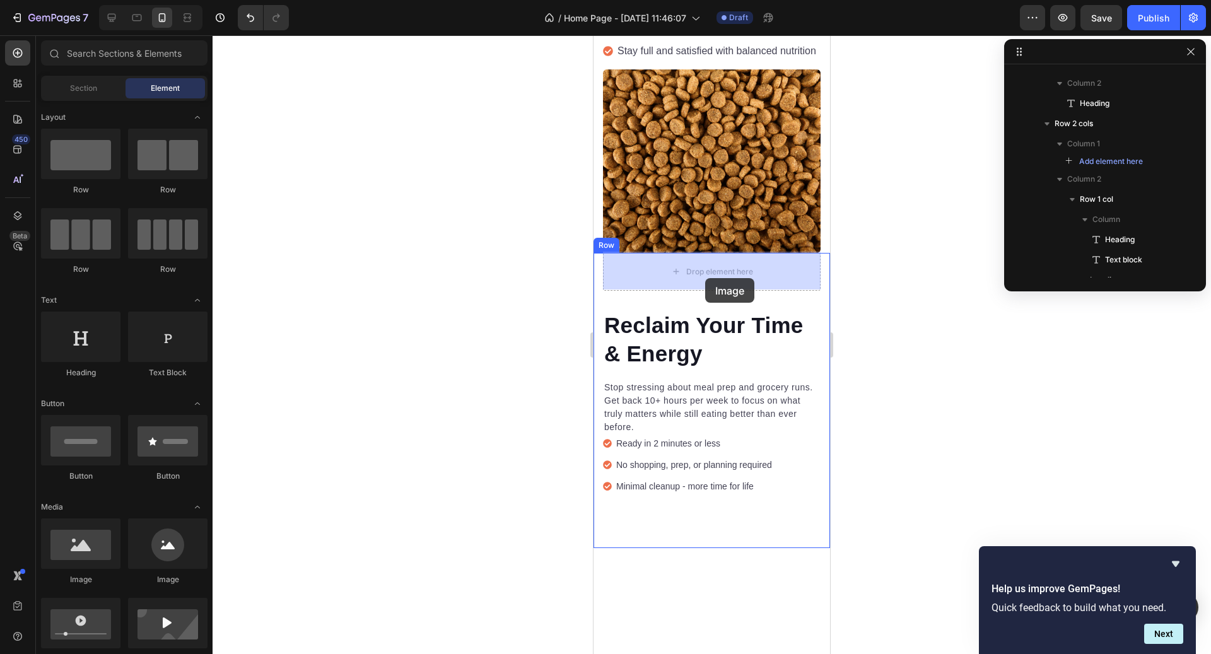
drag, startPoint x: 678, startPoint y: 595, endPoint x: 705, endPoint y: 278, distance: 318.5
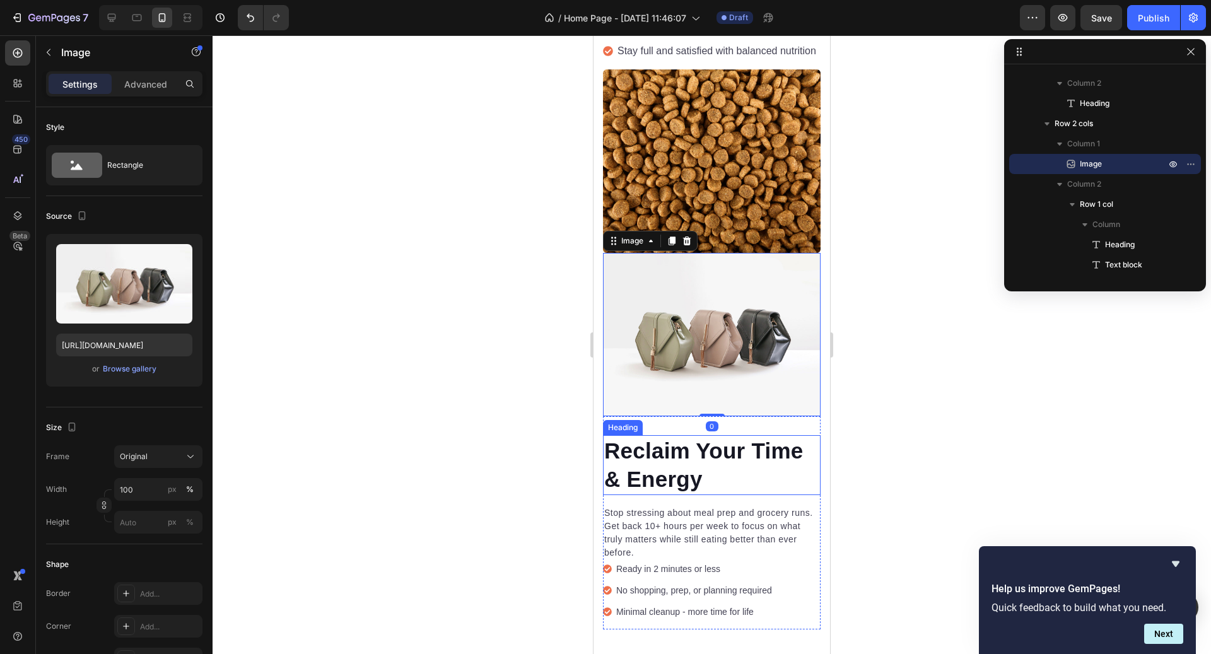
click at [666, 454] on h2 "Reclaim Your Time & Energy" at bounding box center [712, 465] width 218 height 60
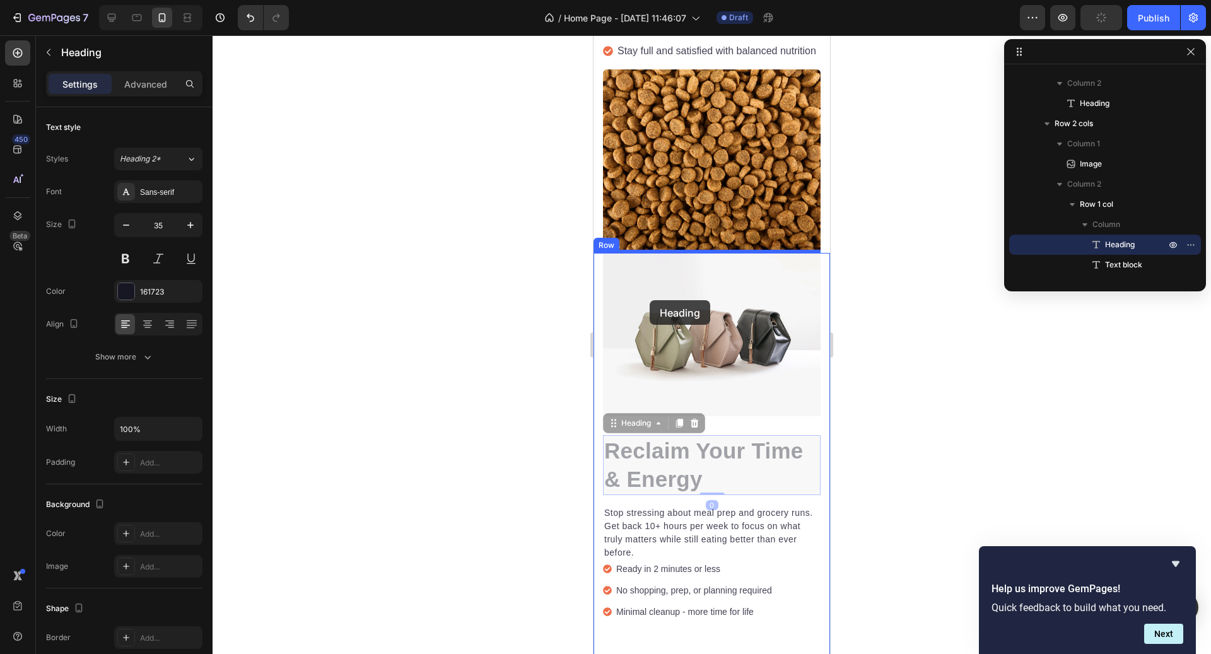
drag, startPoint x: 638, startPoint y: 428, endPoint x: 650, endPoint y: 298, distance: 130.5
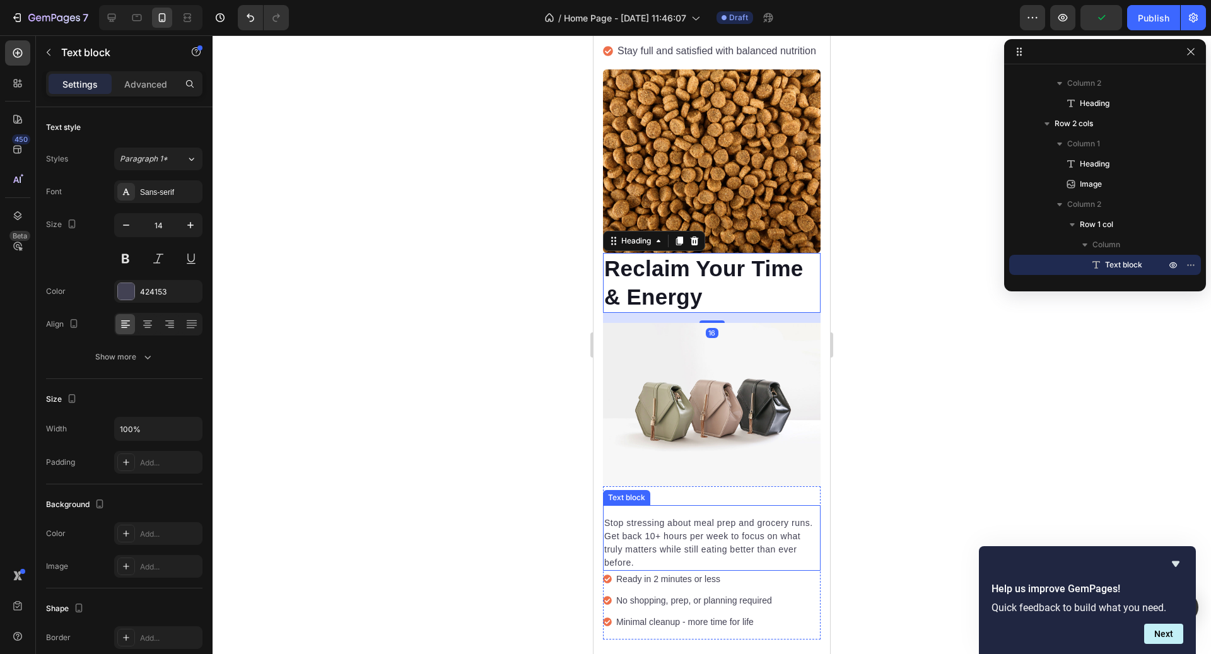
click at [682, 566] on p "Stop stressing about meal prep and grocery runs. Get back 10+ hours per week to…" at bounding box center [711, 543] width 215 height 53
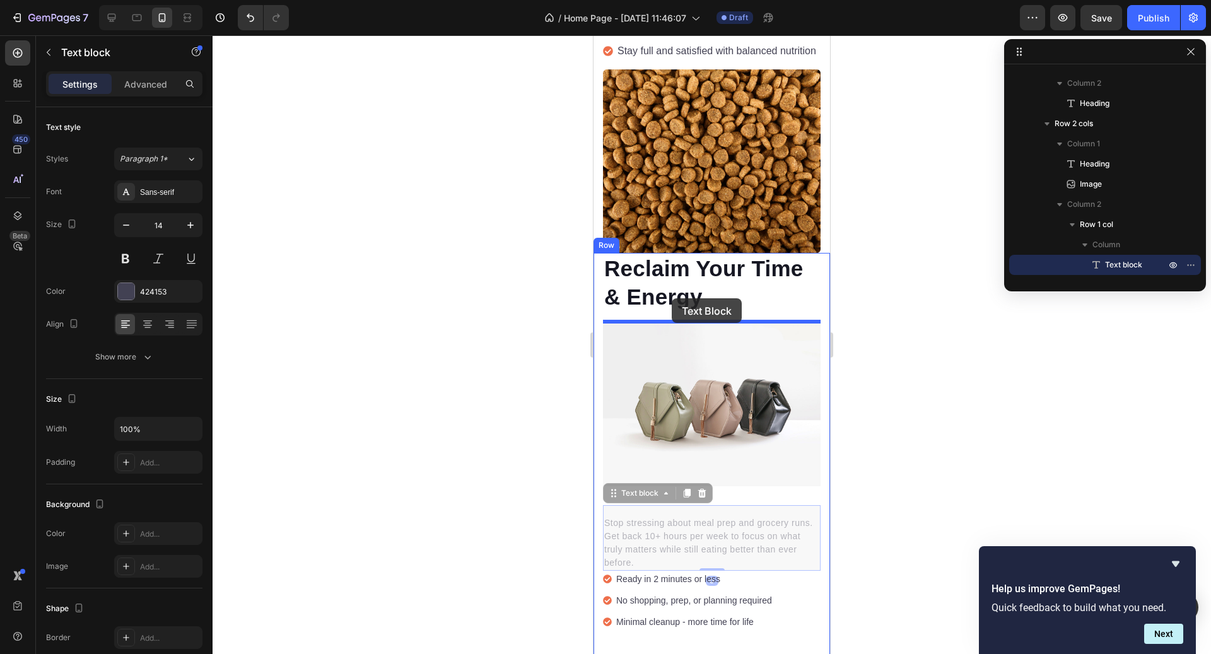
drag, startPoint x: 645, startPoint y: 497, endPoint x: 672, endPoint y: 298, distance: 200.6
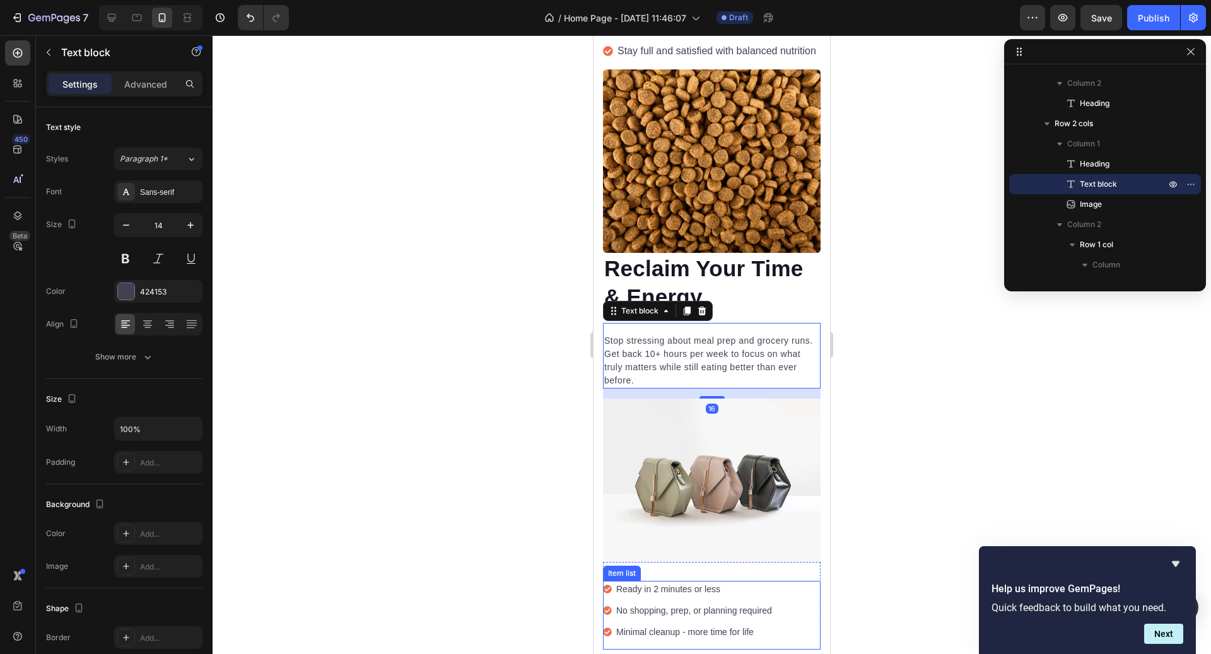
click at [668, 611] on p "No shopping, prep, or planning required" at bounding box center [694, 610] width 156 height 13
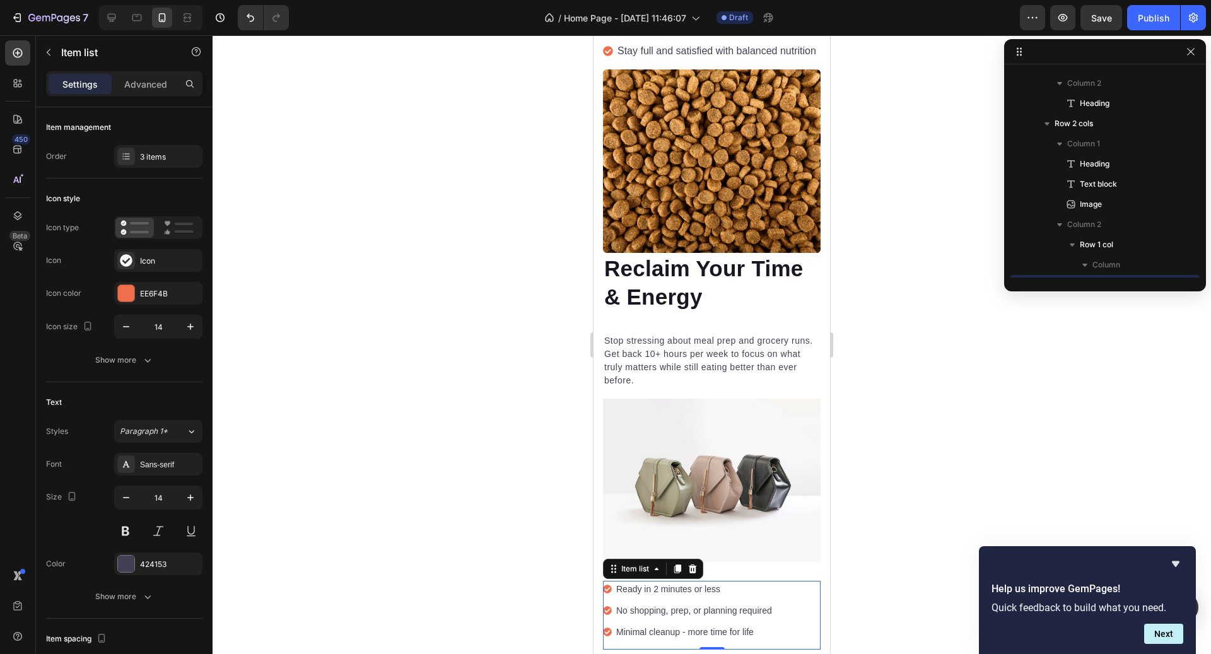
scroll to position [885, 0]
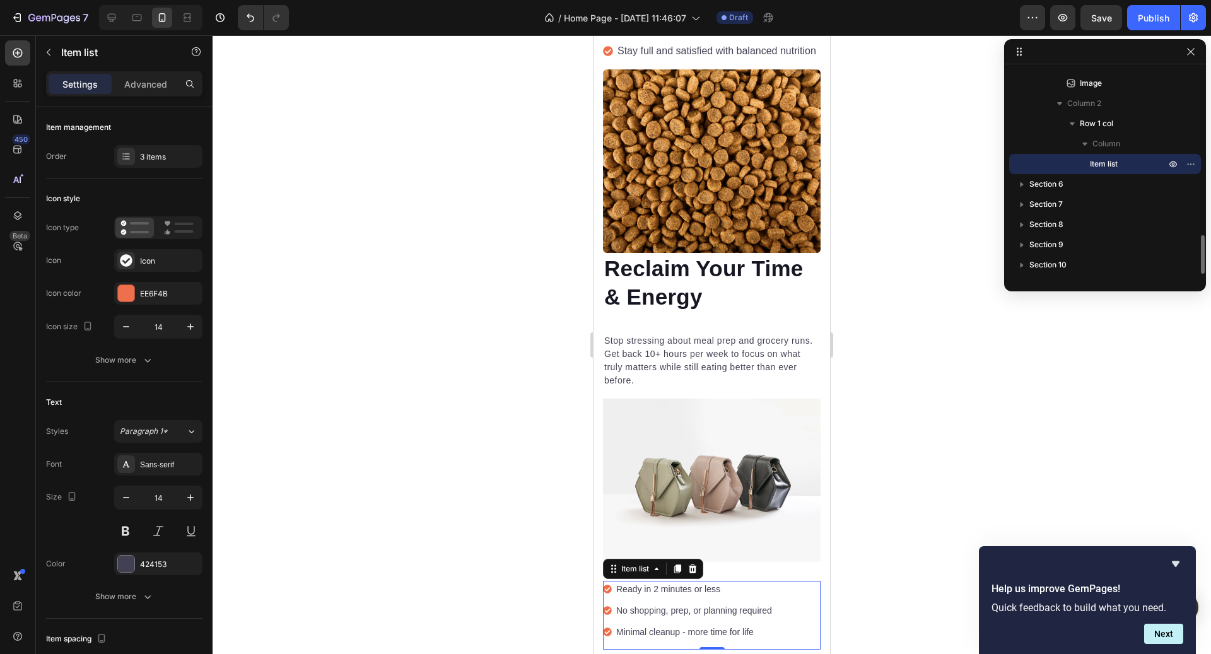
click at [750, 583] on p "Ready in 2 minutes or less" at bounding box center [694, 589] width 156 height 13
click at [809, 602] on div "Ready in 2 minutes or less No shopping, prep, or planning required Minimal clea…" at bounding box center [712, 615] width 218 height 69
click at [806, 599] on div "Ready in 2 minutes or less No shopping, prep, or planning required Minimal clea…" at bounding box center [712, 615] width 218 height 69
drag, startPoint x: 627, startPoint y: 572, endPoint x: 640, endPoint y: 393, distance: 179.0
click at [640, 392] on div "Reclaim Your Time & Energy Heading Stop stressing about meal prep and grocery r…" at bounding box center [712, 473] width 237 height 441
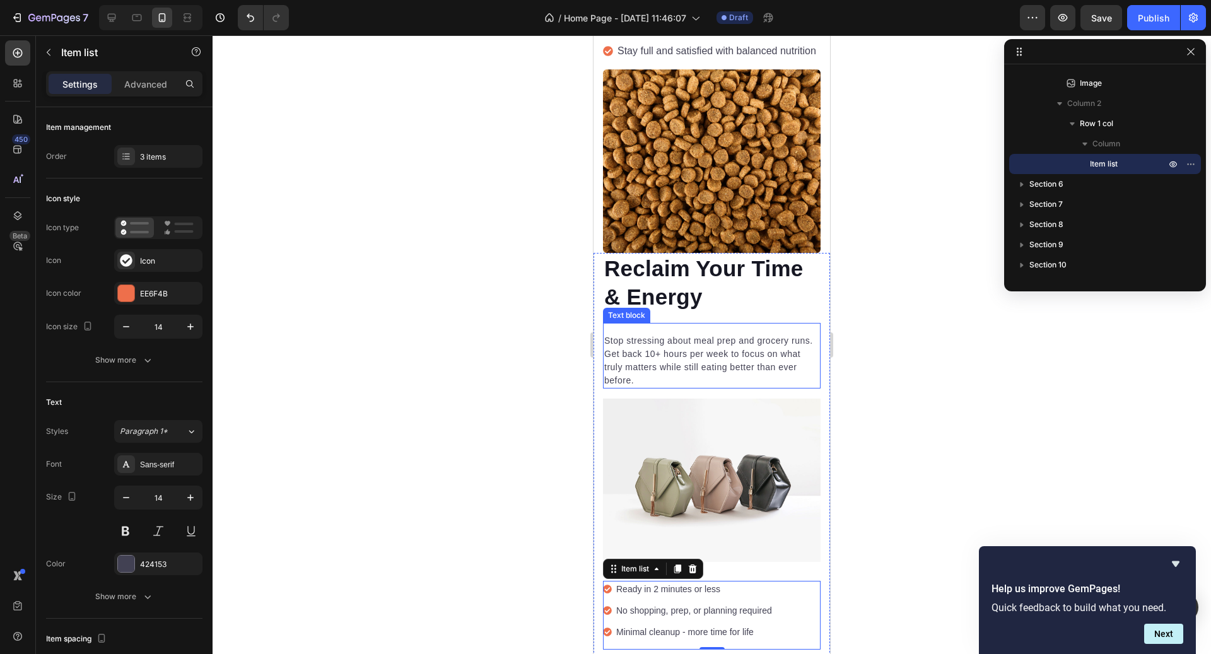
drag, startPoint x: 638, startPoint y: 563, endPoint x: 679, endPoint y: 386, distance: 181.8
click at [679, 386] on div "Reclaim Your Time & Energy Heading Stop stressing about meal prep and grocery r…" at bounding box center [712, 473] width 237 height 441
drag, startPoint x: 652, startPoint y: 572, endPoint x: 643, endPoint y: 380, distance: 192.0
click at [643, 380] on div "Reclaim Your Time & Energy Heading Stop stressing about meal prep and grocery r…" at bounding box center [712, 473] width 237 height 441
click at [650, 429] on img at bounding box center [712, 480] width 218 height 163
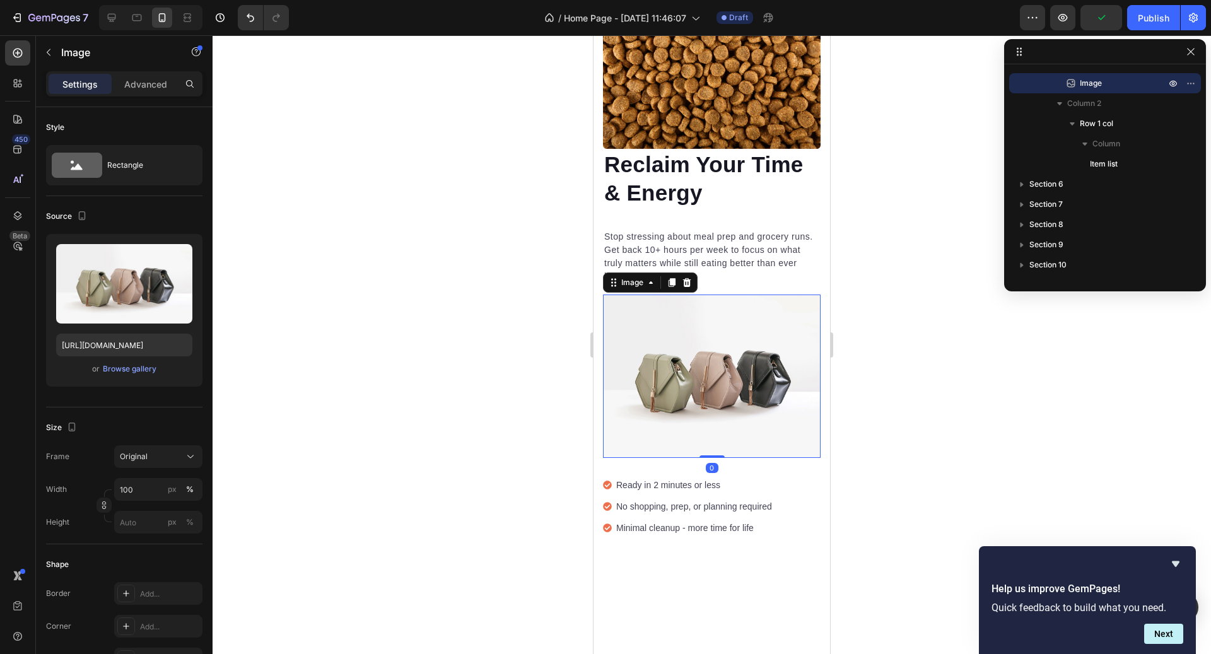
scroll to position [1825, 0]
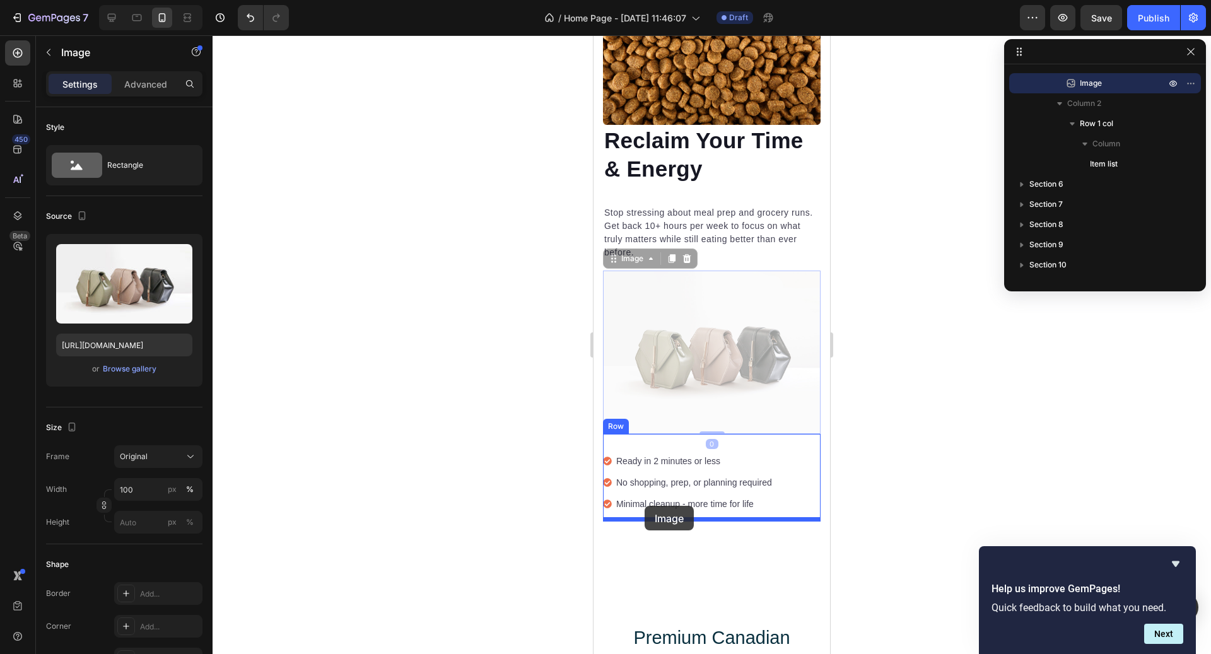
drag, startPoint x: 620, startPoint y: 253, endPoint x: 644, endPoint y: 505, distance: 253.6
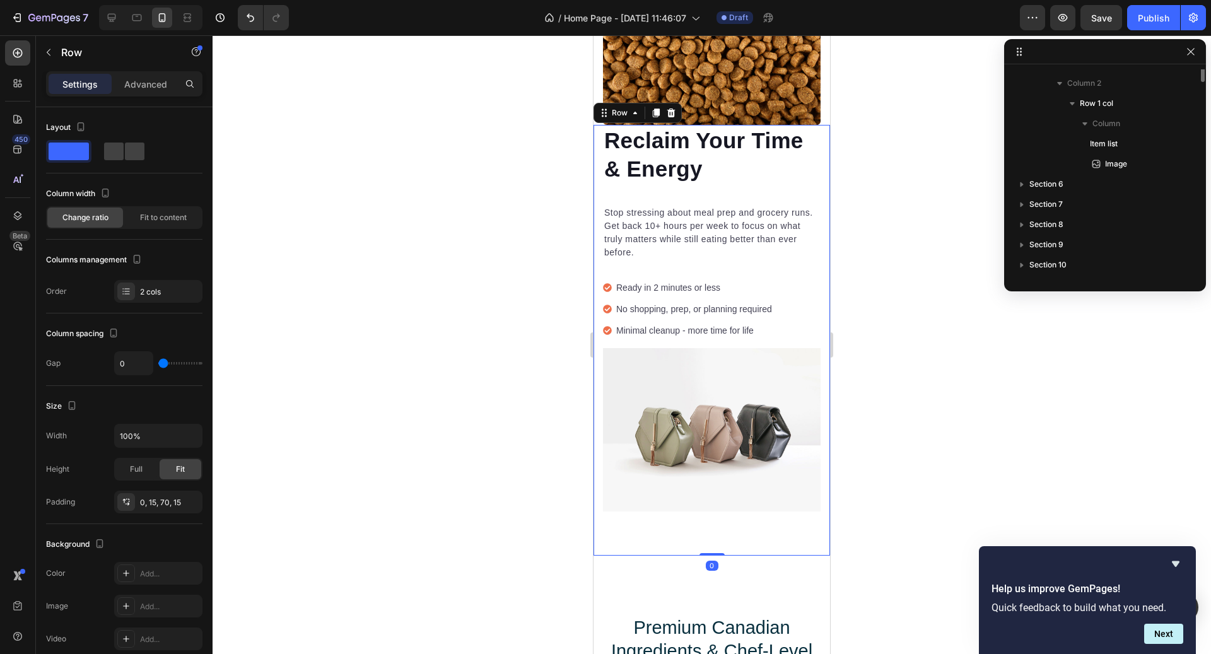
click at [709, 185] on div "Reclaim Your Time & Energy Heading Stop stressing about meal prep and grocery r…" at bounding box center [712, 193] width 218 height 136
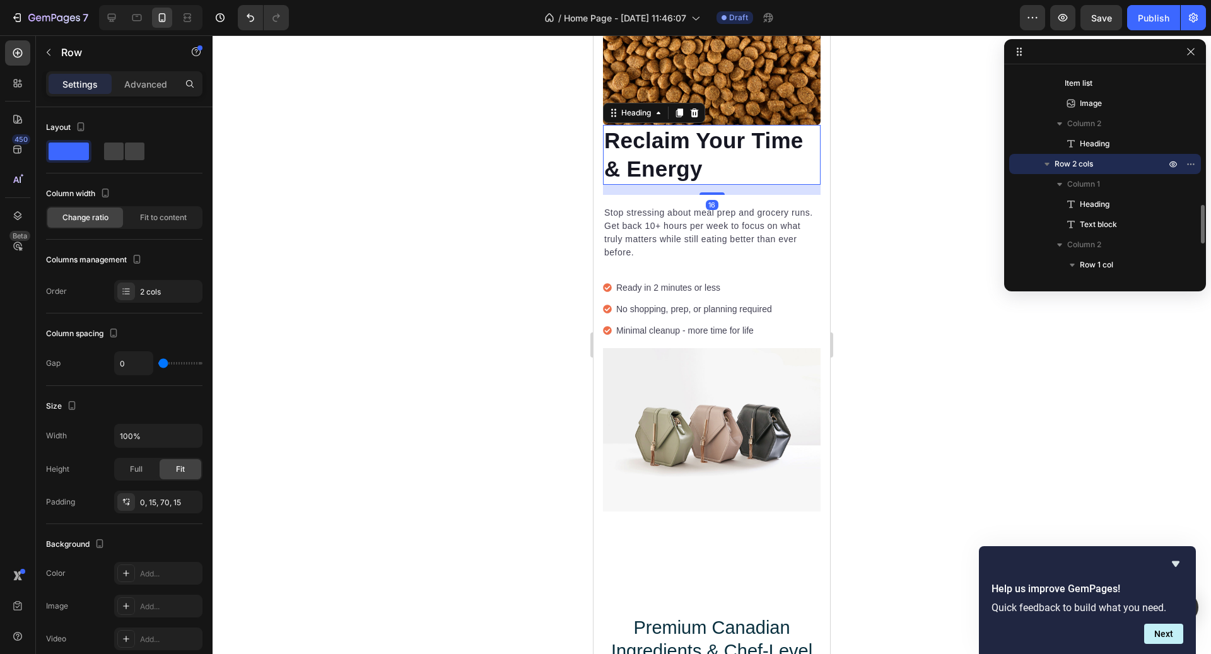
click at [684, 132] on h2 "Reclaim Your Time & Energy" at bounding box center [712, 155] width 218 height 60
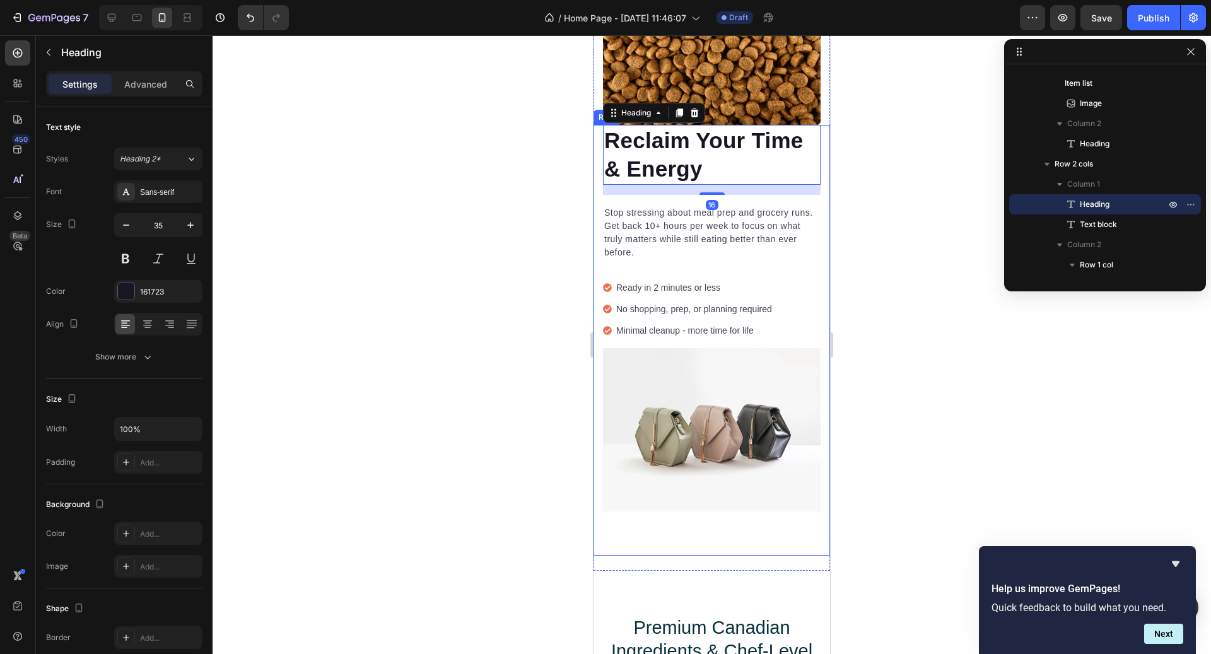
click at [599, 172] on div "Reclaim Your Time & Energy Heading 16 Stop stressing about meal prep and grocer…" at bounding box center [712, 340] width 237 height 431
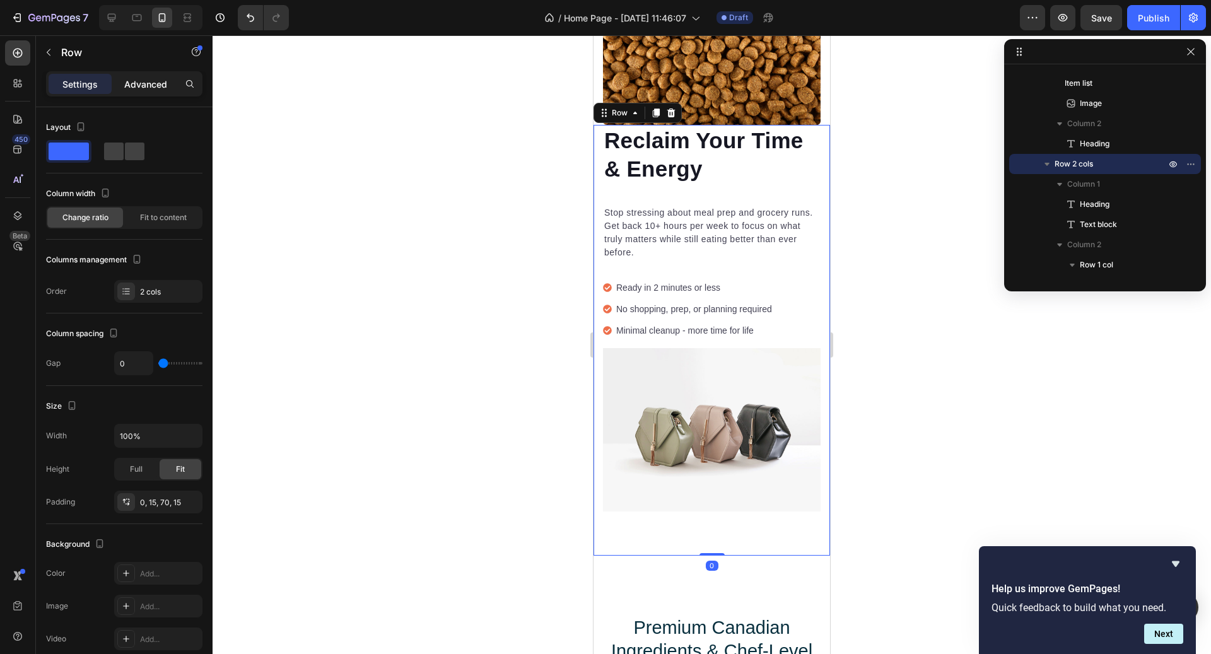
click at [142, 85] on p "Advanced" at bounding box center [145, 84] width 43 height 13
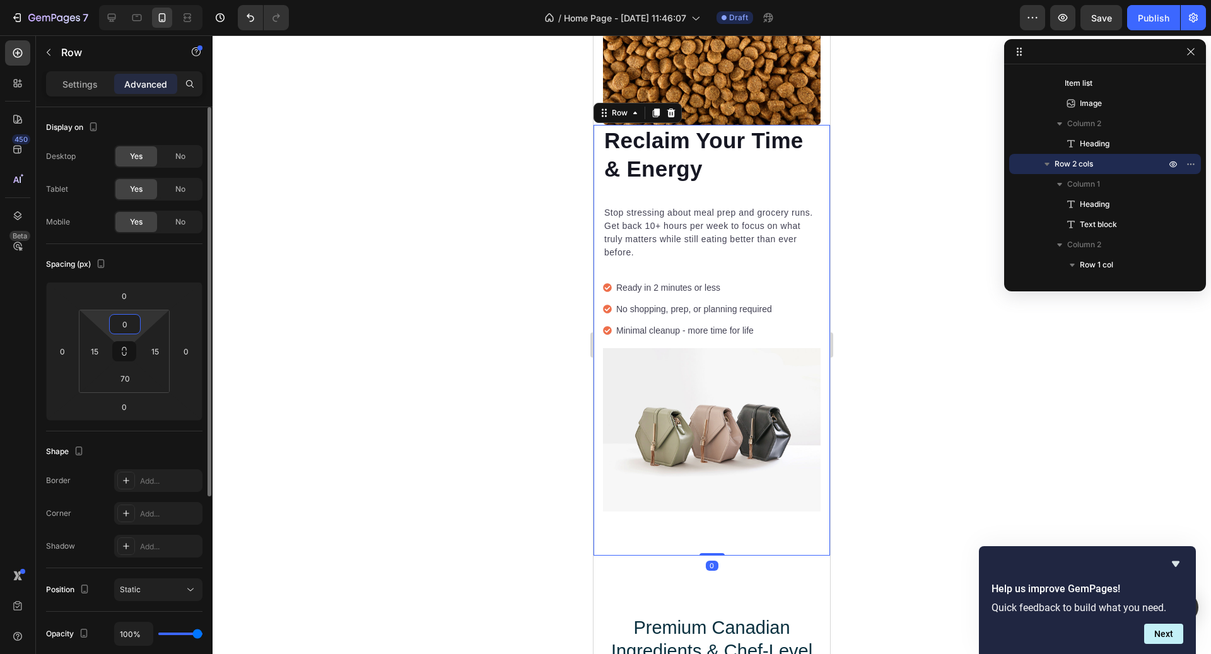
click at [131, 329] on input "0" at bounding box center [124, 324] width 25 height 19
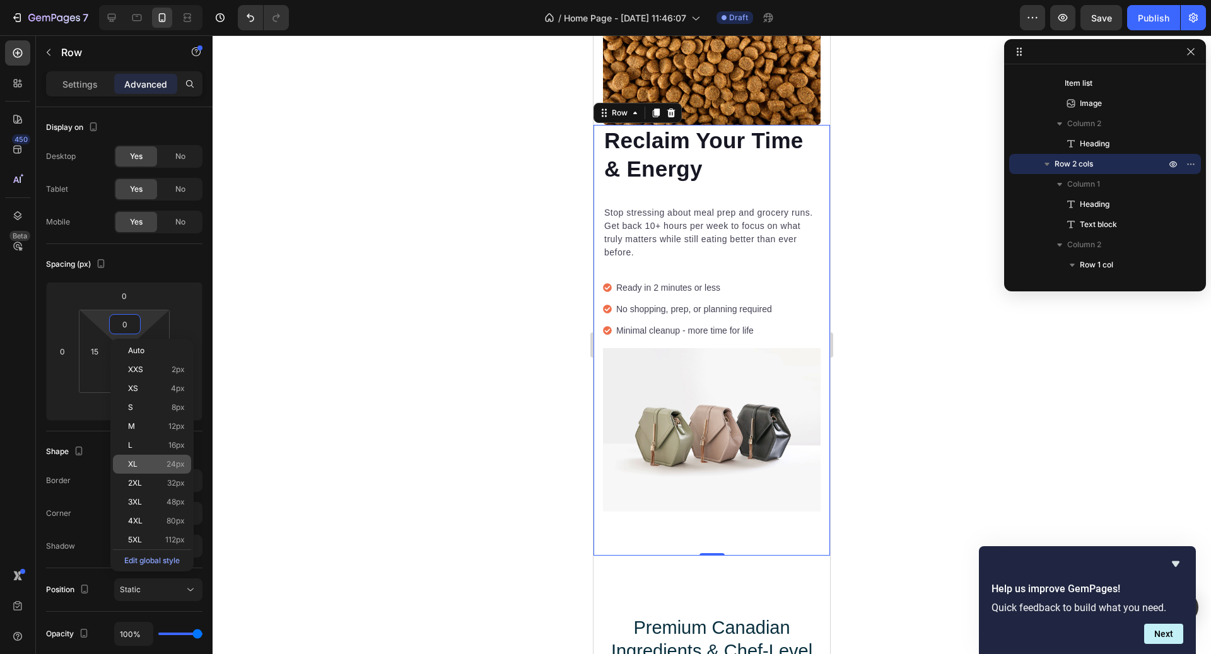
click at [175, 458] on div "XL 24px" at bounding box center [152, 464] width 78 height 19
type input "24"
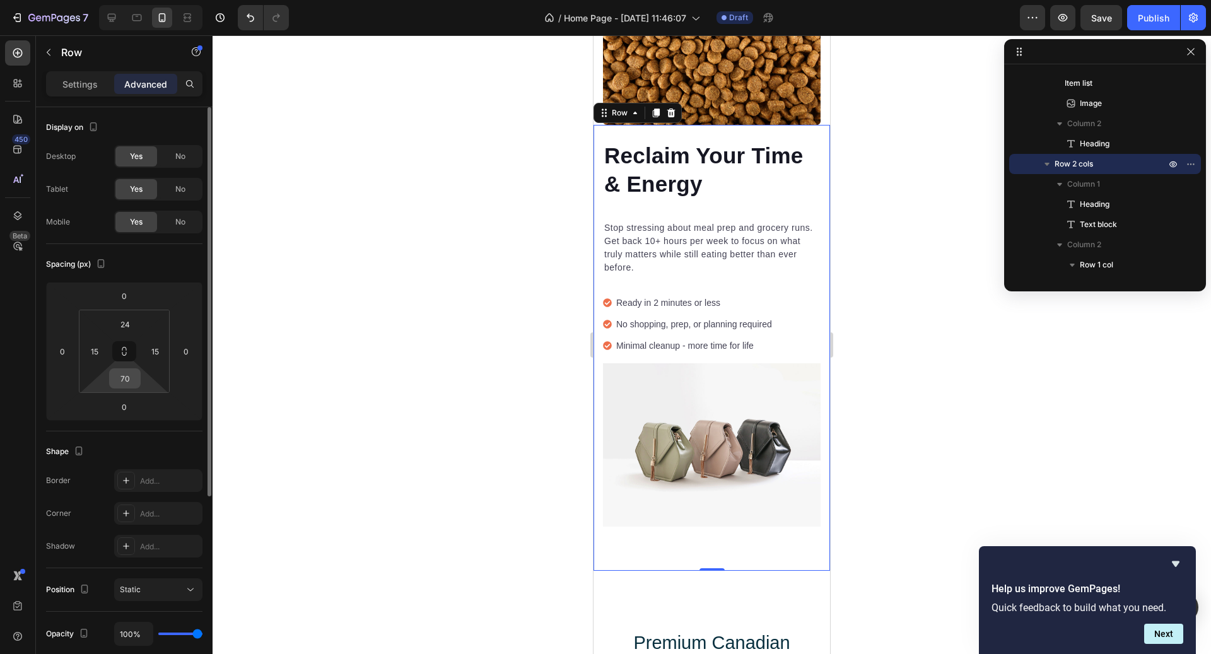
click at [121, 379] on input "70" at bounding box center [124, 378] width 25 height 19
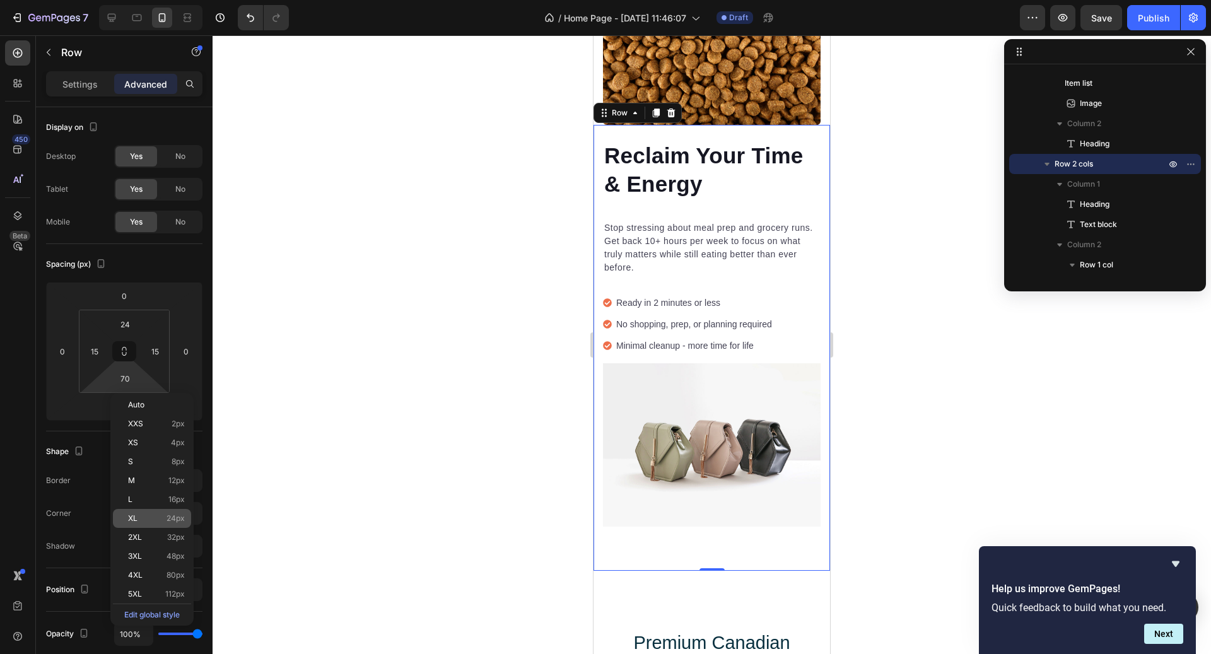
click at [187, 511] on div "XL 24px" at bounding box center [152, 518] width 78 height 19
type input "24"
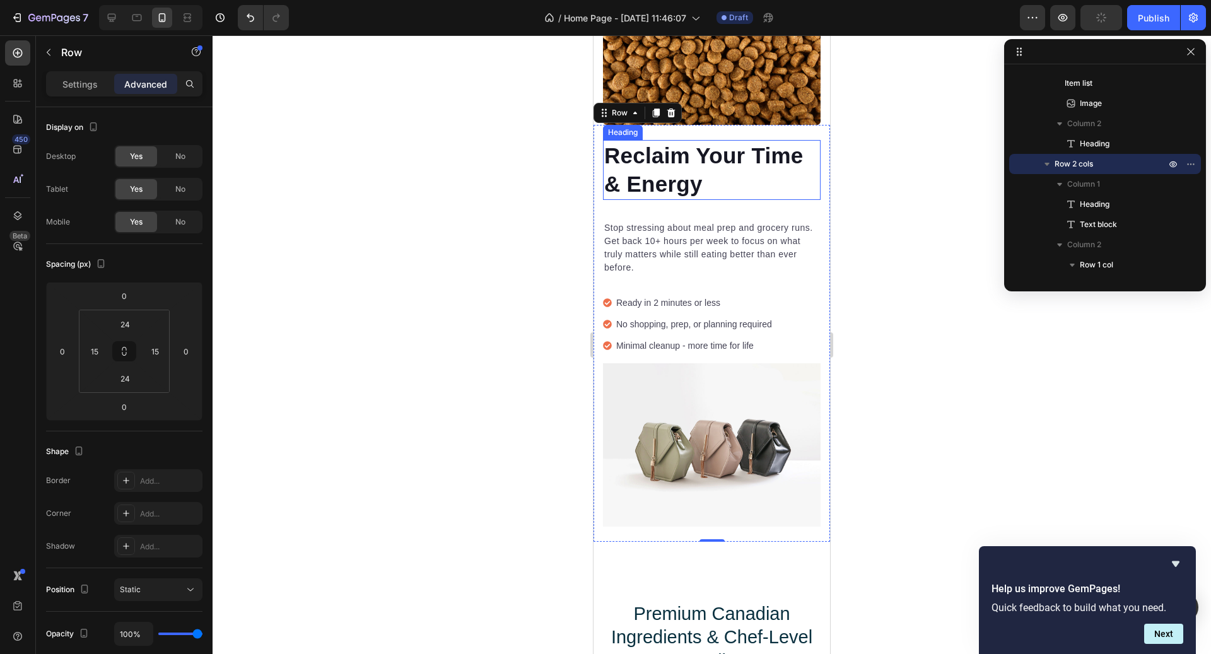
click at [639, 177] on h2 "Reclaim Your Time & Energy" at bounding box center [712, 170] width 218 height 60
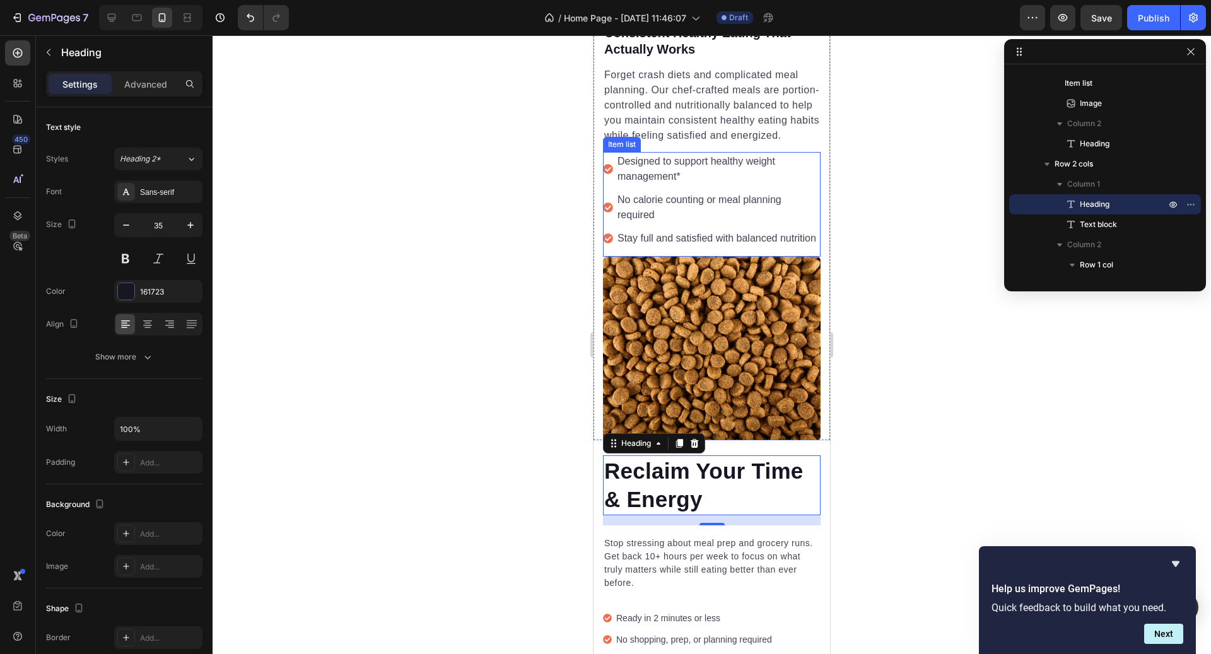
scroll to position [1490, 0]
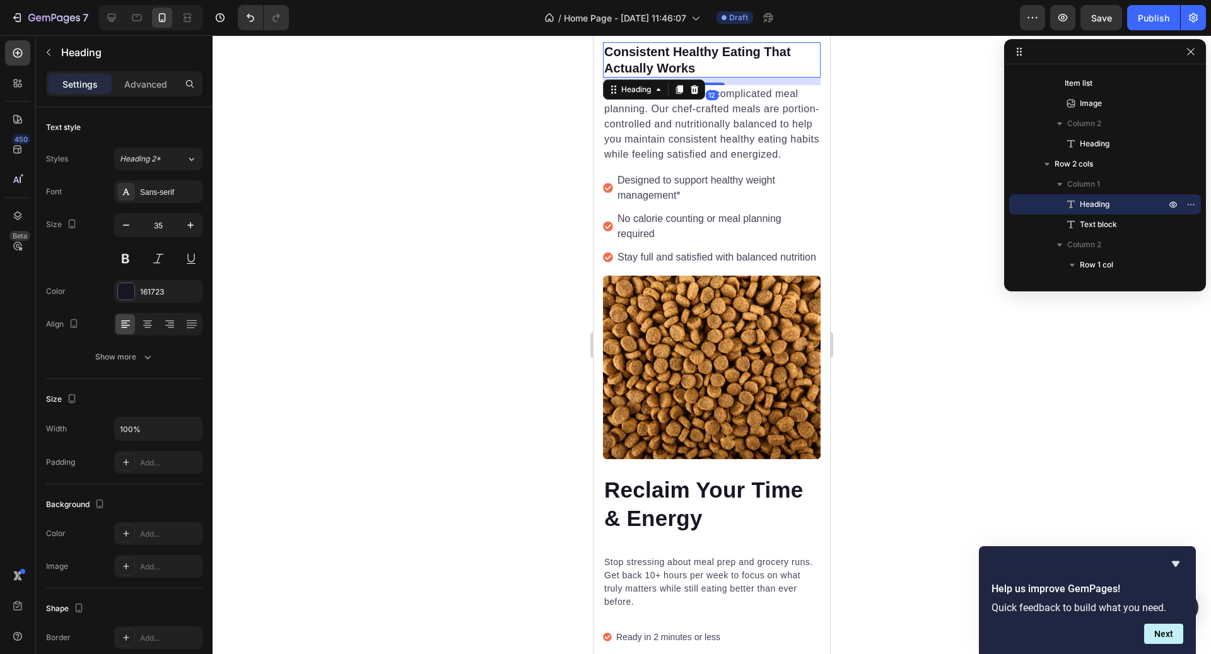
click at [674, 74] on h2 "Consistent Healthy Eating That Actually Works" at bounding box center [712, 59] width 218 height 35
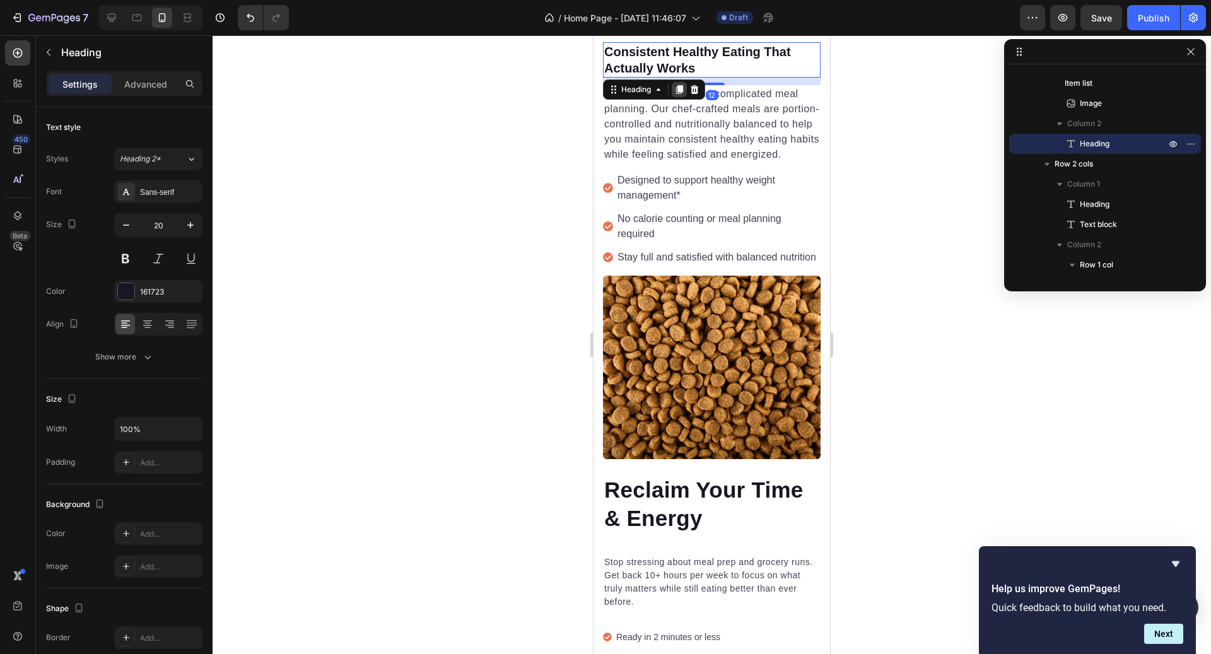
click at [673, 92] on div at bounding box center [679, 89] width 15 height 15
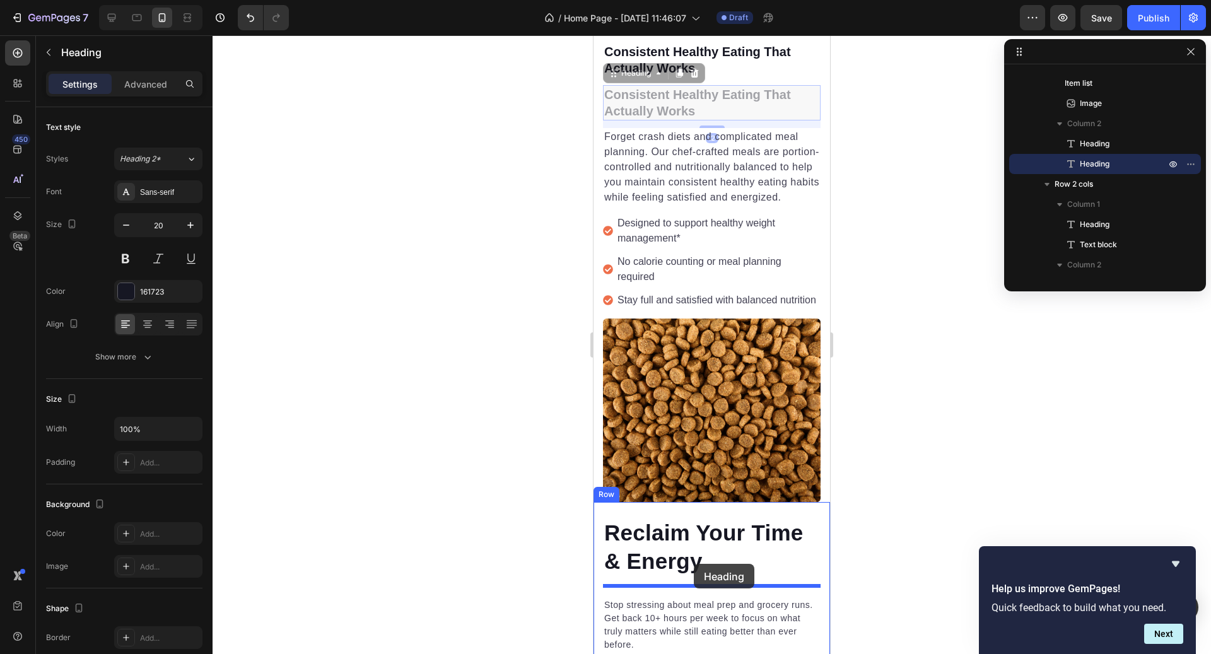
drag, startPoint x: 634, startPoint y: 74, endPoint x: 694, endPoint y: 564, distance: 493.2
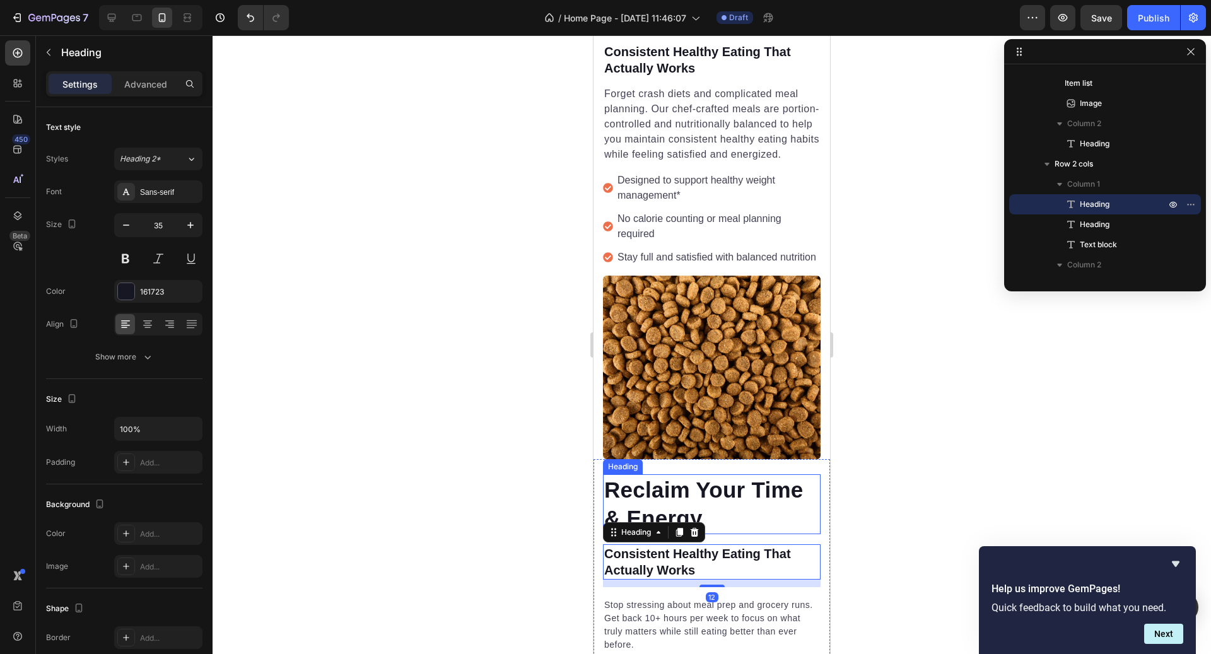
click at [681, 474] on h2 "Reclaim Your Time & Energy" at bounding box center [712, 504] width 218 height 60
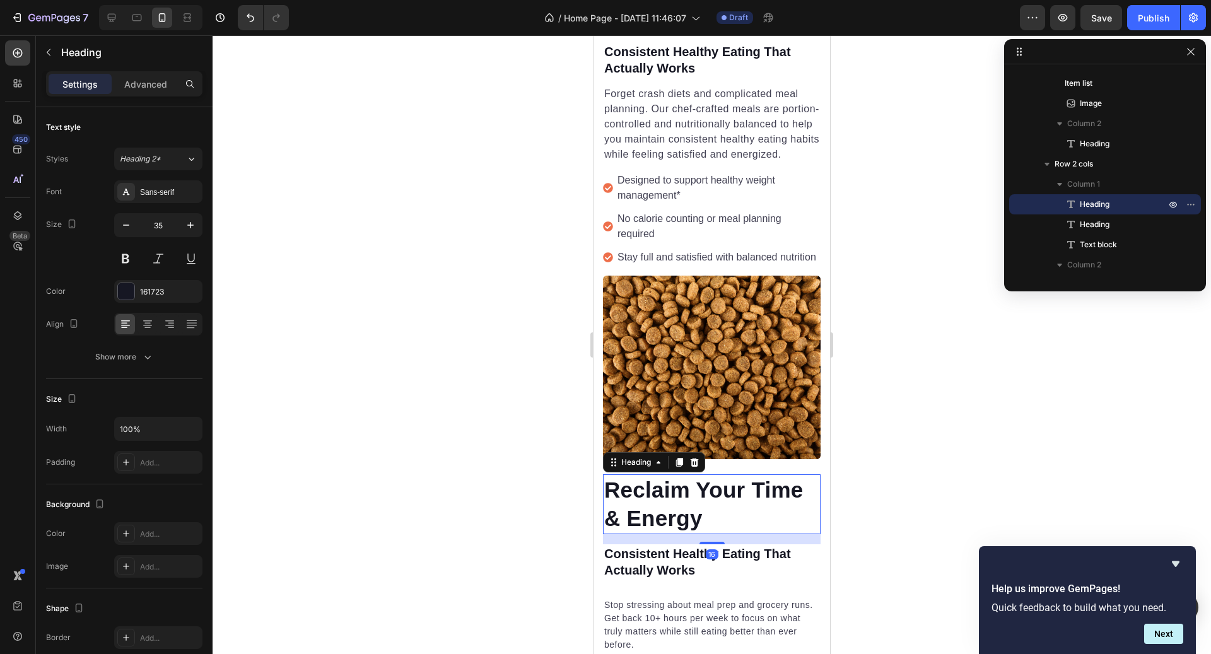
click at [681, 474] on h2 "Reclaim Your Time & Energy" at bounding box center [712, 504] width 218 height 60
click at [681, 486] on p "Reclaim Your Time & Energy" at bounding box center [711, 504] width 215 height 57
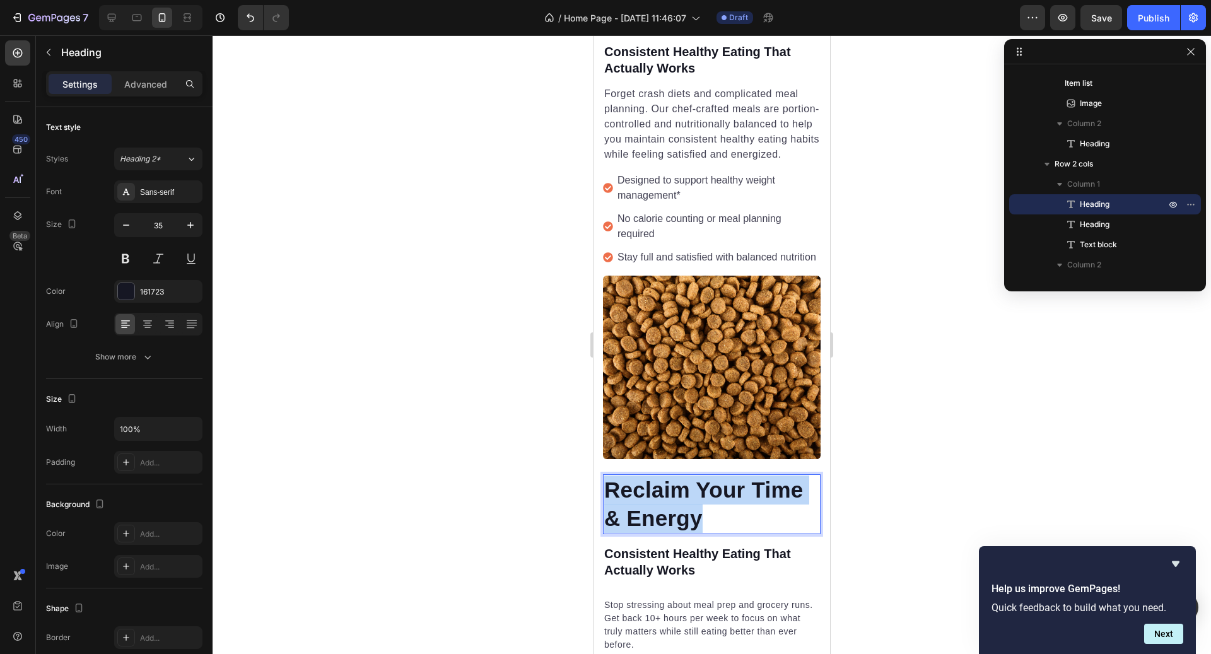
click at [681, 486] on p "Reclaim Your Time & Energy" at bounding box center [711, 504] width 215 height 57
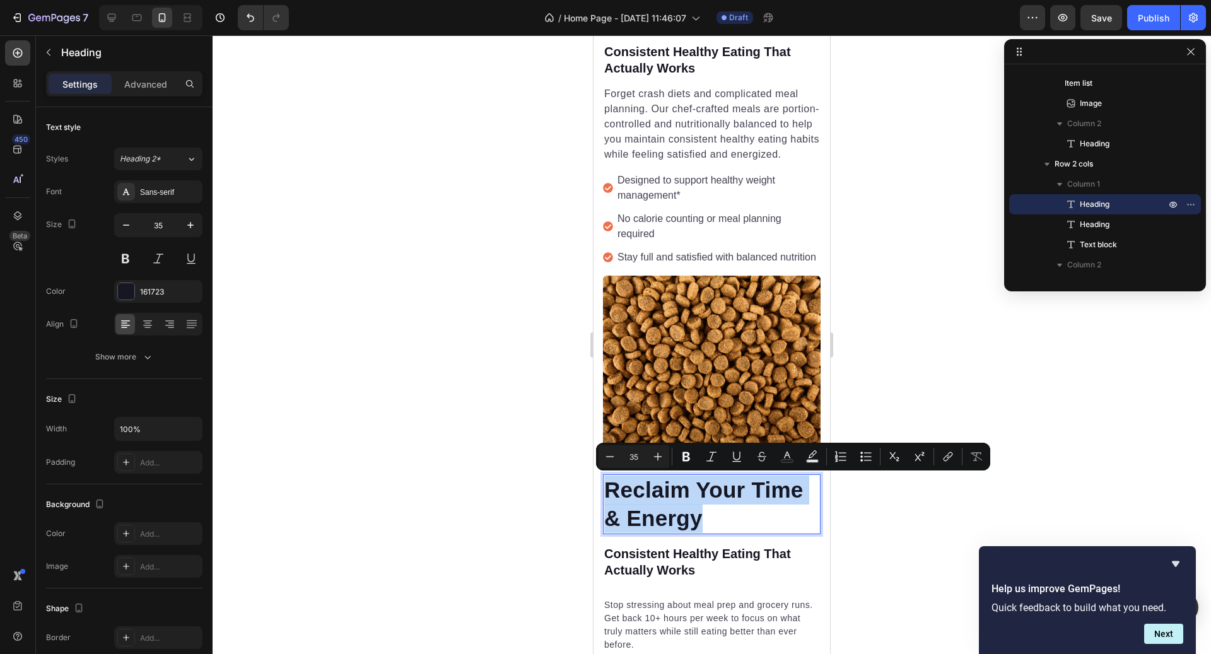
copy p "Reclaim Your Time & Energy"
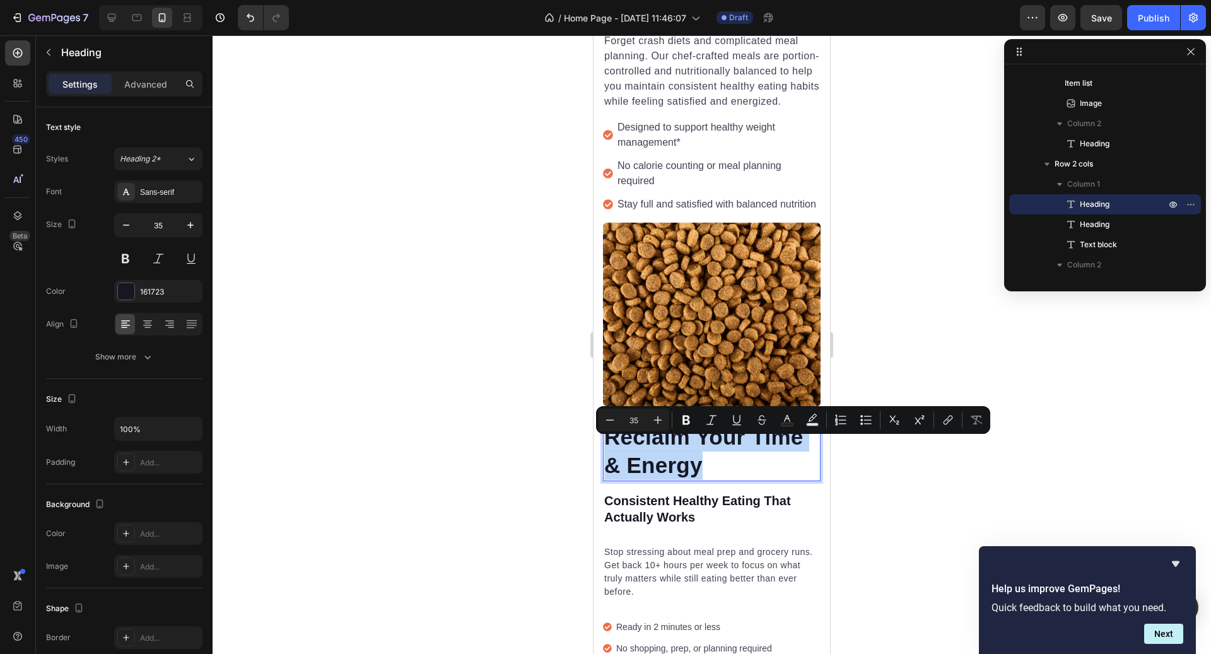
scroll to position [1560, 0]
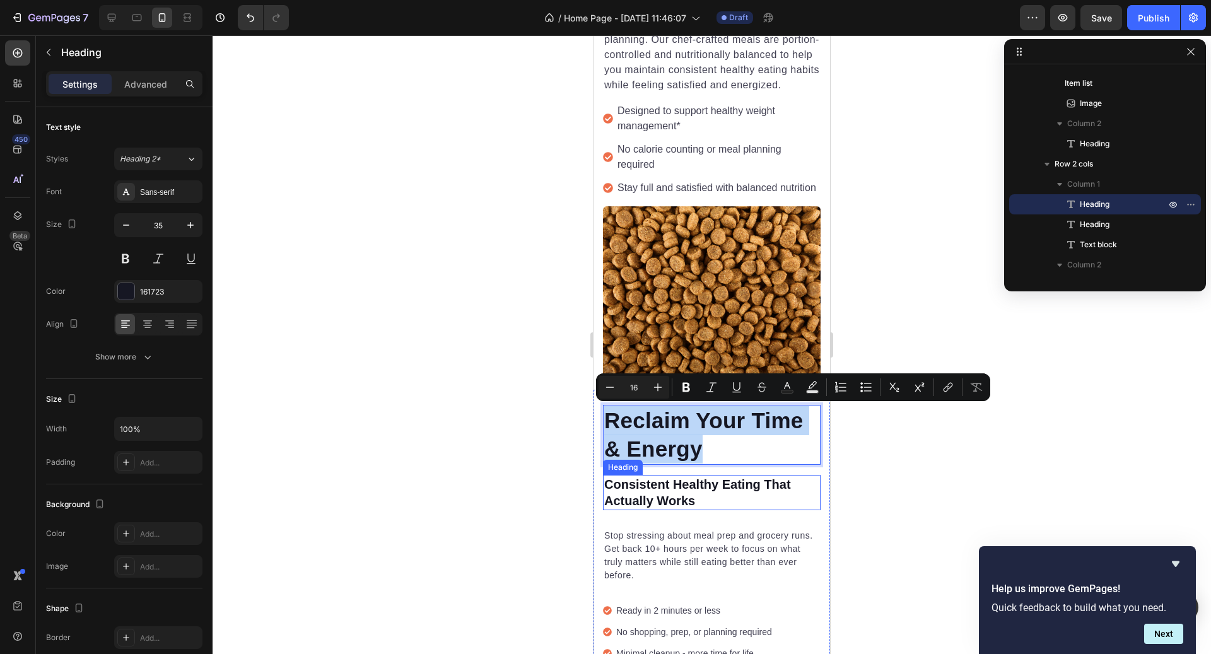
click at [683, 479] on h2 "Consistent Healthy Eating That Actually Works" at bounding box center [712, 492] width 218 height 35
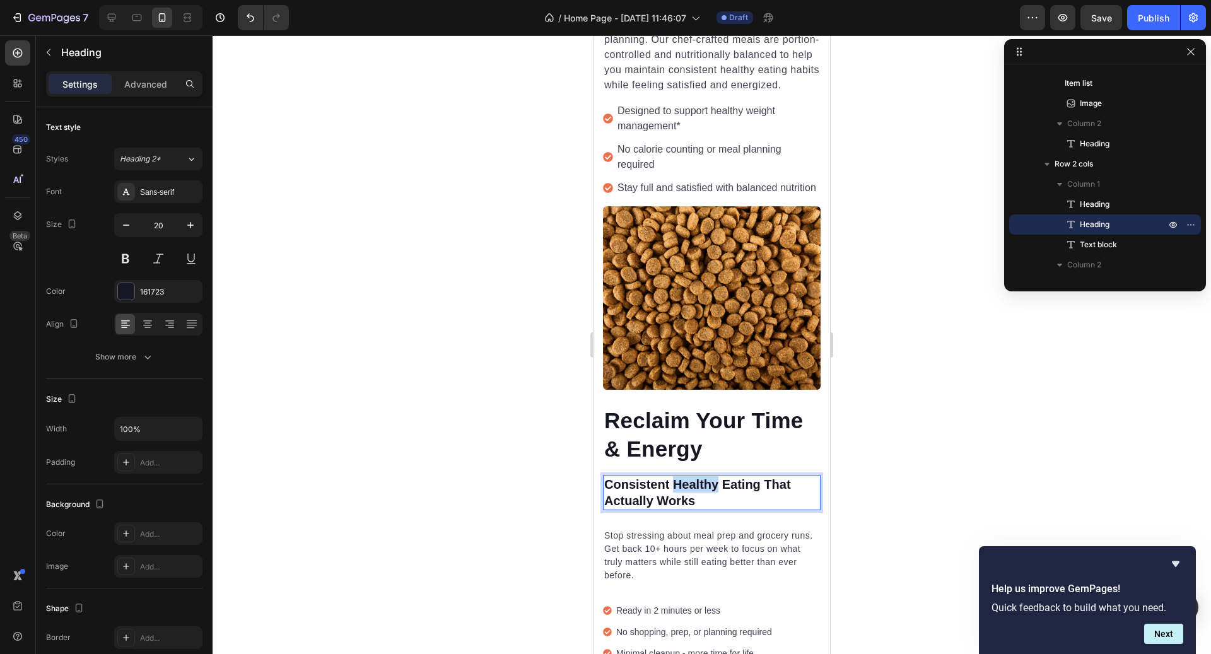
click at [683, 479] on h2 "Consistent Healthy Eating That Actually Works" at bounding box center [712, 492] width 218 height 35
click at [683, 479] on p "Consistent Healthy Eating That Actually Works" at bounding box center [711, 492] width 215 height 33
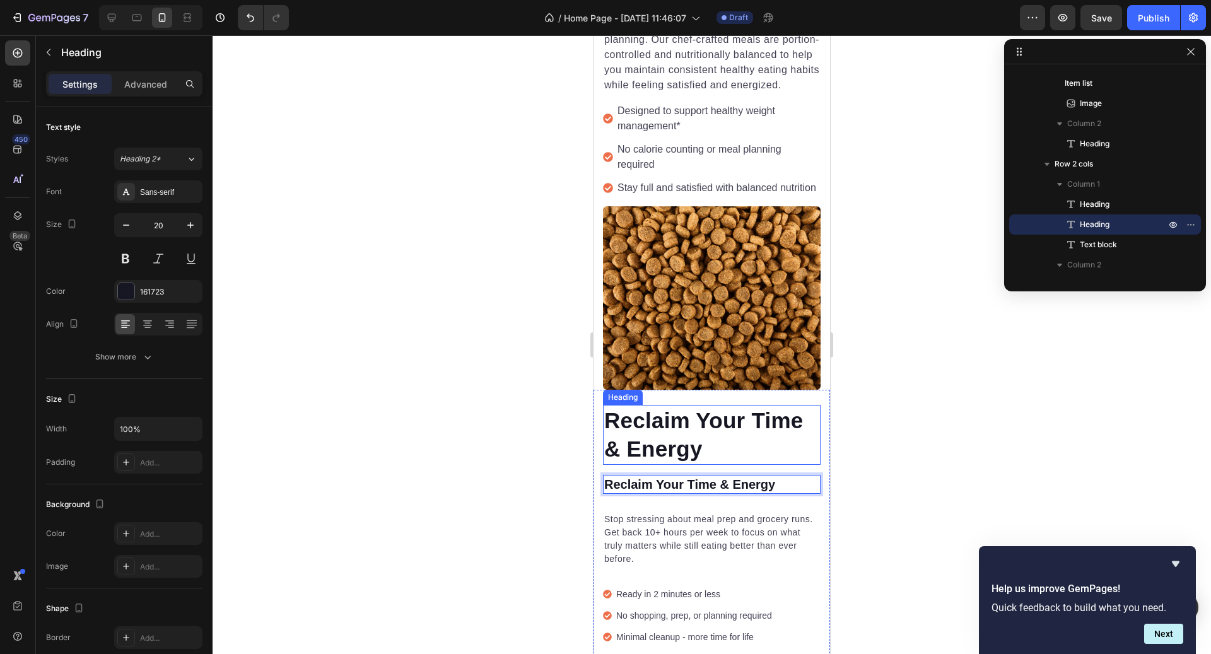
click at [730, 422] on p "Reclaim Your Time & Energy" at bounding box center [711, 434] width 215 height 57
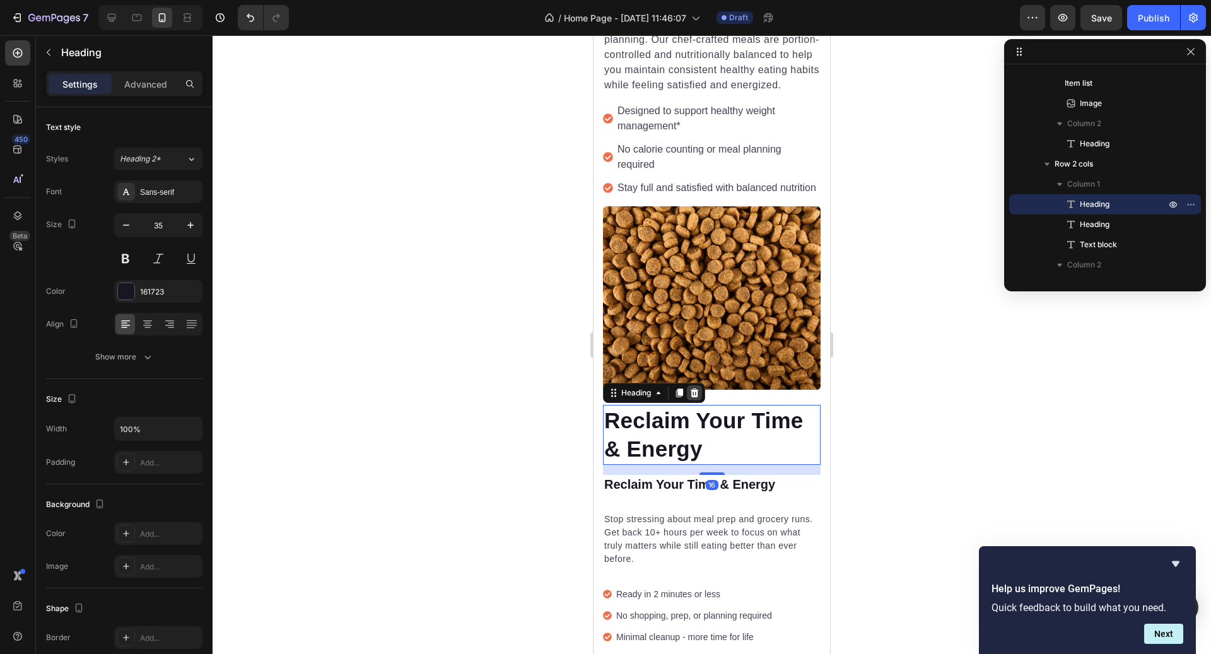
click at [699, 391] on icon at bounding box center [695, 393] width 10 height 10
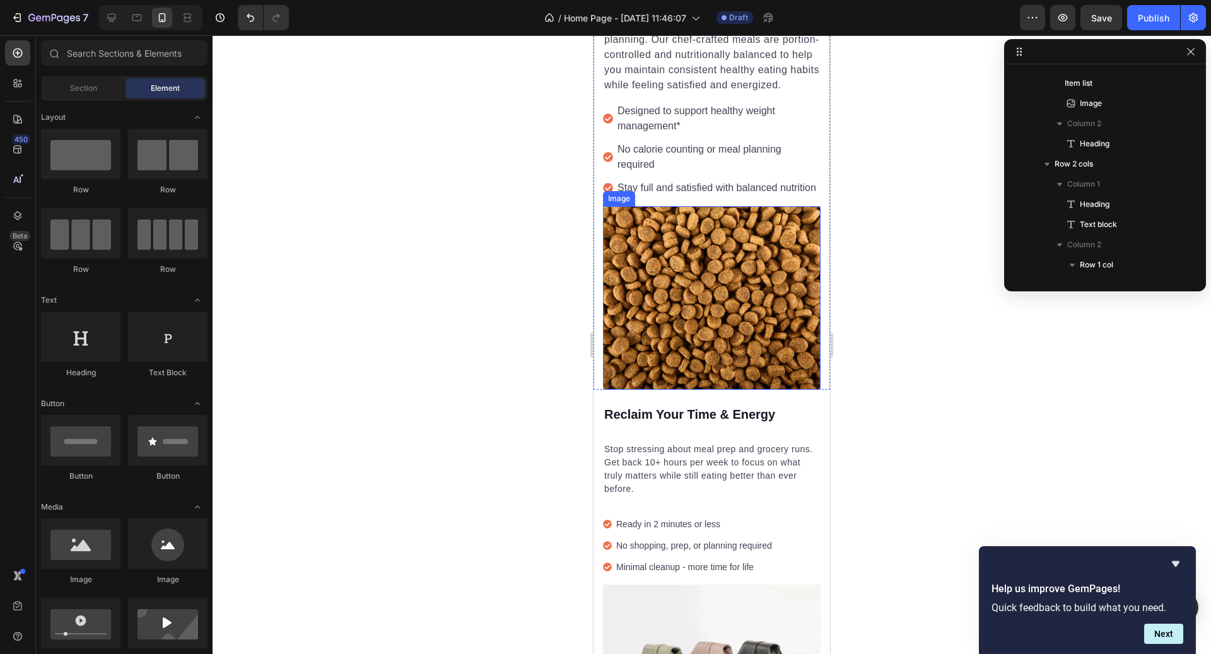
click at [705, 383] on img at bounding box center [712, 298] width 218 height 184
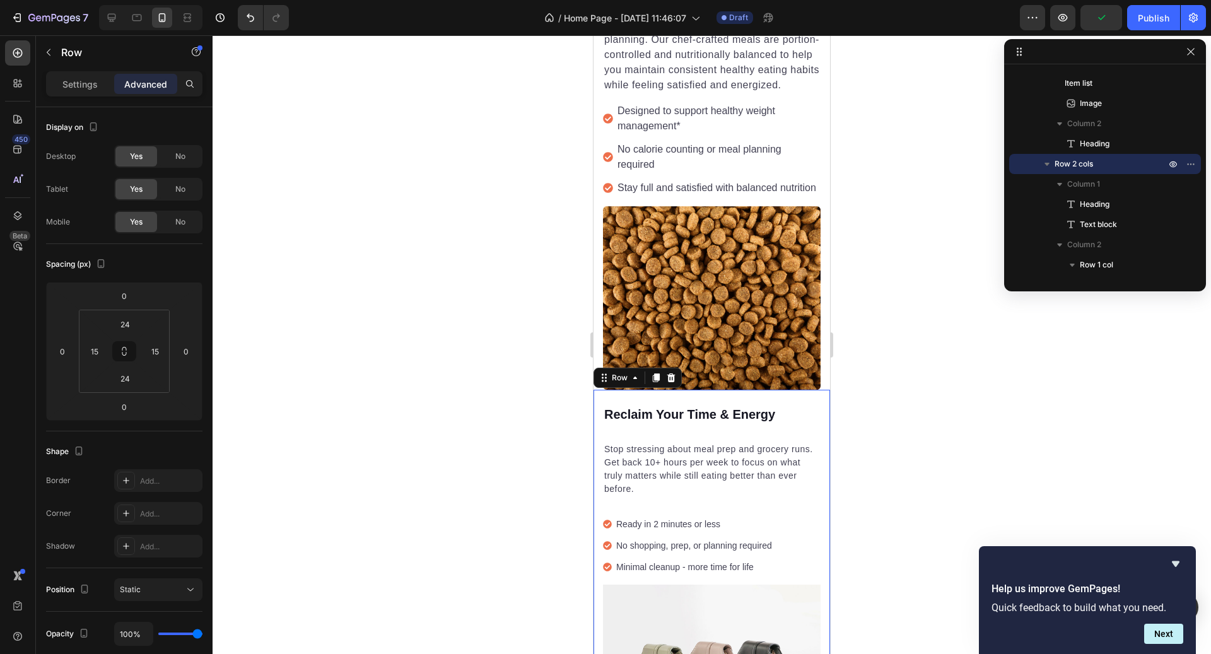
click at [661, 401] on div "Reclaim Your Time & Energy Heading Stop stressing about meal prep and grocery r…" at bounding box center [712, 577] width 237 height 374
click at [661, 409] on p "Reclaim Your Time & Energy" at bounding box center [711, 414] width 215 height 16
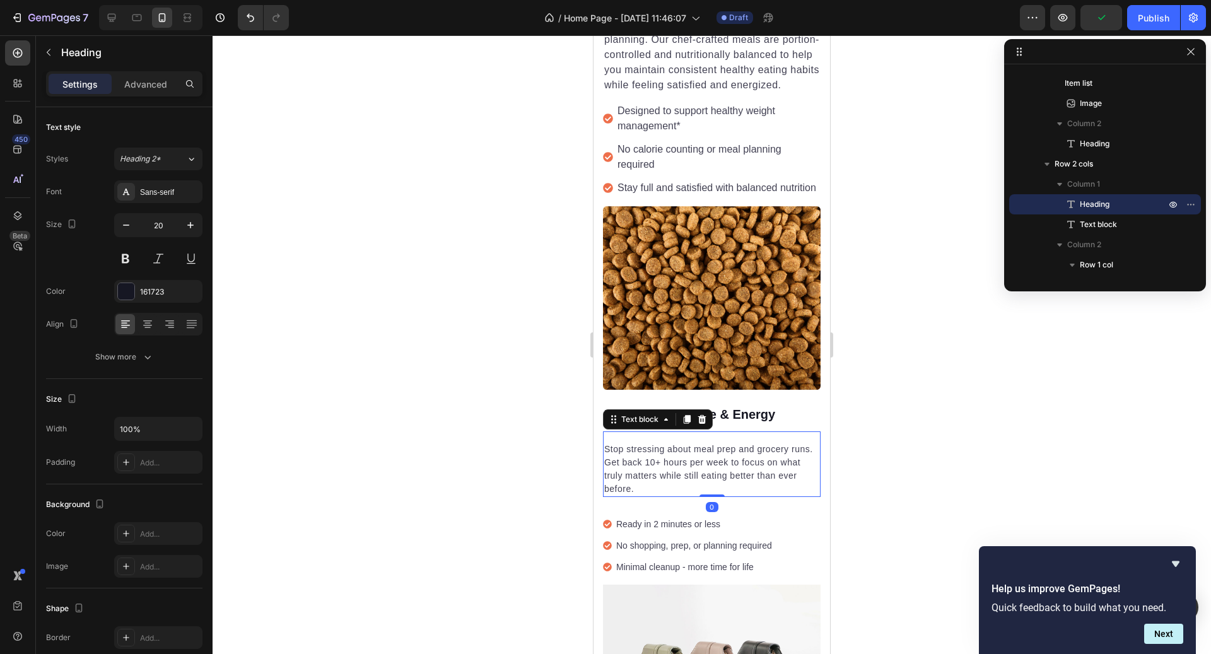
click at [650, 468] on p "Stop stressing about meal prep and grocery runs. Get back 10+ hours per week to…" at bounding box center [711, 469] width 215 height 53
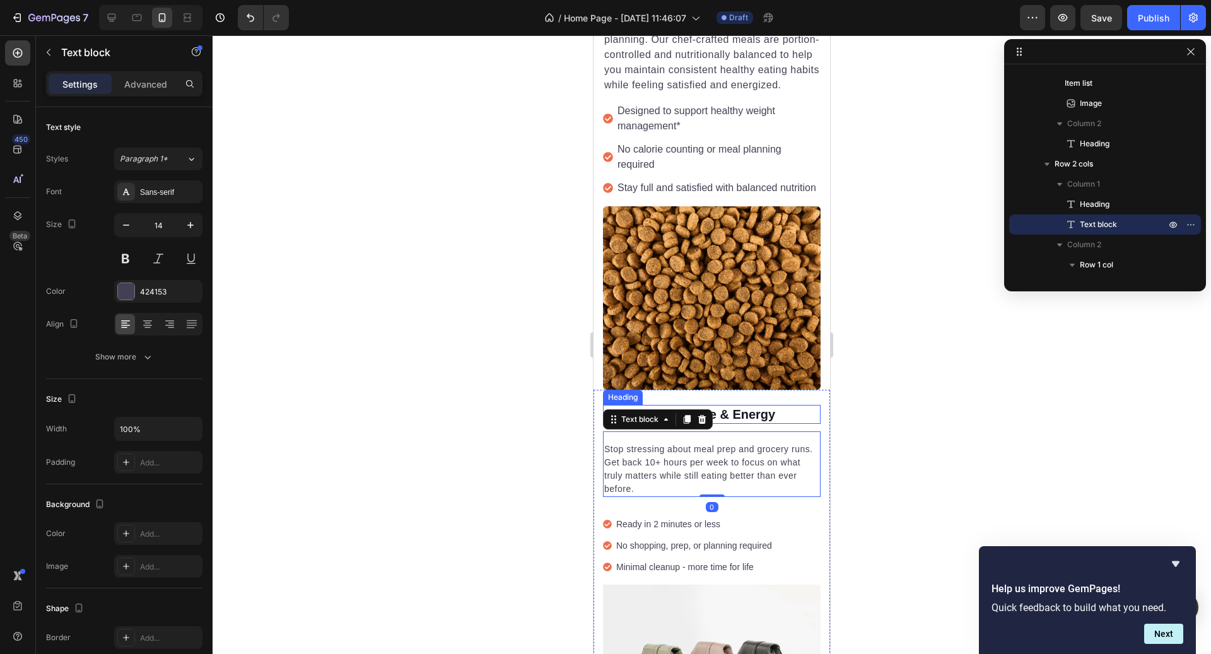
click at [753, 421] on h2 "Reclaim Your Time & Energy" at bounding box center [712, 414] width 218 height 19
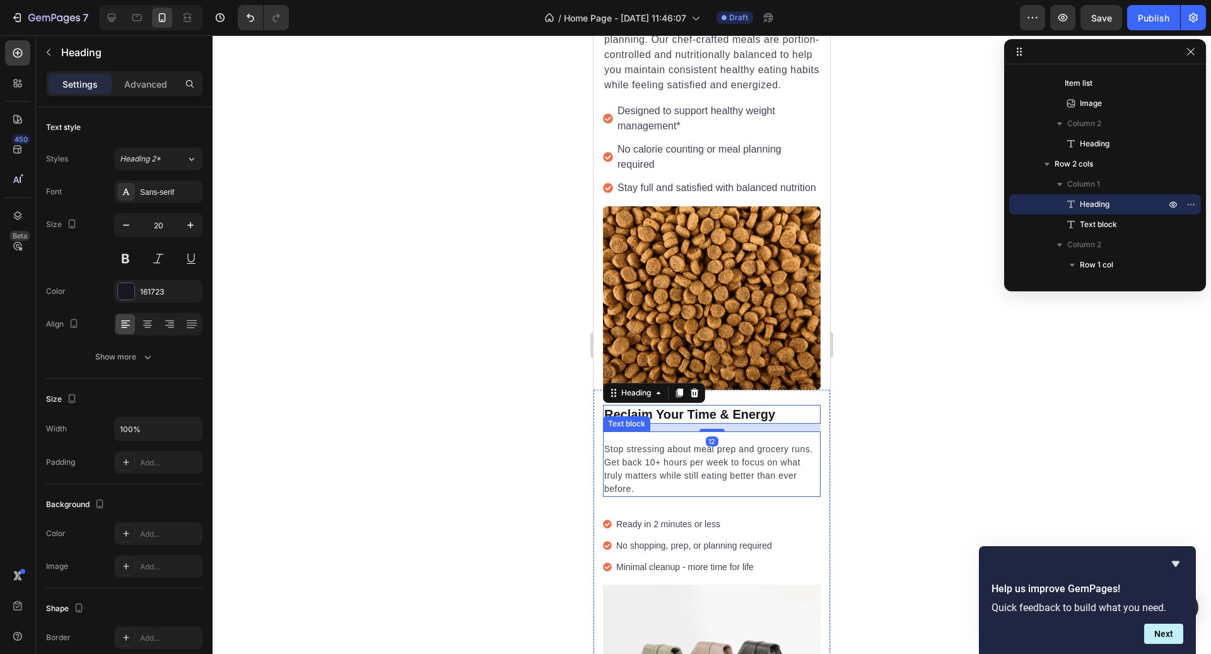
click at [727, 438] on div "Stop stressing about meal prep and grocery runs. Get back 10+ hours per week to…" at bounding box center [712, 465] width 218 height 66
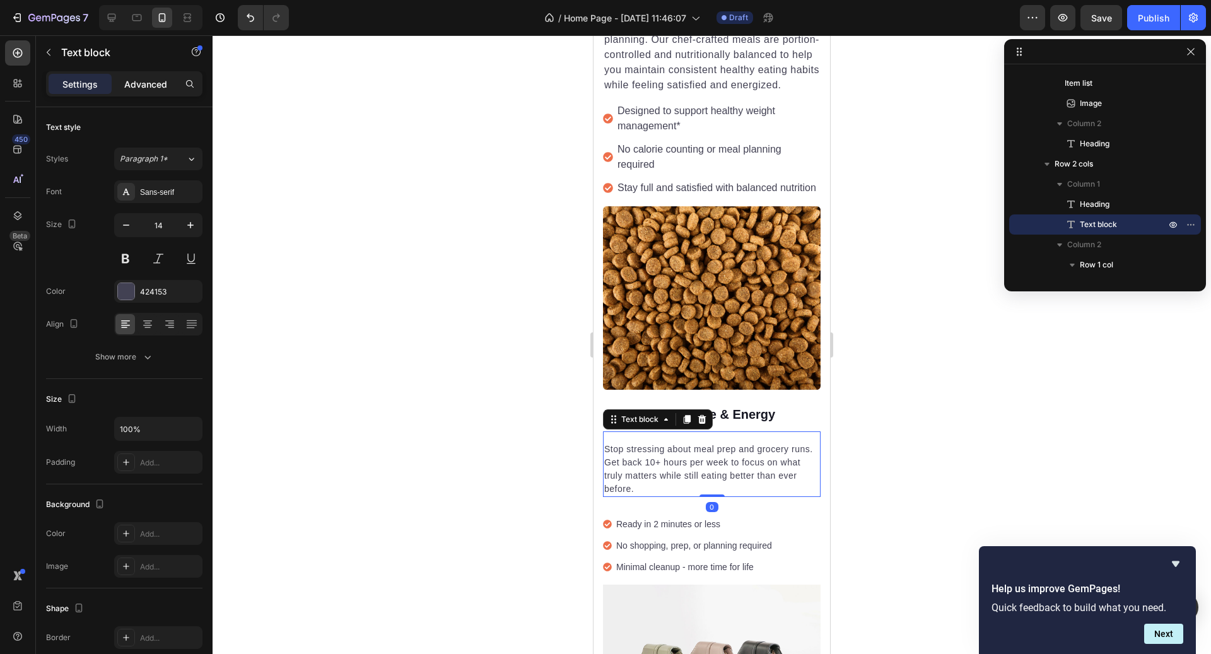
click at [160, 90] on div "Advanced" at bounding box center [145, 84] width 63 height 20
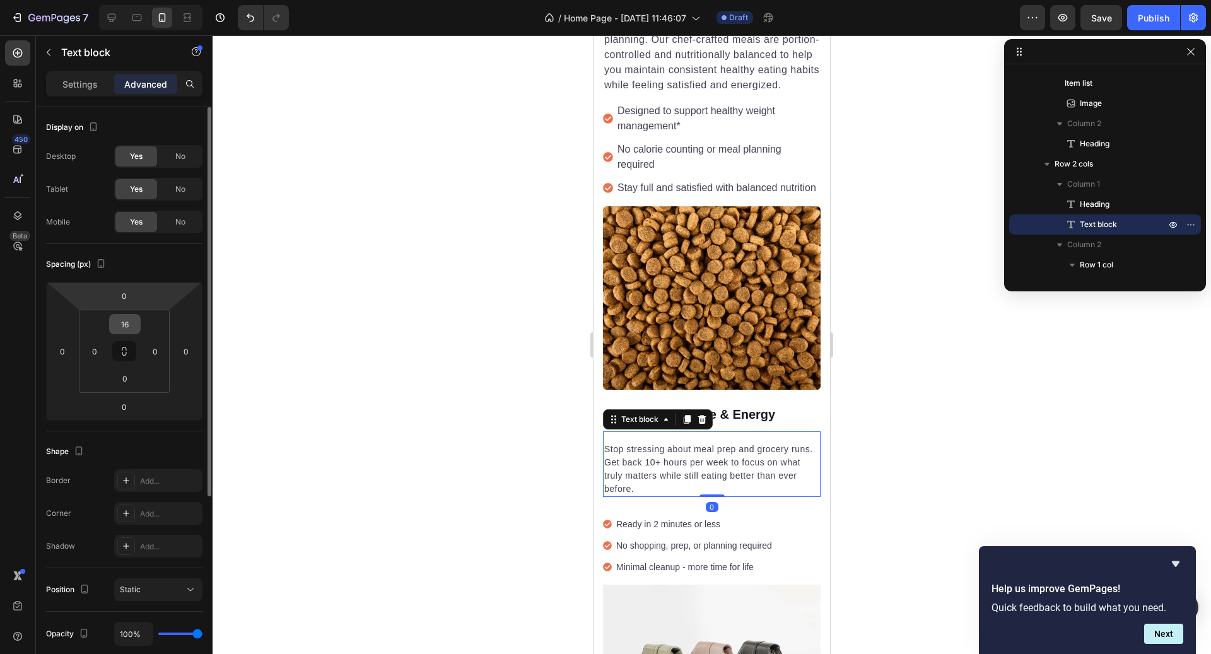
click at [123, 324] on input "16" at bounding box center [124, 324] width 25 height 19
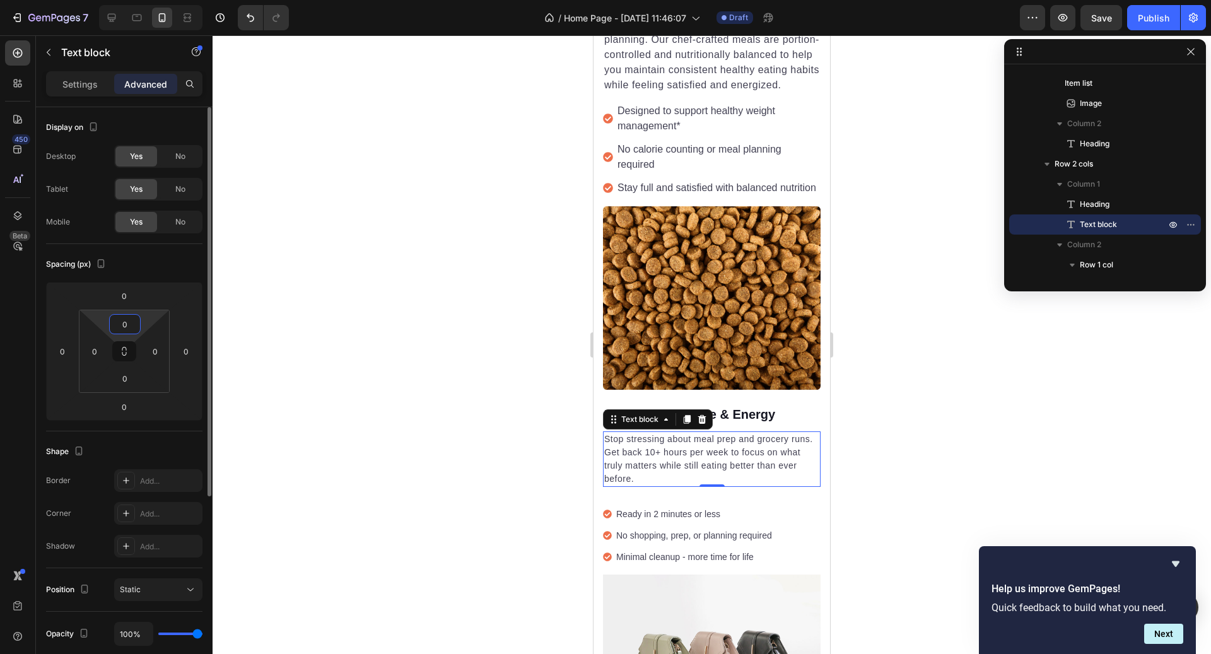
type input "0"
click at [885, 462] on div at bounding box center [712, 344] width 999 height 619
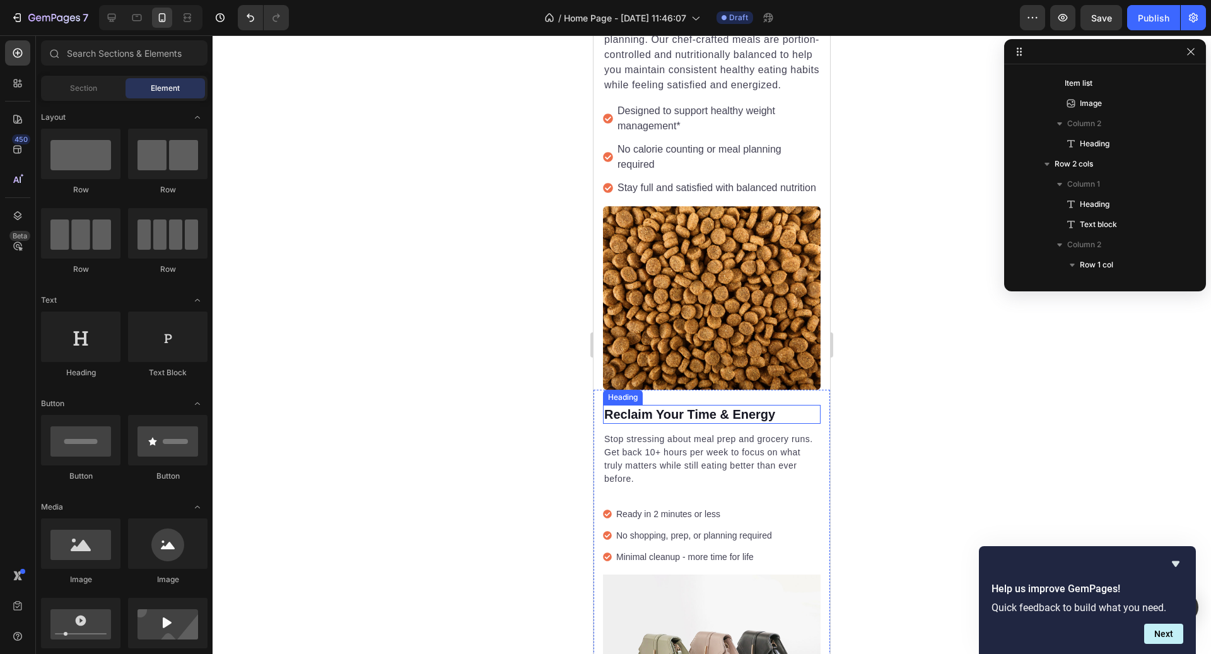
click at [746, 415] on p "Reclaim Your Time & Energy" at bounding box center [711, 414] width 215 height 16
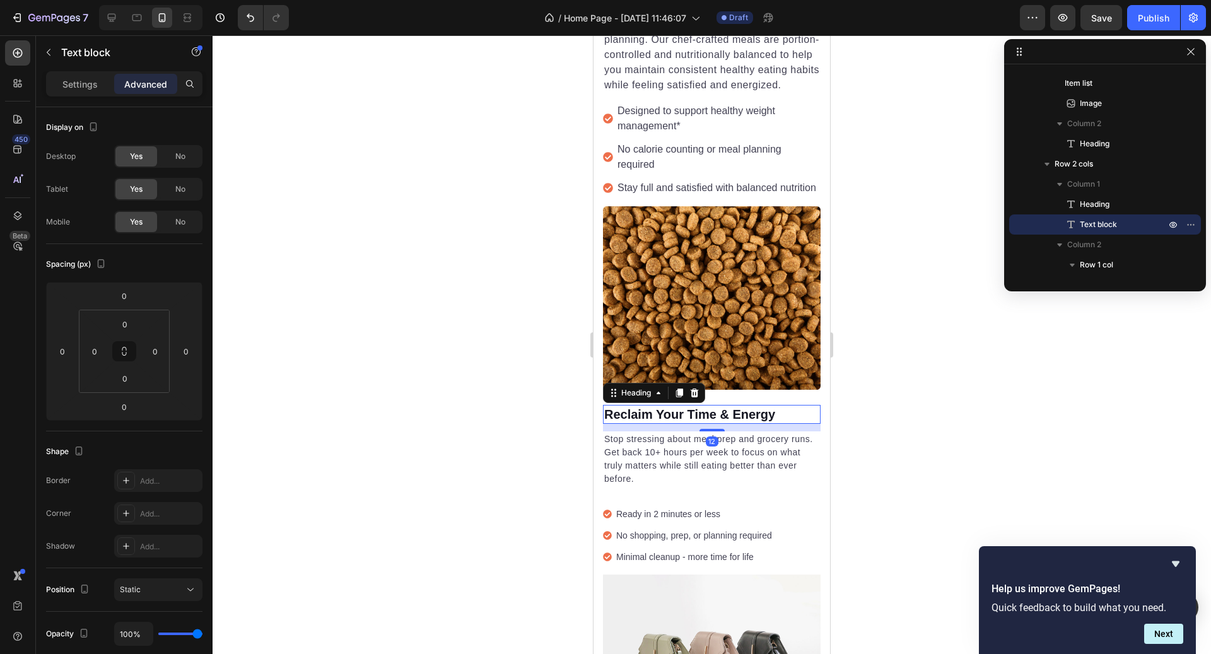
click at [745, 432] on div "Stop stressing about meal prep and grocery runs. Get back 10+ hours per week to…" at bounding box center [712, 460] width 218 height 56
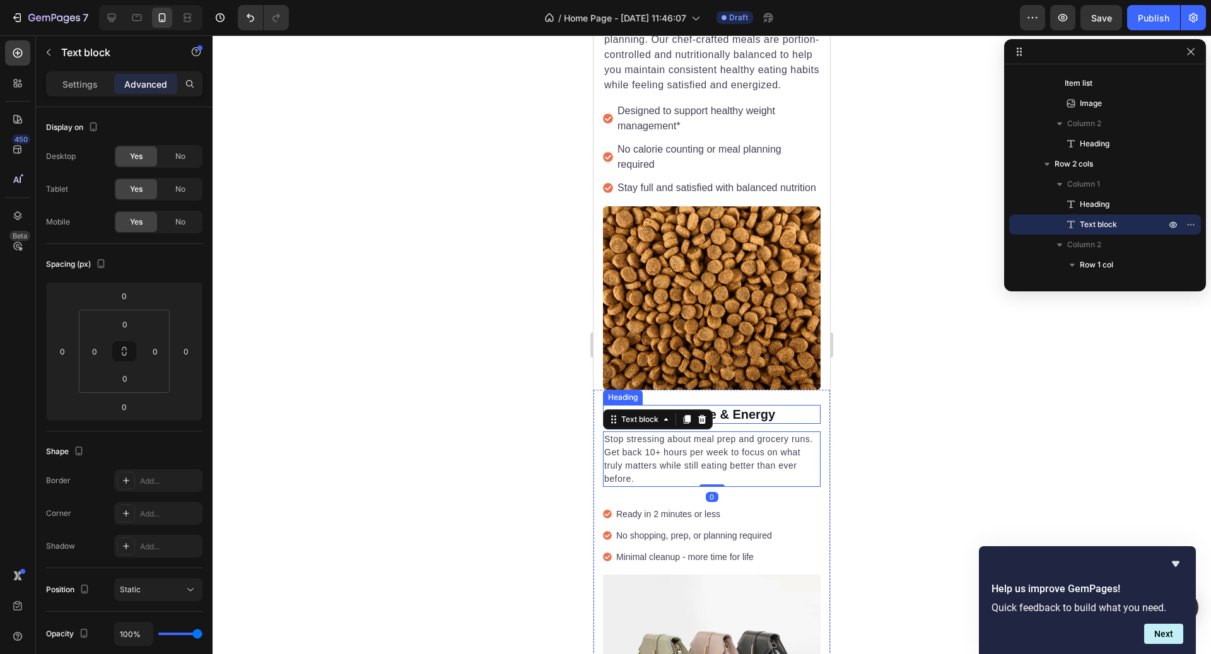
click at [766, 415] on p "Reclaim Your Time & Energy" at bounding box center [711, 414] width 215 height 16
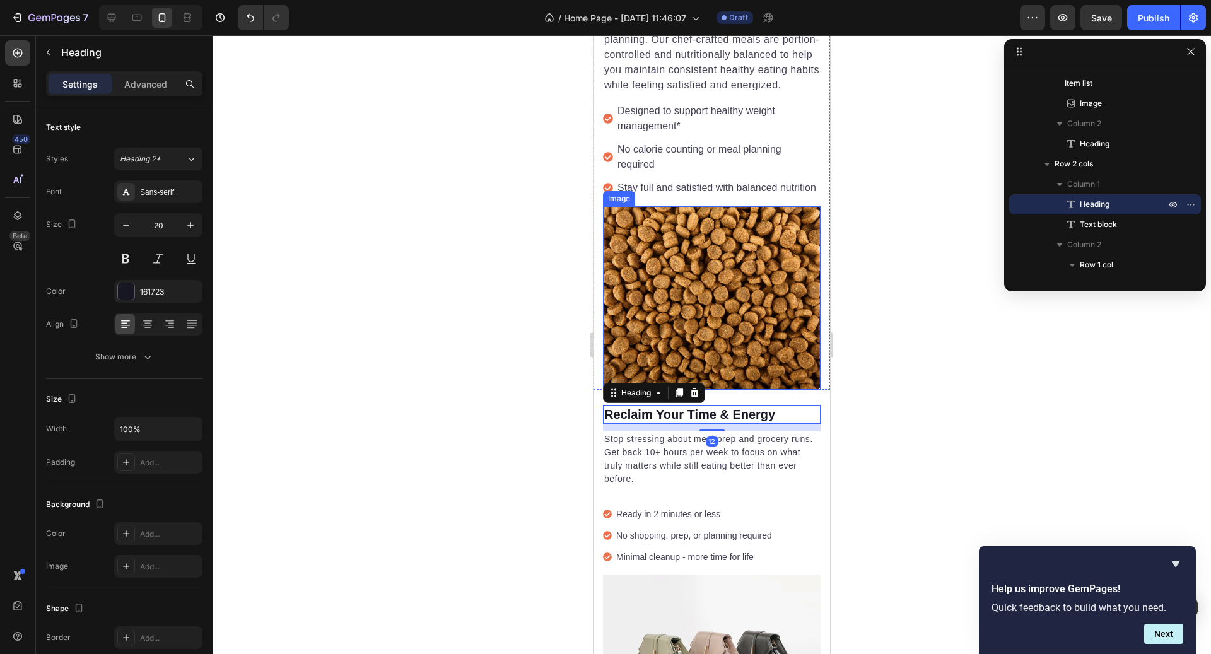
scroll to position [1346, 0]
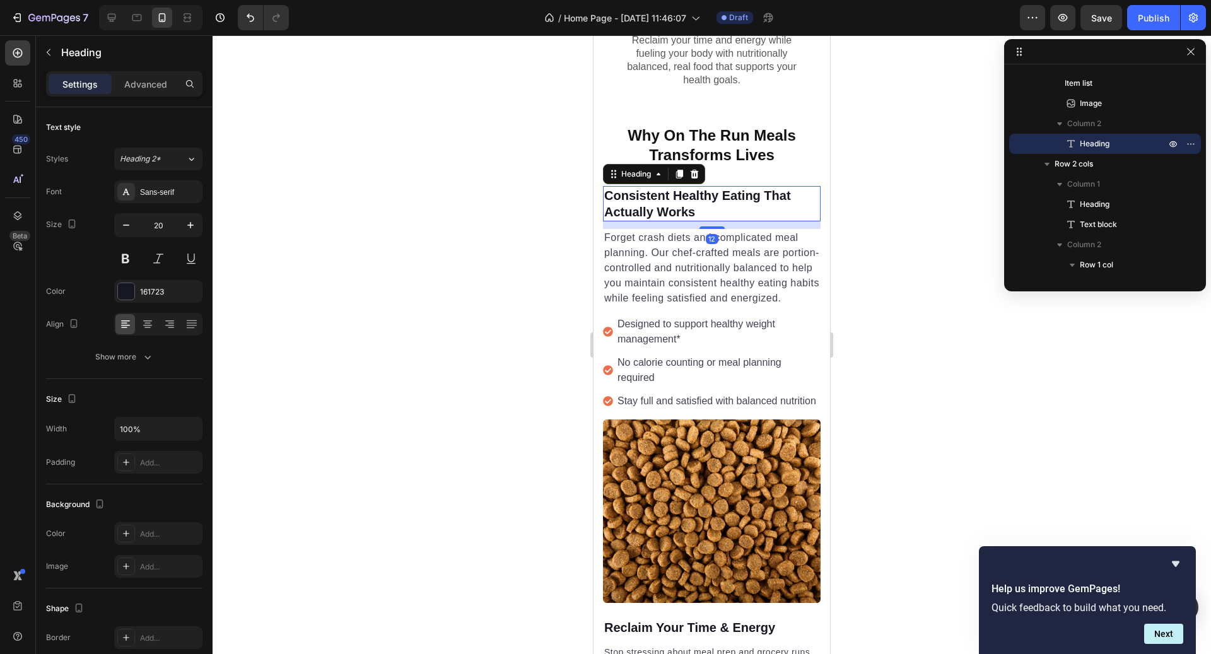
click at [701, 209] on h2 "Consistent Healthy Eating That Actually Works" at bounding box center [712, 203] width 218 height 35
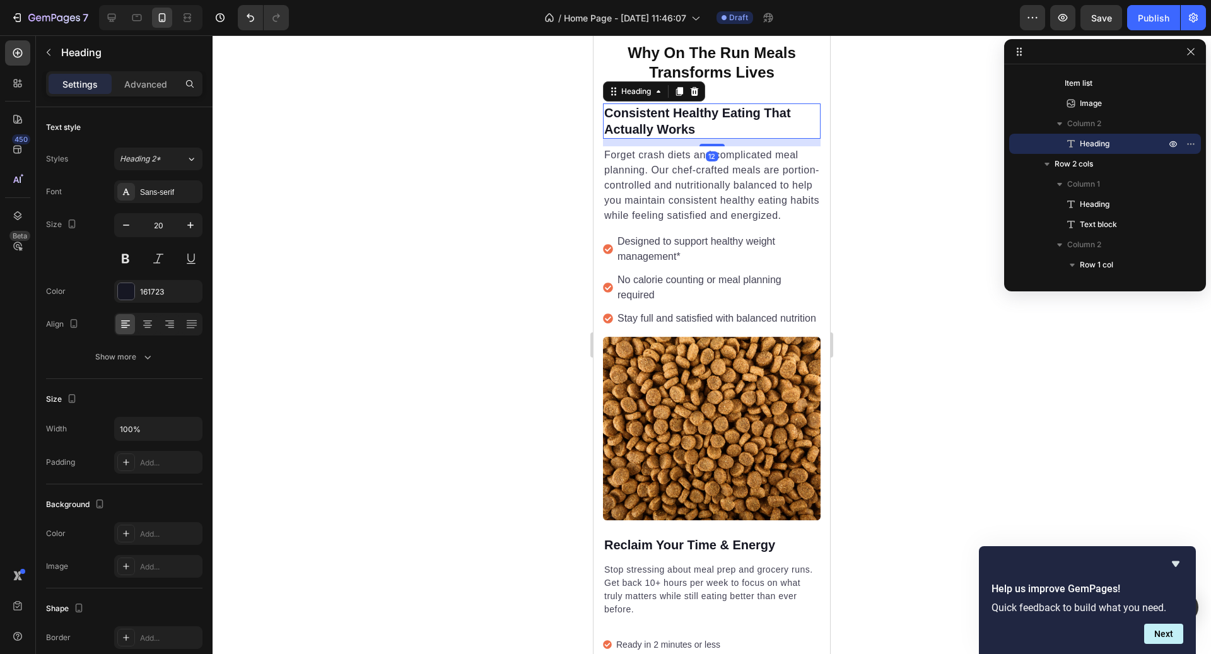
scroll to position [1529, 0]
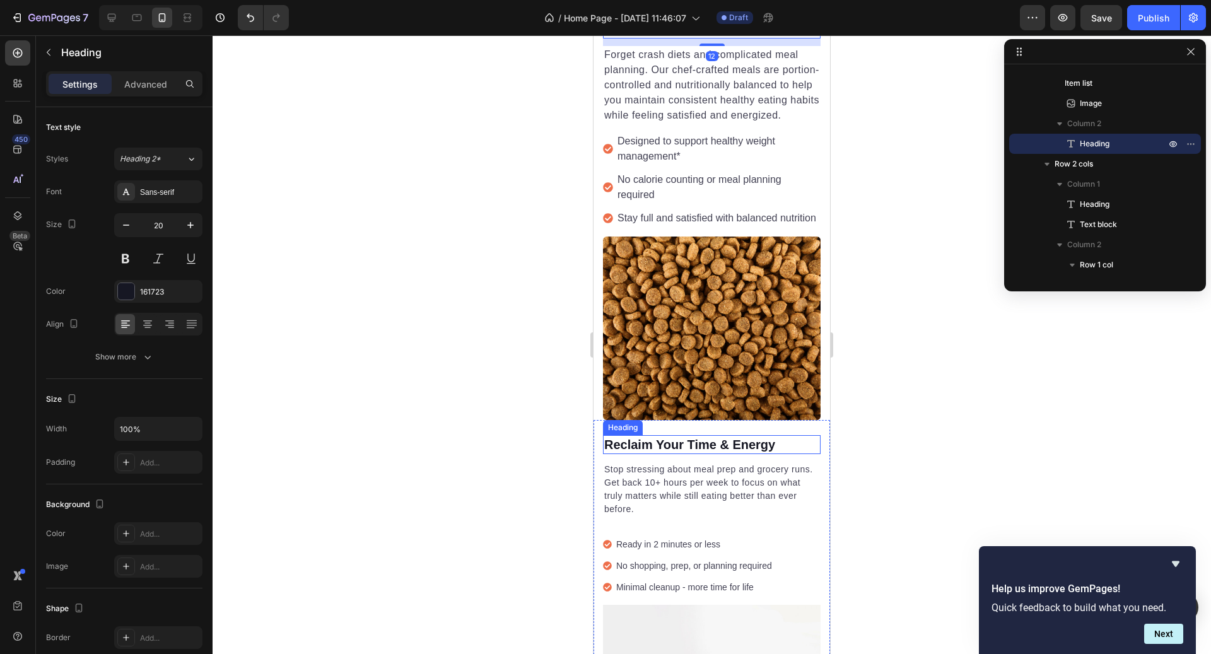
click at [712, 471] on p "Stop stressing about meal prep and grocery runs. Get back 10+ hours per week to…" at bounding box center [711, 489] width 215 height 53
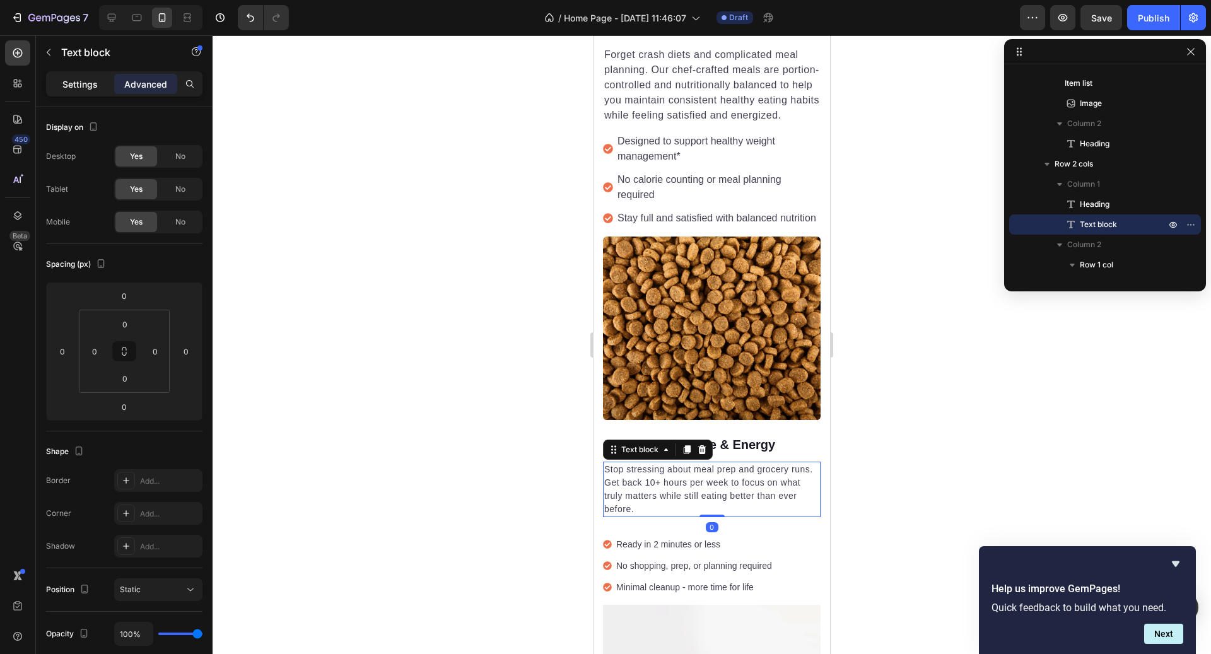
click at [100, 91] on div "Settings" at bounding box center [80, 84] width 63 height 20
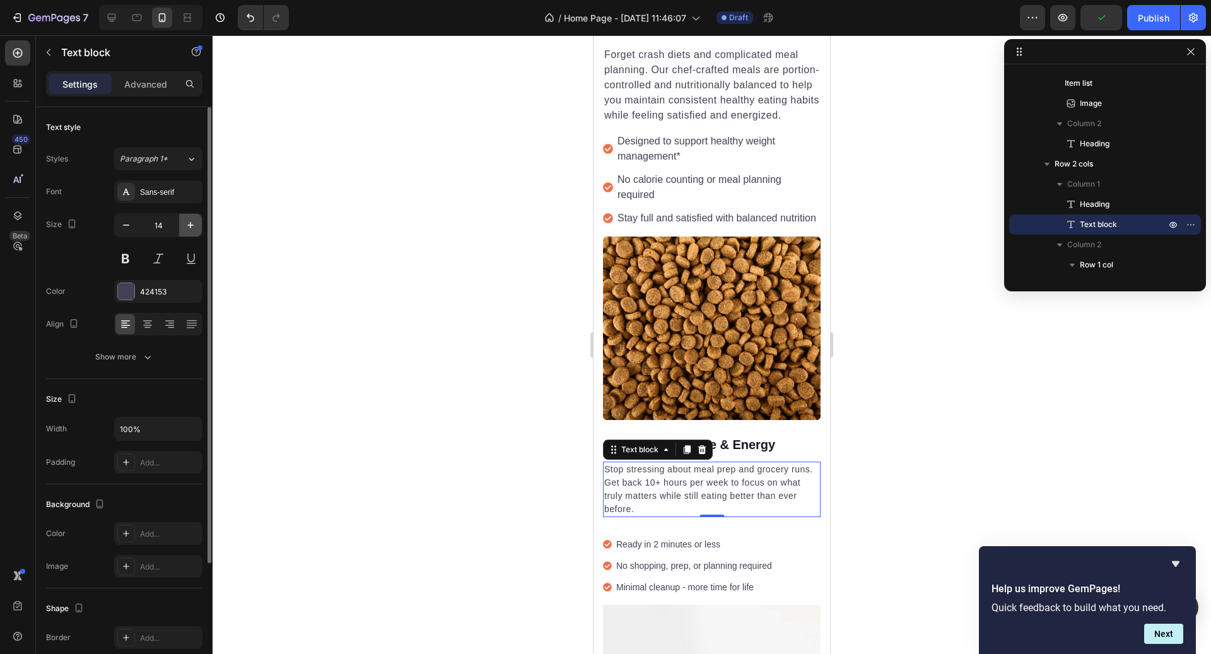
click at [187, 225] on icon "button" at bounding box center [190, 225] width 13 height 13
type input "16"
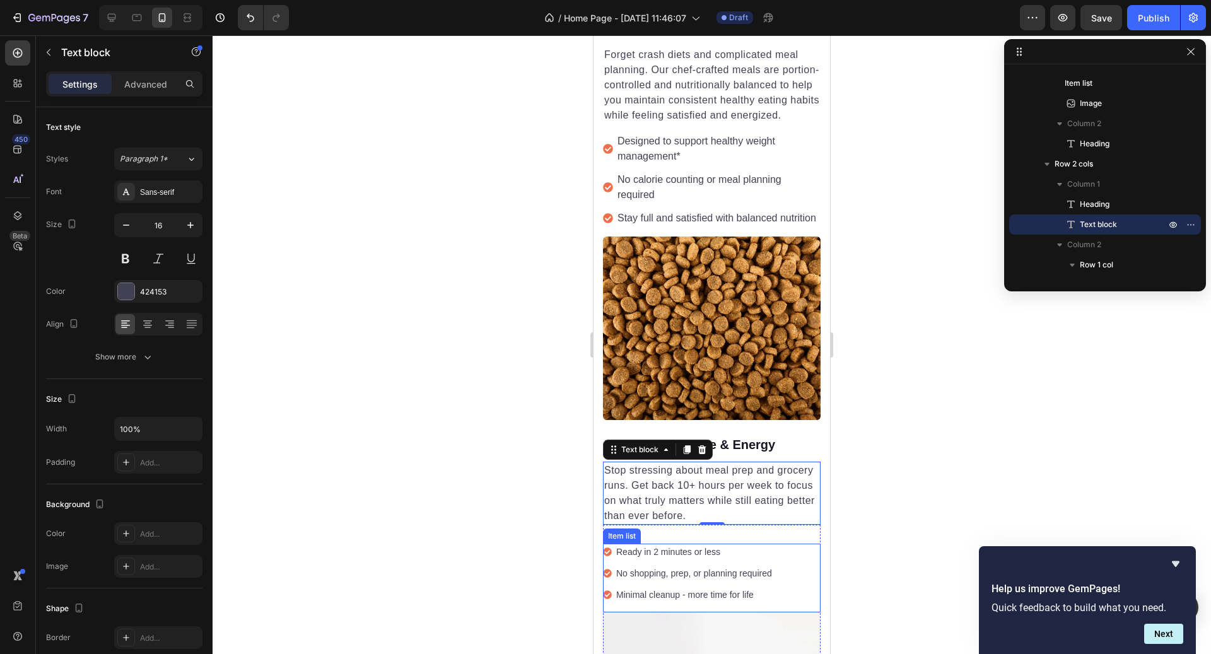
click at [802, 567] on div "Ready in 2 minutes or less No shopping, prep, or planning required Minimal clea…" at bounding box center [712, 578] width 218 height 69
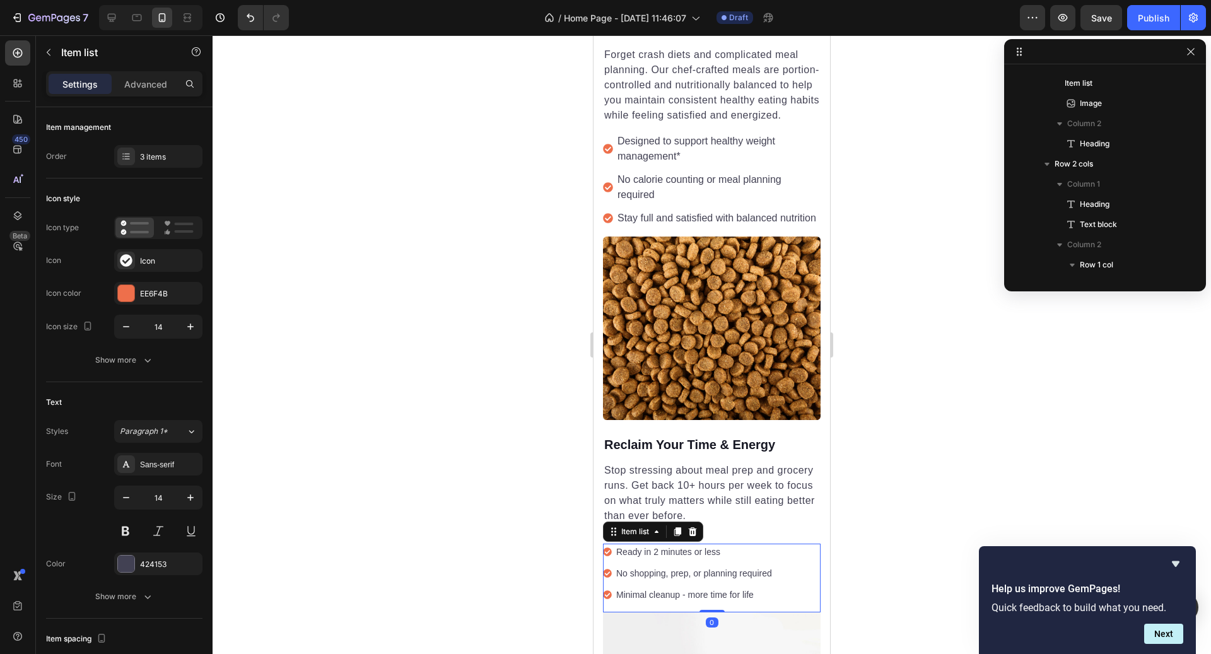
scroll to position [864, 0]
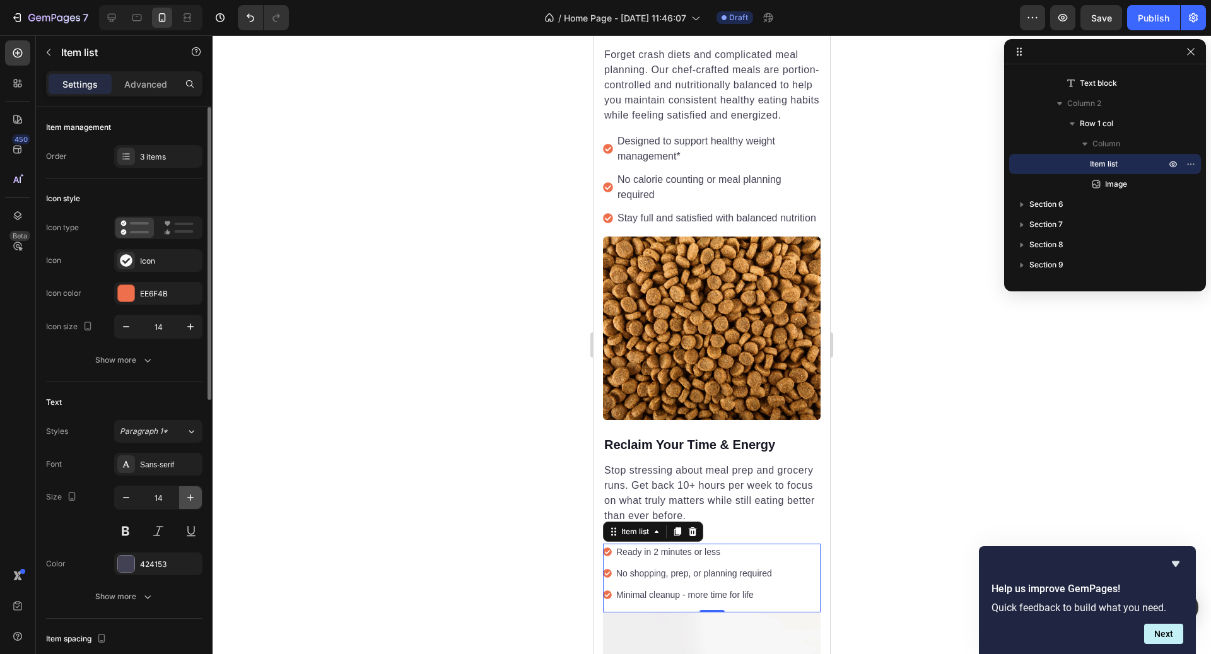
click at [191, 495] on icon "button" at bounding box center [190, 498] width 6 height 6
type input "16"
click at [773, 502] on p "Stop stressing about meal prep and grocery runs. Get back 10+ hours per week to…" at bounding box center [711, 493] width 215 height 61
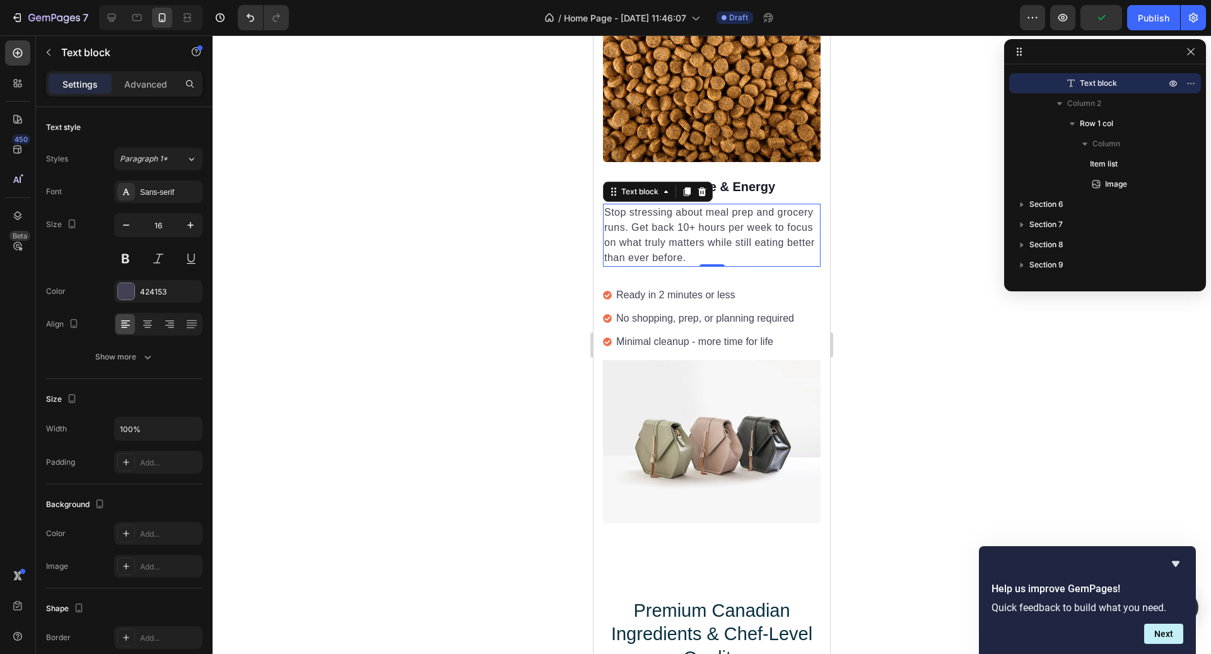
scroll to position [1759, 0]
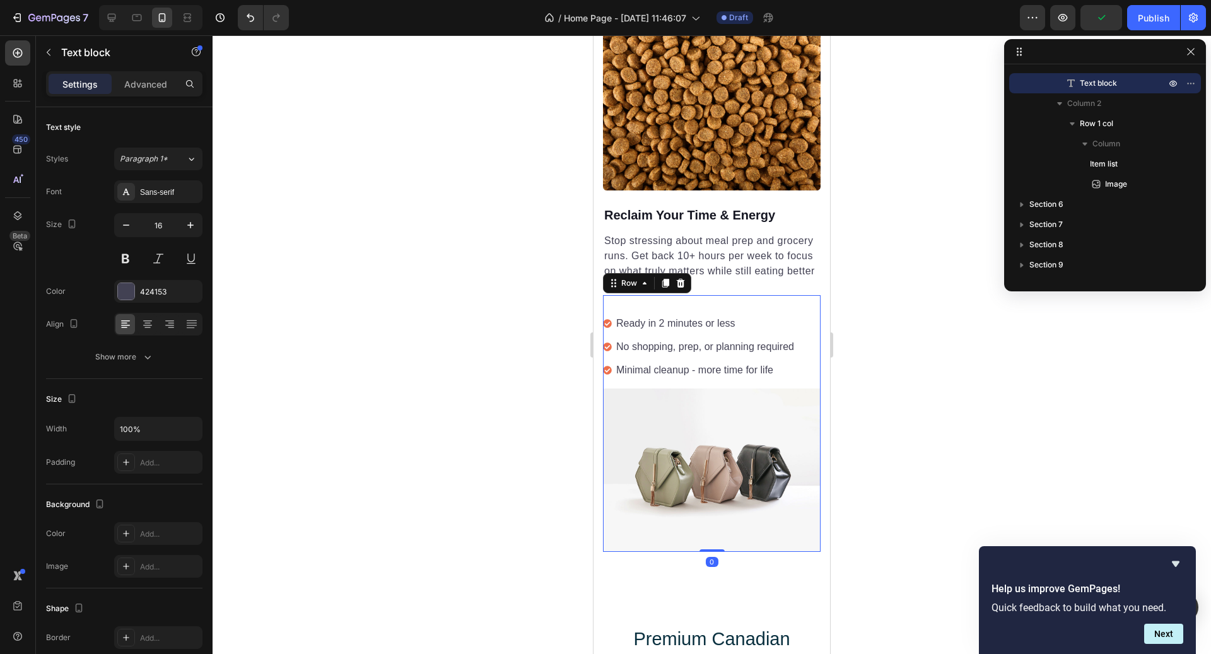
click at [730, 296] on div "Ready in 2 minutes or less No shopping, prep, or planning required Minimal clea…" at bounding box center [712, 423] width 218 height 257
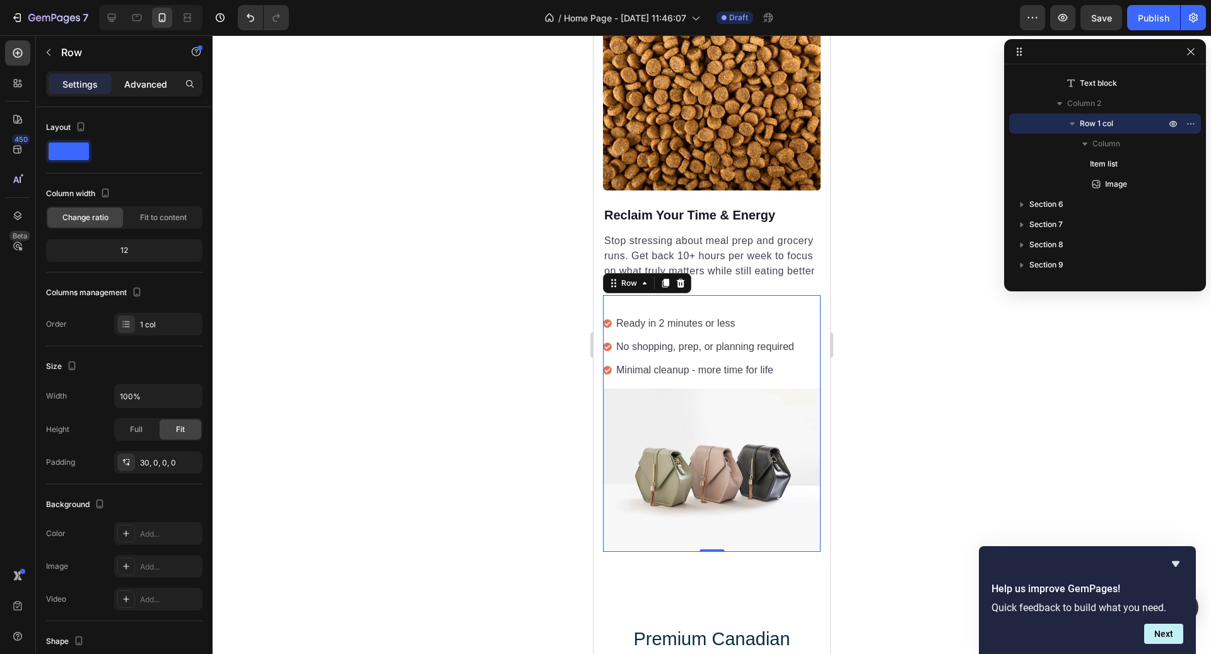
click at [165, 79] on p "Advanced" at bounding box center [145, 84] width 43 height 13
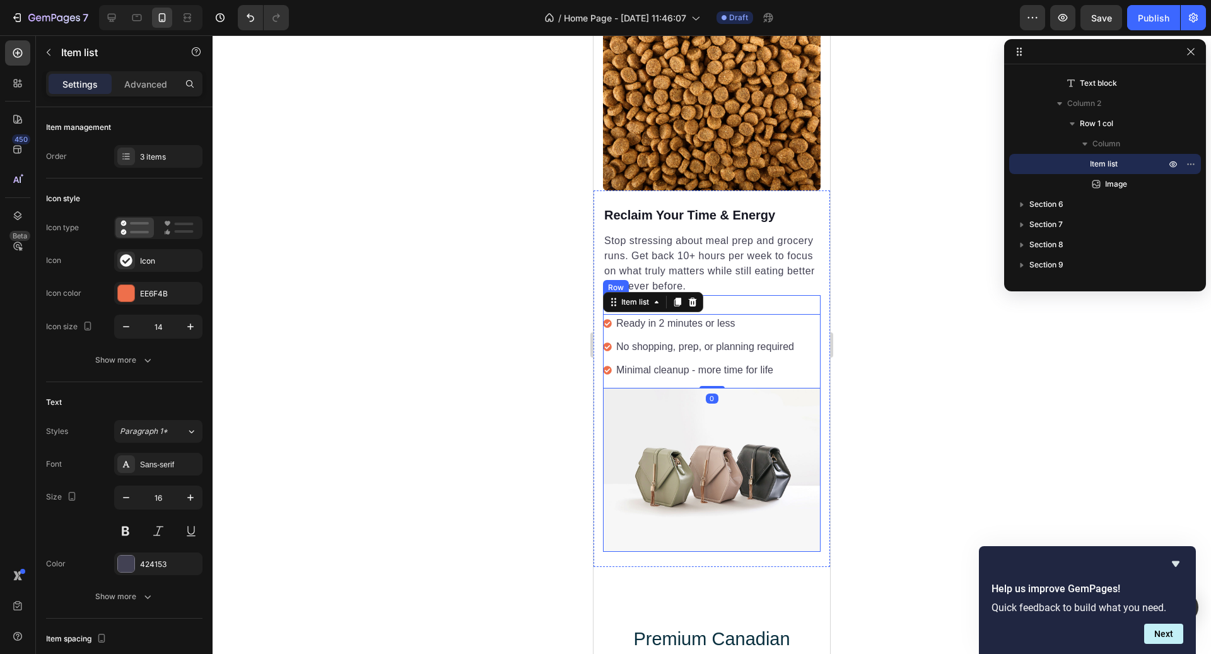
click at [628, 312] on div "Ready in 2 minutes or less No shopping, prep, or planning required Minimal clea…" at bounding box center [712, 423] width 218 height 257
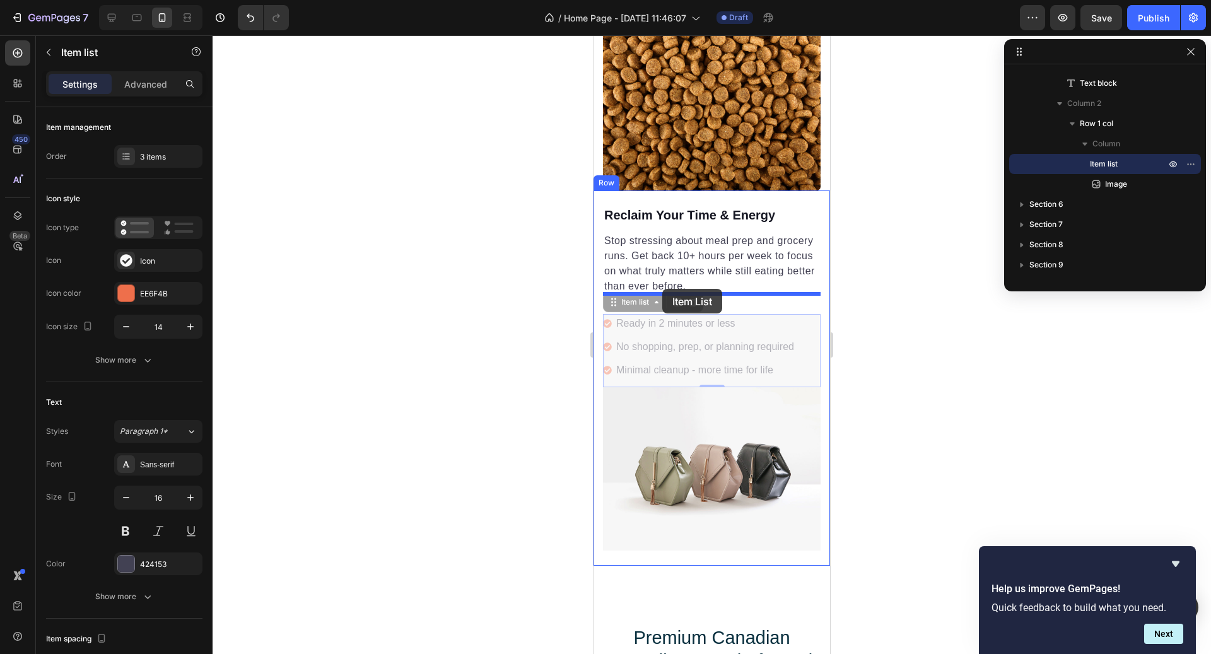
drag, startPoint x: 628, startPoint y: 306, endPoint x: 662, endPoint y: 291, distance: 36.7
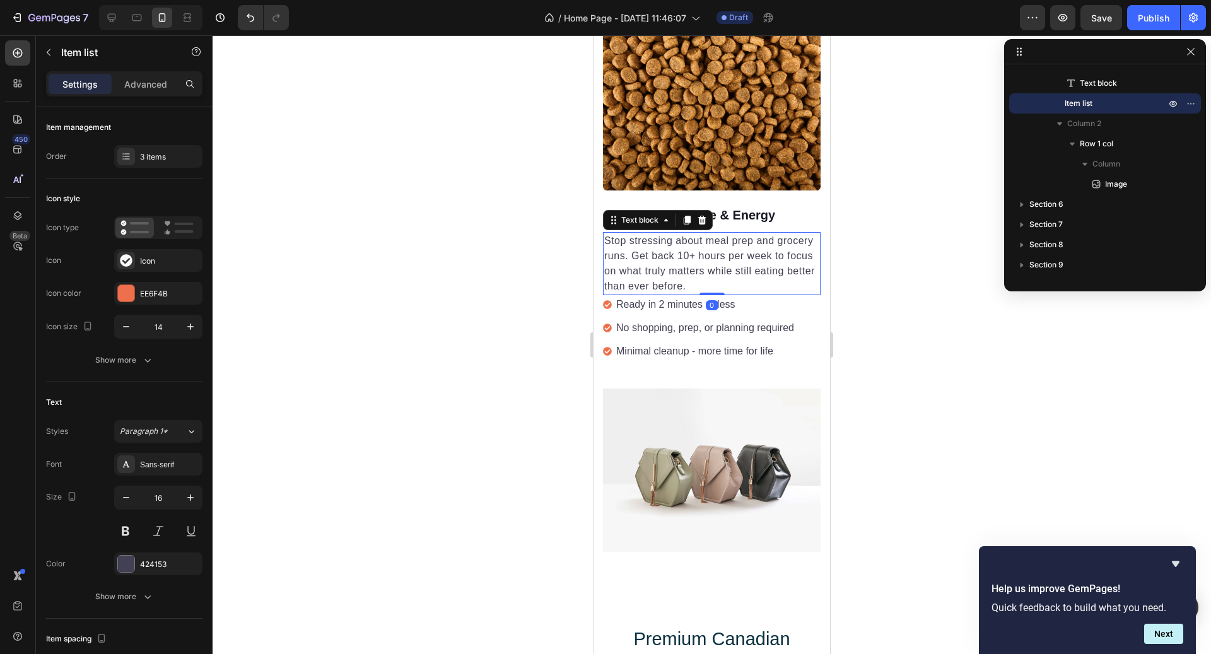
click at [774, 271] on p "Stop stressing about meal prep and grocery runs. Get back 10+ hours per week to…" at bounding box center [711, 263] width 215 height 61
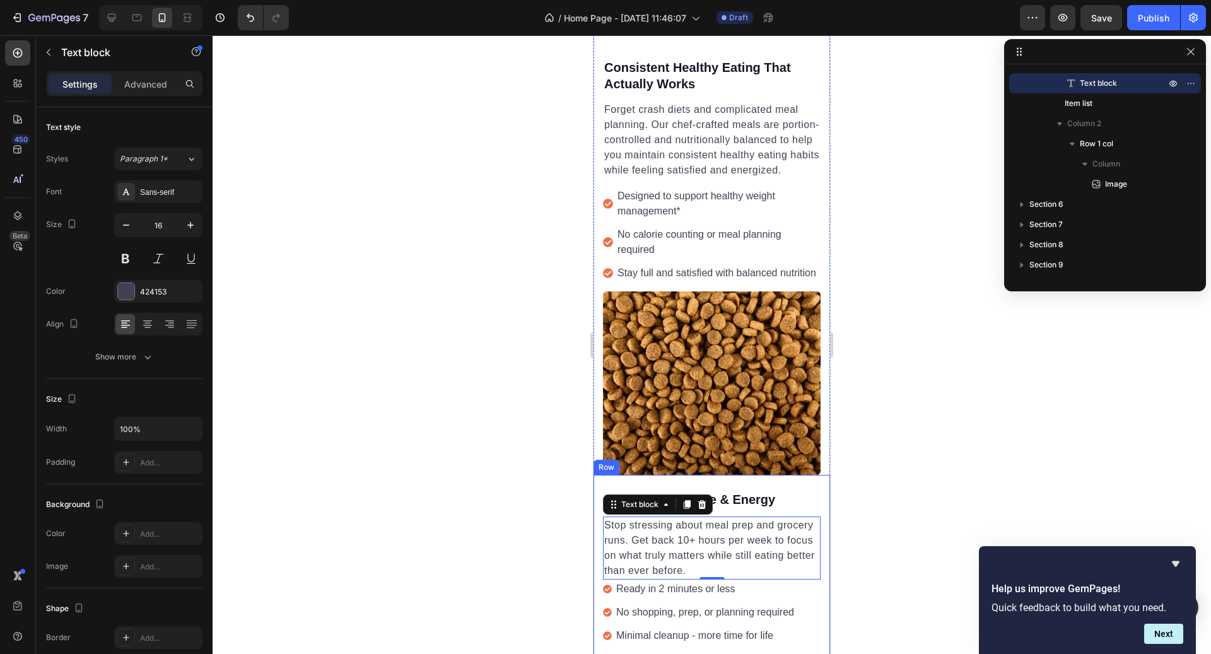
scroll to position [1455, 0]
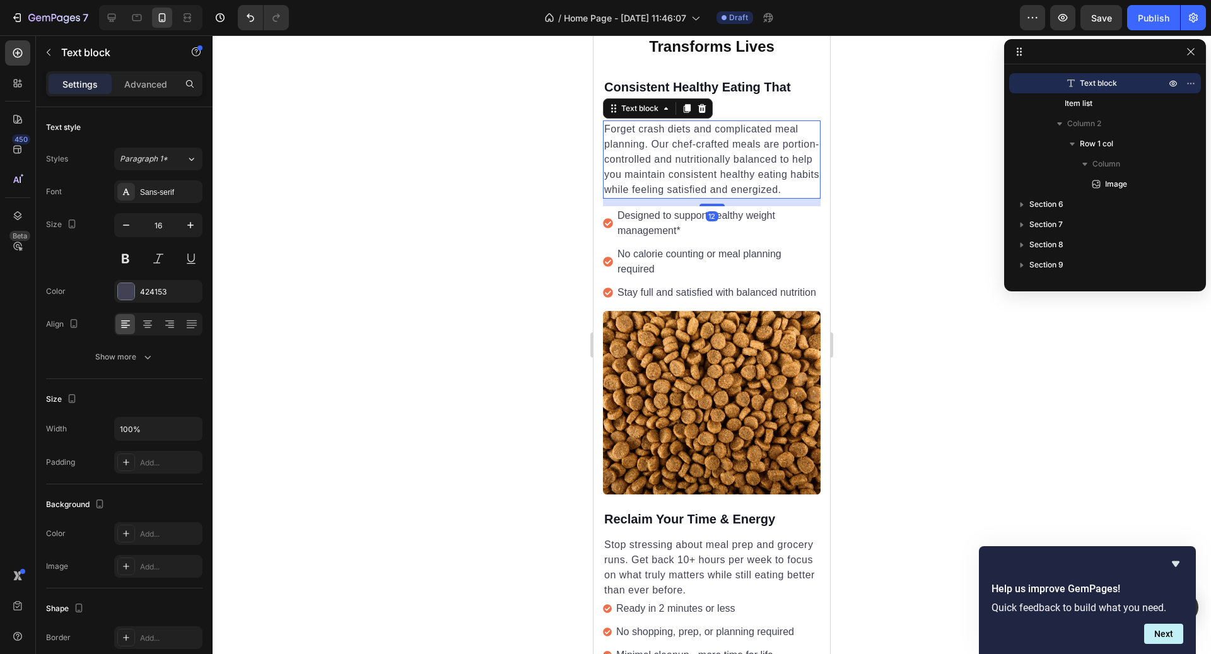
click at [744, 186] on p "Forget crash diets and complicated meal planning. Our chef-crafted meals are po…" at bounding box center [711, 160] width 215 height 76
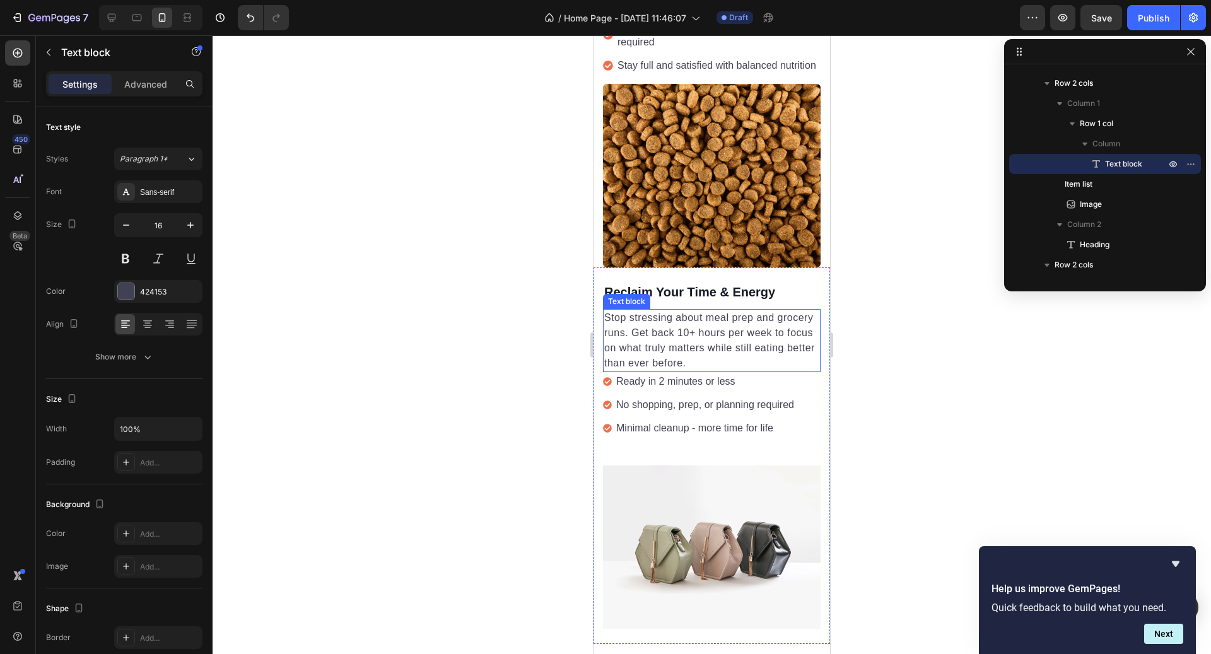
scroll to position [1684, 0]
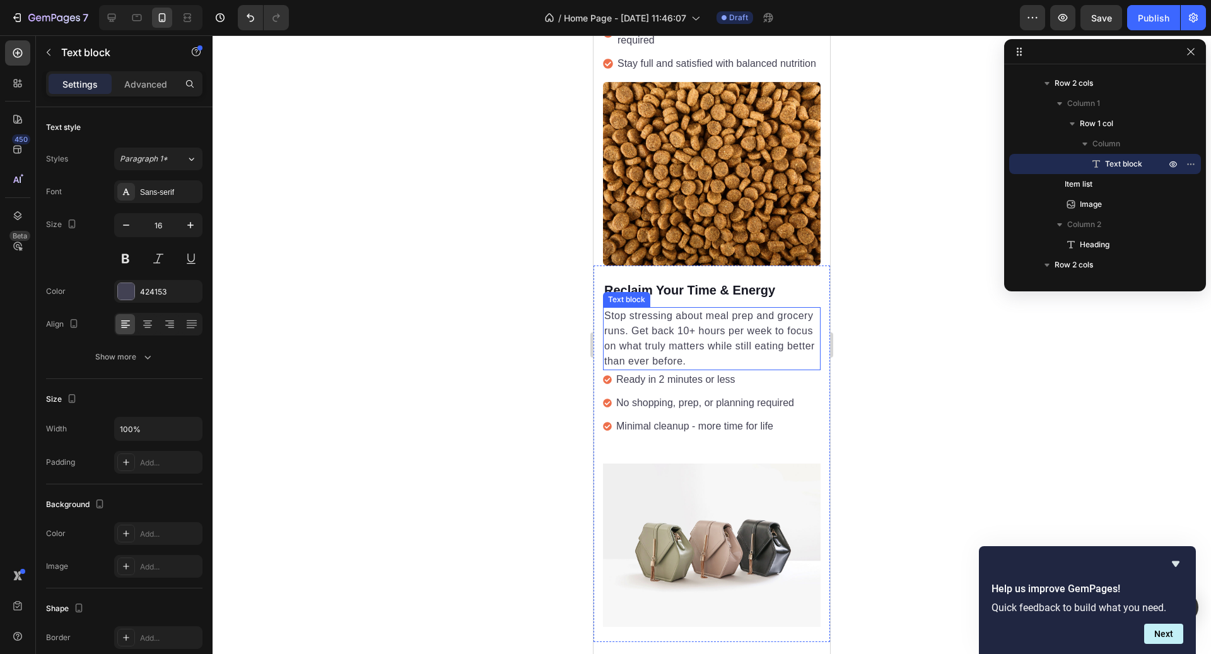
click at [724, 355] on p "Stop stressing about meal prep and grocery runs. Get back 10+ hours per week to…" at bounding box center [711, 339] width 215 height 61
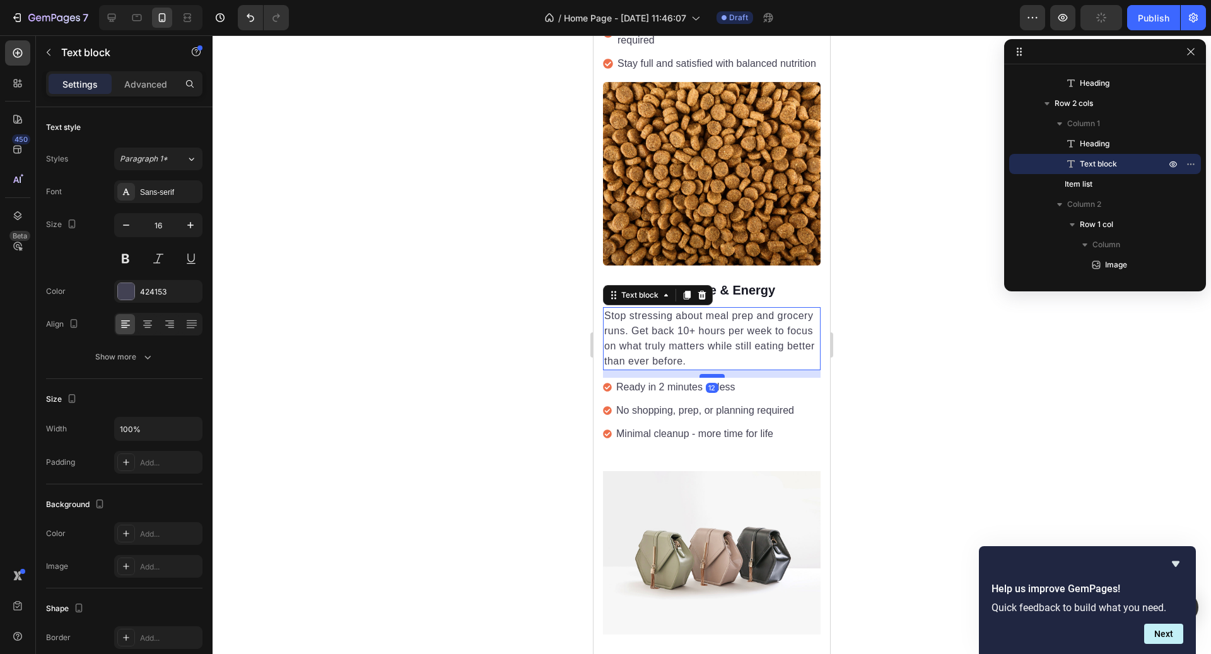
drag, startPoint x: 718, startPoint y: 367, endPoint x: 718, endPoint y: 374, distance: 7.6
click at [718, 374] on div at bounding box center [712, 376] width 25 height 4
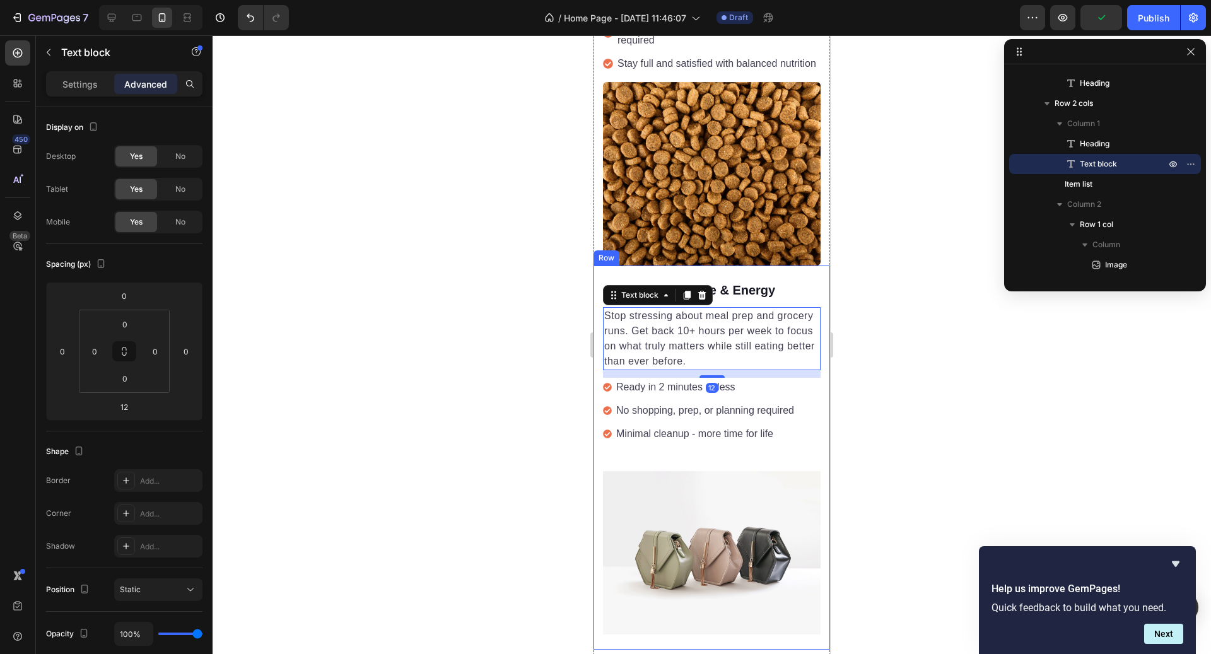
click at [849, 428] on div at bounding box center [712, 344] width 999 height 619
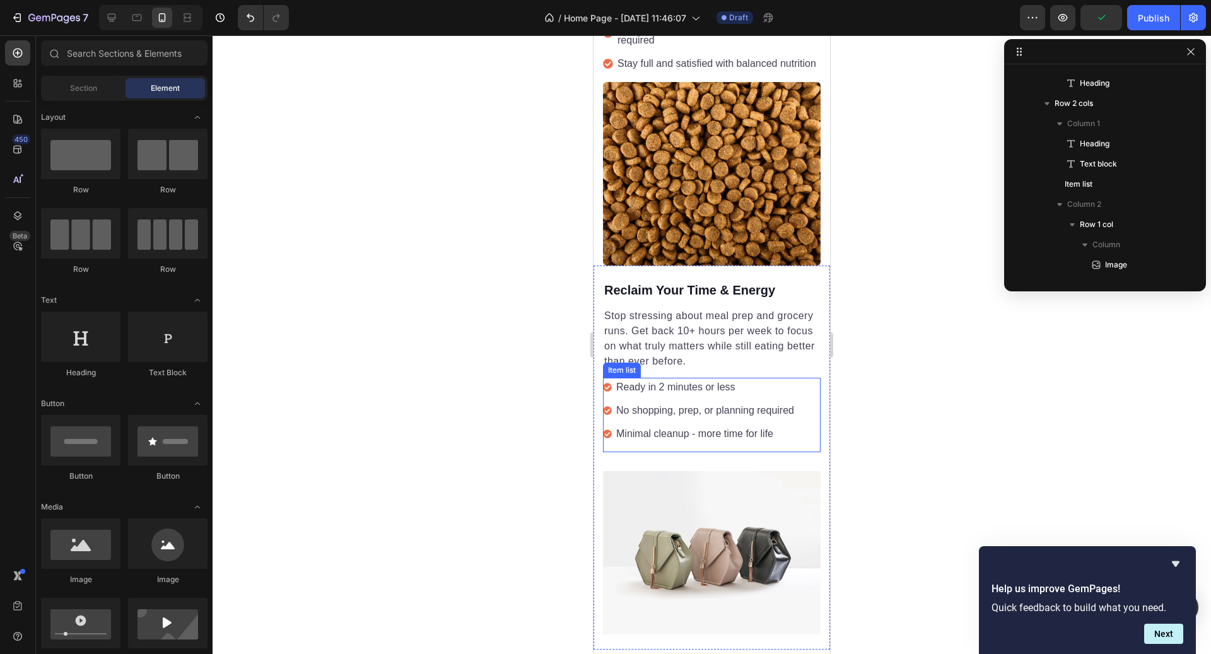
click at [760, 436] on p "Minimal cleanup - more time for life" at bounding box center [705, 434] width 178 height 15
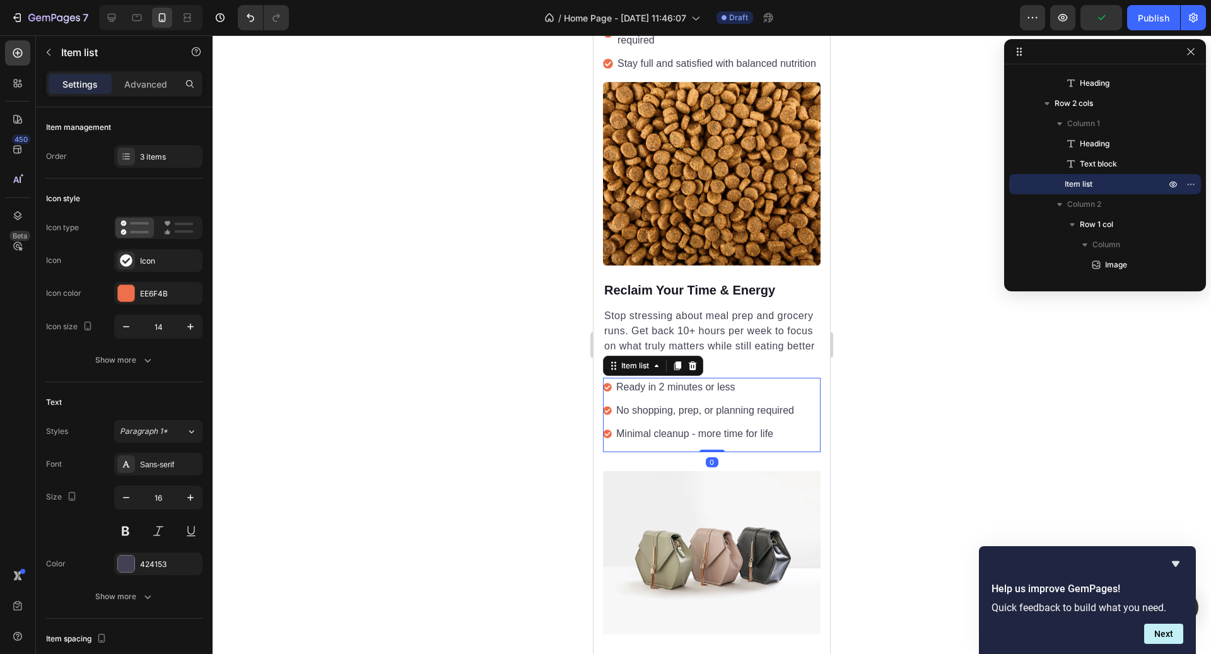
click at [756, 454] on div "Image Row" at bounding box center [712, 543] width 218 height 182
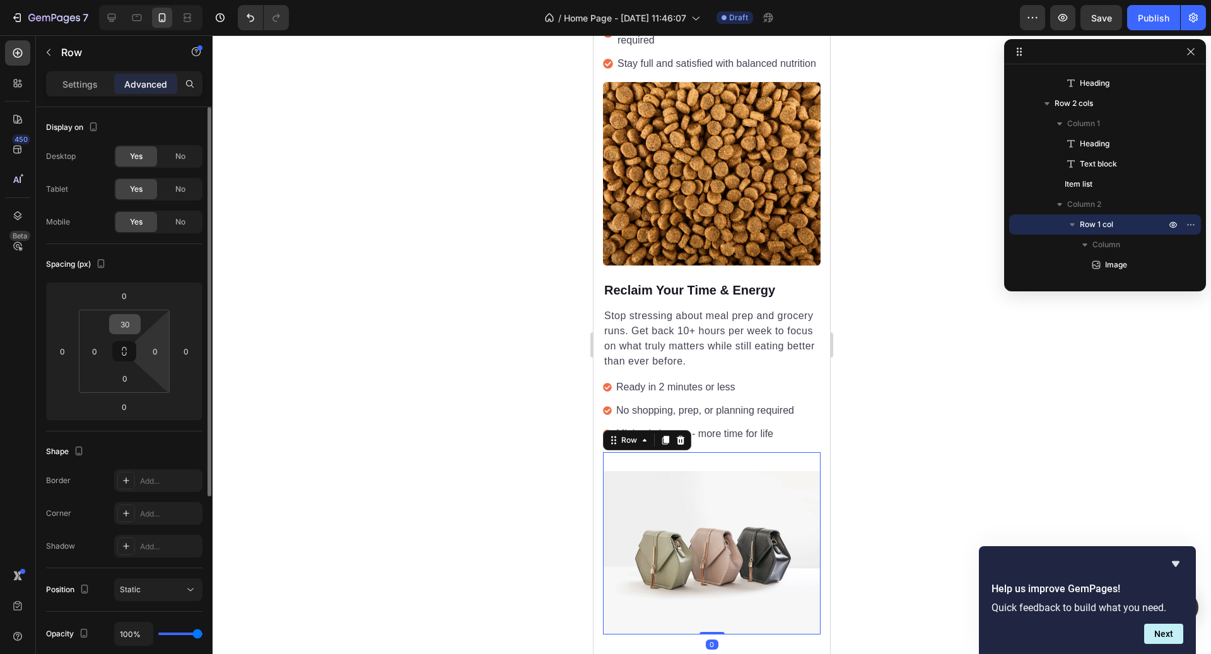
click at [134, 321] on input "30" at bounding box center [124, 324] width 25 height 19
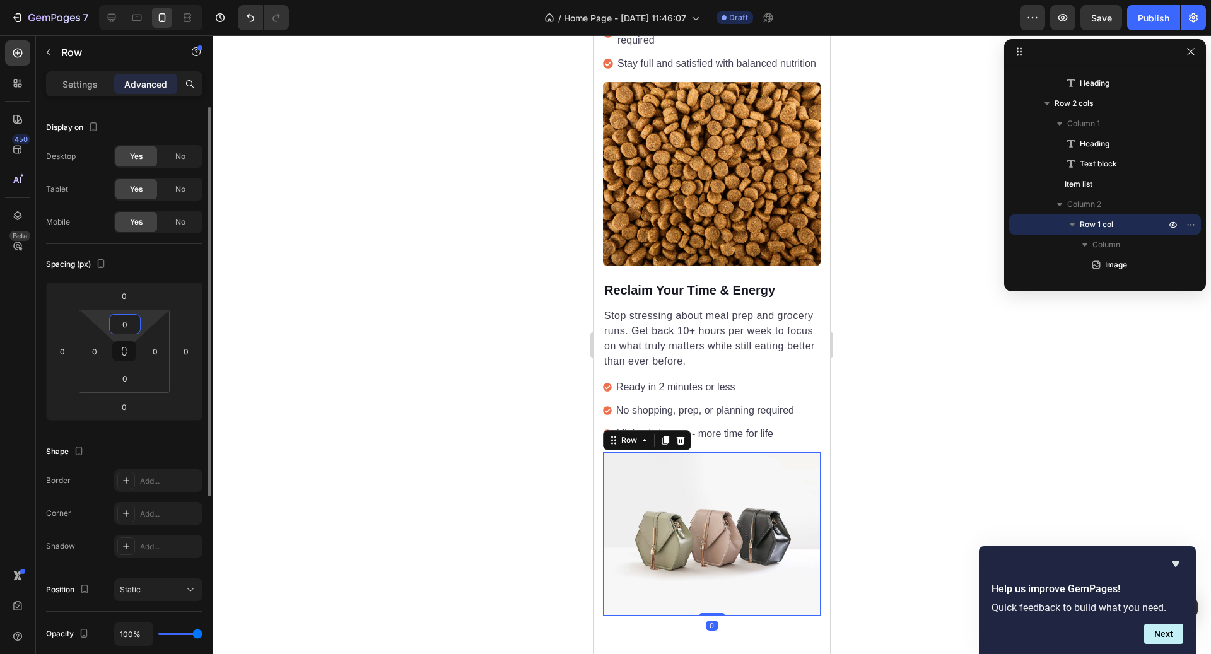
type input "0"
click at [905, 453] on div at bounding box center [712, 344] width 999 height 619
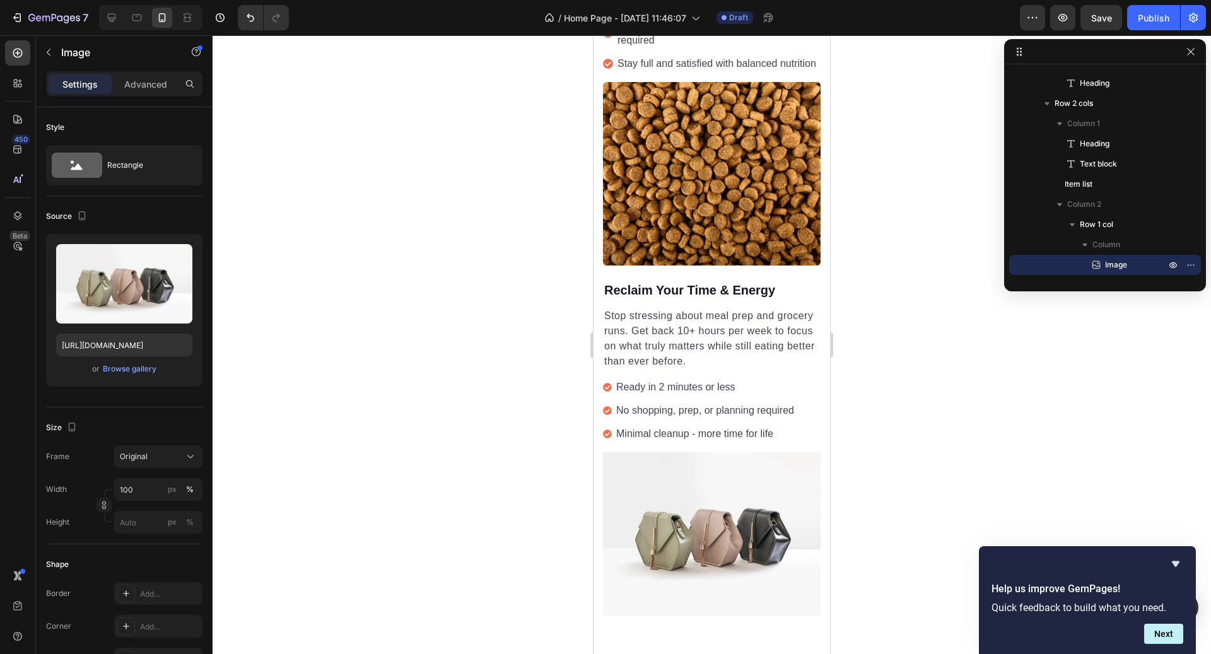
click at [763, 499] on img at bounding box center [712, 533] width 218 height 163
click at [627, 441] on div "Image" at bounding box center [632, 440] width 27 height 11
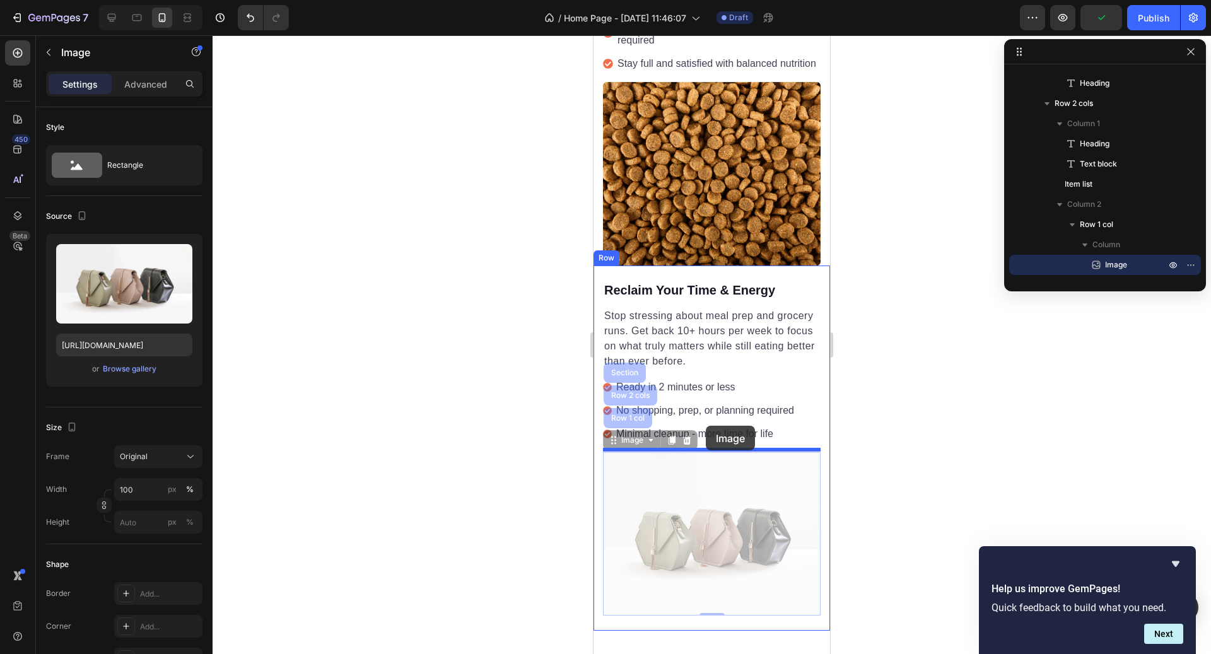
drag, startPoint x: 635, startPoint y: 442, endPoint x: 706, endPoint y: 425, distance: 72.5
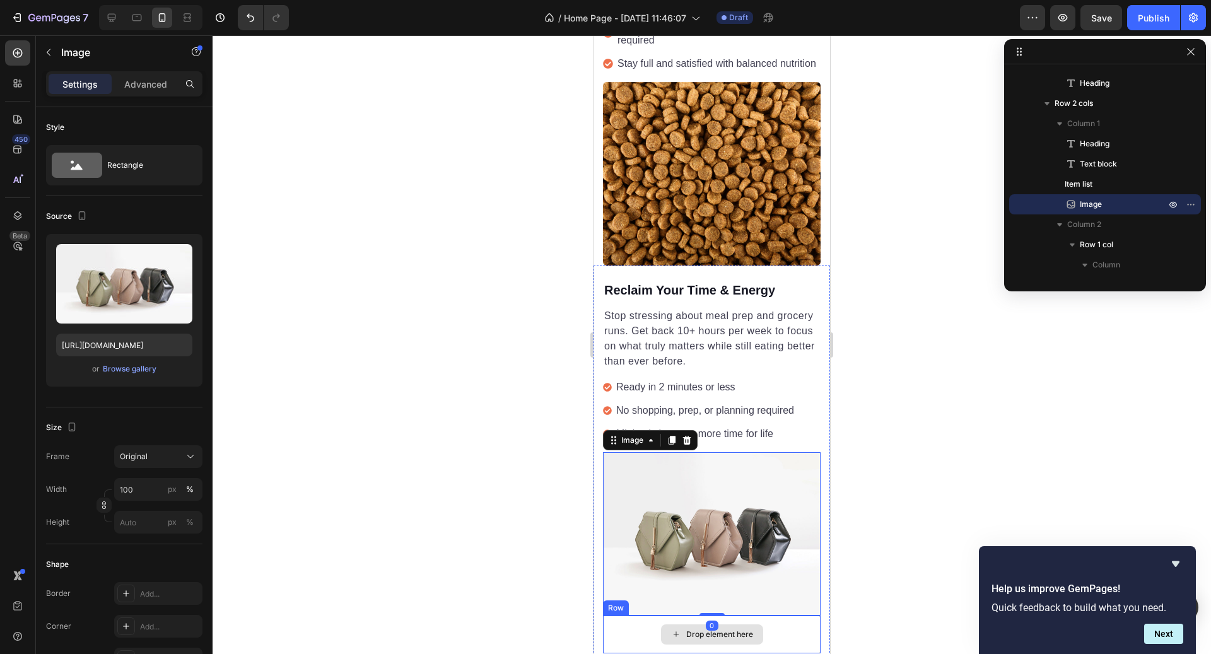
click at [726, 634] on div "Drop element here" at bounding box center [719, 635] width 67 height 10
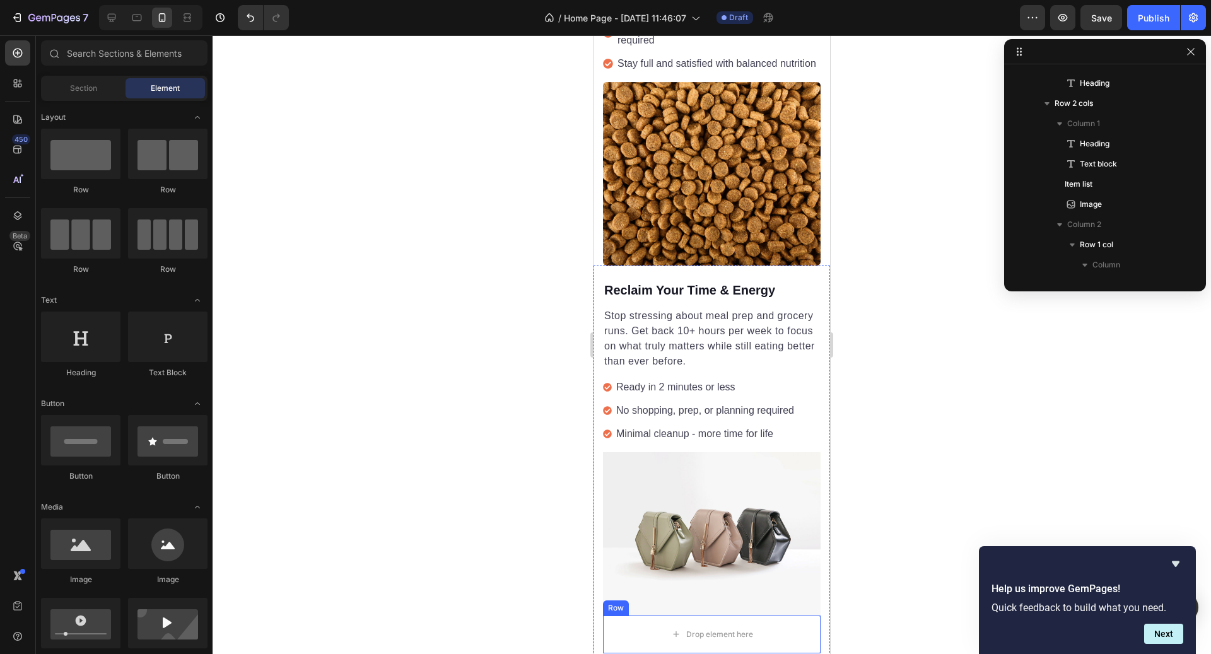
scroll to position [1799, 0]
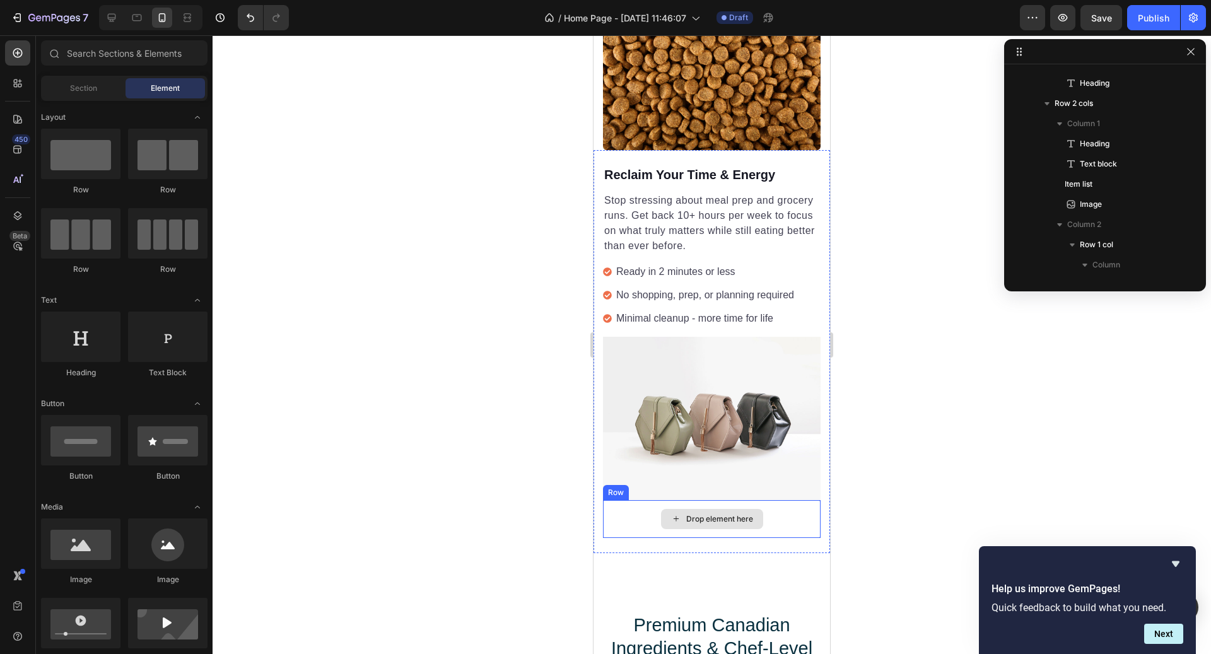
click at [621, 505] on div "Drop element here" at bounding box center [712, 519] width 218 height 38
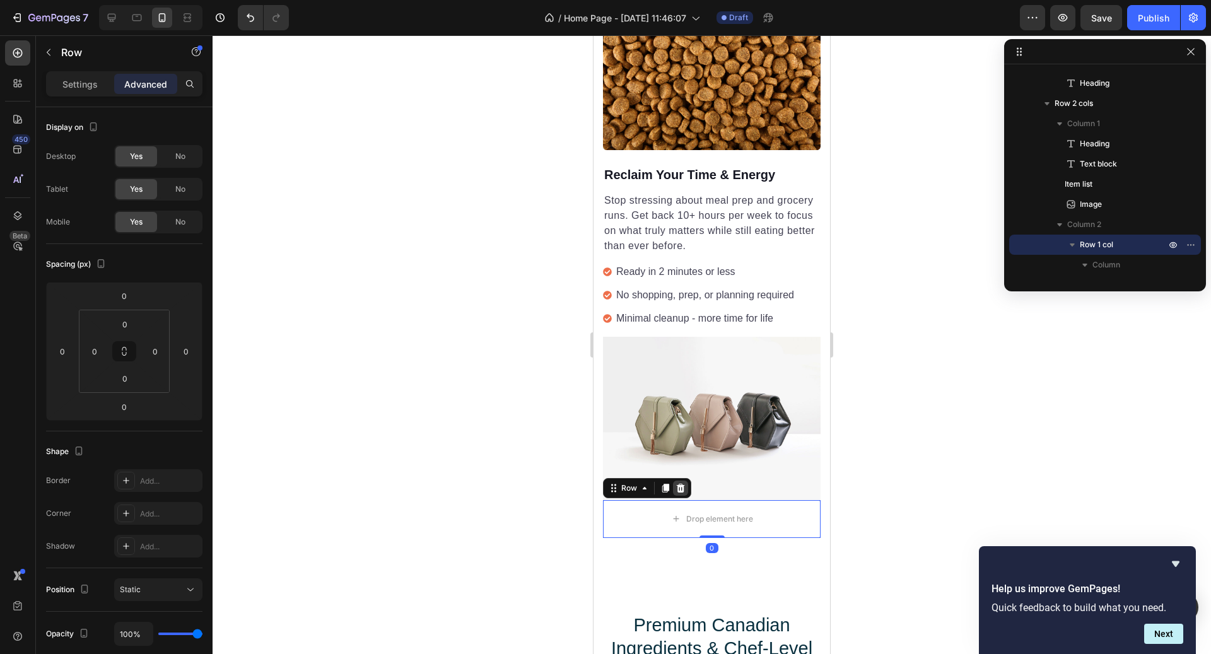
click at [684, 485] on icon at bounding box center [681, 488] width 10 height 10
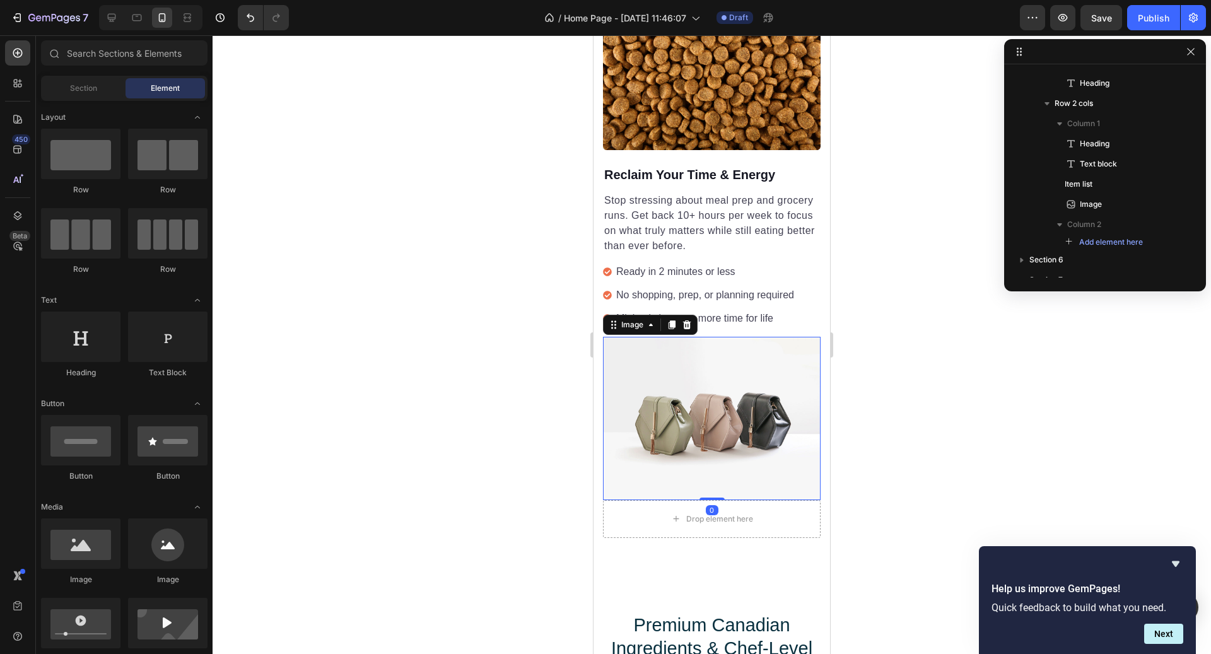
click at [654, 384] on img at bounding box center [712, 418] width 218 height 163
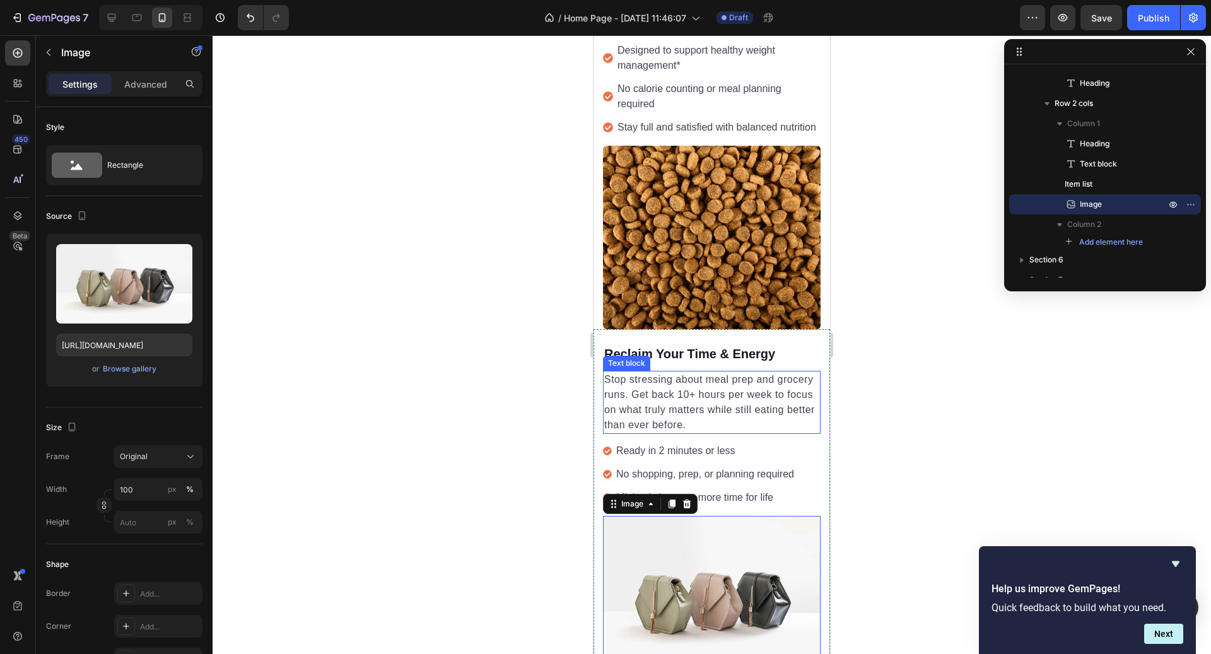
scroll to position [1557, 0]
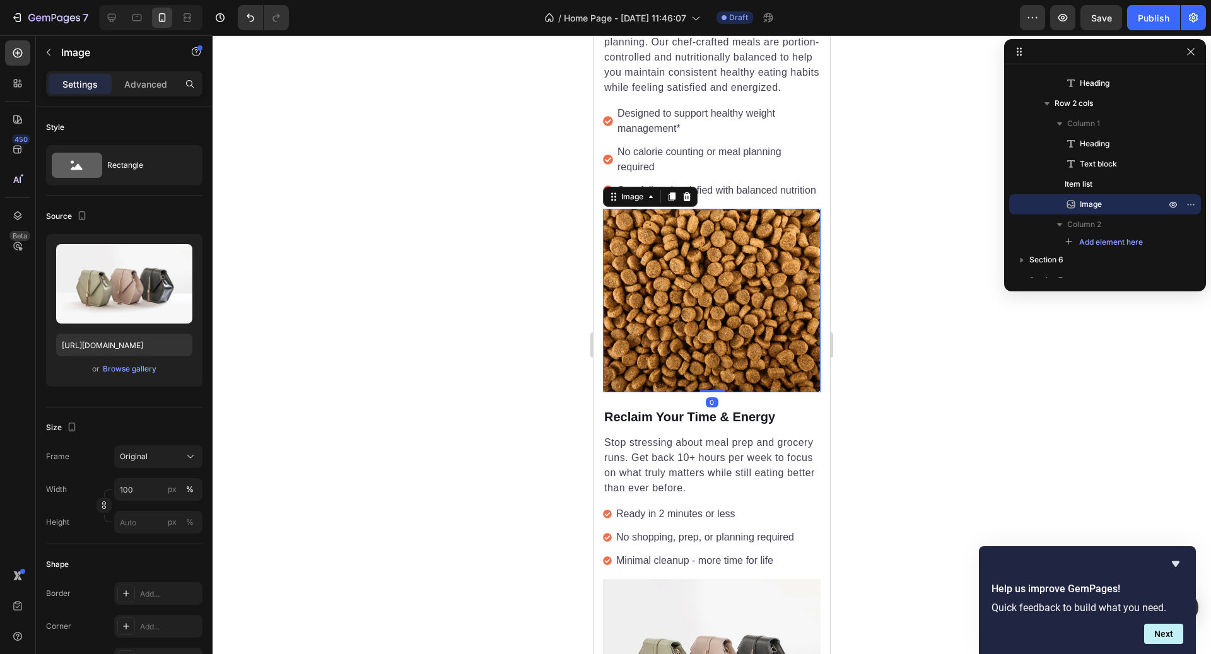
click at [685, 250] on img at bounding box center [712, 301] width 218 height 184
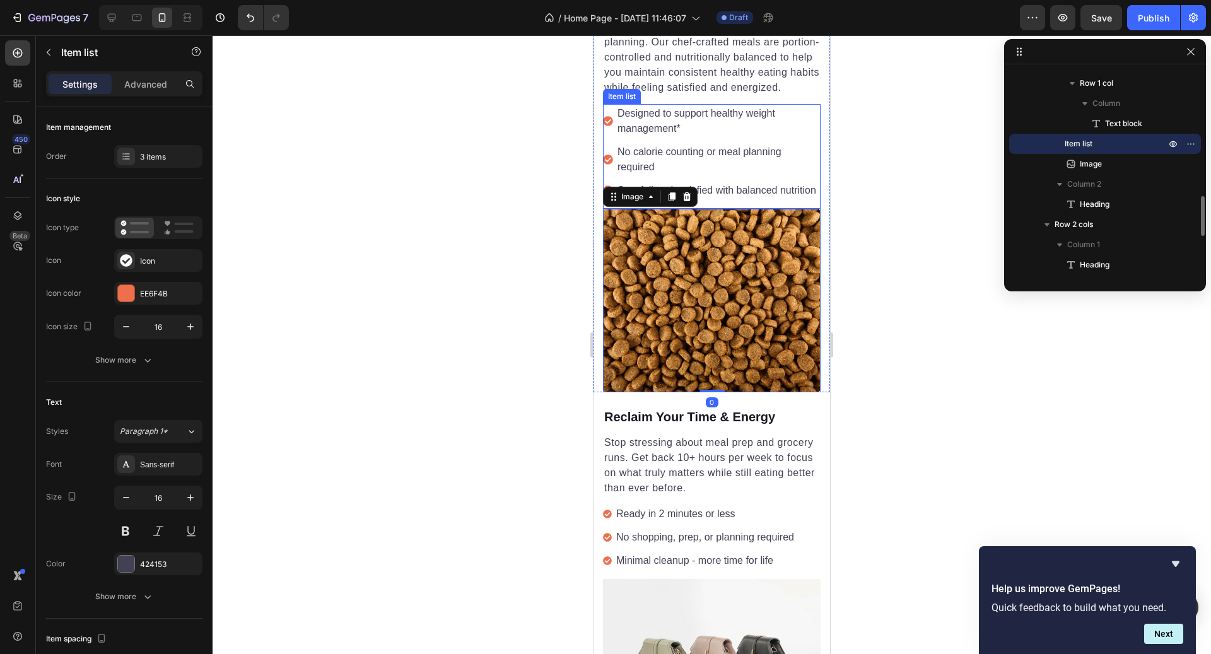
click at [732, 199] on div "Designed to support healthy weight management* No calorie counting or meal plan…" at bounding box center [712, 156] width 218 height 105
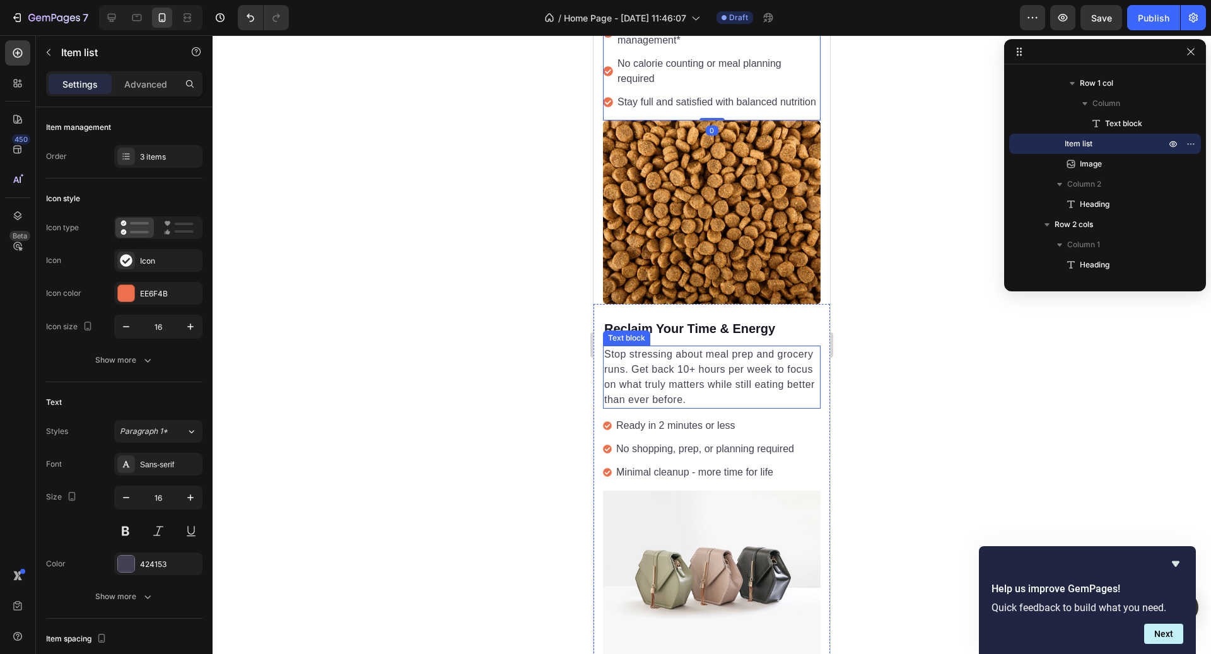
scroll to position [1659, 0]
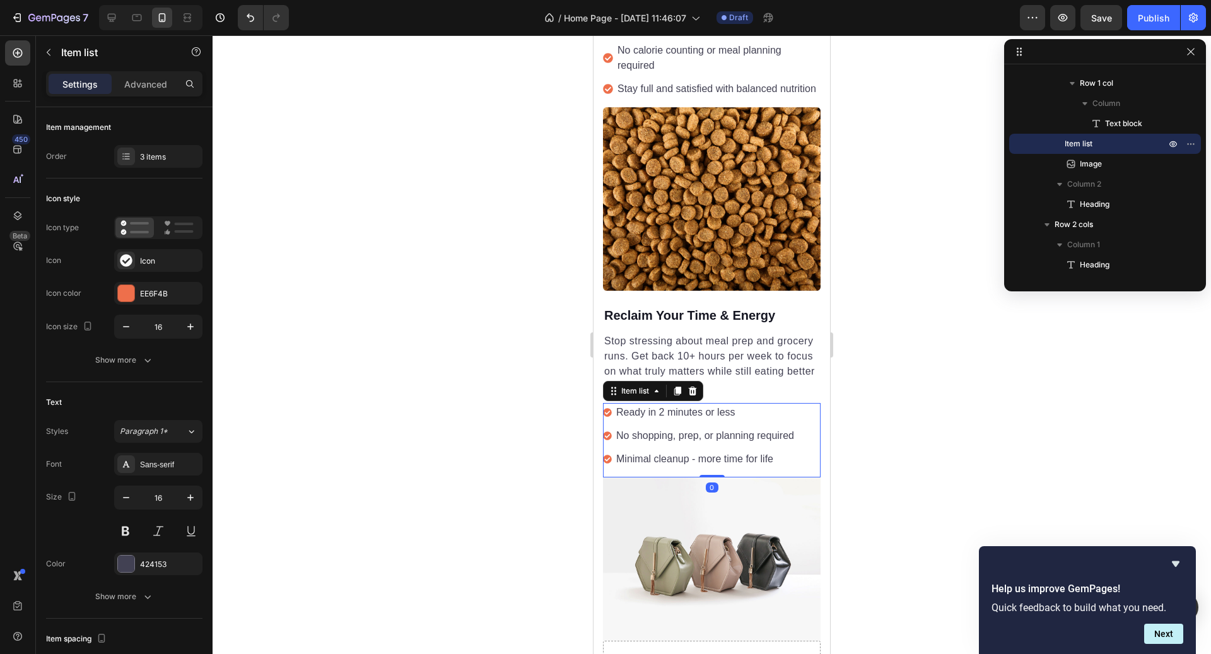
click at [755, 471] on div "Ready in 2 minutes or less No shopping, prep, or planning required Minimal clea…" at bounding box center [712, 440] width 218 height 74
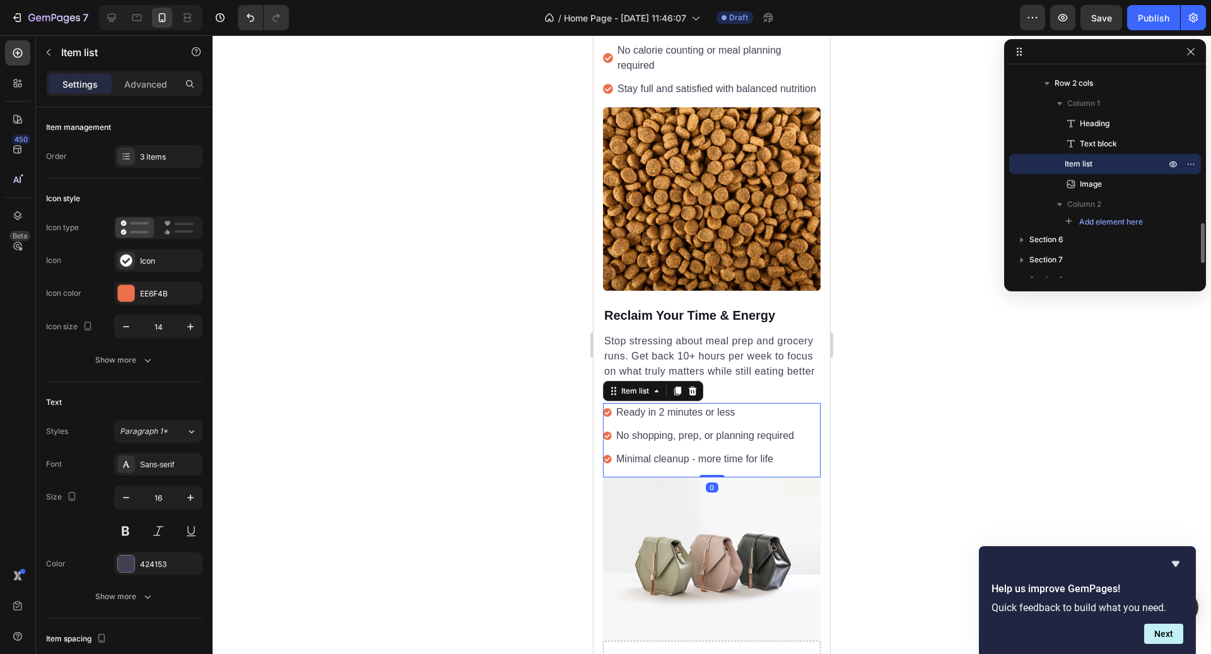
click at [850, 437] on div at bounding box center [712, 344] width 999 height 619
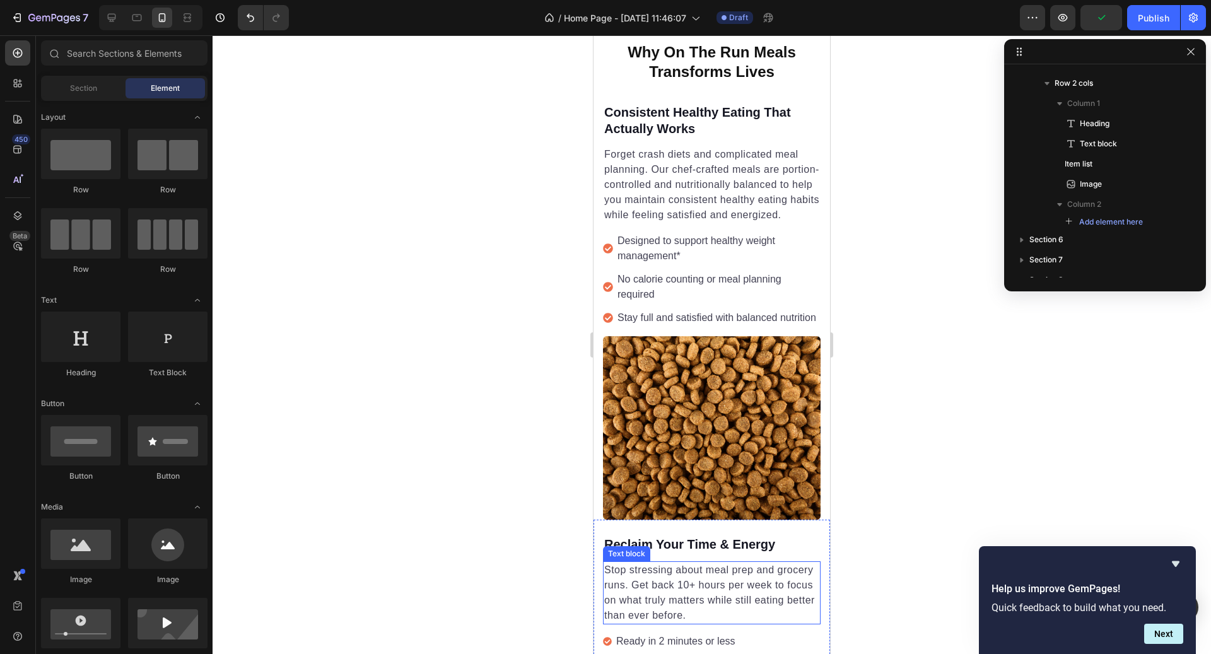
scroll to position [1413, 0]
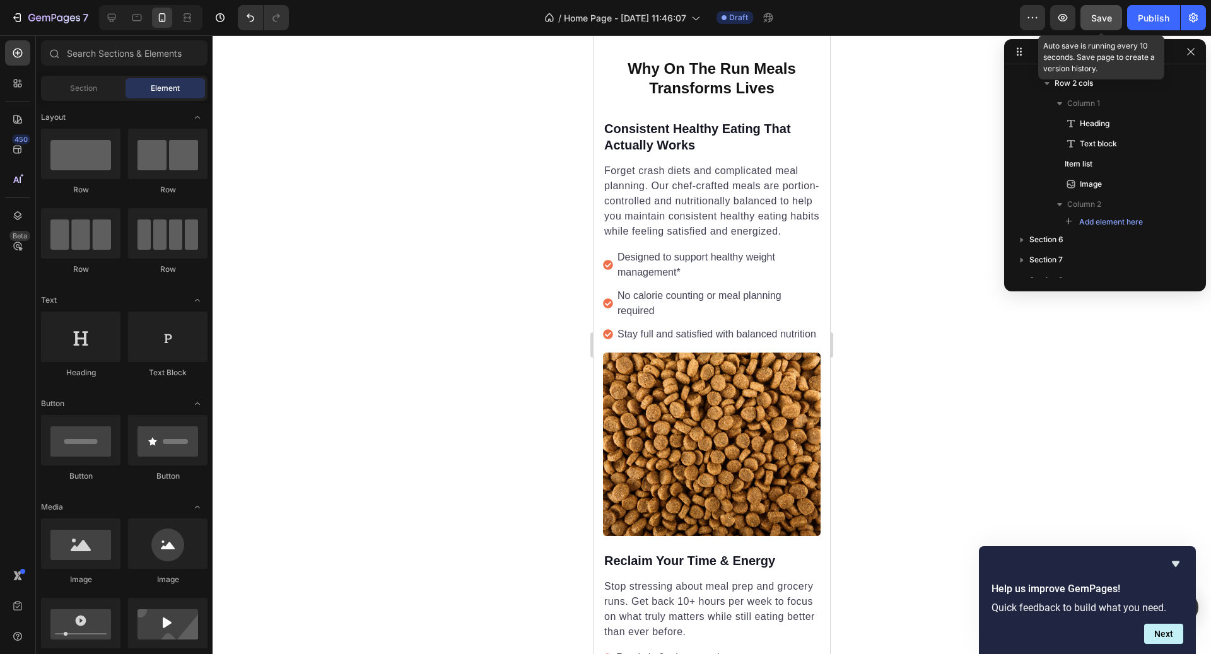
click at [1088, 15] on button "Save" at bounding box center [1102, 17] width 42 height 25
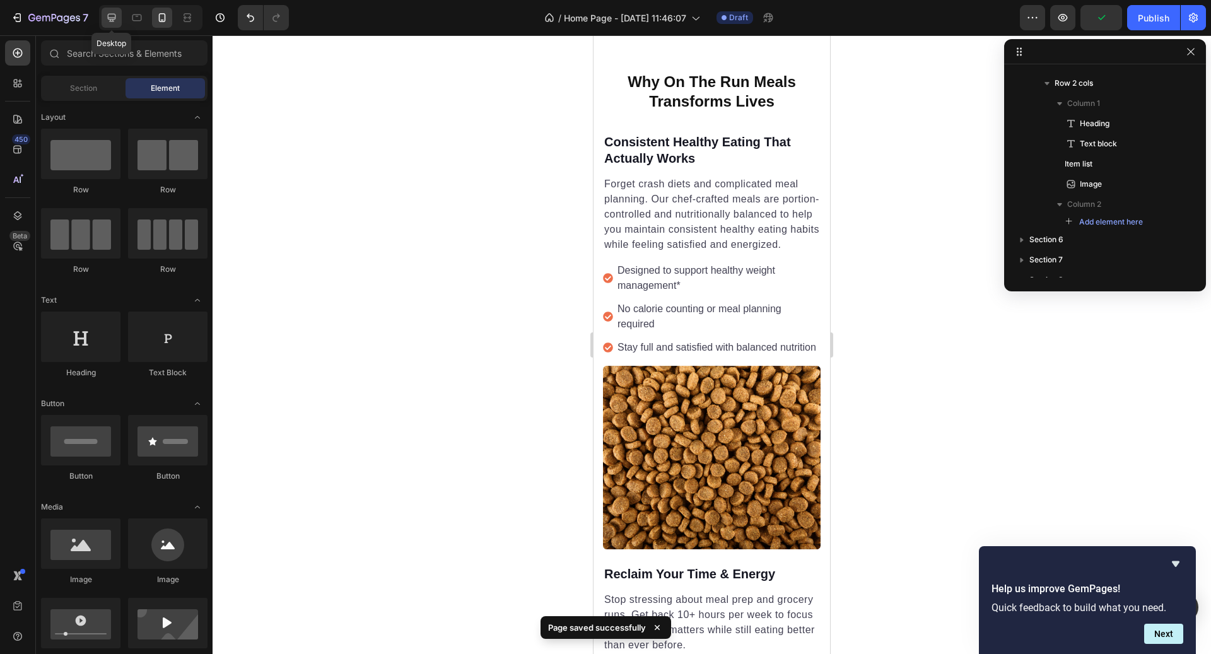
click at [109, 12] on icon at bounding box center [111, 17] width 13 height 13
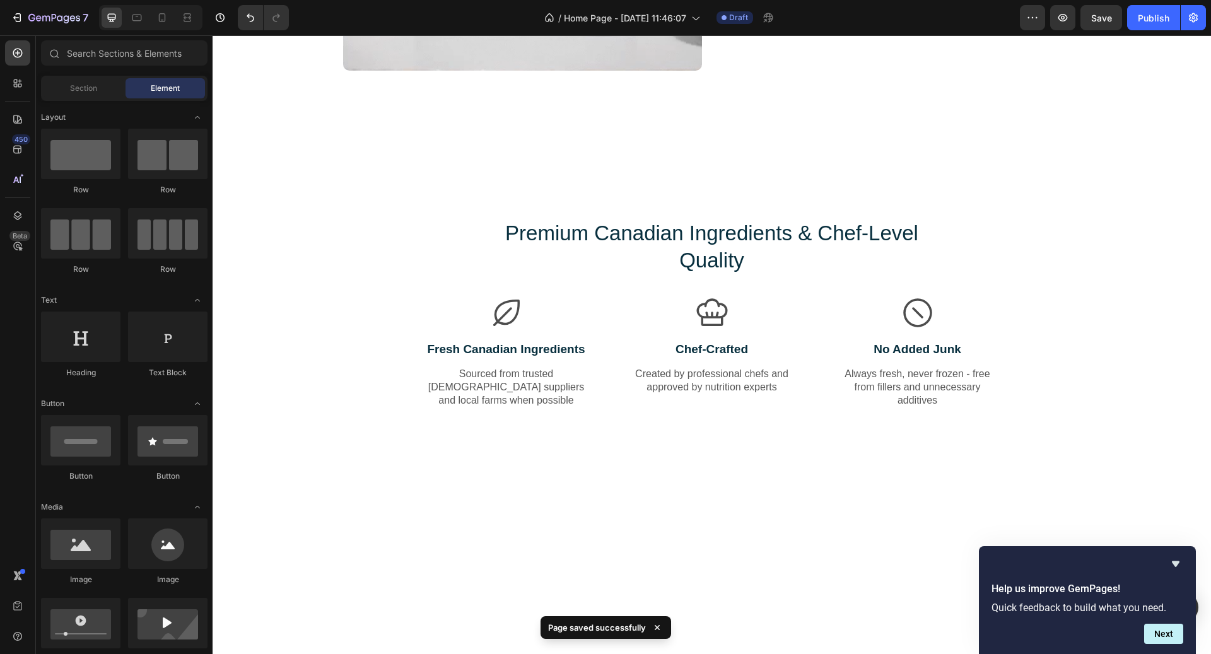
scroll to position [2134, 0]
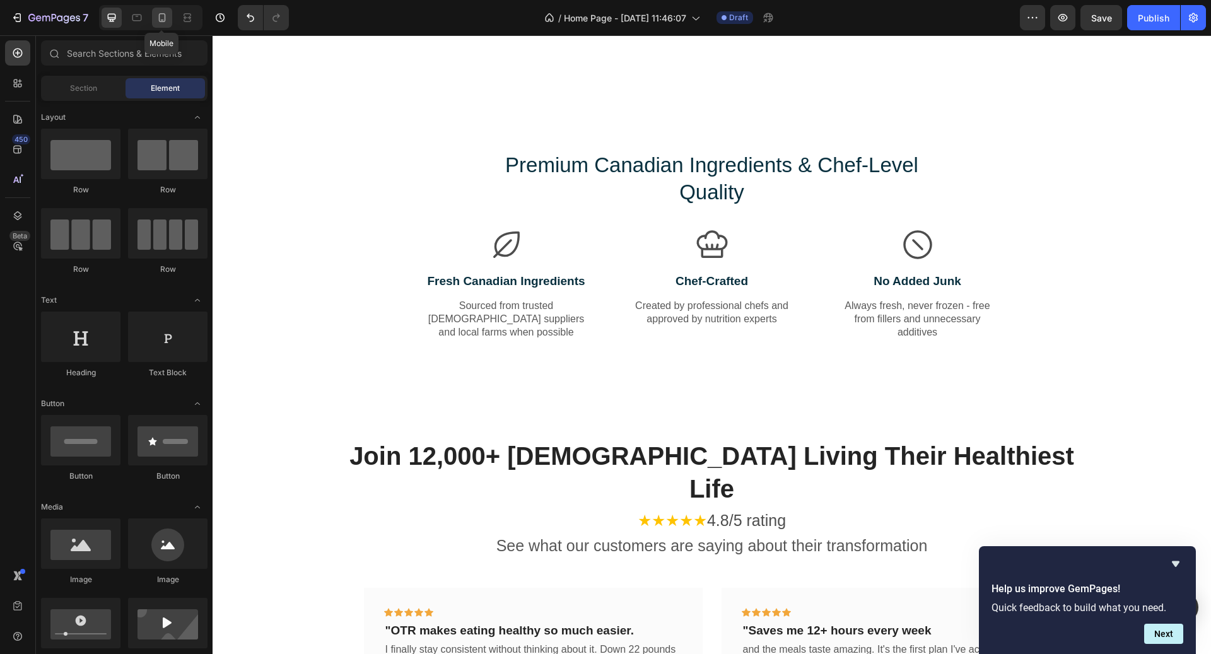
click at [156, 19] on icon at bounding box center [162, 17] width 13 height 13
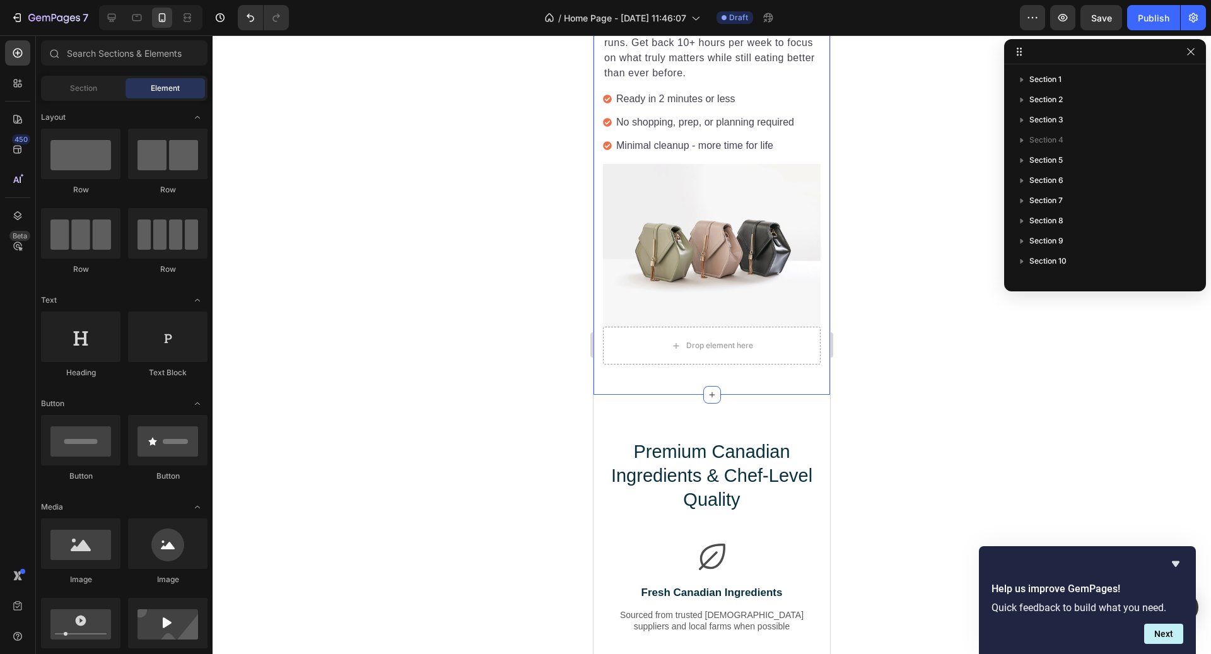
scroll to position [1885, 0]
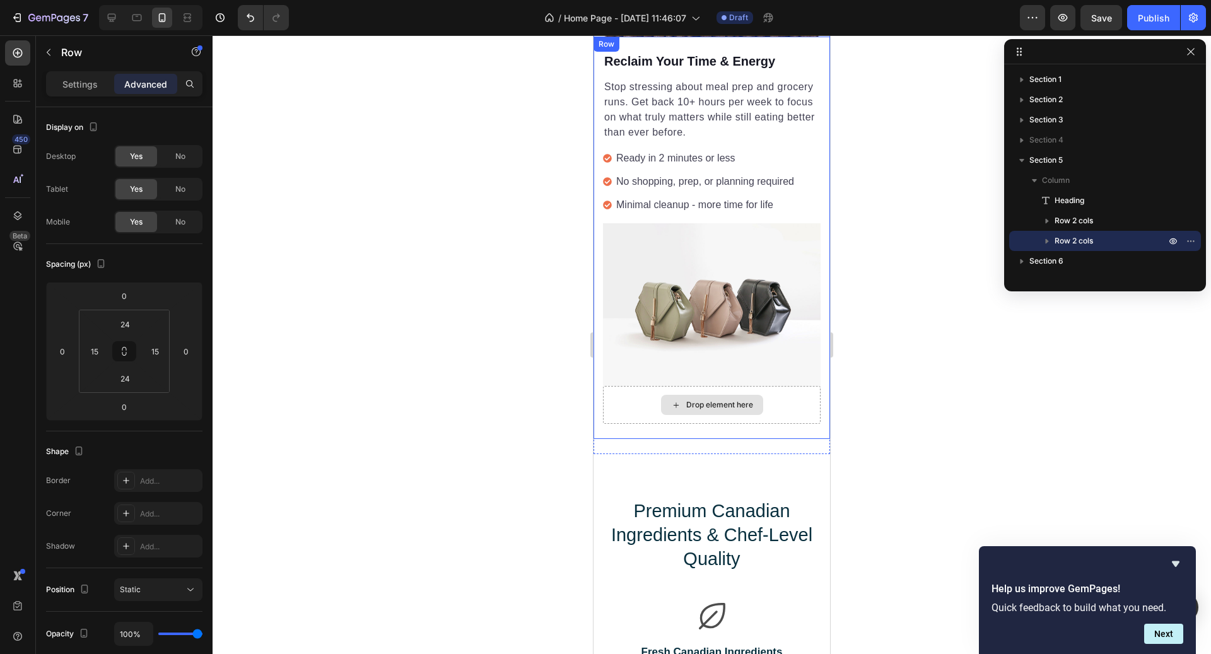
click at [780, 400] on div "Drop element here" at bounding box center [712, 405] width 218 height 38
click at [775, 394] on div "Drop element here" at bounding box center [712, 405] width 218 height 38
click at [746, 386] on div "Drop element here" at bounding box center [712, 405] width 218 height 38
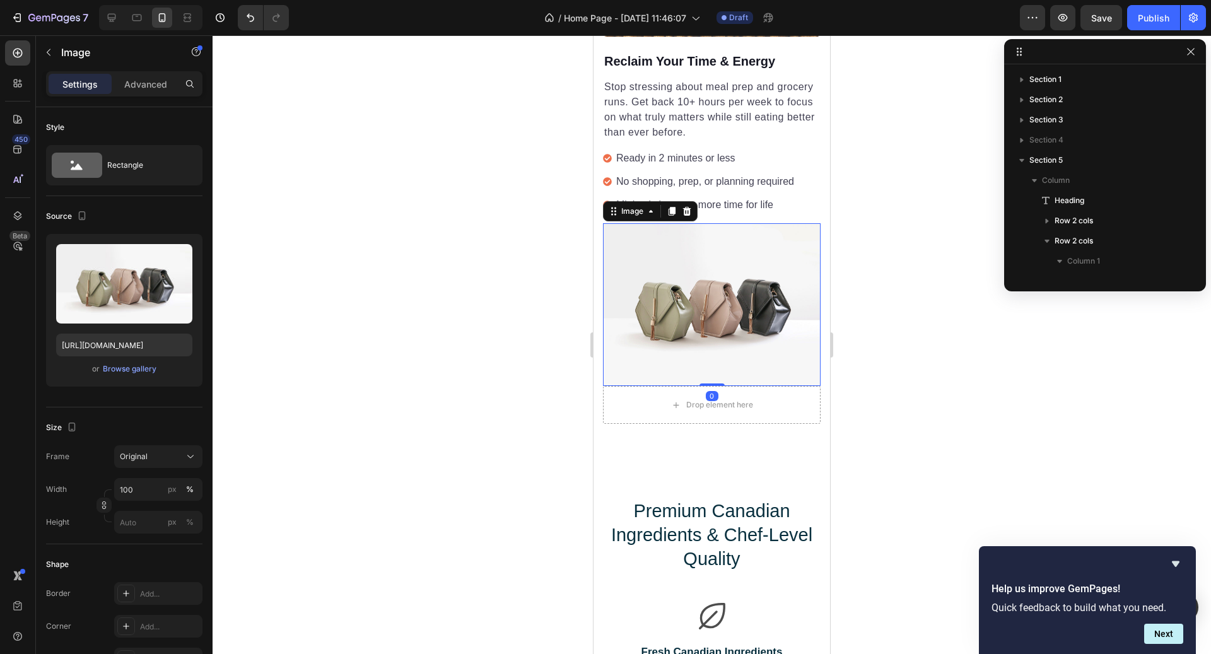
click at [743, 360] on img at bounding box center [712, 304] width 218 height 163
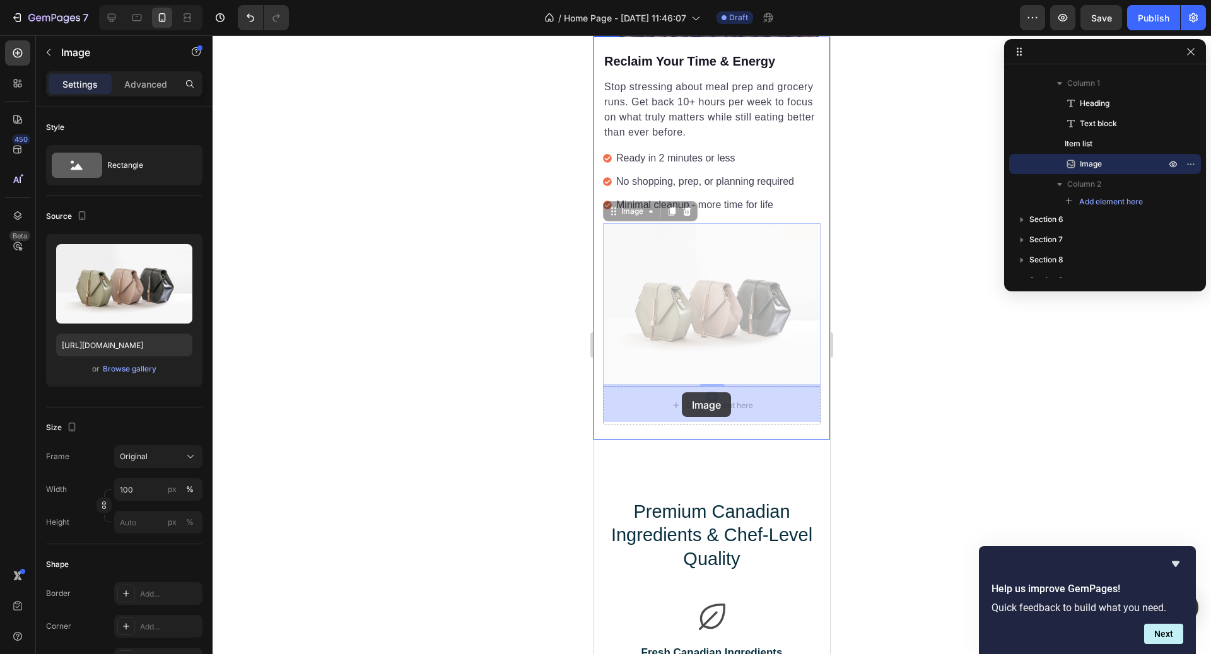
drag, startPoint x: 638, startPoint y: 213, endPoint x: 682, endPoint y: 394, distance: 185.6
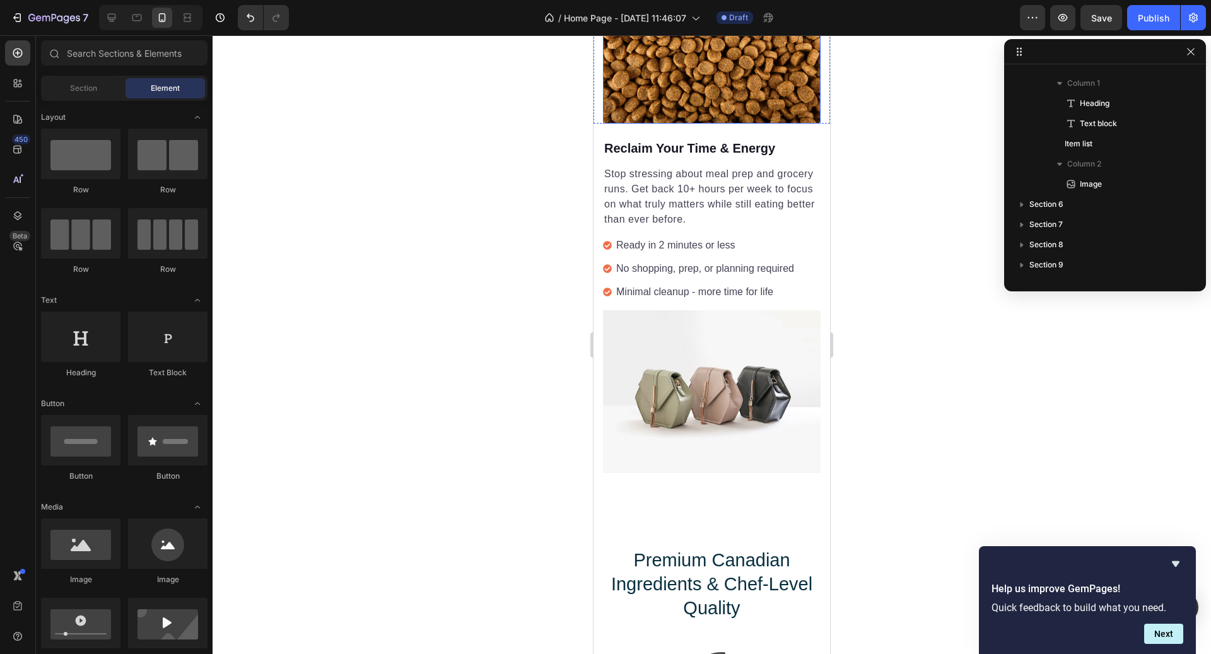
scroll to position [1930, 0]
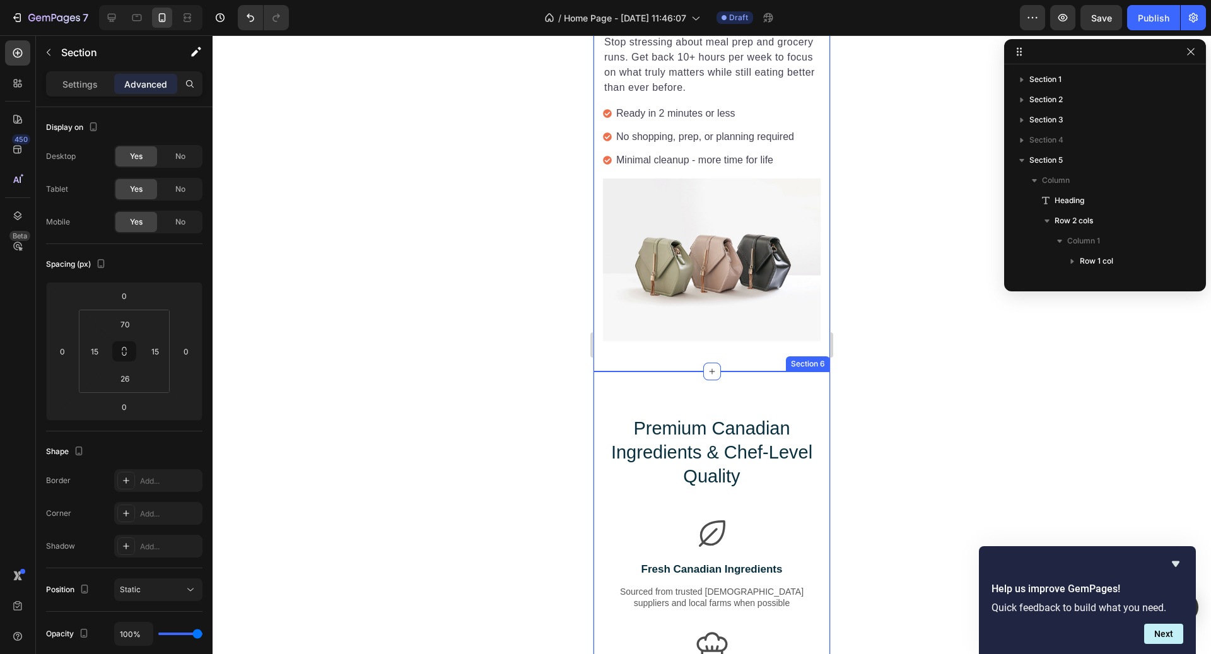
click at [729, 384] on div "Premium Canadian Ingredients & Chef-Level Quality Heading Row Icon Fresh Canadi…" at bounding box center [712, 626] width 237 height 508
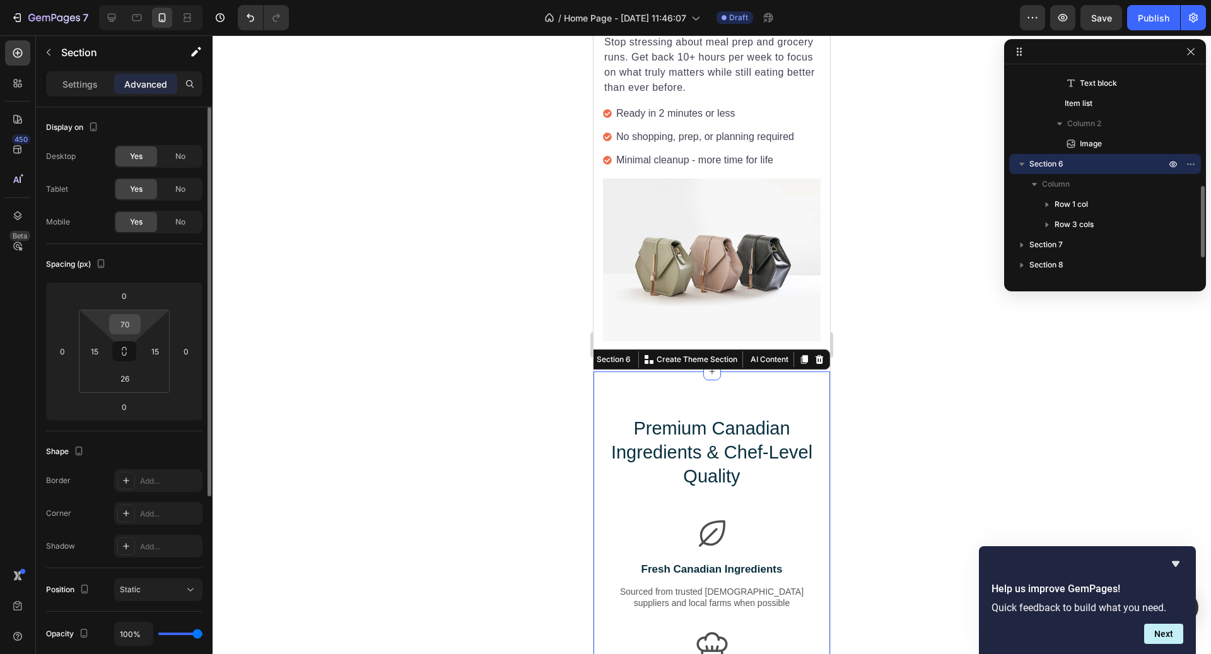
click at [137, 324] on input "70" at bounding box center [124, 324] width 25 height 19
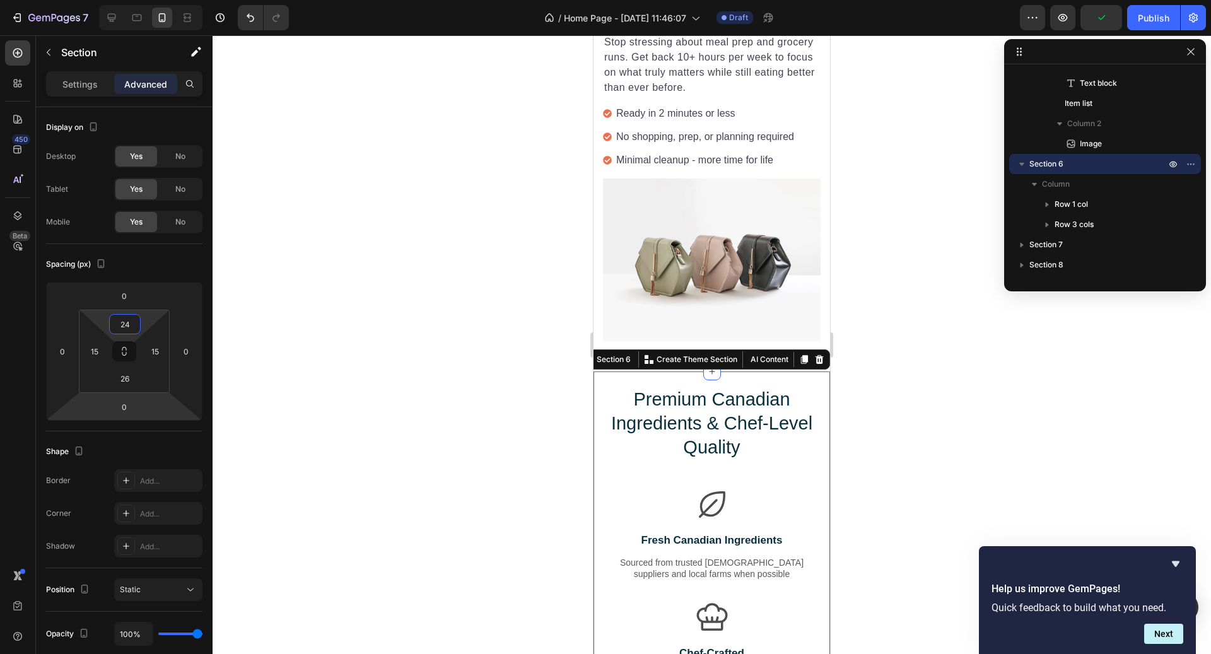
type input "24"
click at [127, 0] on html "7 / Home Page - [DATE] 11:46:07 Draft Preview Publish 450 Beta Sections(18) Ele…" at bounding box center [605, 0] width 1211 height 0
click at [127, 379] on input "26" at bounding box center [124, 378] width 25 height 19
type input "24"
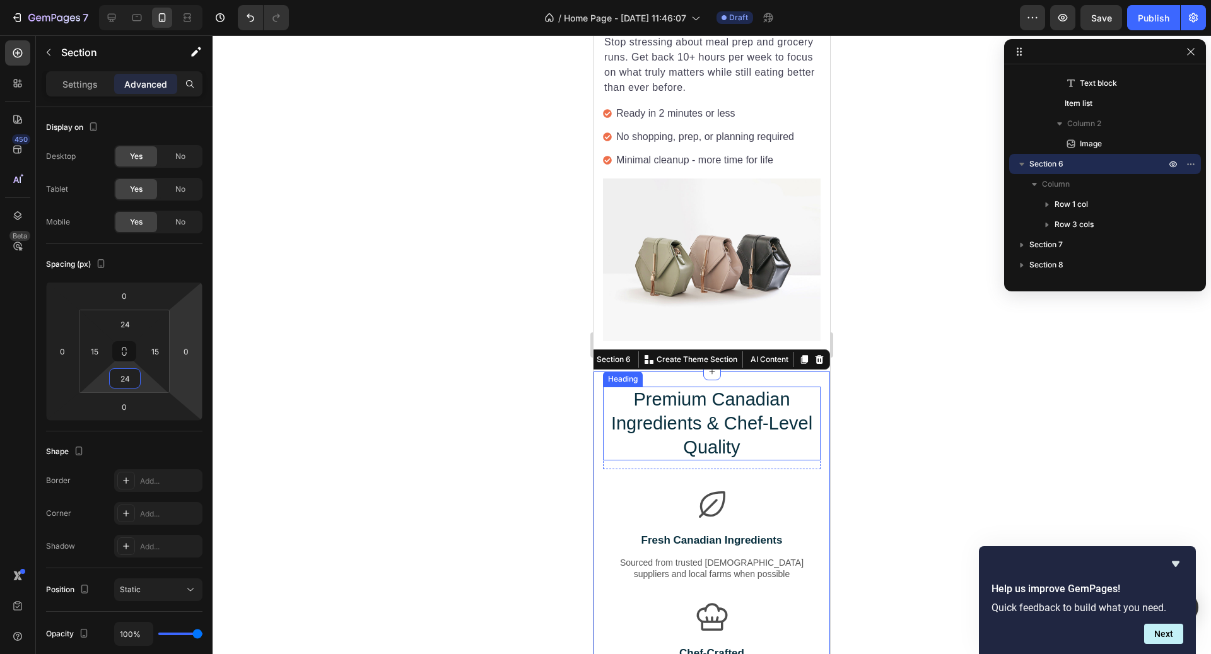
click at [652, 420] on h2 "Premium Canadian Ingredients & Chef-Level Quality" at bounding box center [712, 424] width 218 height 74
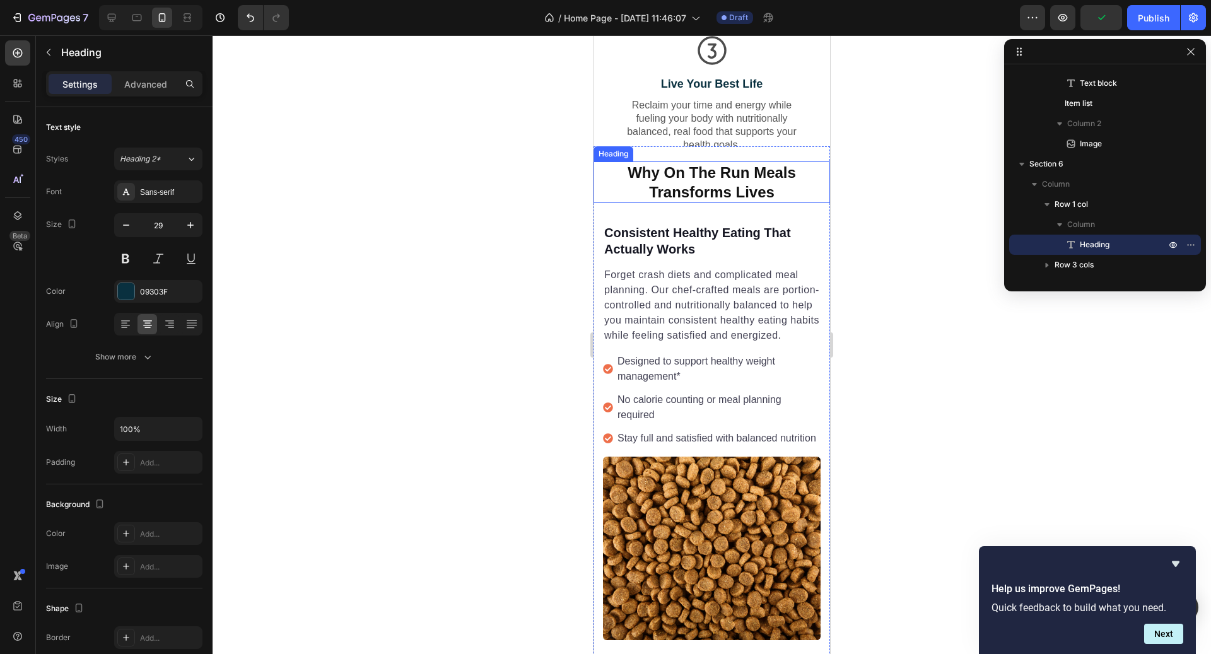
scroll to position [1333, 0]
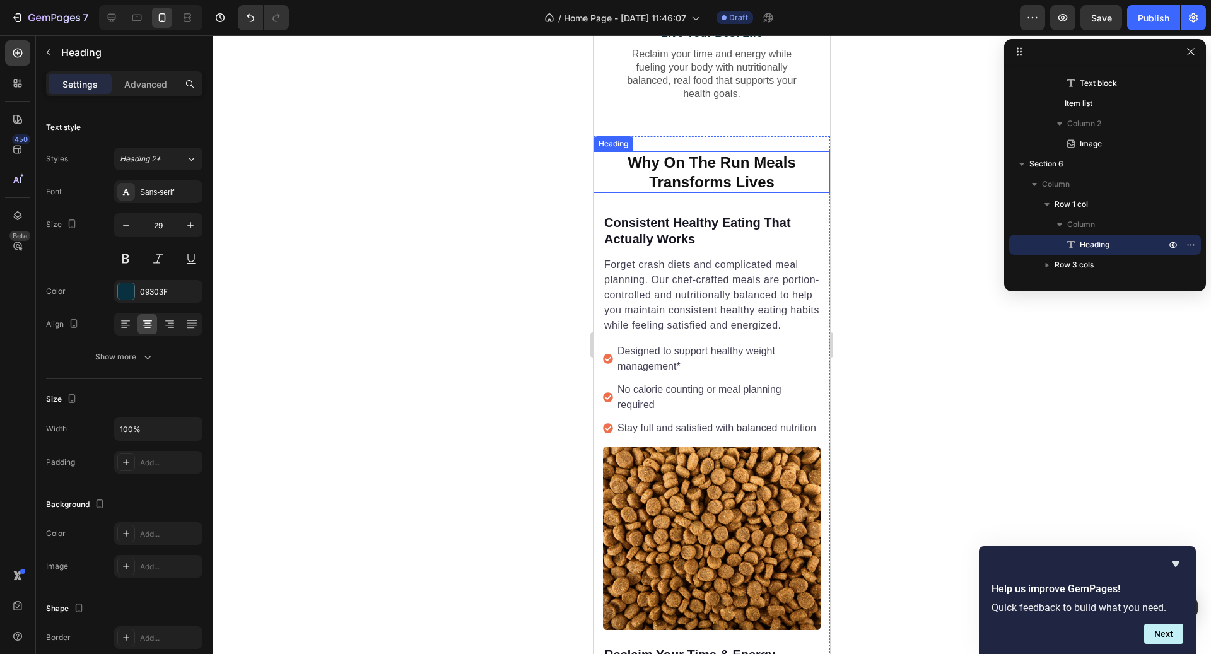
click at [699, 136] on div "Why On The Run Meals Transforms Lives Heading Forget crash diets and complicate…" at bounding box center [712, 573] width 237 height 874
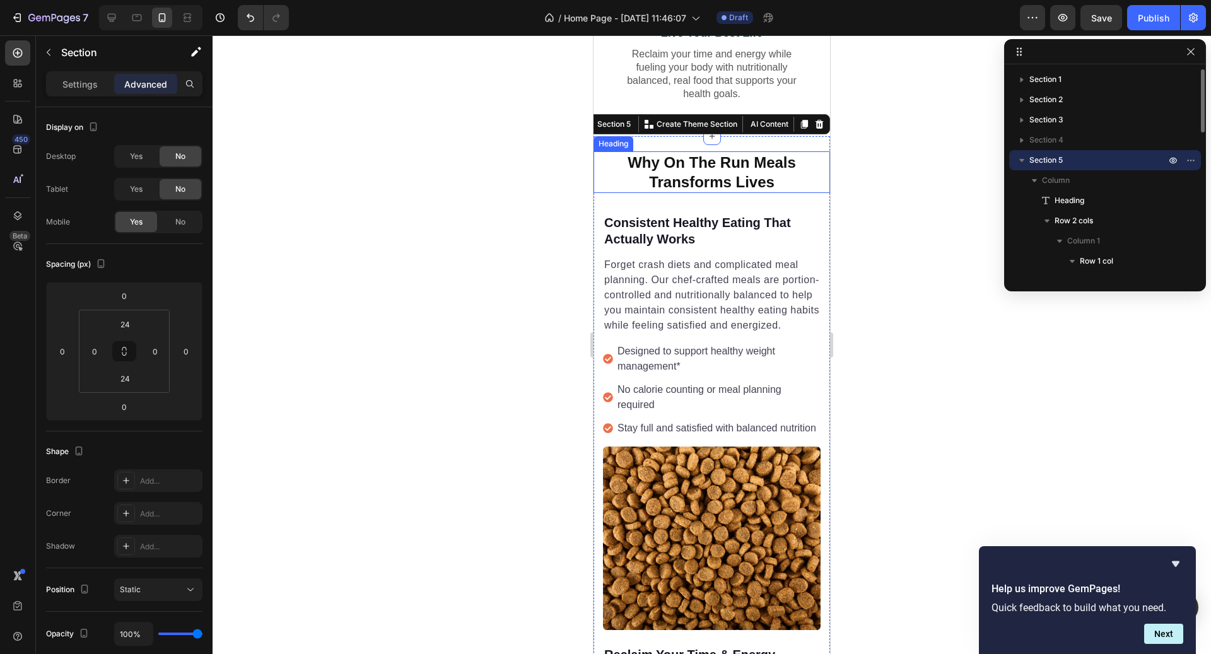
click at [698, 151] on h2 "Why On The Run Meals Transforms Lives" at bounding box center [712, 172] width 237 height 42
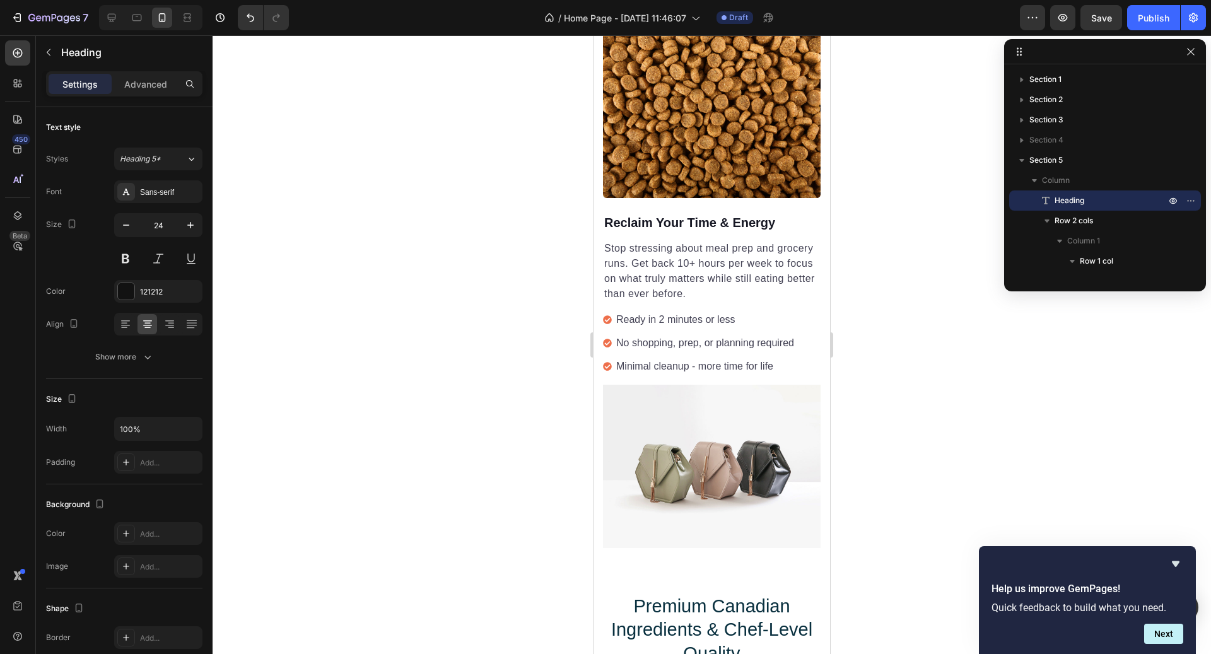
scroll to position [1833, 0]
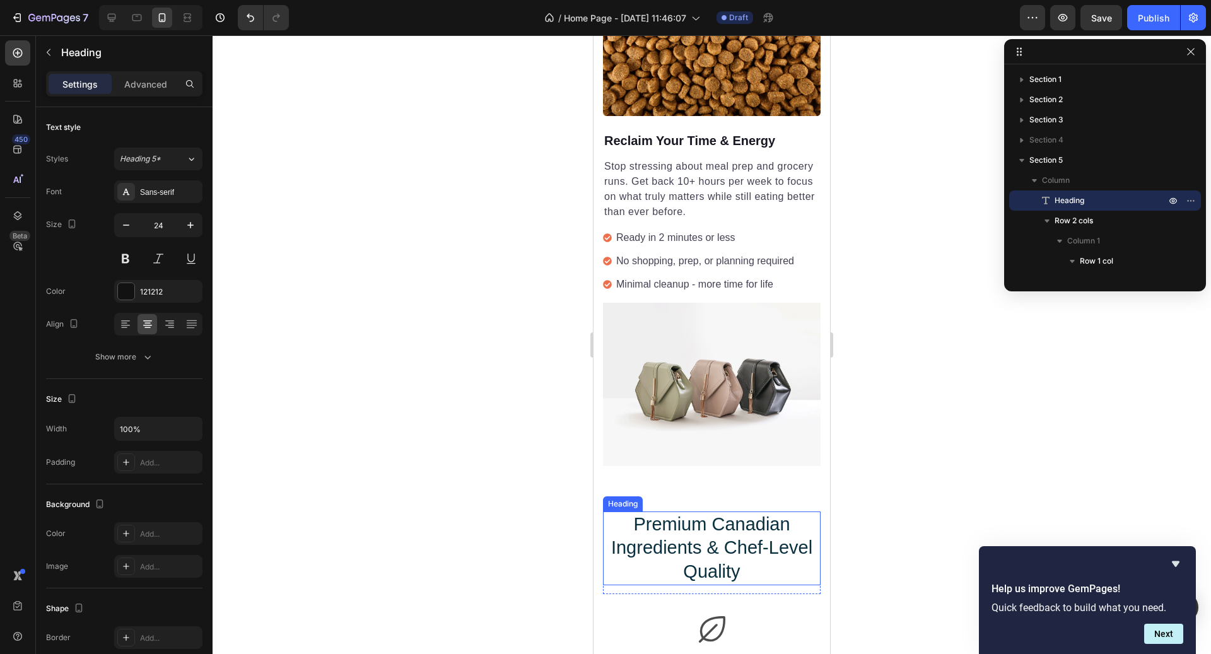
click at [716, 521] on h2 "Premium Canadian Ingredients & Chef-Level Quality" at bounding box center [712, 549] width 218 height 74
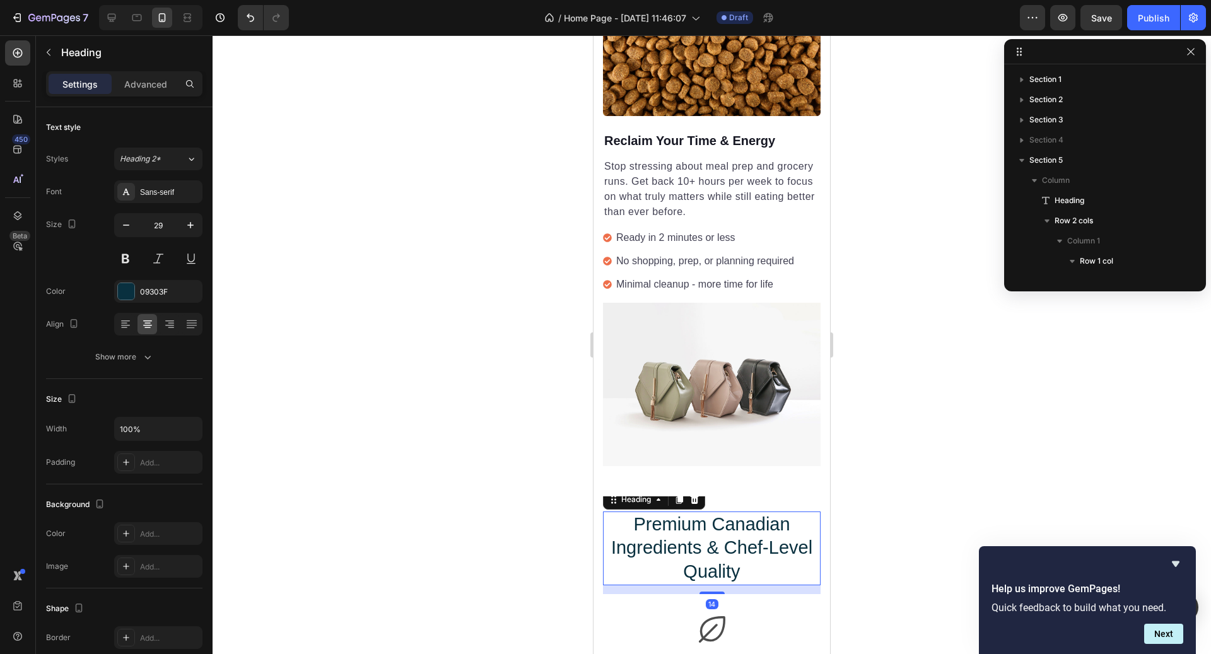
scroll to position [461, 0]
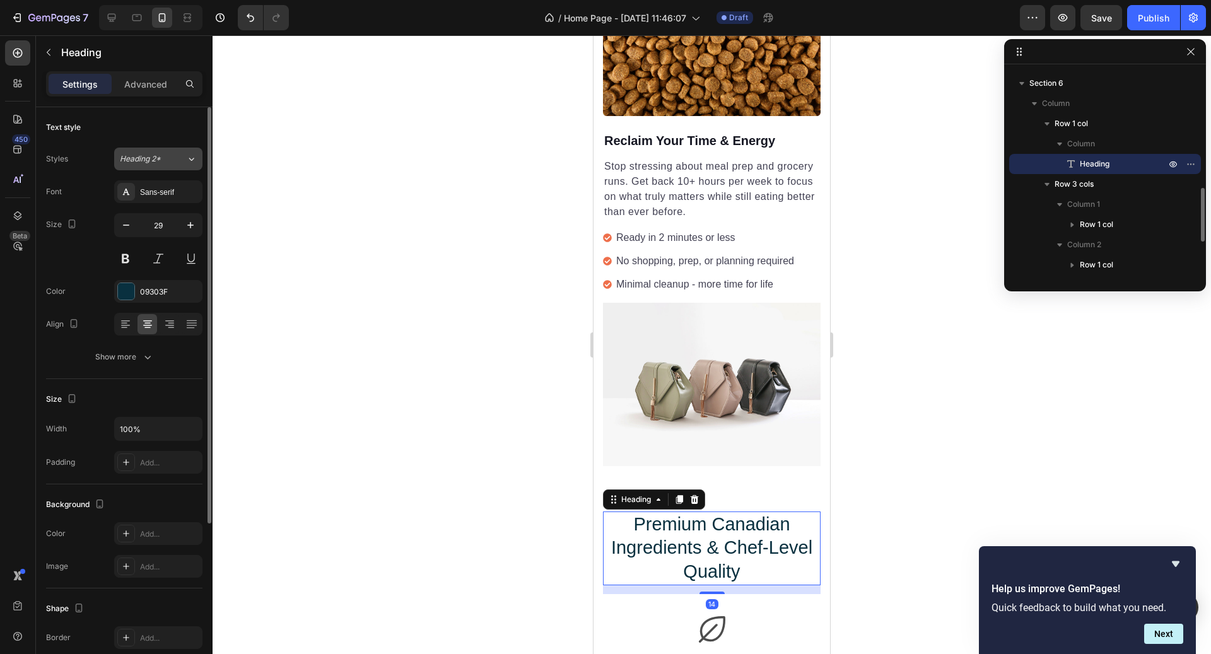
click at [175, 161] on div "Heading 2*" at bounding box center [153, 158] width 66 height 11
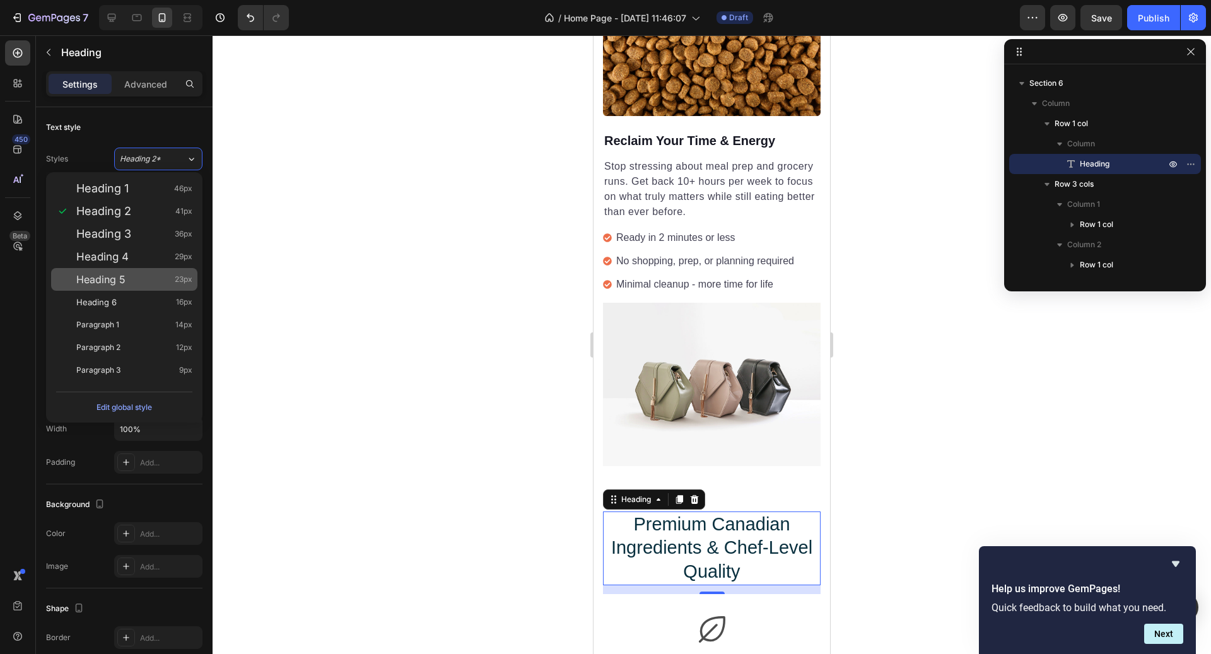
click at [185, 276] on span "23px" at bounding box center [184, 279] width 18 height 13
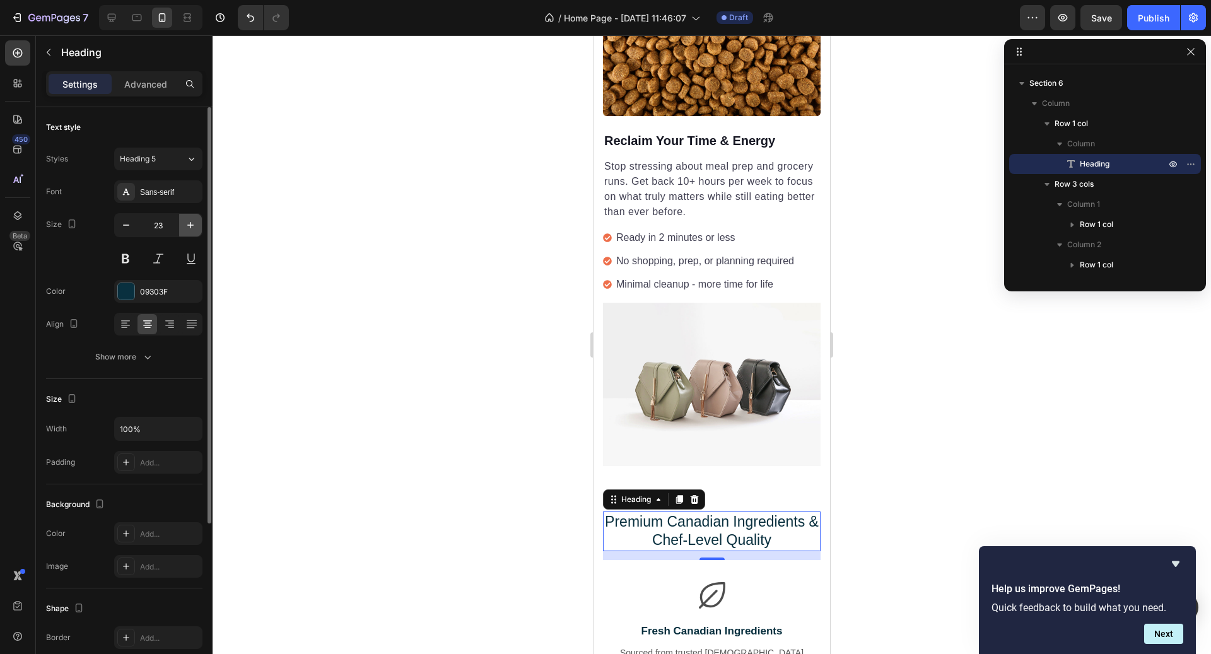
click at [193, 227] on icon "button" at bounding box center [190, 225] width 13 height 13
type input "24"
click at [131, 254] on button at bounding box center [125, 258] width 23 height 23
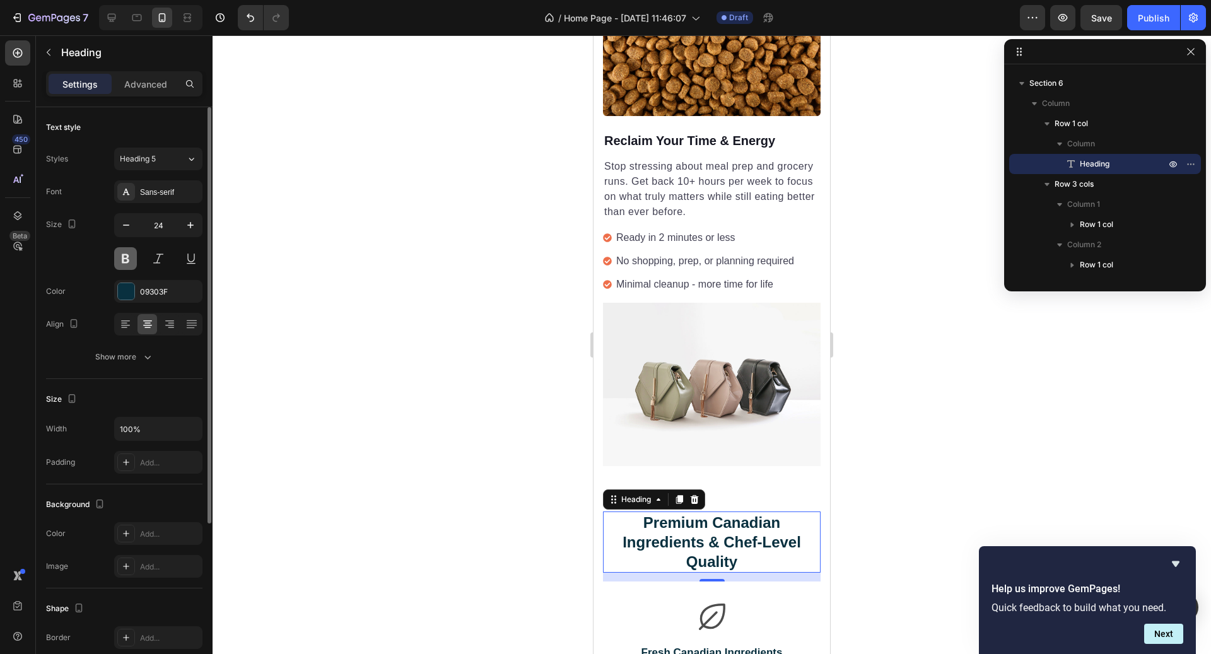
click at [131, 254] on button at bounding box center [125, 258] width 23 height 23
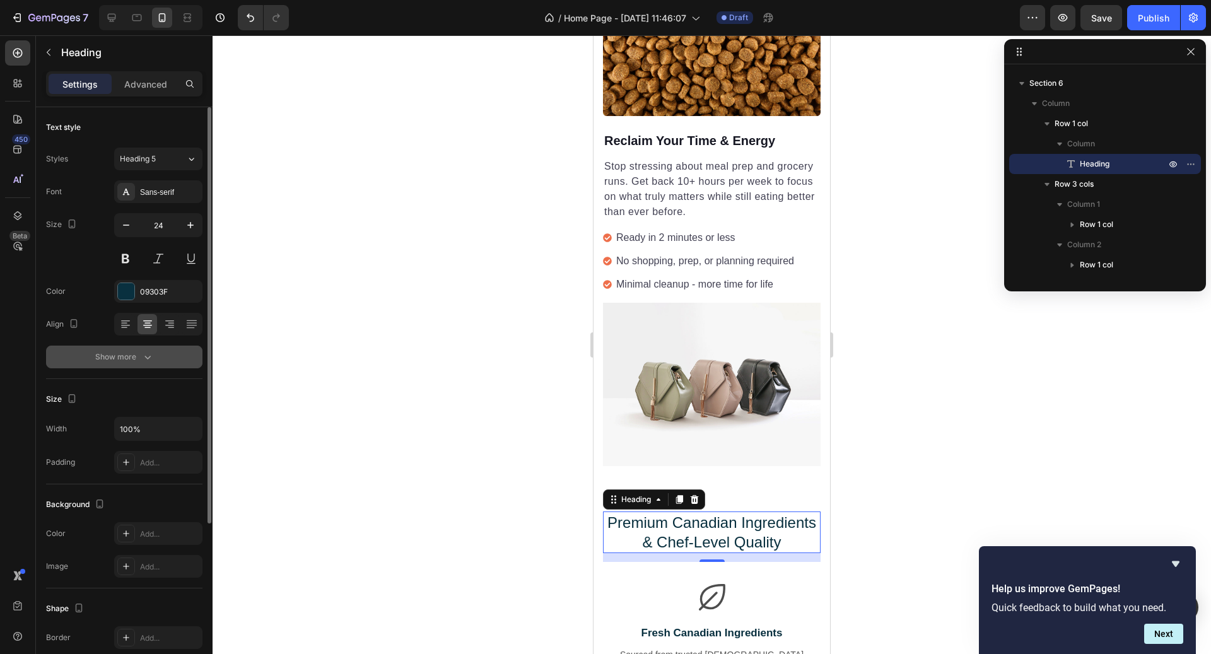
click at [136, 346] on button "Show more" at bounding box center [124, 357] width 156 height 23
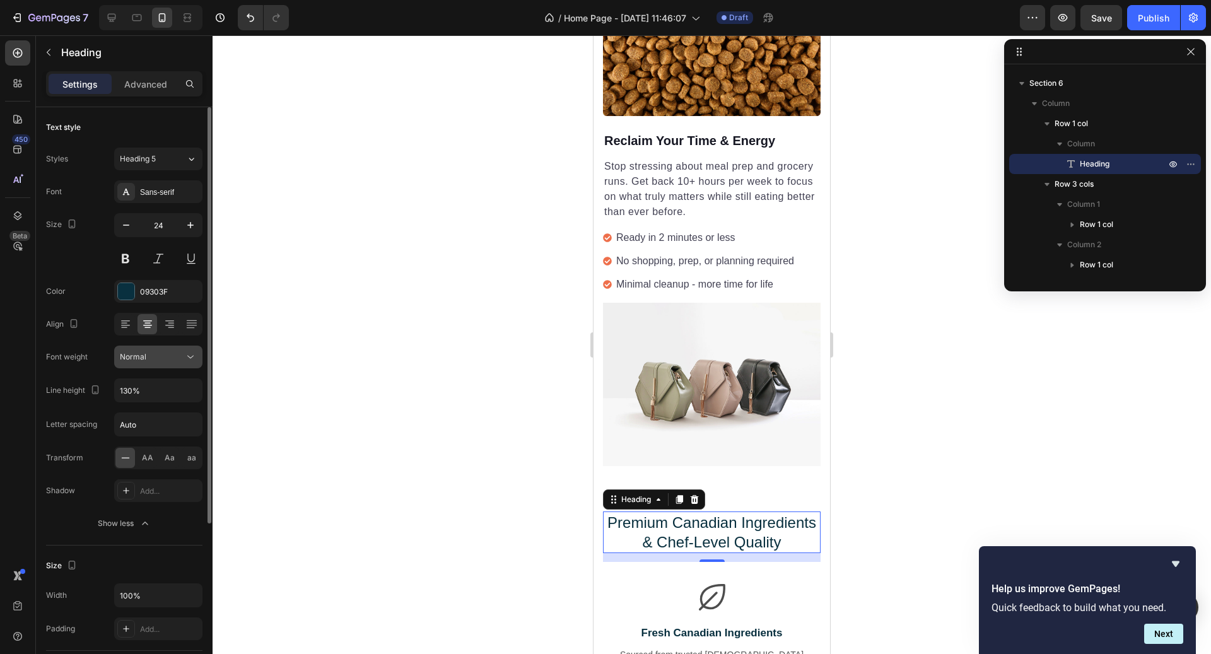
click at [157, 361] on div "Normal" at bounding box center [152, 356] width 64 height 11
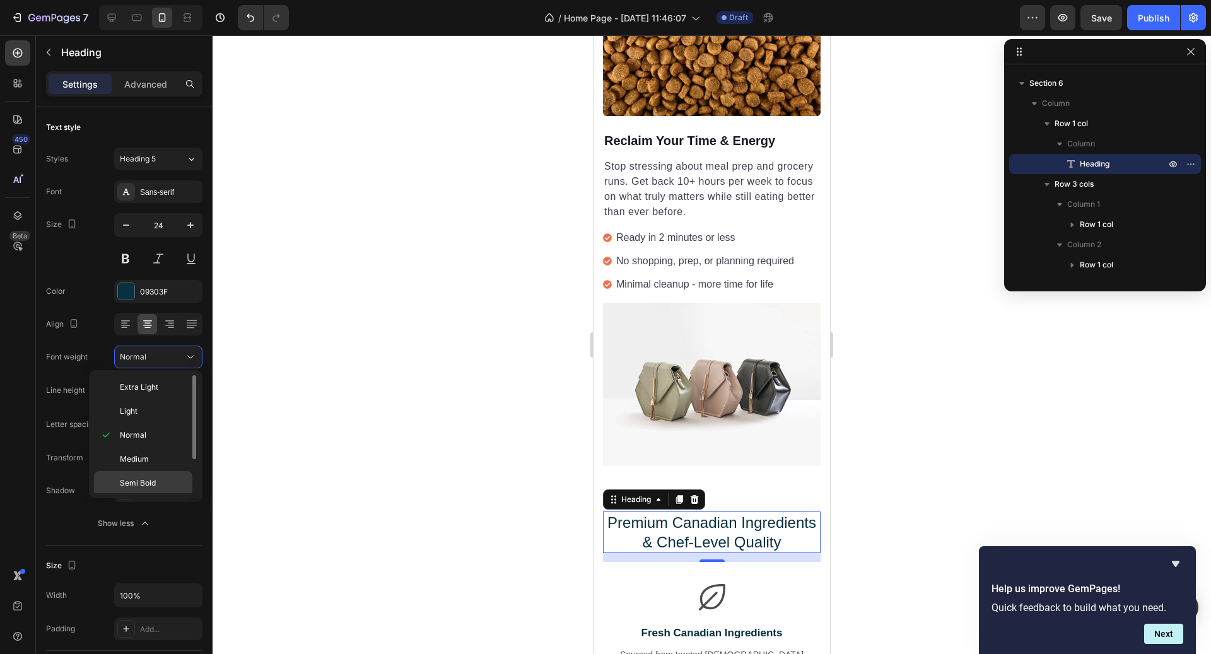
click at [155, 486] on p "Semi Bold" at bounding box center [153, 483] width 67 height 11
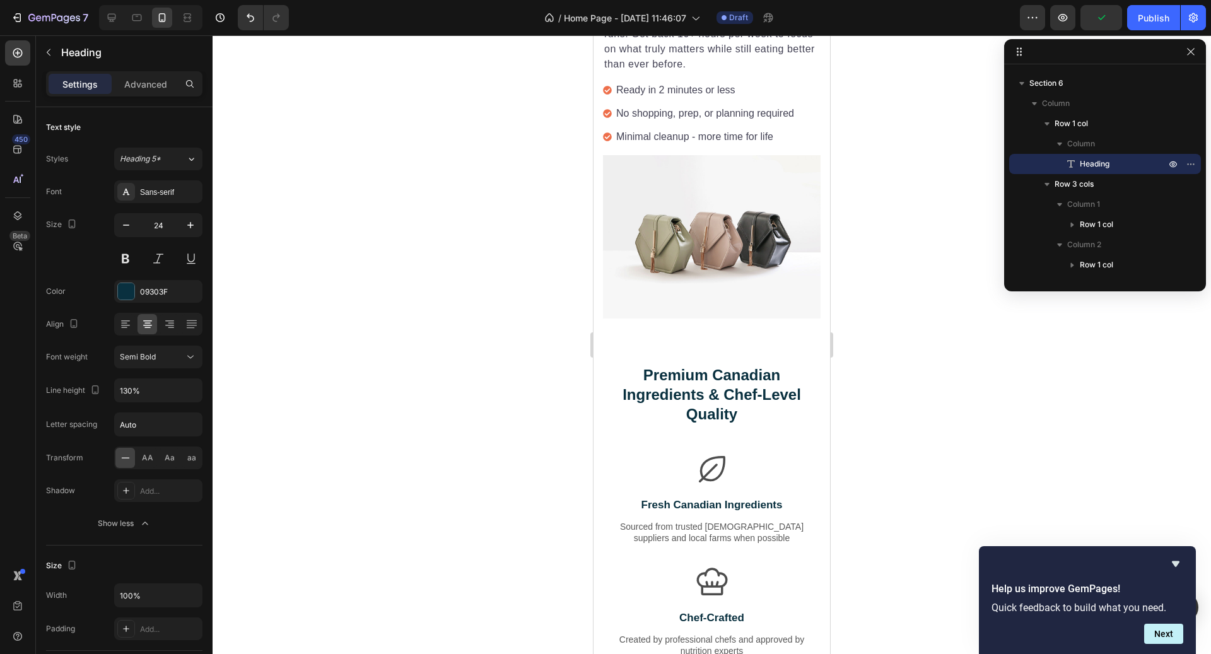
scroll to position [1986, 0]
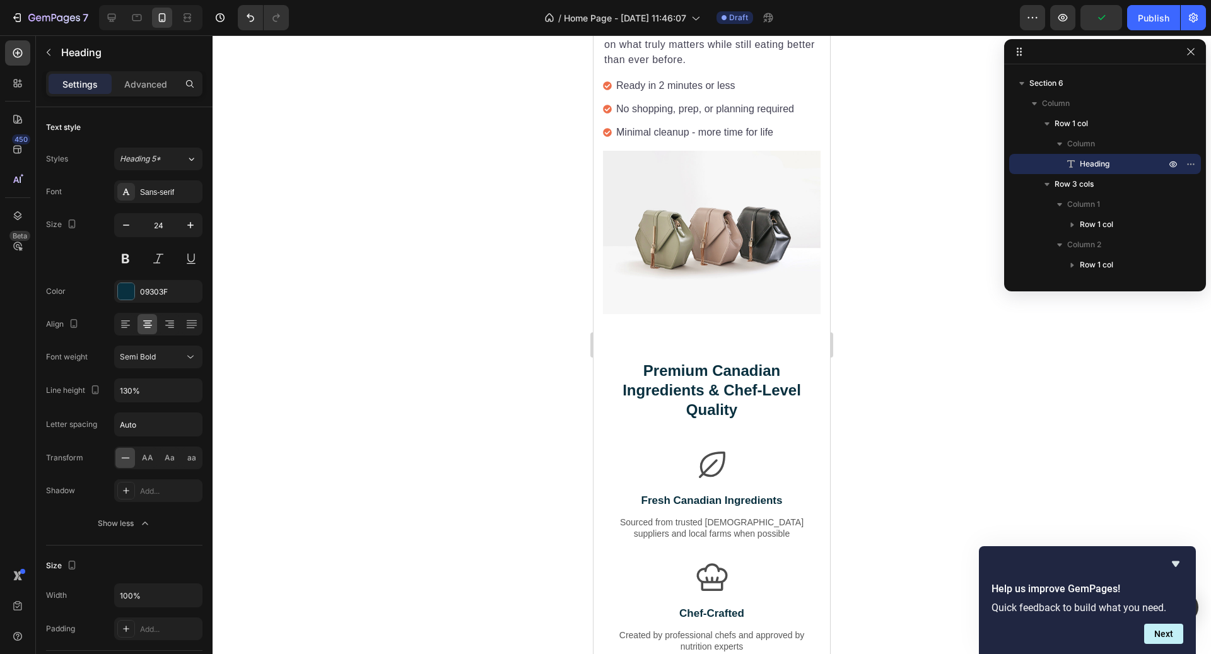
click at [729, 409] on h2 "Premium Canadian Ingredients & Chef-Level Quality" at bounding box center [712, 391] width 218 height 62
click at [722, 417] on h2 "Premium Canadian Ingredients & Chef-Level Quality" at bounding box center [712, 391] width 218 height 62
click at [767, 416] on p "Premium Canadian Ingredients & Chef-Level Quality" at bounding box center [711, 390] width 215 height 59
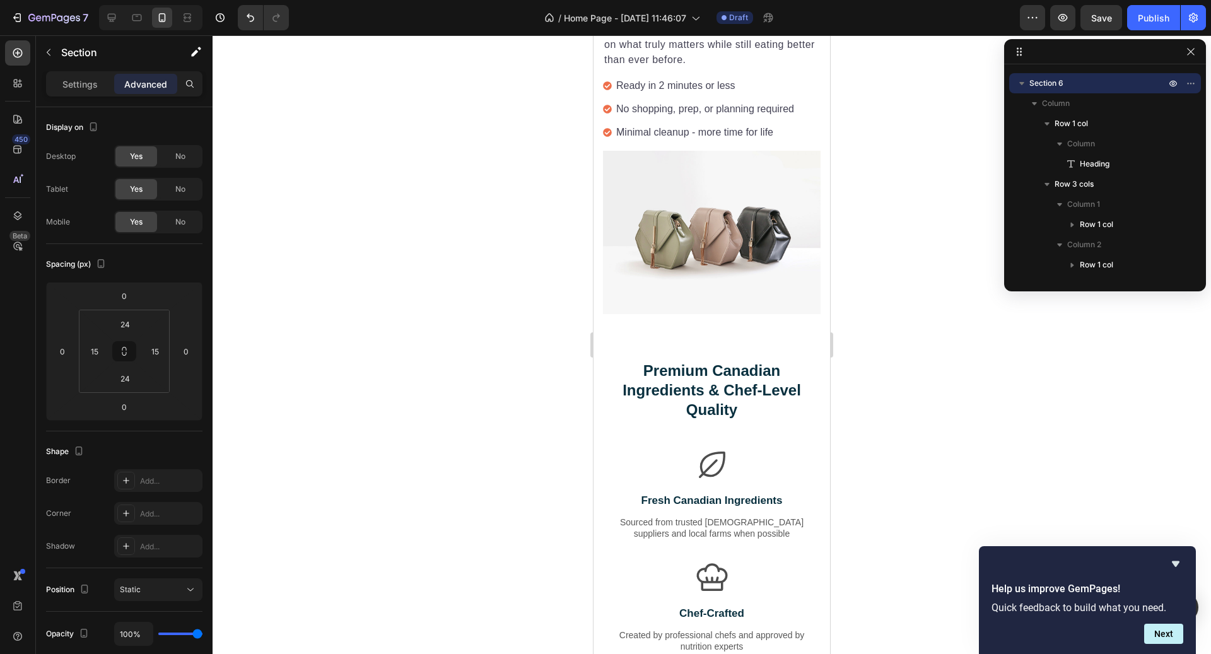
click at [770, 354] on div "Premium Canadian Ingredients & Chef-Level Quality Heading Row Icon Fresh Canadi…" at bounding box center [712, 576] width 237 height 465
click at [113, 16] on icon at bounding box center [111, 17] width 13 height 13
type input "75"
type input "43"
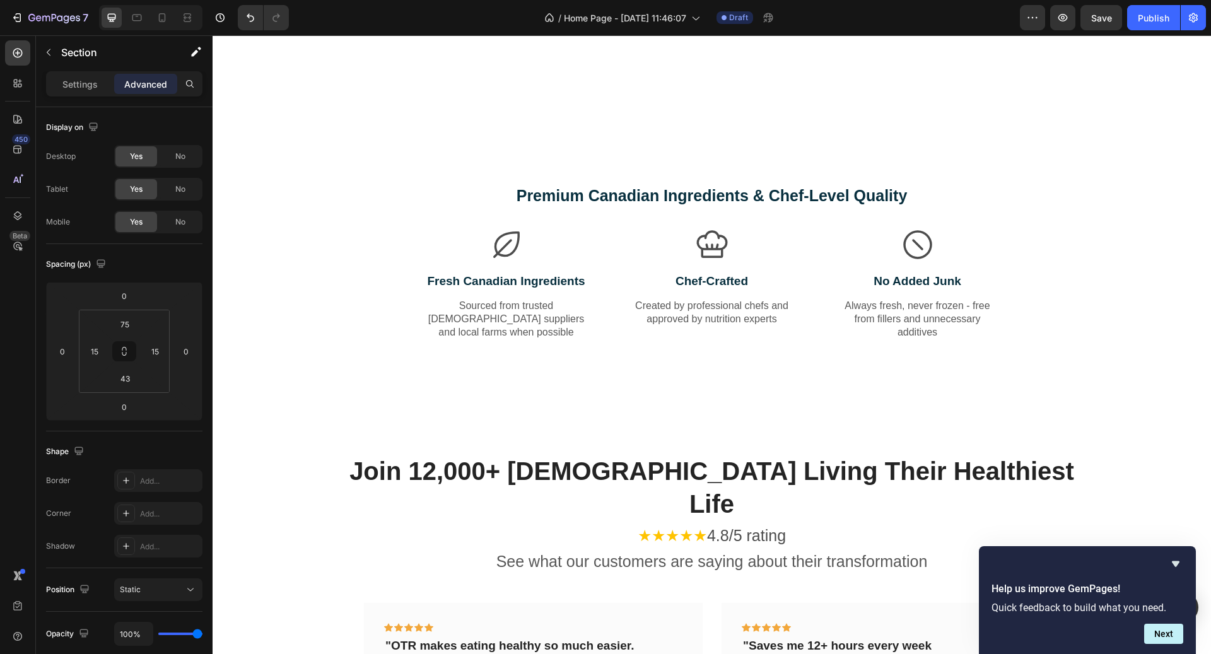
scroll to position [2379, 0]
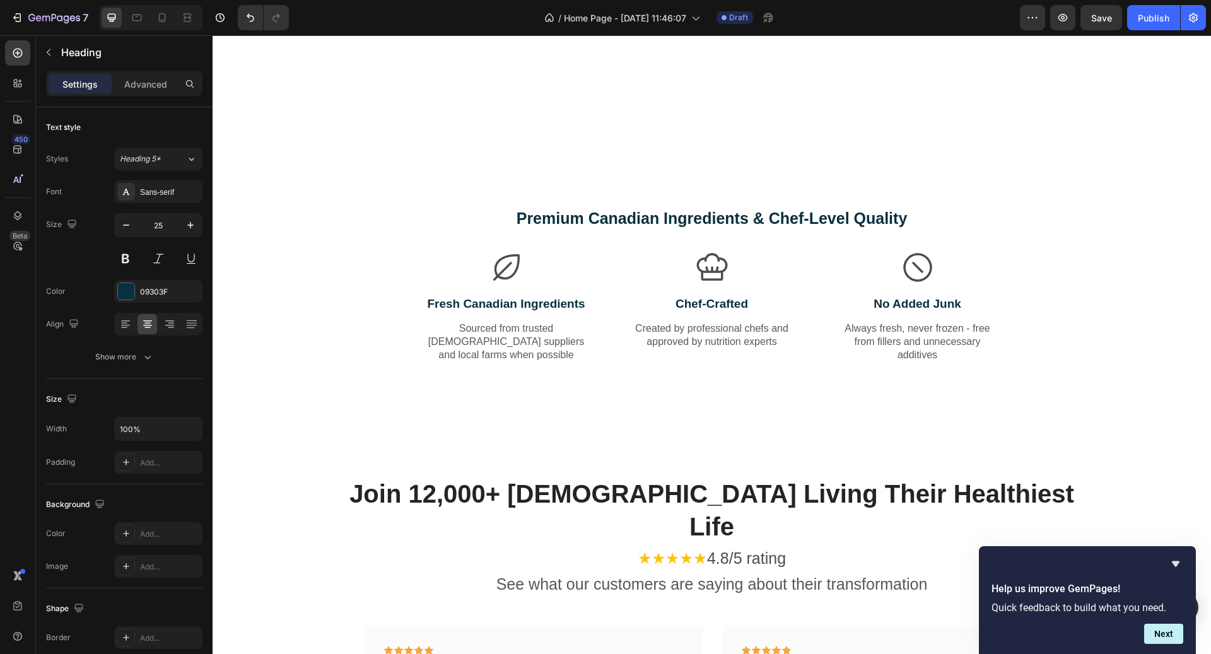
click at [601, 214] on div "Why On The Run Meals Transforms Lives Heading Consistent Healthy Eating That Ac…" at bounding box center [712, 309] width 999 height 5253
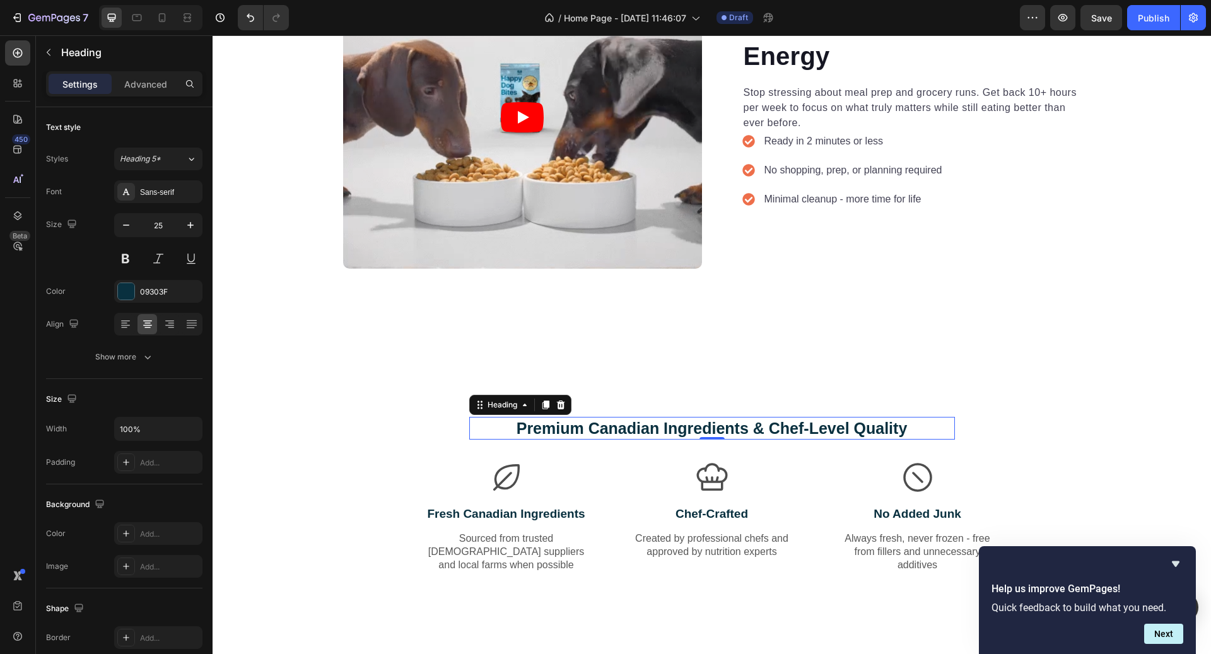
scroll to position [1907, 0]
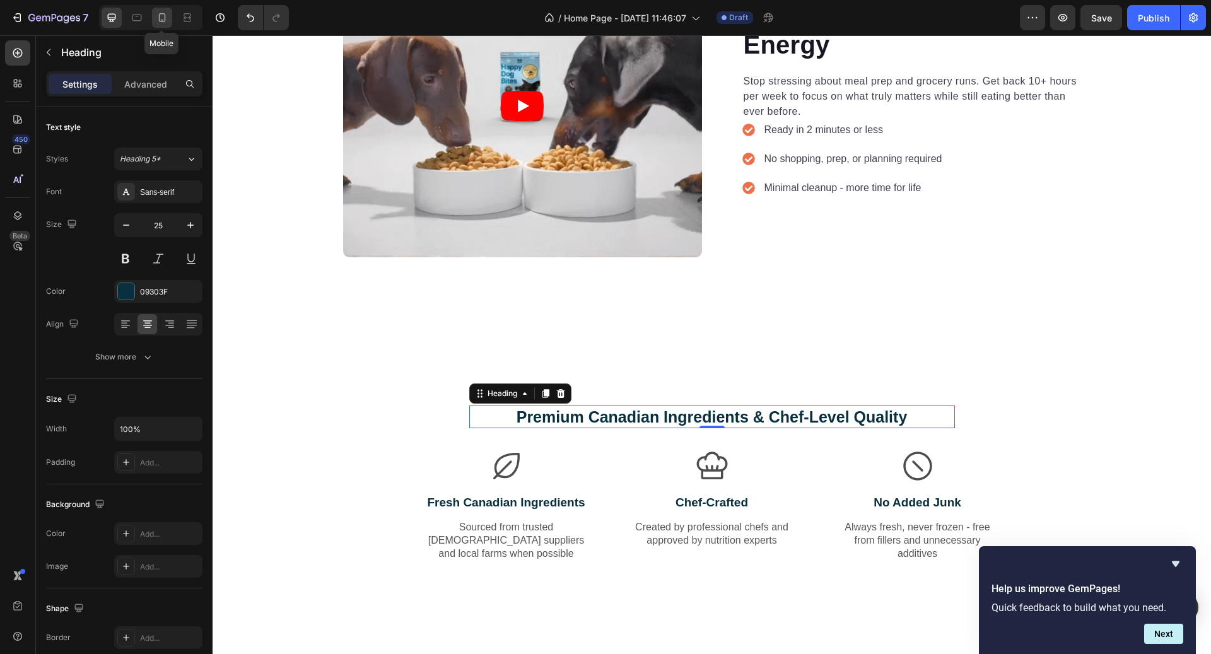
click at [167, 17] on icon at bounding box center [162, 17] width 13 height 13
type input "24"
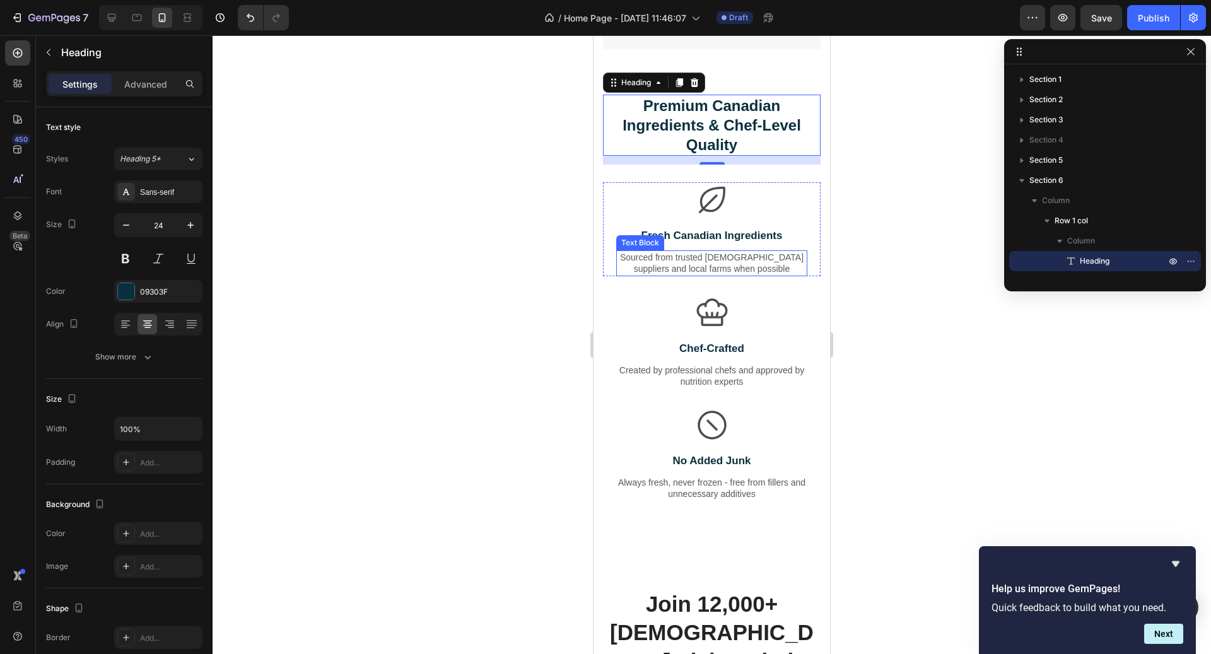
scroll to position [2262, 0]
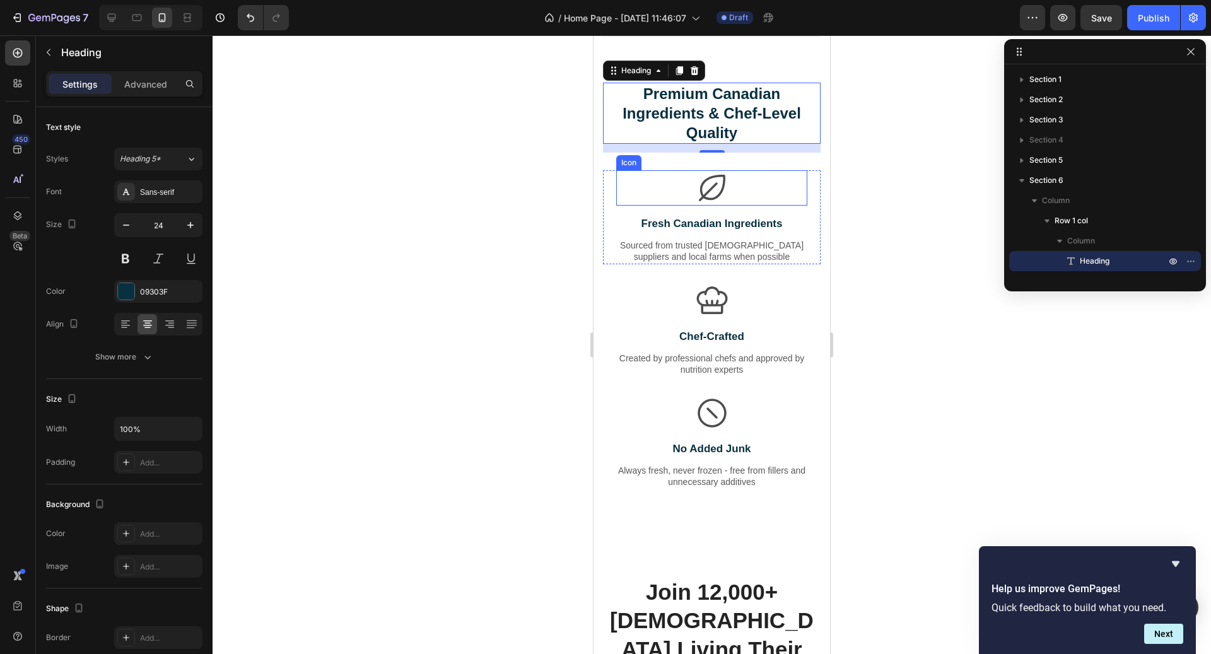
click at [732, 187] on div "Icon" at bounding box center [711, 187] width 191 height 35
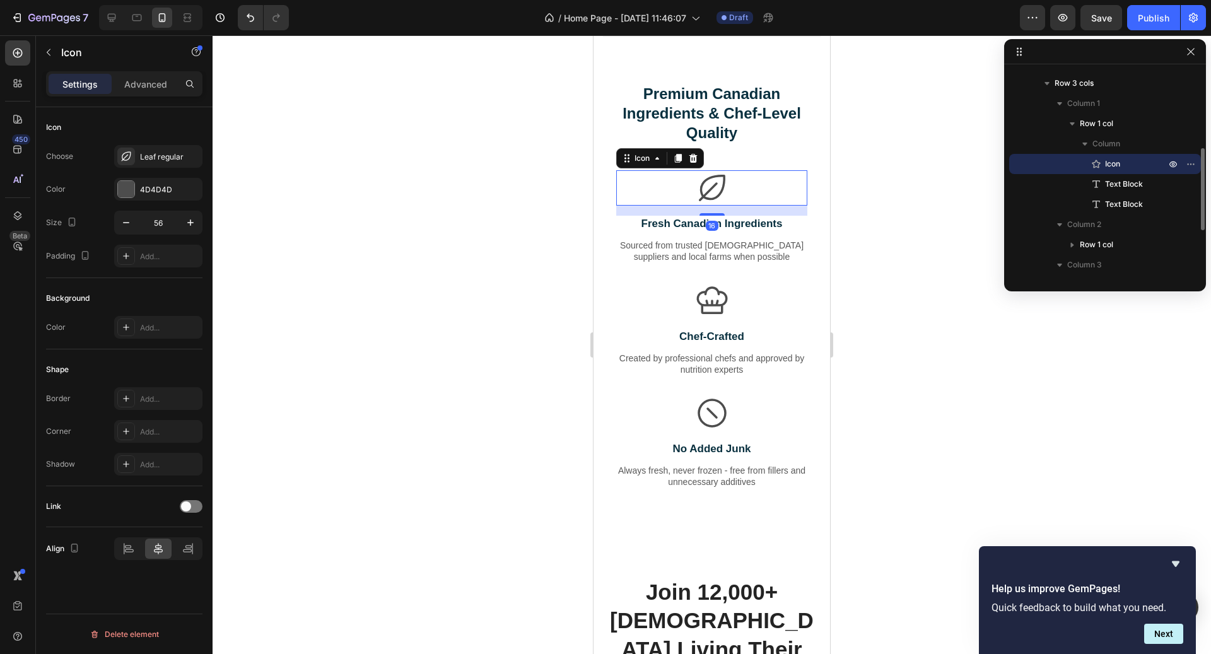
click at [741, 151] on div "Premium Canadian Ingredients & Chef-Level Quality Heading Row Icon 16 Fresh Can…" at bounding box center [712, 300] width 218 height 435
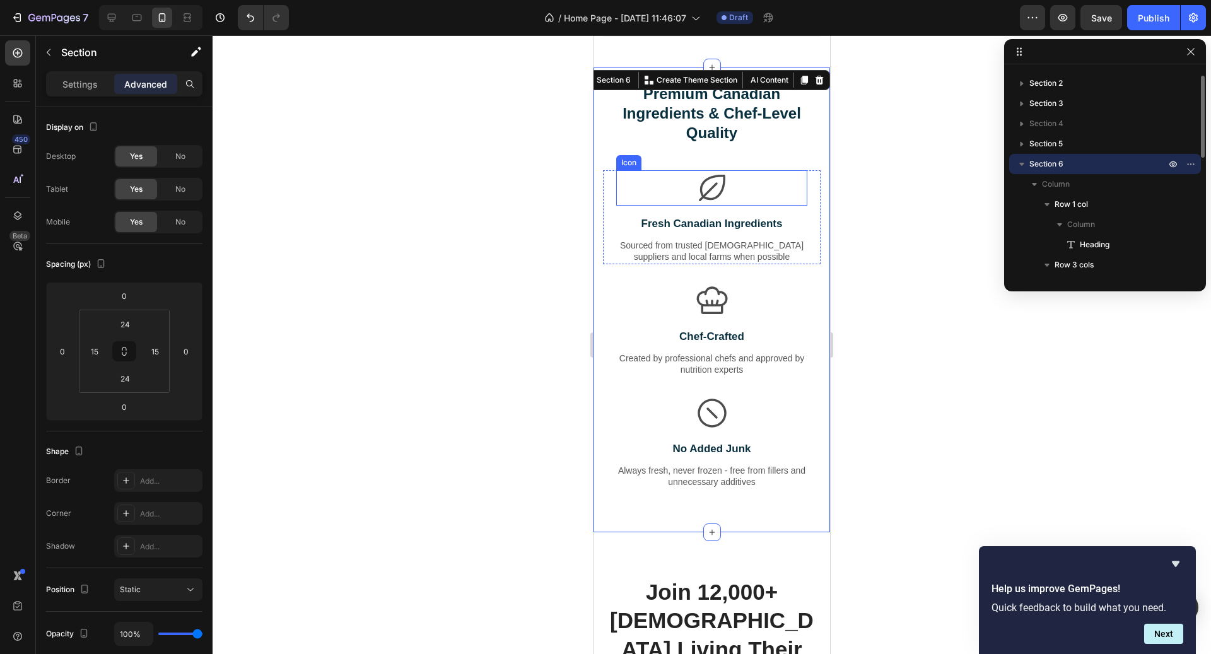
click at [737, 170] on div "Icon" at bounding box center [711, 187] width 191 height 35
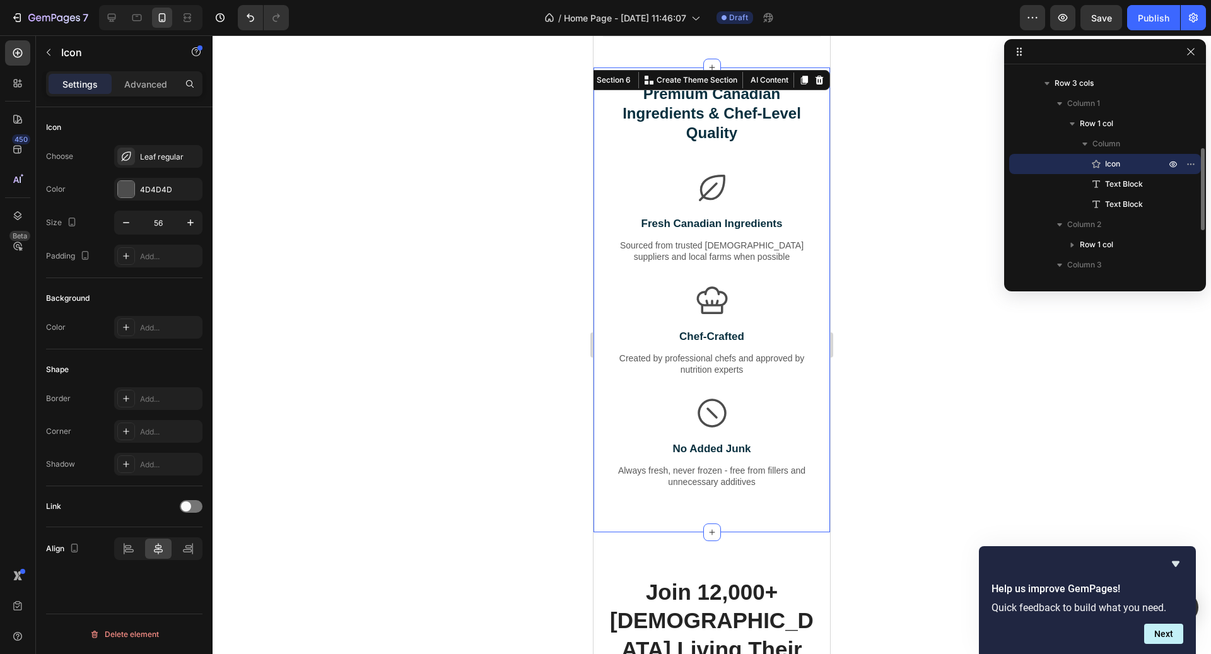
click at [736, 166] on div "Premium Canadian Ingredients & Chef-Level Quality Heading Row Icon Fresh Canadi…" at bounding box center [712, 300] width 218 height 435
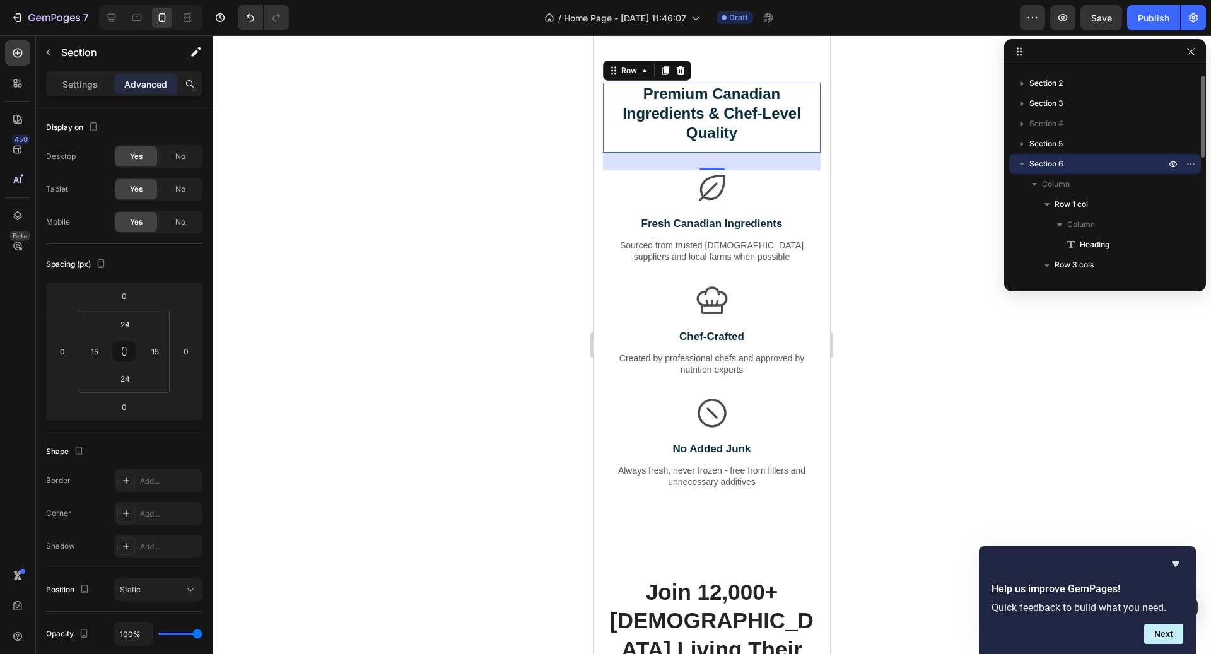
click at [732, 146] on div "Premium Canadian Ingredients & Chef-Level Quality Heading" at bounding box center [712, 118] width 218 height 71
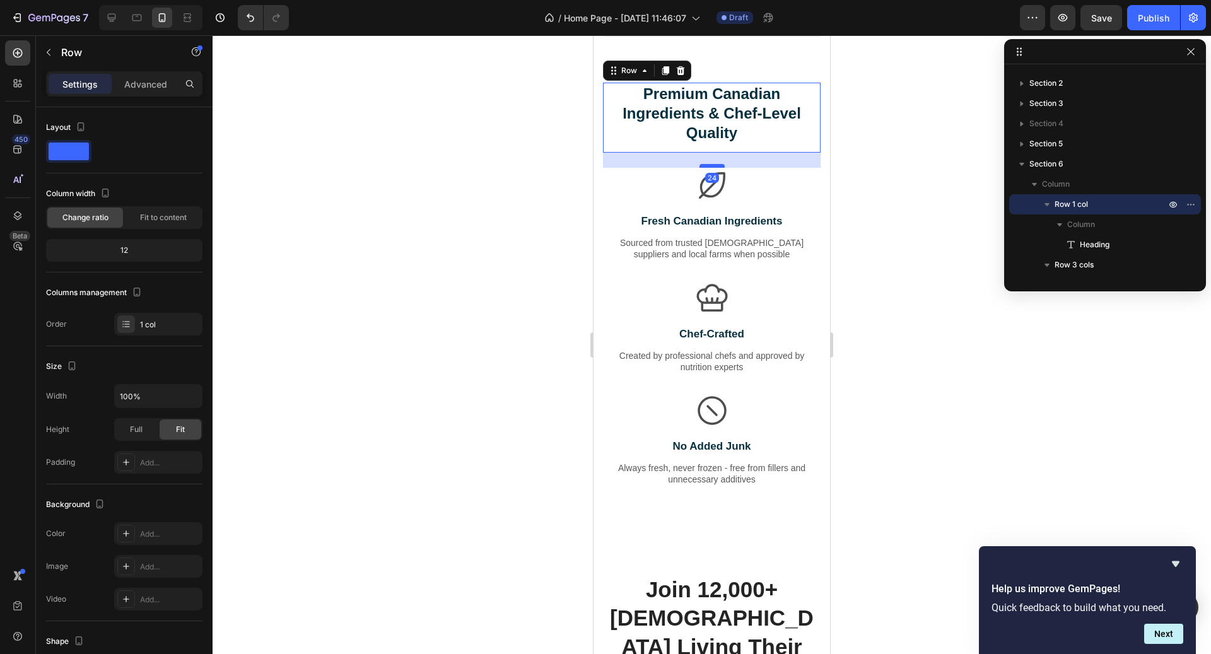
click at [715, 164] on div at bounding box center [712, 166] width 25 height 4
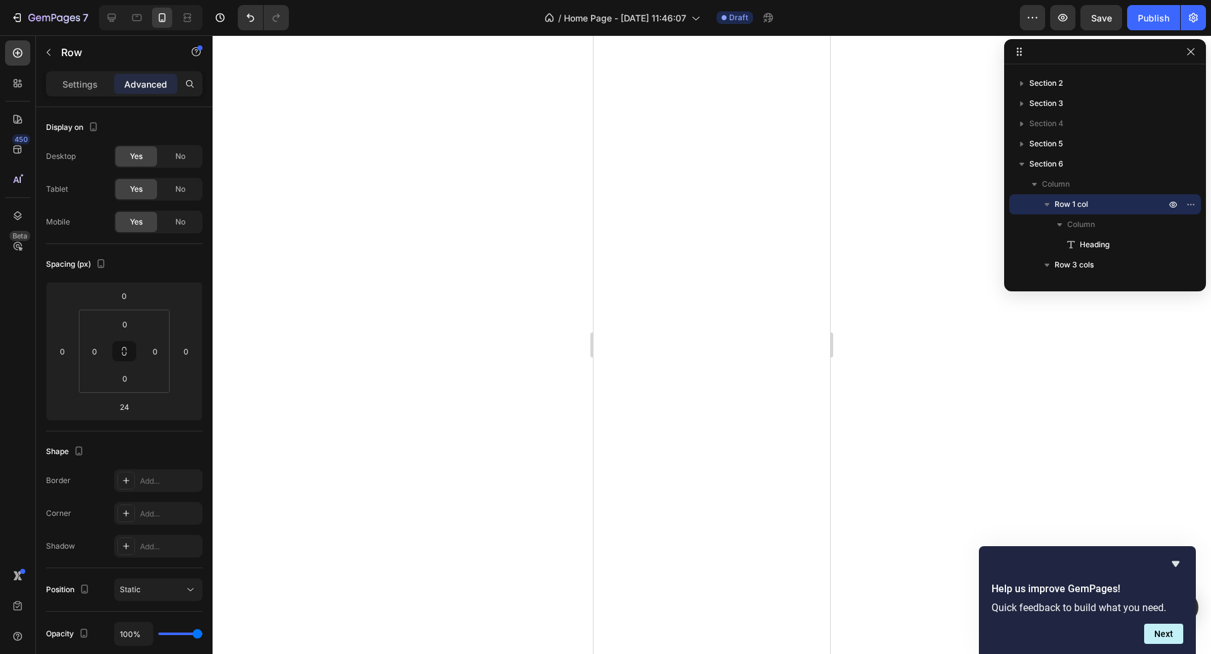
scroll to position [0, 0]
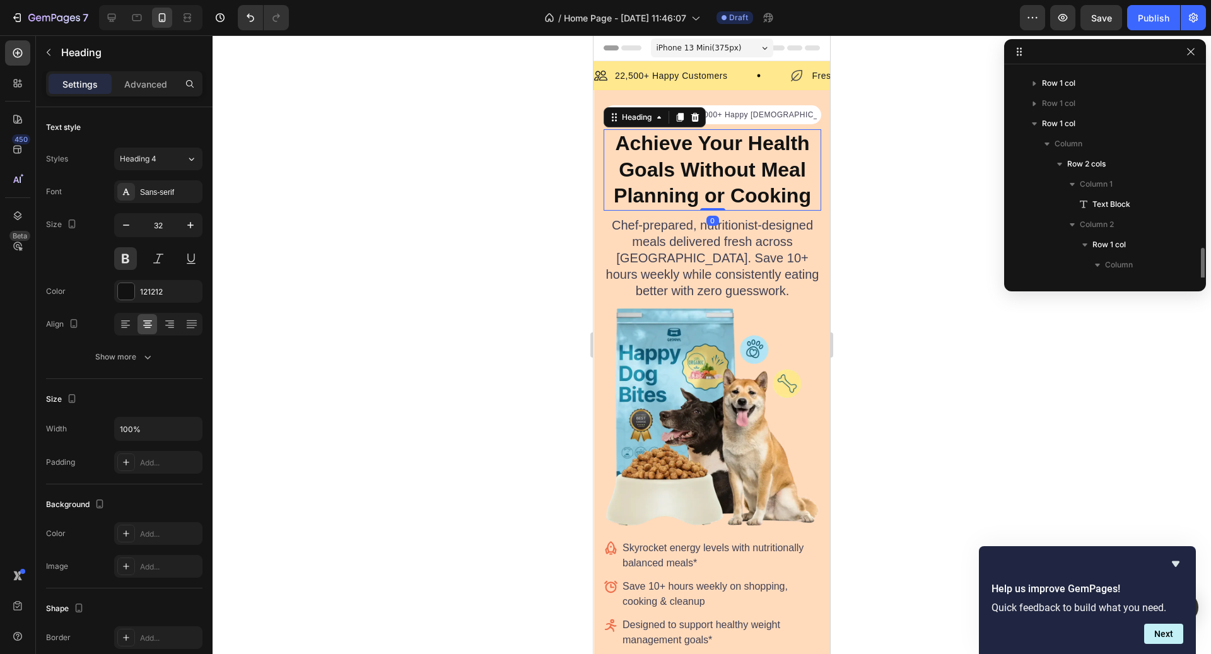
click at [724, 208] on div "Achieve Your Health Goals Without Meal Planning or Cooking Heading 0" at bounding box center [713, 169] width 218 height 81
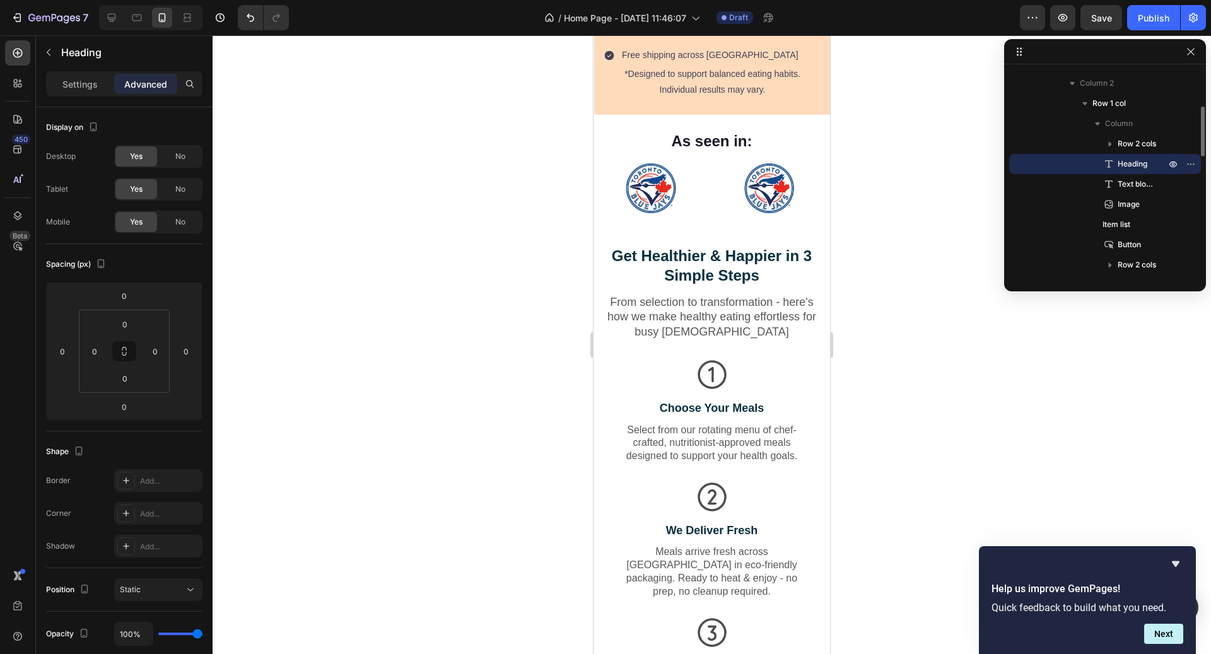
scroll to position [717, 0]
click at [717, 244] on h2 "Get Healthier & Happier in 3 Simple Steps" at bounding box center [712, 265] width 218 height 42
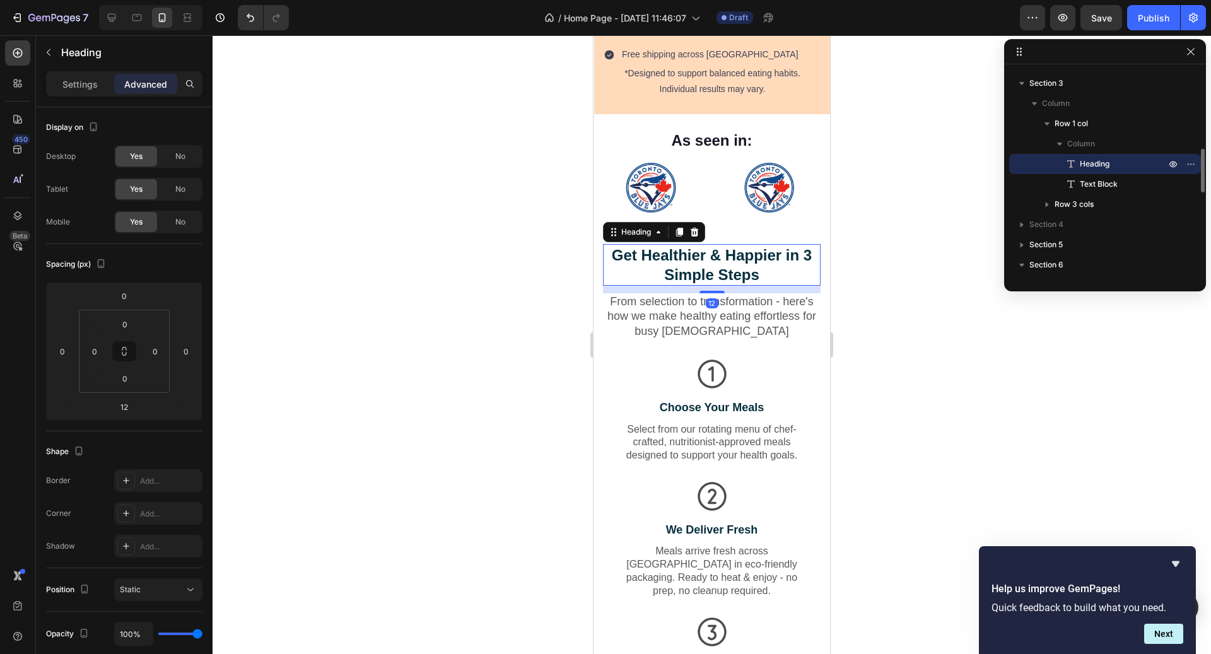
scroll to position [1175, 0]
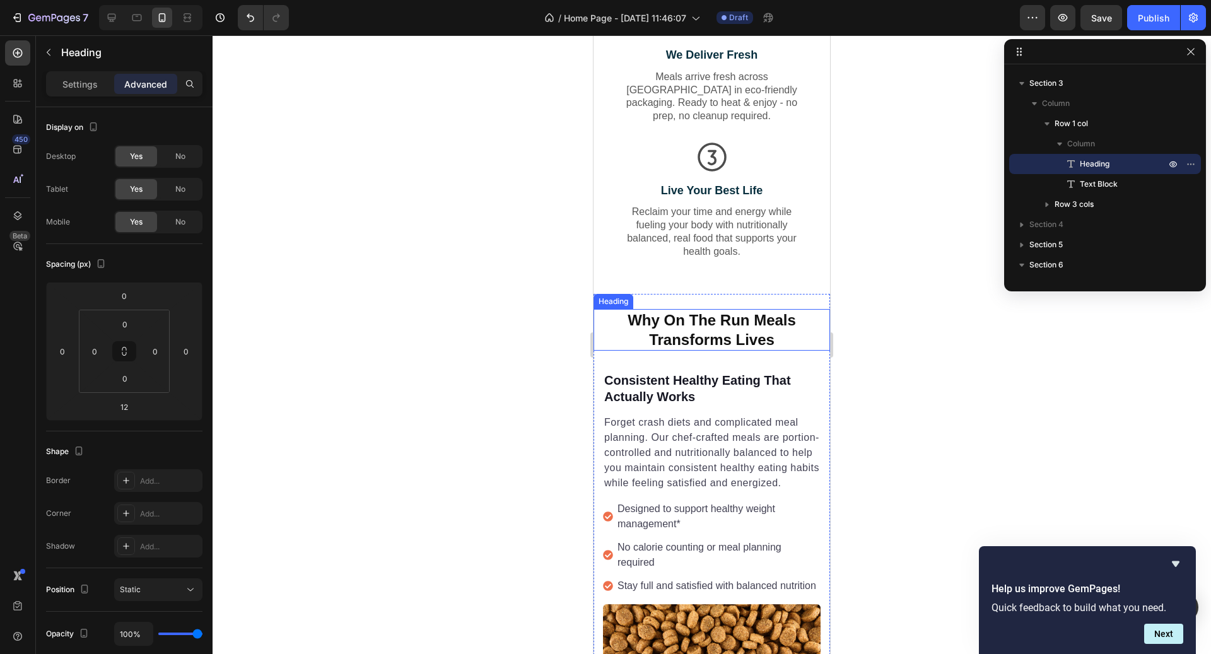
click at [729, 326] on h2 "Why On The Run Meals Transforms Lives" at bounding box center [712, 330] width 237 height 42
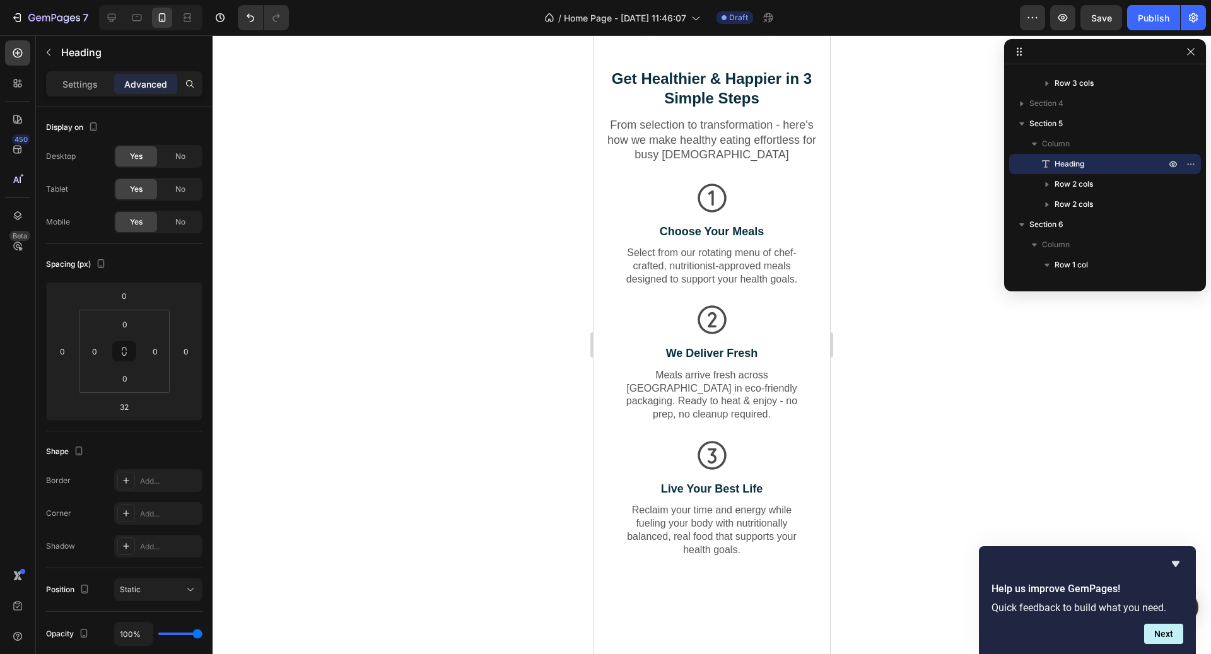
scroll to position [707, 0]
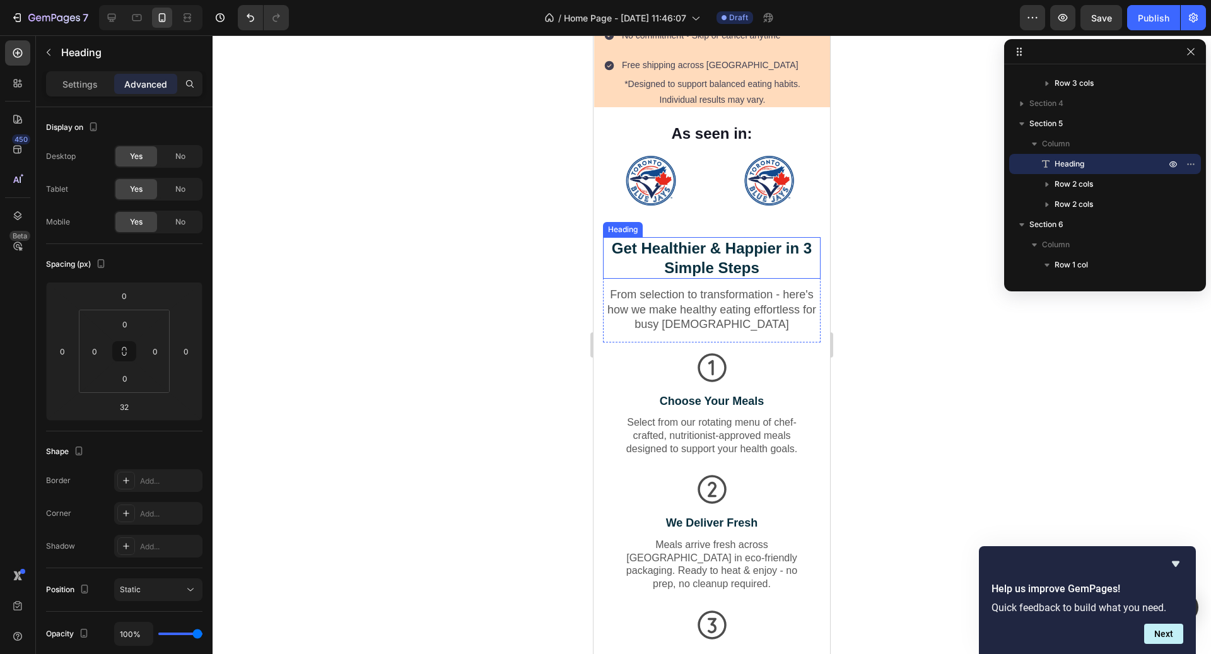
click at [729, 259] on h2 "Get Healthier & Happier in 3 Simple Steps" at bounding box center [712, 258] width 218 height 42
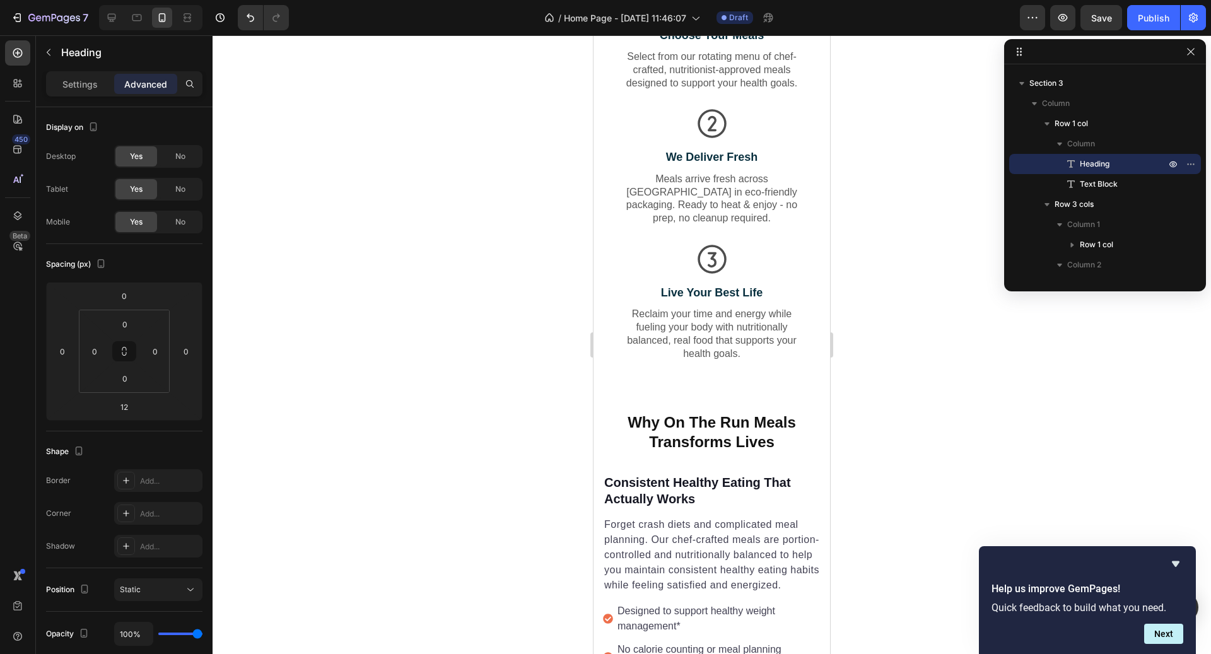
scroll to position [1099, 0]
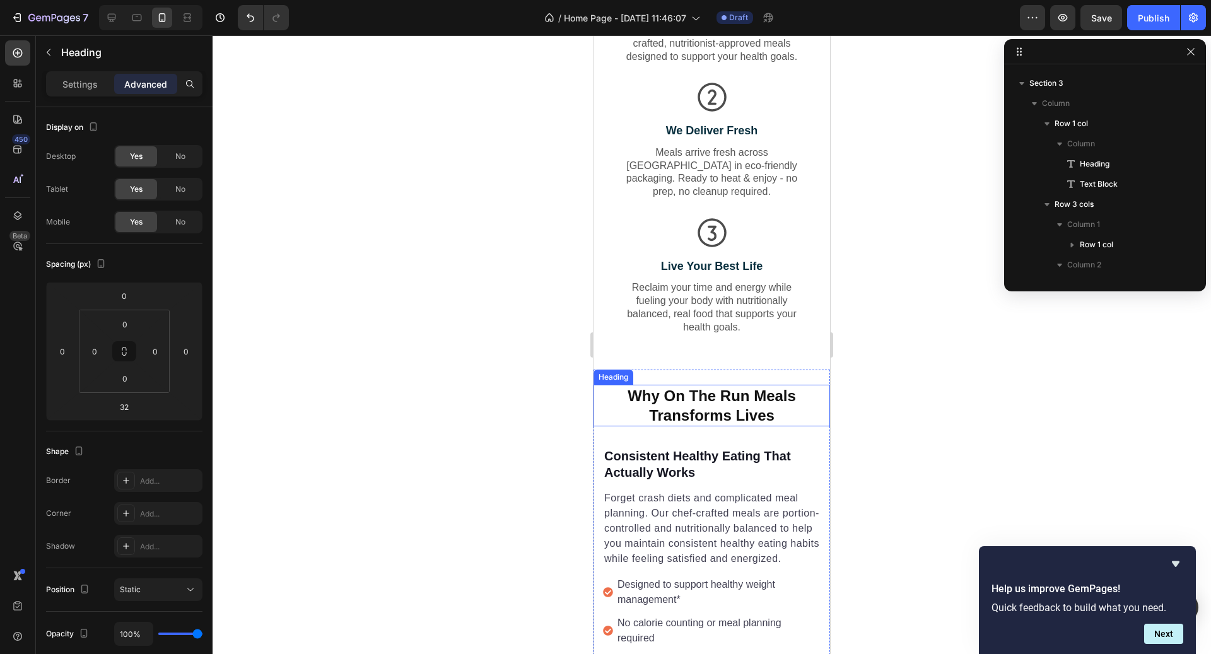
click at [727, 397] on h2 "Why On The Run Meals Transforms Lives" at bounding box center [712, 406] width 237 height 42
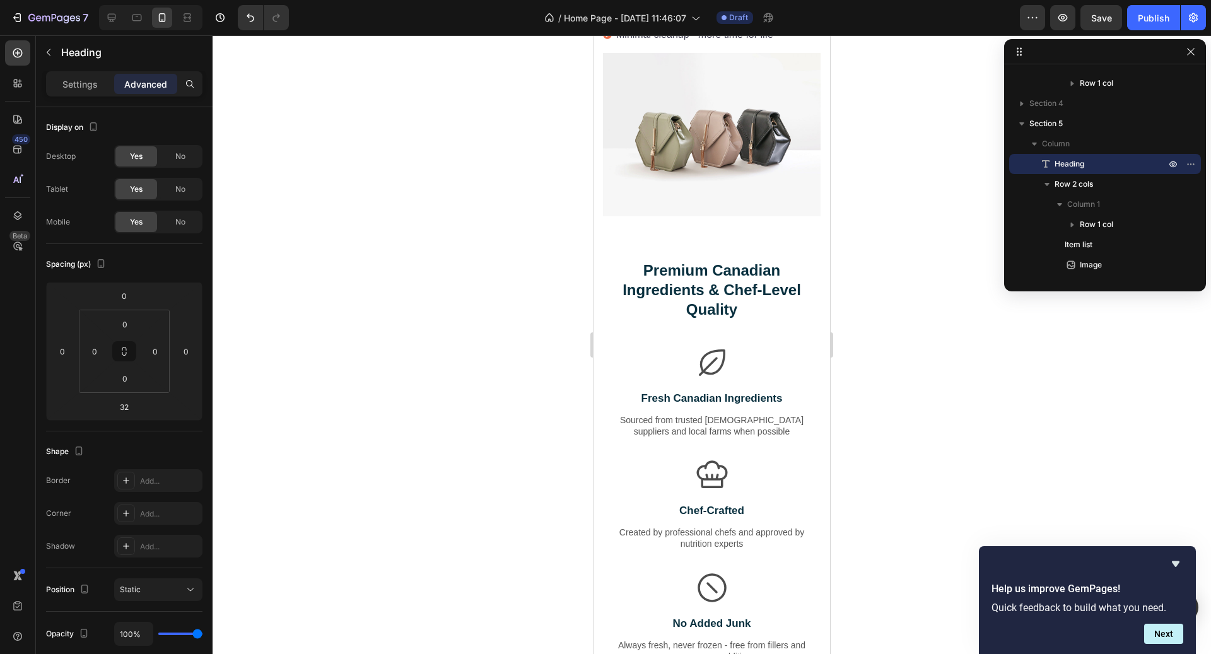
scroll to position [2090, 0]
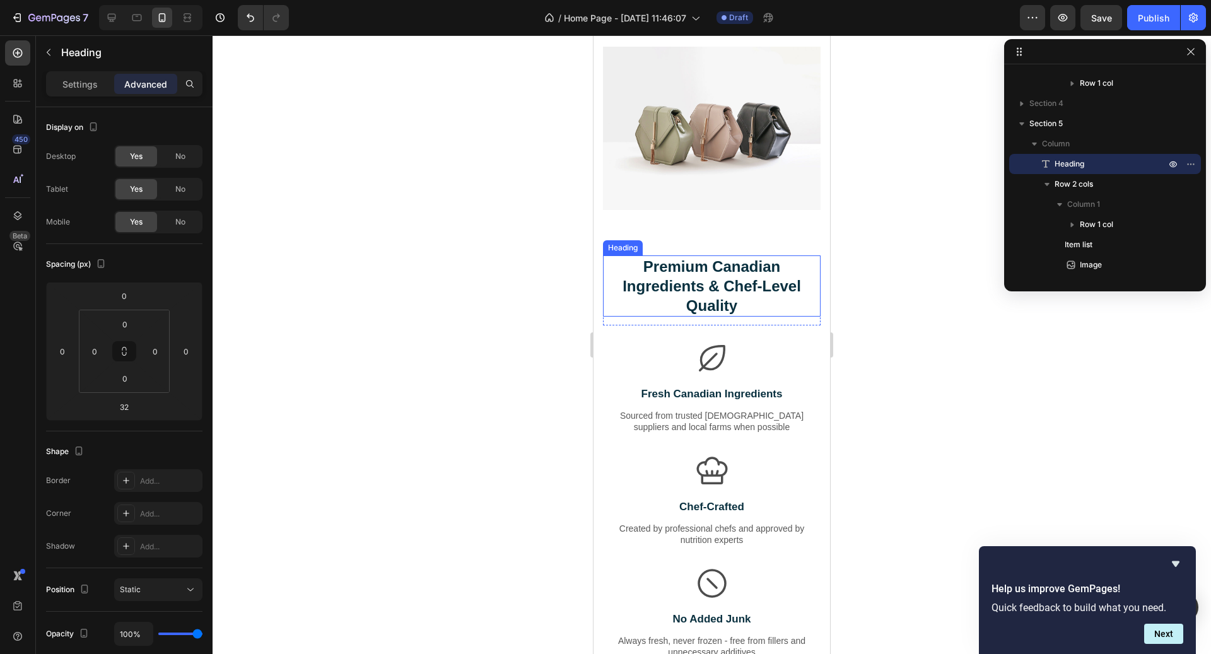
click at [729, 298] on h2 "Premium Canadian Ingredients & Chef-Level Quality" at bounding box center [712, 287] width 218 height 62
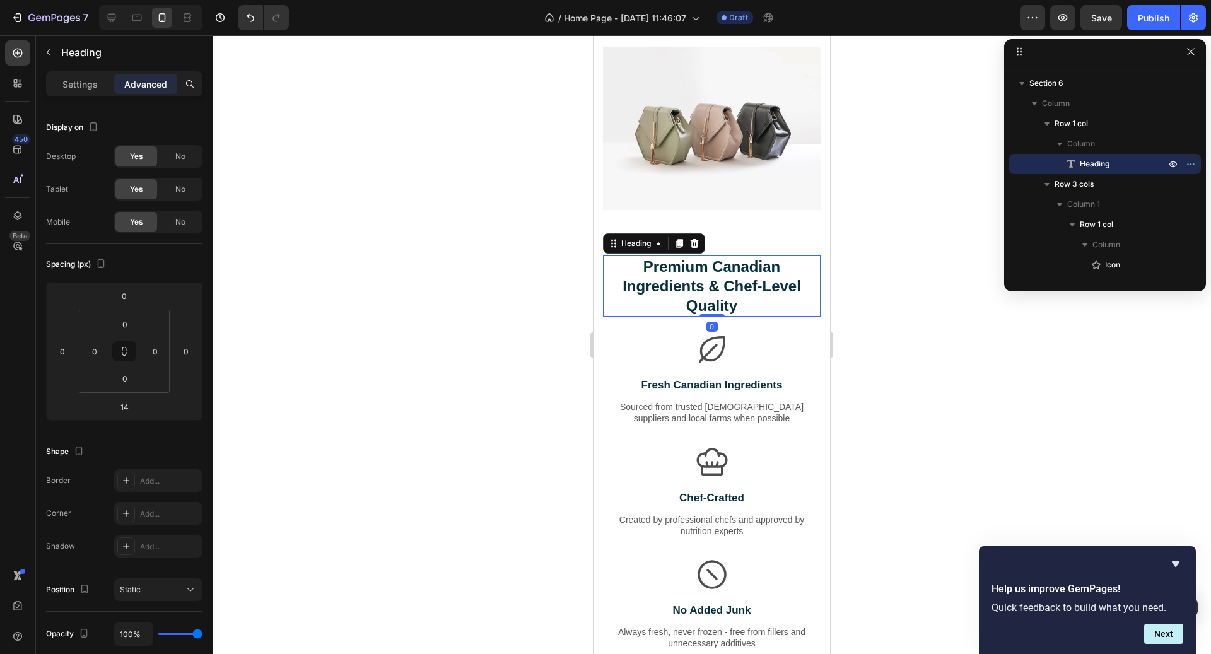
drag, startPoint x: 717, startPoint y: 321, endPoint x: 717, endPoint y: 301, distance: 20.2
click at [717, 301] on div "Premium Canadian Ingredients & Chef-Level Quality Heading 0" at bounding box center [712, 287] width 218 height 62
type input "0"
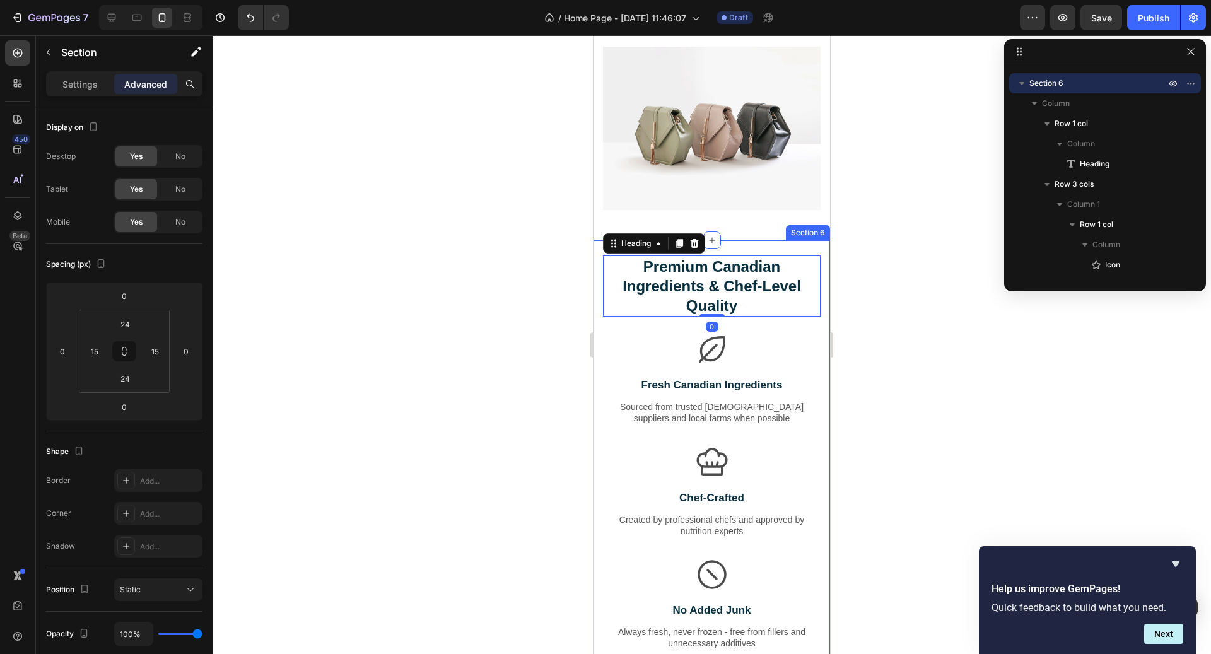
click at [743, 326] on div "Premium Canadian Ingredients & Chef-Level Quality Heading 0 Row Icon Fresh Cana…" at bounding box center [712, 467] width 218 height 423
click at [729, 290] on h2 "Premium Canadian Ingredients & Chef-Level Quality" at bounding box center [712, 287] width 218 height 62
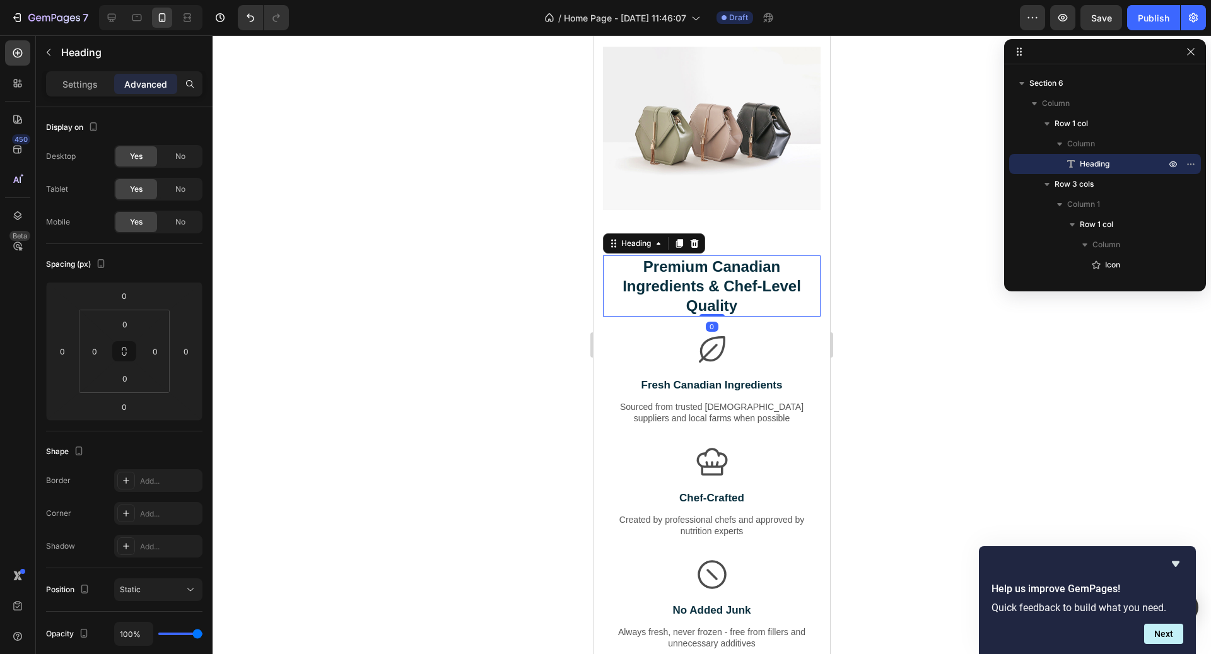
drag, startPoint x: 715, startPoint y: 314, endPoint x: 714, endPoint y: 273, distance: 41.0
click at [714, 273] on div "Premium Canadian Ingredients & Chef-Level Quality Heading 0" at bounding box center [712, 287] width 218 height 62
click at [761, 318] on div "Premium Canadian Ingredients & Chef-Level Quality Heading 0 Row Icon Fresh Cana…" at bounding box center [712, 467] width 218 height 423
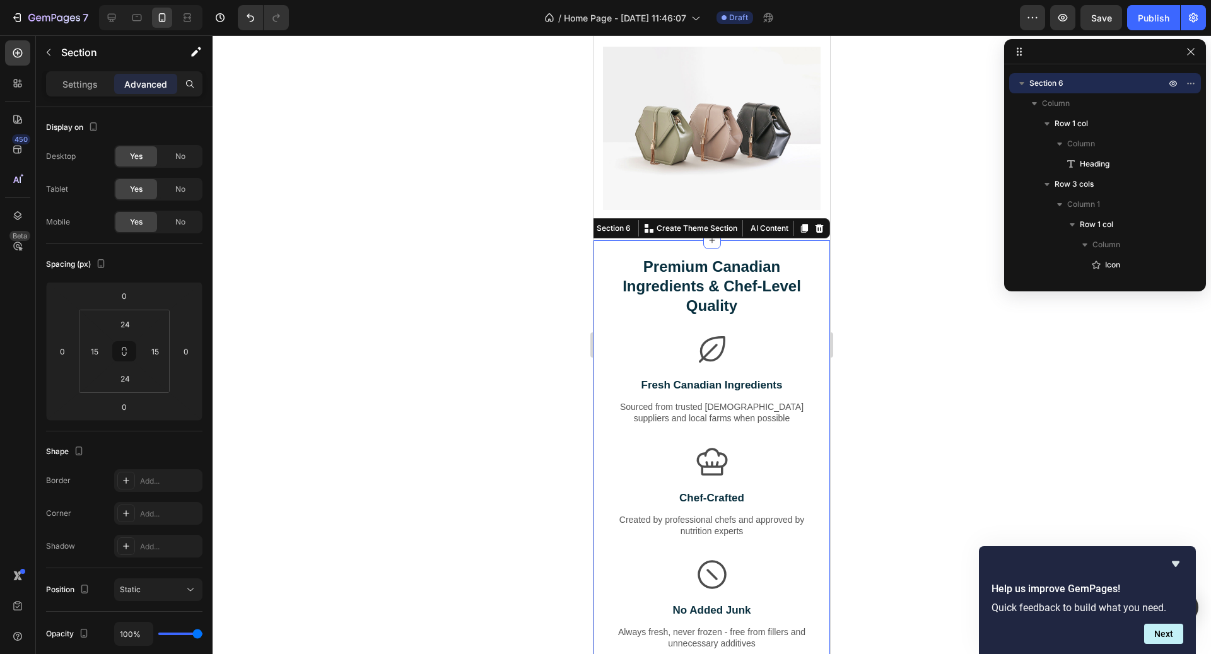
click at [885, 338] on div at bounding box center [712, 344] width 999 height 619
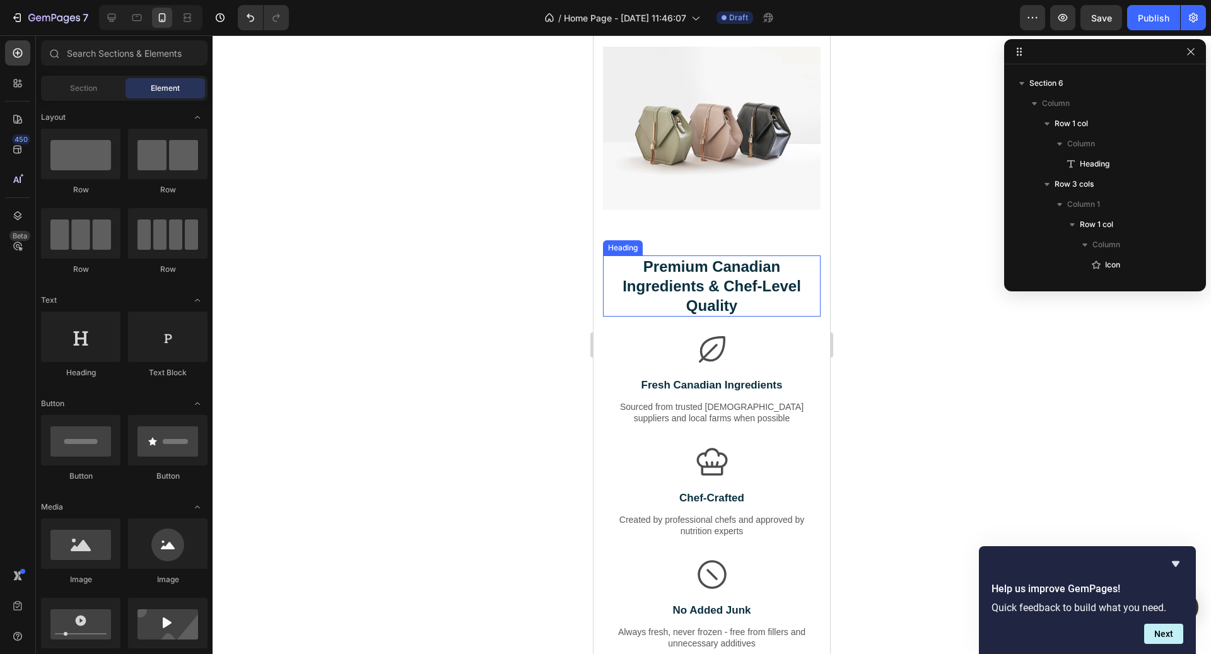
click at [716, 300] on h2 "Premium Canadian Ingredients & Chef-Level Quality" at bounding box center [712, 287] width 218 height 62
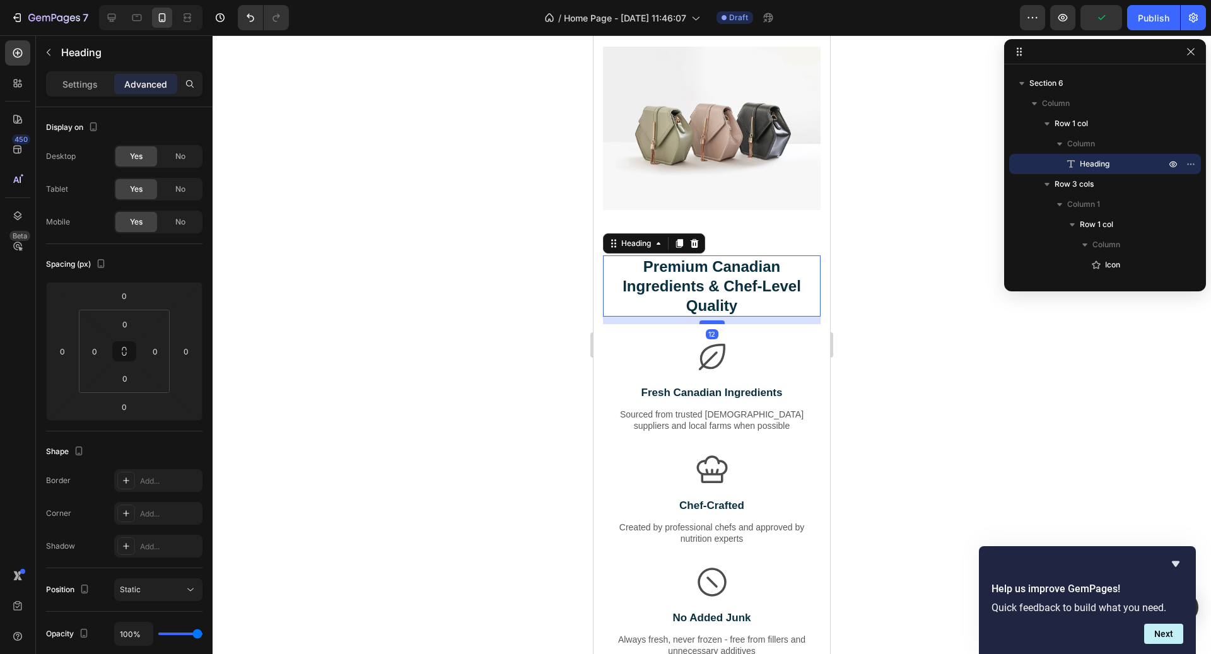
drag, startPoint x: 717, startPoint y: 312, endPoint x: 717, endPoint y: 320, distance: 7.6
click at [717, 321] on div at bounding box center [712, 323] width 25 height 4
type input "12"
click at [857, 343] on div at bounding box center [712, 344] width 999 height 619
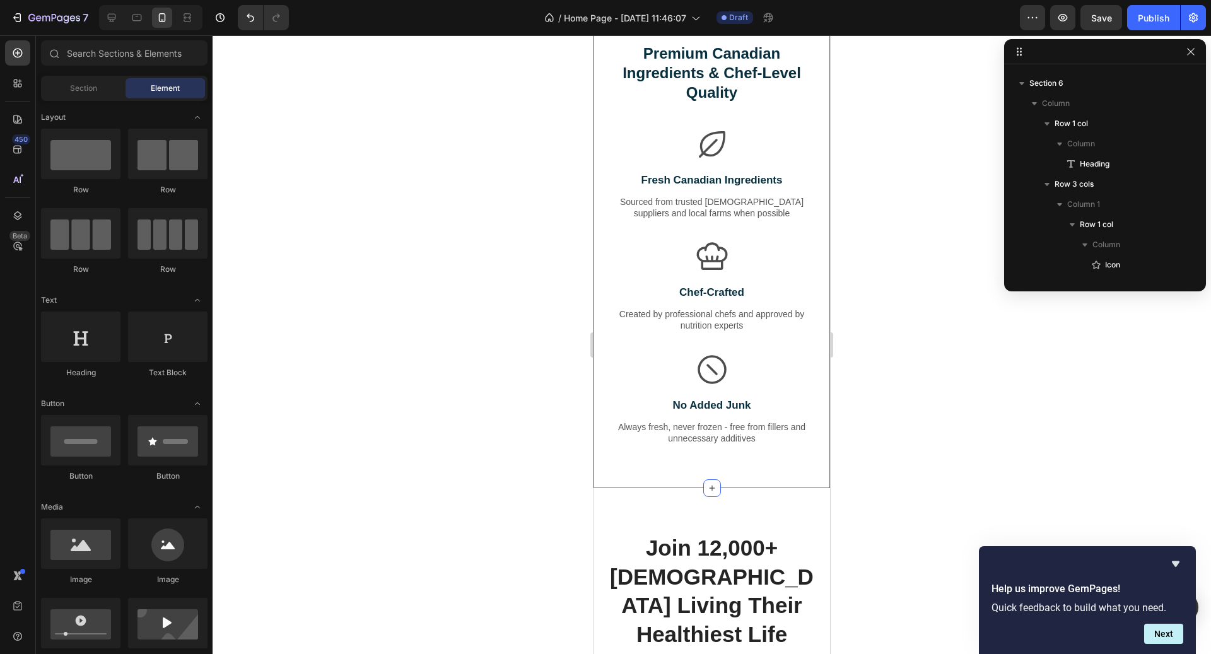
scroll to position [2302, 0]
click at [718, 77] on h2 "Premium Canadian Ingredients & Chef-Level Quality" at bounding box center [712, 72] width 218 height 62
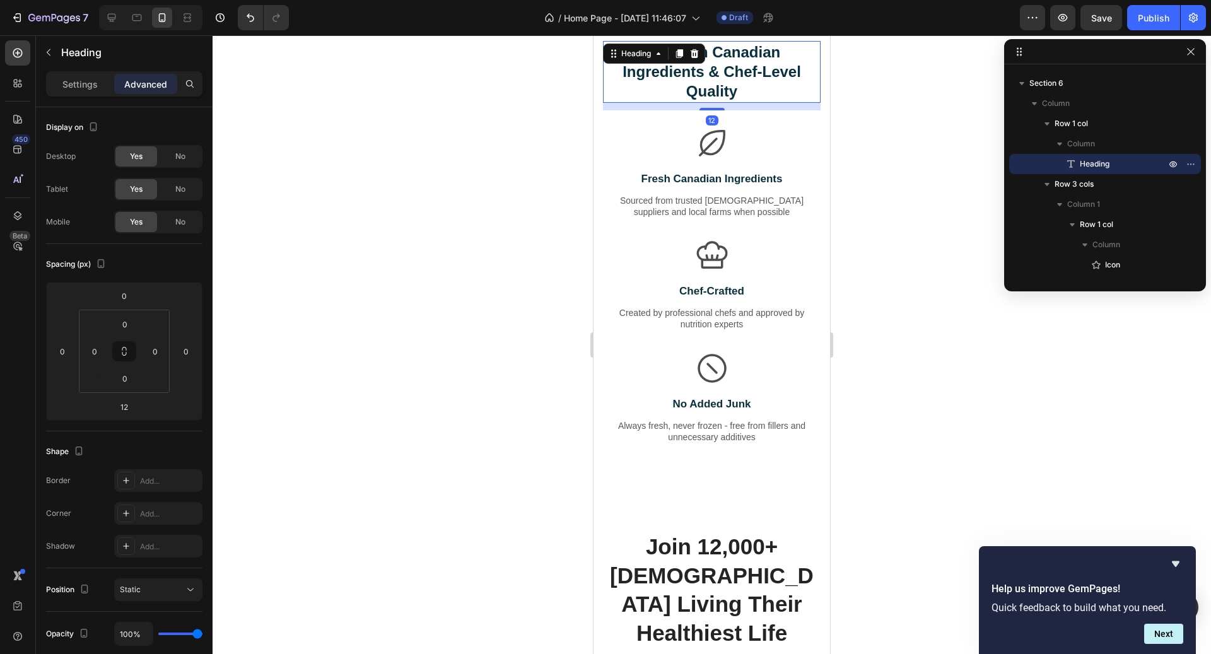
click at [755, 103] on div "12" at bounding box center [712, 107] width 218 height 8
click at [83, 86] on p "Settings" at bounding box center [79, 84] width 35 height 13
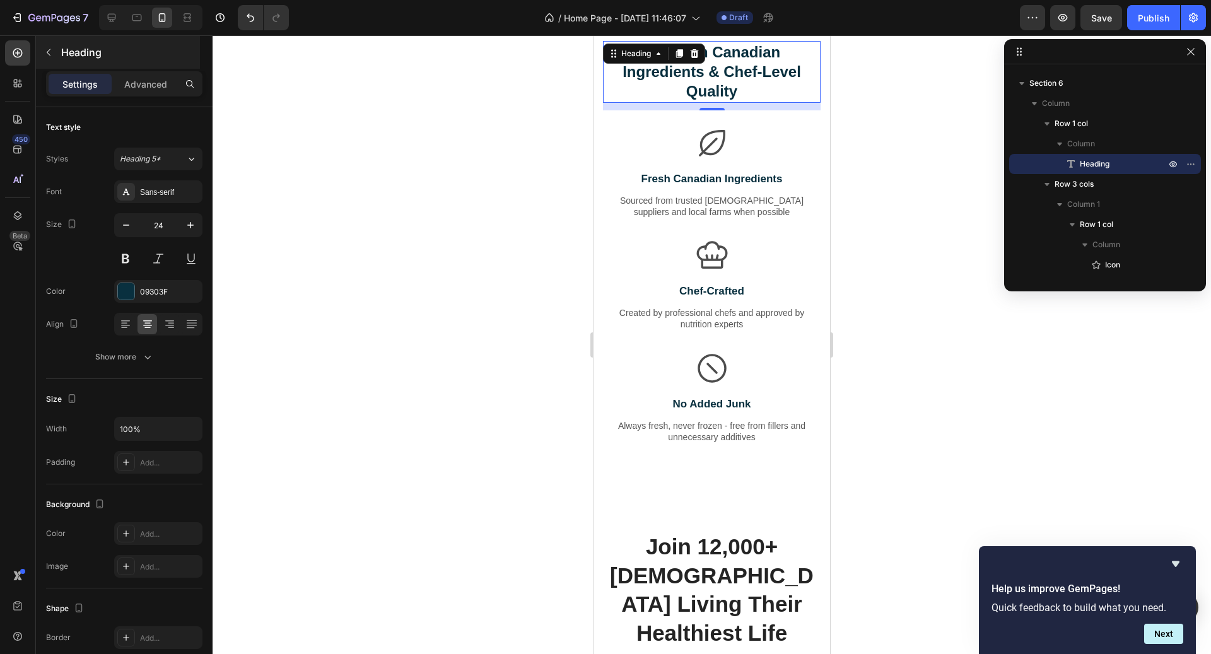
click at [68, 59] on div "Heading" at bounding box center [118, 52] width 164 height 33
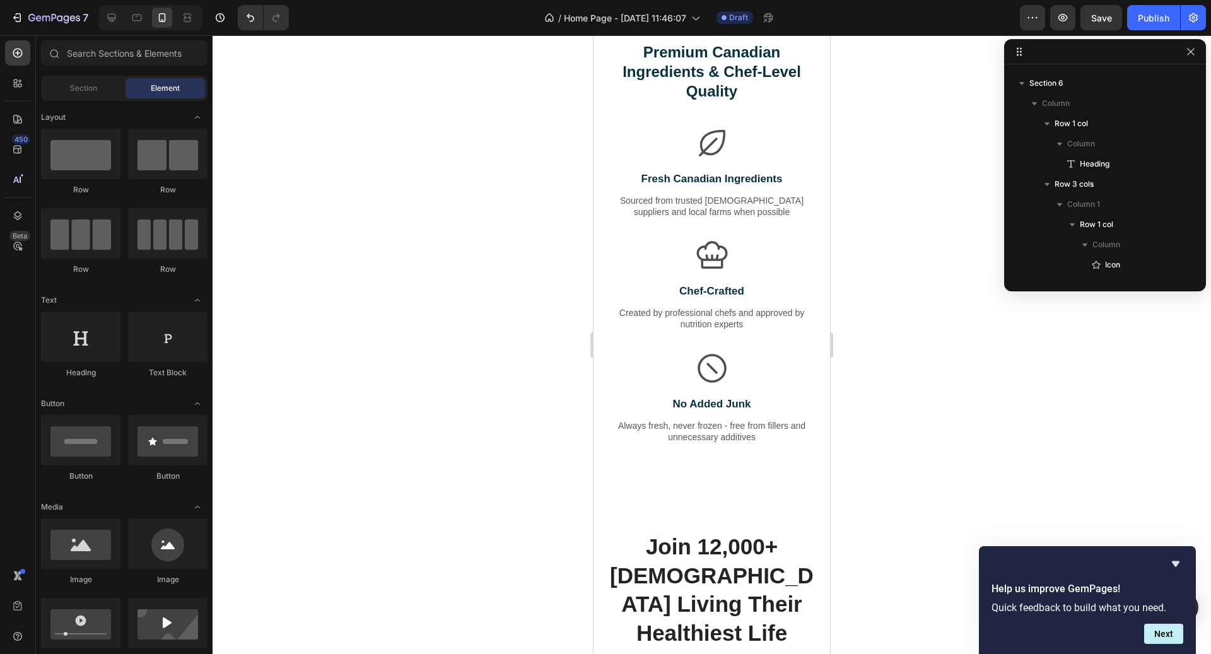
click at [509, 199] on div at bounding box center [712, 344] width 999 height 619
drag, startPoint x: 677, startPoint y: 300, endPoint x: 748, endPoint y: 92, distance: 219.3
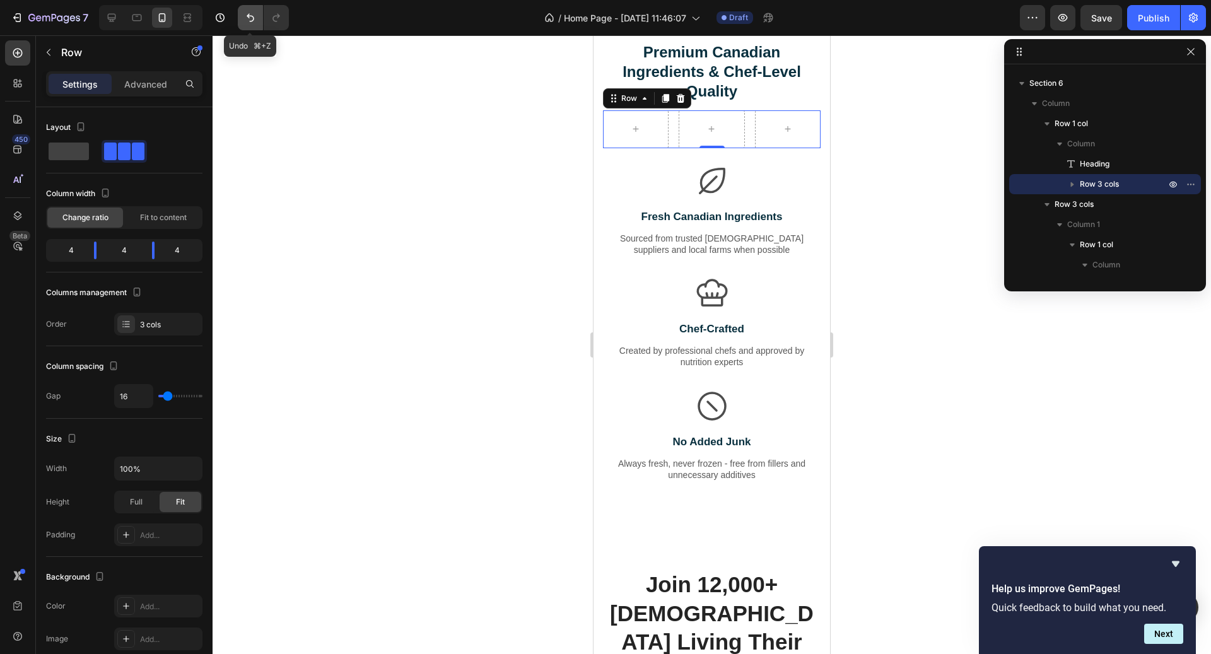
click at [245, 21] on icon "Undo/Redo" at bounding box center [250, 17] width 13 height 13
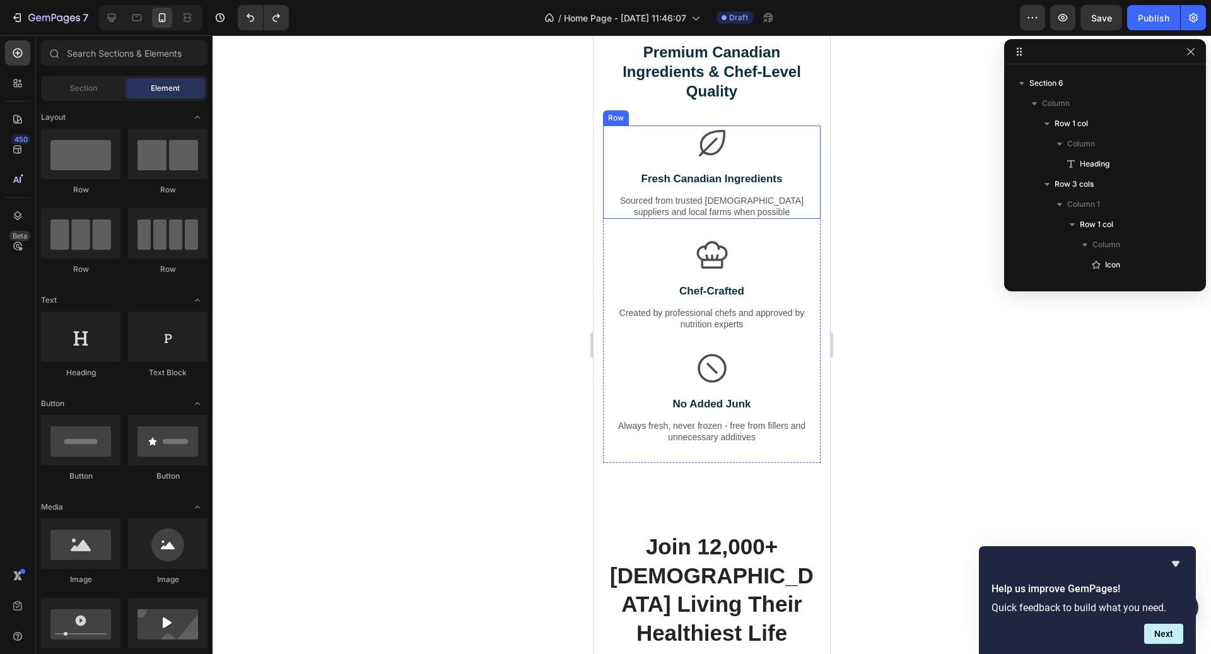
click at [763, 163] on div "Icon Fresh Canadian Ingredients Text Block Sourced from trusted [DEMOGRAPHIC_DA…" at bounding box center [711, 173] width 191 height 94
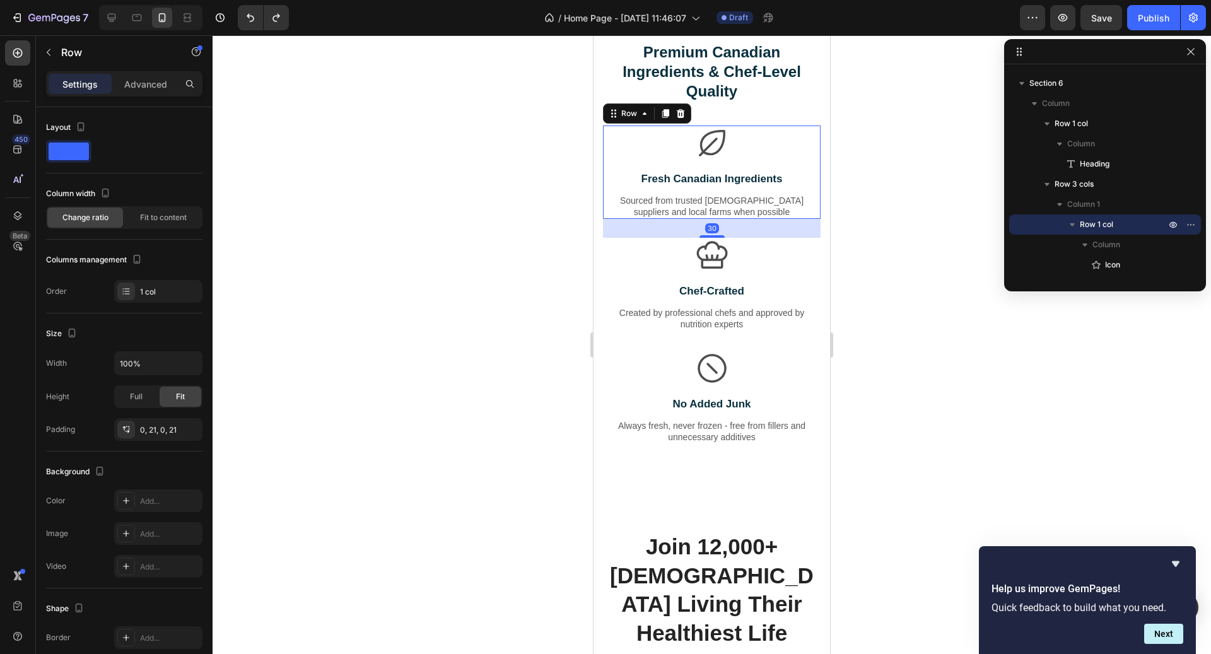
click at [714, 174] on p "Fresh Canadian Ingredients" at bounding box center [712, 179] width 189 height 14
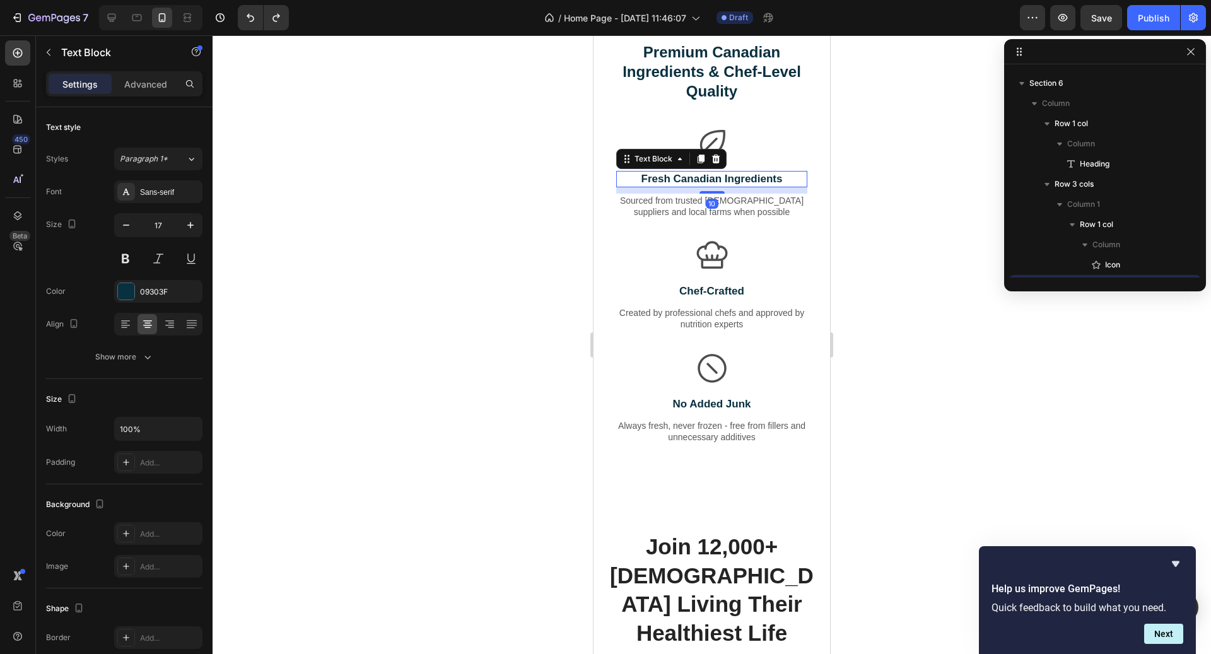
scroll to position [1127, 0]
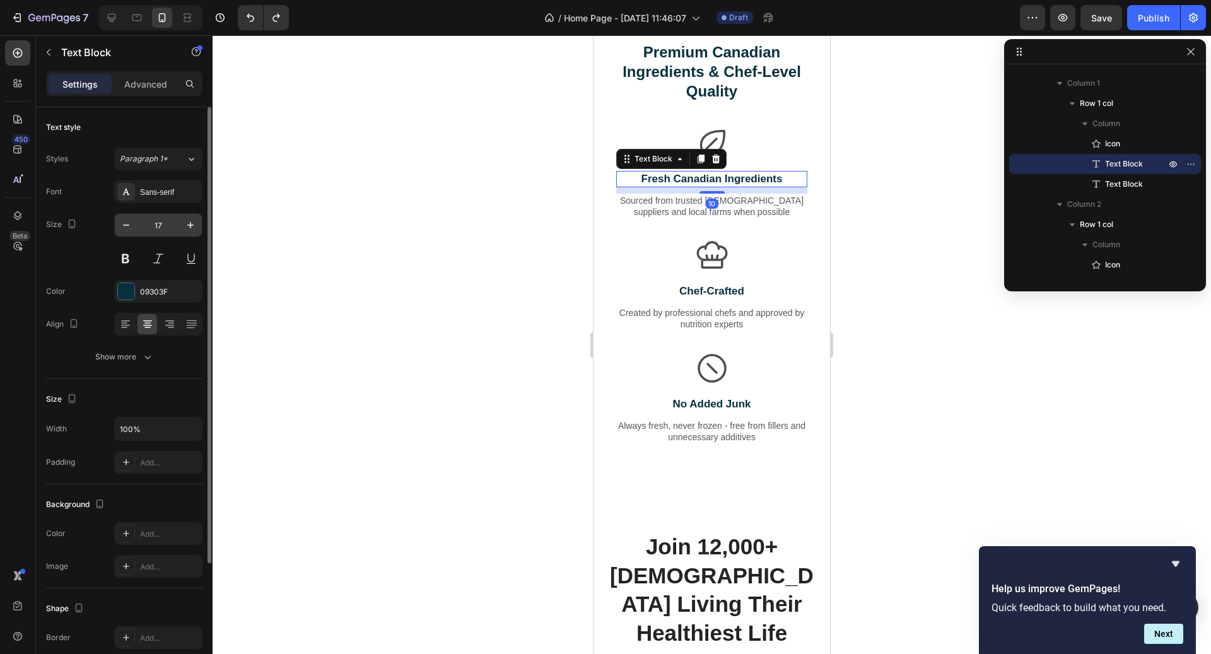
click at [163, 220] on input "17" at bounding box center [159, 225] width 42 height 23
type input "20"
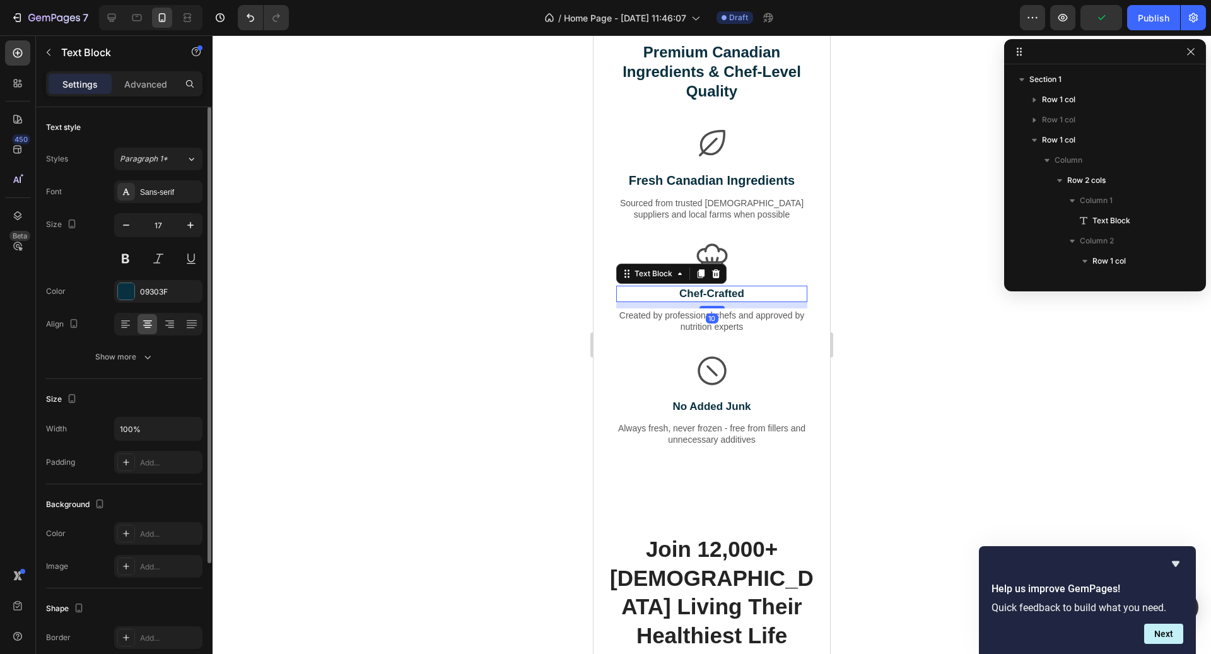
scroll to position [1248, 0]
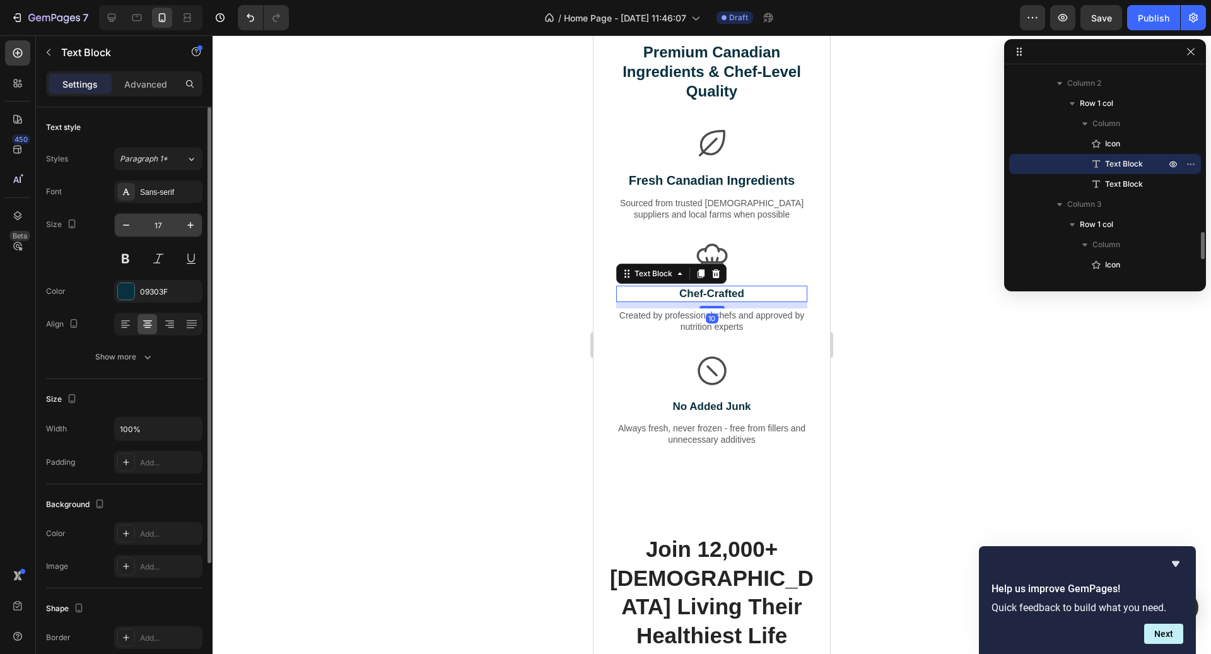
click at [157, 218] on input "17" at bounding box center [159, 225] width 42 height 23
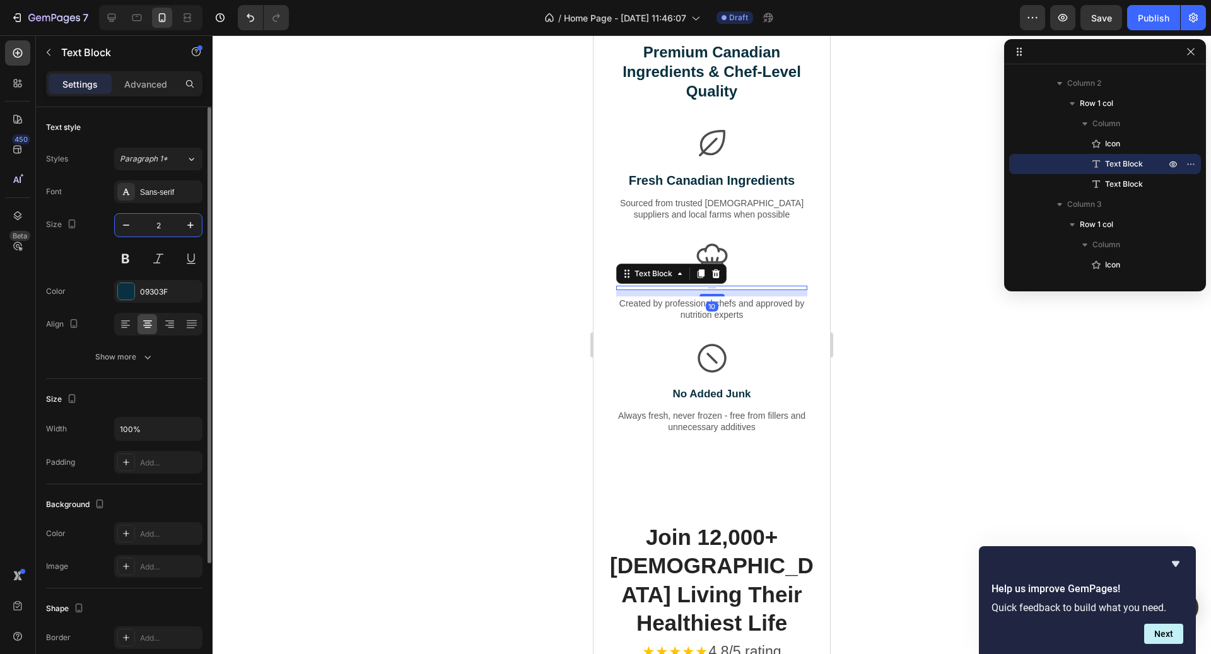
type input "20"
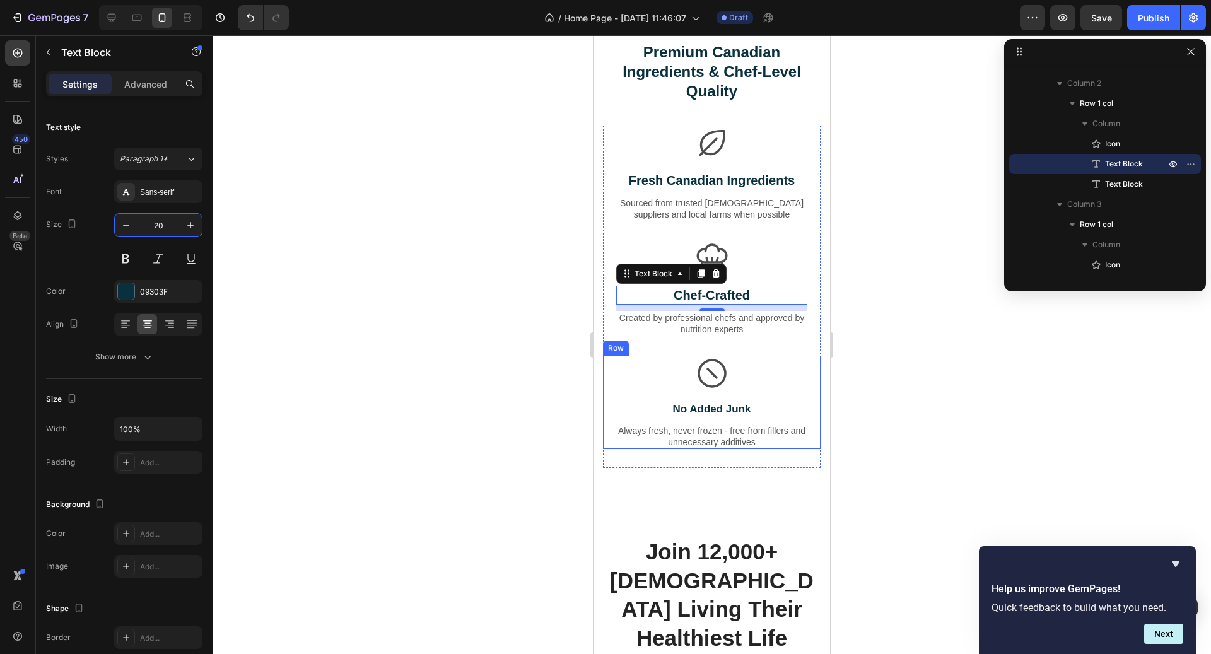
click at [740, 415] on p "No Added Junk" at bounding box center [712, 410] width 189 height 14
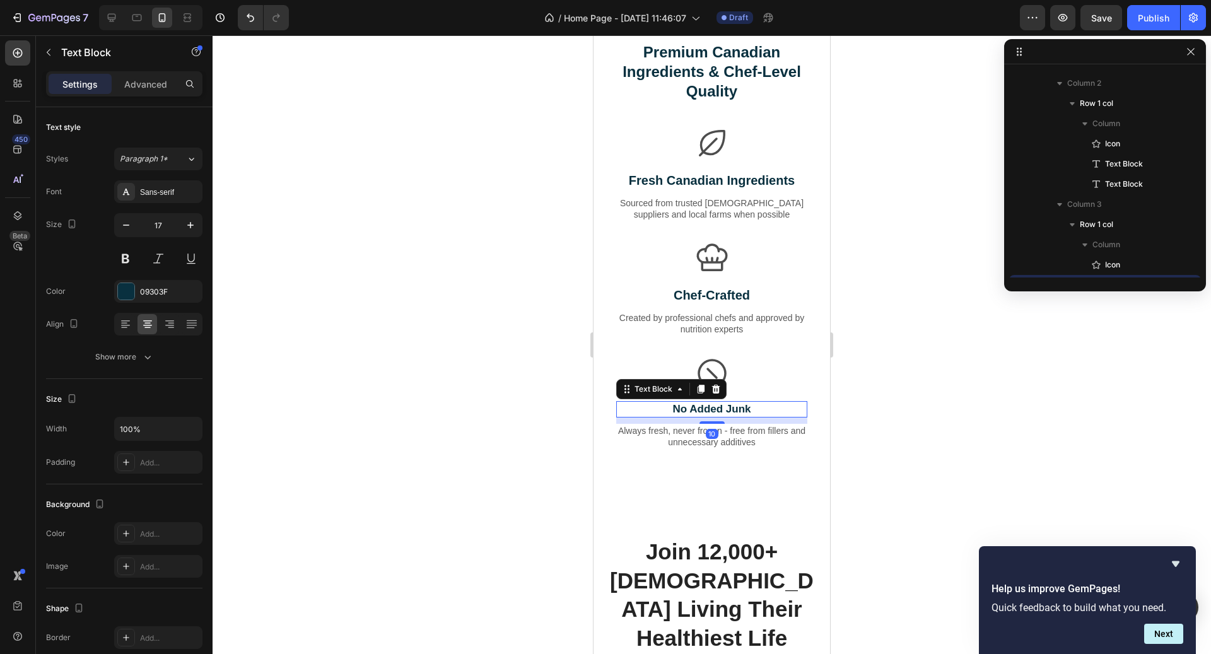
click at [740, 415] on p "No Added Junk" at bounding box center [712, 410] width 189 height 14
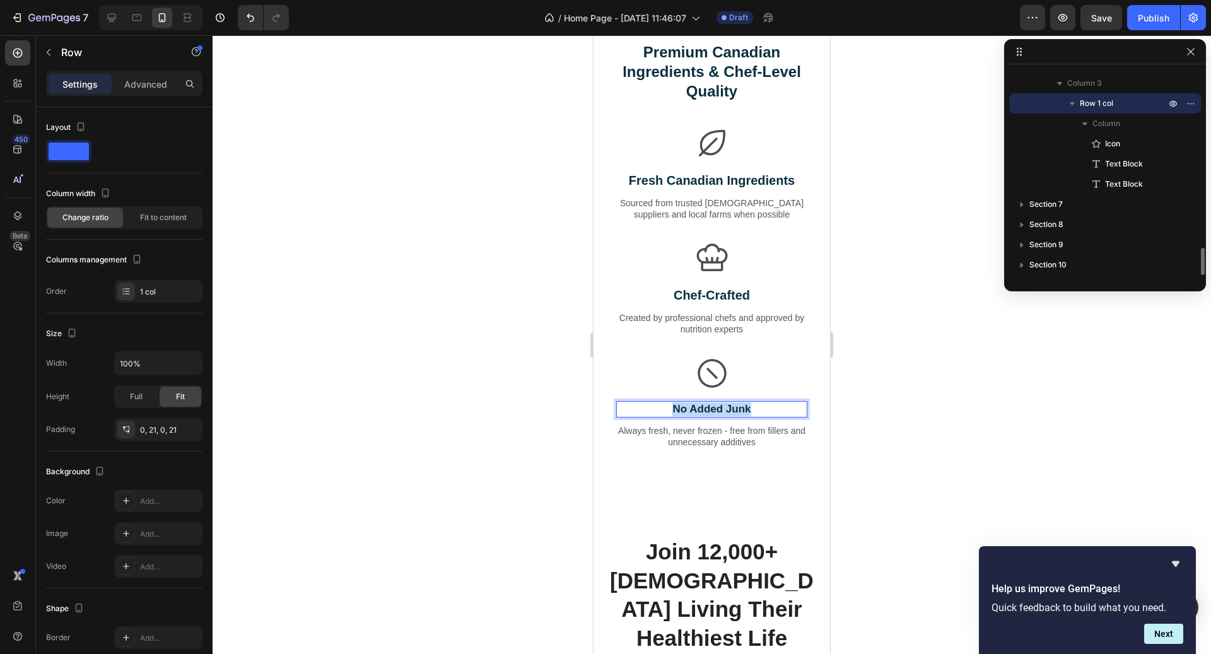
click at [729, 399] on div "Icon No Added Junk Text Block 10 Always fresh, never frozen - free from fillers…" at bounding box center [711, 403] width 191 height 94
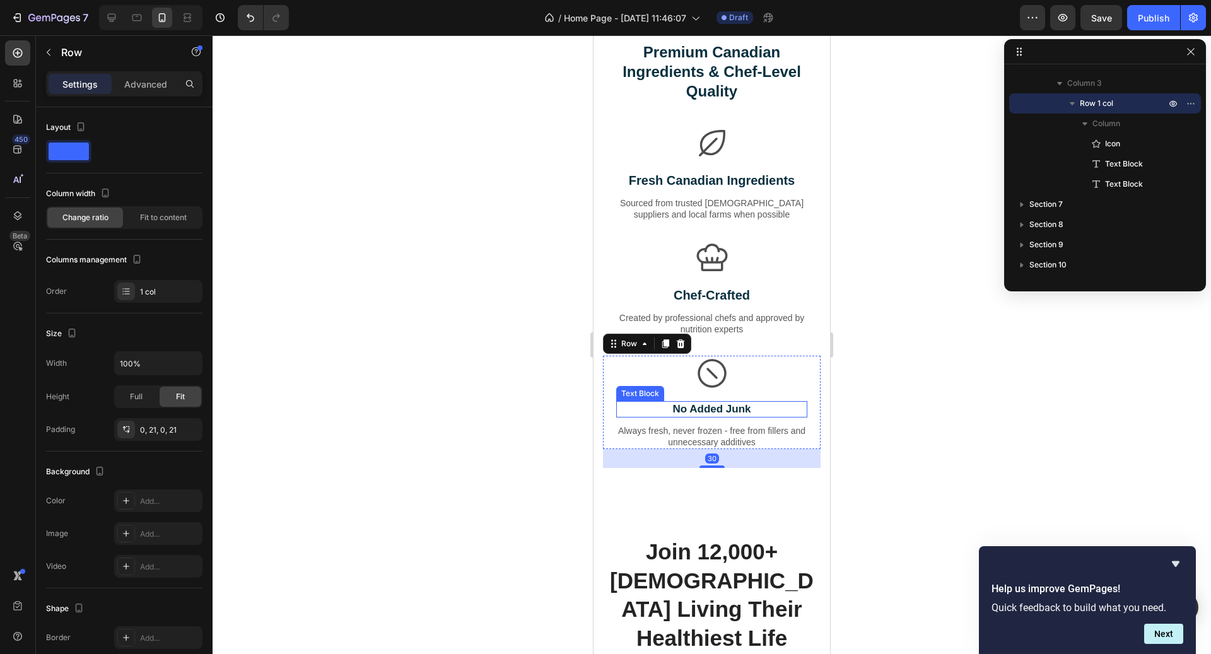
click at [729, 405] on p "No Added Junk" at bounding box center [712, 410] width 189 height 14
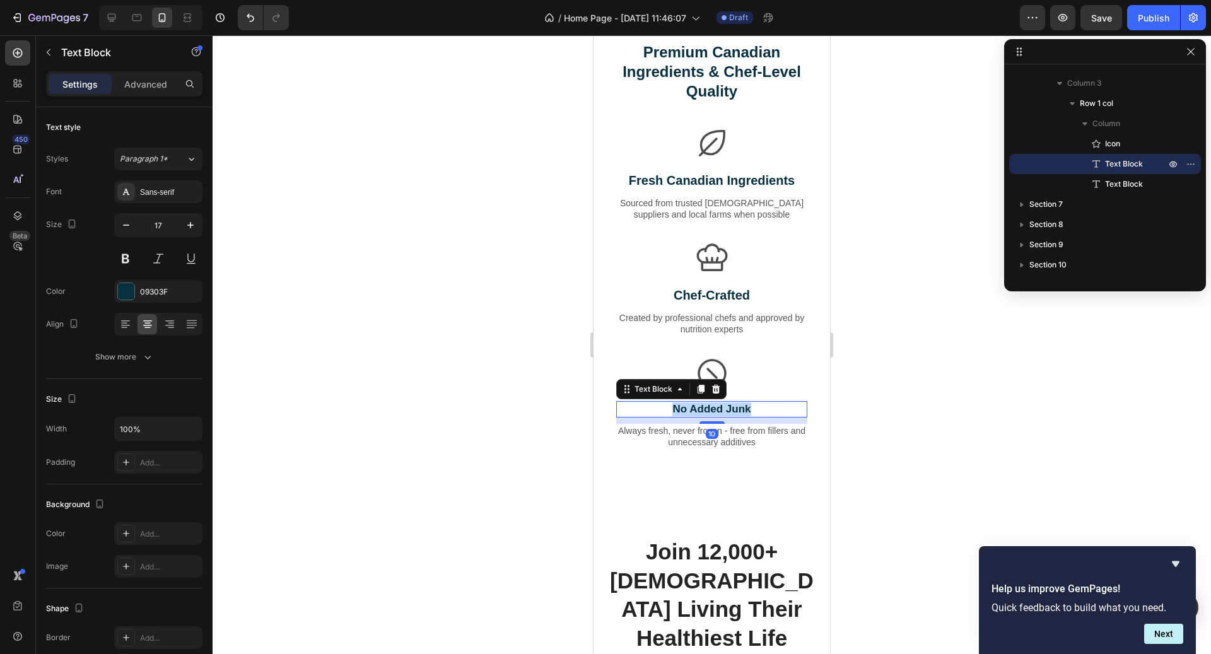
click at [729, 405] on p "No Added Junk" at bounding box center [712, 410] width 189 height 14
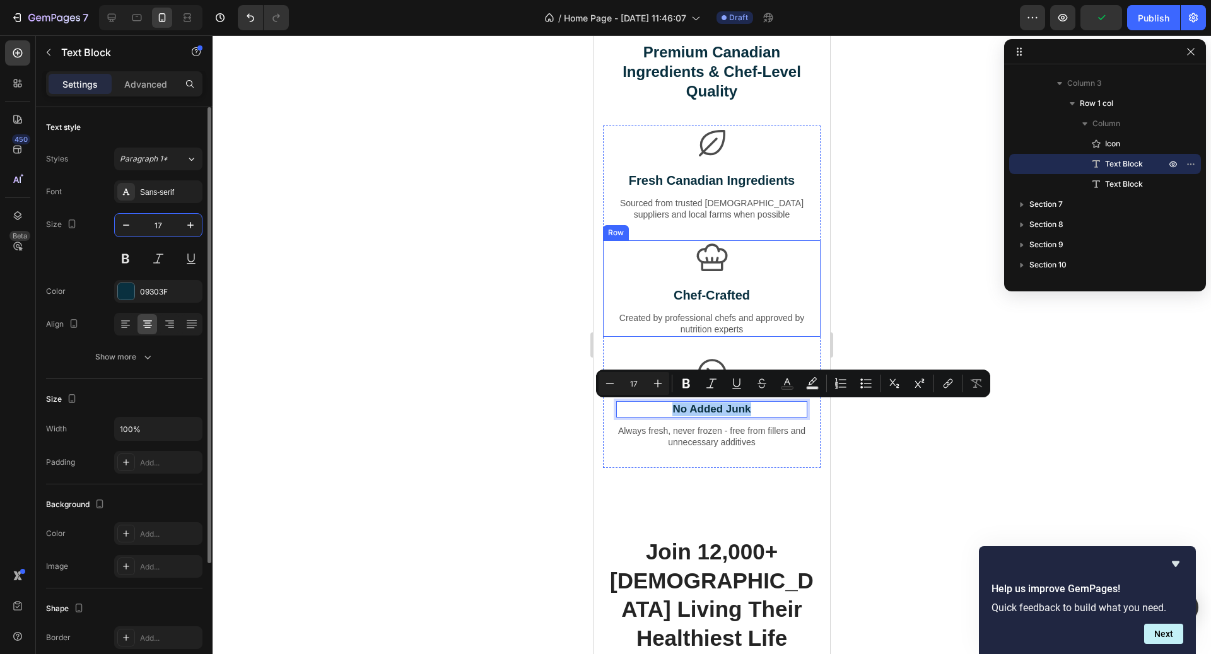
click at [156, 227] on input "17" at bounding box center [159, 225] width 42 height 23
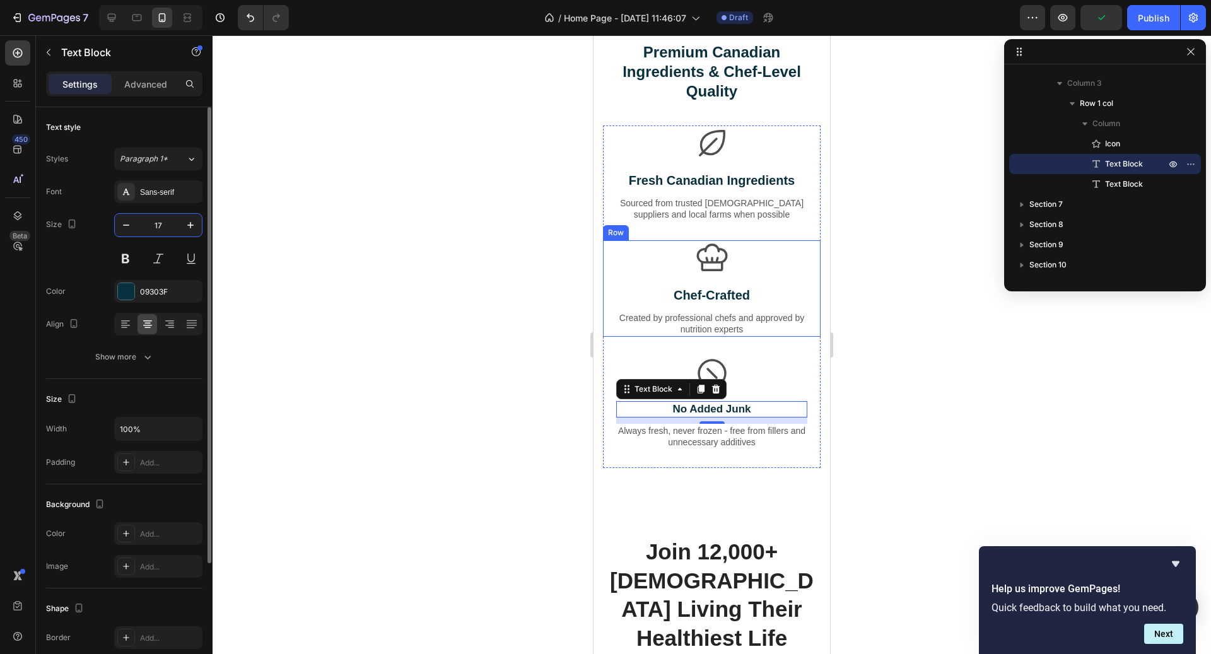
click at [156, 227] on input "17" at bounding box center [159, 225] width 42 height 23
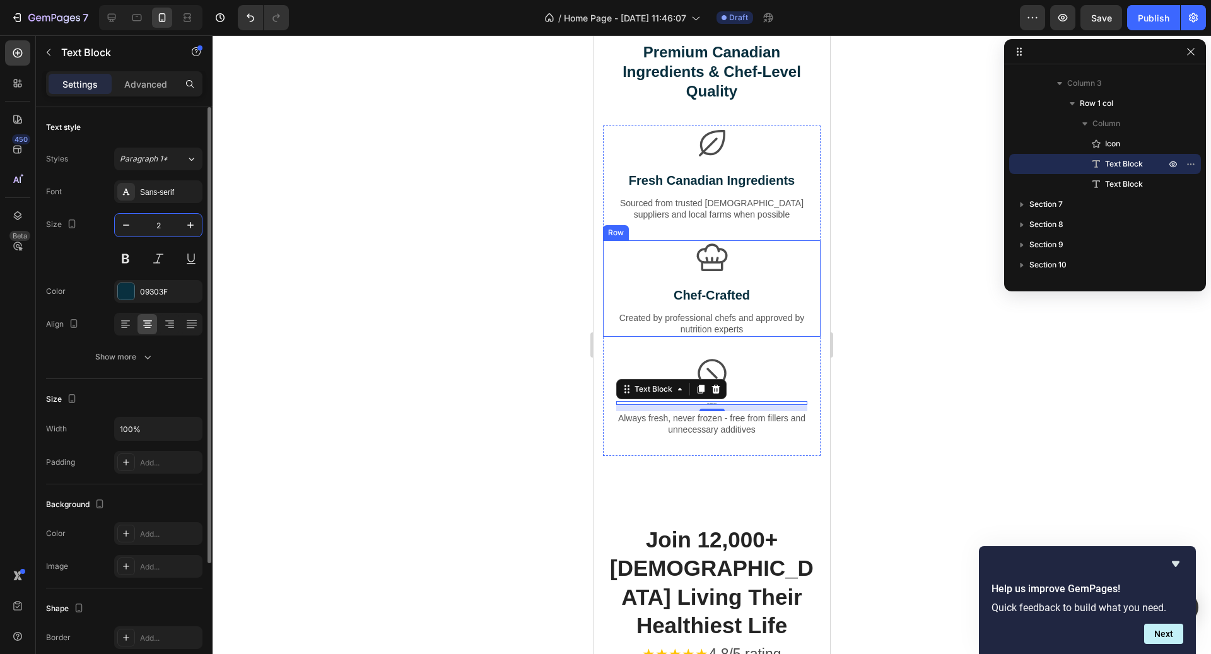
type input "20"
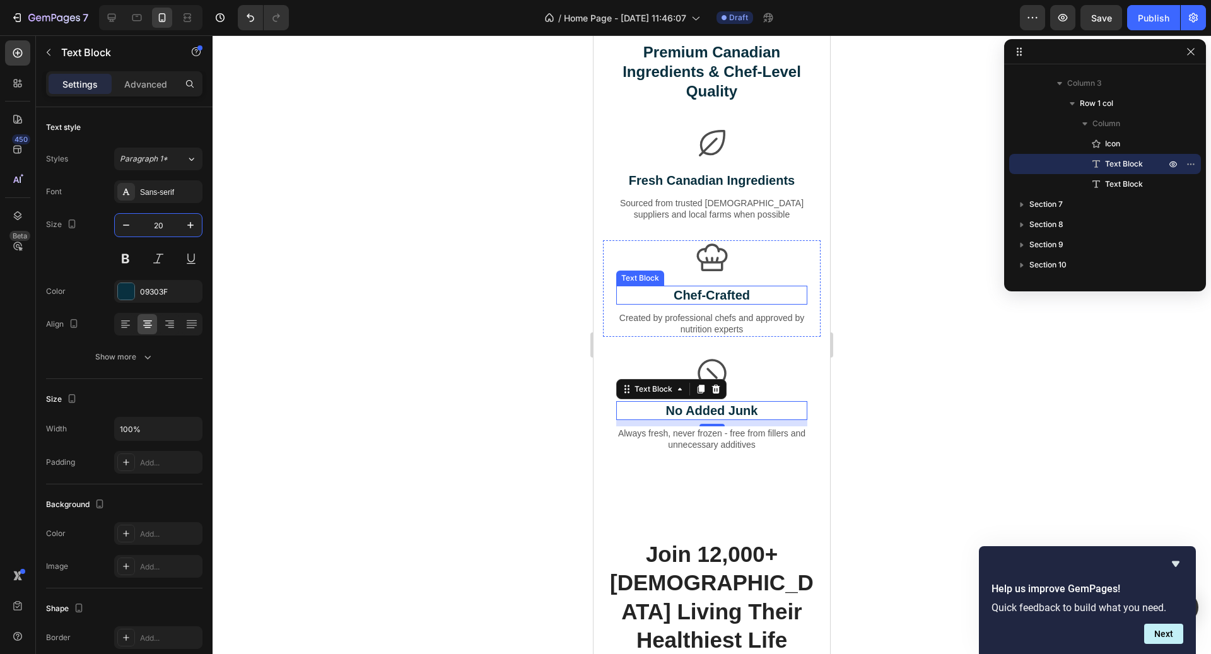
click at [707, 295] on p "Chef-Crafted" at bounding box center [712, 295] width 189 height 16
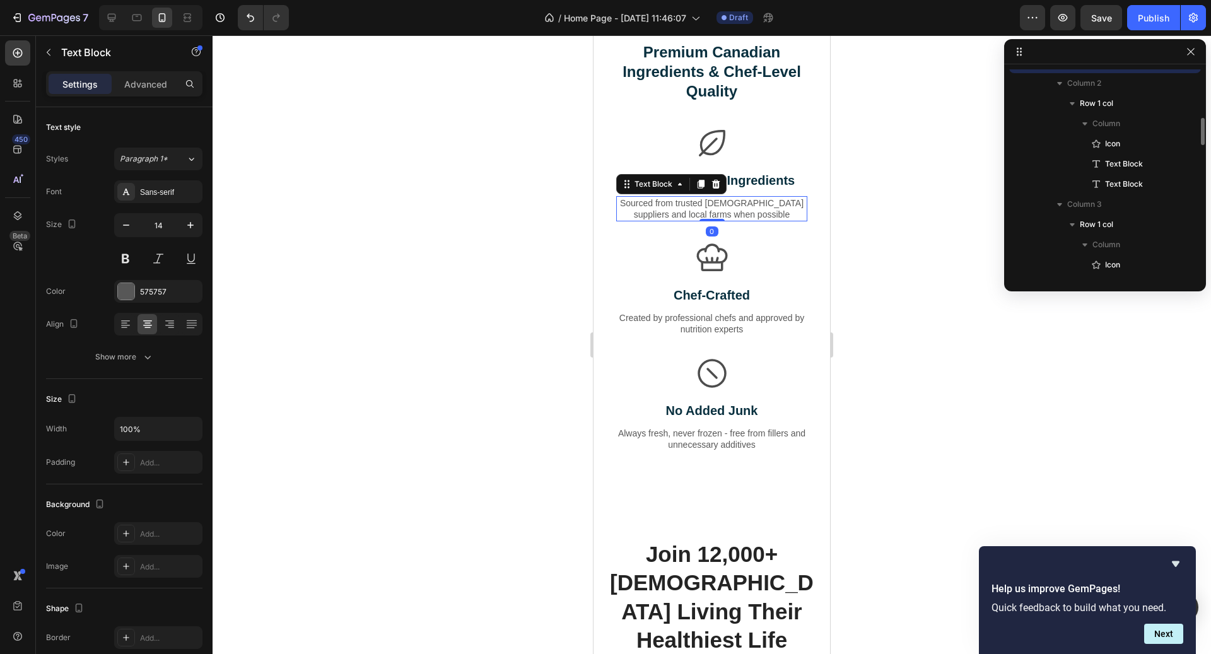
click at [741, 212] on p "Sourced from trusted [DEMOGRAPHIC_DATA] suppliers and local farms when possible" at bounding box center [712, 208] width 189 height 23
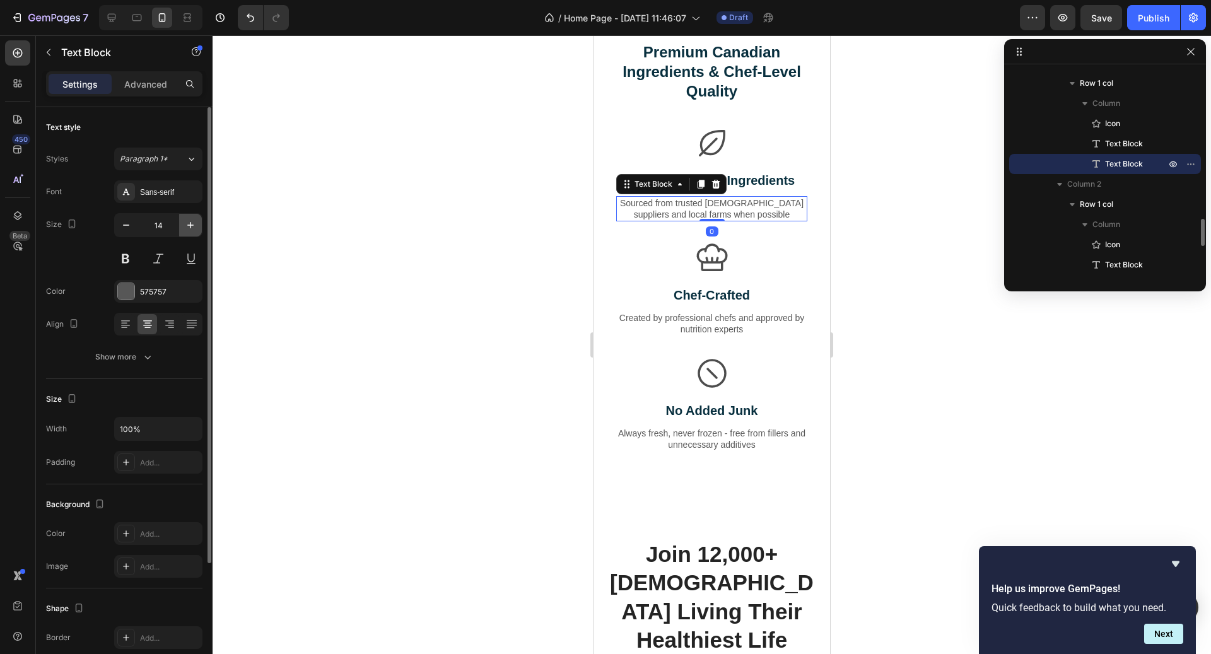
click at [192, 230] on icon "button" at bounding box center [190, 225] width 13 height 13
type input "16"
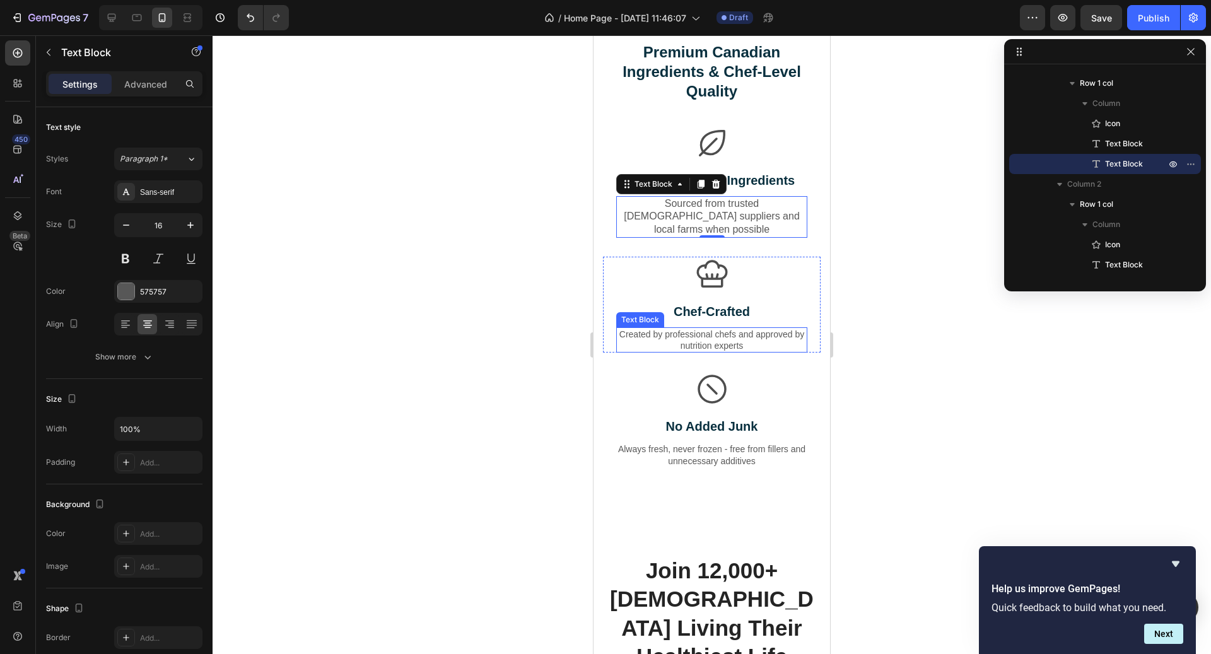
click at [689, 329] on p "Created by professional chefs and approved by nutrition experts" at bounding box center [712, 340] width 189 height 23
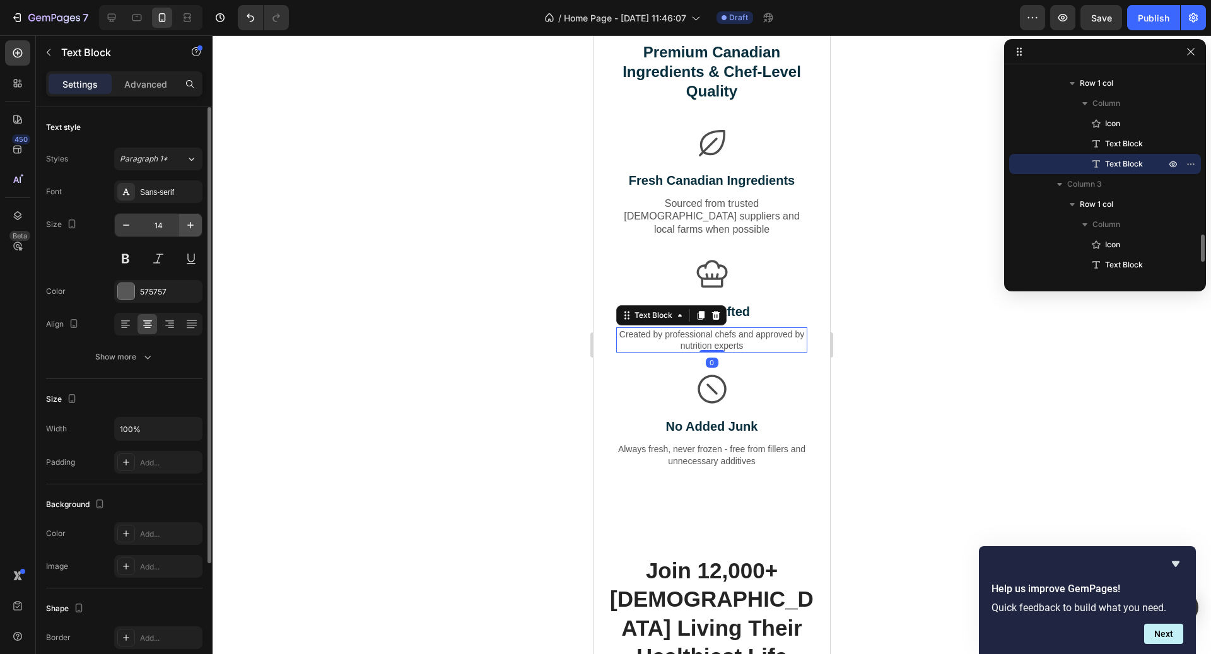
click at [194, 218] on button "button" at bounding box center [190, 225] width 23 height 23
type input "16"
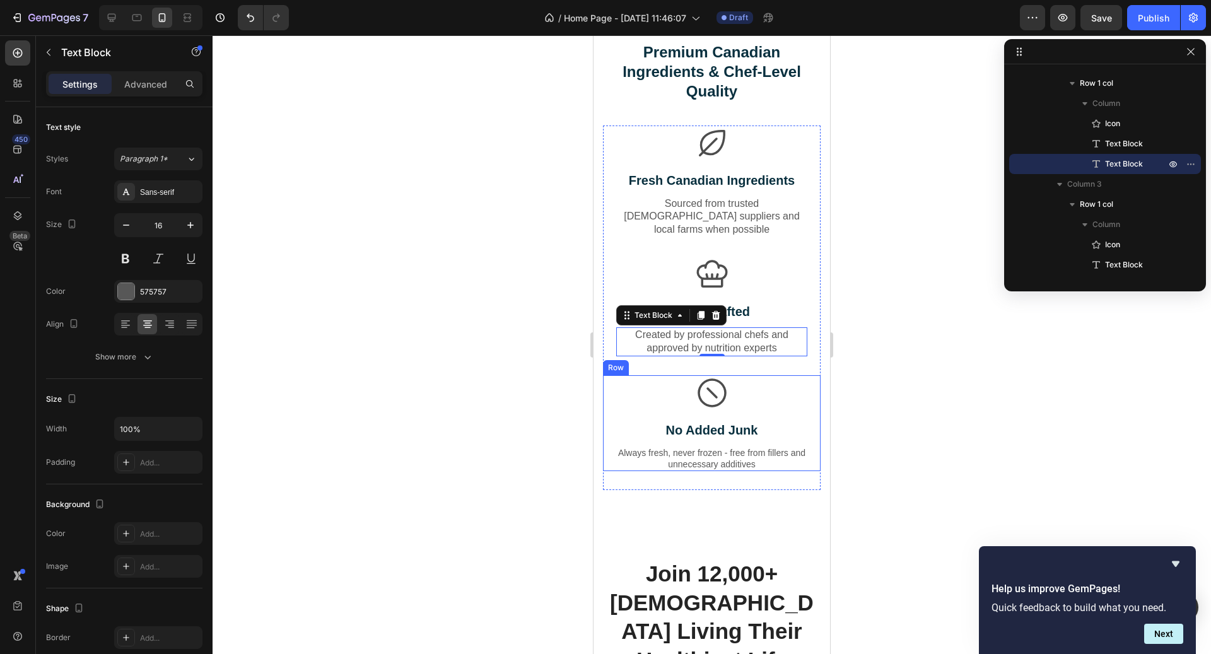
click at [733, 447] on p "Always fresh, never frozen - free from fillers and unnecessary additives" at bounding box center [712, 458] width 189 height 23
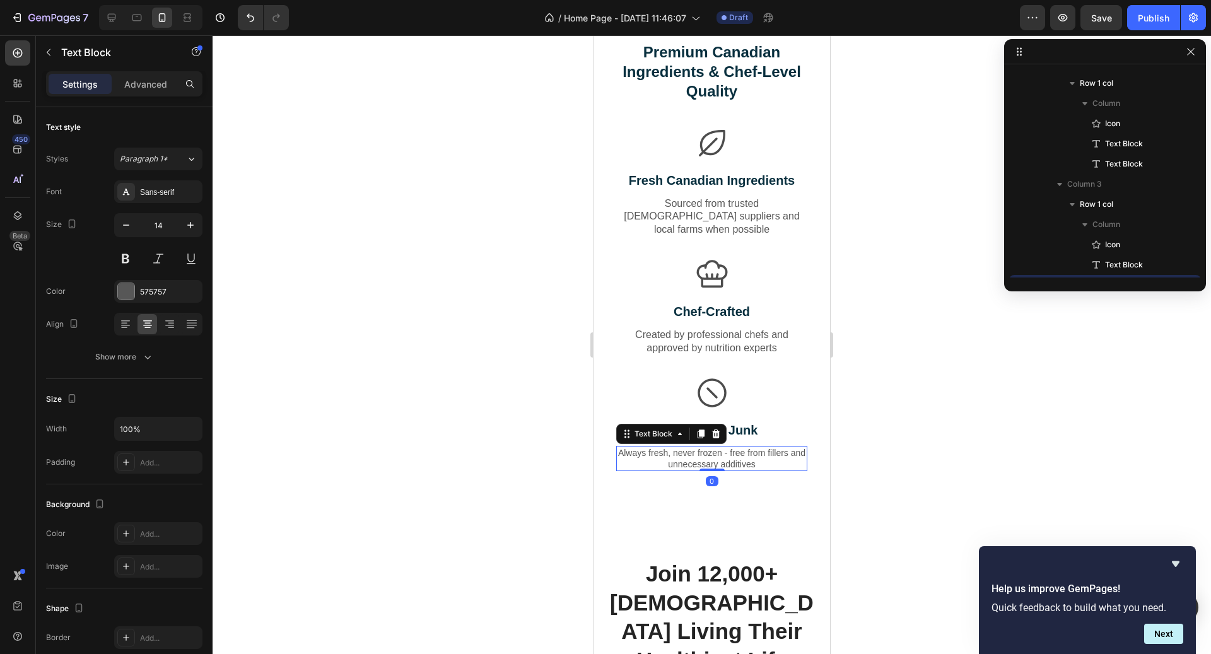
scroll to position [1387, 0]
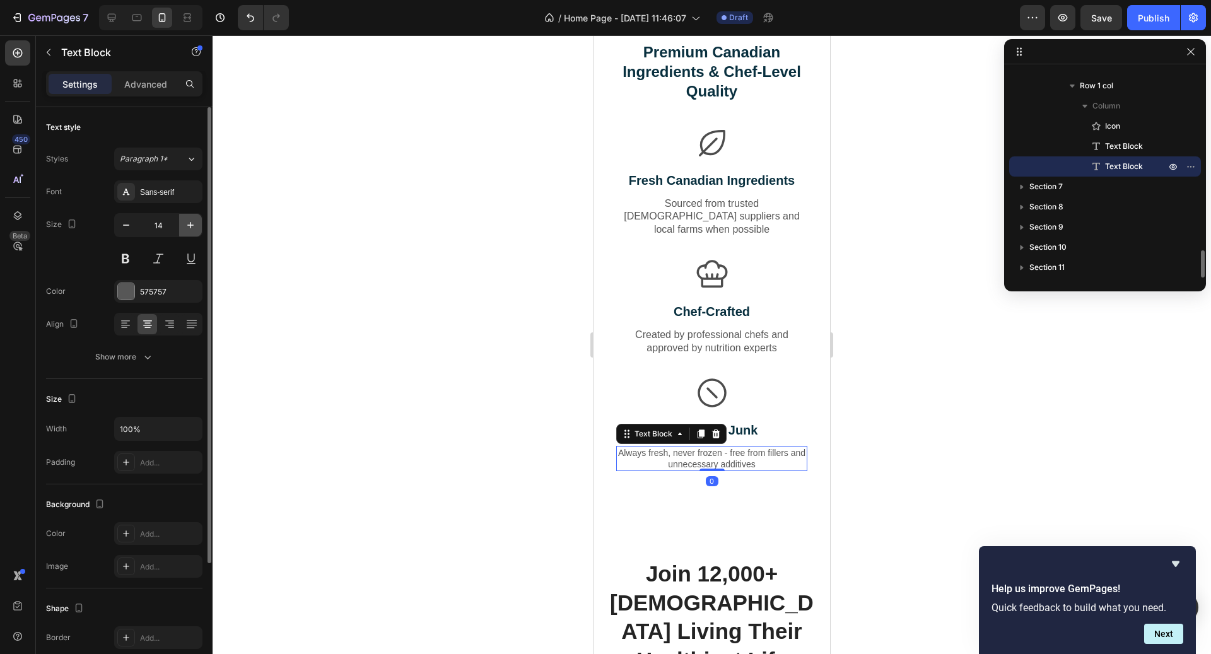
click at [191, 227] on icon "button" at bounding box center [190, 225] width 13 height 13
type input "16"
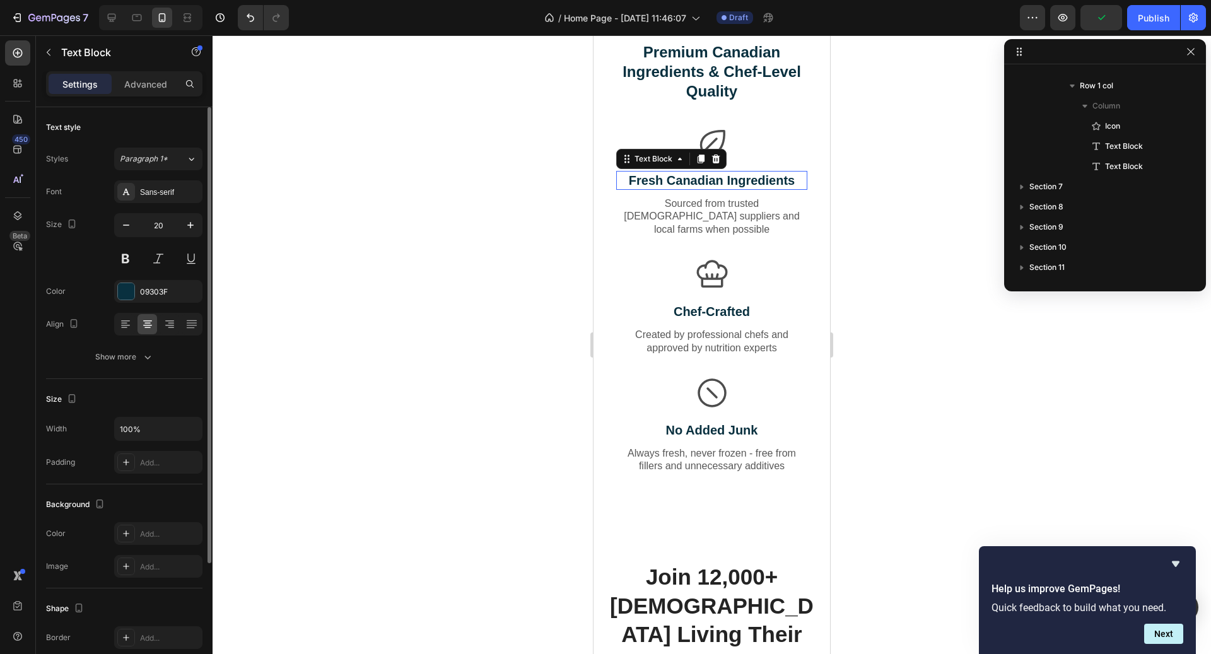
click at [765, 182] on p "Fresh Canadian Ingredients" at bounding box center [712, 180] width 189 height 16
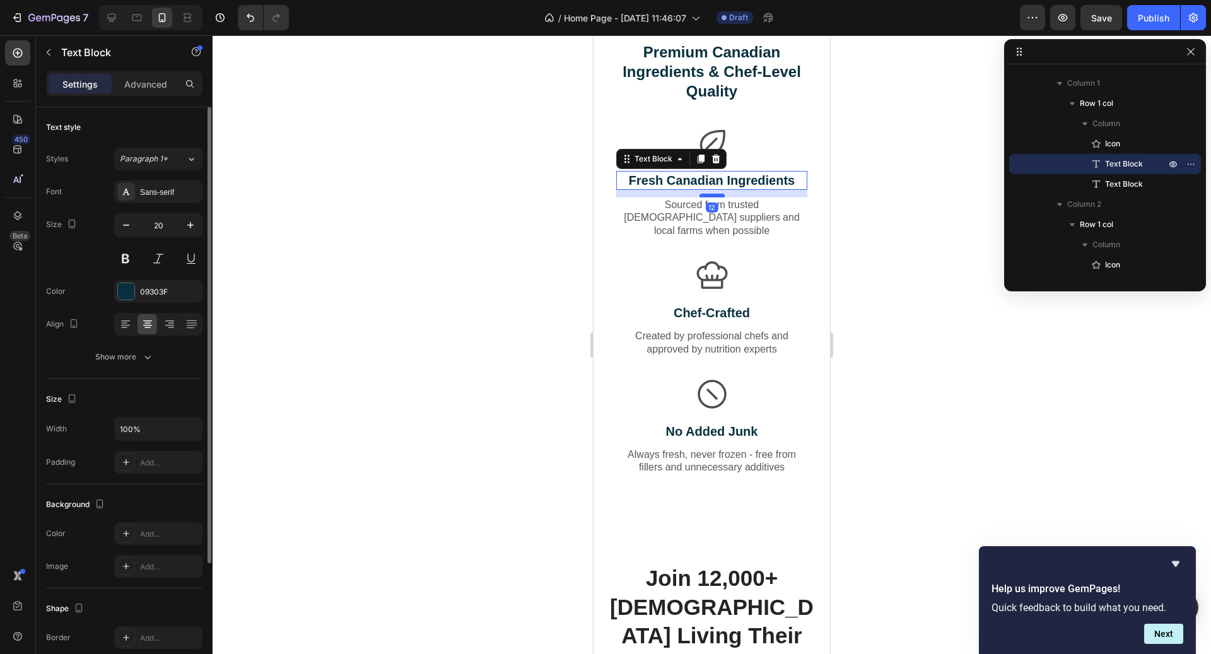
click at [717, 196] on div at bounding box center [712, 196] width 25 height 4
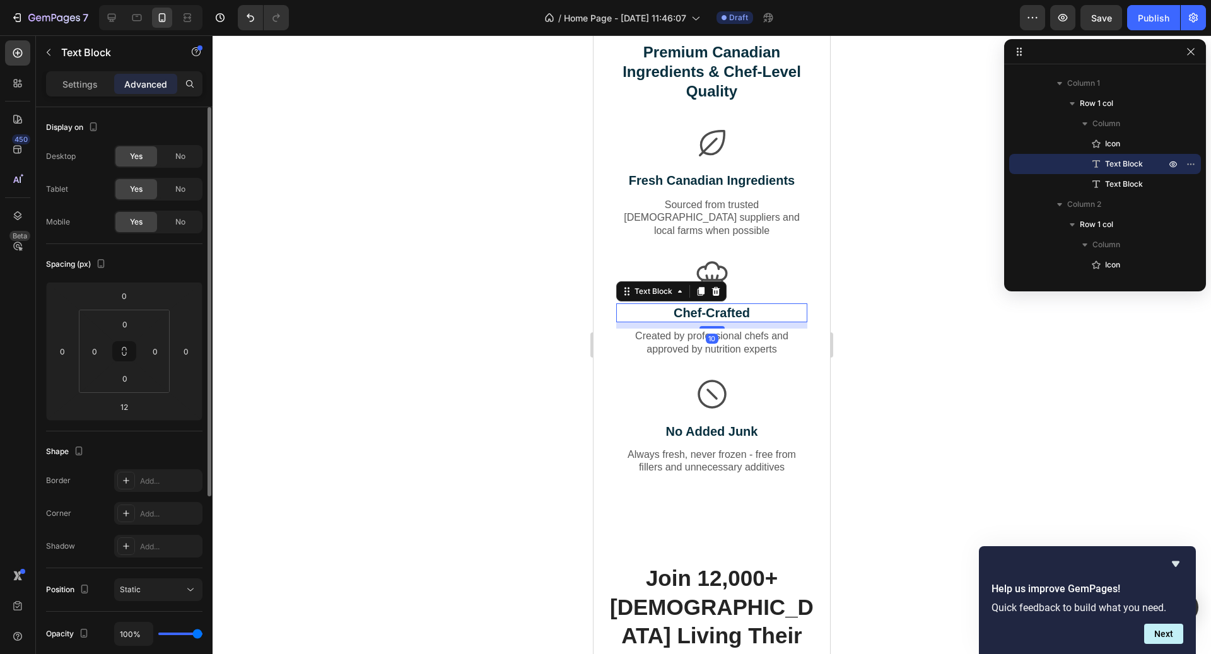
click at [723, 306] on p "Chef-Crafted" at bounding box center [712, 313] width 189 height 16
click at [716, 326] on div at bounding box center [712, 328] width 25 height 4
type input "12"
click at [733, 425] on p "No Added Junk" at bounding box center [712, 433] width 189 height 16
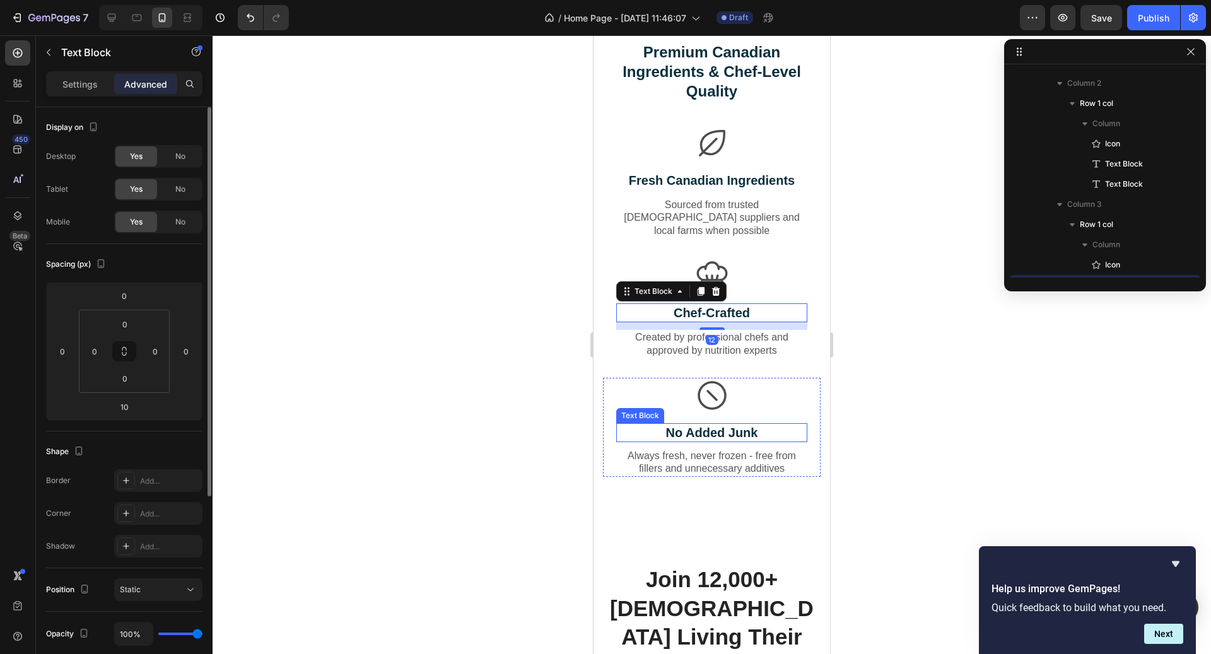
scroll to position [1369, 0]
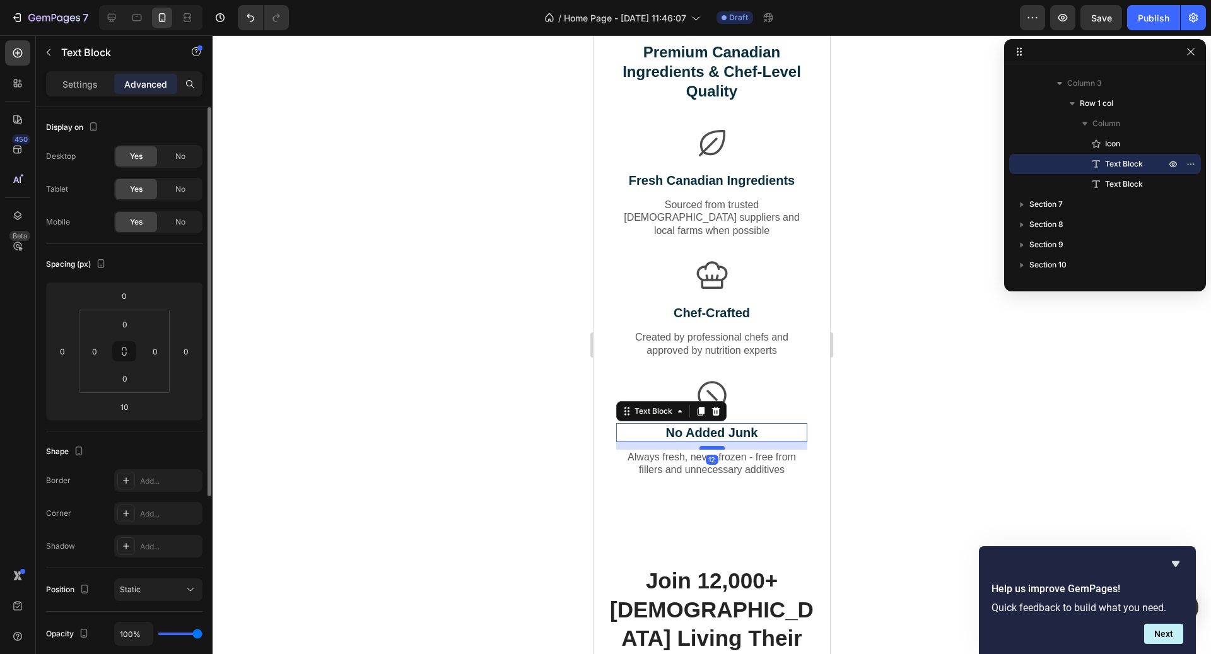
click at [714, 446] on div at bounding box center [712, 448] width 25 height 4
type input "12"
click at [853, 408] on div at bounding box center [712, 344] width 999 height 619
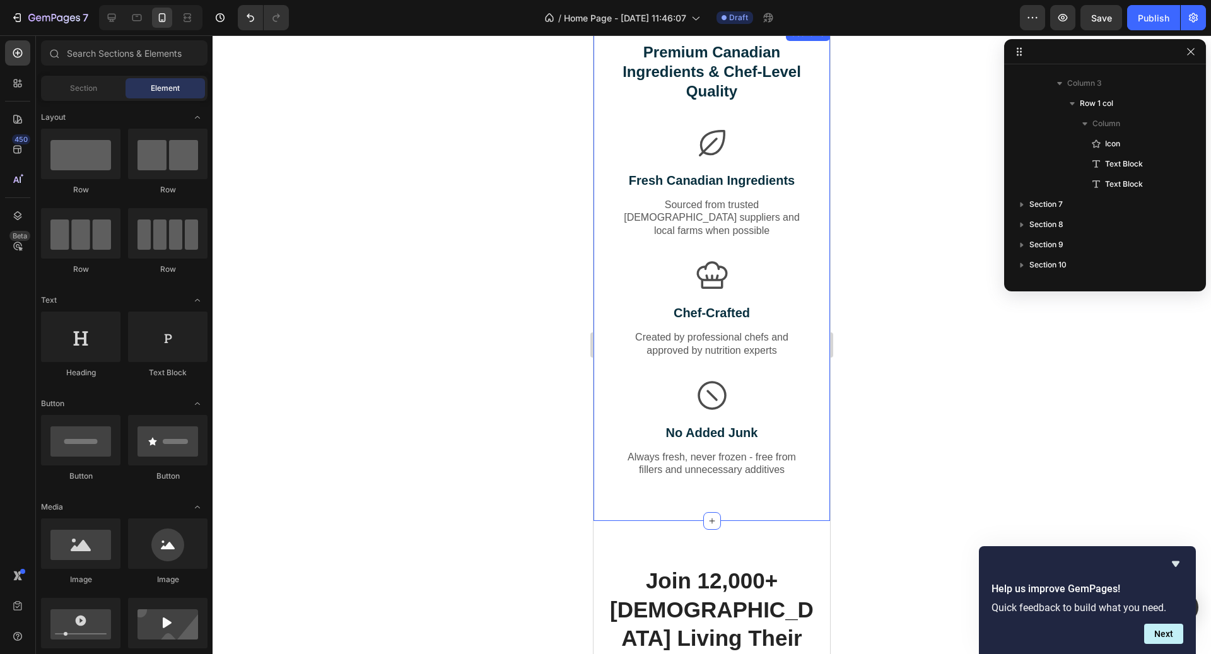
click at [783, 495] on div "Premium Canadian Ingredients & Chef-Level Quality Heading Row Icon Fresh Canadi…" at bounding box center [712, 273] width 237 height 495
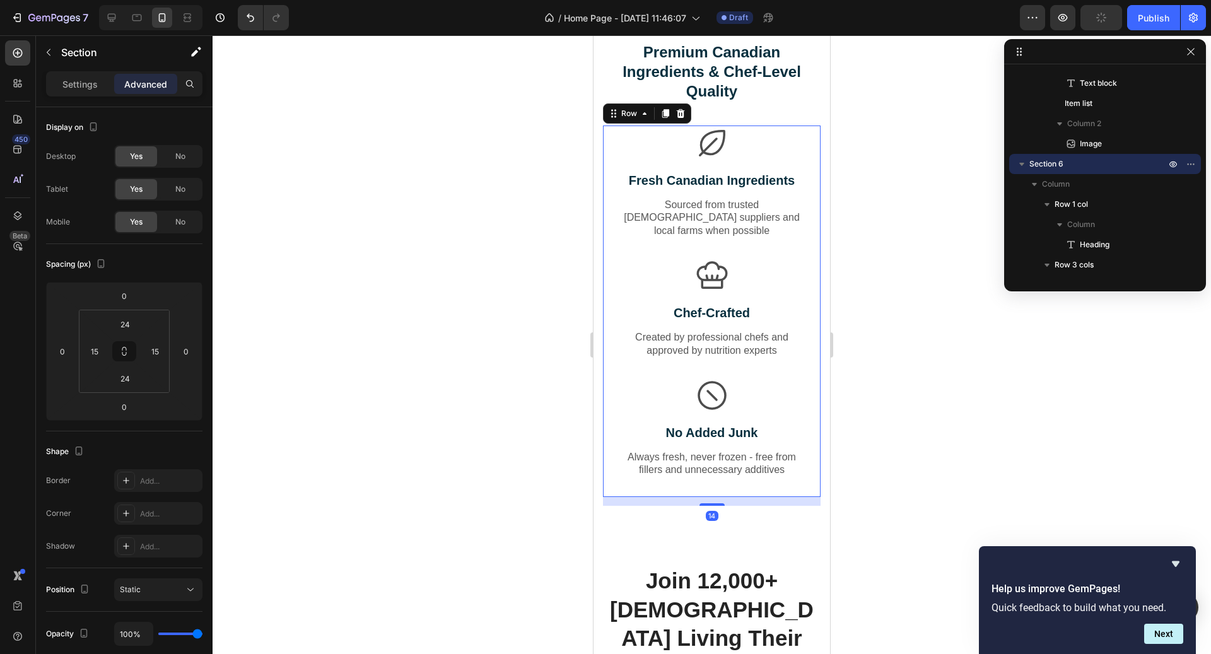
click at [703, 479] on div "Icon No Added Junk Text Block Always fresh, never frozen - free from fillers an…" at bounding box center [712, 438] width 218 height 120
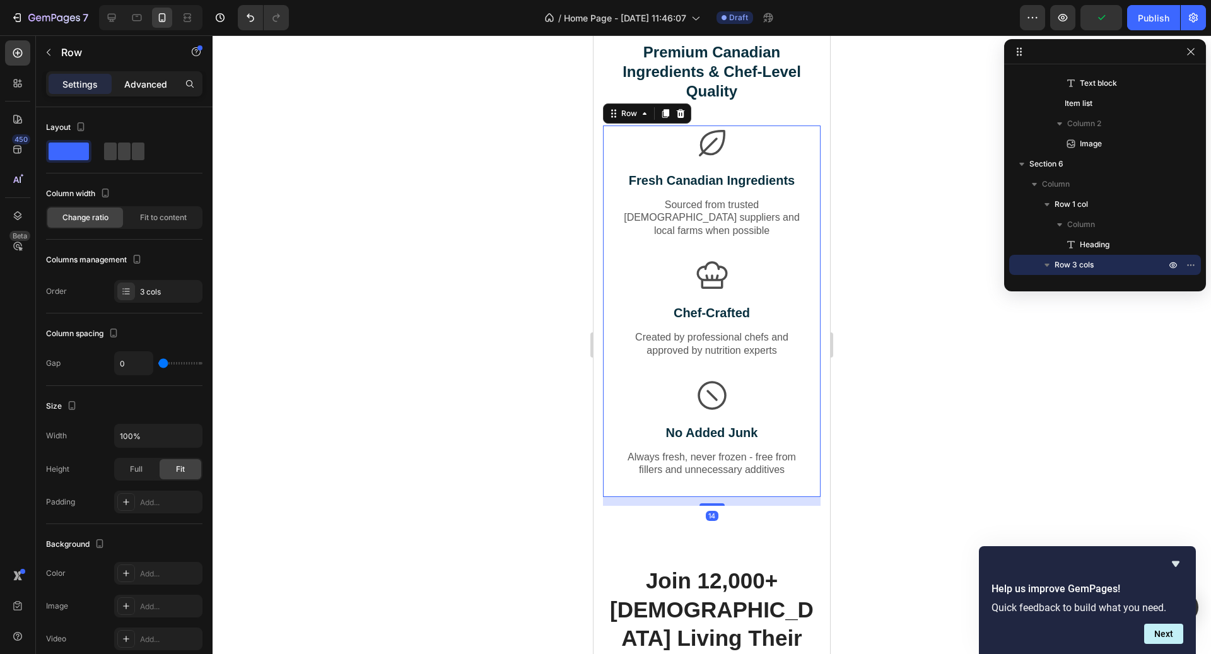
click at [152, 89] on p "Advanced" at bounding box center [145, 84] width 43 height 13
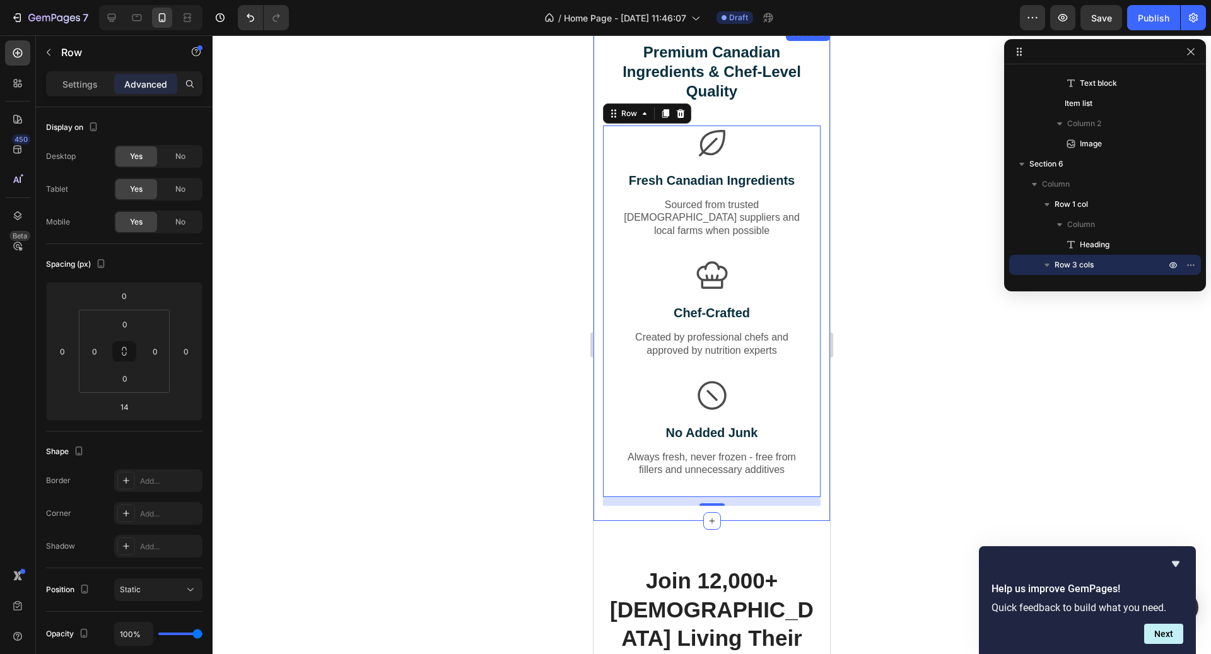
click at [765, 496] on div "Premium Canadian Ingredients & Chef-Level Quality Heading Row Icon Fresh Canadi…" at bounding box center [712, 273] width 237 height 495
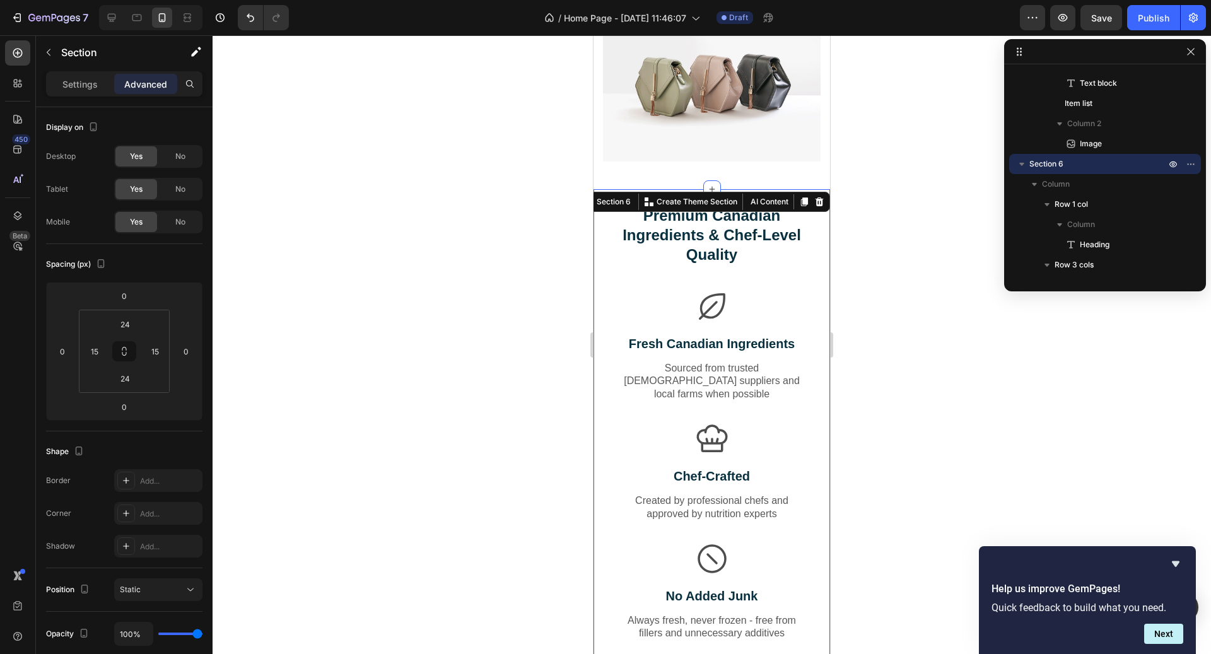
scroll to position [2180, 0]
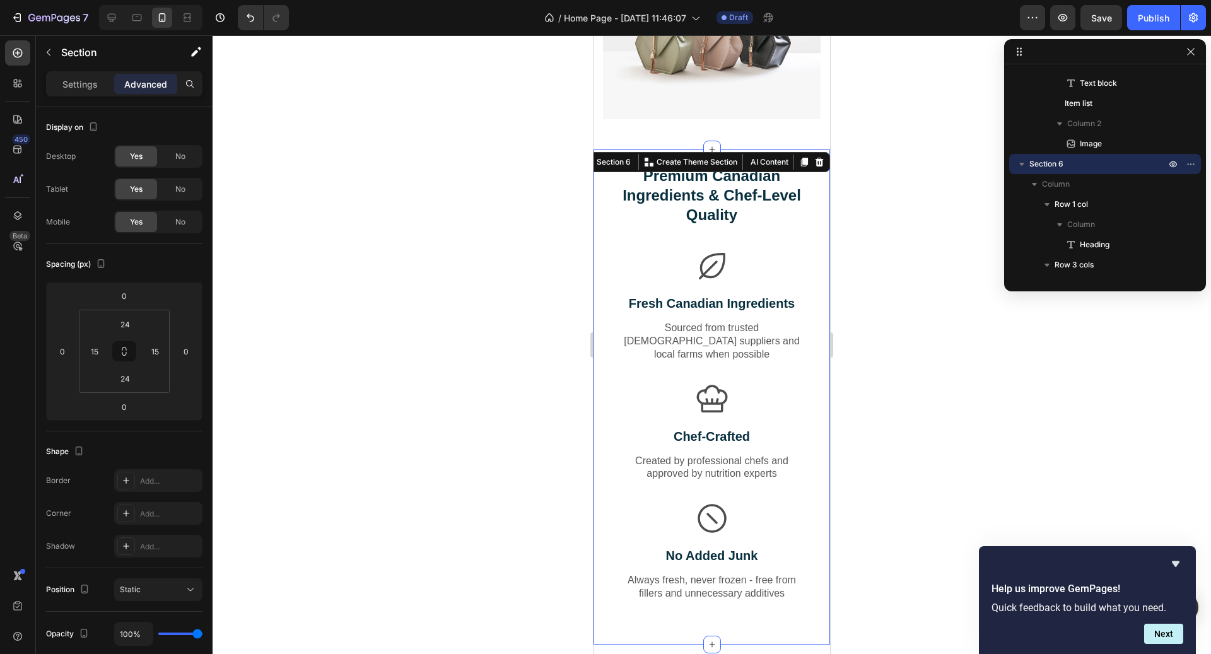
click at [903, 420] on div at bounding box center [712, 344] width 999 height 619
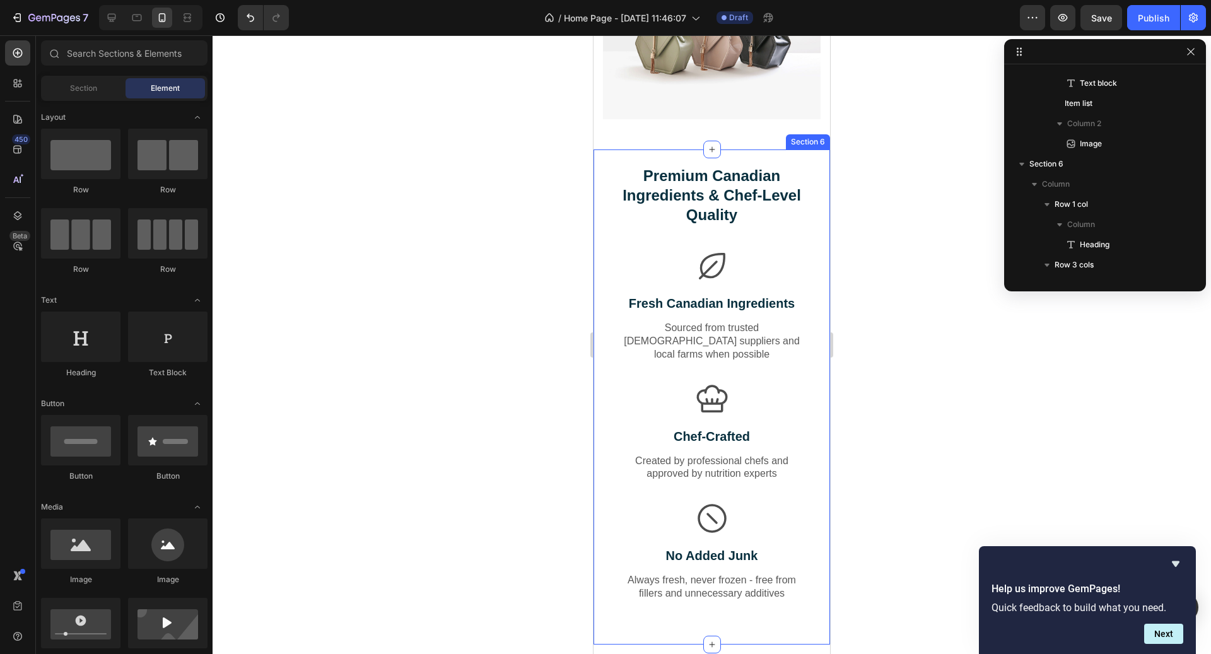
click at [766, 156] on div "Premium Canadian Ingredients & Chef-Level Quality Heading Row Icon Fresh Canadi…" at bounding box center [712, 397] width 237 height 495
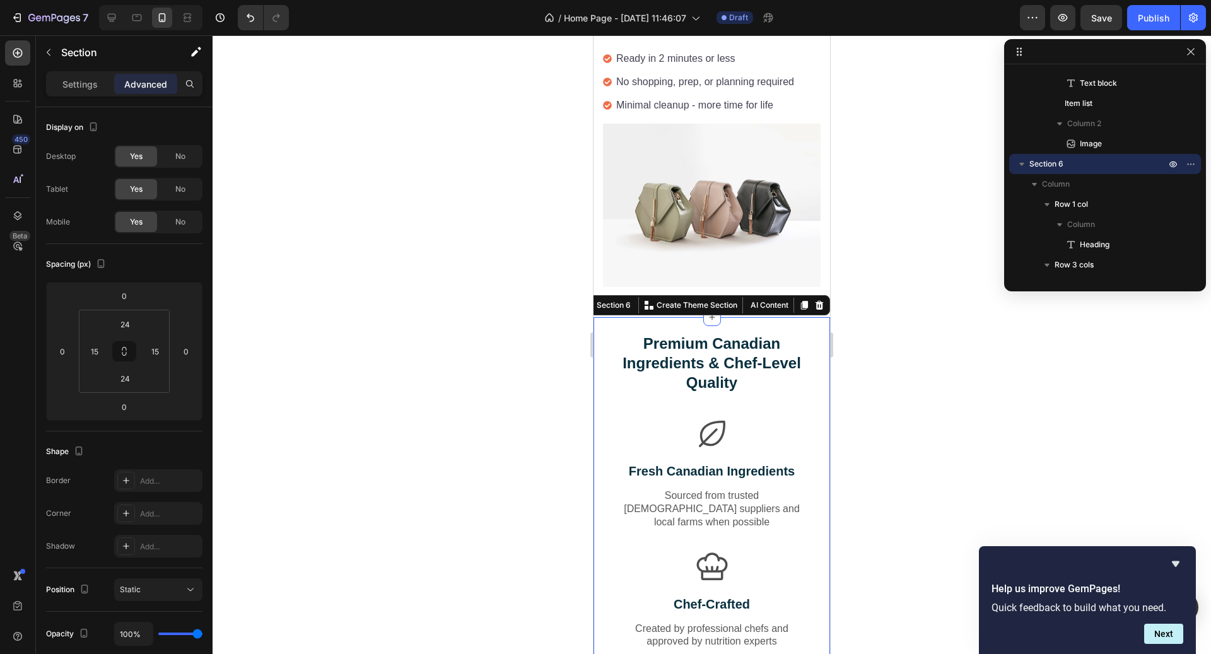
scroll to position [1984, 0]
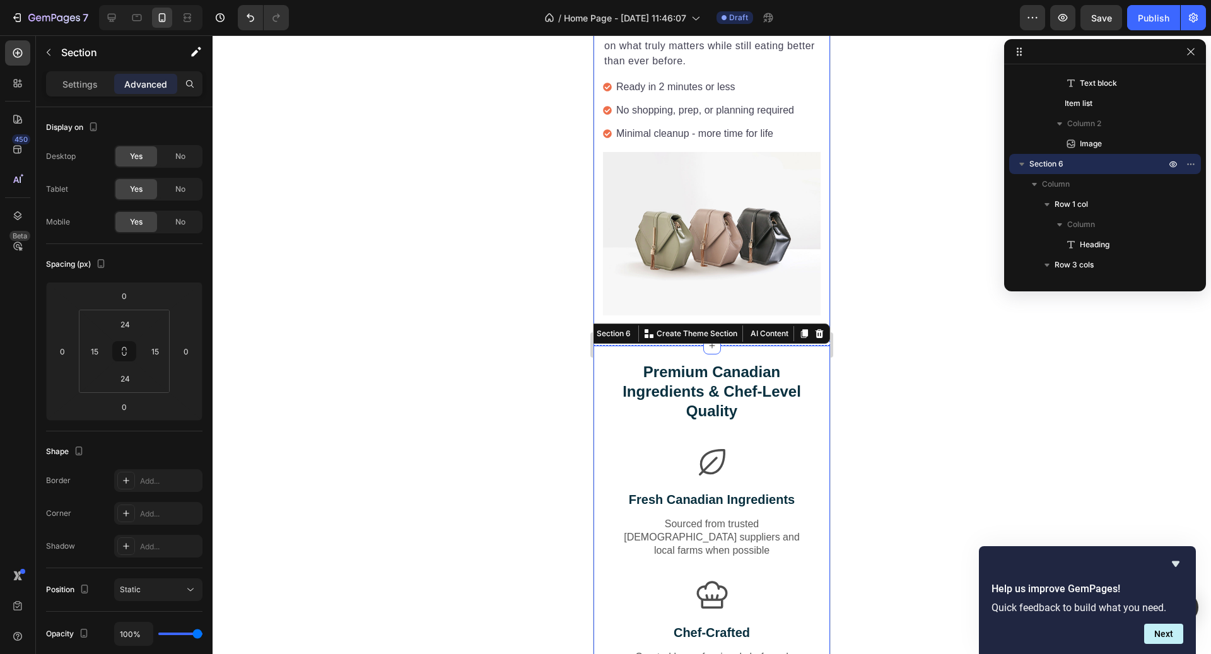
click at [822, 316] on div "Reclaim Your Time & Energy Heading Stop stressing about meal prep and grocery r…" at bounding box center [712, 147] width 237 height 365
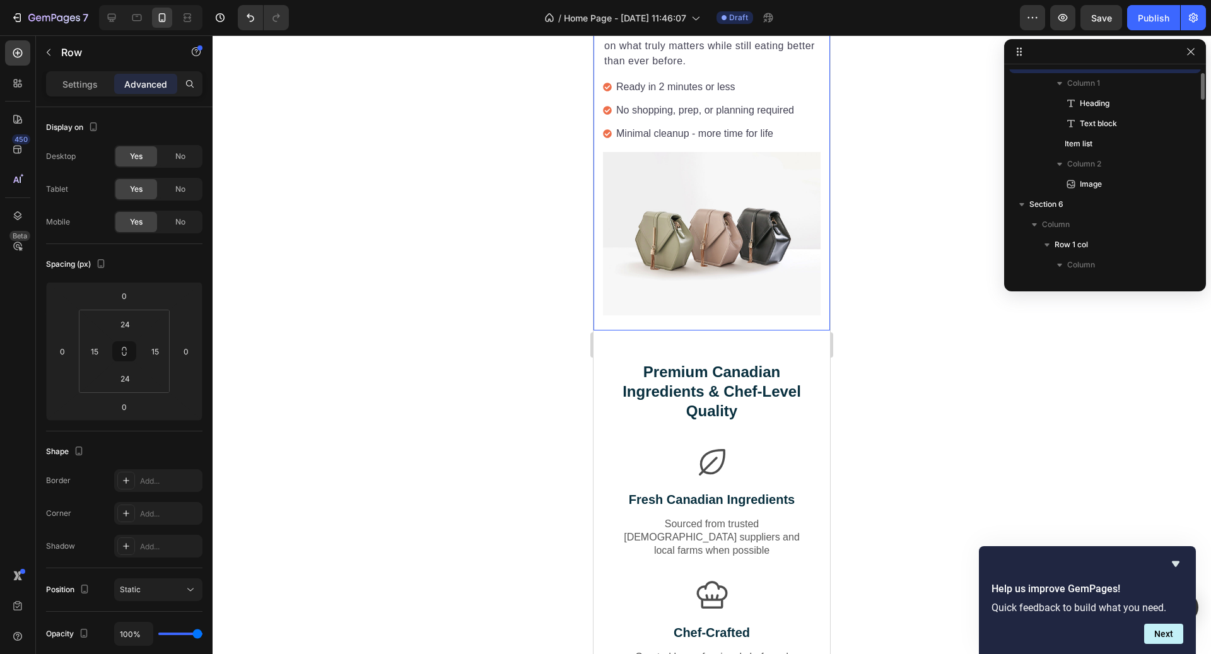
scroll to position [824, 0]
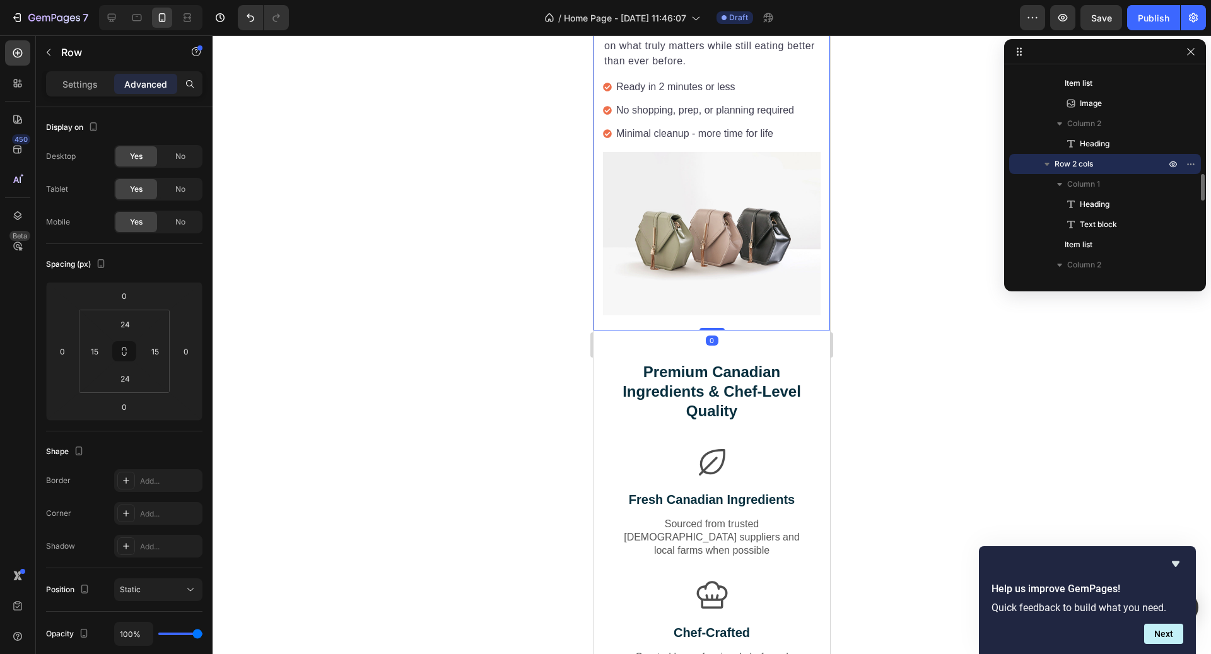
click at [822, 316] on div "Reclaim Your Time & Energy Heading Stop stressing about meal prep and grocery r…" at bounding box center [712, 147] width 237 height 365
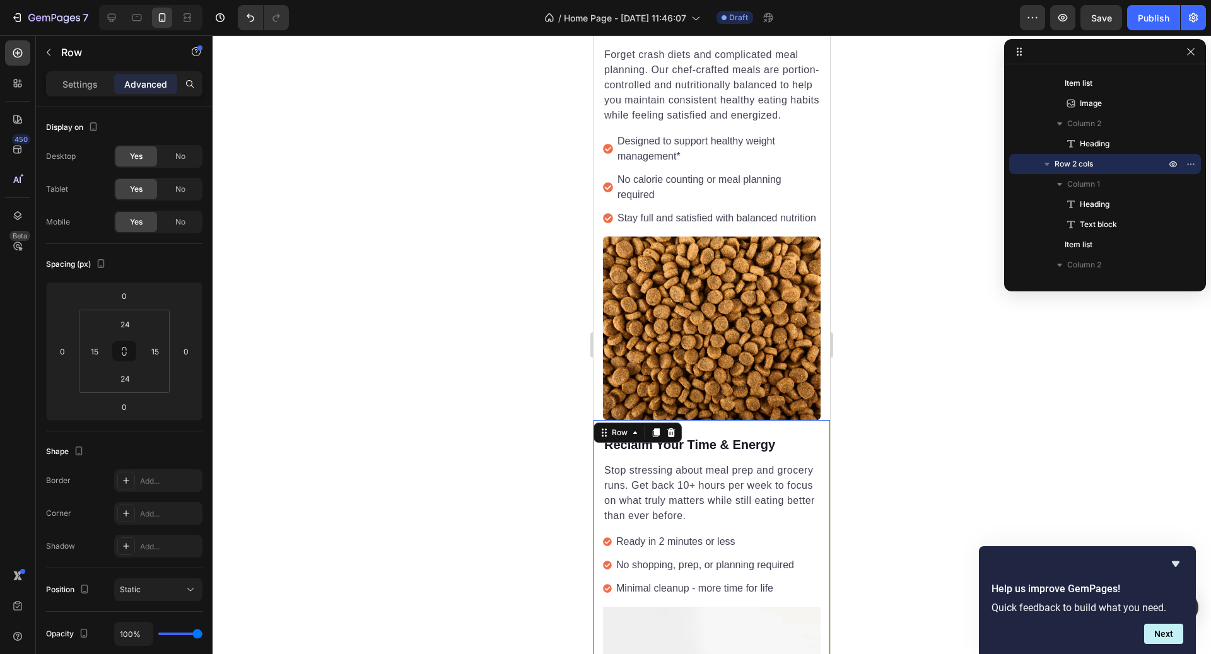
scroll to position [1143, 0]
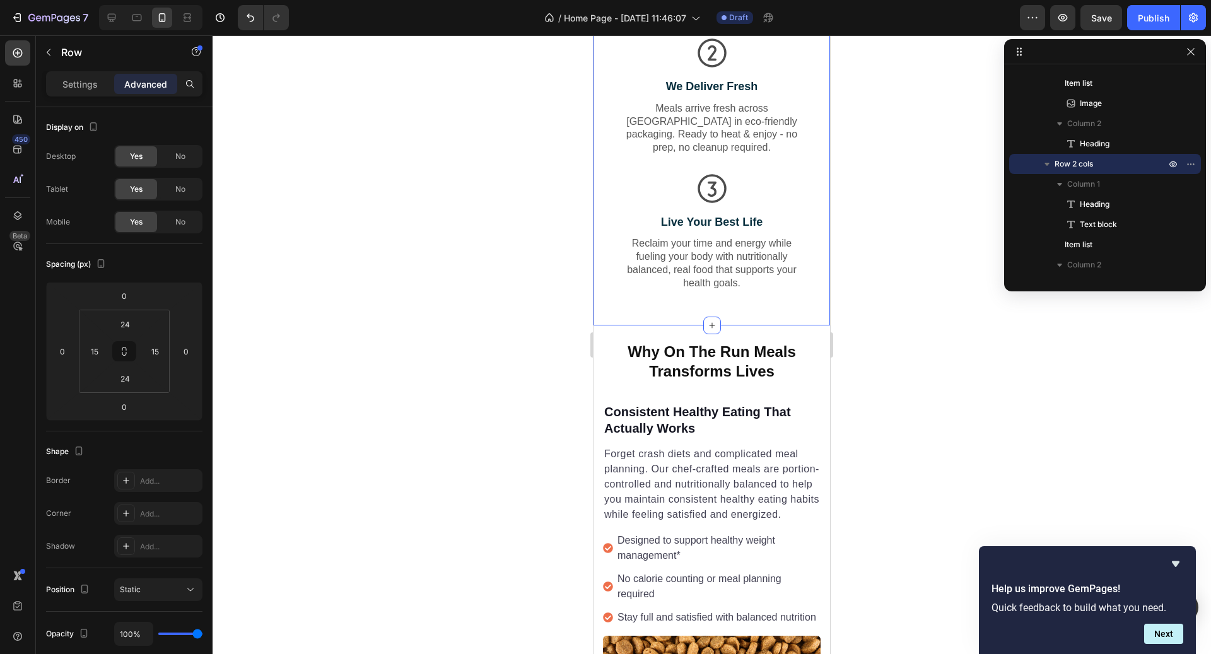
click at [800, 306] on div "Get Healthier & Happier in 3 Simple Steps Heading From selection to transformat…" at bounding box center [712, 55] width 237 height 540
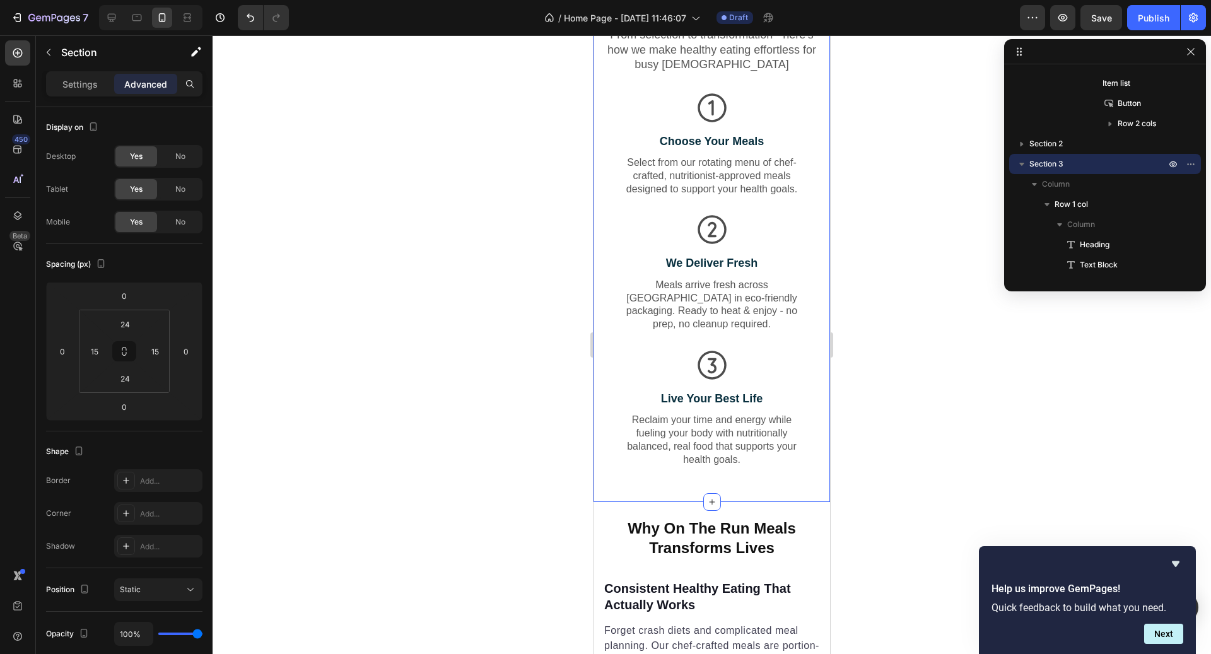
scroll to position [500, 0]
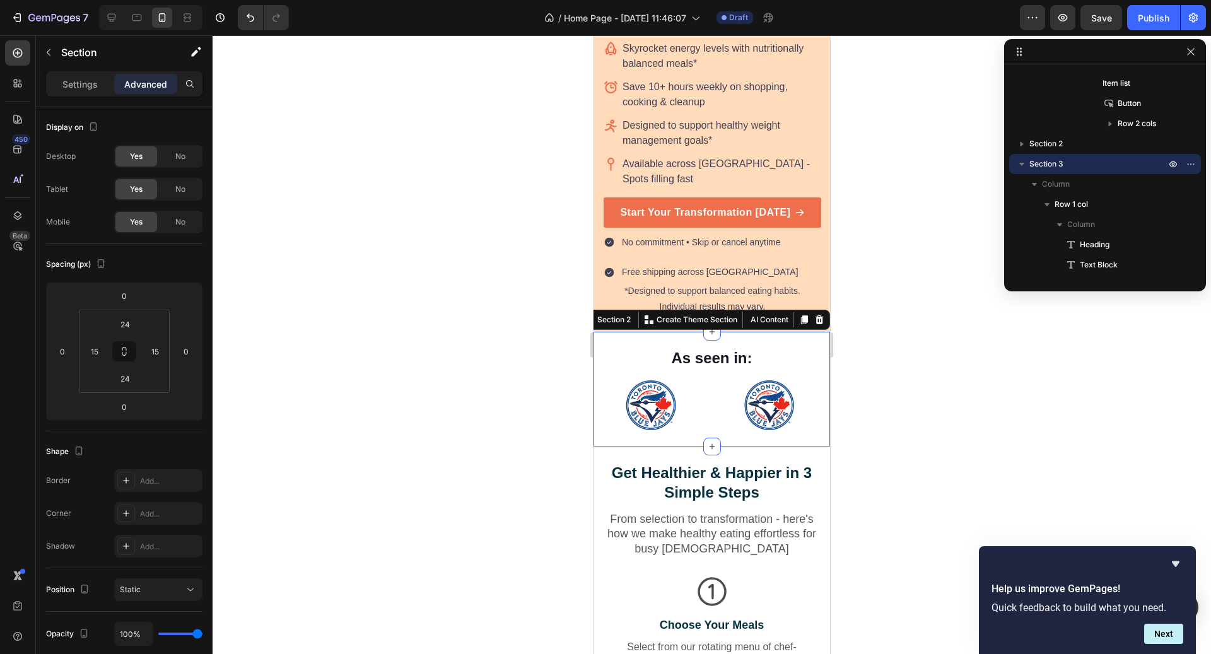
click at [813, 332] on div "As seen in: Text block Image Image Image Image Image Image Carousel Row Section…" at bounding box center [712, 389] width 237 height 115
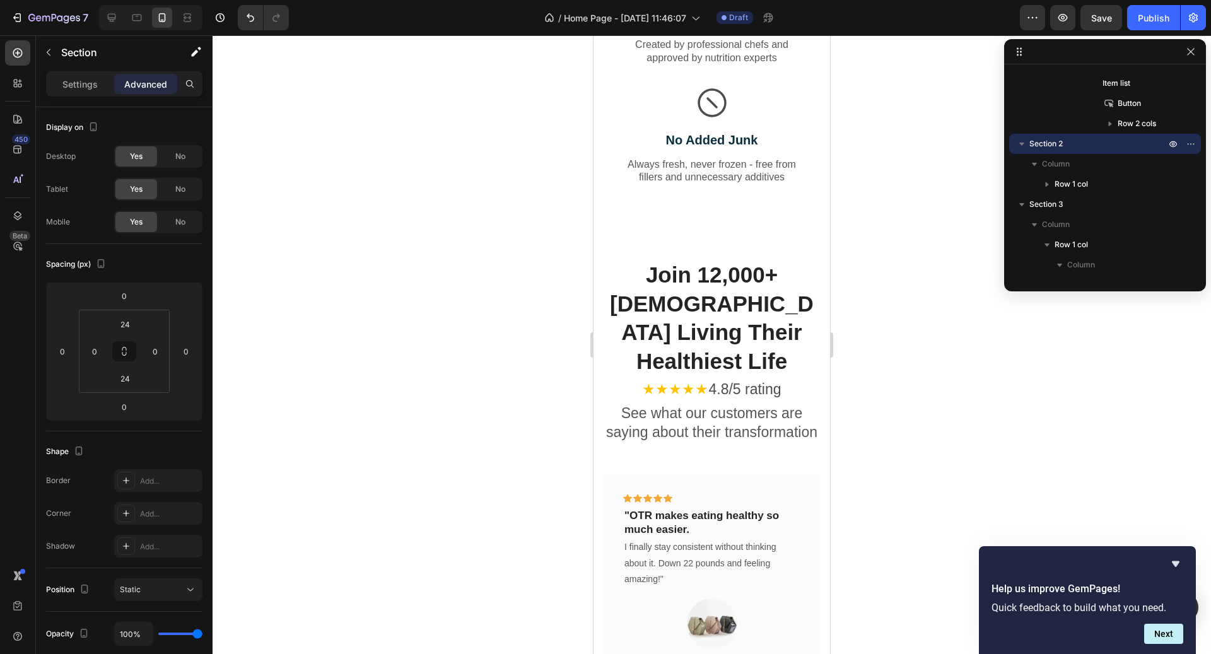
scroll to position [2622, 0]
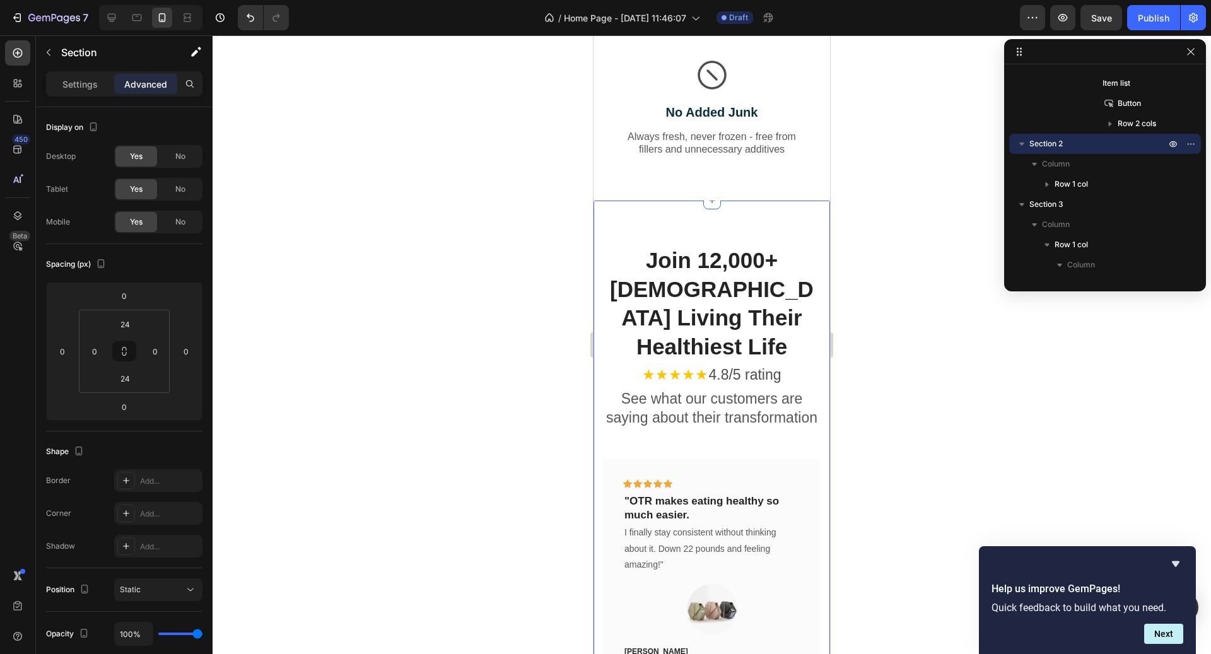
click at [763, 201] on div "Join 12,000+ [DEMOGRAPHIC_DATA] Living Their Healthiest Life Heading ★★★★★ 4.8/…" at bounding box center [712, 478] width 237 height 555
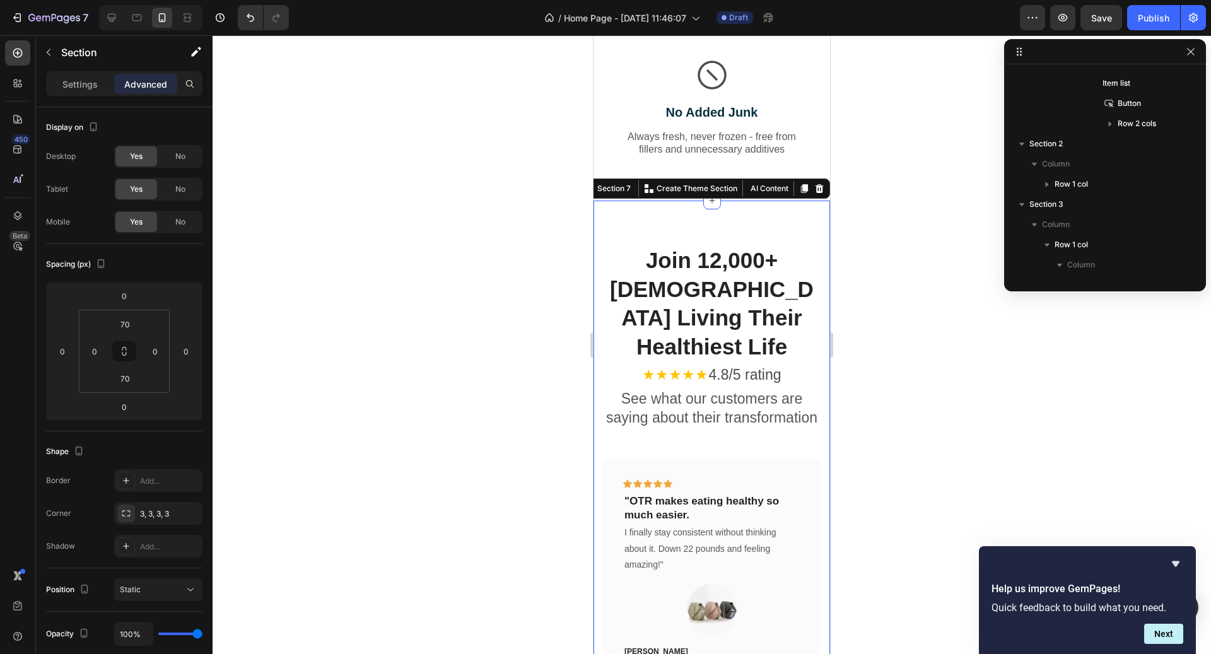
scroll to position [1733, 0]
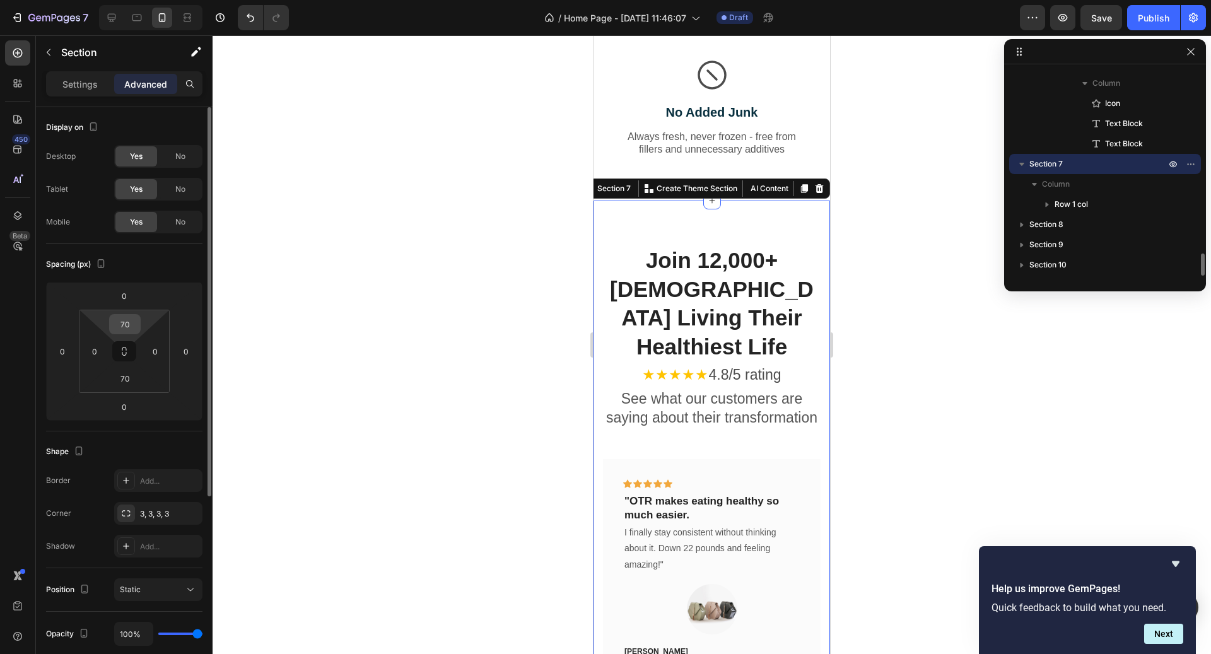
click at [129, 324] on input "70" at bounding box center [124, 324] width 25 height 19
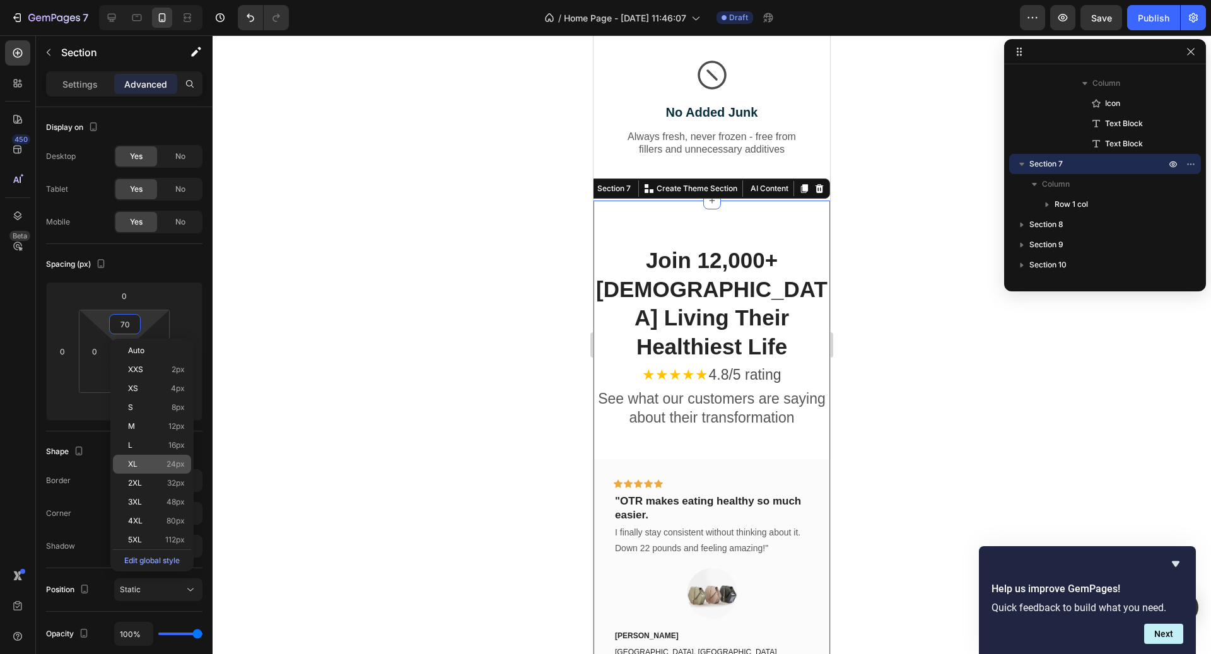
click at [174, 461] on span "24px" at bounding box center [176, 464] width 18 height 9
type input "24"
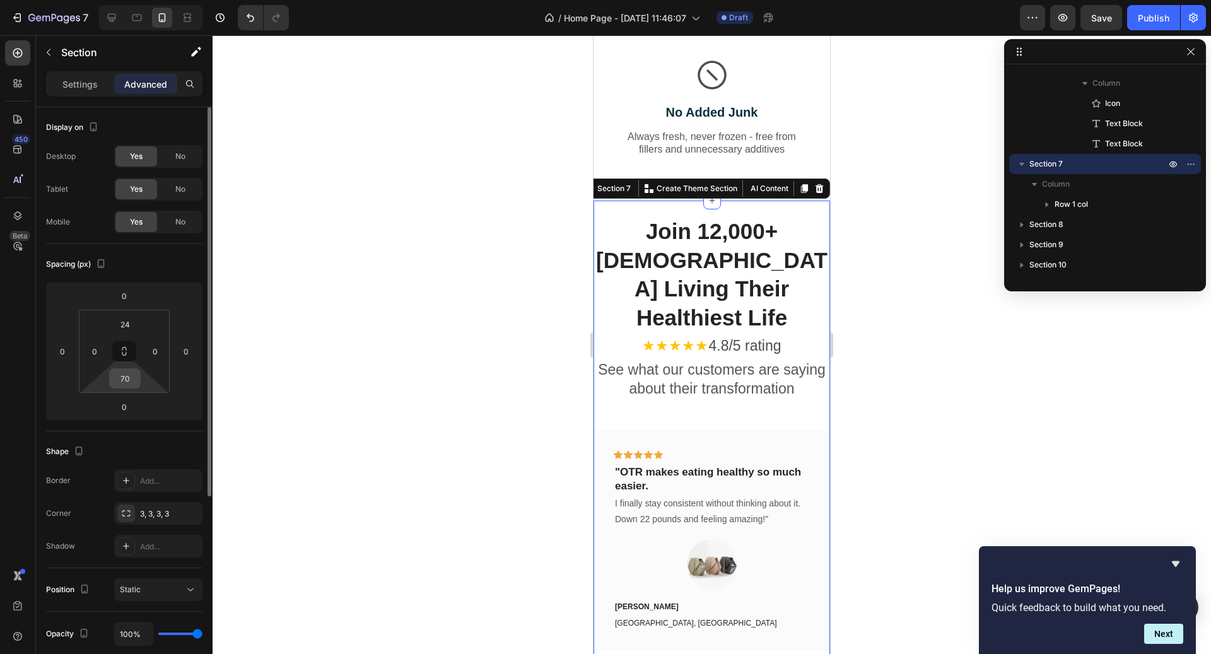
click at [124, 384] on input "70" at bounding box center [124, 378] width 25 height 19
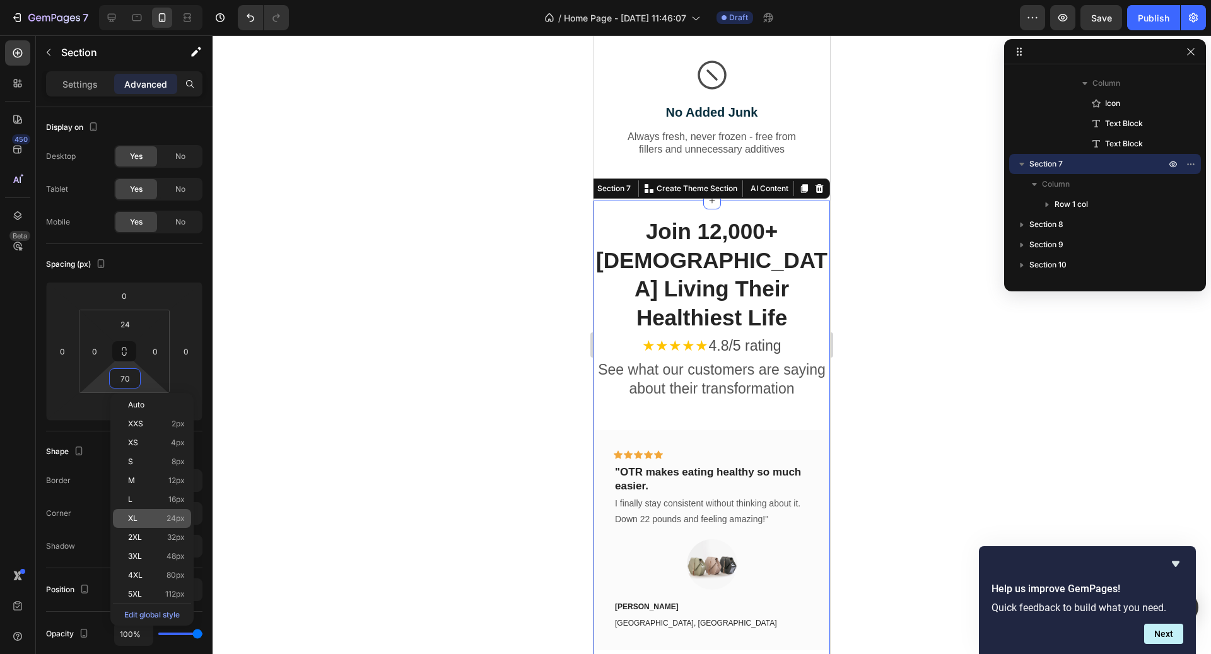
click at [175, 513] on div "XL 24px" at bounding box center [152, 518] width 78 height 19
type input "24"
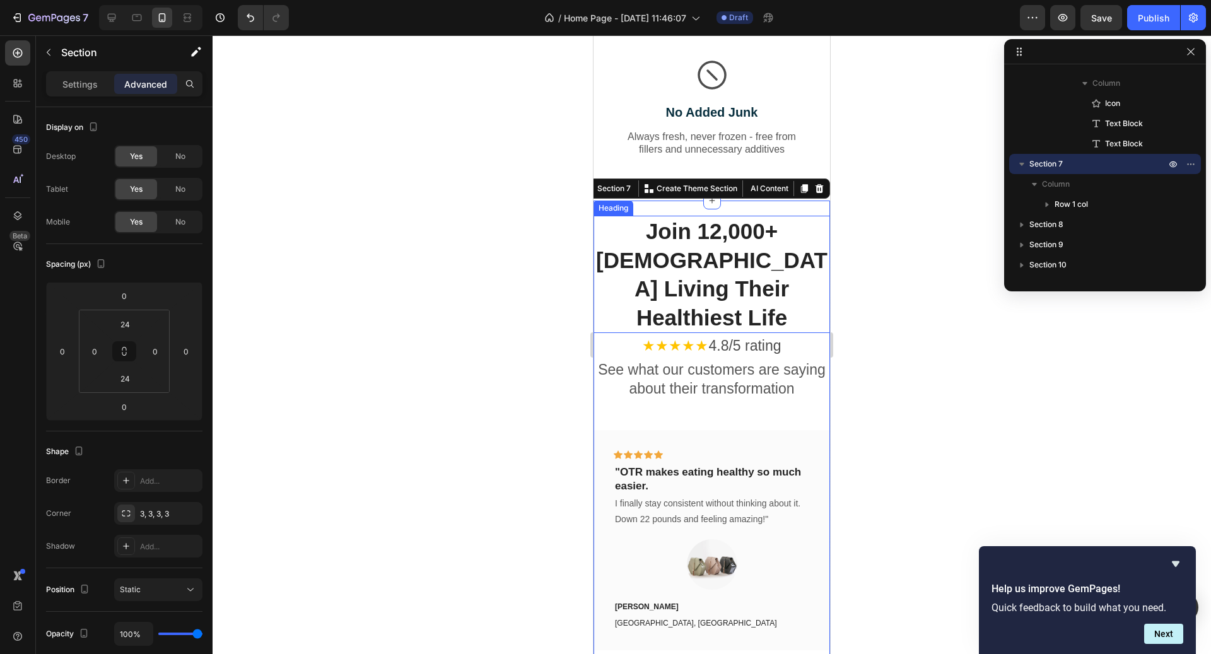
click at [727, 266] on h2 "Join 12,000+ [DEMOGRAPHIC_DATA] Living Their Healthiest Life" at bounding box center [712, 274] width 237 height 117
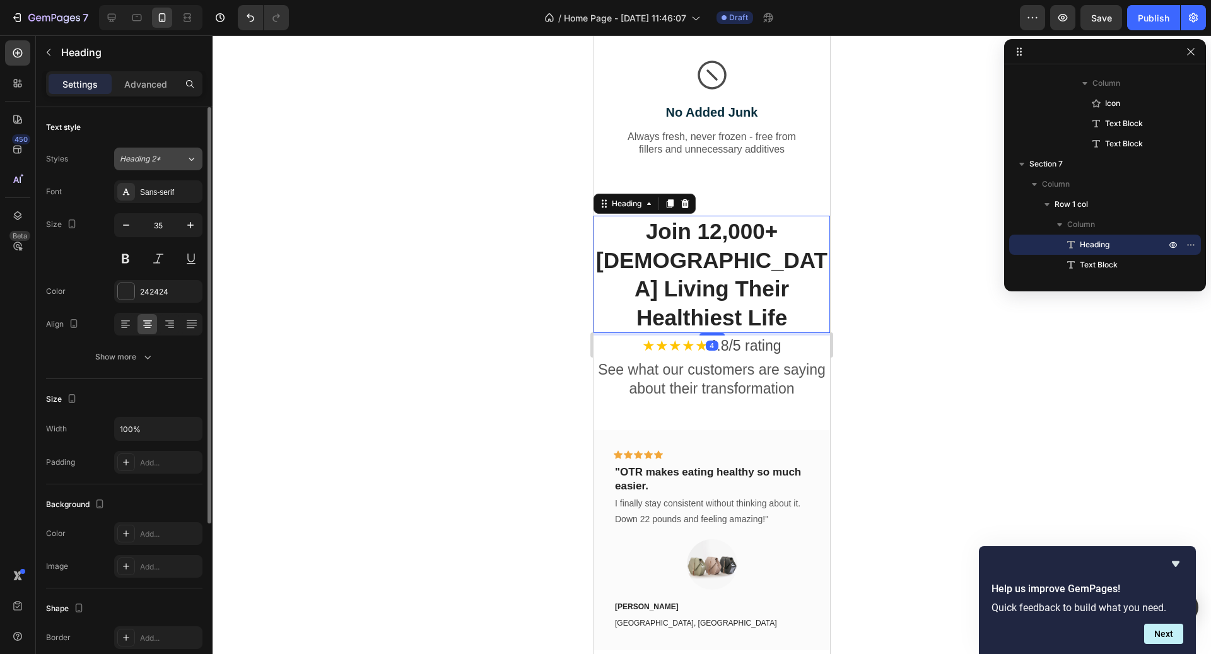
click at [172, 160] on div "Heading 2*" at bounding box center [153, 158] width 66 height 11
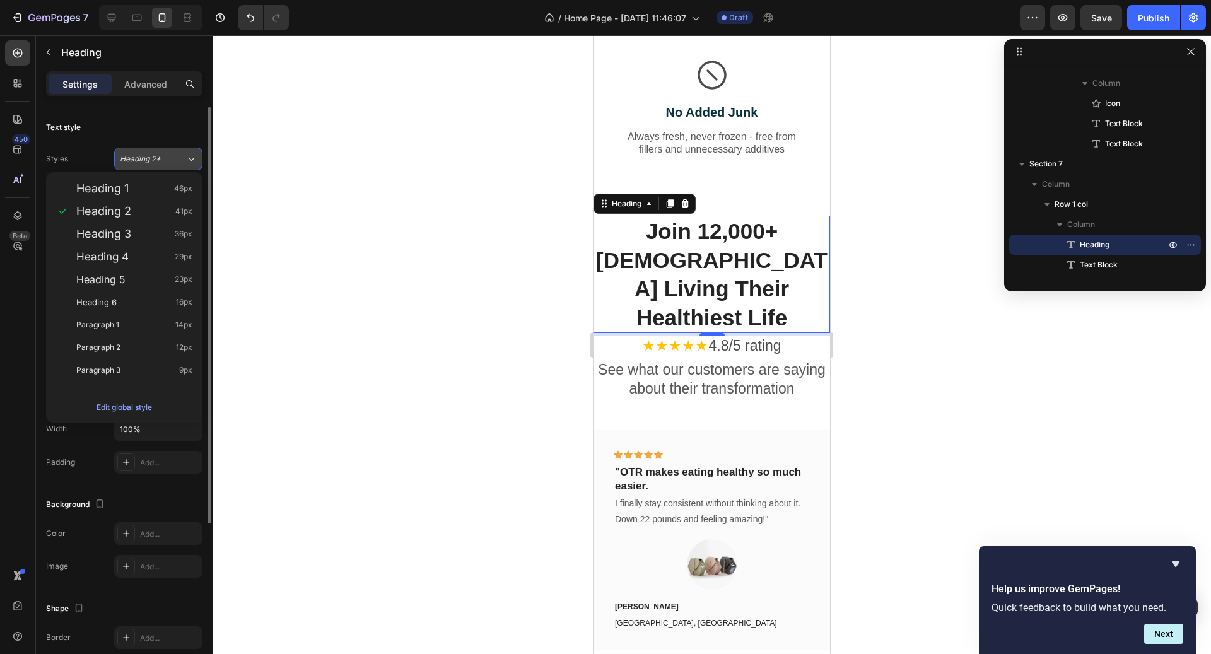
click at [172, 160] on div "Heading 2*" at bounding box center [153, 158] width 66 height 11
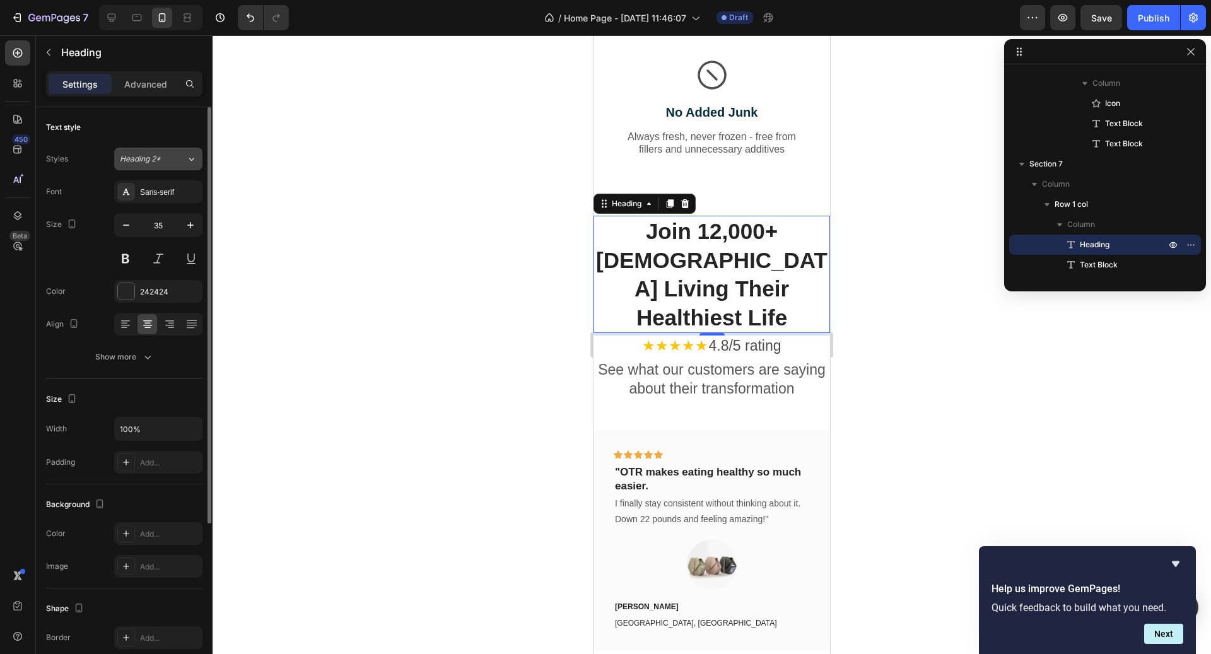
click at [172, 160] on div "Heading 2*" at bounding box center [153, 158] width 66 height 11
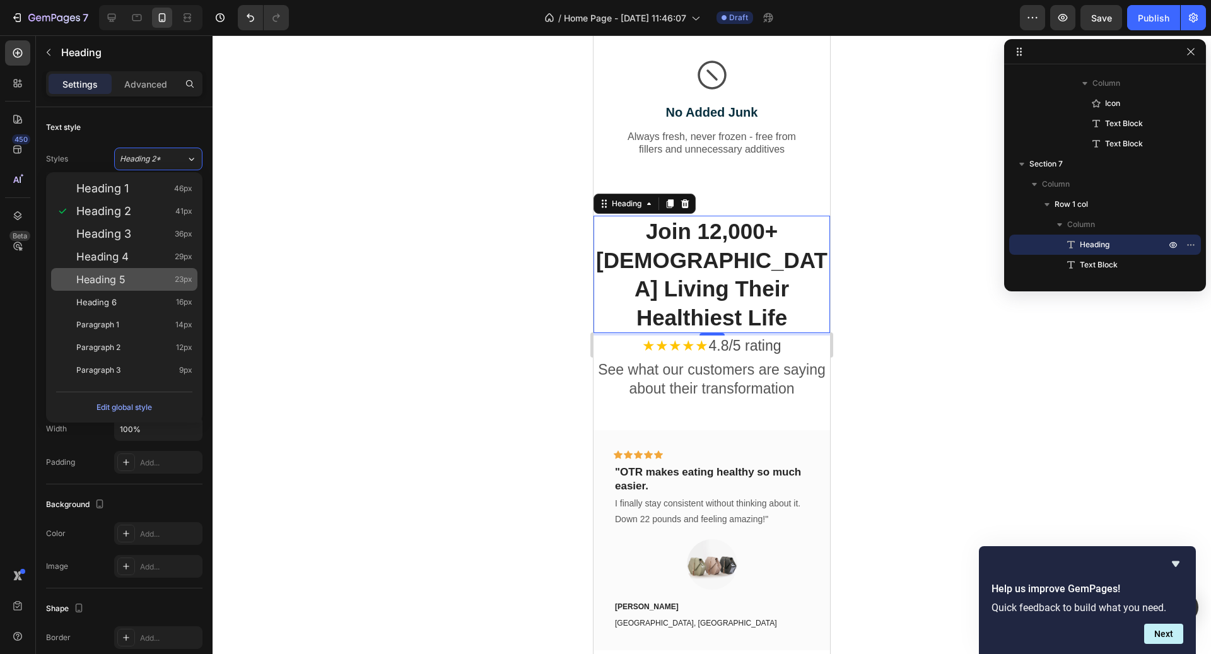
click at [173, 273] on div "Heading 5 23px" at bounding box center [134, 279] width 116 height 13
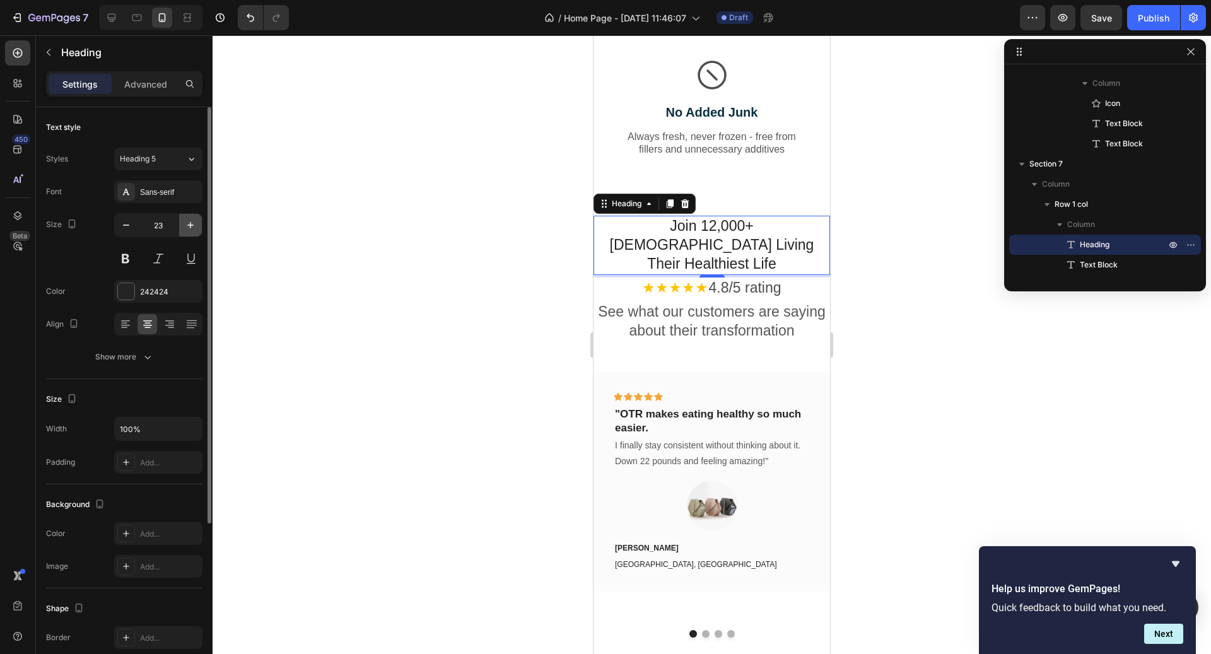
click at [192, 227] on icon "button" at bounding box center [190, 225] width 13 height 13
type input "24"
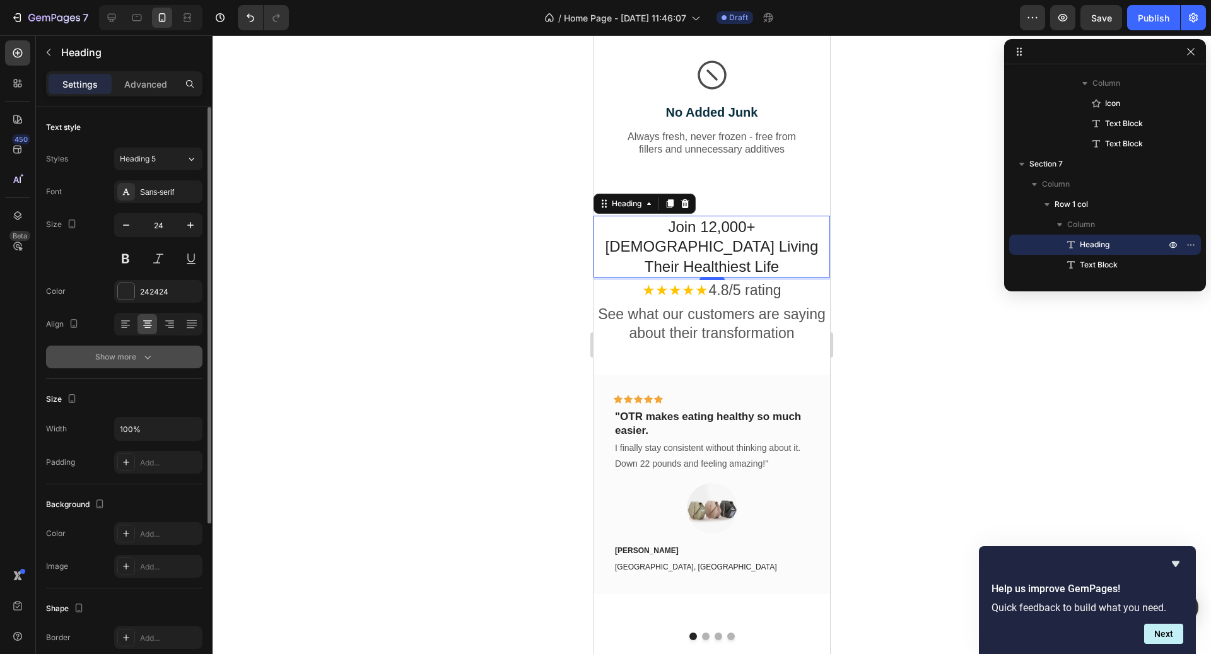
click at [123, 355] on div "Show more" at bounding box center [124, 357] width 59 height 13
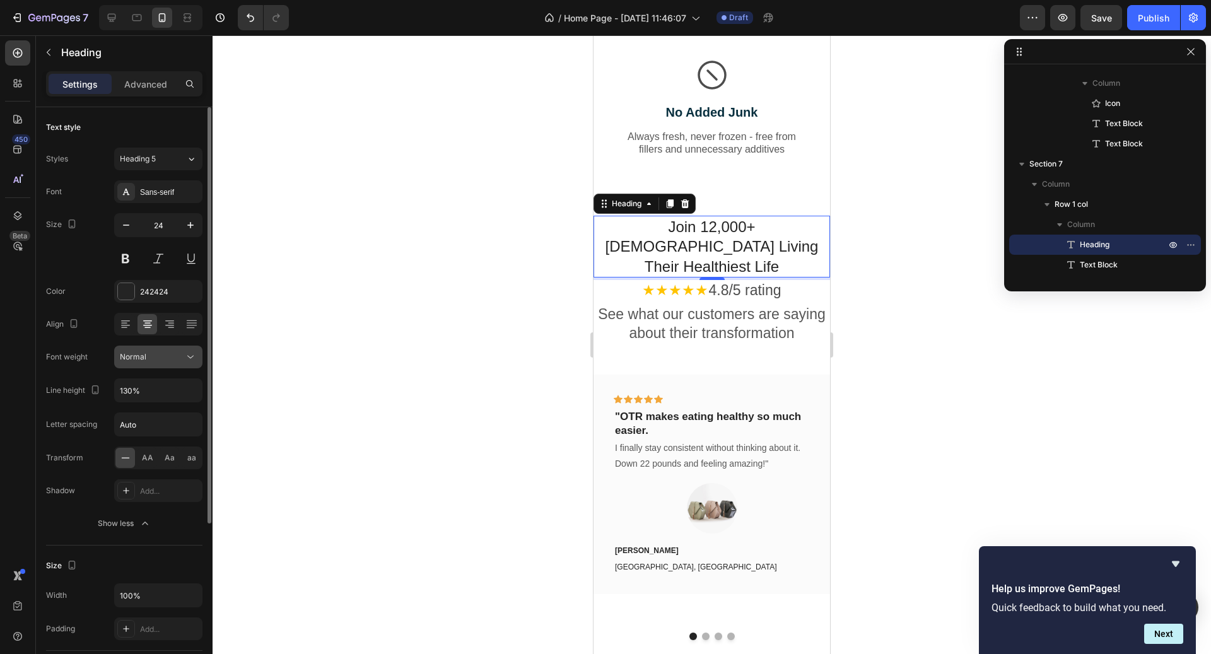
click at [139, 364] on button "Normal" at bounding box center [158, 357] width 88 height 23
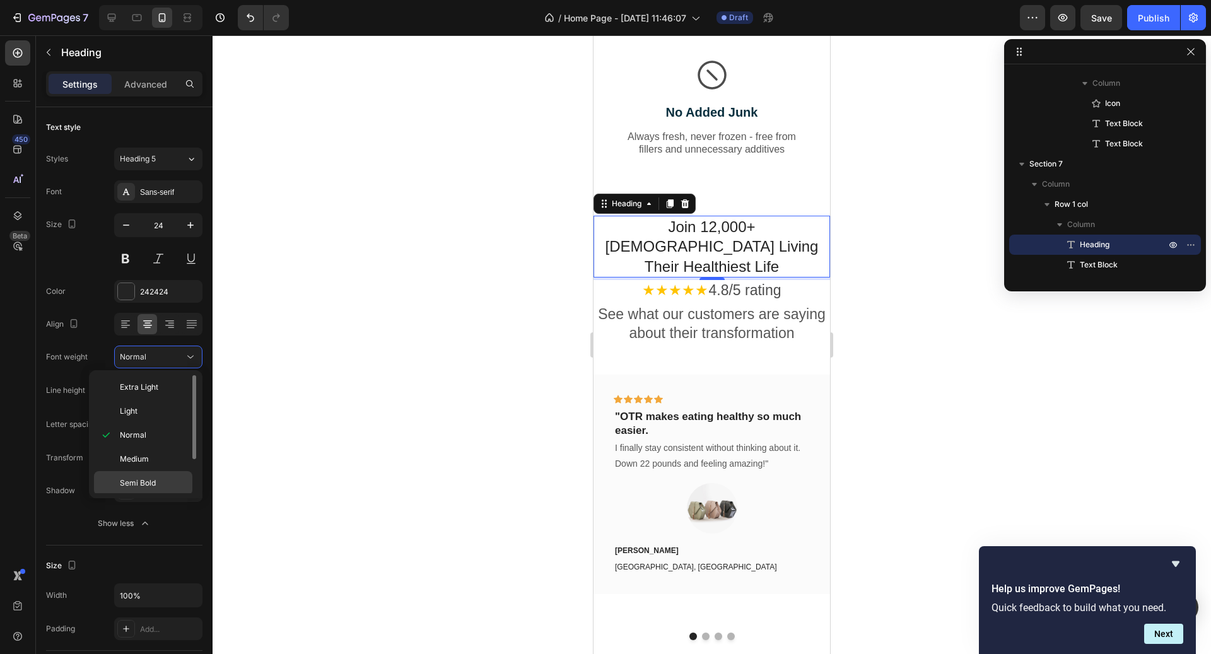
click at [155, 478] on span "Semi Bold" at bounding box center [138, 483] width 36 height 11
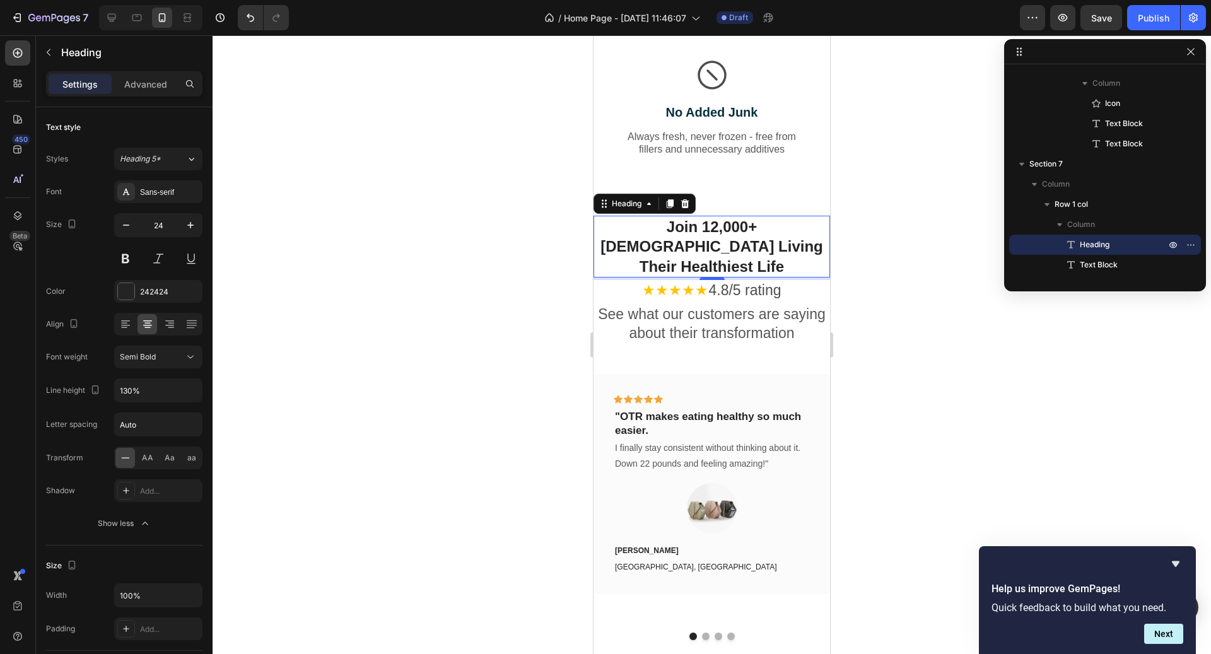
click at [877, 248] on div at bounding box center [712, 344] width 999 height 619
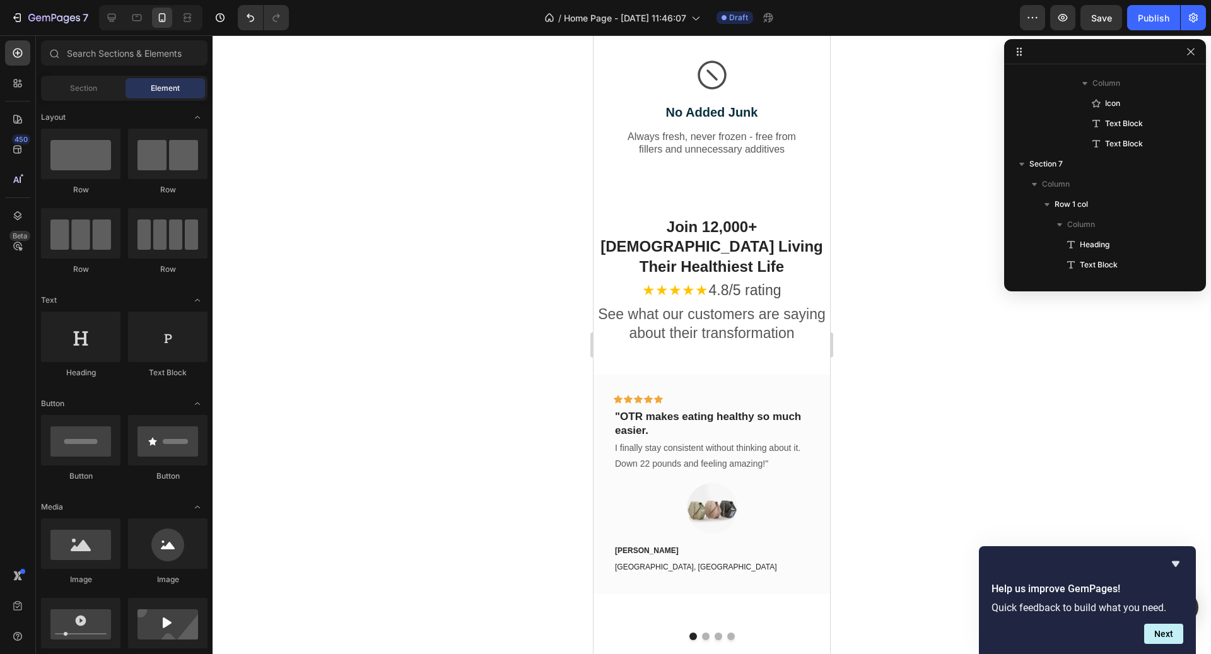
click at [827, 228] on h2 "Join 12,000+ [DEMOGRAPHIC_DATA] Living Their Healthiest Life" at bounding box center [712, 247] width 237 height 62
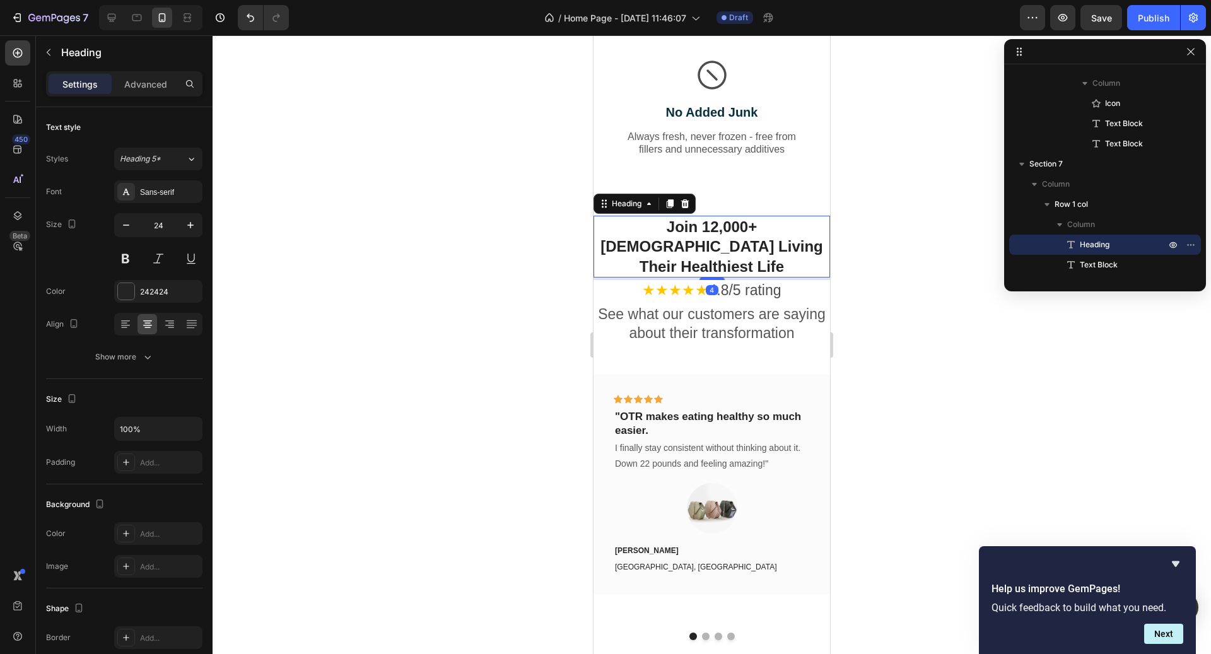
click at [158, 95] on div "Settings Advanced" at bounding box center [124, 83] width 156 height 25
click at [138, 83] on p "Advanced" at bounding box center [145, 84] width 43 height 13
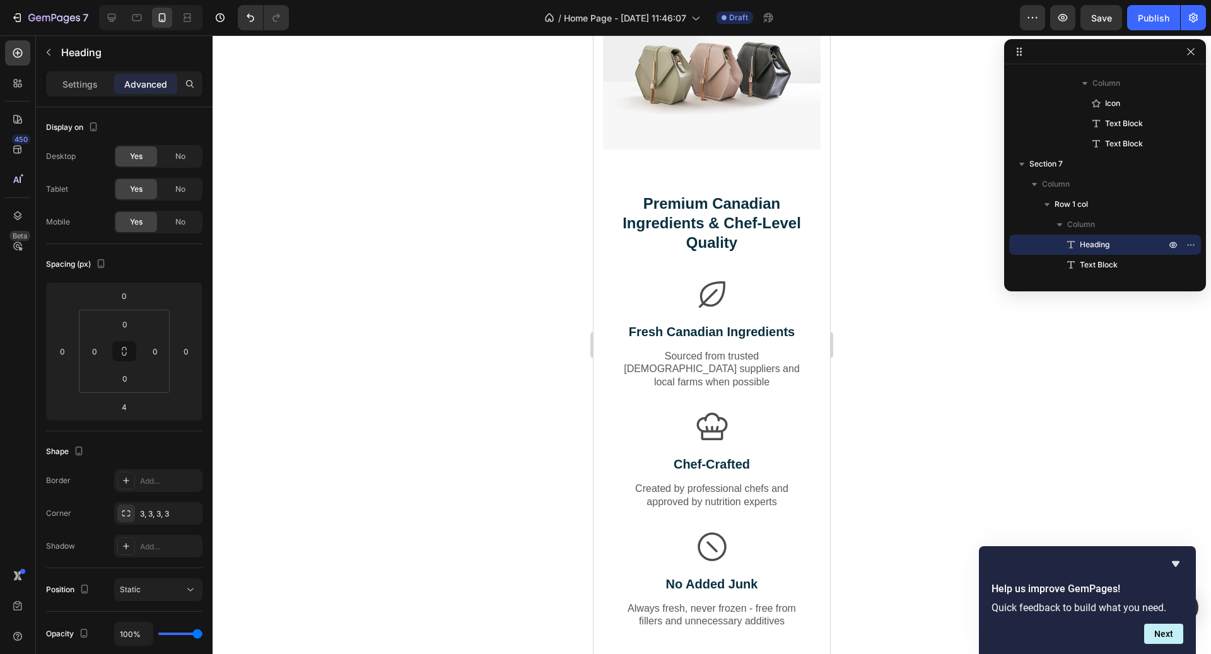
scroll to position [2103, 0]
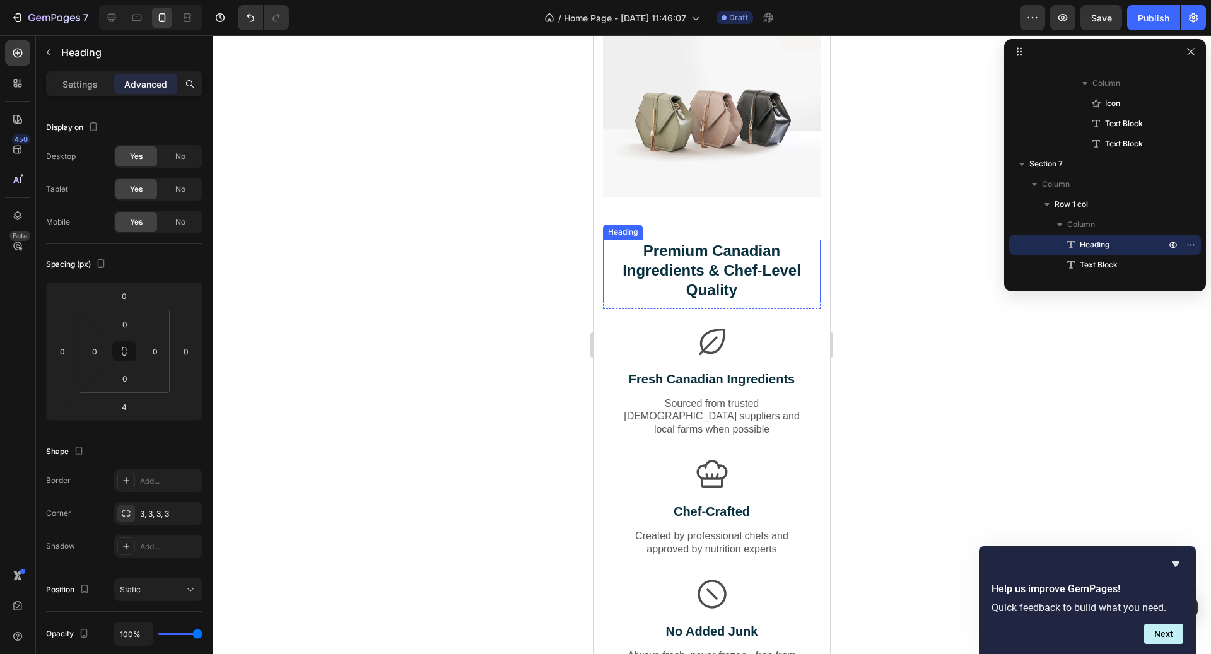
click at [626, 285] on h2 "Premium Canadian Ingredients & Chef-Level Quality" at bounding box center [712, 271] width 218 height 62
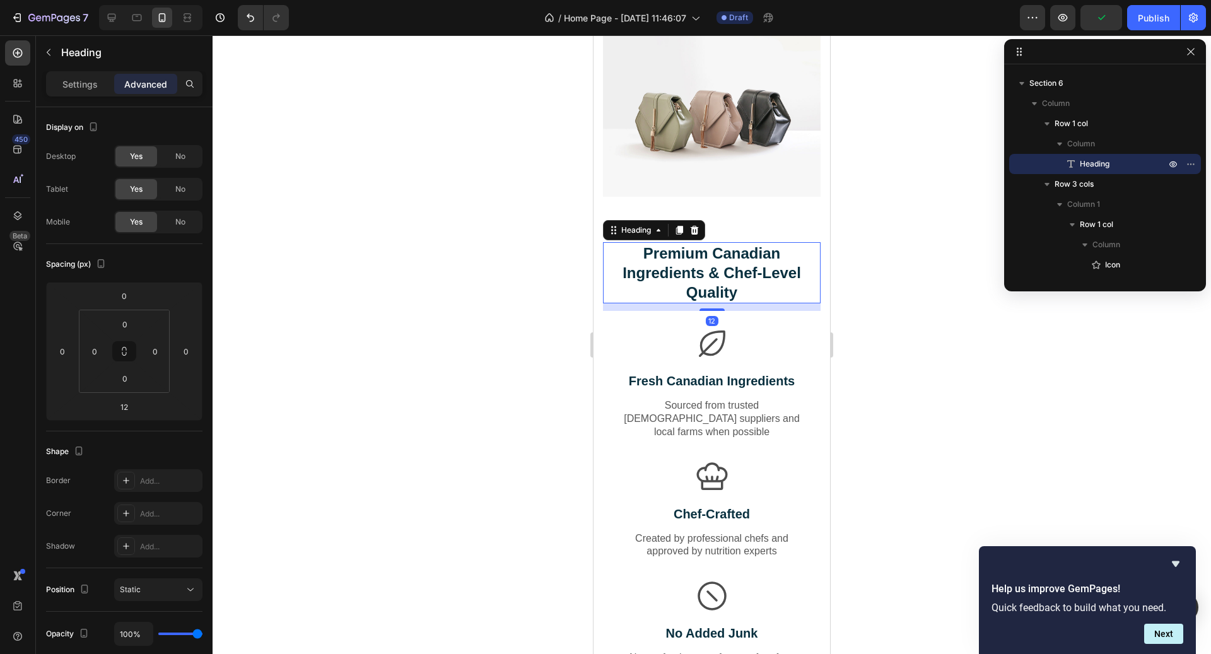
scroll to position [2724, 0]
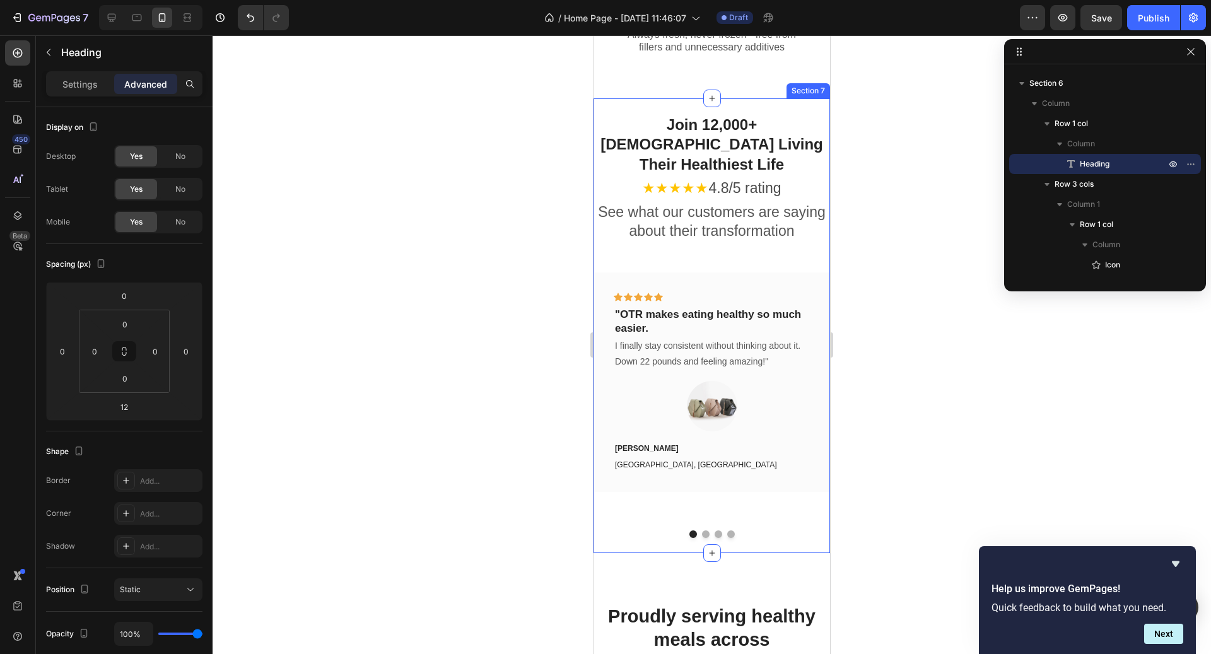
click at [651, 98] on div "Join 12,000+ [DEMOGRAPHIC_DATA] Living Their Healthiest Life Heading ★★★★★ 4.8/…" at bounding box center [712, 325] width 237 height 454
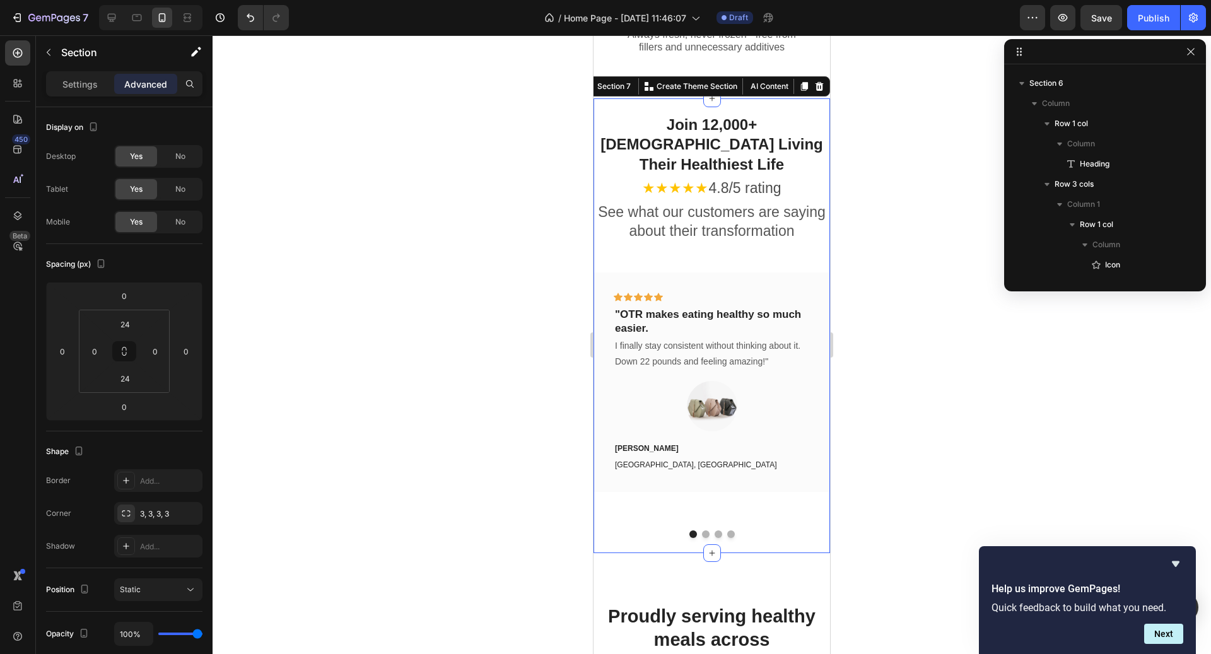
scroll to position [1733, 0]
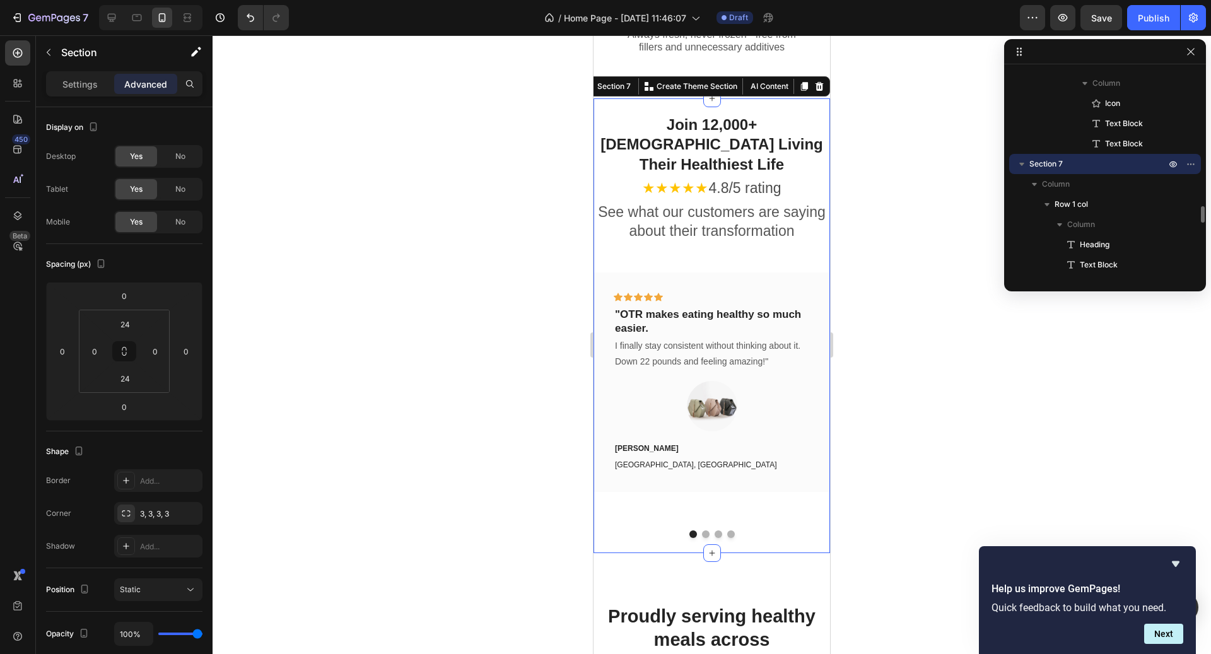
click at [642, 98] on div "Join 12,000+ [DEMOGRAPHIC_DATA] Living Their Healthiest Life Heading ★★★★★ 4.8/…" at bounding box center [712, 325] width 237 height 454
click at [98, 354] on input "0" at bounding box center [94, 351] width 19 height 19
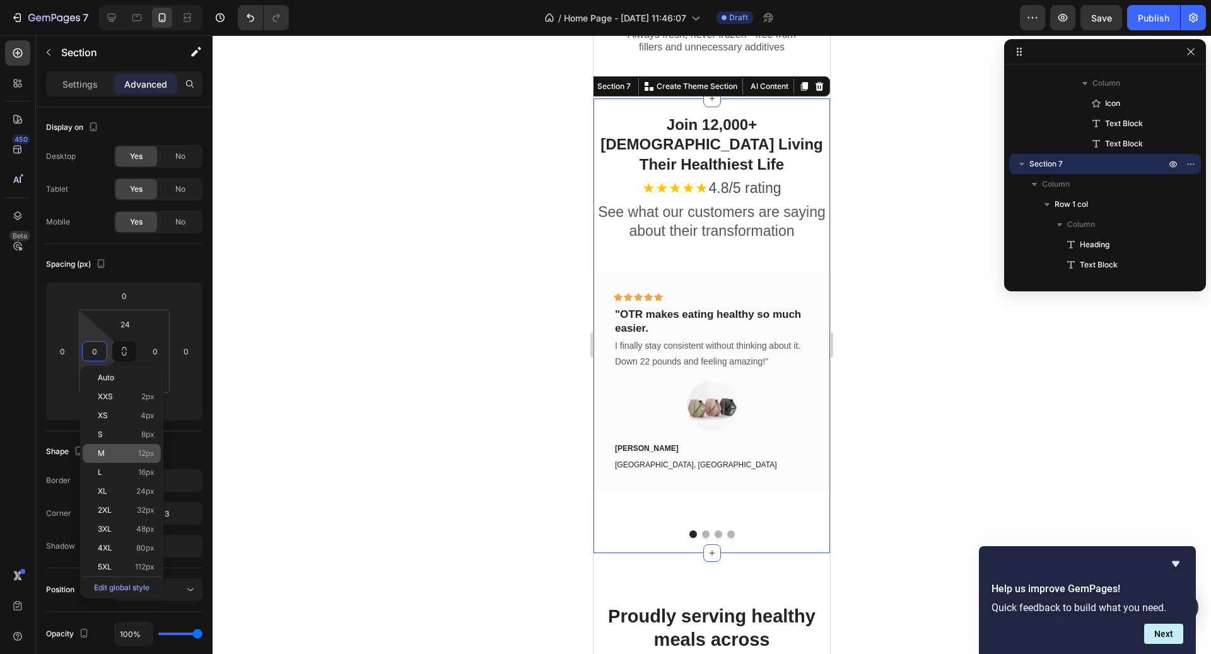
click at [140, 450] on span "12px" at bounding box center [146, 453] width 16 height 9
type input "12"
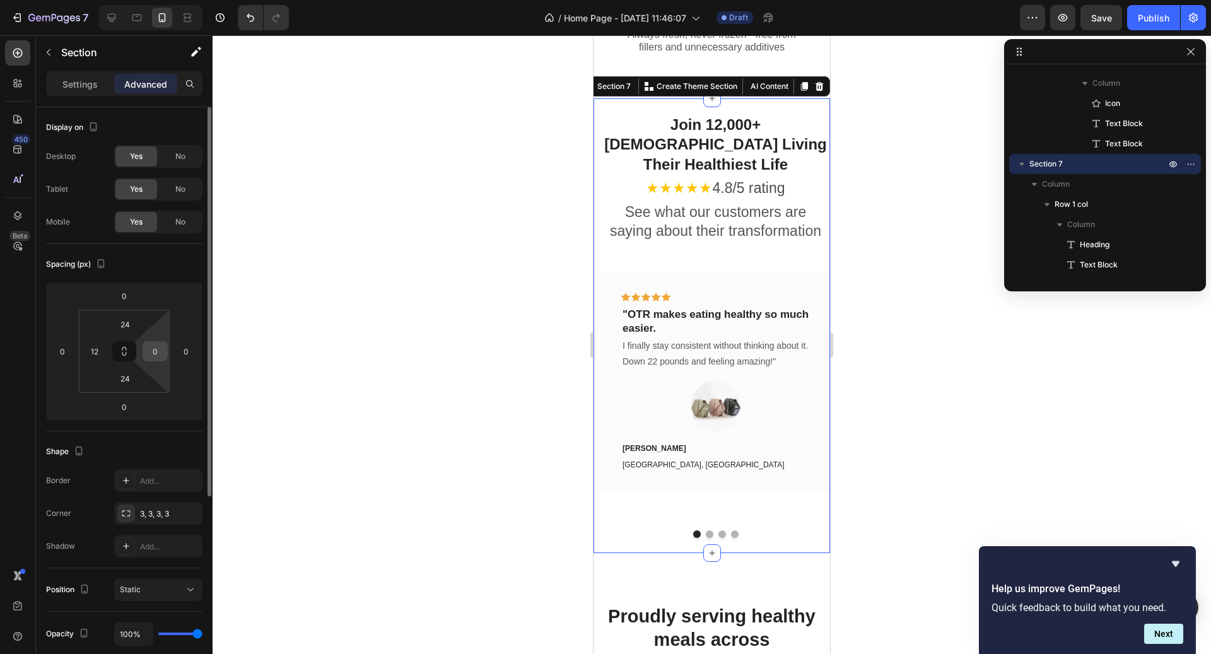
click at [162, 348] on input "0" at bounding box center [155, 351] width 19 height 19
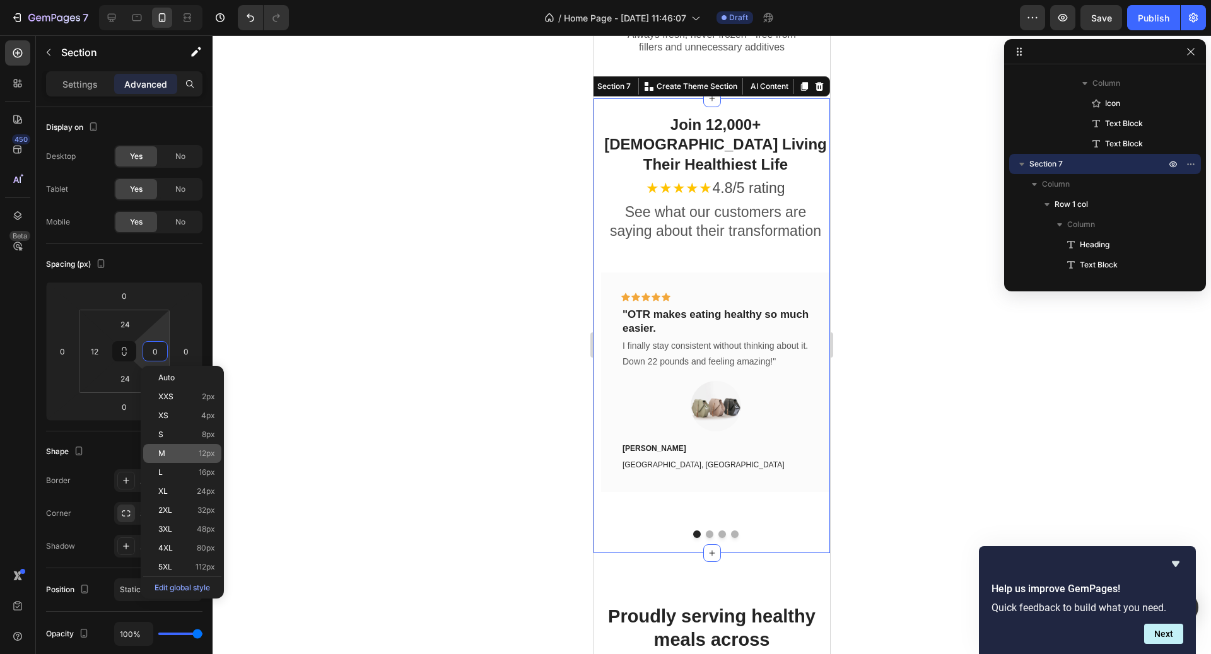
click at [174, 449] on p "M 12px" at bounding box center [186, 453] width 57 height 9
type input "12"
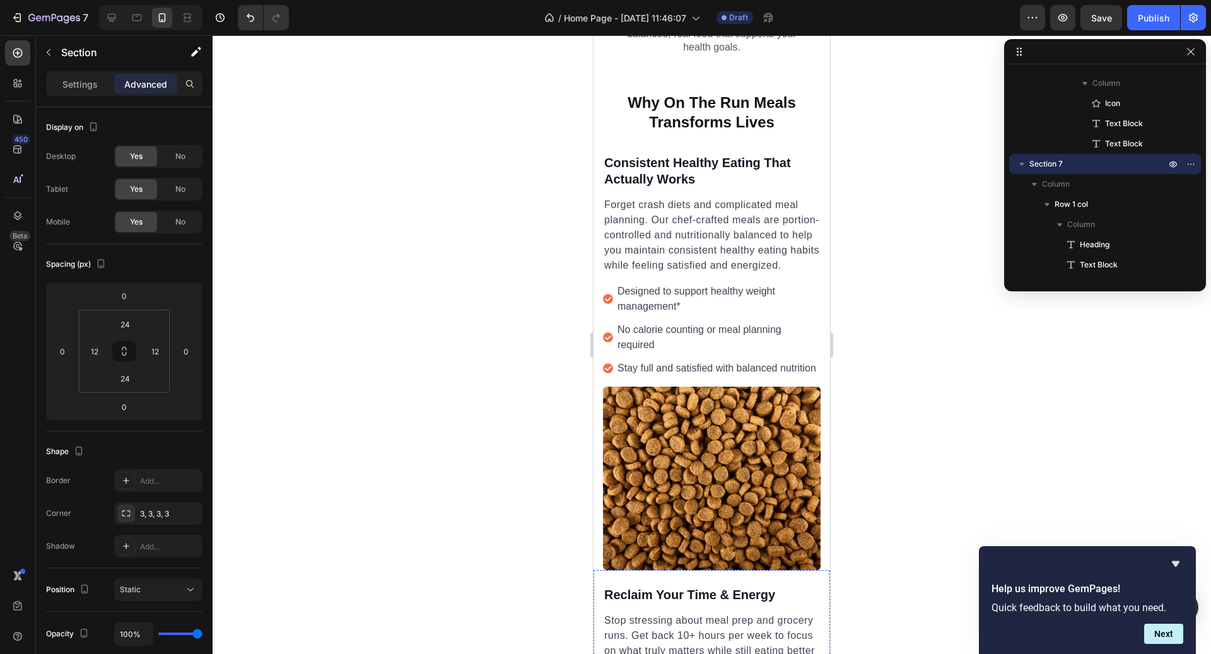
scroll to position [0, 0]
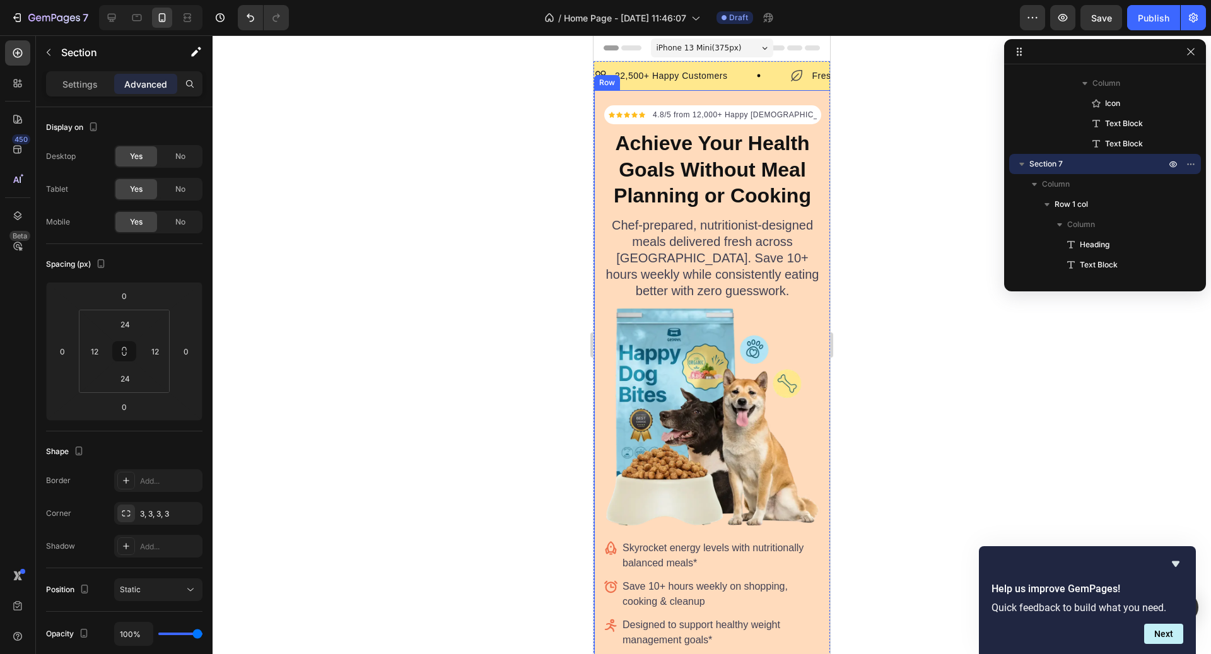
click at [638, 100] on div "*Designed to support balanced eating habits. Individual results may vary. Text …" at bounding box center [712, 460] width 237 height 741
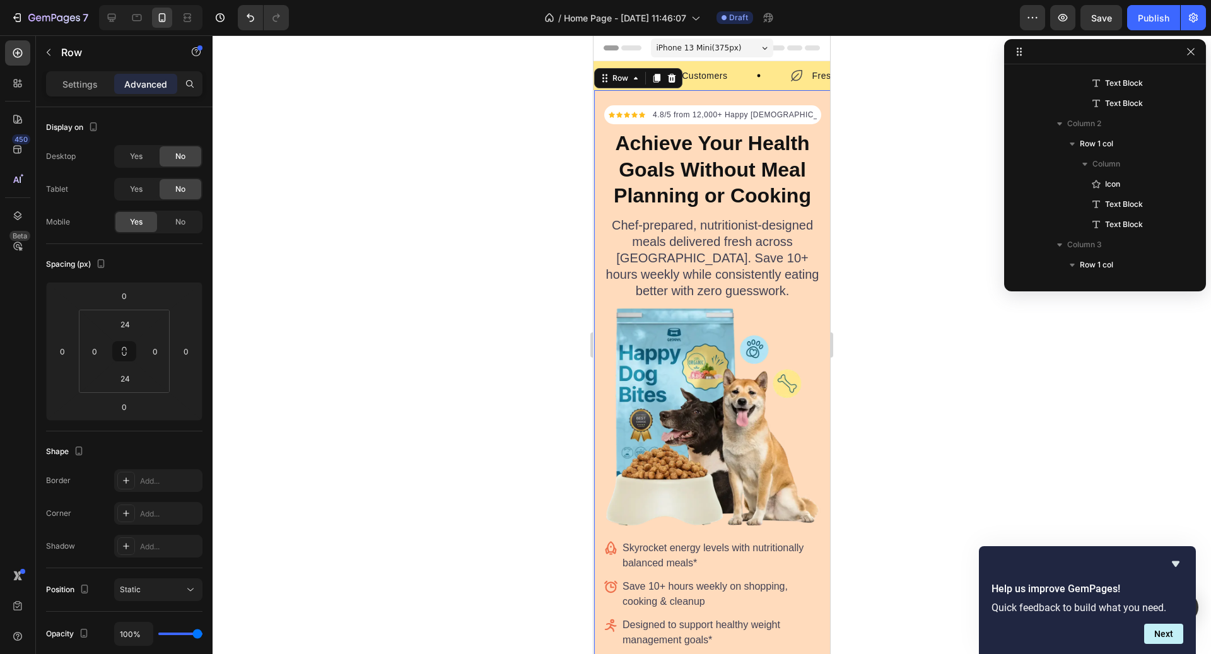
scroll to position [16, 0]
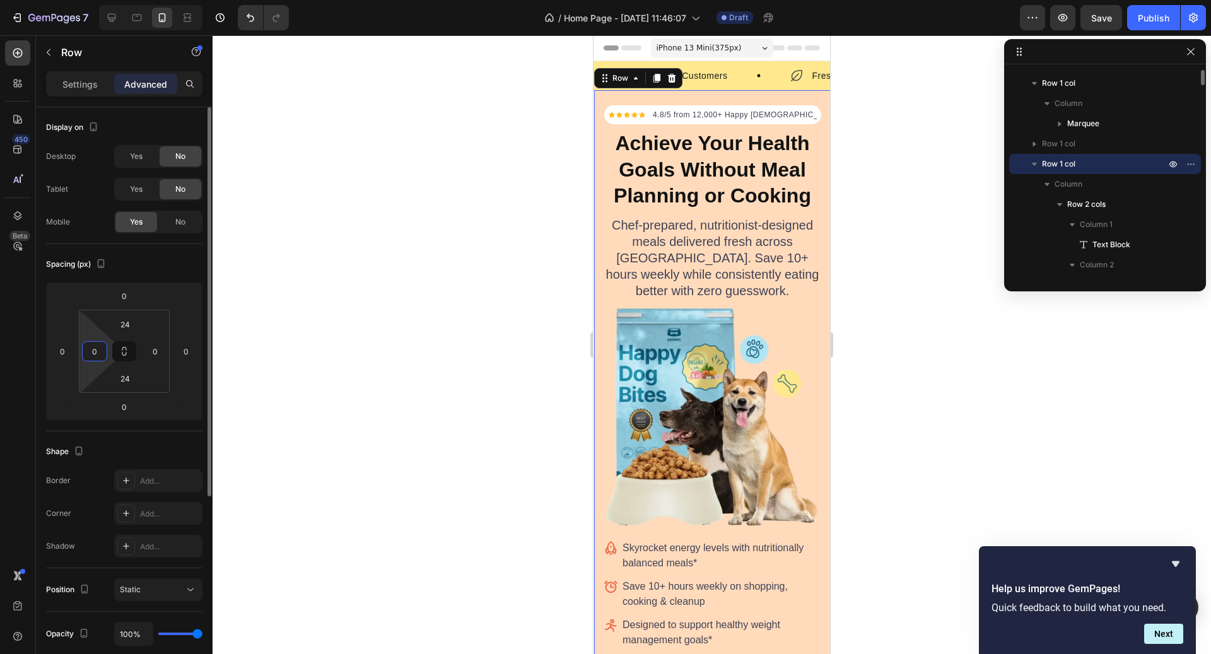
click at [99, 354] on input "0" at bounding box center [94, 351] width 19 height 19
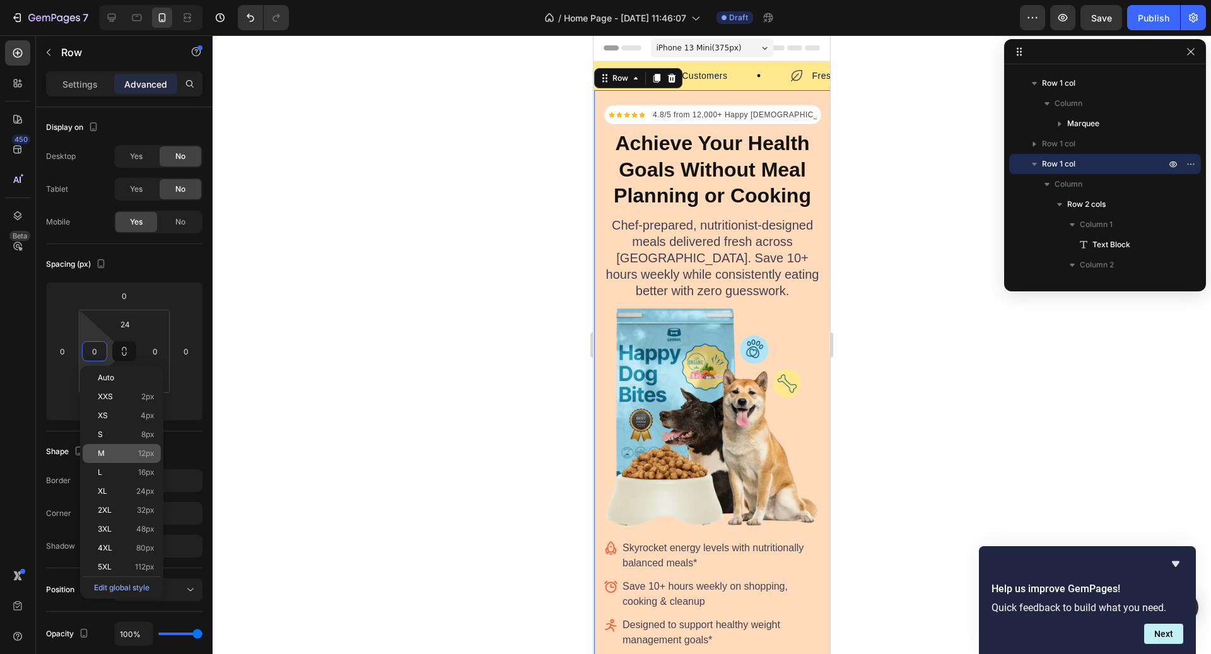
click at [139, 456] on span "12px" at bounding box center [146, 453] width 16 height 9
type input "12"
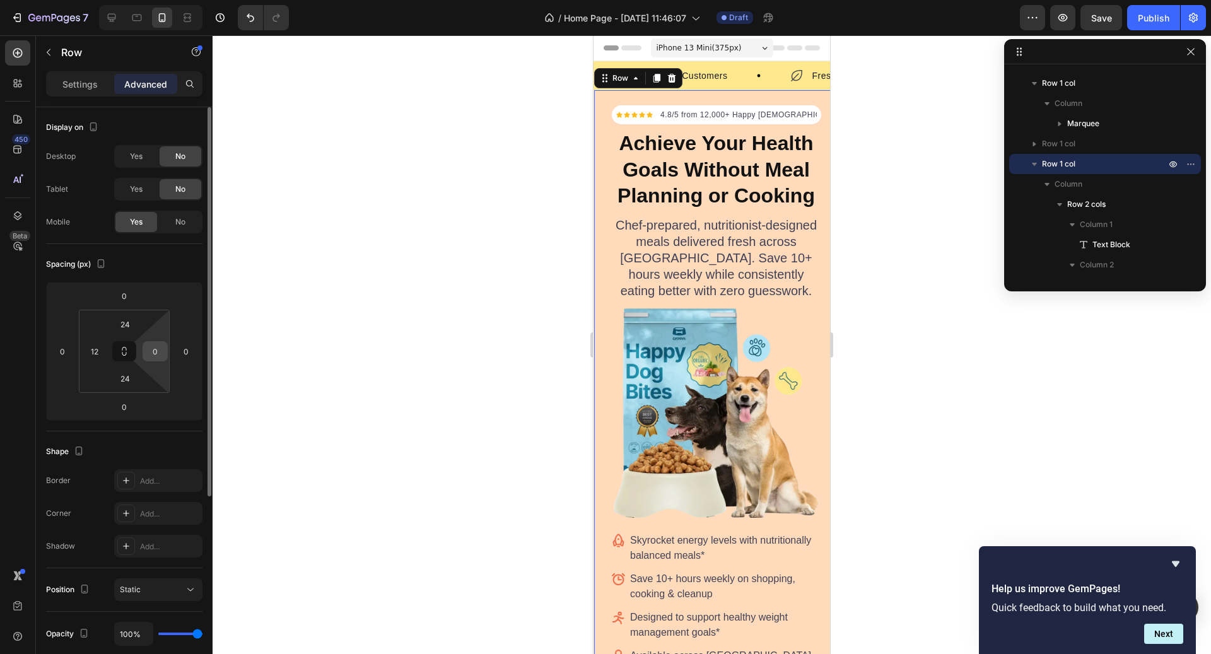
click at [158, 354] on input "0" at bounding box center [155, 351] width 19 height 19
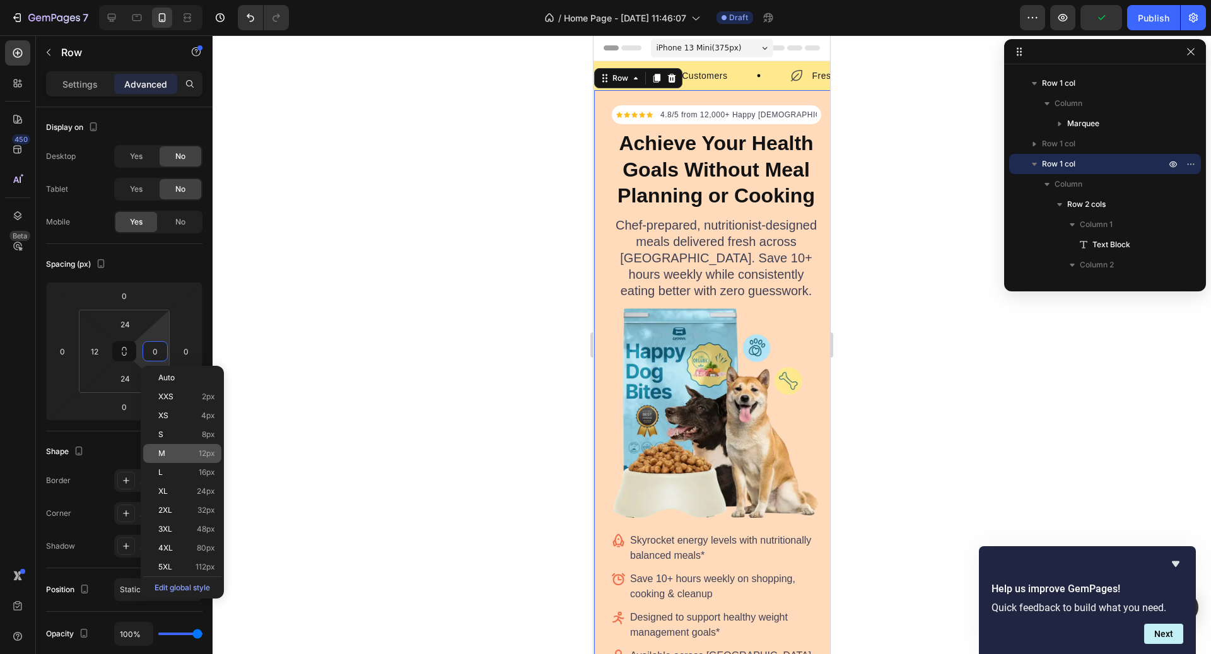
click at [196, 448] on div "M 12px" at bounding box center [182, 453] width 78 height 19
type input "12"
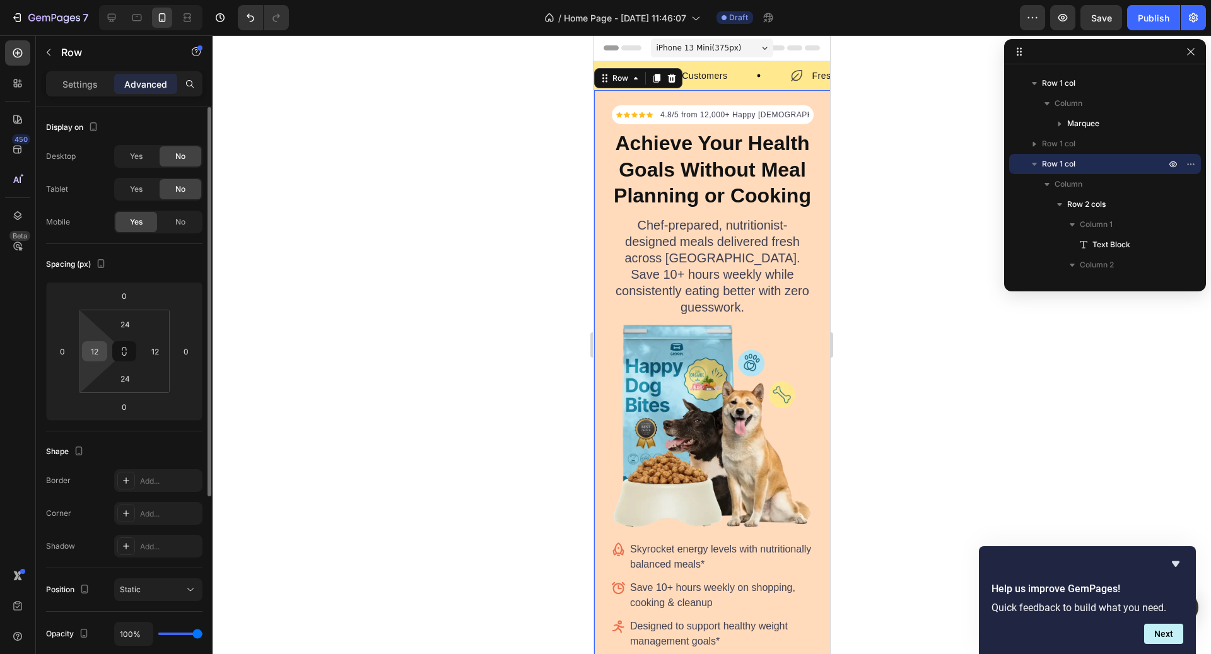
click at [104, 350] on div "12" at bounding box center [94, 351] width 25 height 20
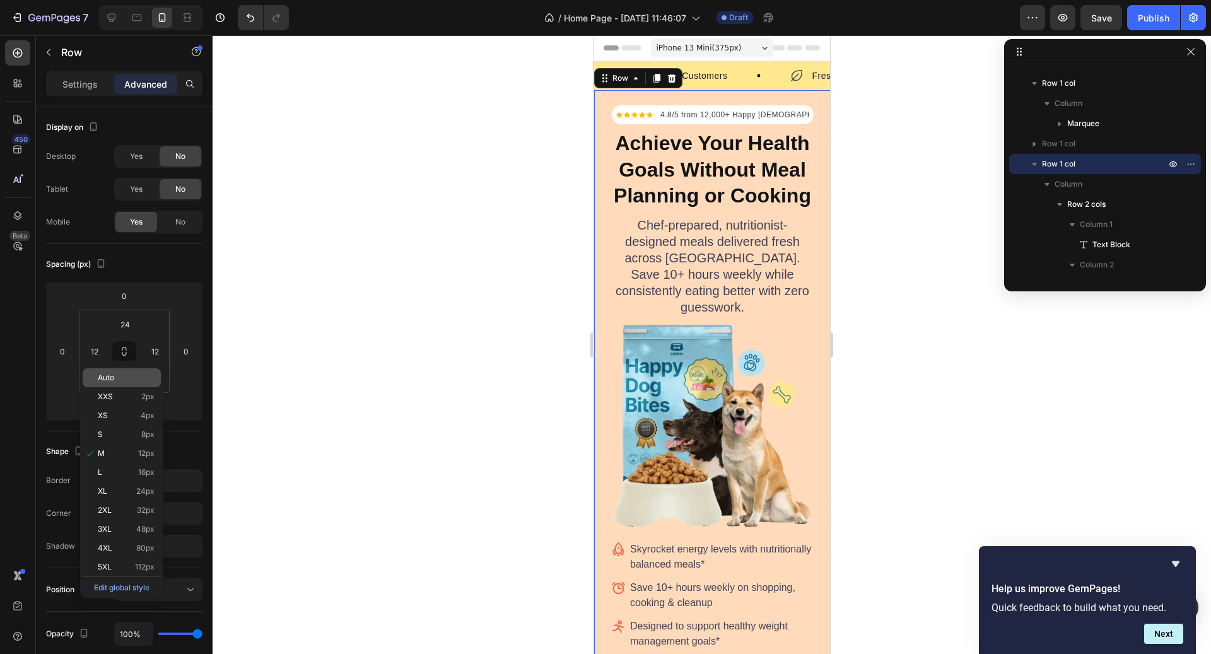
click at [109, 374] on span "Auto" at bounding box center [106, 378] width 16 height 9
type input "Auto"
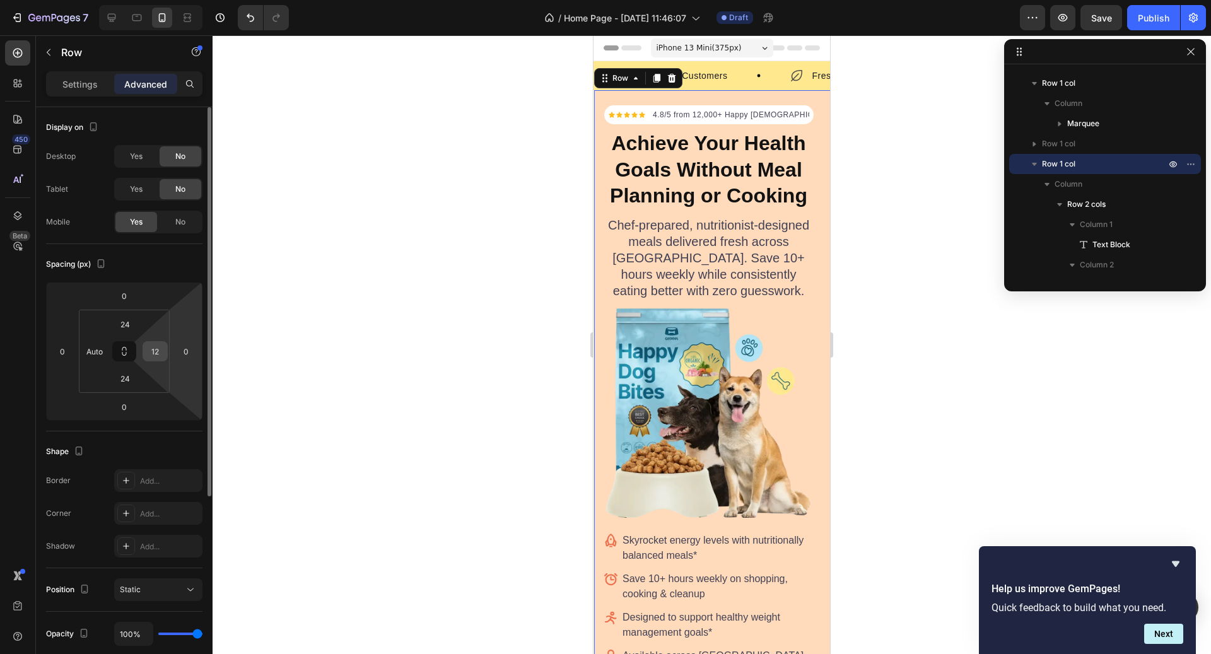
click at [158, 351] on input "12" at bounding box center [155, 351] width 19 height 19
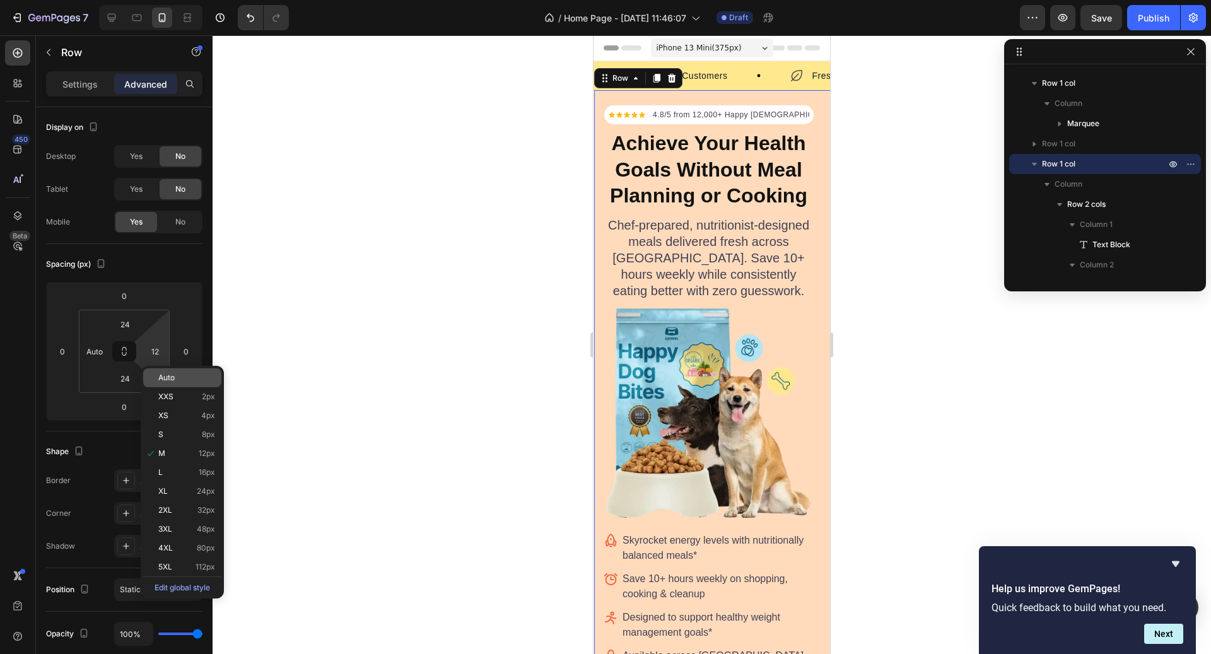
click at [167, 377] on span "Auto" at bounding box center [166, 378] width 16 height 9
type input "Auto"
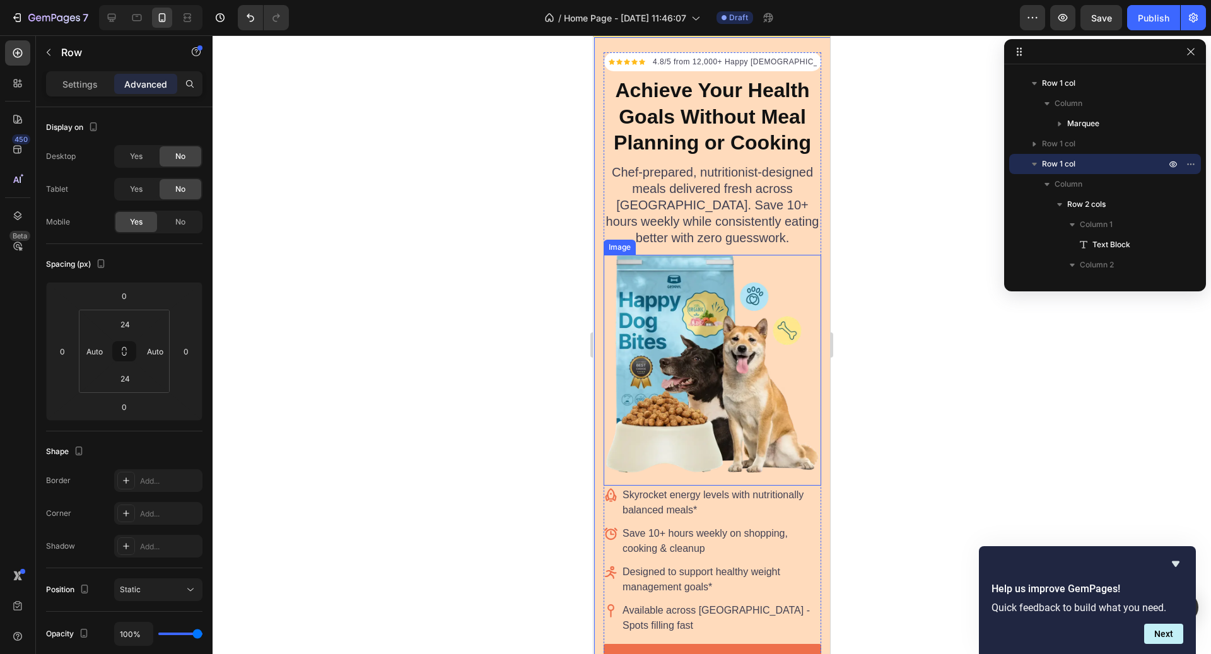
scroll to position [66, 0]
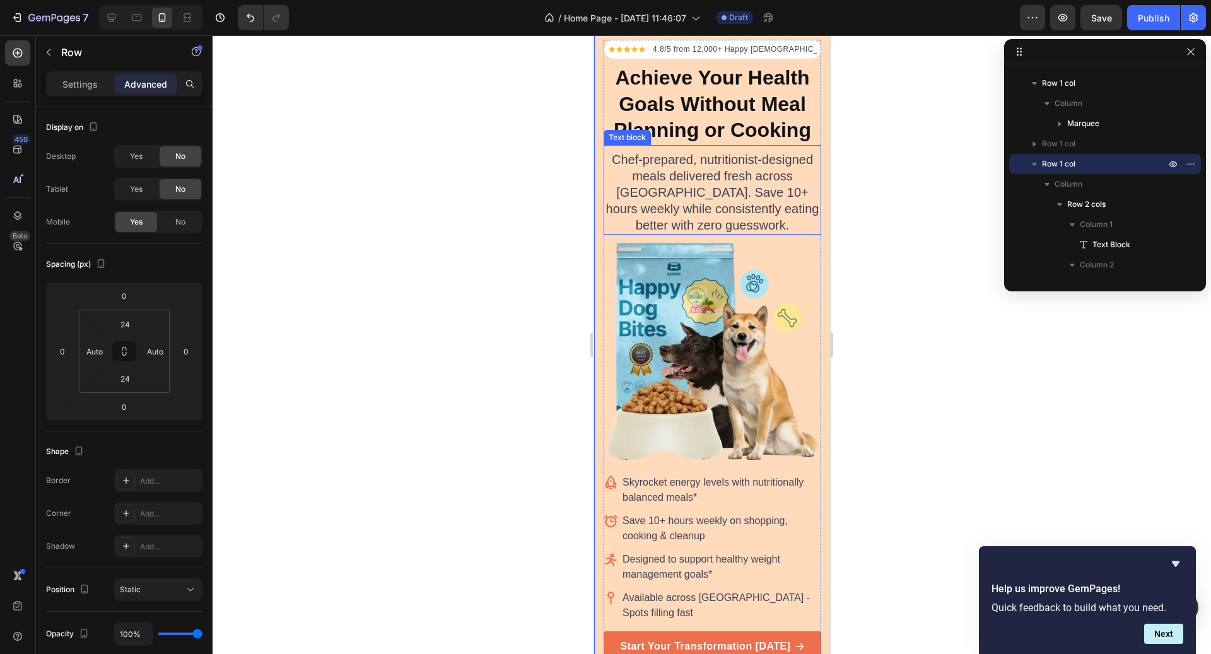
click at [741, 201] on p "Chef-prepared, nutritionist-designed meals delivered fresh across [GEOGRAPHIC_D…" at bounding box center [712, 192] width 215 height 82
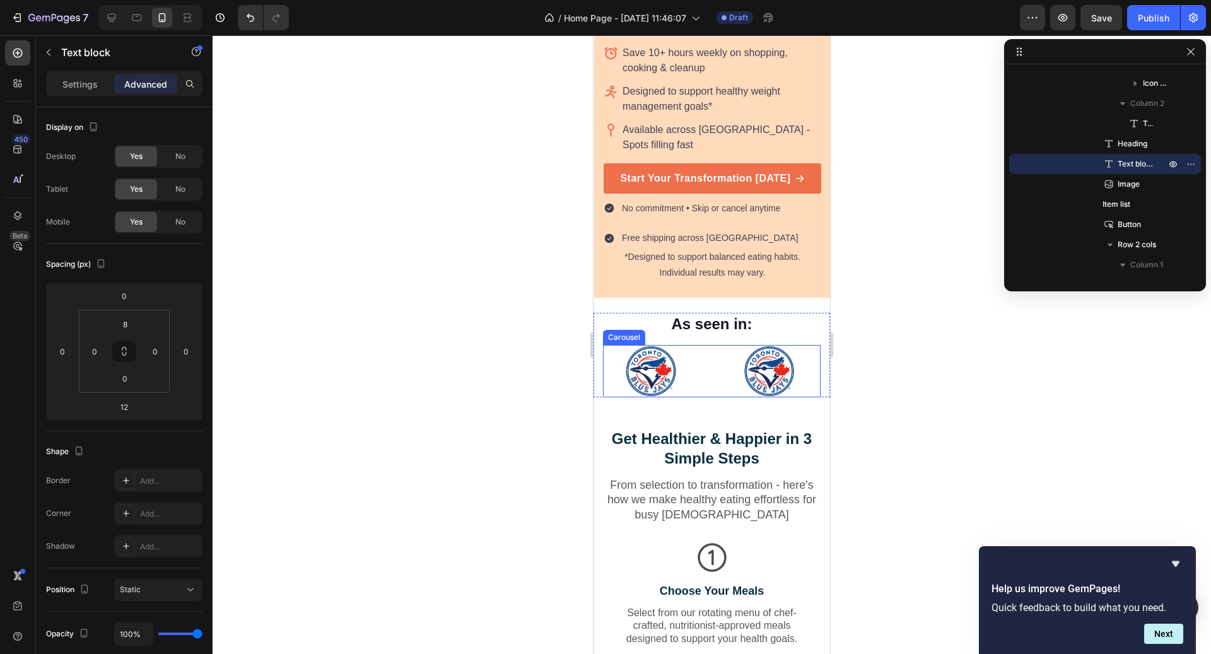
scroll to position [543, 0]
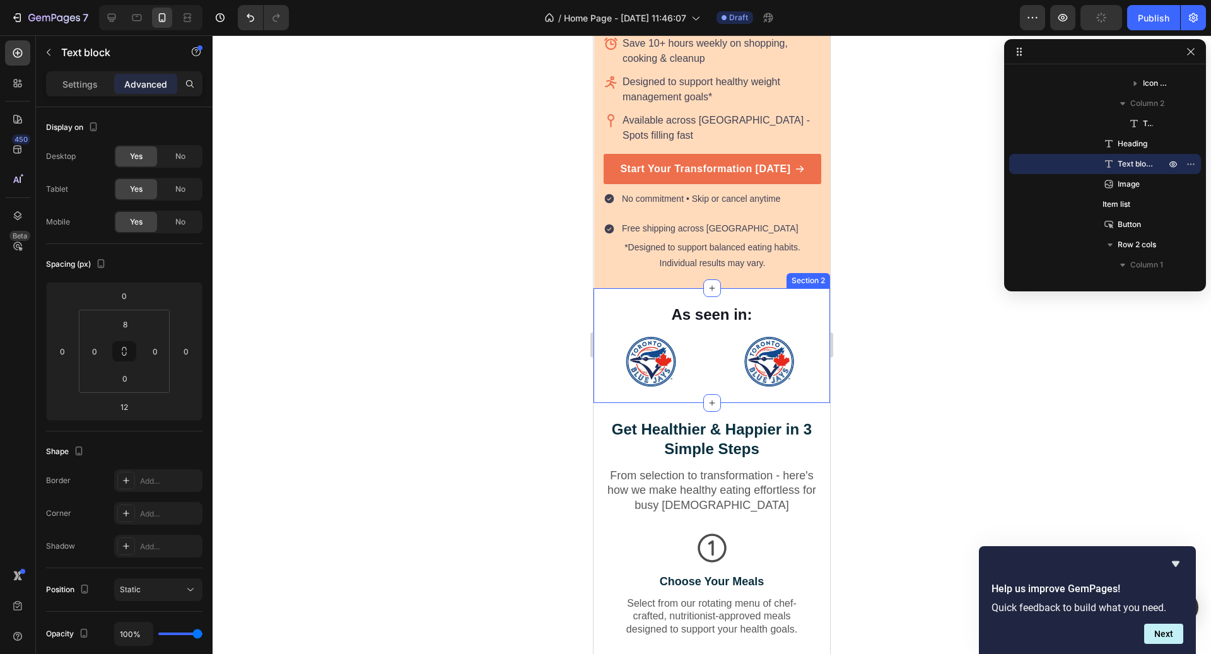
click at [674, 288] on div "As seen in: Text block Image Image Image Image Image Image Carousel Row Section…" at bounding box center [712, 345] width 237 height 115
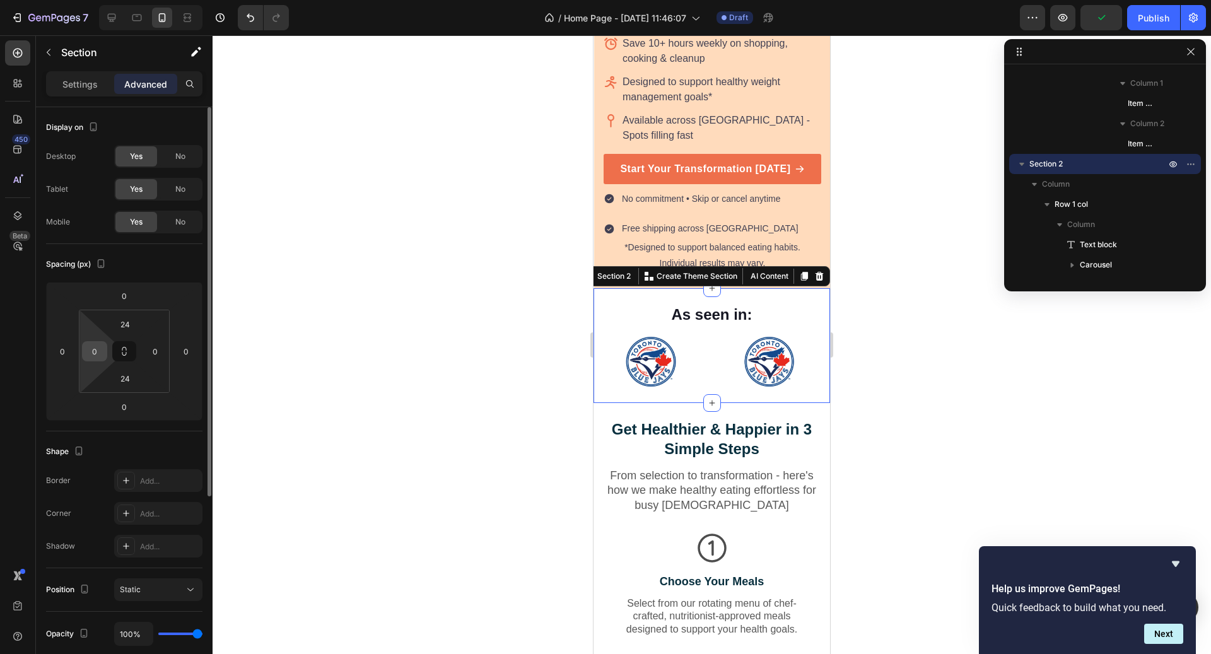
click at [101, 353] on input "0" at bounding box center [94, 351] width 19 height 19
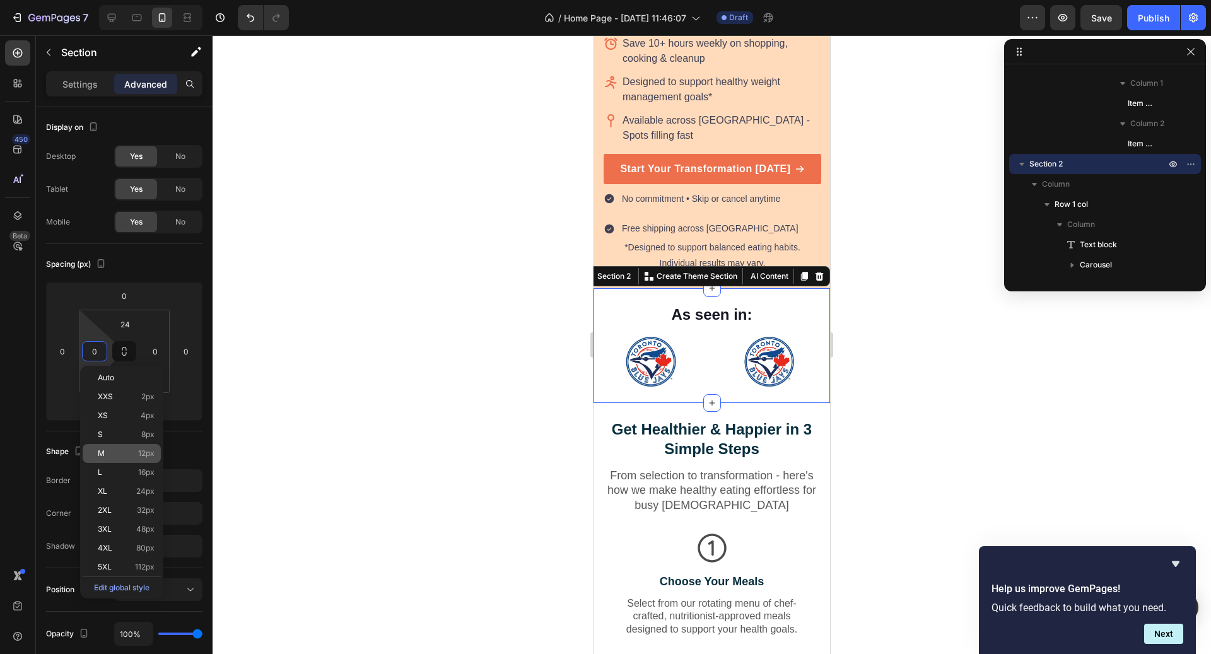
click at [142, 452] on span "12px" at bounding box center [146, 453] width 16 height 9
type input "12"
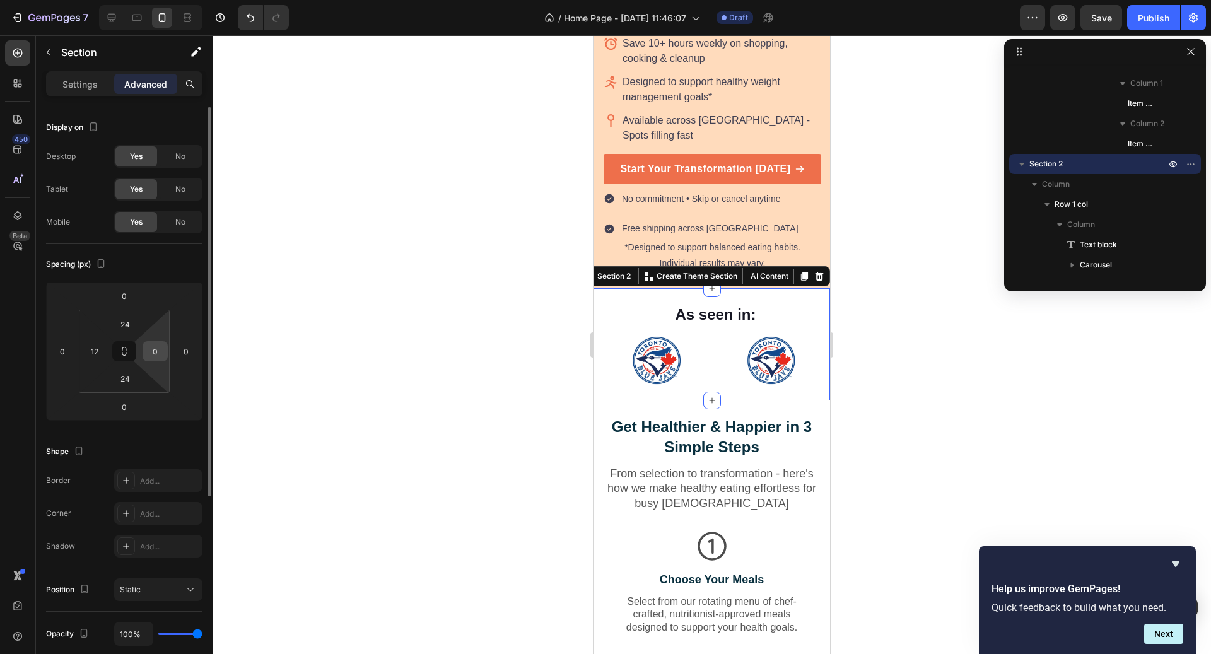
click at [158, 348] on input "0" at bounding box center [155, 351] width 19 height 19
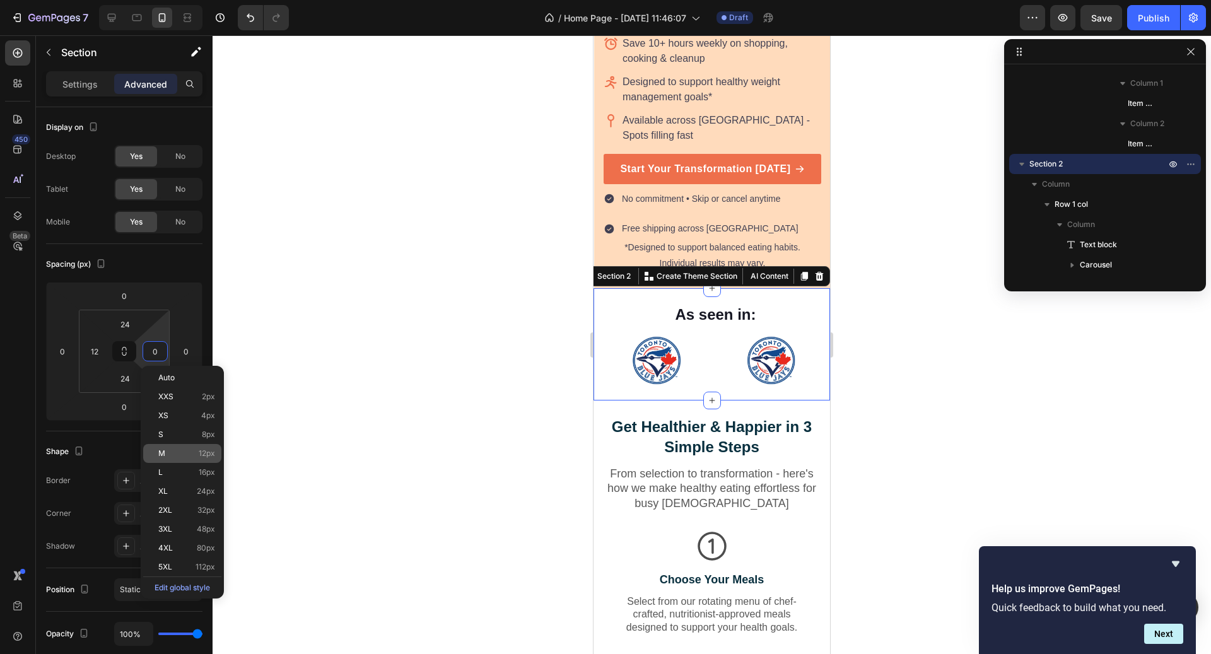
click at [179, 449] on p "M 12px" at bounding box center [186, 453] width 57 height 9
type input "12"
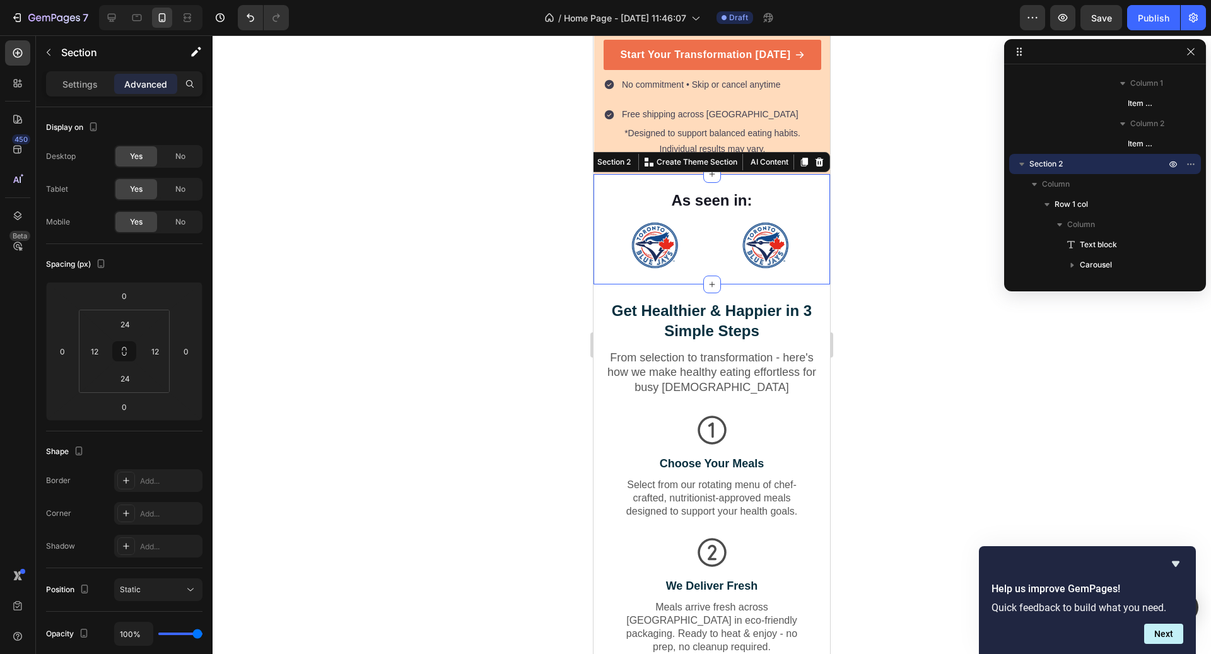
scroll to position [693, 0]
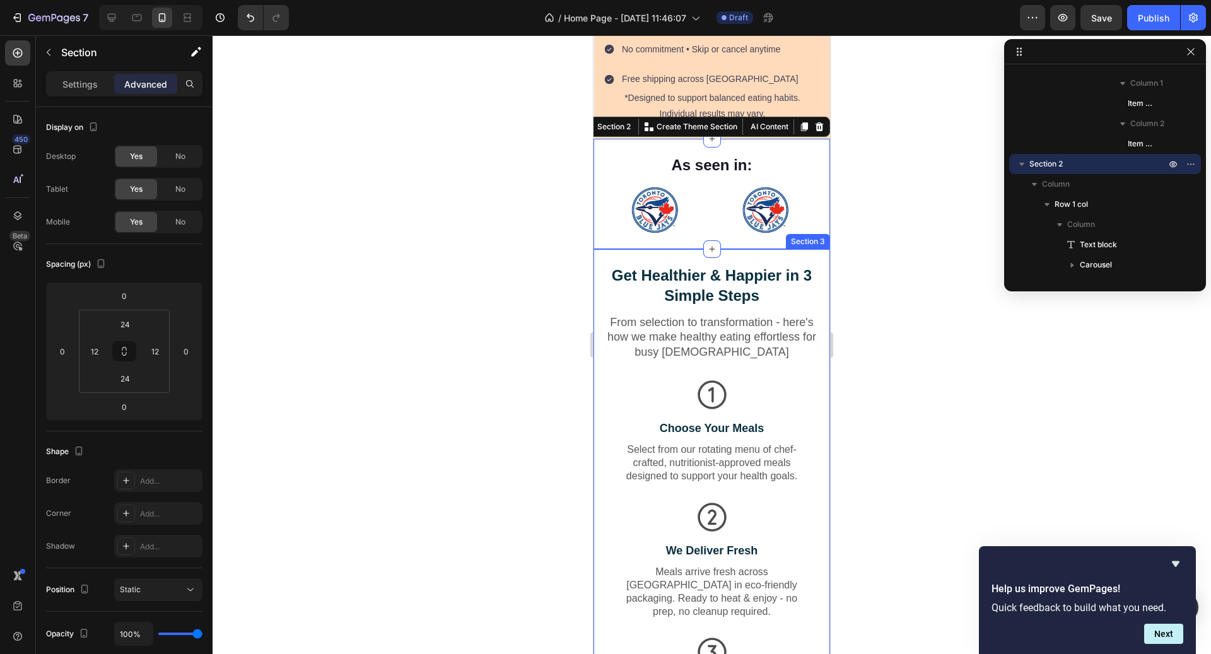
click at [665, 249] on div "Get Healthier & Happier in 3 Simple Steps Heading From selection to transformat…" at bounding box center [712, 519] width 237 height 540
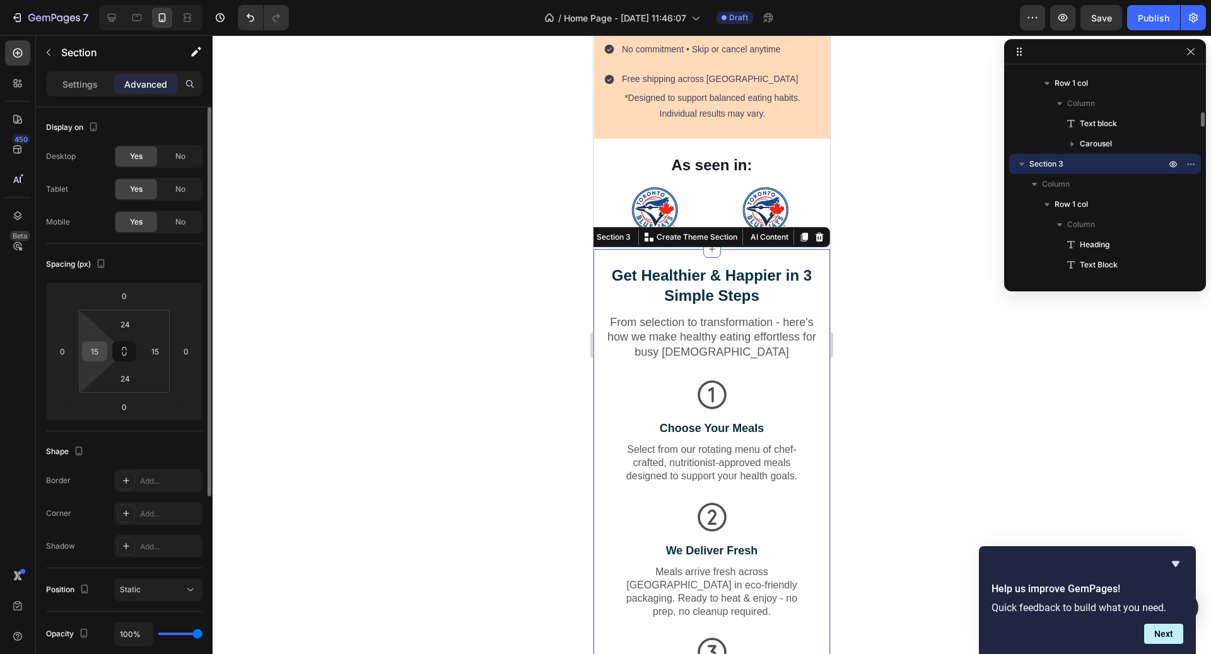
click at [104, 355] on div "15" at bounding box center [94, 351] width 25 height 20
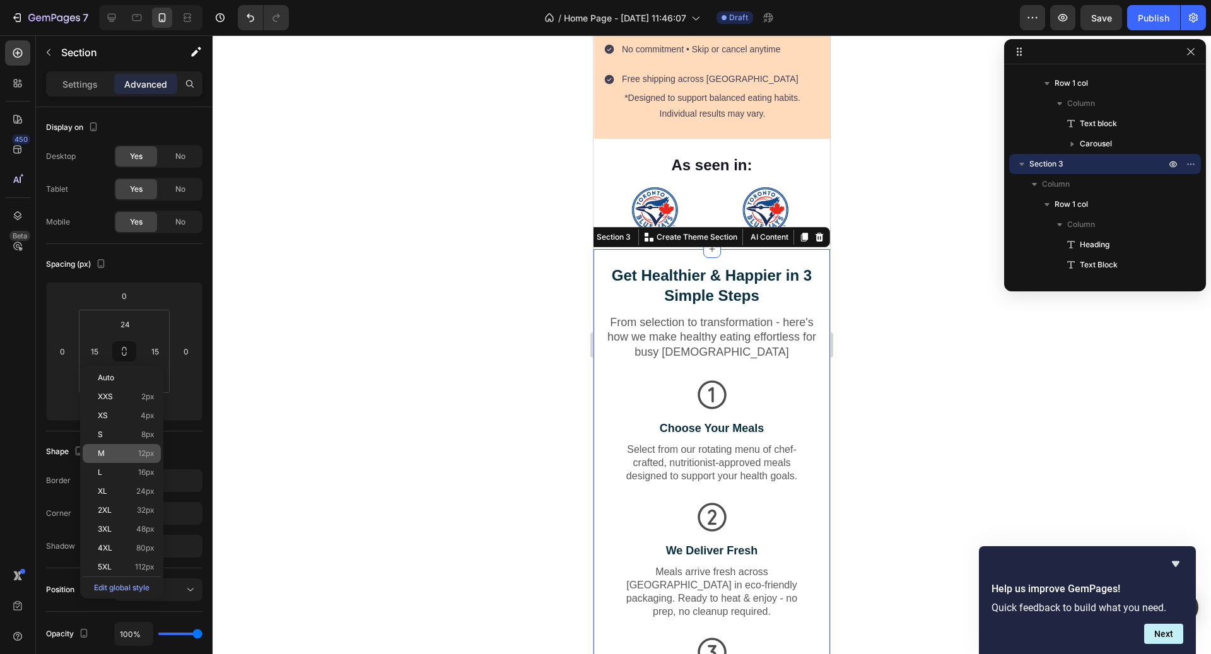
click at [137, 460] on div "M 12px" at bounding box center [122, 453] width 78 height 19
type input "12"
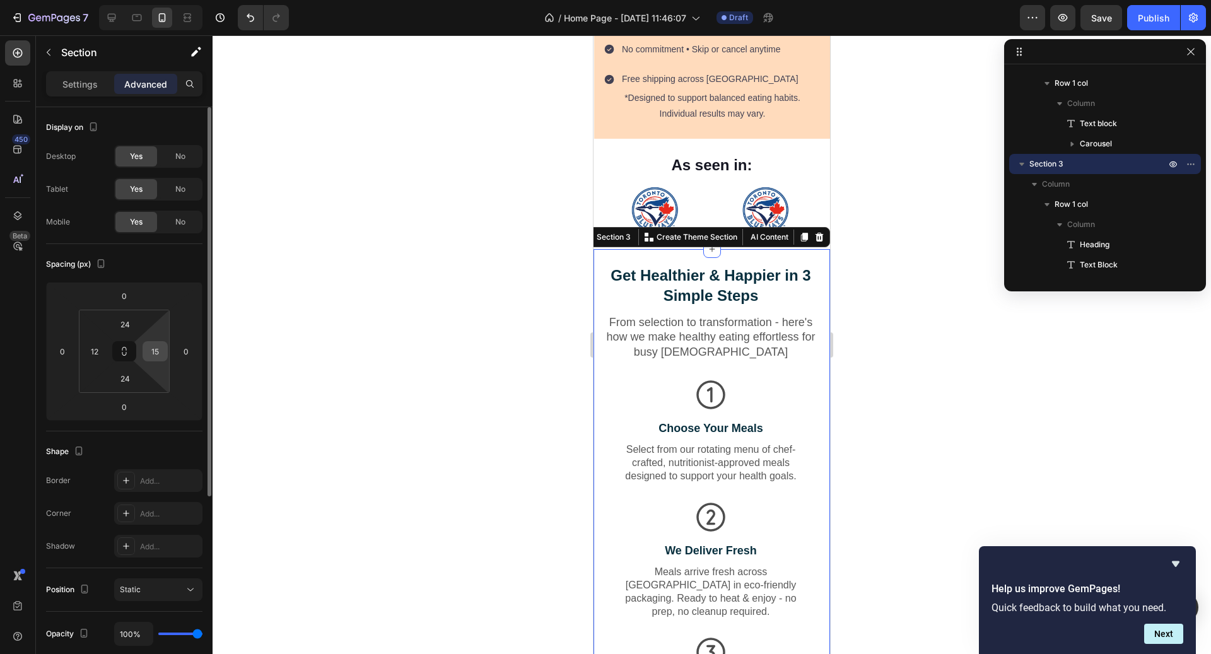
click at [155, 351] on input "15" at bounding box center [155, 351] width 19 height 19
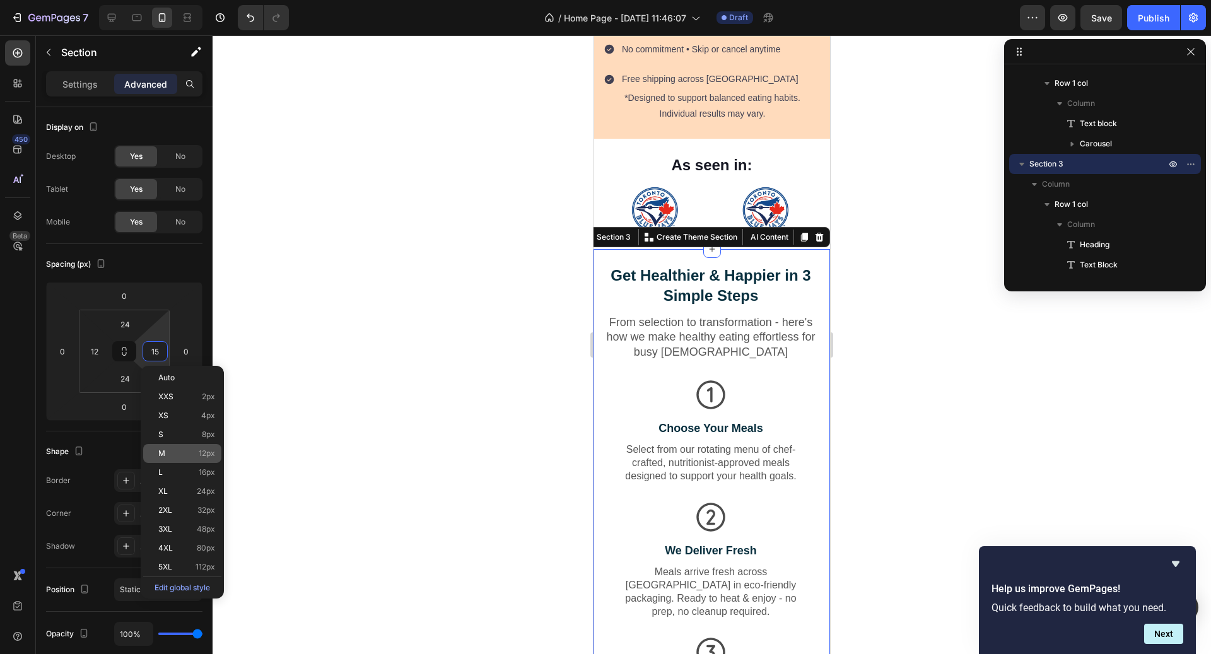
click at [202, 450] on span "12px" at bounding box center [207, 453] width 16 height 9
type input "12"
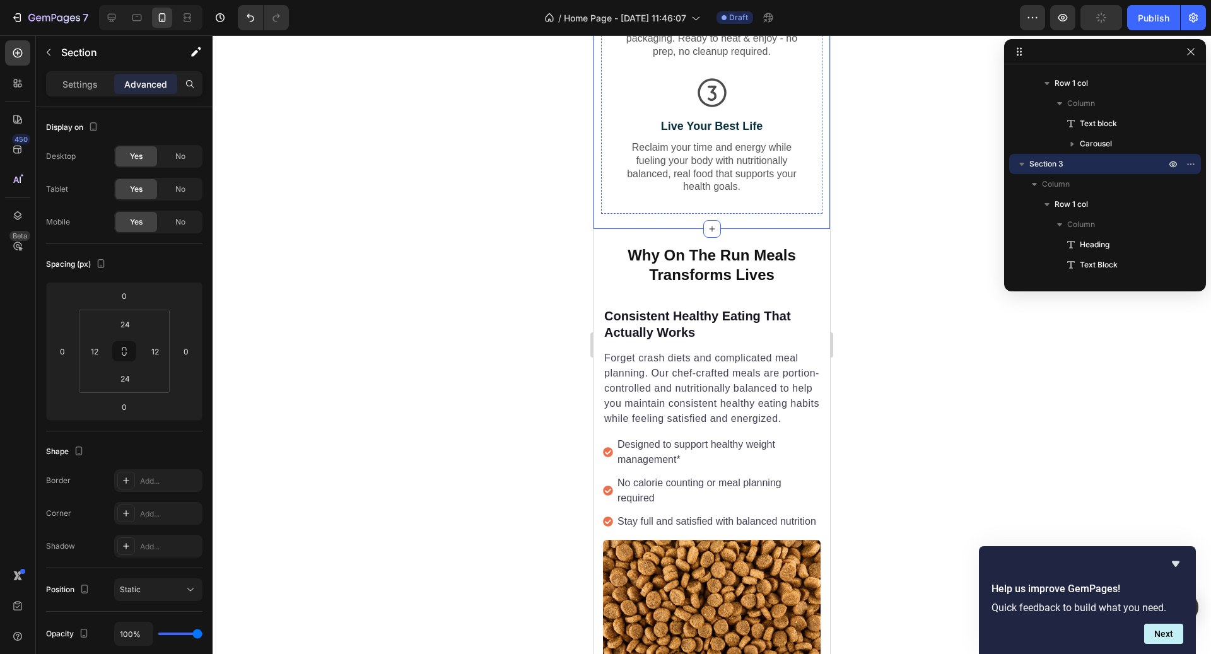
scroll to position [1248, 0]
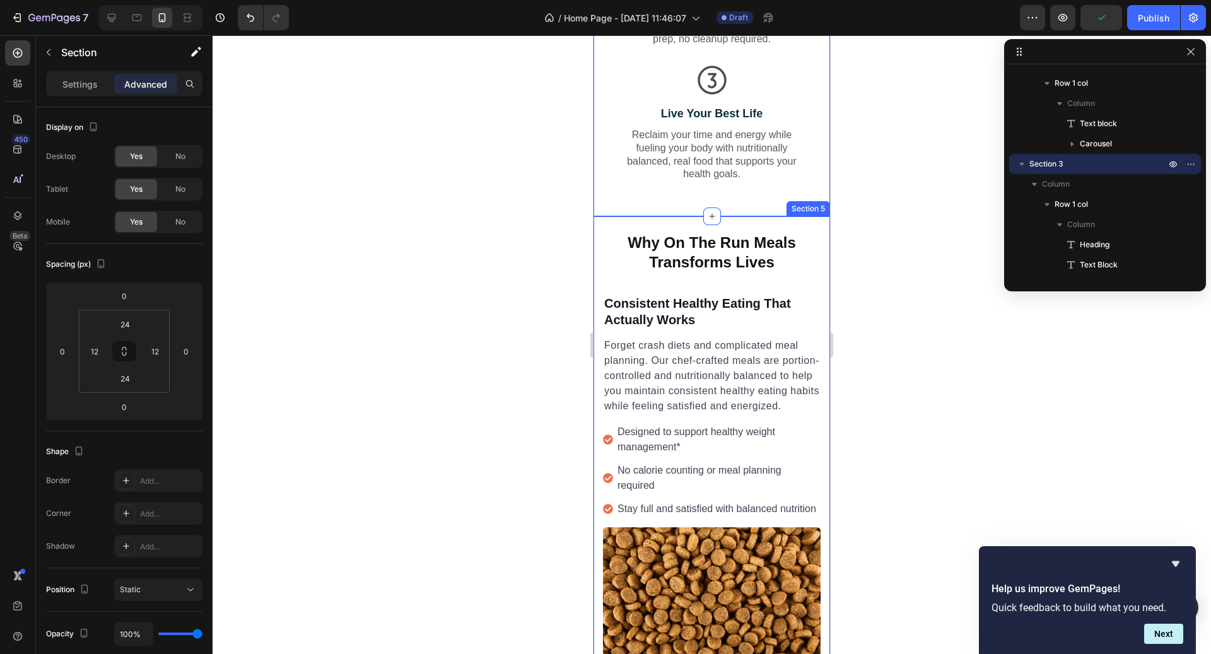
click at [650, 216] on div "Why On The Run Meals Transforms Lives Heading Forget crash diets and complicate…" at bounding box center [712, 653] width 237 height 874
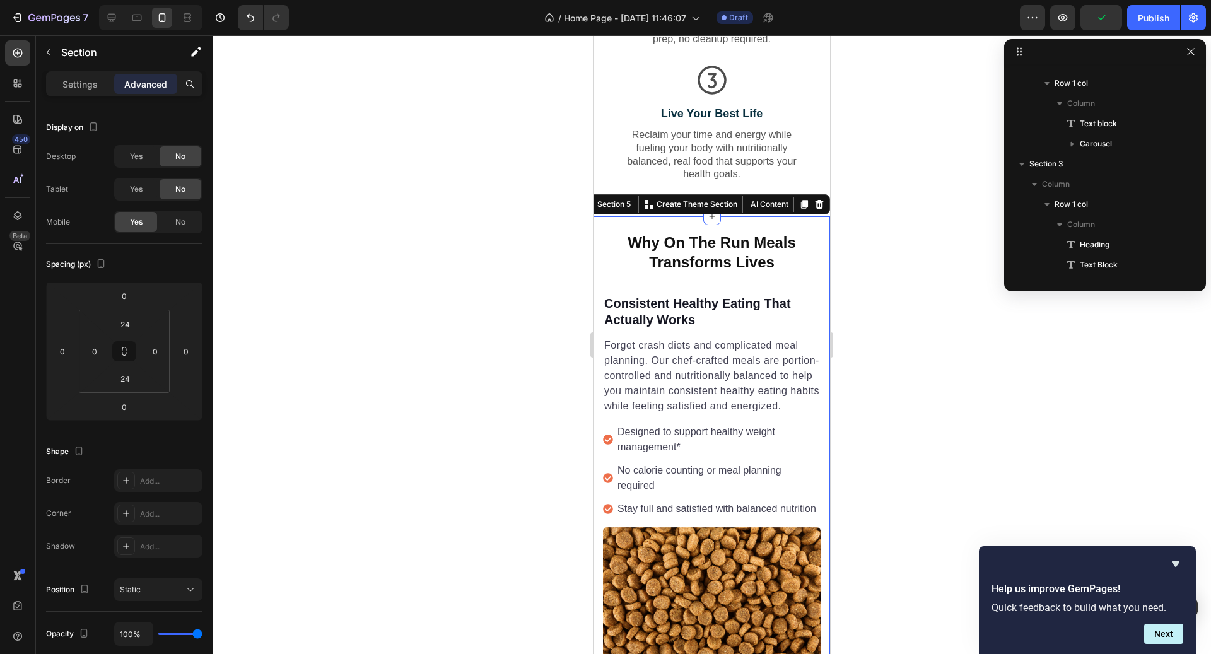
scroll to position [1127, 0]
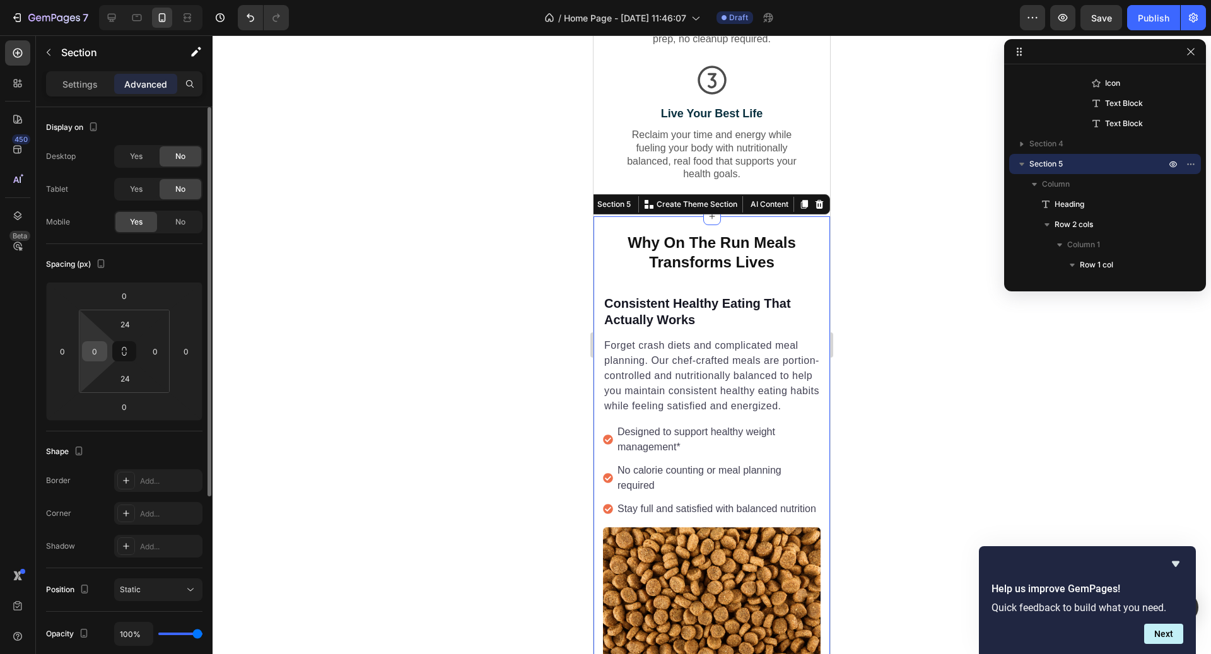
click at [97, 353] on input "0" at bounding box center [94, 351] width 19 height 19
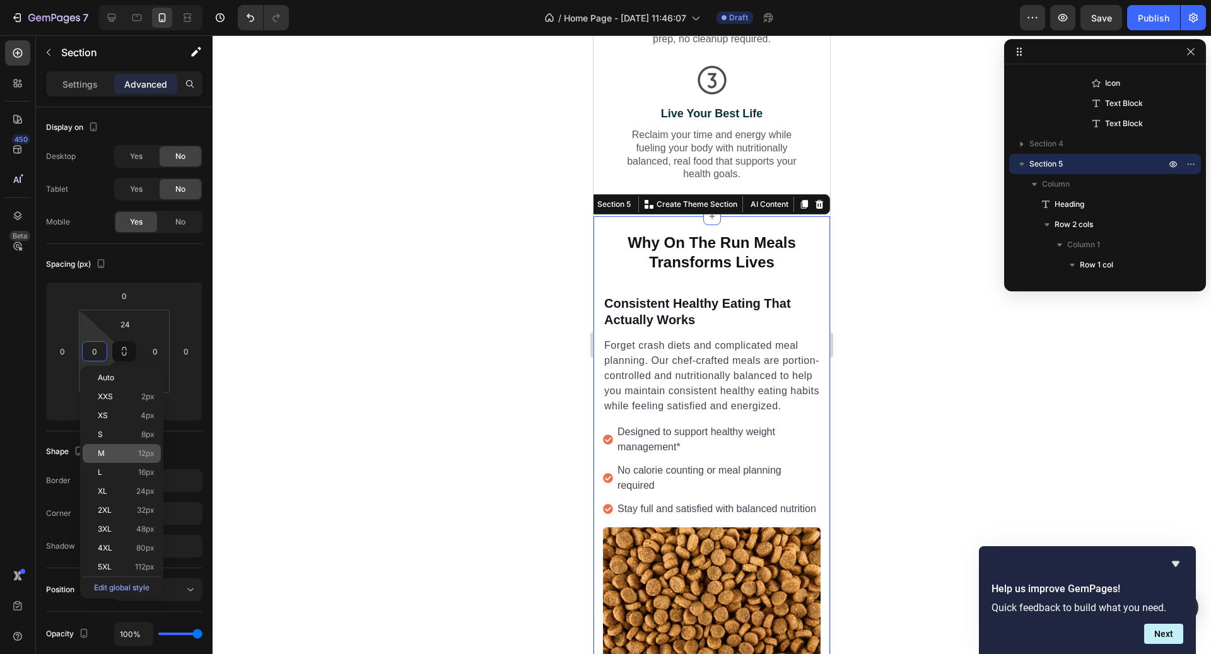
click at [137, 457] on p "M 12px" at bounding box center [126, 453] width 57 height 9
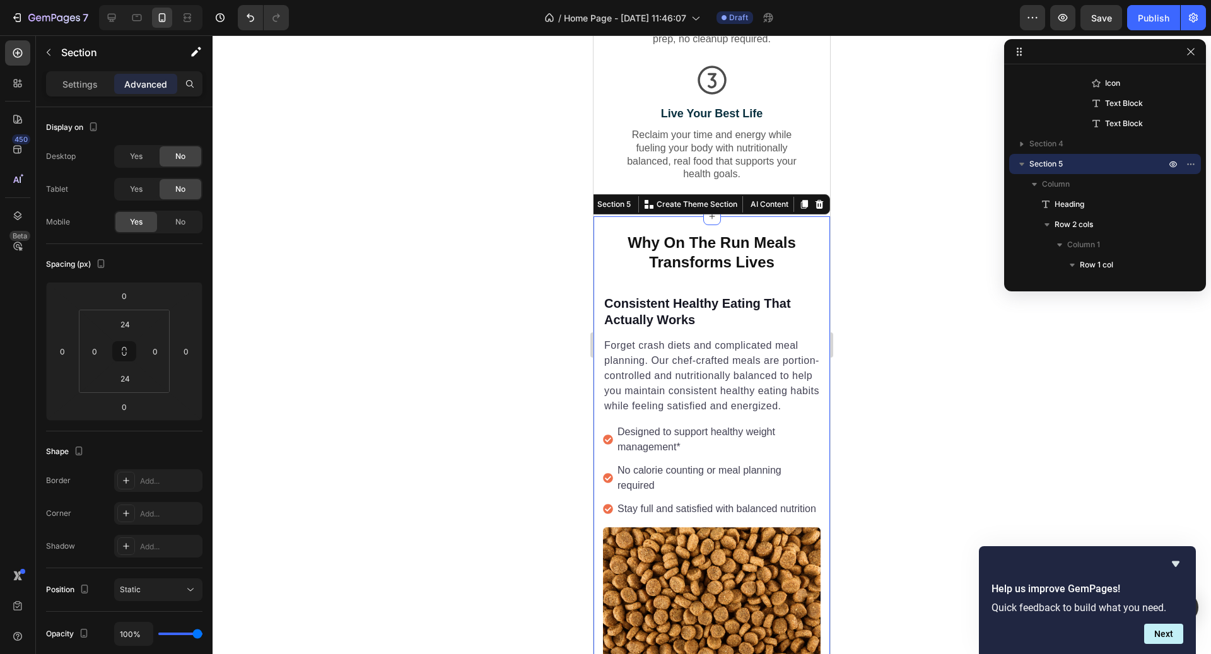
type input "12"
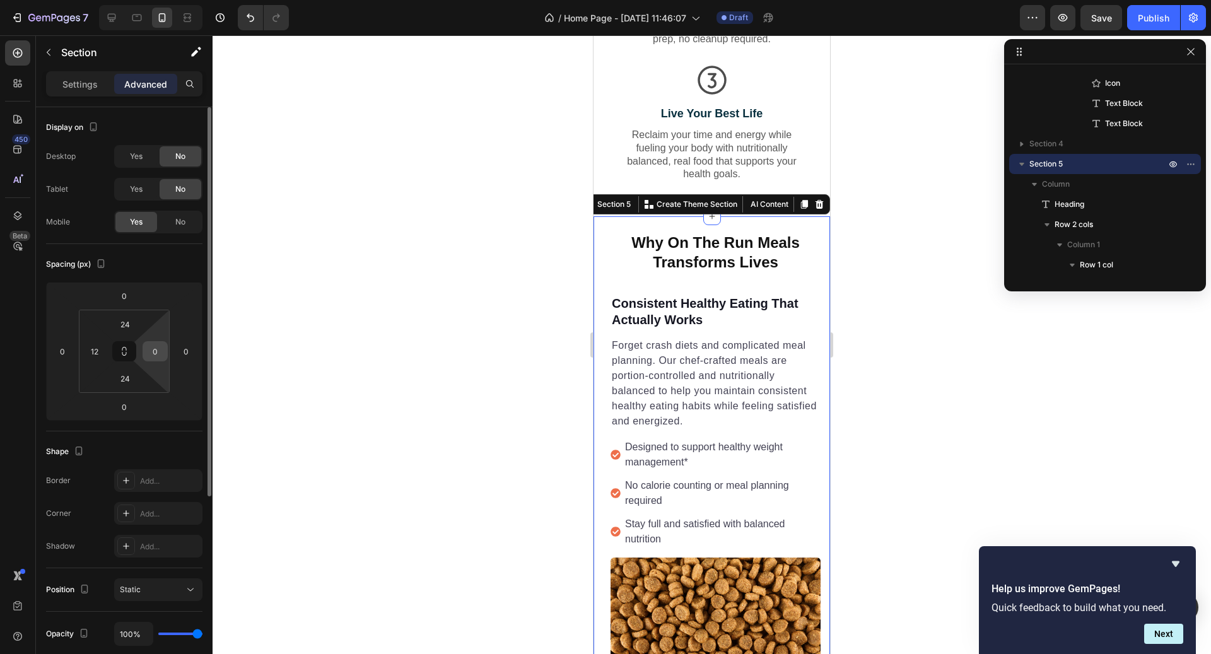
click at [161, 353] on input "0" at bounding box center [155, 351] width 19 height 19
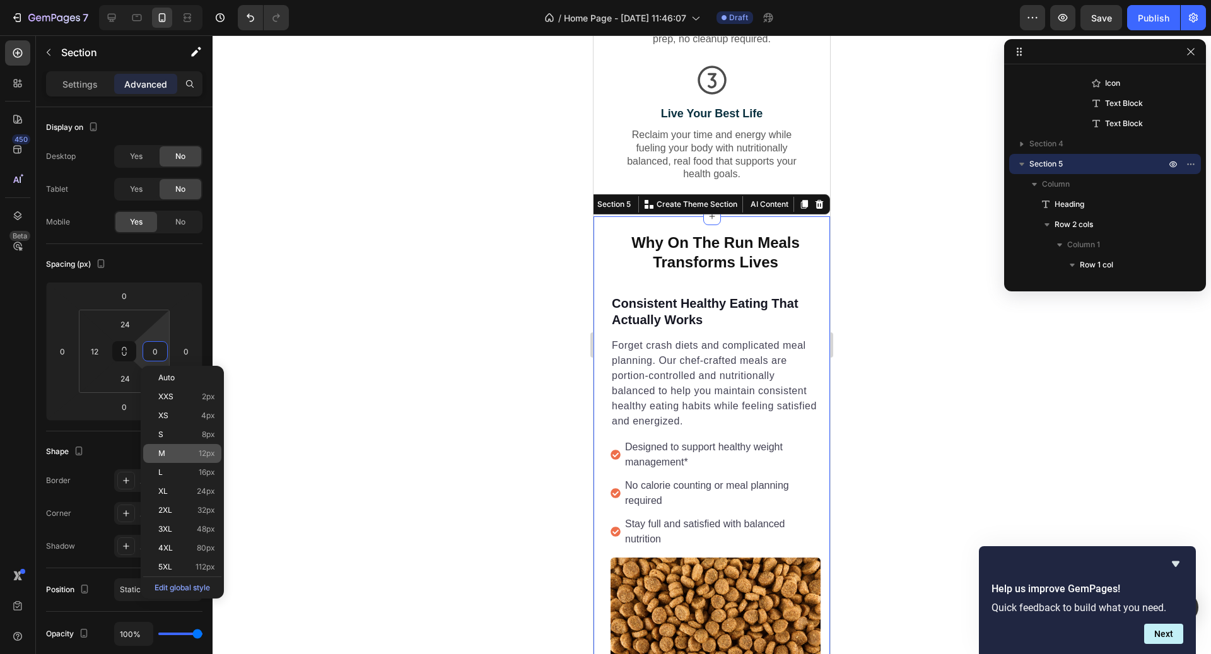
click at [198, 450] on p "M 12px" at bounding box center [186, 453] width 57 height 9
type input "12"
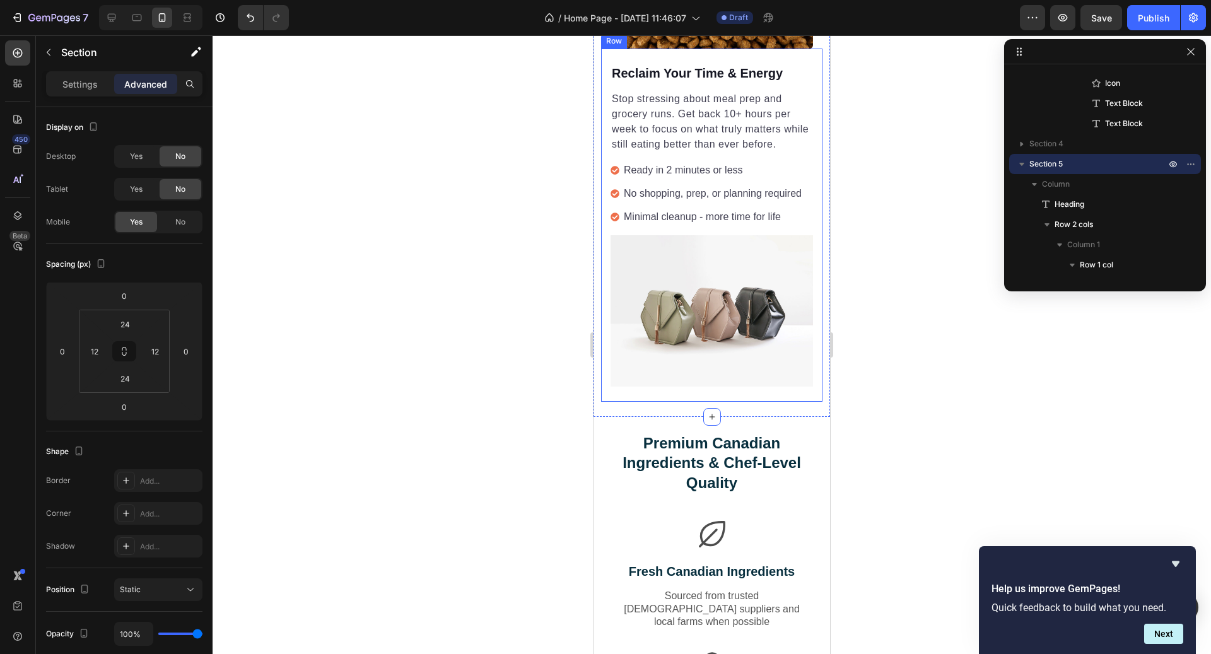
scroll to position [1981, 0]
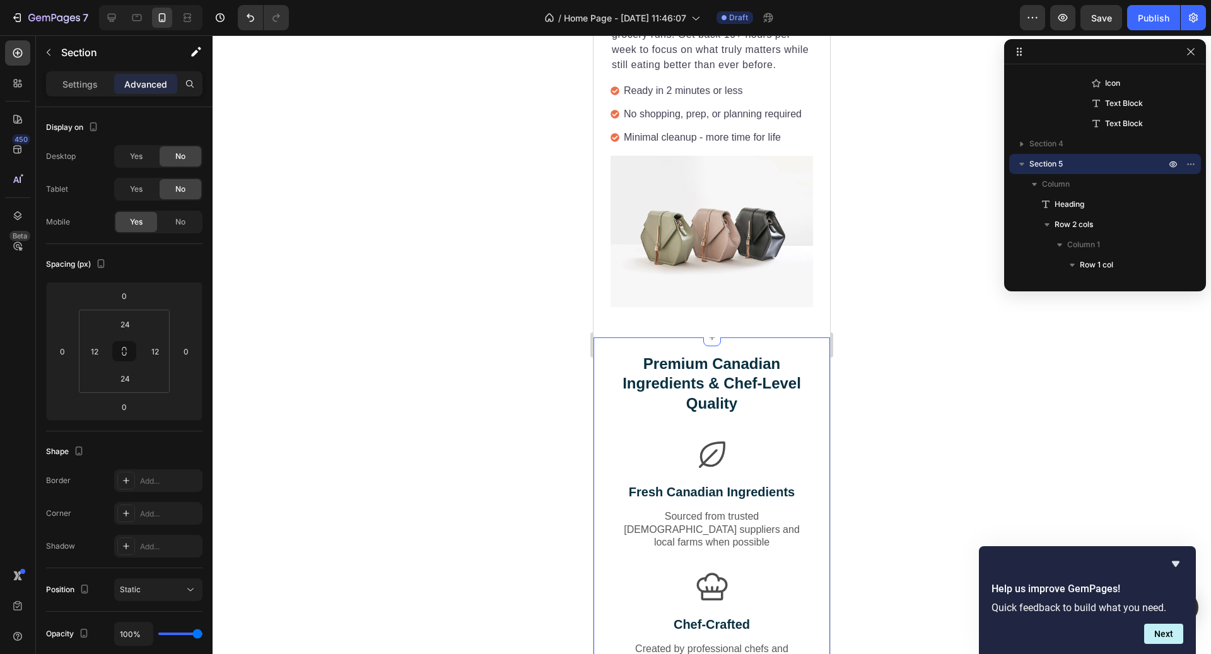
click at [672, 344] on div "Premium Canadian Ingredients & Chef-Level Quality Heading Row Icon Fresh Canadi…" at bounding box center [712, 579] width 237 height 482
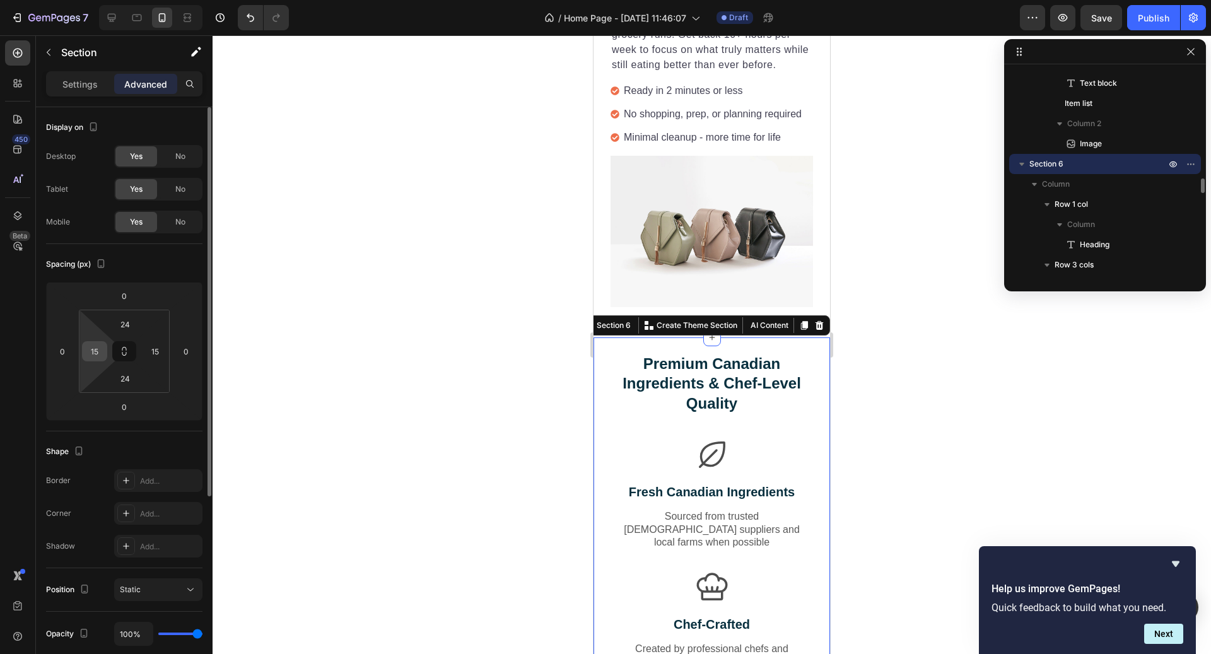
click at [91, 347] on input "15" at bounding box center [94, 351] width 19 height 19
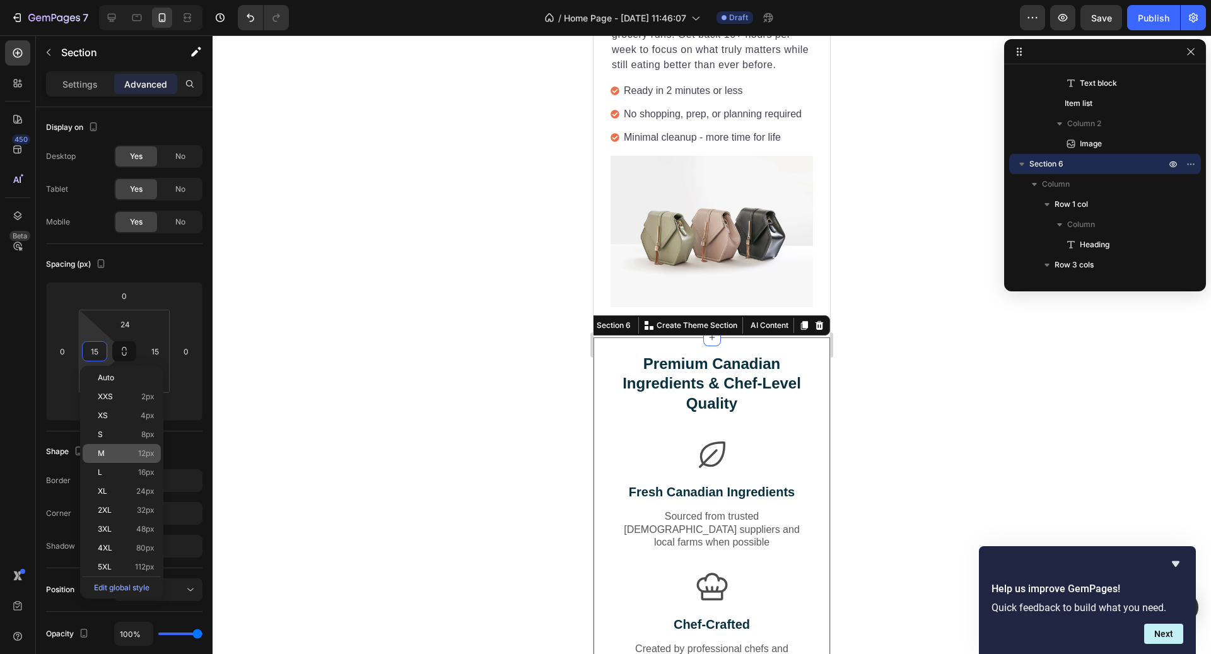
click at [143, 460] on div "M 12px" at bounding box center [122, 453] width 78 height 19
type input "12"
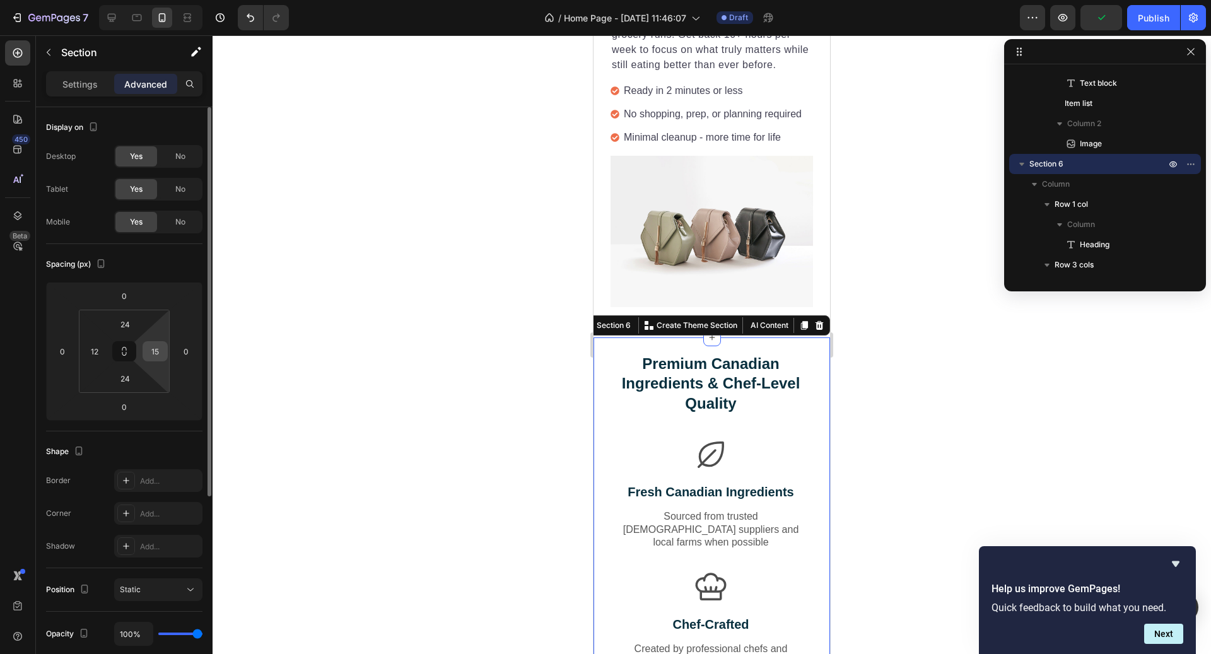
click at [153, 350] on input "15" at bounding box center [155, 351] width 19 height 19
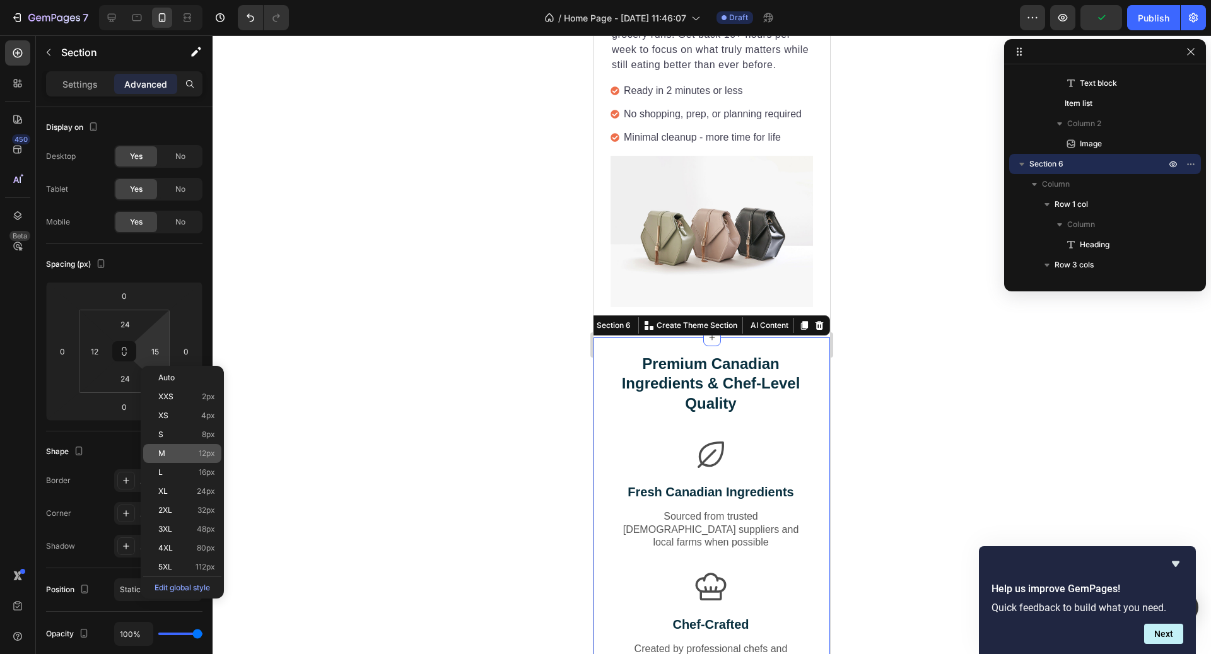
click at [199, 450] on span "12px" at bounding box center [207, 453] width 16 height 9
type input "12"
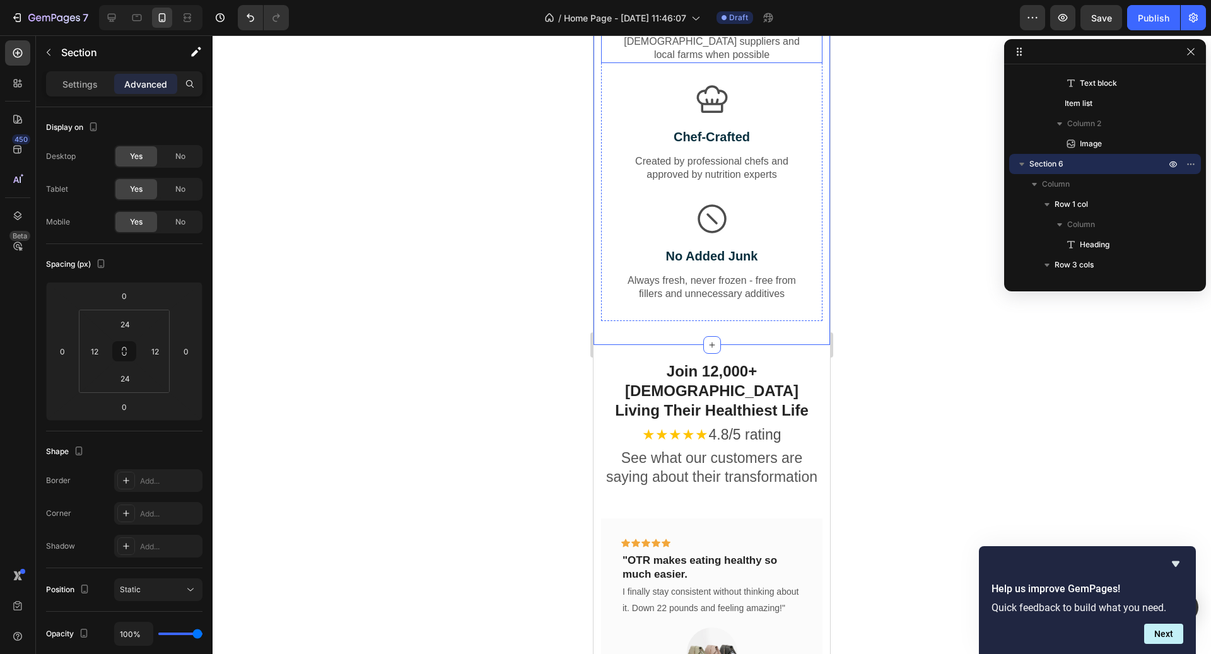
scroll to position [2476, 0]
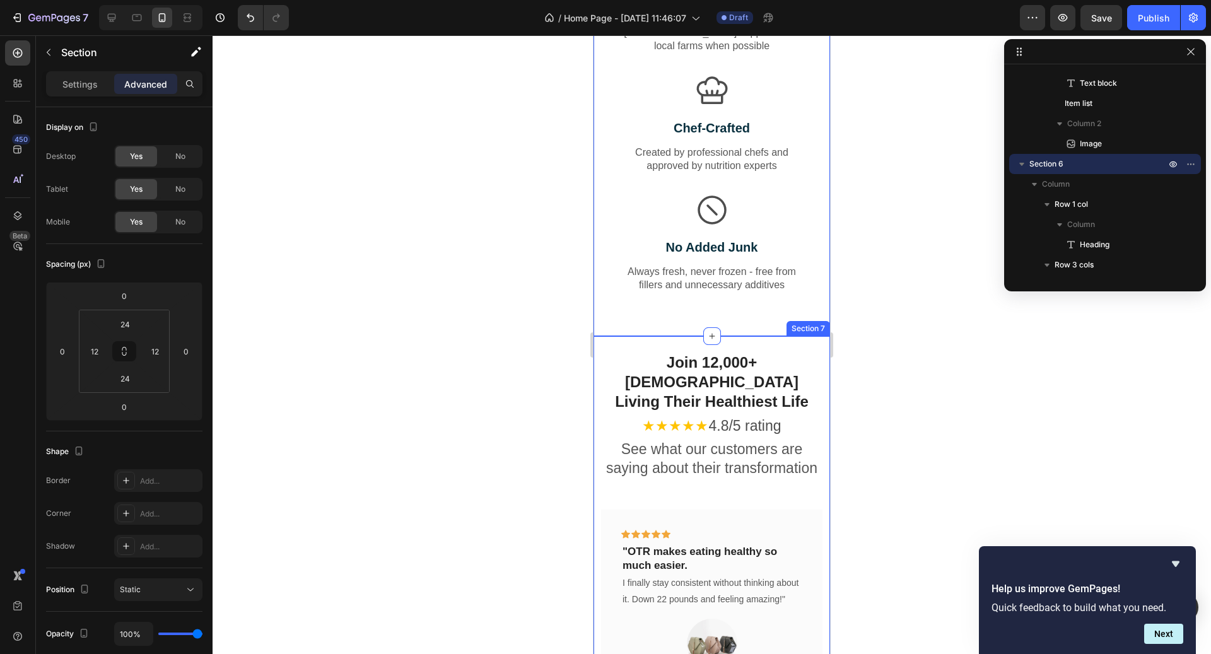
click at [665, 336] on div "Join 12,000+ [DEMOGRAPHIC_DATA] Living Their Healthiest Life Heading ★★★★★ 4.8/…" at bounding box center [712, 563] width 237 height 454
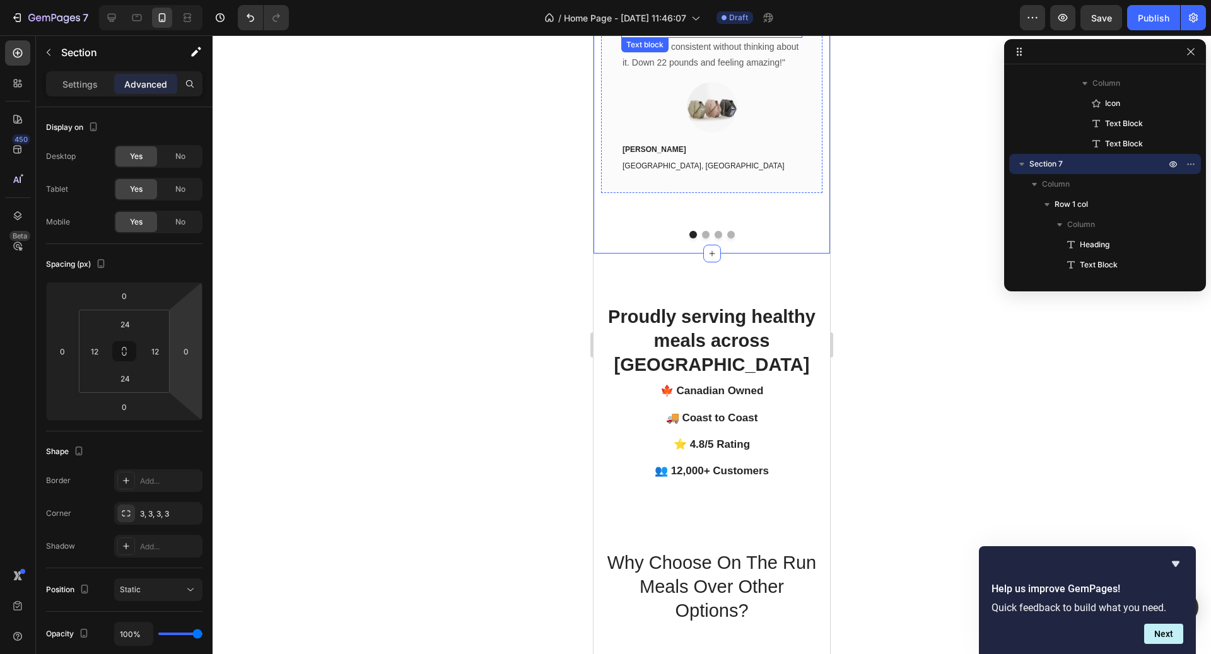
scroll to position [3022, 0]
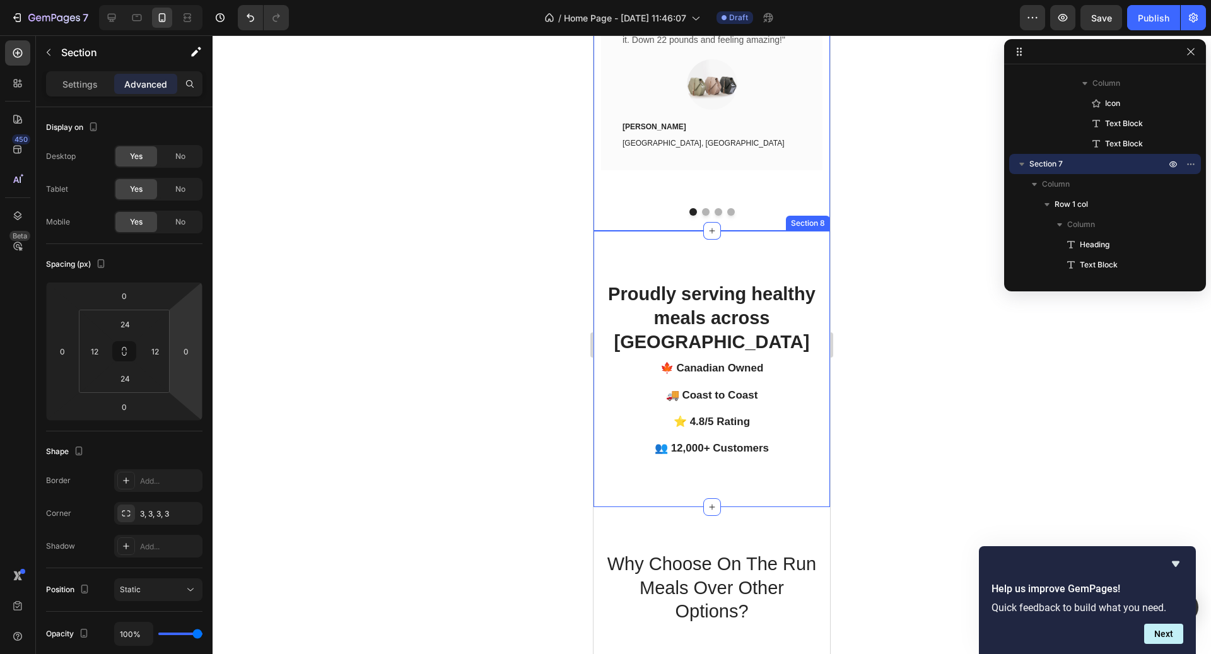
click at [678, 231] on div "Proudly serving healthy meals across [GEOGRAPHIC_DATA] Heading Row 🍁 Canadian O…" at bounding box center [712, 369] width 237 height 276
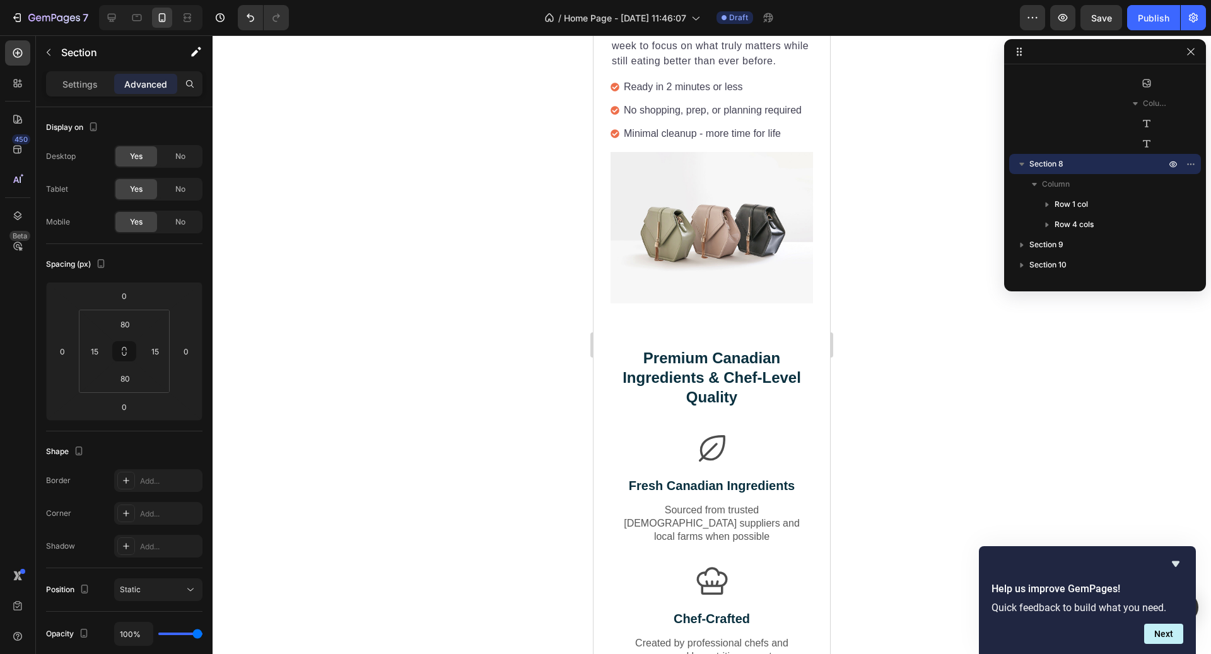
scroll to position [2007, 0]
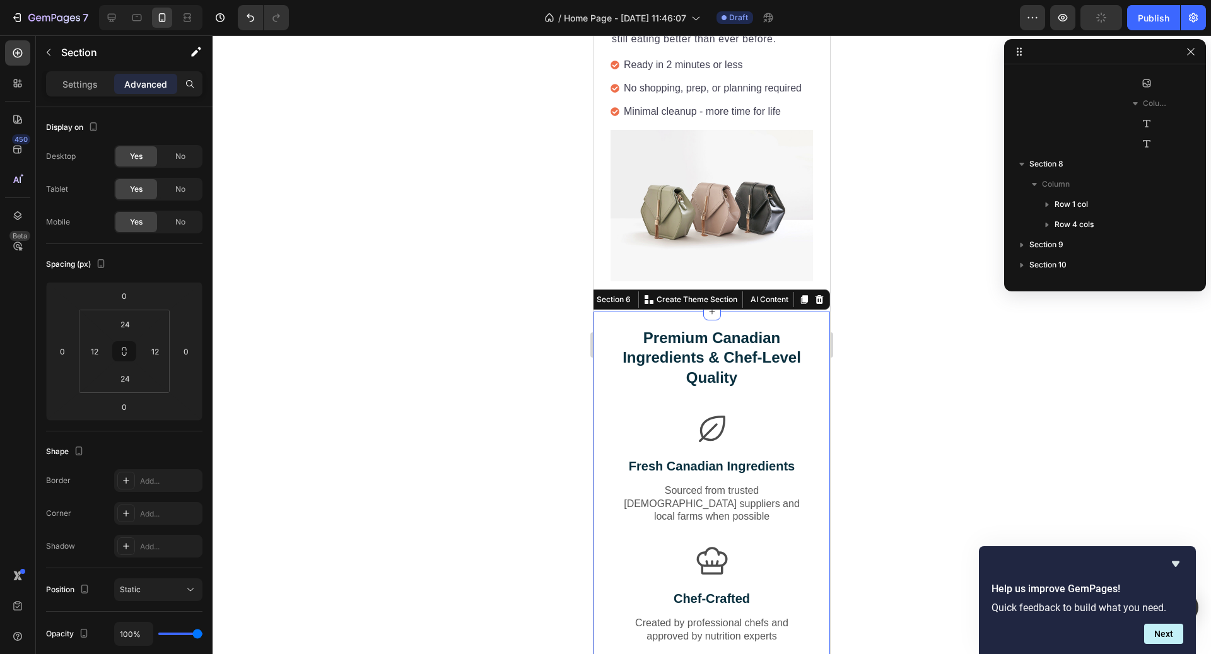
click at [683, 312] on div "Premium Canadian Ingredients & Chef-Level Quality Heading Row Icon Fresh Canadi…" at bounding box center [712, 559] width 237 height 495
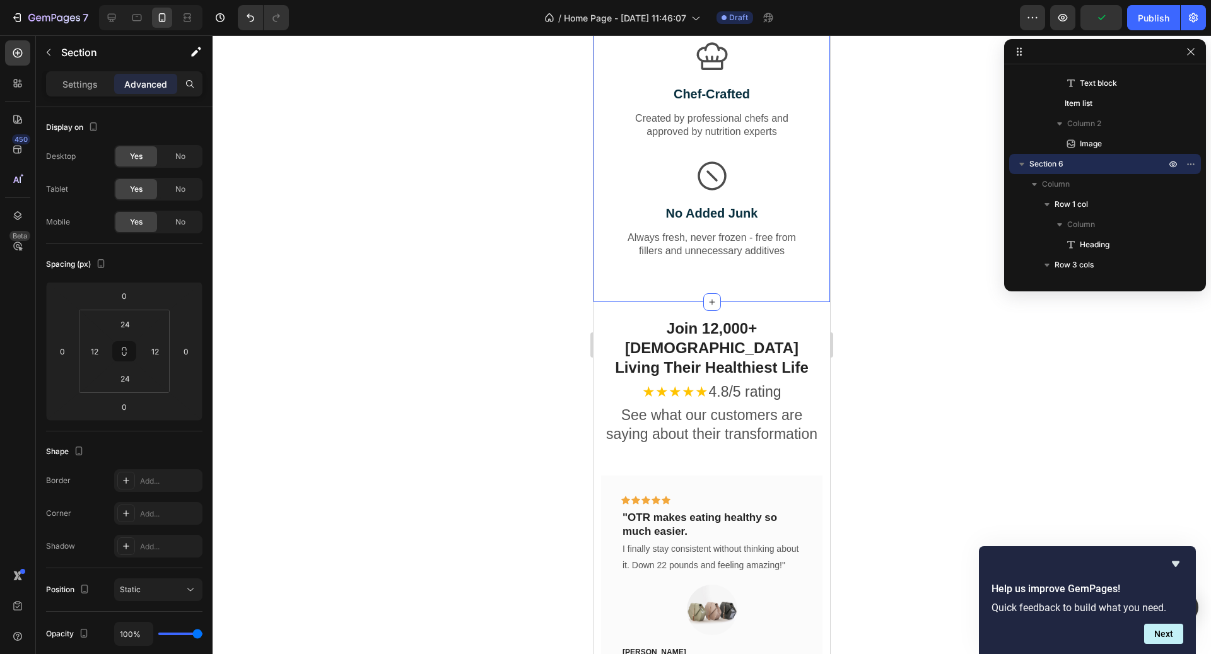
scroll to position [2524, 0]
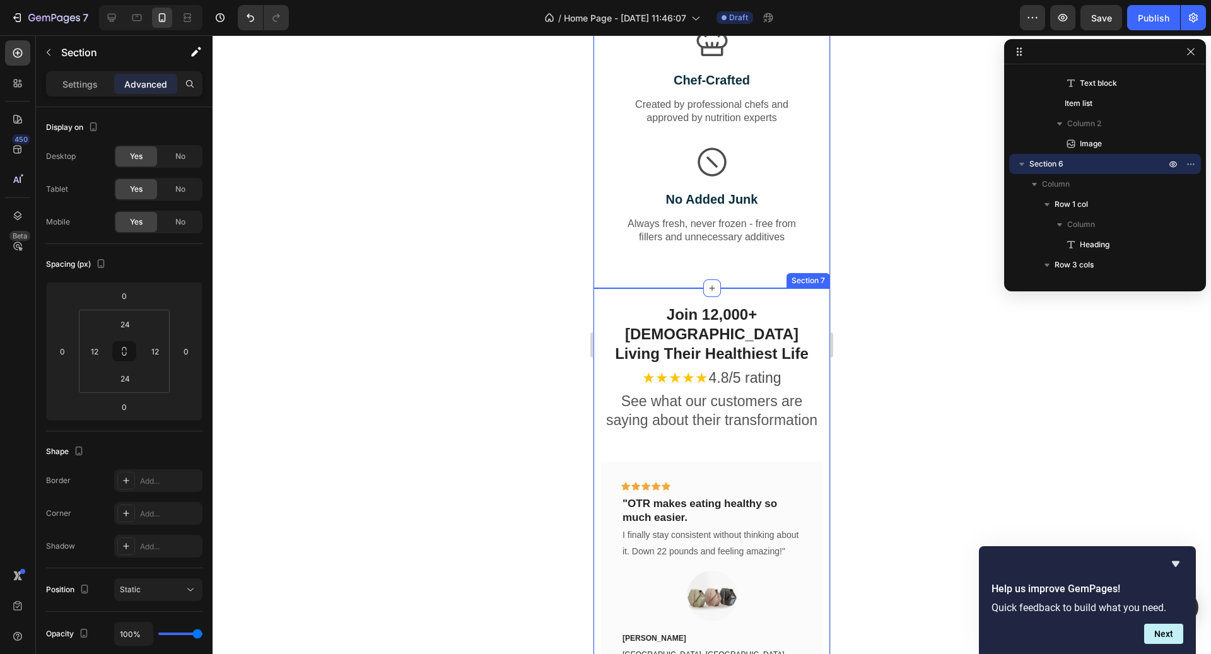
click at [683, 288] on div "Join 12,000+ [DEMOGRAPHIC_DATA] Living Their Healthiest Life Heading ★★★★★ 4.8/…" at bounding box center [712, 515] width 237 height 454
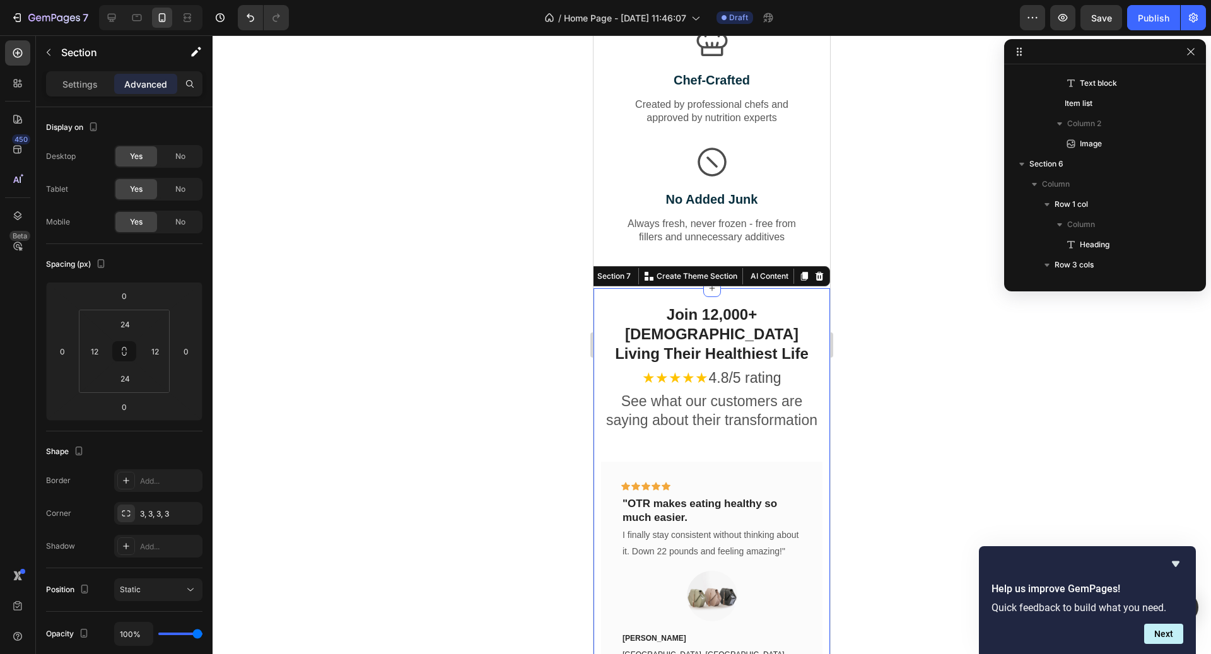
scroll to position [1995, 0]
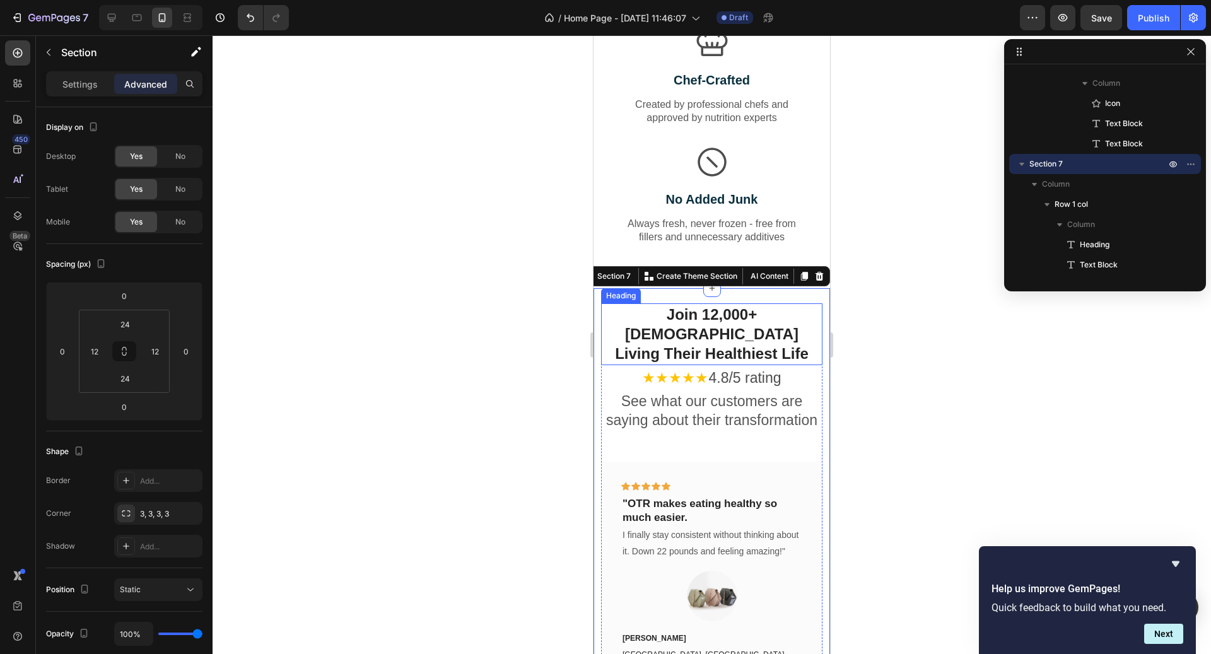
click at [719, 321] on h2 "Join 12,000+ [DEMOGRAPHIC_DATA] Living Their Healthiest Life" at bounding box center [711, 334] width 221 height 62
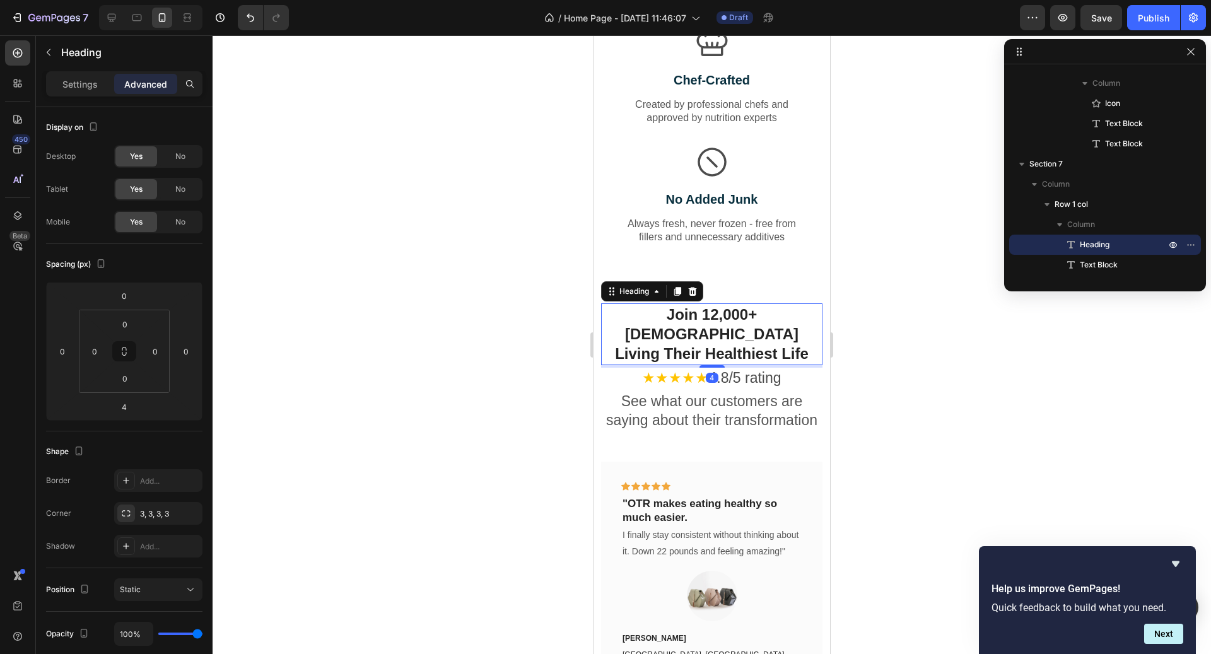
click at [90, 96] on div "Settings Advanced" at bounding box center [124, 89] width 177 height 36
click at [87, 91] on div "Settings" at bounding box center [80, 84] width 63 height 20
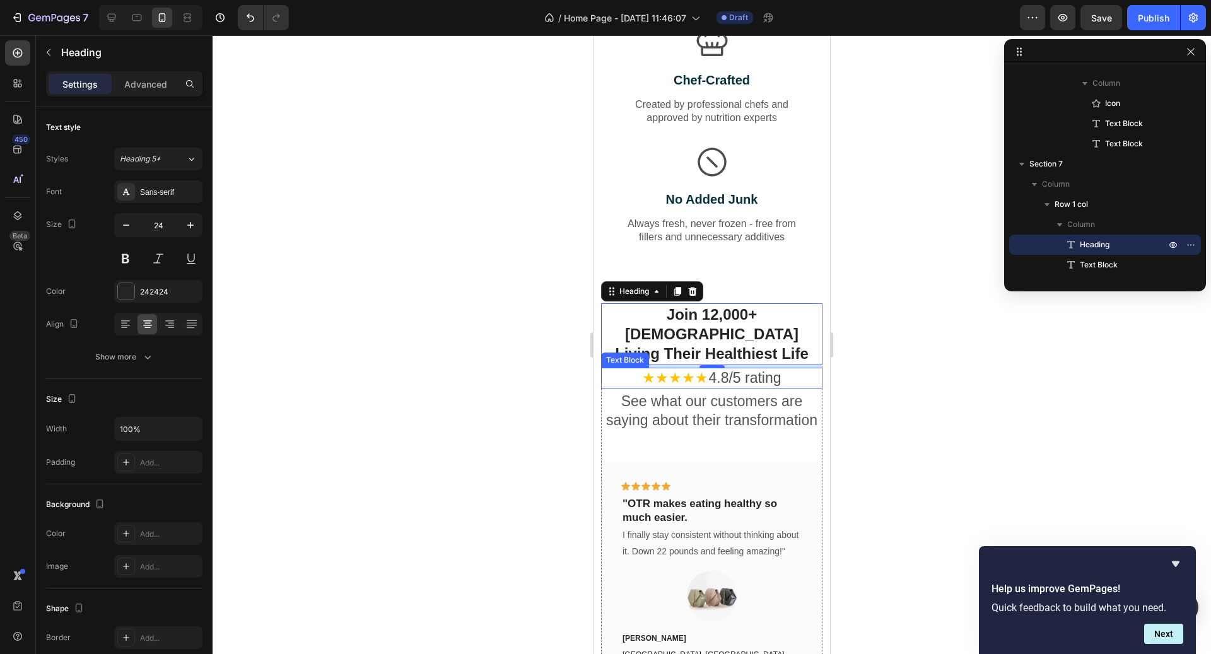
click at [730, 369] on p "★★★★★ 4.8/5 rating" at bounding box center [712, 378] width 219 height 19
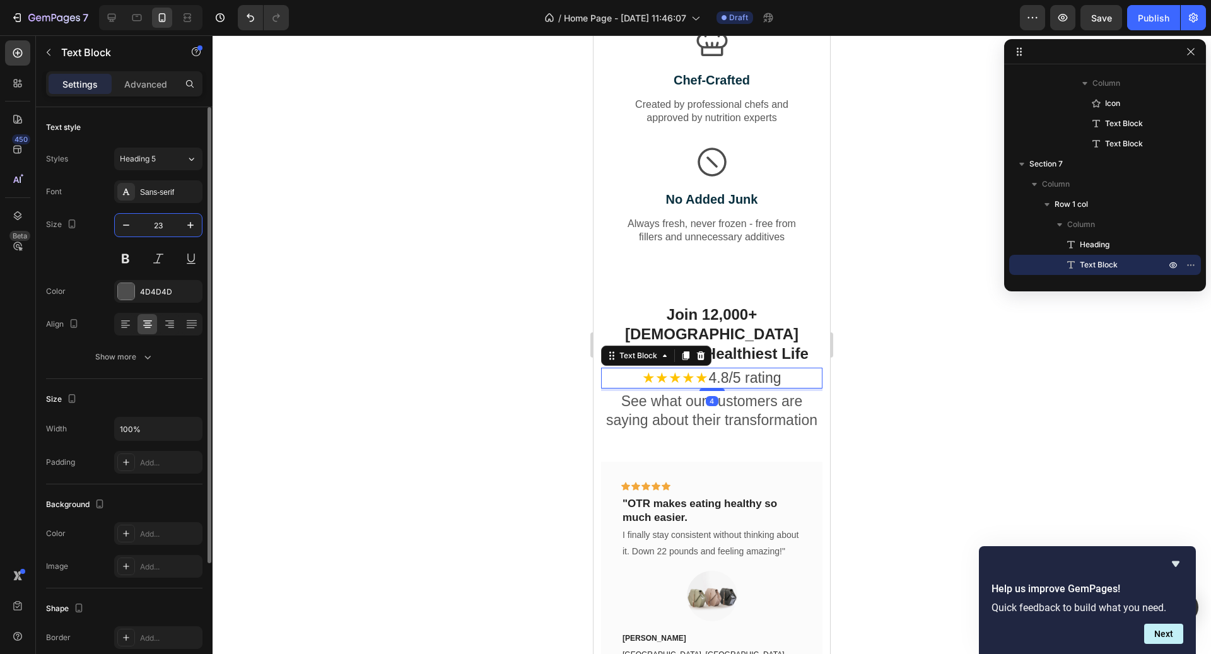
click at [170, 219] on input "23" at bounding box center [159, 225] width 42 height 23
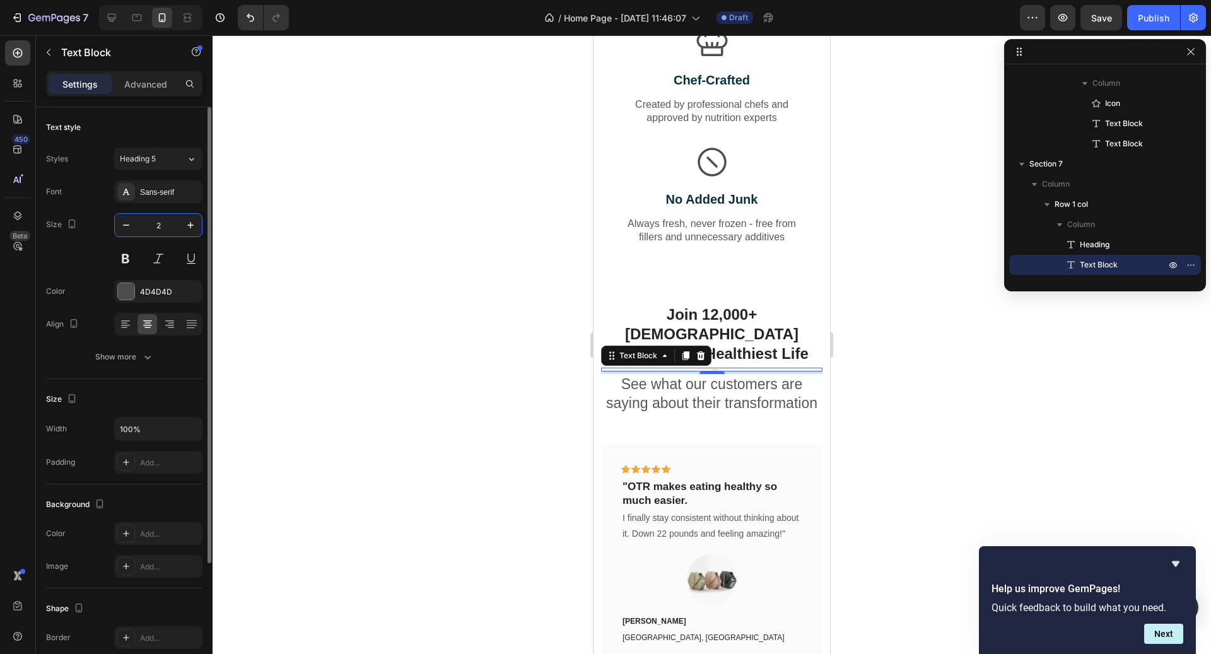
type input "20"
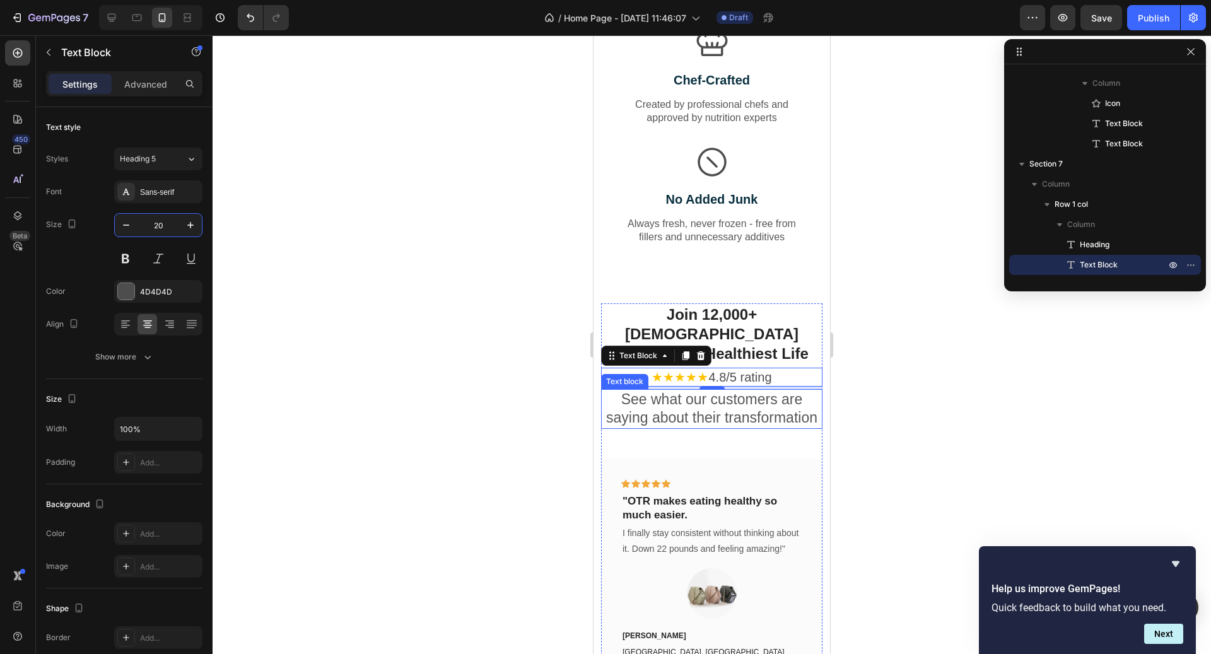
click at [699, 391] on p "See what our customers are saying about their transformation" at bounding box center [712, 410] width 219 height 38
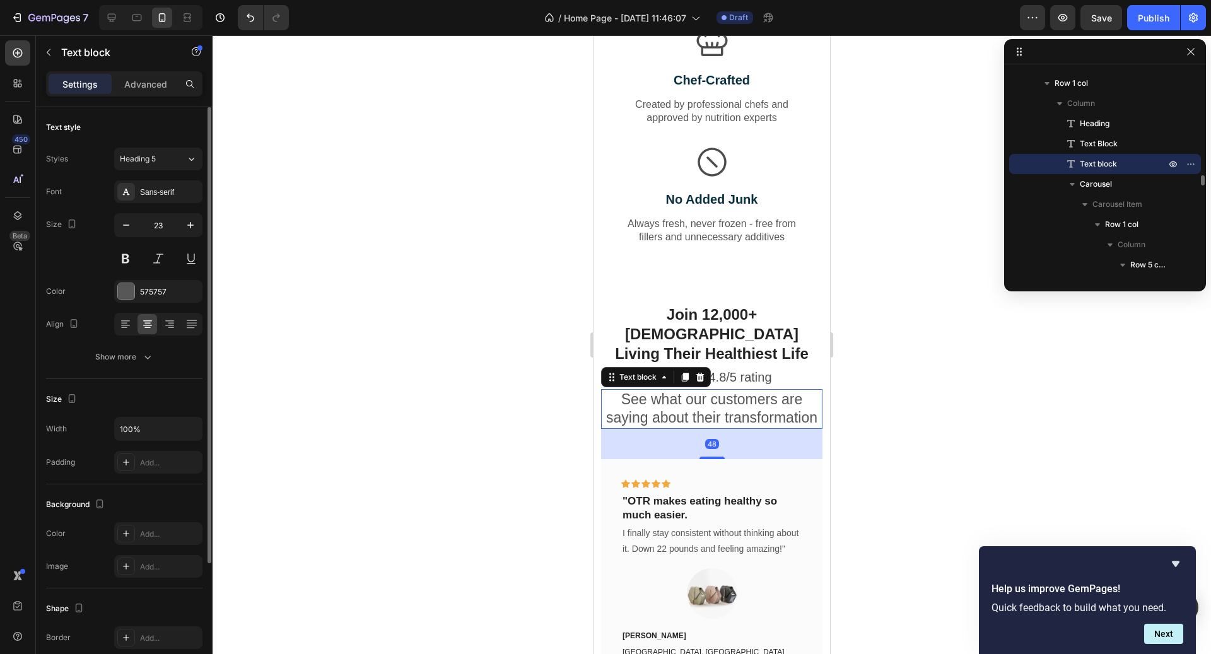
click at [175, 226] on input "23" at bounding box center [159, 225] width 42 height 23
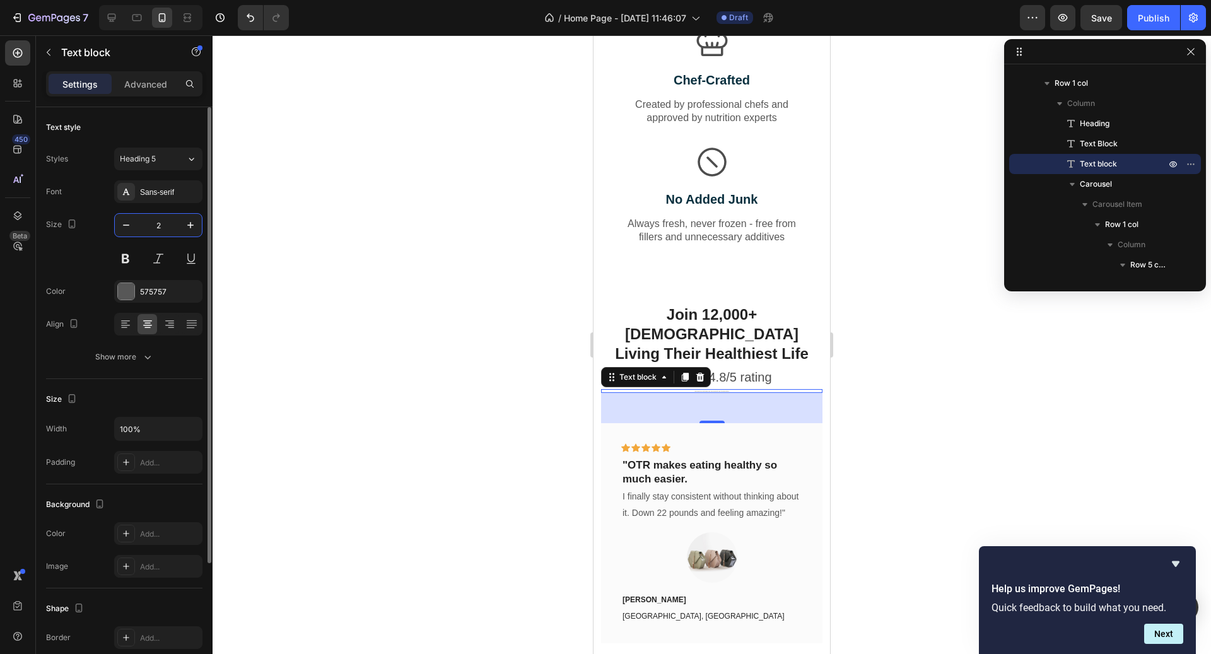
type input "20"
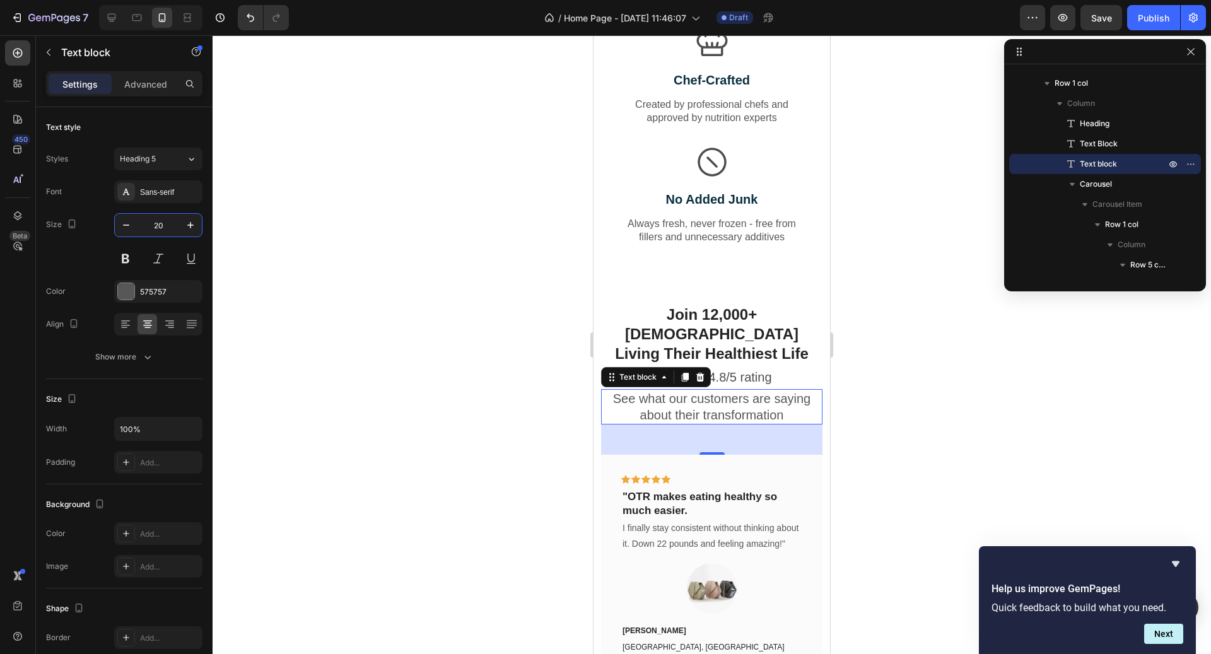
click at [509, 389] on div at bounding box center [712, 344] width 999 height 619
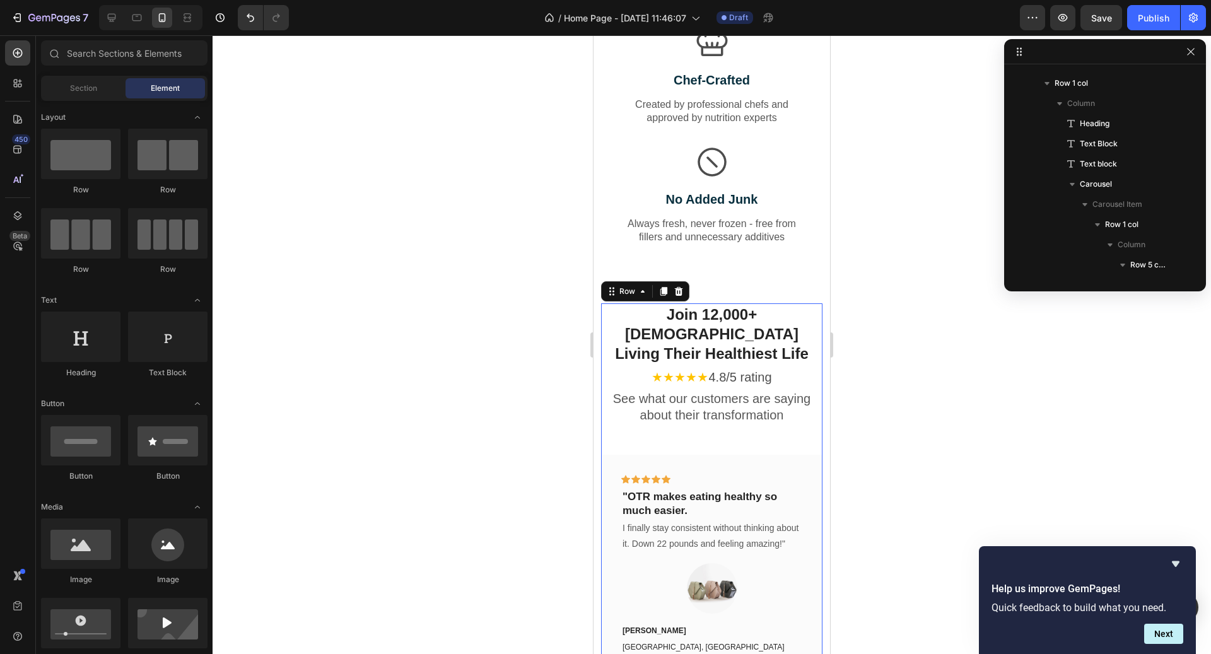
click at [747, 394] on div "Join 12,000+ [DEMOGRAPHIC_DATA] Living Their Healthiest Life Heading ★★★★★ 4.8/…" at bounding box center [711, 511] width 221 height 417
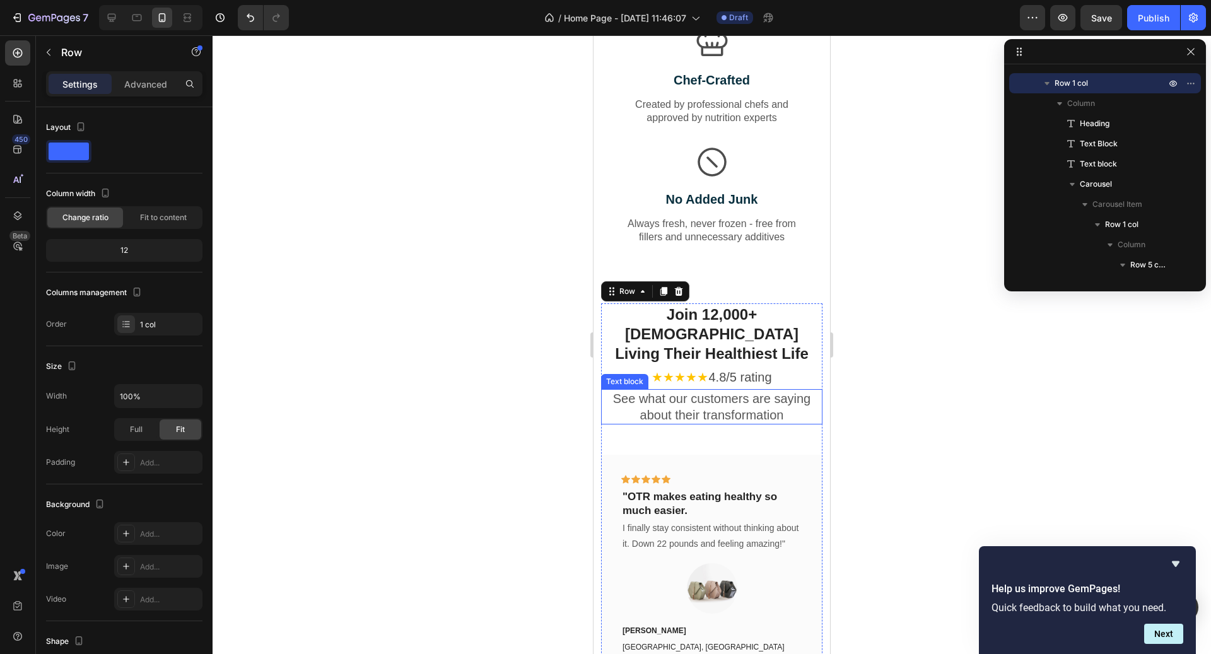
click at [729, 391] on p "See what our customers are saying about their transformation" at bounding box center [712, 407] width 219 height 33
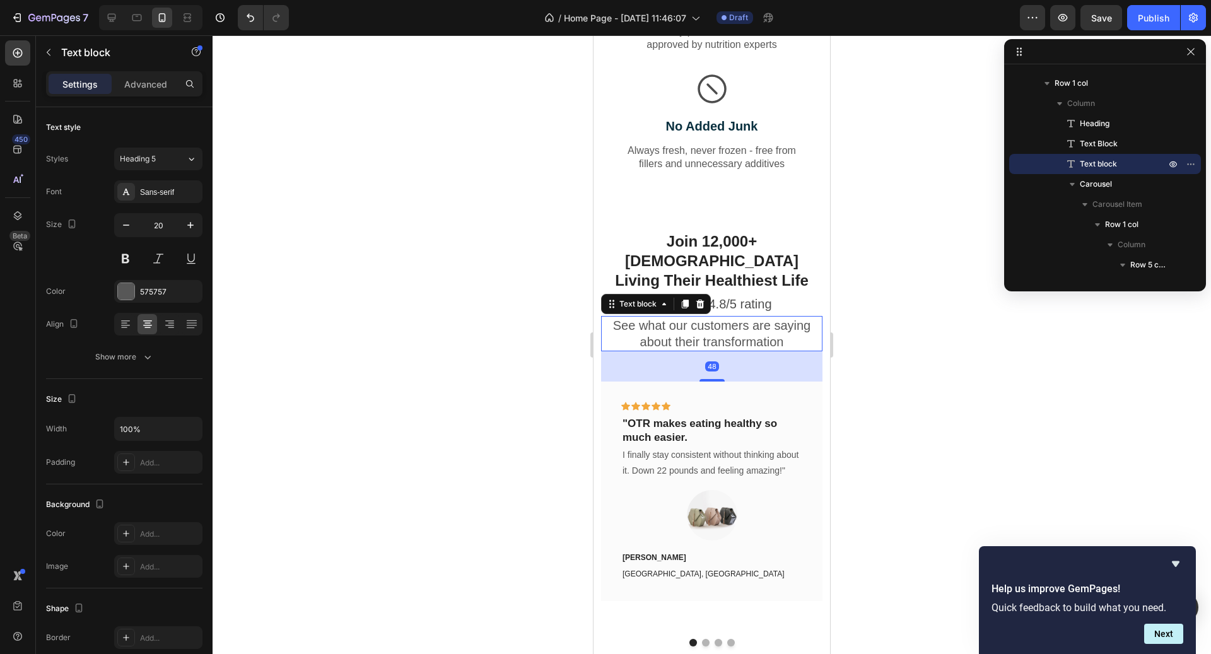
scroll to position [2612, 0]
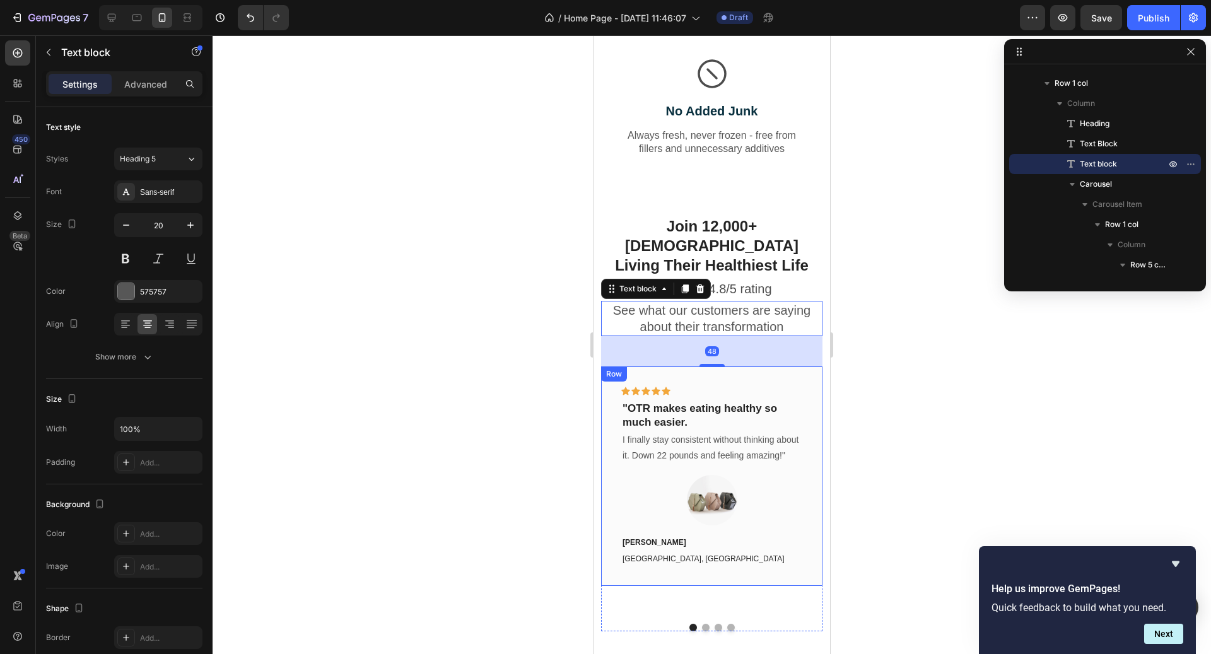
click at [868, 406] on div at bounding box center [712, 344] width 999 height 619
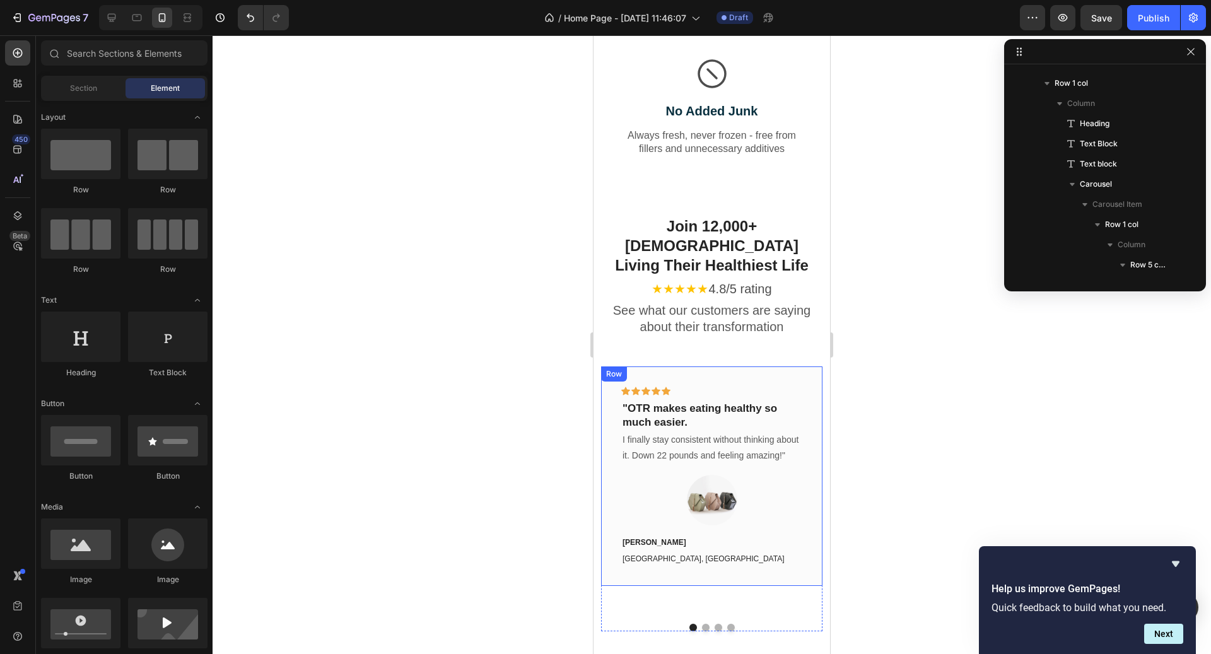
click at [868, 406] on div at bounding box center [712, 344] width 999 height 619
click at [865, 338] on div at bounding box center [712, 344] width 999 height 619
click at [814, 435] on div "Icon Icon Icon Icon Icon Row "OTR makes eating healthy so much easier. Text blo…" at bounding box center [711, 477] width 221 height 220
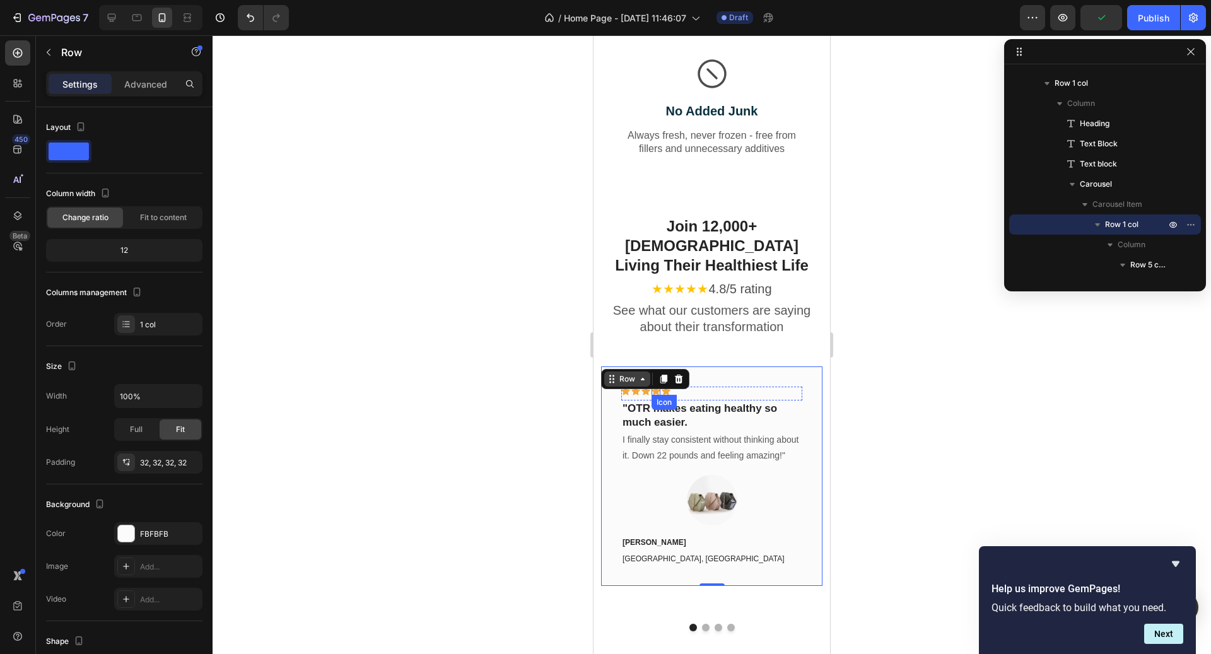
click at [637, 372] on div "Row" at bounding box center [627, 379] width 46 height 15
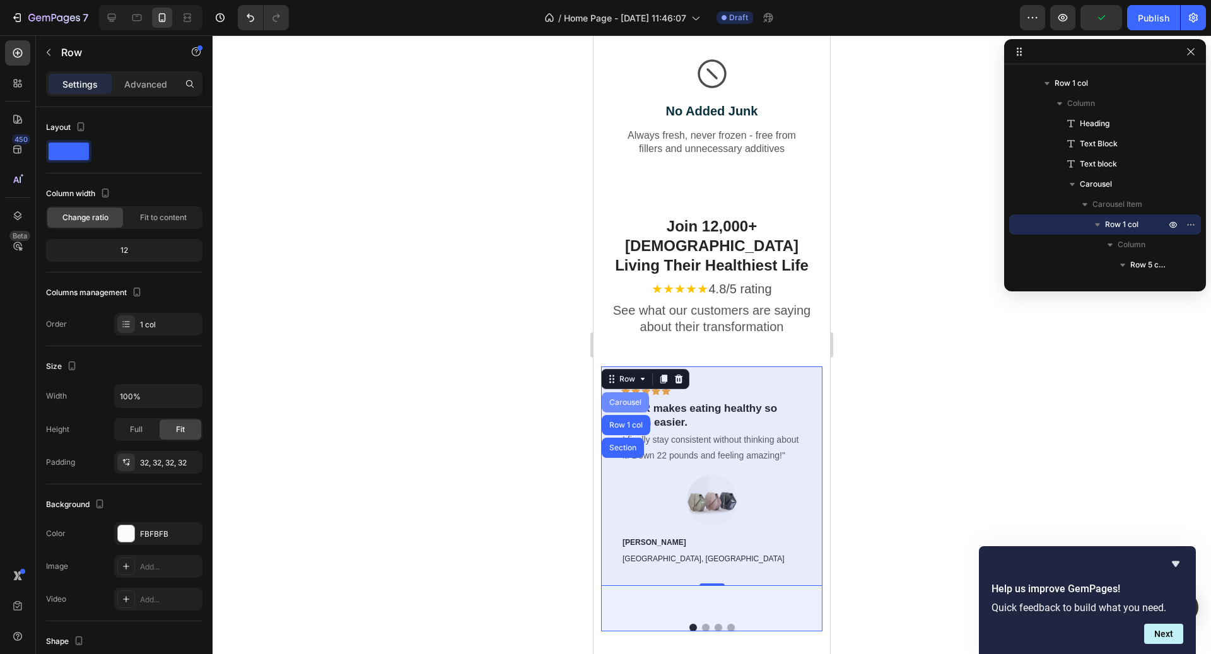
click at [630, 399] on div "Carousel" at bounding box center [625, 403] width 37 height 8
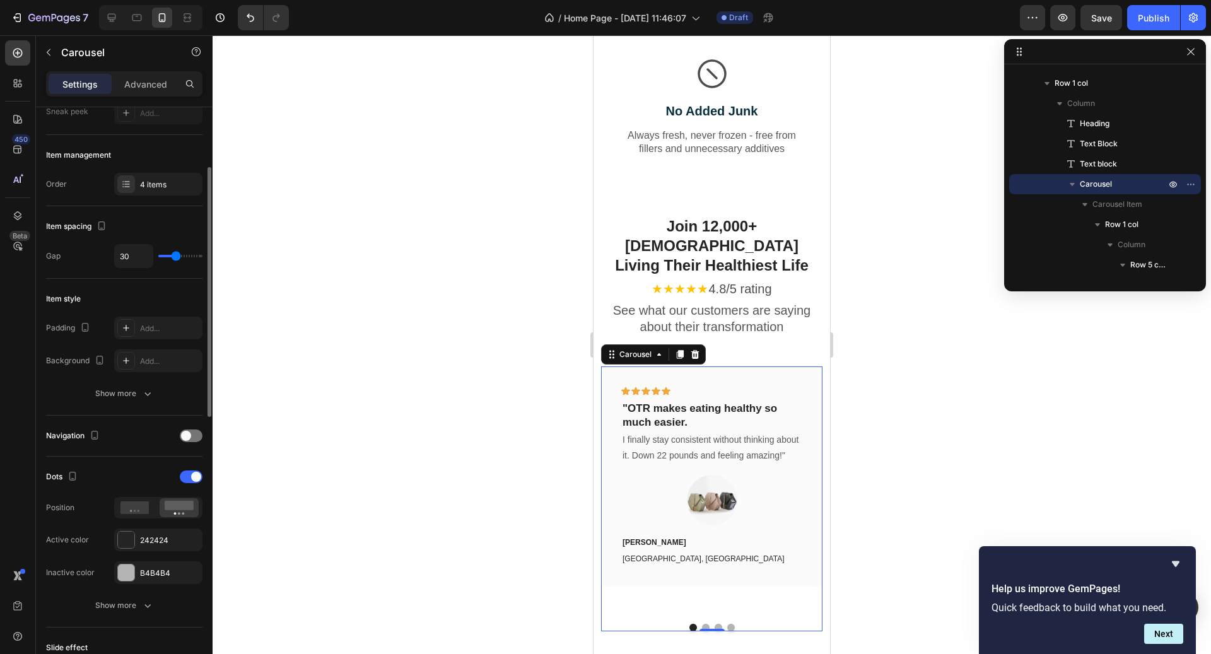
scroll to position [135, 0]
click at [196, 423] on div "Navigation" at bounding box center [124, 433] width 156 height 20
click at [194, 427] on div at bounding box center [191, 433] width 23 height 13
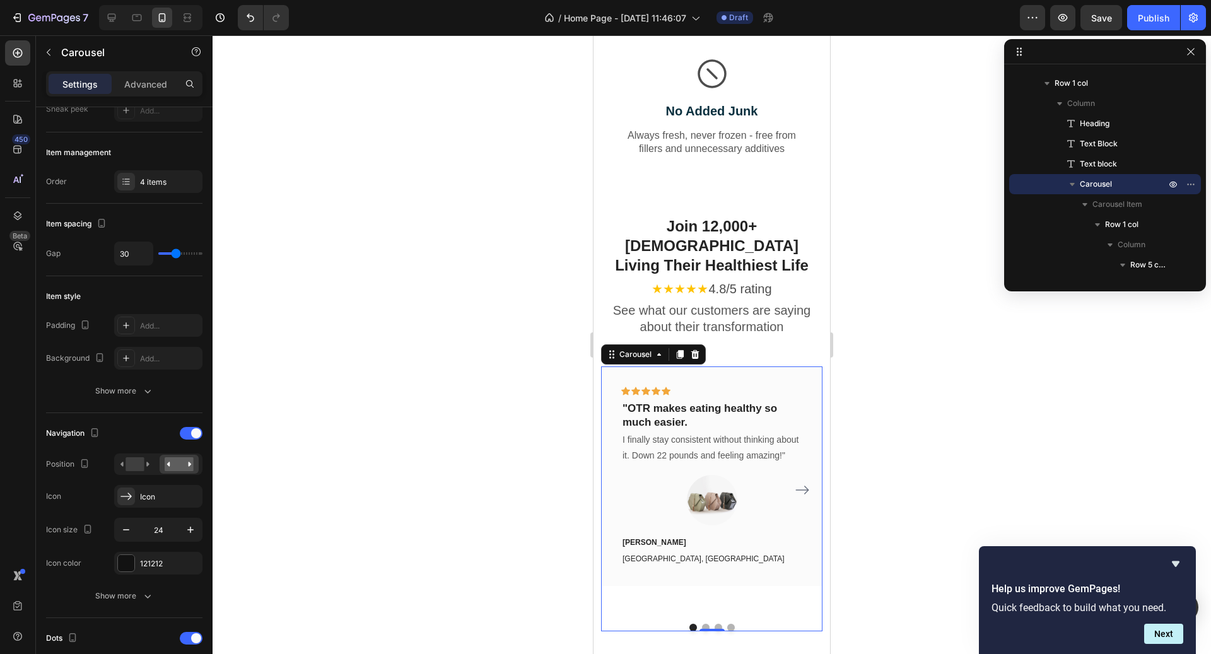
click at [804, 483] on icon "Carousel Next Arrow" at bounding box center [802, 490] width 15 height 15
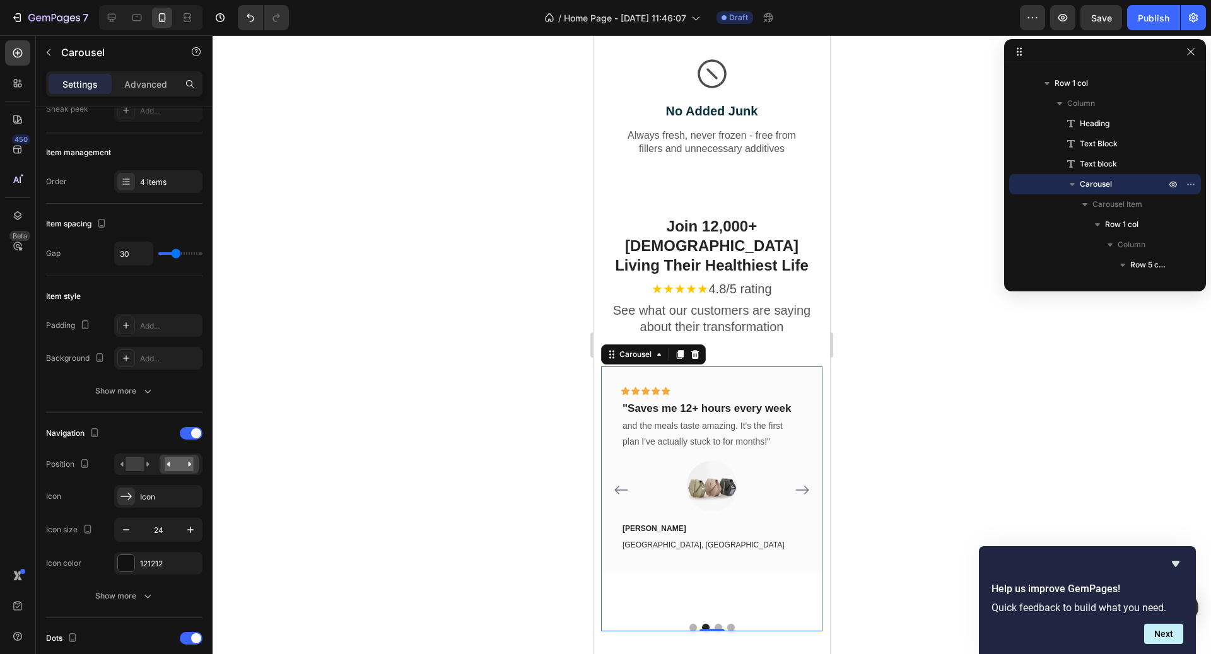
click at [804, 483] on icon "Carousel Next Arrow" at bounding box center [802, 490] width 15 height 15
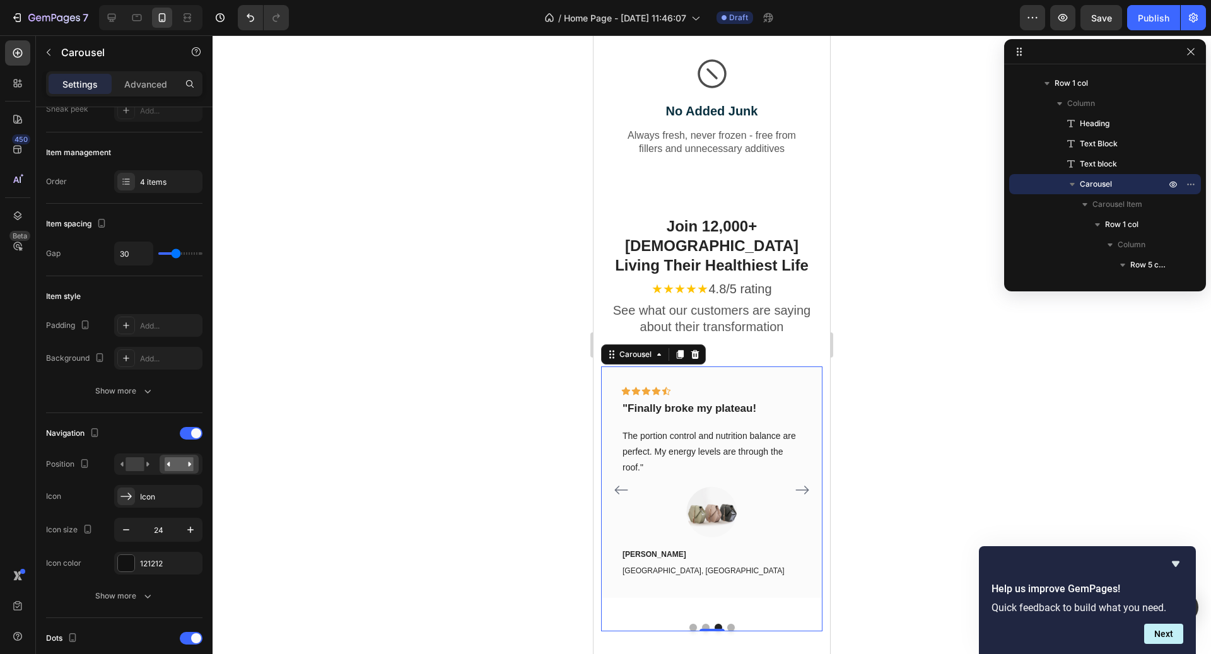
click at [804, 483] on icon "Carousel Next Arrow" at bounding box center [802, 490] width 15 height 15
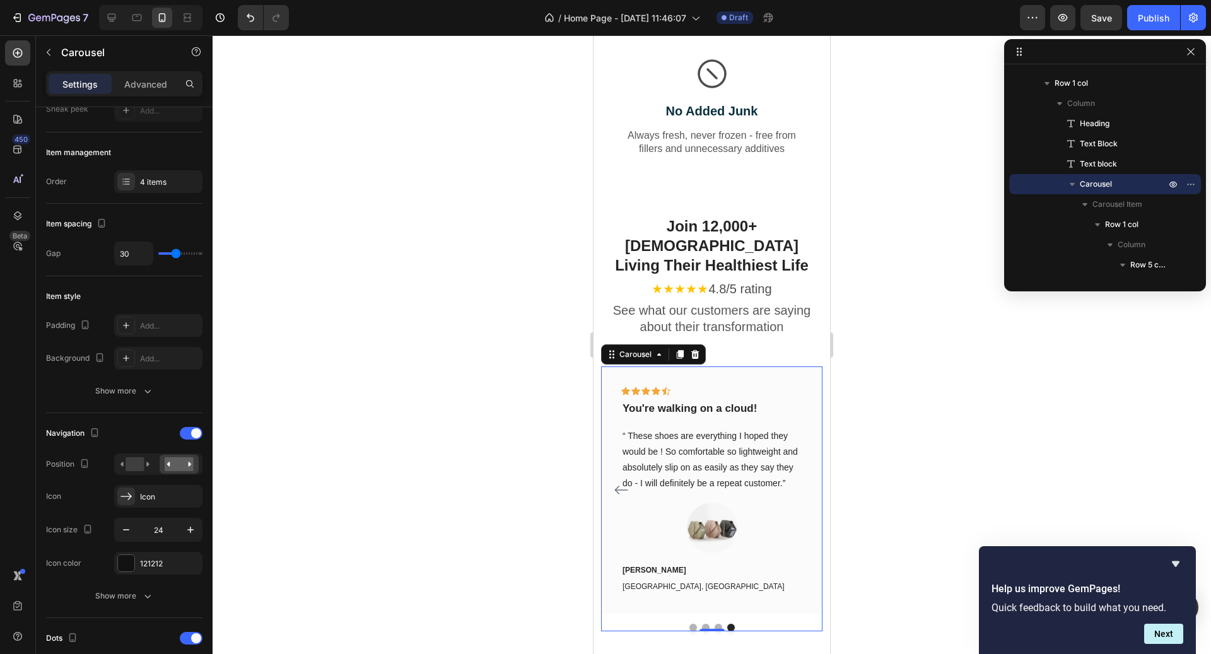
click at [623, 486] on icon "Carousel Back Arrow" at bounding box center [621, 490] width 13 height 9
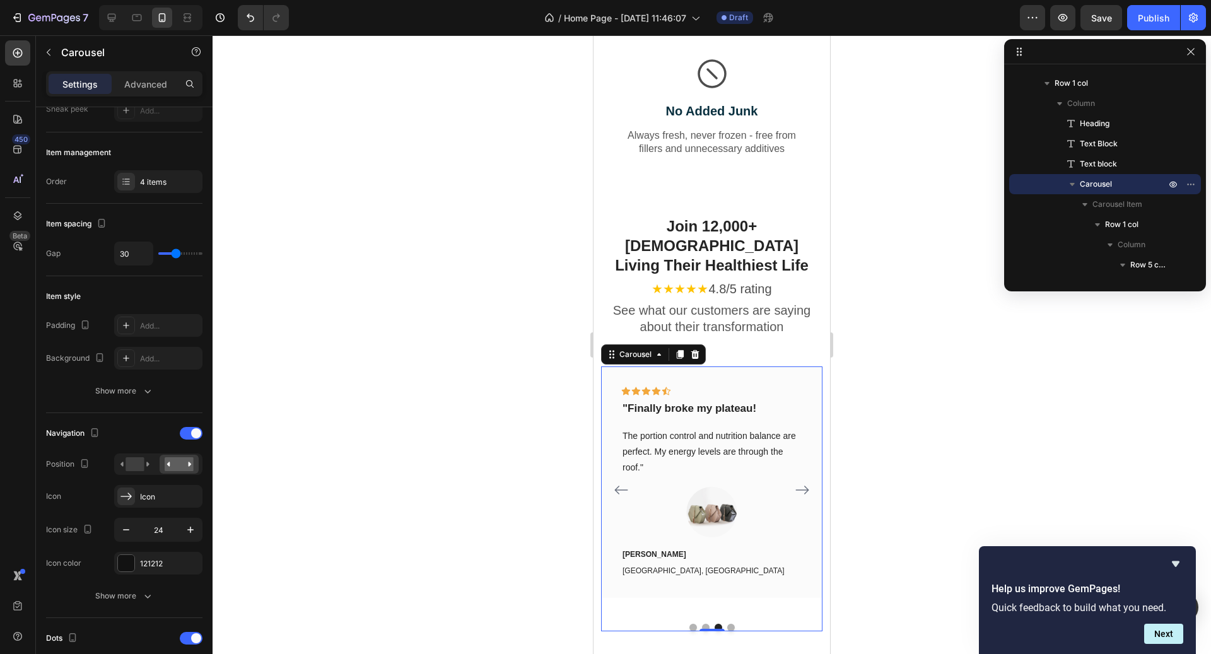
click at [623, 486] on icon "Carousel Back Arrow" at bounding box center [621, 490] width 13 height 9
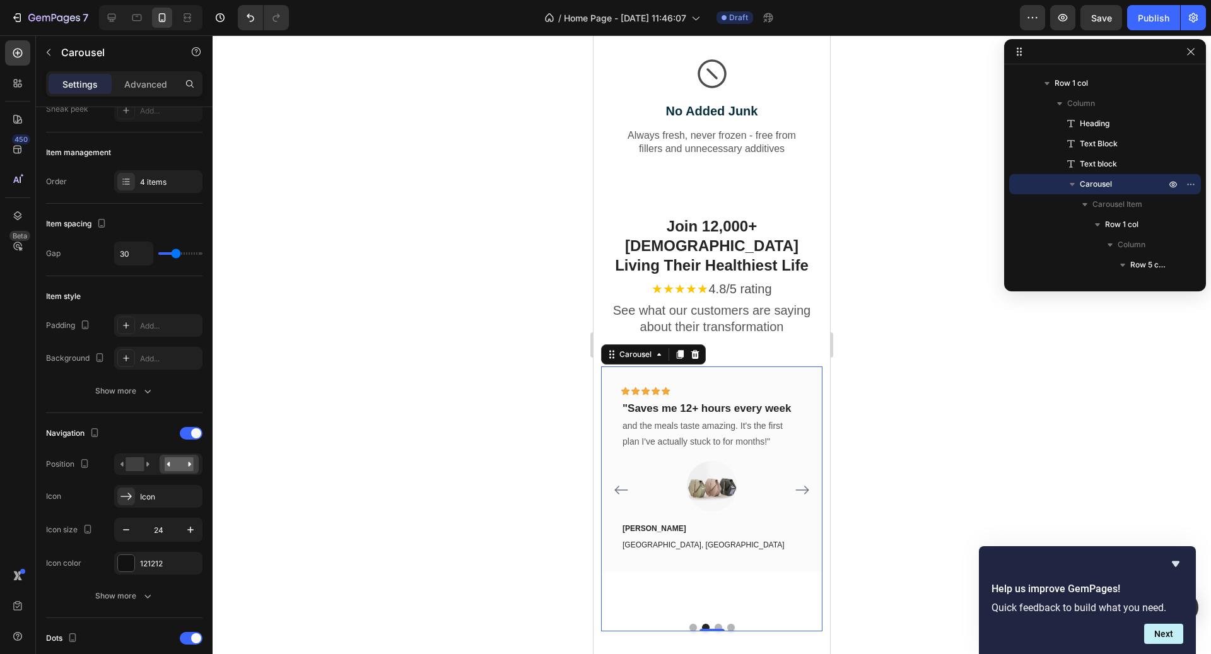
click at [623, 486] on icon "Carousel Back Arrow" at bounding box center [621, 490] width 13 height 9
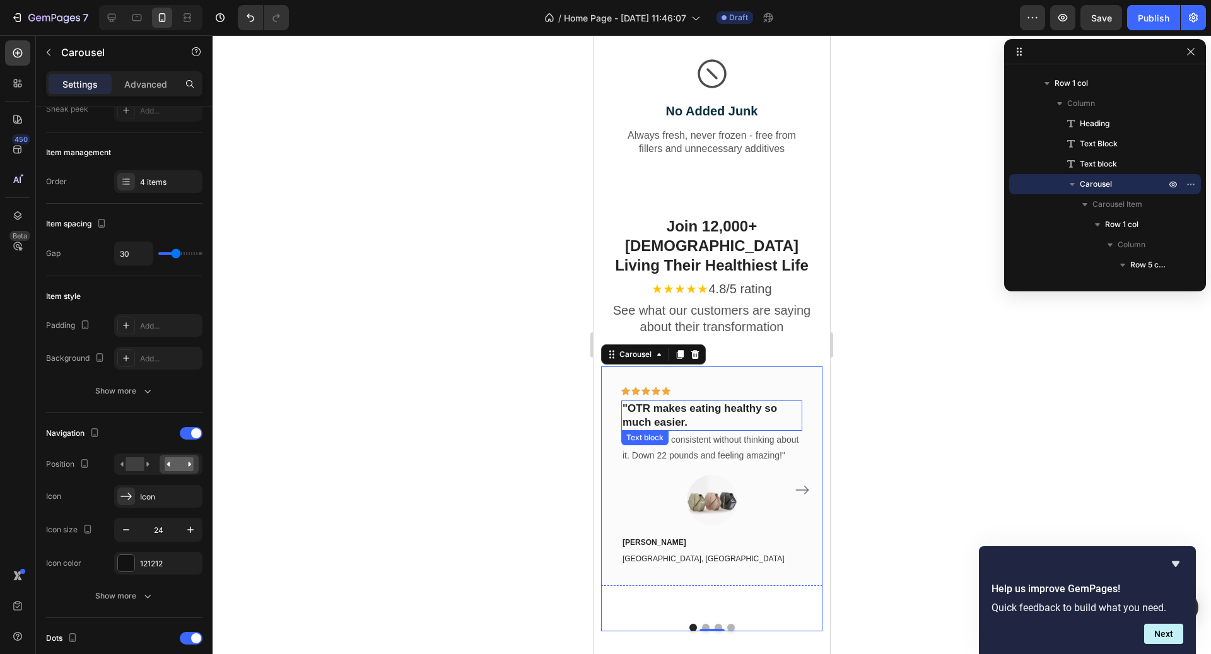
click at [692, 402] on p ""OTR makes eating healthy so much easier." at bounding box center [712, 416] width 179 height 28
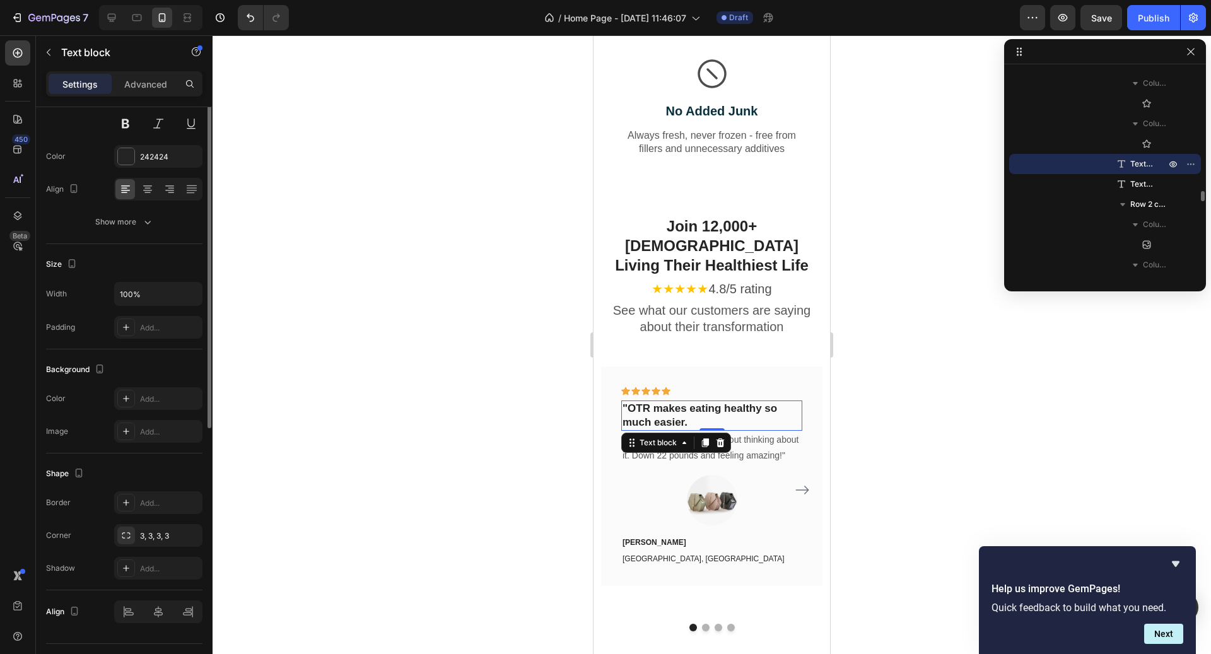
scroll to position [0, 0]
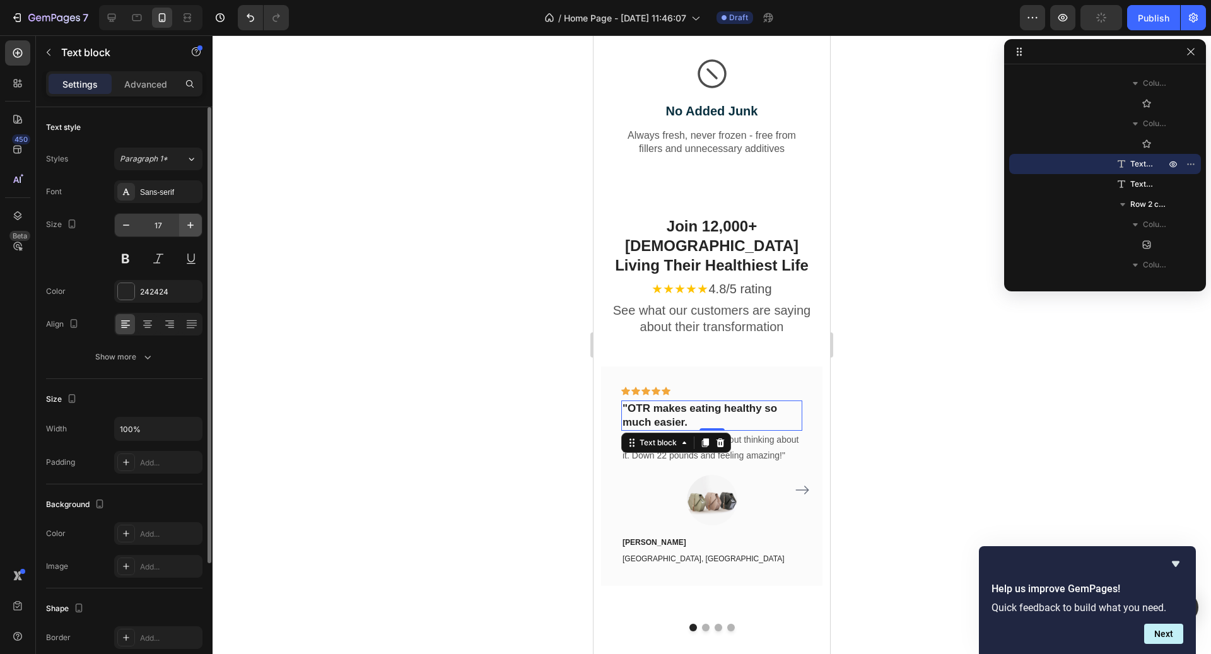
click at [183, 227] on button "button" at bounding box center [190, 225] width 23 height 23
type input "18"
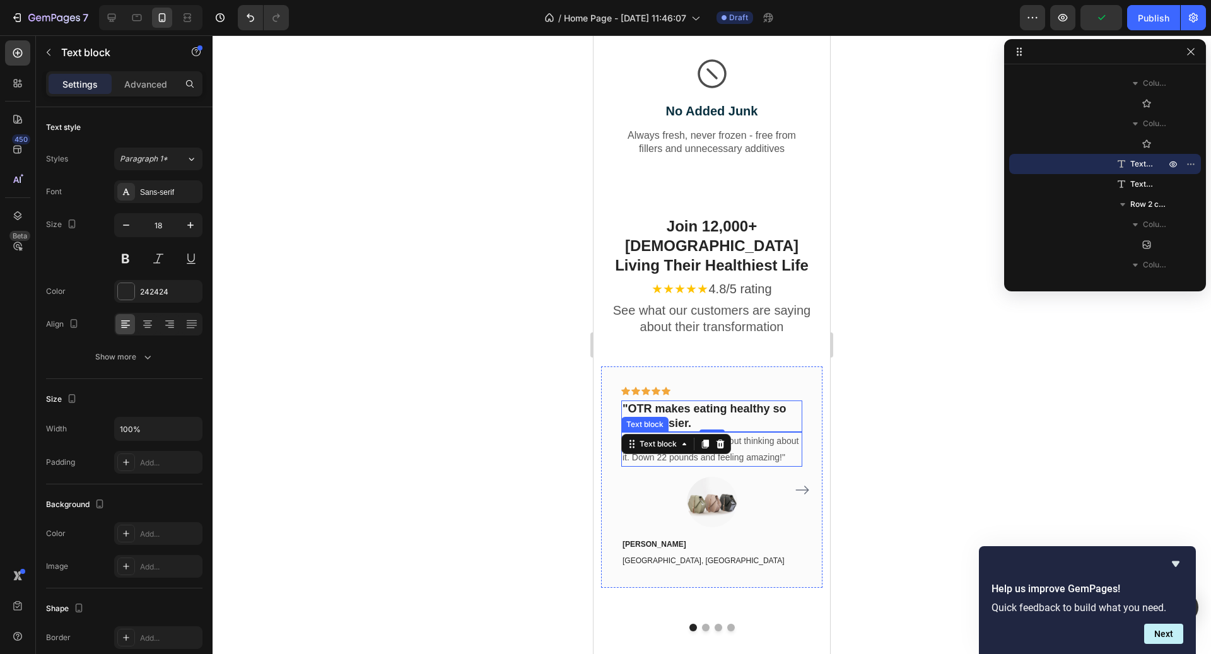
click at [769, 433] on p "I finally stay consistent without thinking about it. Down 22 pounds and feeling…" at bounding box center [712, 449] width 179 height 32
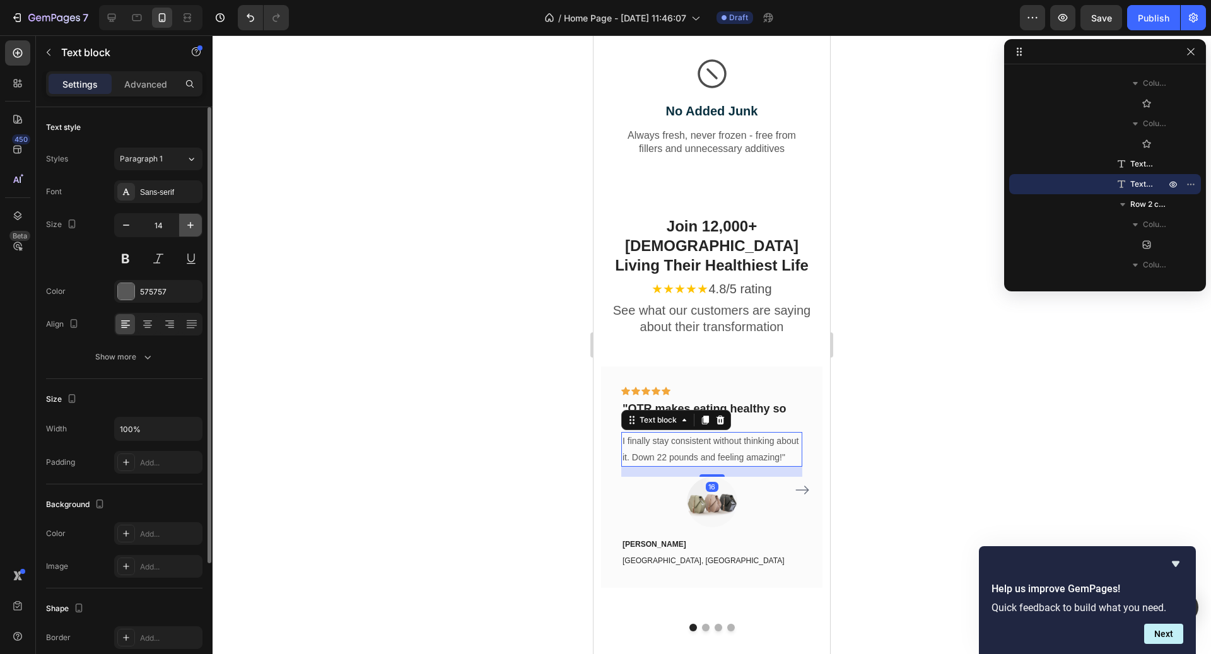
click at [199, 225] on button "button" at bounding box center [190, 225] width 23 height 23
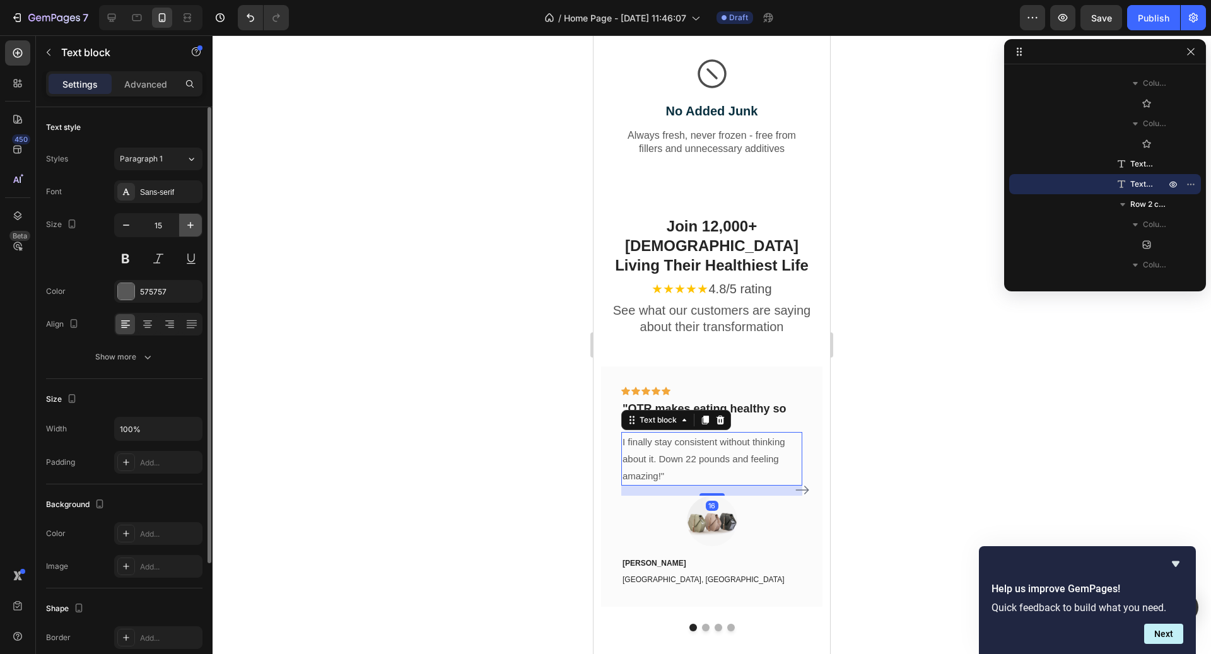
type input "16"
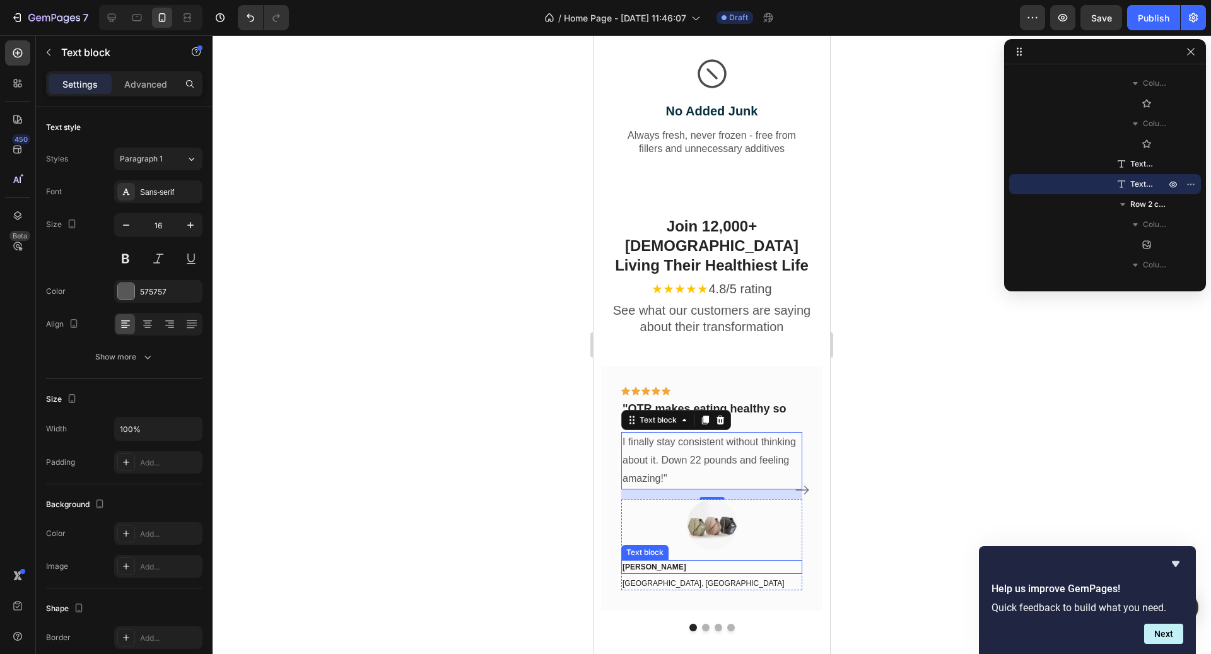
click at [678, 562] on p "[PERSON_NAME]" at bounding box center [712, 567] width 179 height 11
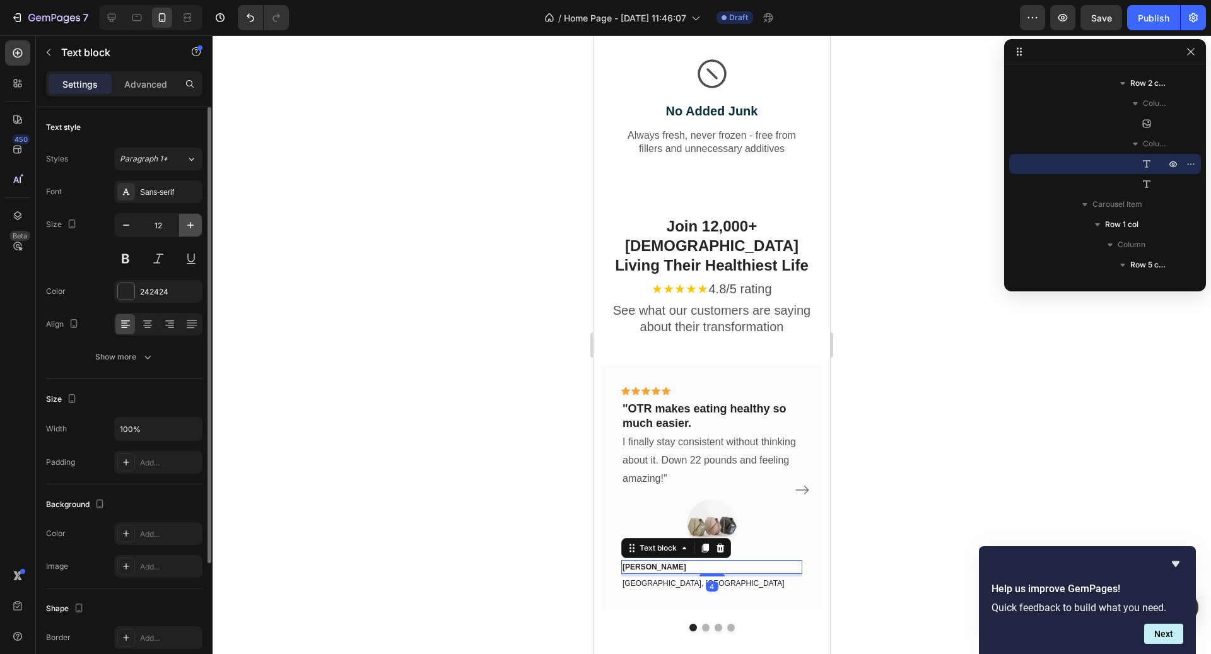
click at [193, 226] on icon "button" at bounding box center [190, 225] width 13 height 13
type input "14"
click at [669, 580] on p "[GEOGRAPHIC_DATA], [GEOGRAPHIC_DATA]" at bounding box center [712, 585] width 179 height 11
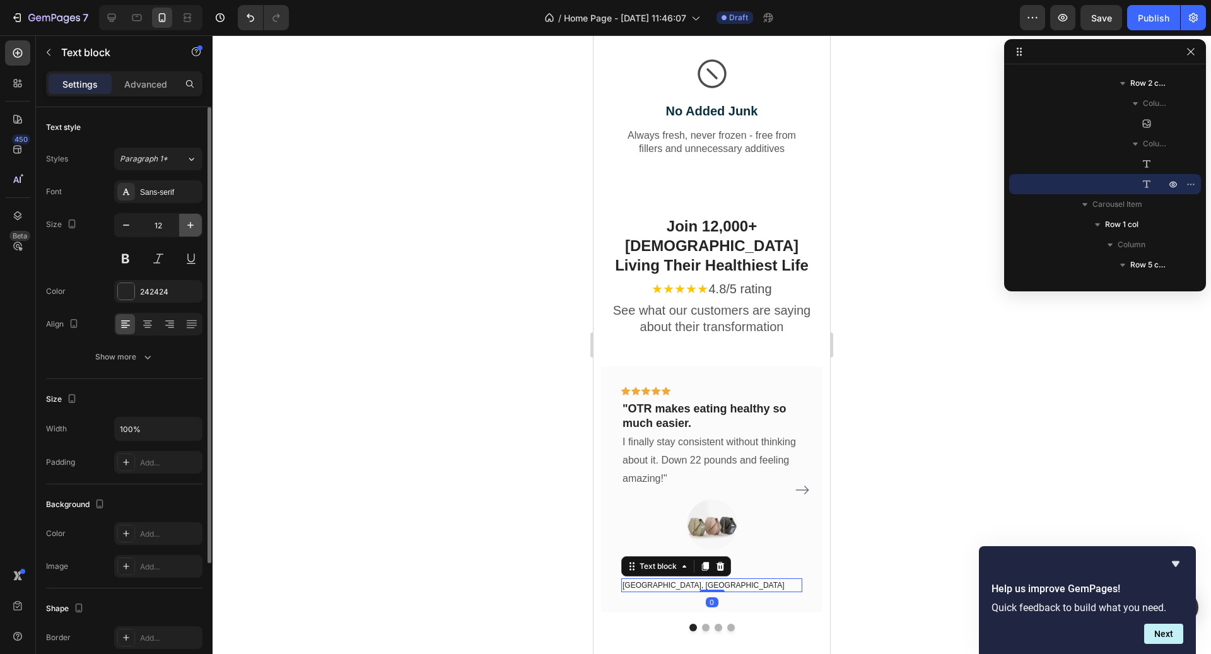
click at [192, 220] on icon "button" at bounding box center [190, 225] width 13 height 13
type input "14"
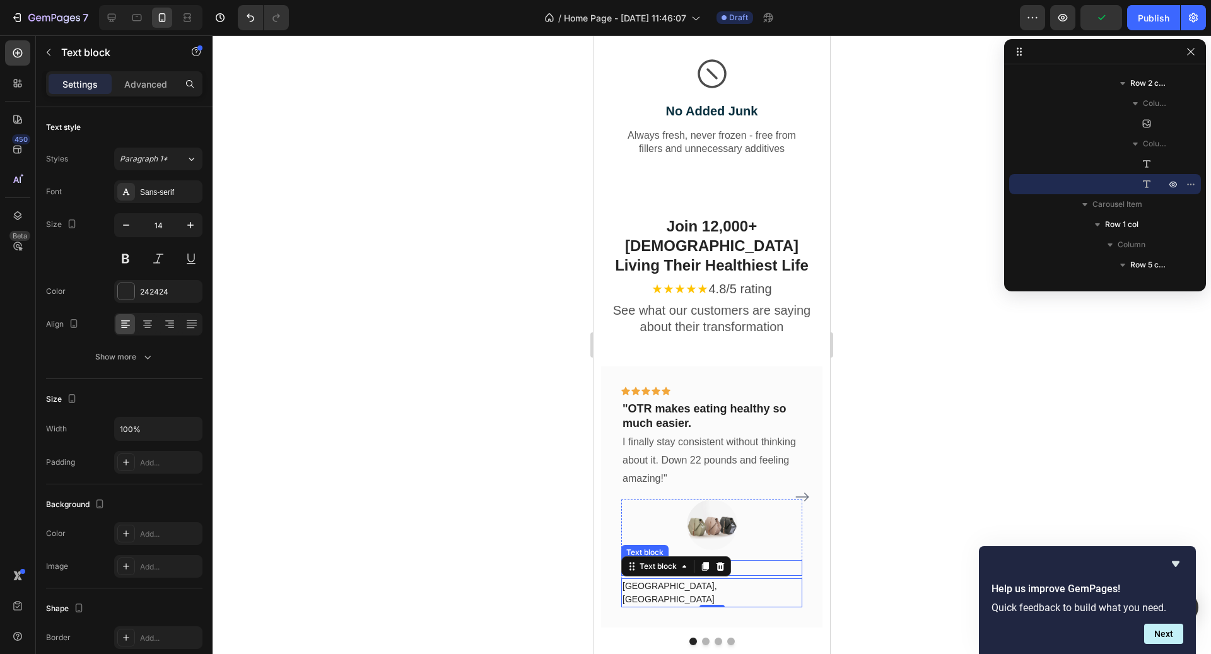
click at [745, 562] on p "[PERSON_NAME]" at bounding box center [712, 568] width 179 height 13
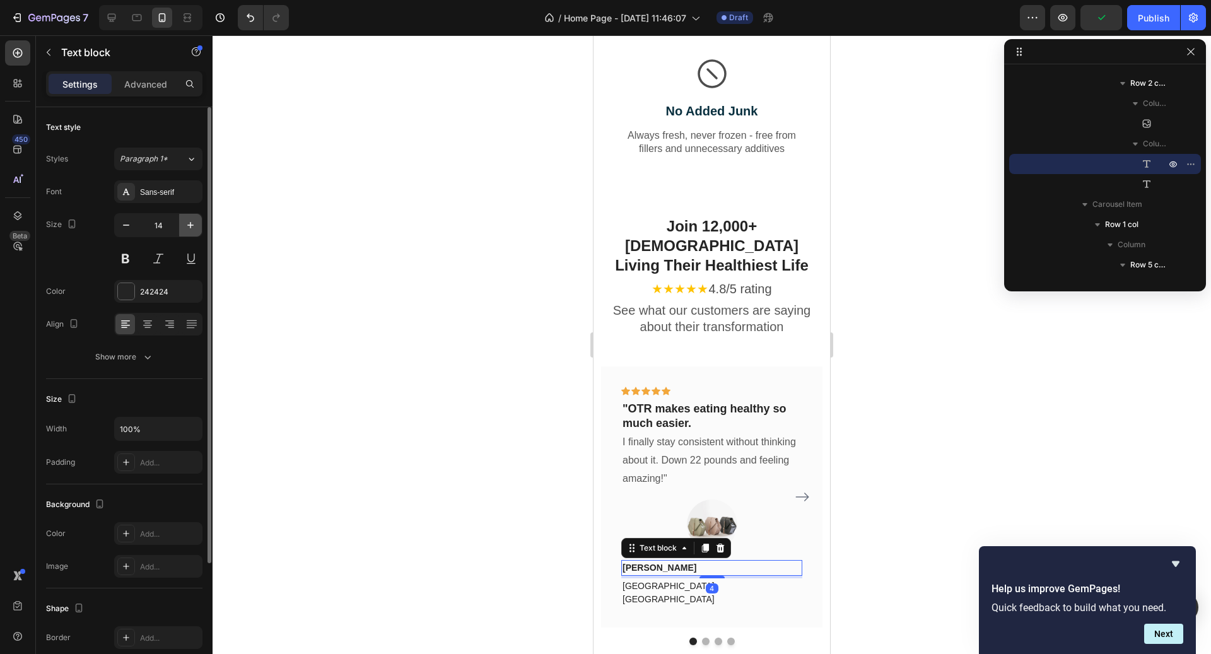
click at [199, 218] on button "button" at bounding box center [190, 225] width 23 height 23
type input "16"
click at [705, 582] on p "[GEOGRAPHIC_DATA], [GEOGRAPHIC_DATA]" at bounding box center [712, 595] width 179 height 26
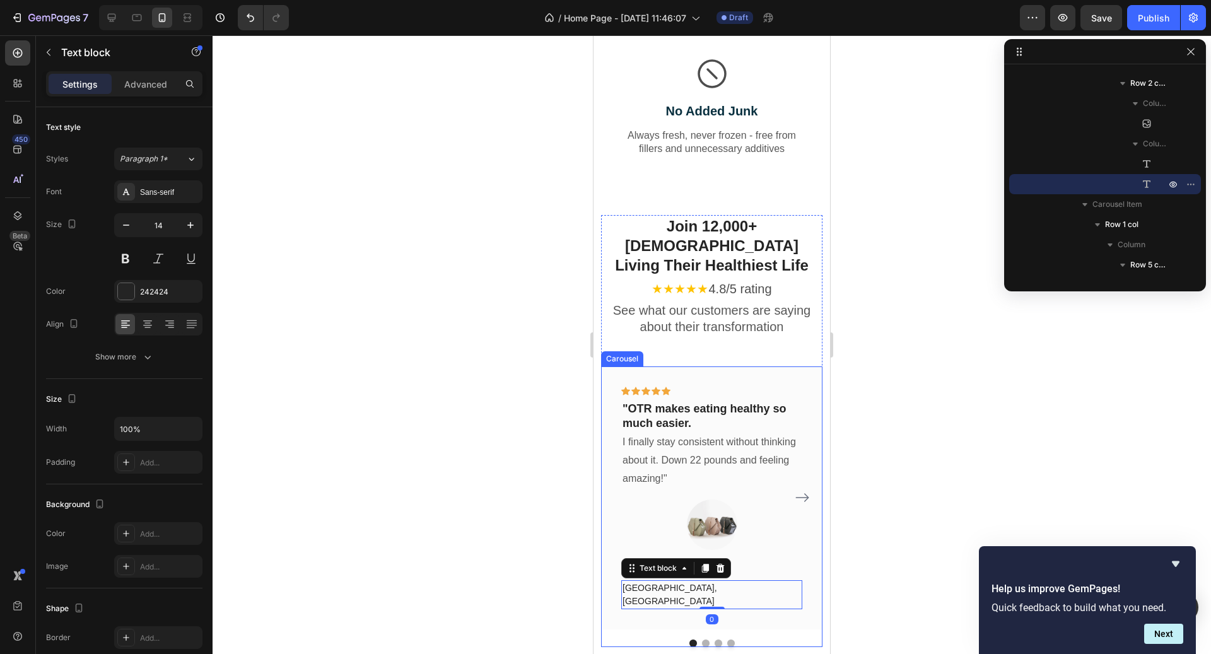
click at [805, 490] on icon "Carousel Next Arrow" at bounding box center [802, 497] width 15 height 15
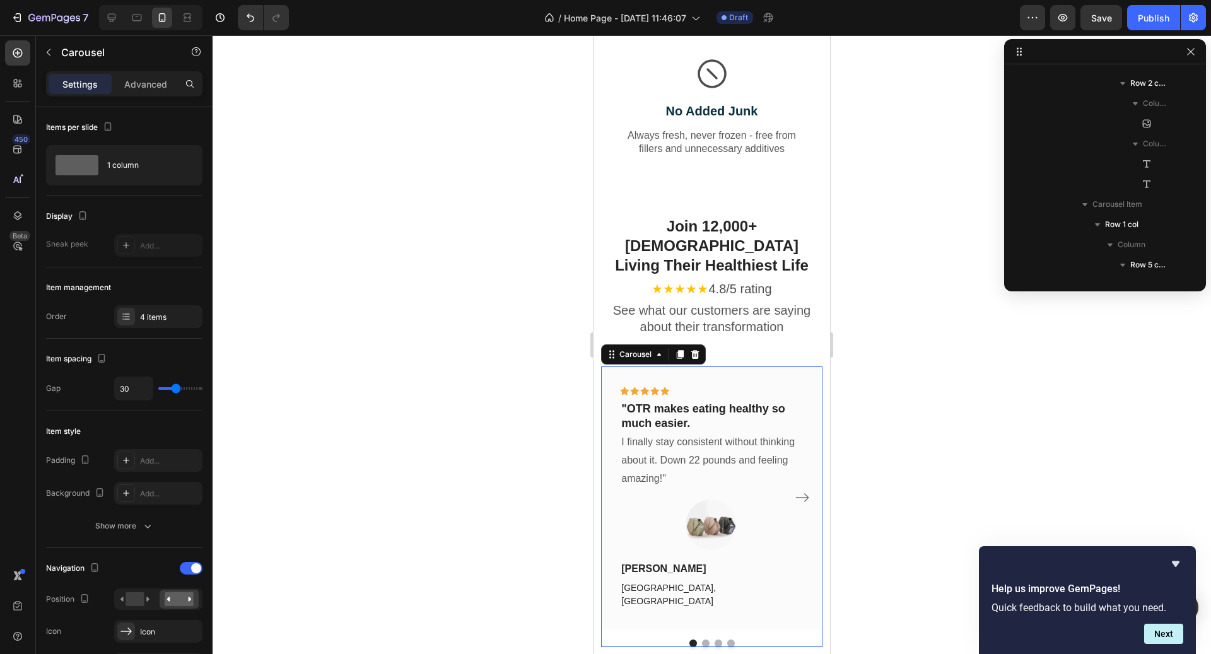
scroll to position [2136, 0]
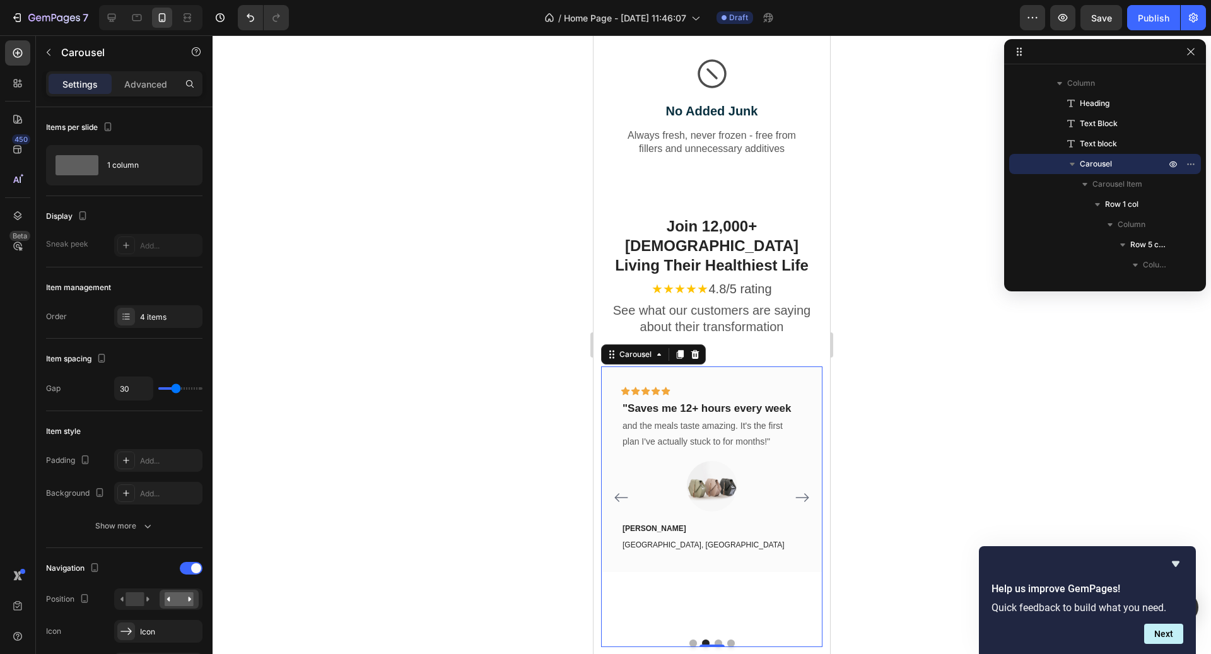
click at [620, 490] on icon "Carousel Back Arrow" at bounding box center [621, 497] width 15 height 15
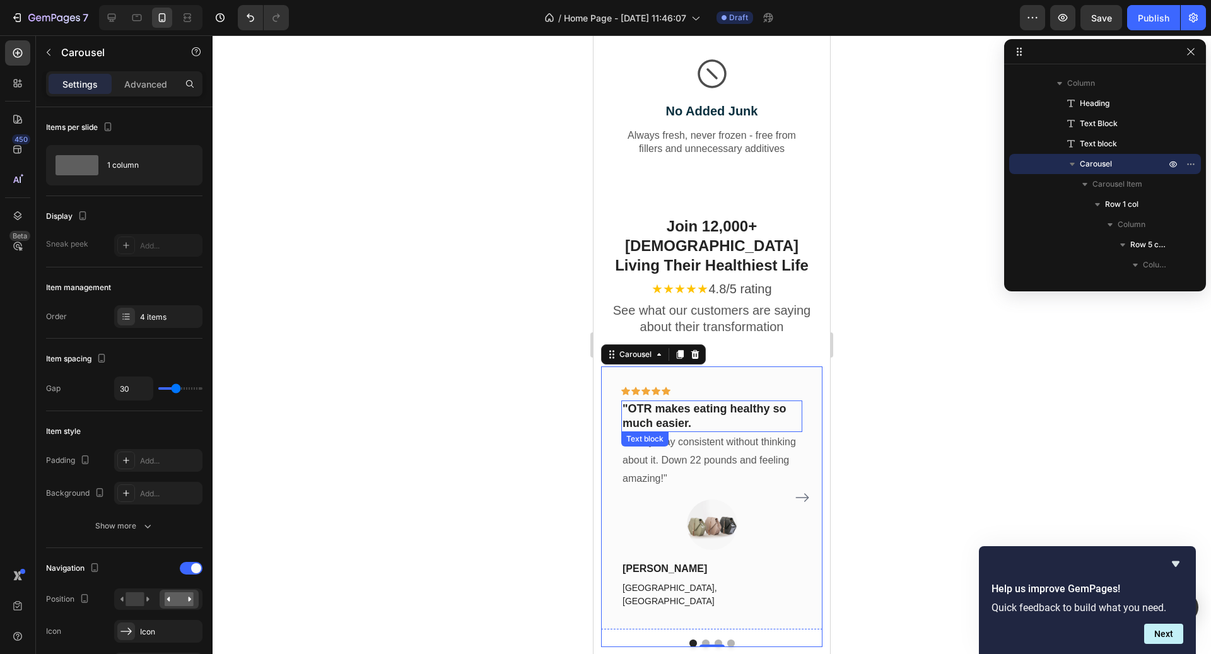
click at [710, 402] on p ""OTR makes eating healthy so much easier." at bounding box center [712, 417] width 179 height 30
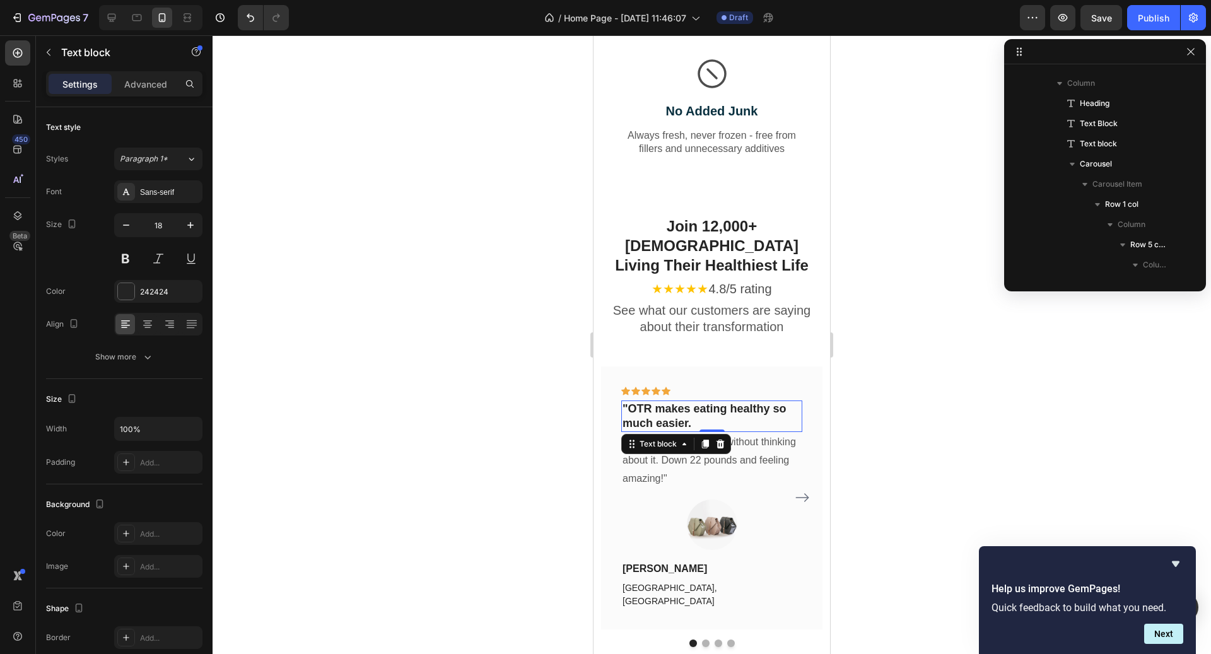
scroll to position [2439, 0]
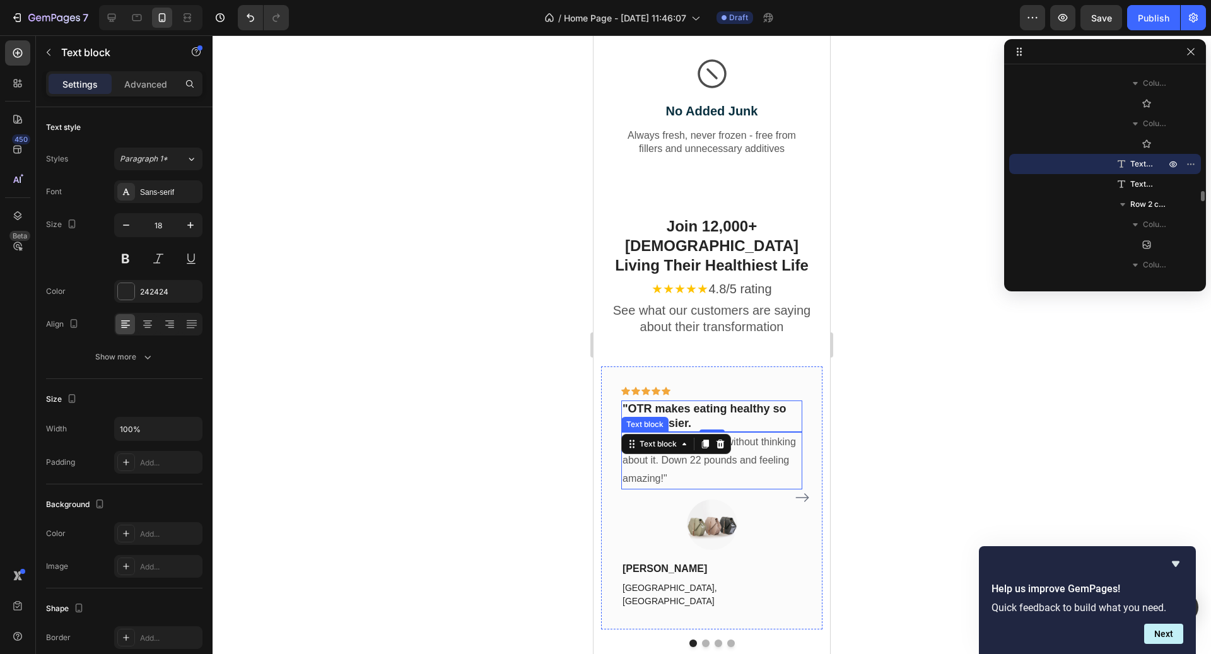
click at [741, 433] on p "I finally stay consistent without thinking about it. Down 22 pounds and feeling…" at bounding box center [712, 460] width 179 height 54
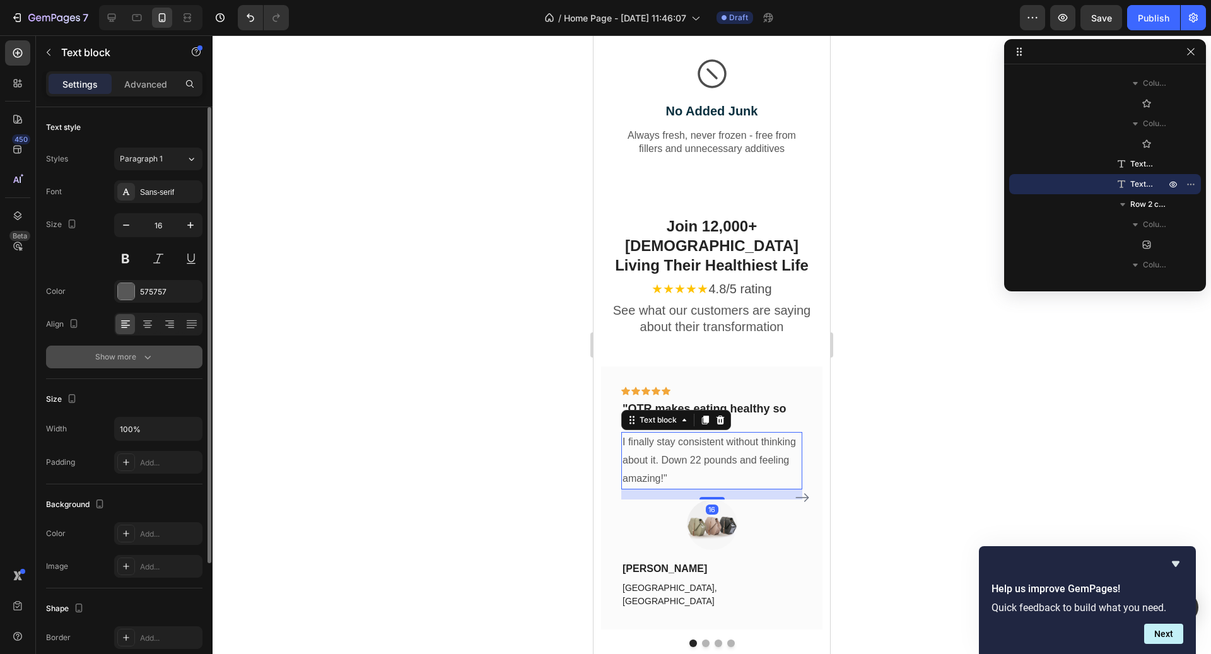
click at [142, 360] on icon "button" at bounding box center [147, 357] width 13 height 13
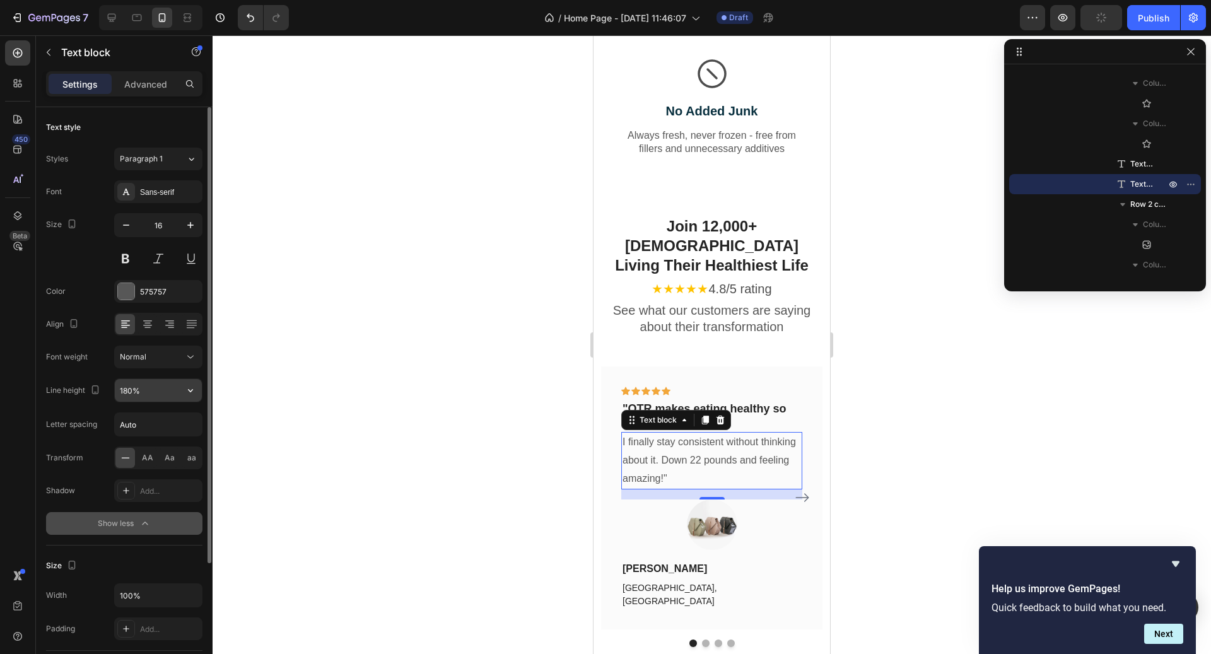
click at [184, 384] on icon "button" at bounding box center [190, 390] width 13 height 13
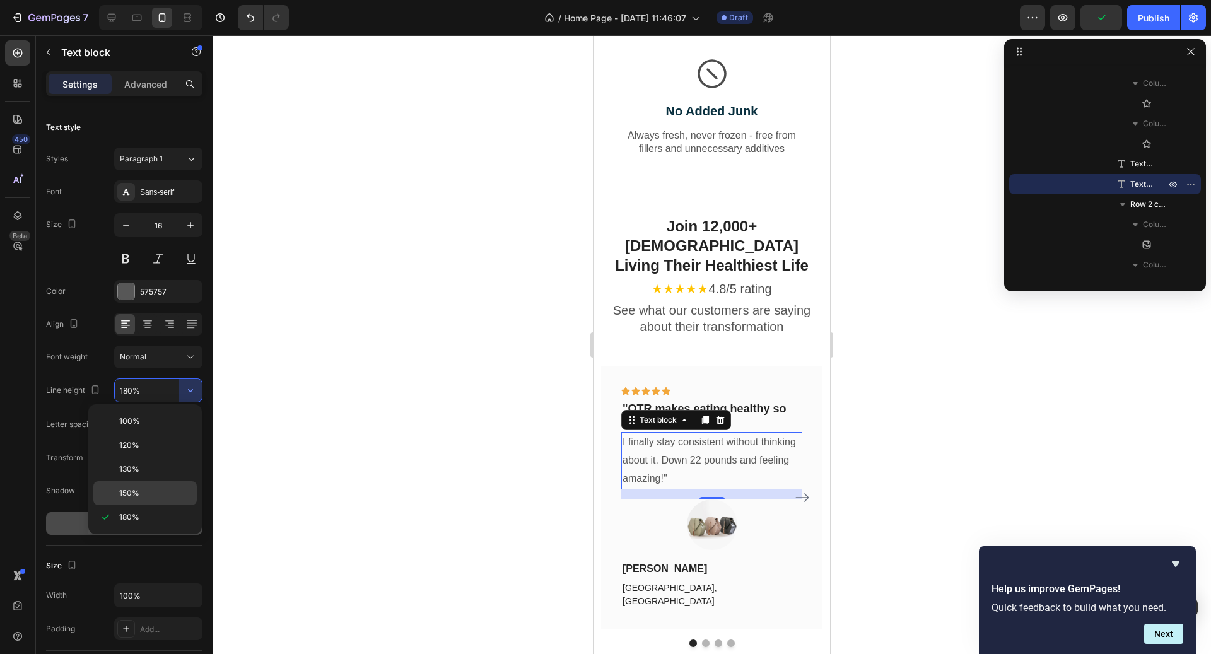
click at [168, 481] on div "150%" at bounding box center [144, 493] width 103 height 24
type input "150%"
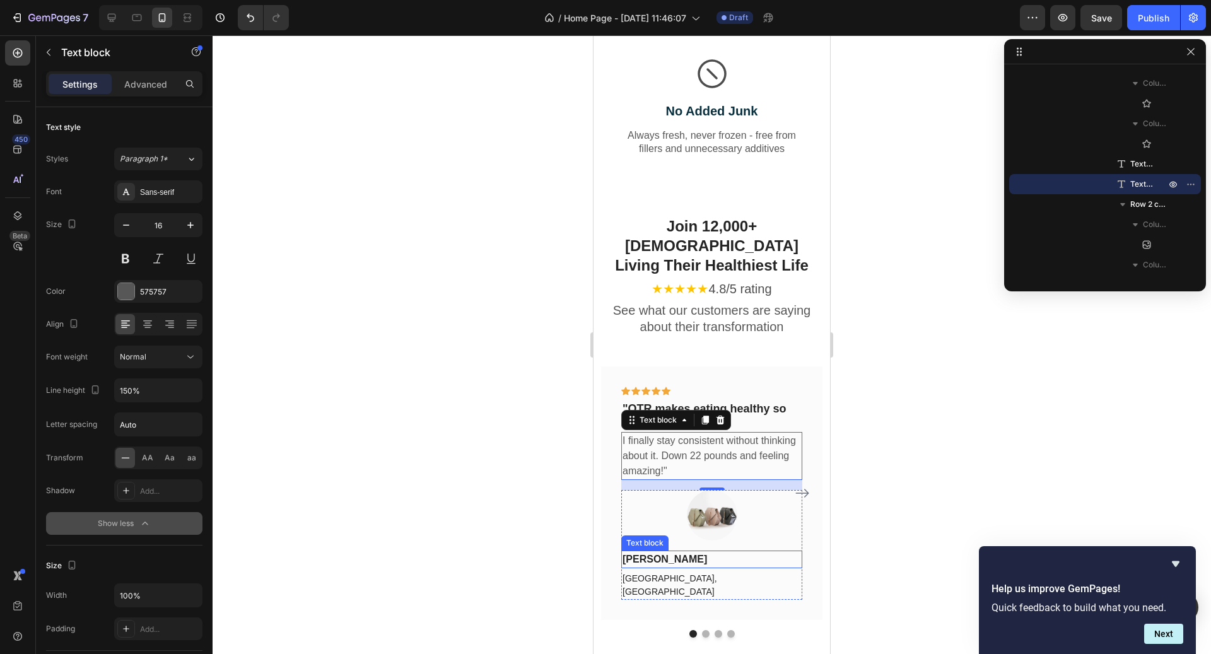
click at [689, 552] on p "[PERSON_NAME]" at bounding box center [712, 559] width 179 height 15
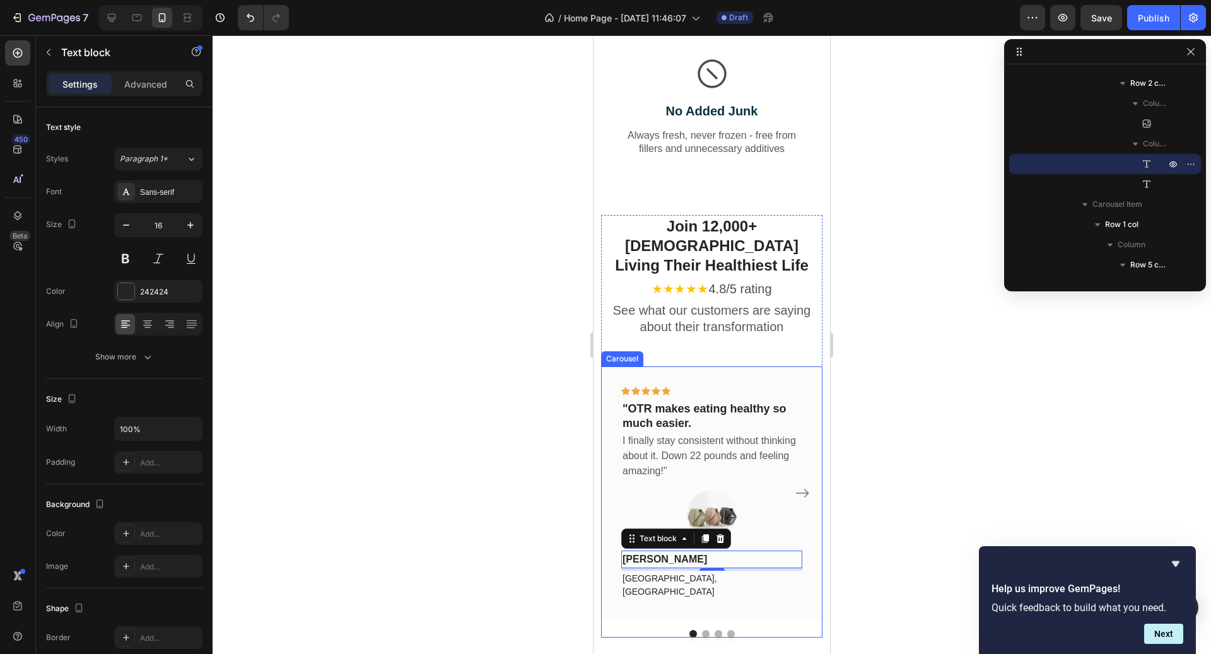
click at [811, 483] on button "Carousel Next Arrow" at bounding box center [802, 493] width 20 height 20
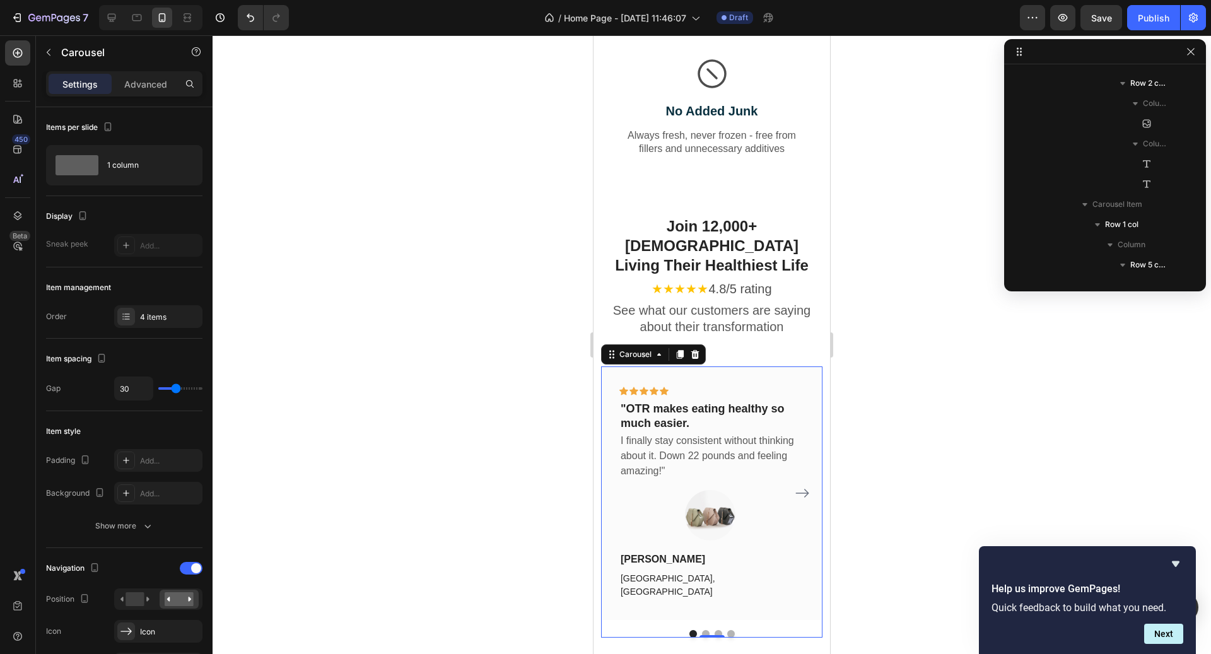
scroll to position [2136, 0]
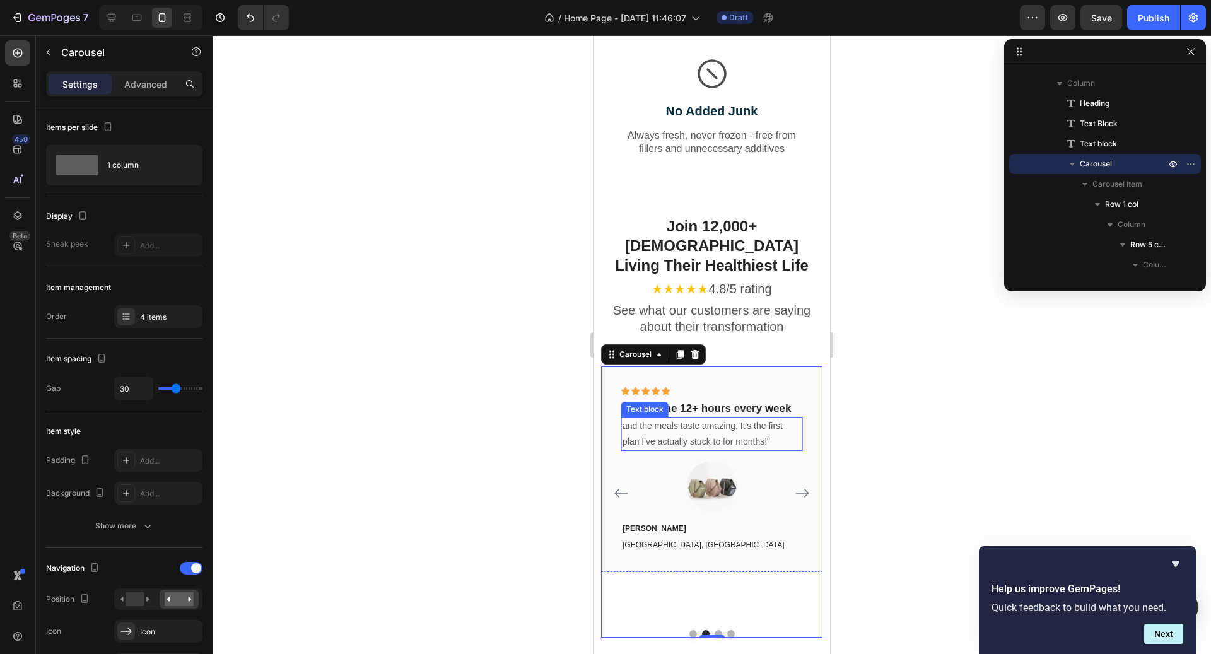
click at [724, 402] on p ""Saves me 12+ hours every week" at bounding box center [712, 409] width 179 height 14
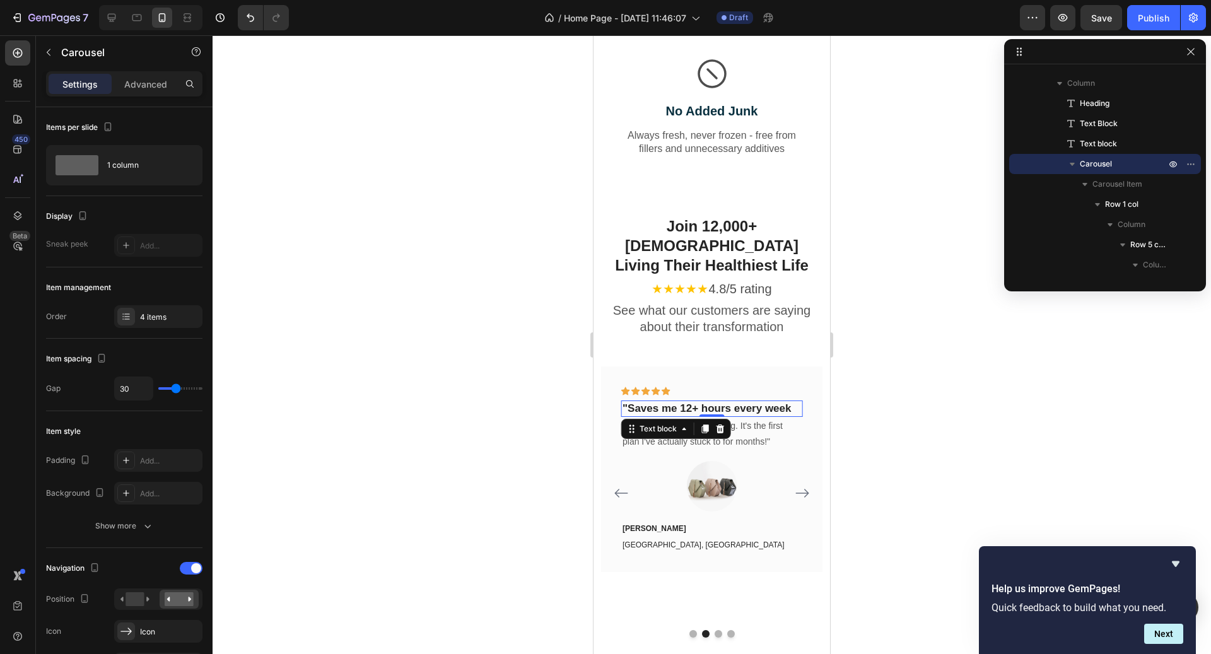
scroll to position [2883, 0]
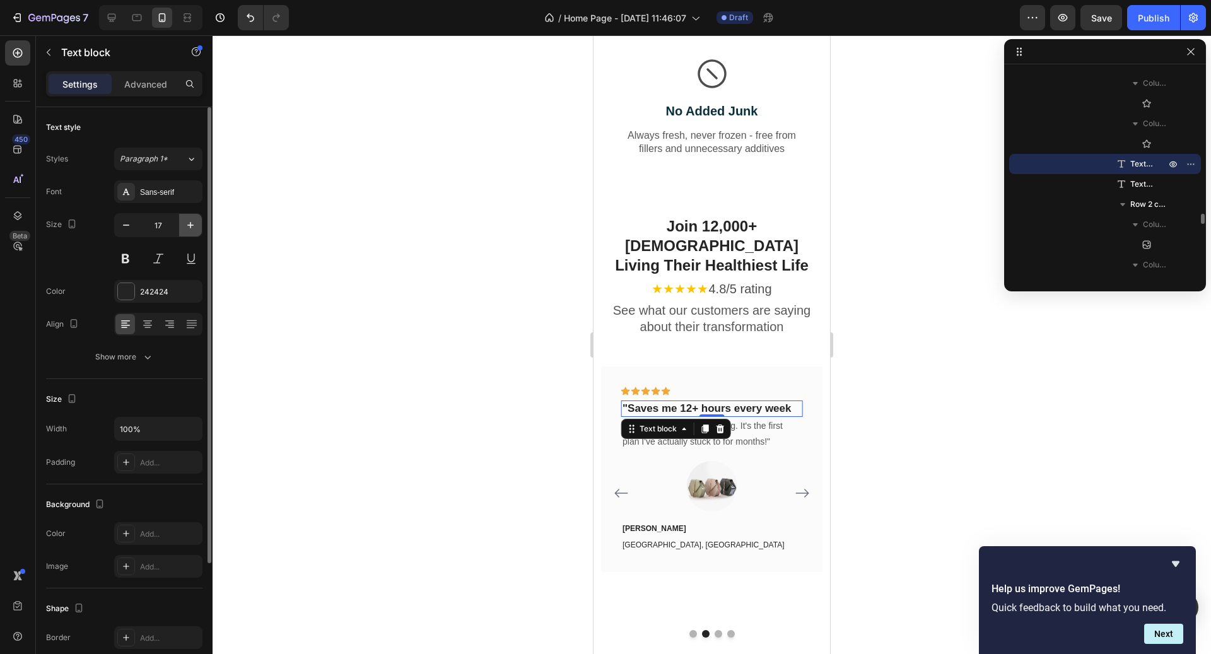
click at [189, 219] on icon "button" at bounding box center [190, 225] width 13 height 13
type input "18"
click at [728, 419] on p "and the meals taste amazing. It's the first plan I've actually stuck to for mon…" at bounding box center [712, 435] width 179 height 32
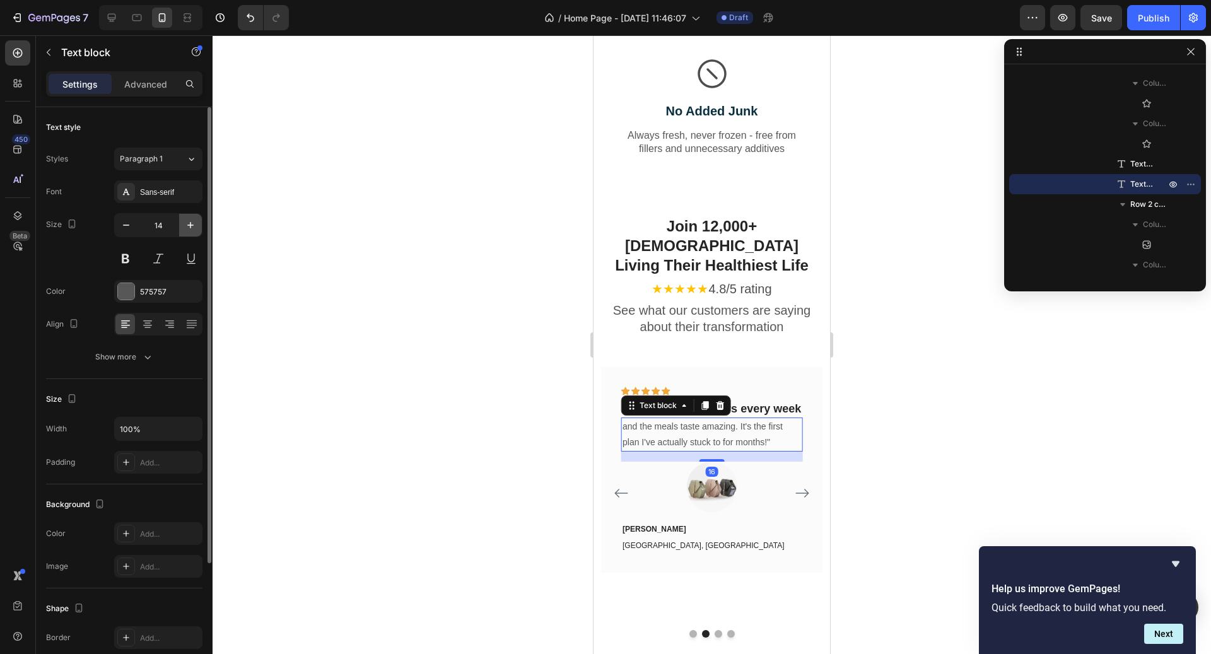
click at [195, 222] on icon "button" at bounding box center [190, 225] width 13 height 13
type input "16"
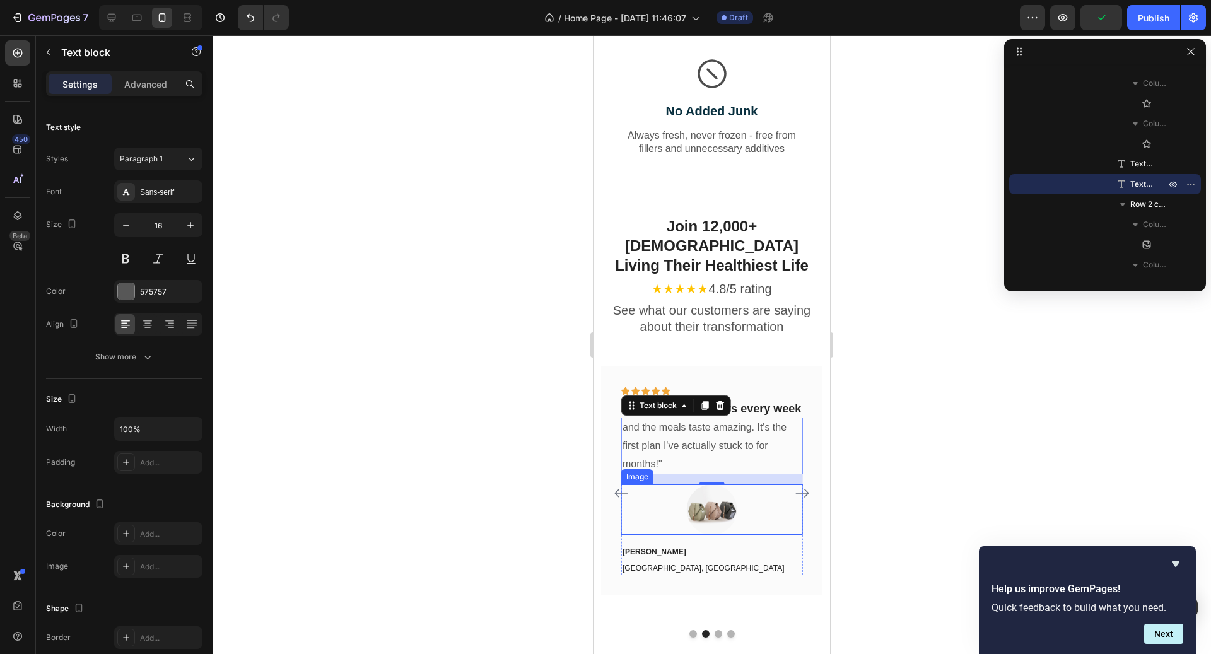
click at [621, 483] on button "Carousel Back Arrow" at bounding box center [621, 493] width 20 height 20
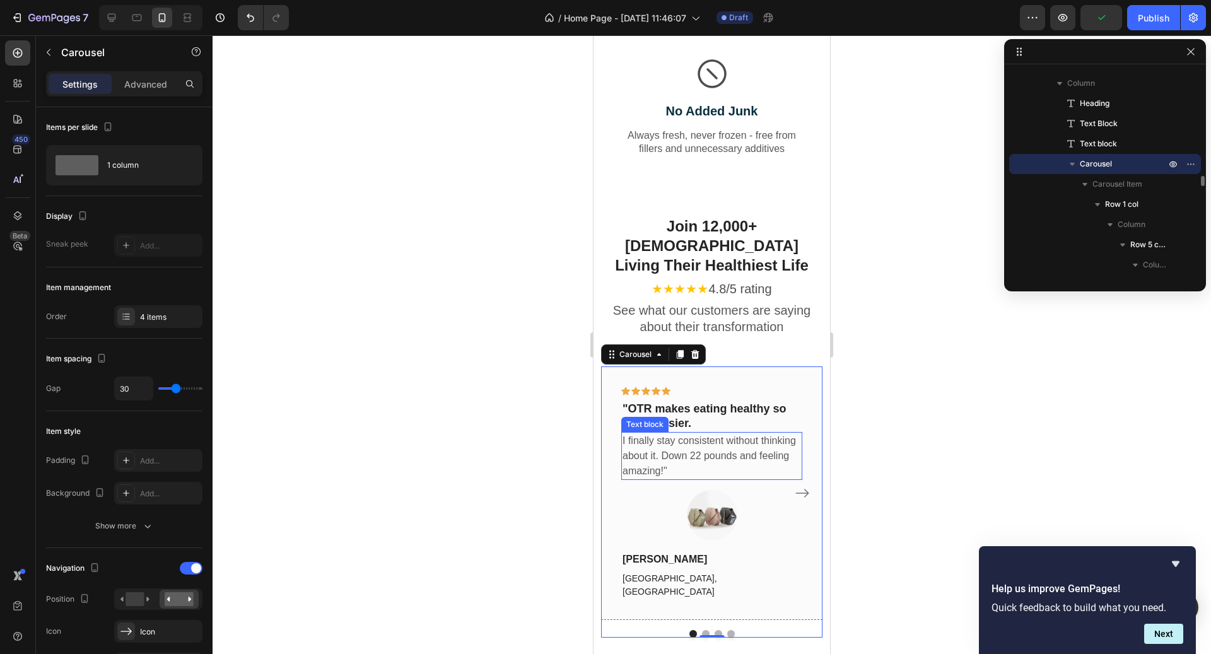
click at [650, 433] on p "I finally stay consistent without thinking about it. Down 22 pounds and feeling…" at bounding box center [712, 455] width 179 height 45
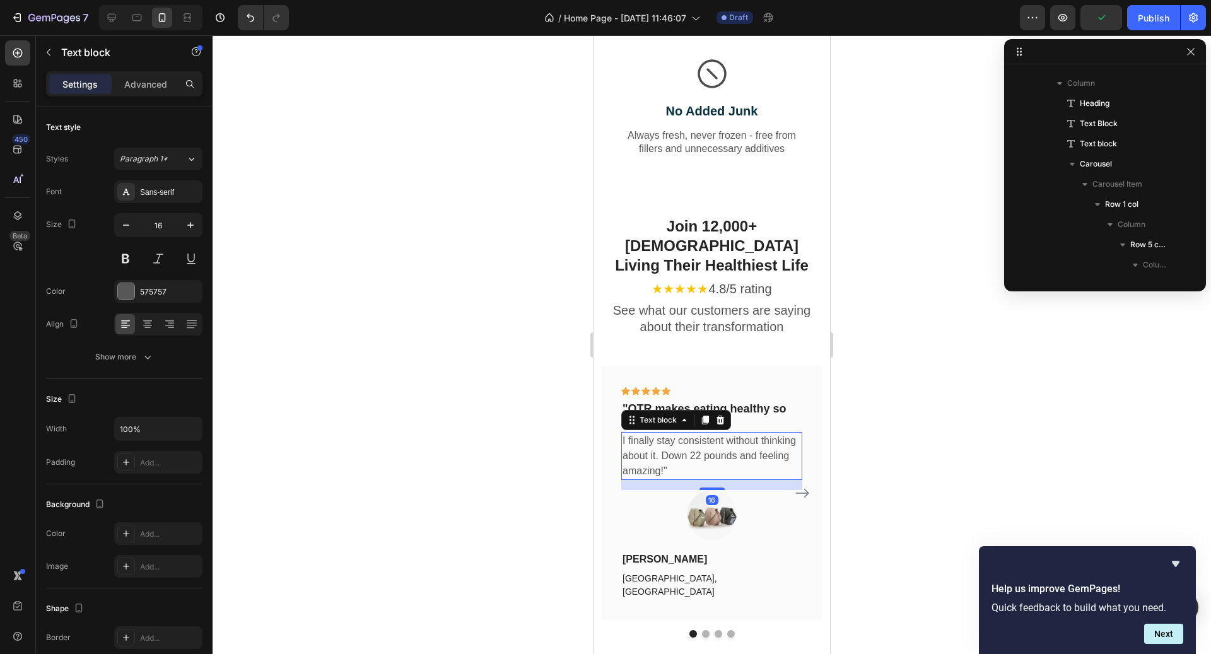
scroll to position [2459, 0]
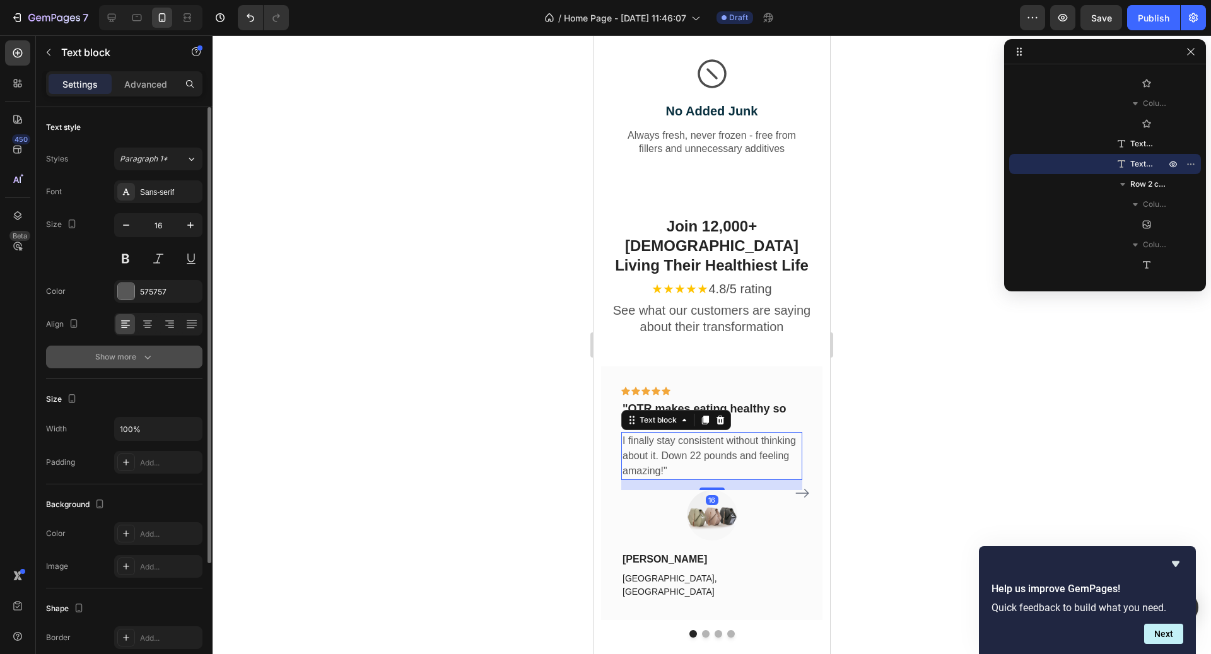
click at [114, 365] on button "Show more" at bounding box center [124, 357] width 156 height 23
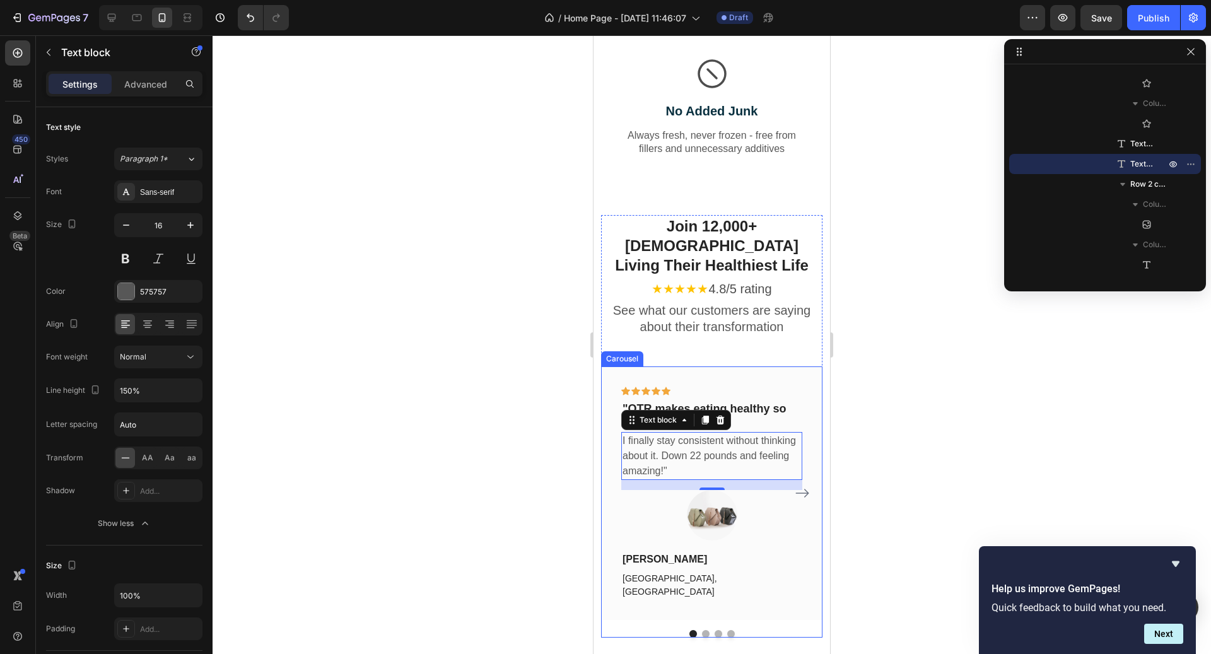
click at [793, 483] on button "Carousel Next Arrow" at bounding box center [802, 493] width 20 height 20
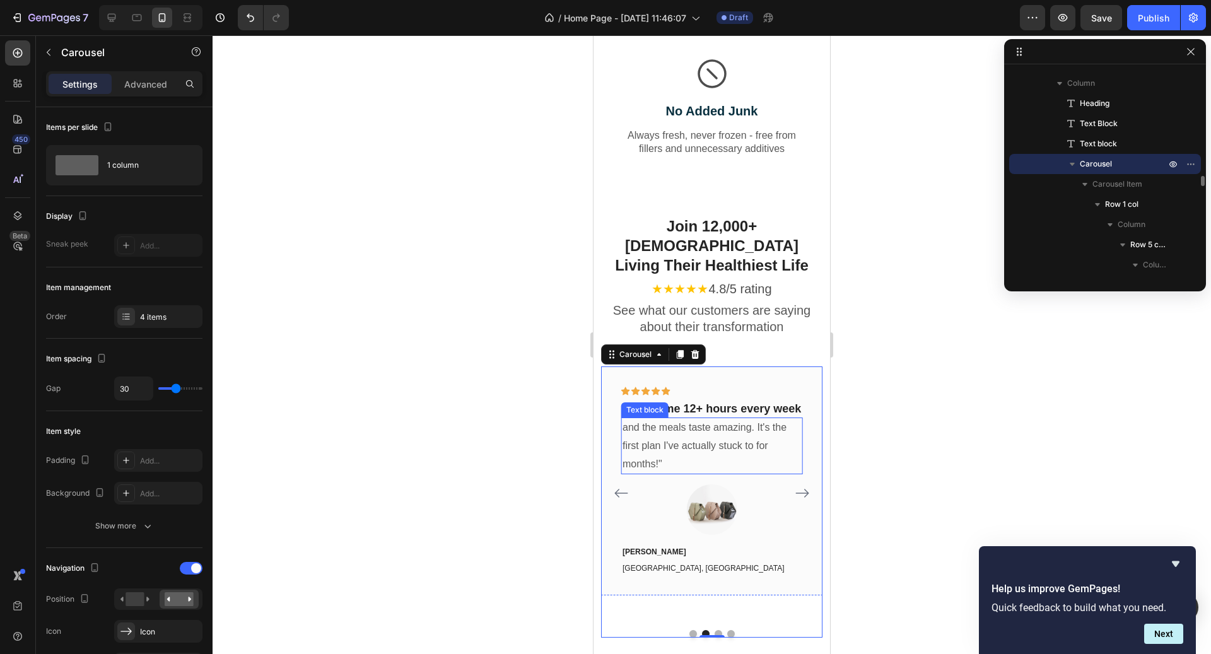
click at [712, 421] on p "and the meals taste amazing. It's the first plan I've actually stuck to for mon…" at bounding box center [712, 446] width 179 height 54
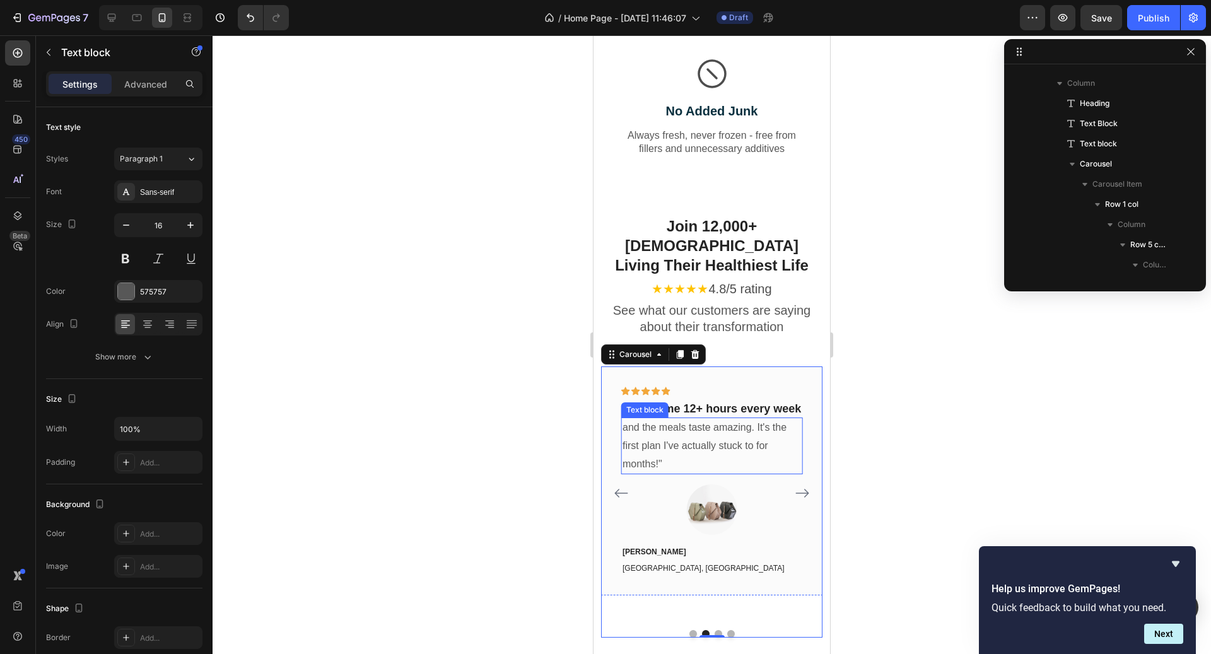
scroll to position [2903, 0]
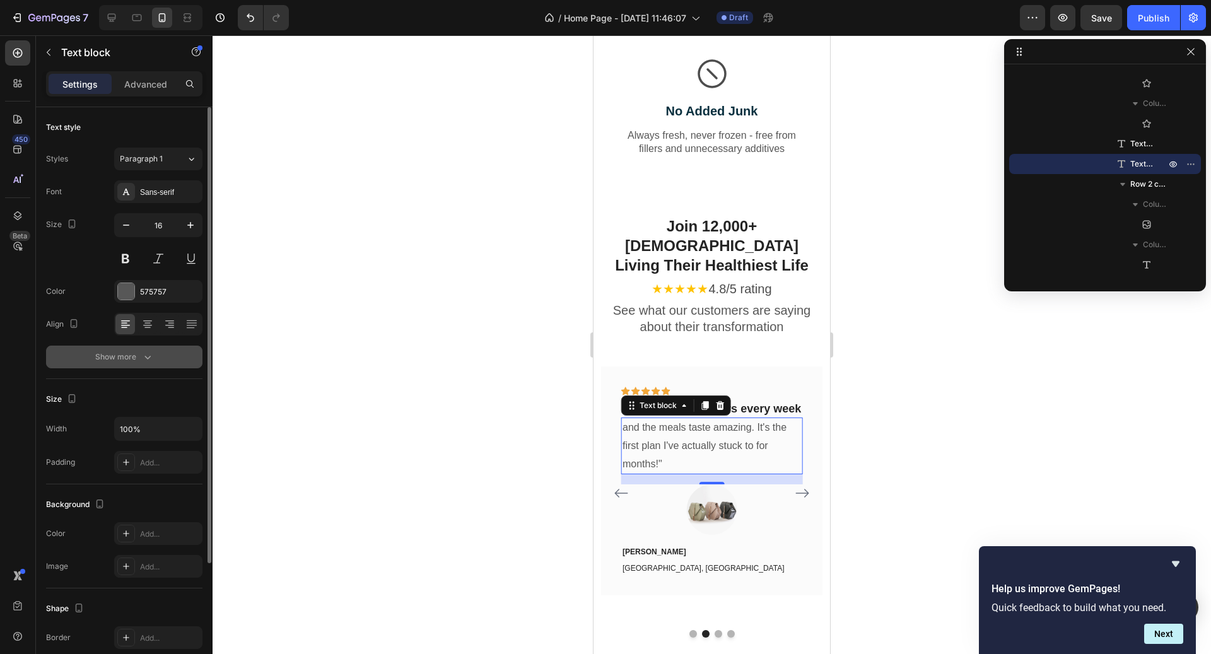
click at [134, 362] on div "Show more" at bounding box center [124, 357] width 59 height 13
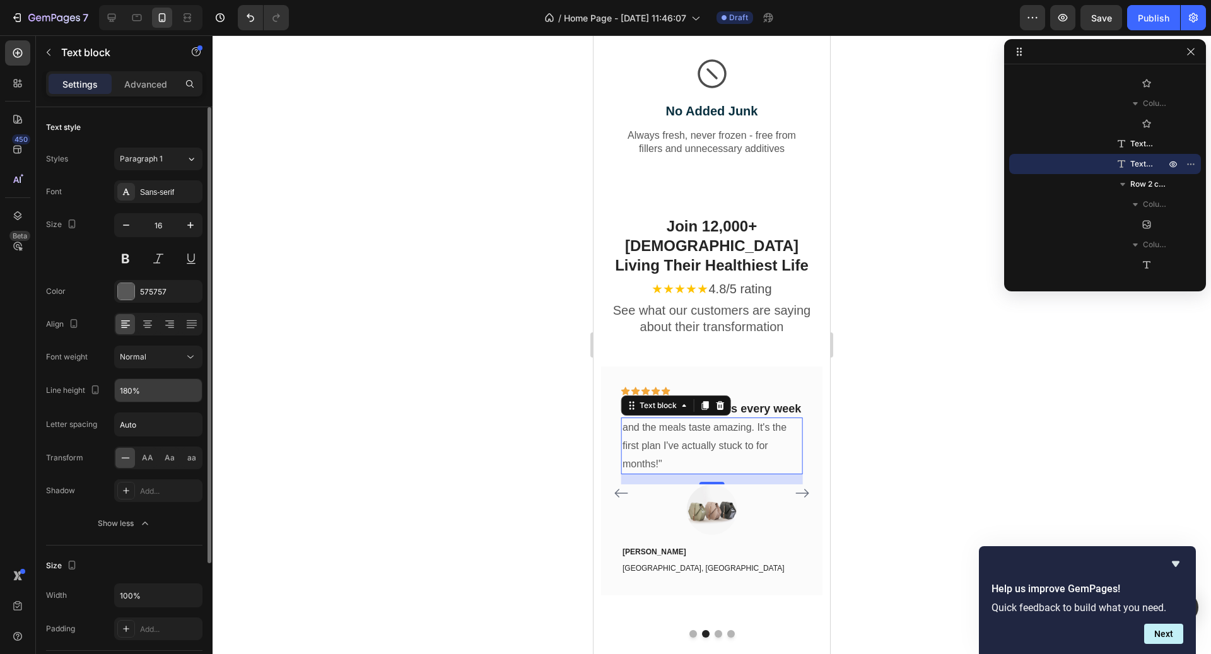
click at [150, 387] on input "180%" at bounding box center [158, 390] width 87 height 23
click at [188, 397] on button "button" at bounding box center [190, 390] width 23 height 23
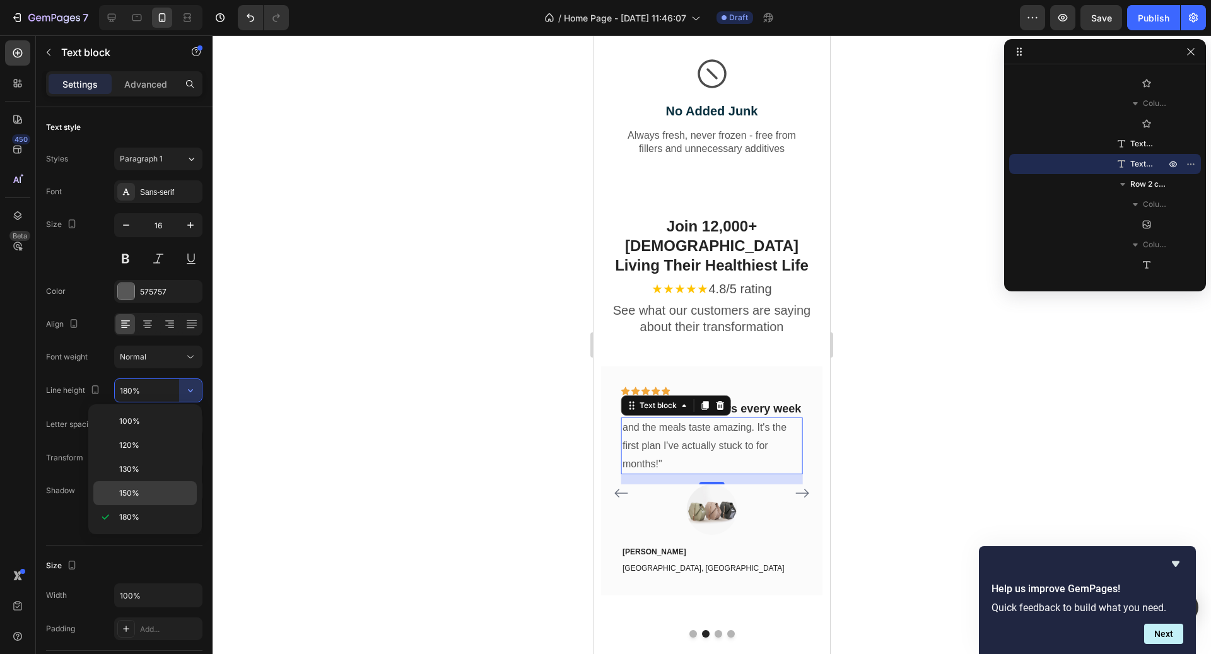
click at [153, 483] on div "150%" at bounding box center [144, 493] width 103 height 24
type input "150%"
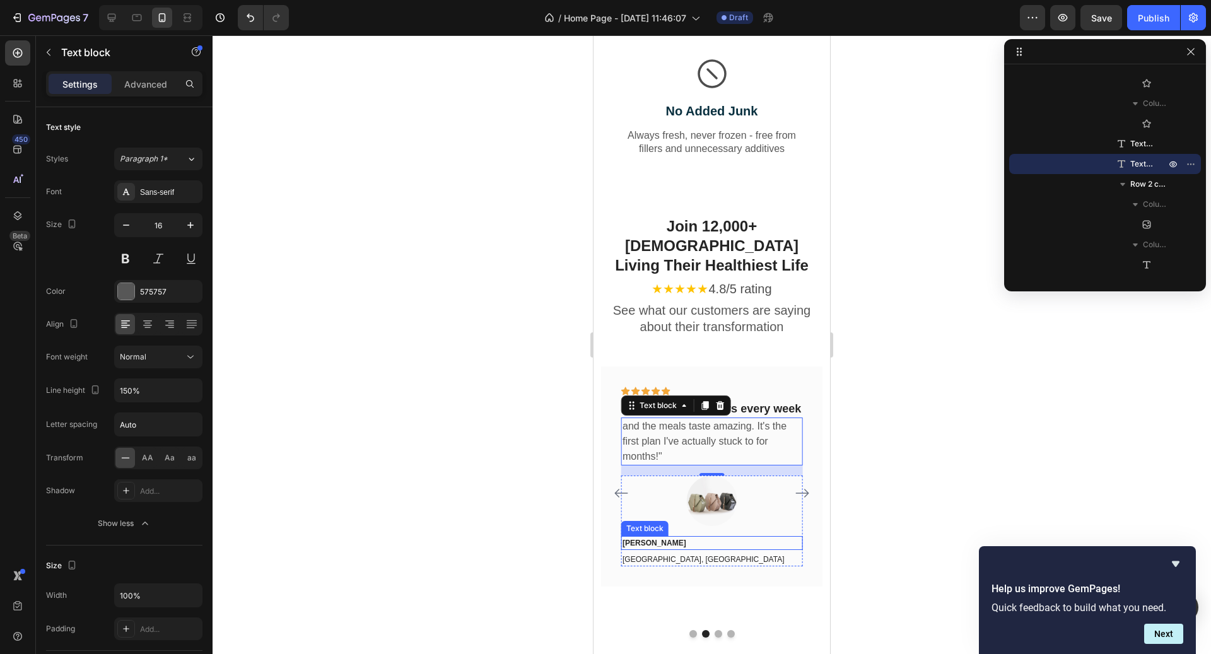
click at [661, 538] on p "[PERSON_NAME]" at bounding box center [712, 543] width 179 height 11
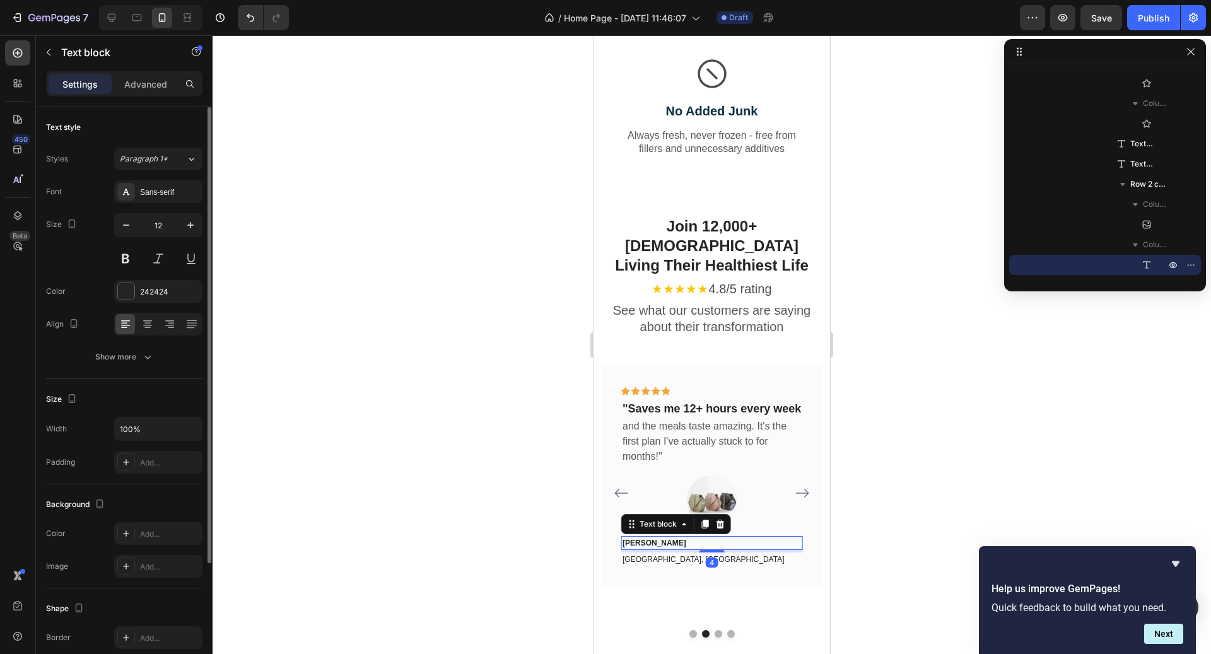
click at [169, 227] on input "12" at bounding box center [159, 225] width 42 height 23
type input "16"
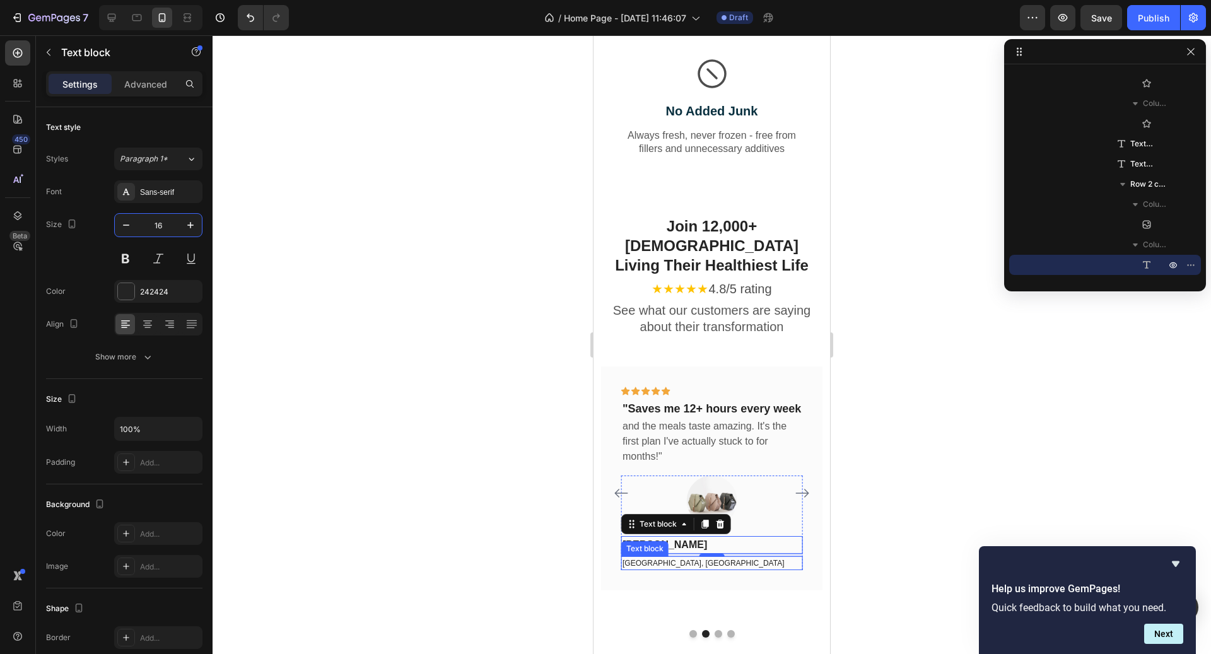
click at [693, 558] on p "[GEOGRAPHIC_DATA], [GEOGRAPHIC_DATA]" at bounding box center [712, 563] width 179 height 11
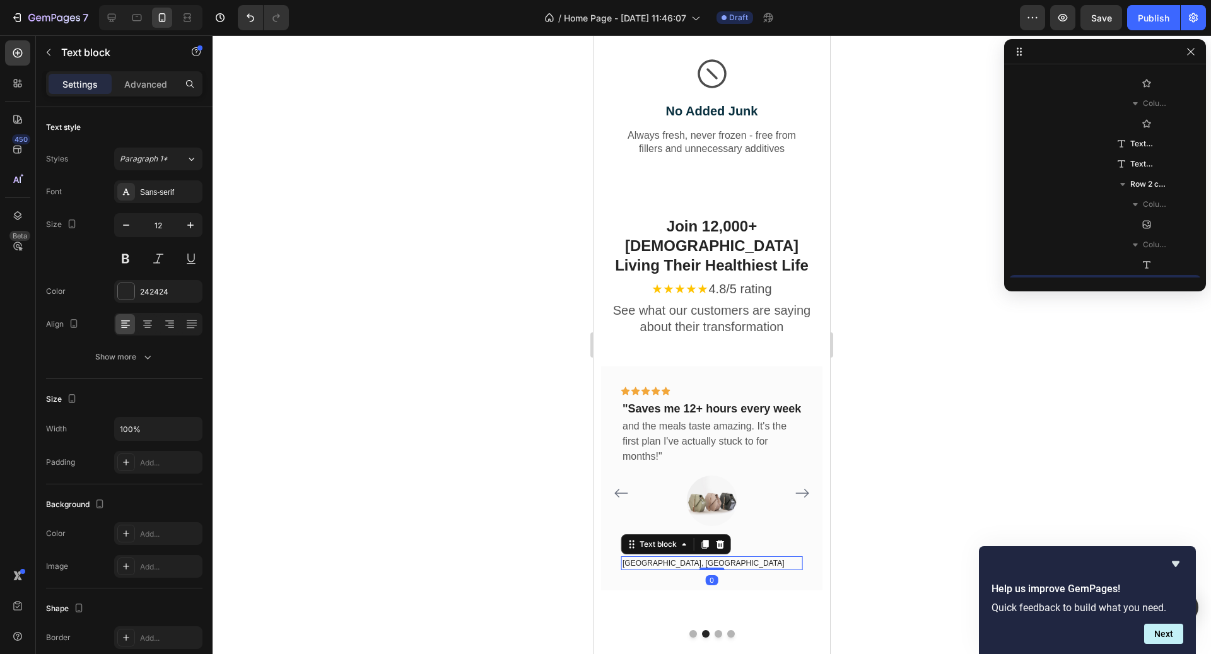
scroll to position [3025, 0]
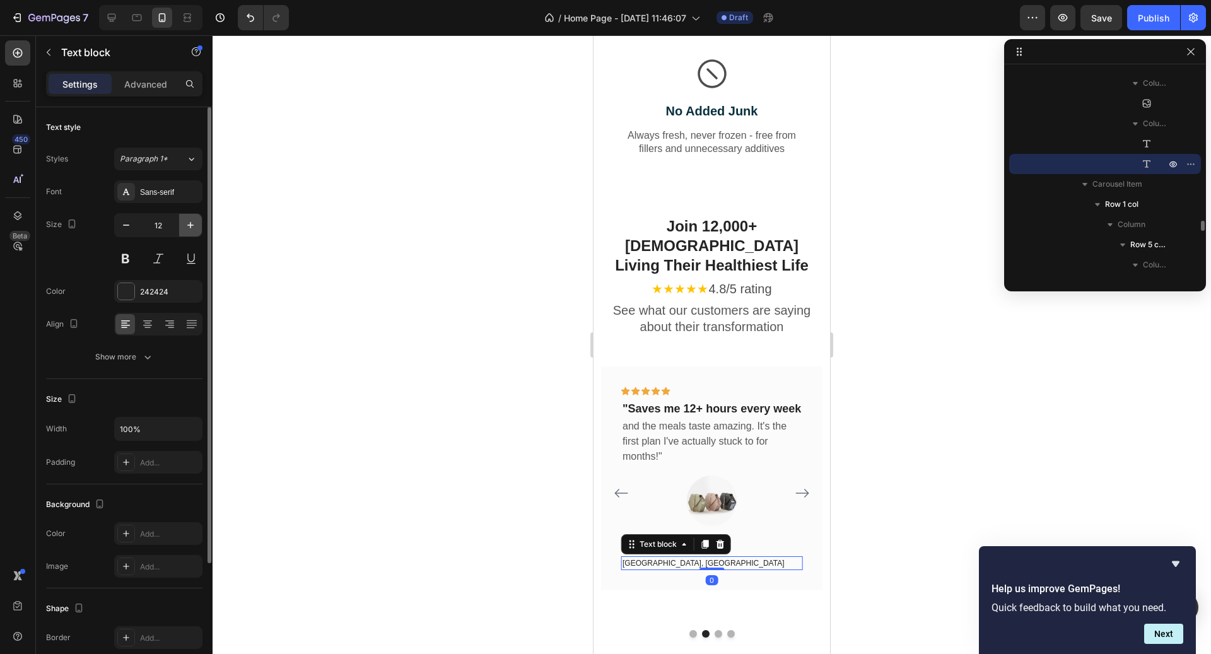
click at [187, 229] on icon "button" at bounding box center [190, 225] width 13 height 13
type input "14"
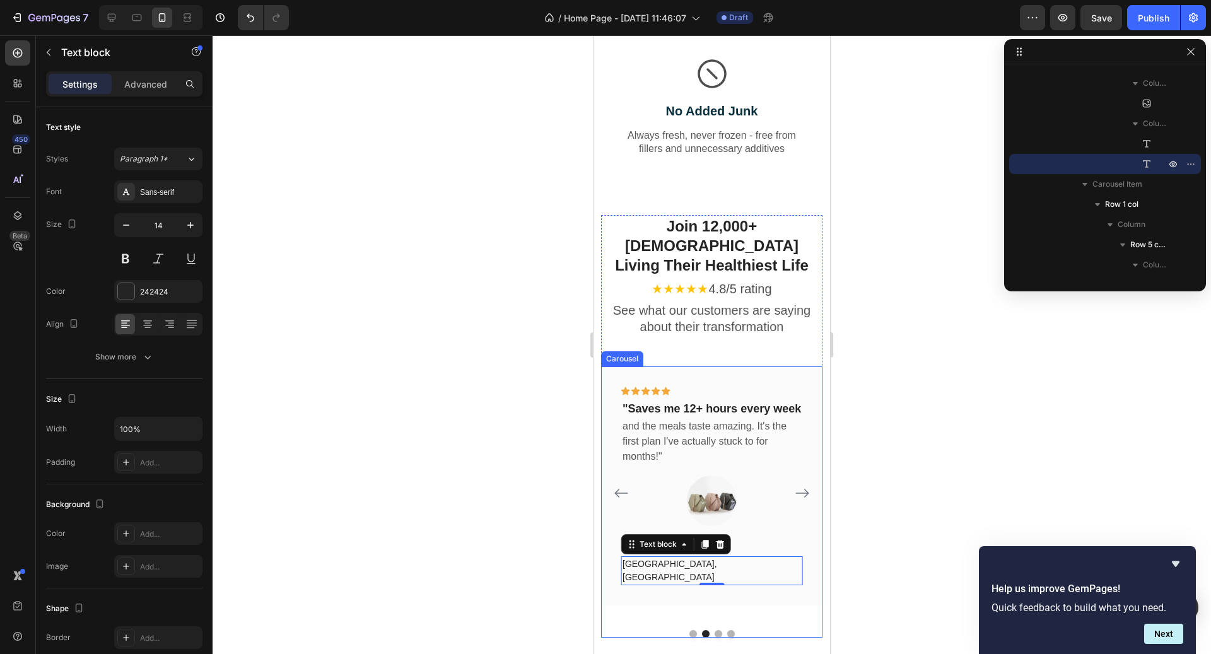
click at [800, 486] on icon "Carousel Next Arrow" at bounding box center [802, 493] width 15 height 15
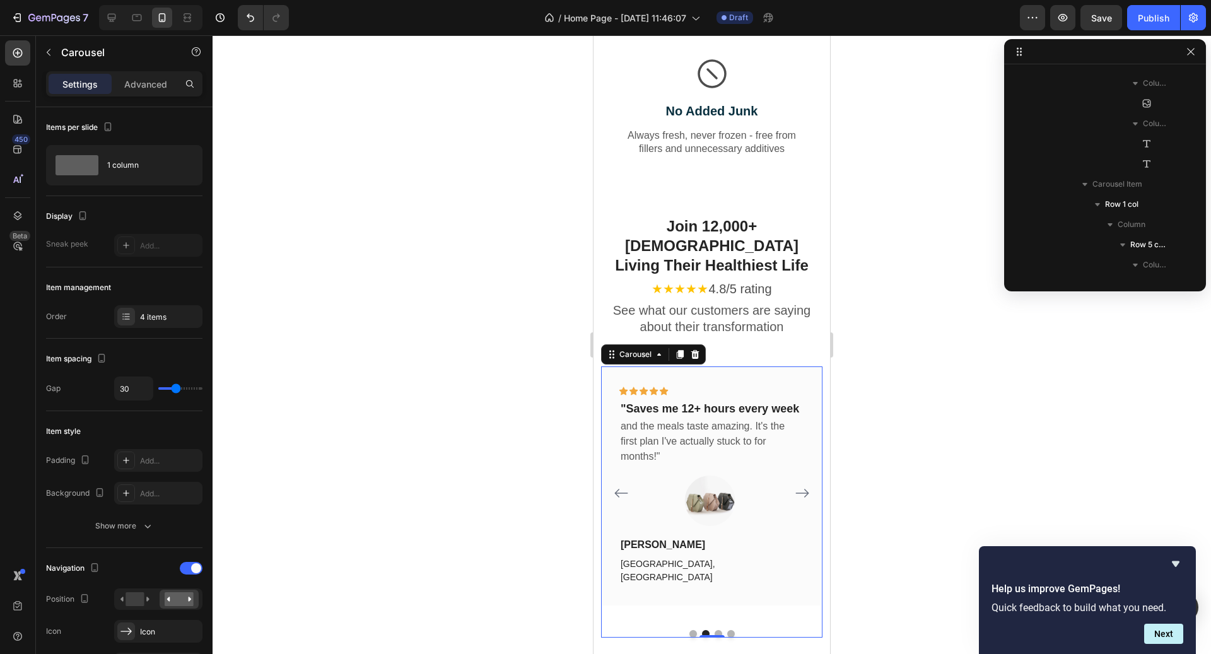
scroll to position [2136, 0]
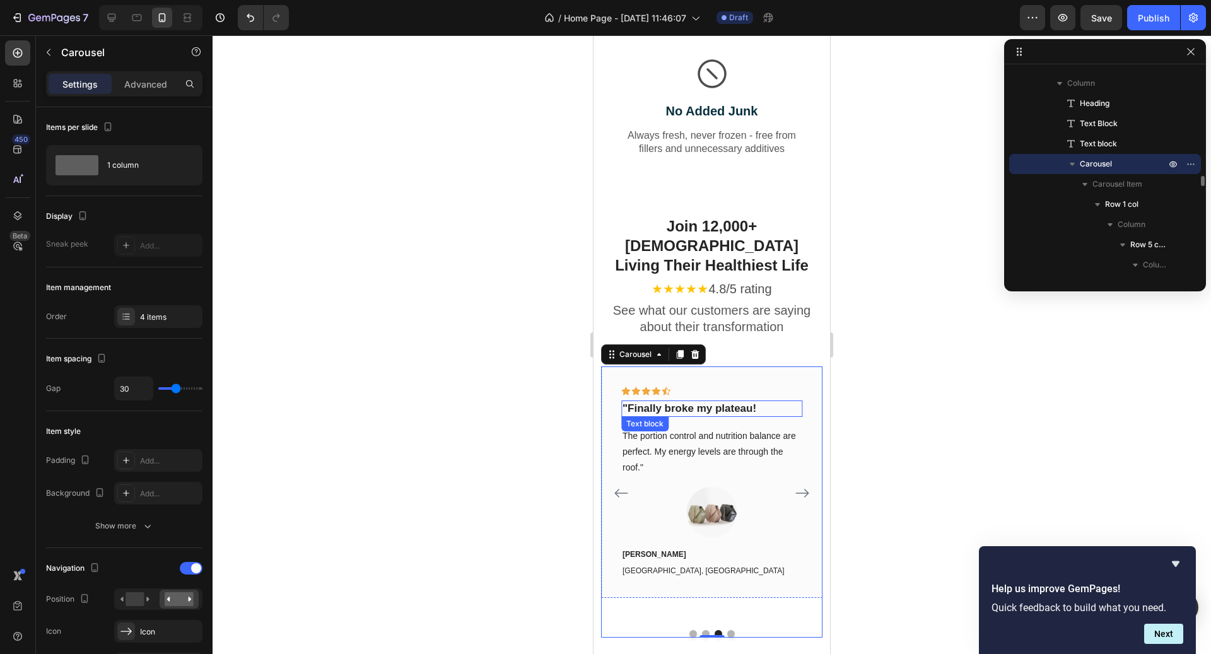
click at [728, 402] on p ""Finally broke my plateau!" at bounding box center [712, 409] width 179 height 14
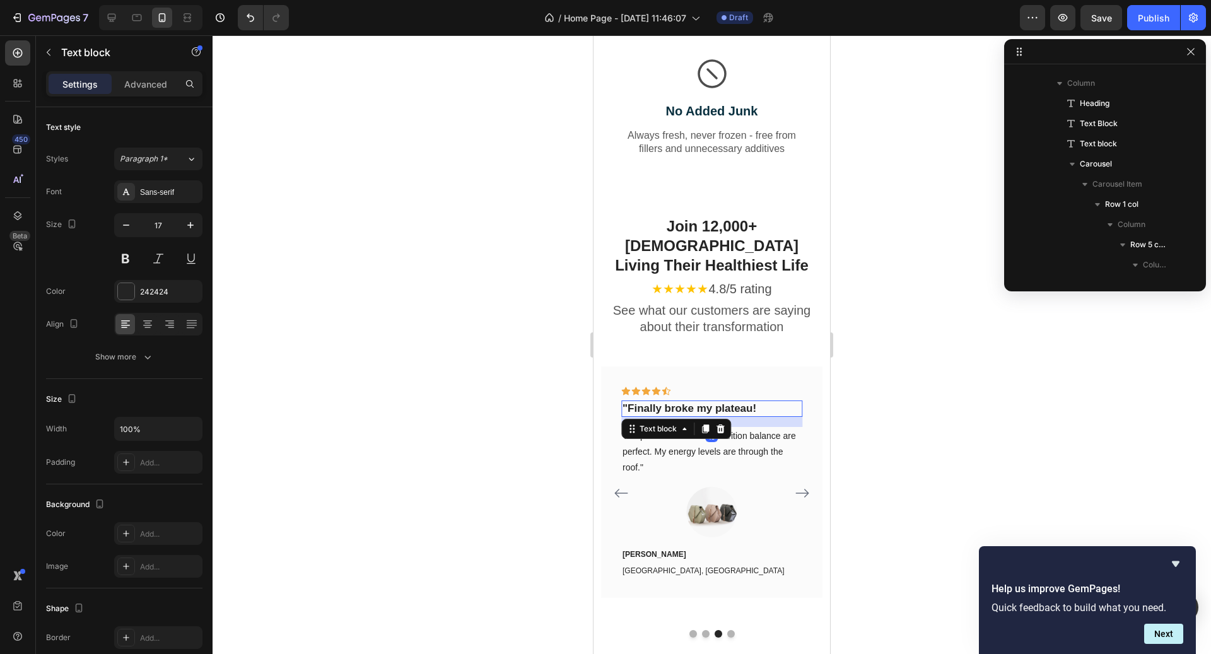
scroll to position [3327, 0]
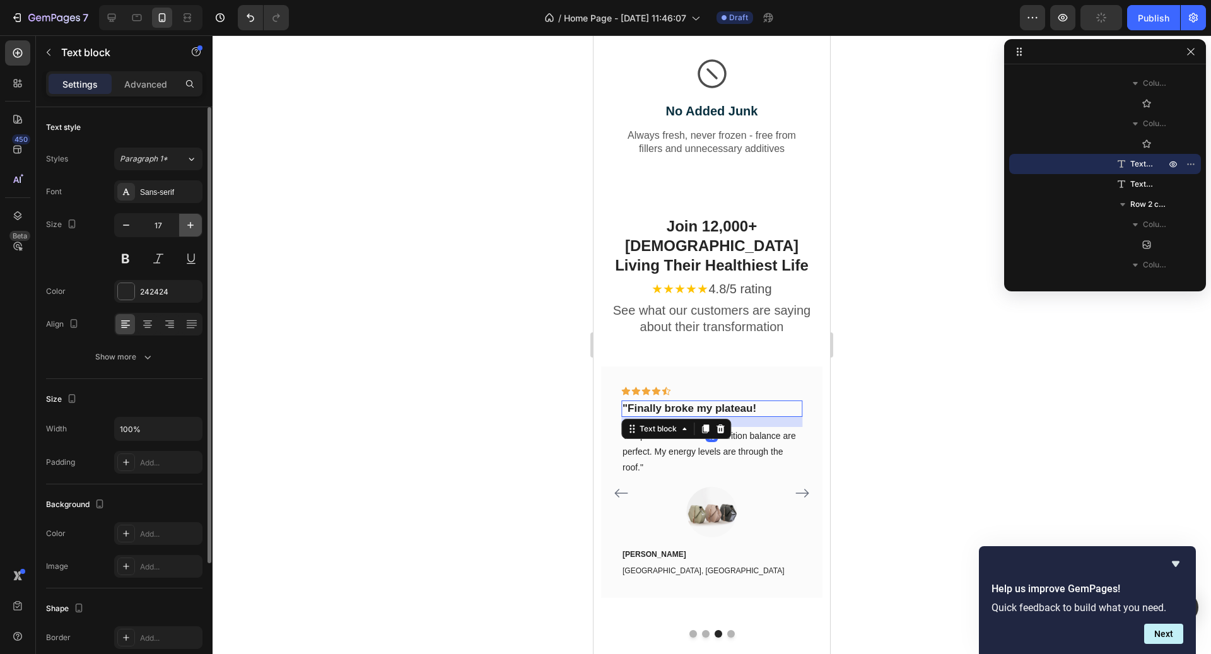
click at [189, 221] on icon "button" at bounding box center [190, 225] width 13 height 13
type input "18"
click at [719, 429] on p "The portion control and nutrition balance are perfect. My energy levels are thr…" at bounding box center [712, 453] width 179 height 48
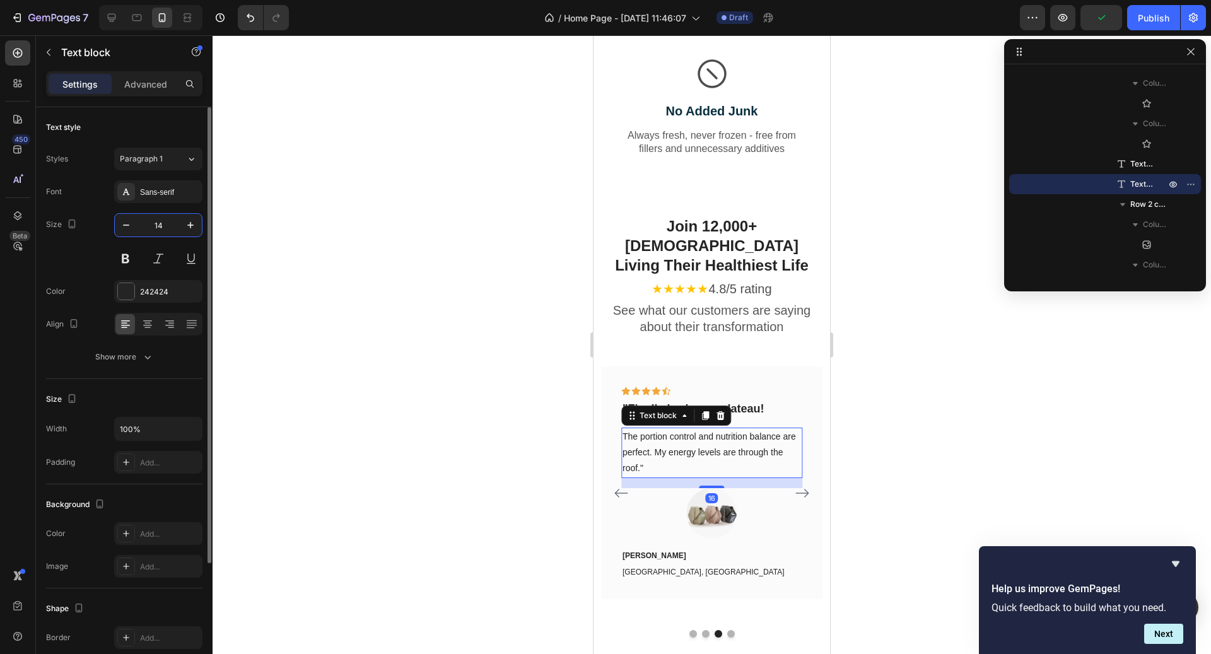
click at [179, 225] on input "14" at bounding box center [159, 225] width 42 height 23
click at [195, 225] on icon "button" at bounding box center [190, 225] width 13 height 13
type input "16"
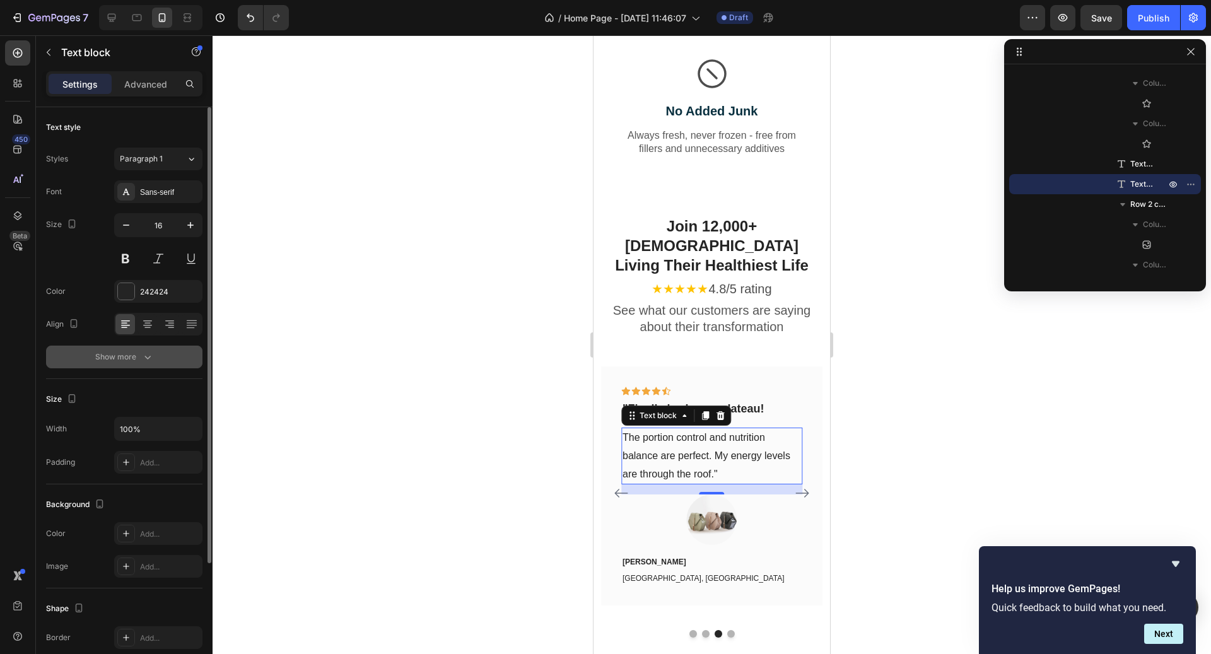
click at [144, 357] on icon "button" at bounding box center [147, 357] width 13 height 13
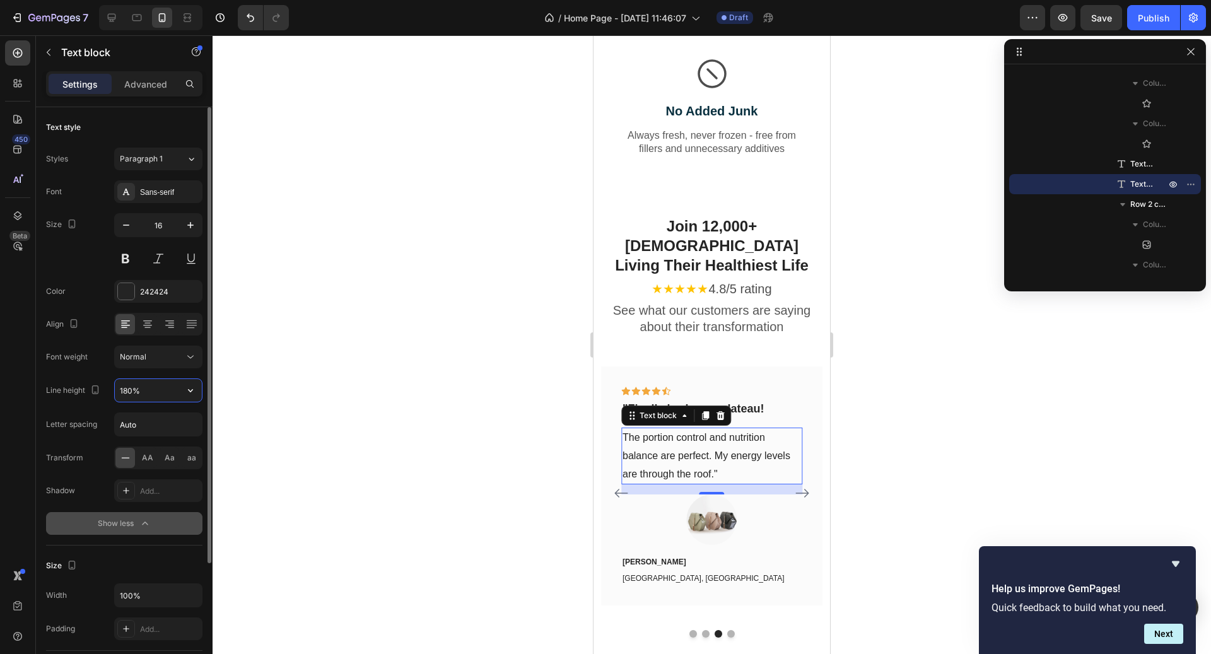
click at [148, 399] on input "180%" at bounding box center [158, 390] width 87 height 23
click at [191, 395] on icon "button" at bounding box center [190, 390] width 13 height 13
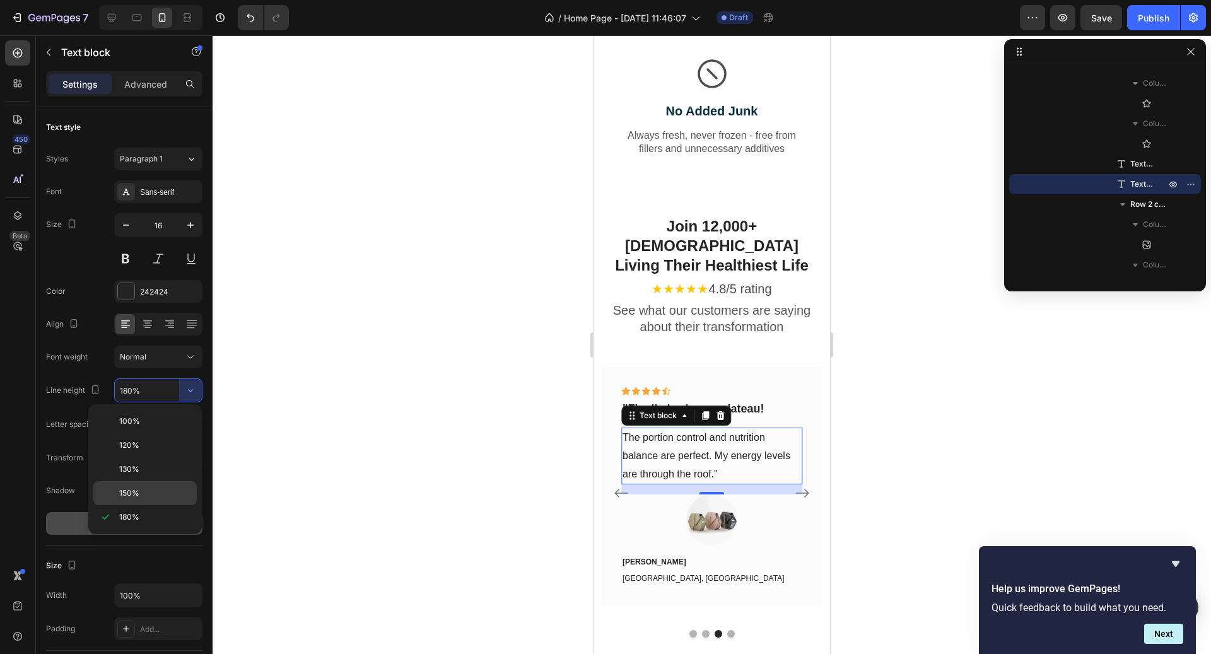
click at [153, 489] on p "150%" at bounding box center [155, 493] width 72 height 11
type input "150%"
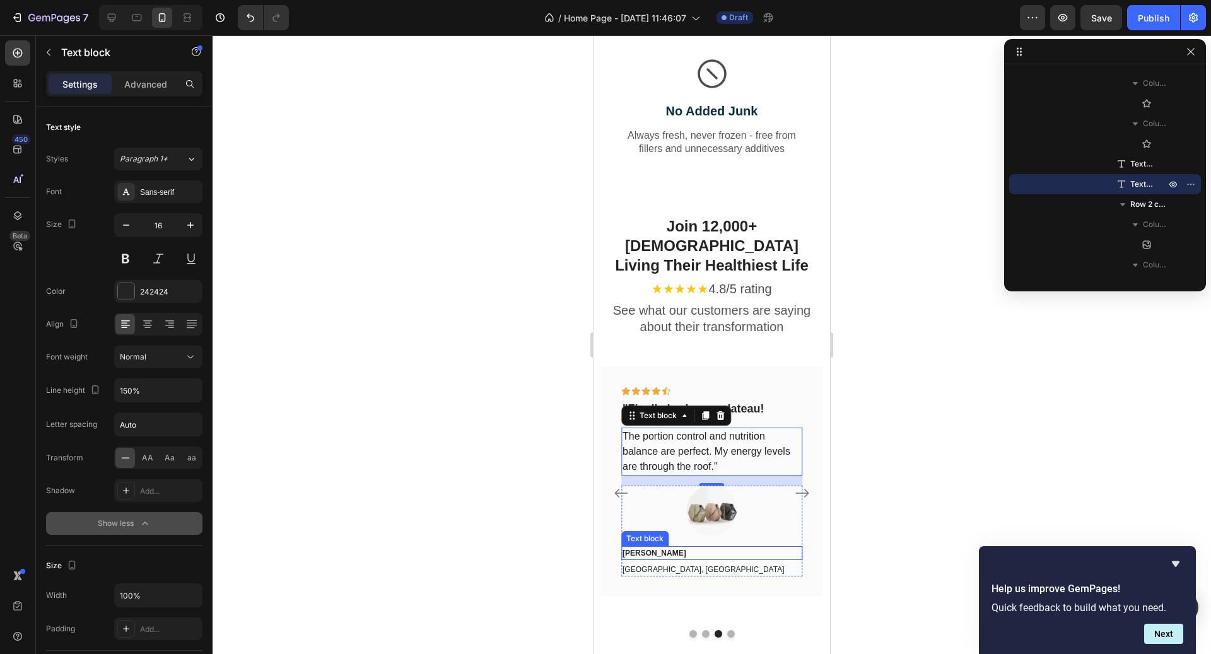
click at [681, 548] on p "[PERSON_NAME]" at bounding box center [712, 553] width 179 height 11
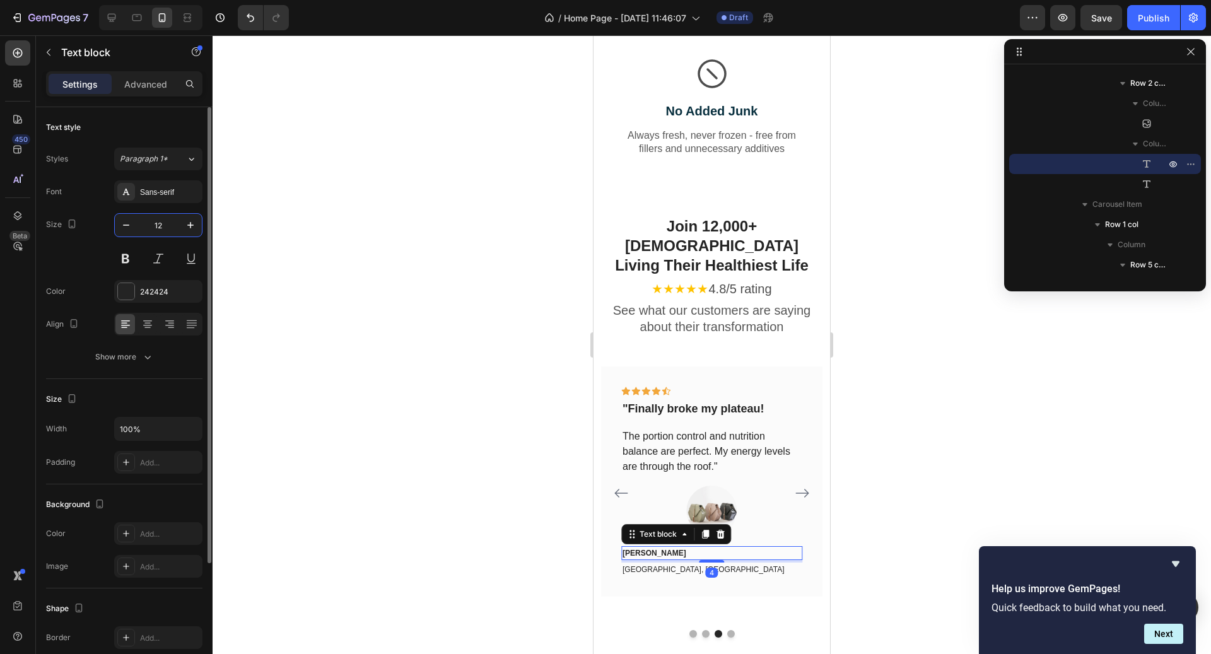
click at [169, 225] on input "12" at bounding box center [159, 225] width 42 height 23
type input "16"
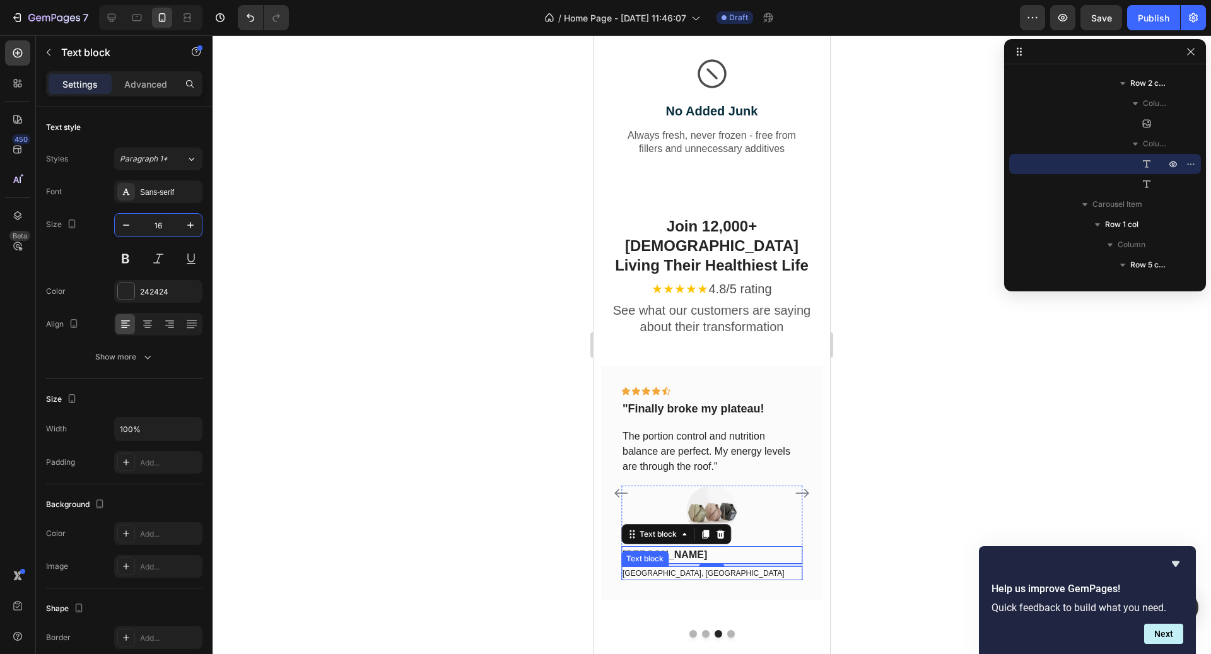
click at [722, 568] on p "[GEOGRAPHIC_DATA], [GEOGRAPHIC_DATA]" at bounding box center [712, 573] width 179 height 11
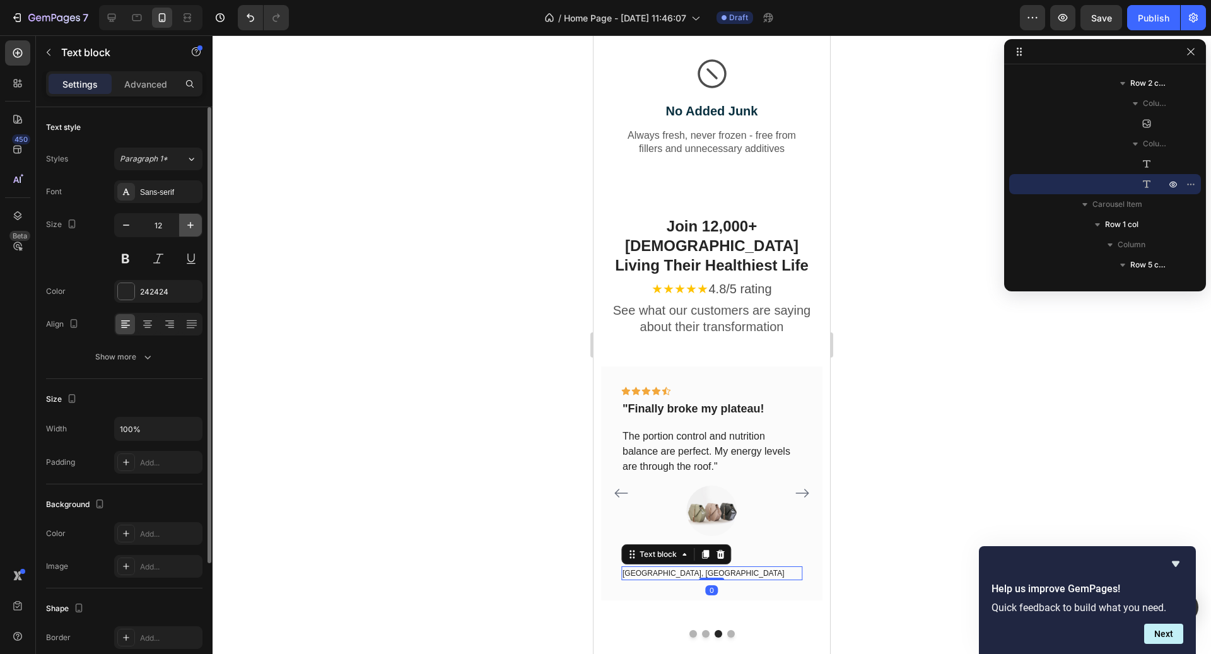
click at [187, 221] on icon "button" at bounding box center [190, 225] width 13 height 13
type input "14"
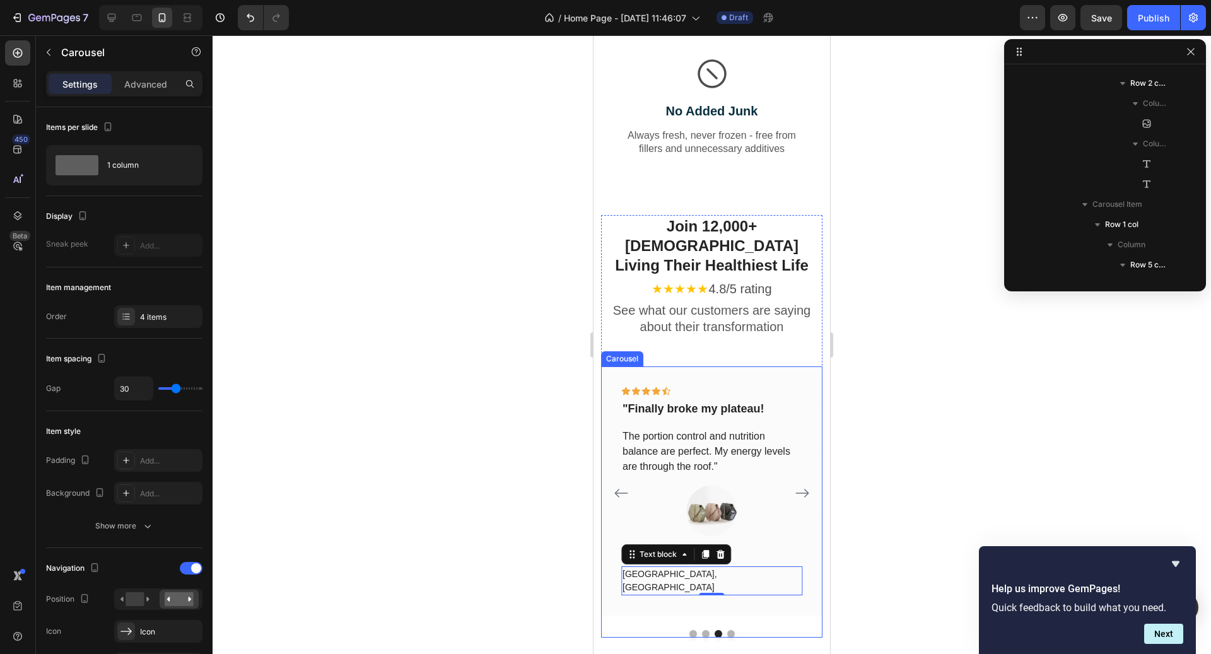
click at [805, 486] on icon "Carousel Next Arrow" at bounding box center [802, 493] width 15 height 15
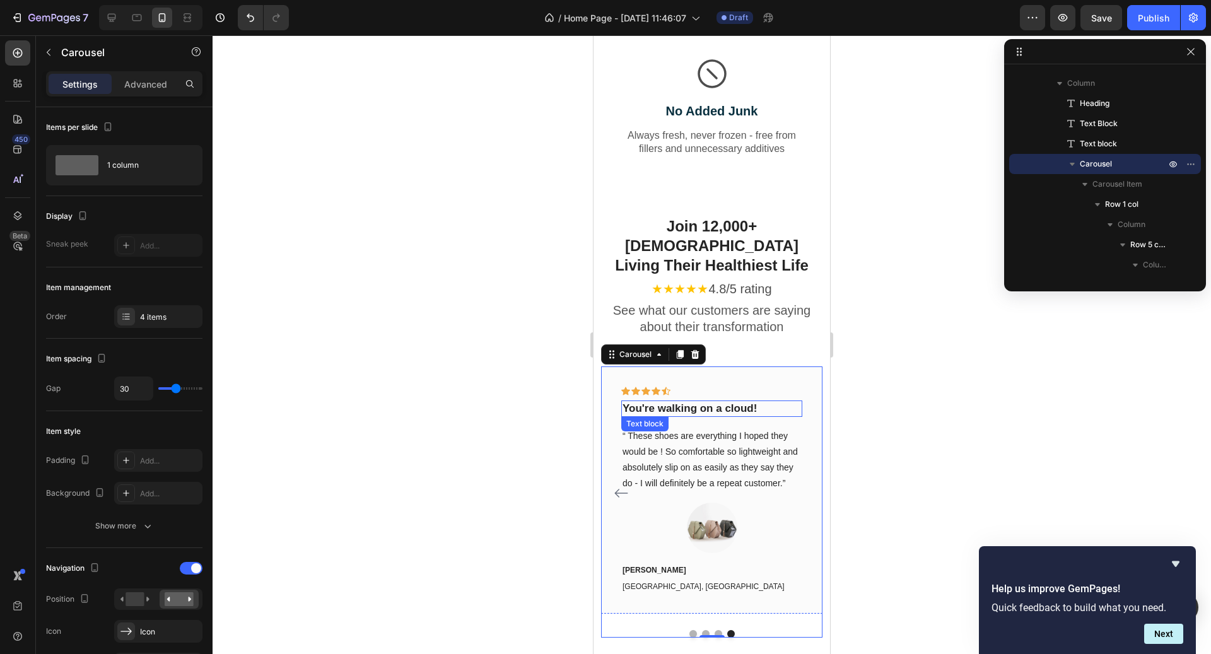
click at [706, 402] on p "You're walking on a cloud!" at bounding box center [712, 409] width 179 height 14
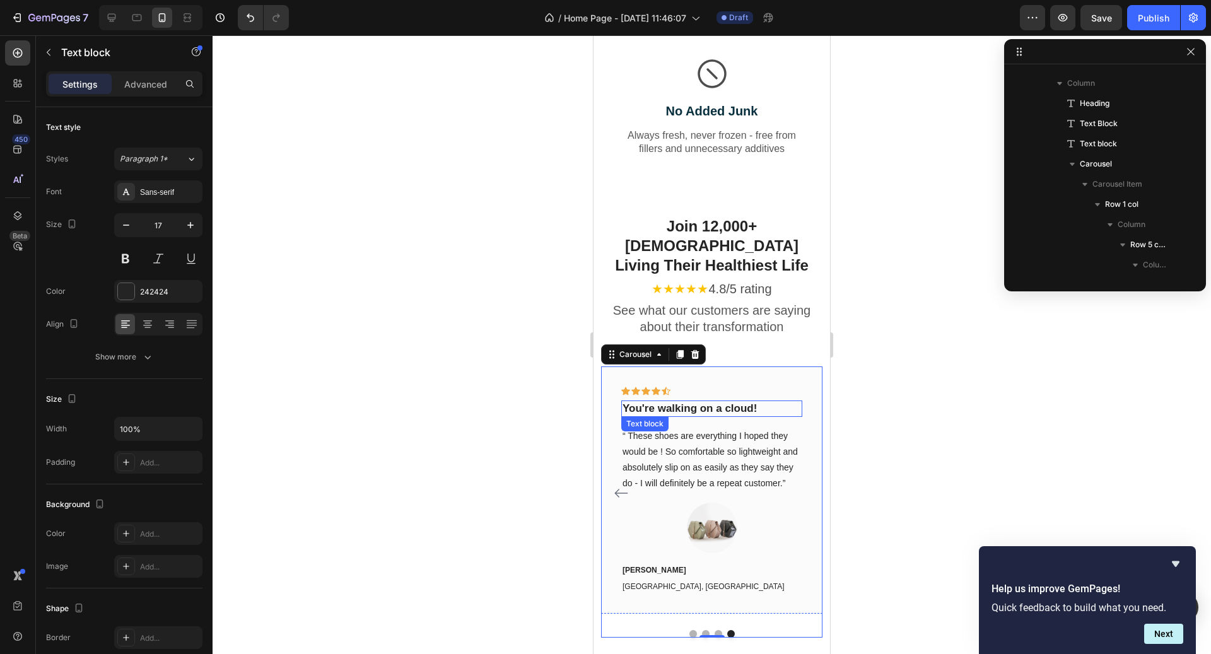
scroll to position [3772, 0]
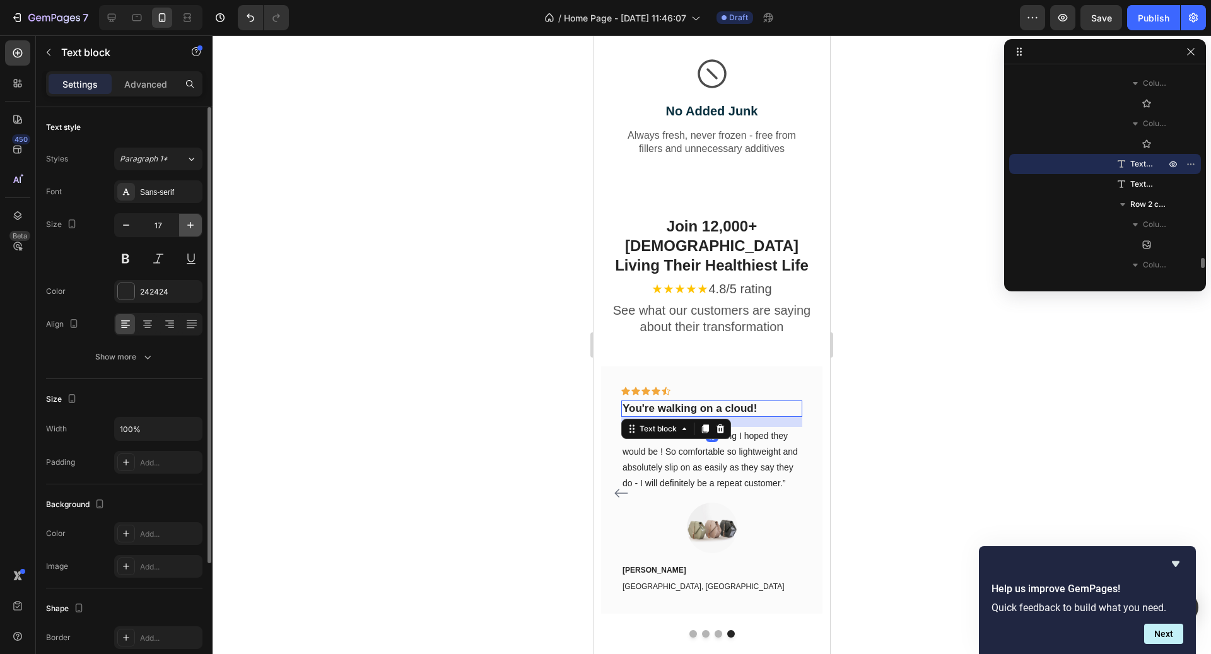
click at [190, 229] on icon "button" at bounding box center [190, 225] width 13 height 13
type input "18"
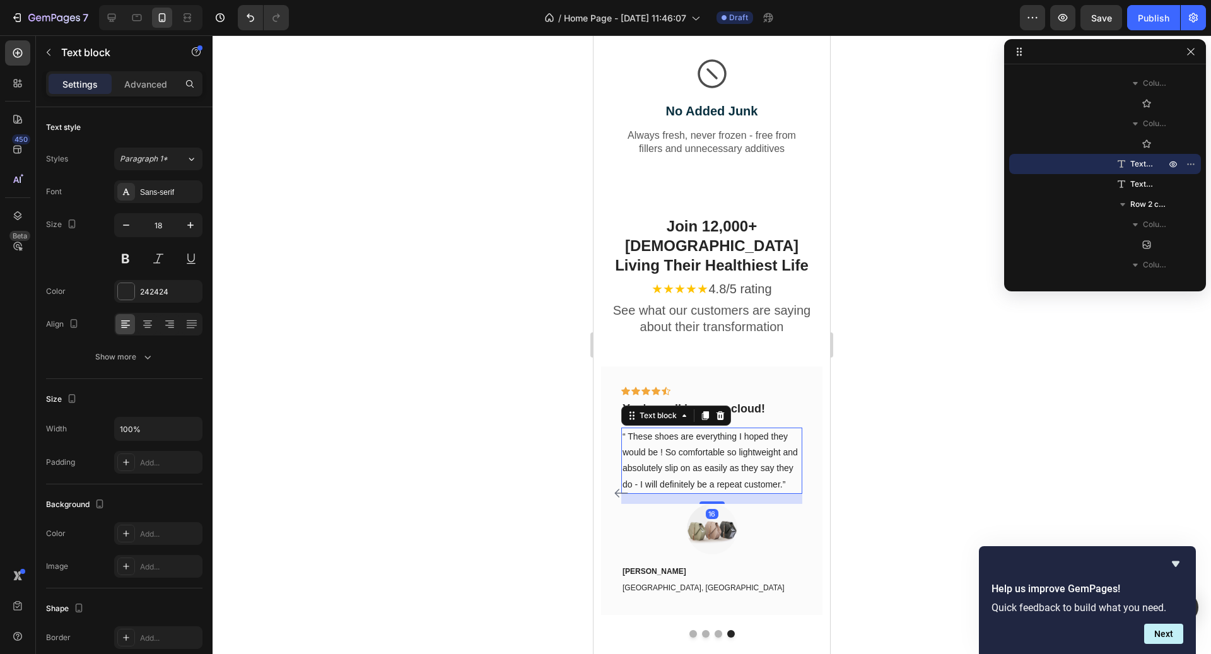
click at [732, 444] on p "“ These shoes are everything I hoped they would be ! So comfortable so lightwei…" at bounding box center [712, 461] width 179 height 64
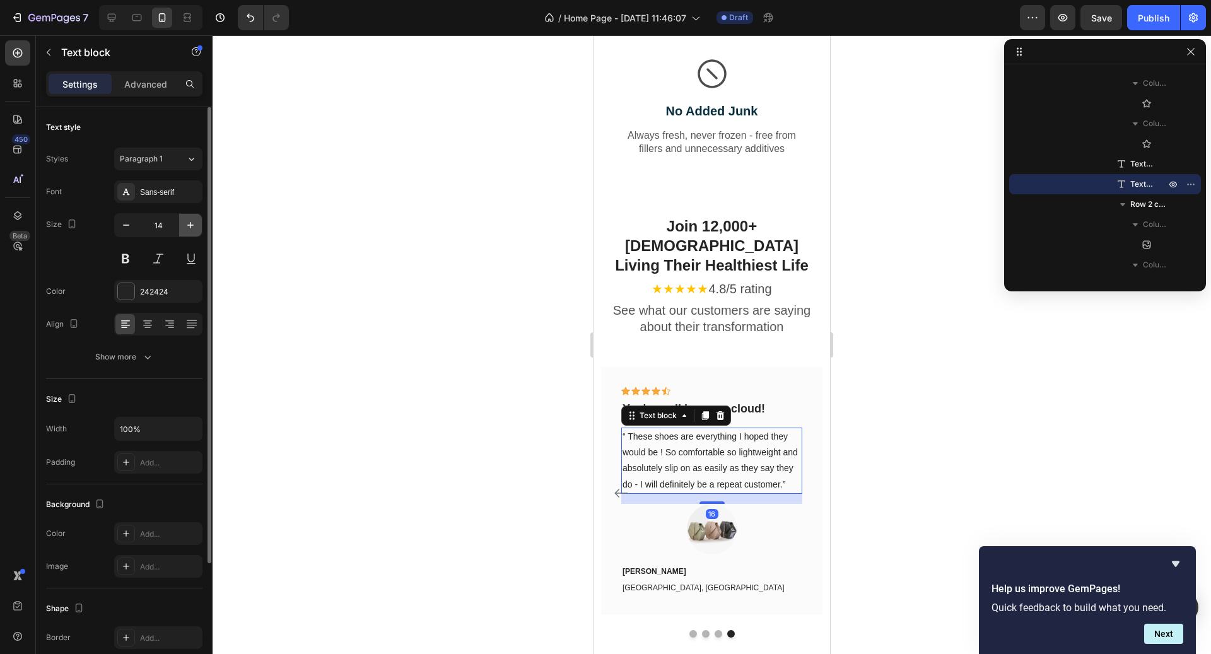
click at [185, 229] on icon "button" at bounding box center [190, 225] width 13 height 13
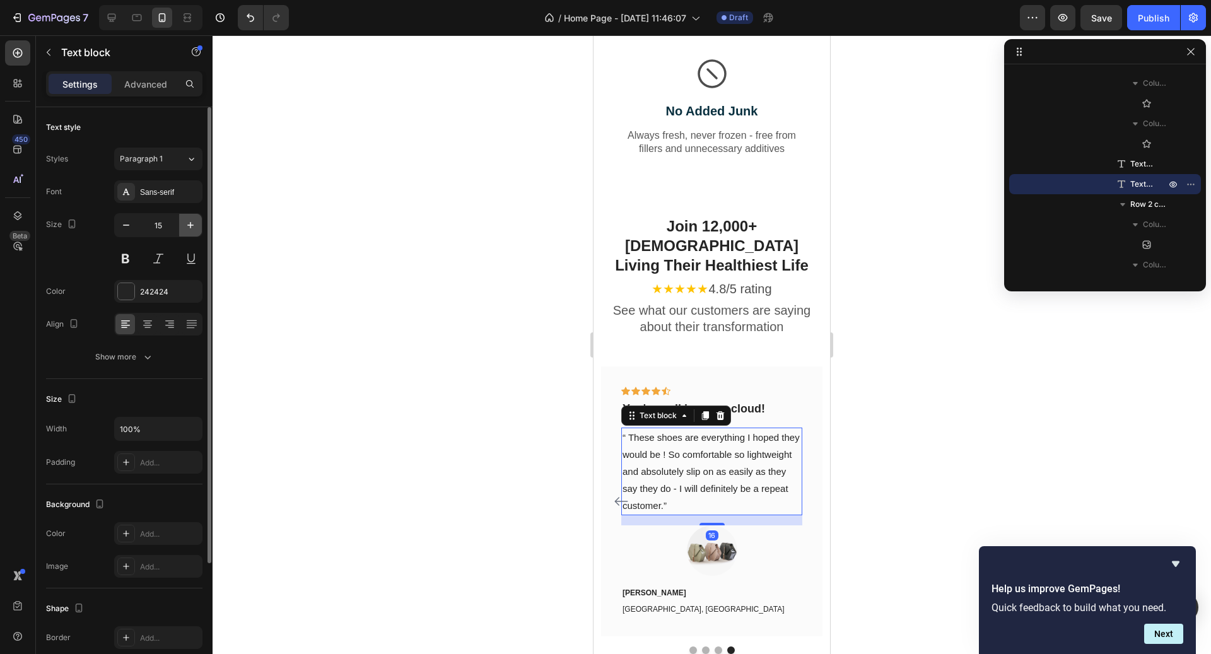
click at [185, 229] on icon "button" at bounding box center [190, 225] width 13 height 13
type input "16"
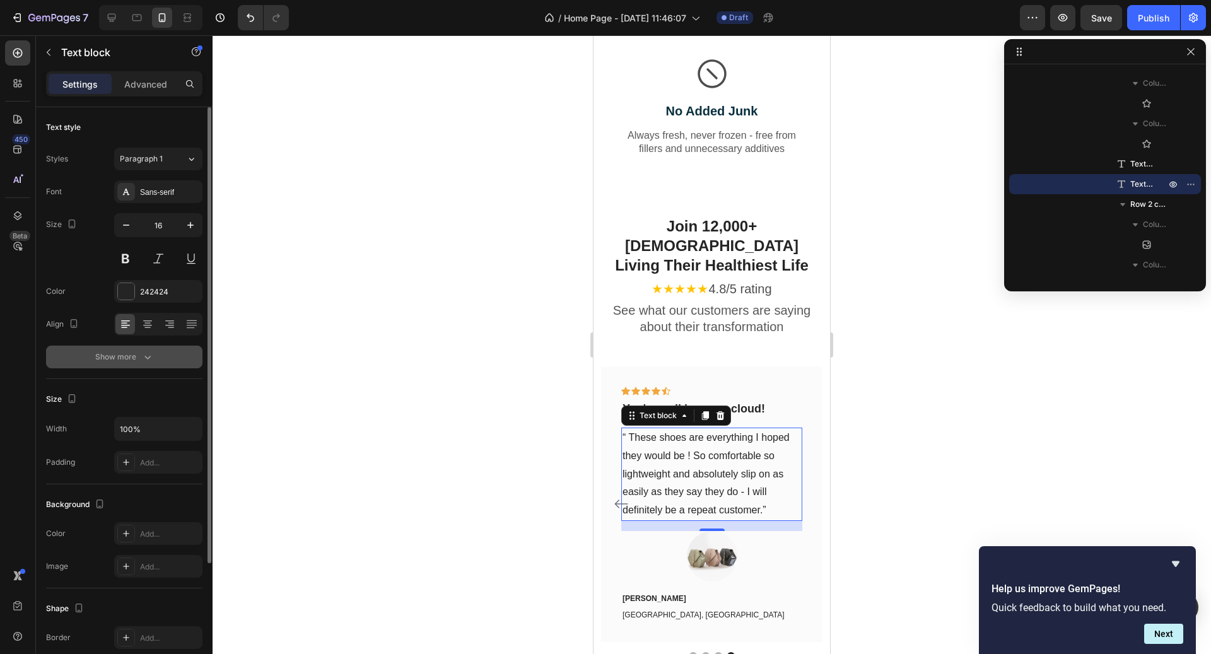
click at [126, 357] on div "Show more" at bounding box center [124, 357] width 59 height 13
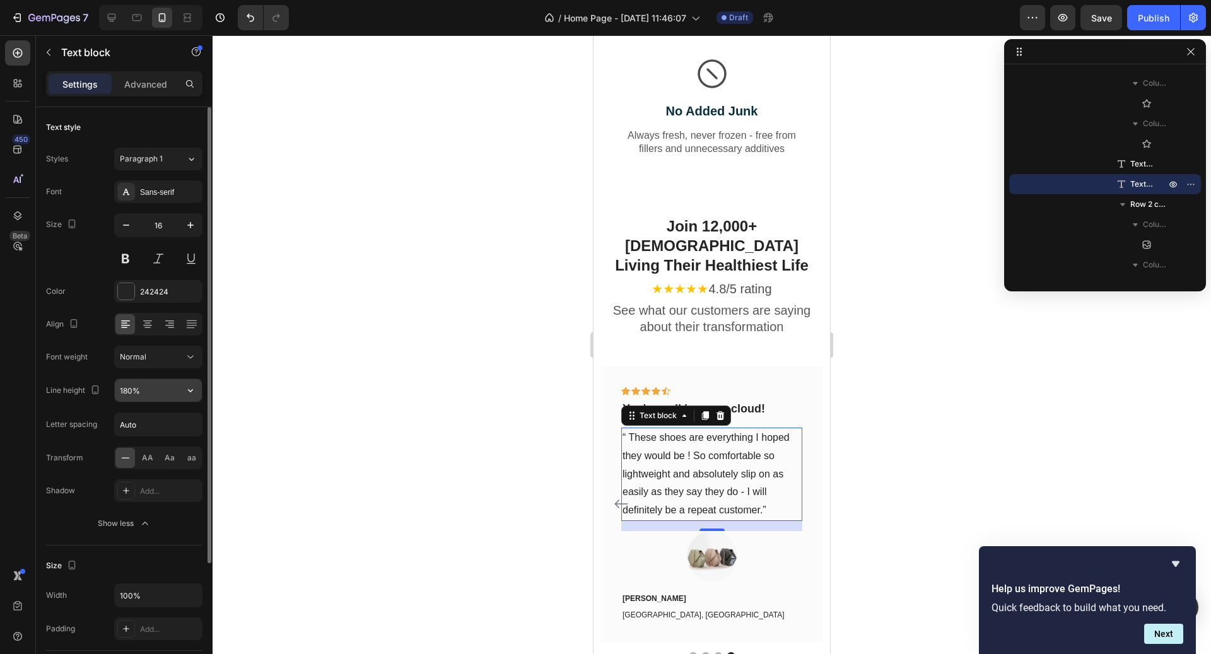
click at [151, 397] on input "180%" at bounding box center [158, 390] width 87 height 23
click at [183, 395] on button "button" at bounding box center [190, 390] width 23 height 23
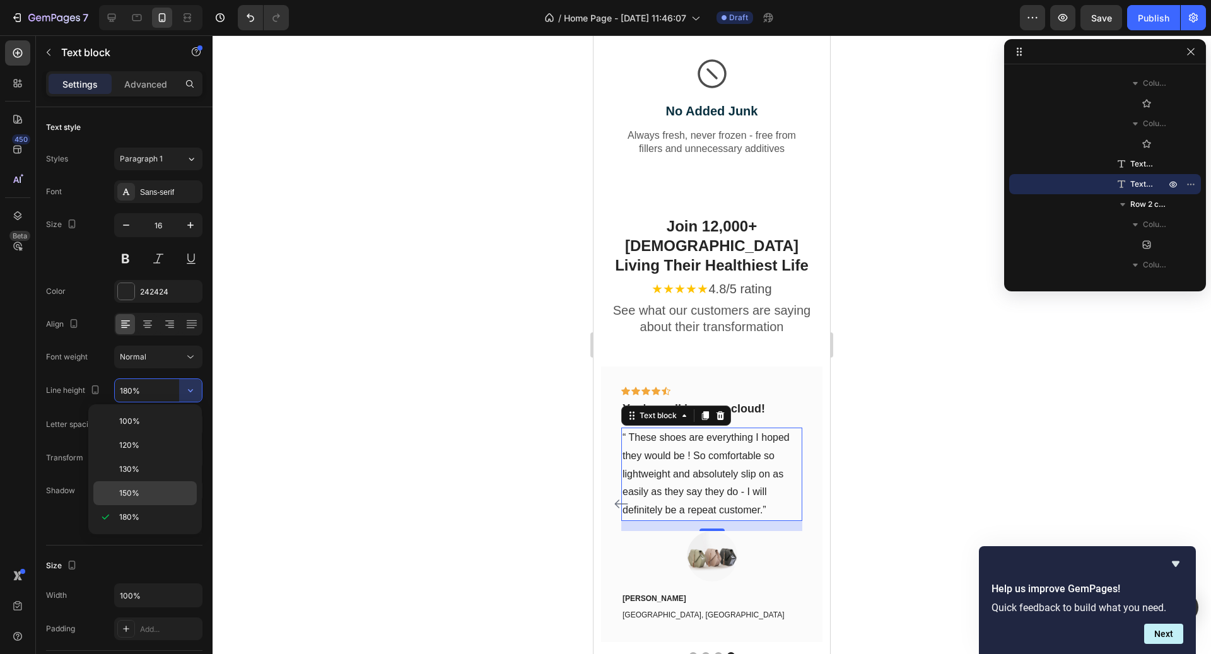
click at [153, 491] on p "150%" at bounding box center [155, 493] width 72 height 11
type input "150%"
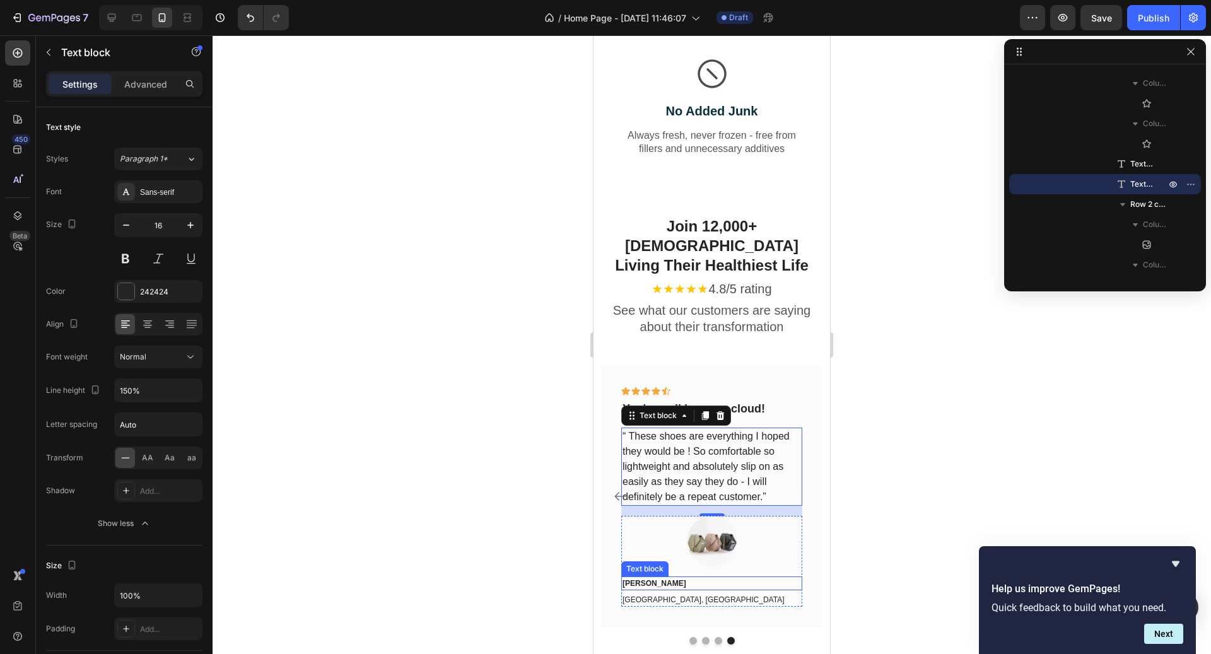
click at [706, 578] on p "[PERSON_NAME]" at bounding box center [712, 583] width 179 height 11
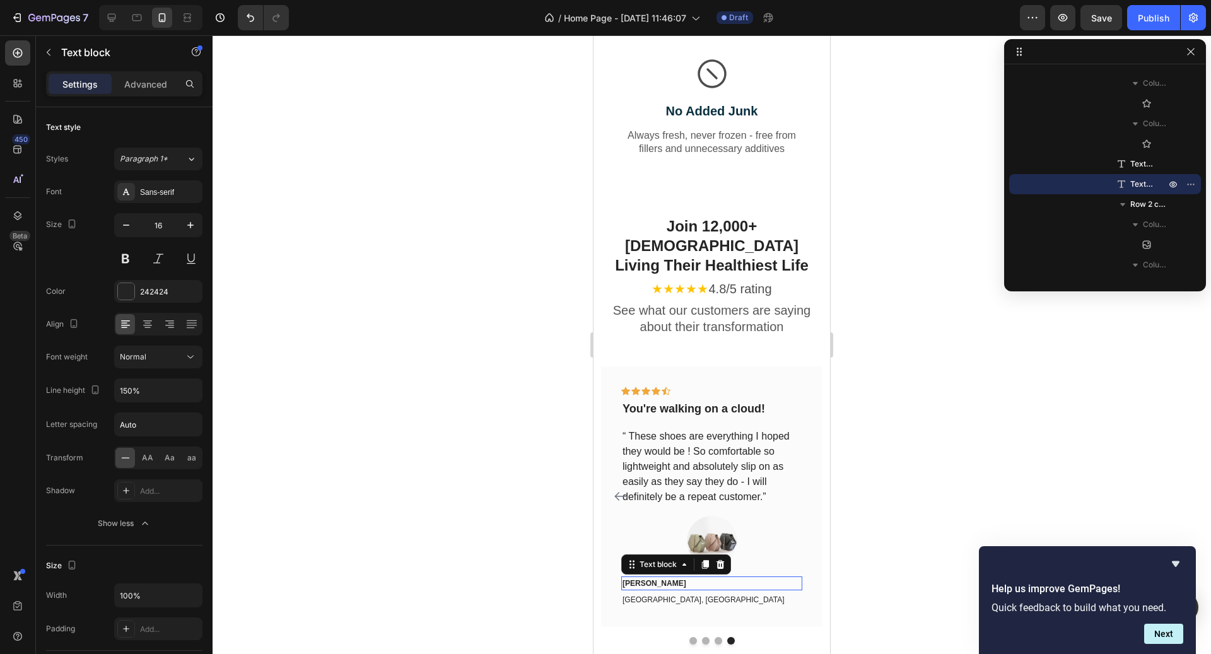
scroll to position [3893, 0]
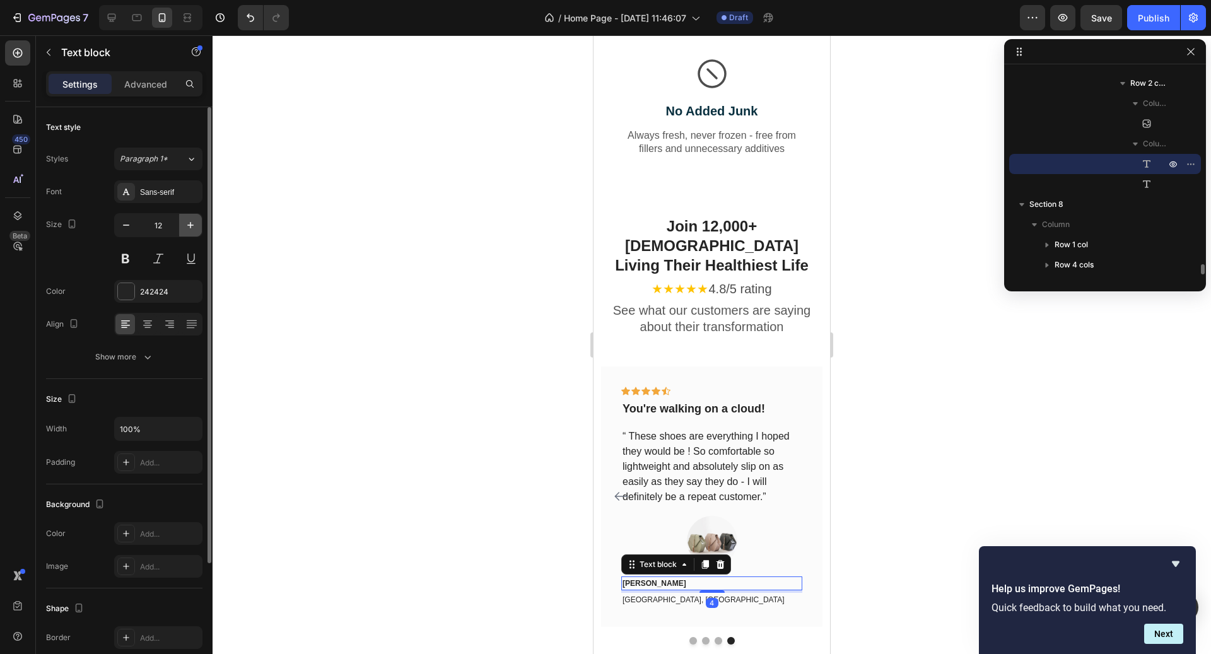
click at [197, 222] on button "button" at bounding box center [190, 225] width 23 height 23
type input "16"
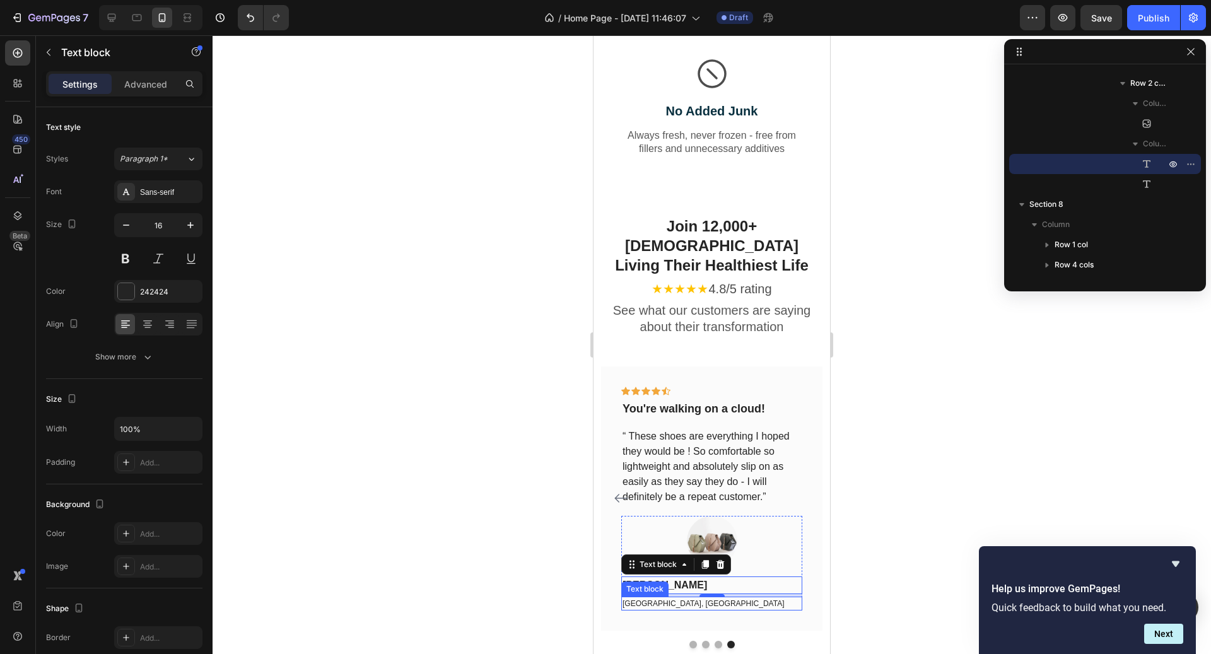
click at [674, 598] on p "[GEOGRAPHIC_DATA], [GEOGRAPHIC_DATA]" at bounding box center [712, 603] width 179 height 11
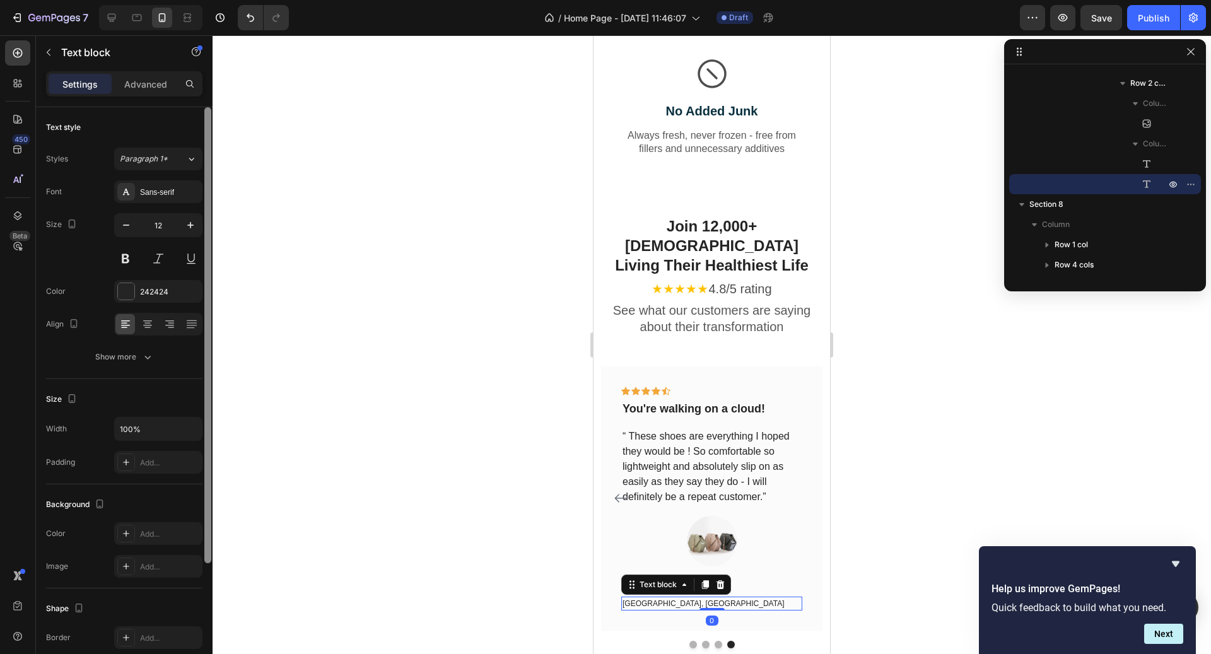
click at [206, 231] on div at bounding box center [207, 335] width 7 height 456
click at [196, 225] on icon "button" at bounding box center [190, 225] width 13 height 13
type input "14"
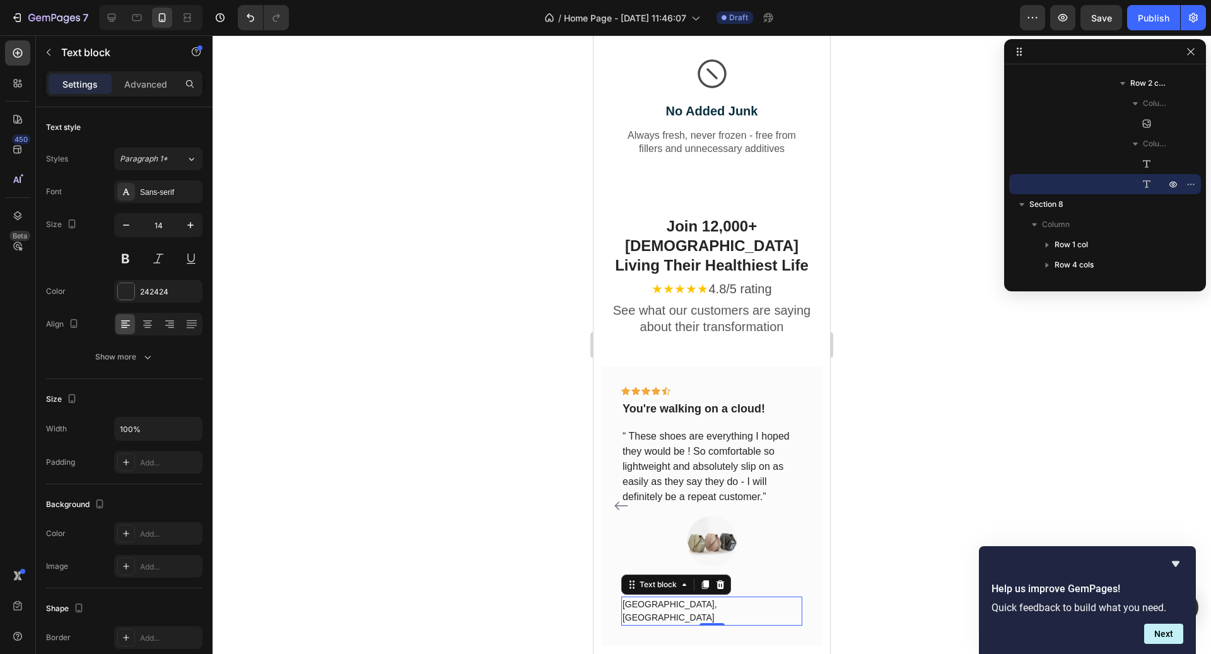
click at [388, 301] on div at bounding box center [712, 344] width 999 height 619
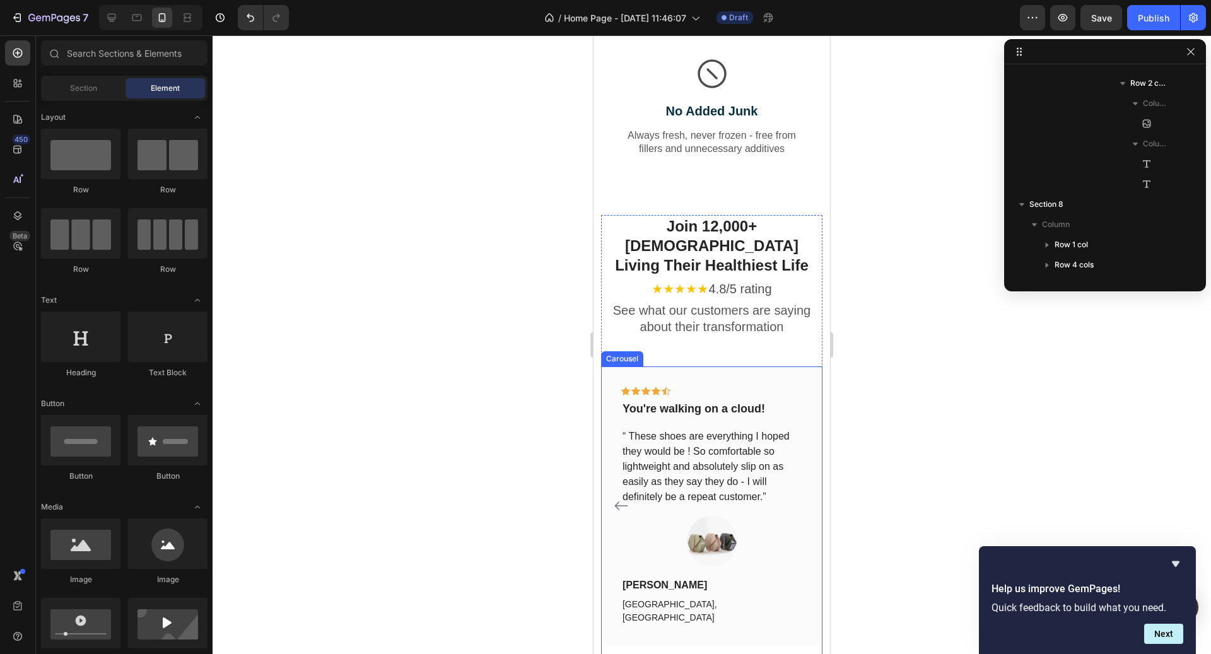
click at [621, 498] on icon "Carousel Back Arrow" at bounding box center [621, 505] width 15 height 15
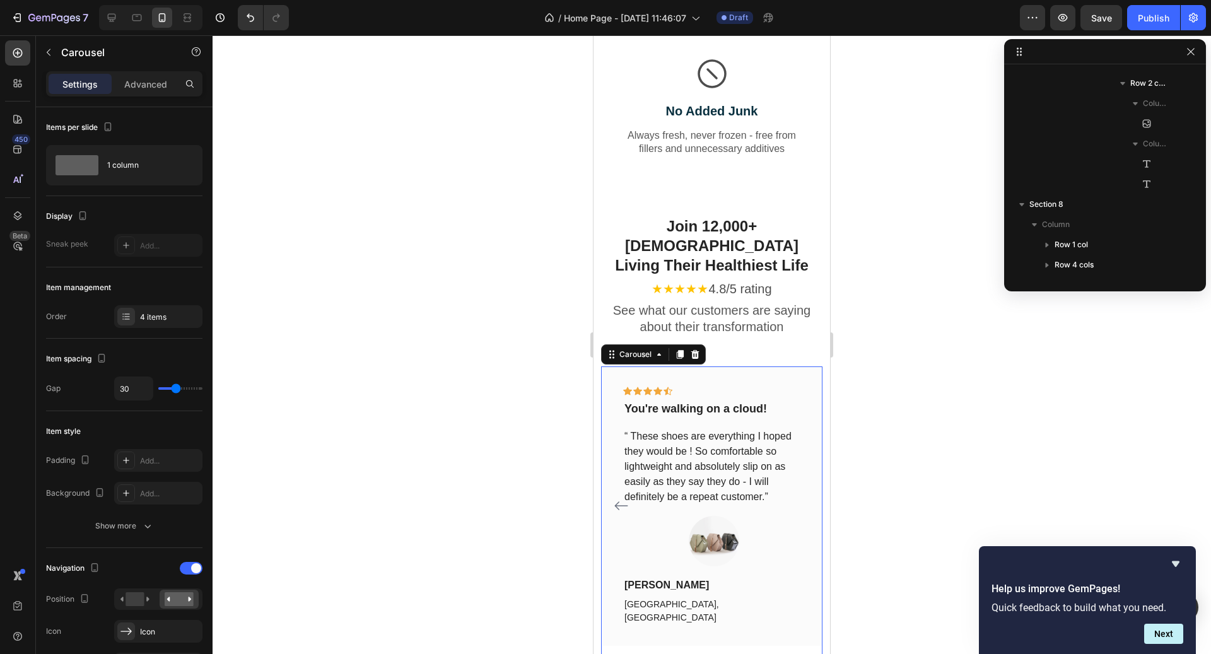
scroll to position [2136, 0]
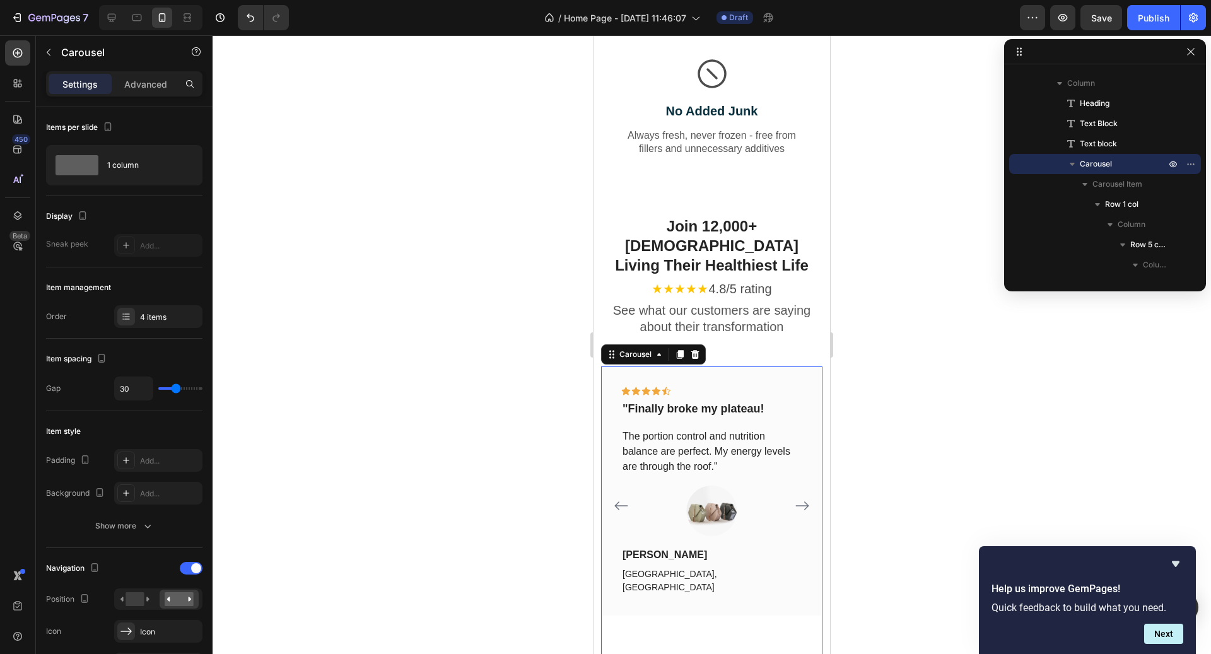
click at [621, 502] on icon "Carousel Back Arrow" at bounding box center [621, 506] width 13 height 9
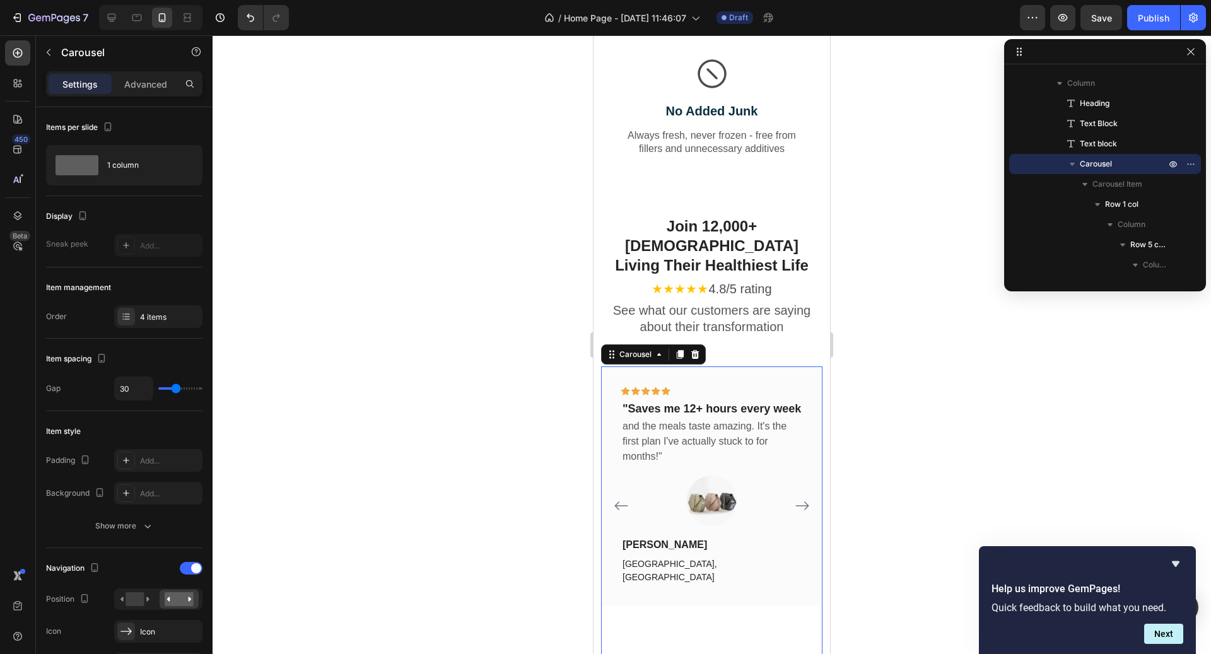
click at [621, 502] on icon "Carousel Back Arrow" at bounding box center [621, 506] width 13 height 9
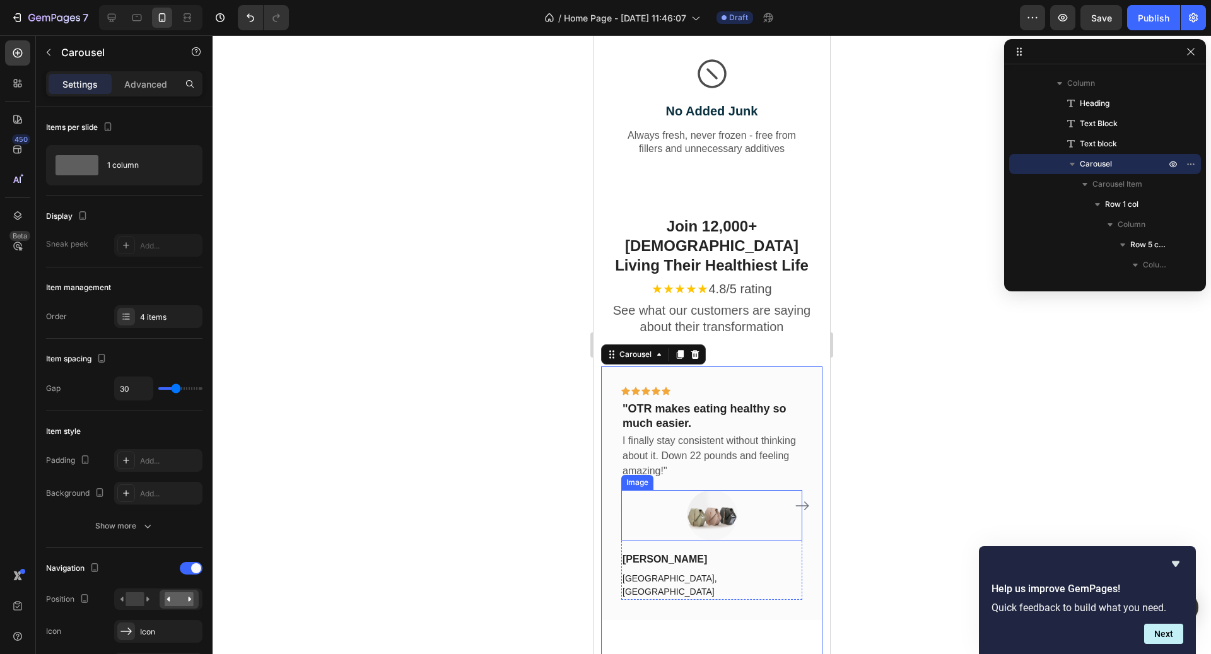
click at [715, 490] on img at bounding box center [712, 515] width 50 height 50
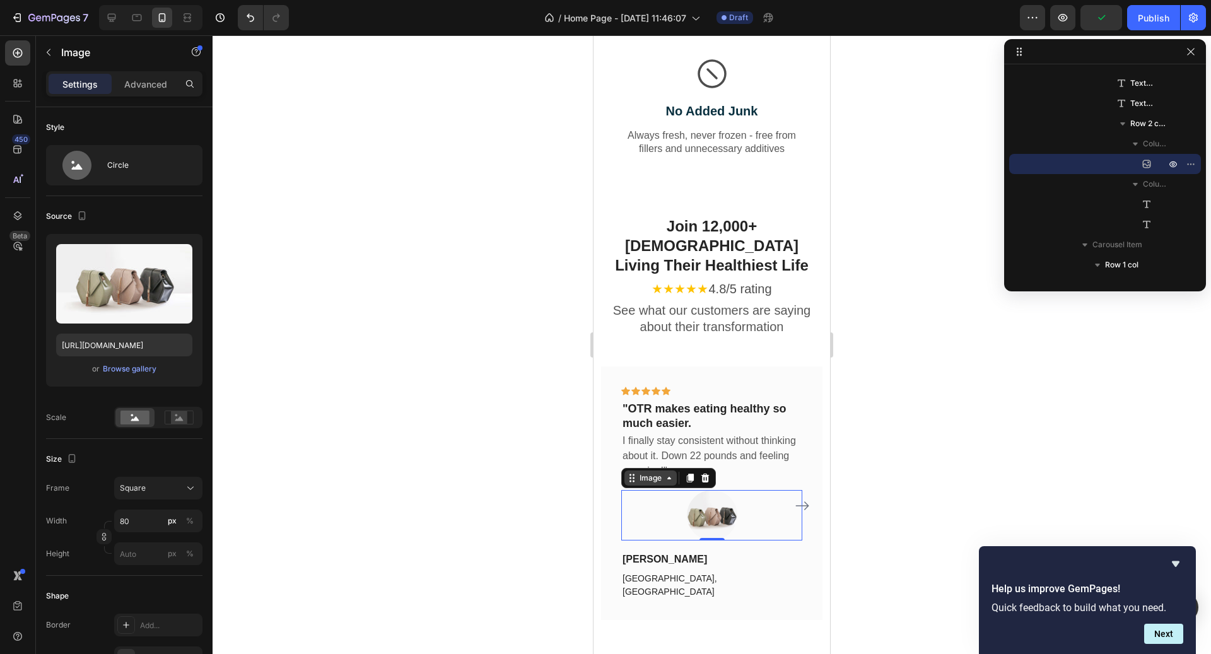
click at [640, 473] on div "Image" at bounding box center [650, 478] width 27 height 11
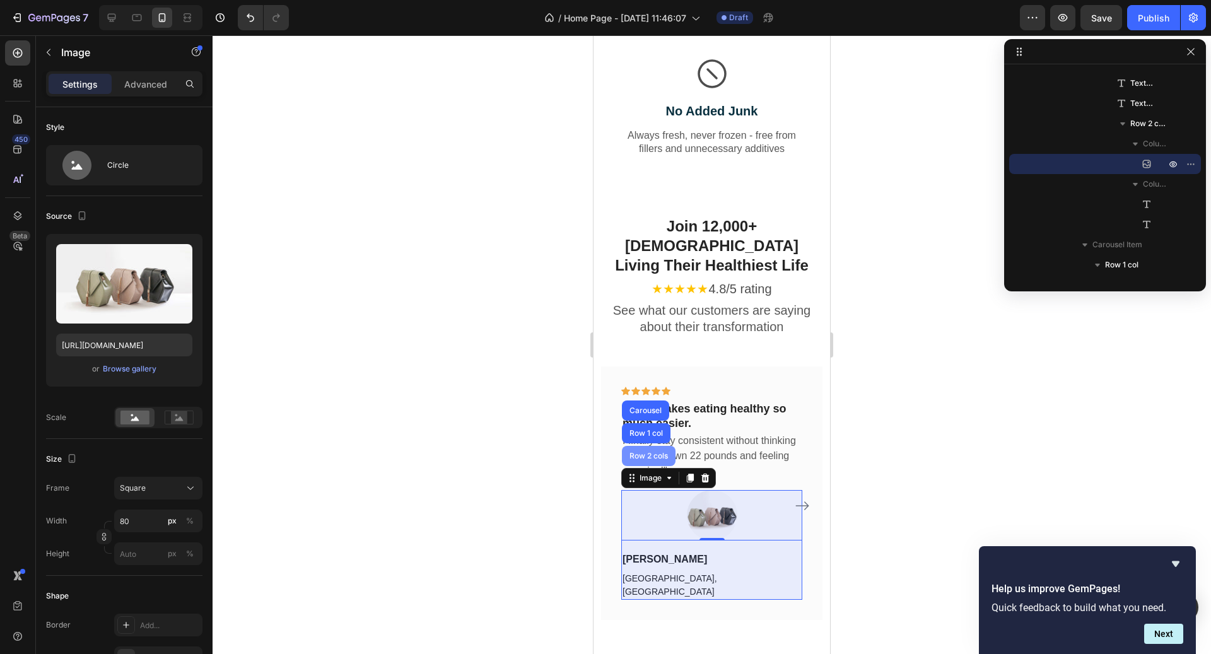
click at [642, 446] on div "Row 2 cols" at bounding box center [649, 456] width 54 height 20
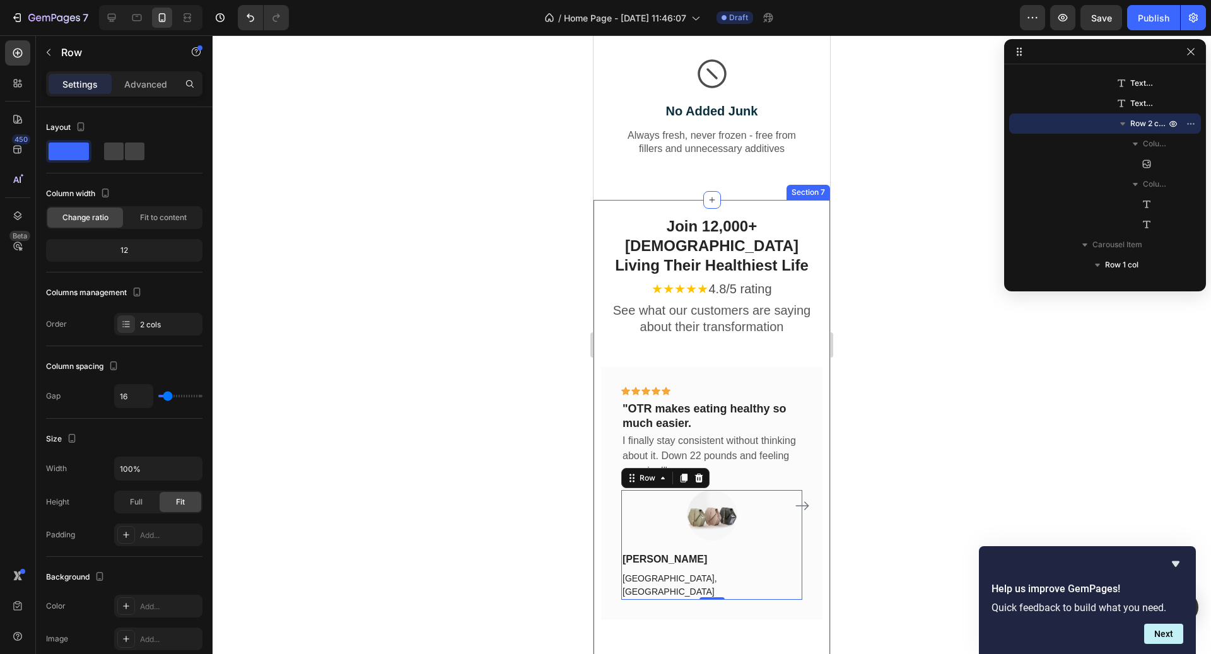
click at [685, 200] on div "Join 12,000+ [DEMOGRAPHIC_DATA] Living Their Healthiest Life Heading ★★★★★ 4.8/…" at bounding box center [712, 439] width 237 height 479
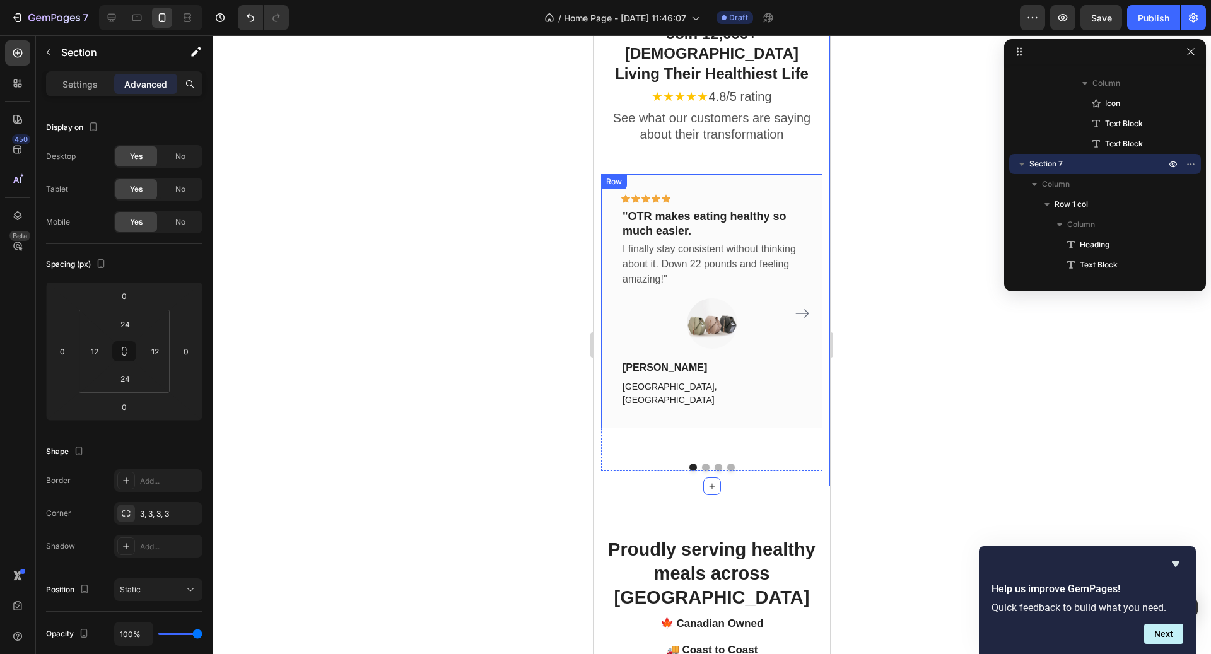
scroll to position [2573, 0]
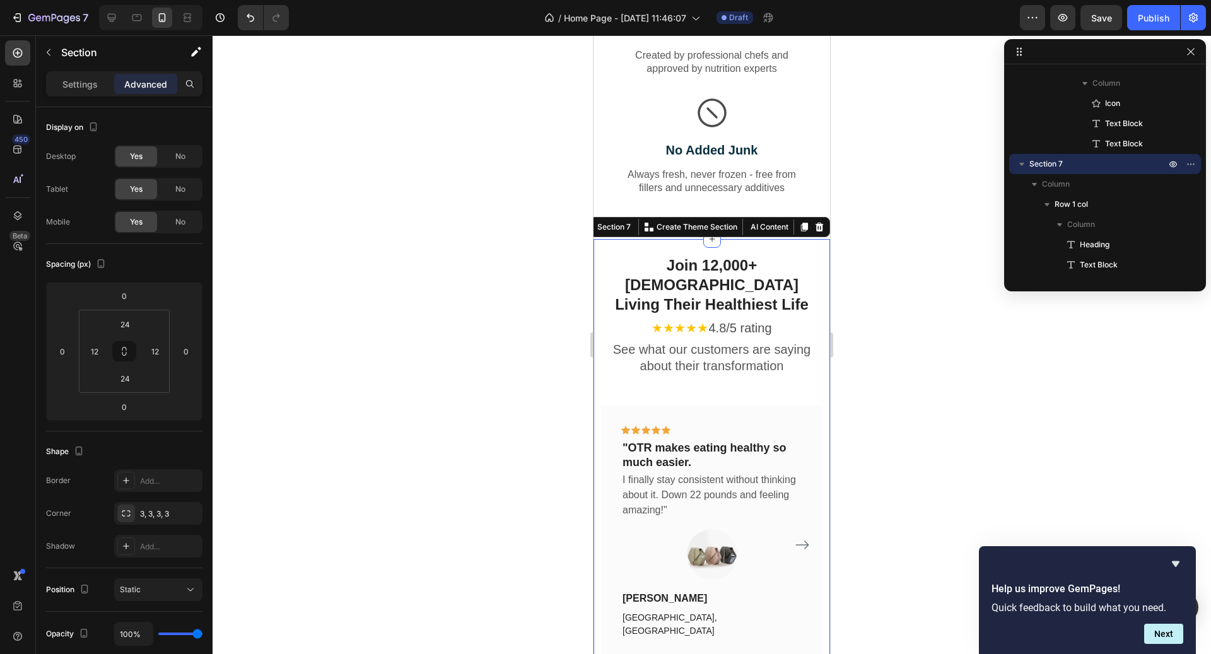
click at [755, 239] on div "Join 12,000+ [DEMOGRAPHIC_DATA] Living Their Healthiest Life Heading ★★★★★ 4.8/…" at bounding box center [712, 478] width 237 height 479
click at [808, 222] on icon at bounding box center [804, 227] width 10 height 10
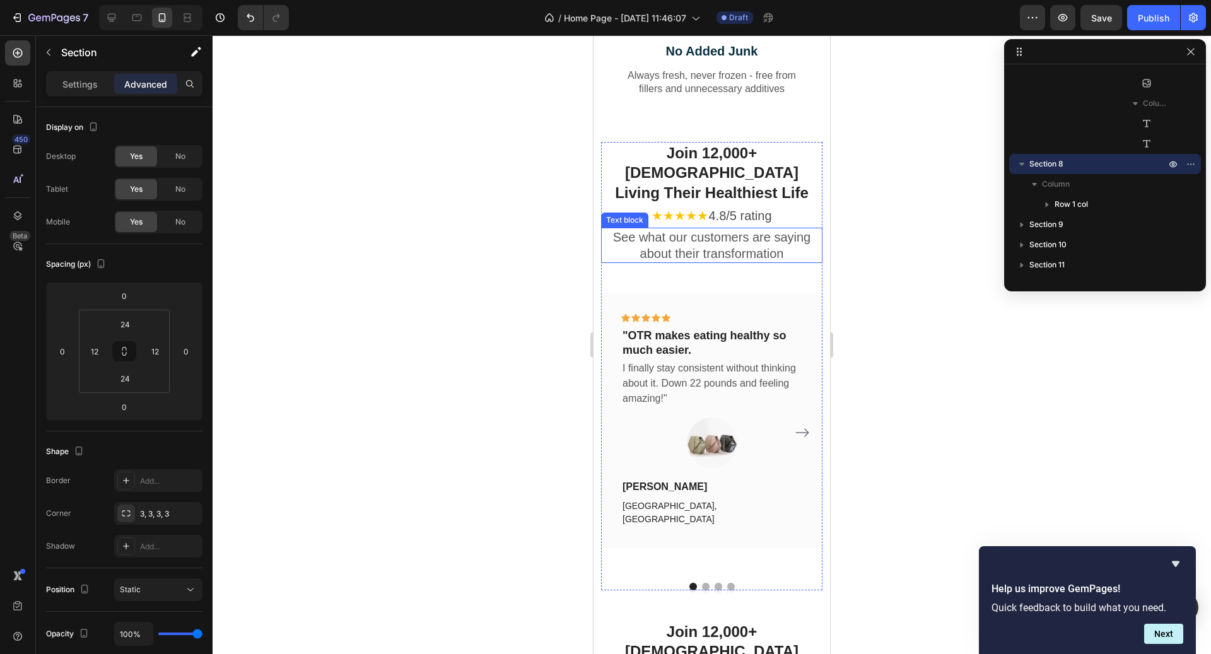
scroll to position [2617, 0]
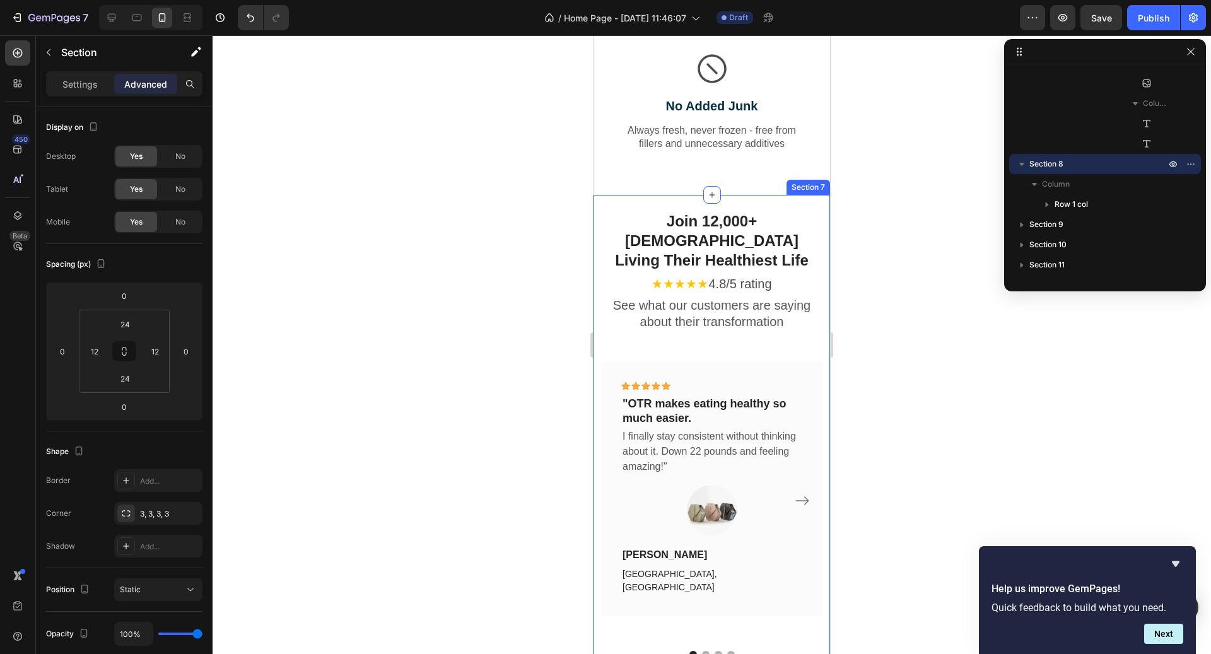
click at [725, 195] on div "Join 12,000+ [DEMOGRAPHIC_DATA] Living Their Healthiest Life Heading ★★★★★ 4.8/…" at bounding box center [712, 434] width 237 height 479
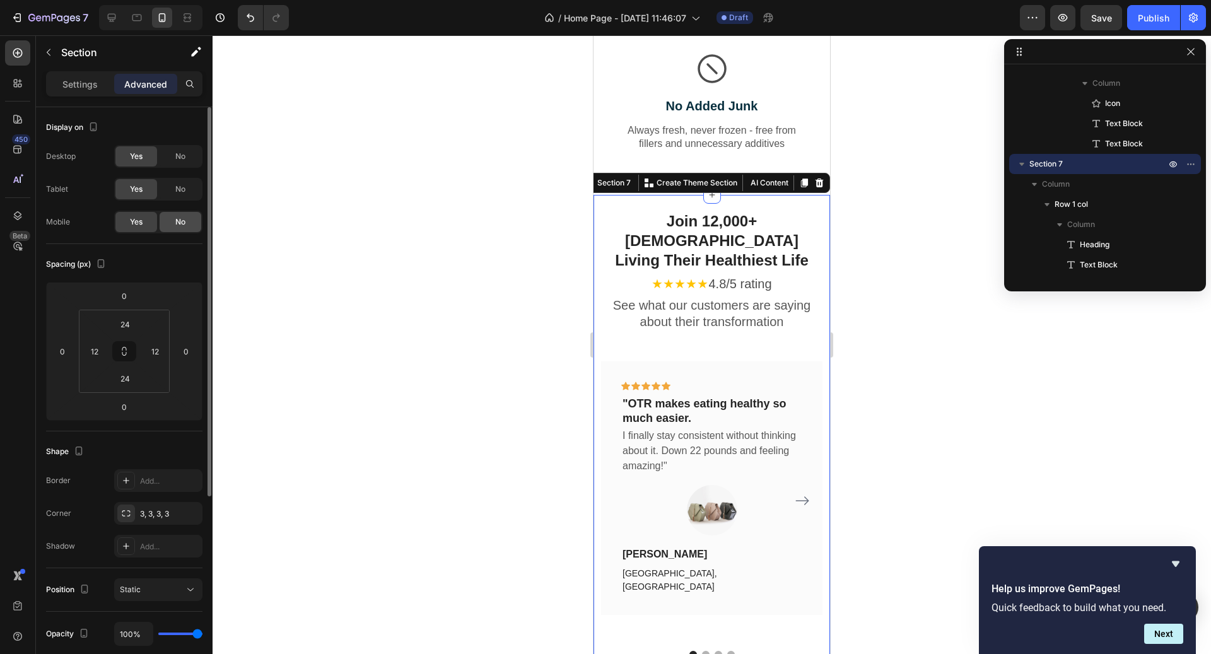
click at [184, 221] on span "No" at bounding box center [180, 221] width 10 height 11
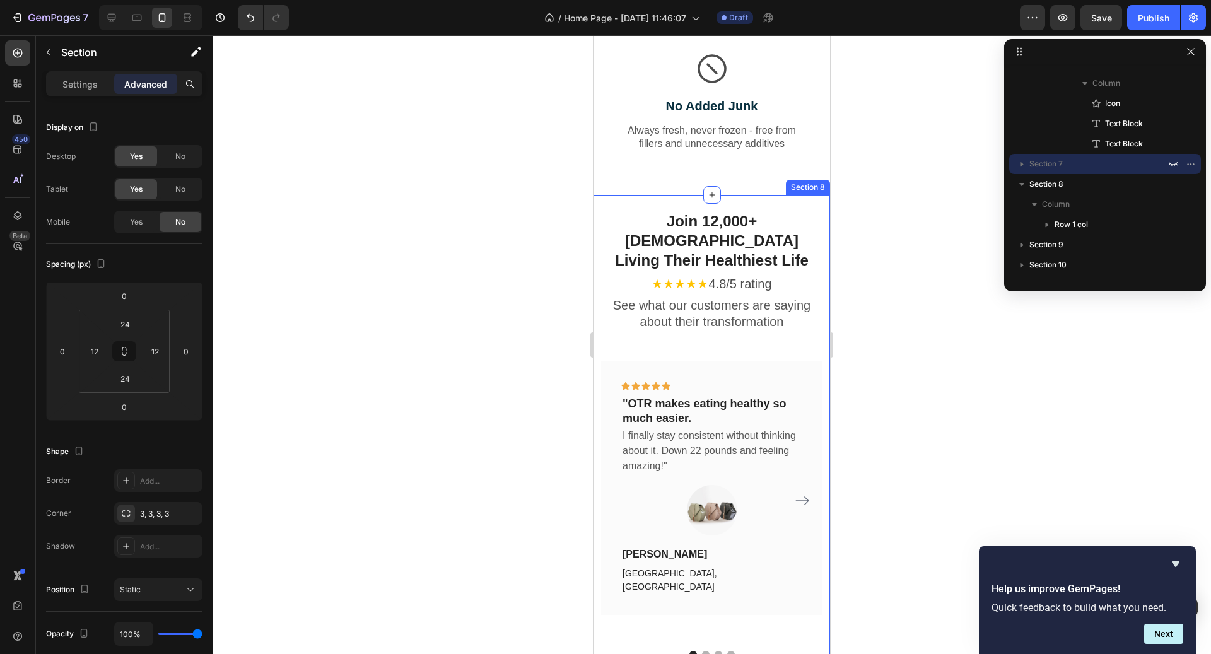
click at [747, 195] on div "Join 12,000+ [DEMOGRAPHIC_DATA] Living Their Healthiest Life Heading ★★★★★ 4.8/…" at bounding box center [712, 434] width 237 height 479
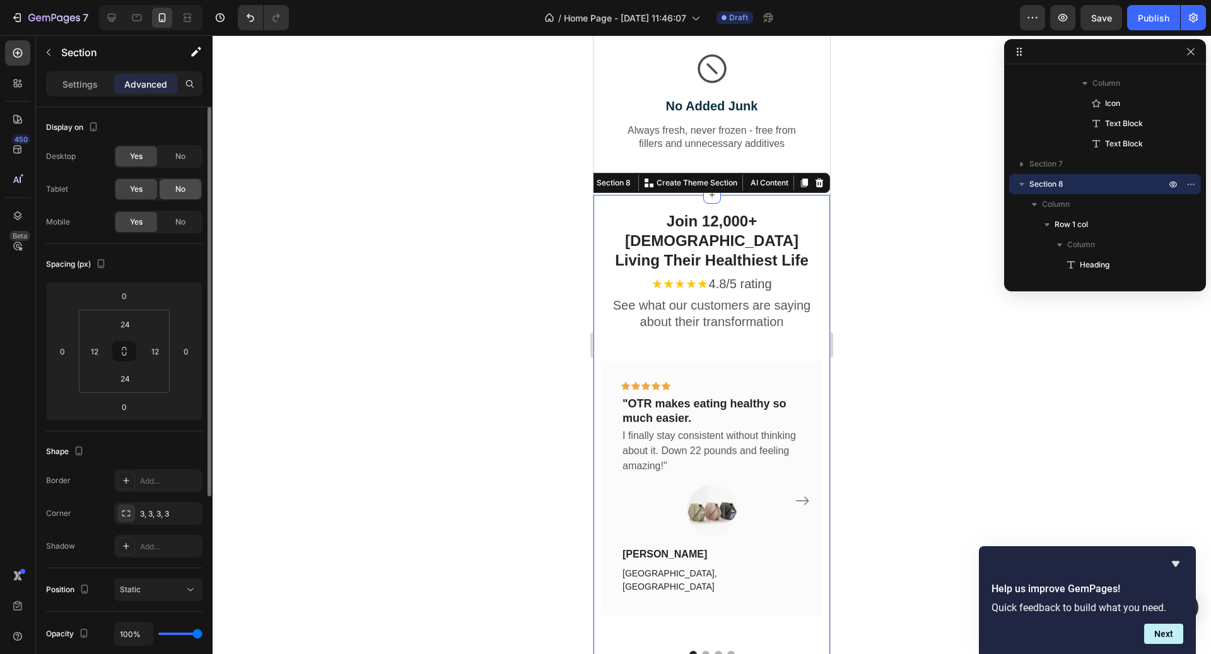
click at [172, 187] on div "No" at bounding box center [181, 189] width 42 height 20
click at [175, 163] on div "No" at bounding box center [181, 156] width 42 height 20
click at [877, 319] on div at bounding box center [712, 344] width 999 height 619
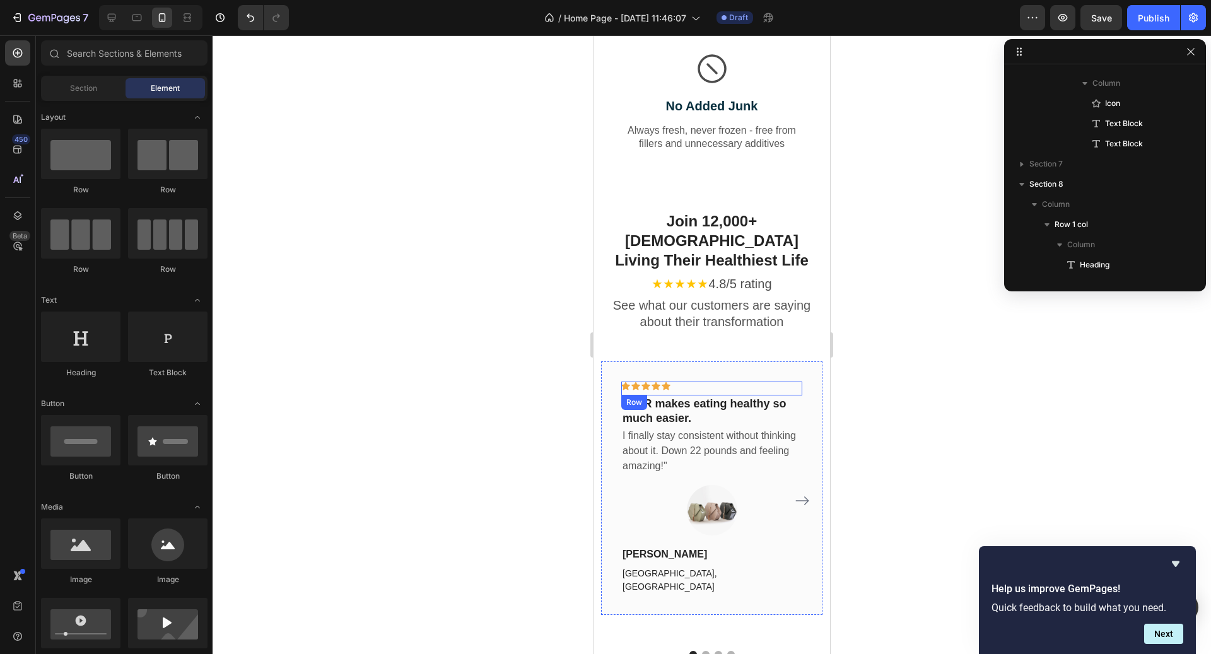
scroll to position [2752, 0]
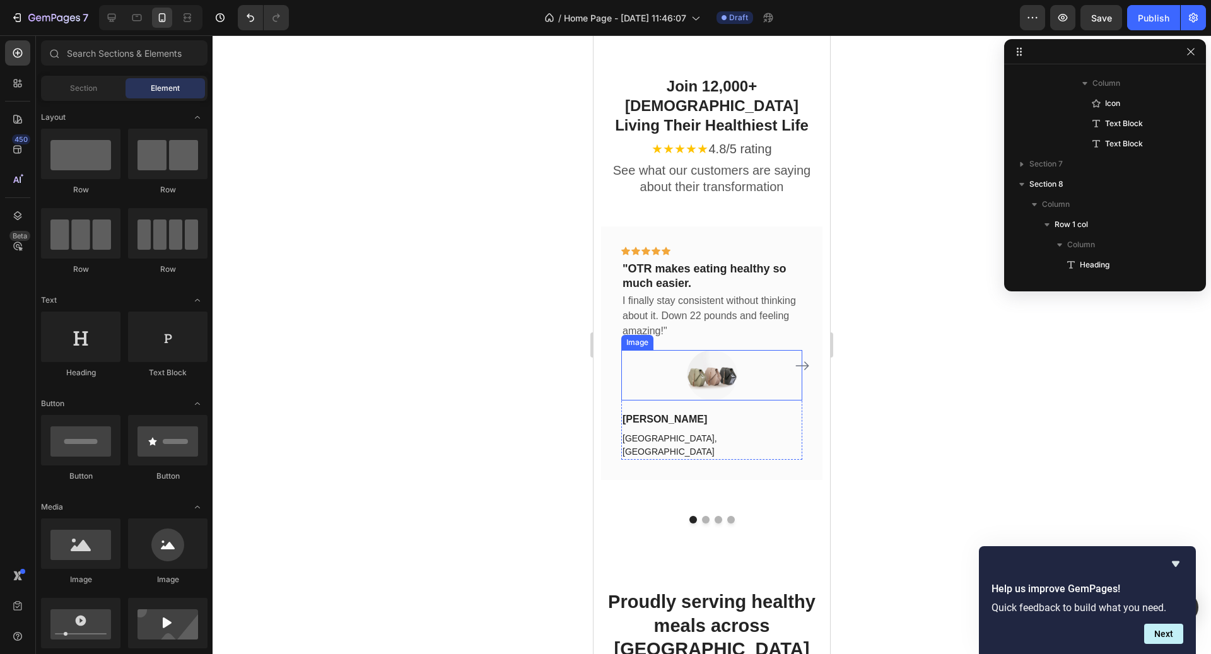
click at [716, 351] on img at bounding box center [712, 375] width 50 height 50
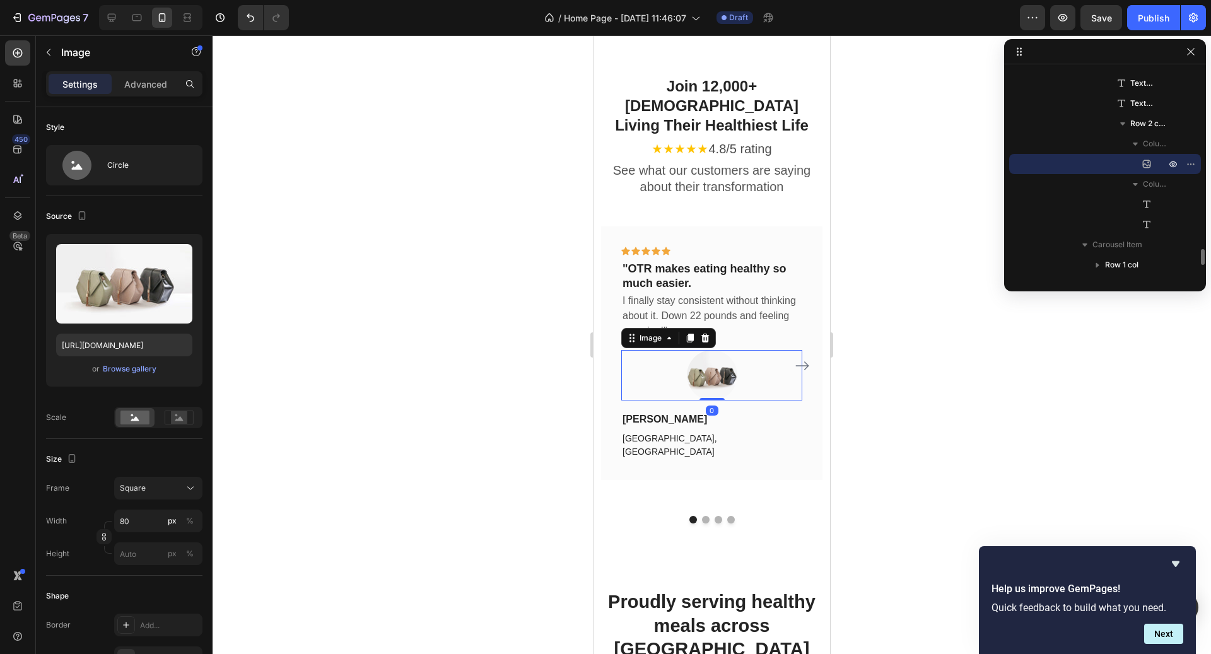
click at [722, 412] on p "[PERSON_NAME]" at bounding box center [712, 419] width 179 height 15
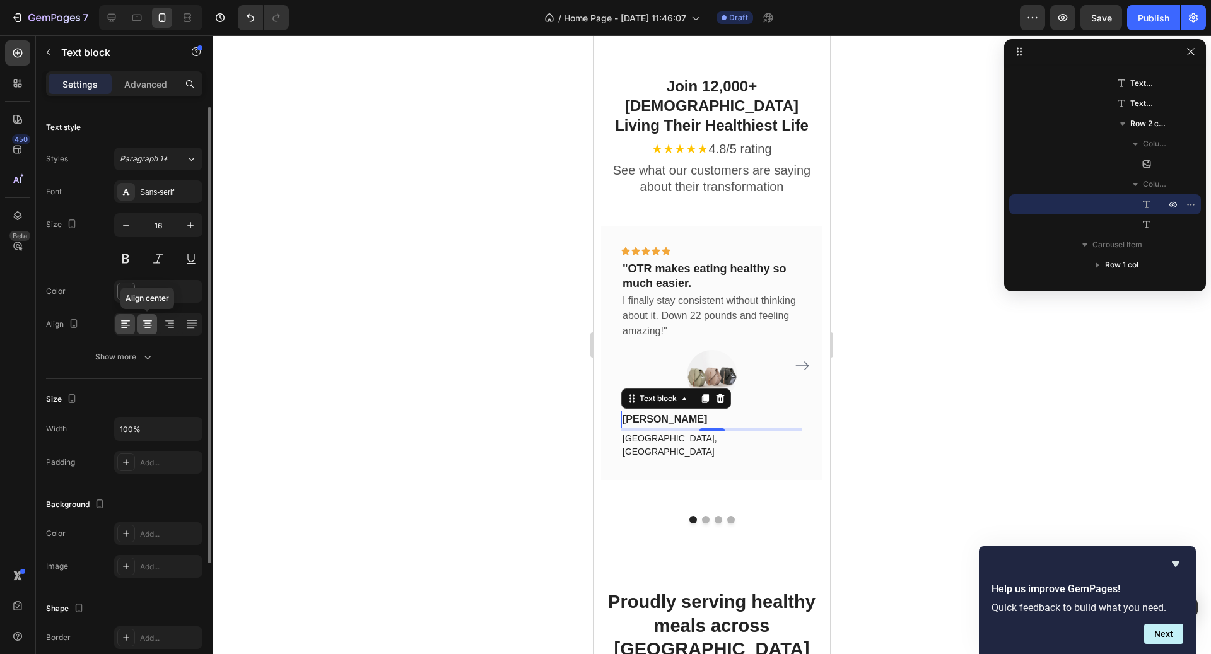
click at [151, 322] on icon at bounding box center [147, 324] width 13 height 13
click at [707, 436] on div "4" at bounding box center [712, 441] width 13 height 10
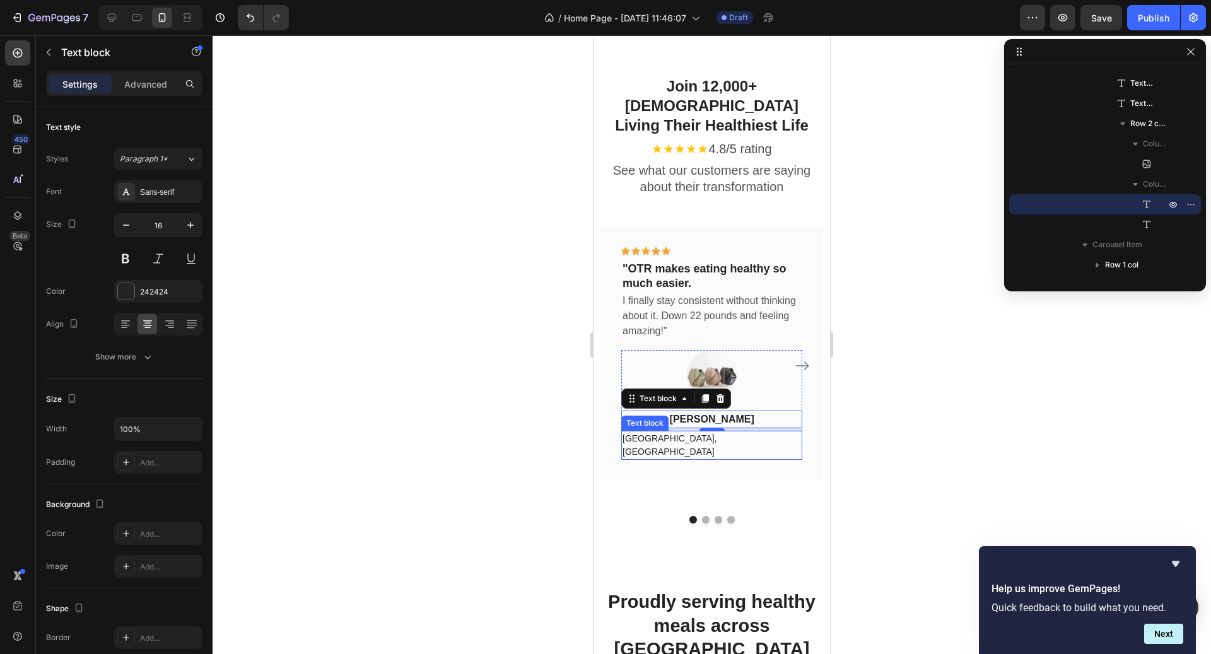
click at [678, 432] on p "[GEOGRAPHIC_DATA], [GEOGRAPHIC_DATA]" at bounding box center [712, 445] width 179 height 26
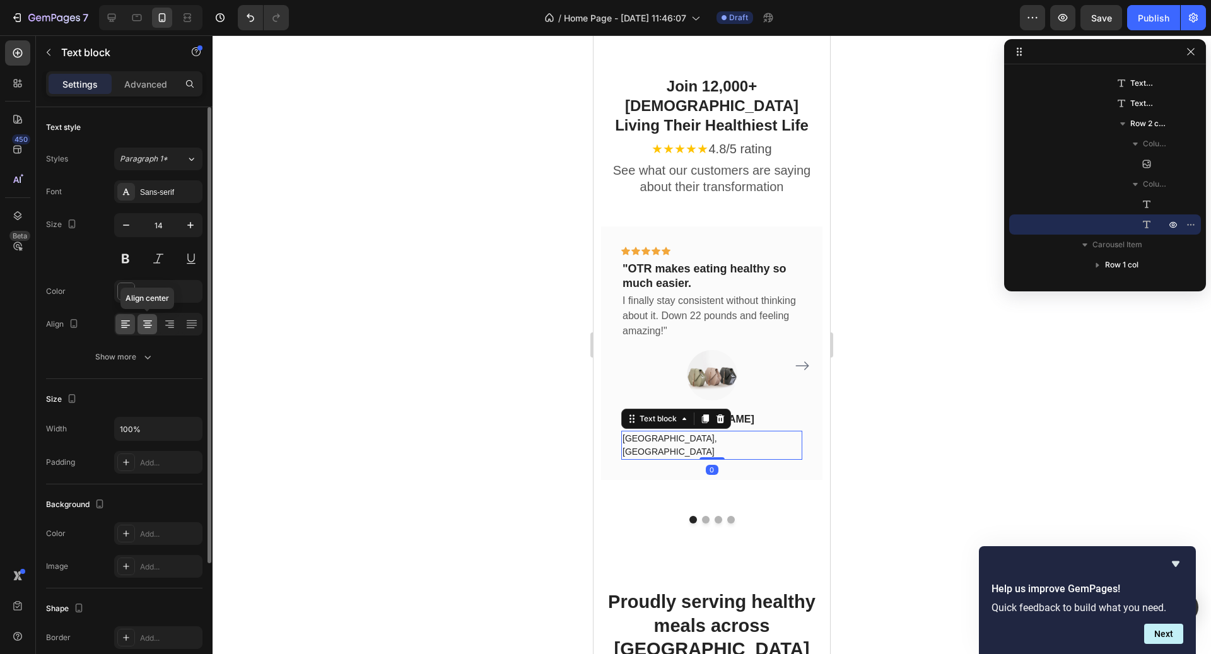
click at [144, 322] on icon at bounding box center [147, 324] width 13 height 13
click at [843, 375] on div at bounding box center [712, 344] width 999 height 619
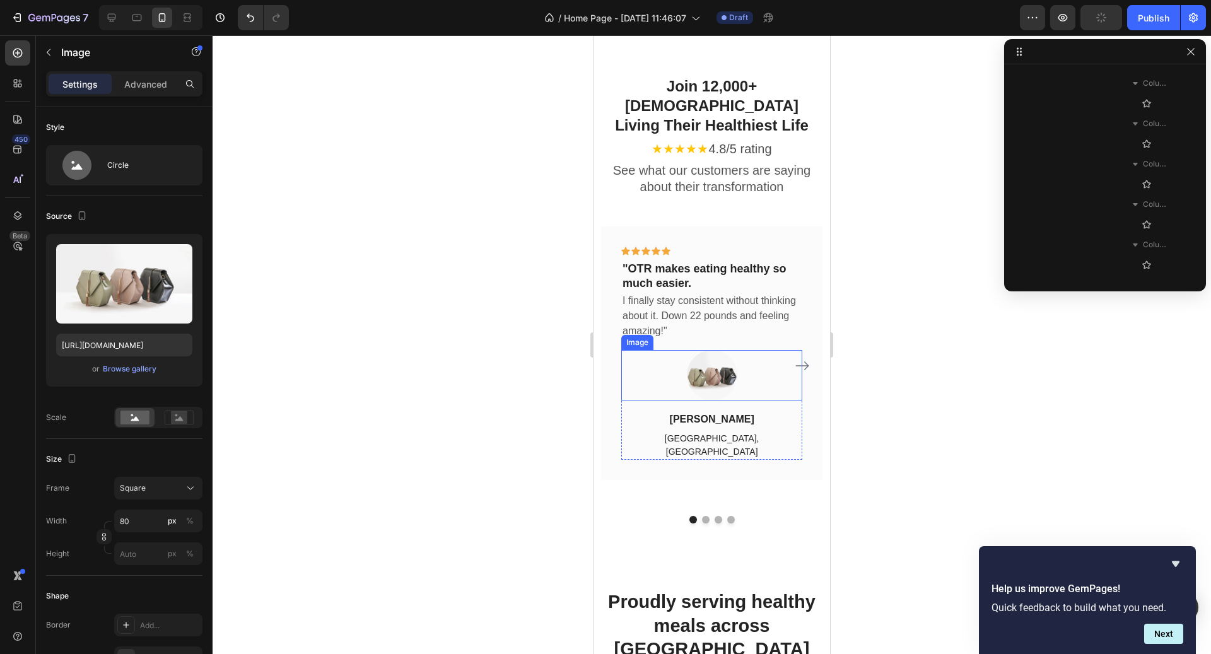
click at [752, 351] on div at bounding box center [711, 375] width 181 height 50
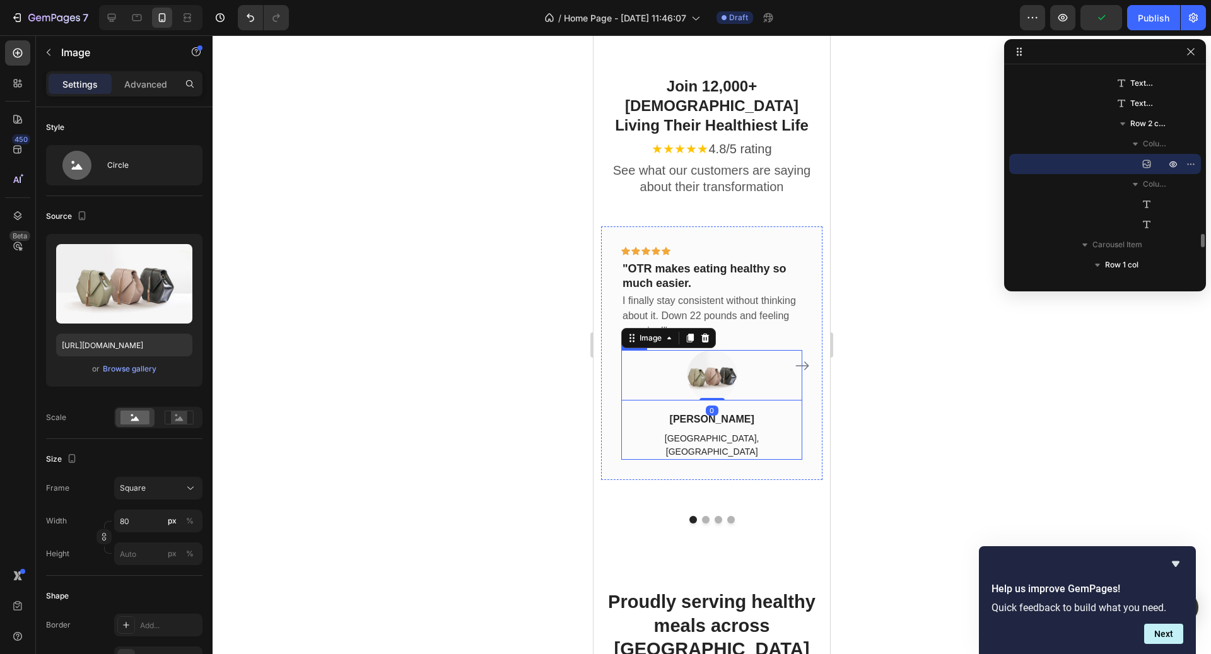
click at [744, 411] on div "[PERSON_NAME]" at bounding box center [711, 420] width 181 height 18
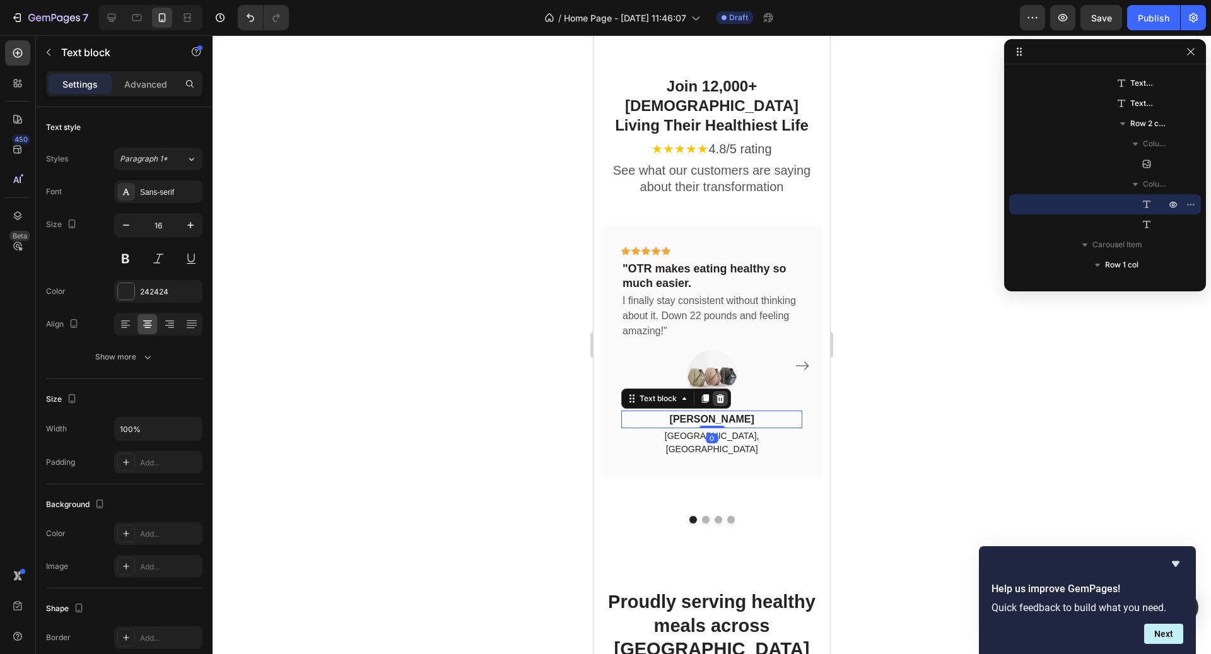
drag, startPoint x: 721, startPoint y: 396, endPoint x: 722, endPoint y: 361, distance: 34.7
click at [722, 411] on div "[PERSON_NAME] Text block 0" at bounding box center [711, 420] width 181 height 18
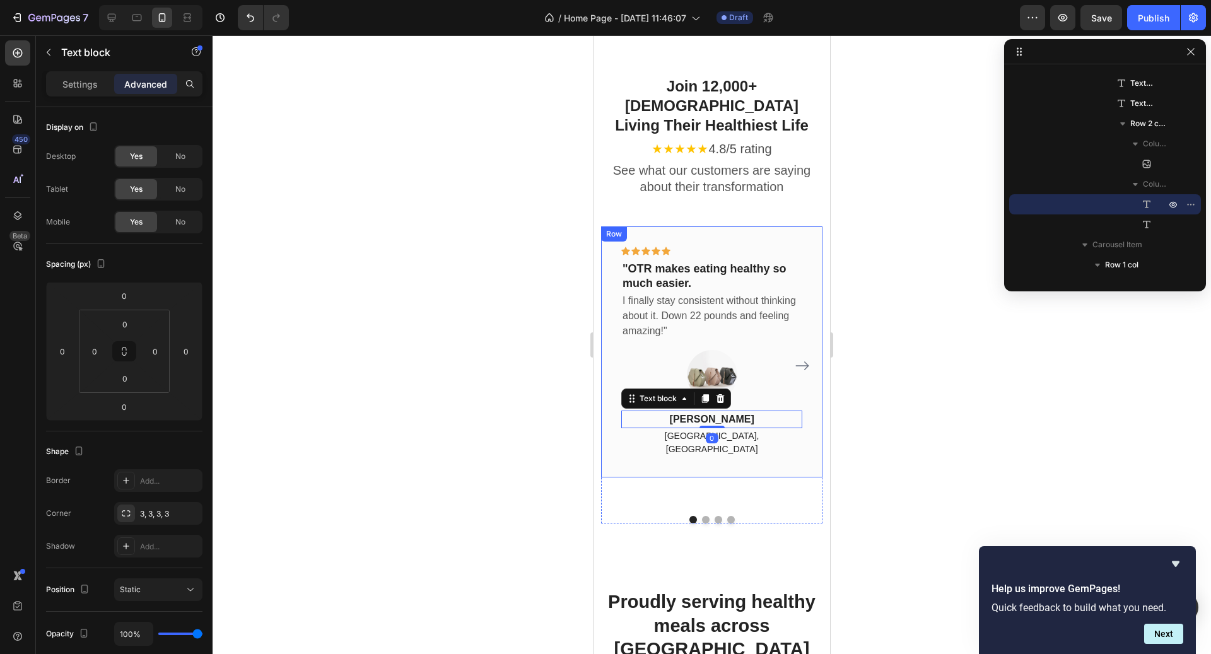
click at [871, 370] on div at bounding box center [712, 344] width 999 height 619
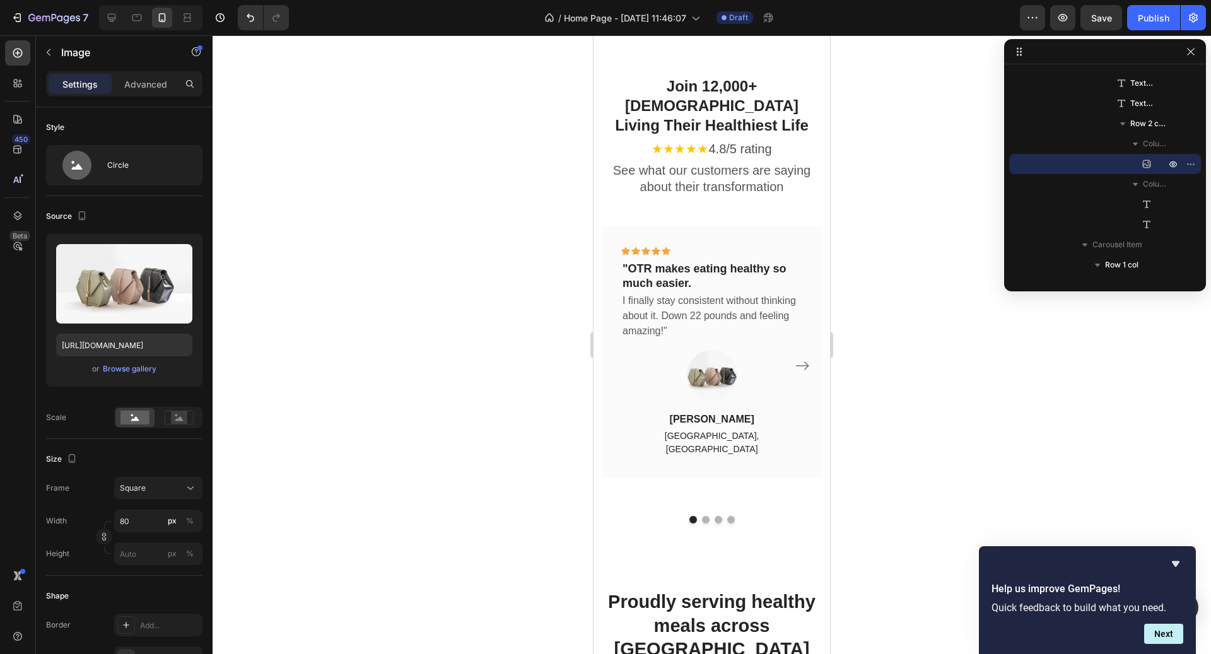
click at [738, 350] on div at bounding box center [711, 375] width 181 height 50
click at [736, 351] on div at bounding box center [711, 375] width 181 height 50
click at [803, 358] on icon "Carousel Next Arrow" at bounding box center [802, 365] width 15 height 15
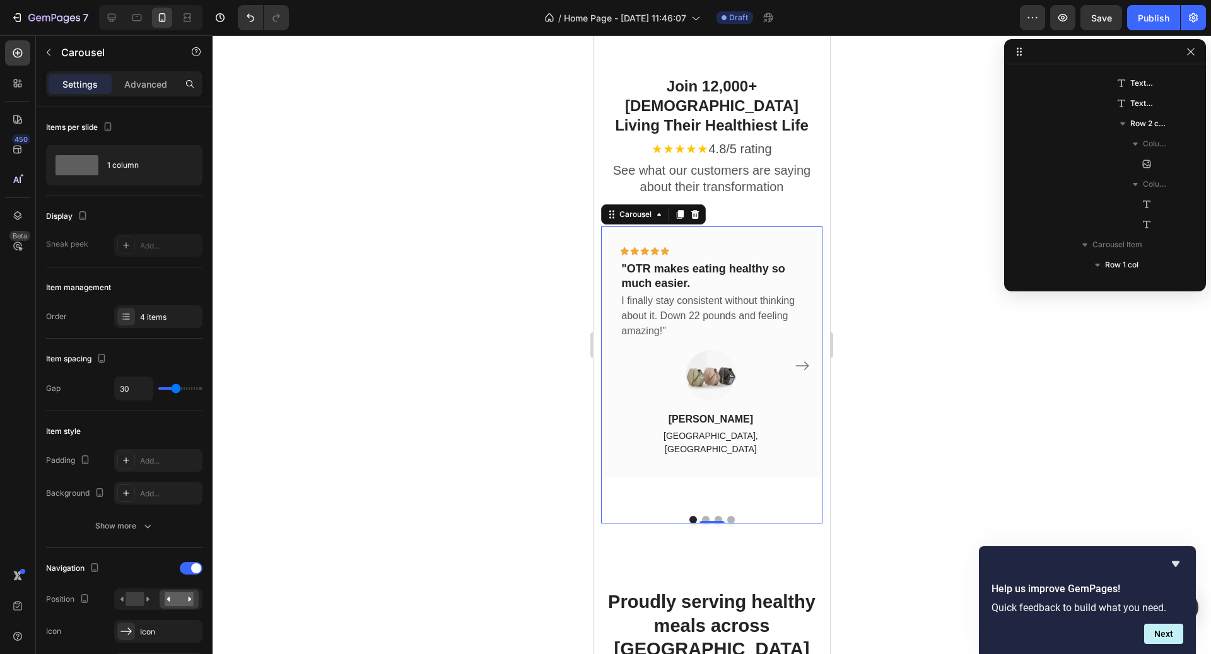
scroll to position [2156, 0]
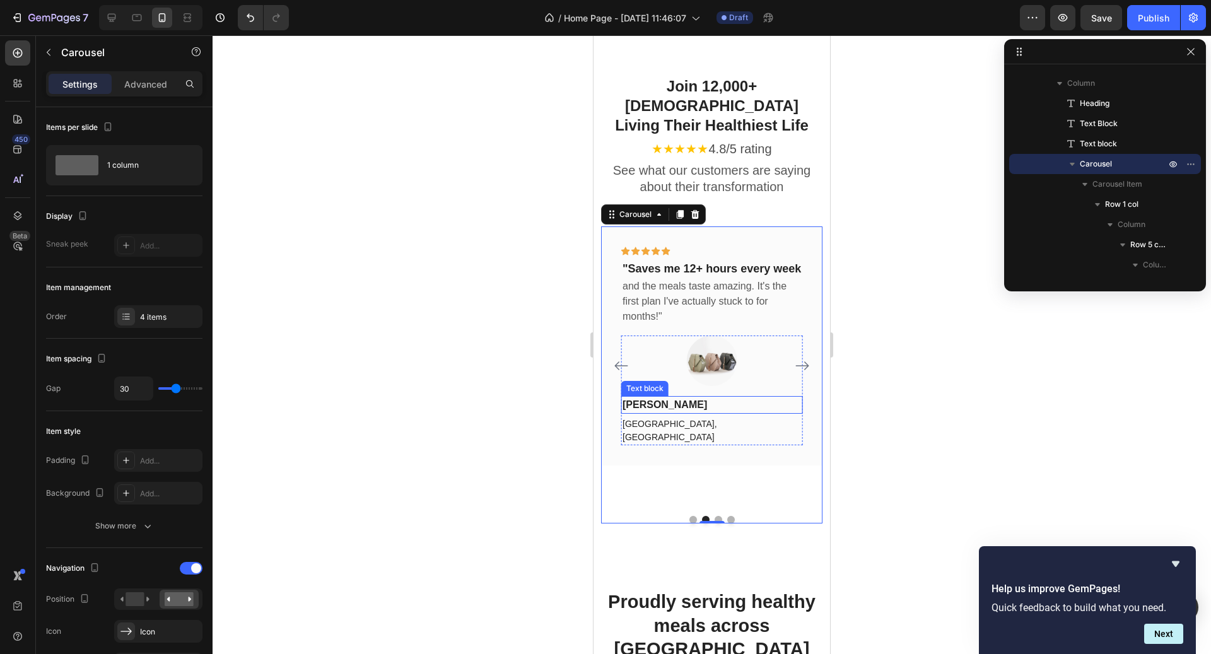
click at [714, 397] on p "[PERSON_NAME]" at bounding box center [712, 404] width 179 height 15
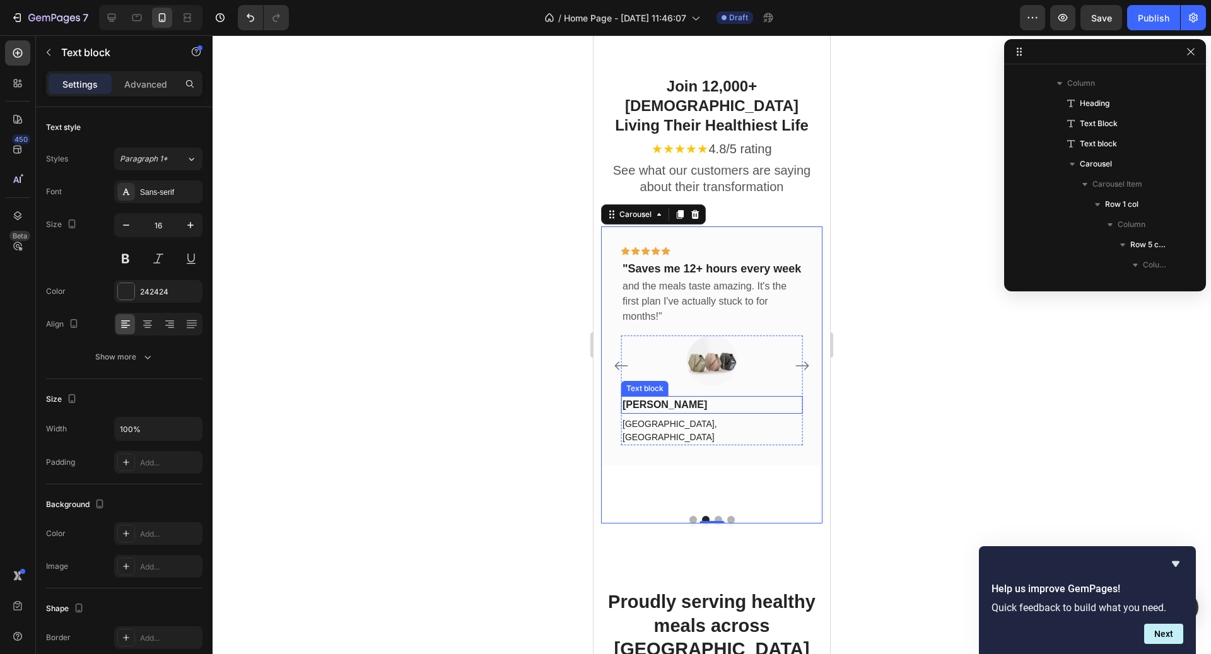
scroll to position [3025, 0]
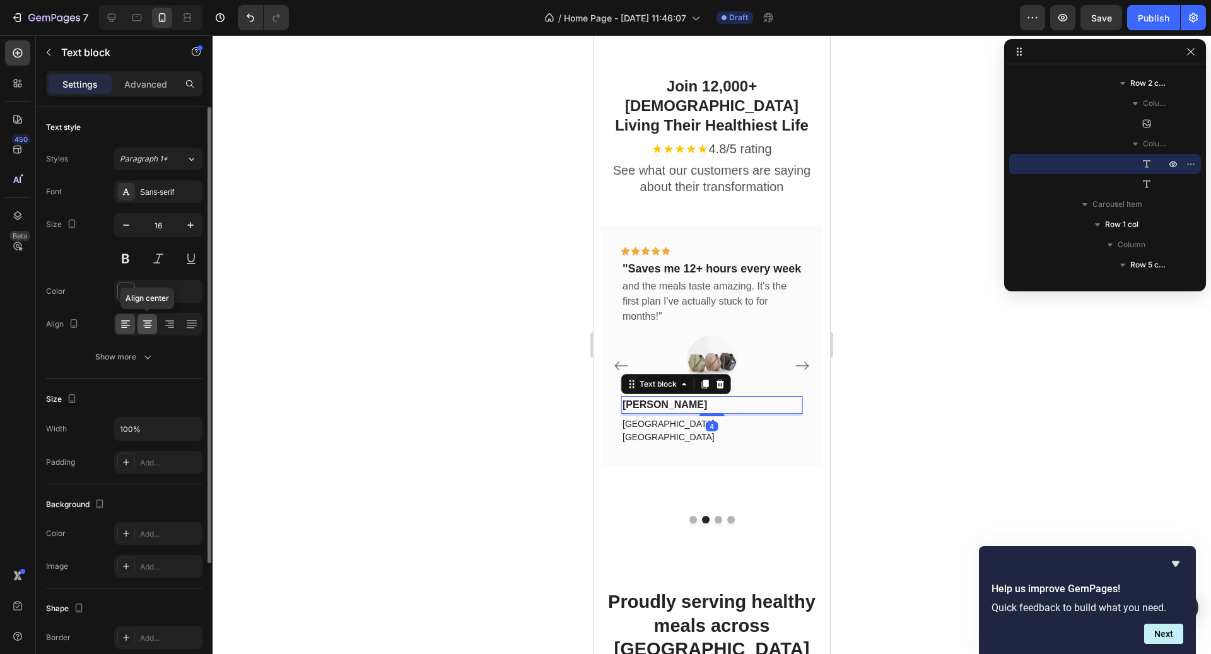
click at [151, 331] on div at bounding box center [148, 324] width 20 height 20
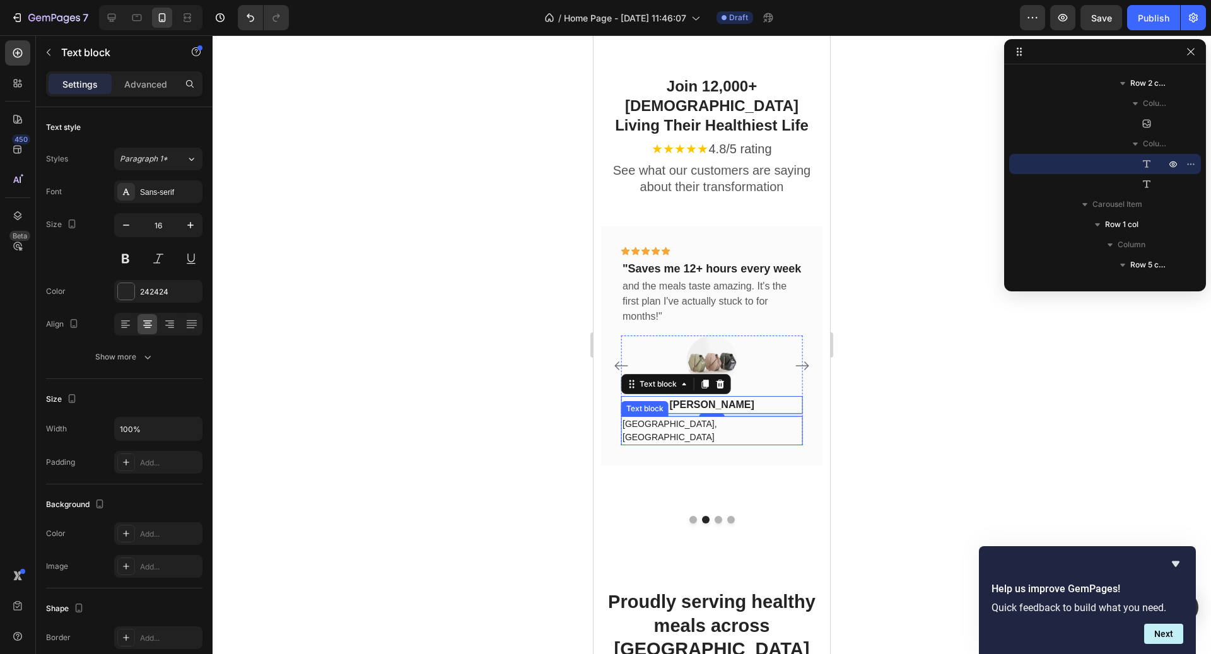
click at [731, 418] on p "[GEOGRAPHIC_DATA], [GEOGRAPHIC_DATA]" at bounding box center [712, 431] width 179 height 26
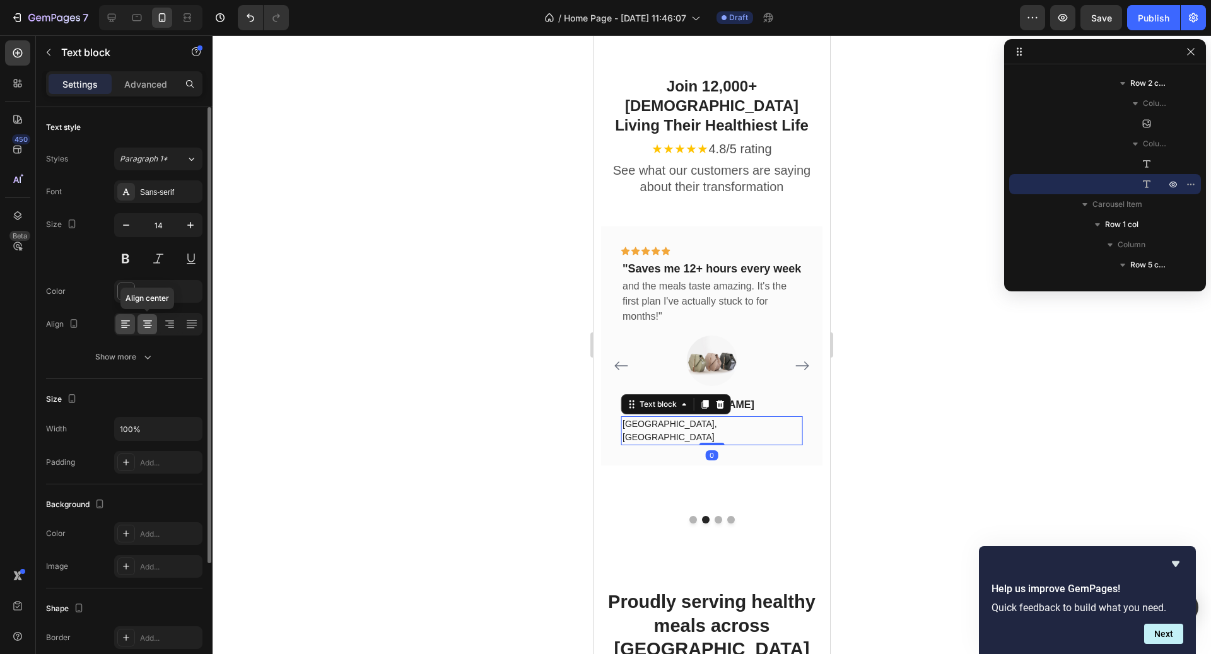
click at [151, 321] on icon at bounding box center [147, 321] width 9 height 1
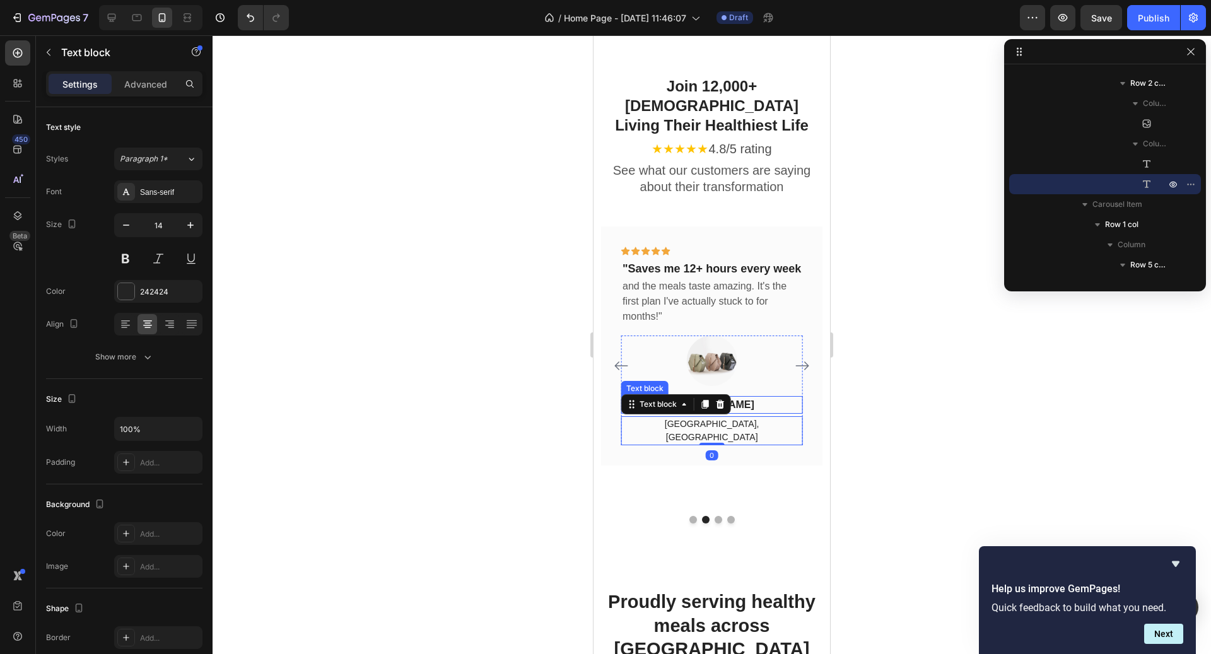
click at [777, 397] on p "[PERSON_NAME]" at bounding box center [712, 404] width 179 height 15
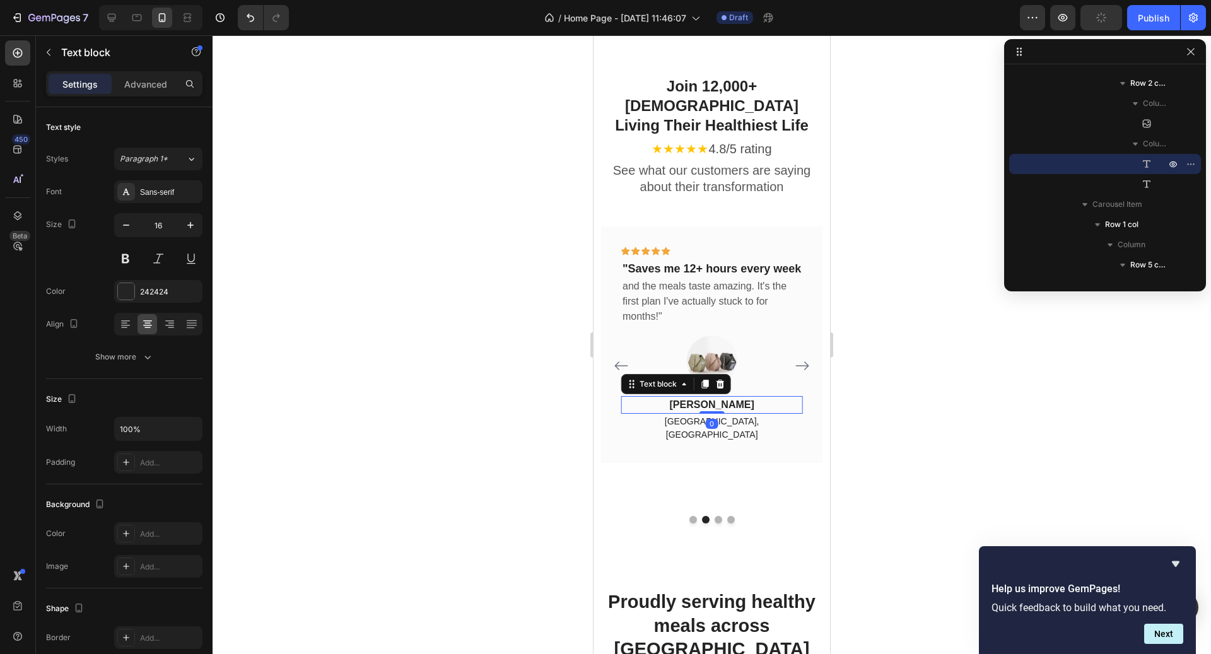
drag, startPoint x: 719, startPoint y: 382, endPoint x: 721, endPoint y: 363, distance: 19.0
click at [720, 396] on div "[PERSON_NAME] Text block 0" at bounding box center [711, 405] width 181 height 18
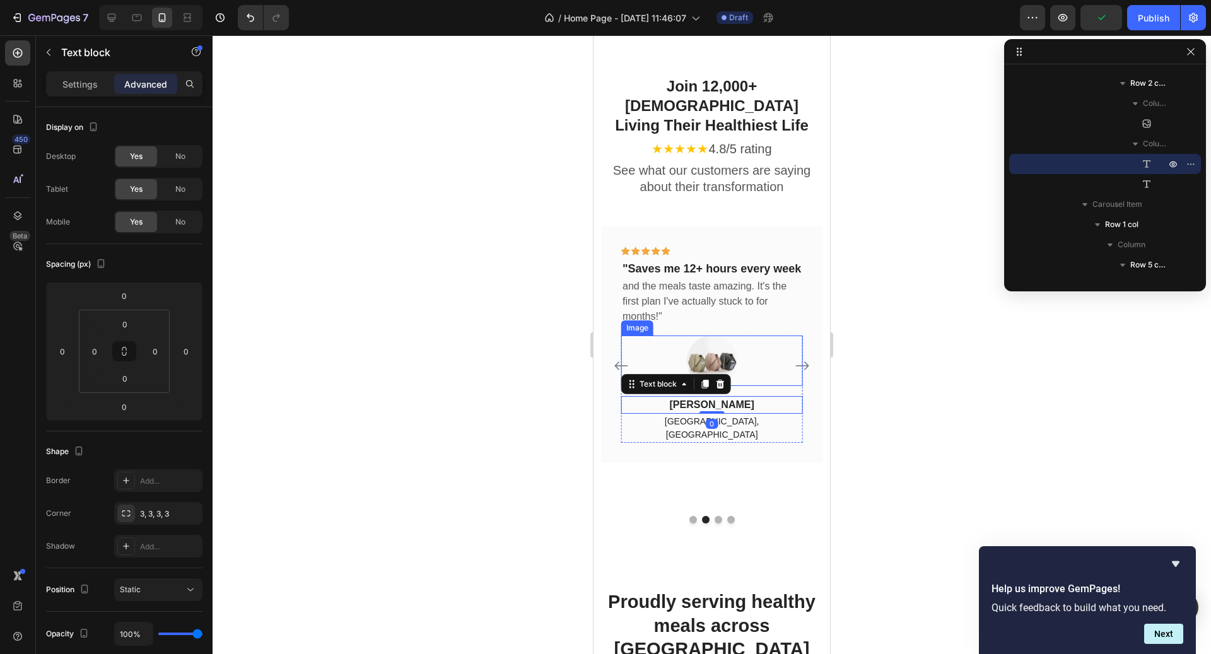
click at [772, 336] on div at bounding box center [711, 361] width 181 height 50
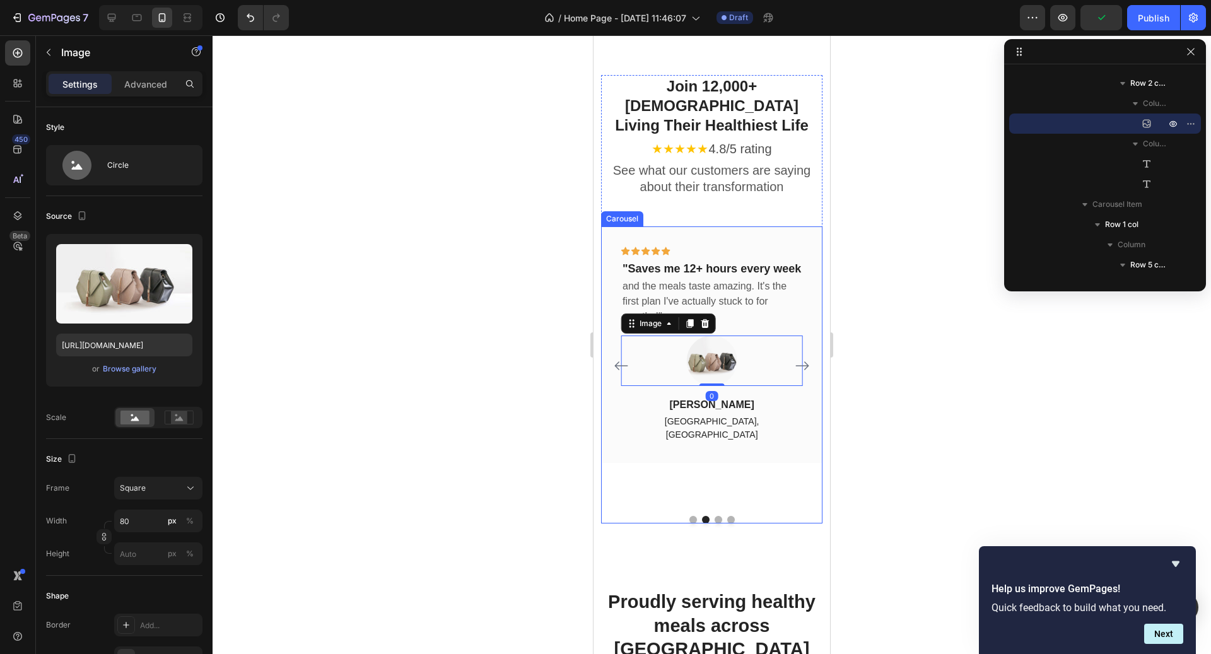
click at [809, 358] on icon "Carousel Next Arrow" at bounding box center [802, 365] width 15 height 15
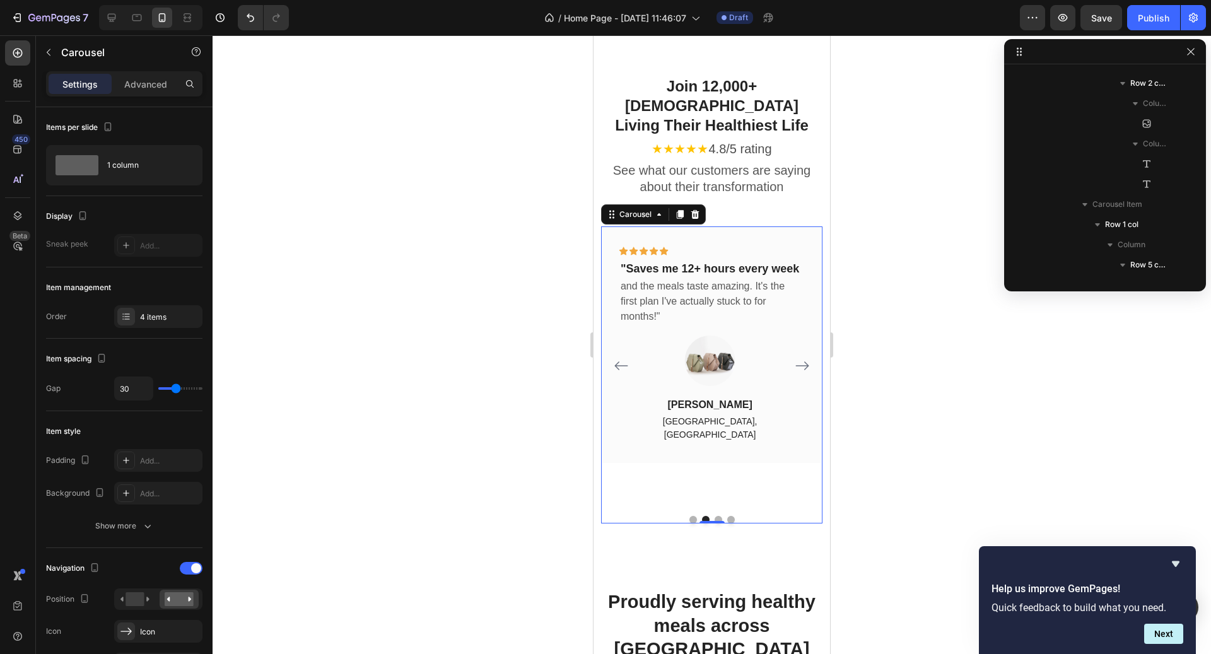
scroll to position [2156, 0]
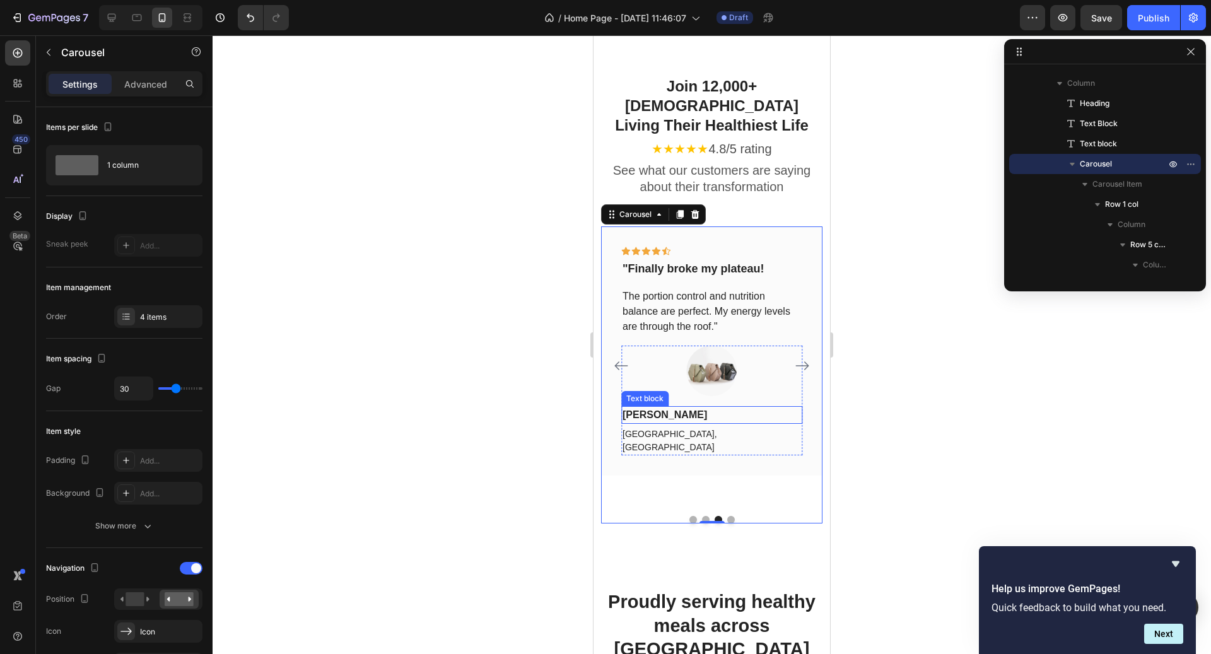
click at [724, 406] on div "[PERSON_NAME]" at bounding box center [711, 415] width 181 height 18
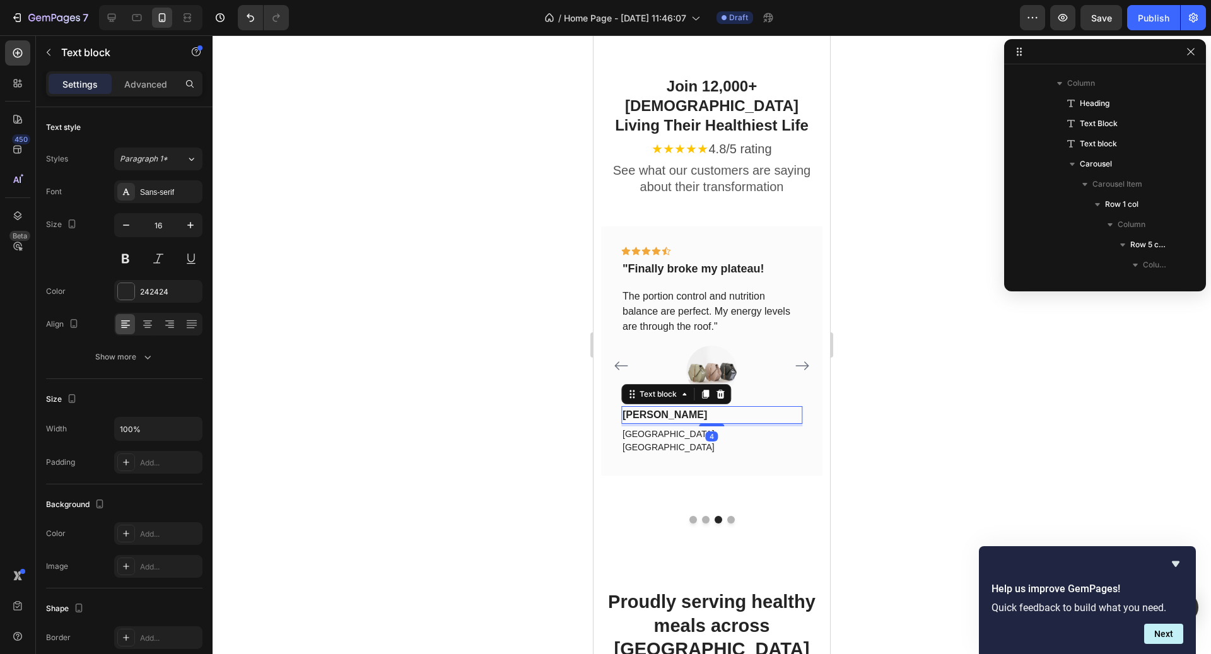
scroll to position [3469, 0]
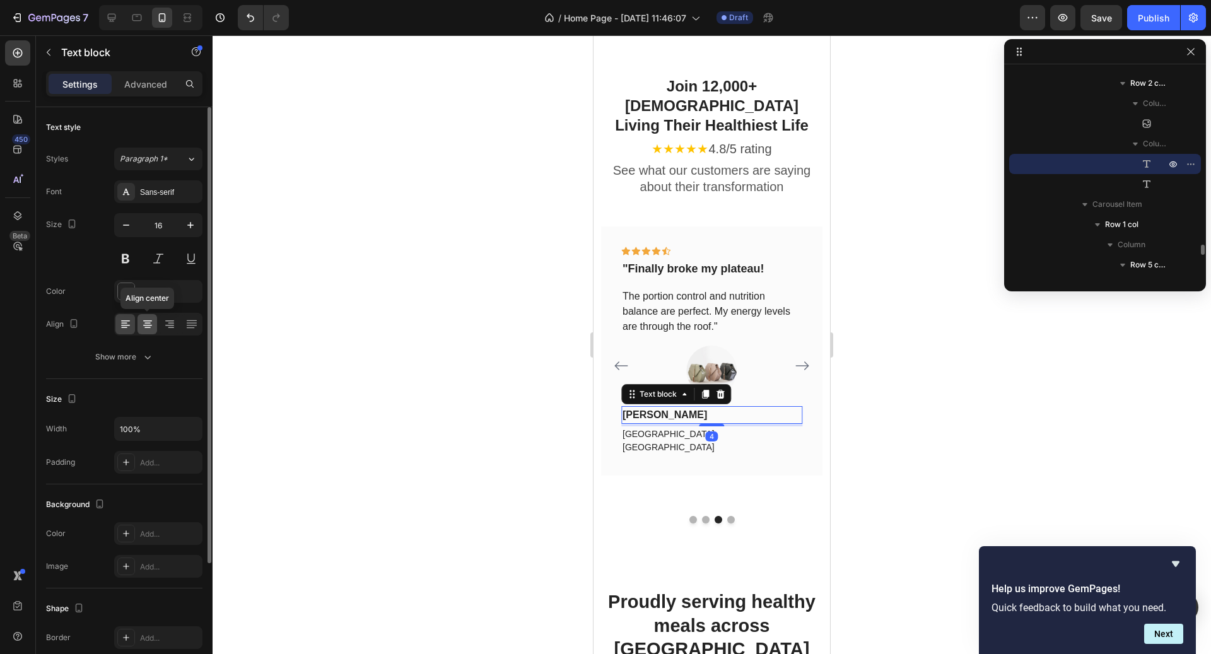
click at [155, 321] on div at bounding box center [148, 324] width 20 height 20
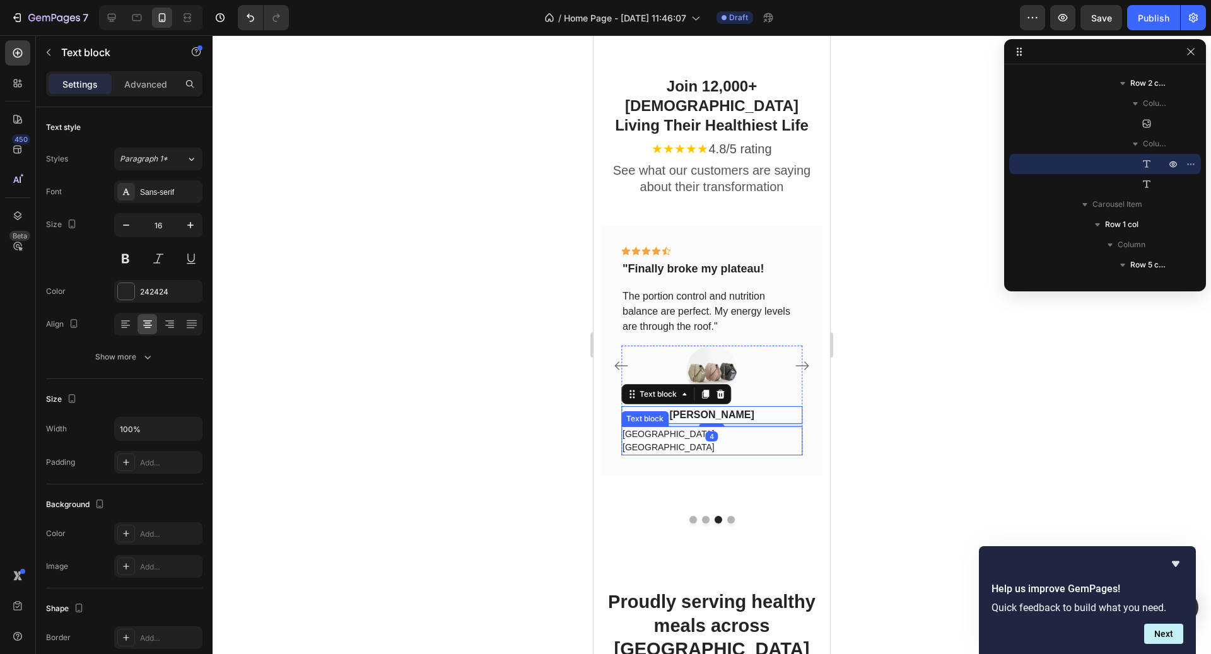
click at [668, 428] on p "[GEOGRAPHIC_DATA], [GEOGRAPHIC_DATA]" at bounding box center [712, 441] width 179 height 26
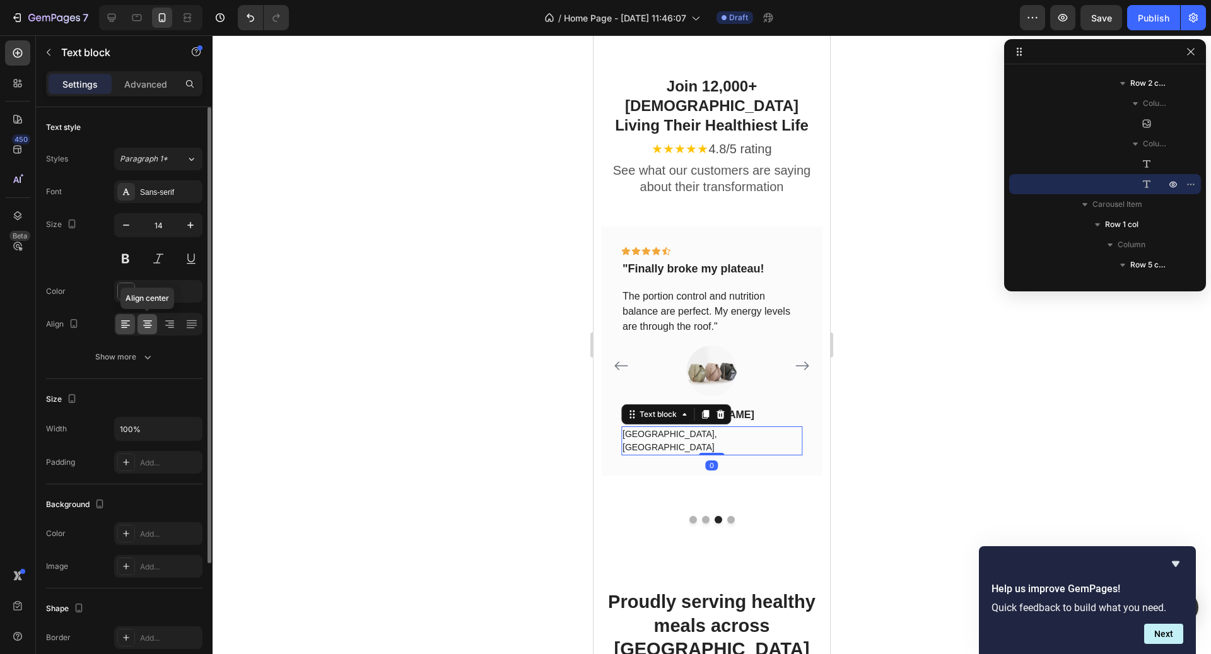
click at [153, 315] on div at bounding box center [148, 324] width 20 height 20
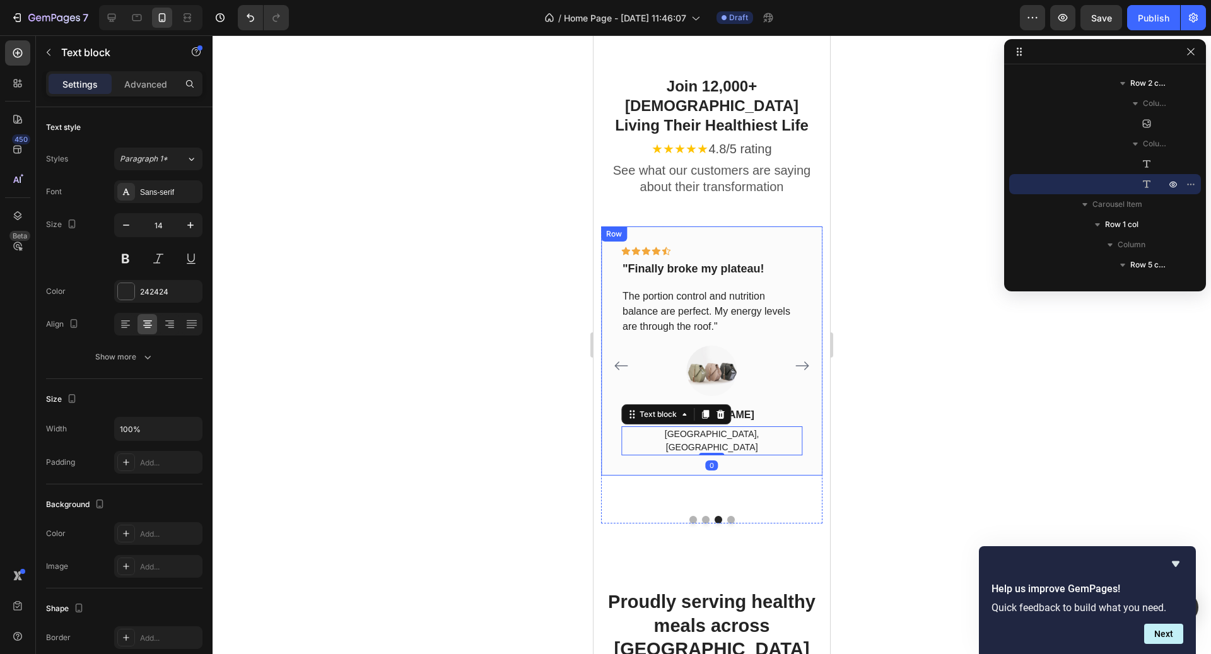
click at [753, 408] on p "[PERSON_NAME]" at bounding box center [712, 415] width 179 height 15
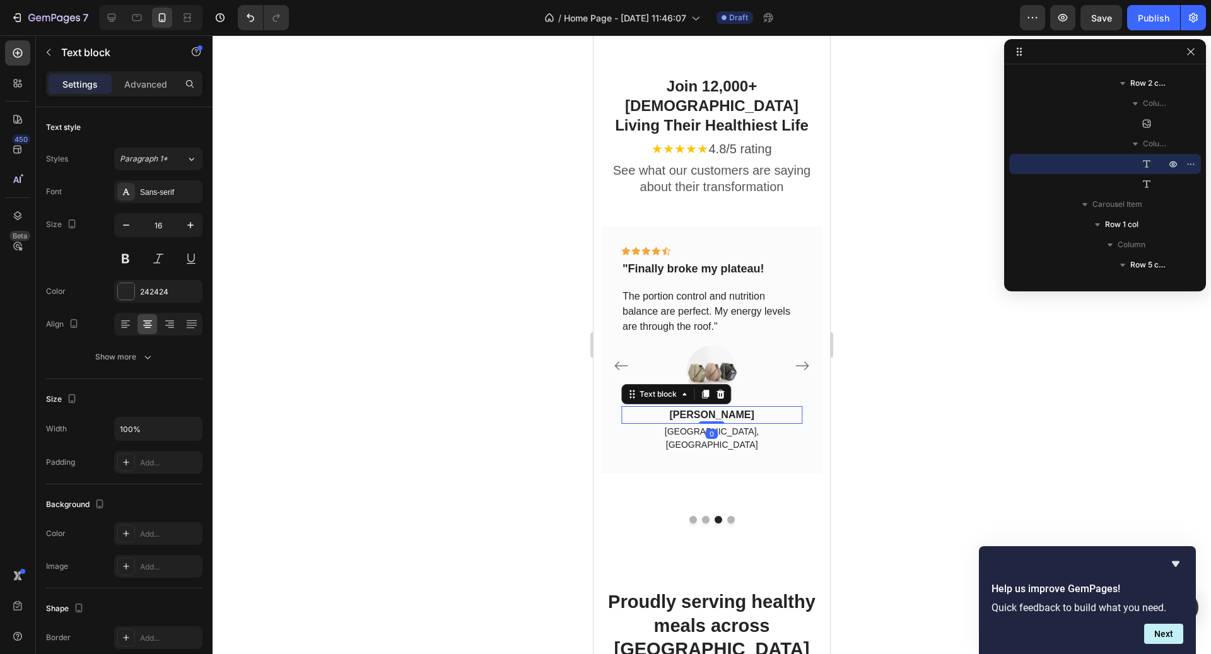
drag, startPoint x: 719, startPoint y: 391, endPoint x: 719, endPoint y: 350, distance: 40.4
click at [719, 351] on div "Image [PERSON_NAME] Text block 0 [GEOGRAPHIC_DATA], AB Text block Row" at bounding box center [711, 399] width 181 height 107
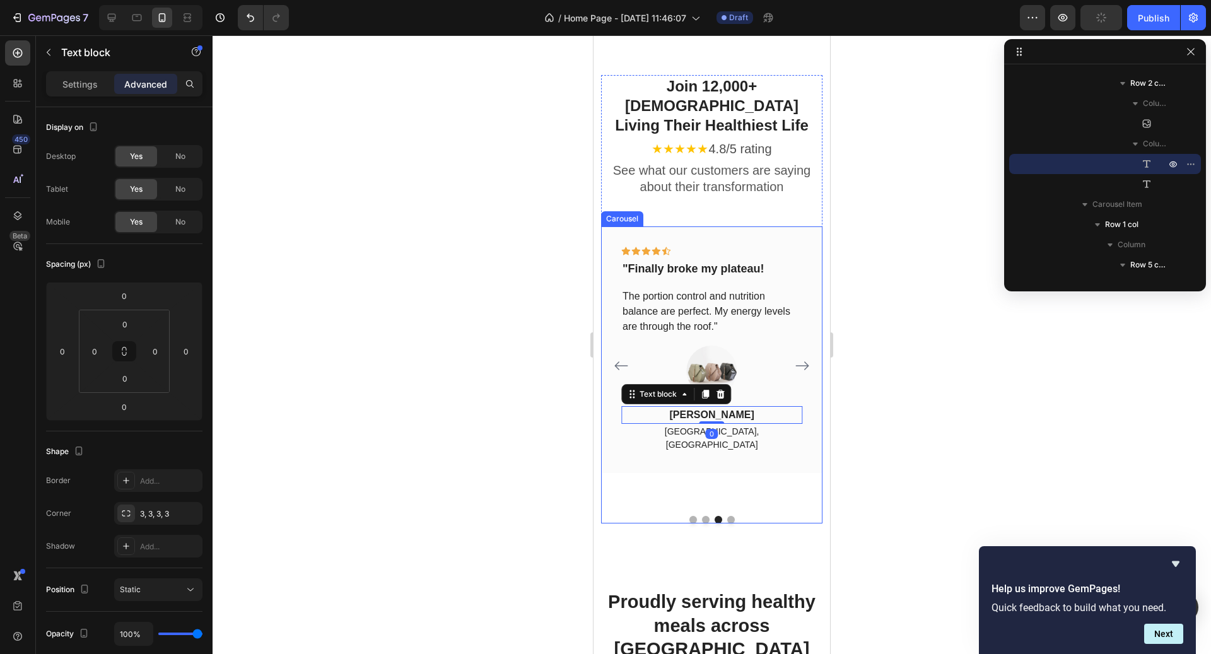
click at [803, 358] on icon "Carousel Next Arrow" at bounding box center [802, 365] width 15 height 15
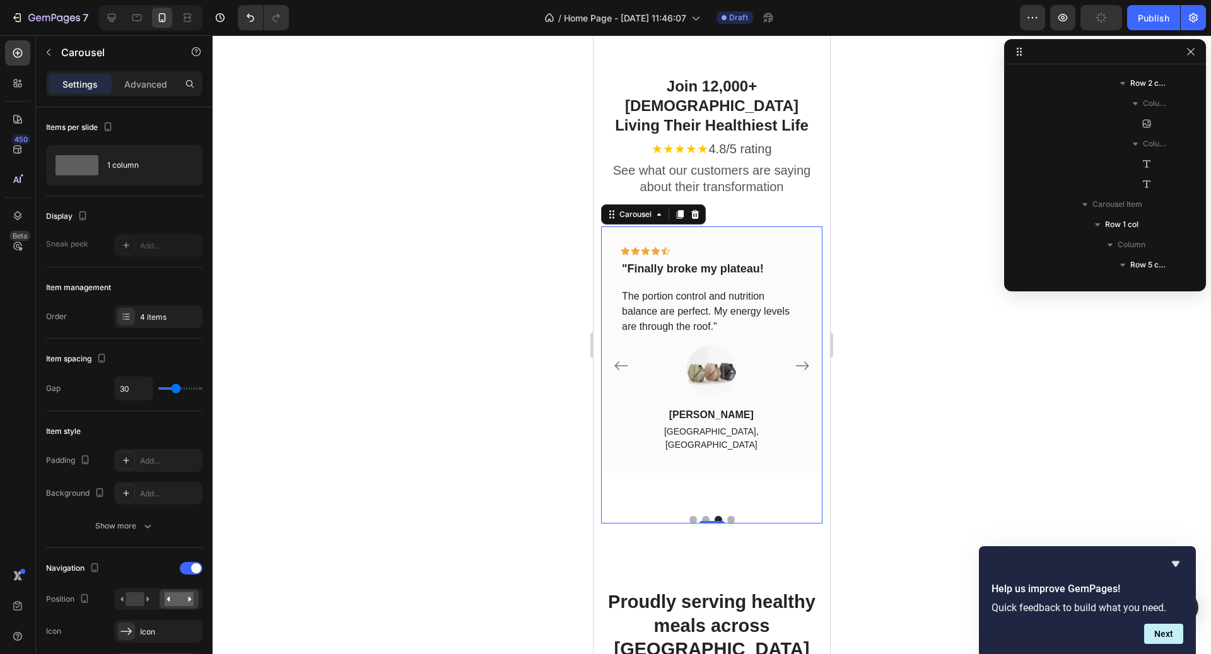
scroll to position [2156, 0]
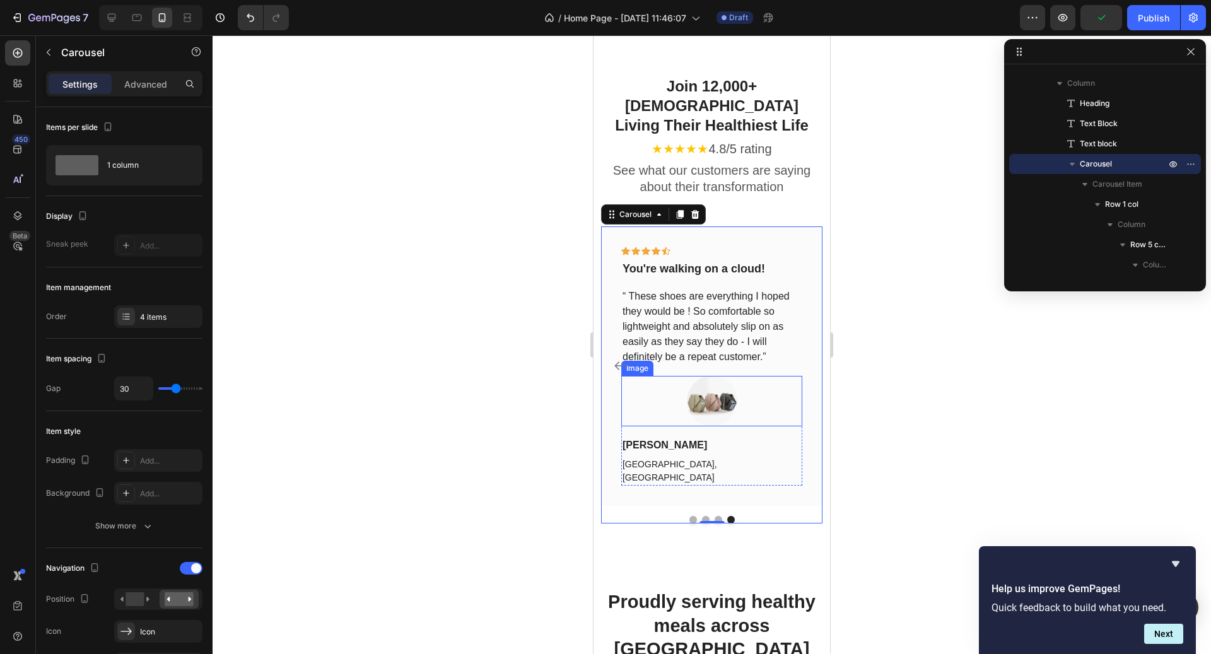
click at [724, 393] on div at bounding box center [711, 401] width 181 height 50
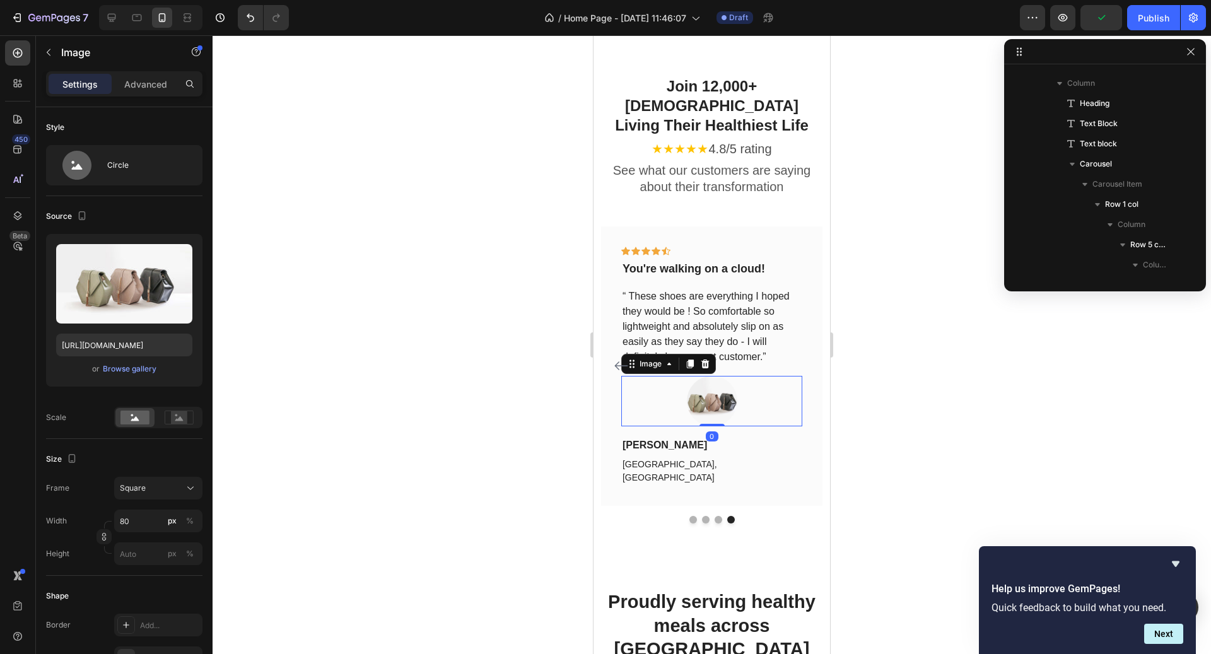
scroll to position [3873, 0]
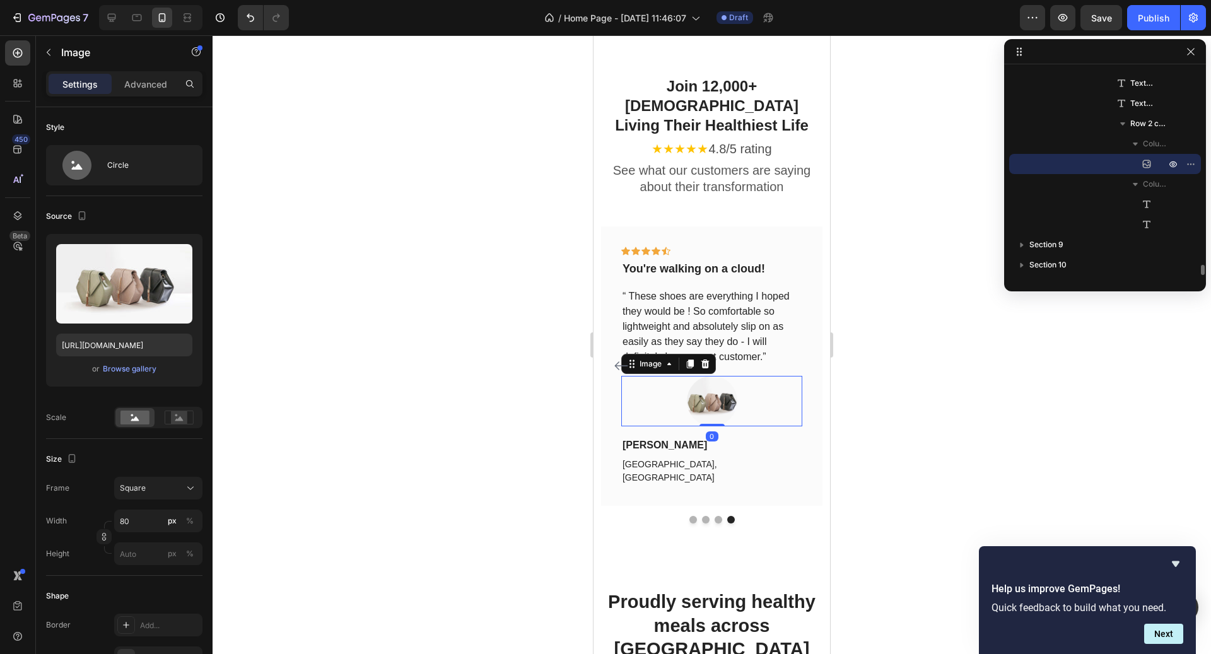
click at [708, 438] on p "[PERSON_NAME]" at bounding box center [712, 445] width 179 height 15
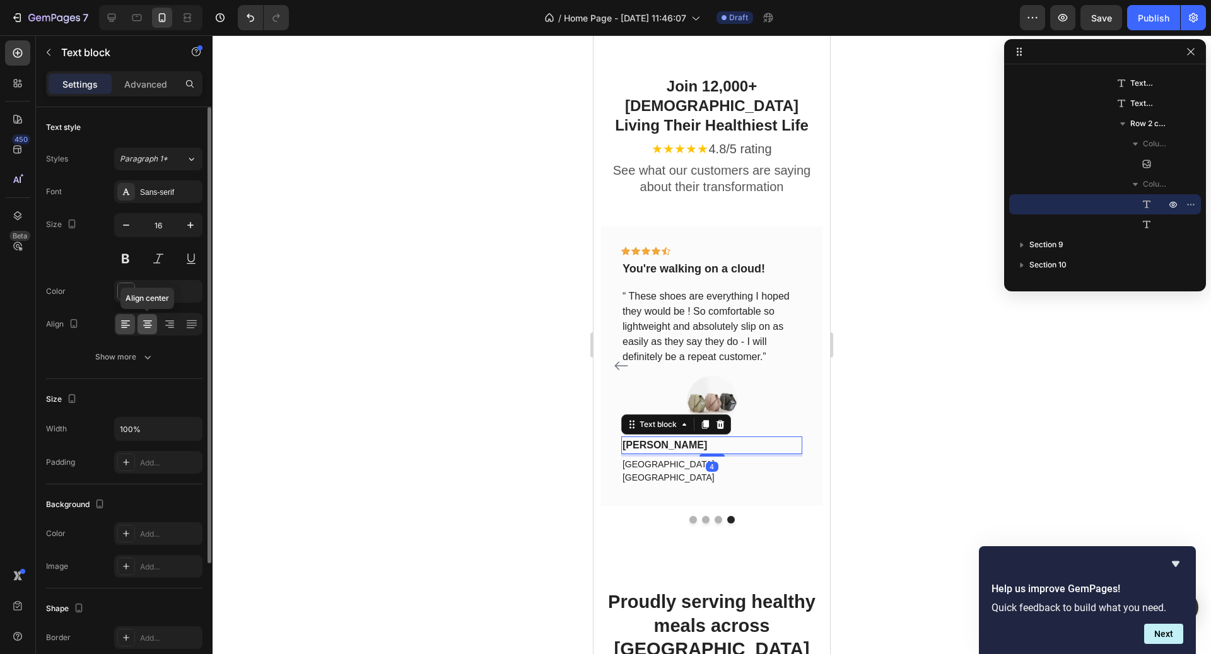
click at [154, 327] on div at bounding box center [148, 324] width 20 height 20
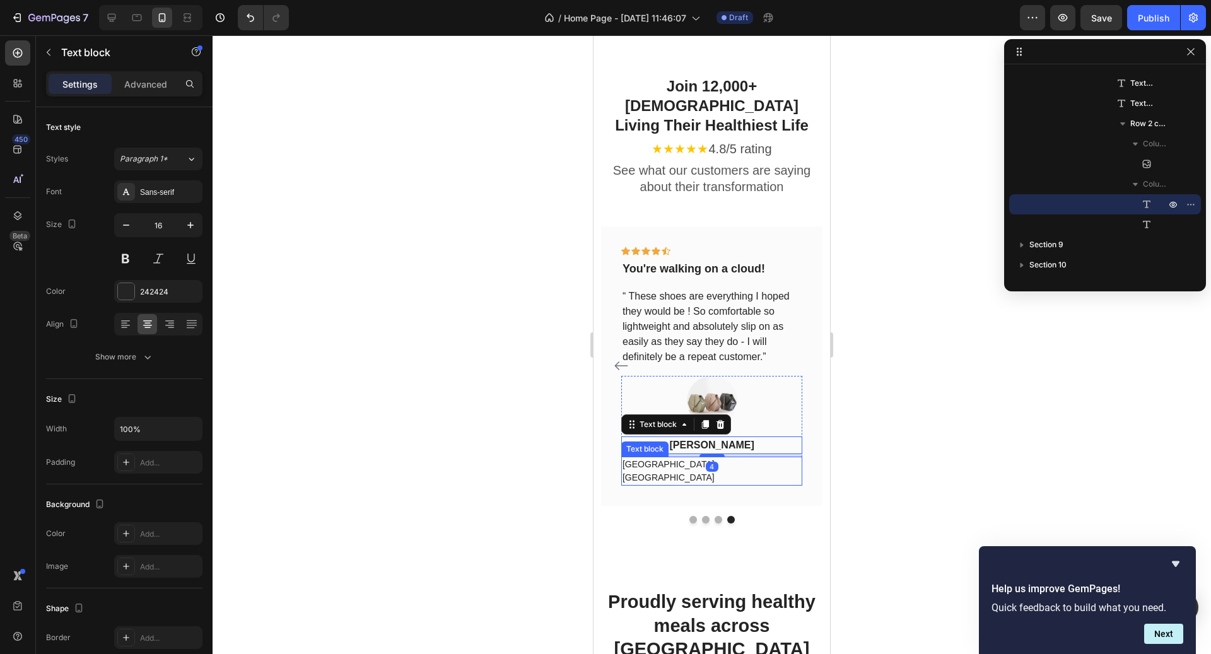
click at [657, 458] on p "[GEOGRAPHIC_DATA], [GEOGRAPHIC_DATA]" at bounding box center [712, 471] width 179 height 26
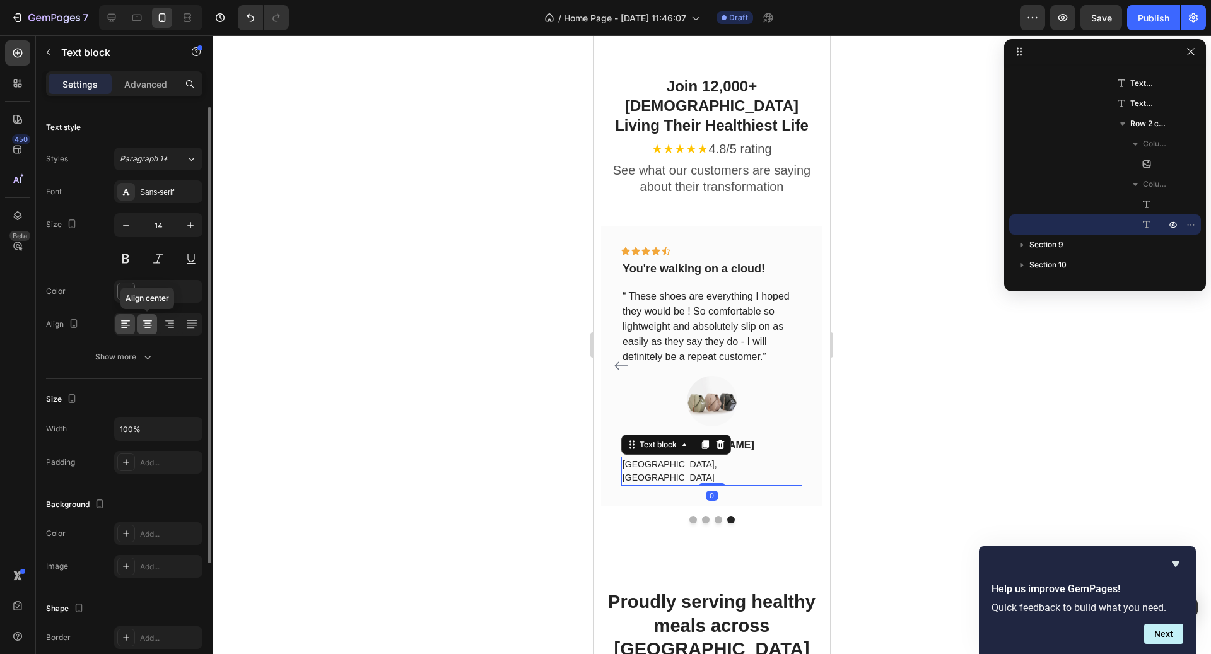
click at [150, 328] on icon at bounding box center [147, 324] width 13 height 13
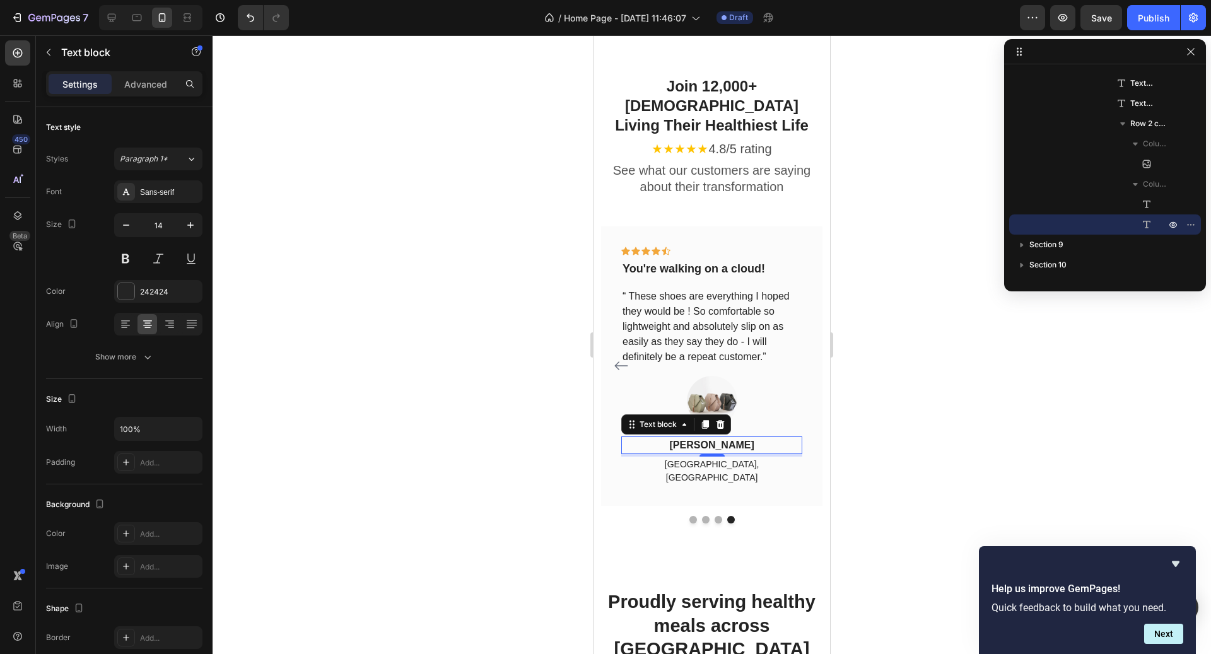
click at [779, 438] on p "[PERSON_NAME]" at bounding box center [712, 445] width 179 height 15
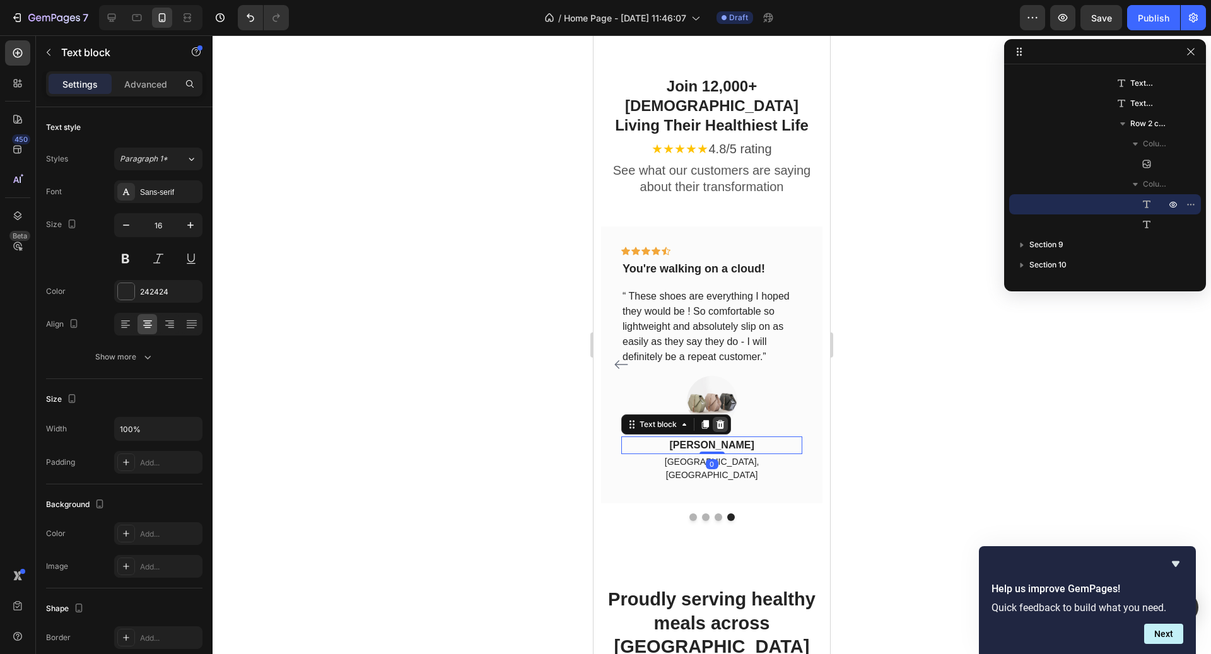
drag, startPoint x: 708, startPoint y: 421, endPoint x: 713, endPoint y: 385, distance: 36.3
click at [713, 437] on div "[PERSON_NAME] Text block 0" at bounding box center [711, 446] width 181 height 18
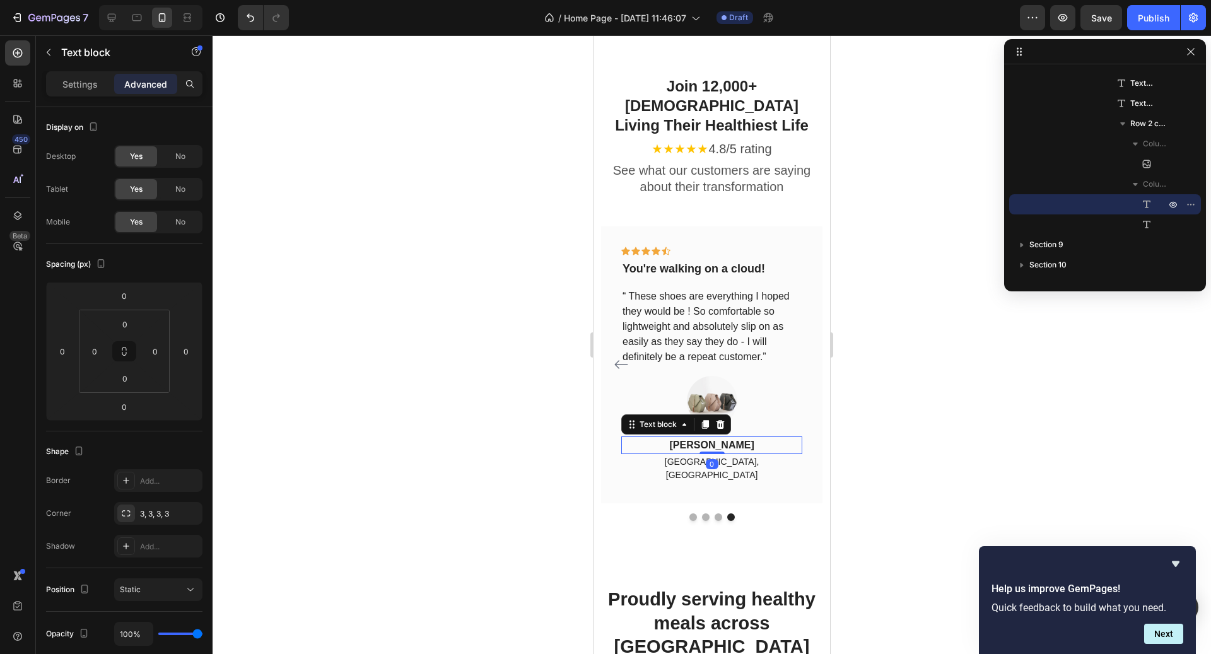
click at [939, 371] on div at bounding box center [712, 344] width 999 height 619
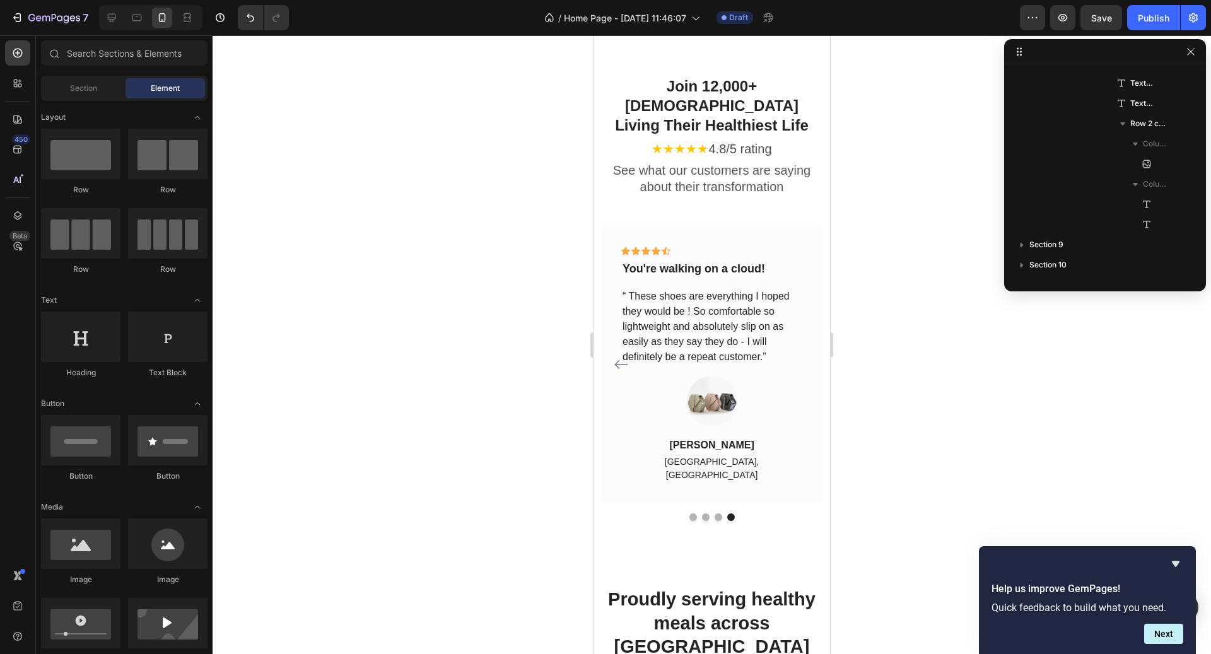
click at [939, 371] on div at bounding box center [712, 344] width 999 height 619
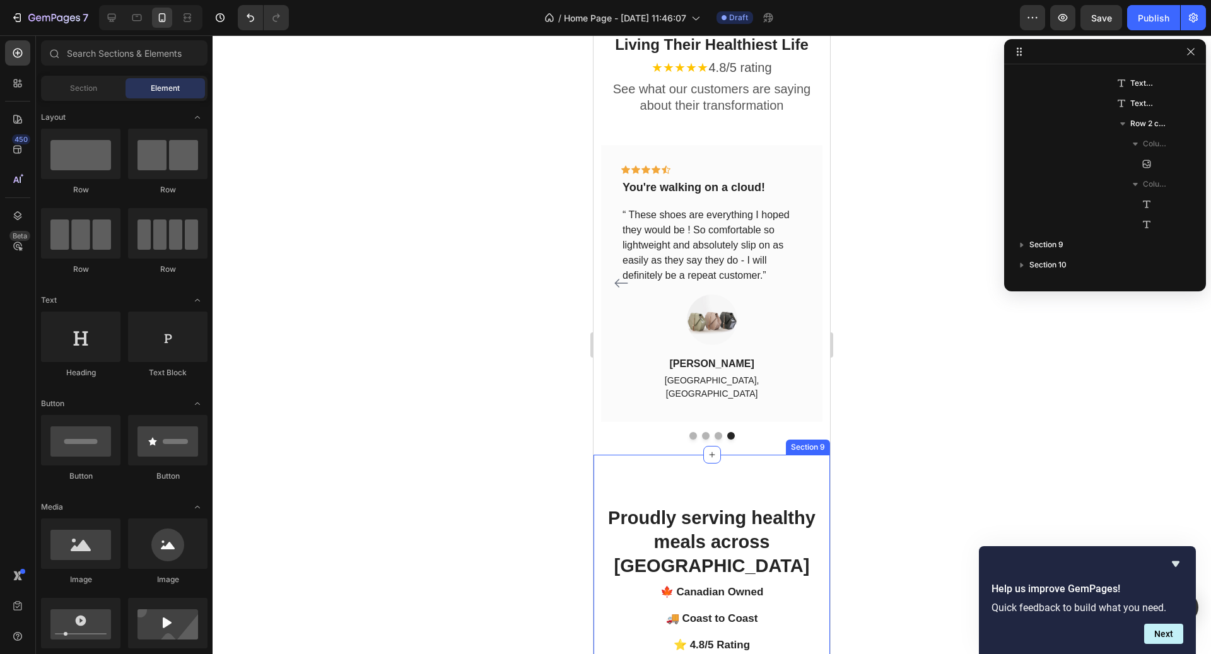
click at [785, 455] on div "Proudly serving healthy meals across [GEOGRAPHIC_DATA] Heading Row 🍁 Canadian O…" at bounding box center [712, 593] width 237 height 276
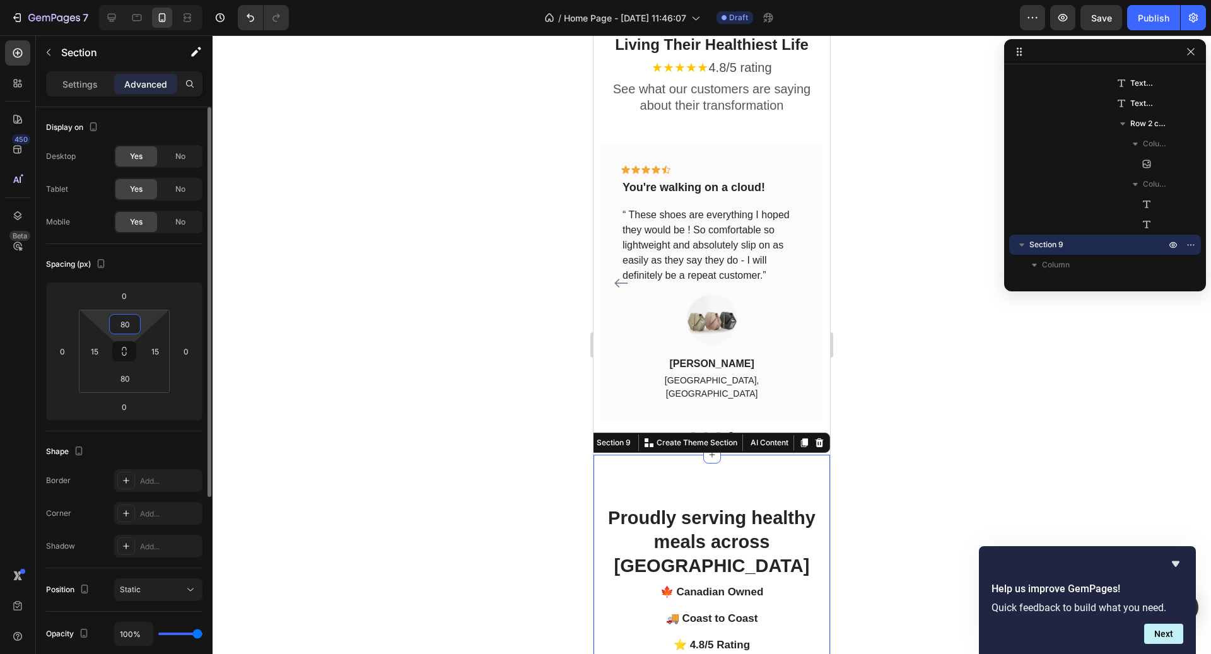
click at [128, 330] on input "80" at bounding box center [124, 324] width 25 height 19
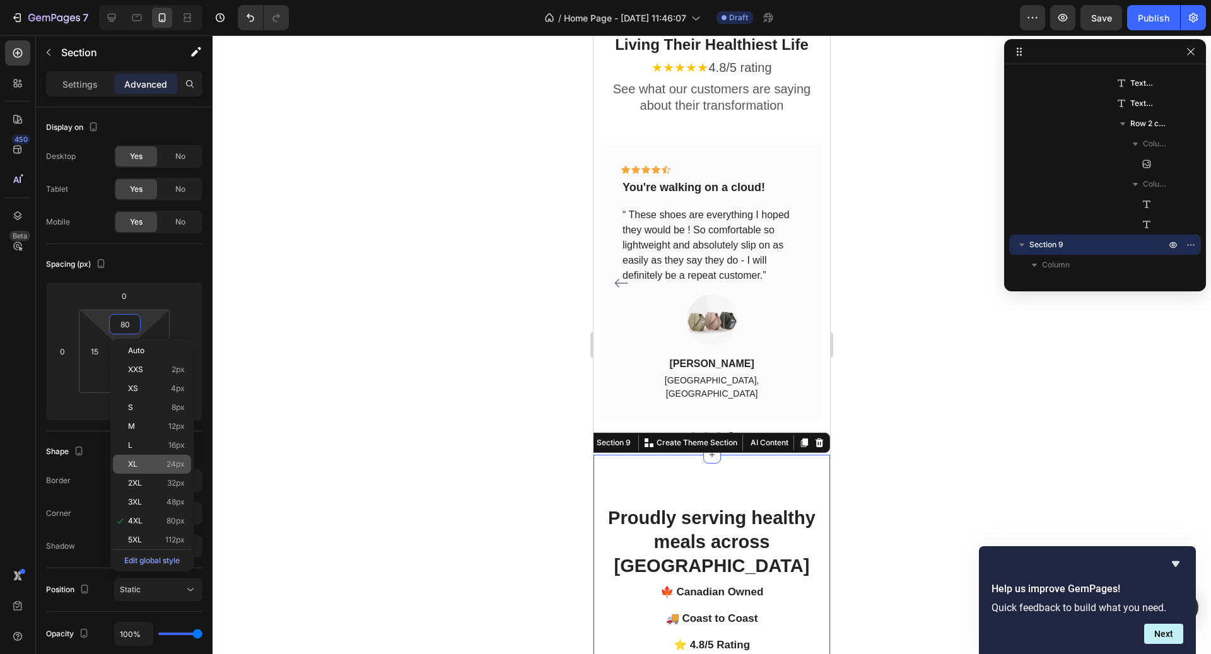
click at [182, 467] on span "24px" at bounding box center [176, 464] width 18 height 9
type input "24"
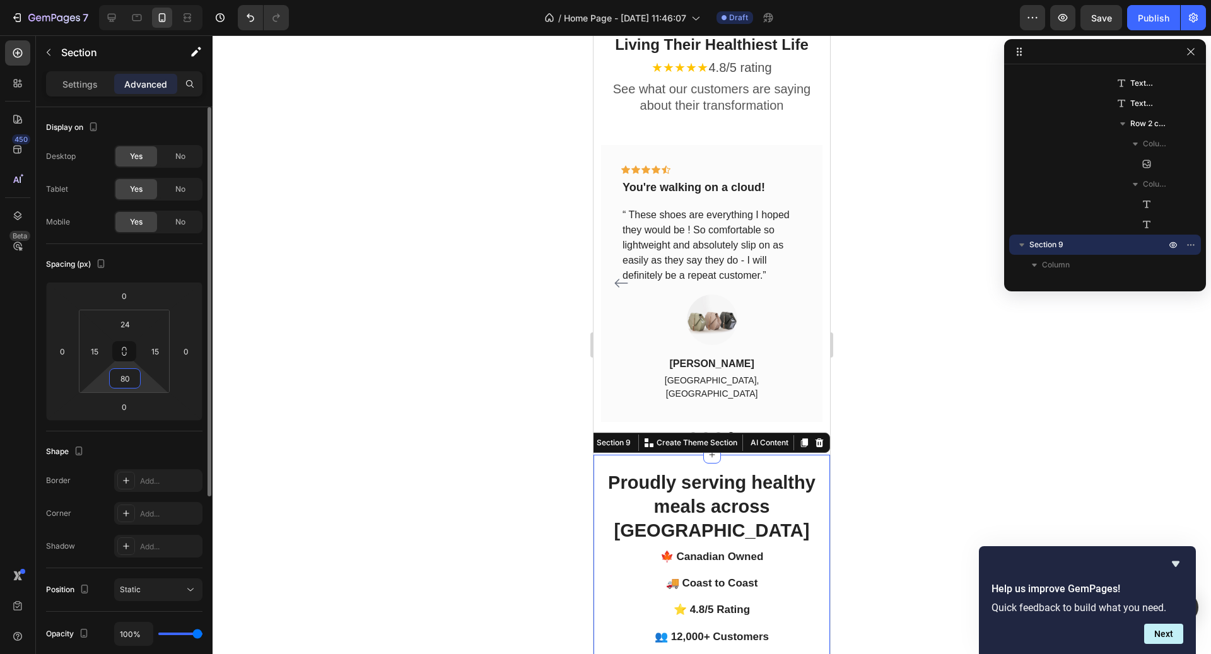
click at [129, 379] on input "80" at bounding box center [124, 378] width 25 height 19
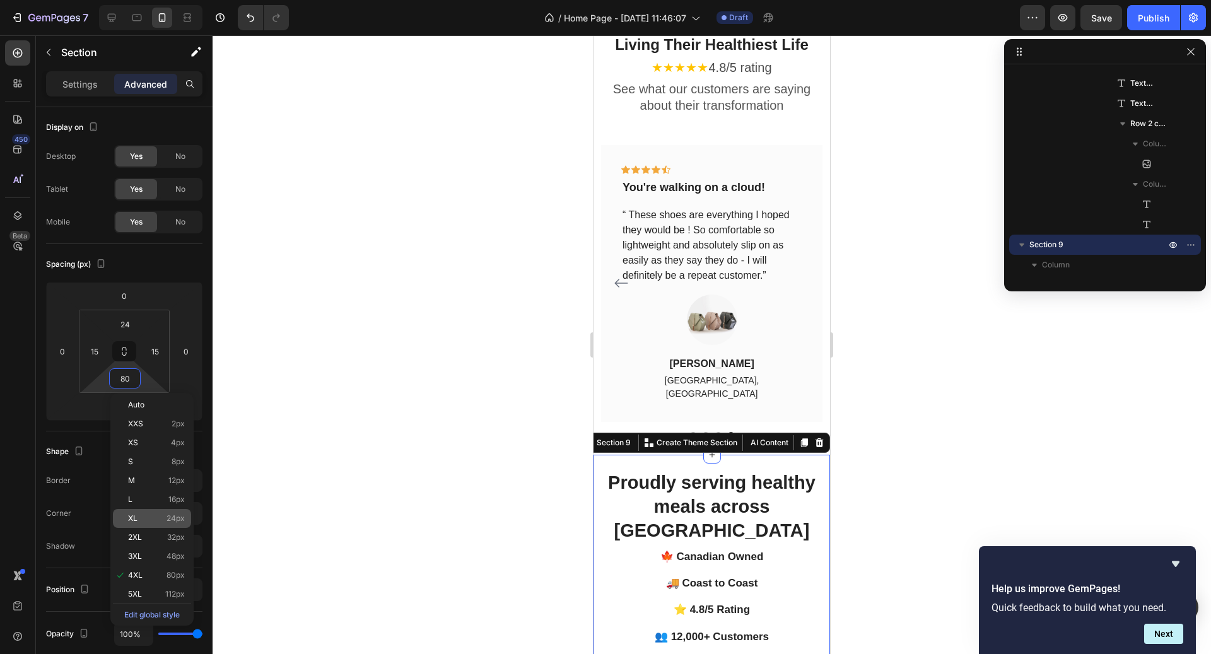
click at [179, 526] on div "XL 24px" at bounding box center [152, 518] width 78 height 19
type input "24"
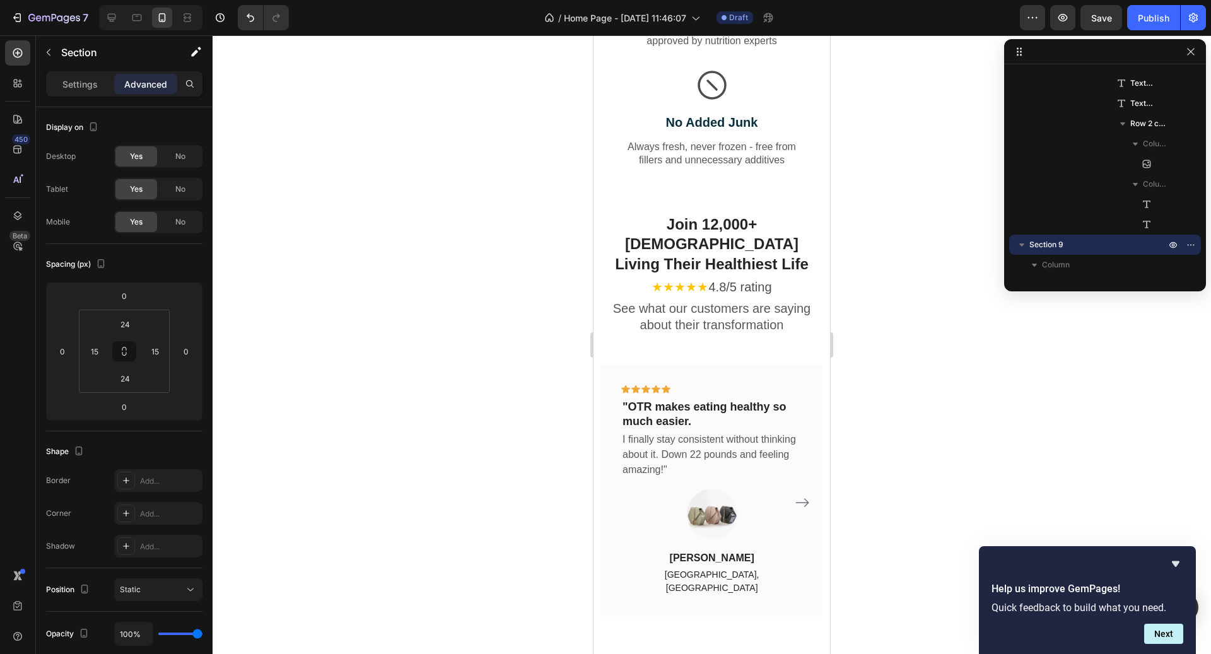
scroll to position [2551, 0]
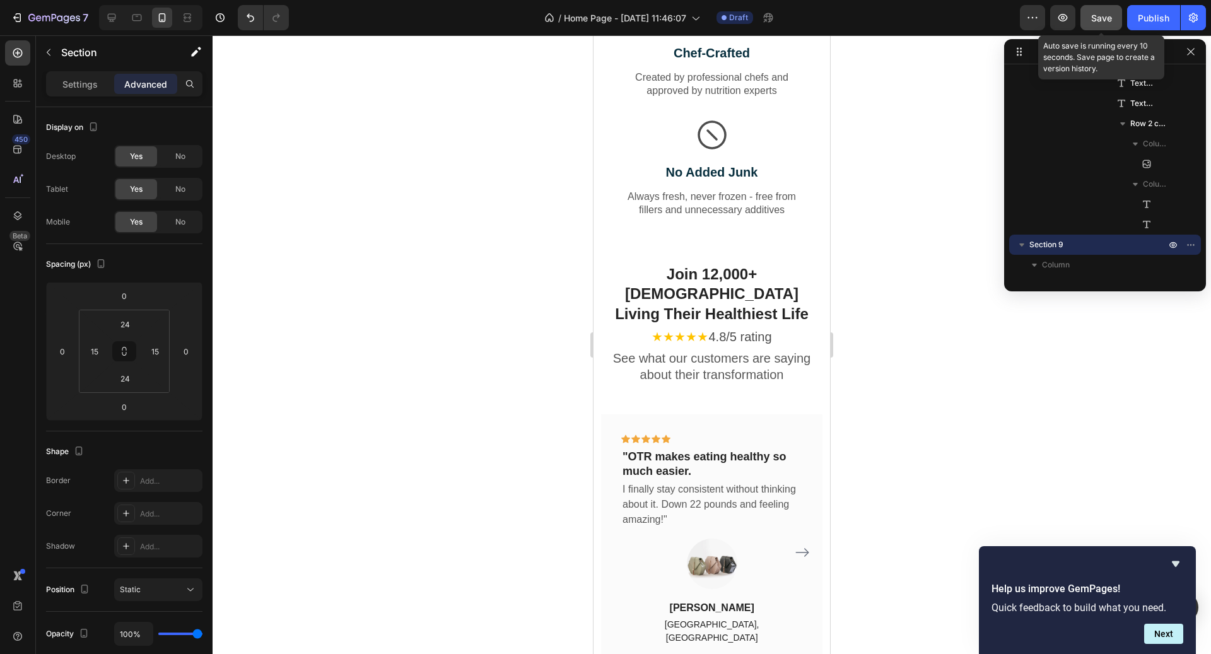
click at [1105, 16] on span "Save" at bounding box center [1101, 18] width 21 height 11
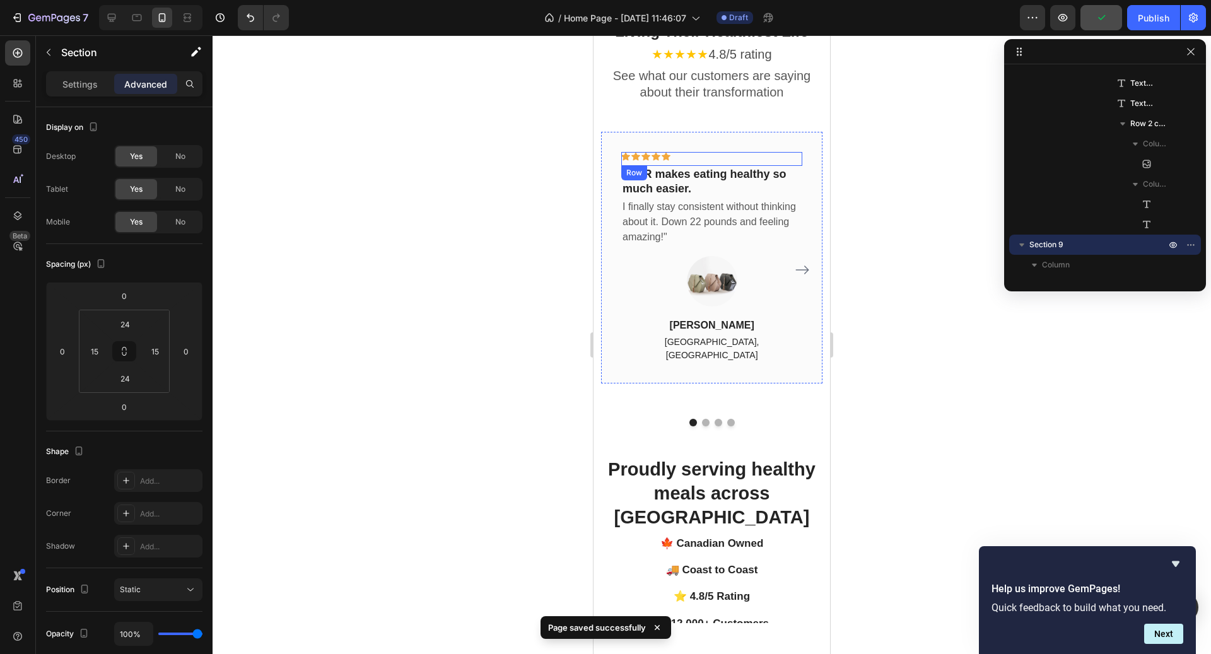
scroll to position [2842, 0]
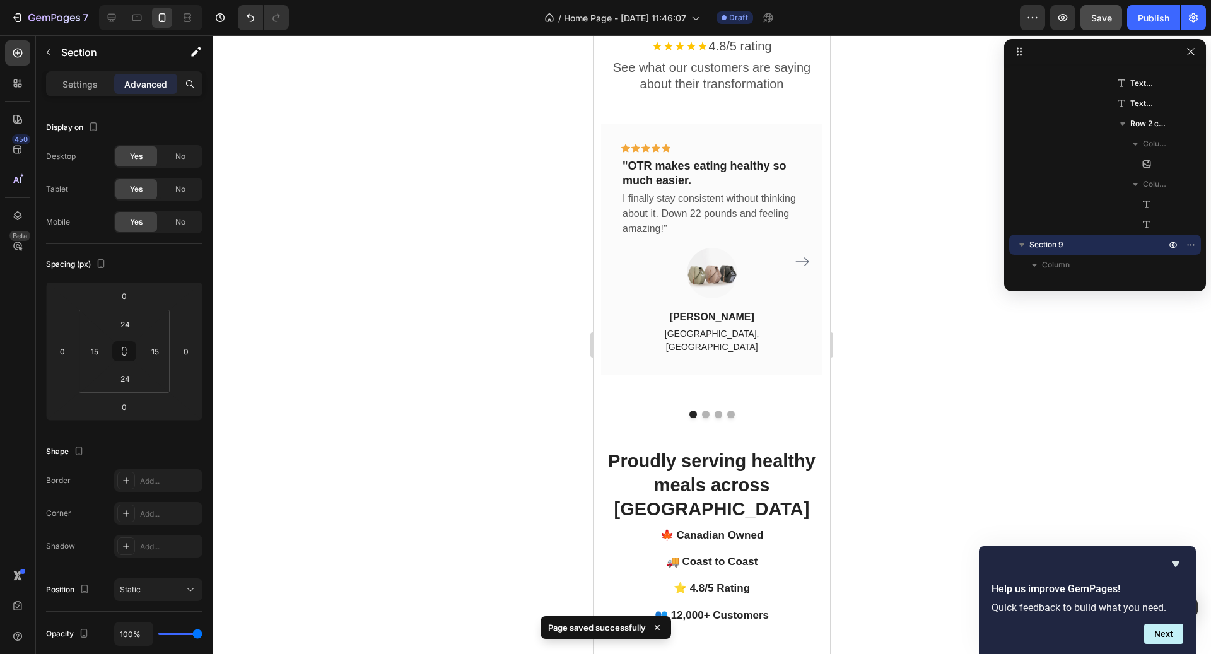
click at [782, 433] on div "Proudly serving healthy meals across [GEOGRAPHIC_DATA] Heading Row 🍁 Canadian O…" at bounding box center [712, 535] width 237 height 205
click at [772, 449] on h2 "Proudly serving healthy meals across [GEOGRAPHIC_DATA]" at bounding box center [712, 486] width 218 height 74
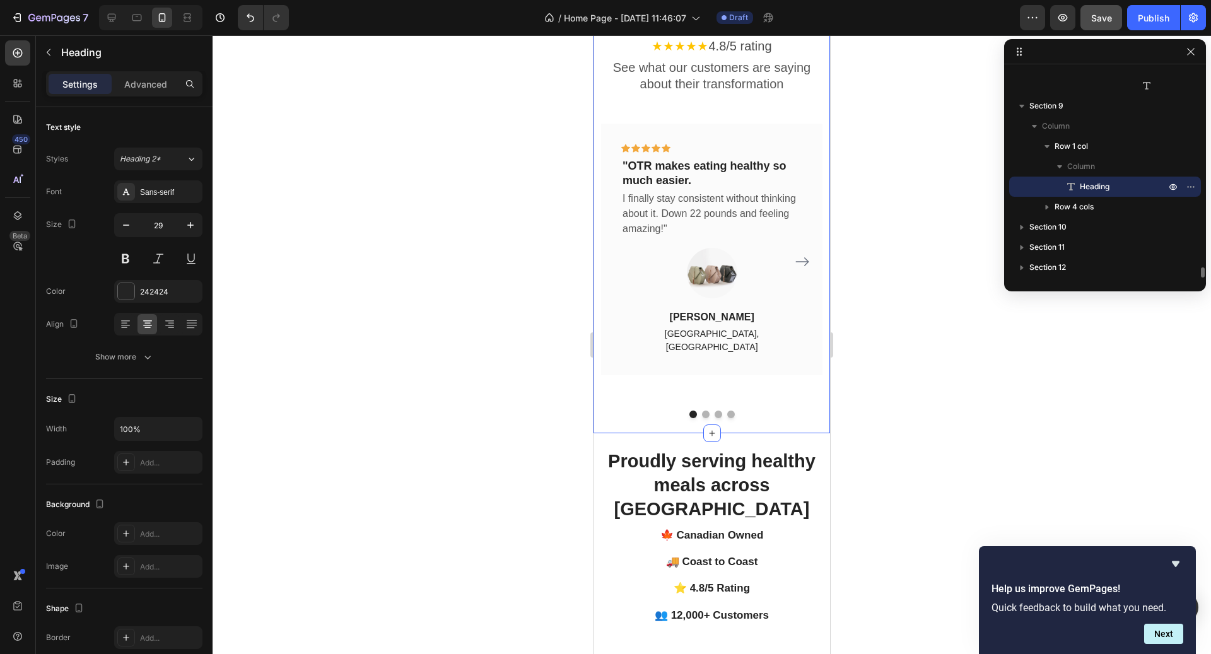
click at [775, 396] on div "Join 12,000+ [DEMOGRAPHIC_DATA] Living Their Healthiest Life Heading ★★★★★ 4.8/…" at bounding box center [712, 195] width 237 height 476
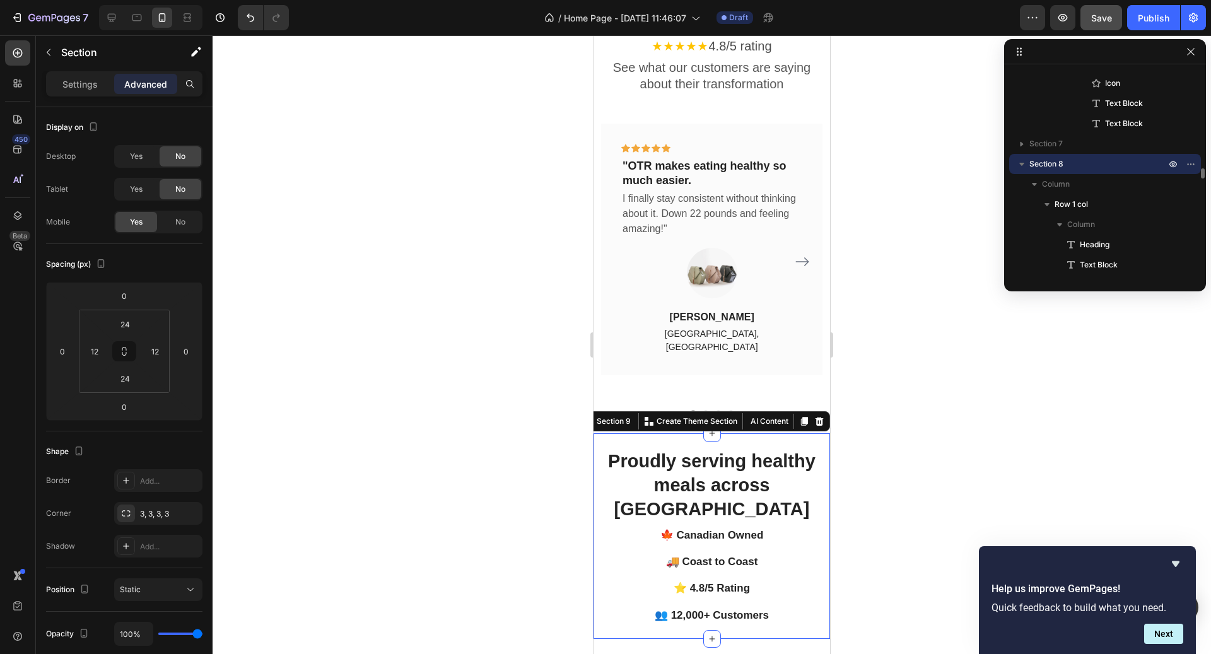
click at [775, 433] on div "Proudly serving healthy meals across [GEOGRAPHIC_DATA] Heading Row 🍁 Canadian O…" at bounding box center [712, 535] width 237 height 205
